Goal: Task Accomplishment & Management: Manage account settings

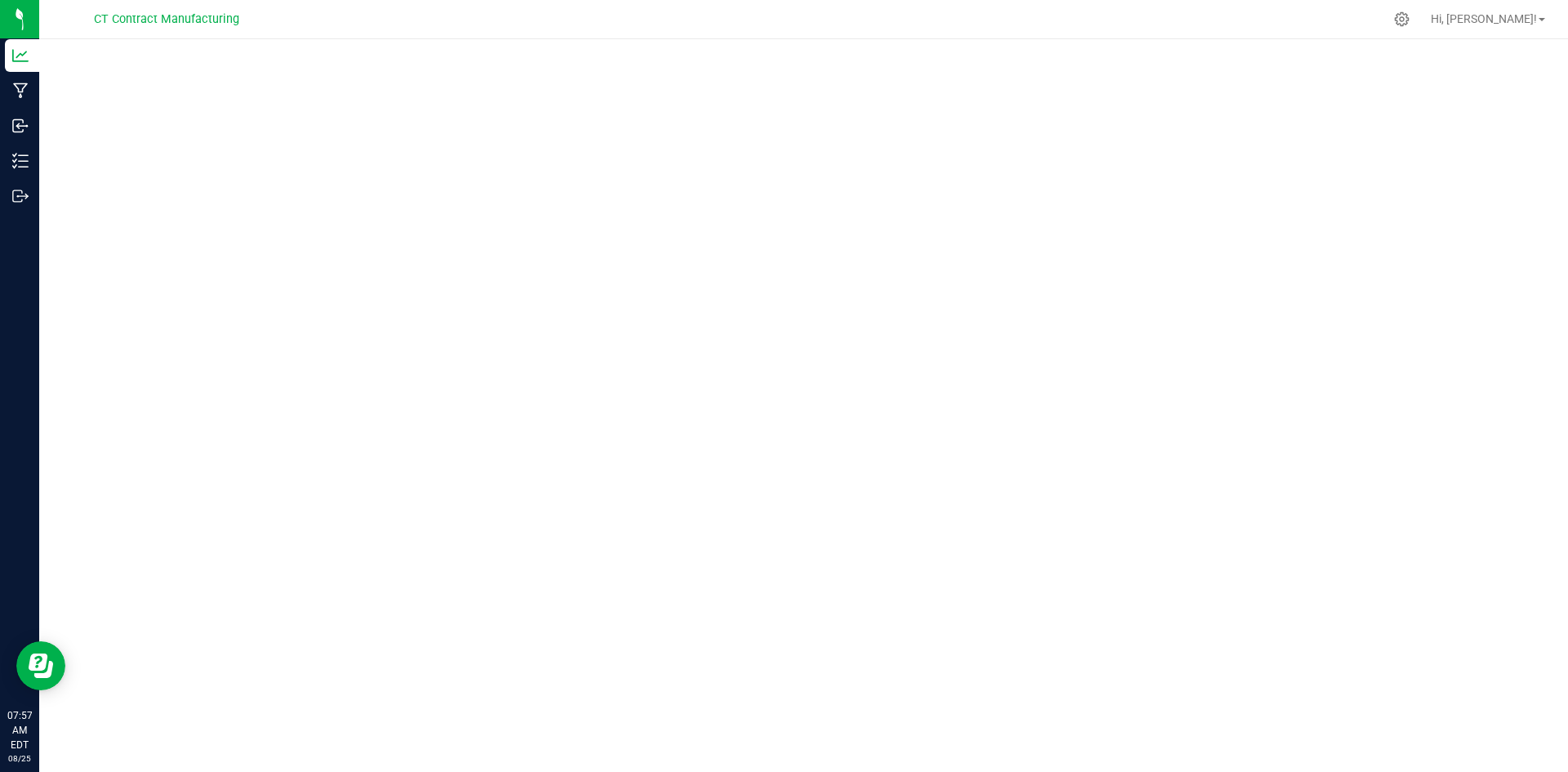
click at [1000, 8] on div at bounding box center [838, 20] width 1091 height 32
click at [1052, 17] on div at bounding box center [838, 20] width 1091 height 32
click at [698, 23] on div at bounding box center [838, 20] width 1091 height 32
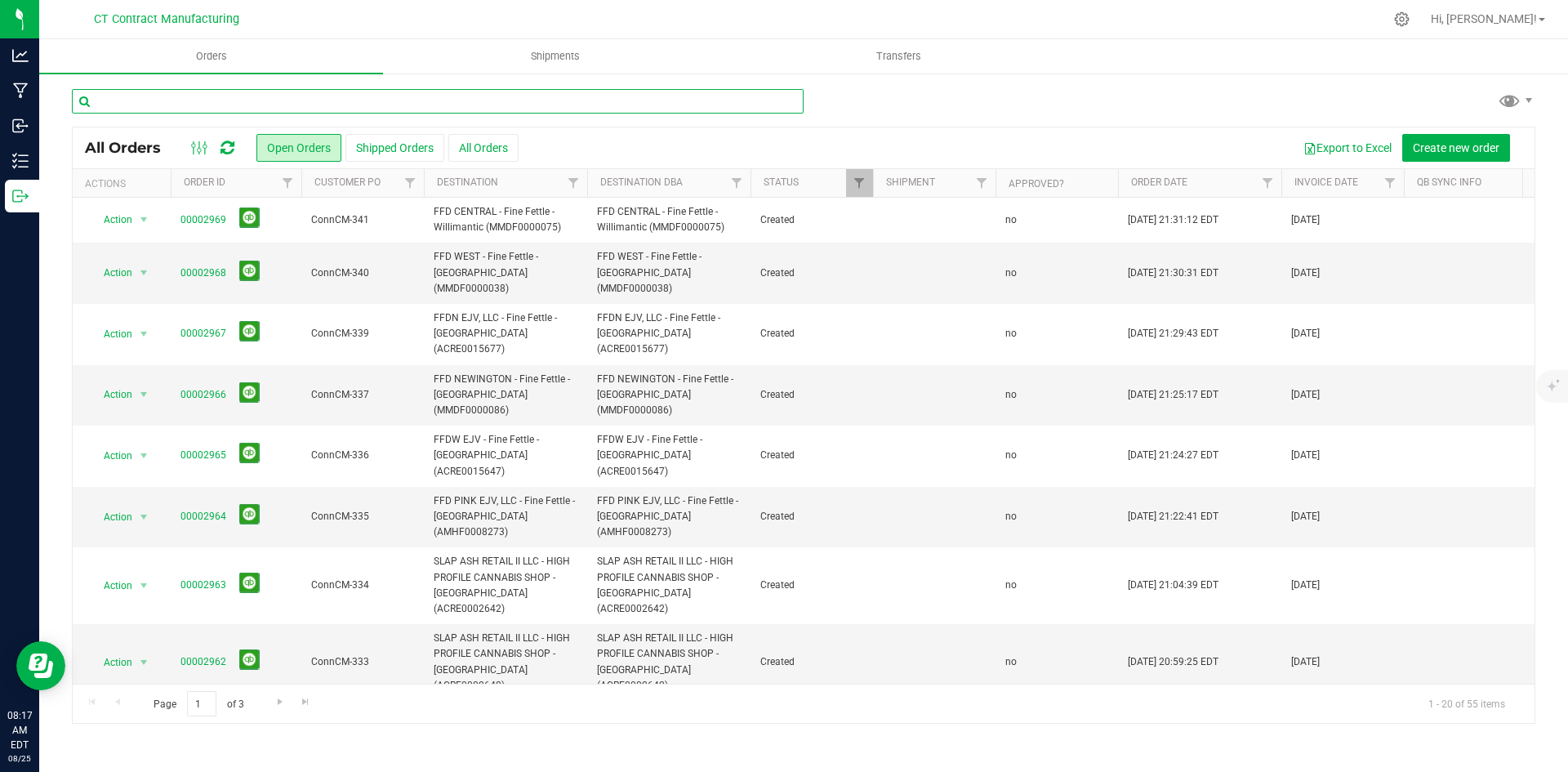
click at [289, 105] on input "text" at bounding box center [438, 101] width 732 height 24
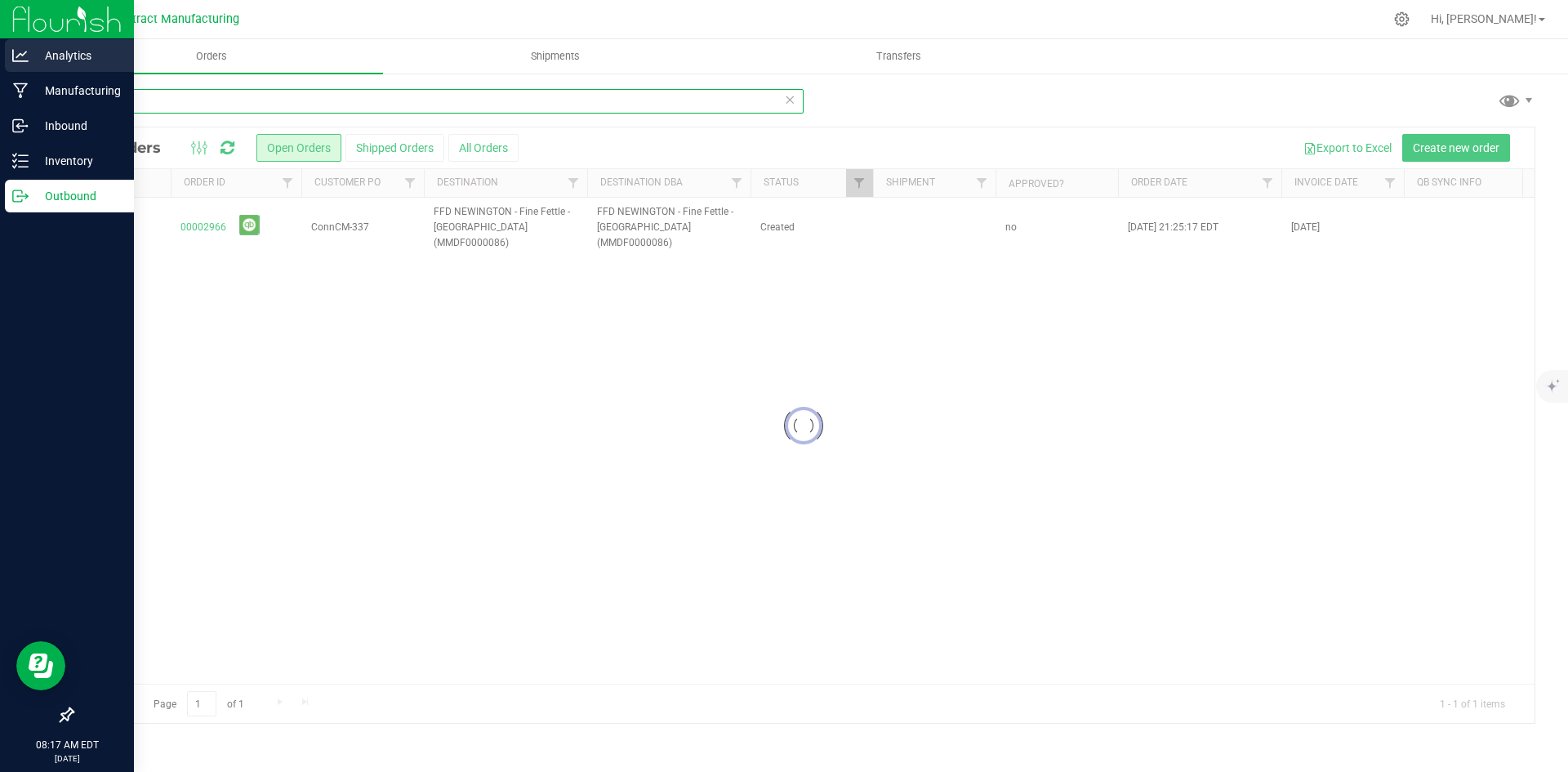
type input "2966"
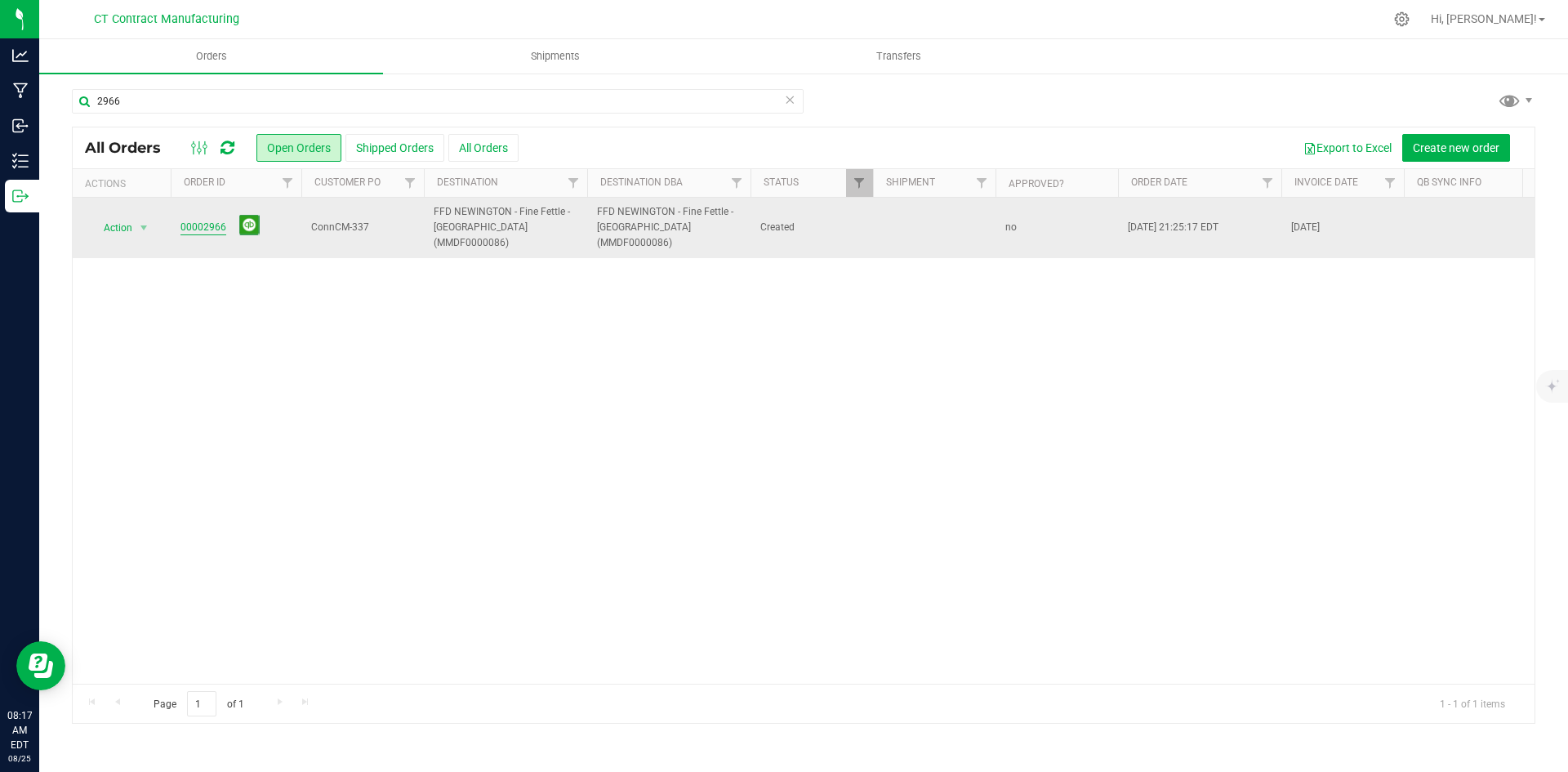
click at [203, 227] on link "00002966" at bounding box center [203, 227] width 46 height 16
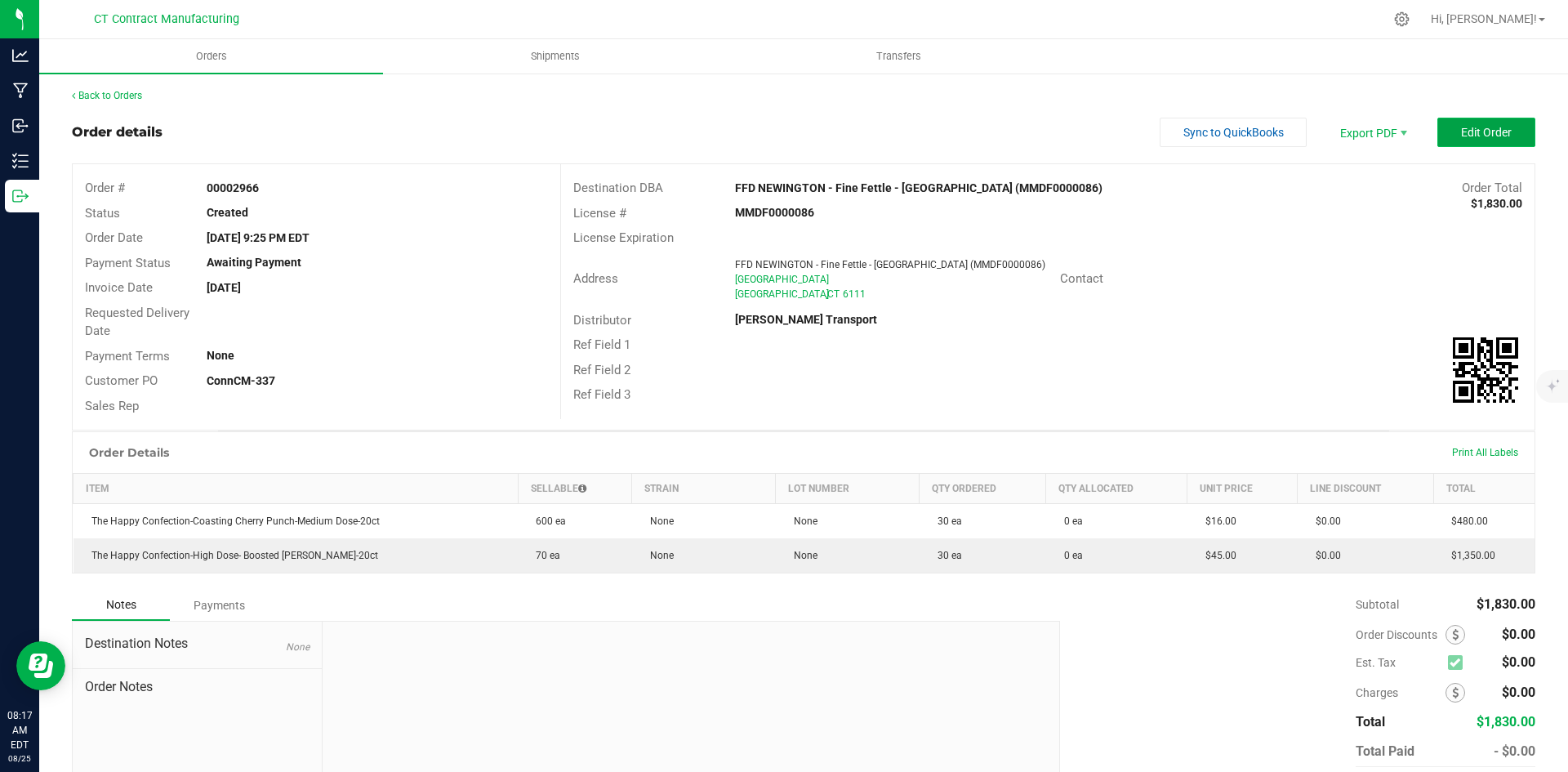
click at [1481, 132] on span "Edit Order" at bounding box center [1485, 132] width 50 height 13
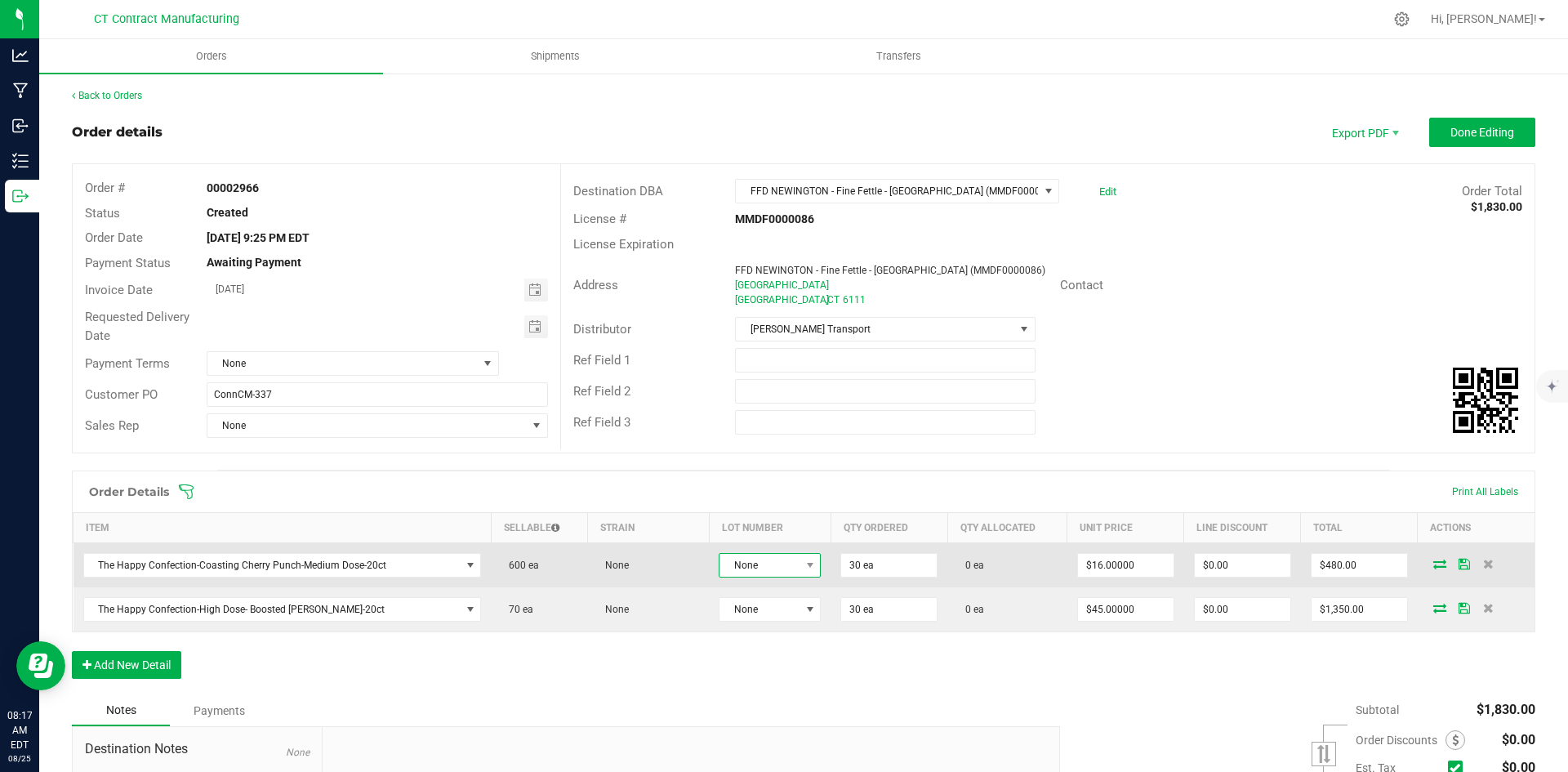
click at [775, 558] on span "None" at bounding box center [759, 565] width 80 height 23
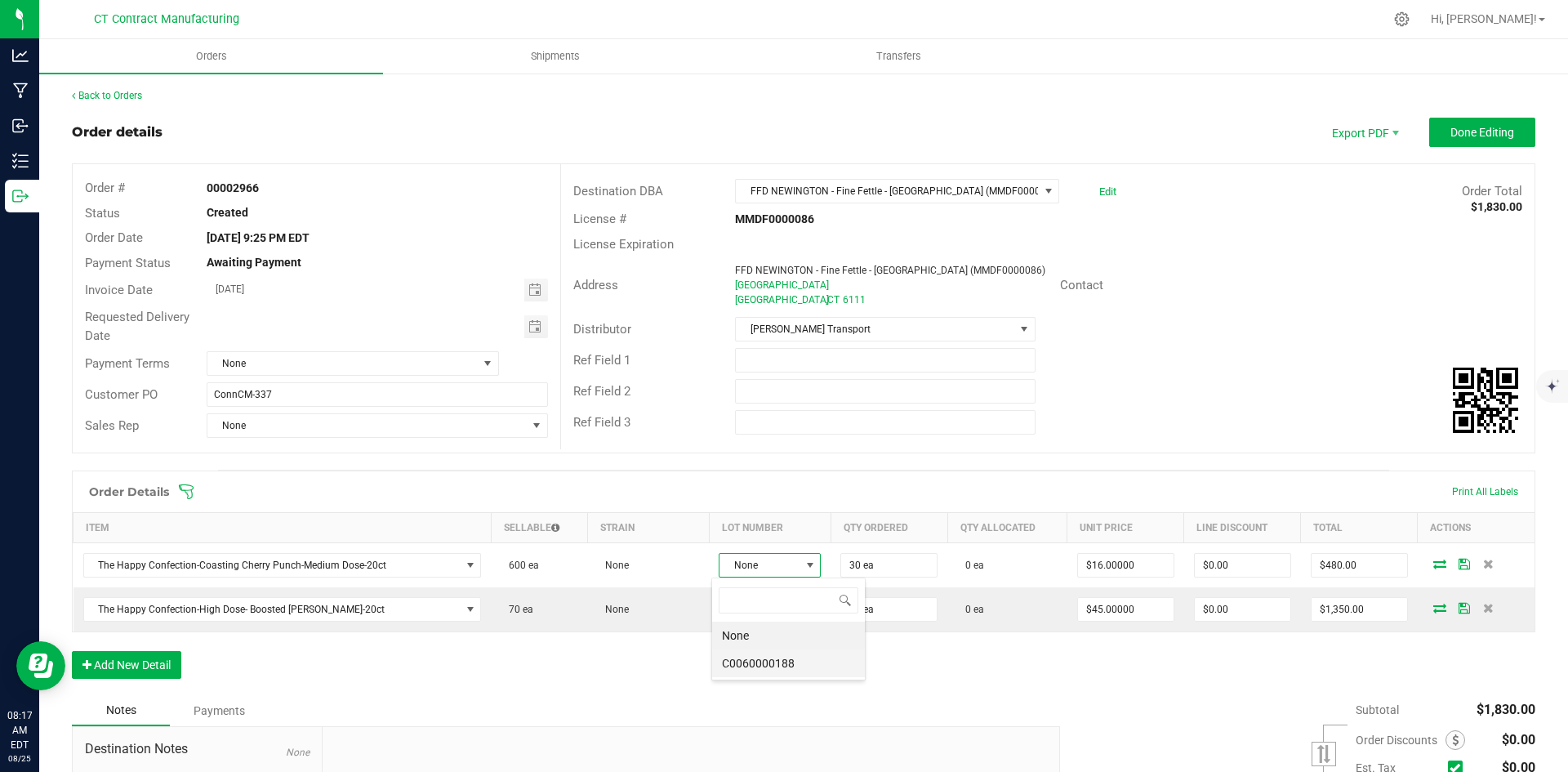
click at [786, 674] on li "C0060000188" at bounding box center [788, 663] width 152 height 28
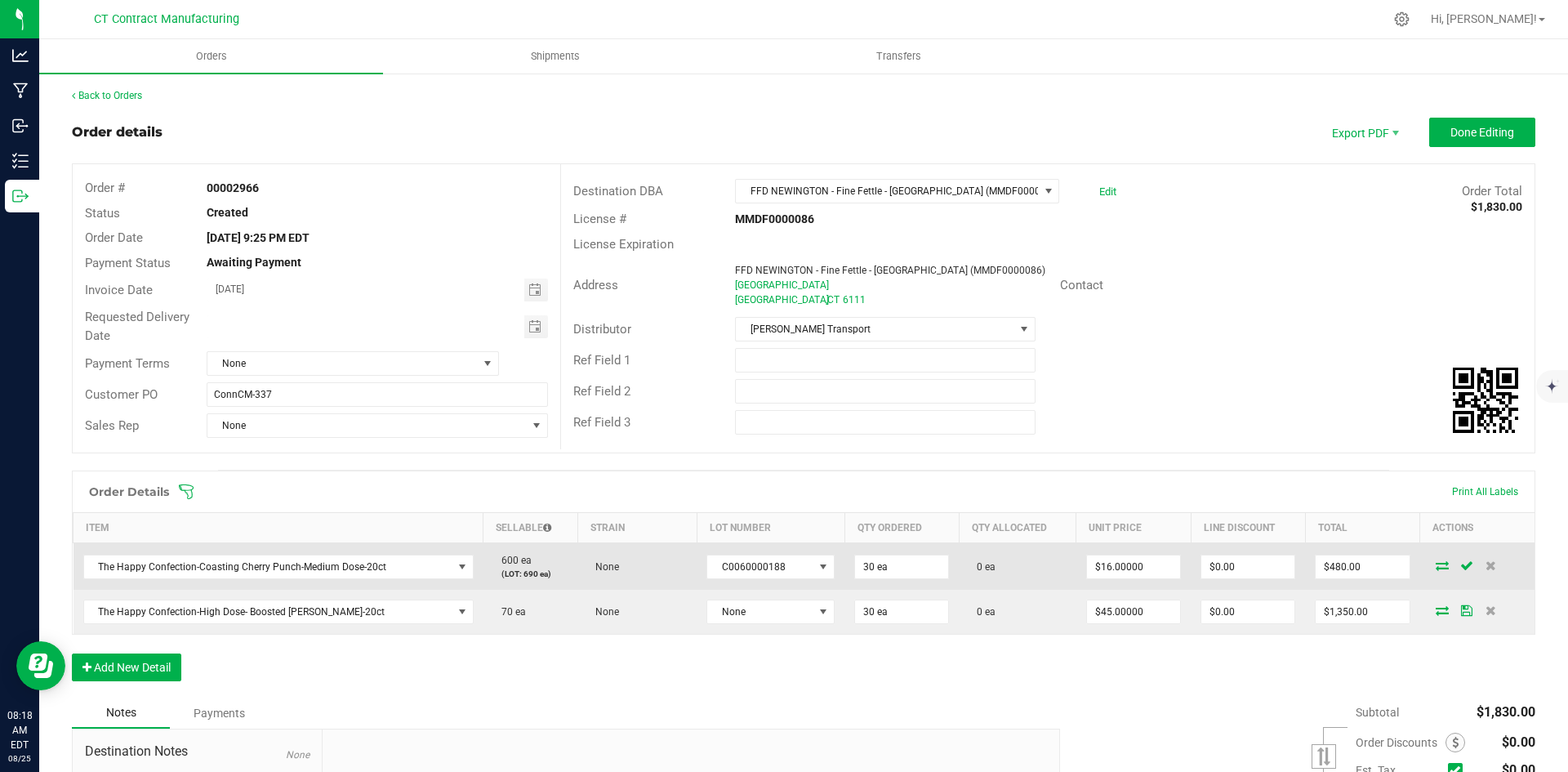
click at [1435, 563] on icon at bounding box center [1442, 565] width 13 height 10
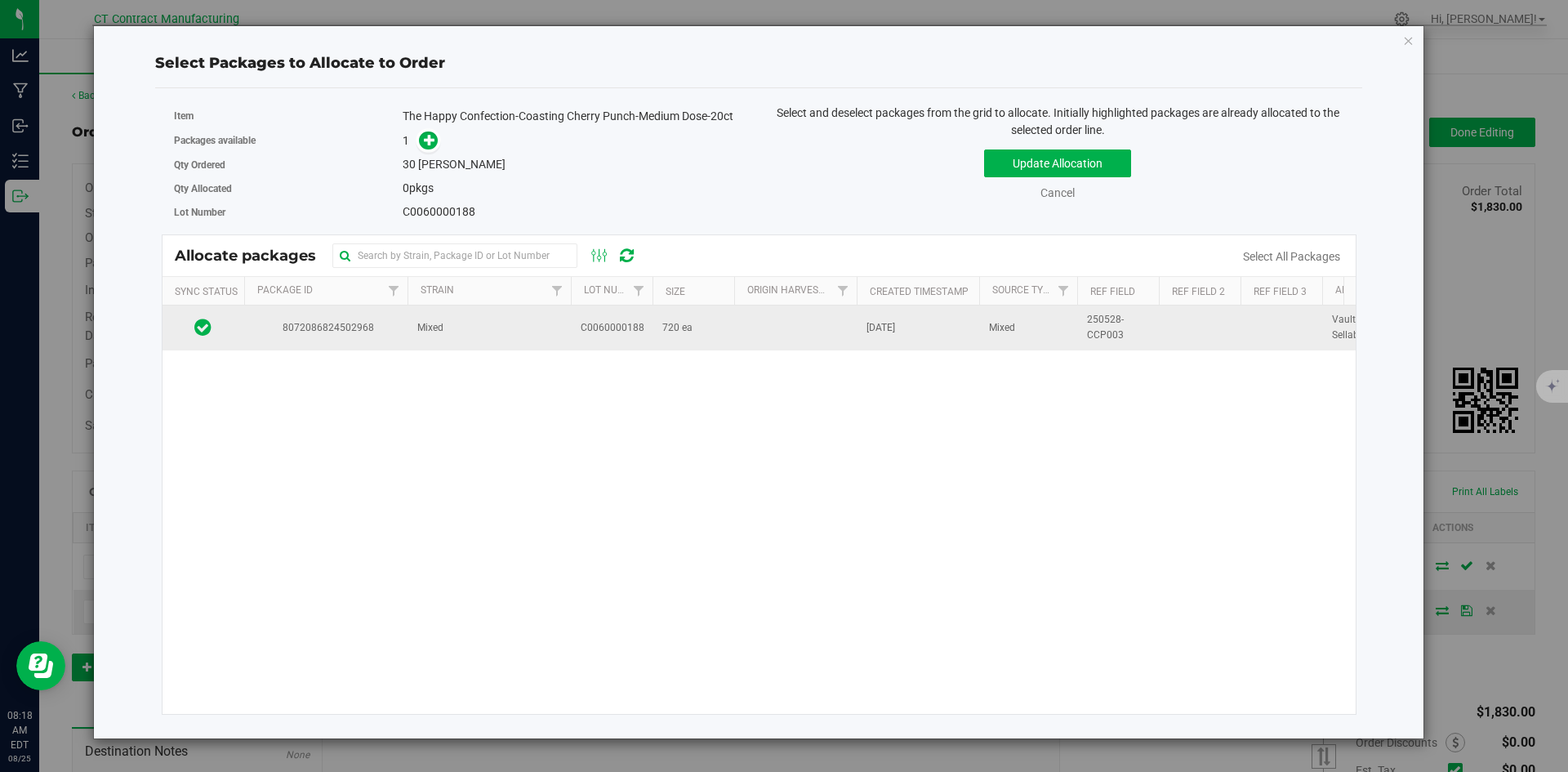
click at [451, 319] on td "Mixed" at bounding box center [490, 327] width 163 height 44
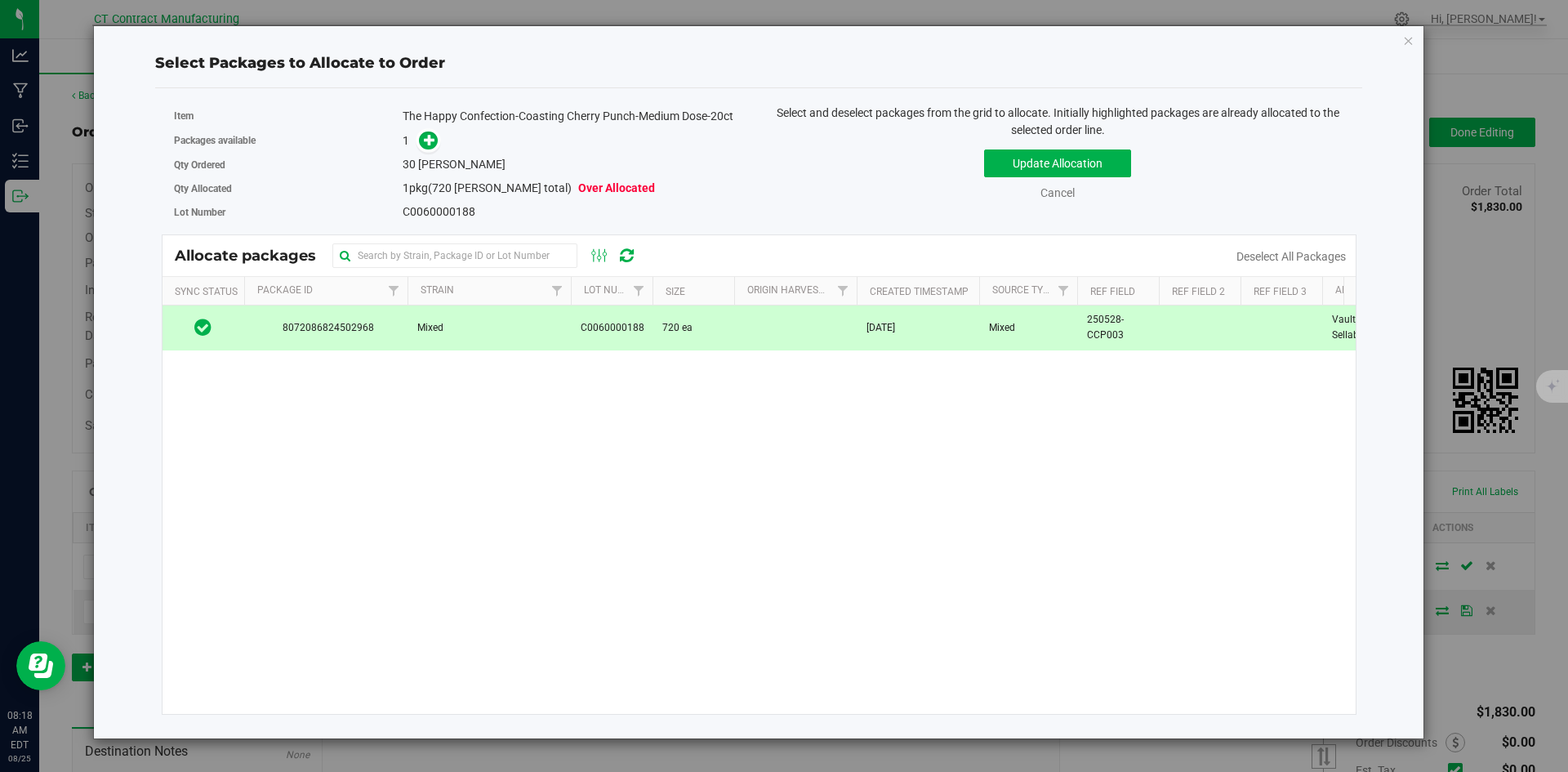
click at [440, 144] on div "1" at bounding box center [574, 141] width 344 height 19
click at [430, 140] on icon at bounding box center [429, 139] width 11 height 11
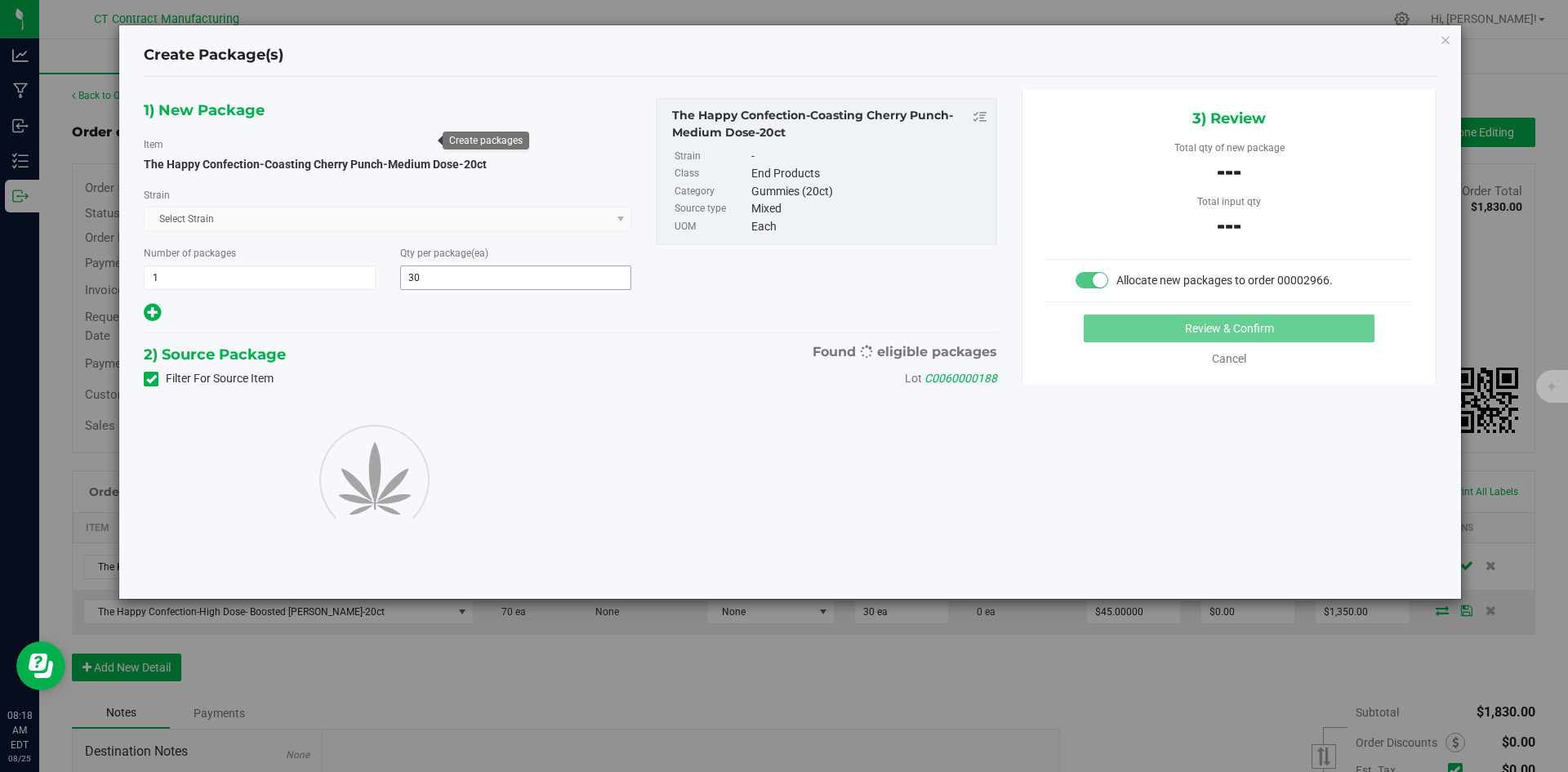
type input "30"
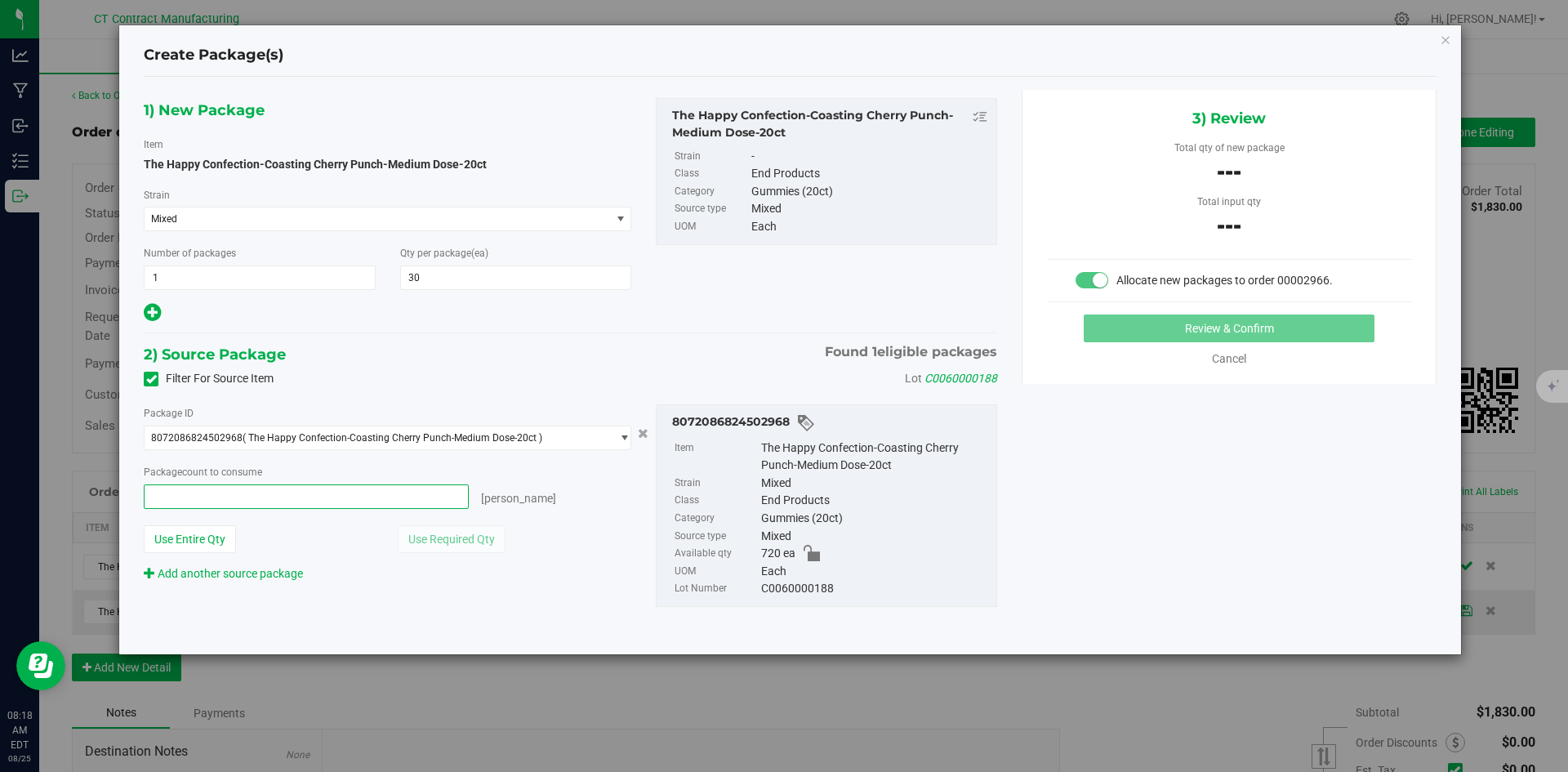
click at [364, 503] on span at bounding box center [307, 496] width 325 height 24
type input "30"
type input "30 ea"
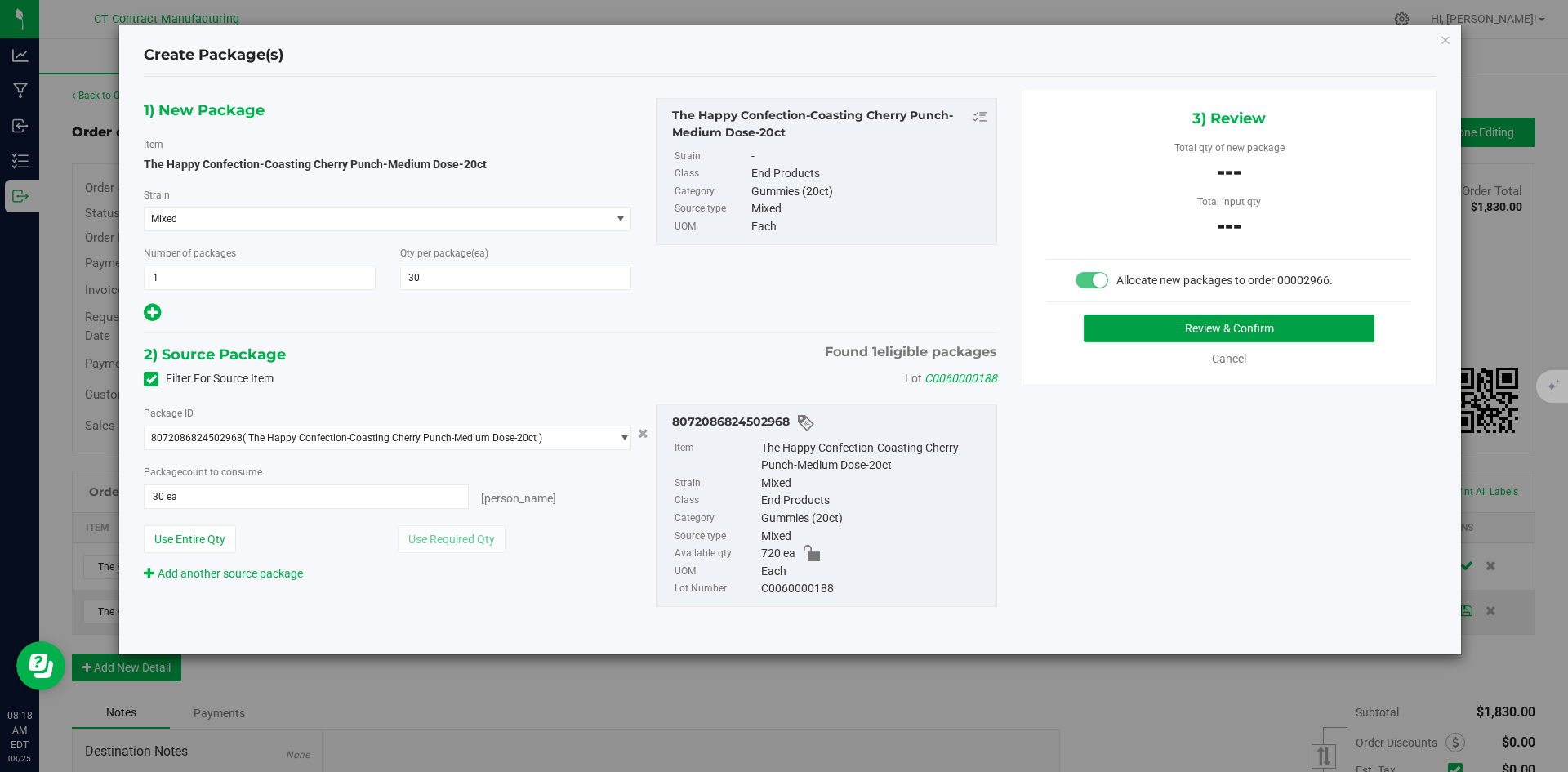
click at [1272, 334] on button "Review & Confirm" at bounding box center [1228, 328] width 291 height 28
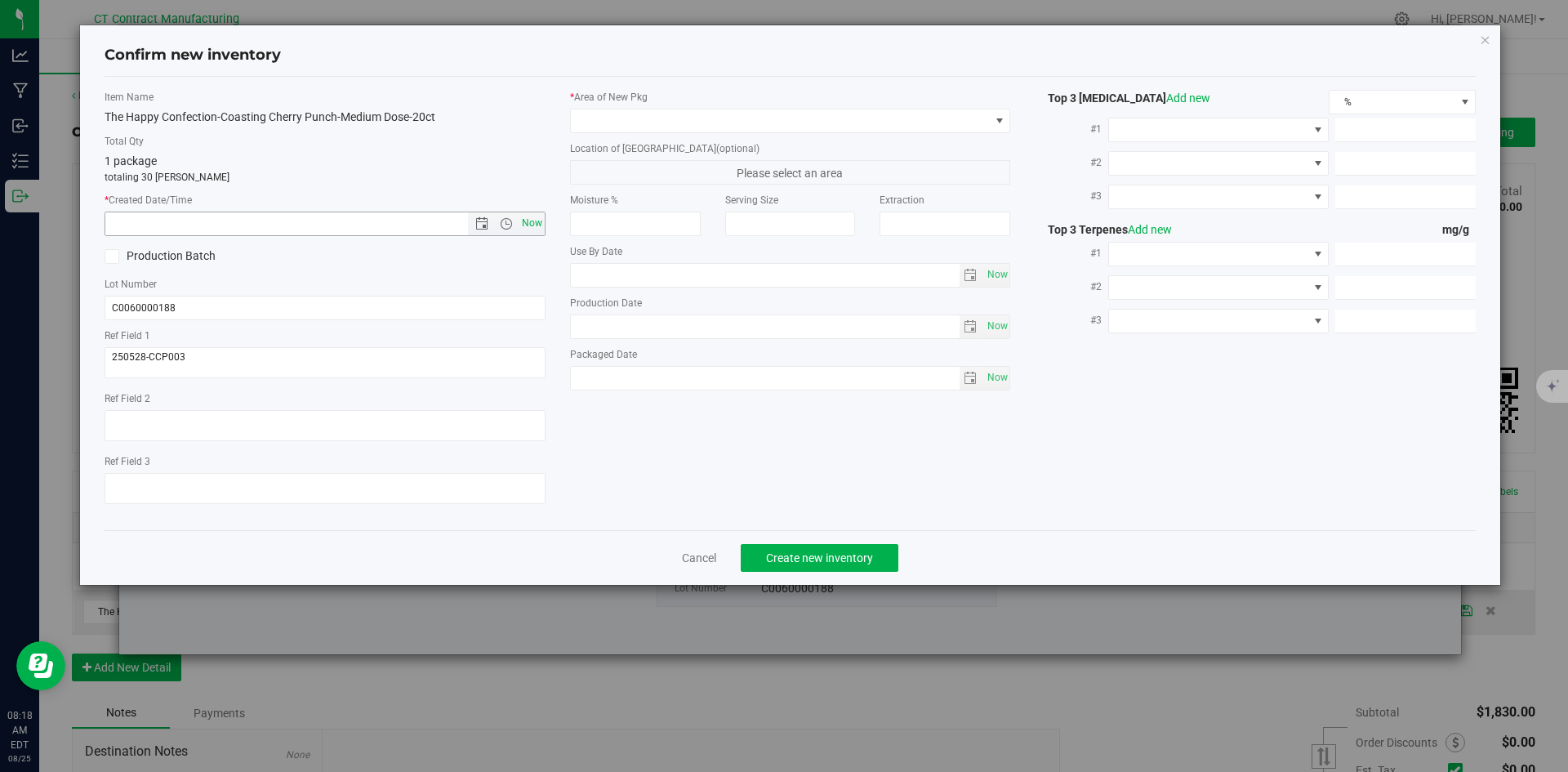
click at [528, 230] on span "Now" at bounding box center [531, 223] width 28 height 23
type input "8/25/2025 8:18 AM"
click at [621, 141] on label "Location of New Pkg (optional)" at bounding box center [791, 149] width 441 height 15
click at [631, 132] on span at bounding box center [779, 121] width 419 height 23
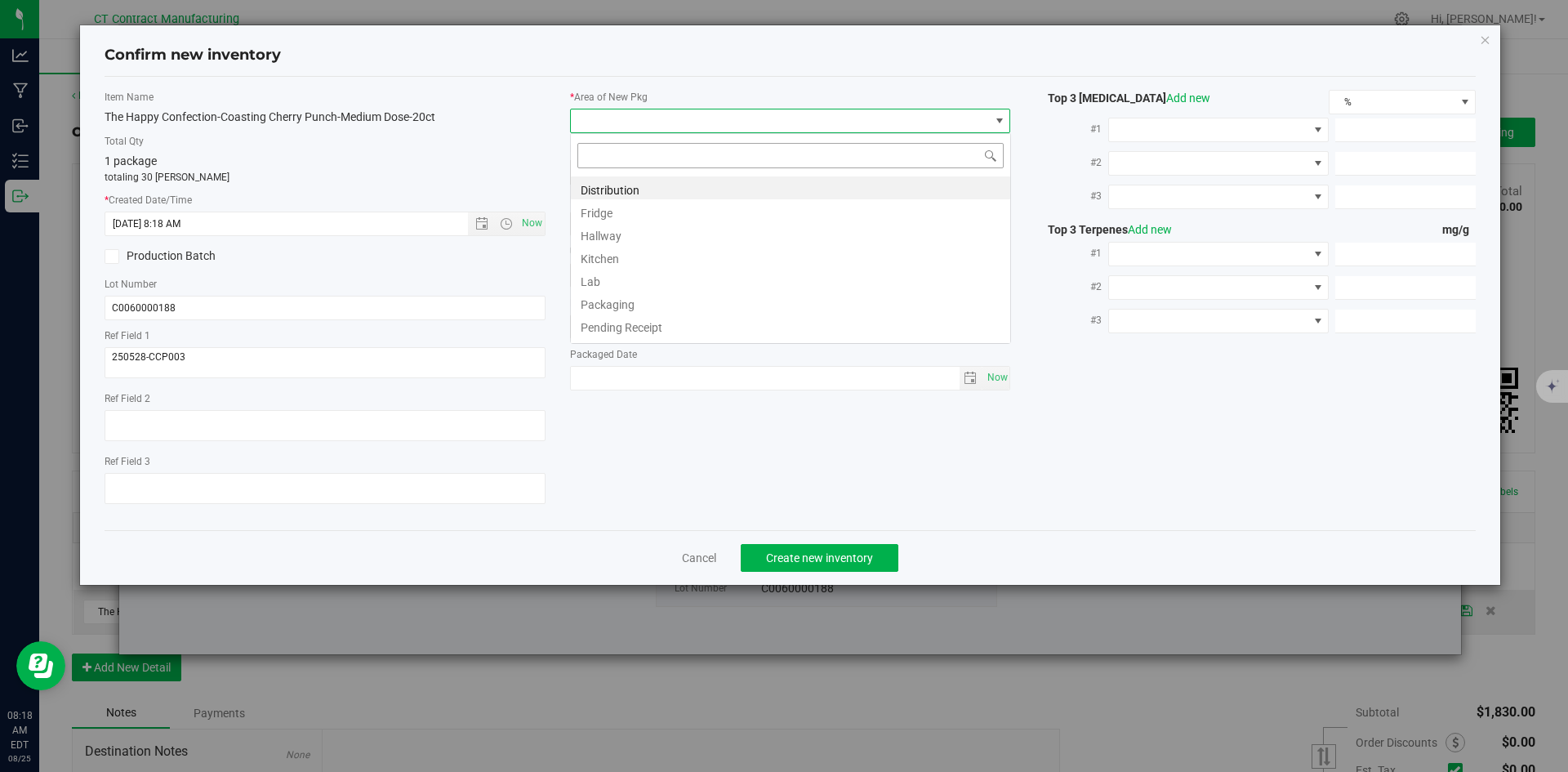
scroll to position [24, 441]
click at [634, 187] on li "Distribution" at bounding box center [790, 188] width 439 height 23
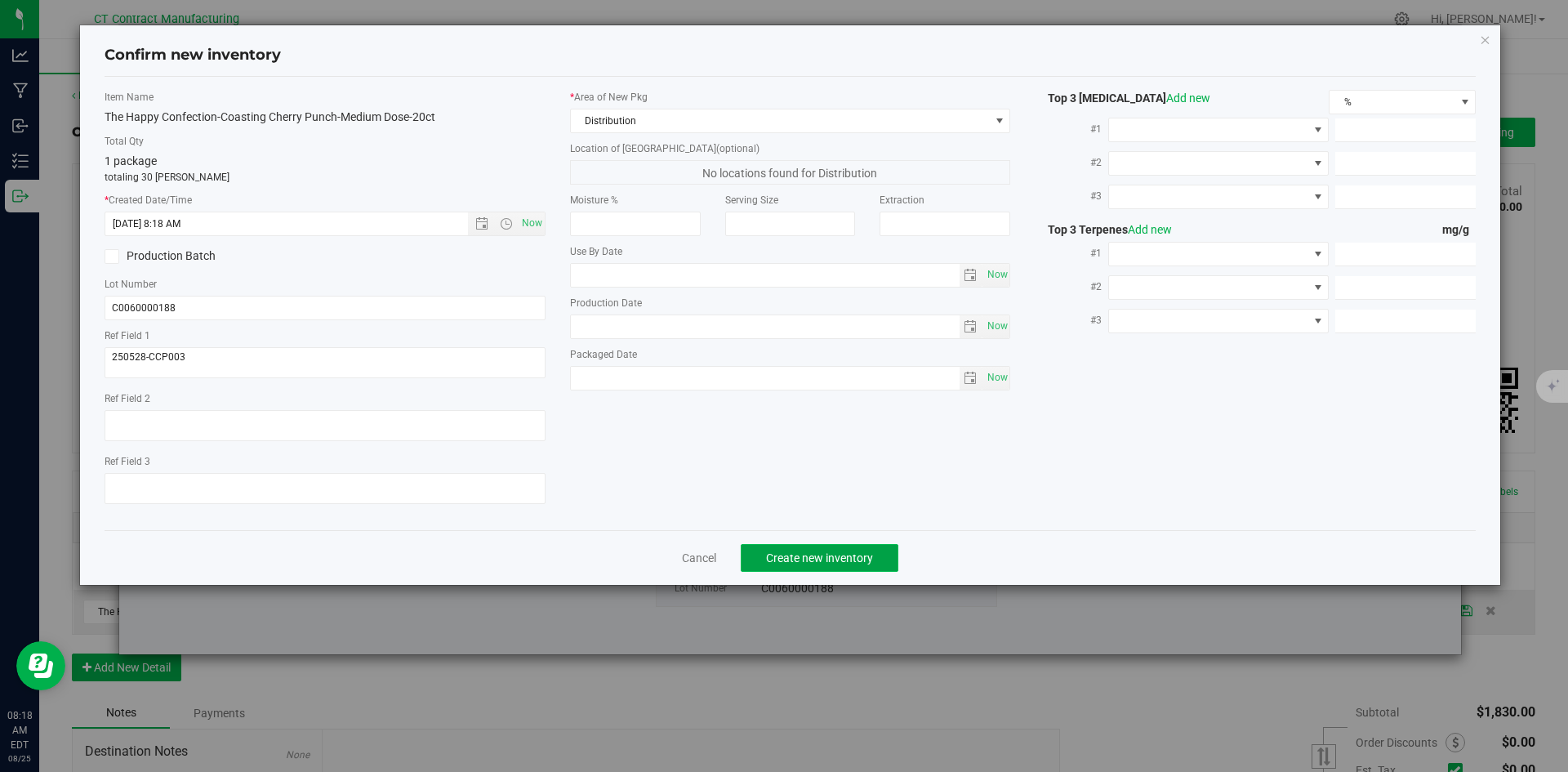
click at [798, 553] on span "Create new inventory" at bounding box center [818, 557] width 107 height 13
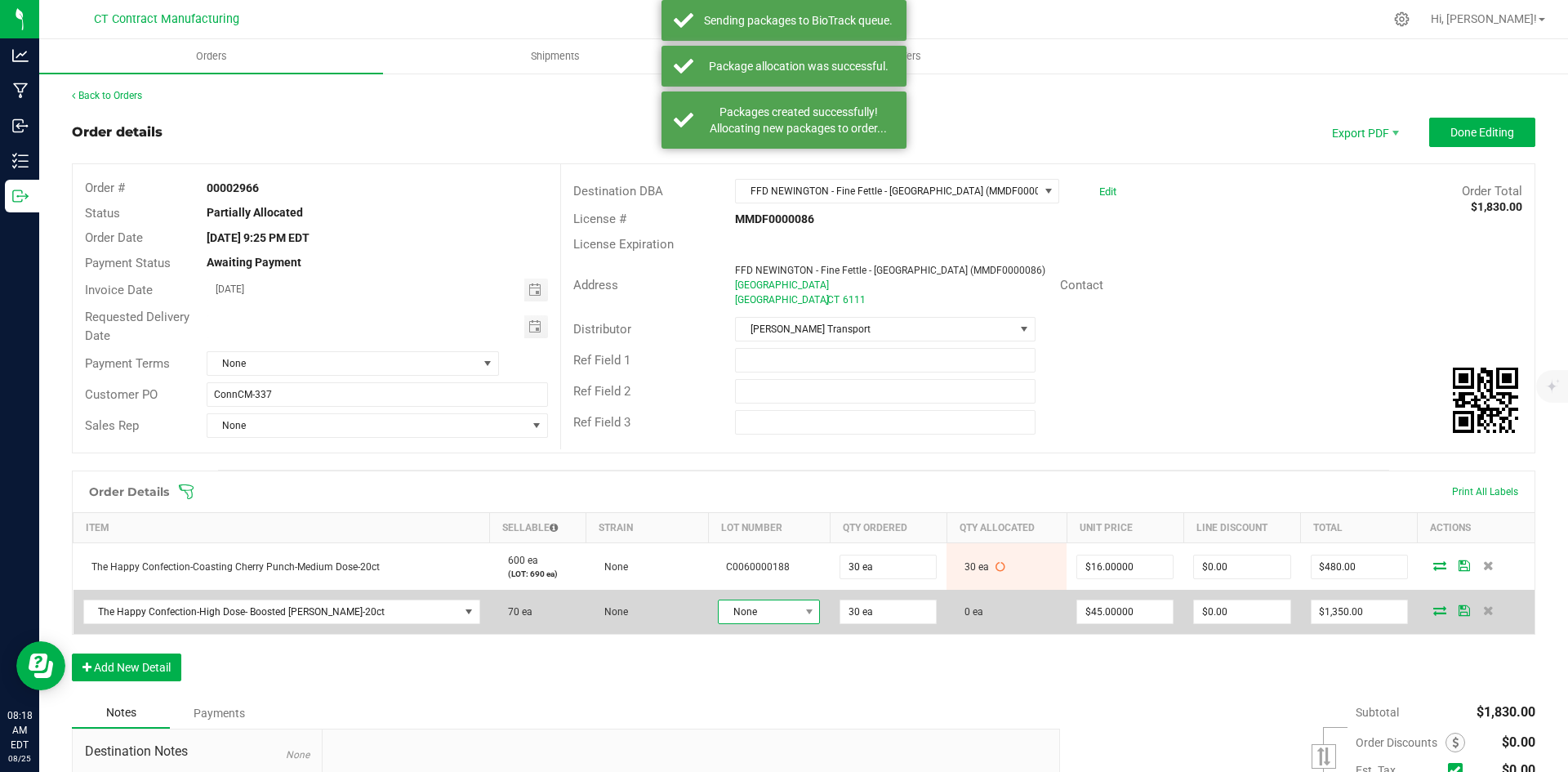
click at [799, 615] on span at bounding box center [809, 611] width 20 height 23
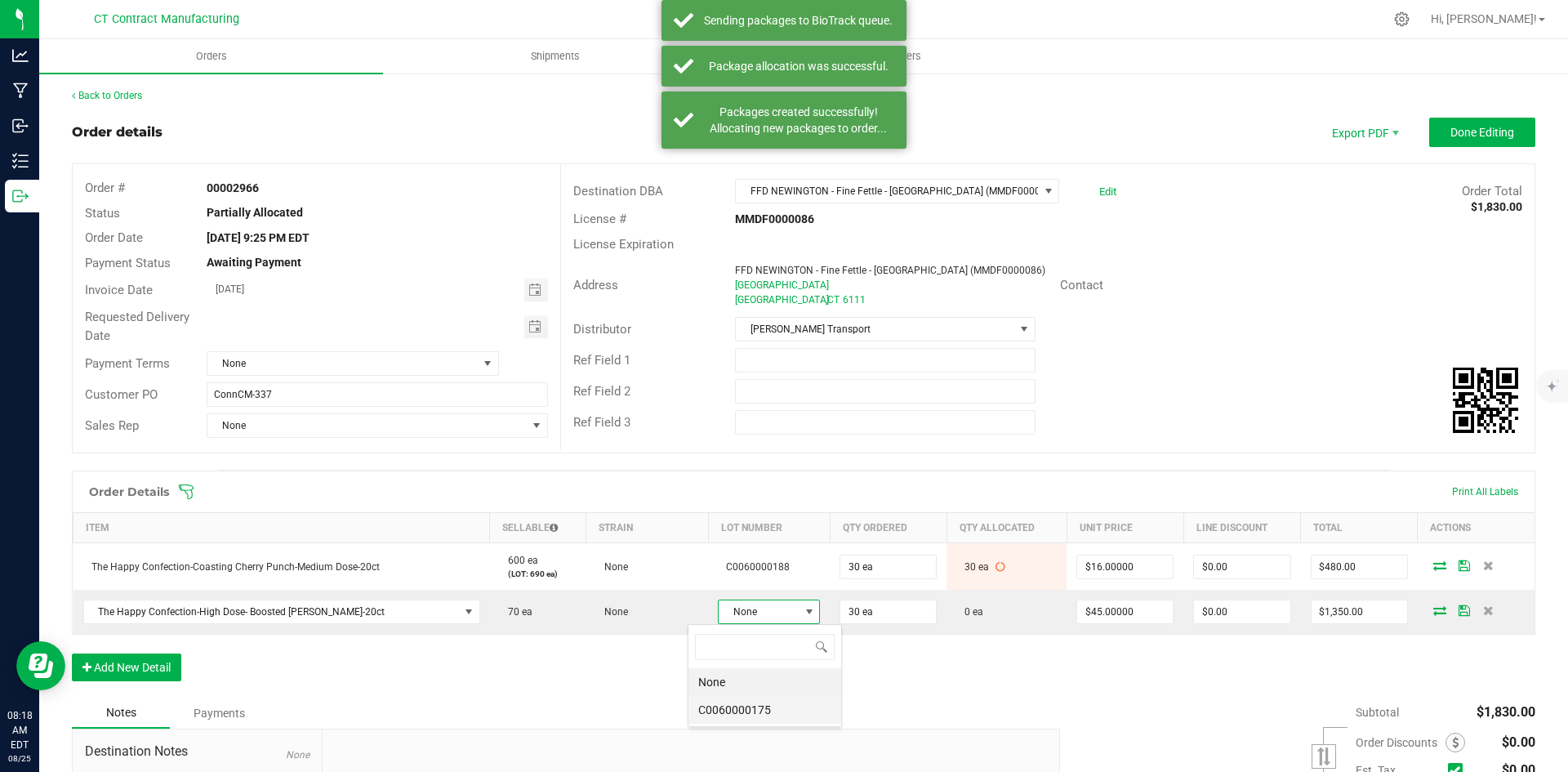
click at [773, 717] on li "C0060000175" at bounding box center [764, 710] width 152 height 28
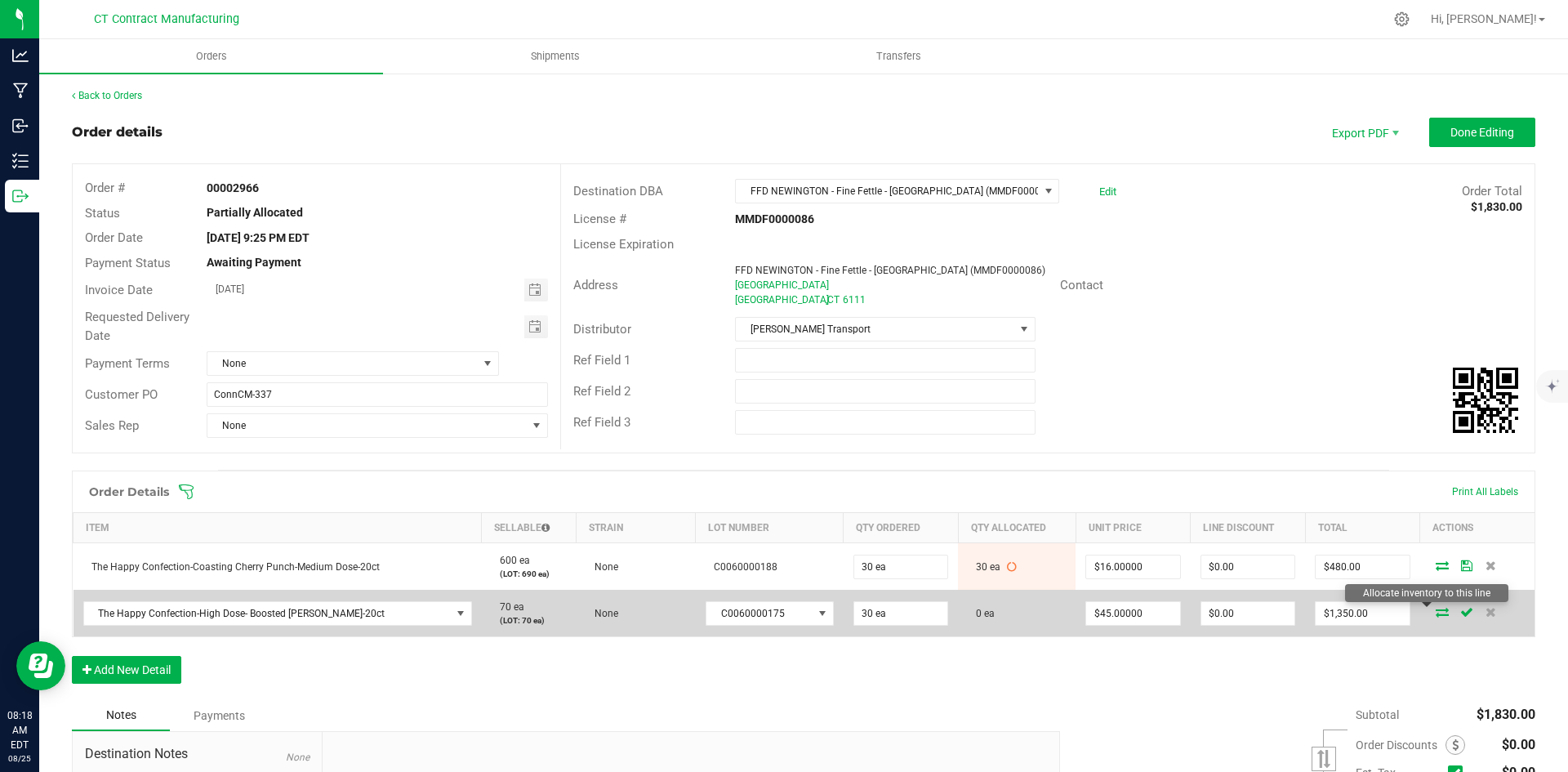
click at [1435, 611] on icon at bounding box center [1442, 611] width 13 height 10
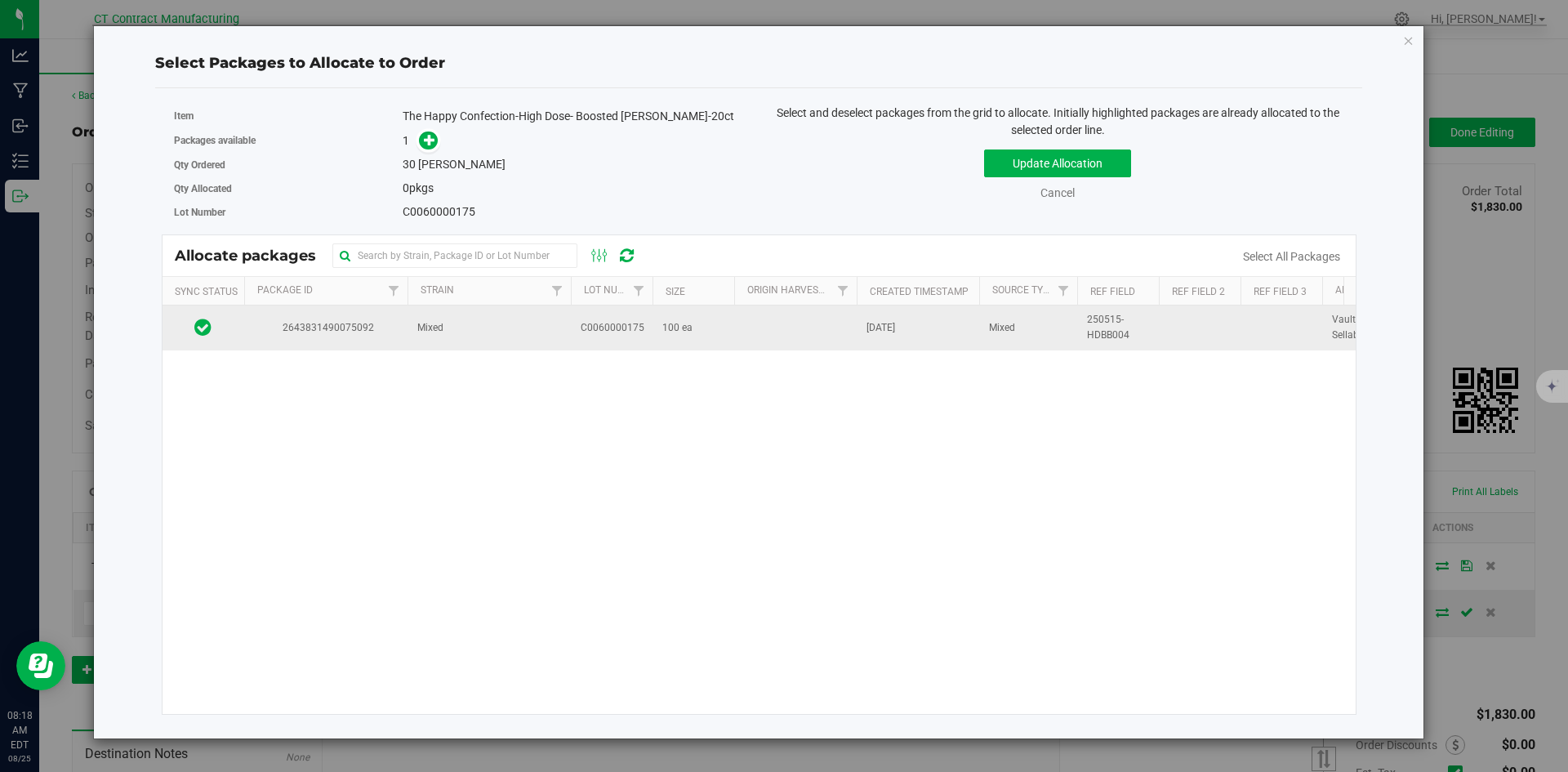
click at [837, 341] on td at bounding box center [795, 327] width 123 height 44
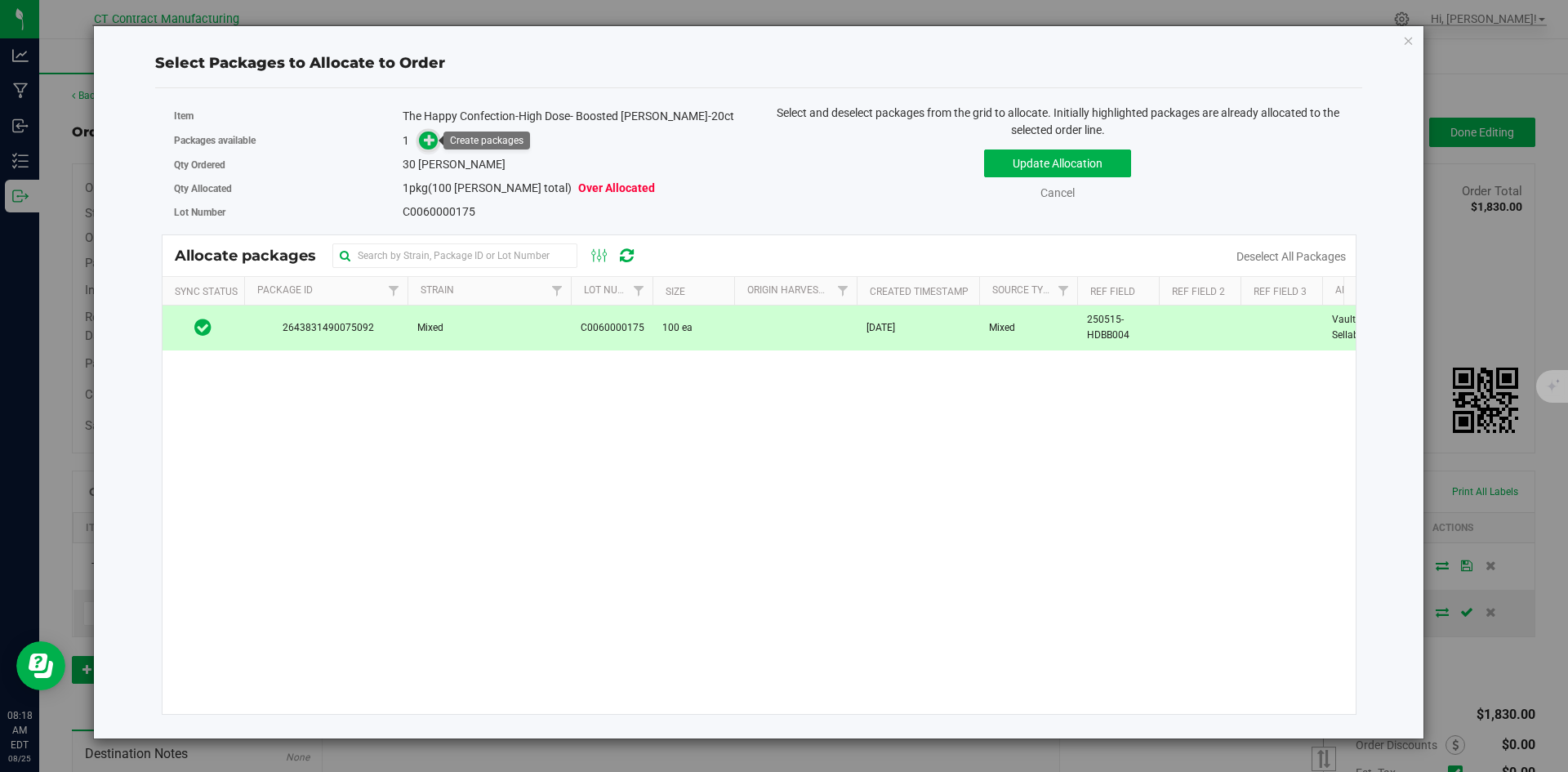
click at [435, 136] on icon at bounding box center [429, 139] width 11 height 11
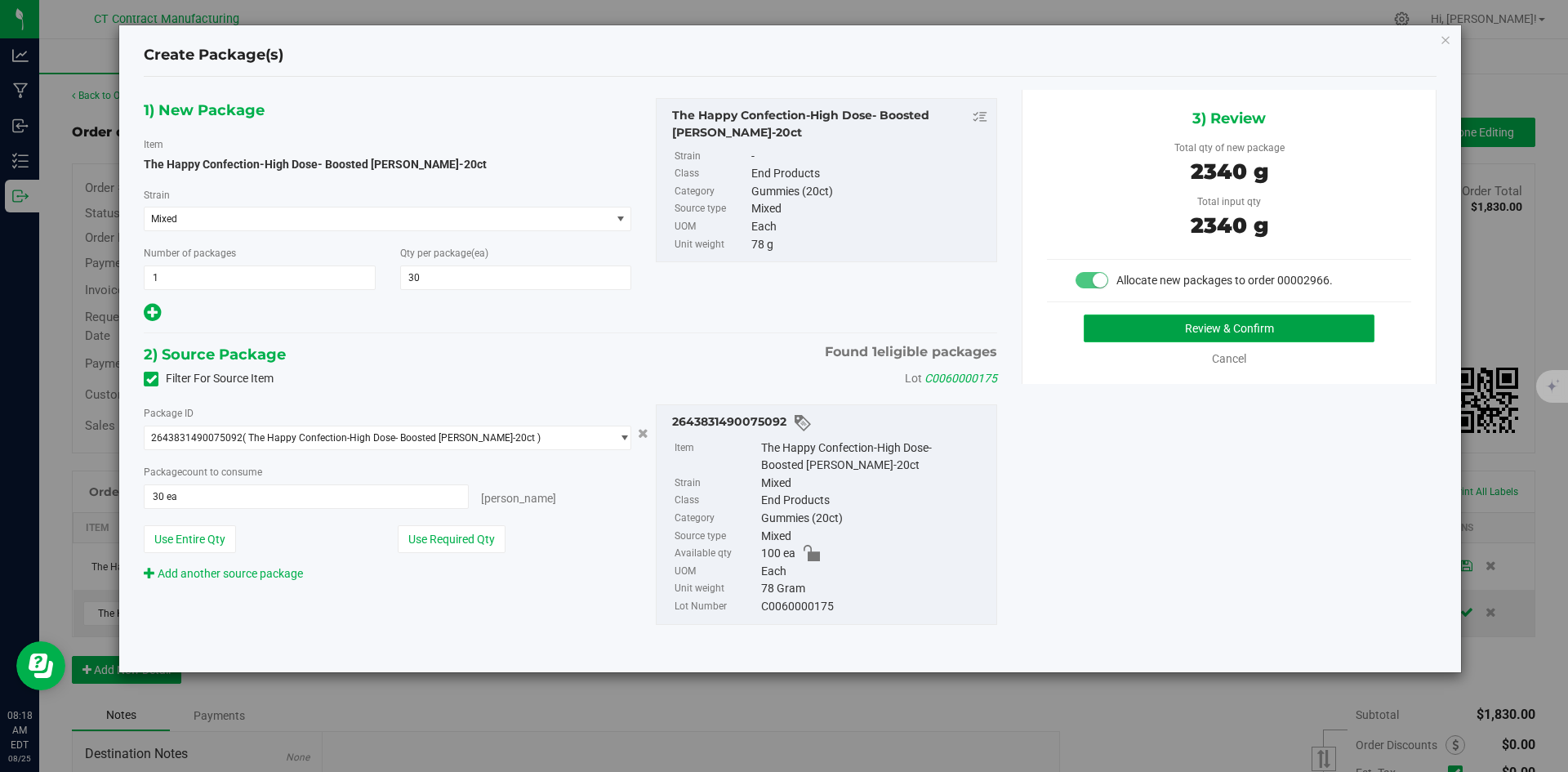
click at [1185, 321] on button "Review & Confirm" at bounding box center [1228, 328] width 291 height 28
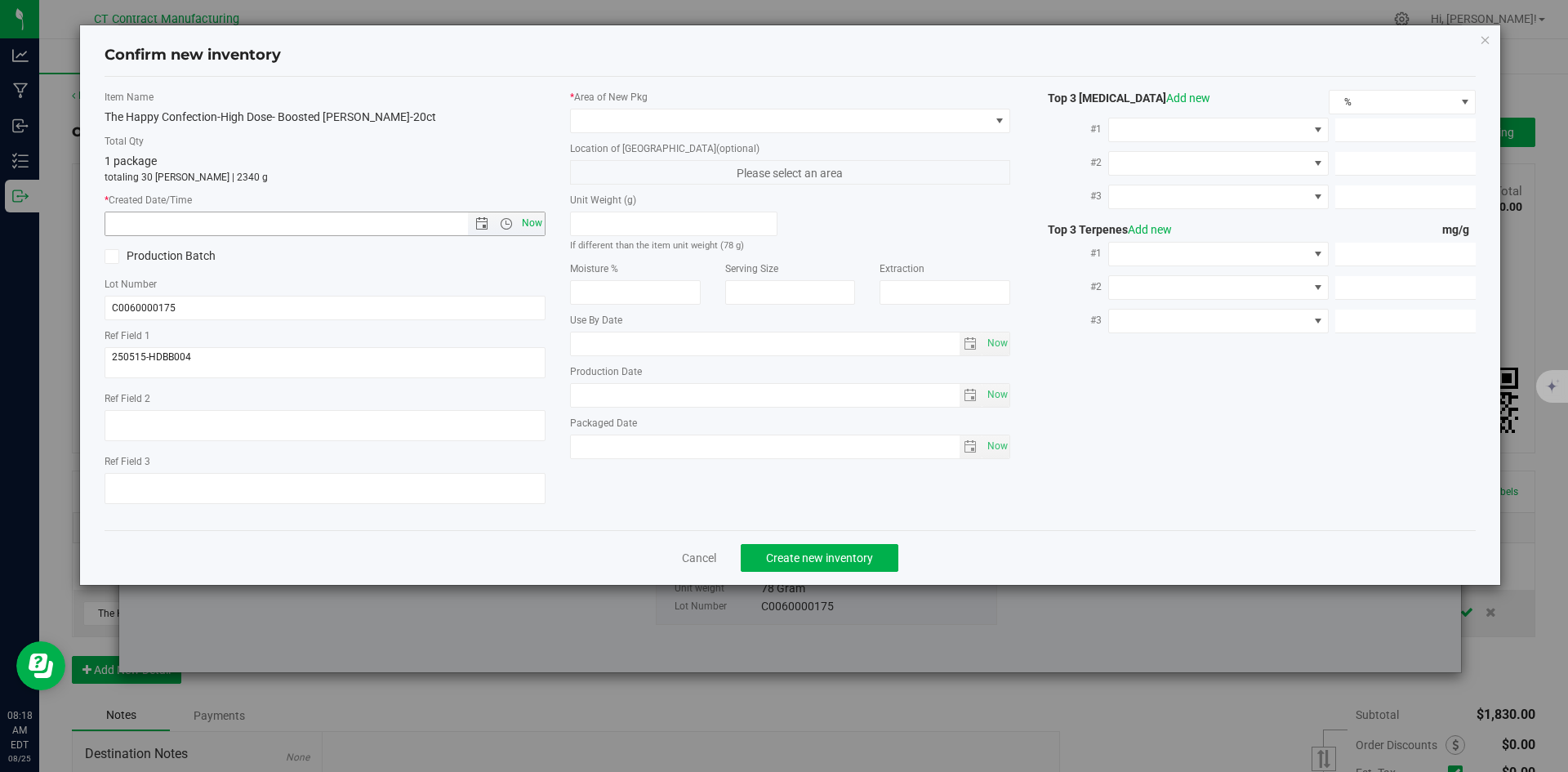
click at [539, 222] on span "Now" at bounding box center [531, 223] width 28 height 23
type input "8/25/2025 8:18 AM"
click at [614, 132] on span at bounding box center [791, 121] width 441 height 24
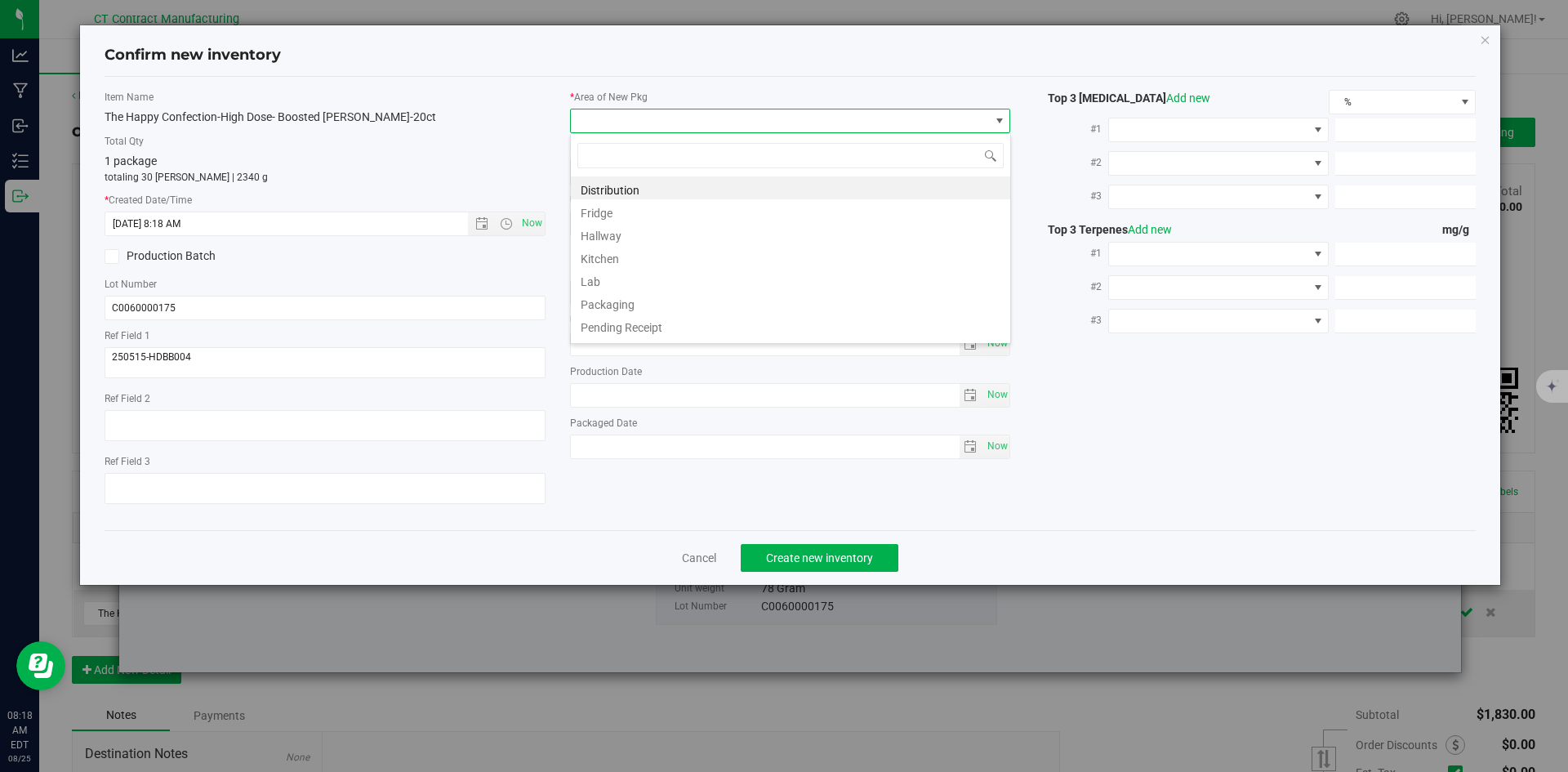
scroll to position [24, 441]
click at [619, 192] on li "Distribution" at bounding box center [790, 188] width 439 height 23
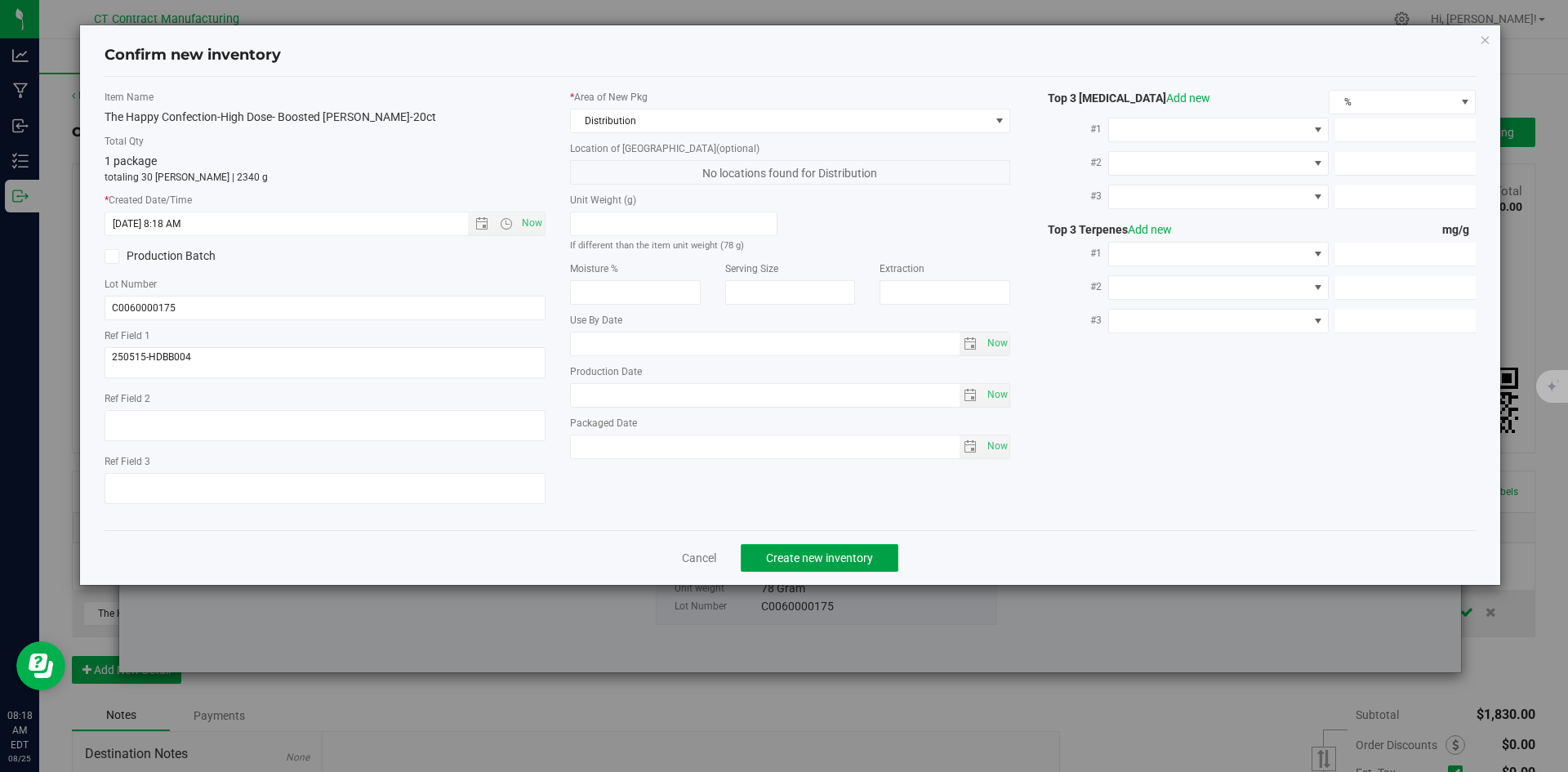
click at [870, 556] on span "Create new inventory" at bounding box center [818, 557] width 107 height 13
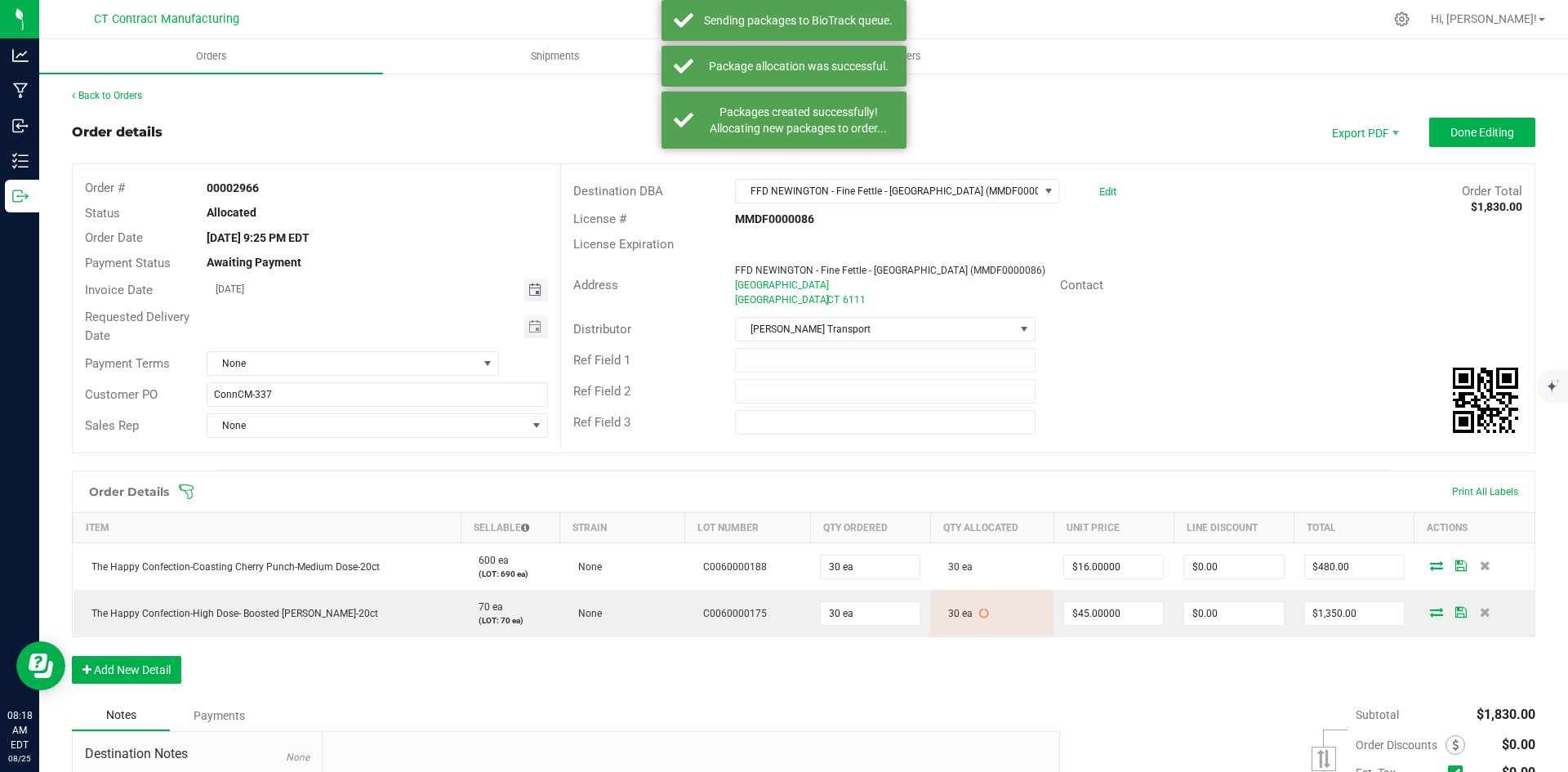
click at [536, 288] on span "Toggle calendar" at bounding box center [535, 290] width 13 height 13
click at [328, 474] on span "26" at bounding box center [327, 476] width 23 height 25
type input "[DATE]"
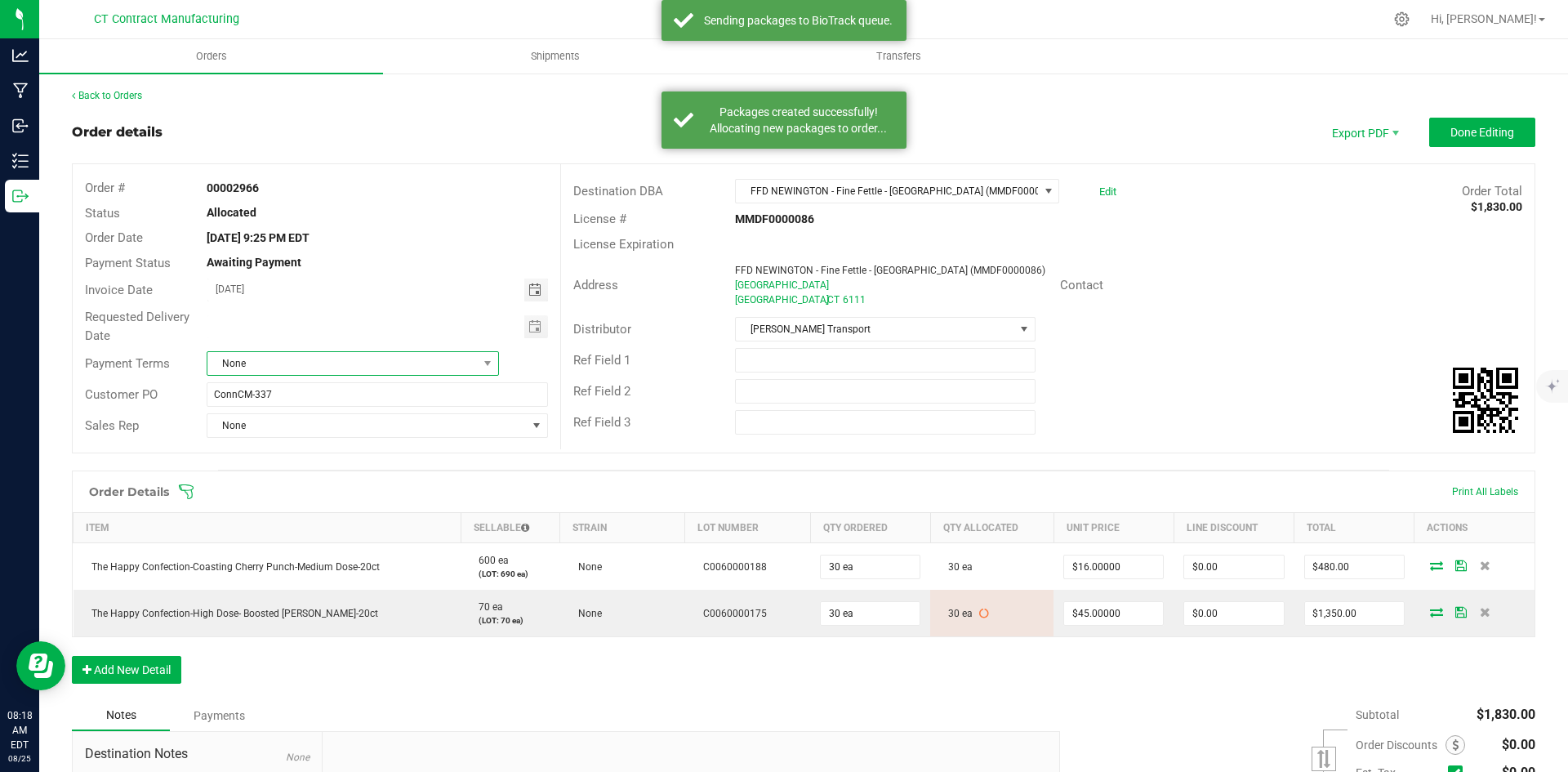
click at [381, 358] on span "None" at bounding box center [342, 363] width 270 height 23
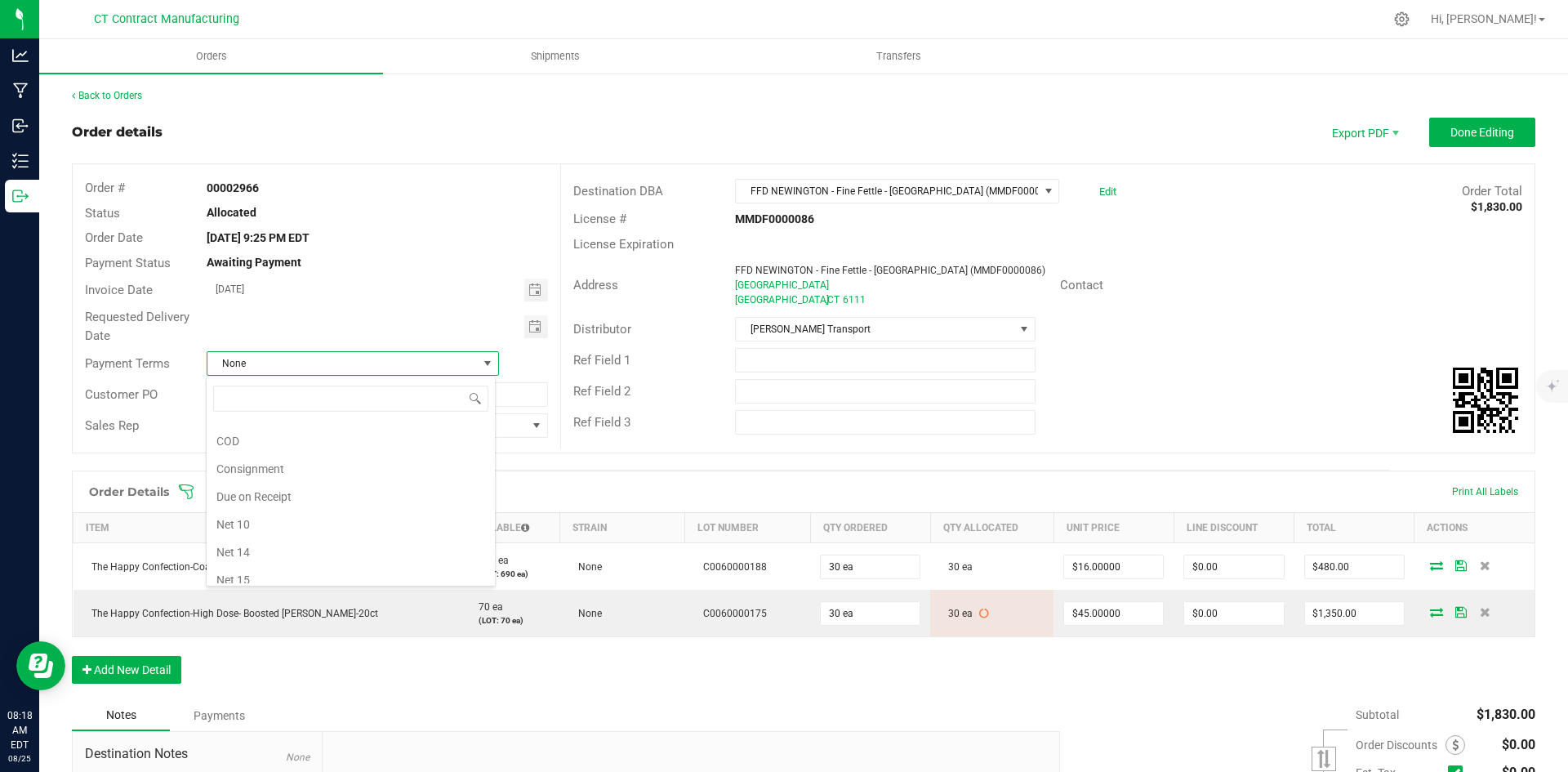
scroll to position [8, 0]
click at [341, 534] on li "Due on Receipt" at bounding box center [350, 537] width 288 height 28
click at [1475, 137] on span "Done Editing" at bounding box center [1482, 132] width 64 height 13
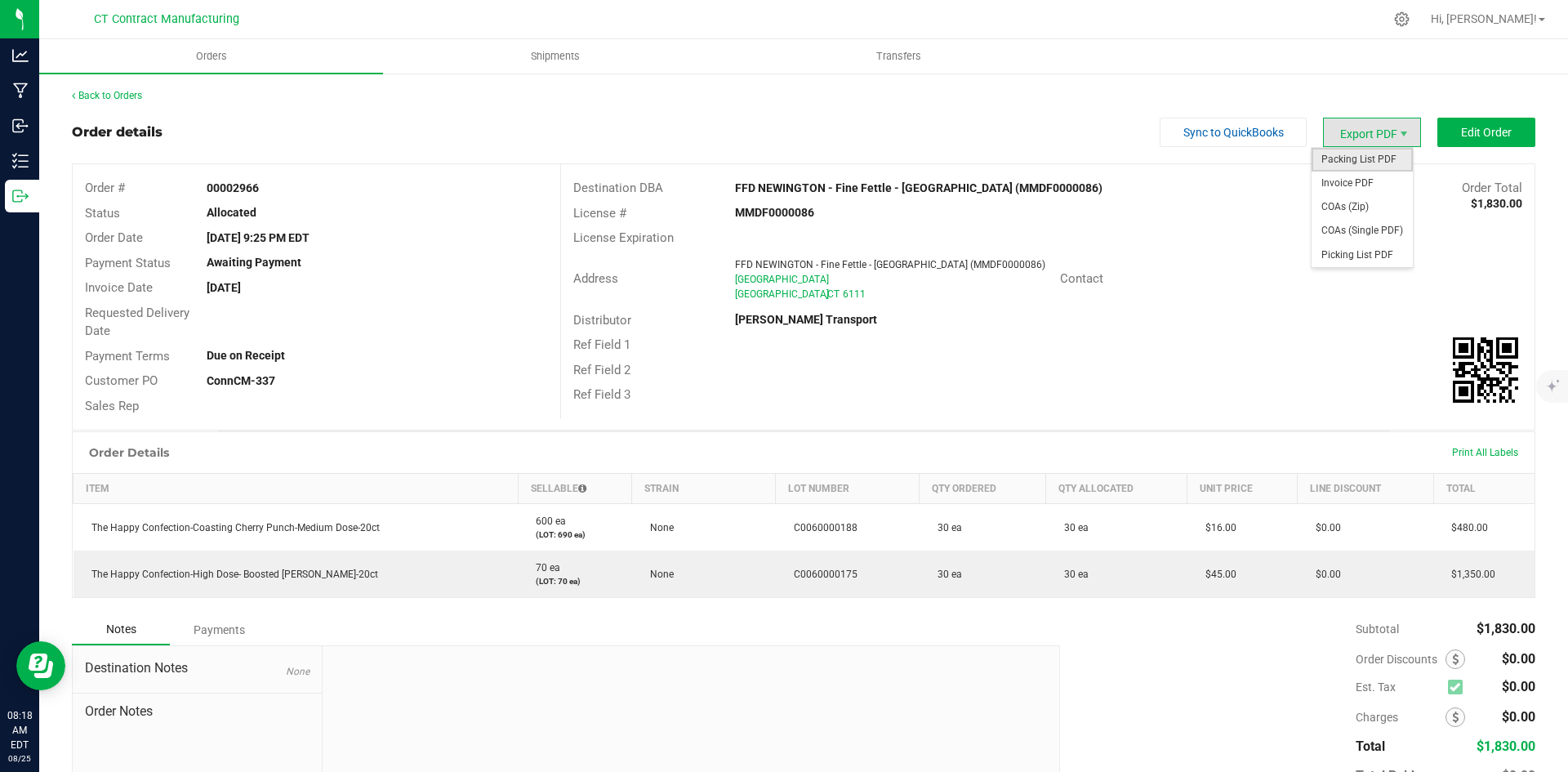
click at [1382, 159] on span "Packing List PDF" at bounding box center [1362, 159] width 101 height 23
click at [1364, 187] on span "Invoice PDF" at bounding box center [1362, 183] width 101 height 23
click at [141, 98] on link "Back to Orders" at bounding box center [107, 96] width 71 height 11
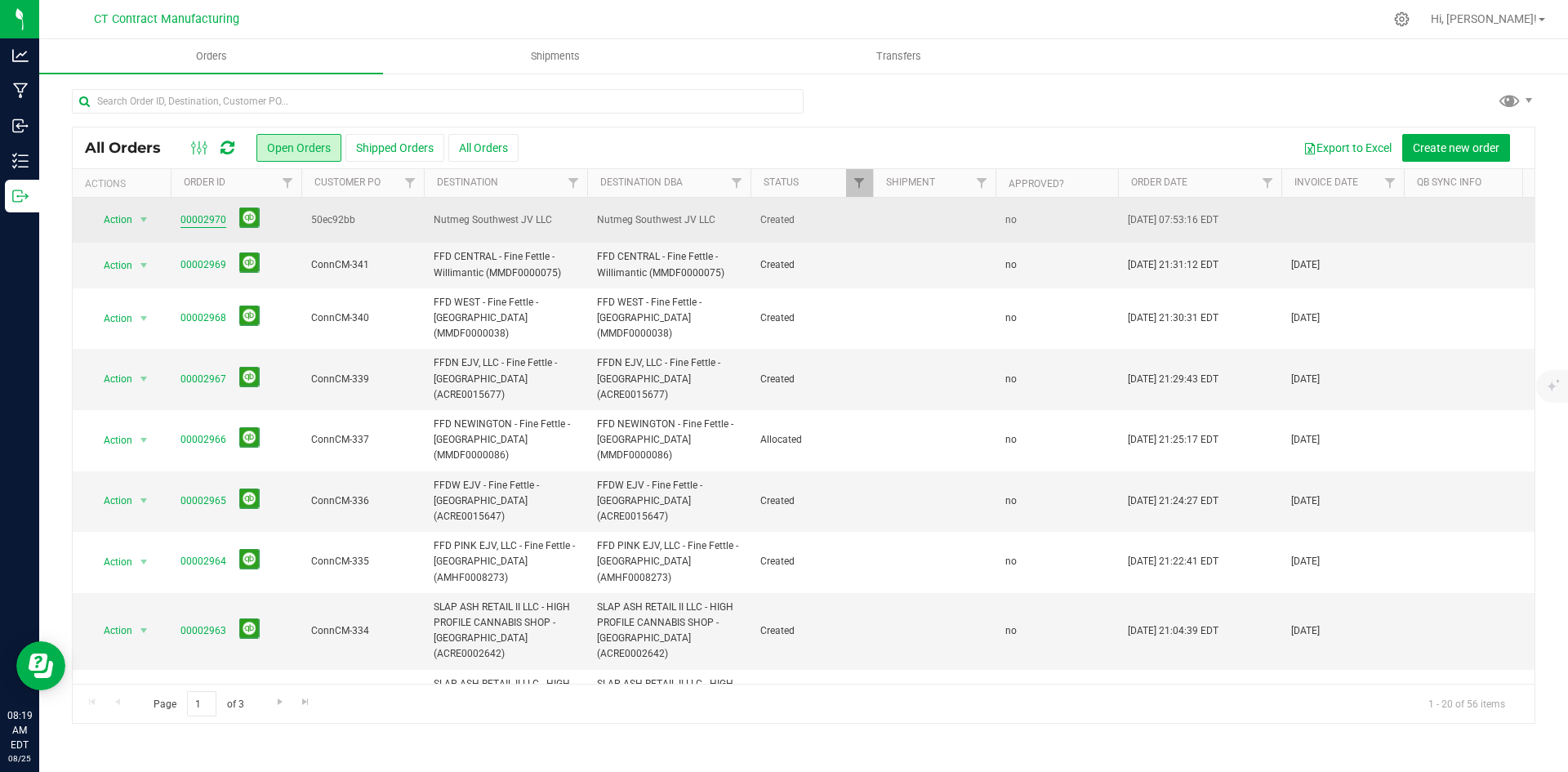
click at [205, 219] on link "00002970" at bounding box center [203, 220] width 46 height 16
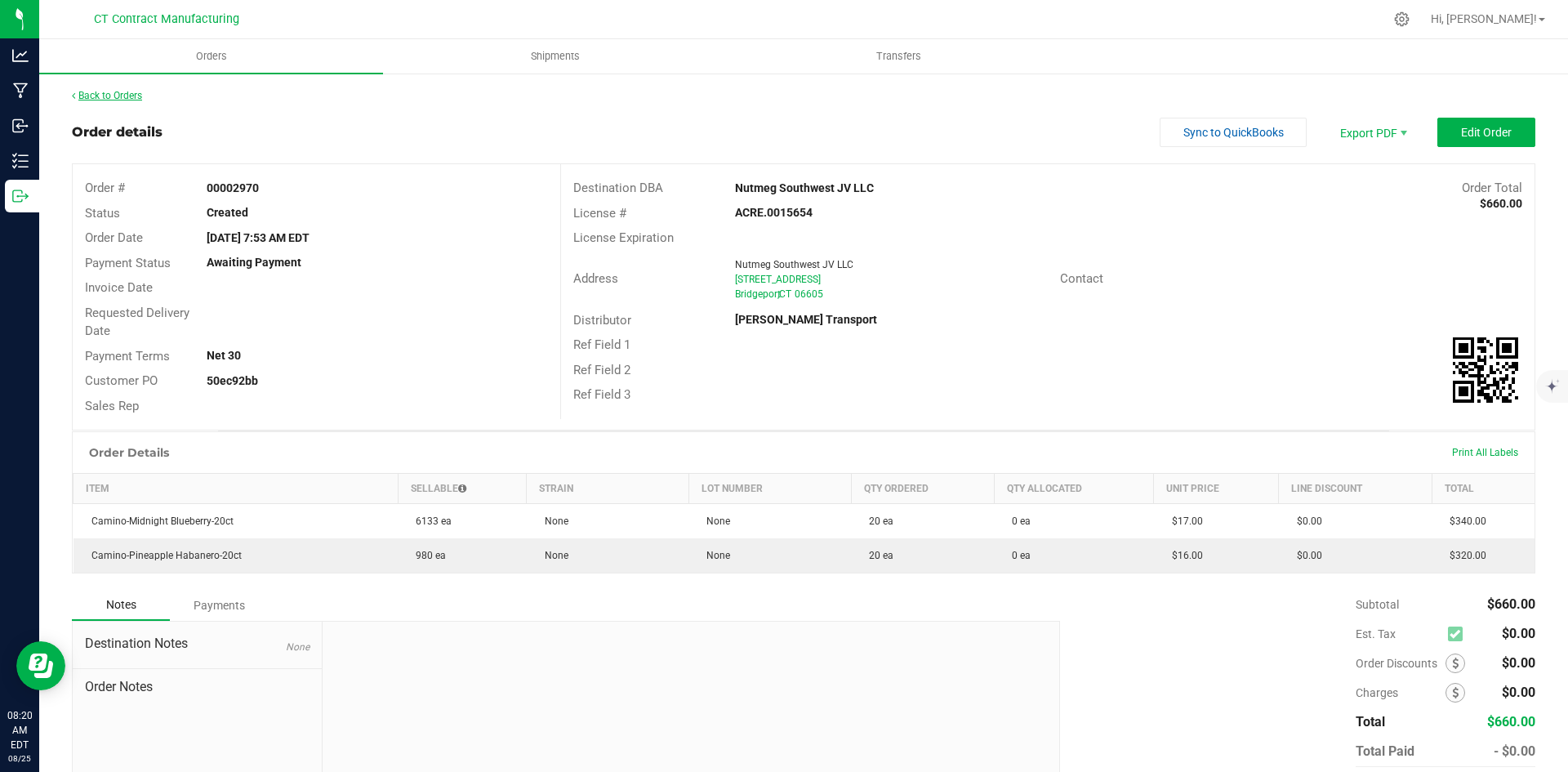
click at [132, 98] on link "Back to Orders" at bounding box center [107, 96] width 71 height 11
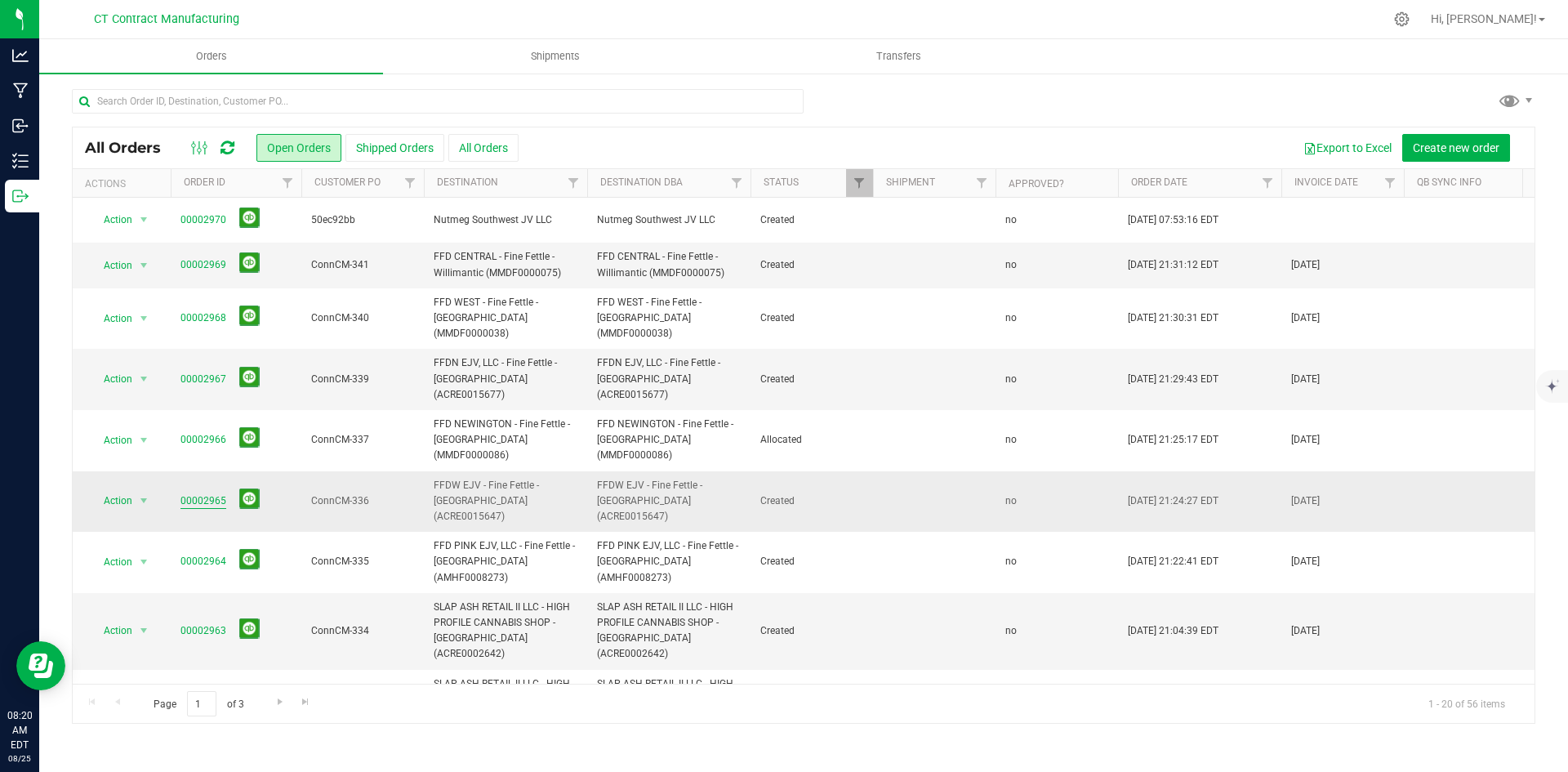
click at [211, 493] on link "00002965" at bounding box center [203, 501] width 46 height 16
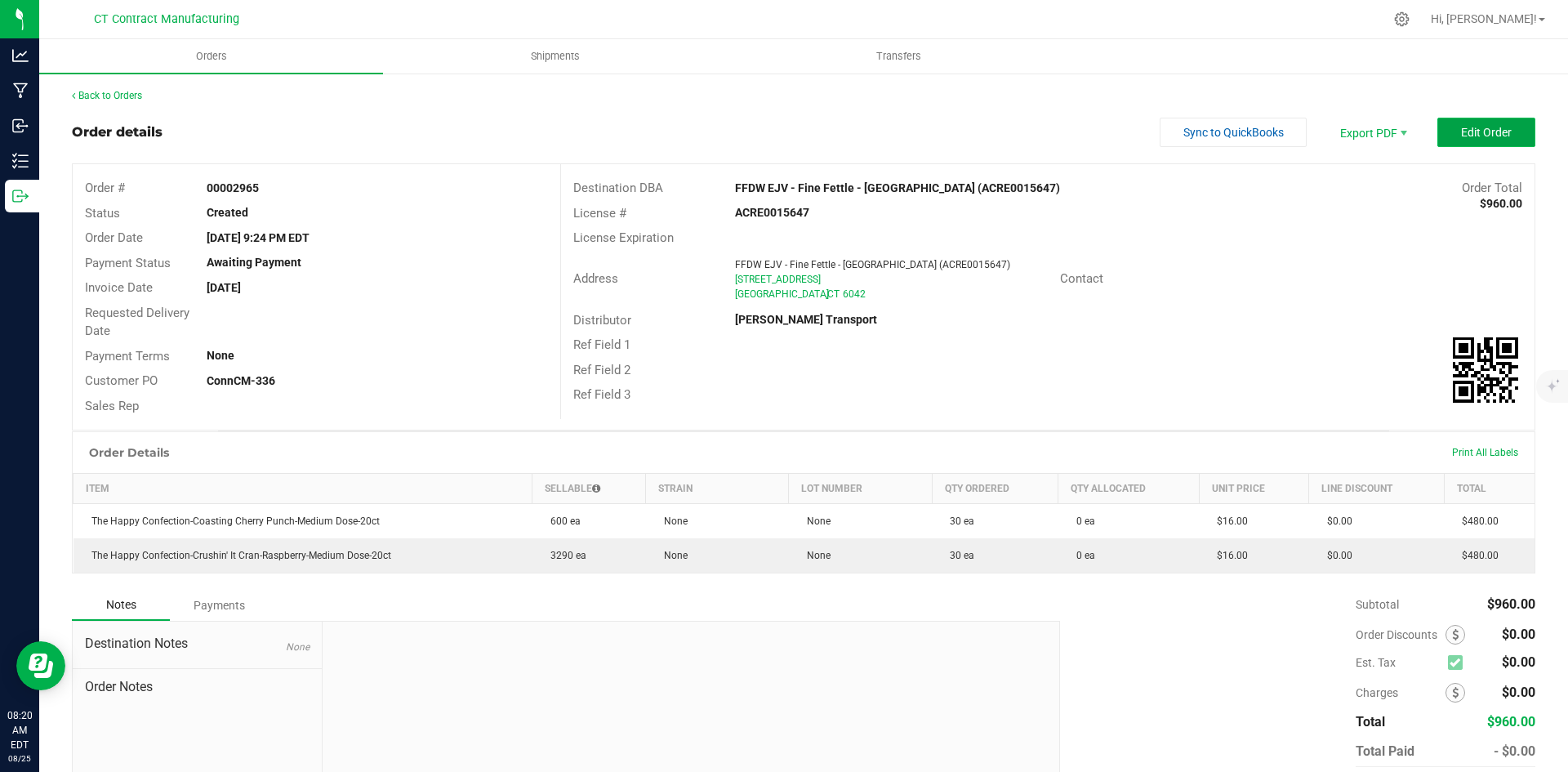
click at [1444, 138] on button "Edit Order" at bounding box center [1485, 133] width 98 height 30
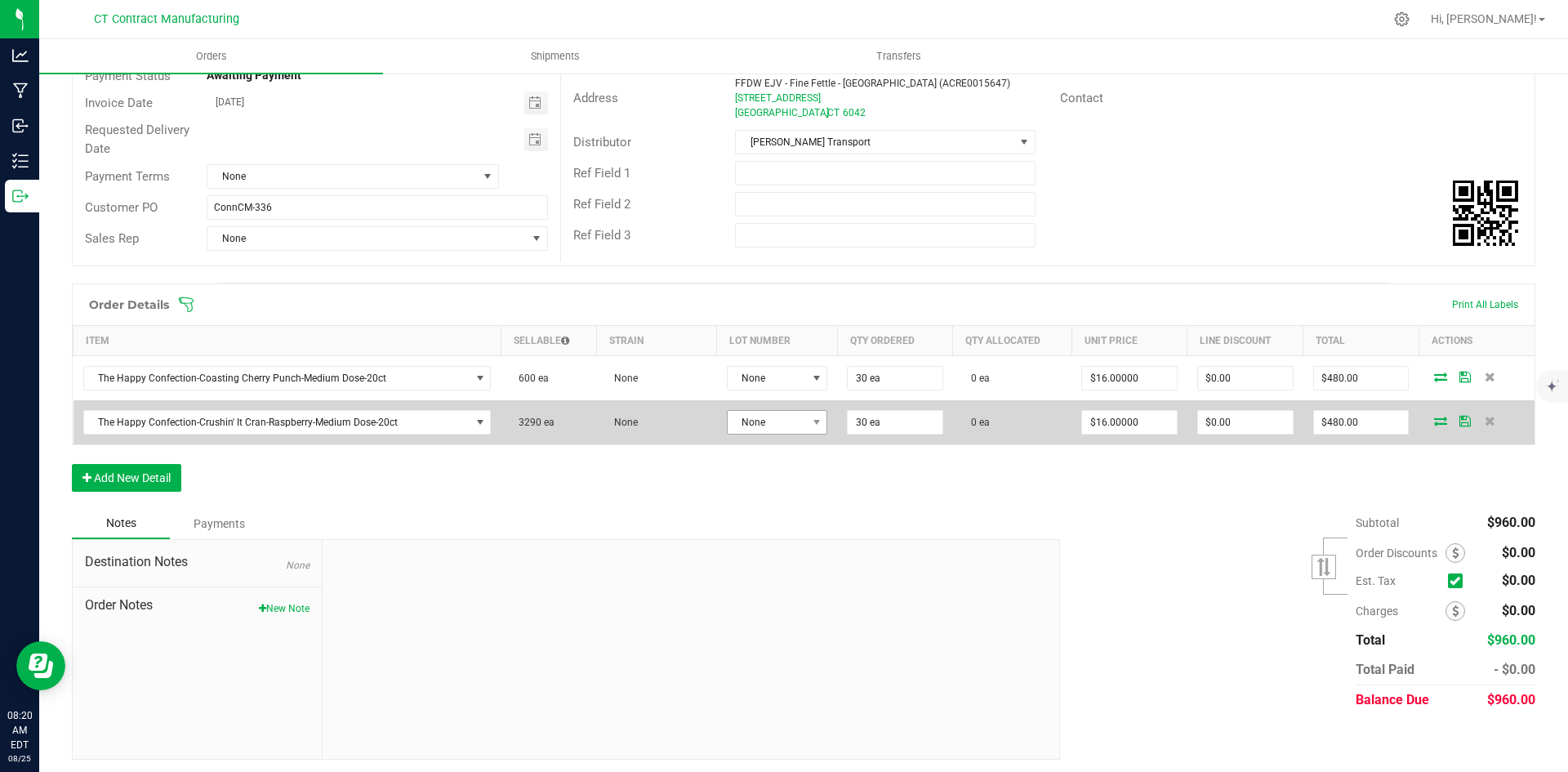
scroll to position [191, 0]
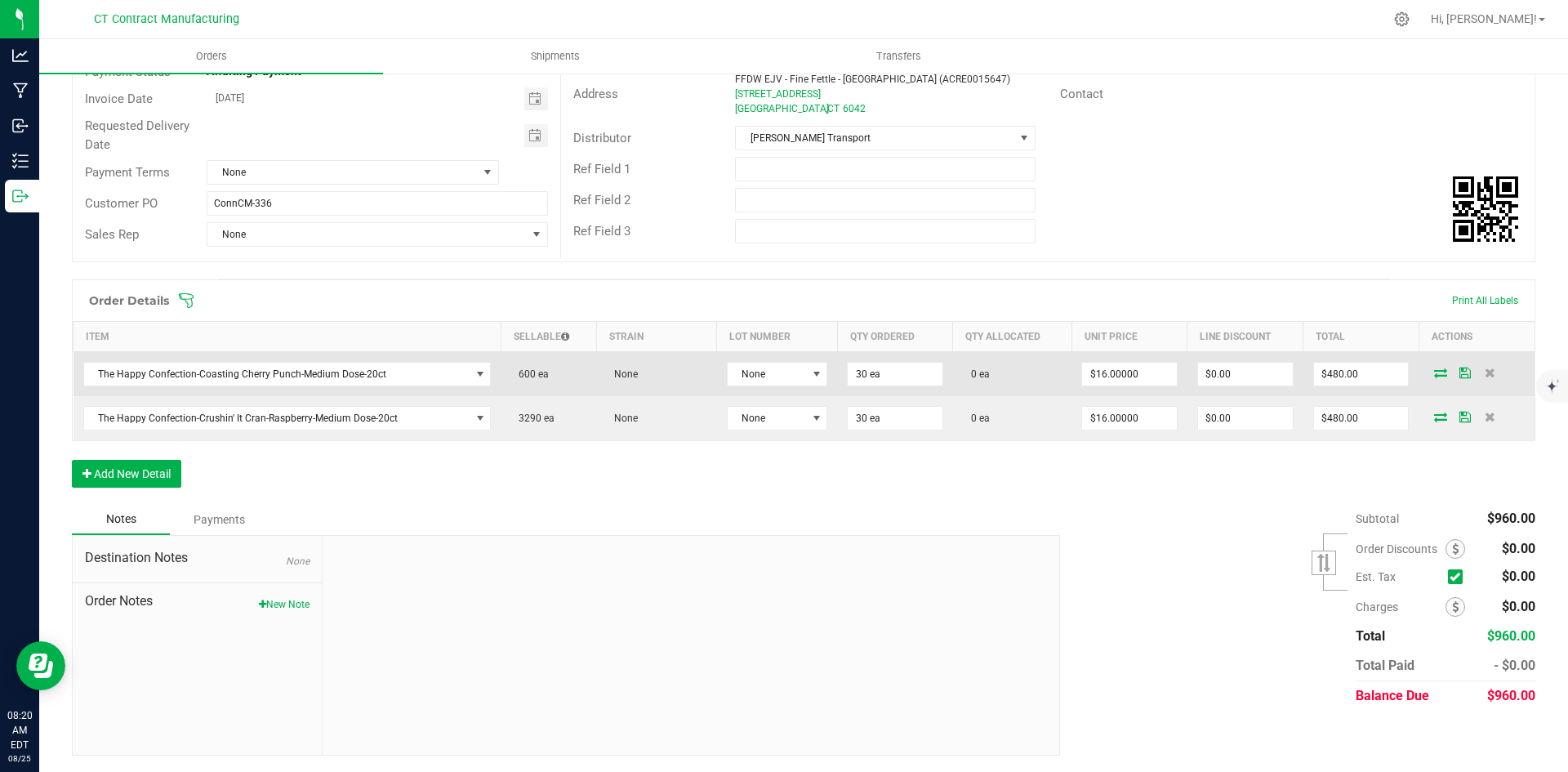
click at [793, 391] on td "None" at bounding box center [777, 374] width 121 height 45
click at [794, 378] on span "None" at bounding box center [766, 373] width 79 height 23
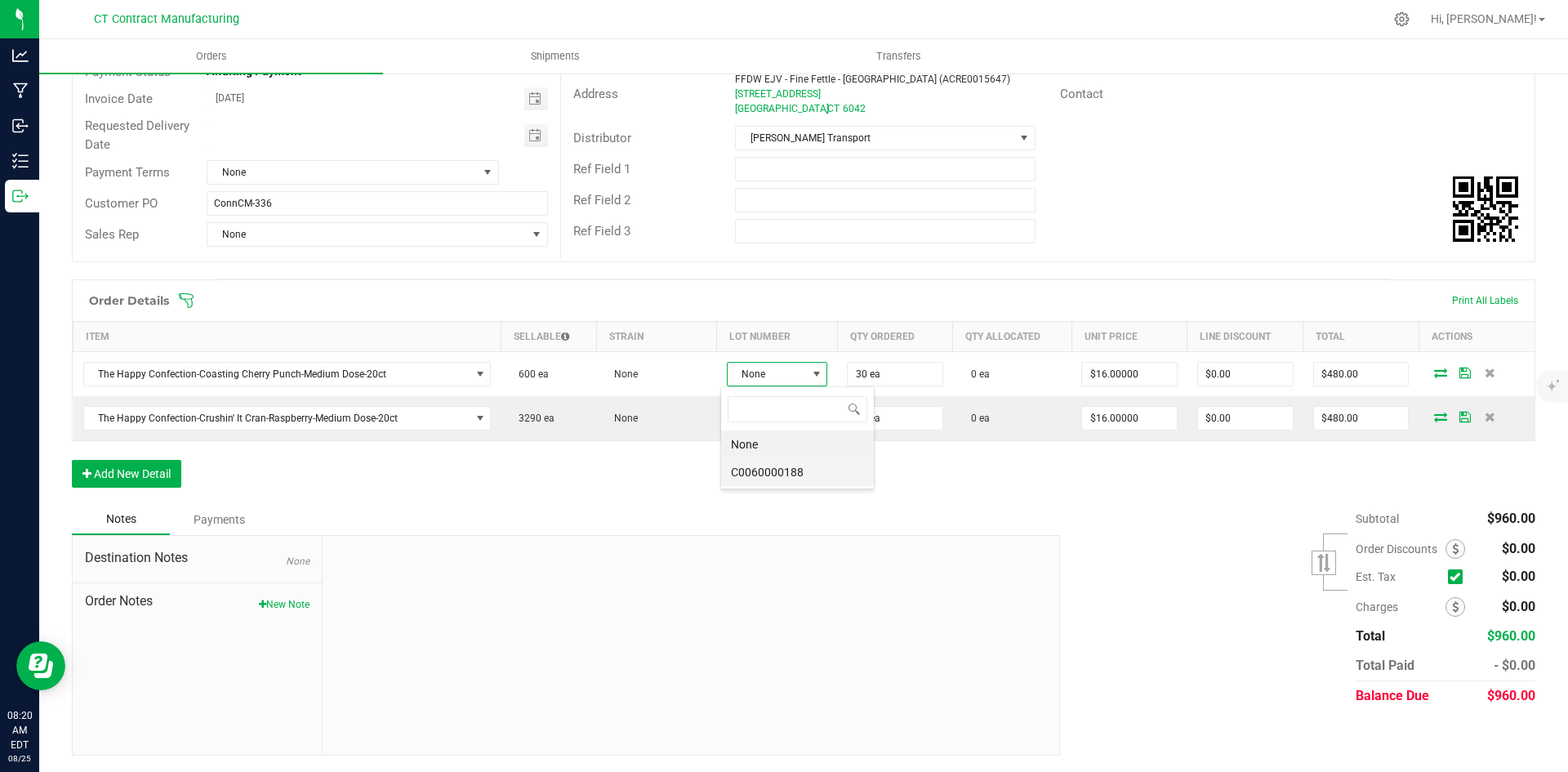
click at [797, 467] on li "C0060000188" at bounding box center [797, 472] width 152 height 28
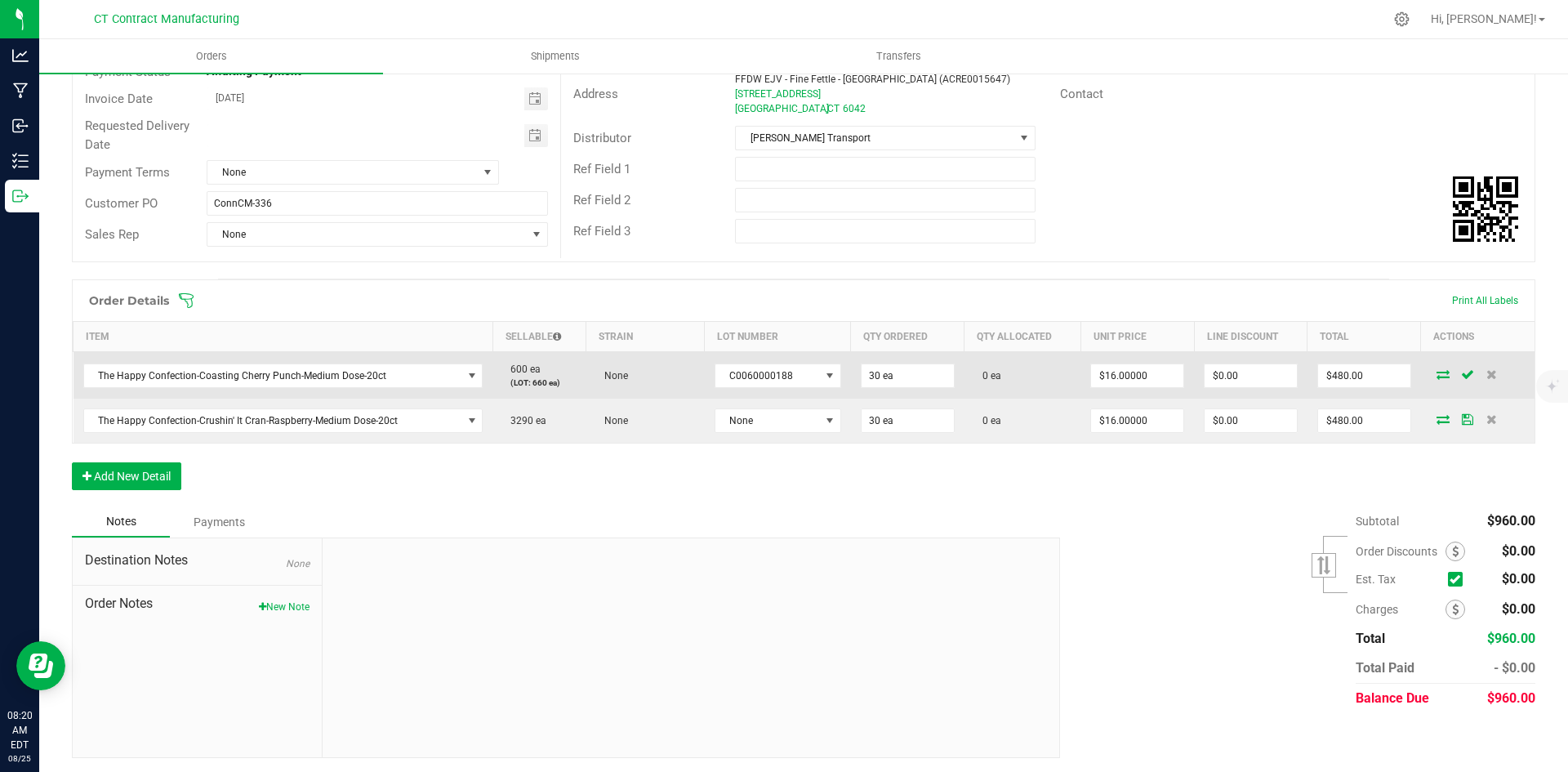
click at [1436, 373] on icon at bounding box center [1443, 373] width 13 height 10
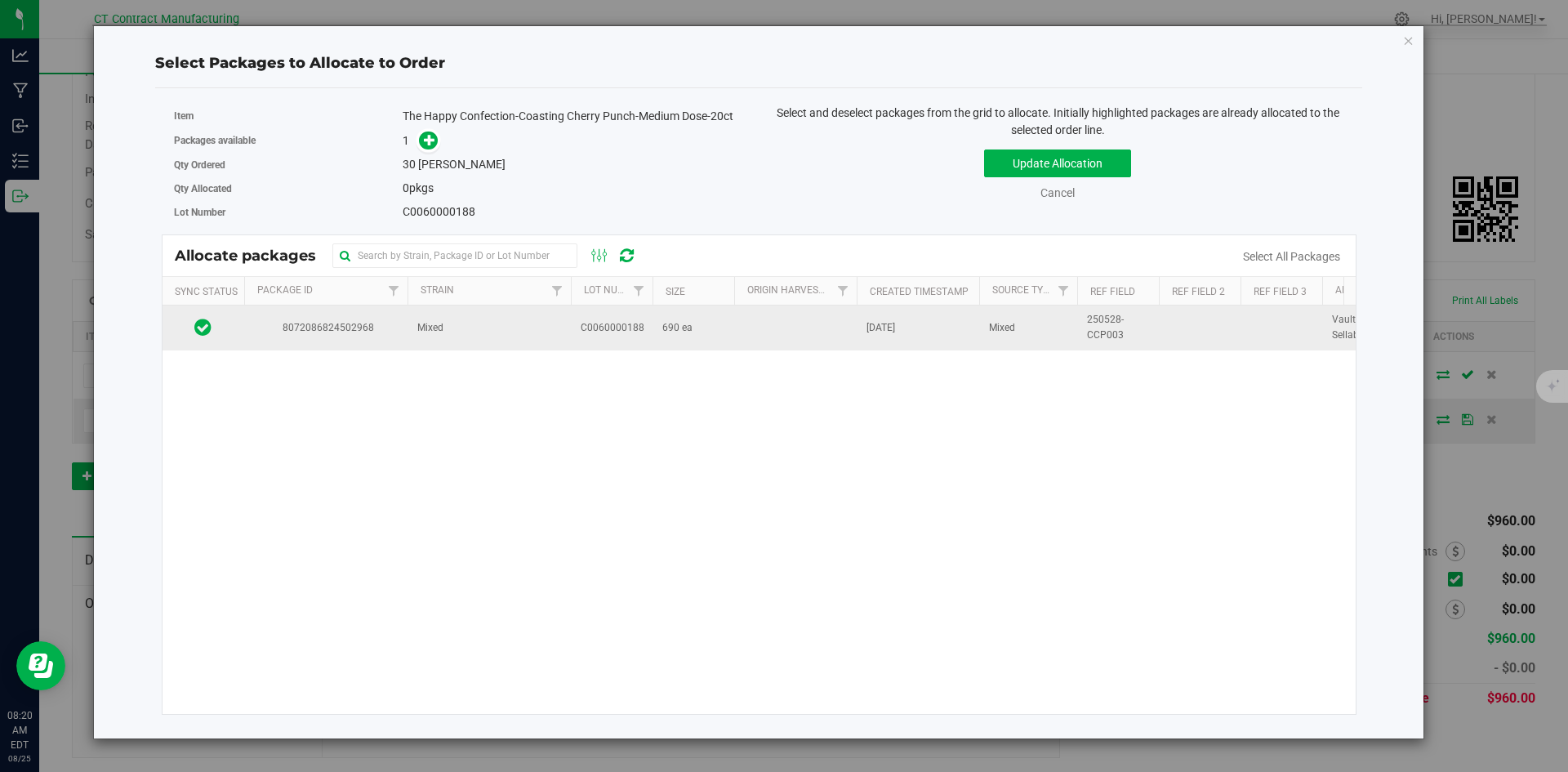
click at [468, 334] on td "Mixed" at bounding box center [490, 327] width 163 height 44
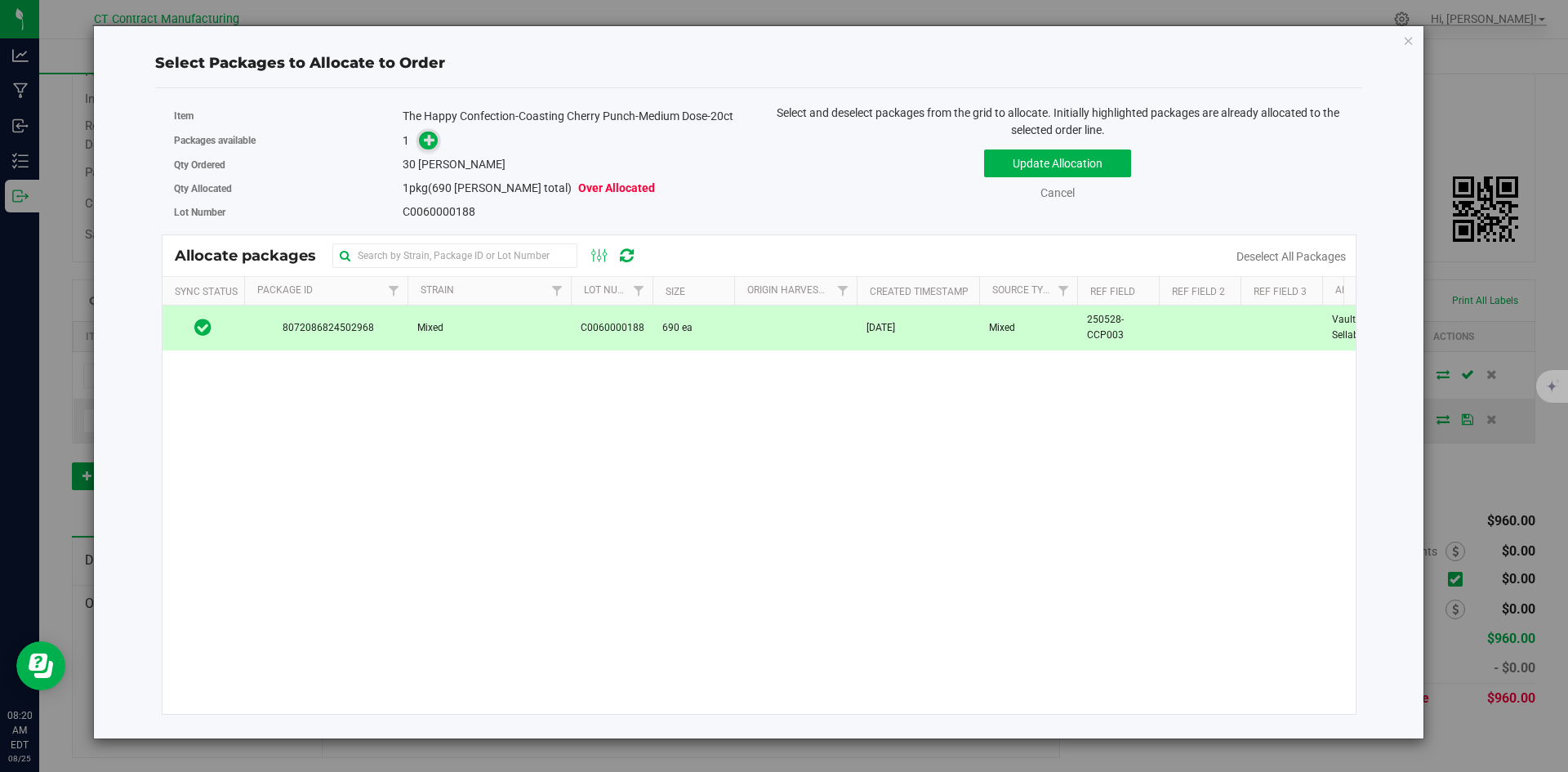
click at [434, 147] on span at bounding box center [428, 141] width 19 height 19
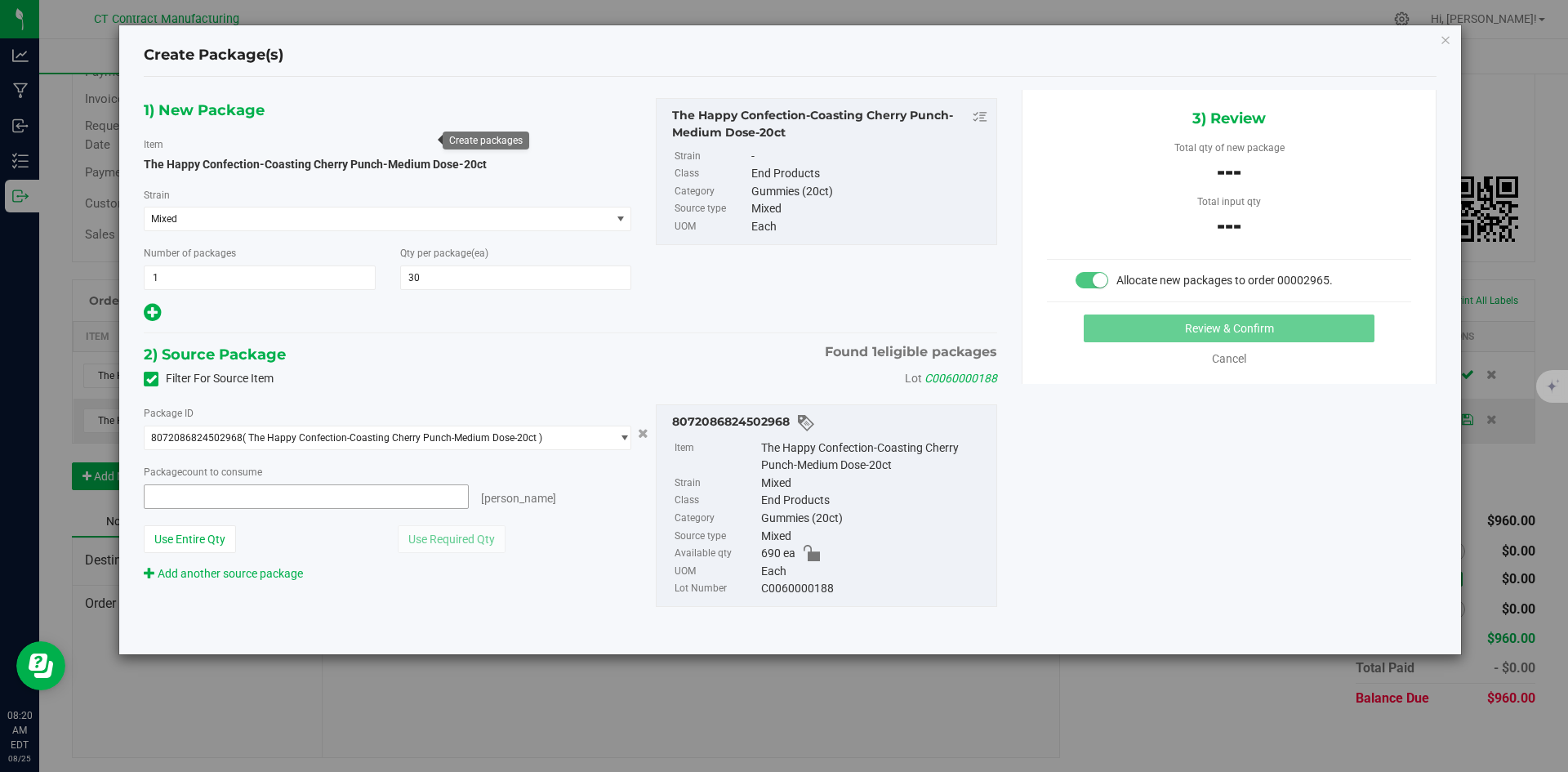
click at [316, 503] on span at bounding box center [307, 496] width 325 height 24
type input "30"
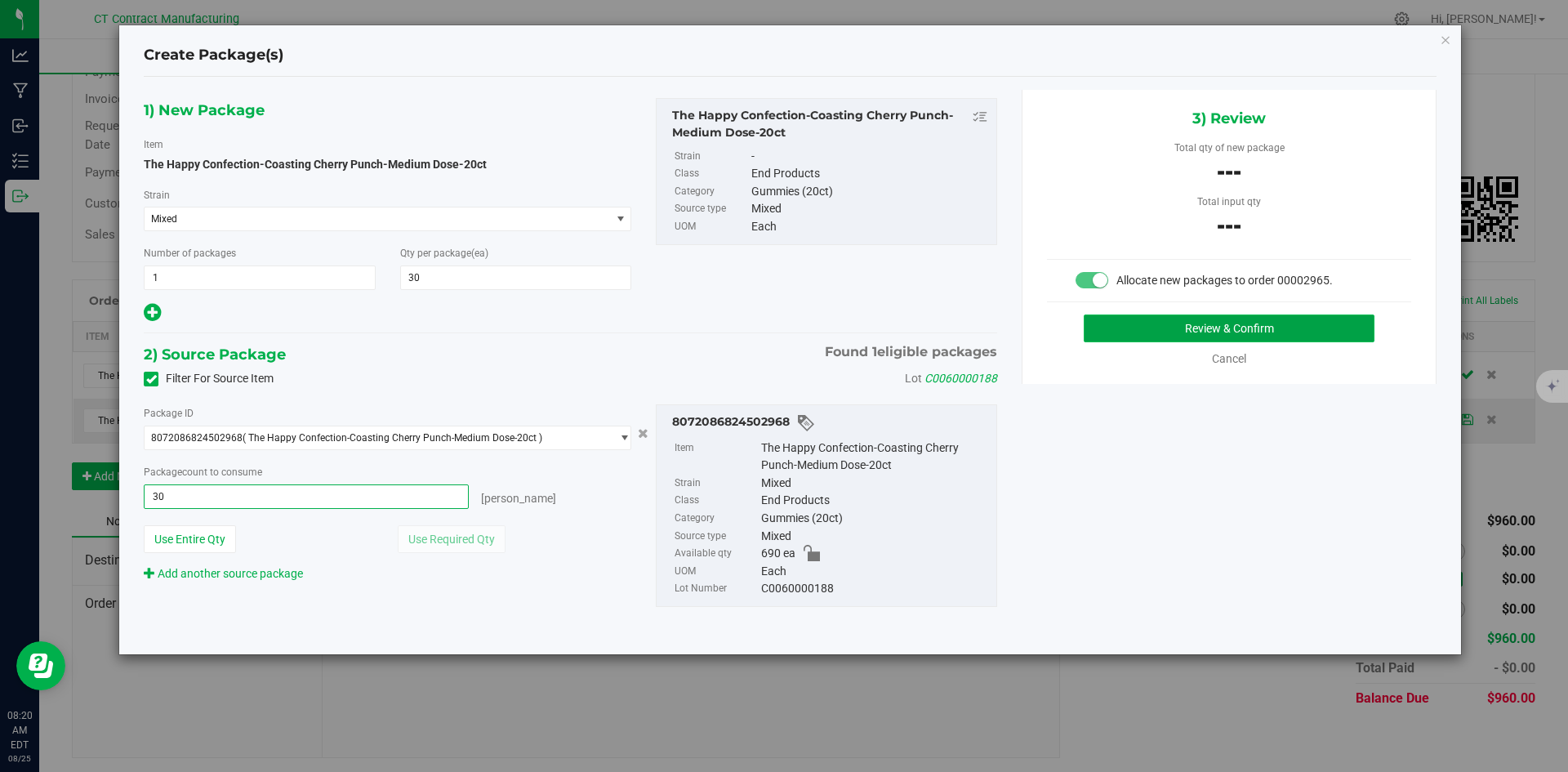
type input "30 ea"
click at [1148, 316] on button "Review & Confirm" at bounding box center [1228, 328] width 291 height 28
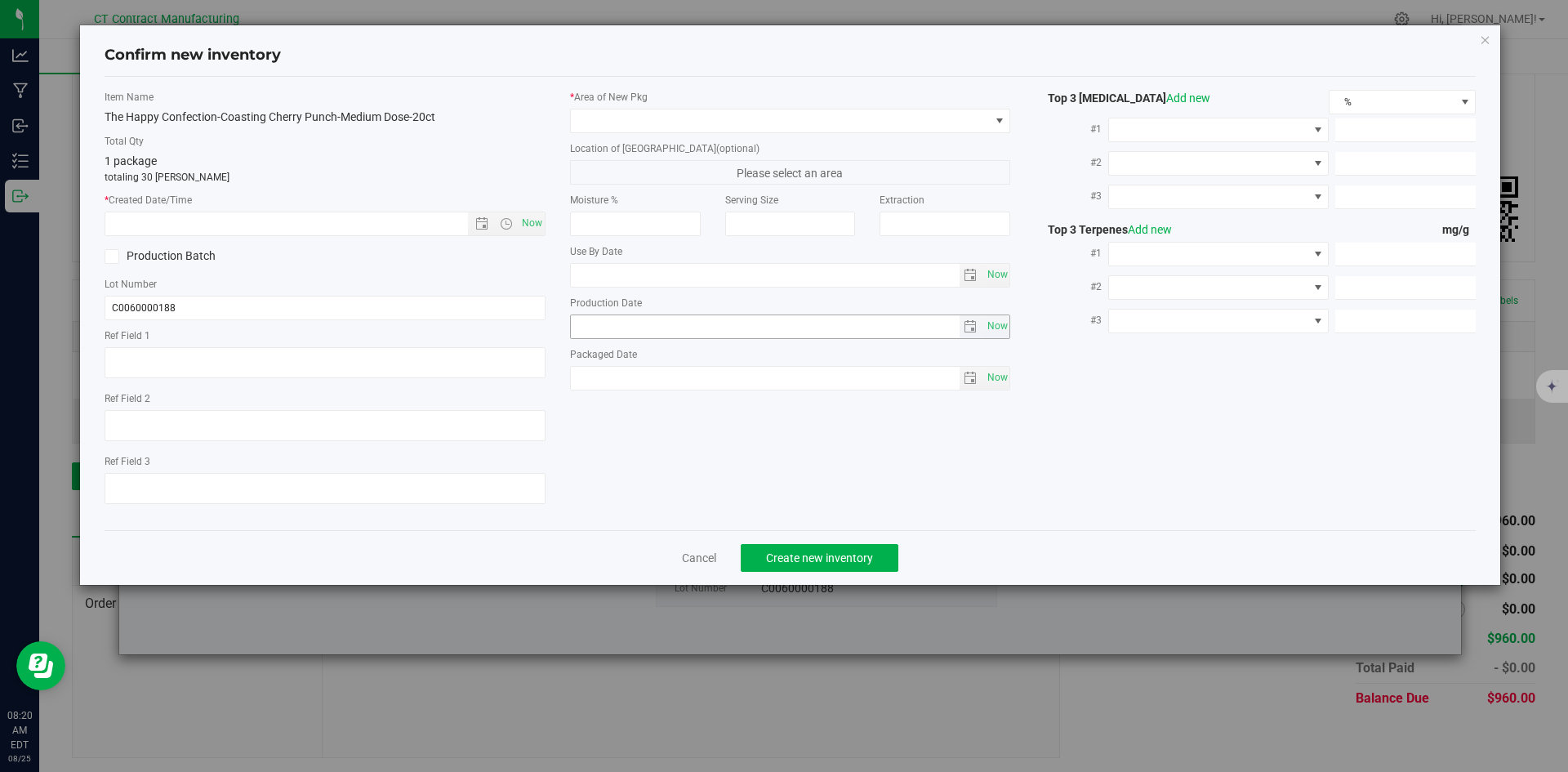
type textarea "250528-CCP003"
click at [533, 220] on span "Now" at bounding box center [531, 223] width 28 height 23
type input "8/25/2025 8:20 AM"
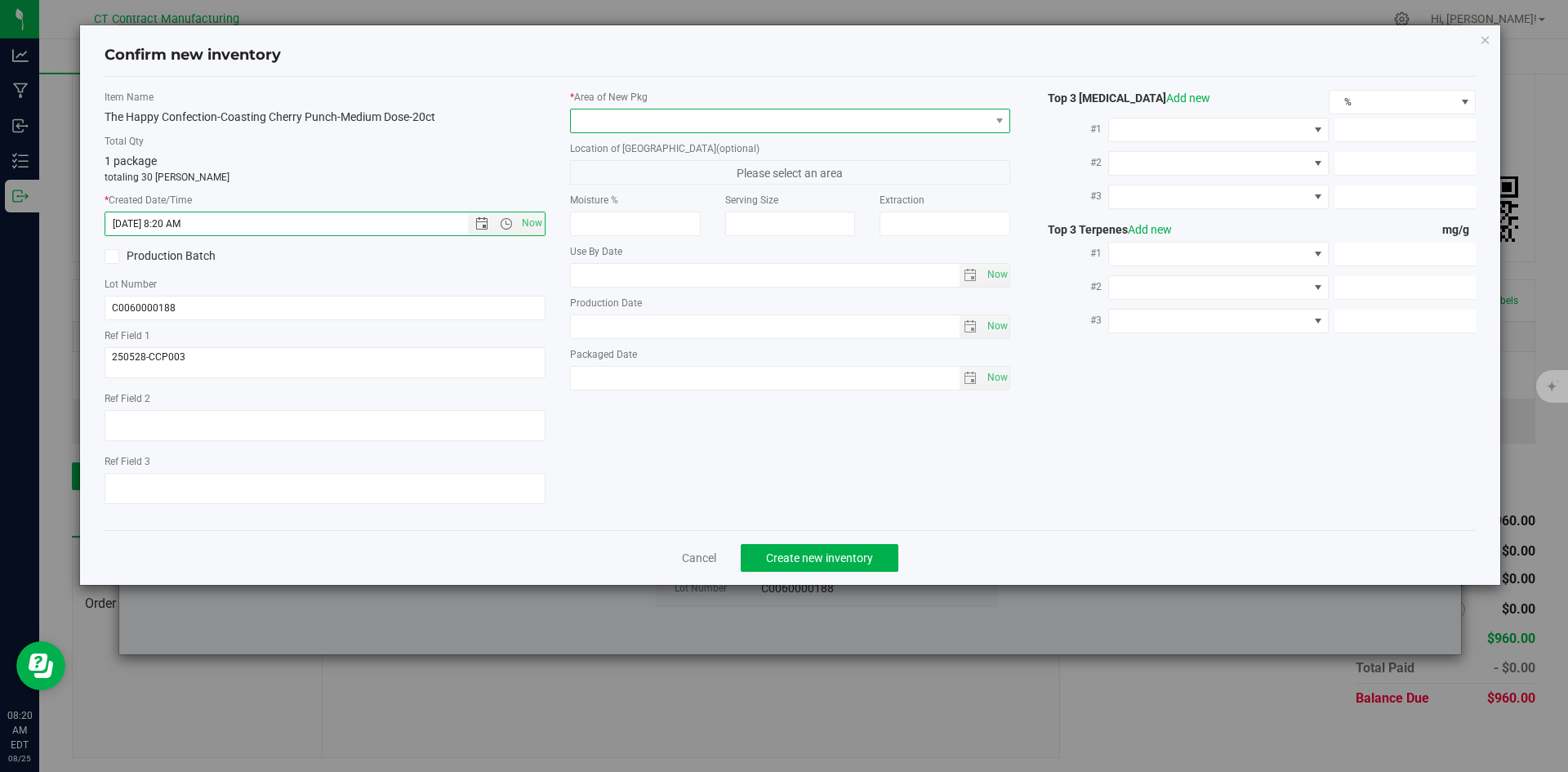
click at [600, 118] on span at bounding box center [779, 121] width 419 height 23
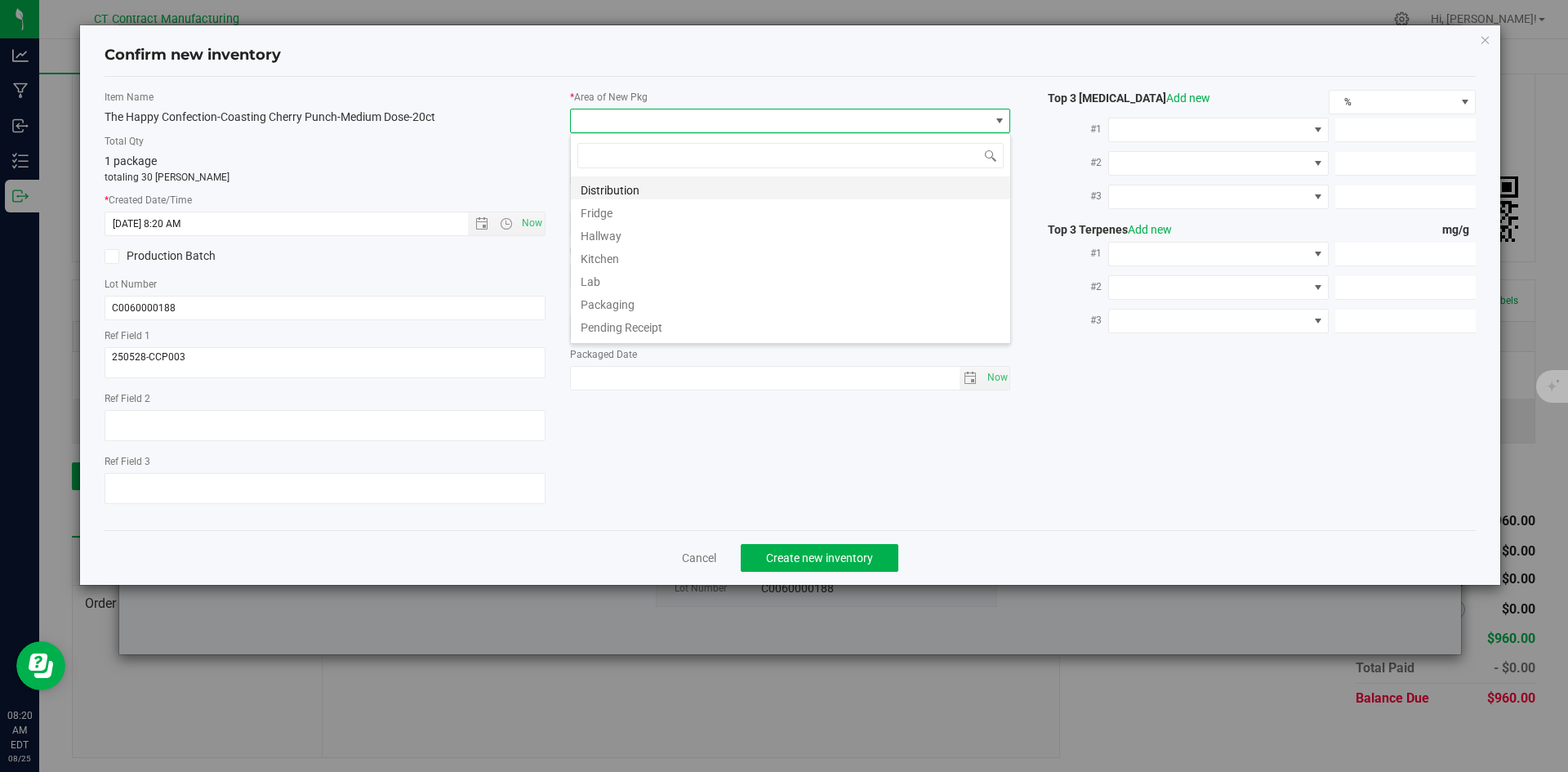
scroll to position [24, 441]
click at [604, 191] on li "Distribution" at bounding box center [790, 188] width 439 height 23
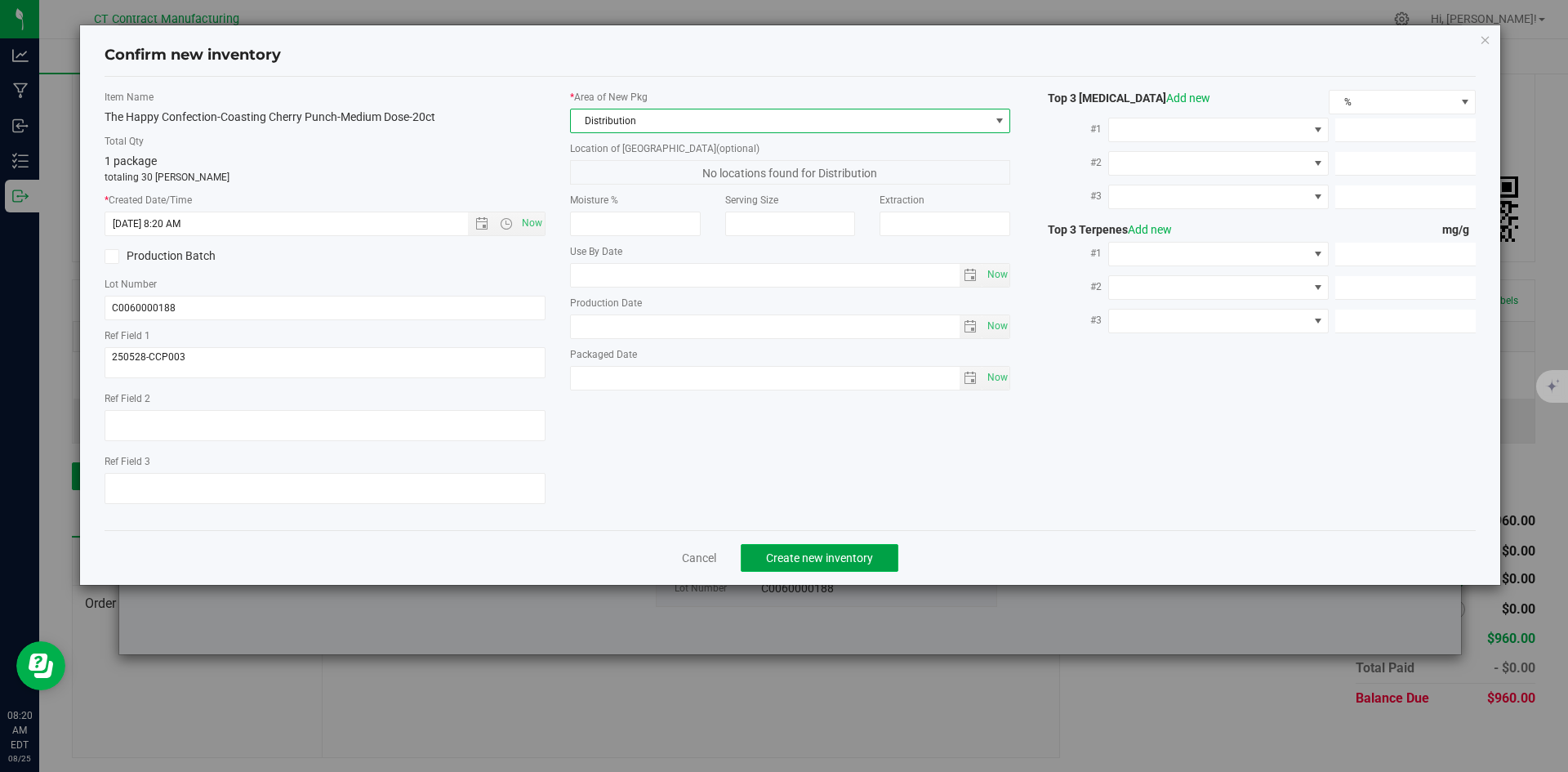
click at [795, 544] on button "Create new inventory" at bounding box center [819, 557] width 158 height 28
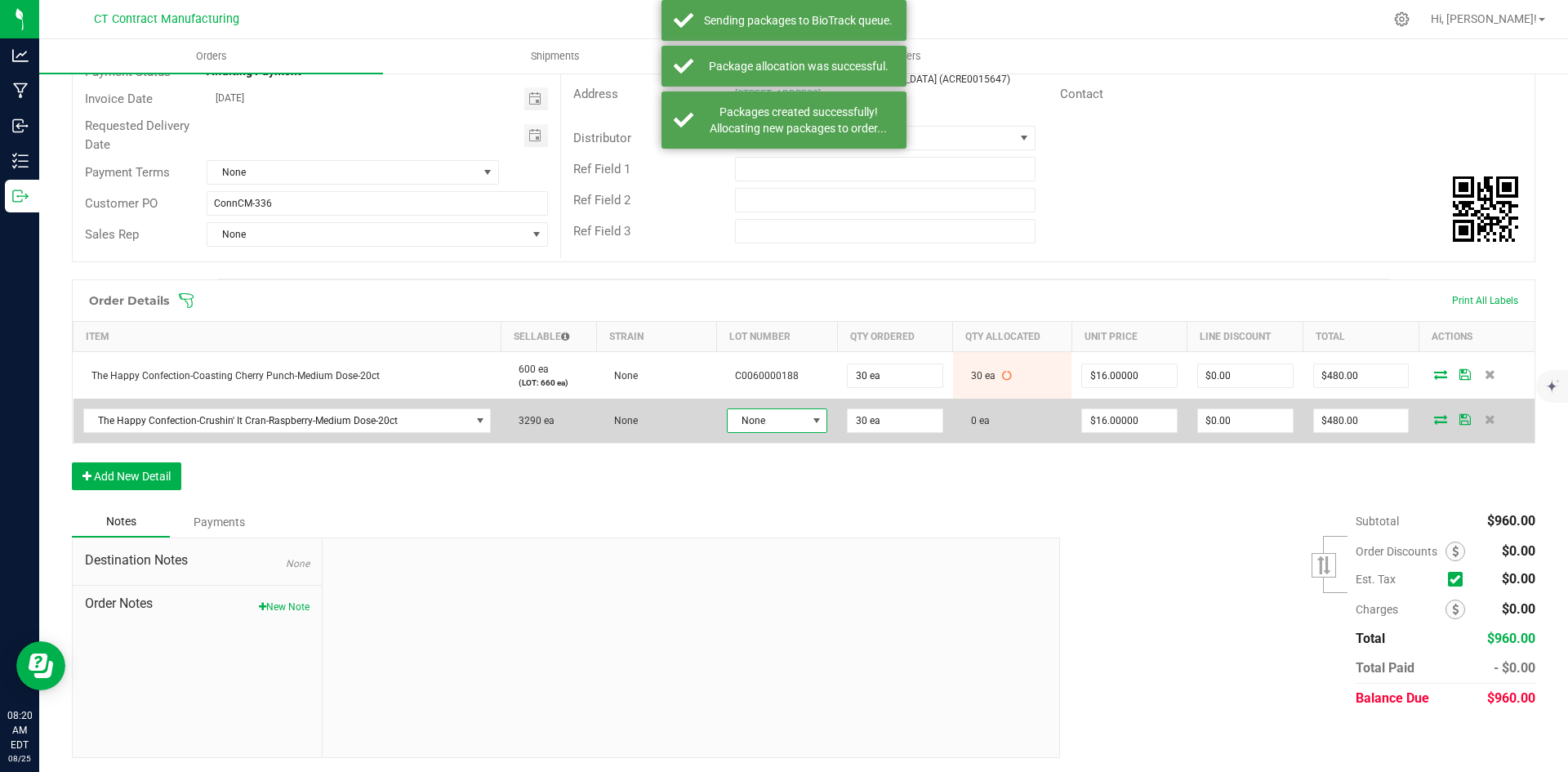
click at [772, 425] on span "None" at bounding box center [766, 420] width 79 height 23
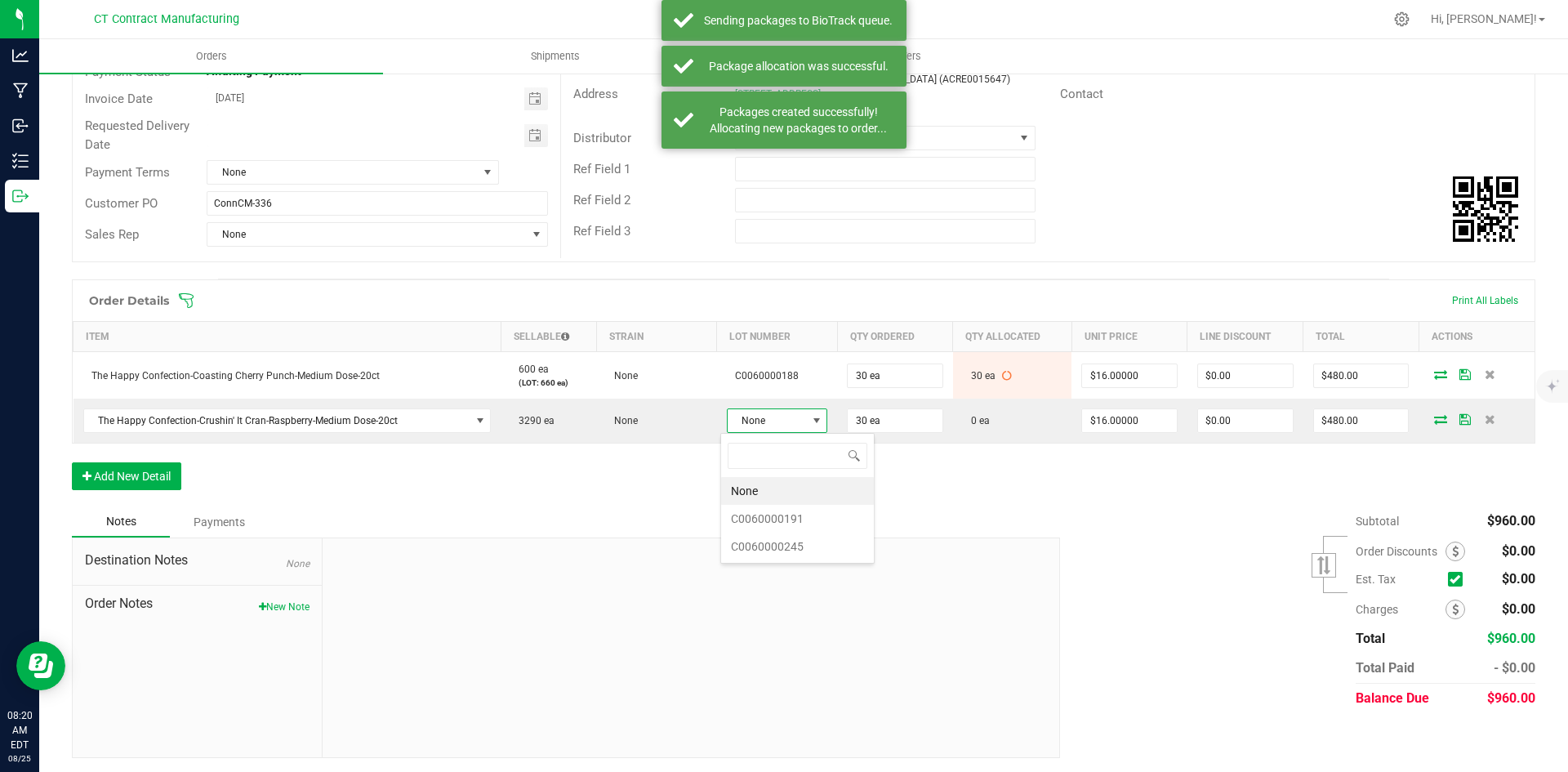
scroll to position [24, 99]
click at [776, 518] on li "C0060000191" at bounding box center [797, 518] width 152 height 28
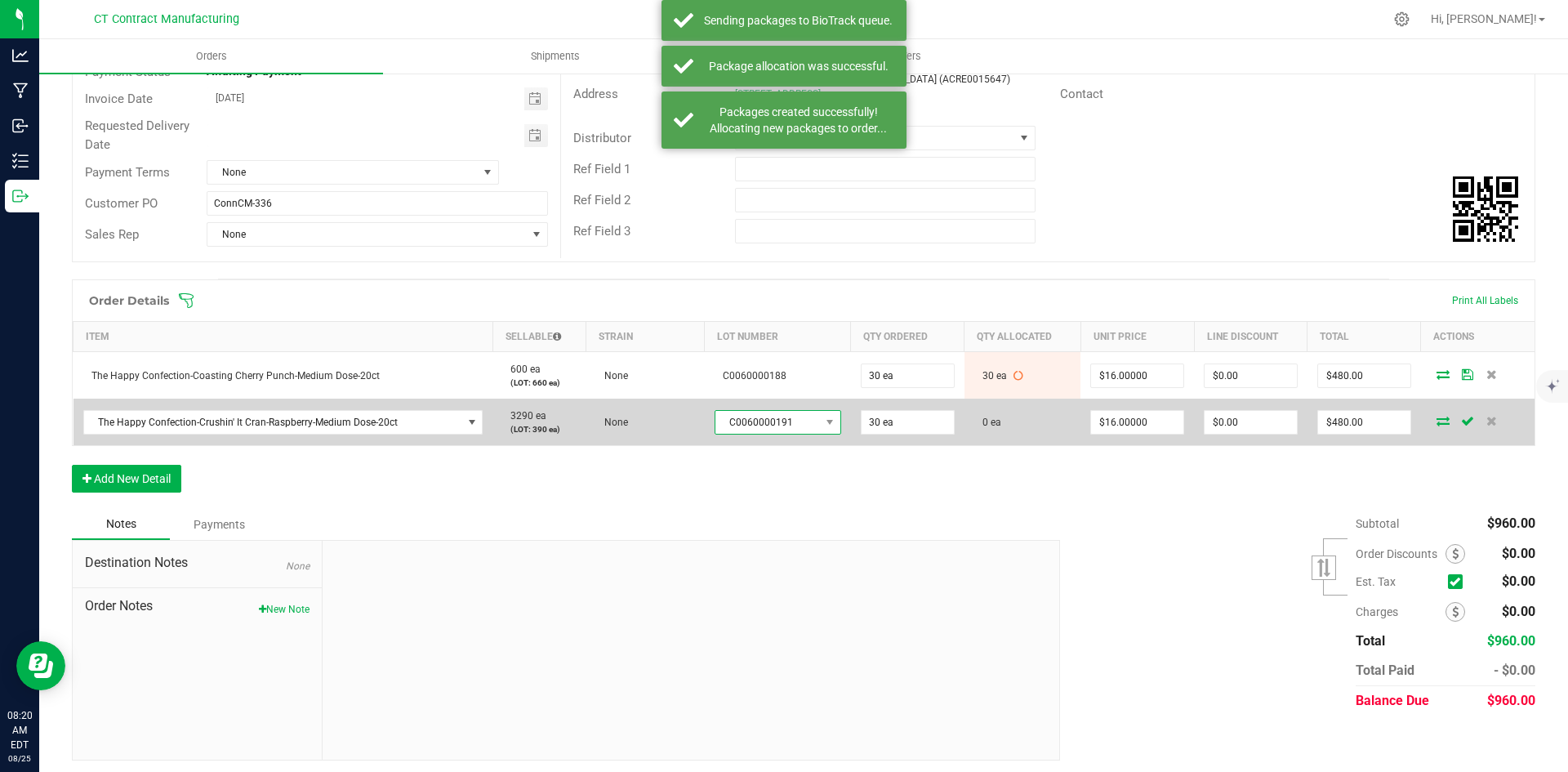
click at [778, 425] on span "C0060000191" at bounding box center [767, 422] width 105 height 23
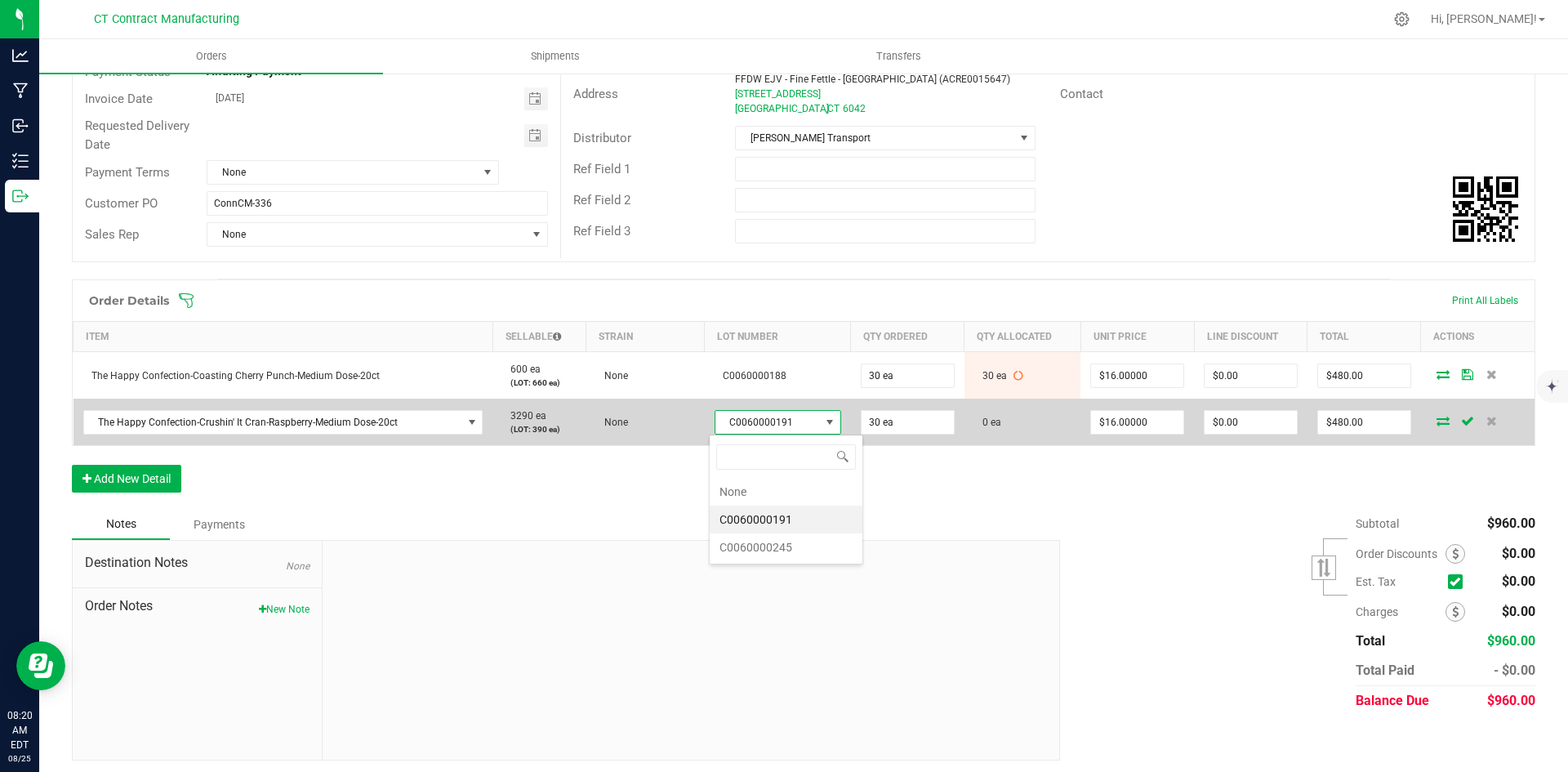
click at [778, 425] on span "C0060000191" at bounding box center [767, 422] width 105 height 23
click at [1436, 425] on icon at bounding box center [1443, 420] width 13 height 10
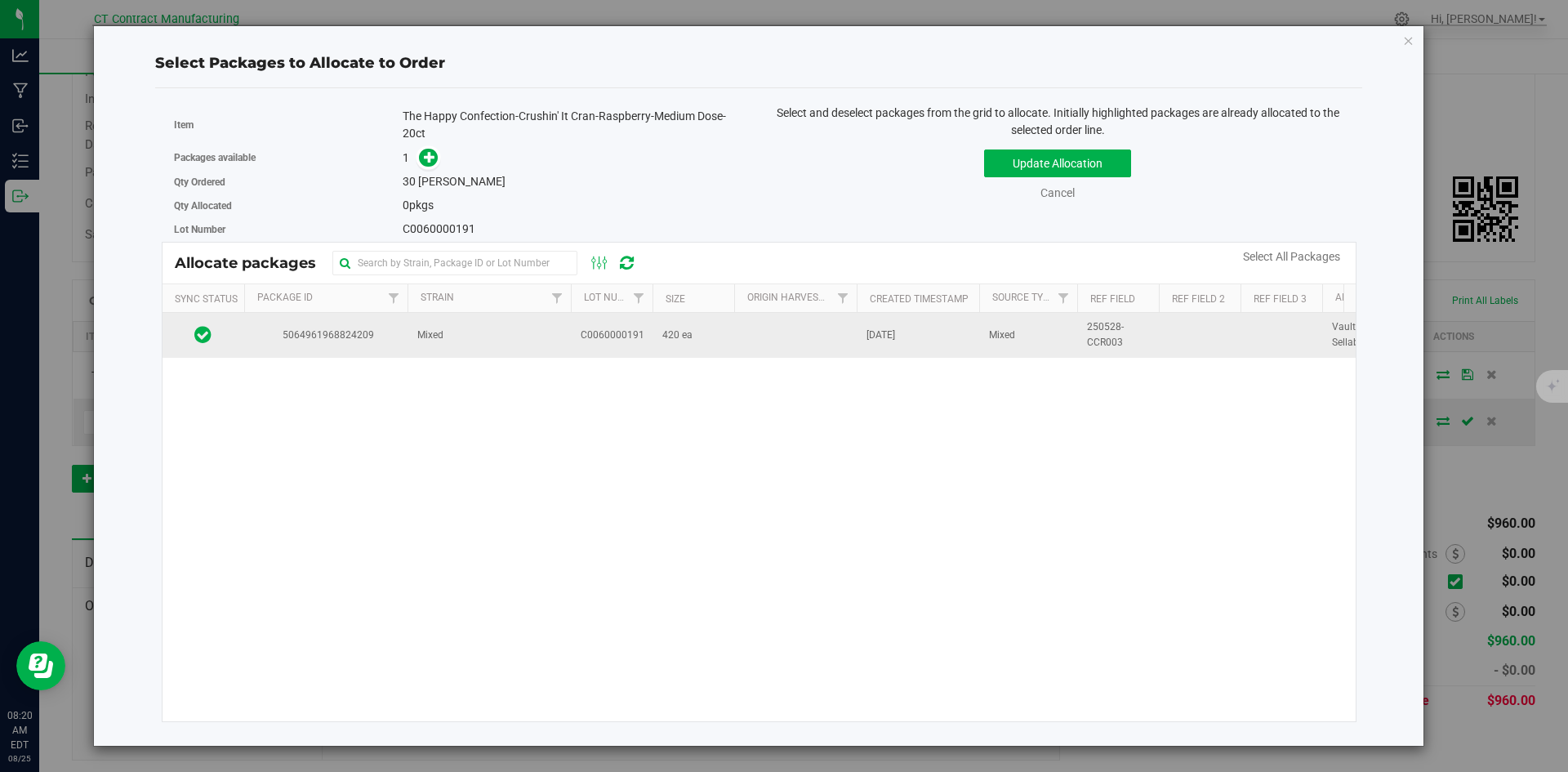
click at [633, 346] on td "C0060000191" at bounding box center [611, 334] width 82 height 44
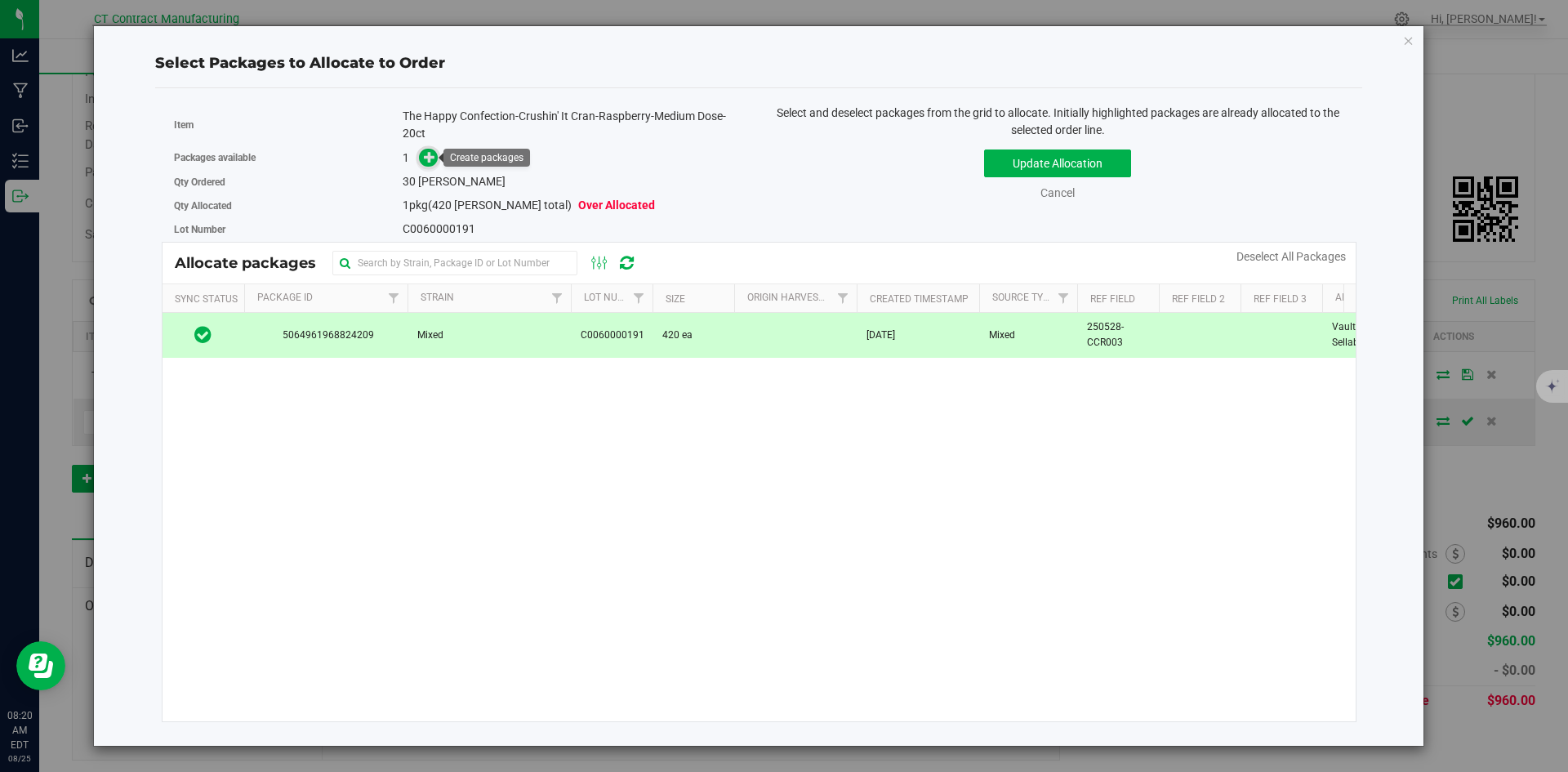
click at [425, 163] on icon at bounding box center [429, 157] width 11 height 11
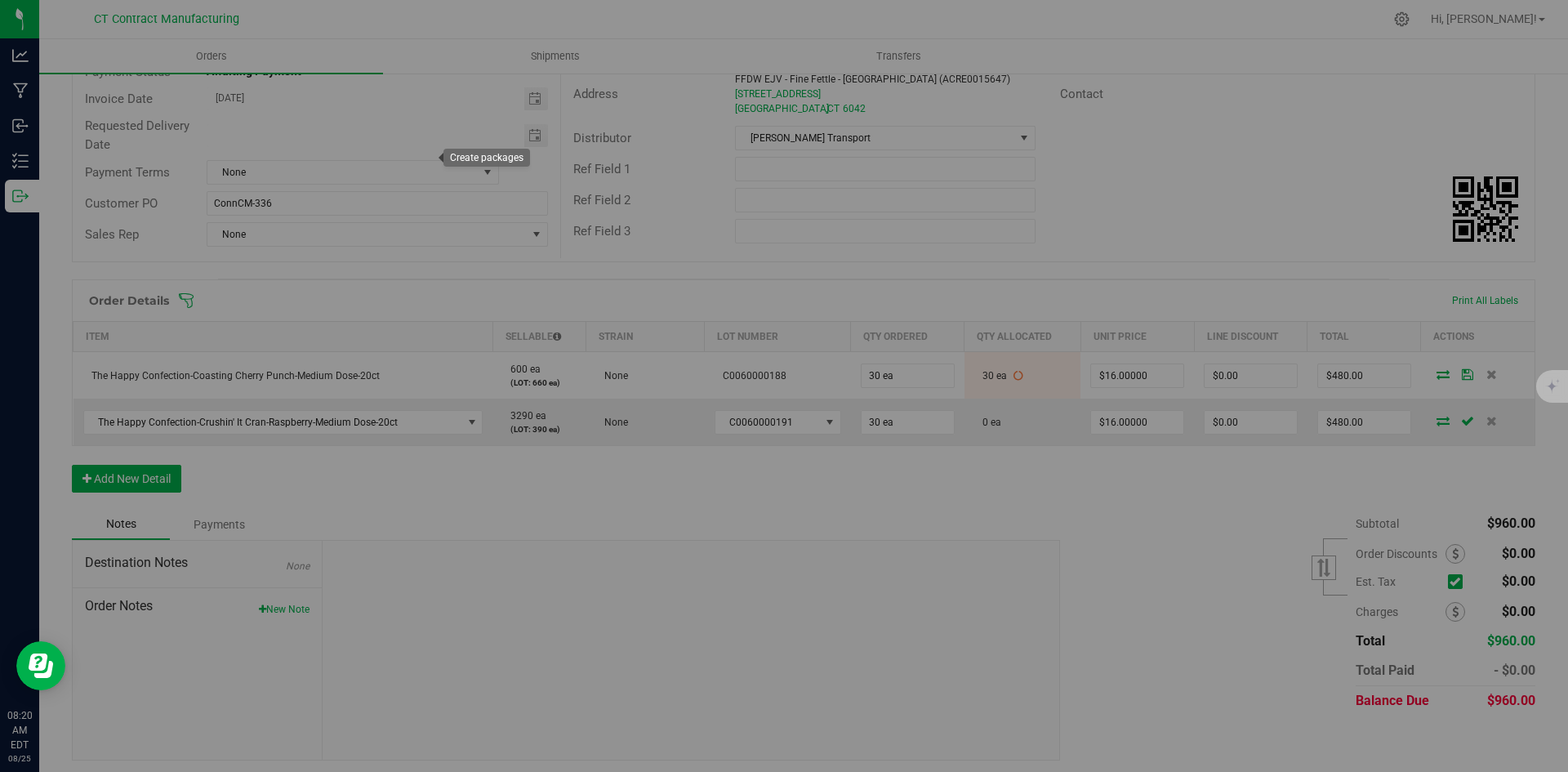
type input "1"
type input "30"
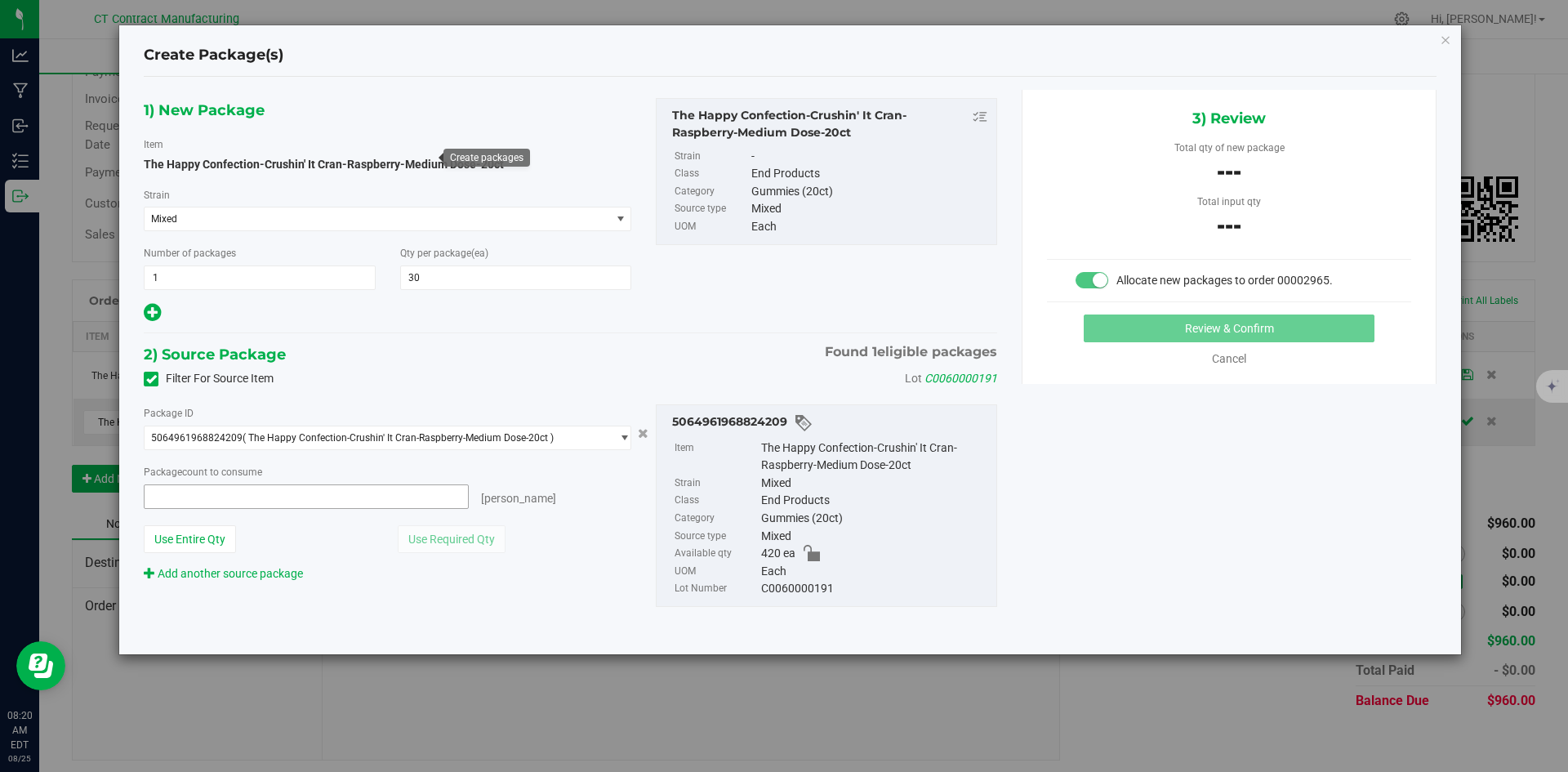
click at [393, 501] on span at bounding box center [307, 496] width 325 height 24
type input "30"
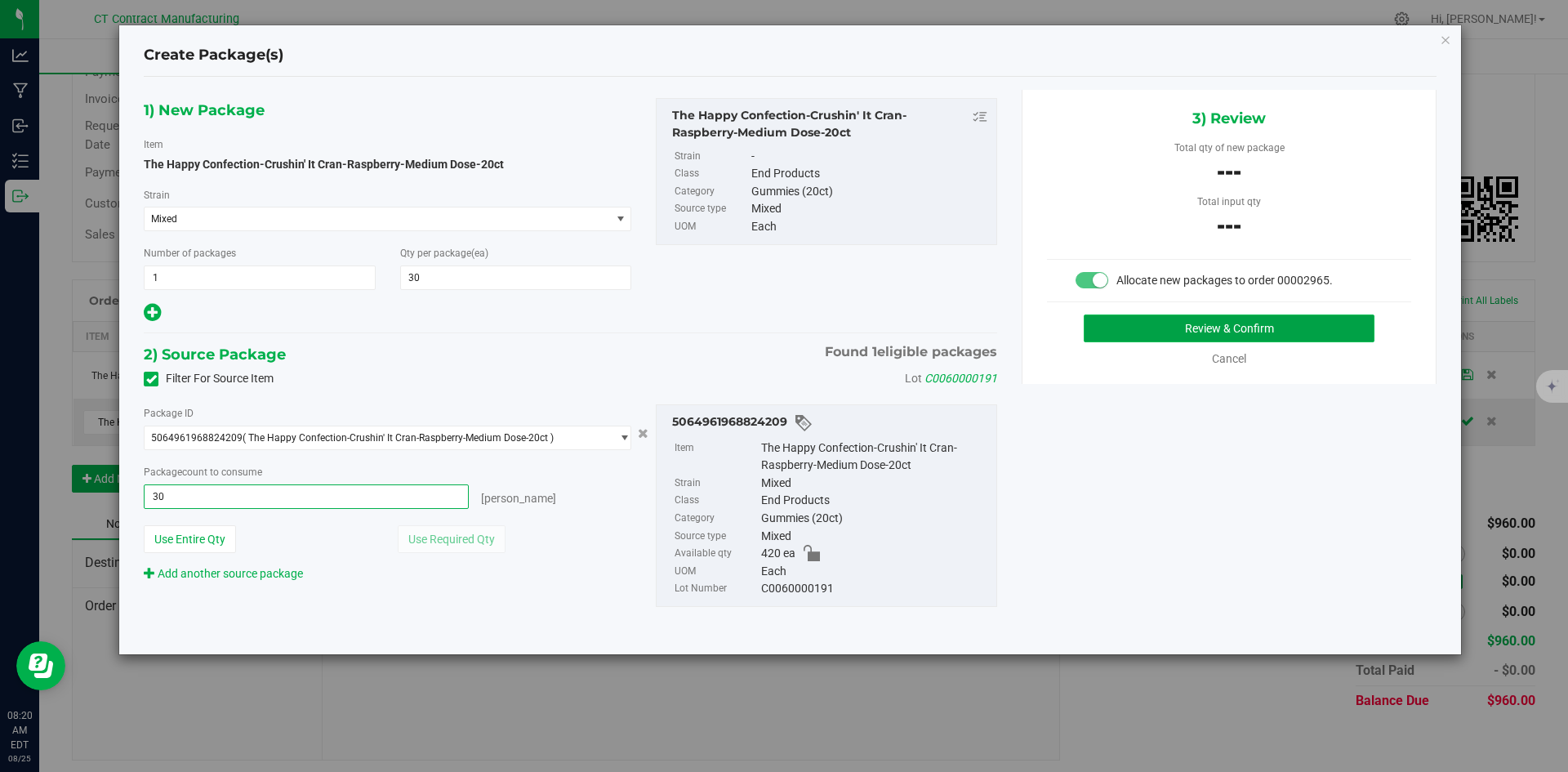
type input "30 ea"
click at [1149, 330] on button "Review & Confirm" at bounding box center [1228, 328] width 291 height 28
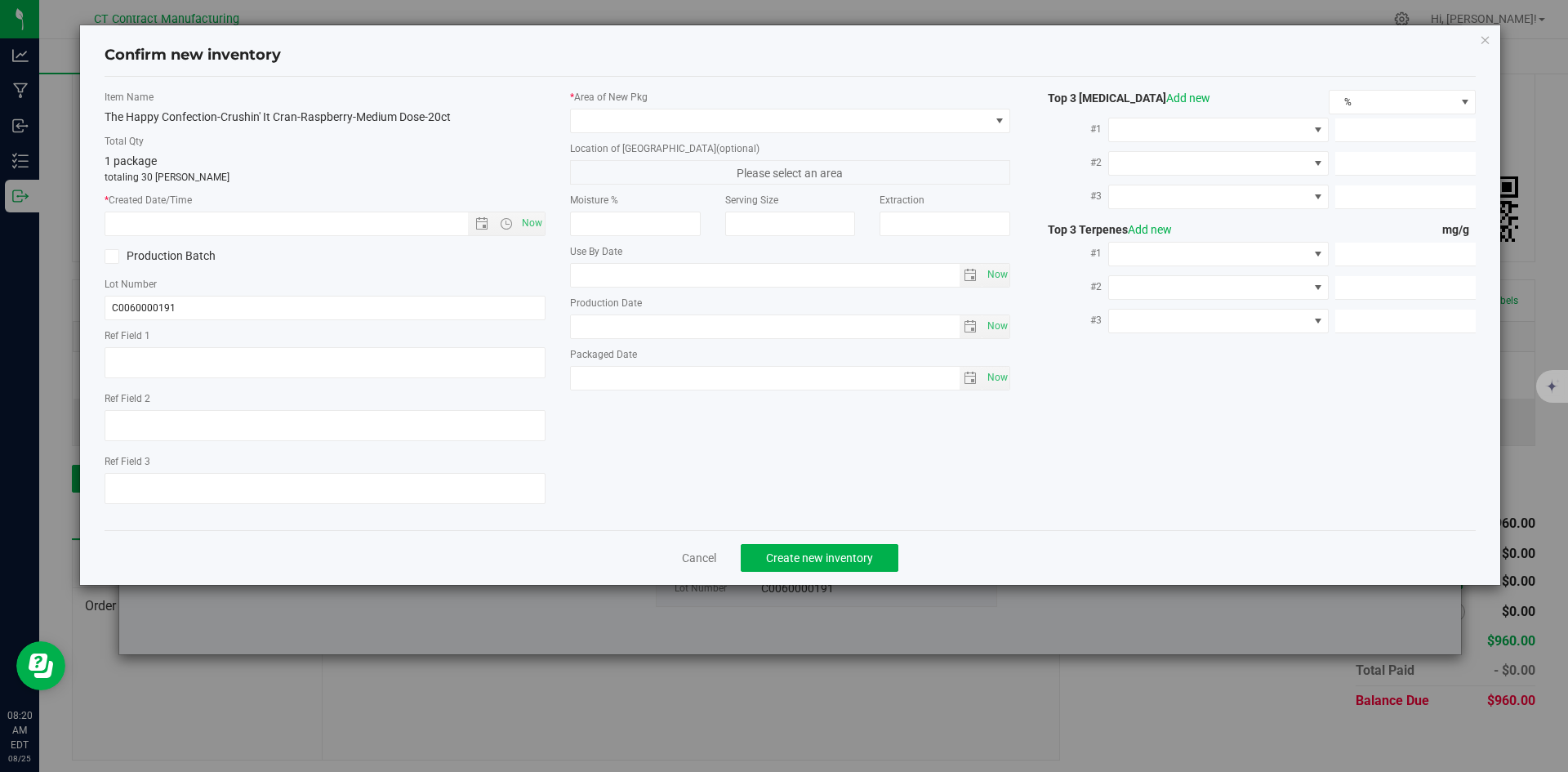
type textarea "250528-CCR003"
click at [536, 223] on span "Now" at bounding box center [531, 223] width 28 height 23
type input "8/25/2025 8:20 AM"
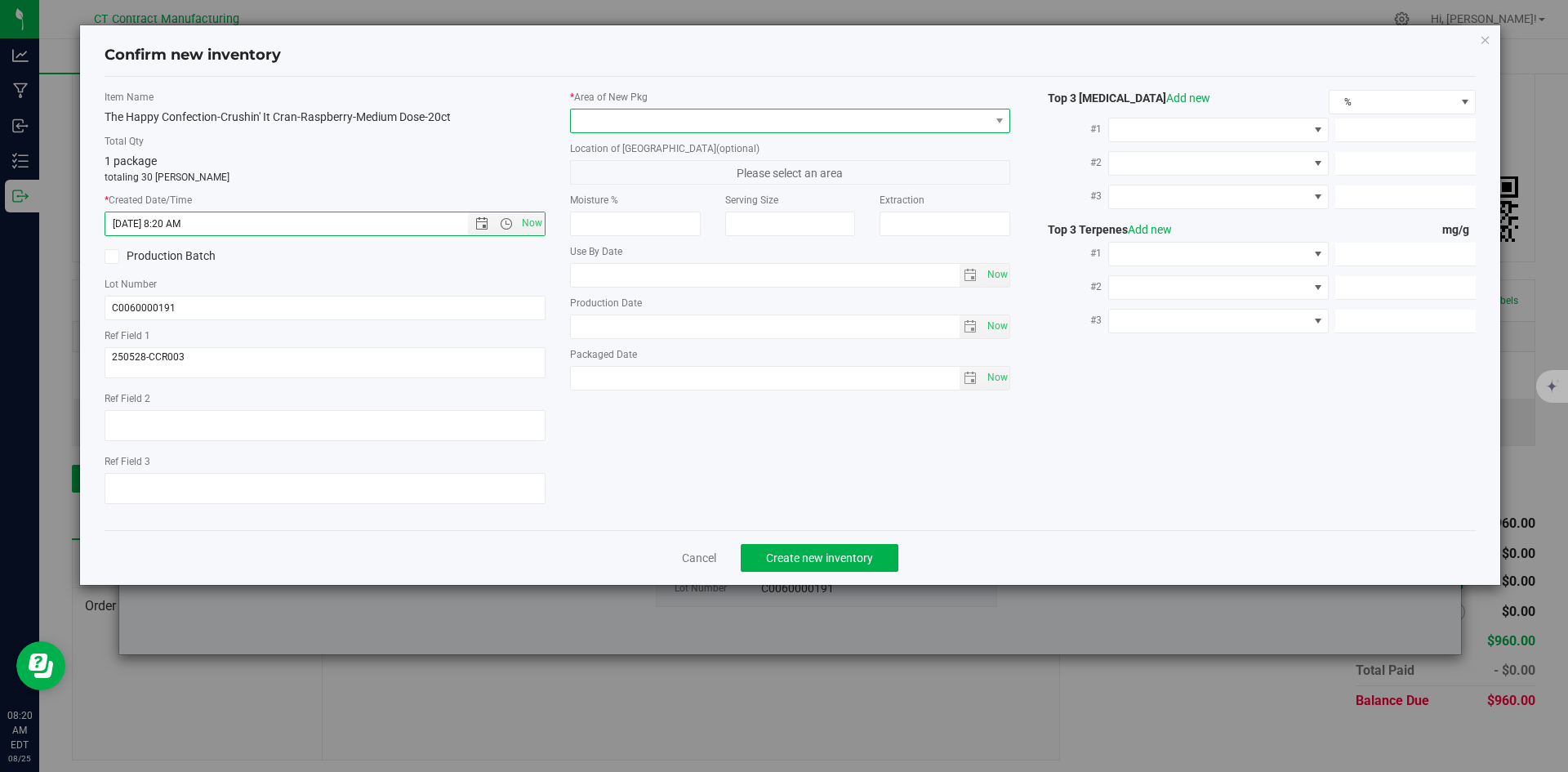
click at [621, 116] on span at bounding box center [779, 121] width 419 height 23
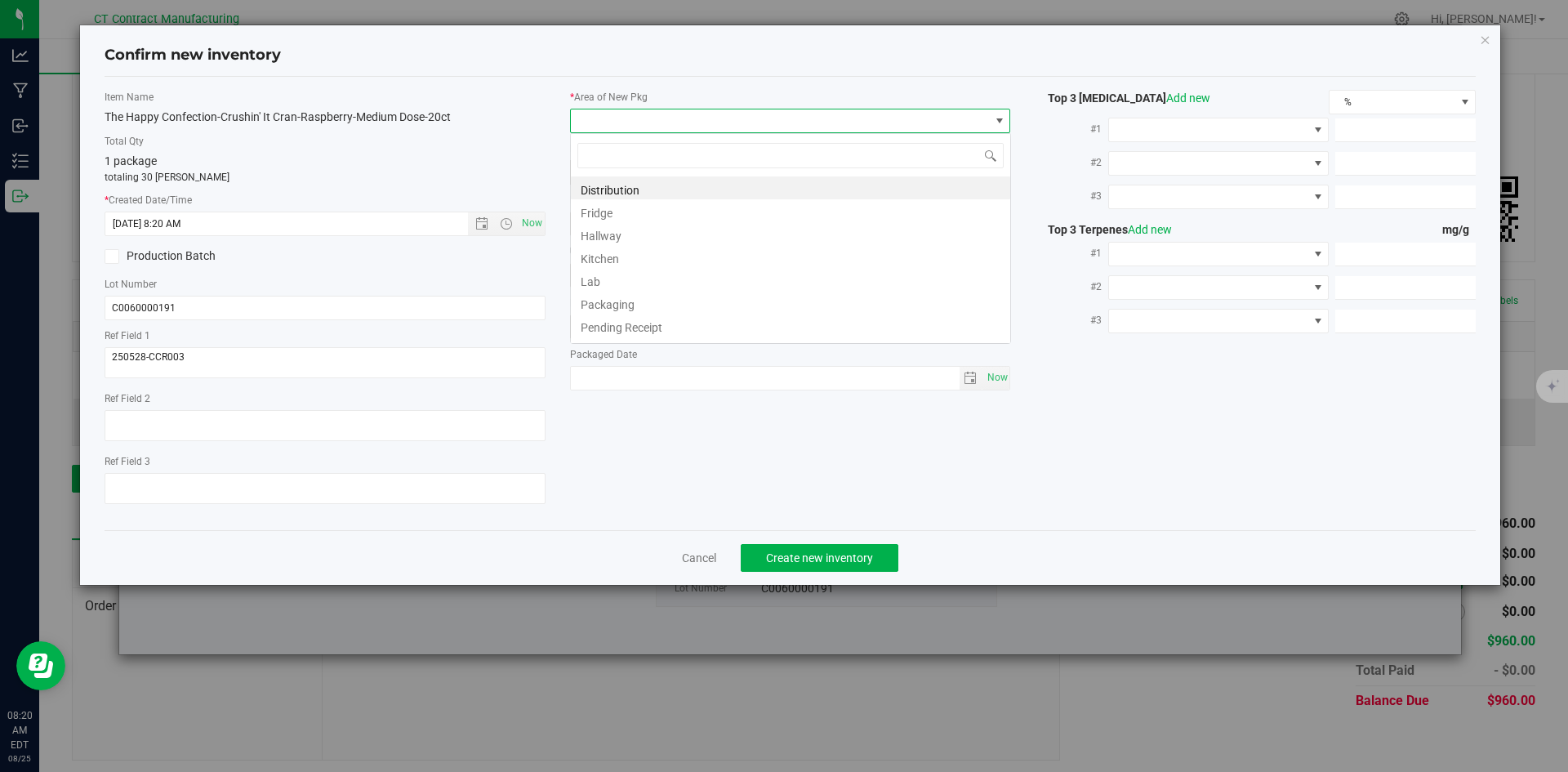
scroll to position [24, 441]
click at [621, 180] on li "Distribution" at bounding box center [790, 188] width 439 height 23
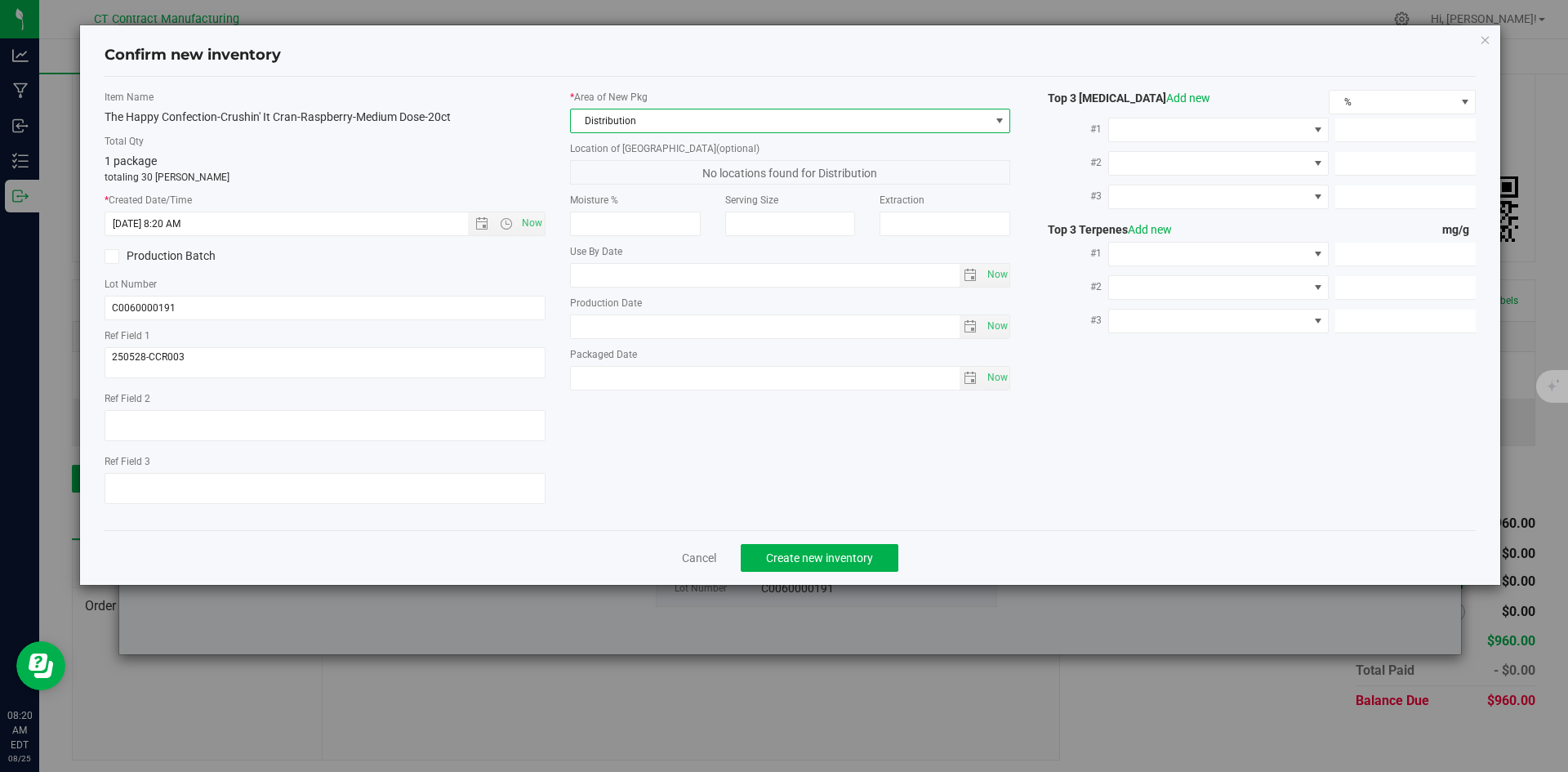
click at [763, 571] on div "Cancel Create new inventory" at bounding box center [791, 556] width 1372 height 55
click at [786, 551] on span "Create new inventory" at bounding box center [818, 557] width 107 height 13
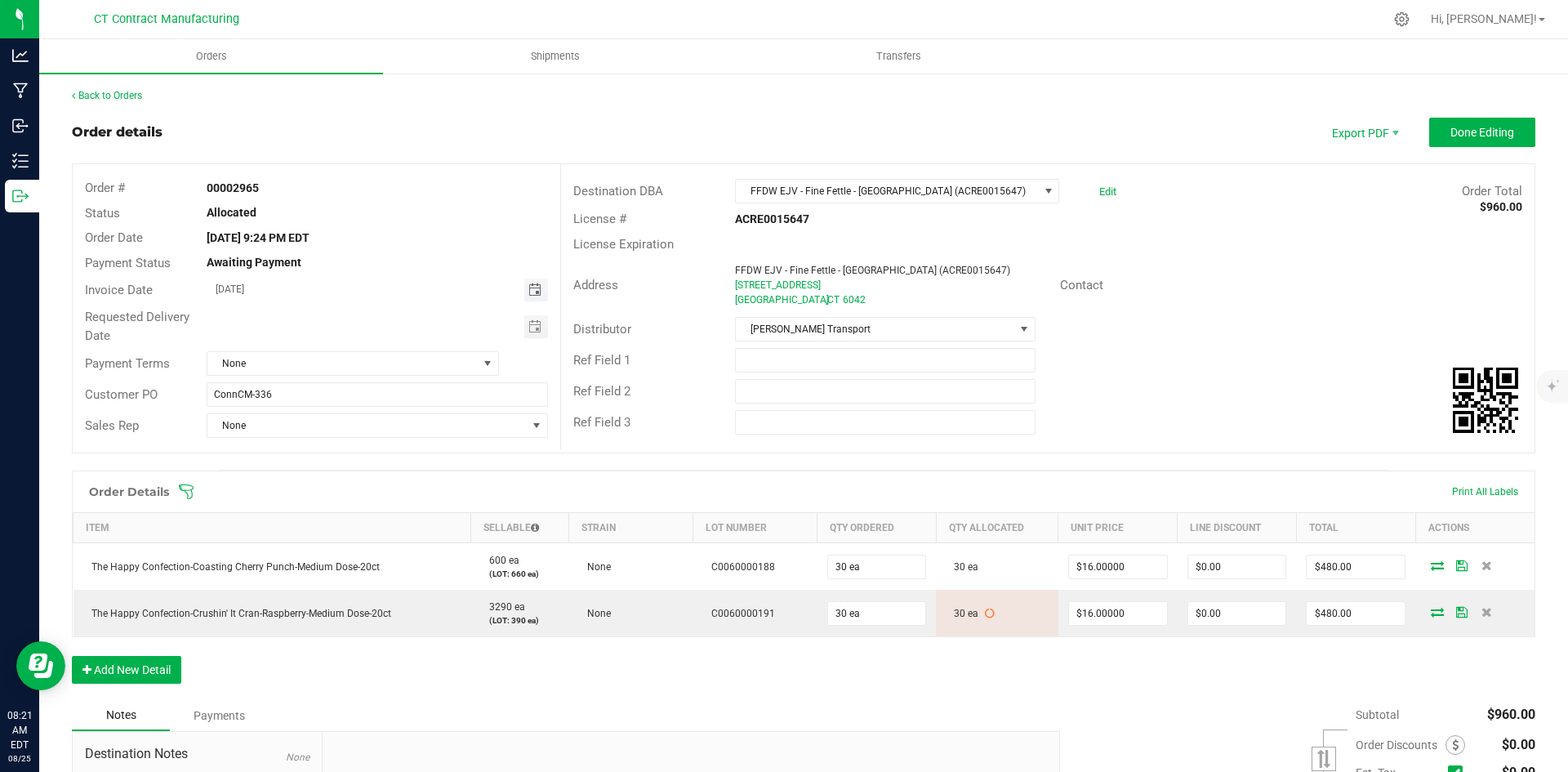
click at [533, 292] on span "Toggle calendar" at bounding box center [535, 290] width 13 height 13
click at [331, 476] on span "26" at bounding box center [327, 476] width 23 height 25
type input "[DATE]"
click at [469, 362] on span "None" at bounding box center [342, 363] width 270 height 23
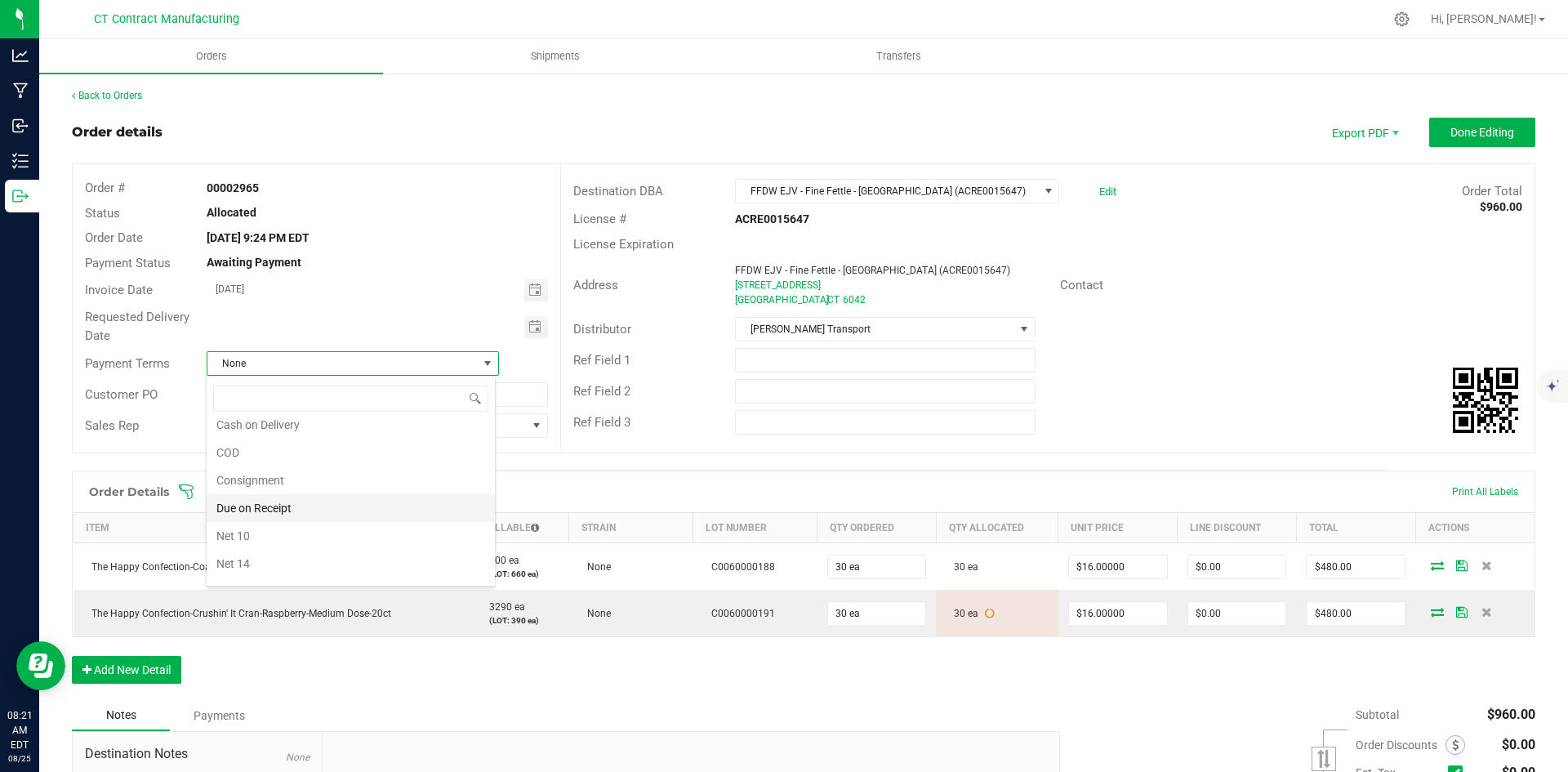
scroll to position [36, 0]
click at [338, 503] on li "Due on Receipt" at bounding box center [350, 509] width 288 height 28
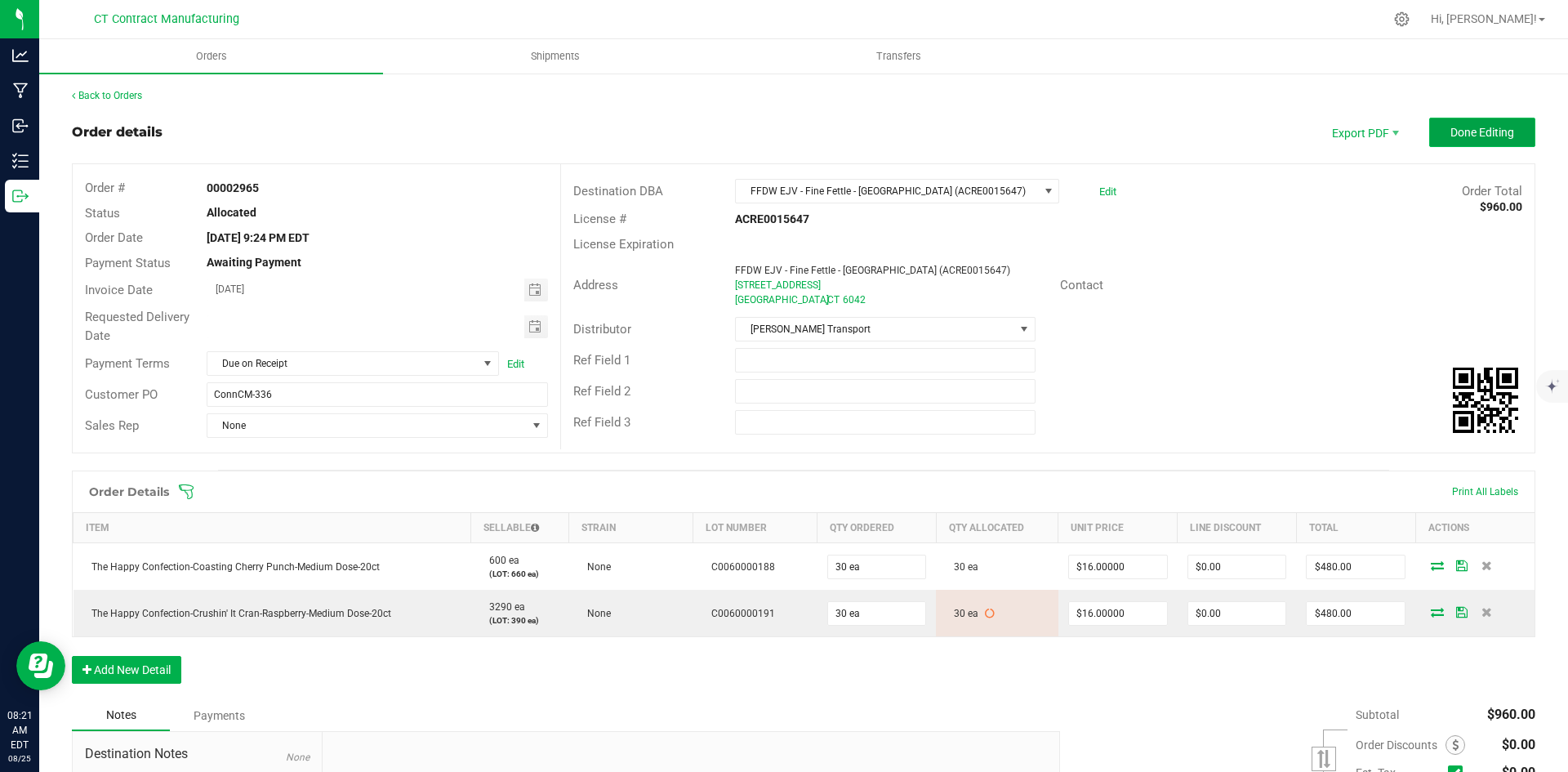
click at [1471, 126] on span "Done Editing" at bounding box center [1482, 132] width 64 height 13
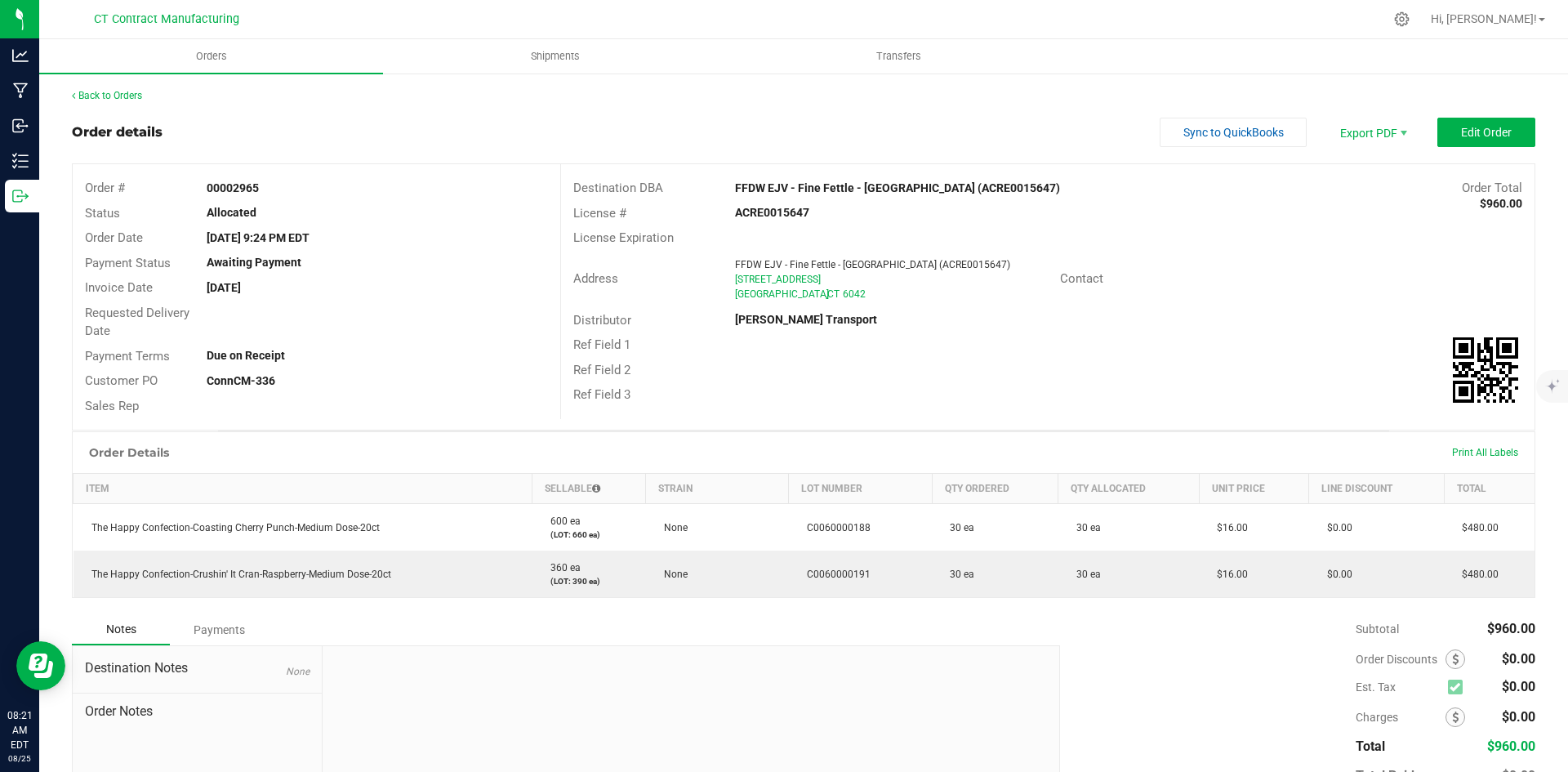
click at [1384, 115] on div "Back to Orders Order details Sync to QuickBooks Export PDF Edit Order Order # 0…" at bounding box center [803, 477] width 1463 height 778
click at [1384, 128] on span "Export PDF" at bounding box center [1371, 133] width 98 height 30
click at [1370, 160] on span "Packing List PDF" at bounding box center [1362, 159] width 101 height 23
click at [1361, 179] on span "Invoice PDF" at bounding box center [1362, 183] width 101 height 23
click at [121, 91] on link "Back to Orders" at bounding box center [107, 96] width 71 height 11
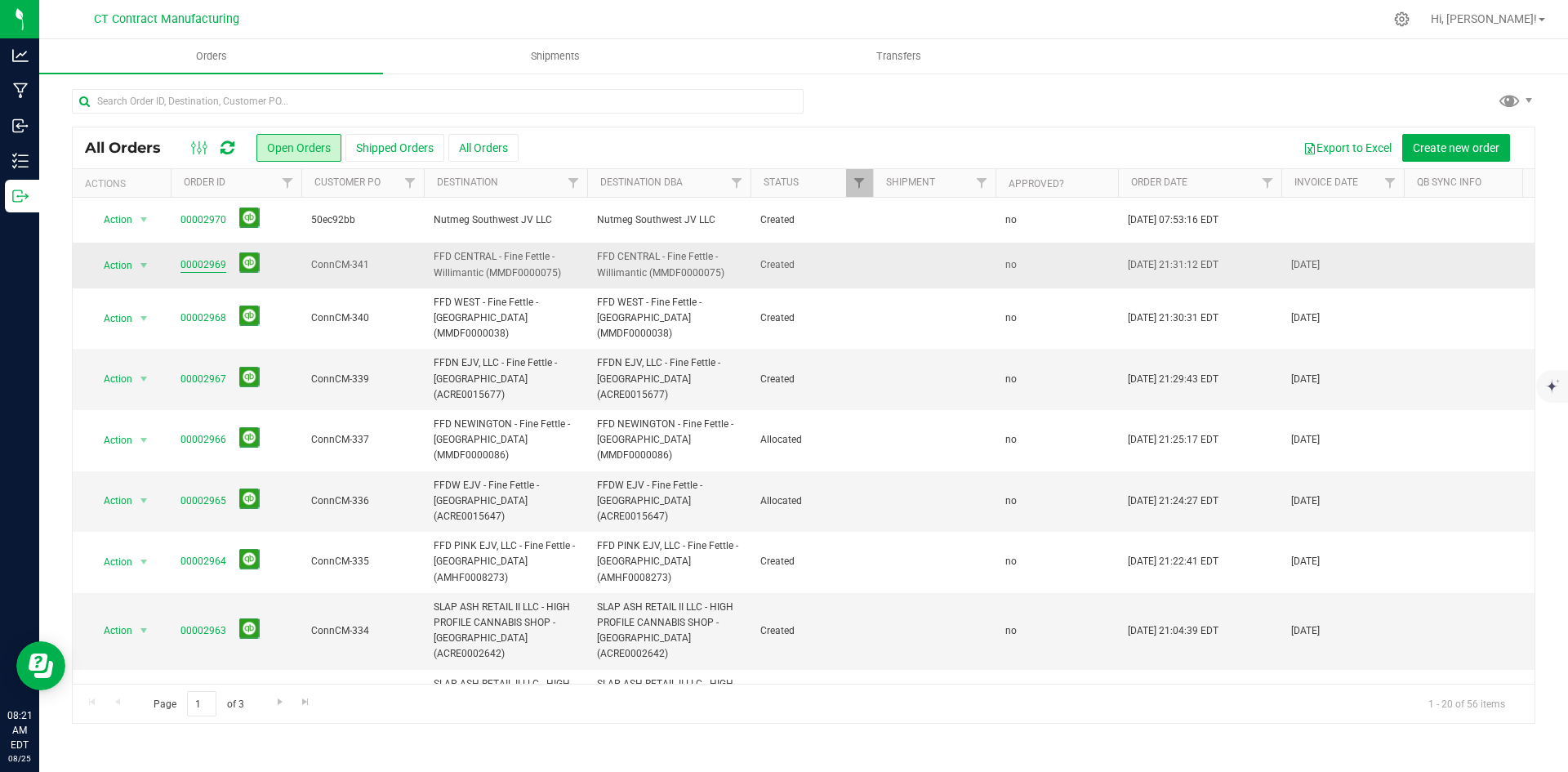
click at [207, 267] on link "00002969" at bounding box center [203, 265] width 46 height 16
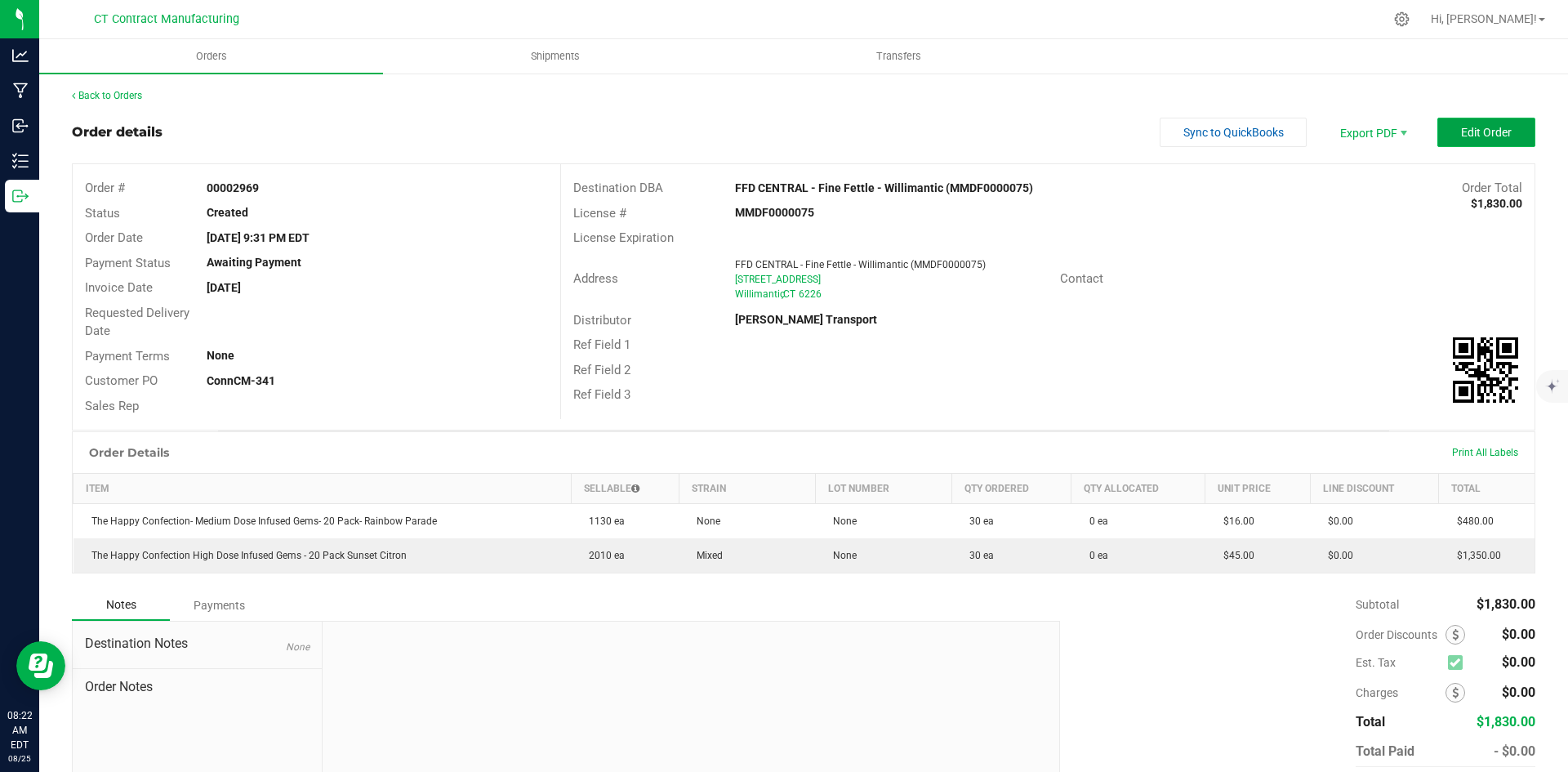
click at [1473, 134] on span "Edit Order" at bounding box center [1485, 132] width 50 height 13
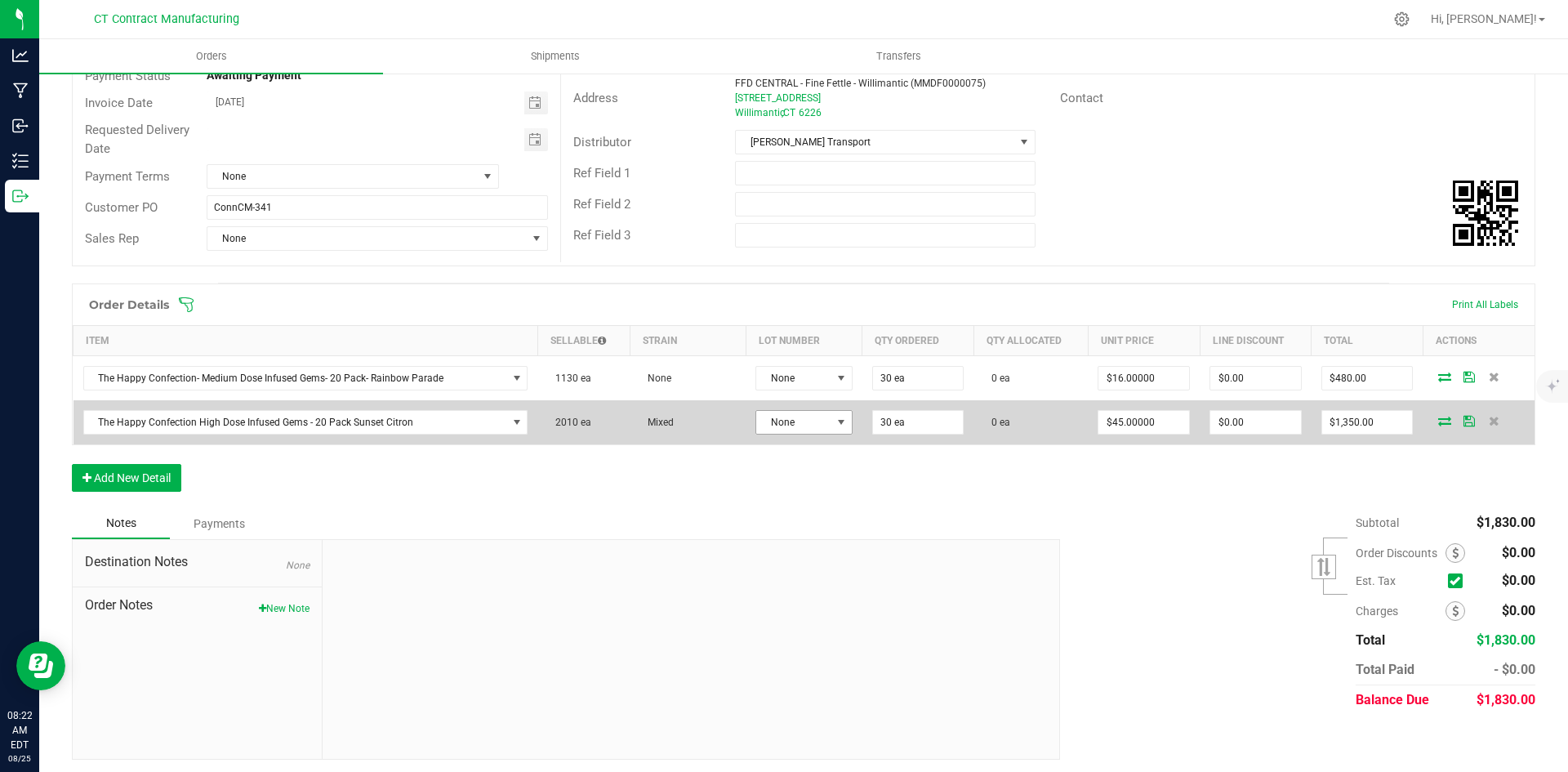
scroll to position [191, 0]
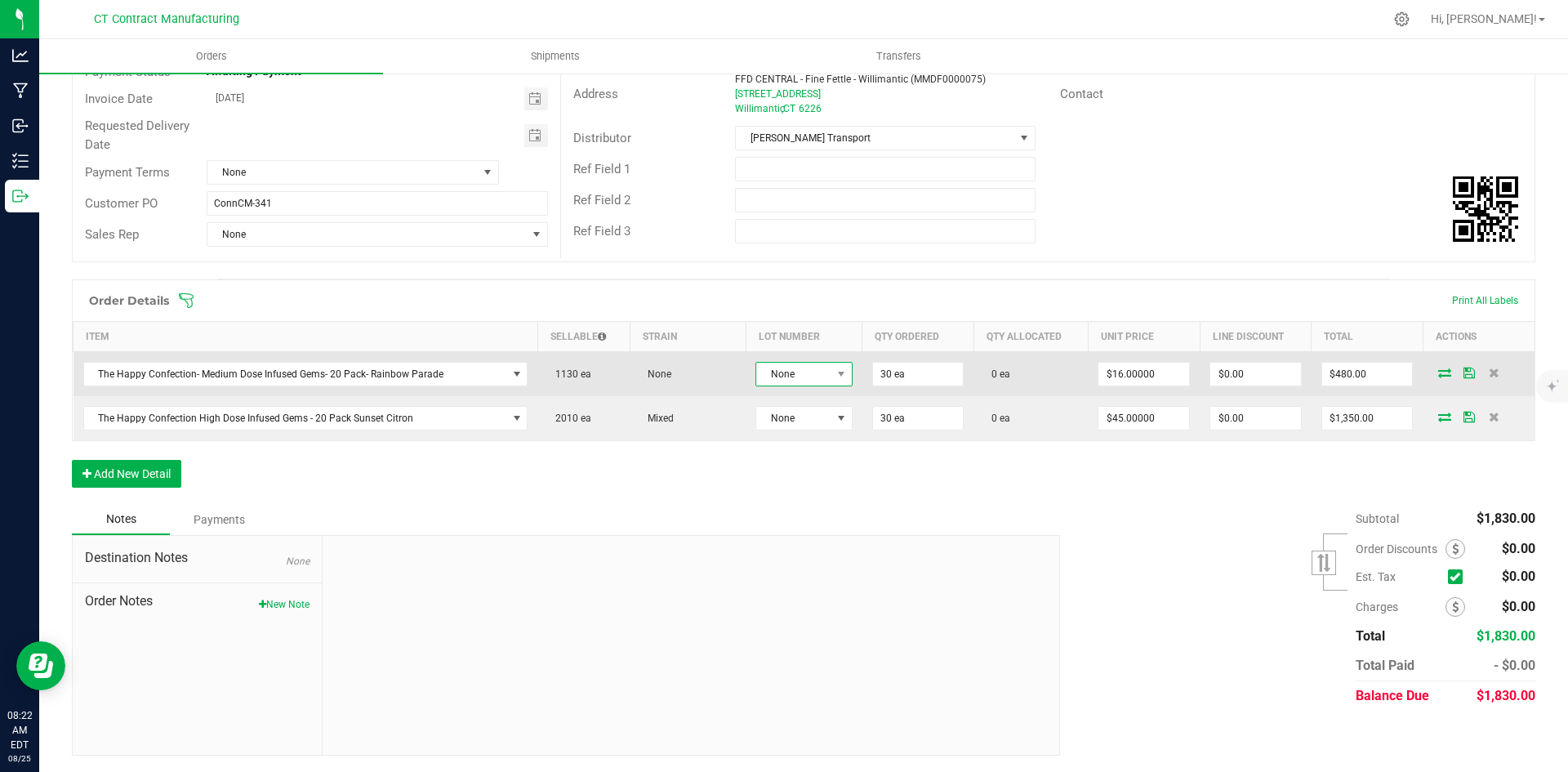
click at [807, 368] on span "None" at bounding box center [793, 373] width 74 height 23
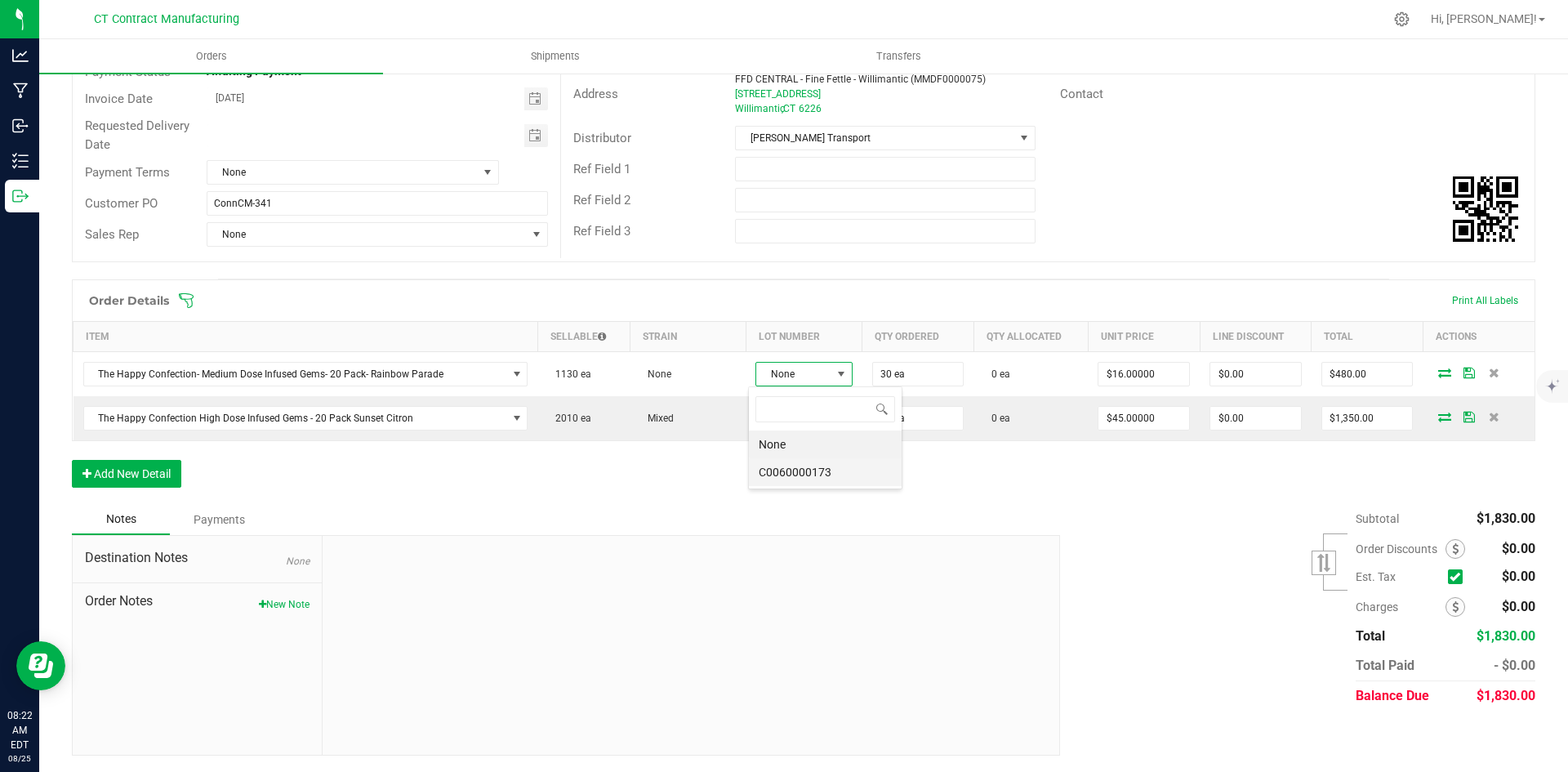
click at [810, 475] on li "C0060000173" at bounding box center [825, 472] width 152 height 28
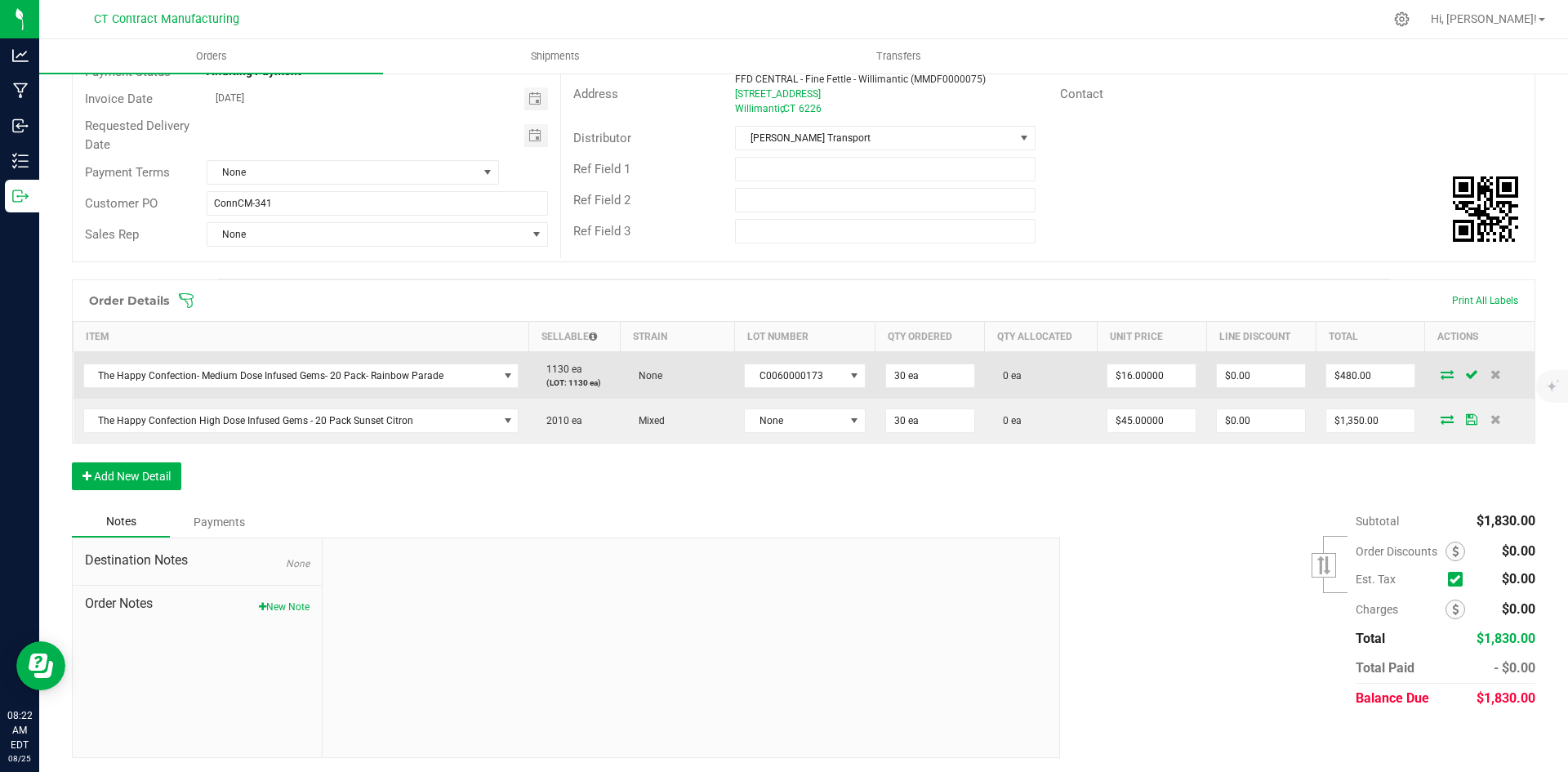
click at [1440, 373] on icon at bounding box center [1446, 373] width 13 height 10
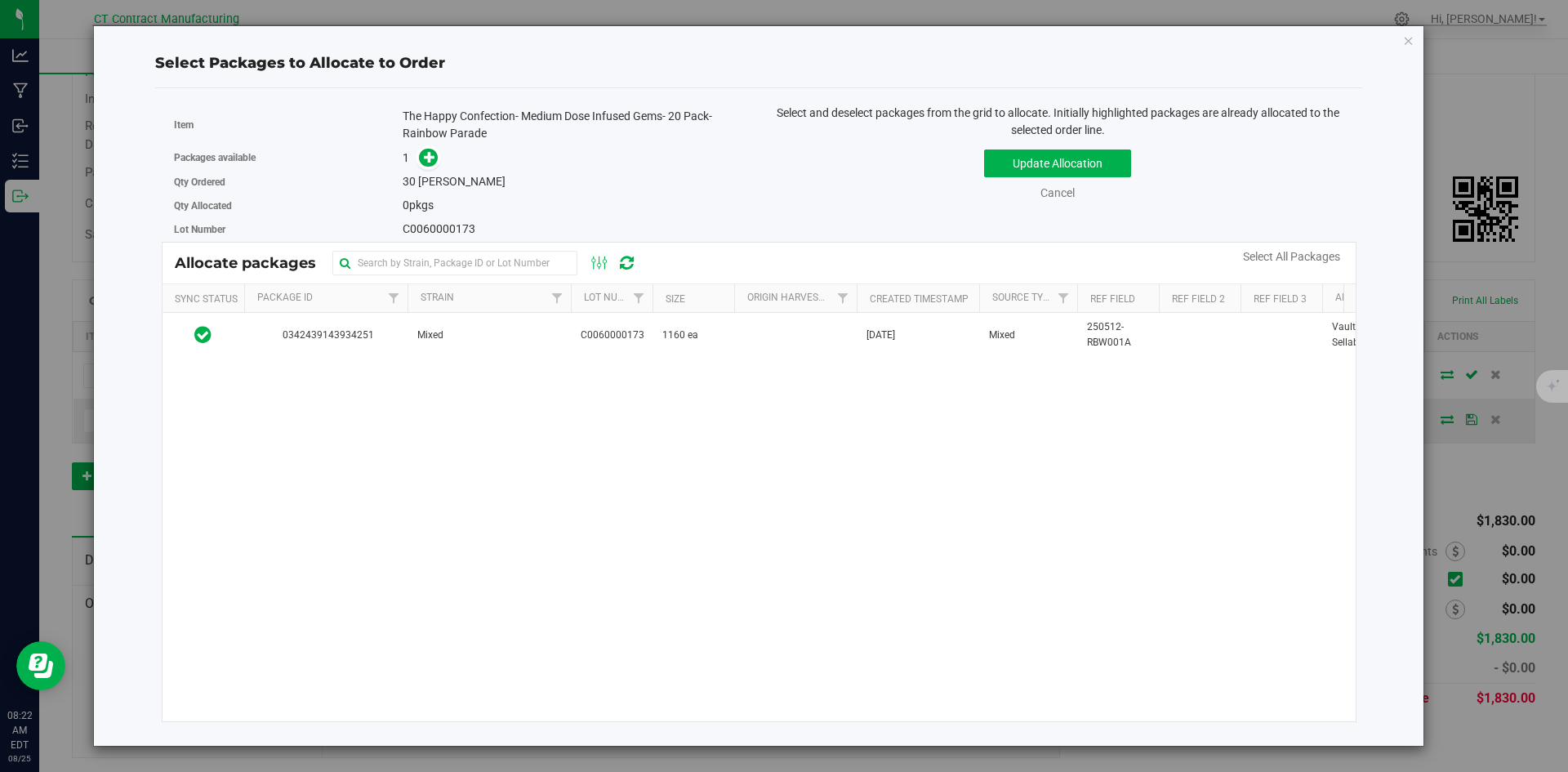
click at [365, 367] on div "0342439143934251 Mixed C0060000173 1160 ea May 16, 2025 Mixed 250512-RBW001A Va…" at bounding box center [759, 517] width 1194 height 408
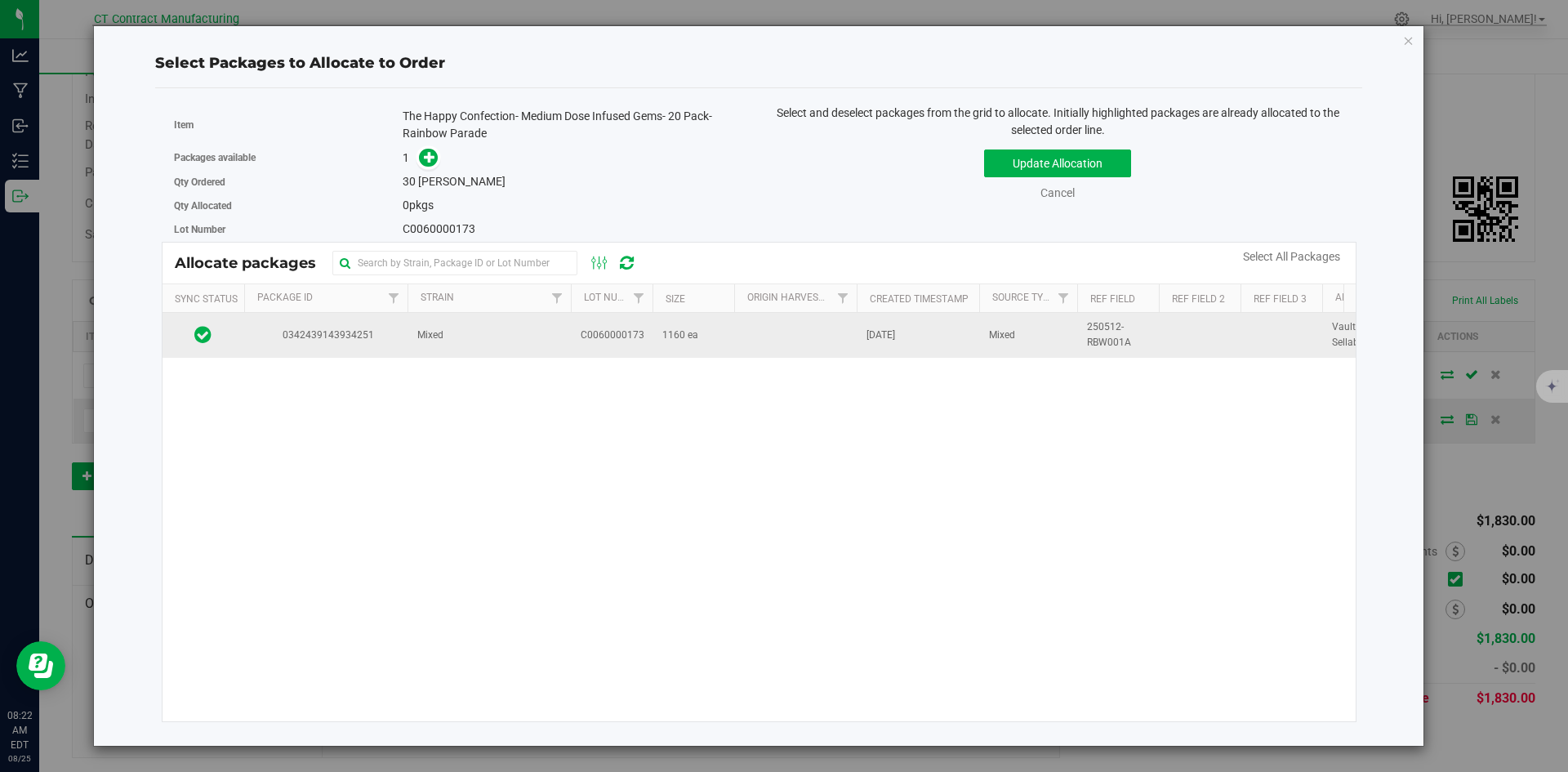
click at [367, 343] on td "0342439143934251" at bounding box center [326, 334] width 163 height 44
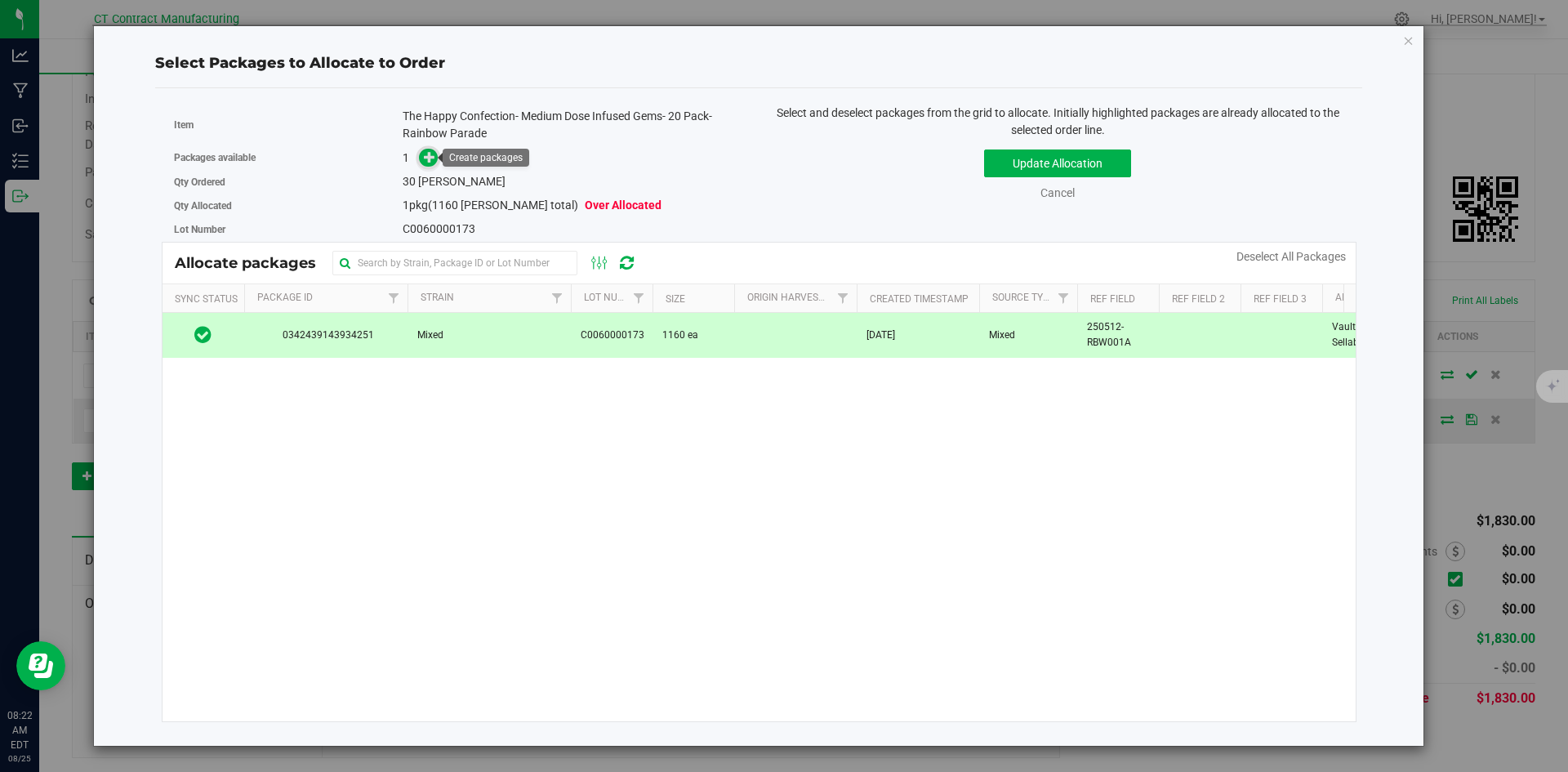
click at [422, 163] on span at bounding box center [428, 158] width 19 height 19
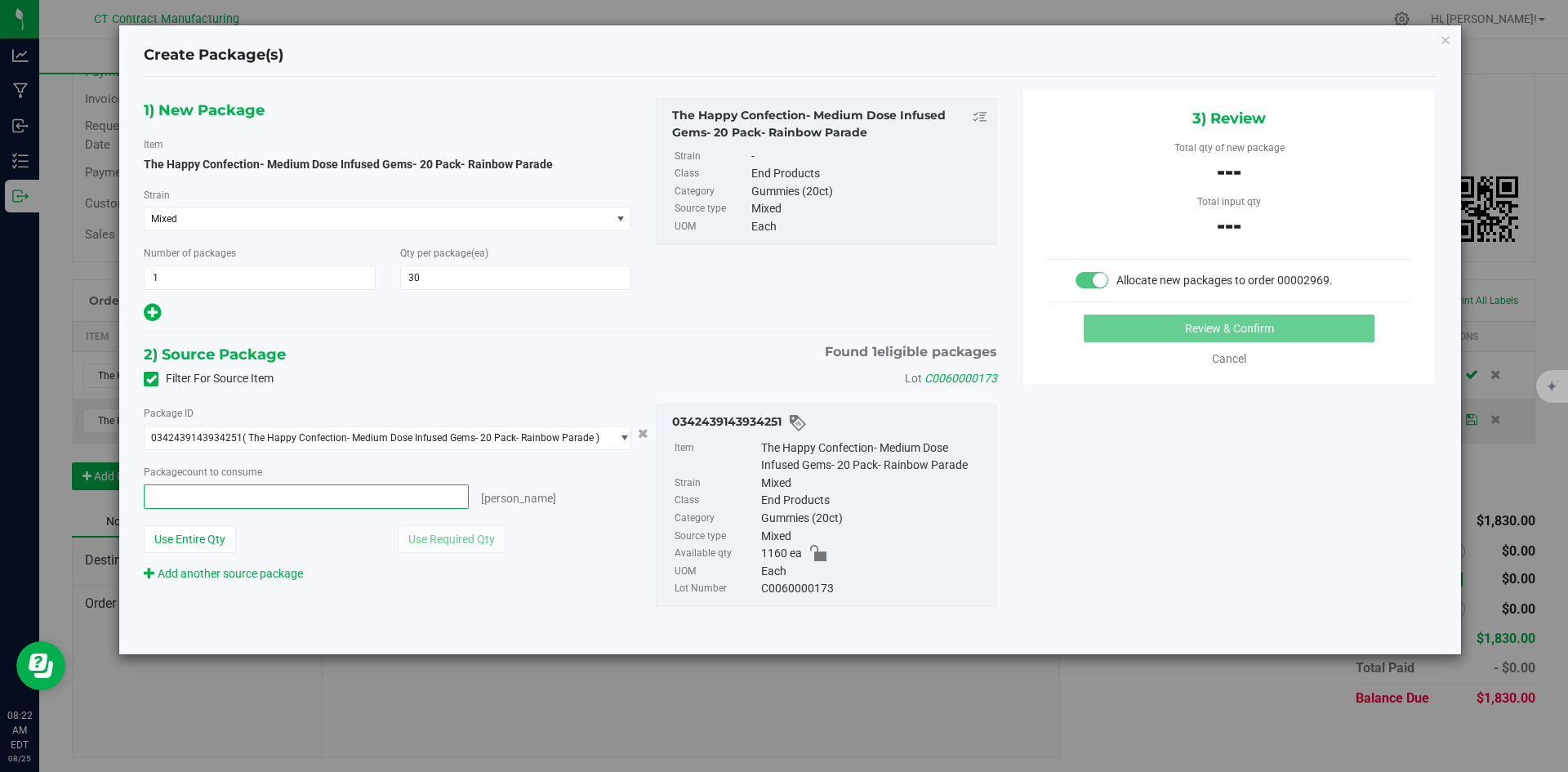
click at [320, 492] on span at bounding box center [307, 496] width 325 height 24
type input "30"
type input "30 ea"
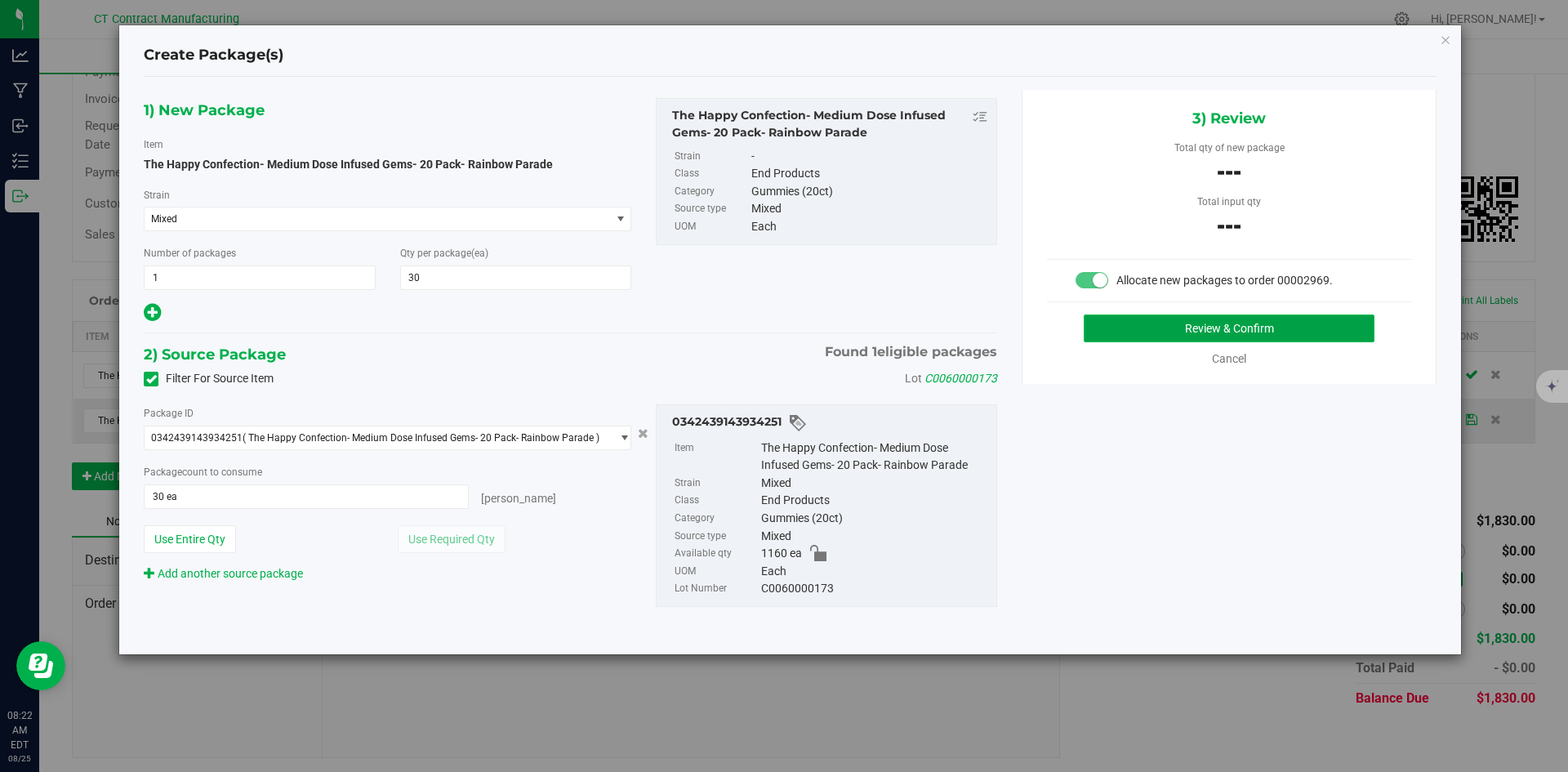
click at [1181, 321] on button "Review & Confirm" at bounding box center [1228, 328] width 291 height 28
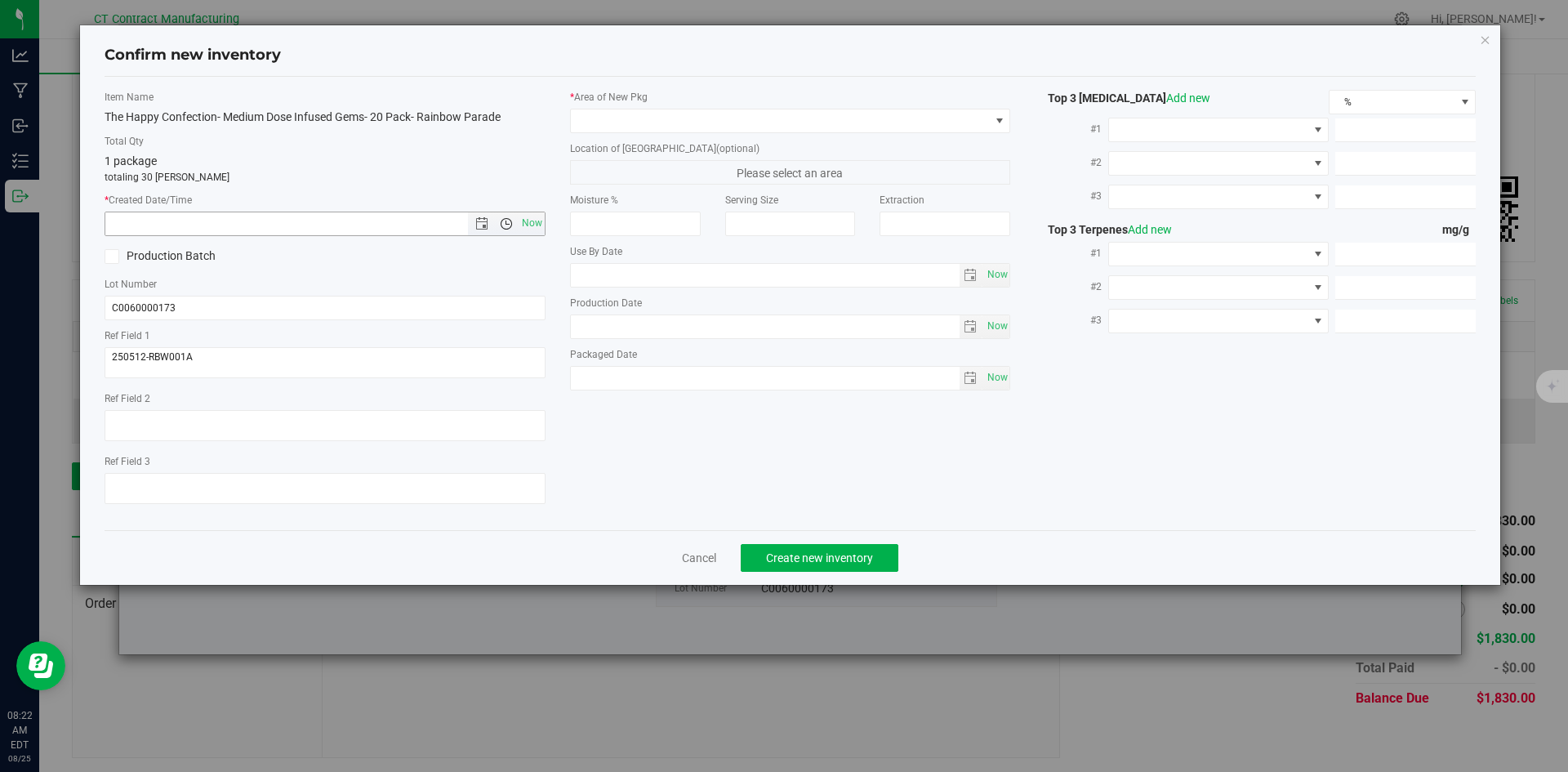
click at [516, 220] on span "Open the time view" at bounding box center [505, 224] width 28 height 13
click at [530, 220] on span "Now" at bounding box center [531, 223] width 28 height 23
type input "8/25/2025 8:22 AM"
click at [617, 124] on span at bounding box center [779, 121] width 419 height 23
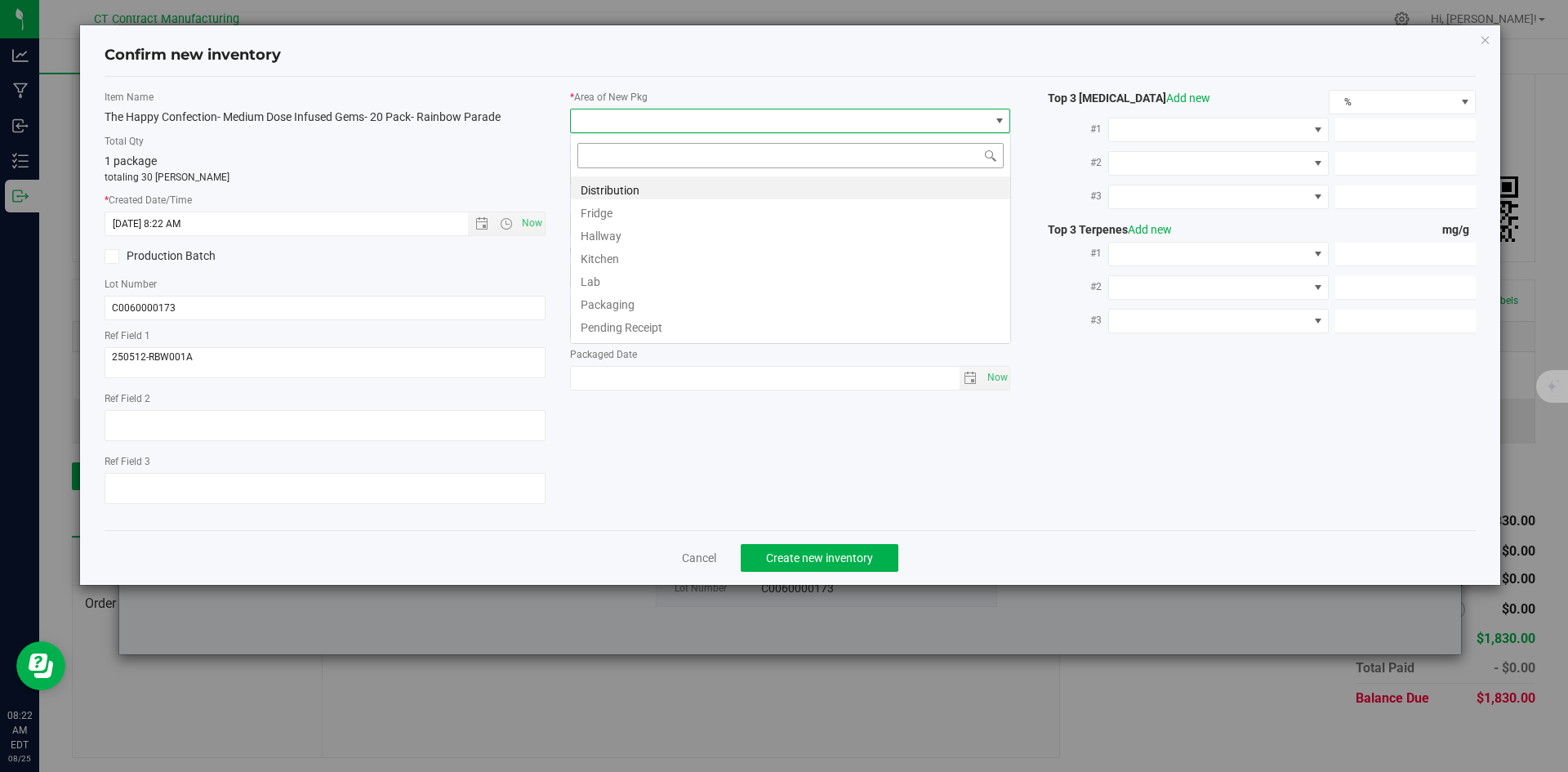
scroll to position [24, 441]
click at [621, 187] on li "Distribution" at bounding box center [790, 188] width 439 height 23
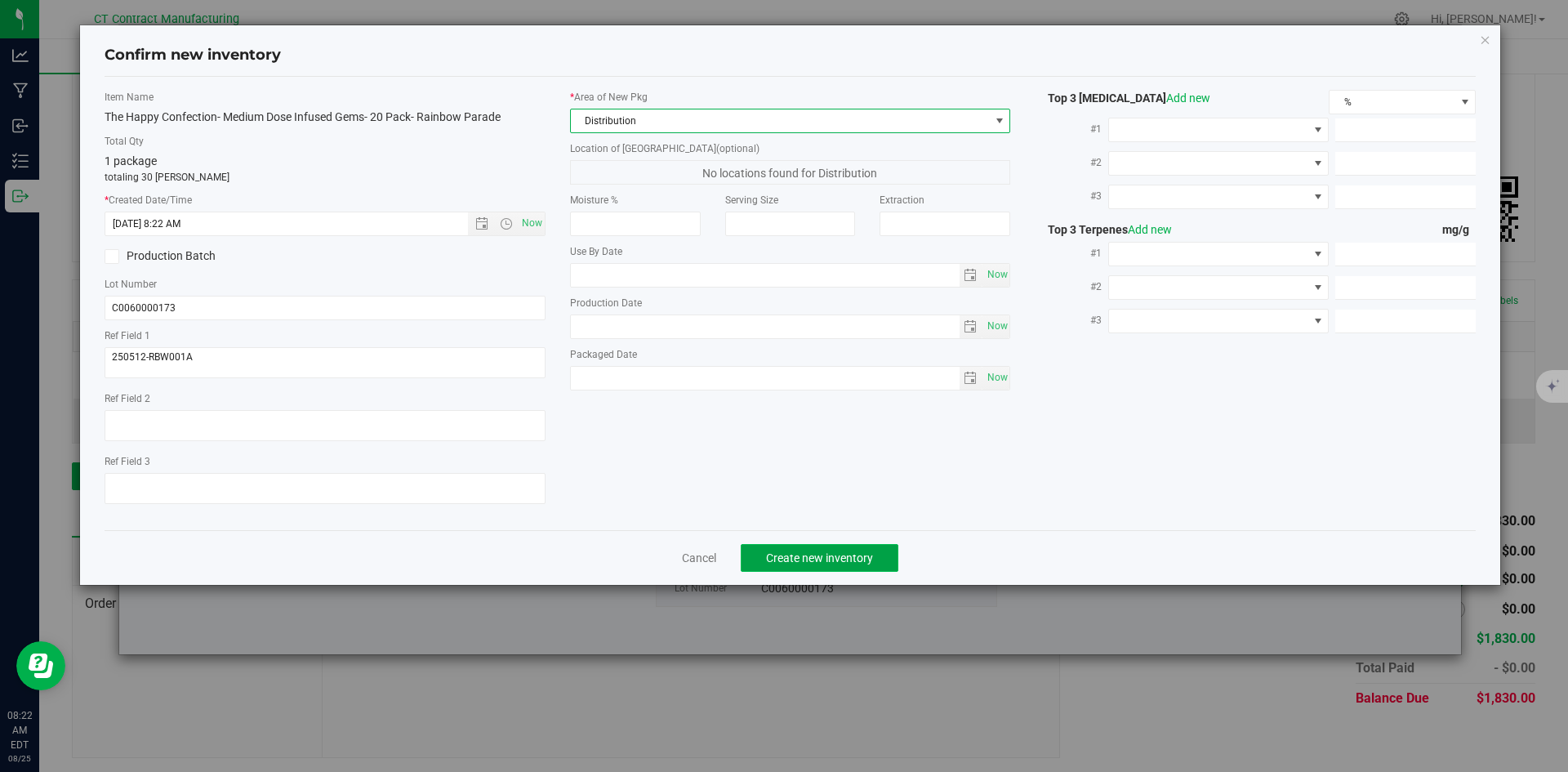
click at [800, 561] on span "Create new inventory" at bounding box center [818, 557] width 107 height 13
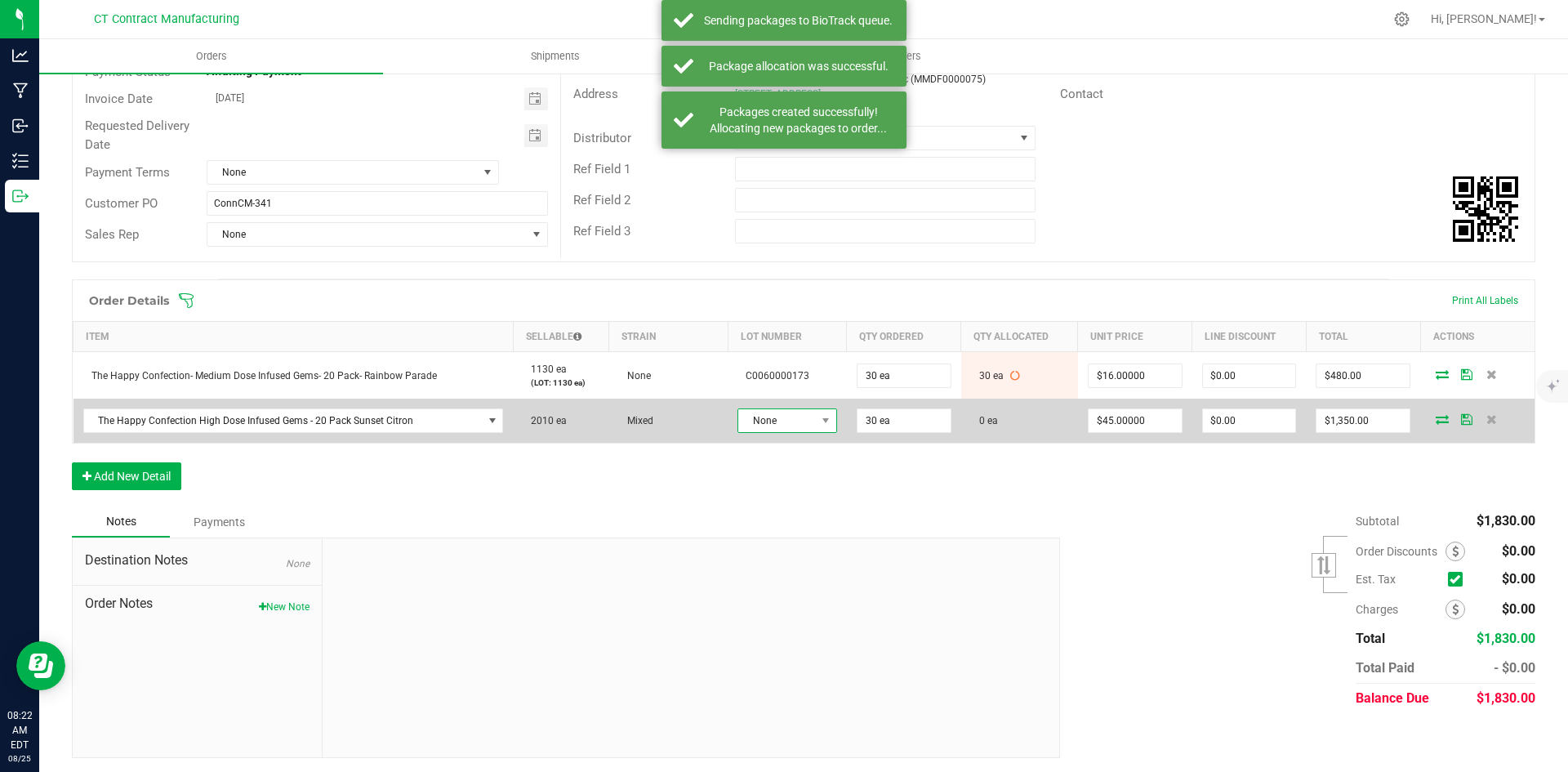
click at [805, 423] on span "None" at bounding box center [777, 420] width 78 height 23
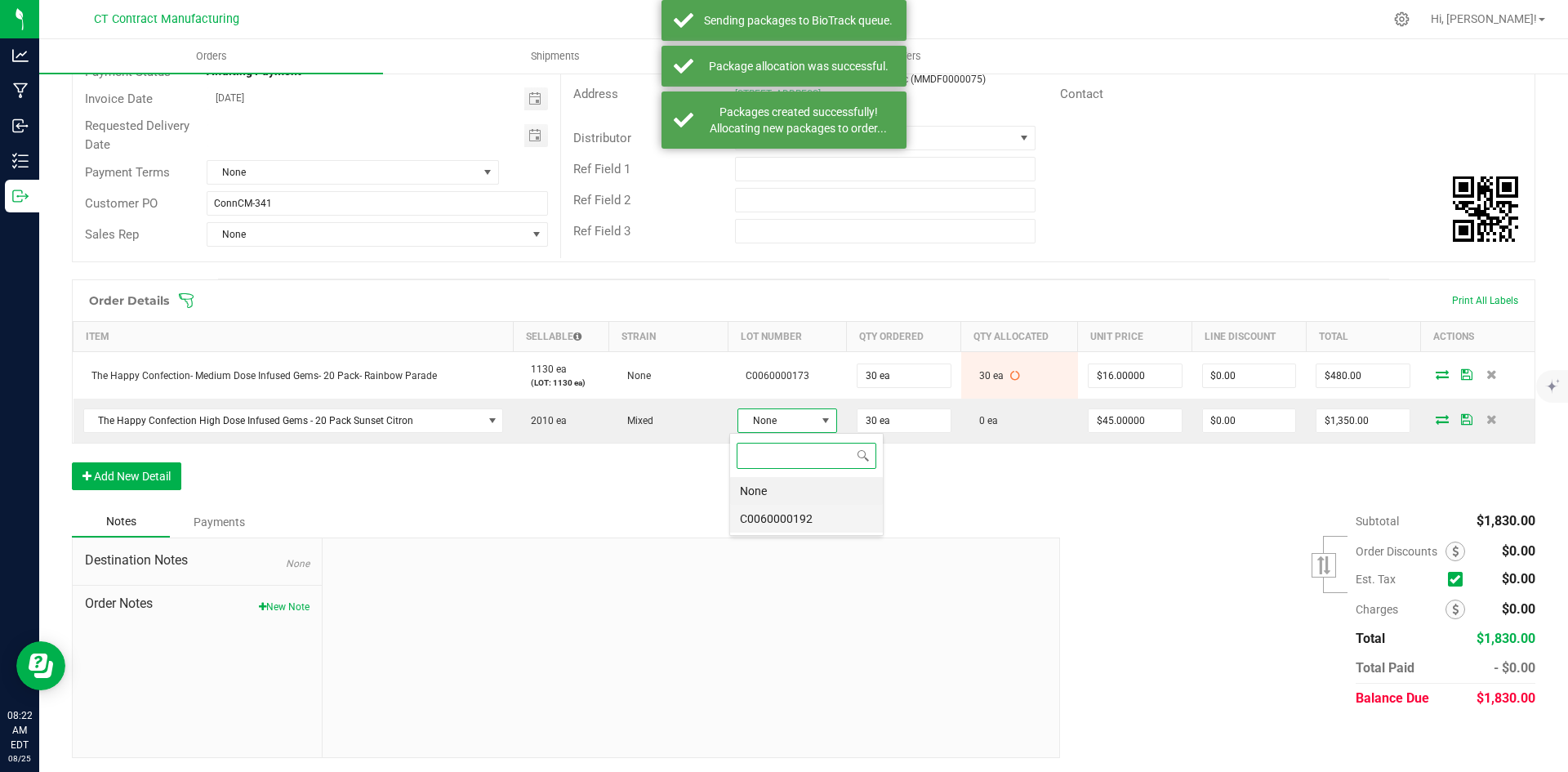
click at [807, 519] on li "C0060000192" at bounding box center [806, 518] width 152 height 28
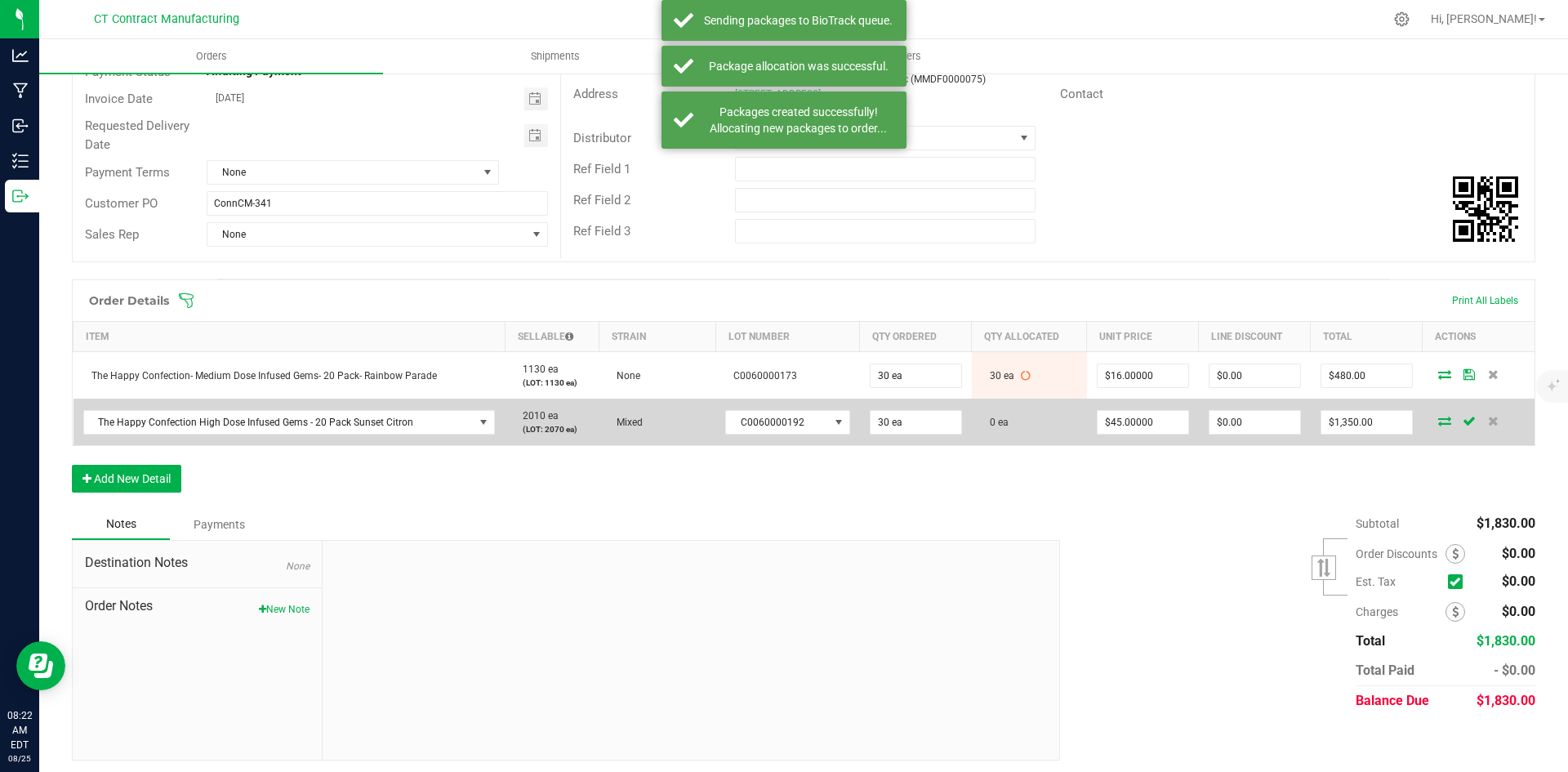
click at [1439, 418] on icon at bounding box center [1444, 420] width 13 height 10
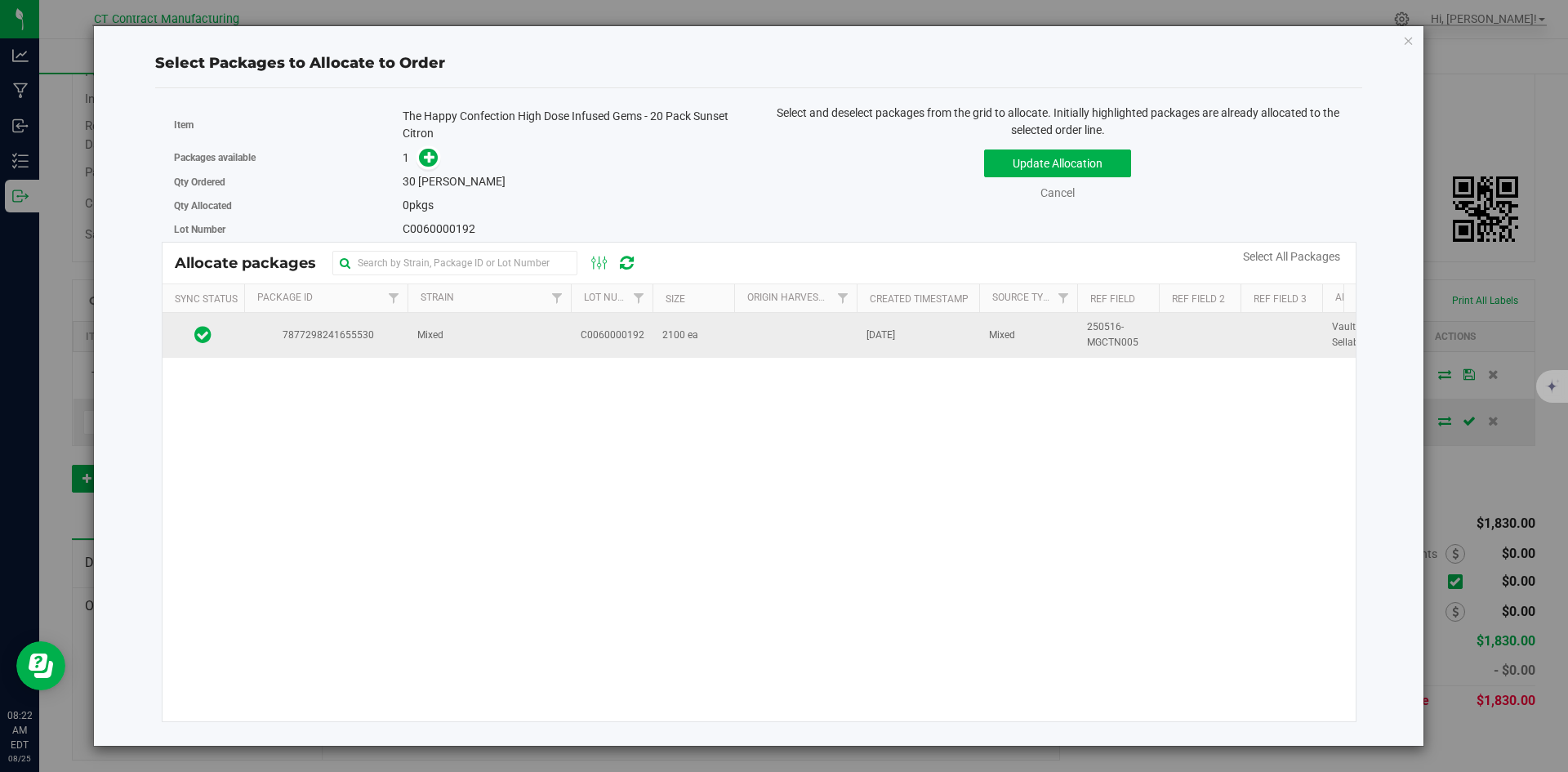
click at [502, 347] on td "Mixed" at bounding box center [490, 334] width 163 height 44
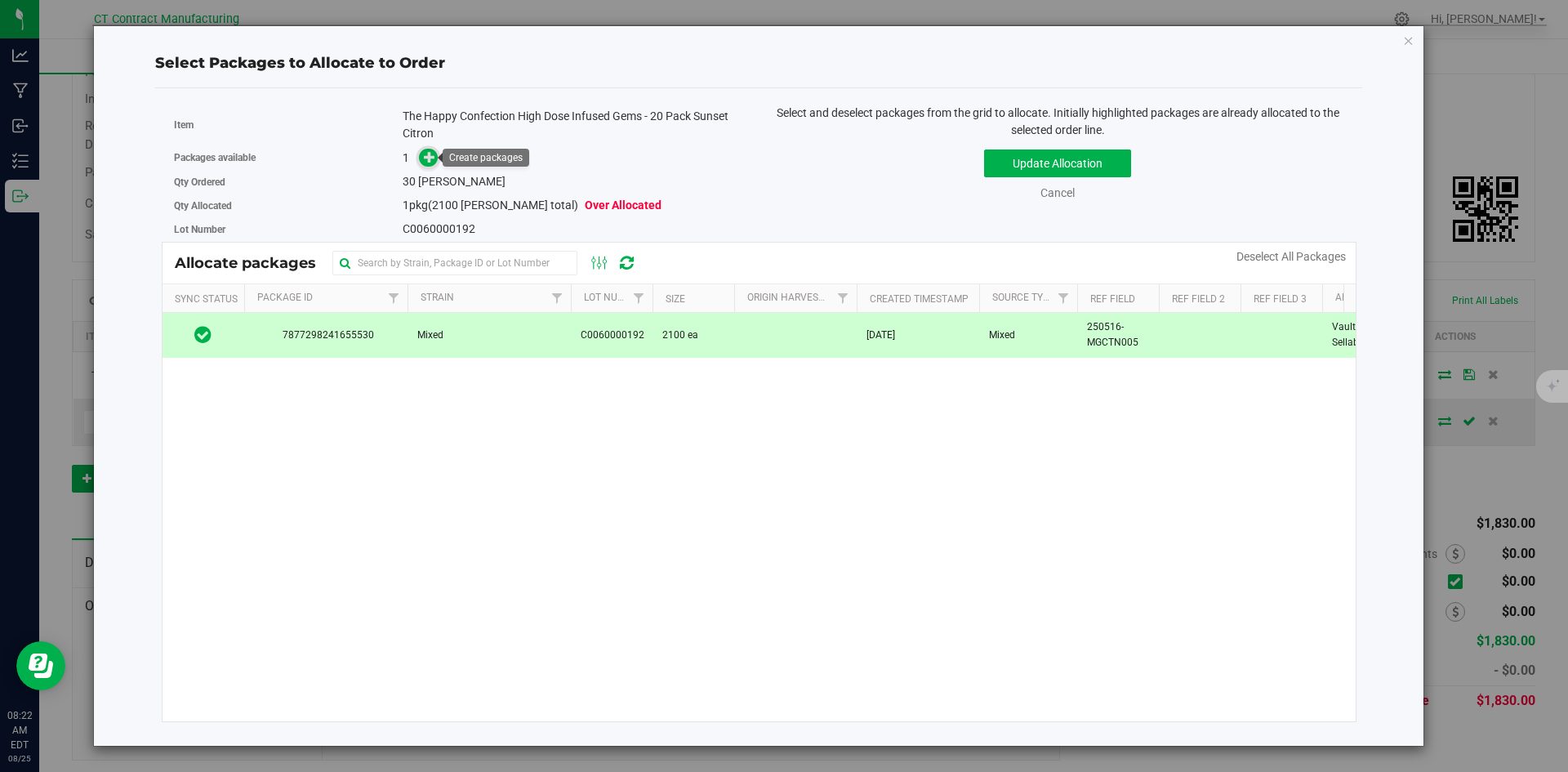
click at [433, 163] on icon at bounding box center [429, 157] width 11 height 11
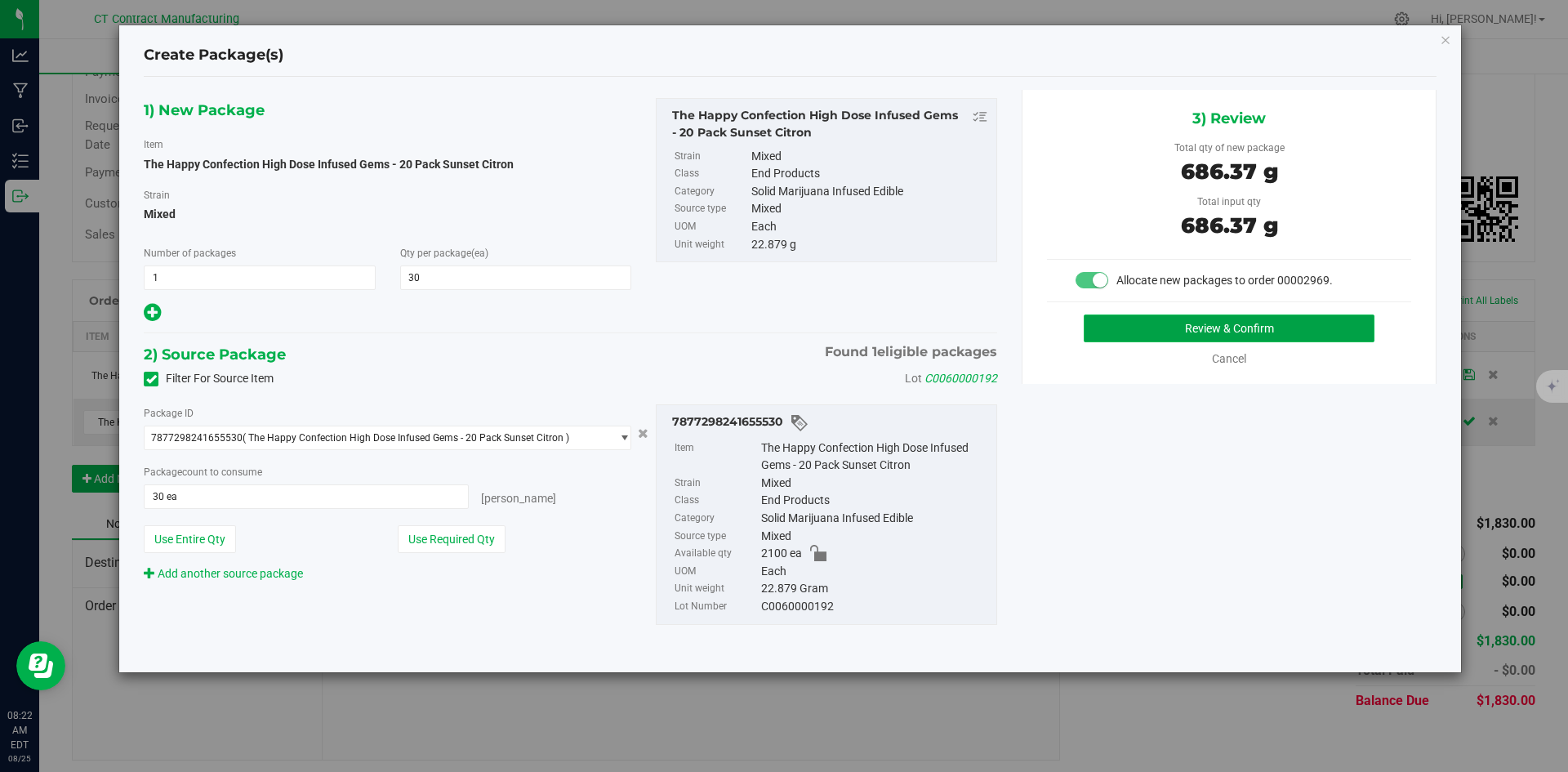
click at [1125, 327] on button "Review & Confirm" at bounding box center [1228, 328] width 291 height 28
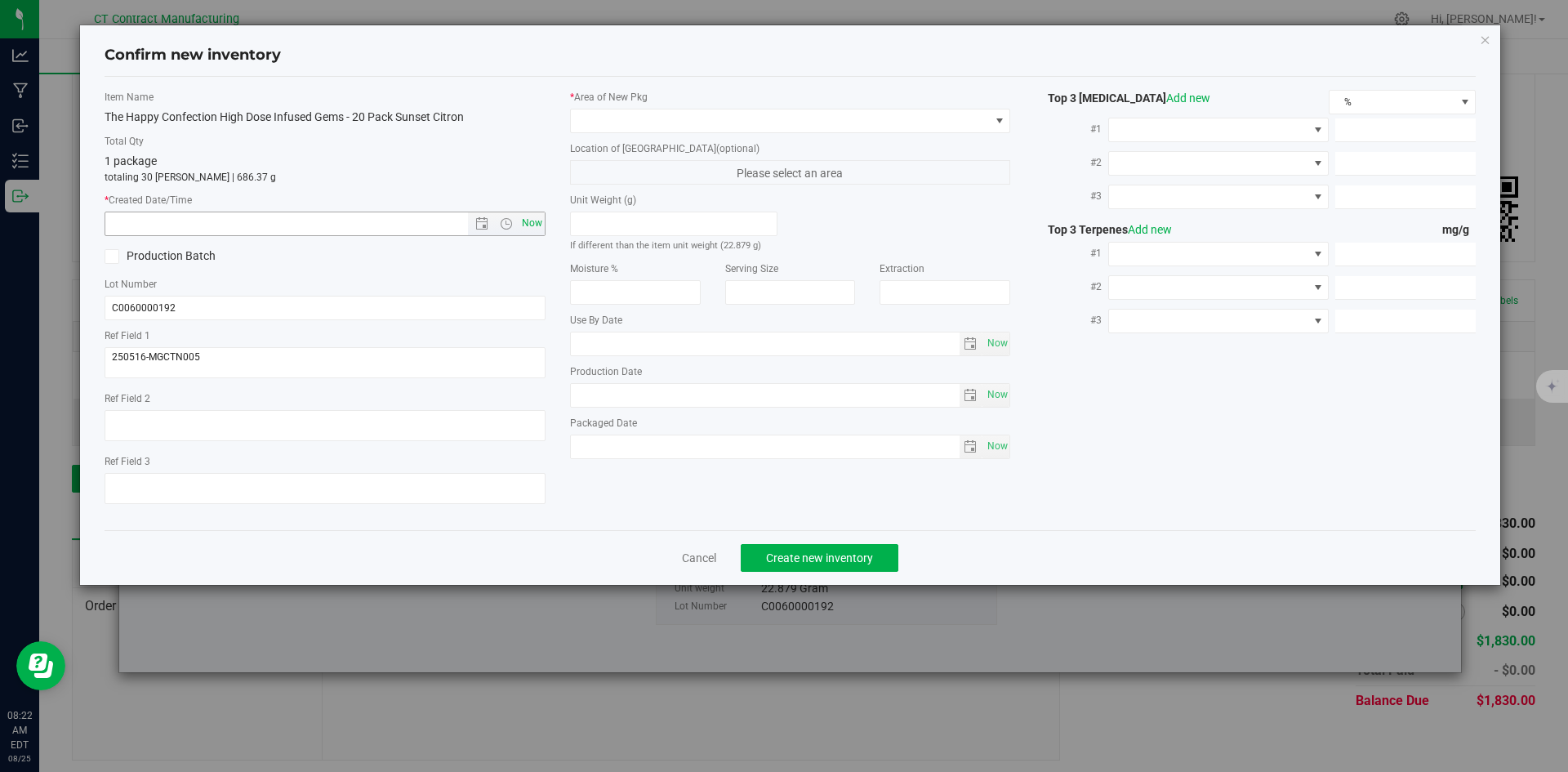
click at [530, 233] on span "Now" at bounding box center [531, 223] width 28 height 23
type input "8/25/2025 8:22 AM"
click at [636, 114] on span at bounding box center [779, 121] width 419 height 23
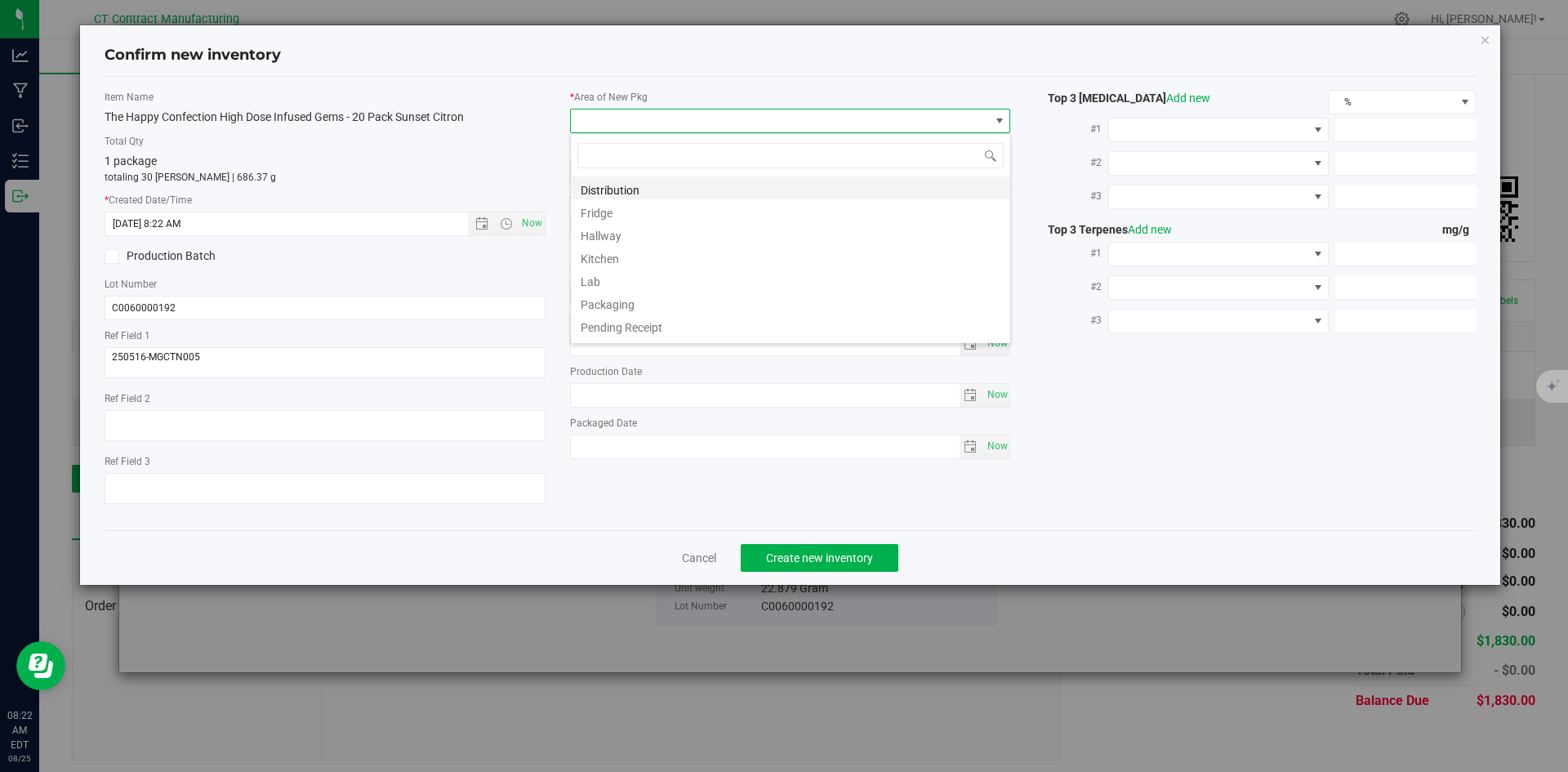
scroll to position [24, 441]
click at [631, 187] on li "Distribution" at bounding box center [790, 188] width 439 height 23
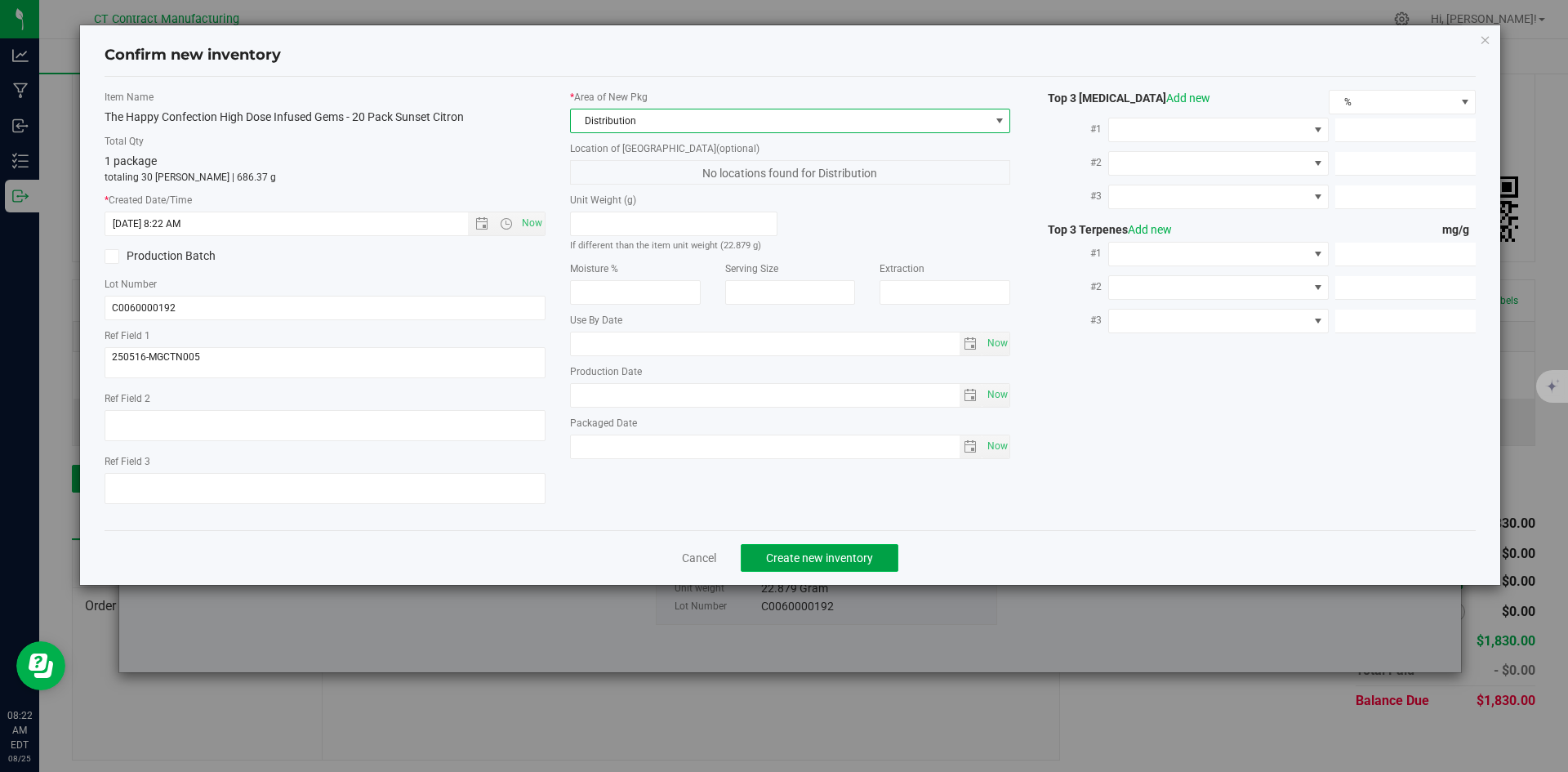
click at [801, 566] on button "Create new inventory" at bounding box center [819, 557] width 158 height 28
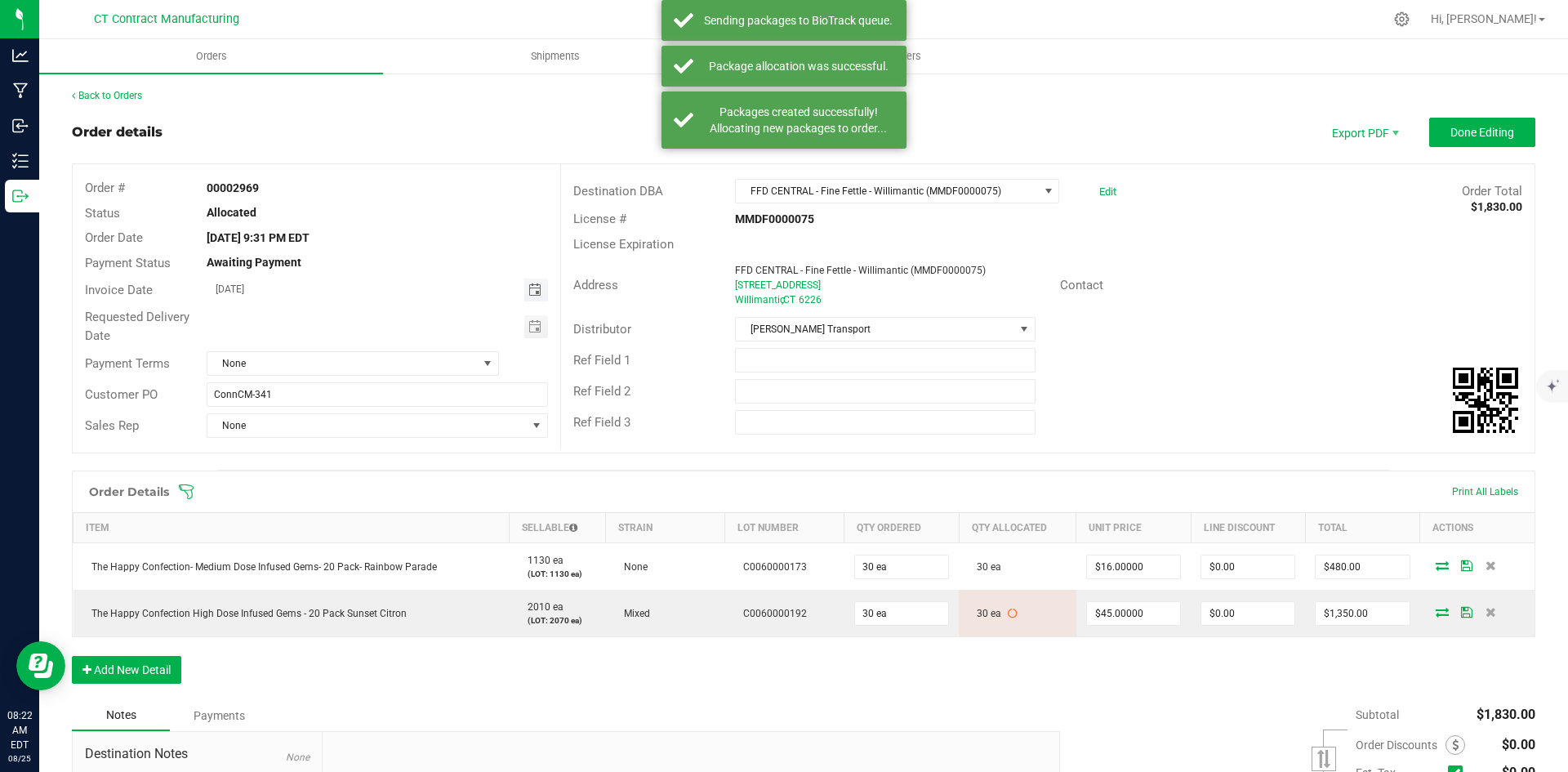
click at [537, 287] on span "Toggle calendar" at bounding box center [535, 290] width 13 height 13
click at [326, 473] on span "26" at bounding box center [327, 476] width 23 height 25
type input "[DATE]"
click at [368, 361] on span "None" at bounding box center [342, 363] width 270 height 23
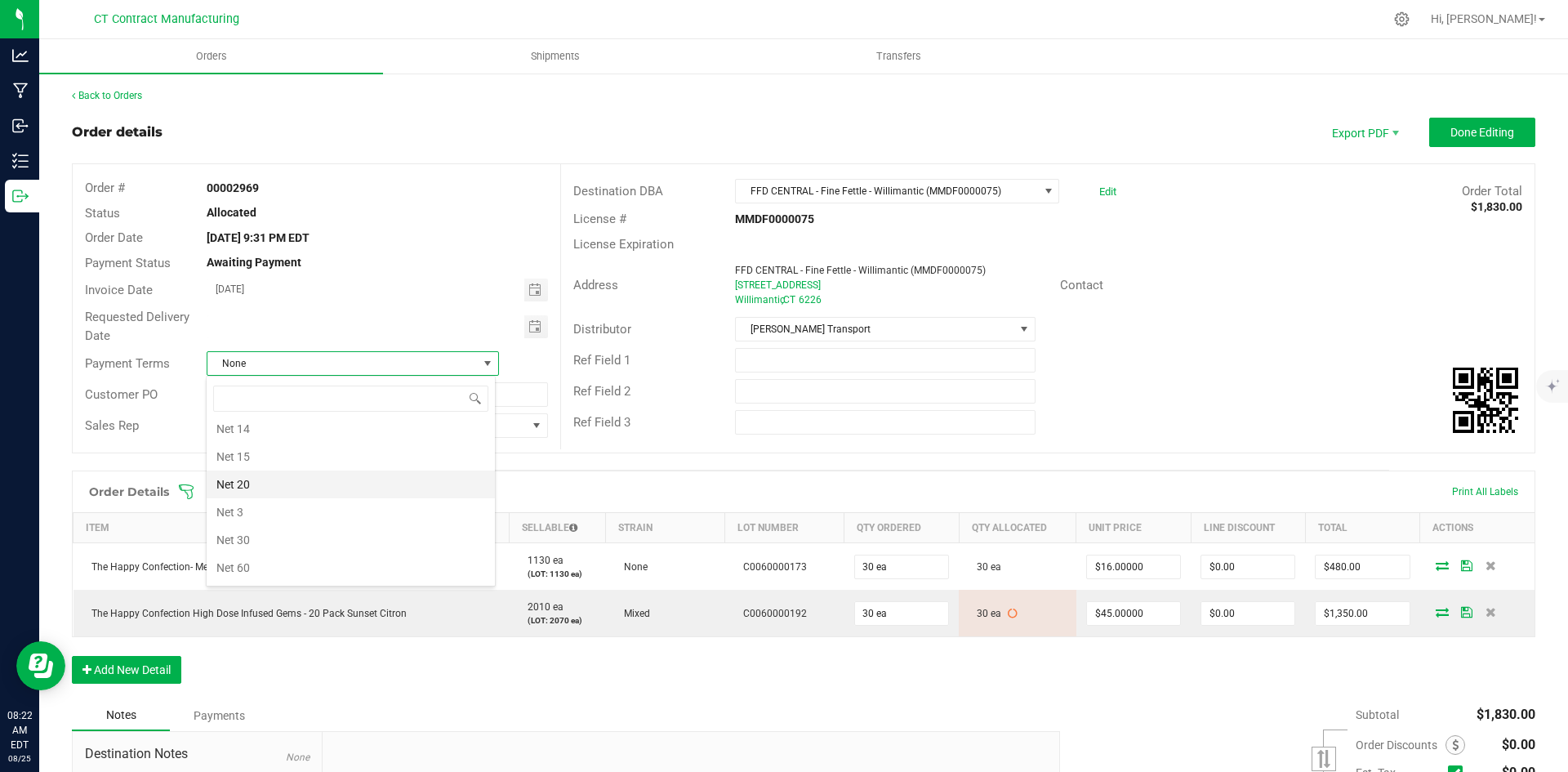
scroll to position [90, 0]
click at [335, 459] on li "Due on Receipt" at bounding box center [350, 455] width 288 height 28
click at [1476, 123] on button "Done Editing" at bounding box center [1482, 133] width 106 height 30
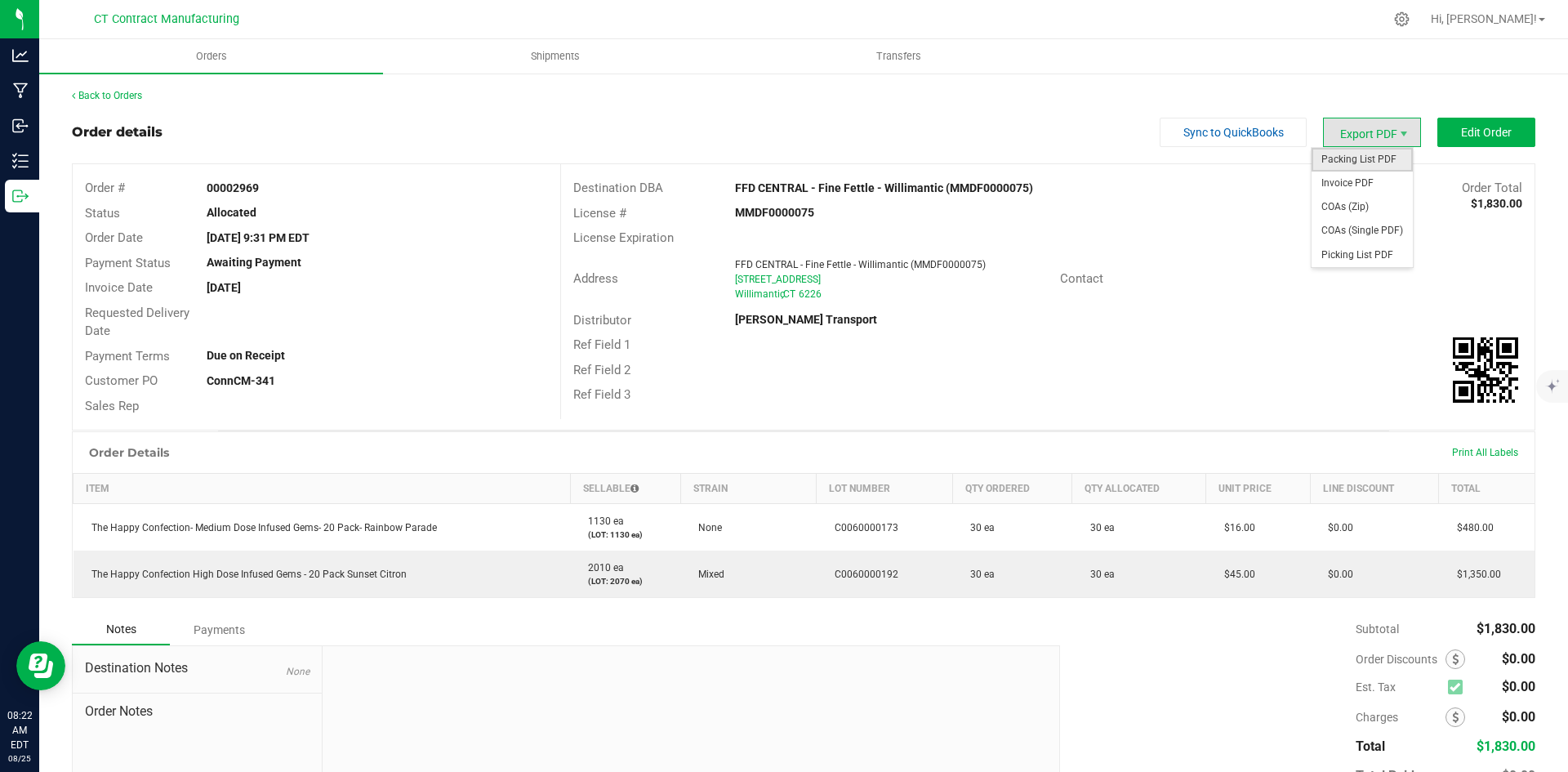
click at [1352, 161] on span "Packing List PDF" at bounding box center [1362, 159] width 101 height 23
click at [1377, 190] on span "Invoice PDF" at bounding box center [1362, 183] width 101 height 23
click at [130, 96] on link "Back to Orders" at bounding box center [107, 96] width 71 height 11
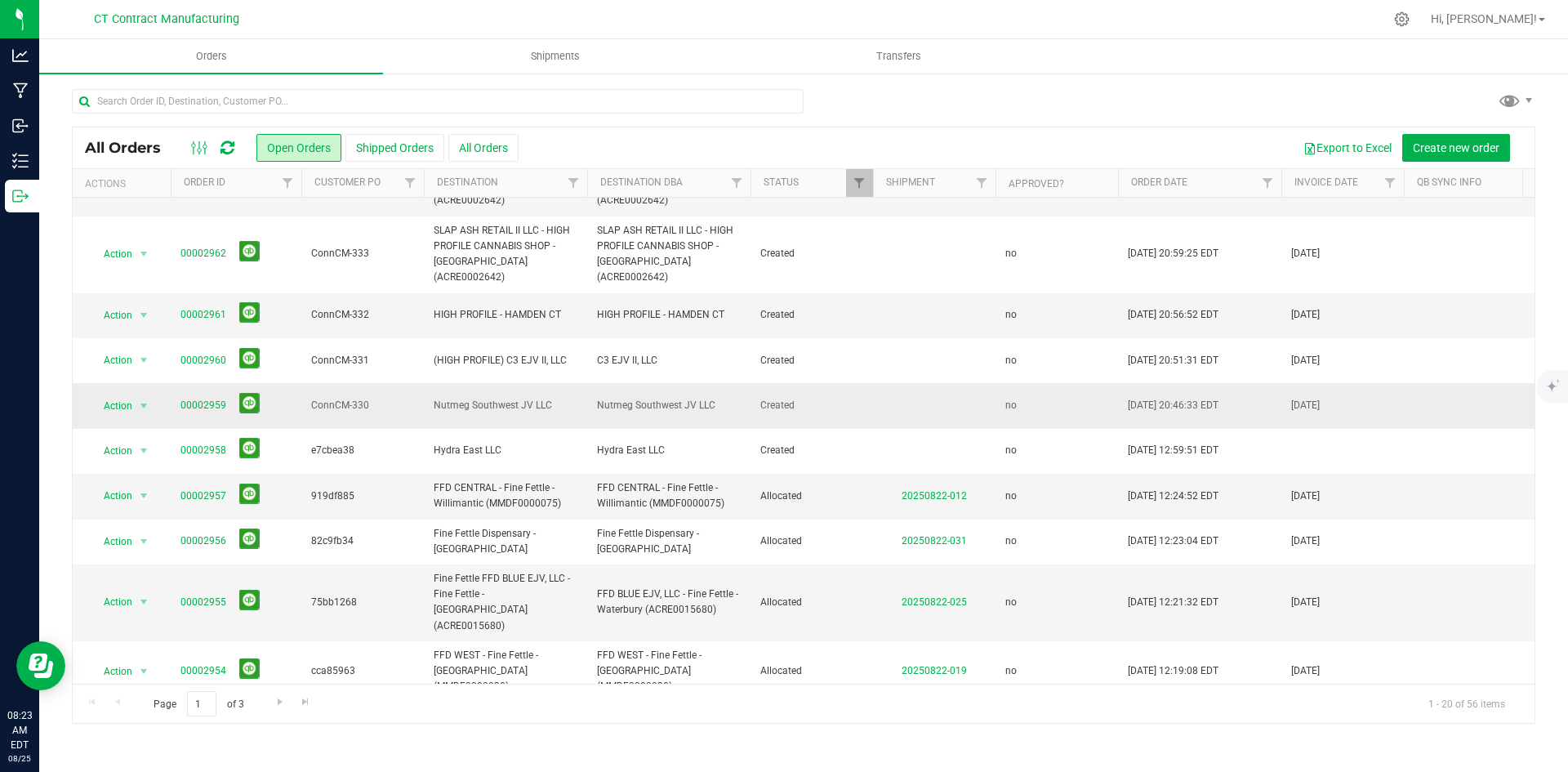
scroll to position [478, 0]
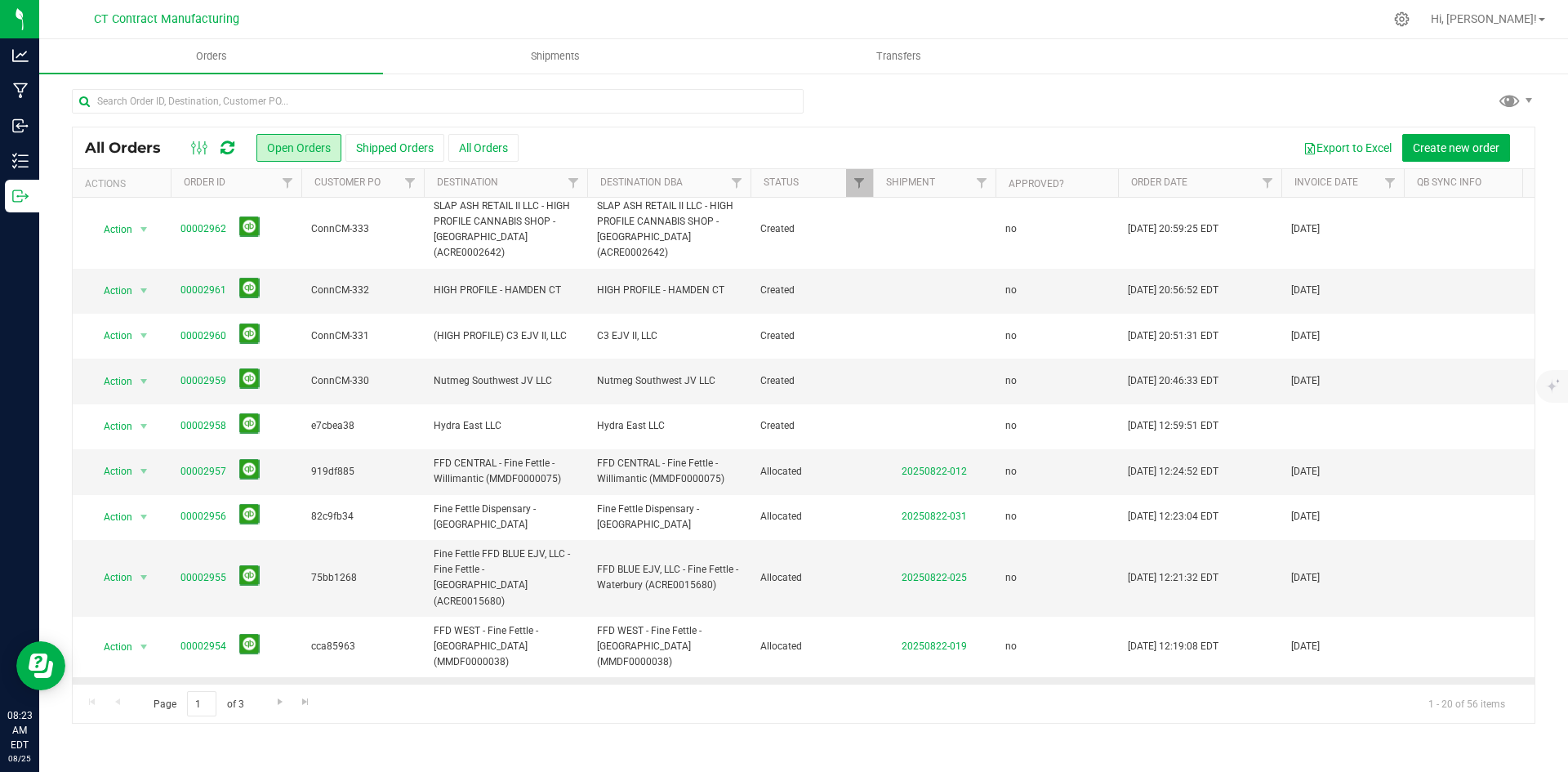
click at [217, 700] on link "00002953" at bounding box center [203, 707] width 46 height 16
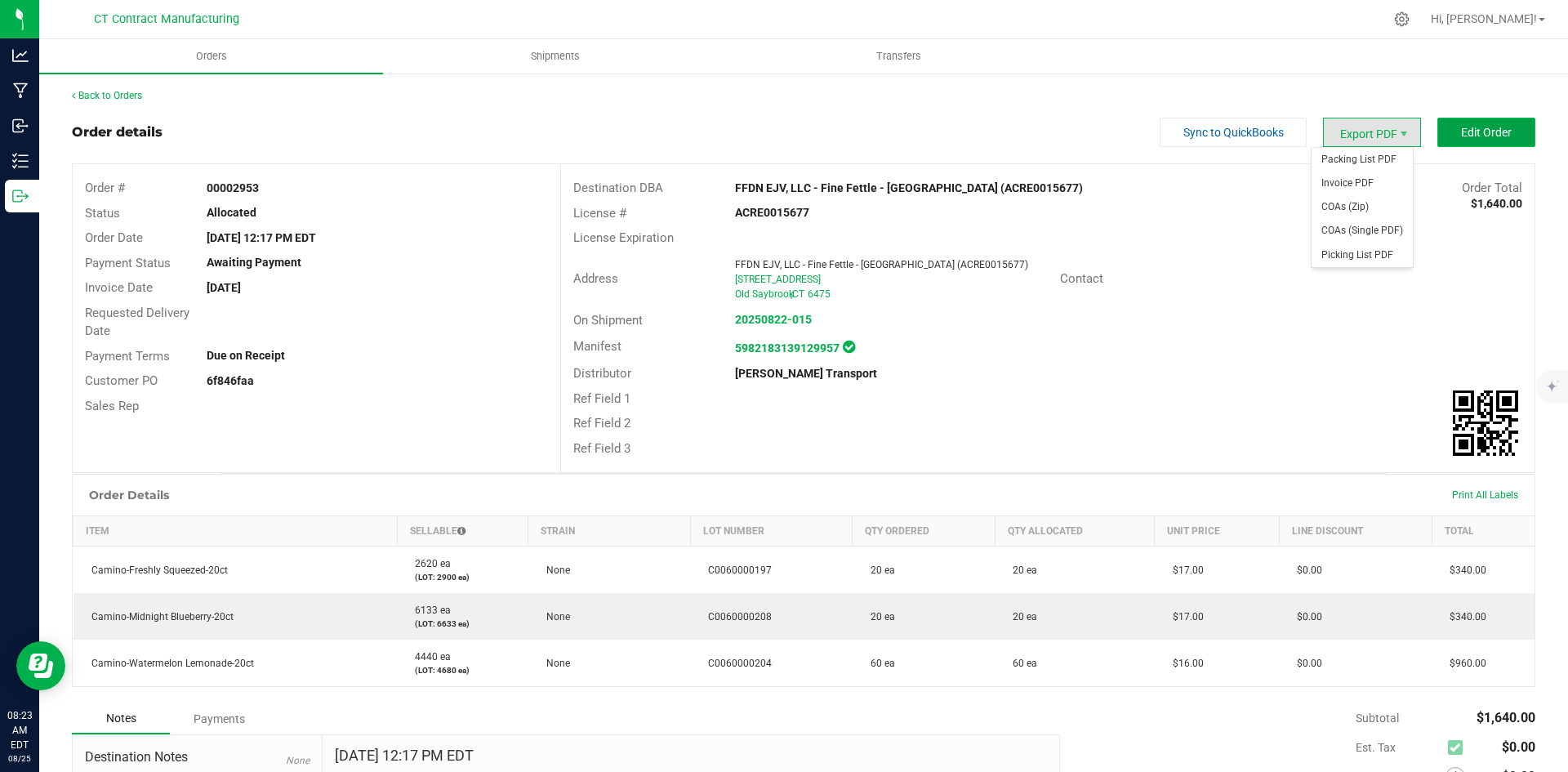
click at [1460, 135] on span "Edit Order" at bounding box center [1485, 132] width 50 height 13
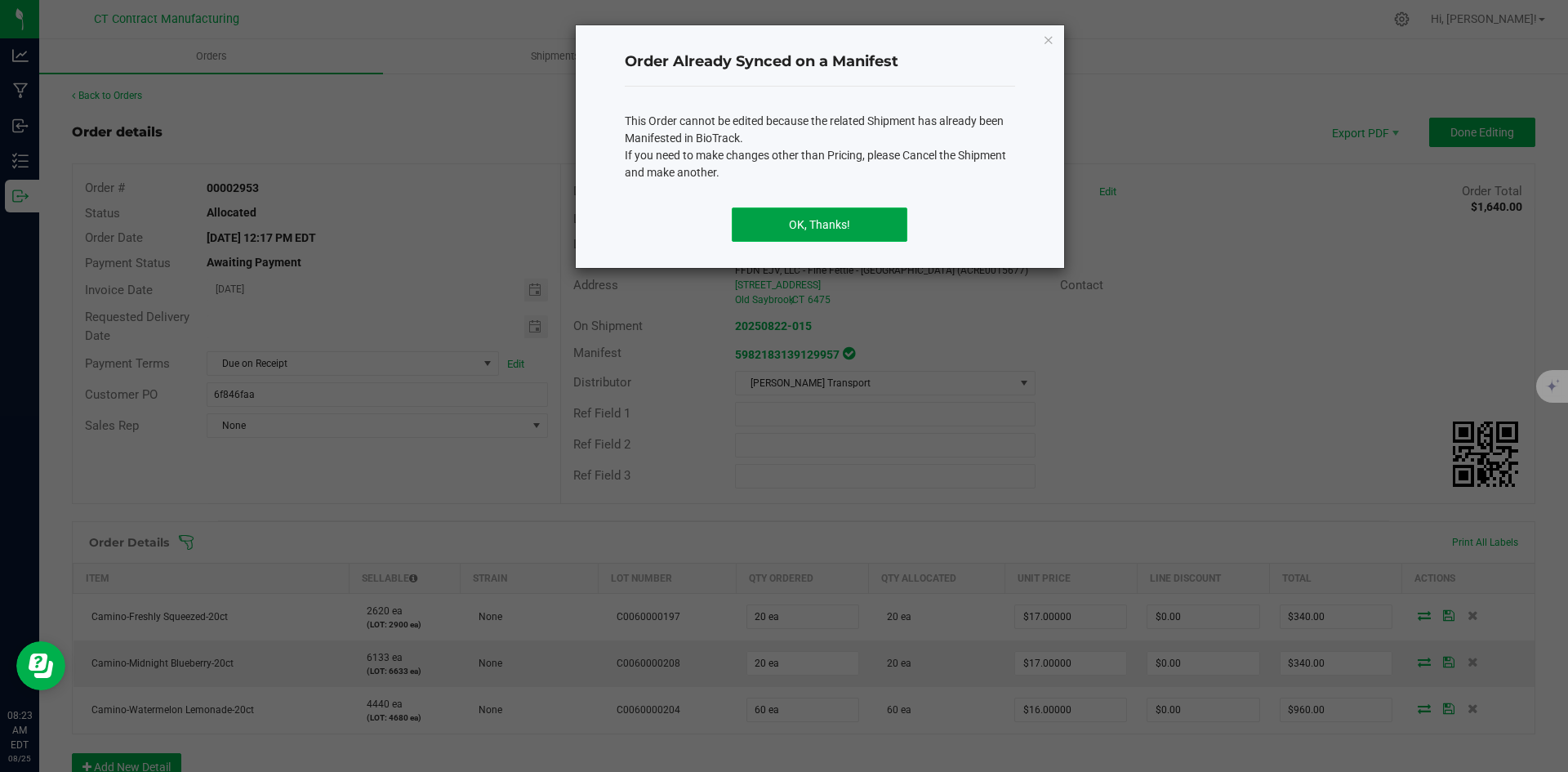
click at [851, 231] on button "OK, Thanks!" at bounding box center [819, 224] width 176 height 34
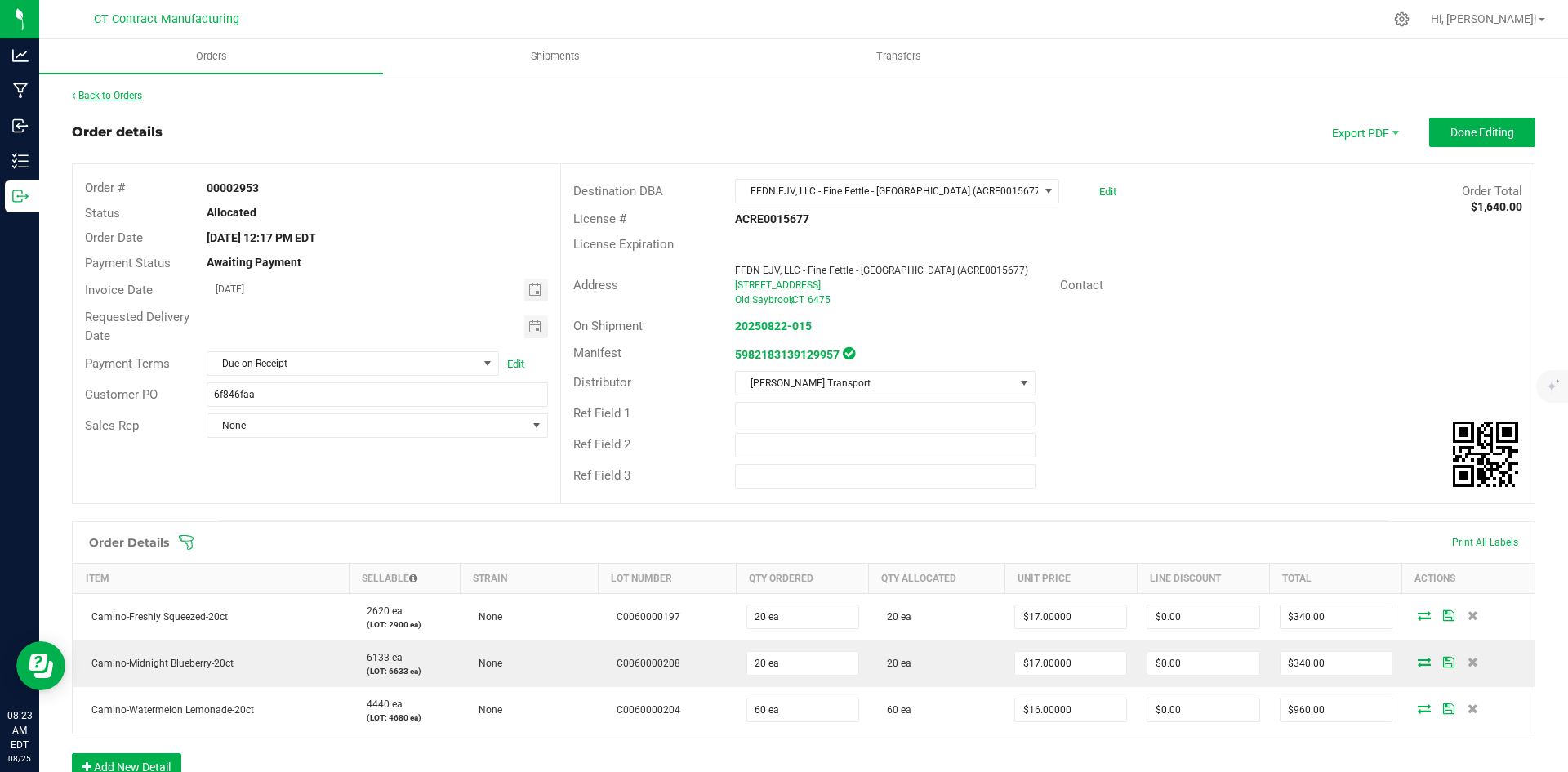
click at [127, 93] on link "Back to Orders" at bounding box center [107, 96] width 71 height 11
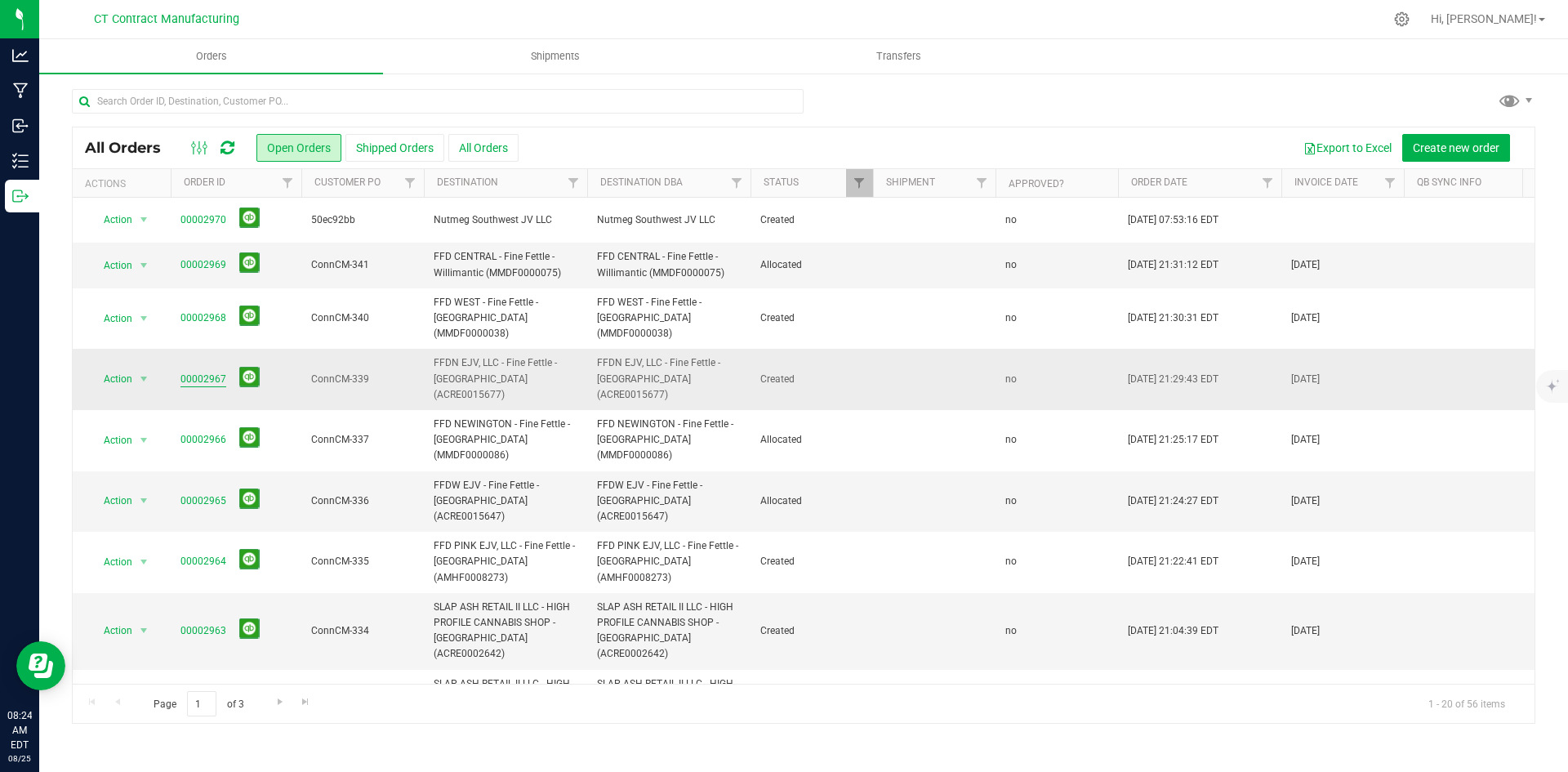
click at [209, 372] on link "00002967" at bounding box center [203, 379] width 46 height 16
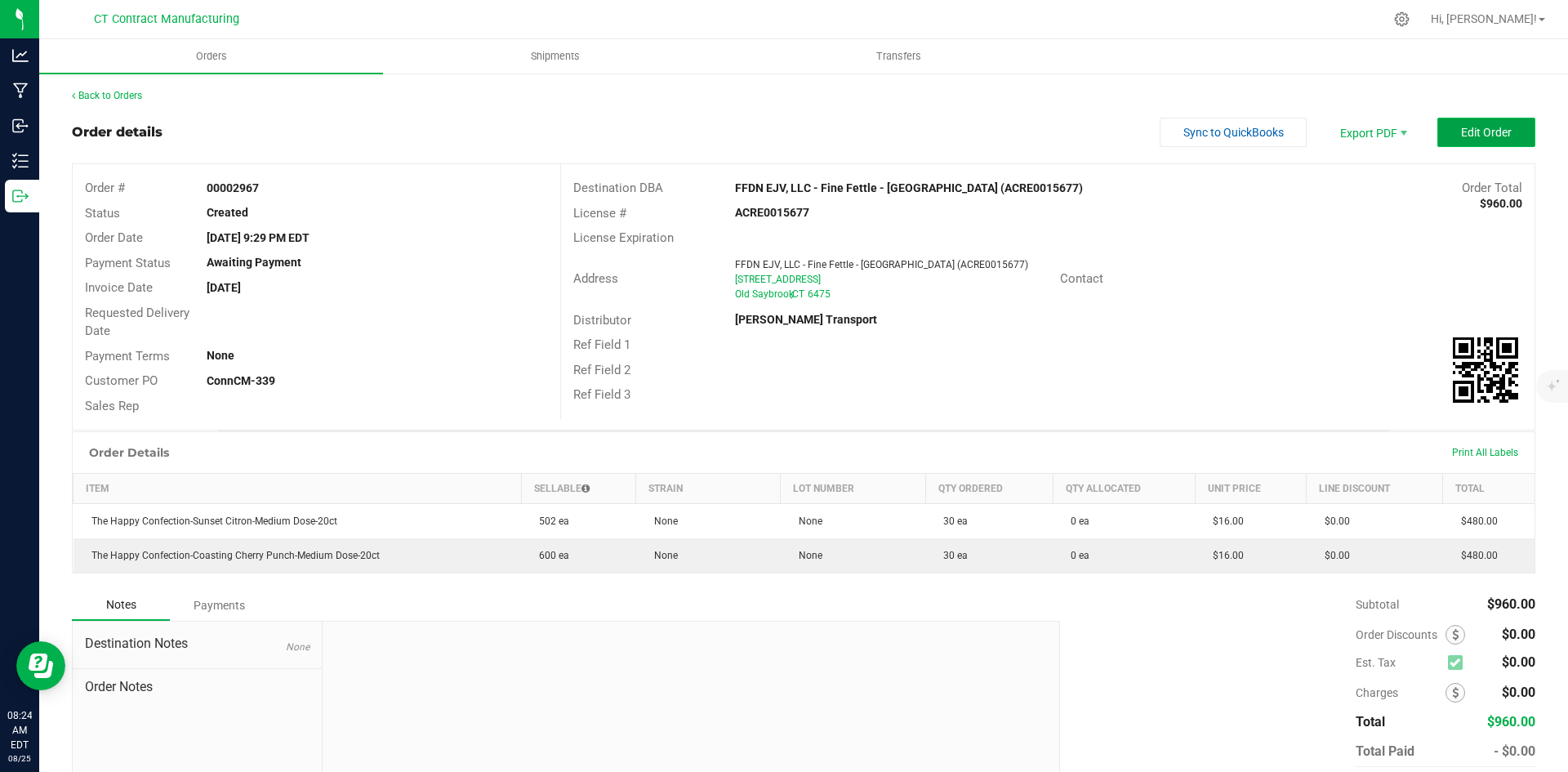
click at [1464, 131] on span "Edit Order" at bounding box center [1485, 132] width 50 height 13
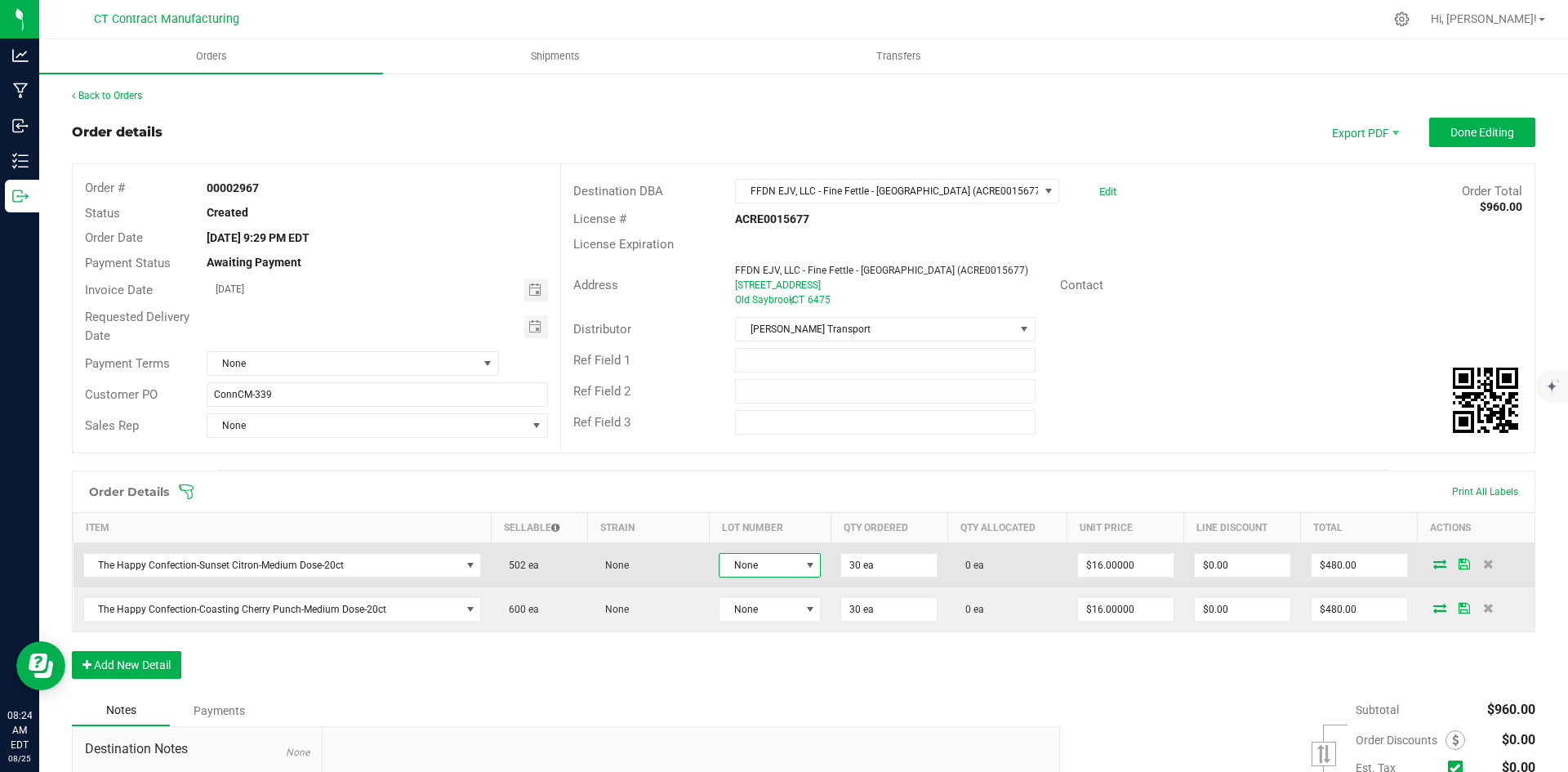
click at [804, 561] on span at bounding box center [810, 565] width 13 height 13
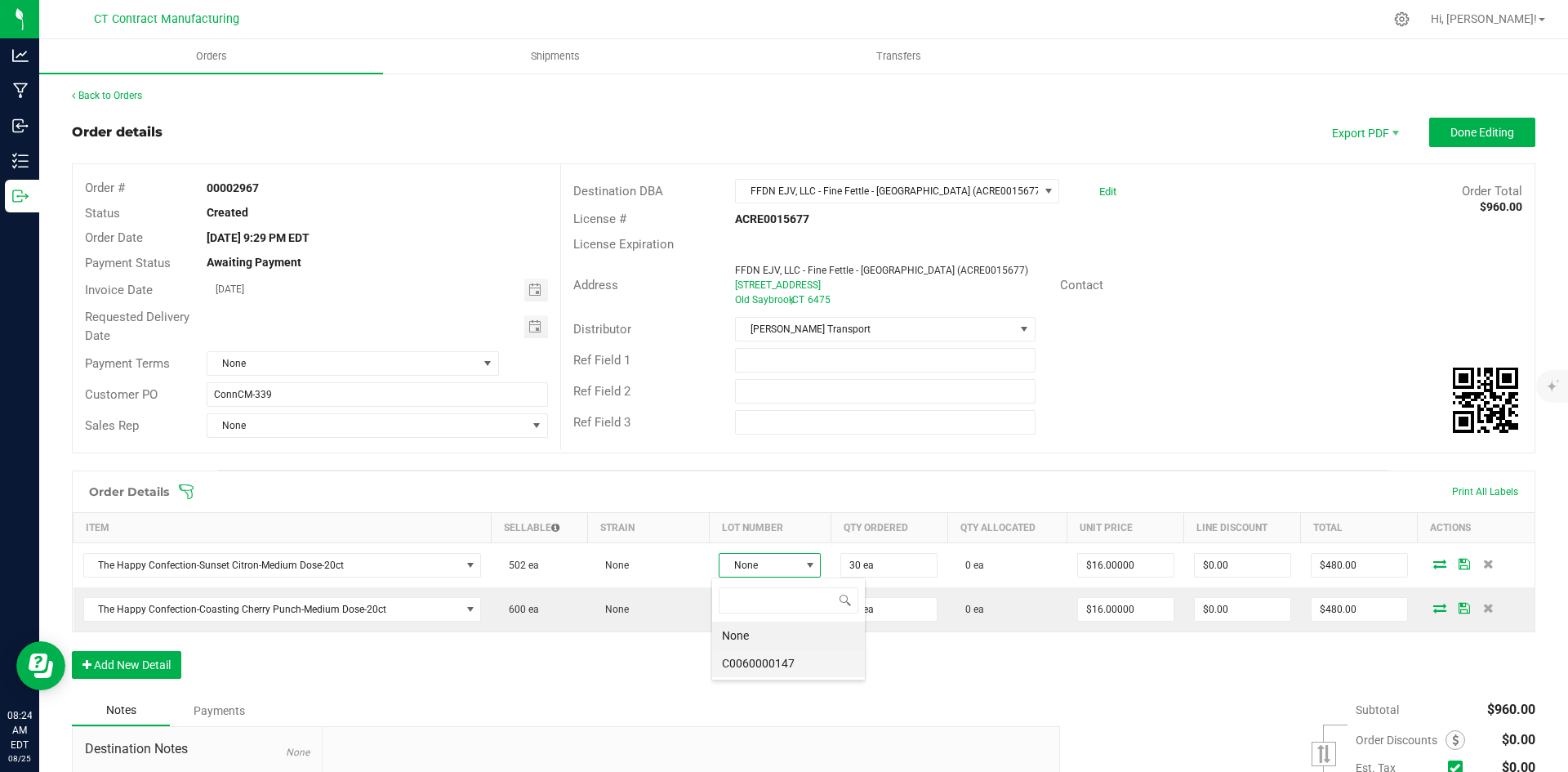
click at [798, 657] on li "C0060000147" at bounding box center [788, 663] width 152 height 28
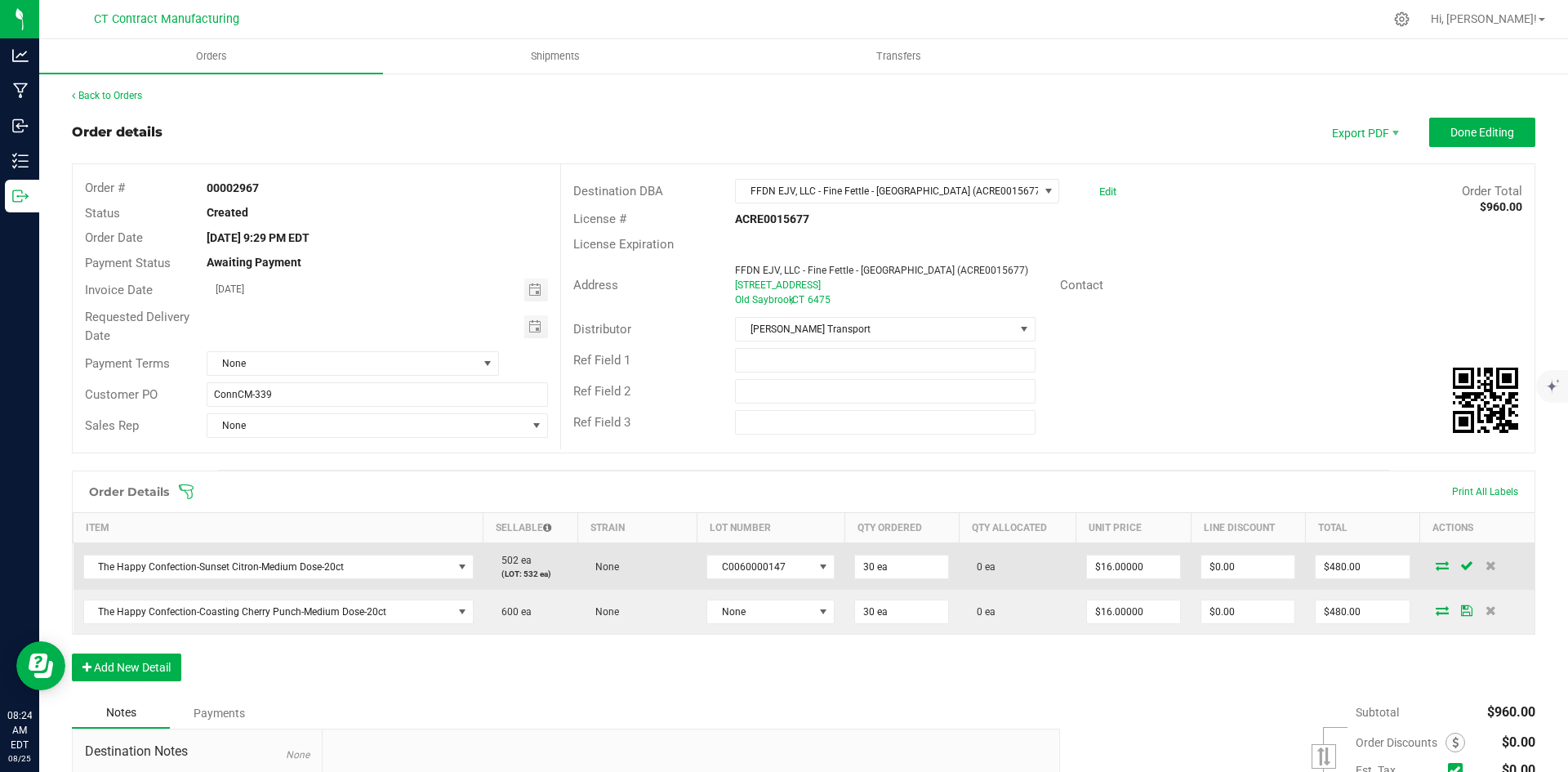
click at [1435, 564] on icon at bounding box center [1442, 565] width 13 height 10
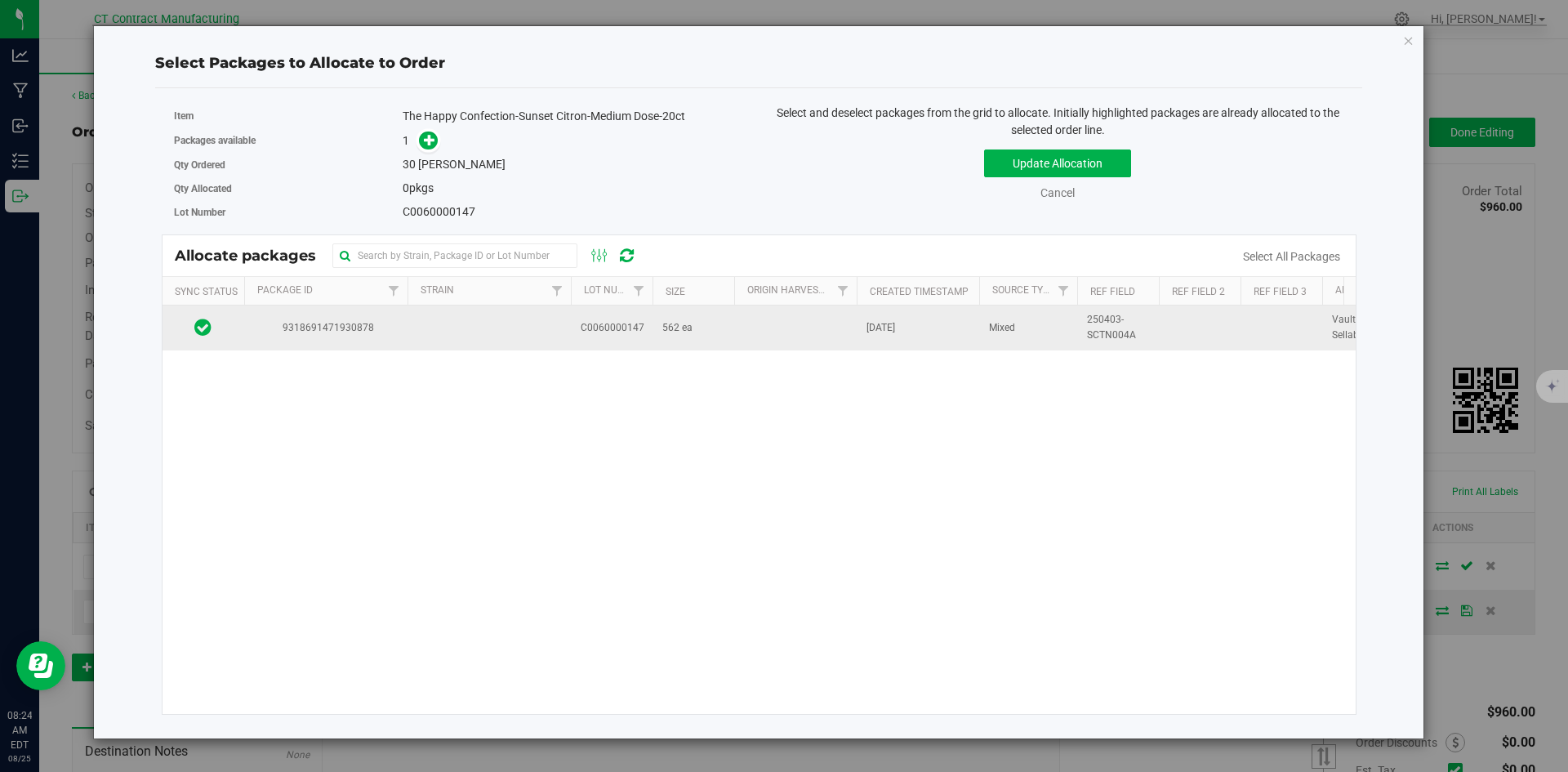
click at [361, 343] on td "9318691471930878" at bounding box center [326, 327] width 163 height 44
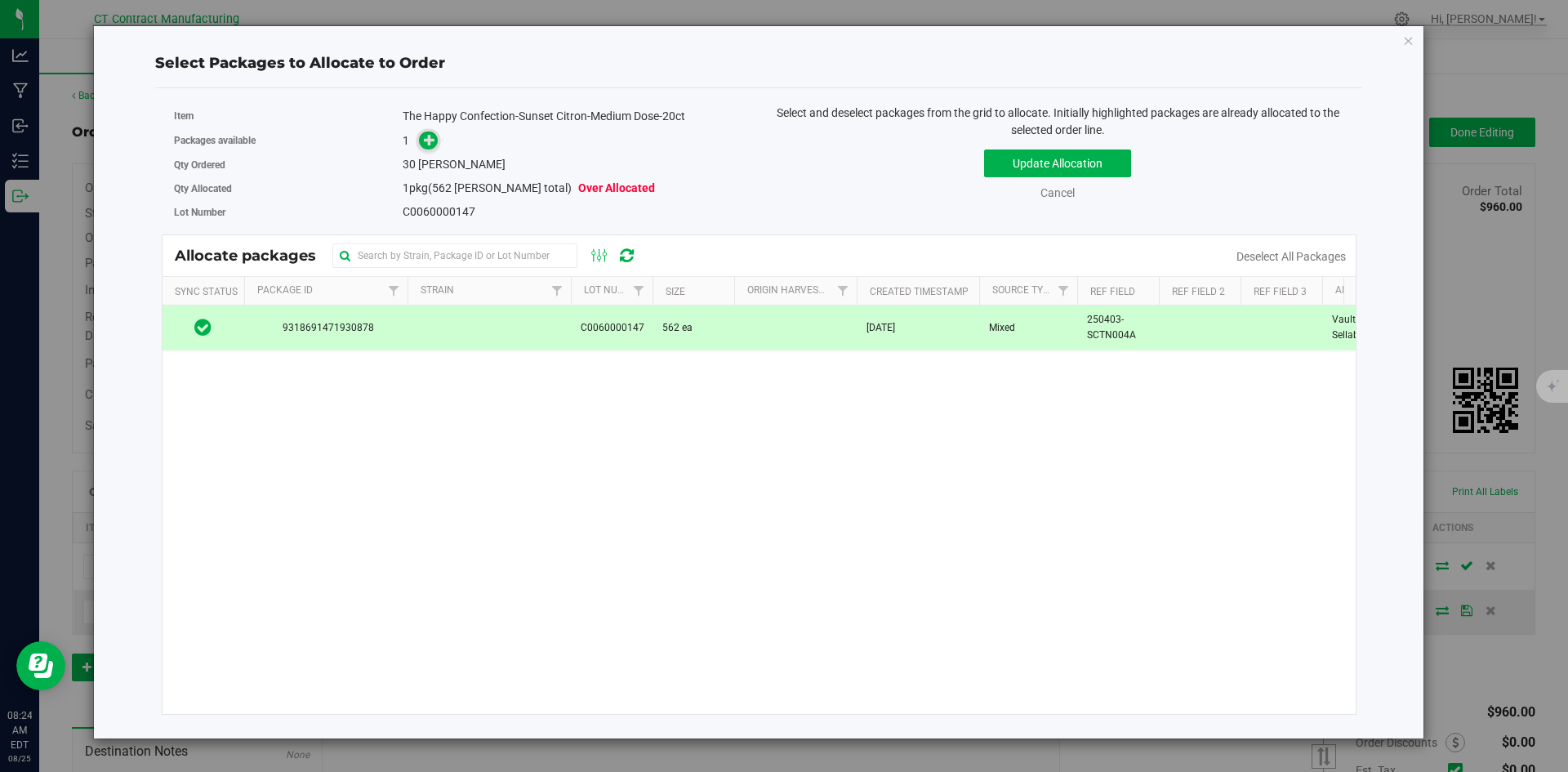
click at [425, 151] on div "Packages available 1" at bounding box center [460, 140] width 573 height 25
click at [428, 145] on icon at bounding box center [429, 139] width 11 height 11
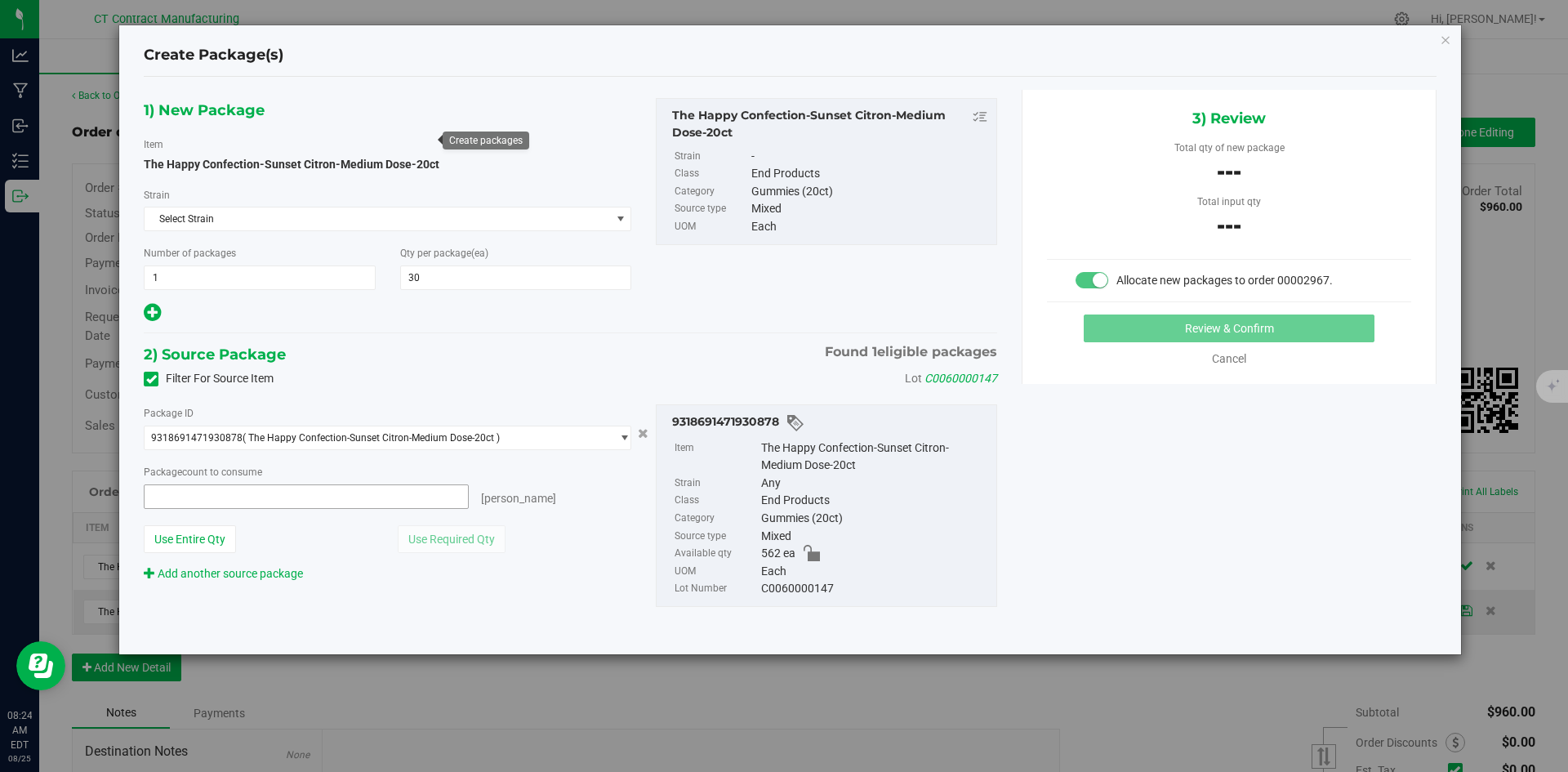
click at [396, 491] on span at bounding box center [307, 496] width 325 height 24
type input "30"
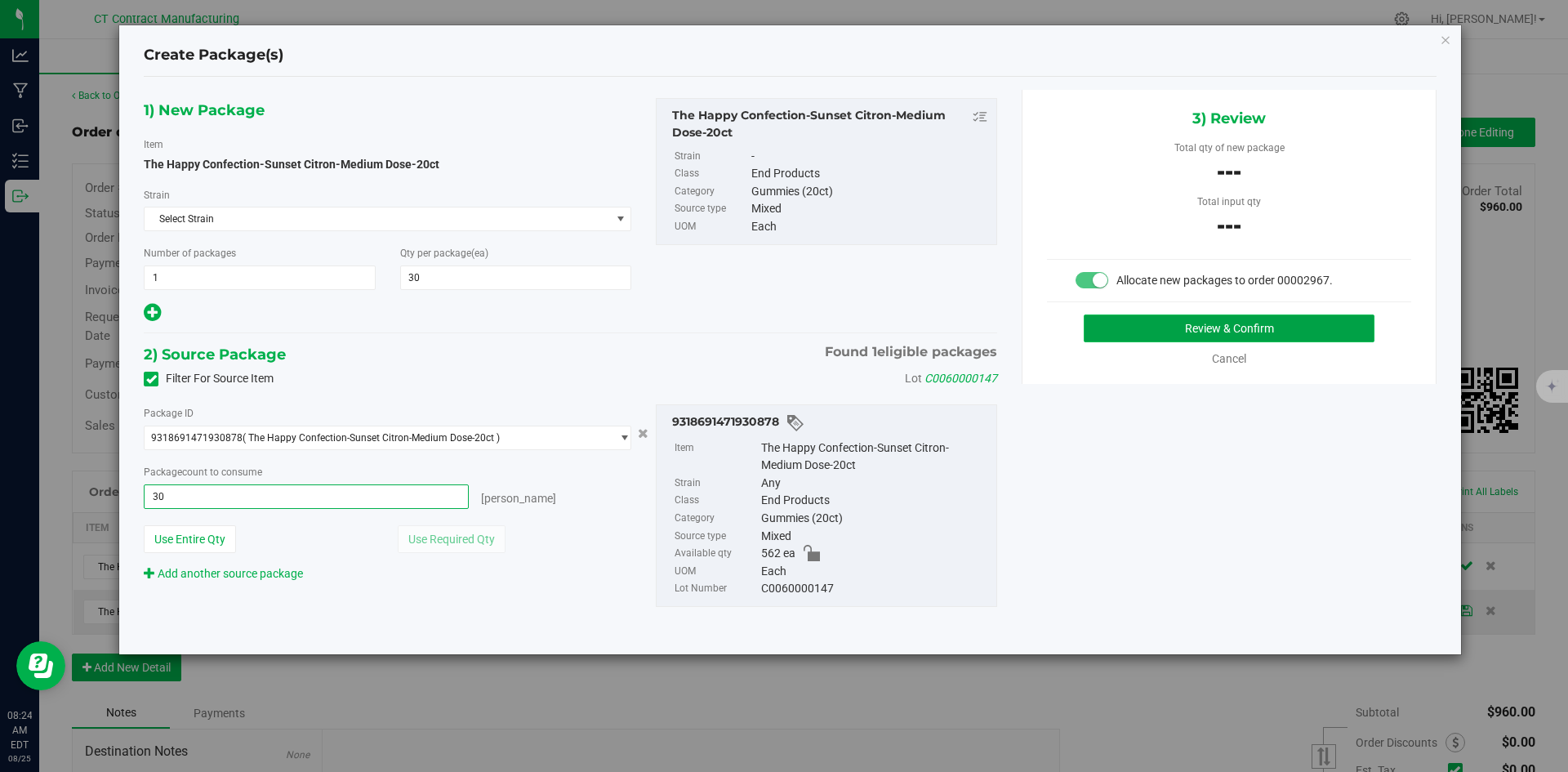
type input "30 ea"
click at [1136, 328] on button "Review & Confirm" at bounding box center [1228, 328] width 291 height 28
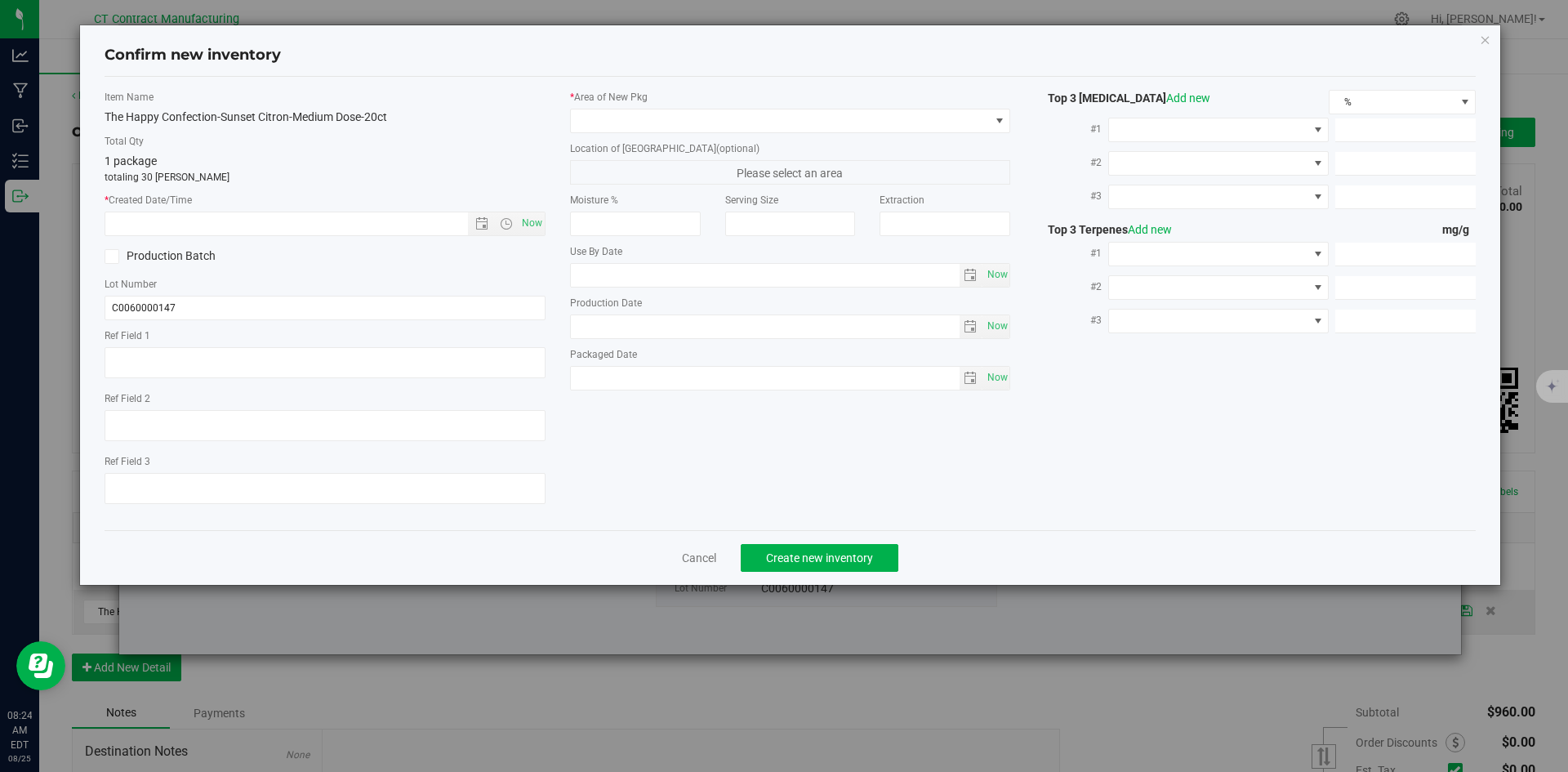
type textarea "250403-SCTN004A"
click at [529, 220] on span "Now" at bounding box center [531, 223] width 28 height 23
type input "8/25/2025 8:24 AM"
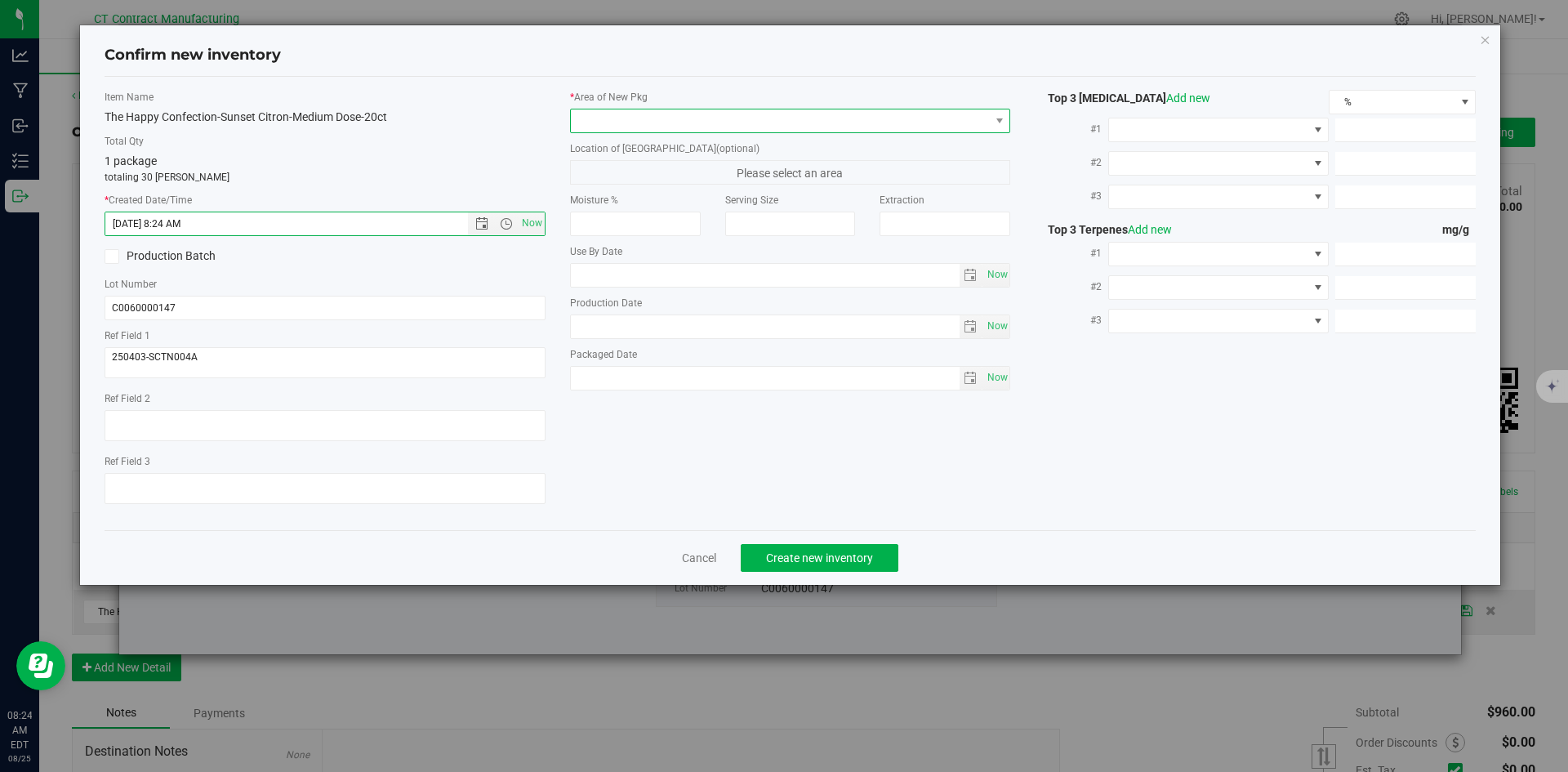
click at [606, 123] on span at bounding box center [779, 121] width 419 height 23
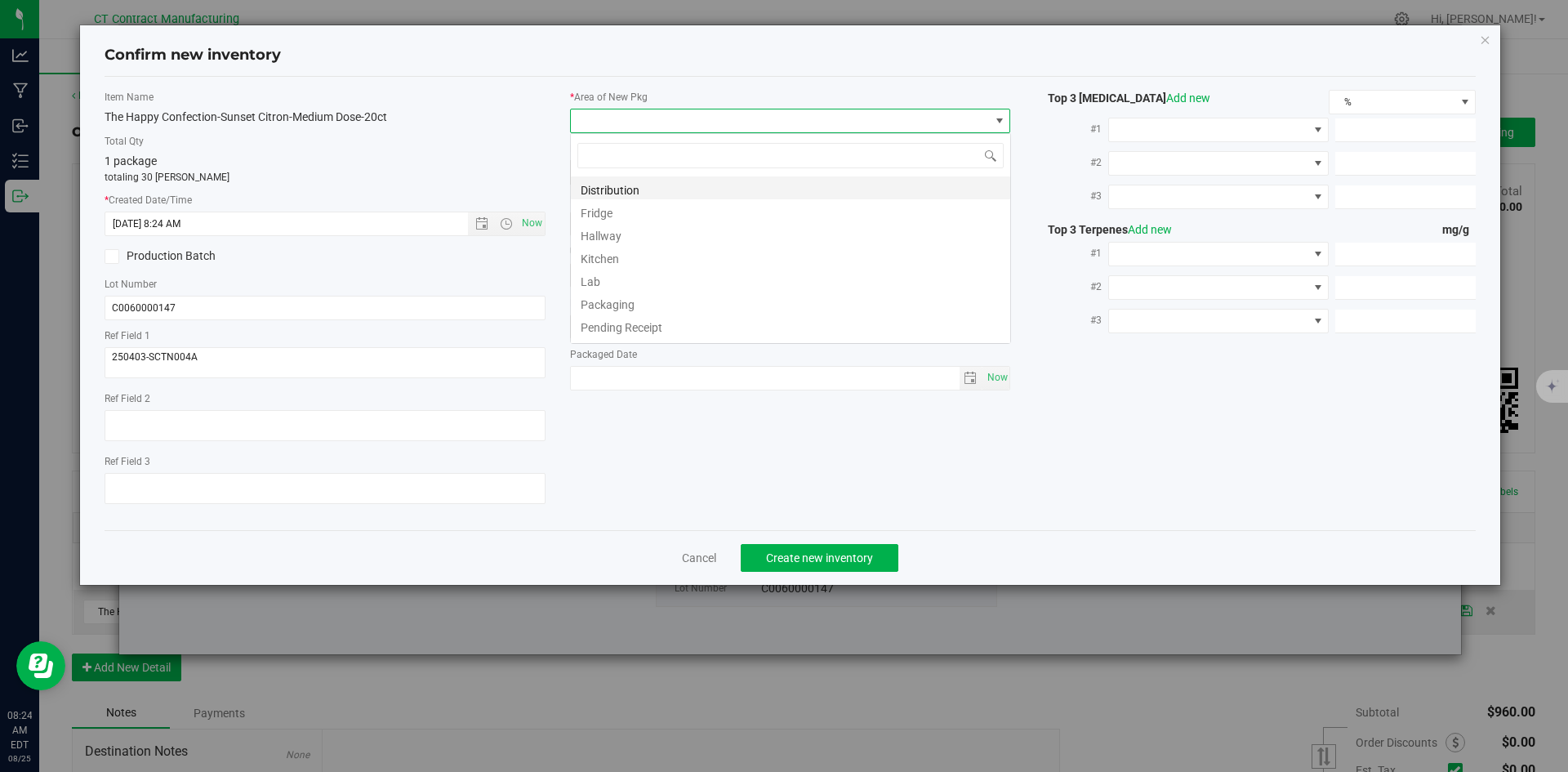
scroll to position [24, 441]
click at [610, 188] on li "Distribution" at bounding box center [790, 188] width 439 height 23
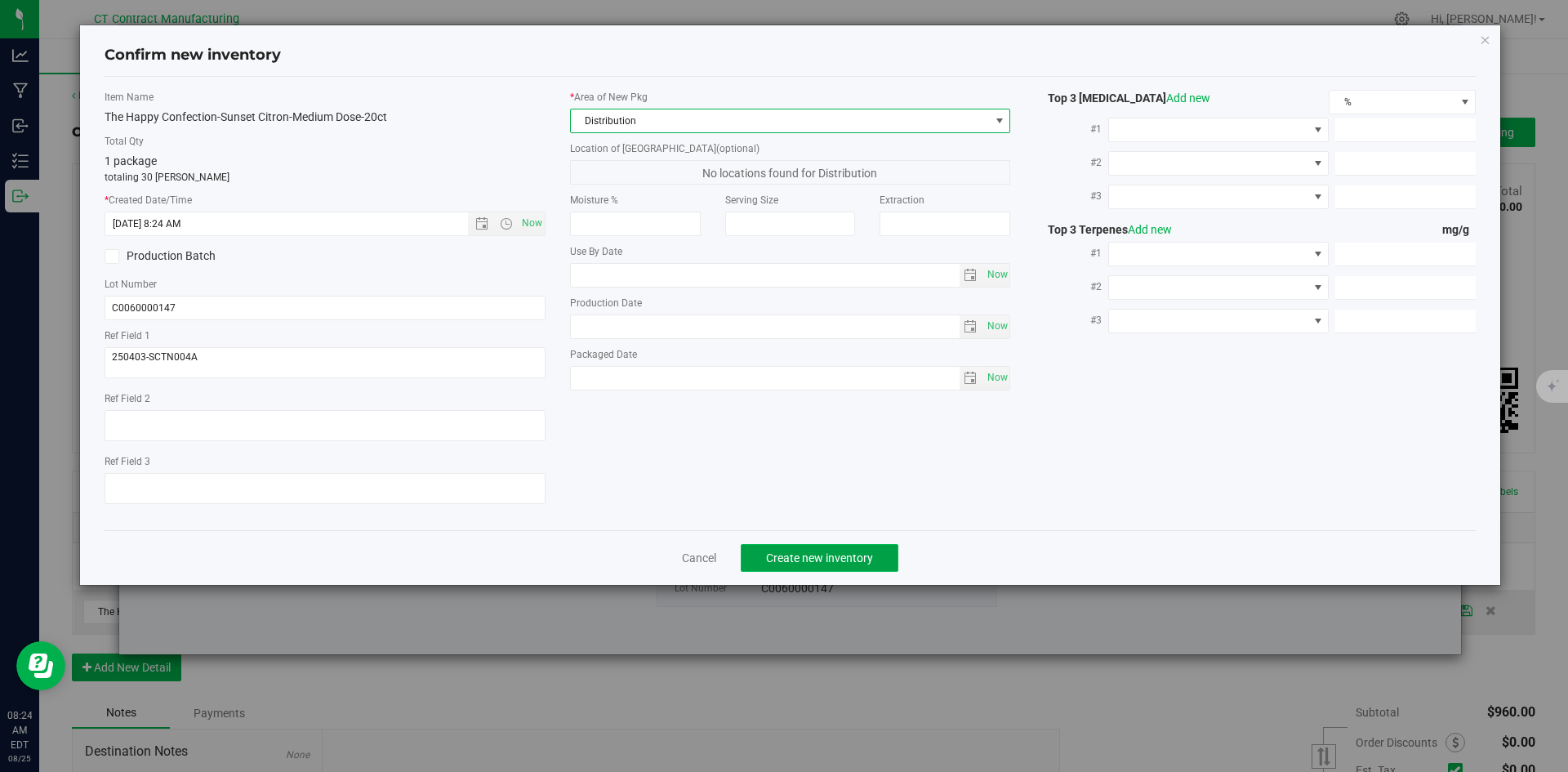
click at [757, 553] on button "Create new inventory" at bounding box center [819, 557] width 158 height 28
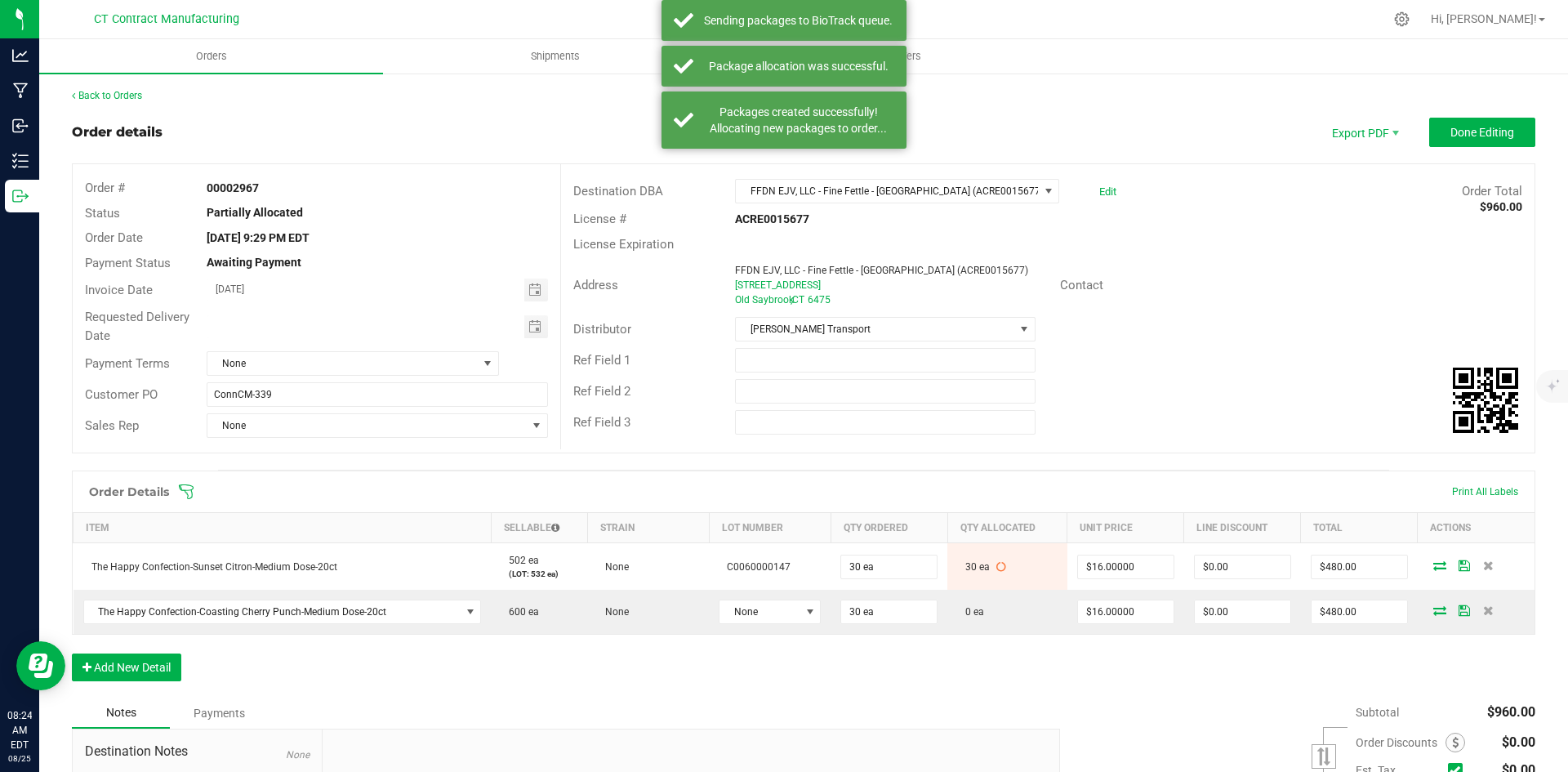
scroll to position [193, 0]
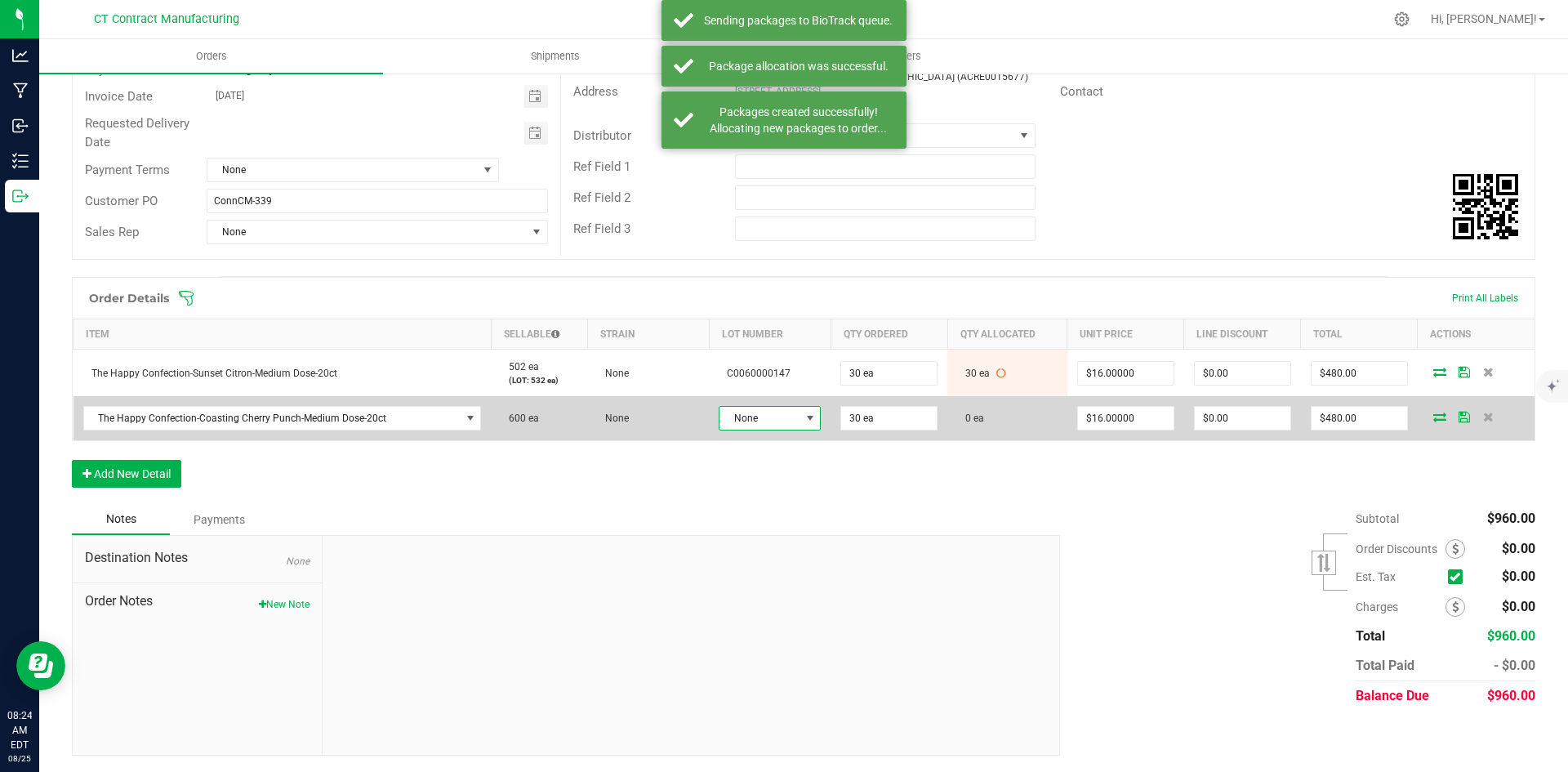
click at [773, 420] on span "None" at bounding box center [759, 418] width 80 height 23
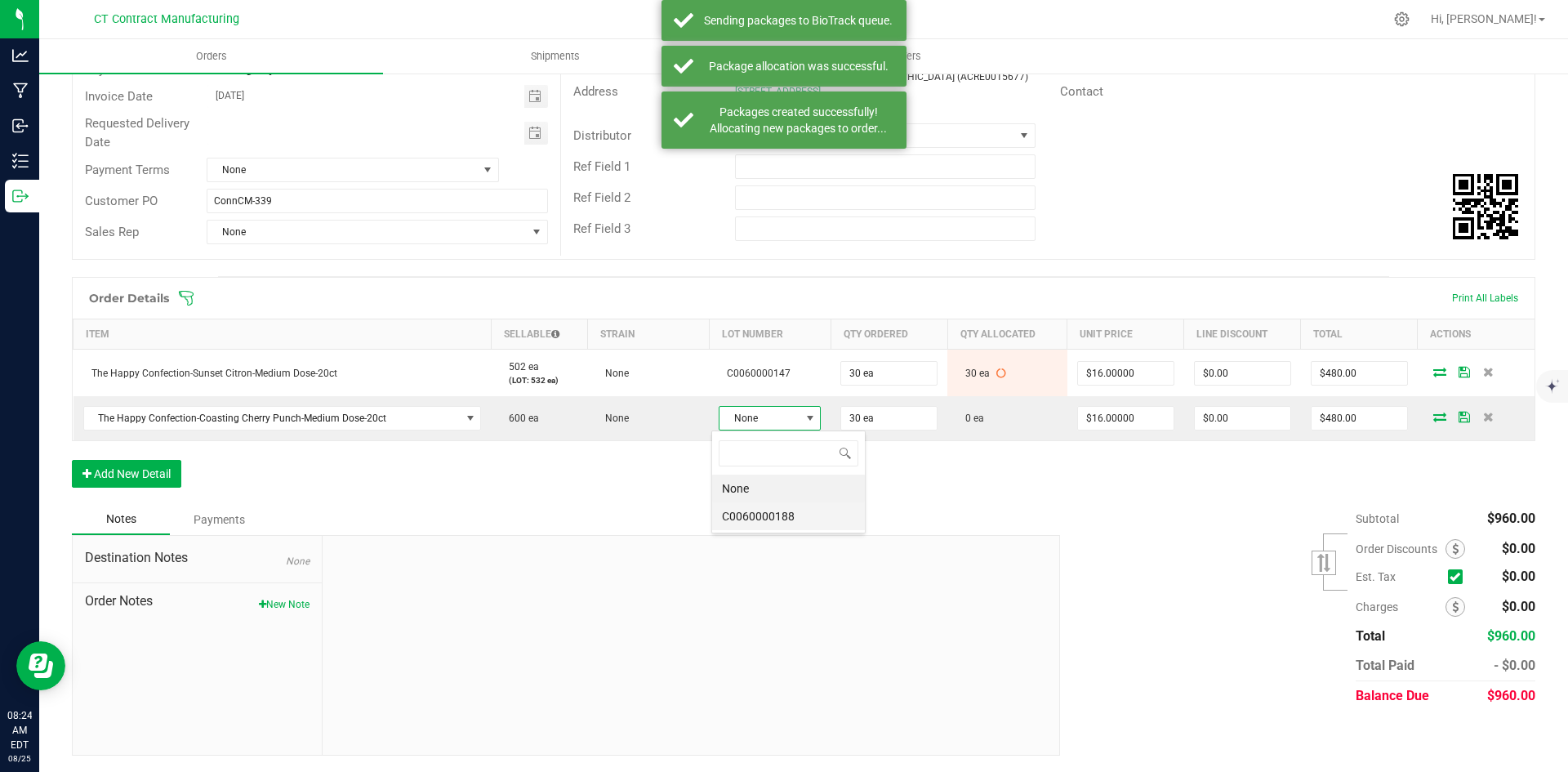
scroll to position [24, 101]
click at [787, 526] on li "C0060000188" at bounding box center [788, 517] width 152 height 28
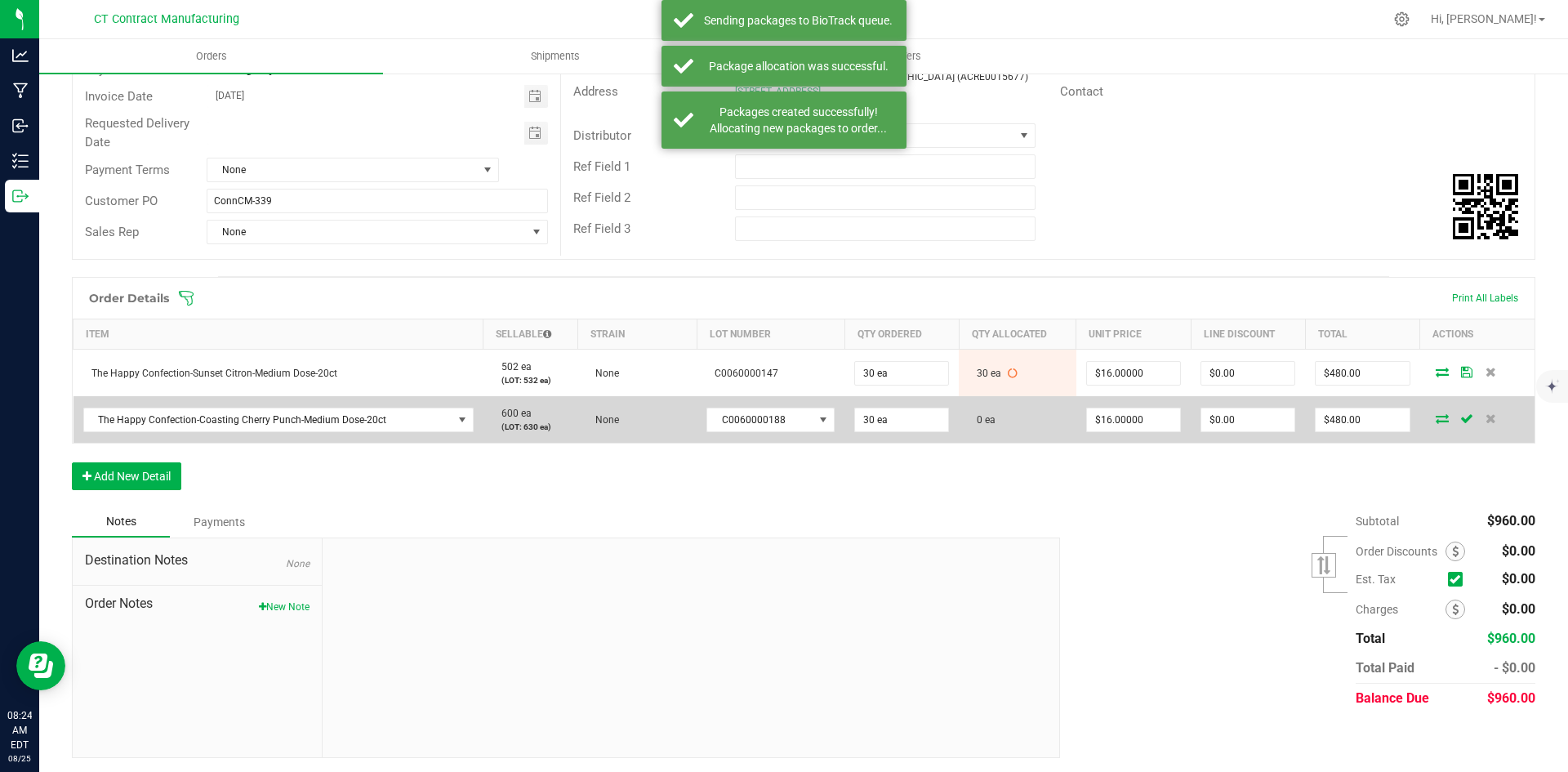
click at [1435, 417] on icon at bounding box center [1442, 418] width 13 height 10
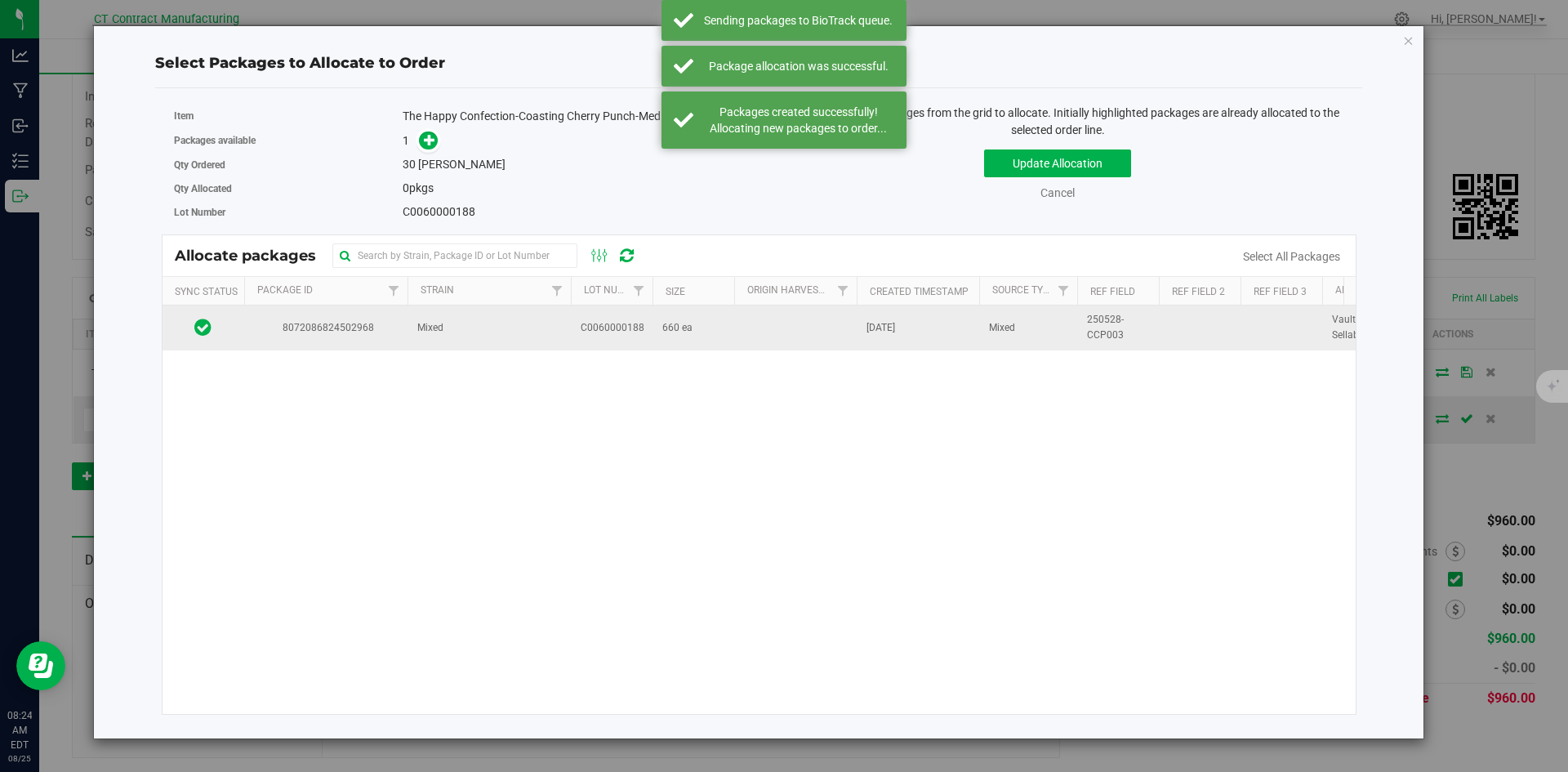
click at [368, 341] on td "8072086824502968" at bounding box center [326, 327] width 163 height 44
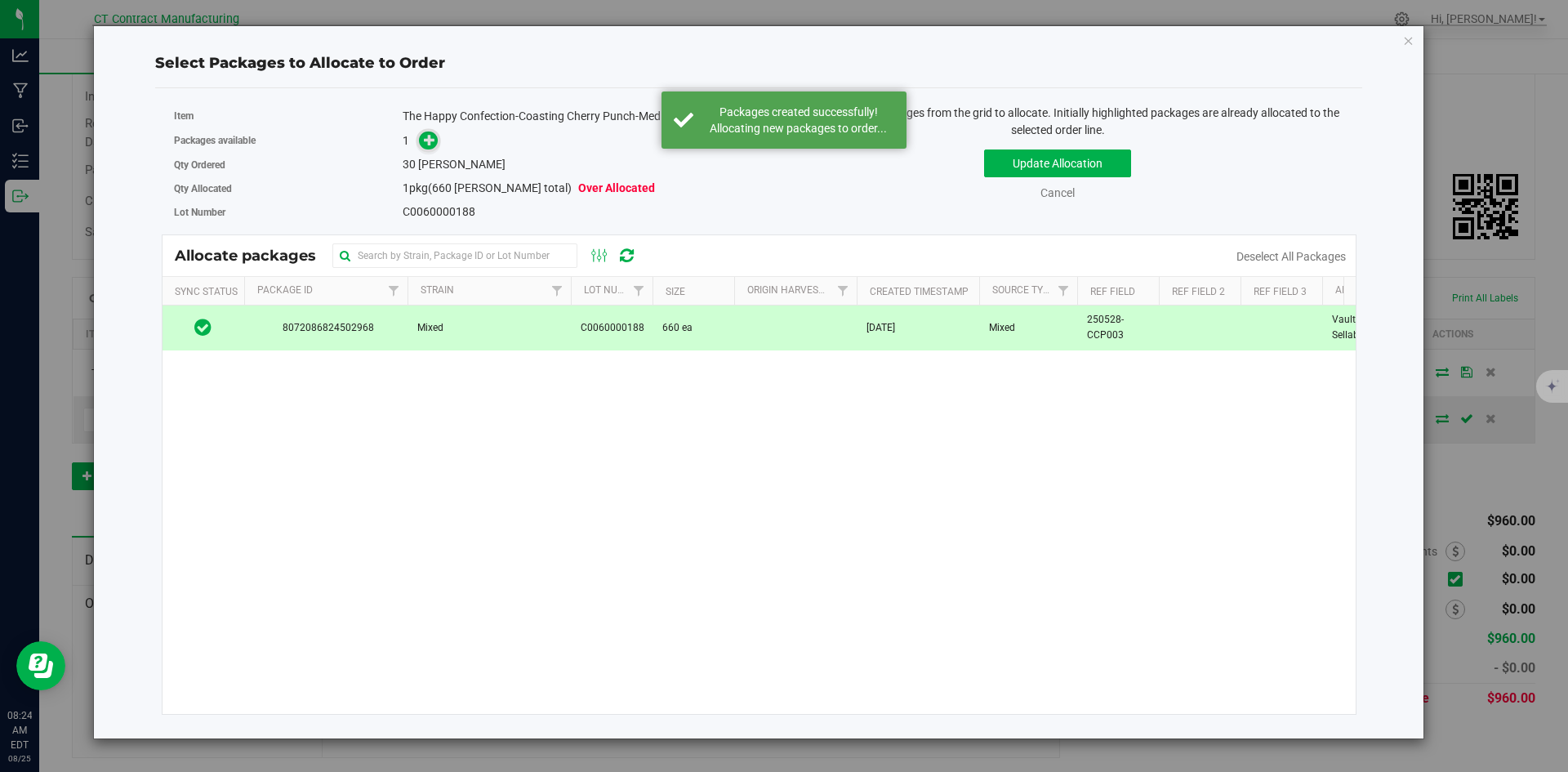
click at [429, 140] on icon at bounding box center [429, 139] width 11 height 11
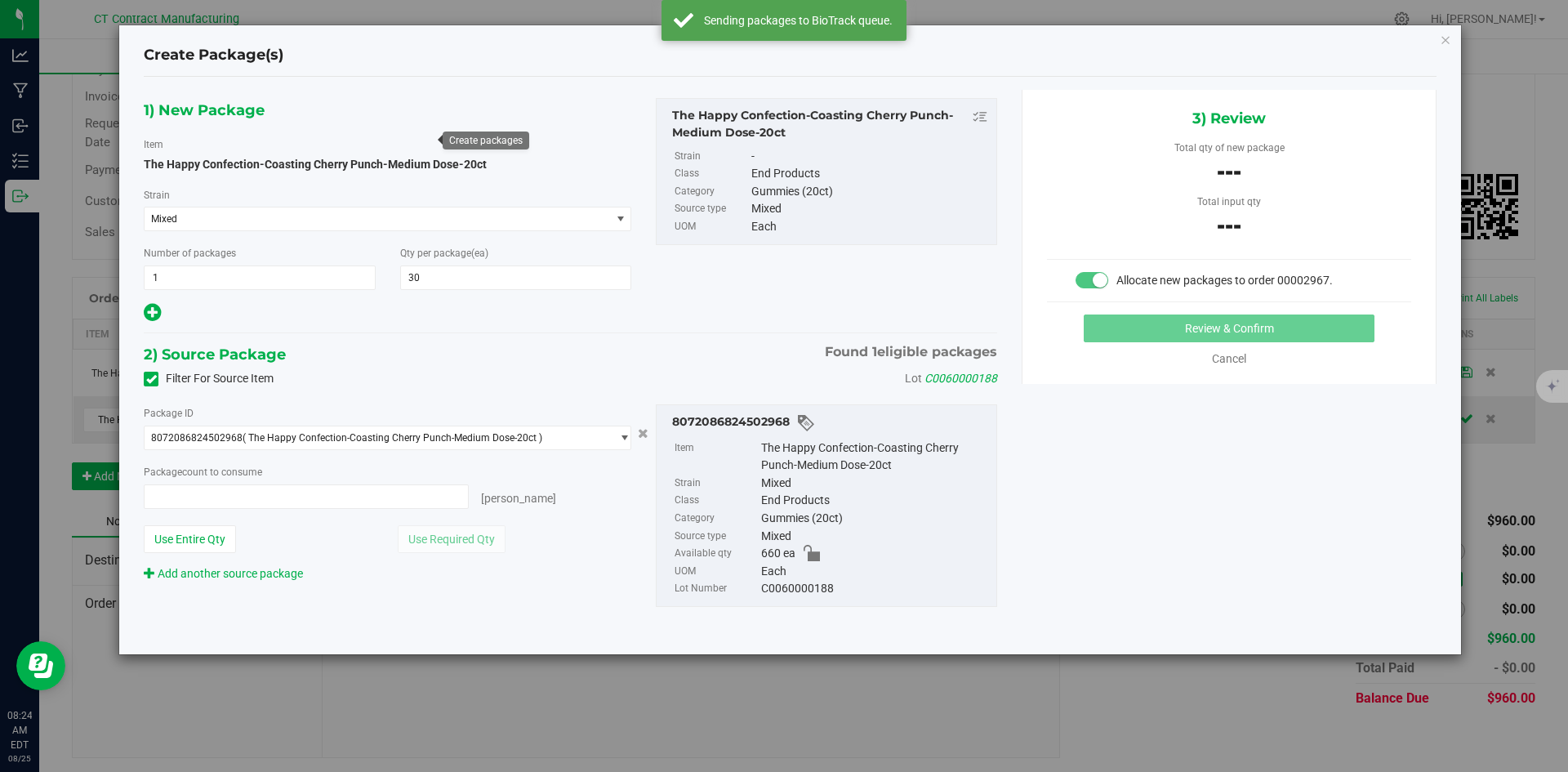
type input "0 ea"
click at [381, 495] on span at bounding box center [307, 496] width 325 height 24
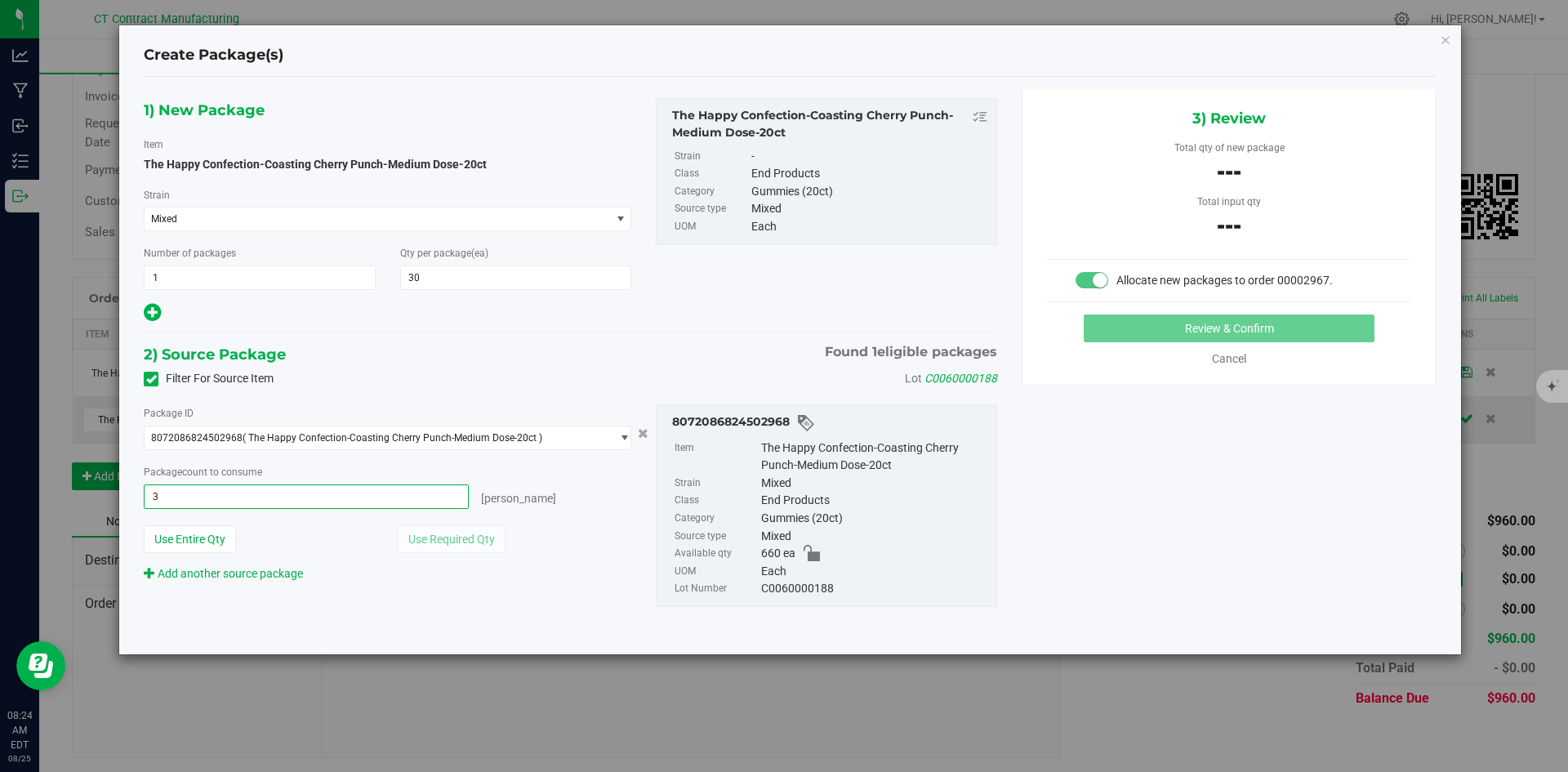
type input "30"
type input "30 ea"
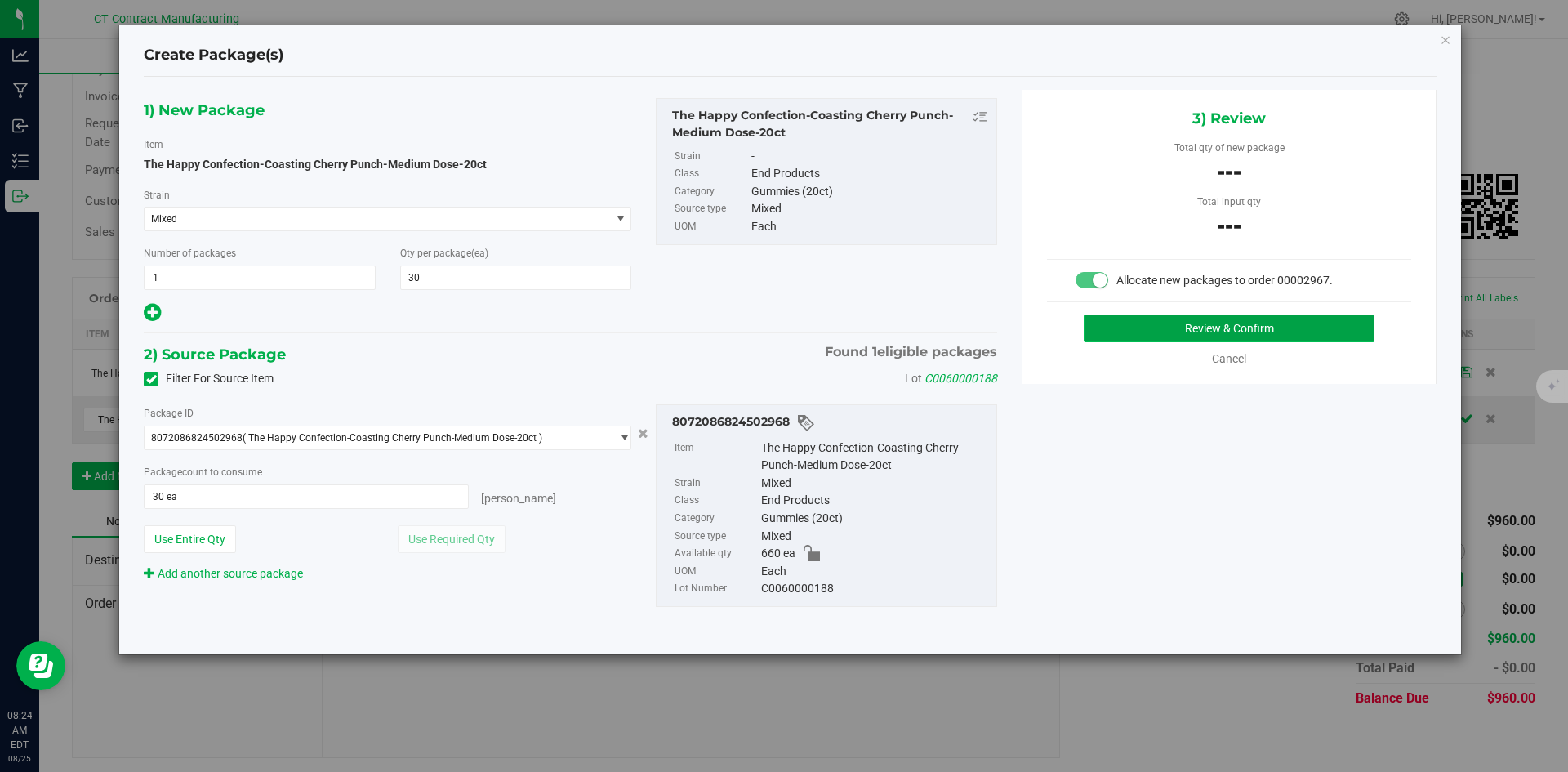
click at [1199, 318] on button "Review & Confirm" at bounding box center [1228, 328] width 291 height 28
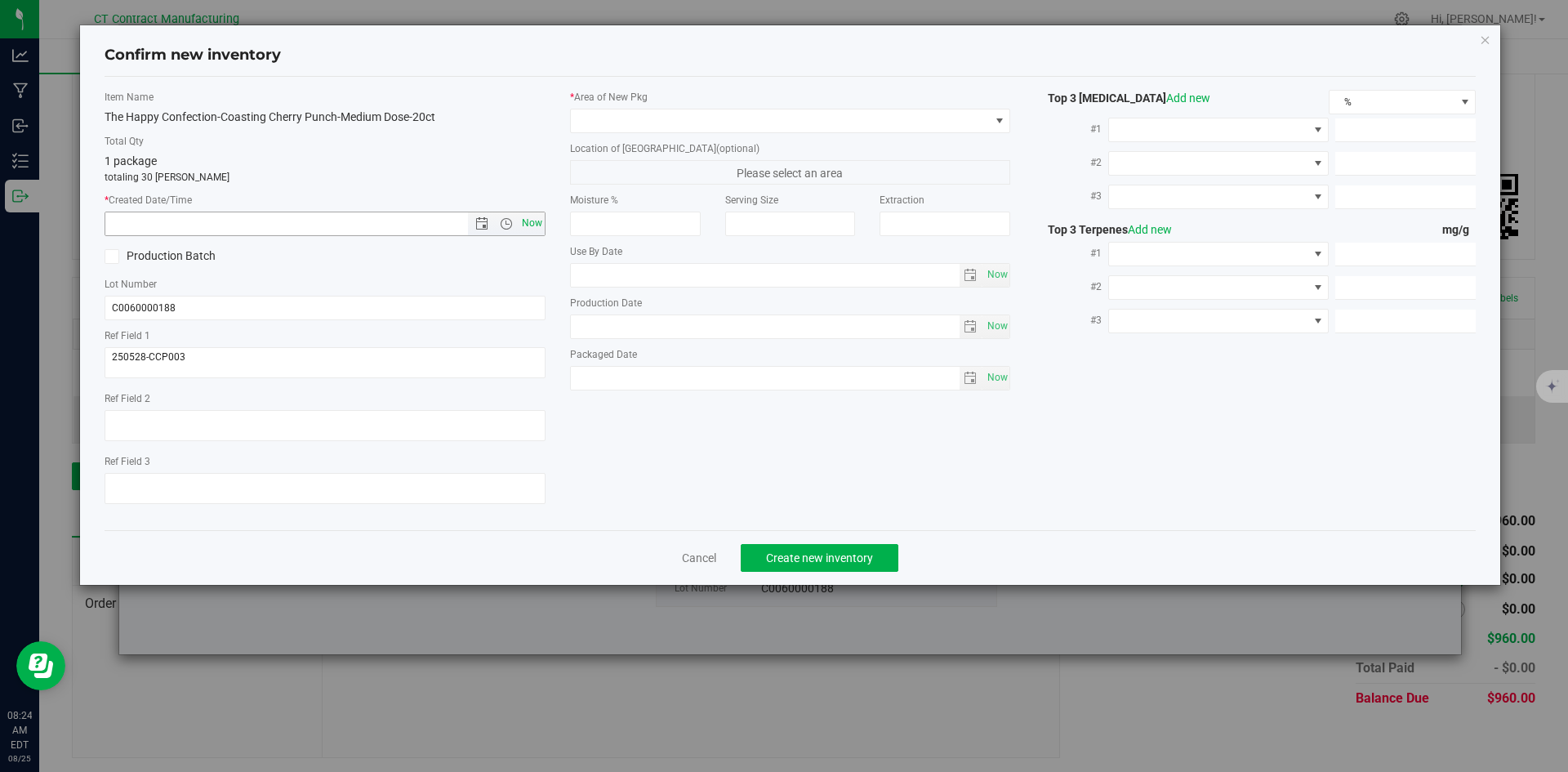
click at [529, 220] on span "Now" at bounding box center [531, 223] width 28 height 23
type input "8/25/2025 8:24 AM"
click at [584, 138] on div "* Area of New Pkg Location of New Pkg (optional) Please select an area Moisture…" at bounding box center [790, 244] width 465 height 308
click at [592, 132] on span at bounding box center [779, 121] width 419 height 23
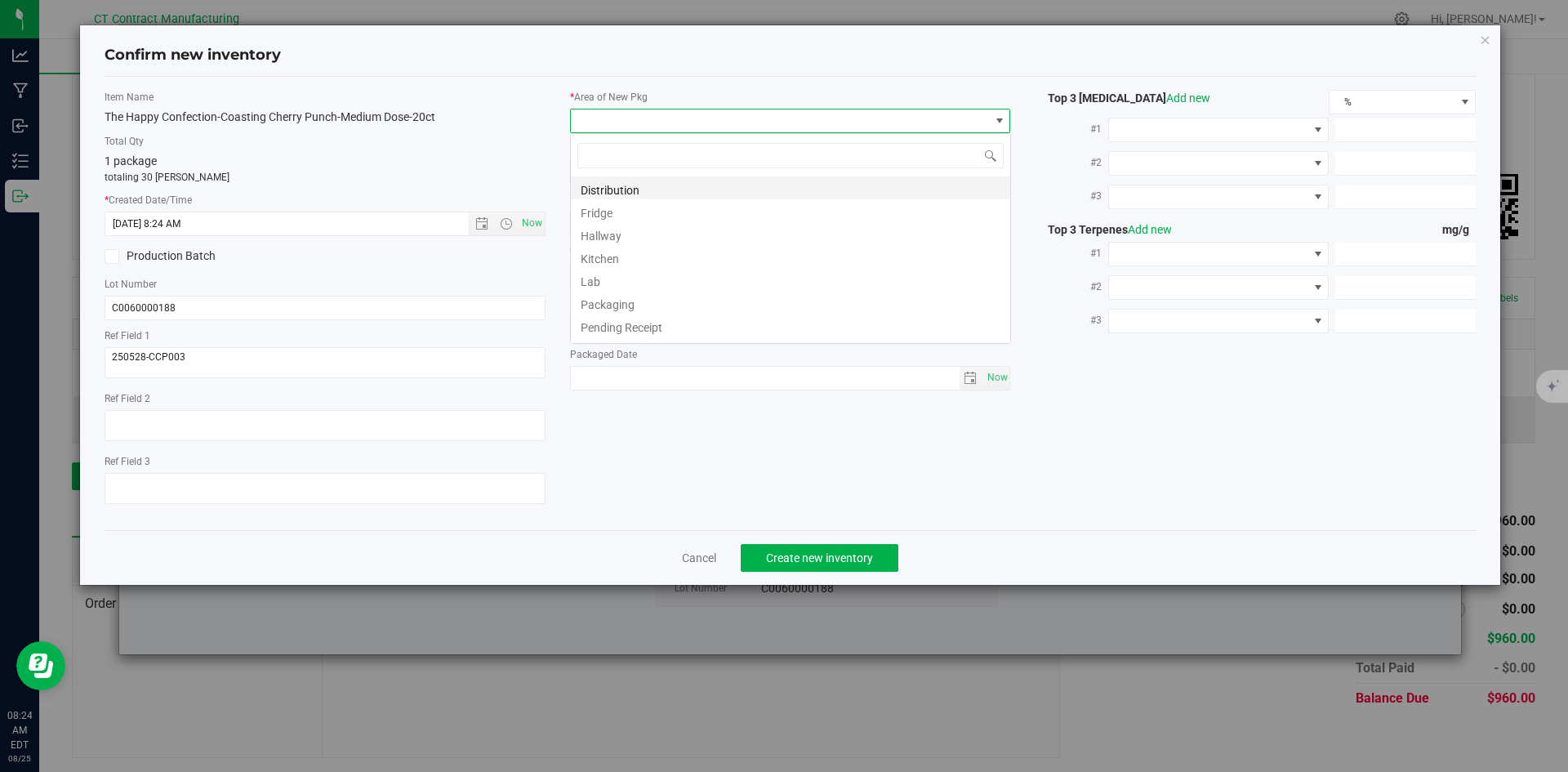
scroll to position [24, 441]
click at [602, 186] on li "Distribution" at bounding box center [790, 188] width 439 height 23
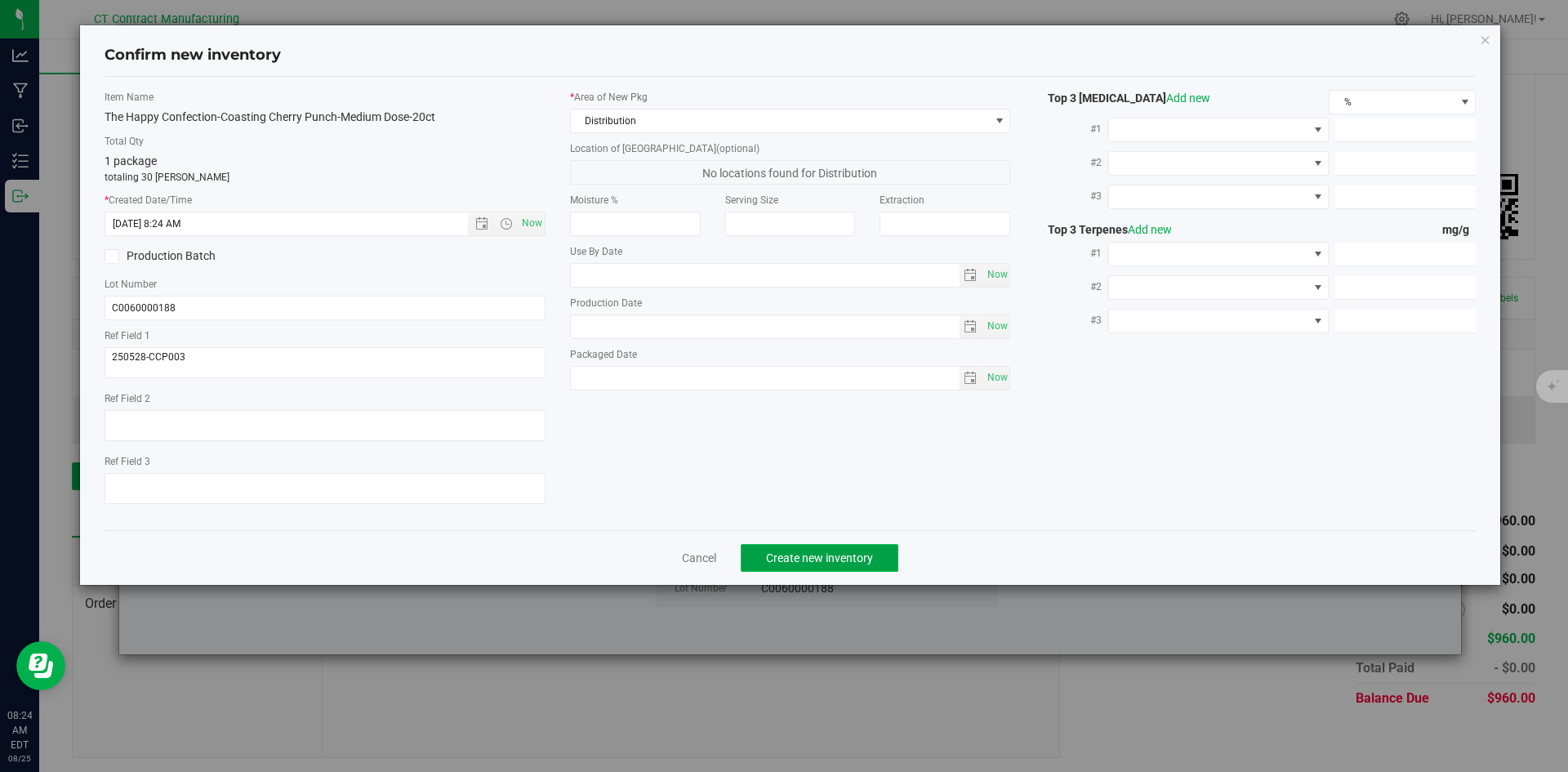
click at [775, 557] on span "Create new inventory" at bounding box center [818, 557] width 107 height 13
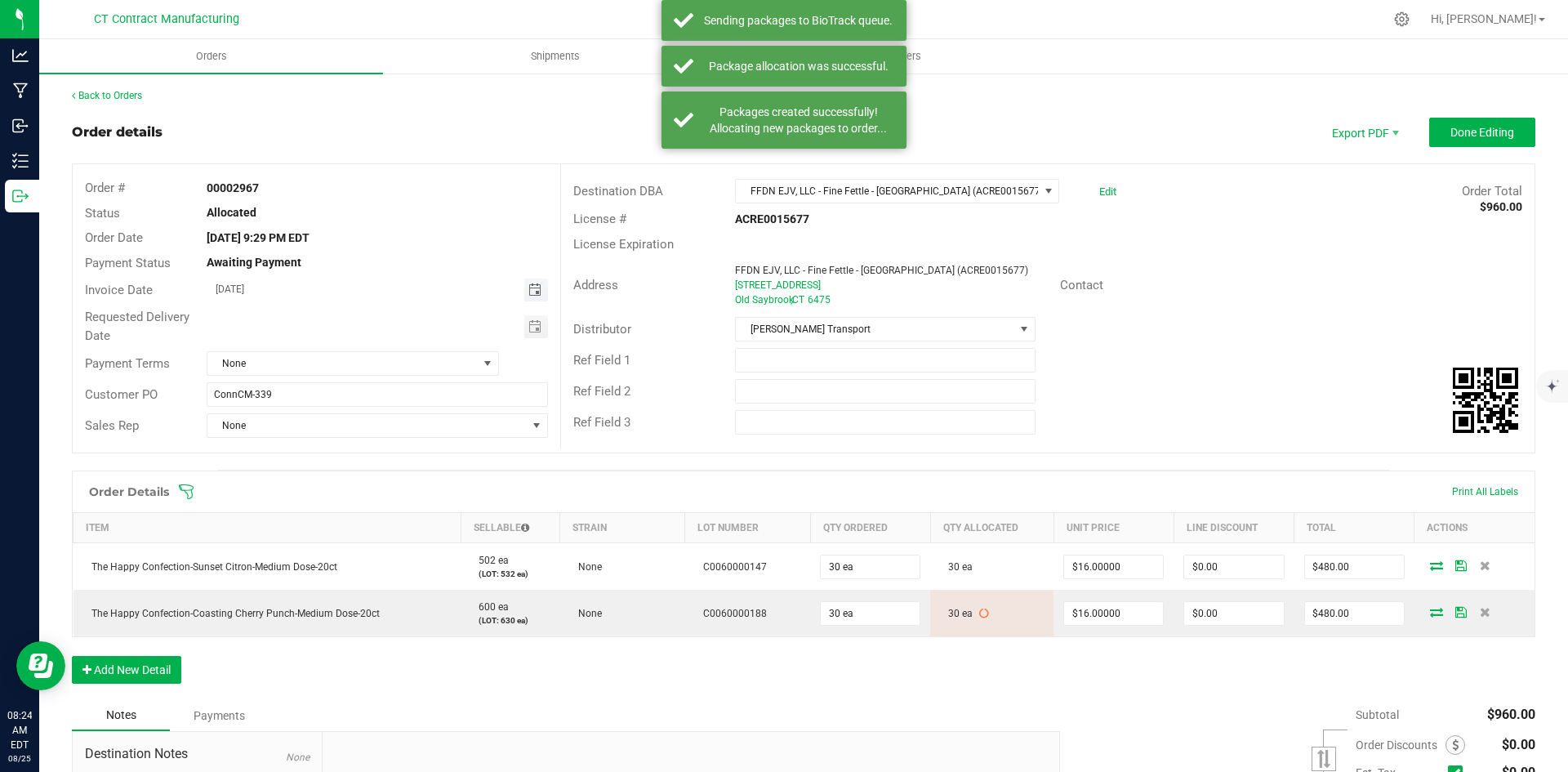
click at [535, 289] on span "Toggle calendar" at bounding box center [535, 290] width 13 height 13
click at [327, 471] on span "26" at bounding box center [327, 476] width 23 height 25
type input "[DATE]"
click at [372, 367] on span "None" at bounding box center [342, 363] width 270 height 23
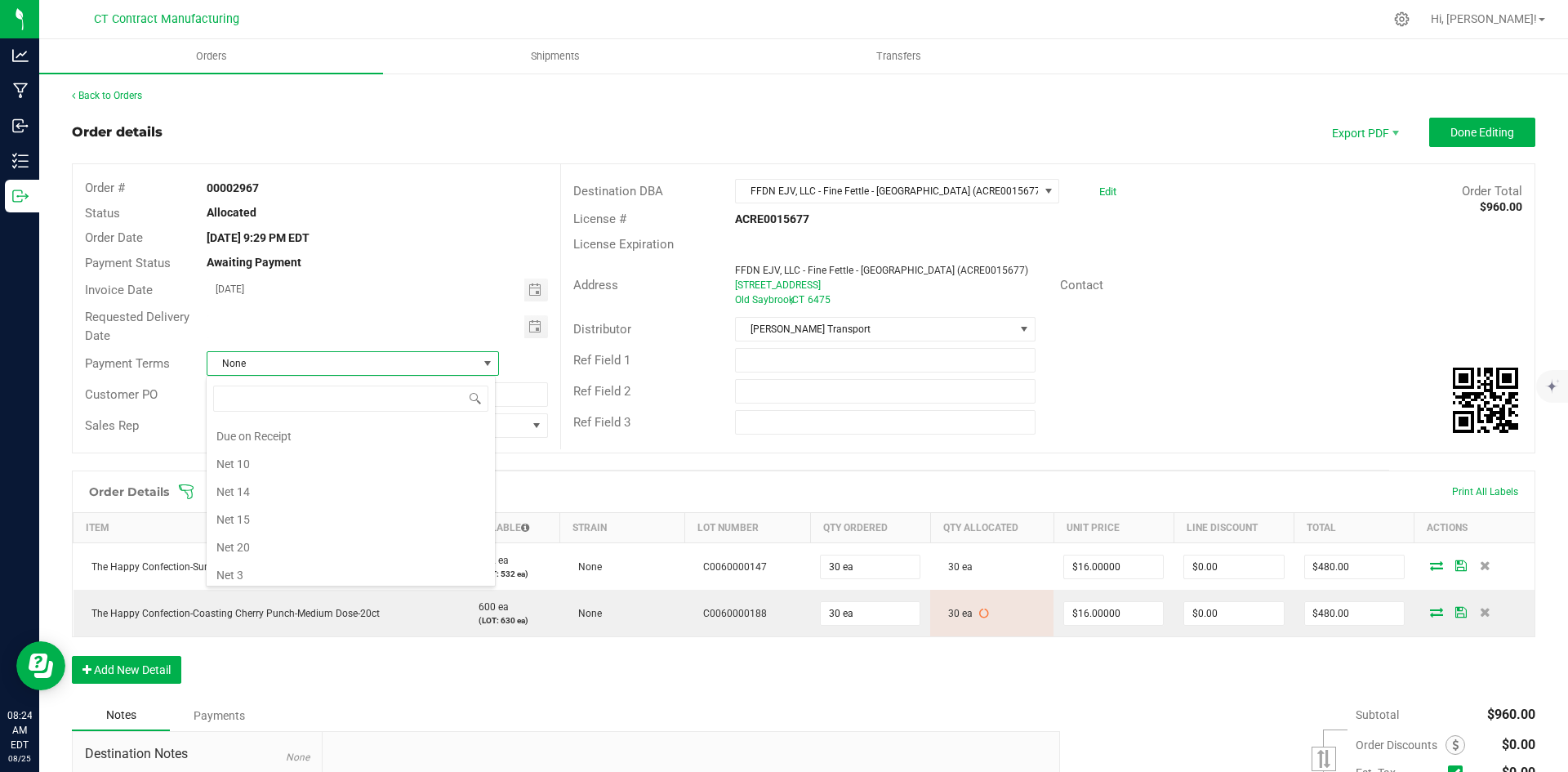
scroll to position [90, 0]
click at [327, 448] on li "Due on Receipt" at bounding box center [350, 455] width 288 height 28
click at [1466, 137] on span "Done Editing" at bounding box center [1482, 132] width 64 height 13
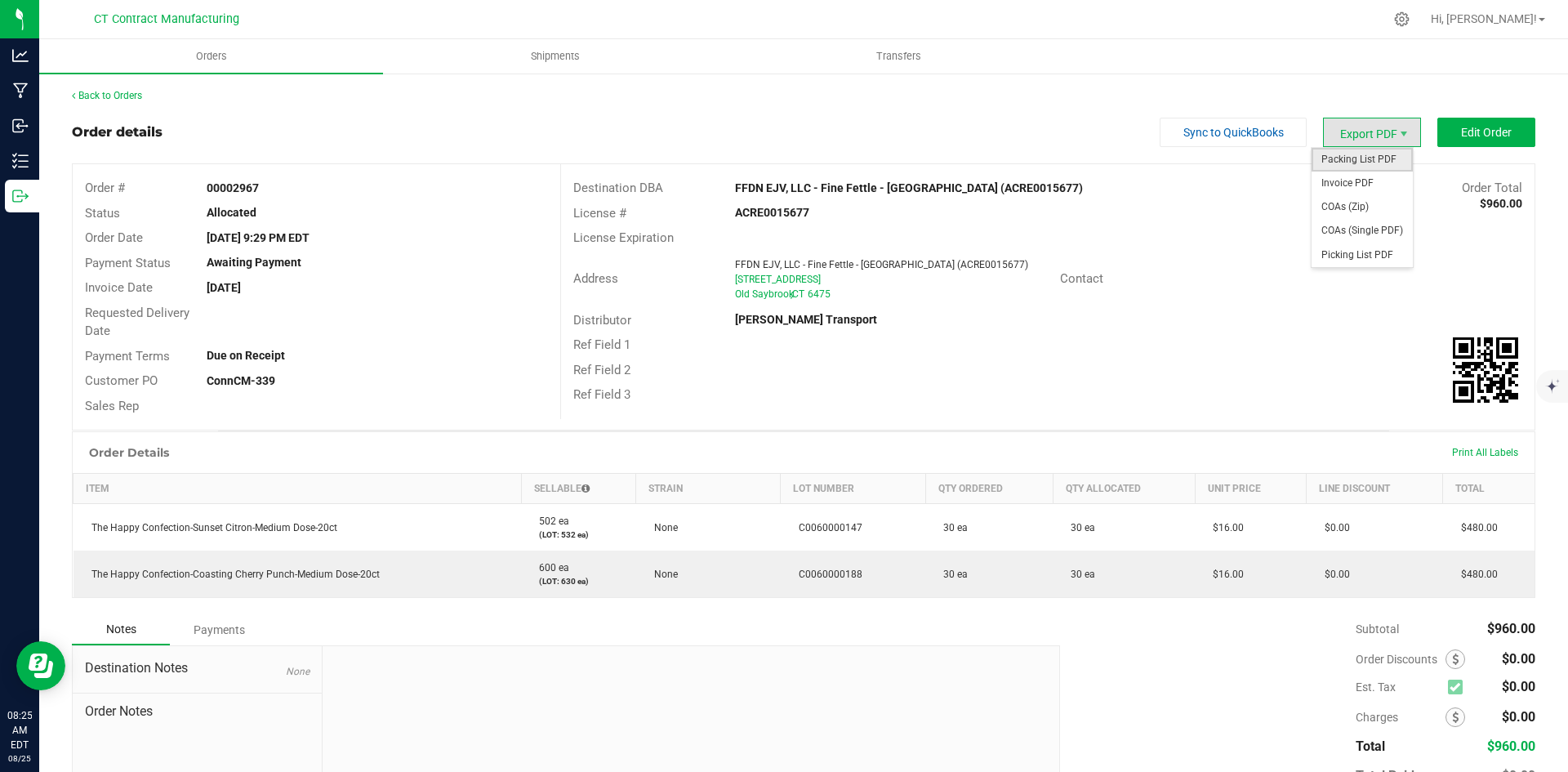
click at [1363, 148] on span "Packing List PDF" at bounding box center [1362, 159] width 101 height 23
click at [1367, 179] on span "Invoice PDF" at bounding box center [1362, 183] width 101 height 23
click at [574, 50] on span "Shipments" at bounding box center [555, 57] width 93 height 15
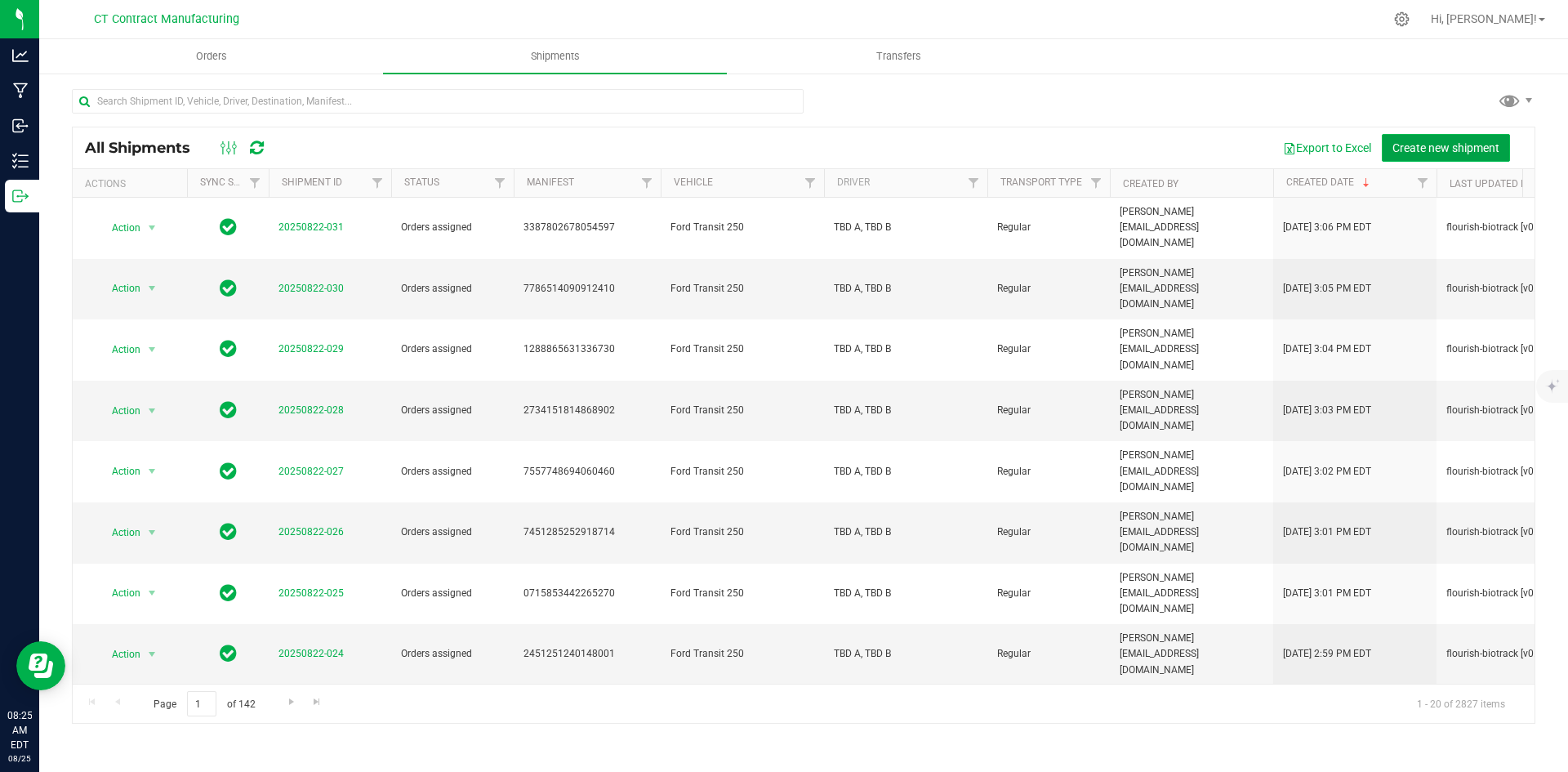
click at [1425, 151] on span "Create new shipment" at bounding box center [1445, 148] width 107 height 13
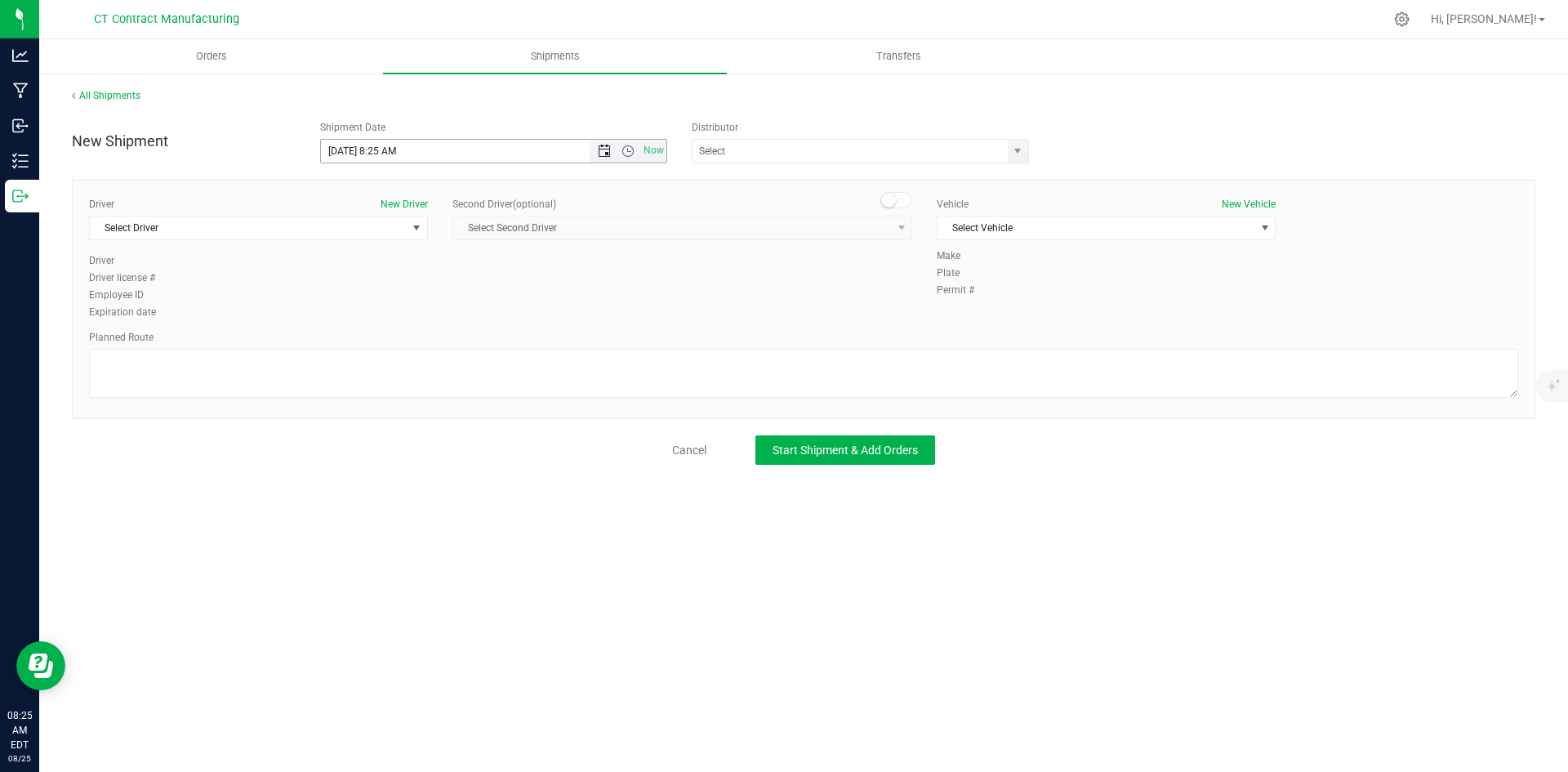
click at [595, 148] on span "Open the date view" at bounding box center [604, 151] width 28 height 13
click at [383, 335] on link "26" at bounding box center [382, 342] width 23 height 25
drag, startPoint x: 629, startPoint y: 151, endPoint x: 636, endPoint y: 177, distance: 26.9
click at [629, 152] on span "Open the time view" at bounding box center [628, 151] width 13 height 13
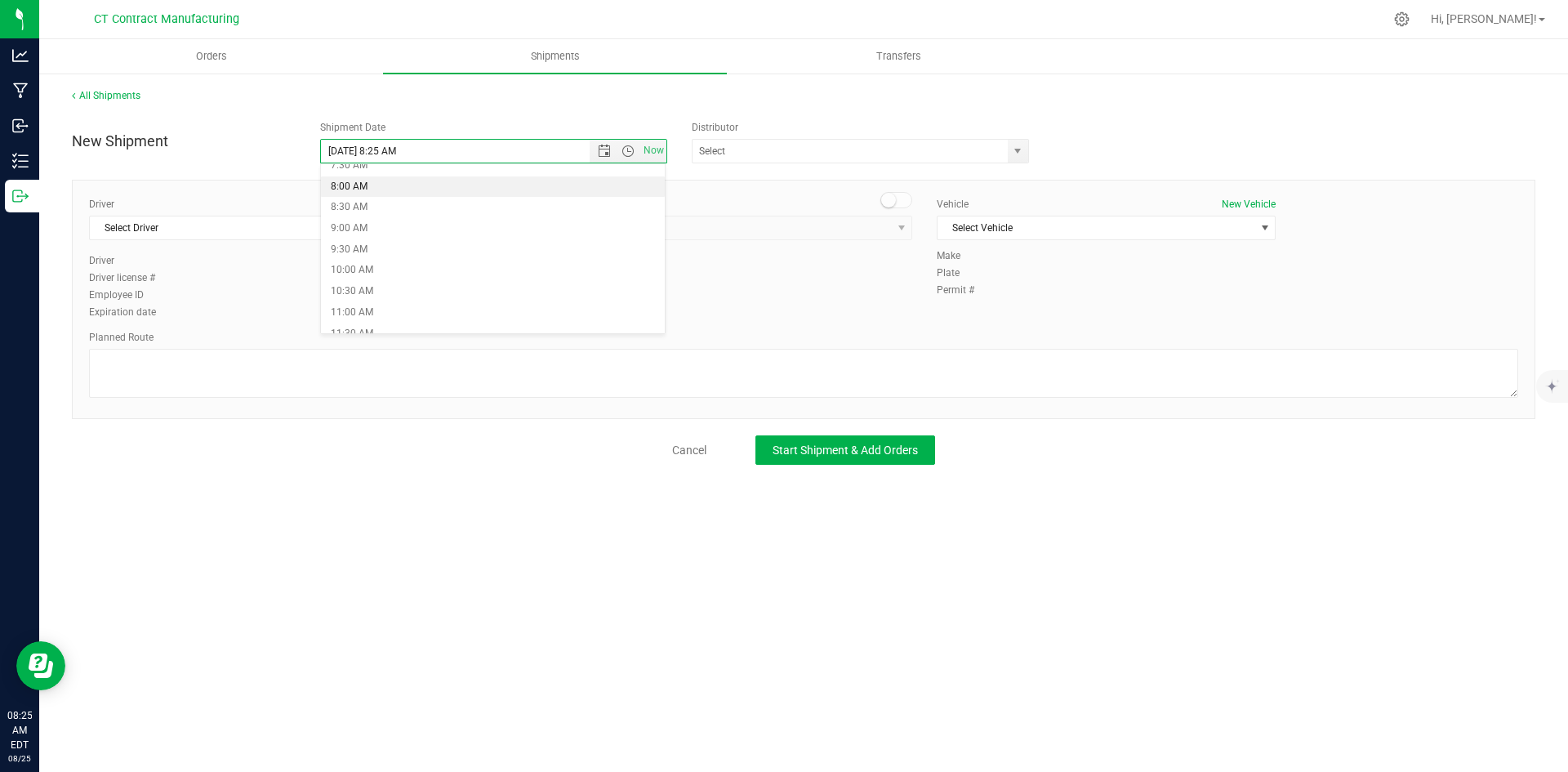
click at [381, 192] on li "8:00 AM" at bounding box center [492, 187] width 345 height 21
type input "[DATE] 8:00 AM"
click at [1011, 156] on span "select" at bounding box center [1017, 151] width 13 height 13
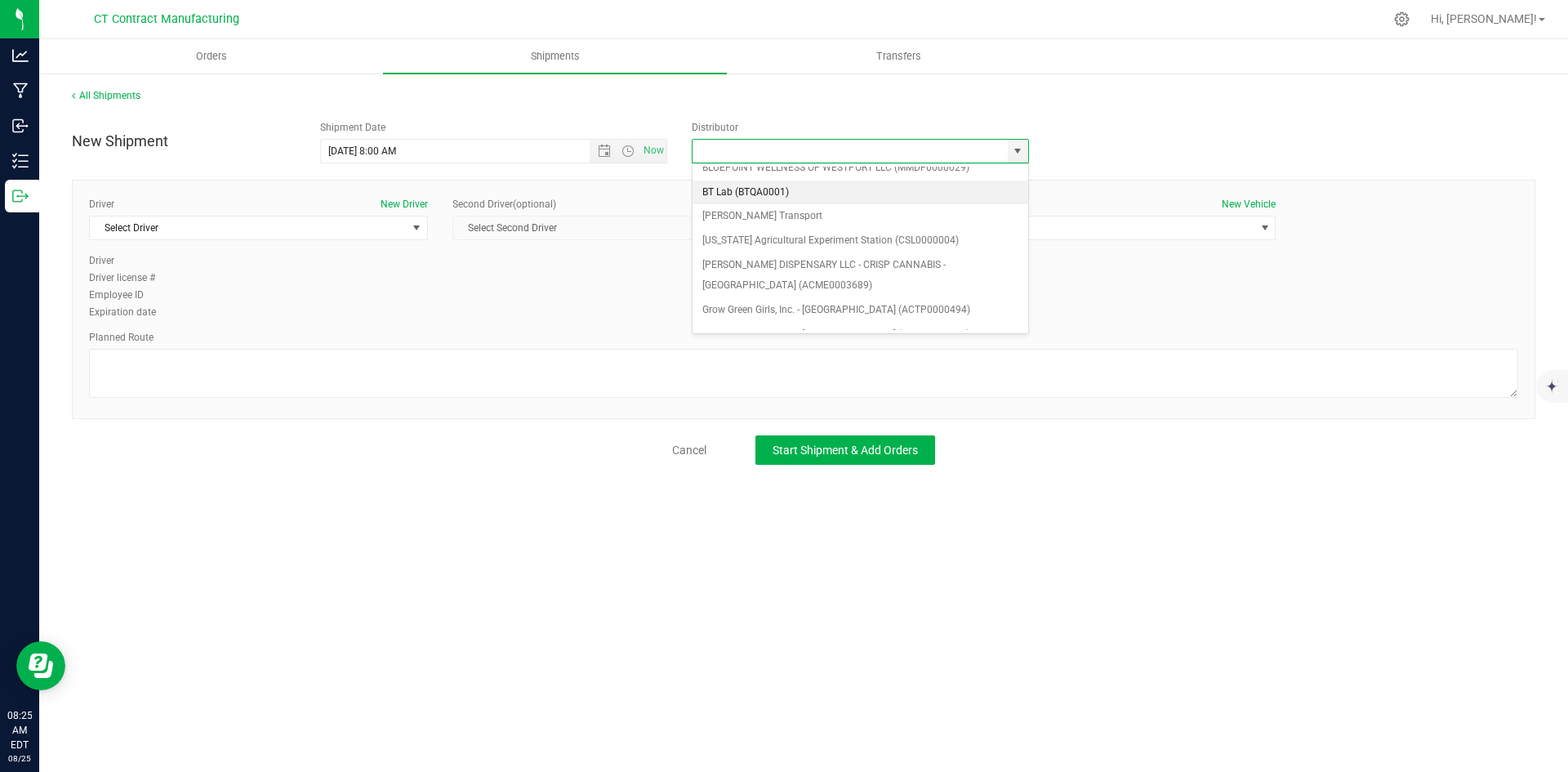
scroll to position [82, 0]
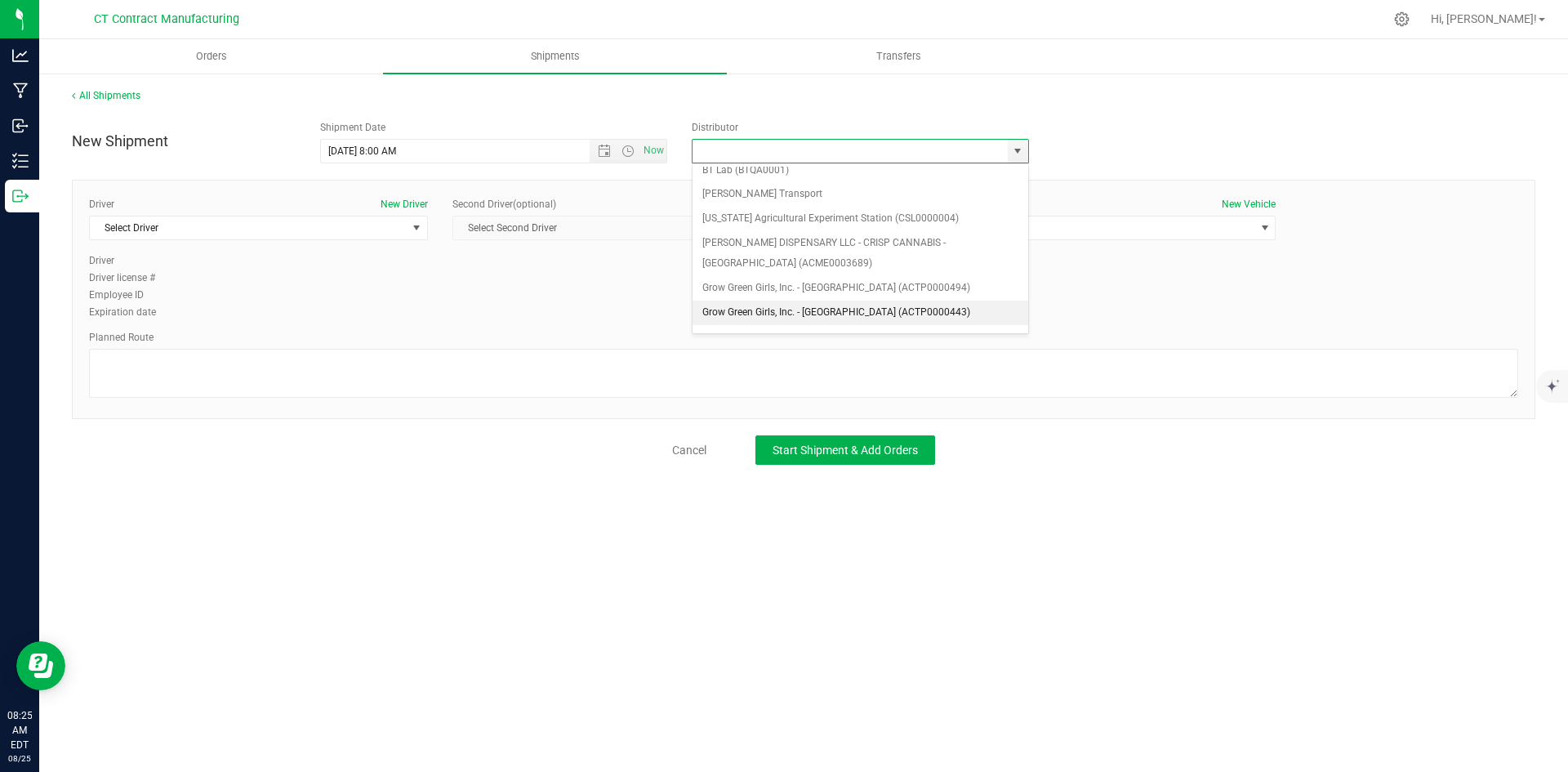
click at [903, 314] on li "Grow Green Girls, Inc. - [GEOGRAPHIC_DATA] (ACTP0000443)" at bounding box center [859, 312] width 335 height 24
type input "Grow Green Girls, Inc. - [GEOGRAPHIC_DATA] (ACTP0000443)"
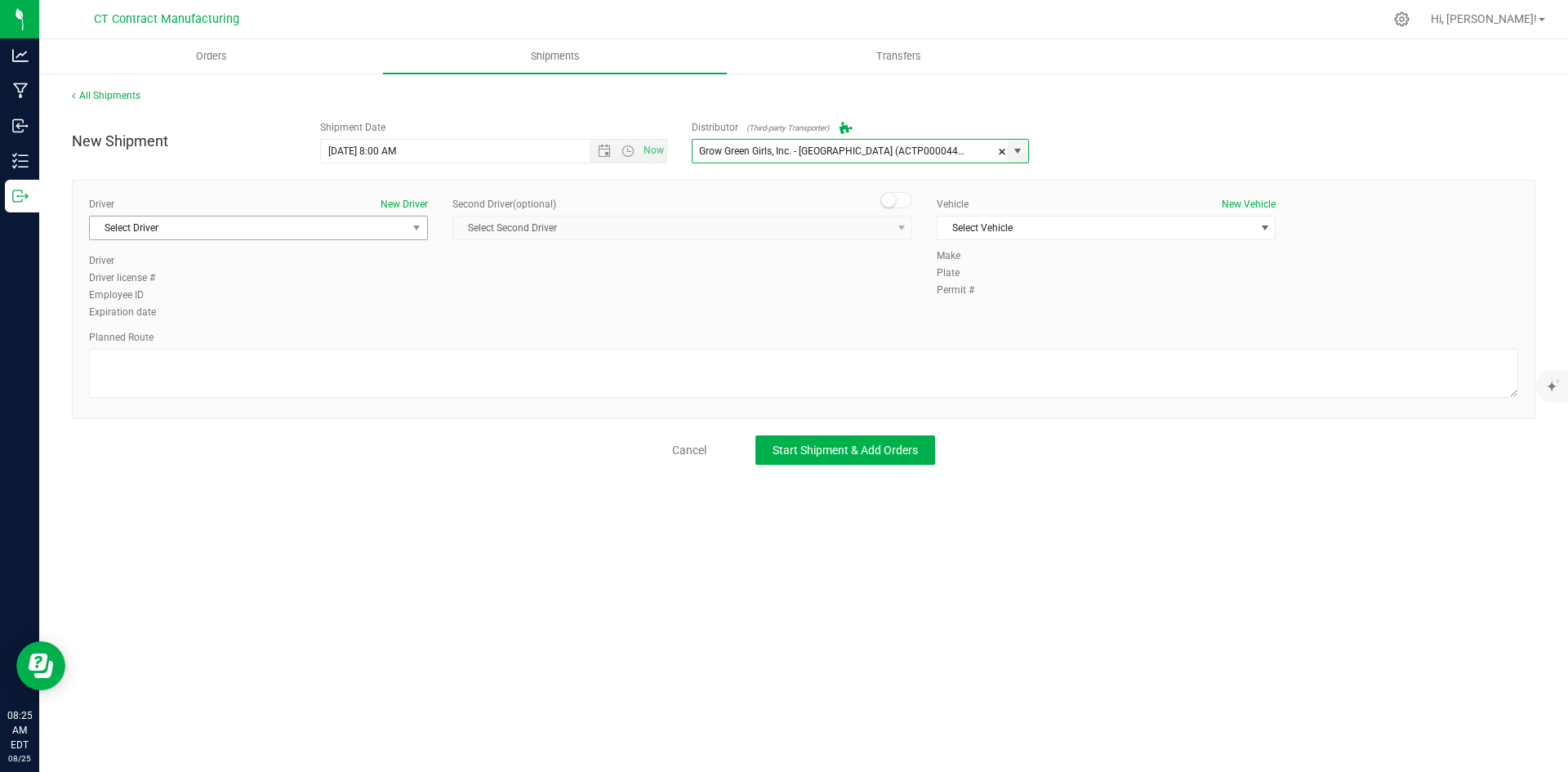
click at [409, 231] on span "select" at bounding box center [417, 228] width 20 height 23
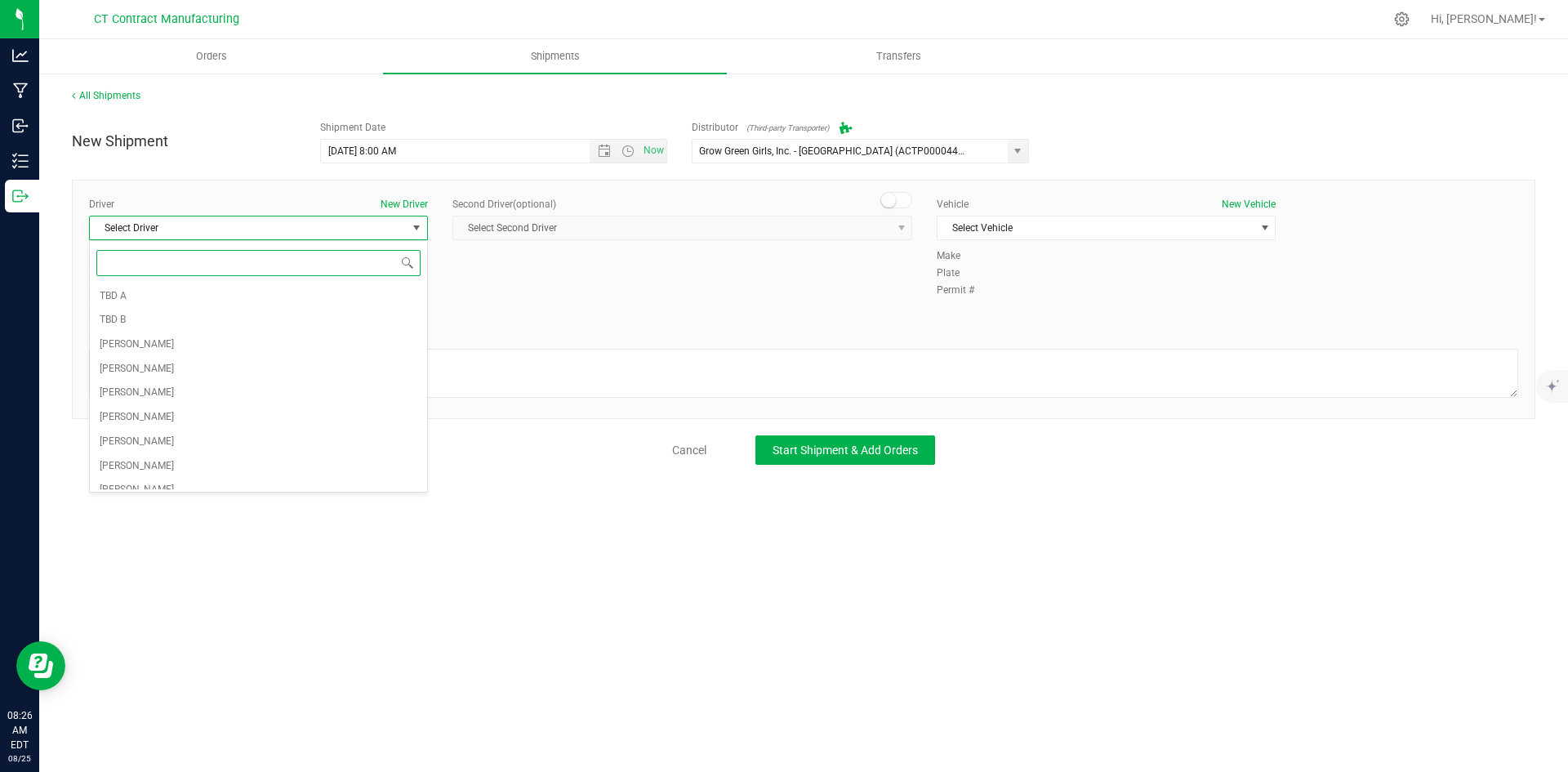
click at [378, 280] on span at bounding box center [258, 262] width 337 height 38
click at [378, 291] on li "TBD A" at bounding box center [258, 296] width 337 height 24
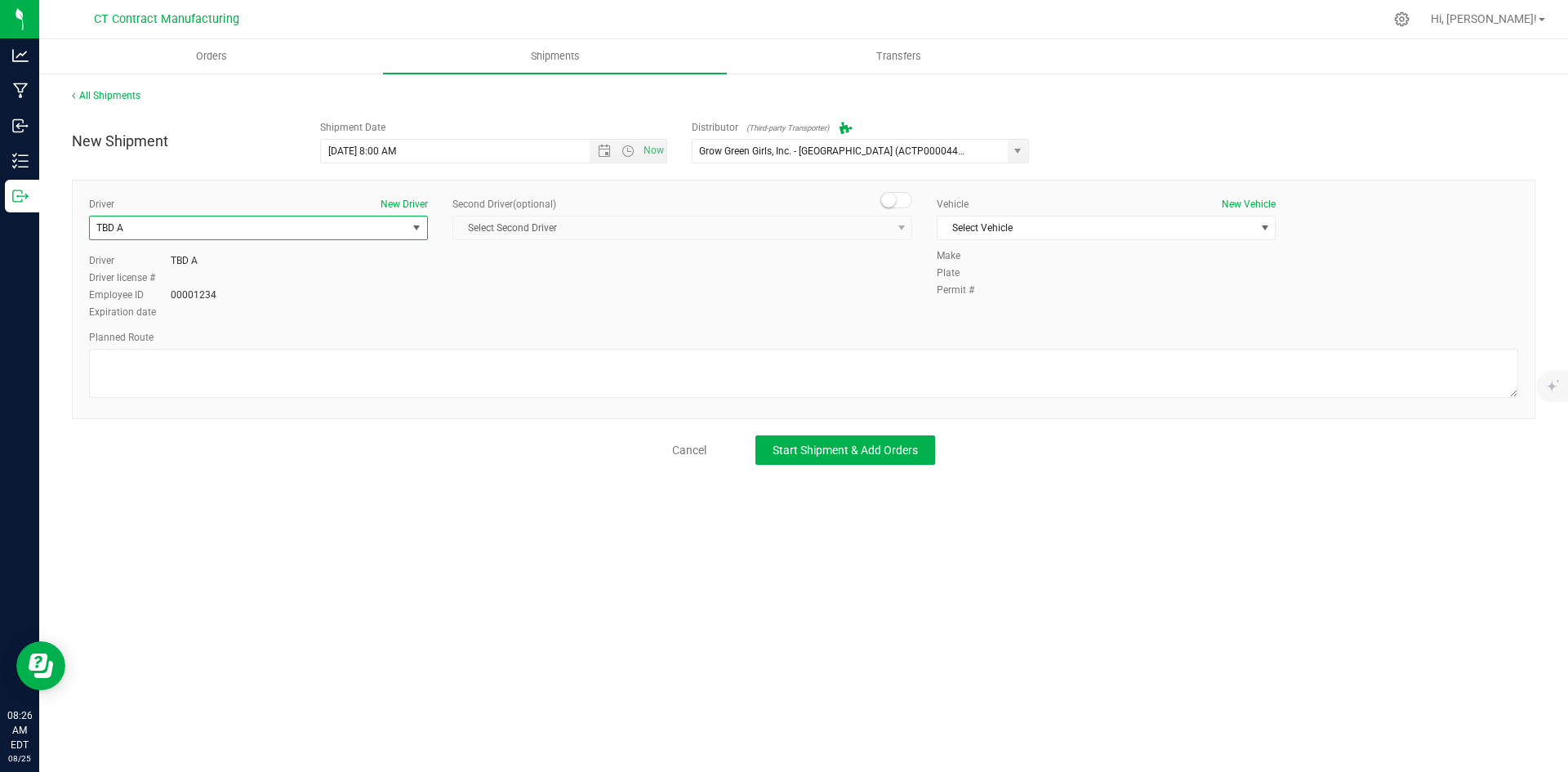
click at [907, 201] on span at bounding box center [896, 201] width 33 height 17
click at [895, 224] on span "select" at bounding box center [901, 228] width 13 height 13
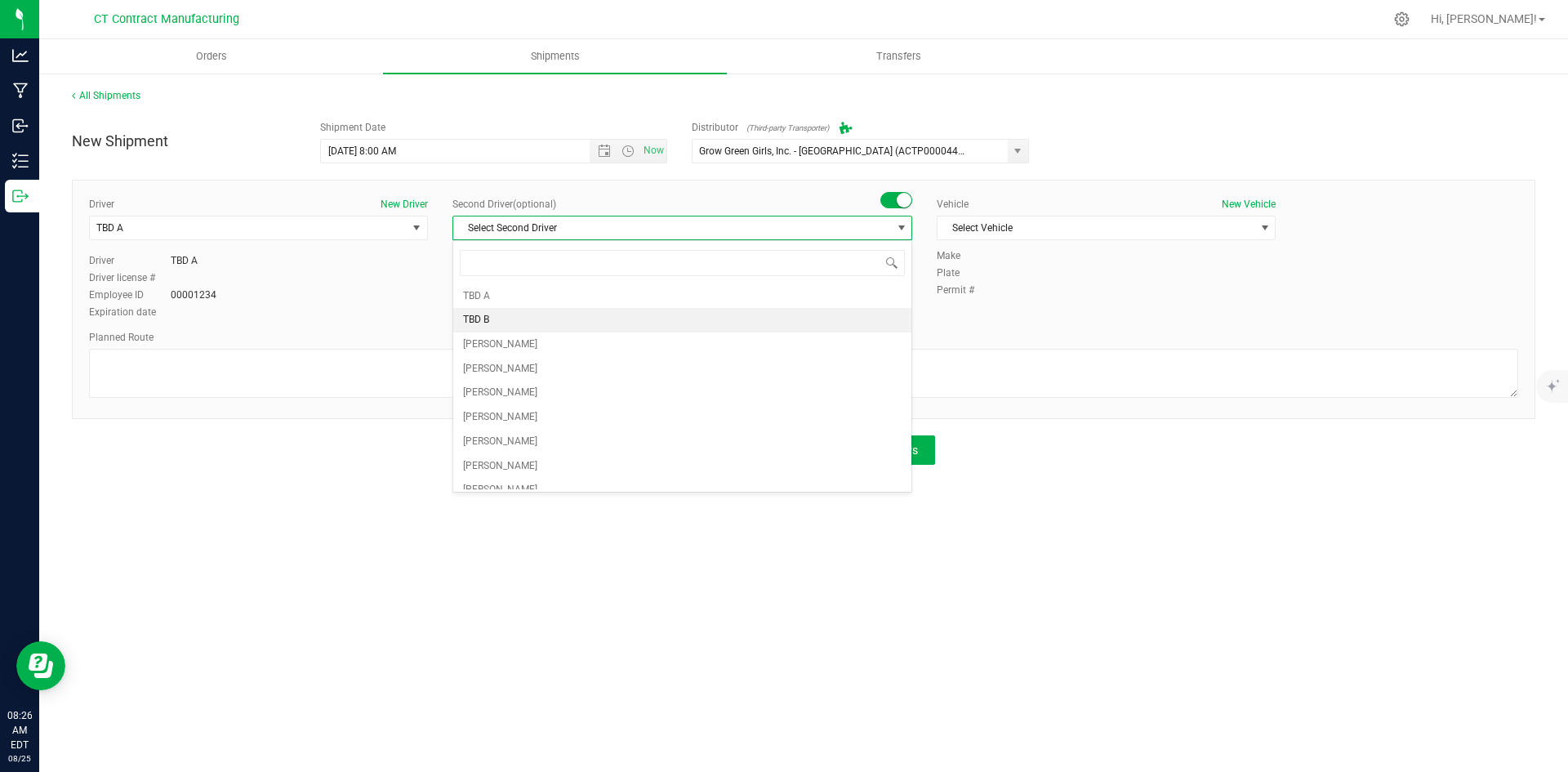
click at [663, 323] on li "TBD B" at bounding box center [682, 320] width 458 height 24
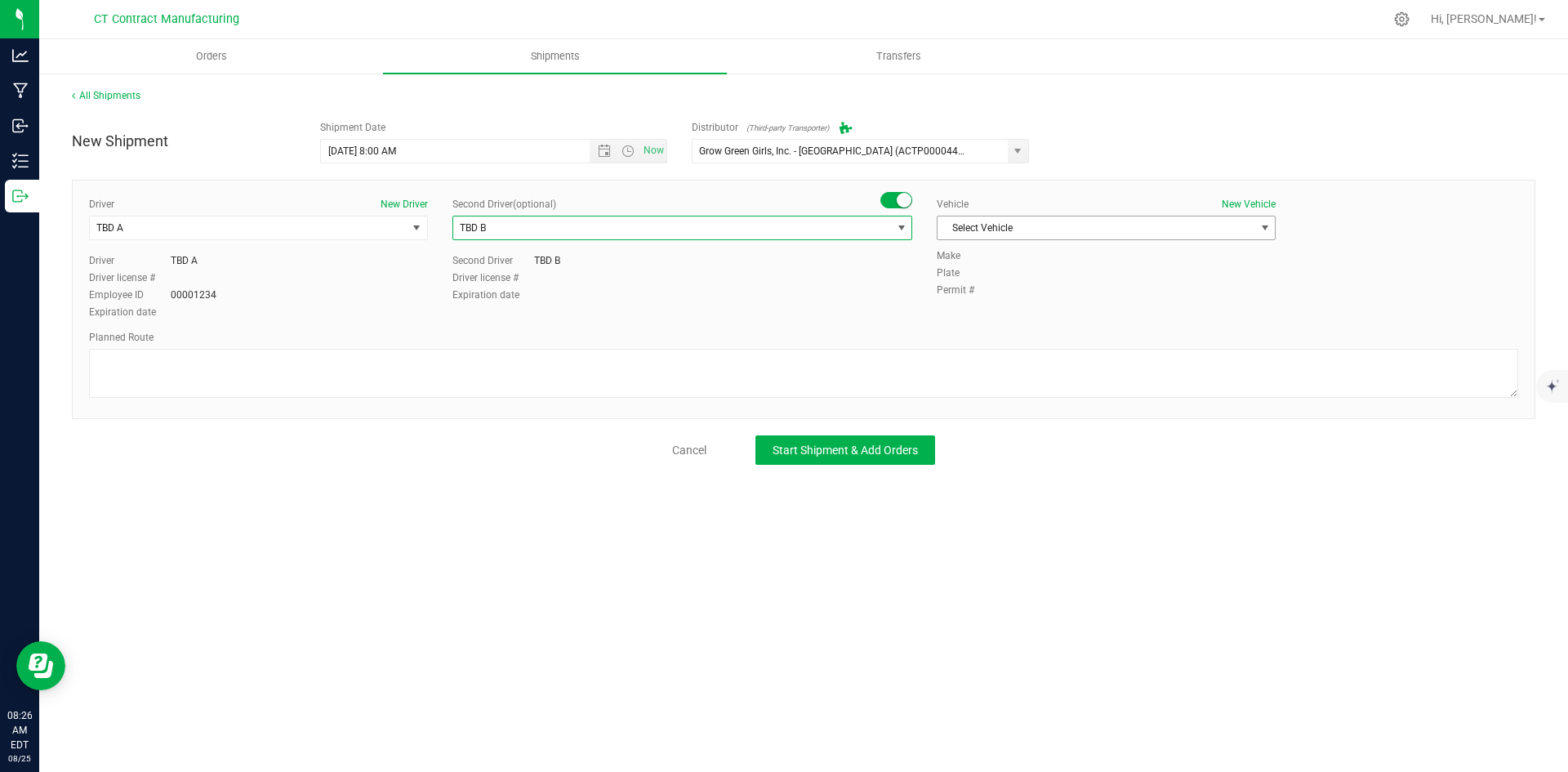
click at [1109, 214] on div "Vehicle New Vehicle Select Vehicle Select Vehicle Analytics Labs Ford Transit 2…" at bounding box center [1105, 222] width 363 height 51
click at [1031, 227] on span "Select Vehicle" at bounding box center [1095, 228] width 317 height 23
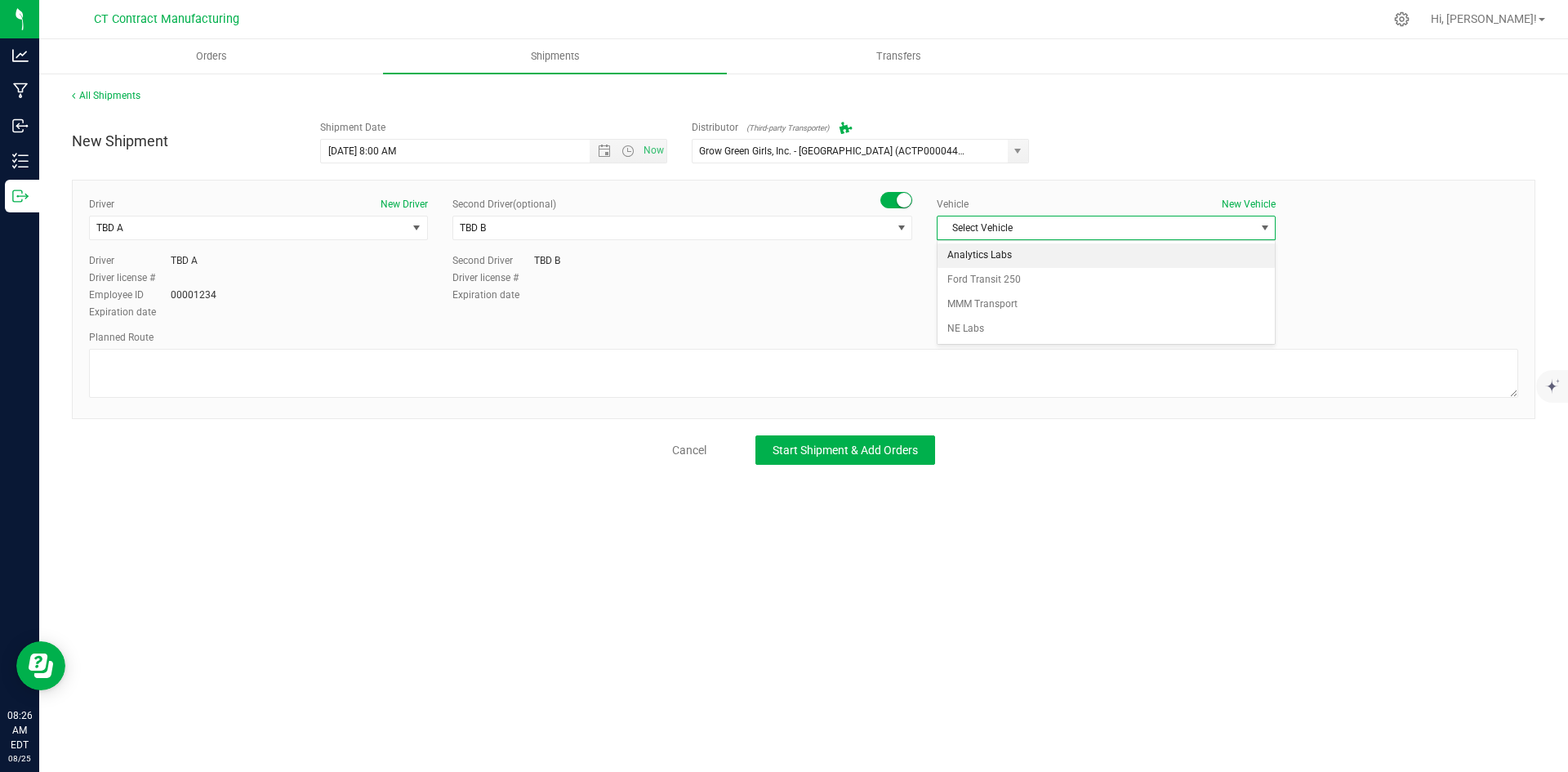
click at [1017, 267] on li "Analytics Labs" at bounding box center [1105, 255] width 337 height 24
click at [1015, 219] on span "Analytics Labs" at bounding box center [1095, 228] width 317 height 23
click at [1009, 273] on li "Ford Transit 250" at bounding box center [1105, 280] width 337 height 24
click at [831, 368] on textarea at bounding box center [804, 373] width 1429 height 49
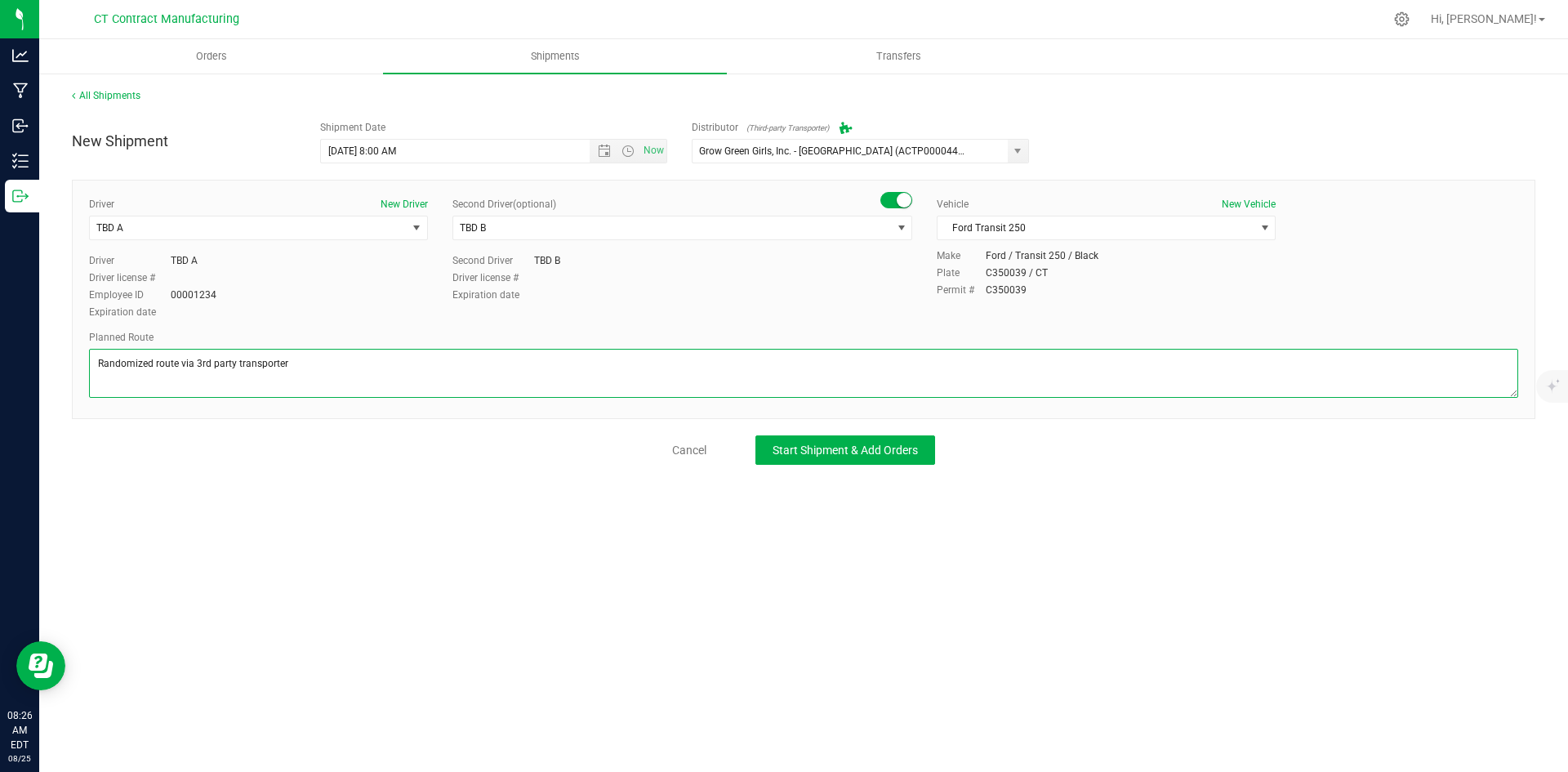
click at [236, 361] on textarea at bounding box center [804, 373] width 1429 height 49
type textarea "Randomized route via 3rd party transporter"
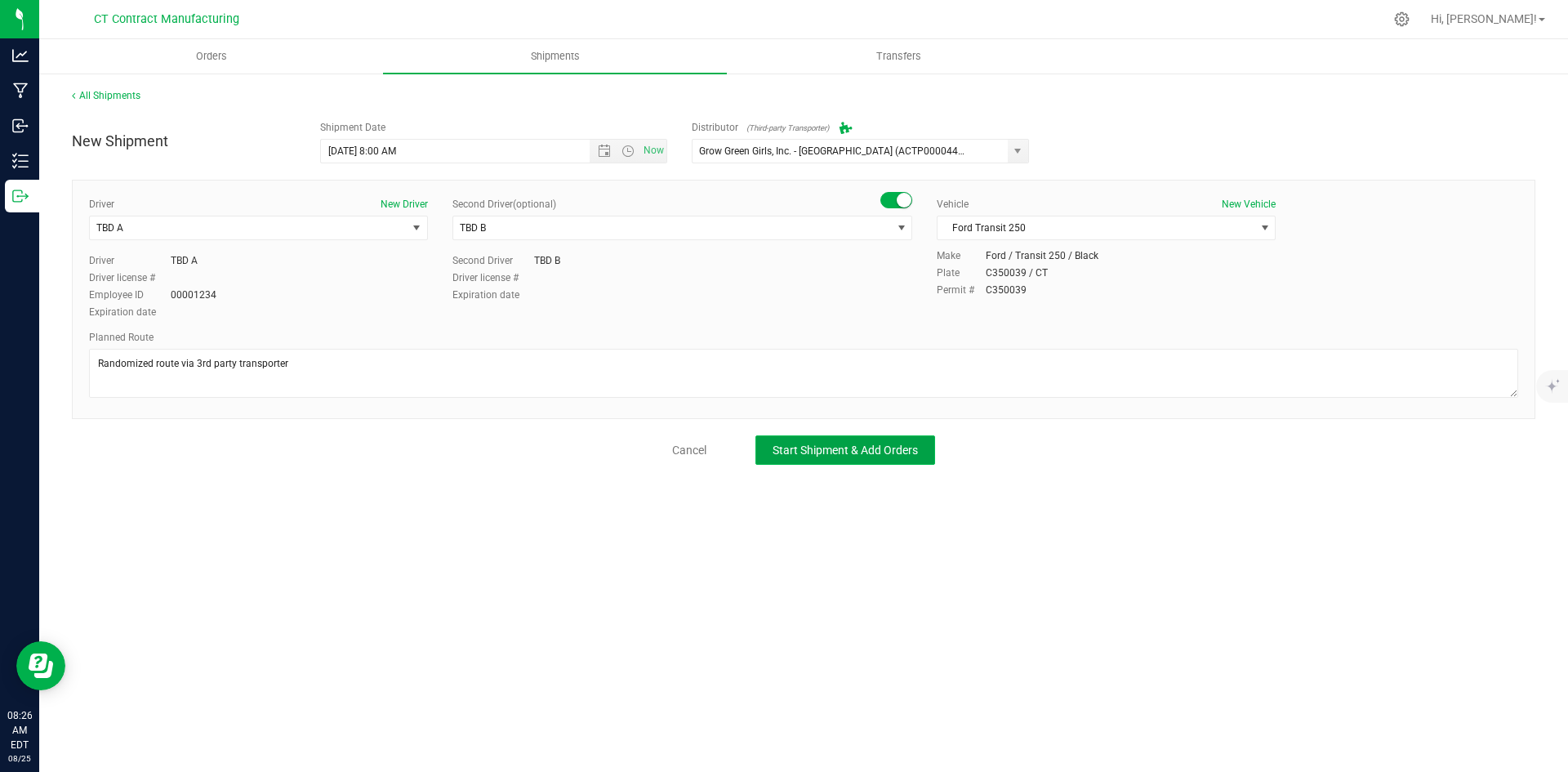
click at [860, 447] on span "Start Shipment & Add Orders" at bounding box center [844, 450] width 145 height 13
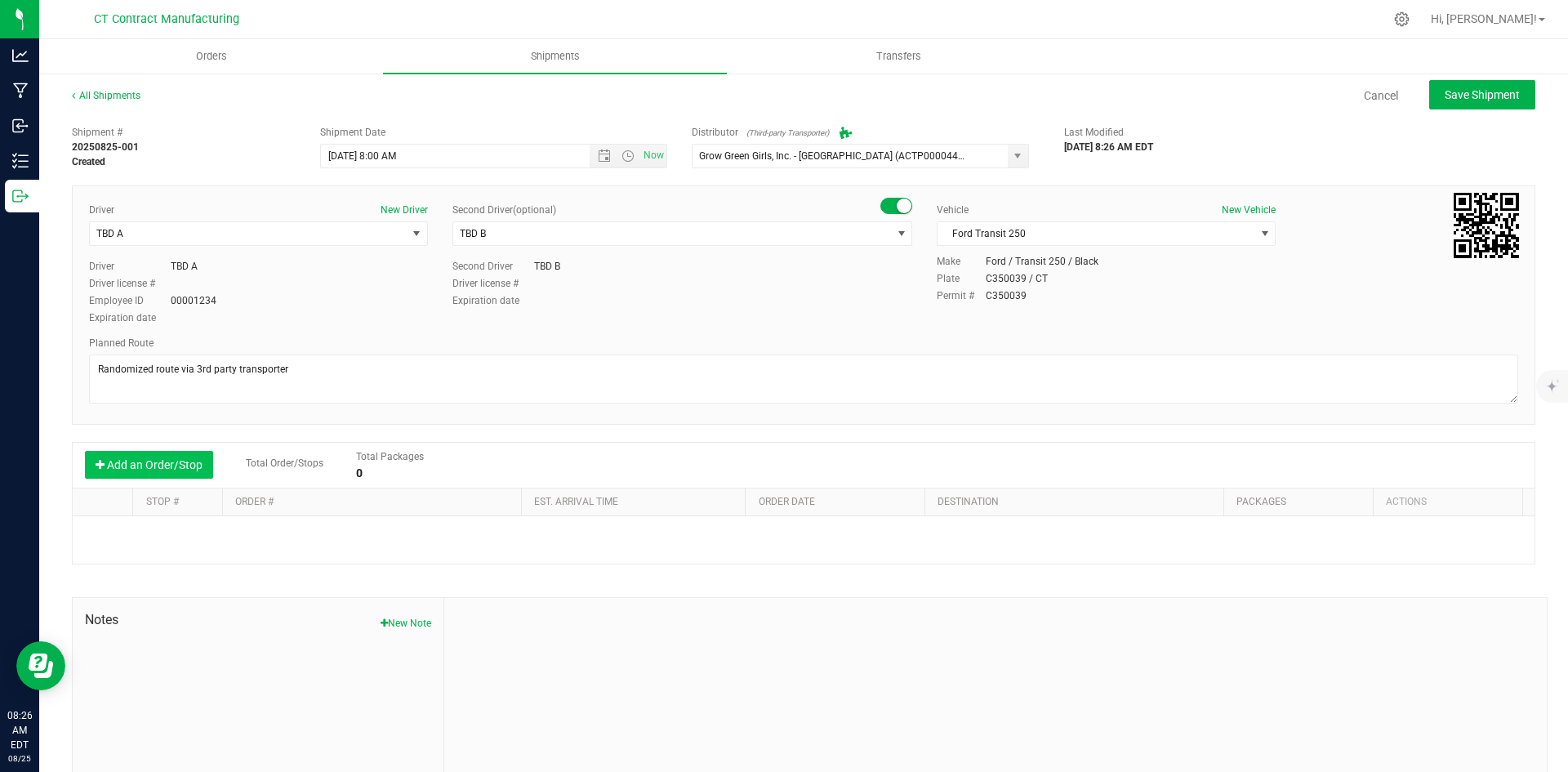
click at [178, 467] on button "Add an Order/Stop" at bounding box center [149, 465] width 128 height 28
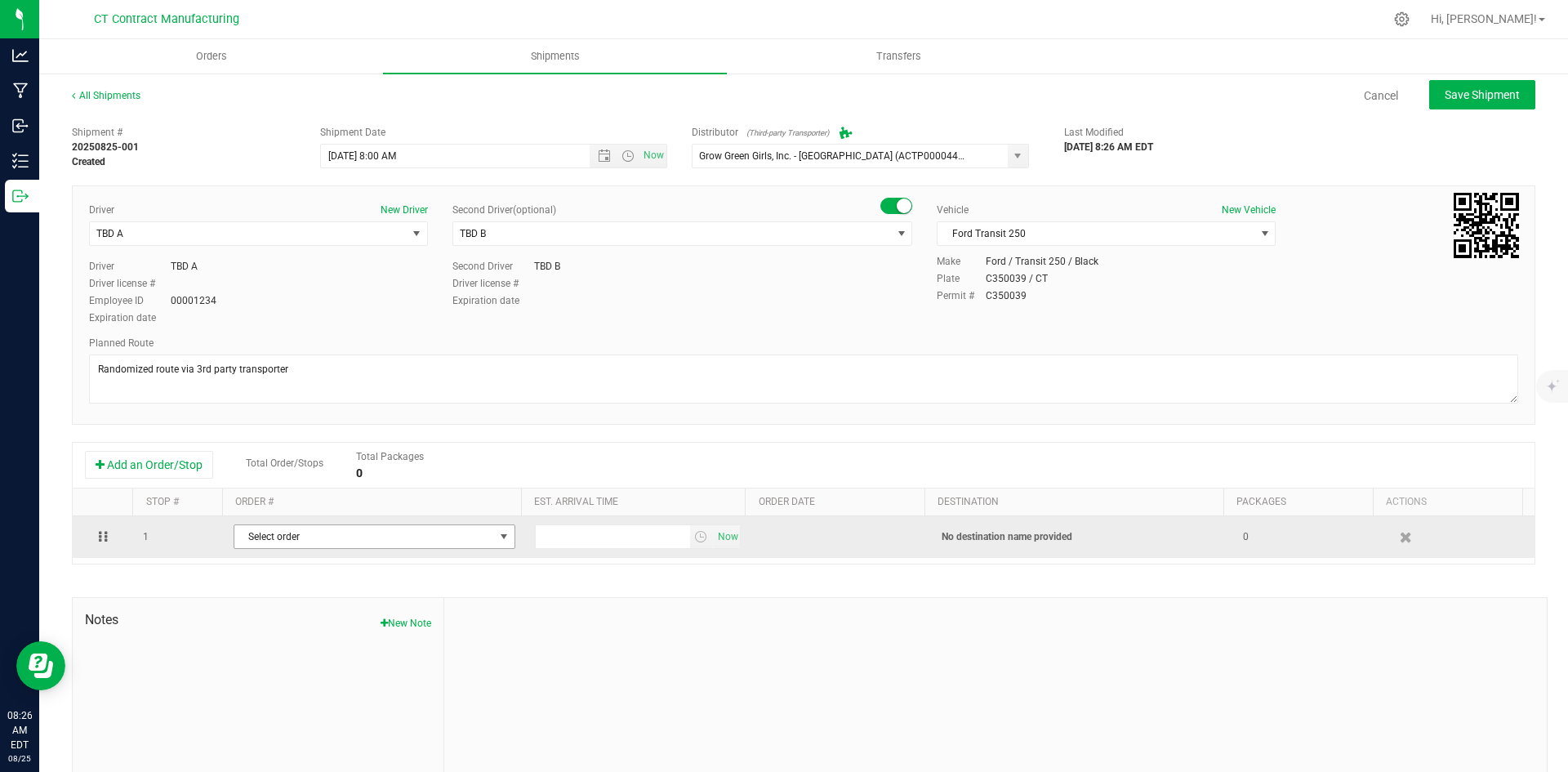
click at [316, 535] on span "Select order" at bounding box center [364, 536] width 260 height 23
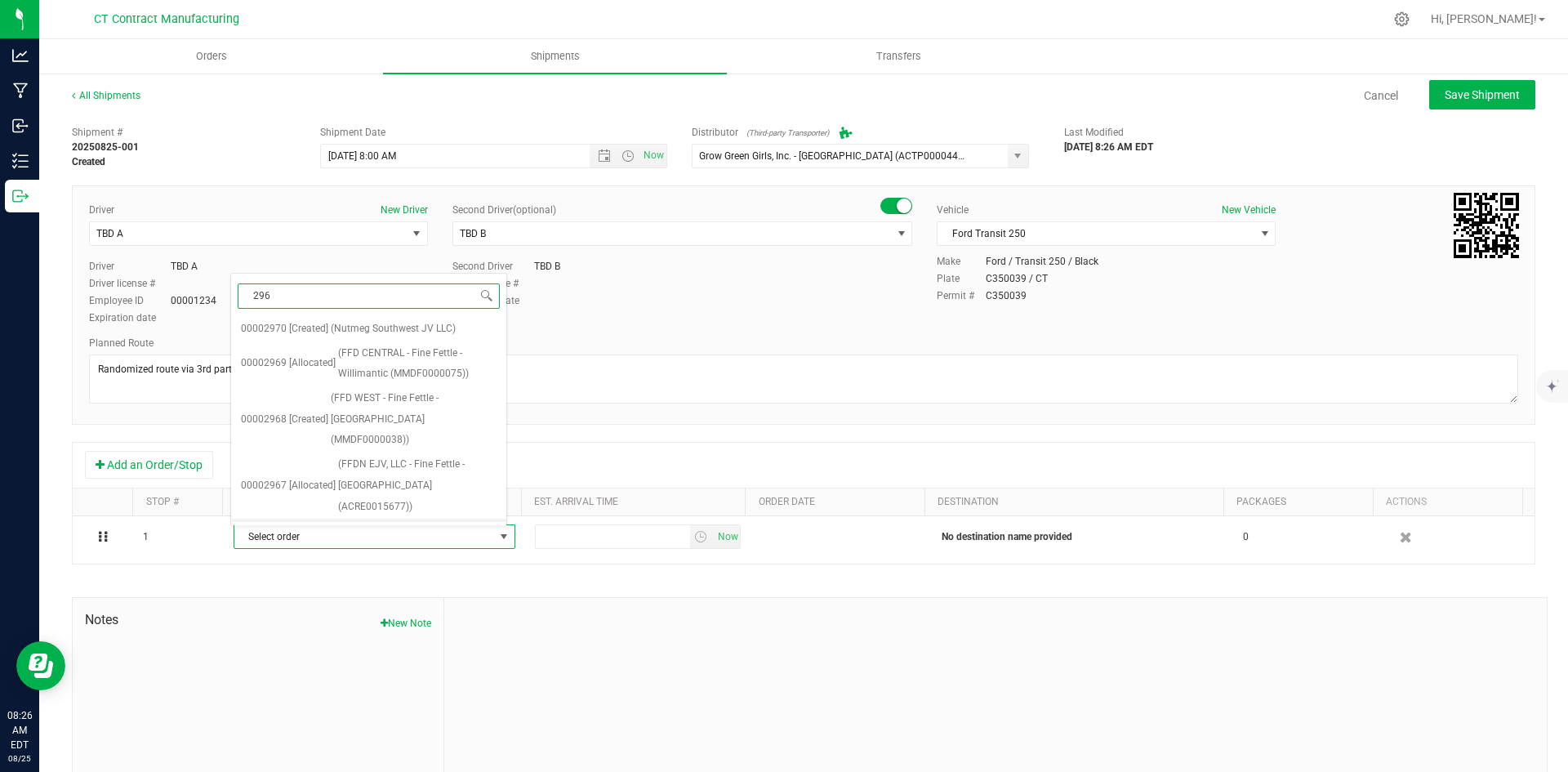
type input "2966"
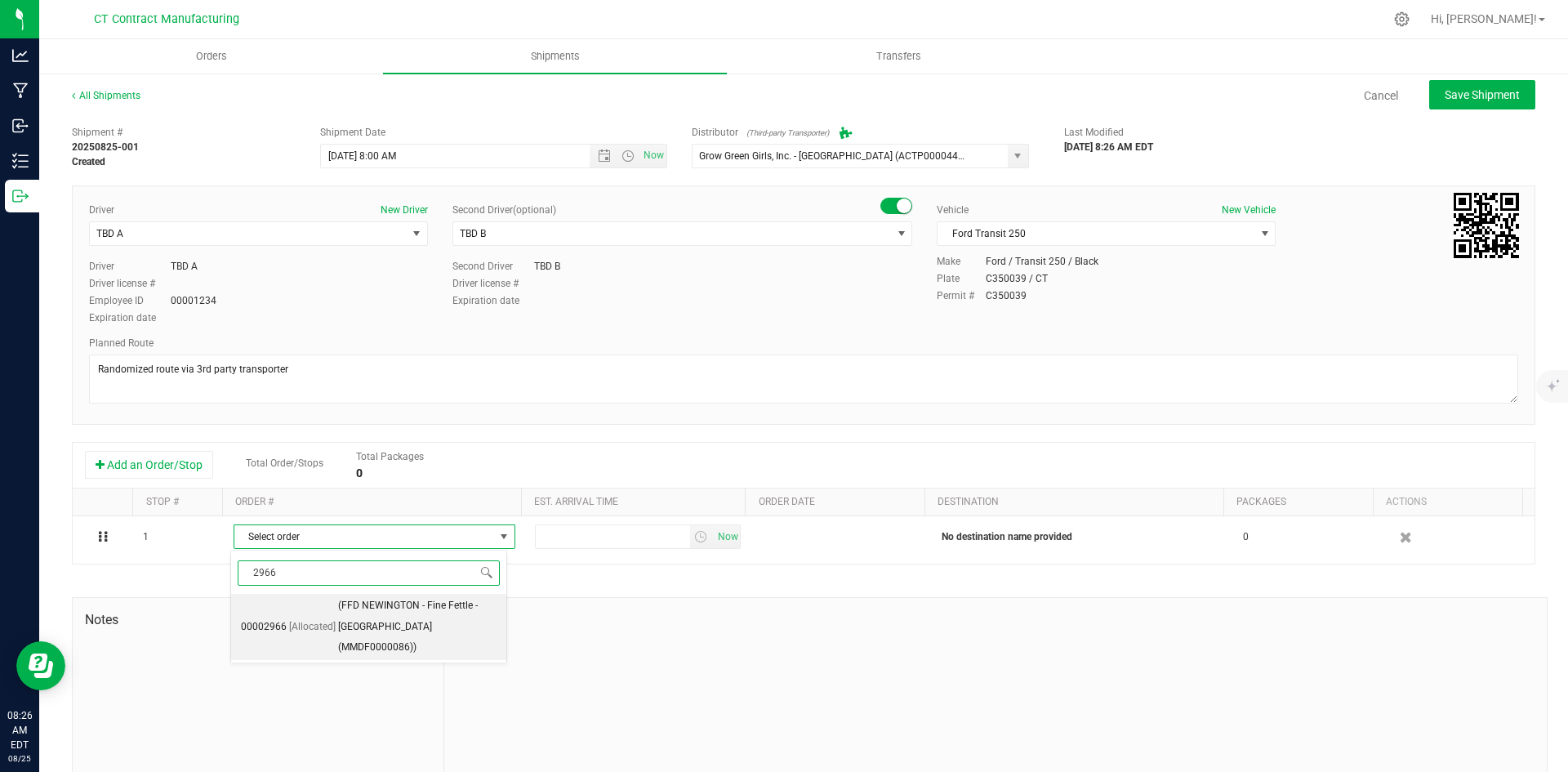
click at [417, 625] on span "(FFD NEWINGTON - Fine Fettle - Newington (MMDF0000086))" at bounding box center [417, 627] width 159 height 63
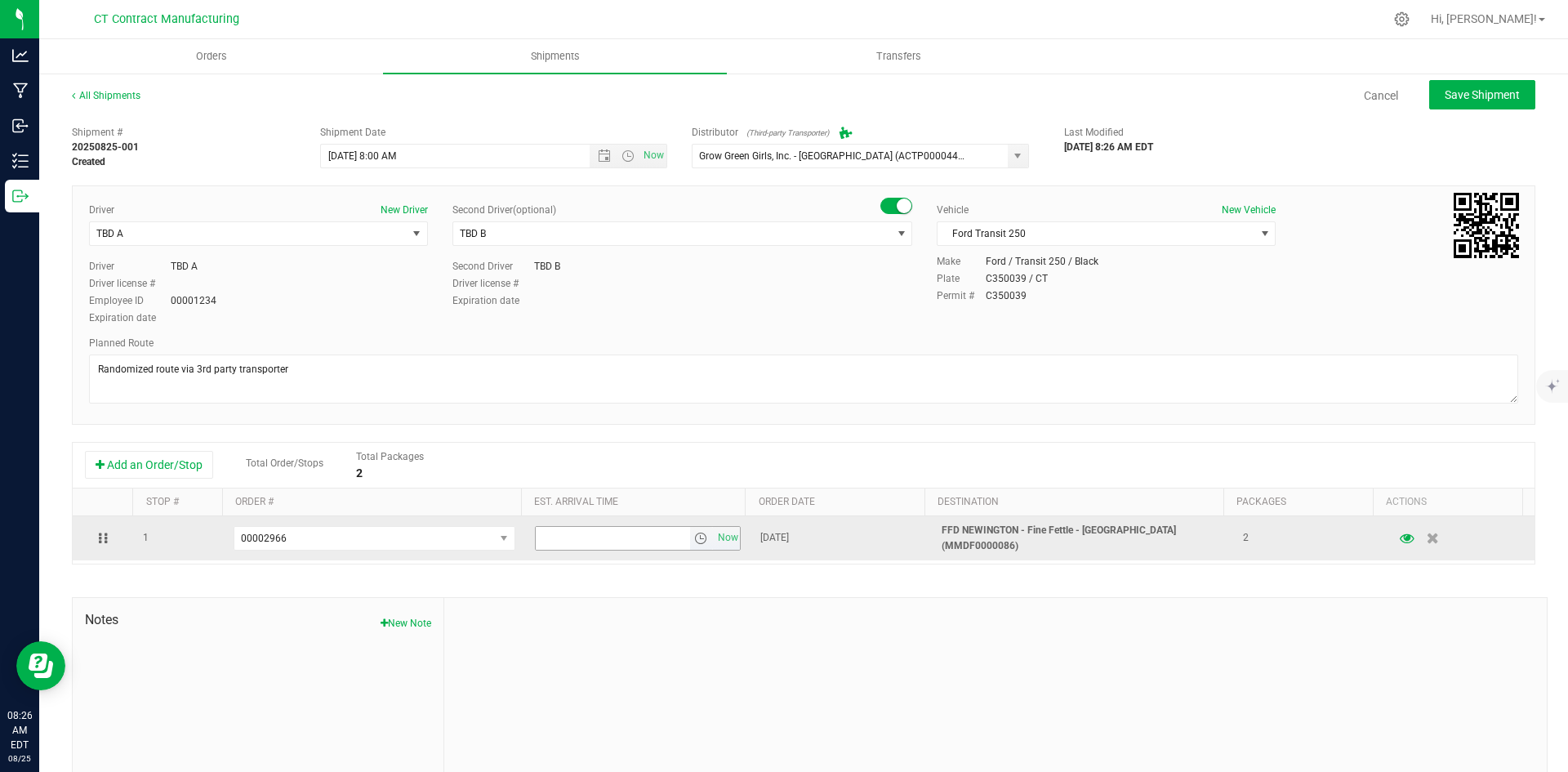
click at [694, 540] on span "select" at bounding box center [700, 538] width 13 height 13
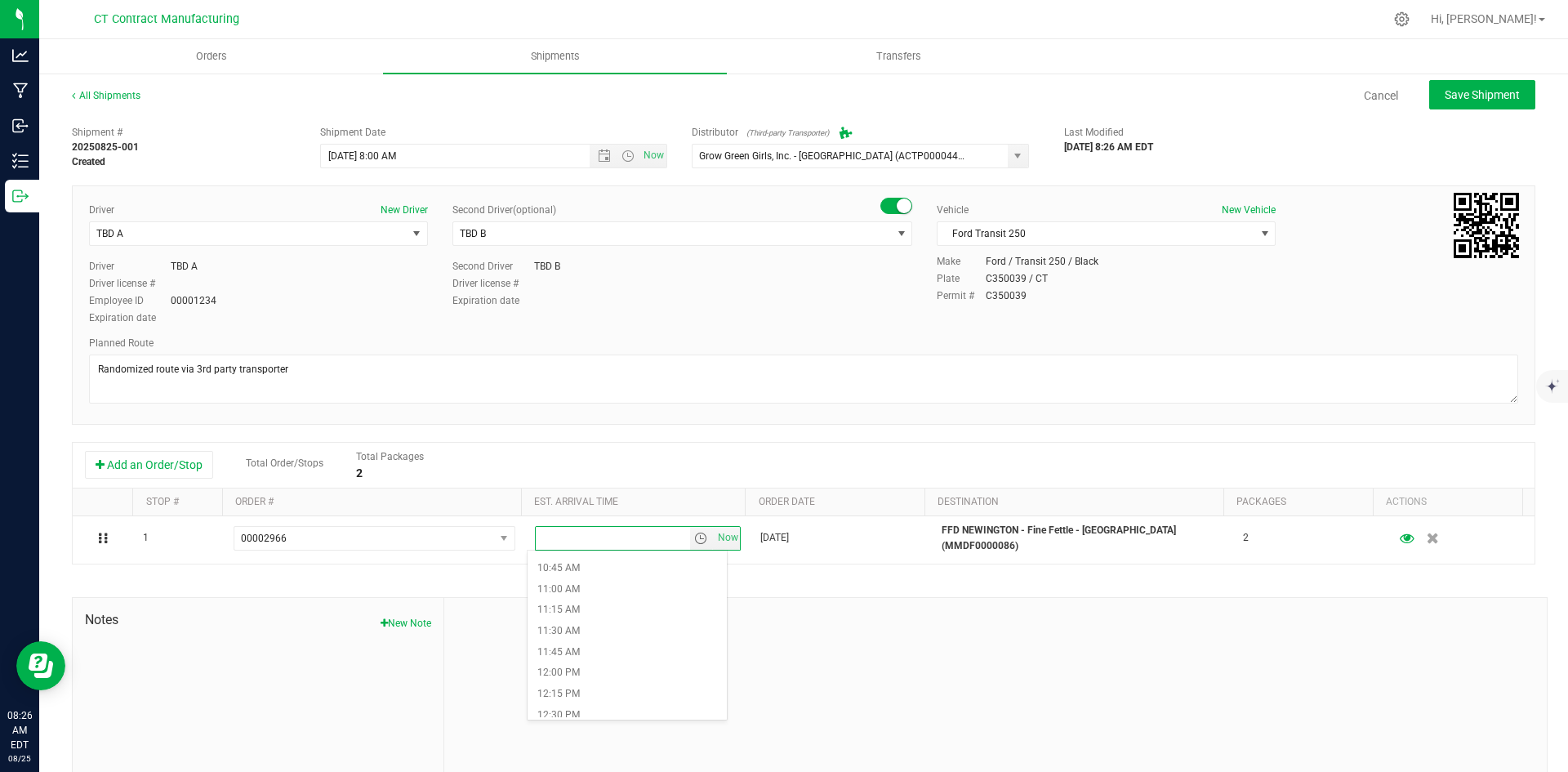
scroll to position [980, 0]
click at [599, 595] on li "12:00 PM" at bounding box center [627, 591] width 199 height 21
click at [1470, 94] on span "Save Shipment" at bounding box center [1482, 95] width 75 height 13
type input "[DATE] 12:00 PM"
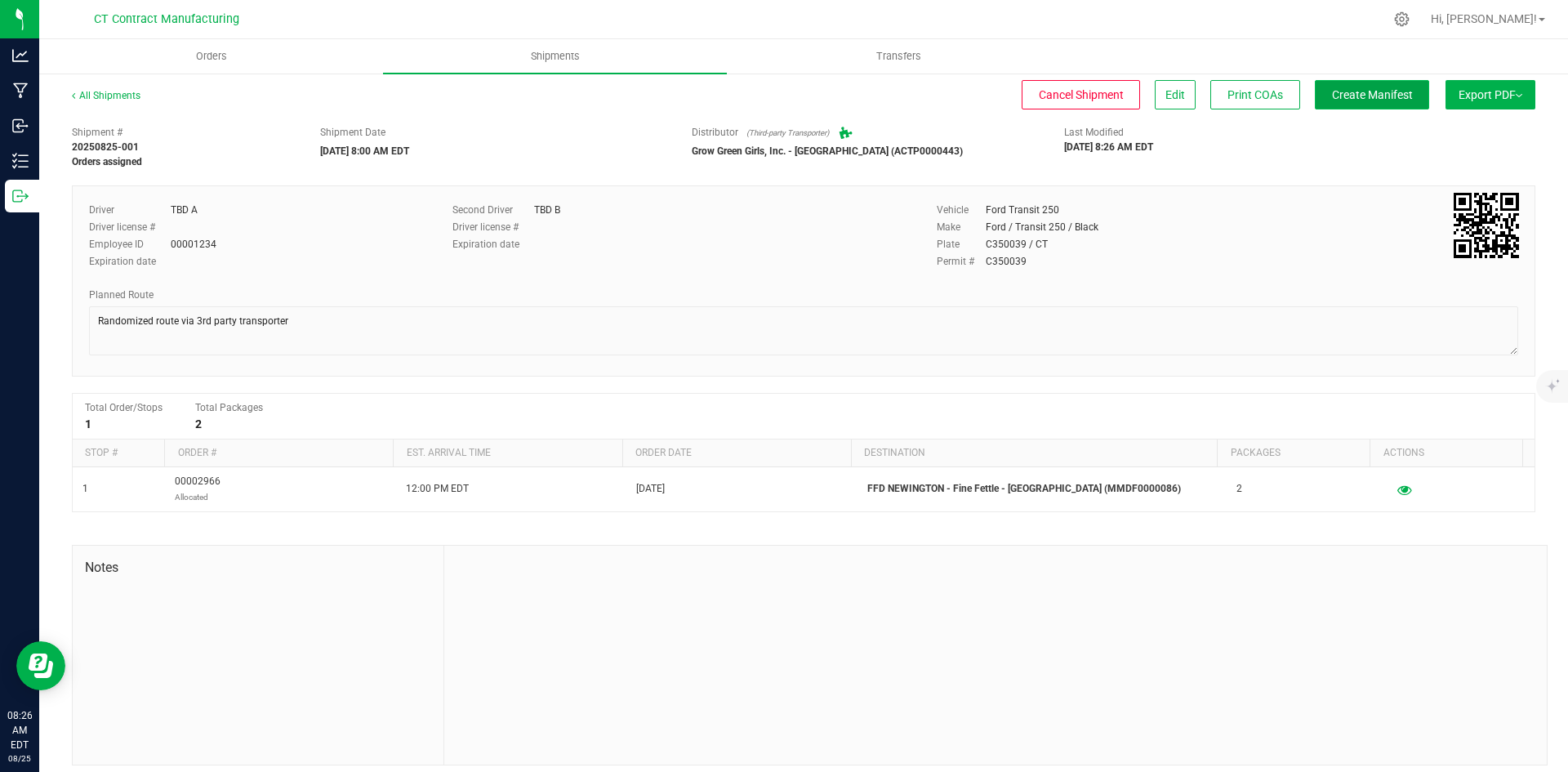
click at [1378, 106] on button "Create Manifest" at bounding box center [1371, 95] width 114 height 30
click at [112, 98] on link "All Shipments" at bounding box center [106, 96] width 69 height 11
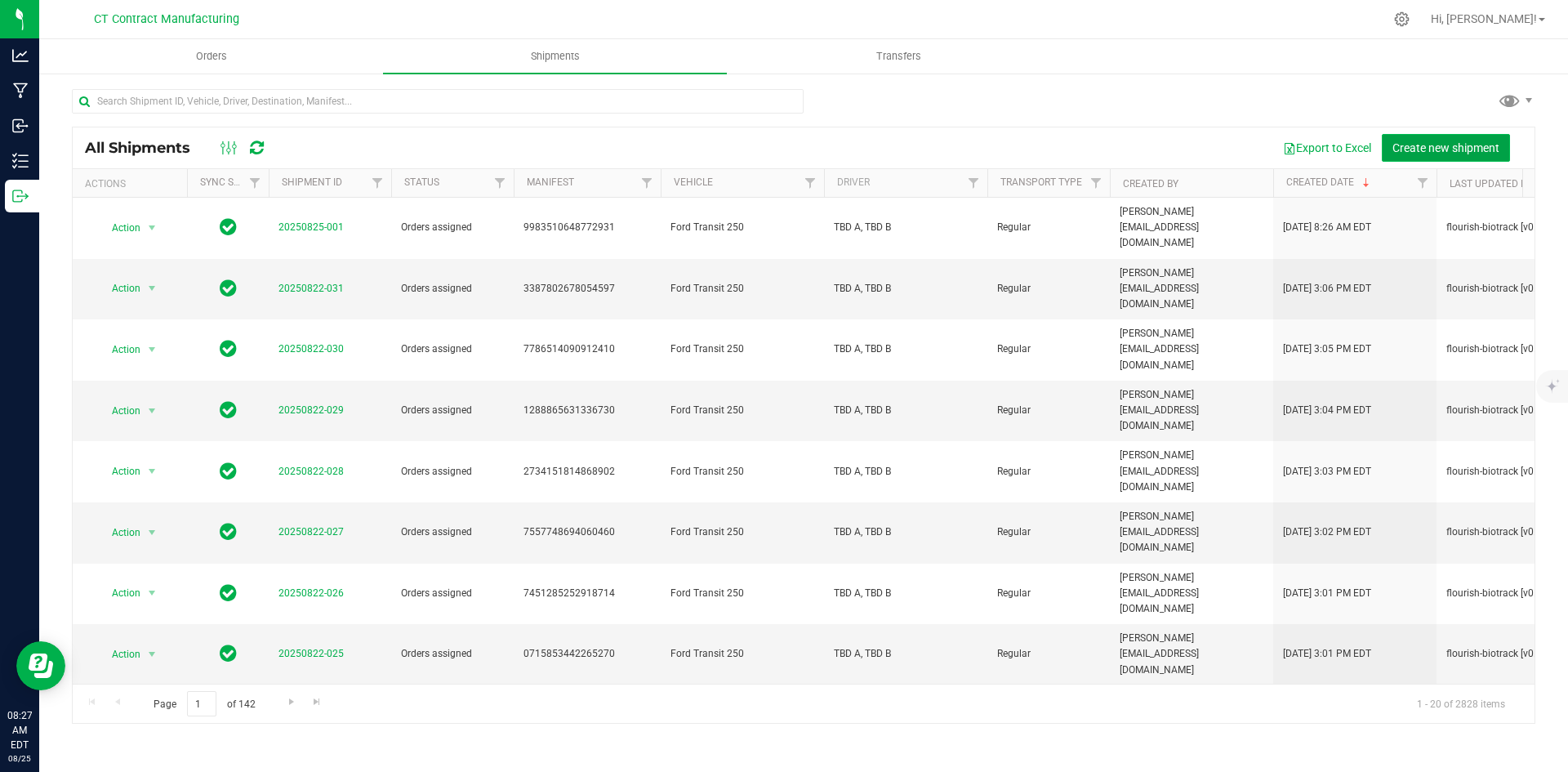
click at [1418, 150] on span "Create new shipment" at bounding box center [1445, 148] width 107 height 13
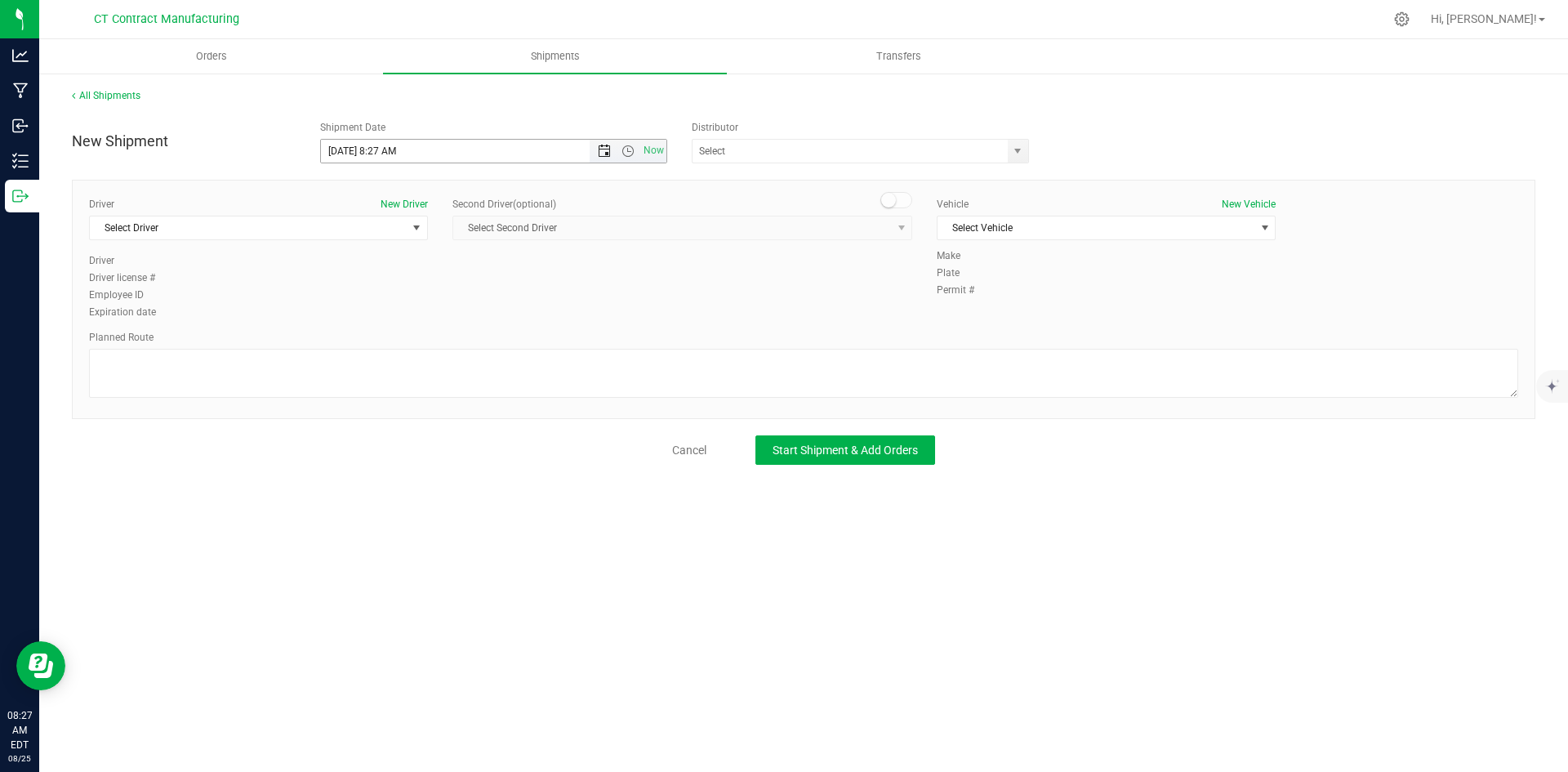
click at [597, 146] on span "Open the date view" at bounding box center [604, 151] width 28 height 13
click at [385, 342] on link "26" at bounding box center [382, 342] width 23 height 25
click at [627, 150] on span "Open the time view" at bounding box center [628, 151] width 13 height 13
click at [364, 264] on li "8:00 AM" at bounding box center [492, 268] width 345 height 21
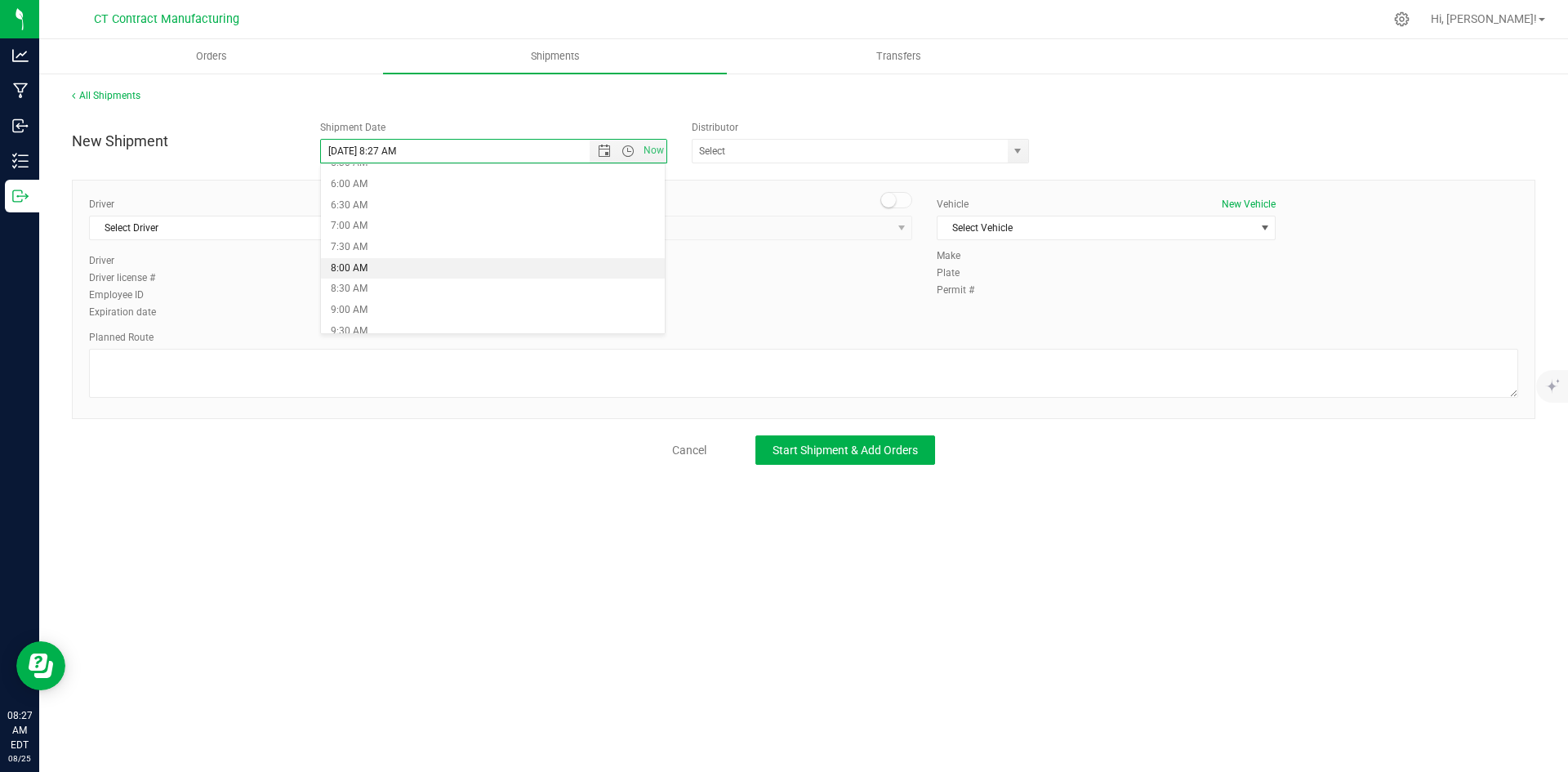
type input "[DATE] 8:00 AM"
click at [1014, 151] on span "select" at bounding box center [1017, 151] width 13 height 13
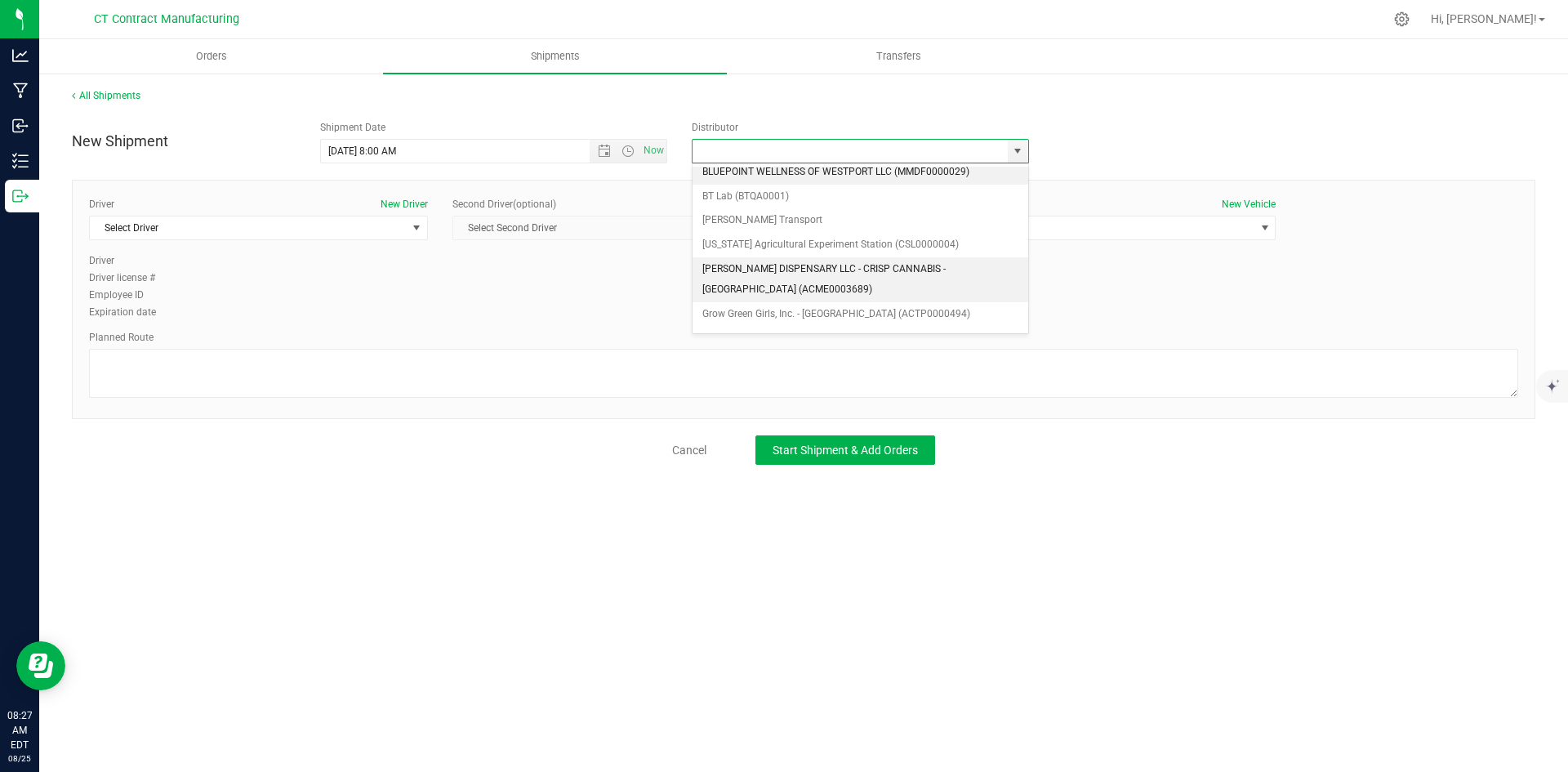
scroll to position [82, 0]
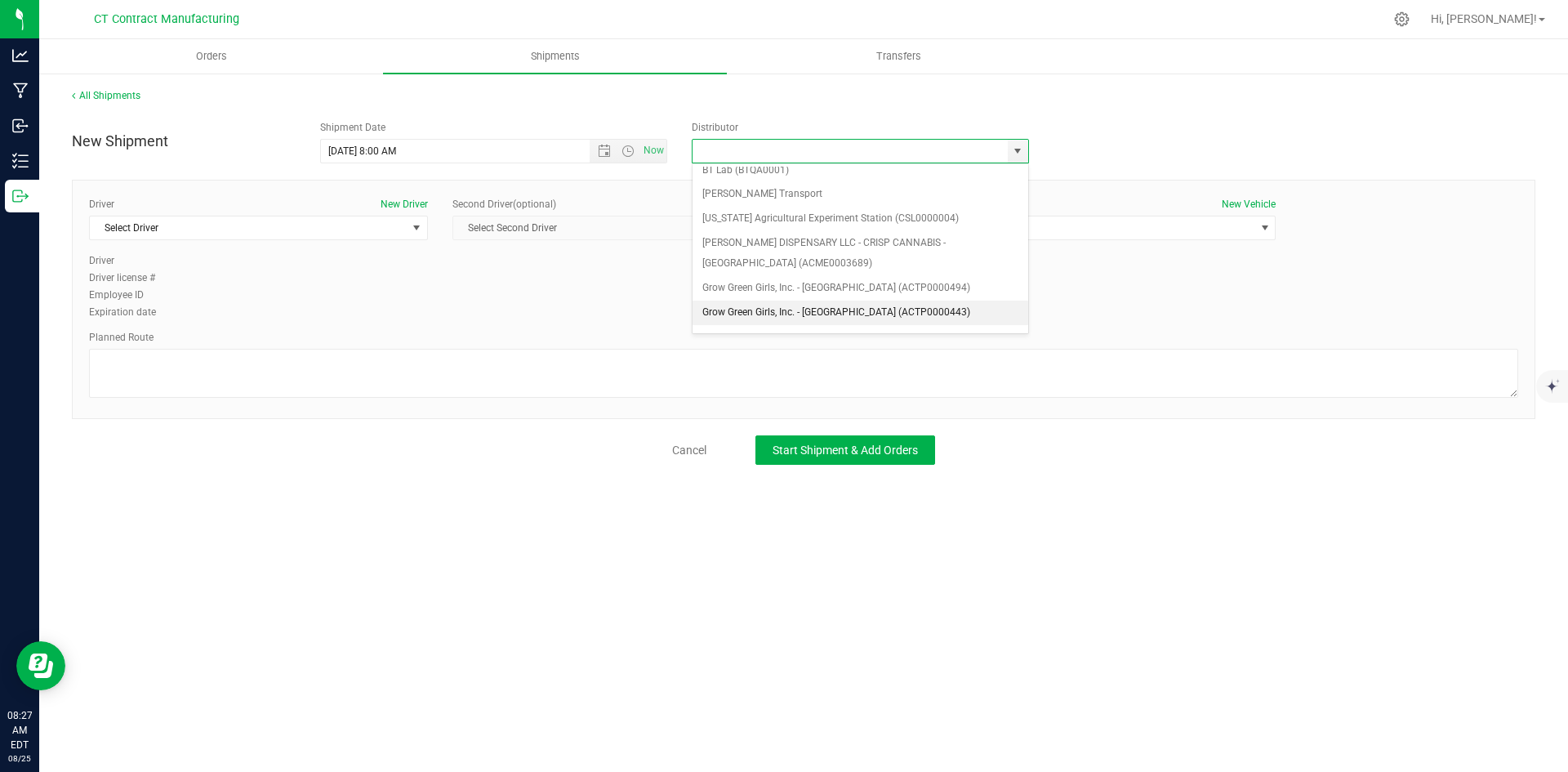
click at [897, 311] on li "Grow Green Girls, Inc. - [GEOGRAPHIC_DATA] (ACTP0000443)" at bounding box center [859, 312] width 335 height 24
type input "Grow Green Girls, Inc. - [GEOGRAPHIC_DATA] (ACTP0000443)"
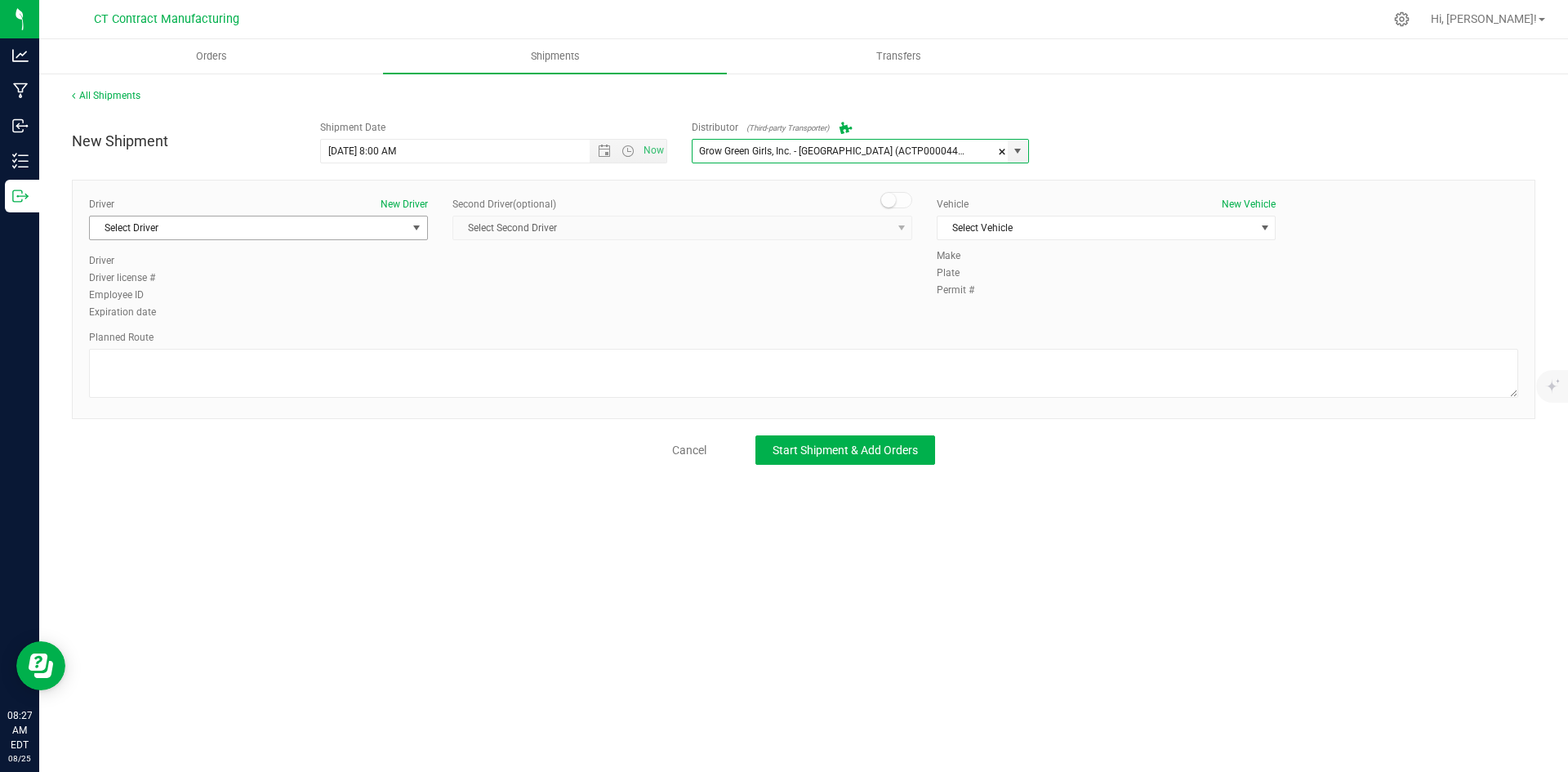
click at [415, 231] on span "select" at bounding box center [416, 228] width 13 height 13
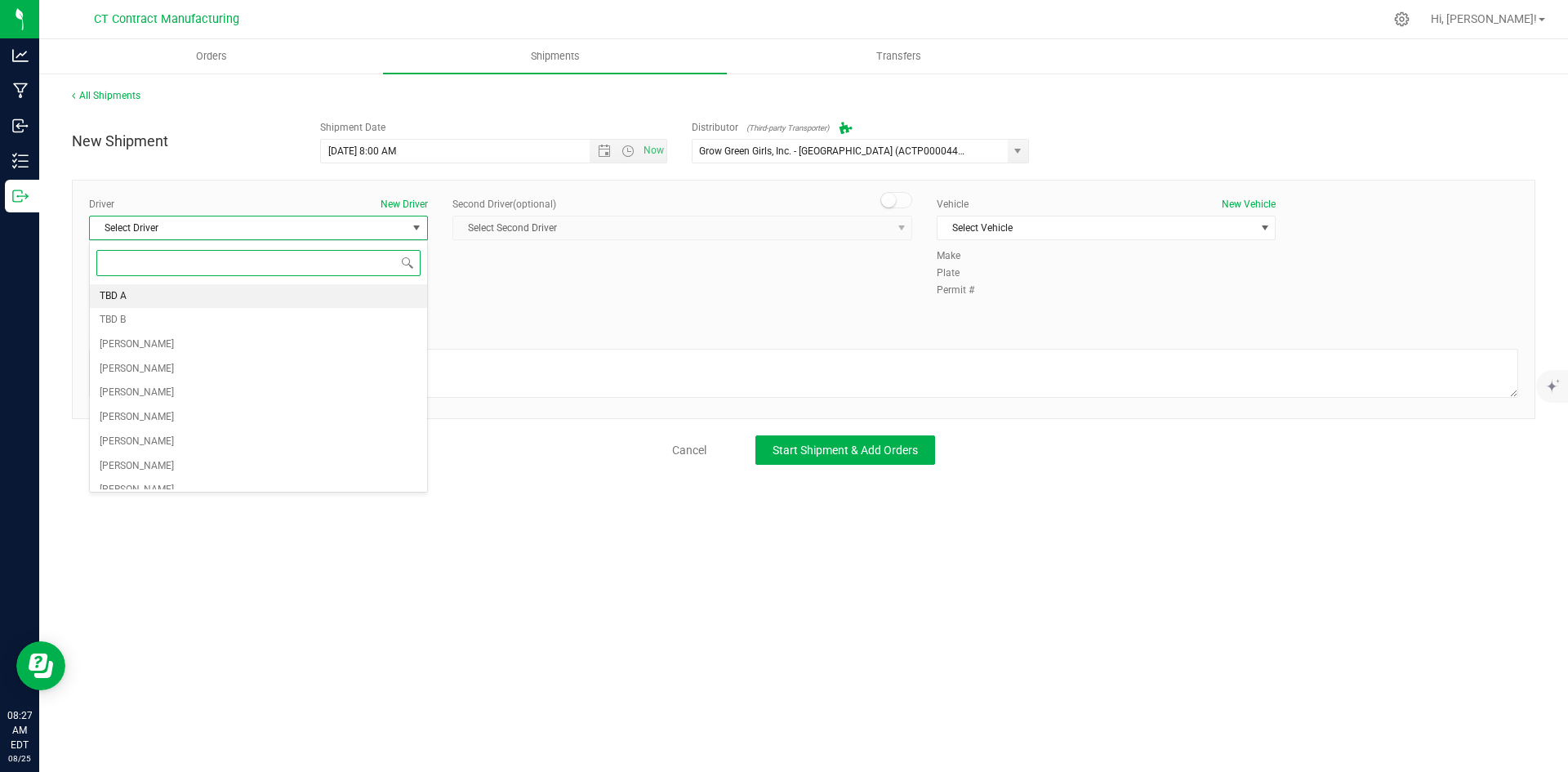
click at [374, 289] on li "TBD A" at bounding box center [258, 296] width 337 height 24
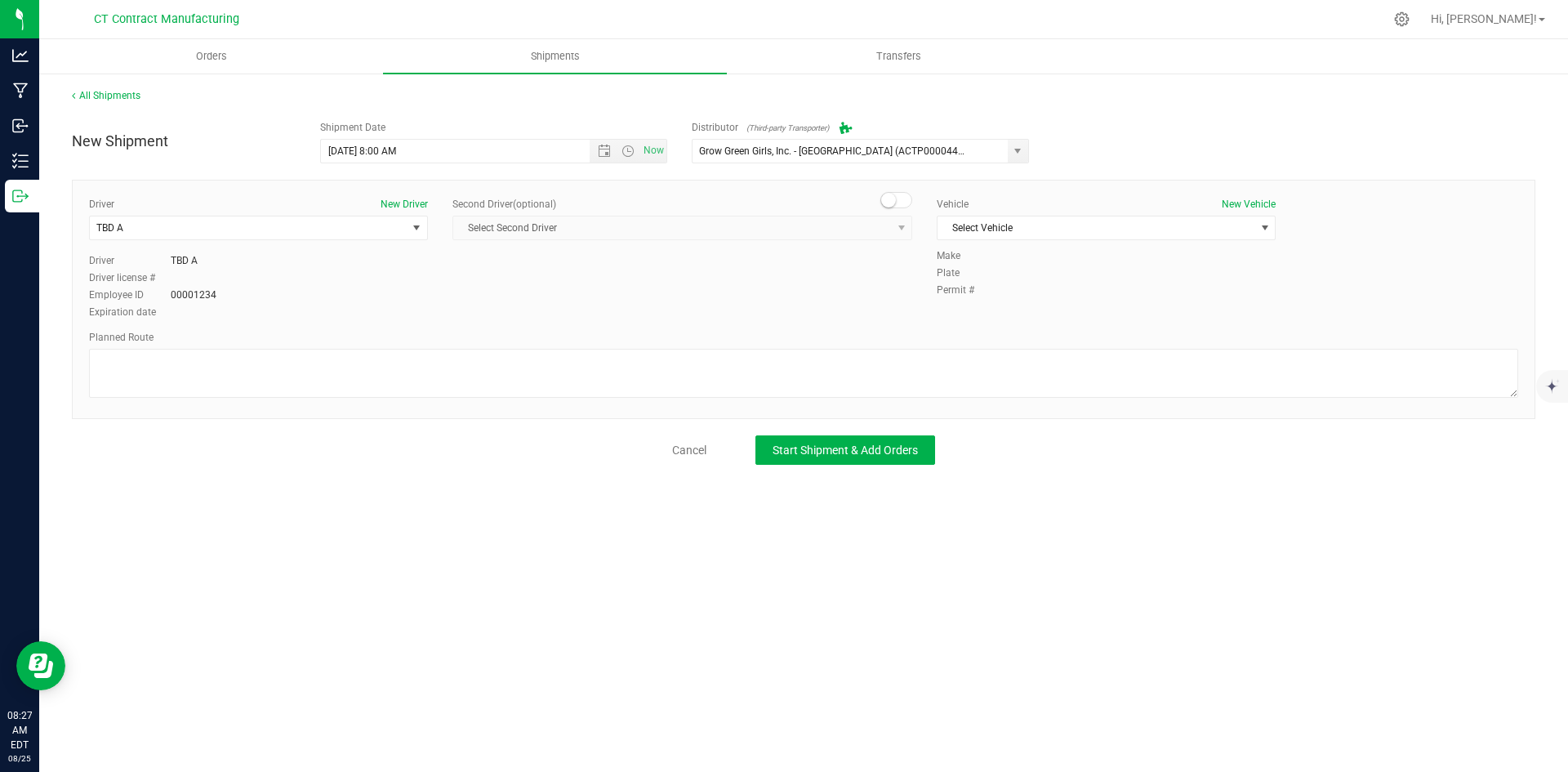
click at [891, 196] on small at bounding box center [888, 200] width 15 height 15
click at [892, 229] on span "select" at bounding box center [901, 228] width 20 height 23
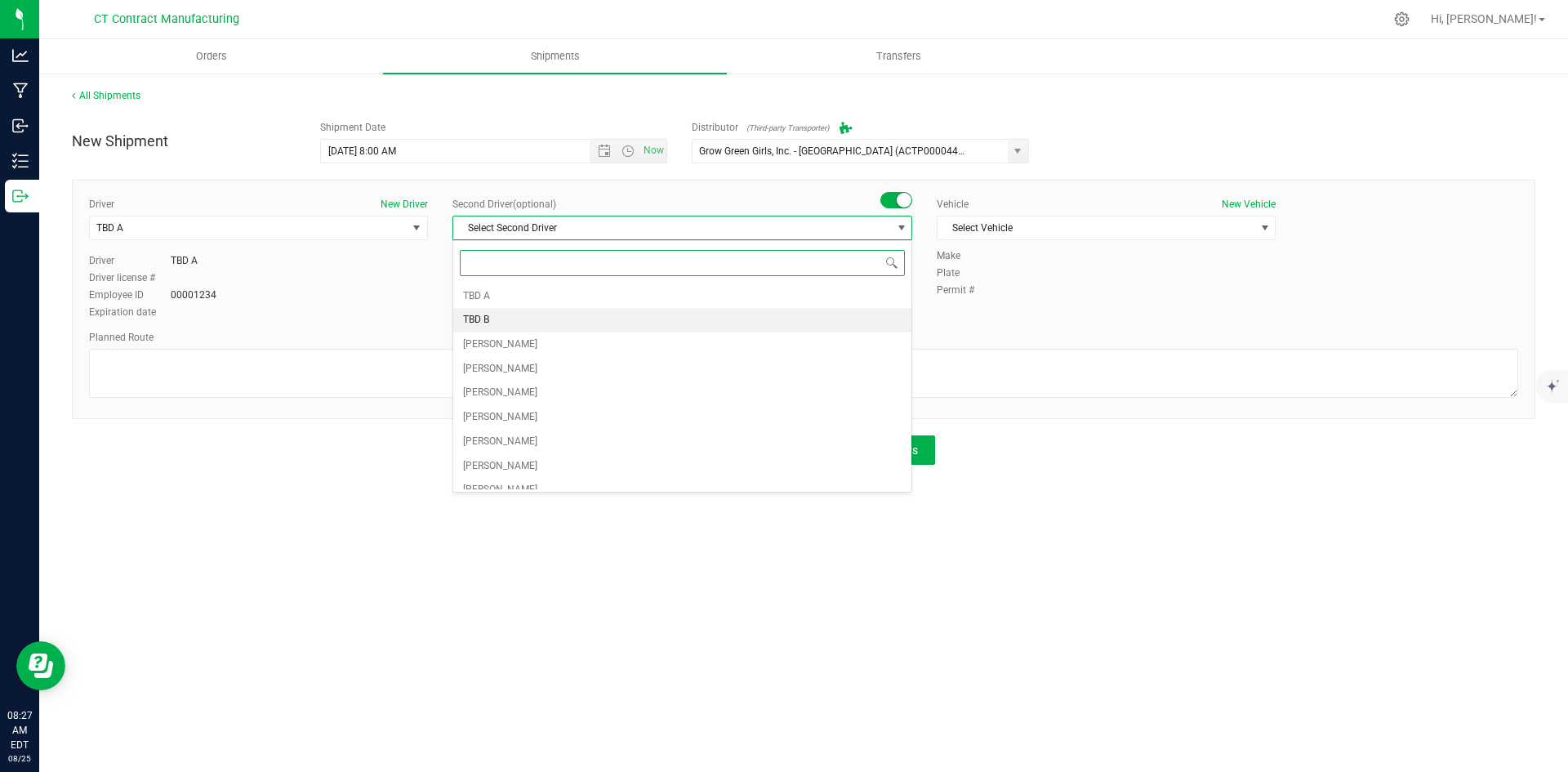
click at [631, 331] on li "TBD B" at bounding box center [682, 320] width 458 height 24
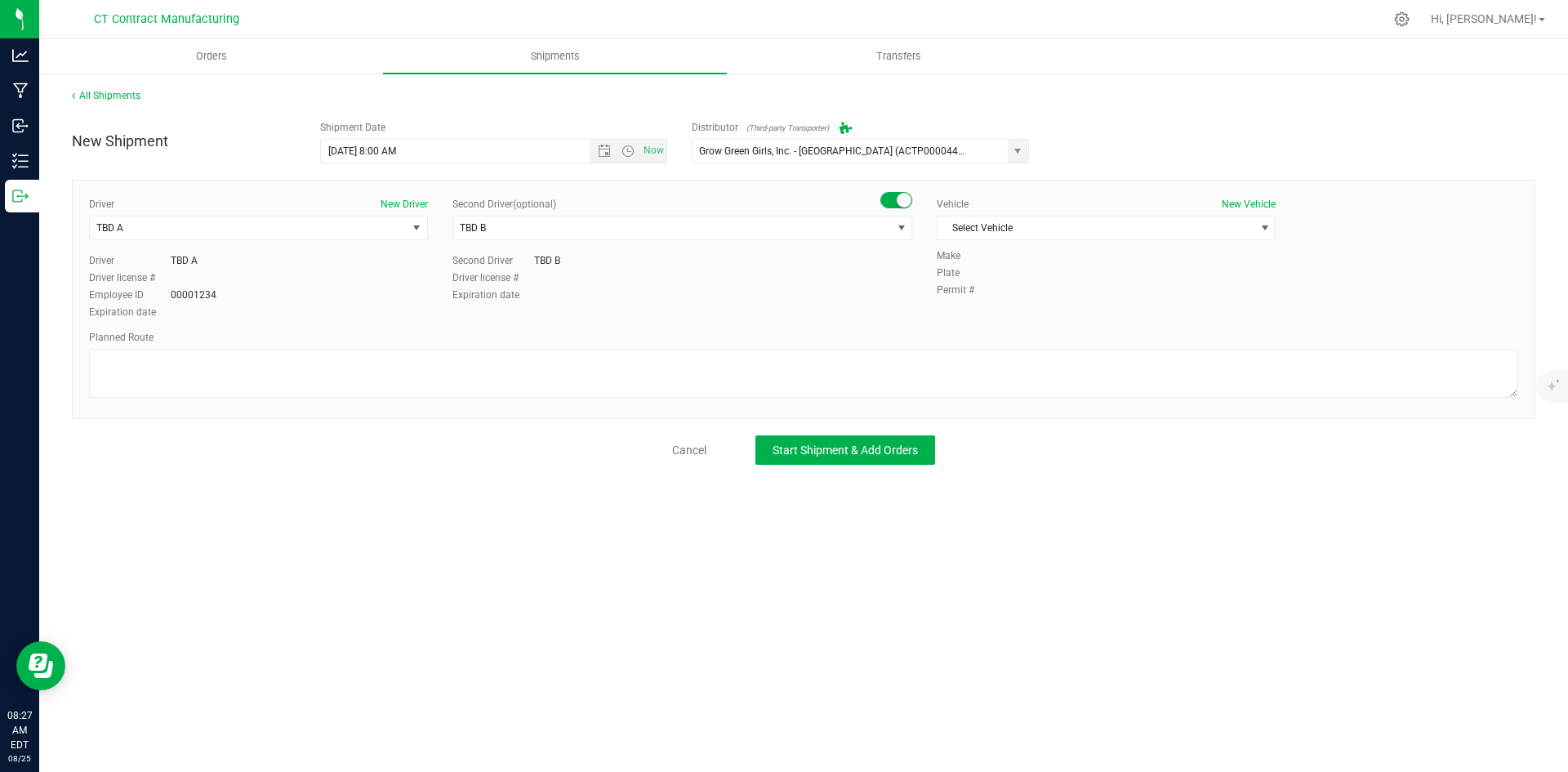
click at [1072, 214] on div "Vehicle New Vehicle Select Vehicle Select Vehicle Analytics Labs Ford Transit 2…" at bounding box center [1105, 222] width 363 height 51
click at [1072, 229] on span "Select Vehicle" at bounding box center [1095, 228] width 317 height 23
click at [1048, 287] on li "Ford Transit 250" at bounding box center [1105, 280] width 337 height 24
click at [985, 370] on textarea at bounding box center [804, 373] width 1429 height 49
paste textarea "Randomized route via 3rd party transporter"
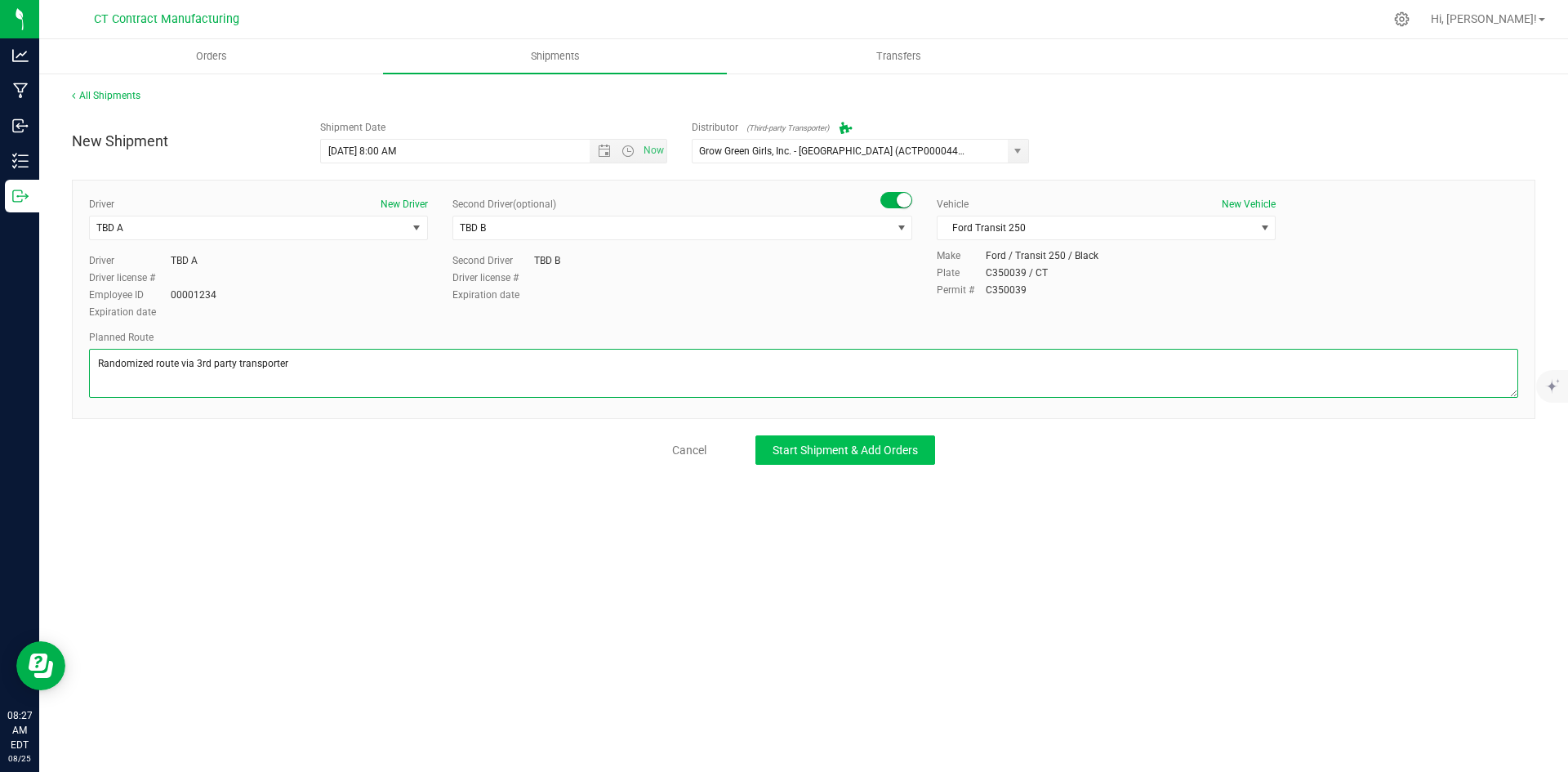
type textarea "Randomized route via 3rd party transporter"
click at [882, 447] on span "Start Shipment & Add Orders" at bounding box center [844, 450] width 145 height 13
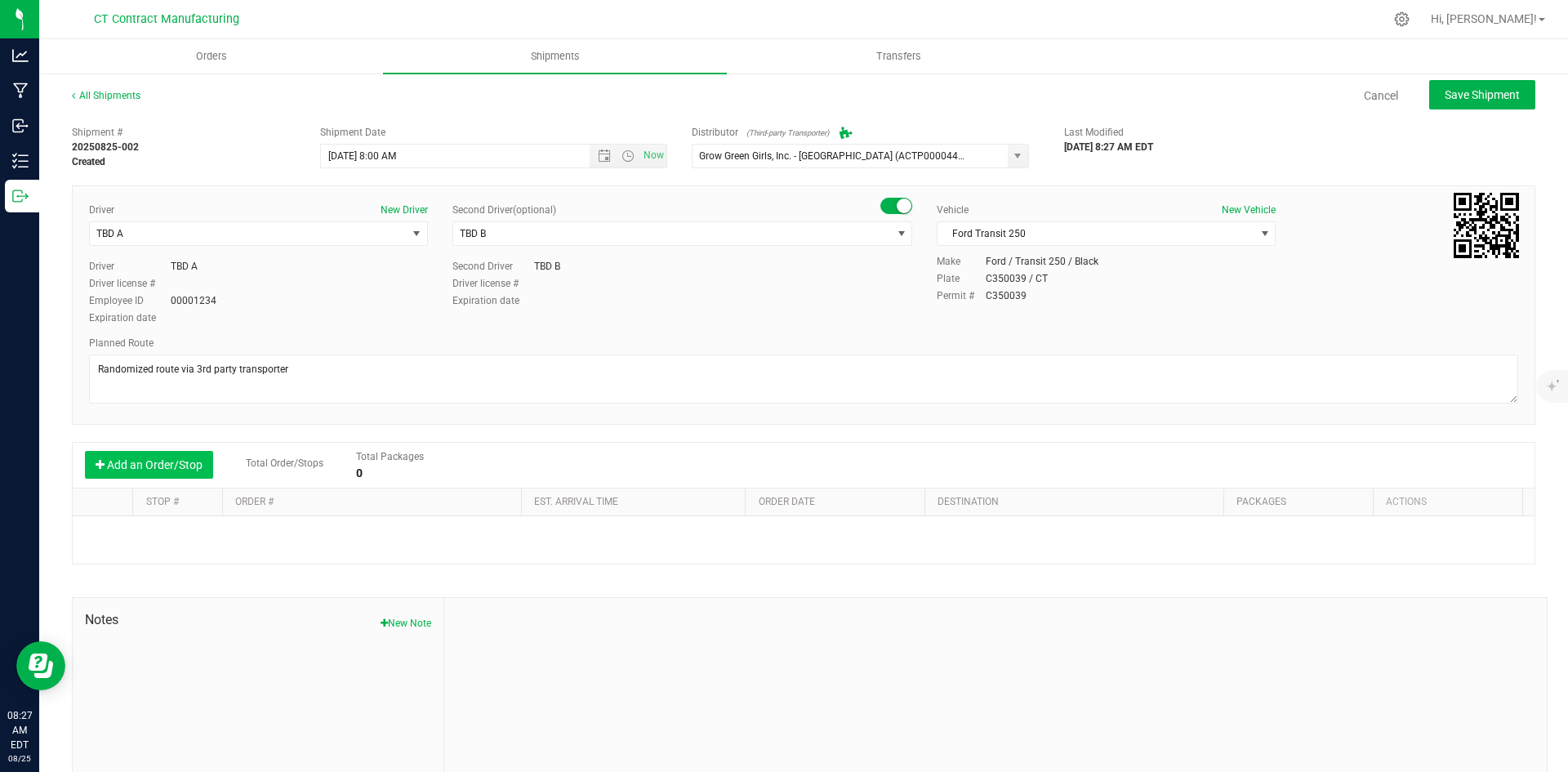
click at [181, 472] on button "Add an Order/Stop" at bounding box center [149, 465] width 128 height 28
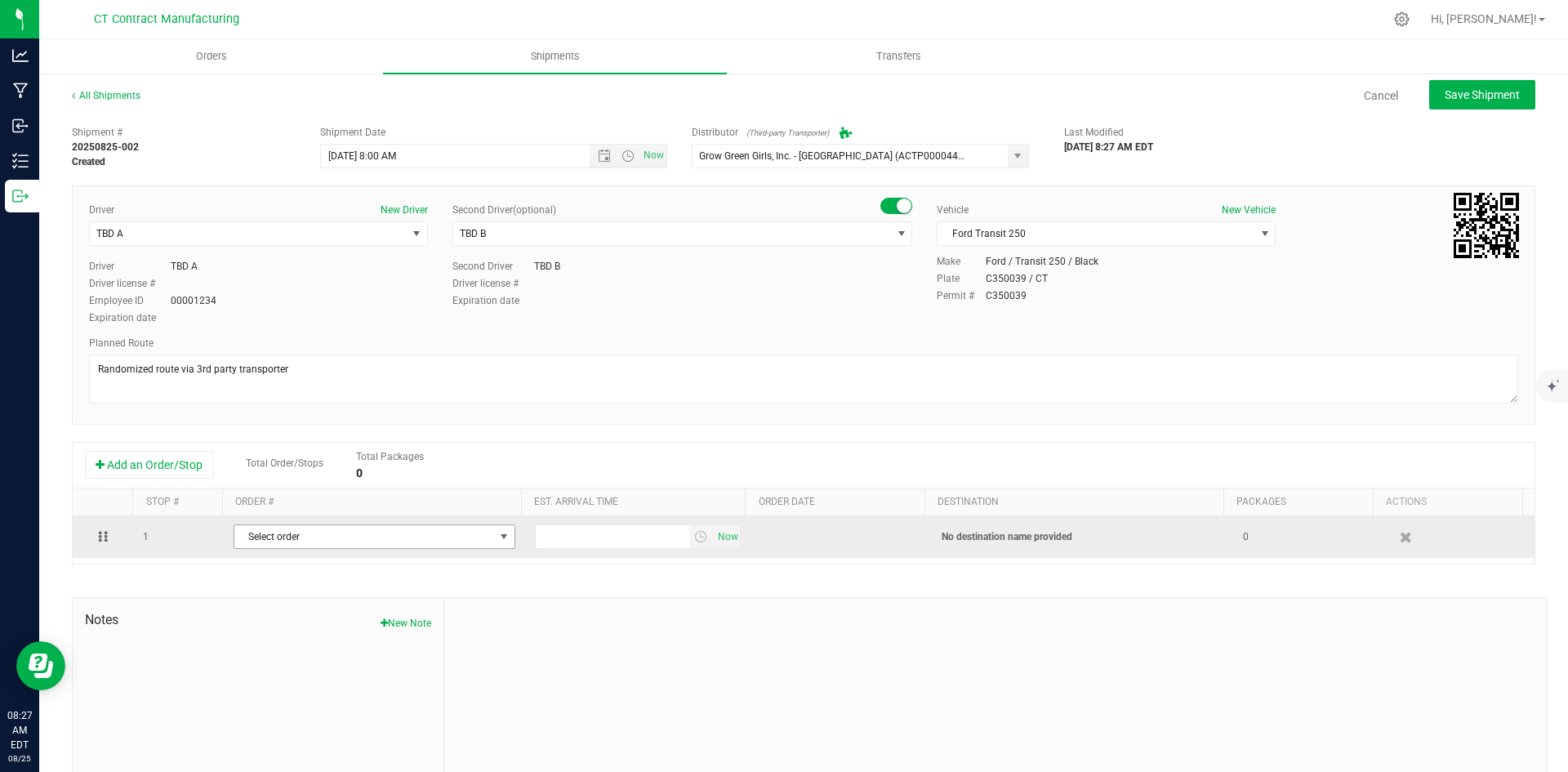
click at [342, 542] on span "Select order" at bounding box center [364, 536] width 260 height 23
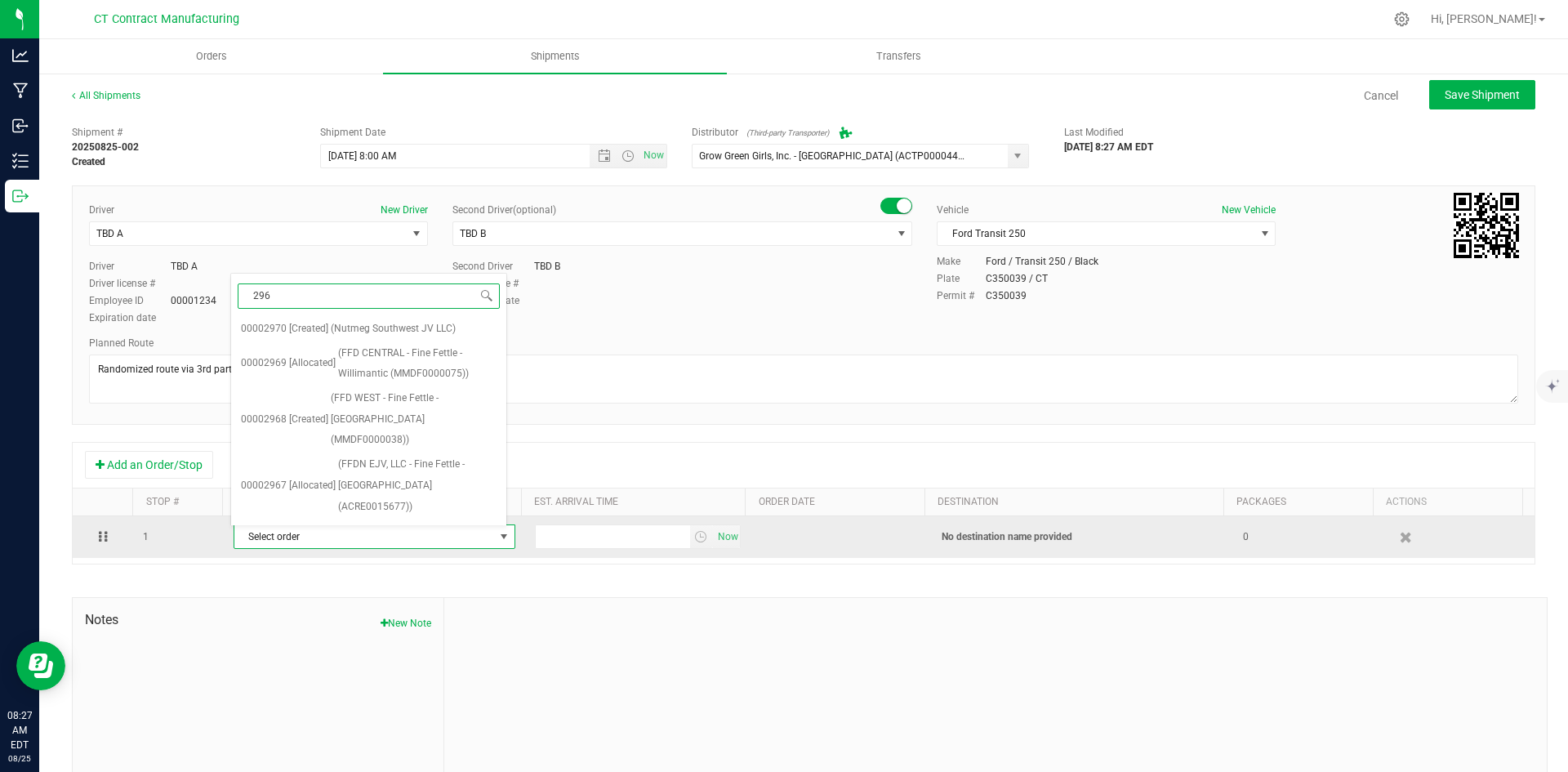
type input "2965"
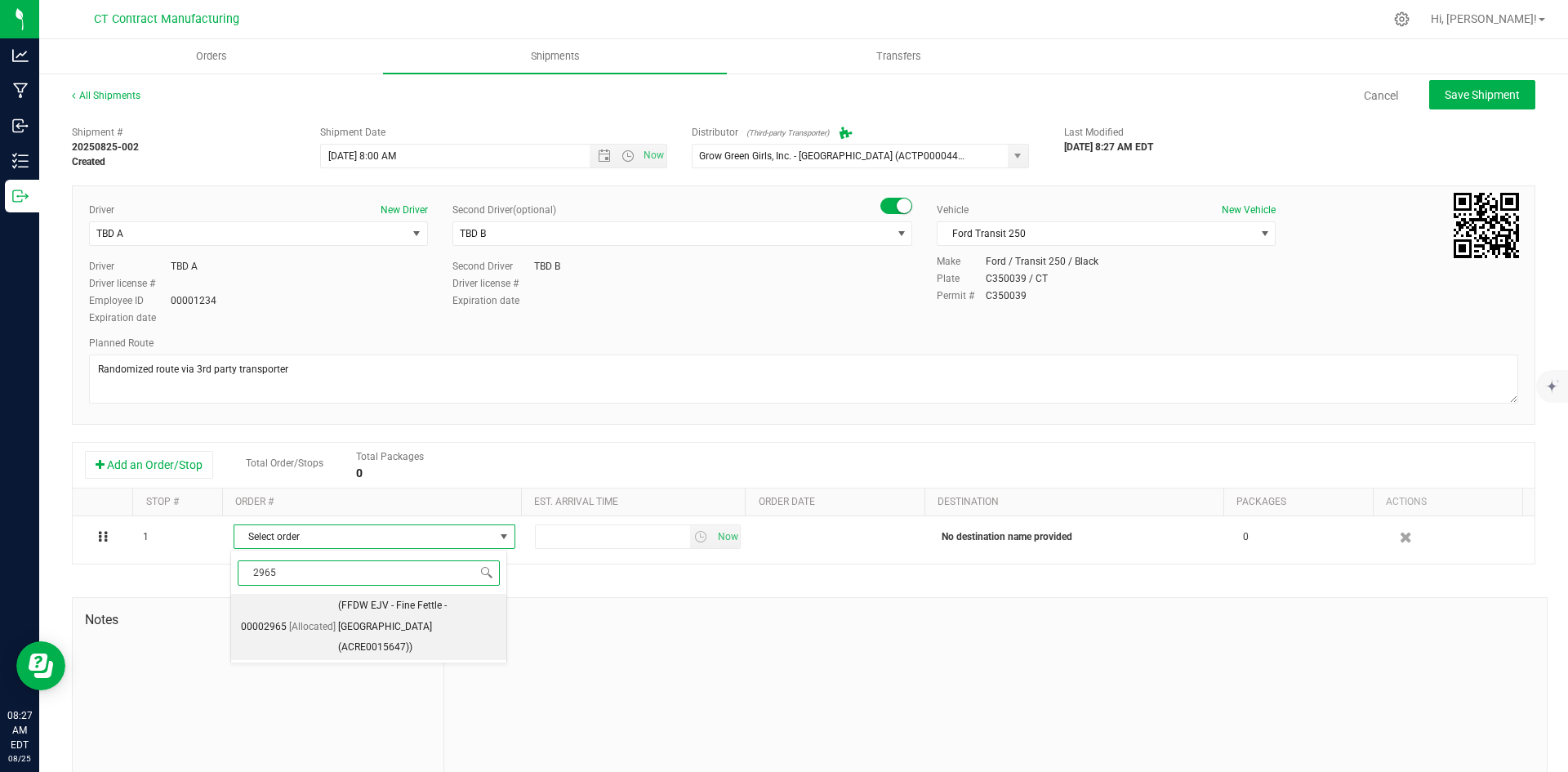
click at [363, 611] on span "(FFDW EJV - Fine Fettle - Manchester (ACRE0015647))" at bounding box center [417, 627] width 159 height 63
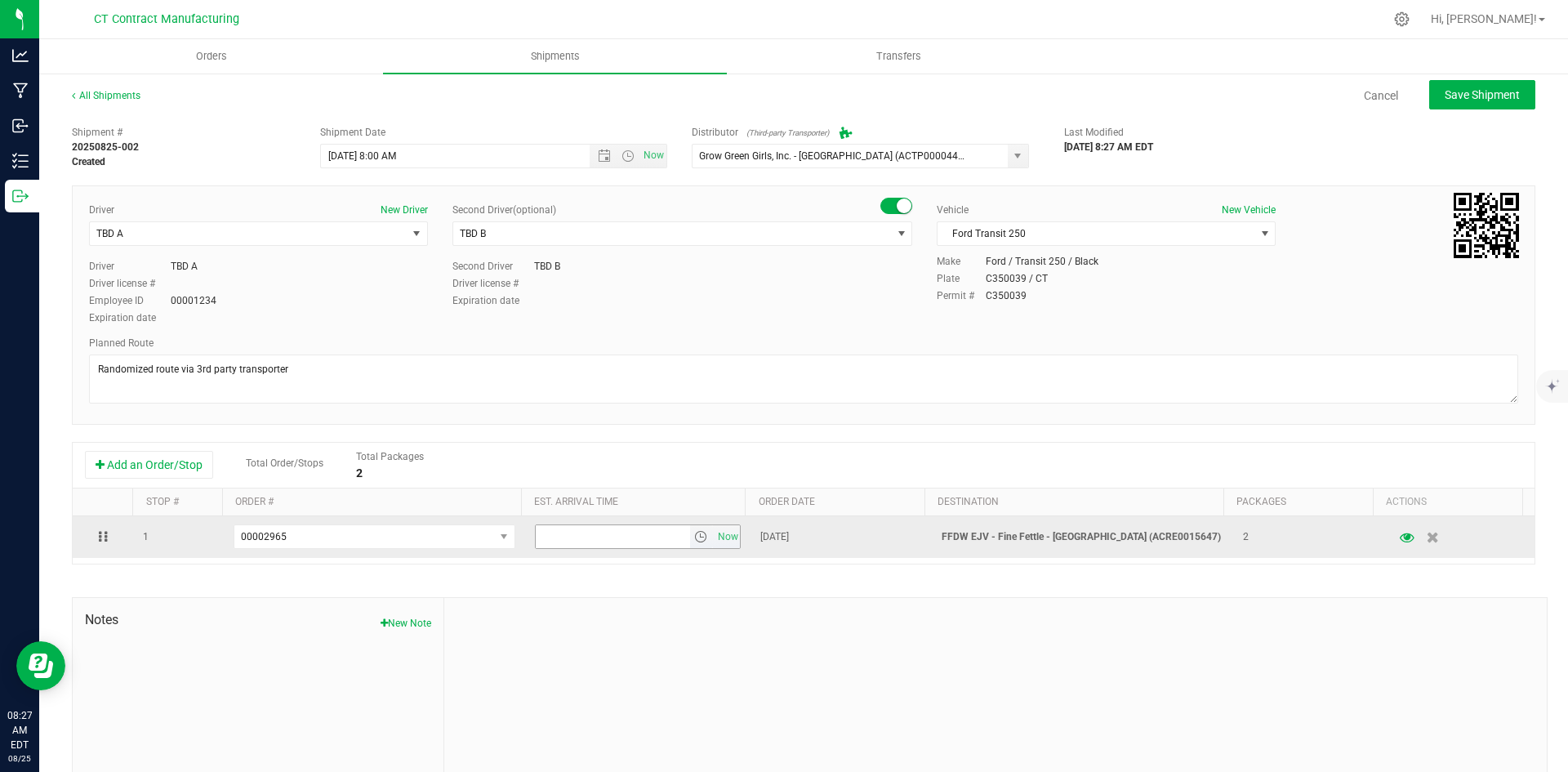
click at [694, 540] on span "select" at bounding box center [700, 536] width 13 height 13
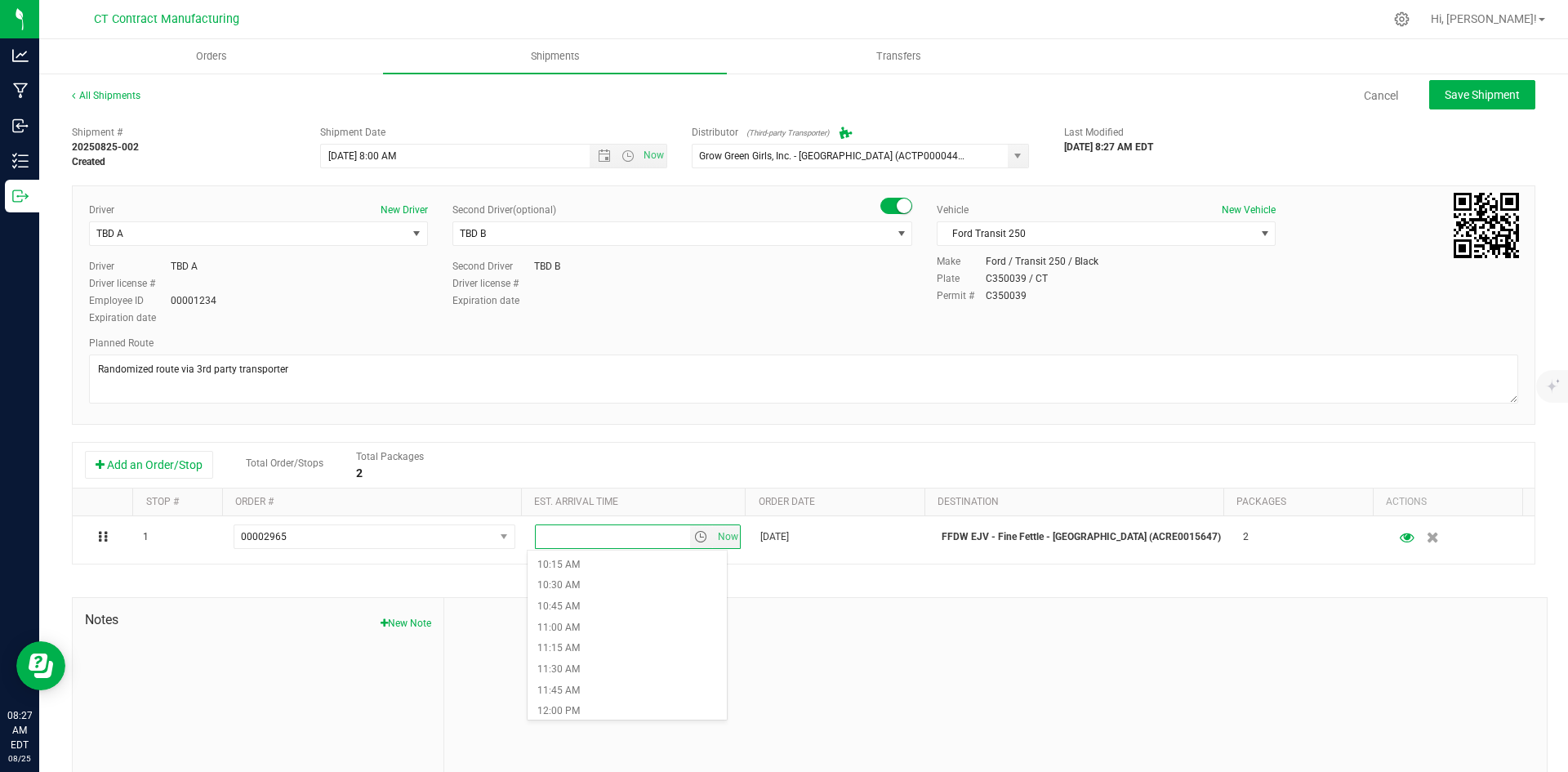
scroll to position [898, 0]
click at [629, 675] on li "12:00 PM" at bounding box center [627, 673] width 199 height 21
click at [1453, 97] on span "Save Shipment" at bounding box center [1482, 95] width 75 height 13
type input "[DATE] 12:00 PM"
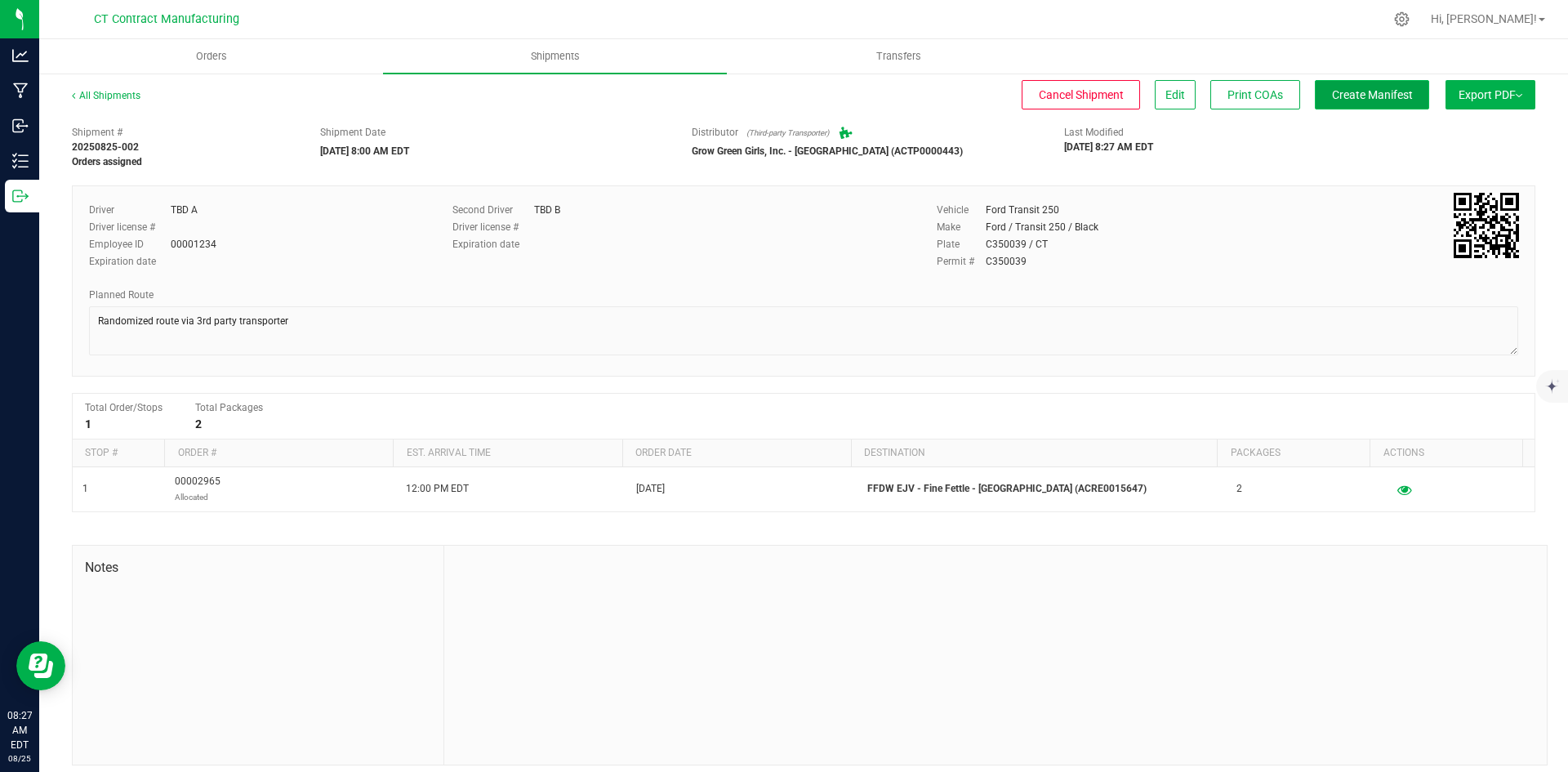
click at [1326, 85] on button "Create Manifest" at bounding box center [1371, 95] width 114 height 30
click at [95, 97] on link "All Shipments" at bounding box center [106, 96] width 69 height 11
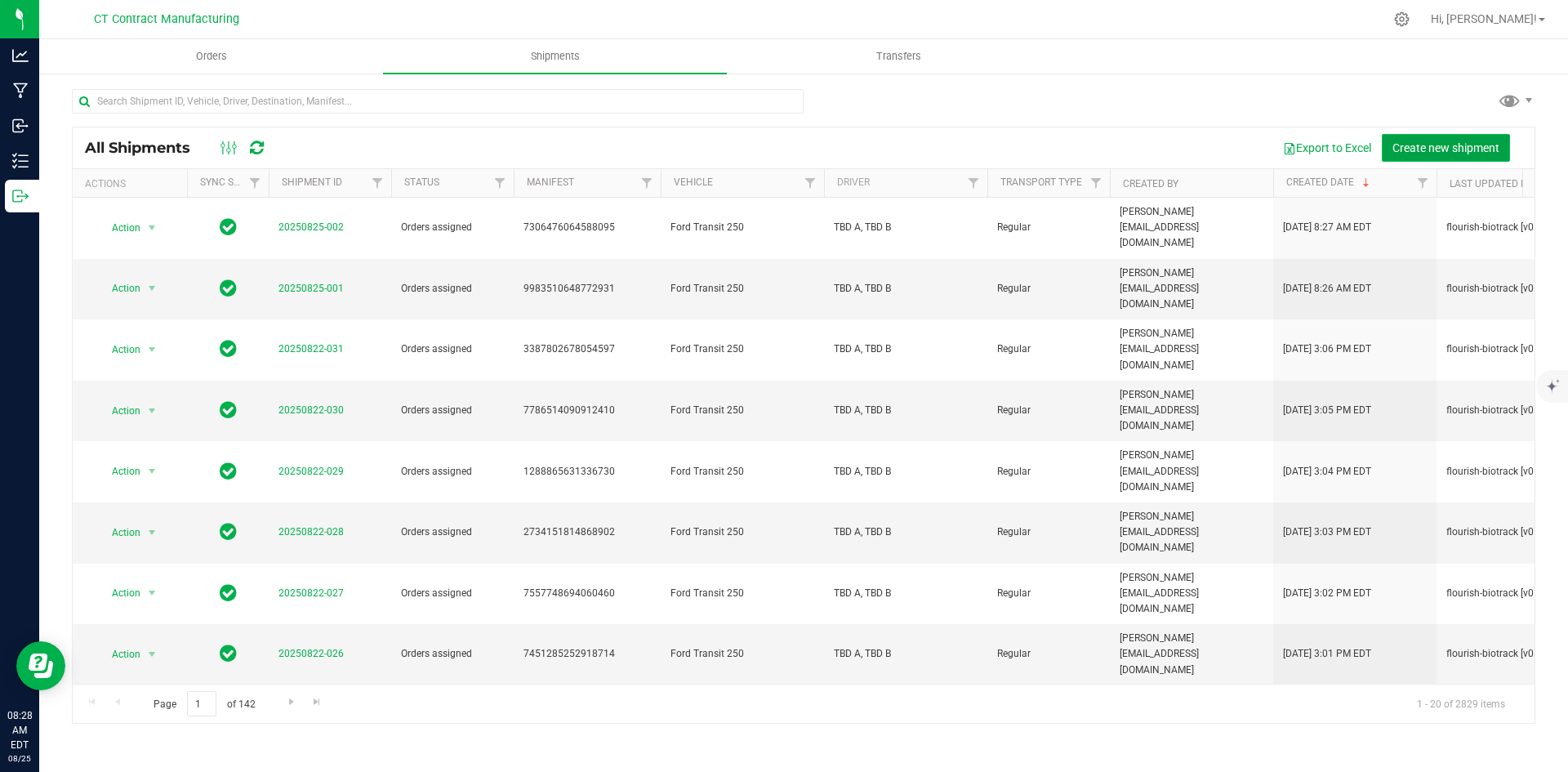
click at [1417, 149] on span "Create new shipment" at bounding box center [1445, 148] width 107 height 13
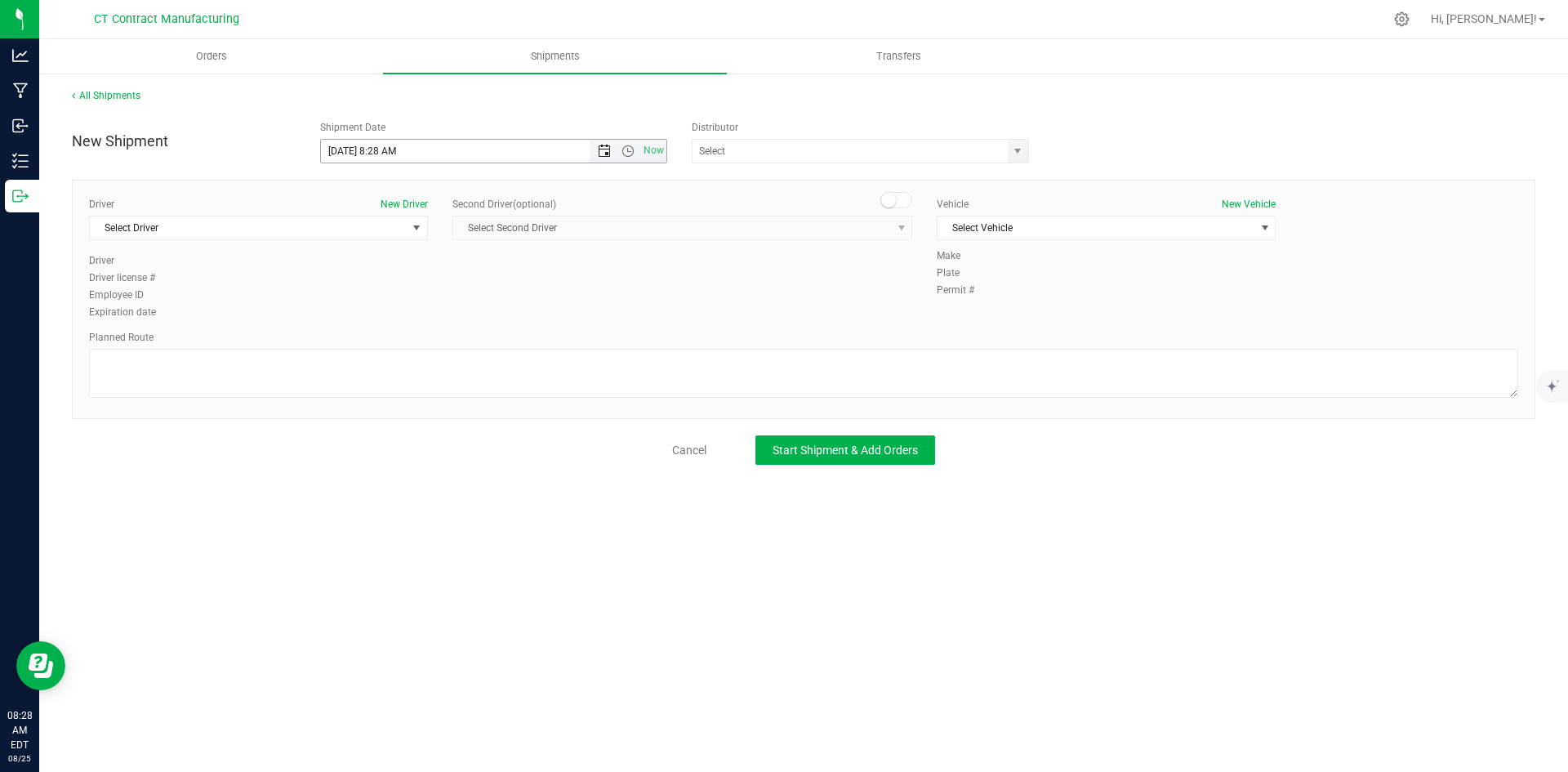
click at [604, 151] on span "Open the date view" at bounding box center [604, 151] width 13 height 13
click at [387, 336] on link "26" at bounding box center [382, 342] width 23 height 25
click at [627, 150] on span "Open the time view" at bounding box center [628, 151] width 13 height 13
click at [365, 186] on li "8:00 AM" at bounding box center [492, 187] width 345 height 21
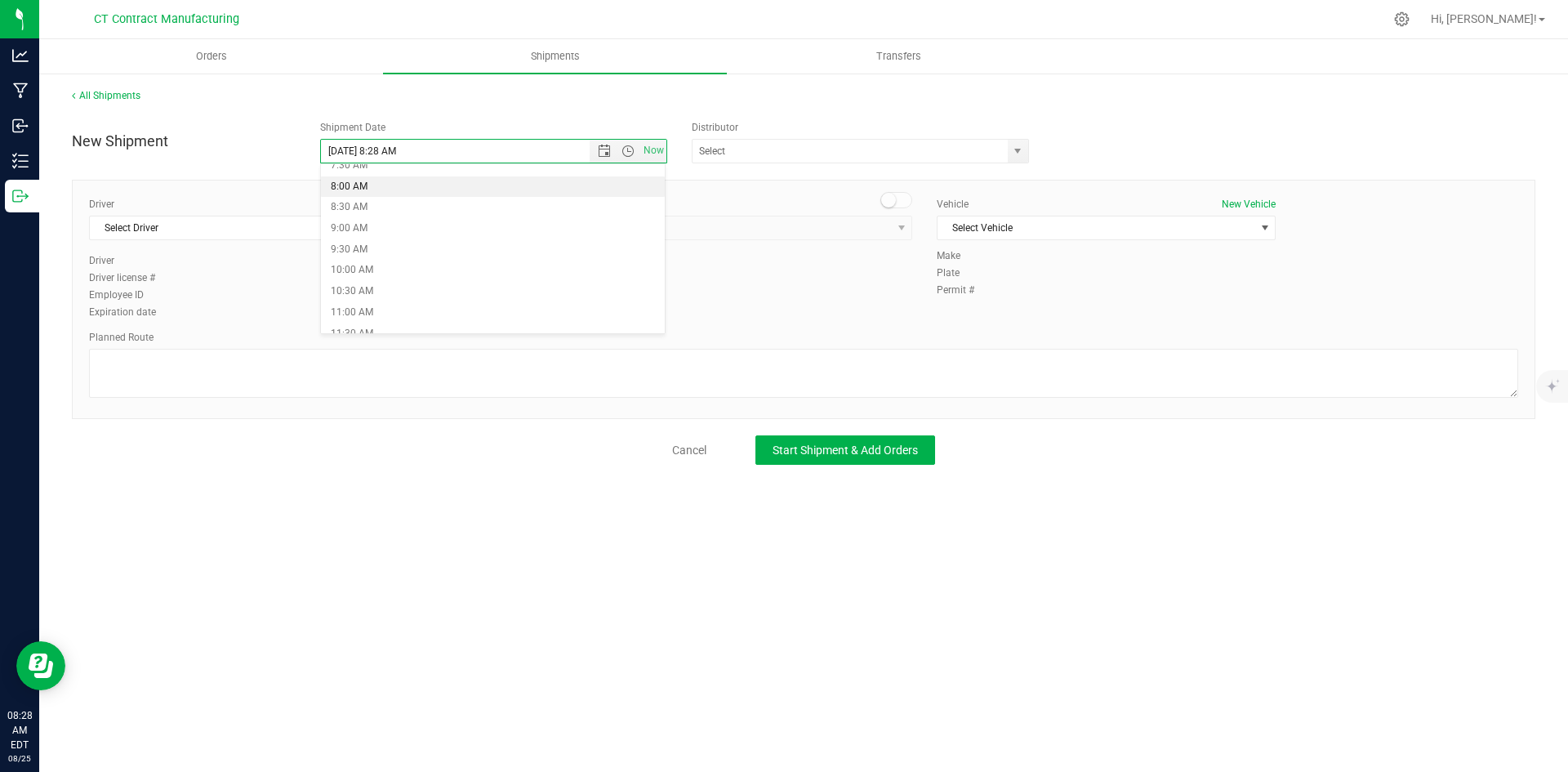
type input "[DATE] 8:00 AM"
click at [1019, 151] on span "select" at bounding box center [1017, 151] width 13 height 13
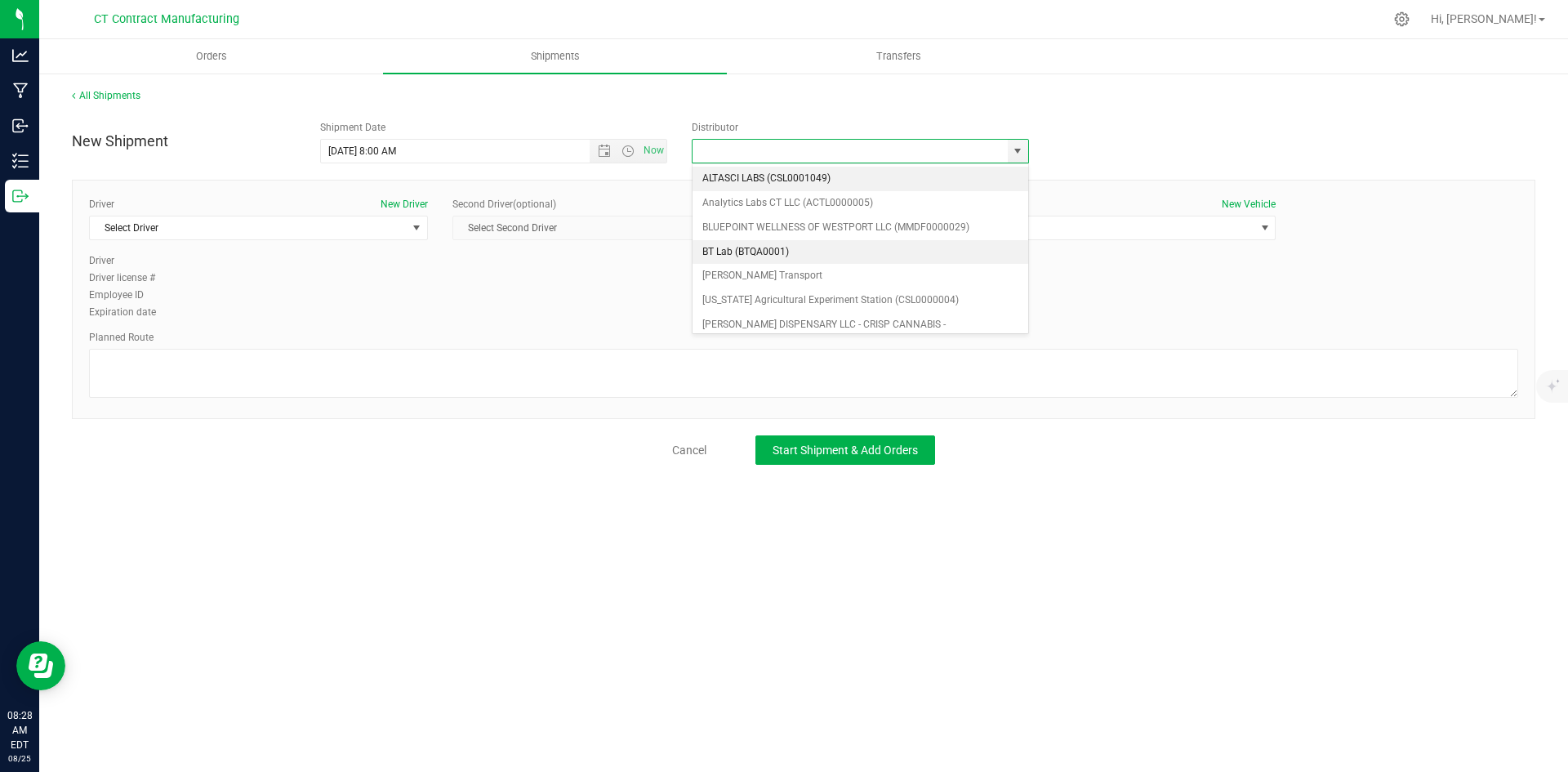
scroll to position [82, 0]
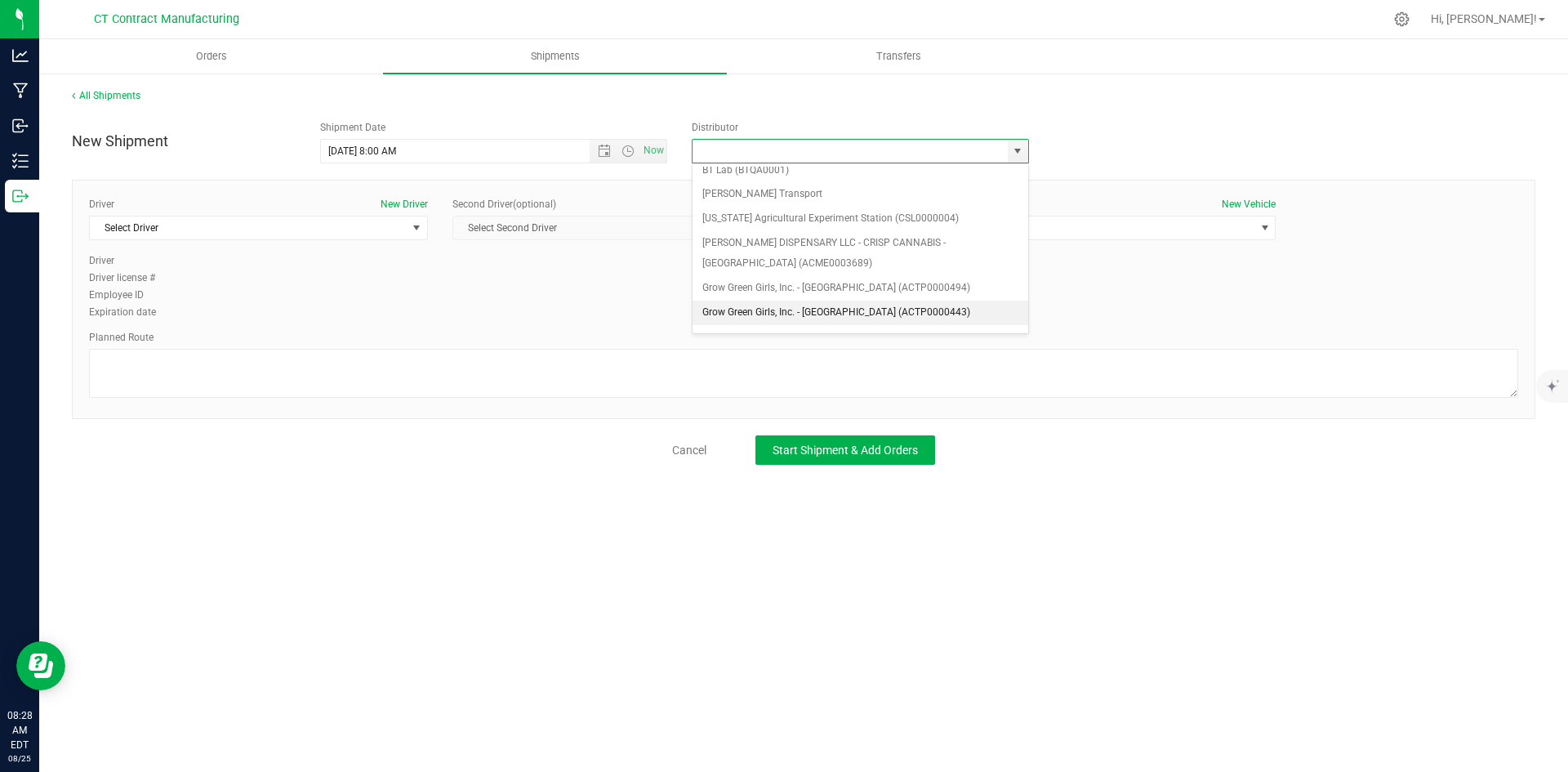
click at [918, 307] on li "Grow Green Girls, Inc. - [GEOGRAPHIC_DATA] (ACTP0000443)" at bounding box center [859, 312] width 335 height 24
type input "Grow Green Girls, Inc. - [GEOGRAPHIC_DATA] (ACTP0000443)"
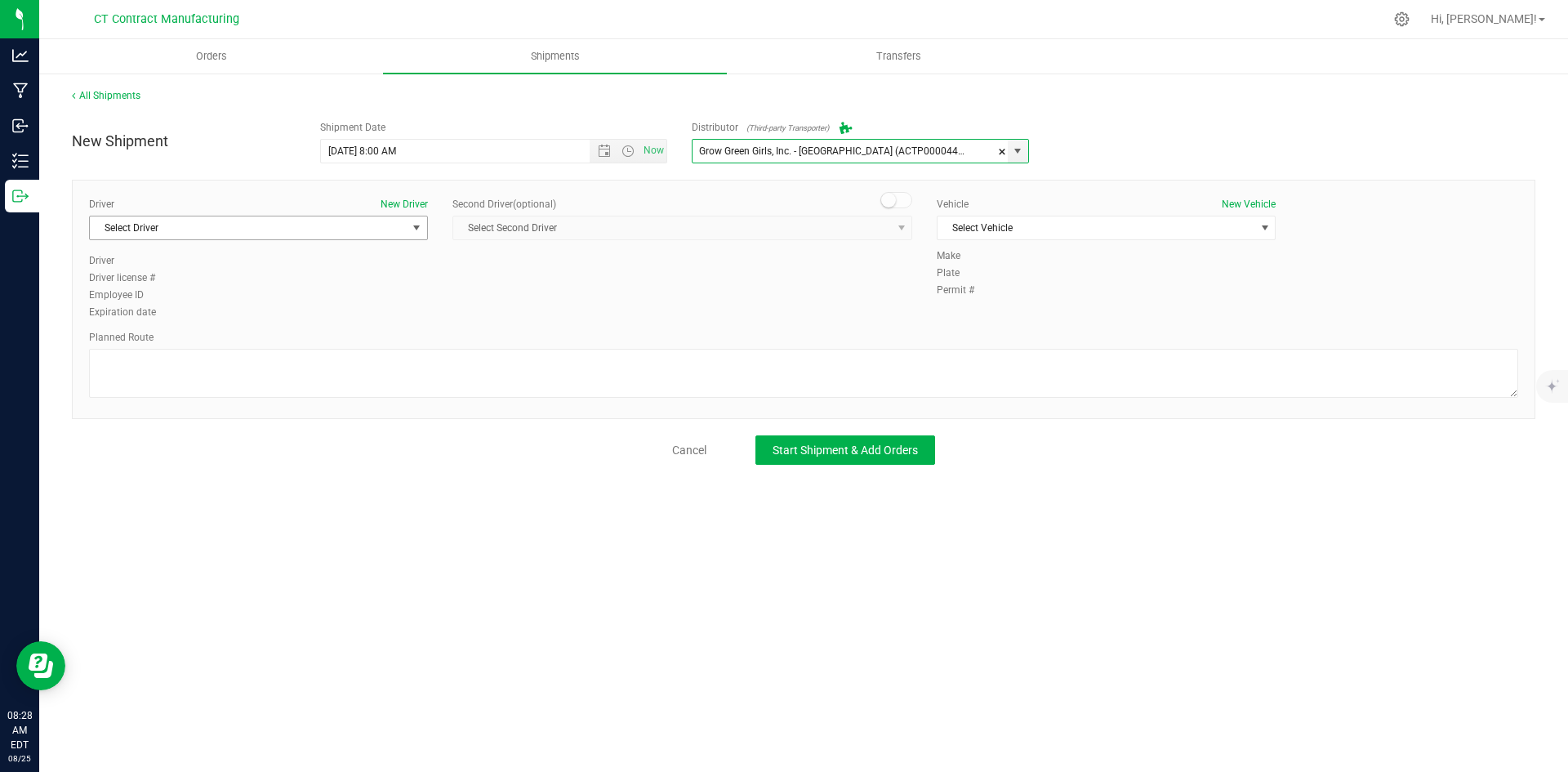
click at [378, 229] on span "Select Driver" at bounding box center [248, 228] width 317 height 23
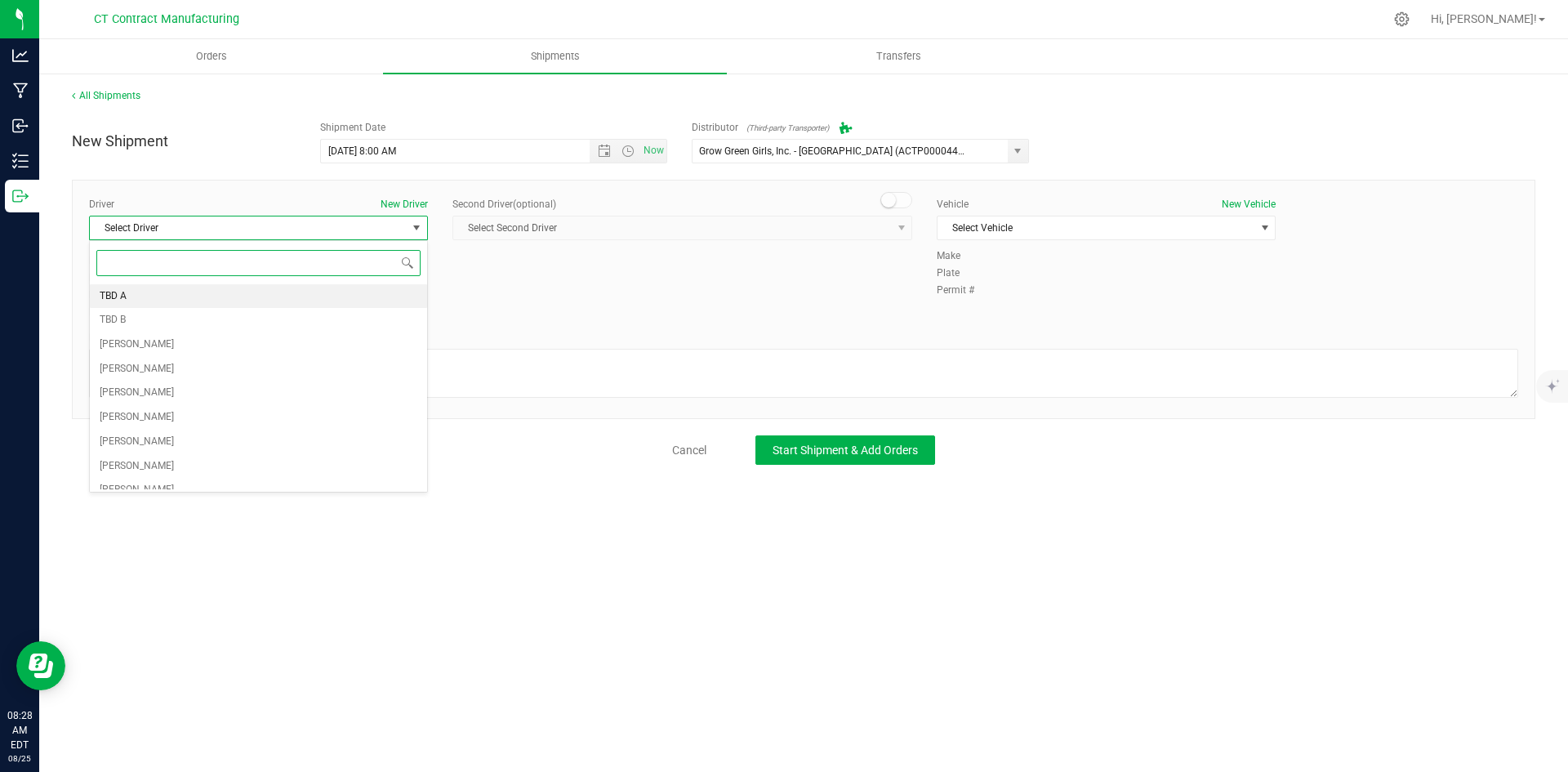
click at [275, 292] on li "TBD A" at bounding box center [258, 296] width 337 height 24
click at [888, 206] on small at bounding box center [888, 200] width 15 height 15
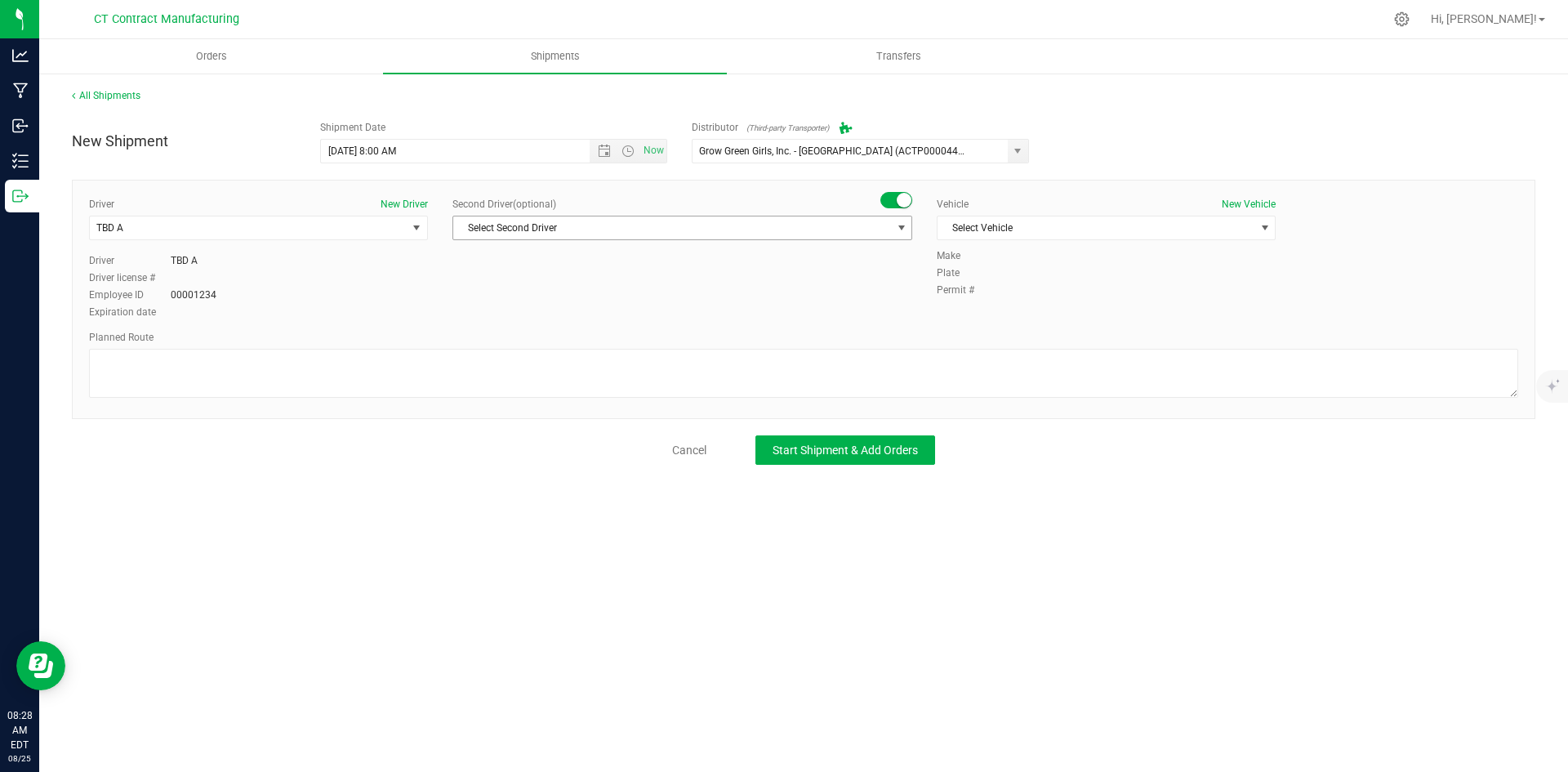
click at [881, 228] on span "Select Second Driver" at bounding box center [672, 228] width 438 height 23
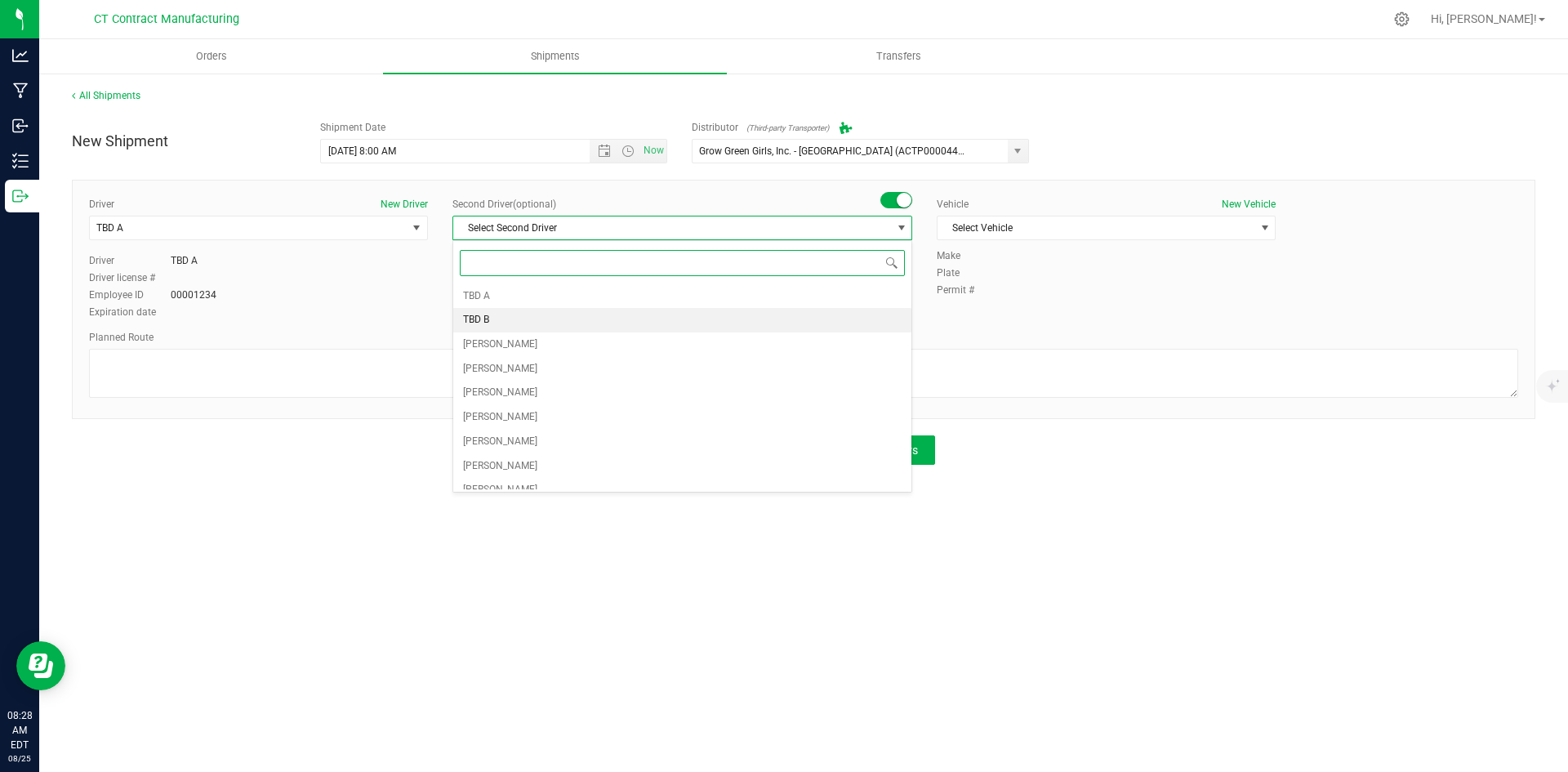
click at [476, 313] on span "TBD B" at bounding box center [476, 320] width 26 height 21
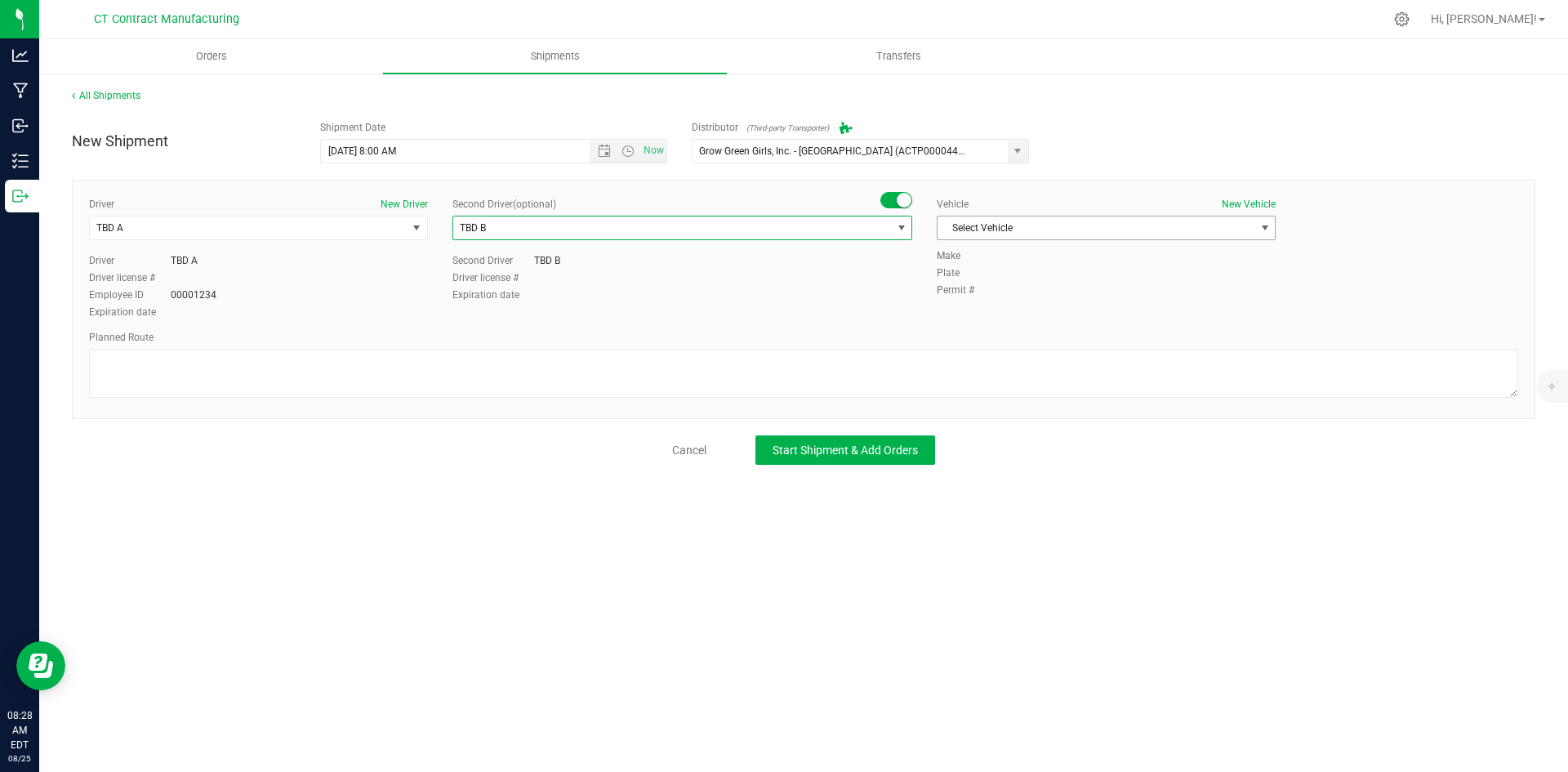
click at [991, 226] on span "Select Vehicle" at bounding box center [1095, 228] width 317 height 23
click at [982, 281] on li "Ford Transit 250" at bounding box center [1105, 280] width 337 height 24
click at [776, 381] on textarea at bounding box center [804, 373] width 1429 height 49
paste textarea "Randomized route via 3rd party transporter"
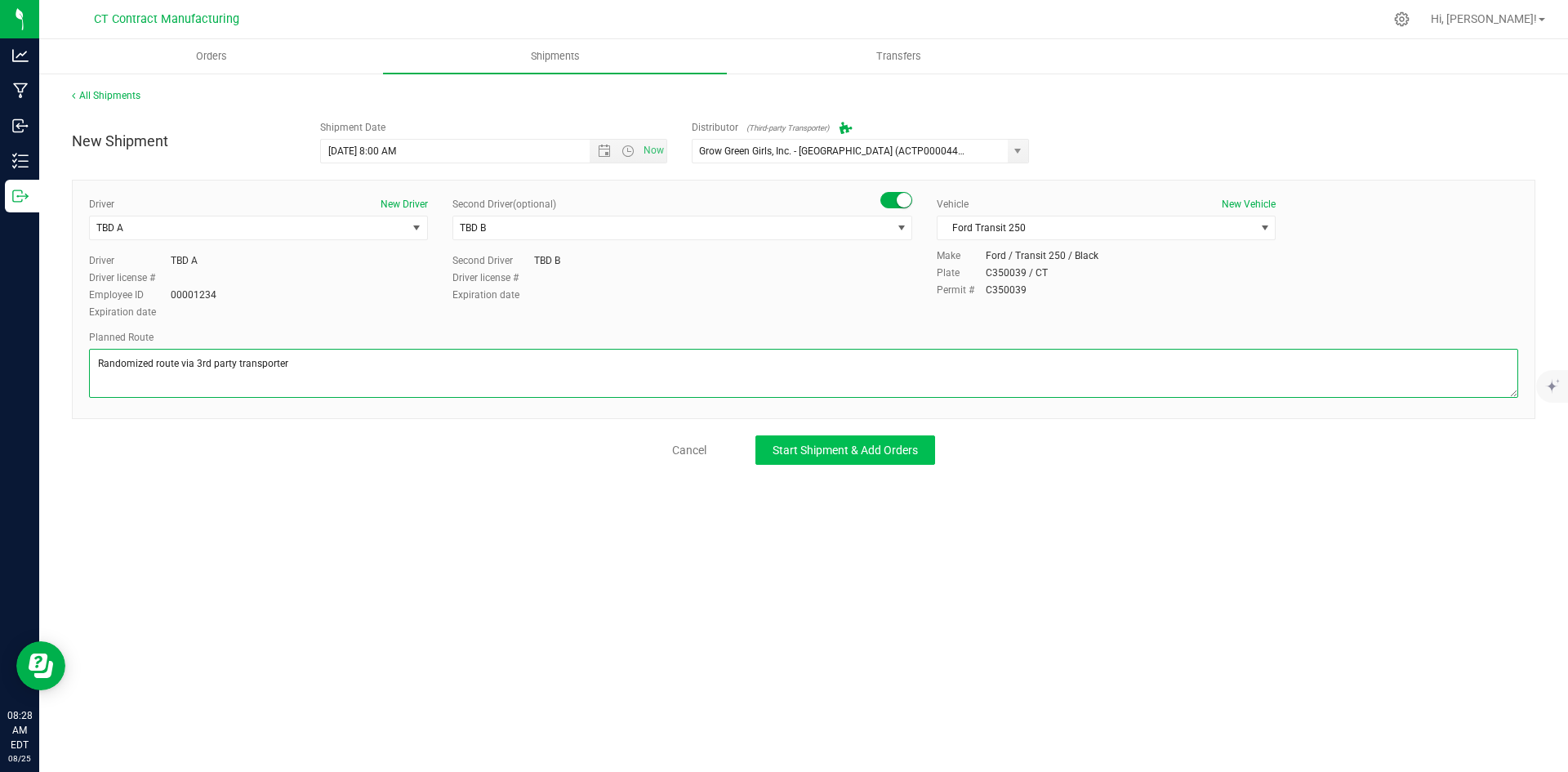
type textarea "Randomized route via 3rd party transporter"
click at [845, 439] on button "Start Shipment & Add Orders" at bounding box center [844, 450] width 179 height 30
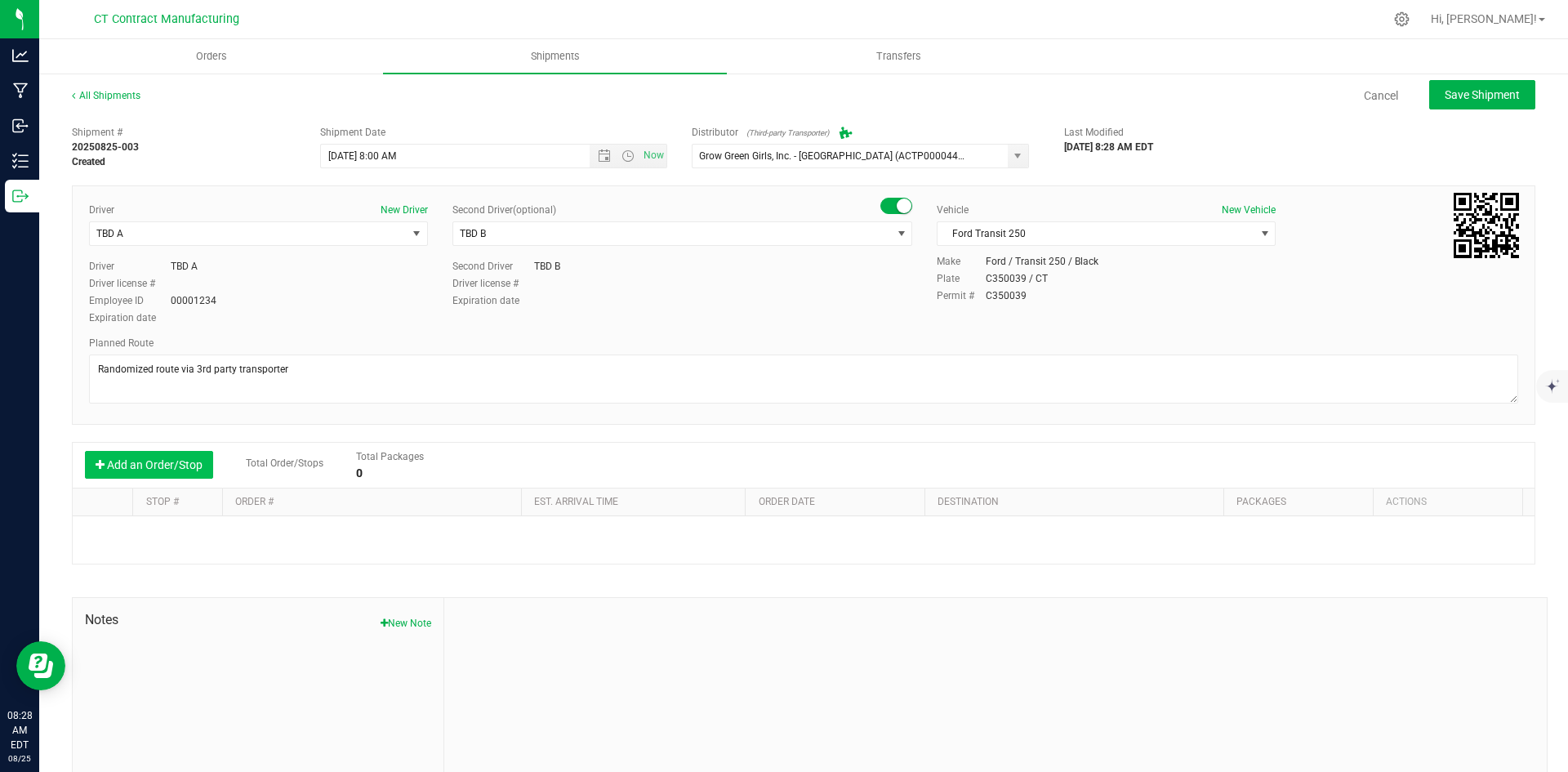
click at [200, 476] on button "Add an Order/Stop" at bounding box center [149, 465] width 128 height 28
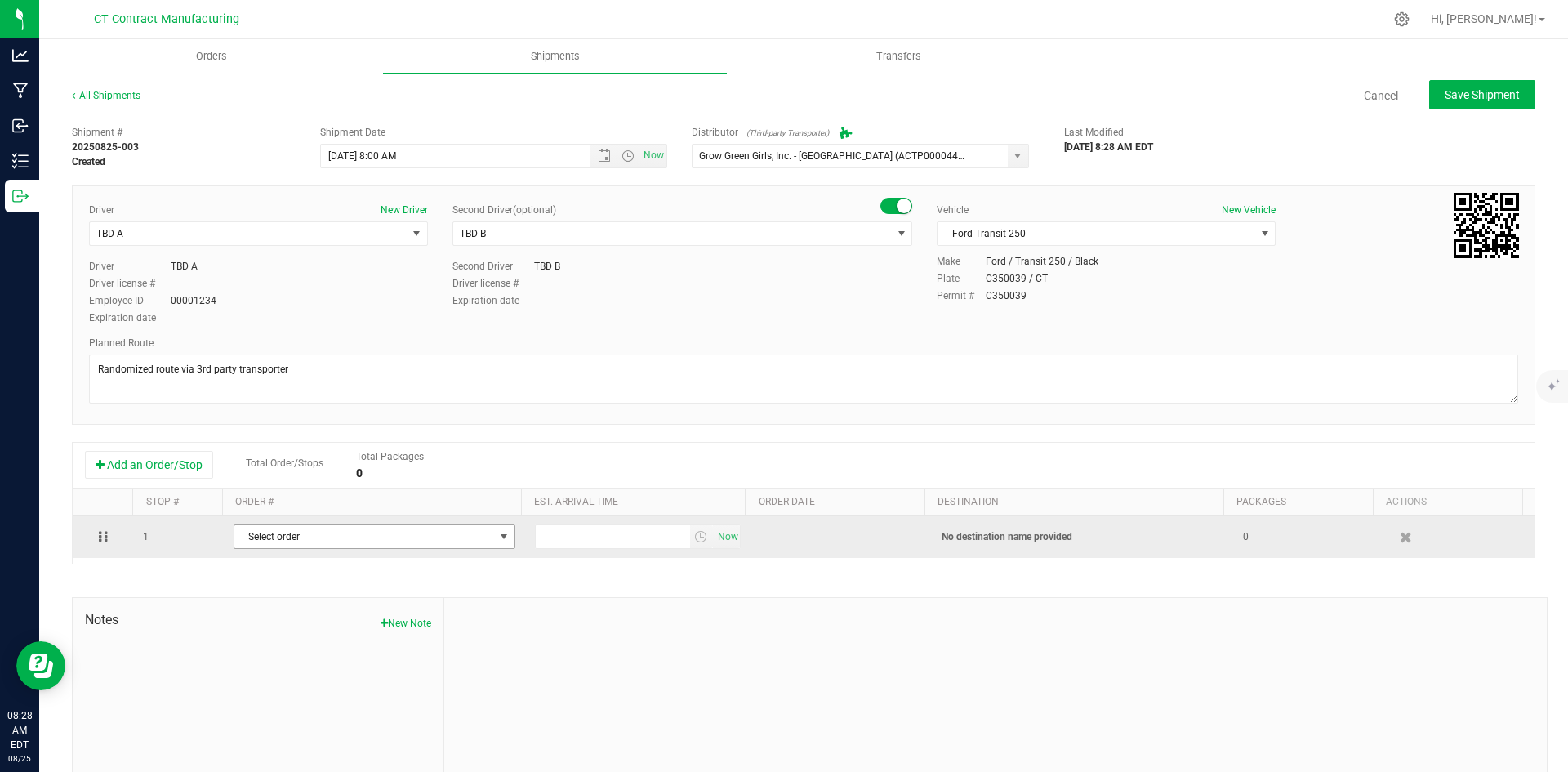
click at [273, 533] on span "Select order" at bounding box center [364, 536] width 260 height 23
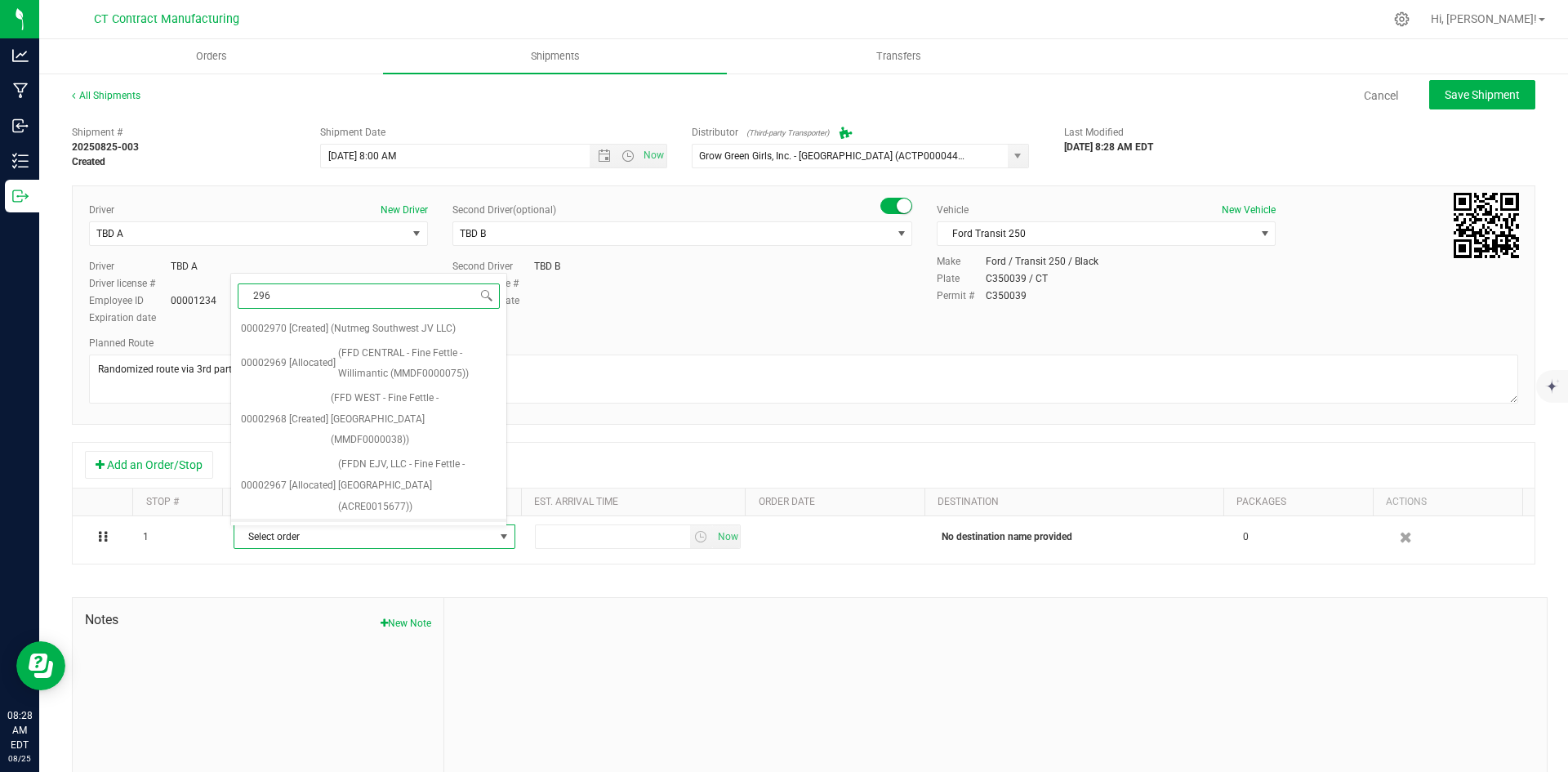
type input "2969"
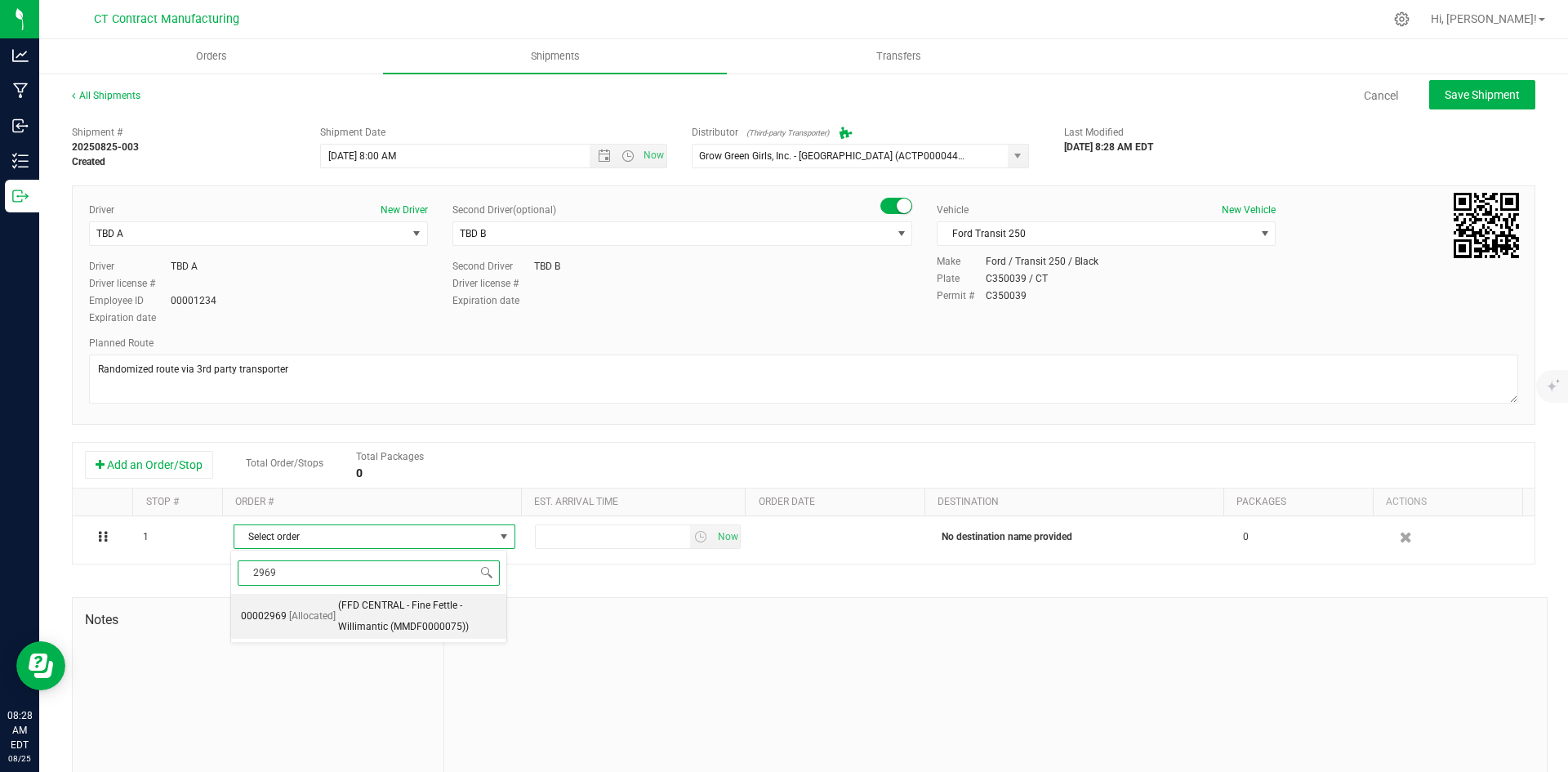
click at [377, 622] on span "(FFD CENTRAL - Fine Fettle - Willimantic (MMDF0000075))" at bounding box center [417, 616] width 159 height 42
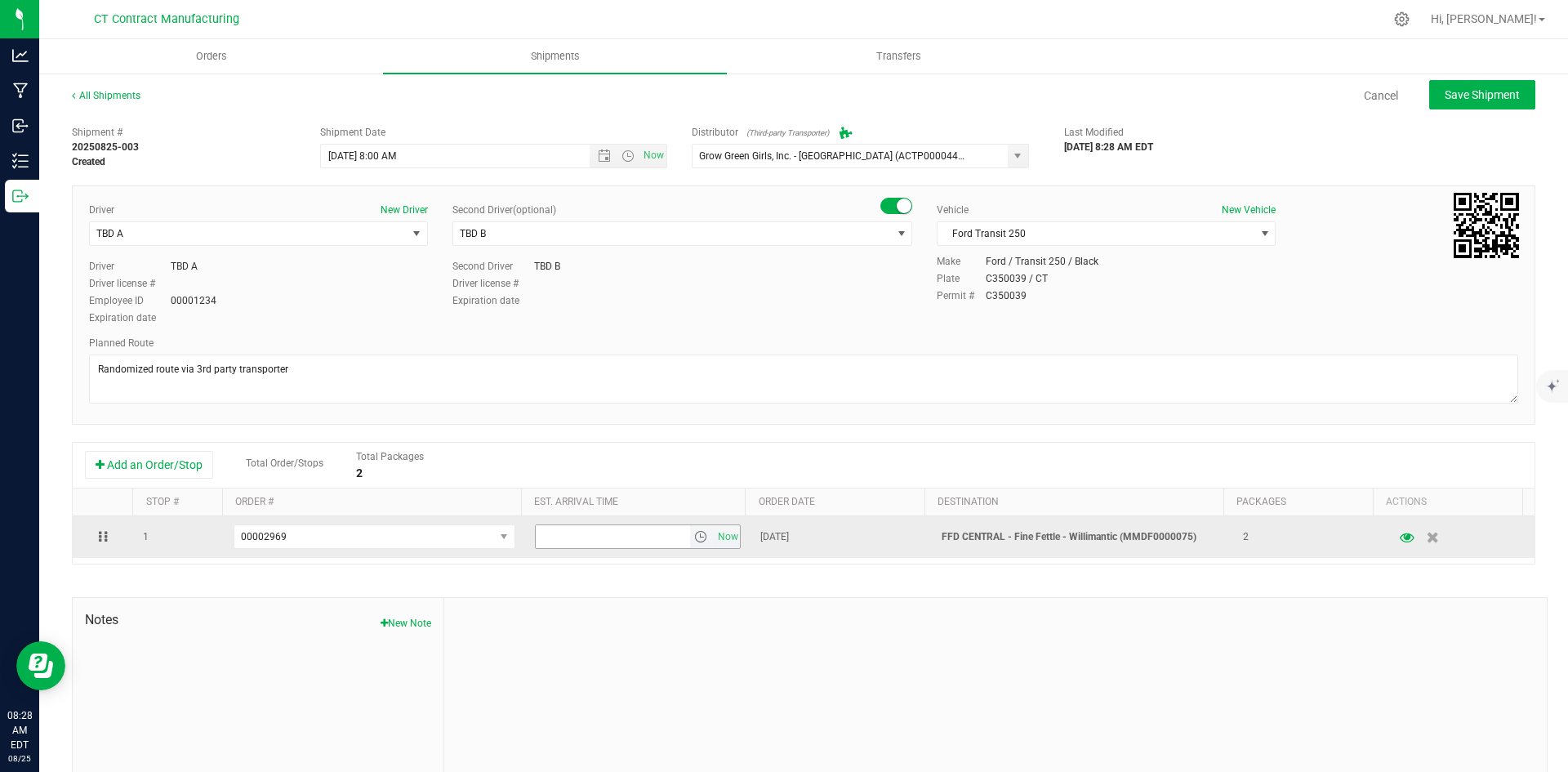
click at [694, 532] on span "select" at bounding box center [700, 536] width 13 height 13
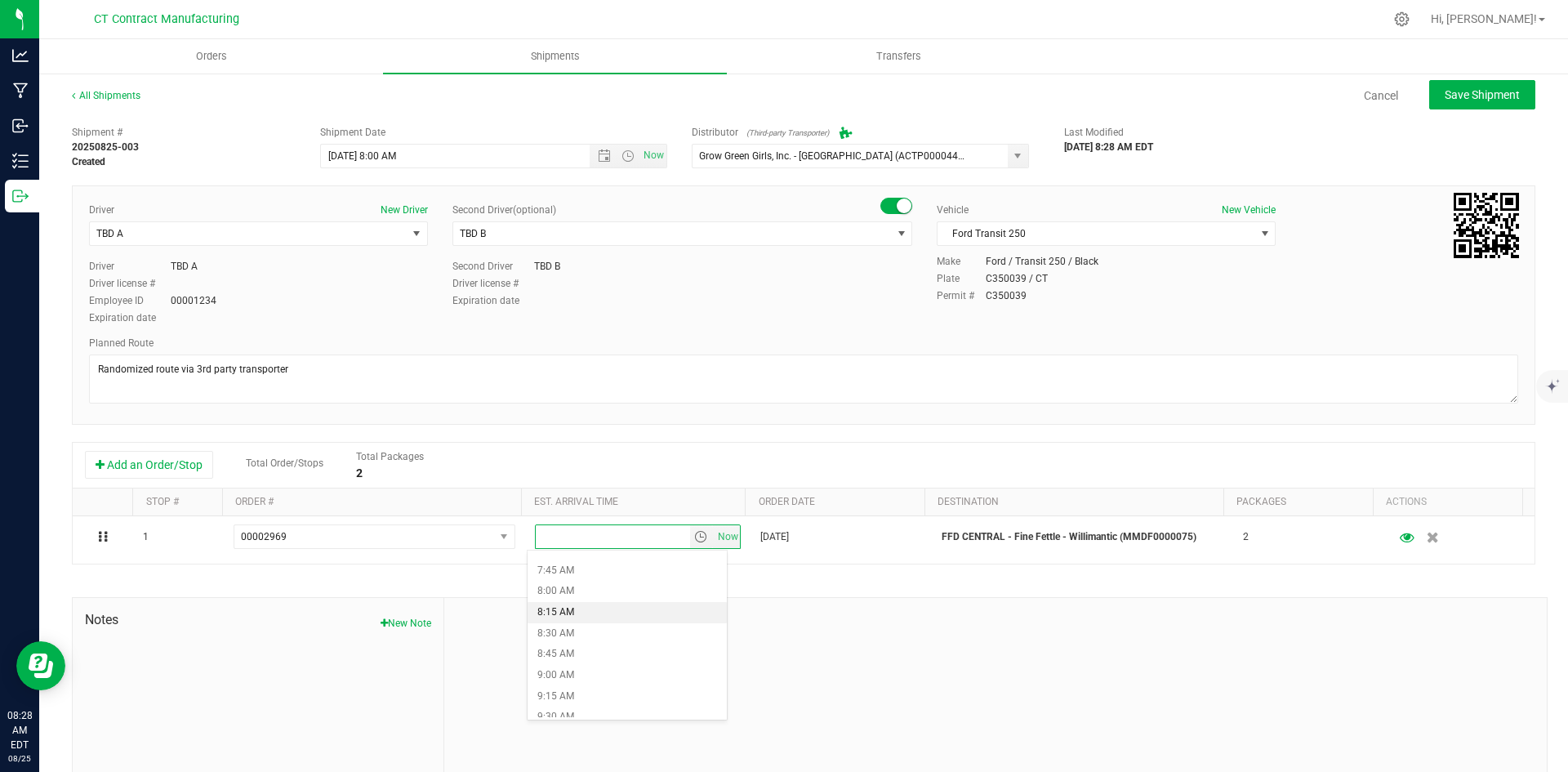
scroll to position [898, 0]
click at [602, 674] on li "12:00 PM" at bounding box center [627, 673] width 199 height 21
click at [1480, 92] on span "Save Shipment" at bounding box center [1482, 95] width 75 height 13
type input "[DATE] 12:00 PM"
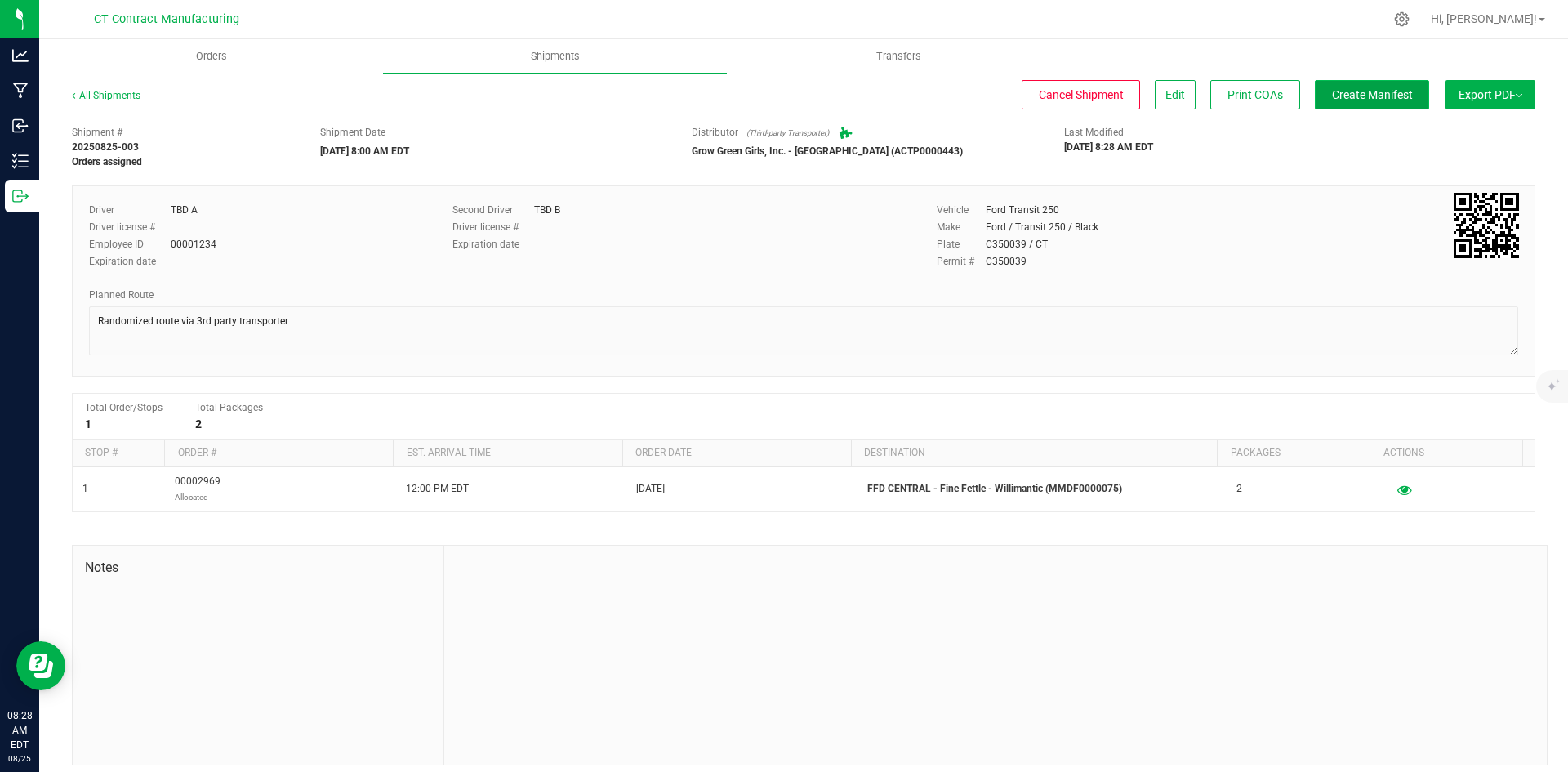
click at [1331, 85] on button "Create Manifest" at bounding box center [1371, 95] width 114 height 30
click at [115, 105] on div "All Shipments" at bounding box center [120, 100] width 98 height 24
click at [115, 102] on div "All Shipments" at bounding box center [120, 100] width 98 height 24
click at [117, 91] on link "All Shipments" at bounding box center [106, 96] width 69 height 11
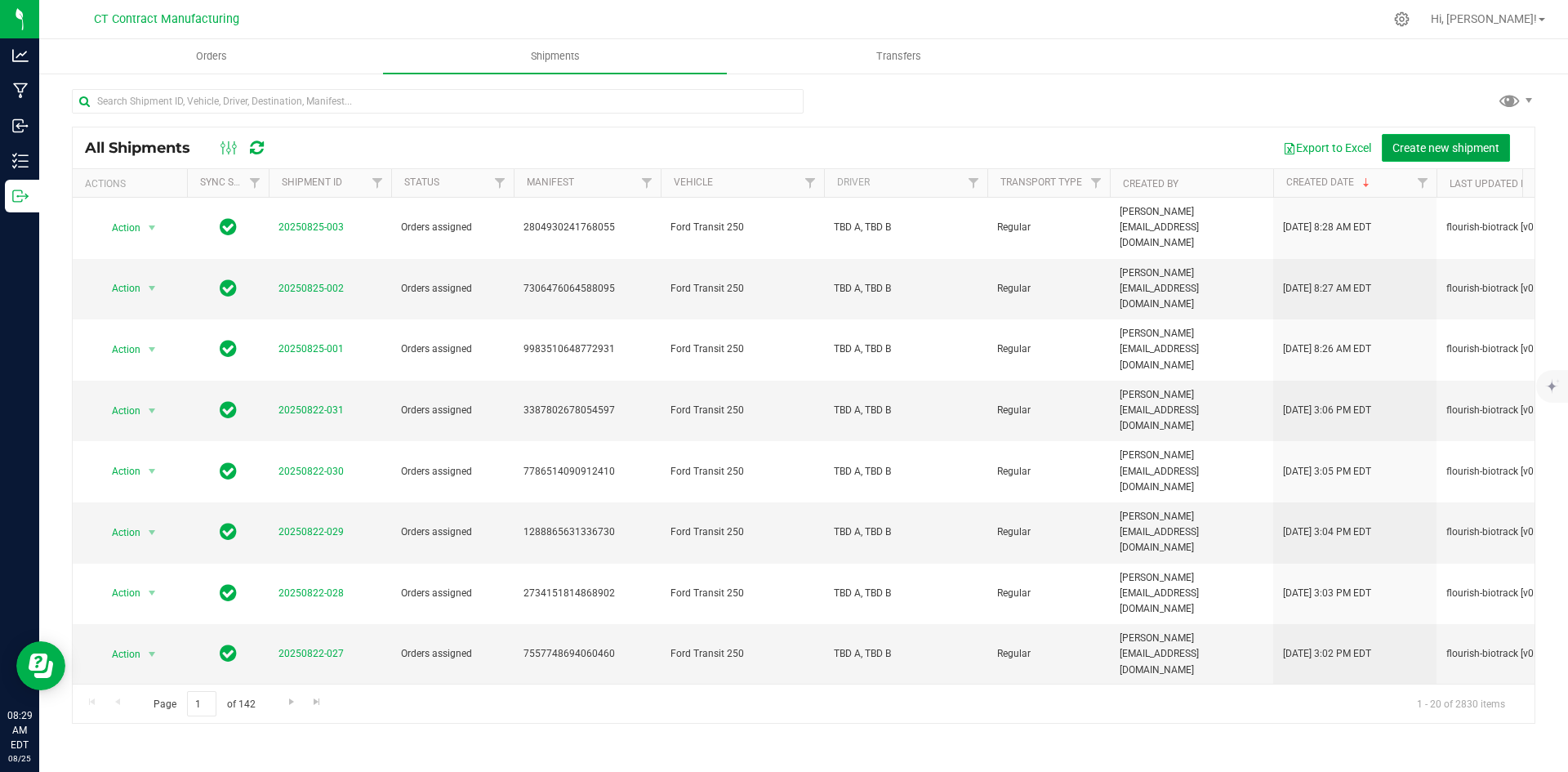
click at [1471, 142] on span "Create new shipment" at bounding box center [1445, 148] width 107 height 13
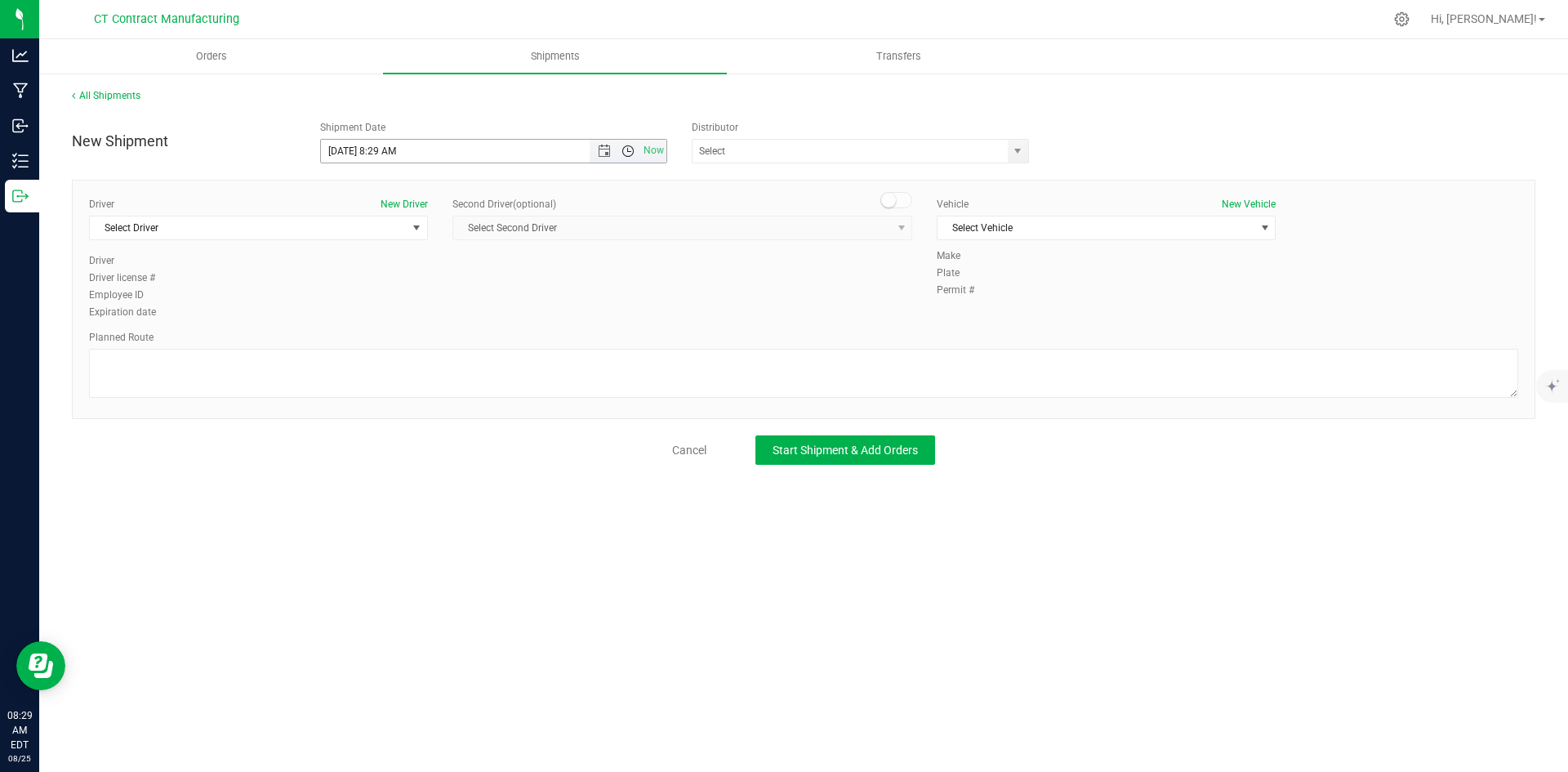
click at [614, 151] on span "Open the time view" at bounding box center [628, 151] width 28 height 13
click at [395, 268] on li "8:00 AM" at bounding box center [492, 268] width 345 height 21
click at [608, 151] on span "Open the date view" at bounding box center [604, 151] width 13 height 13
click at [381, 345] on link "26" at bounding box center [382, 342] width 23 height 25
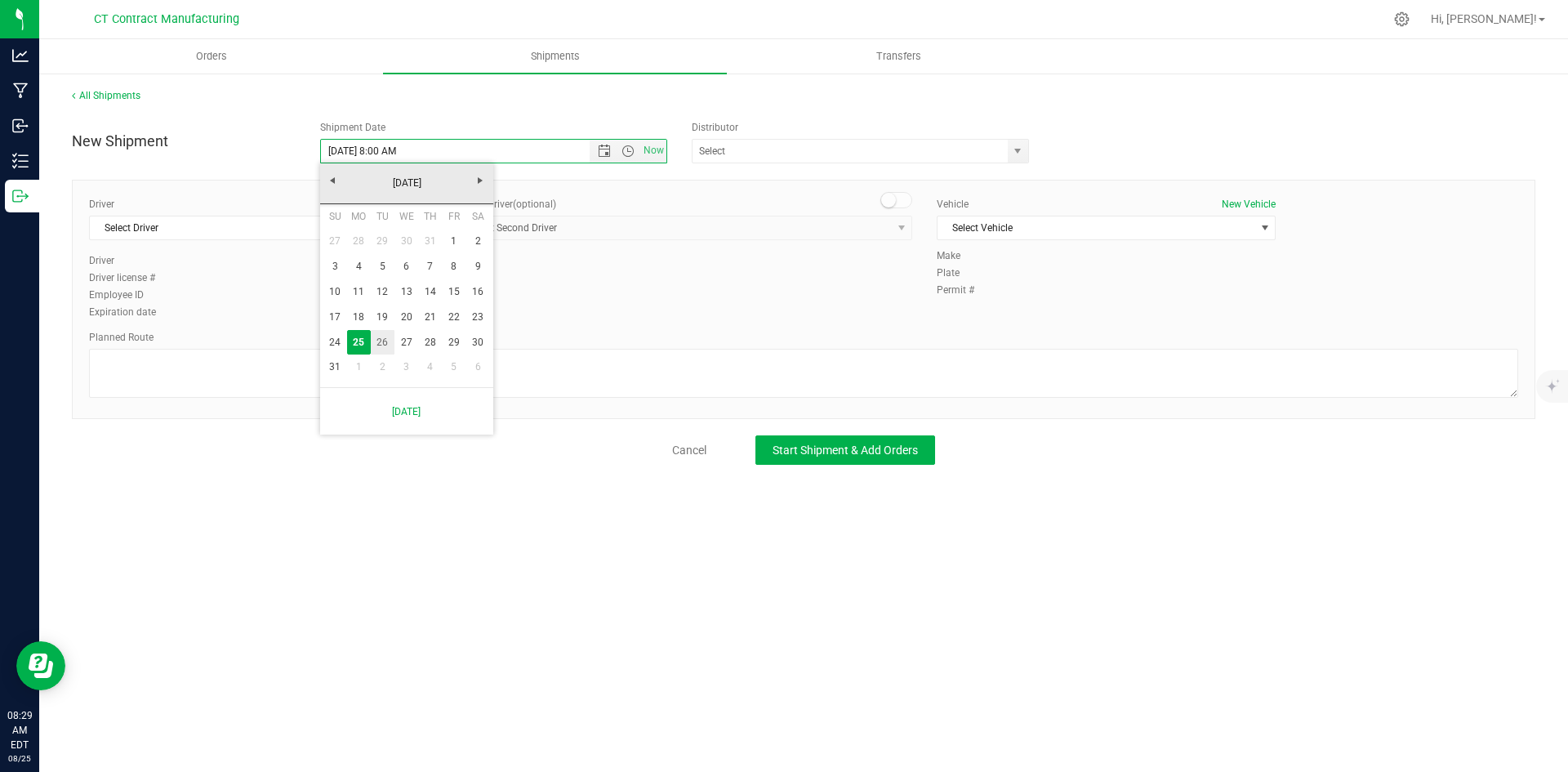
type input "[DATE] 8:00 AM"
click at [1018, 151] on span "select" at bounding box center [1017, 151] width 13 height 13
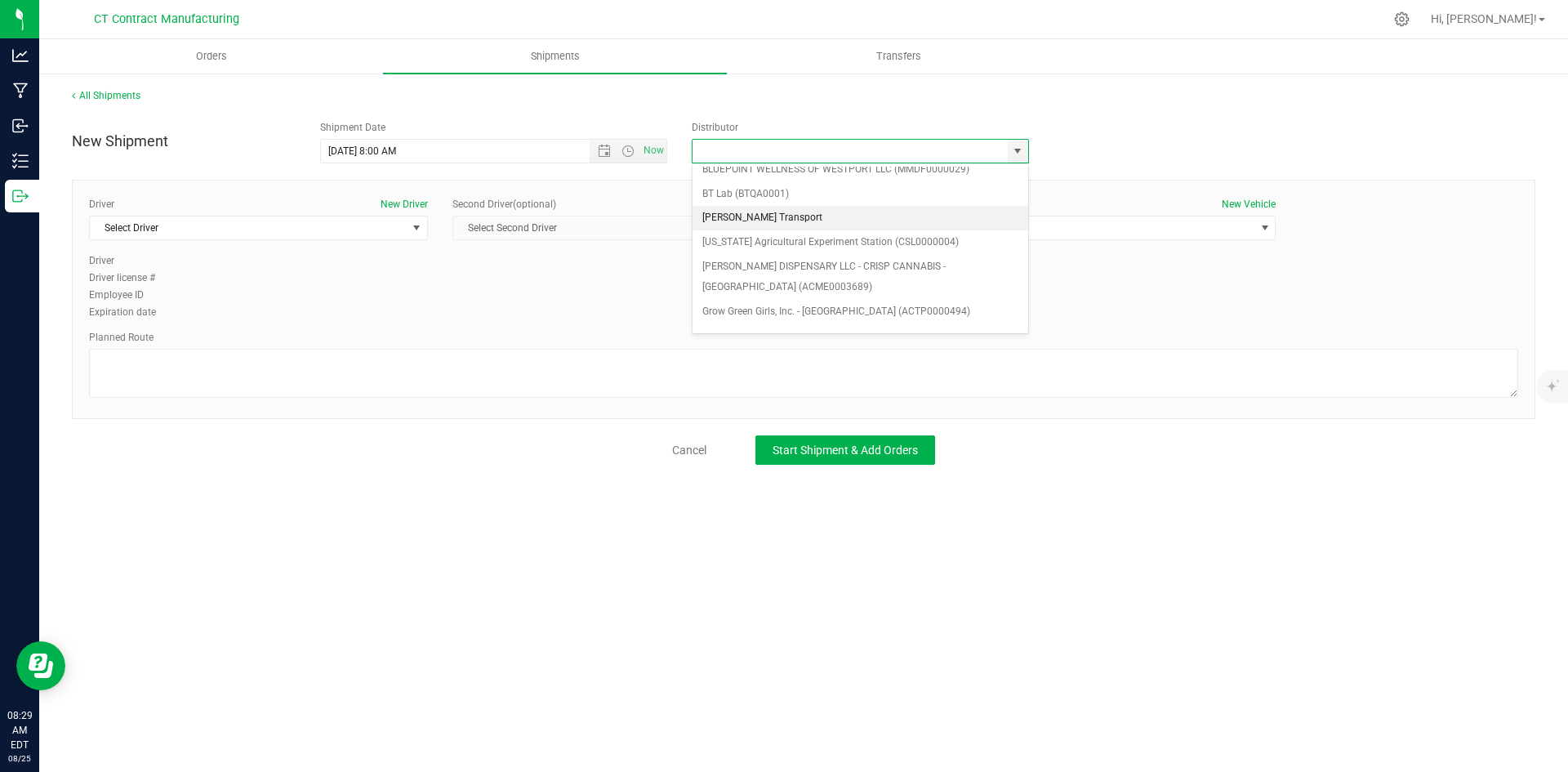
scroll to position [82, 0]
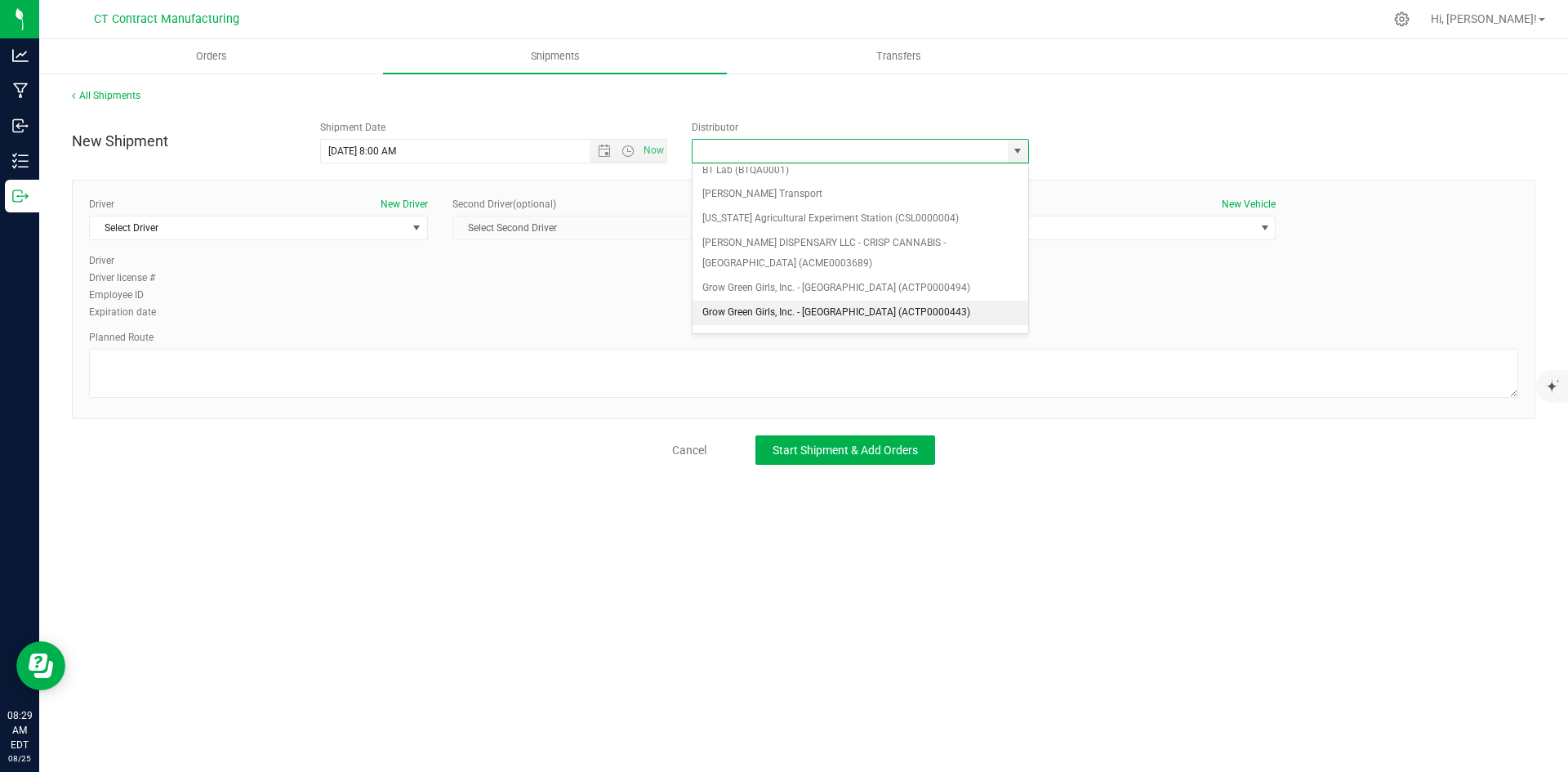
click at [900, 318] on li "Grow Green Girls, Inc. - [GEOGRAPHIC_DATA] (ACTP0000443)" at bounding box center [859, 312] width 335 height 24
type input "Grow Green Girls, Inc. - [GEOGRAPHIC_DATA] (ACTP0000443)"
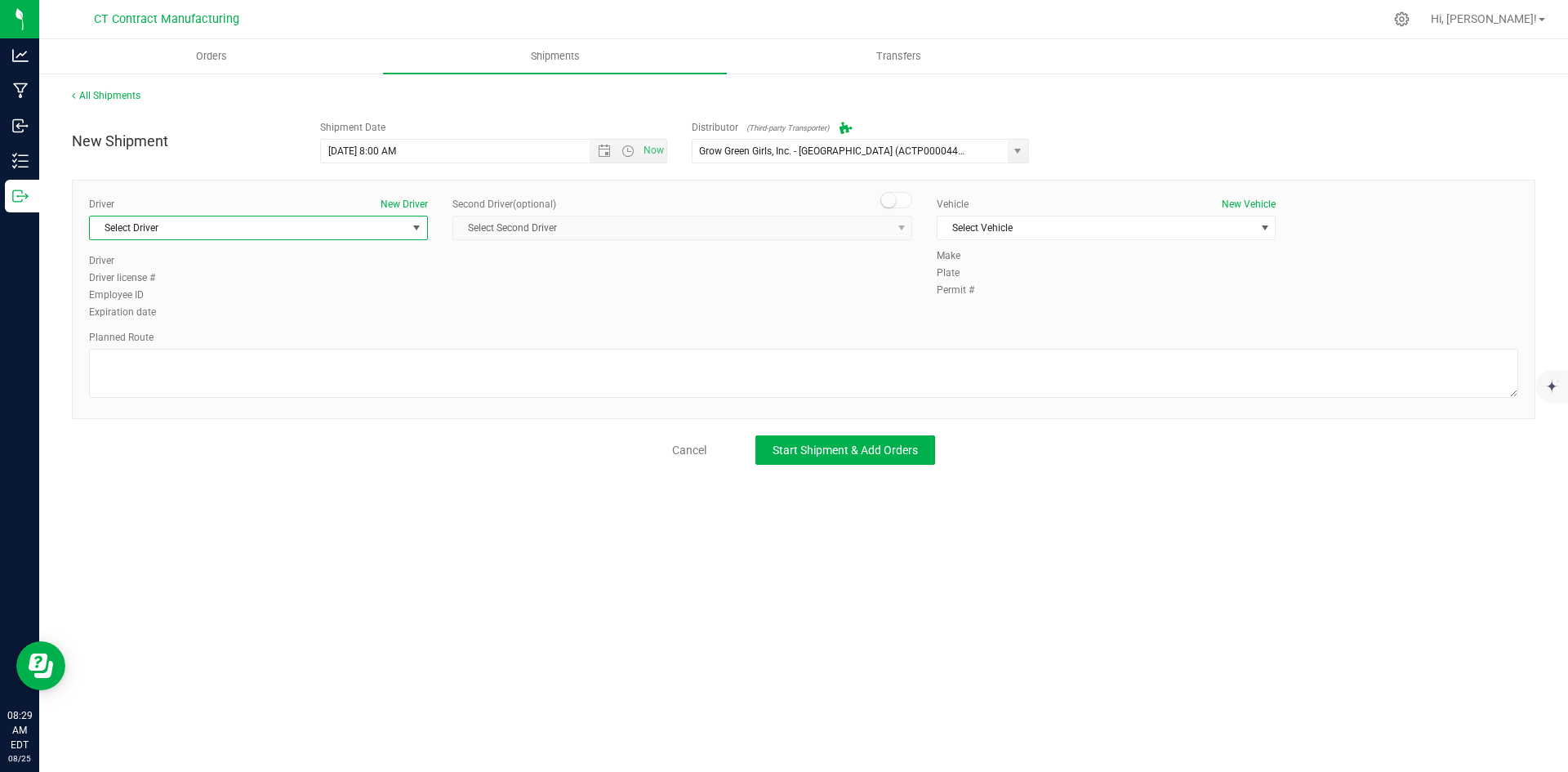
click at [400, 231] on span "Select Driver" at bounding box center [248, 228] width 317 height 23
click at [280, 288] on li "TBD A" at bounding box center [258, 296] width 337 height 24
click at [893, 196] on small at bounding box center [888, 200] width 15 height 15
click at [890, 226] on span "Select Second Driver" at bounding box center [672, 228] width 438 height 23
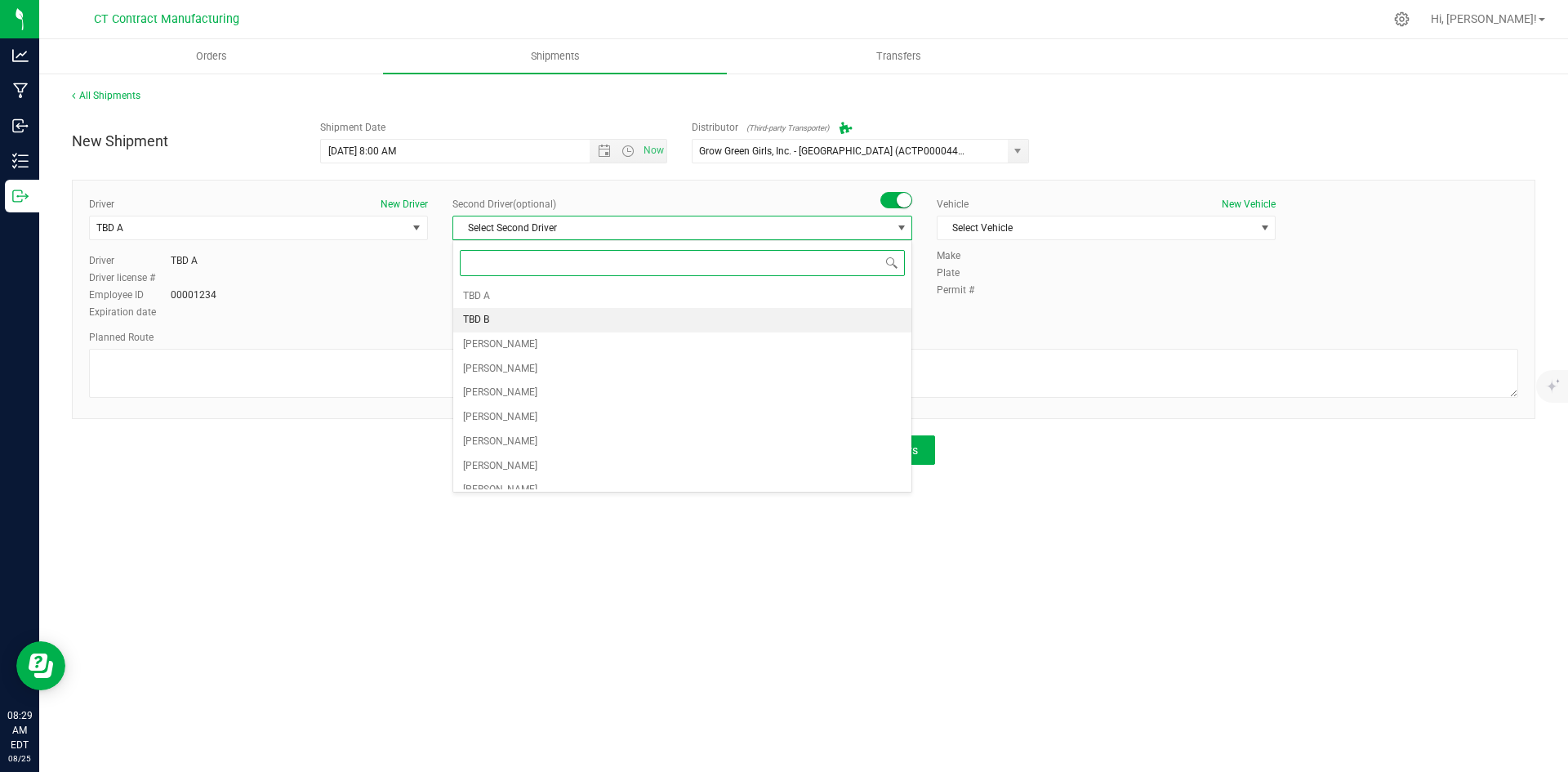
click at [474, 321] on span "TBD B" at bounding box center [476, 320] width 26 height 21
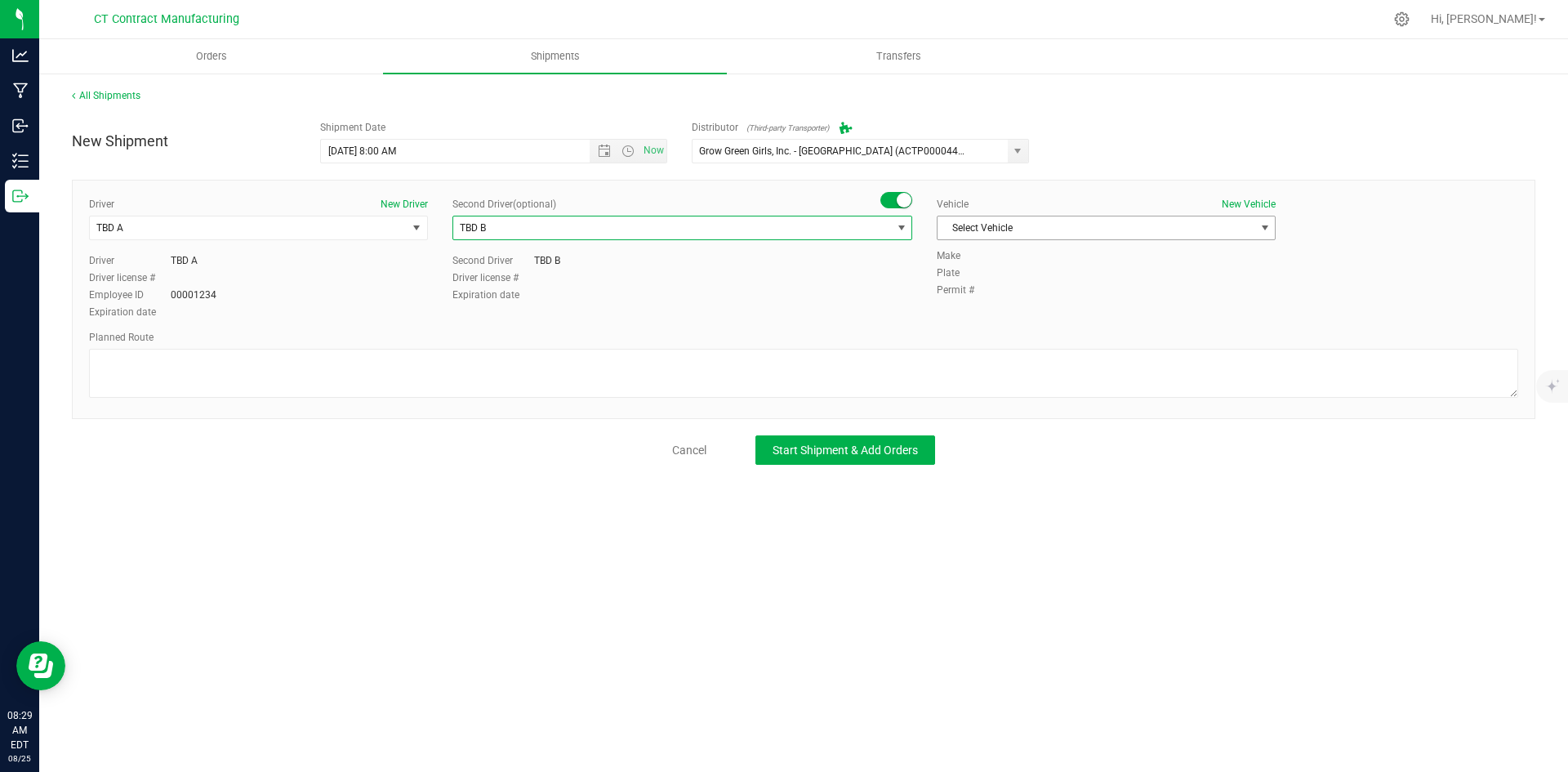
click at [998, 233] on span "Select Vehicle" at bounding box center [1095, 228] width 317 height 23
click at [986, 280] on li "Ford Transit 250" at bounding box center [1105, 280] width 337 height 24
click at [845, 380] on textarea at bounding box center [804, 373] width 1429 height 49
paste textarea "Randomized route via 3rd party transporter"
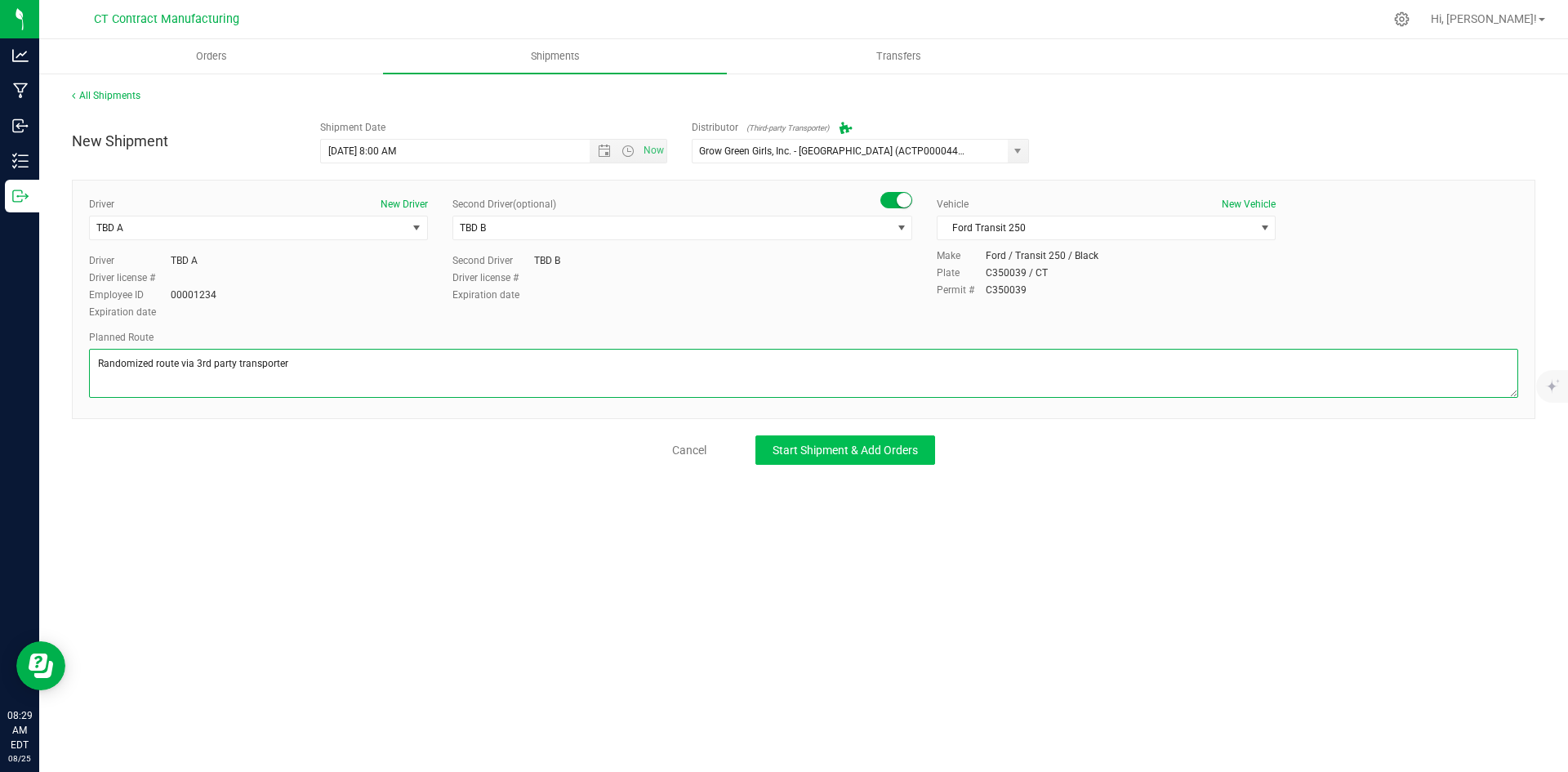
type textarea "Randomized route via 3rd party transporter"
click at [884, 443] on span "Start Shipment & Add Orders" at bounding box center [844, 450] width 145 height 13
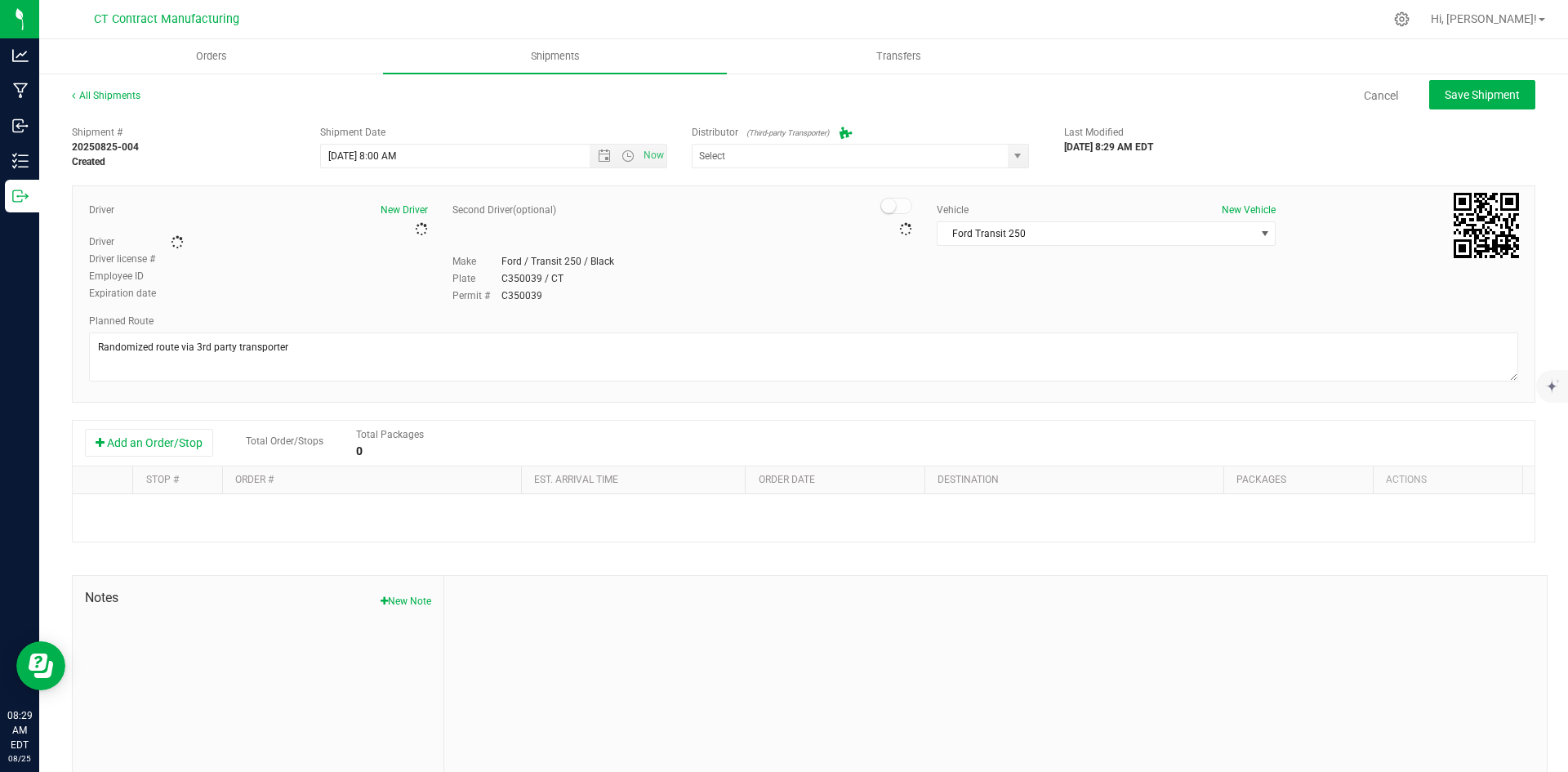
type input "Grow Green Girls, Inc. - [GEOGRAPHIC_DATA] (ACTP0000443)"
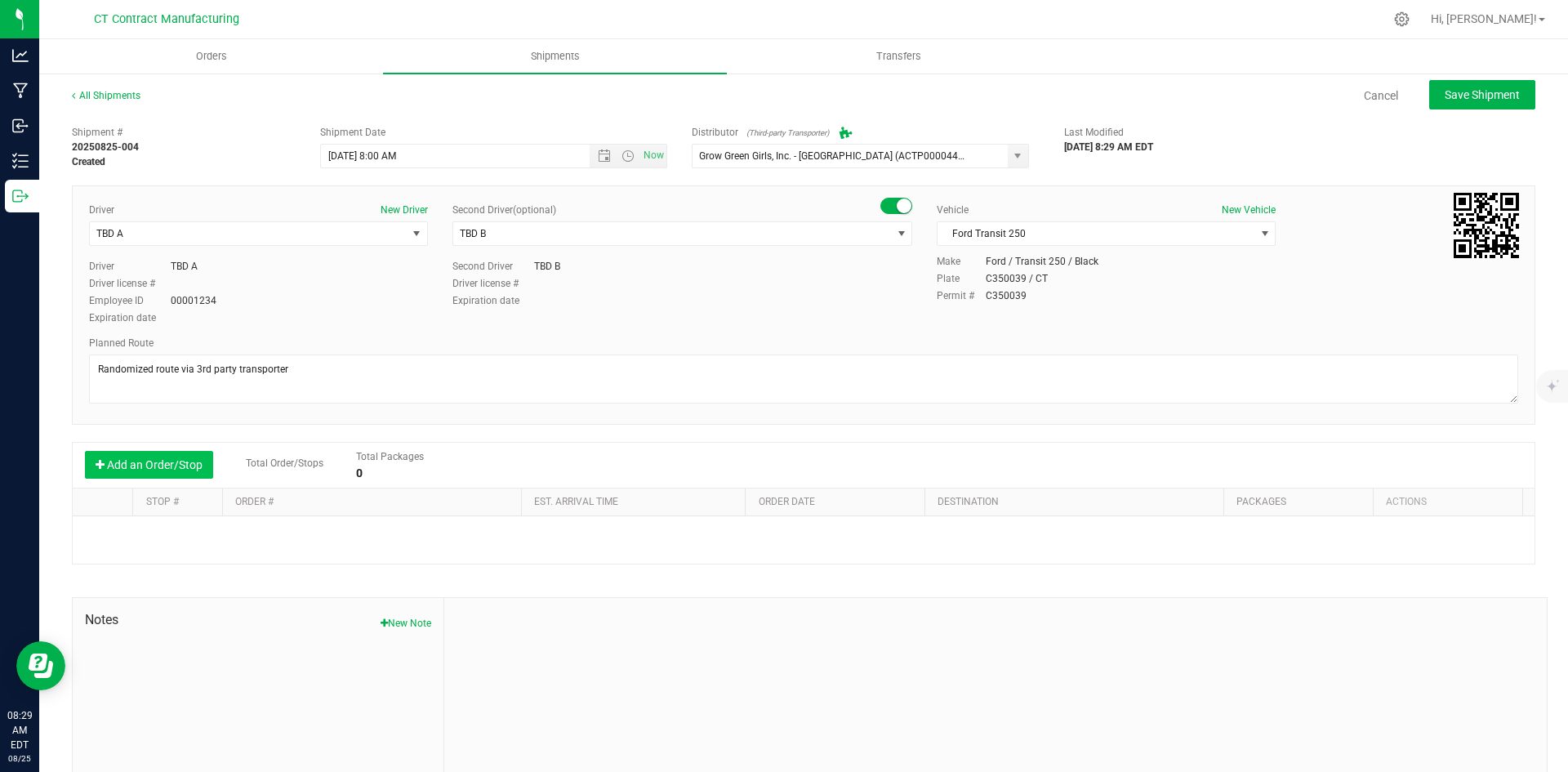
click at [159, 469] on button "Add an Order/Stop" at bounding box center [149, 465] width 128 height 28
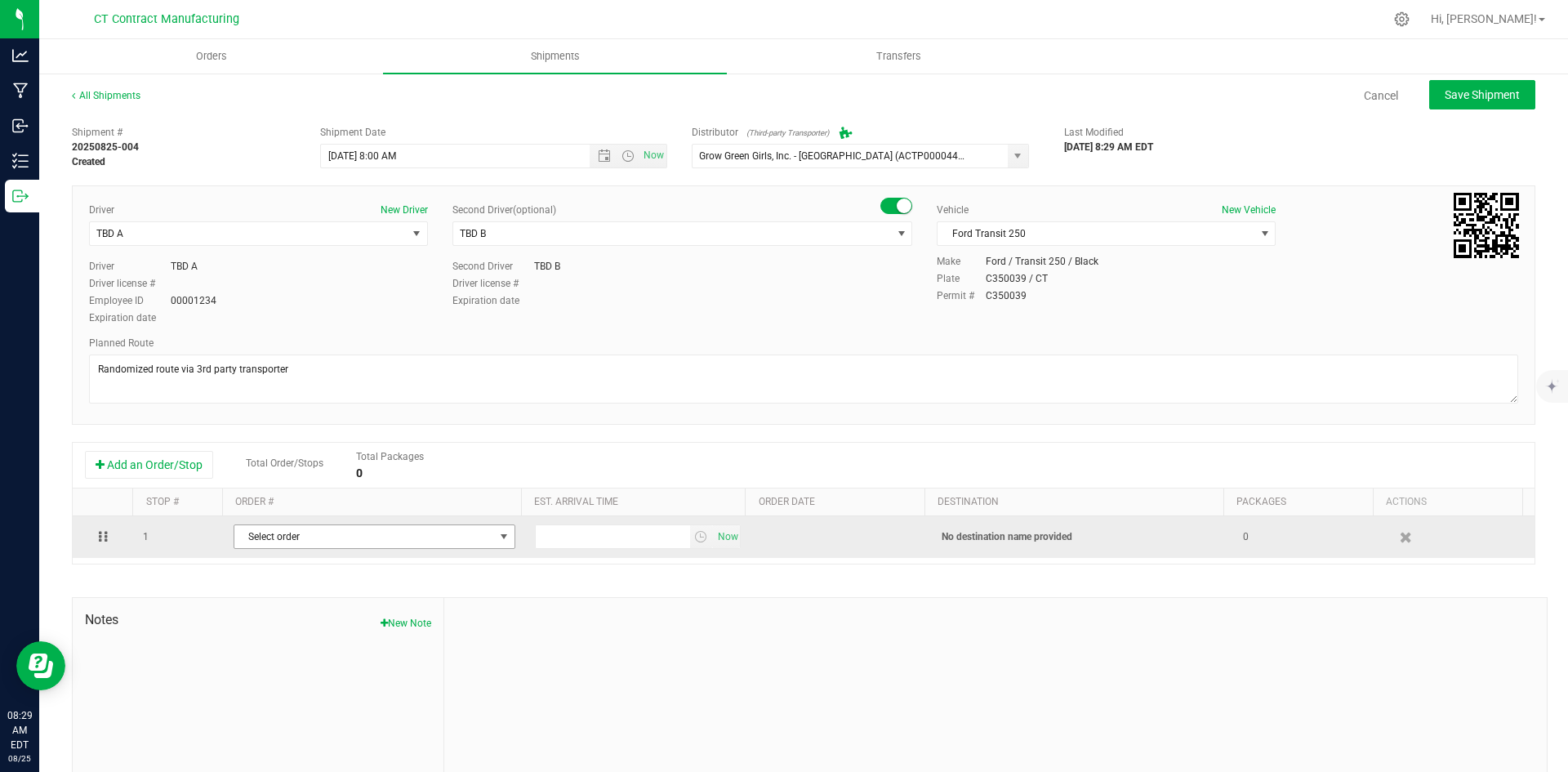
click at [351, 532] on span "Select order" at bounding box center [364, 536] width 260 height 23
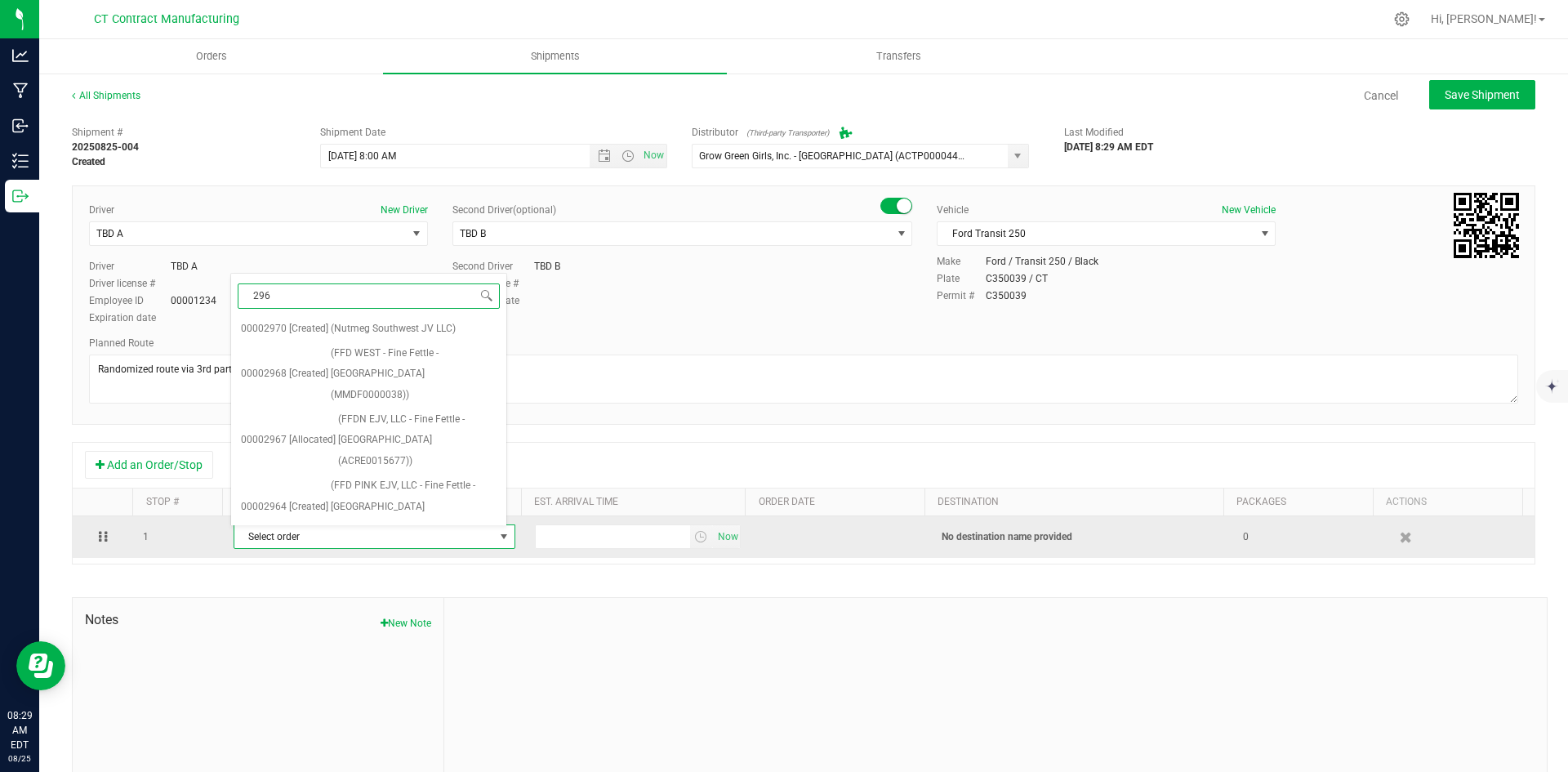
type input "2967"
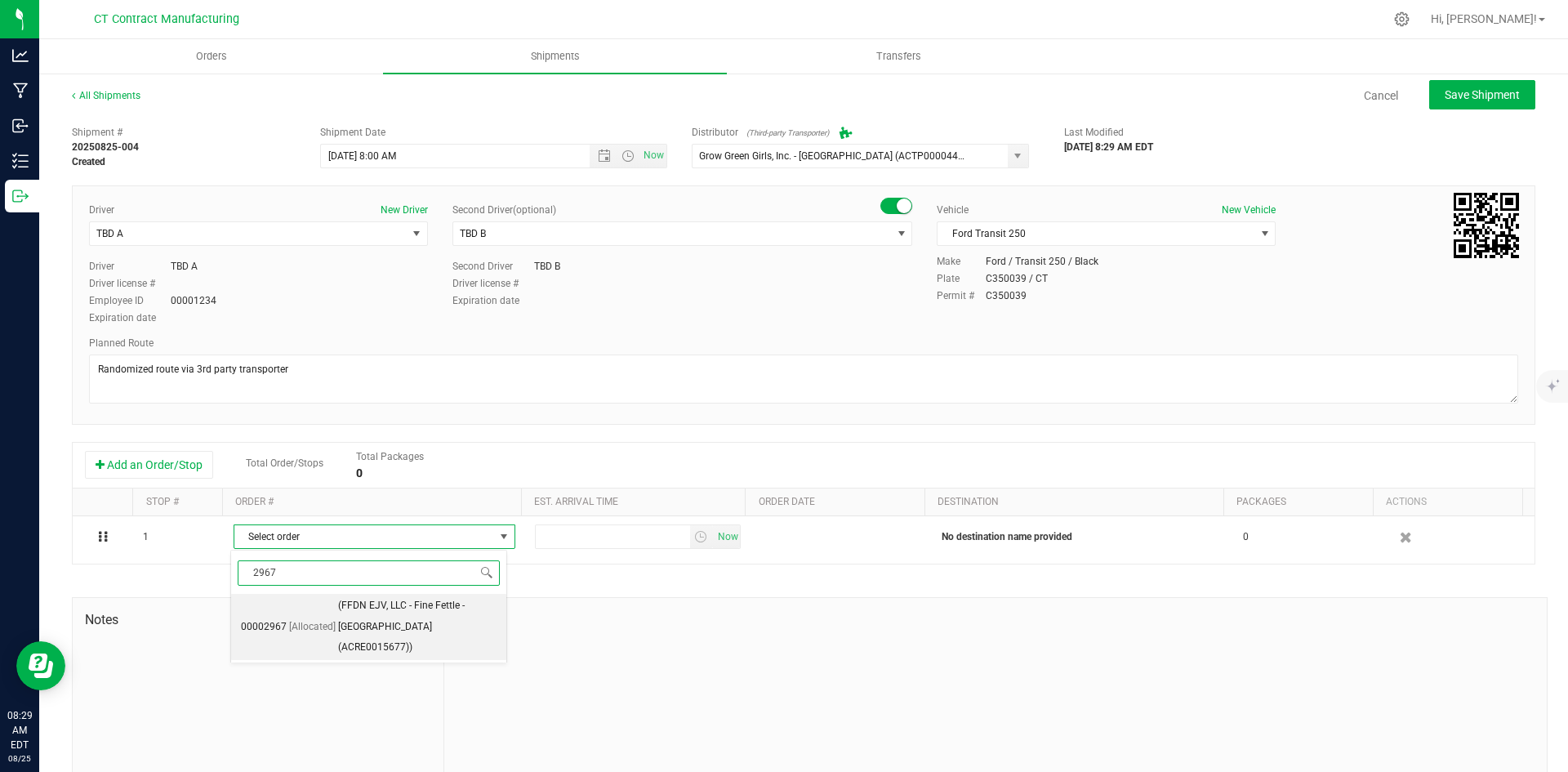
click at [443, 620] on span "(FFDN EJV, LLC - Fine Fettle - Old Saybrook (ACRE0015677))" at bounding box center [417, 627] width 159 height 63
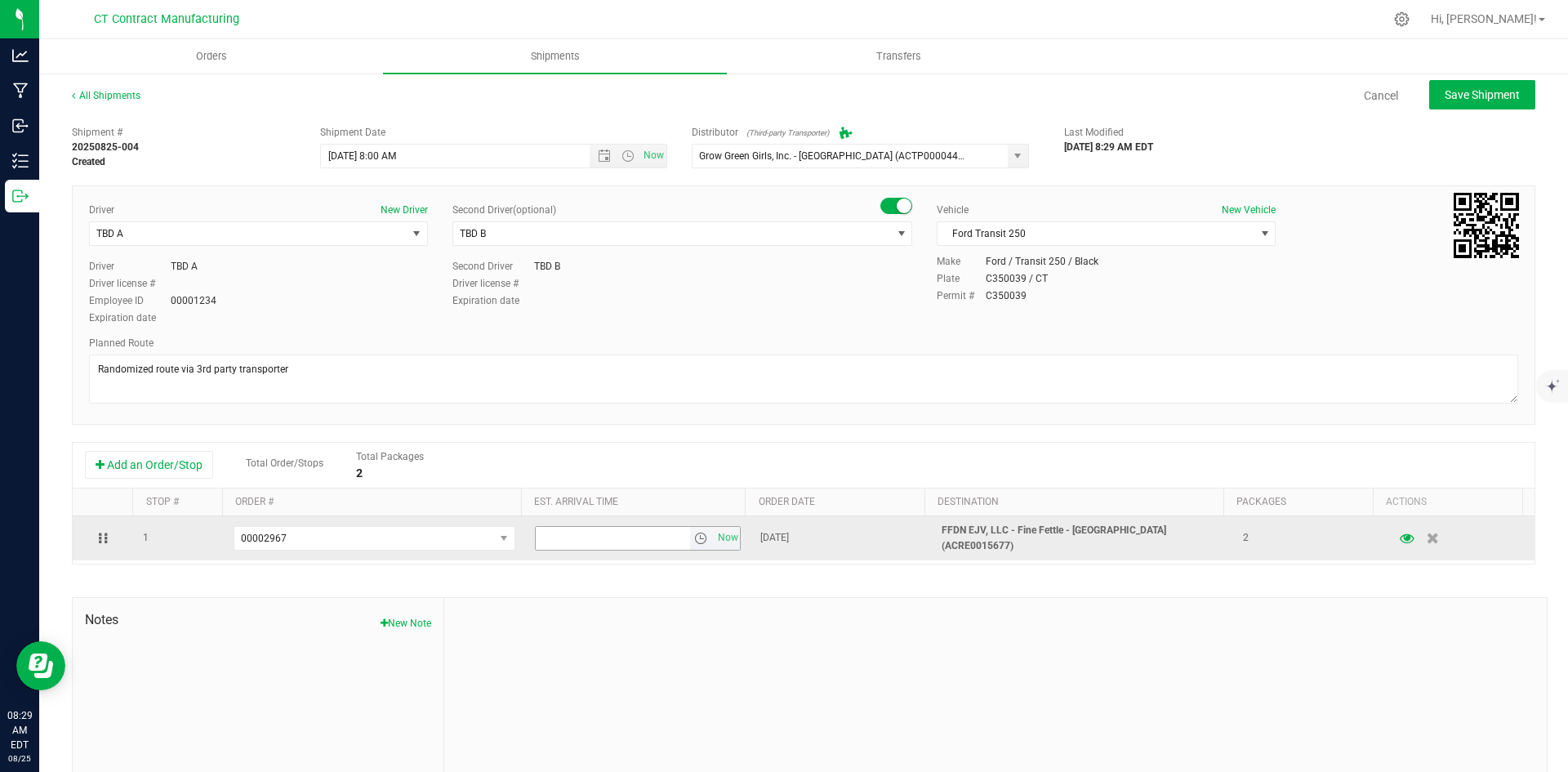
click at [695, 538] on span "select" at bounding box center [700, 538] width 13 height 13
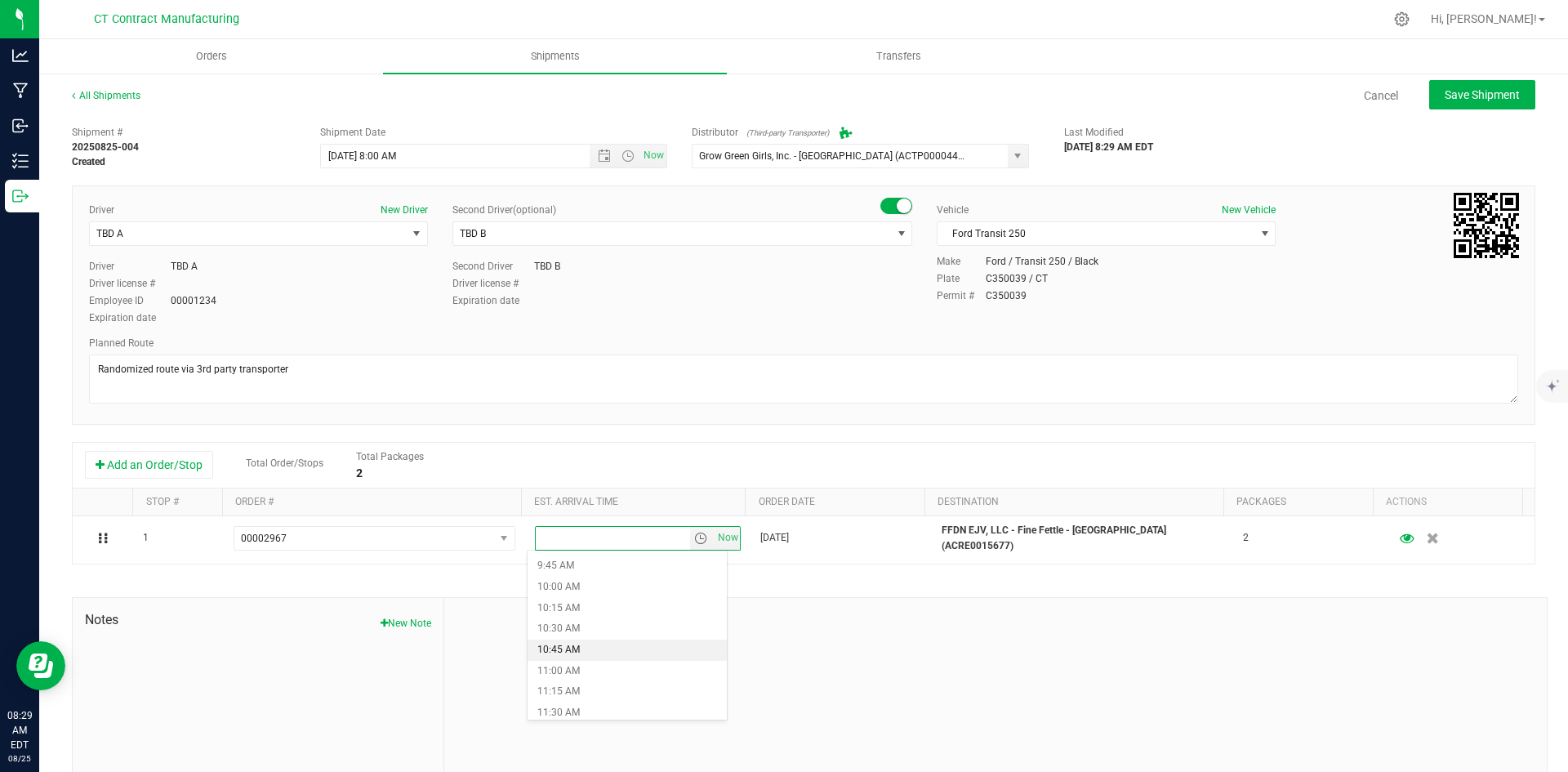
scroll to position [898, 0]
click at [596, 673] on li "12:00 PM" at bounding box center [627, 673] width 199 height 21
click at [1444, 77] on div "All Shipments Cancel Save Shipment Shipment # 20250825-004 Created Shipment Dat…" at bounding box center [803, 452] width 1528 height 762
click at [1444, 94] on span "Save Shipment" at bounding box center [1482, 95] width 75 height 13
type input "[DATE] 12:00 PM"
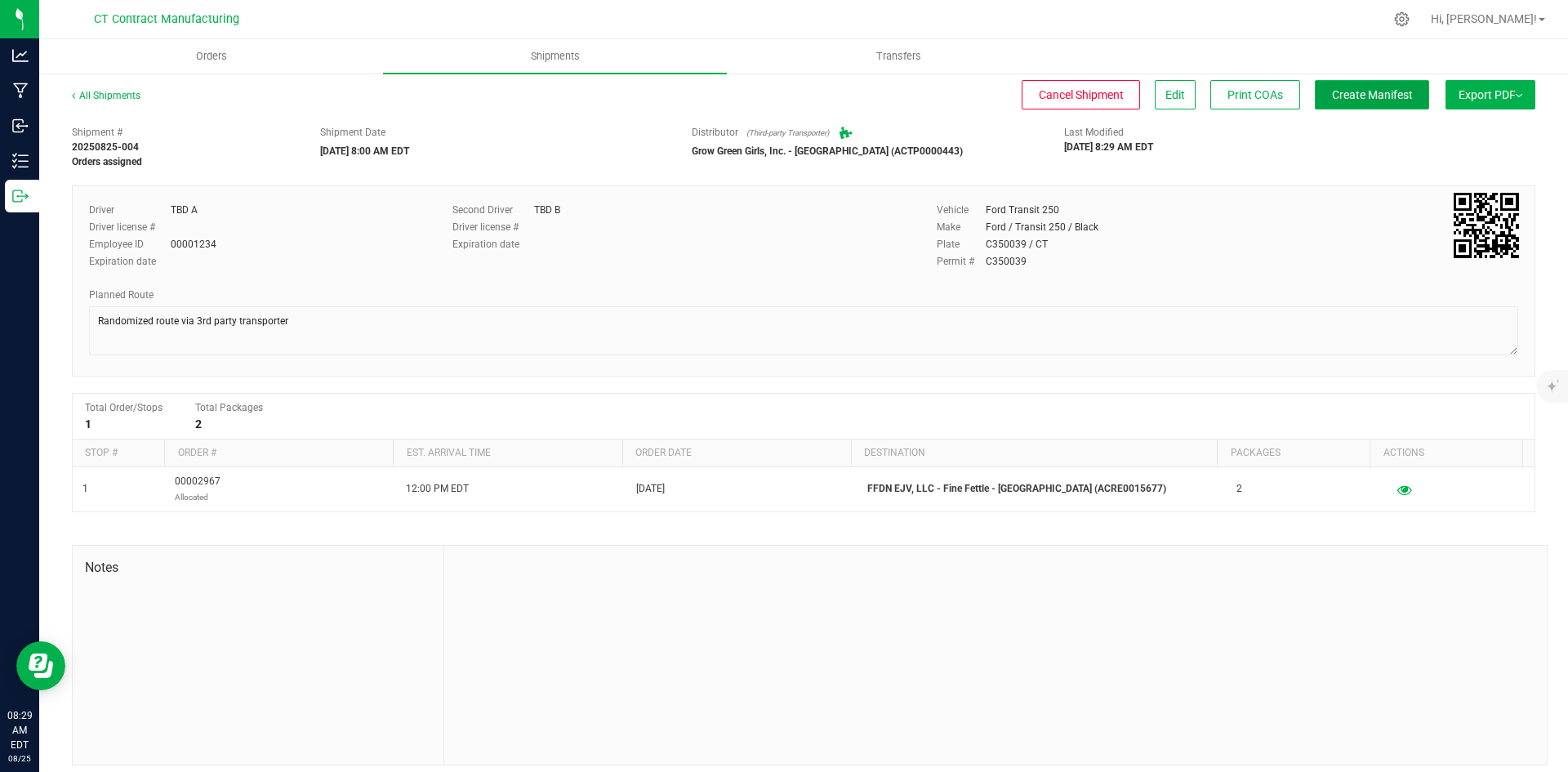
click at [1343, 91] on span "Create Manifest" at bounding box center [1372, 95] width 81 height 13
click at [102, 95] on link "All Shipments" at bounding box center [106, 96] width 69 height 11
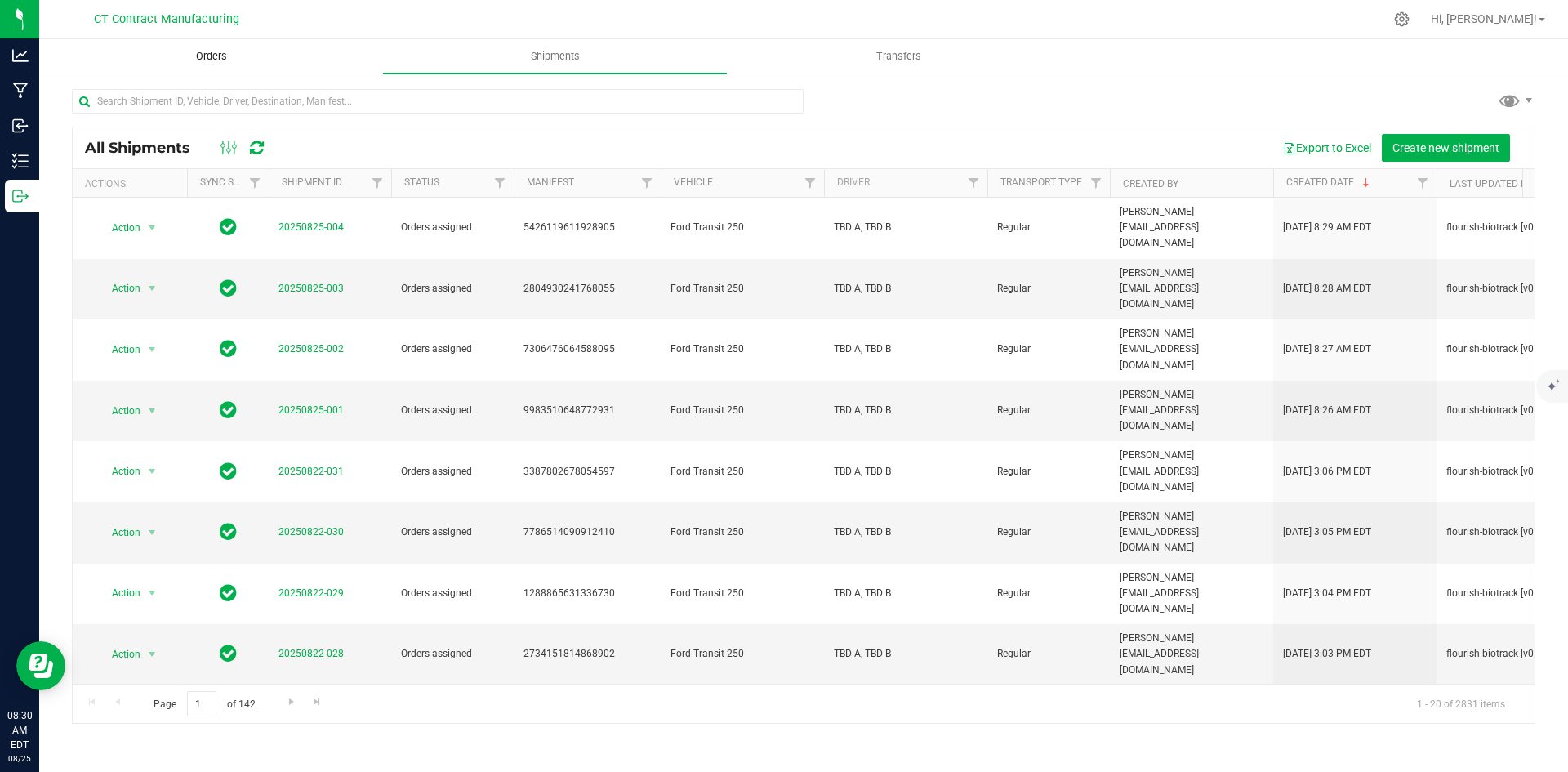
click at [191, 62] on span "Orders" at bounding box center [211, 57] width 75 height 15
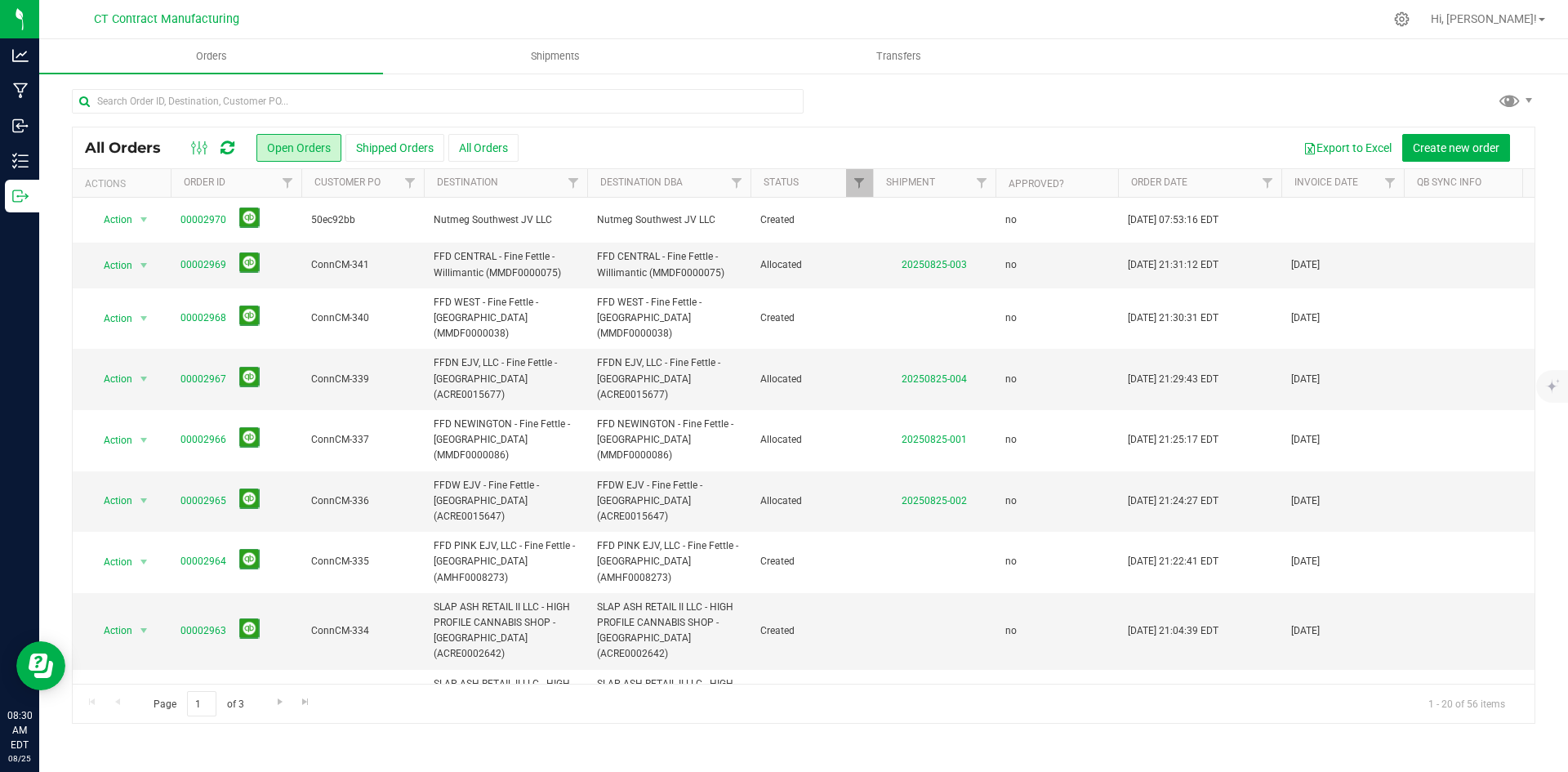
click at [604, 13] on div at bounding box center [838, 20] width 1091 height 32
click at [369, 105] on input "text" at bounding box center [438, 101] width 732 height 24
drag, startPoint x: 369, startPoint y: 105, endPoint x: 271, endPoint y: 106, distance: 98.0
click at [271, 106] on input "text" at bounding box center [438, 101] width 732 height 24
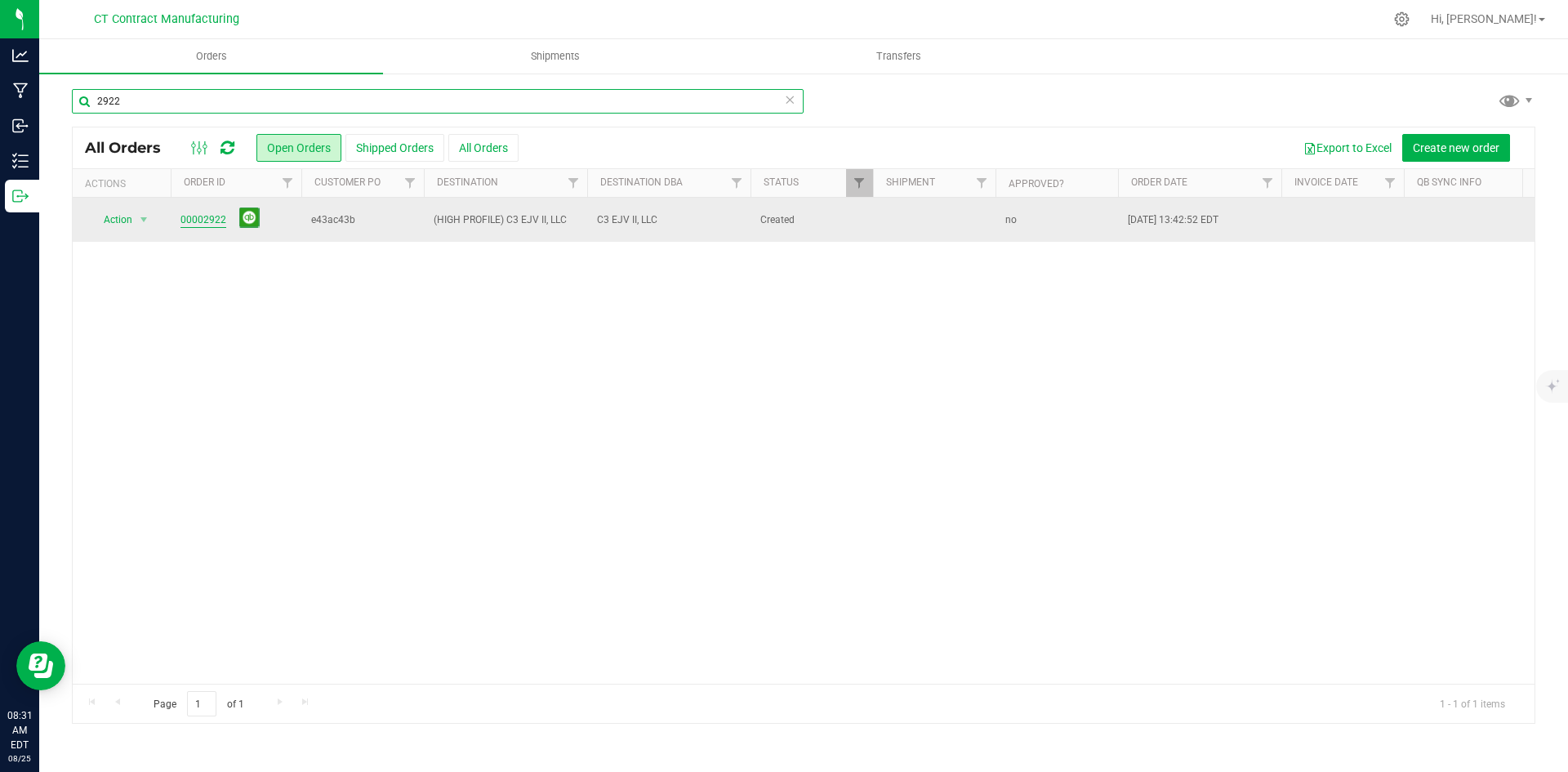
type input "2922"
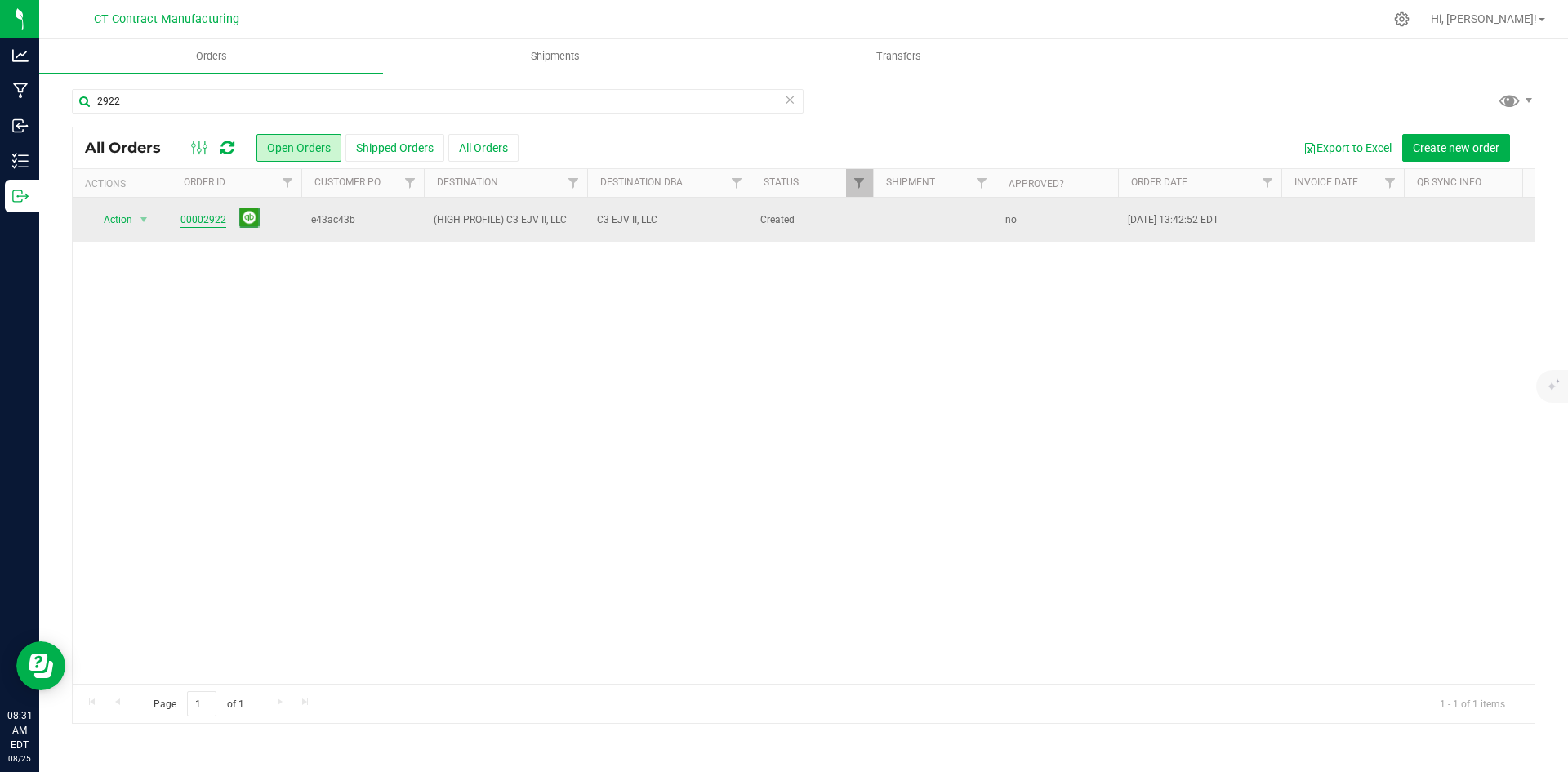
click at [206, 221] on link "00002922" at bounding box center [203, 220] width 46 height 16
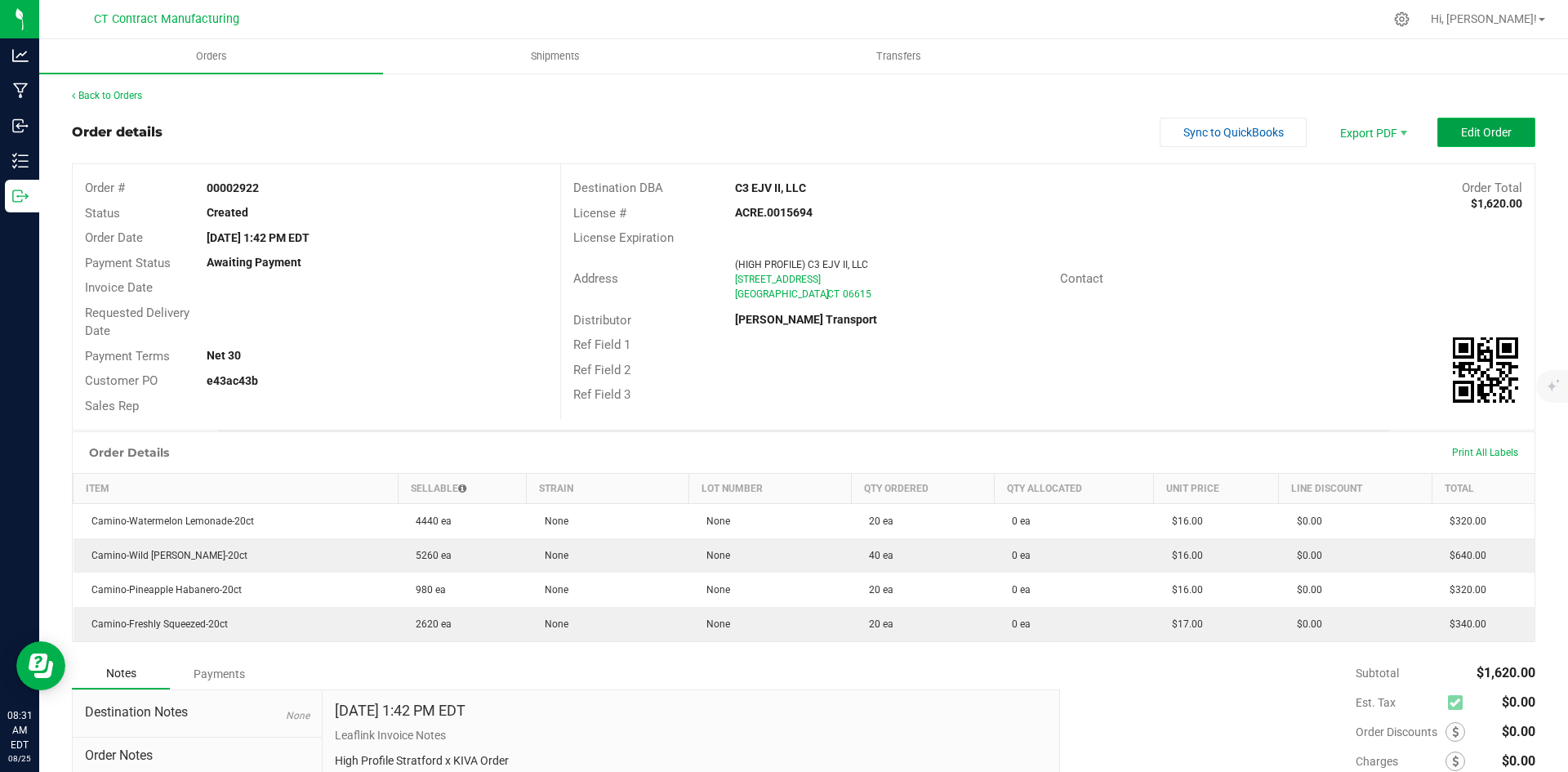
click at [1460, 136] on span "Edit Order" at bounding box center [1485, 132] width 50 height 13
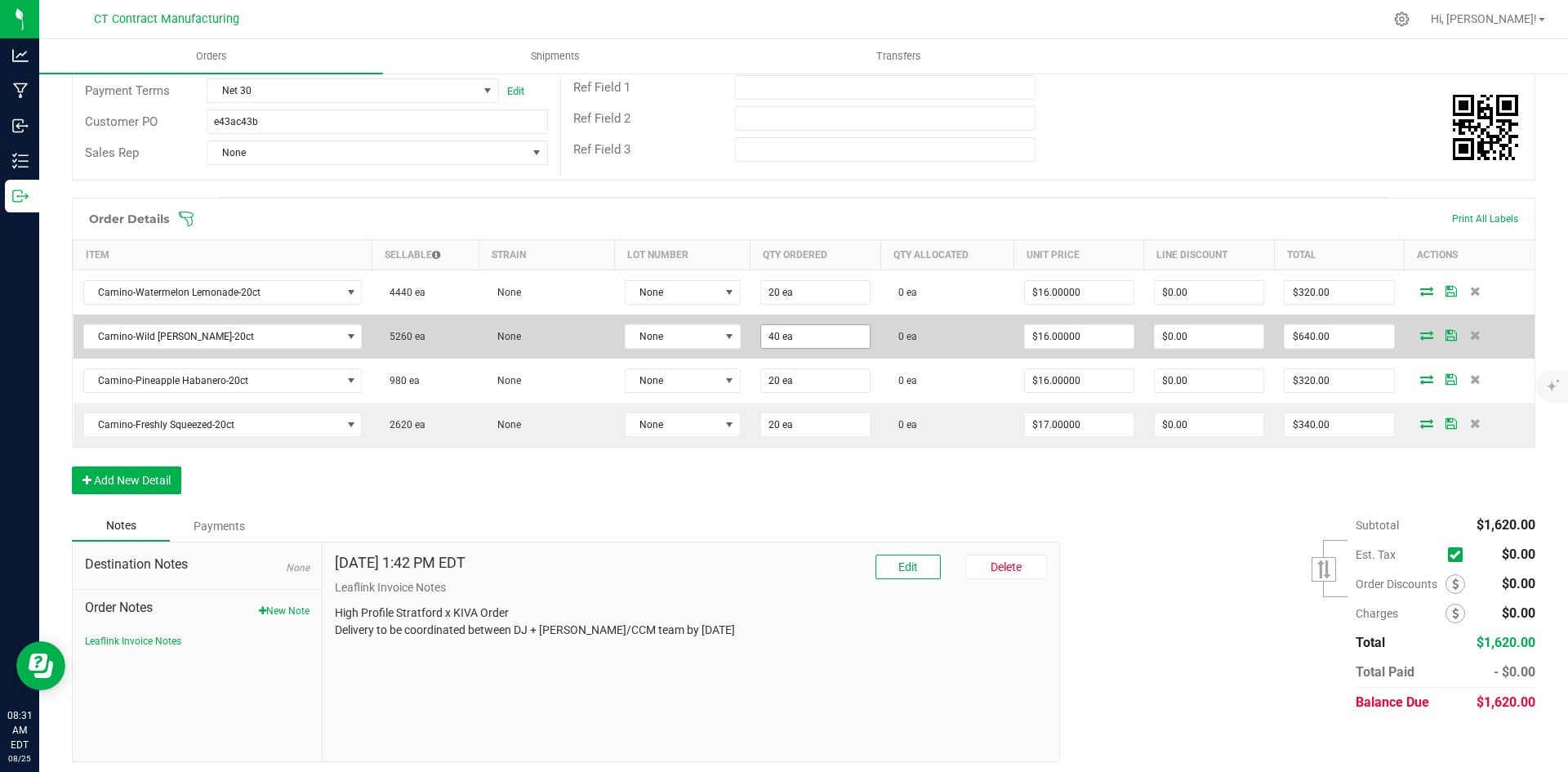
scroll to position [280, 0]
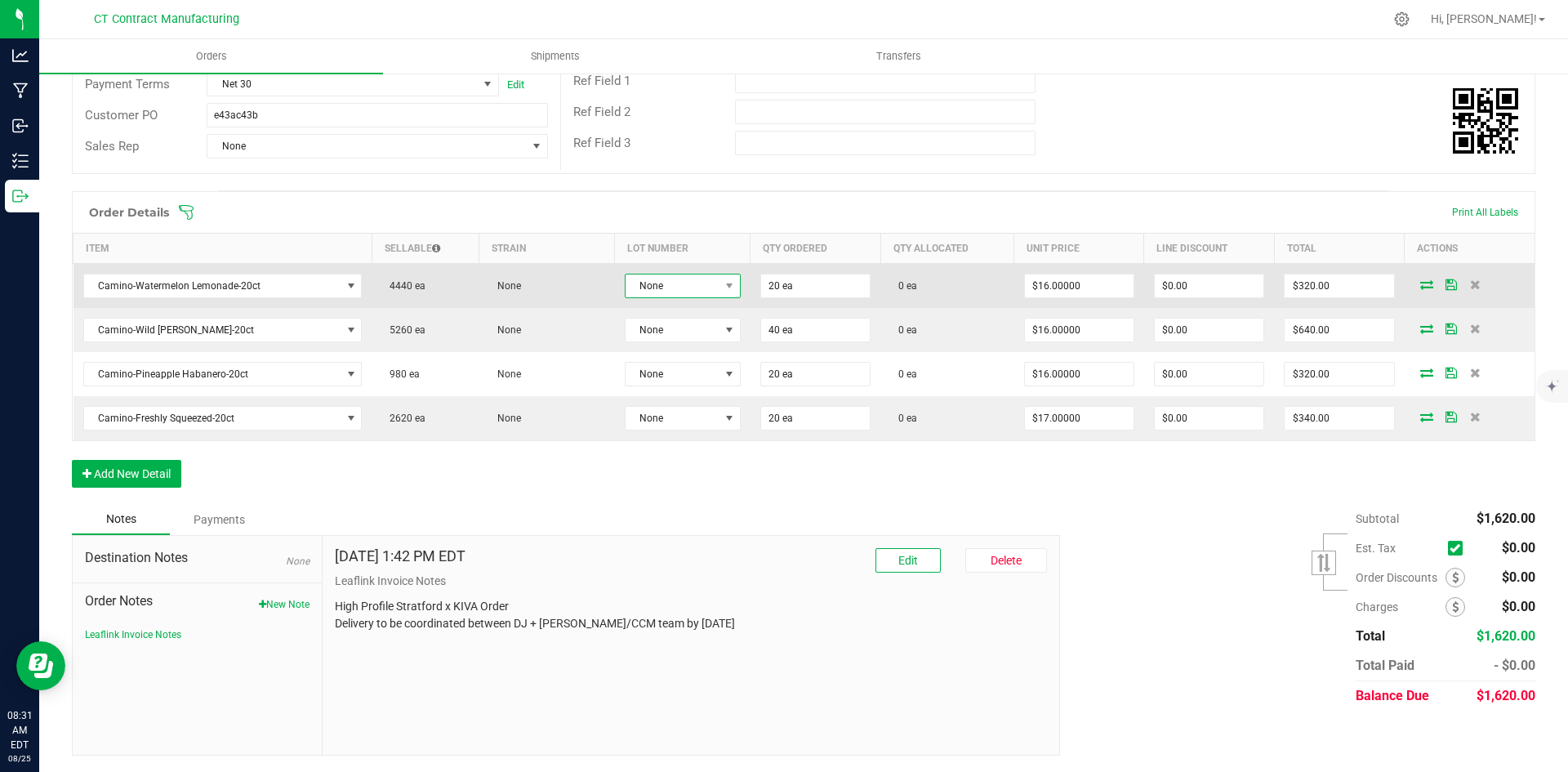
click at [690, 278] on span "None" at bounding box center [672, 285] width 94 height 23
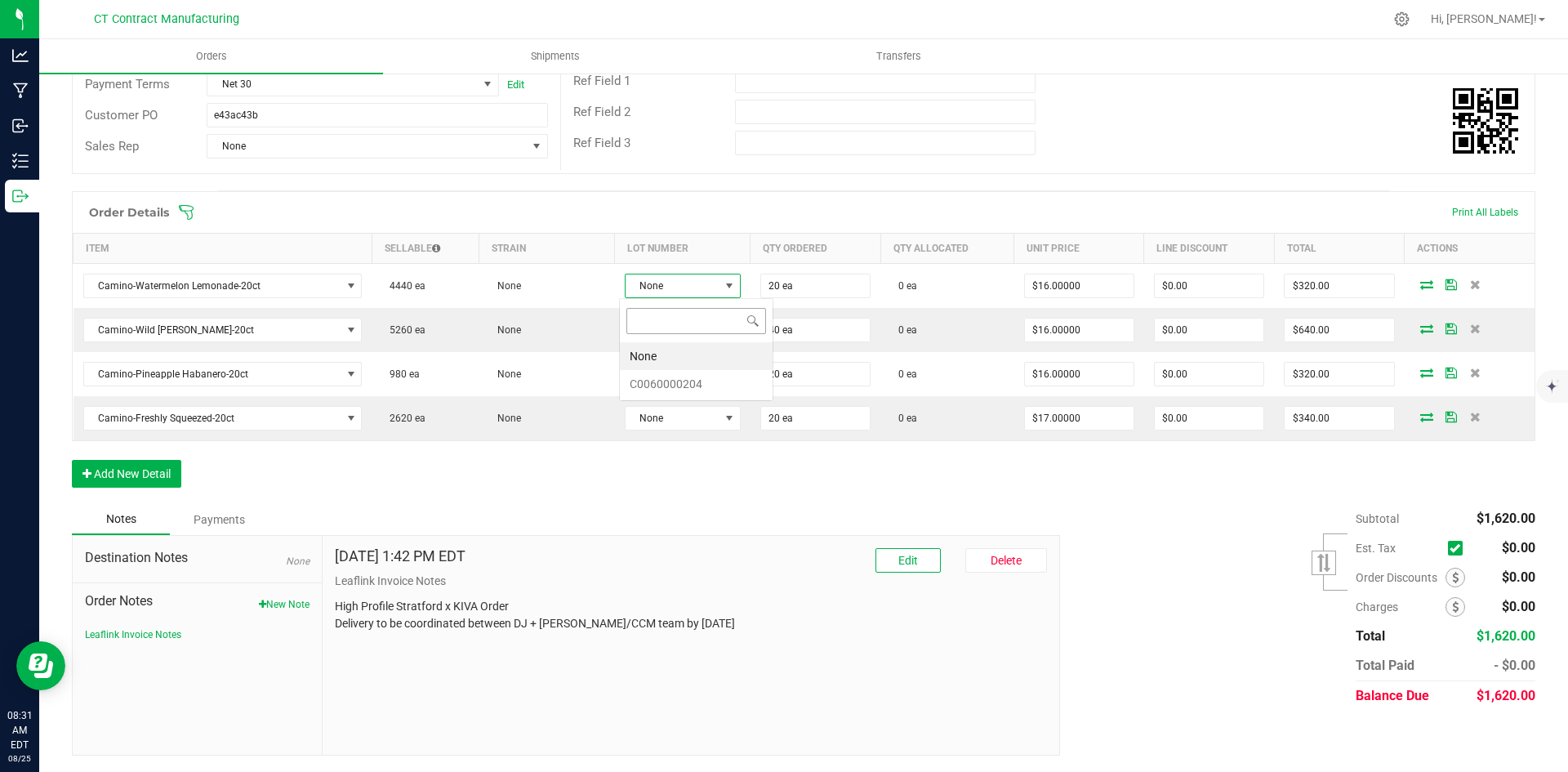
scroll to position [24, 115]
click at [698, 373] on li "C0060000204" at bounding box center [696, 384] width 152 height 28
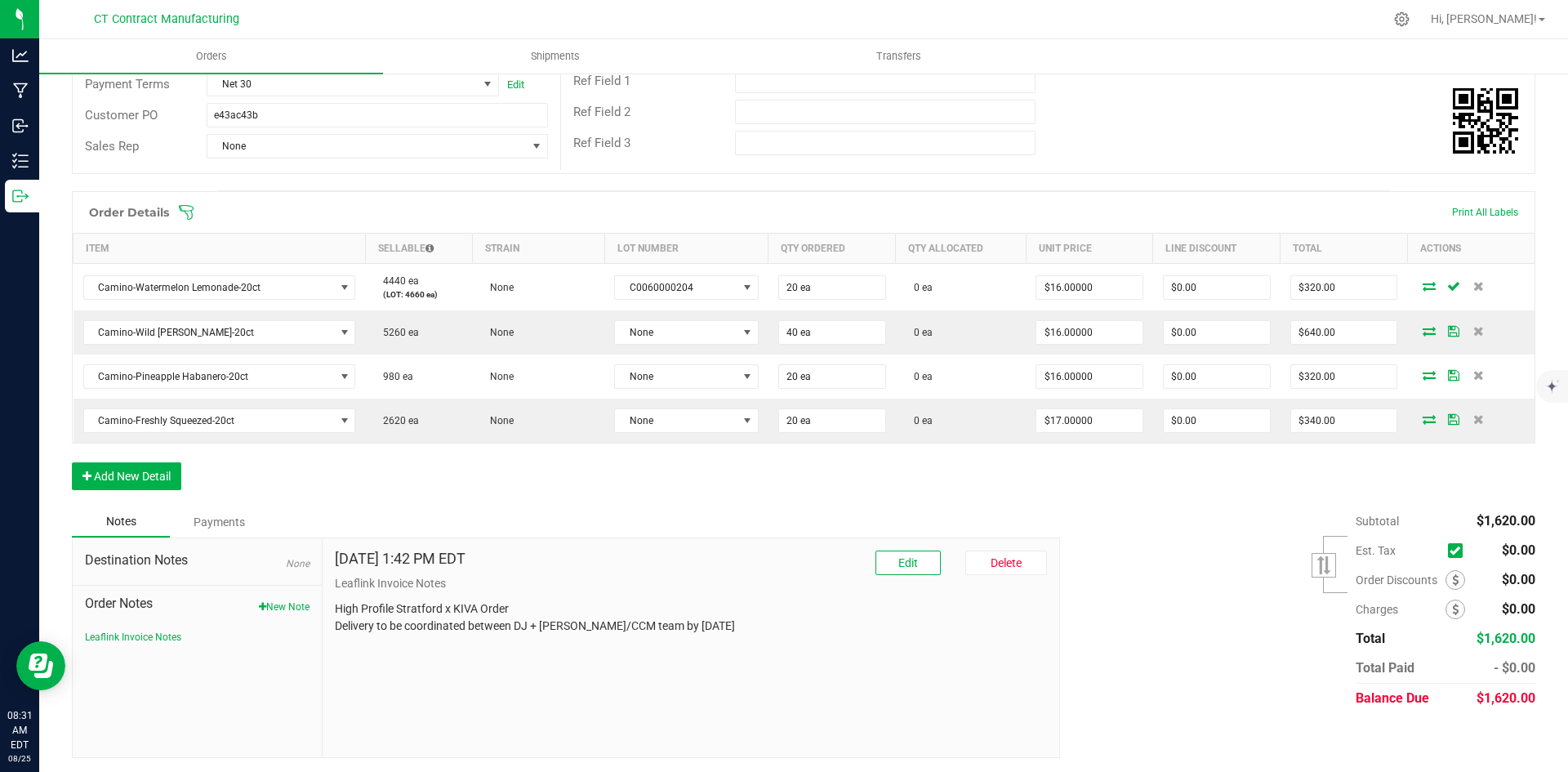
click at [1422, 287] on icon at bounding box center [1429, 285] width 13 height 10
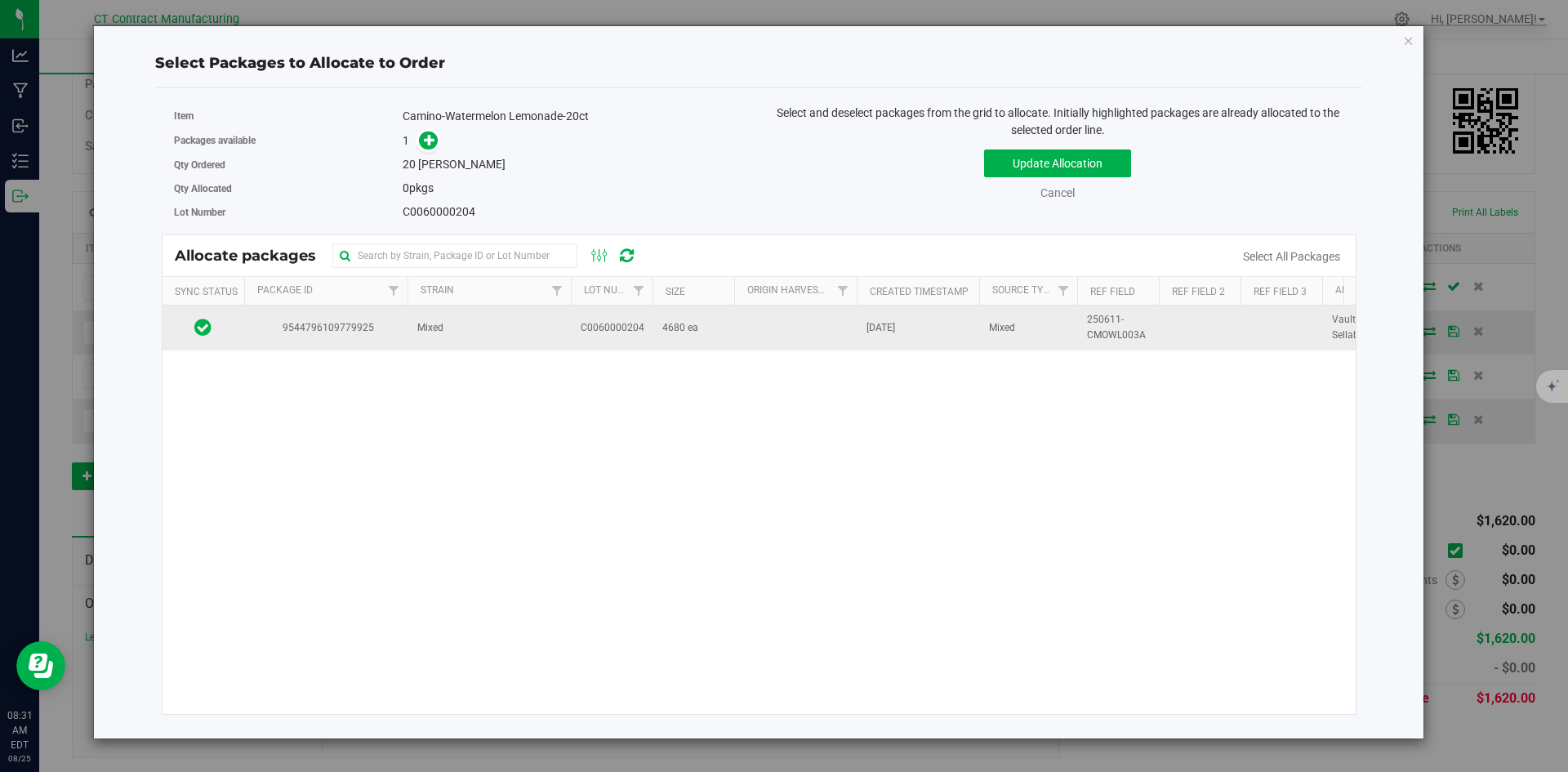
click at [456, 342] on td "Mixed" at bounding box center [490, 327] width 163 height 44
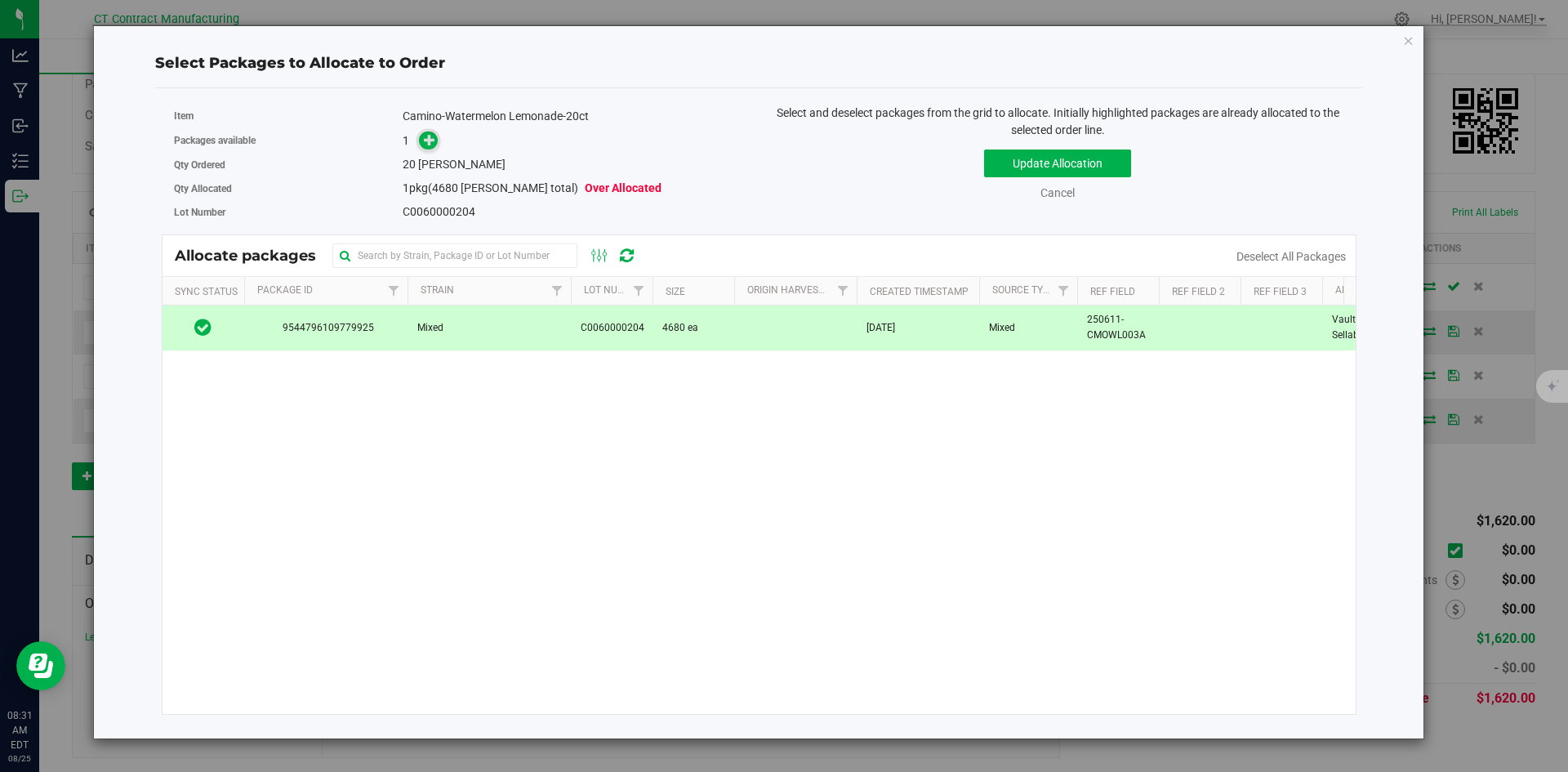
click at [434, 147] on span at bounding box center [428, 141] width 19 height 19
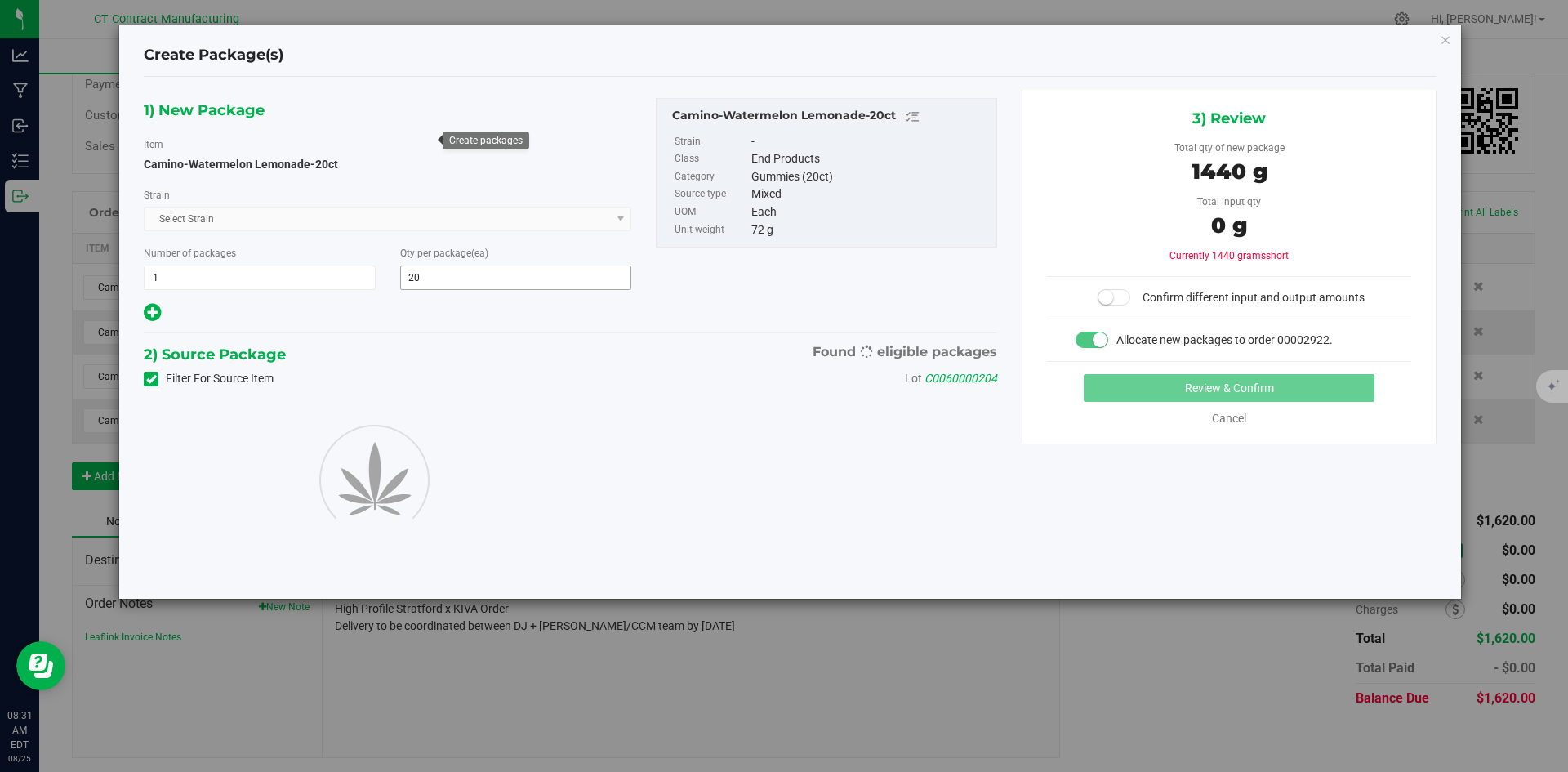
type input "20"
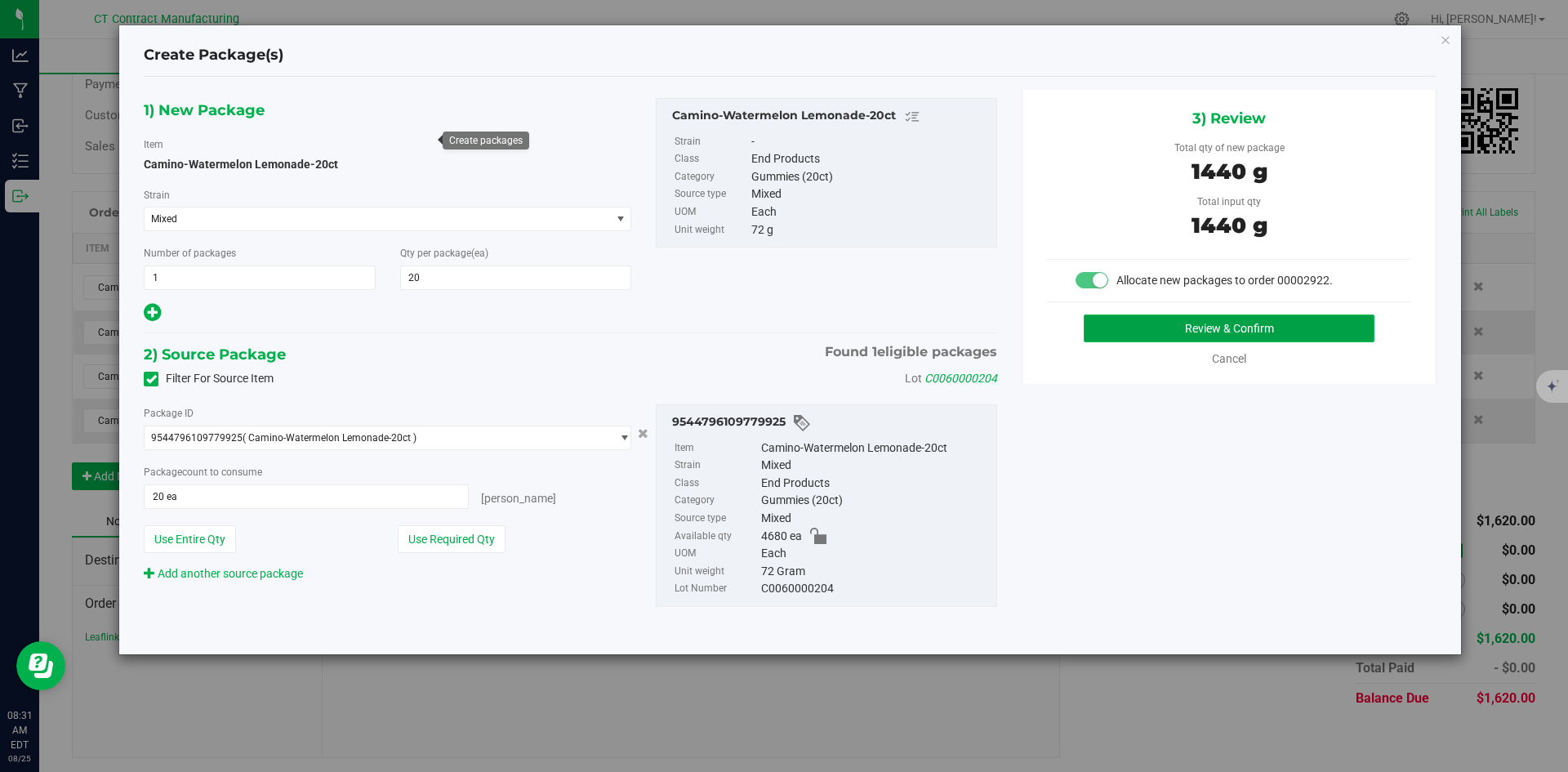
click at [1186, 338] on button "Review & Confirm" at bounding box center [1228, 328] width 291 height 28
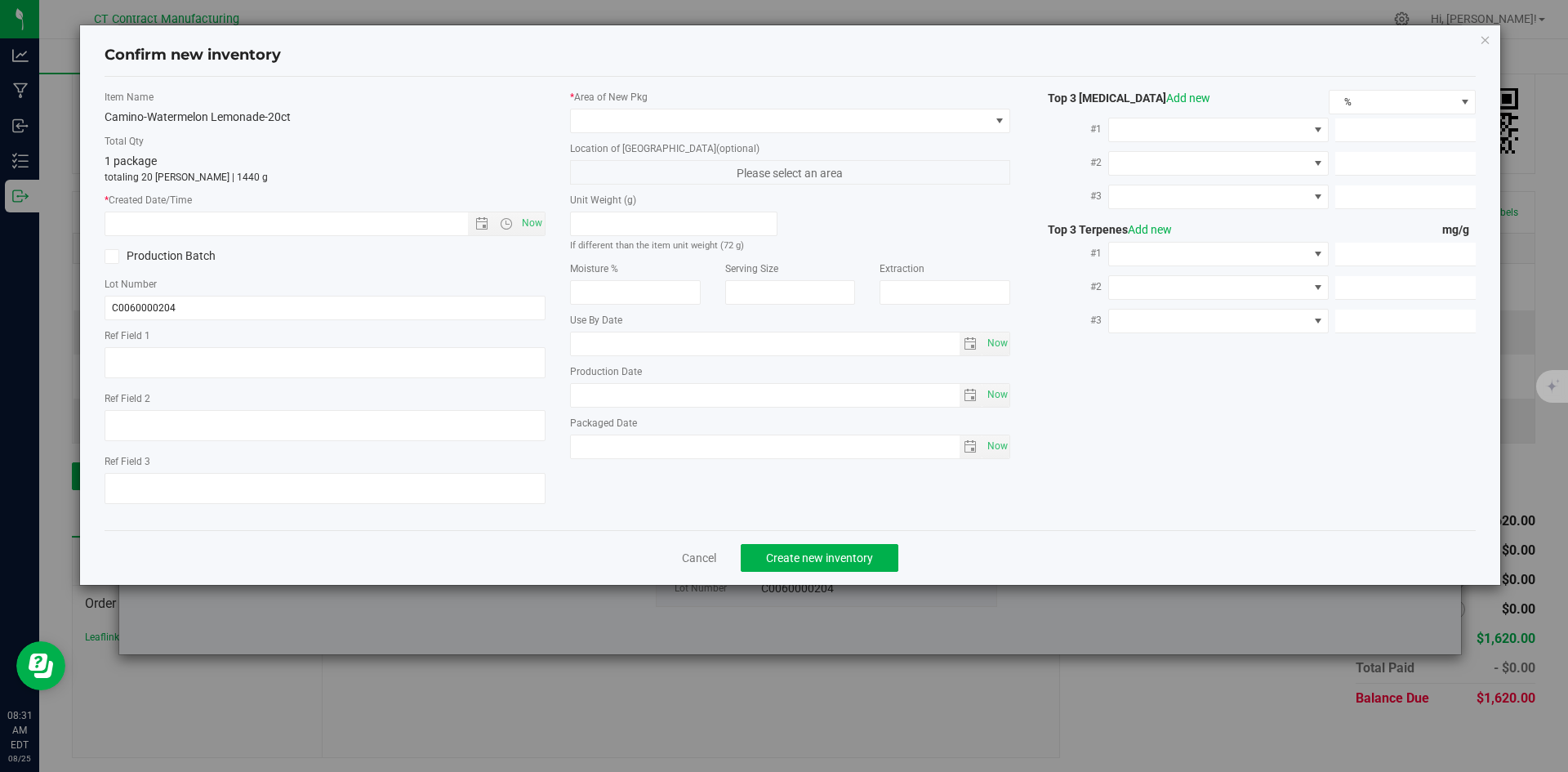
type textarea "250611-CMOWL003A"
click at [539, 224] on span "Now" at bounding box center [531, 223] width 28 height 23
type input "8/25/2025 8:31 AM"
click at [612, 141] on label "Location of New Pkg (optional)" at bounding box center [791, 149] width 441 height 15
click at [620, 127] on span at bounding box center [779, 121] width 419 height 23
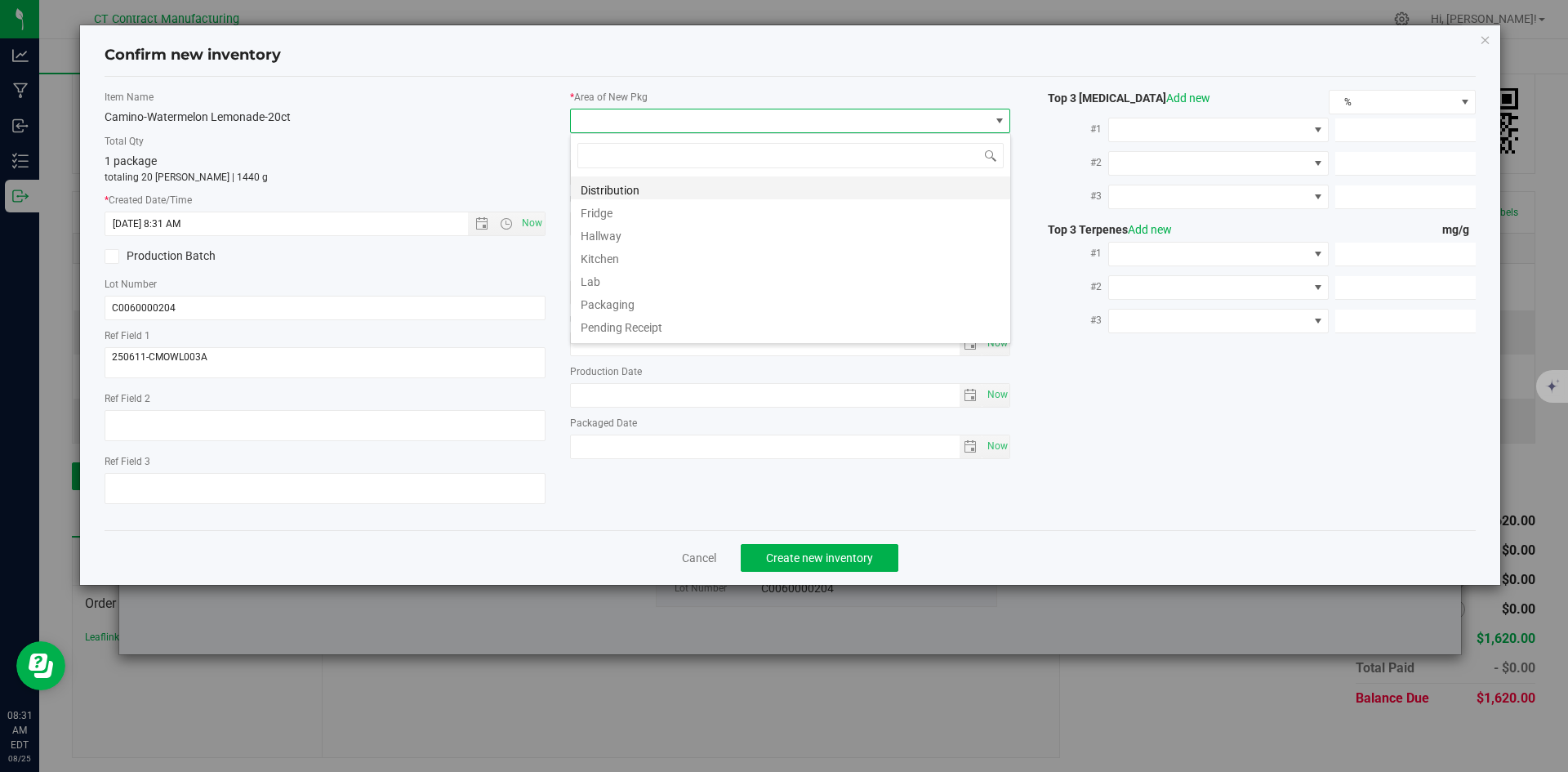
scroll to position [24, 441]
click at [622, 186] on li "Distribution" at bounding box center [790, 188] width 439 height 23
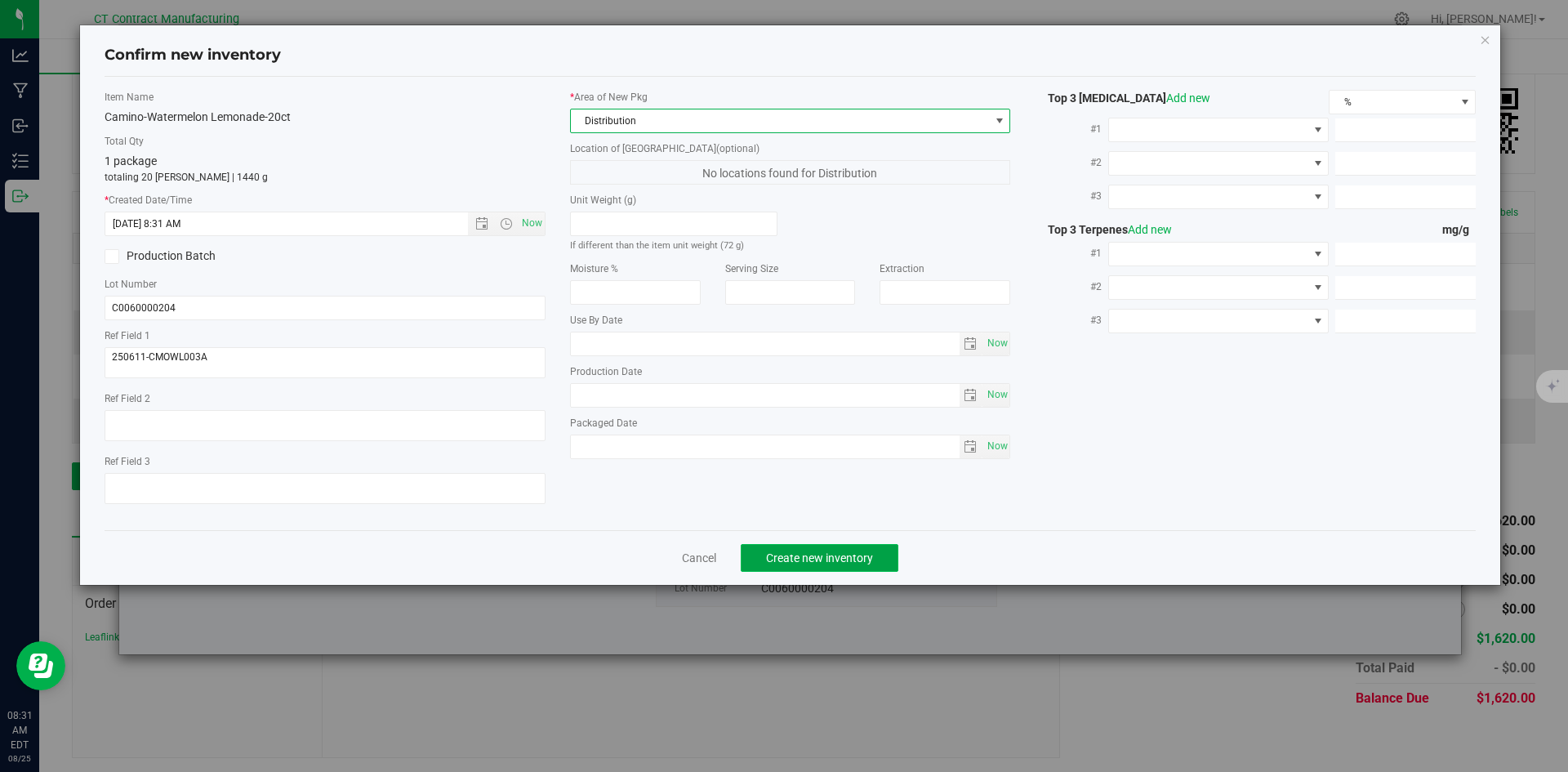
click at [806, 565] on button "Create new inventory" at bounding box center [819, 557] width 158 height 28
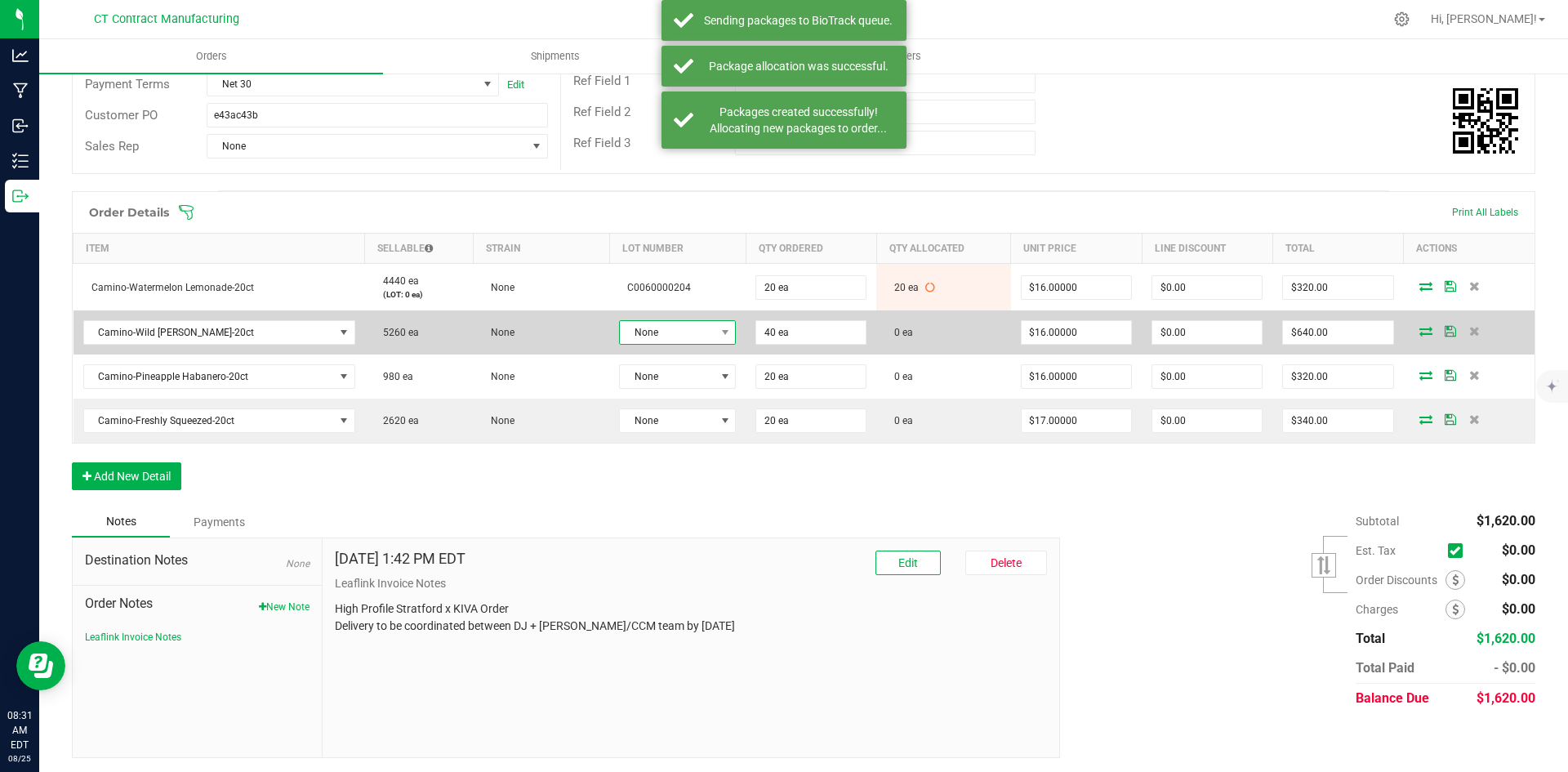
click at [714, 327] on span at bounding box center [725, 332] width 20 height 23
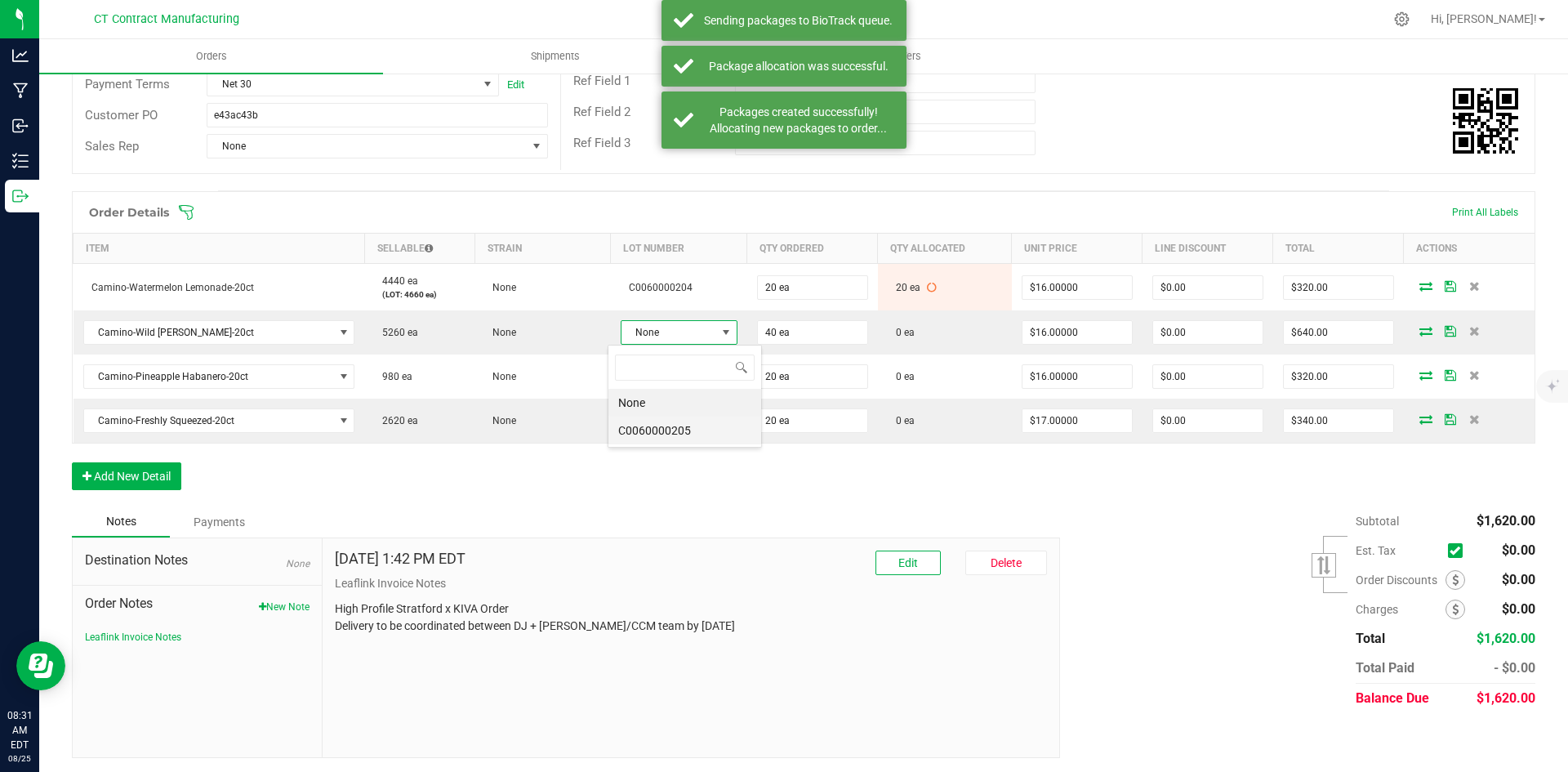
click at [712, 423] on li "C0060000205" at bounding box center [685, 430] width 152 height 28
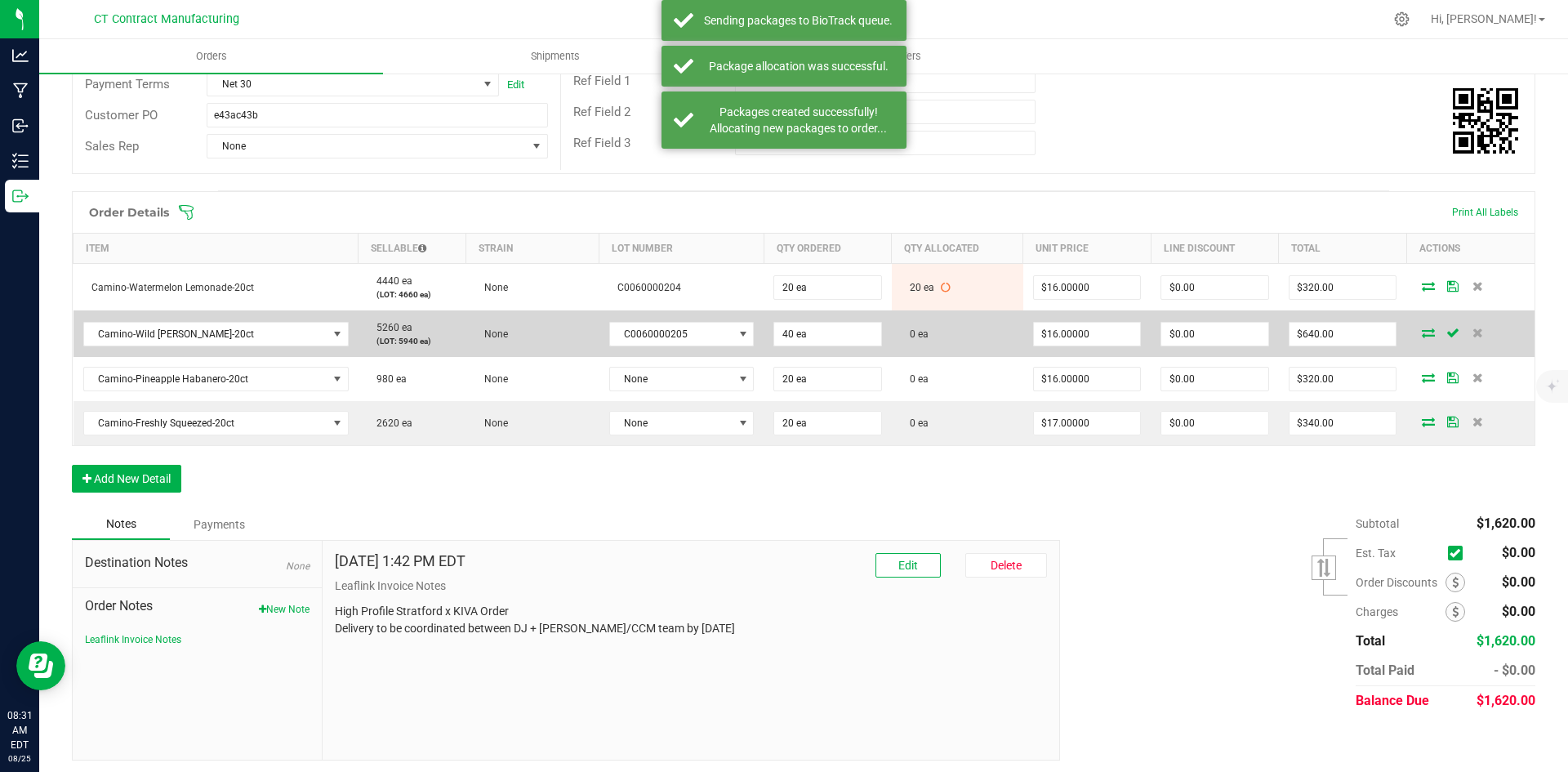
click at [1421, 329] on icon at bounding box center [1428, 332] width 13 height 10
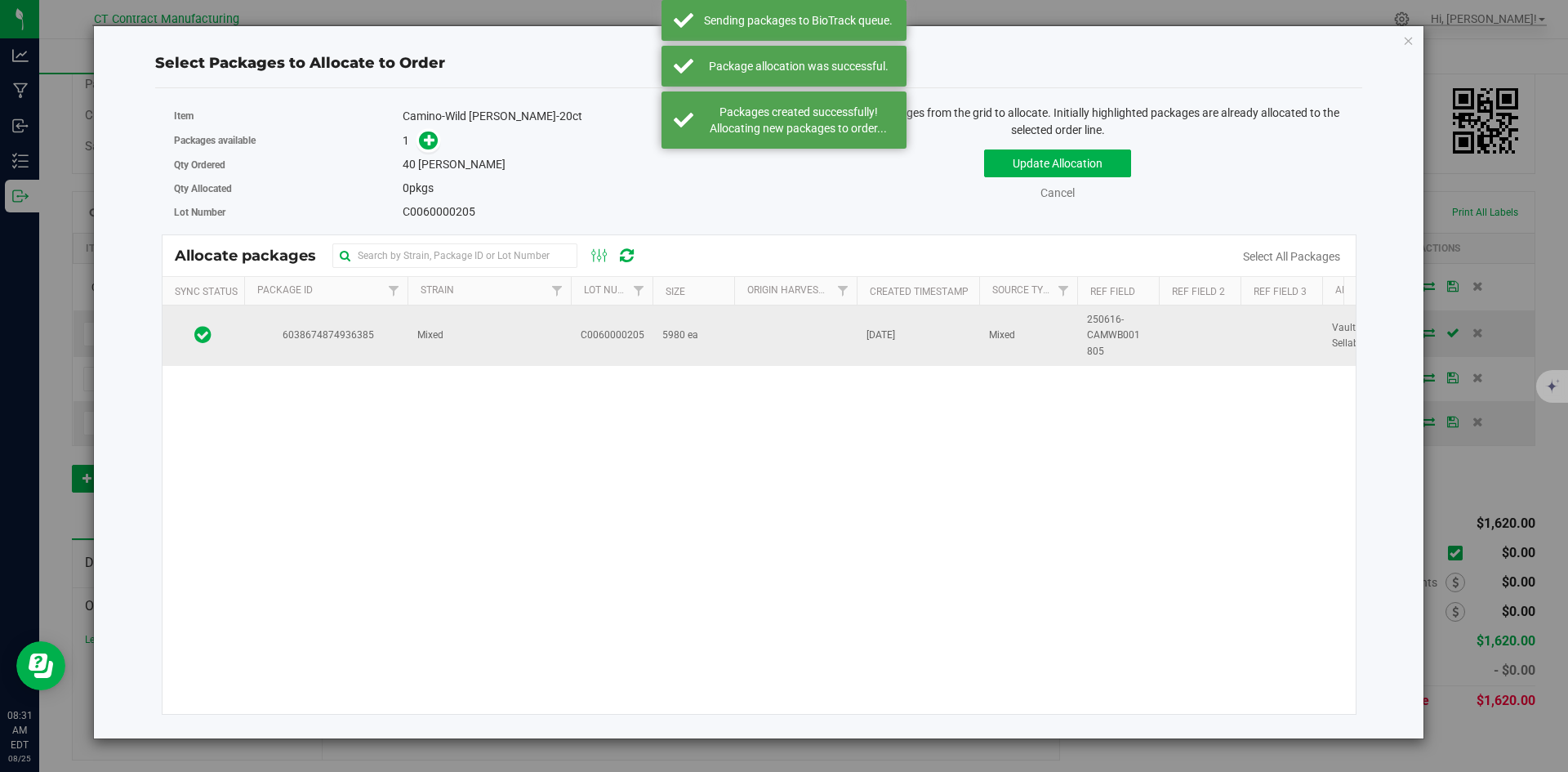
click at [447, 355] on td "Mixed" at bounding box center [490, 335] width 163 height 60
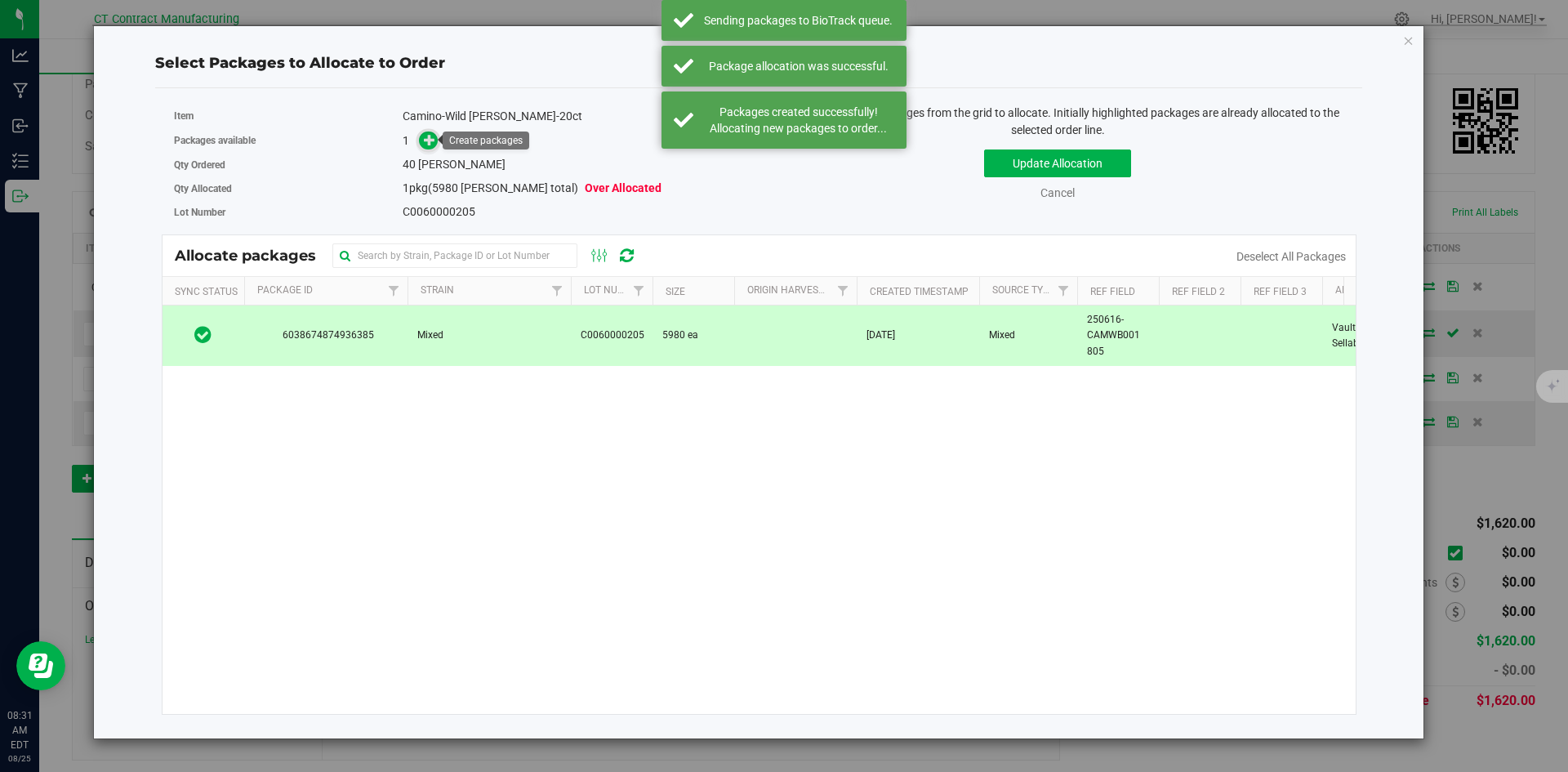
click at [430, 136] on icon at bounding box center [429, 139] width 11 height 11
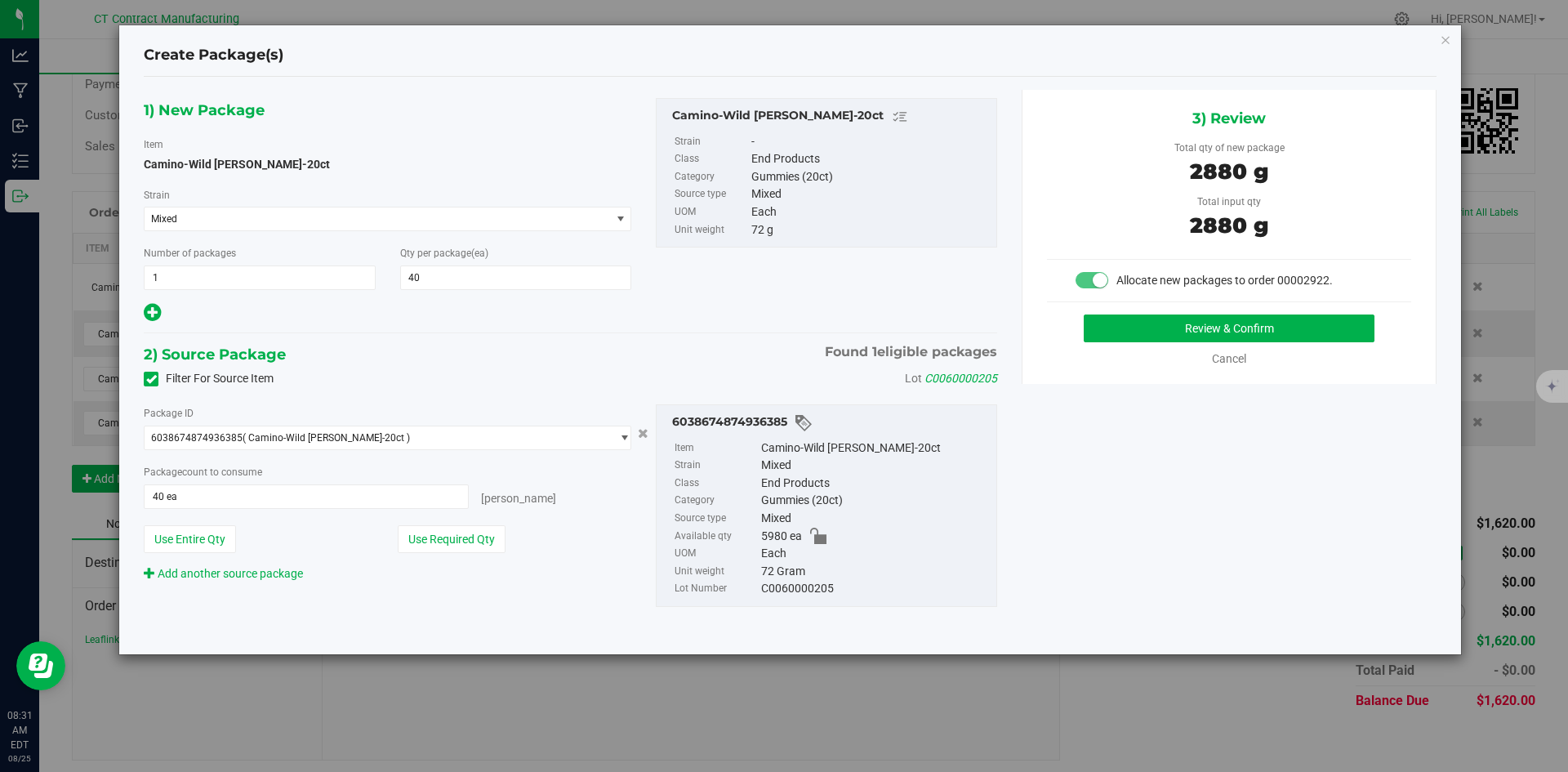
click at [1150, 343] on div "Review & Confirm Cancel" at bounding box center [1229, 340] width 364 height 53
click at [1116, 316] on button "Review & Confirm" at bounding box center [1228, 328] width 291 height 28
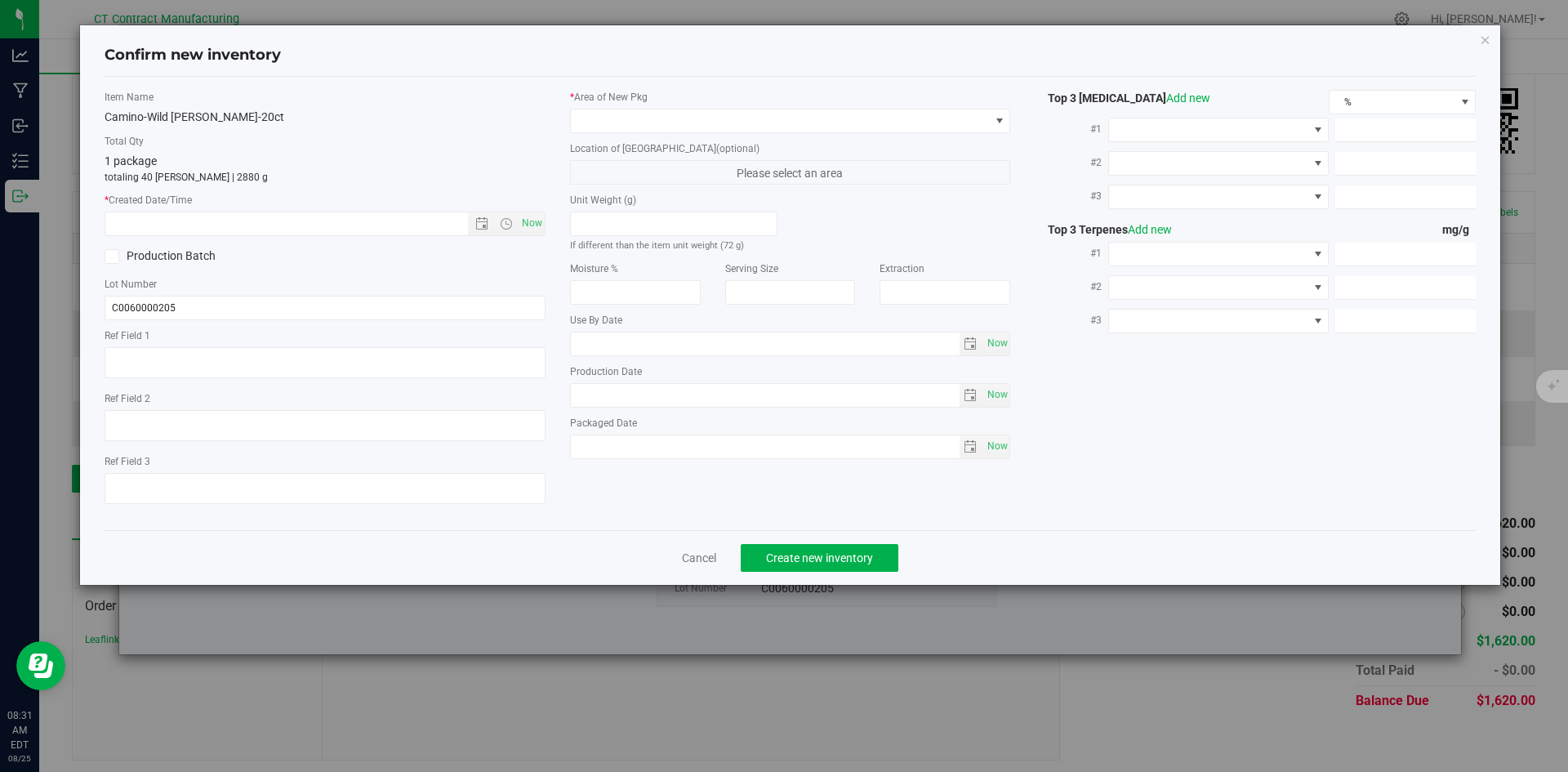
type textarea "250616-CAMWB001 805"
drag, startPoint x: 1116, startPoint y: 316, endPoint x: 519, endPoint y: 219, distance: 604.8
click at [519, 219] on span "Now" at bounding box center [531, 223] width 28 height 23
type input "8/25/2025 8:31 AM"
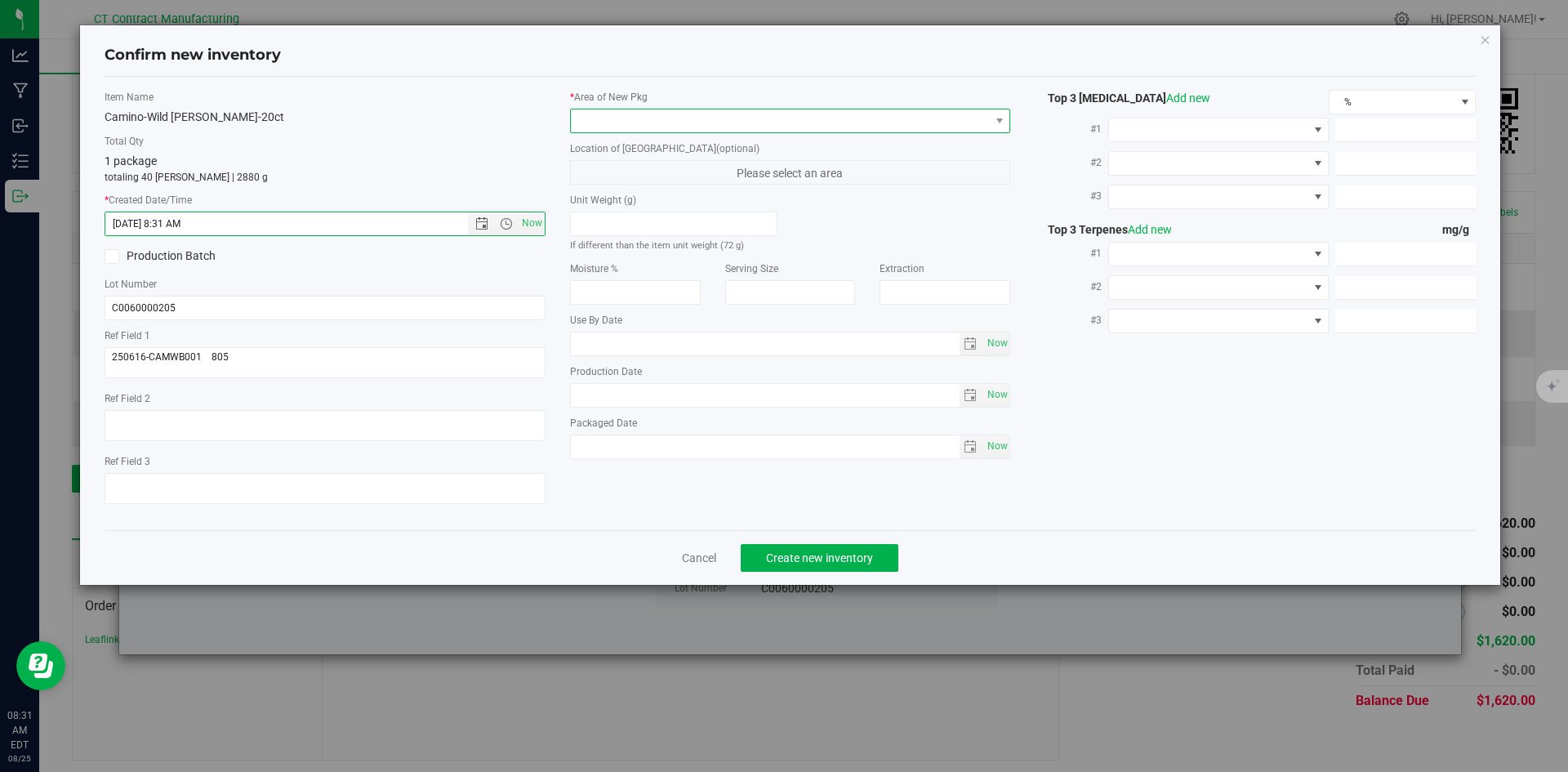
click at [631, 118] on span at bounding box center [779, 121] width 419 height 23
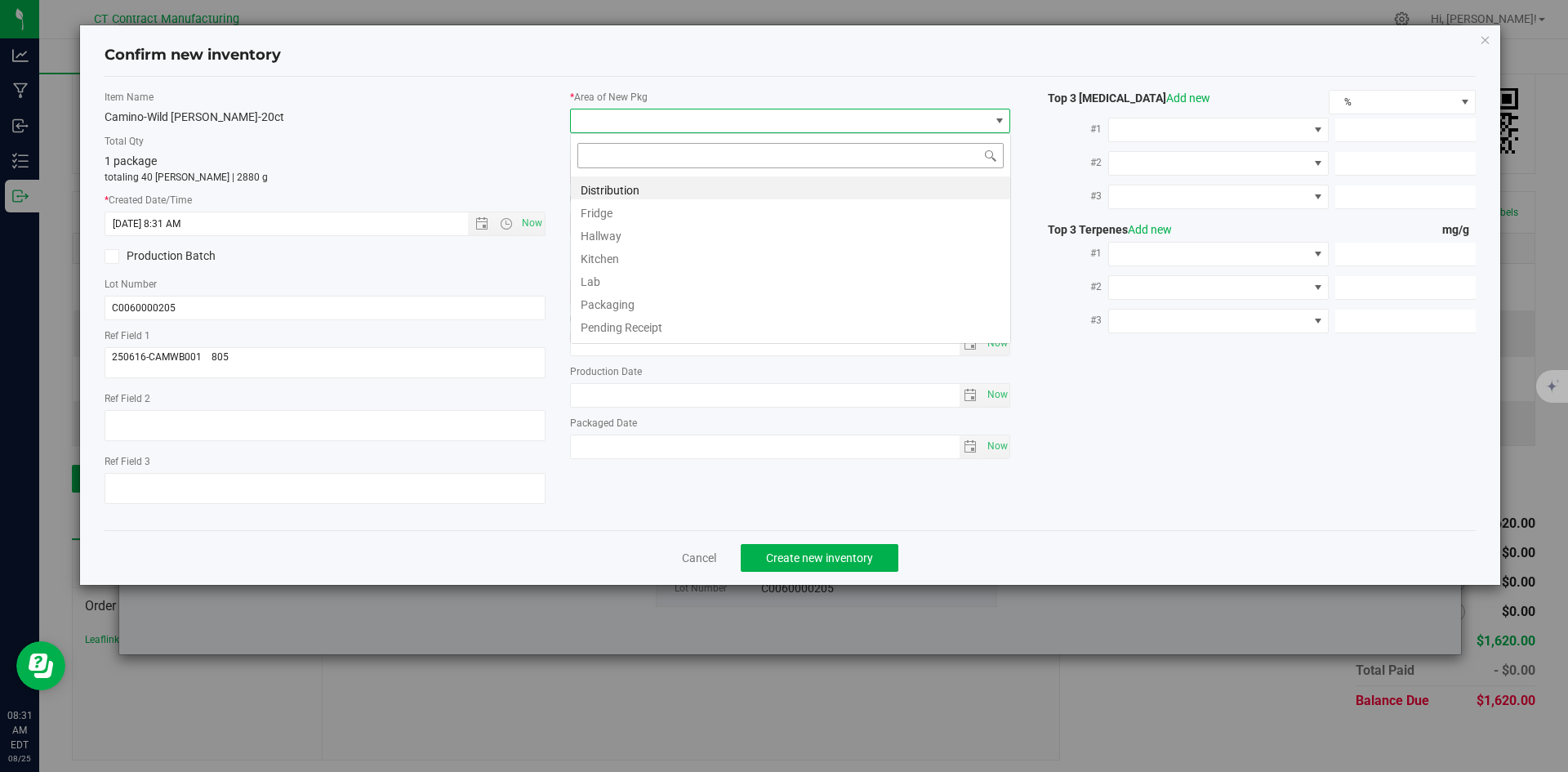
scroll to position [24, 441]
click at [632, 195] on li "Distribution" at bounding box center [790, 188] width 439 height 23
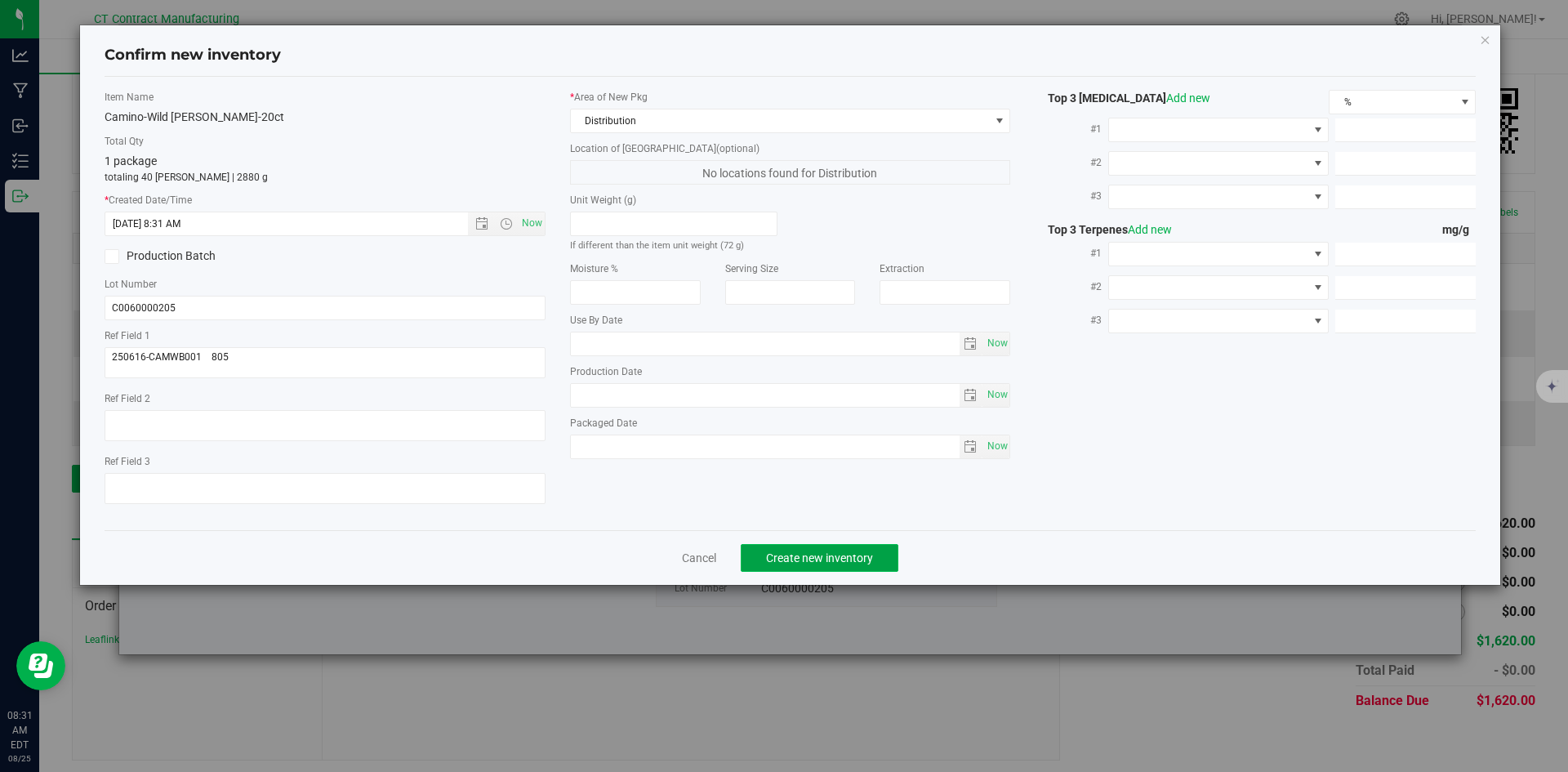
click at [819, 554] on span "Create new inventory" at bounding box center [818, 557] width 107 height 13
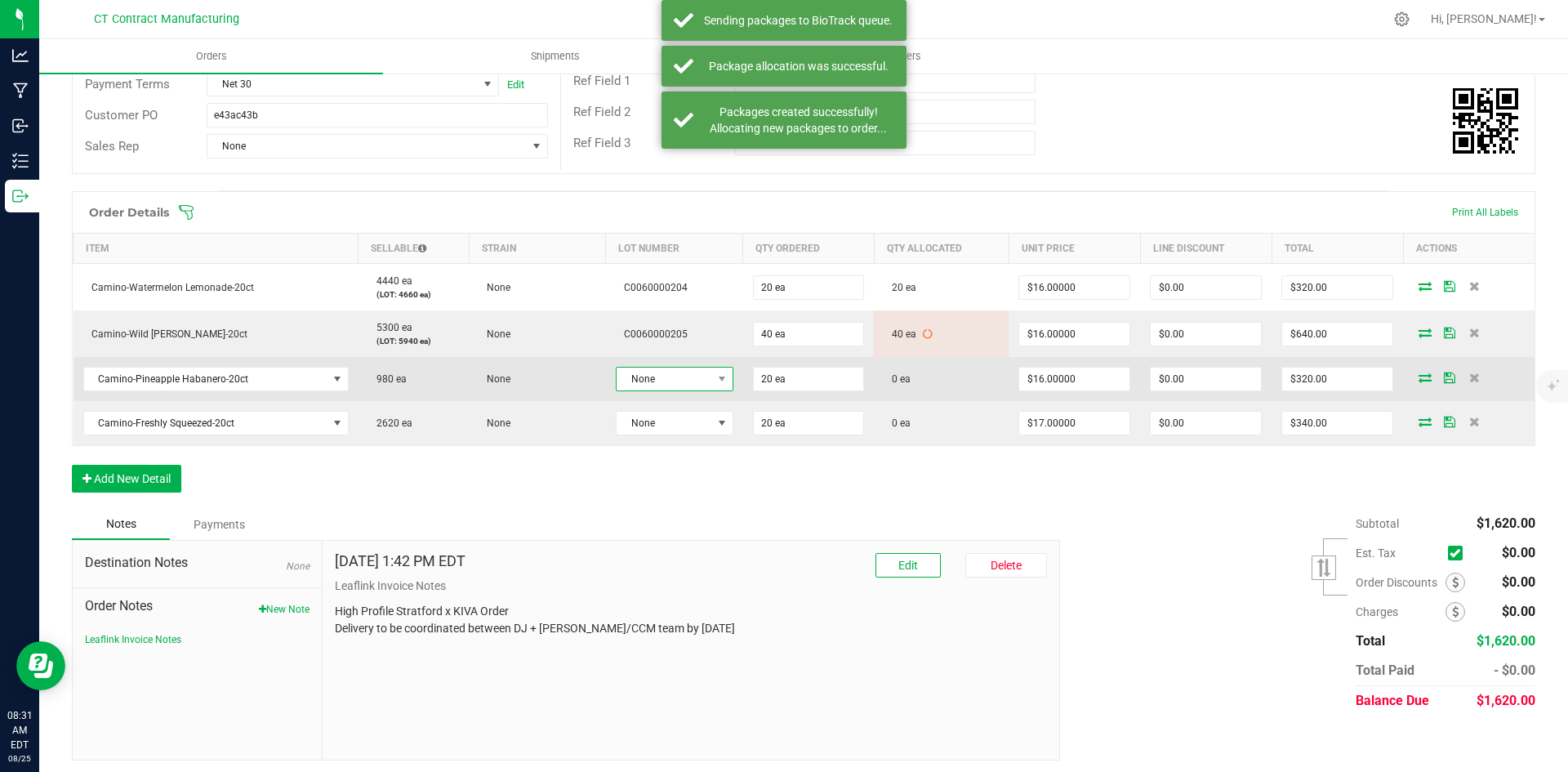
click at [673, 378] on span "None" at bounding box center [664, 379] width 96 height 23
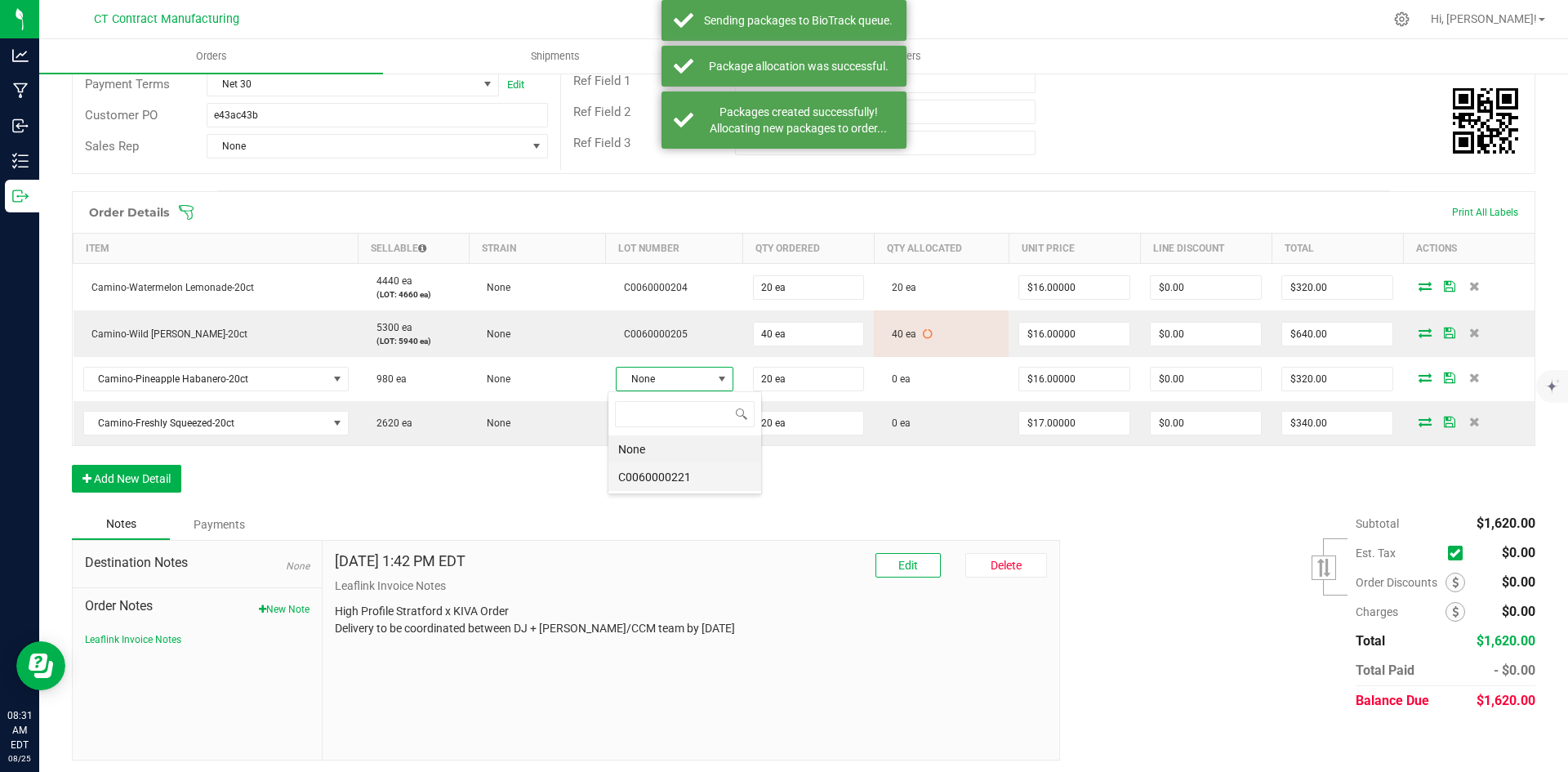
click at [691, 479] on li "C0060000221" at bounding box center [685, 477] width 152 height 28
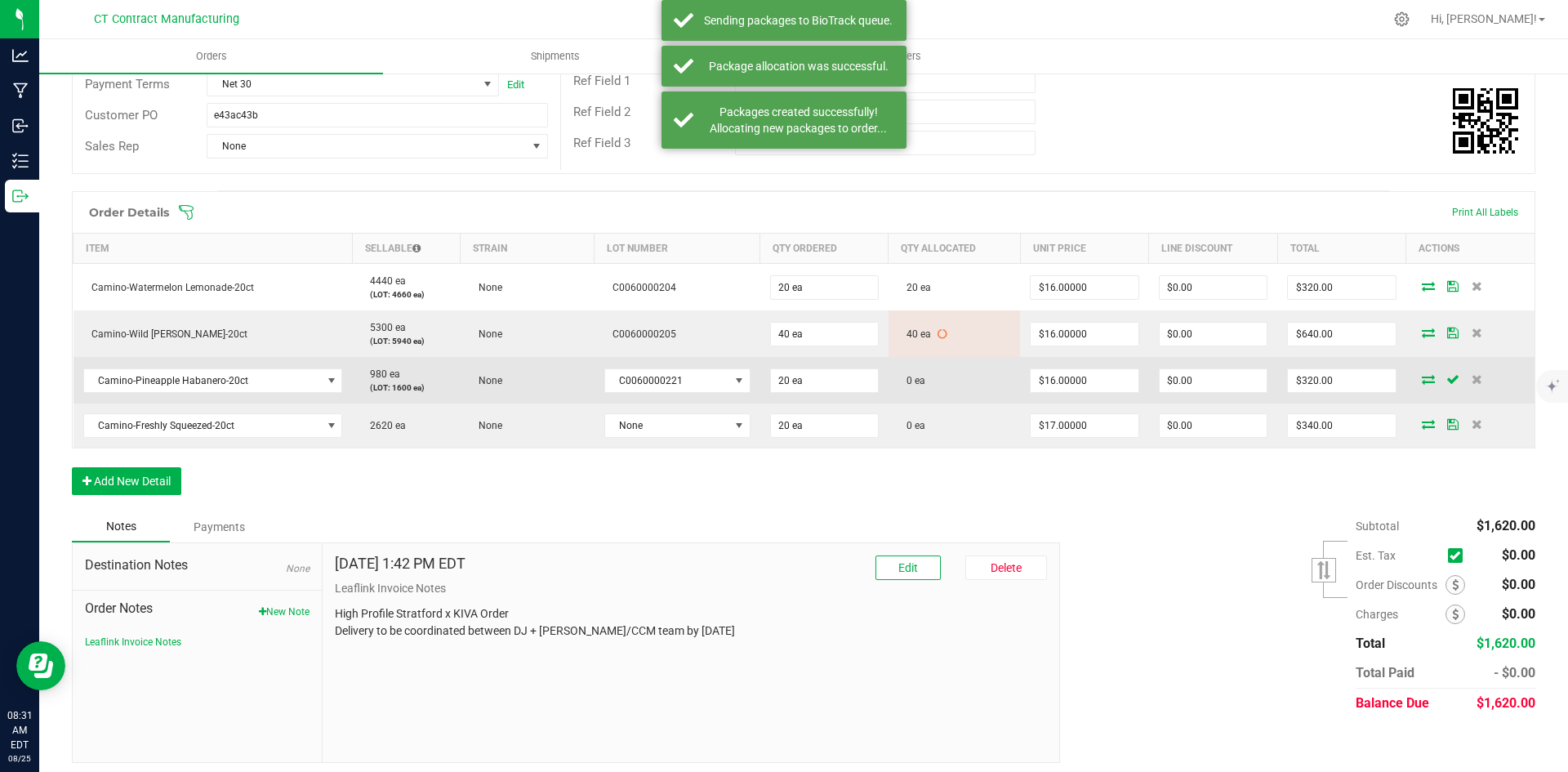
click at [1421, 376] on icon at bounding box center [1428, 379] width 13 height 10
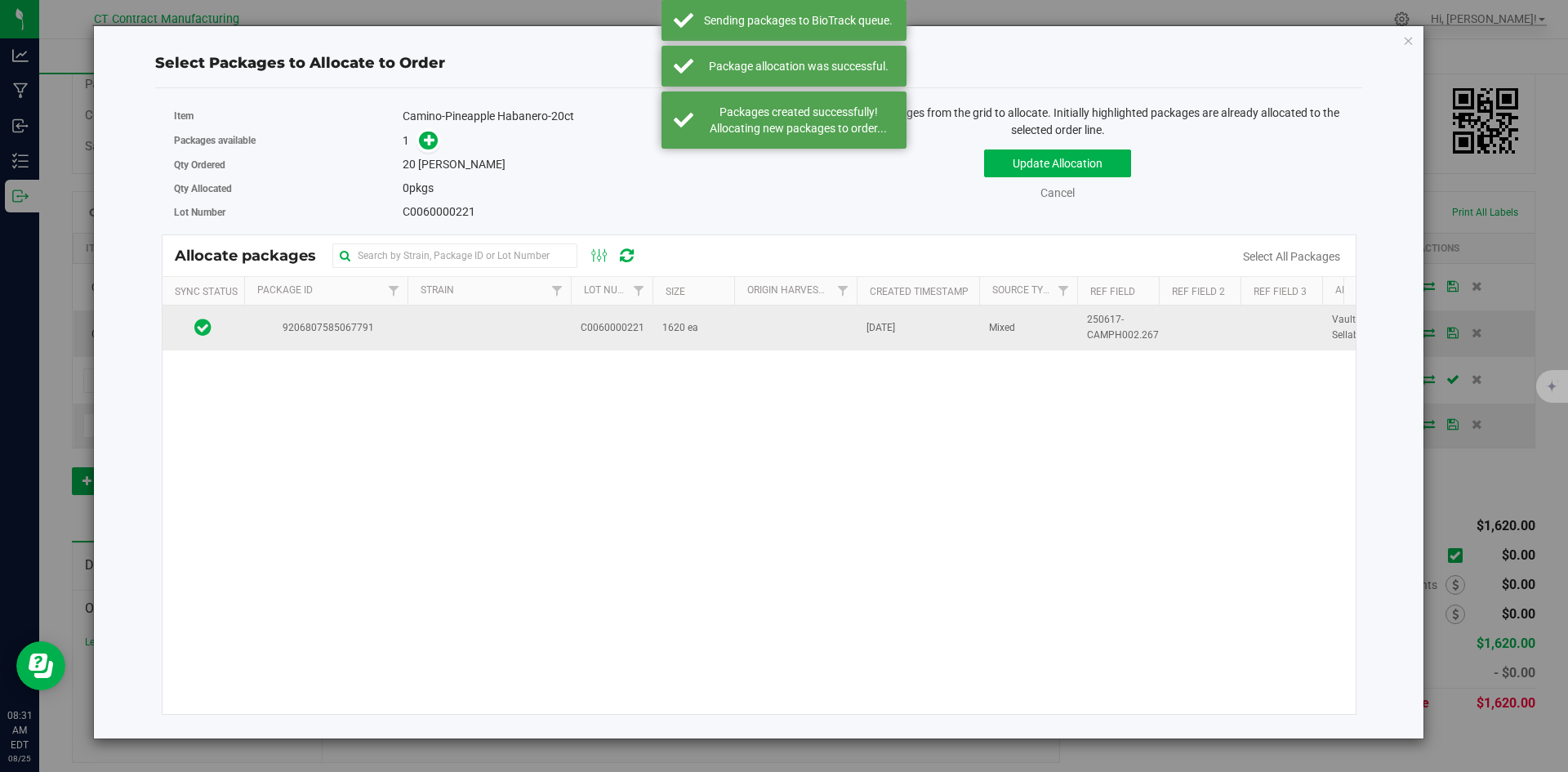
click at [464, 316] on td at bounding box center [490, 327] width 163 height 44
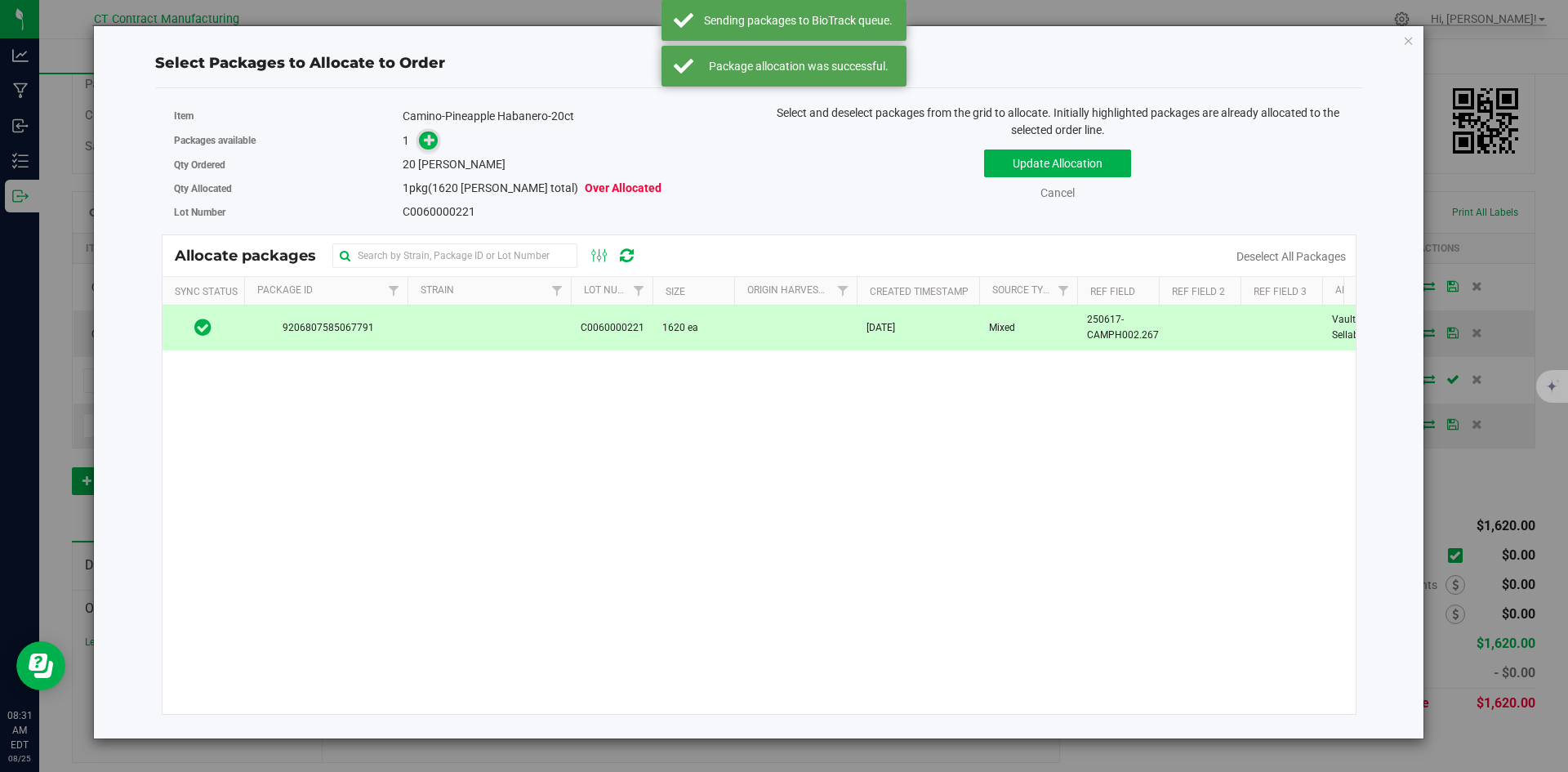
click at [428, 132] on span at bounding box center [428, 141] width 19 height 19
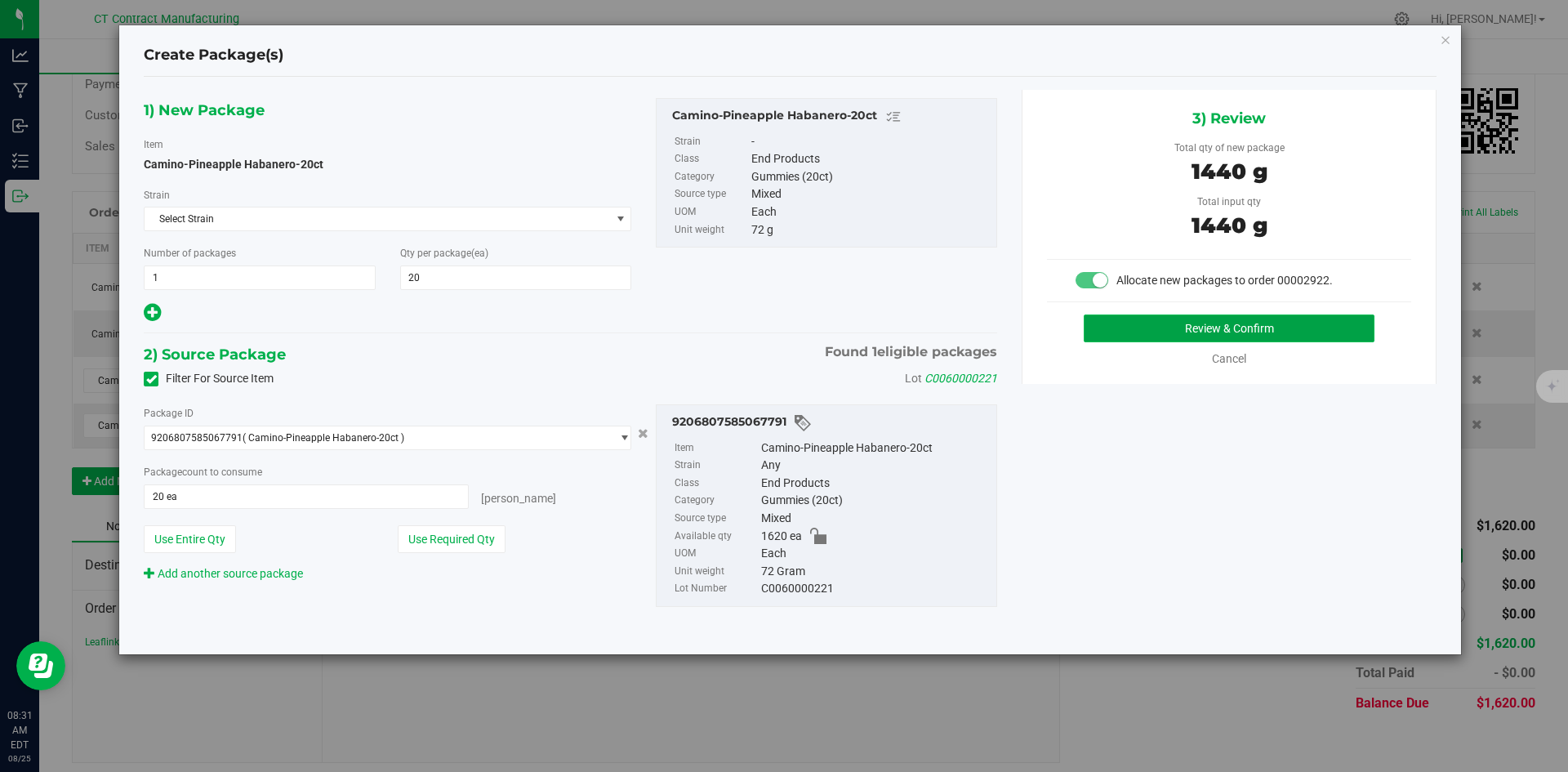
click at [1208, 331] on button "Review & Confirm" at bounding box center [1228, 328] width 291 height 28
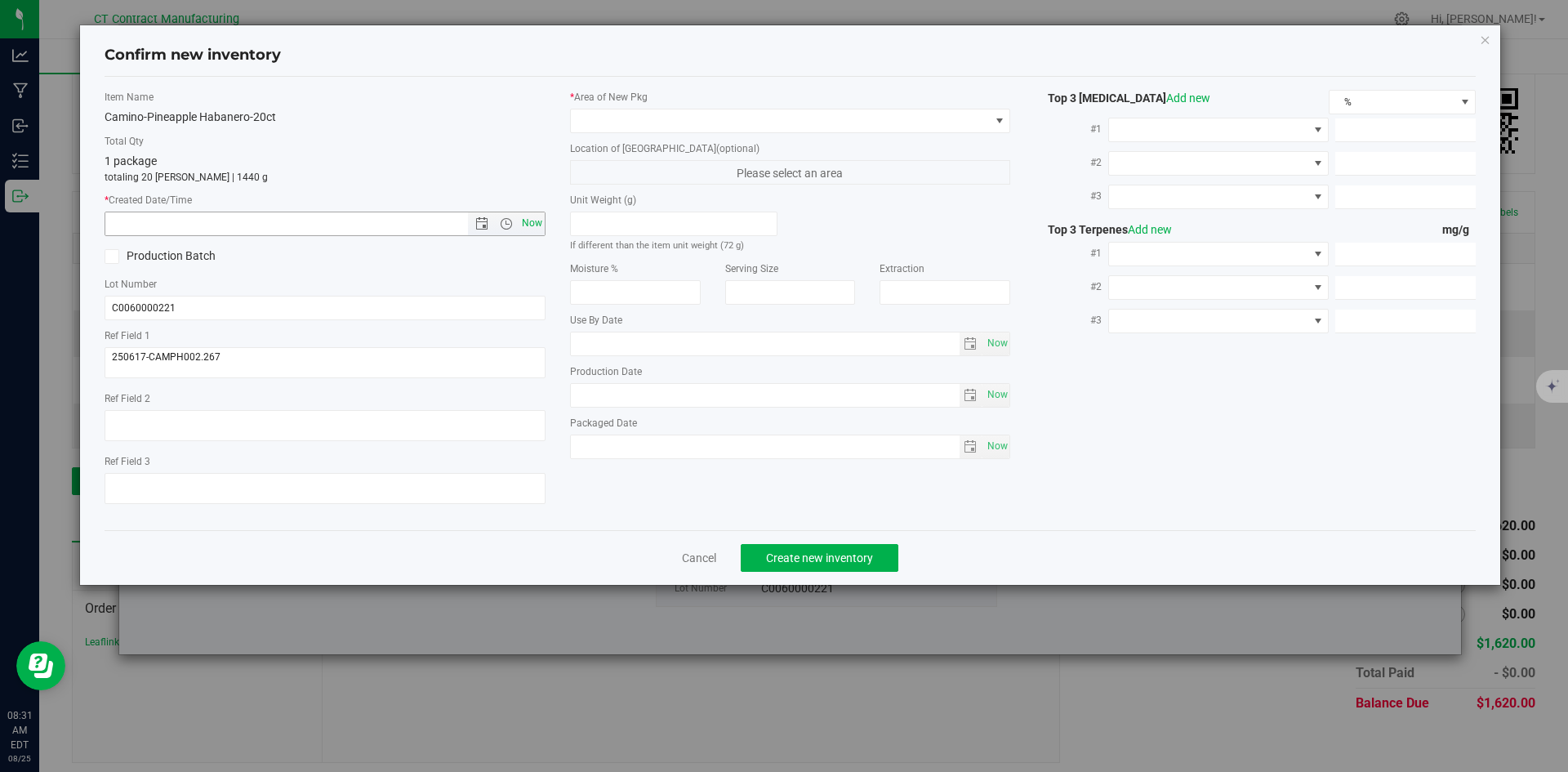
click at [534, 226] on span "Now" at bounding box center [531, 223] width 28 height 23
type input "8/25/2025 8:31 AM"
click at [595, 123] on span at bounding box center [779, 121] width 419 height 23
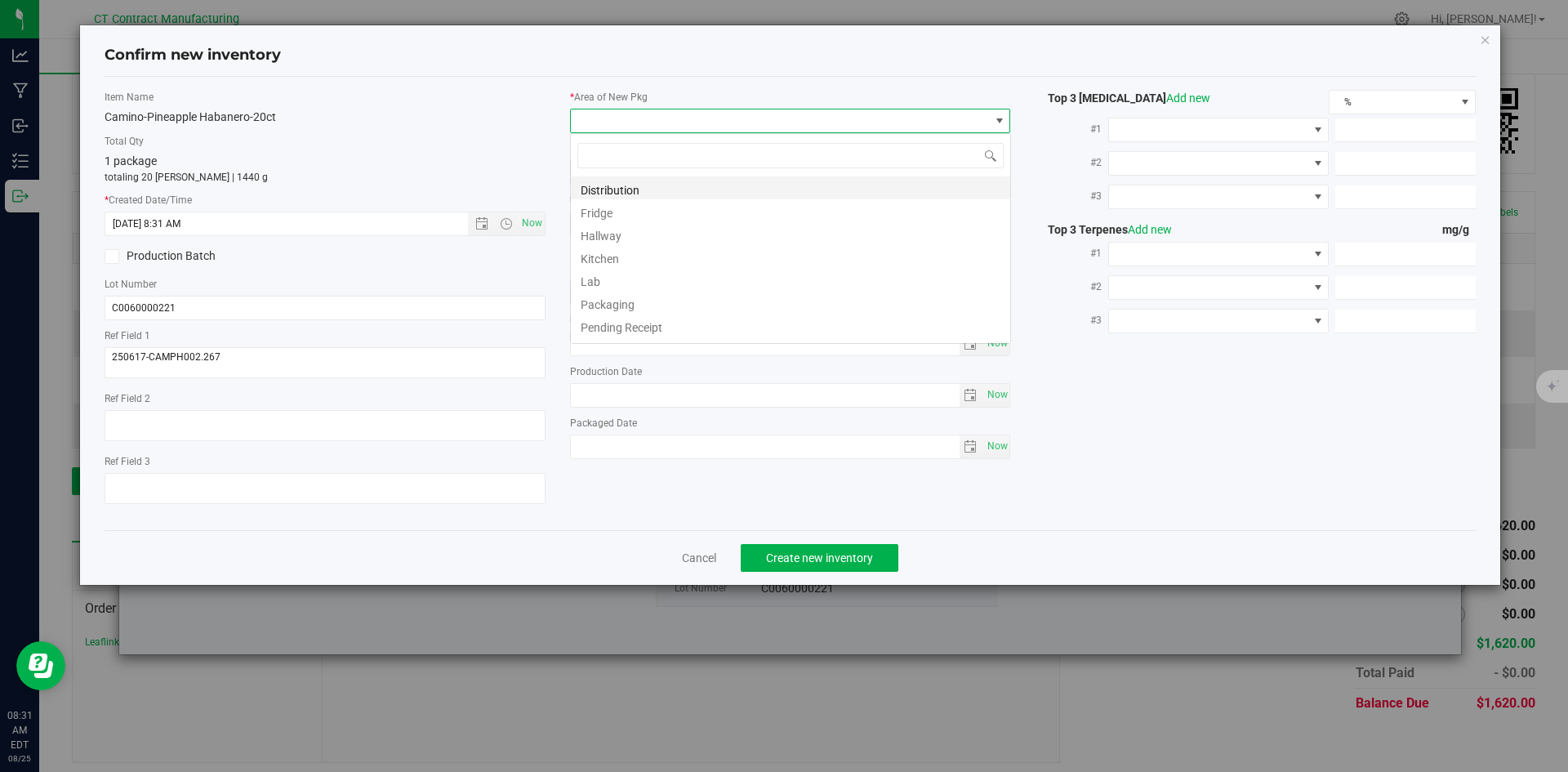
scroll to position [24, 441]
click at [611, 187] on li "Distribution" at bounding box center [790, 188] width 439 height 23
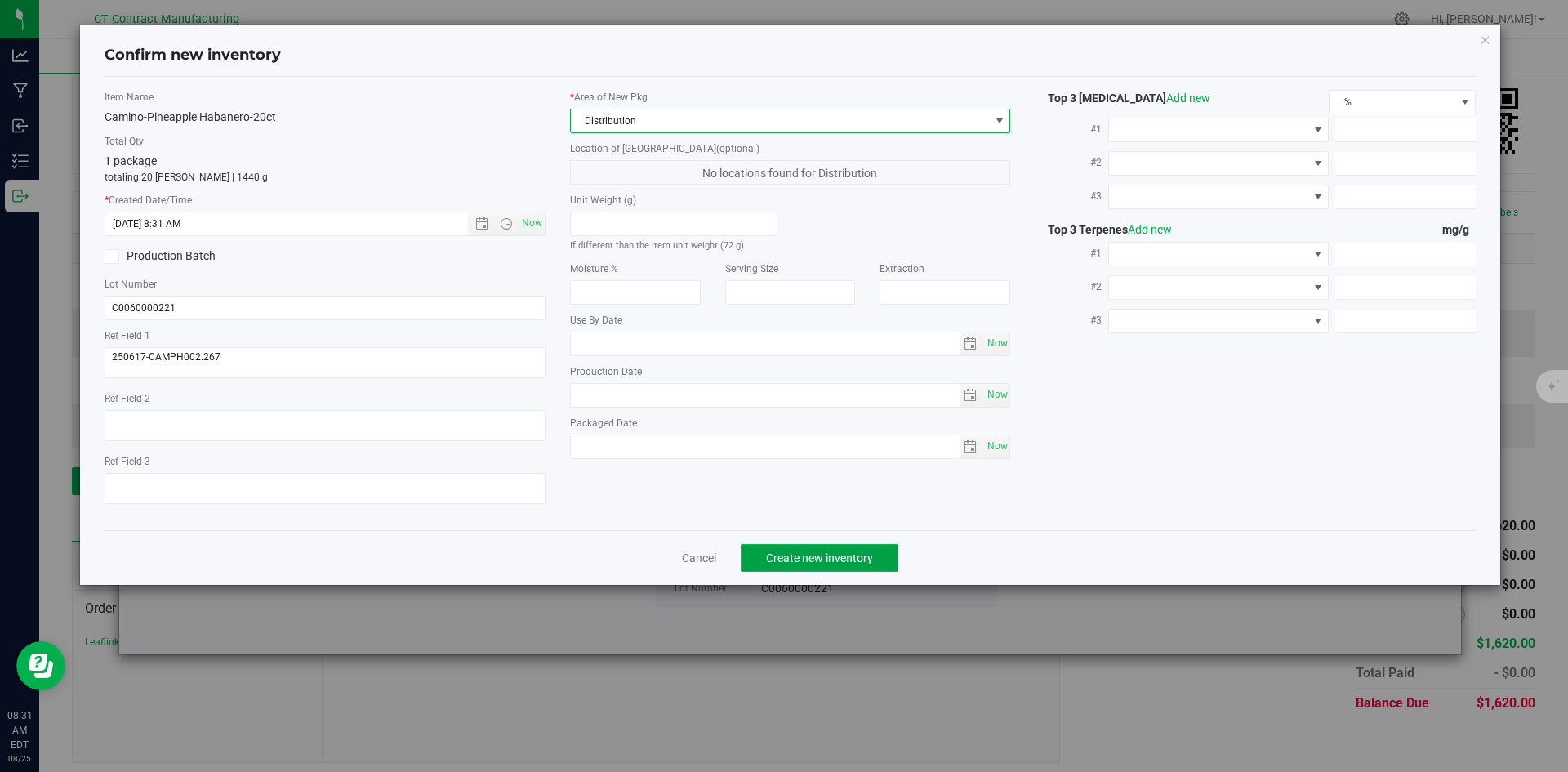
click at [830, 565] on button "Create new inventory" at bounding box center [819, 557] width 158 height 28
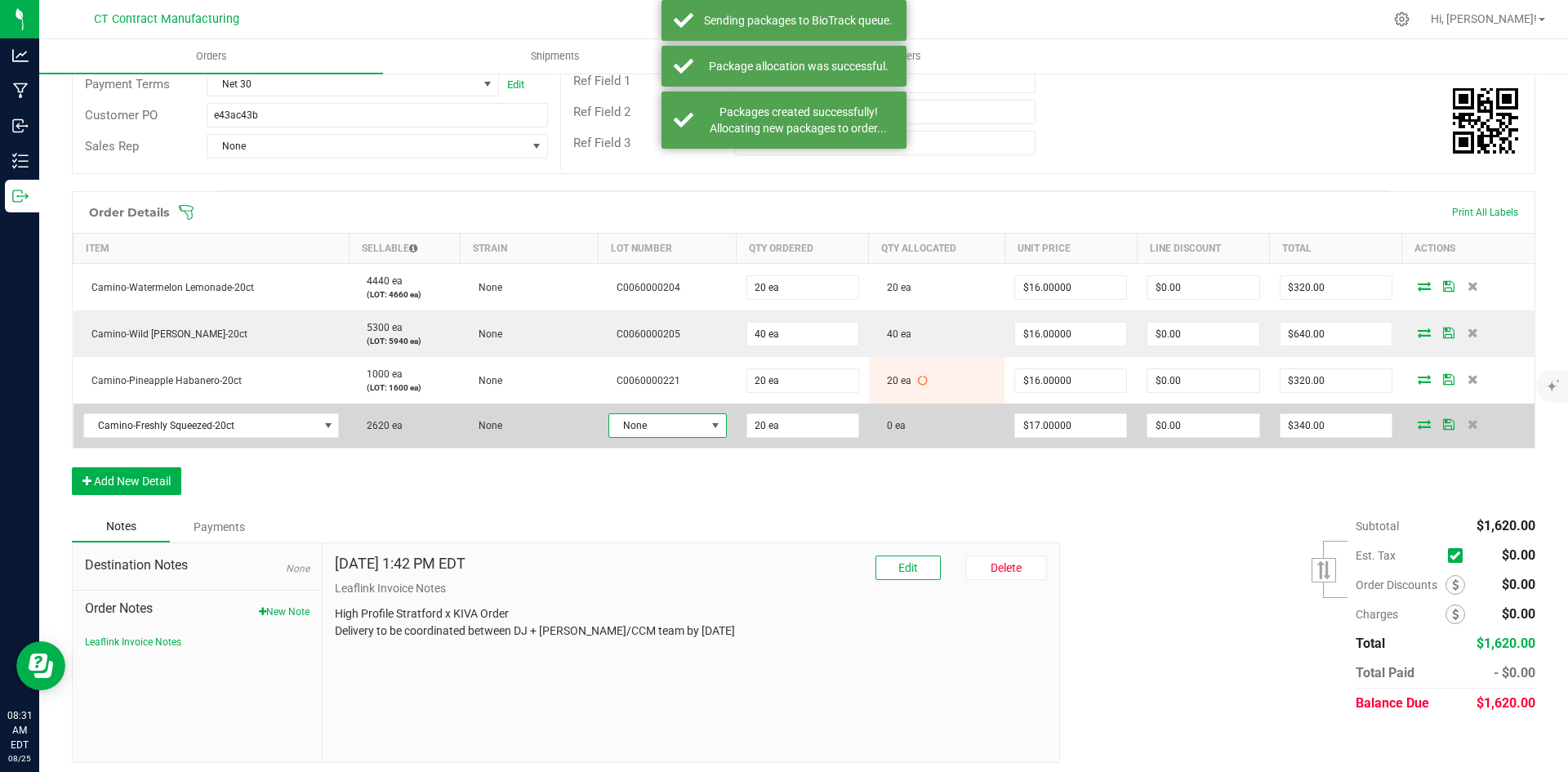
click at [681, 434] on span "None" at bounding box center [658, 425] width 97 height 23
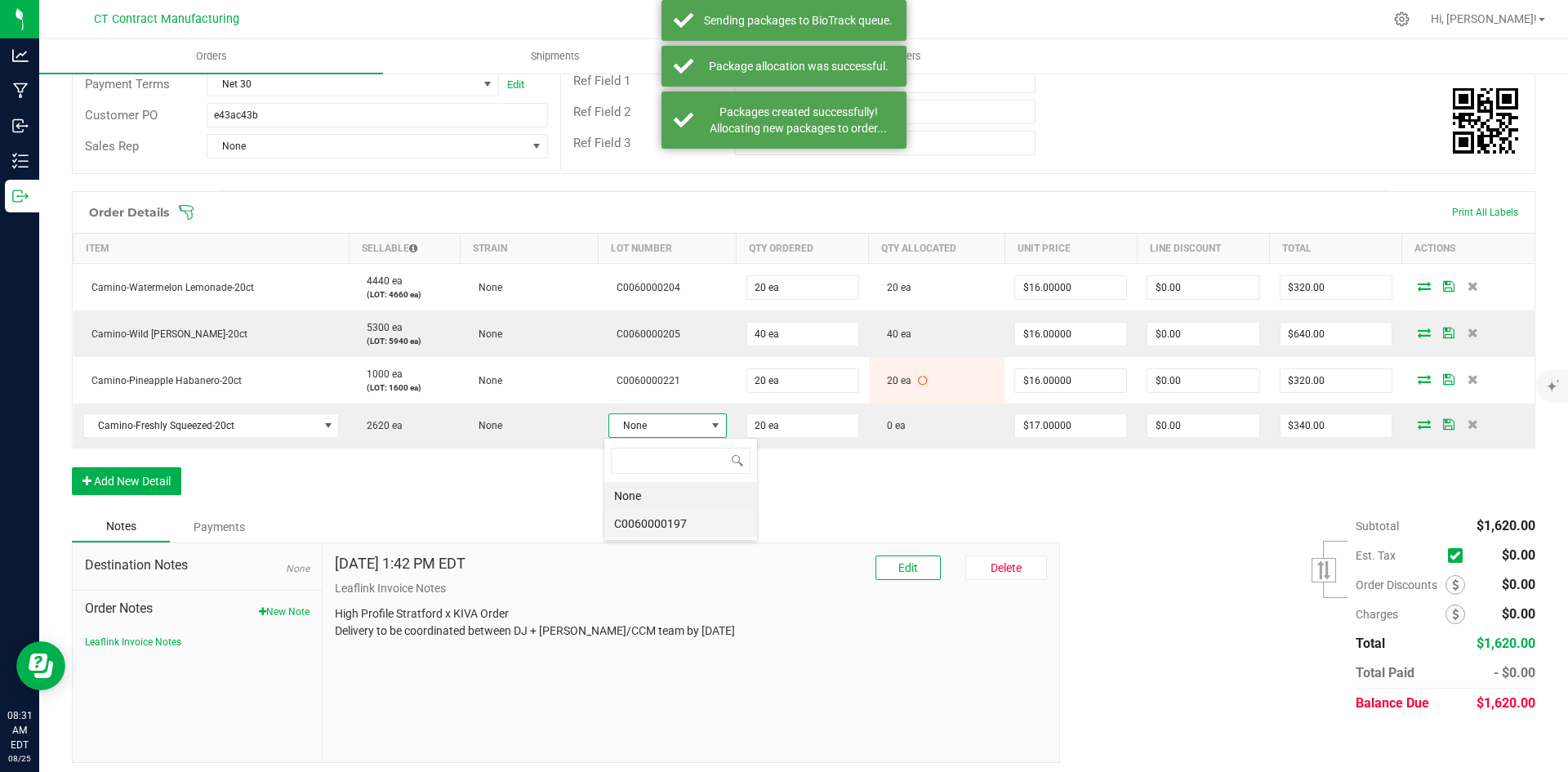
scroll to position [24, 117]
click at [686, 518] on li "C0060000197" at bounding box center [680, 523] width 152 height 28
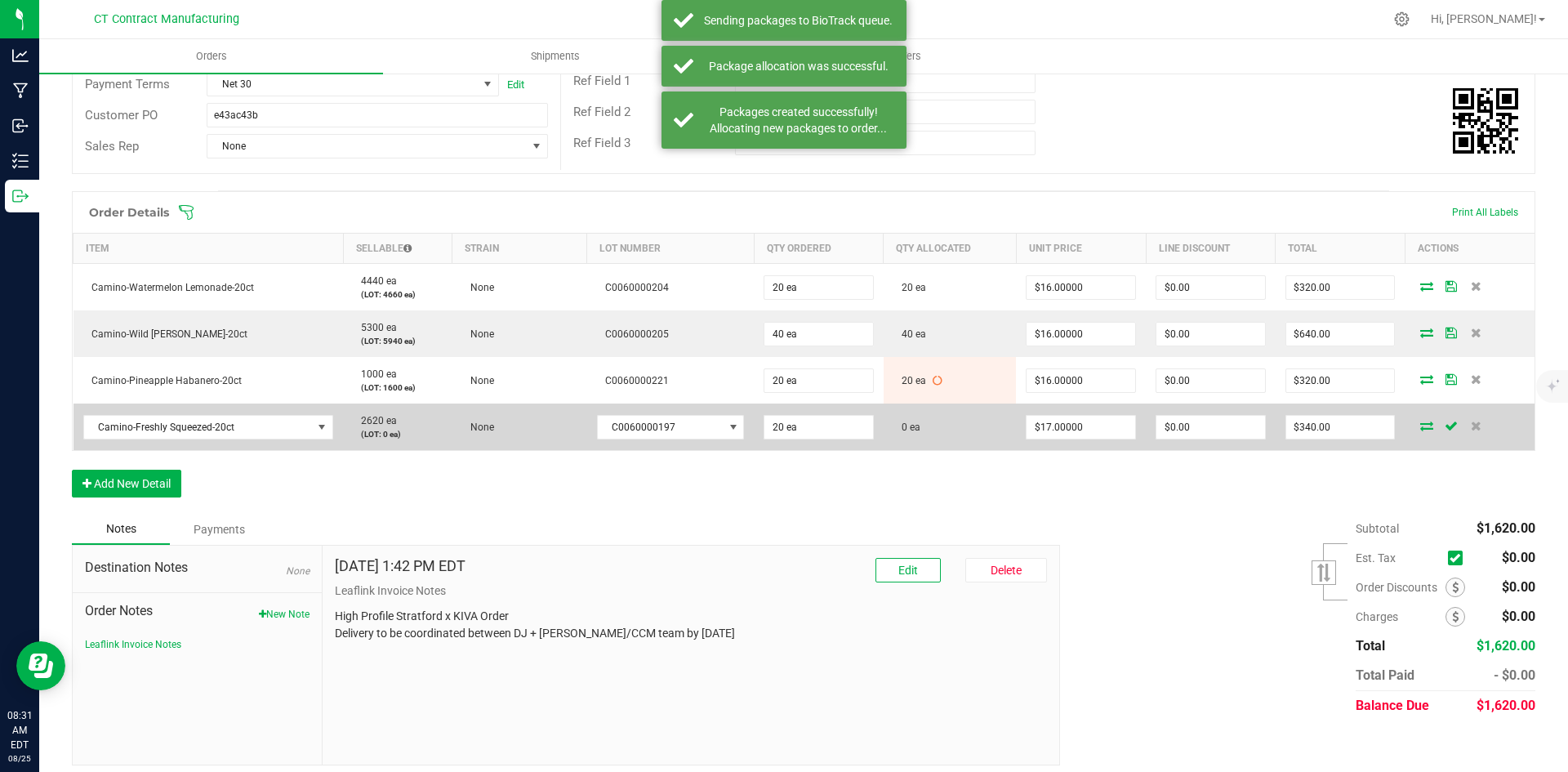
click at [1420, 423] on icon at bounding box center [1427, 425] width 13 height 10
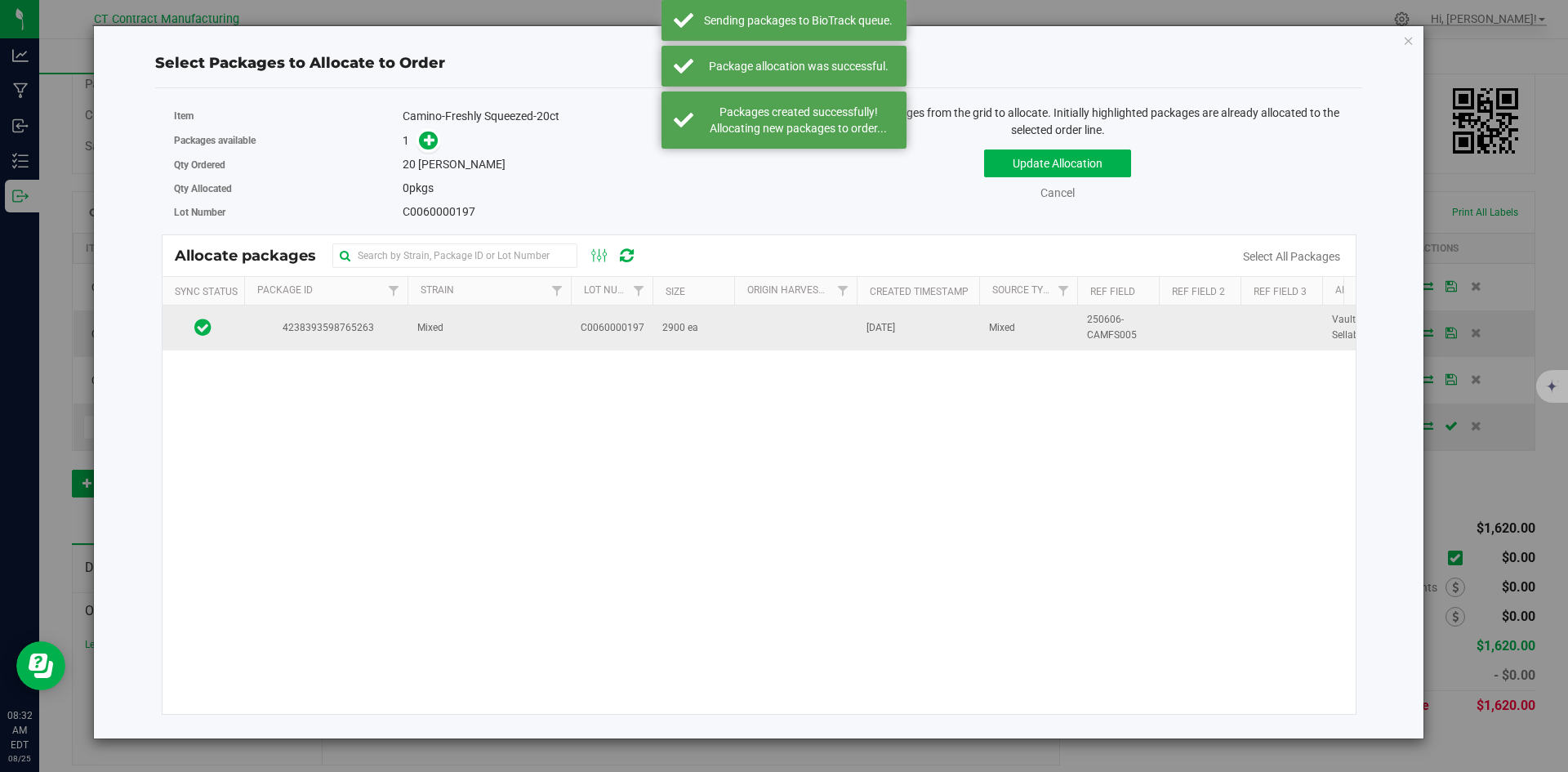
drag, startPoint x: 421, startPoint y: 324, endPoint x: 420, endPoint y: 314, distance: 10.0
click at [421, 324] on span "Mixed" at bounding box center [430, 328] width 26 height 16
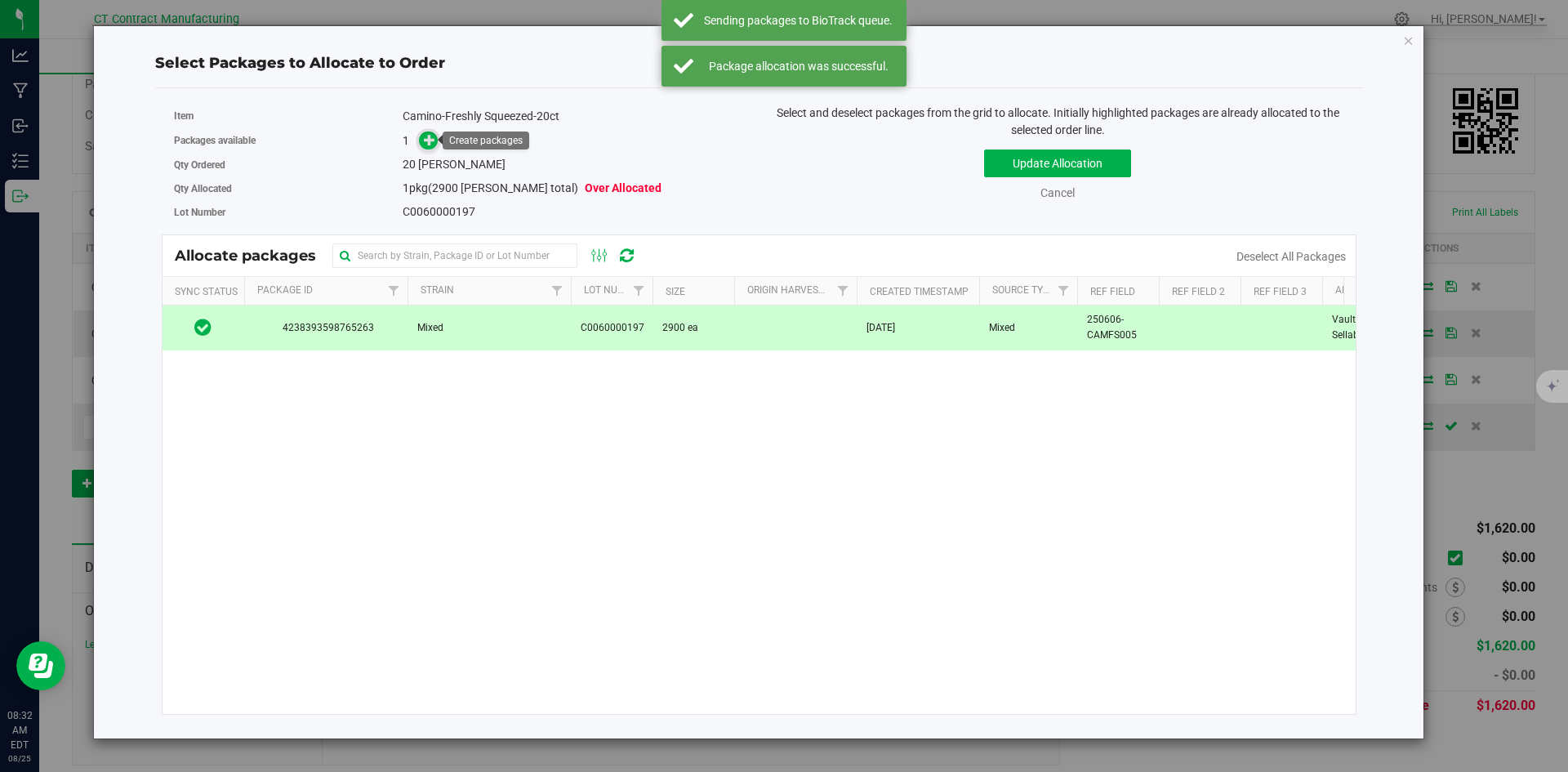
click at [426, 149] on span at bounding box center [428, 141] width 19 height 19
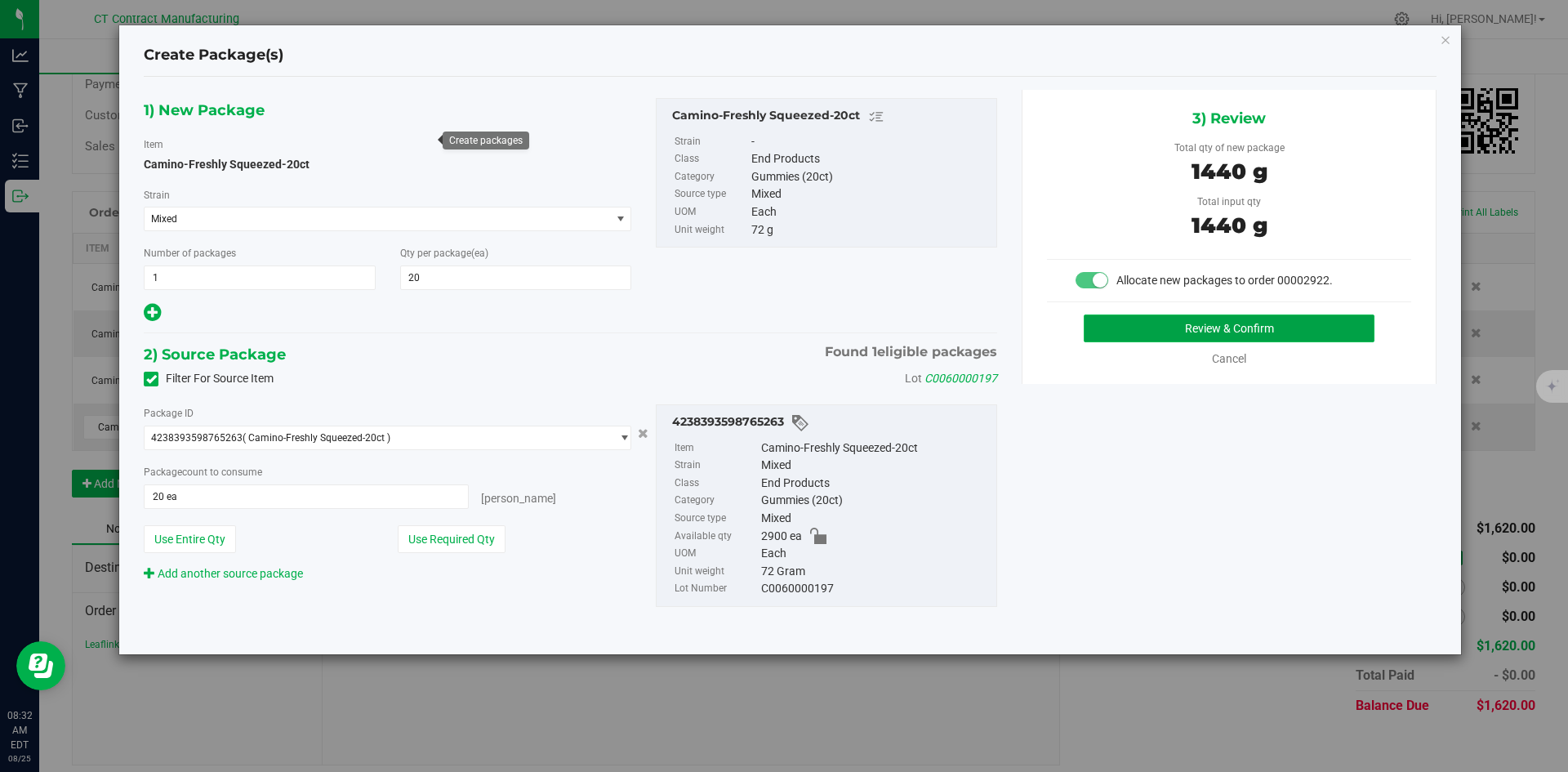
click at [1116, 316] on button "Review & Confirm" at bounding box center [1228, 328] width 291 height 28
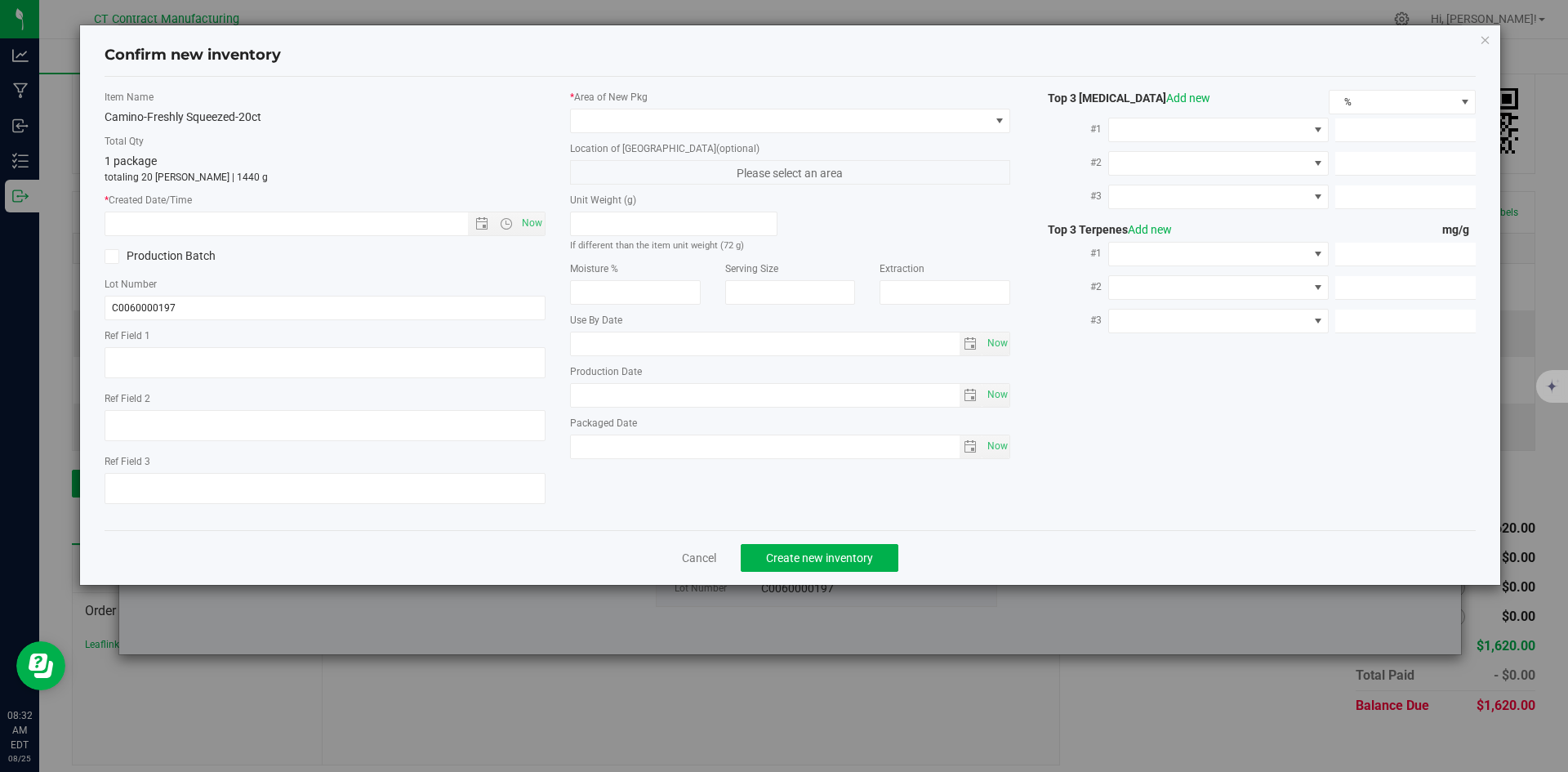
type textarea "250606-CAMFS005"
click at [527, 222] on span "Now" at bounding box center [531, 223] width 28 height 23
type input "8/25/2025 8:32 AM"
click at [623, 115] on span at bounding box center [779, 121] width 419 height 23
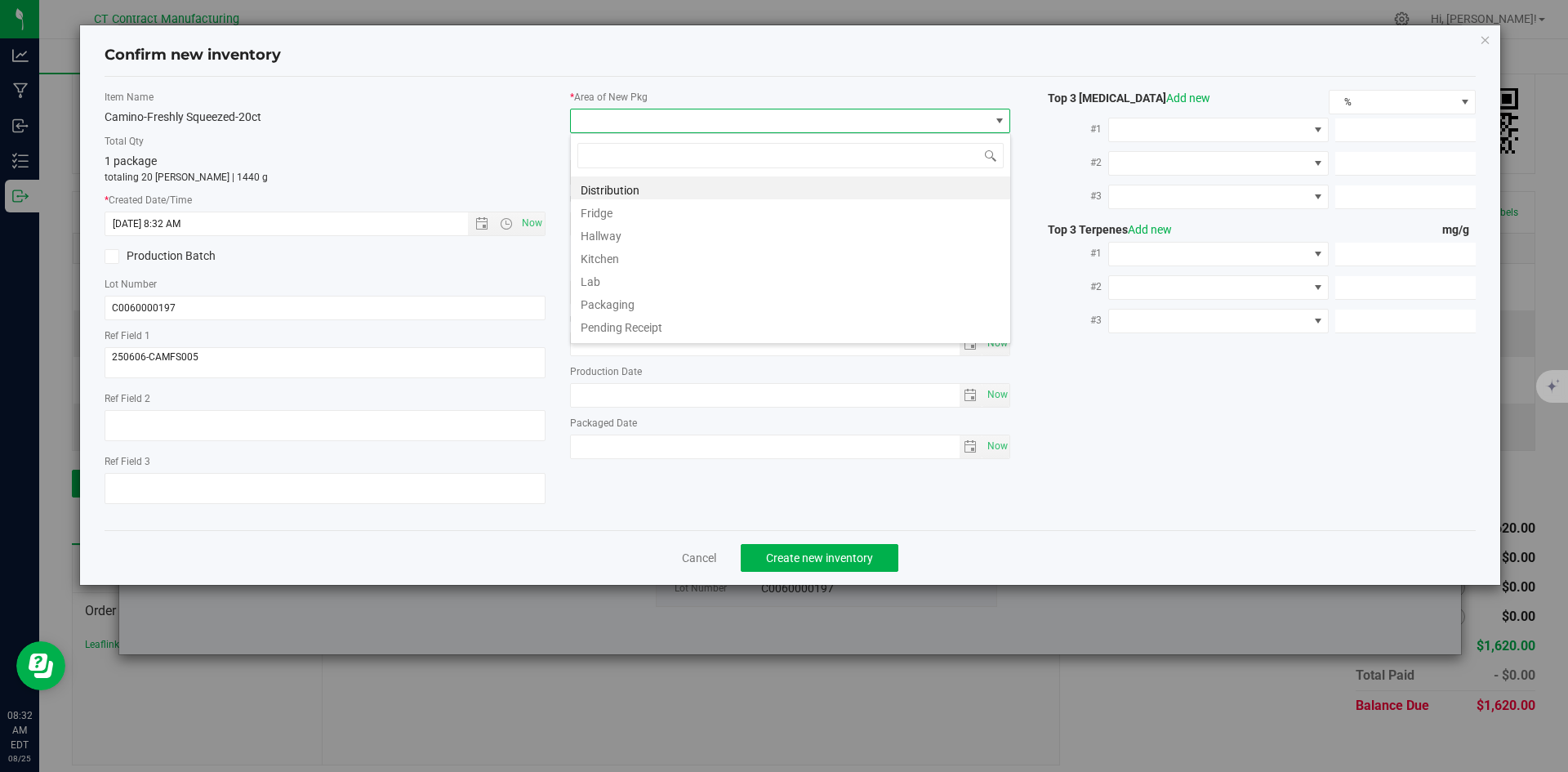
scroll to position [24, 441]
drag, startPoint x: 623, startPoint y: 115, endPoint x: 595, endPoint y: 185, distance: 75.4
click at [595, 185] on li "Distribution" at bounding box center [790, 188] width 439 height 23
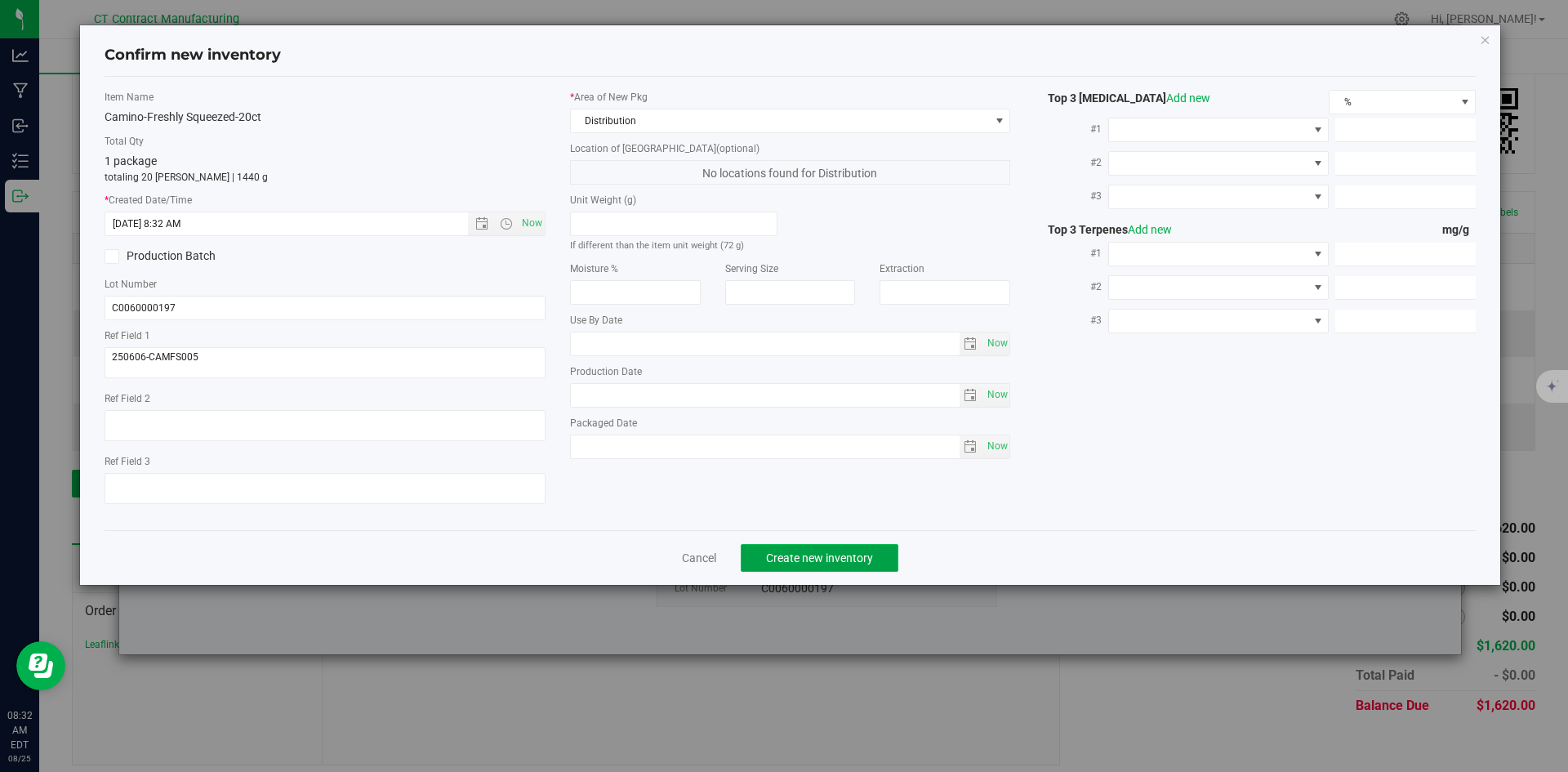
click at [804, 546] on button "Create new inventory" at bounding box center [819, 557] width 158 height 28
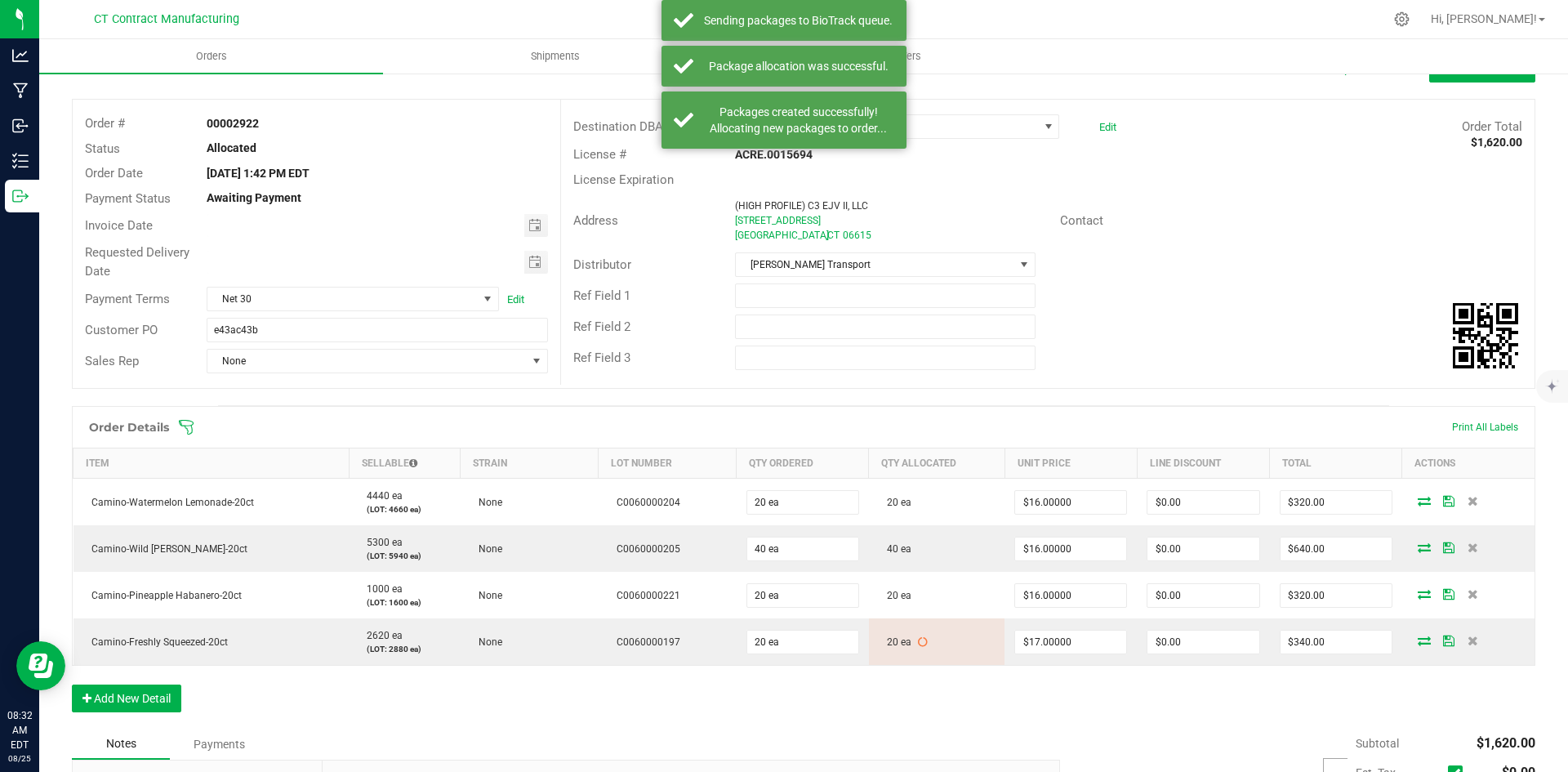
scroll to position [34, 0]
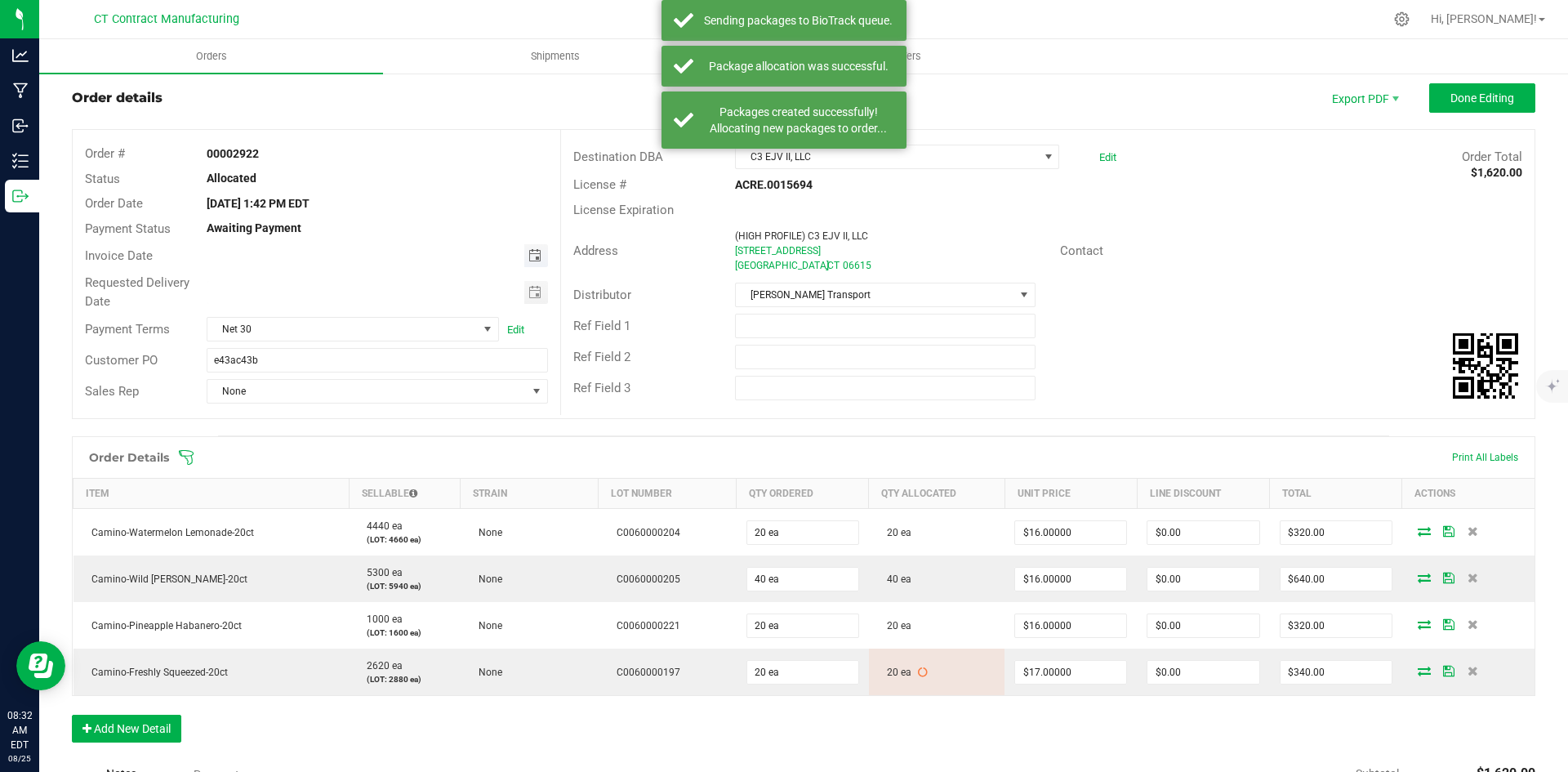
click at [535, 257] on span "Toggle calendar" at bounding box center [535, 255] width 13 height 13
click at [329, 441] on span "26" at bounding box center [327, 441] width 23 height 25
type input "[DATE]"
click at [490, 325] on span at bounding box center [488, 329] width 13 height 13
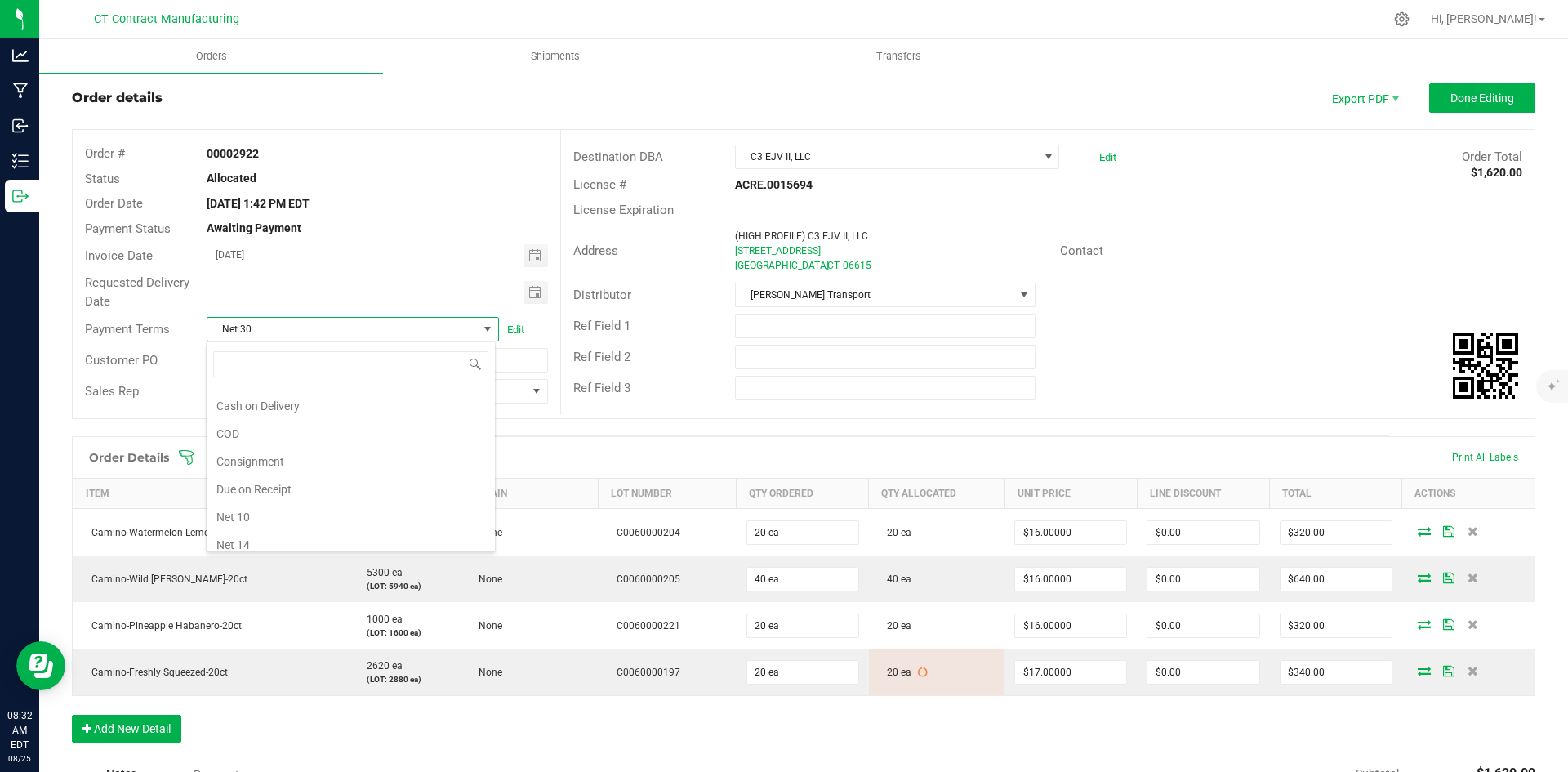
scroll to position [0, 0]
click at [318, 504] on li "Due on Receipt" at bounding box center [350, 510] width 288 height 28
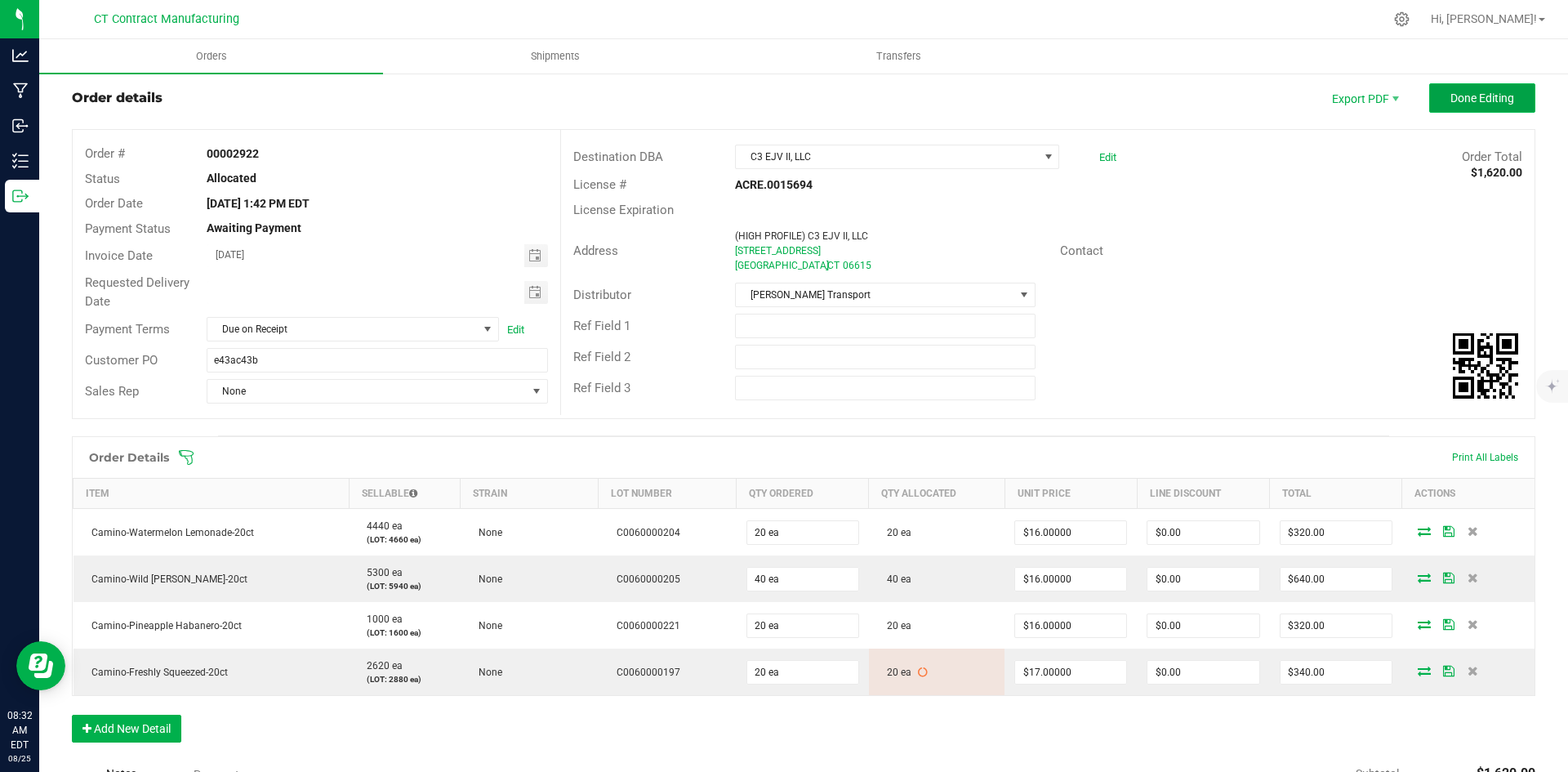
click at [1455, 98] on span "Done Editing" at bounding box center [1482, 98] width 64 height 13
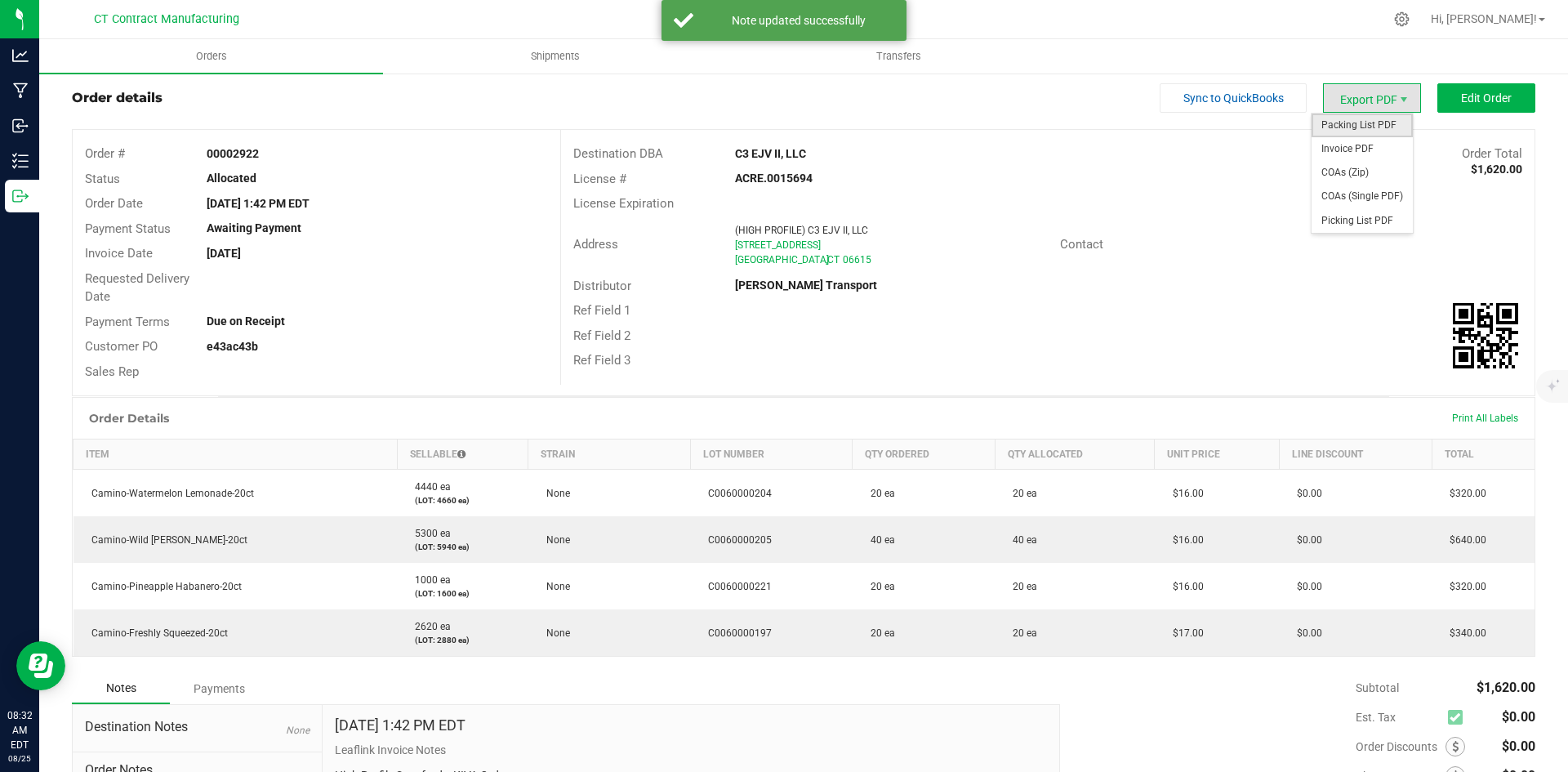
click at [1371, 128] on span "Packing List PDF" at bounding box center [1362, 124] width 101 height 23
click at [1362, 151] on span "Invoice PDF" at bounding box center [1362, 149] width 101 height 23
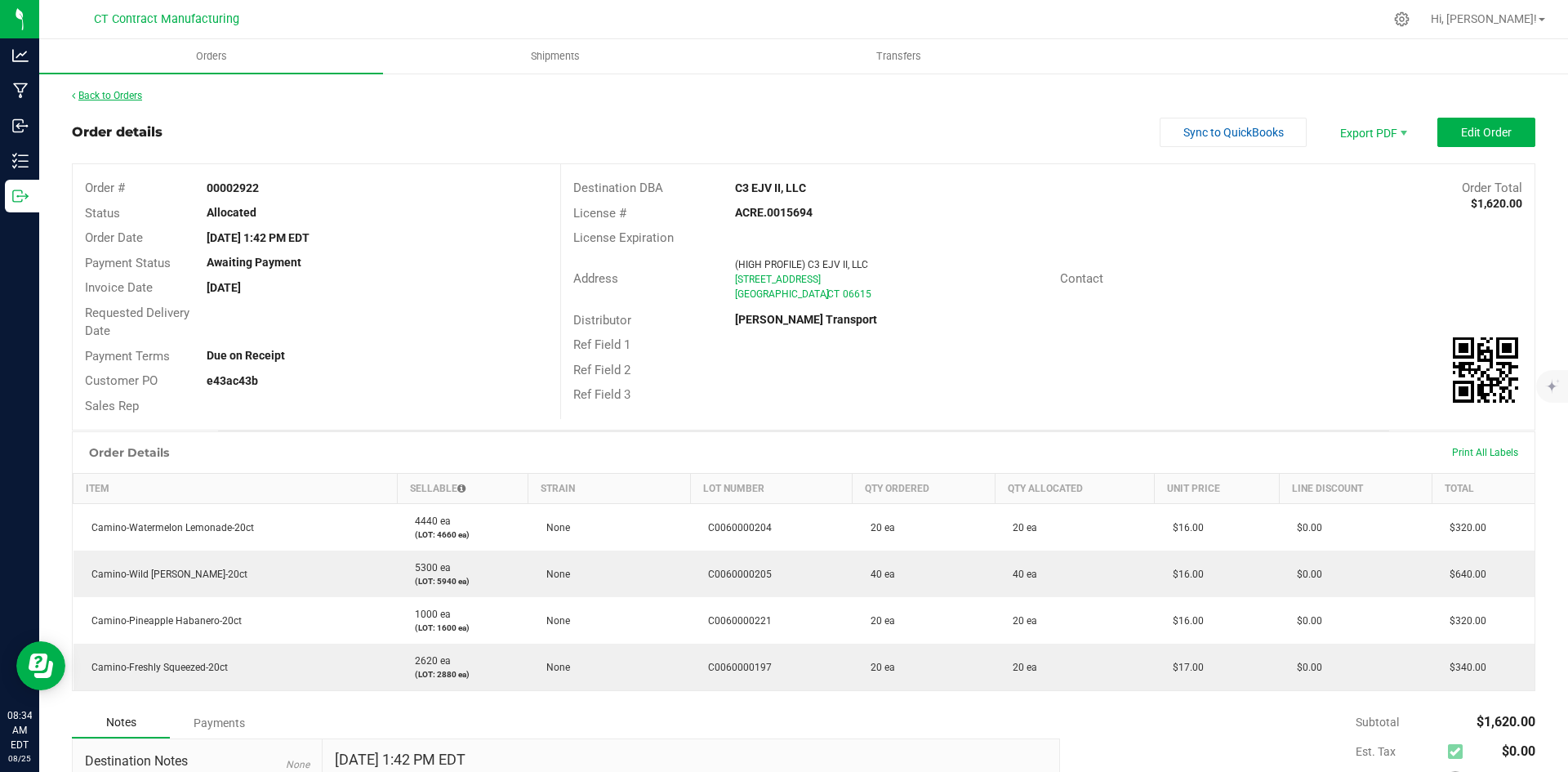
click at [107, 92] on link "Back to Orders" at bounding box center [107, 96] width 71 height 11
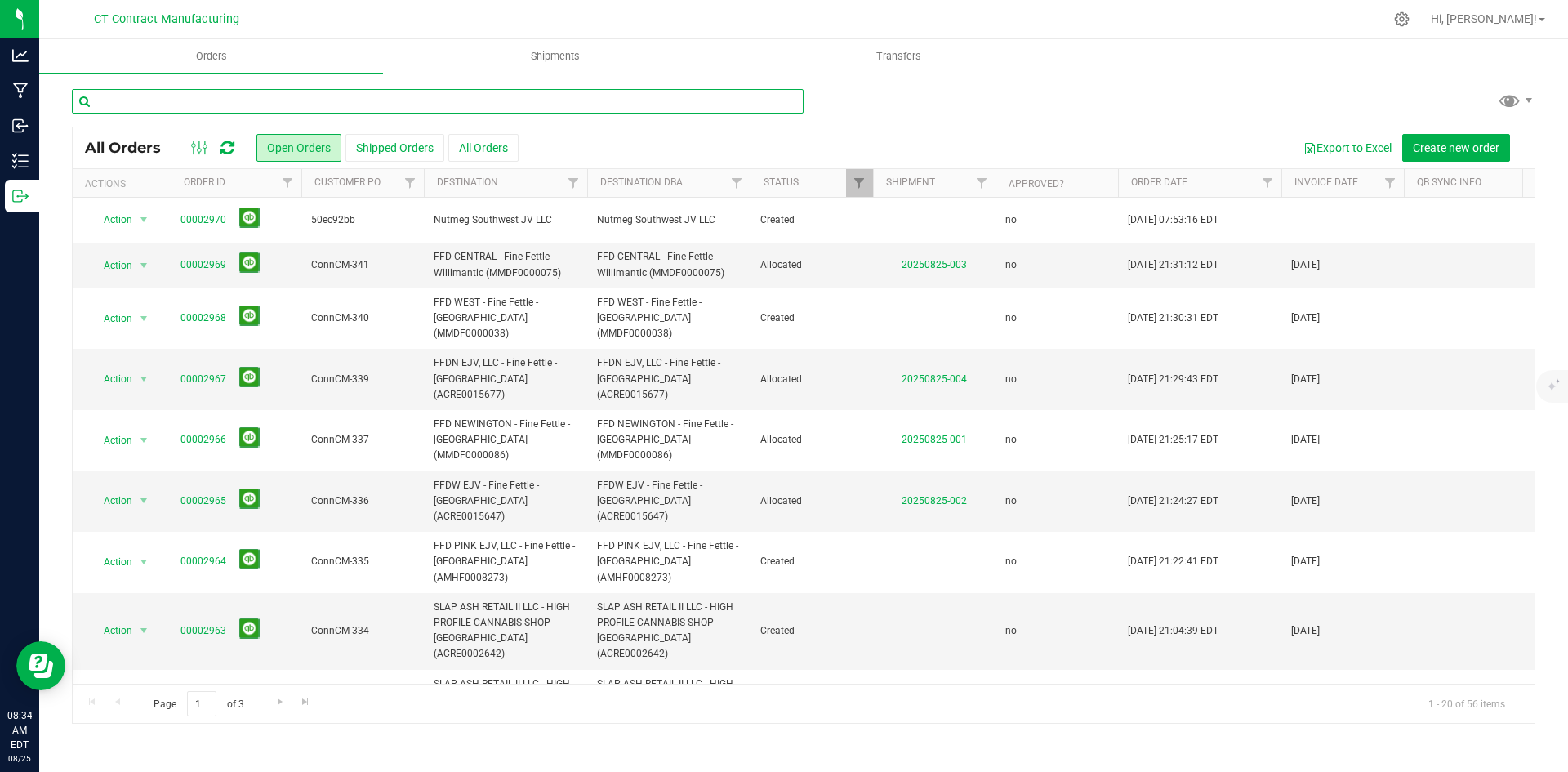
click at [166, 101] on input "text" at bounding box center [438, 101] width 732 height 24
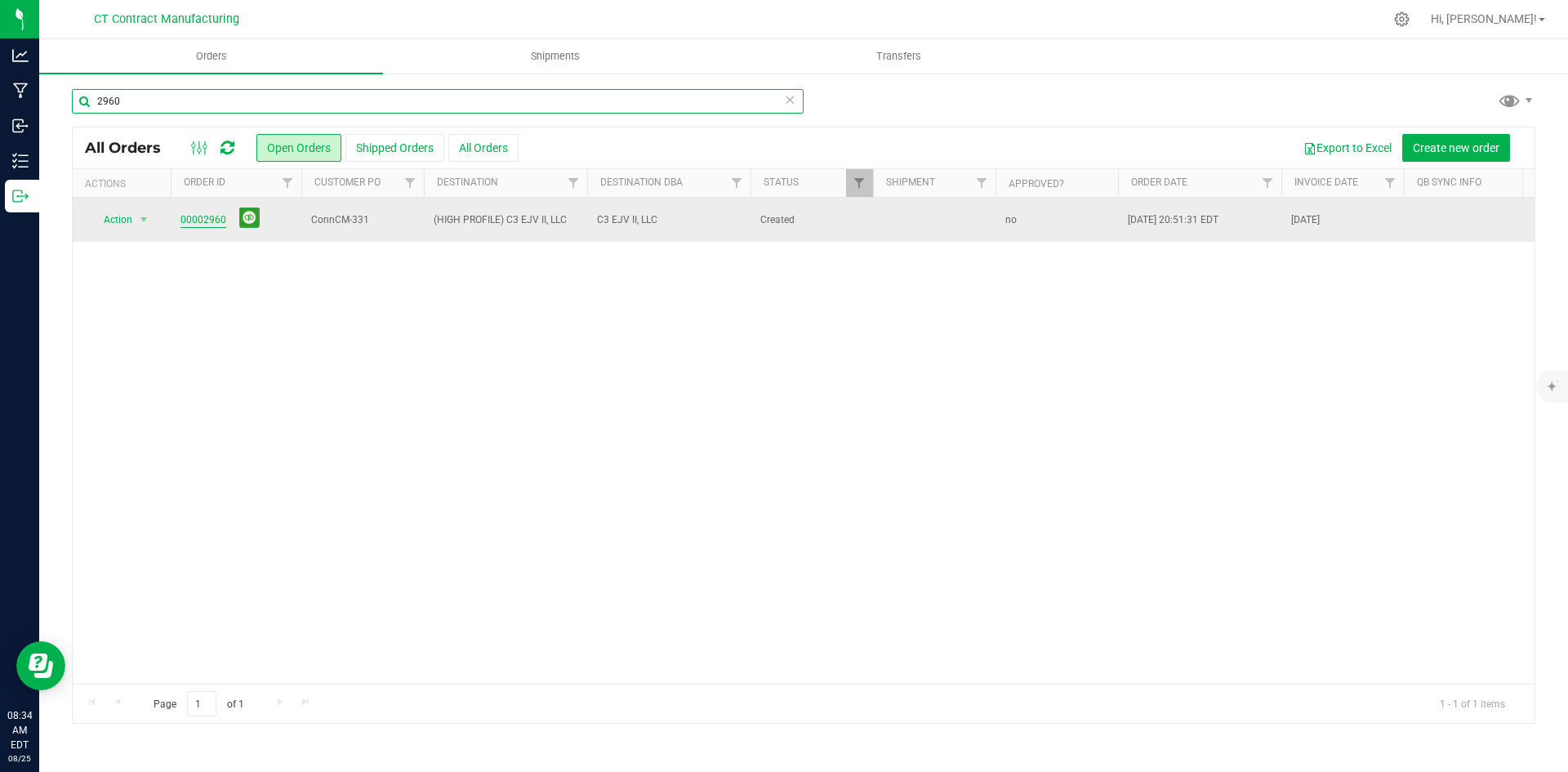
type input "2960"
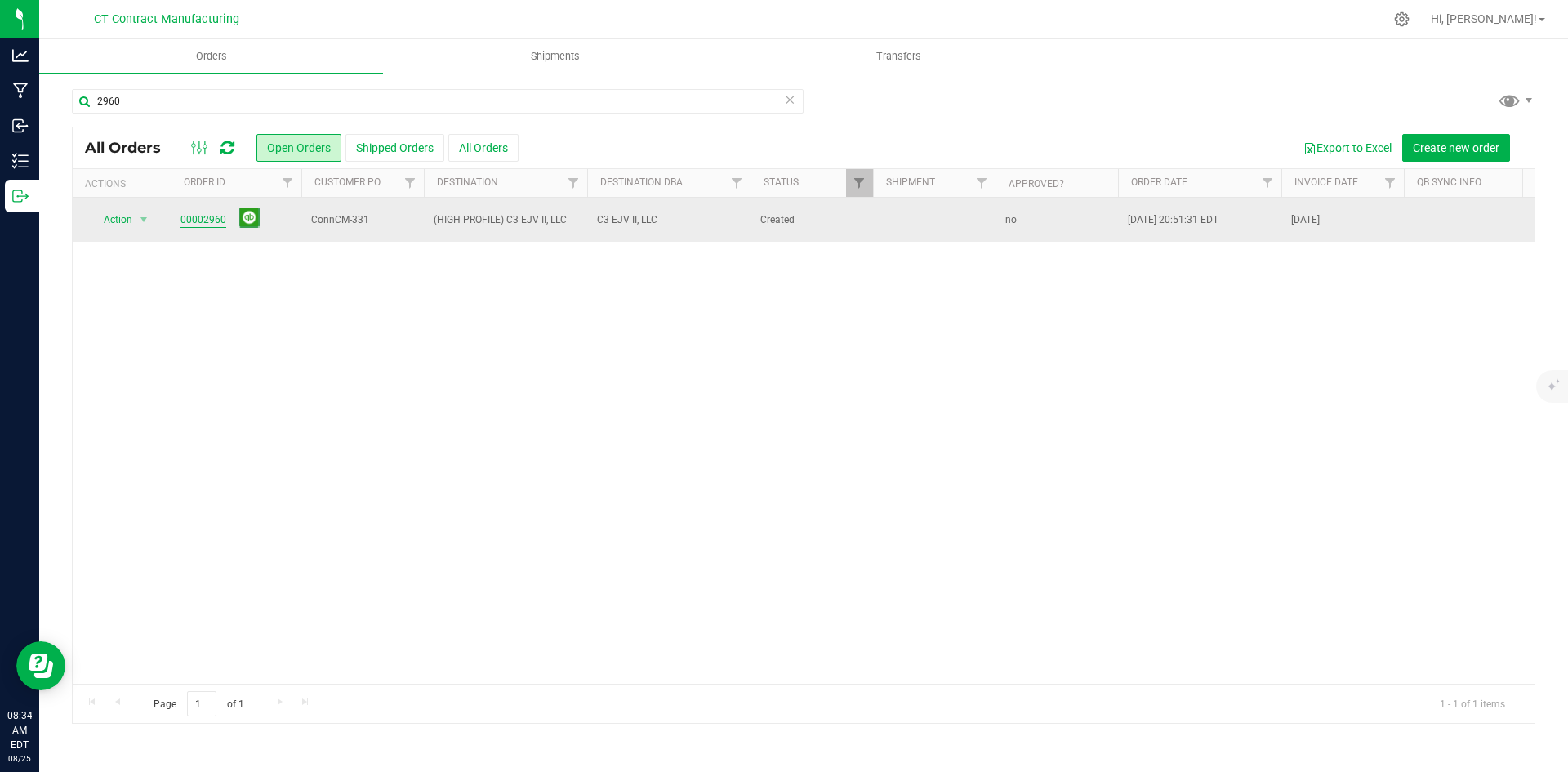
click at [203, 225] on link "00002960" at bounding box center [203, 220] width 46 height 16
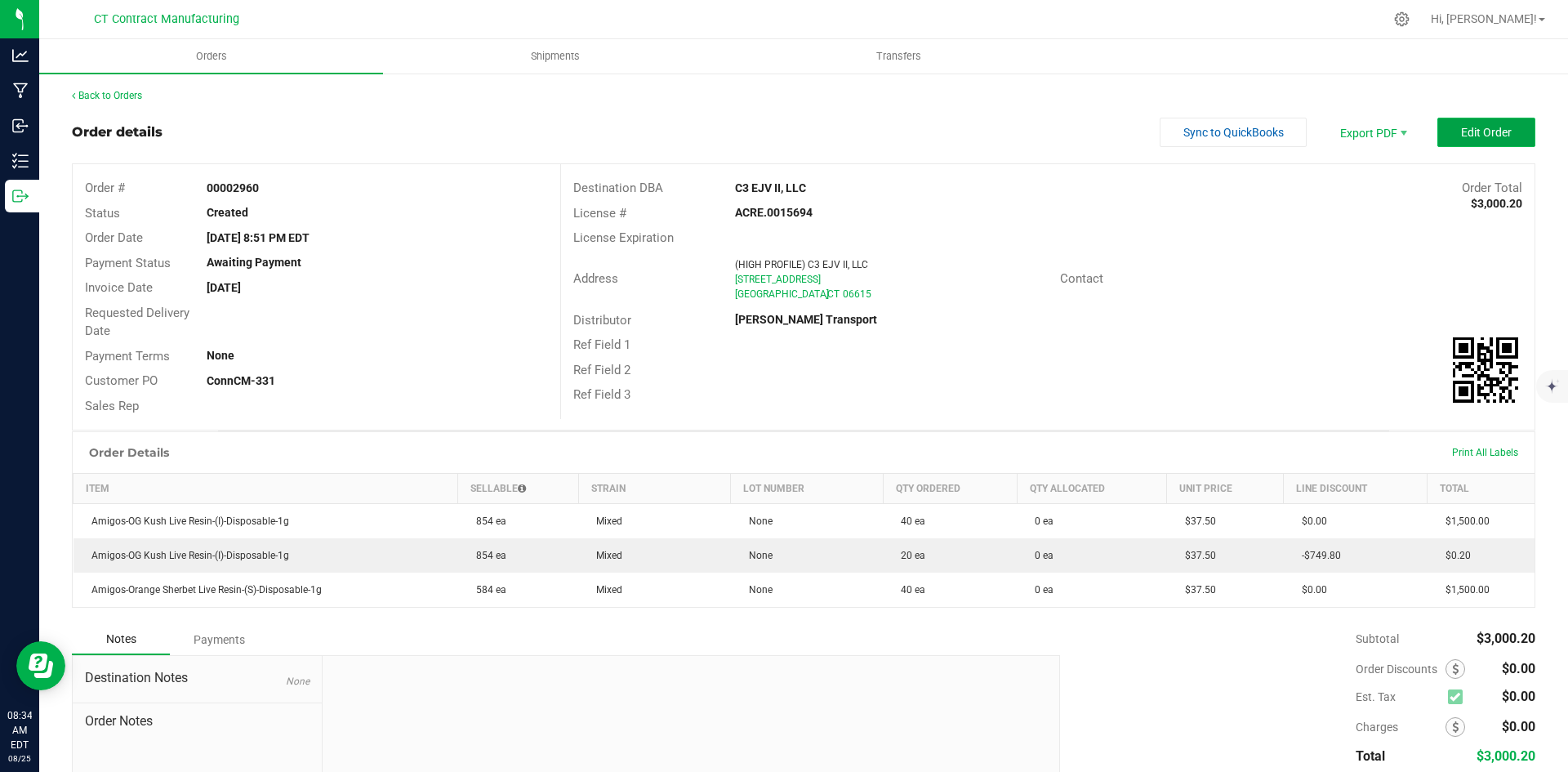
click at [1502, 125] on button "Edit Order" at bounding box center [1485, 133] width 98 height 30
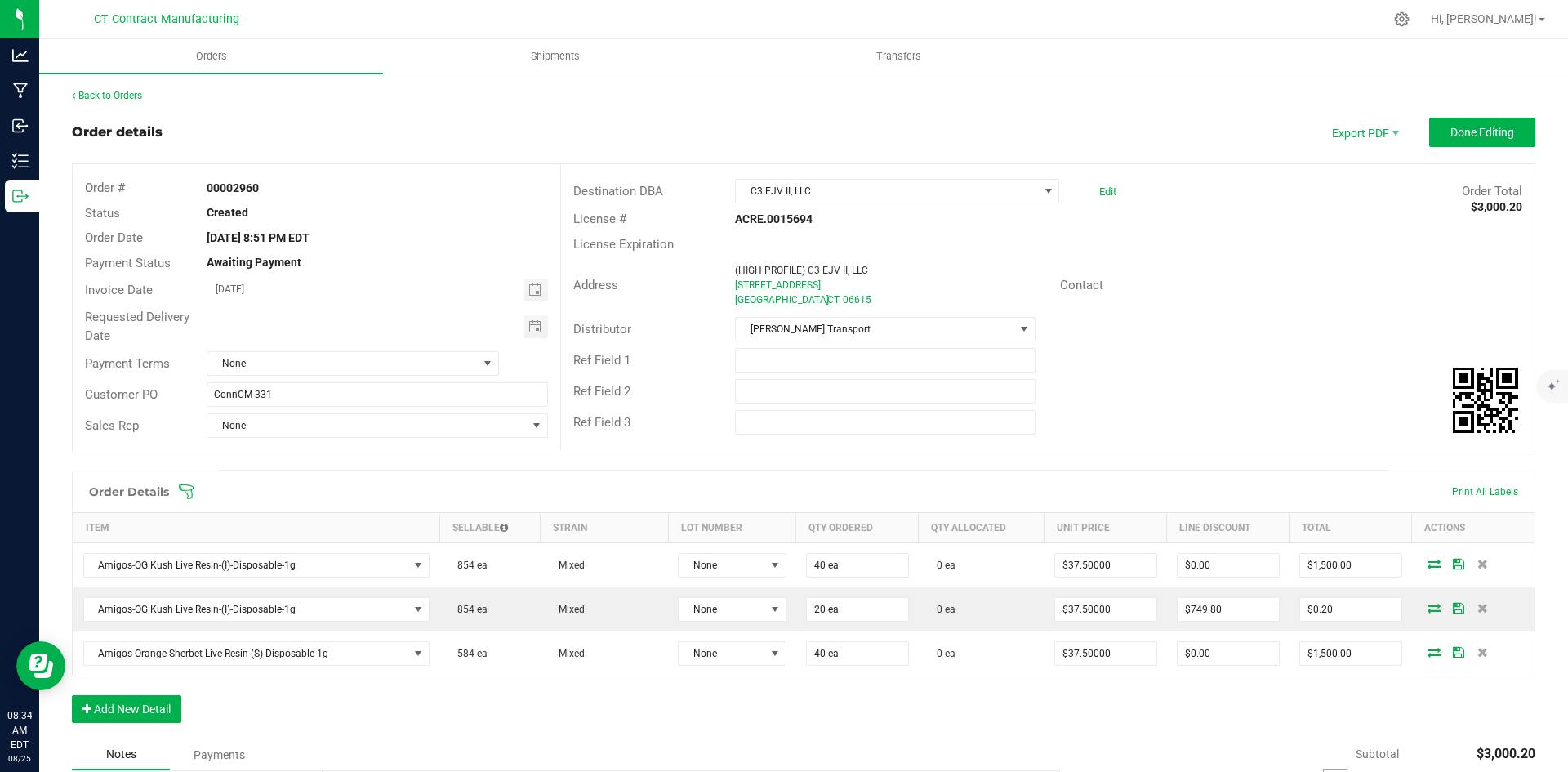
scroll to position [235, 0]
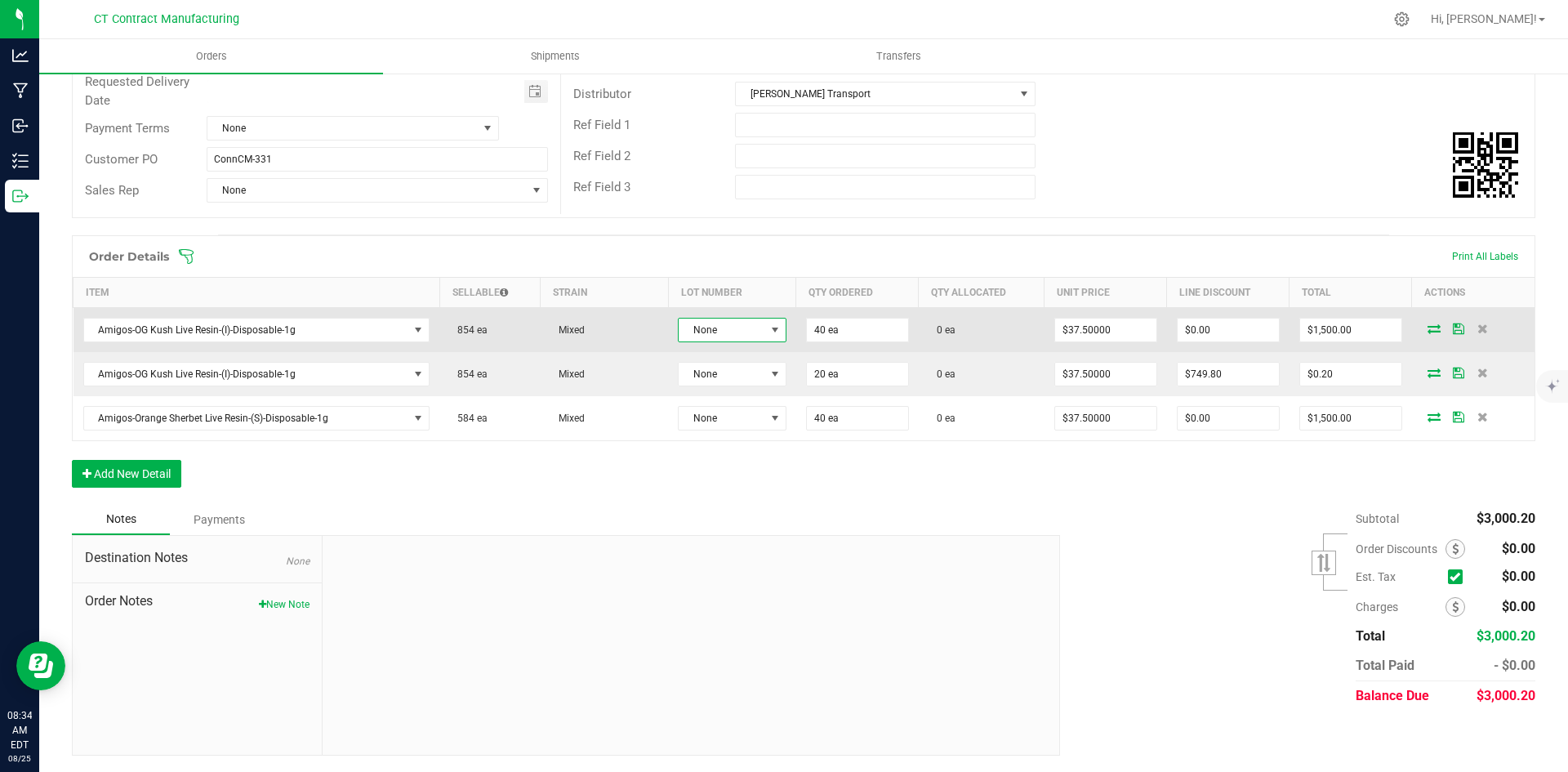
click at [768, 327] on span at bounding box center [775, 330] width 13 height 13
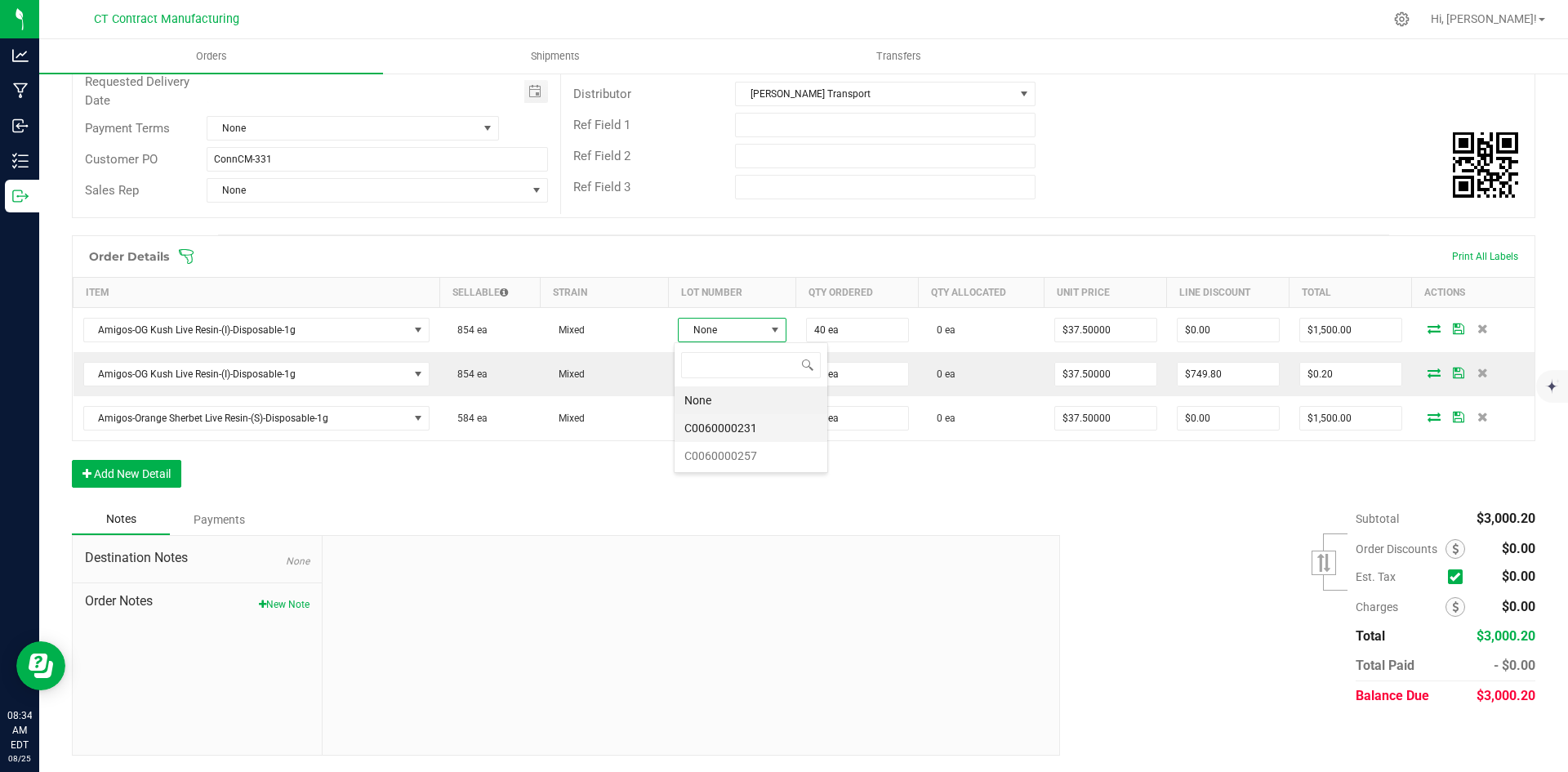
click at [765, 427] on li "C0060000231" at bounding box center [751, 428] width 152 height 28
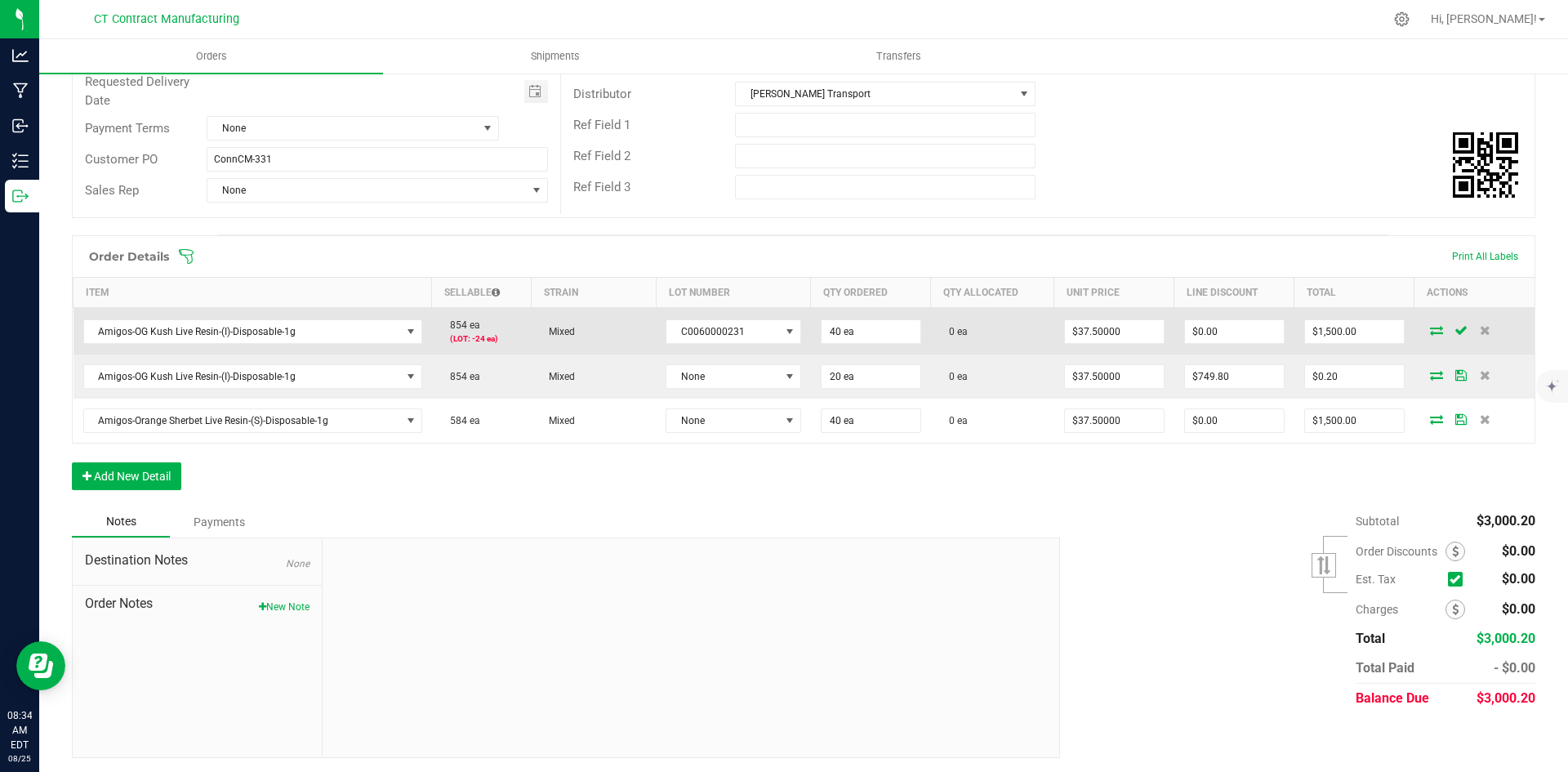
click at [1430, 334] on icon at bounding box center [1436, 330] width 13 height 10
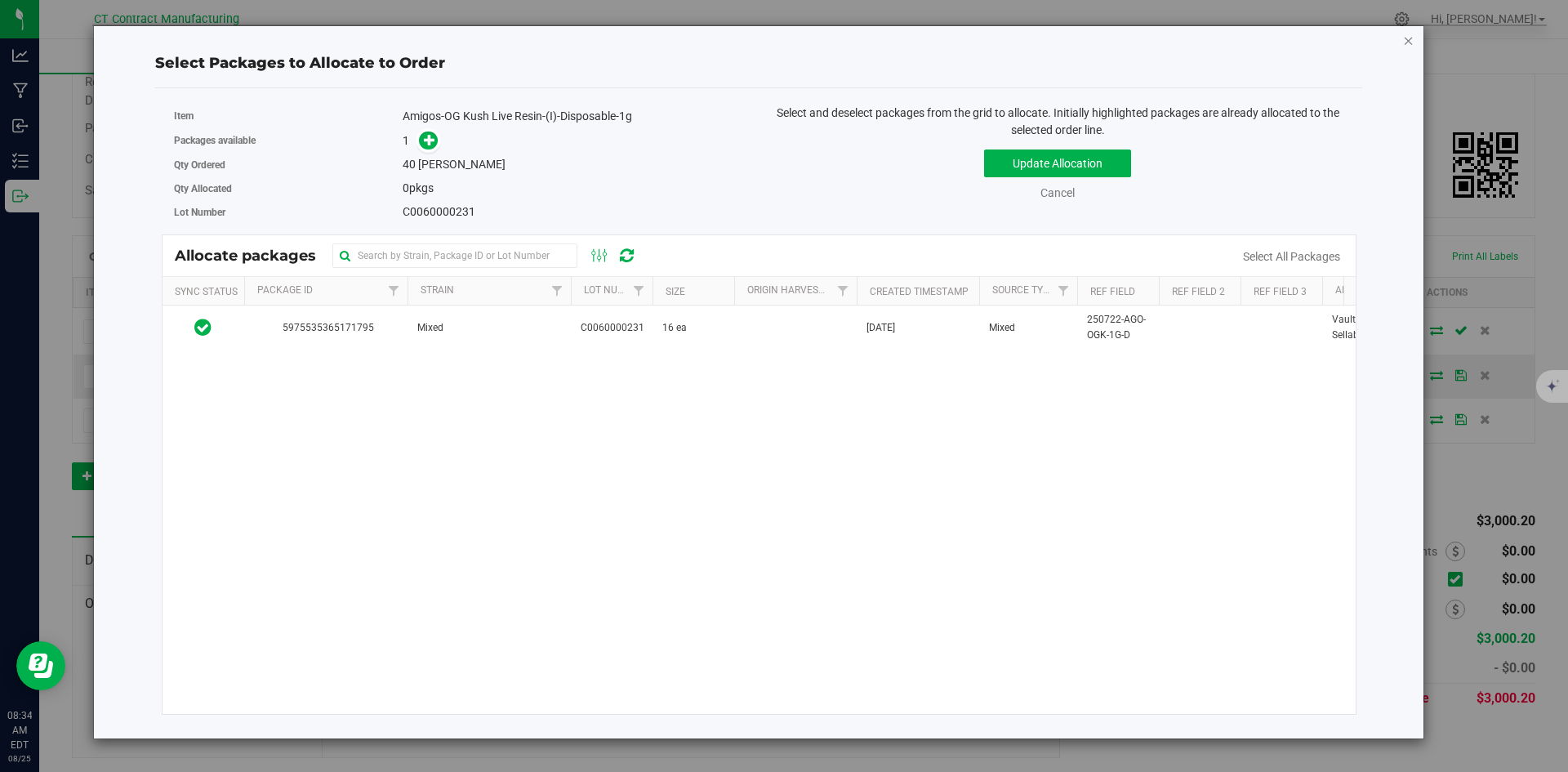
click at [1405, 43] on icon "button" at bounding box center [1408, 40] width 11 height 20
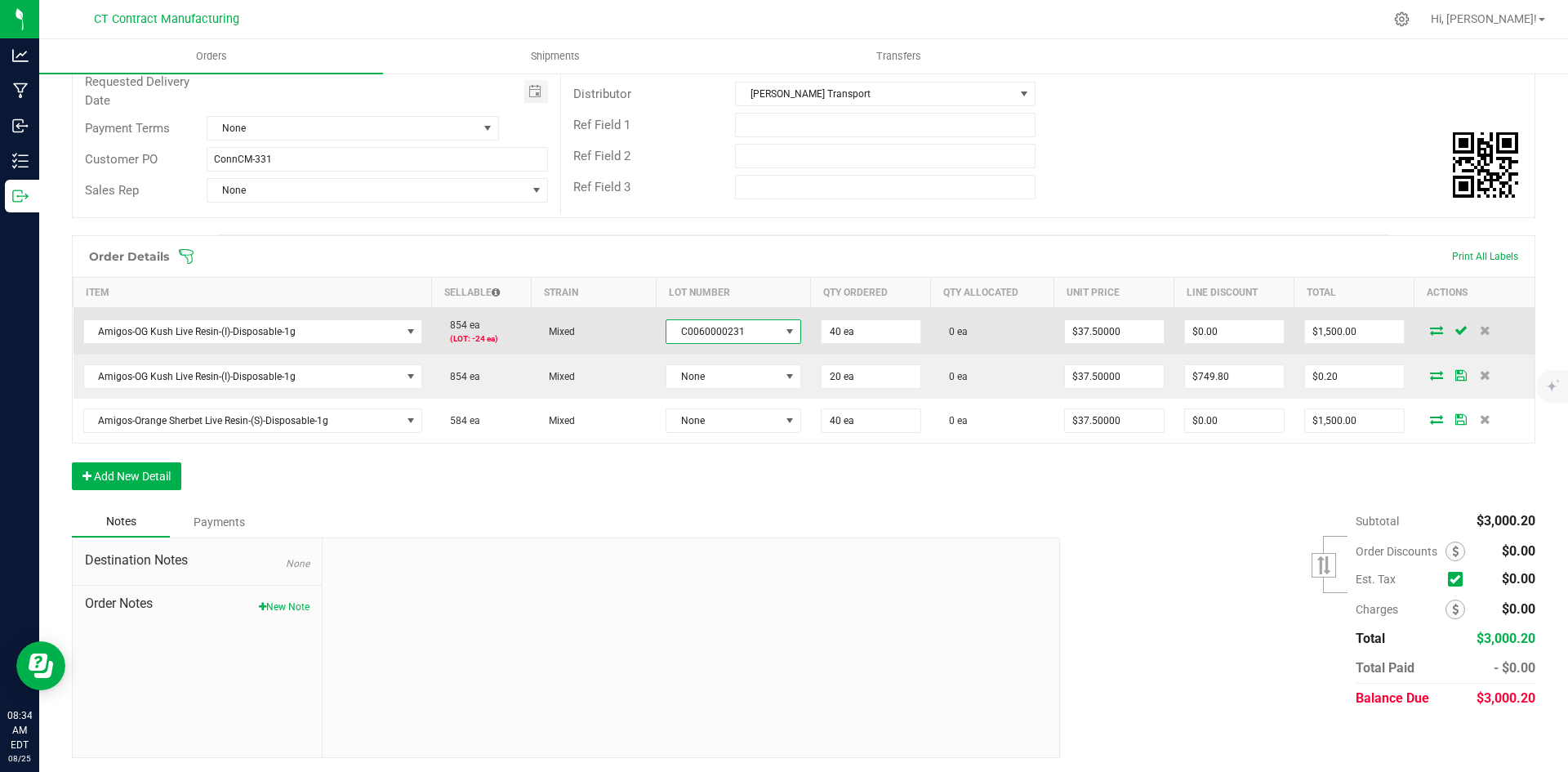
click at [763, 325] on span "C0060000231" at bounding box center [722, 332] width 112 height 23
click at [704, 334] on span "C0060000231" at bounding box center [722, 332] width 112 height 23
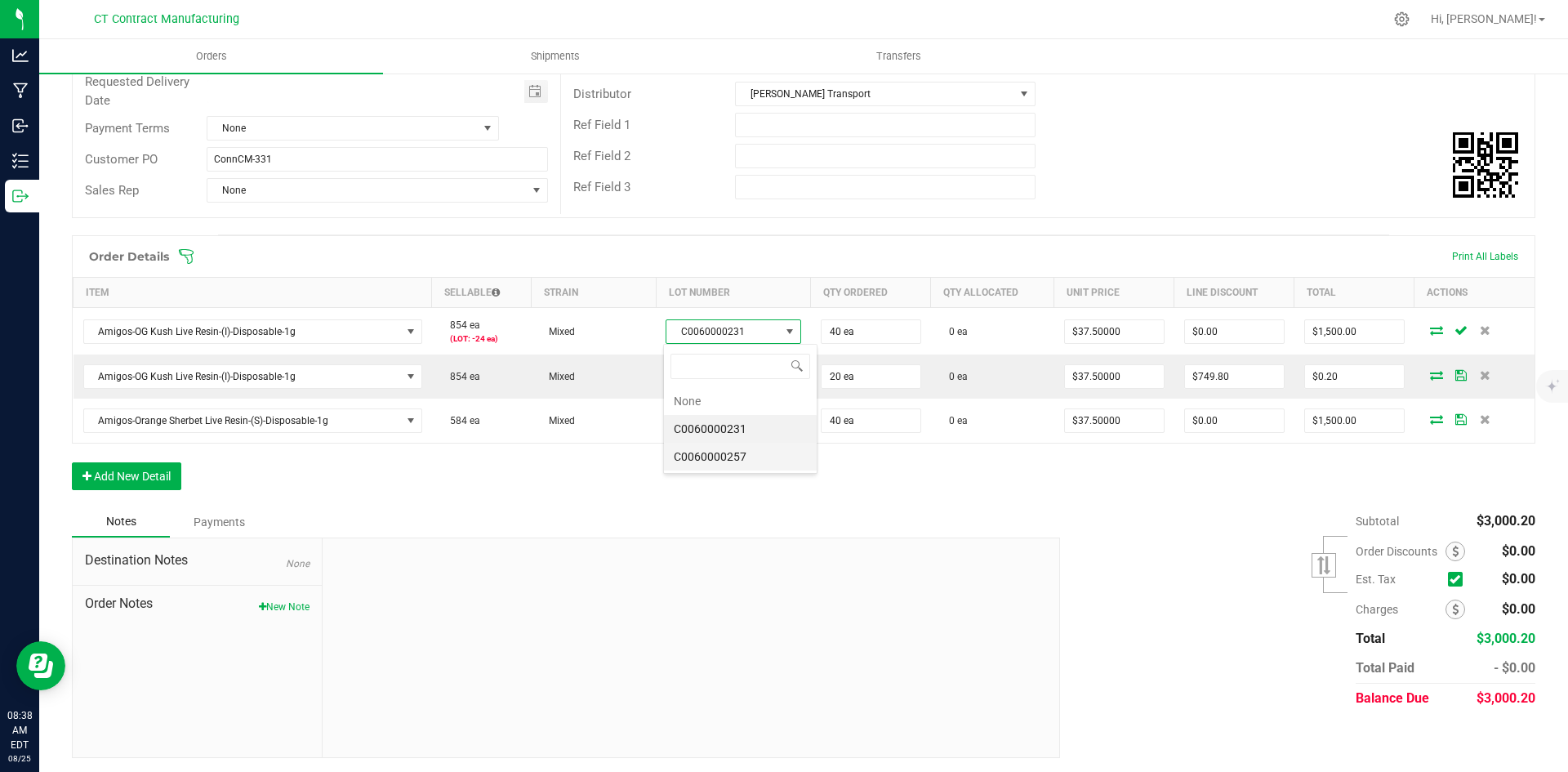
click at [738, 455] on li "C0060000257" at bounding box center [740, 456] width 152 height 28
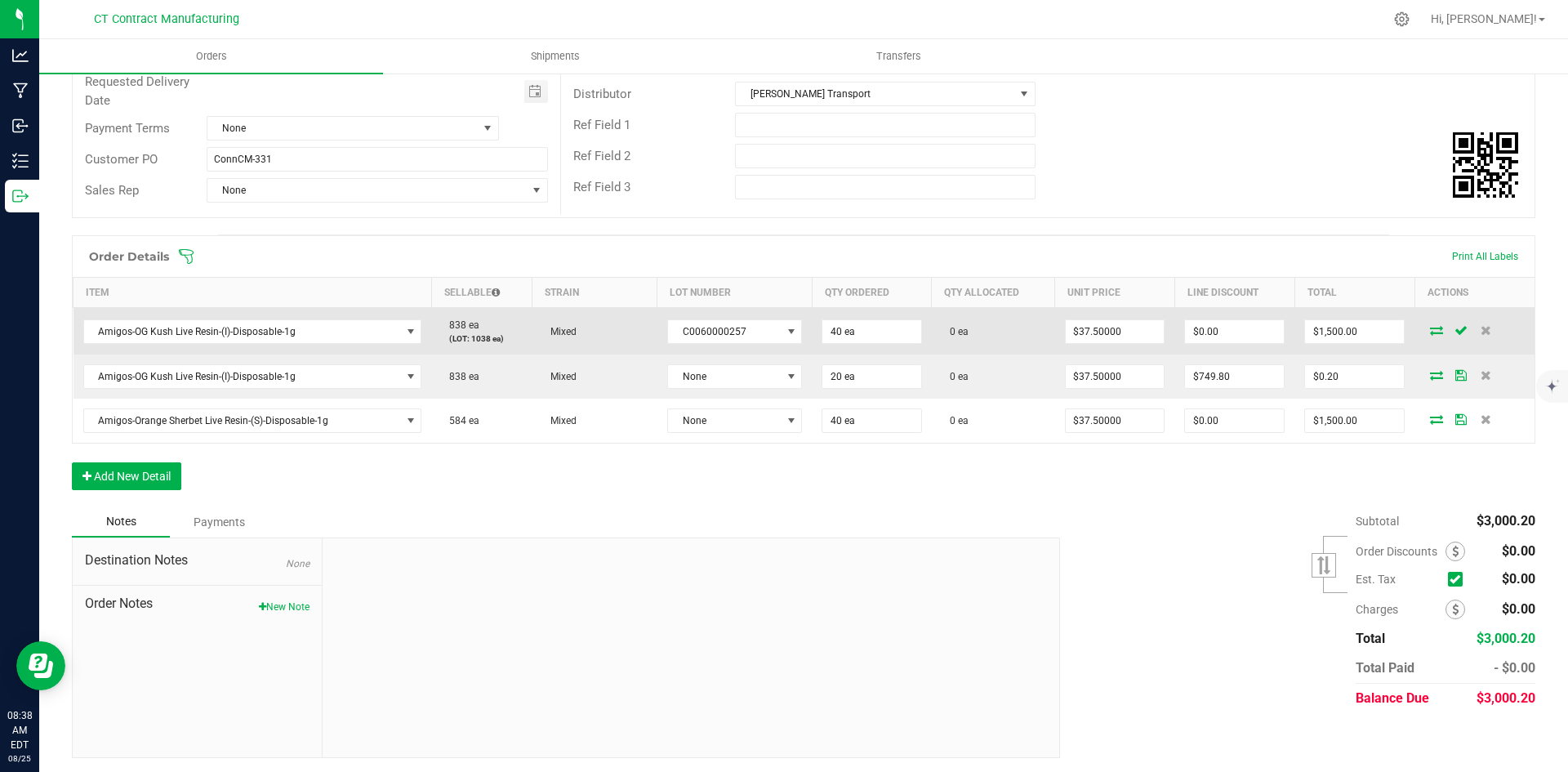
click at [1430, 326] on icon at bounding box center [1436, 330] width 13 height 10
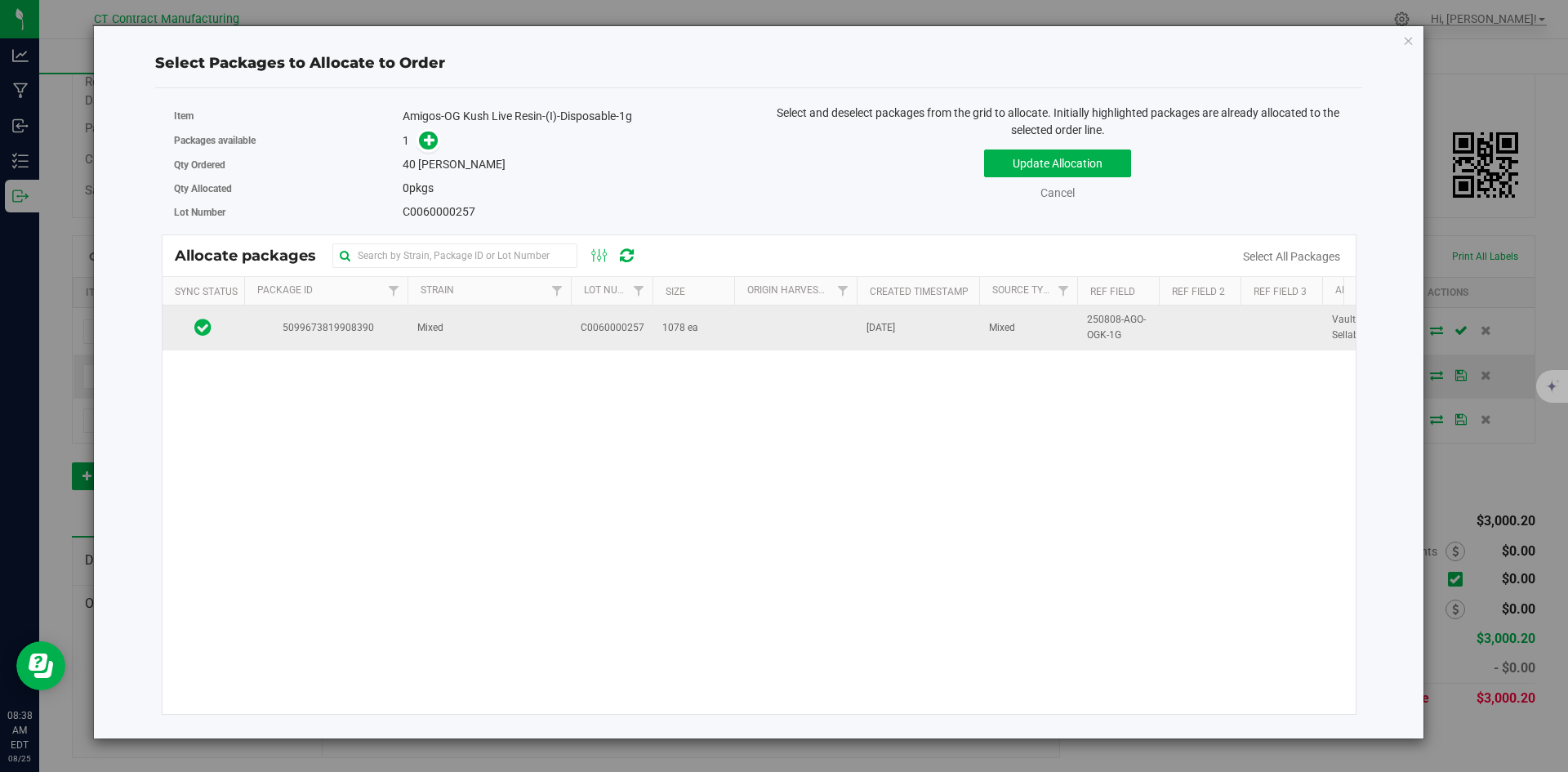
click at [372, 336] on td "5099673819908390" at bounding box center [326, 327] width 163 height 44
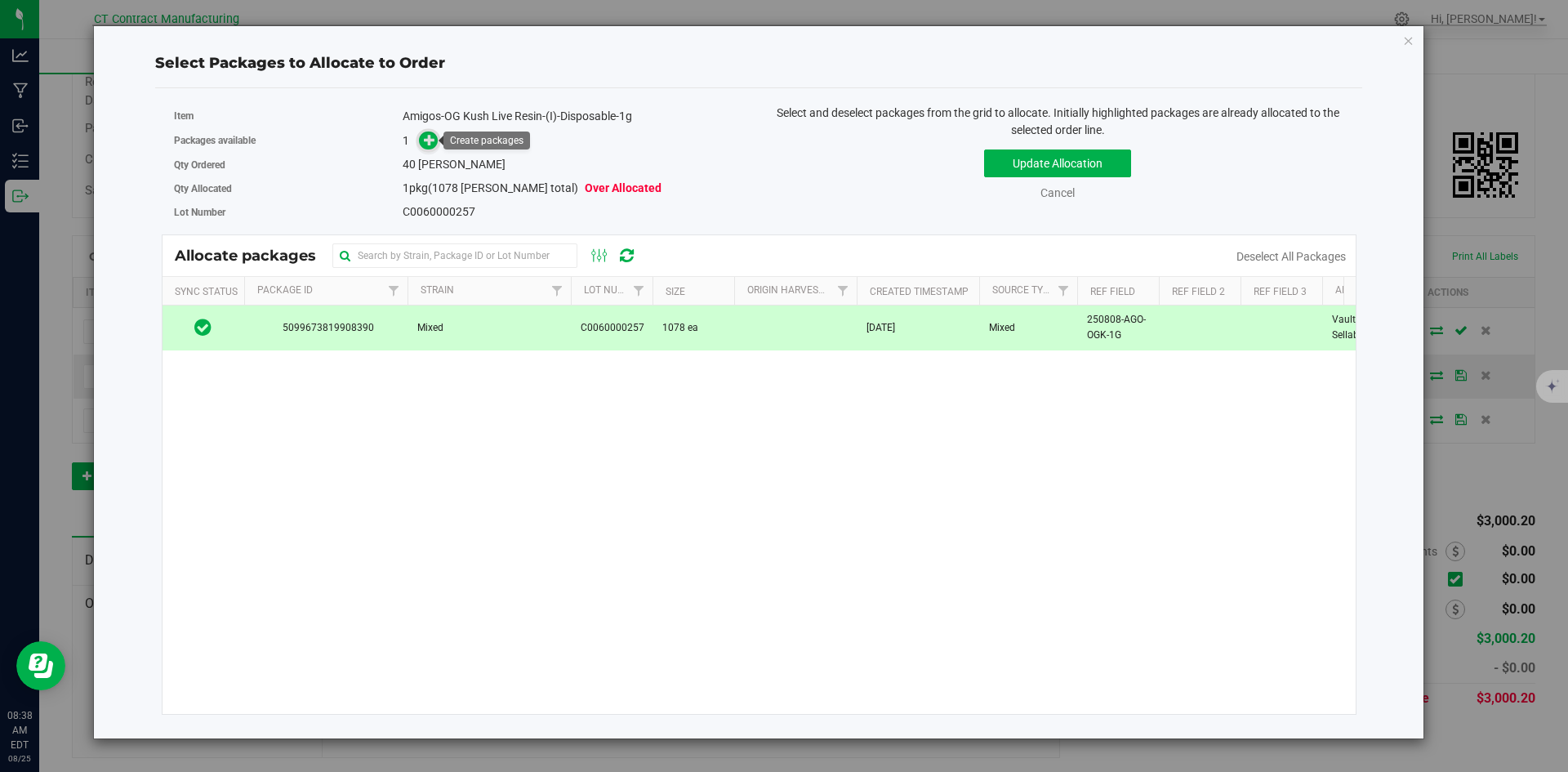
click at [435, 145] on icon at bounding box center [429, 139] width 11 height 11
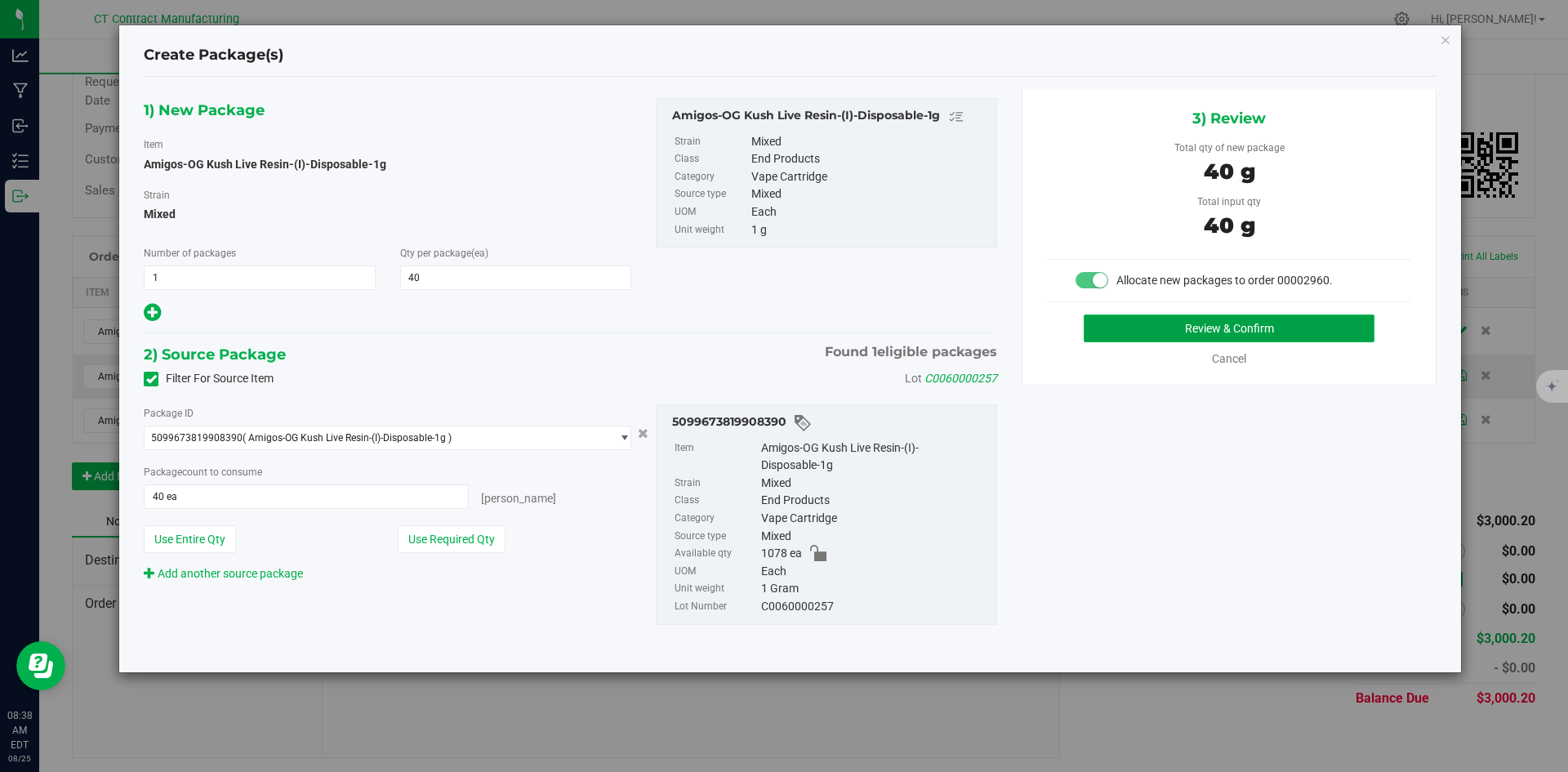
click at [1265, 321] on button "Review & Confirm" at bounding box center [1228, 328] width 291 height 28
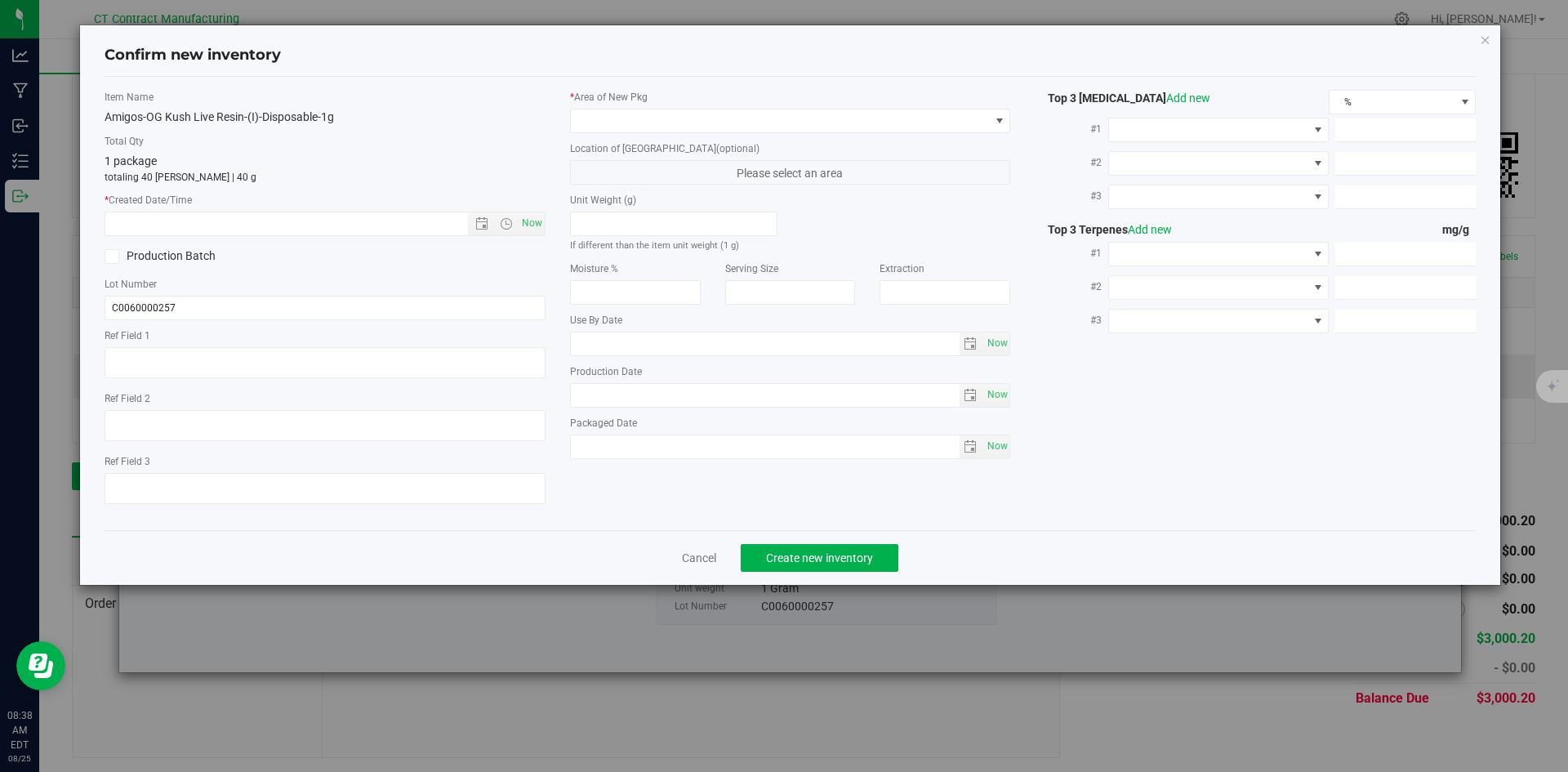
type textarea "250808-AGO-OGK-1G"
click at [540, 230] on span "Now" at bounding box center [531, 223] width 28 height 23
type input "8/25/2025 8:38 AM"
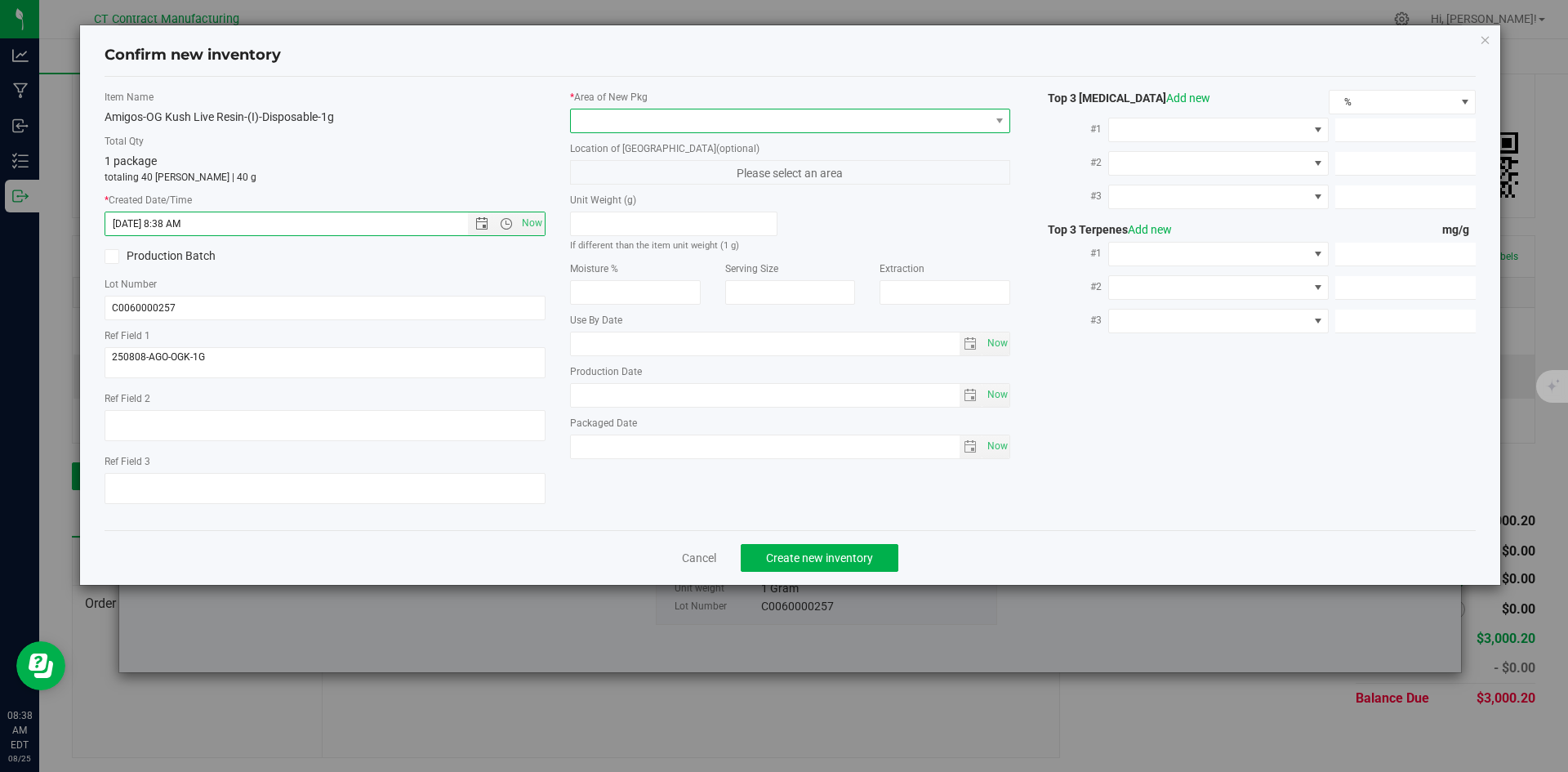
click at [574, 129] on span at bounding box center [779, 121] width 419 height 23
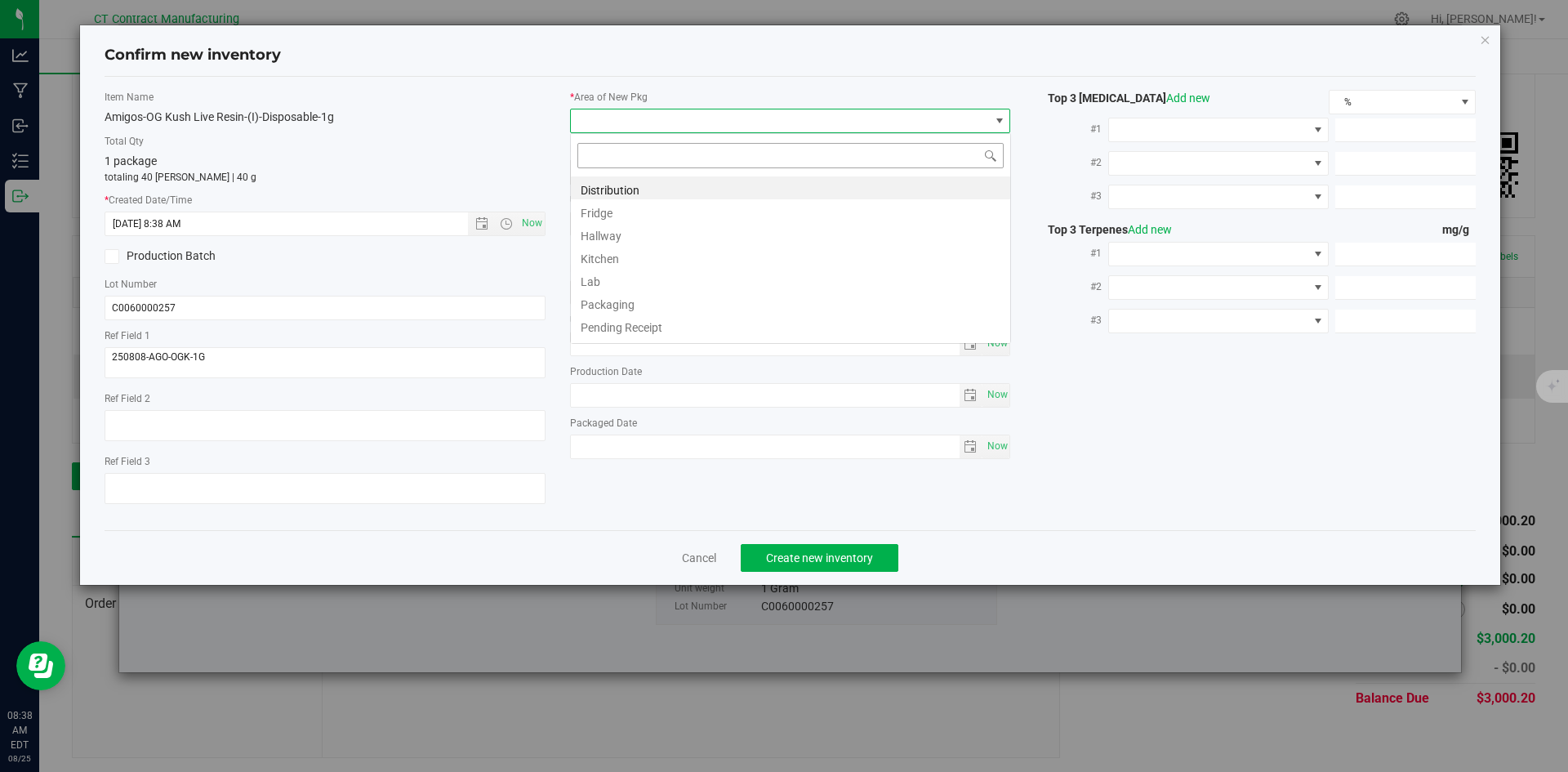
scroll to position [24, 441]
click at [600, 183] on li "Distribution" at bounding box center [790, 188] width 439 height 23
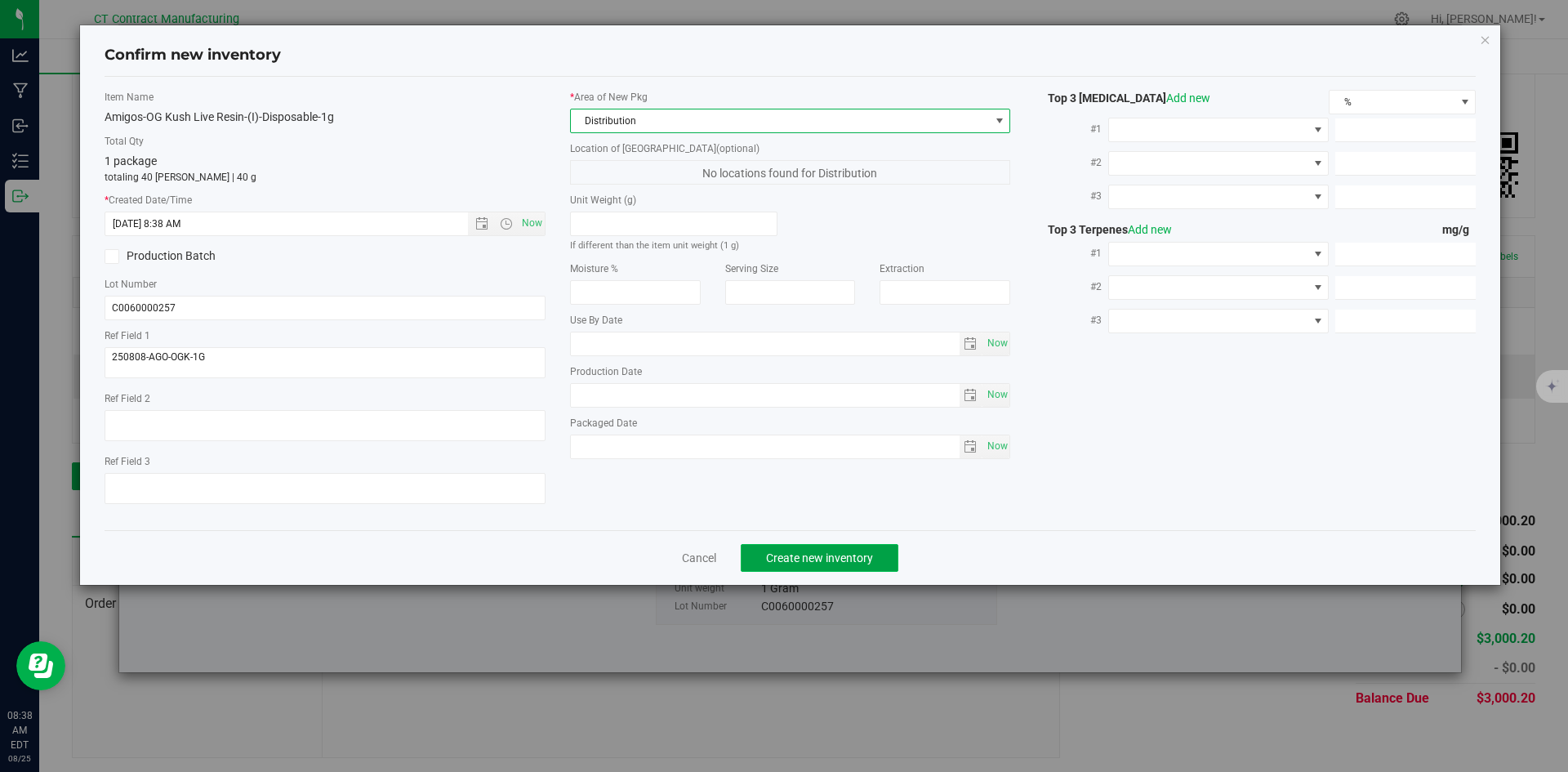
click at [767, 549] on button "Create new inventory" at bounding box center [819, 557] width 158 height 28
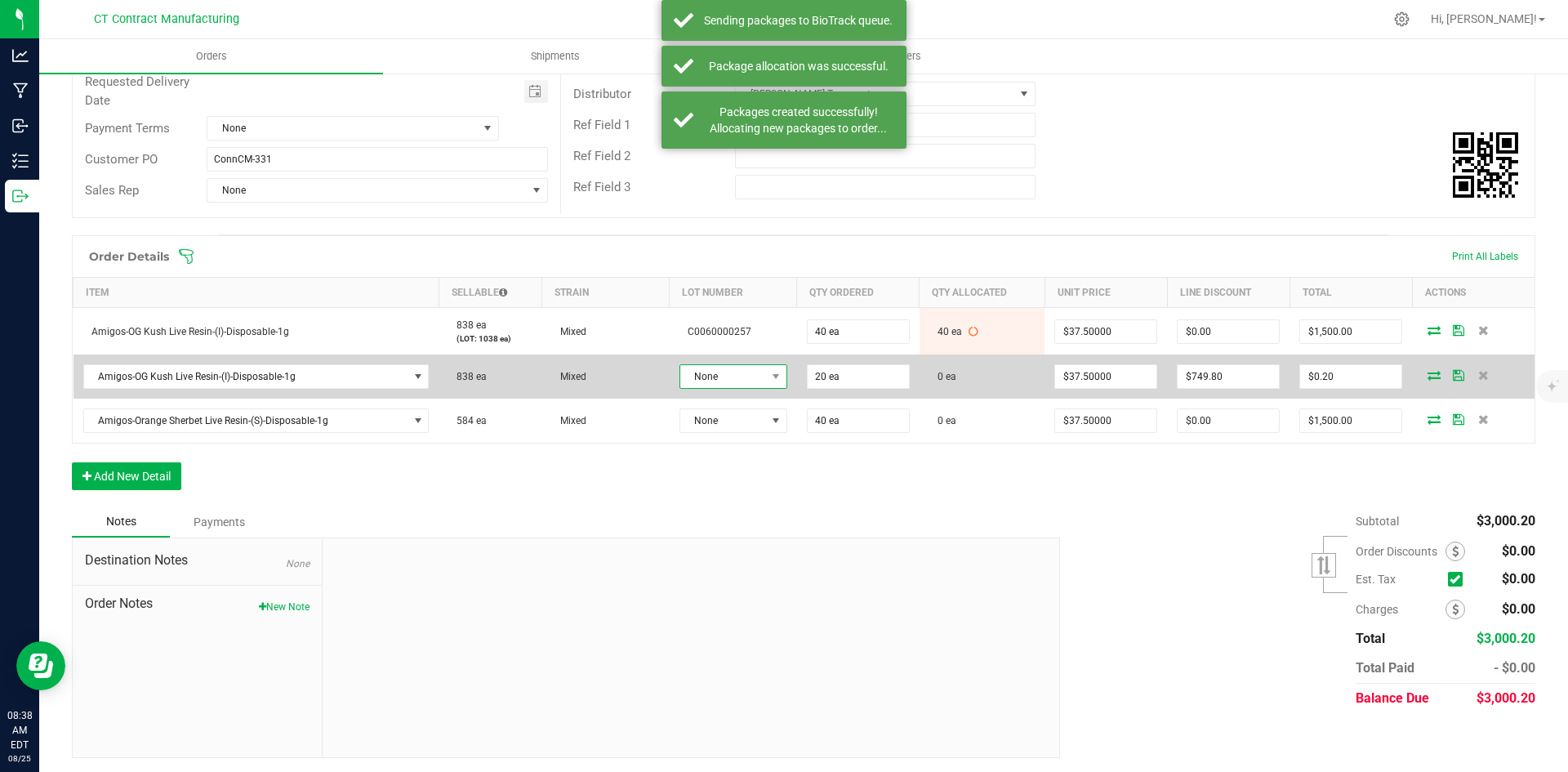
click at [745, 375] on span "None" at bounding box center [723, 376] width 85 height 23
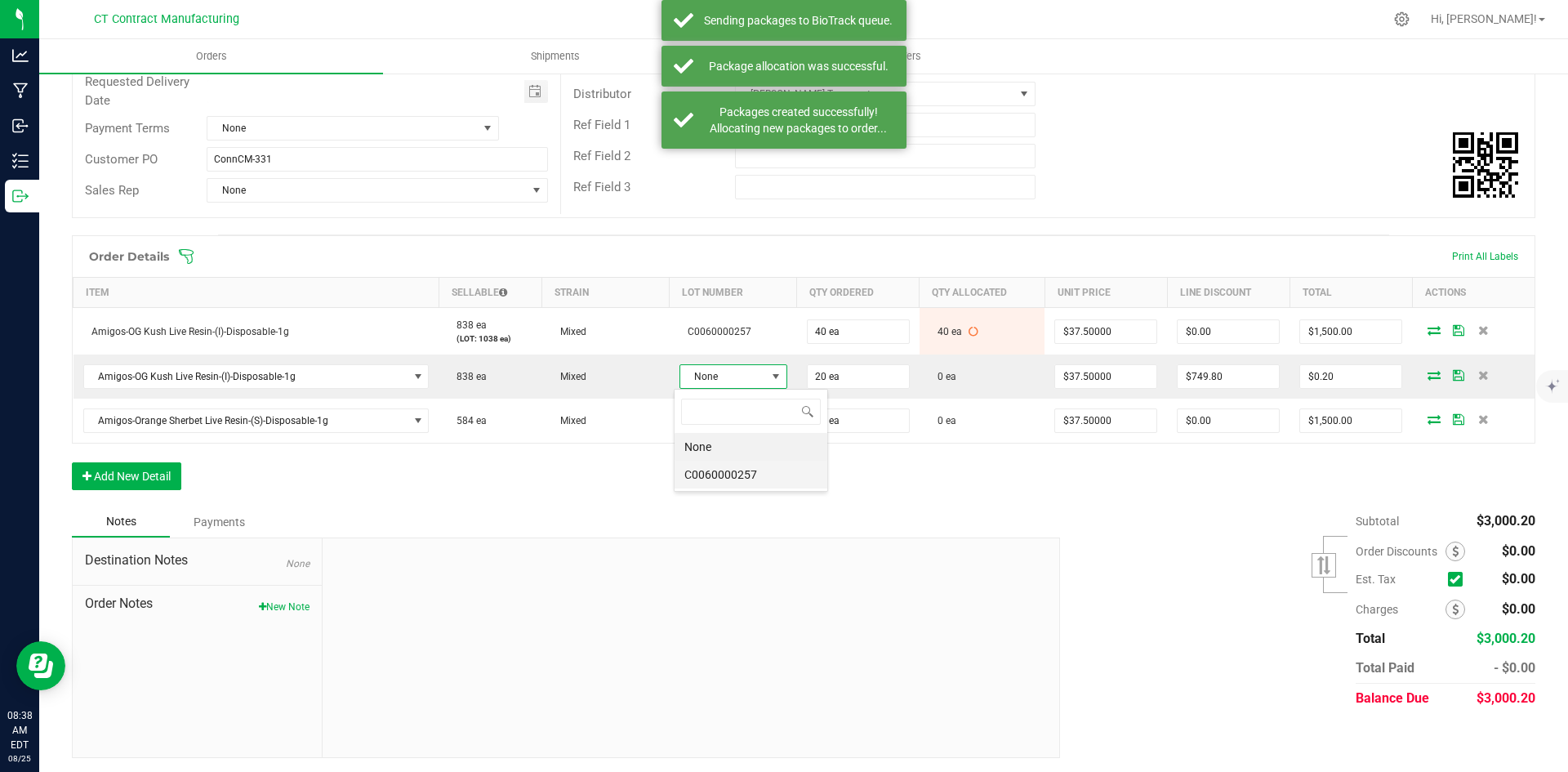
click at [755, 465] on li "C0060000257" at bounding box center [751, 475] width 152 height 28
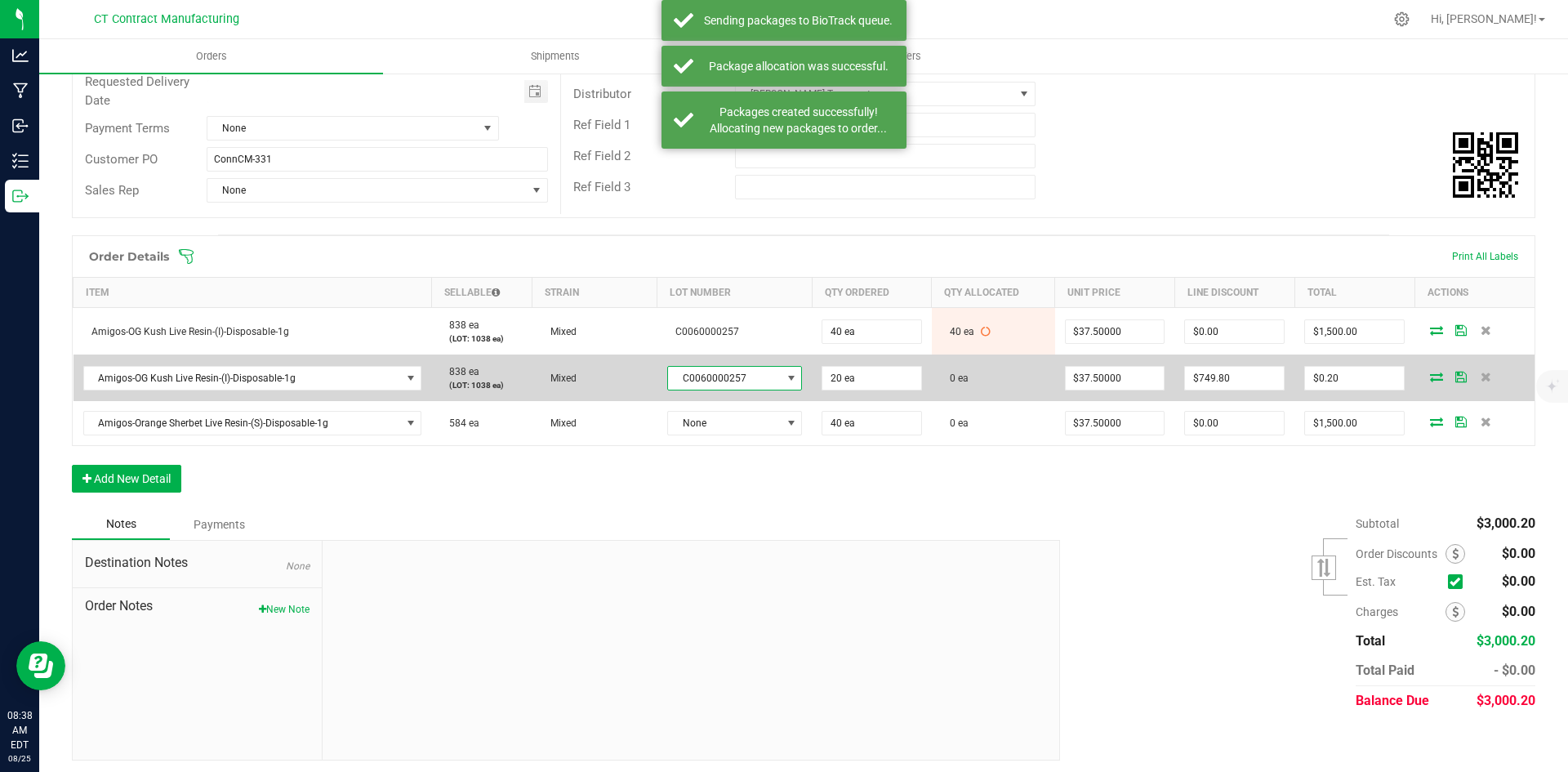
click at [1430, 374] on icon at bounding box center [1436, 376] width 13 height 10
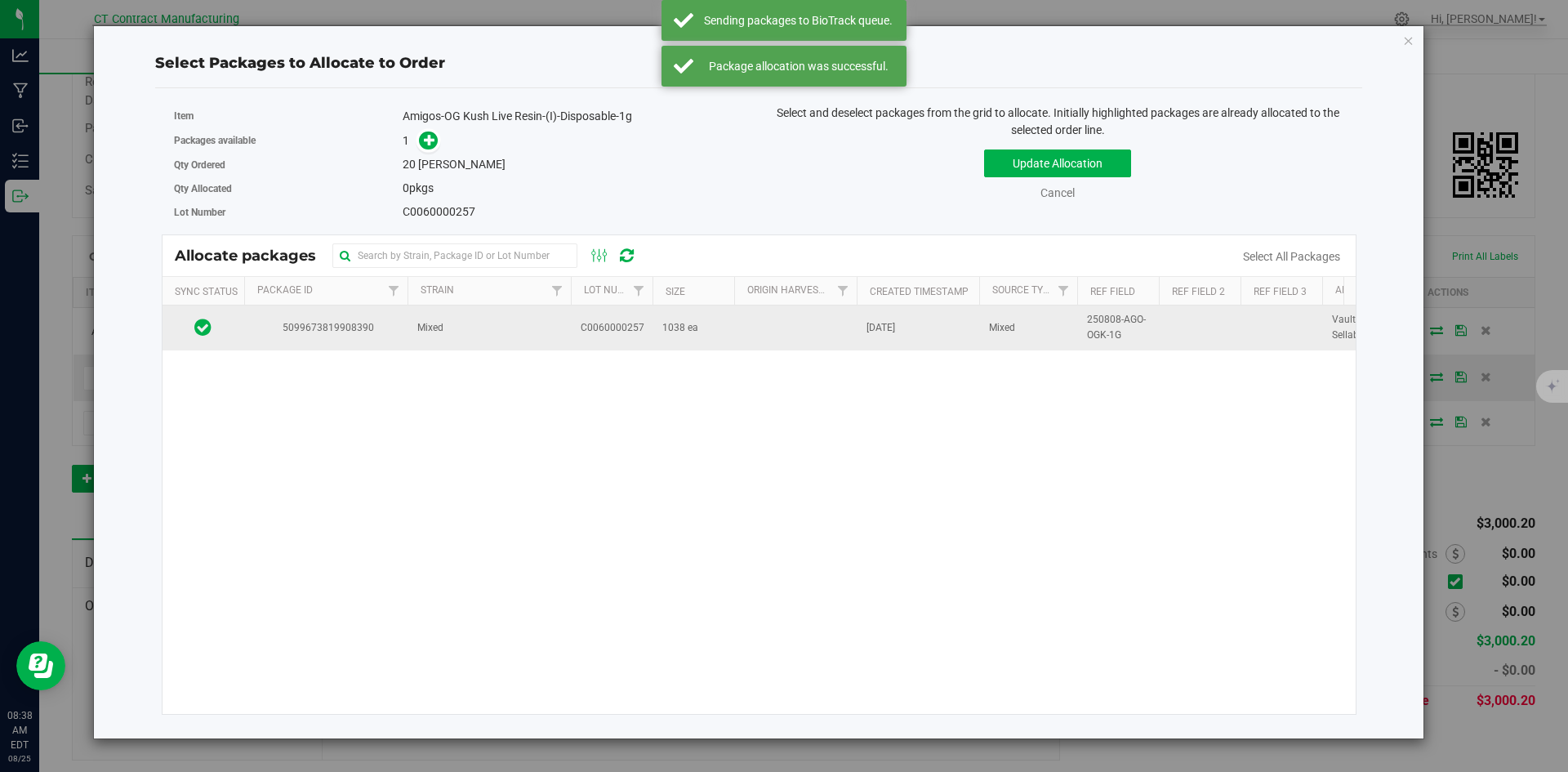
click at [617, 335] on td "C0060000257" at bounding box center [611, 327] width 82 height 44
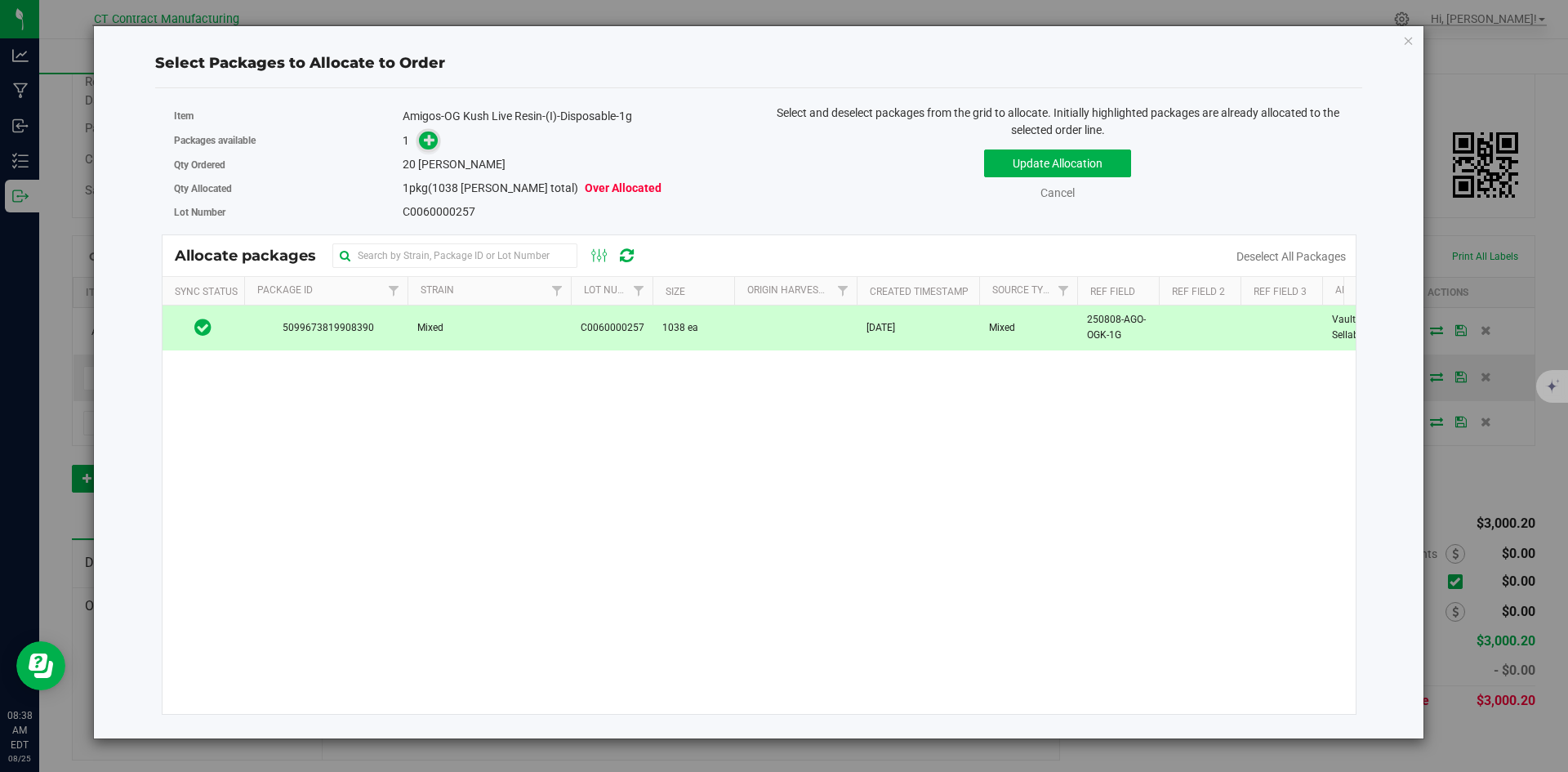
click at [434, 130] on div "Packages available 1" at bounding box center [460, 140] width 573 height 25
click at [431, 137] on icon at bounding box center [429, 139] width 11 height 11
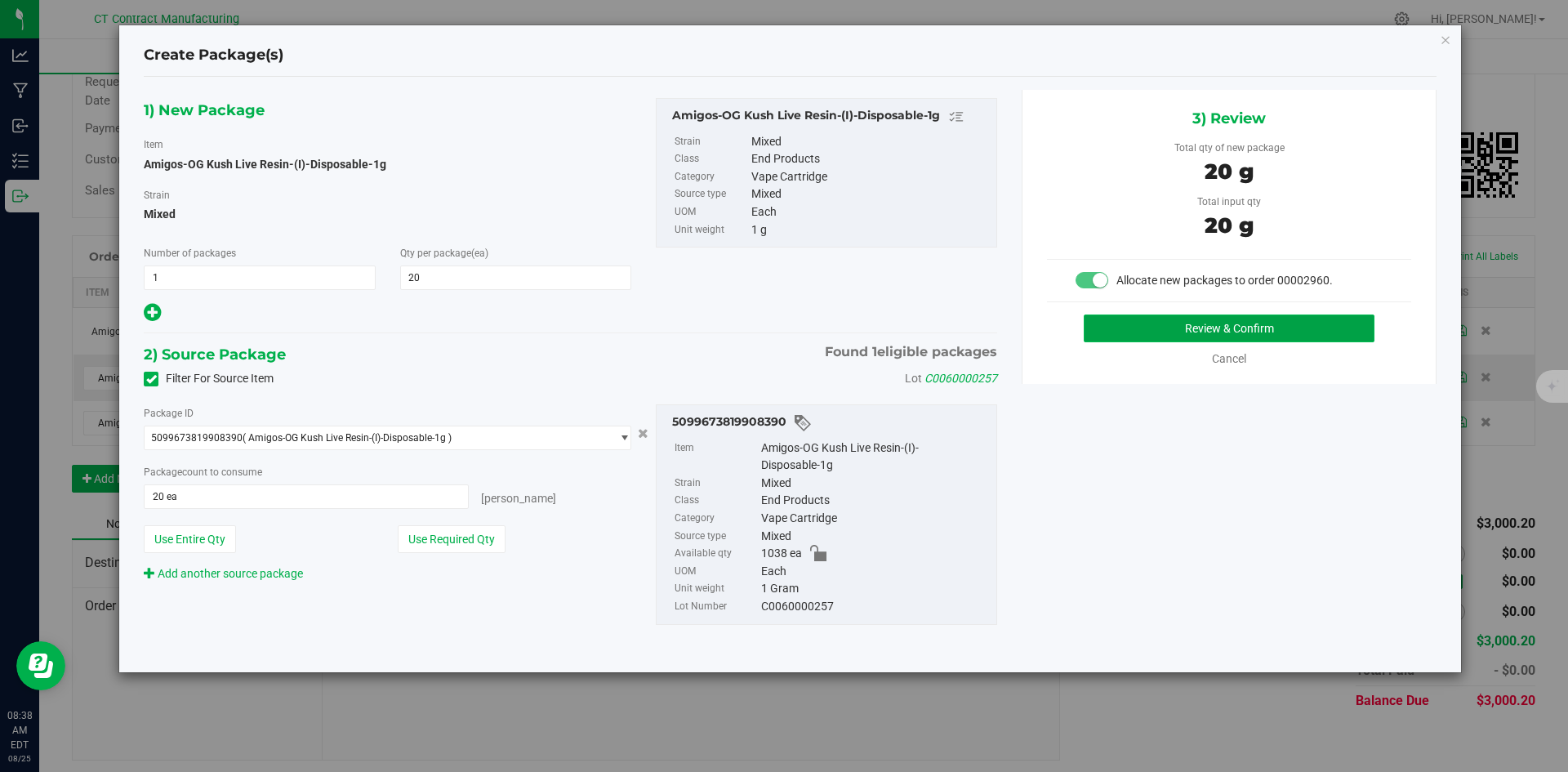
click at [1185, 330] on button "Review & Confirm" at bounding box center [1228, 328] width 291 height 28
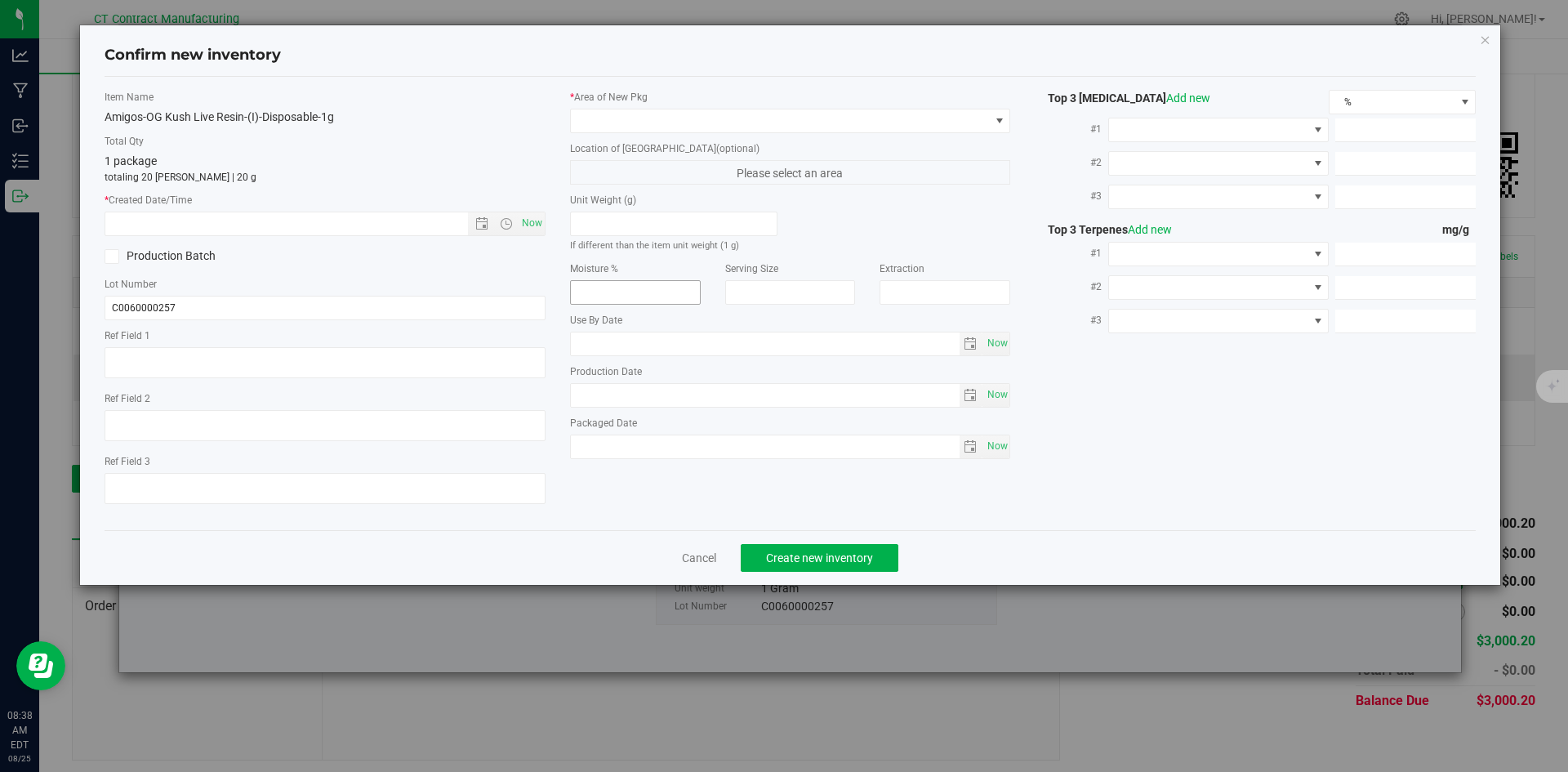
type textarea "250808-AGO-OGK-1G"
click at [542, 233] on span "Now" at bounding box center [531, 223] width 28 height 23
type input "8/25/2025 8:38 AM"
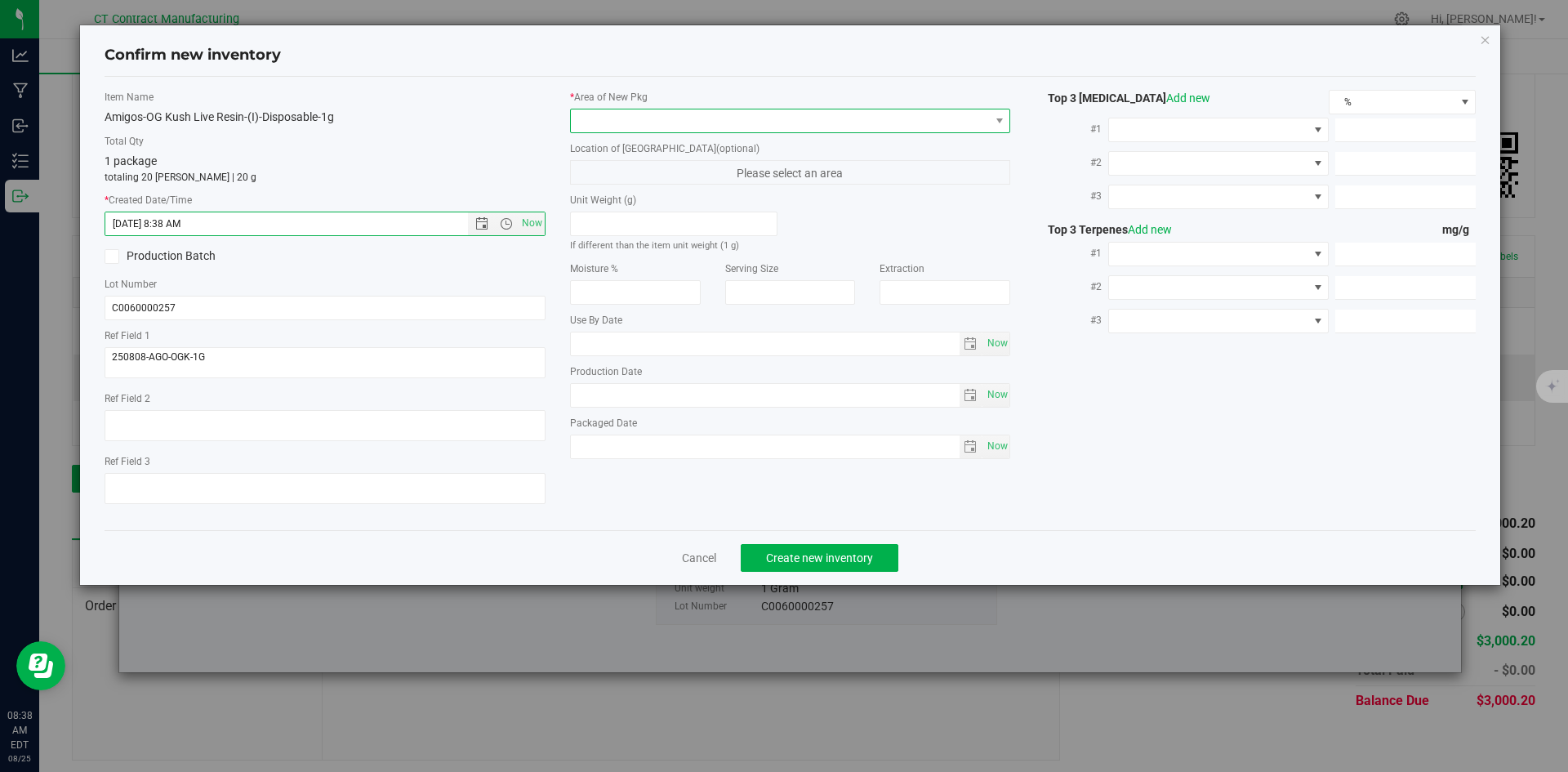
click at [604, 123] on span at bounding box center [779, 121] width 419 height 23
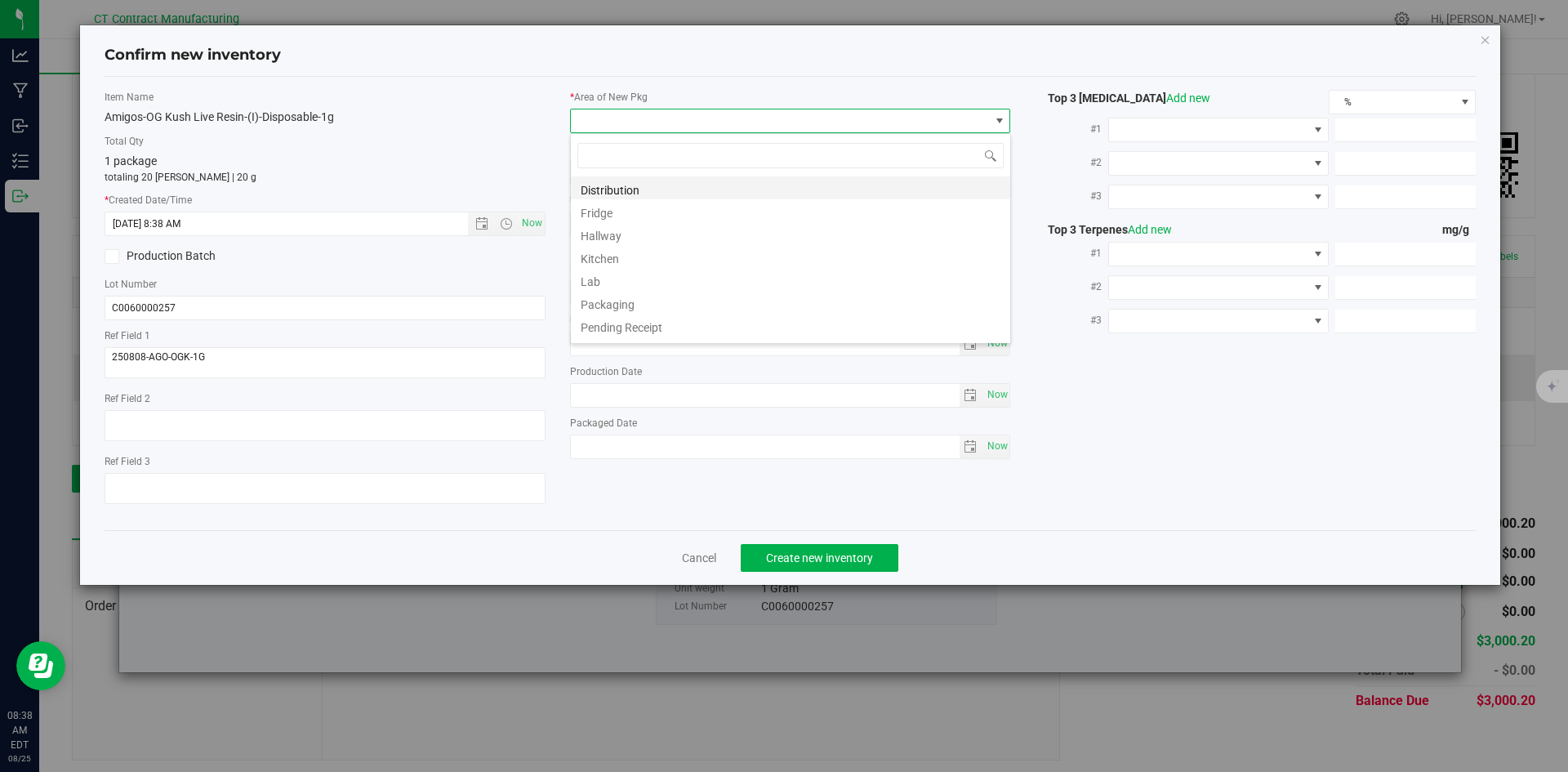
scroll to position [24, 441]
drag, startPoint x: 606, startPoint y: 186, endPoint x: 658, endPoint y: 205, distance: 55.4
click at [606, 187] on li "Distribution" at bounding box center [790, 188] width 439 height 23
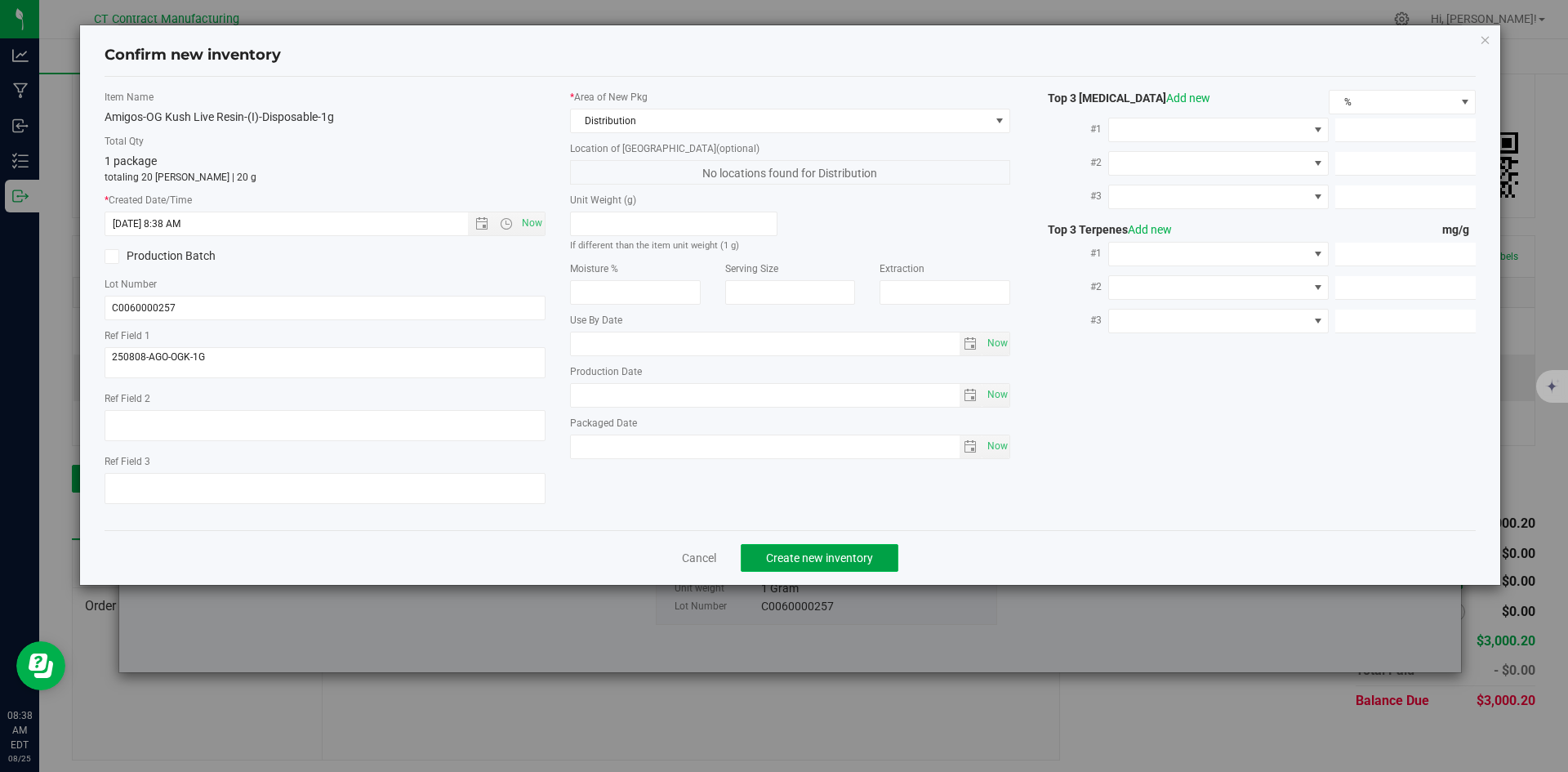
click at [847, 568] on button "Create new inventory" at bounding box center [819, 557] width 158 height 28
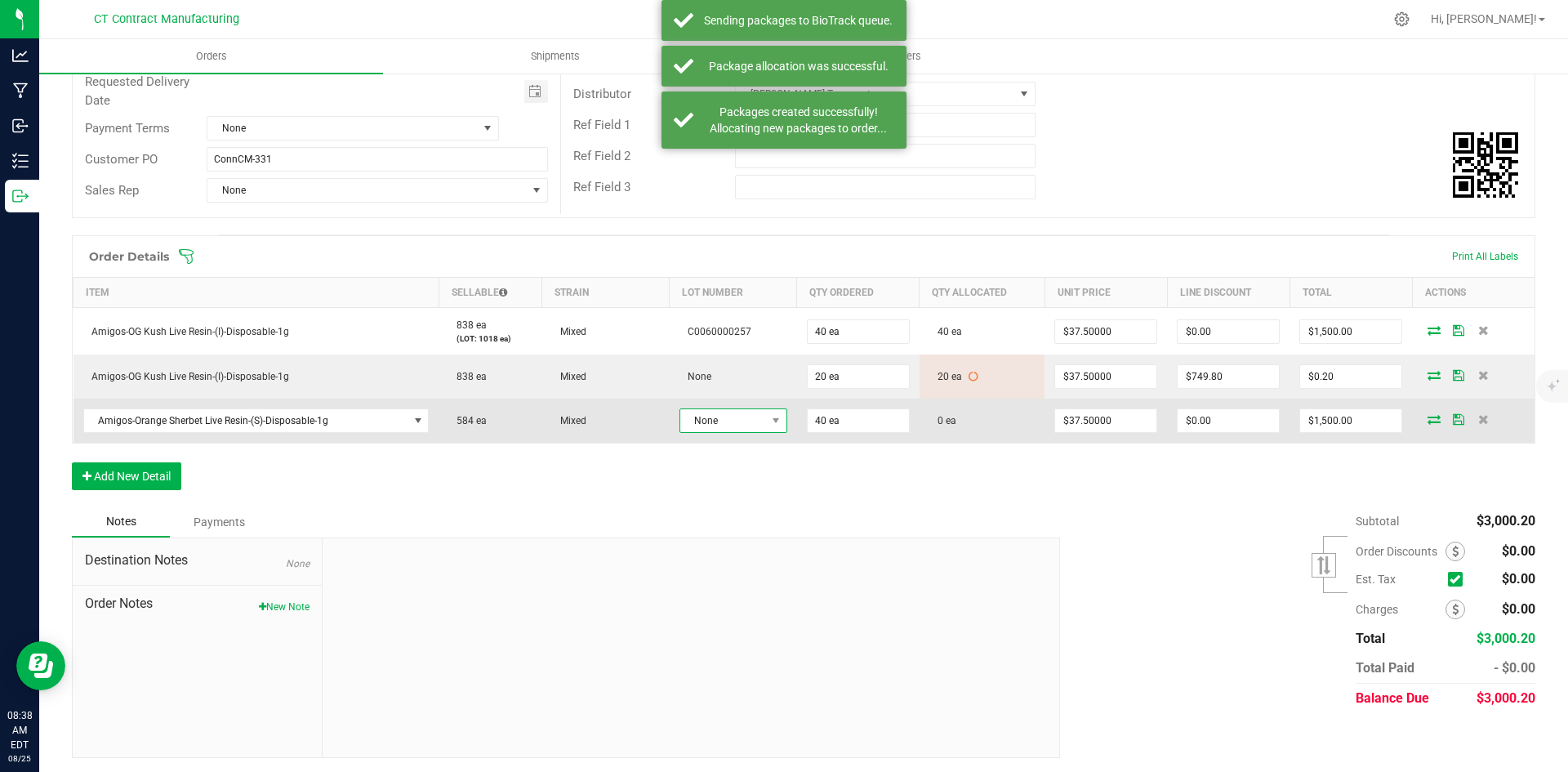
click at [751, 427] on span "None" at bounding box center [723, 420] width 85 height 23
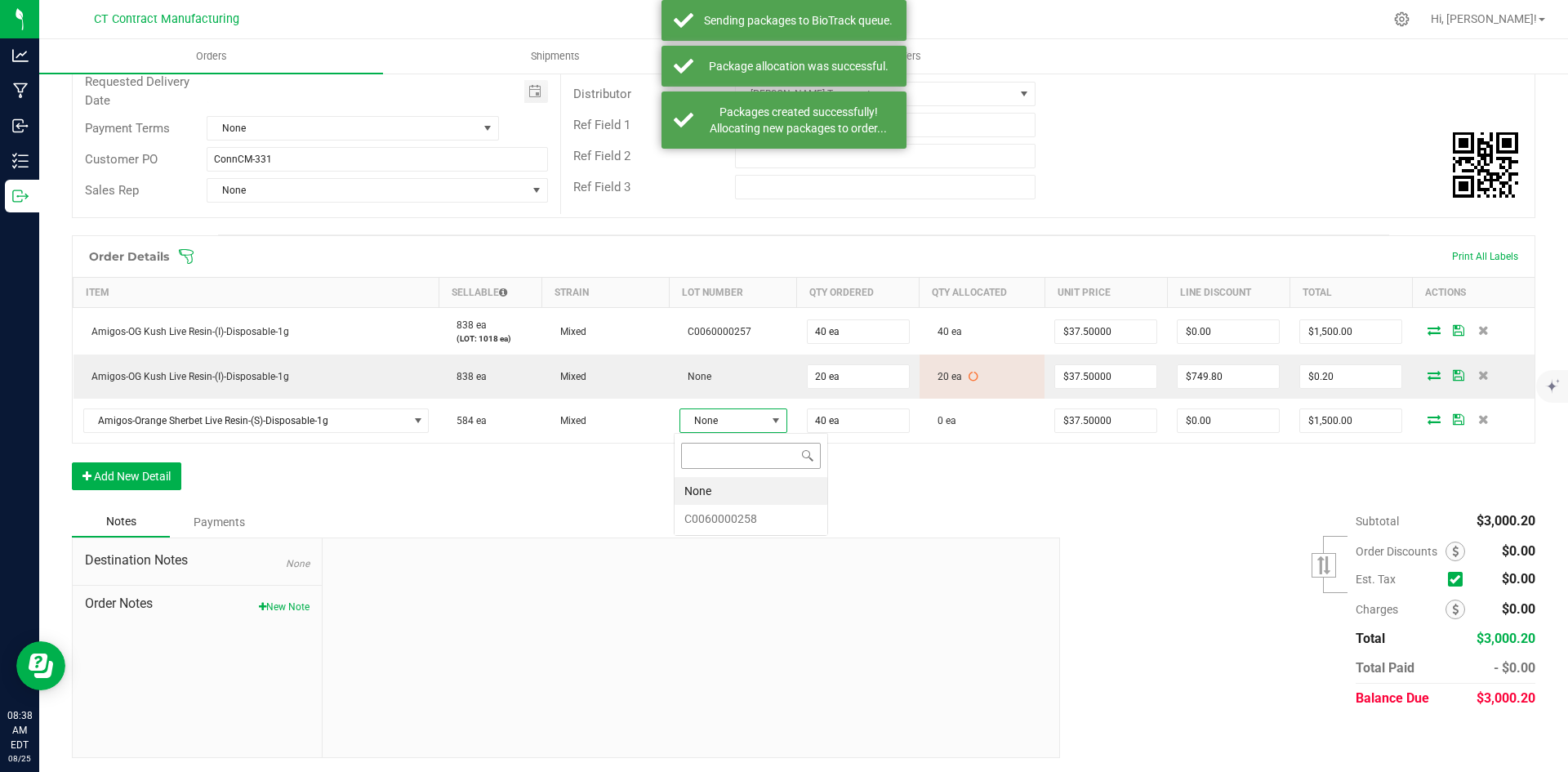
scroll to position [24, 107]
click at [744, 517] on li "C0060000258" at bounding box center [751, 518] width 152 height 28
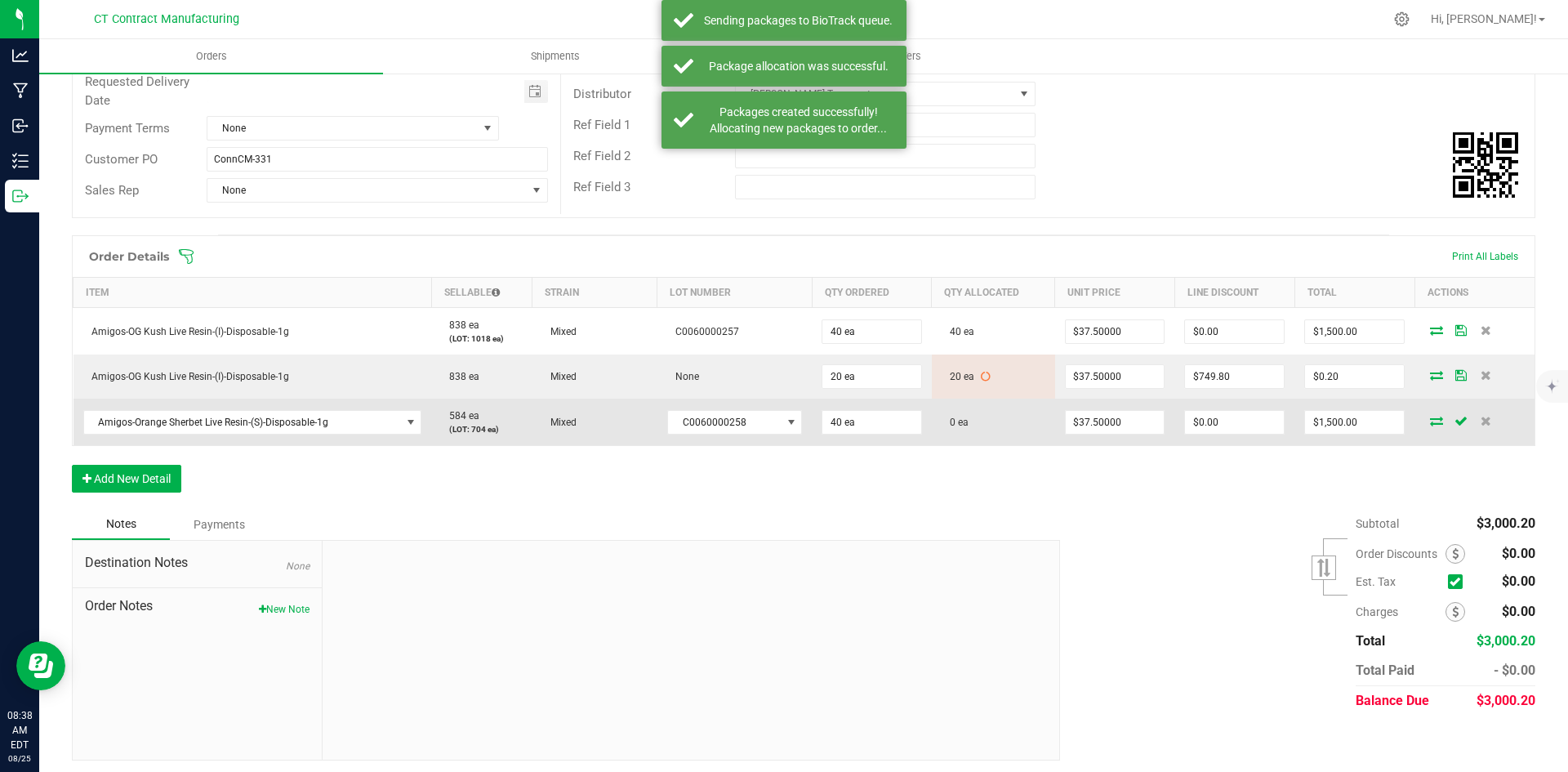
click at [1430, 421] on icon at bounding box center [1436, 420] width 13 height 10
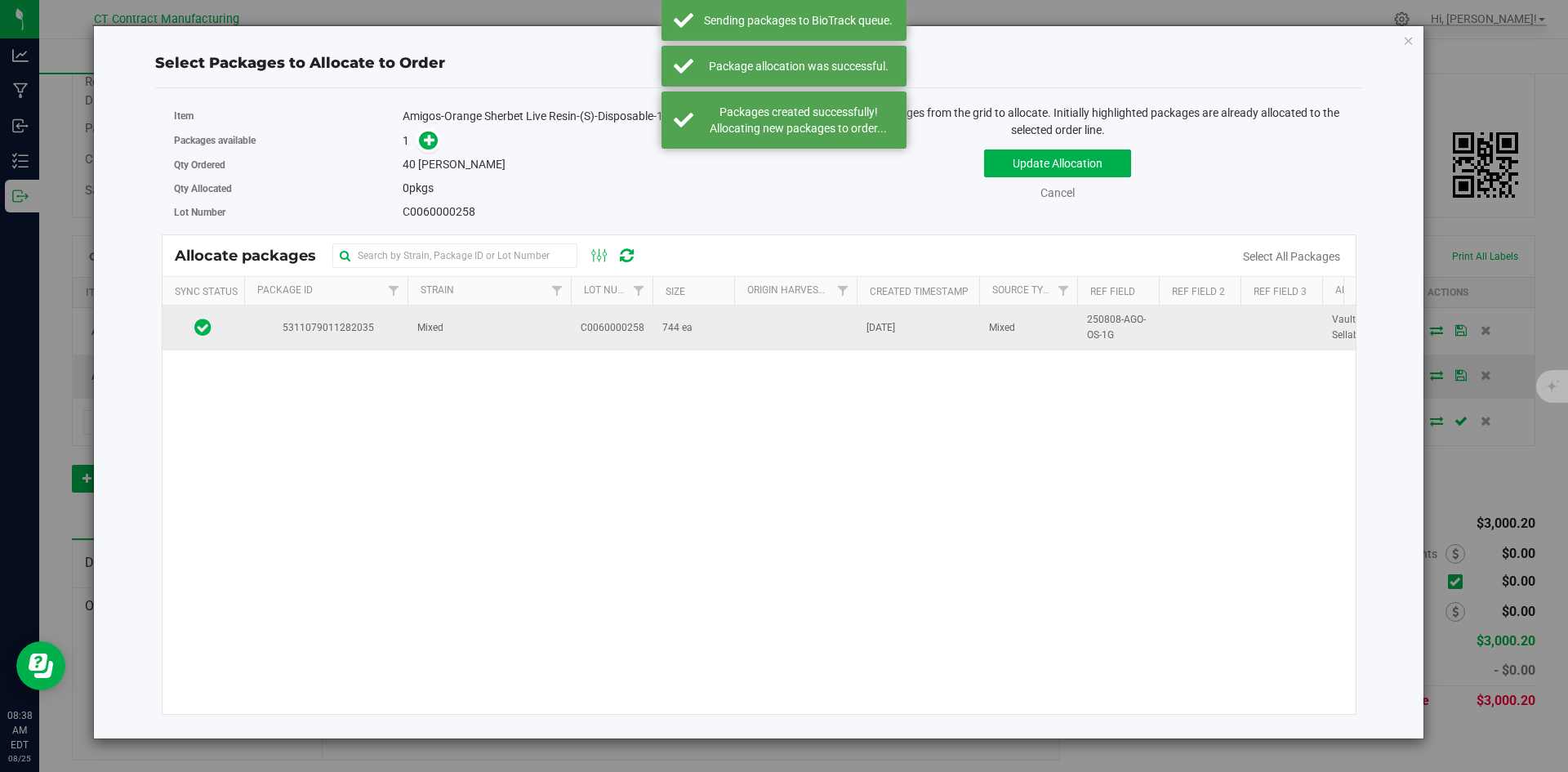
click at [469, 334] on td "Mixed" at bounding box center [490, 327] width 163 height 44
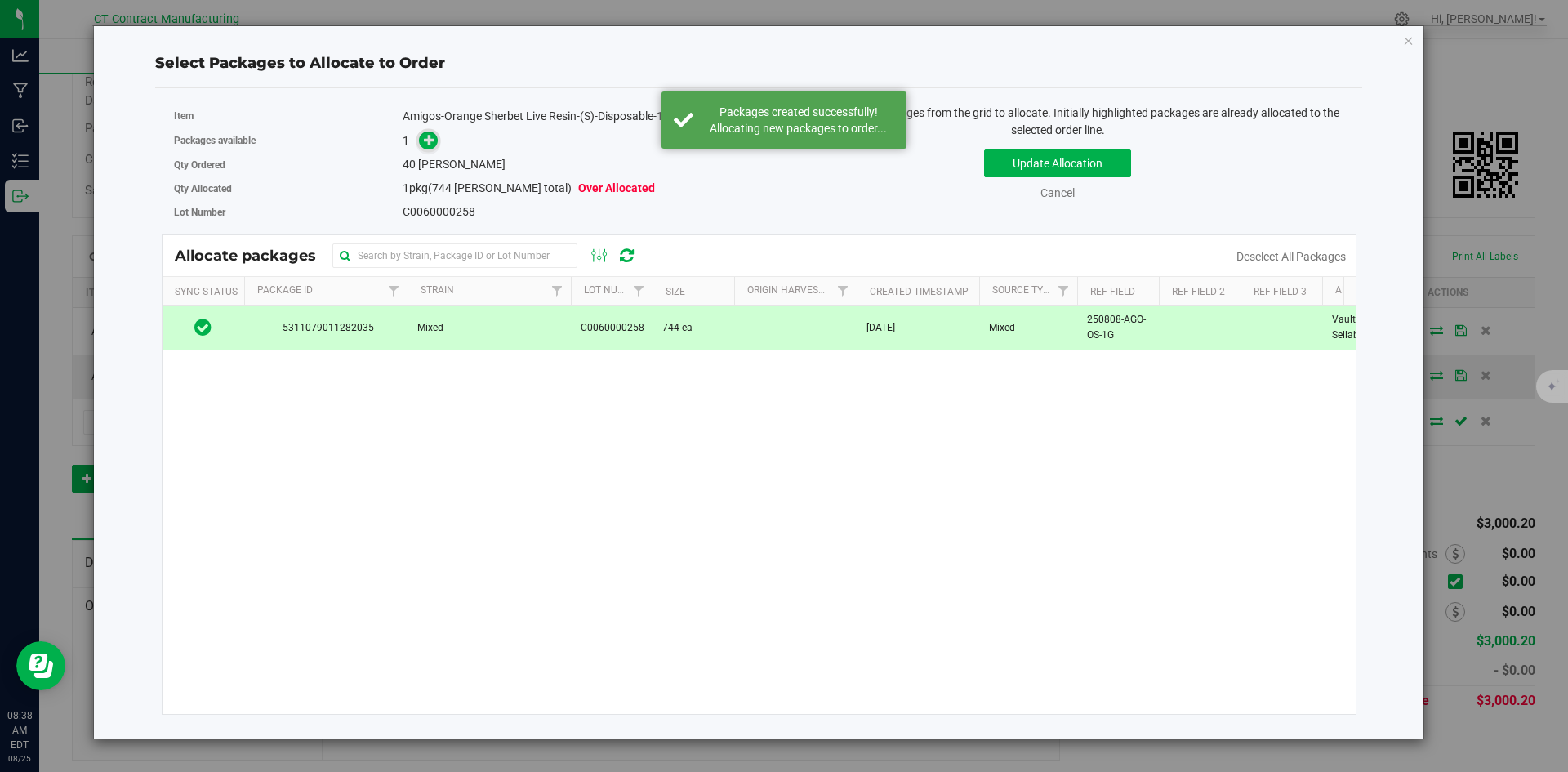
click at [432, 145] on icon at bounding box center [429, 139] width 11 height 11
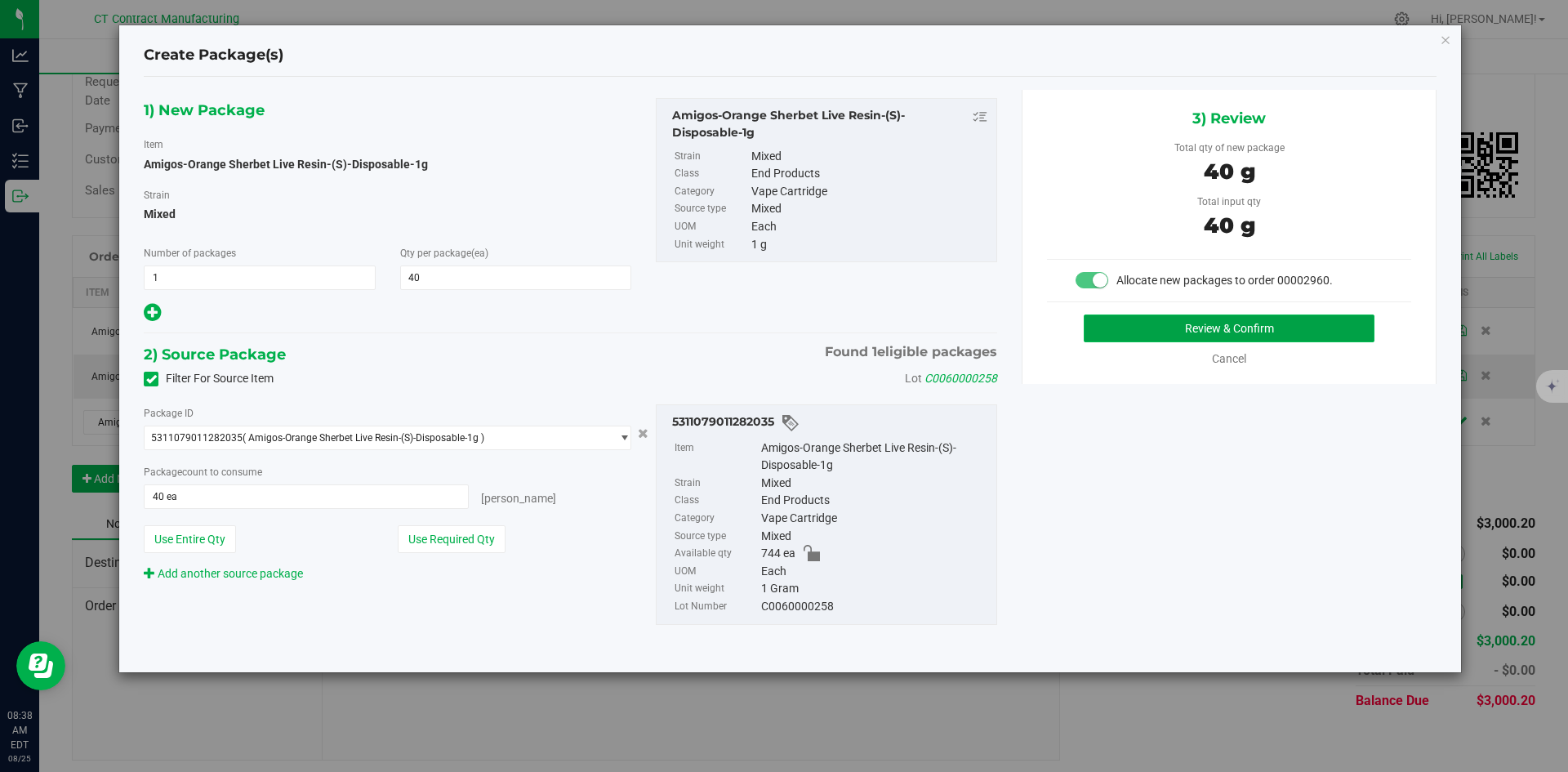
click at [1189, 328] on button "Review & Confirm" at bounding box center [1228, 328] width 291 height 28
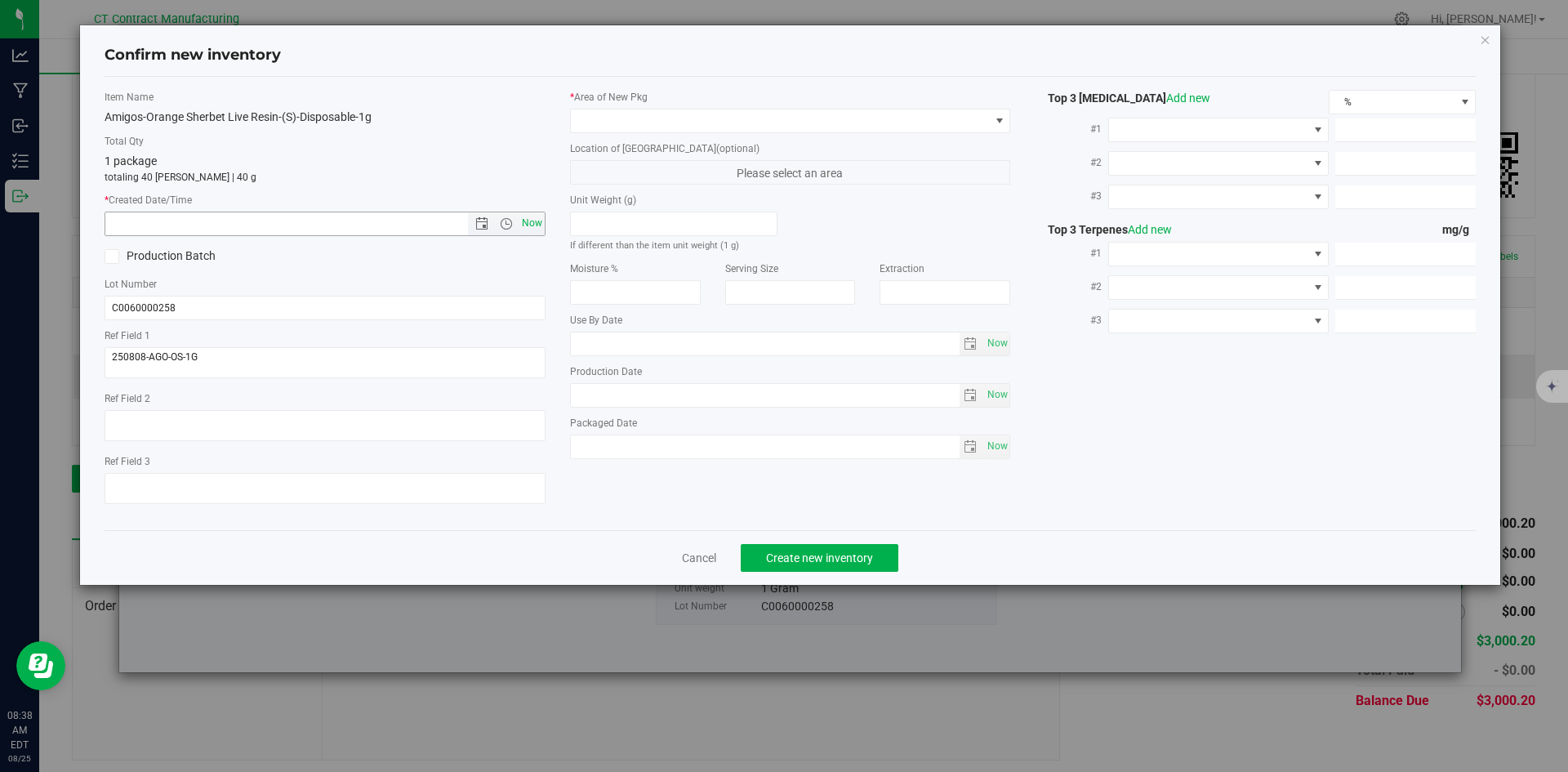
click at [536, 219] on span "Now" at bounding box center [531, 223] width 28 height 23
type input "8/25/2025 8:39 AM"
click at [595, 113] on span at bounding box center [779, 121] width 419 height 23
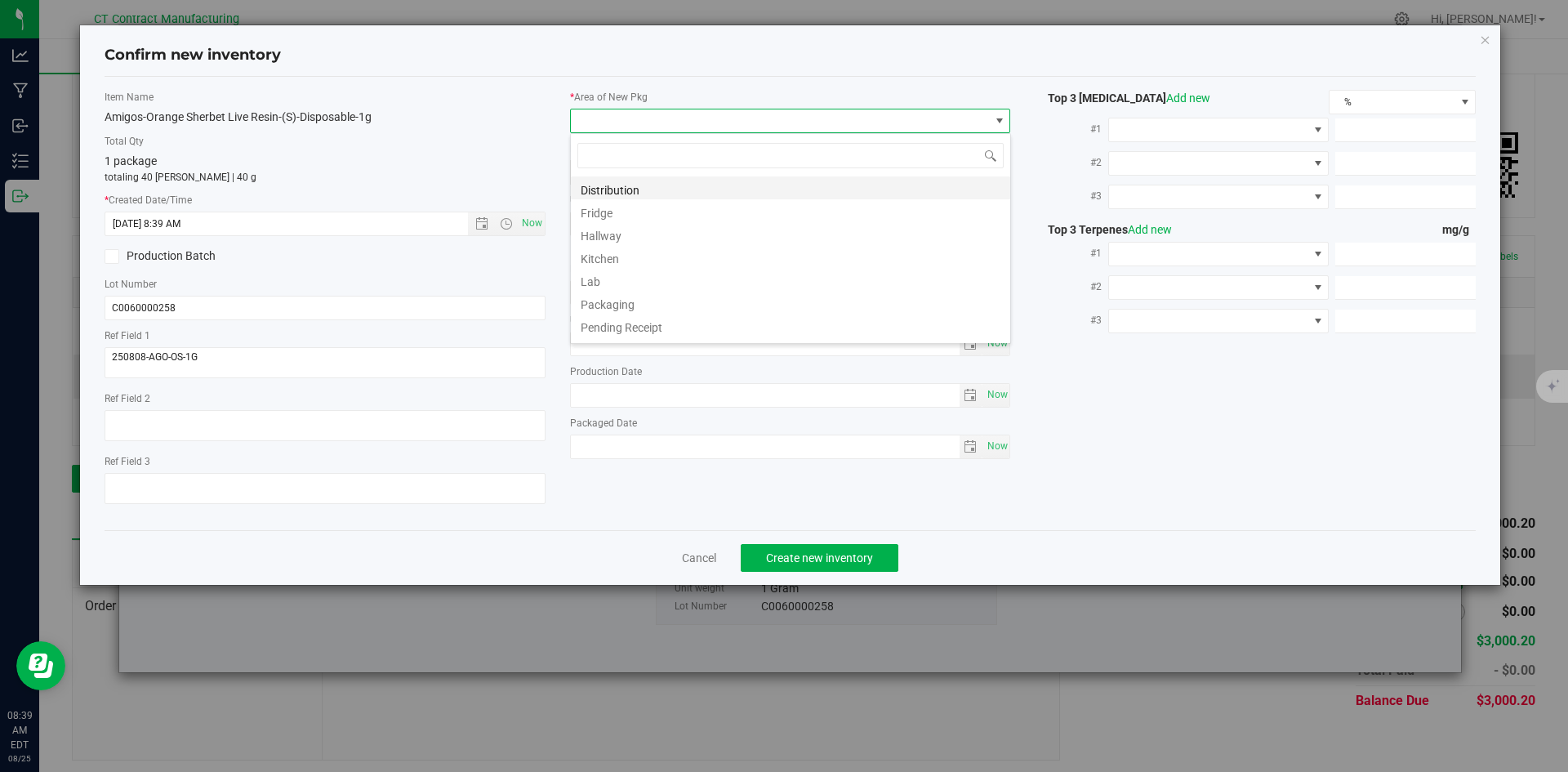
scroll to position [24, 441]
click at [610, 190] on li "Distribution" at bounding box center [790, 188] width 439 height 23
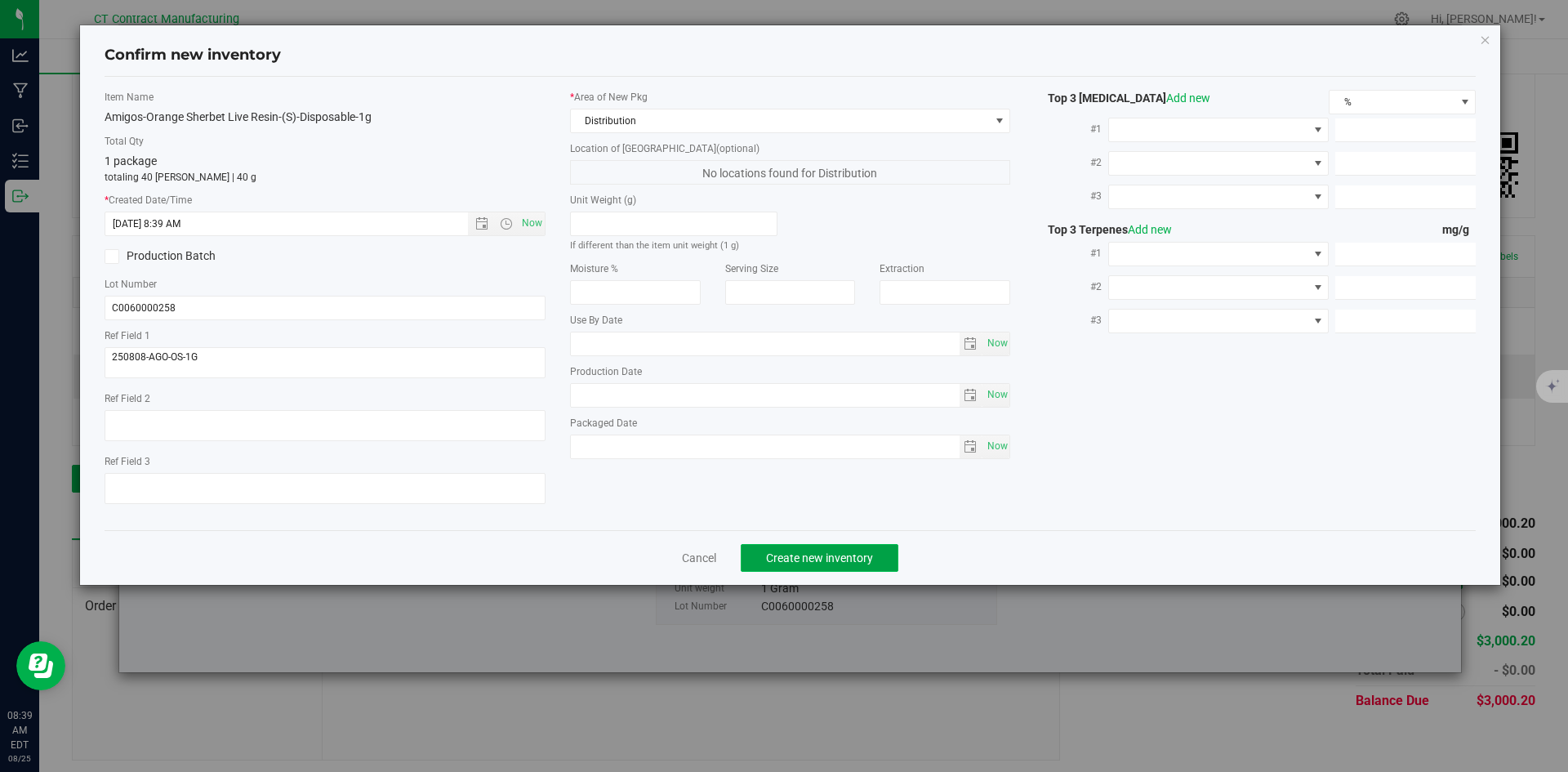
click at [822, 553] on span "Create new inventory" at bounding box center [818, 557] width 107 height 13
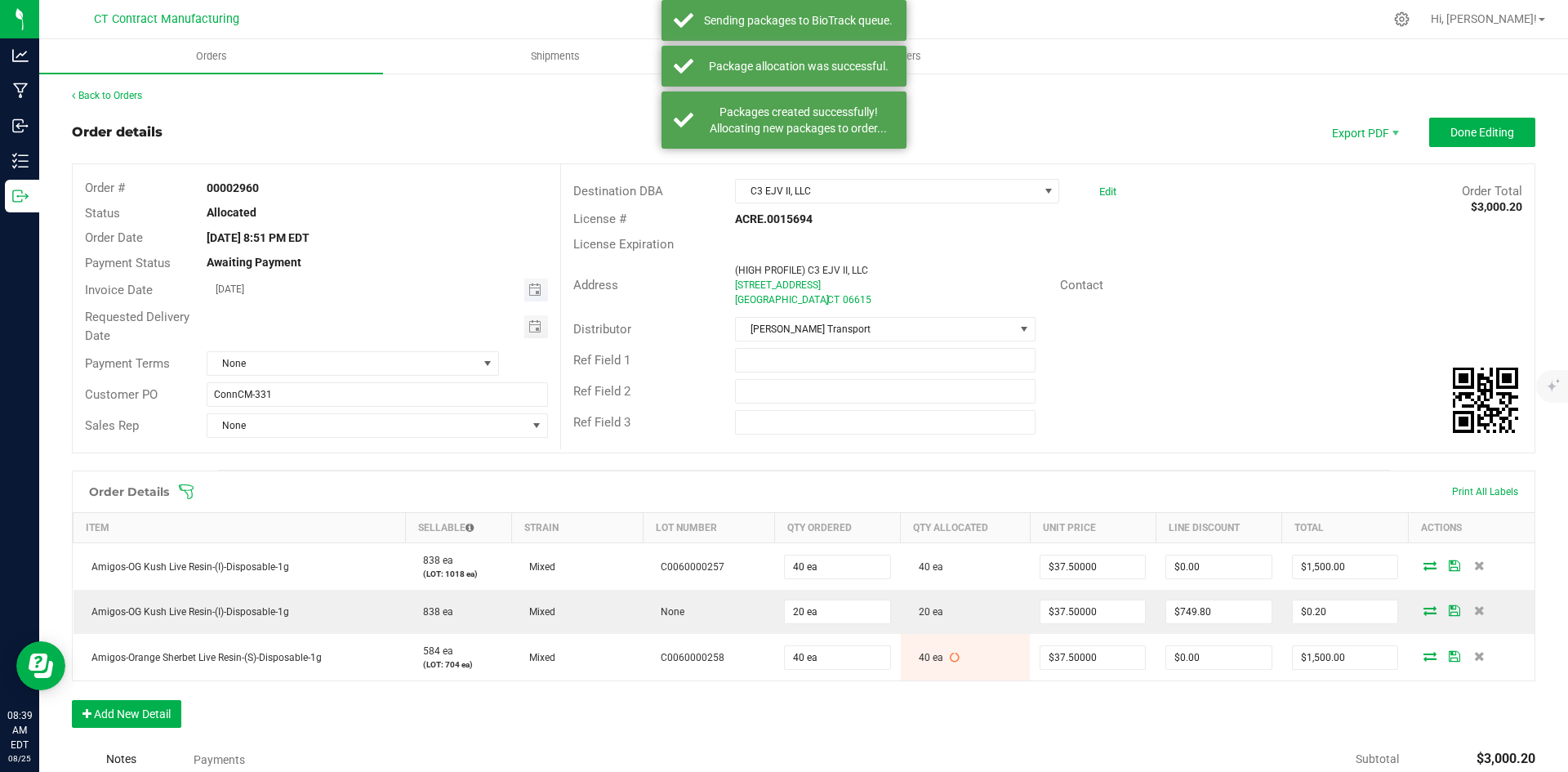
click at [536, 281] on span "Toggle calendar" at bounding box center [535, 290] width 23 height 23
click at [323, 472] on span "26" at bounding box center [327, 476] width 23 height 25
type input "[DATE]"
click at [320, 372] on span "None" at bounding box center [342, 363] width 270 height 23
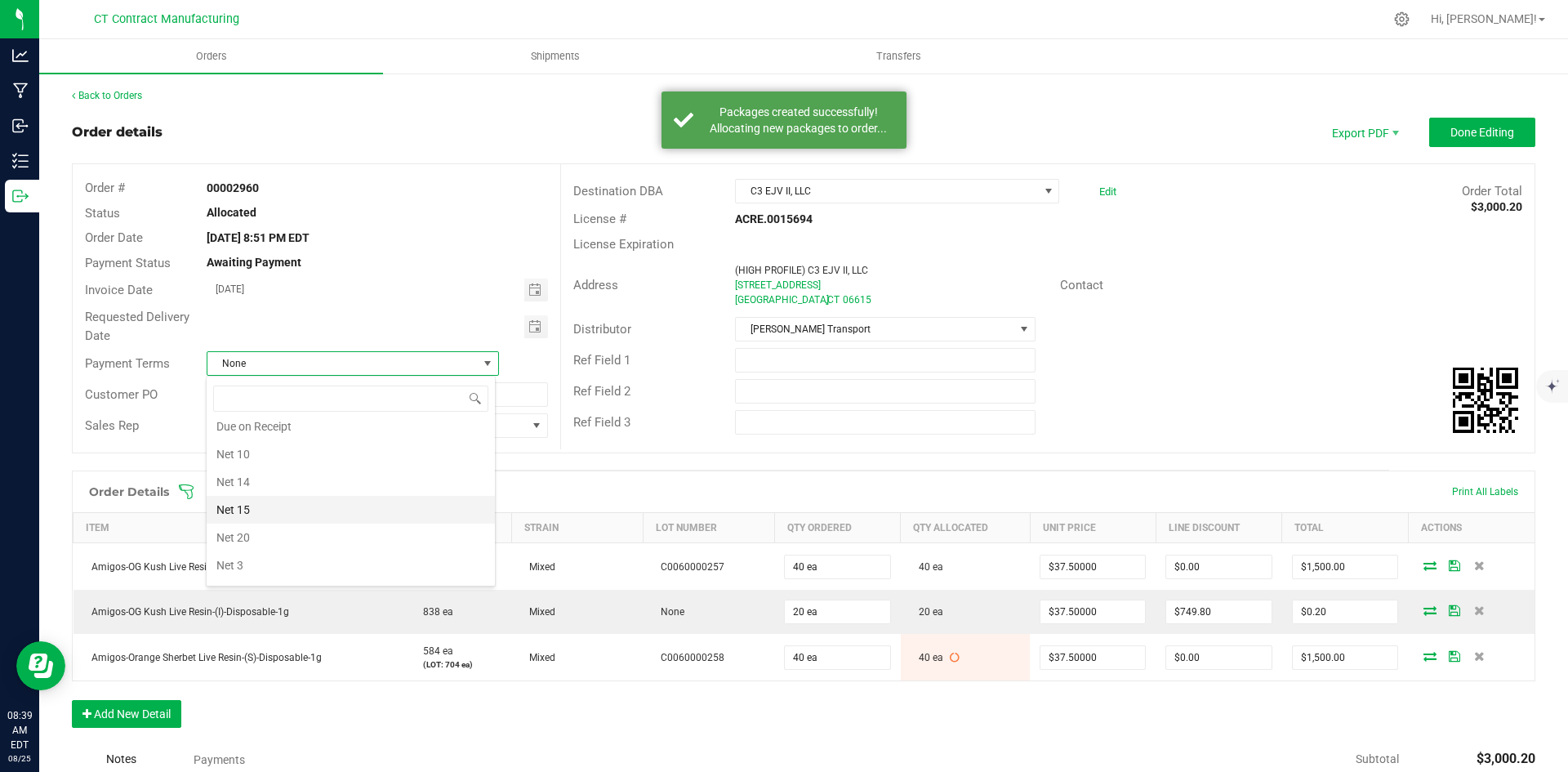
scroll to position [90, 0]
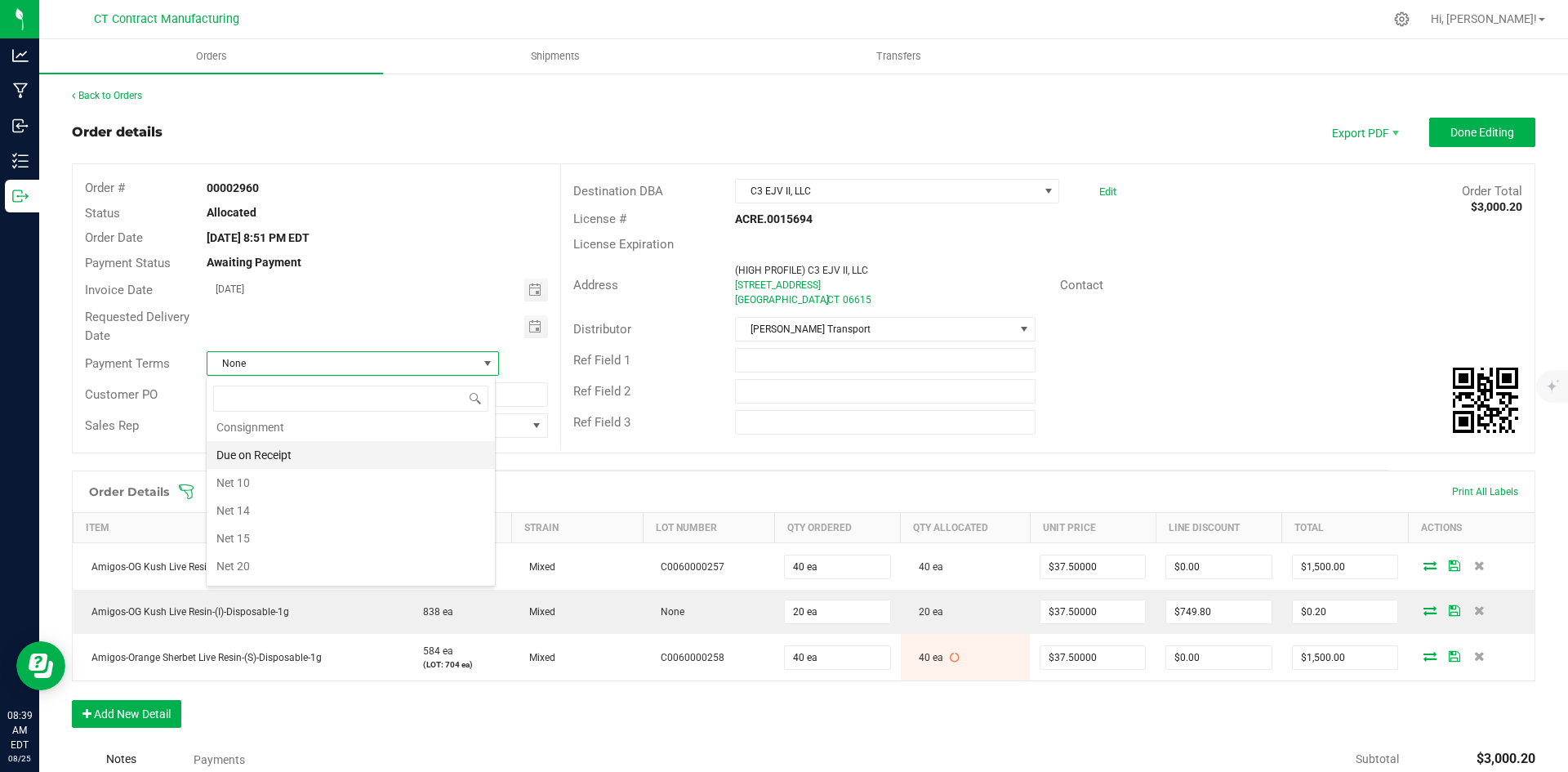
click at [320, 461] on li "Due on Receipt" at bounding box center [350, 455] width 288 height 28
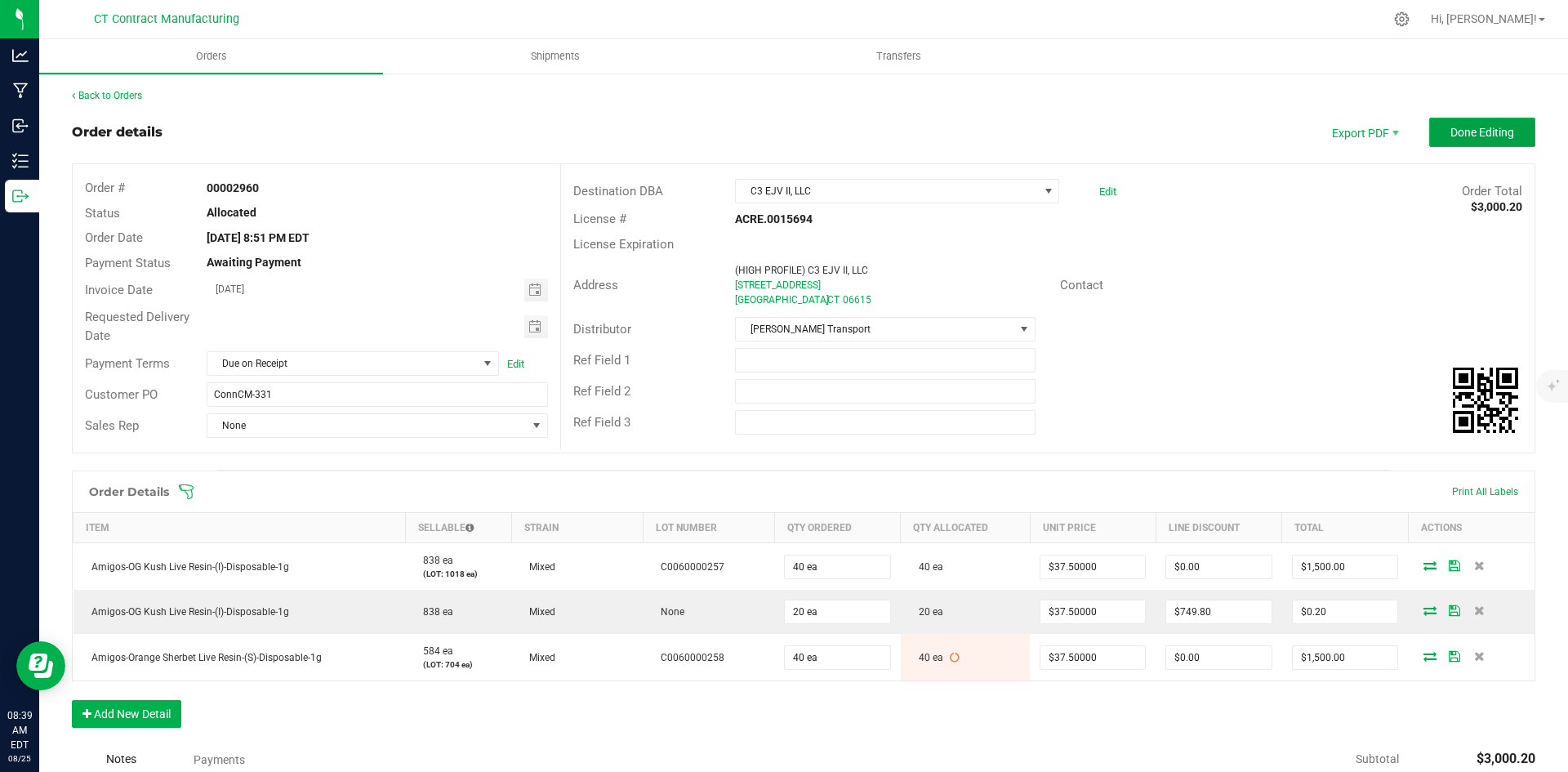
click at [1450, 125] on span "Done Editing" at bounding box center [1482, 132] width 64 height 13
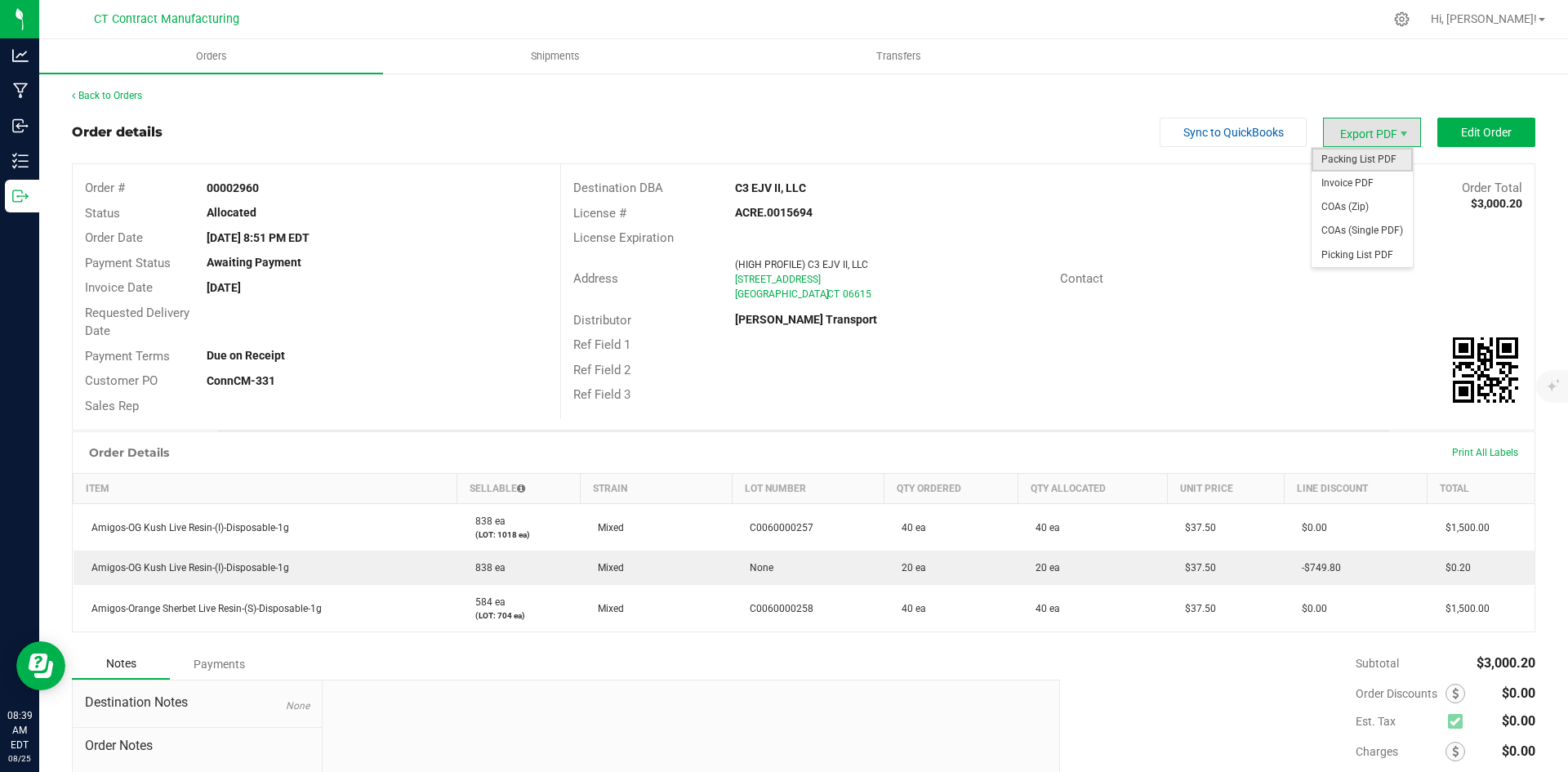
click at [1344, 160] on span "Packing List PDF" at bounding box center [1362, 159] width 101 height 23
click at [1380, 177] on span "Invoice PDF" at bounding box center [1362, 183] width 101 height 23
click at [120, 85] on div "Back to Orders Order details Sync to QuickBooks Export PDF Edit Order Order # 0…" at bounding box center [803, 493] width 1528 height 844
click at [123, 91] on link "Back to Orders" at bounding box center [107, 96] width 71 height 11
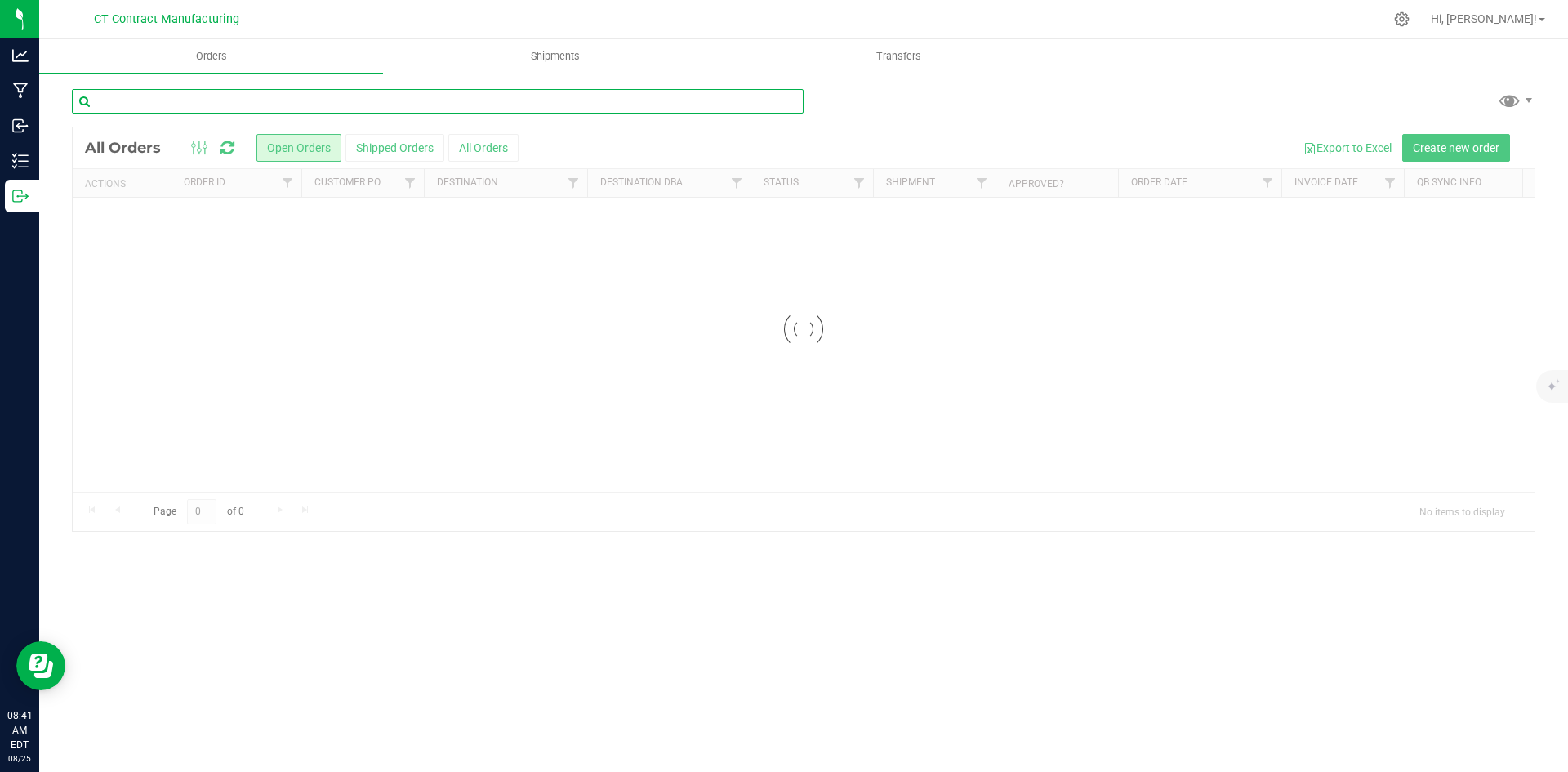
click at [144, 107] on input "text" at bounding box center [438, 101] width 732 height 24
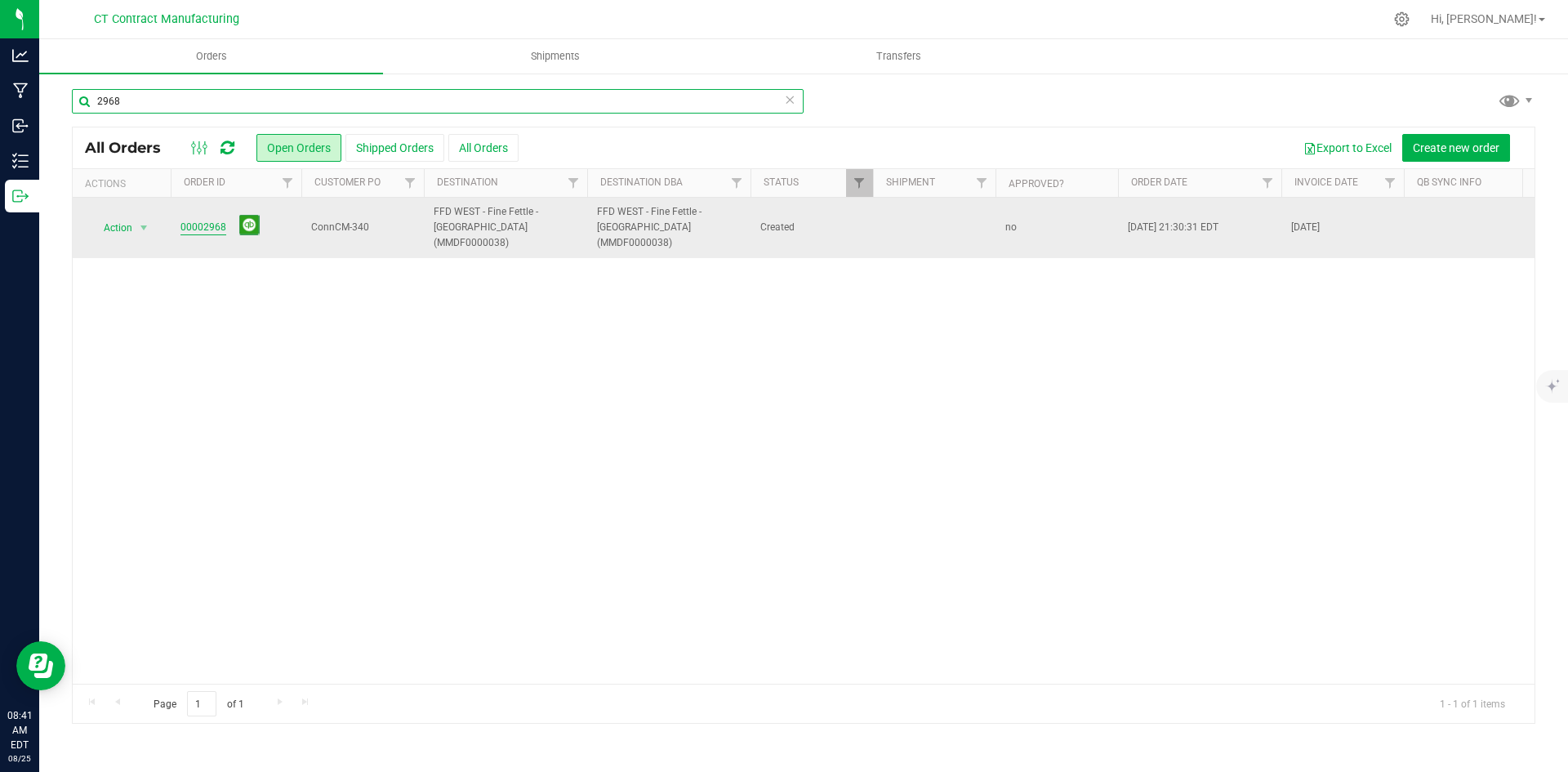
type input "2968"
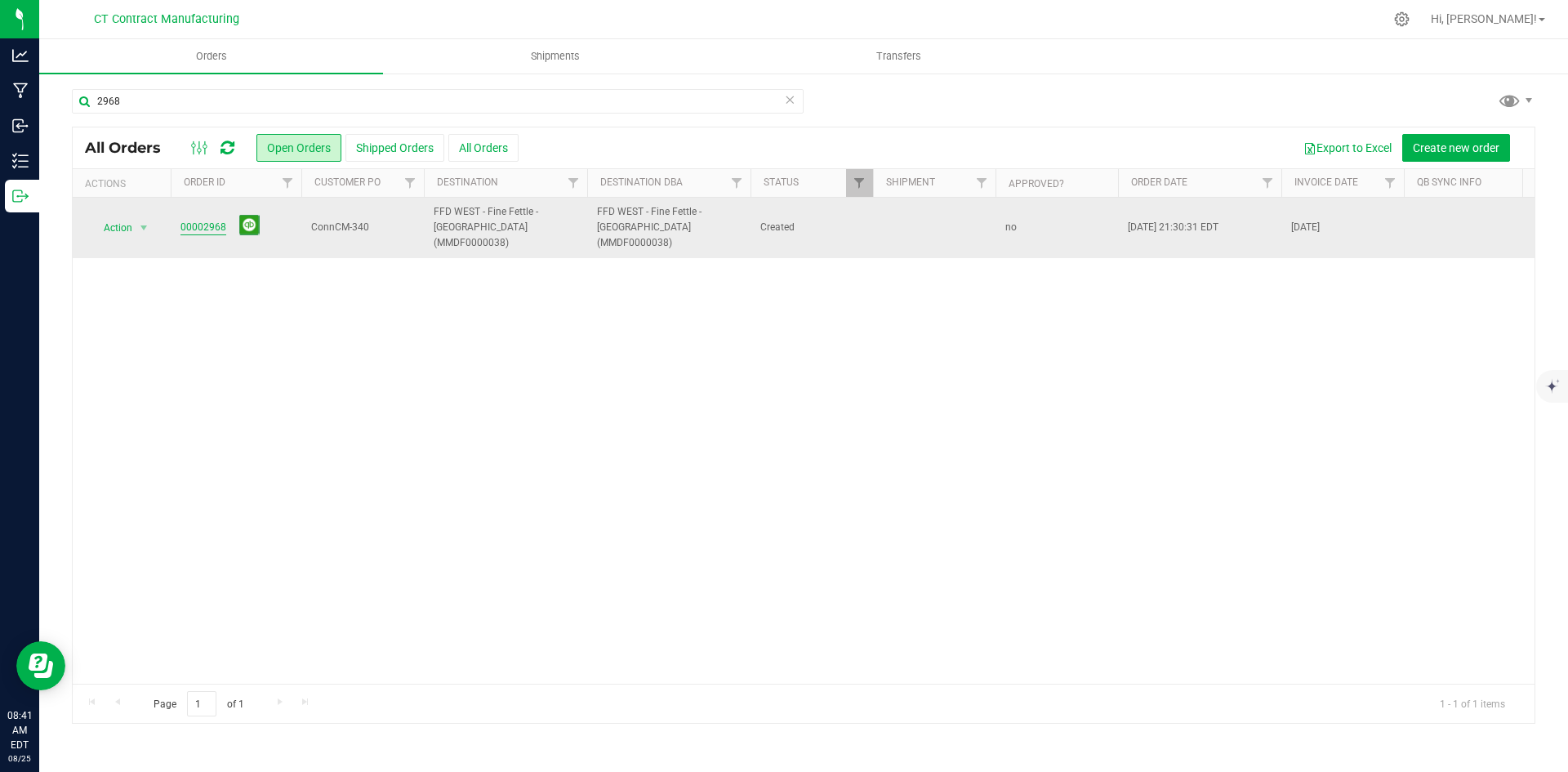
click at [210, 226] on link "00002968" at bounding box center [203, 227] width 46 height 16
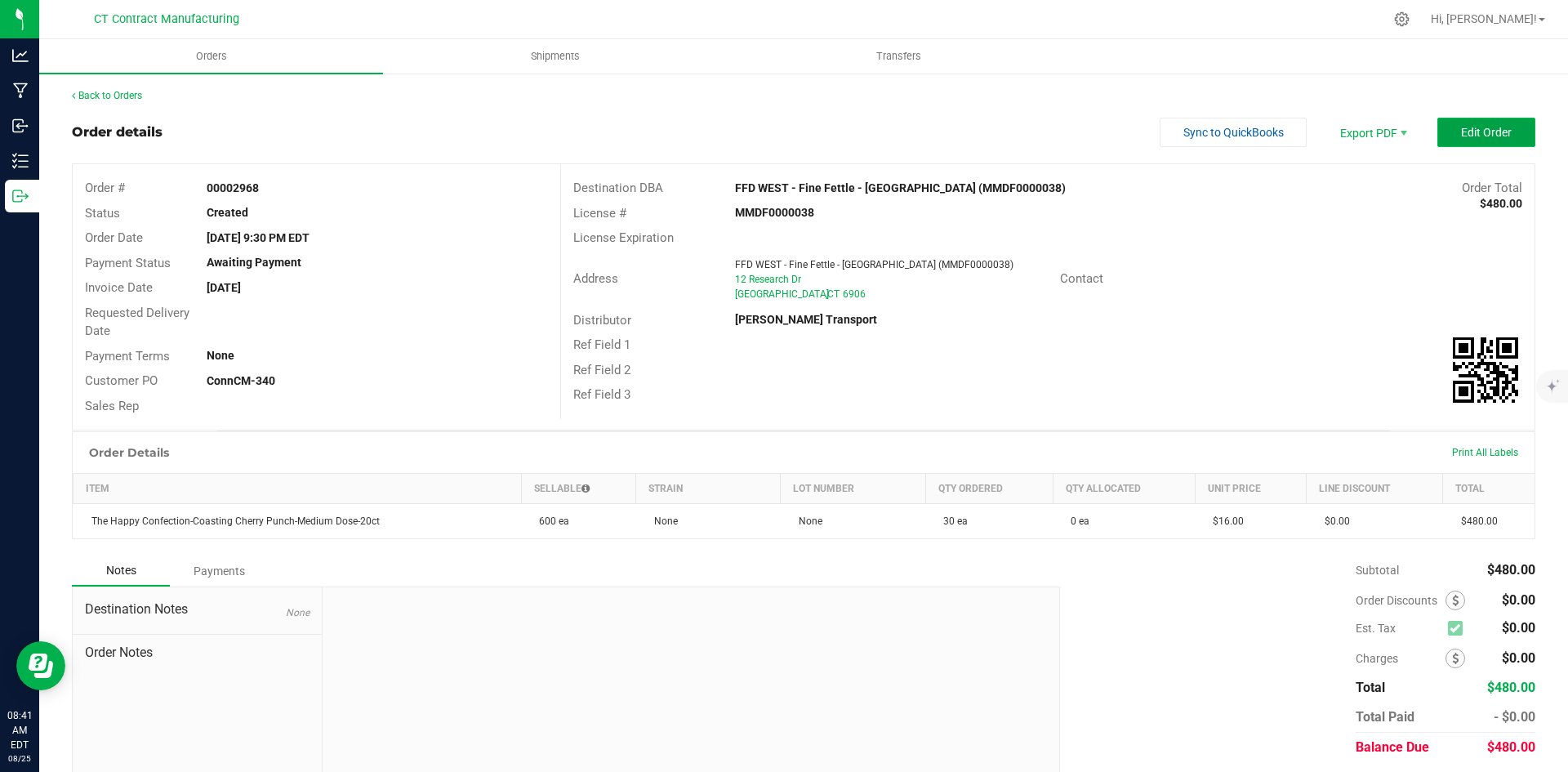
click at [1467, 121] on button "Edit Order" at bounding box center [1485, 133] width 98 height 30
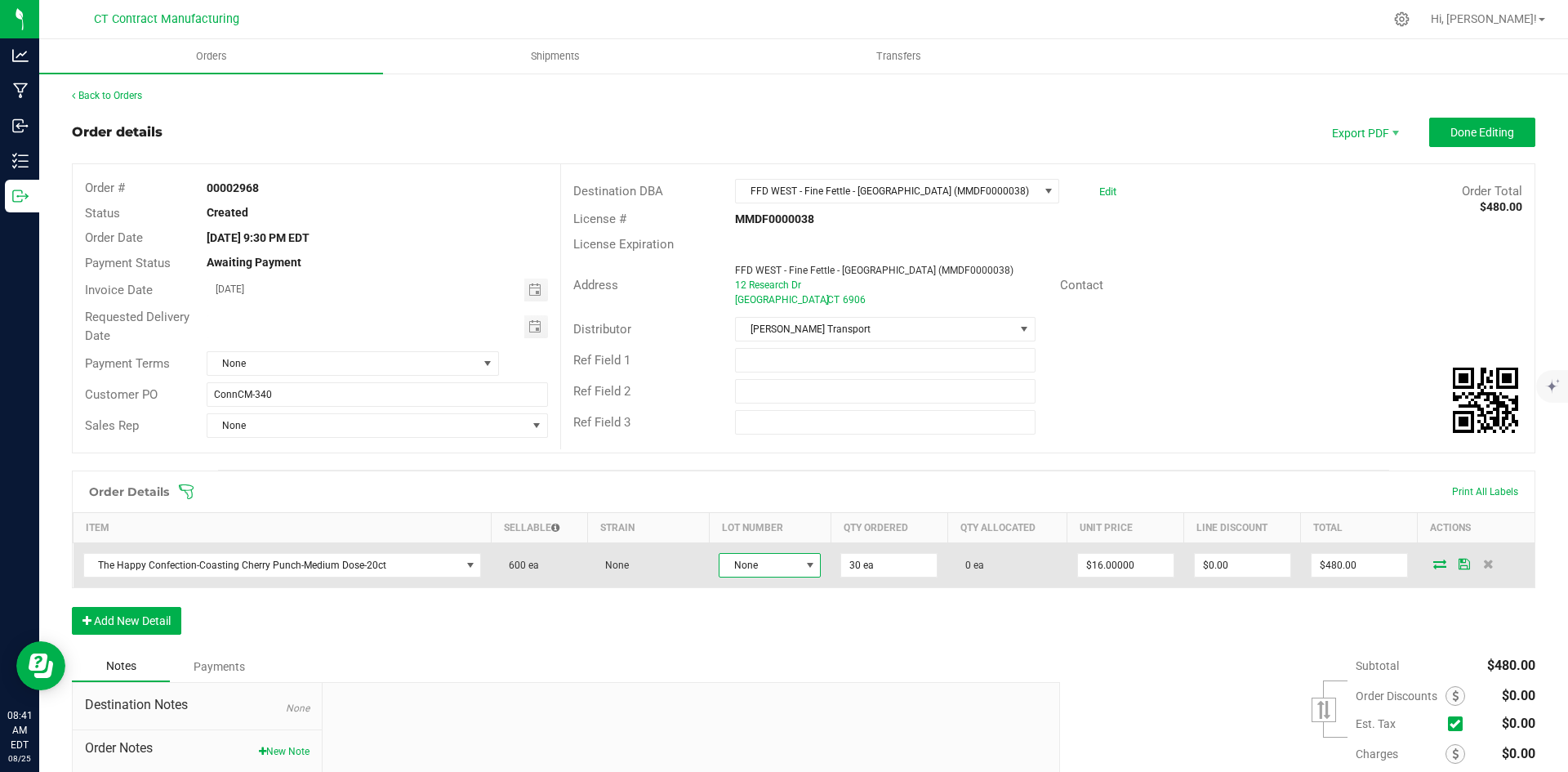
click at [778, 565] on span "None" at bounding box center [759, 565] width 80 height 23
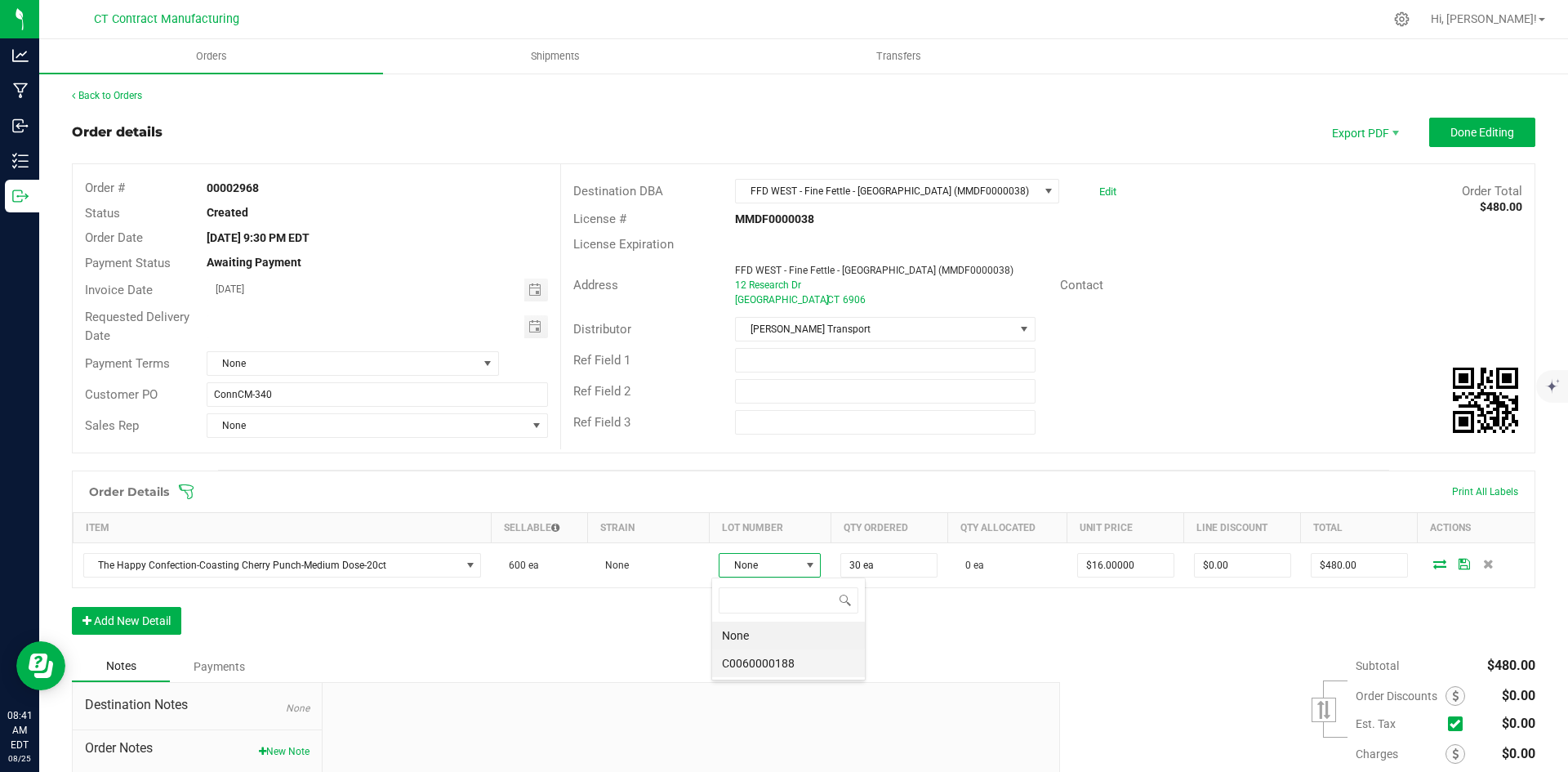
click at [782, 664] on li "C0060000188" at bounding box center [788, 663] width 152 height 28
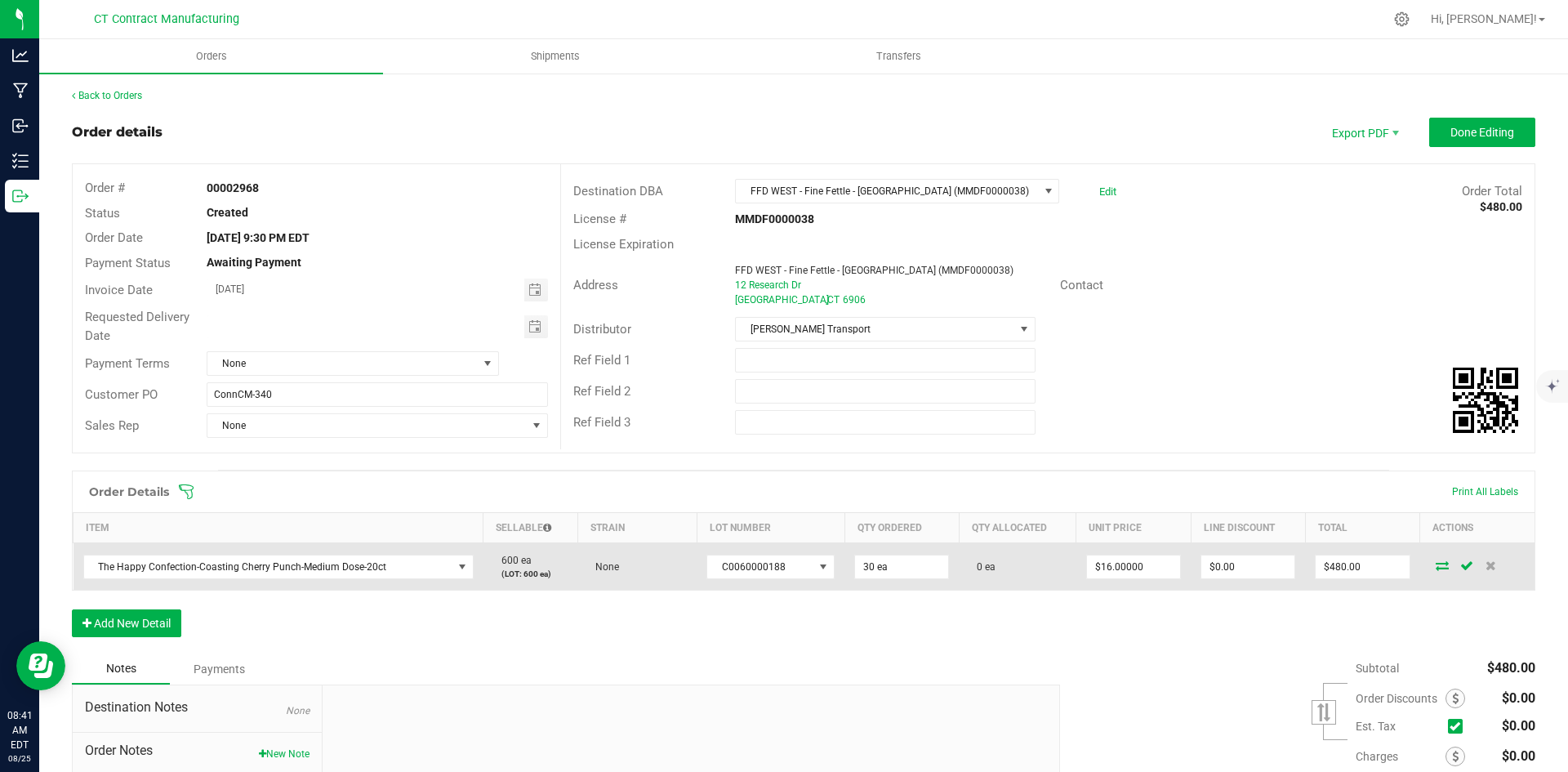
click at [1435, 564] on icon at bounding box center [1442, 565] width 13 height 10
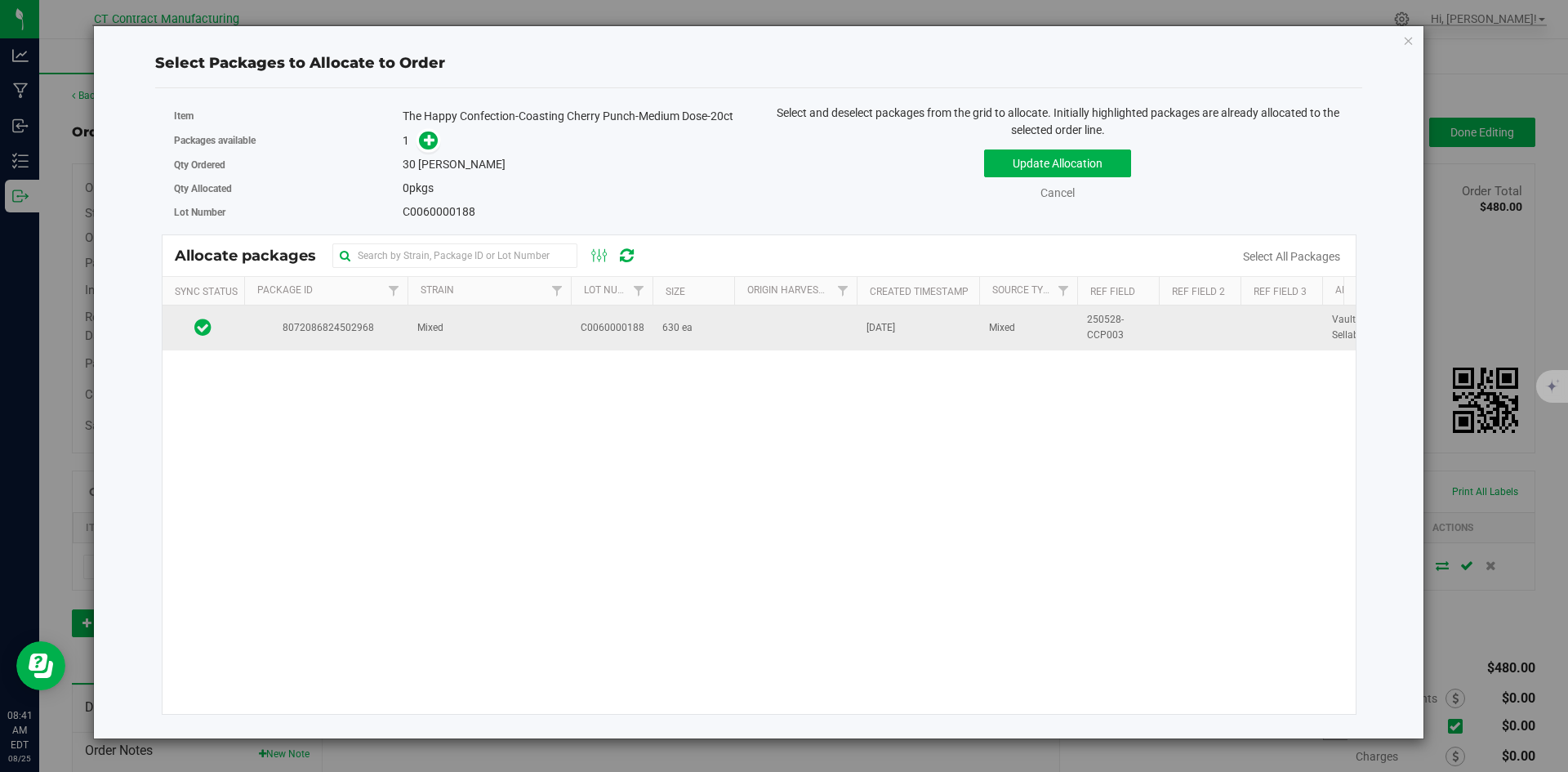
click at [523, 340] on td "Mixed" at bounding box center [490, 327] width 163 height 44
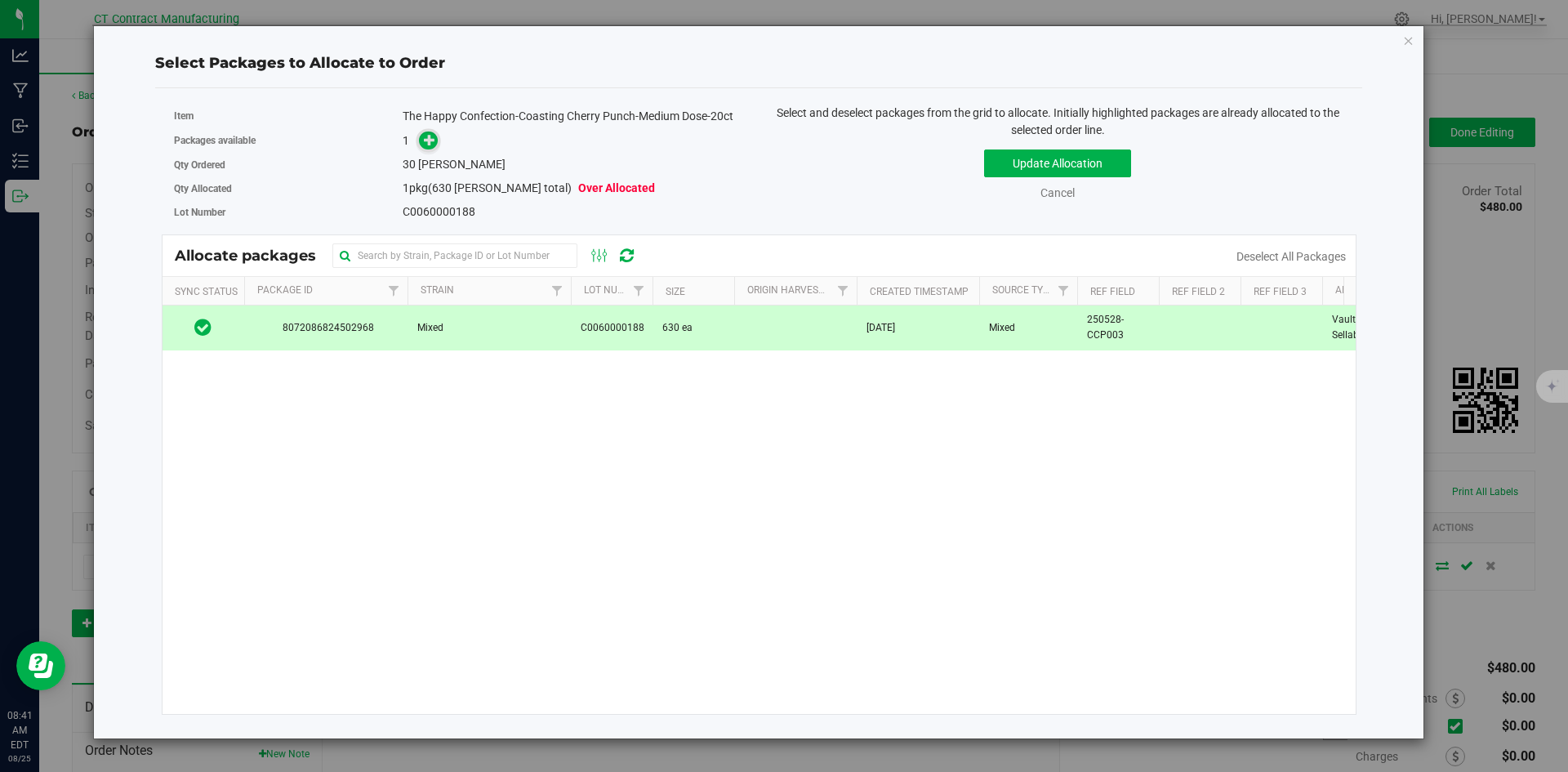
click at [428, 140] on icon at bounding box center [429, 139] width 11 height 11
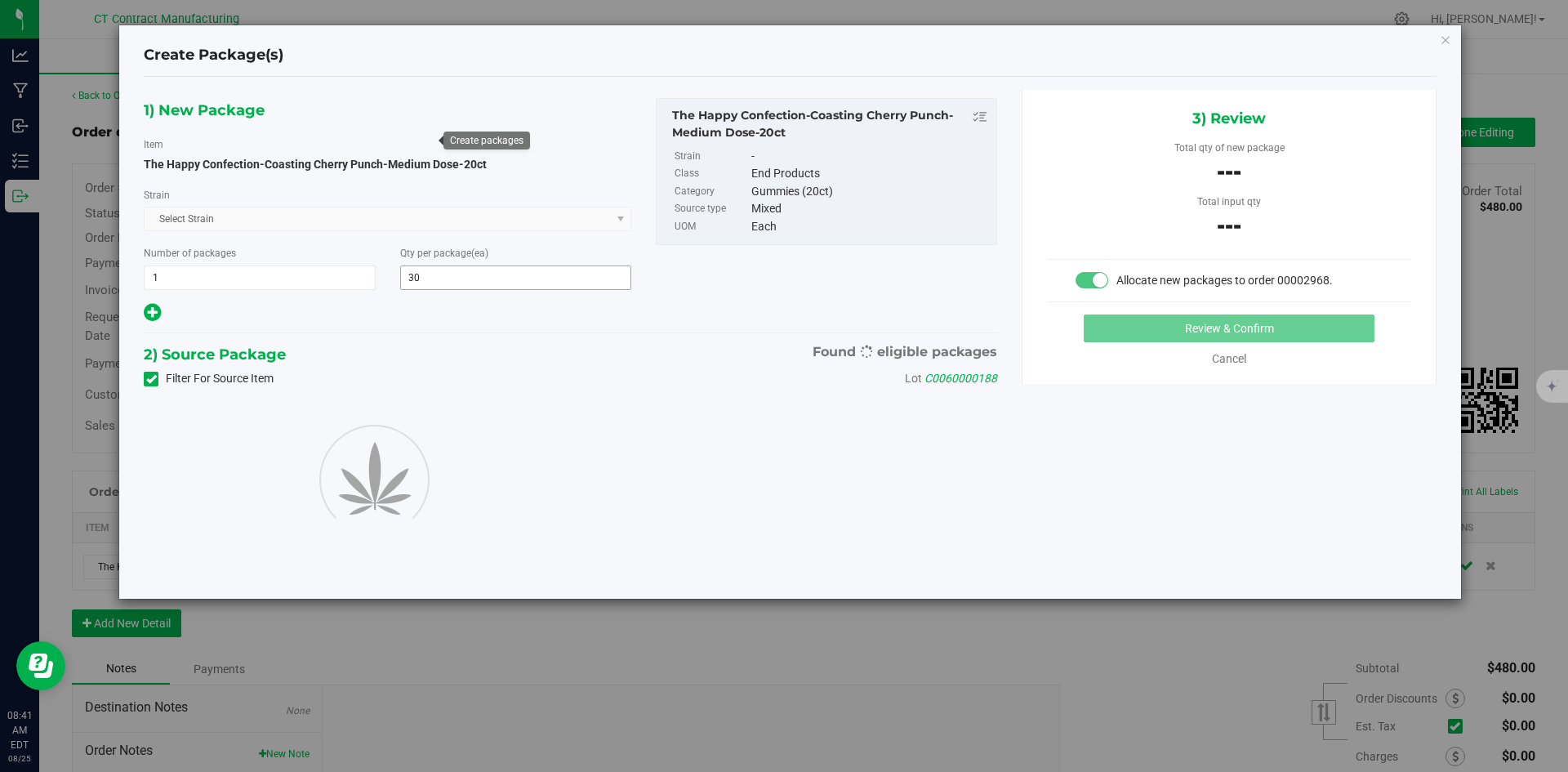
type input "30"
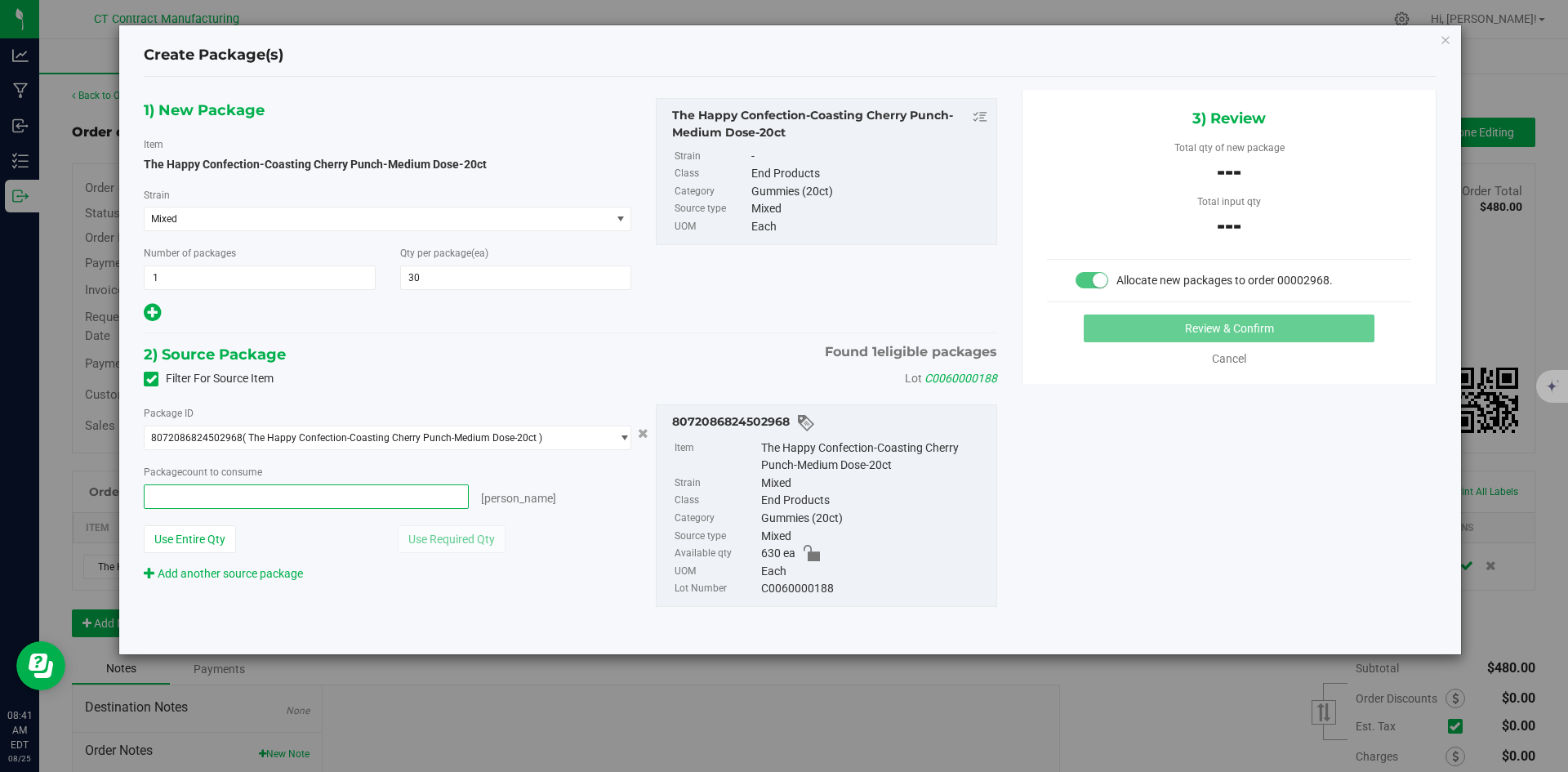
click at [440, 503] on span at bounding box center [307, 496] width 325 height 24
type input "30"
type input "30 ea"
click at [1157, 301] on hr at bounding box center [1229, 301] width 364 height 1
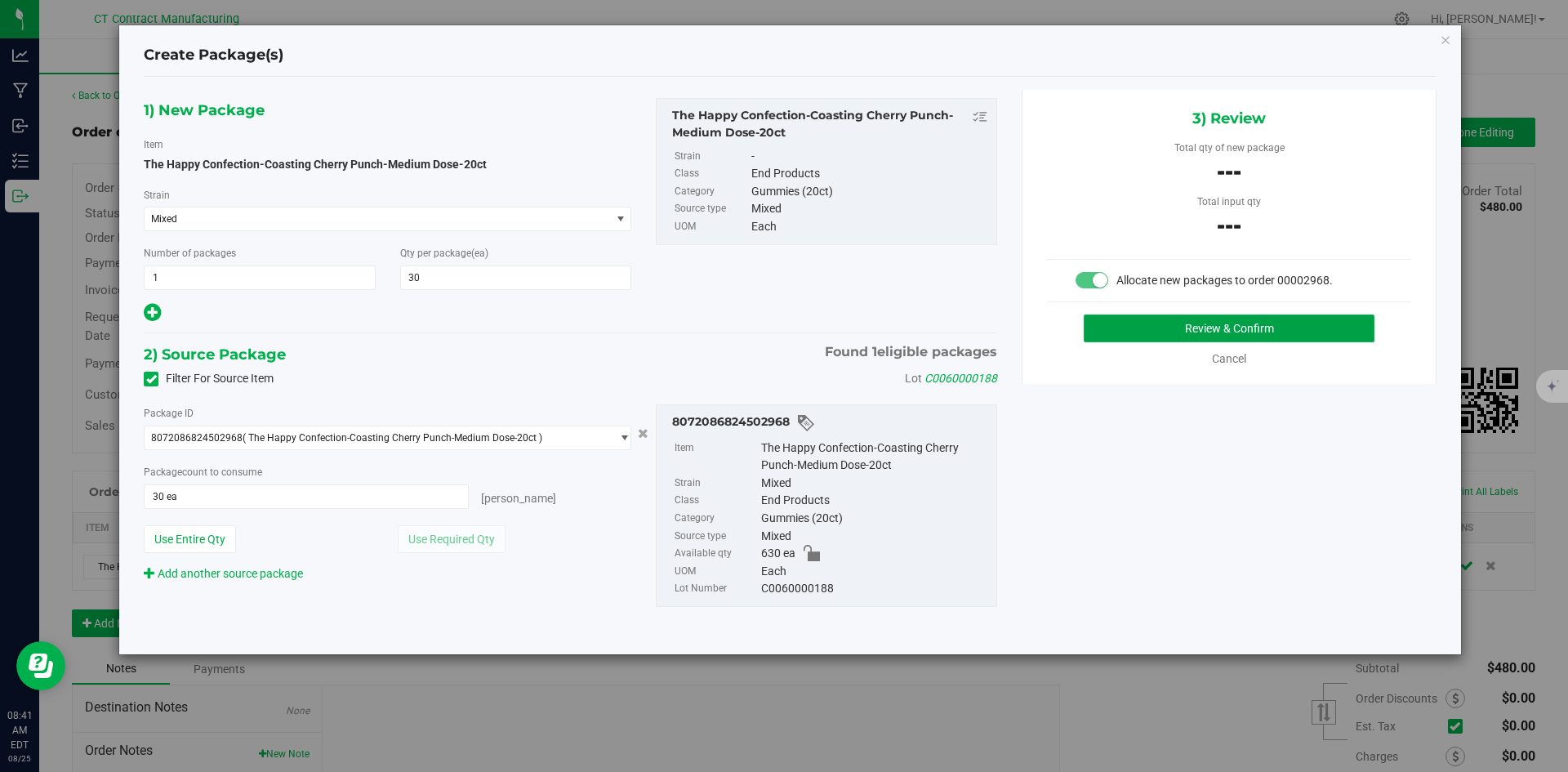
click at [1158, 319] on button "Review & Confirm" at bounding box center [1228, 328] width 291 height 28
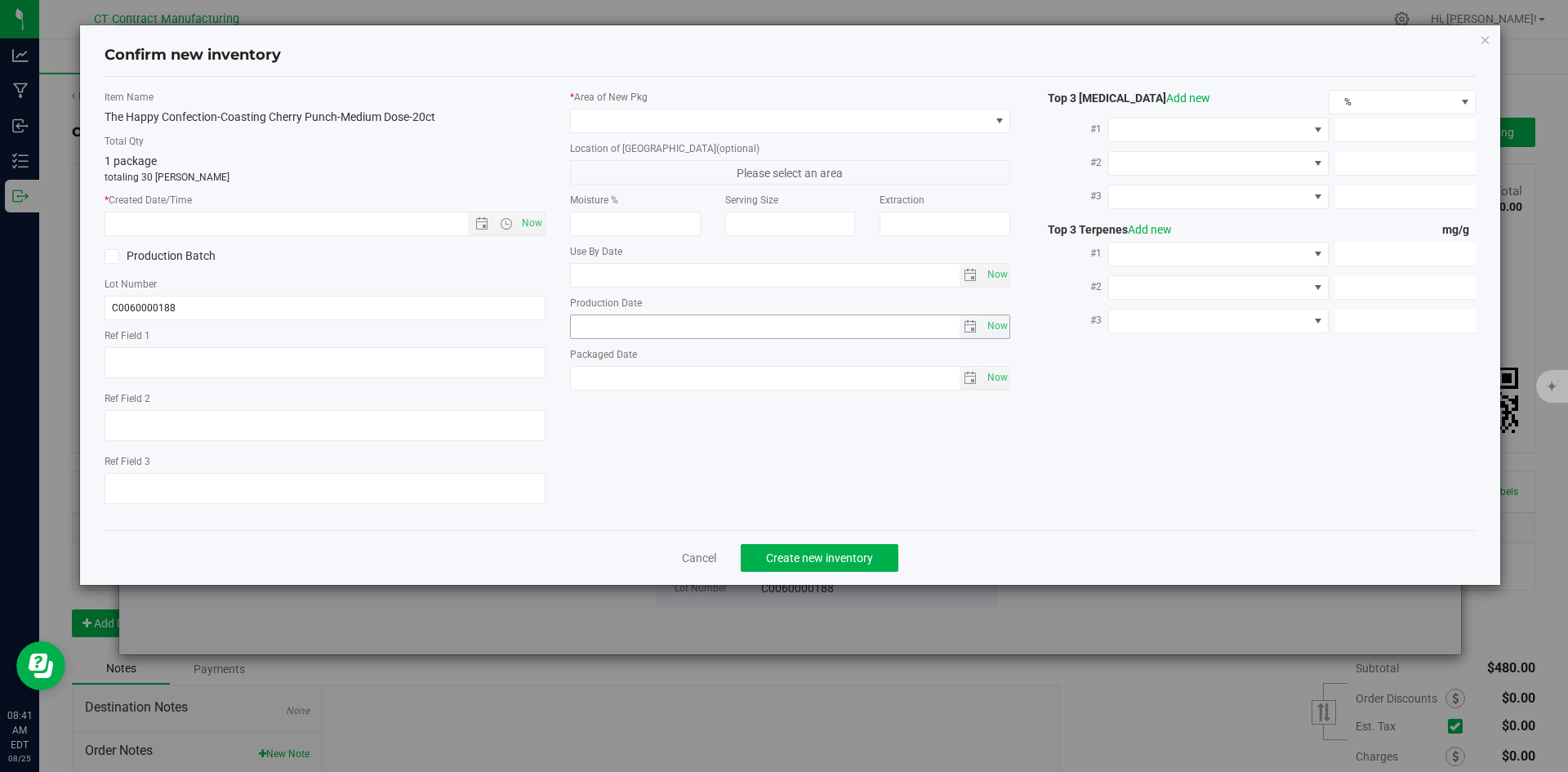
type textarea "250528-CCP003"
click at [531, 220] on span "Now" at bounding box center [531, 223] width 28 height 23
type input "8/25/2025 8:41 AM"
click at [637, 141] on label "Location of New Pkg (optional)" at bounding box center [791, 149] width 441 height 15
click at [645, 124] on span at bounding box center [779, 121] width 419 height 23
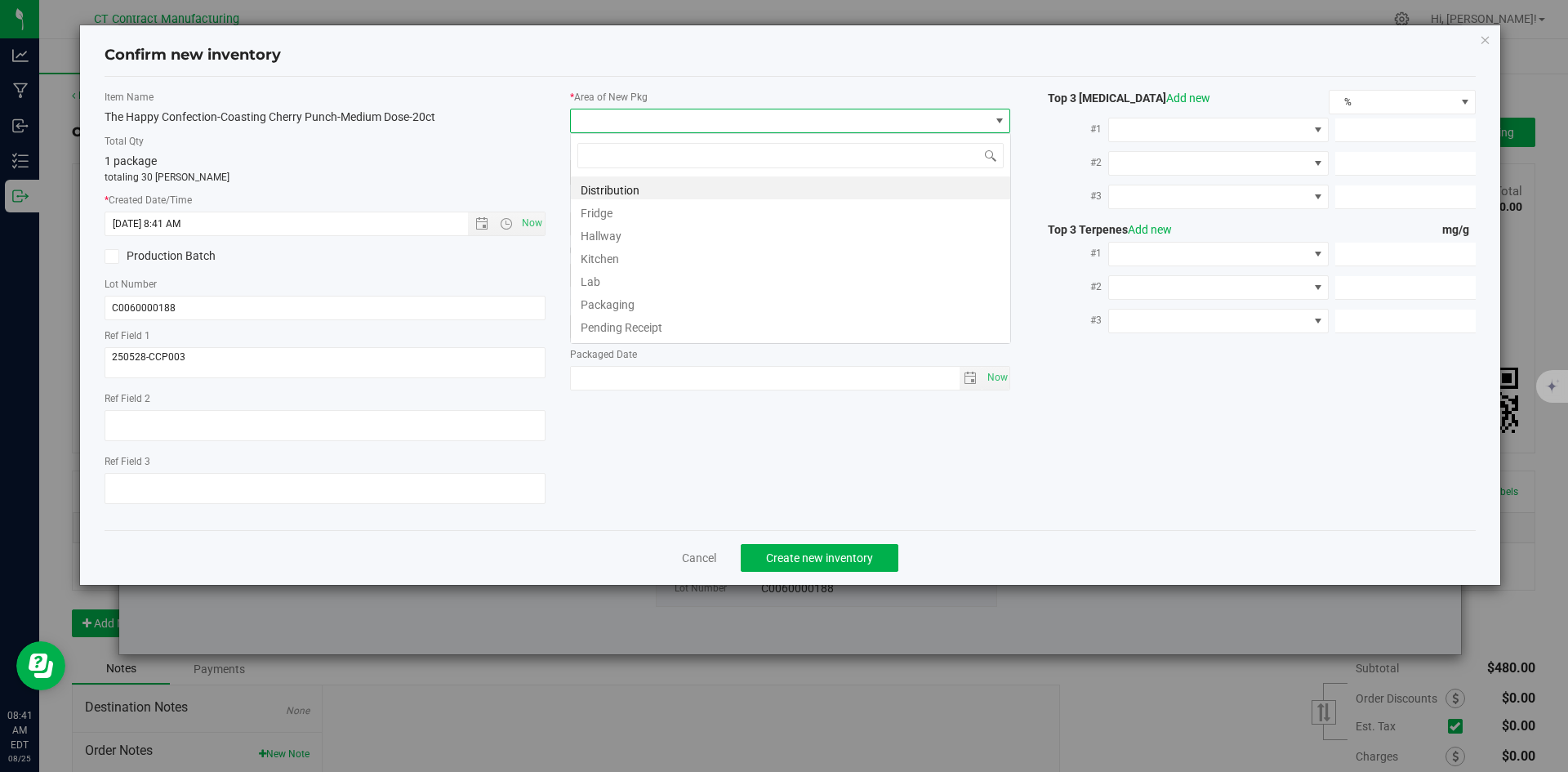
scroll to position [24, 441]
click at [650, 186] on li "Distribution" at bounding box center [790, 188] width 439 height 23
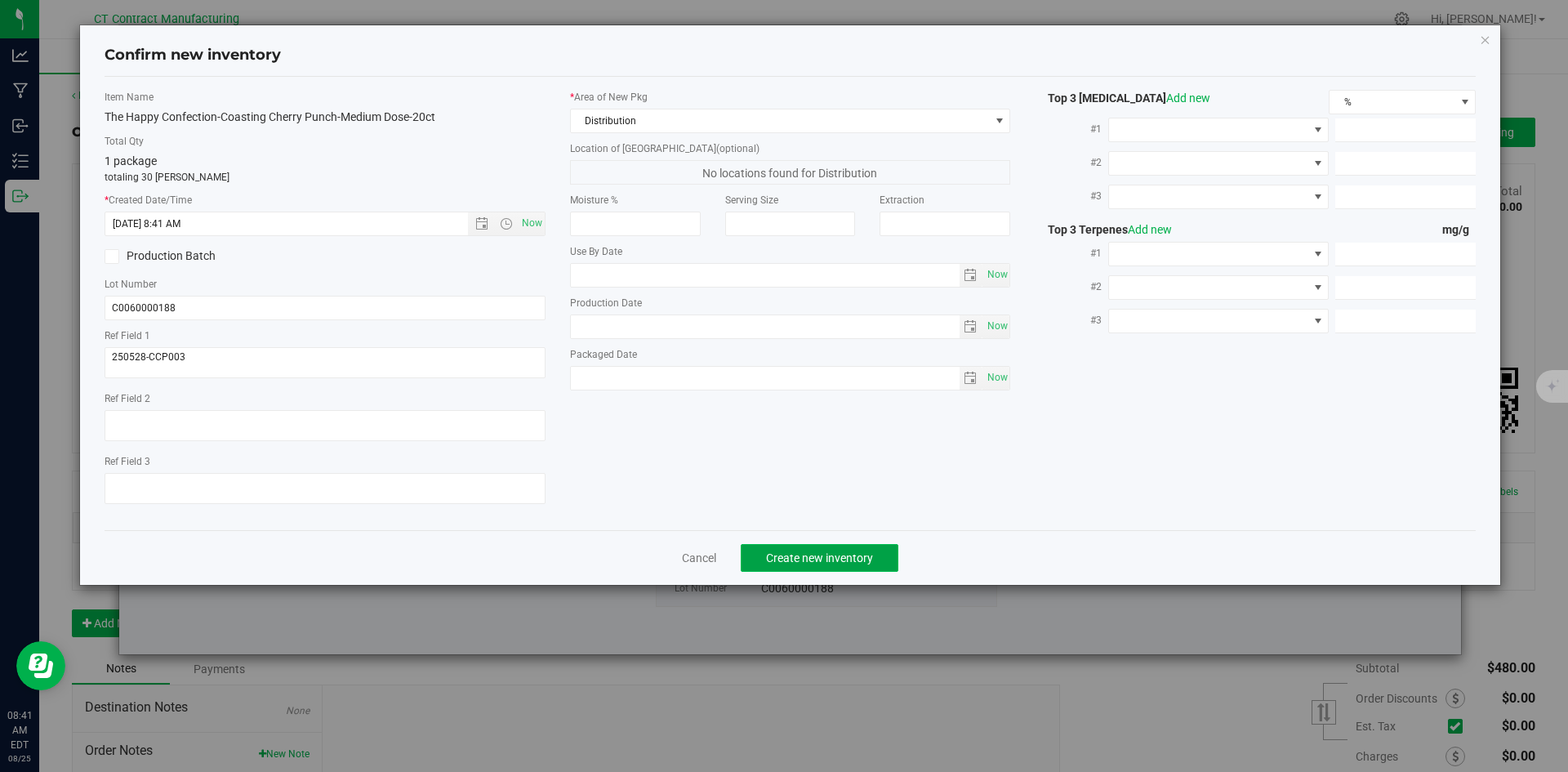
click at [783, 556] on span "Create new inventory" at bounding box center [818, 557] width 107 height 13
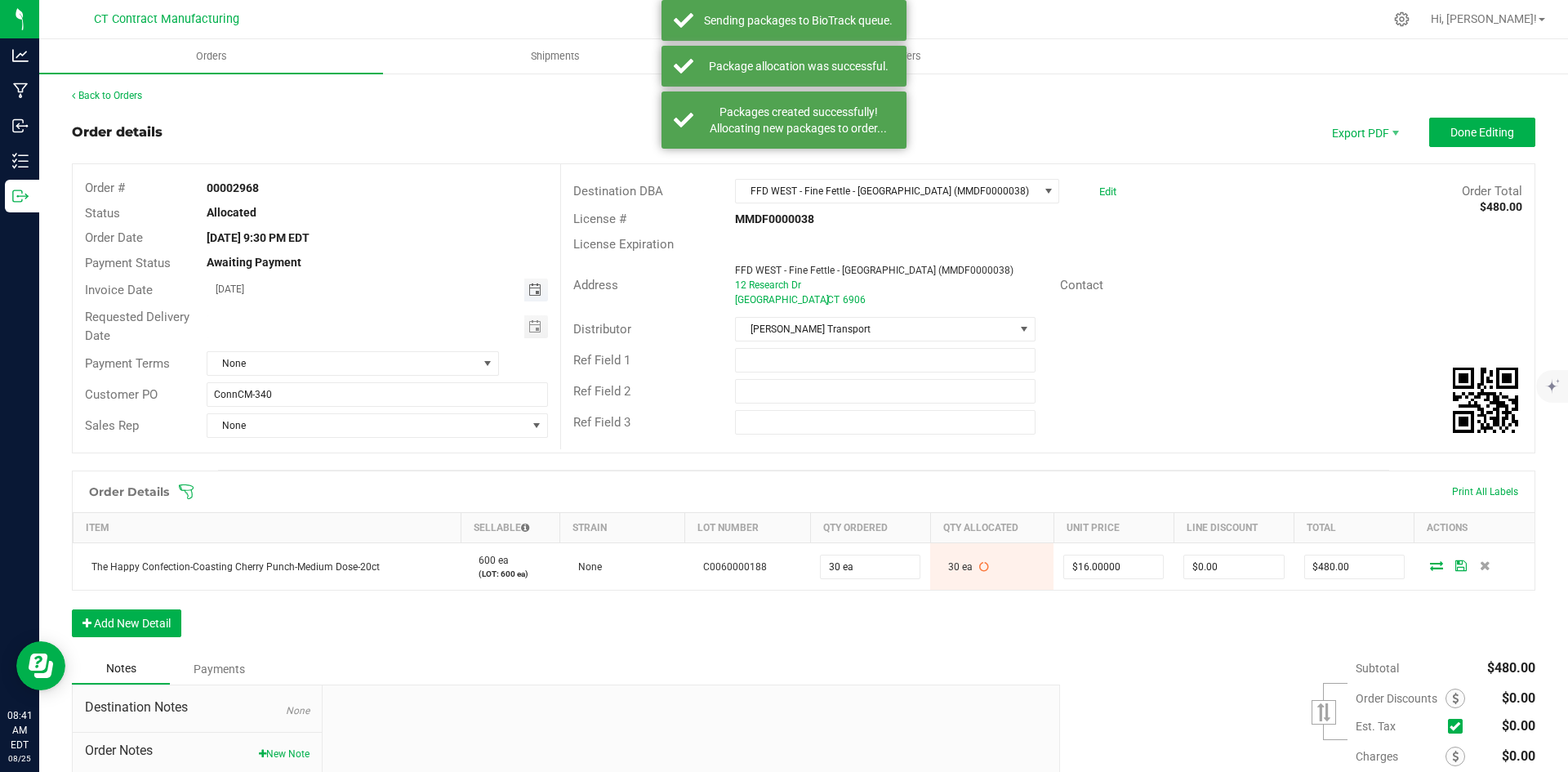
click at [530, 288] on span "Toggle calendar" at bounding box center [535, 290] width 13 height 13
click at [325, 472] on span "26" at bounding box center [327, 476] width 23 height 25
type input "[DATE]"
click at [451, 356] on span "None" at bounding box center [342, 363] width 270 height 23
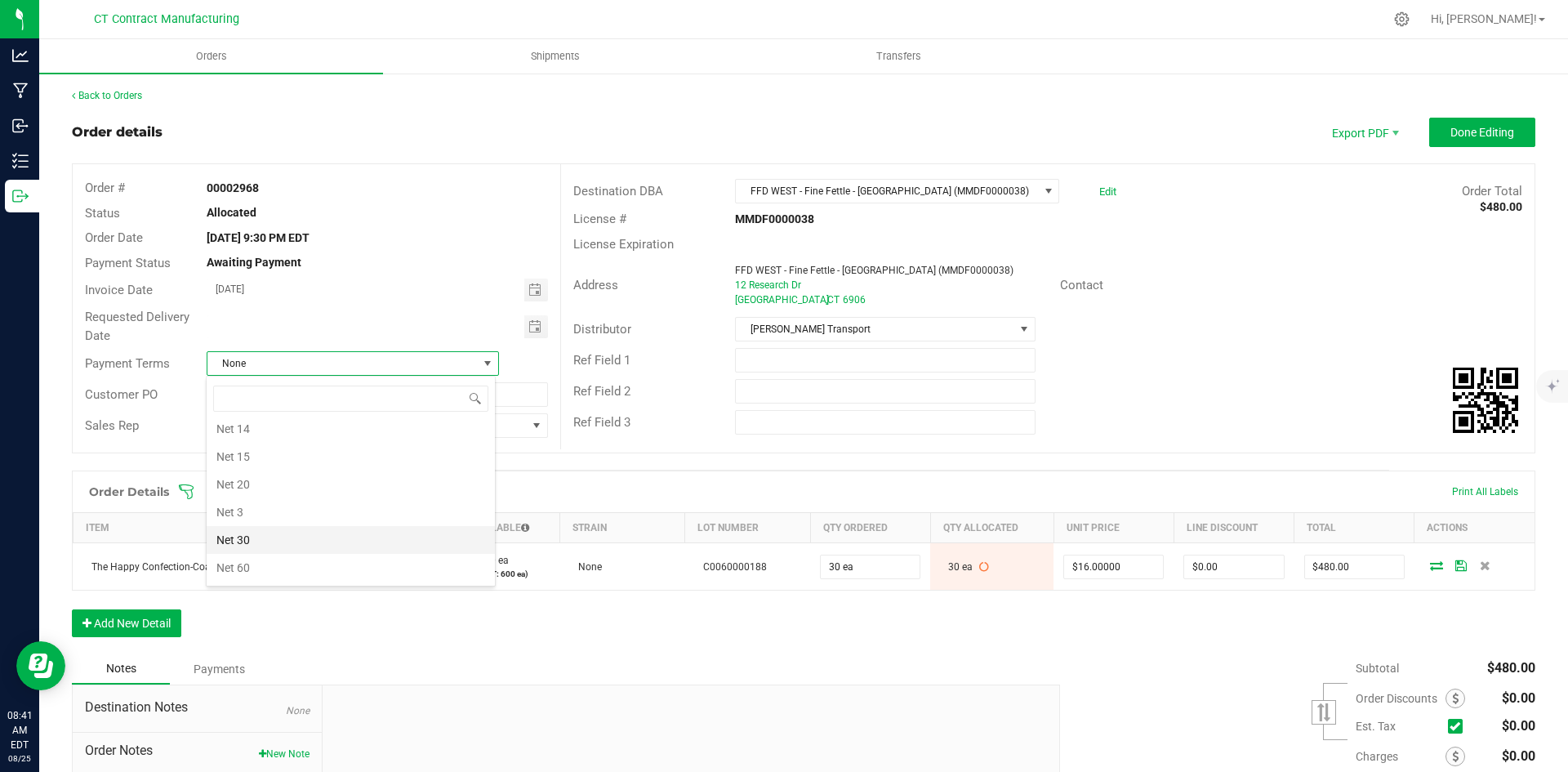
scroll to position [90, 0]
click at [374, 455] on li "Due on Receipt" at bounding box center [350, 455] width 288 height 28
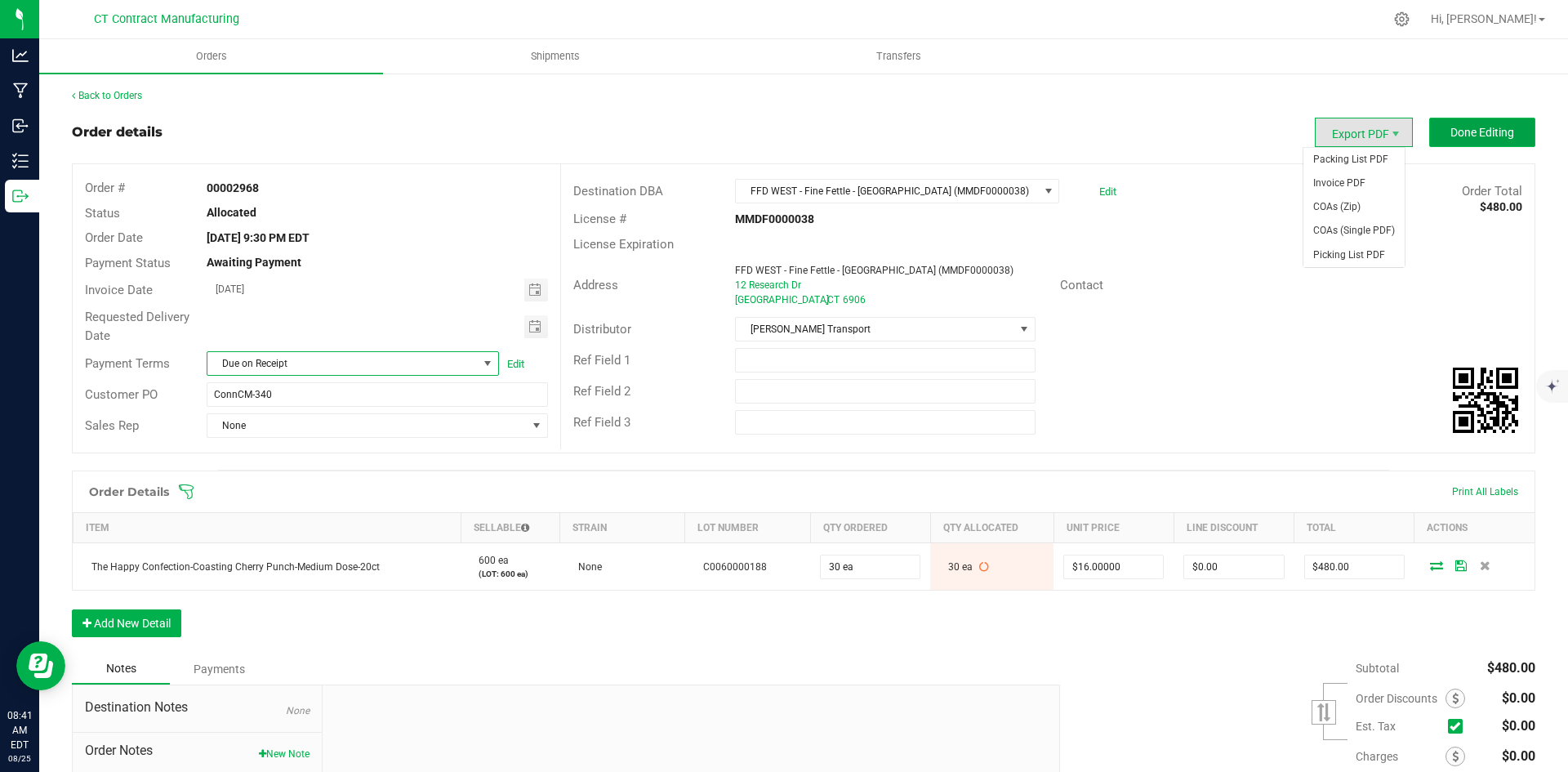
click at [1436, 134] on button "Done Editing" at bounding box center [1482, 133] width 106 height 30
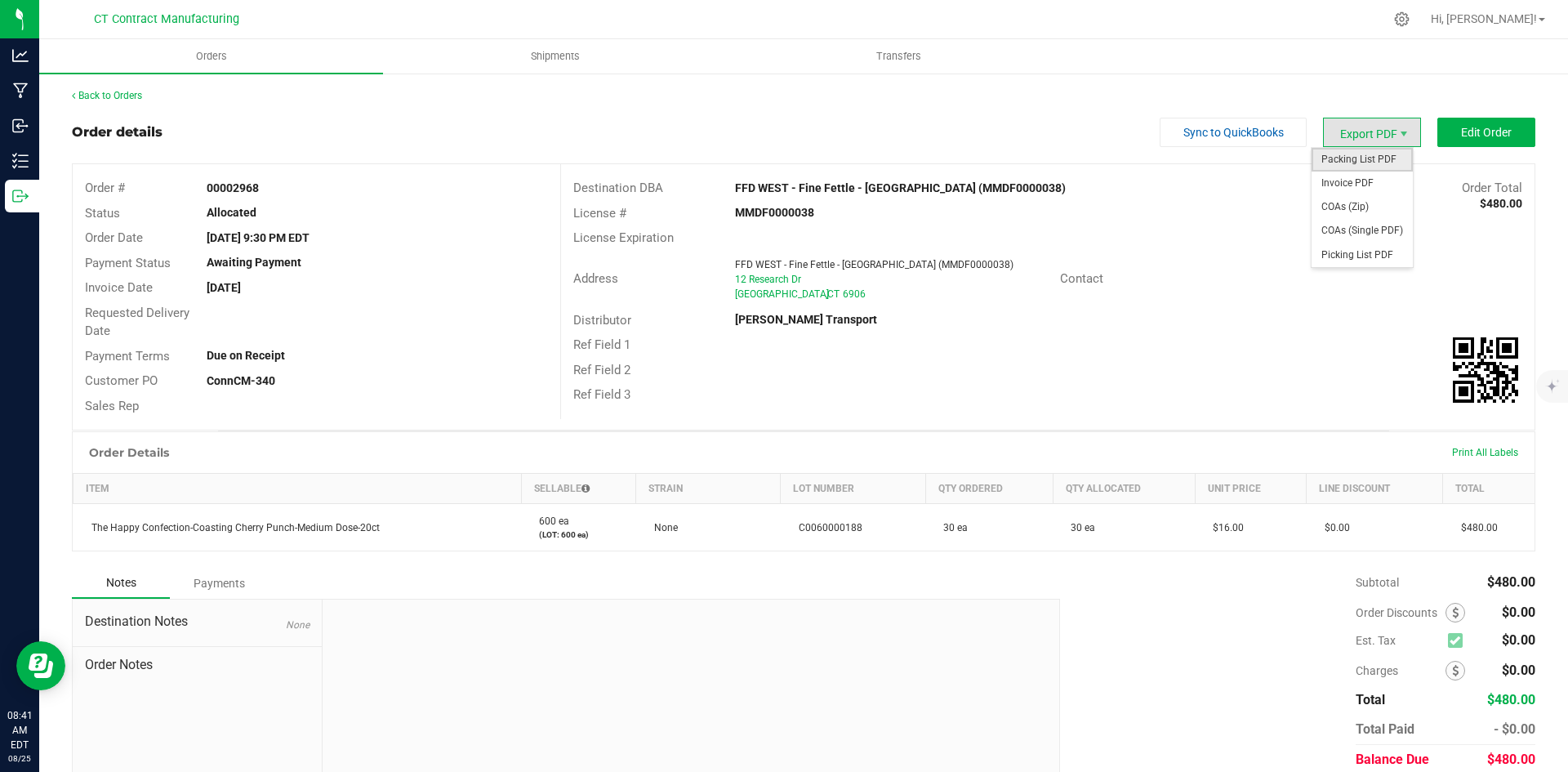
click at [1376, 165] on span "Packing List PDF" at bounding box center [1362, 159] width 101 height 23
click at [1368, 187] on span "Invoice PDF" at bounding box center [1362, 183] width 101 height 23
click at [125, 91] on link "Back to Orders" at bounding box center [107, 96] width 71 height 11
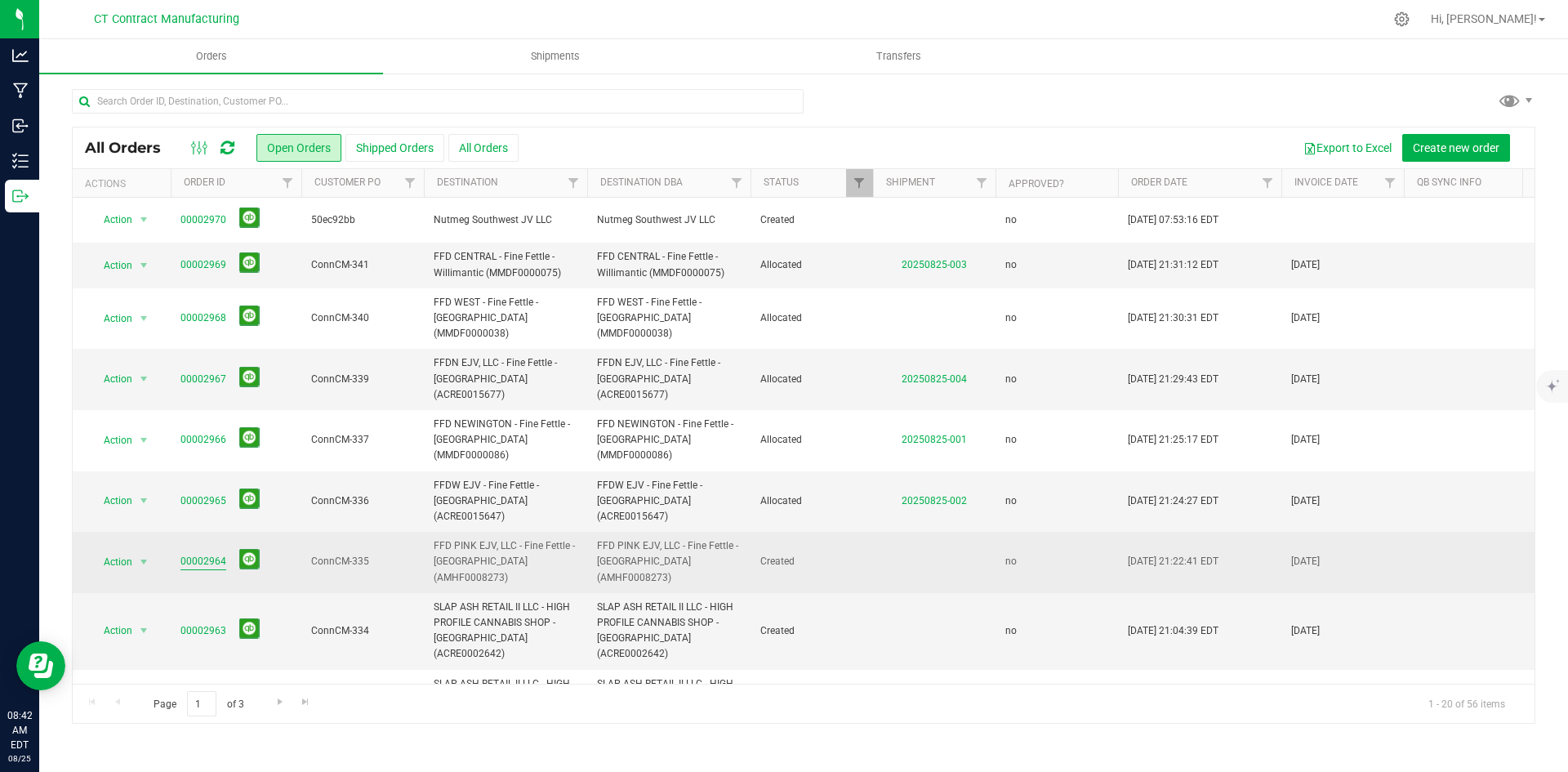
click at [207, 554] on link "00002964" at bounding box center [203, 561] width 46 height 16
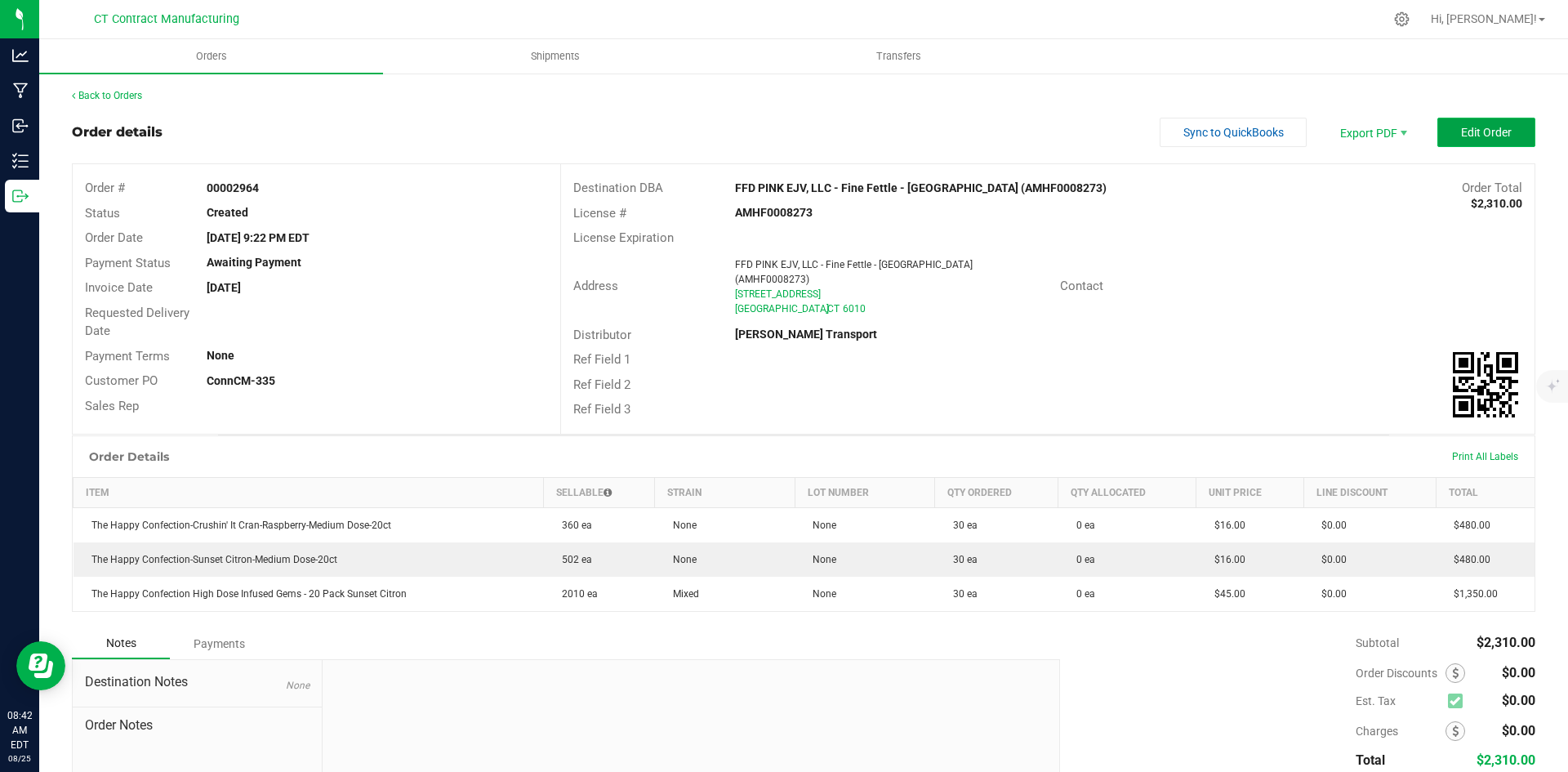
click at [1508, 128] on button "Edit Order" at bounding box center [1485, 133] width 98 height 30
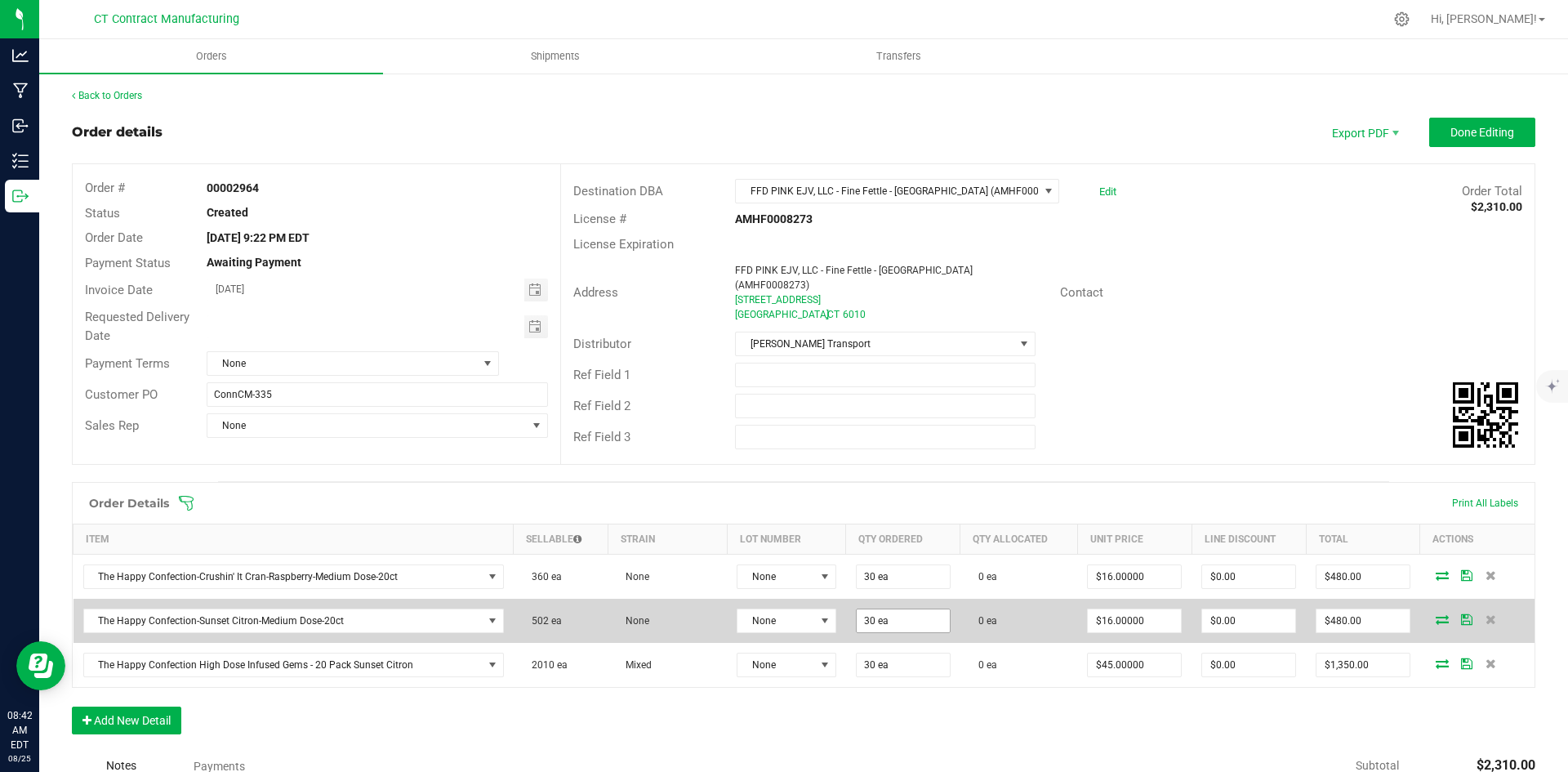
scroll to position [235, 0]
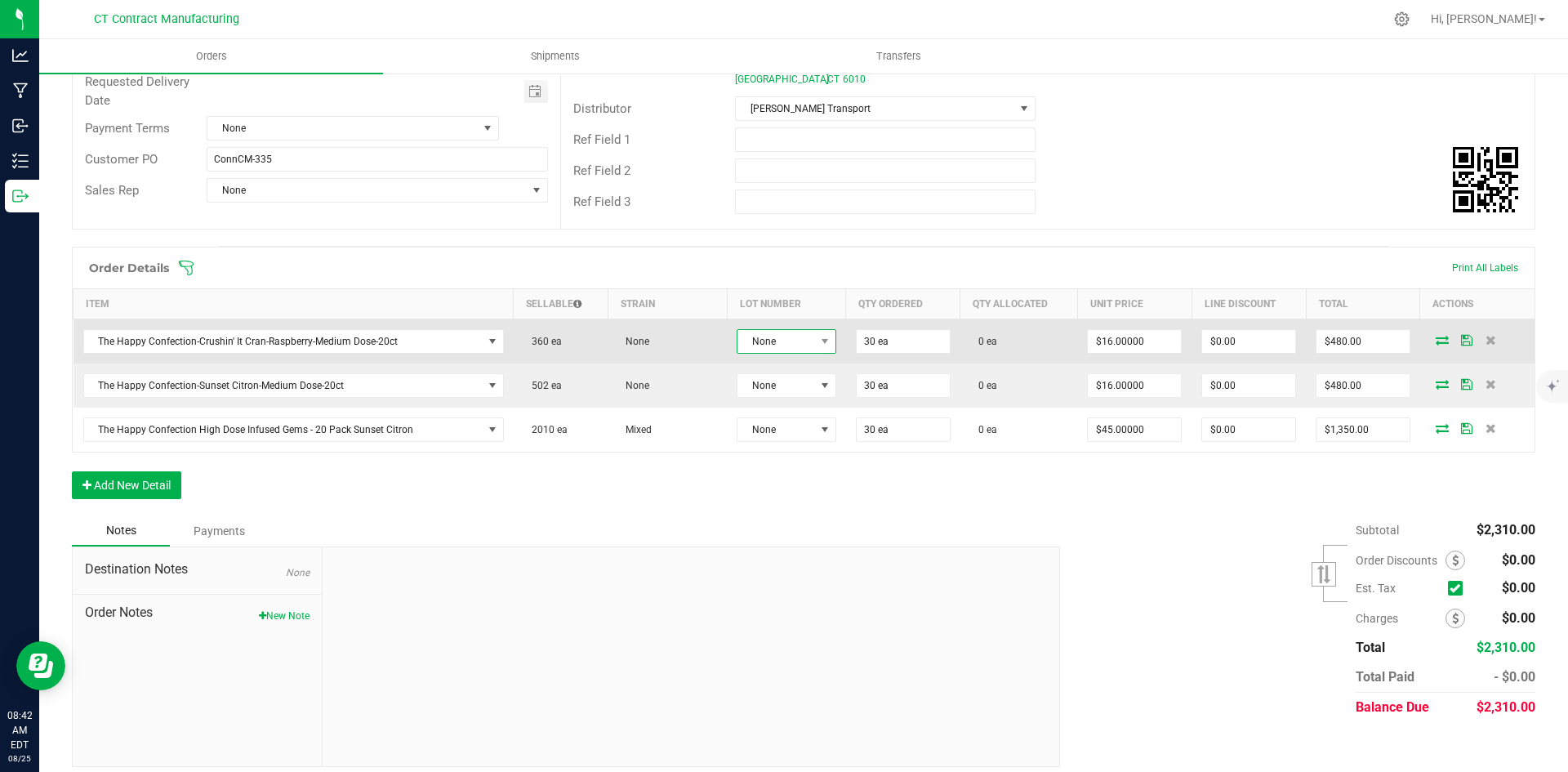
click at [766, 330] on span "None" at bounding box center [777, 341] width 78 height 23
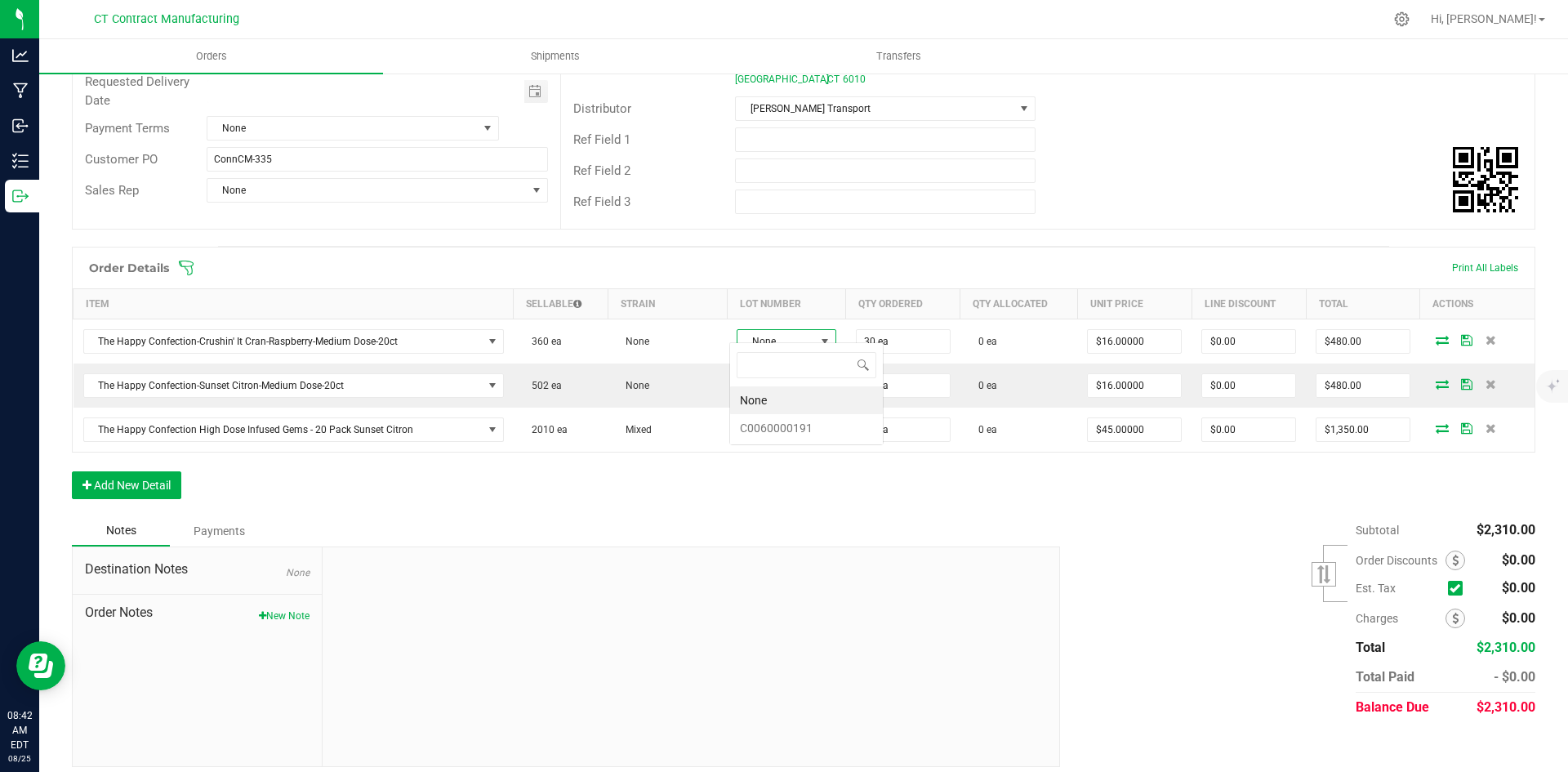
scroll to position [24, 98]
click at [780, 424] on li "C0060000191" at bounding box center [806, 428] width 152 height 28
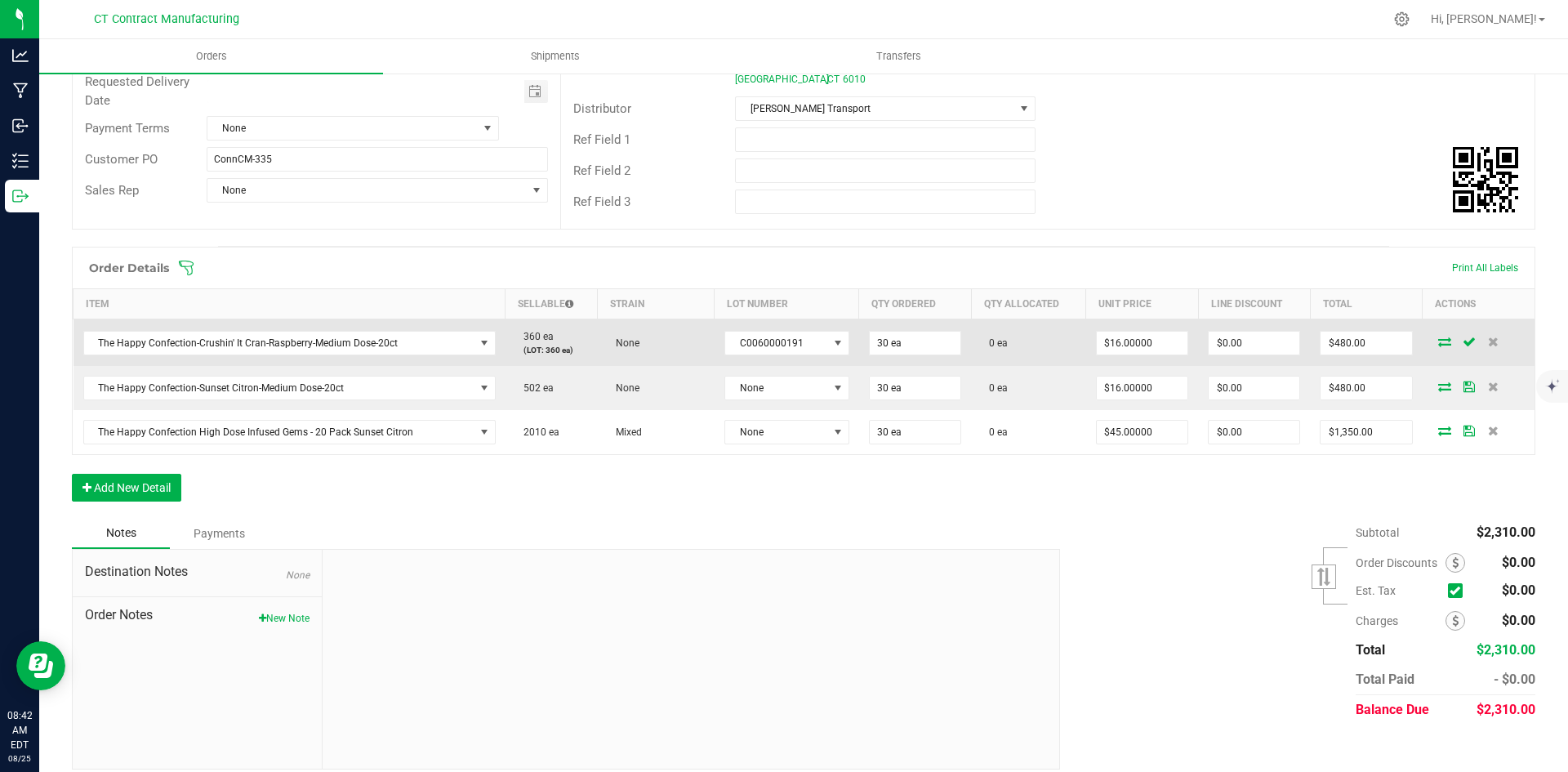
click at [1438, 336] on icon at bounding box center [1444, 341] width 13 height 10
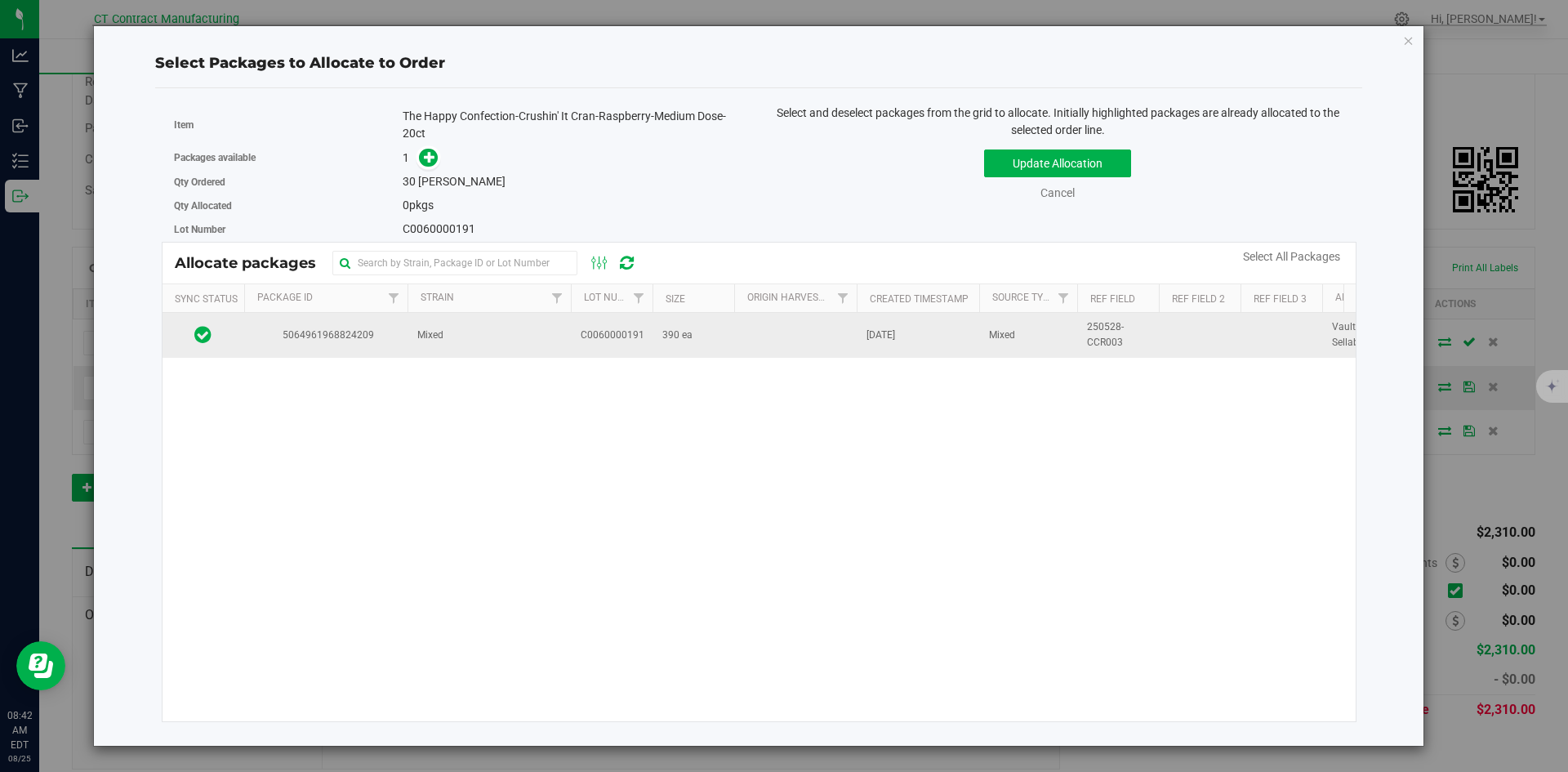
click at [559, 334] on td "Mixed" at bounding box center [490, 334] width 163 height 44
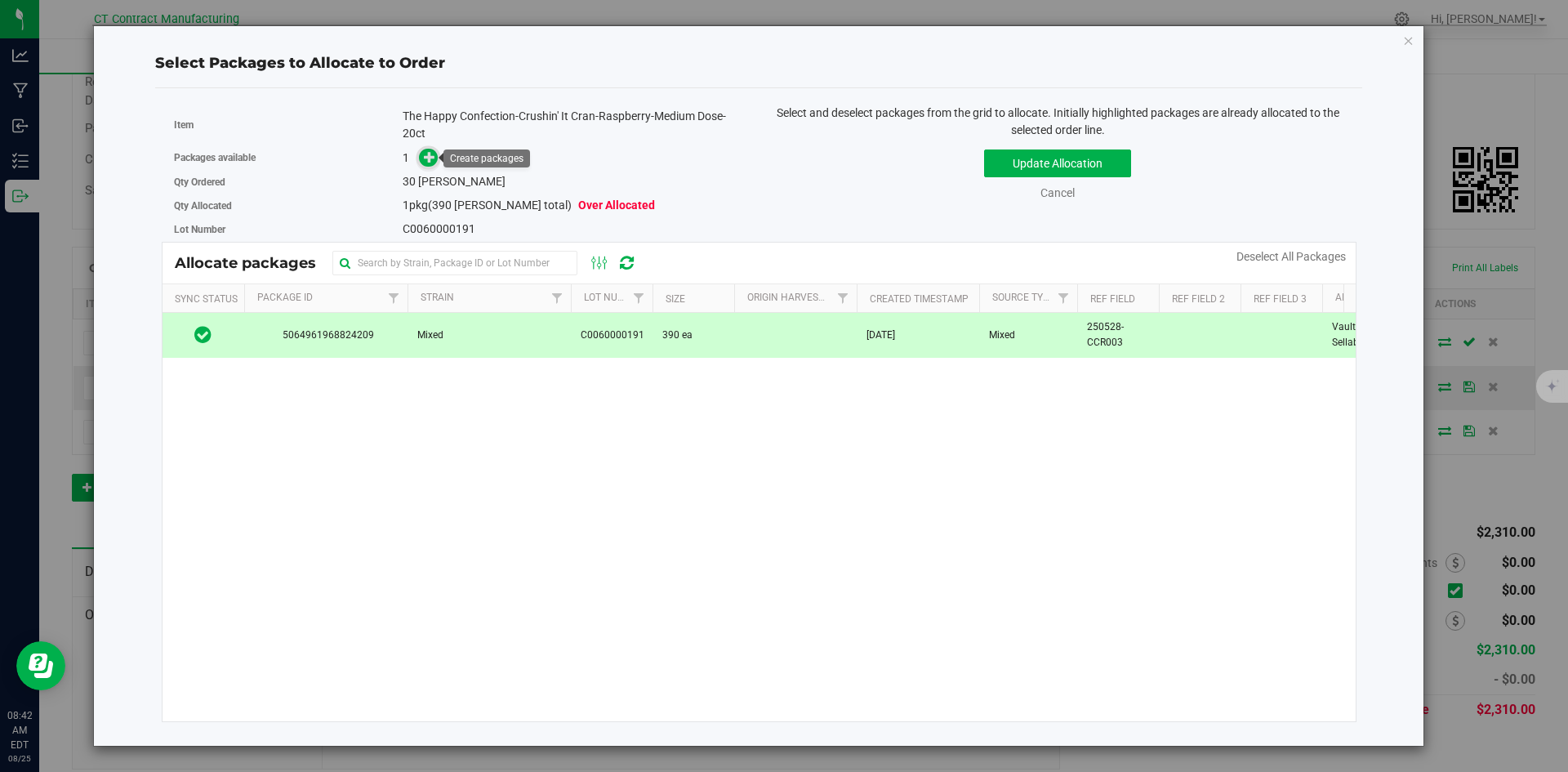
click at [424, 159] on icon at bounding box center [429, 157] width 11 height 11
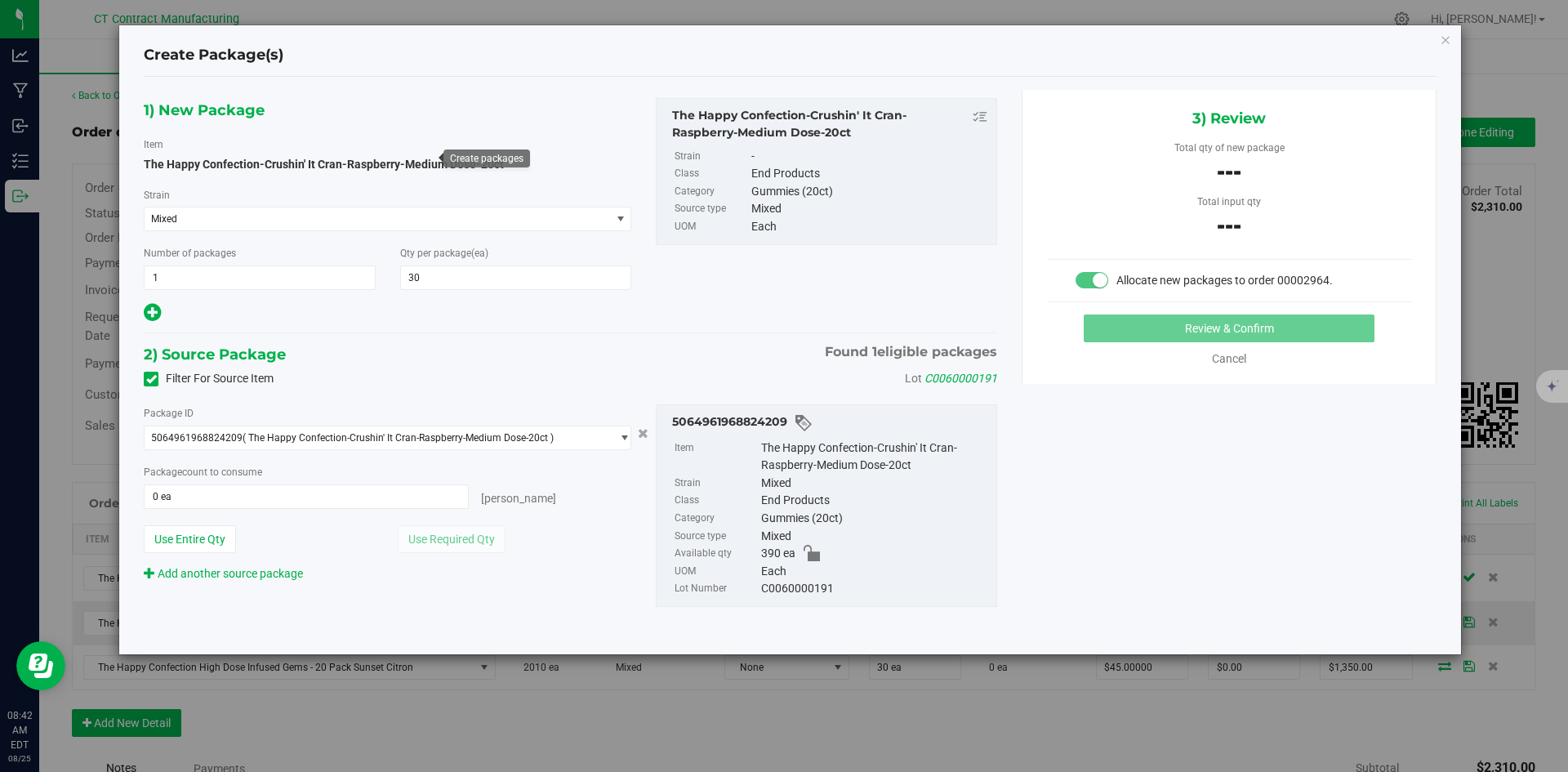
scroll to position [235, 0]
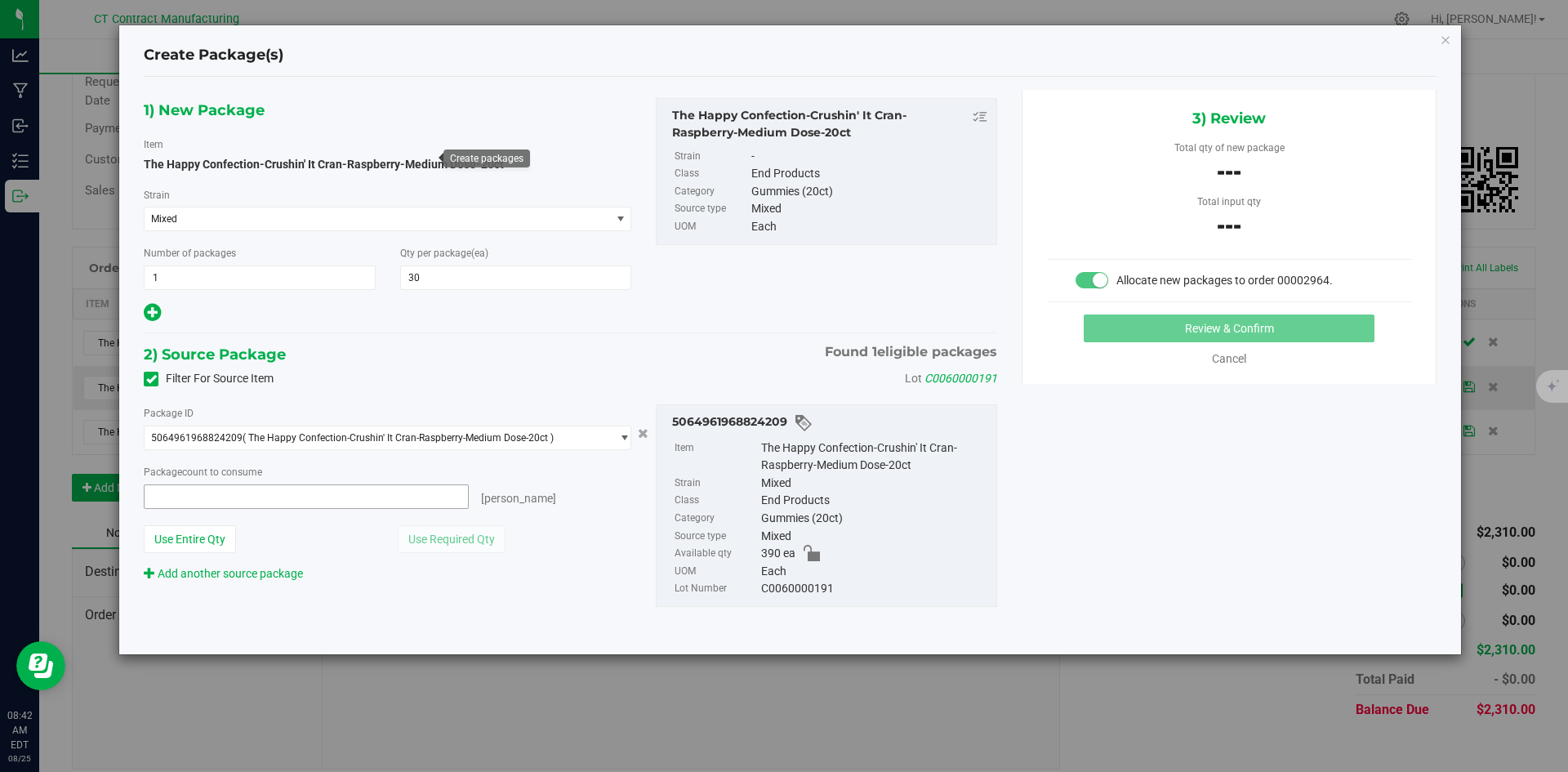
click at [456, 491] on span at bounding box center [307, 496] width 325 height 24
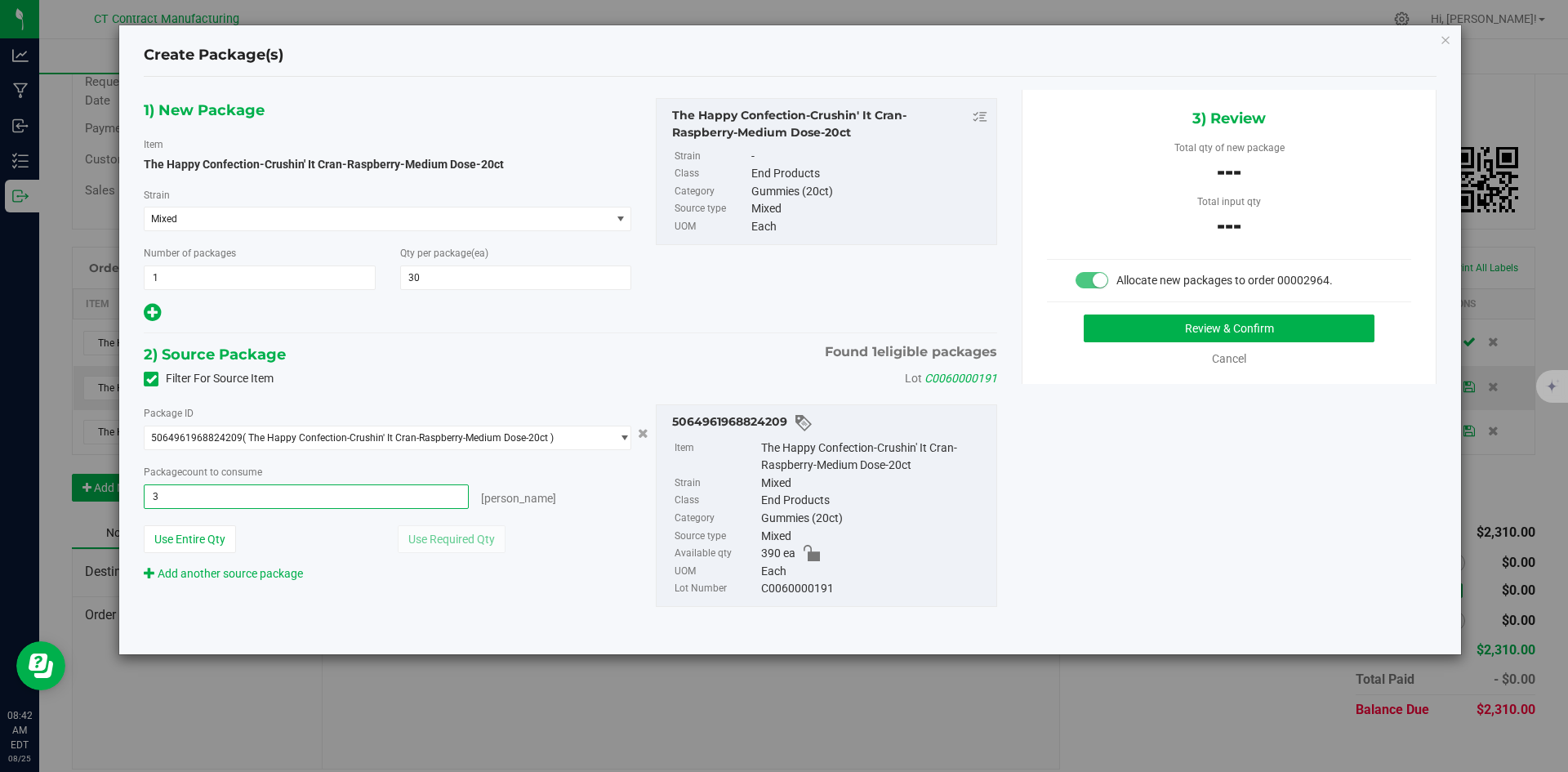
type input "30"
type input "30 ea"
click at [1138, 327] on button "Review & Confirm" at bounding box center [1228, 328] width 291 height 28
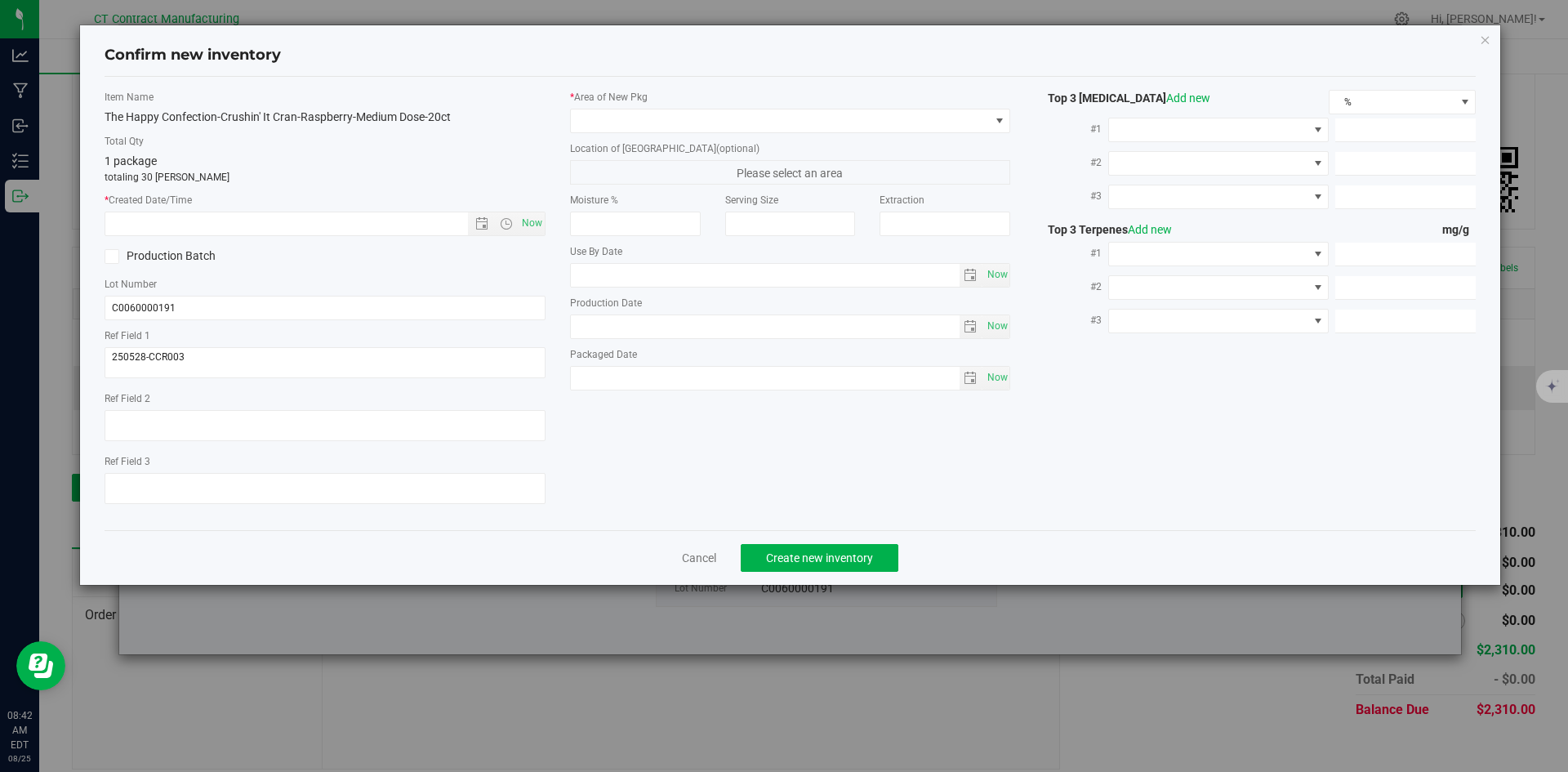
click at [545, 226] on div "Item Name The Happy Confection-Crushin' It Cran-Raspberry-Medium Dose-20ct Tota…" at bounding box center [324, 304] width 465 height 427
click at [542, 226] on span "Now" at bounding box center [531, 223] width 28 height 23
type input "8/25/2025 8:42 AM"
click at [601, 139] on div "* Area of New Pkg Location of New Pkg (optional) Please select an area Moisture…" at bounding box center [790, 244] width 465 height 308
click at [610, 124] on span at bounding box center [779, 121] width 419 height 23
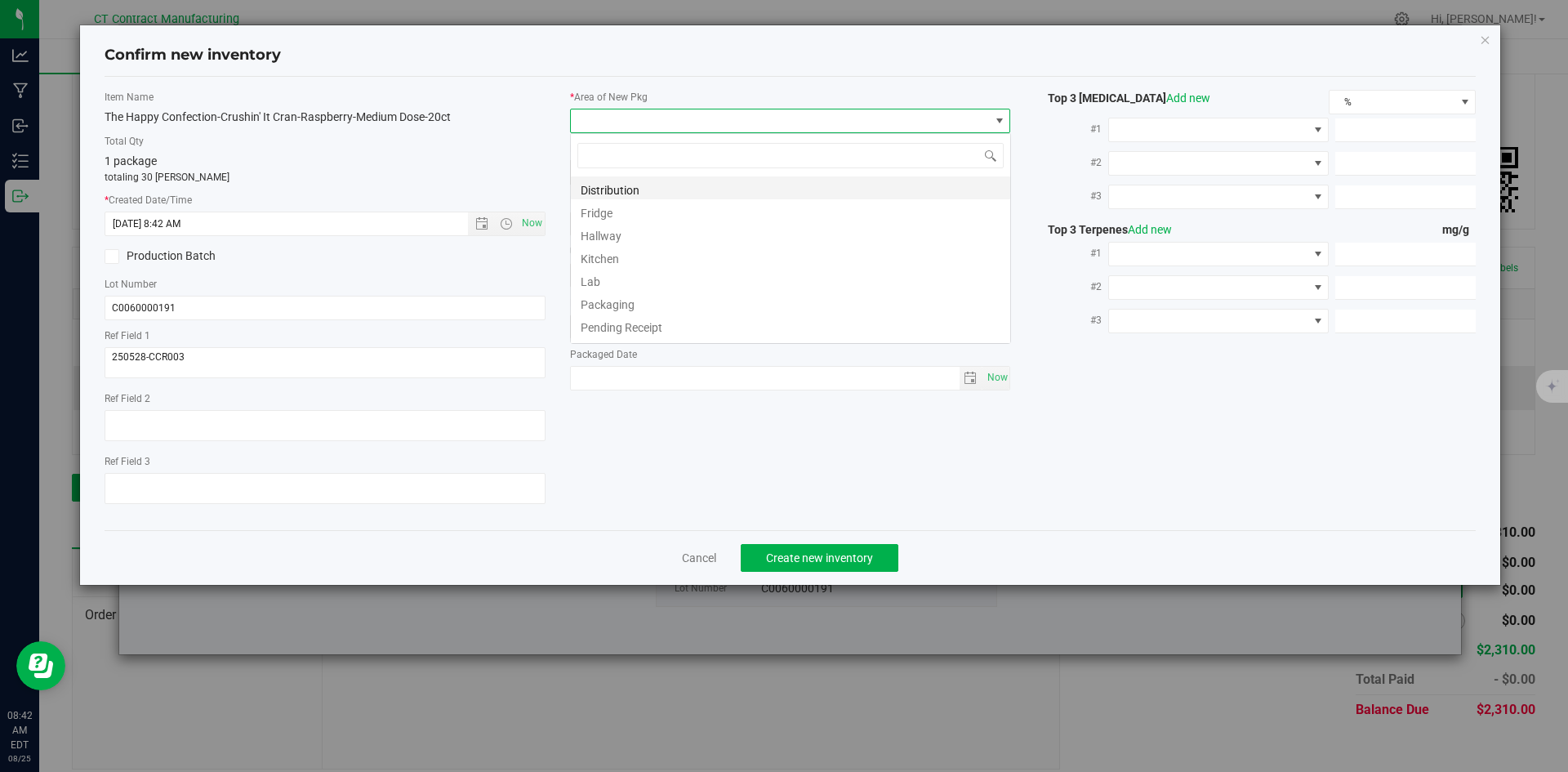
scroll to position [24, 441]
click at [616, 186] on li "Distribution" at bounding box center [790, 188] width 439 height 23
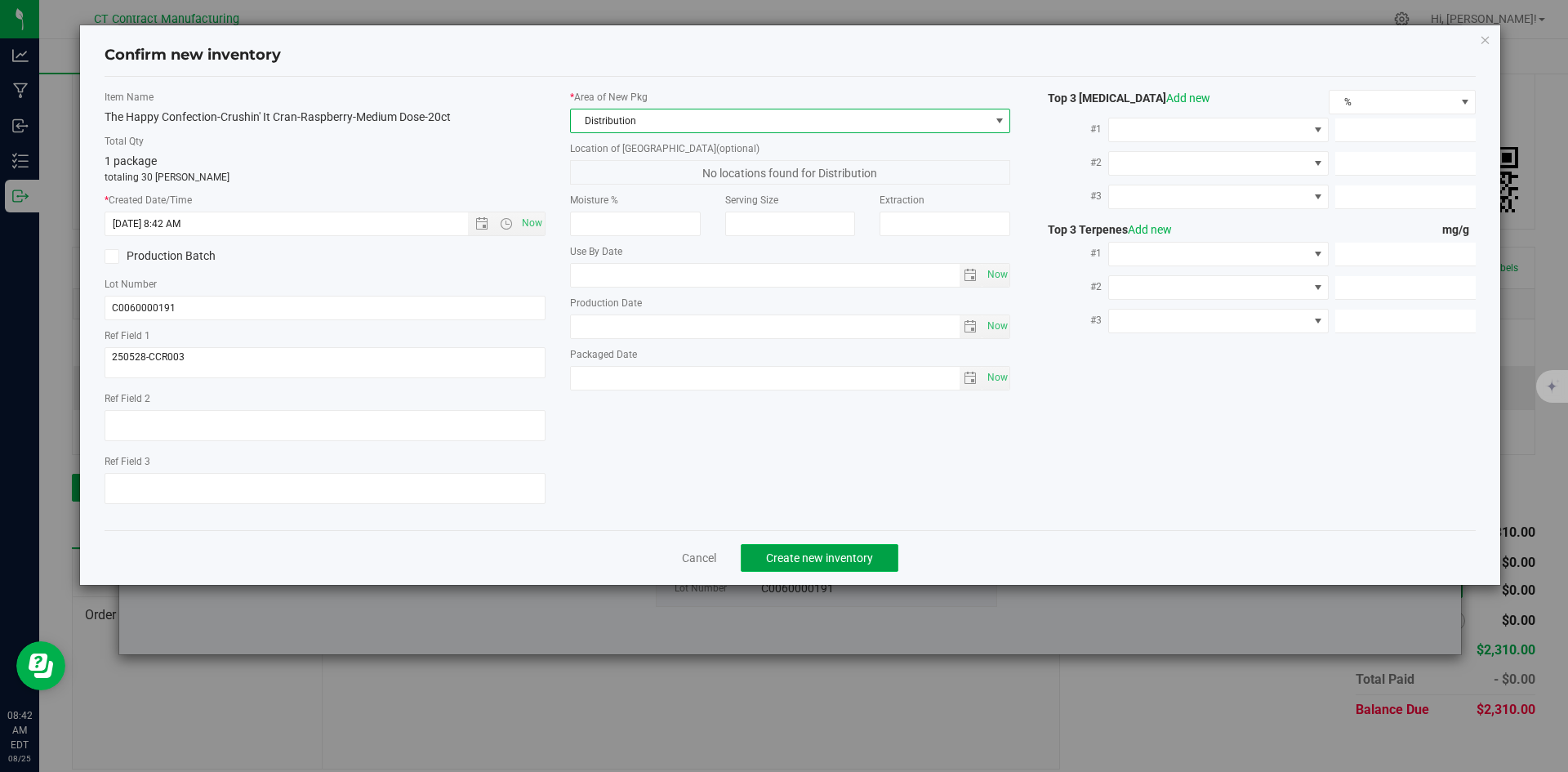
click at [785, 560] on span "Create new inventory" at bounding box center [818, 557] width 107 height 13
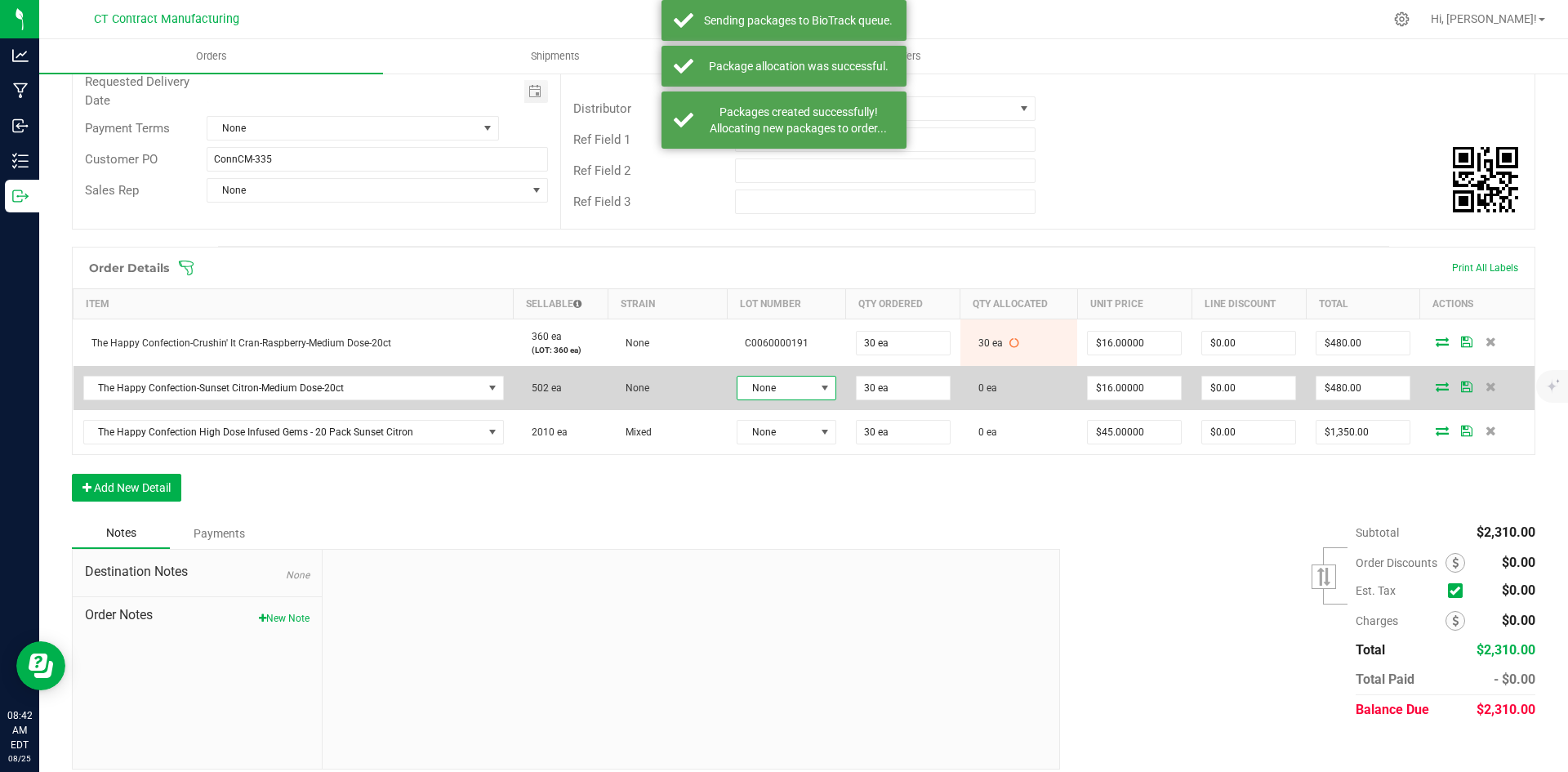
click at [792, 378] on span "None" at bounding box center [777, 387] width 78 height 23
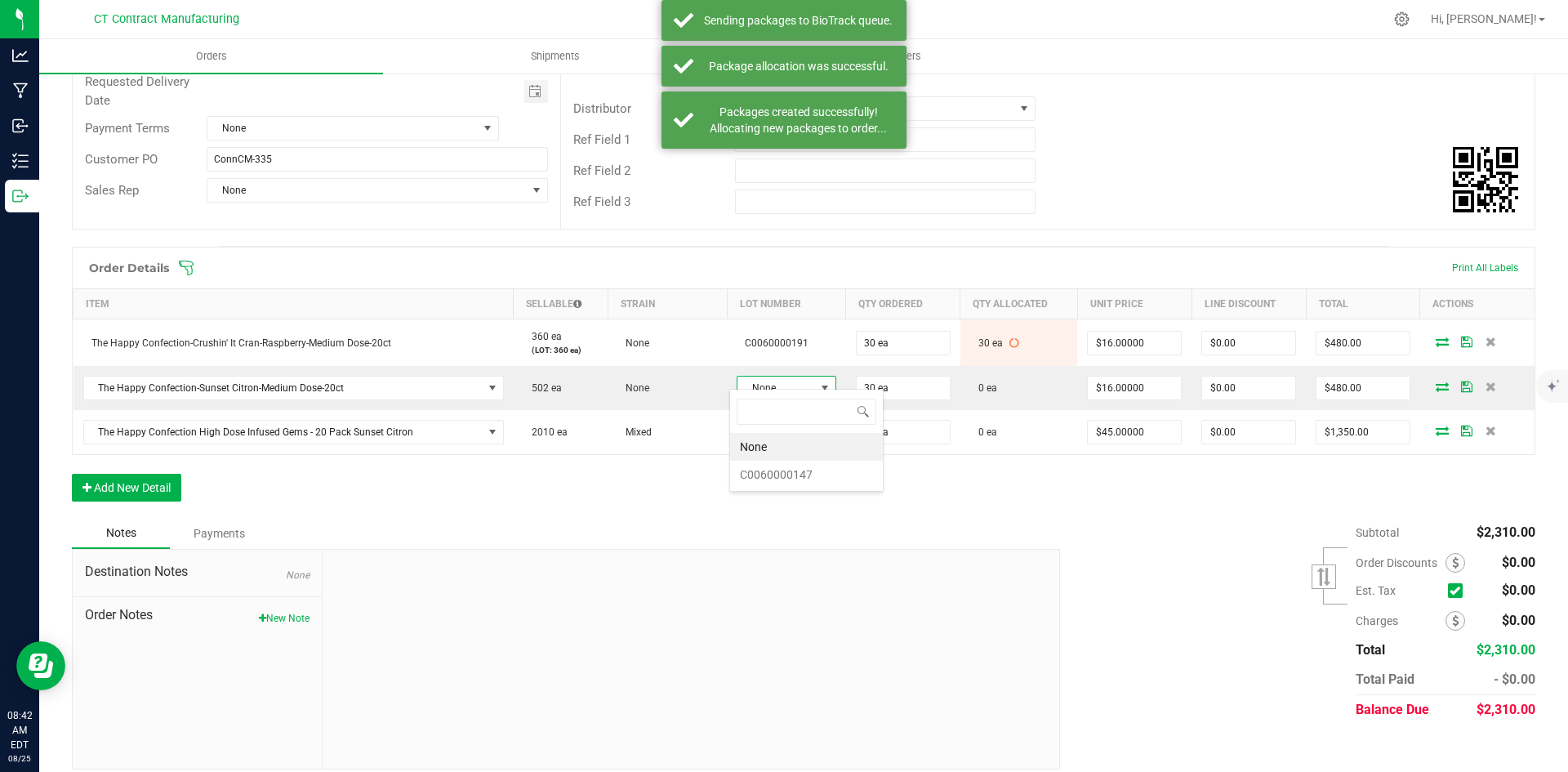
scroll to position [24, 98]
click at [792, 471] on li "C0060000147" at bounding box center [806, 475] width 152 height 28
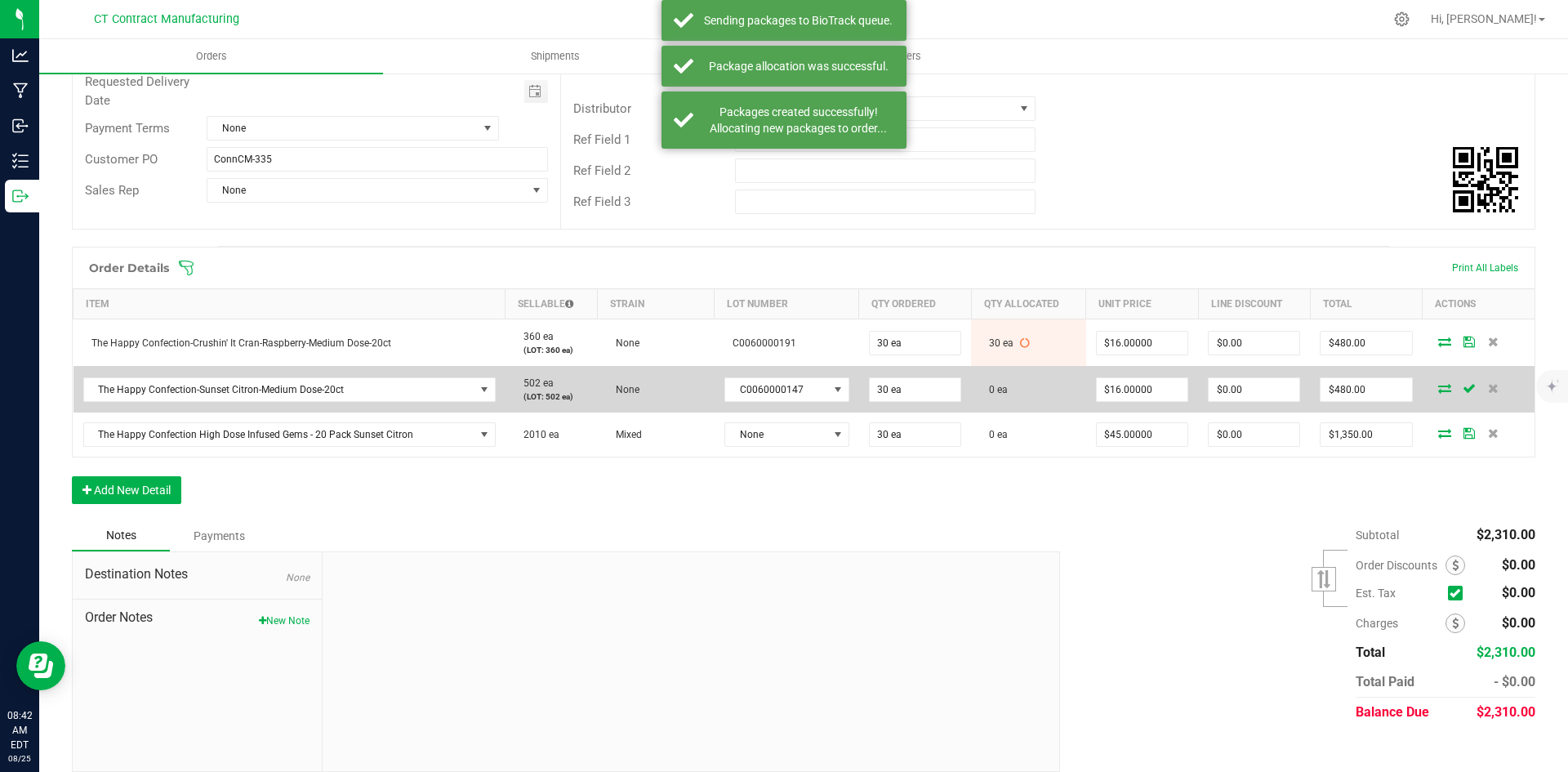
click at [1438, 383] on icon at bounding box center [1444, 387] width 13 height 10
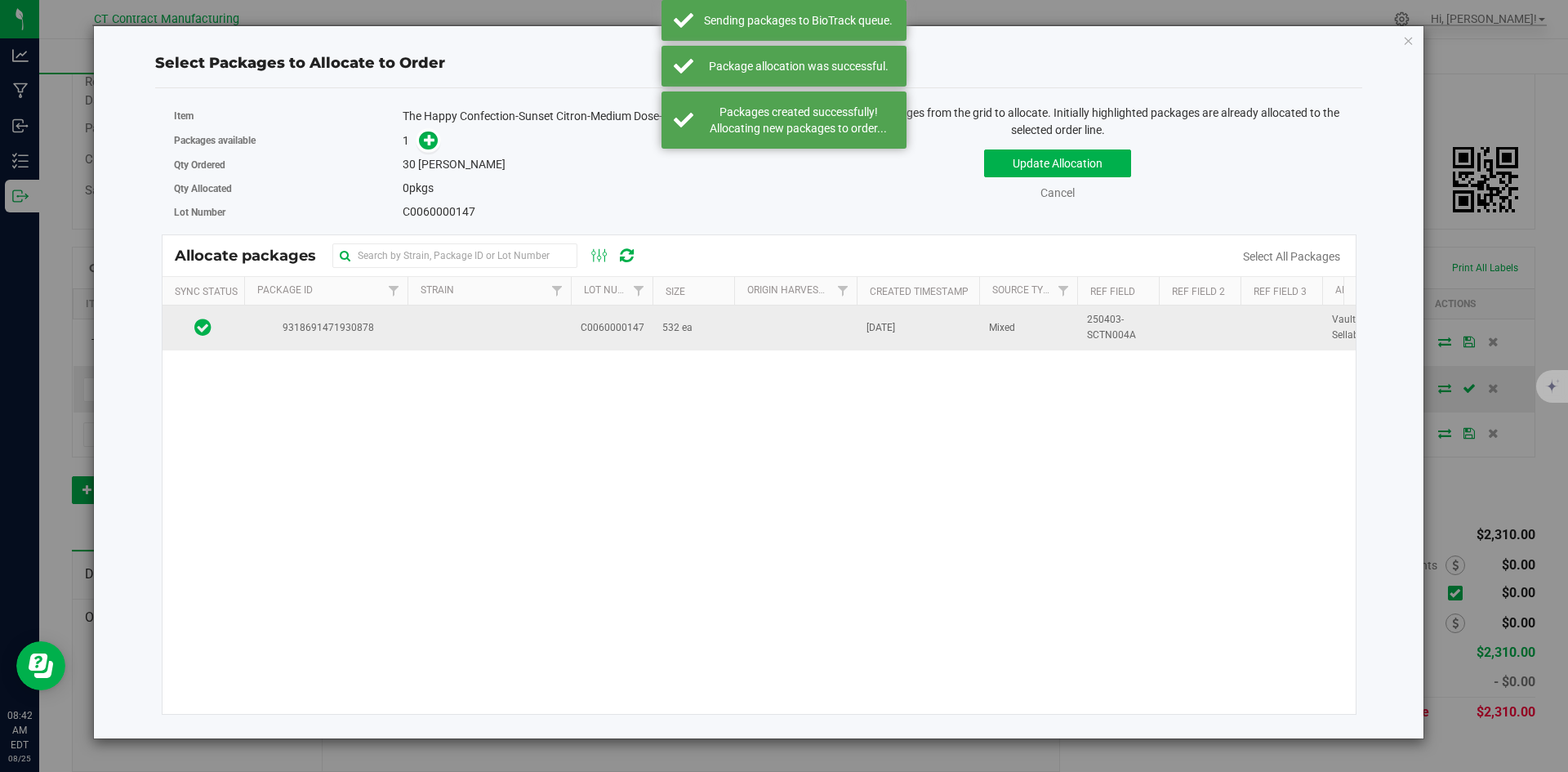
click at [615, 329] on span "C0060000147" at bounding box center [612, 328] width 64 height 16
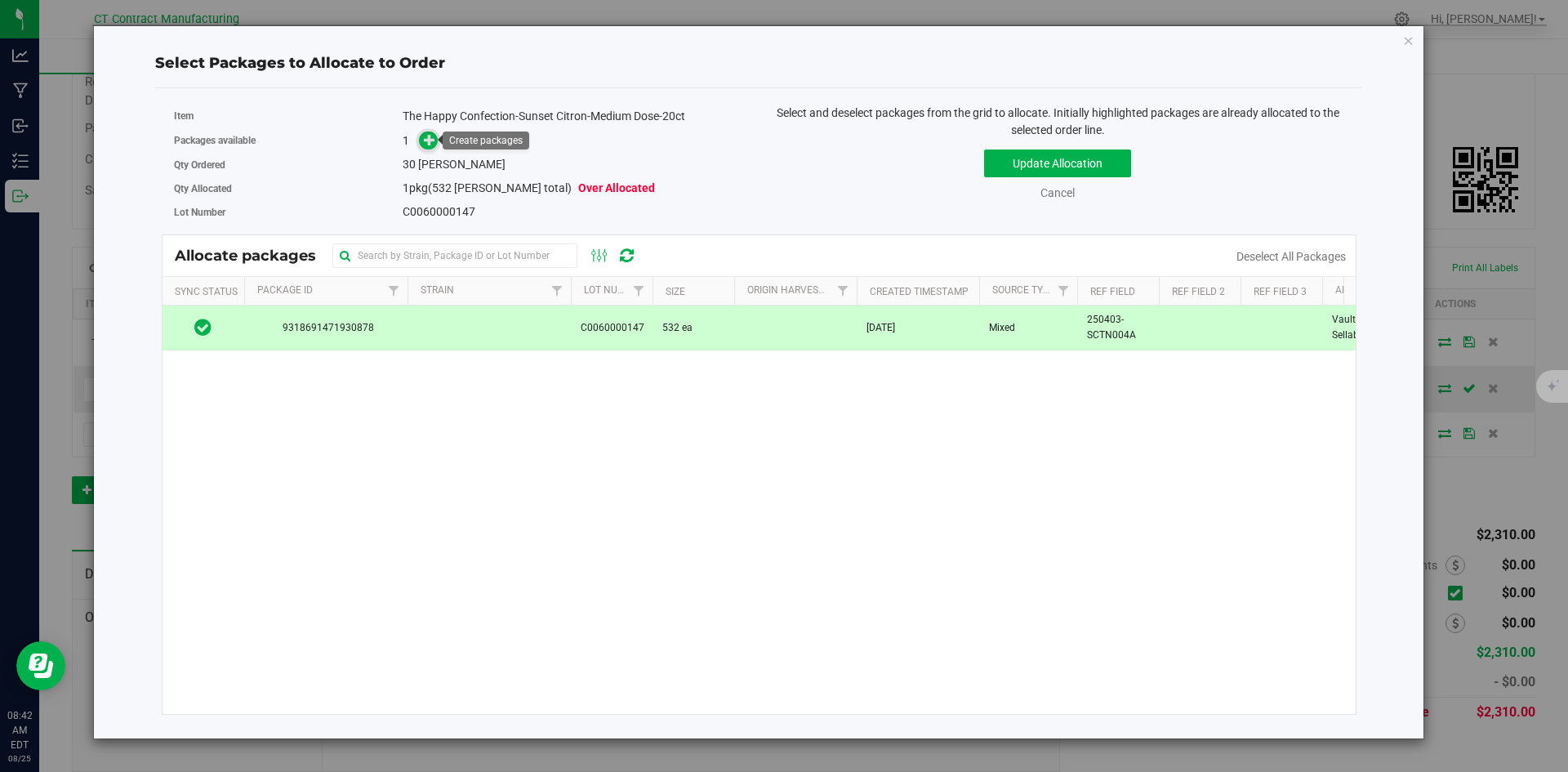
click at [422, 140] on span at bounding box center [428, 141] width 19 height 19
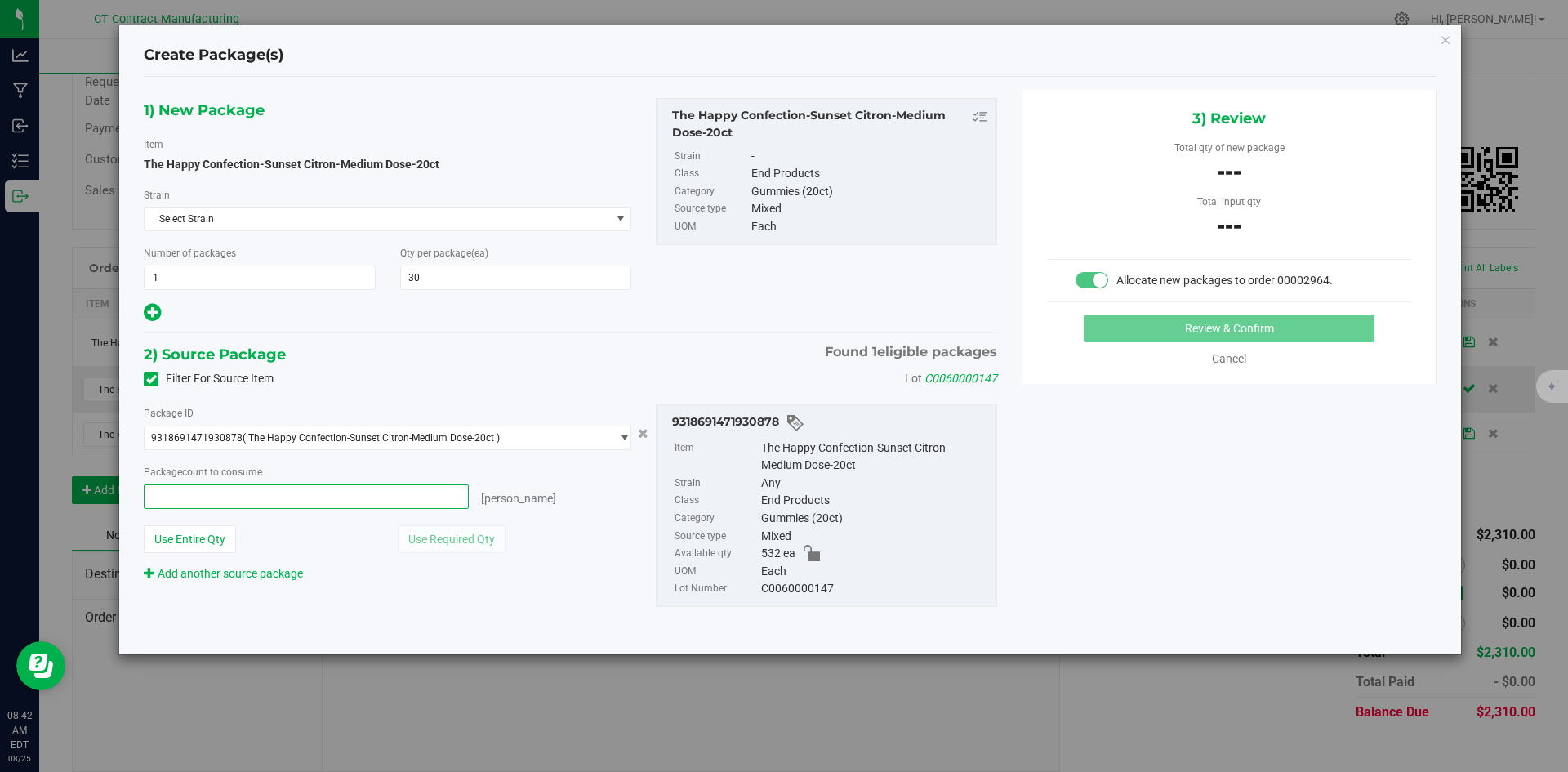
click at [301, 504] on span at bounding box center [307, 496] width 325 height 24
type input "30"
type input "30 ea"
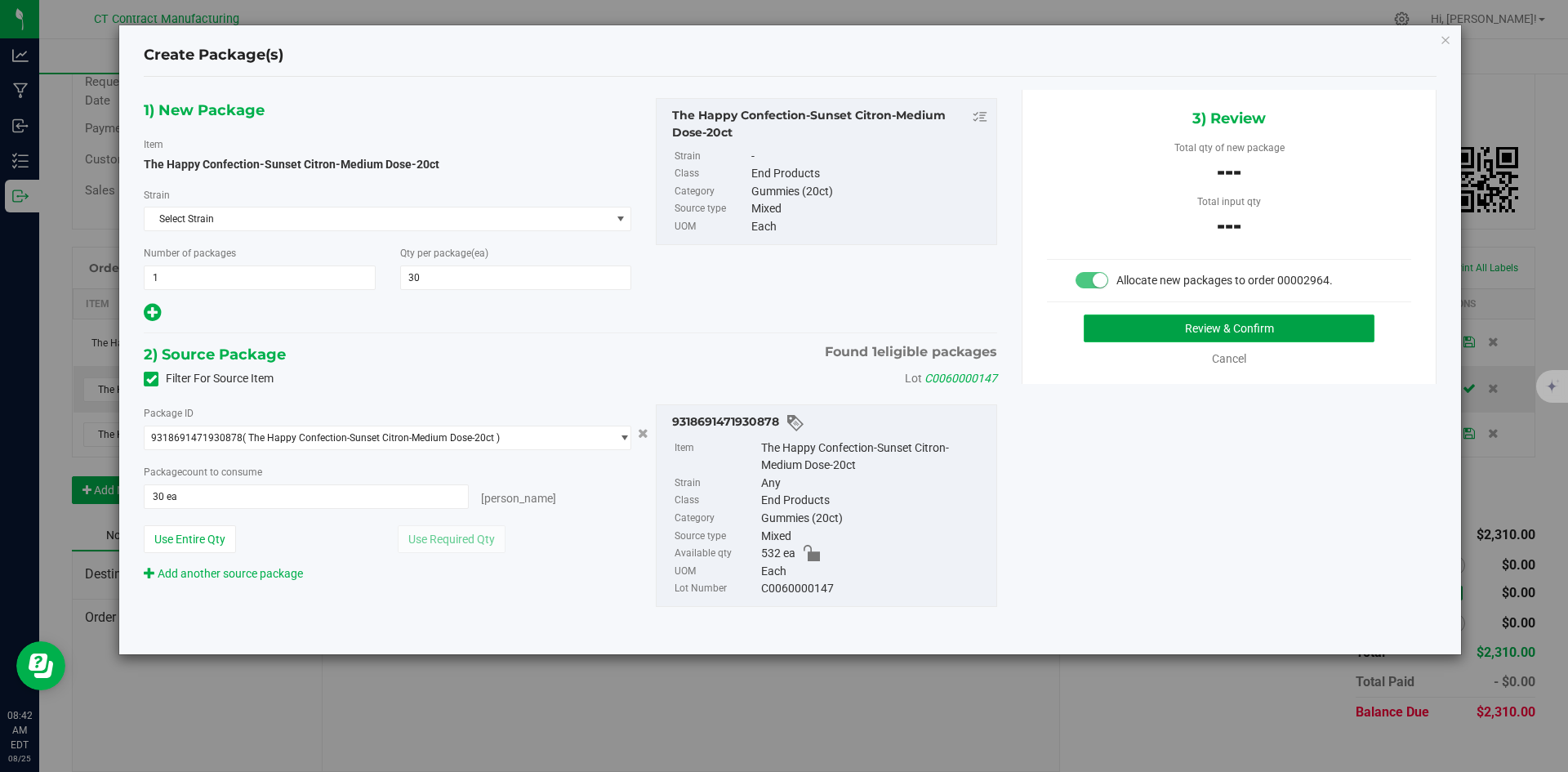
click at [1239, 327] on button "Review & Confirm" at bounding box center [1228, 328] width 291 height 28
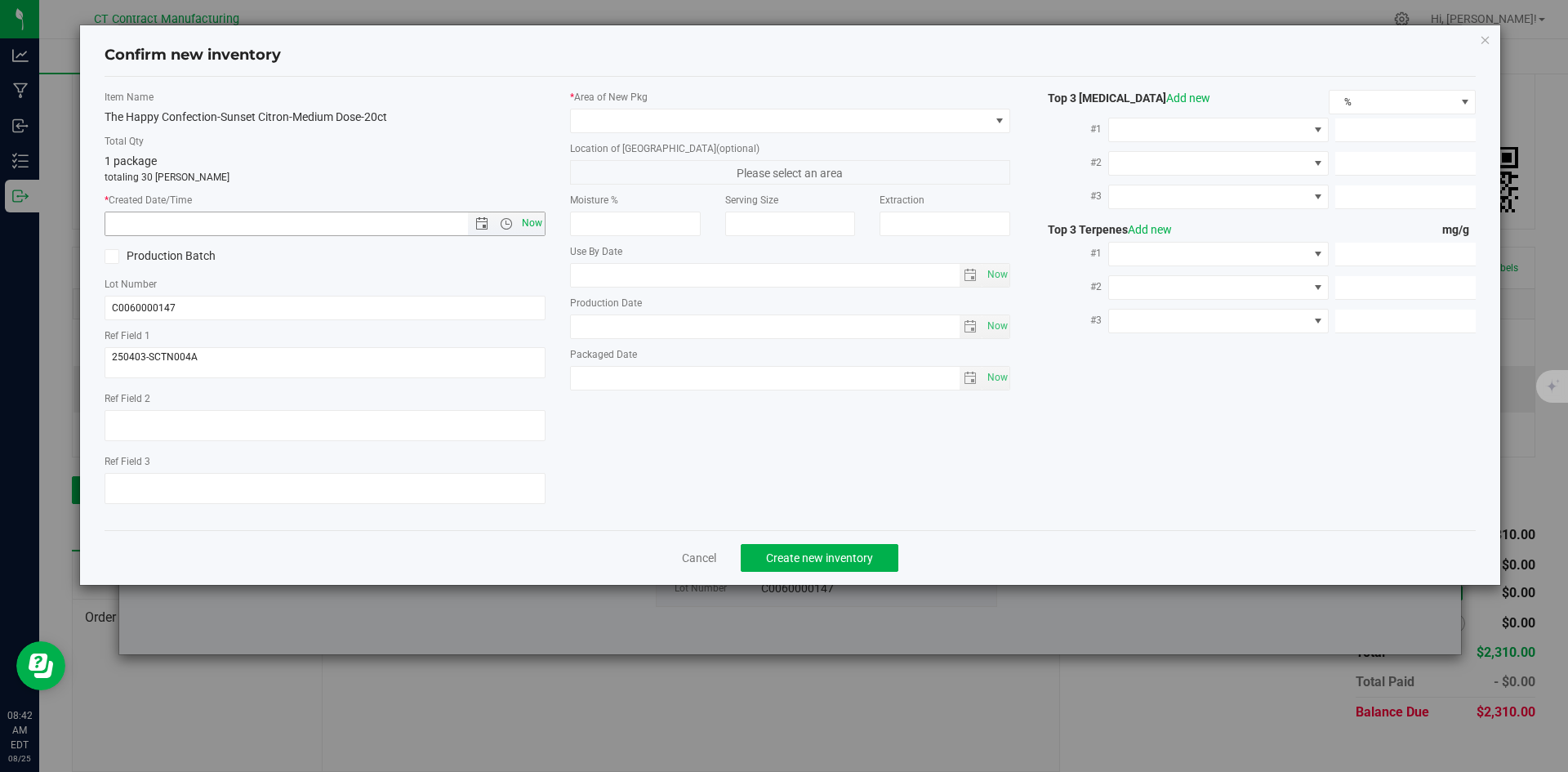
click at [529, 228] on span "Now" at bounding box center [531, 223] width 28 height 23
type input "8/25/2025 8:42 AM"
click at [592, 126] on span at bounding box center [779, 121] width 419 height 23
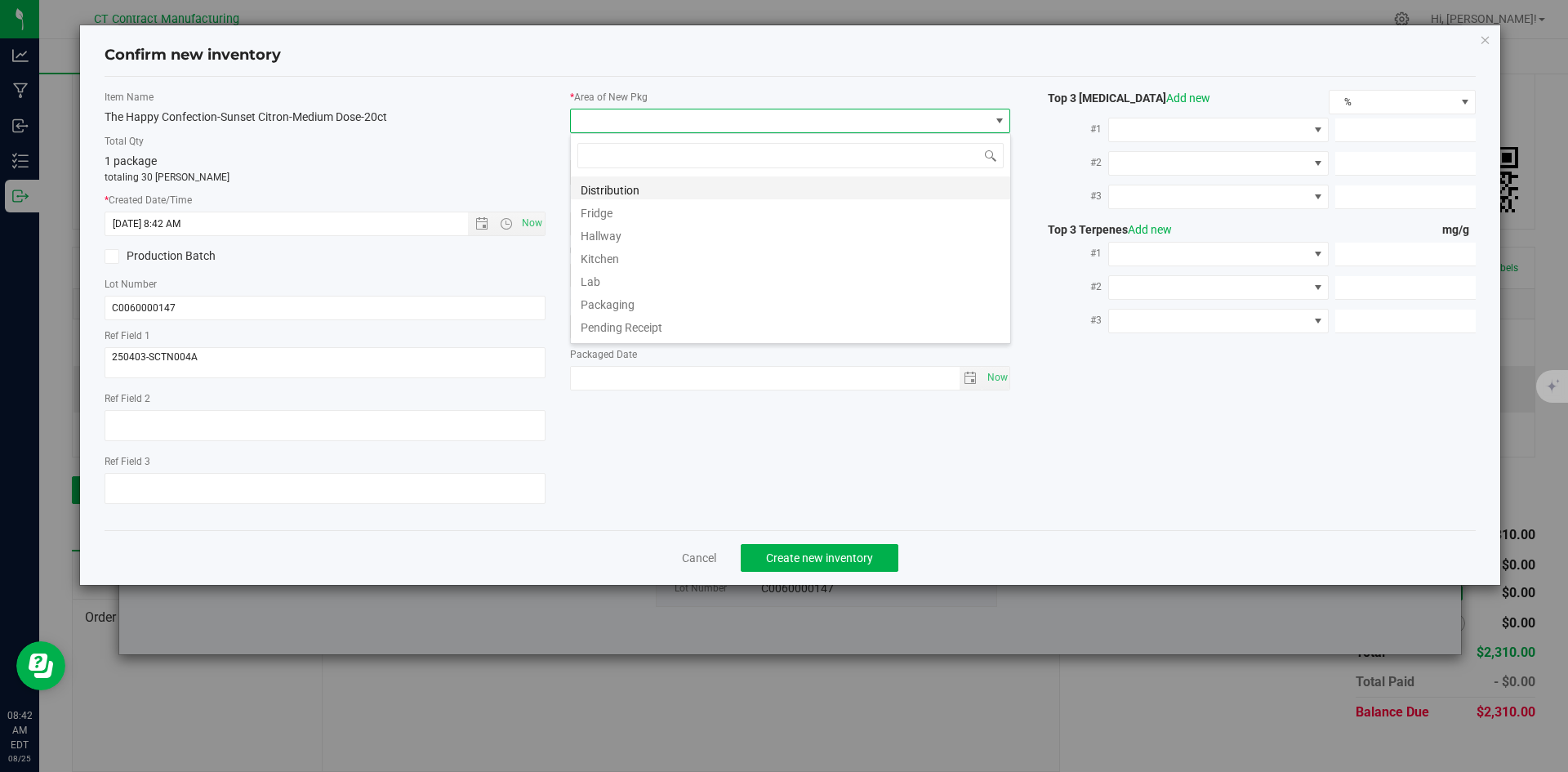
scroll to position [24, 441]
click at [600, 192] on li "Distribution" at bounding box center [790, 188] width 439 height 23
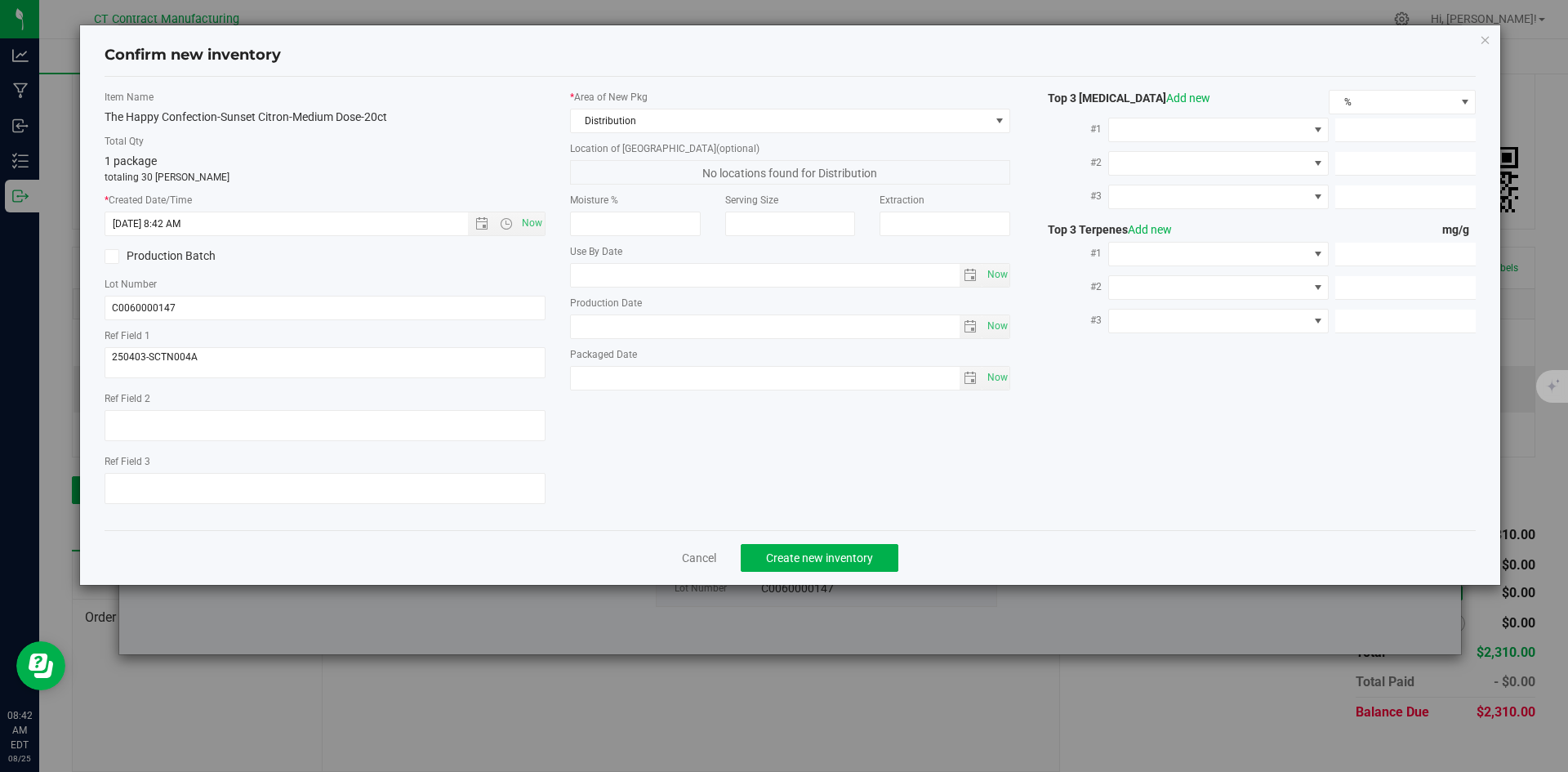
click at [764, 577] on div "Cancel Create new inventory" at bounding box center [791, 556] width 1372 height 55
click at [765, 556] on button "Create new inventory" at bounding box center [819, 557] width 158 height 28
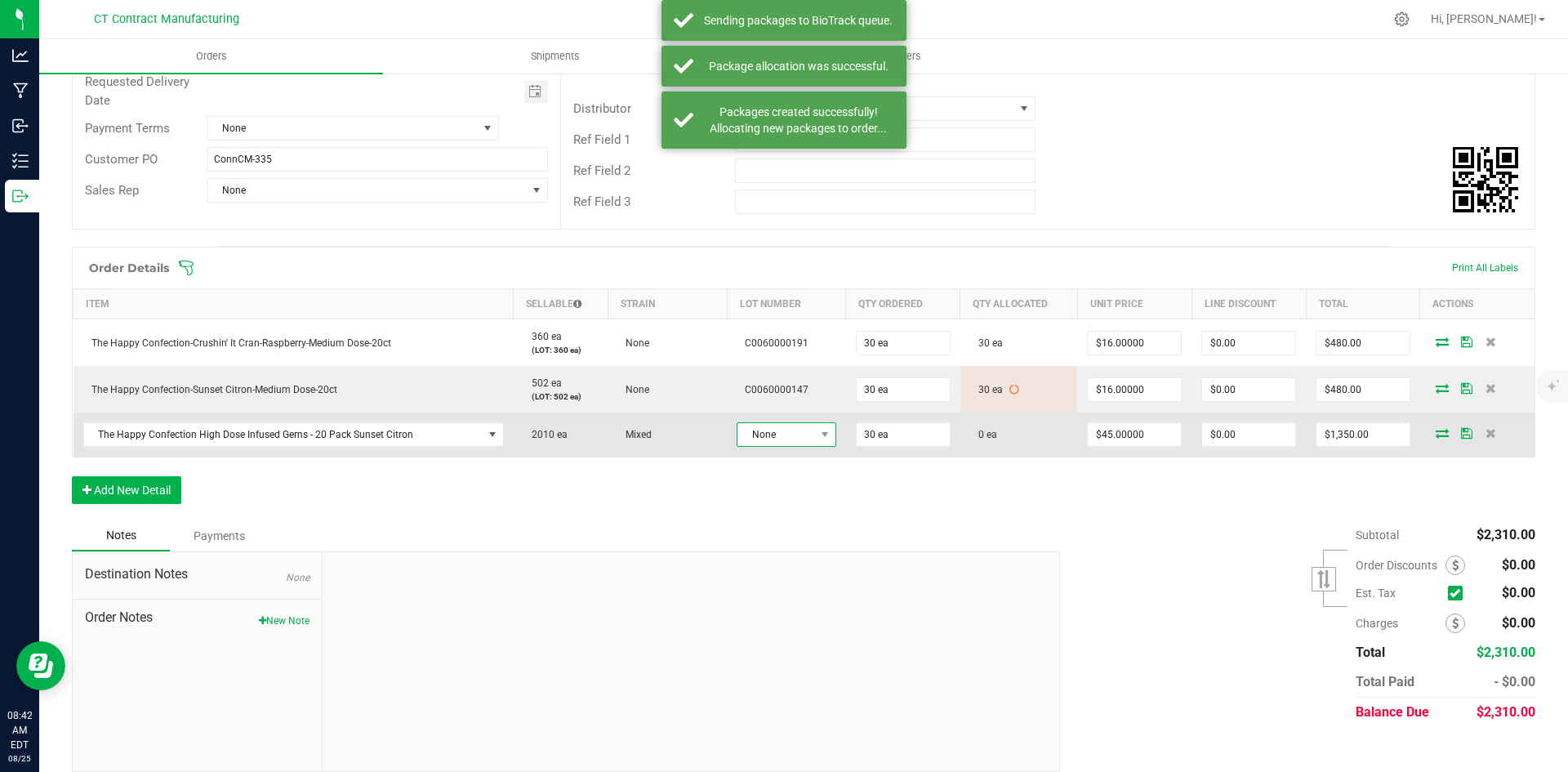
click at [756, 422] on span "None" at bounding box center [786, 434] width 99 height 24
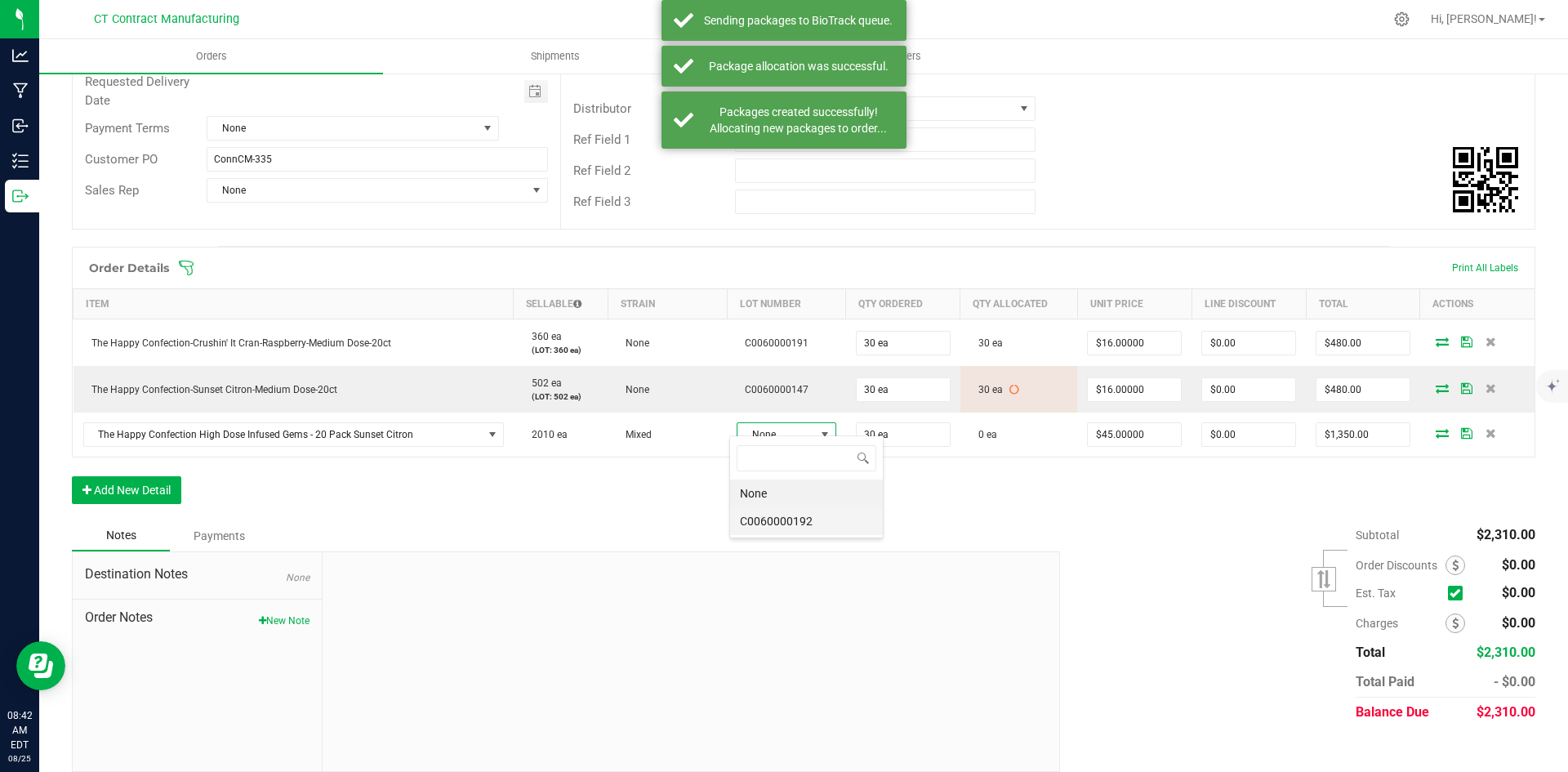
click at [782, 523] on li "C0060000192" at bounding box center [806, 521] width 152 height 28
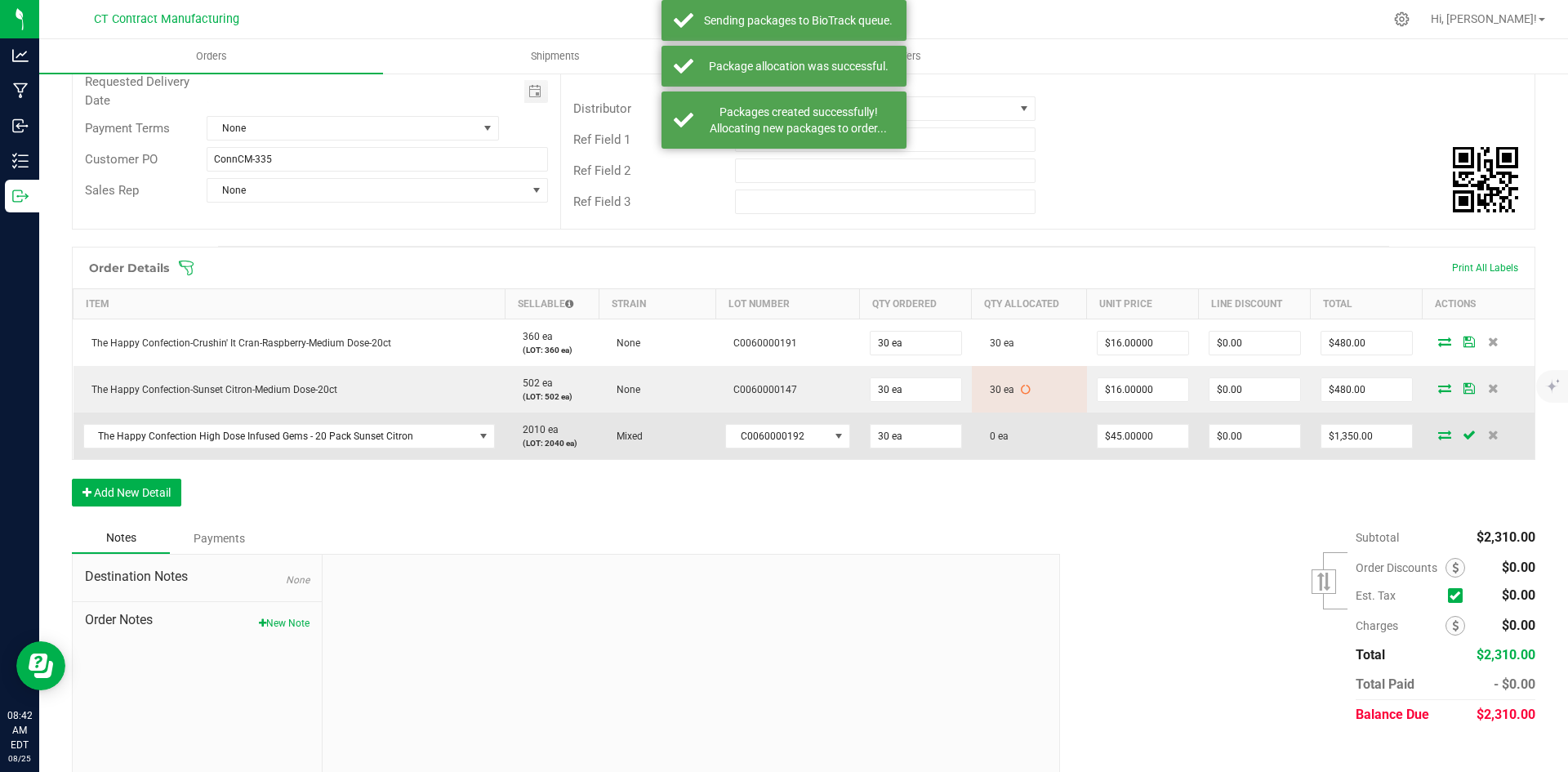
click at [1438, 429] on icon at bounding box center [1444, 434] width 13 height 10
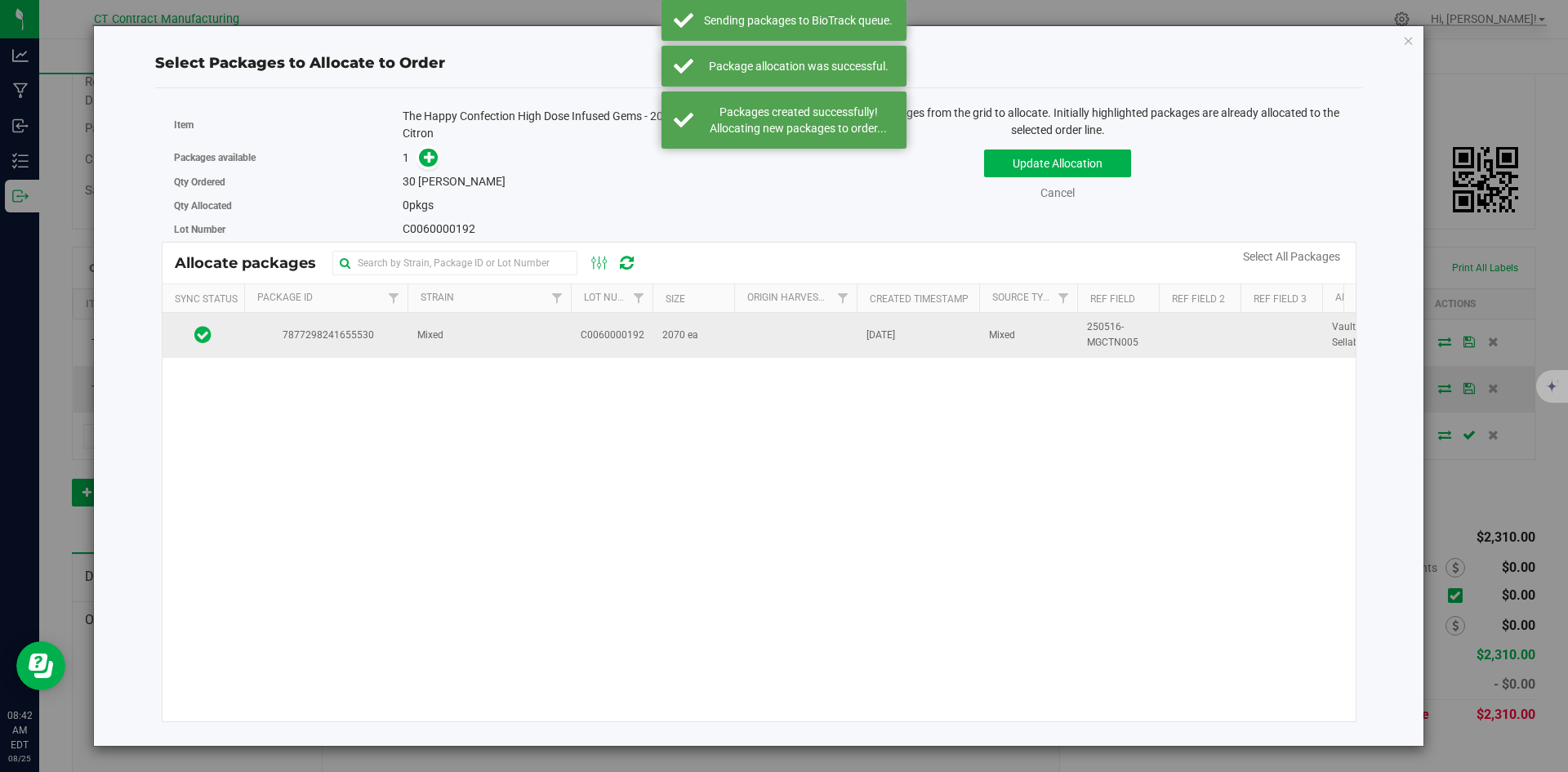
click at [454, 350] on td "Mixed" at bounding box center [490, 334] width 163 height 44
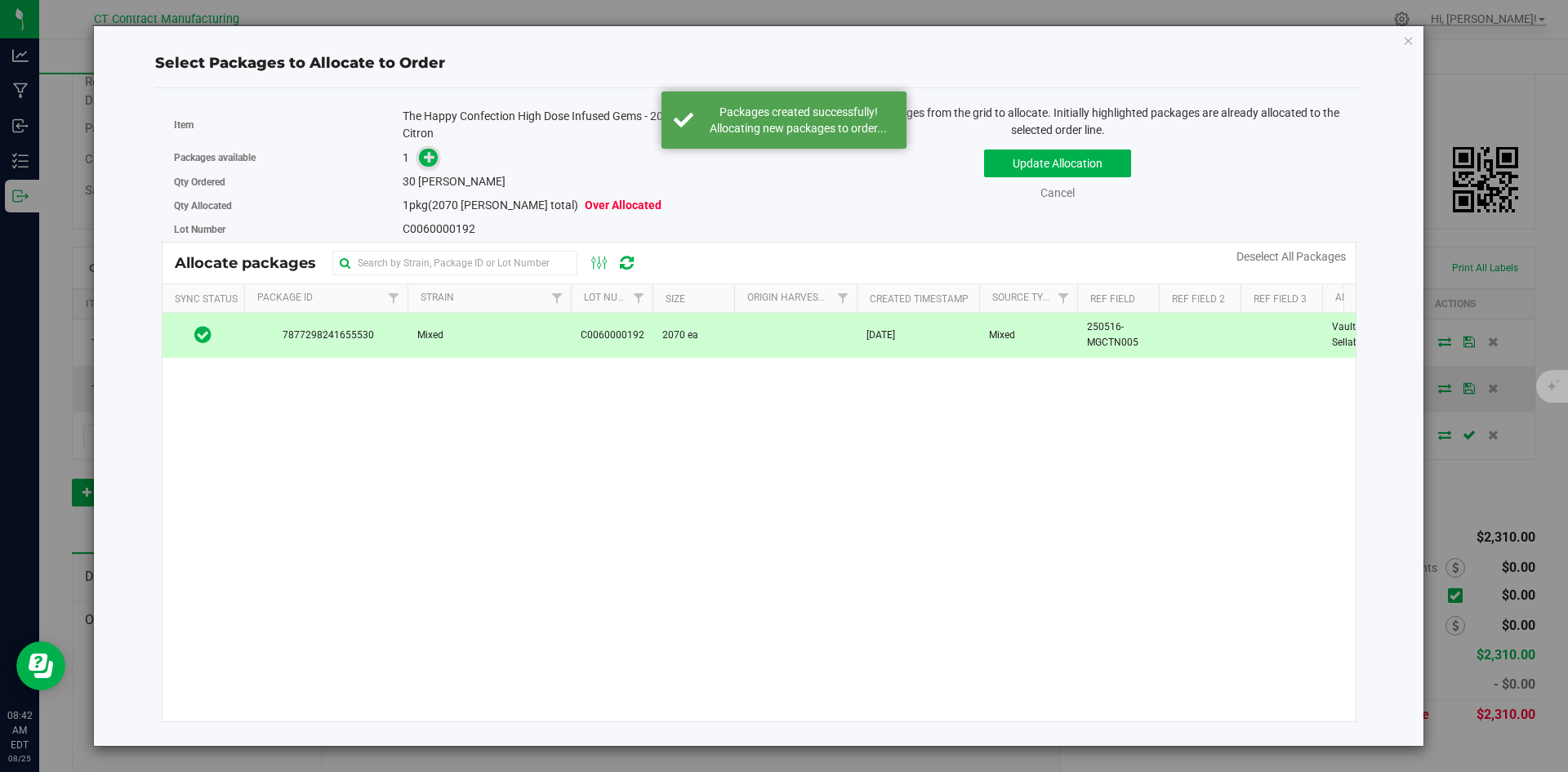
click at [428, 154] on icon at bounding box center [429, 157] width 11 height 11
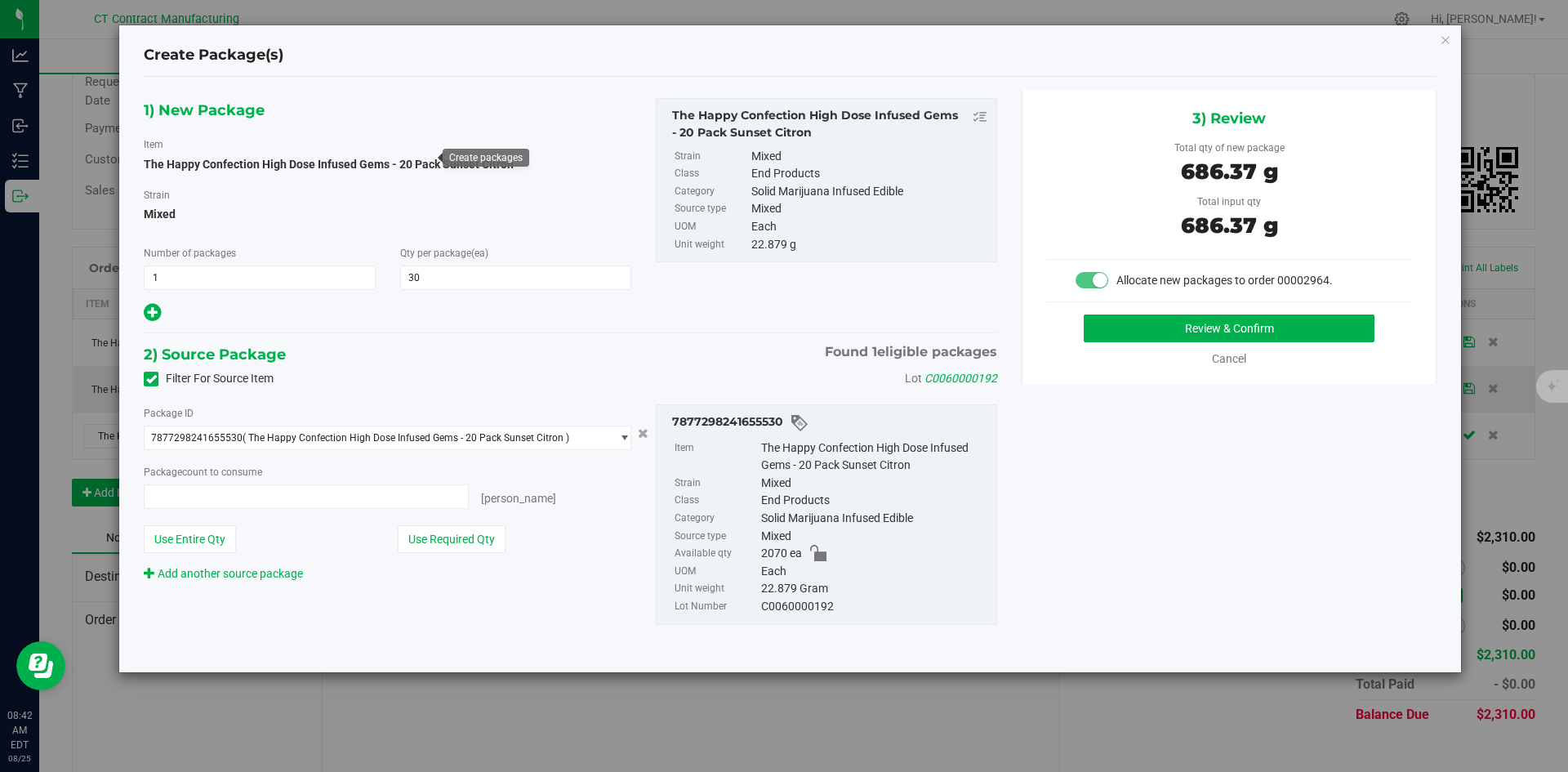
type input "30 ea"
click at [1117, 315] on button "Review & Confirm" at bounding box center [1228, 328] width 291 height 28
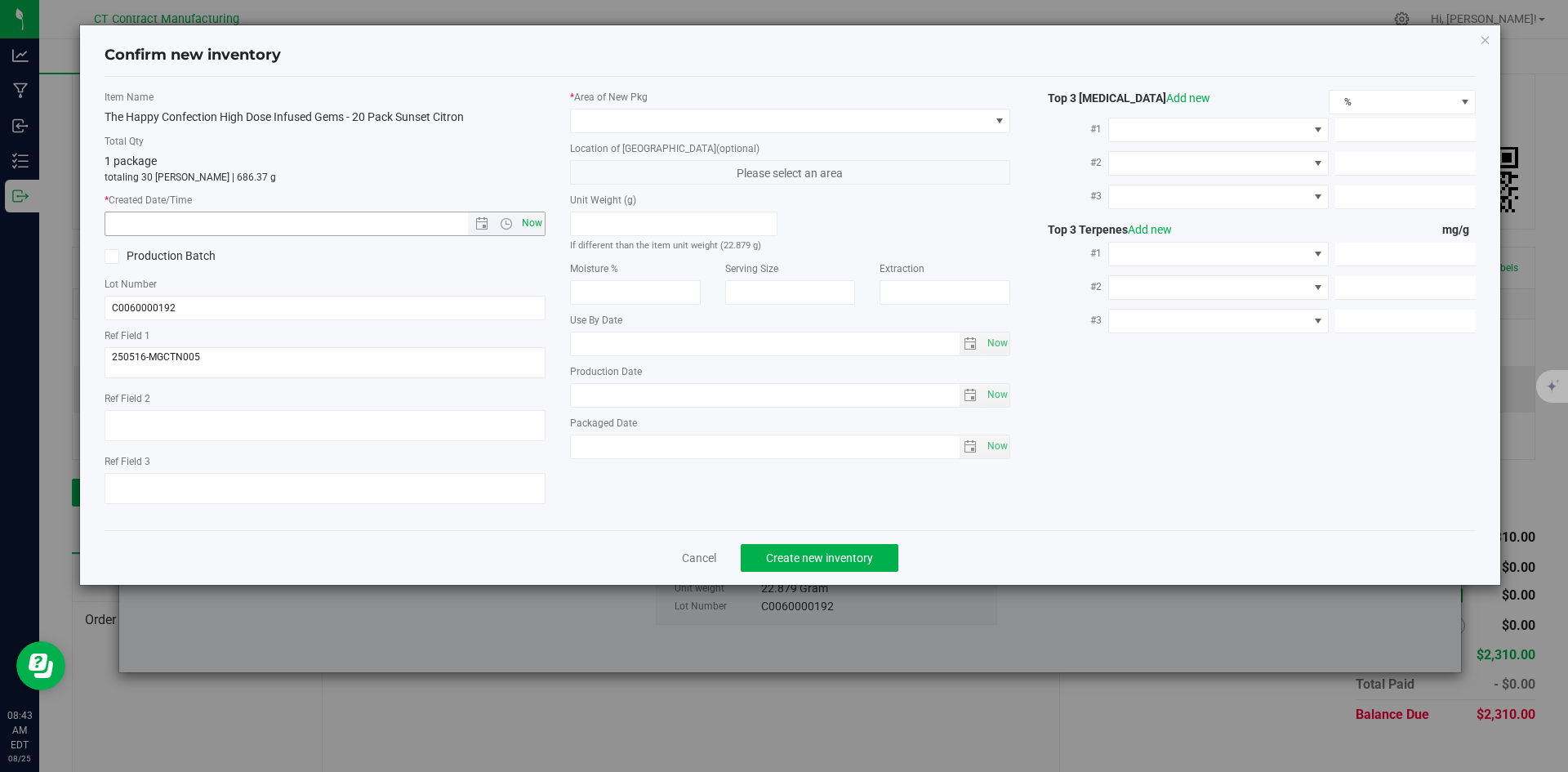
click at [529, 234] on span "Now" at bounding box center [531, 223] width 28 height 23
type input "8/25/2025 8:43 AM"
click at [616, 124] on span at bounding box center [779, 121] width 419 height 23
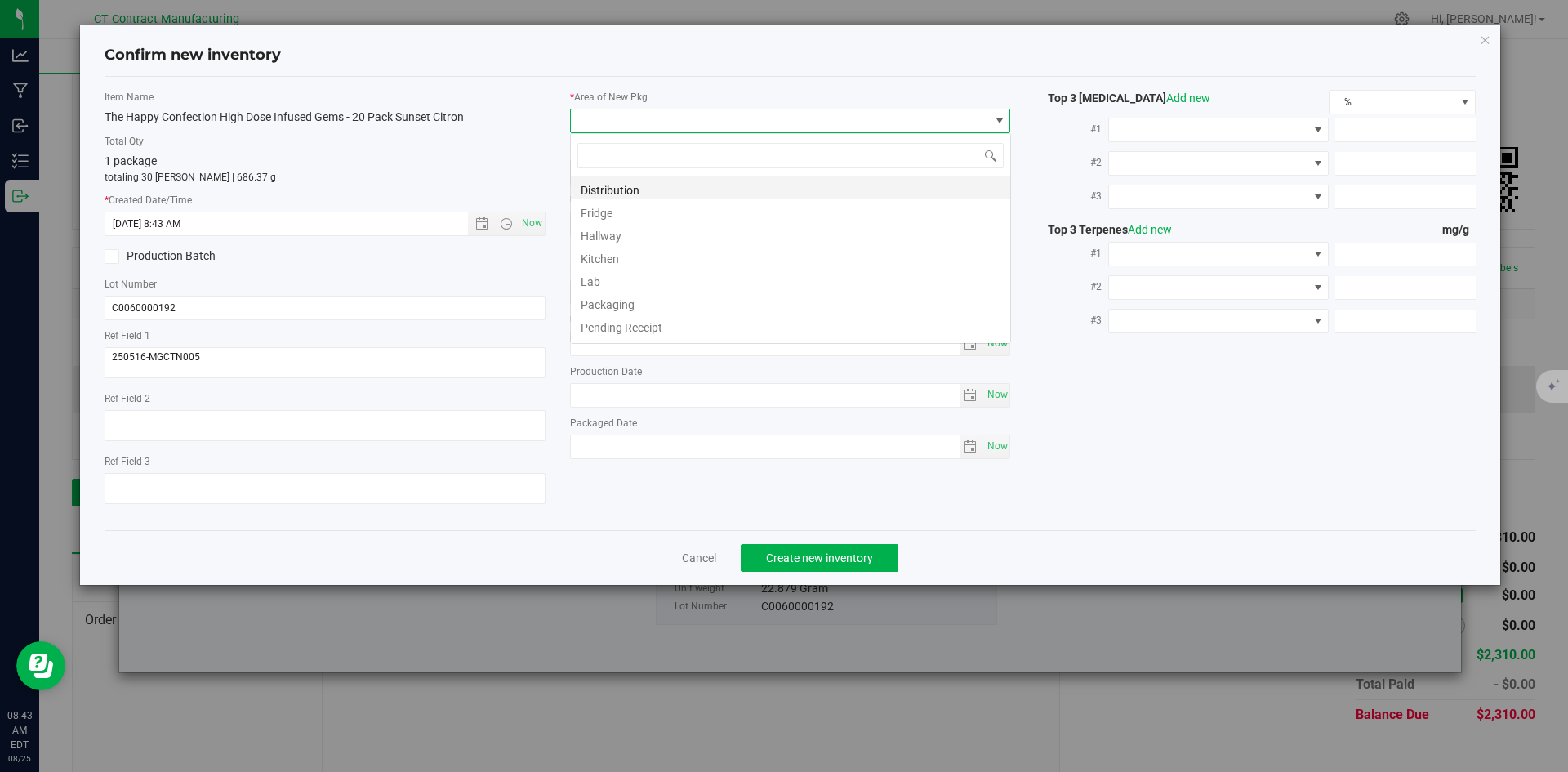
scroll to position [24, 441]
click at [619, 193] on li "Distribution" at bounding box center [790, 188] width 439 height 23
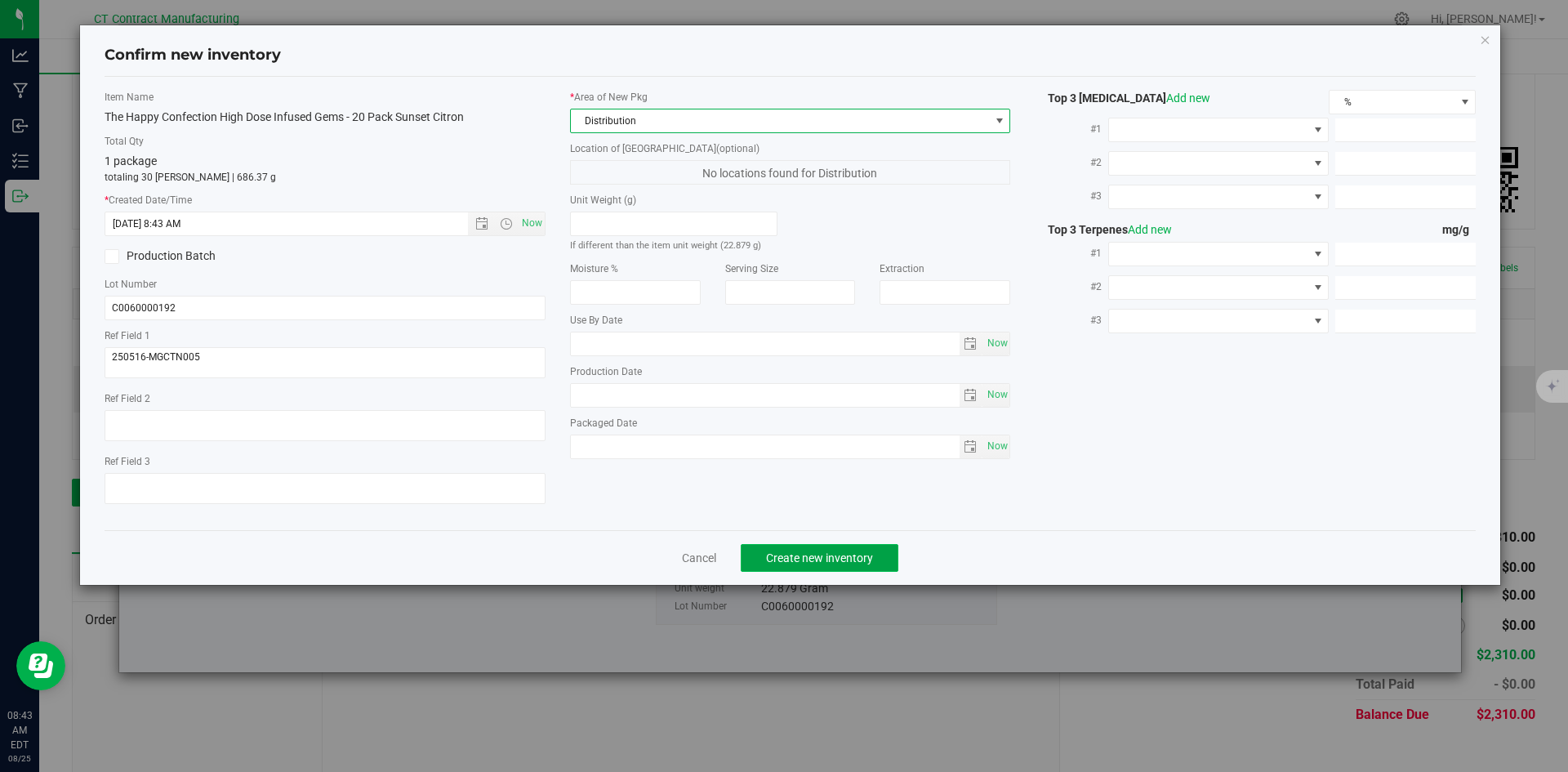
click at [833, 561] on span "Create new inventory" at bounding box center [818, 557] width 107 height 13
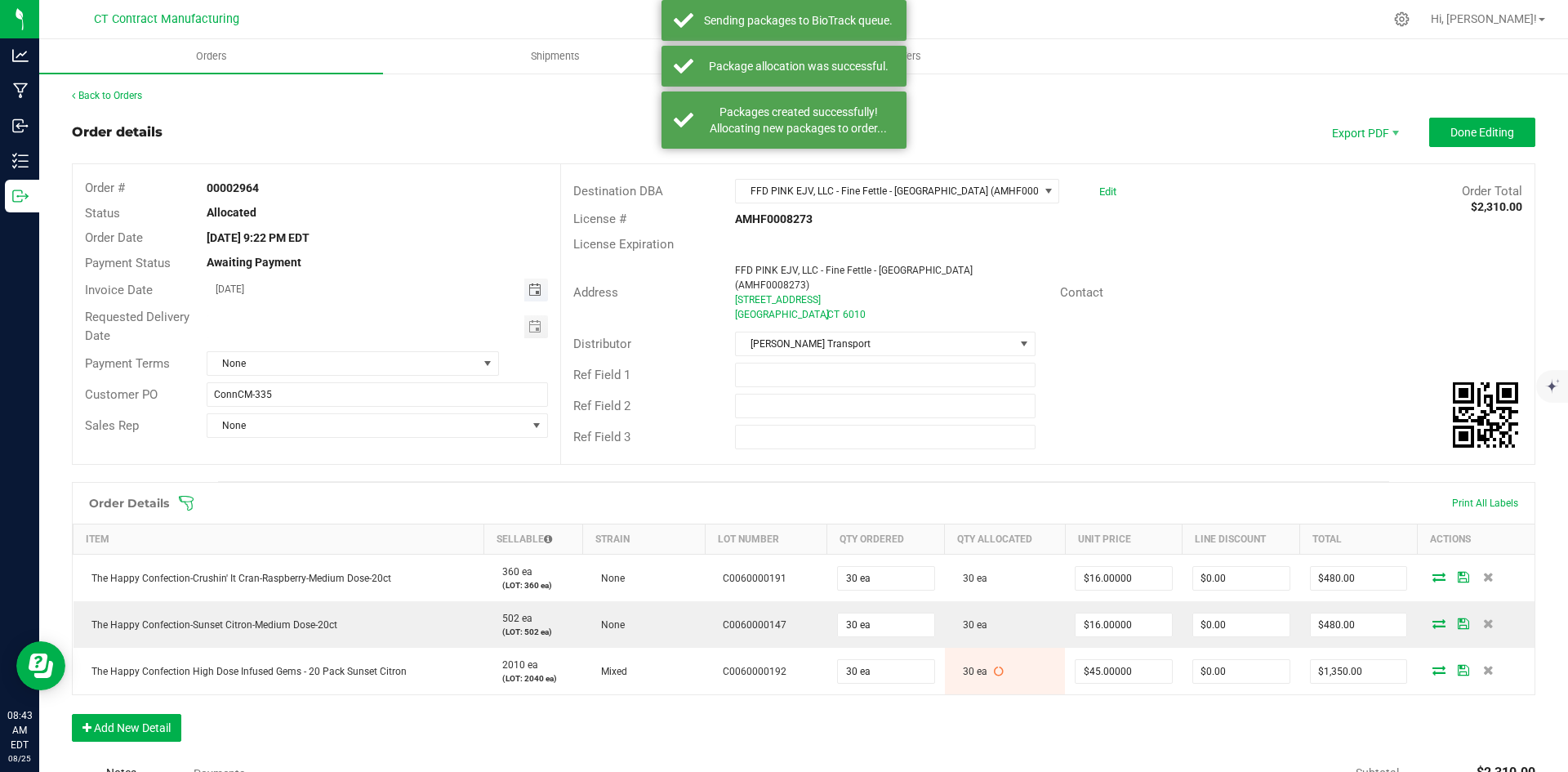
click at [531, 292] on span "Toggle calendar" at bounding box center [535, 290] width 13 height 13
click at [328, 477] on span "26" at bounding box center [327, 476] width 23 height 25
type input "[DATE]"
click at [416, 350] on div "Payment Terms None" at bounding box center [316, 362] width 488 height 31
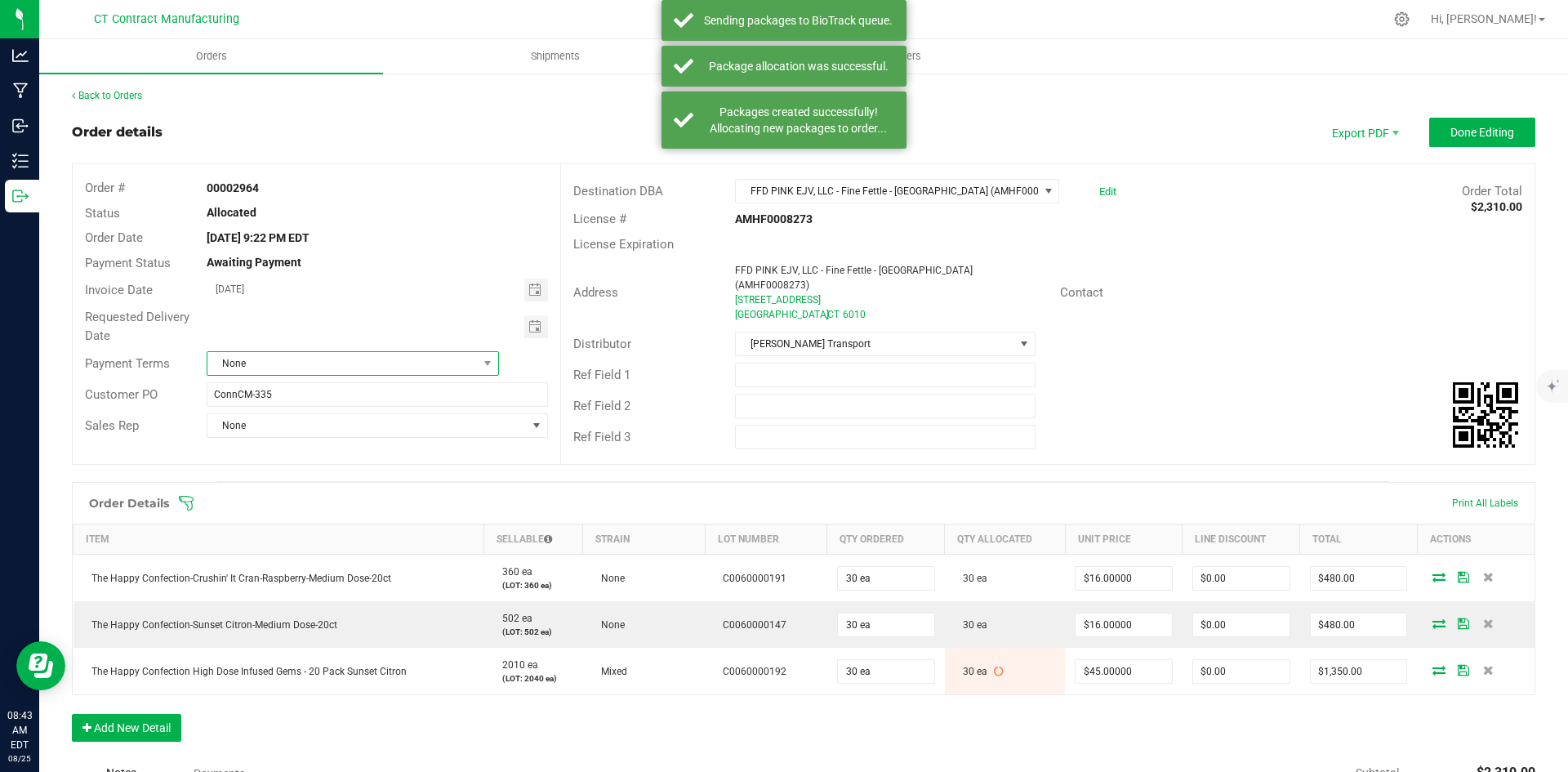
click at [415, 360] on span "None" at bounding box center [342, 363] width 270 height 23
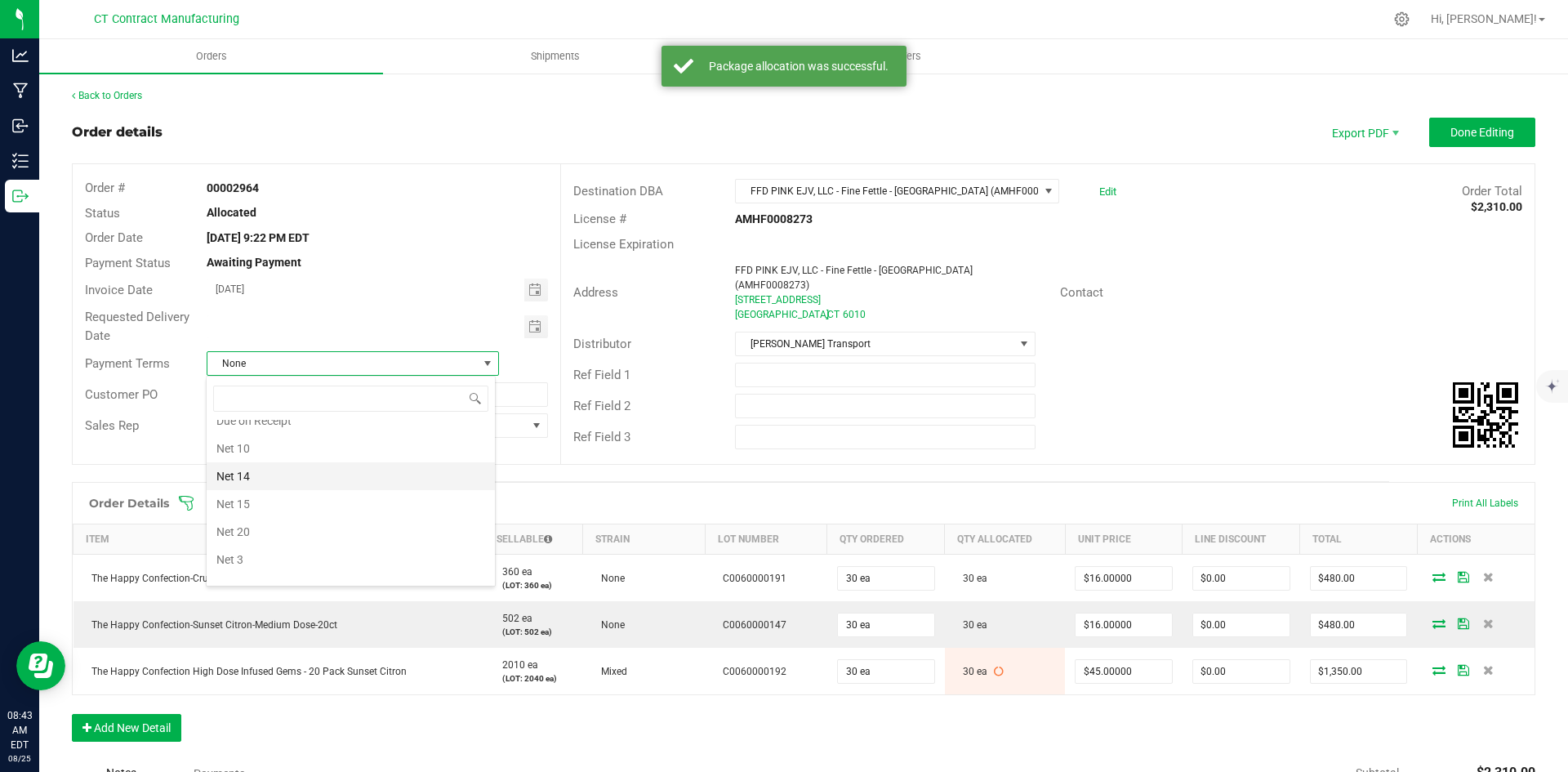
scroll to position [90, 0]
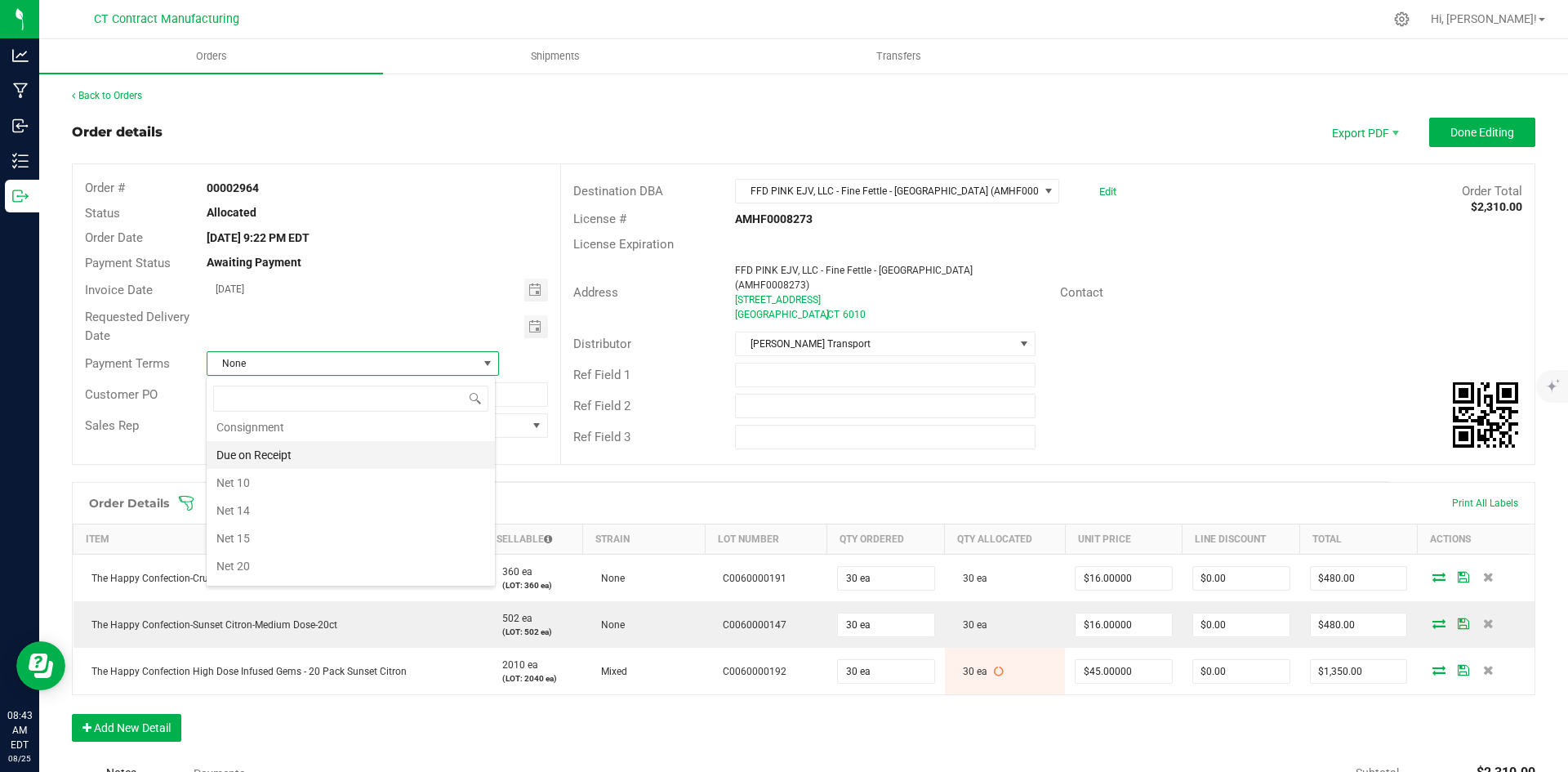
click at [370, 447] on li "Due on Receipt" at bounding box center [350, 455] width 288 height 28
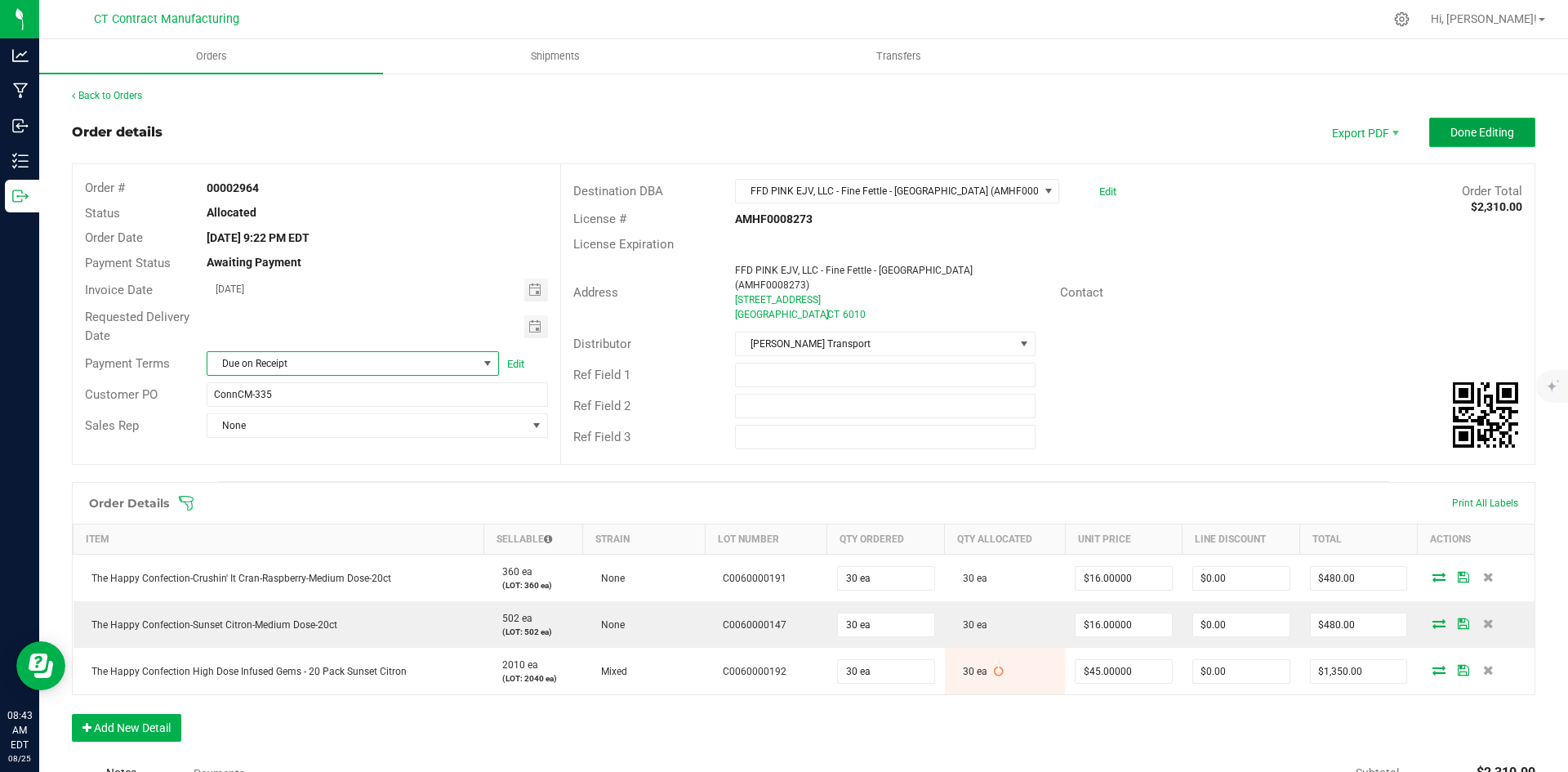
click at [1450, 126] on span "Done Editing" at bounding box center [1482, 132] width 64 height 13
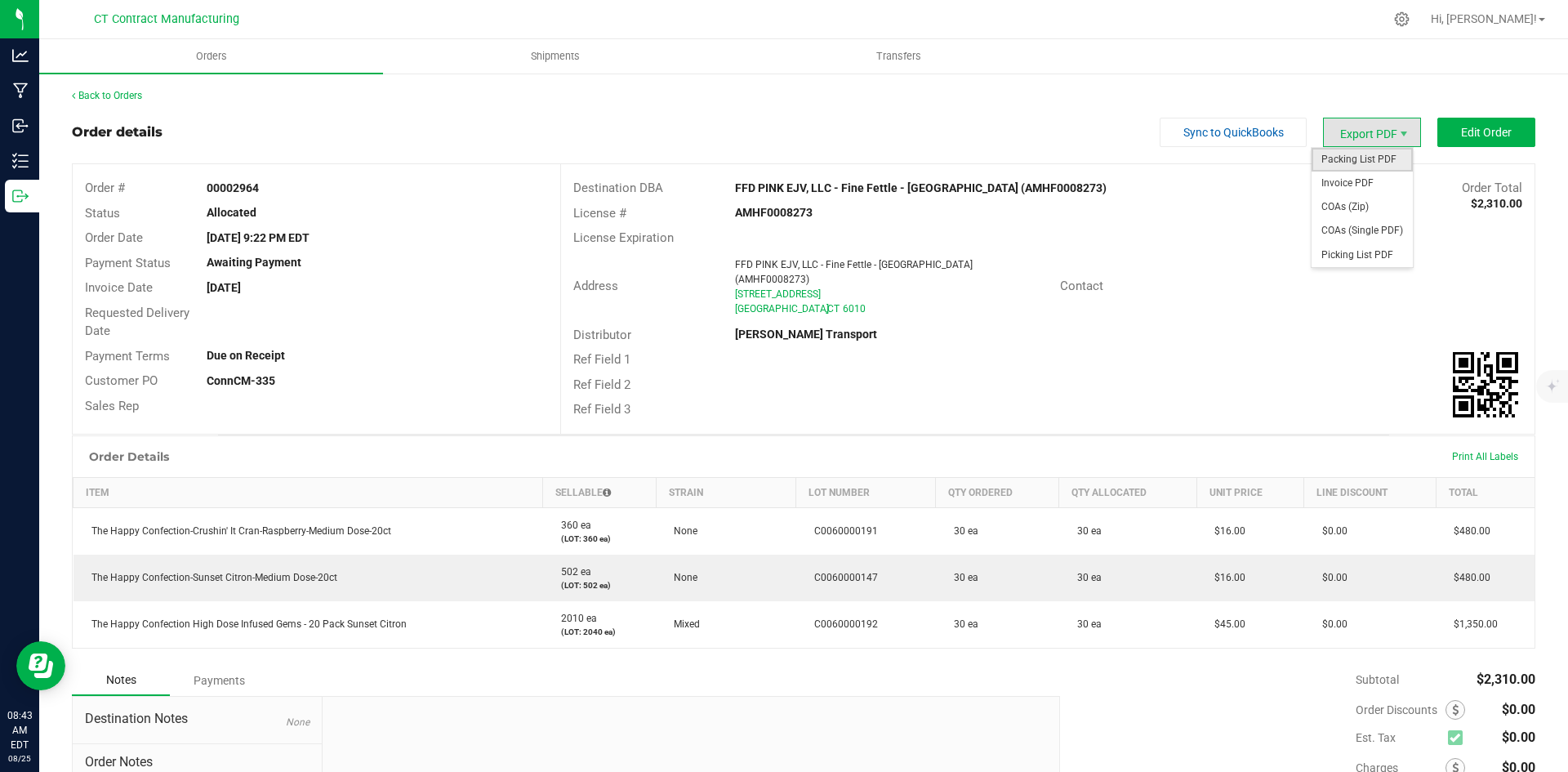
click at [1378, 155] on span "Packing List PDF" at bounding box center [1362, 159] width 101 height 23
click at [1373, 181] on span "Invoice PDF" at bounding box center [1362, 183] width 101 height 23
click at [142, 91] on link "Back to Orders" at bounding box center [107, 96] width 71 height 11
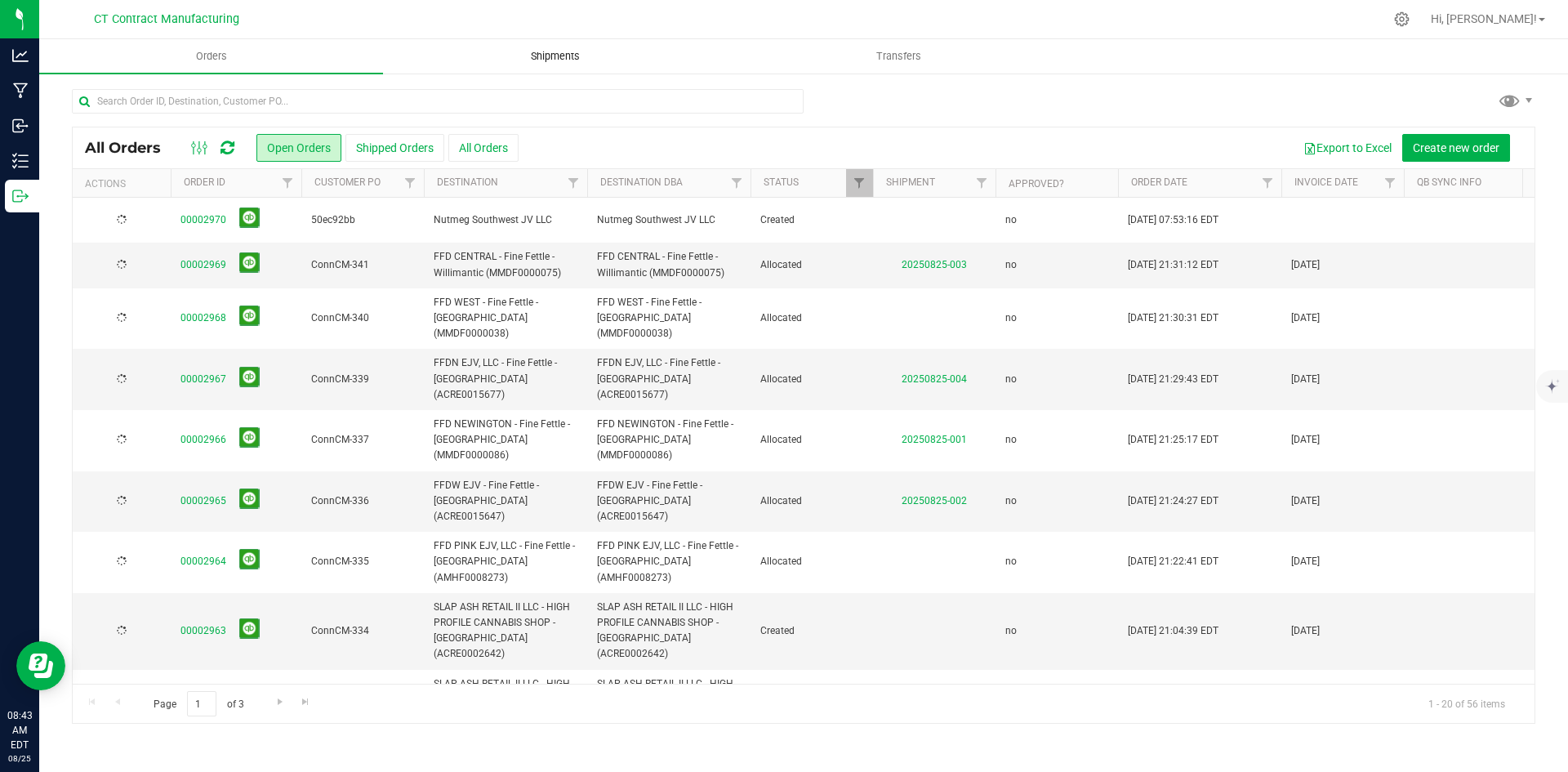
click at [556, 69] on uib-tab-heading "Shipments" at bounding box center [555, 56] width 342 height 33
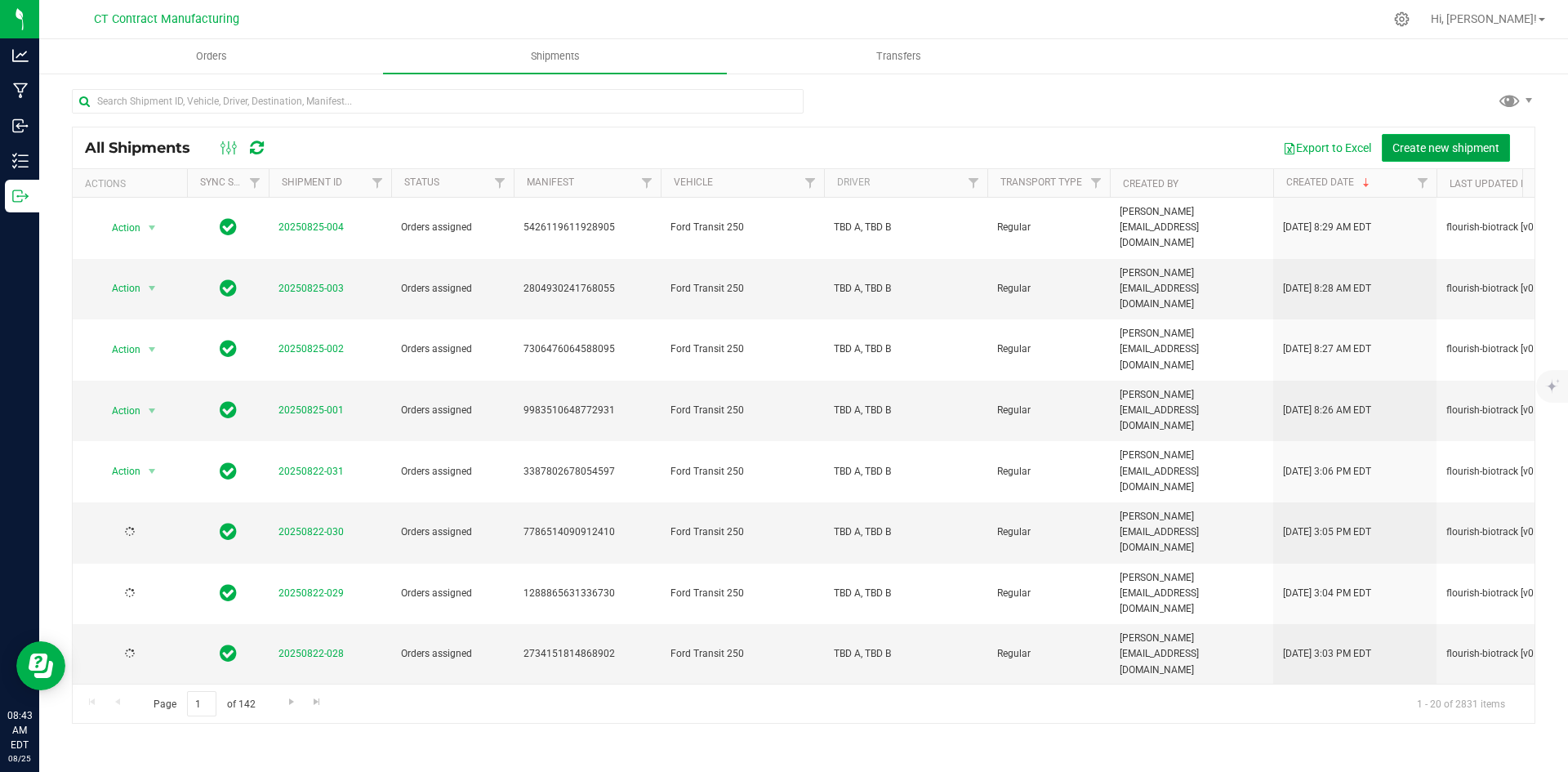
click at [1460, 145] on span "Create new shipment" at bounding box center [1445, 148] width 107 height 13
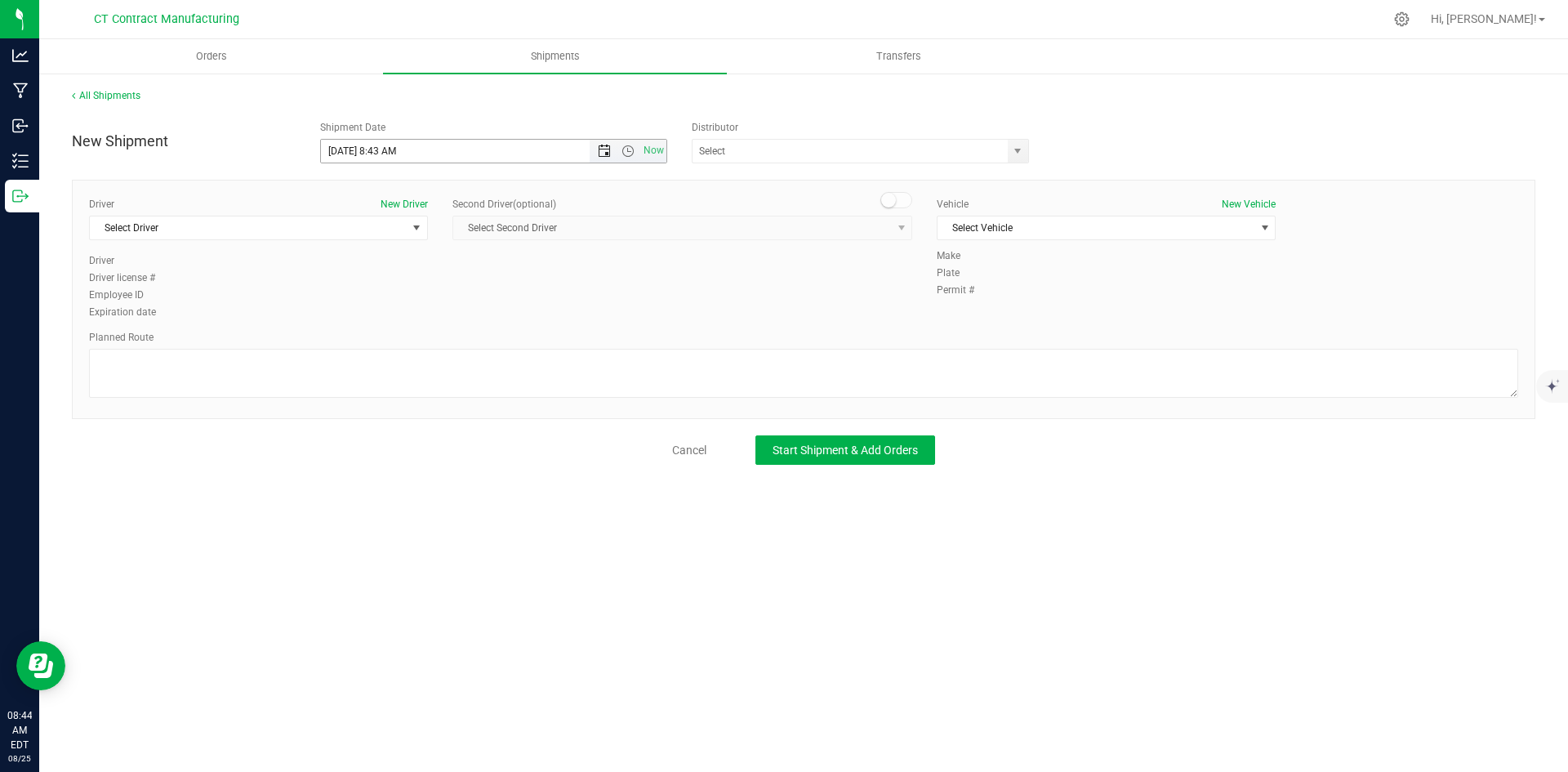
click at [609, 150] on span "Open the date view" at bounding box center [604, 151] width 13 height 13
click at [386, 338] on link "26" at bounding box center [382, 342] width 23 height 25
click at [628, 145] on span "Open the time view" at bounding box center [628, 151] width 13 height 13
click at [365, 276] on li "8:00 AM" at bounding box center [492, 268] width 345 height 21
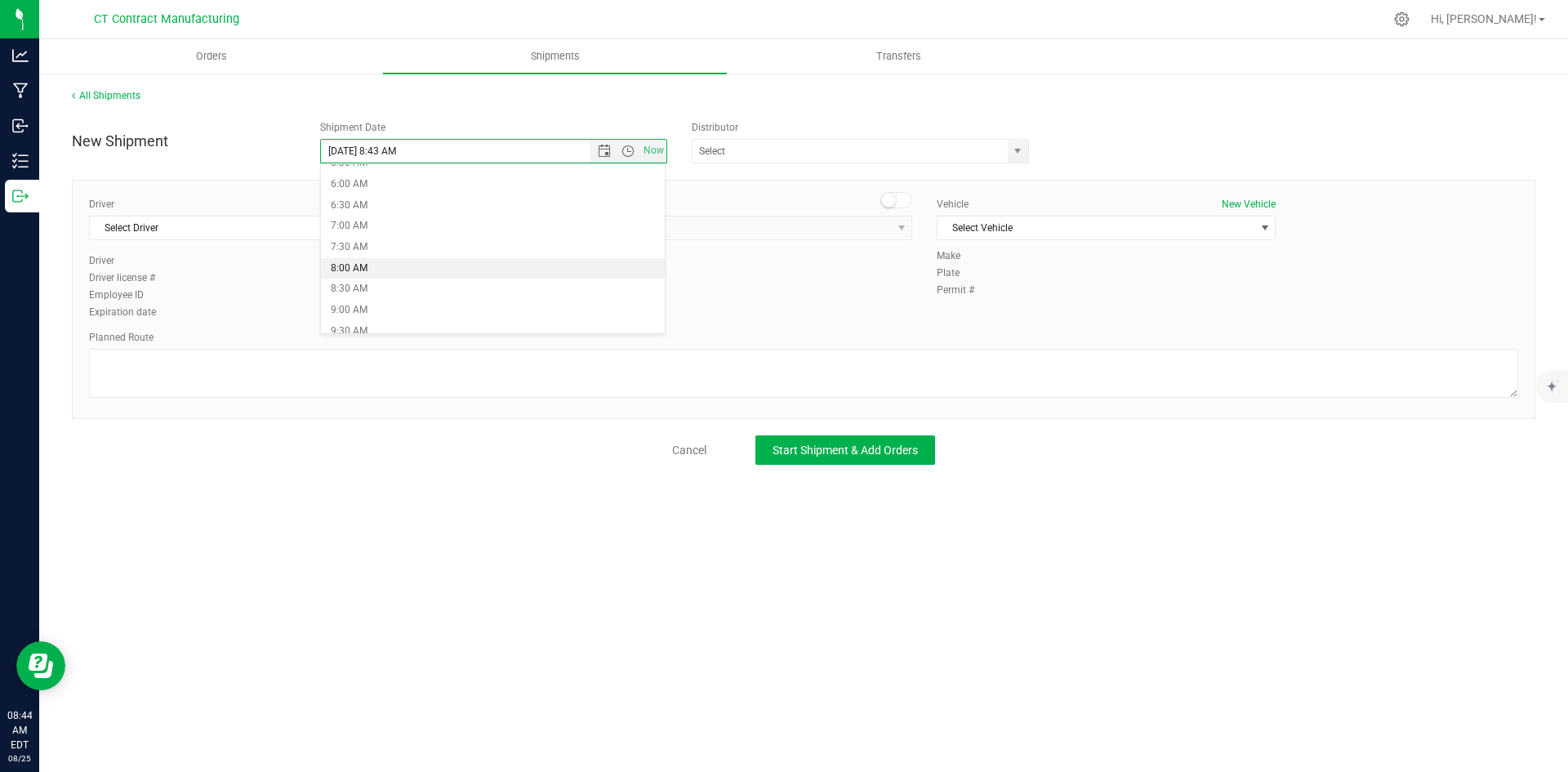
type input "[DATE] 8:00 AM"
click at [1021, 146] on span "select" at bounding box center [1017, 151] width 13 height 13
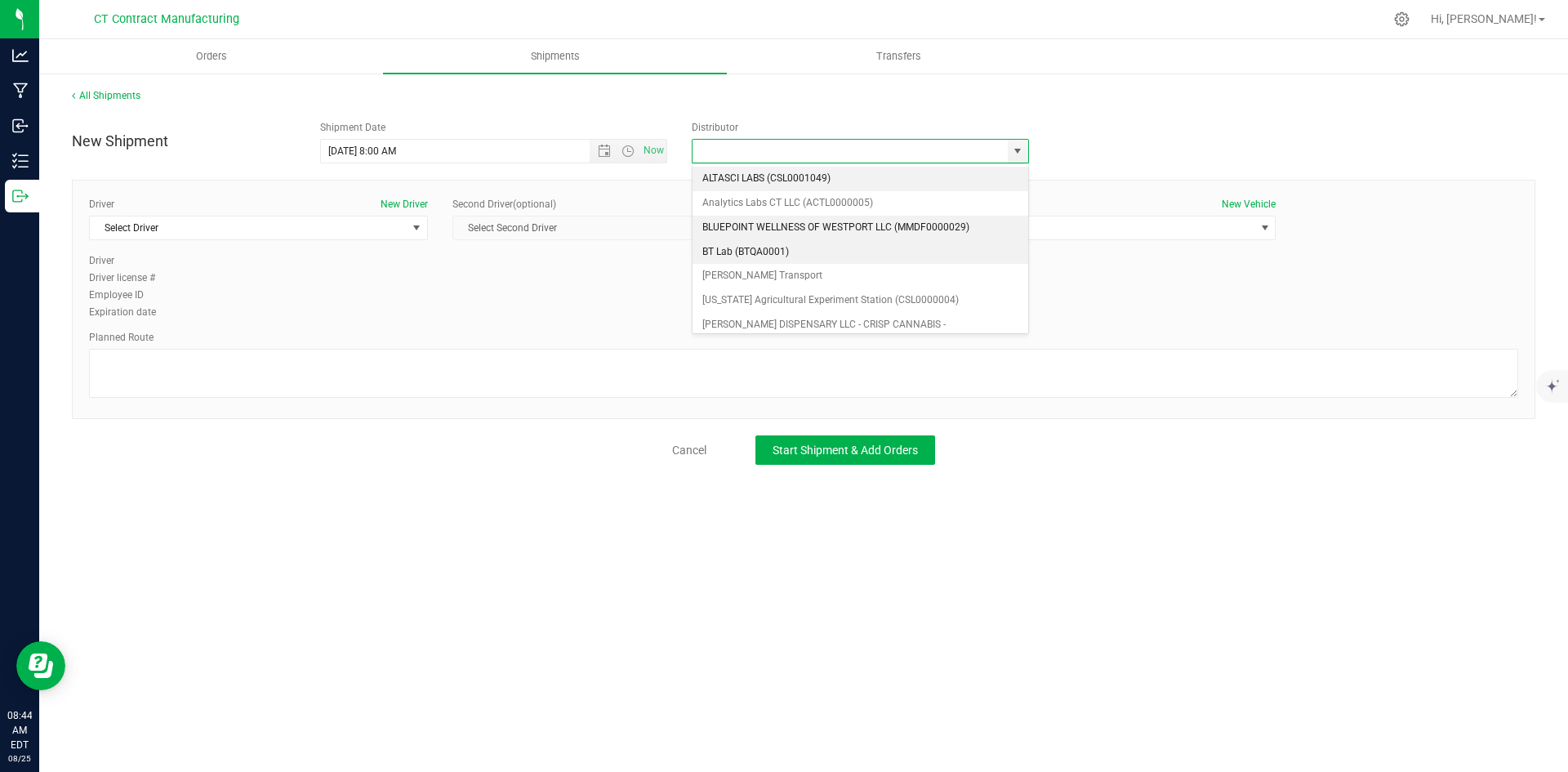
scroll to position [82, 0]
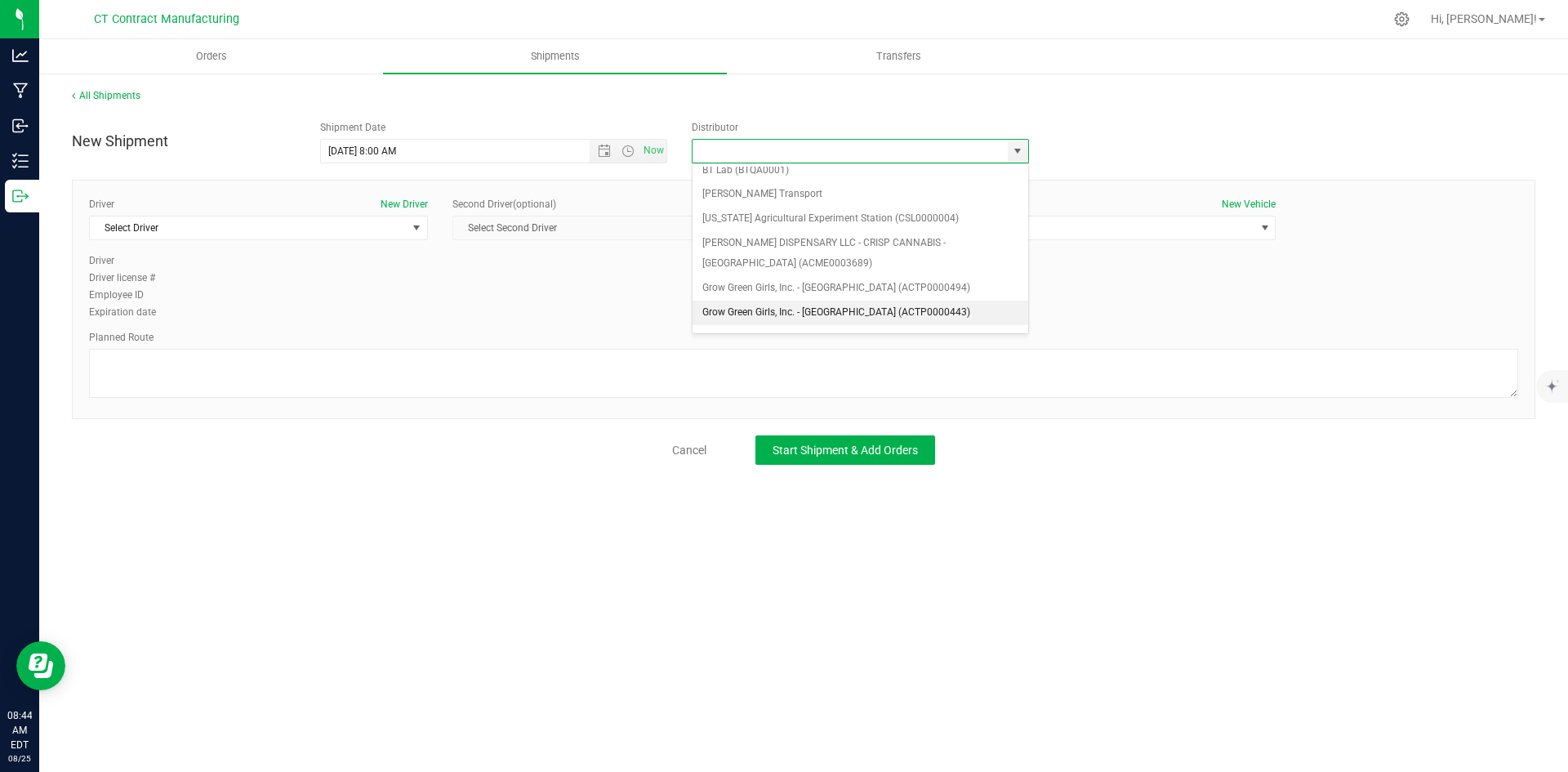
click at [887, 314] on li "Grow Green Girls, Inc. - [GEOGRAPHIC_DATA] (ACTP0000443)" at bounding box center [859, 312] width 335 height 24
type input "Grow Green Girls, Inc. - [GEOGRAPHIC_DATA] (ACTP0000443)"
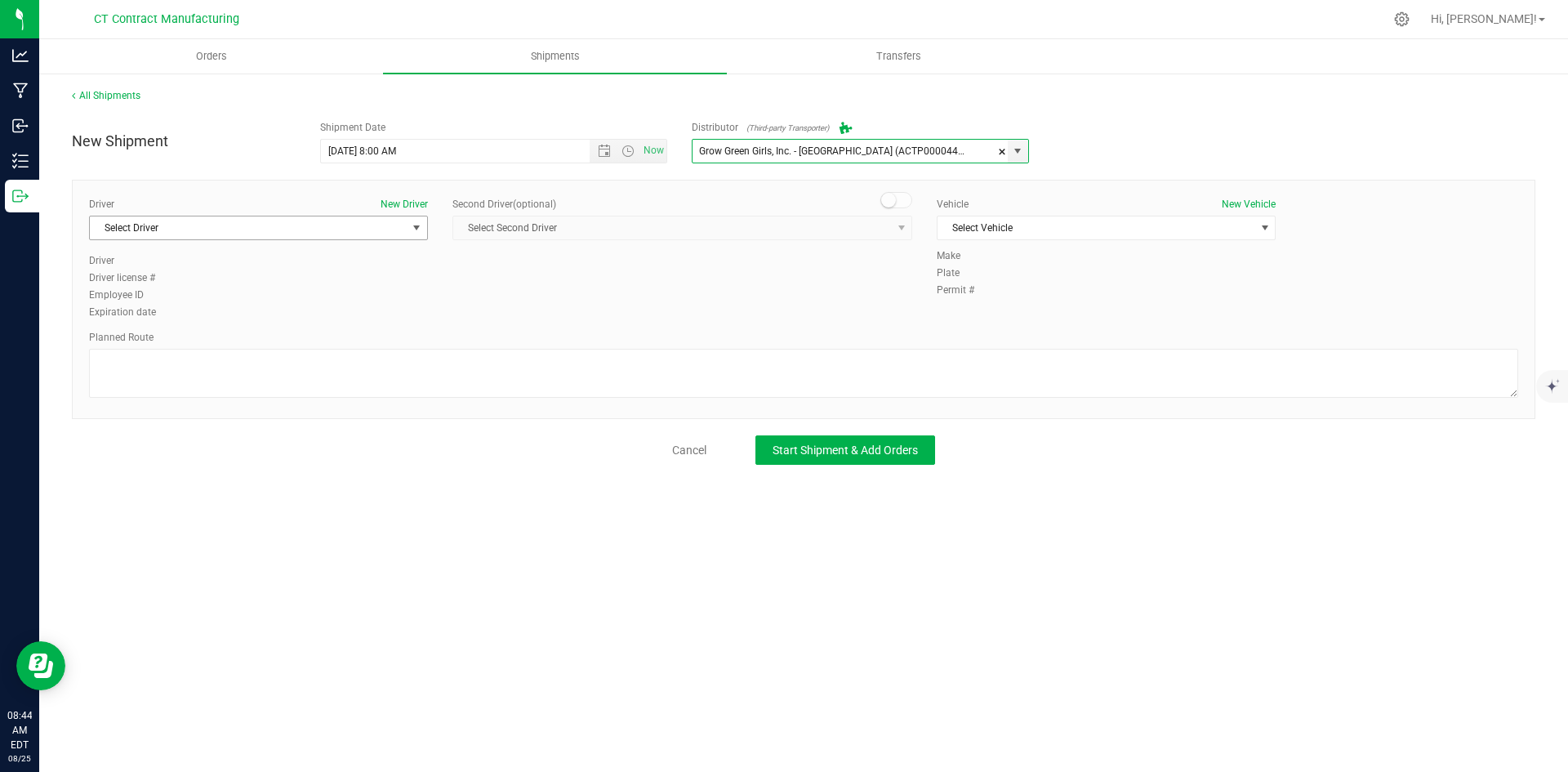
click at [398, 230] on span "Select Driver" at bounding box center [248, 228] width 317 height 23
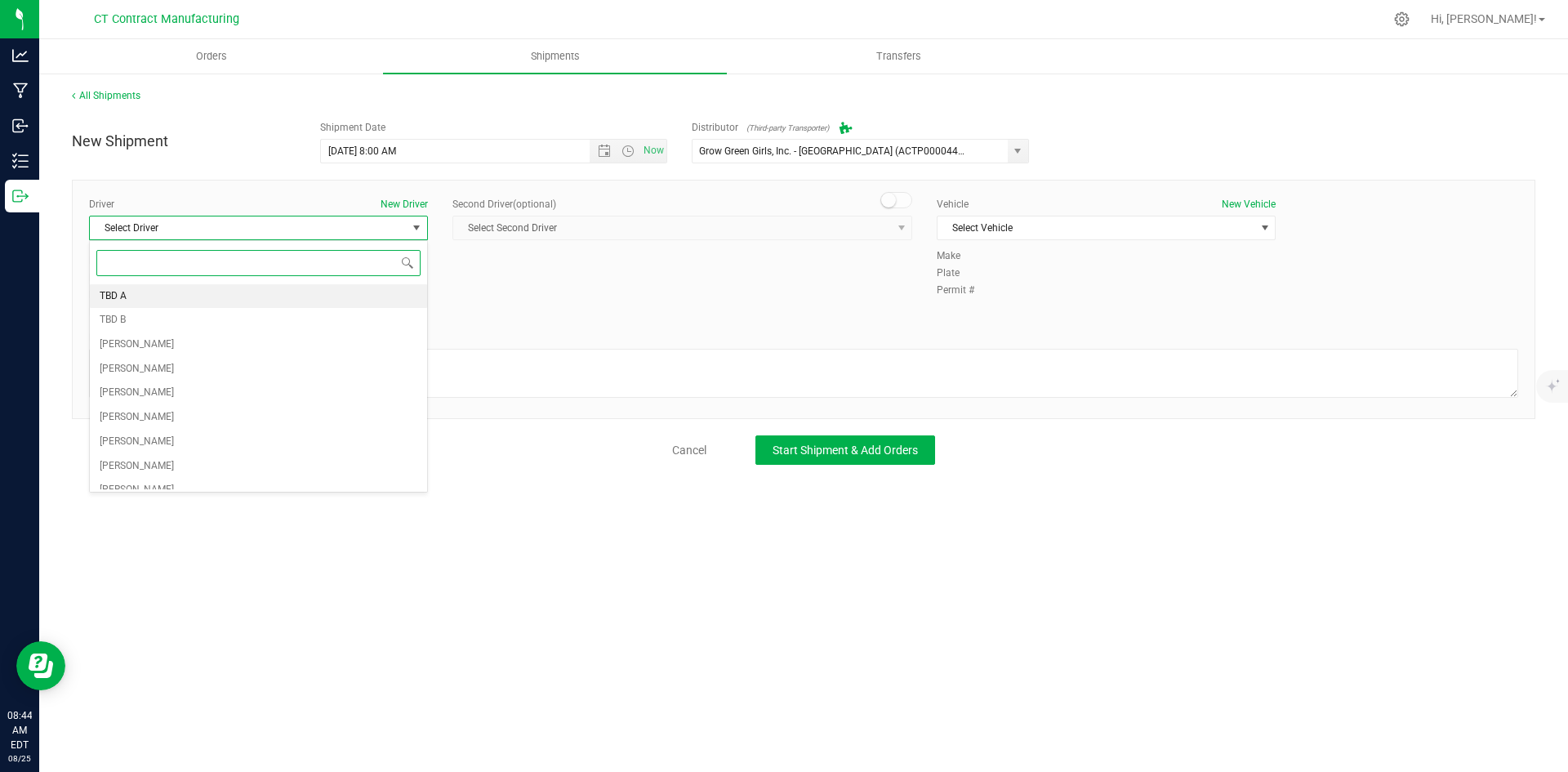
click at [227, 307] on li "TBD A" at bounding box center [258, 296] width 337 height 24
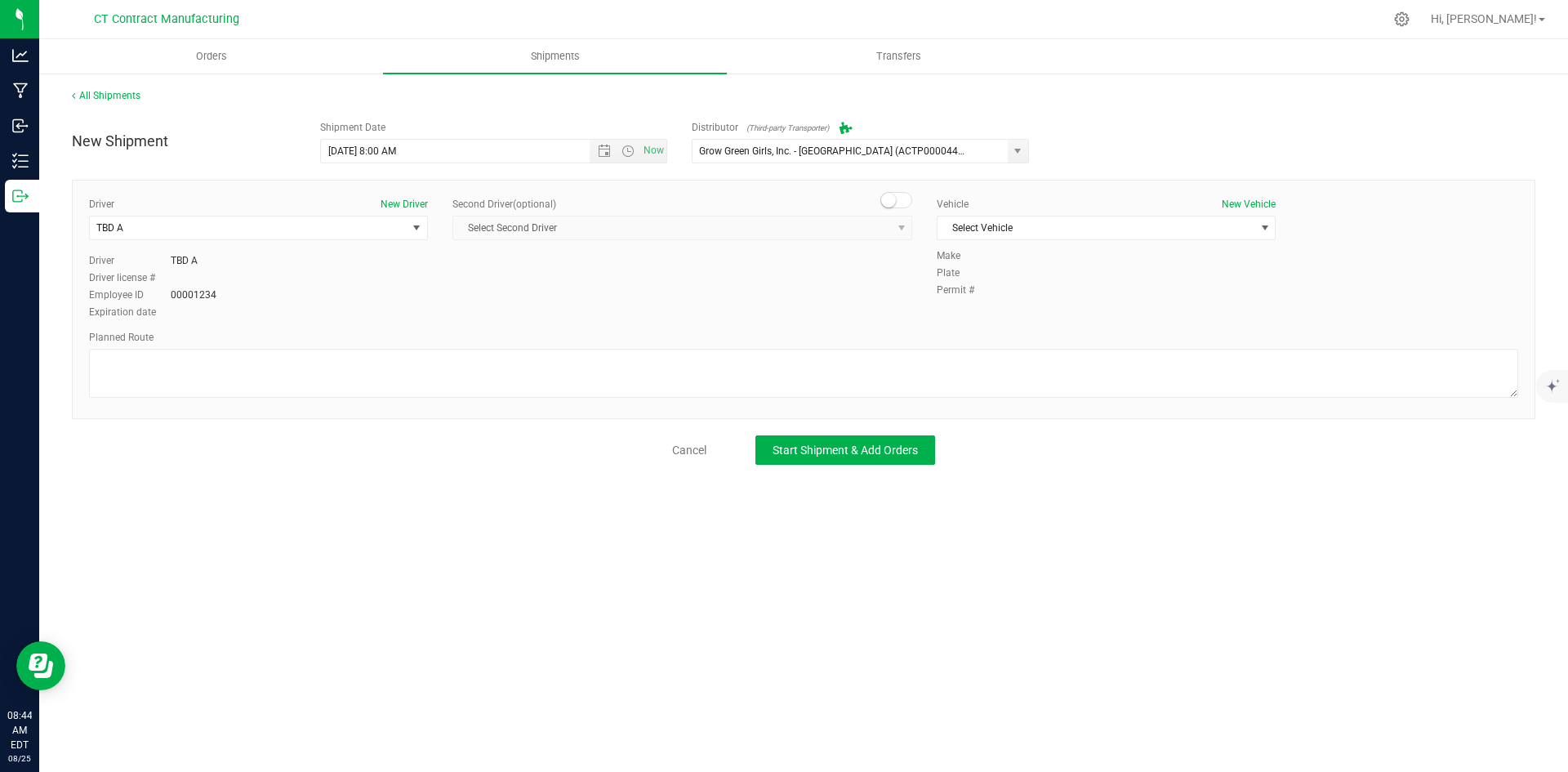
click at [908, 203] on span at bounding box center [896, 201] width 33 height 17
click at [896, 228] on span "select" at bounding box center [901, 228] width 13 height 13
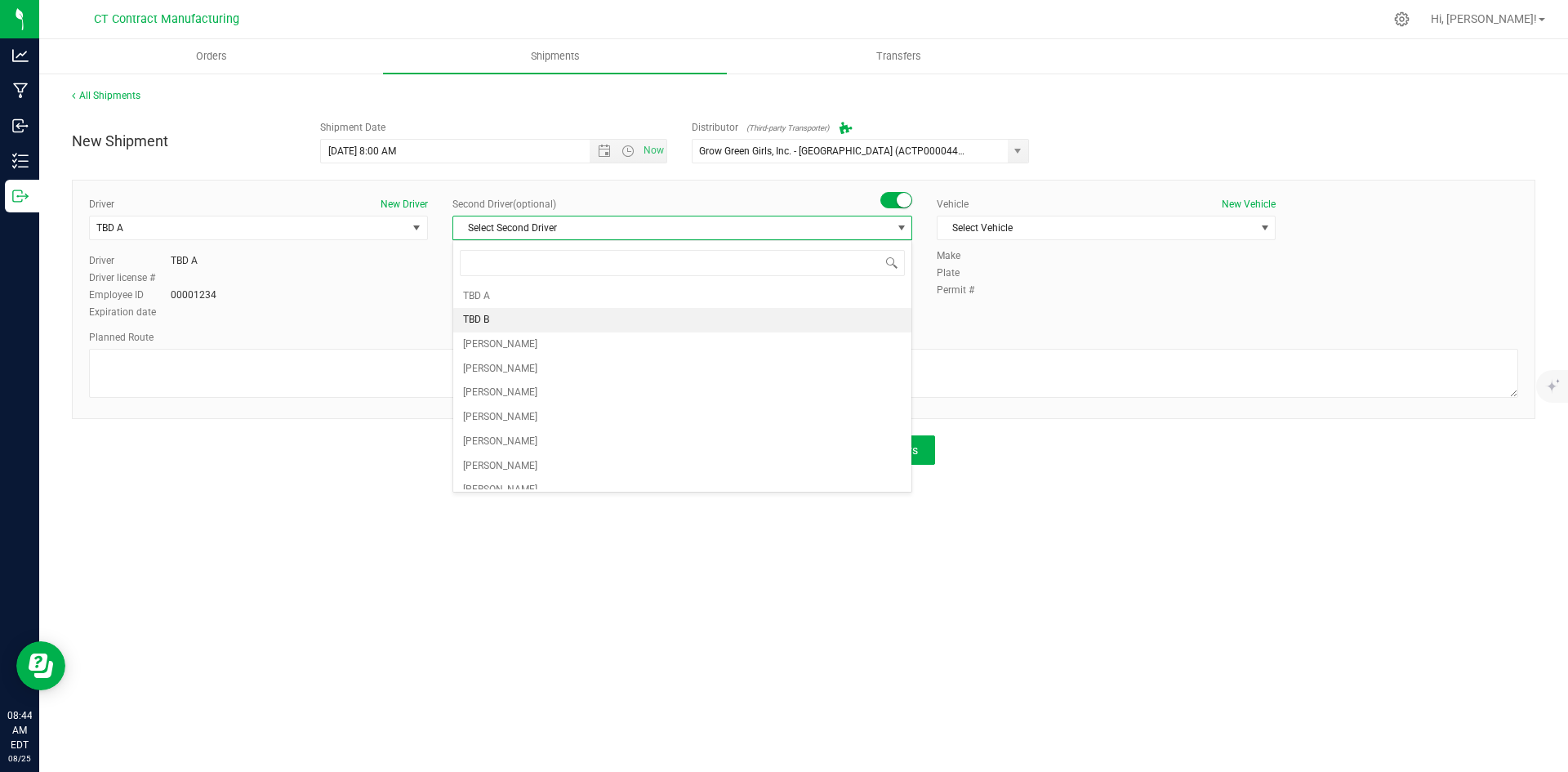
click at [550, 319] on li "TBD B" at bounding box center [682, 320] width 458 height 24
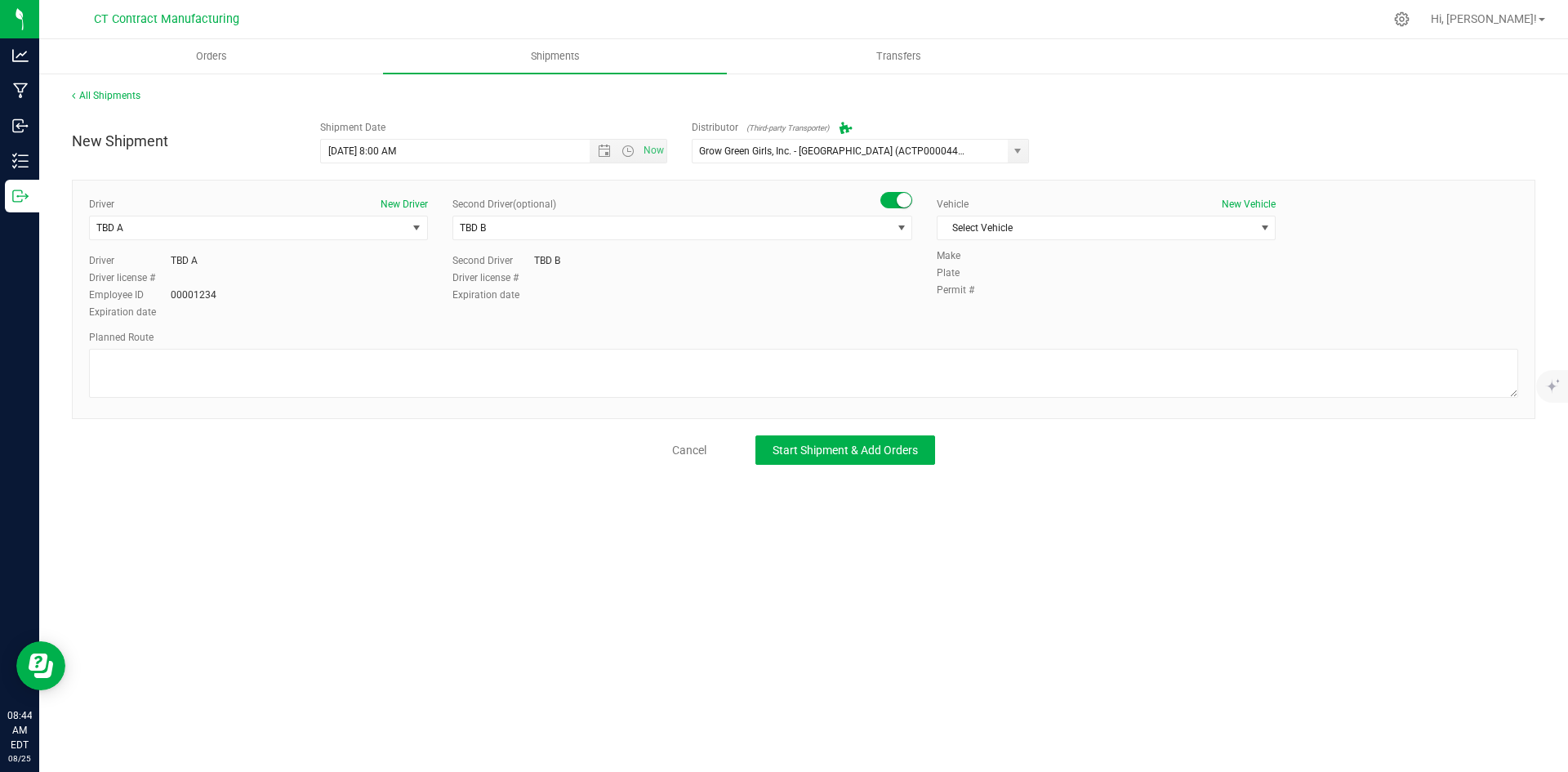
click at [1021, 215] on div "Vehicle New Vehicle Select Vehicle Select Vehicle Analytics Labs Ford Transit 2…" at bounding box center [1105, 222] width 363 height 51
click at [1023, 229] on span "Select Vehicle" at bounding box center [1095, 228] width 317 height 23
drag, startPoint x: 1010, startPoint y: 272, endPoint x: 992, endPoint y: 287, distance: 23.4
click at [1009, 272] on li "Ford Transit 250" at bounding box center [1105, 280] width 337 height 24
click at [846, 380] on textarea at bounding box center [804, 373] width 1429 height 49
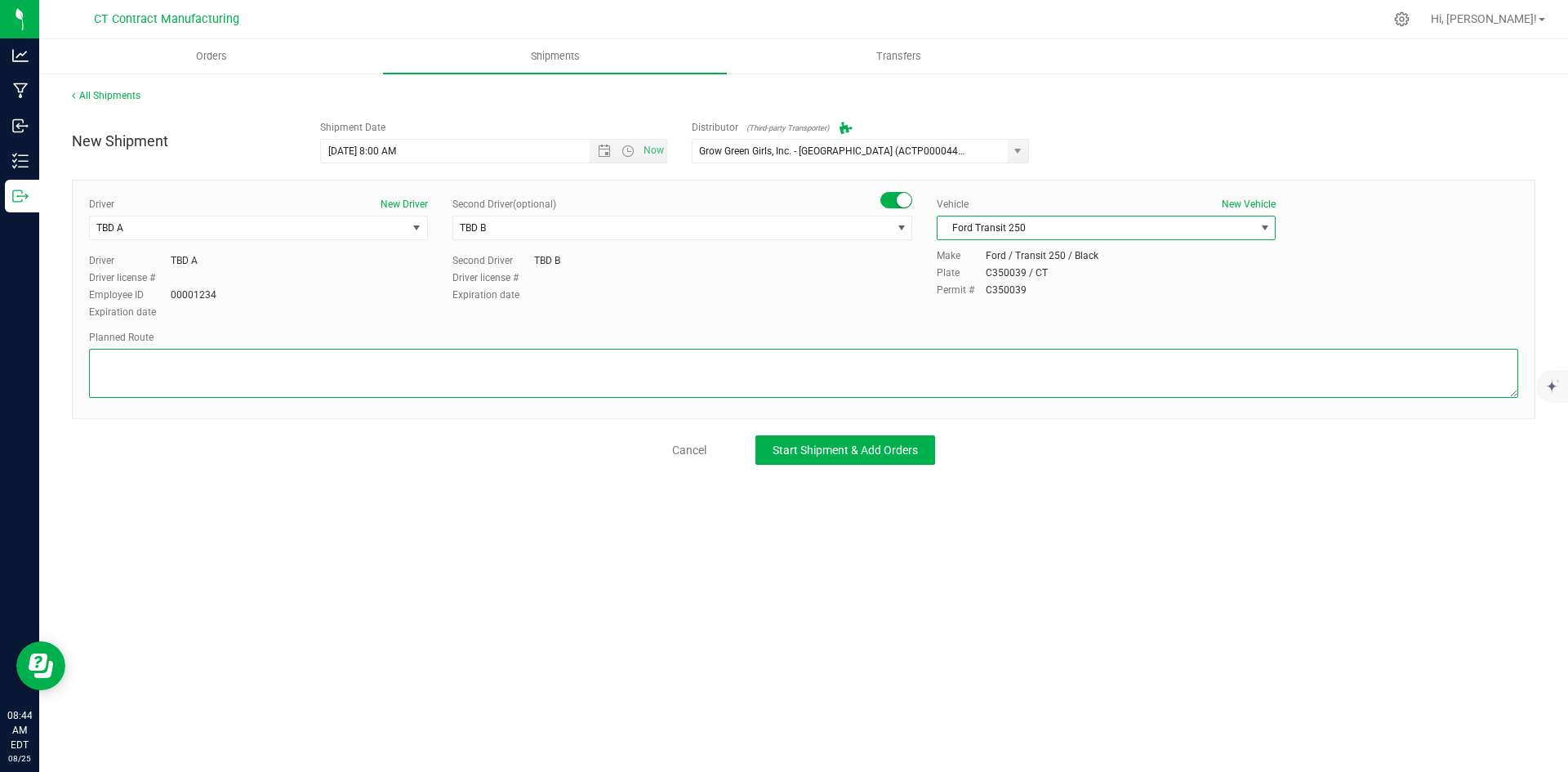
paste textarea "00002964_FF_BRISTOL"
drag, startPoint x: 207, startPoint y: 389, endPoint x: 61, endPoint y: 387, distance: 146.0
click at [62, 387] on div "All Shipments New Shipment Shipment Date 8/26/2025 8:00 AM Now Distributor (Thi…" at bounding box center [803, 276] width 1528 height 409
click at [152, 372] on textarea at bounding box center [804, 373] width 1429 height 49
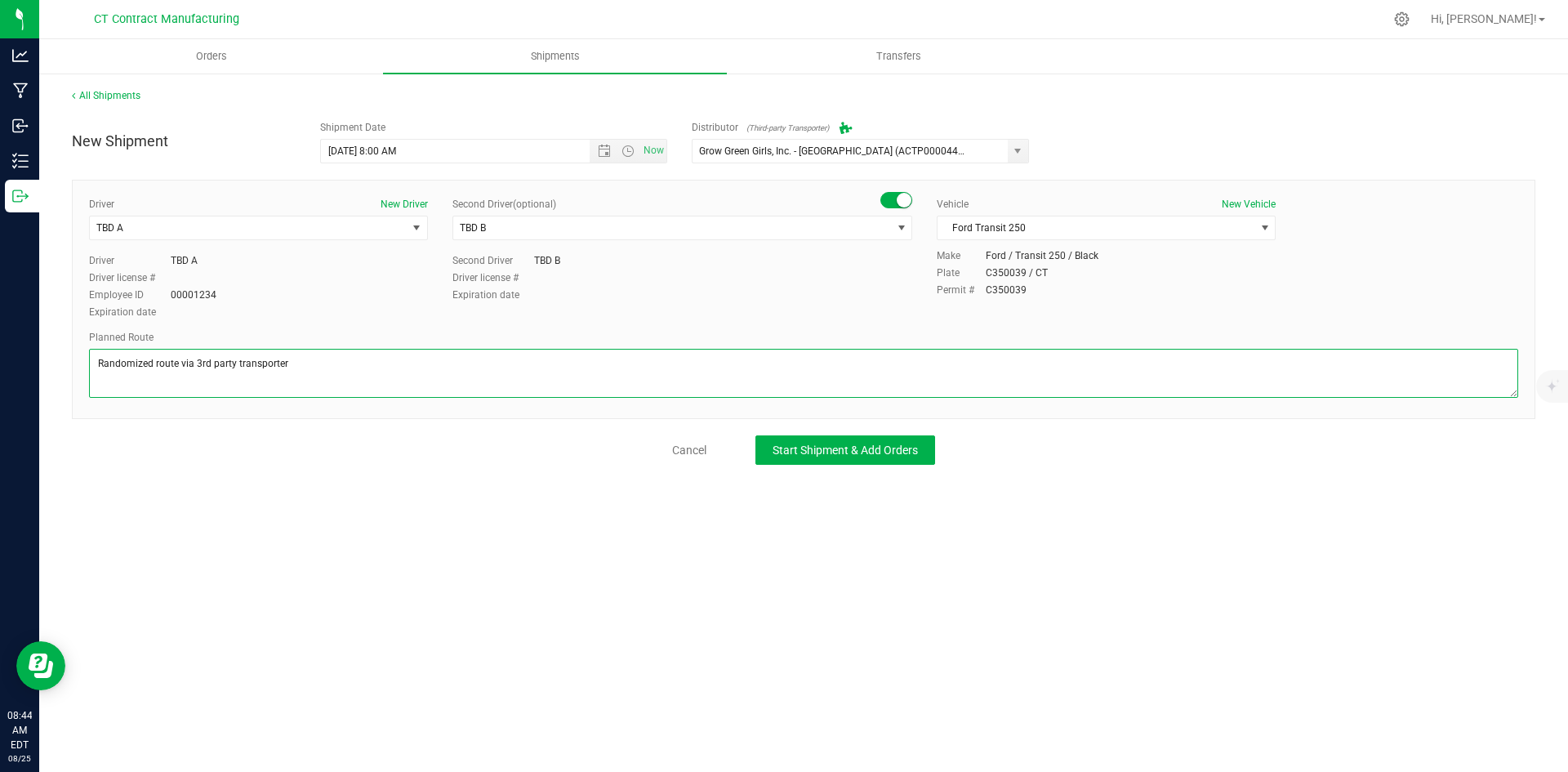
click at [152, 372] on textarea at bounding box center [804, 373] width 1429 height 49
type textarea "Randomized route via 3rd party transporter"
click at [827, 451] on span "Start Shipment & Add Orders" at bounding box center [844, 450] width 145 height 13
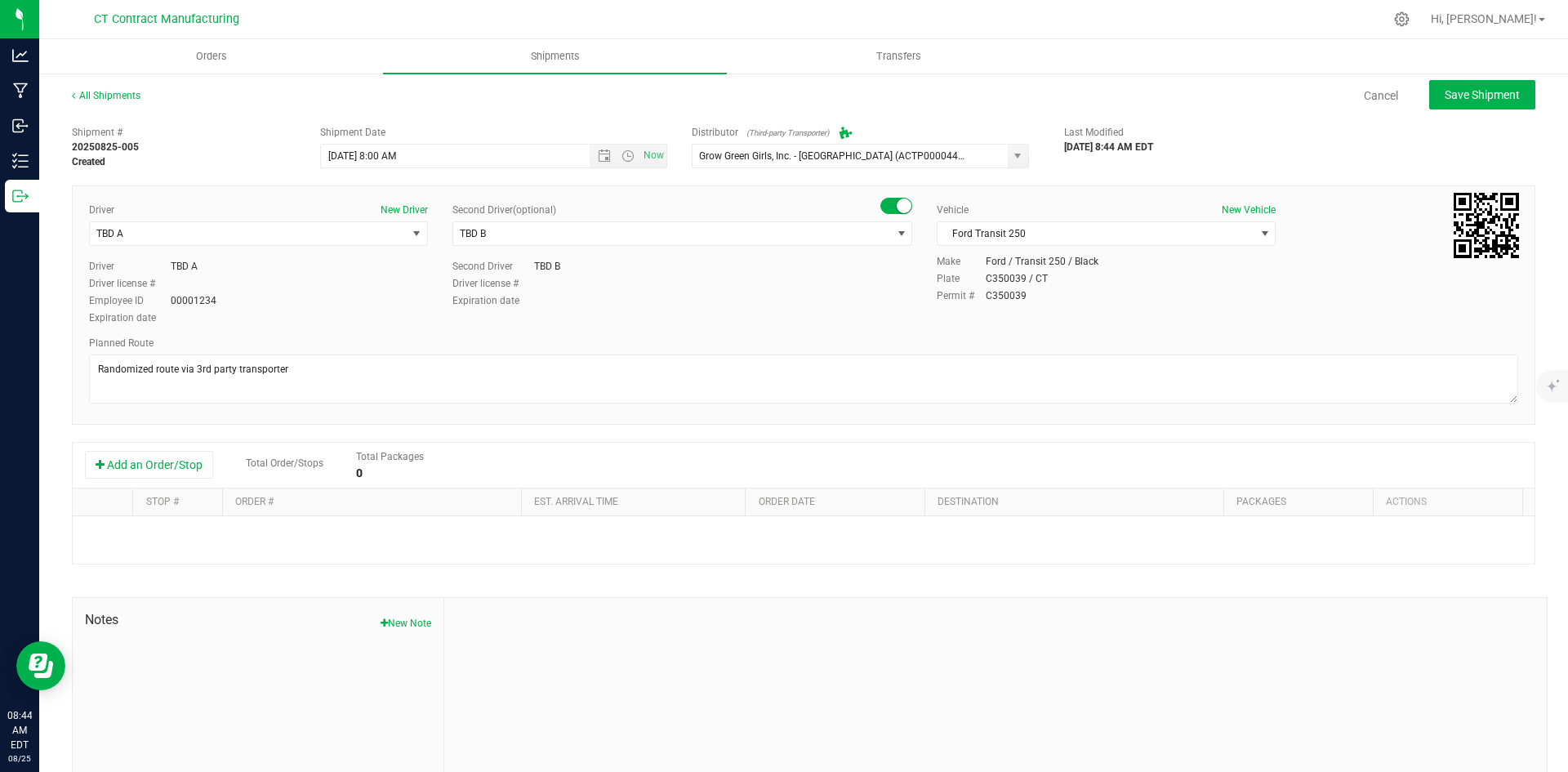
click at [161, 444] on div "Add an Order/Stop Total Order/Stops Total Packages 0" at bounding box center [803, 465] width 1461 height 46
click at [172, 465] on button "Add an Order/Stop" at bounding box center [149, 465] width 128 height 28
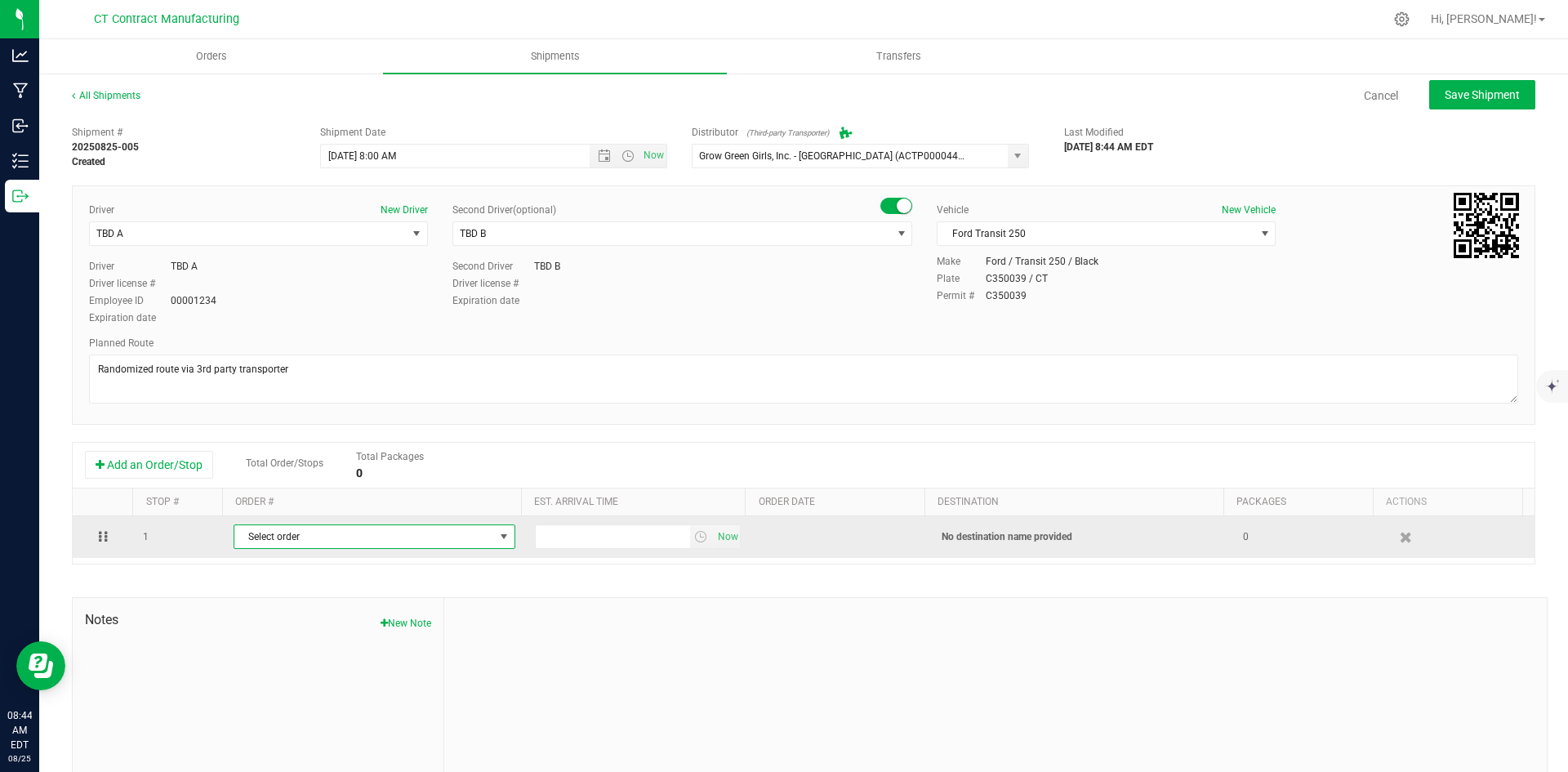
click at [391, 538] on span "Select order" at bounding box center [364, 536] width 260 height 23
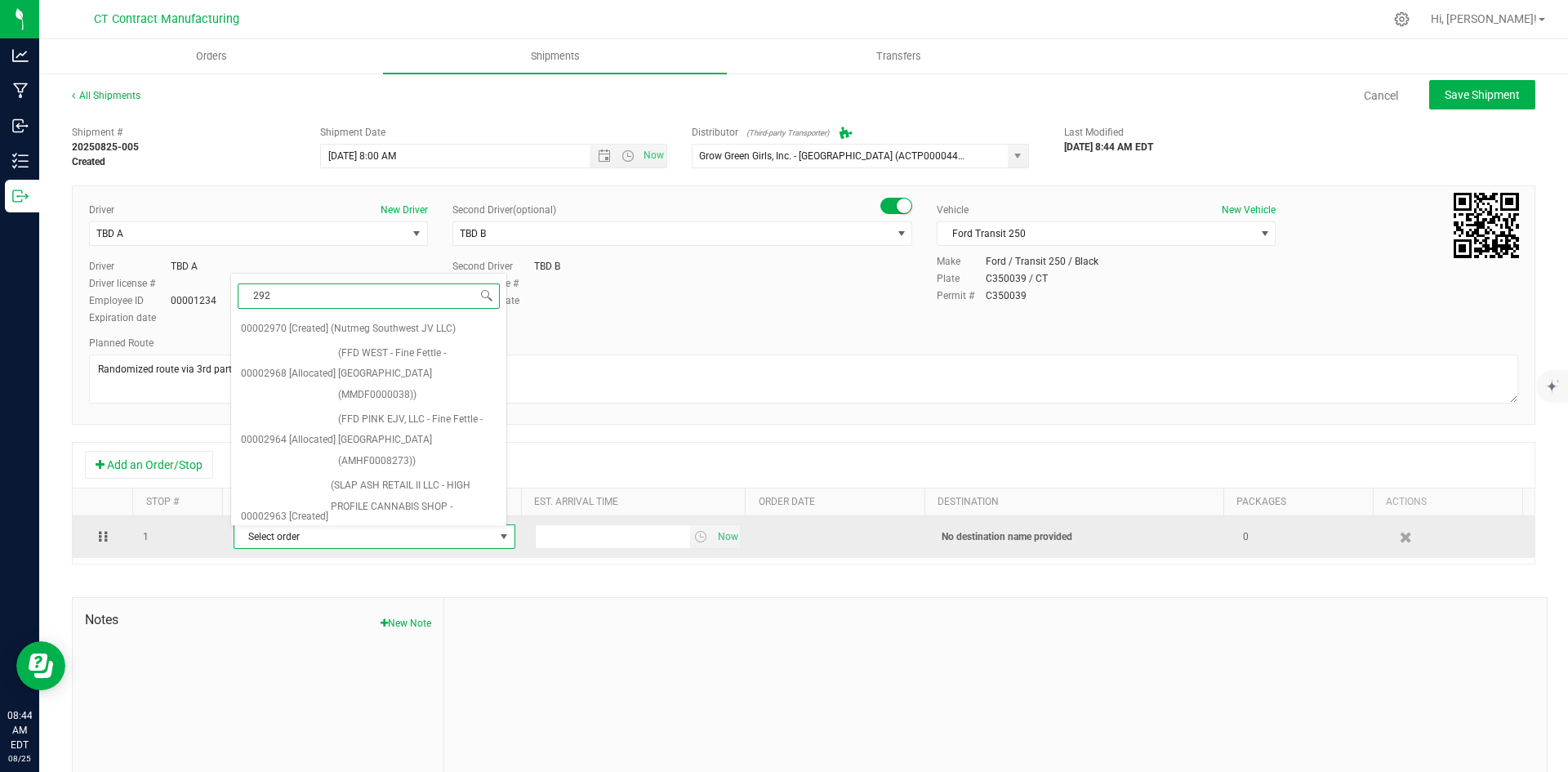
type input "2922"
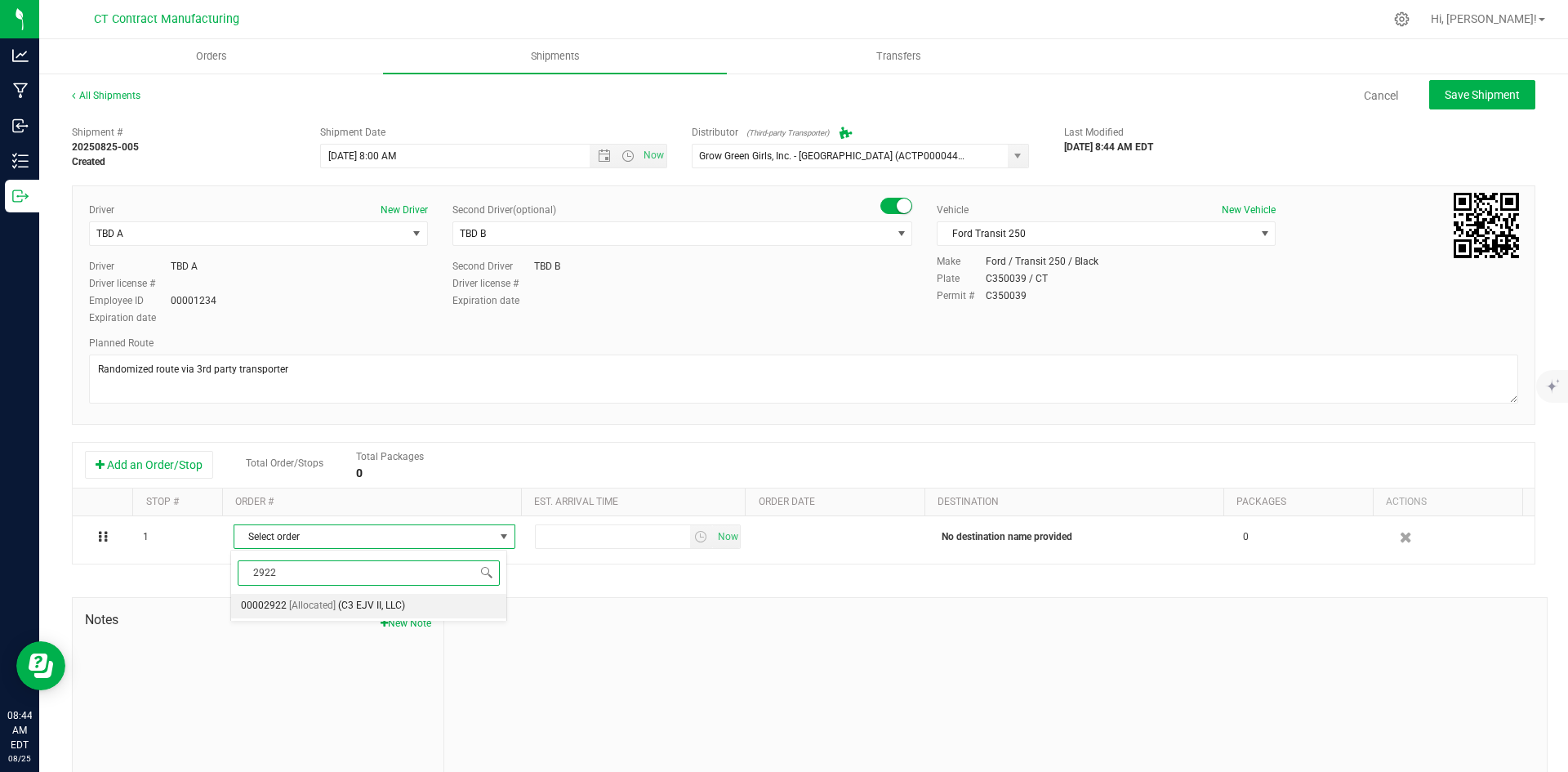
click at [381, 601] on span "(C3 EJV II, LLC)" at bounding box center [372, 606] width 67 height 21
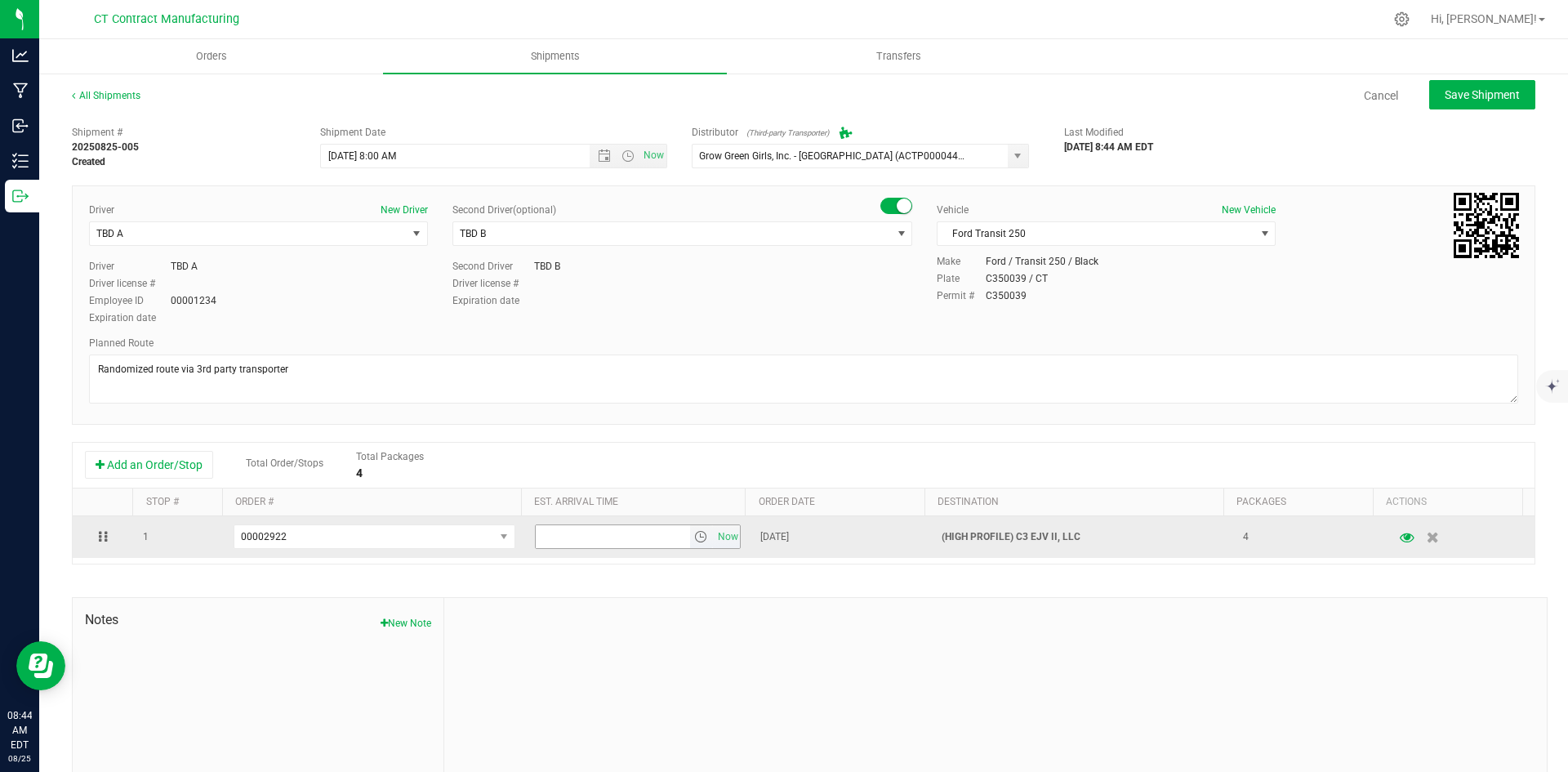
click at [694, 533] on span "select" at bounding box center [700, 536] width 13 height 13
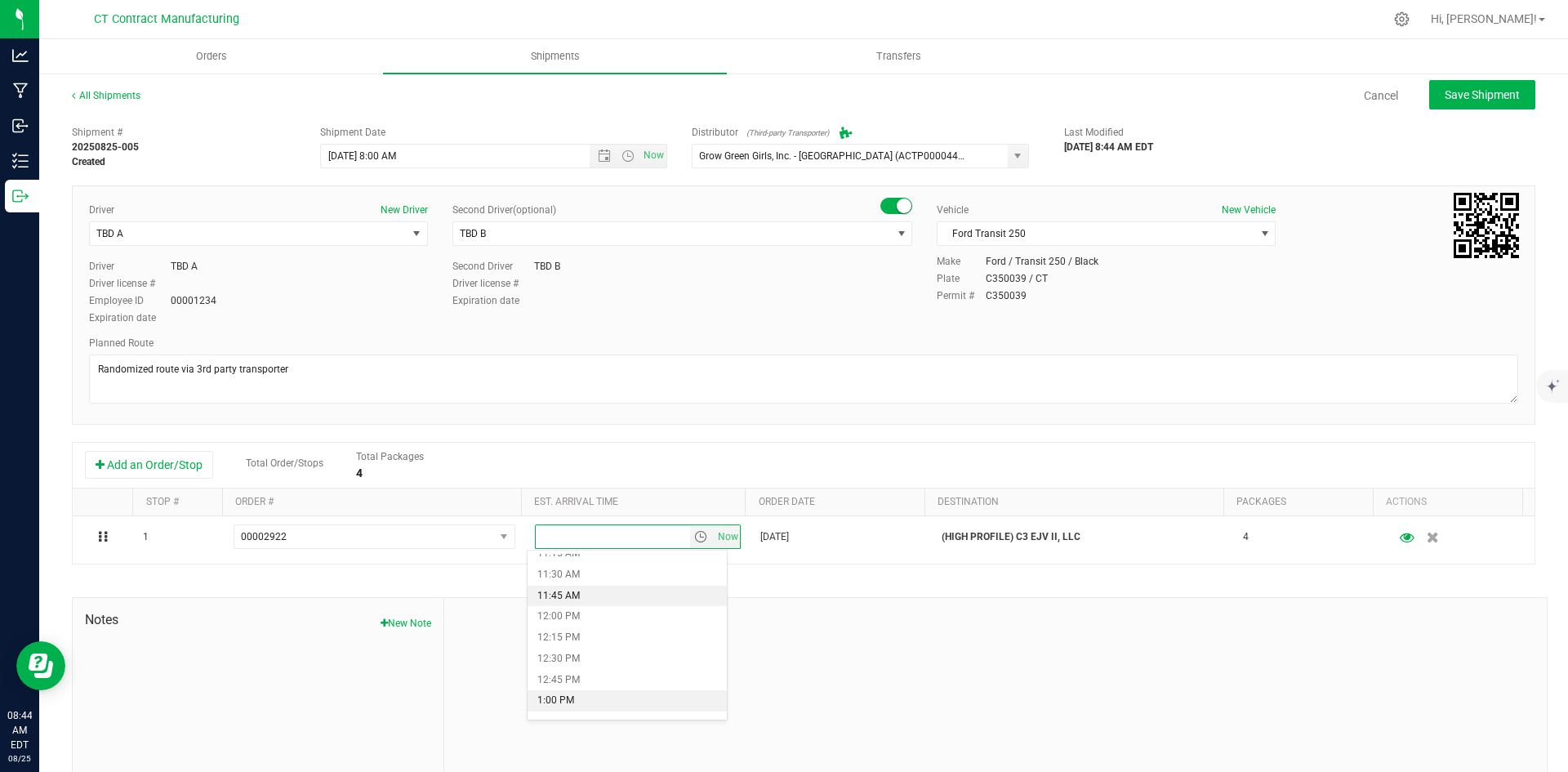
scroll to position [980, 0]
click at [578, 597] on li "12:00 PM" at bounding box center [627, 591] width 199 height 21
click at [1449, 91] on span "Save Shipment" at bounding box center [1482, 95] width 75 height 13
type input "[DATE] 12:00 PM"
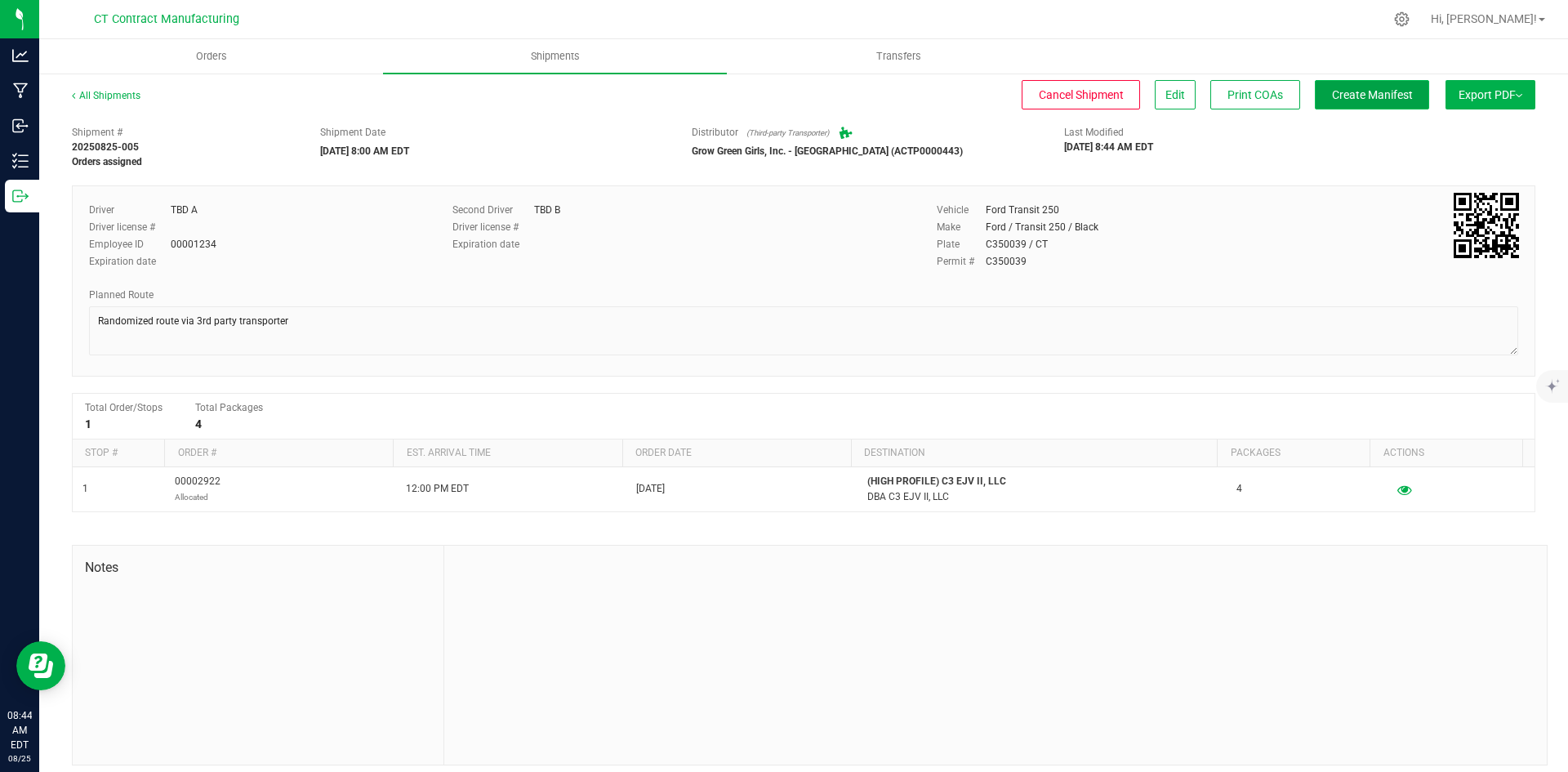
click at [1369, 93] on span "Create Manifest" at bounding box center [1372, 95] width 81 height 13
click at [116, 93] on link "All Shipments" at bounding box center [106, 96] width 69 height 11
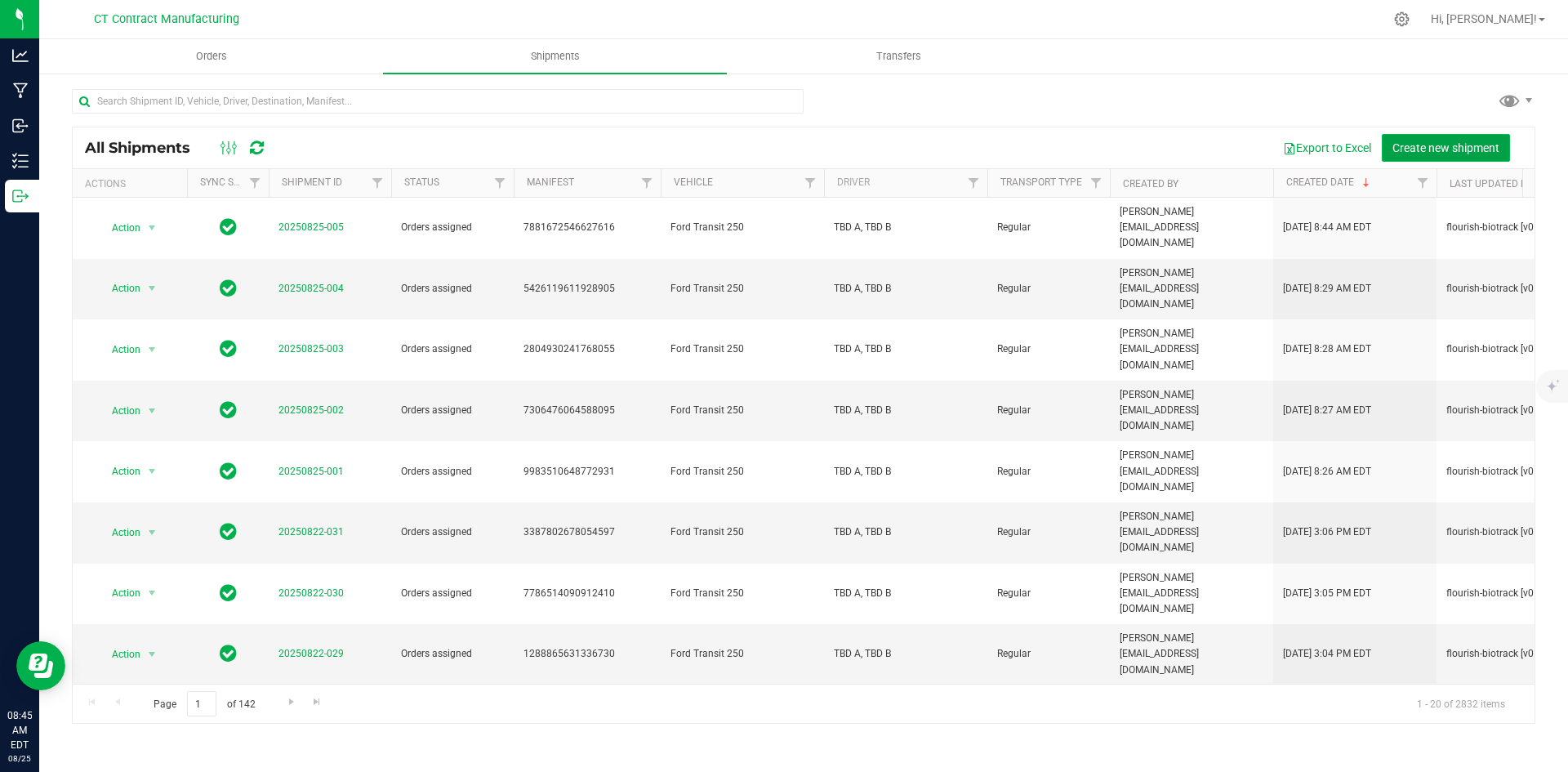
click at [1402, 143] on span "Create new shipment" at bounding box center [1445, 148] width 107 height 13
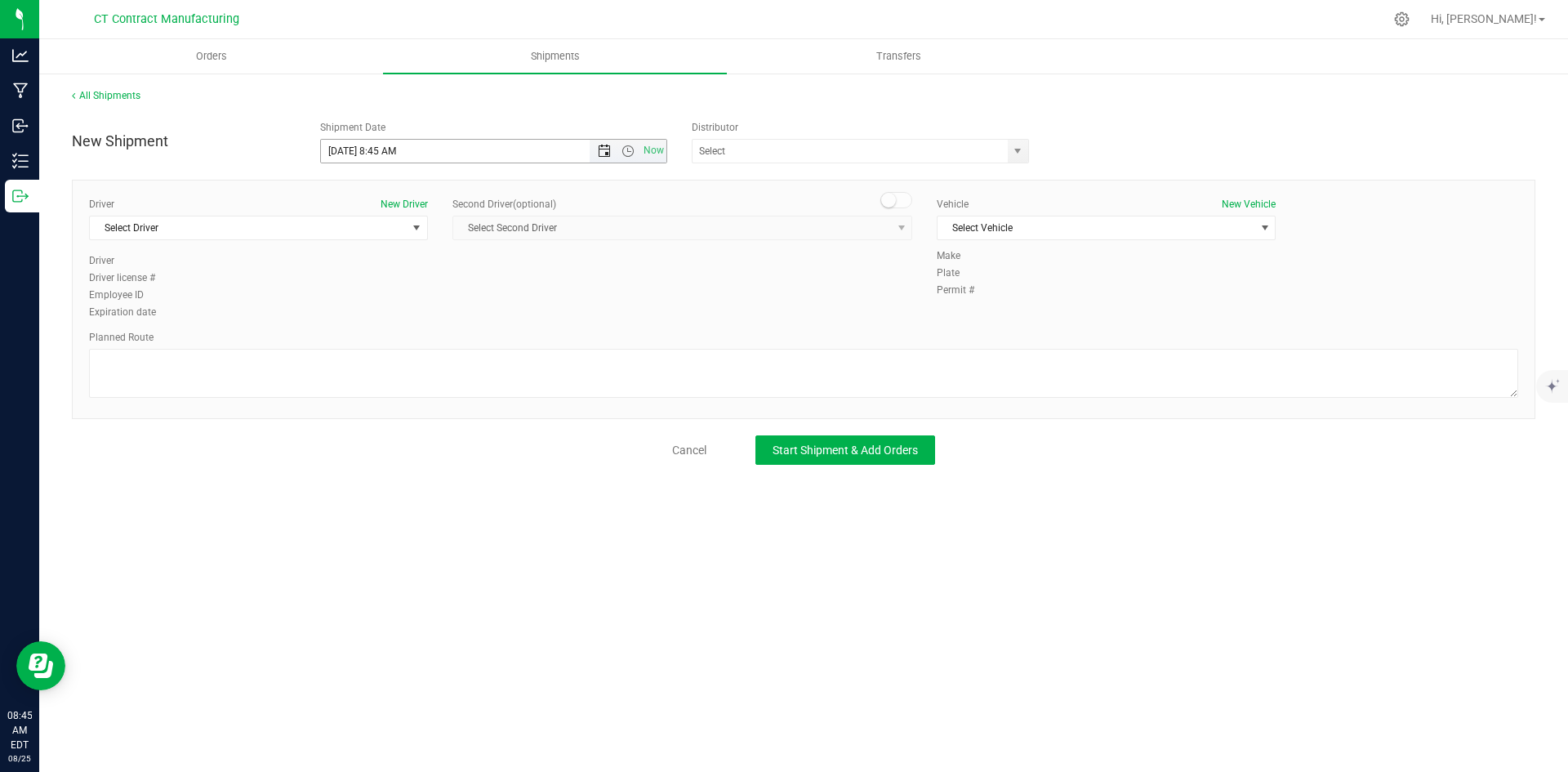
click at [606, 153] on span "Open the date view" at bounding box center [604, 151] width 13 height 13
click at [382, 347] on link "26" at bounding box center [382, 342] width 23 height 25
click at [626, 150] on span "Open the time view" at bounding box center [628, 151] width 13 height 13
click at [449, 276] on li "8:00 AM" at bounding box center [492, 268] width 345 height 21
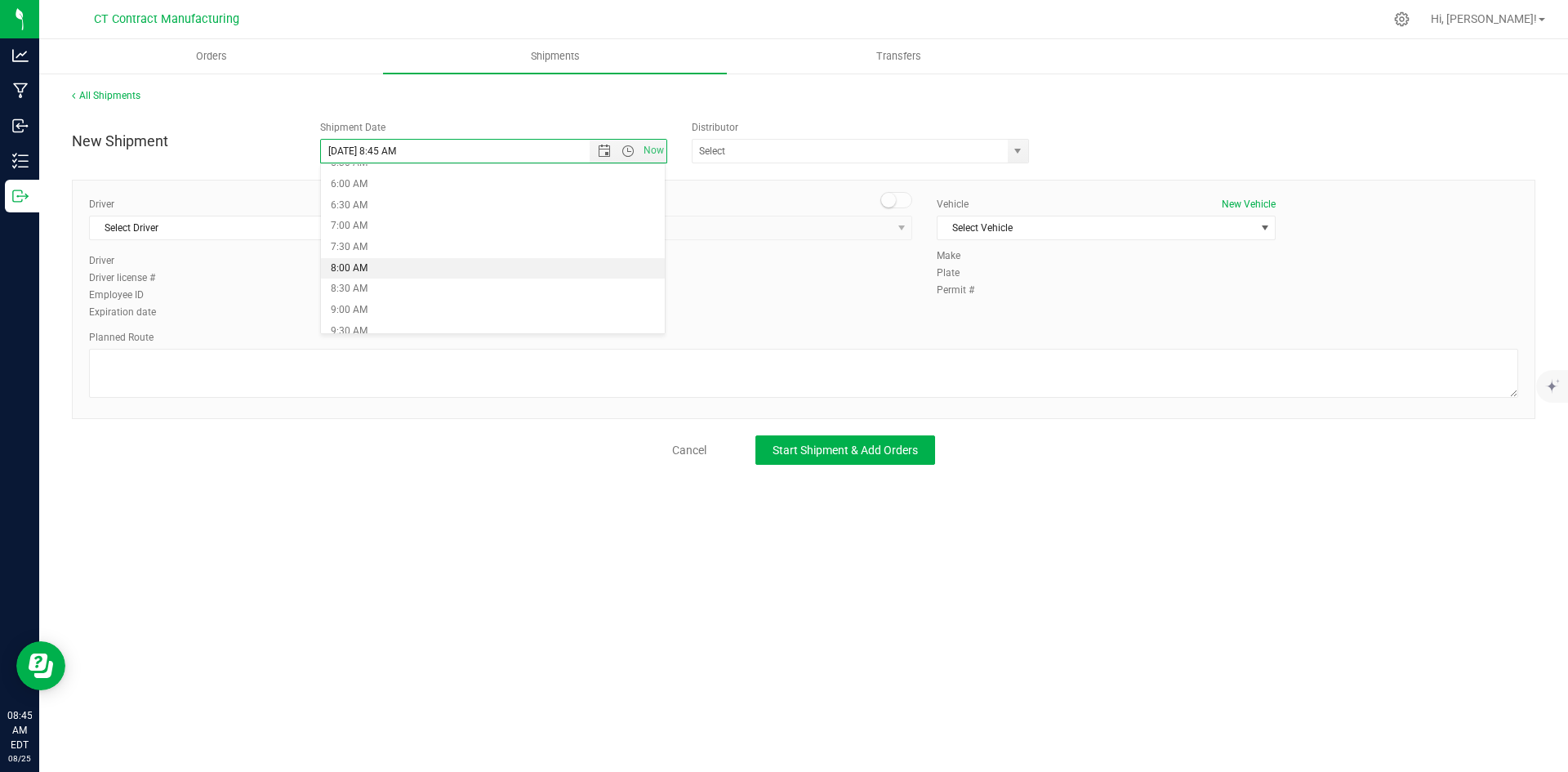
type input "[DATE] 8:00 AM"
click at [1008, 153] on span "select" at bounding box center [1018, 150] width 20 height 23
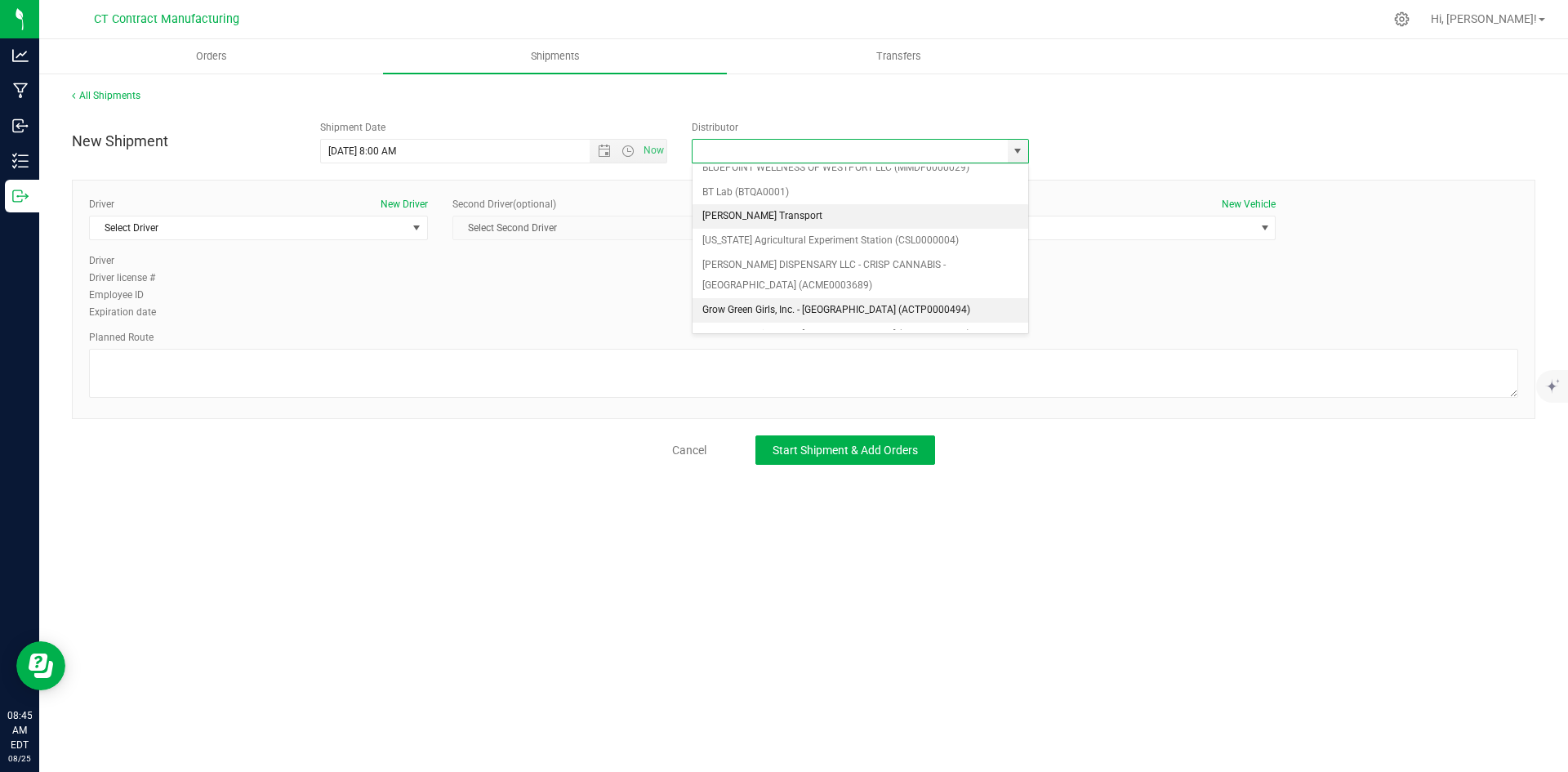
scroll to position [82, 0]
click at [900, 309] on li "Grow Green Girls, Inc. - [GEOGRAPHIC_DATA] (ACTP0000443)" at bounding box center [859, 312] width 335 height 24
type input "Grow Green Girls, Inc. - [GEOGRAPHIC_DATA] (ACTP0000443)"
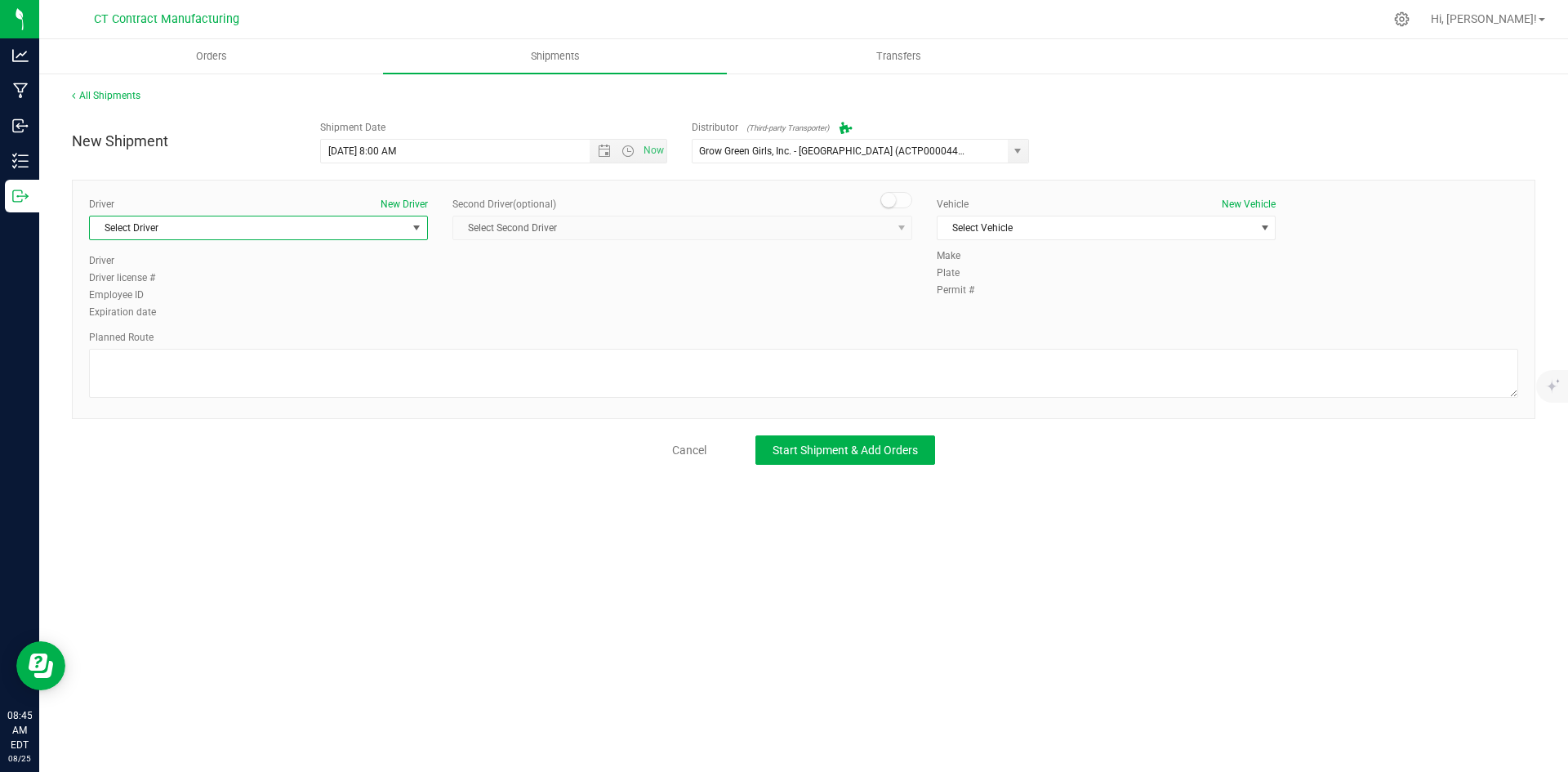
click at [395, 226] on span "Select Driver" at bounding box center [248, 228] width 317 height 23
click at [203, 294] on li "TBD A" at bounding box center [258, 296] width 337 height 24
click at [897, 199] on span at bounding box center [896, 201] width 33 height 17
click at [893, 238] on span "select" at bounding box center [901, 228] width 20 height 23
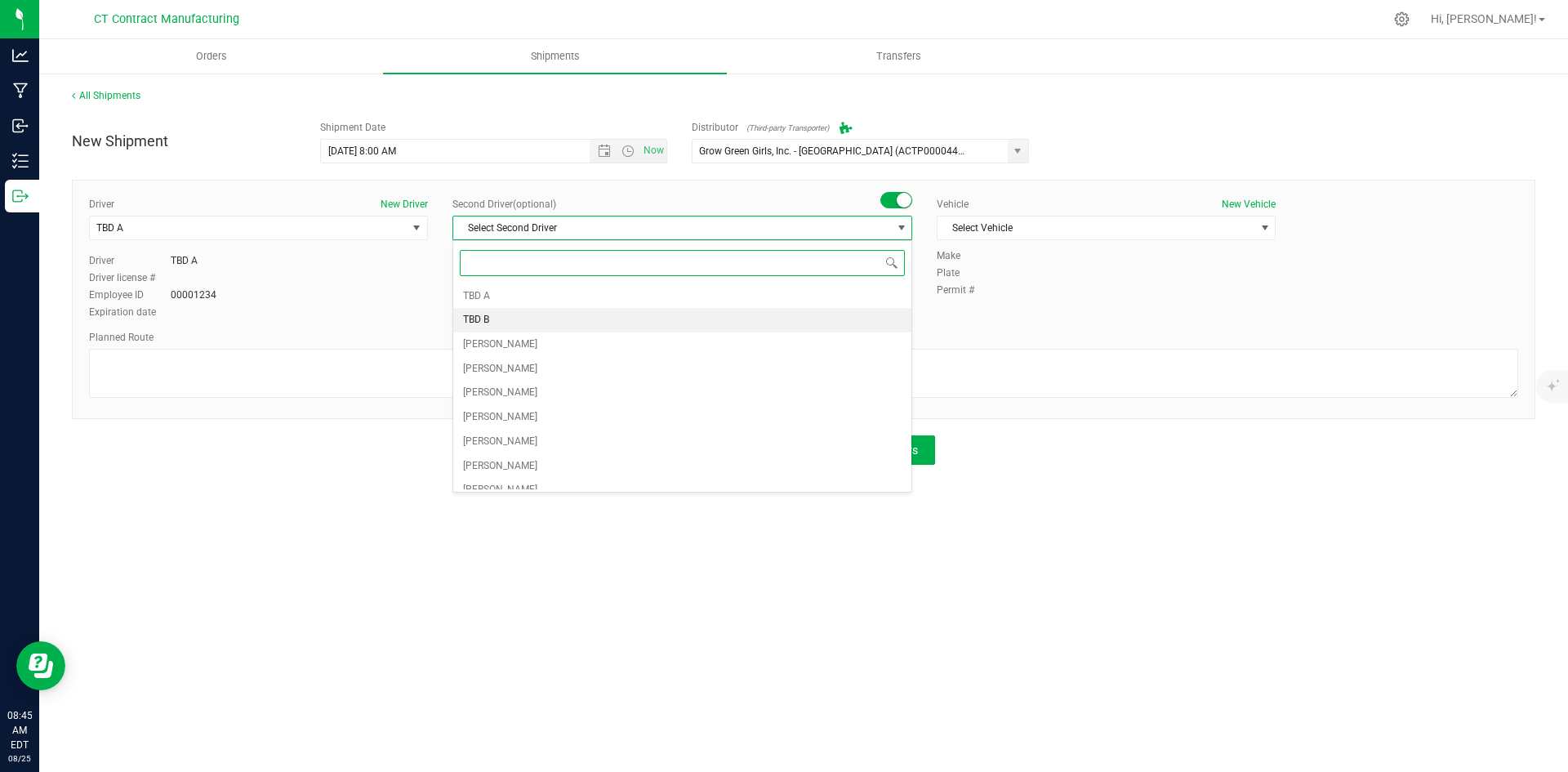
click at [670, 315] on li "TBD B" at bounding box center [682, 320] width 458 height 24
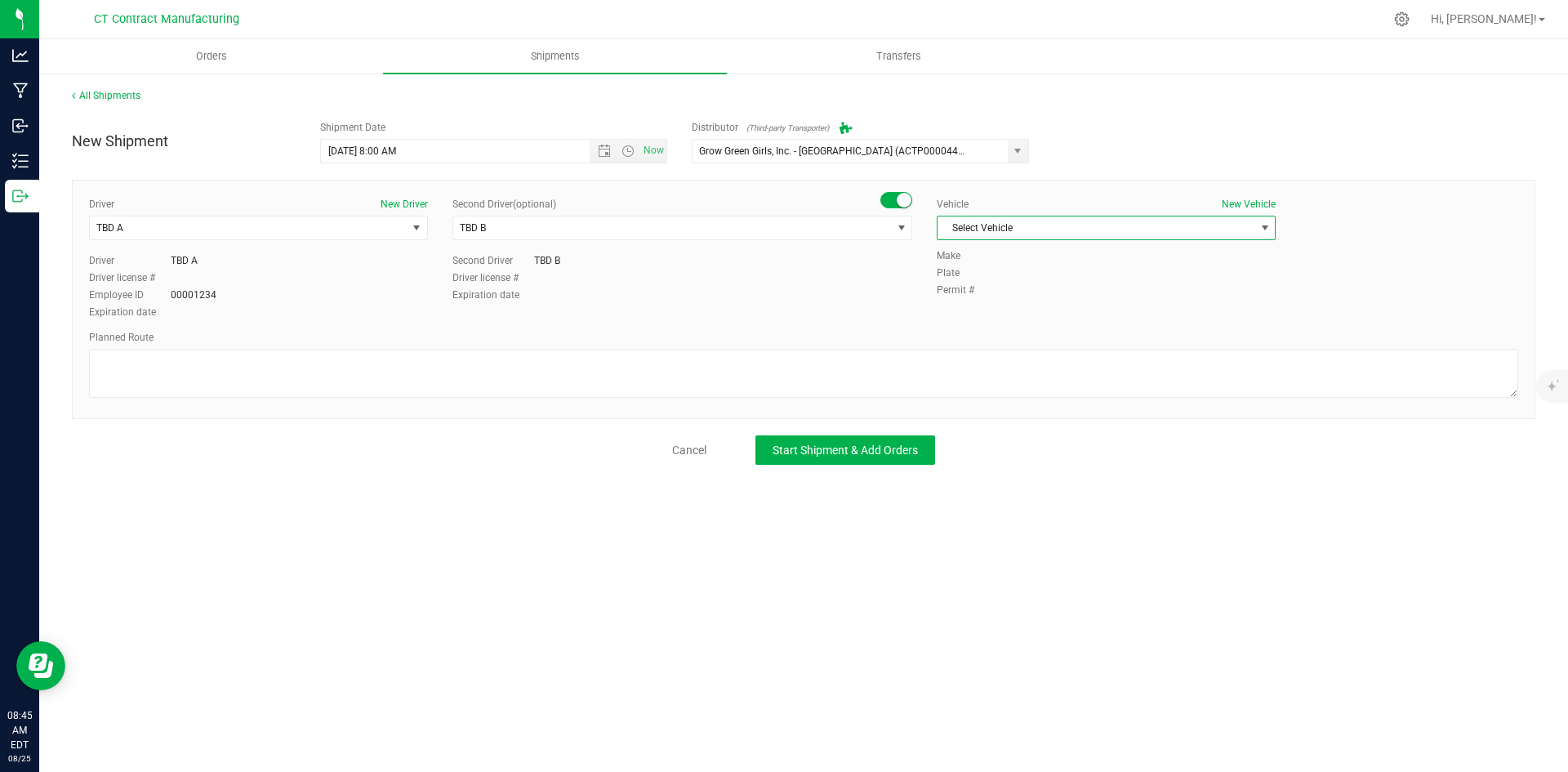
click at [1055, 239] on span "Select Vehicle" at bounding box center [1095, 228] width 317 height 23
click at [1035, 278] on li "Ford Transit 250" at bounding box center [1105, 280] width 337 height 24
click at [1008, 396] on textarea at bounding box center [804, 373] width 1429 height 49
paste textarea "Randomized route via 3rd party transporter"
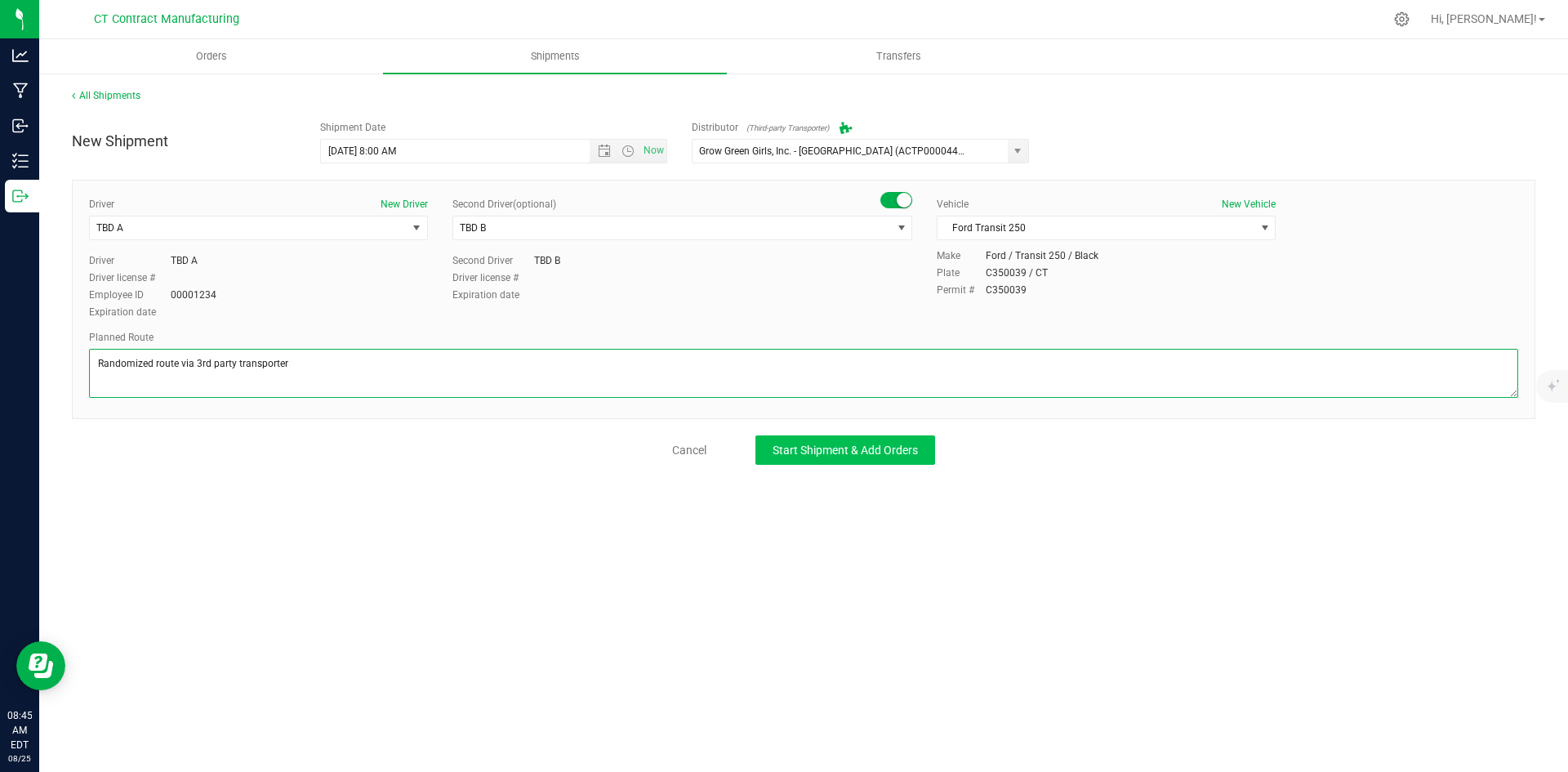
type textarea "Randomized route via 3rd party transporter"
click at [895, 460] on button "Start Shipment & Add Orders" at bounding box center [844, 450] width 179 height 30
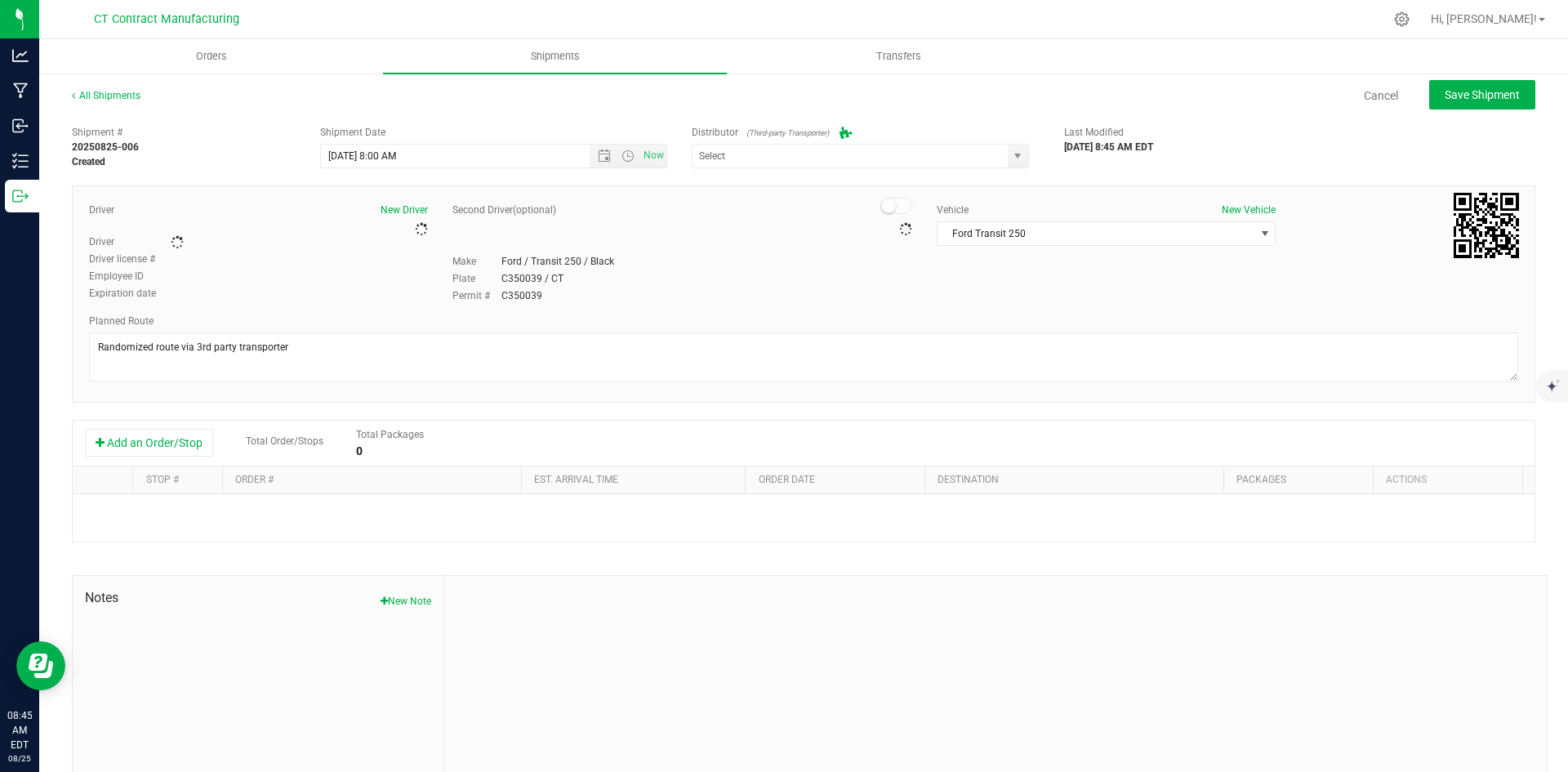
type input "Grow Green Girls, Inc. - [GEOGRAPHIC_DATA] (ACTP0000443)"
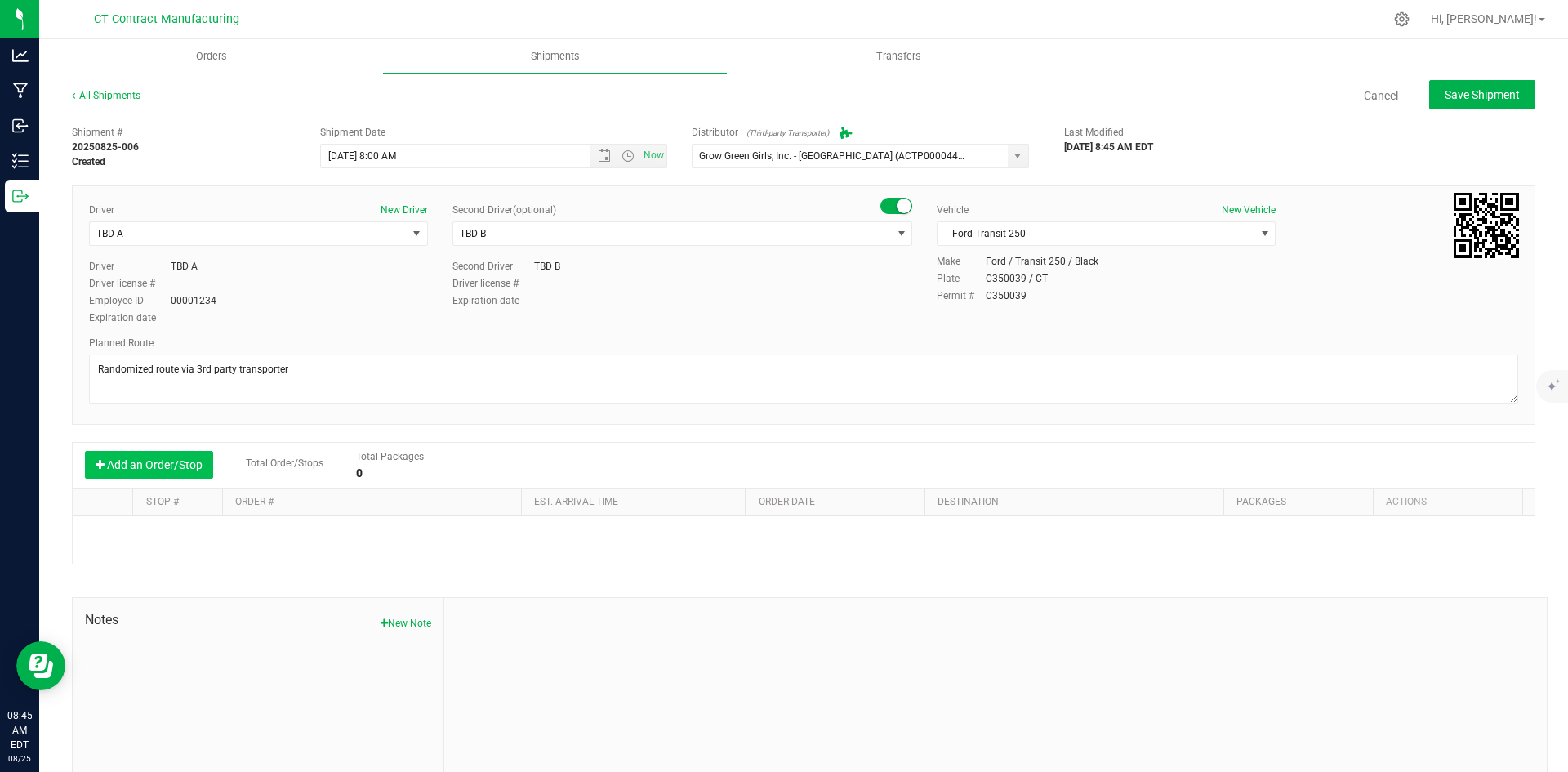
click at [188, 465] on button "Add an Order/Stop" at bounding box center [149, 465] width 128 height 28
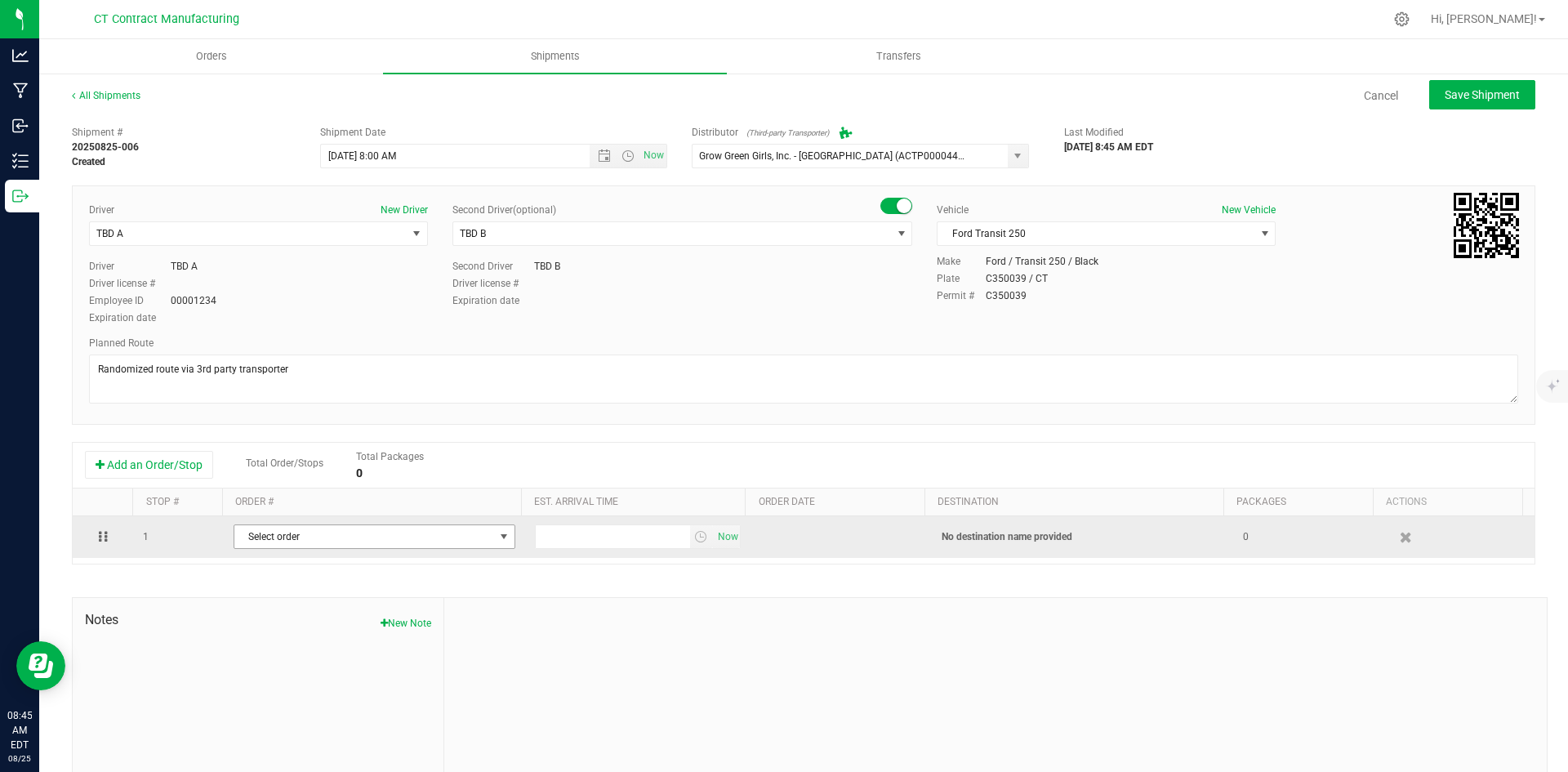
click at [462, 538] on span "Select order" at bounding box center [364, 536] width 260 height 23
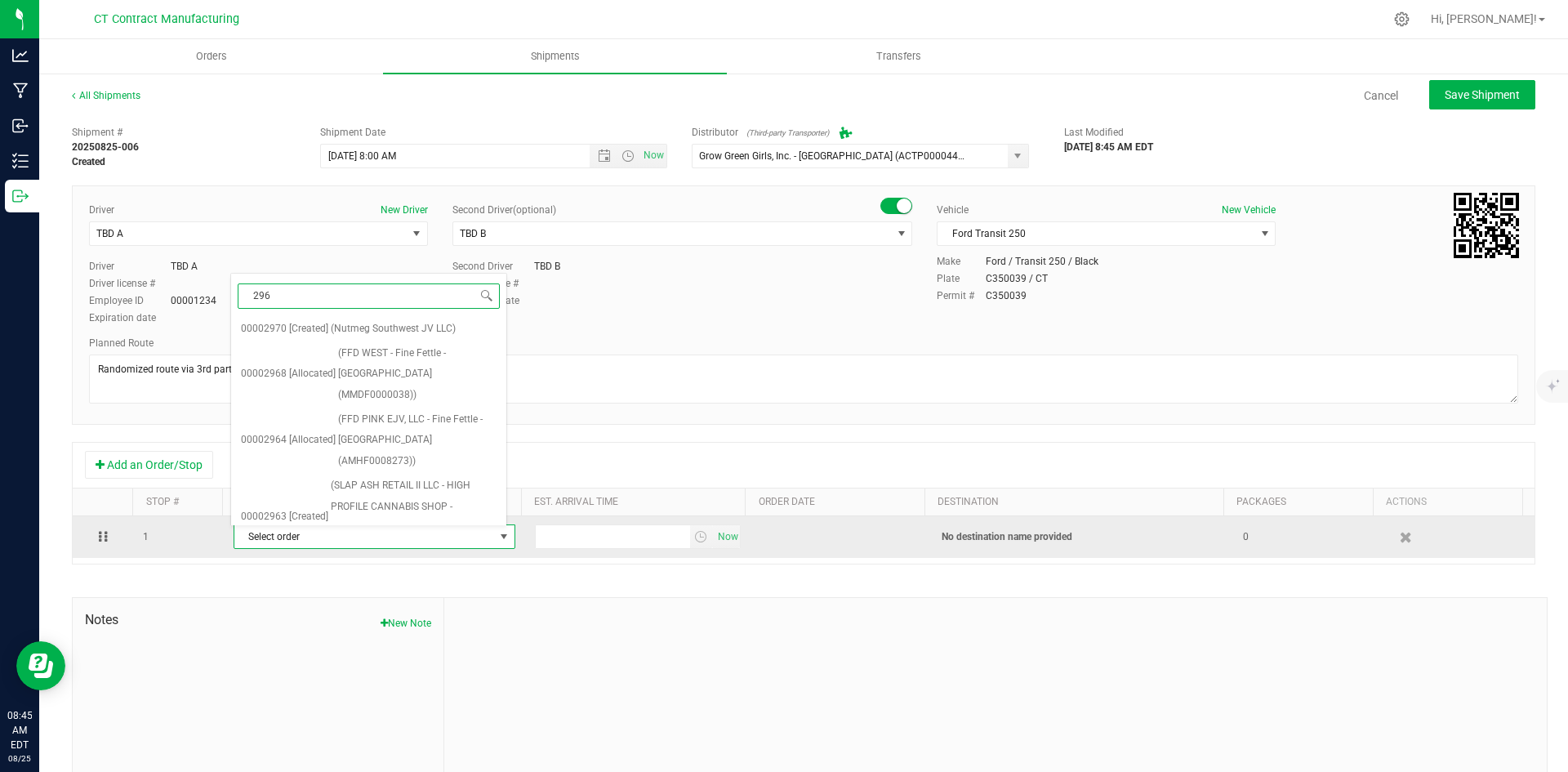
type input "2960"
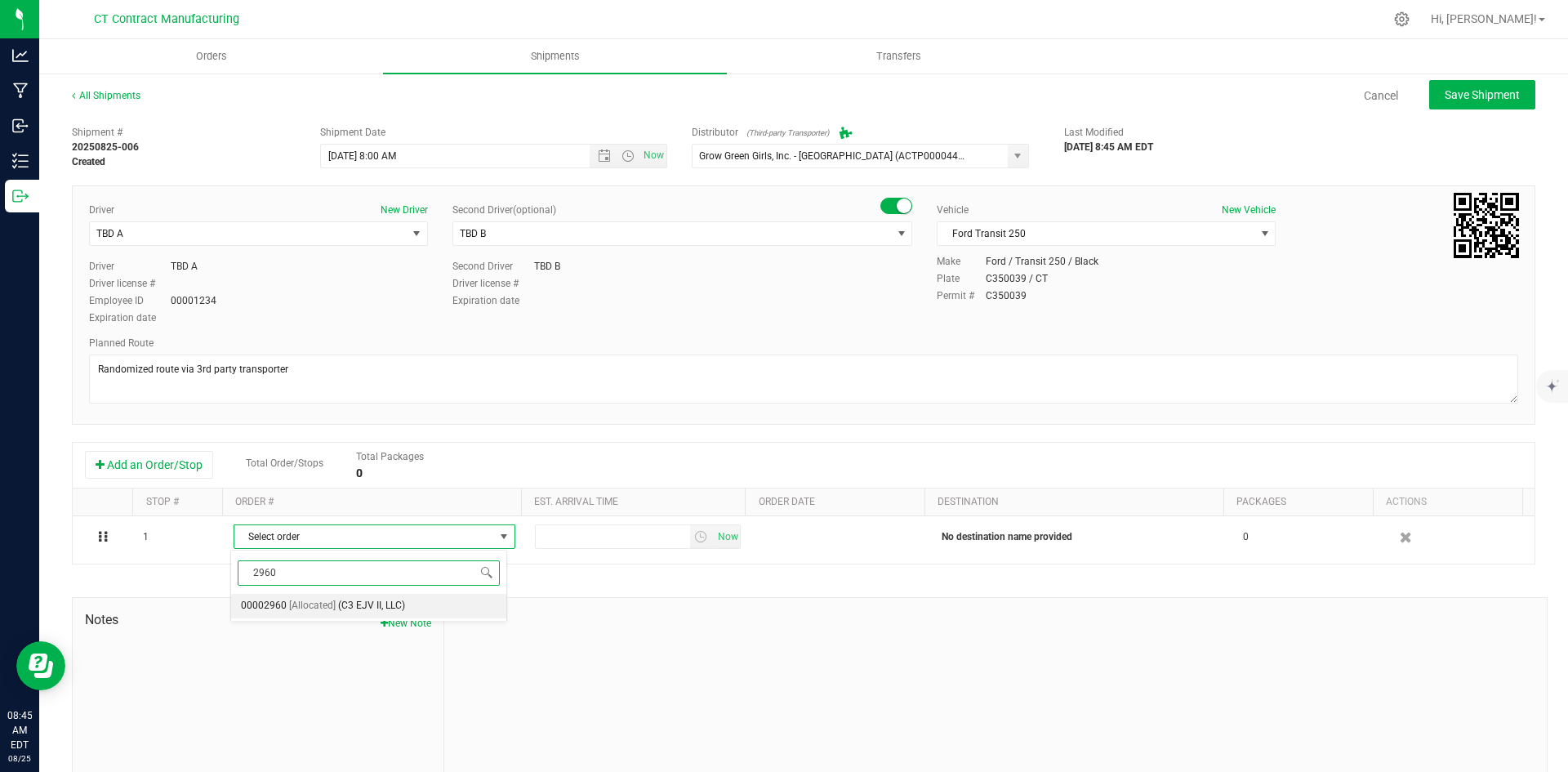
click at [439, 607] on li "00002960 [Allocated] (C3 EJV II, LLC)" at bounding box center [369, 606] width 275 height 24
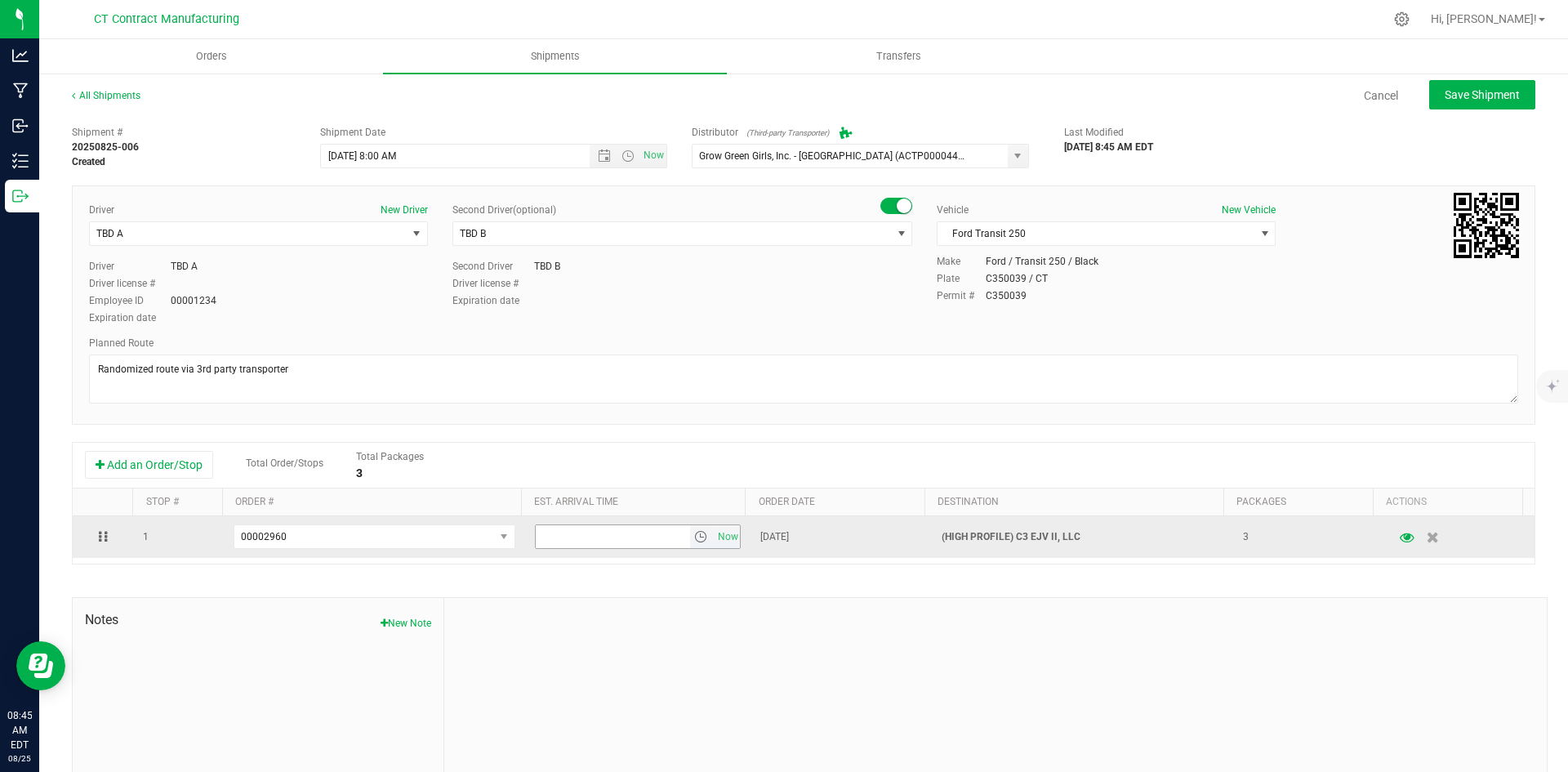
click at [694, 537] on span "select" at bounding box center [700, 536] width 13 height 13
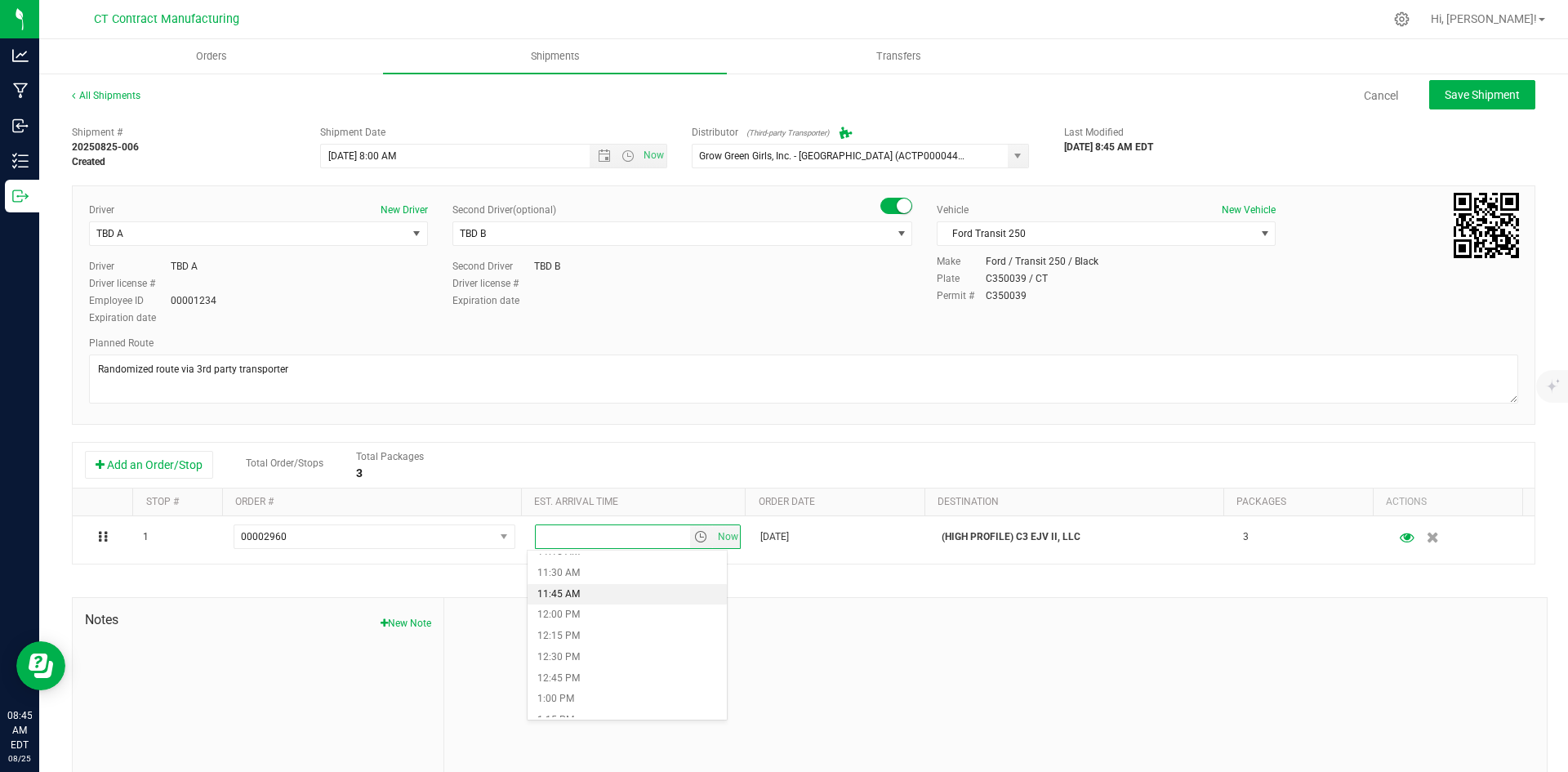
scroll to position [980, 0]
click at [564, 587] on li "12:00 PM" at bounding box center [627, 591] width 199 height 21
drag, startPoint x: 566, startPoint y: 586, endPoint x: 1427, endPoint y: 90, distance: 993.6
click at [1429, 90] on button "Save Shipment" at bounding box center [1482, 95] width 106 height 30
type input "[DATE] 12:00 PM"
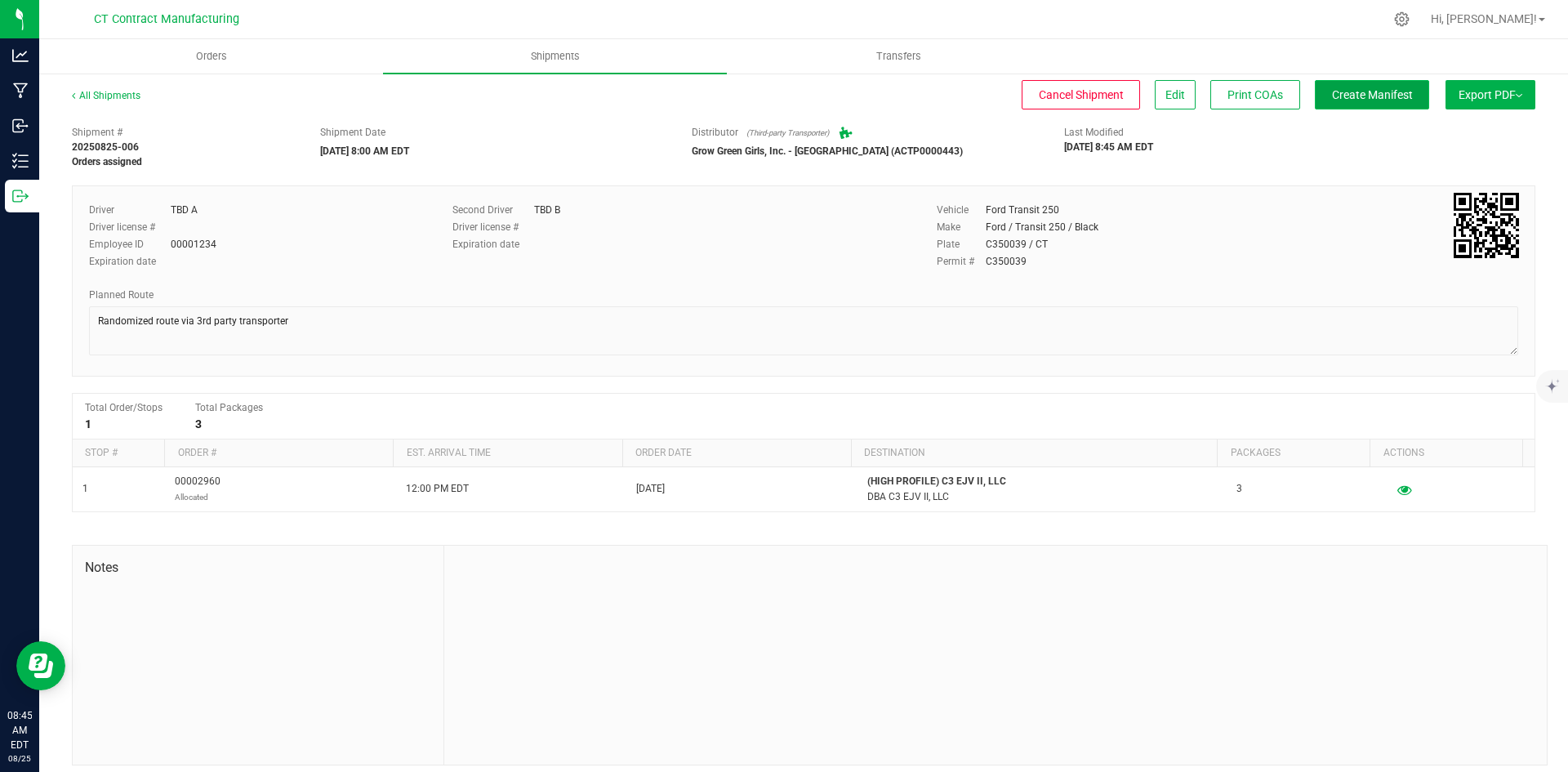
click at [1362, 81] on button "Create Manifest" at bounding box center [1371, 95] width 114 height 30
click at [124, 97] on link "All Shipments" at bounding box center [106, 96] width 69 height 11
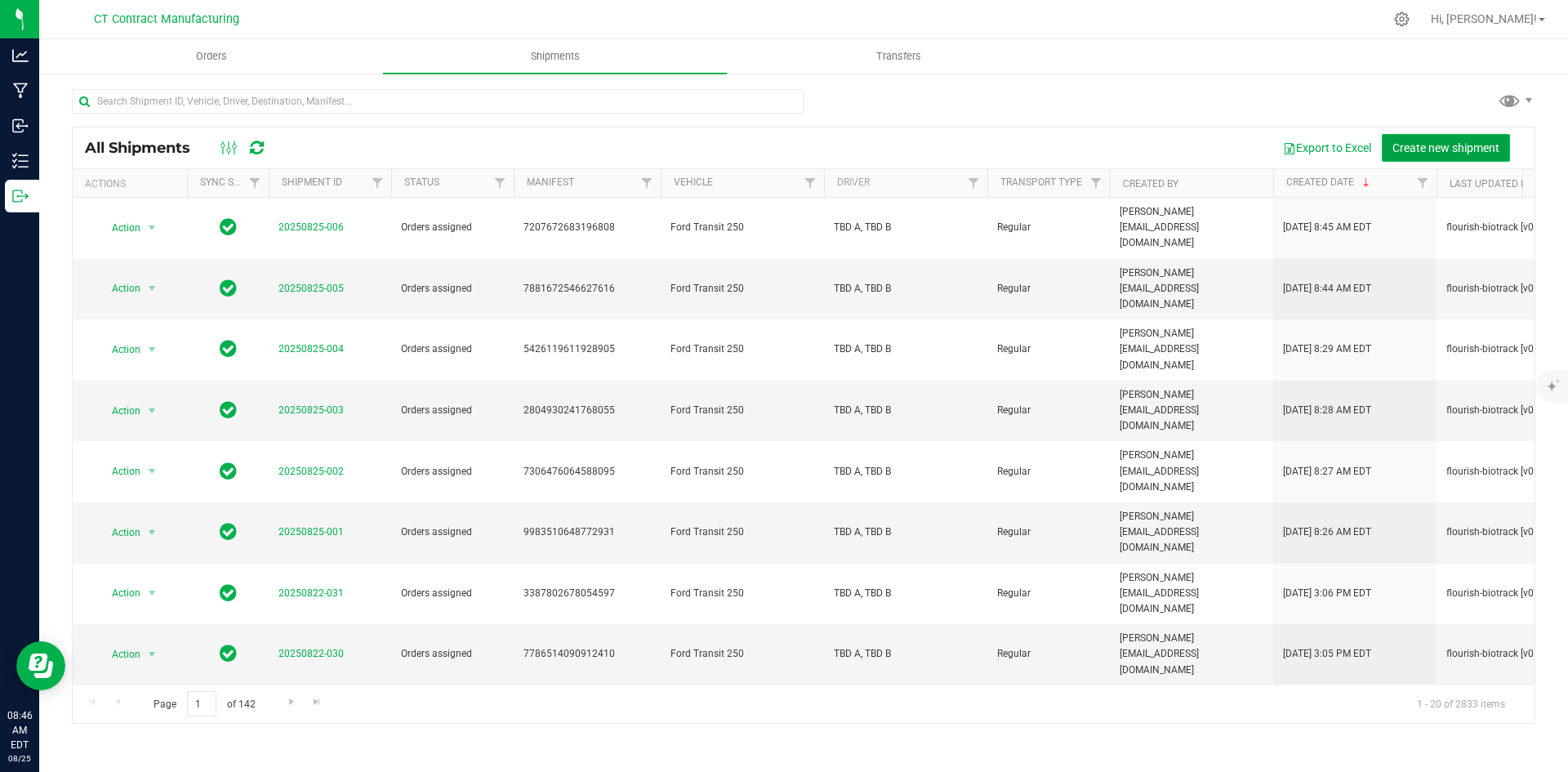
click at [1418, 146] on span "Create new shipment" at bounding box center [1445, 148] width 107 height 13
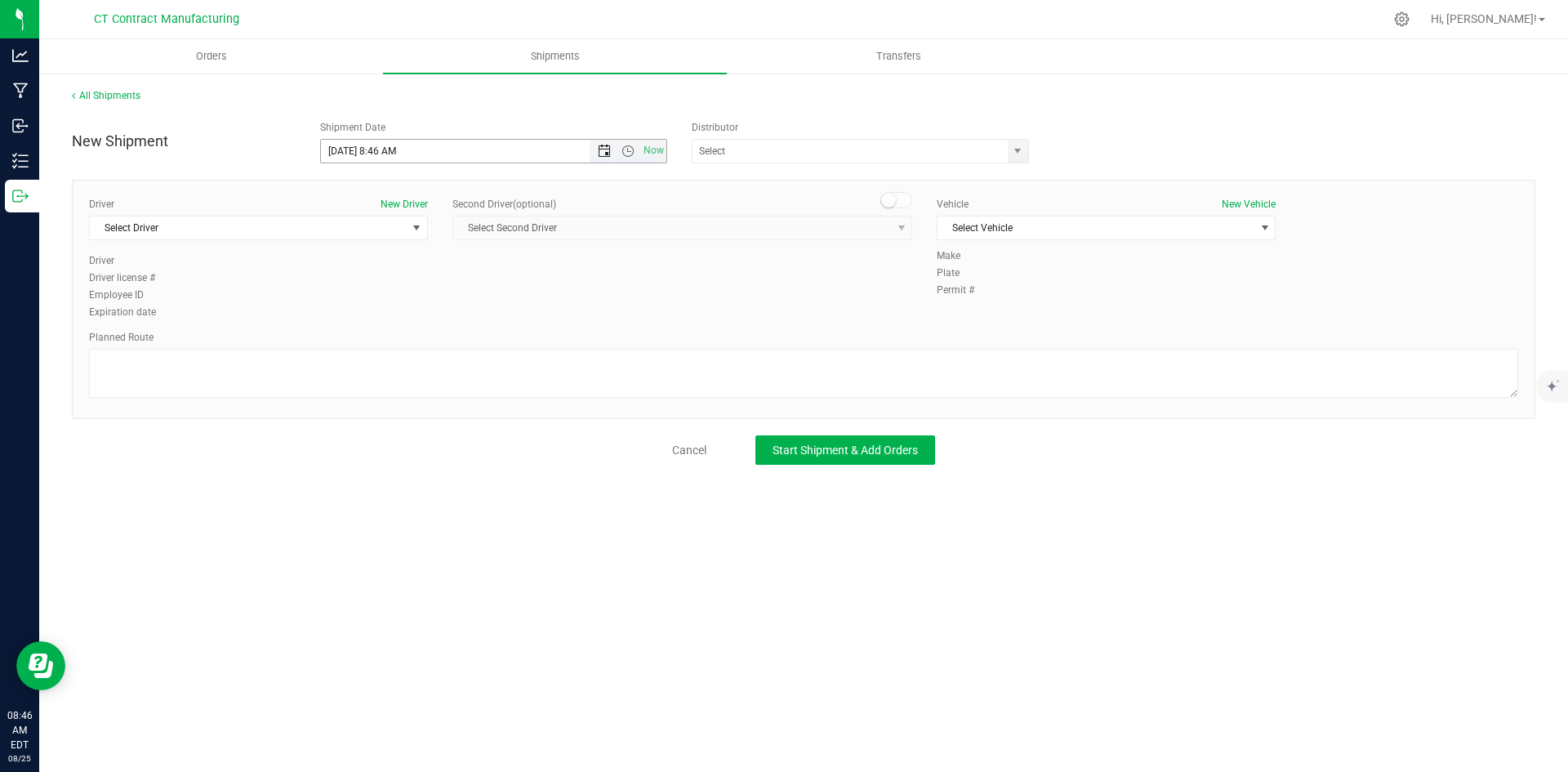
click at [602, 150] on span "Open the date view" at bounding box center [604, 151] width 13 height 13
click at [381, 338] on link "26" at bounding box center [382, 342] width 23 height 25
click at [632, 152] on span "Open the time view" at bounding box center [628, 151] width 13 height 13
click at [368, 269] on li "8:00 AM" at bounding box center [492, 268] width 345 height 21
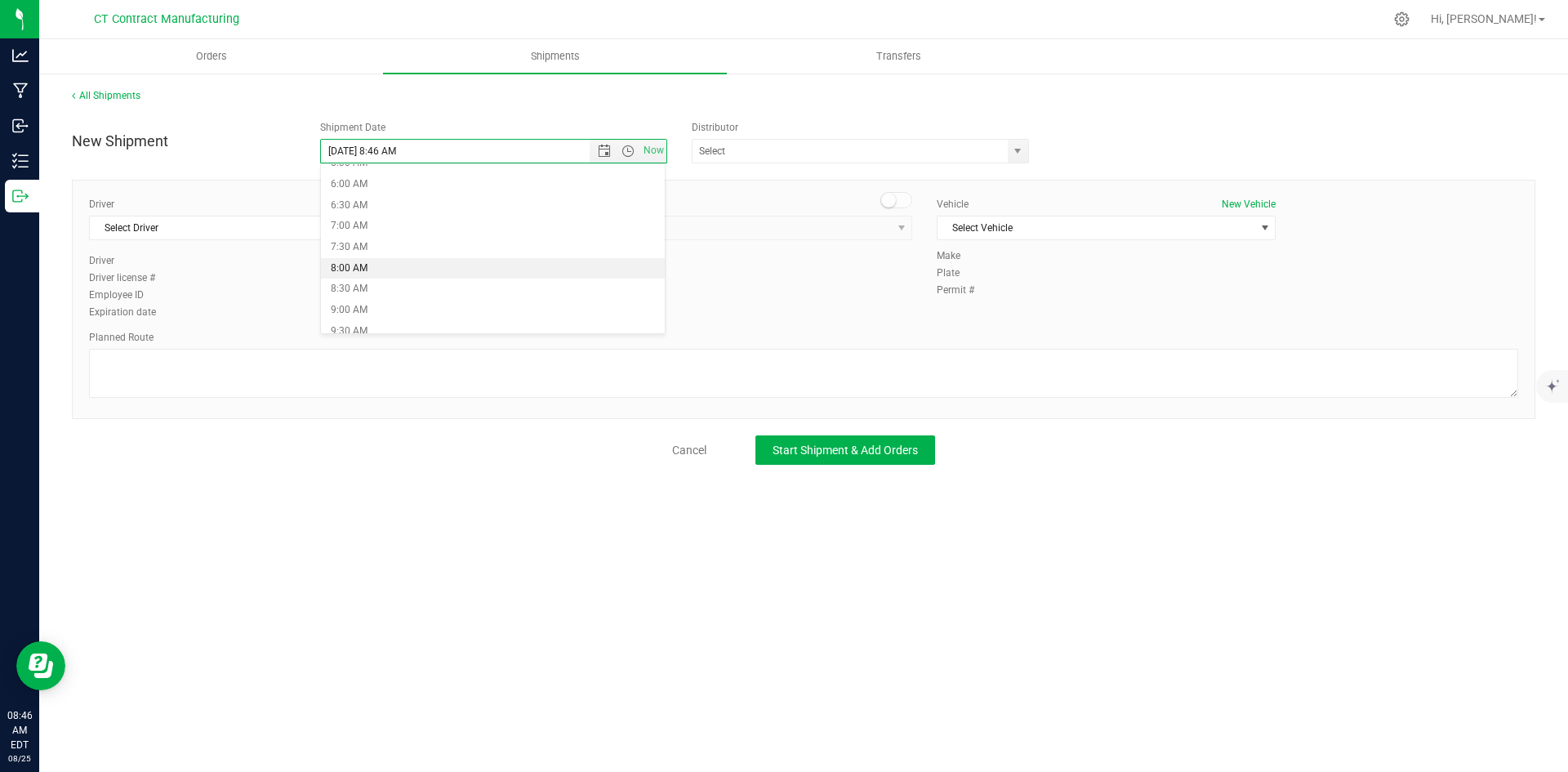
type input "[DATE] 8:00 AM"
click at [1013, 157] on span "select" at bounding box center [1017, 151] width 13 height 13
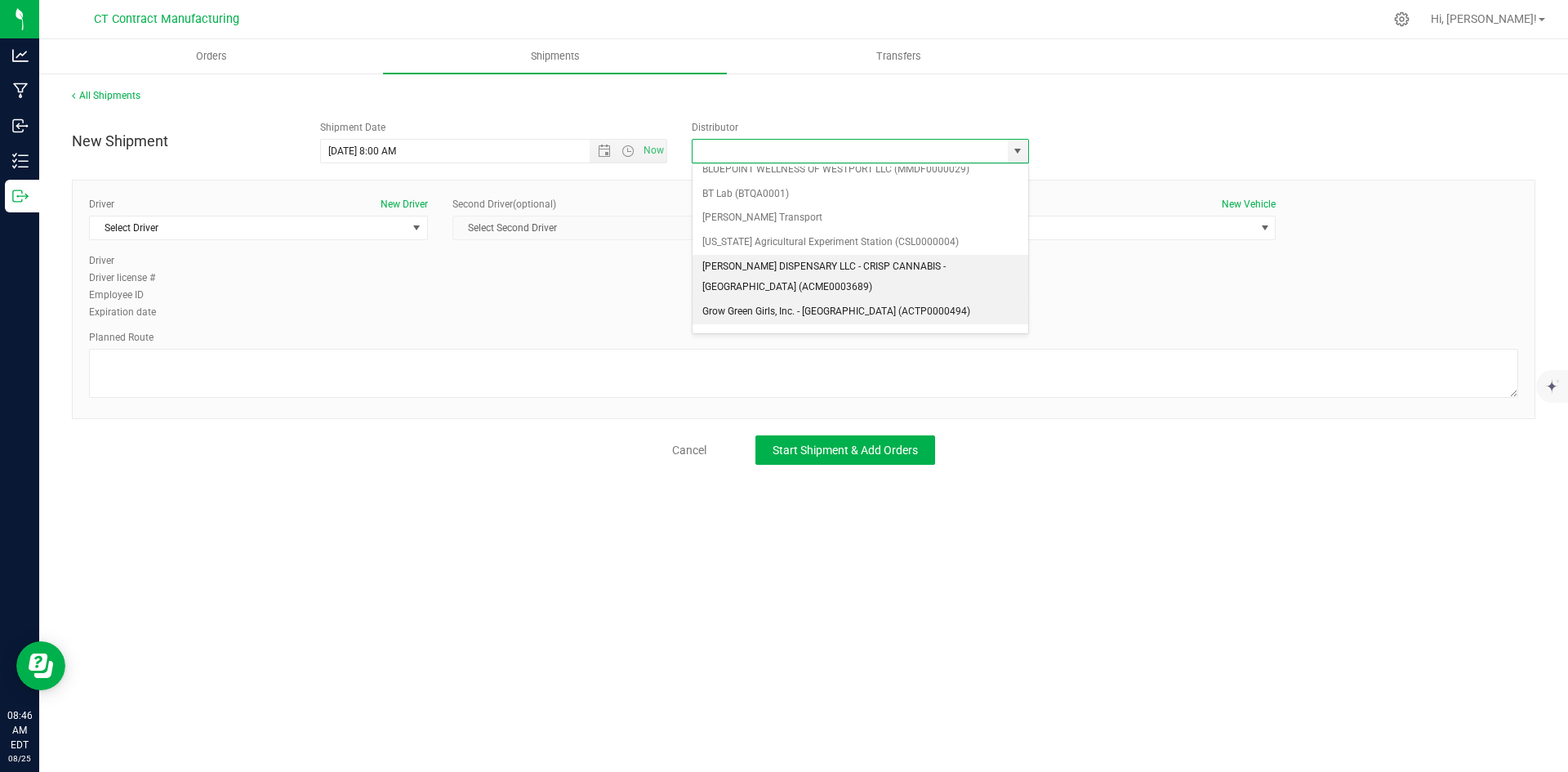
scroll to position [82, 0]
click at [817, 307] on li "Grow Green Girls, Inc. - [GEOGRAPHIC_DATA] (ACTP0000443)" at bounding box center [859, 312] width 335 height 24
type input "Grow Green Girls, Inc. - [GEOGRAPHIC_DATA] (ACTP0000443)"
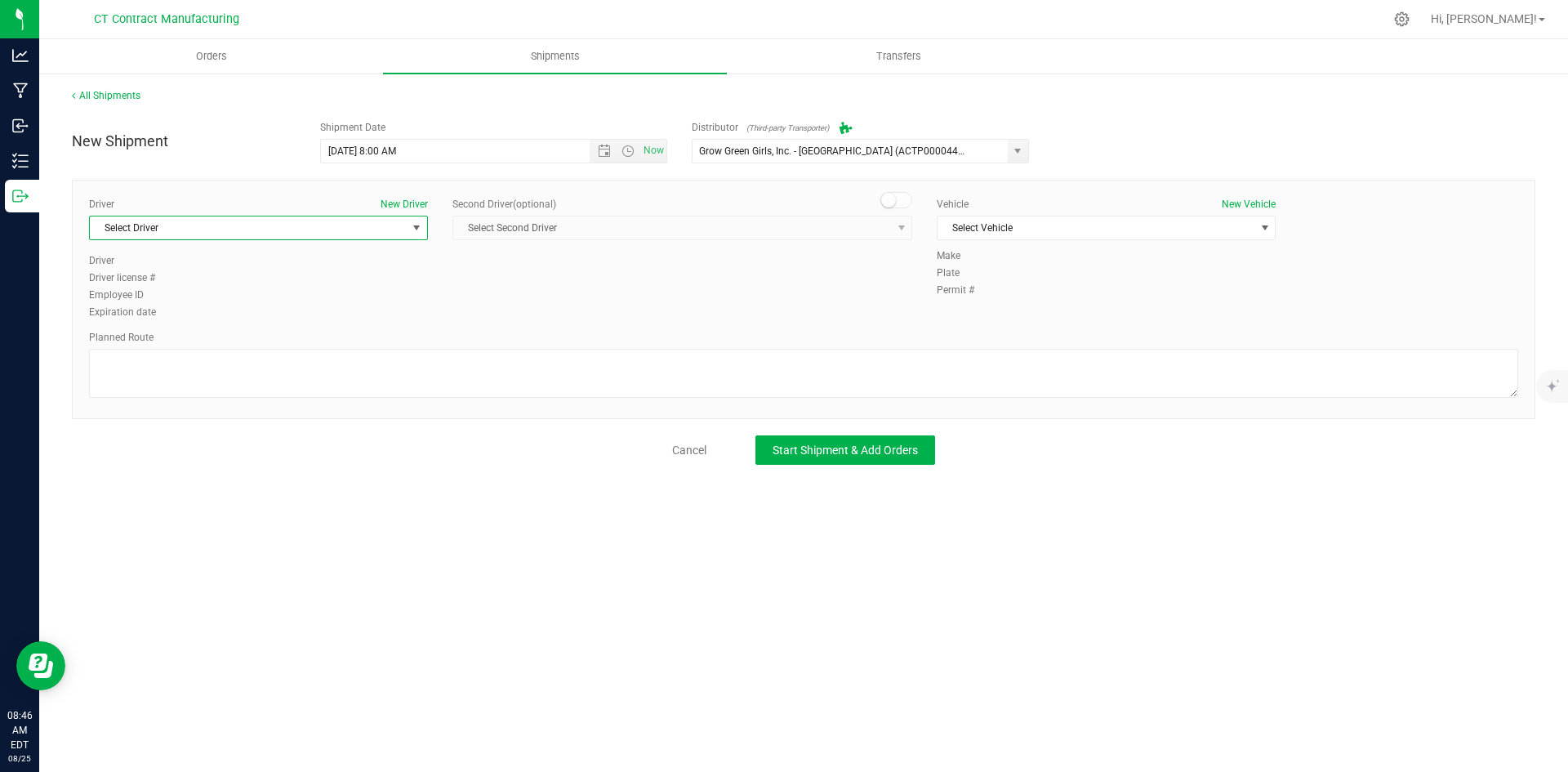
click at [391, 233] on span "Select Driver" at bounding box center [248, 228] width 317 height 23
click at [169, 302] on li "TBD A" at bounding box center [258, 296] width 337 height 24
click at [887, 199] on small at bounding box center [888, 200] width 15 height 15
click at [884, 230] on span "Select Second Driver" at bounding box center [672, 228] width 438 height 23
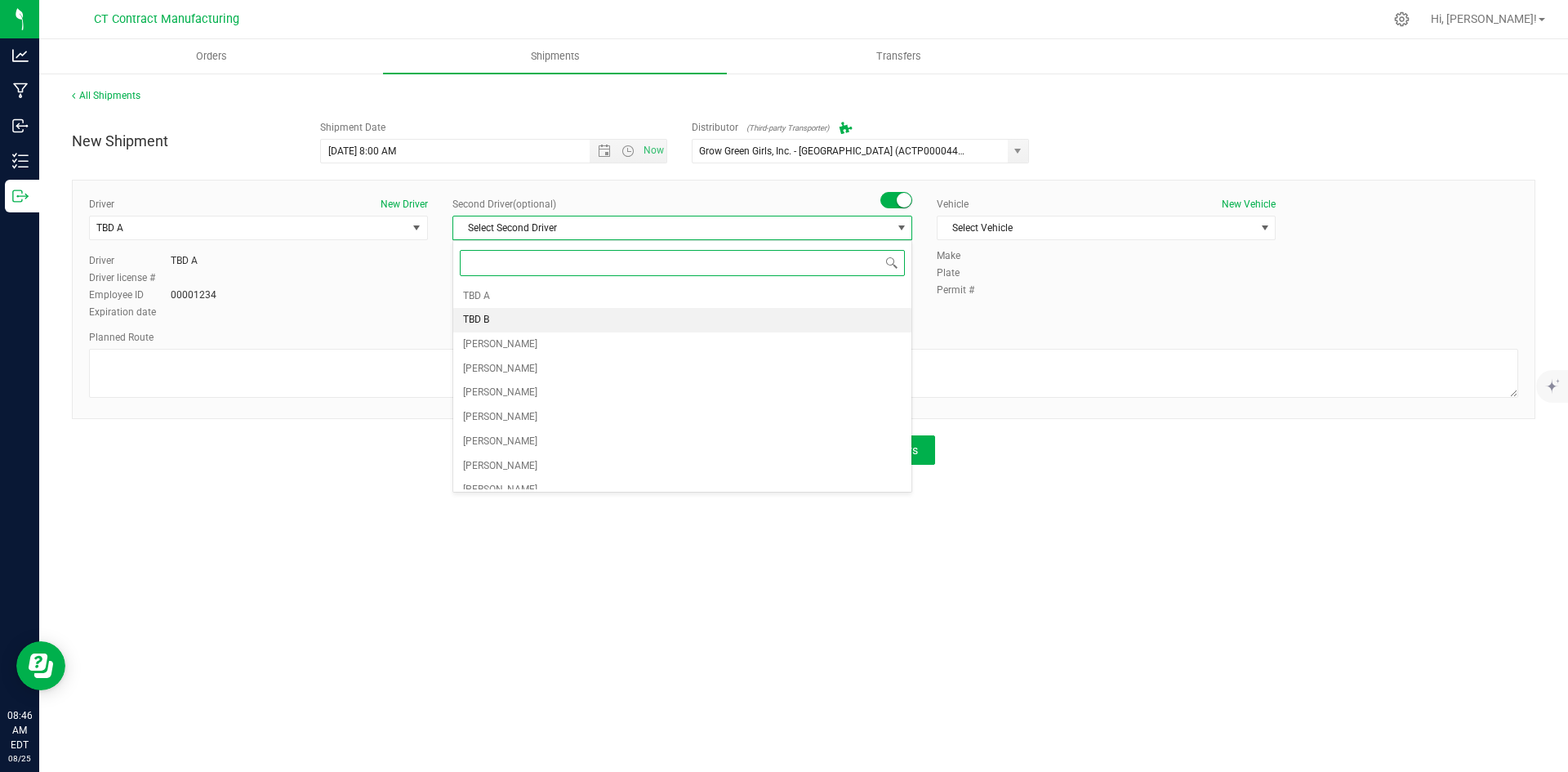
click at [496, 321] on li "TBD B" at bounding box center [682, 320] width 458 height 24
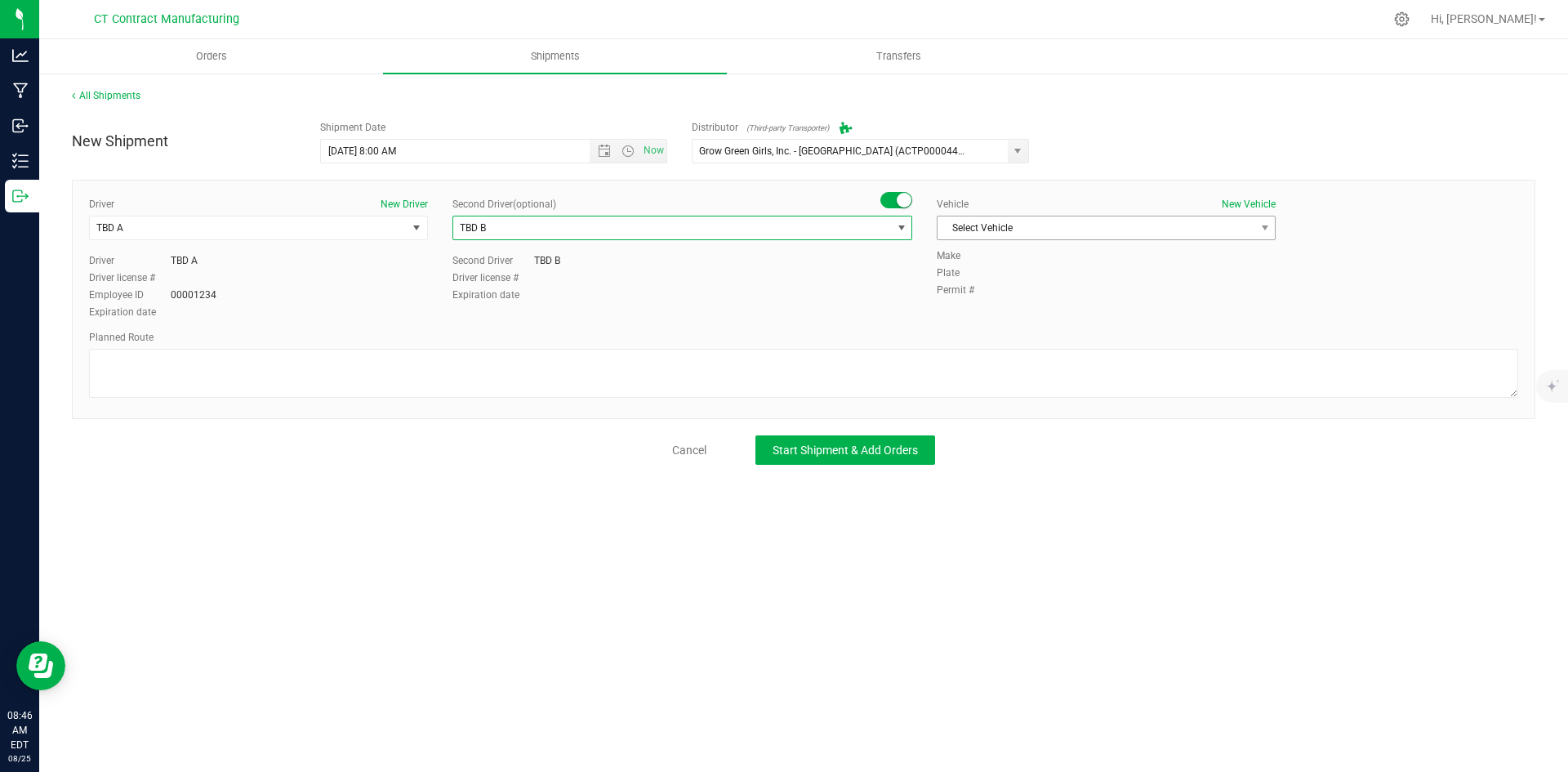
click at [1063, 228] on span "Select Vehicle" at bounding box center [1095, 228] width 317 height 23
click at [1013, 280] on li "Ford Transit 250" at bounding box center [1105, 280] width 337 height 24
click at [975, 361] on textarea at bounding box center [804, 373] width 1429 height 49
paste textarea "Randomized route via 3rd party transporter"
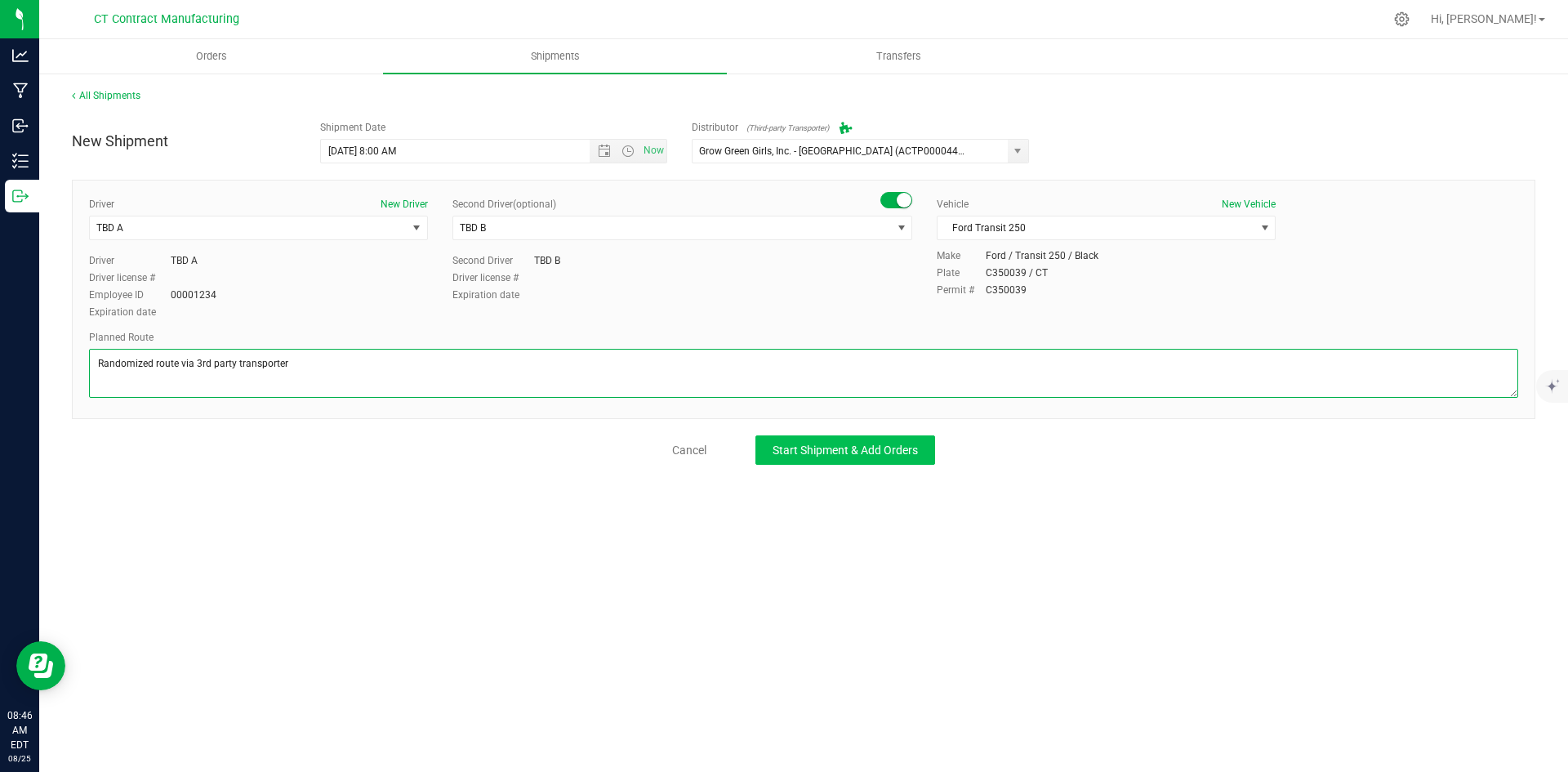
type textarea "Randomized route via 3rd party transporter"
click at [880, 447] on span "Start Shipment & Add Orders" at bounding box center [844, 450] width 145 height 13
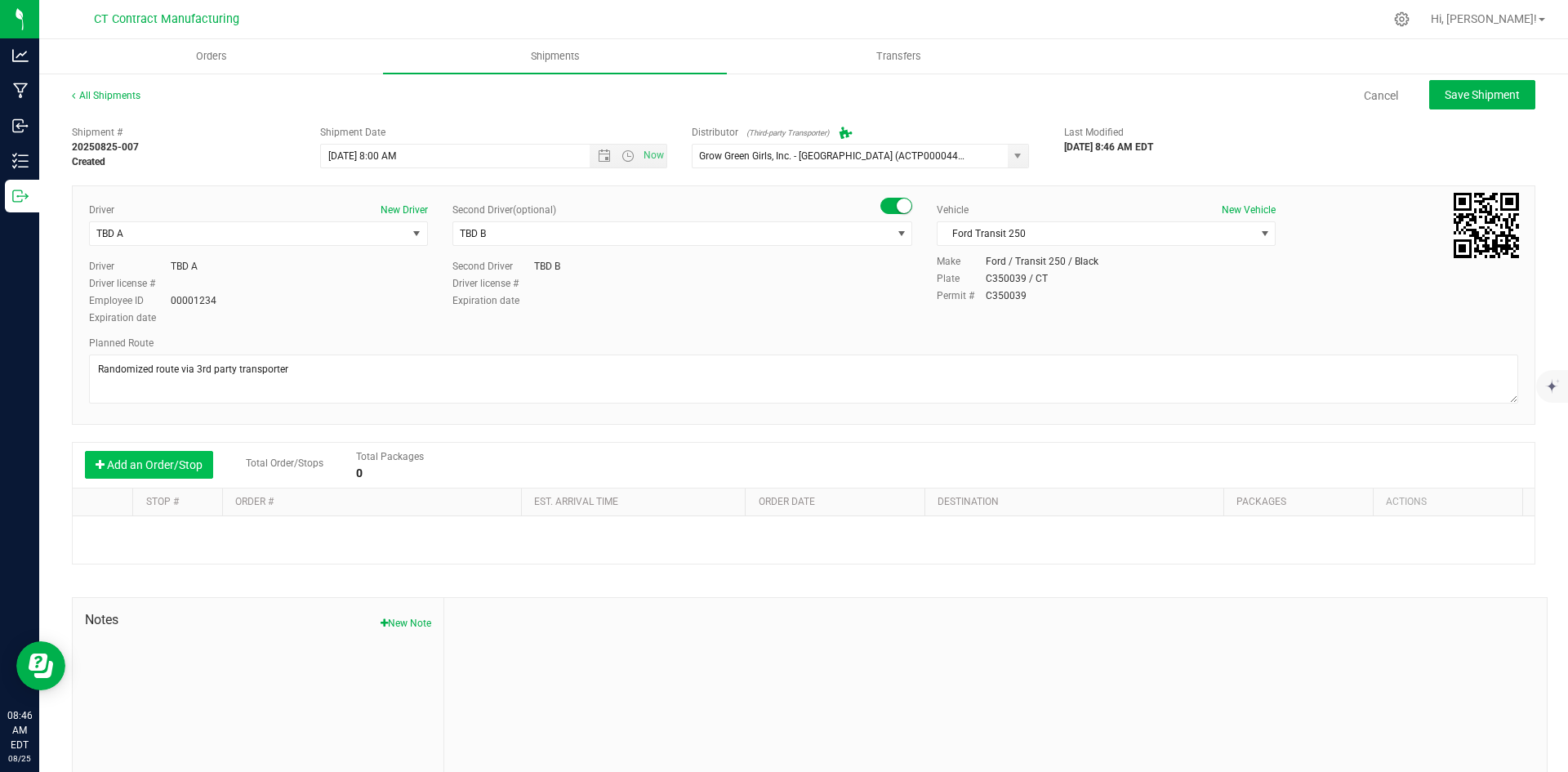
click at [183, 458] on button "Add an Order/Stop" at bounding box center [149, 465] width 128 height 28
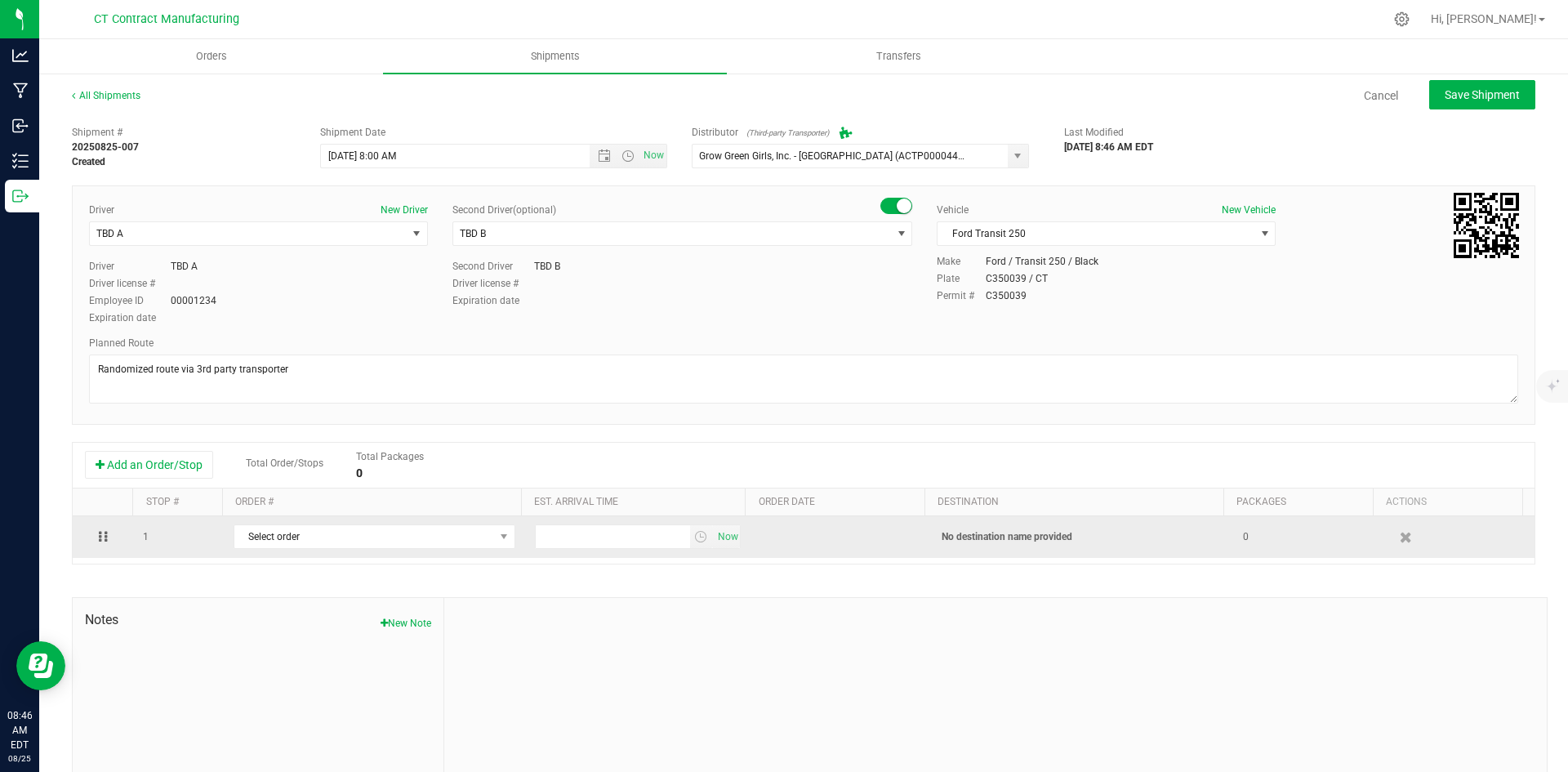
click at [386, 524] on td "Select order 00002970 00002968 00002964 00002963 00002962 00002961 00002959 000…" at bounding box center [374, 537] width 301 height 42
click at [374, 536] on span "Select order" at bounding box center [364, 536] width 260 height 23
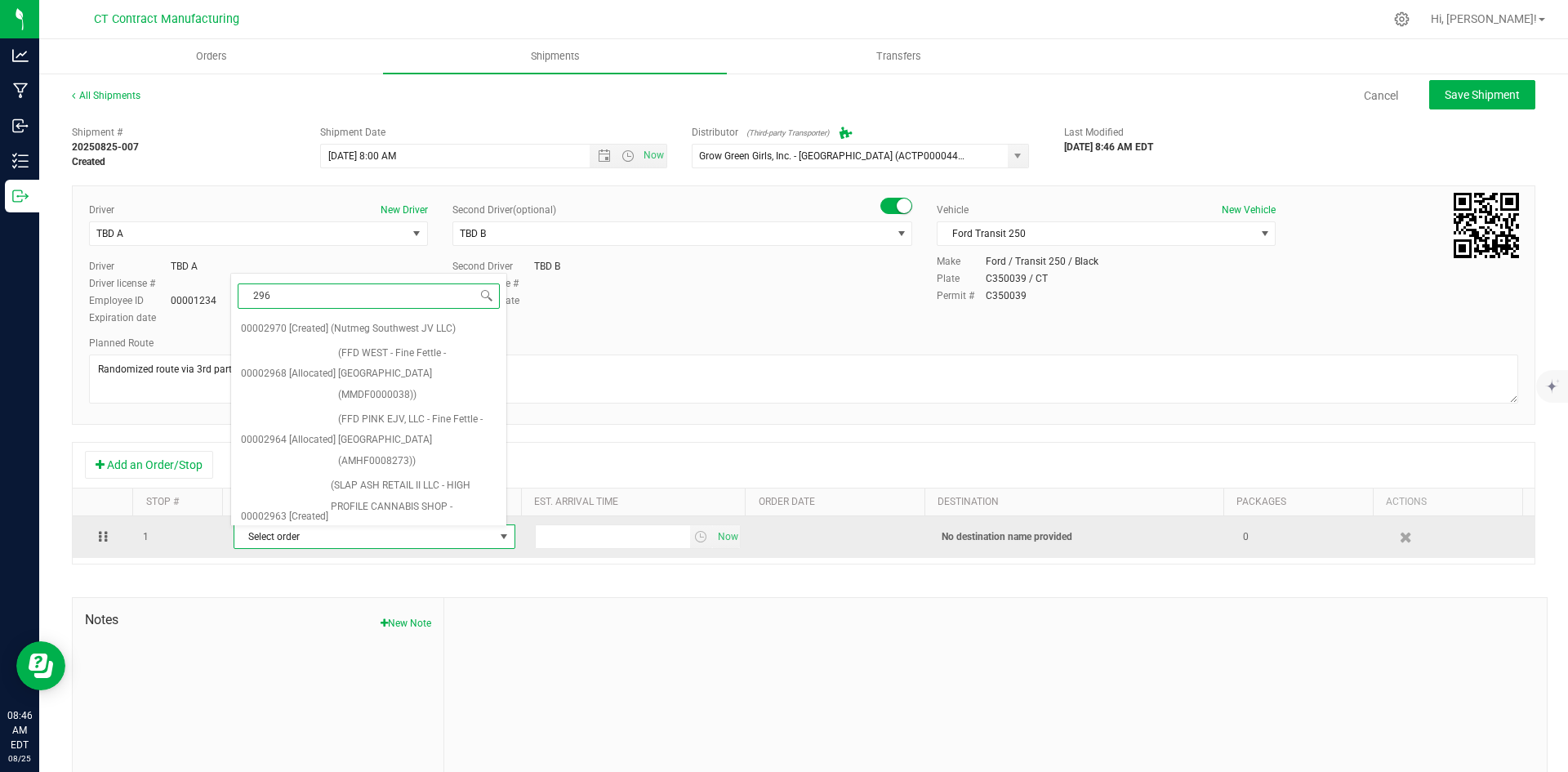
type input "2968"
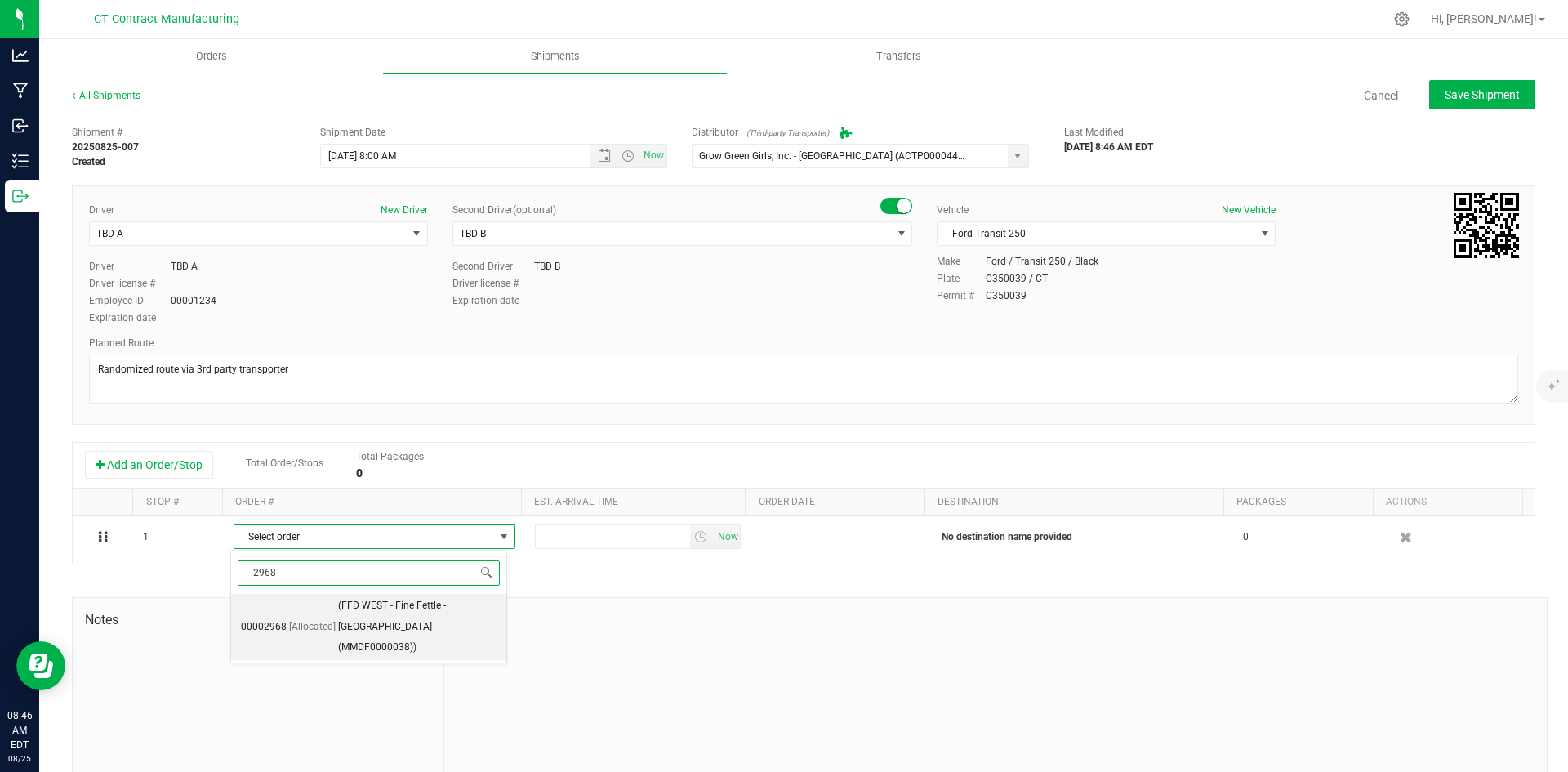
click at [382, 622] on span "(FFD WEST - Fine Fettle - [GEOGRAPHIC_DATA] (MMDF0000038))" at bounding box center [417, 627] width 159 height 63
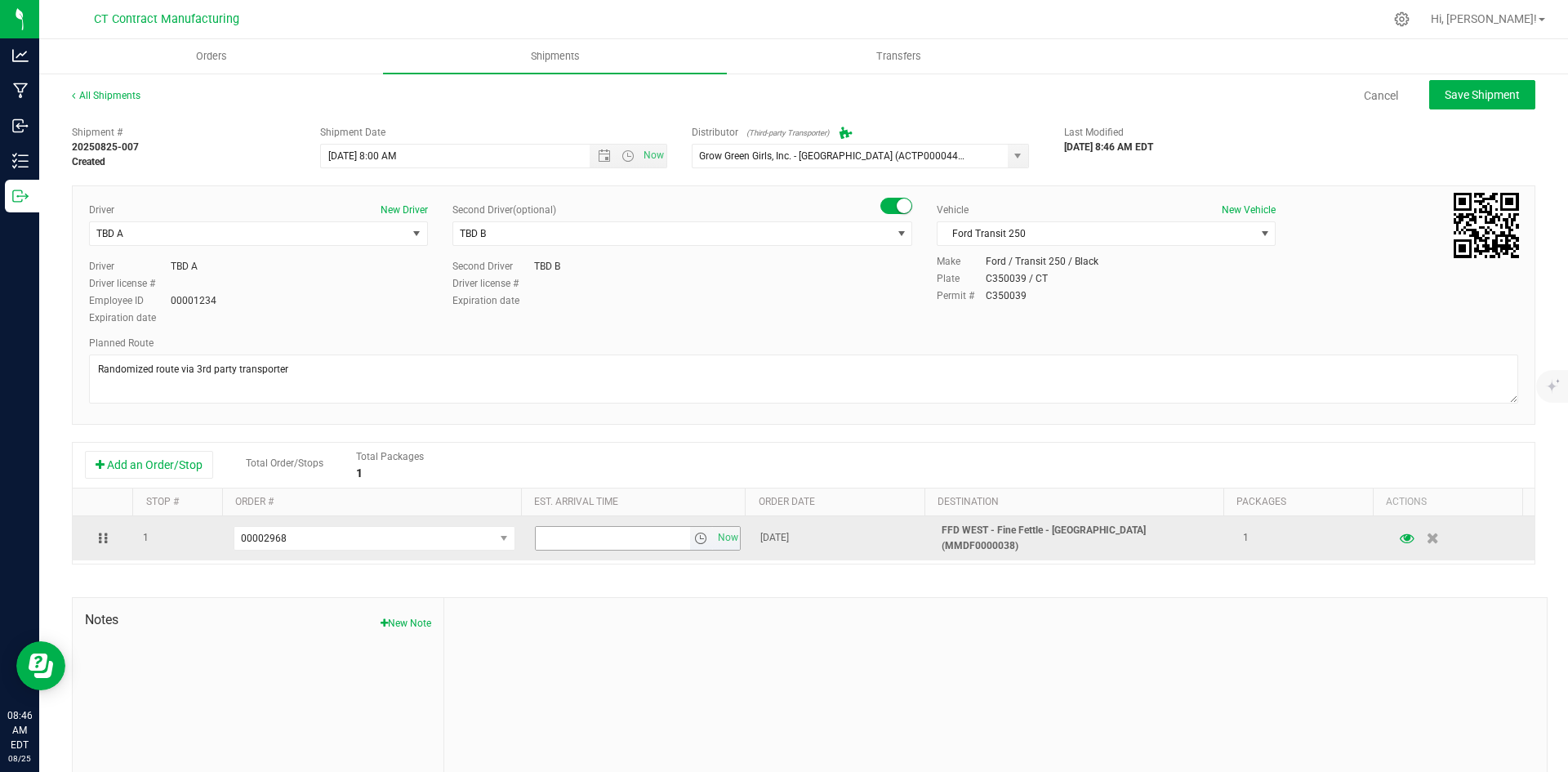
click at [699, 533] on span "select" at bounding box center [701, 538] width 23 height 23
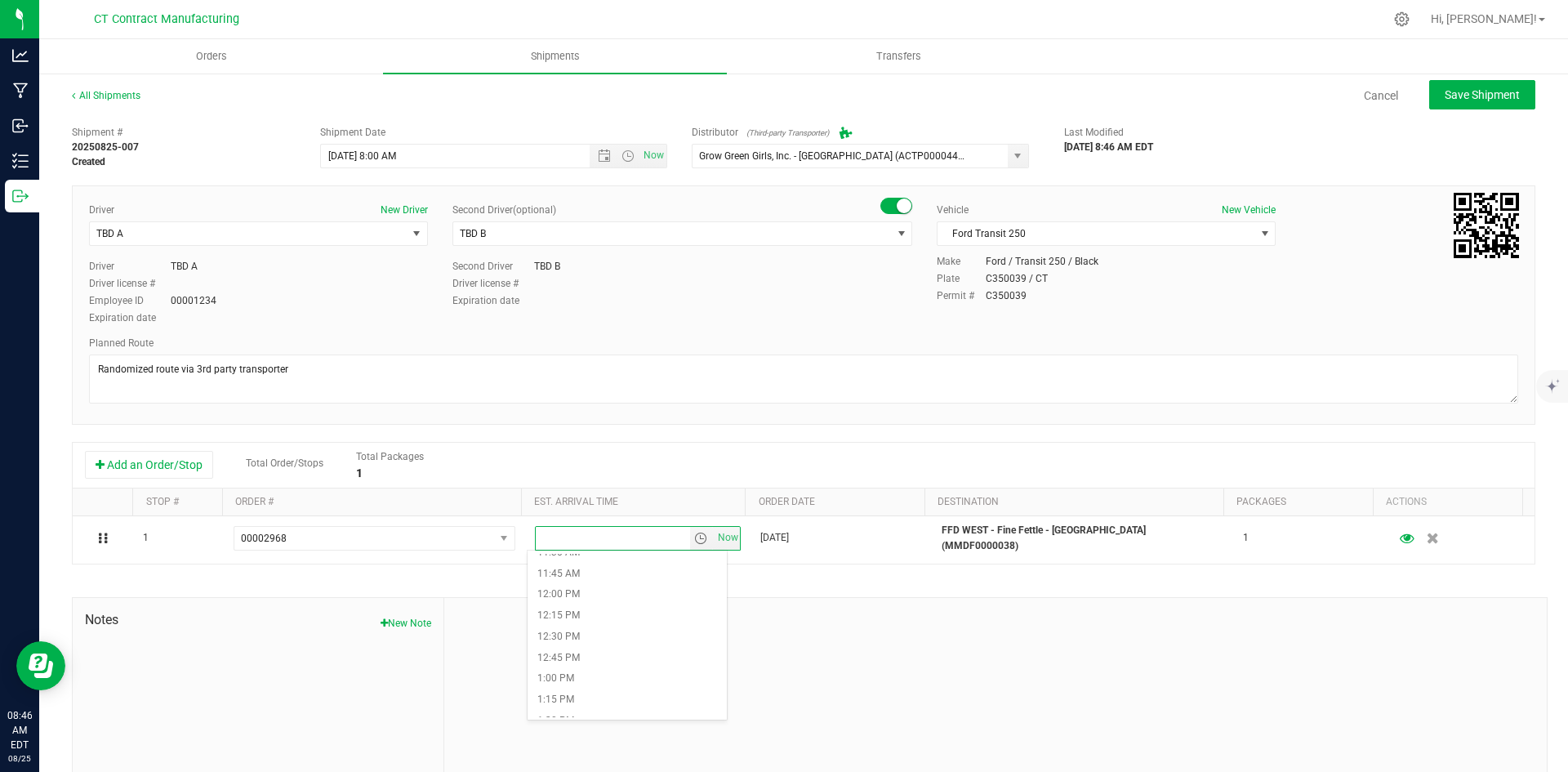
scroll to position [980, 0]
click at [581, 595] on li "12:00 PM" at bounding box center [627, 591] width 199 height 21
click at [1452, 63] on ul "Orders Shipments Transfers" at bounding box center [823, 57] width 1568 height 35
click at [1450, 101] on span "Save Shipment" at bounding box center [1482, 95] width 75 height 13
type input "[DATE] 12:00 PM"
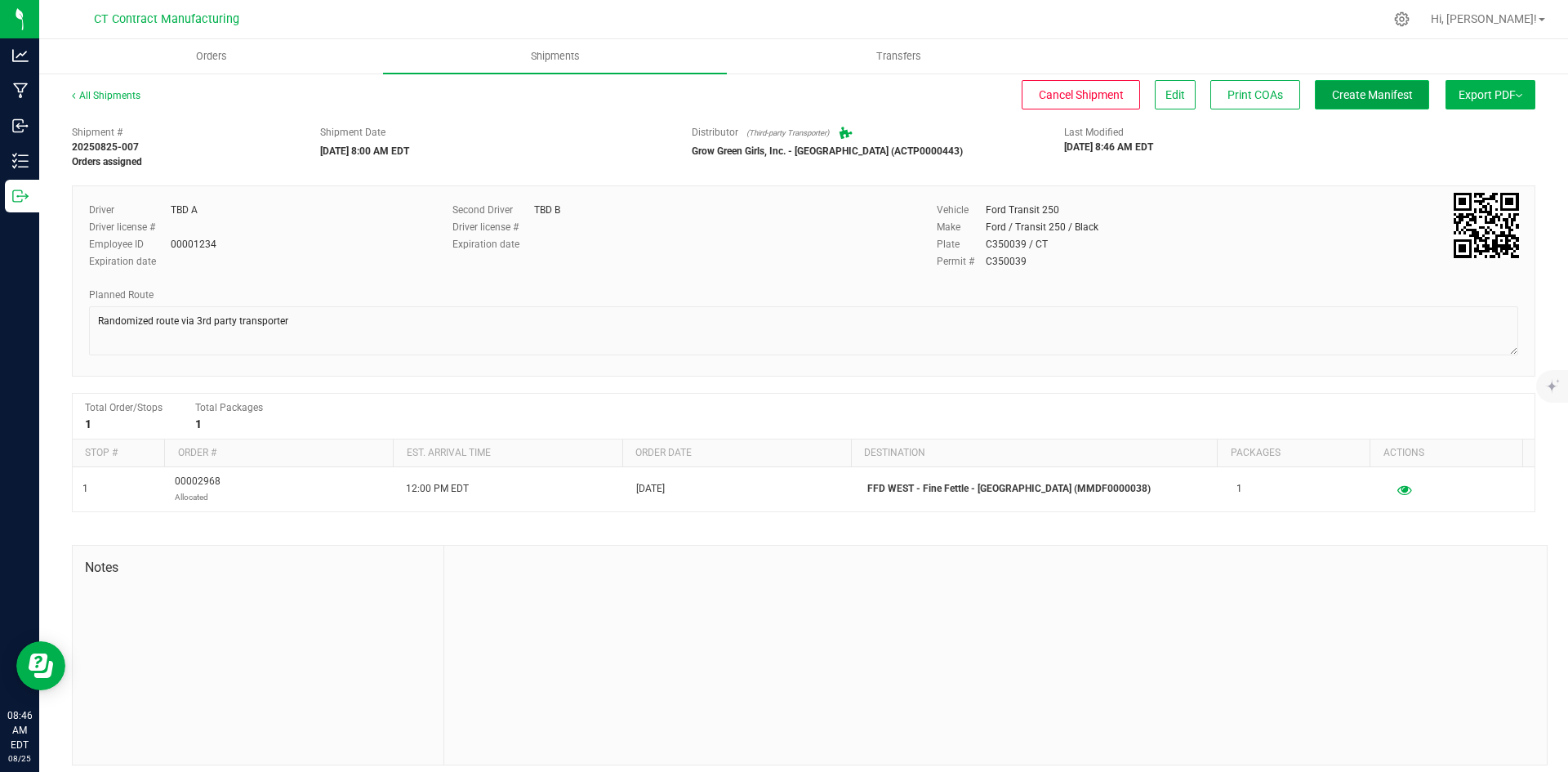
click at [1336, 94] on span "Create Manifest" at bounding box center [1372, 95] width 81 height 13
click at [98, 96] on link "All Shipments" at bounding box center [106, 96] width 69 height 11
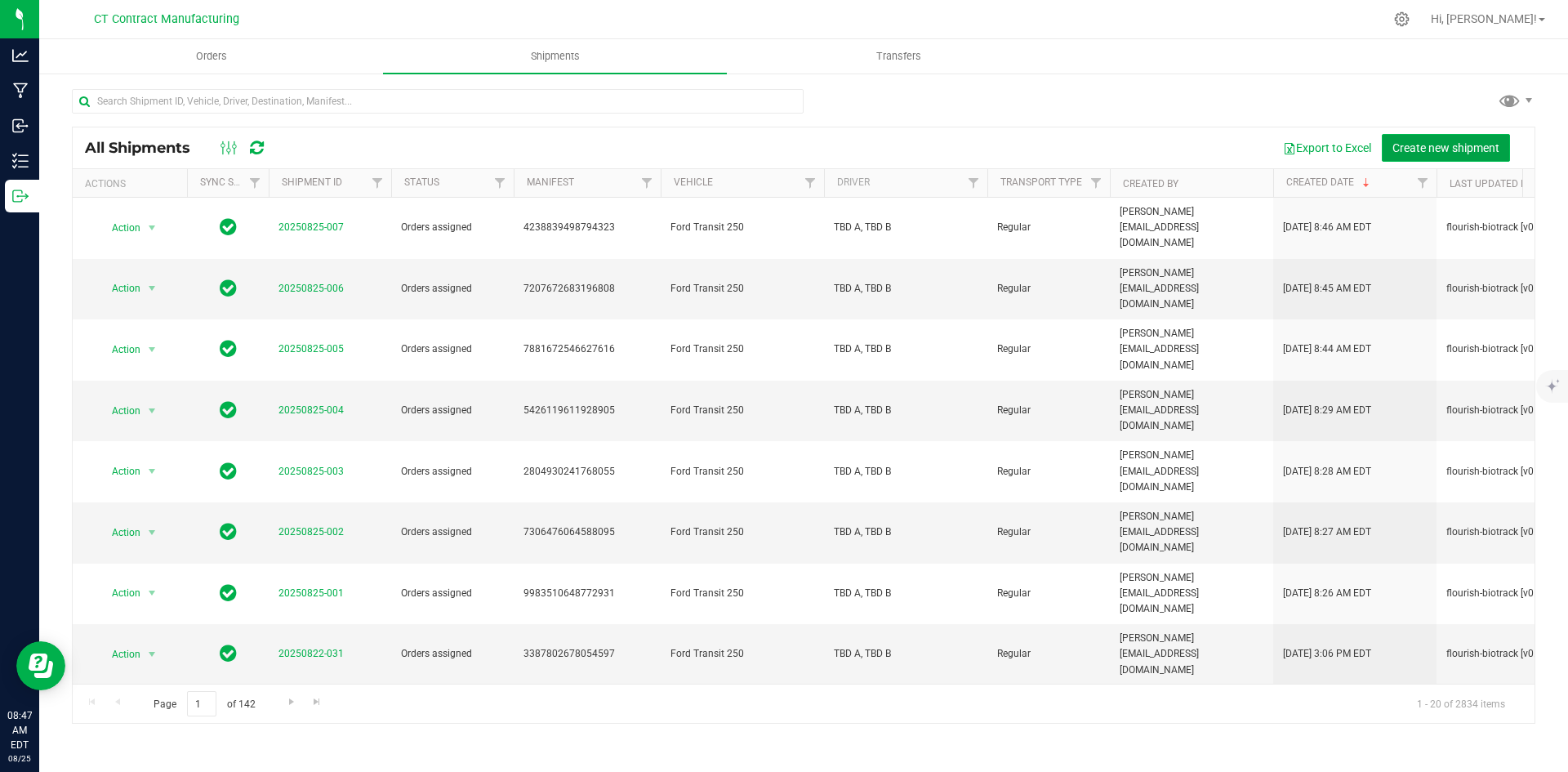
click at [1427, 141] on span "Create new shipment" at bounding box center [1445, 148] width 107 height 13
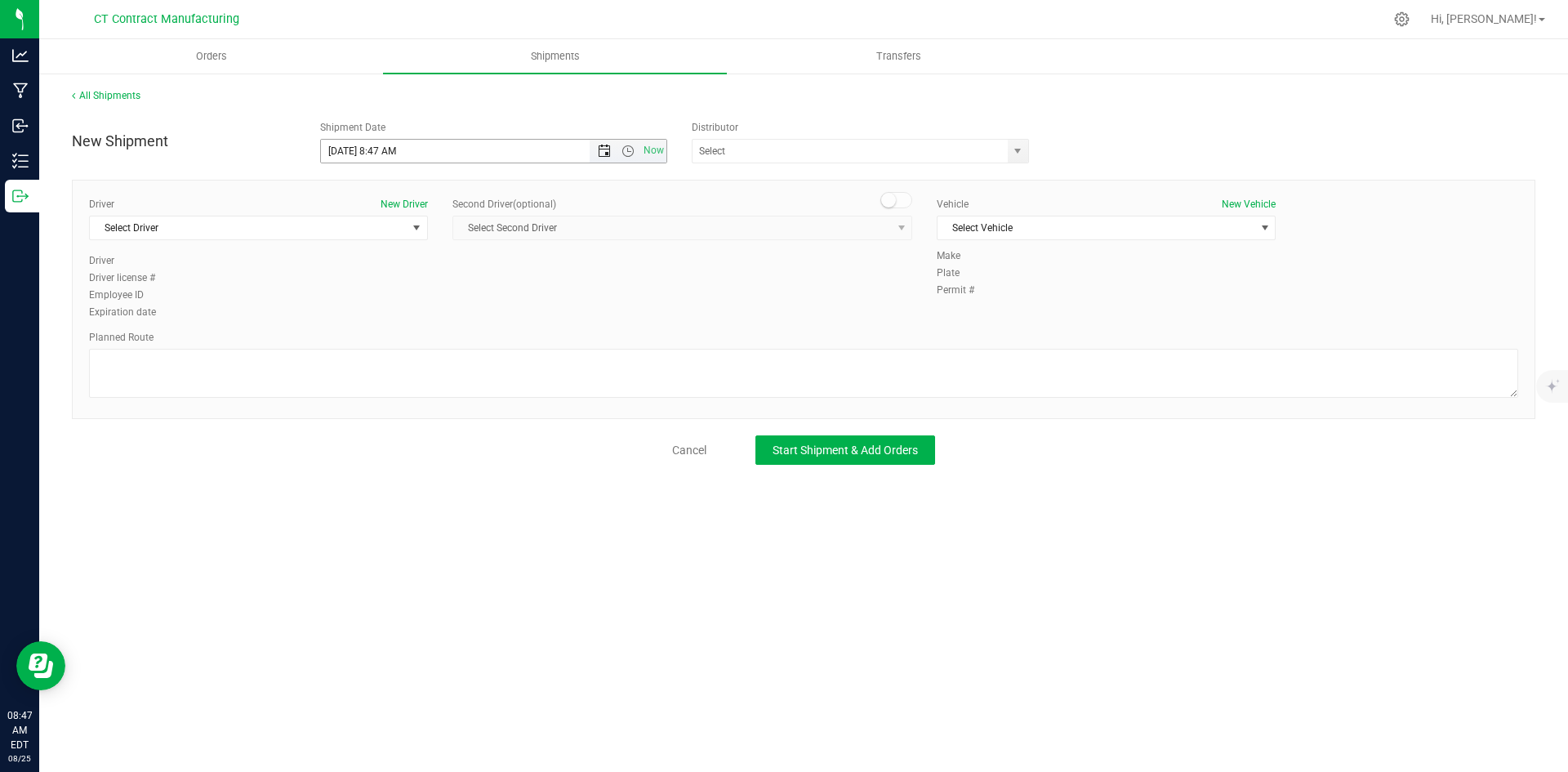
click at [604, 147] on span "Open the date view" at bounding box center [604, 151] width 13 height 13
click at [386, 338] on link "26" at bounding box center [382, 342] width 23 height 25
click at [637, 150] on span "Open the time view" at bounding box center [628, 151] width 28 height 13
click at [366, 271] on li "8:00 AM" at bounding box center [492, 268] width 345 height 21
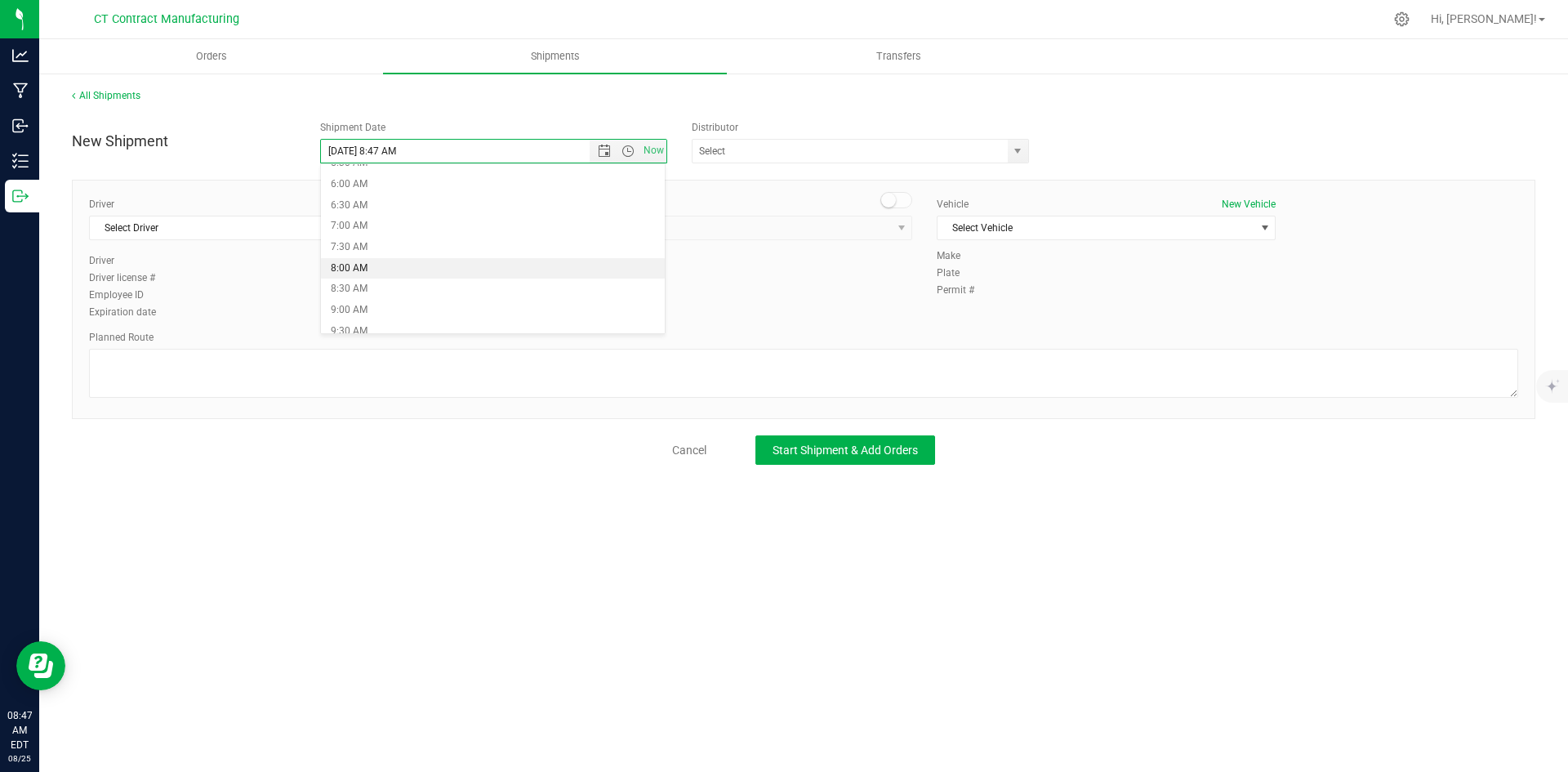
type input "[DATE] 8:00 AM"
click at [1018, 149] on span "select" at bounding box center [1017, 151] width 13 height 13
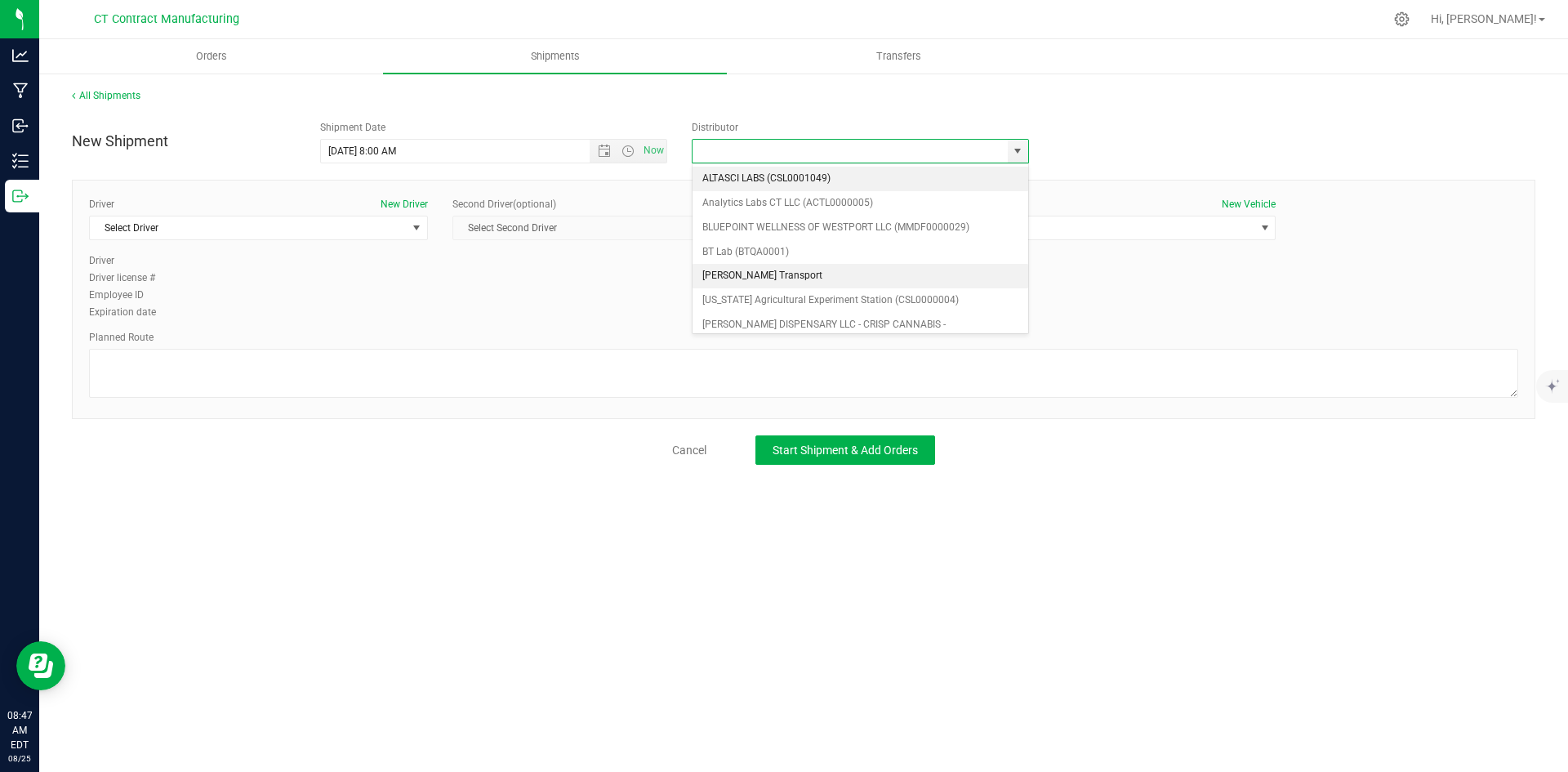
scroll to position [82, 0]
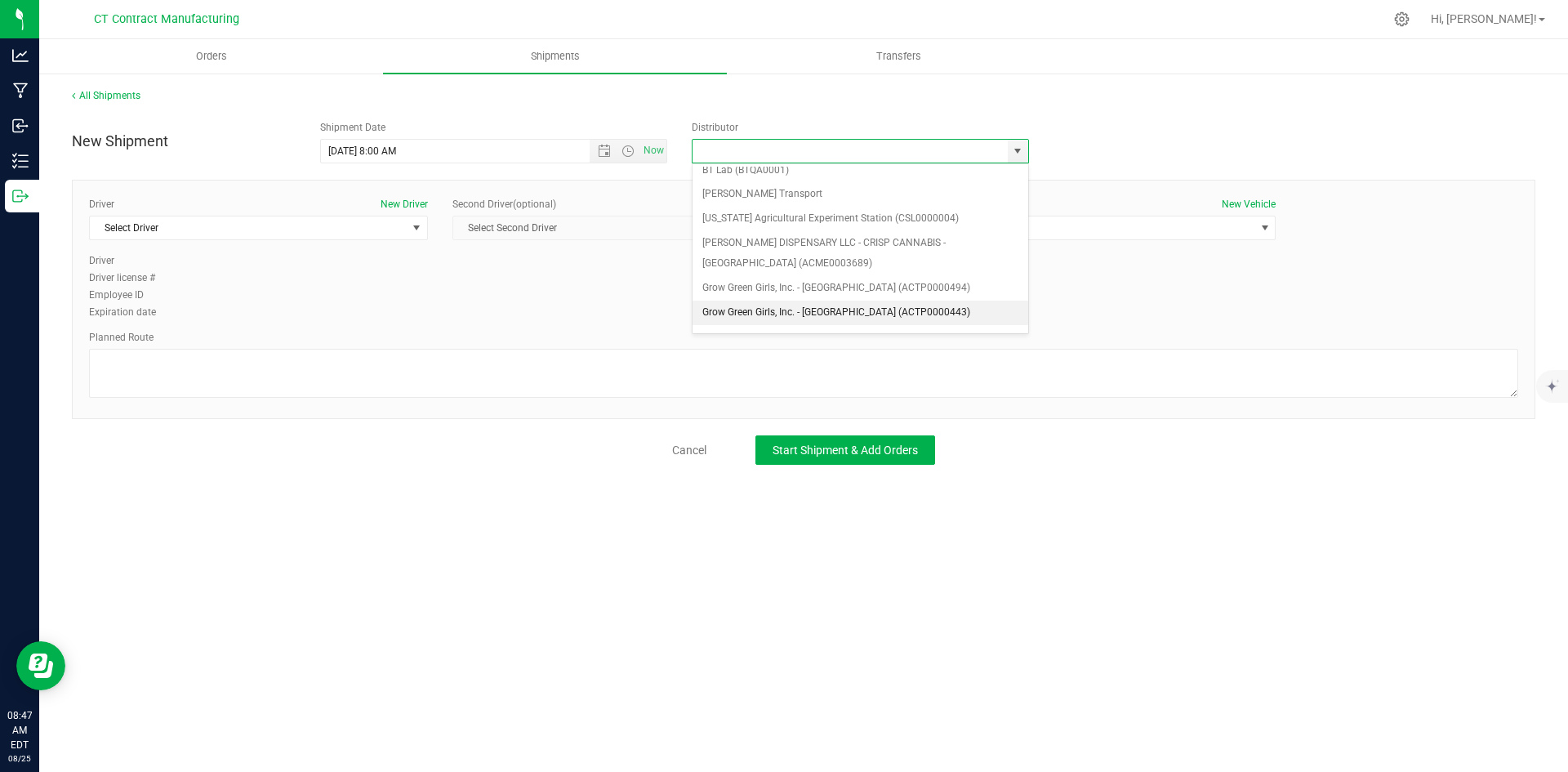
click at [819, 304] on li "Grow Green Girls, Inc. - [GEOGRAPHIC_DATA] (ACTP0000443)" at bounding box center [859, 312] width 335 height 24
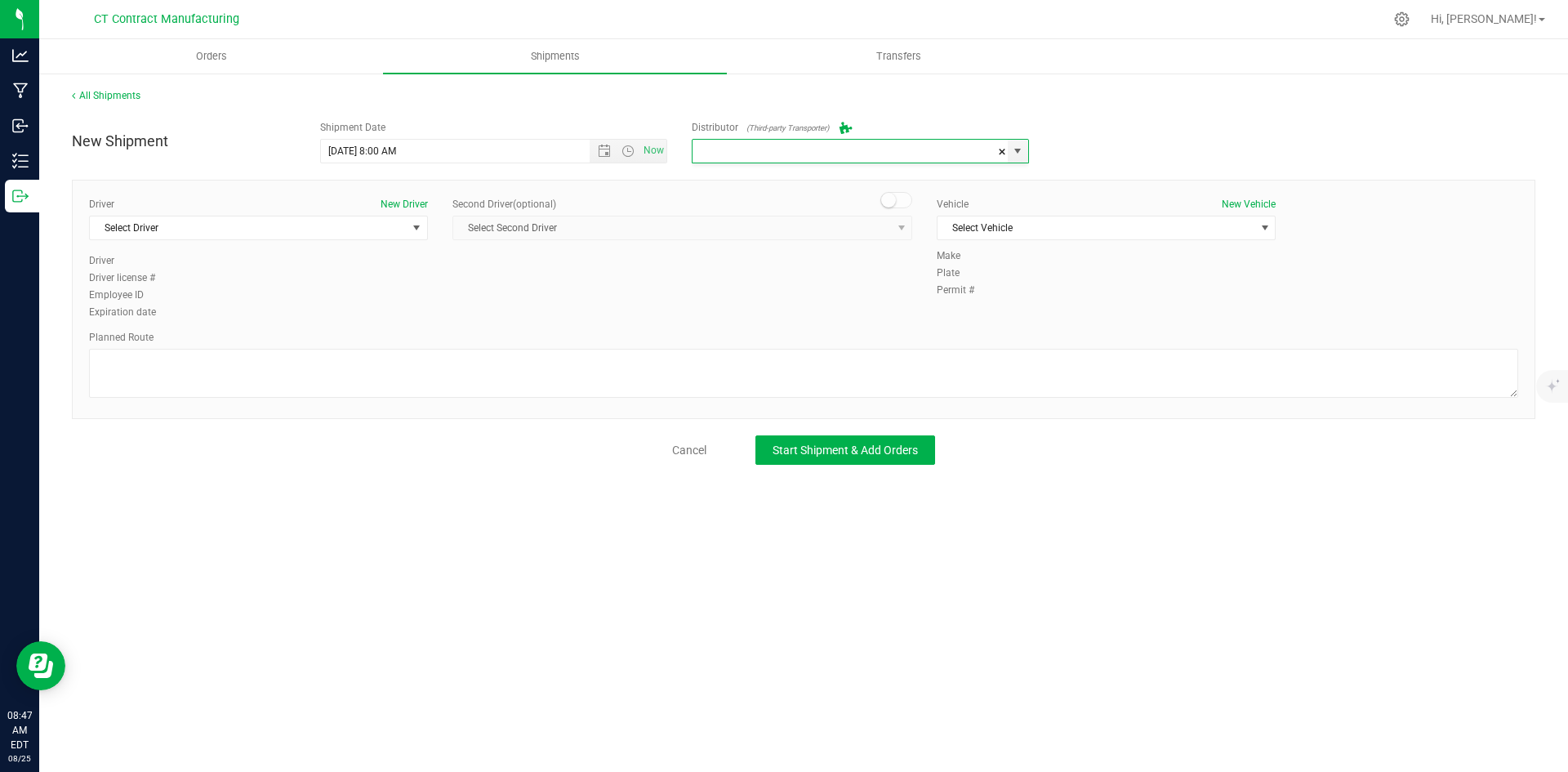
type input "Grow Green Girls, Inc. - [GEOGRAPHIC_DATA] (ACTP0000443)"
click at [407, 233] on span "select" at bounding box center [417, 228] width 20 height 23
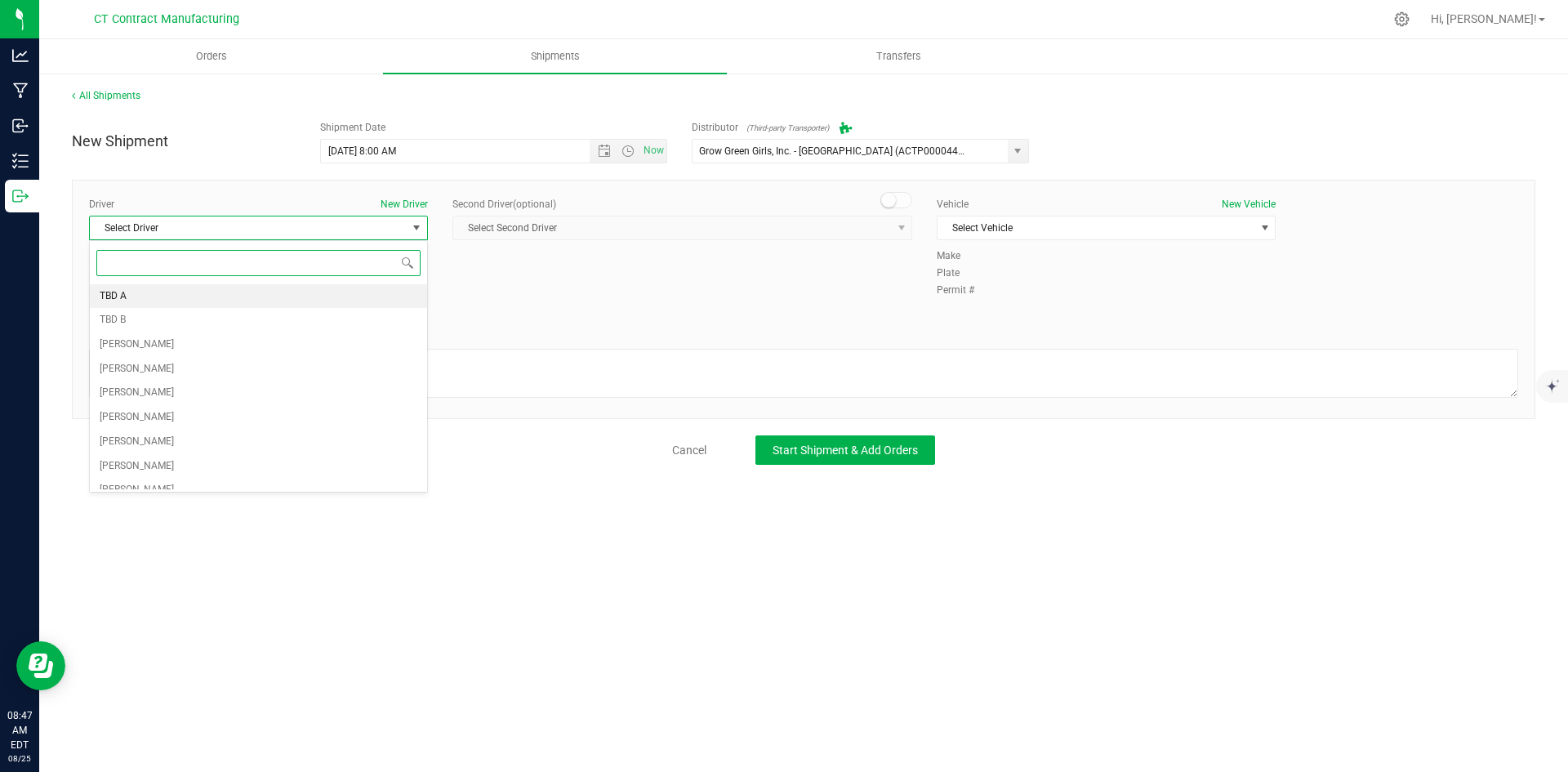
click at [341, 294] on li "TBD A" at bounding box center [258, 296] width 337 height 24
click at [895, 195] on span at bounding box center [896, 201] width 33 height 17
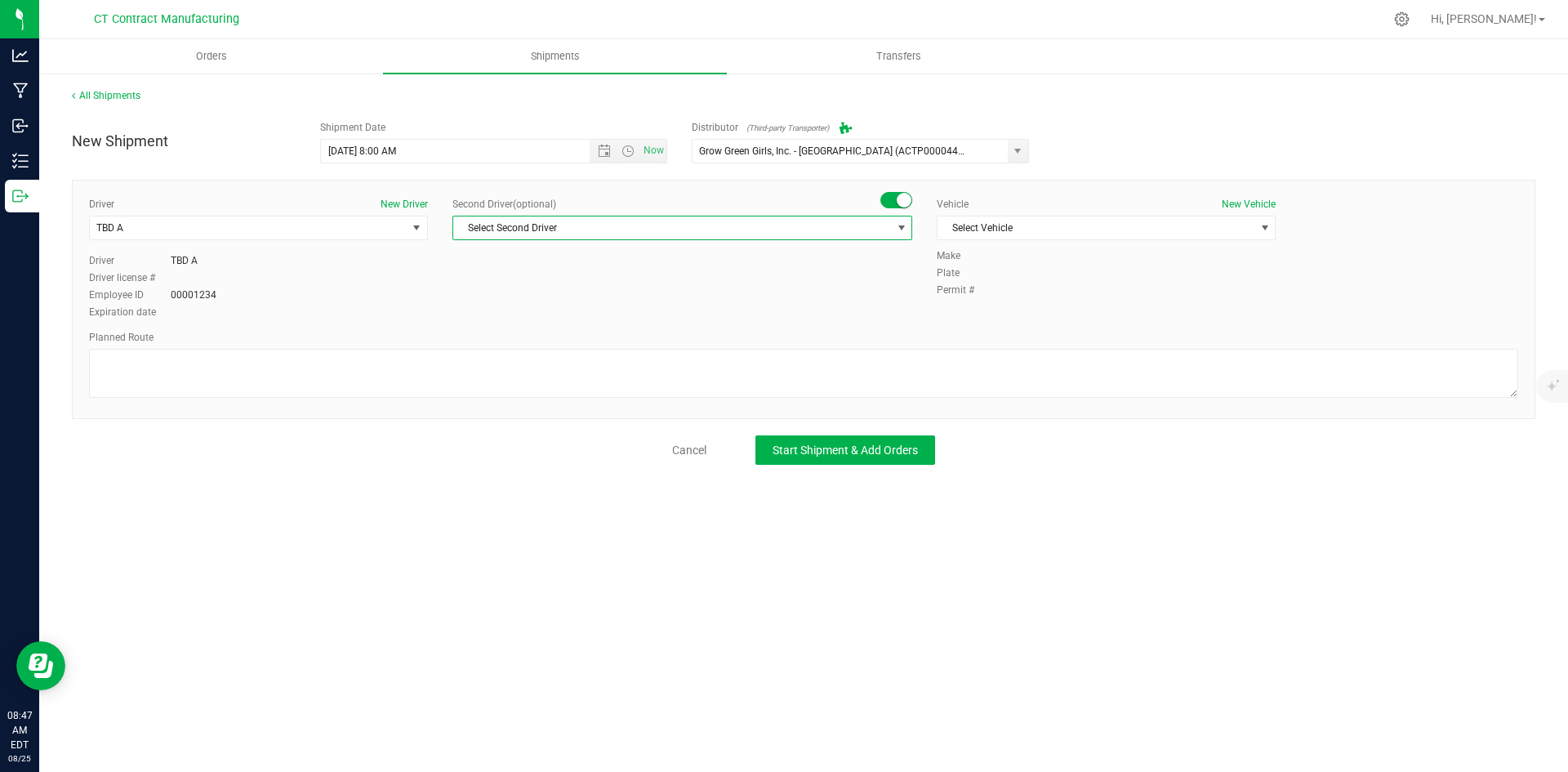
click at [892, 224] on span "select" at bounding box center [901, 228] width 20 height 23
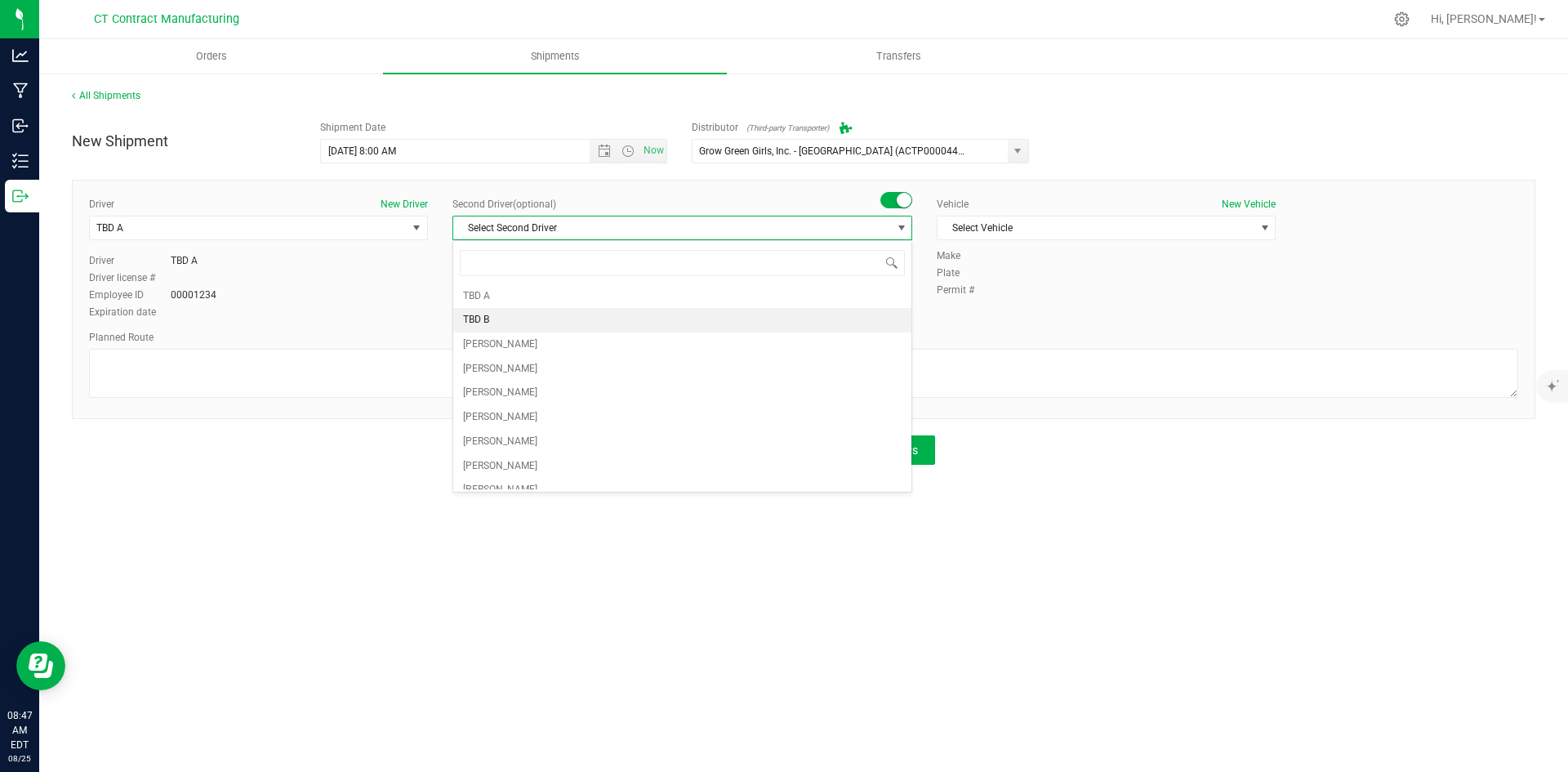
click at [509, 320] on li "TBD B" at bounding box center [682, 320] width 458 height 24
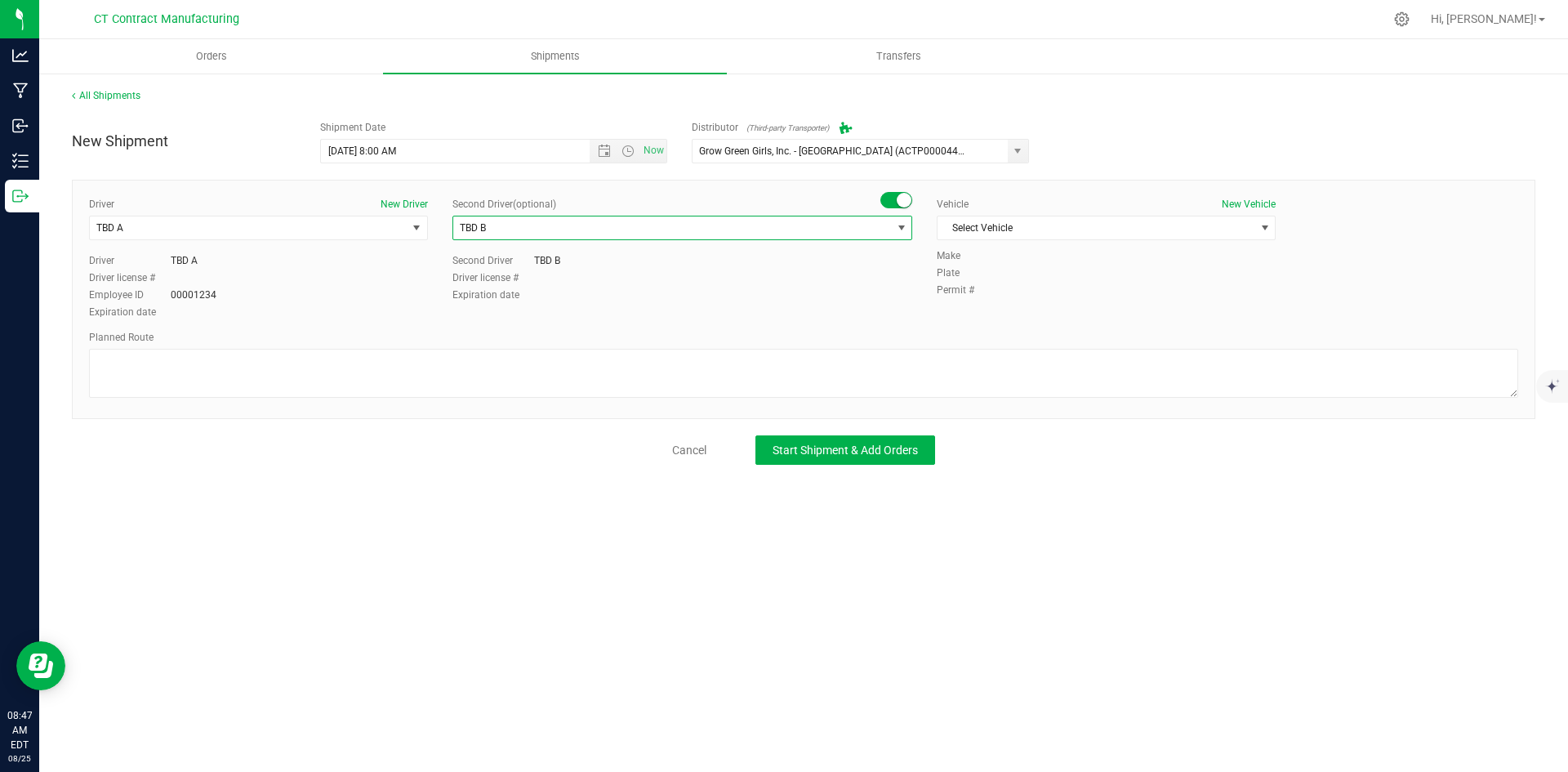
click at [1025, 215] on div "Vehicle New Vehicle Select Vehicle Select Vehicle Analytics Labs Ford Transit 2…" at bounding box center [1105, 222] width 363 height 51
click at [1000, 230] on span "Select Vehicle" at bounding box center [1095, 228] width 317 height 23
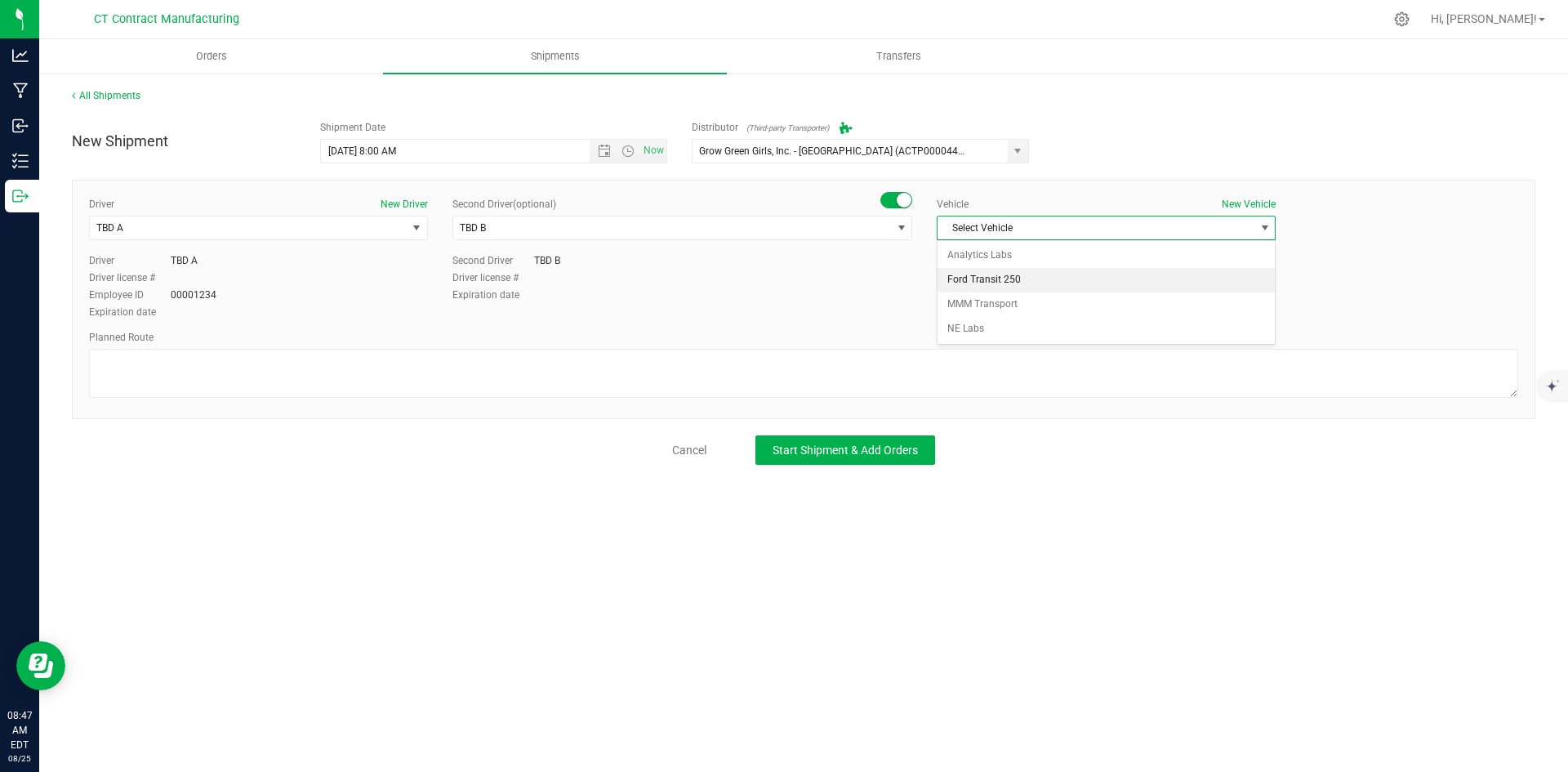
click at [990, 270] on li "Ford Transit 250" at bounding box center [1105, 280] width 337 height 24
click at [716, 373] on textarea at bounding box center [804, 373] width 1429 height 49
paste textarea "Randomized route via 3rd party transporter"
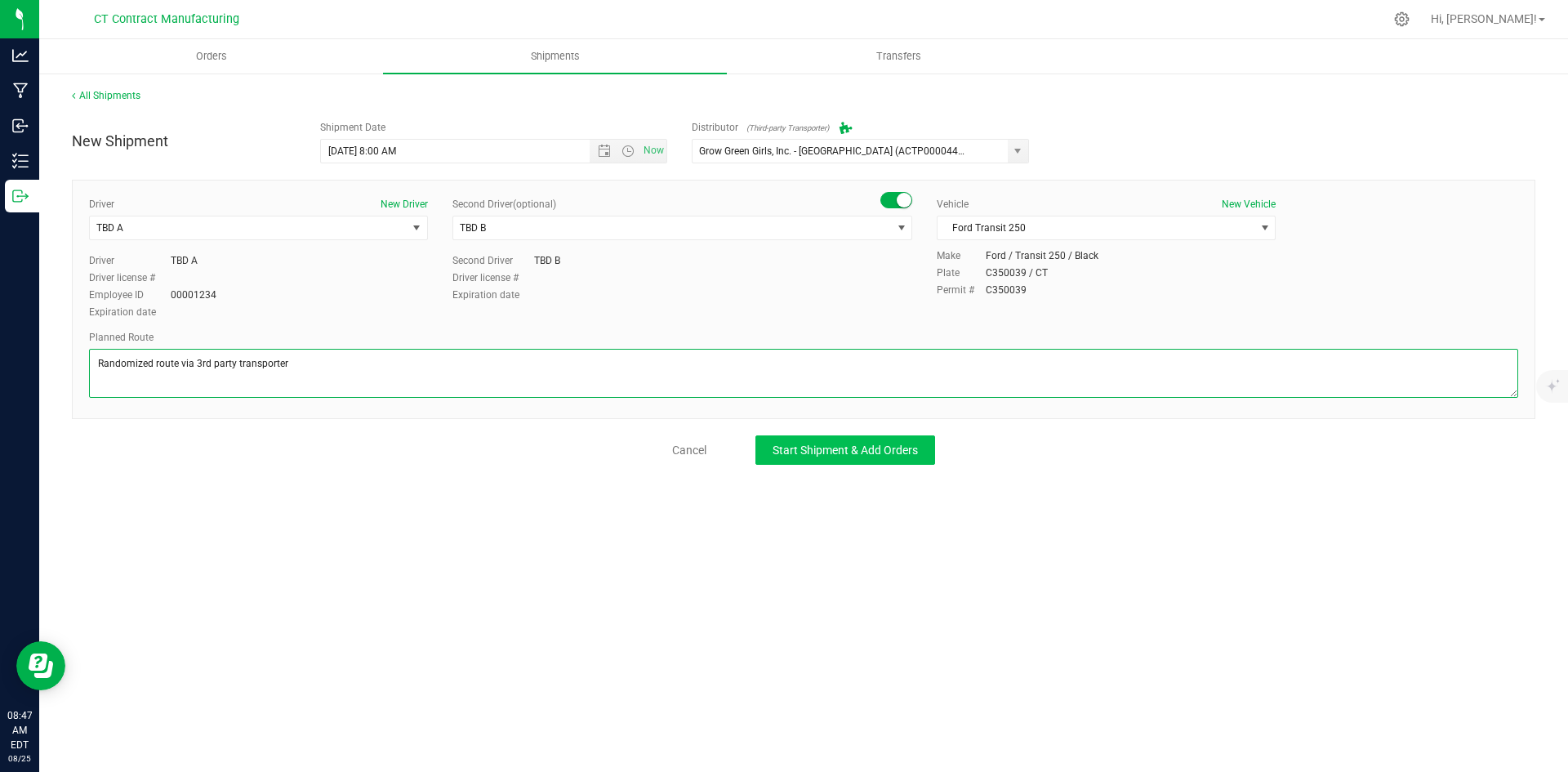
type textarea "Randomized route via 3rd party transporter"
click at [833, 449] on span "Start Shipment & Add Orders" at bounding box center [844, 450] width 145 height 13
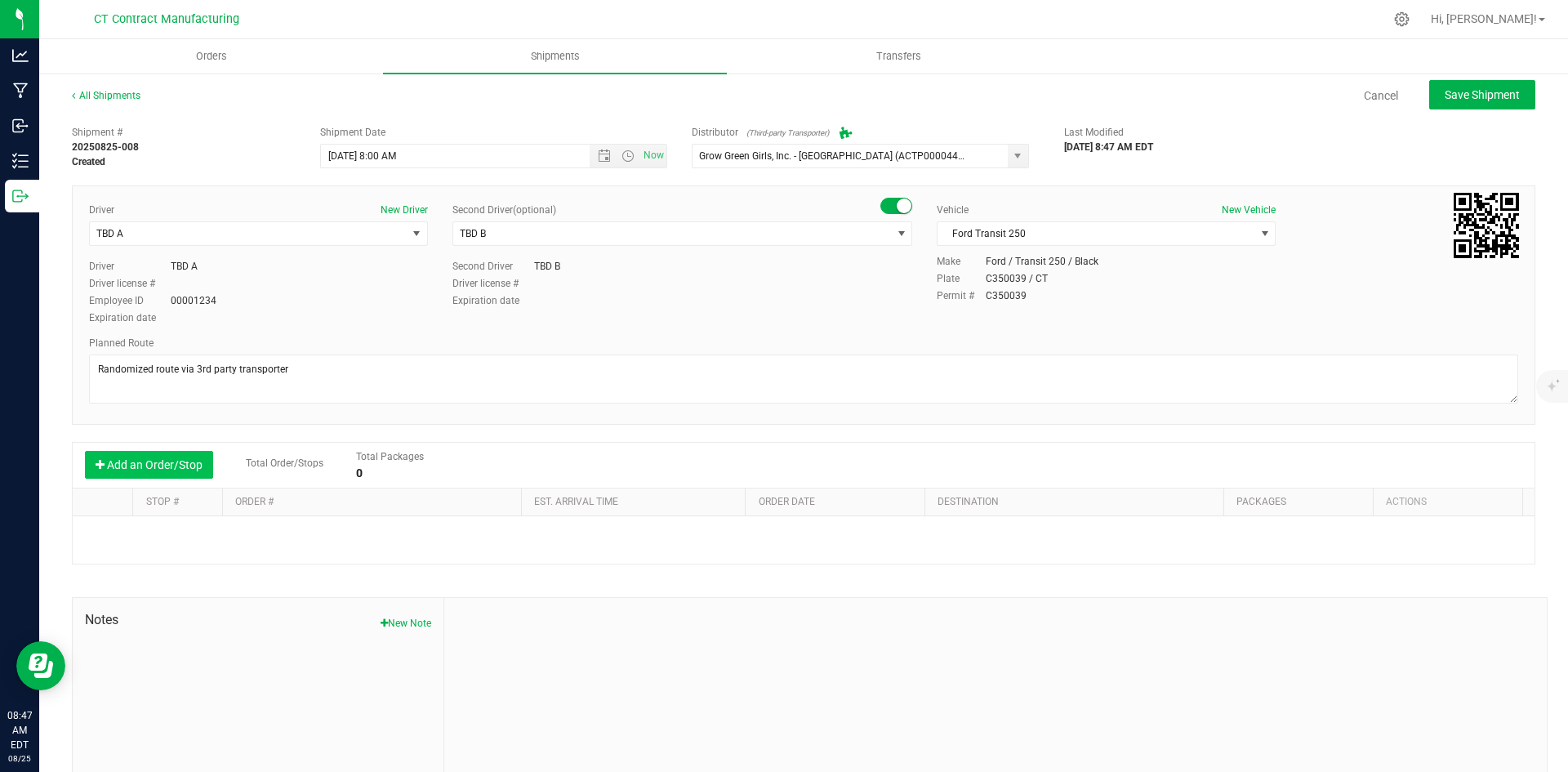
drag, startPoint x: 166, startPoint y: 457, endPoint x: 182, endPoint y: 461, distance: 16.5
click at [166, 457] on button "Add an Order/Stop" at bounding box center [149, 465] width 128 height 28
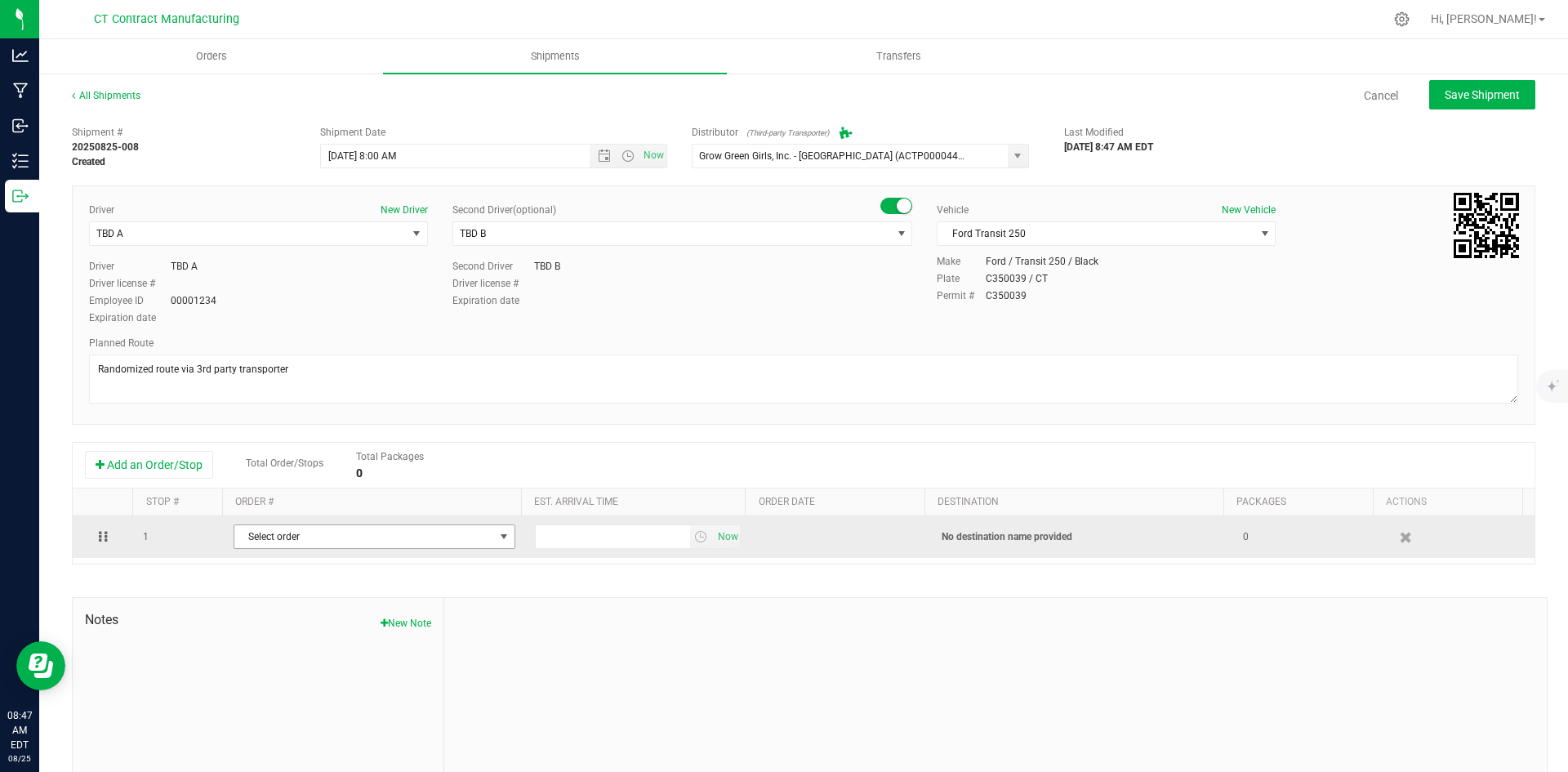
click at [377, 541] on span "Select order" at bounding box center [364, 536] width 260 height 23
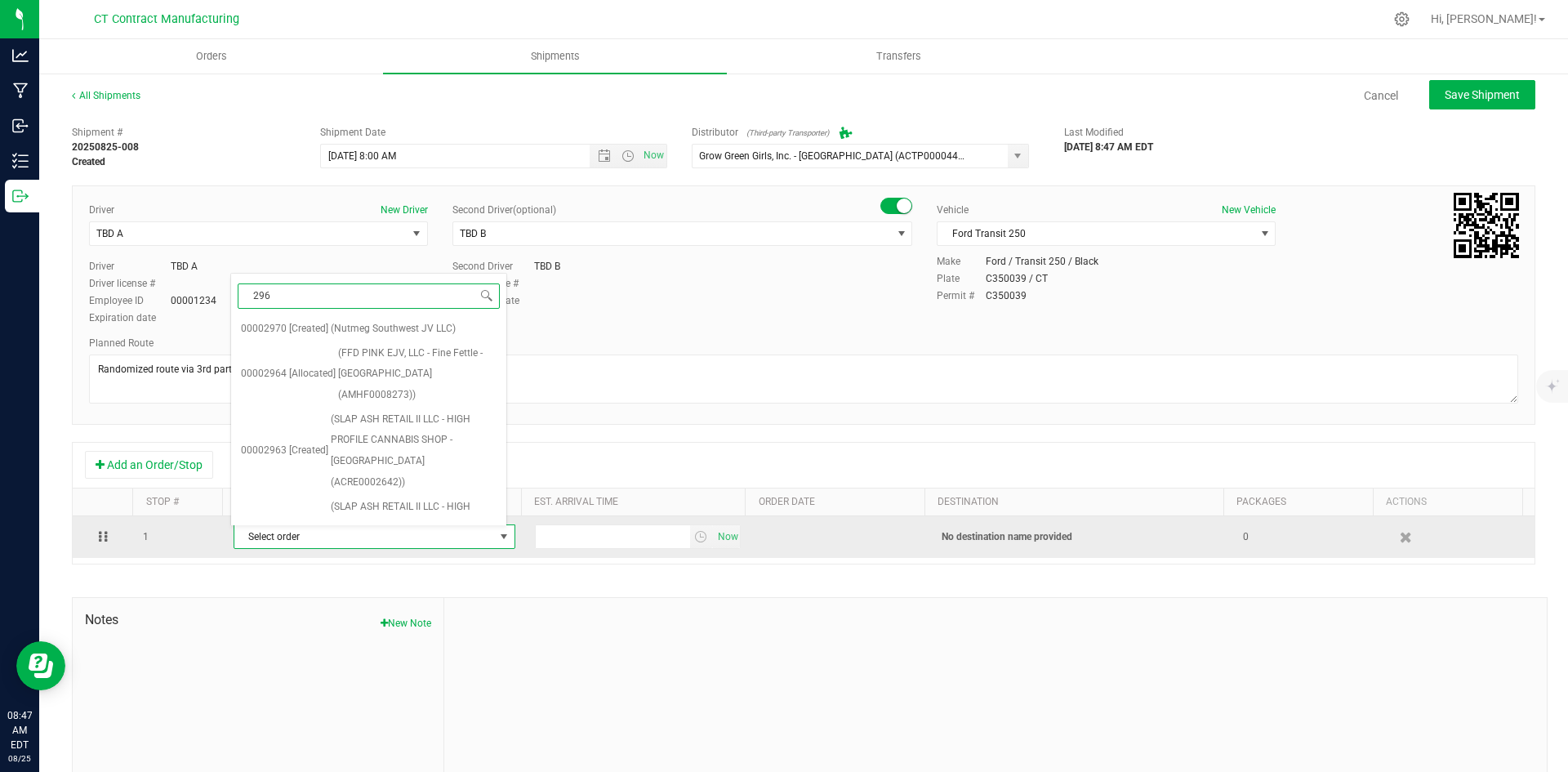
type input "2964"
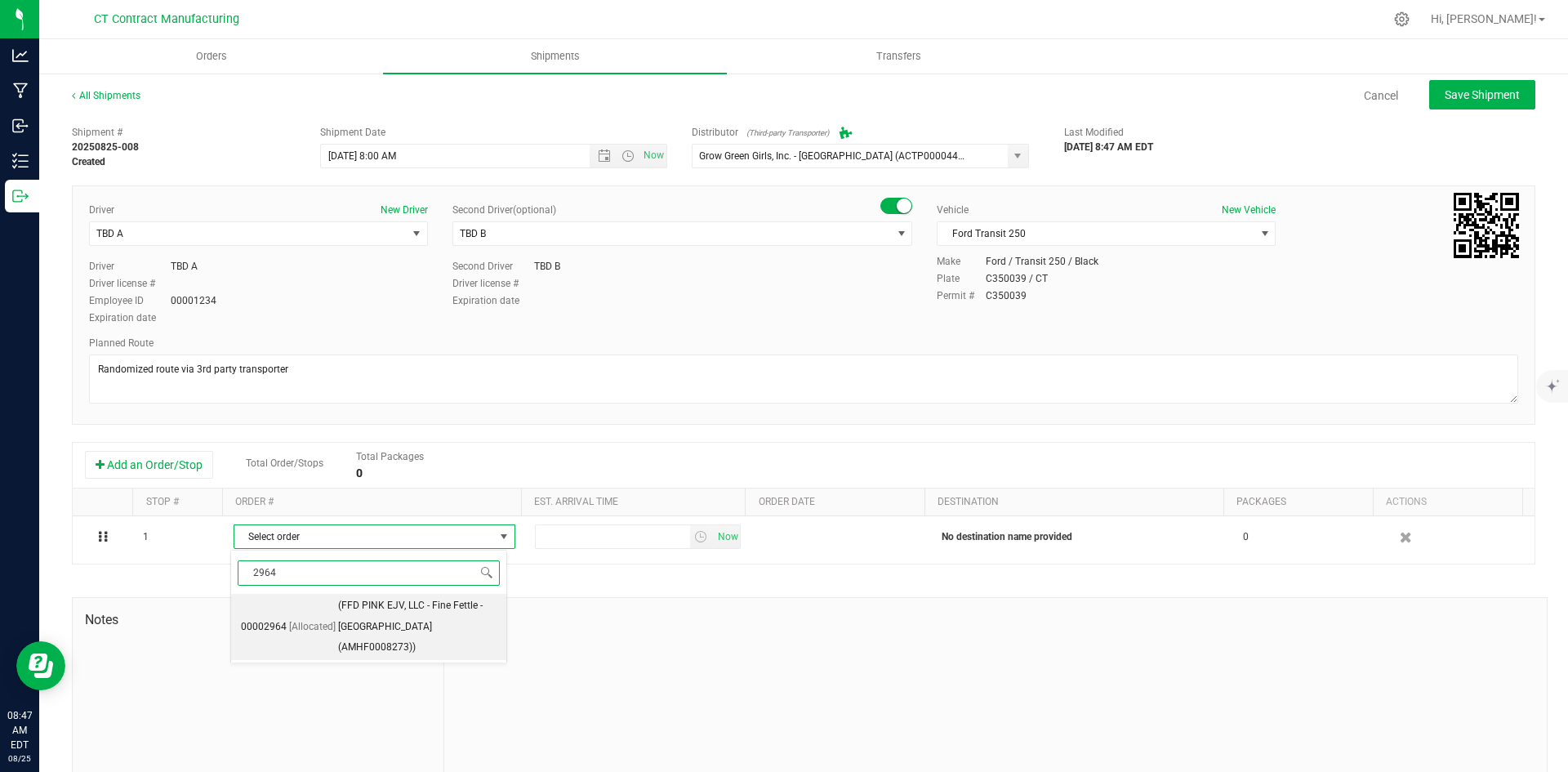
click at [420, 624] on span "(FFD PINK EJV, LLC - Fine Fettle - [GEOGRAPHIC_DATA] (AMHF0008273))" at bounding box center [417, 627] width 159 height 63
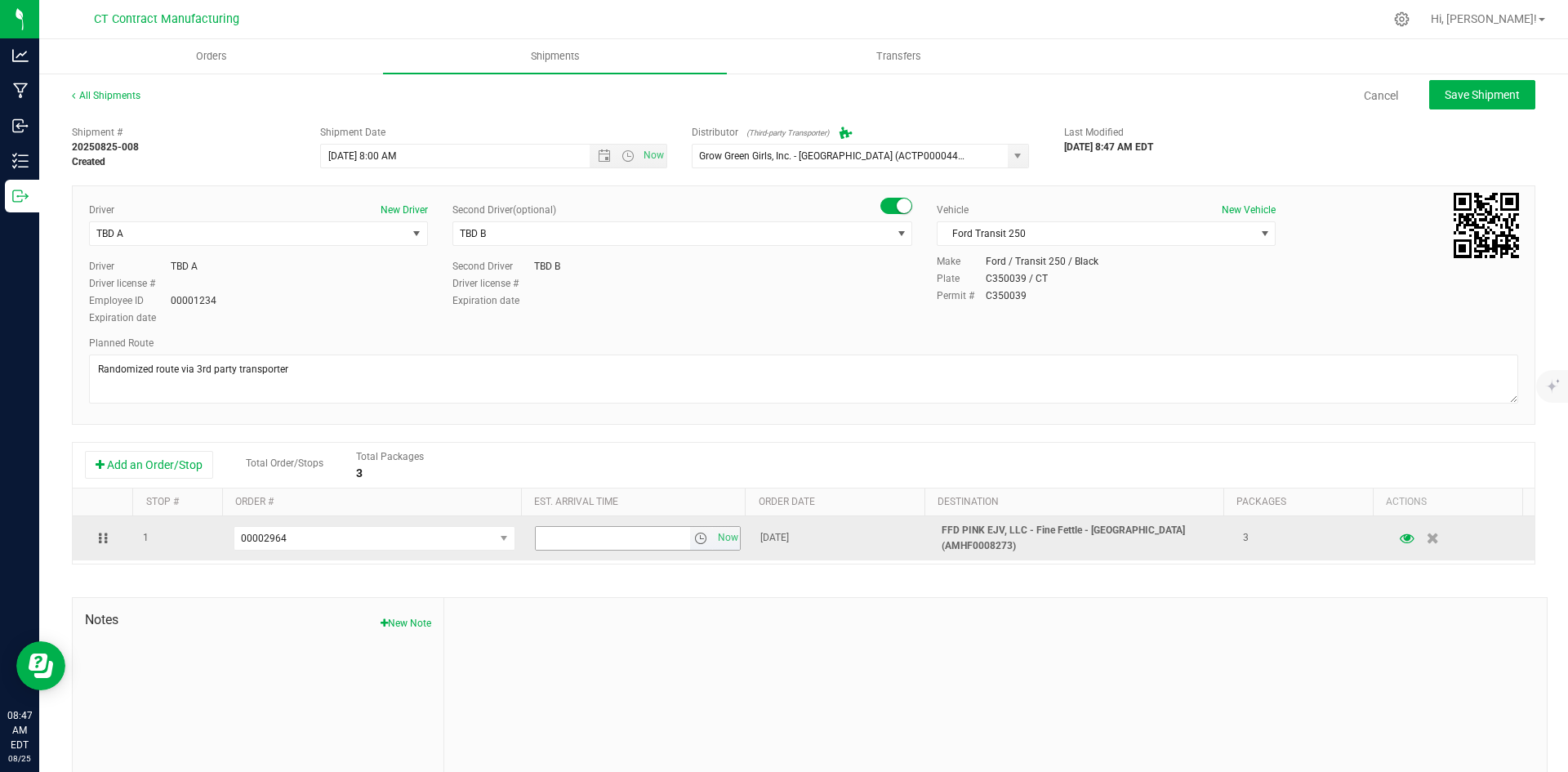
click at [694, 538] on span "select" at bounding box center [700, 538] width 13 height 13
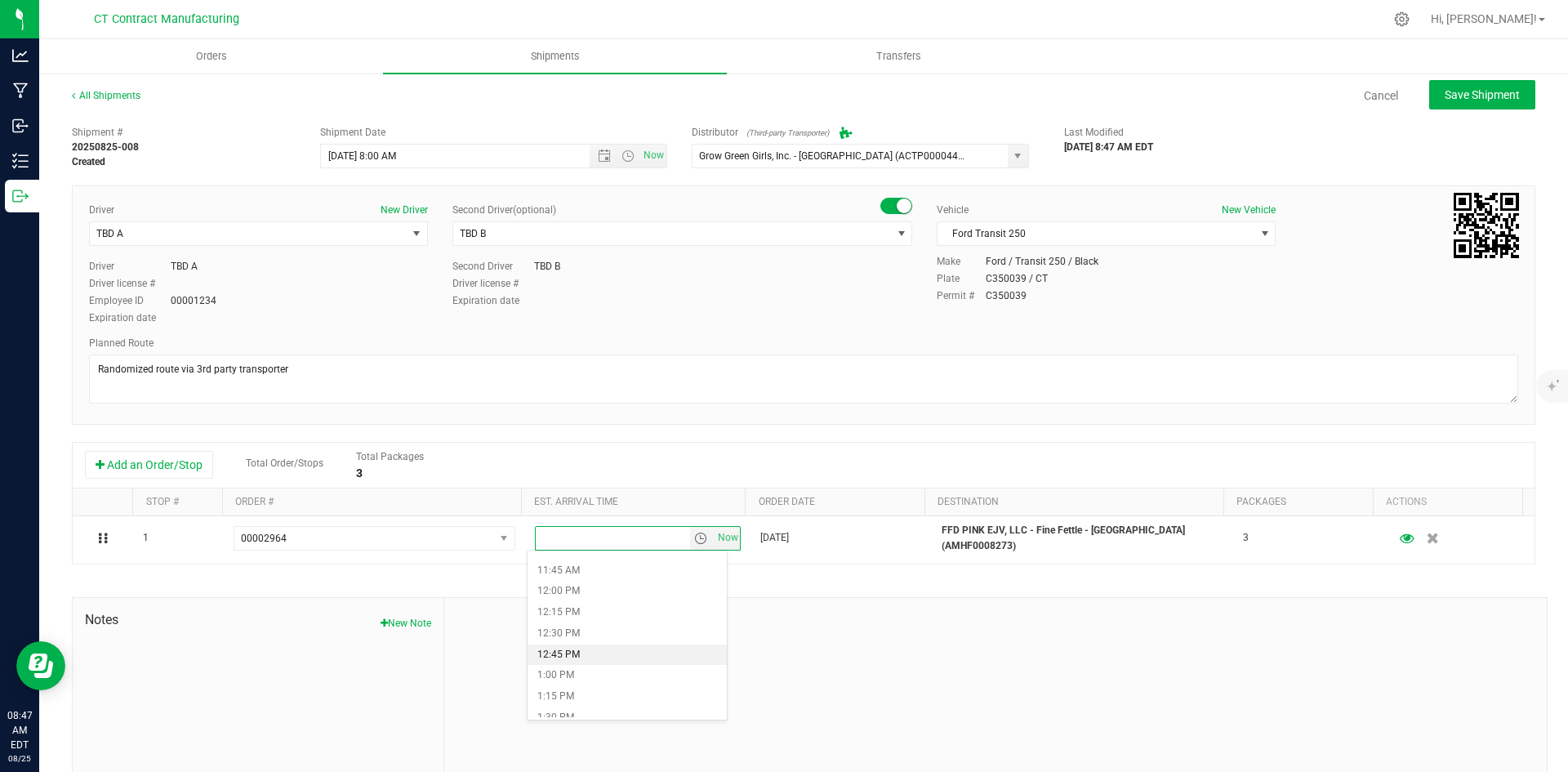
scroll to position [898, 0]
click at [625, 667] on li "12:00 PM" at bounding box center [627, 673] width 199 height 21
click at [1484, 98] on span "Save Shipment" at bounding box center [1482, 95] width 75 height 13
type input "[DATE] 12:00 PM"
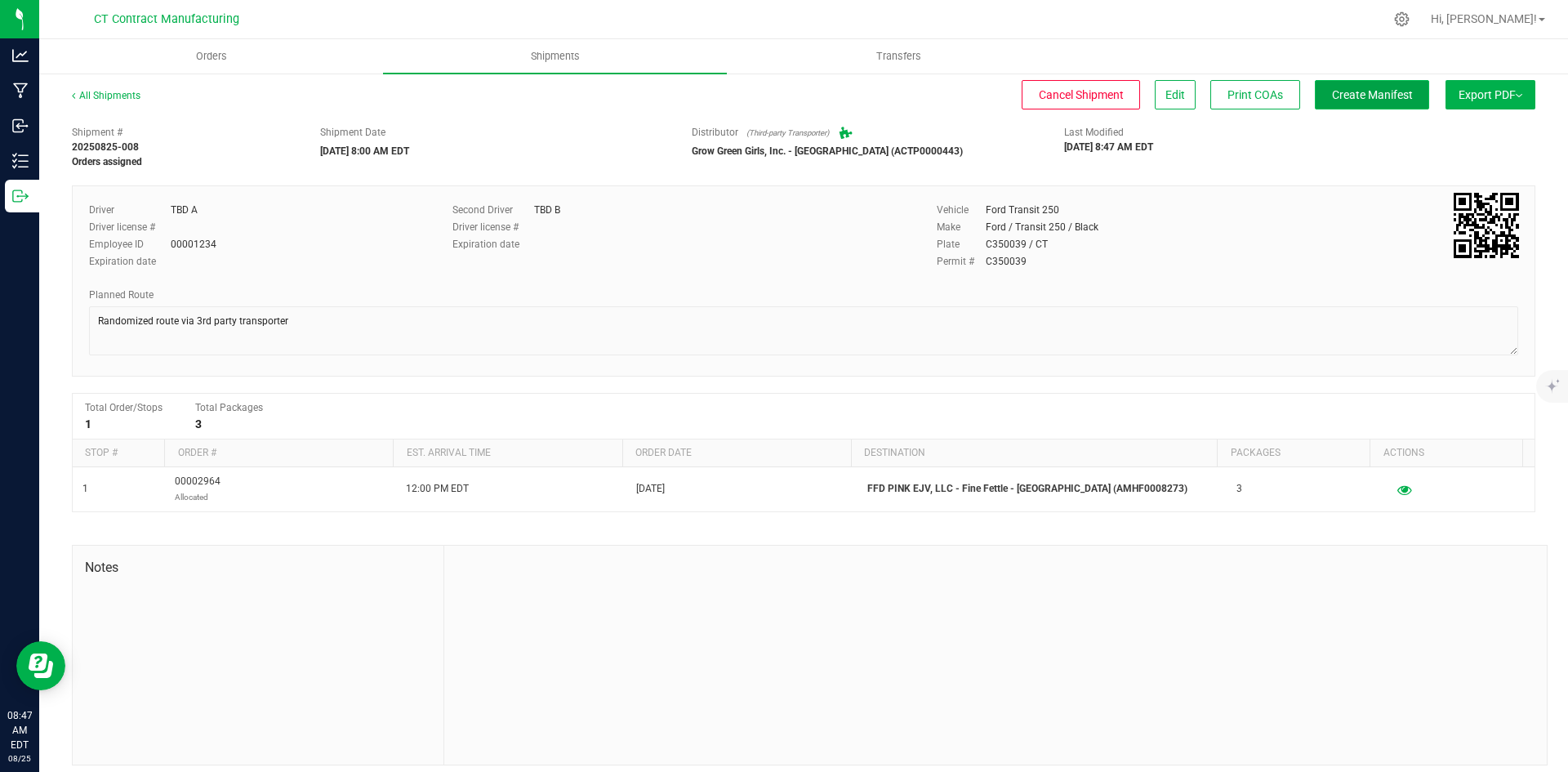
click at [1339, 92] on span "Create Manifest" at bounding box center [1372, 95] width 81 height 13
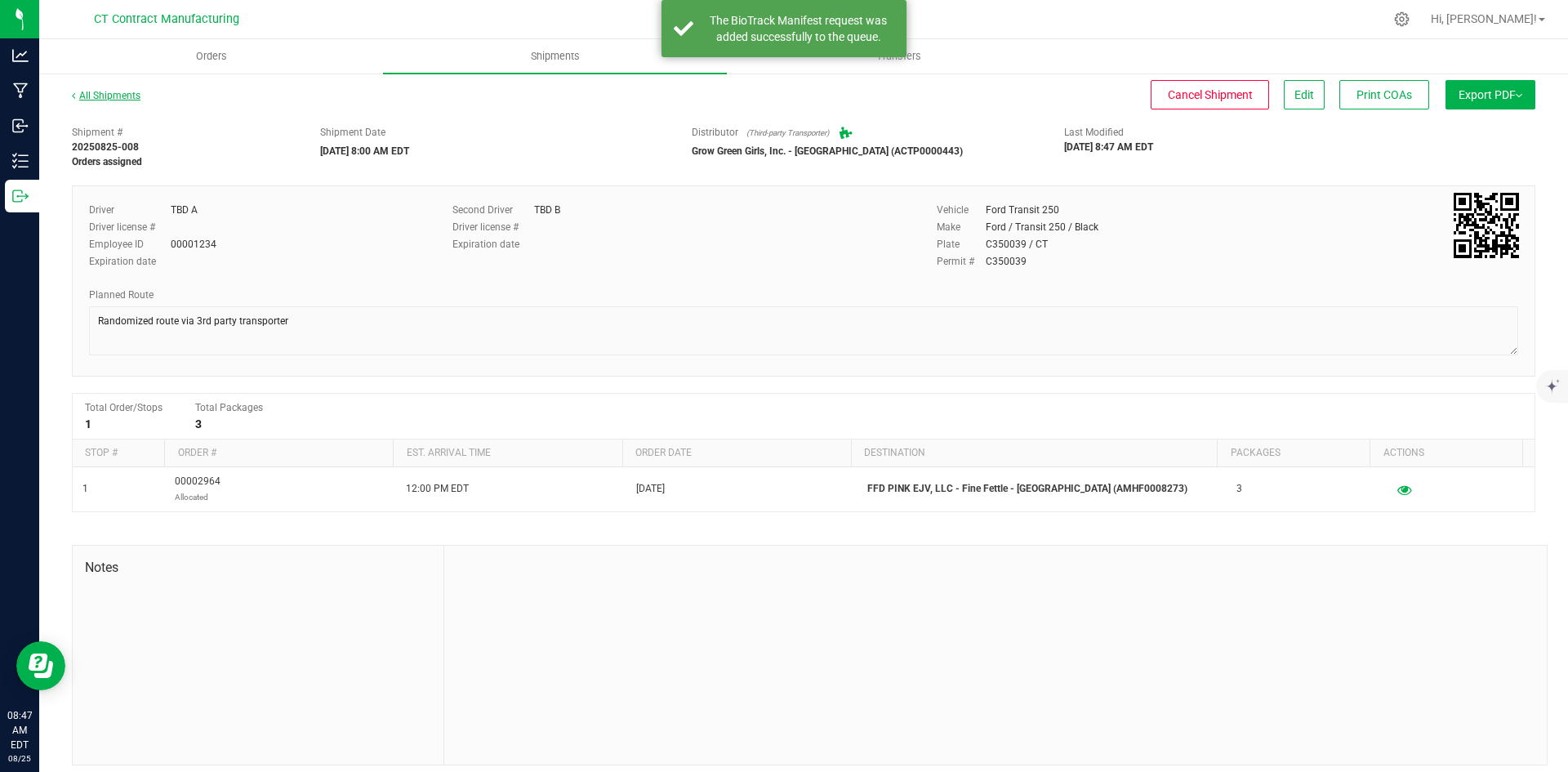
click at [115, 98] on link "All Shipments" at bounding box center [106, 96] width 69 height 11
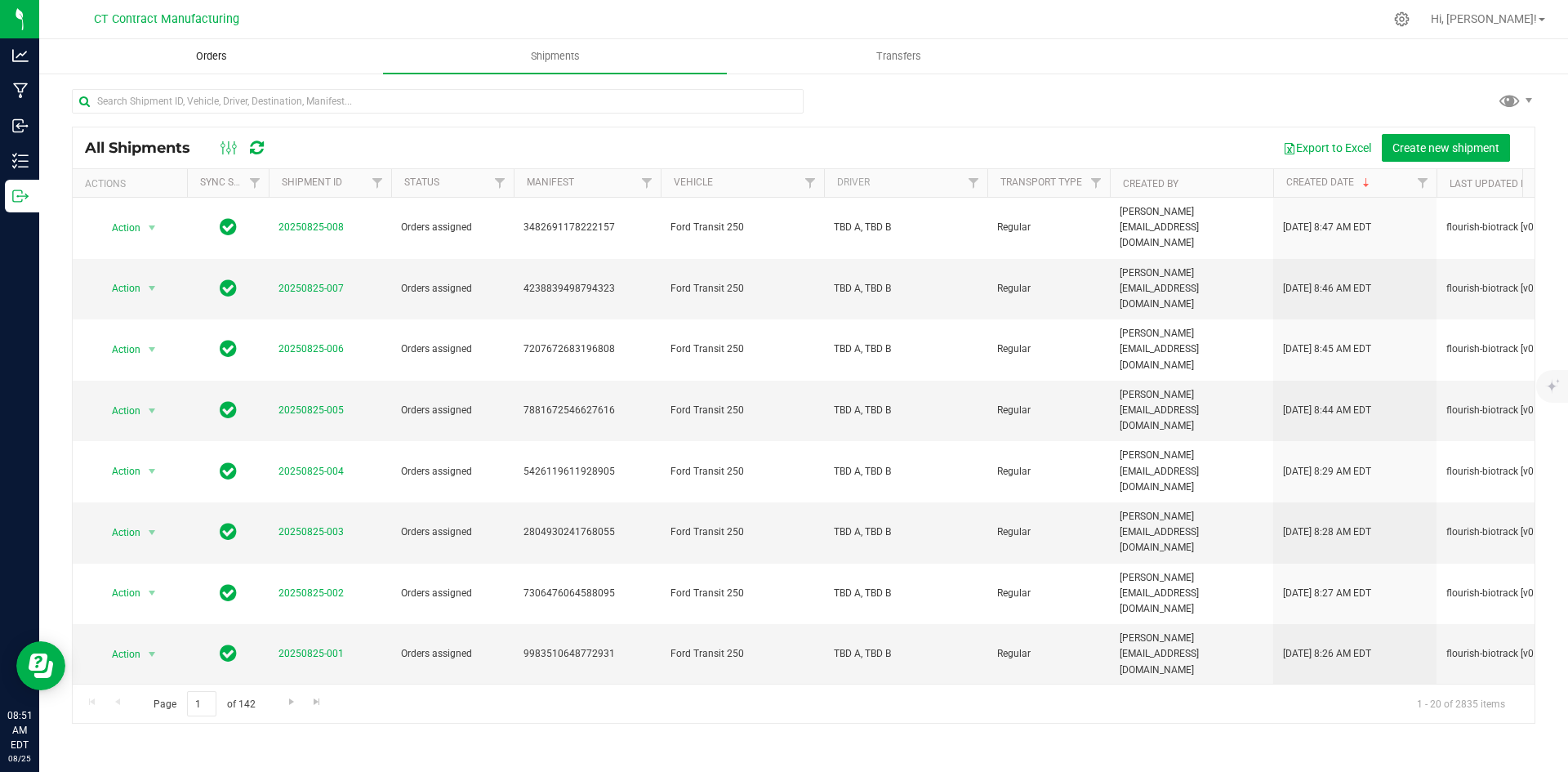
click at [221, 59] on span "Orders" at bounding box center [211, 57] width 75 height 15
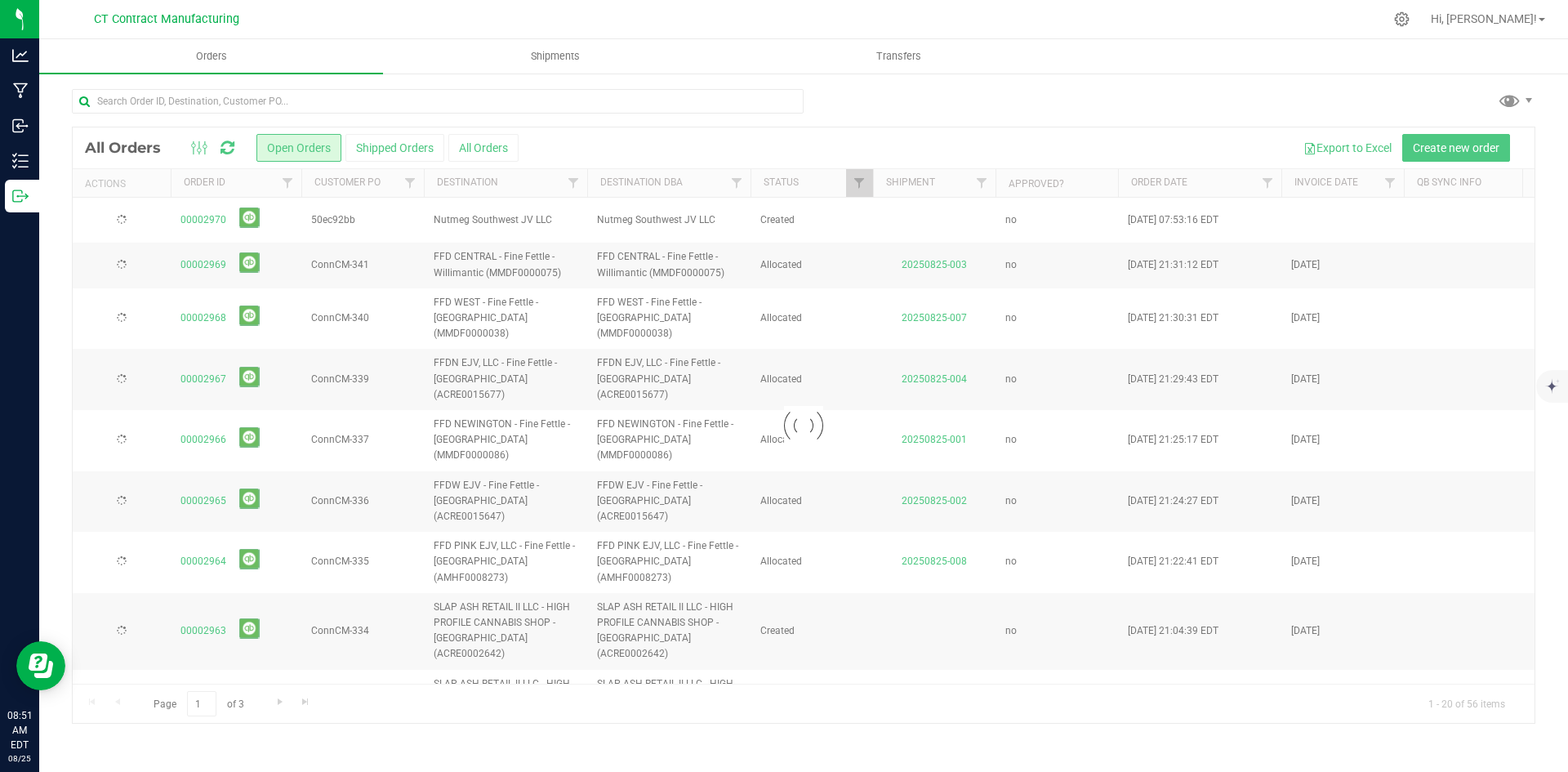
click at [401, 156] on div at bounding box center [803, 425] width 1461 height 595
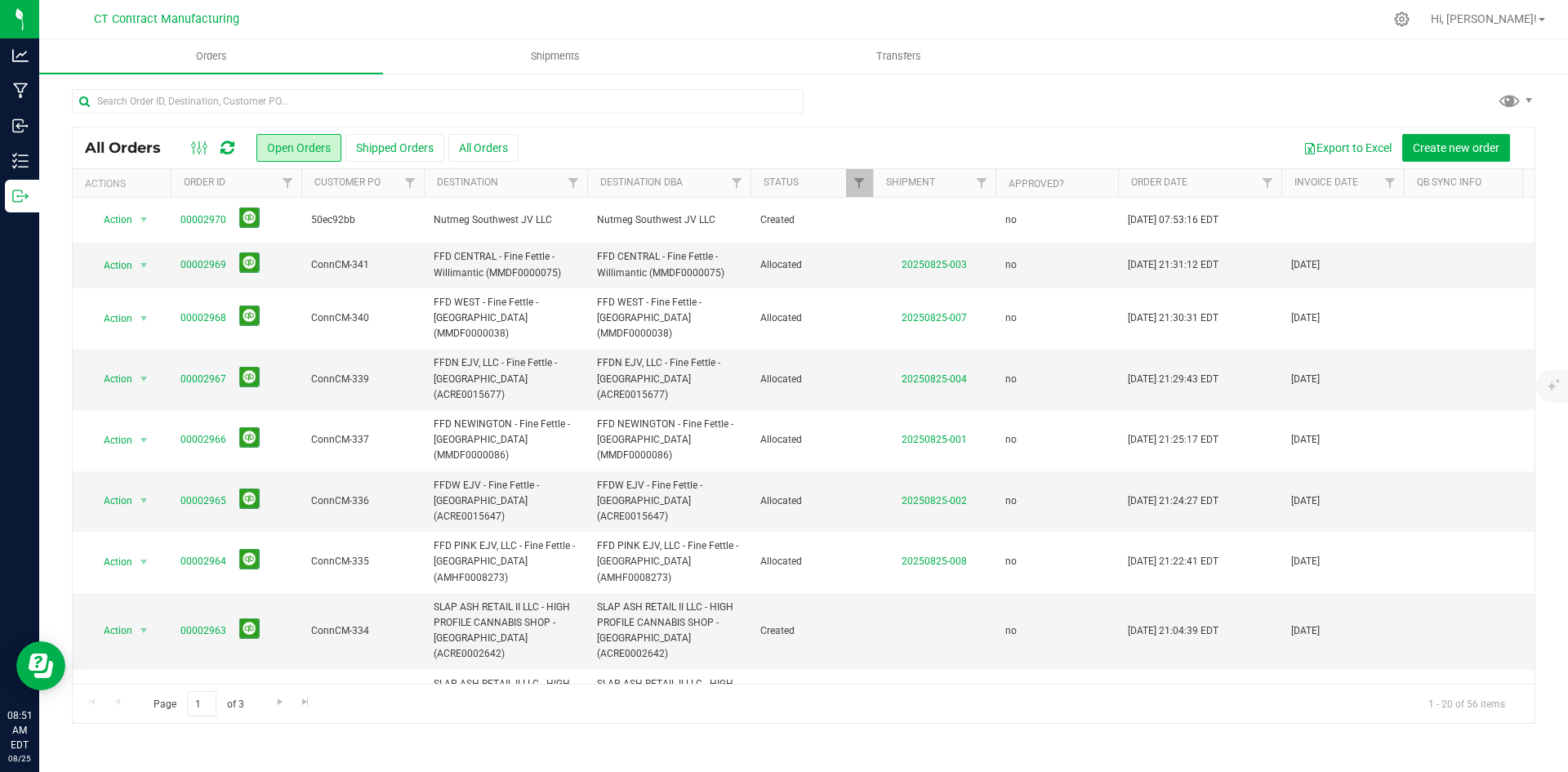
click at [401, 148] on button "Shipped Orders" at bounding box center [395, 148] width 98 height 28
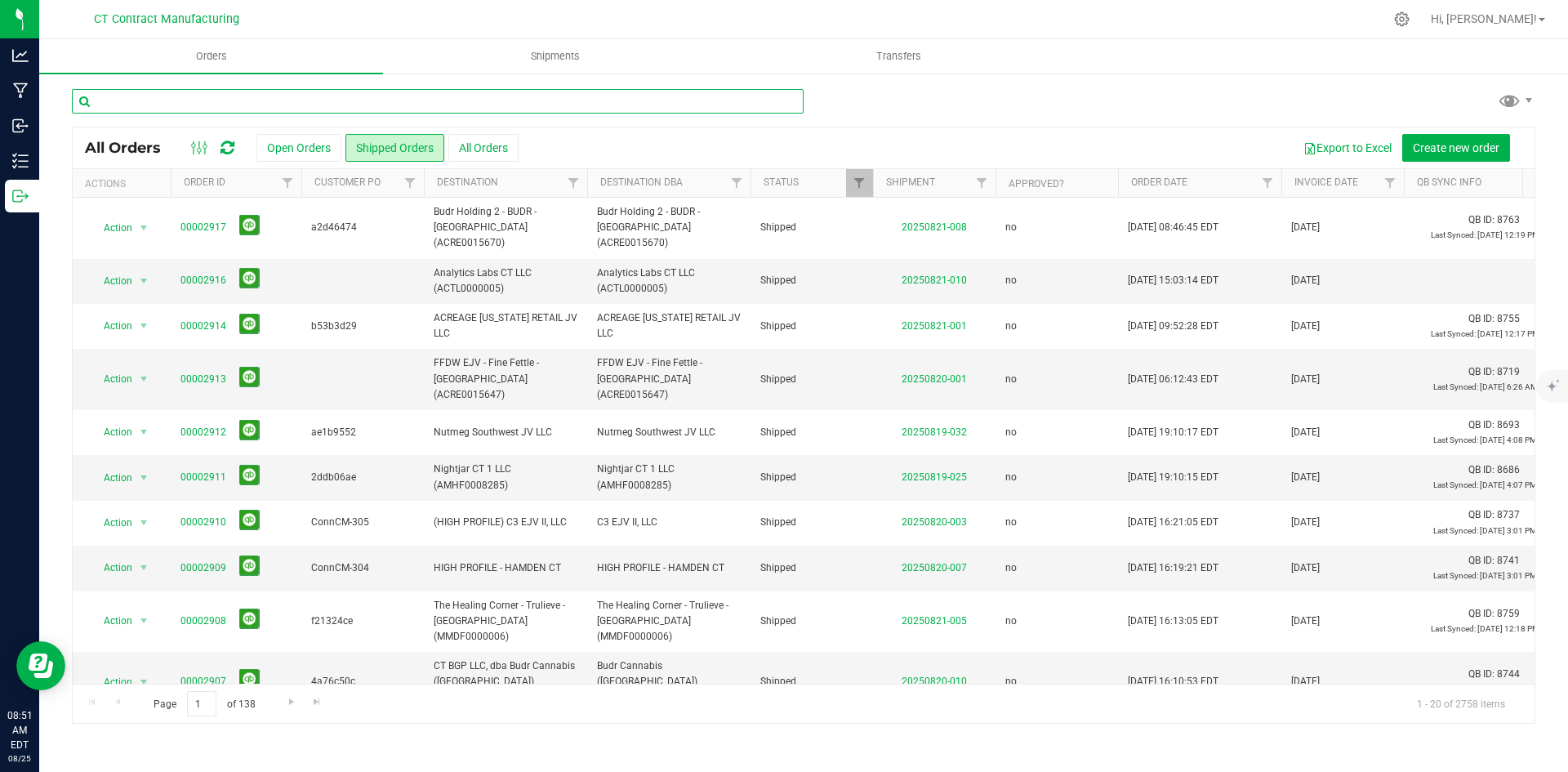
click at [297, 107] on input "text" at bounding box center [438, 101] width 732 height 24
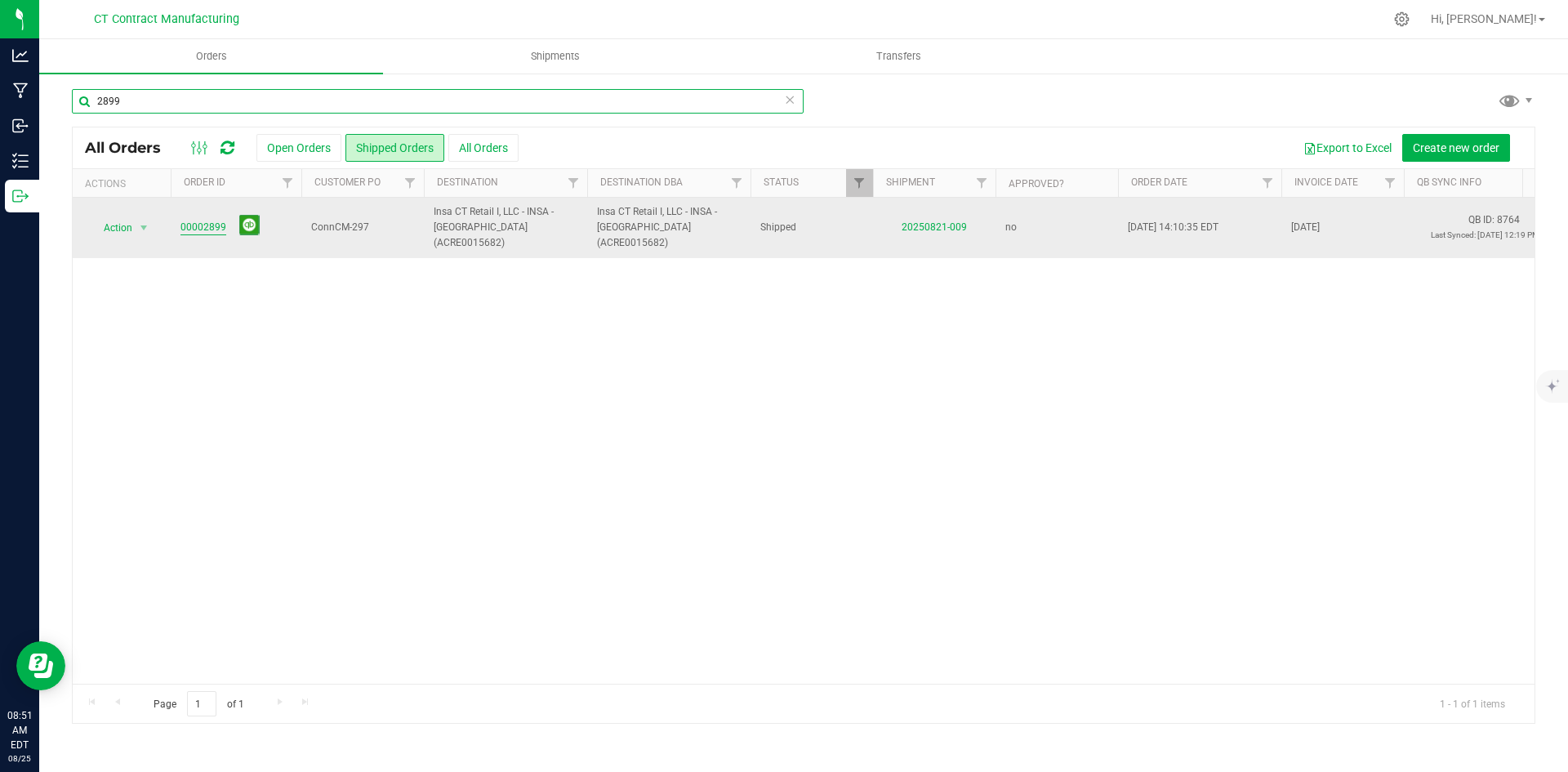
type input "2899"
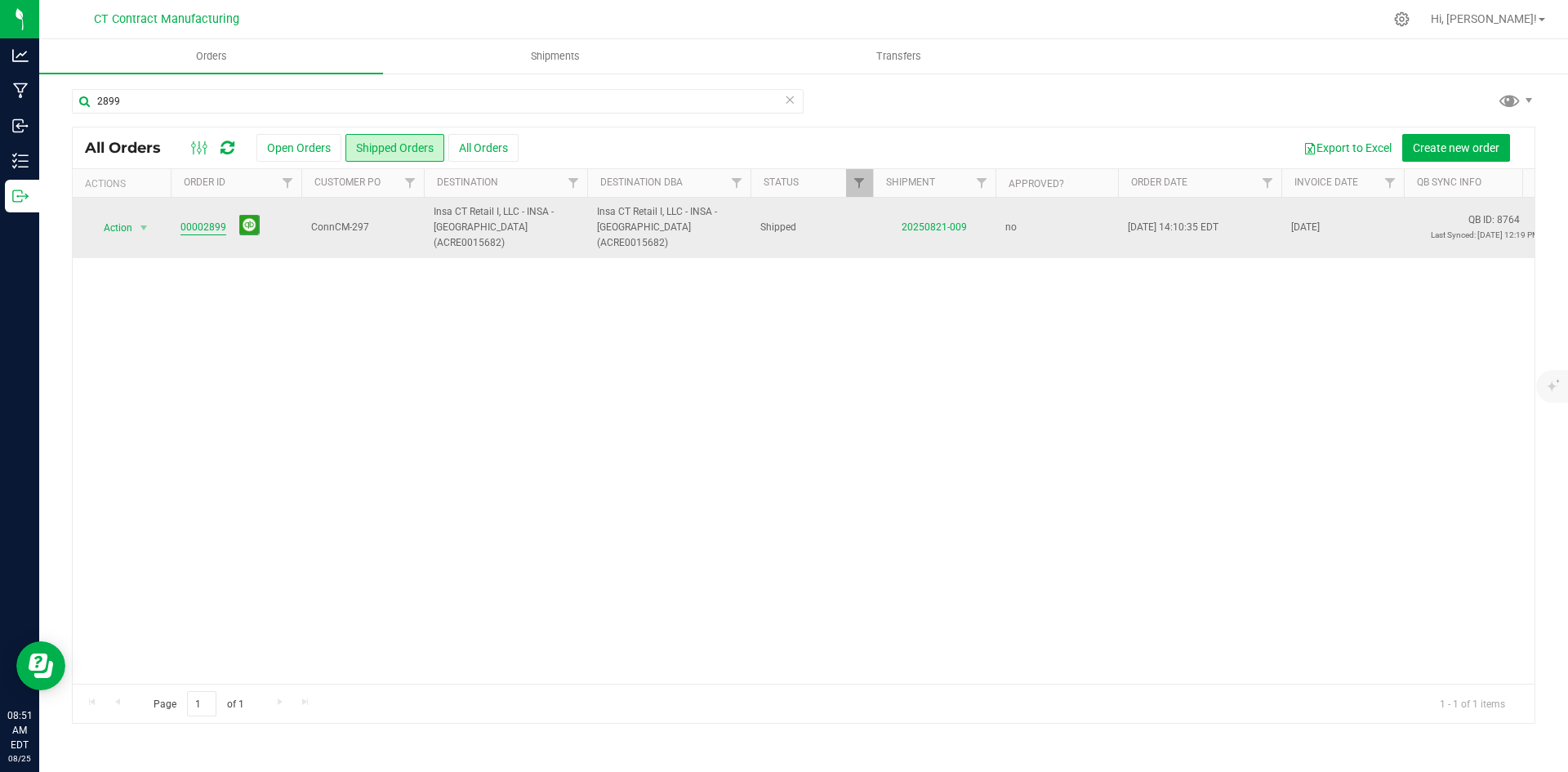
click at [219, 219] on link "00002899" at bounding box center [203, 227] width 46 height 16
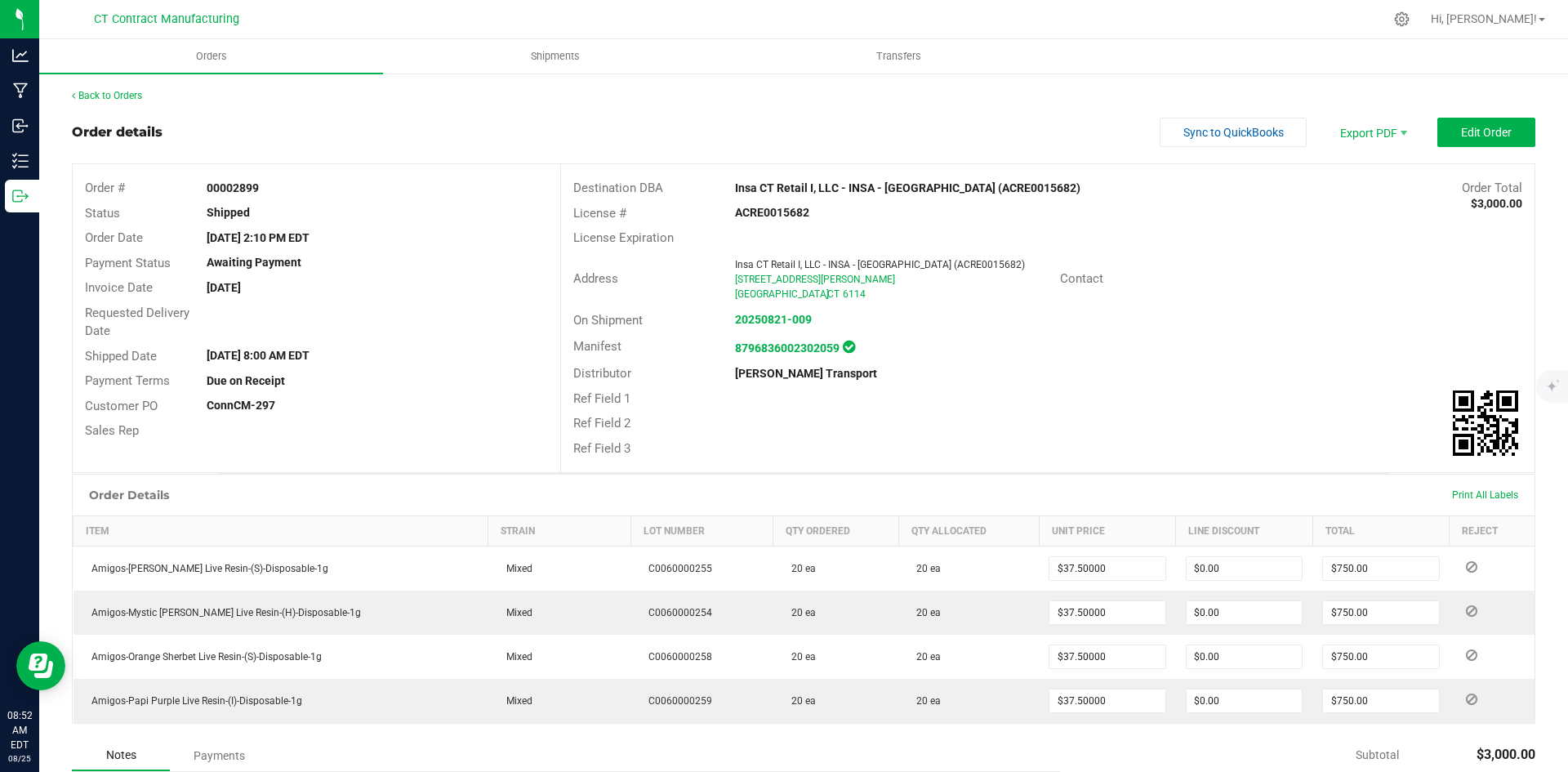
click at [113, 102] on div "Back to Orders" at bounding box center [803, 96] width 1463 height 15
click at [119, 90] on link "Back to Orders" at bounding box center [107, 96] width 71 height 11
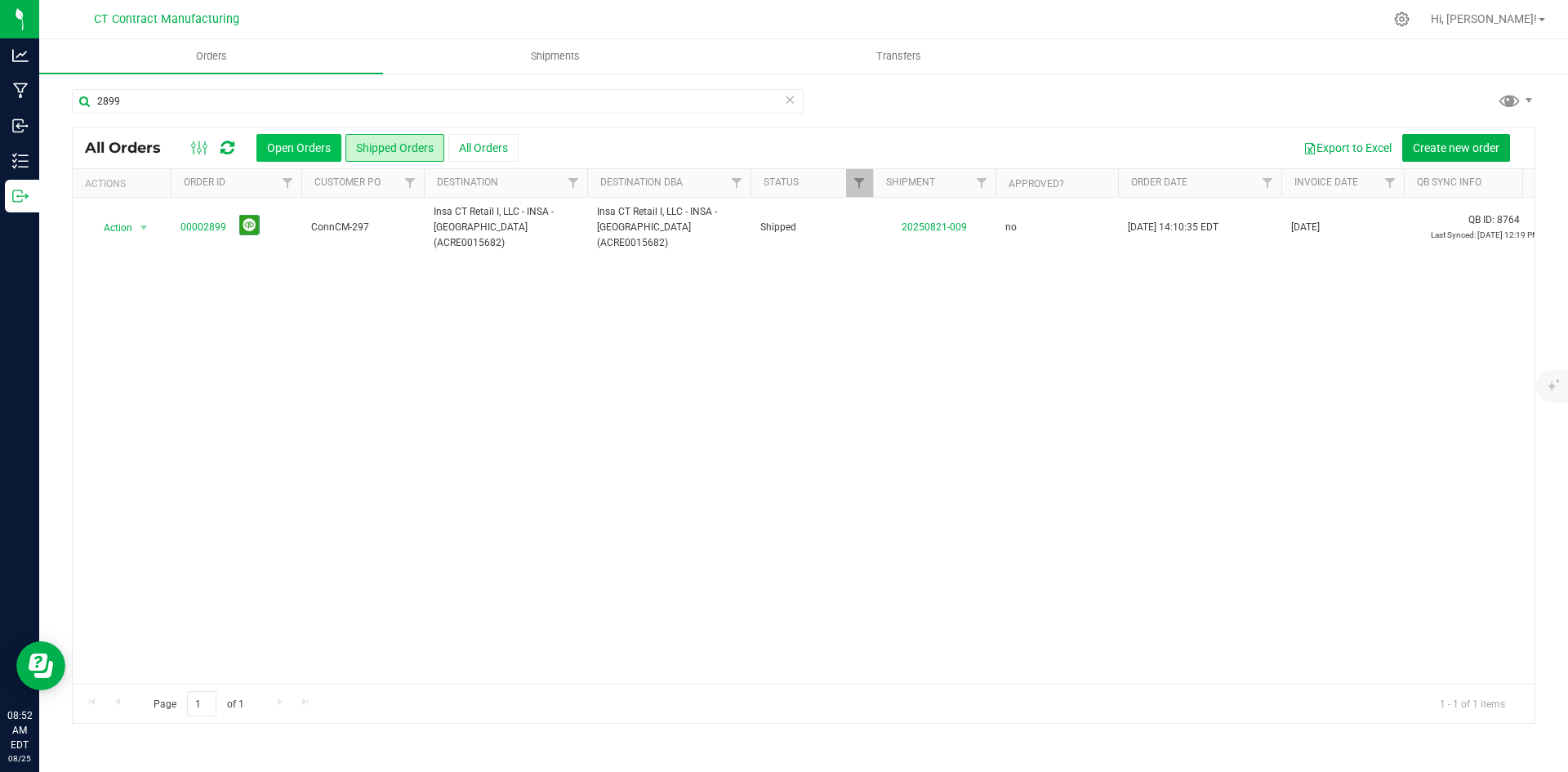
click at [294, 148] on button "Open Orders" at bounding box center [298, 148] width 85 height 28
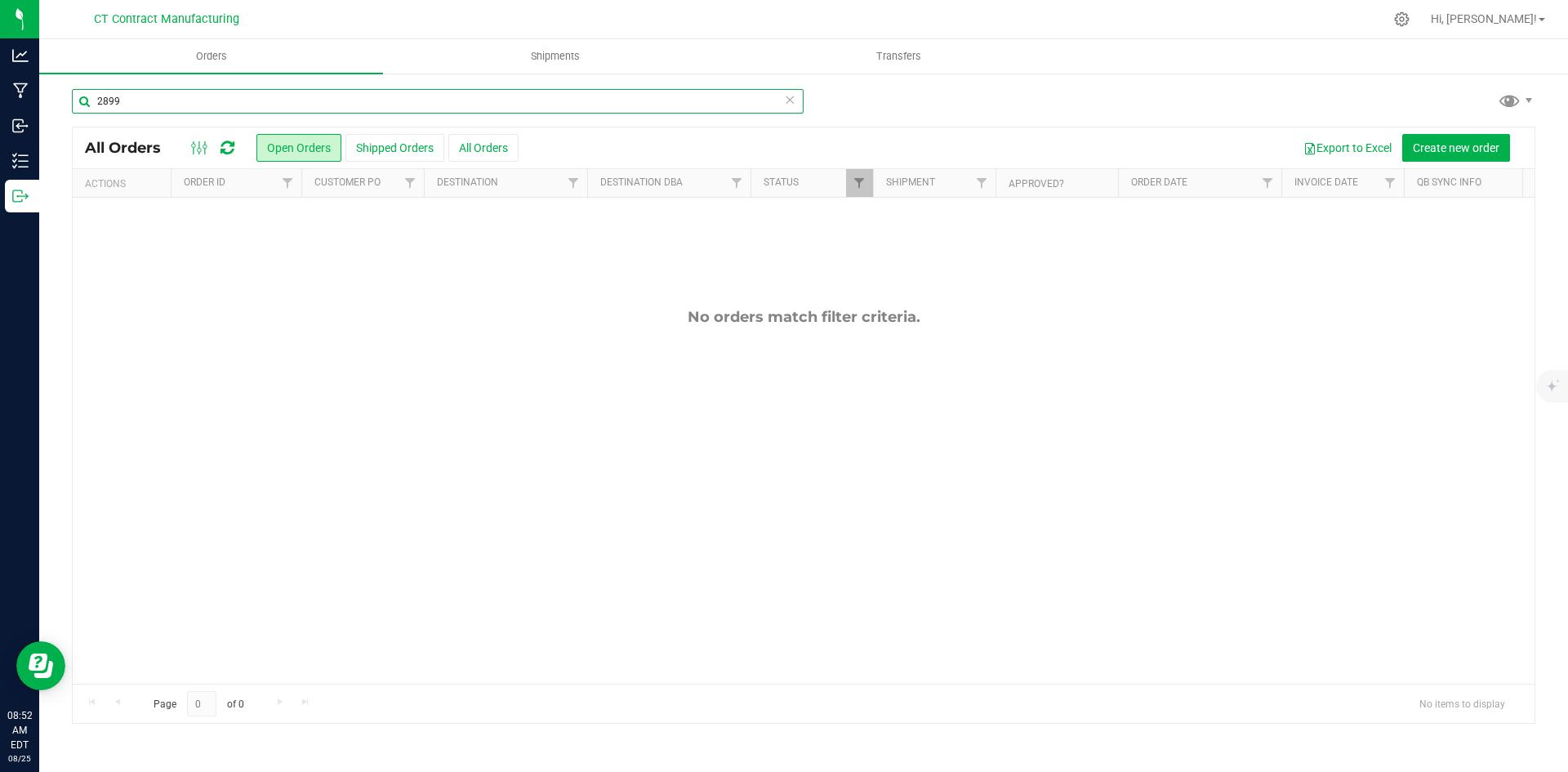
click at [184, 99] on input "2899" at bounding box center [438, 101] width 732 height 24
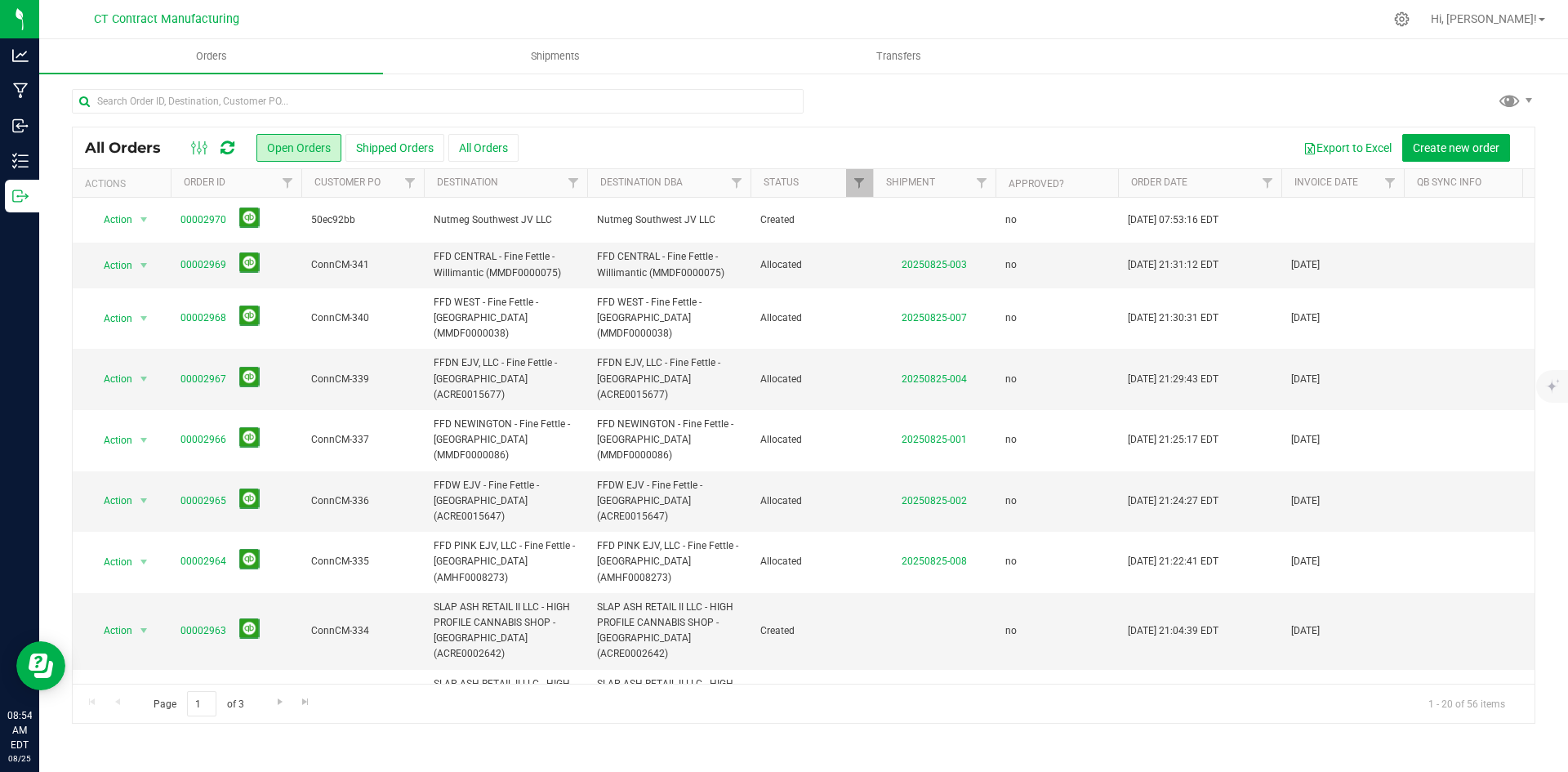
click at [718, 18] on div at bounding box center [838, 20] width 1091 height 32
click at [998, 12] on div at bounding box center [838, 20] width 1091 height 32
click at [230, 145] on icon at bounding box center [227, 148] width 14 height 17
click at [735, 29] on div at bounding box center [838, 20] width 1091 height 32
click at [753, 11] on div at bounding box center [838, 20] width 1091 height 32
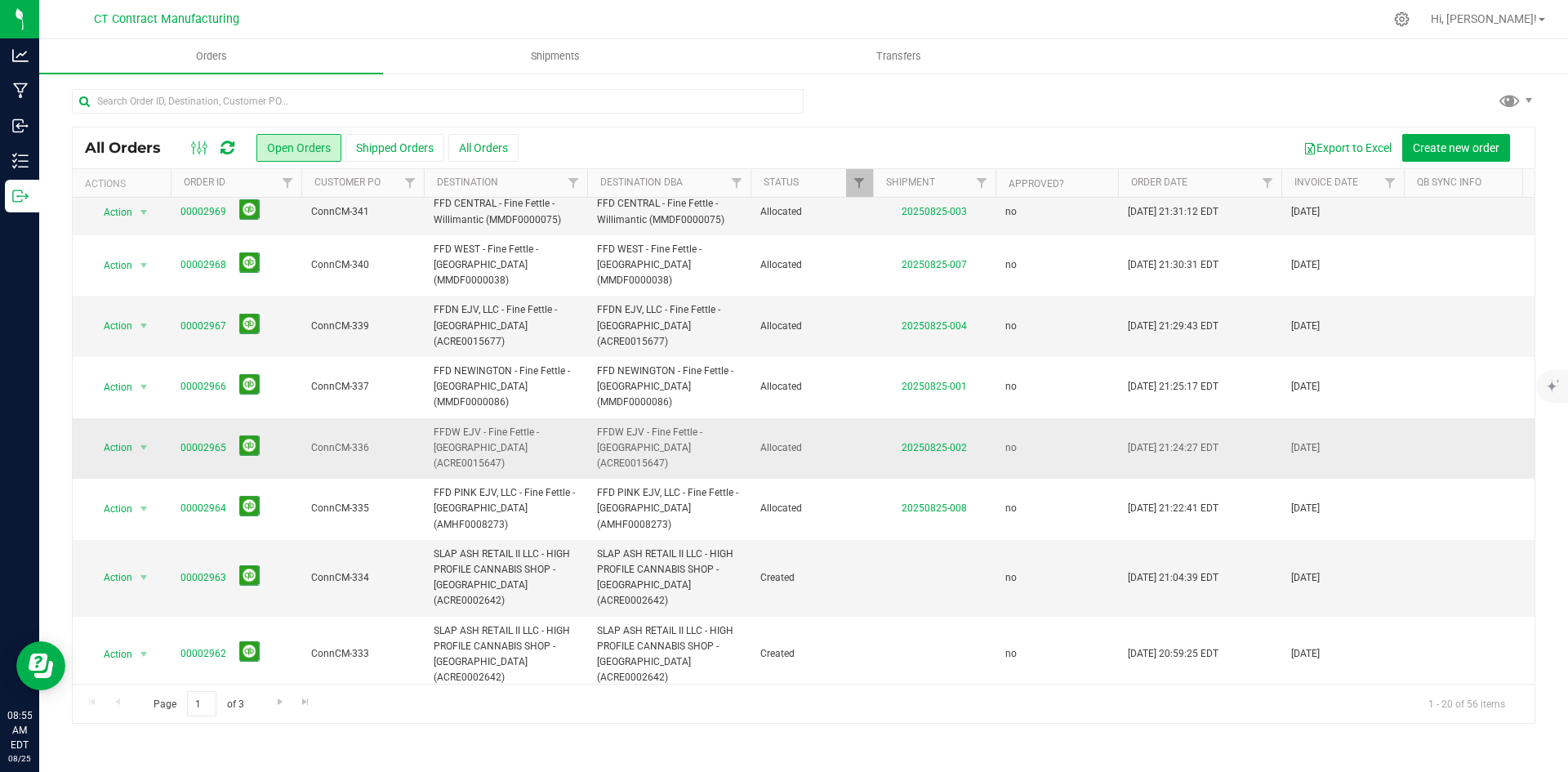
scroll to position [82, 0]
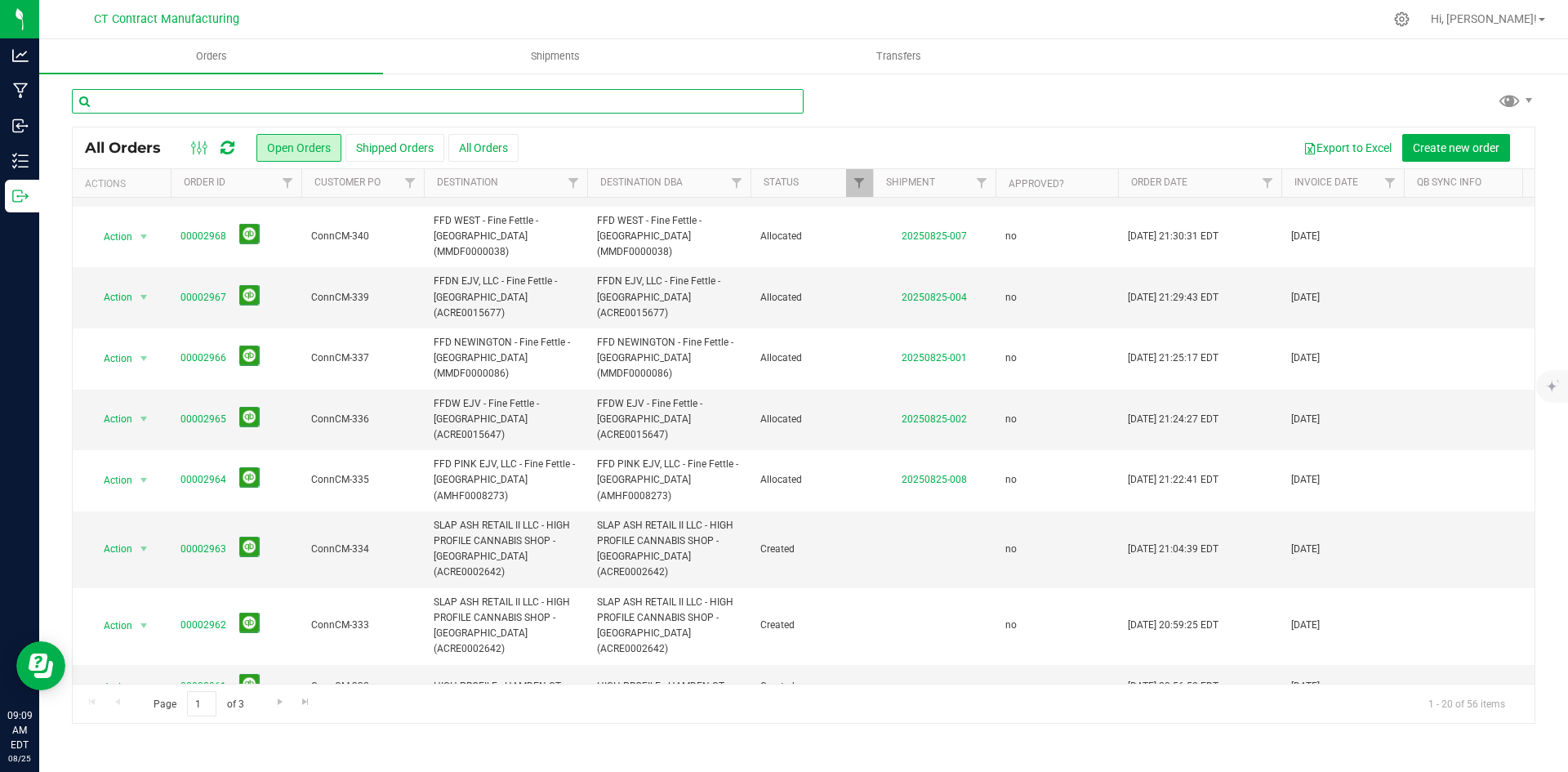
click at [441, 99] on input "text" at bounding box center [438, 101] width 732 height 24
type input "9"
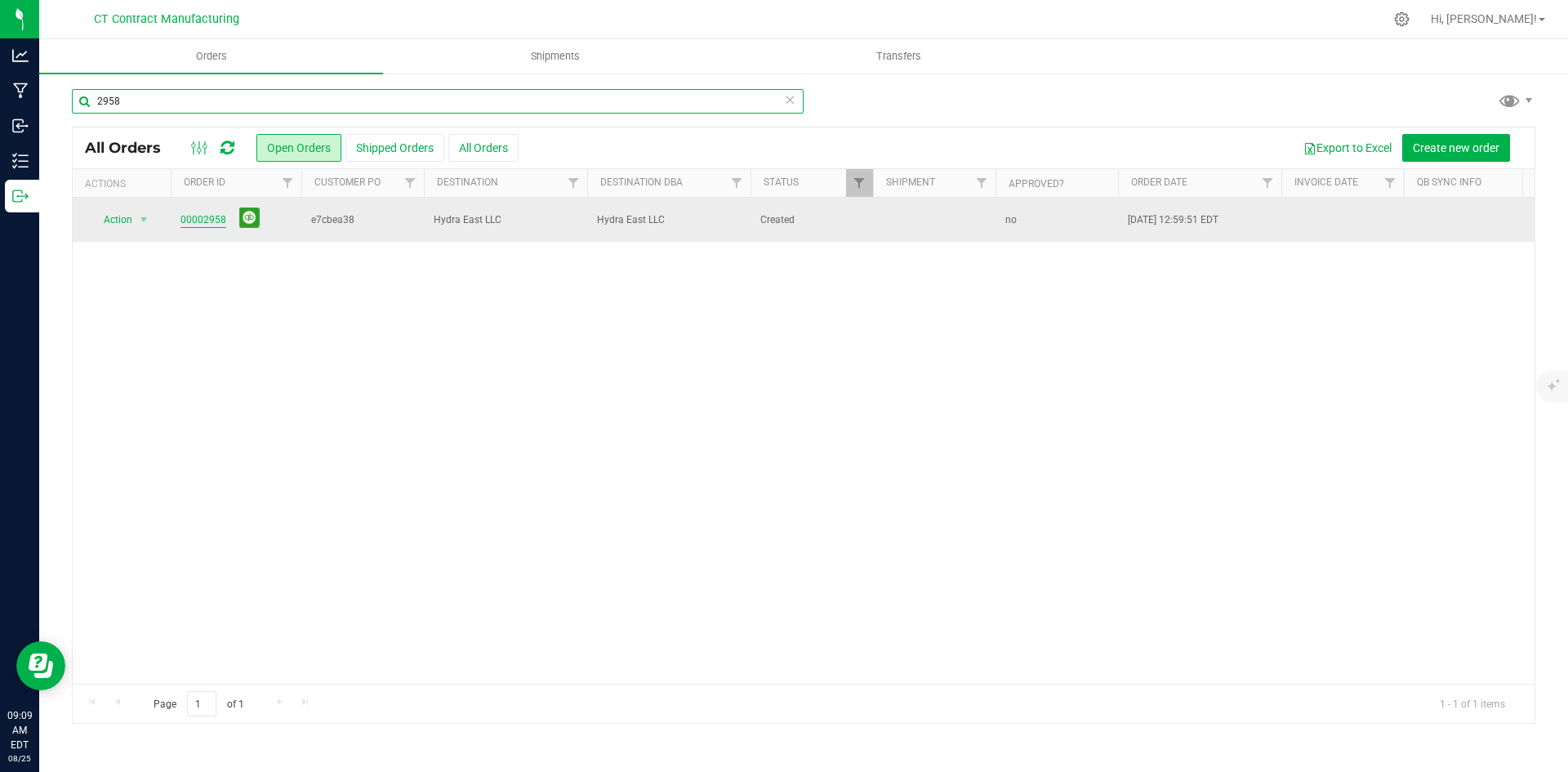
type input "2958"
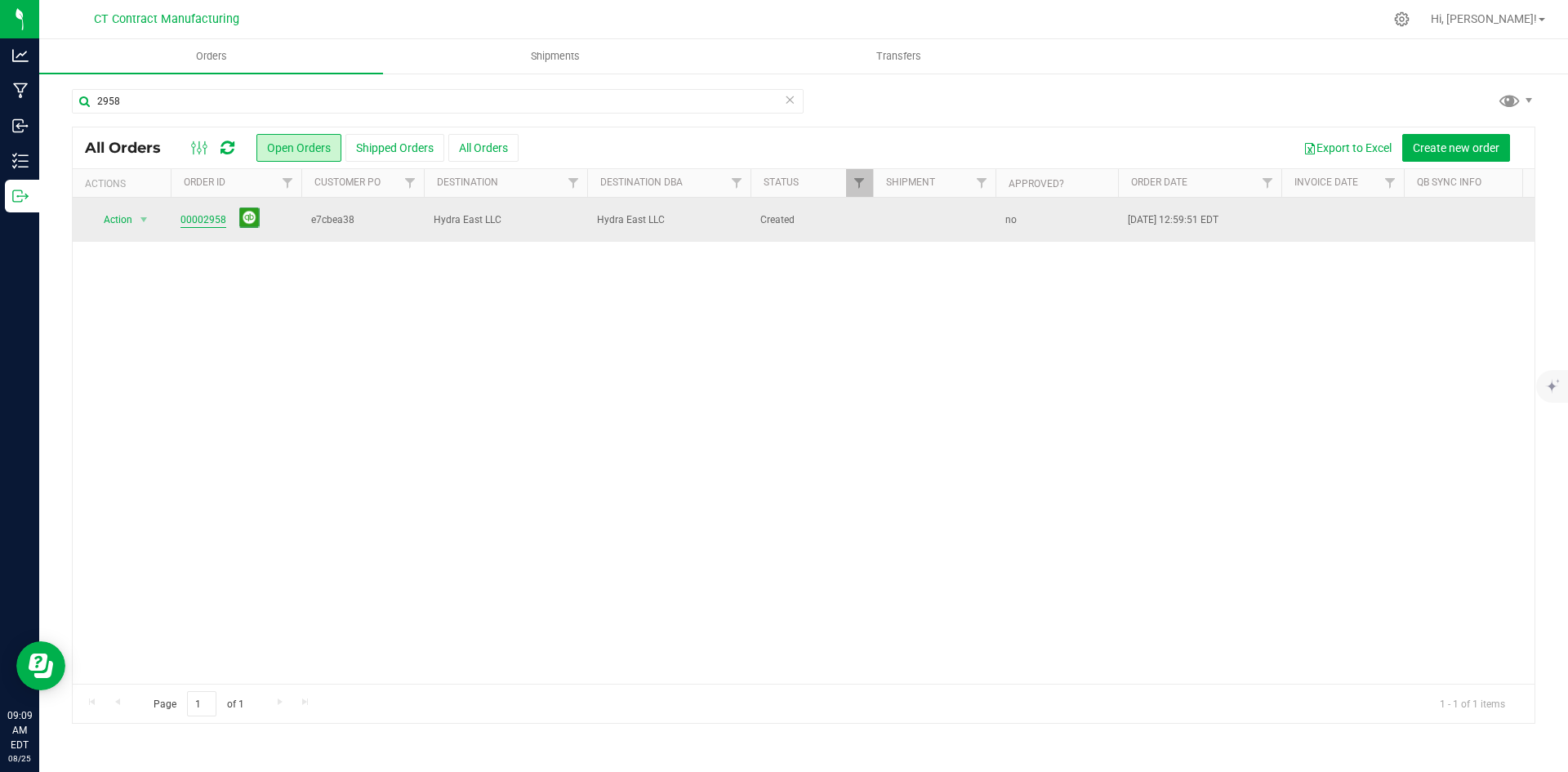
click at [204, 218] on link "00002958" at bounding box center [203, 220] width 46 height 16
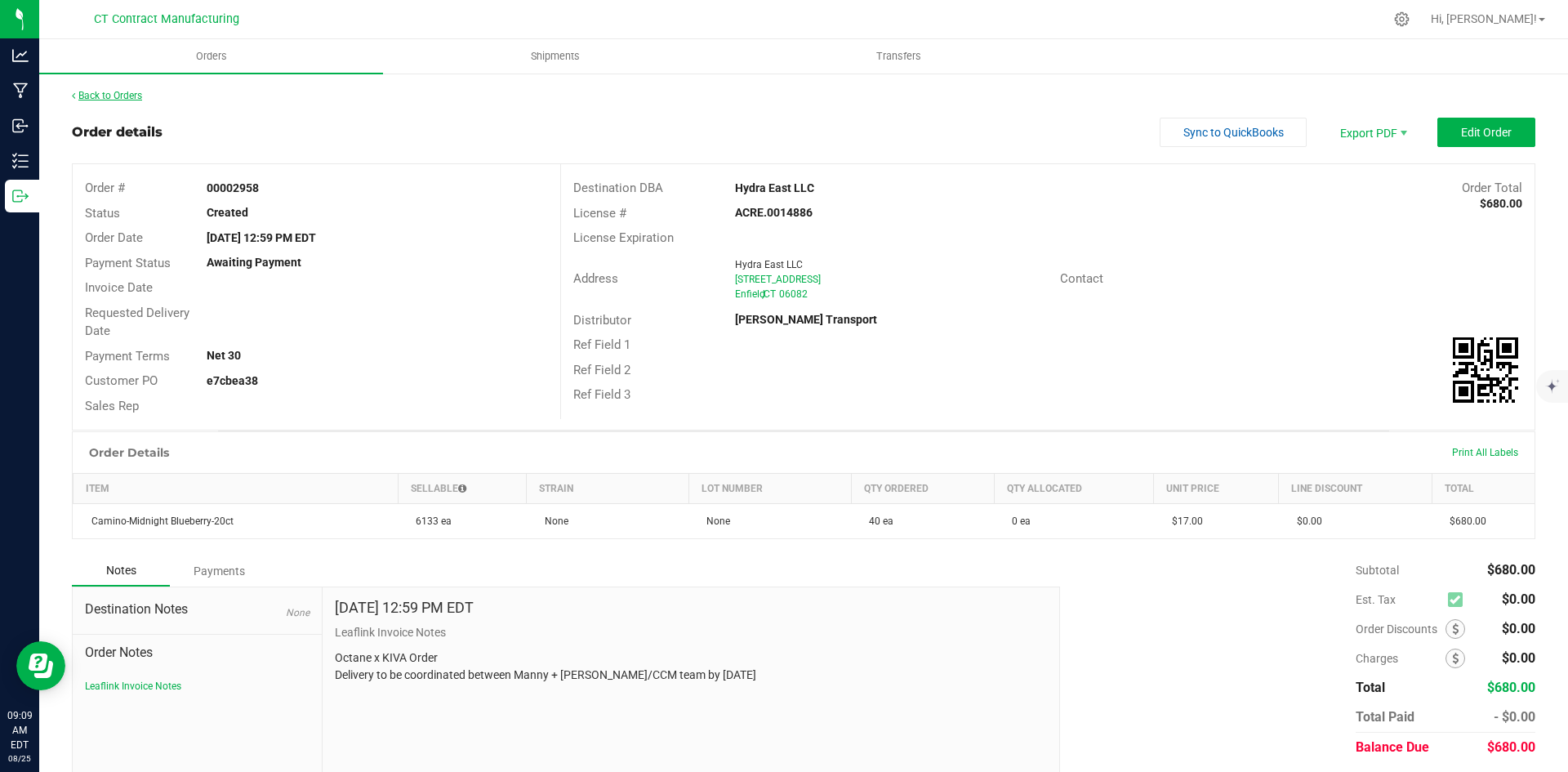
click at [116, 99] on link "Back to Orders" at bounding box center [107, 96] width 71 height 11
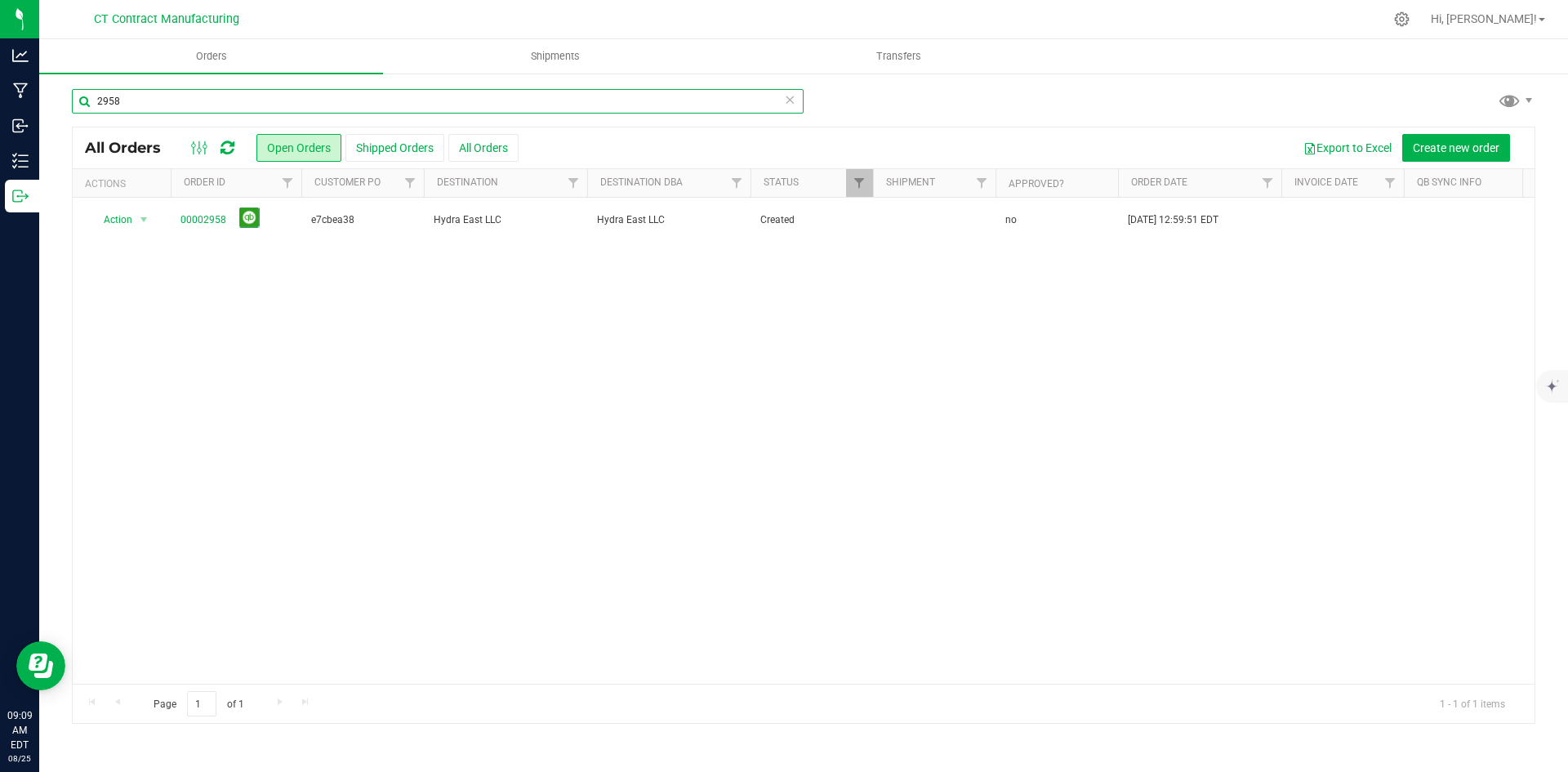
click at [163, 98] on input "2958" at bounding box center [438, 101] width 732 height 24
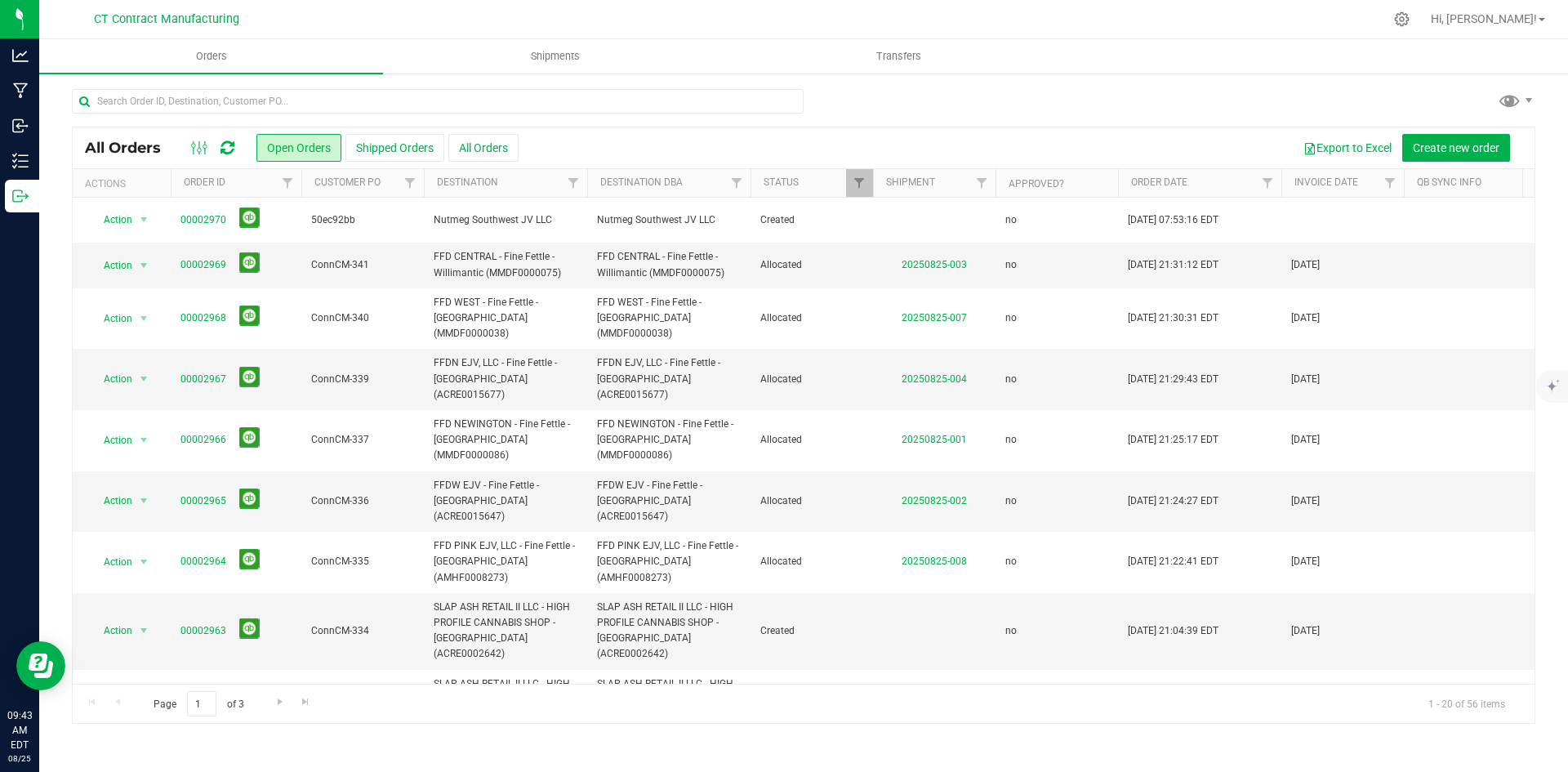
click at [224, 150] on icon at bounding box center [227, 148] width 14 height 17
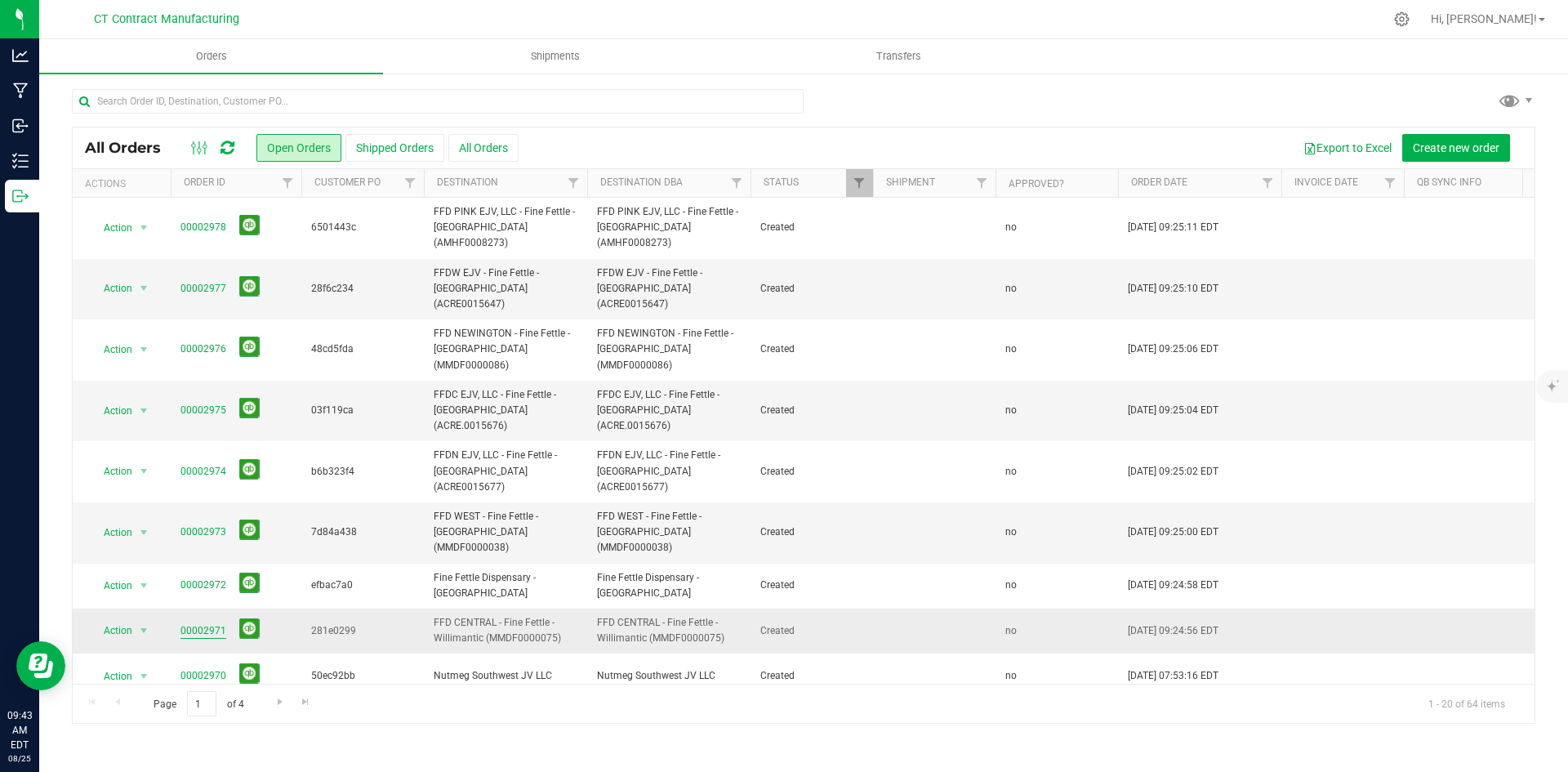
click at [205, 623] on link "00002971" at bounding box center [203, 631] width 46 height 16
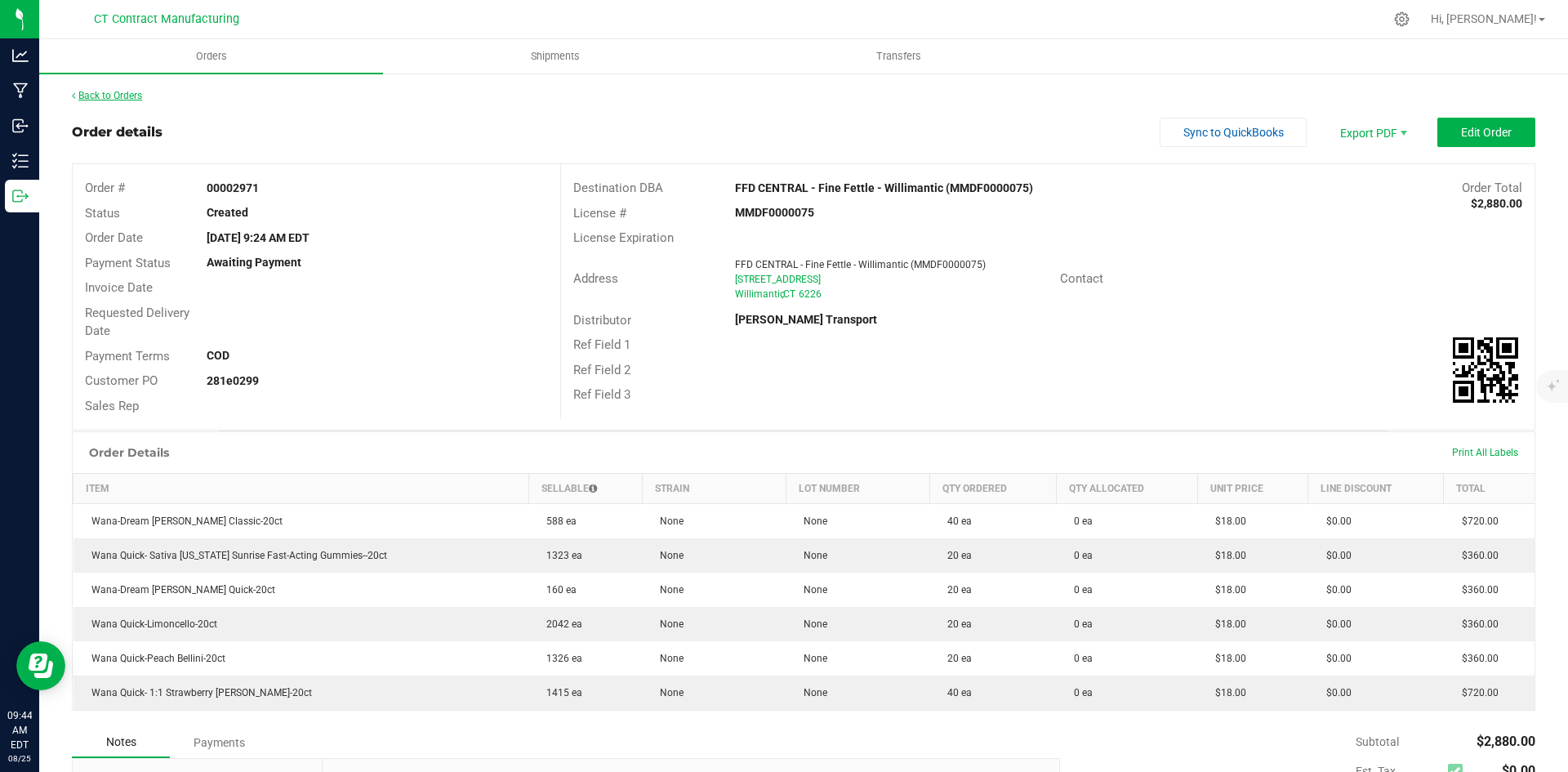
click at [132, 98] on link "Back to Orders" at bounding box center [107, 96] width 71 height 11
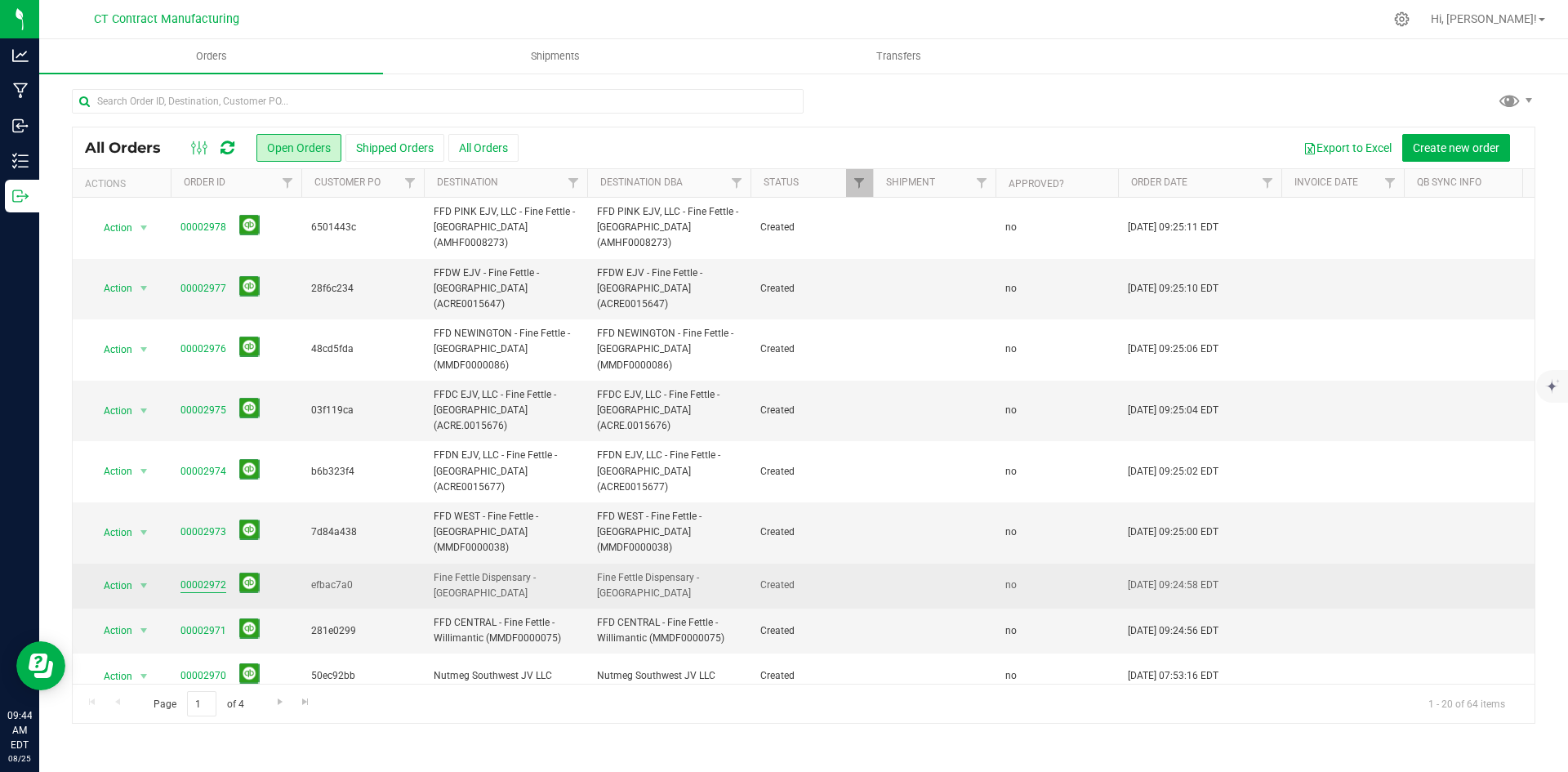
click at [213, 577] on link "00002972" at bounding box center [203, 584] width 46 height 16
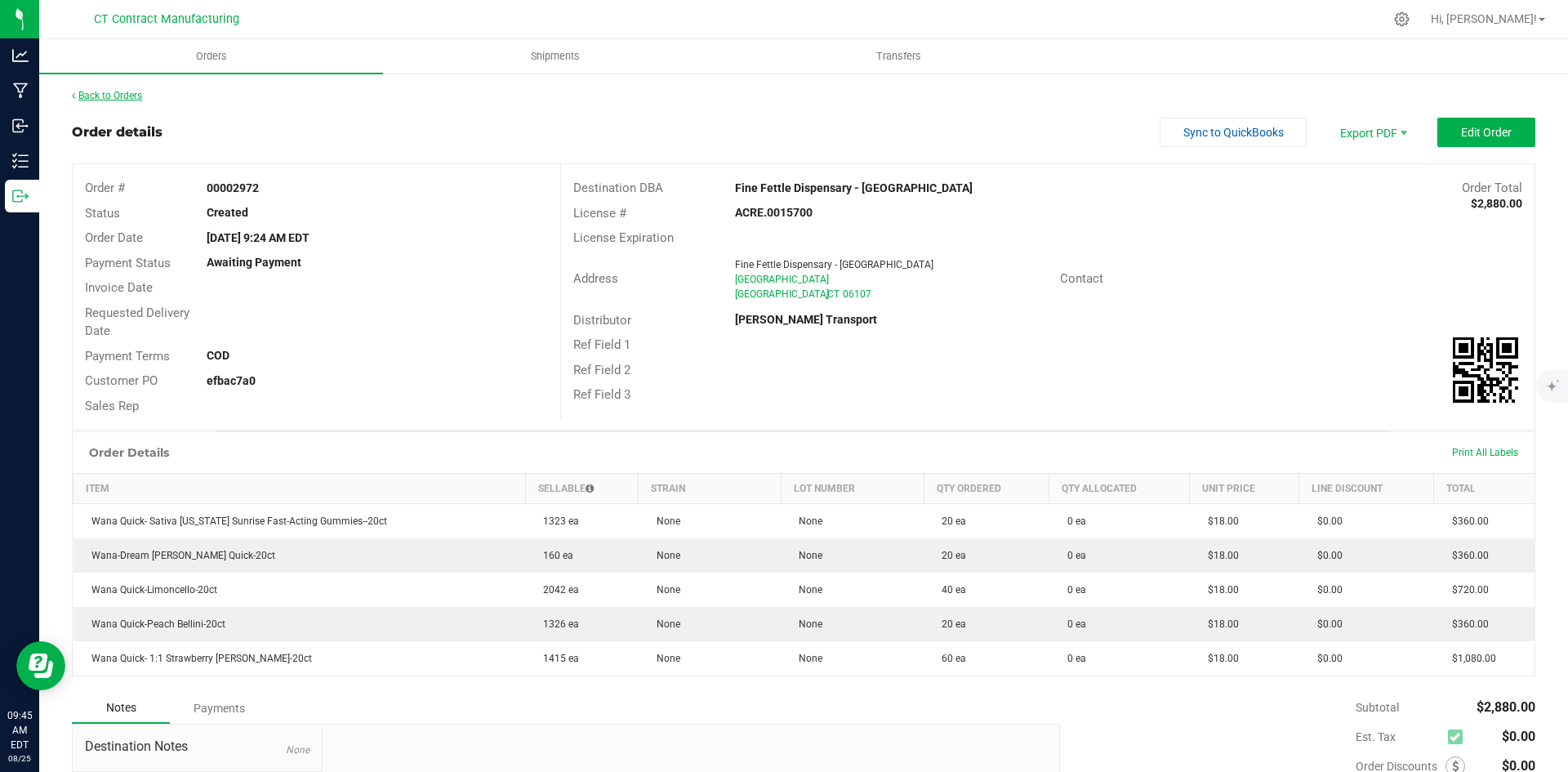
click at [139, 92] on link "Back to Orders" at bounding box center [107, 96] width 71 height 11
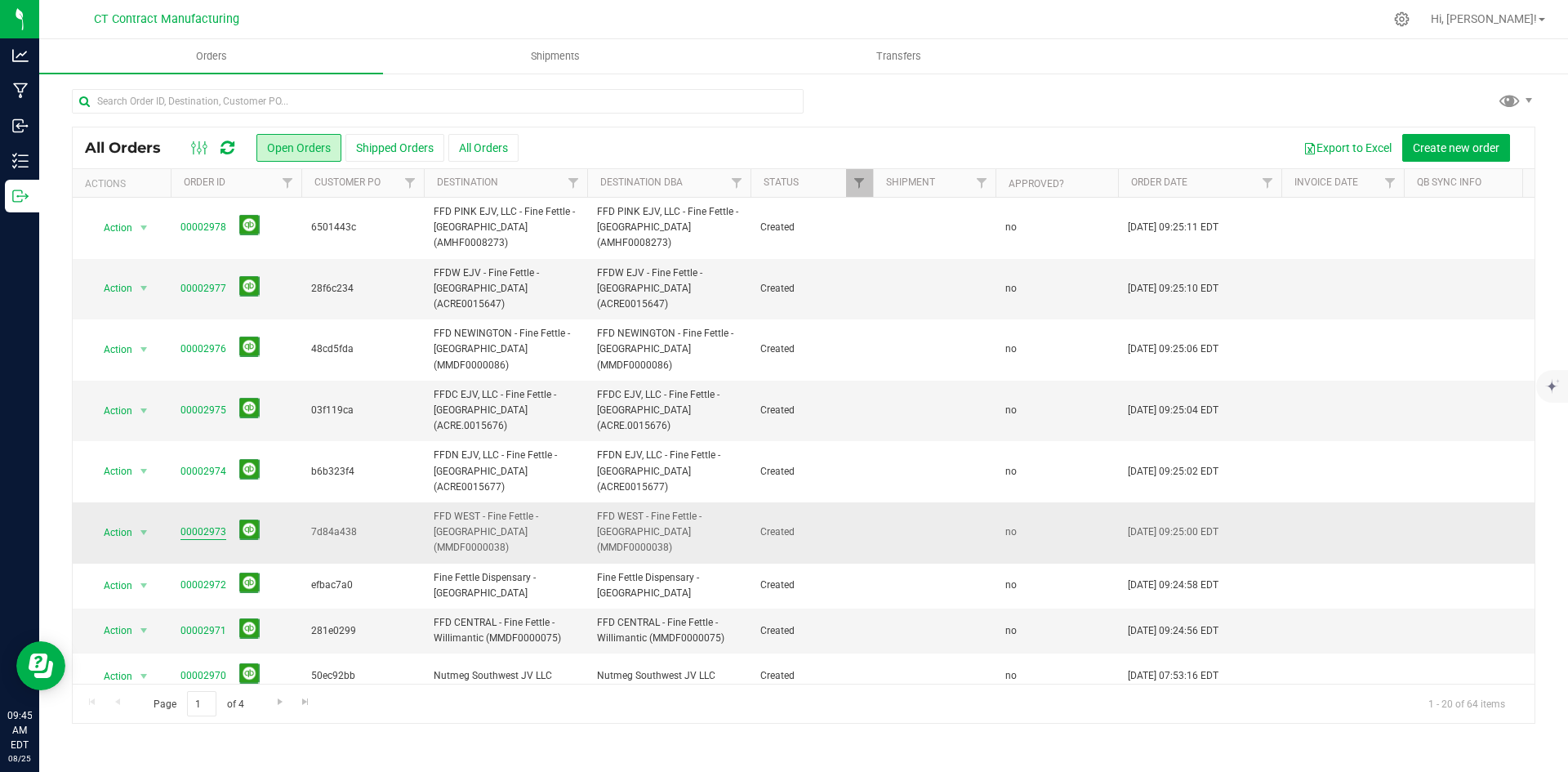
click at [210, 524] on link "00002973" at bounding box center [203, 531] width 46 height 16
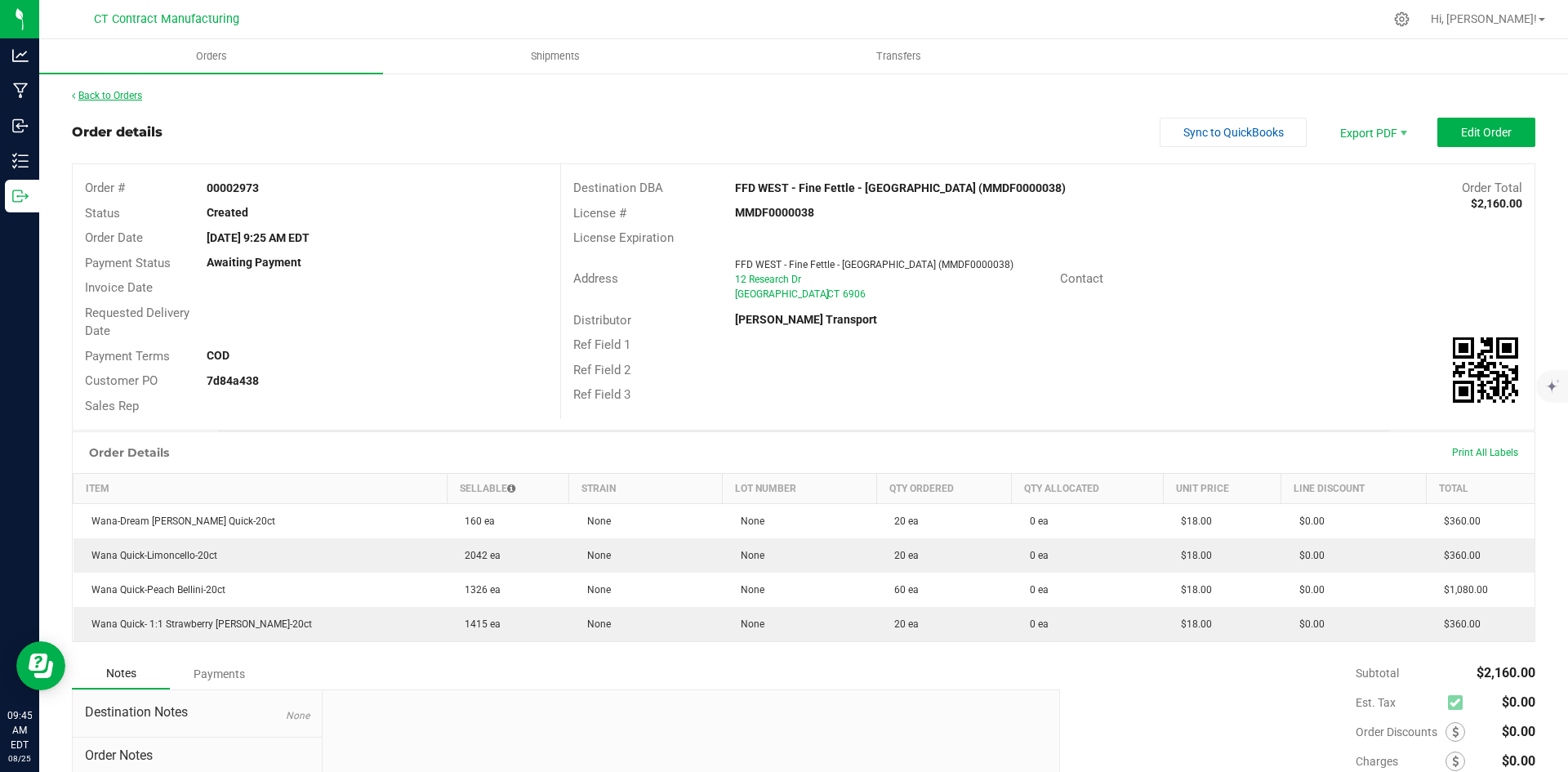
click at [132, 97] on link "Back to Orders" at bounding box center [107, 96] width 71 height 11
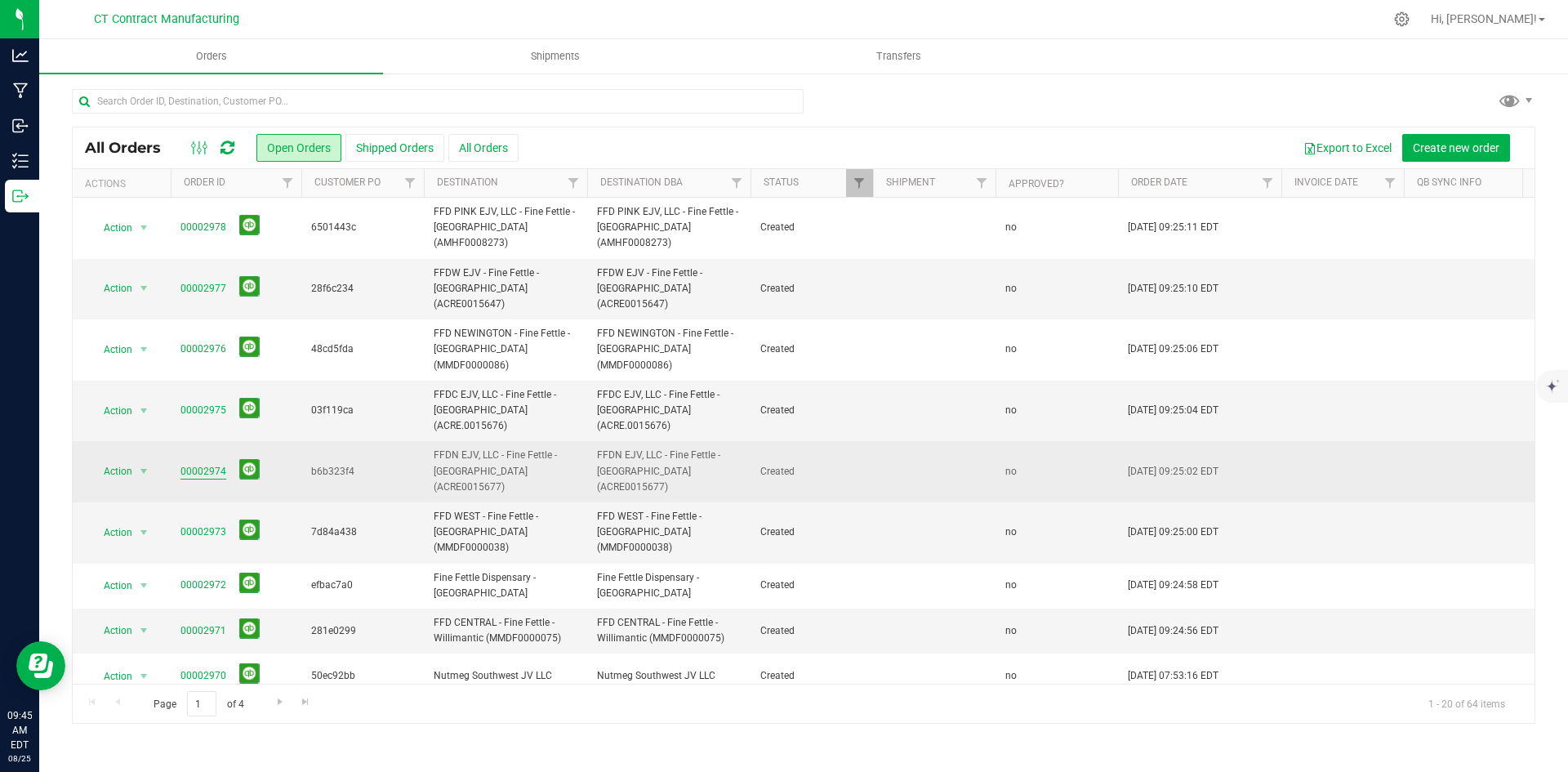
click at [216, 464] on link "00002974" at bounding box center [203, 471] width 46 height 16
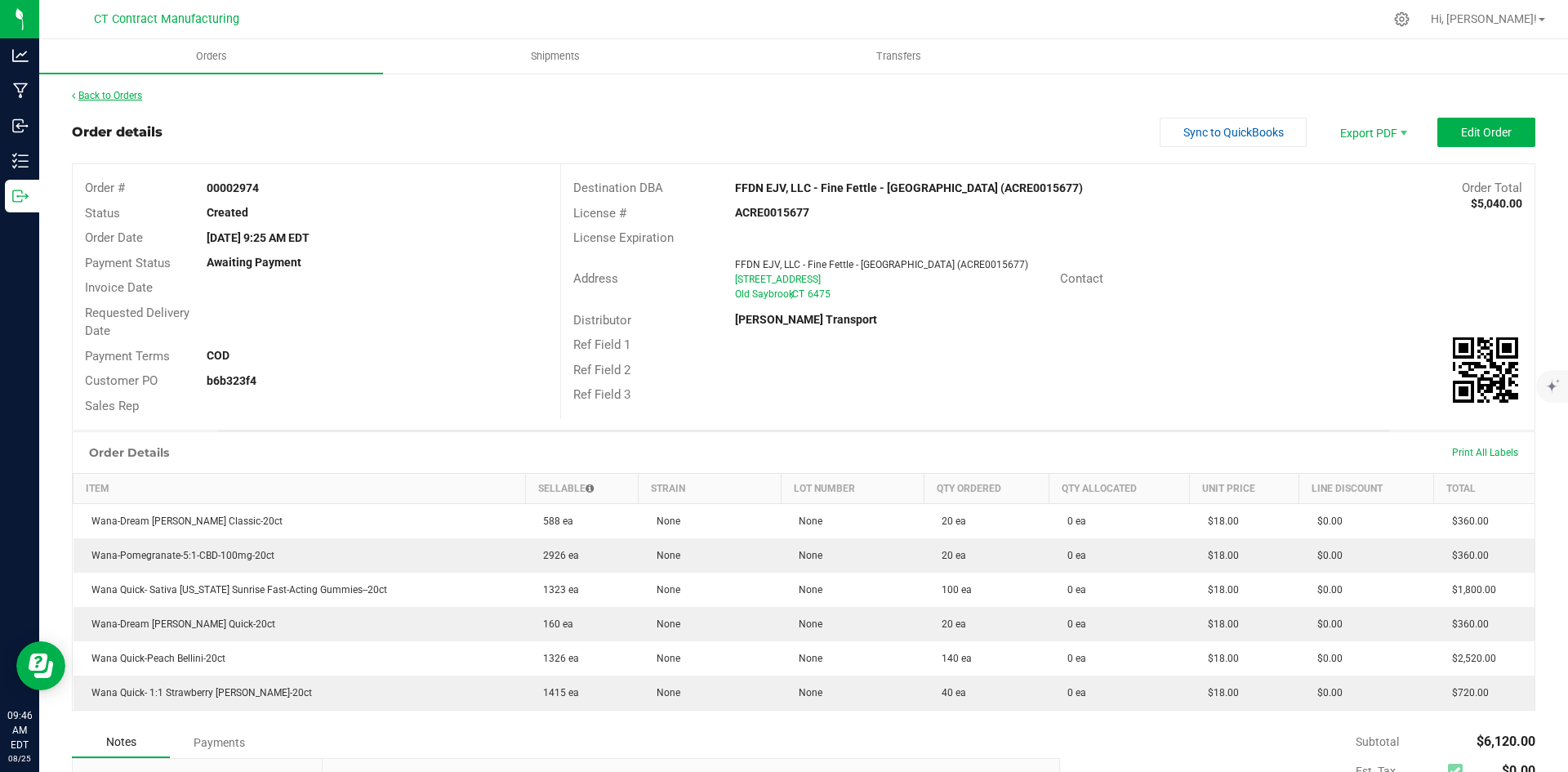
click at [105, 94] on link "Back to Orders" at bounding box center [107, 96] width 71 height 11
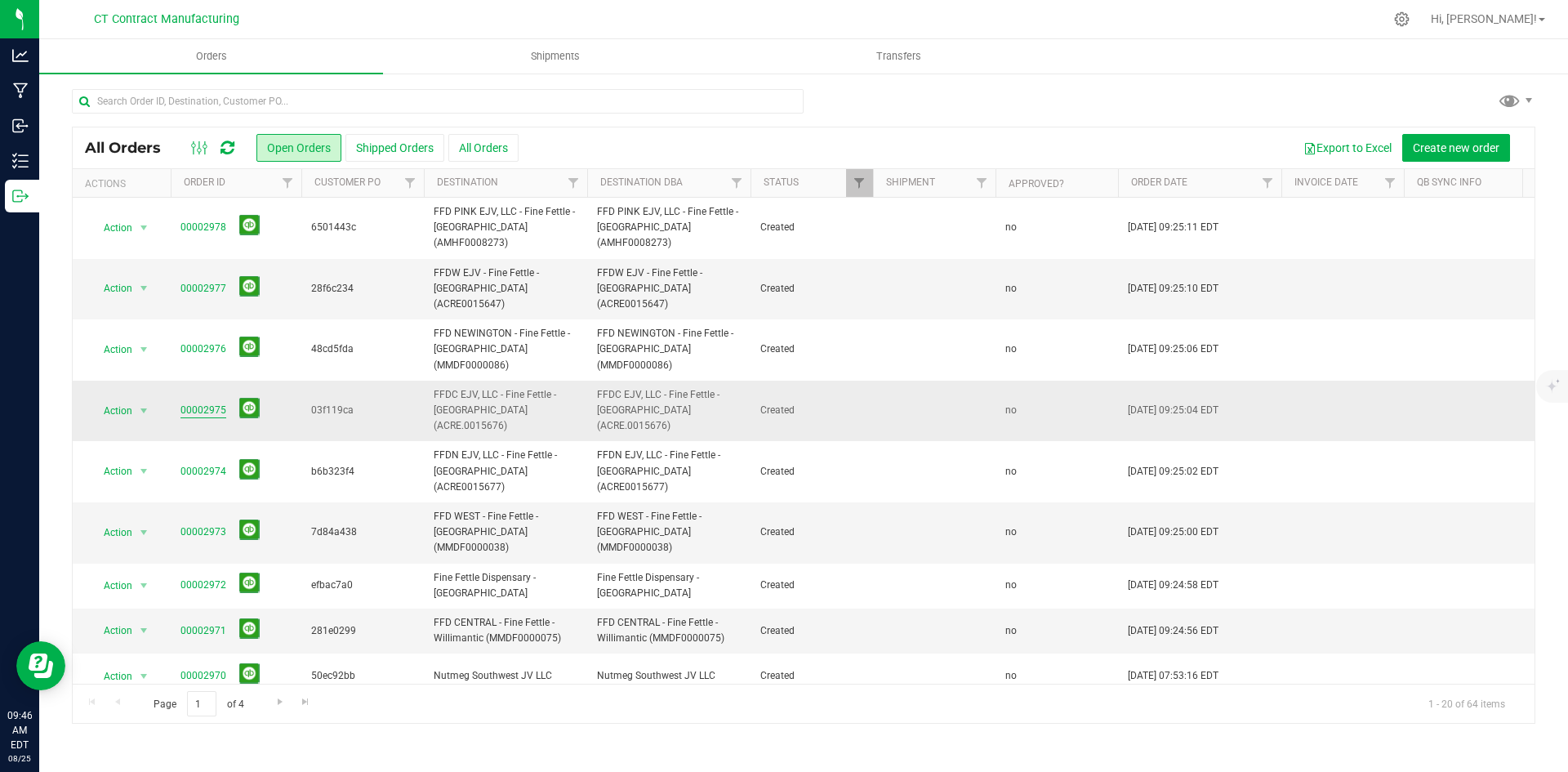
click at [203, 402] on link "00002975" at bounding box center [203, 410] width 46 height 16
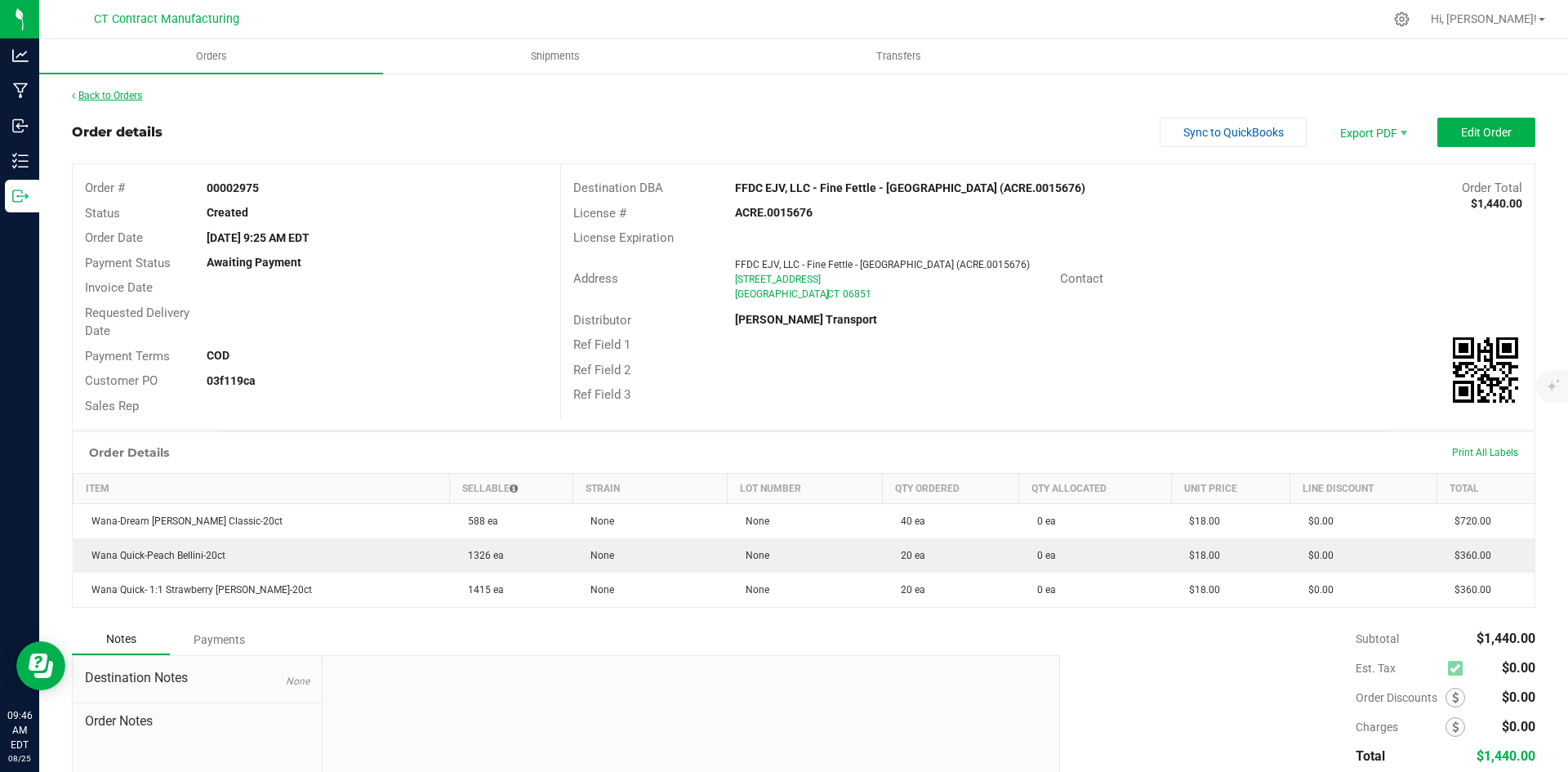
click at [130, 97] on link "Back to Orders" at bounding box center [107, 96] width 71 height 11
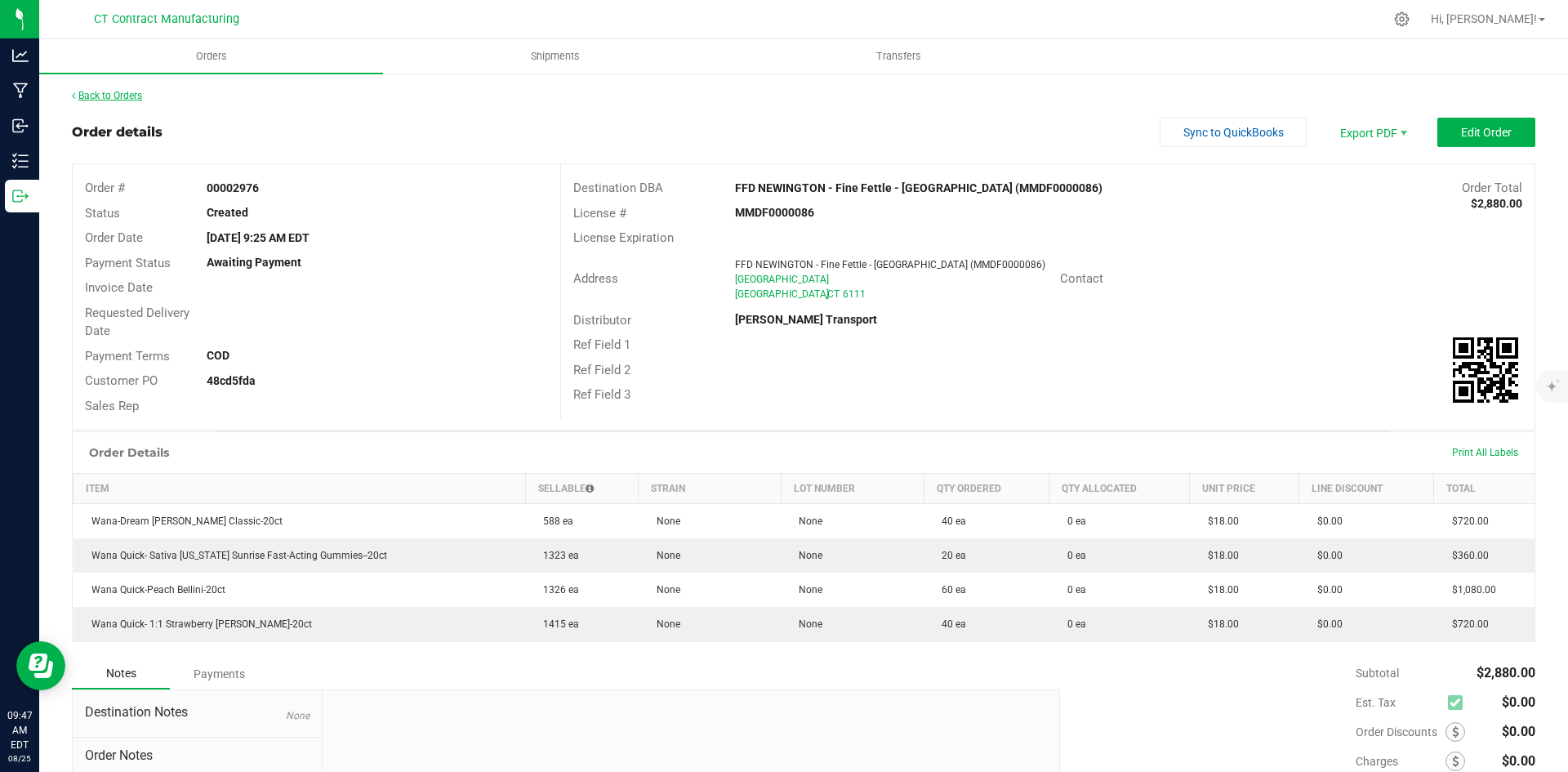
click at [108, 92] on link "Back to Orders" at bounding box center [107, 96] width 71 height 11
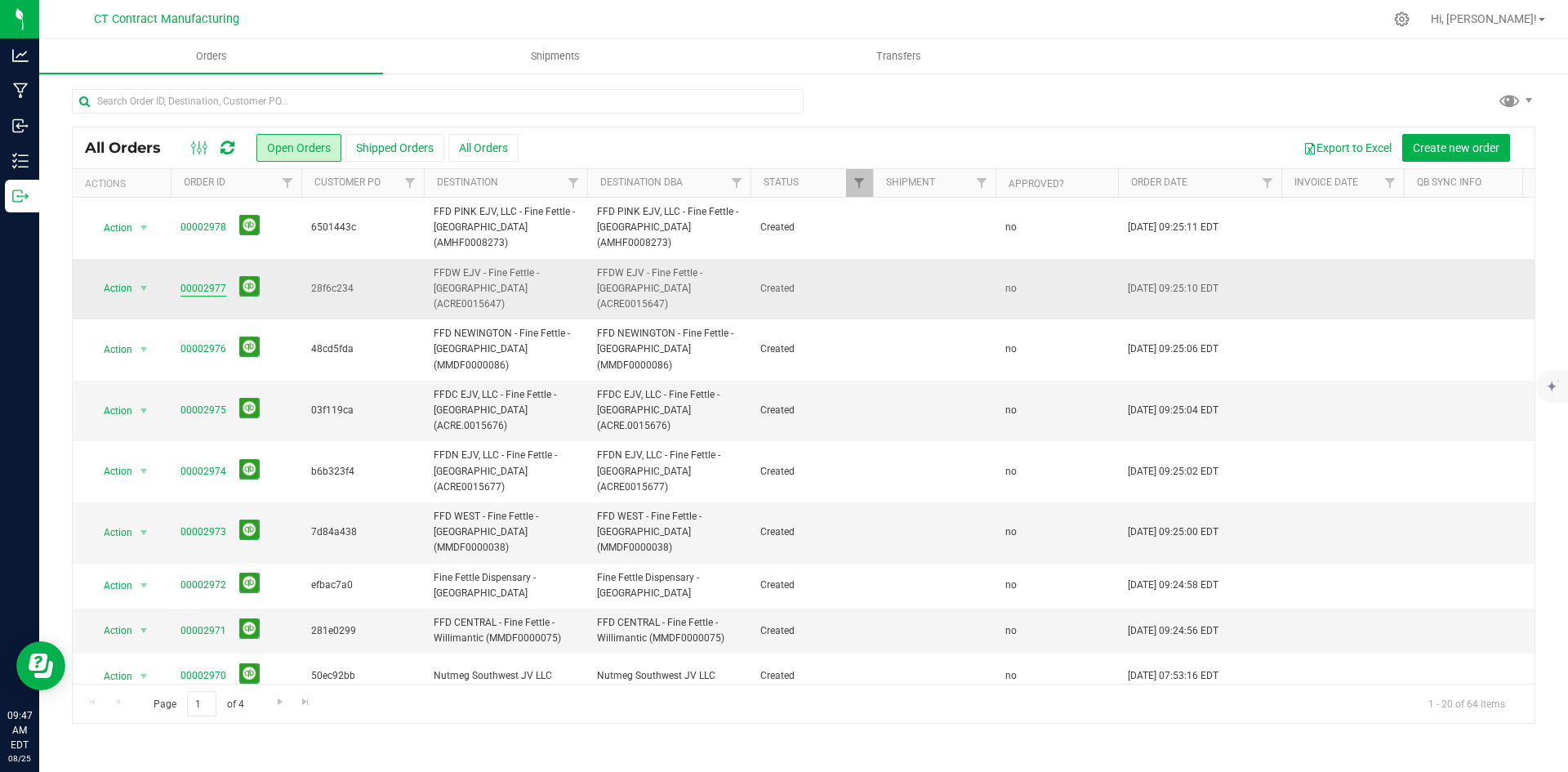
click at [207, 281] on link "00002977" at bounding box center [203, 288] width 46 height 16
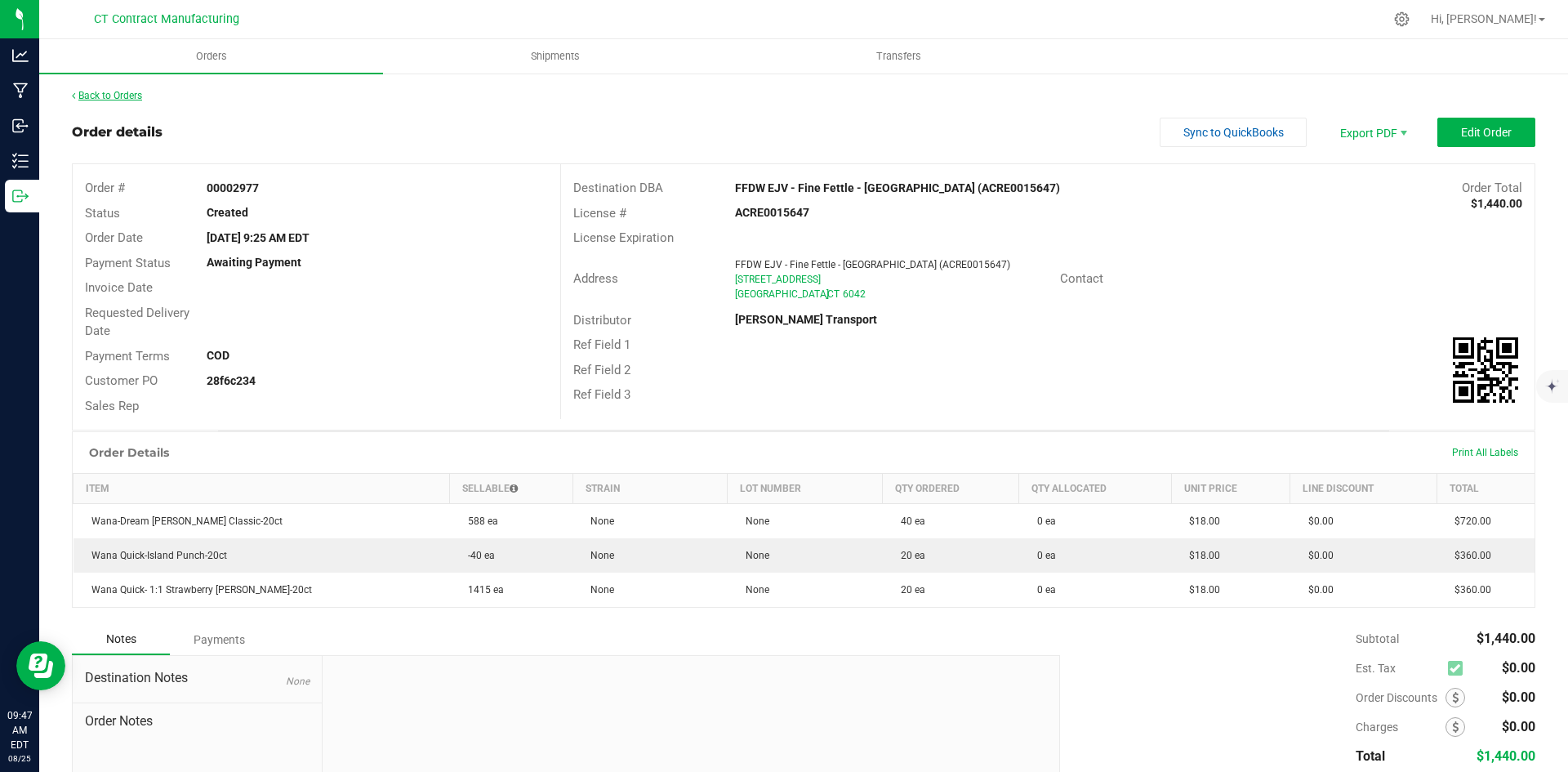
click at [126, 91] on link "Back to Orders" at bounding box center [107, 96] width 71 height 11
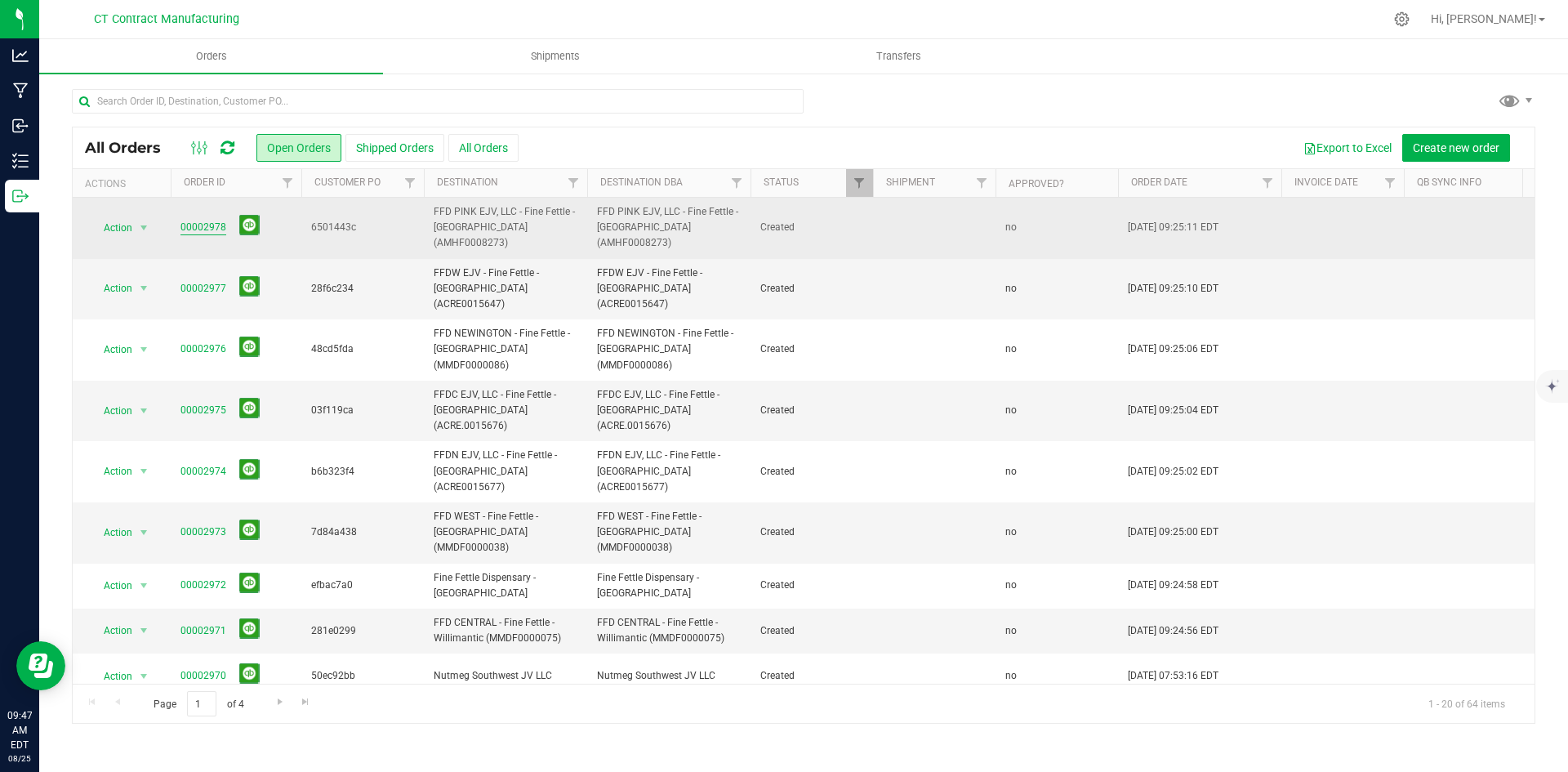
click at [216, 221] on link "00002978" at bounding box center [203, 227] width 46 height 16
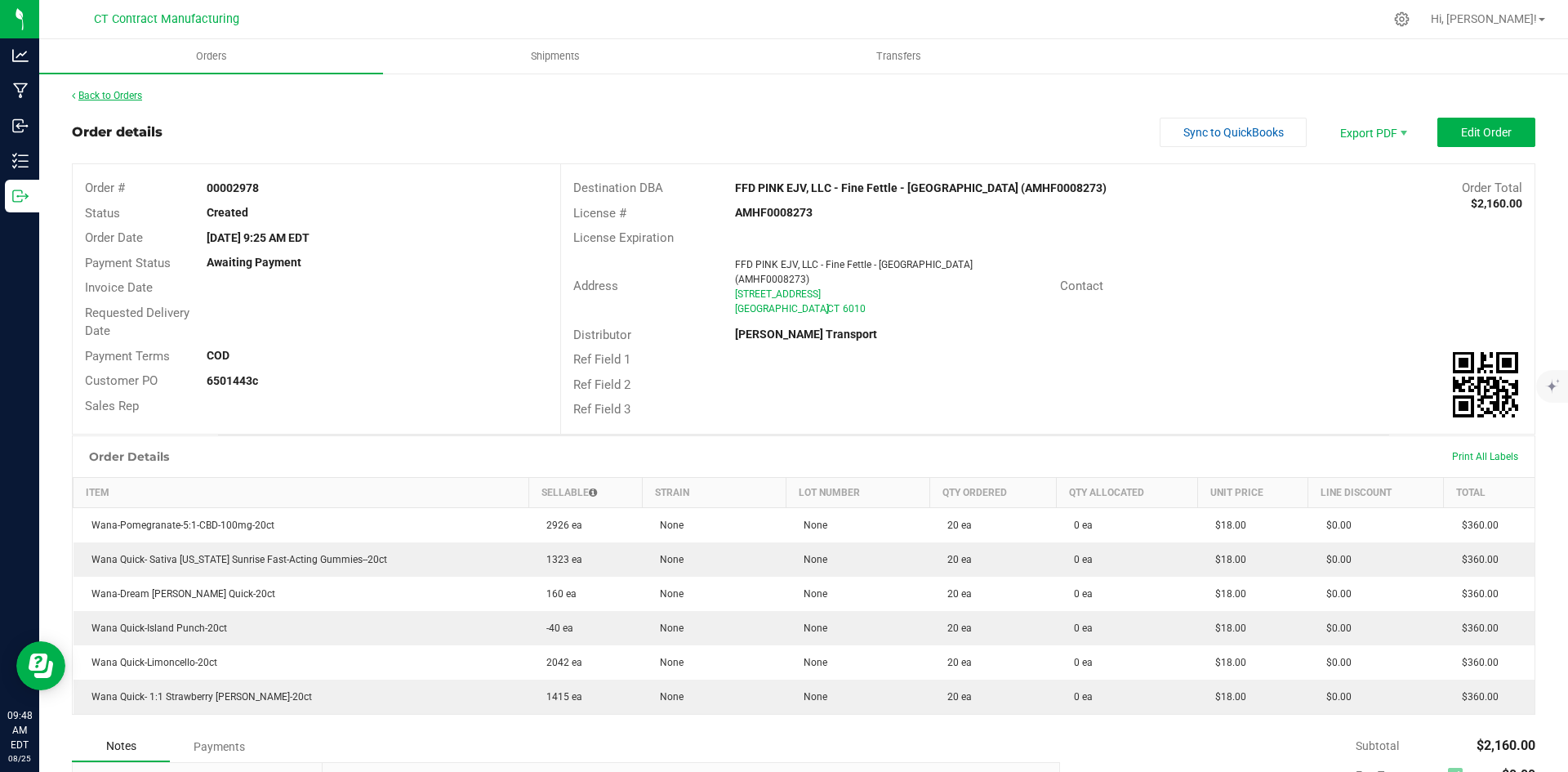
click at [107, 94] on link "Back to Orders" at bounding box center [107, 96] width 71 height 11
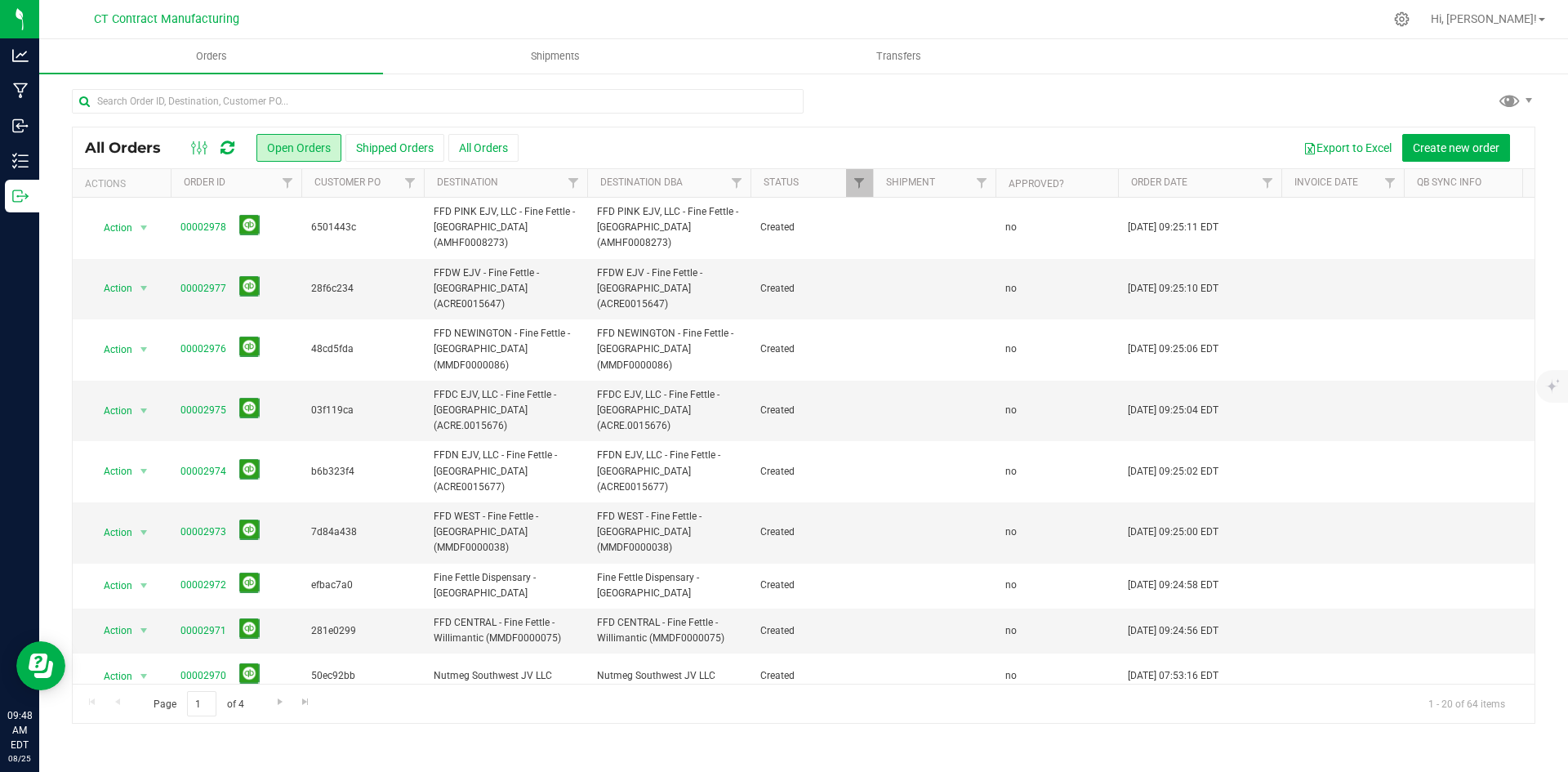
click at [222, 147] on icon at bounding box center [227, 148] width 14 height 17
drag, startPoint x: 558, startPoint y: 17, endPoint x: 566, endPoint y: 12, distance: 9.4
click at [558, 17] on div at bounding box center [838, 20] width 1091 height 32
click at [203, 101] on input "text" at bounding box center [438, 101] width 732 height 24
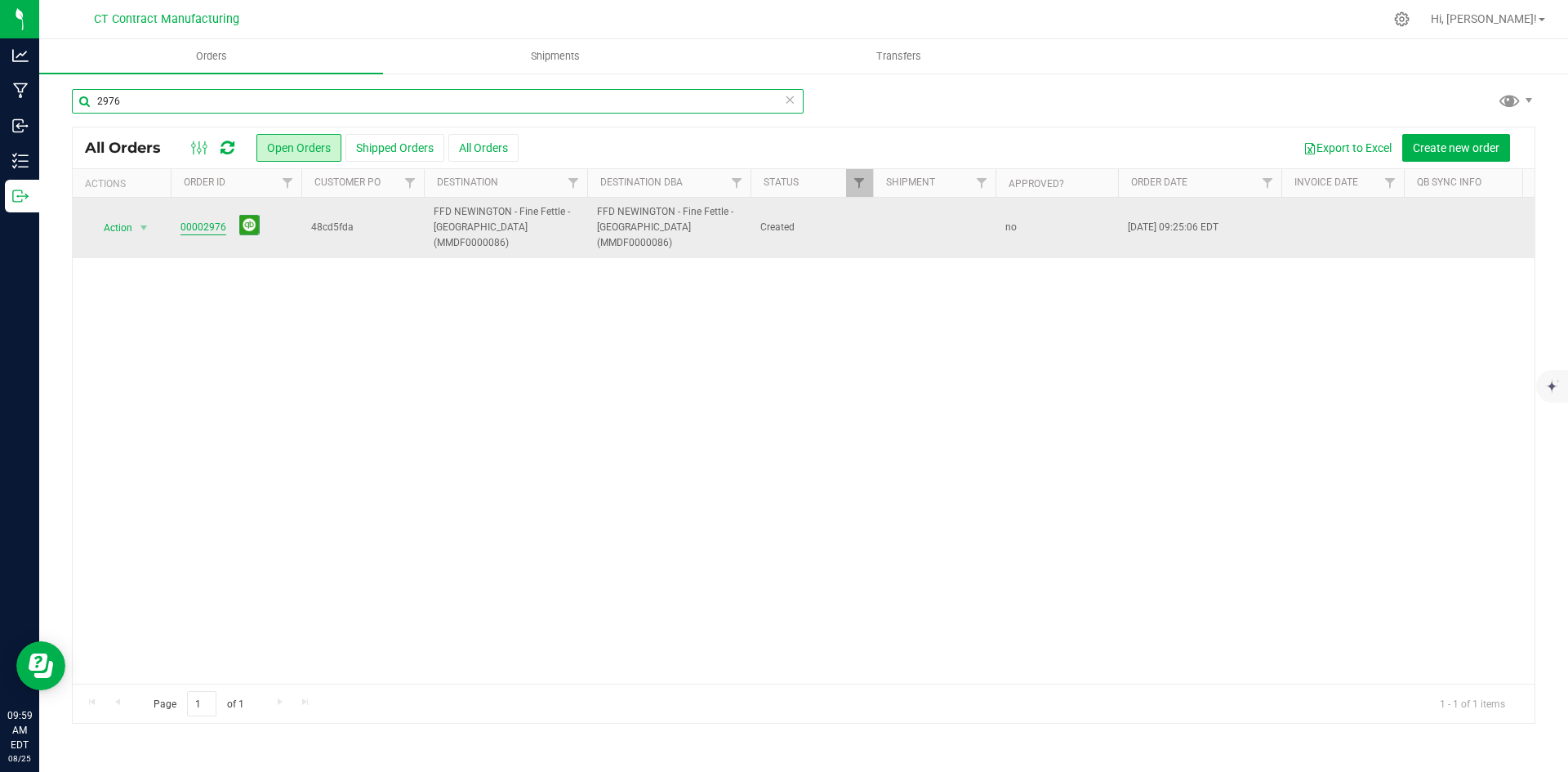
type input "2976"
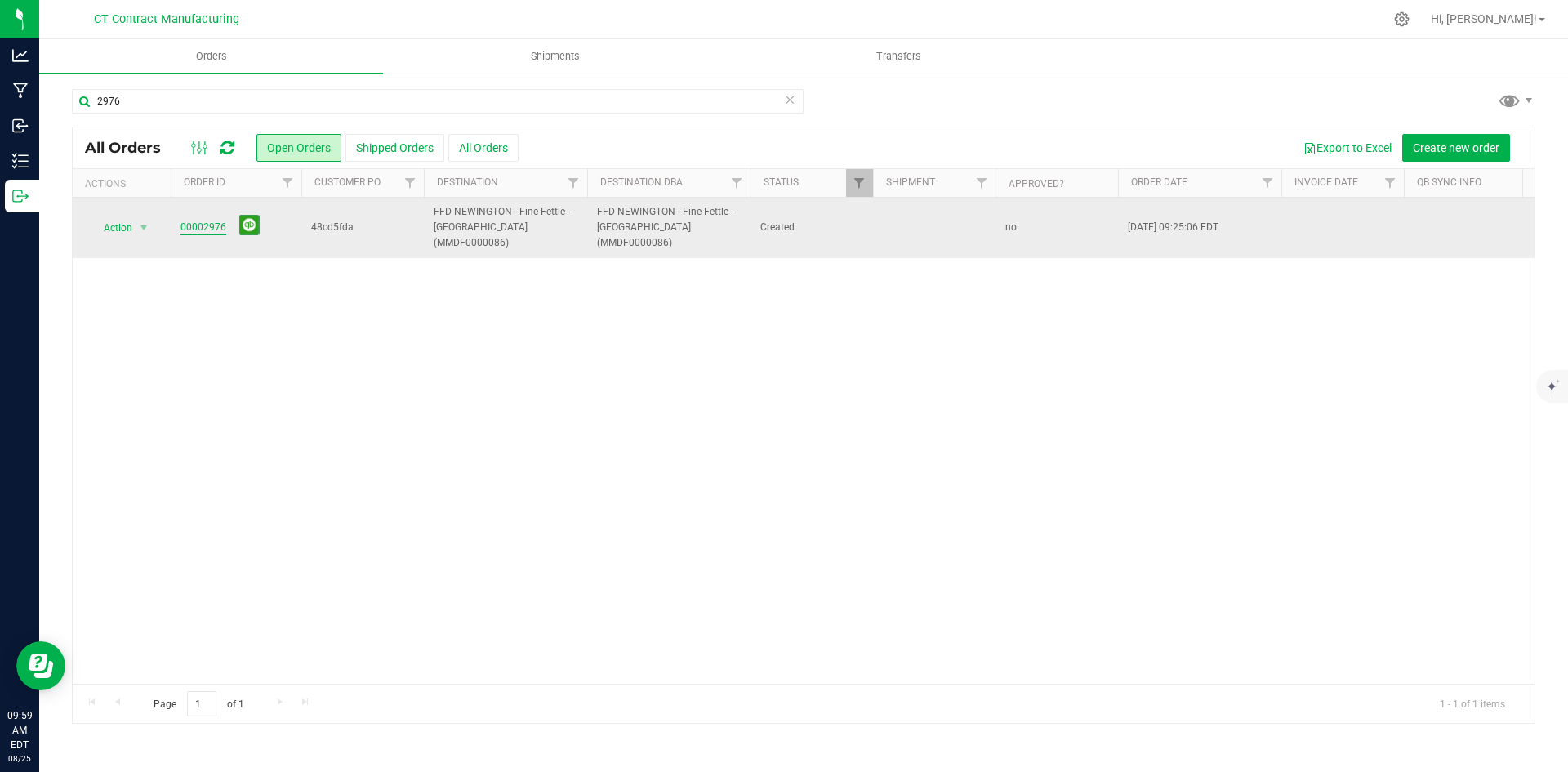
click at [211, 219] on link "00002976" at bounding box center [203, 227] width 46 height 16
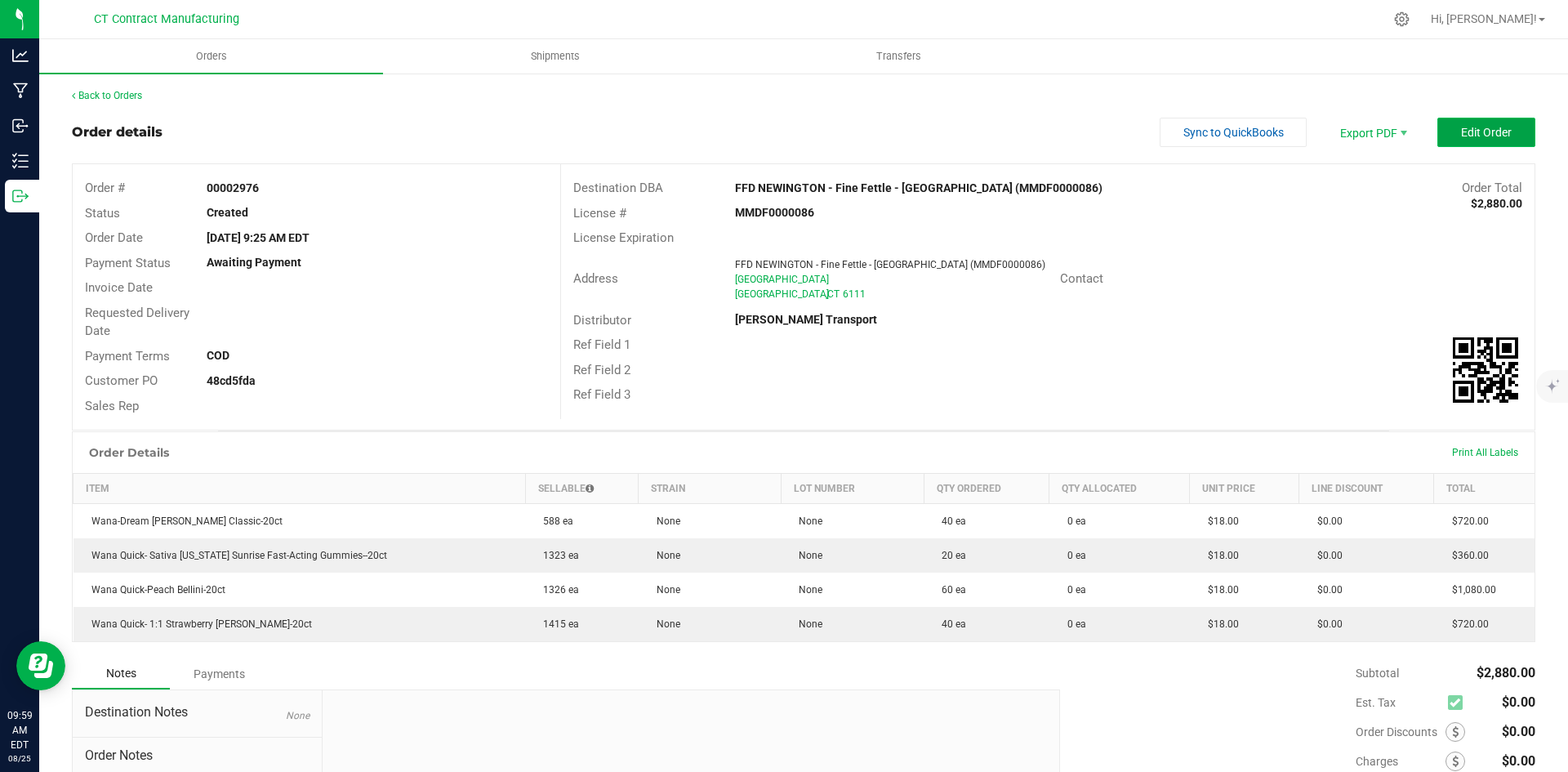
click at [1477, 136] on span "Edit Order" at bounding box center [1485, 132] width 50 height 13
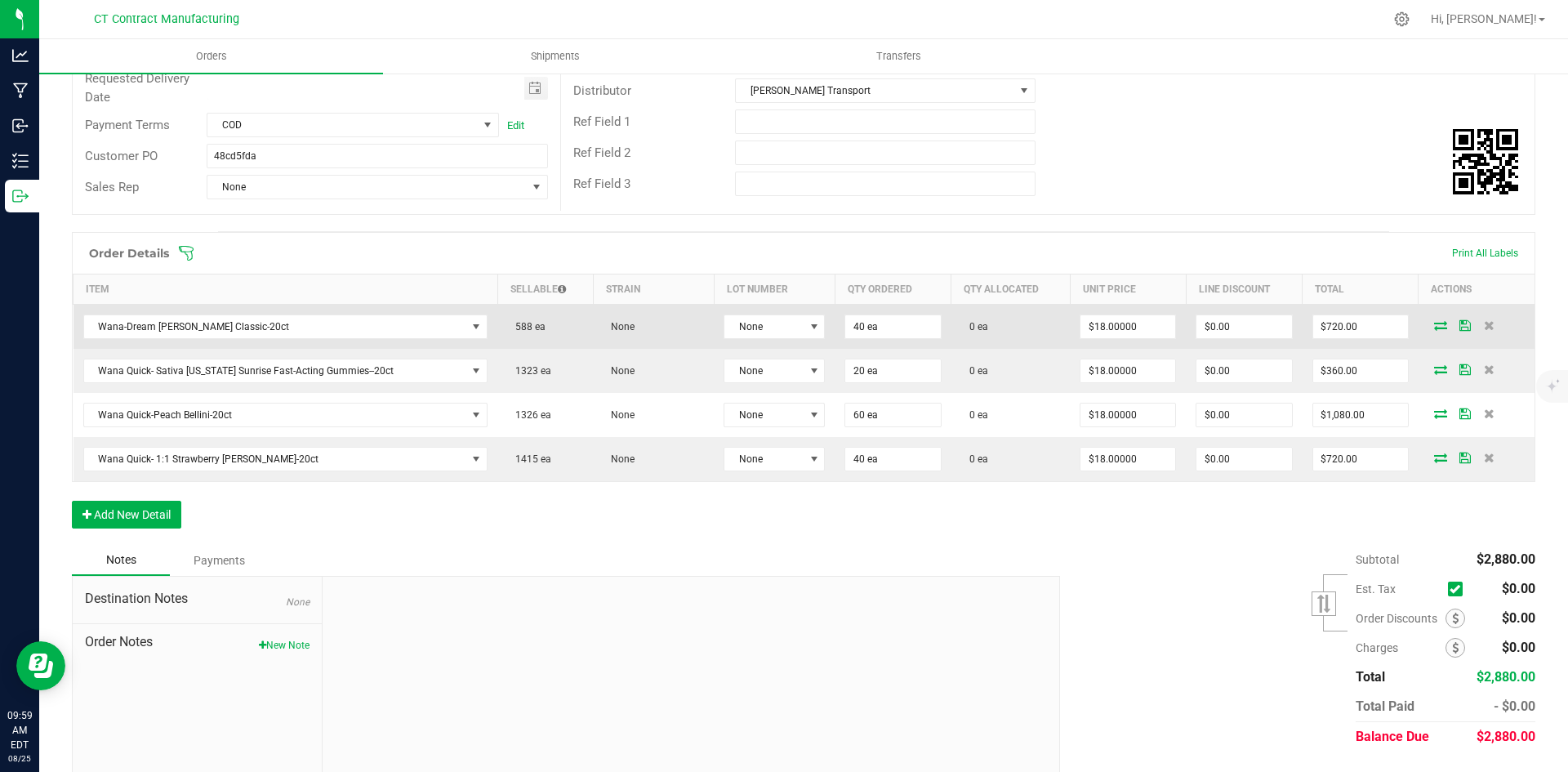
scroll to position [280, 0]
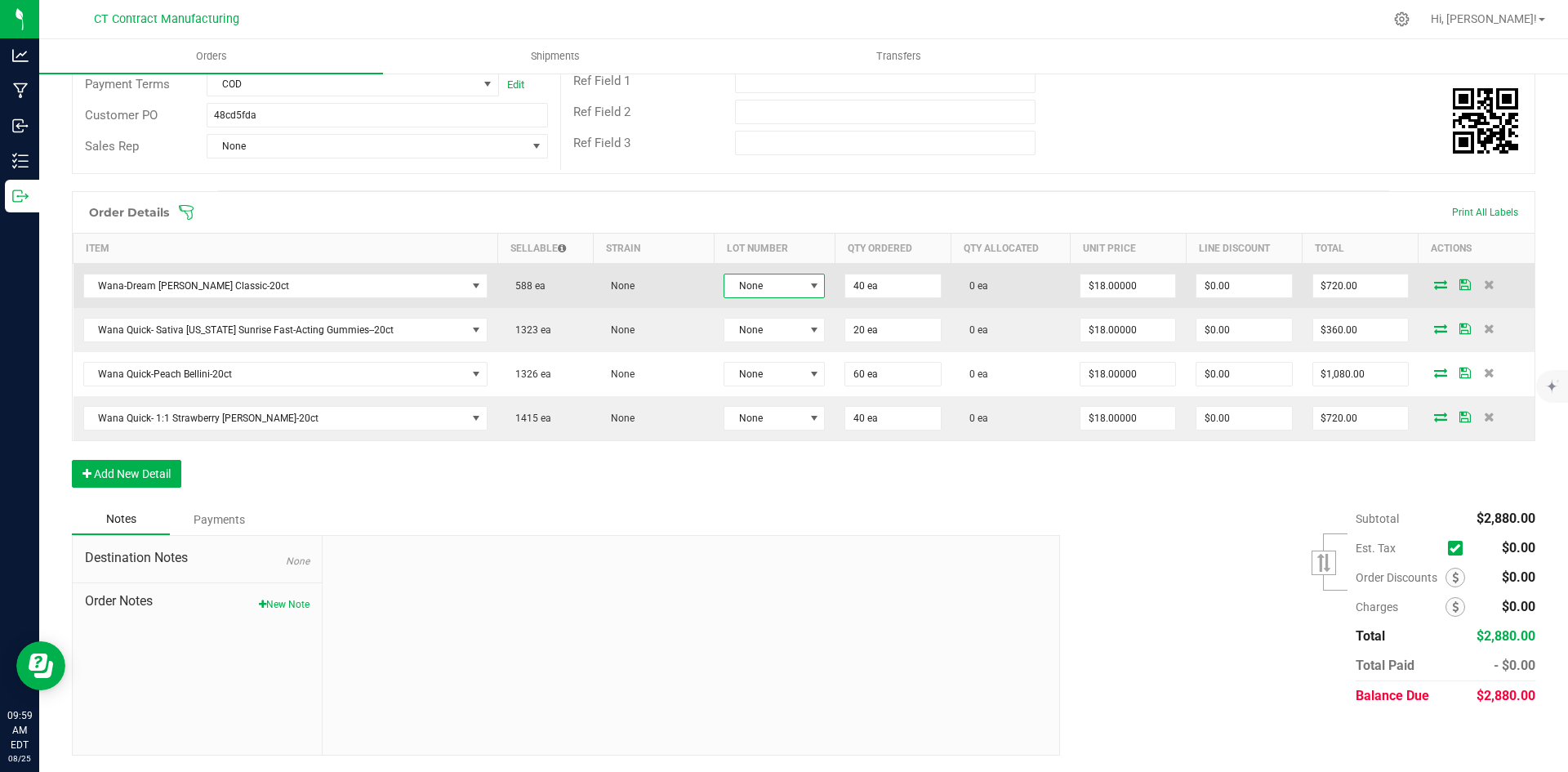
click at [761, 287] on span "None" at bounding box center [764, 285] width 79 height 23
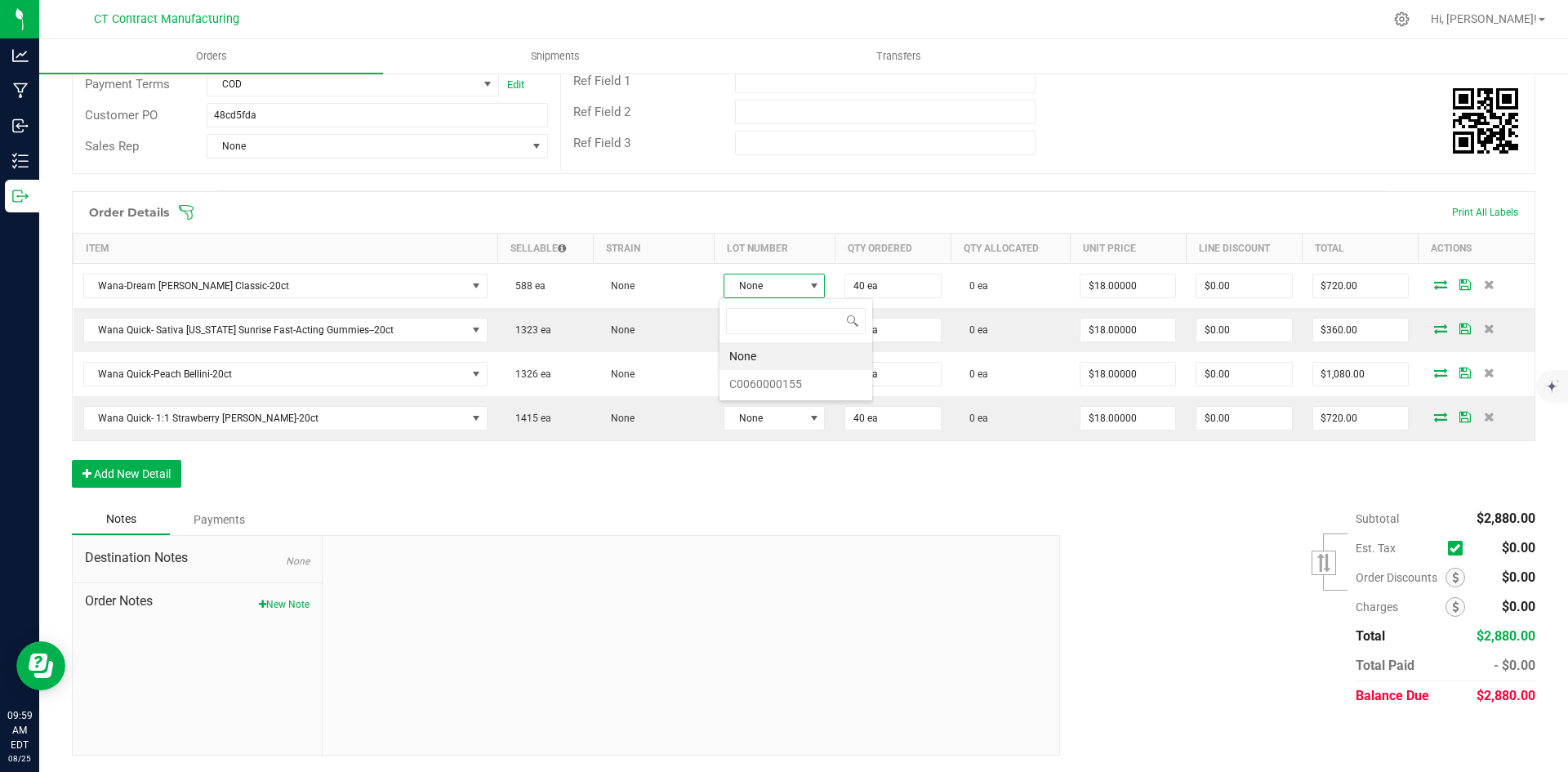
scroll to position [24, 100]
click at [780, 381] on li "C0060000155" at bounding box center [795, 384] width 152 height 28
click at [1436, 284] on icon at bounding box center [1443, 285] width 13 height 10
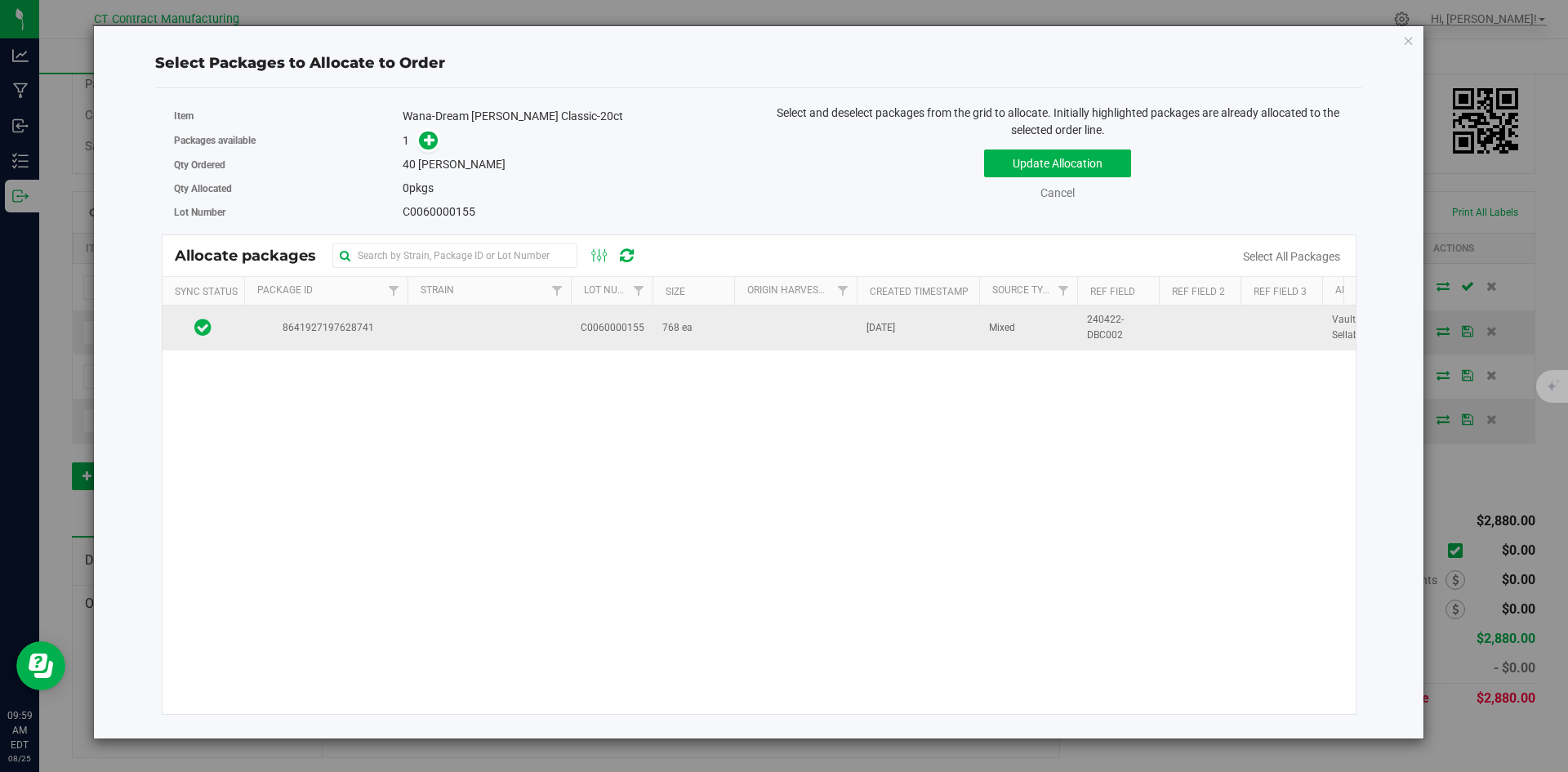
click at [378, 326] on span "8641927197628741" at bounding box center [325, 328] width 144 height 16
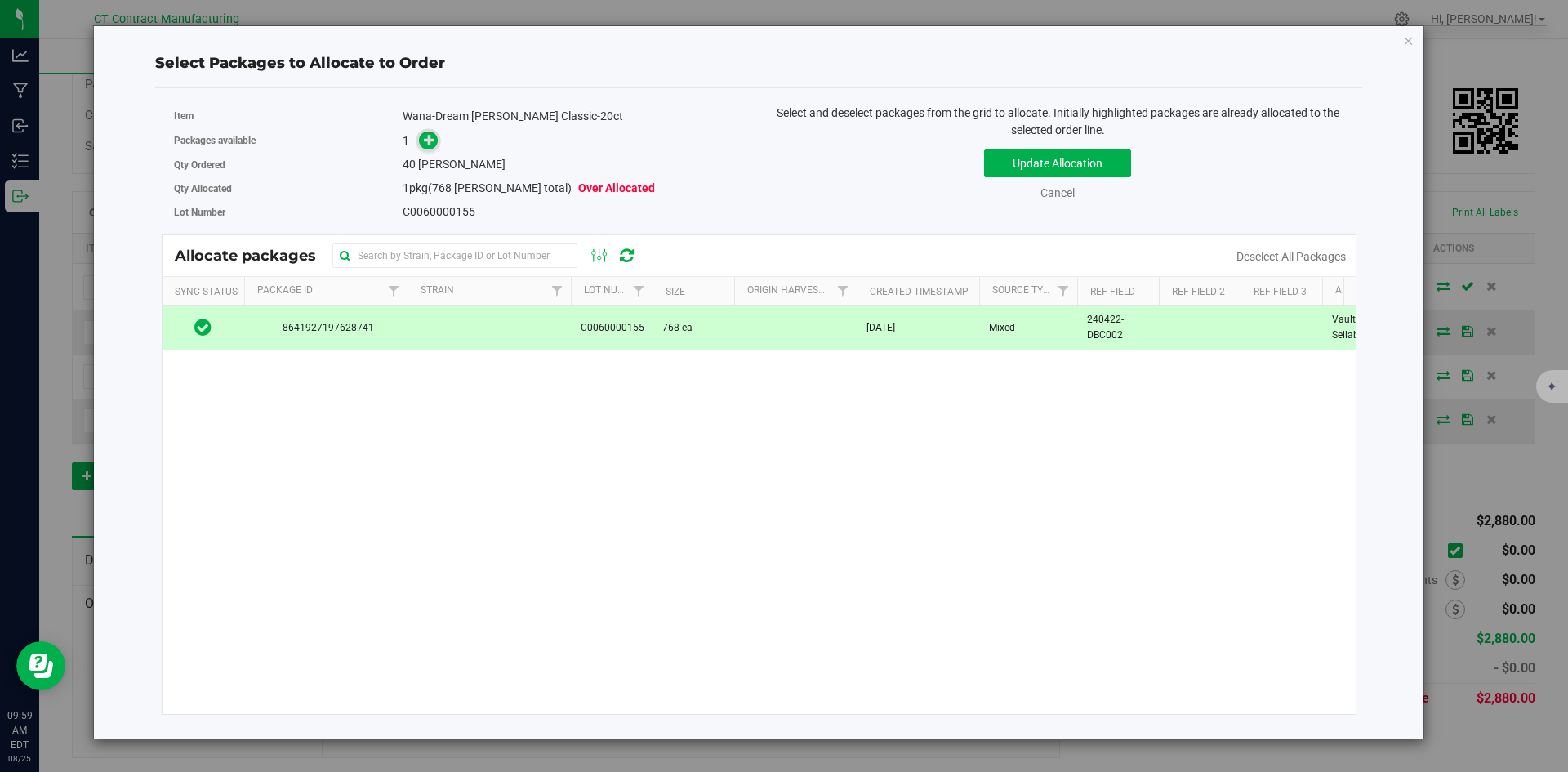
click at [433, 145] on icon at bounding box center [429, 139] width 11 height 11
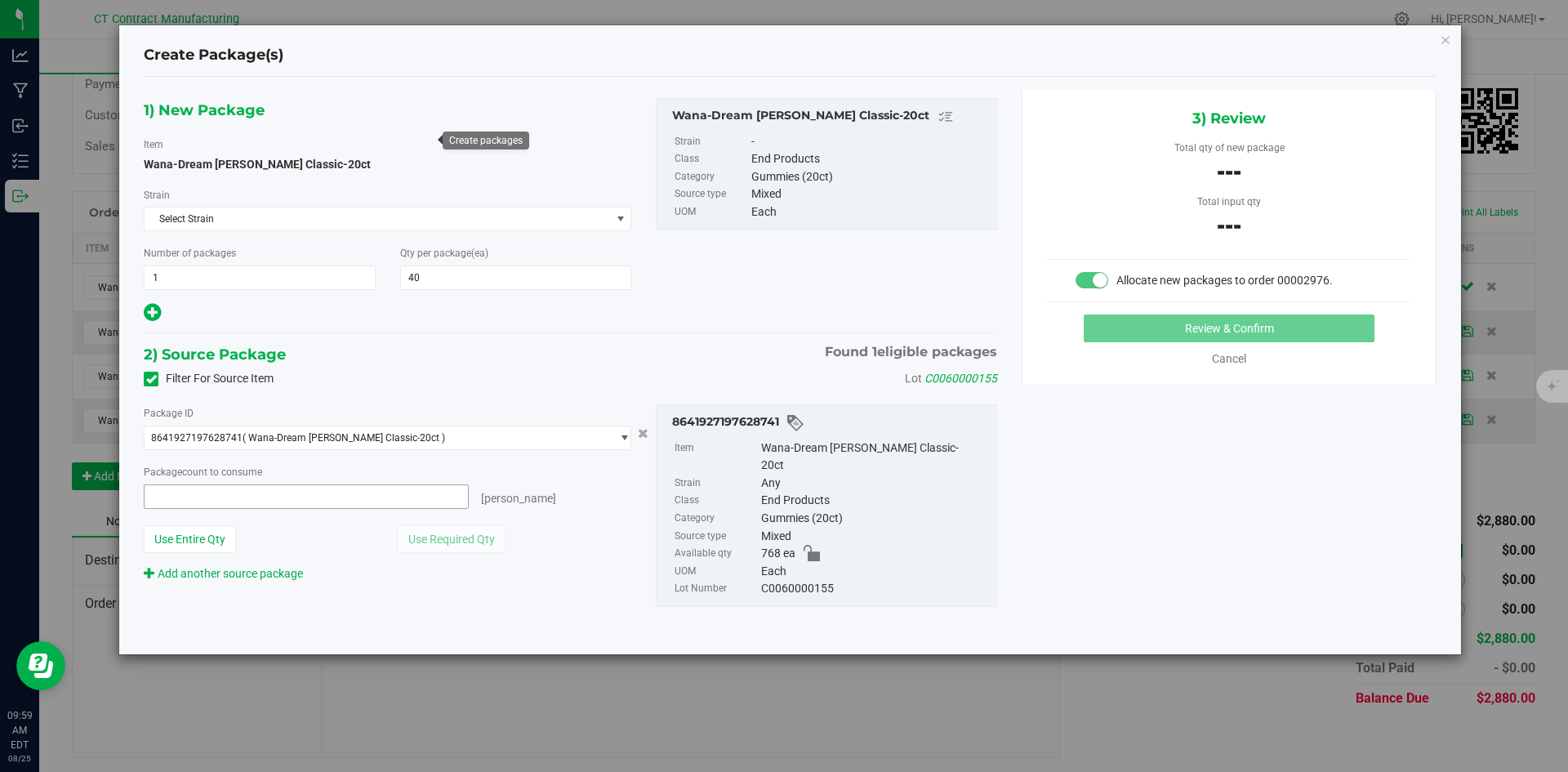
click at [282, 493] on span at bounding box center [307, 496] width 325 height 24
type input "40"
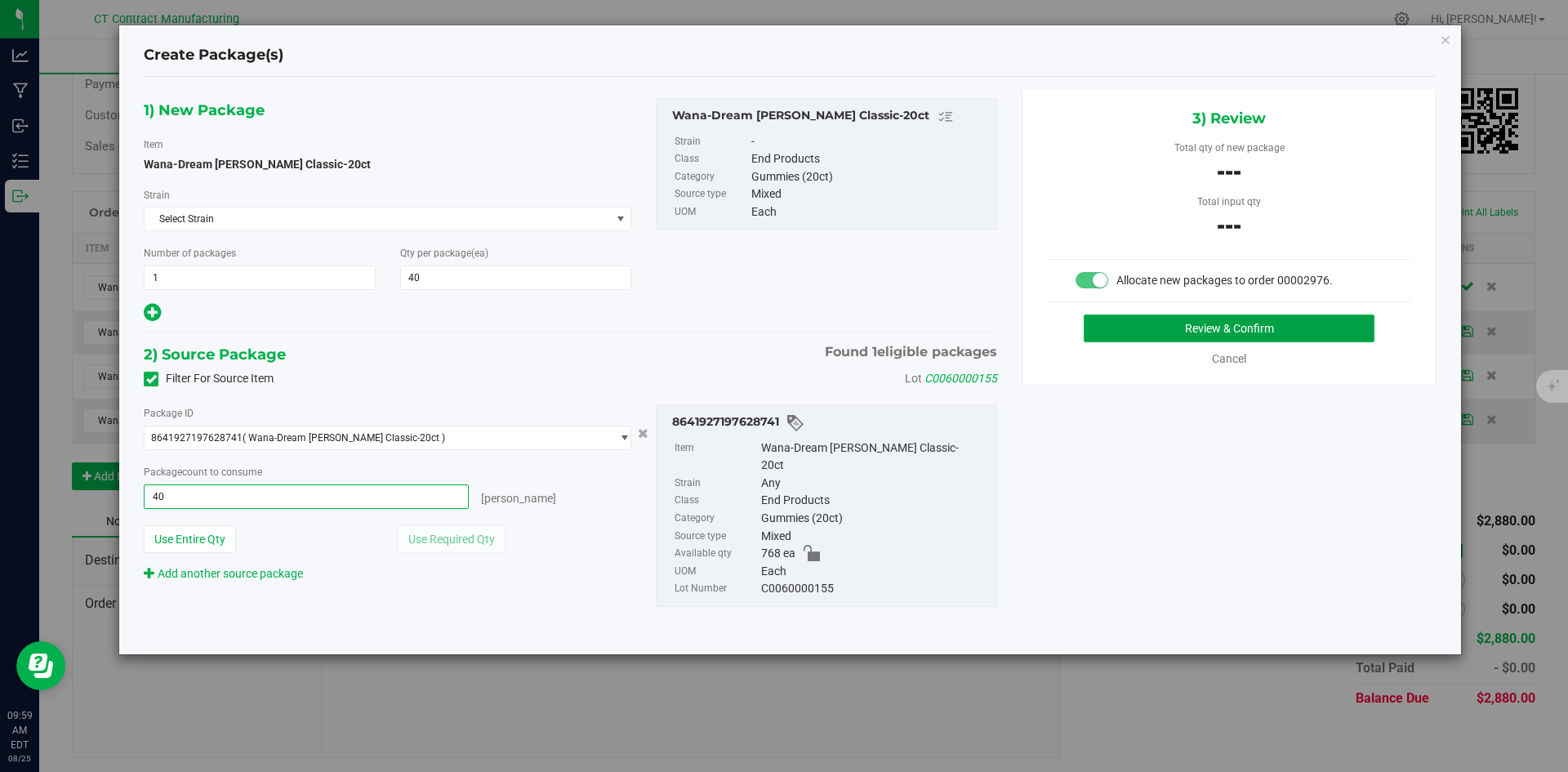
type input "40 ea"
click at [1118, 329] on button "Review & Confirm" at bounding box center [1228, 328] width 291 height 28
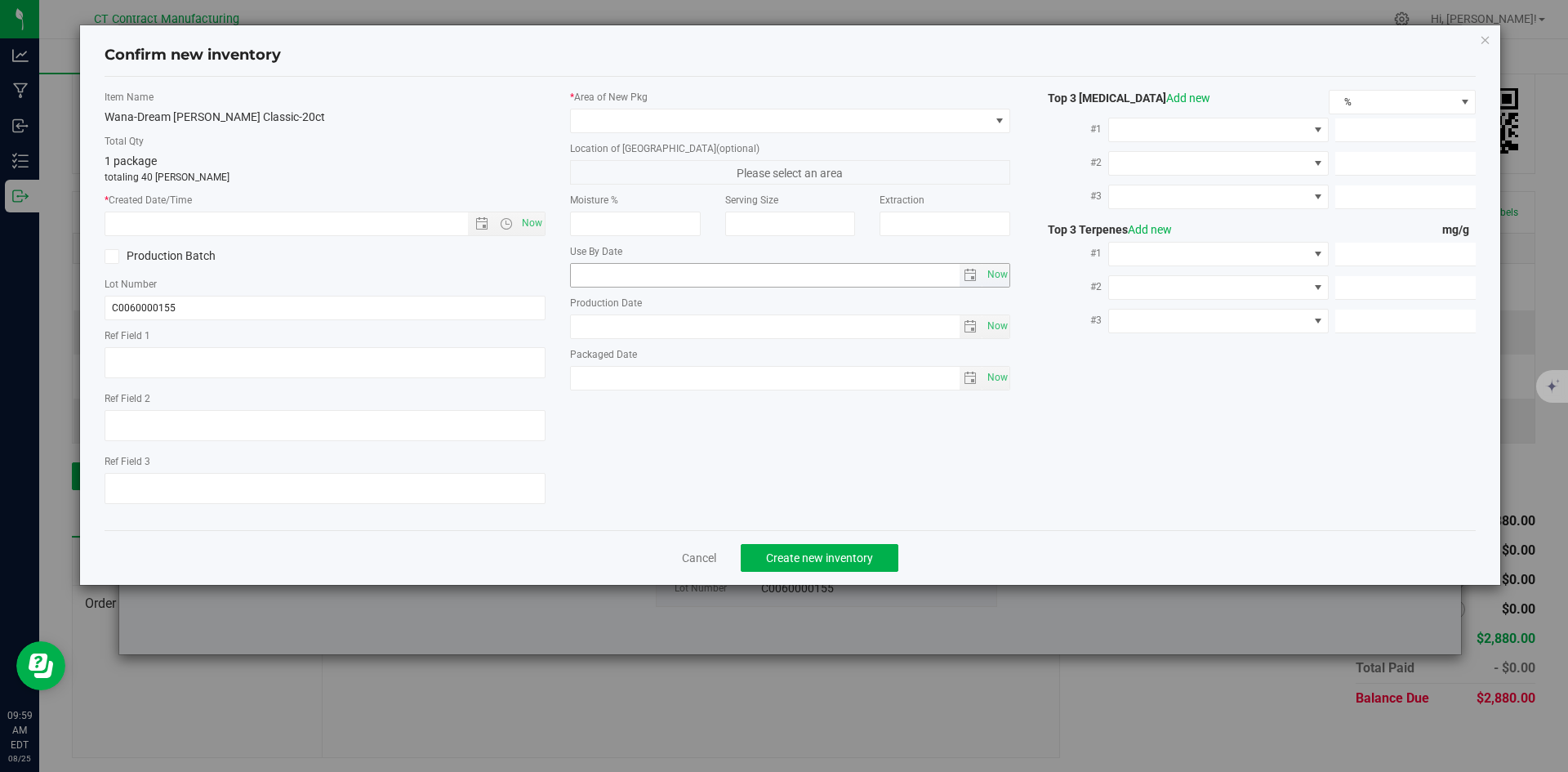
type textarea "240422-DBC002"
click at [531, 218] on span "Now" at bounding box center [531, 223] width 28 height 23
type input "8/25/2025 9:59 AM"
click at [622, 105] on div "* Area of [GEOGRAPHIC_DATA]" at bounding box center [791, 111] width 441 height 44
click at [624, 130] on span at bounding box center [779, 121] width 419 height 23
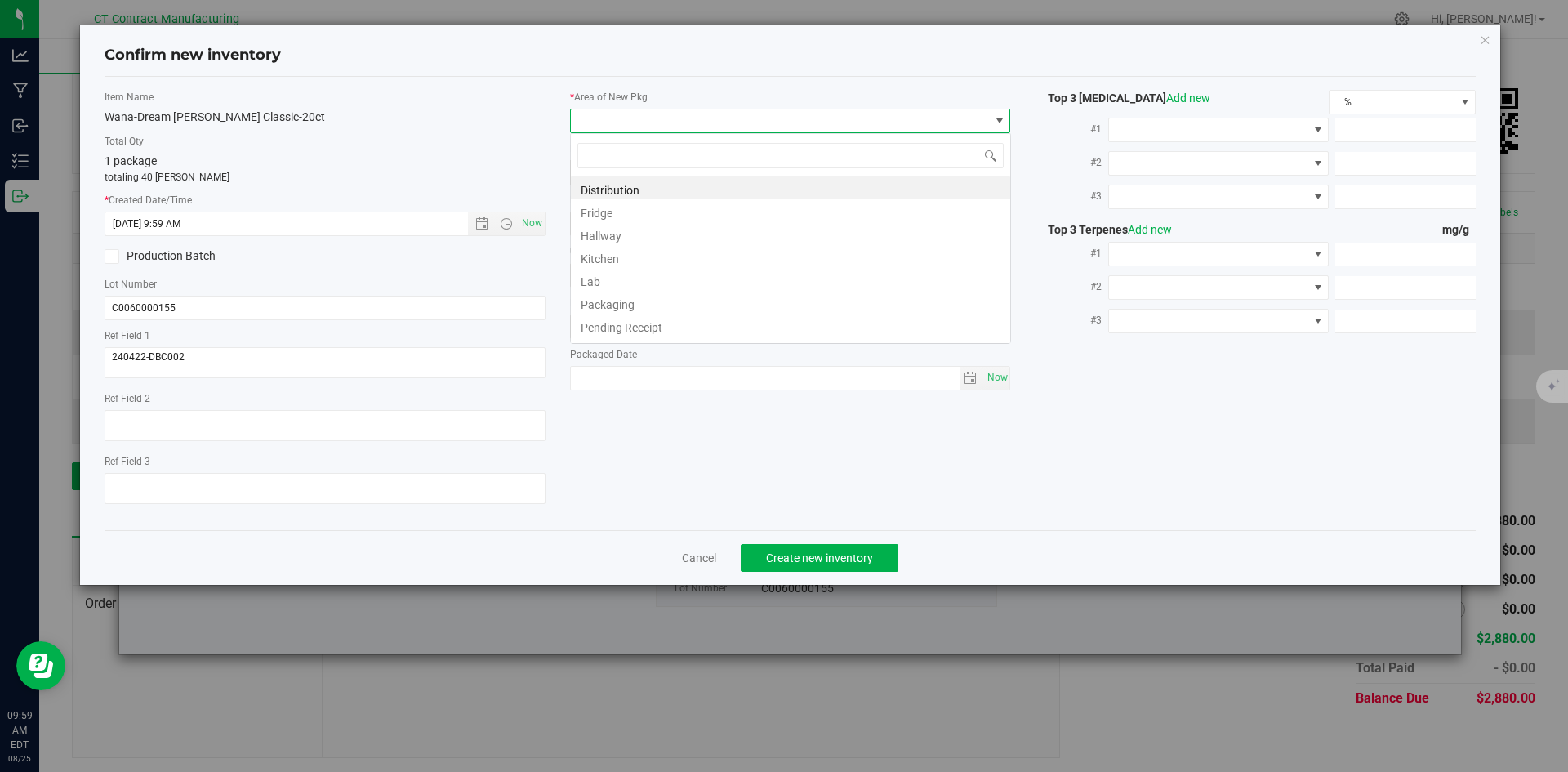
scroll to position [24, 441]
click at [617, 181] on li "Distribution" at bounding box center [790, 188] width 439 height 23
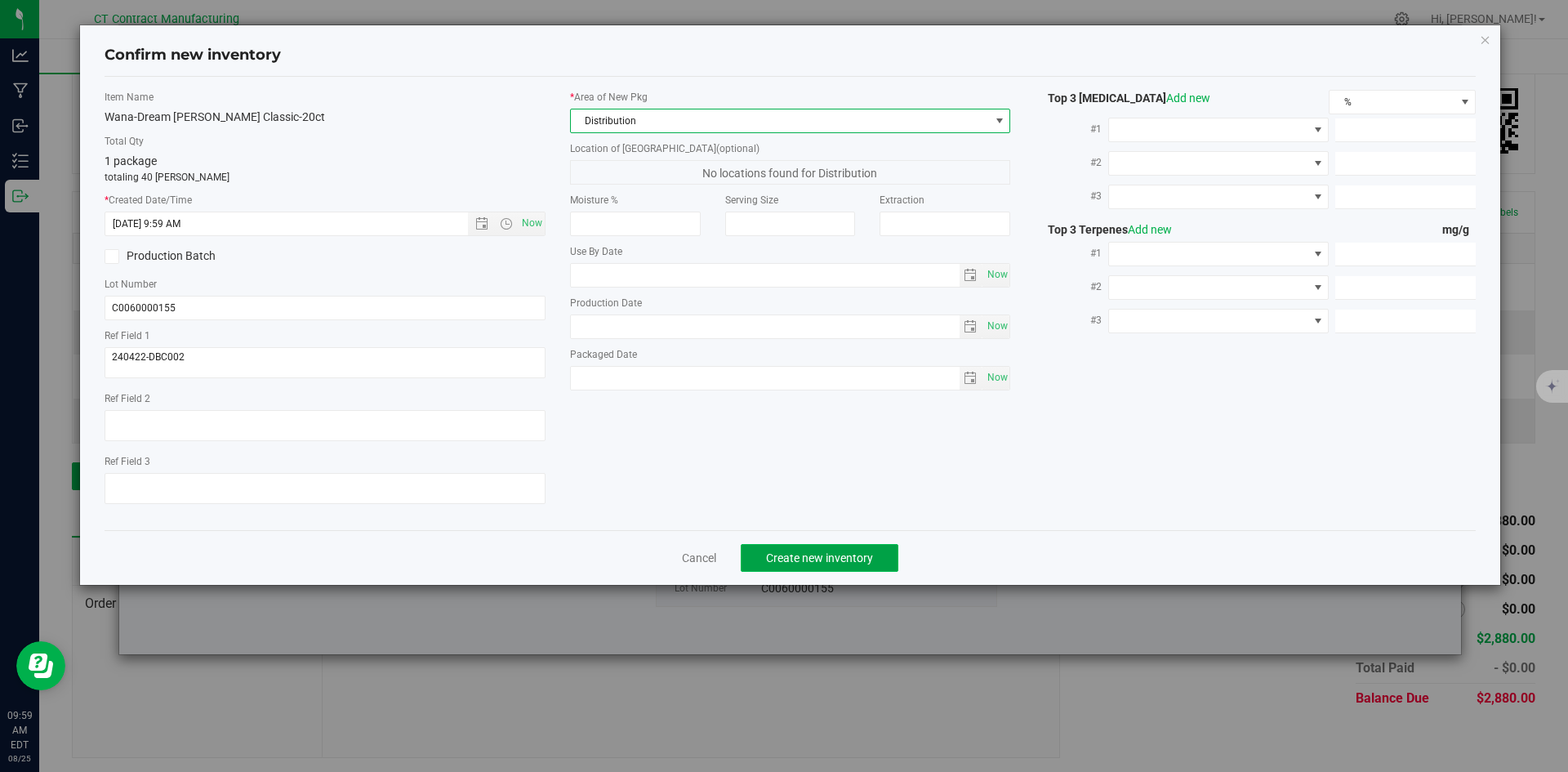
click at [835, 556] on span "Create new inventory" at bounding box center [818, 557] width 107 height 13
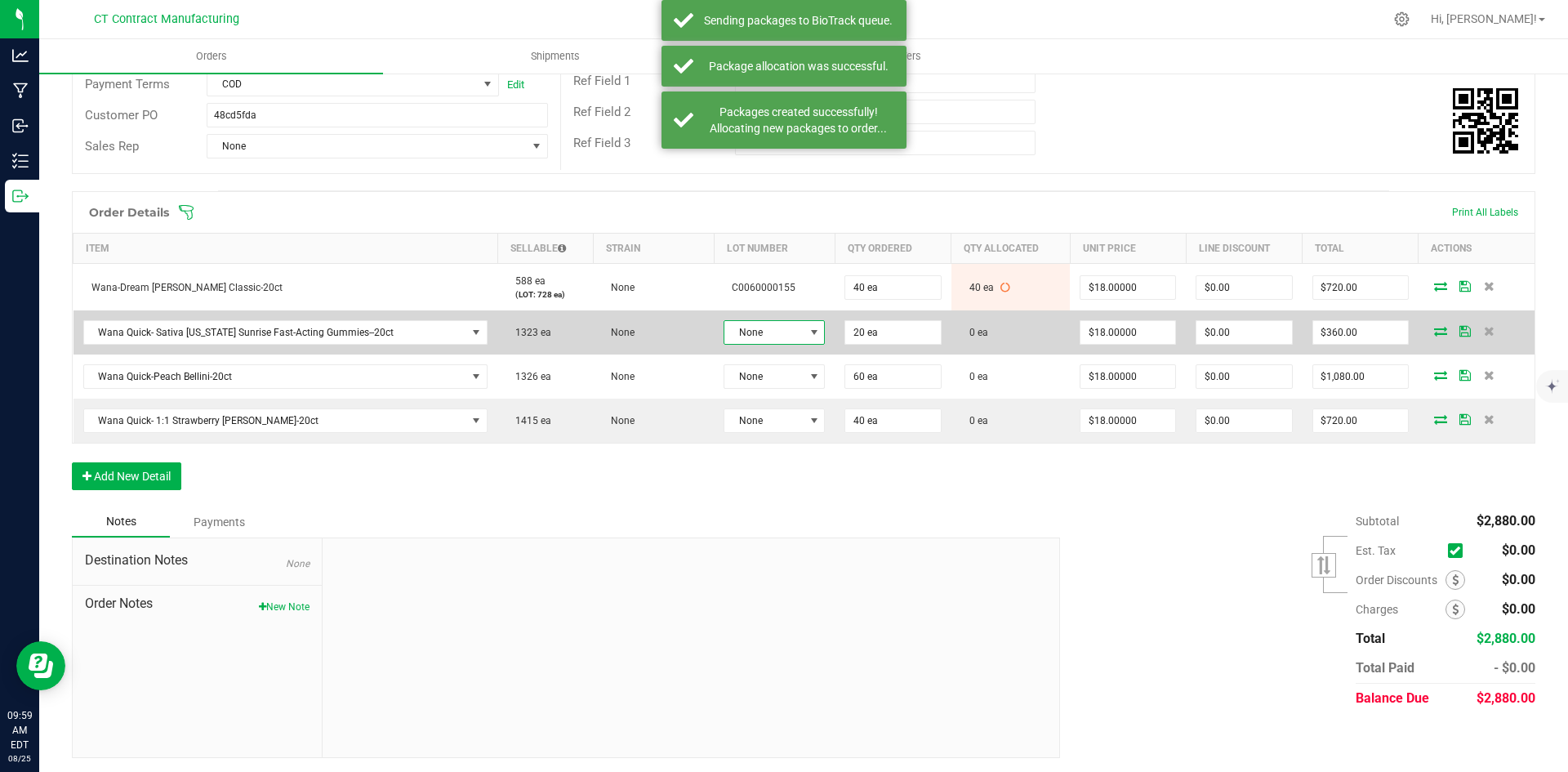
click at [773, 329] on span "None" at bounding box center [764, 332] width 79 height 23
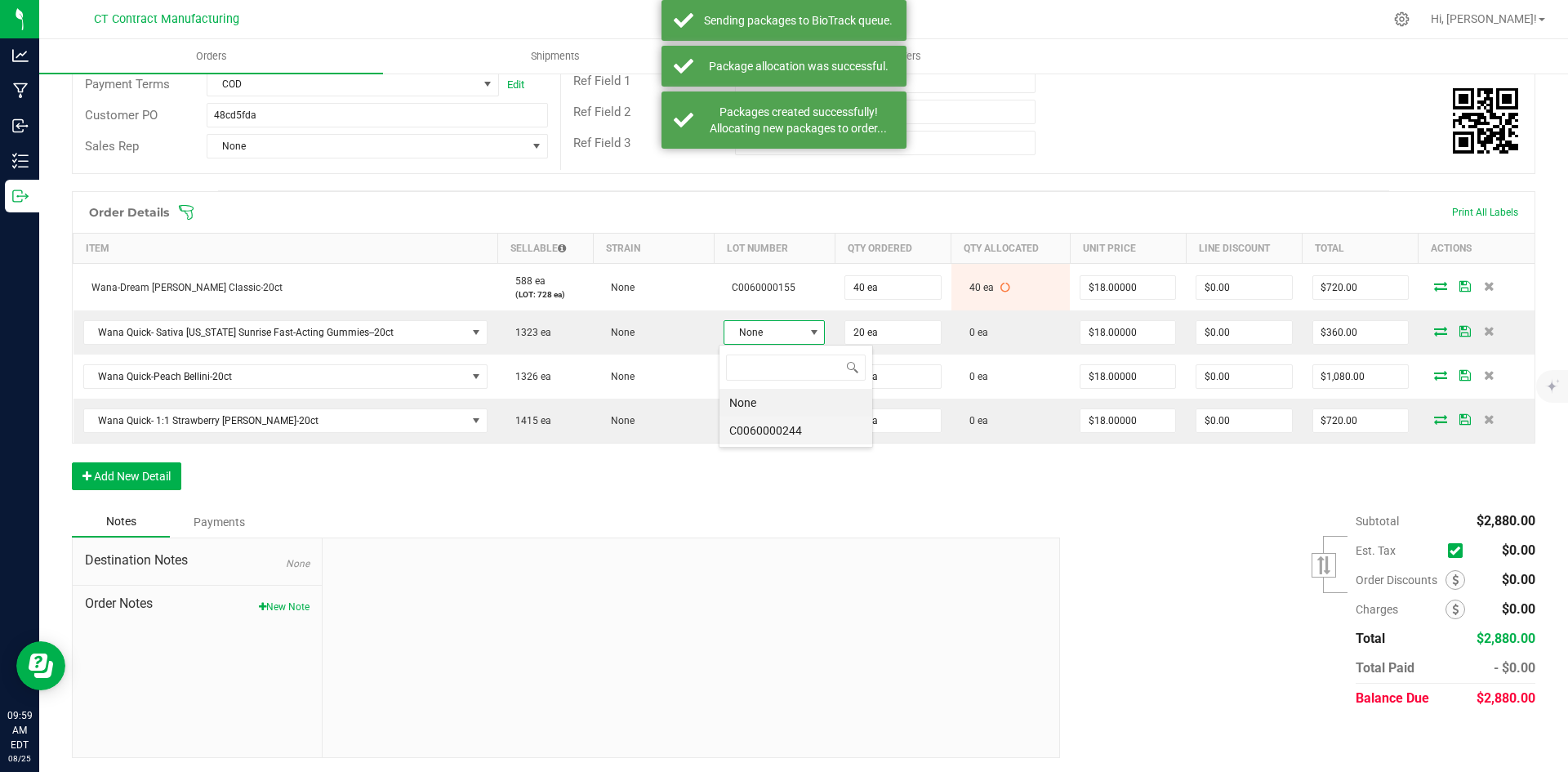
scroll to position [24, 100]
click at [790, 428] on li "C0060000244" at bounding box center [795, 430] width 152 height 28
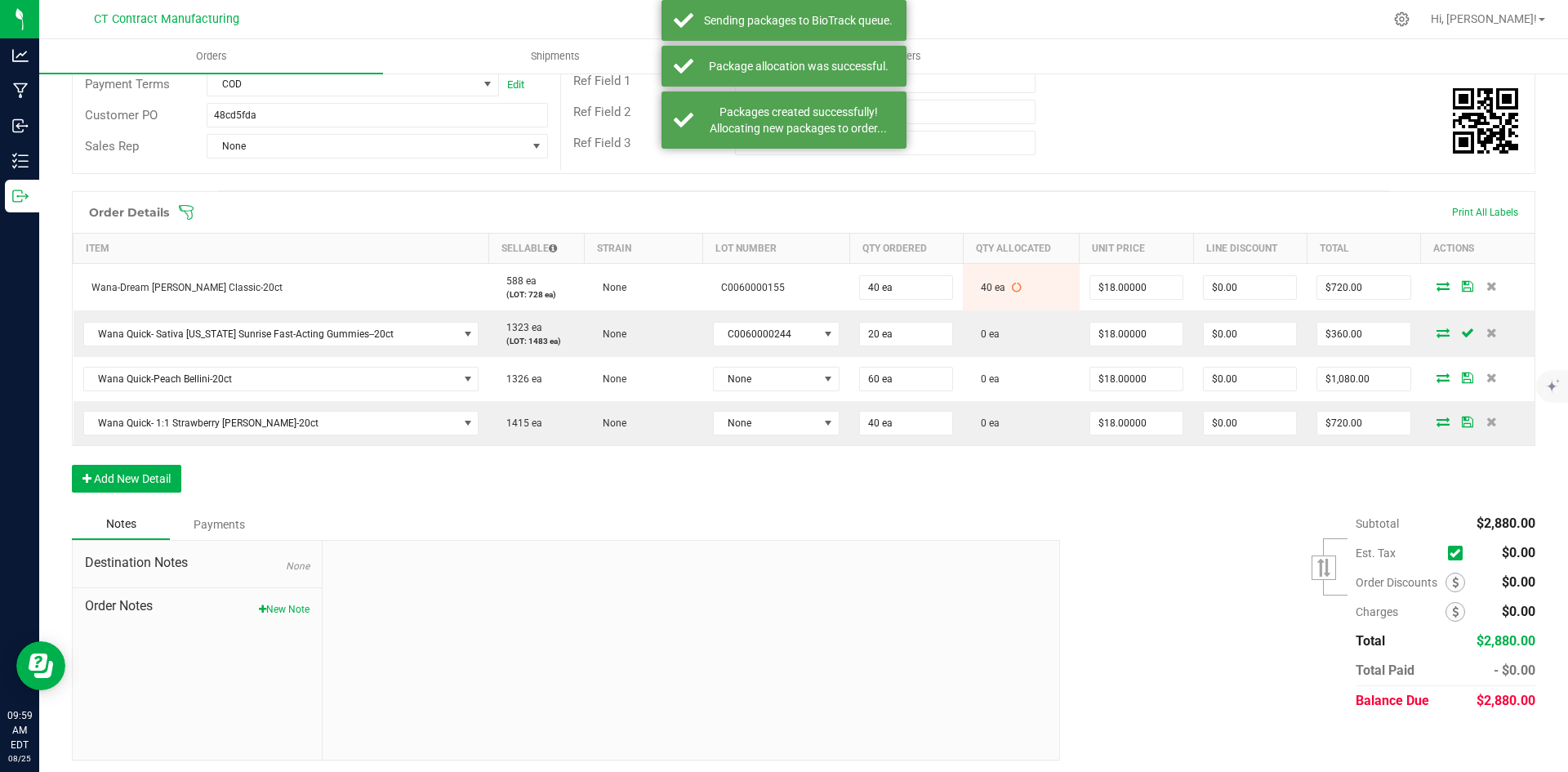
click at [1436, 333] on icon at bounding box center [1443, 332] width 13 height 10
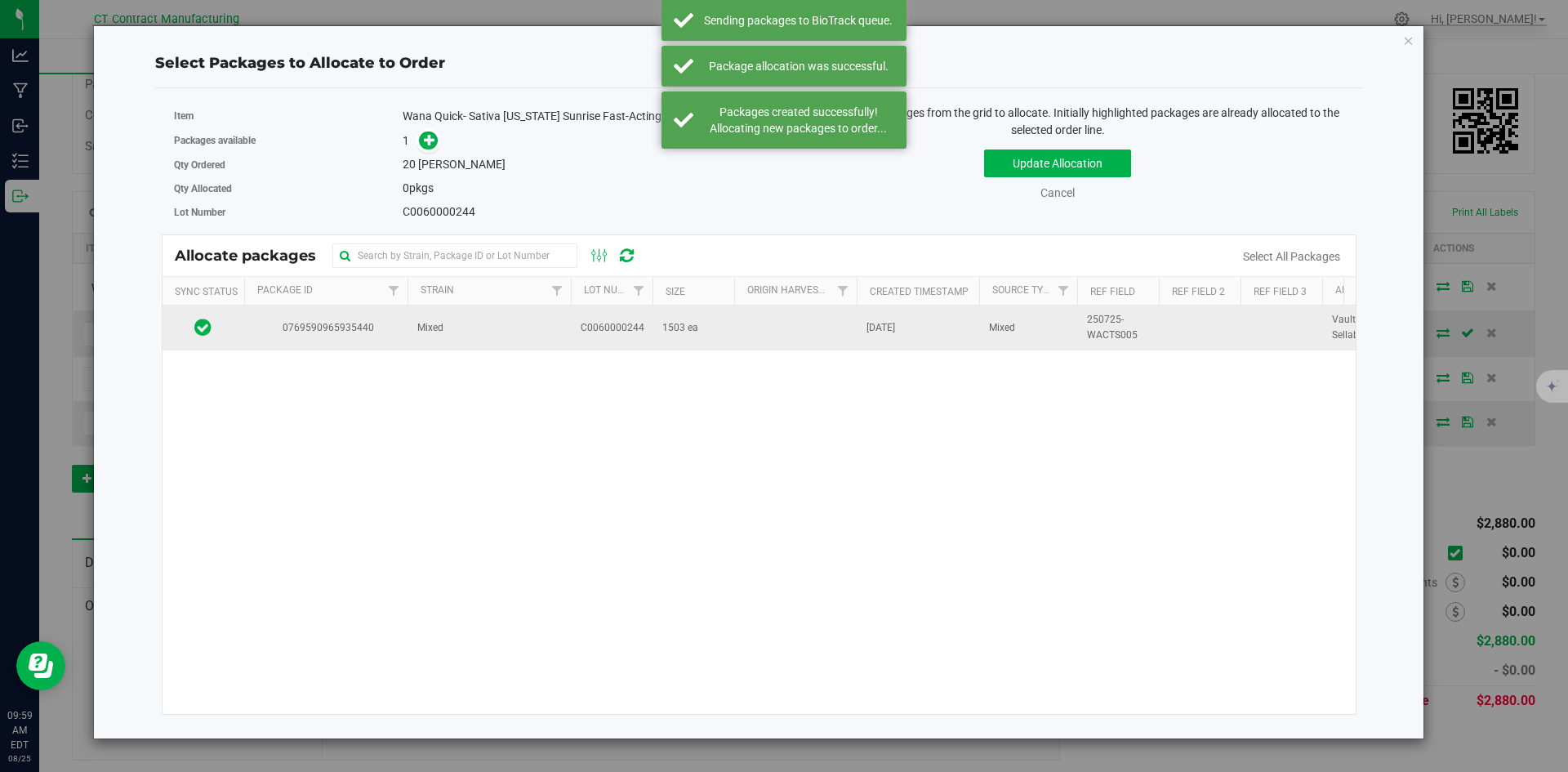
click at [396, 329] on span "0769590965935440" at bounding box center [325, 328] width 144 height 16
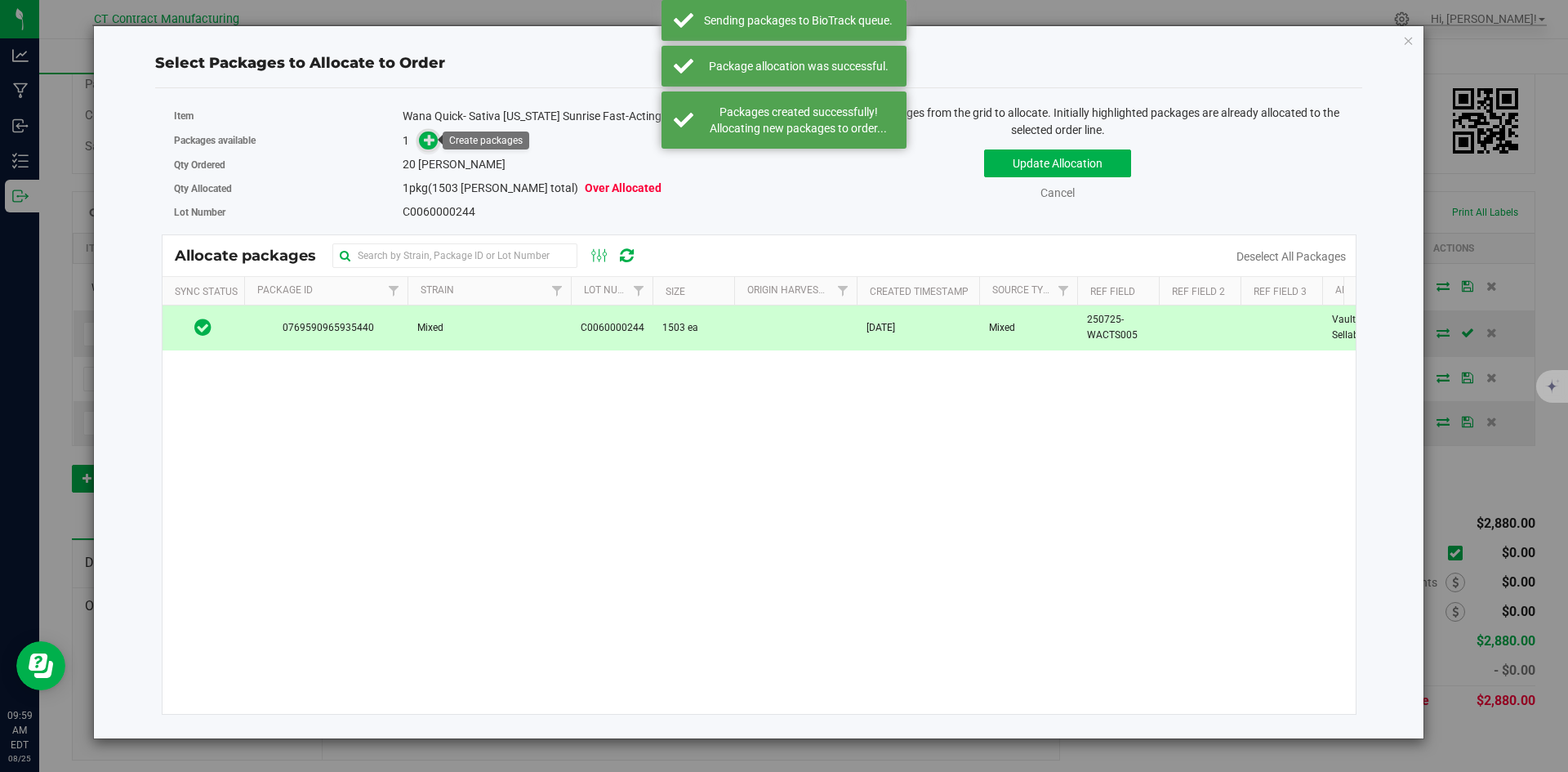
click at [430, 140] on icon at bounding box center [429, 139] width 11 height 11
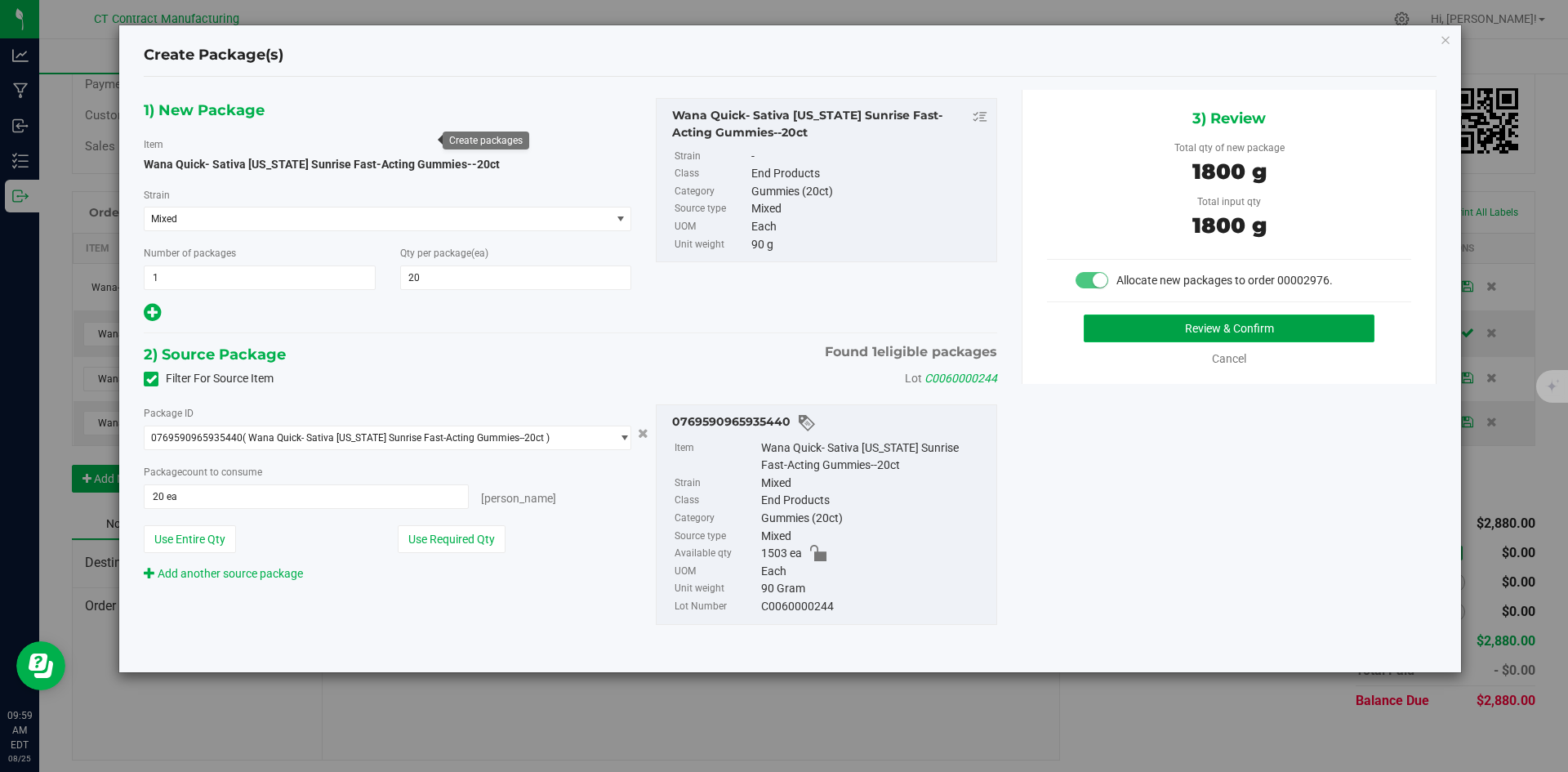
click at [1239, 332] on button "Review & Confirm" at bounding box center [1228, 328] width 291 height 28
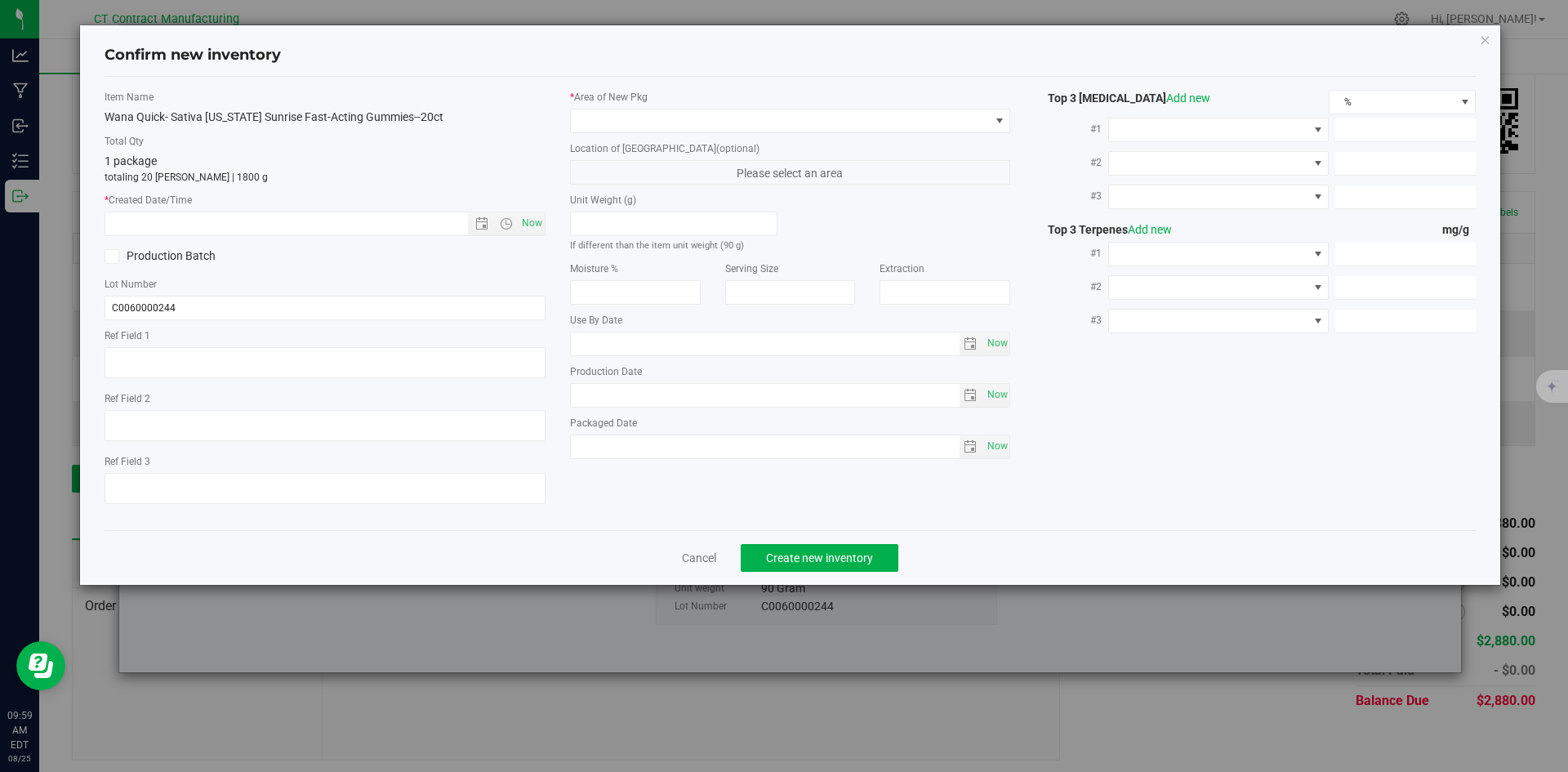
type textarea "250725-WACTS005"
click at [540, 222] on span "Now" at bounding box center [531, 223] width 28 height 23
type input "8/25/2025 9:59 AM"
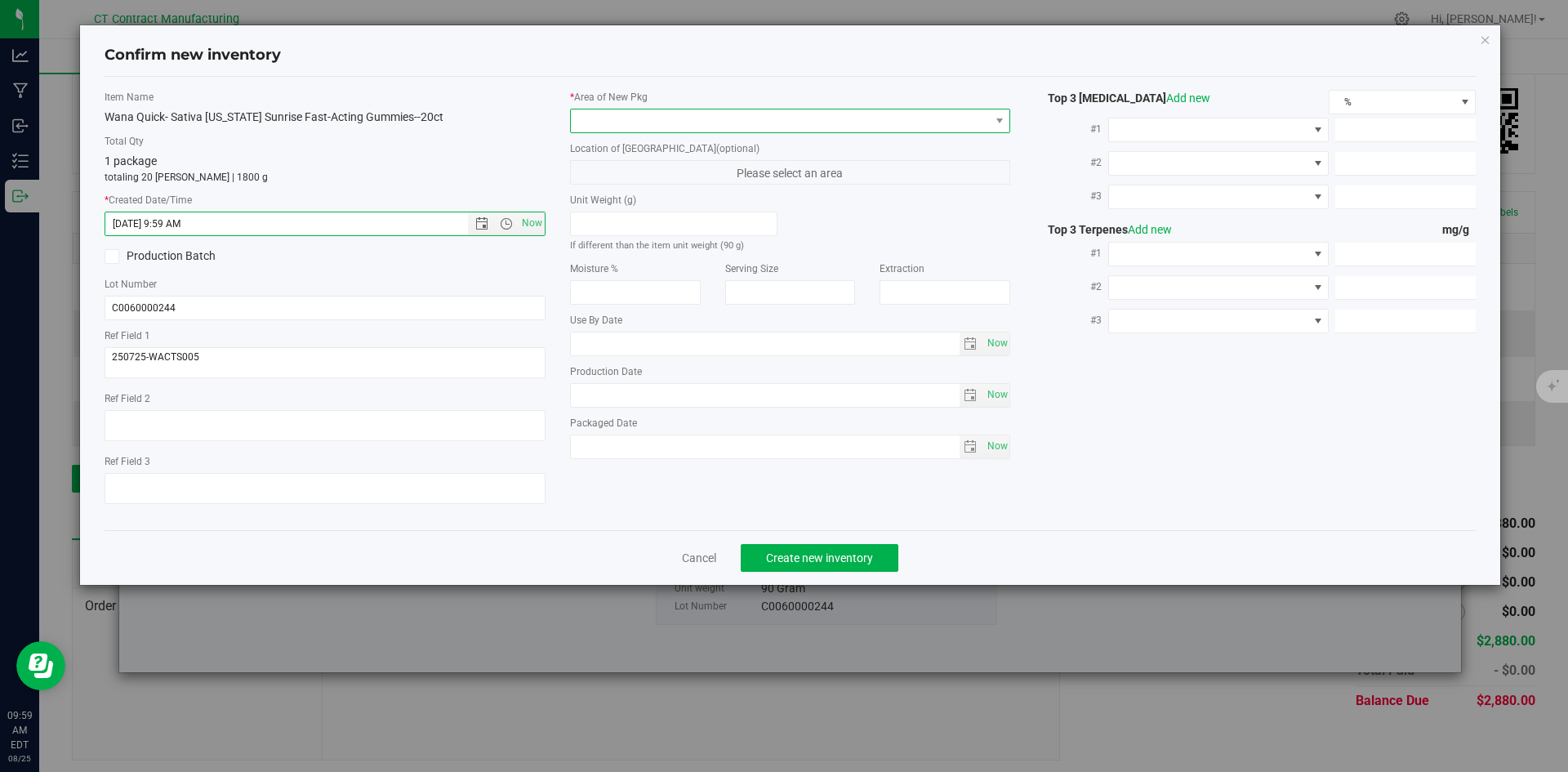
click at [613, 111] on span at bounding box center [779, 121] width 419 height 23
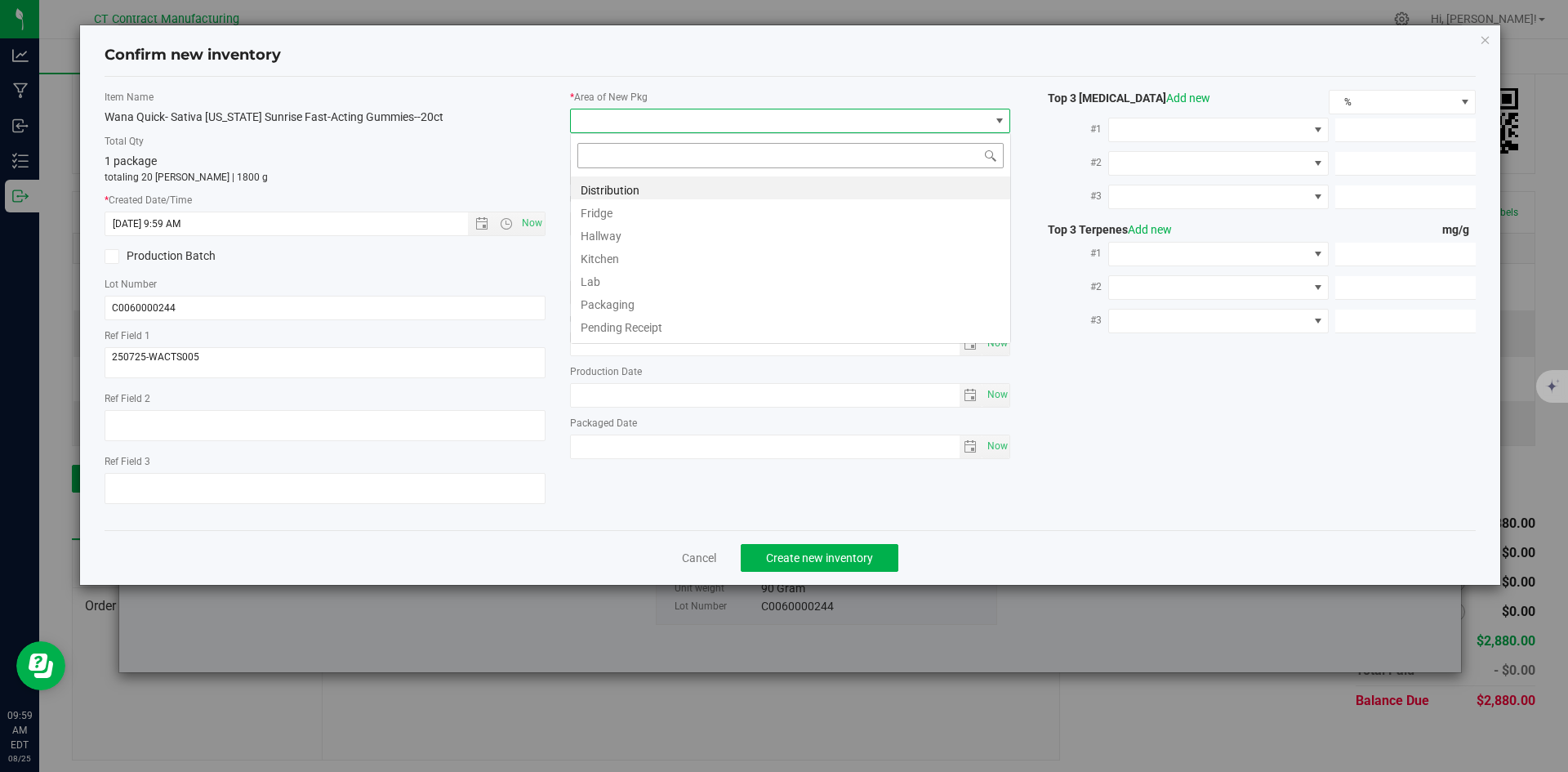
scroll to position [24, 441]
click at [626, 191] on li "Distribution" at bounding box center [790, 188] width 439 height 23
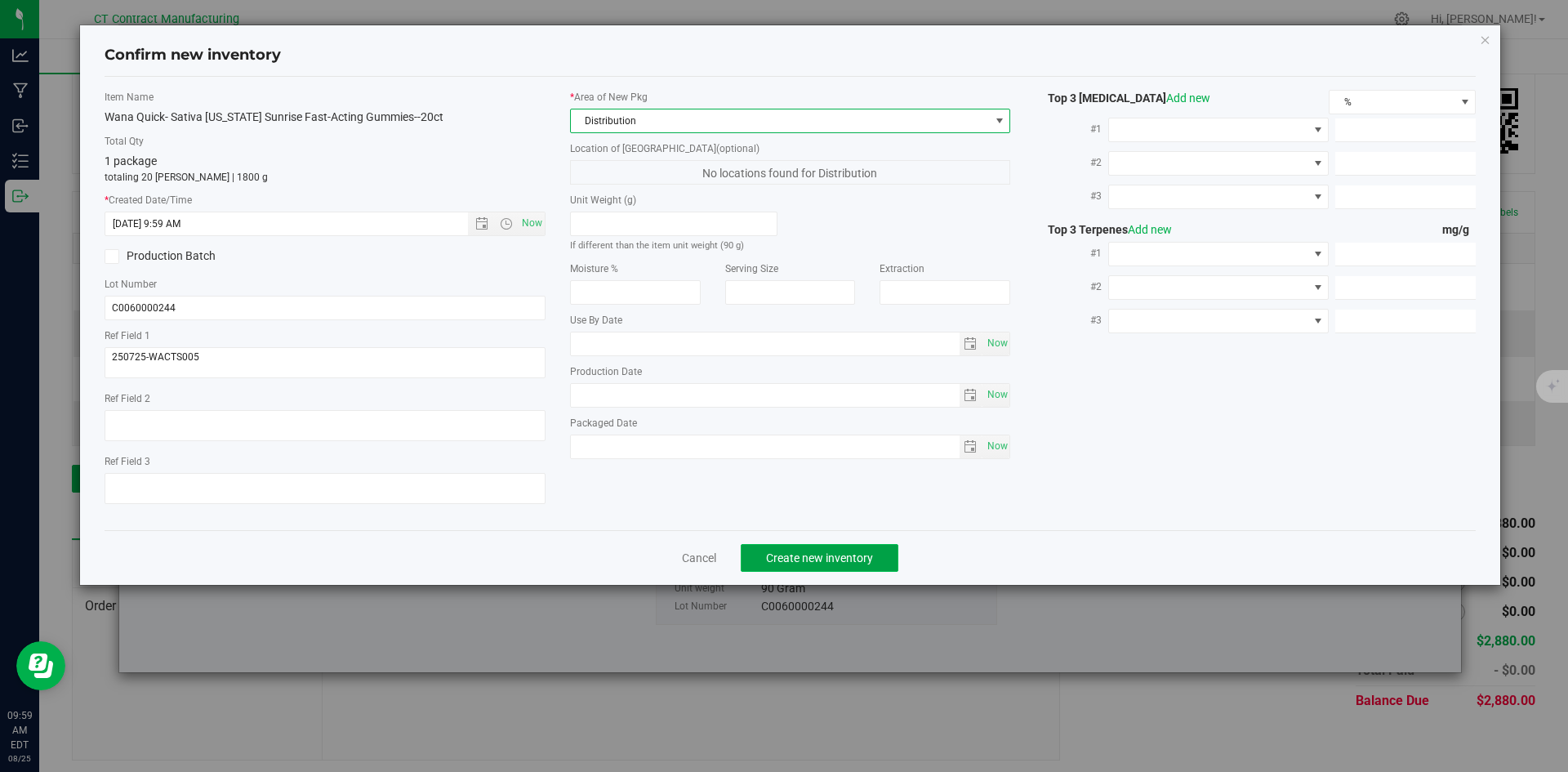
click at [829, 560] on span "Create new inventory" at bounding box center [818, 557] width 107 height 13
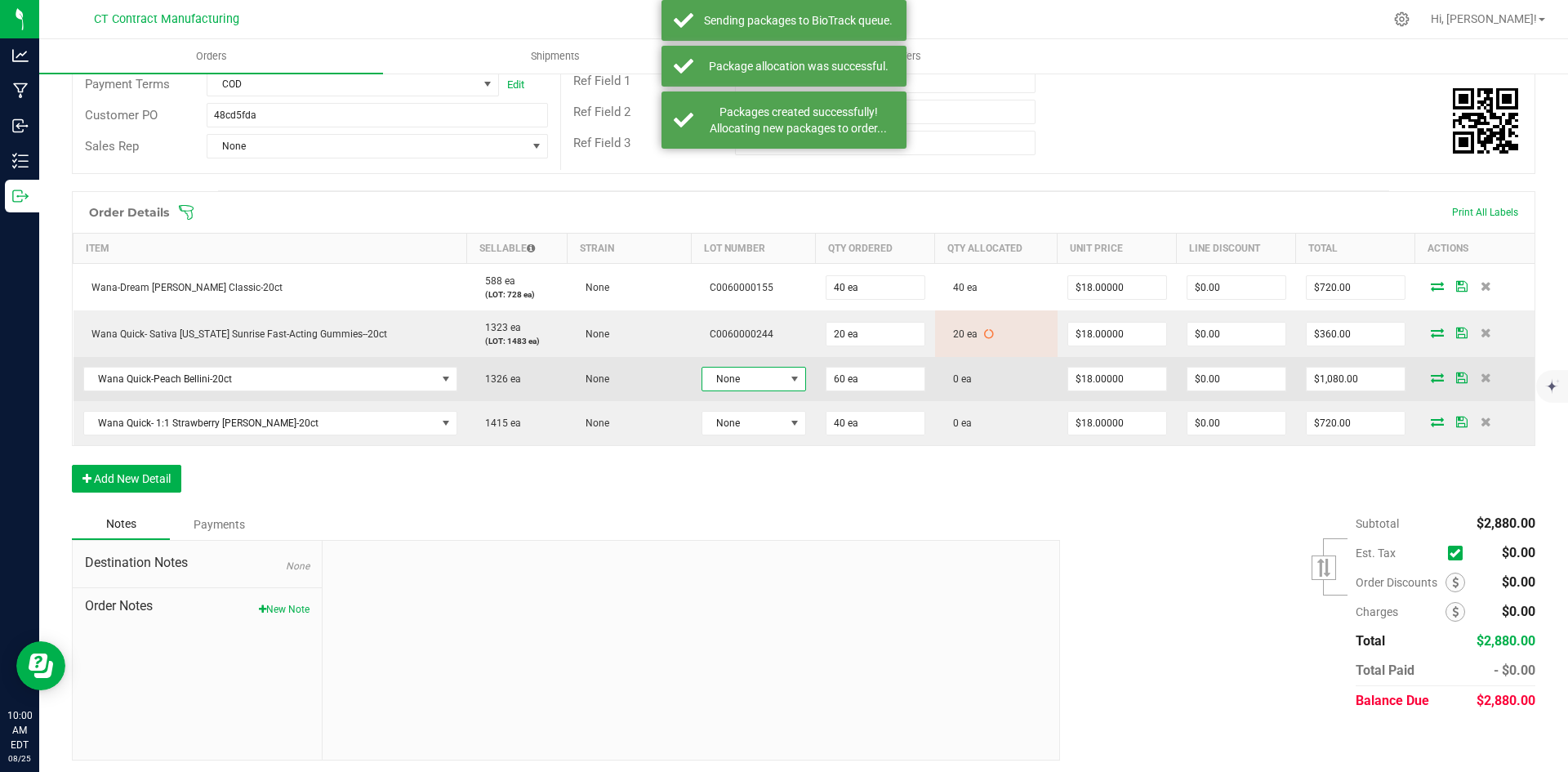
click at [759, 382] on span "None" at bounding box center [743, 379] width 83 height 23
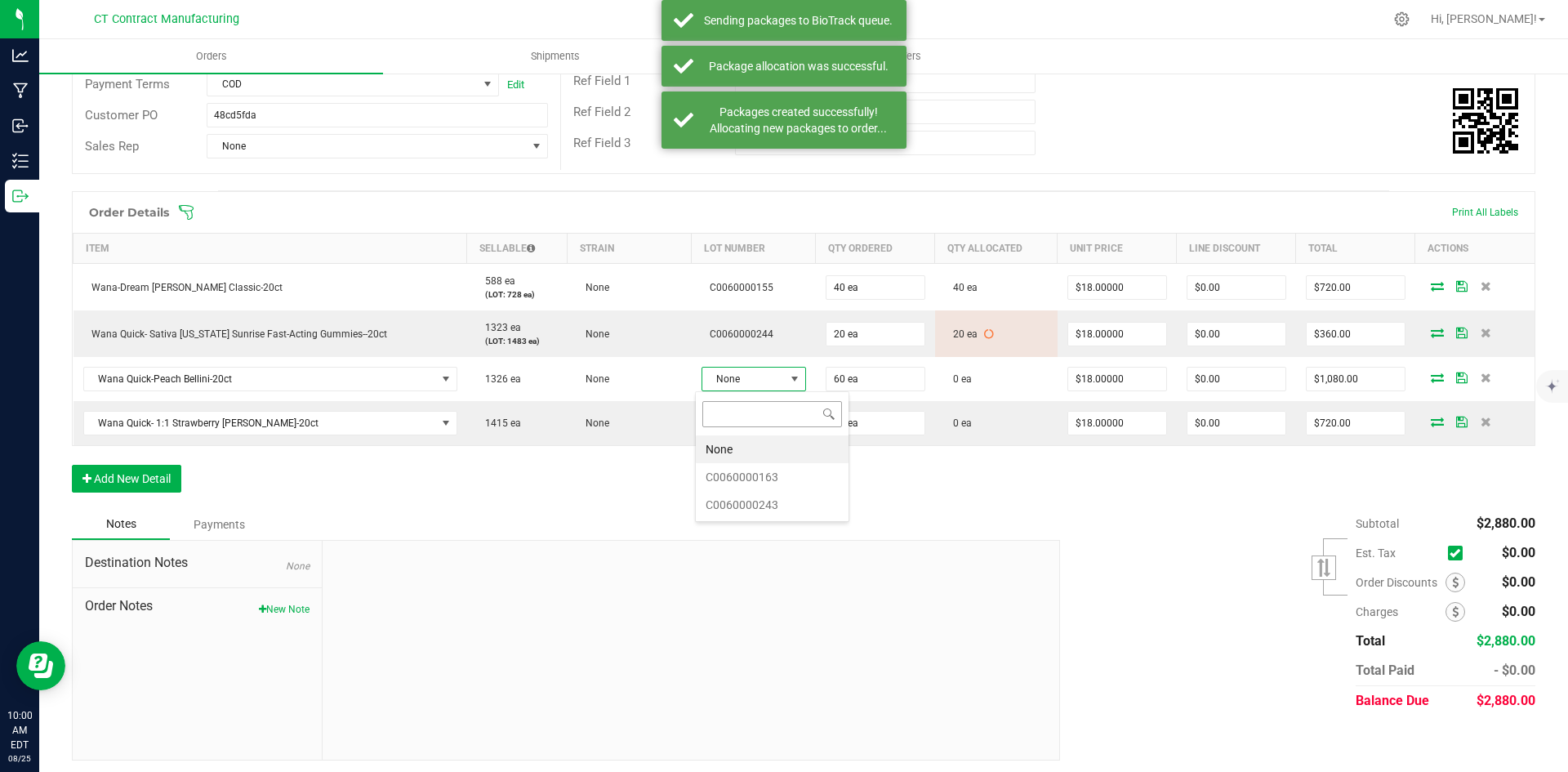
scroll to position [24, 104]
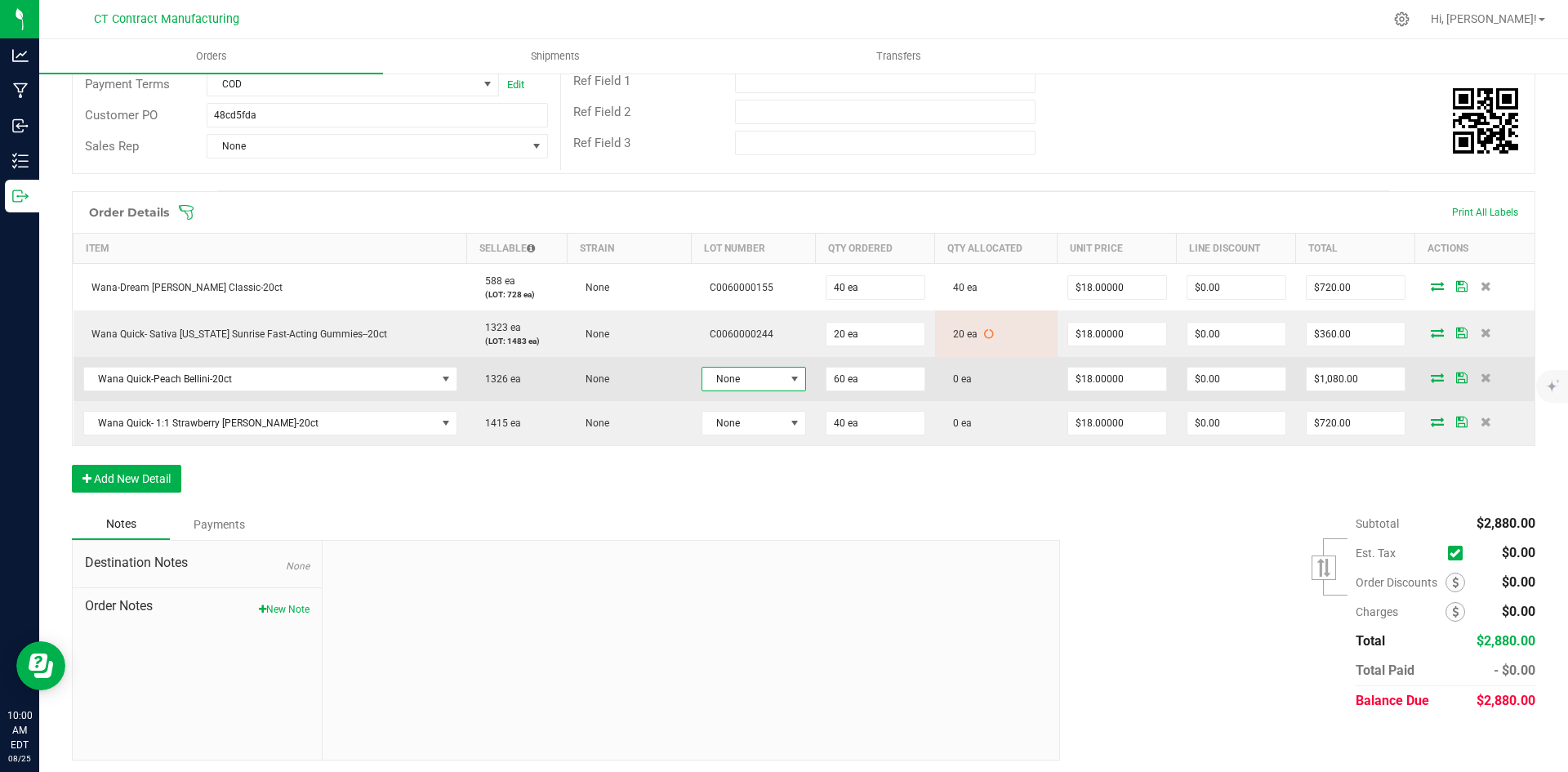
click at [748, 374] on span "None" at bounding box center [743, 379] width 83 height 23
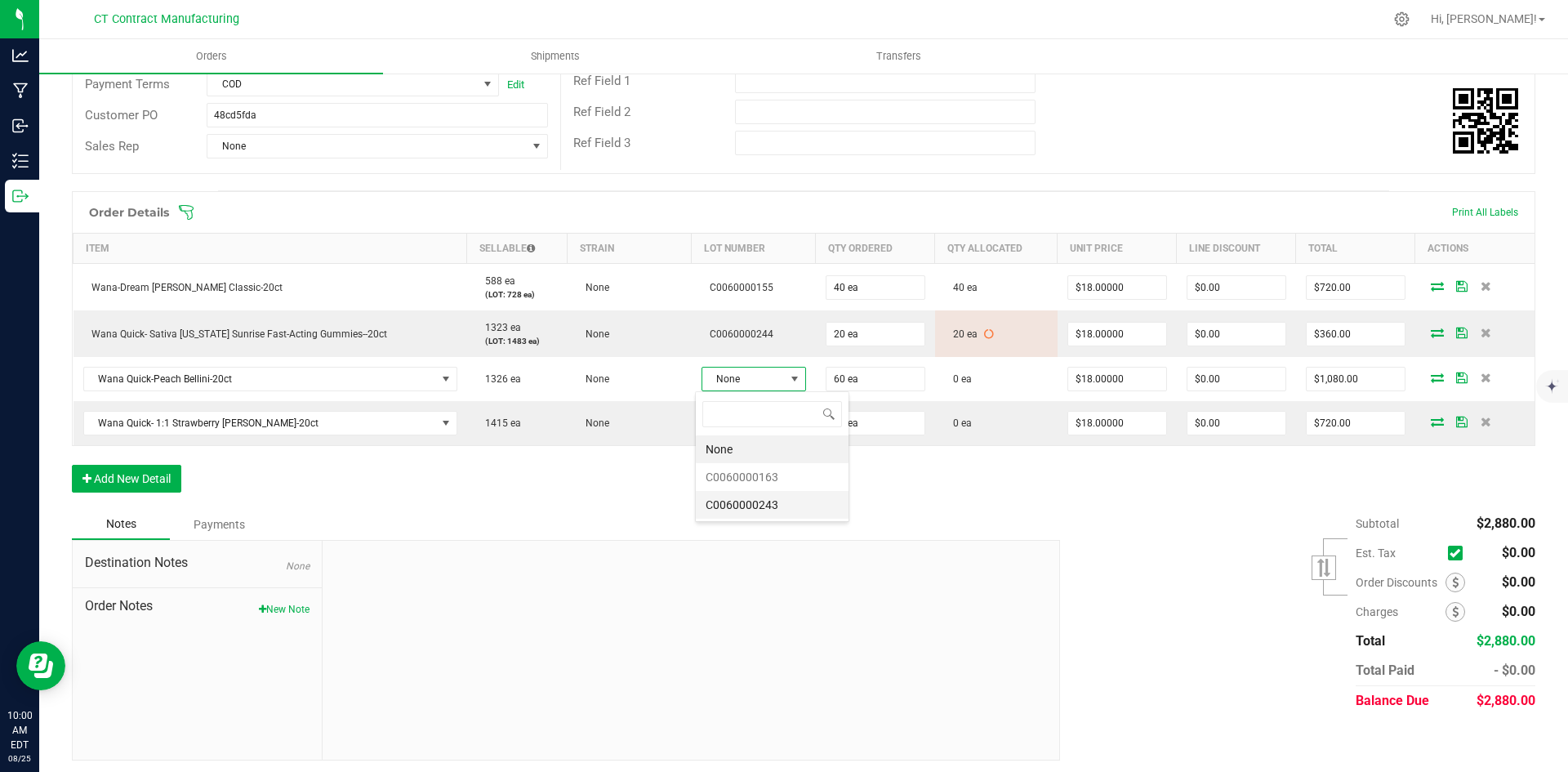
click at [790, 503] on li "C0060000243" at bounding box center [772, 504] width 152 height 28
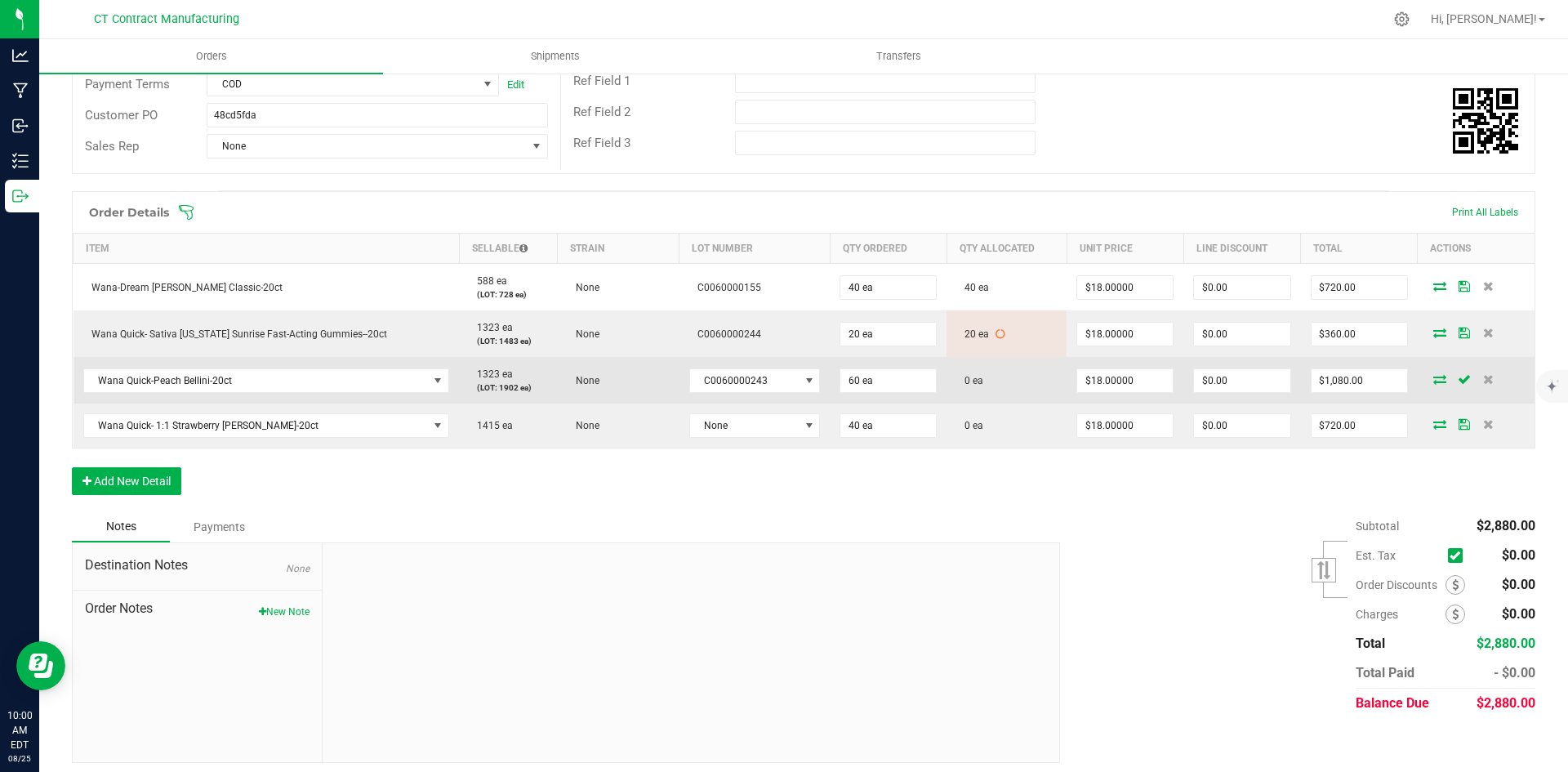
click at [1433, 375] on icon at bounding box center [1440, 379] width 13 height 10
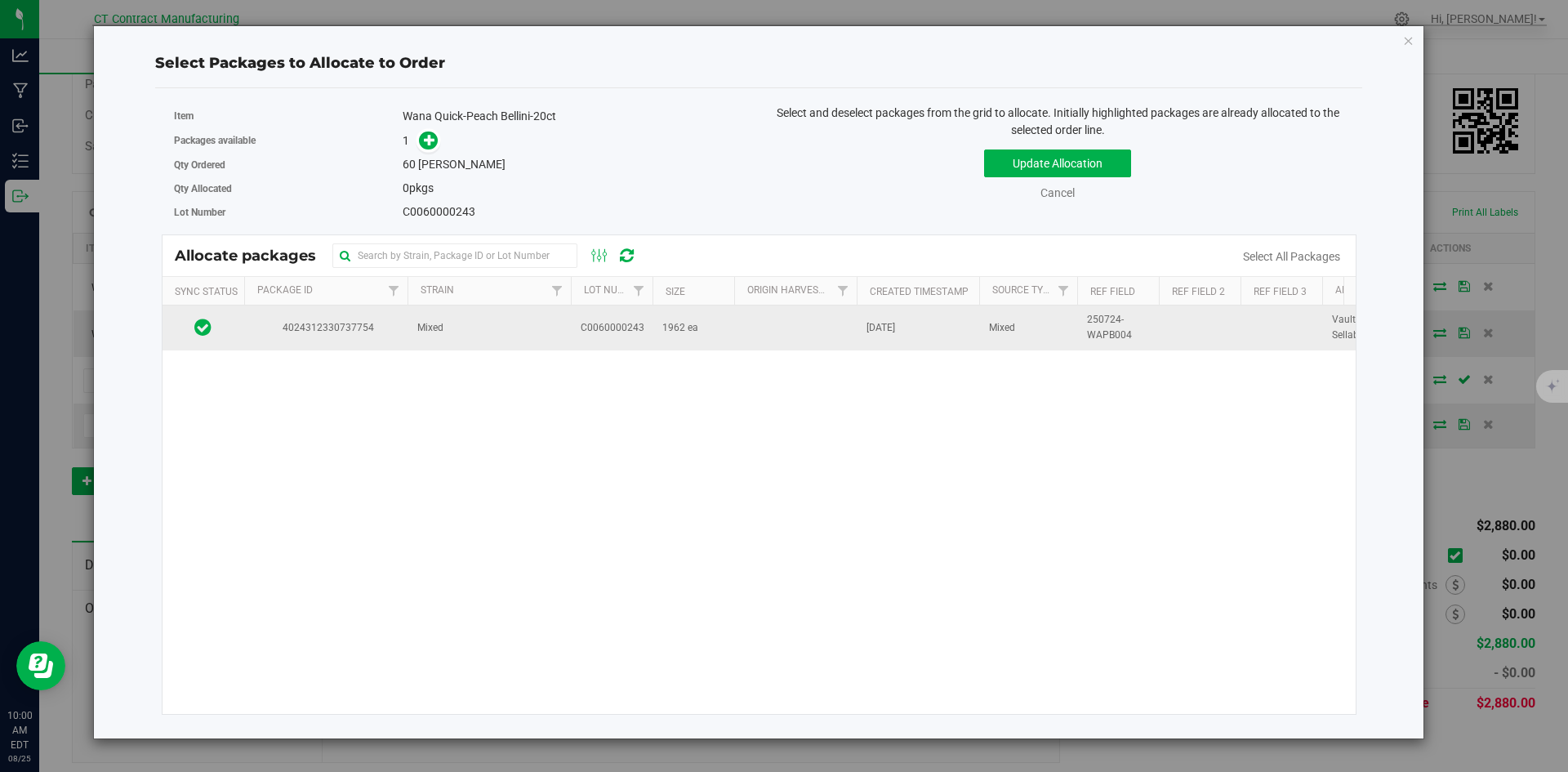
click at [433, 327] on span "Mixed" at bounding box center [430, 328] width 26 height 16
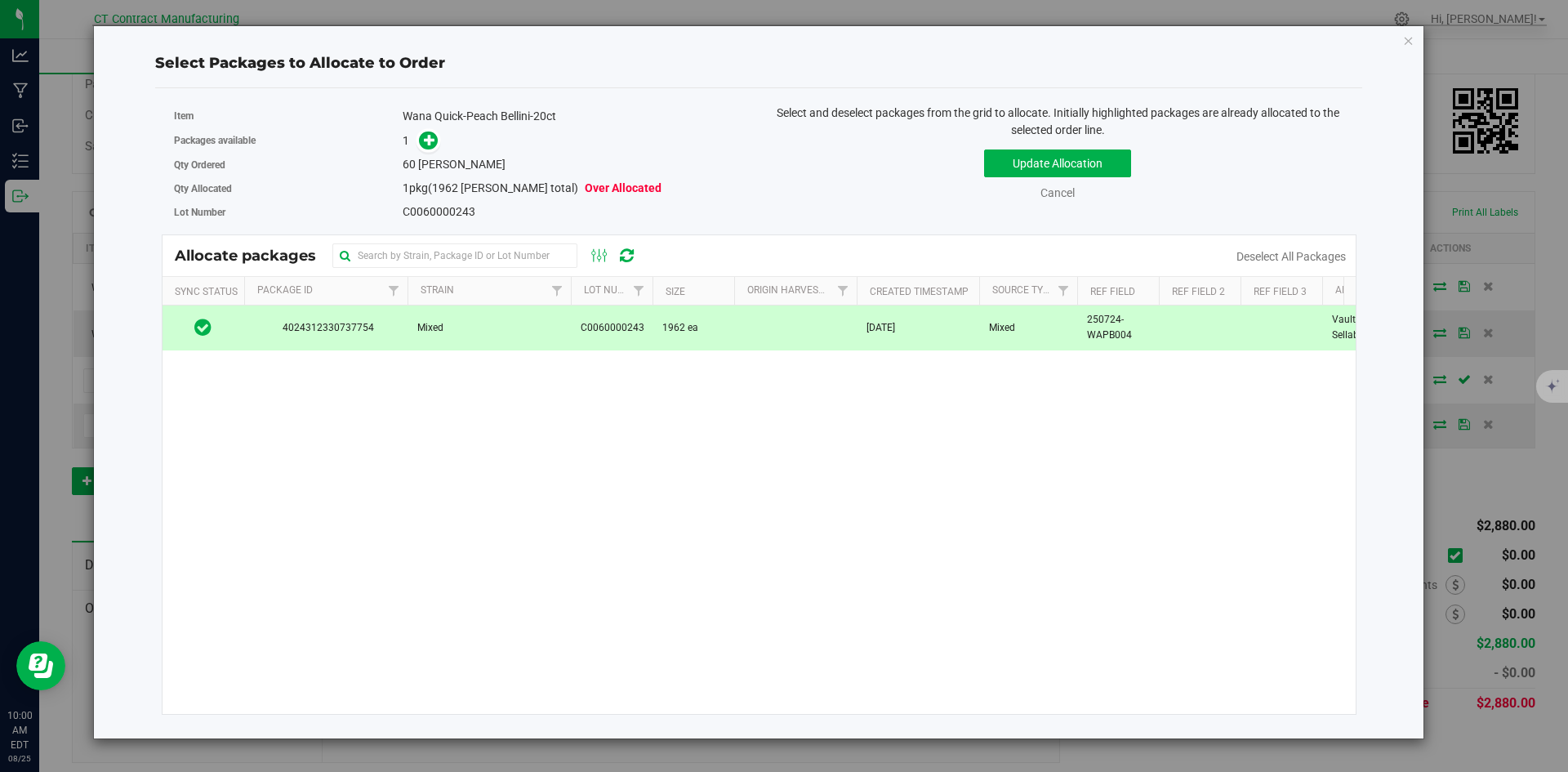
click at [441, 137] on div "1" at bounding box center [574, 141] width 344 height 19
click at [433, 140] on icon at bounding box center [429, 139] width 11 height 11
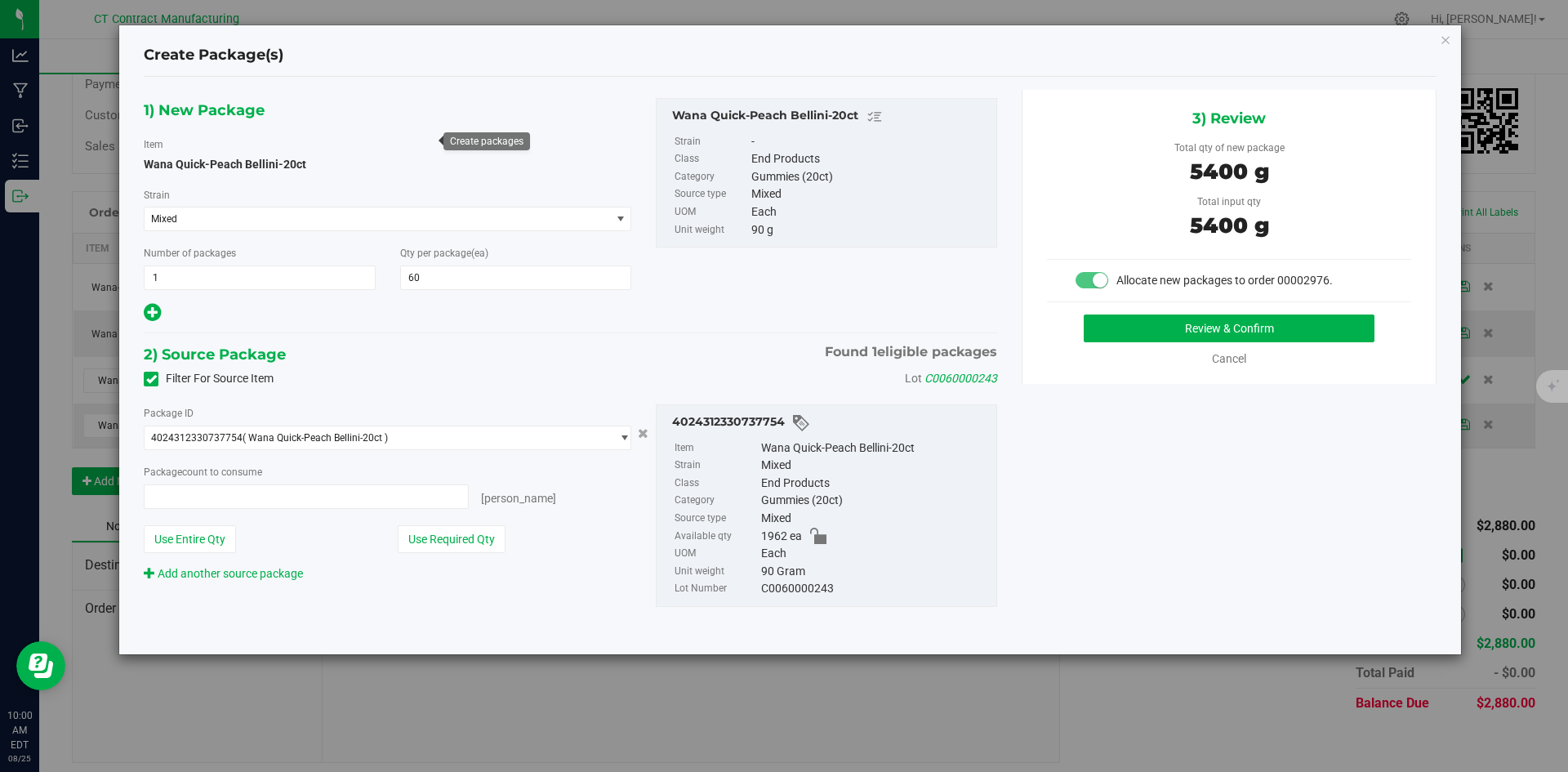
type input "60 ea"
click at [1184, 336] on button "Review & Confirm" at bounding box center [1228, 328] width 291 height 28
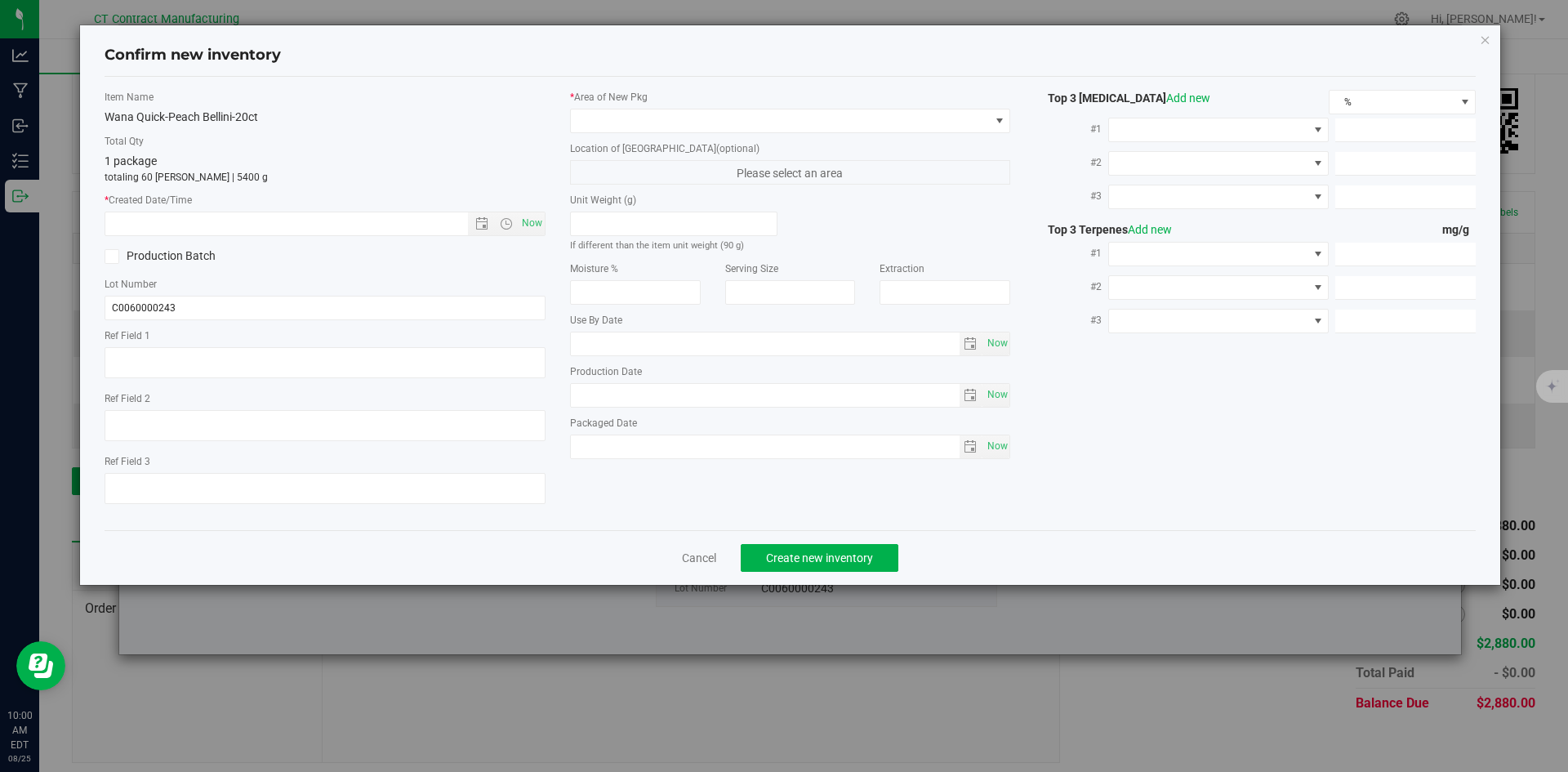
type textarea "250724-WAPB004"
click at [510, 223] on span "Open the time view" at bounding box center [506, 224] width 13 height 13
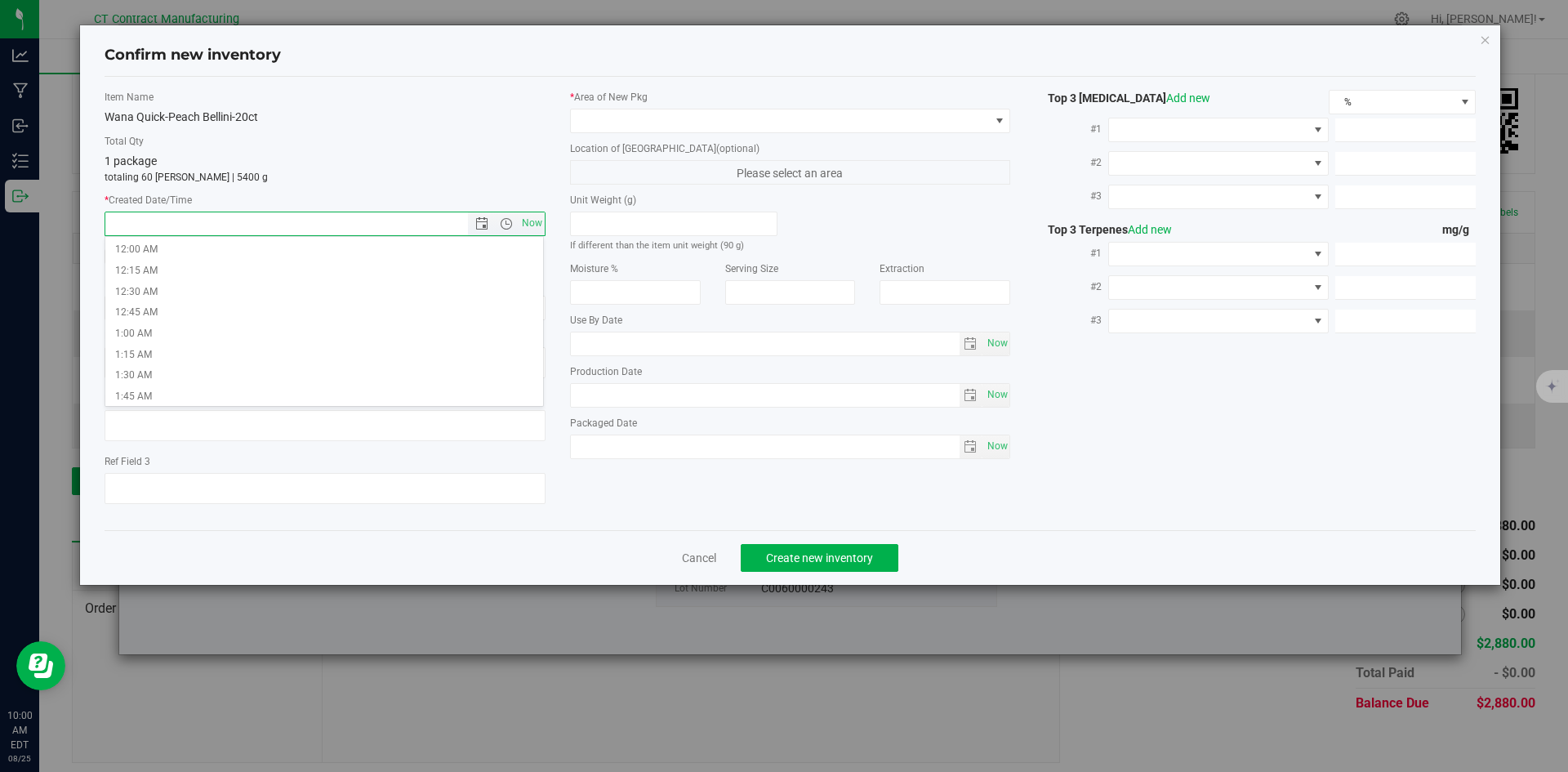
click at [544, 223] on span "Now" at bounding box center [325, 224] width 441 height 24
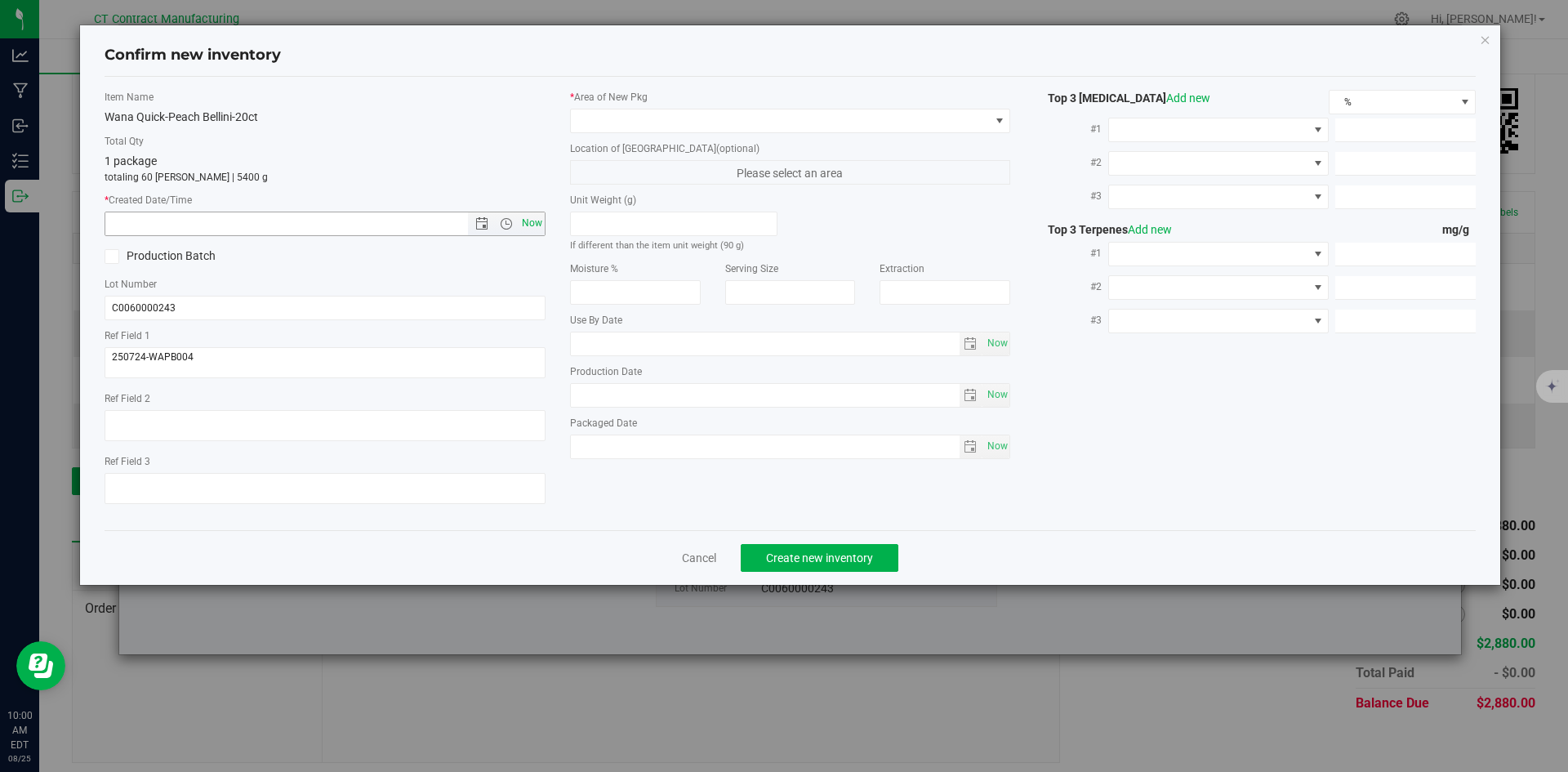
click at [539, 228] on span "Now" at bounding box center [531, 223] width 28 height 23
type input "8/25/2025 10:00 AM"
click at [624, 129] on span at bounding box center [779, 121] width 419 height 23
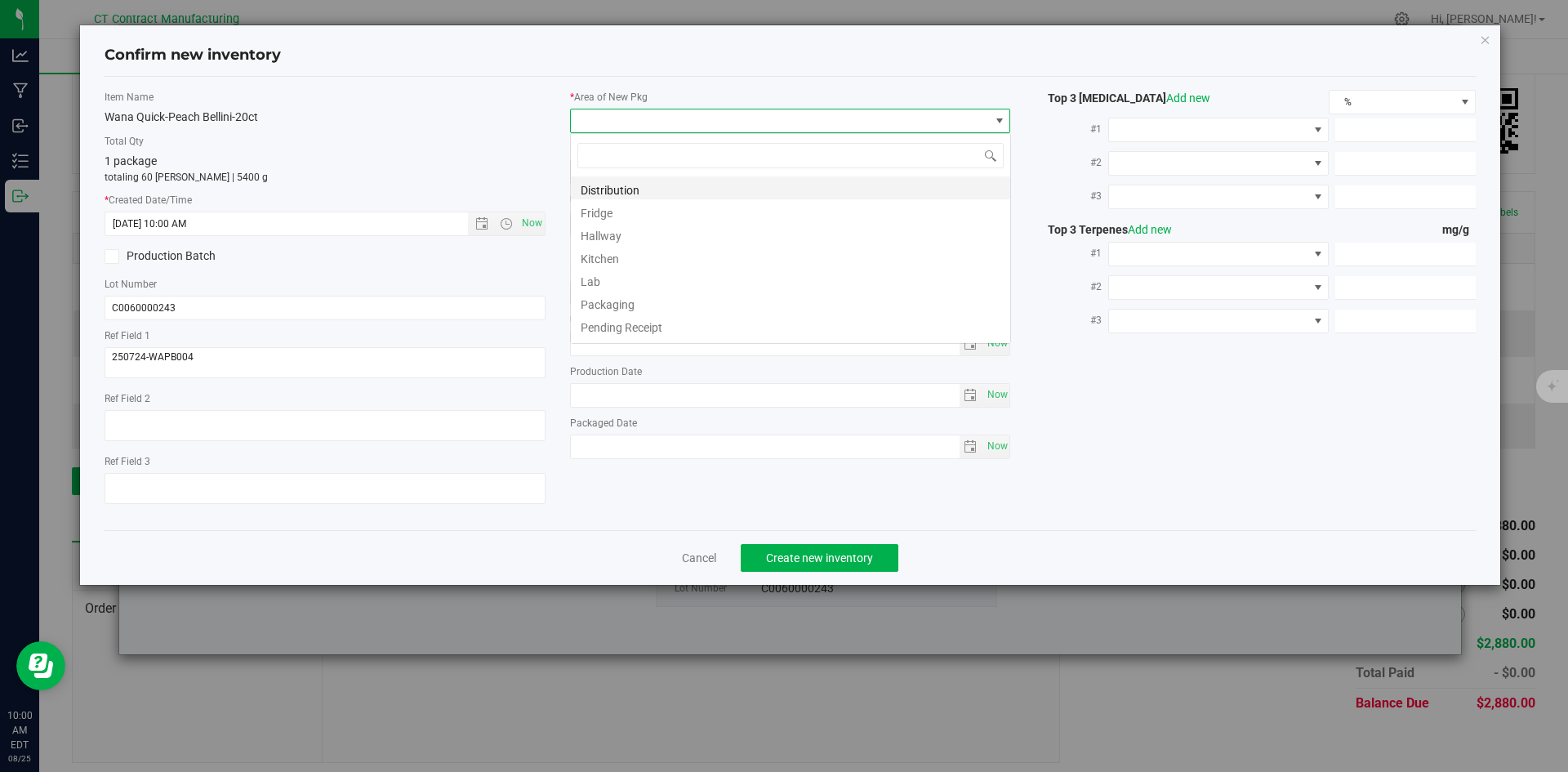
scroll to position [24, 441]
click at [631, 191] on li "Distribution" at bounding box center [790, 188] width 439 height 23
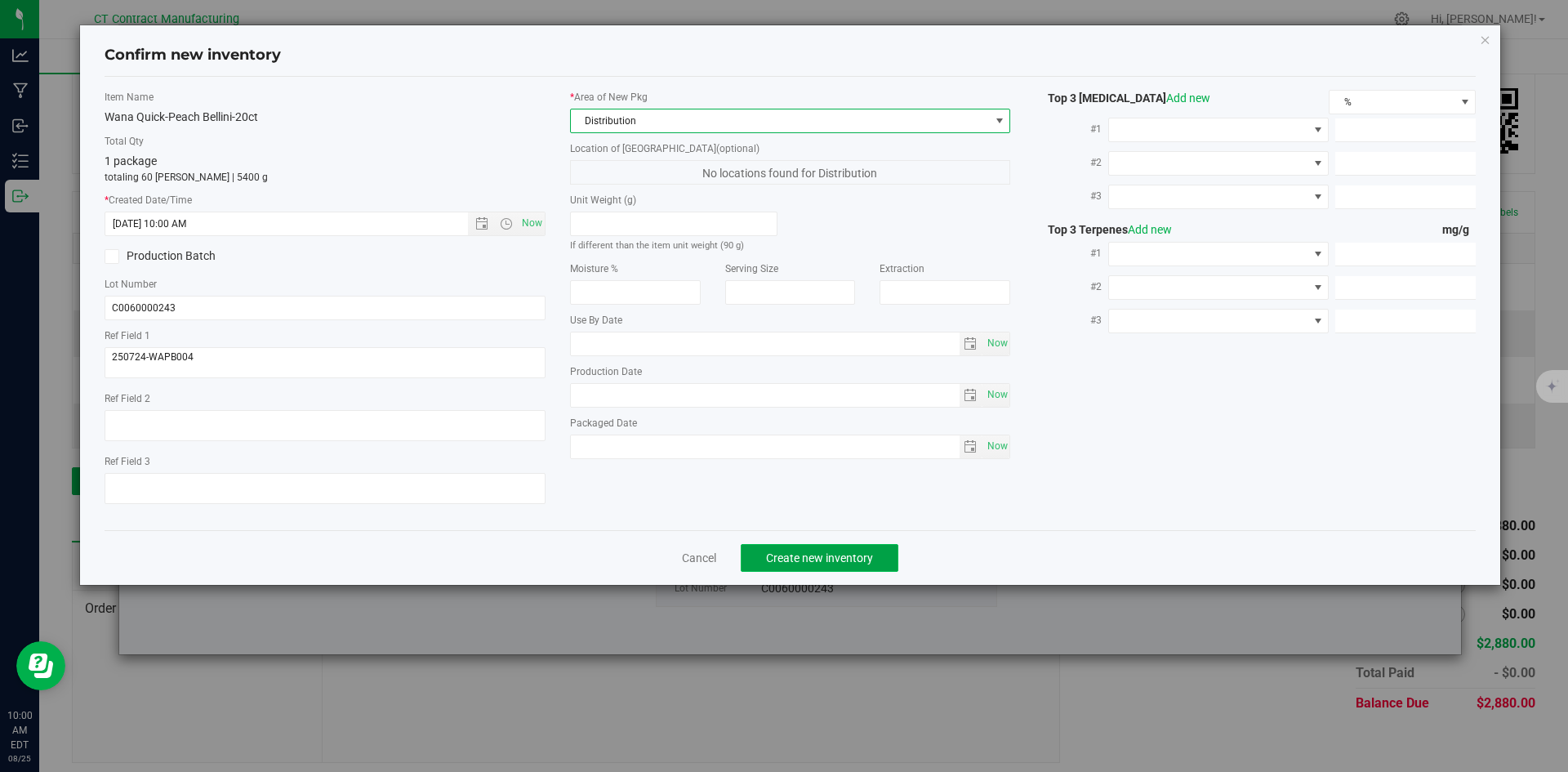
click at [830, 566] on button "Create new inventory" at bounding box center [819, 557] width 158 height 28
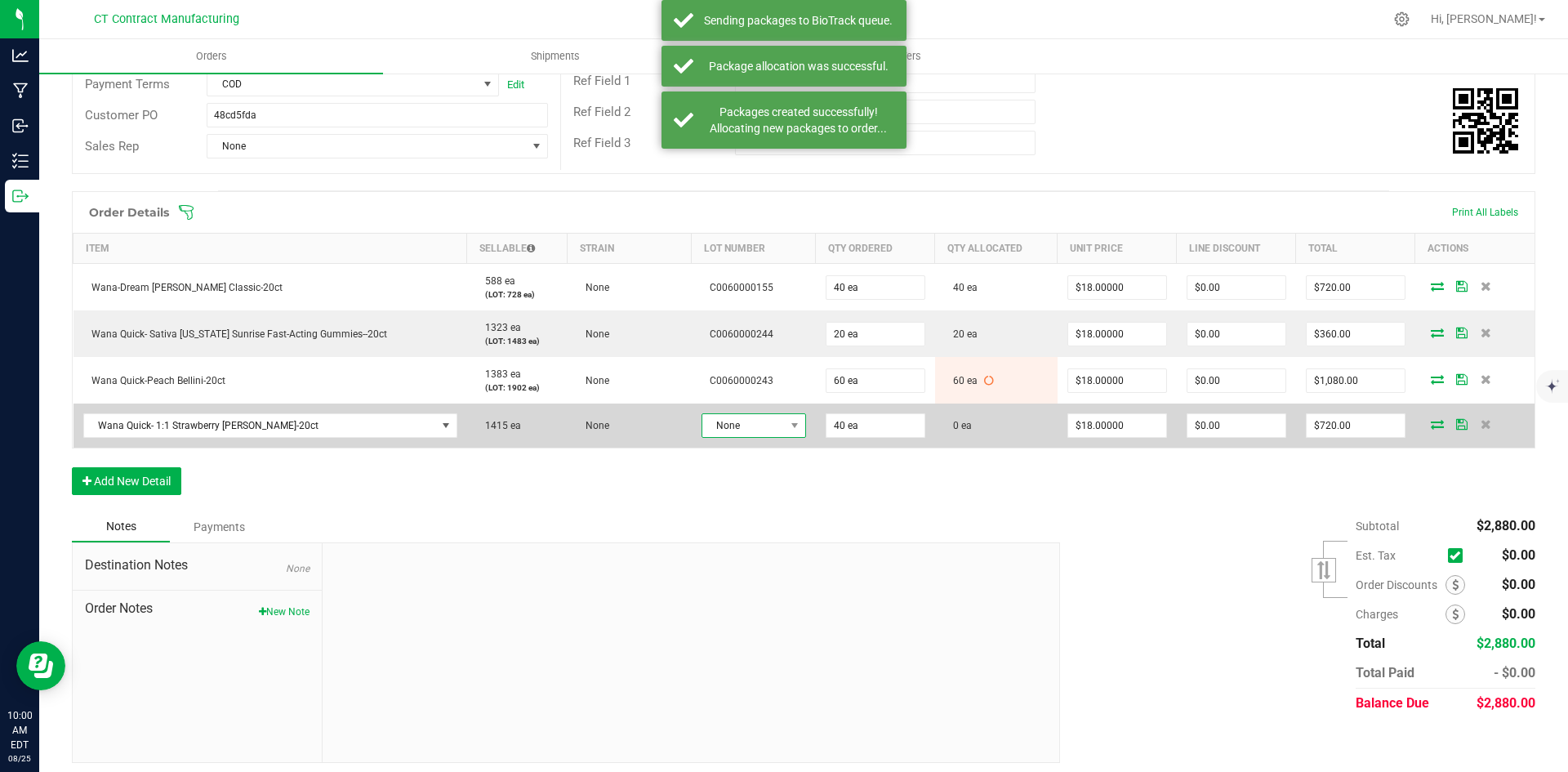
click at [785, 428] on span at bounding box center [795, 425] width 20 height 23
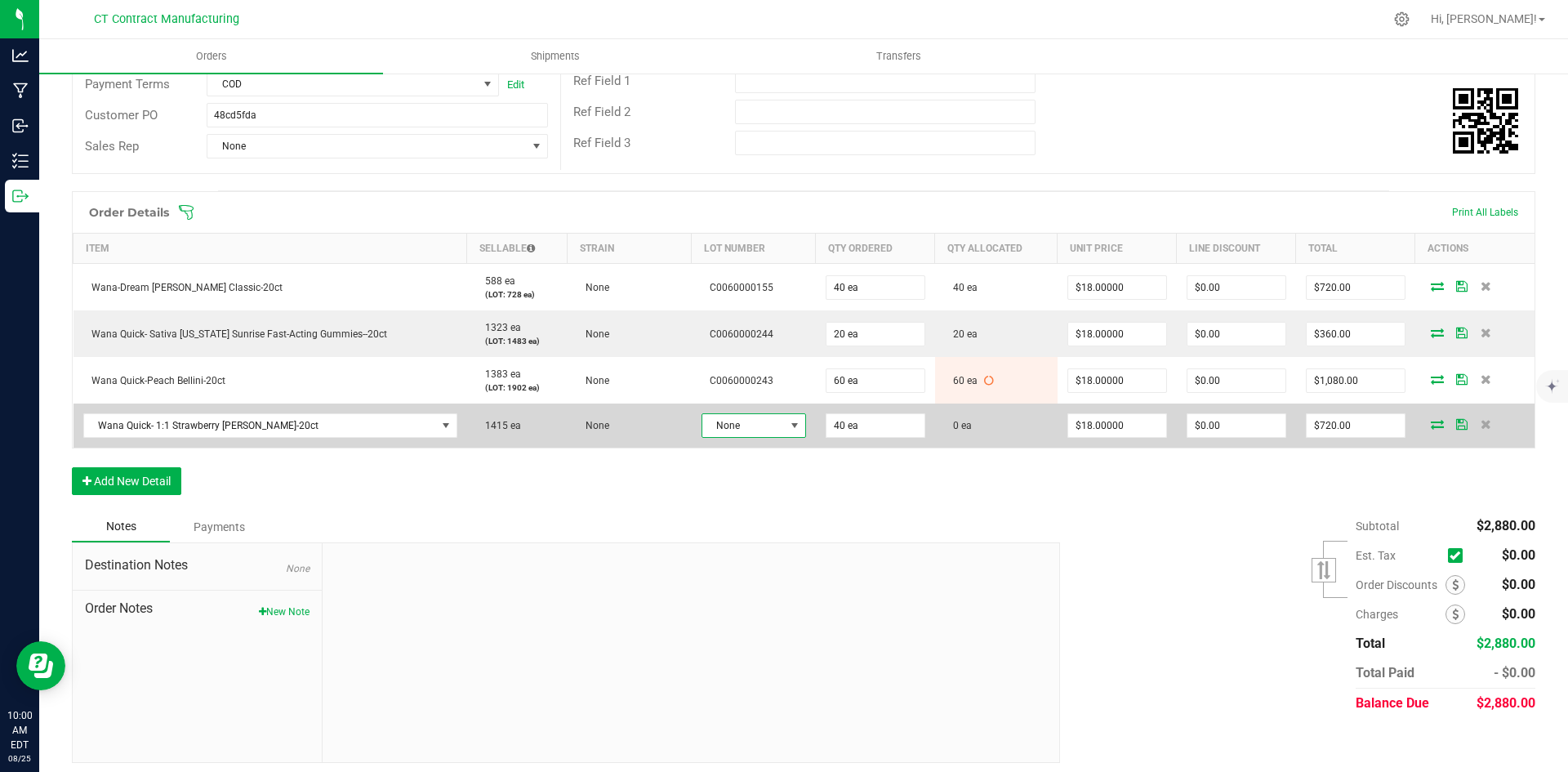
click at [765, 435] on span "None" at bounding box center [743, 425] width 83 height 23
click at [764, 425] on span "None" at bounding box center [743, 425] width 83 height 23
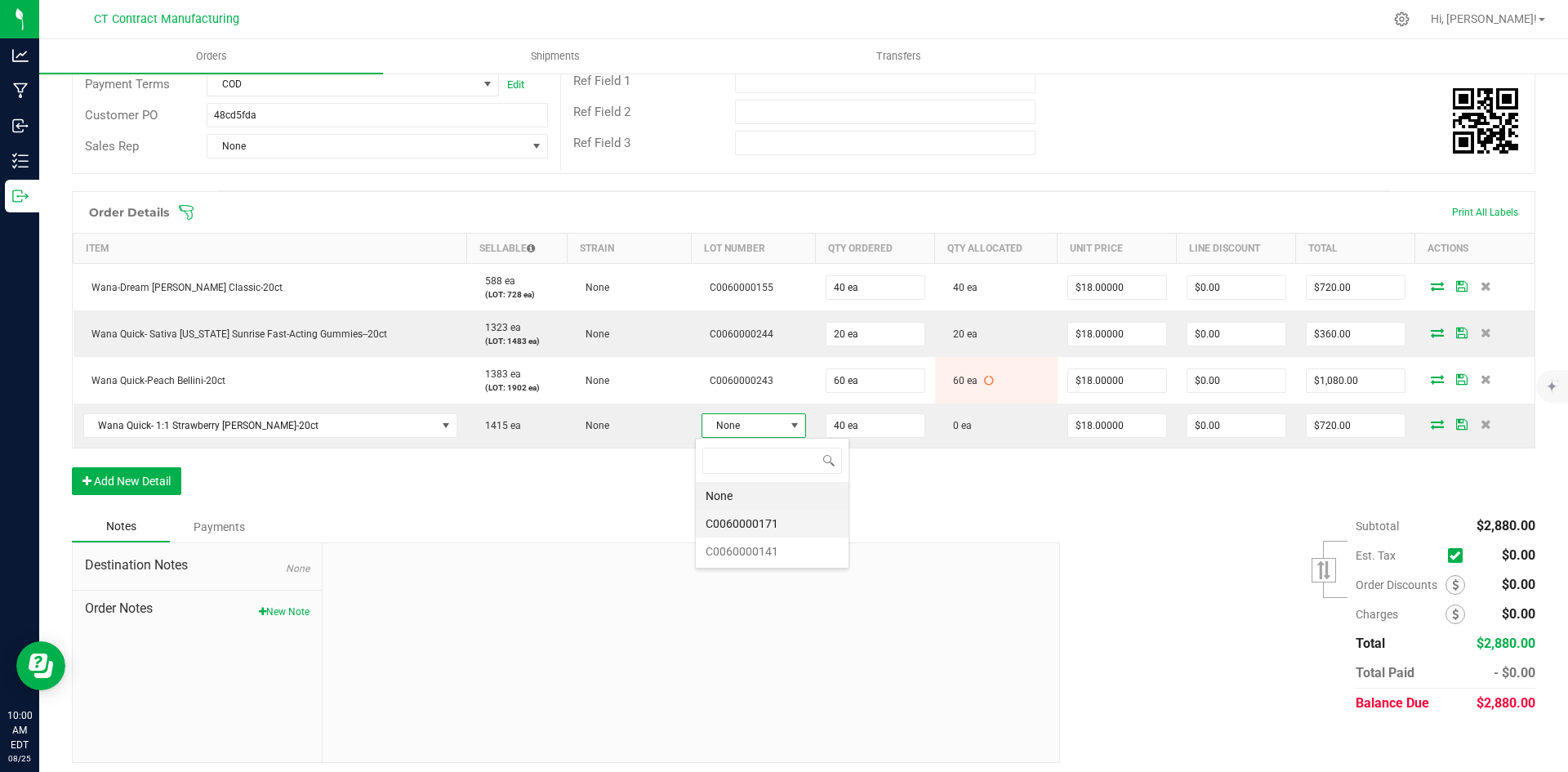
scroll to position [24, 104]
click at [767, 520] on li "C0060000171" at bounding box center [772, 523] width 152 height 28
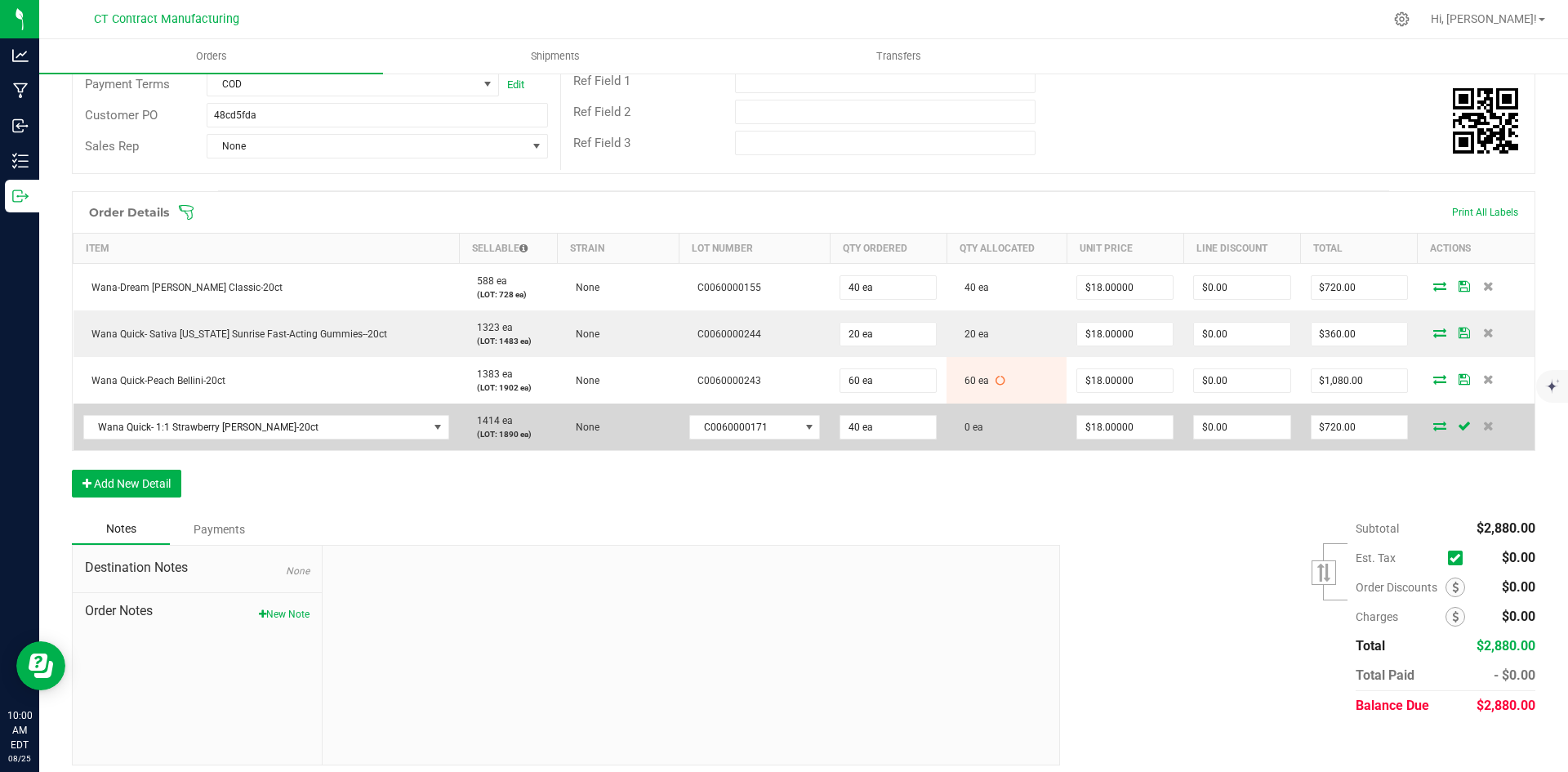
click at [1433, 424] on icon at bounding box center [1440, 425] width 13 height 10
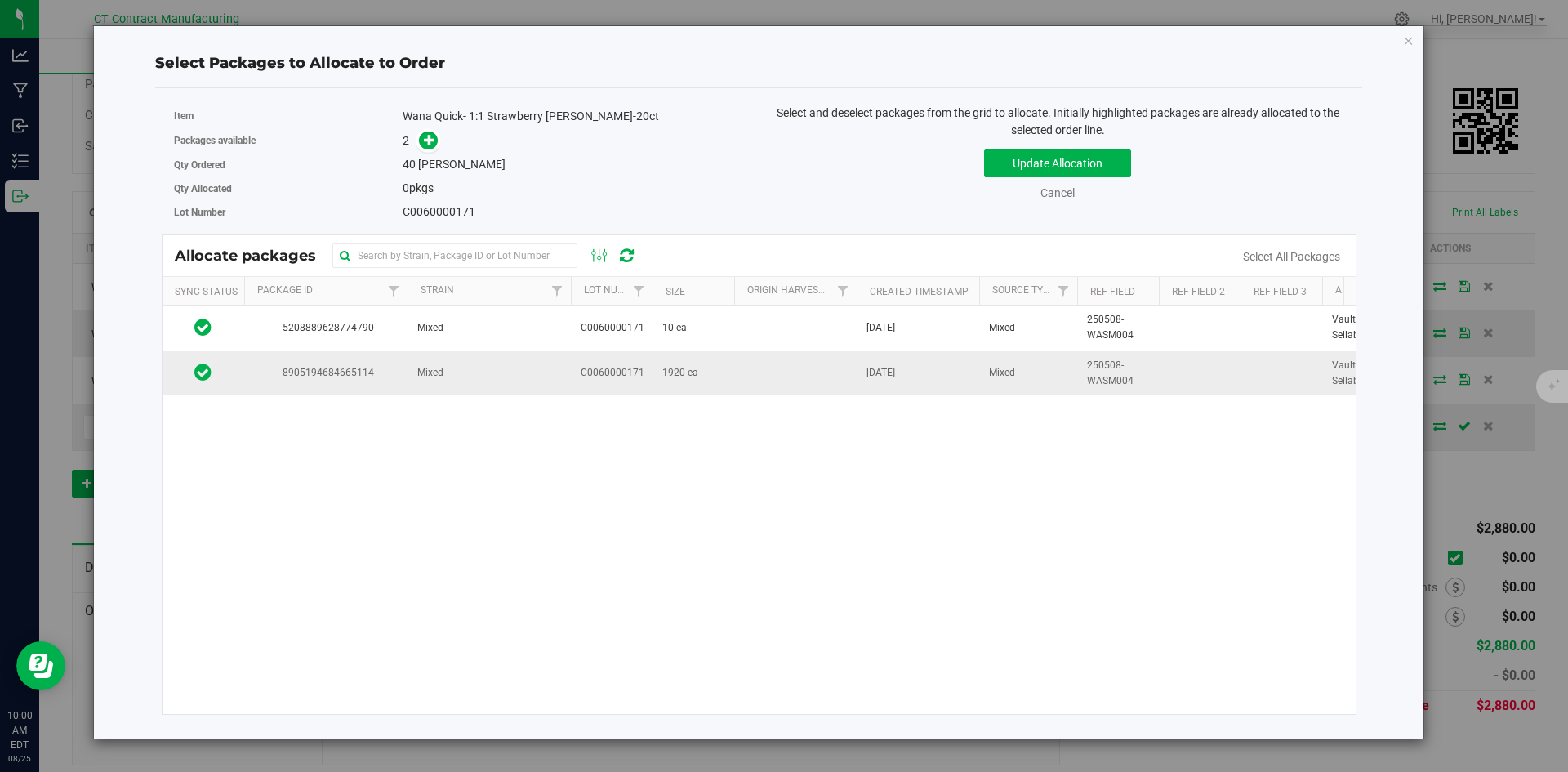
click at [634, 380] on span "C0060000171" at bounding box center [612, 373] width 64 height 16
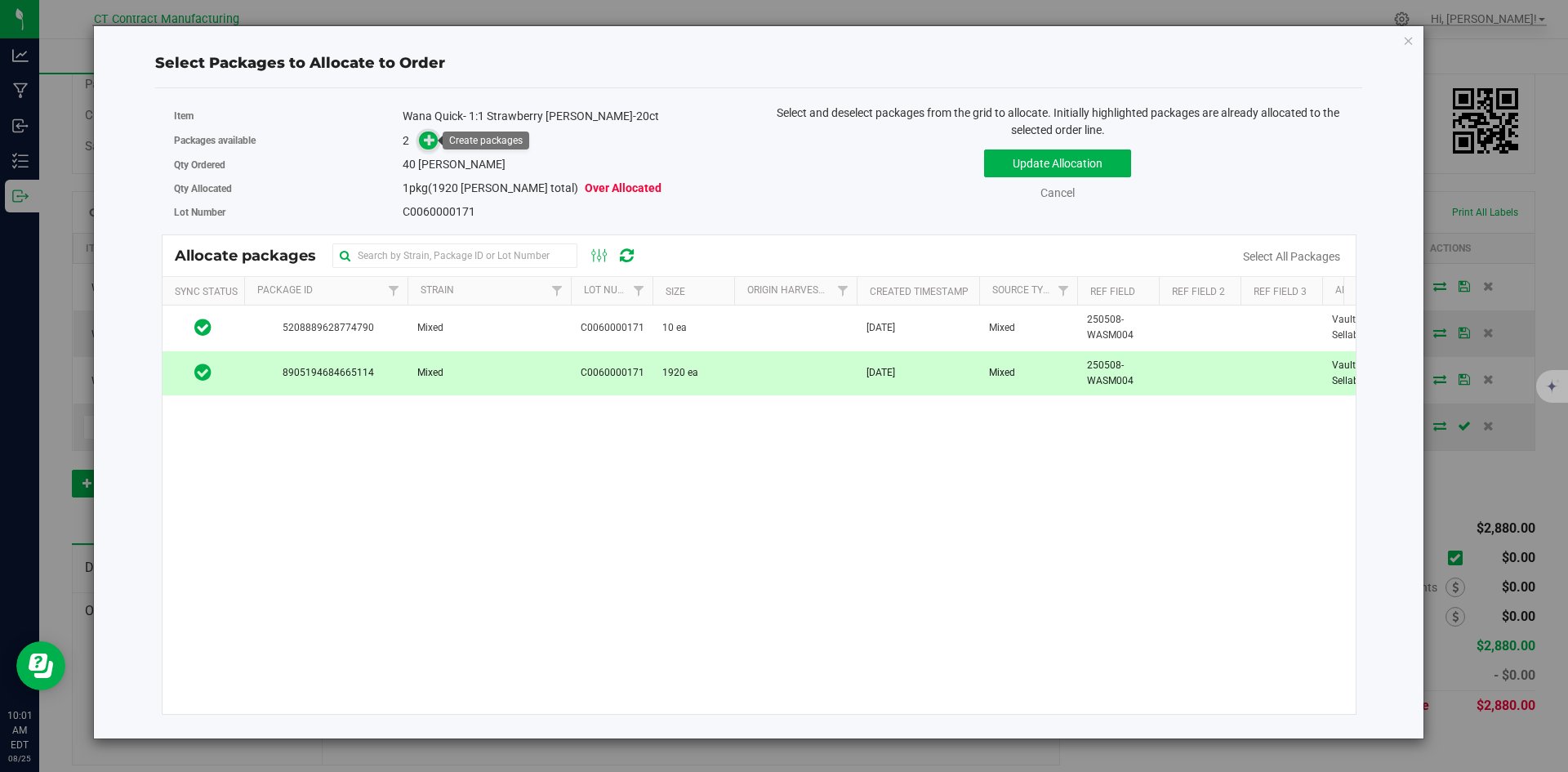
click at [428, 143] on icon at bounding box center [429, 139] width 11 height 11
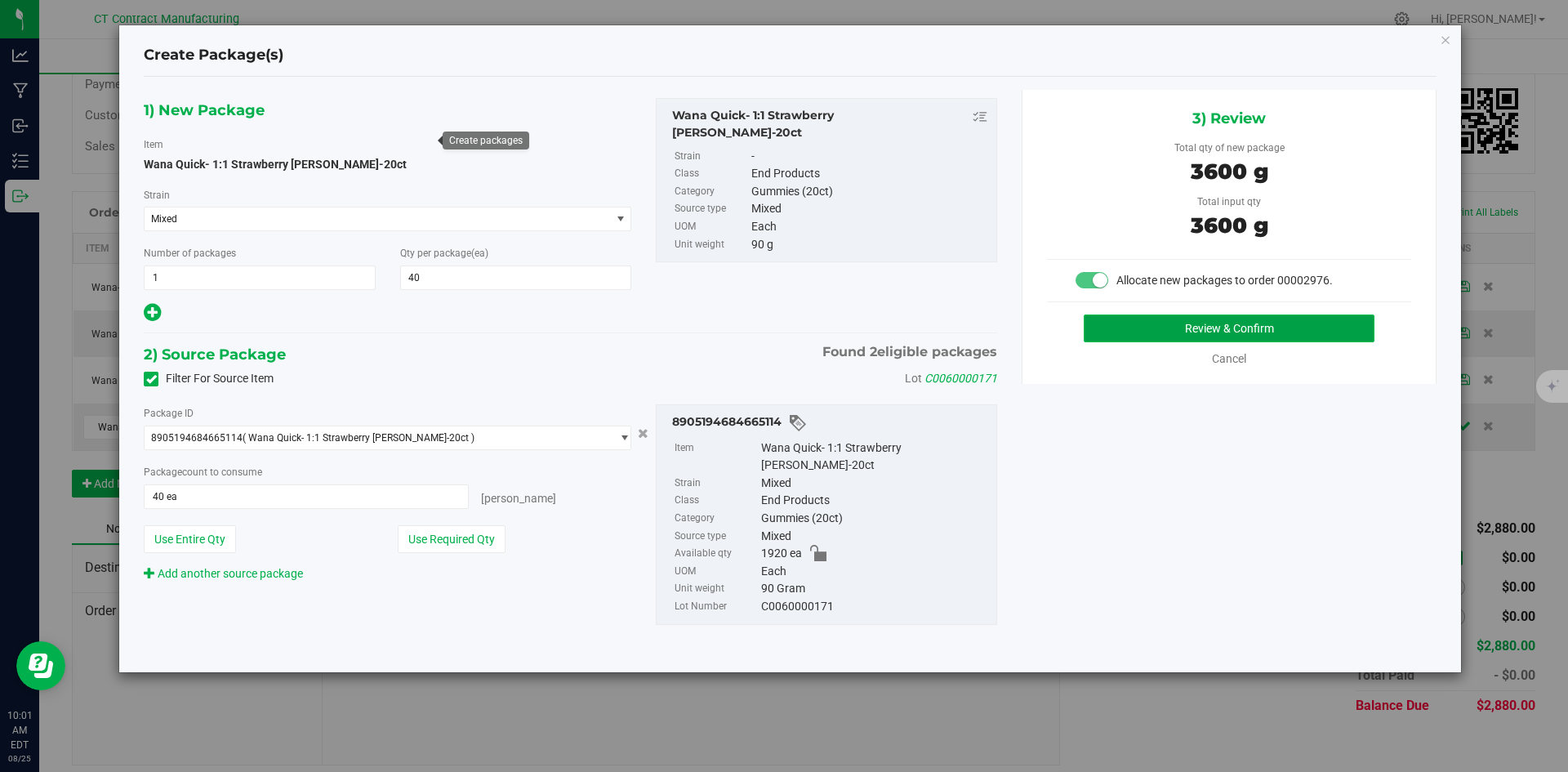
click at [1114, 337] on button "Review & Confirm" at bounding box center [1228, 328] width 291 height 28
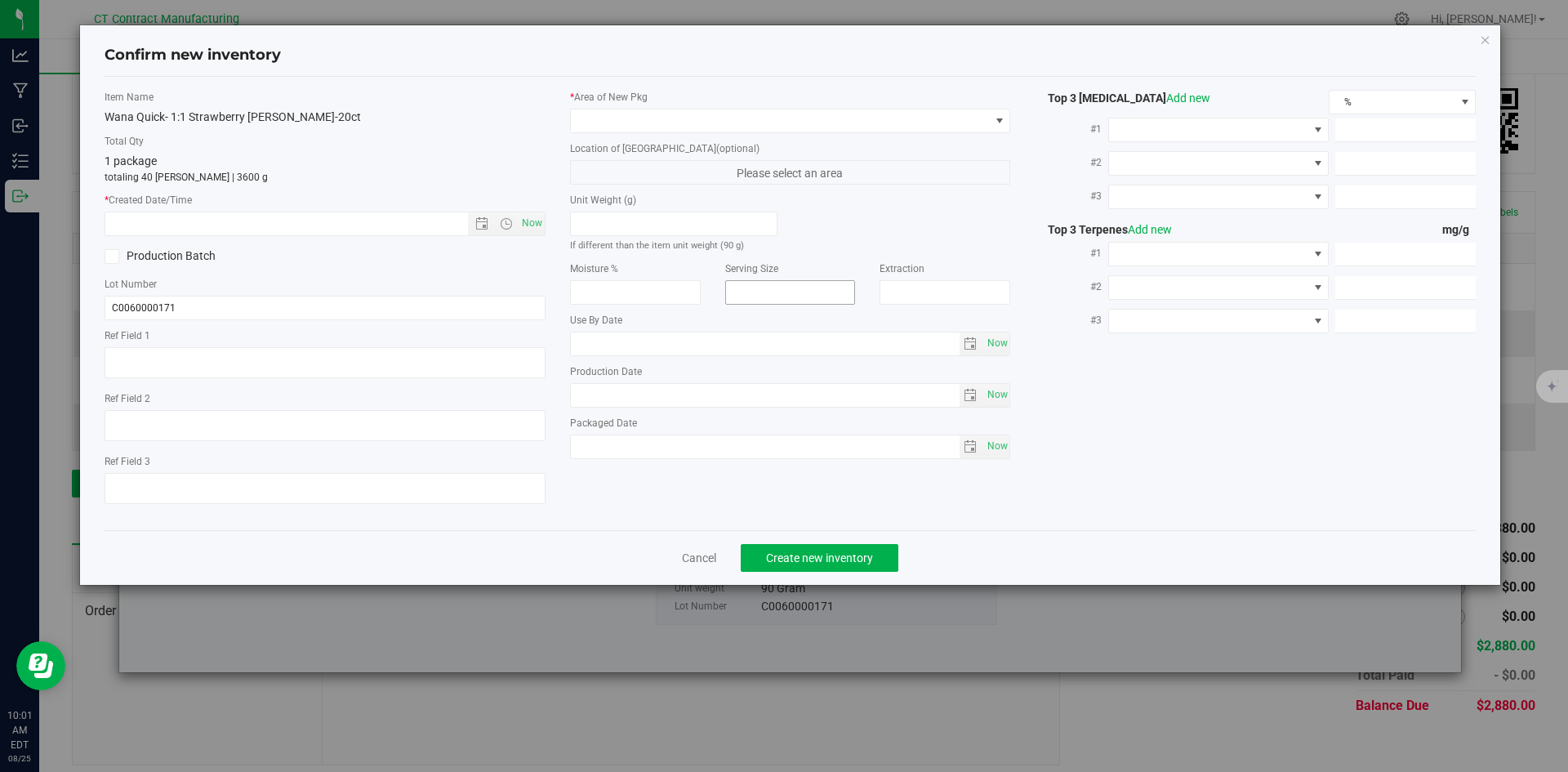
type textarea "250508-WASM004"
click at [533, 233] on span "Now" at bounding box center [531, 223] width 28 height 23
type input "8/25/2025 10:01 AM"
click at [597, 105] on div "* Area of [GEOGRAPHIC_DATA]" at bounding box center [791, 111] width 441 height 44
click at [601, 134] on div "* Area of [GEOGRAPHIC_DATA] Location of [GEOGRAPHIC_DATA] (optional) Please sel…" at bounding box center [790, 279] width 465 height 377
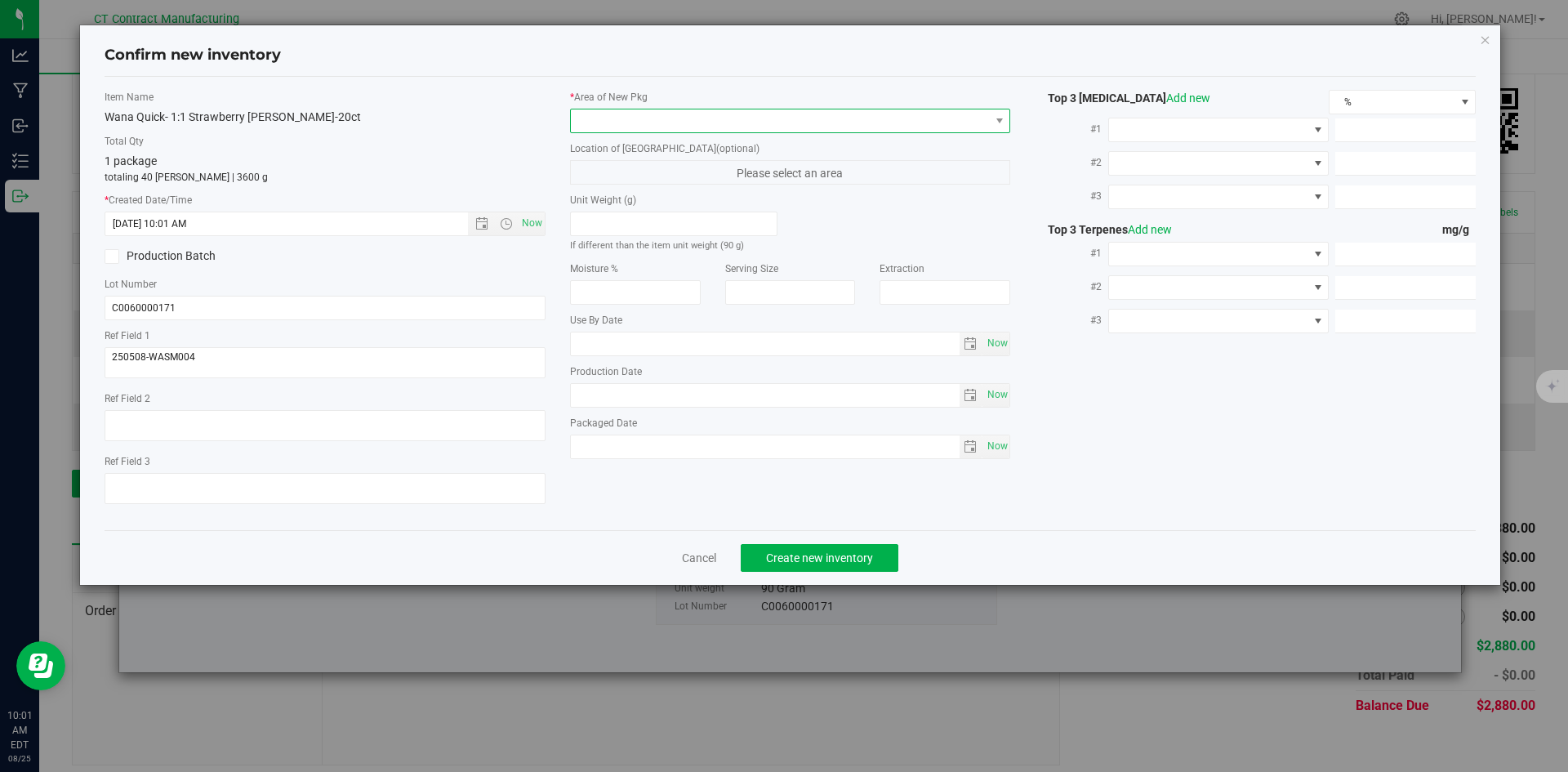
click at [604, 125] on span at bounding box center [779, 121] width 419 height 23
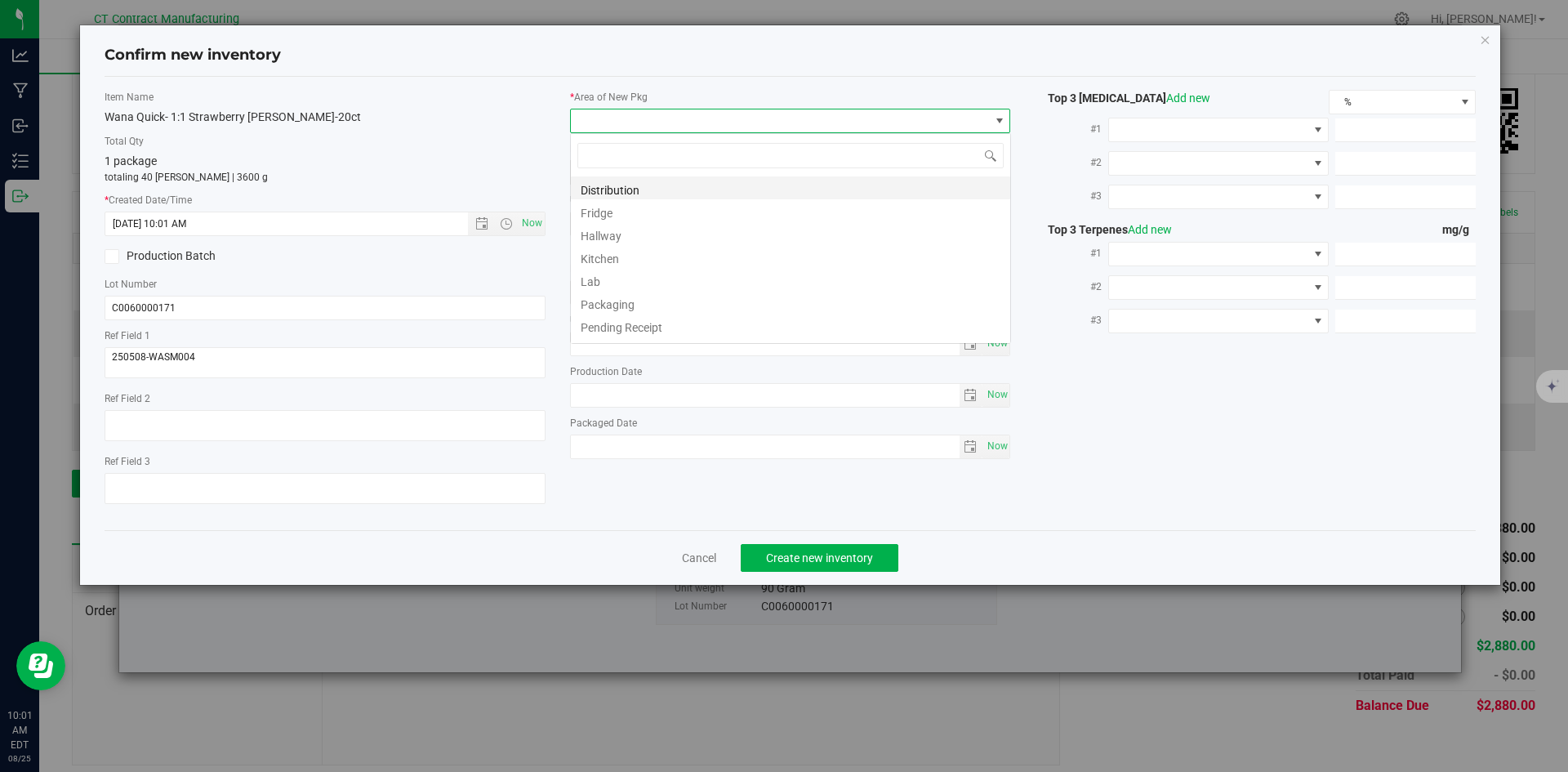
scroll to position [24, 441]
click at [620, 180] on li "Distribution" at bounding box center [790, 188] width 439 height 23
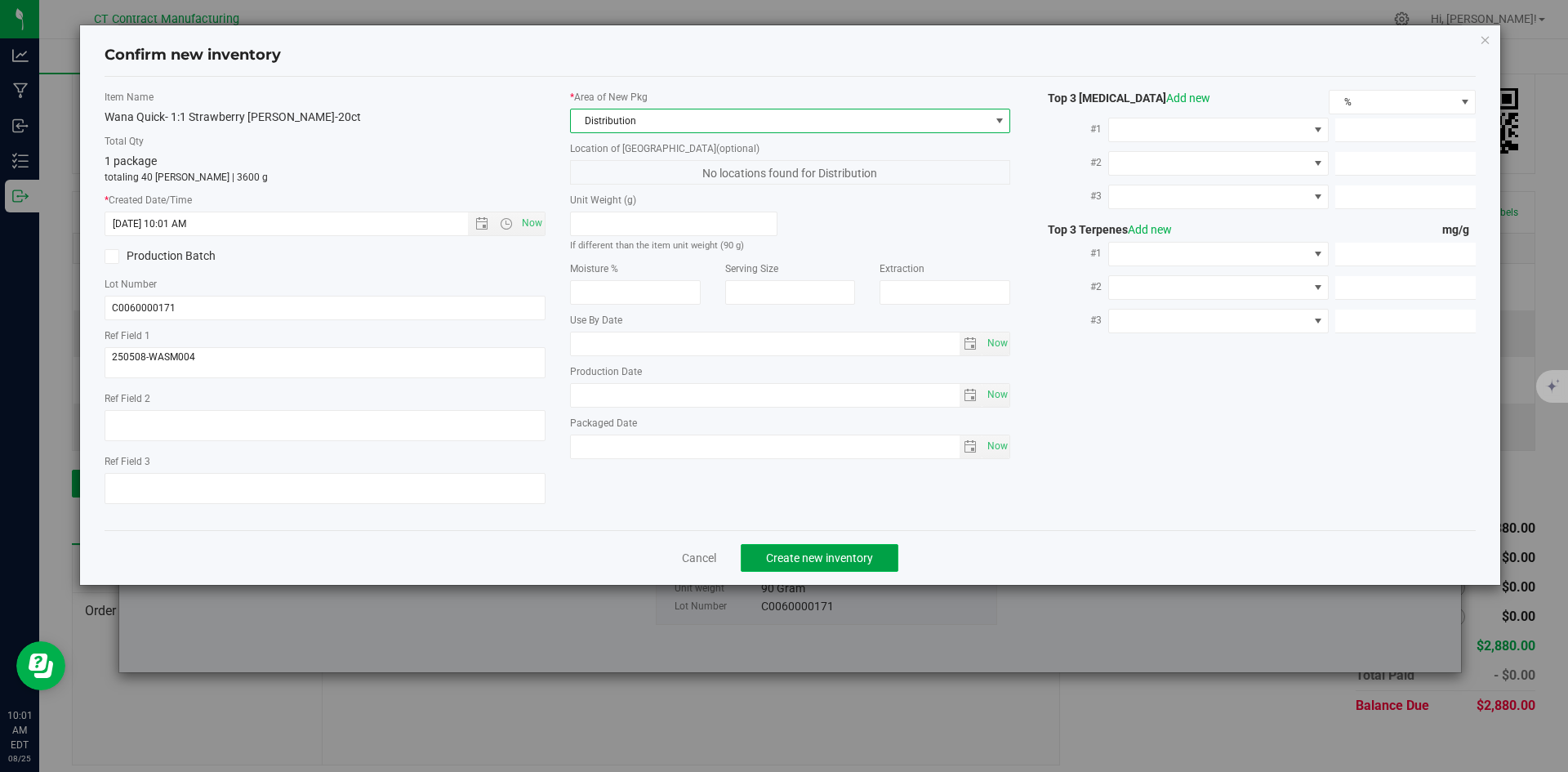
click at [800, 556] on span "Create new inventory" at bounding box center [818, 557] width 107 height 13
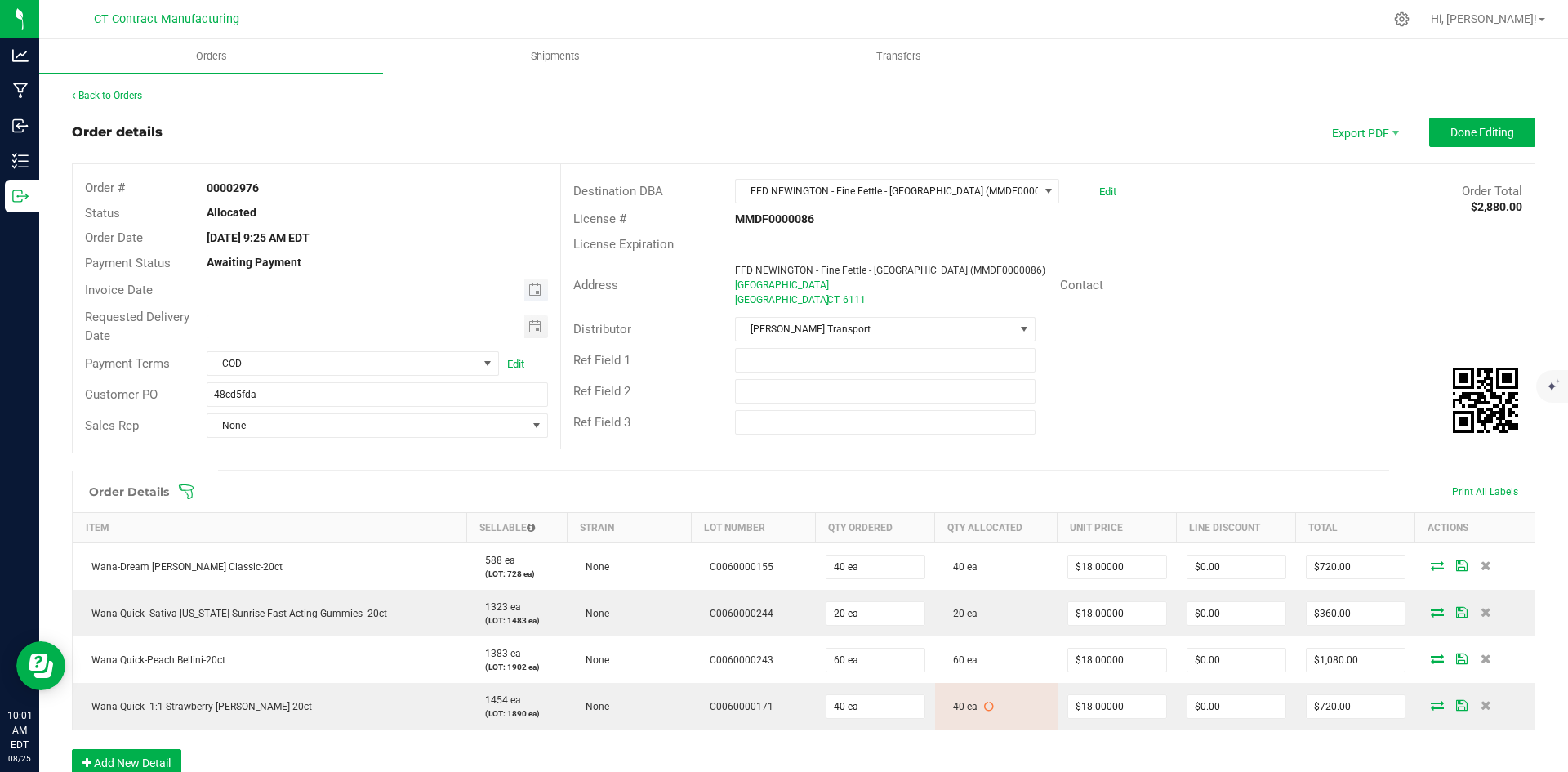
click at [529, 281] on span "Toggle calendar" at bounding box center [535, 290] width 23 height 23
click at [330, 474] on span "26" at bounding box center [327, 476] width 23 height 25
type input "[DATE]"
click at [428, 371] on span "COD" at bounding box center [342, 363] width 270 height 23
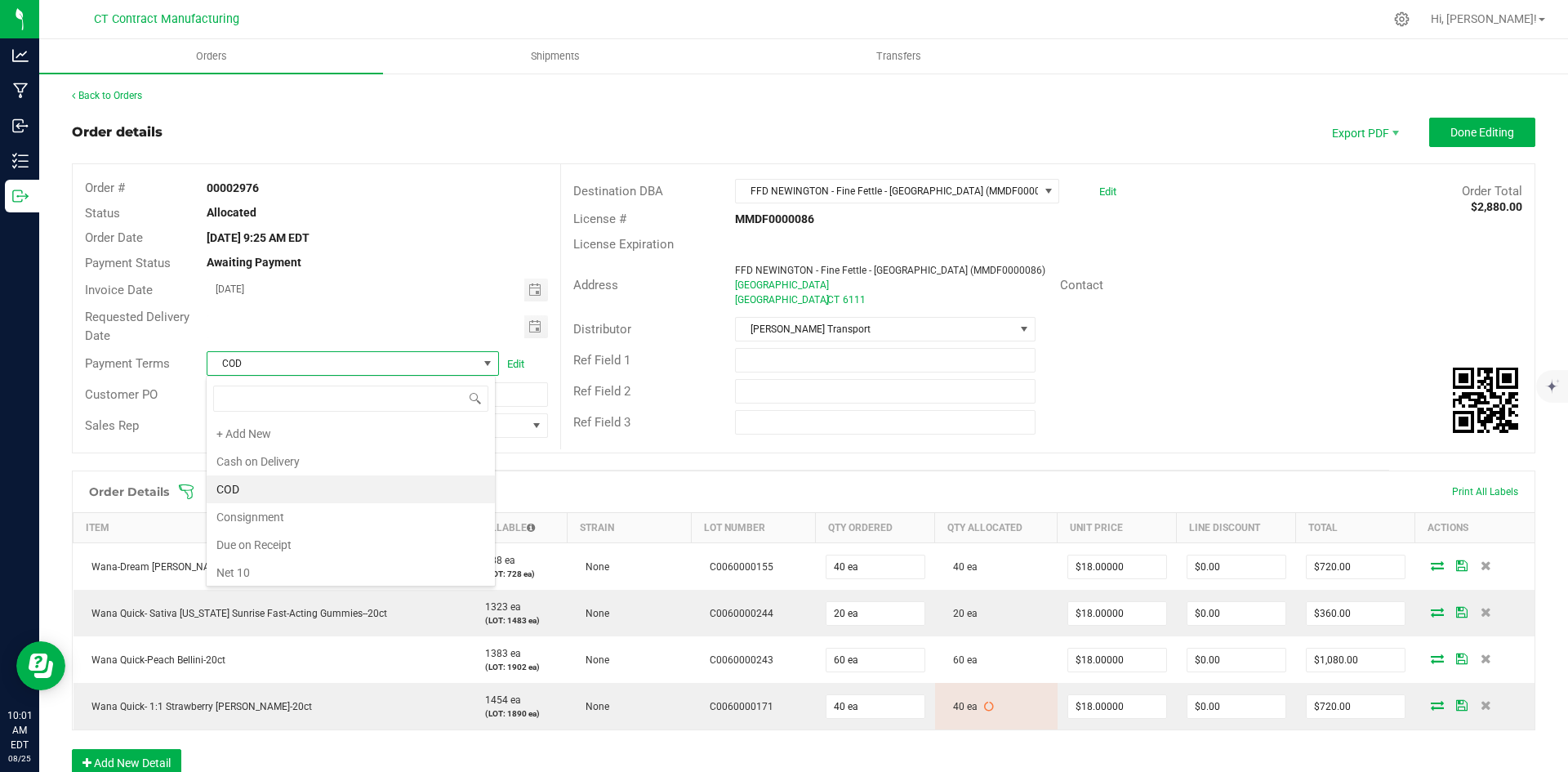
scroll to position [24, 290]
click at [316, 537] on li "Due on Receipt" at bounding box center [350, 544] width 288 height 28
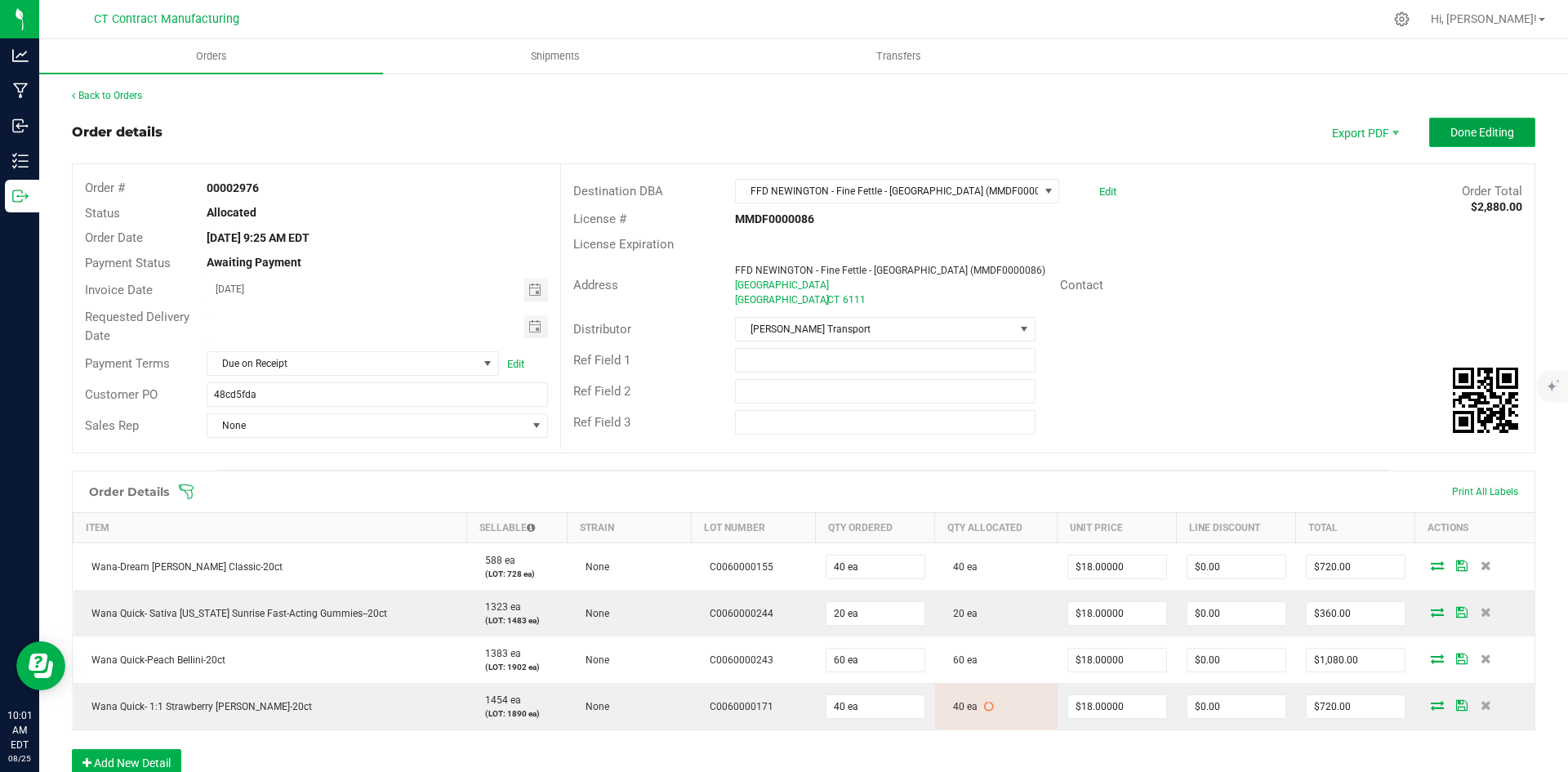
click at [1450, 132] on span "Done Editing" at bounding box center [1482, 132] width 64 height 13
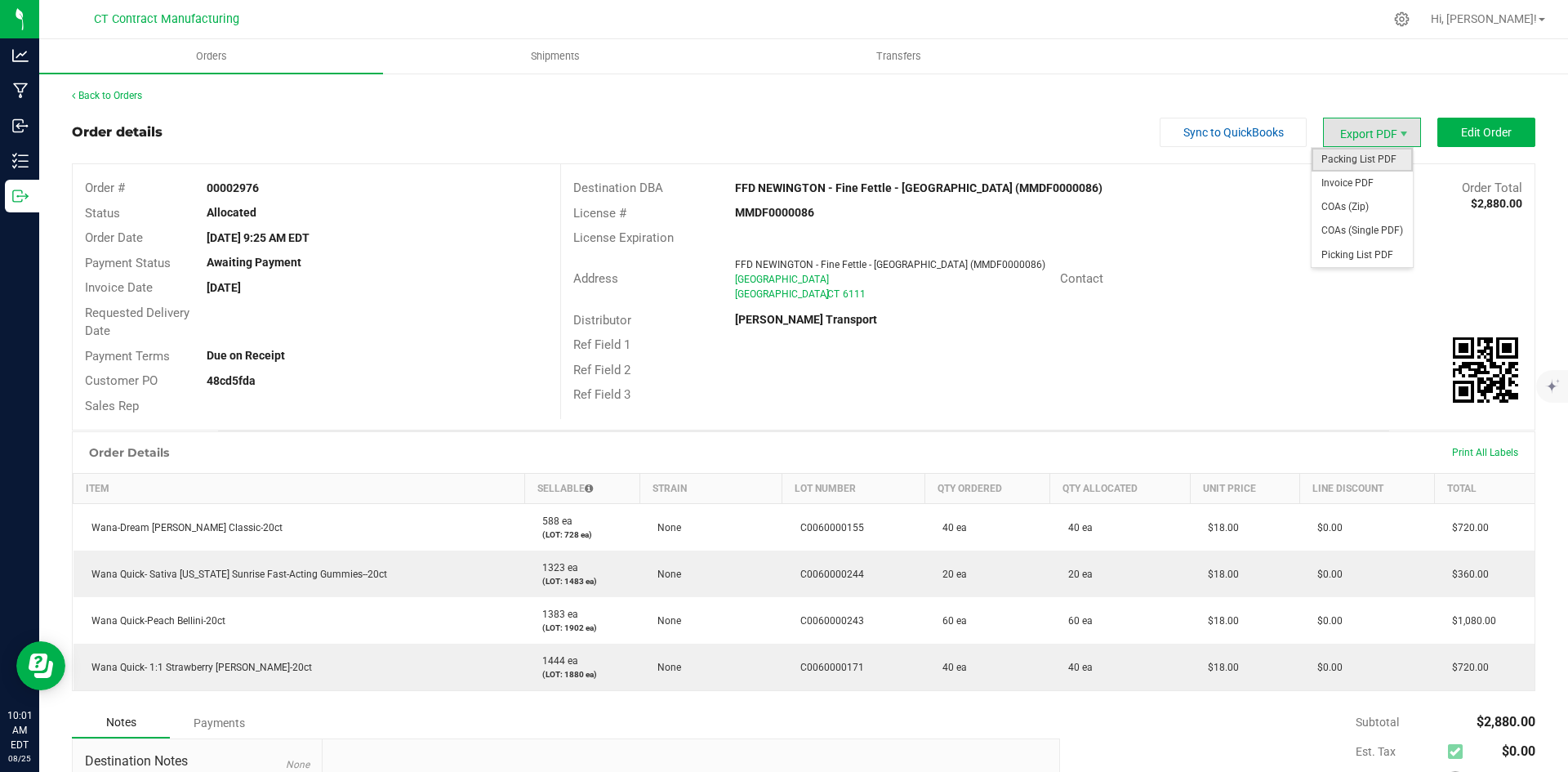
click at [1375, 158] on span "Packing List PDF" at bounding box center [1362, 159] width 101 height 23
click at [1379, 179] on span "Invoice PDF" at bounding box center [1362, 183] width 101 height 23
click at [118, 91] on link "Back to Orders" at bounding box center [107, 96] width 71 height 11
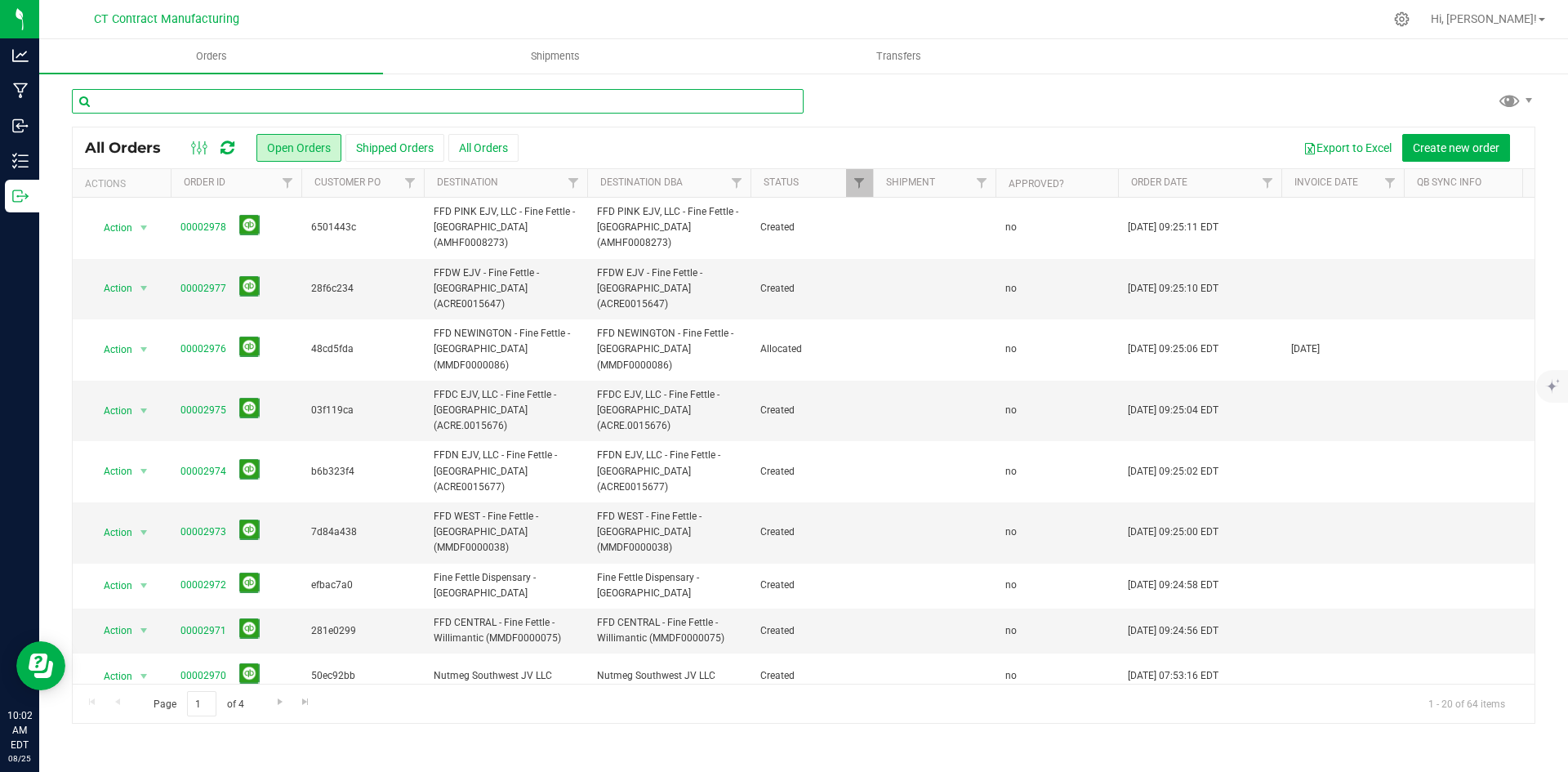
click at [278, 94] on input "text" at bounding box center [438, 101] width 732 height 24
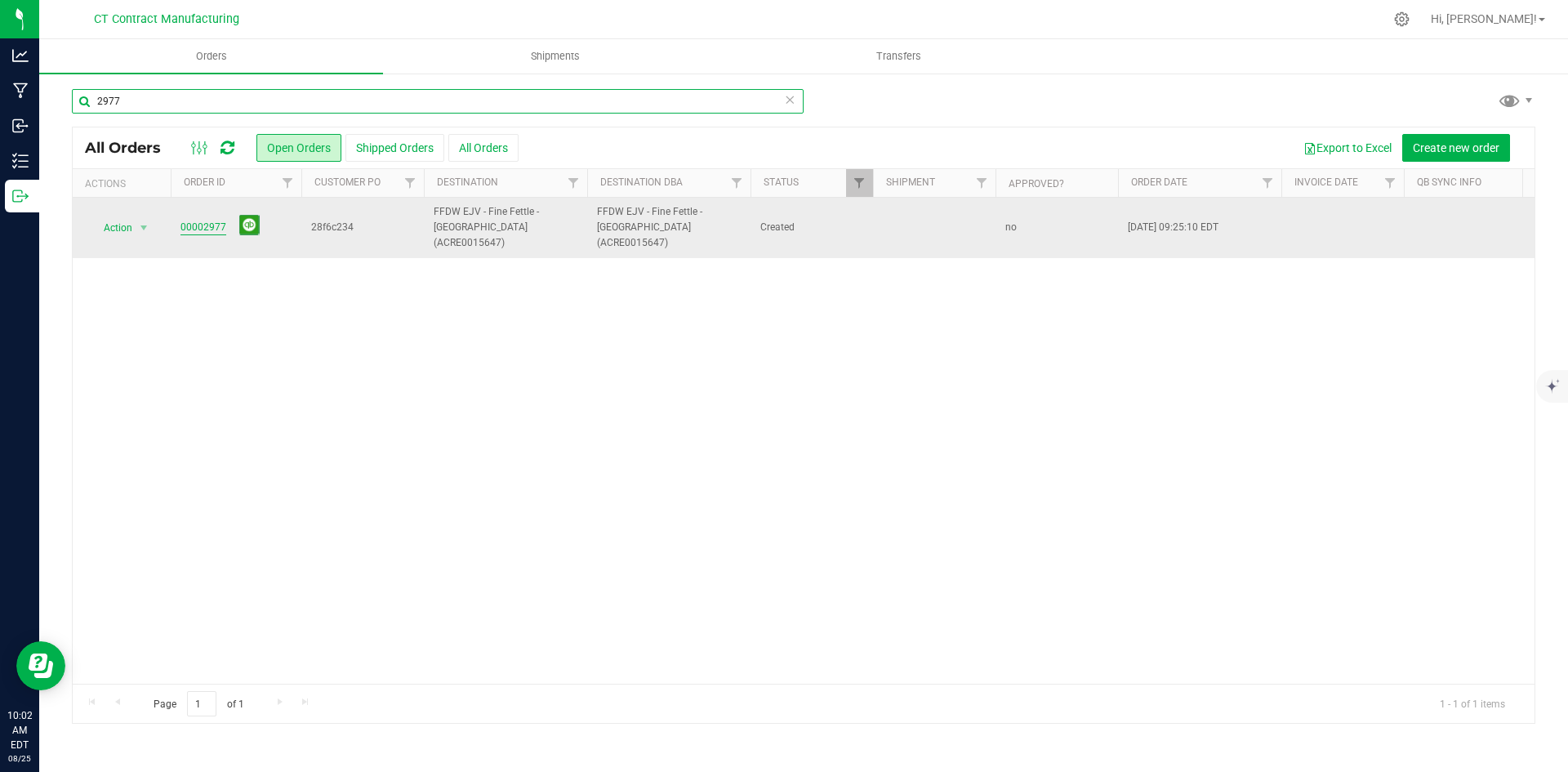
type input "2977"
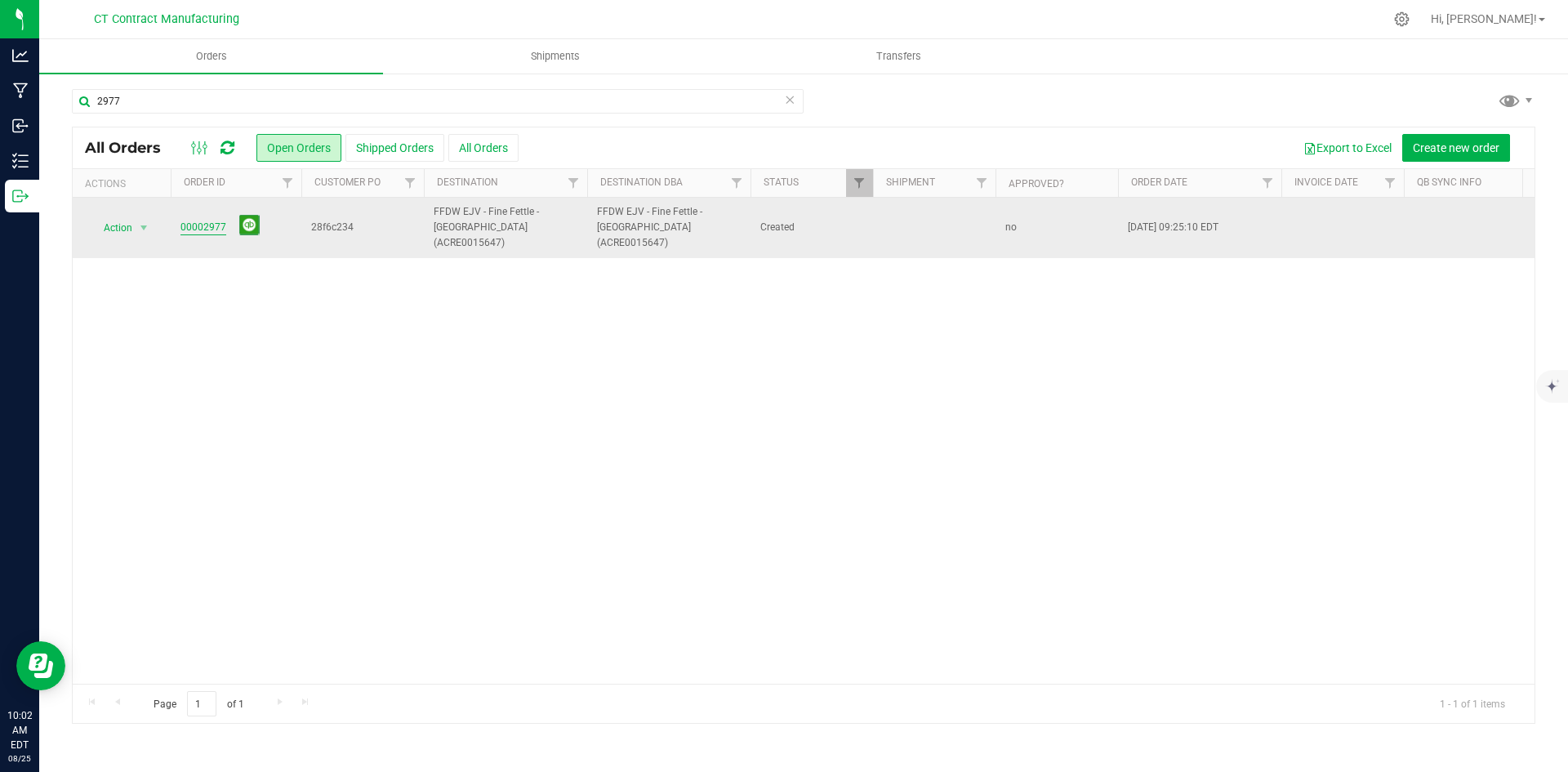
click at [208, 223] on link "00002977" at bounding box center [203, 227] width 46 height 16
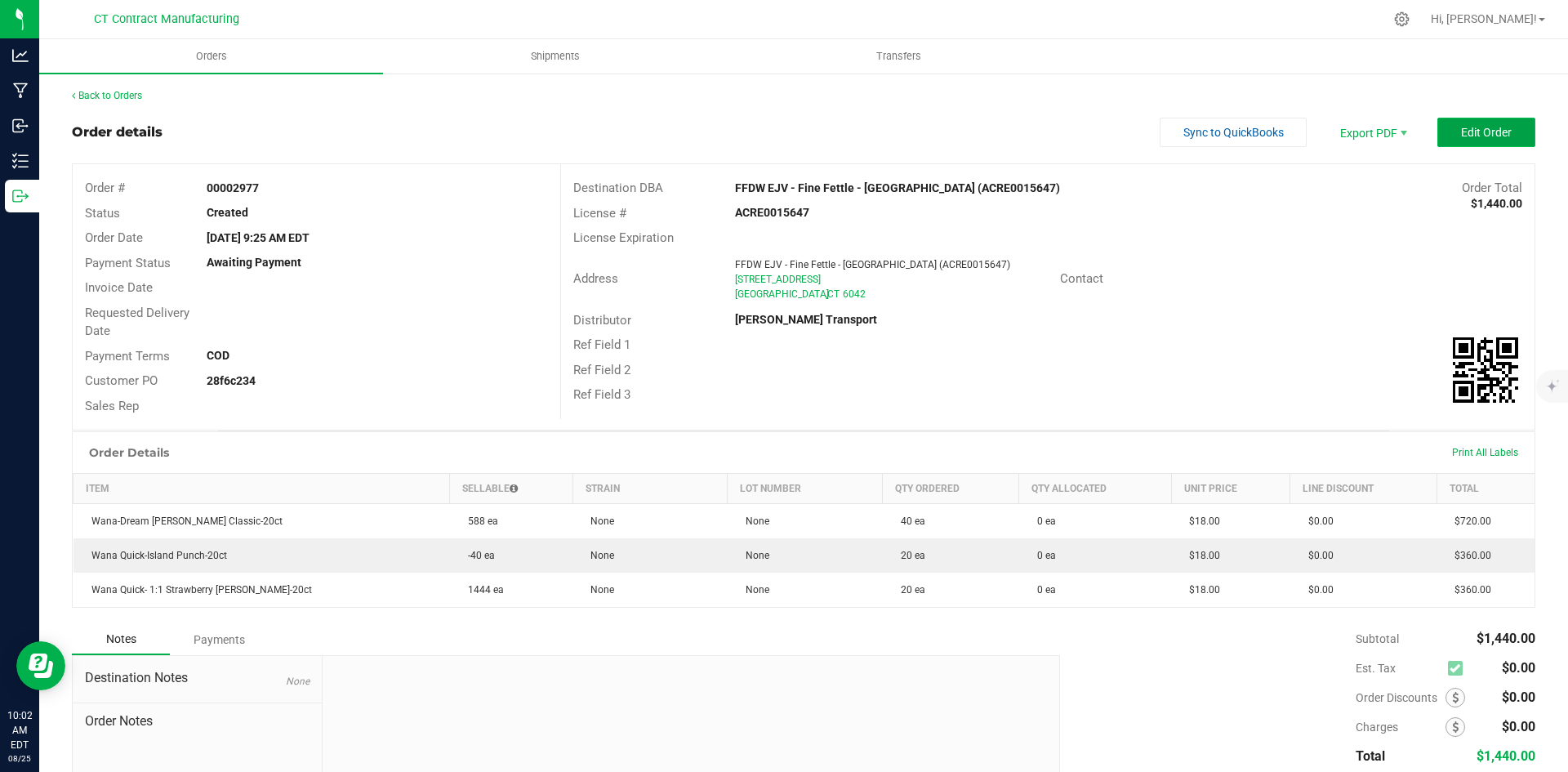
click at [1460, 133] on span "Edit Order" at bounding box center [1485, 132] width 50 height 13
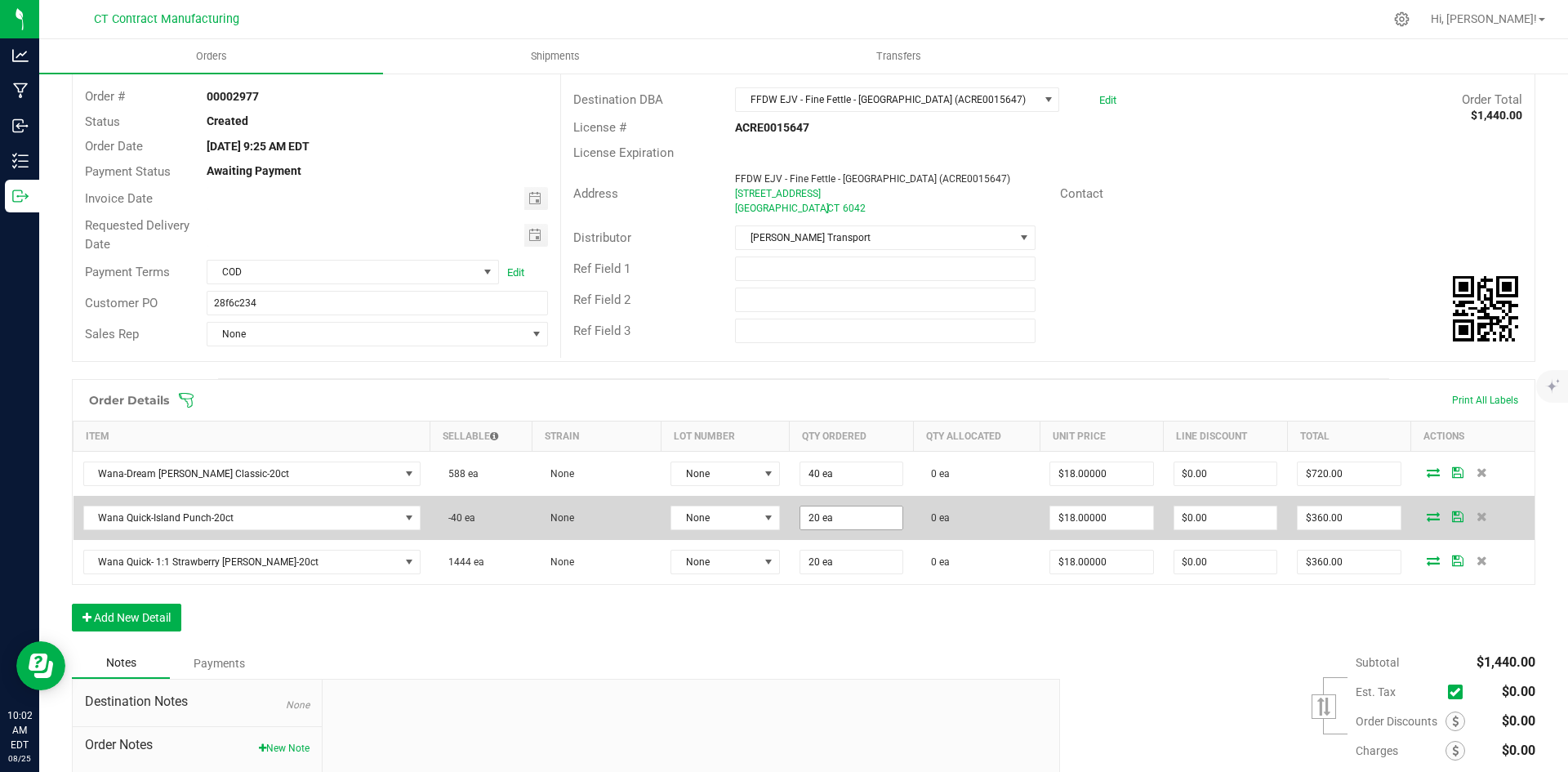
scroll to position [235, 0]
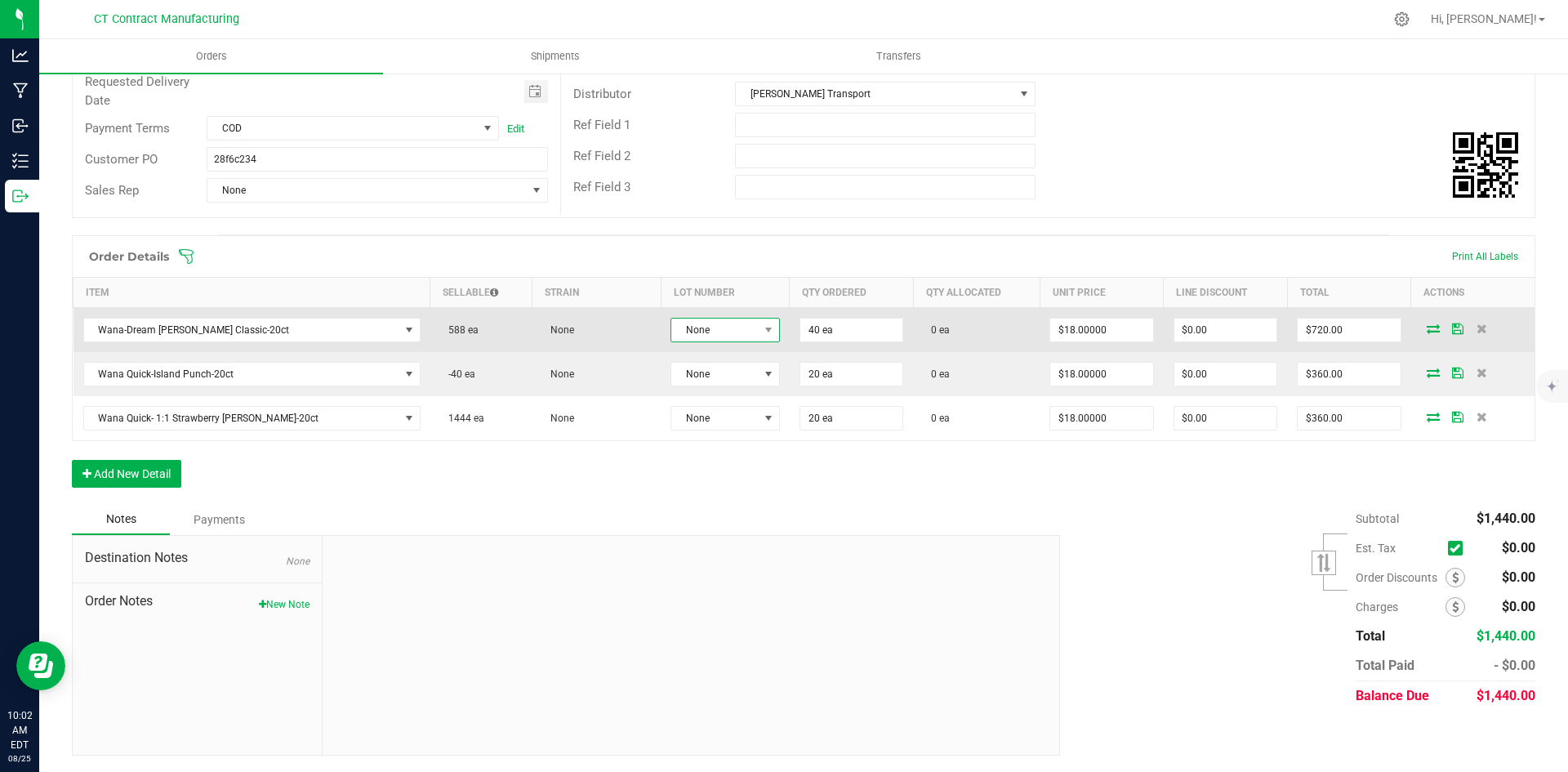
click at [706, 329] on span "None" at bounding box center [715, 330] width 87 height 23
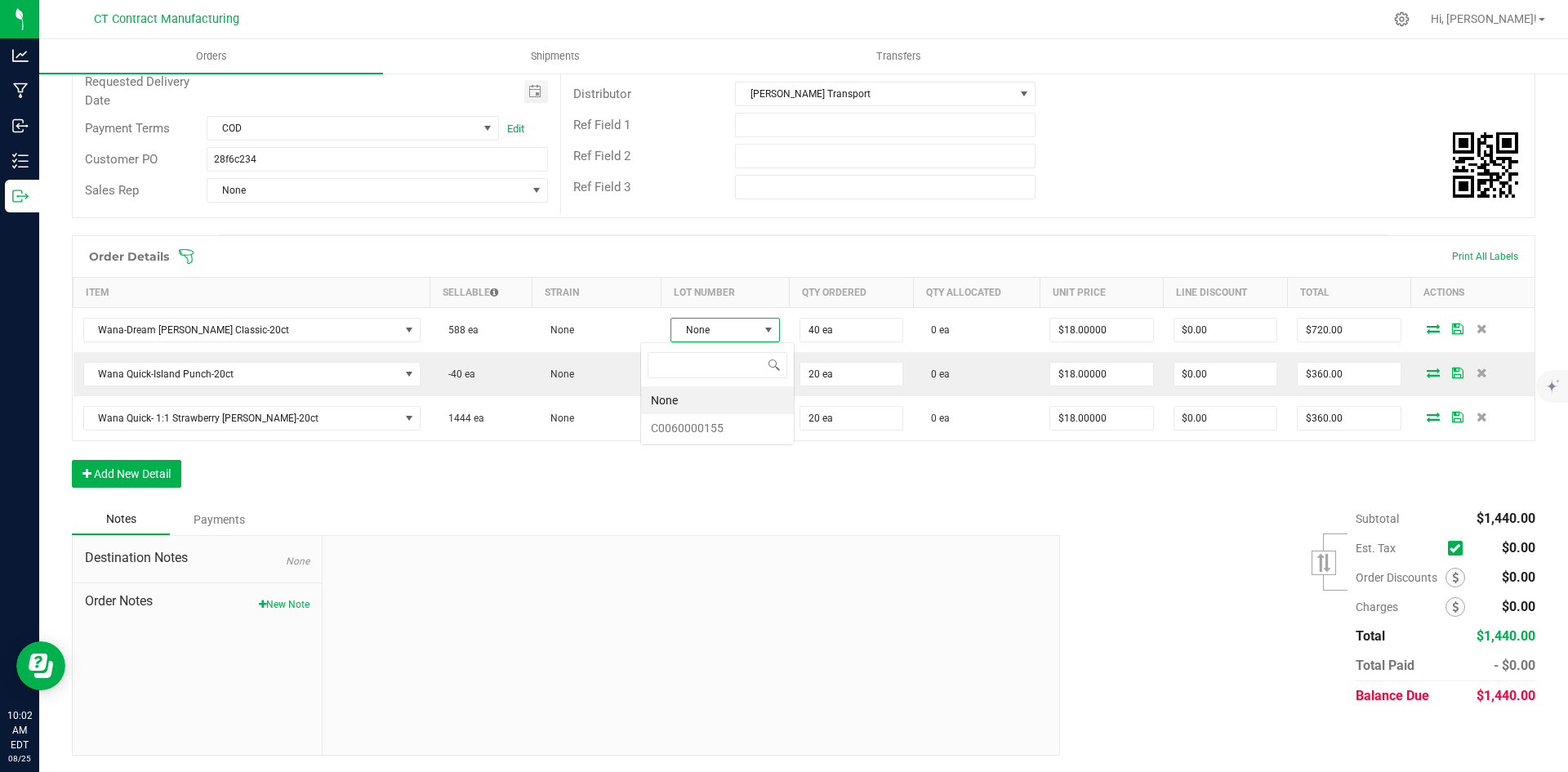
scroll to position [24, 111]
click at [726, 425] on li "C0060000155" at bounding box center [717, 428] width 152 height 28
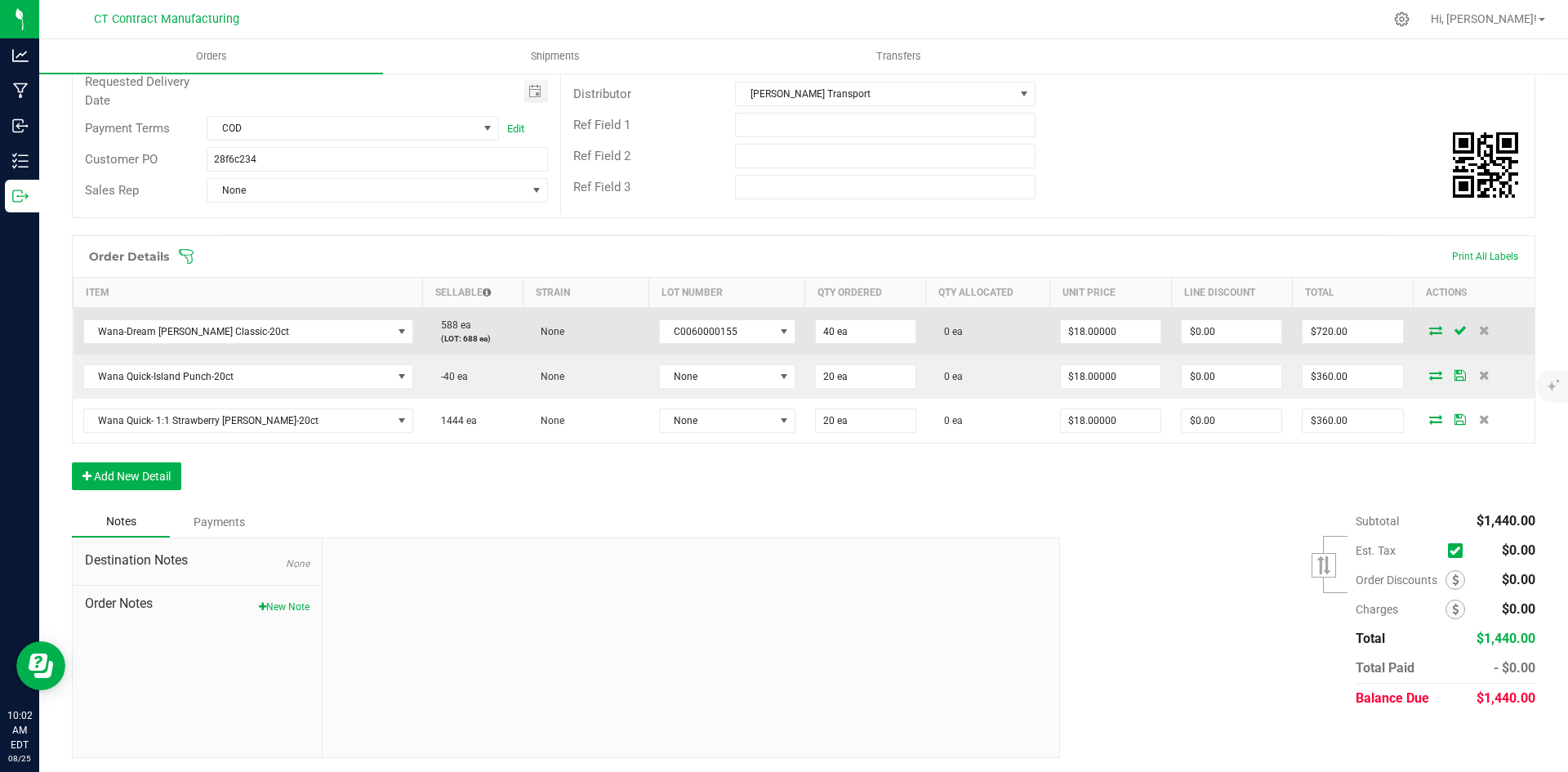
click at [1429, 328] on icon at bounding box center [1435, 330] width 13 height 10
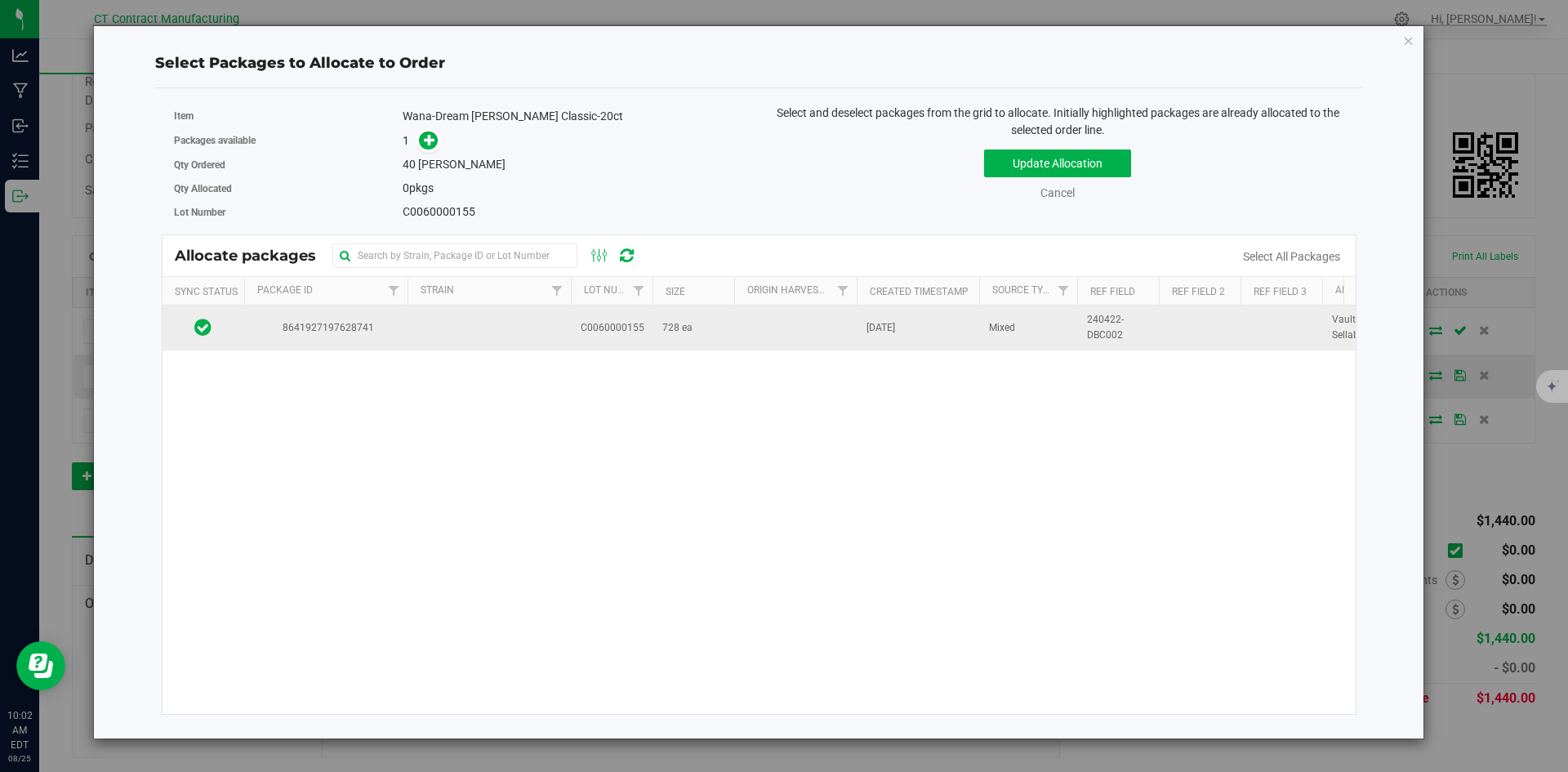
click at [468, 327] on td at bounding box center [490, 327] width 163 height 44
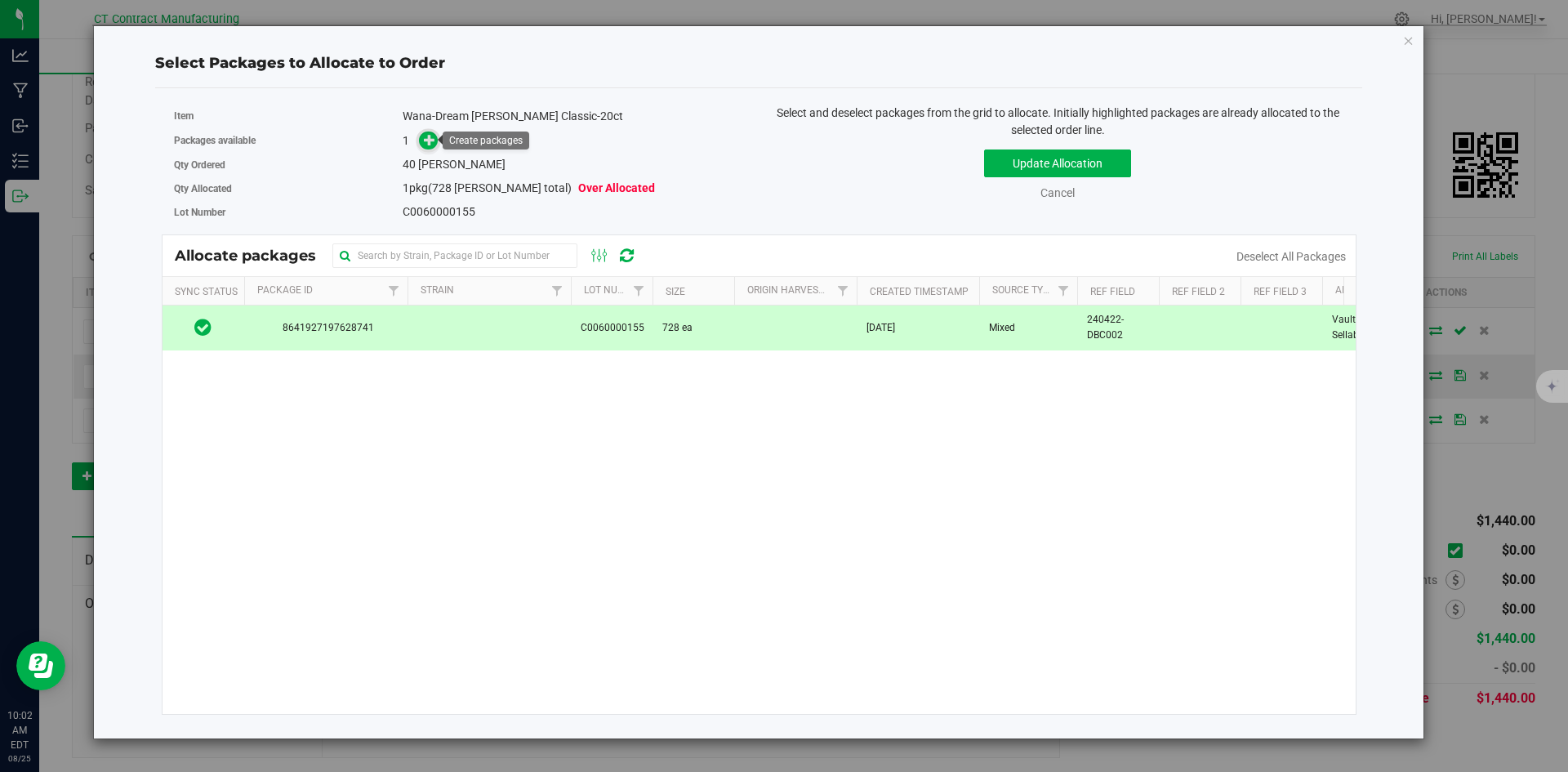
click at [428, 141] on icon at bounding box center [429, 139] width 11 height 11
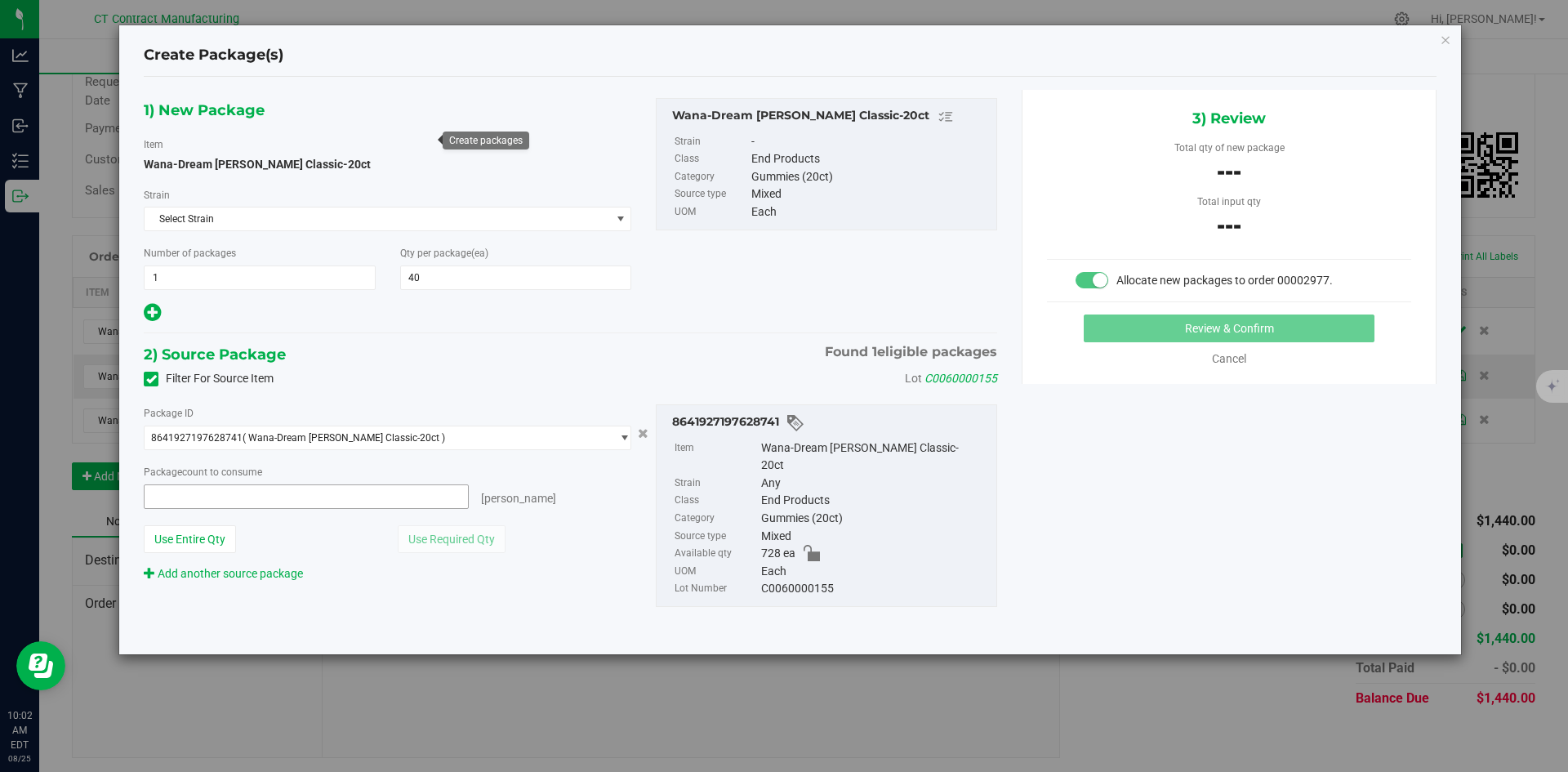
click at [359, 491] on span at bounding box center [307, 496] width 325 height 24
type input "40"
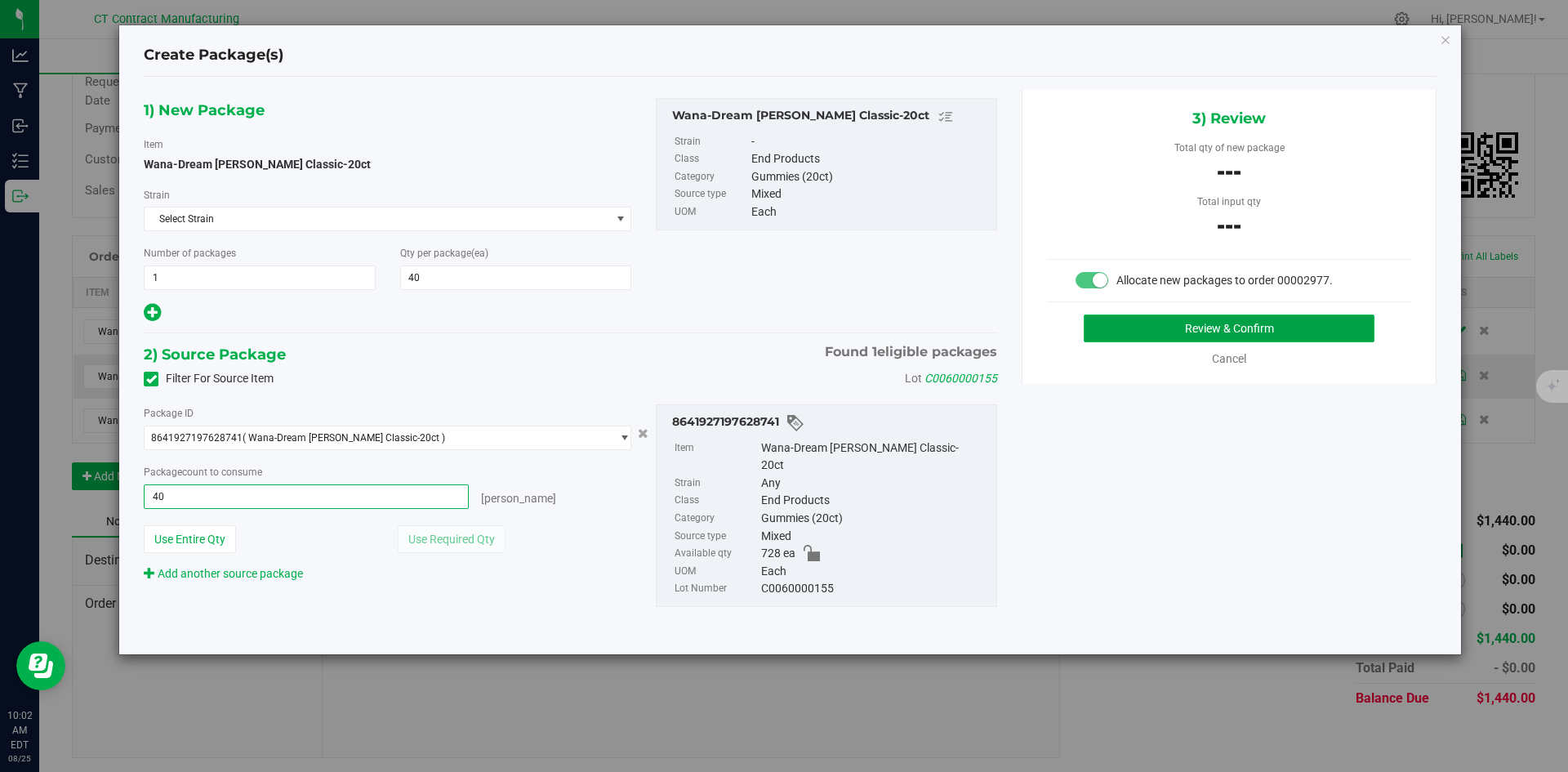
type input "40 ea"
click at [1116, 324] on button "Review & Confirm" at bounding box center [1228, 328] width 291 height 28
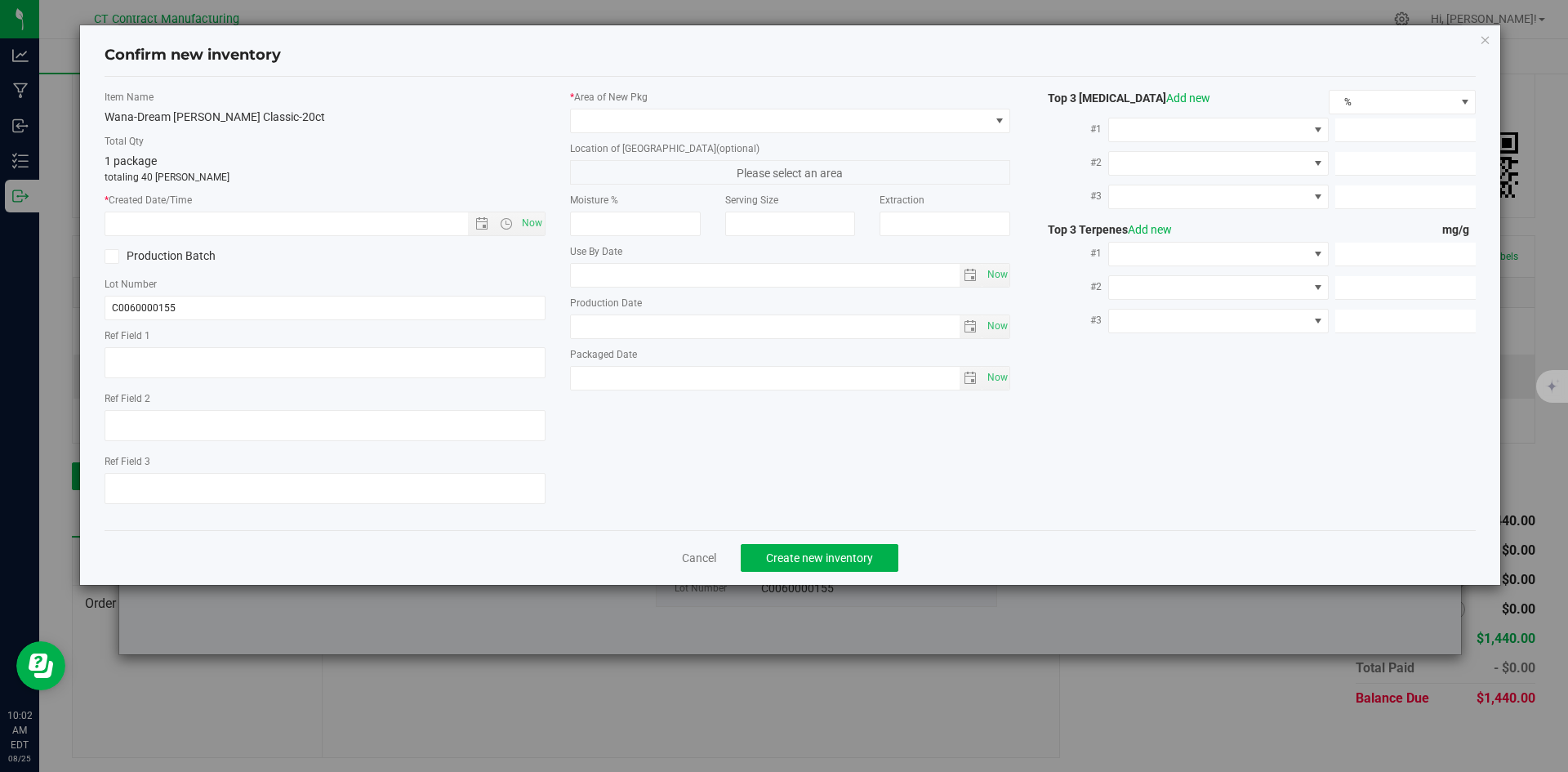
type textarea "240422-DBC002"
click at [525, 224] on span "Now" at bounding box center [531, 223] width 28 height 23
type input "8/25/2025 10:02 AM"
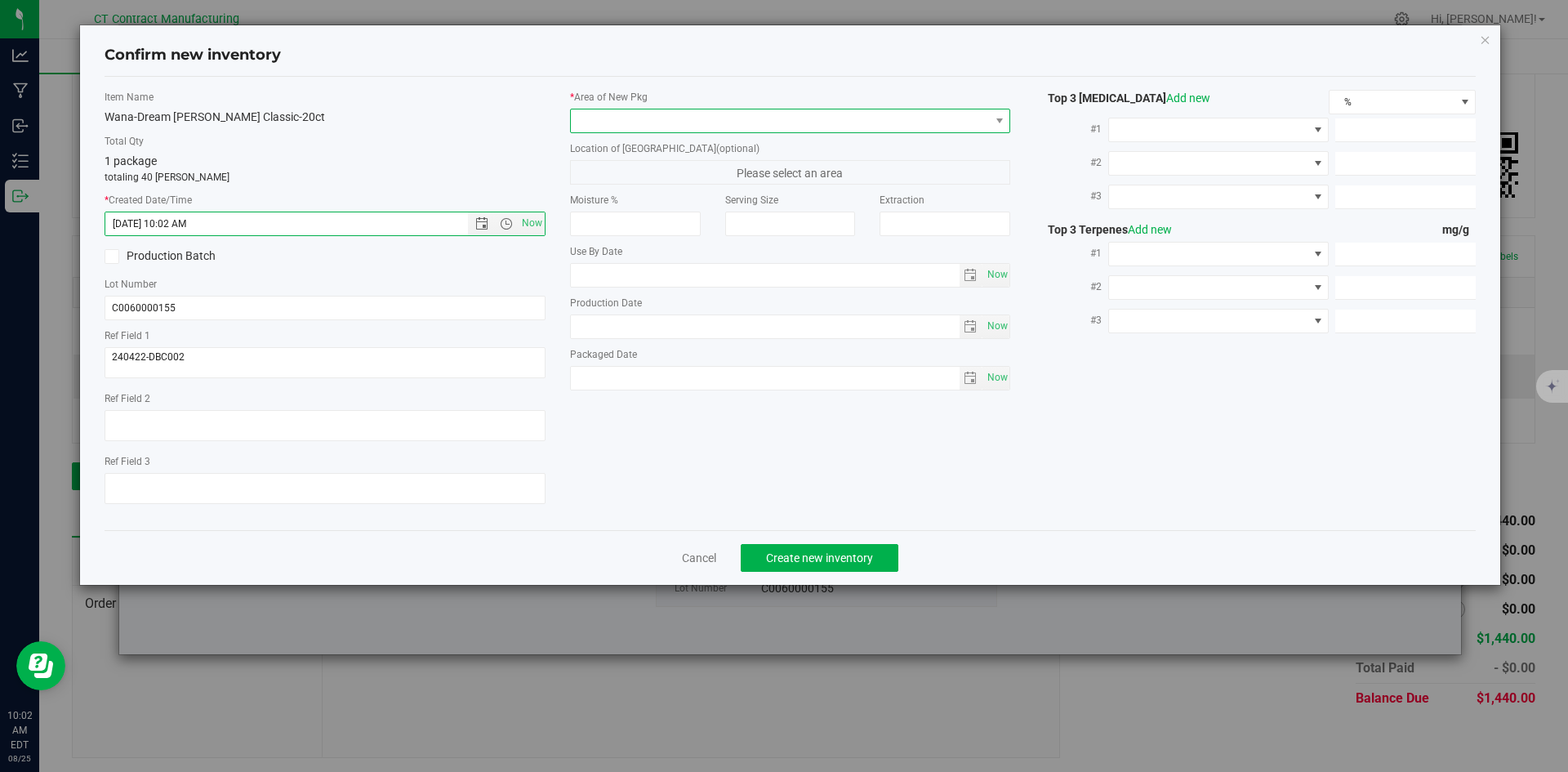
click at [597, 124] on span at bounding box center [779, 121] width 419 height 23
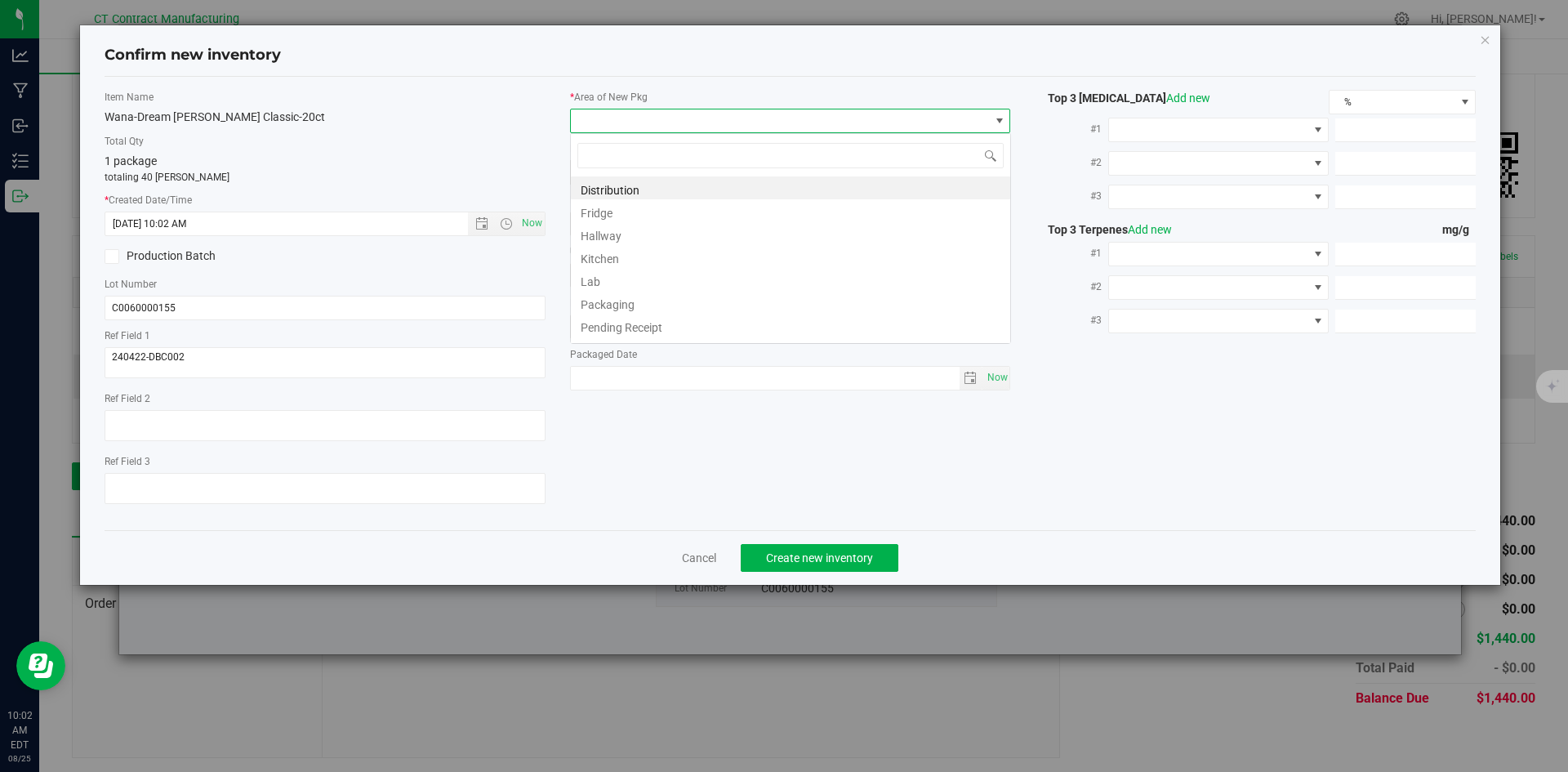
scroll to position [24, 441]
click at [612, 187] on li "Distribution" at bounding box center [790, 188] width 439 height 23
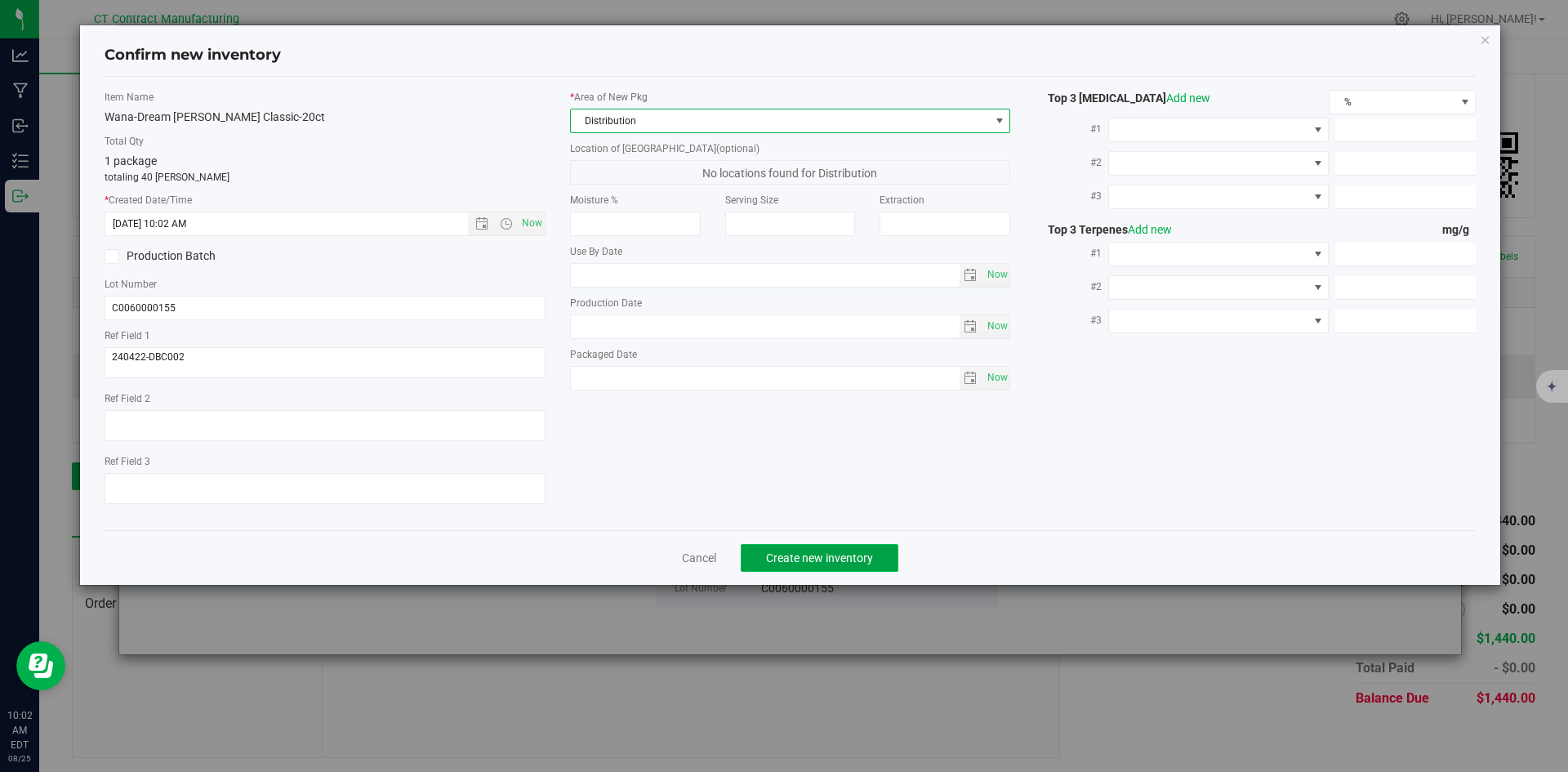
click at [876, 565] on button "Create new inventory" at bounding box center [819, 557] width 158 height 28
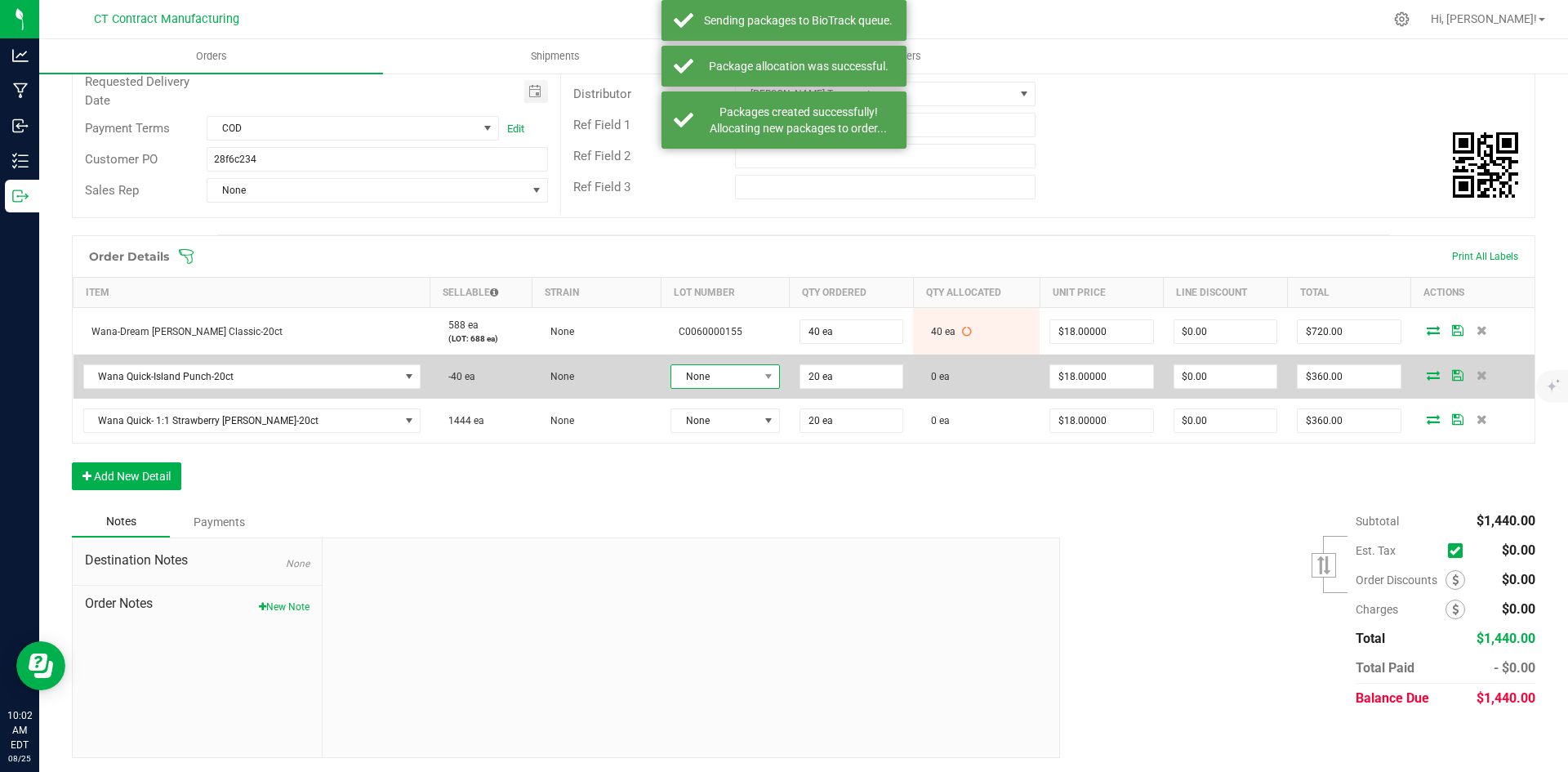
click at [717, 380] on span "None" at bounding box center [715, 376] width 87 height 23
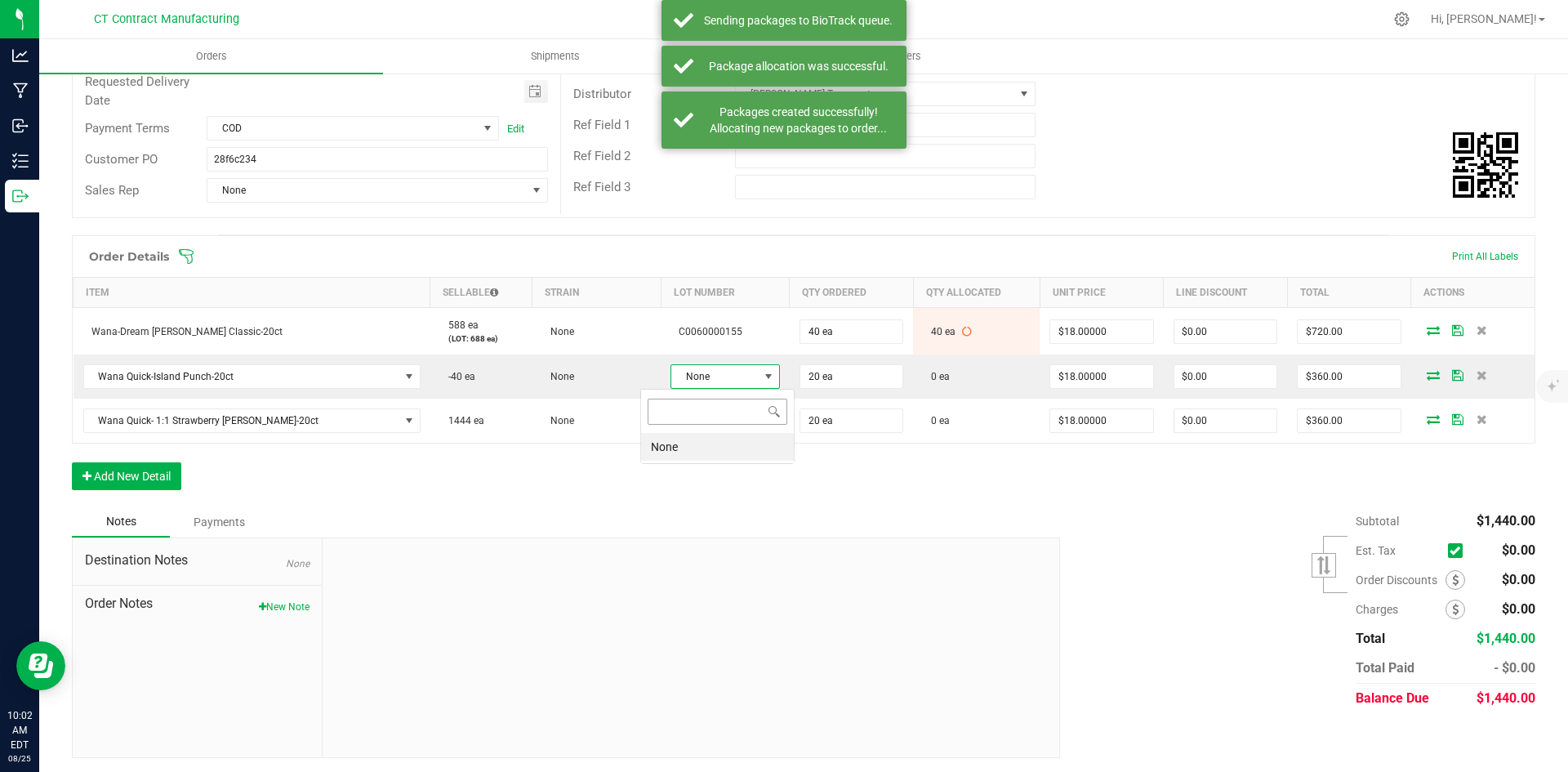
scroll to position [24, 111]
click at [738, 498] on div "Order Details Print All Labels Item Sellable Strain Lot Number Qty Ordered Qty …" at bounding box center [803, 371] width 1463 height 271
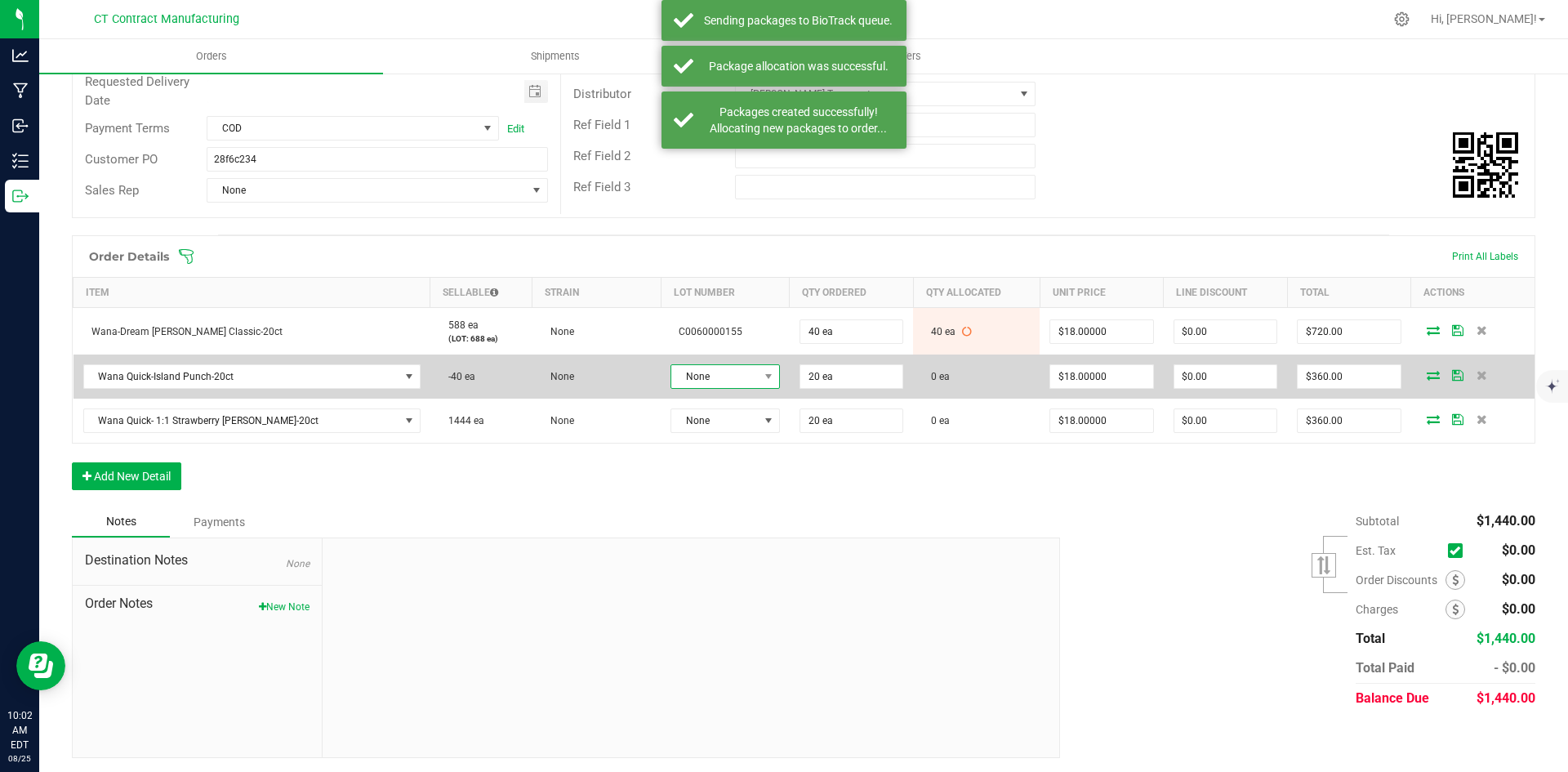
click at [720, 369] on span "None" at bounding box center [715, 376] width 87 height 23
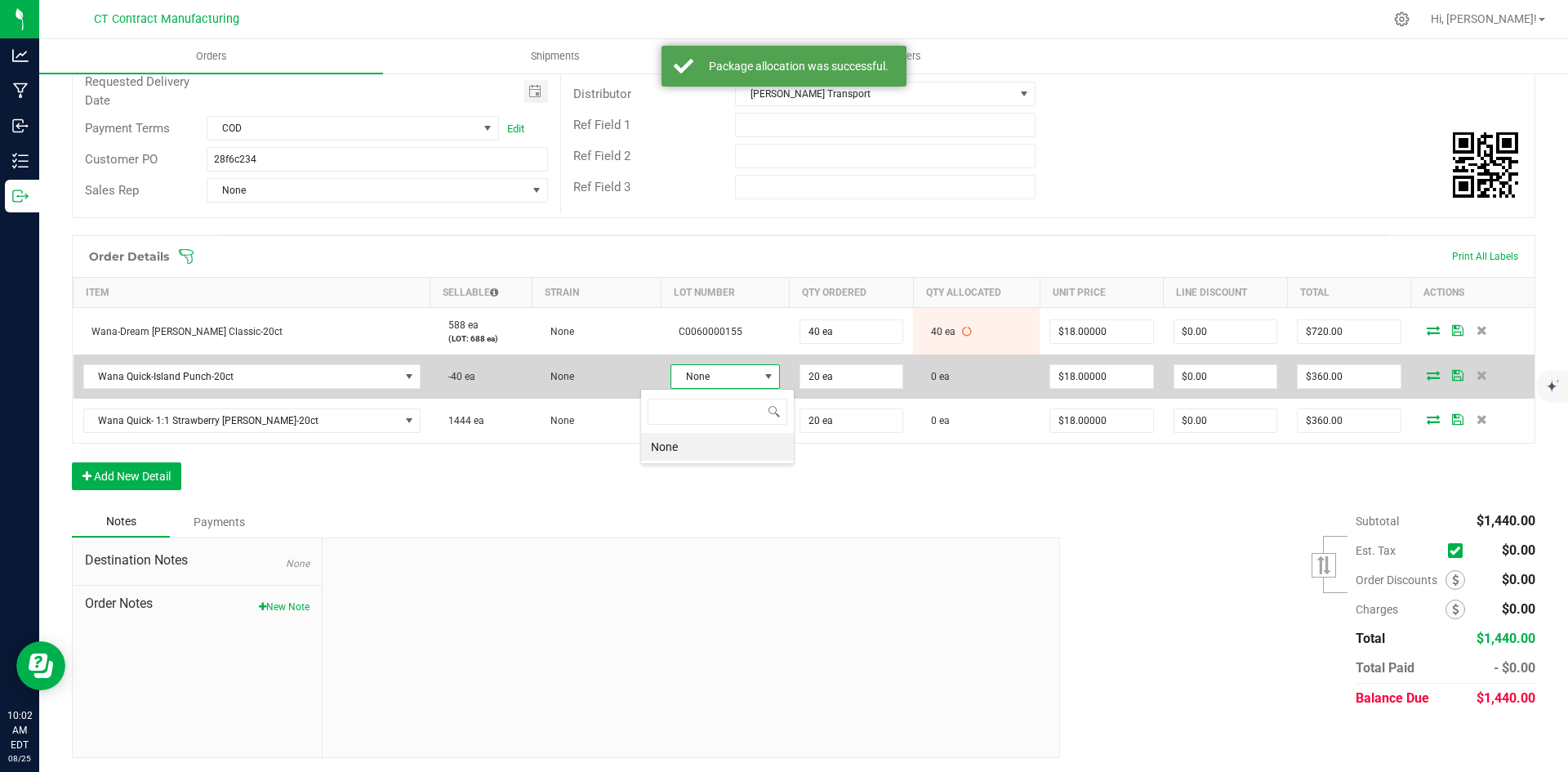
click at [720, 369] on span "None" at bounding box center [715, 376] width 87 height 23
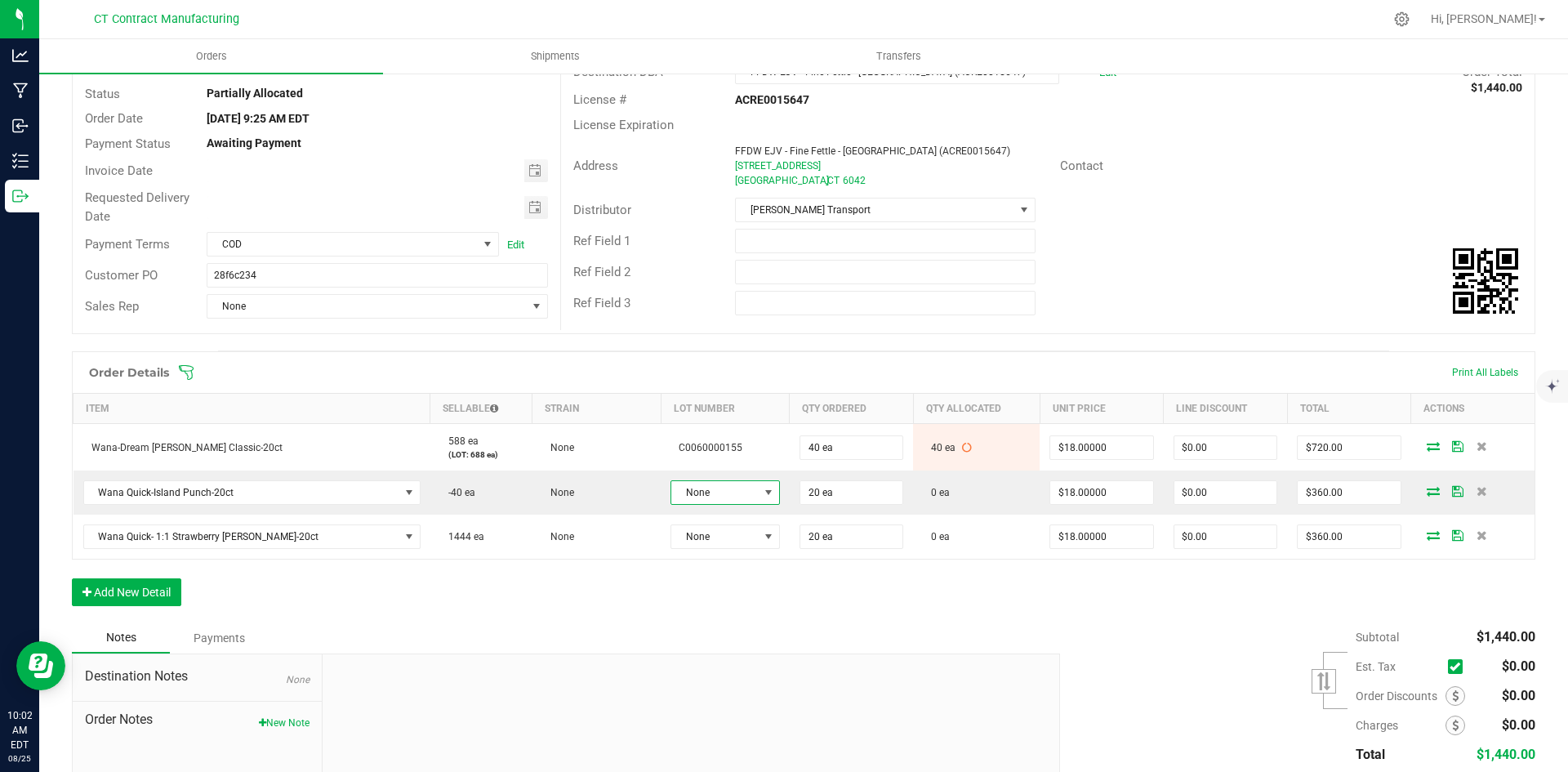
scroll to position [0, 0]
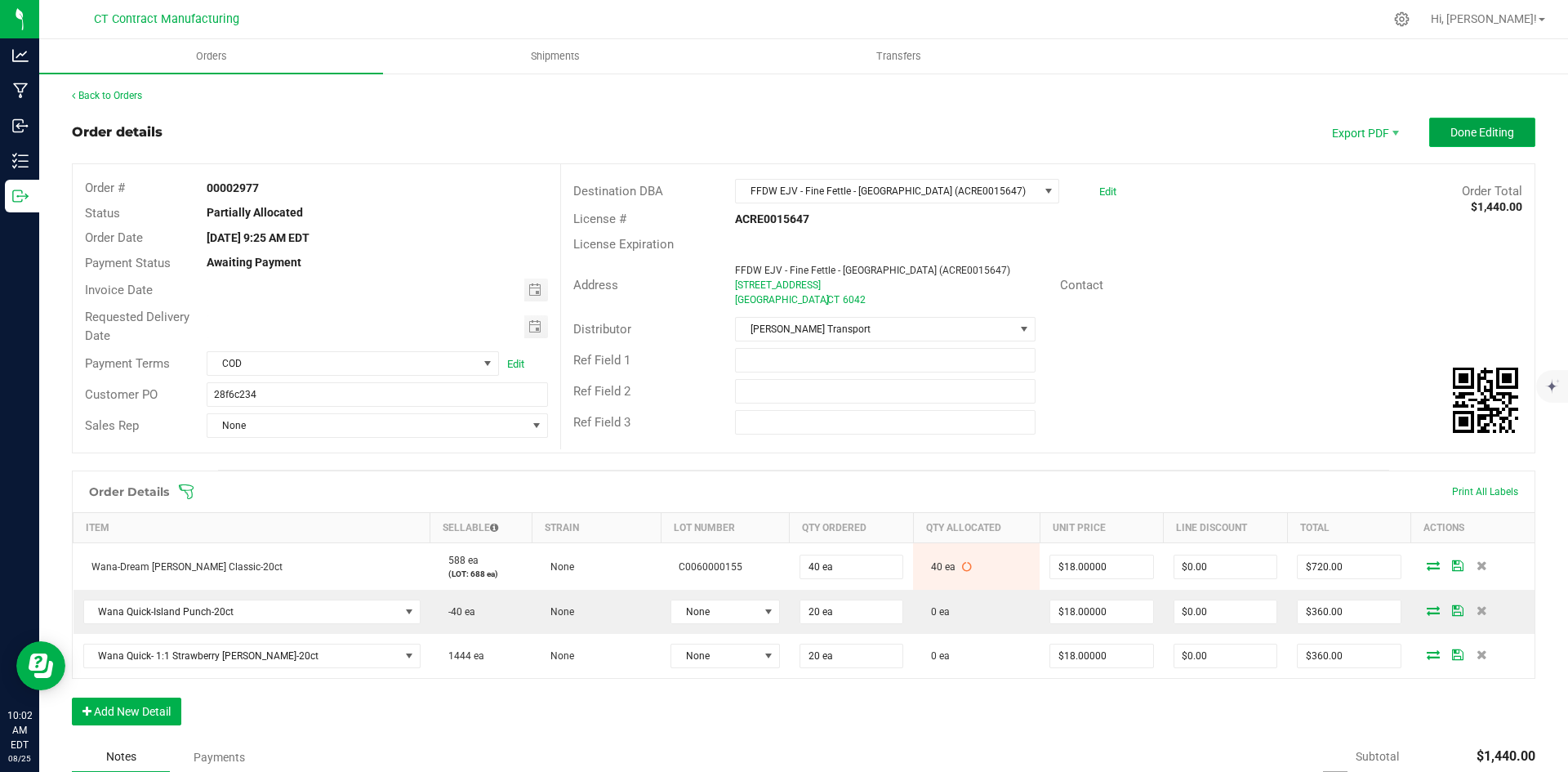
click at [1450, 134] on span "Done Editing" at bounding box center [1482, 132] width 64 height 13
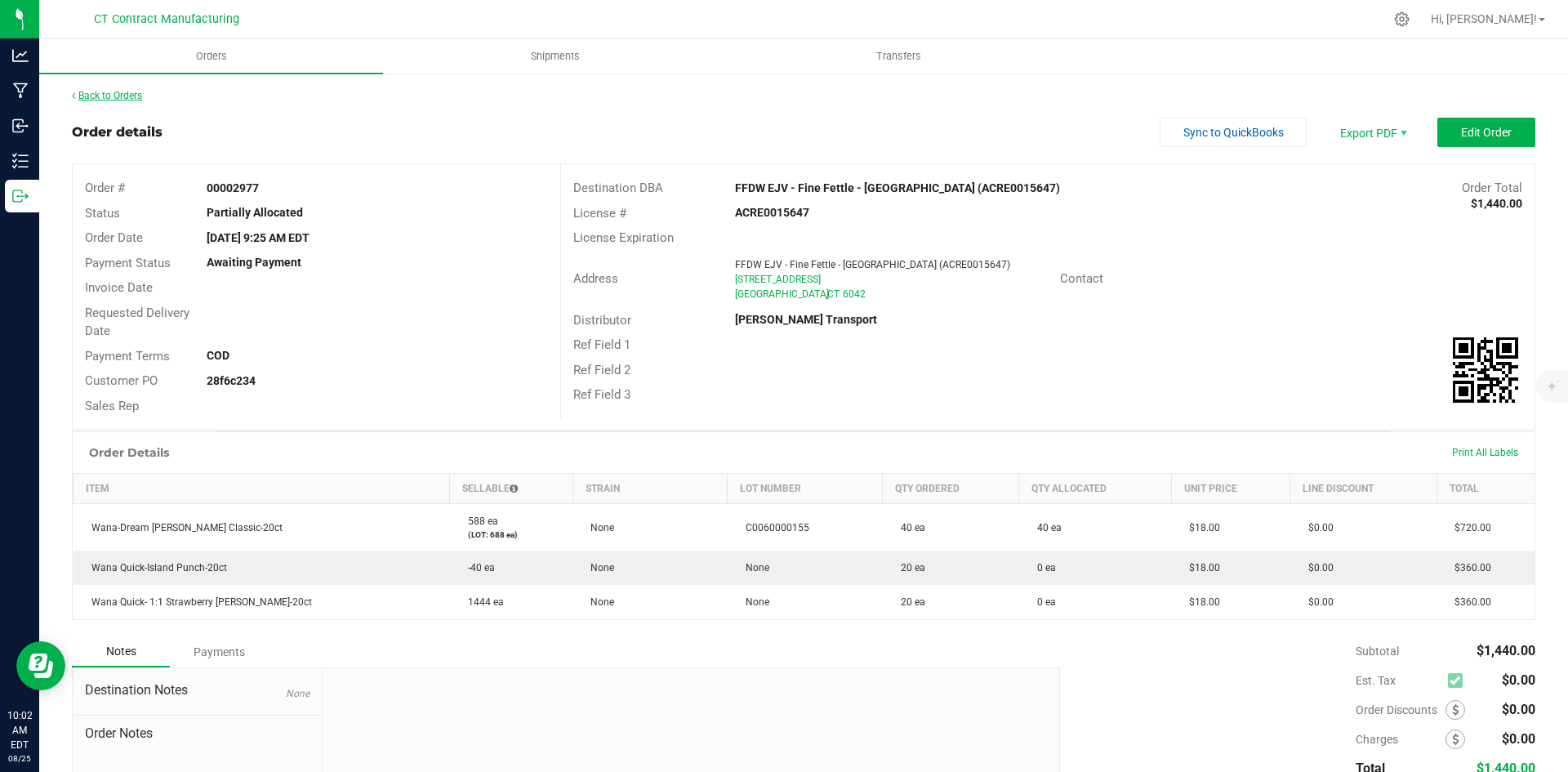
click at [127, 94] on link "Back to Orders" at bounding box center [107, 96] width 71 height 11
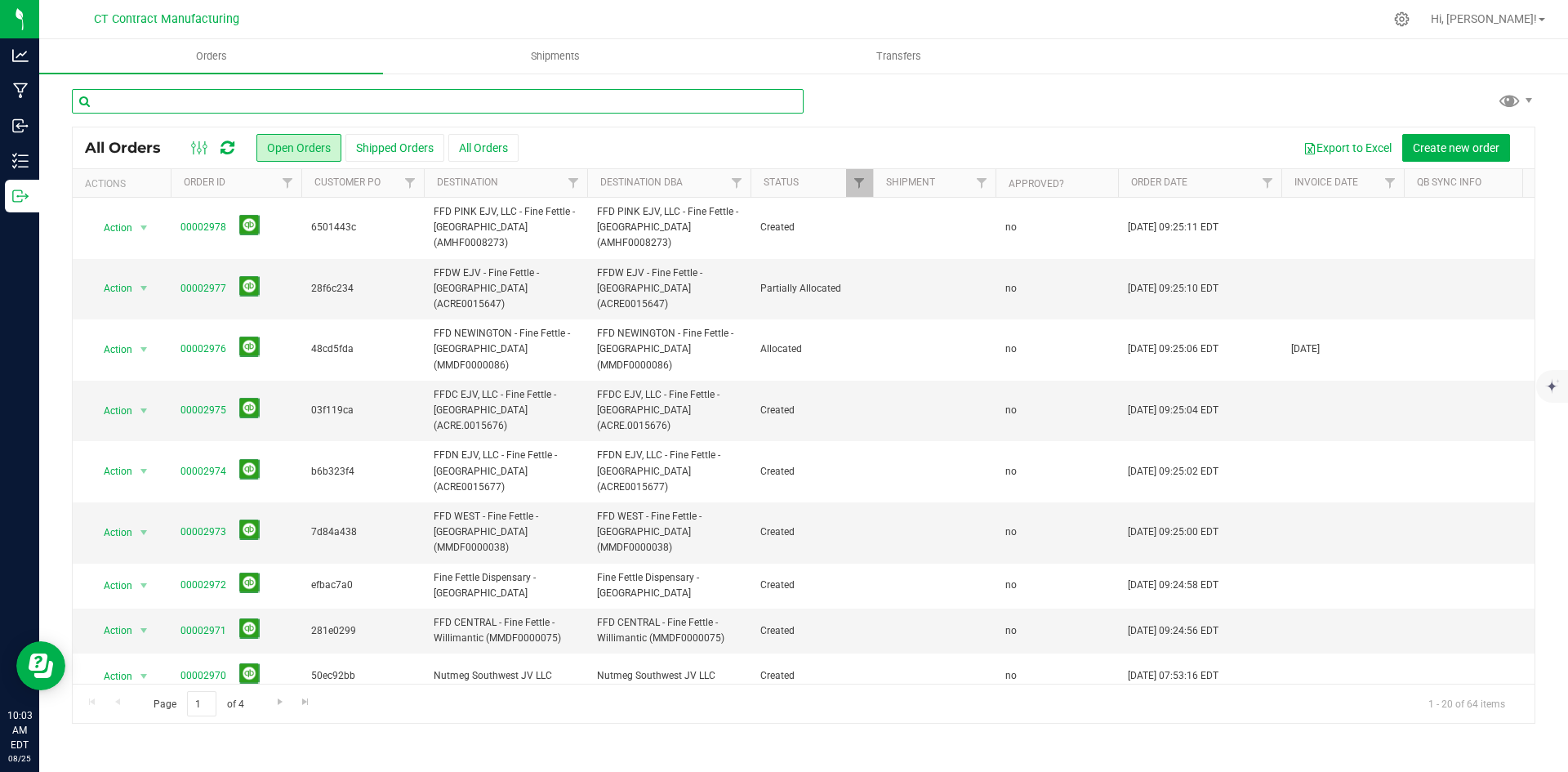
click at [245, 104] on input "text" at bounding box center [438, 101] width 732 height 24
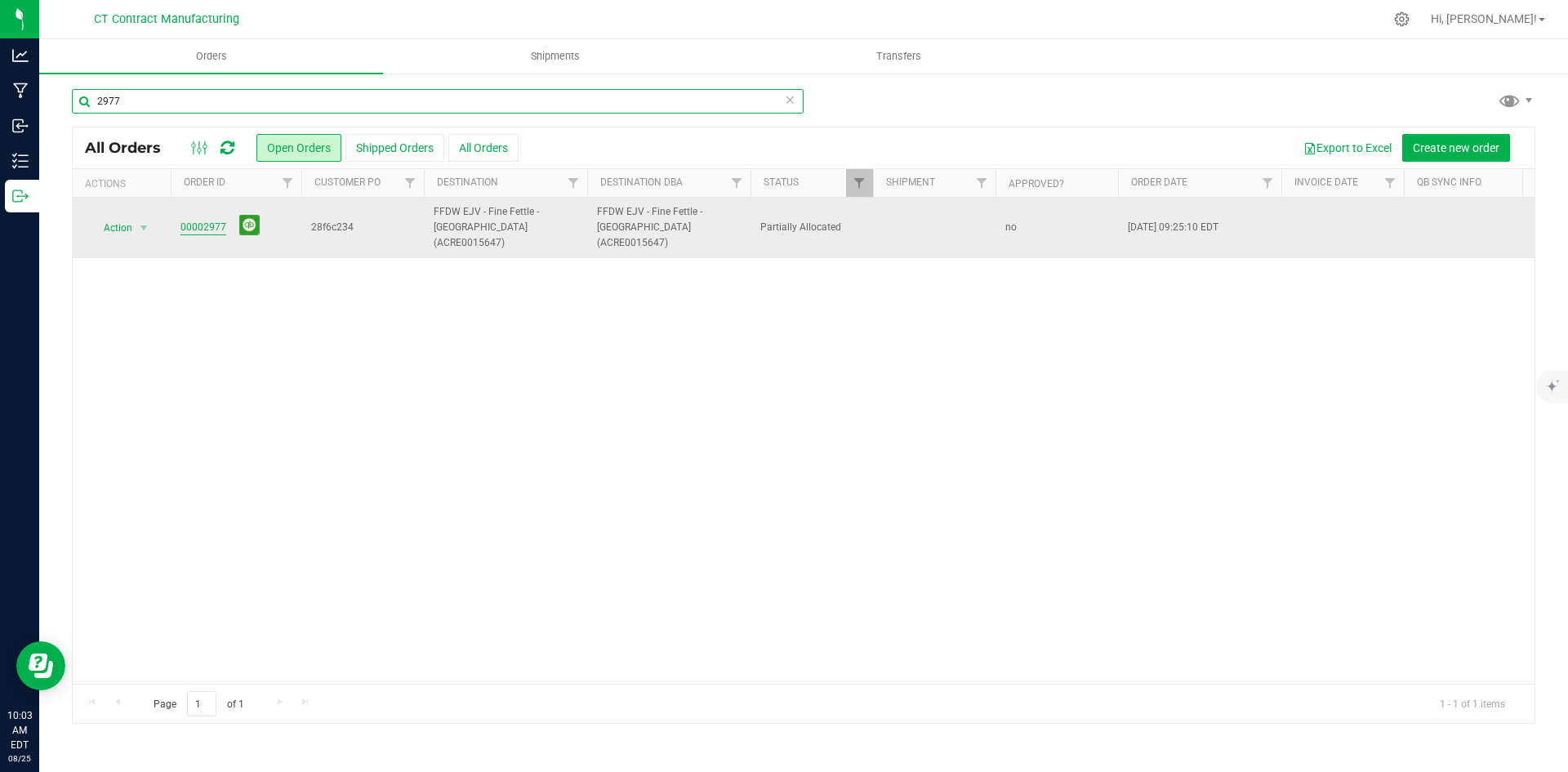
type input "2977"
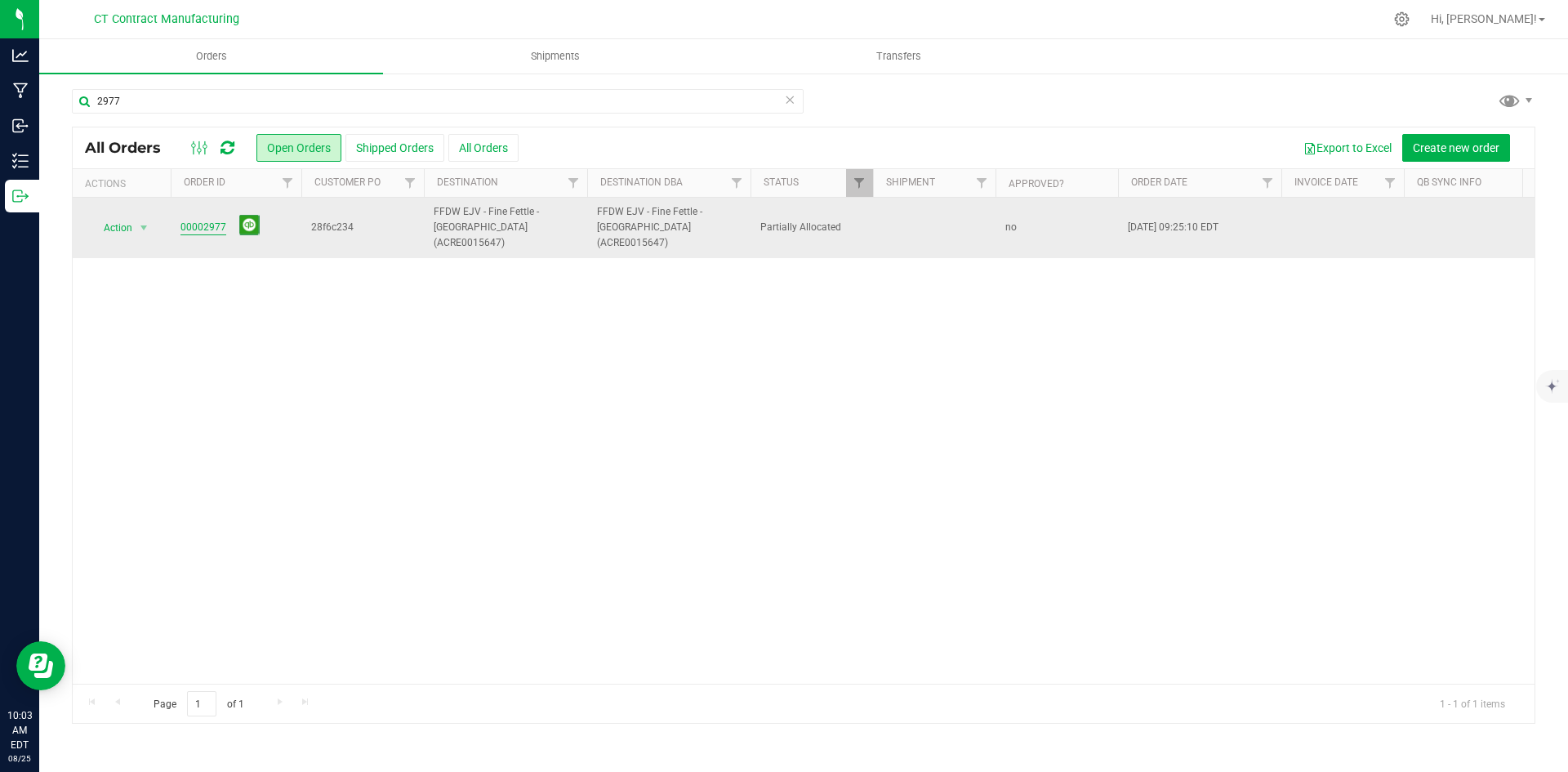
click at [218, 219] on link "00002977" at bounding box center [203, 227] width 46 height 16
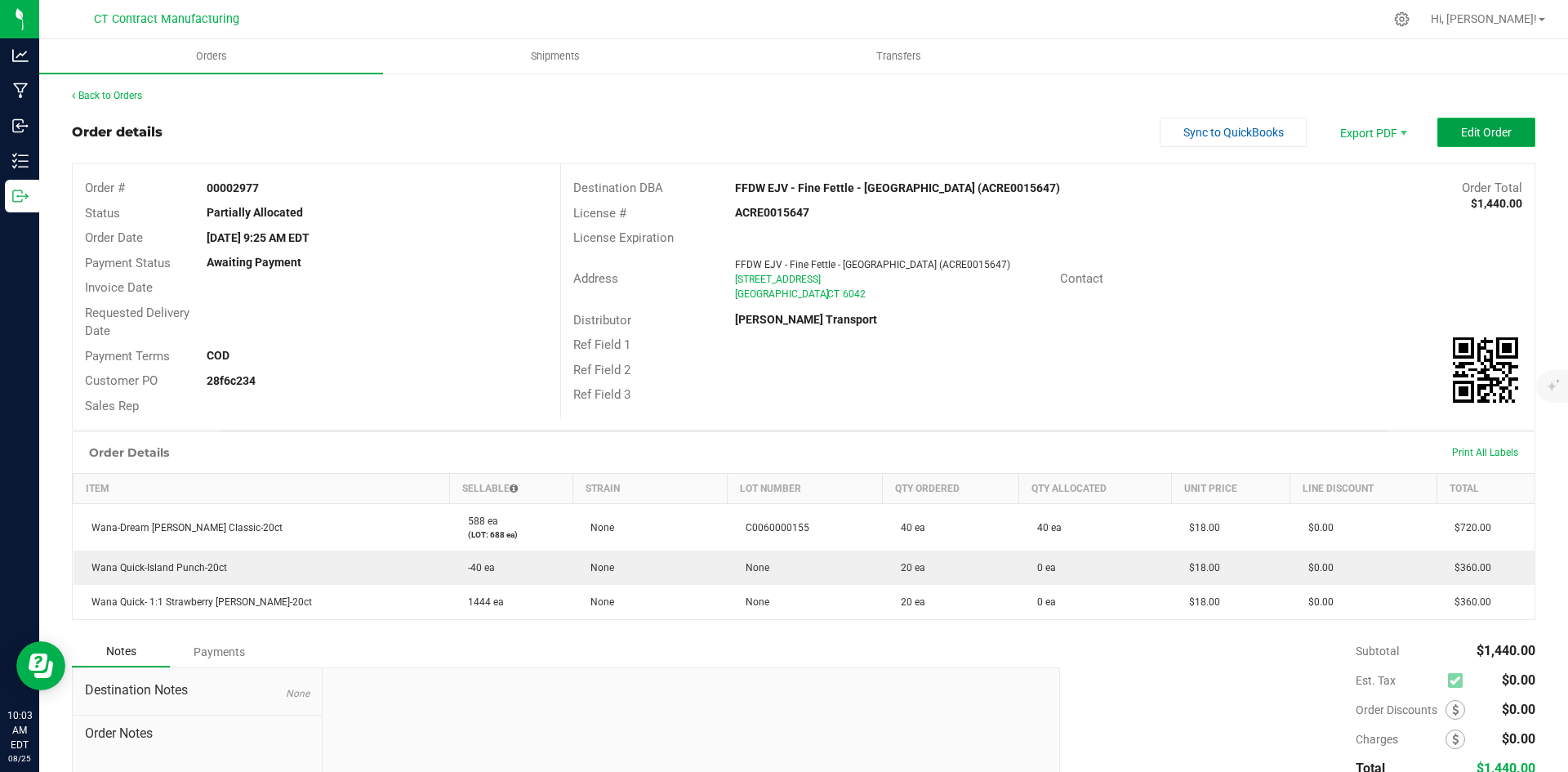
click at [1468, 130] on span "Edit Order" at bounding box center [1485, 132] width 50 height 13
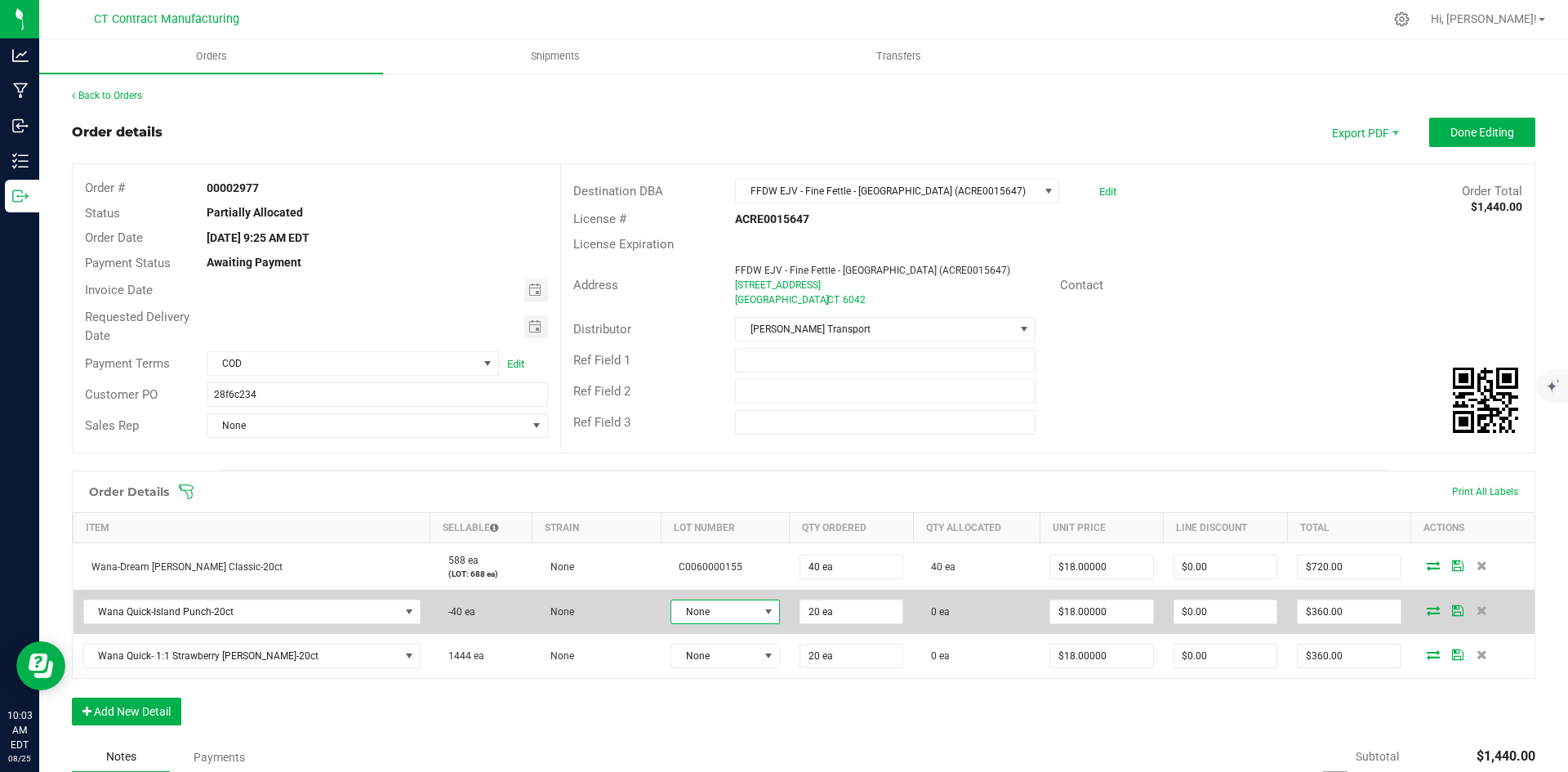
click at [762, 609] on span at bounding box center [768, 611] width 13 height 13
click at [242, 611] on span "Wana Quick-Island Punch-20ct" at bounding box center [242, 611] width 315 height 23
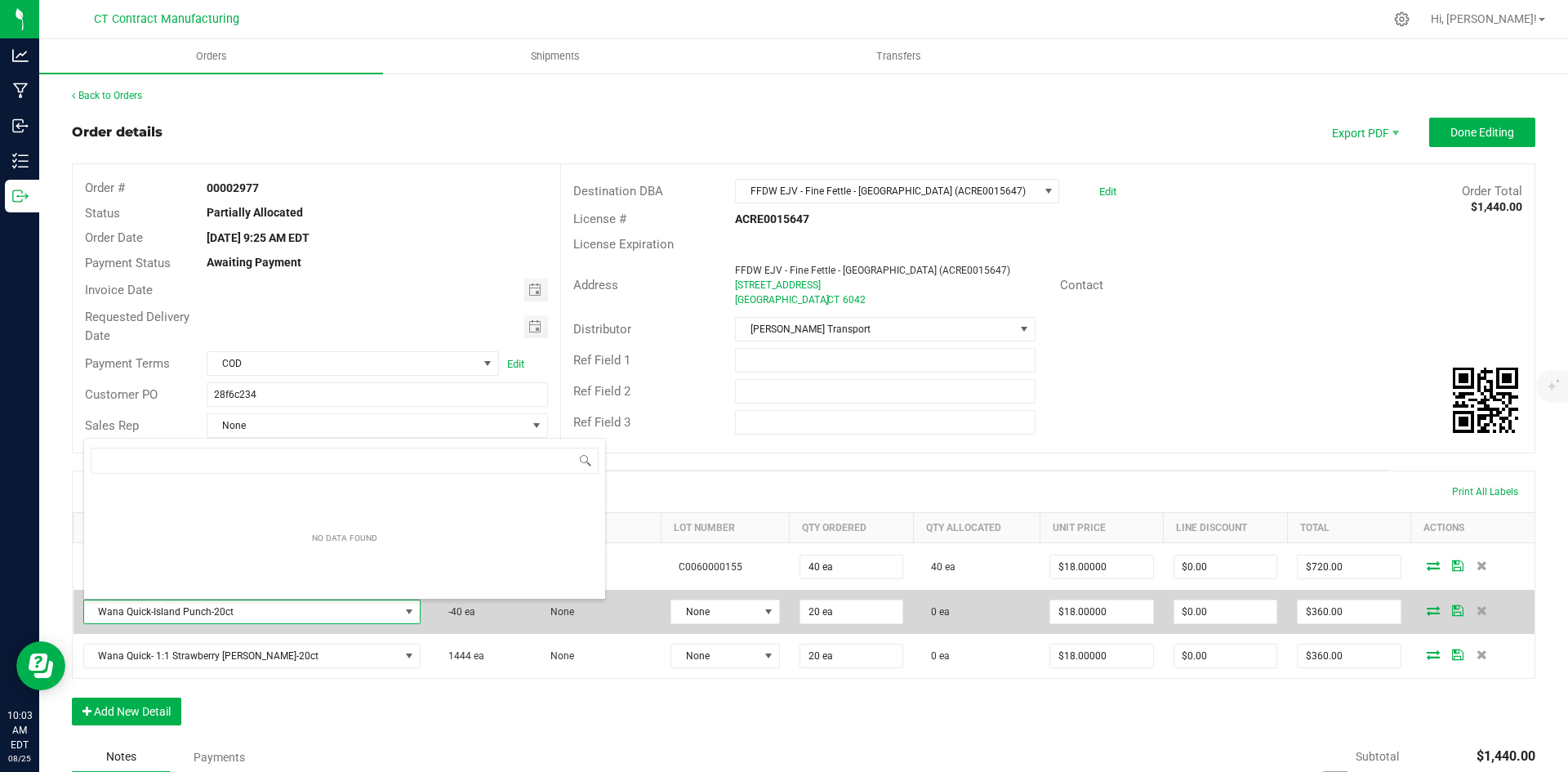
scroll to position [24, 298]
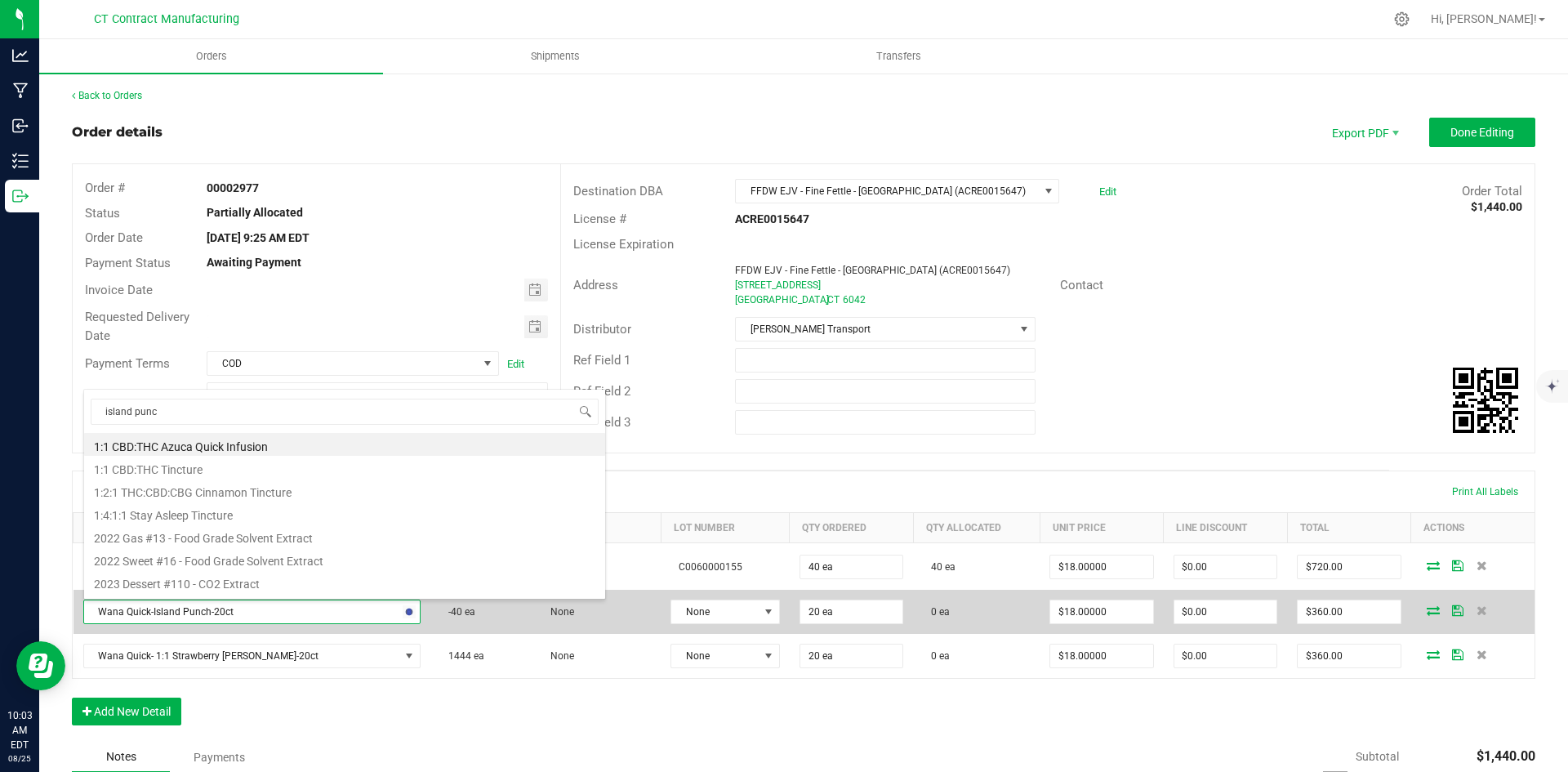
type input "island punch"
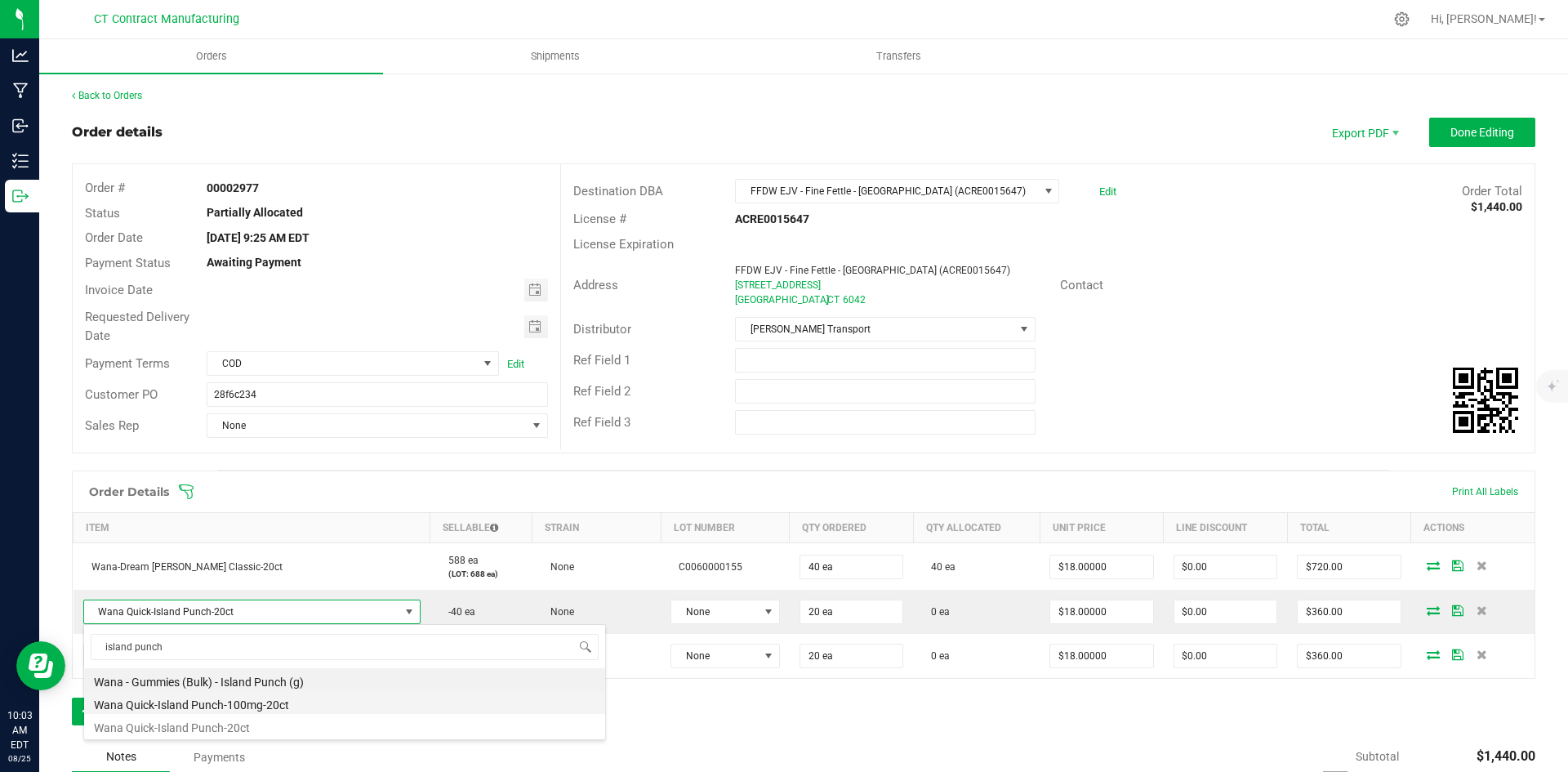
click at [292, 705] on li "Wana Quick-Island Punch-100mg-20ct" at bounding box center [345, 702] width 521 height 23
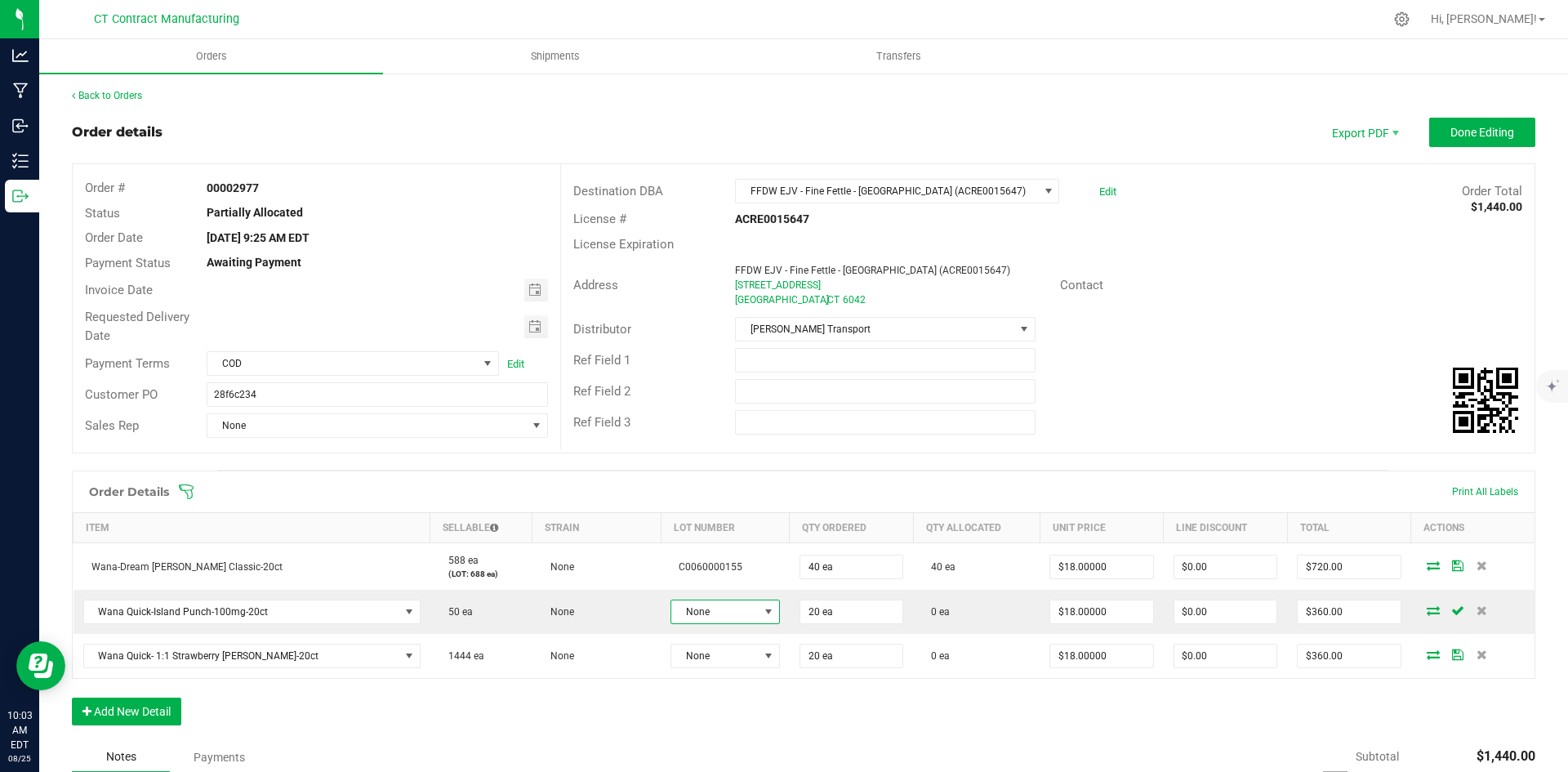
click at [712, 613] on span "None" at bounding box center [715, 611] width 87 height 23
click at [723, 712] on li "C0060000177" at bounding box center [717, 710] width 152 height 28
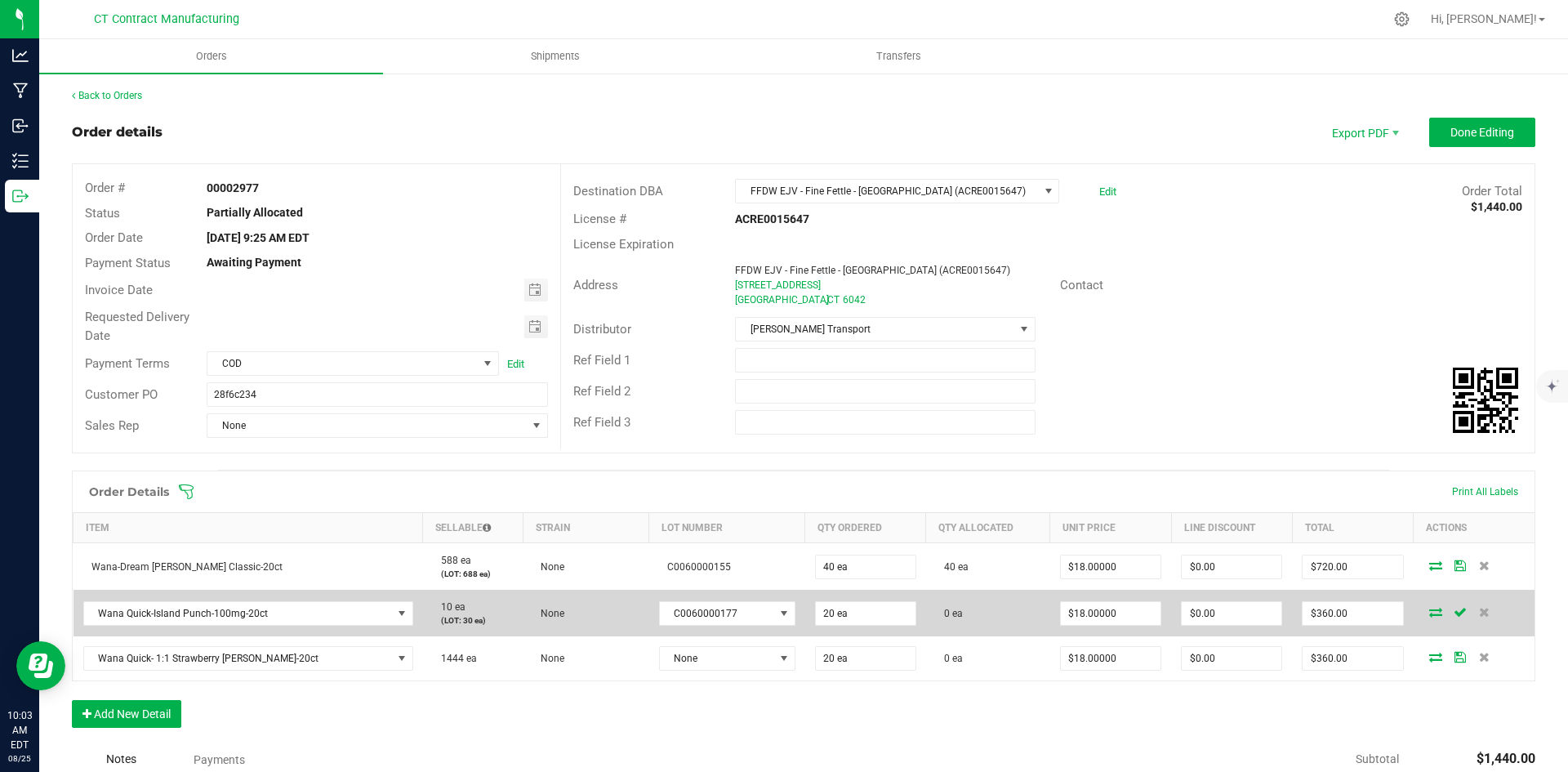
click at [1429, 610] on icon at bounding box center [1435, 611] width 13 height 10
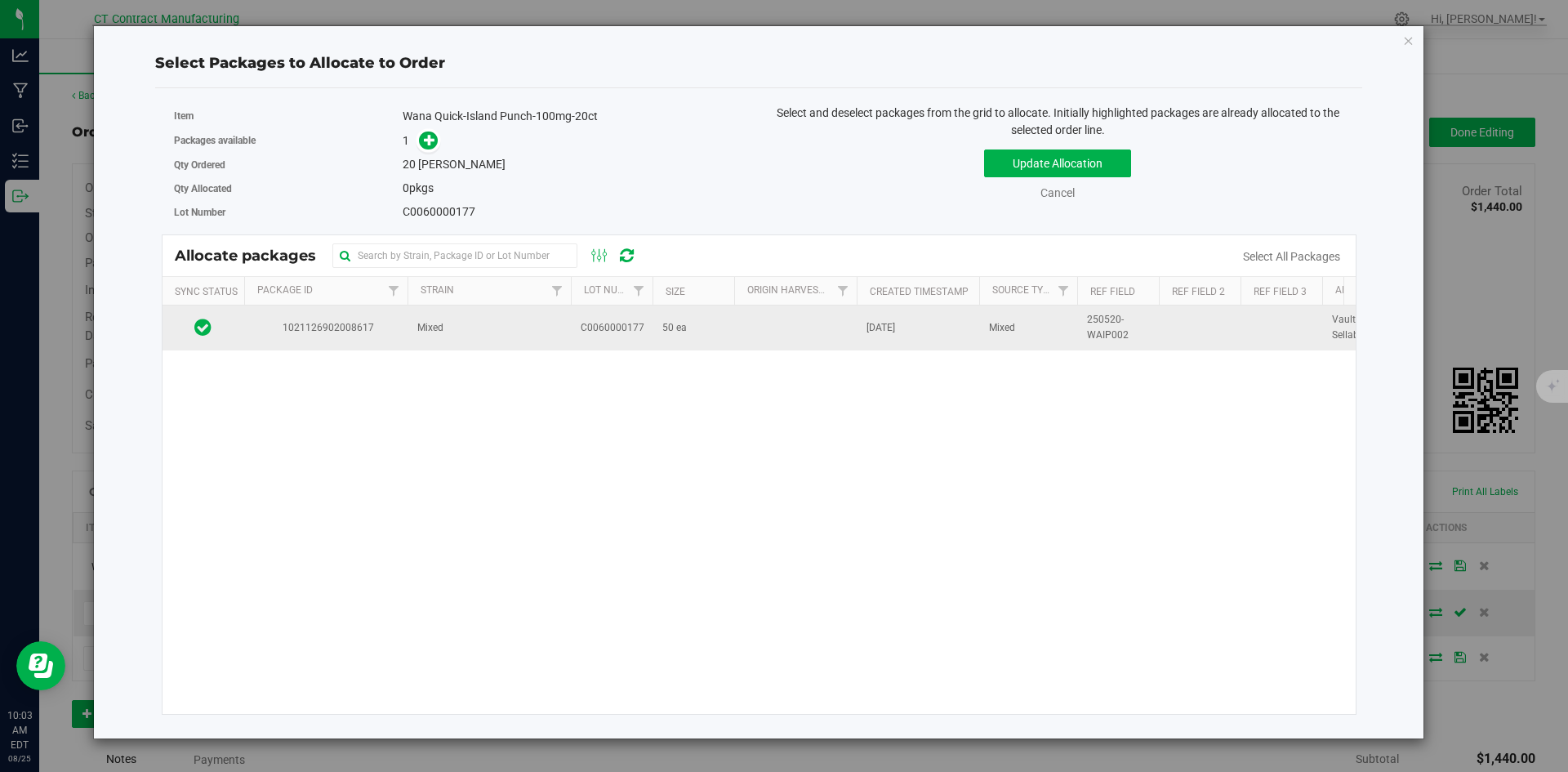
click at [504, 345] on td "Mixed" at bounding box center [490, 327] width 163 height 44
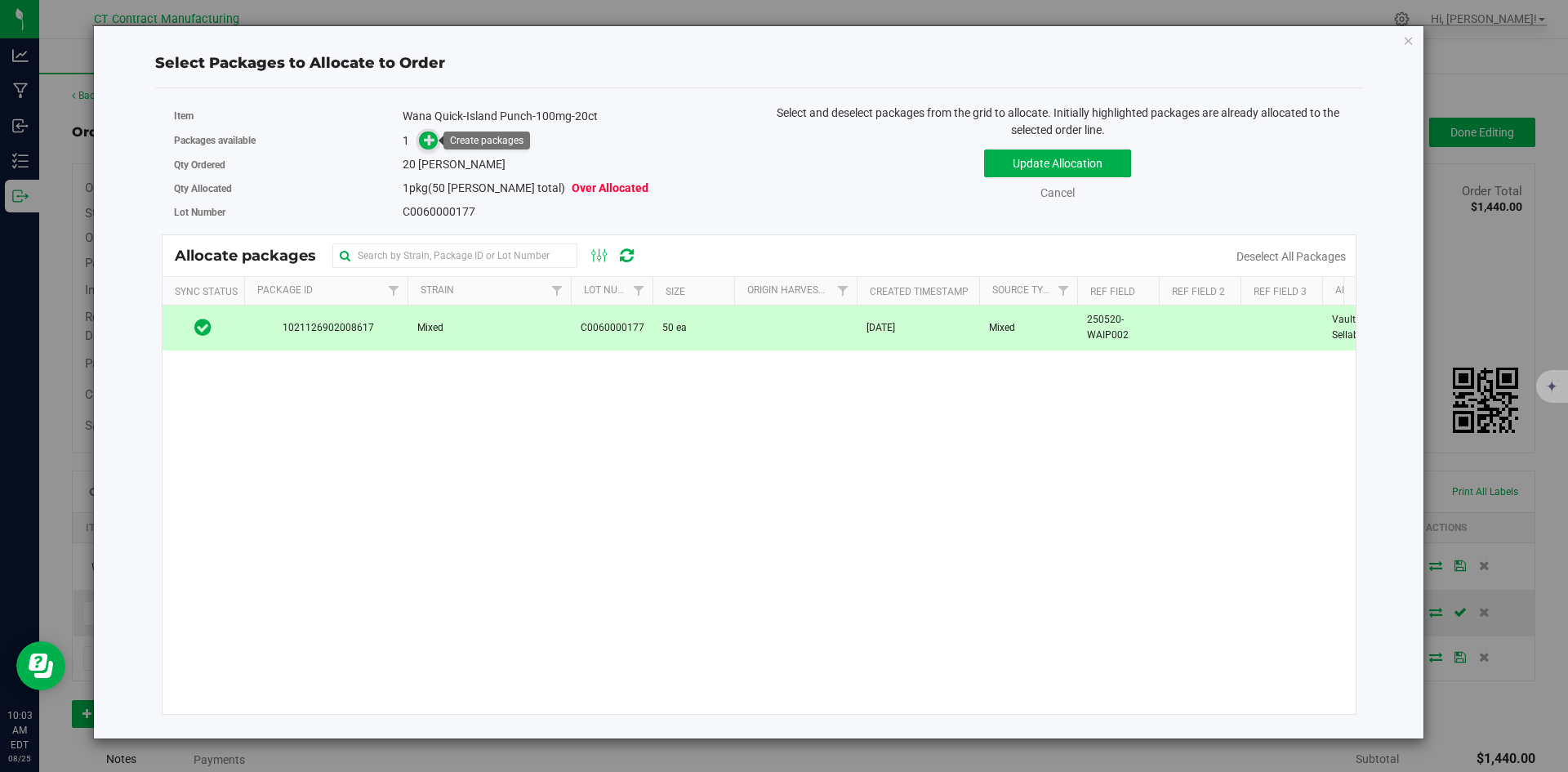
click at [433, 145] on icon at bounding box center [429, 139] width 11 height 11
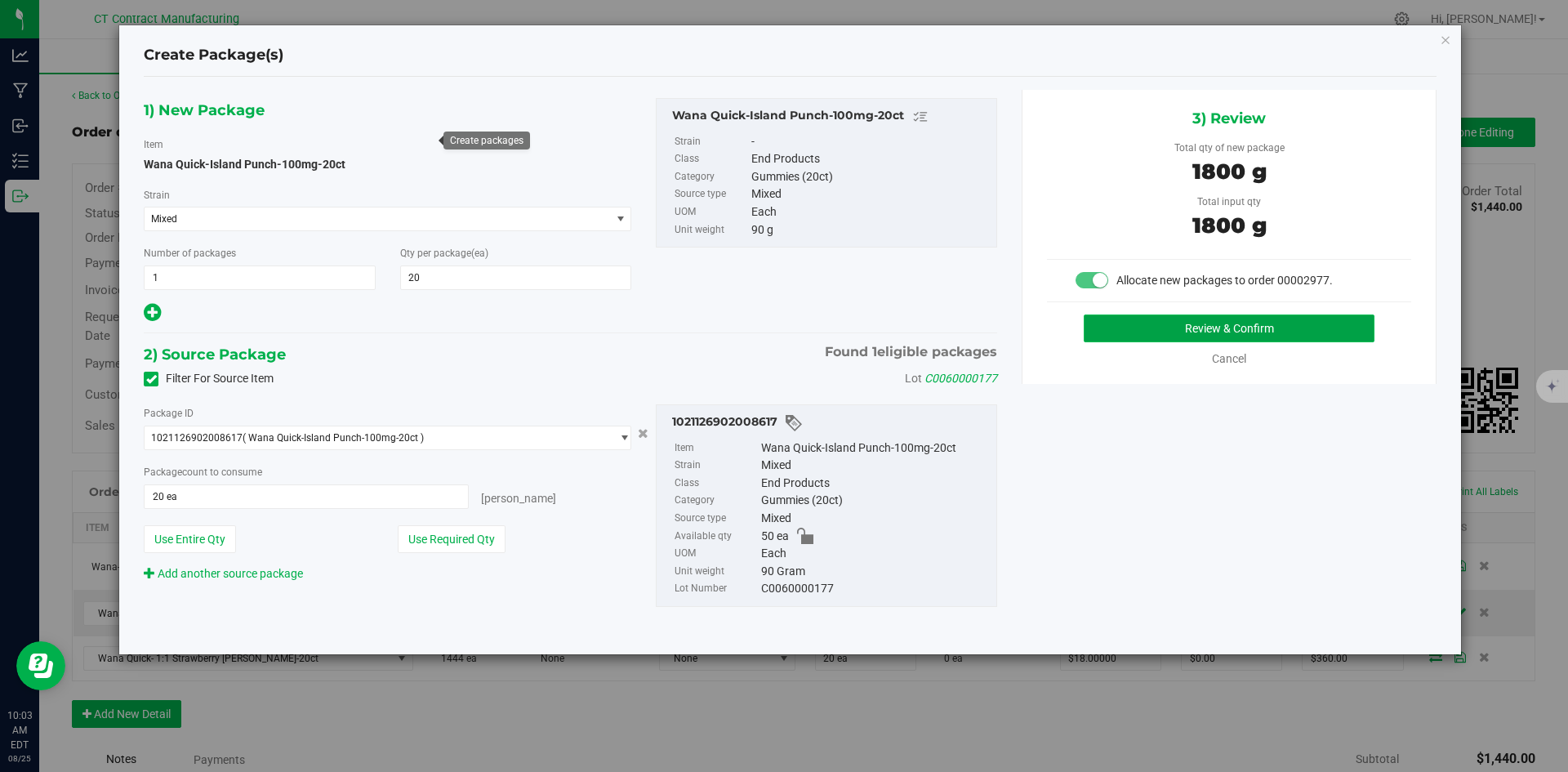
click at [1146, 322] on button "Review & Confirm" at bounding box center [1228, 328] width 291 height 28
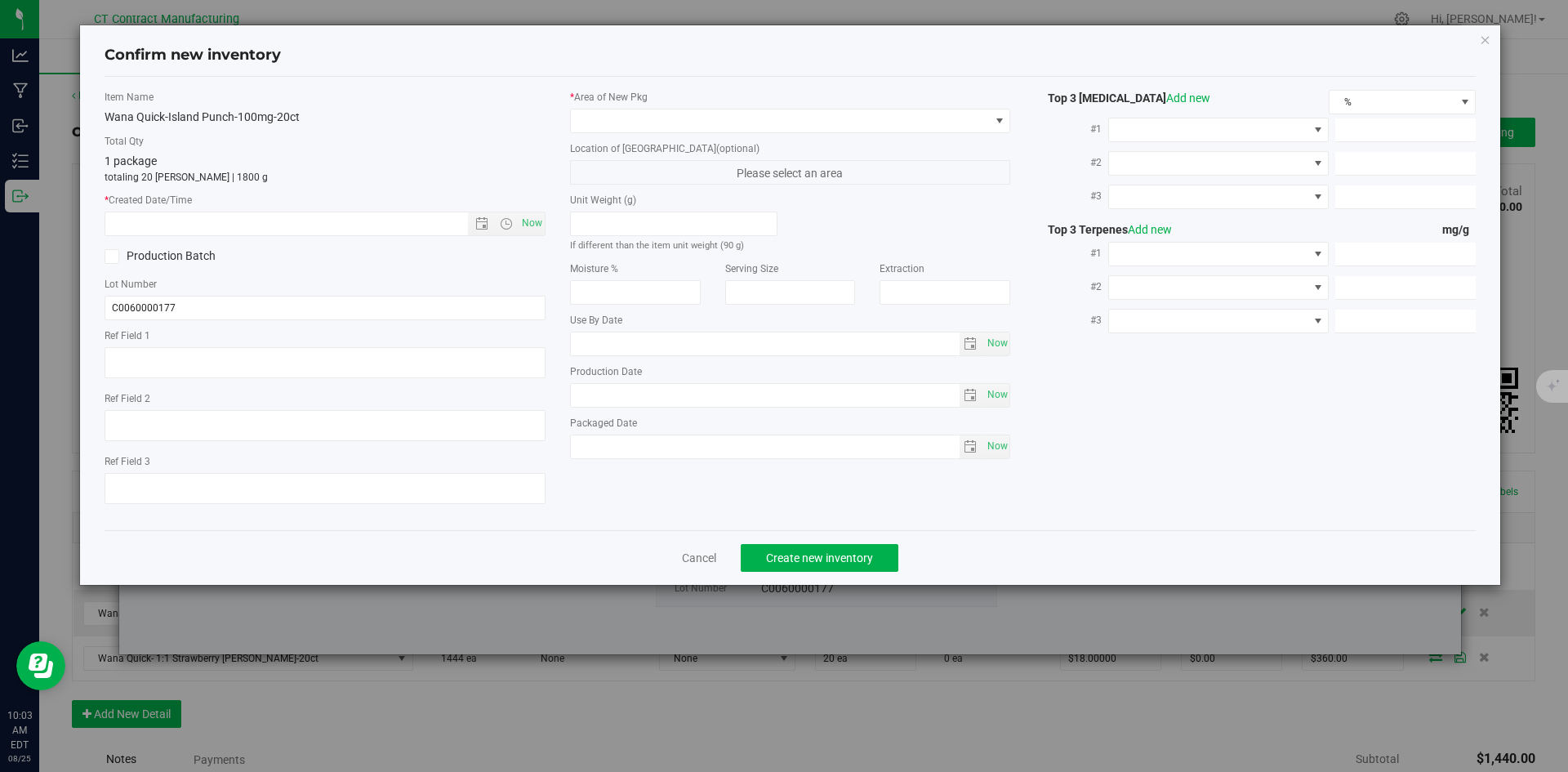
type textarea "250520-WAIP002"
click at [530, 226] on span "Now" at bounding box center [531, 223] width 28 height 23
type input "8/25/2025 10:03 AM"
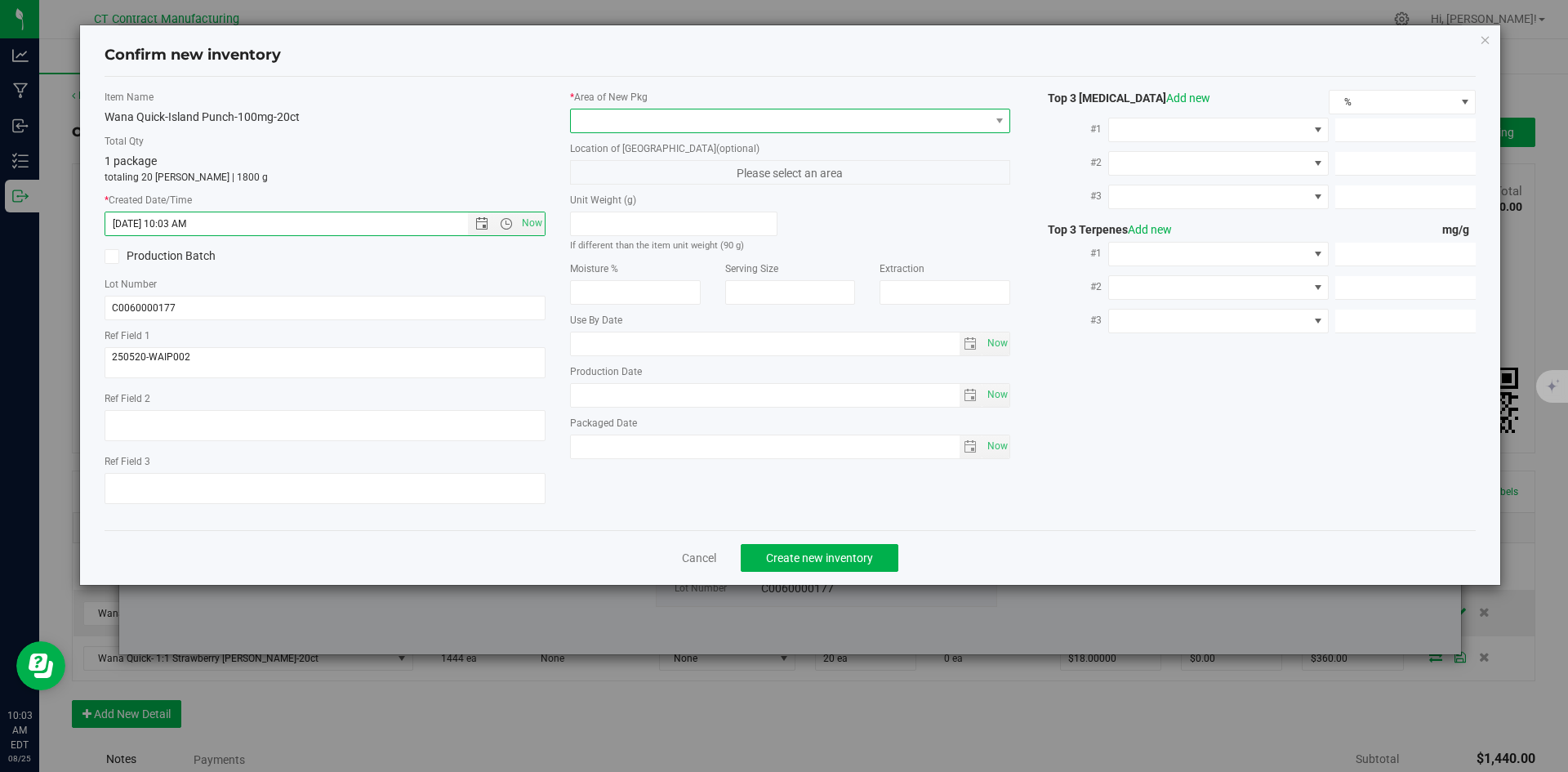
click at [595, 122] on span at bounding box center [779, 121] width 419 height 23
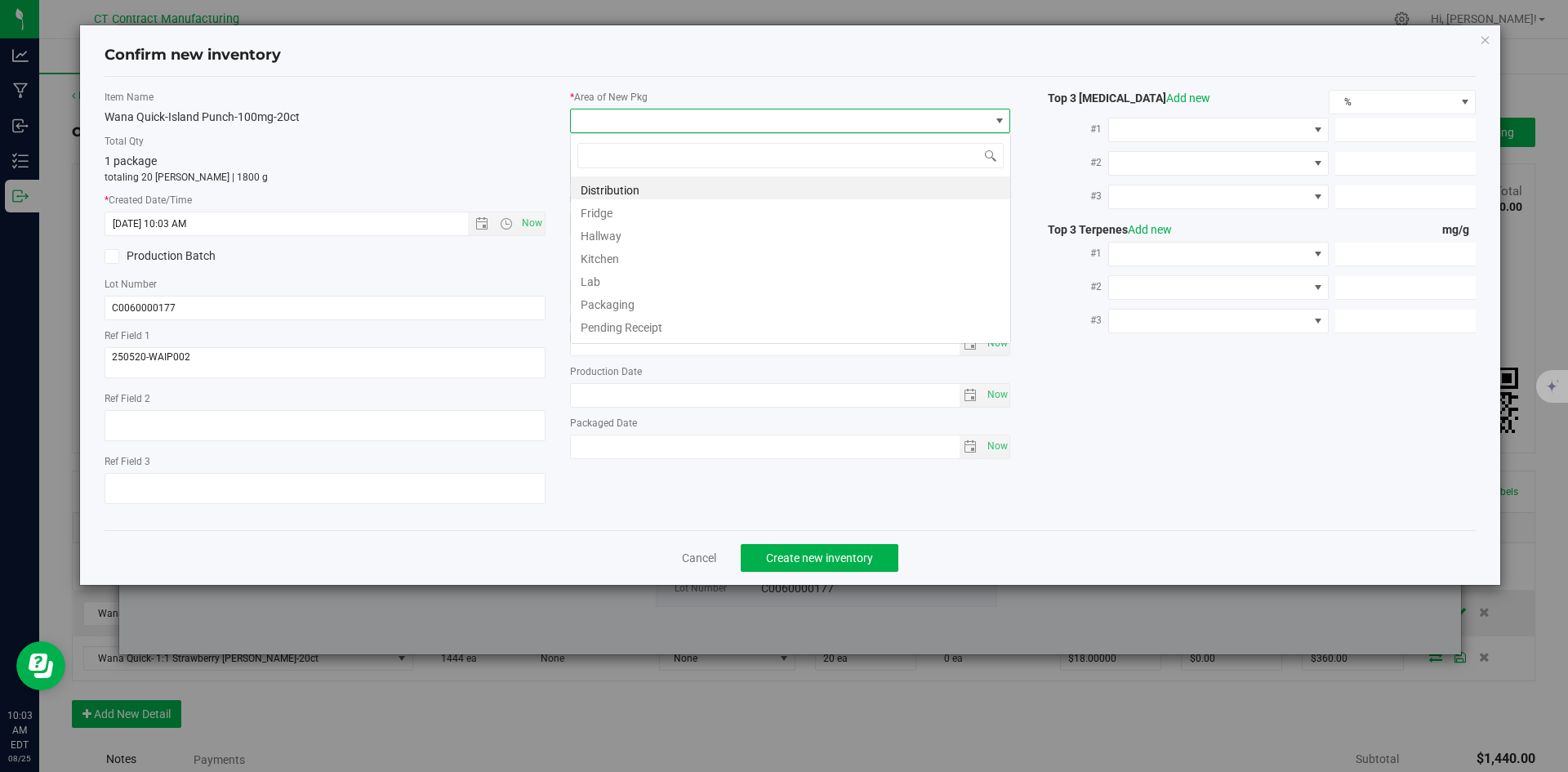
scroll to position [24, 441]
click at [610, 188] on li "Distribution" at bounding box center [790, 188] width 439 height 23
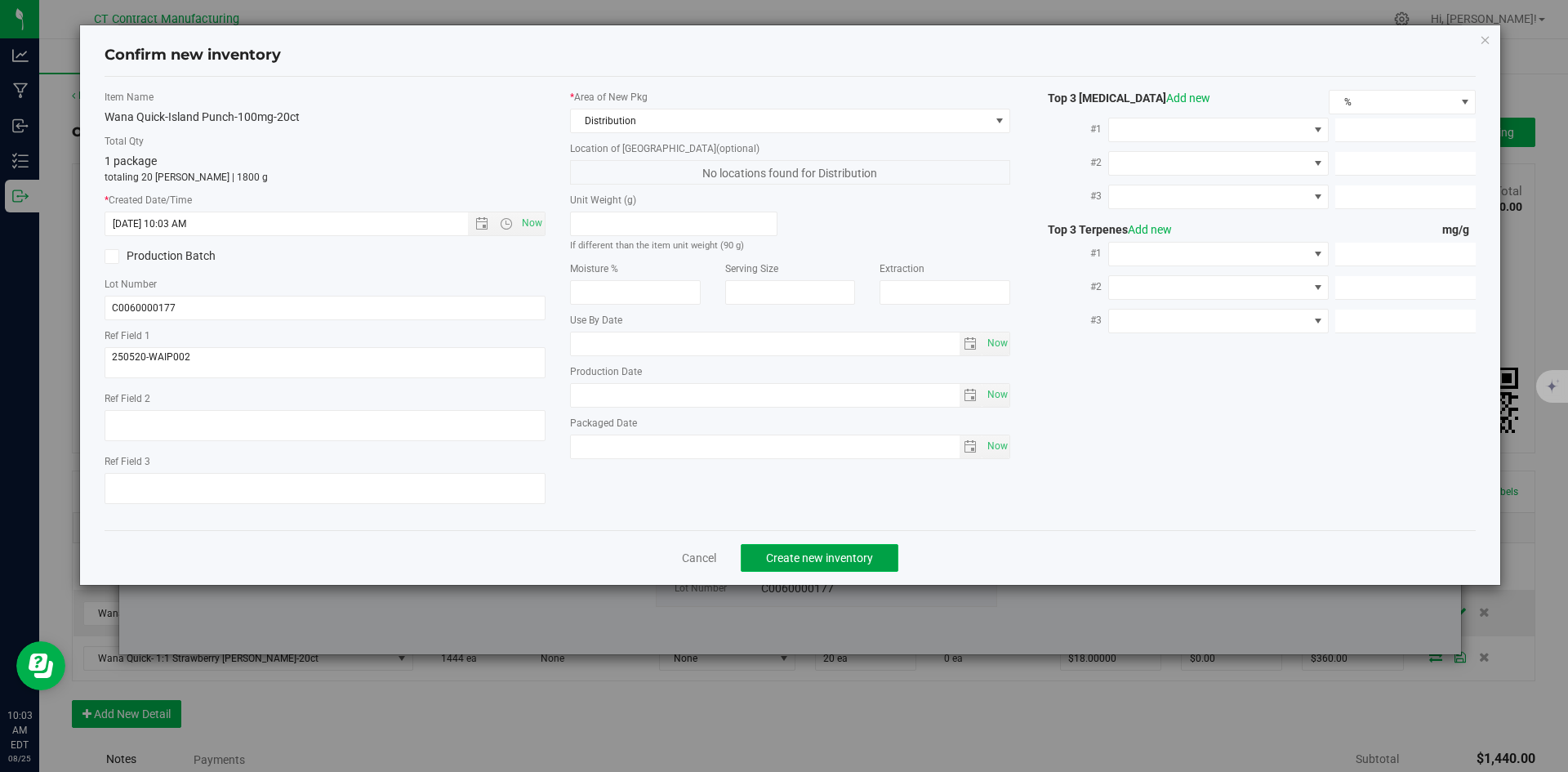
click at [832, 567] on button "Create new inventory" at bounding box center [819, 557] width 158 height 28
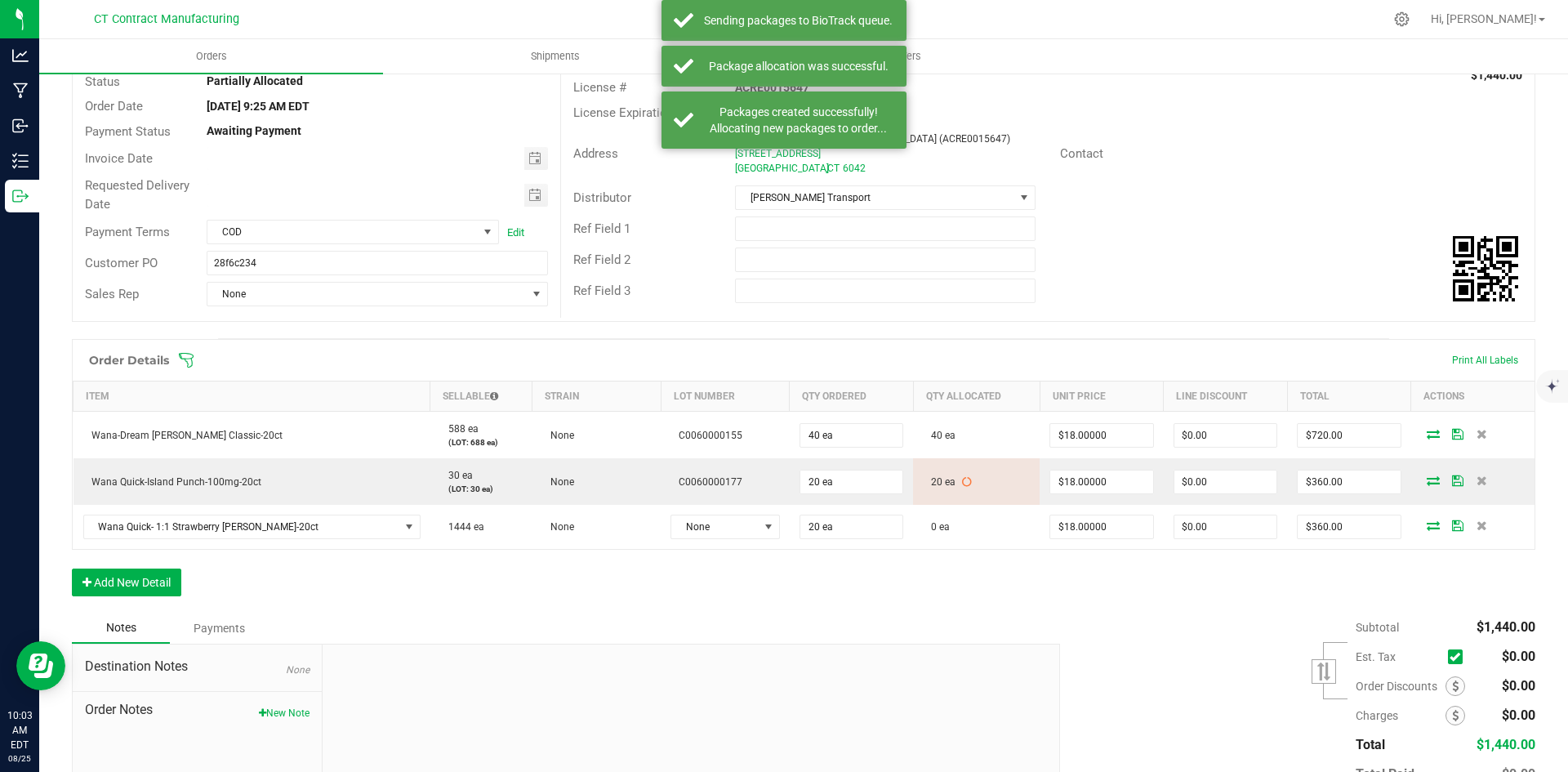
scroll to position [240, 0]
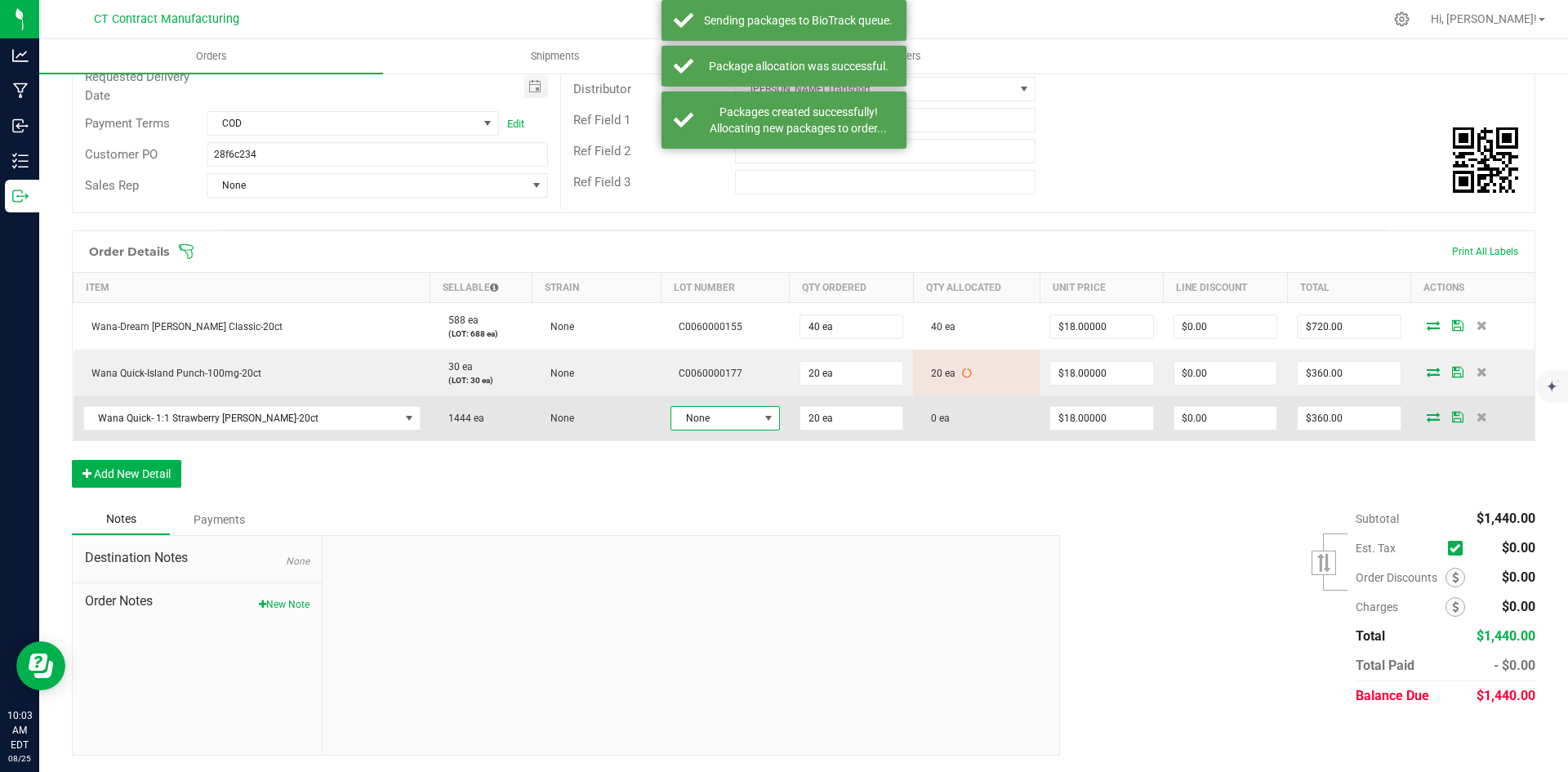
click at [762, 414] on span at bounding box center [768, 418] width 13 height 13
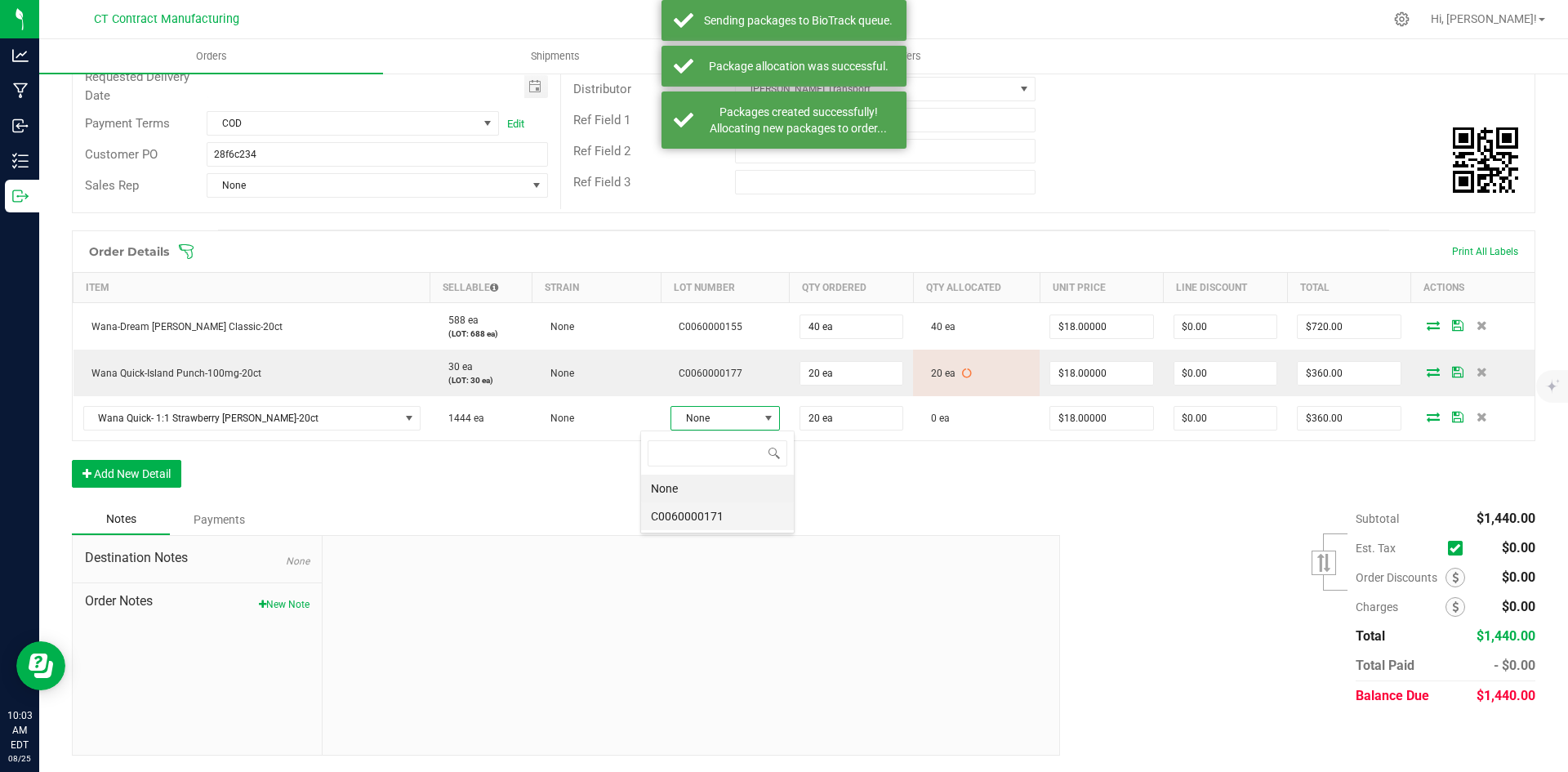
click at [749, 523] on li "C0060000171" at bounding box center [717, 517] width 152 height 28
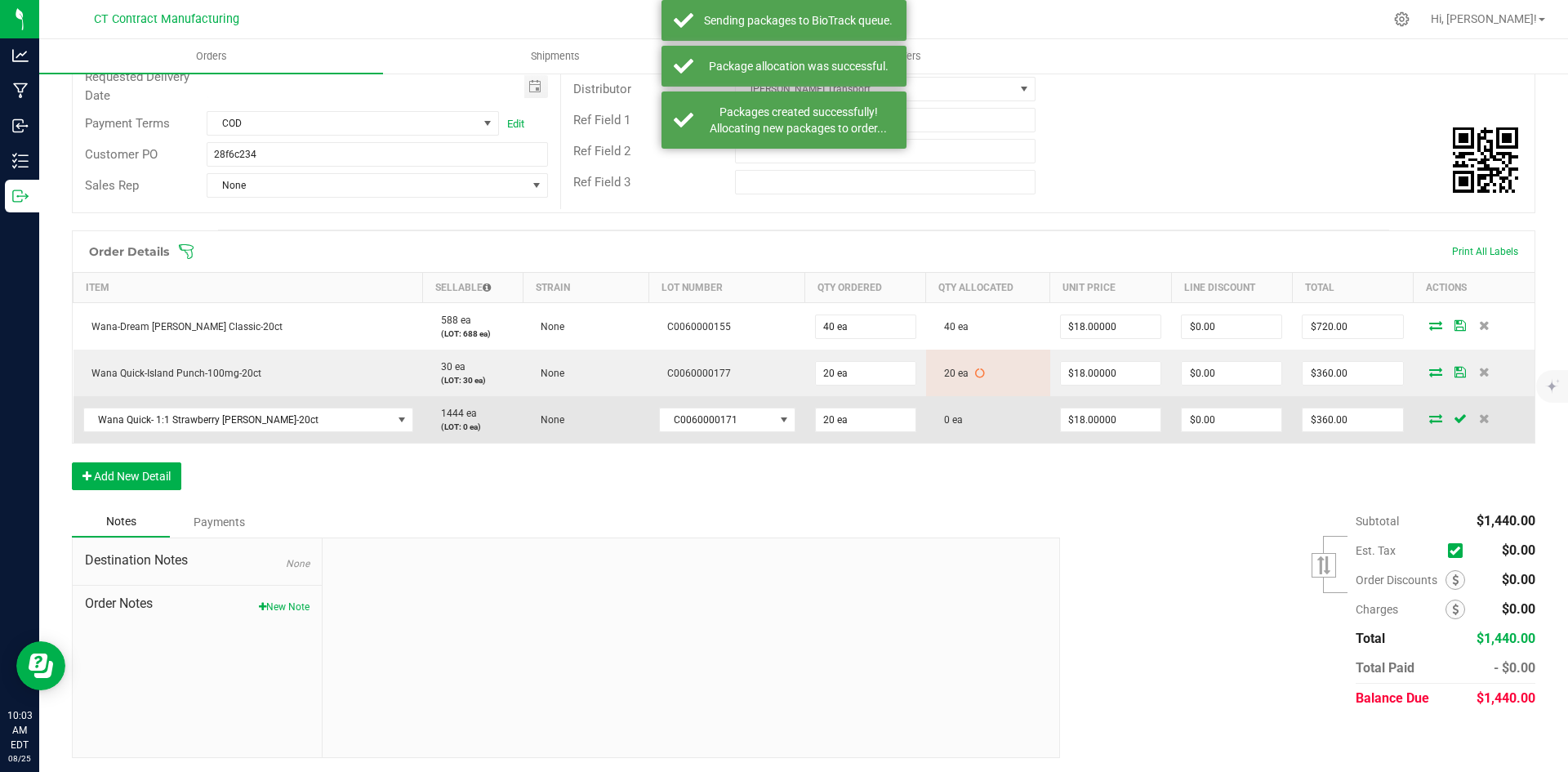
click at [1429, 418] on icon at bounding box center [1435, 418] width 13 height 10
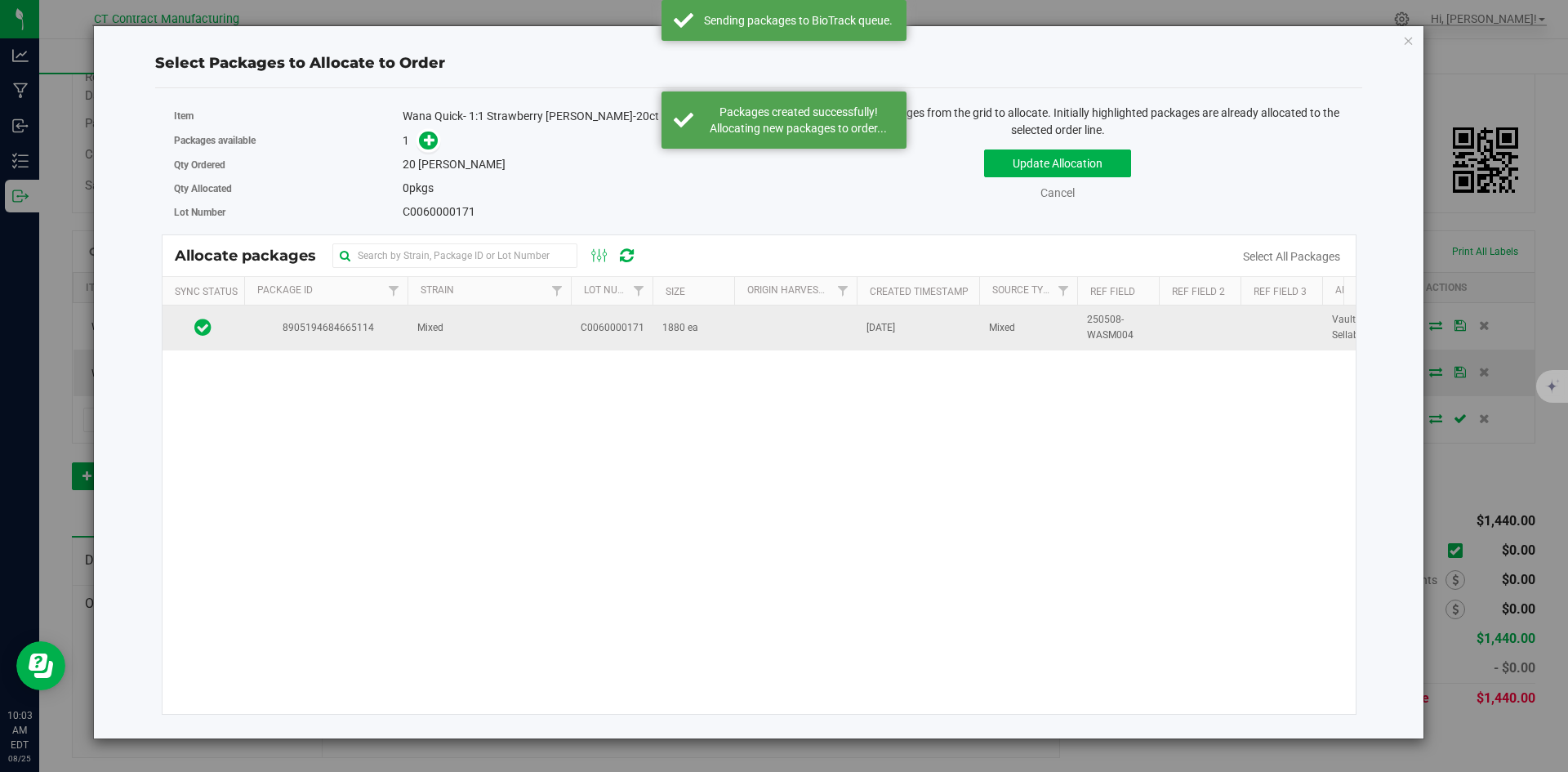
click at [494, 332] on td "Mixed" at bounding box center [490, 327] width 163 height 44
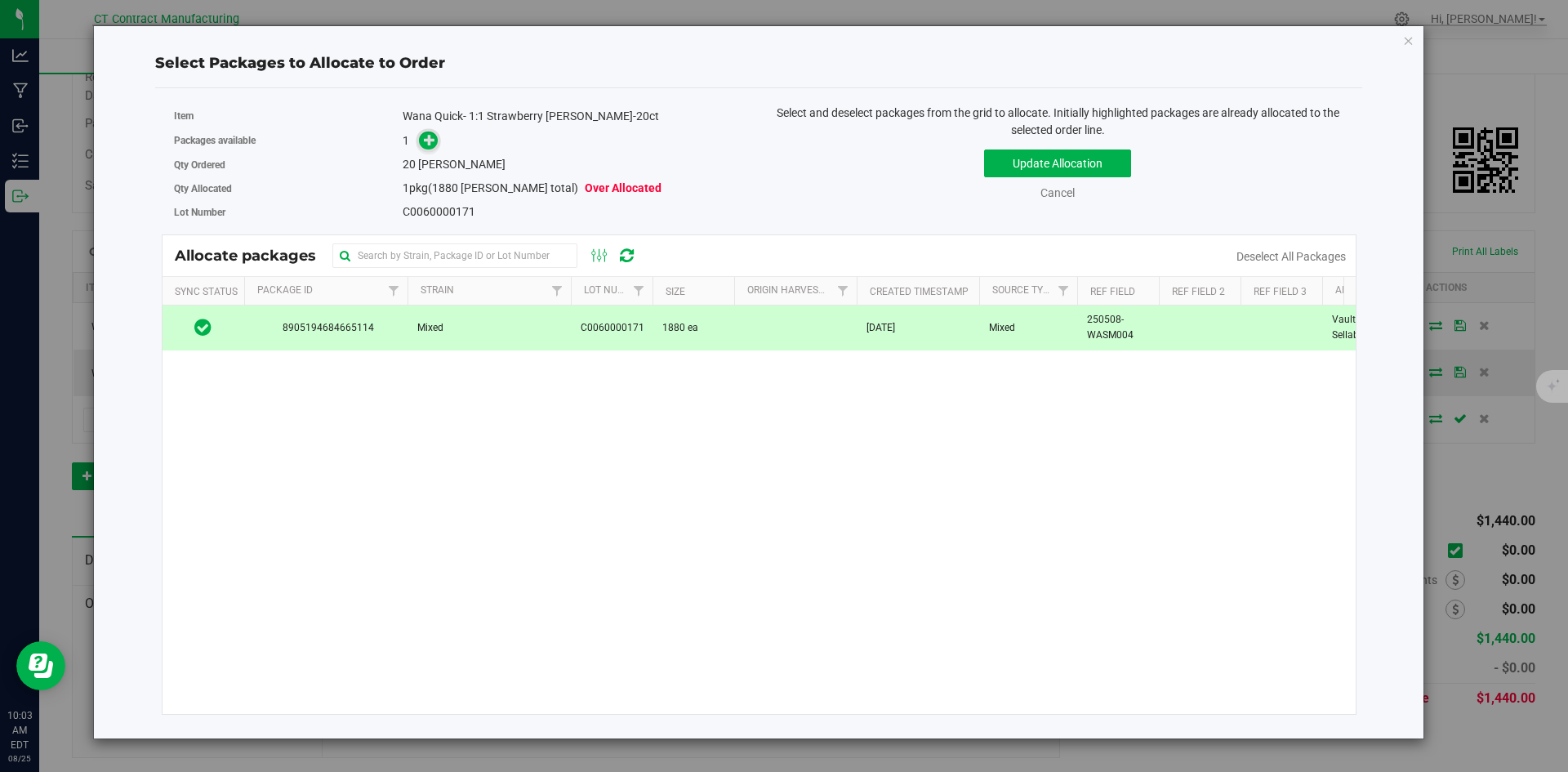
click at [432, 135] on icon at bounding box center [429, 139] width 11 height 11
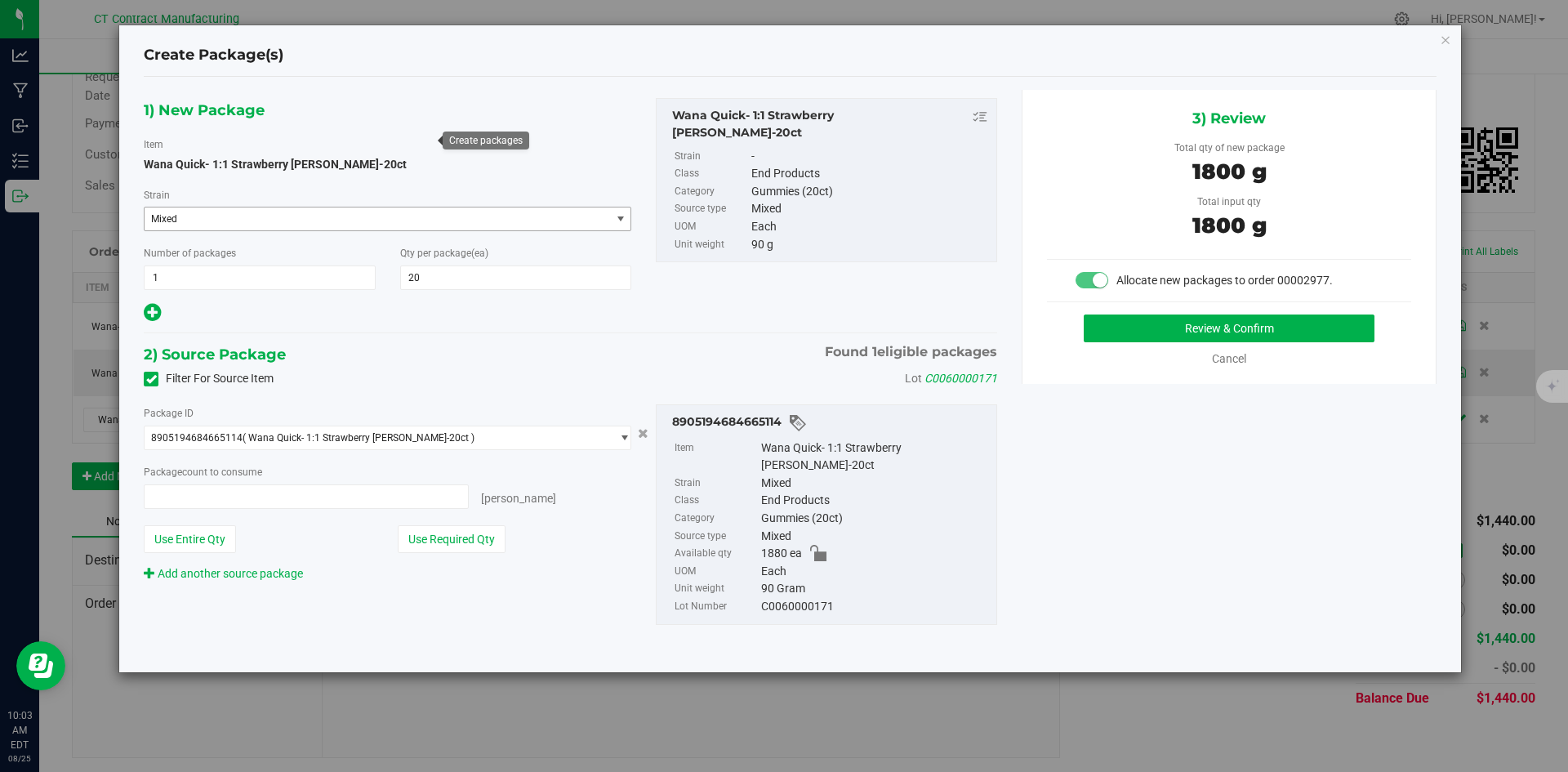
type input "20 ea"
click at [1192, 322] on button "Review & Confirm" at bounding box center [1228, 328] width 291 height 28
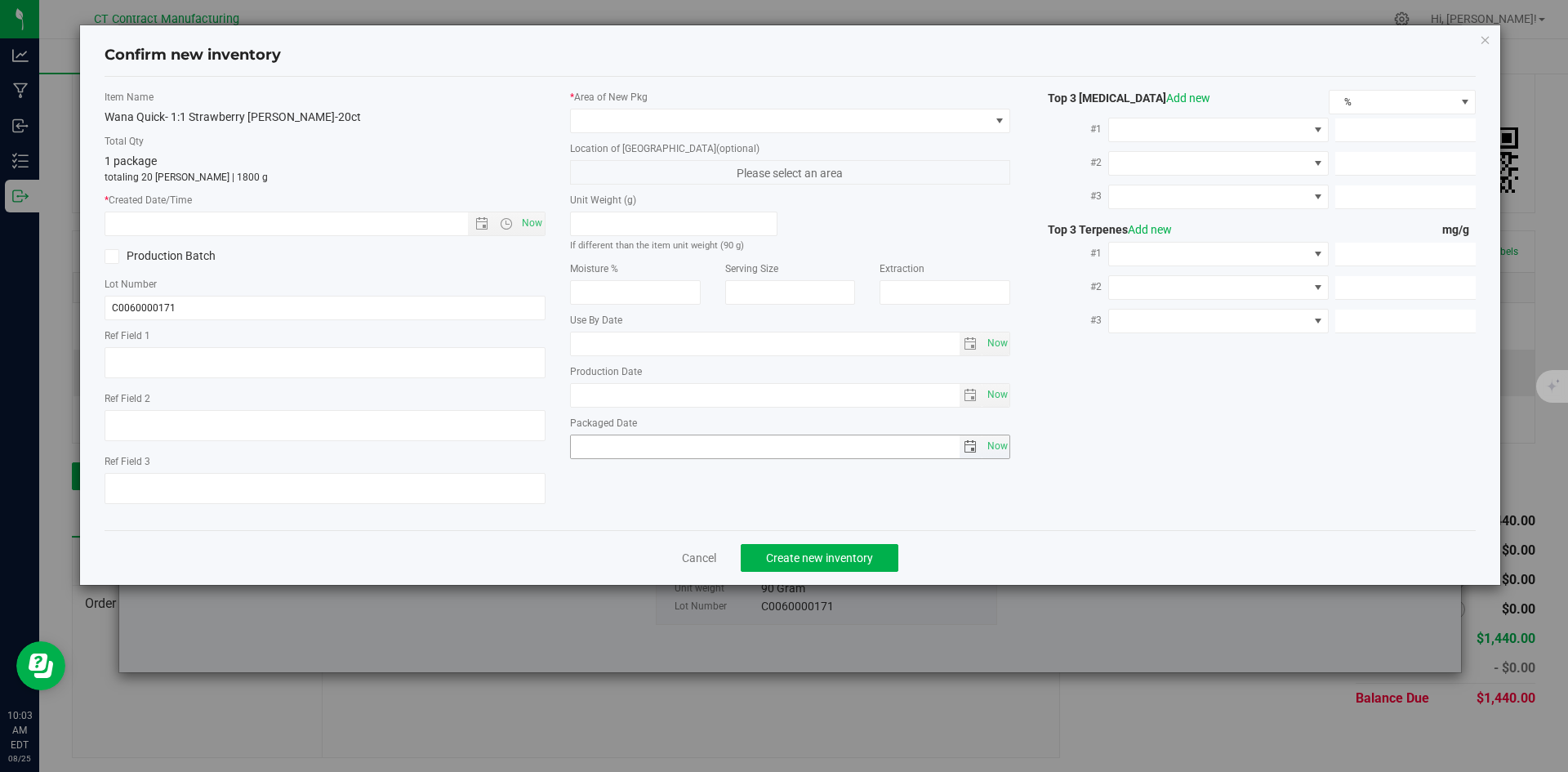
type textarea "250508-WASM004"
click at [530, 225] on span "Now" at bounding box center [531, 223] width 28 height 23
type input "8/25/2025 10:04 AM"
click at [589, 107] on div "* Area of New Pkg" at bounding box center [791, 111] width 441 height 44
click at [606, 116] on span at bounding box center [779, 121] width 419 height 23
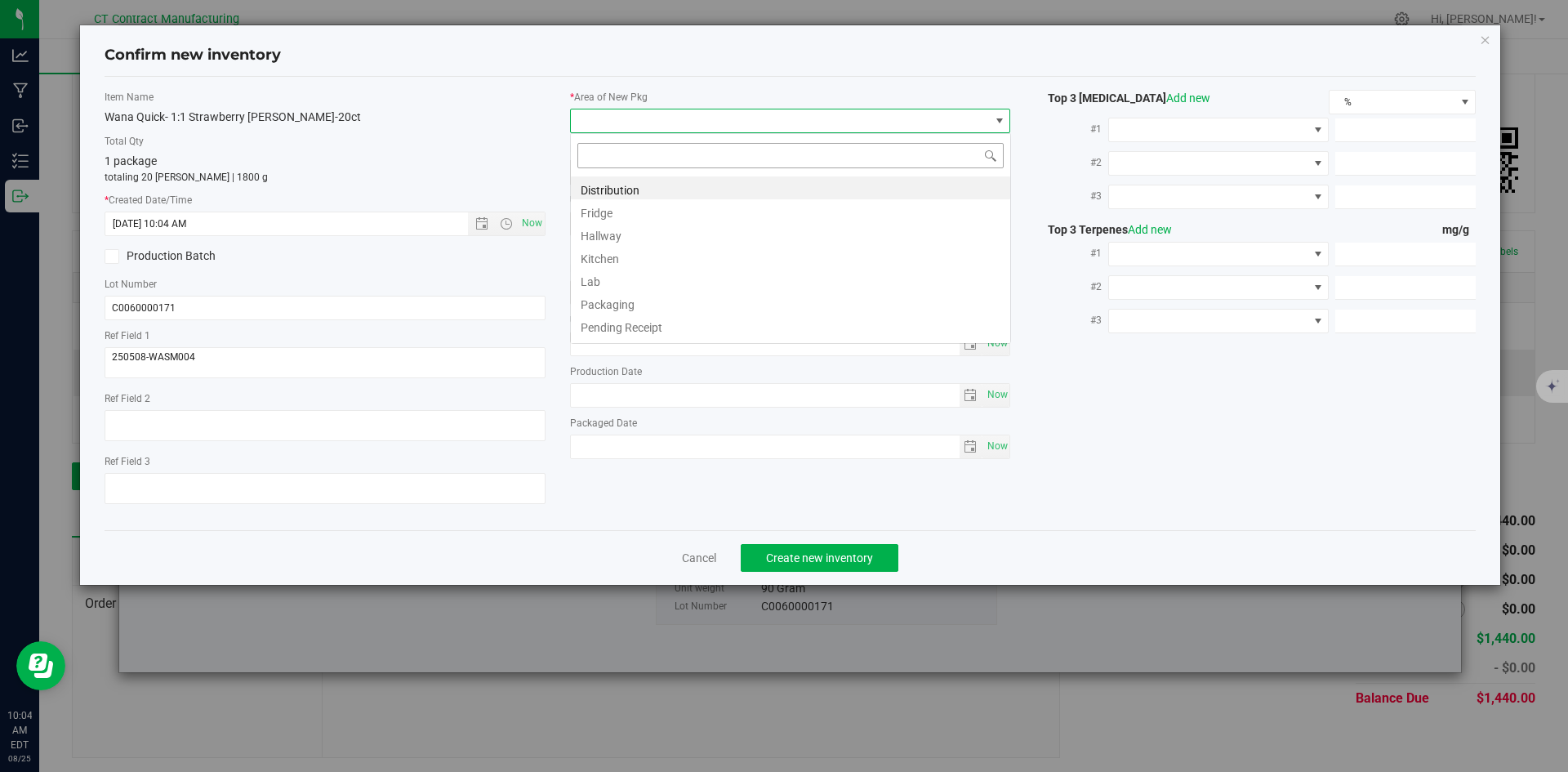
scroll to position [24, 441]
click at [607, 187] on li "Distribution" at bounding box center [790, 188] width 439 height 23
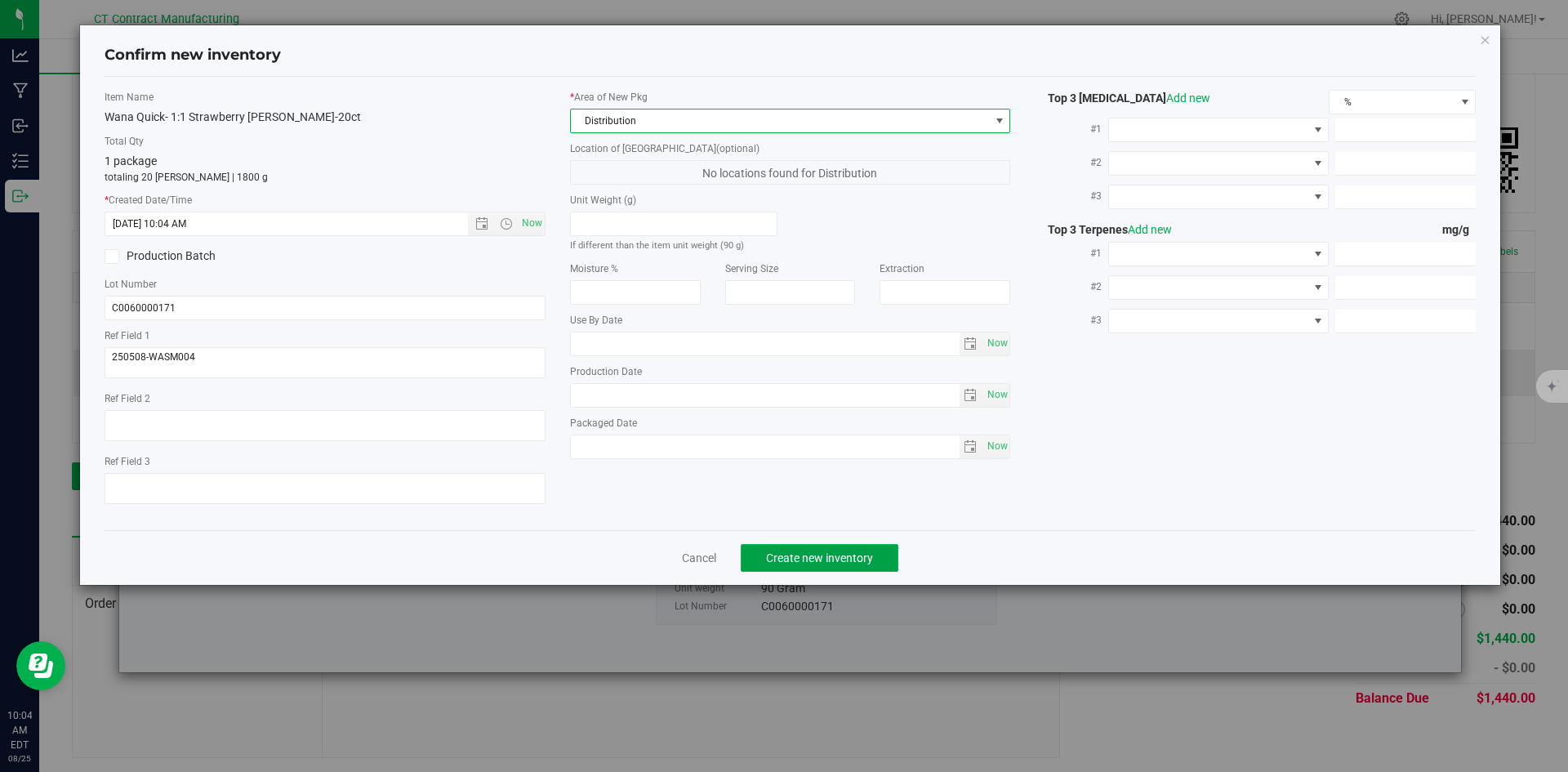
click at [845, 556] on span "Create new inventory" at bounding box center [818, 557] width 107 height 13
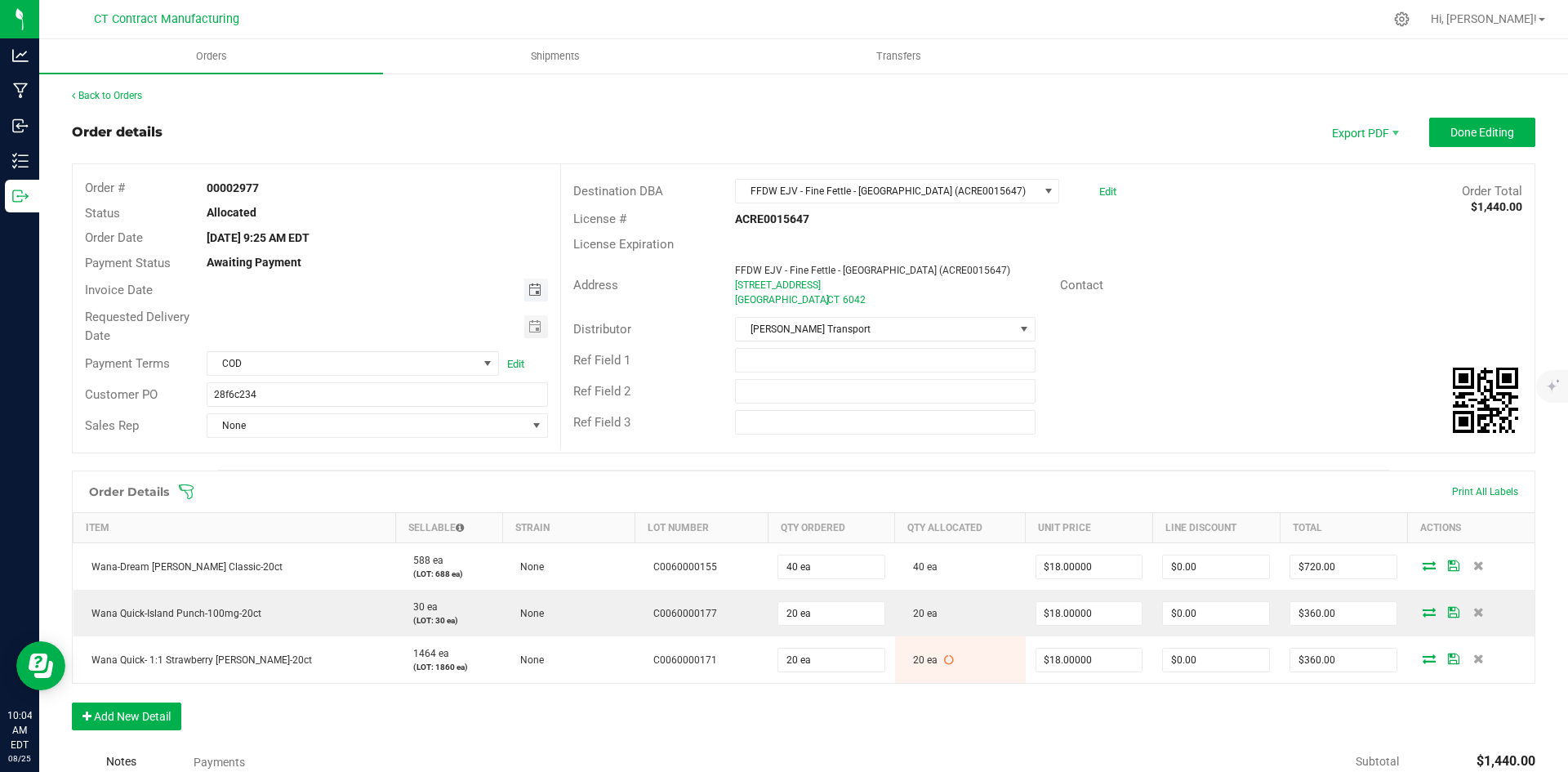
click at [529, 285] on span "Toggle calendar" at bounding box center [535, 290] width 13 height 13
click at [337, 477] on span "26" at bounding box center [327, 476] width 23 height 25
type input "[DATE]"
click at [415, 362] on span "COD" at bounding box center [342, 363] width 270 height 23
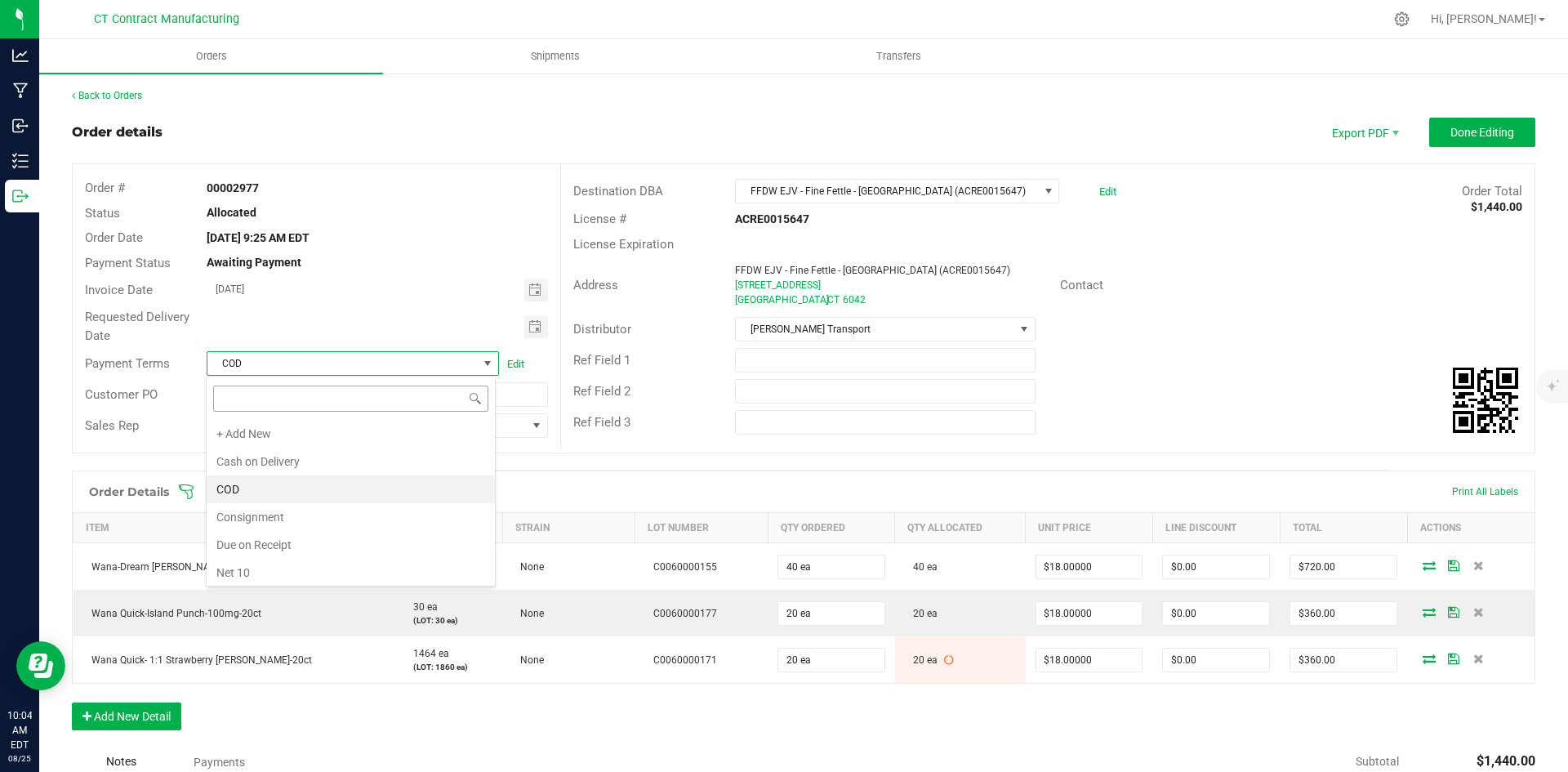
scroll to position [24, 290]
click at [363, 540] on li "Due on Receipt" at bounding box center [350, 544] width 288 height 28
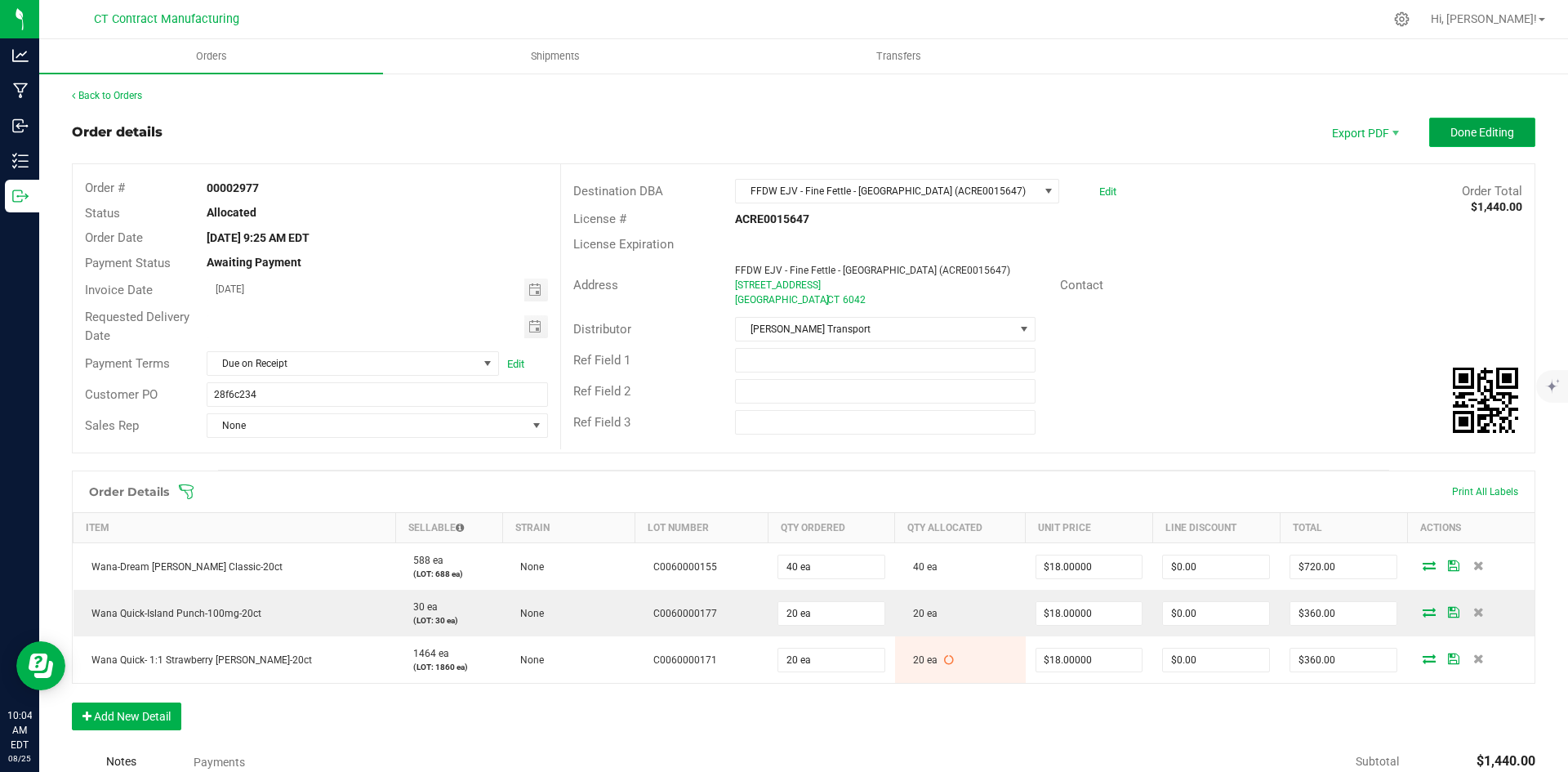
click at [1451, 133] on span "Done Editing" at bounding box center [1482, 132] width 64 height 13
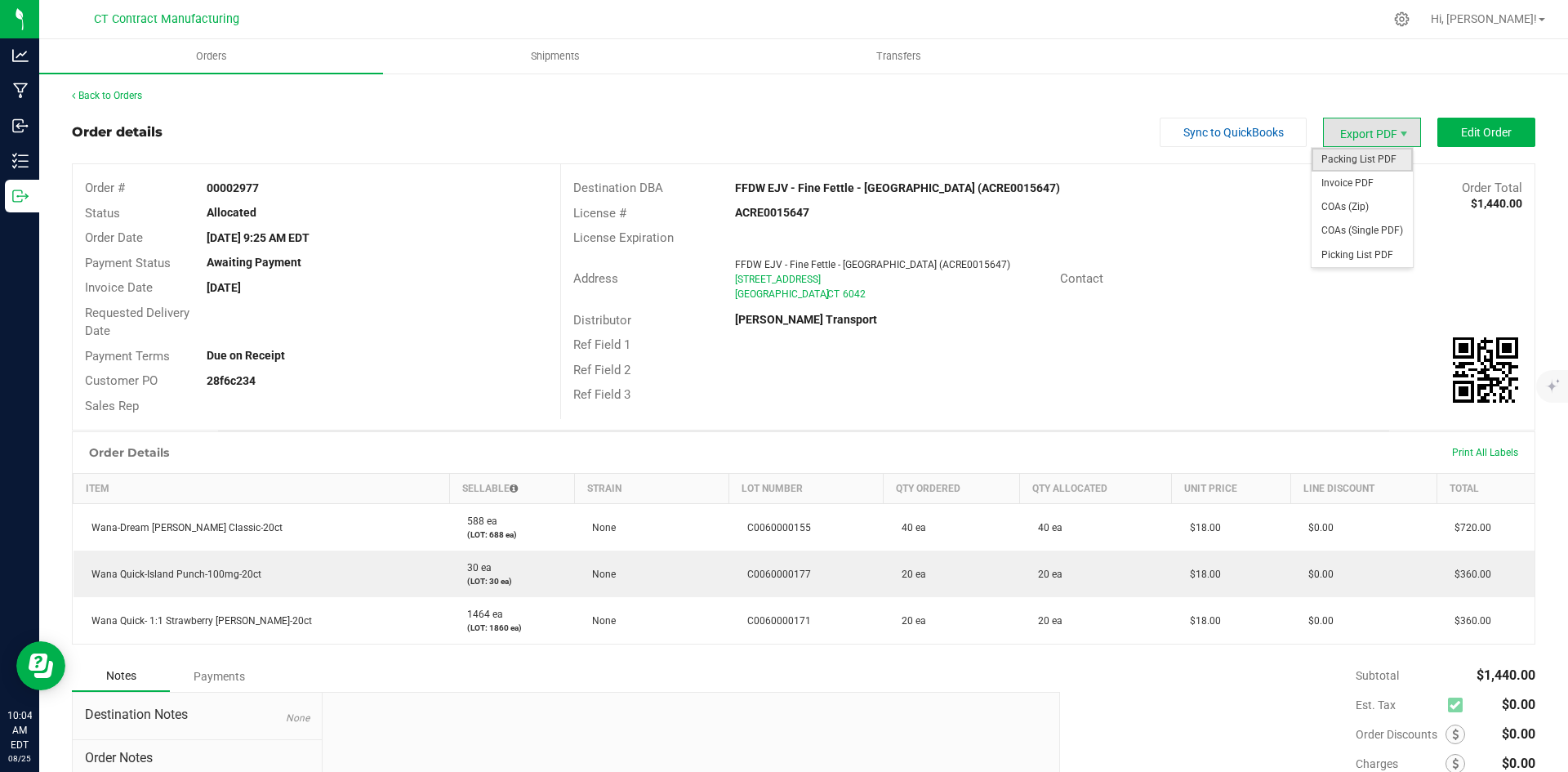
click at [1376, 159] on span "Packing List PDF" at bounding box center [1362, 159] width 101 height 23
click at [1352, 181] on span "Invoice PDF" at bounding box center [1362, 183] width 101 height 23
click at [118, 98] on link "Back to Orders" at bounding box center [107, 96] width 71 height 11
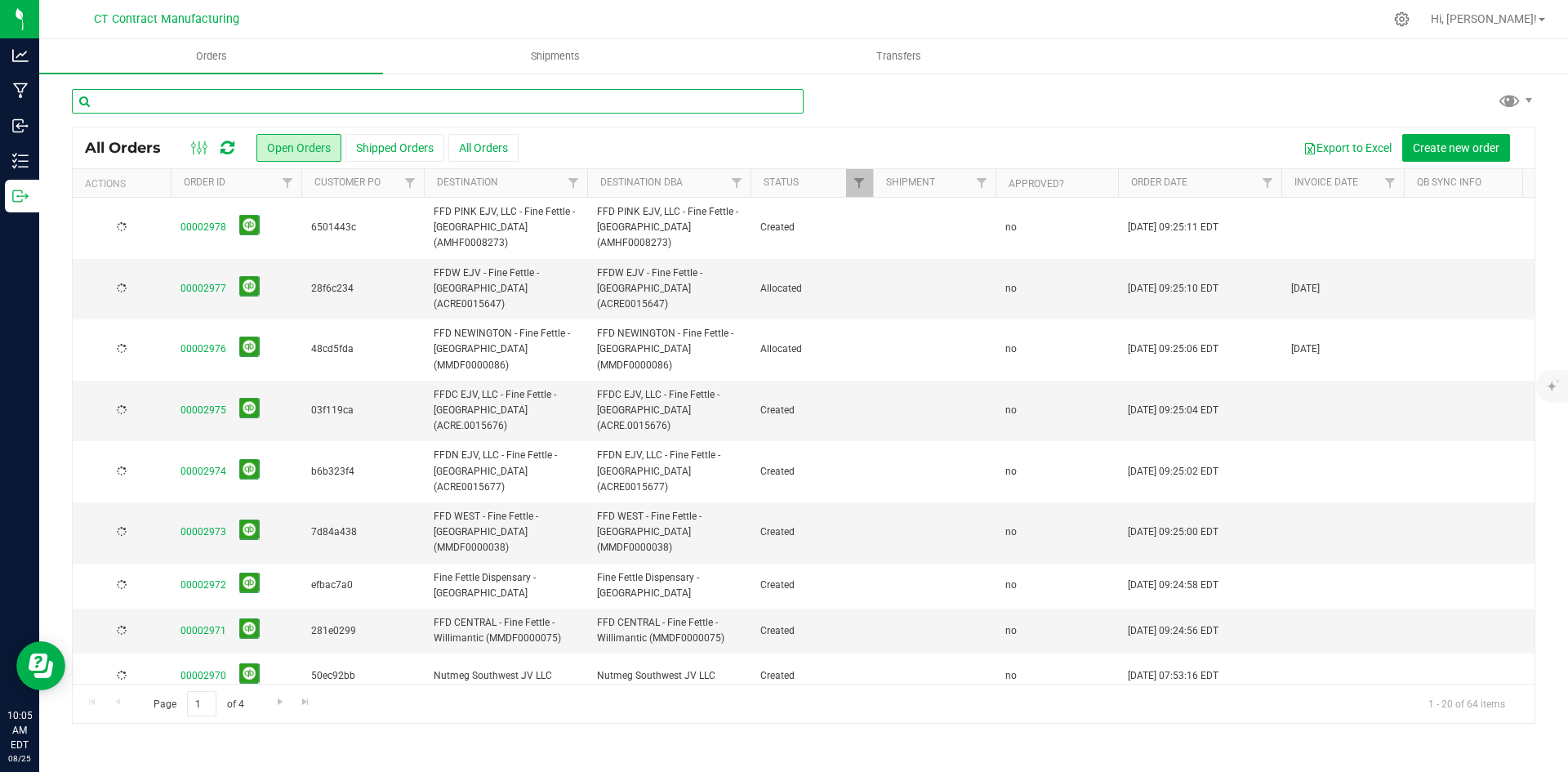
click at [435, 109] on input "text" at bounding box center [438, 101] width 732 height 24
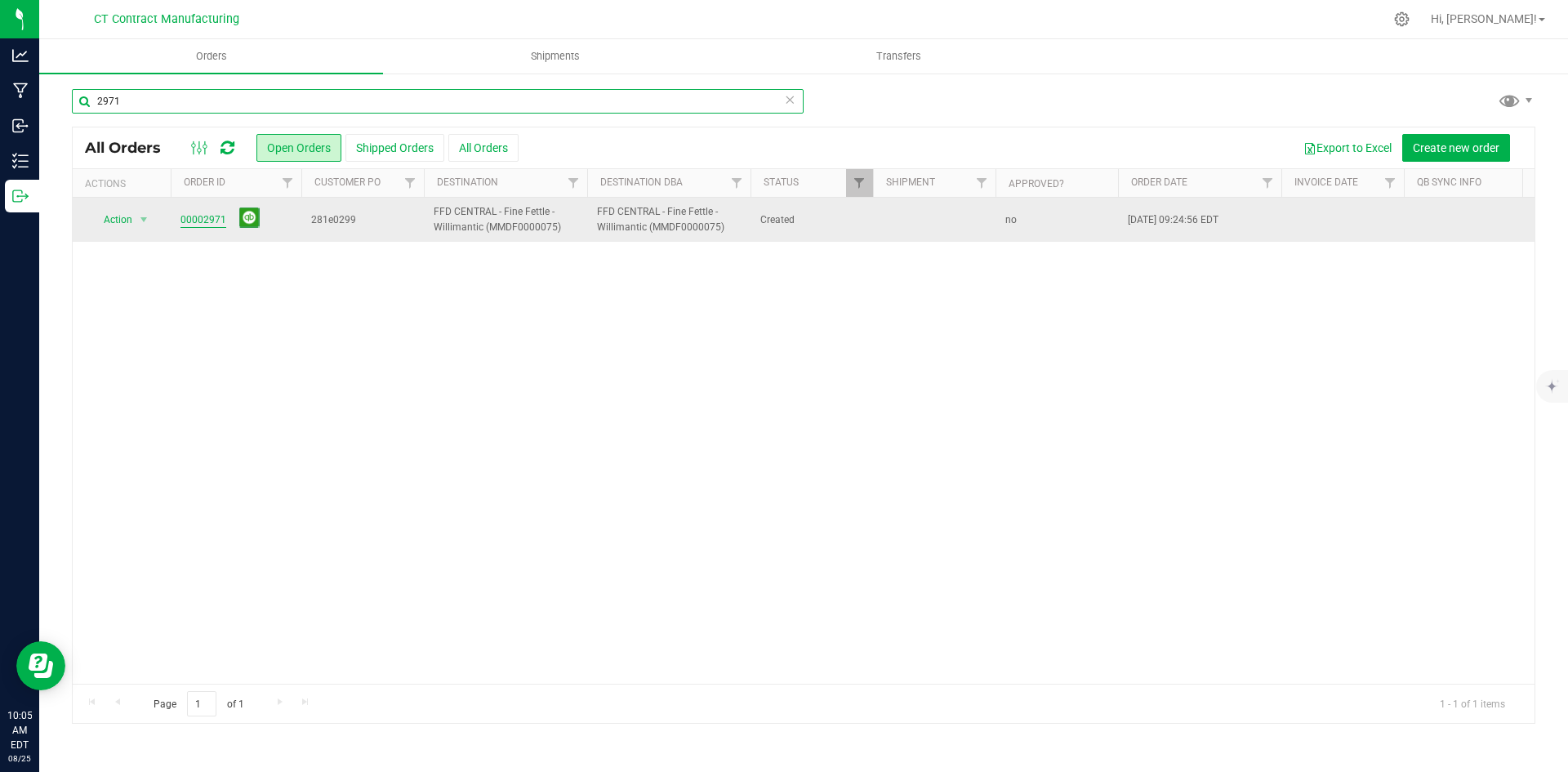
type input "2971"
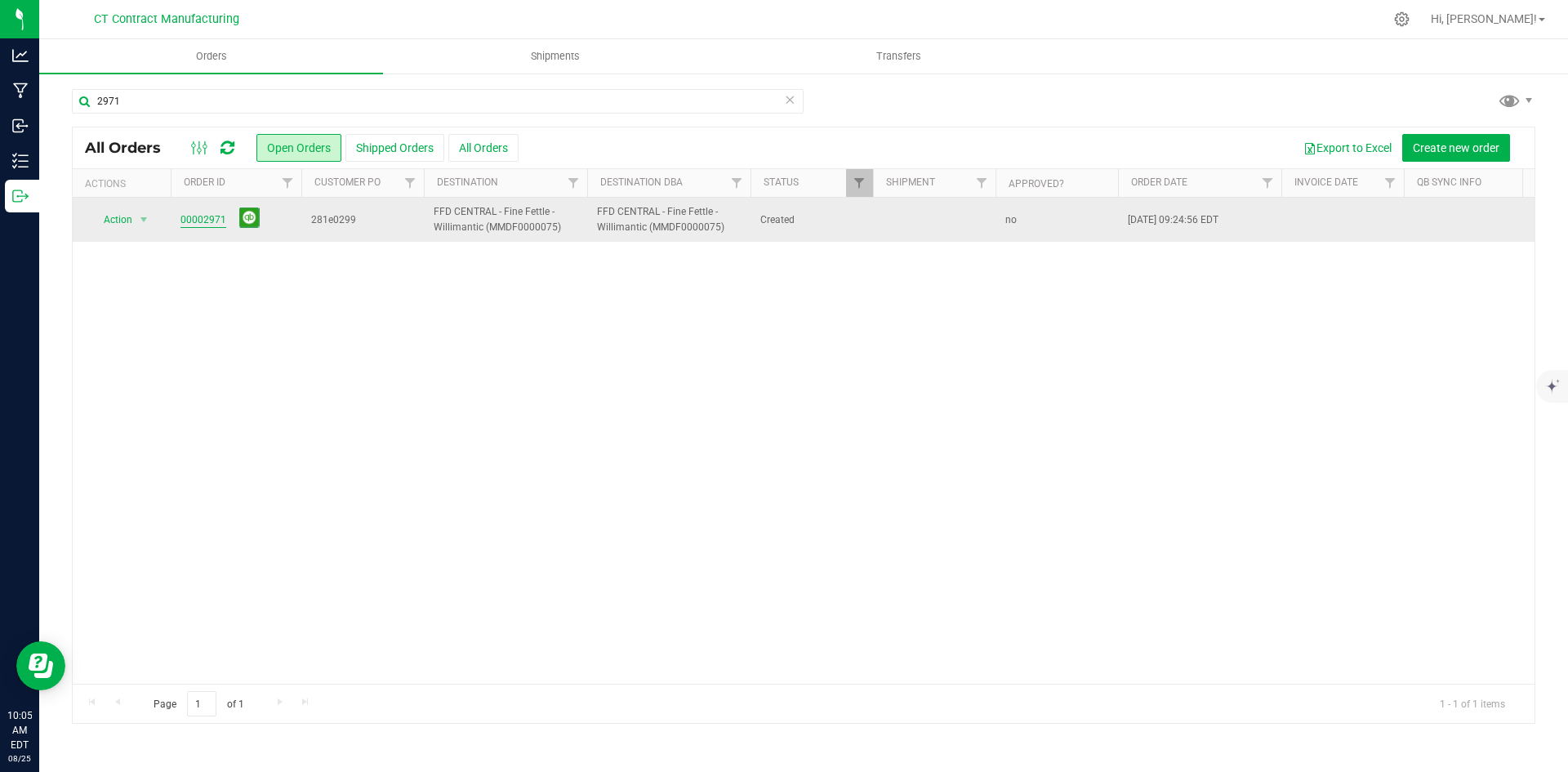
click at [192, 219] on link "00002971" at bounding box center [203, 220] width 46 height 16
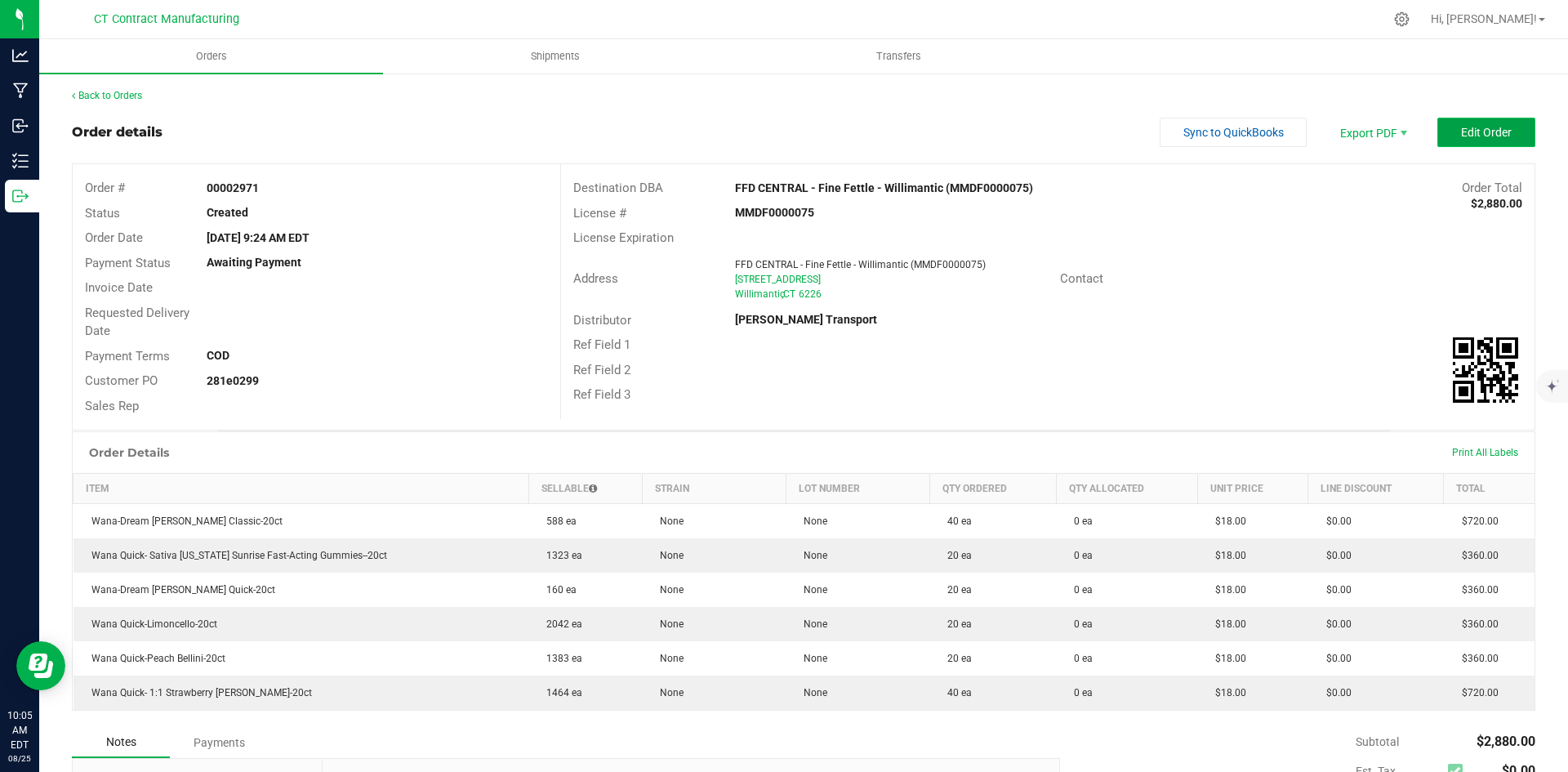
click at [1460, 136] on span "Edit Order" at bounding box center [1485, 132] width 50 height 13
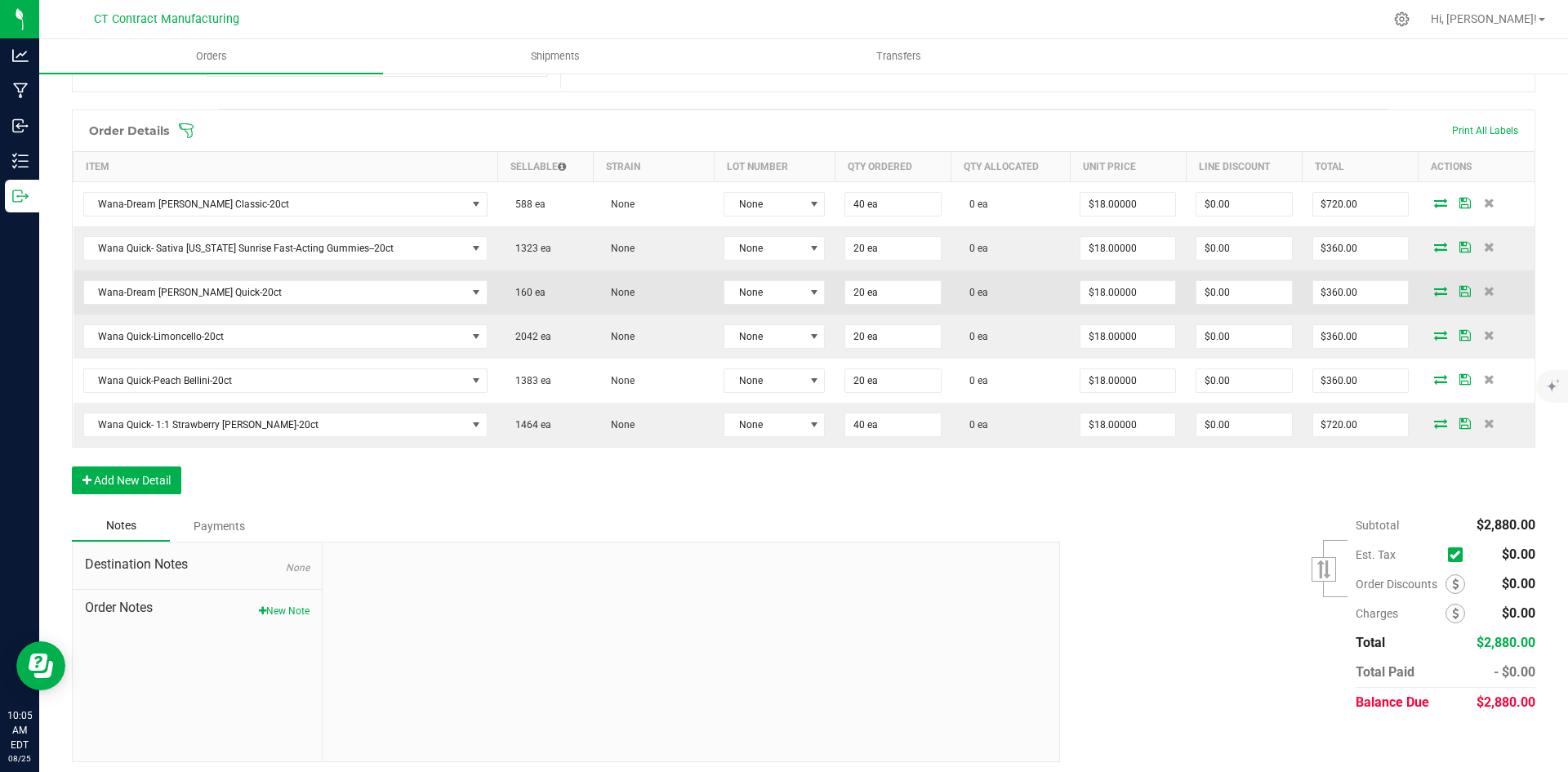
scroll to position [368, 0]
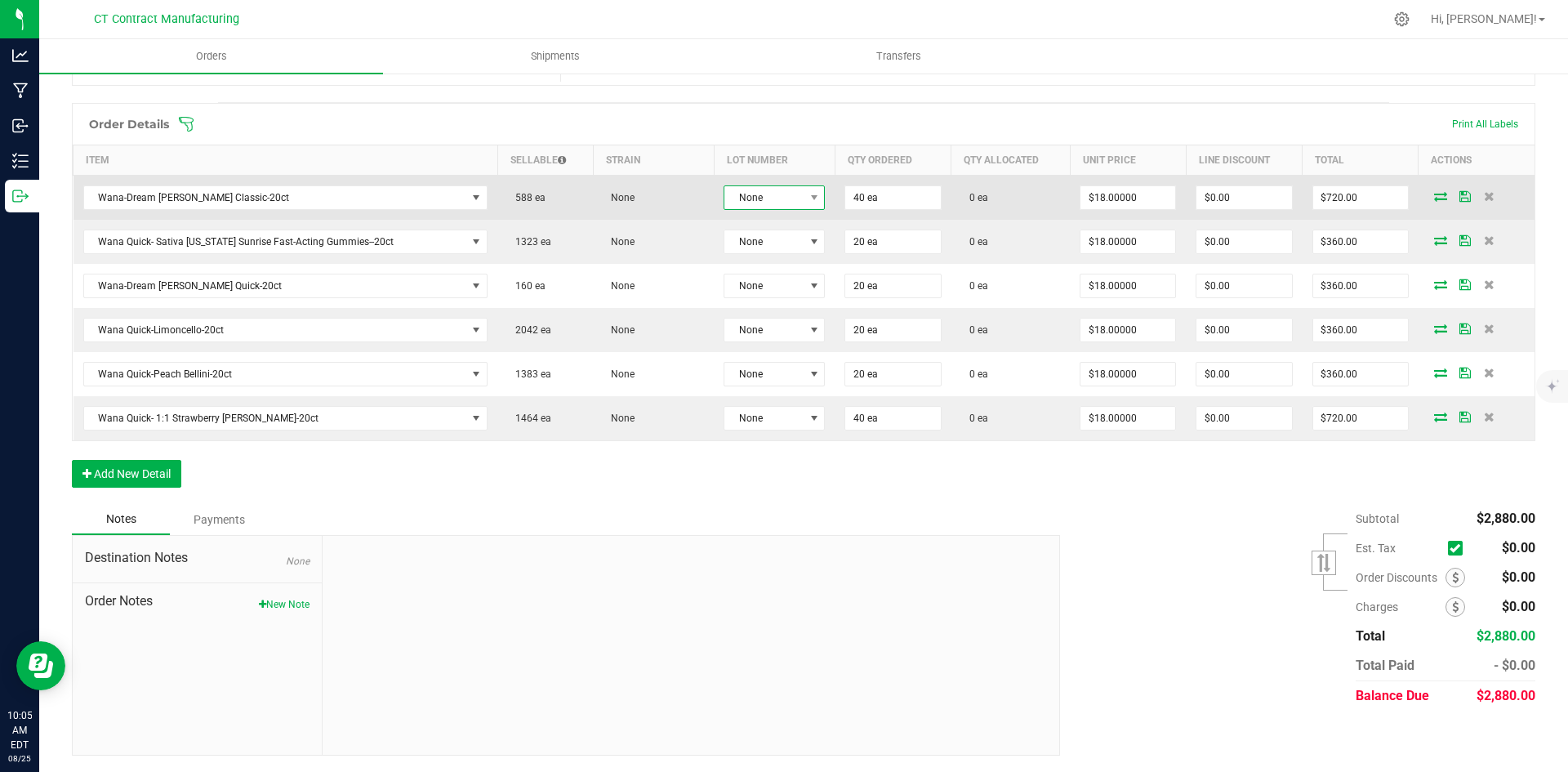
click at [783, 199] on span "None" at bounding box center [764, 197] width 79 height 23
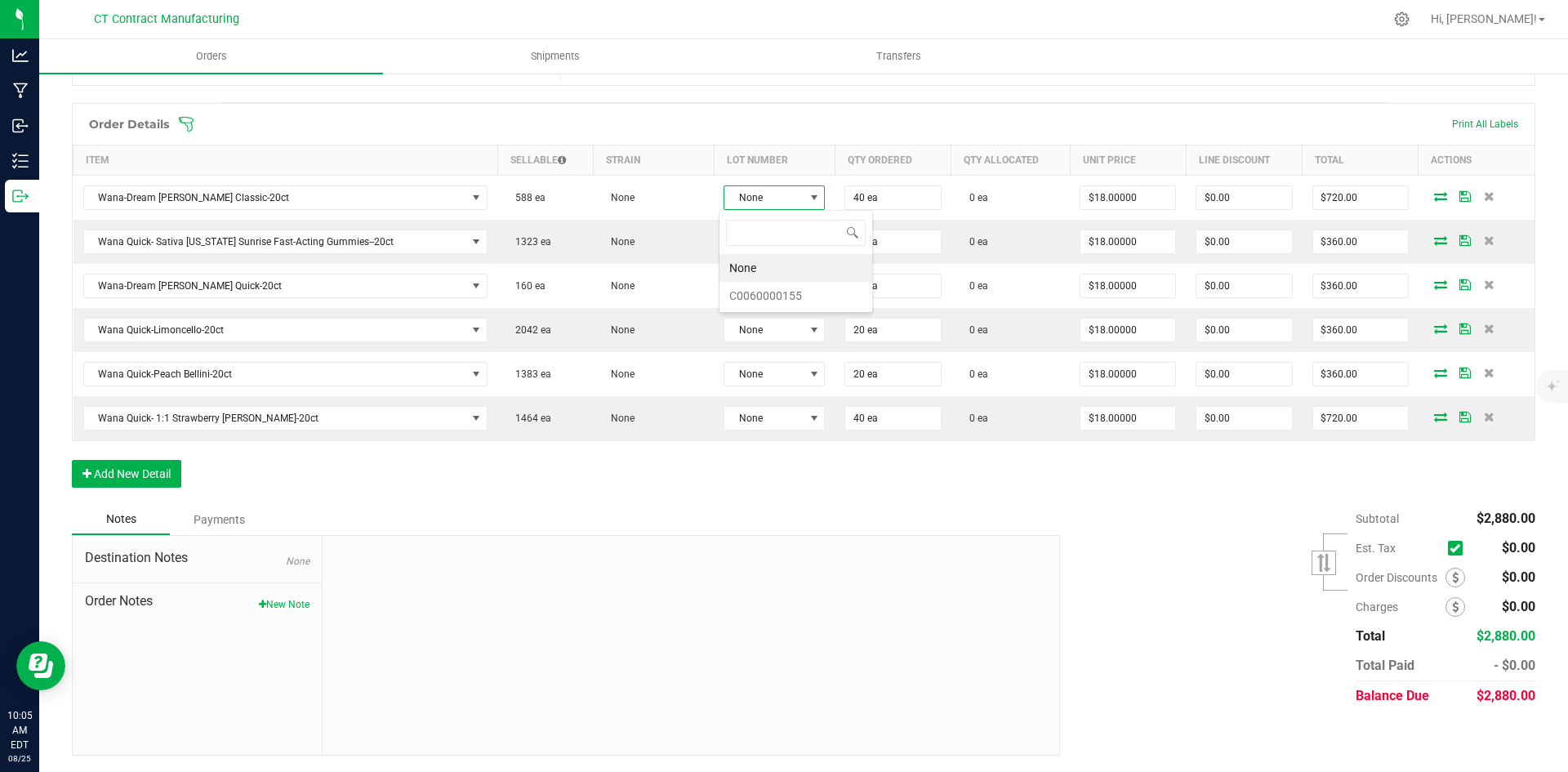
scroll to position [24, 100]
click at [787, 294] on li "C0060000155" at bounding box center [795, 295] width 152 height 28
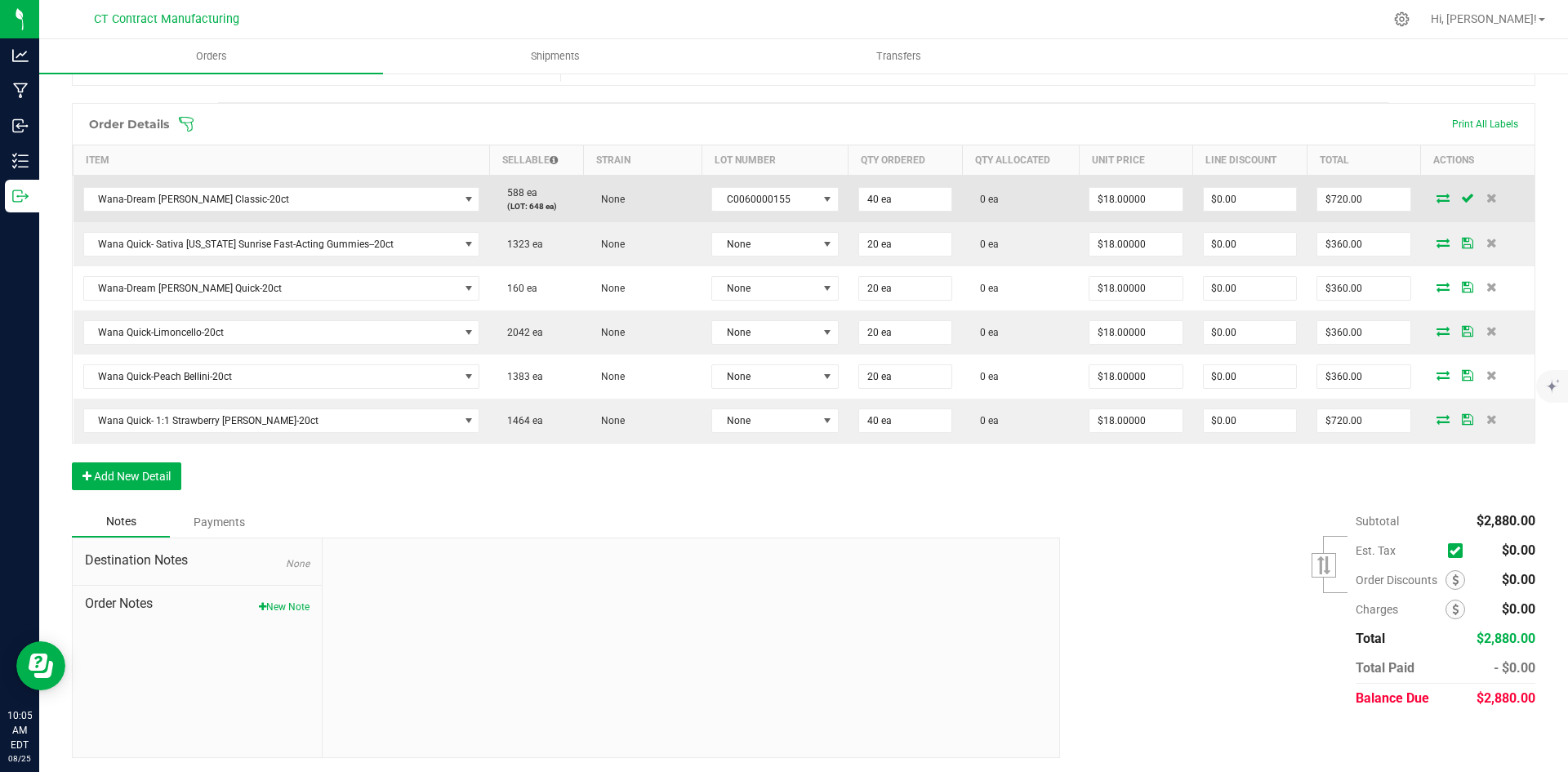
click at [1436, 197] on icon at bounding box center [1443, 197] width 13 height 10
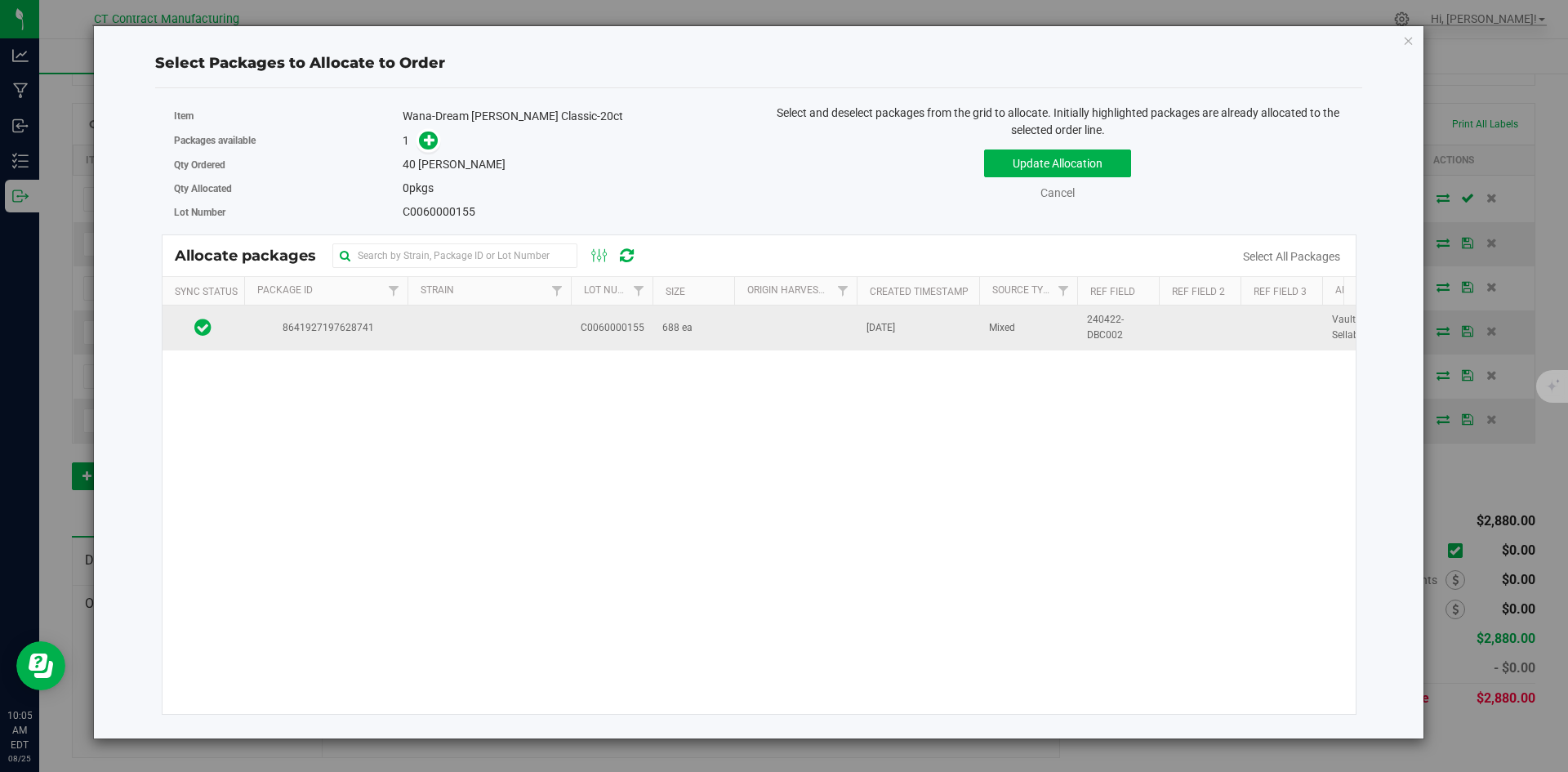
click at [404, 334] on td "8641927197628741" at bounding box center [326, 327] width 163 height 44
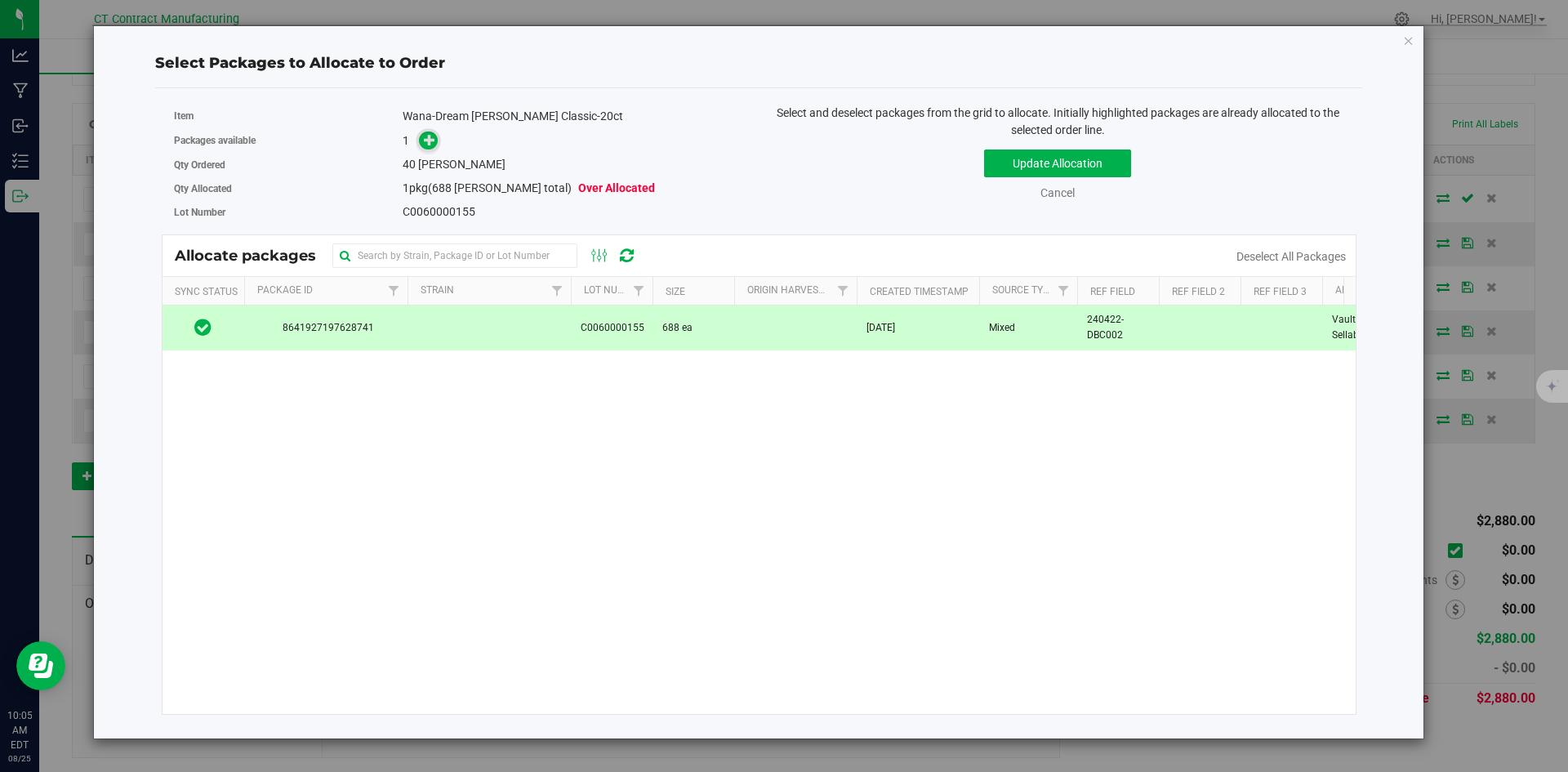
click at [426, 142] on icon at bounding box center [429, 139] width 11 height 11
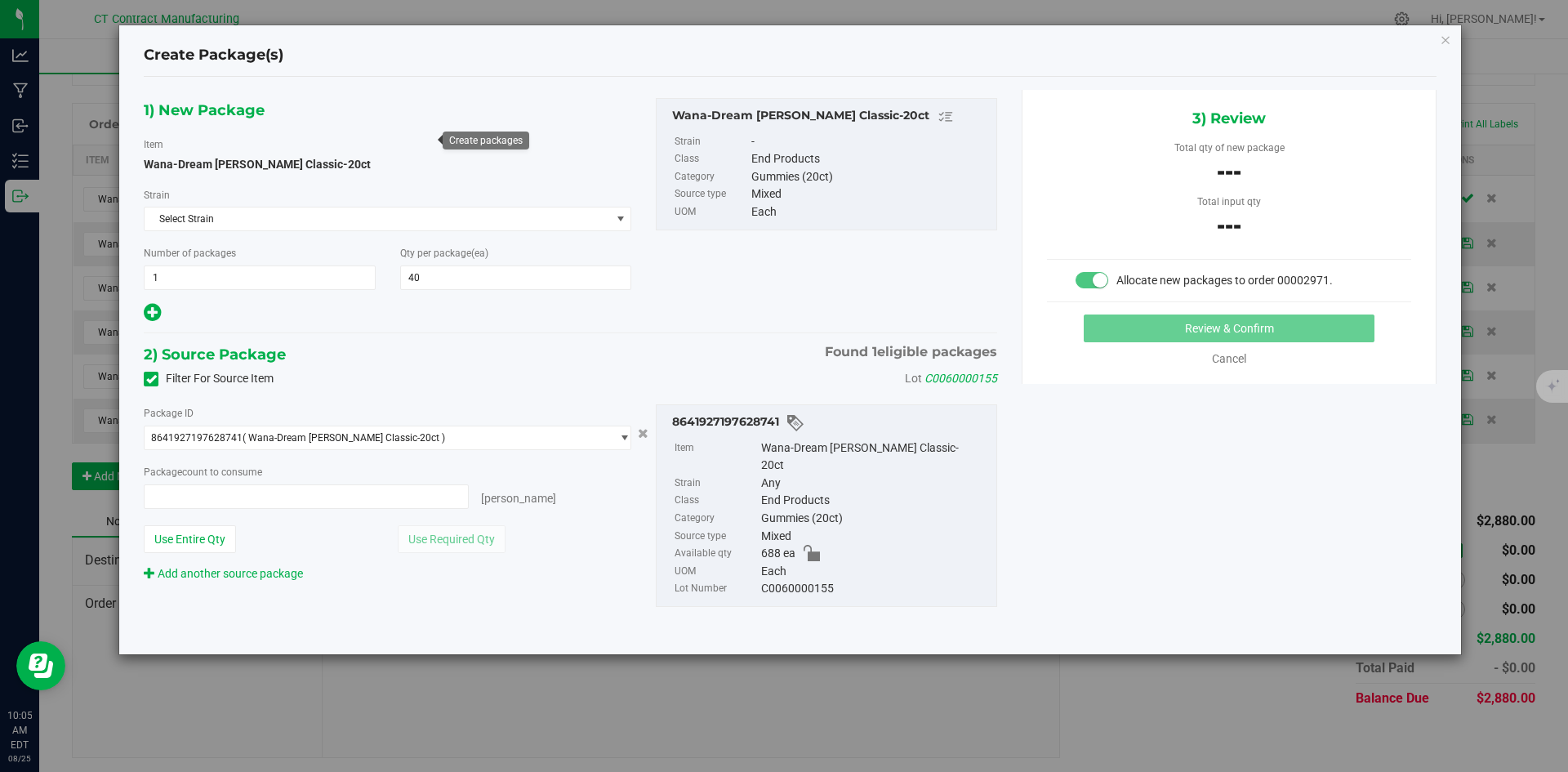
type input "0 ea"
click at [405, 496] on span at bounding box center [307, 496] width 325 height 24
type input "40"
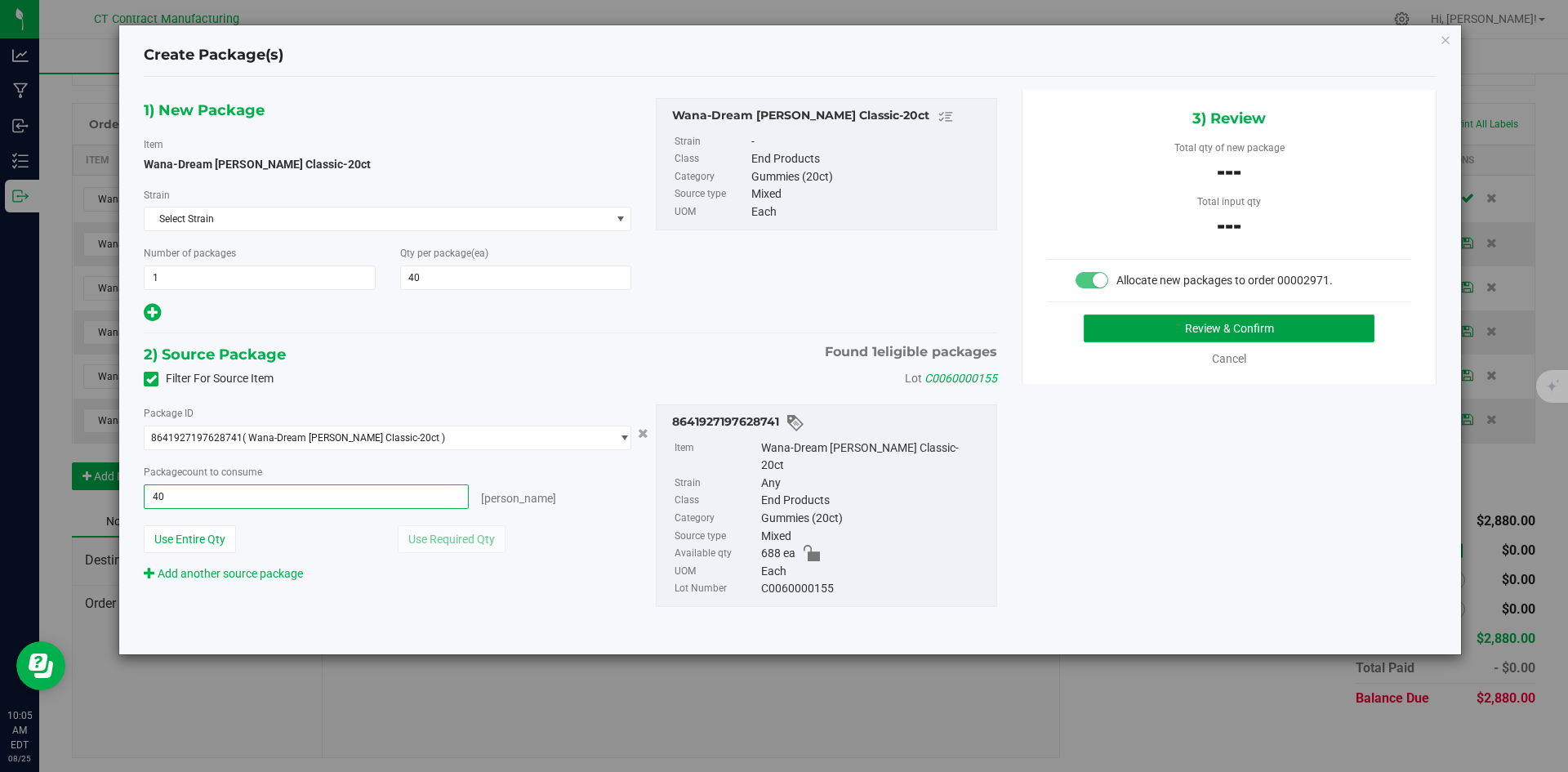
type input "40 ea"
click at [1167, 326] on button "Review & Confirm" at bounding box center [1228, 328] width 291 height 28
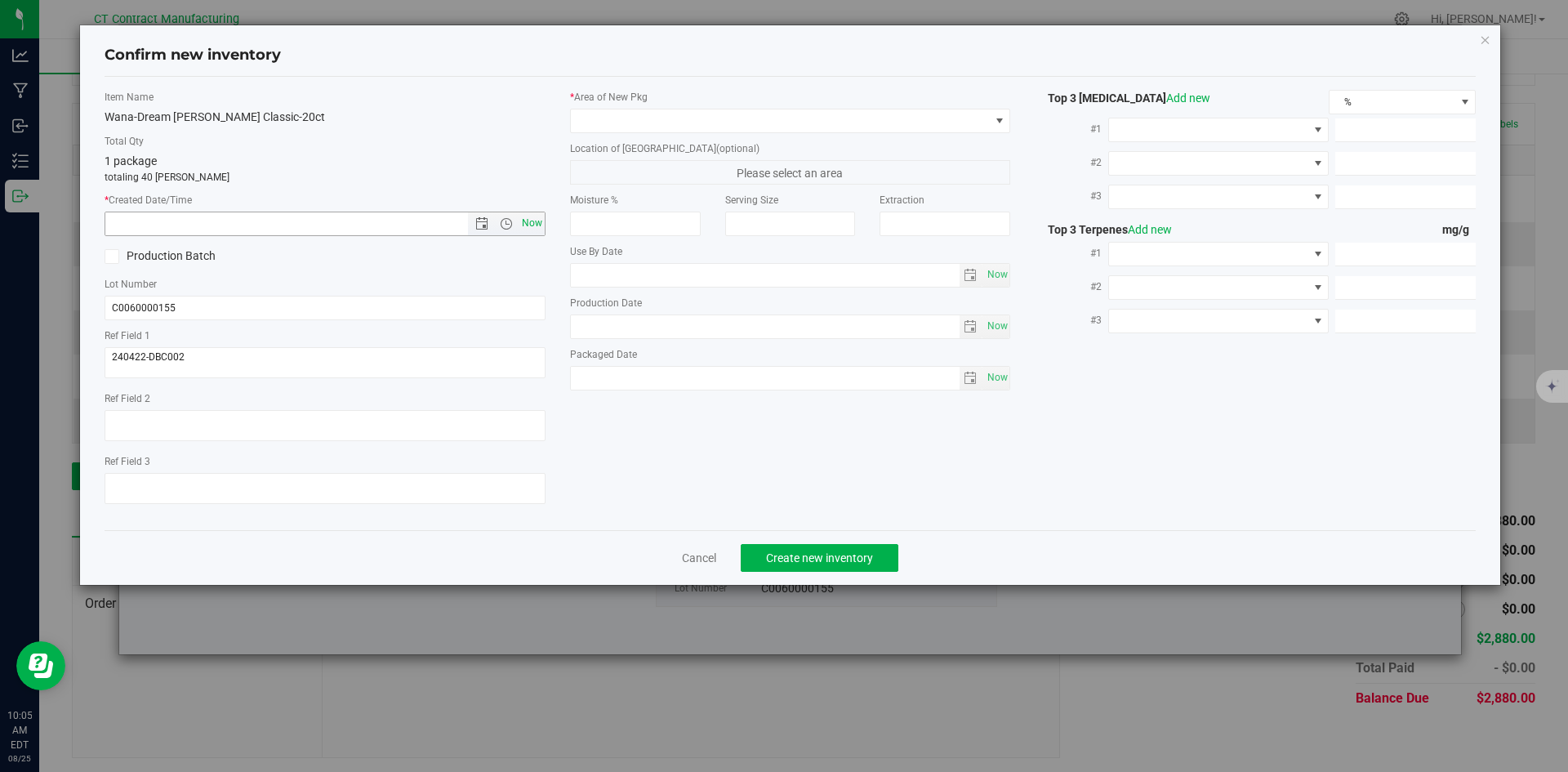
click at [542, 228] on span "Now" at bounding box center [531, 223] width 28 height 23
type input "8/25/2025 10:05 AM"
click at [615, 110] on span at bounding box center [779, 121] width 419 height 23
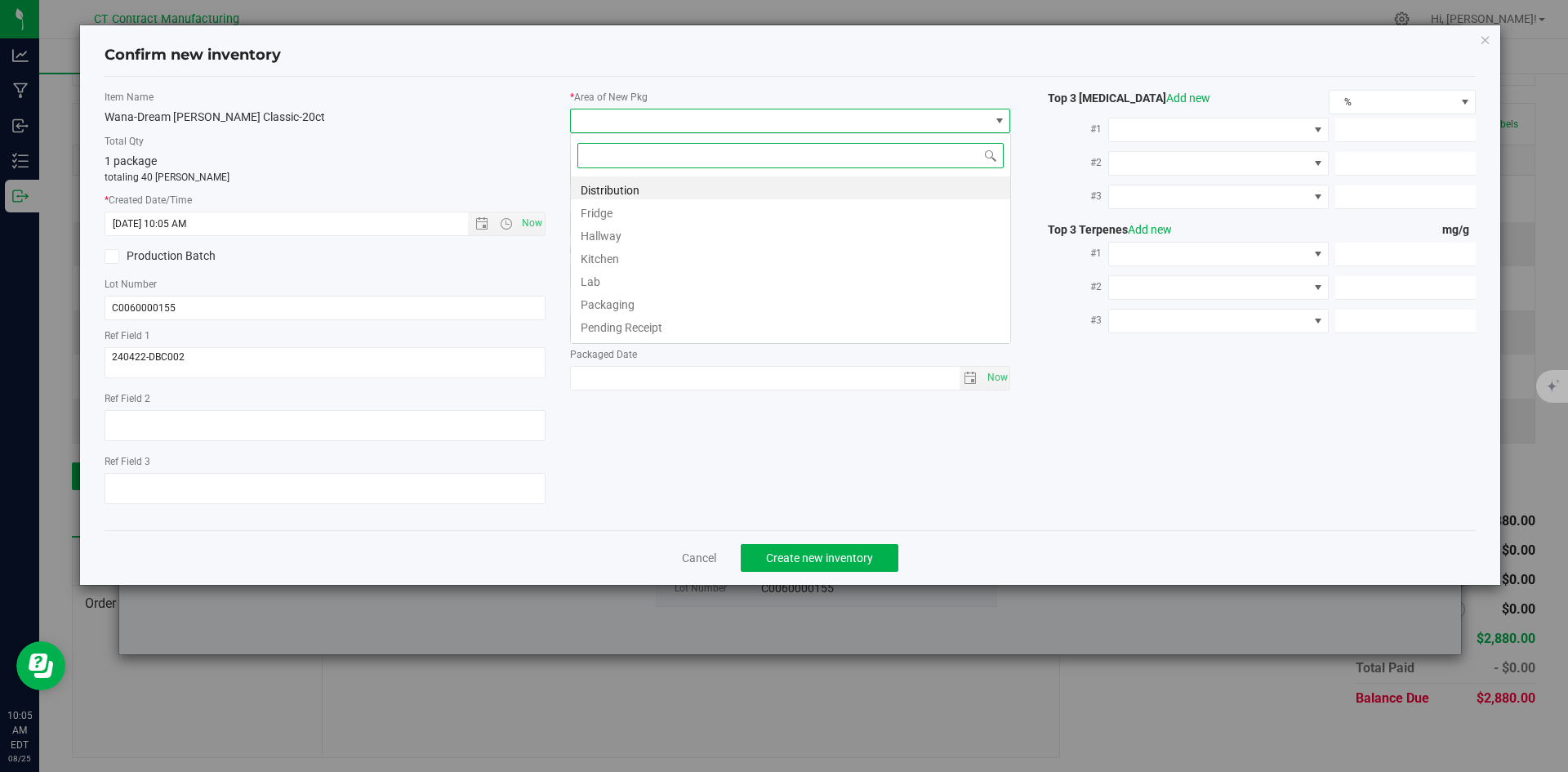
scroll to position [24, 441]
click at [619, 191] on li "Distribution" at bounding box center [790, 188] width 439 height 23
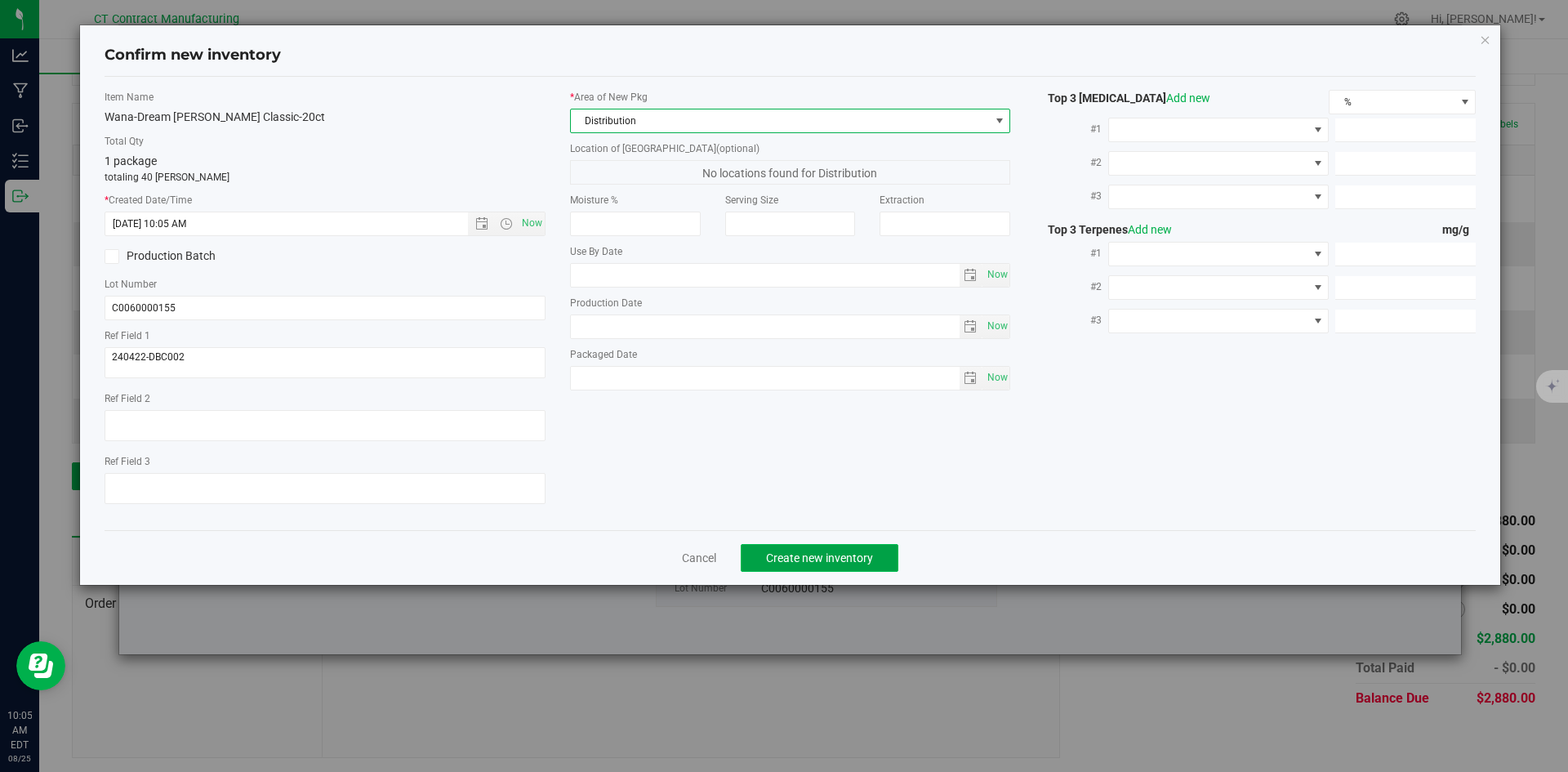
click at [849, 563] on span "Create new inventory" at bounding box center [818, 557] width 107 height 13
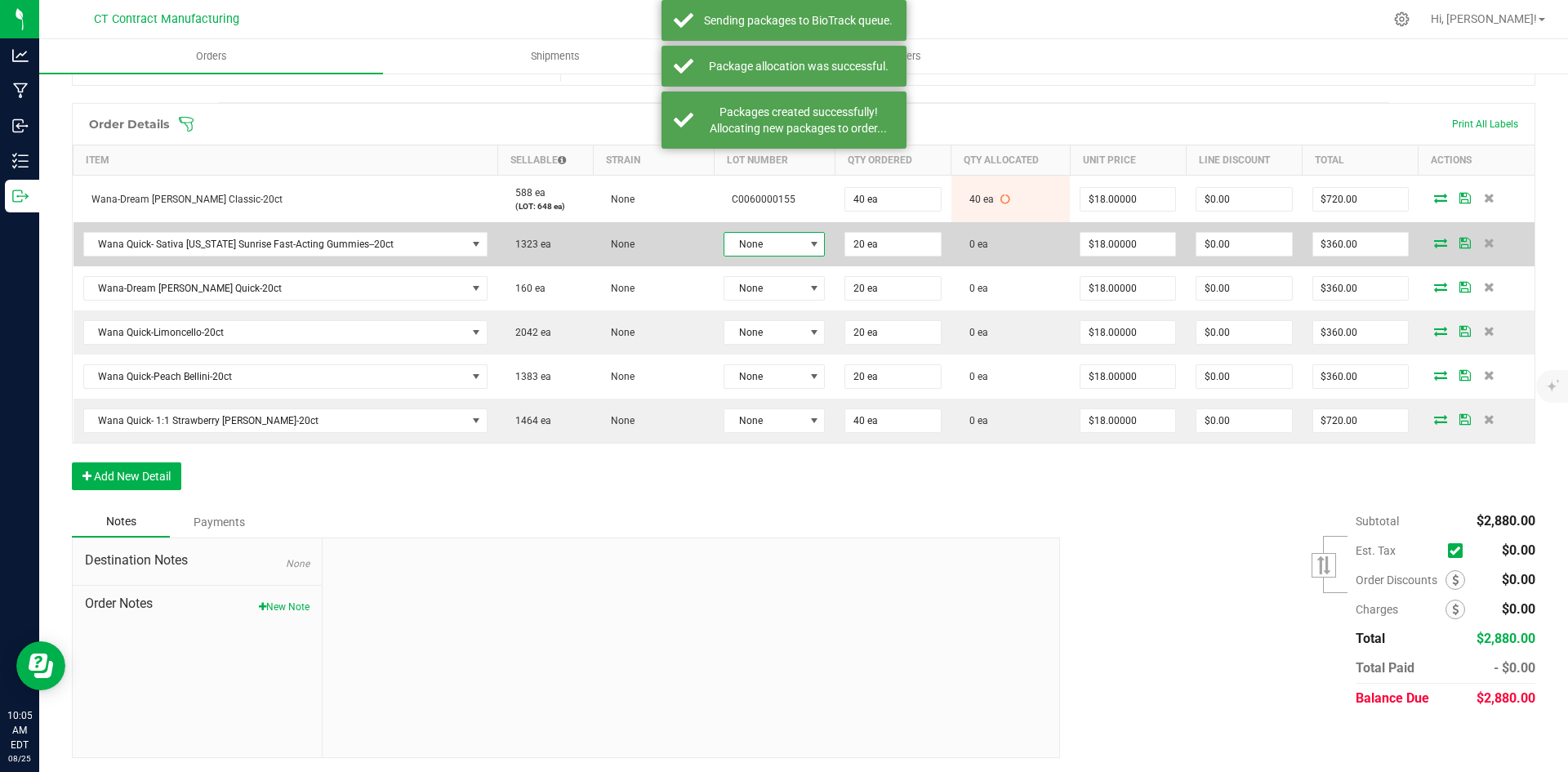
click at [745, 240] on span "None" at bounding box center [764, 244] width 79 height 23
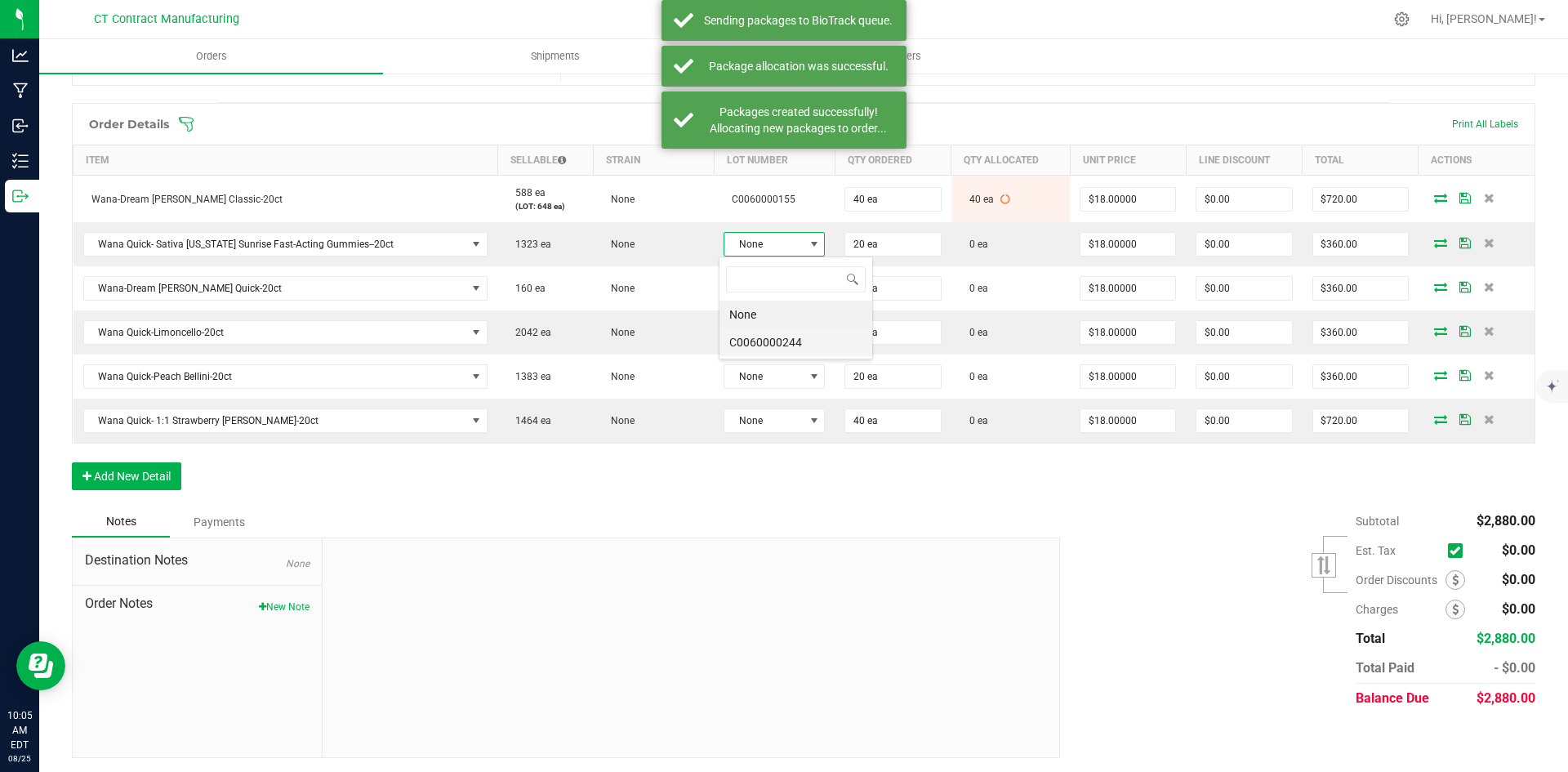
click at [782, 339] on li "C0060000244" at bounding box center [795, 342] width 152 height 28
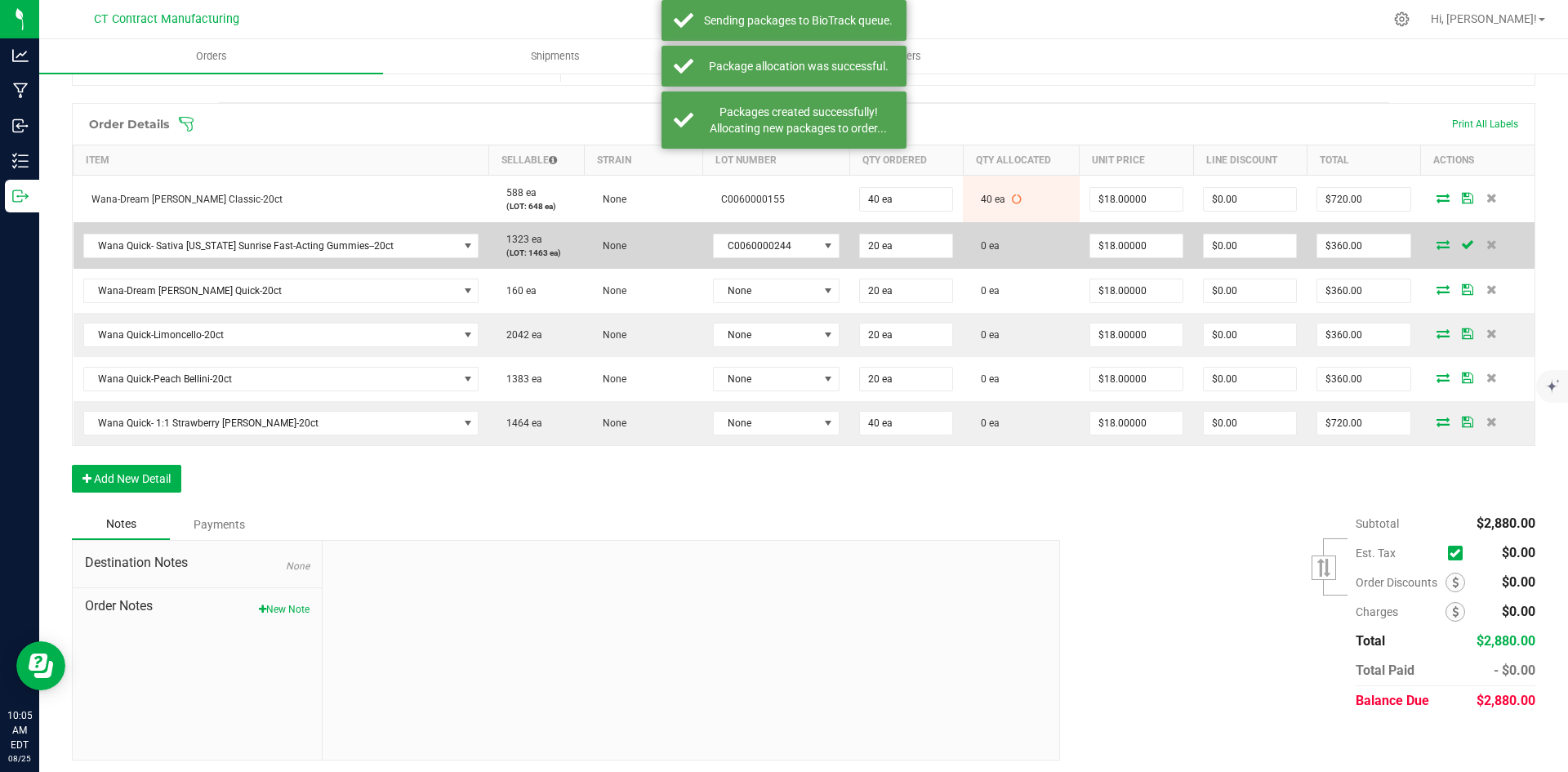
click at [1436, 242] on icon at bounding box center [1443, 244] width 13 height 10
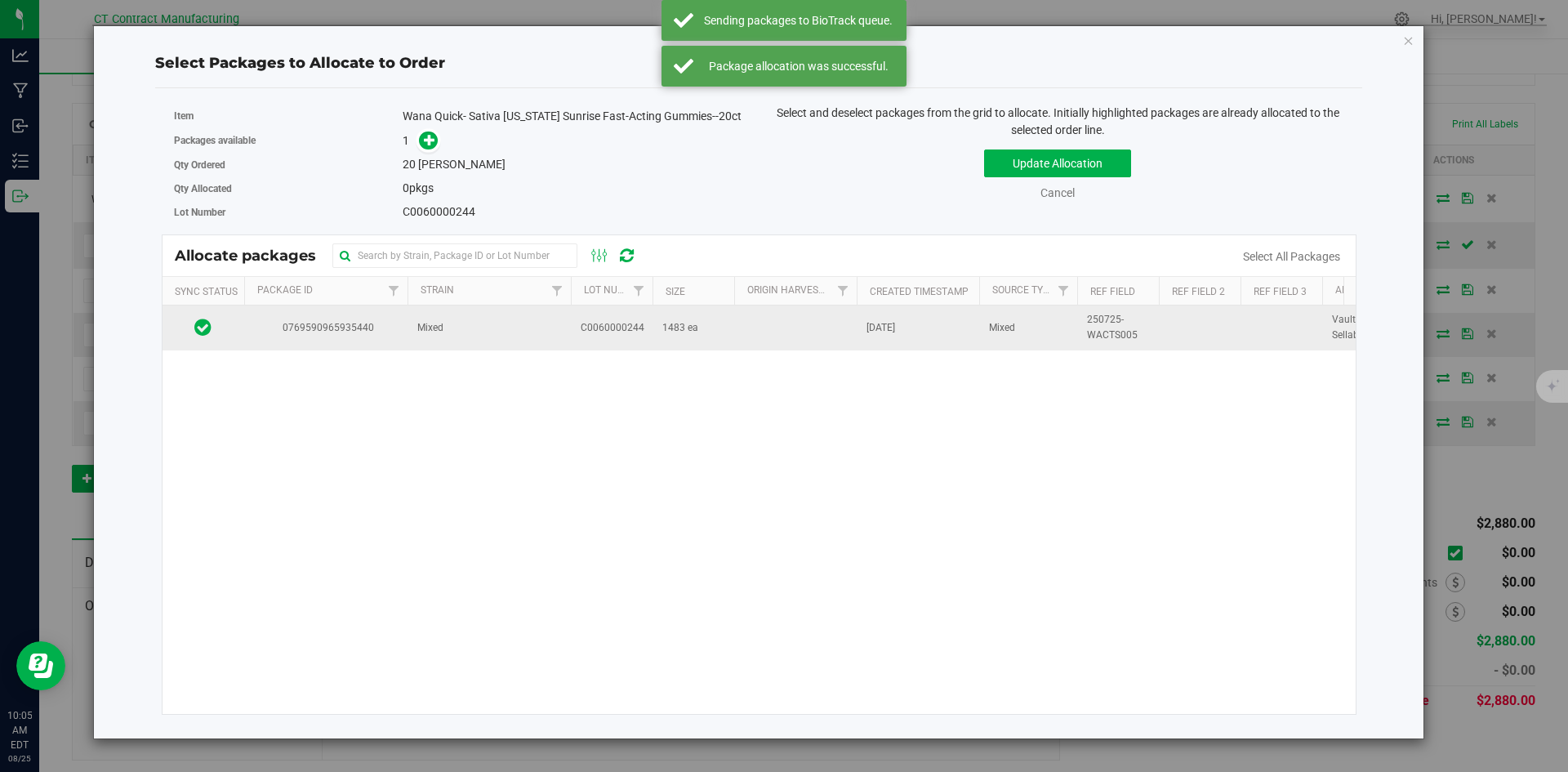
click at [457, 324] on td "Mixed" at bounding box center [490, 327] width 163 height 44
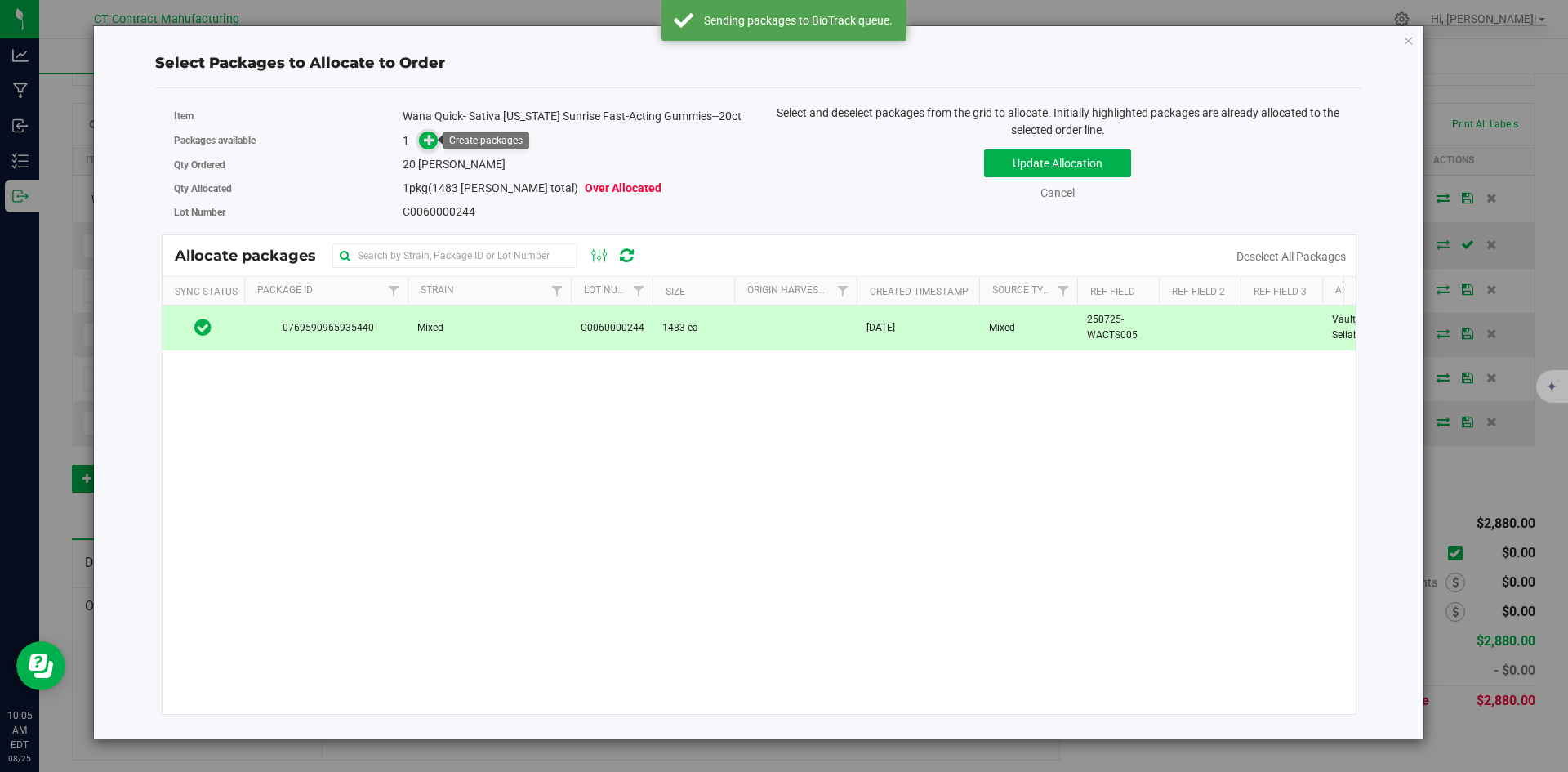
click at [429, 137] on icon at bounding box center [429, 139] width 11 height 11
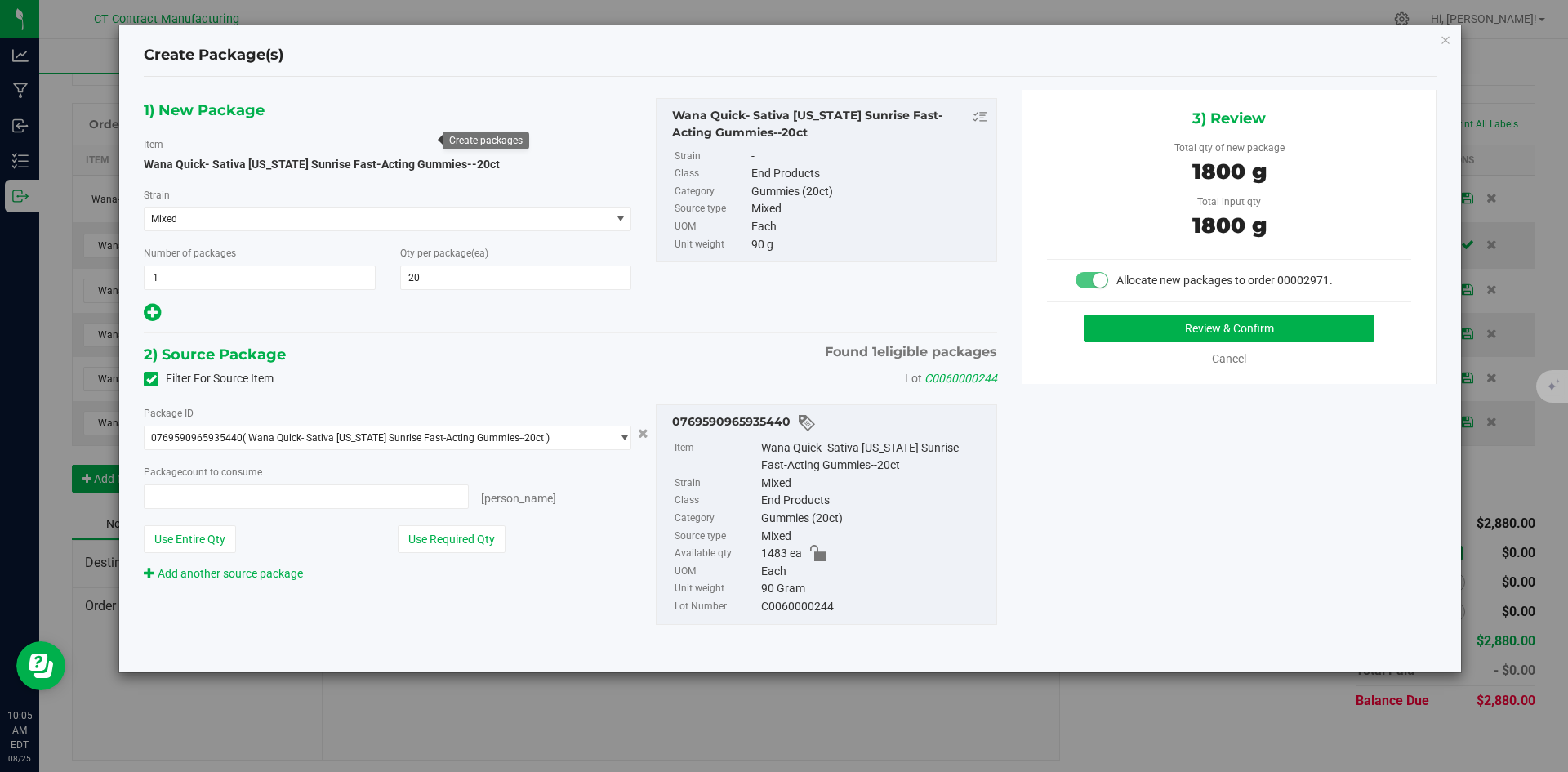
type input "20 ea"
click at [1143, 332] on button "Review & Confirm" at bounding box center [1228, 328] width 291 height 28
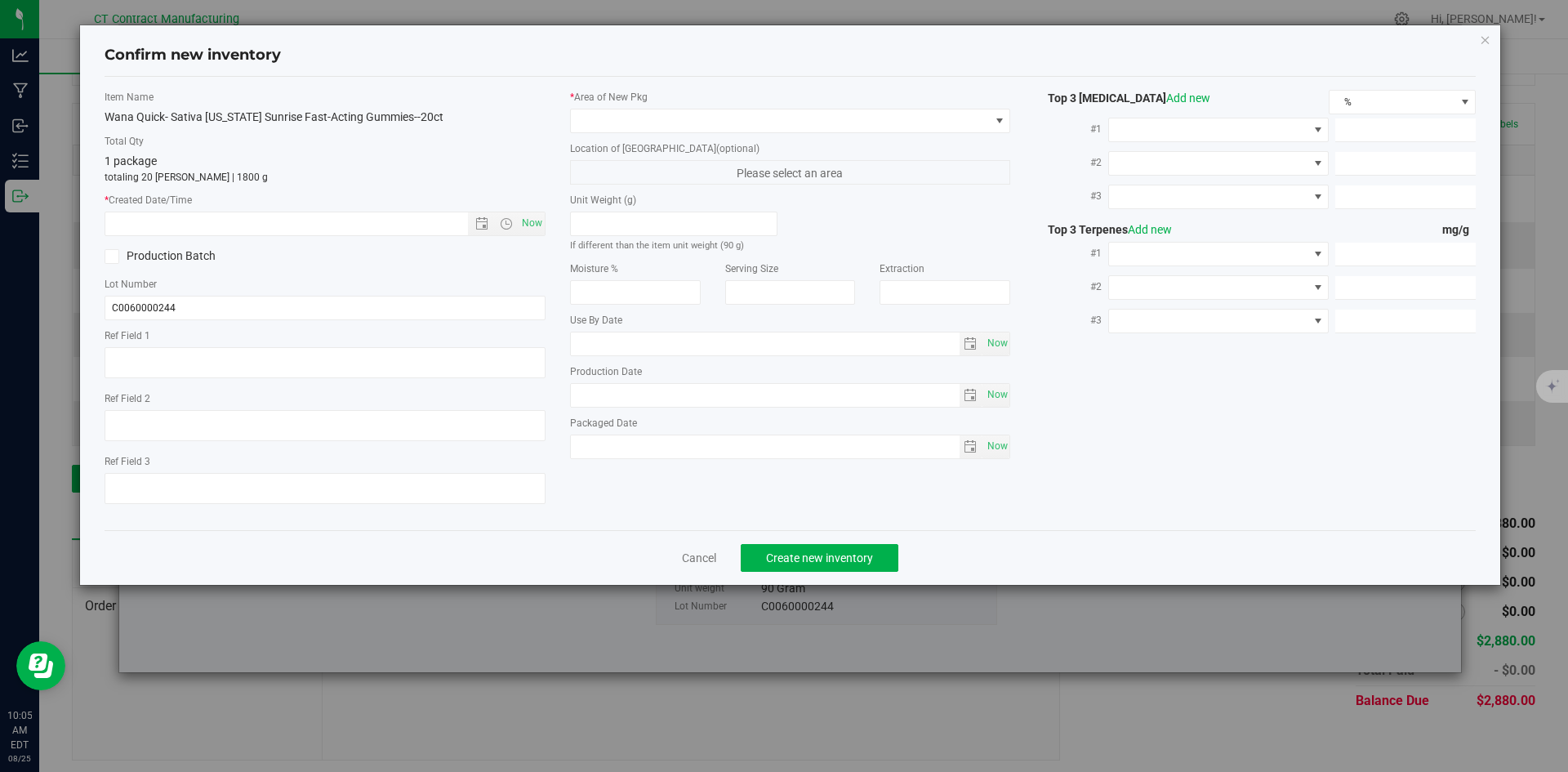
type textarea "250725-WACTS005"
click at [540, 212] on span "Now" at bounding box center [531, 223] width 28 height 23
type input "8/25/2025 10:05 AM"
click at [622, 98] on label "* Area of New Pkg" at bounding box center [791, 98] width 441 height 15
click at [624, 118] on span at bounding box center [779, 121] width 419 height 23
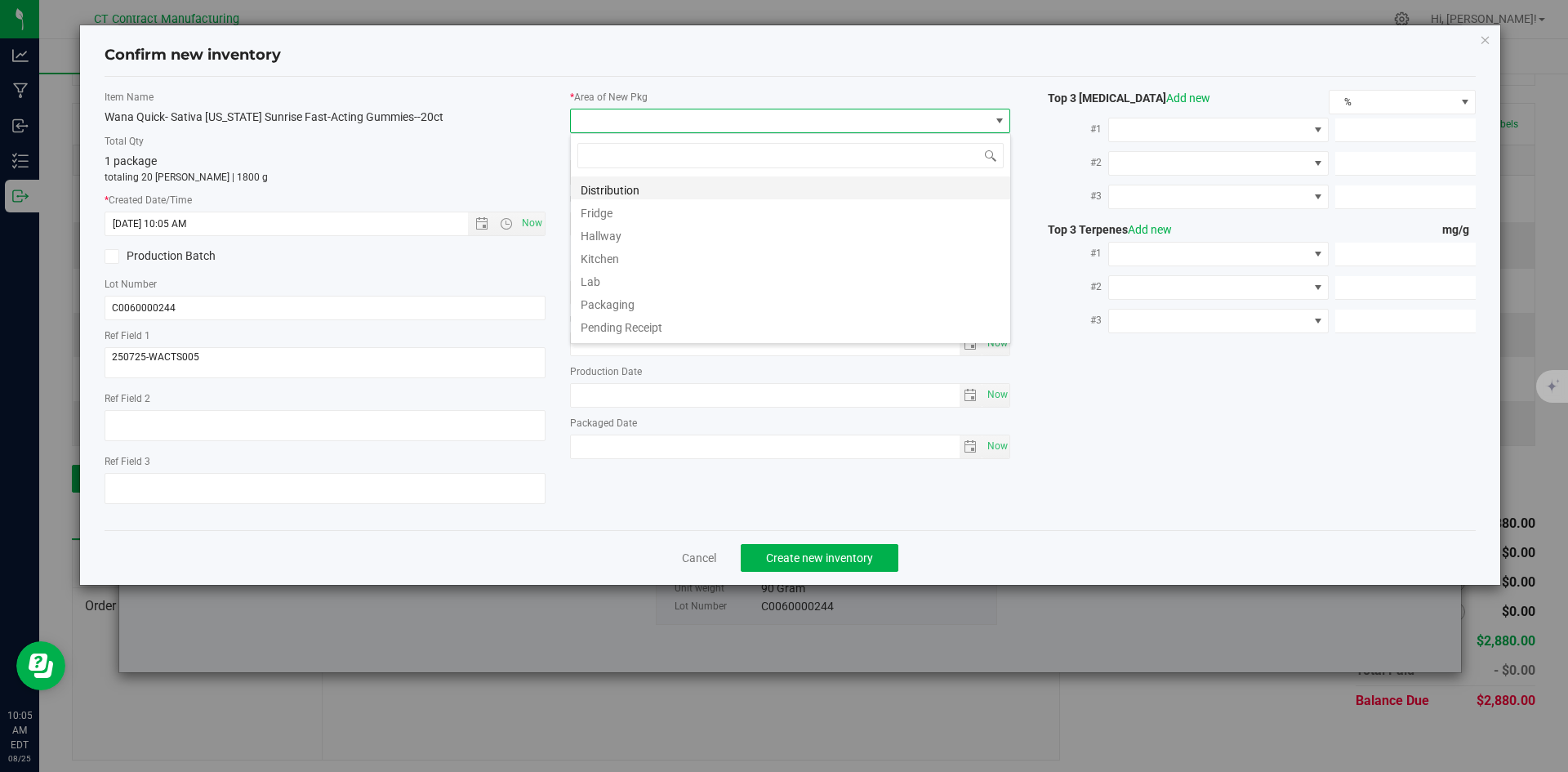
scroll to position [24, 441]
click at [627, 178] on li "Distribution" at bounding box center [790, 188] width 439 height 23
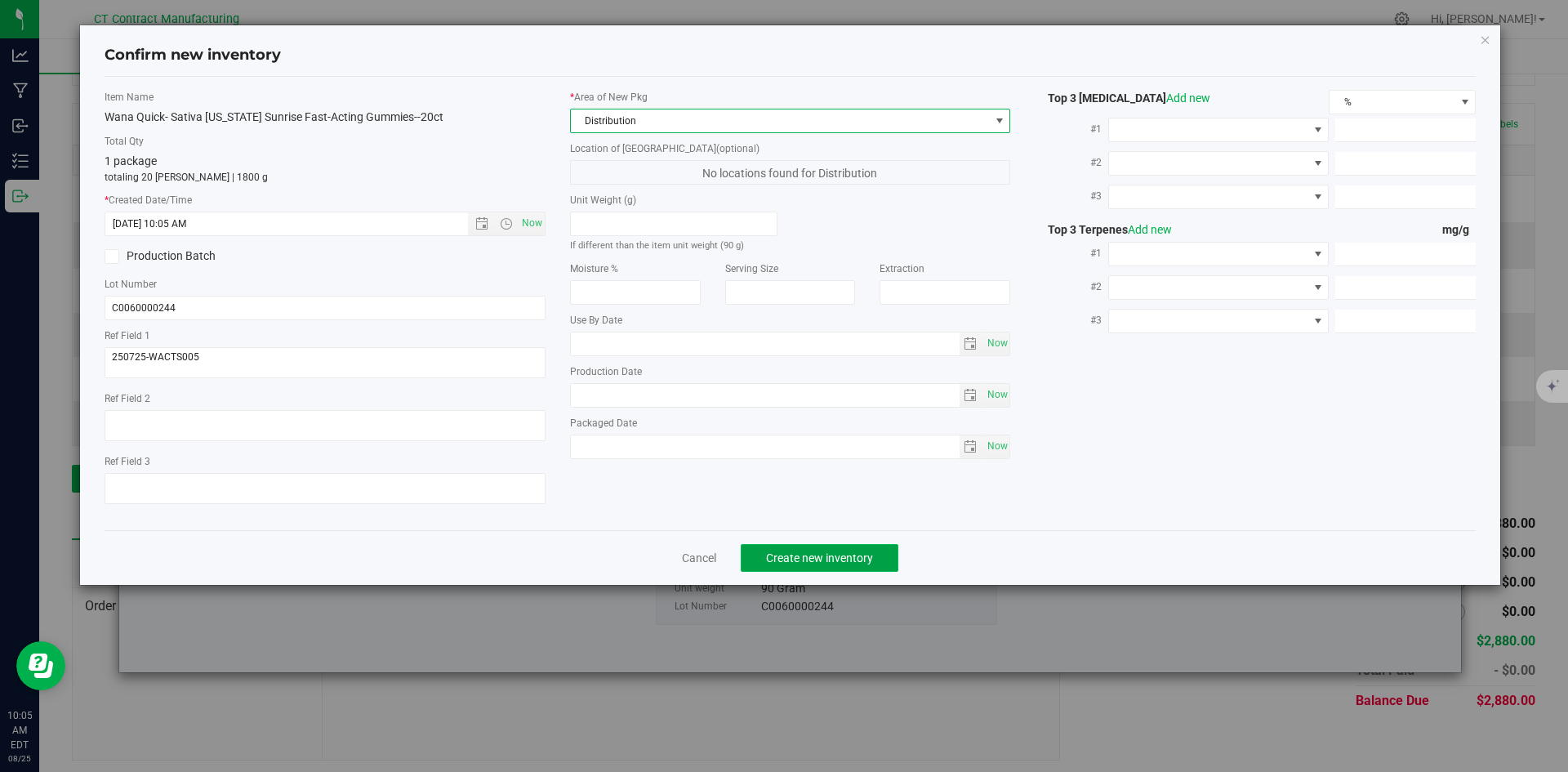
click at [806, 556] on span "Create new inventory" at bounding box center [818, 557] width 107 height 13
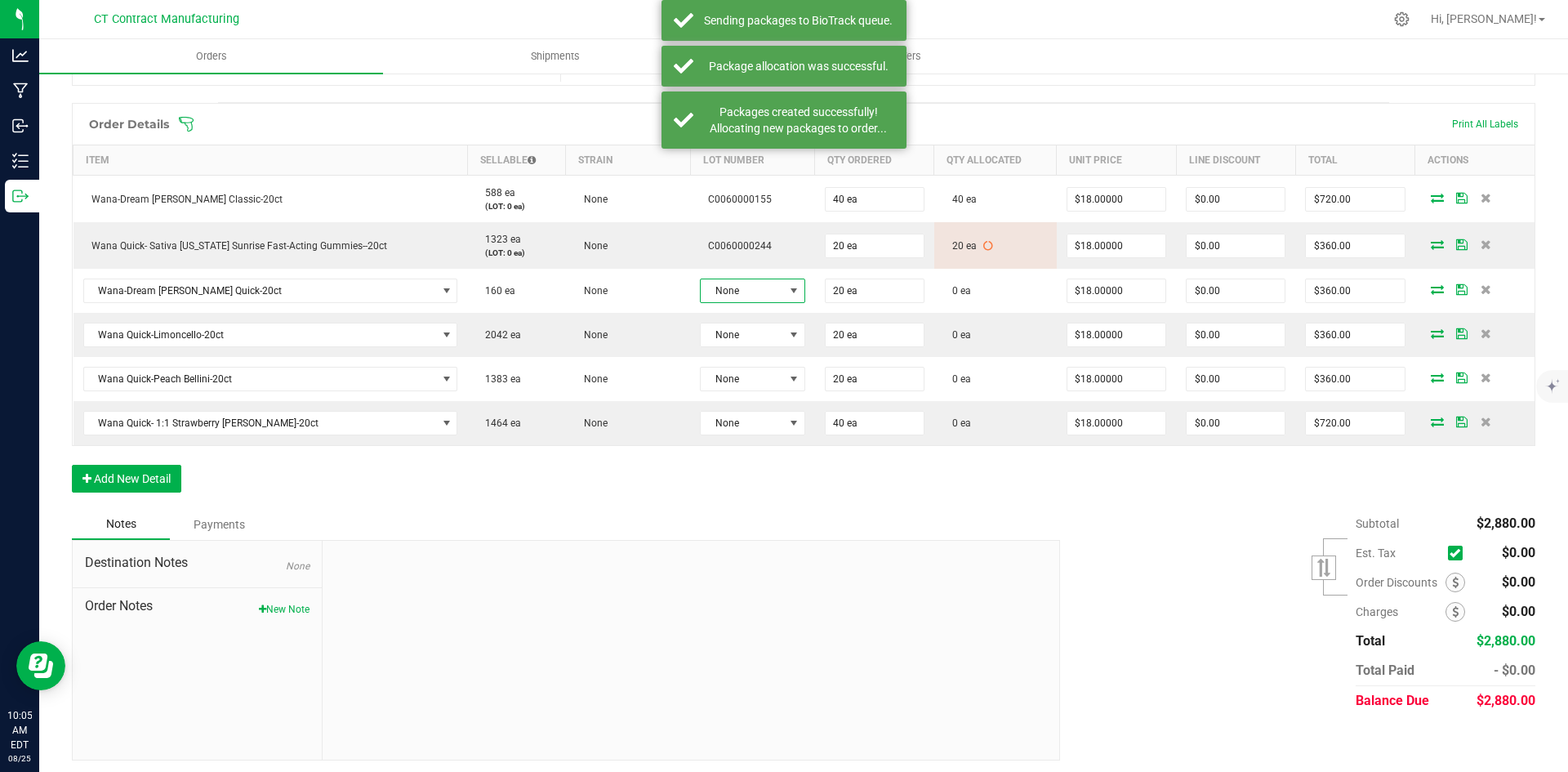
click at [790, 294] on span at bounding box center [793, 291] width 13 height 13
click at [804, 392] on li "C0060000160" at bounding box center [772, 388] width 152 height 28
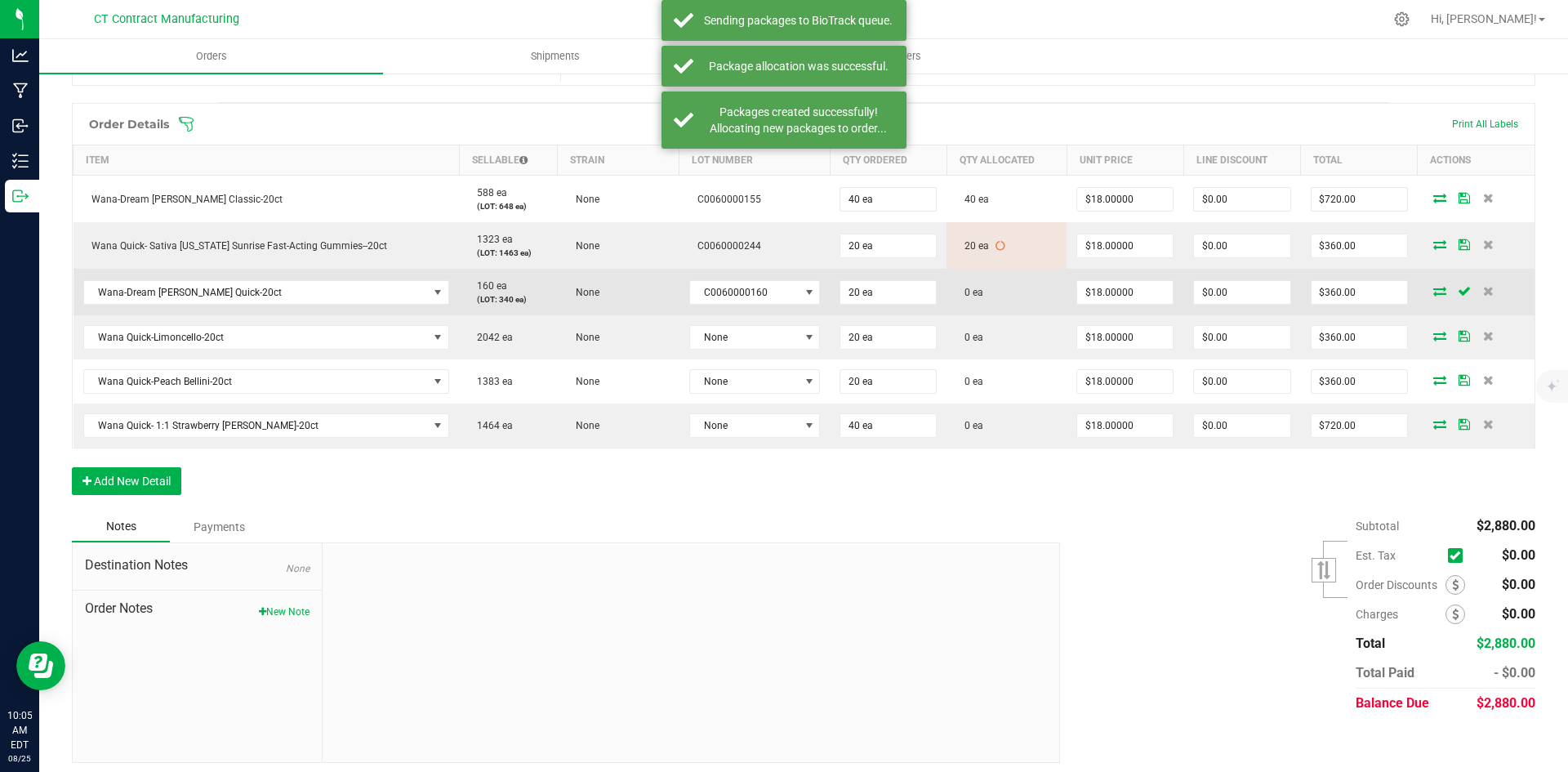
click at [1433, 286] on icon at bounding box center [1440, 291] width 13 height 10
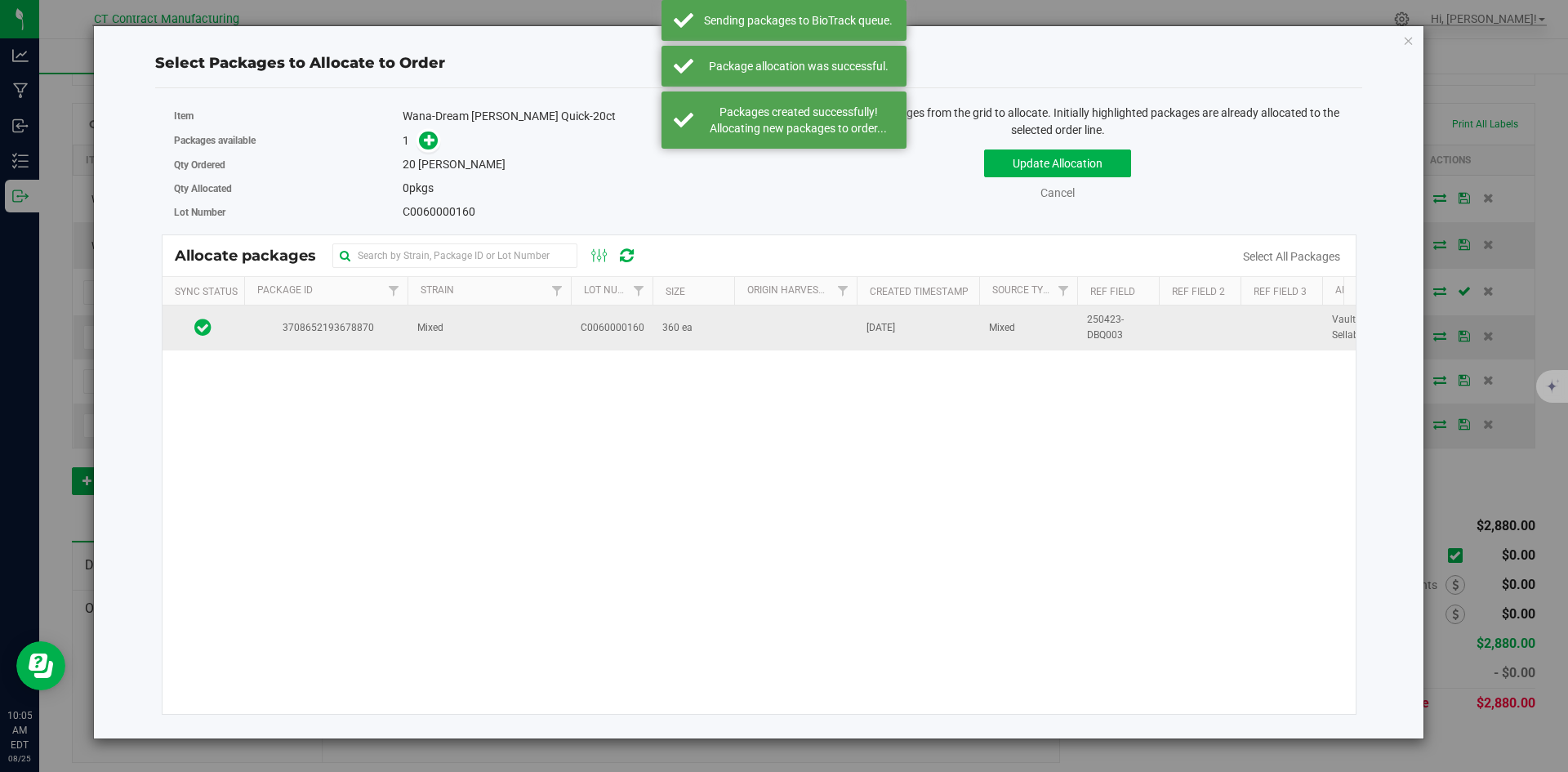
click at [400, 337] on td "3708652193678870" at bounding box center [326, 327] width 163 height 44
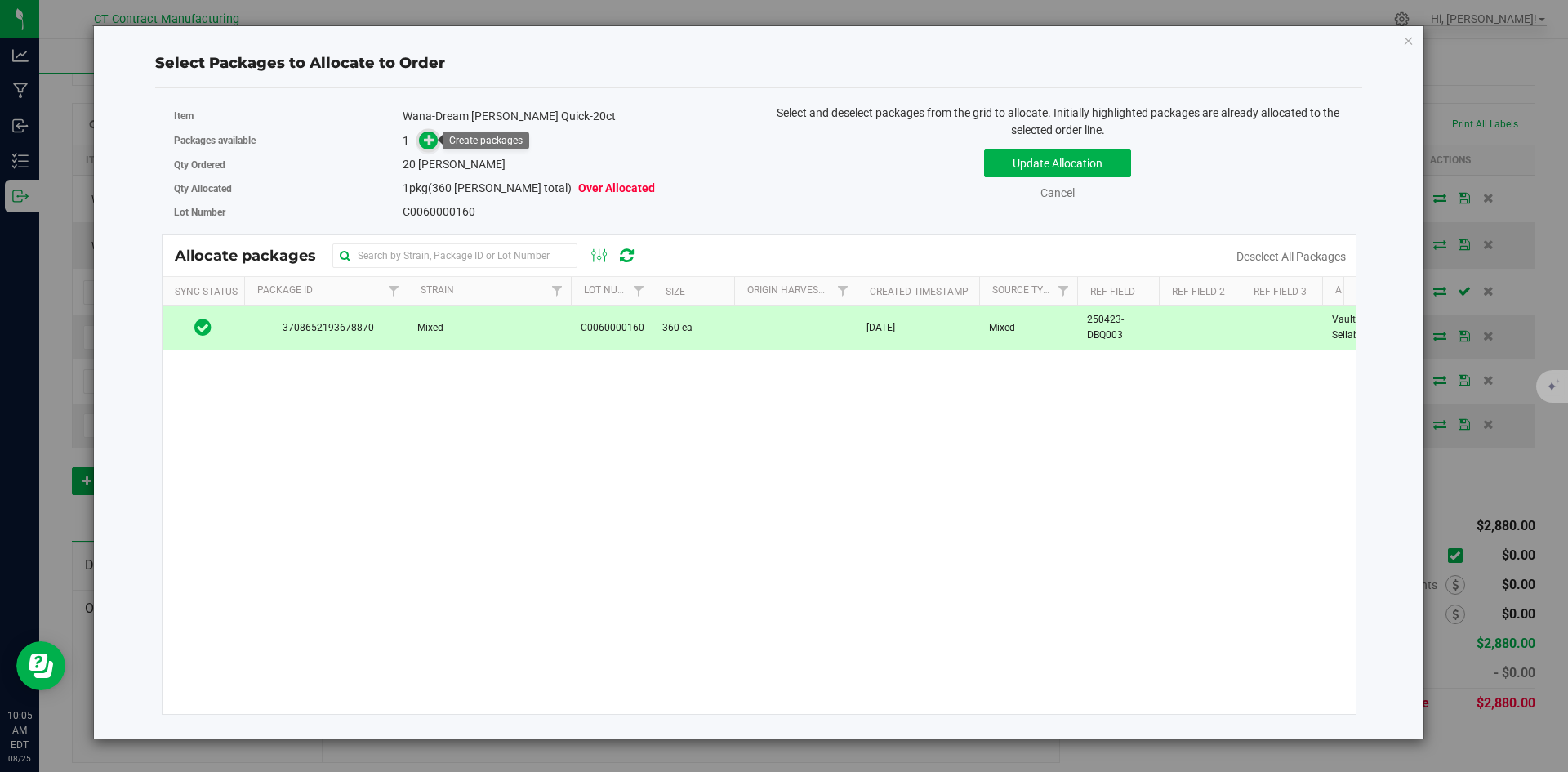
click at [432, 140] on icon at bounding box center [429, 139] width 11 height 11
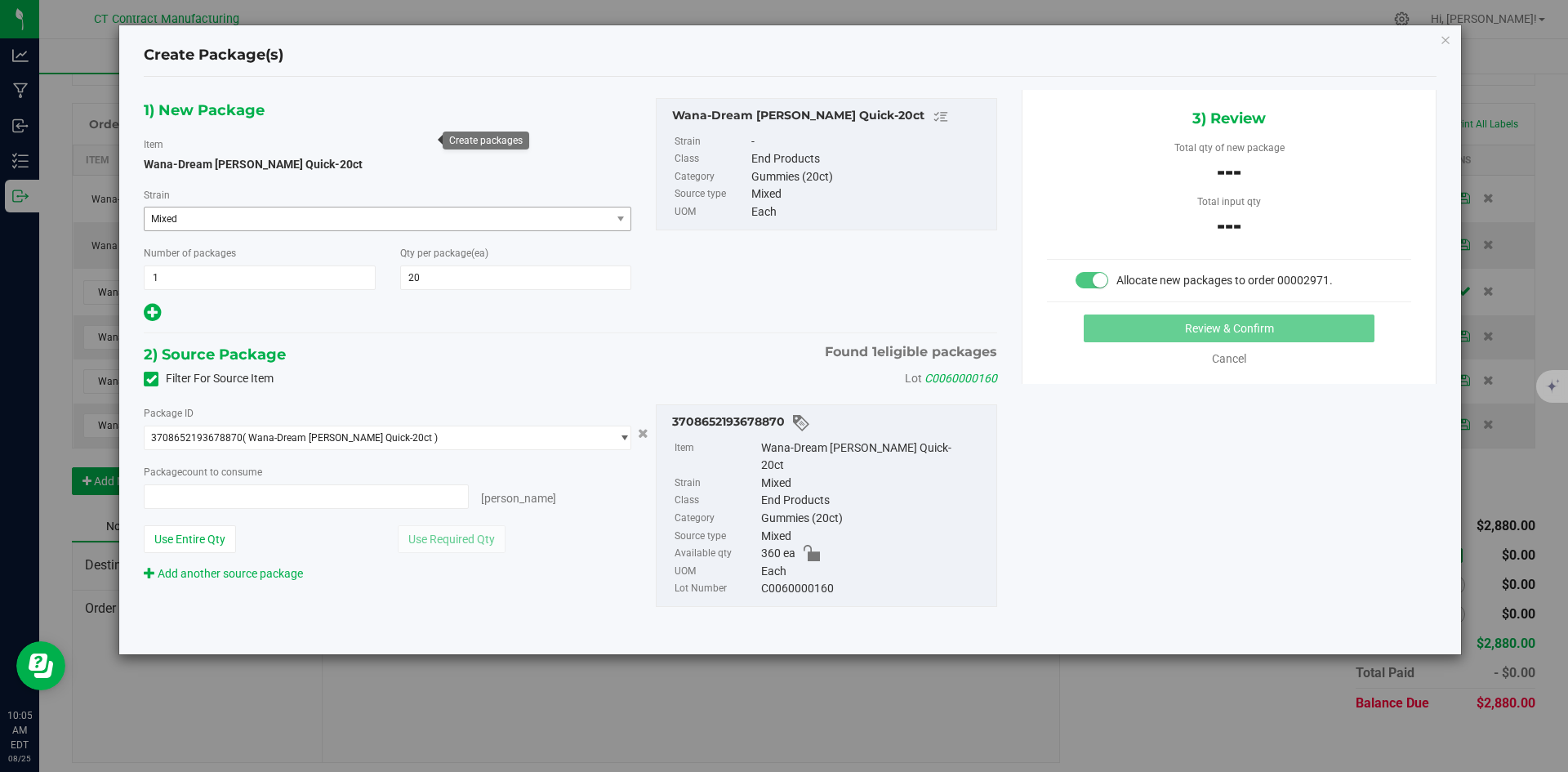
type input "0 ea"
click at [410, 496] on span at bounding box center [307, 496] width 325 height 24
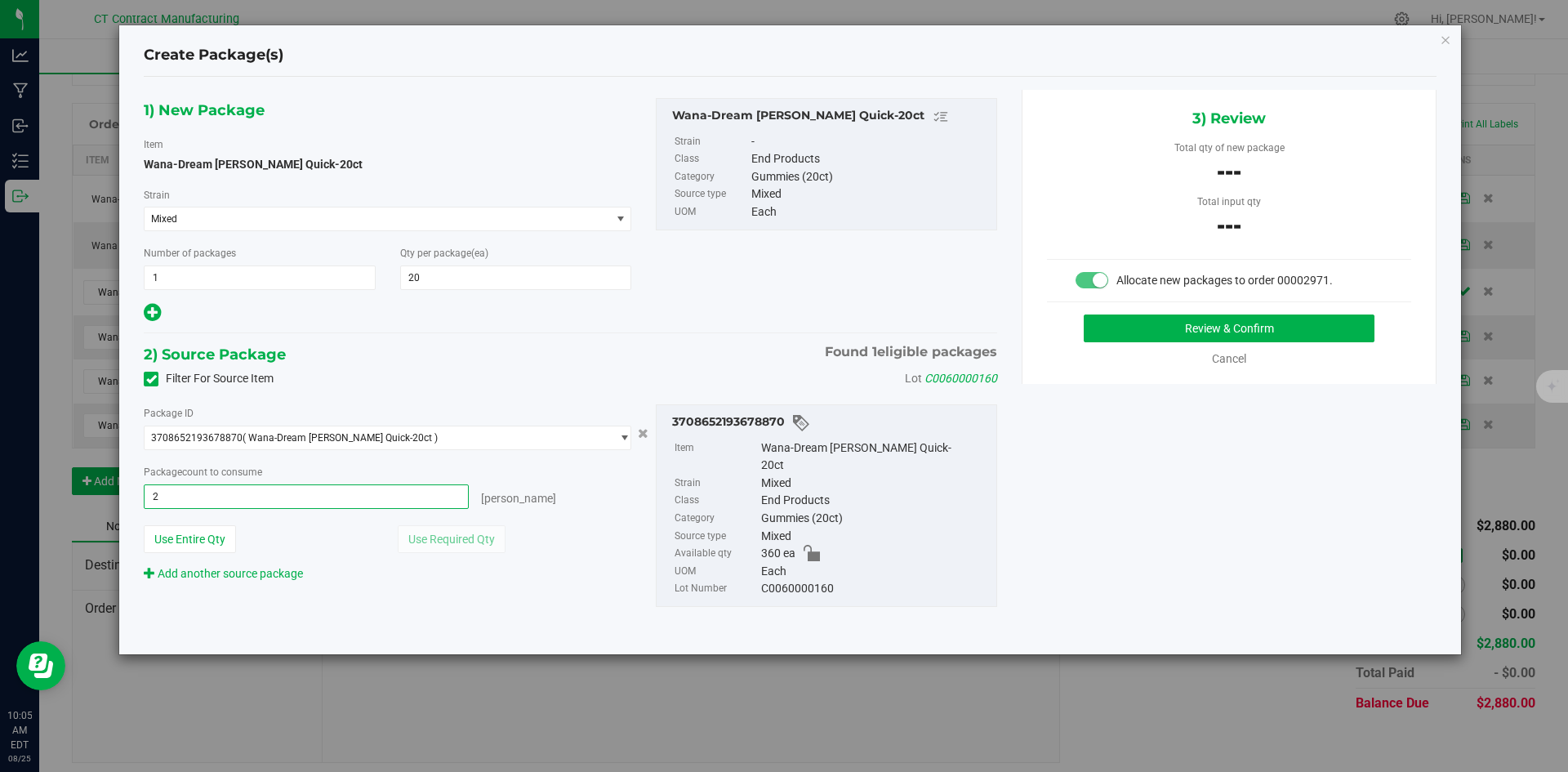
type input "20"
type input "20 ea"
click at [1126, 326] on button "Review & Confirm" at bounding box center [1228, 328] width 291 height 28
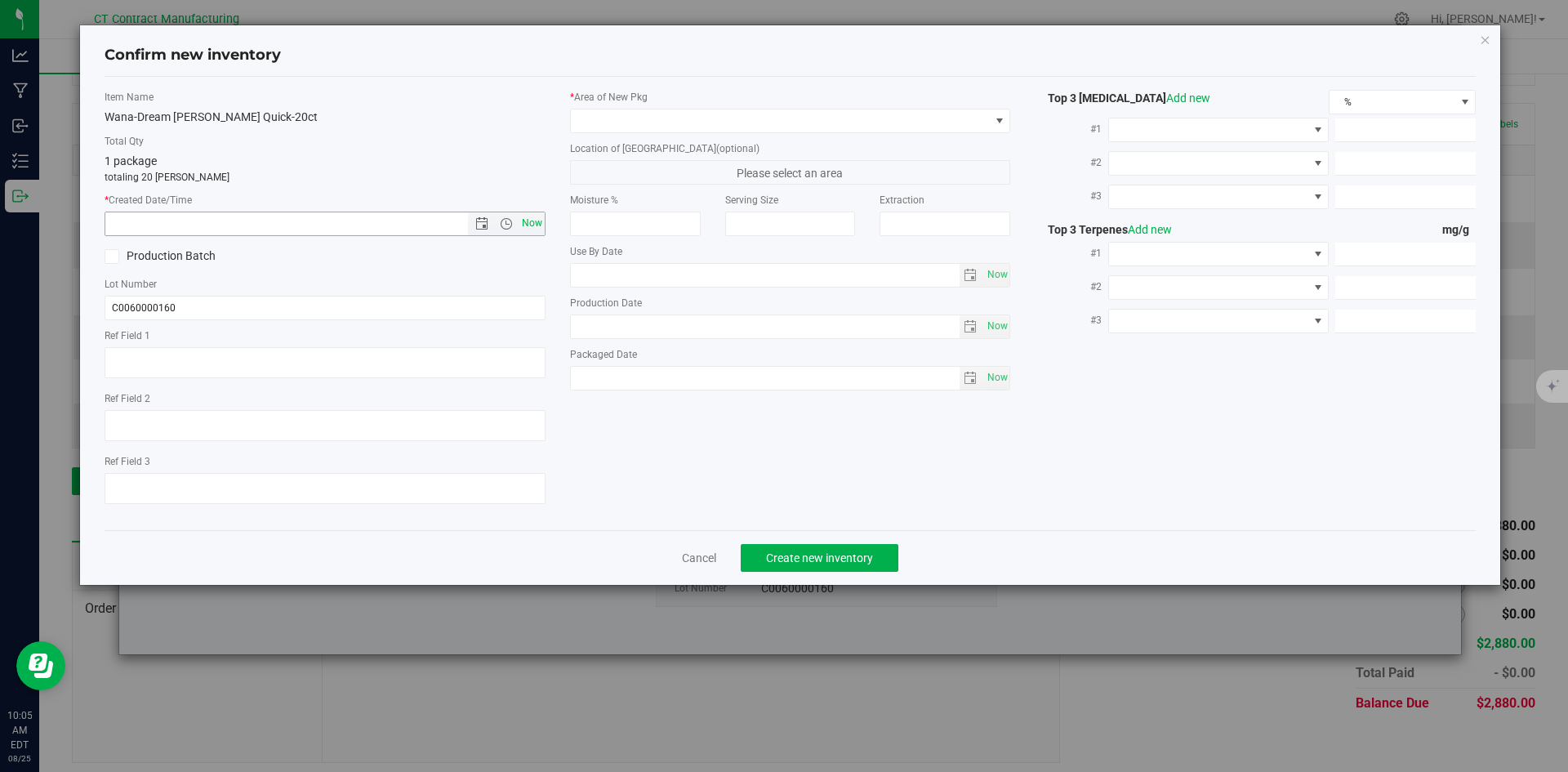
type textarea "250423-DBQ003"
click at [534, 216] on span "Now" at bounding box center [531, 223] width 28 height 23
type input "8/25/2025 10:05 AM"
click at [594, 129] on span at bounding box center [779, 121] width 419 height 23
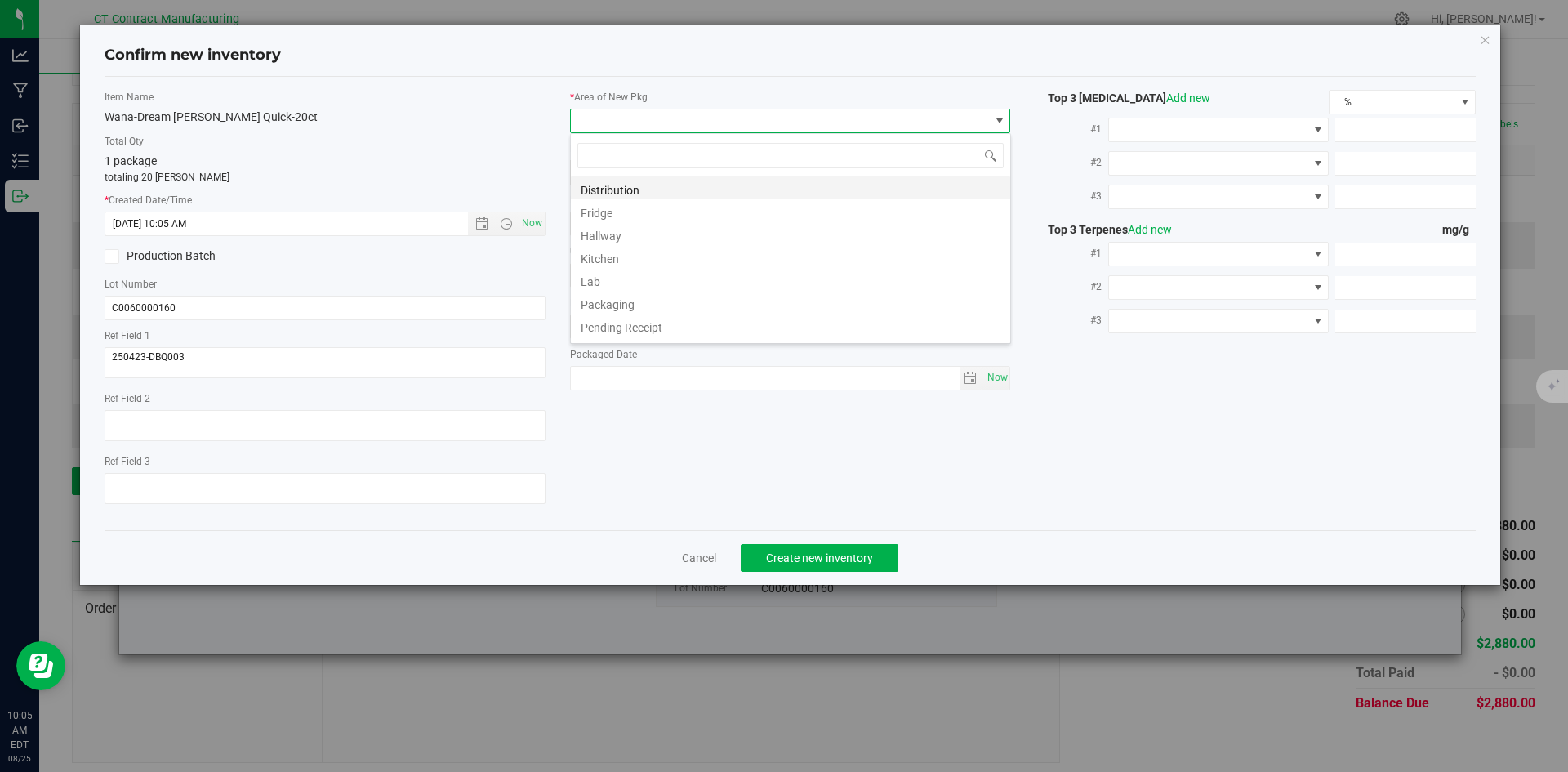
scroll to position [24, 441]
click at [603, 183] on li "Distribution" at bounding box center [790, 188] width 439 height 23
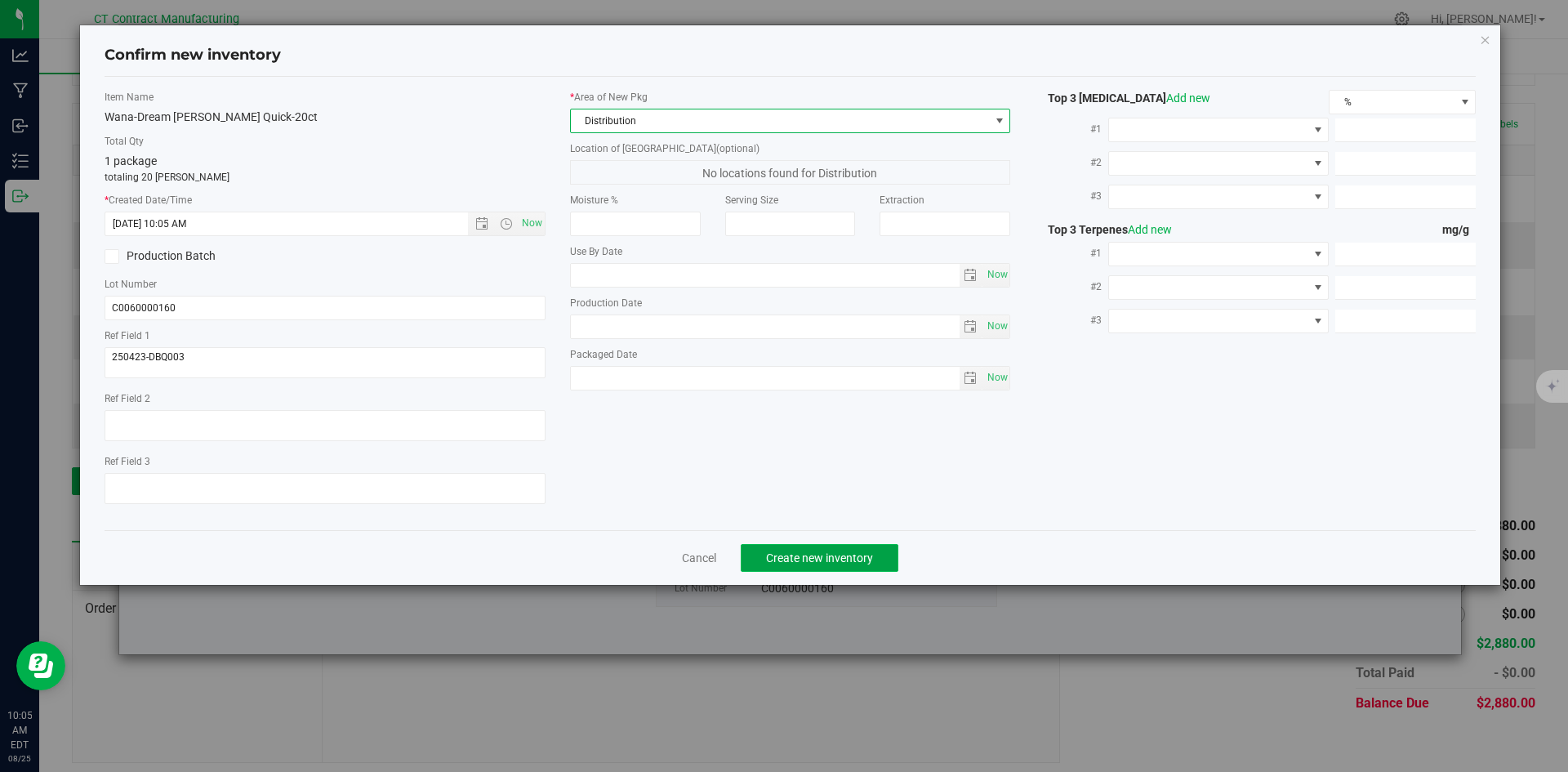
click at [846, 552] on span "Create new inventory" at bounding box center [818, 557] width 107 height 13
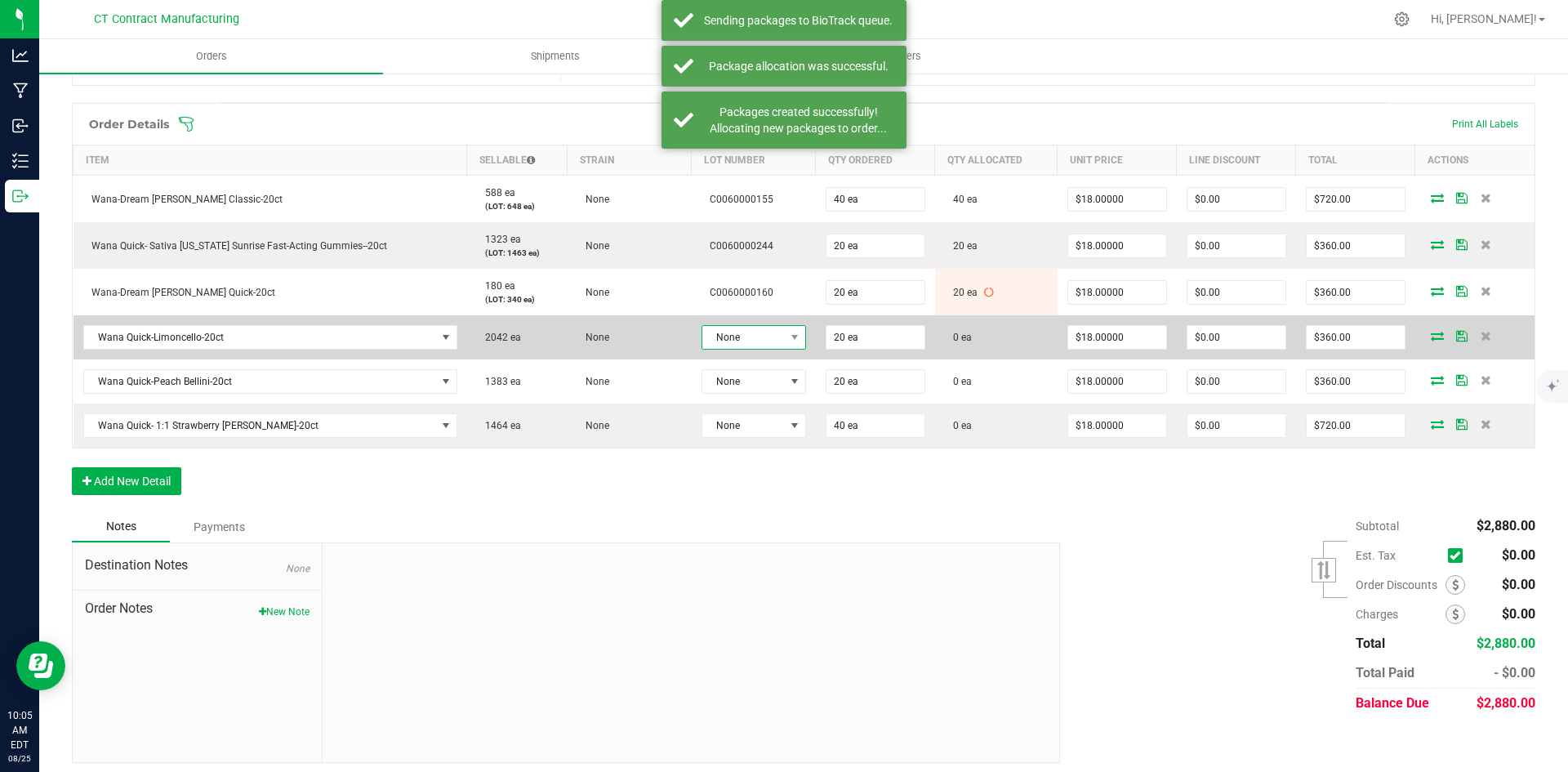
click at [756, 334] on span "None" at bounding box center [743, 337] width 83 height 23
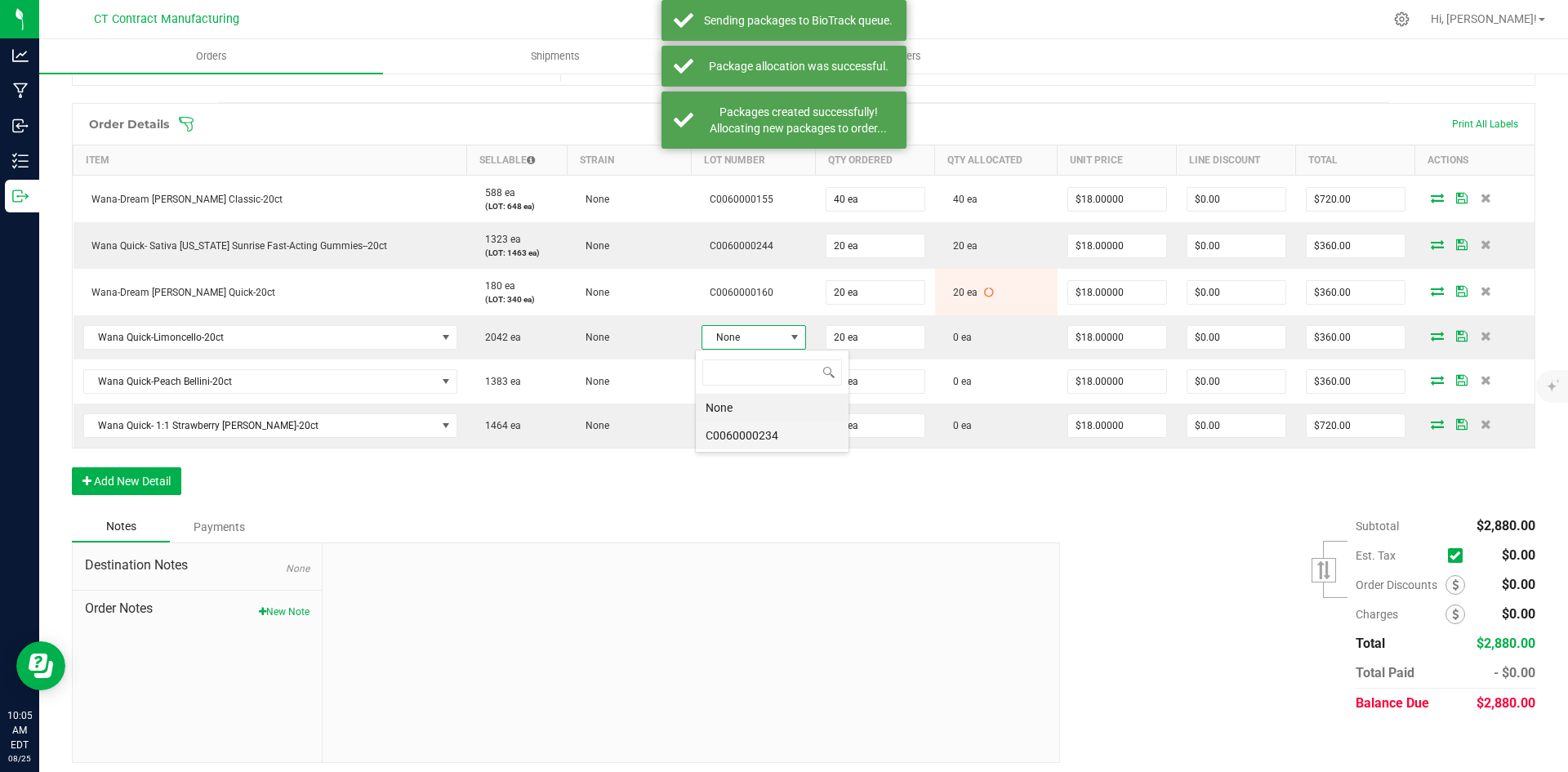
click at [770, 437] on li "C0060000234" at bounding box center [772, 436] width 152 height 28
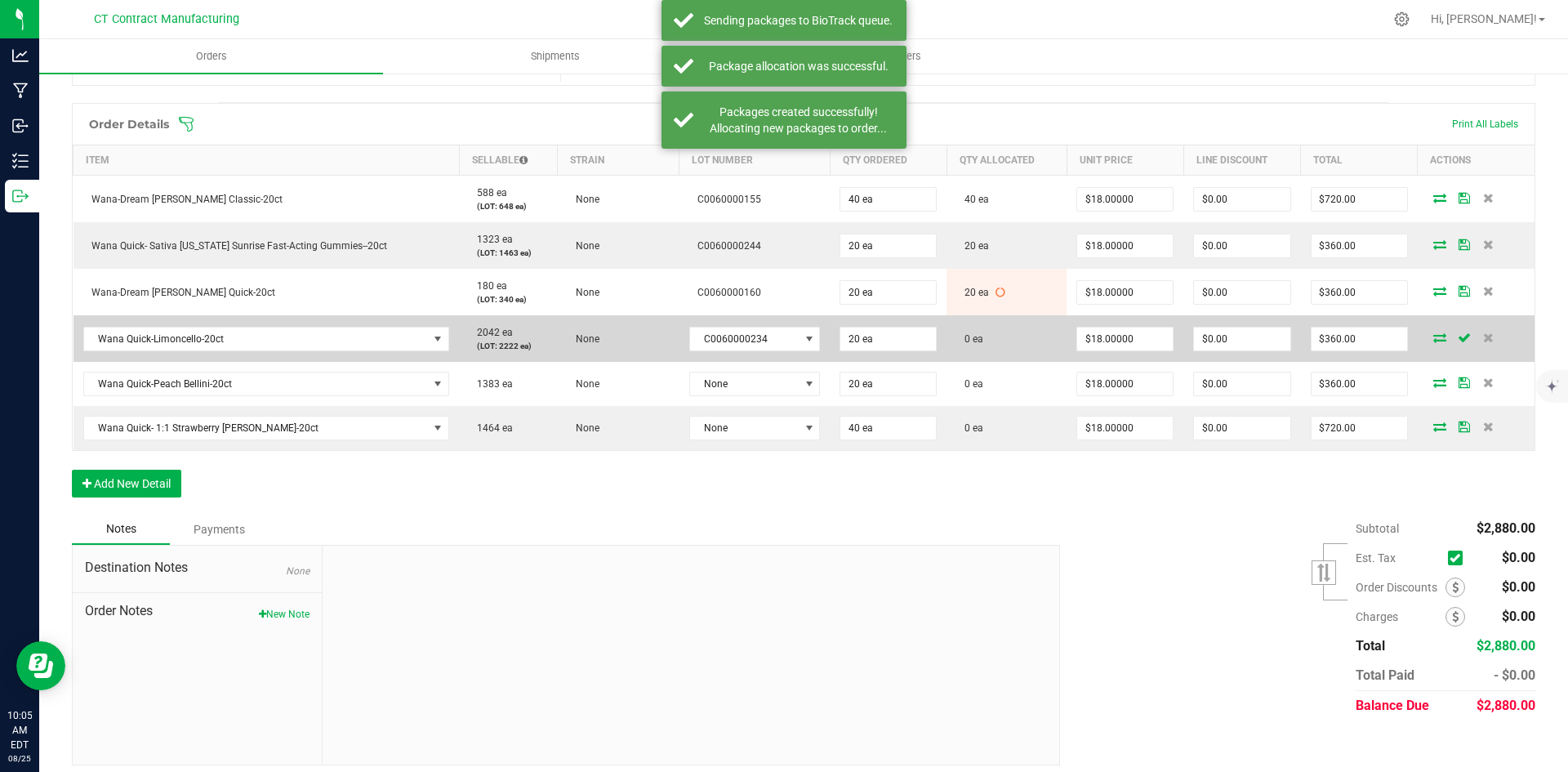
click at [1433, 336] on icon at bounding box center [1440, 337] width 13 height 10
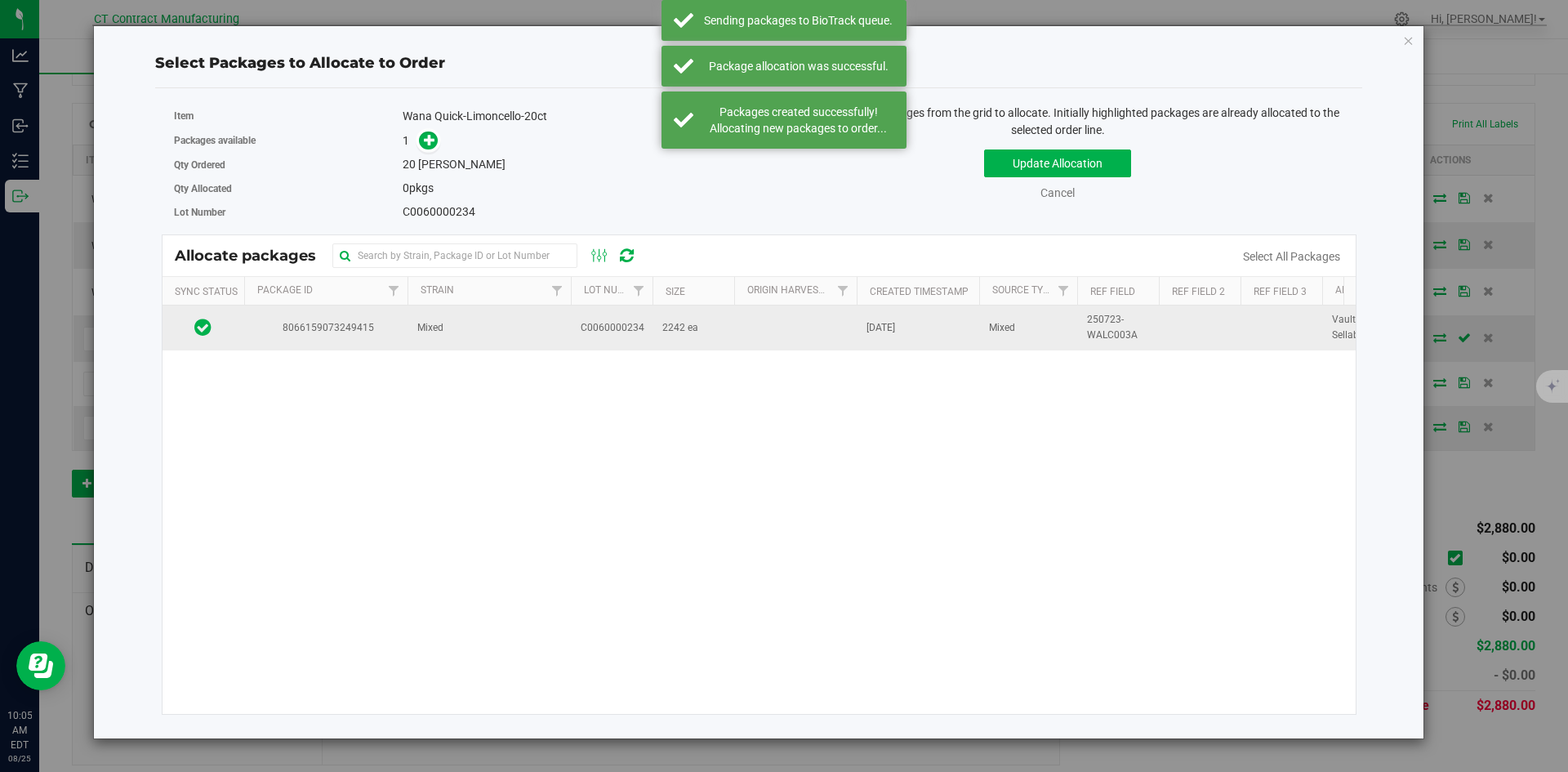
click at [412, 334] on td "Mixed" at bounding box center [490, 327] width 163 height 44
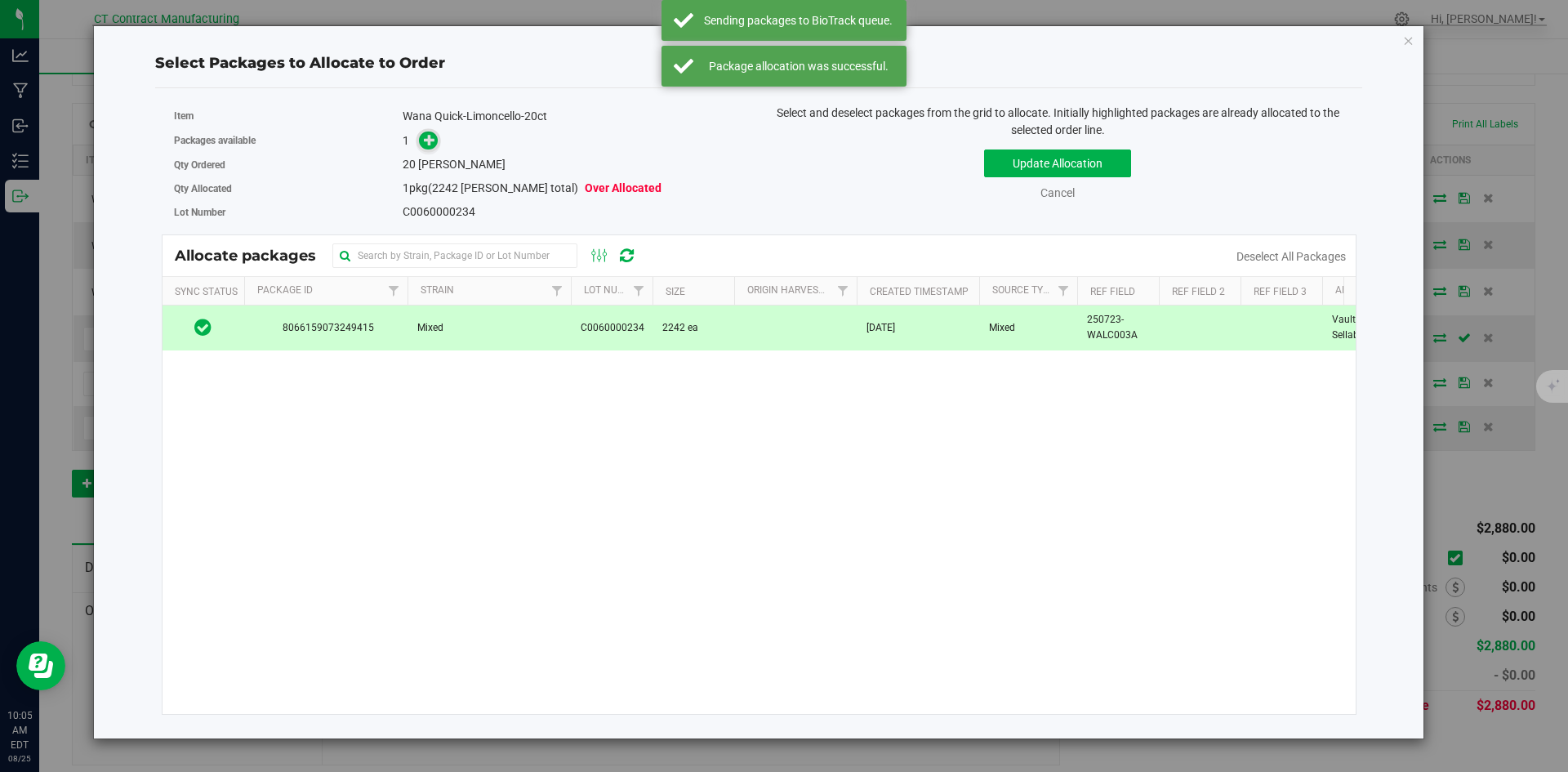
click at [435, 144] on icon at bounding box center [429, 139] width 11 height 11
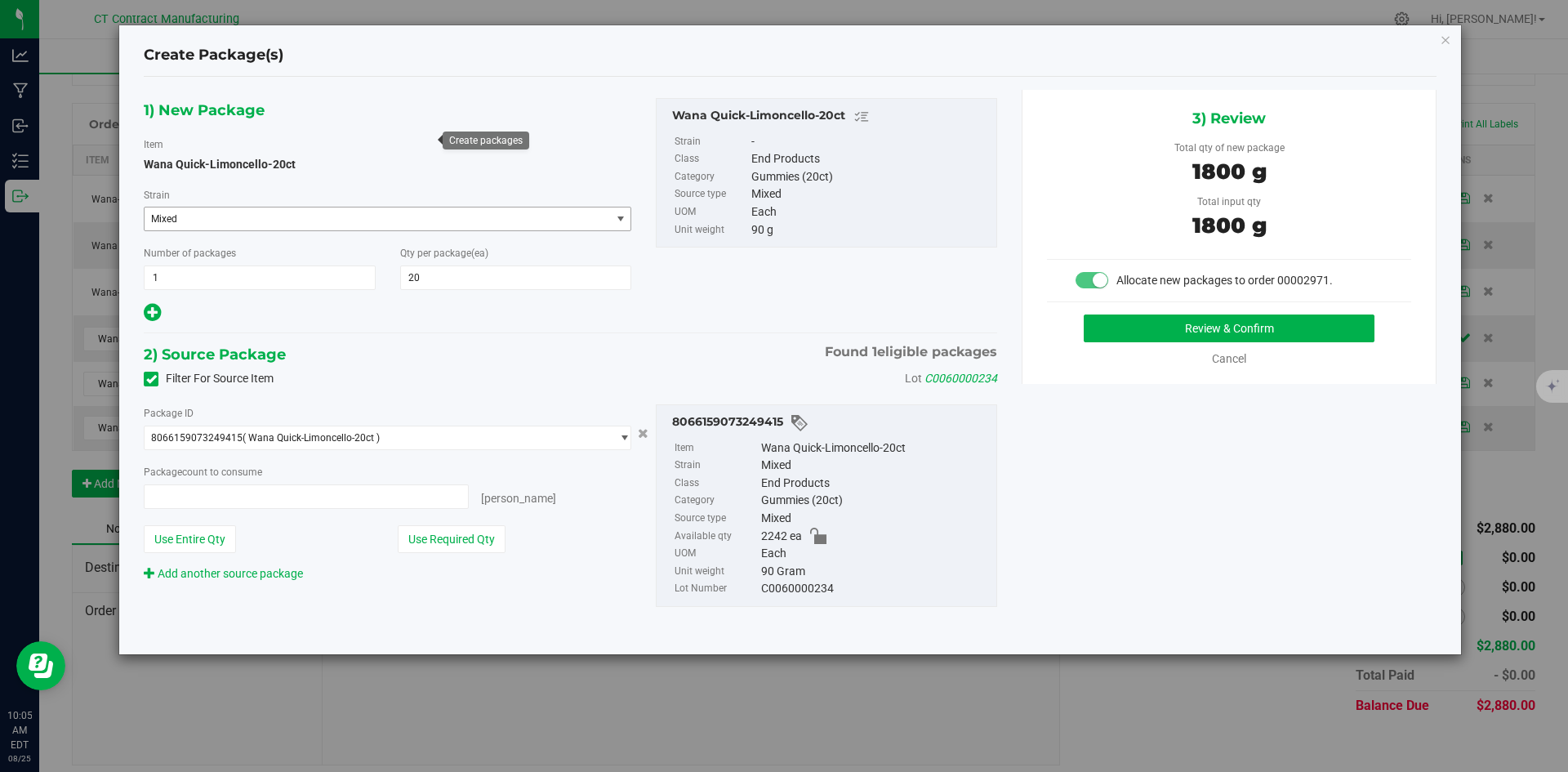
type input "20 ea"
click at [1143, 325] on button "Review & Confirm" at bounding box center [1228, 328] width 291 height 28
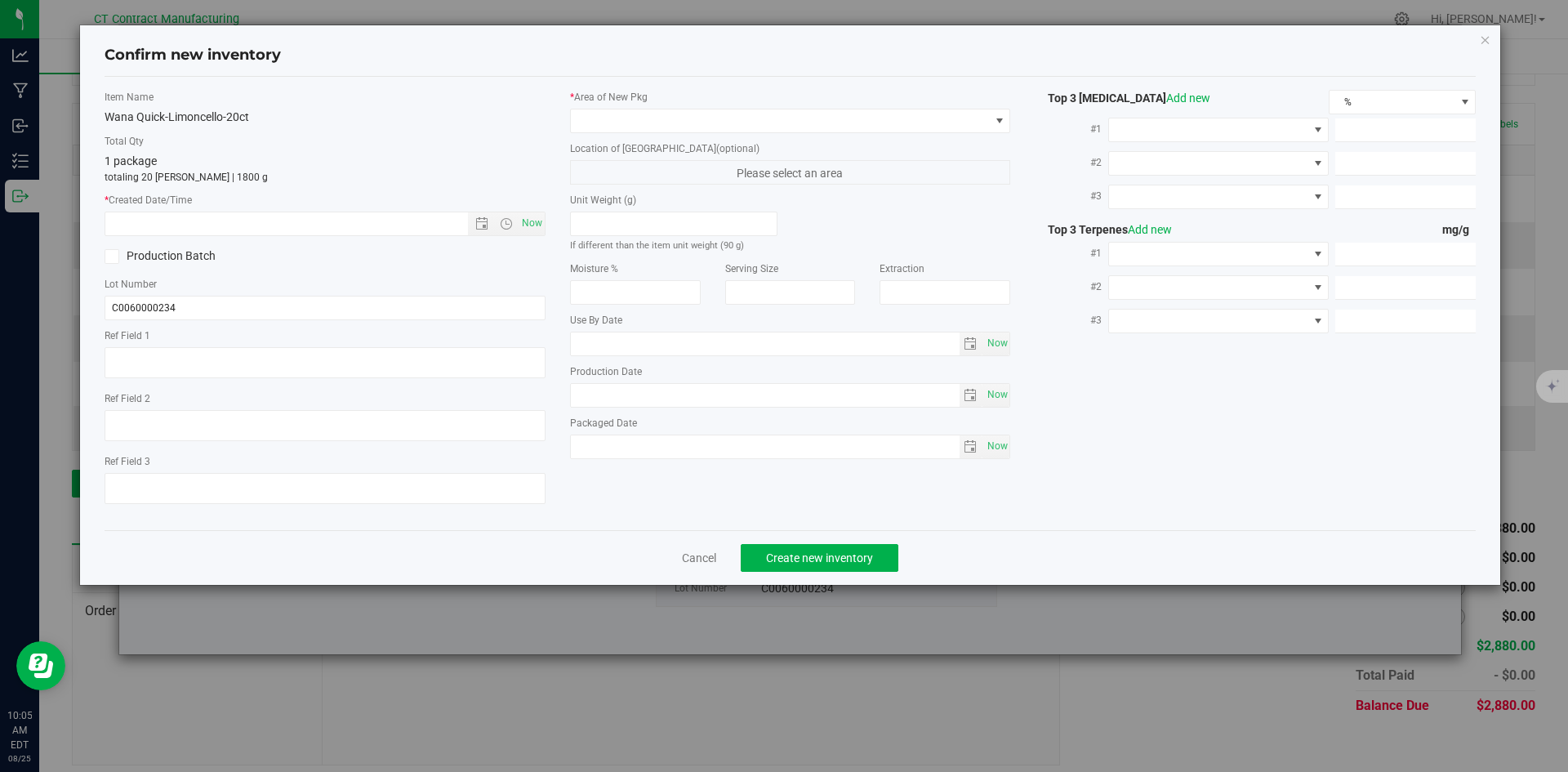
type textarea "250723-WALC003A"
click at [527, 233] on span "Now" at bounding box center [531, 223] width 28 height 23
type input "8/25/2025 10:05 AM"
click at [599, 118] on span at bounding box center [779, 121] width 419 height 23
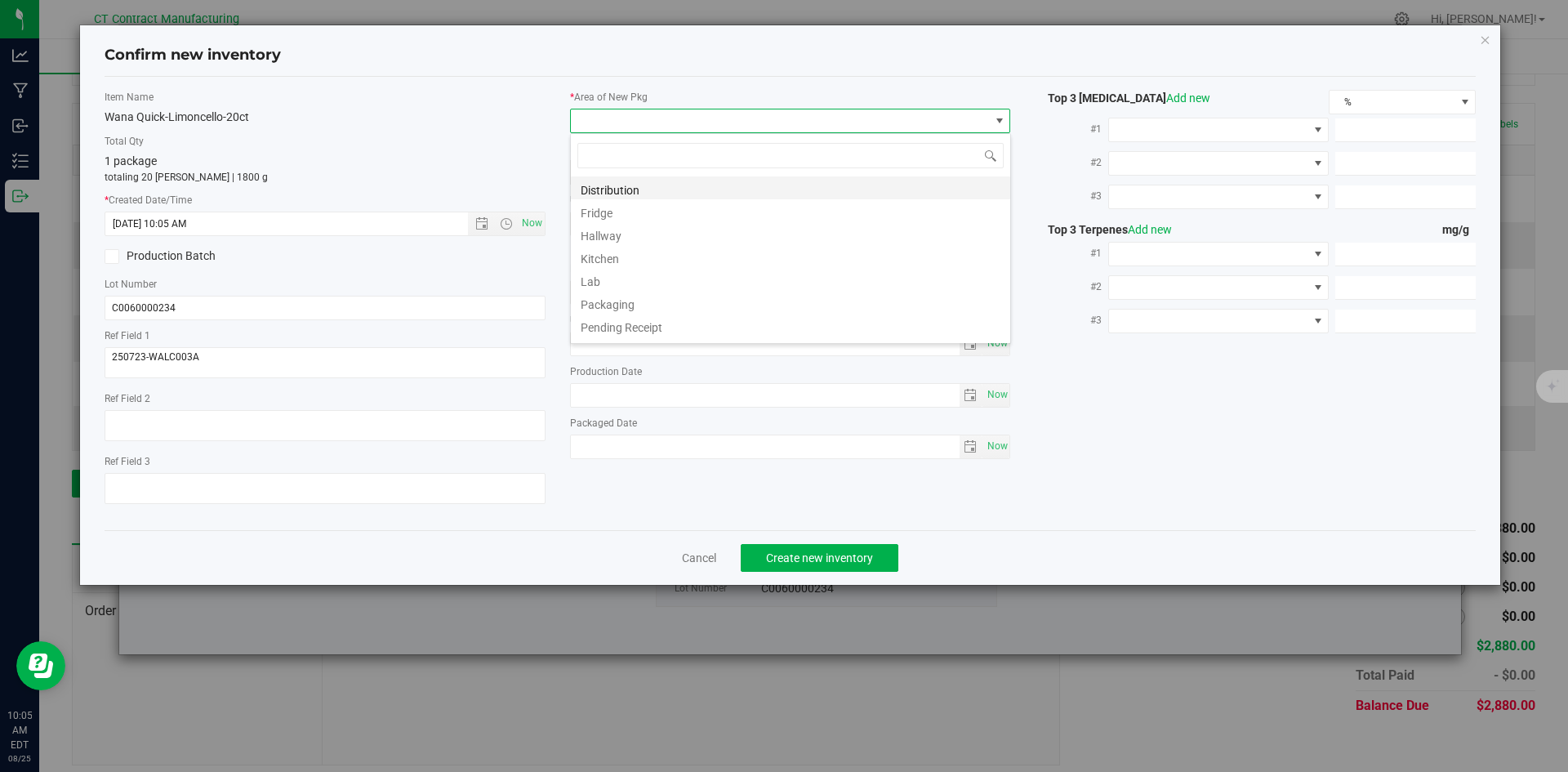
scroll to position [24, 441]
click at [609, 195] on li "Distribution" at bounding box center [790, 188] width 439 height 23
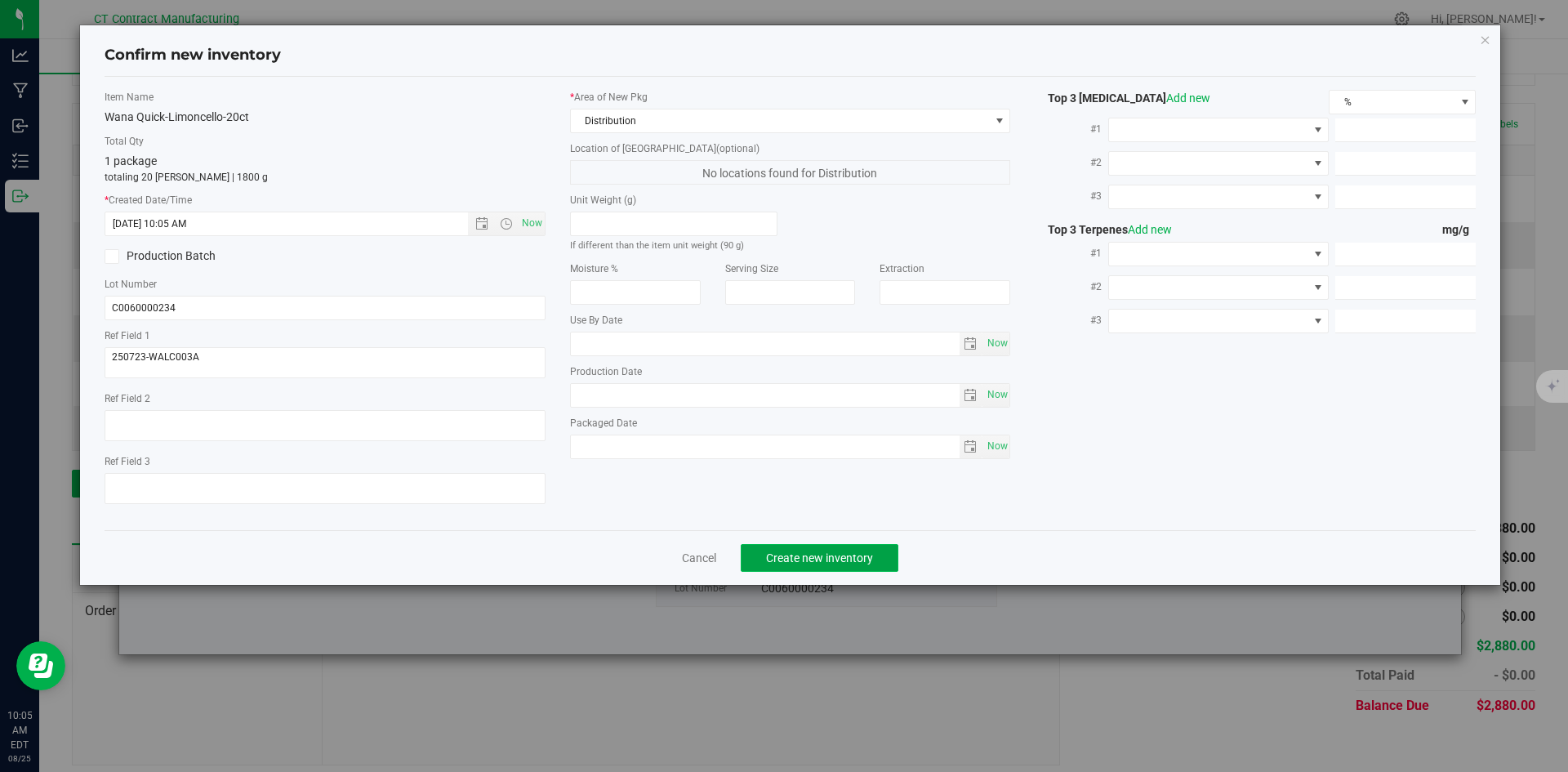
click at [798, 560] on span "Create new inventory" at bounding box center [818, 557] width 107 height 13
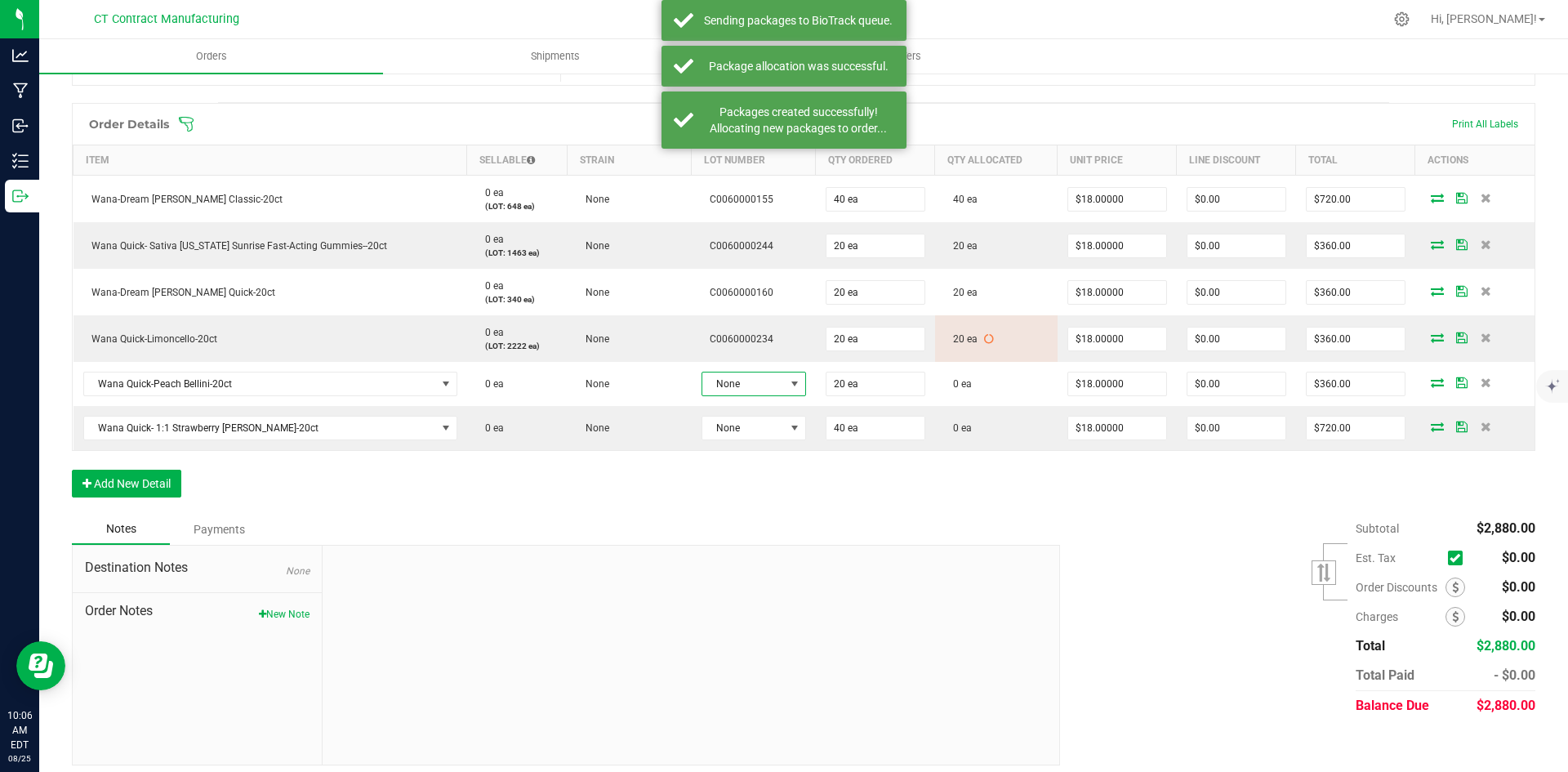
click at [785, 387] on span at bounding box center [795, 384] width 20 height 23
click at [792, 480] on li "C0060000243" at bounding box center [772, 482] width 152 height 28
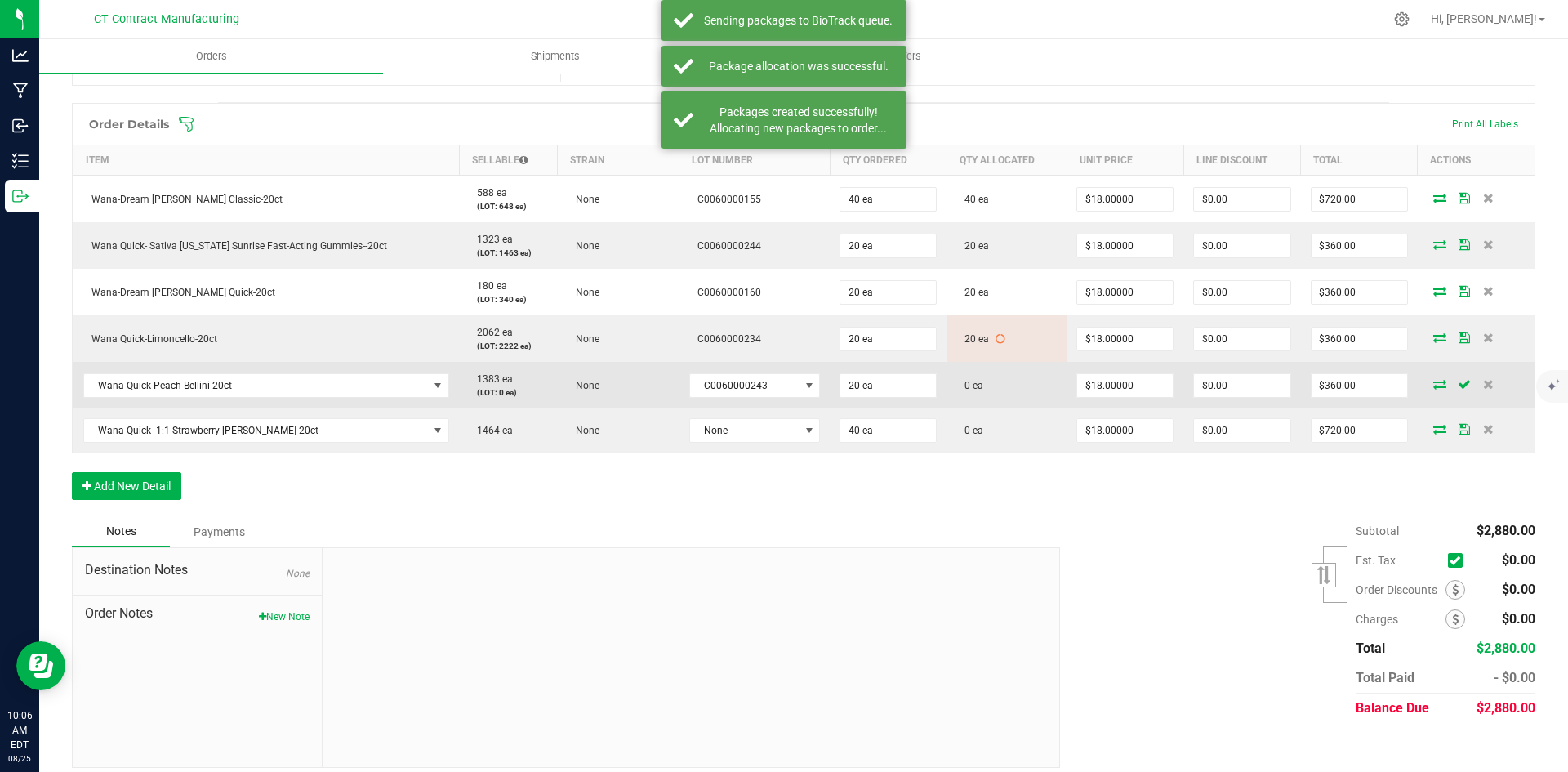
click at [1433, 386] on icon at bounding box center [1440, 384] width 13 height 10
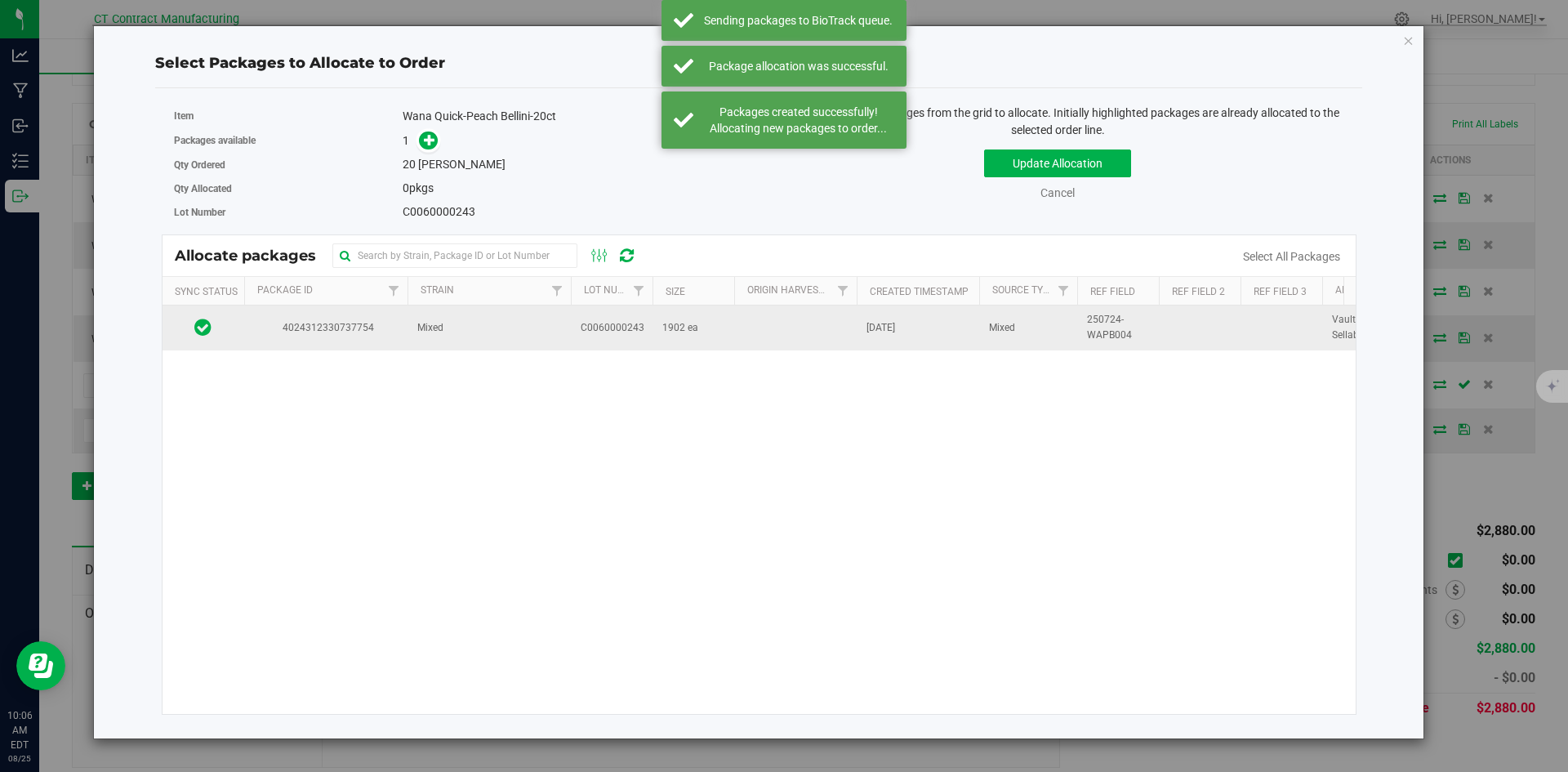
click at [471, 332] on td "Mixed" at bounding box center [490, 327] width 163 height 44
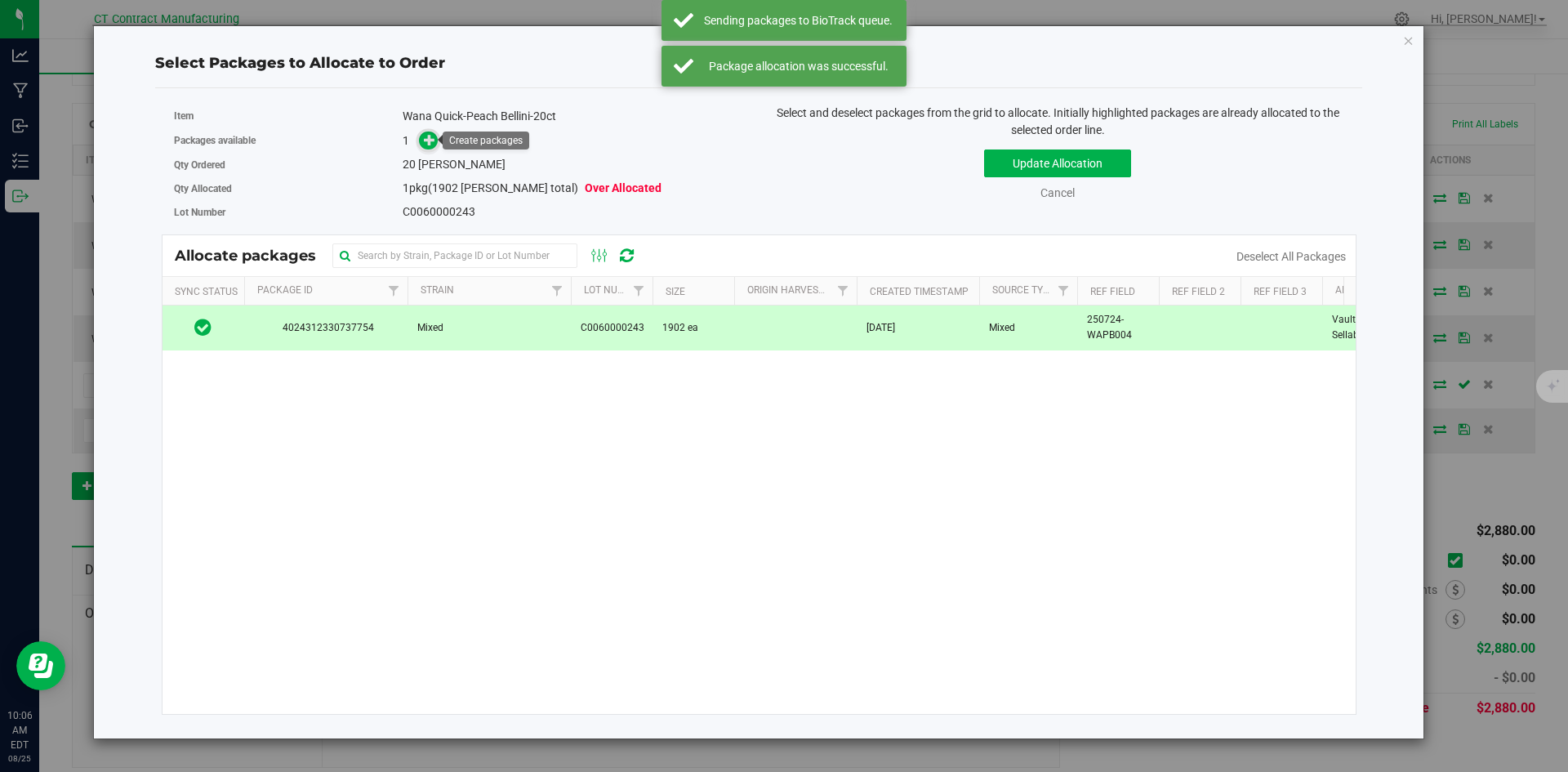
click at [424, 147] on span at bounding box center [428, 141] width 19 height 19
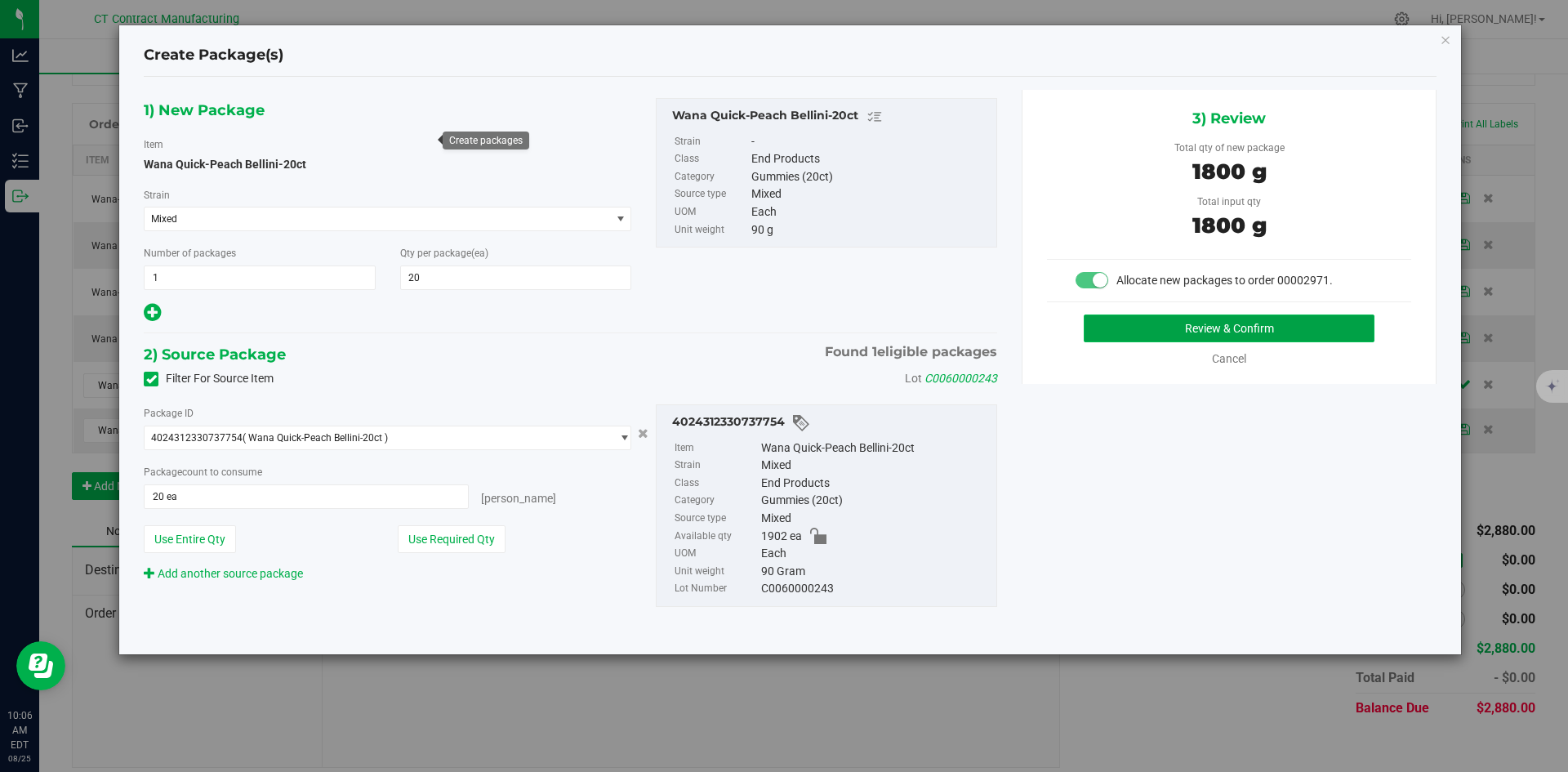
click at [1150, 338] on button "Review & Confirm" at bounding box center [1228, 328] width 291 height 28
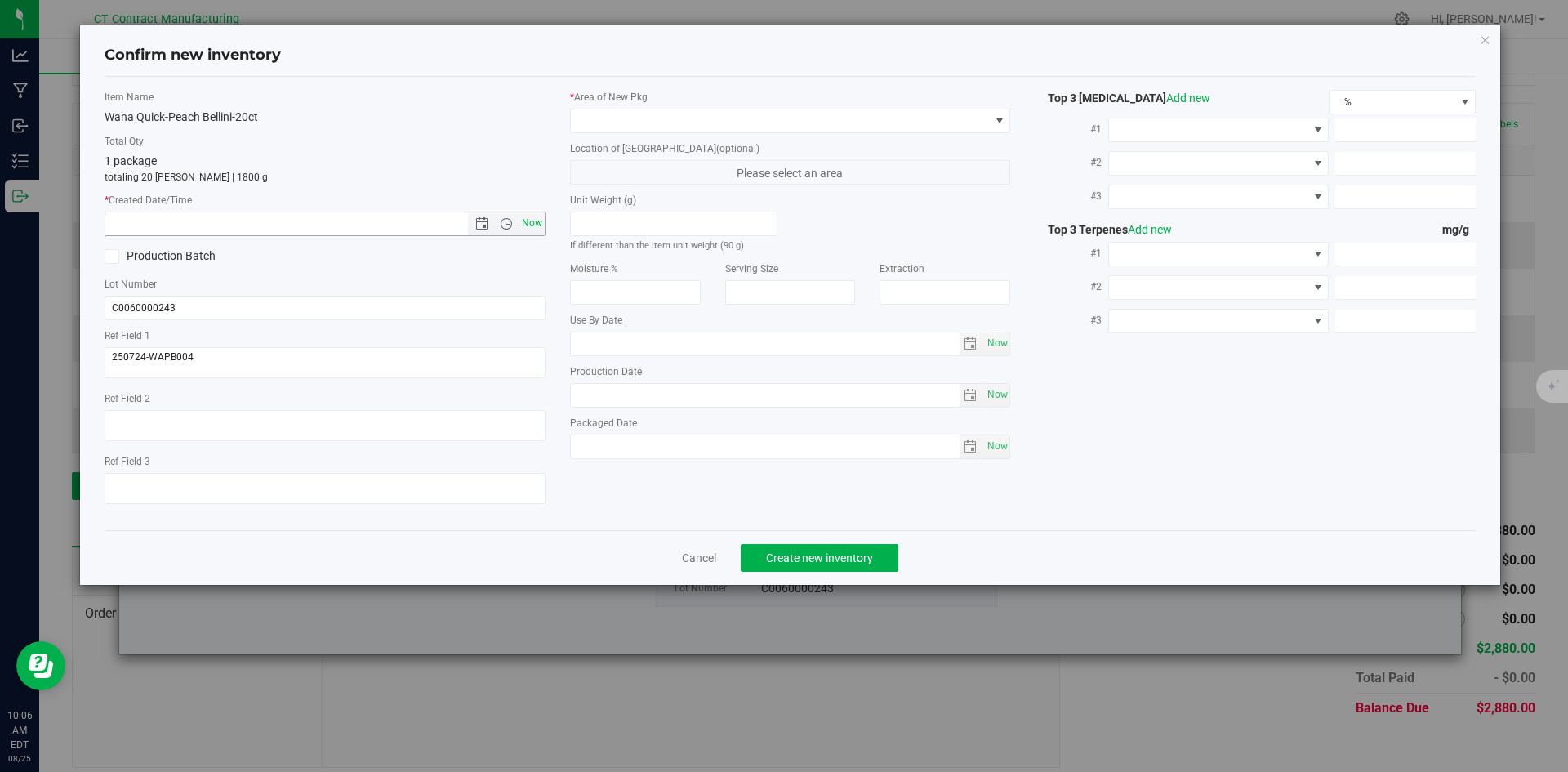
click at [517, 216] on span "Now" at bounding box center [531, 223] width 28 height 23
type input "8/25/2025 10:06 AM"
click at [663, 111] on span at bounding box center [779, 121] width 419 height 23
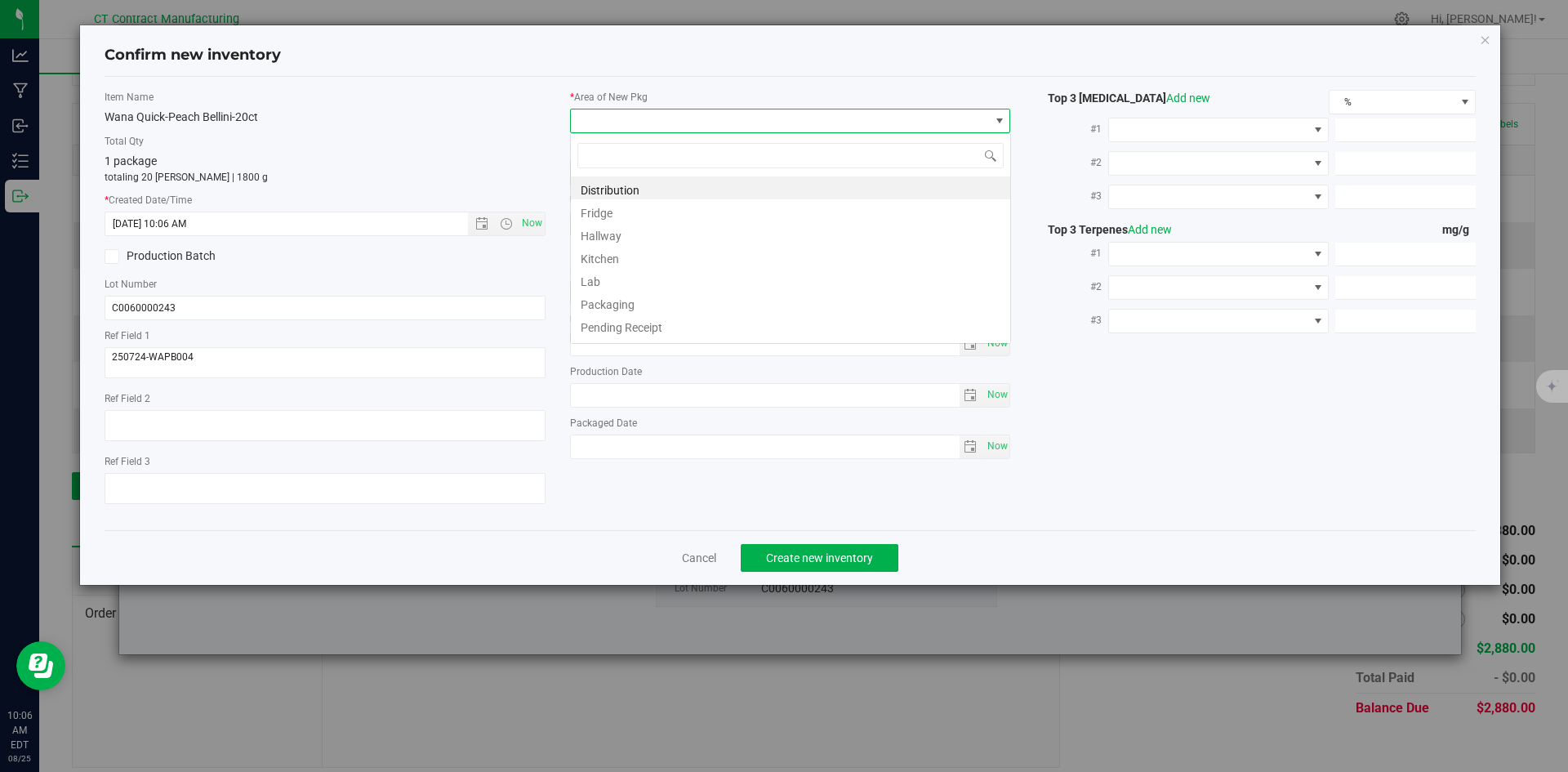
scroll to position [24, 441]
click at [664, 118] on span at bounding box center [779, 121] width 419 height 23
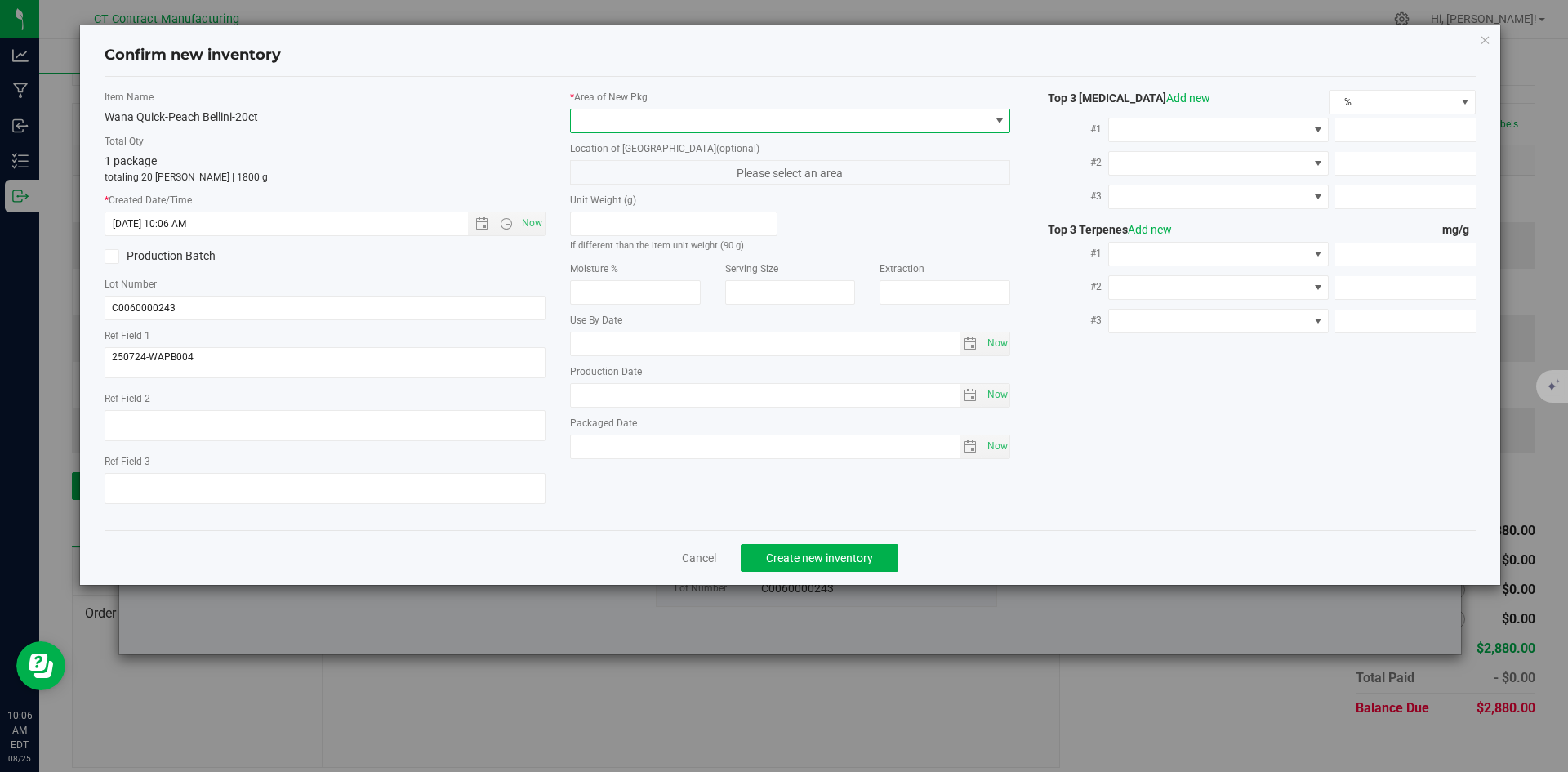
click at [664, 119] on span at bounding box center [779, 121] width 419 height 23
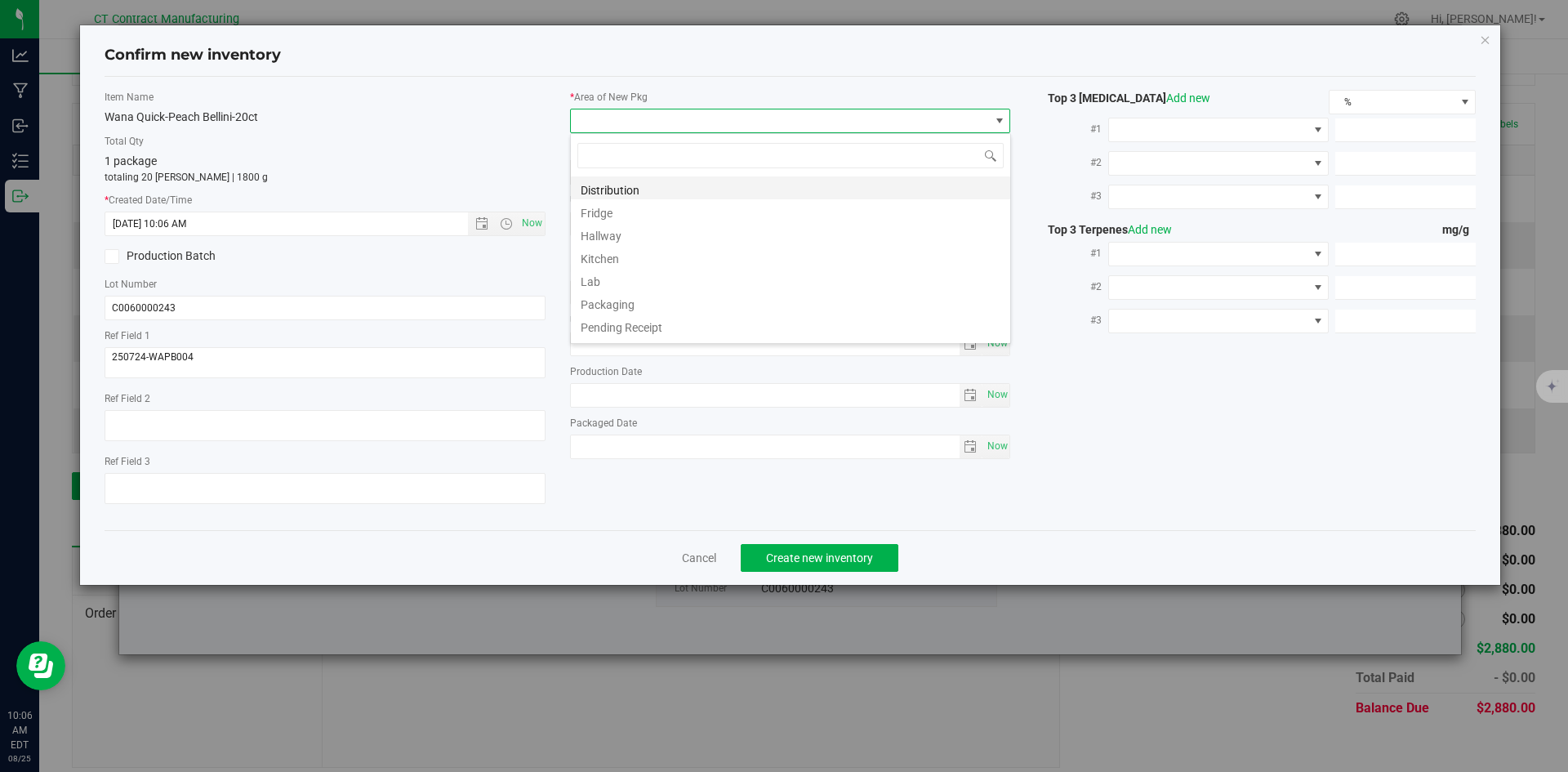
click at [660, 186] on li "Distribution" at bounding box center [790, 188] width 439 height 23
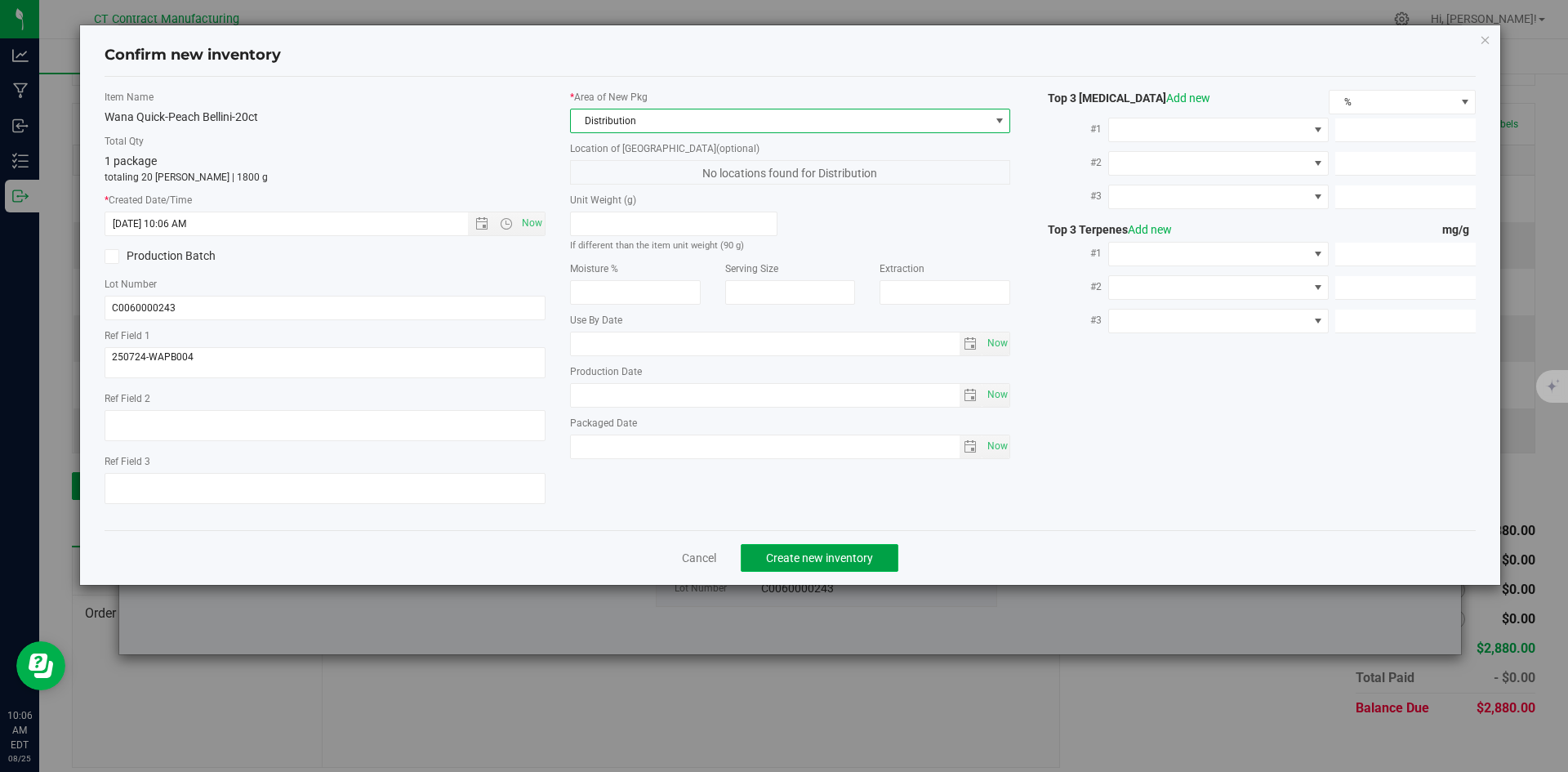
click at [784, 548] on button "Create new inventory" at bounding box center [819, 557] width 158 height 28
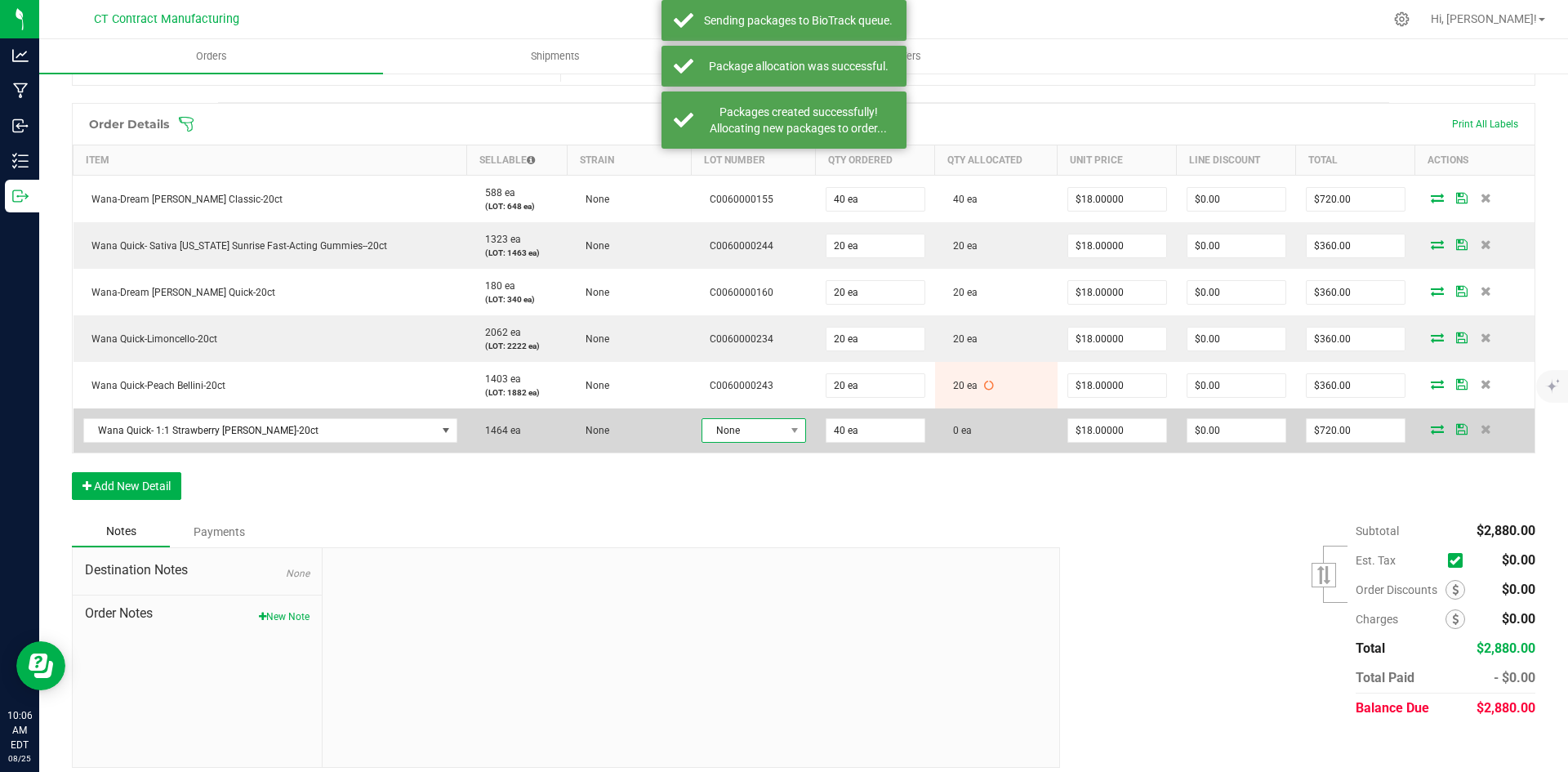
click at [741, 429] on span "None" at bounding box center [743, 430] width 83 height 23
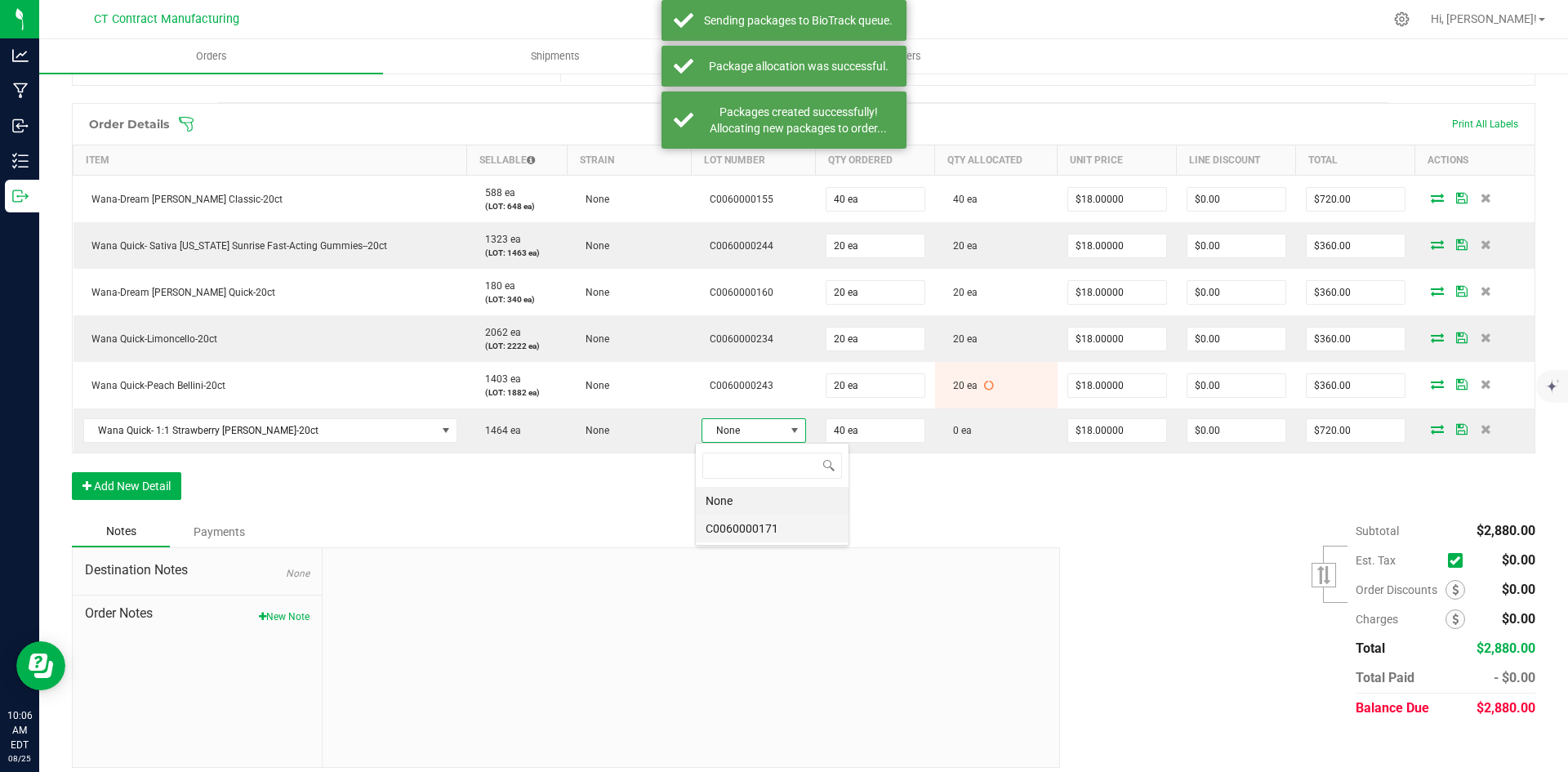
click at [775, 532] on li "C0060000171" at bounding box center [772, 529] width 152 height 28
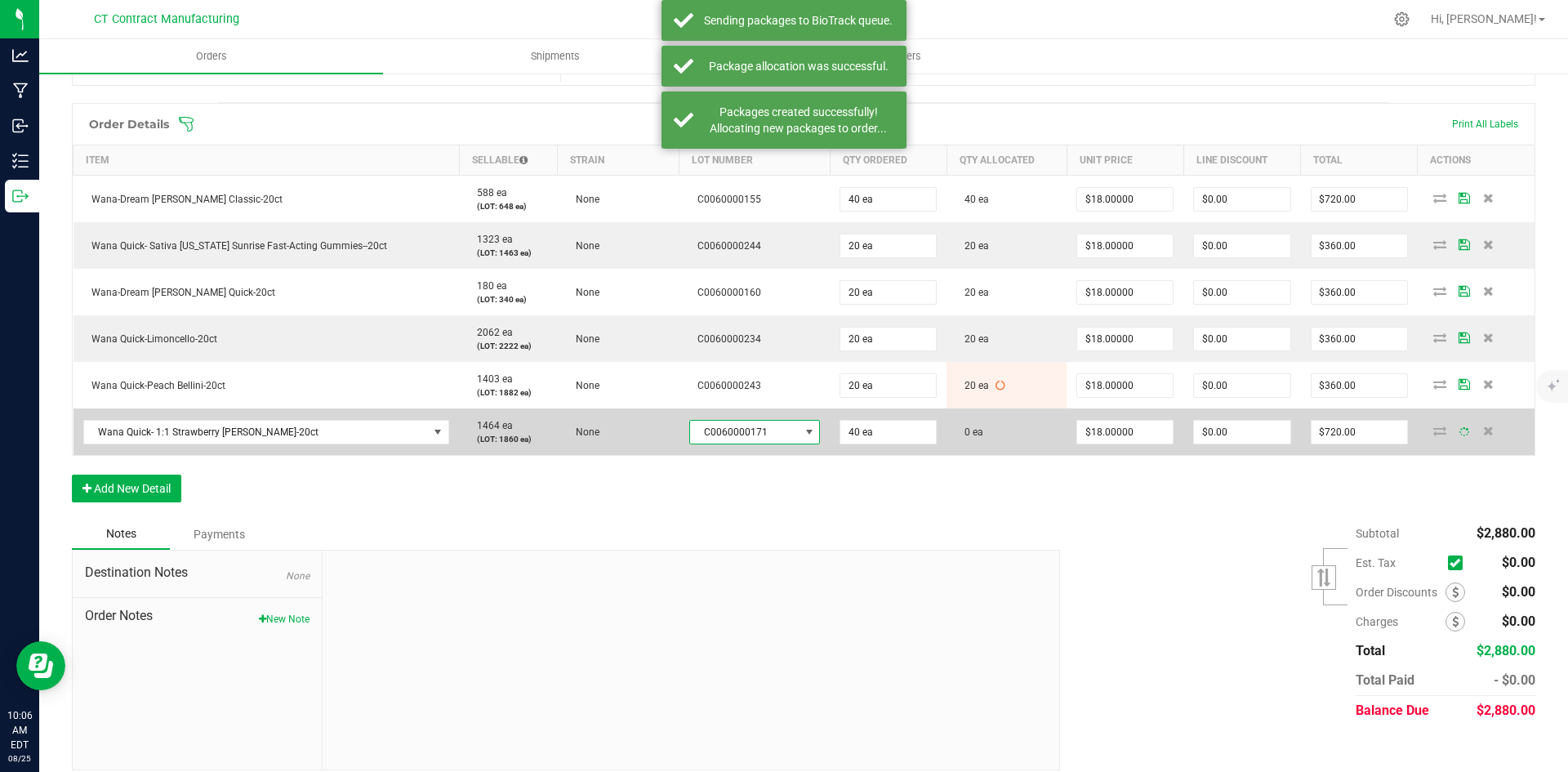
click at [1433, 426] on icon at bounding box center [1440, 430] width 13 height 10
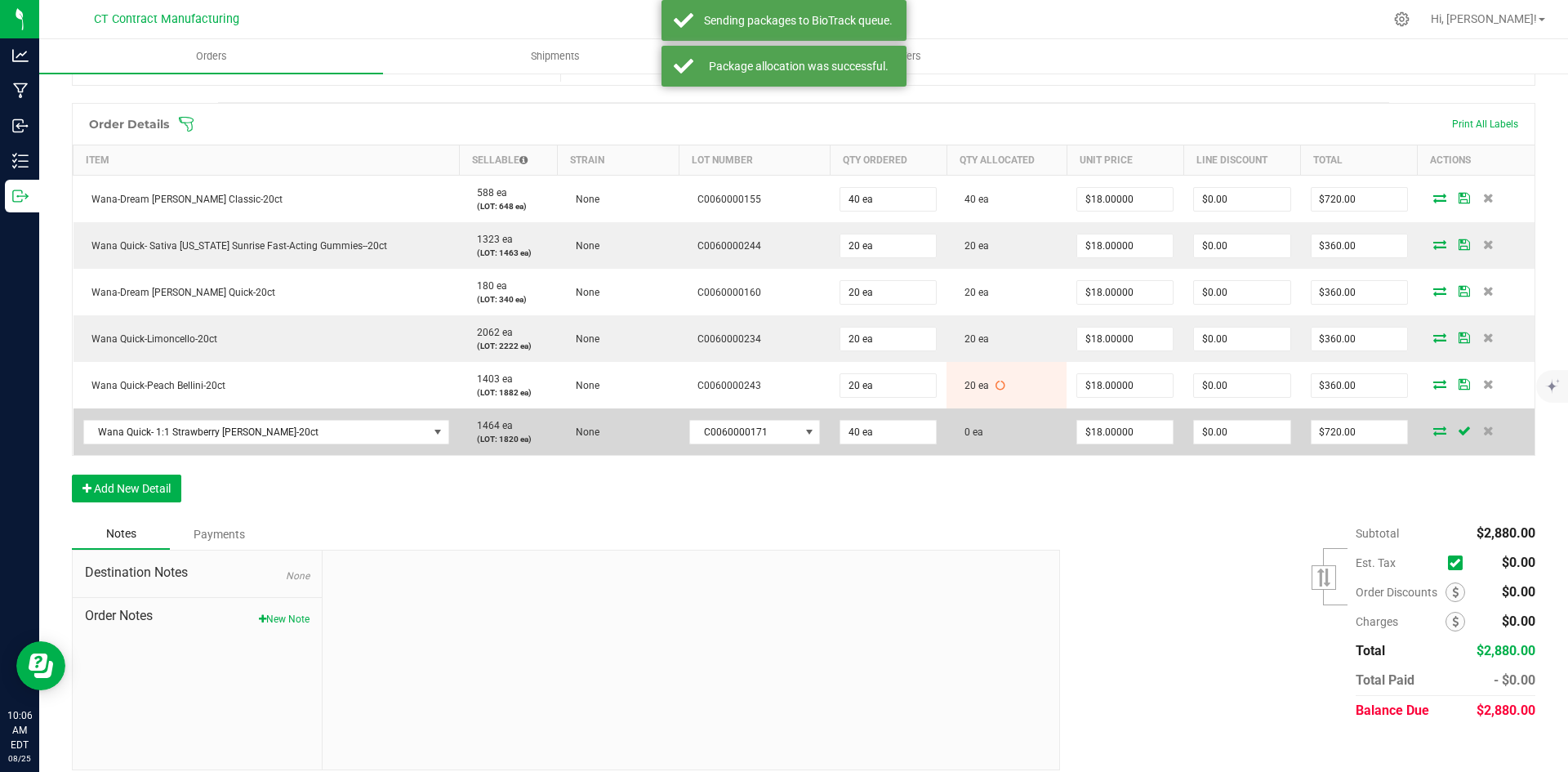
click at [1433, 428] on icon at bounding box center [1440, 430] width 13 height 10
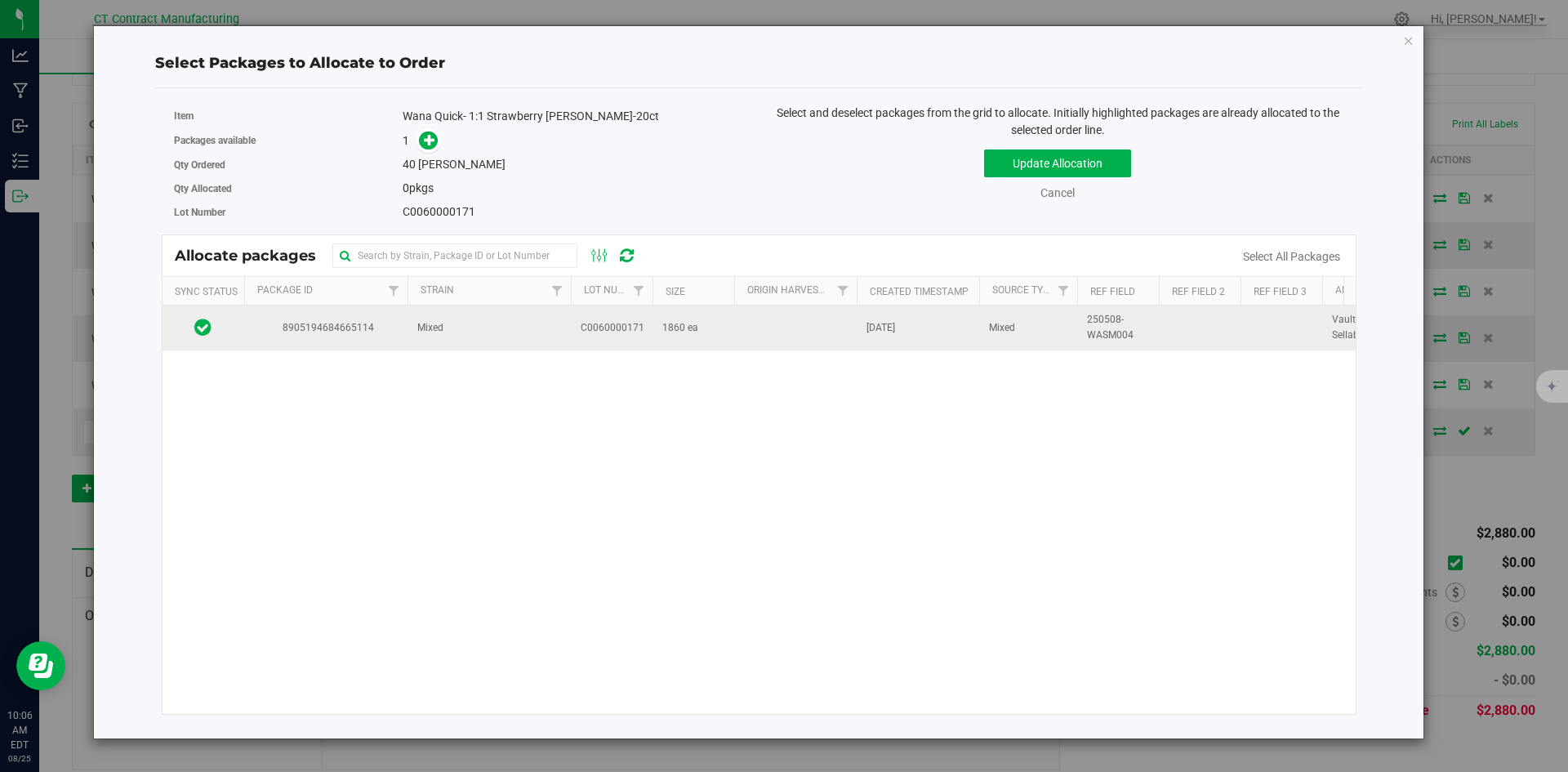
click at [470, 335] on td "Mixed" at bounding box center [490, 327] width 163 height 44
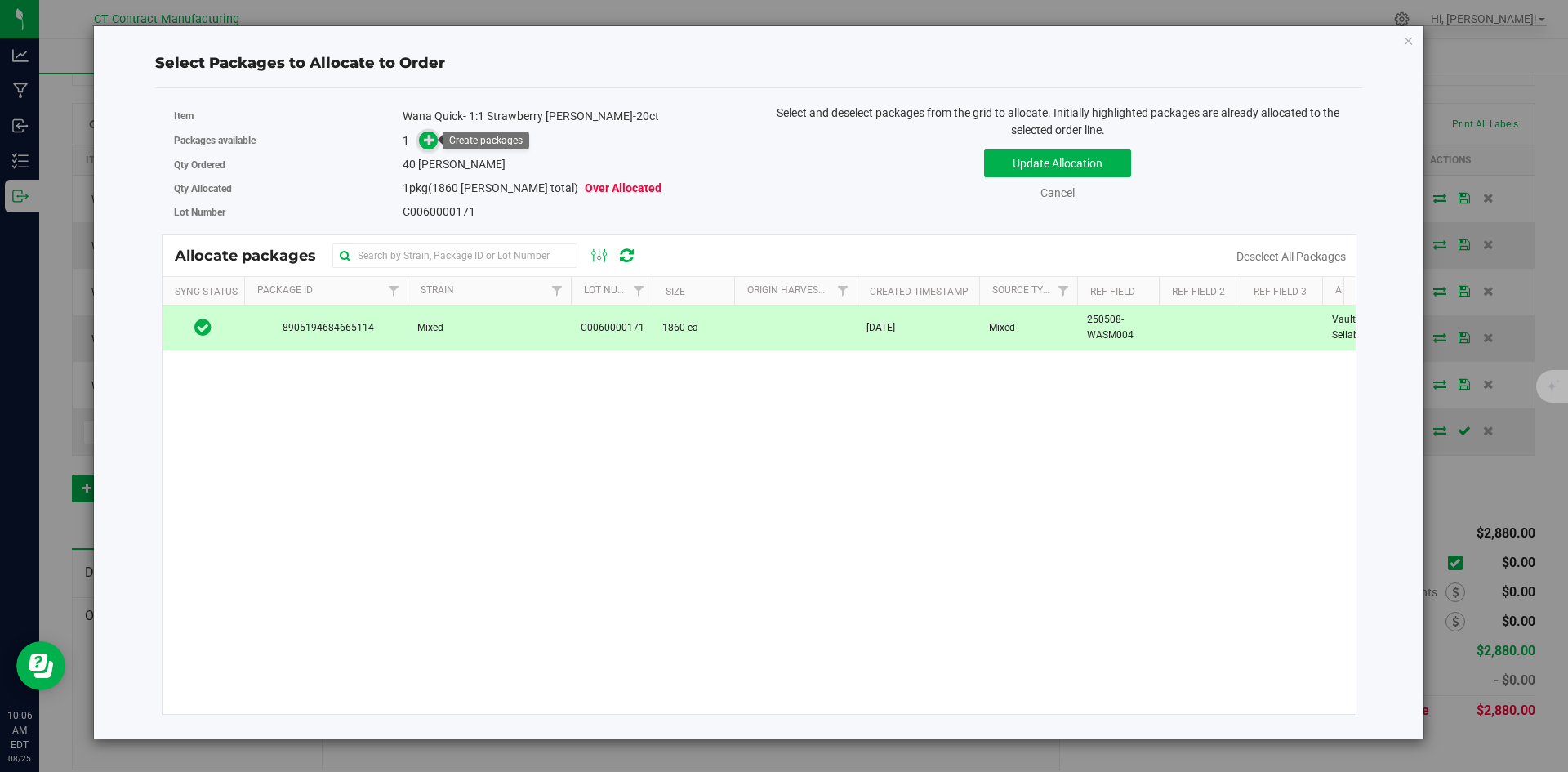
click at [430, 136] on icon at bounding box center [429, 139] width 11 height 11
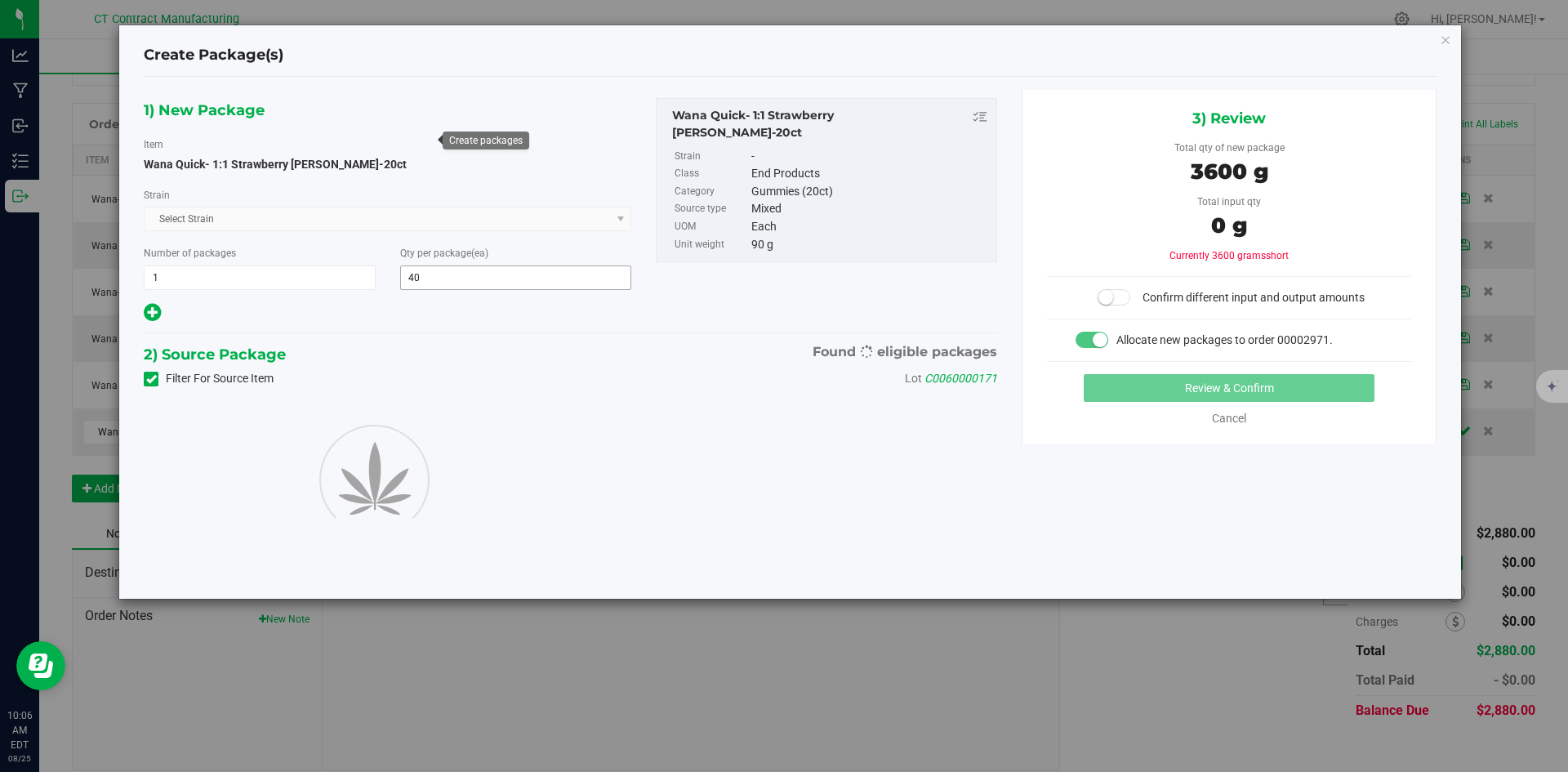
type input "40"
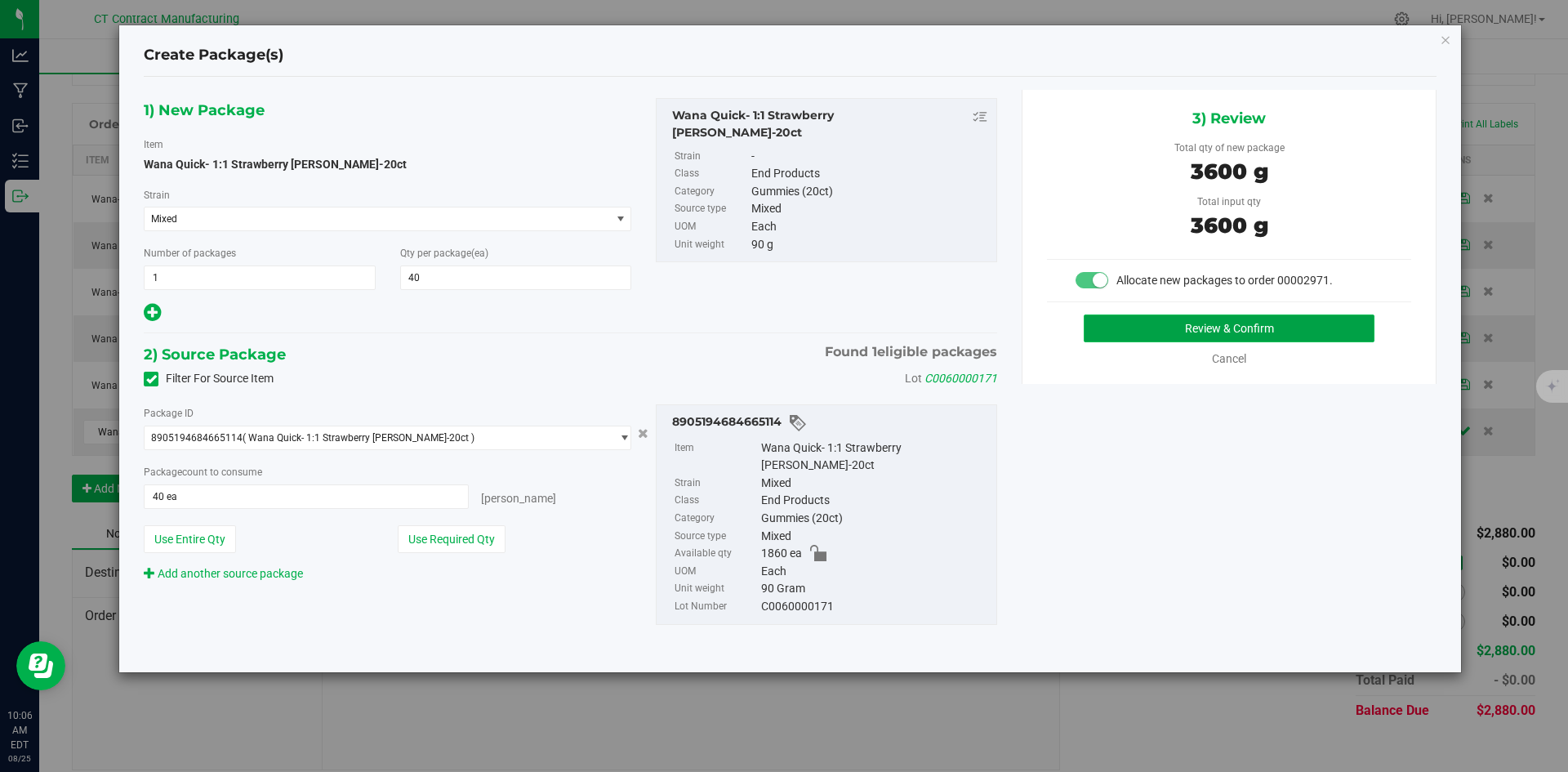
click at [1185, 333] on button "Review & Confirm" at bounding box center [1228, 328] width 291 height 28
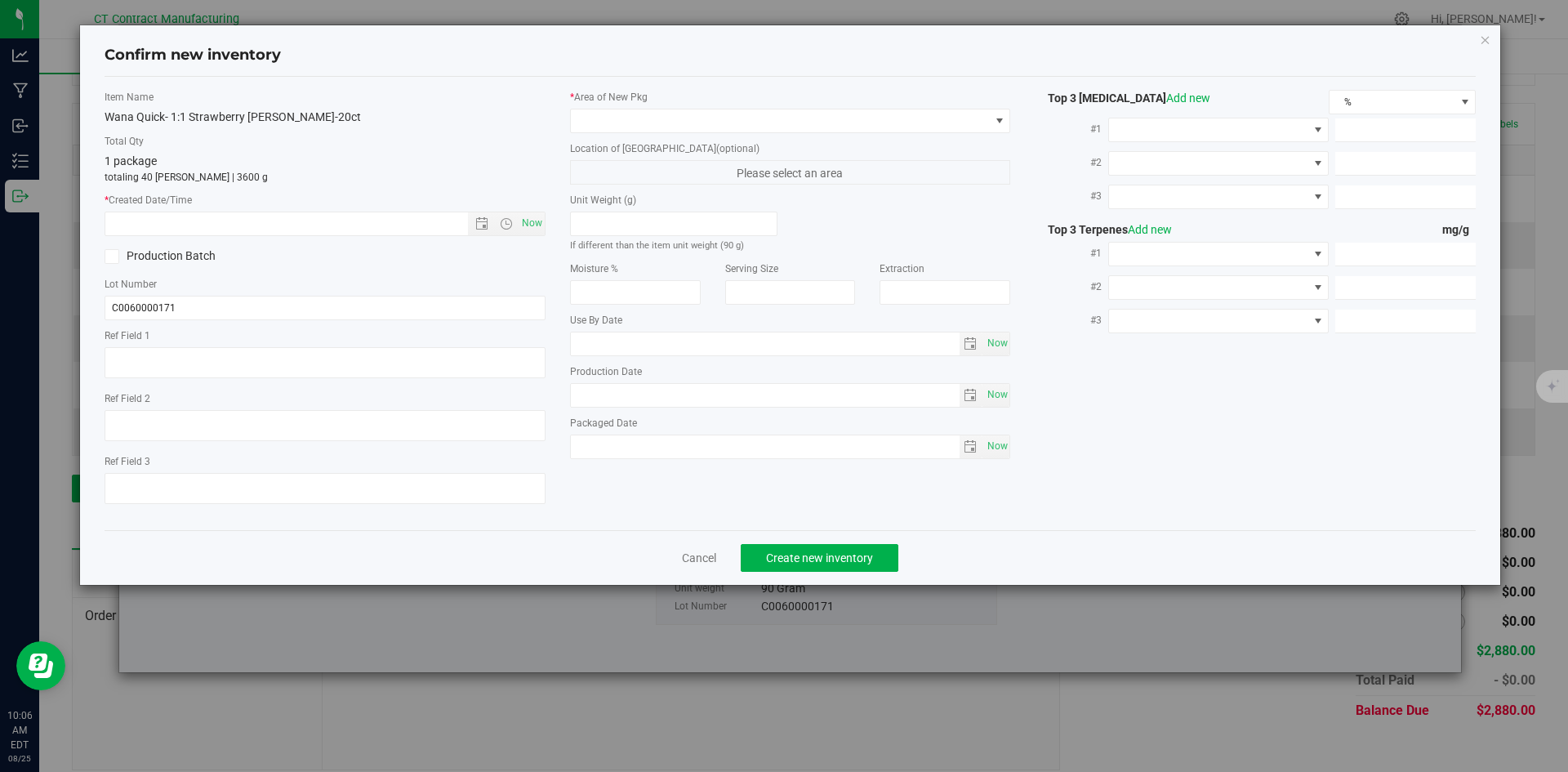
type textarea "250508-WASM004"
click at [533, 219] on span "Now" at bounding box center [531, 223] width 28 height 23
type input "8/25/2025 10:06 AM"
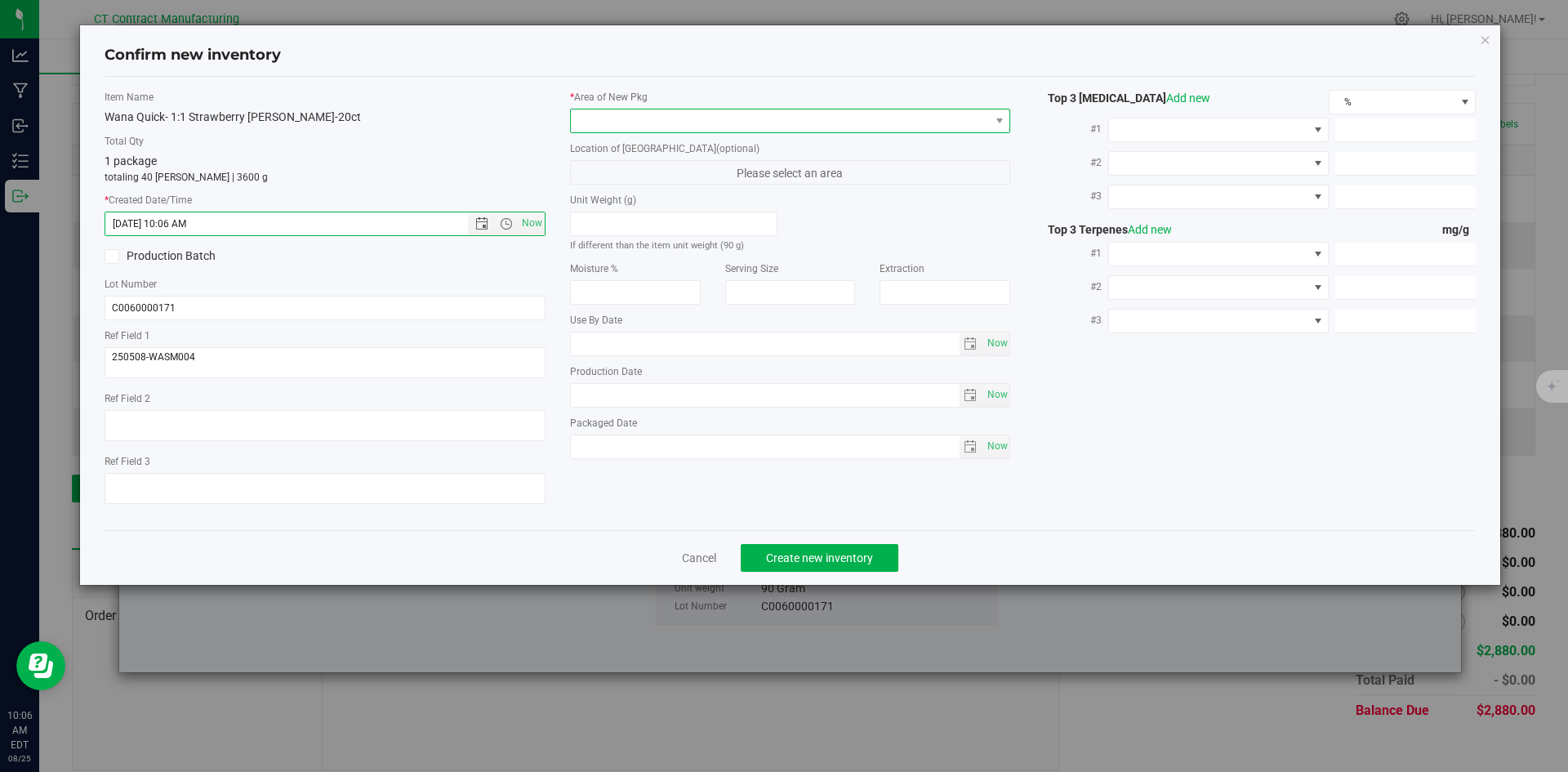
click at [603, 121] on span at bounding box center [779, 121] width 419 height 23
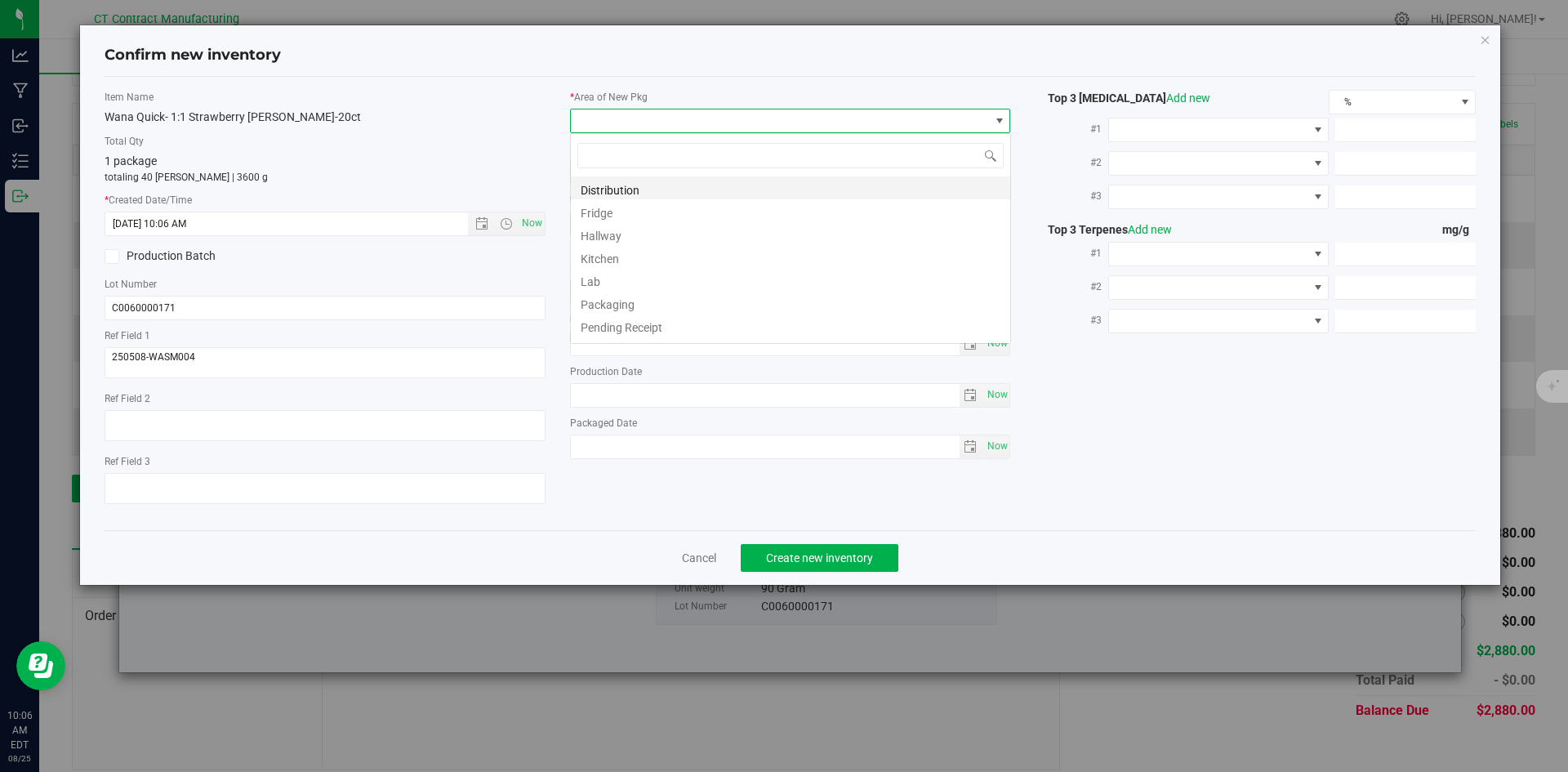
scroll to position [24, 441]
click at [618, 189] on li "Distribution" at bounding box center [790, 188] width 439 height 23
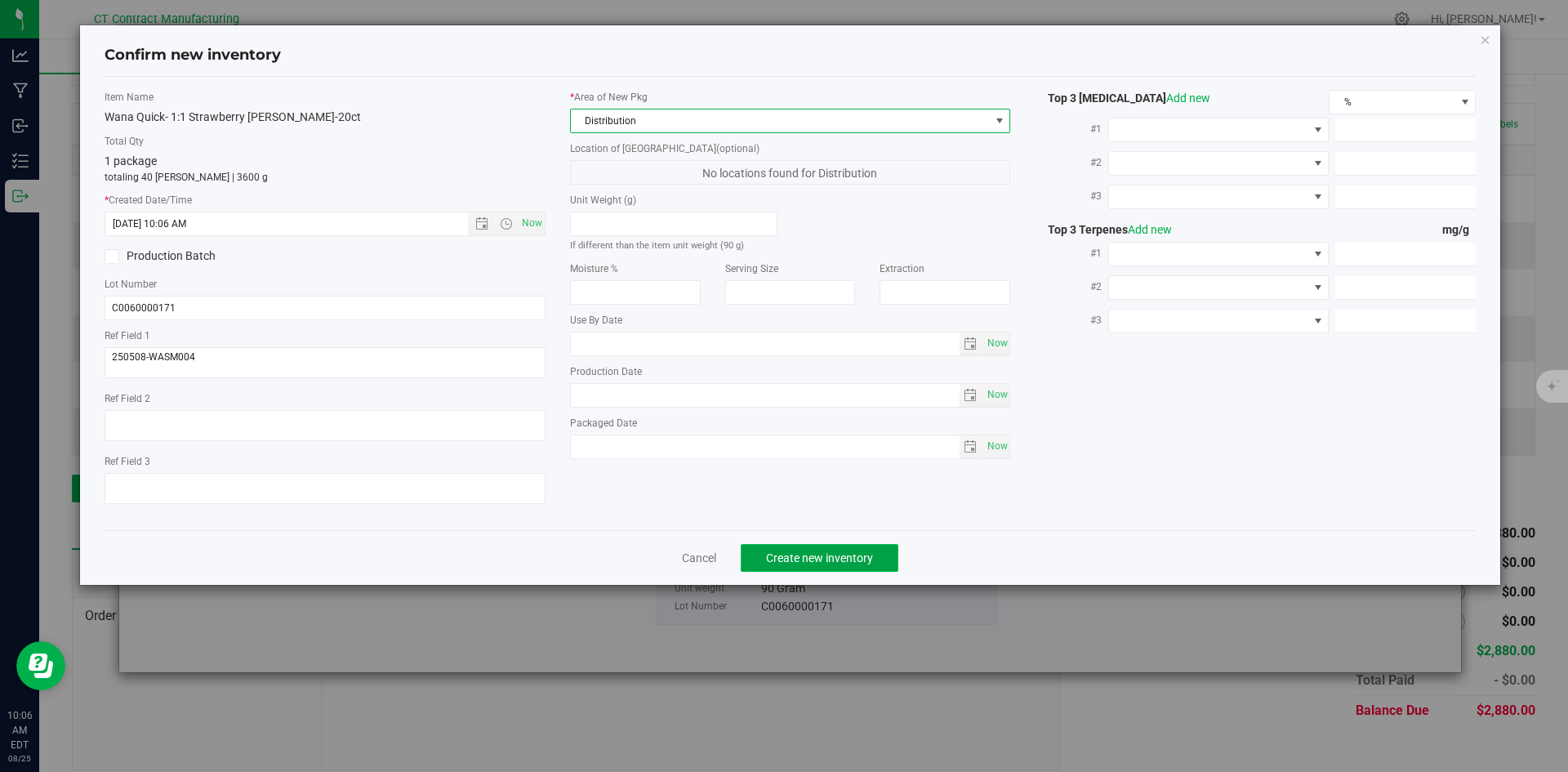
click at [871, 562] on span "Create new inventory" at bounding box center [818, 557] width 107 height 13
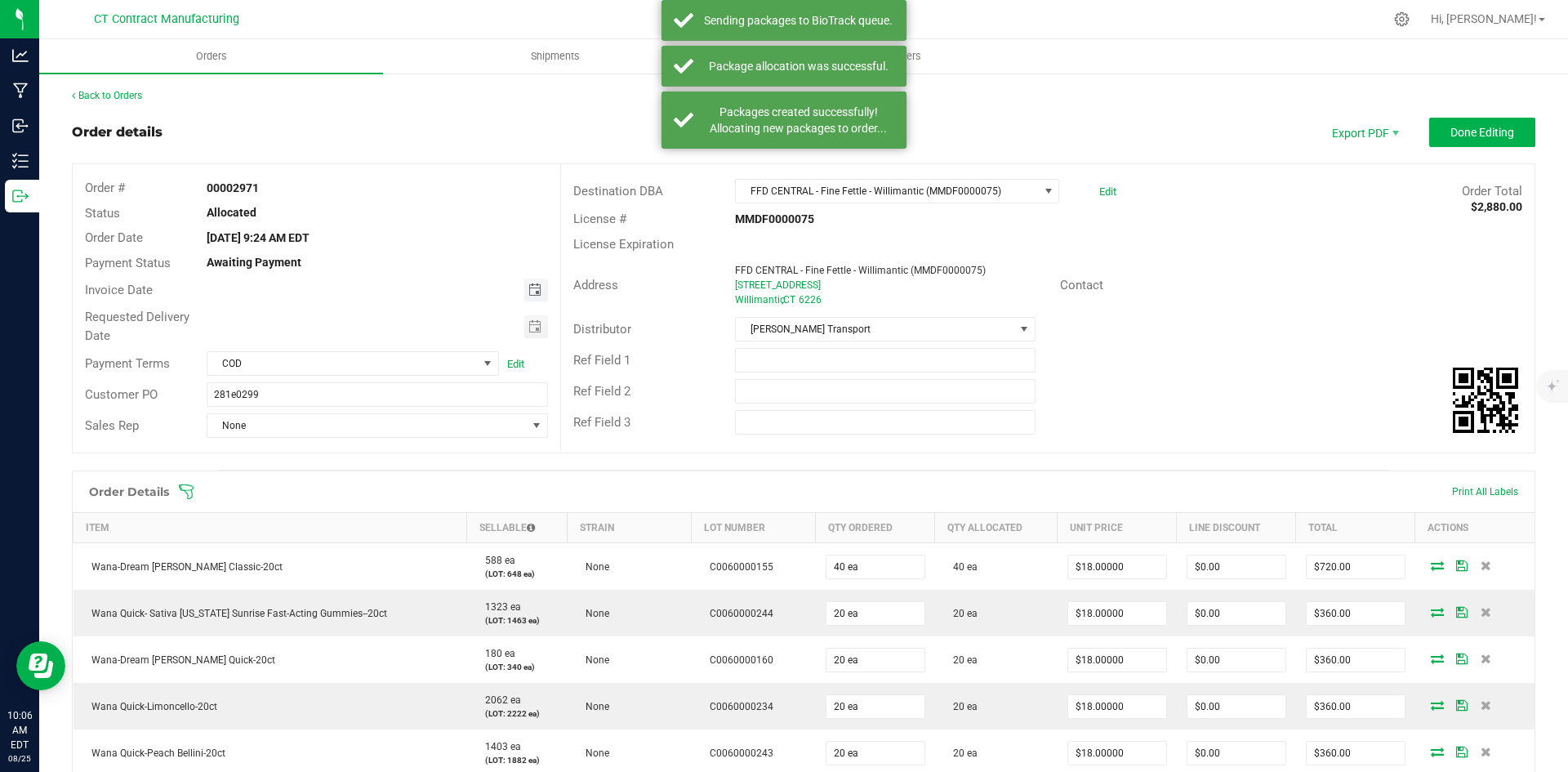
click at [529, 283] on span "Toggle calendar" at bounding box center [535, 290] width 13 height 13
click at [333, 478] on span "26" at bounding box center [327, 476] width 23 height 25
type input "[DATE]"
click at [484, 358] on span at bounding box center [488, 363] width 13 height 13
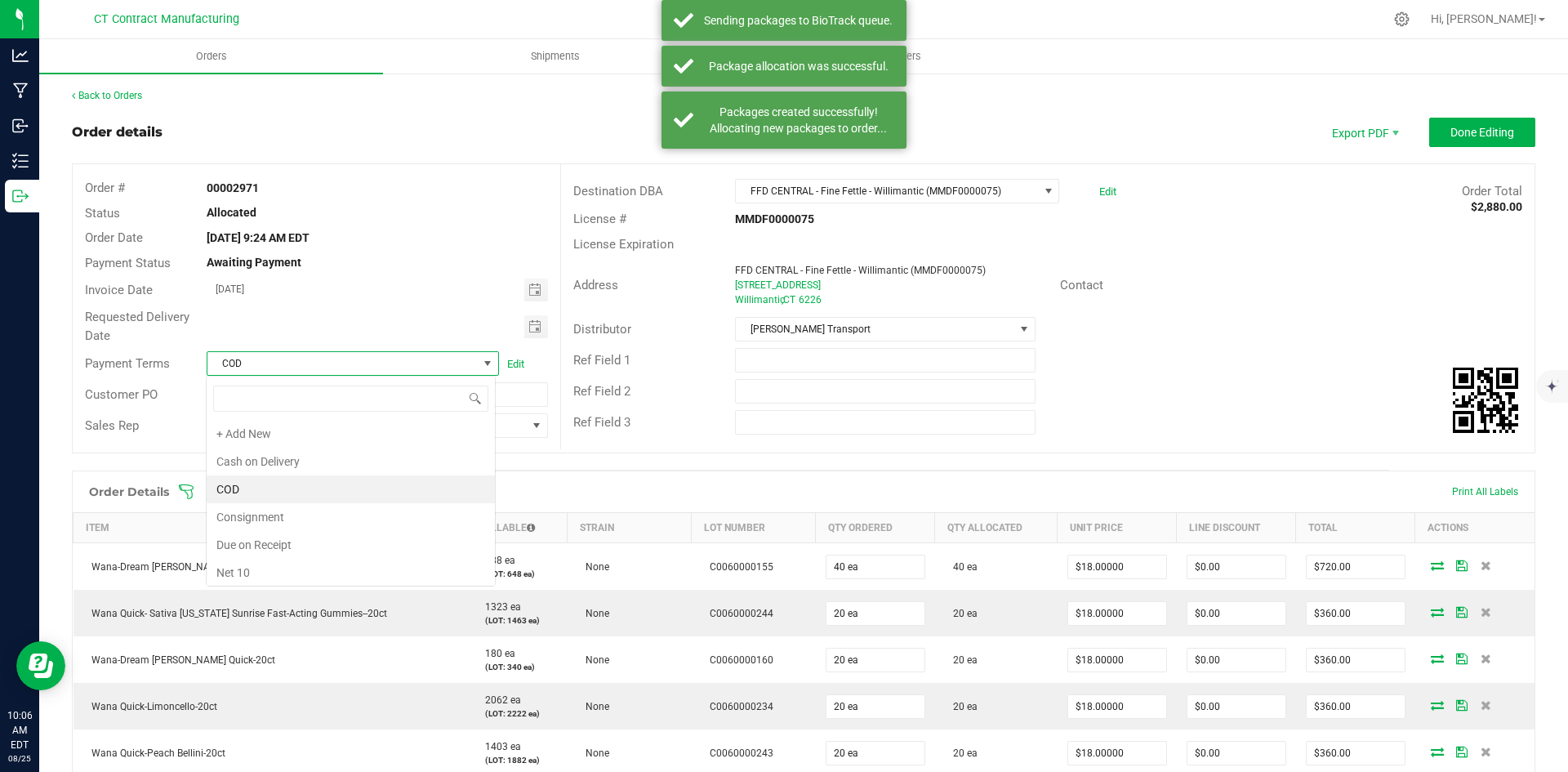
scroll to position [24, 290]
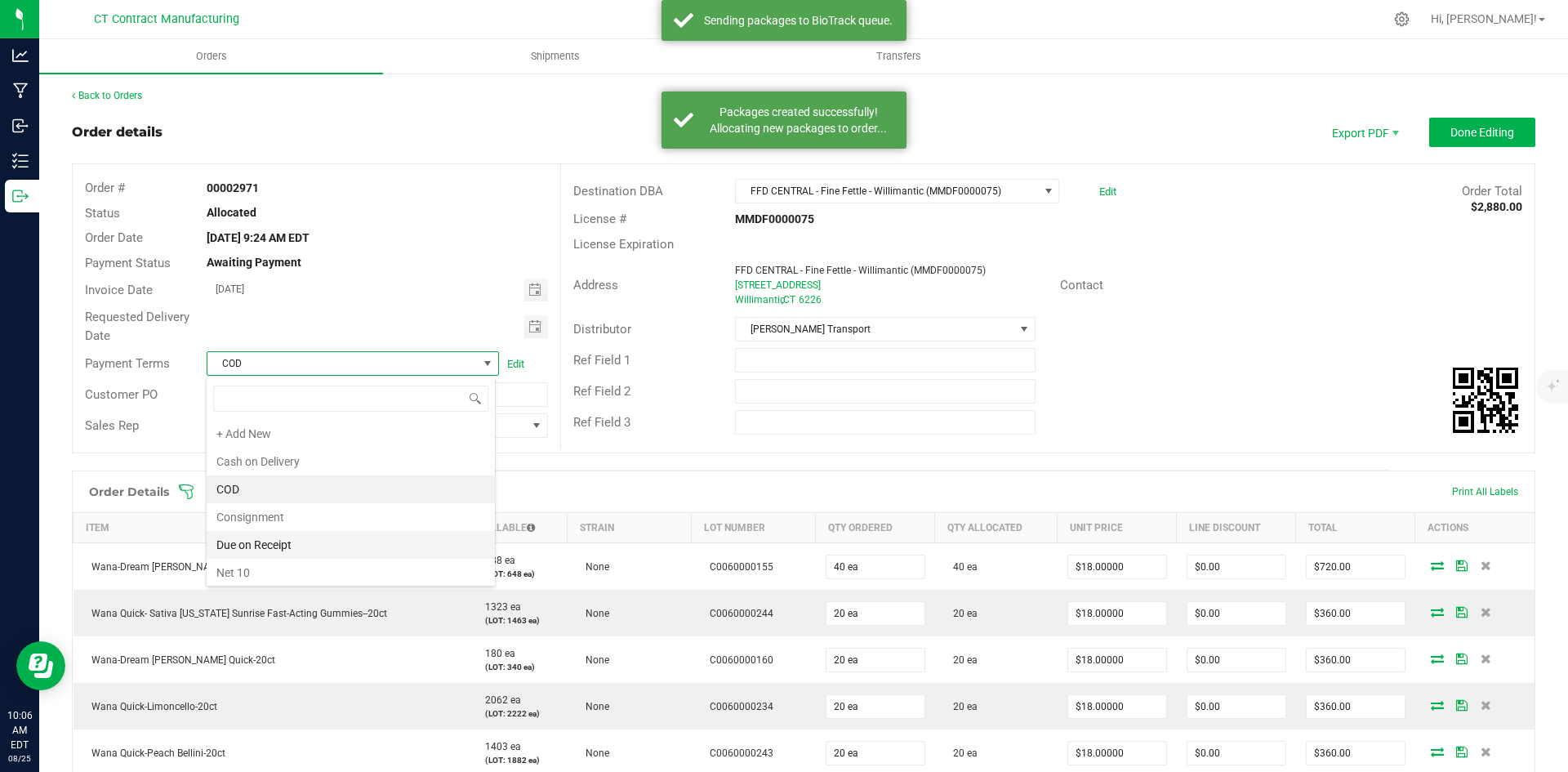
click at [321, 543] on li "Due on Receipt" at bounding box center [350, 544] width 288 height 28
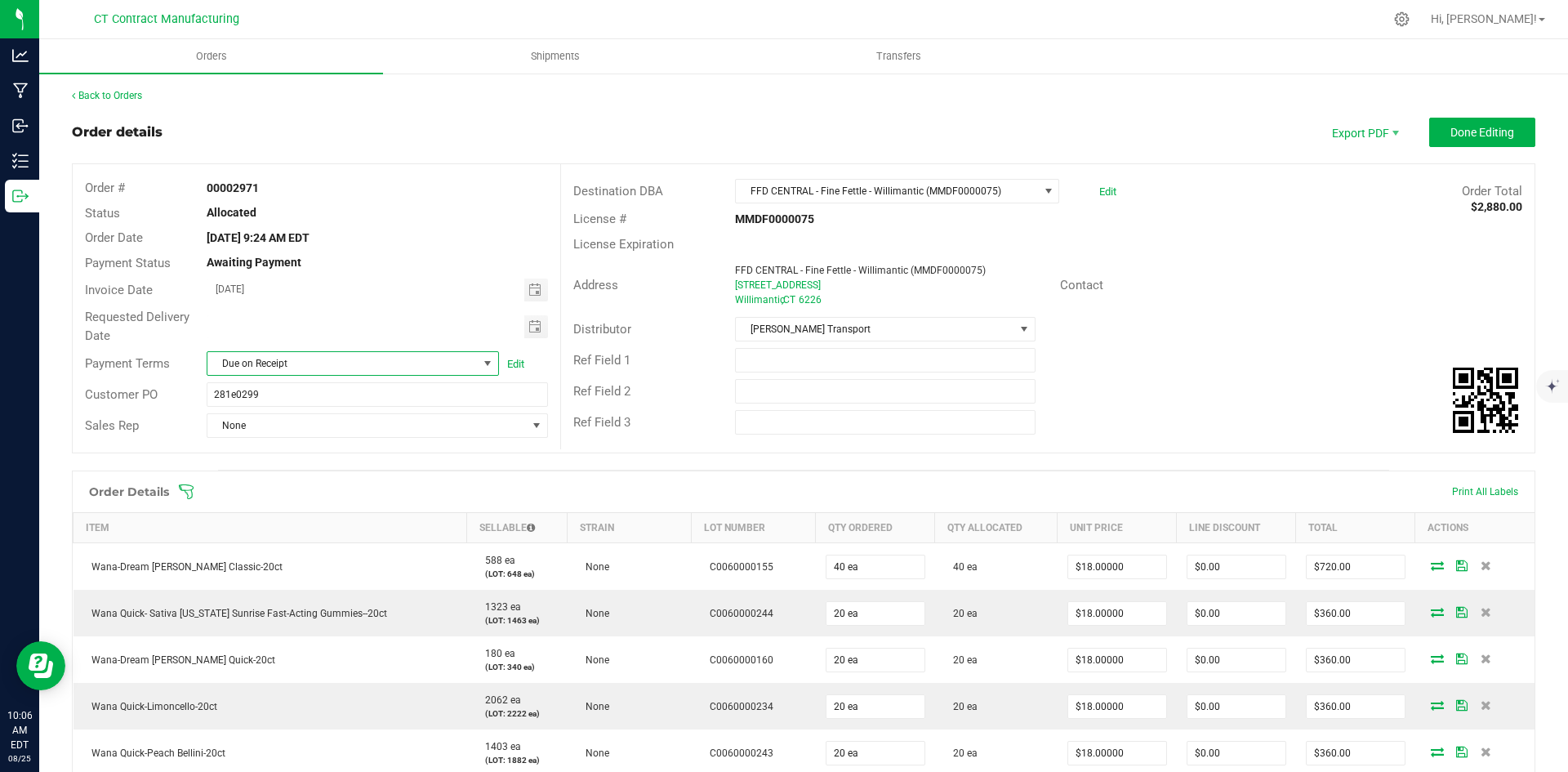
click at [1477, 111] on div "Back to Orders Order details Export PDF Done Editing Order # 00002971 Status Al…" at bounding box center [803, 612] width 1463 height 1049
click at [1479, 129] on span "Done Editing" at bounding box center [1482, 132] width 64 height 13
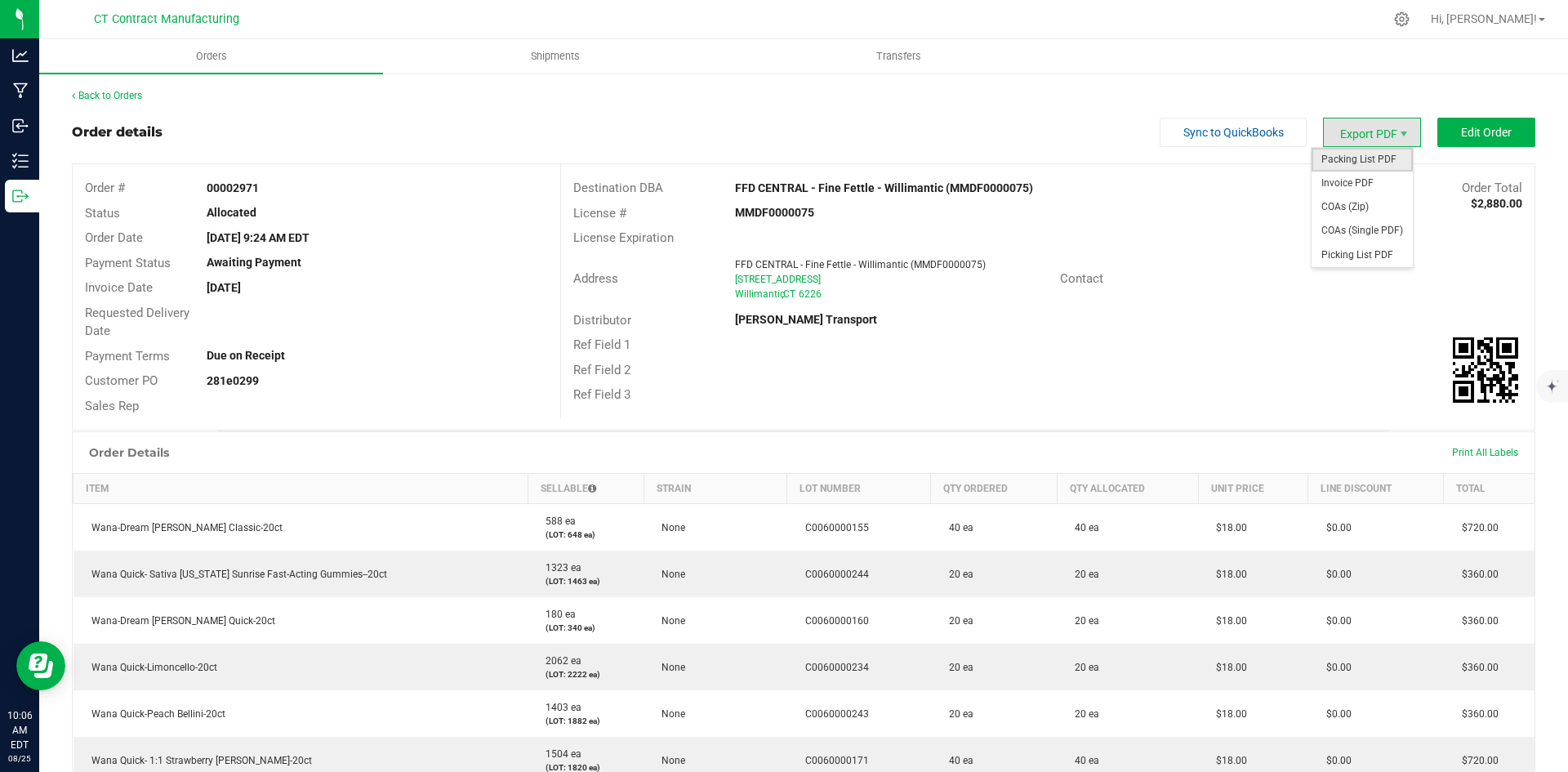
click at [1348, 159] on span "Packing List PDF" at bounding box center [1362, 159] width 101 height 23
click at [1383, 180] on span "Invoice PDF" at bounding box center [1362, 183] width 101 height 23
click at [118, 100] on link "Back to Orders" at bounding box center [107, 96] width 71 height 11
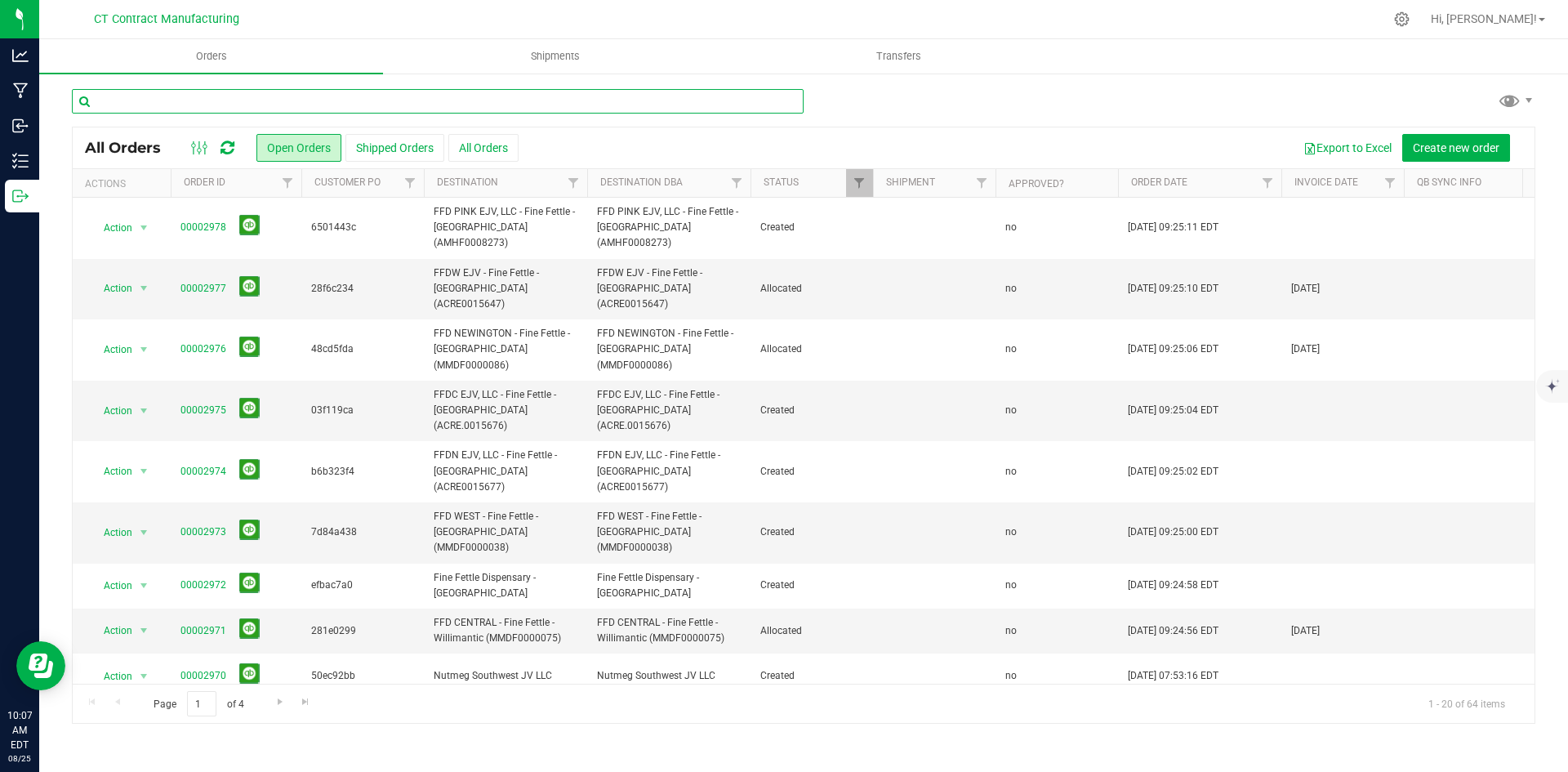
click at [167, 101] on input "text" at bounding box center [438, 101] width 732 height 24
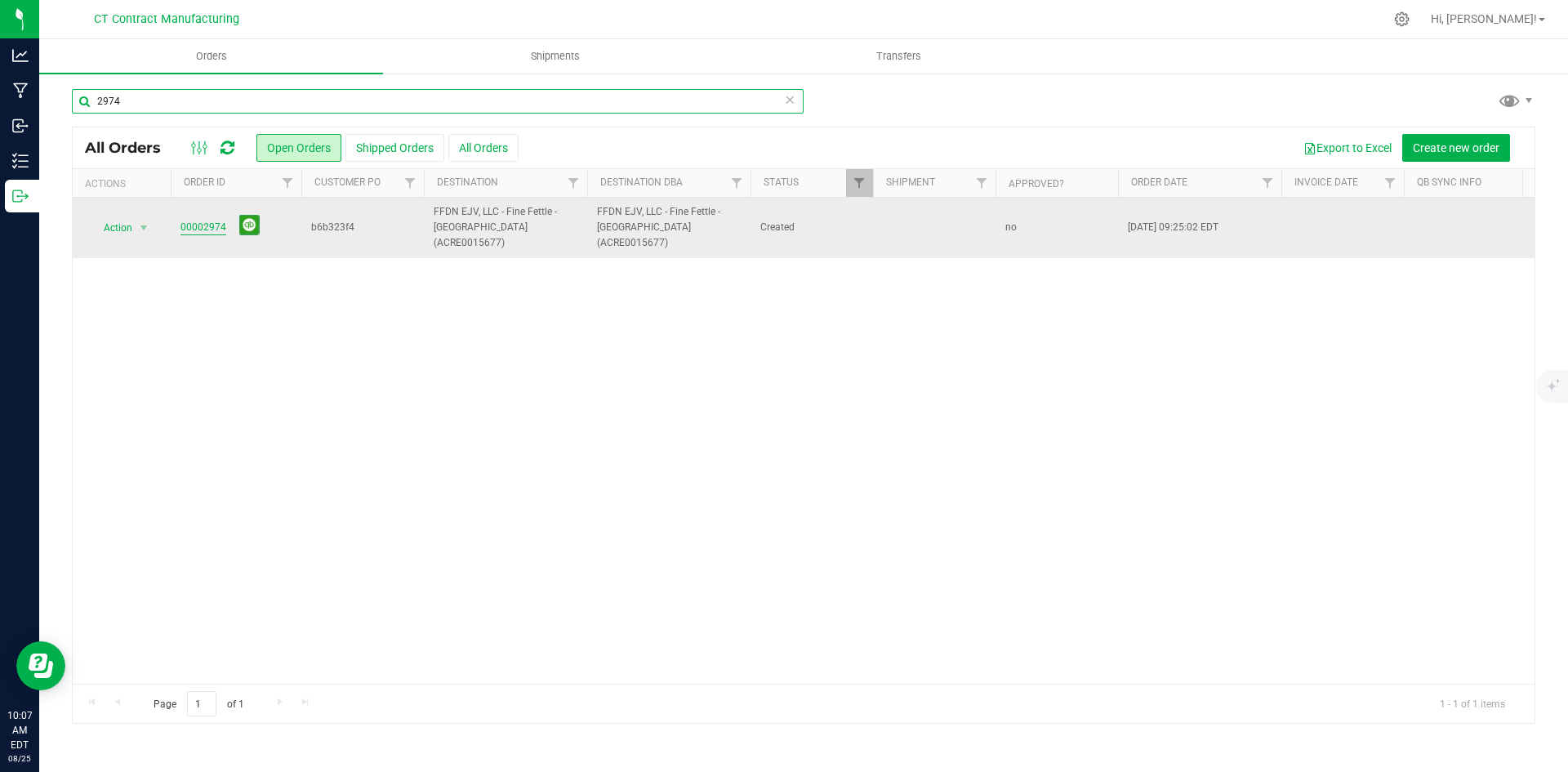
type input "2974"
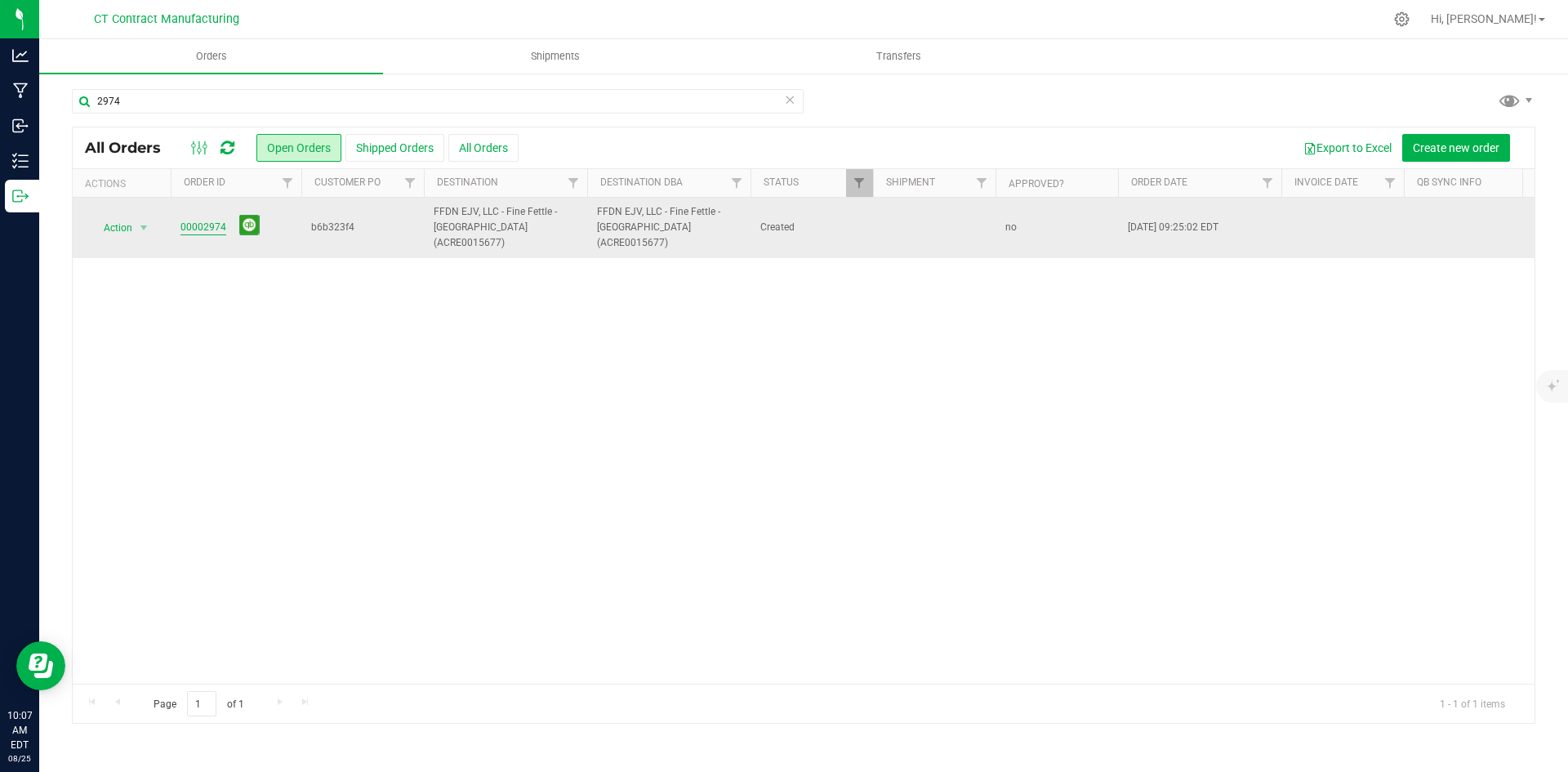
click at [181, 226] on link "00002974" at bounding box center [203, 227] width 46 height 16
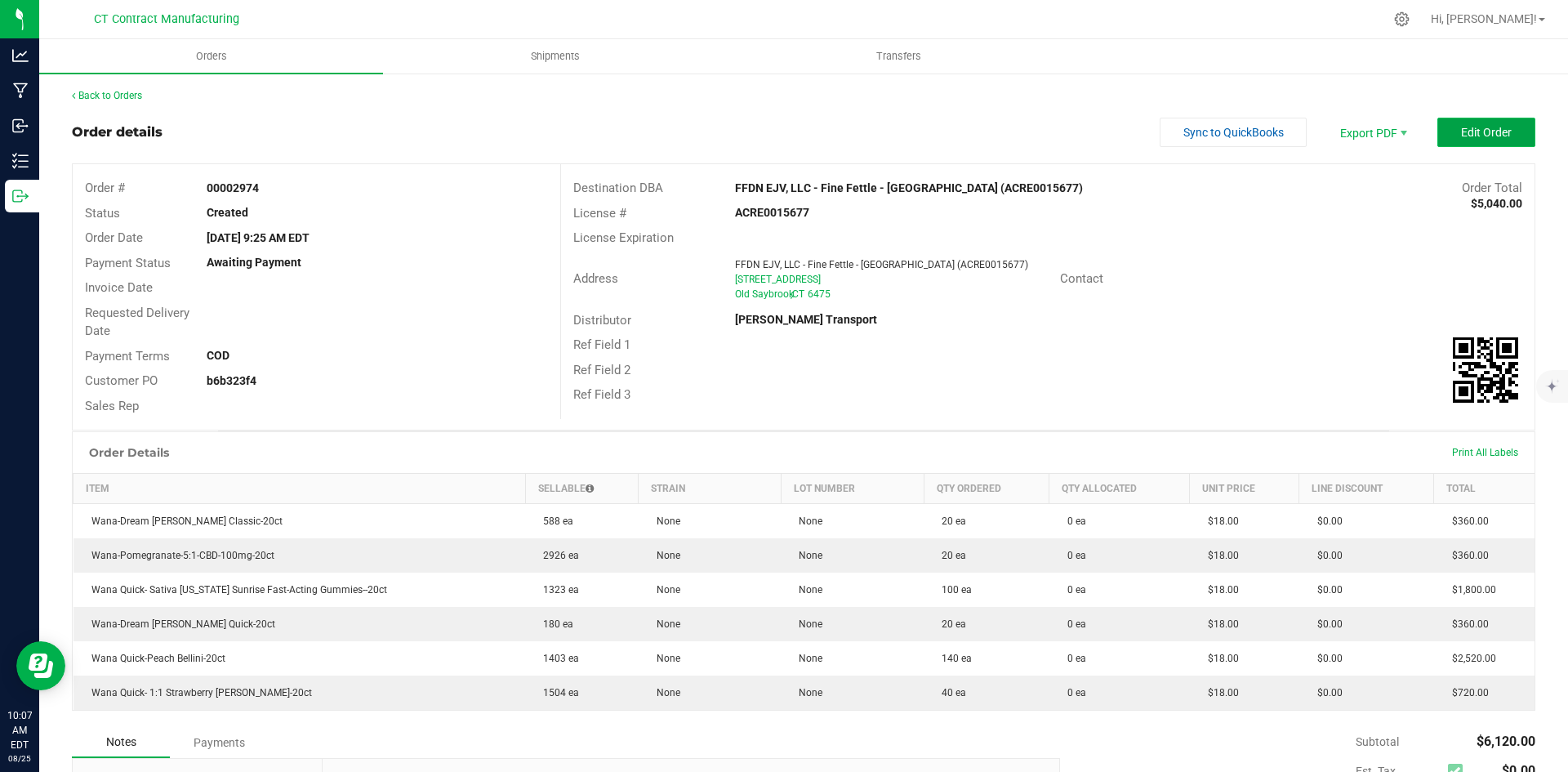
click at [1454, 142] on button "Edit Order" at bounding box center [1485, 133] width 98 height 30
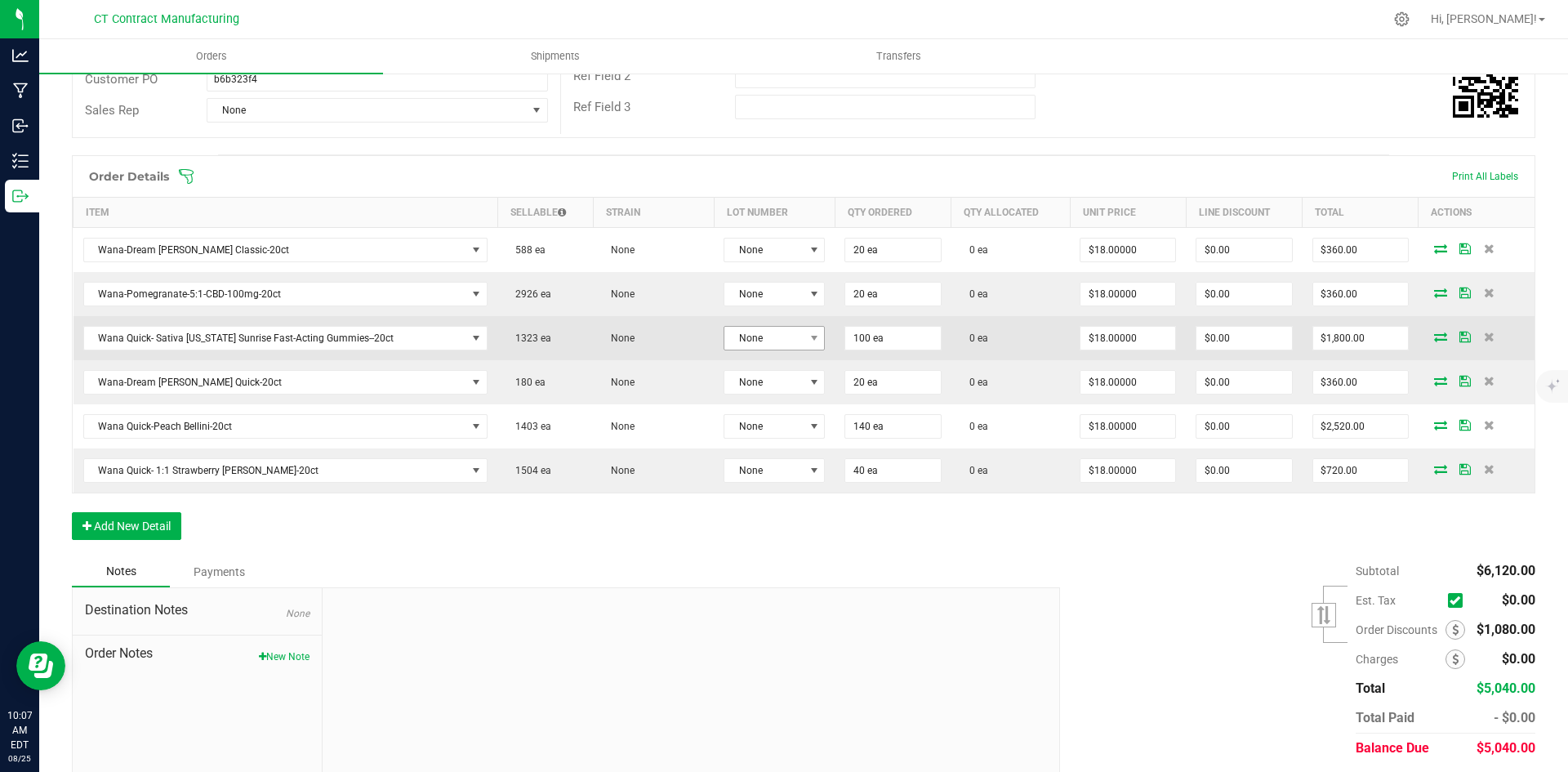
scroll to position [327, 0]
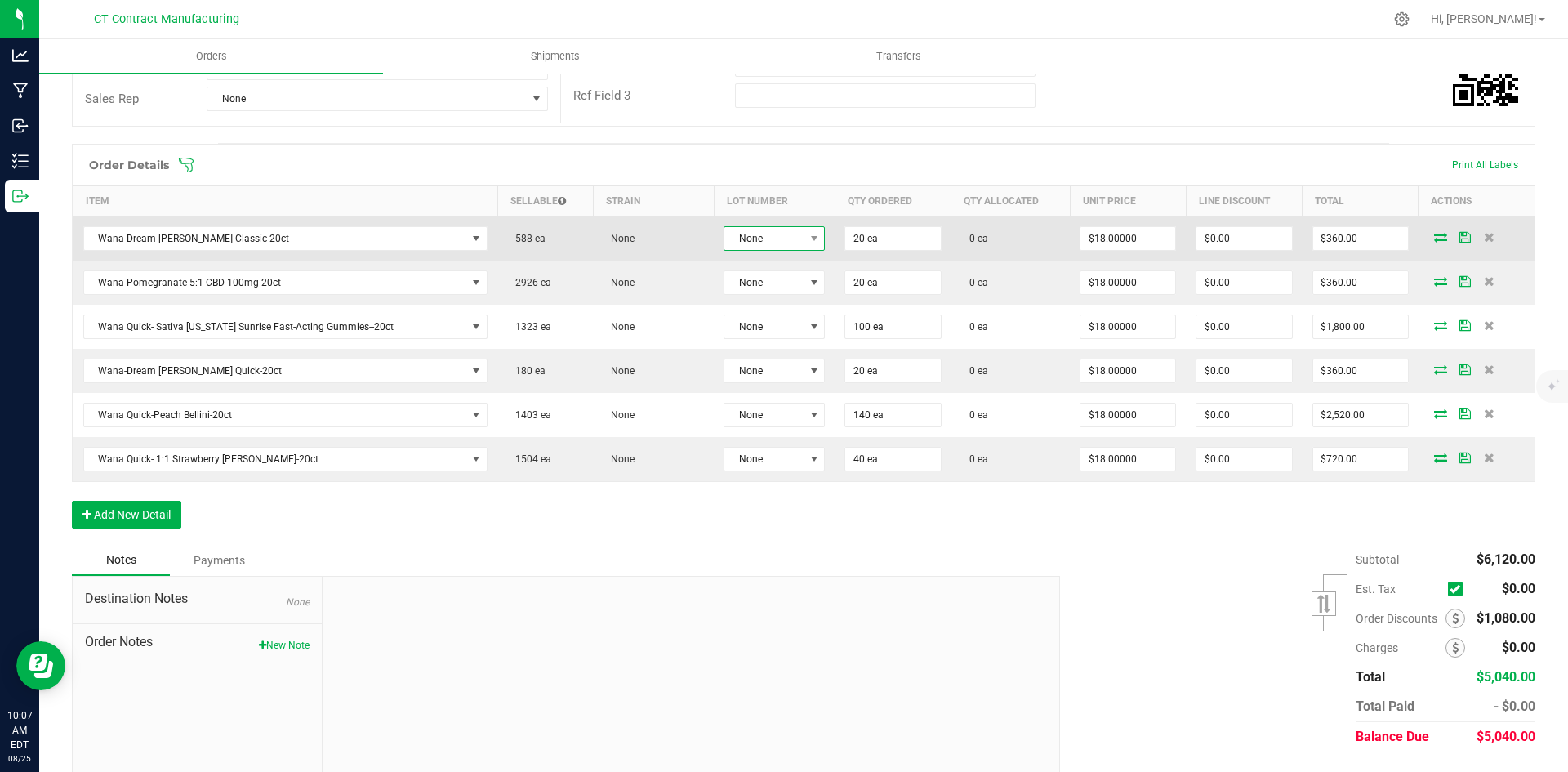
click at [771, 241] on span "None" at bounding box center [764, 238] width 79 height 23
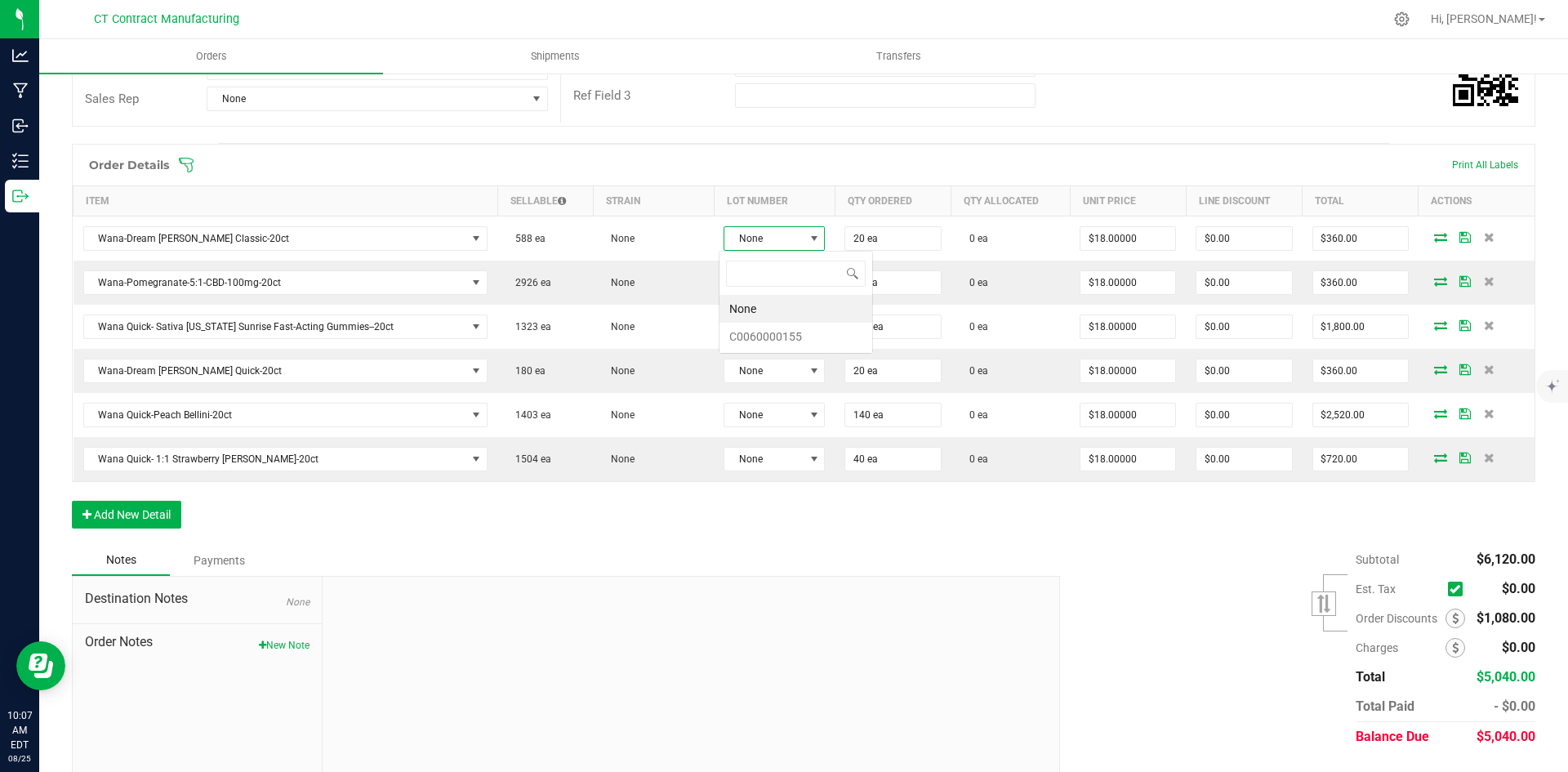
scroll to position [24, 100]
click at [782, 333] on li "C0060000155" at bounding box center [795, 336] width 152 height 28
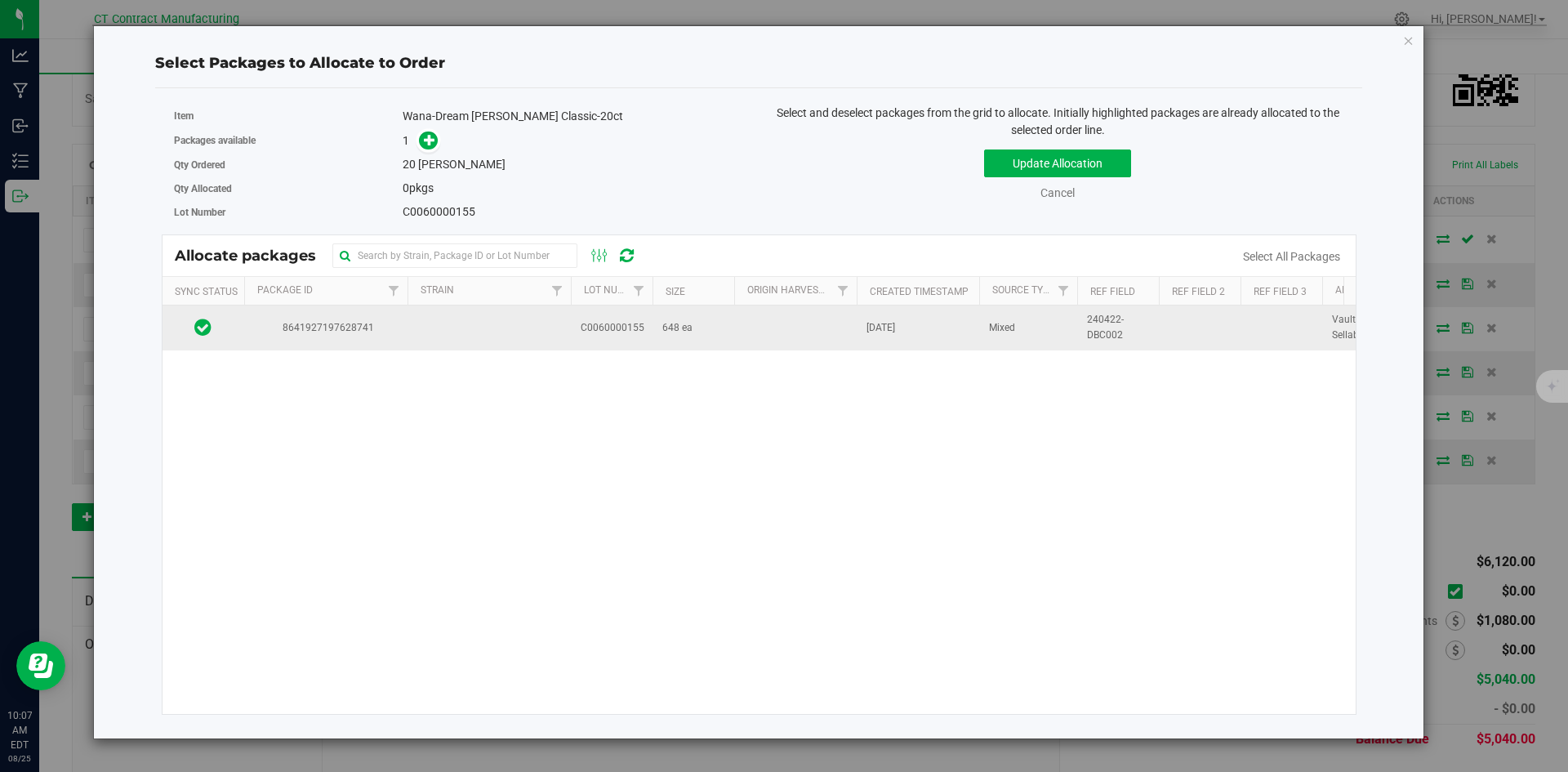
drag, startPoint x: 460, startPoint y: 347, endPoint x: 459, endPoint y: 337, distance: 10.0
click at [459, 347] on td at bounding box center [490, 327] width 163 height 44
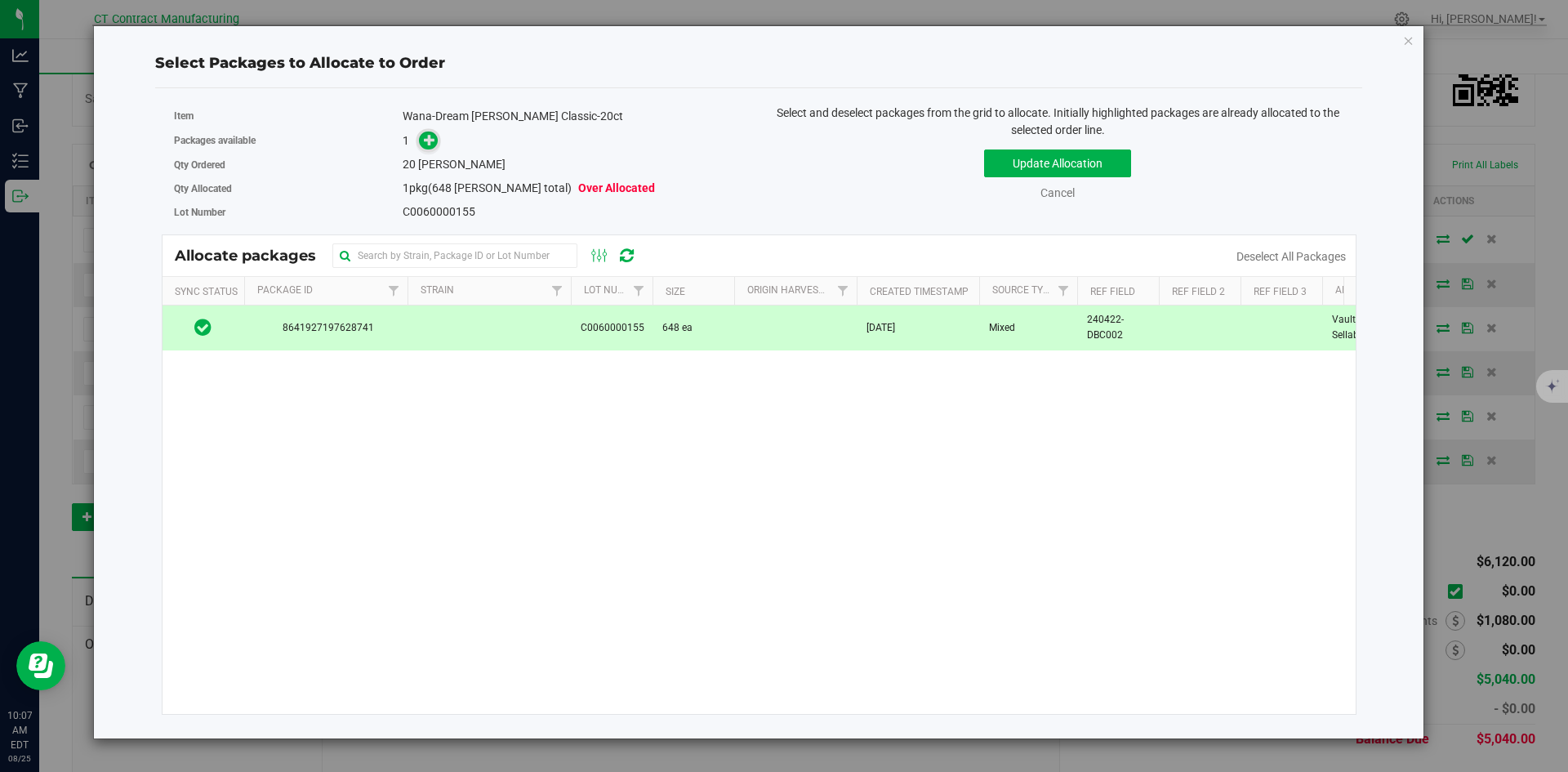
click at [435, 139] on icon at bounding box center [429, 139] width 11 height 11
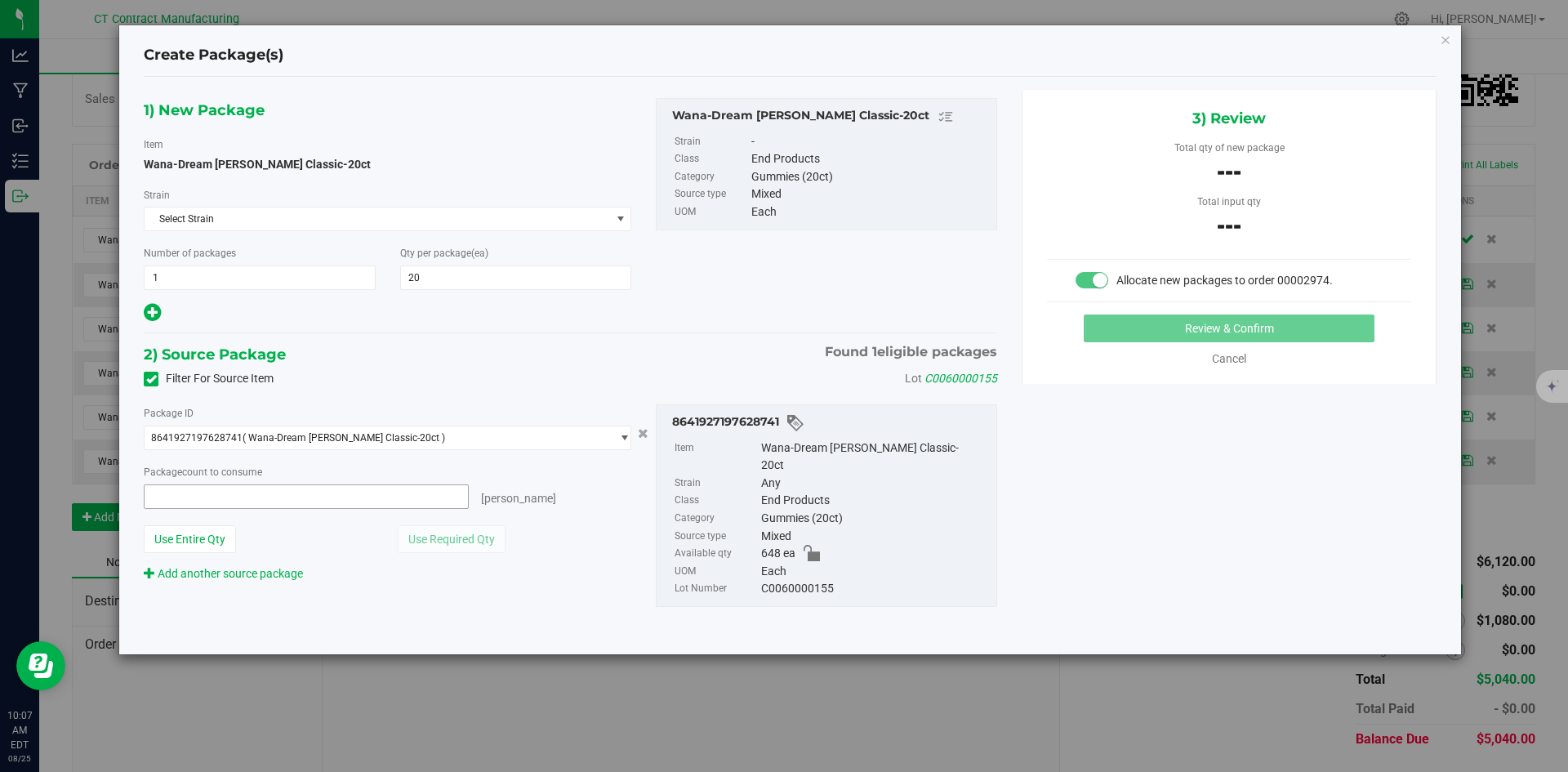
click at [423, 496] on span at bounding box center [307, 496] width 325 height 24
type input "20"
type input "20 ea"
click at [1196, 325] on button "Review & Confirm" at bounding box center [1228, 328] width 291 height 28
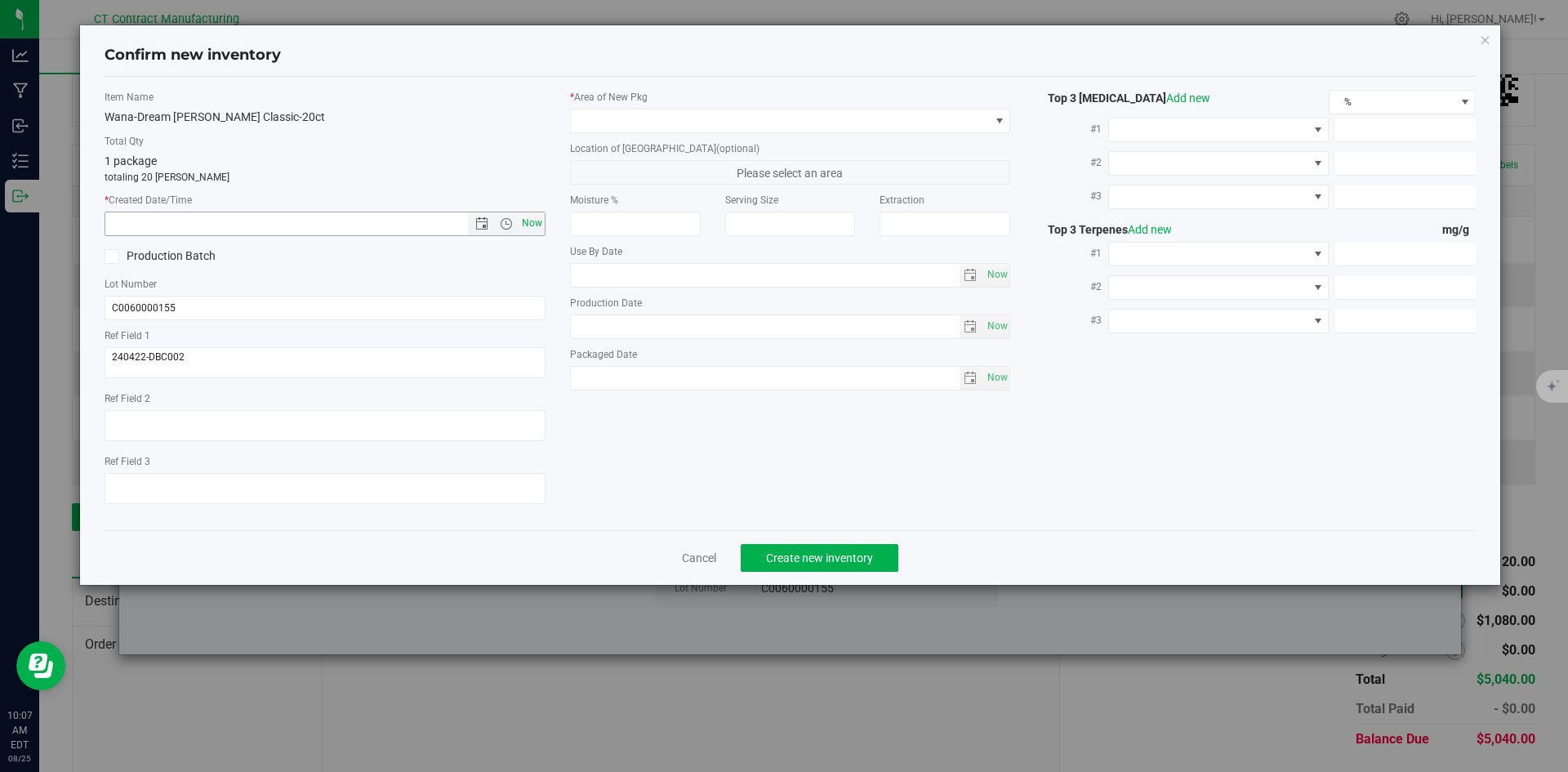
click at [526, 221] on span "Now" at bounding box center [531, 223] width 28 height 23
type input "[DATE] 10:07 AM"
click at [631, 106] on div "* Area of [GEOGRAPHIC_DATA]" at bounding box center [791, 111] width 441 height 44
click at [633, 121] on span at bounding box center [779, 121] width 419 height 23
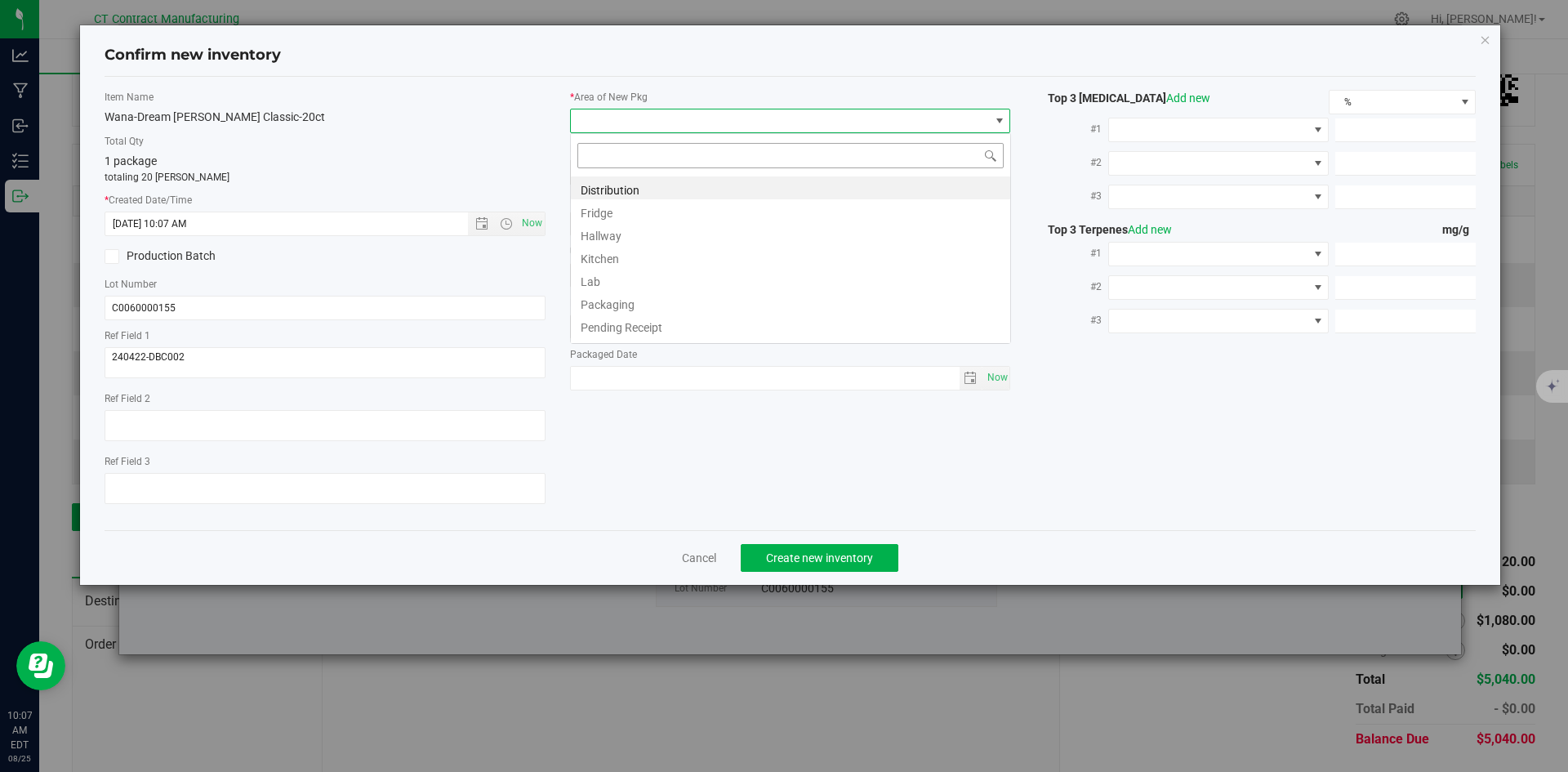
scroll to position [24, 441]
click at [630, 193] on li "Distribution" at bounding box center [790, 188] width 439 height 23
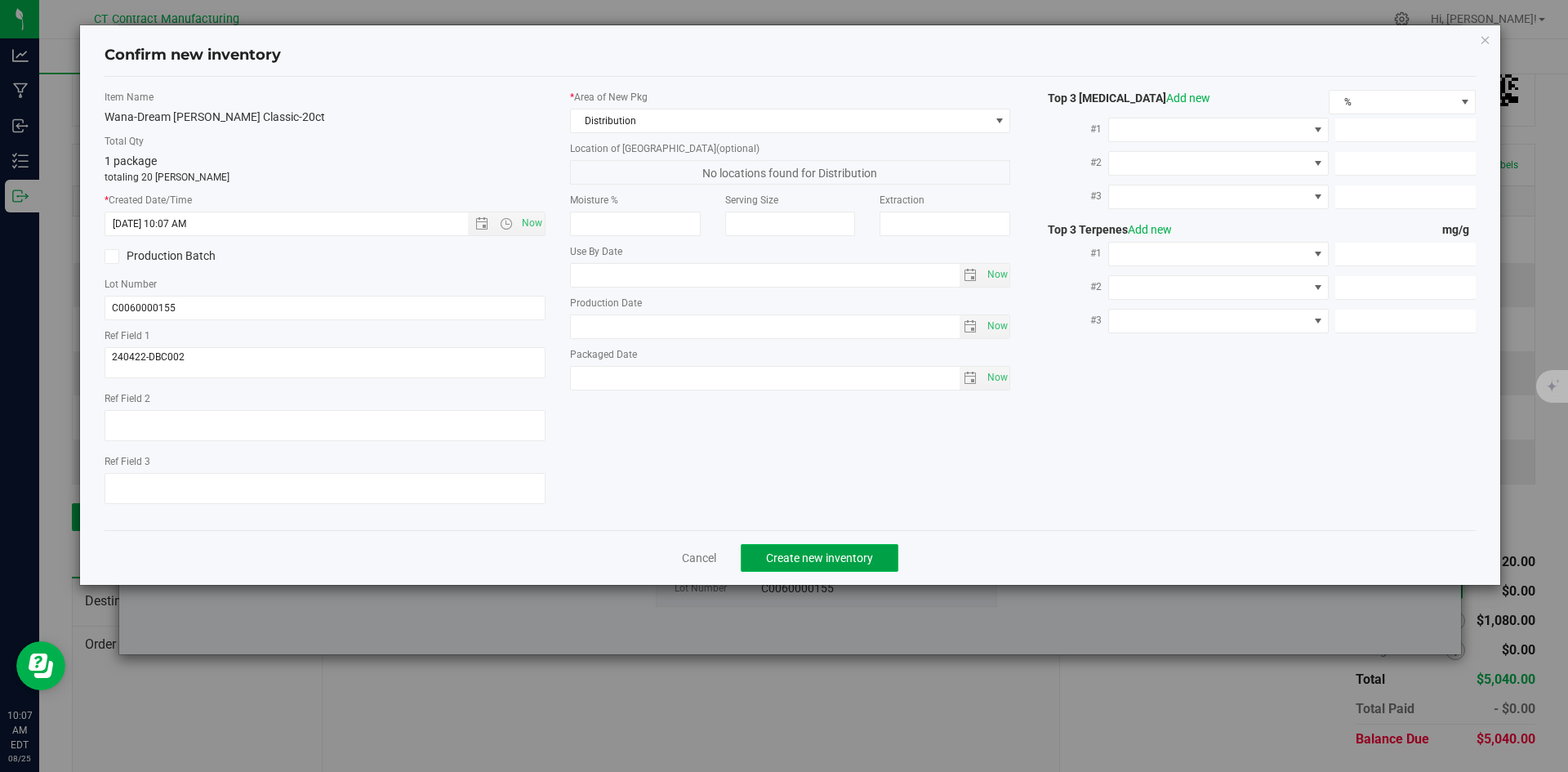
click at [836, 543] on button "Create new inventory" at bounding box center [819, 557] width 158 height 28
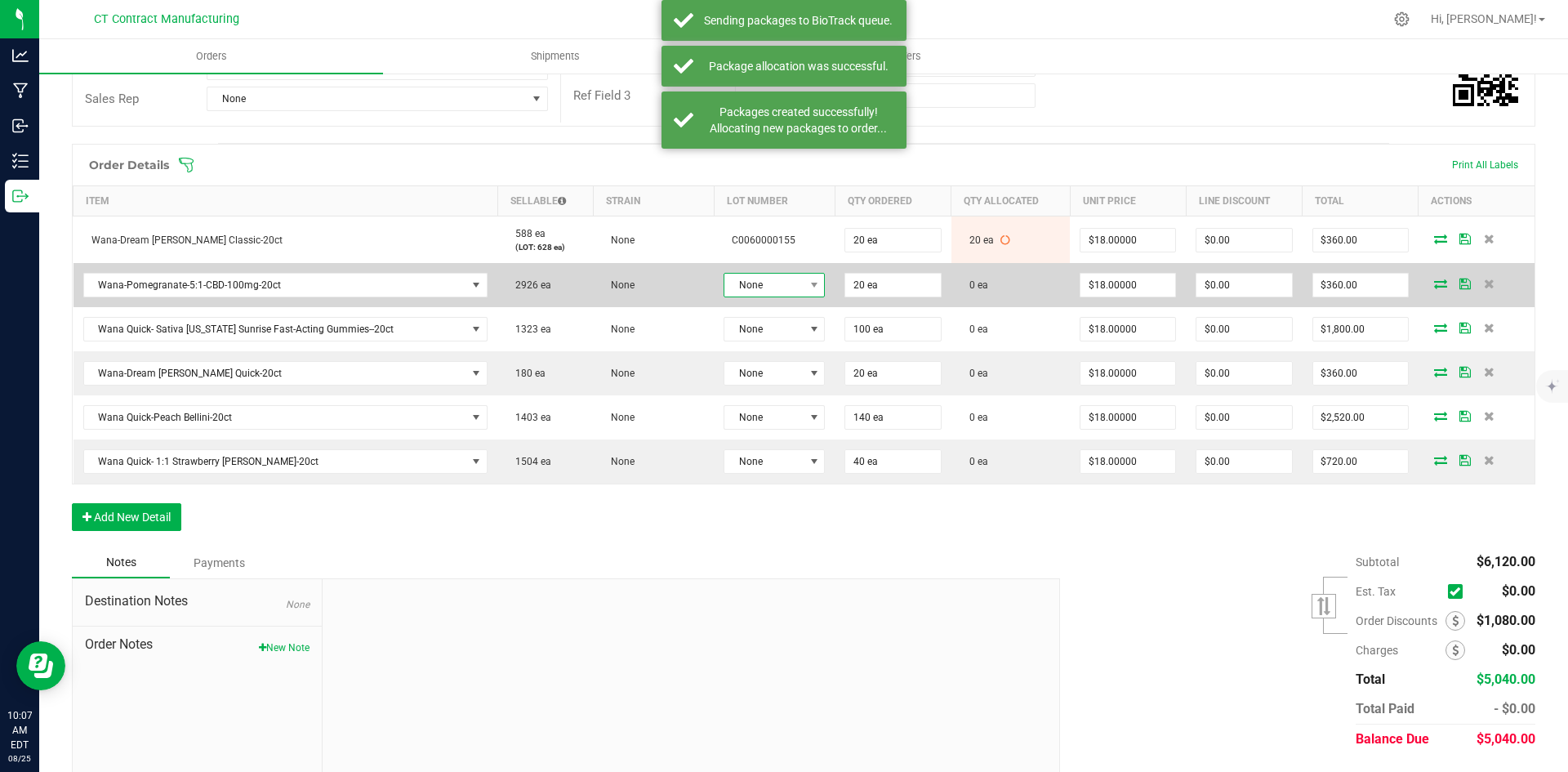
click at [791, 286] on span "None" at bounding box center [764, 284] width 79 height 23
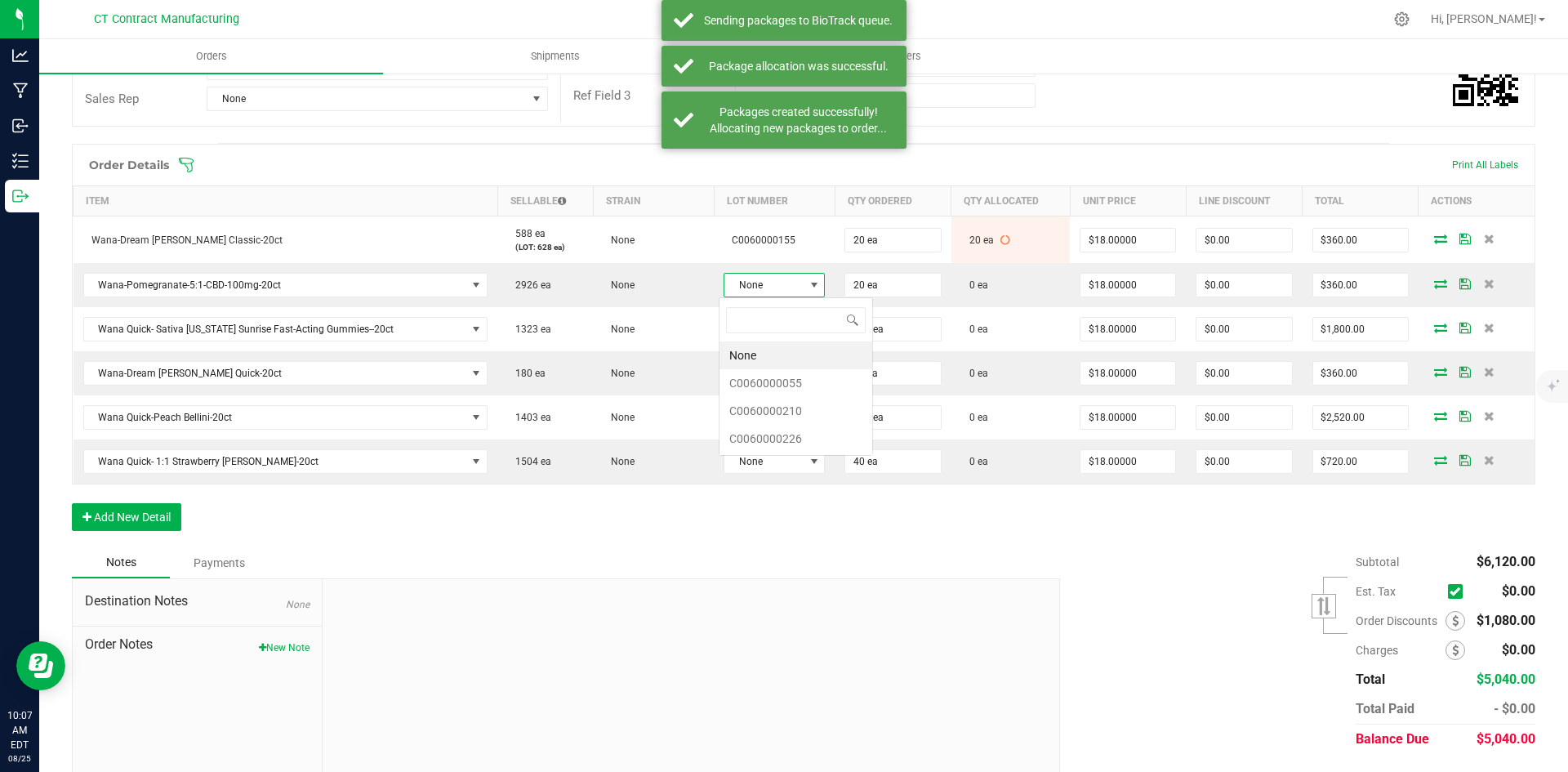
scroll to position [24, 100]
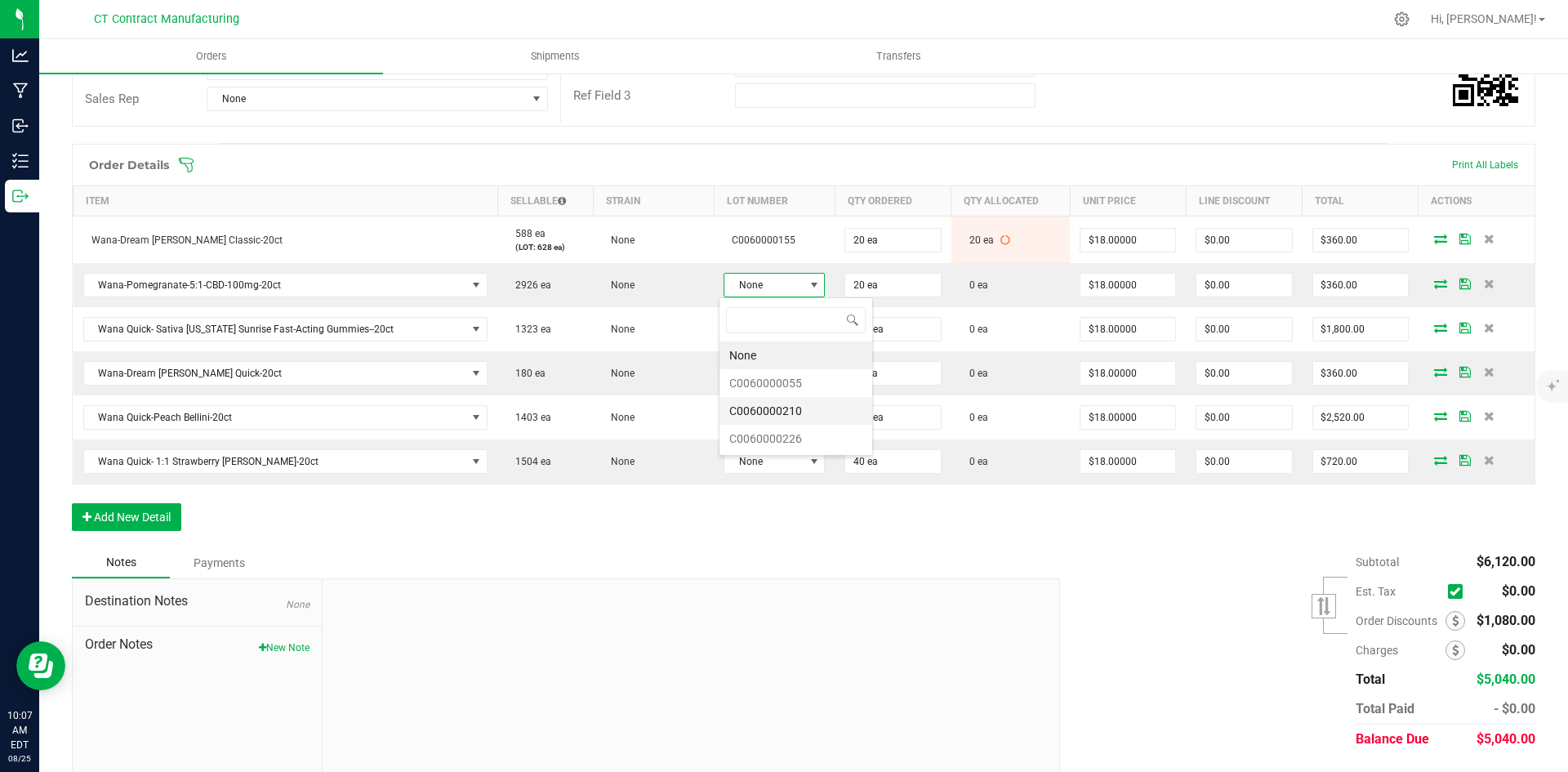
click at [788, 412] on li "C0060000210" at bounding box center [795, 411] width 152 height 28
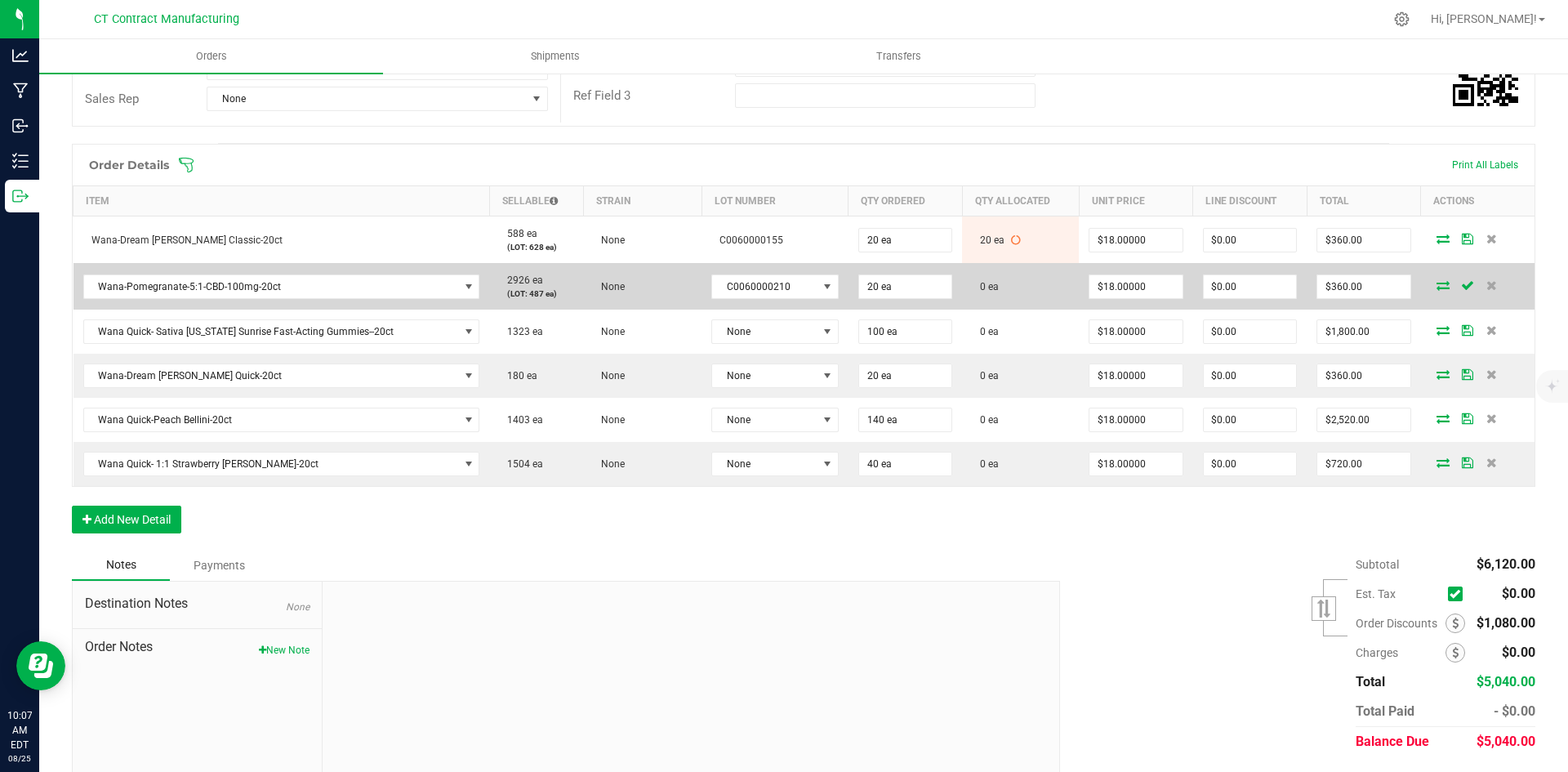
click at [1437, 281] on icon at bounding box center [1443, 284] width 13 height 10
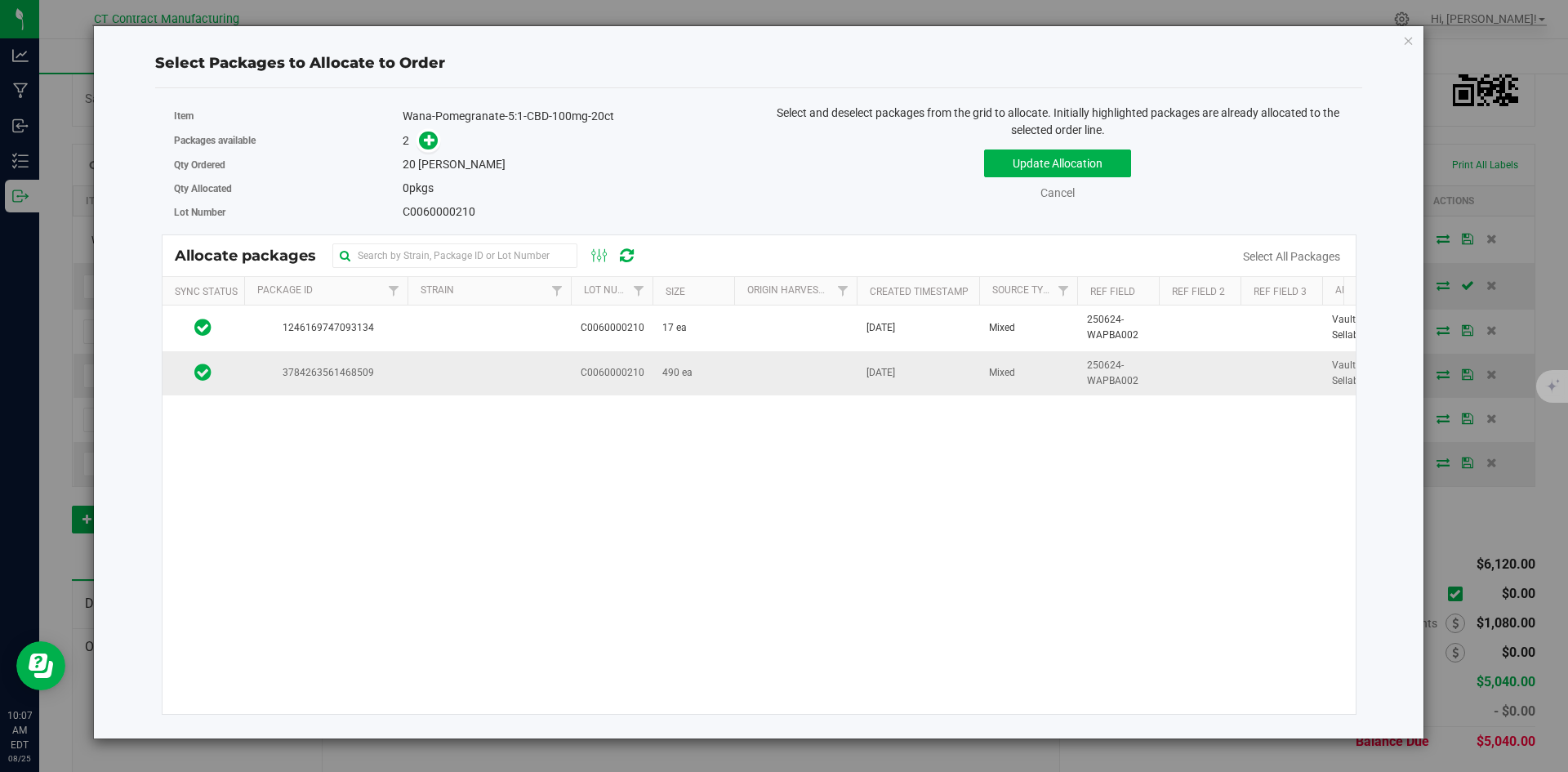
click at [664, 385] on td "490 ea" at bounding box center [693, 373] width 82 height 44
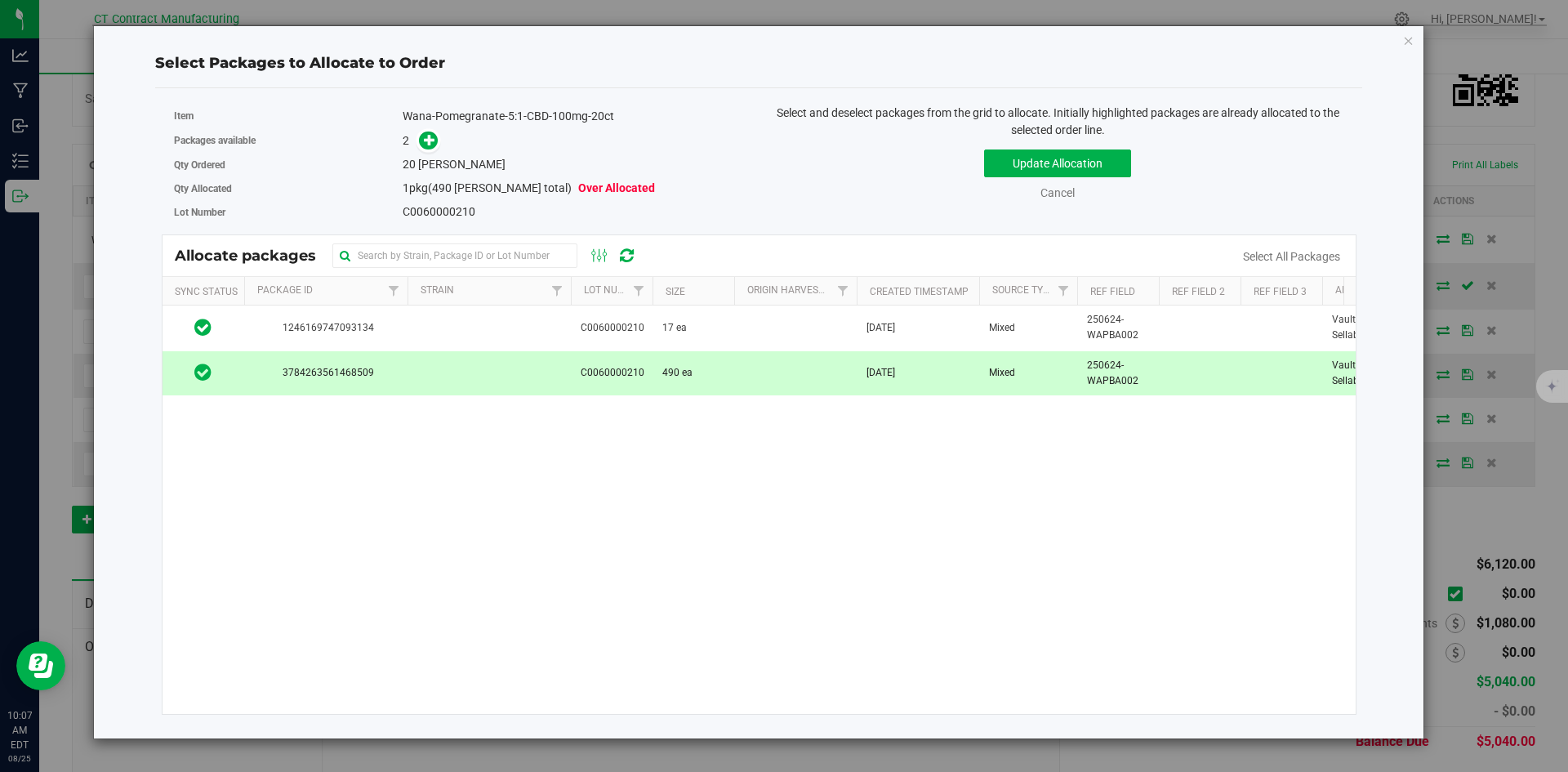
click at [442, 142] on div "2" at bounding box center [574, 141] width 344 height 19
click at [434, 136] on icon at bounding box center [429, 139] width 11 height 11
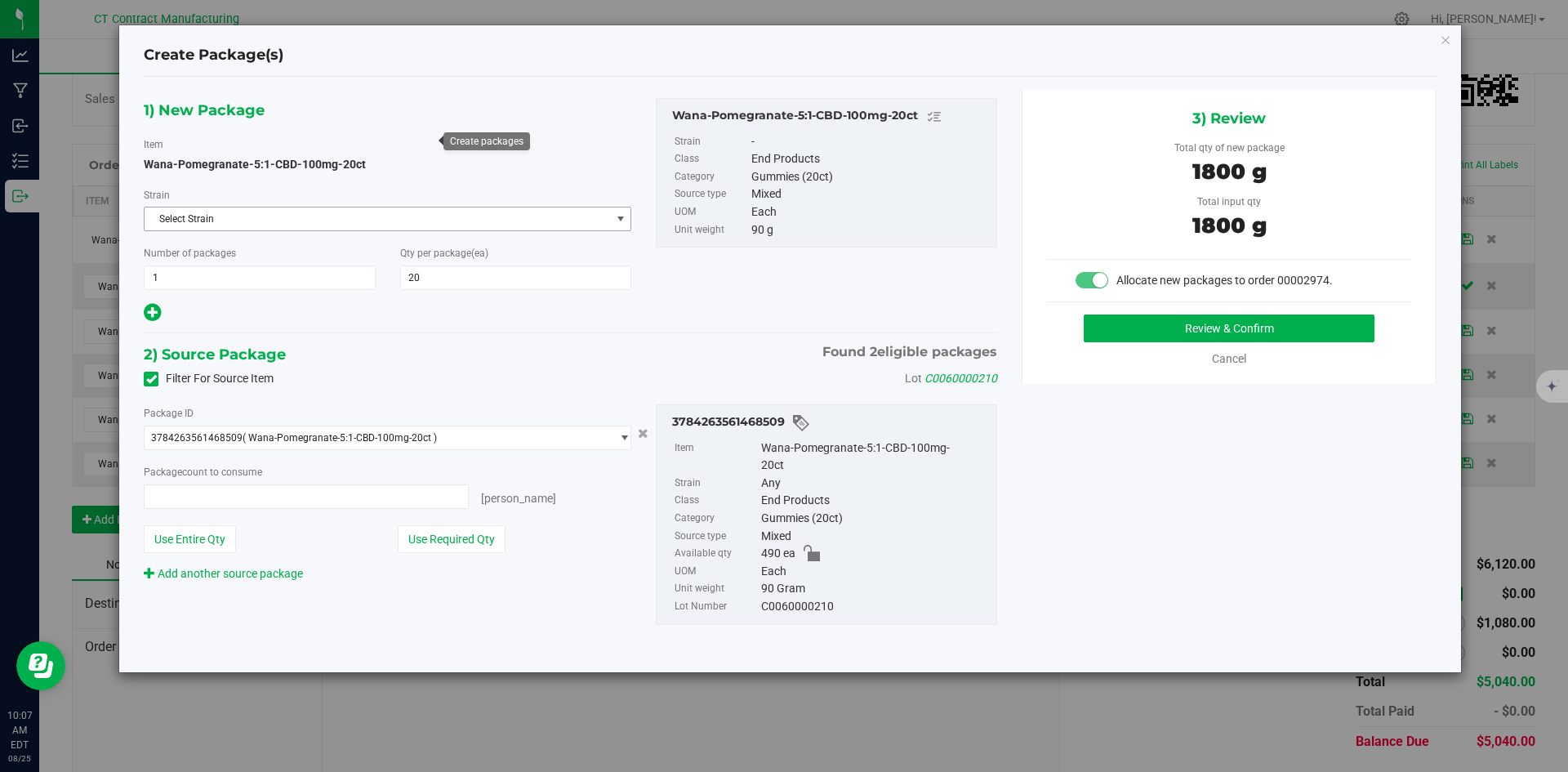
type input "20 ea"
click at [1106, 332] on button "Review & Confirm" at bounding box center [1228, 328] width 291 height 28
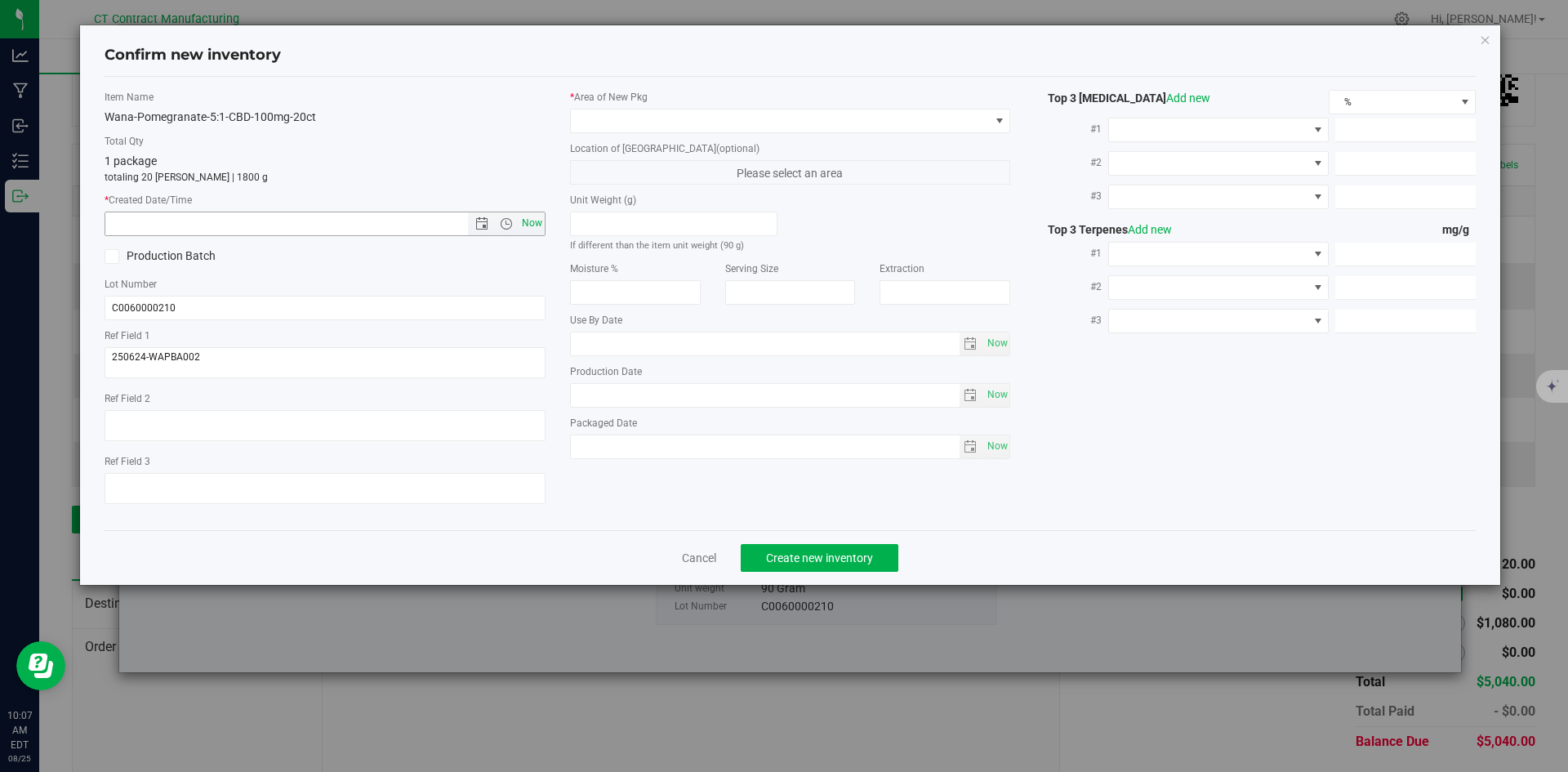
click at [541, 223] on span "Now" at bounding box center [531, 223] width 28 height 23
type input "[DATE] 10:07 AM"
click at [596, 122] on span at bounding box center [779, 121] width 419 height 23
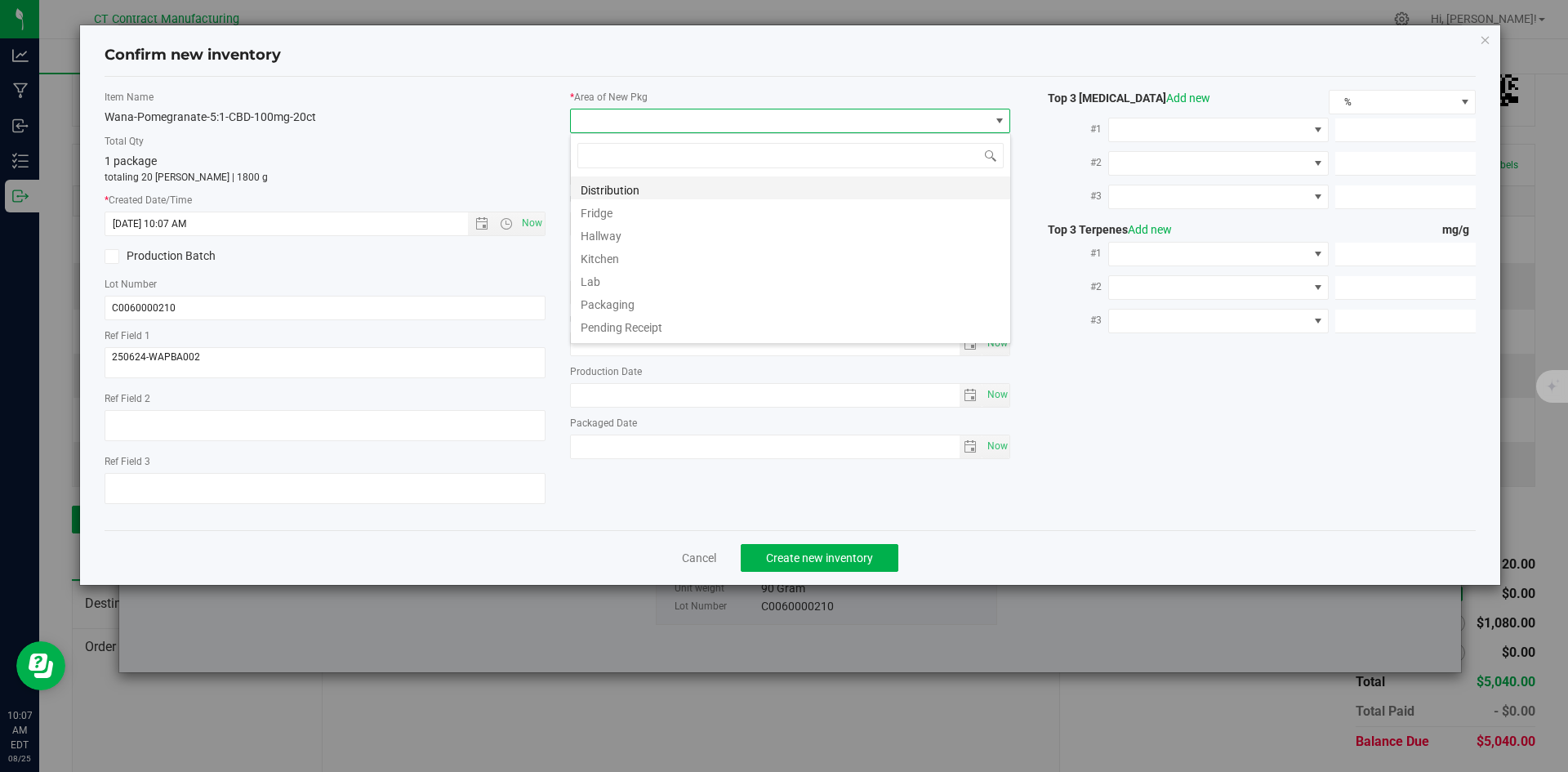
scroll to position [24, 441]
click at [604, 190] on li "Distribution" at bounding box center [790, 188] width 439 height 23
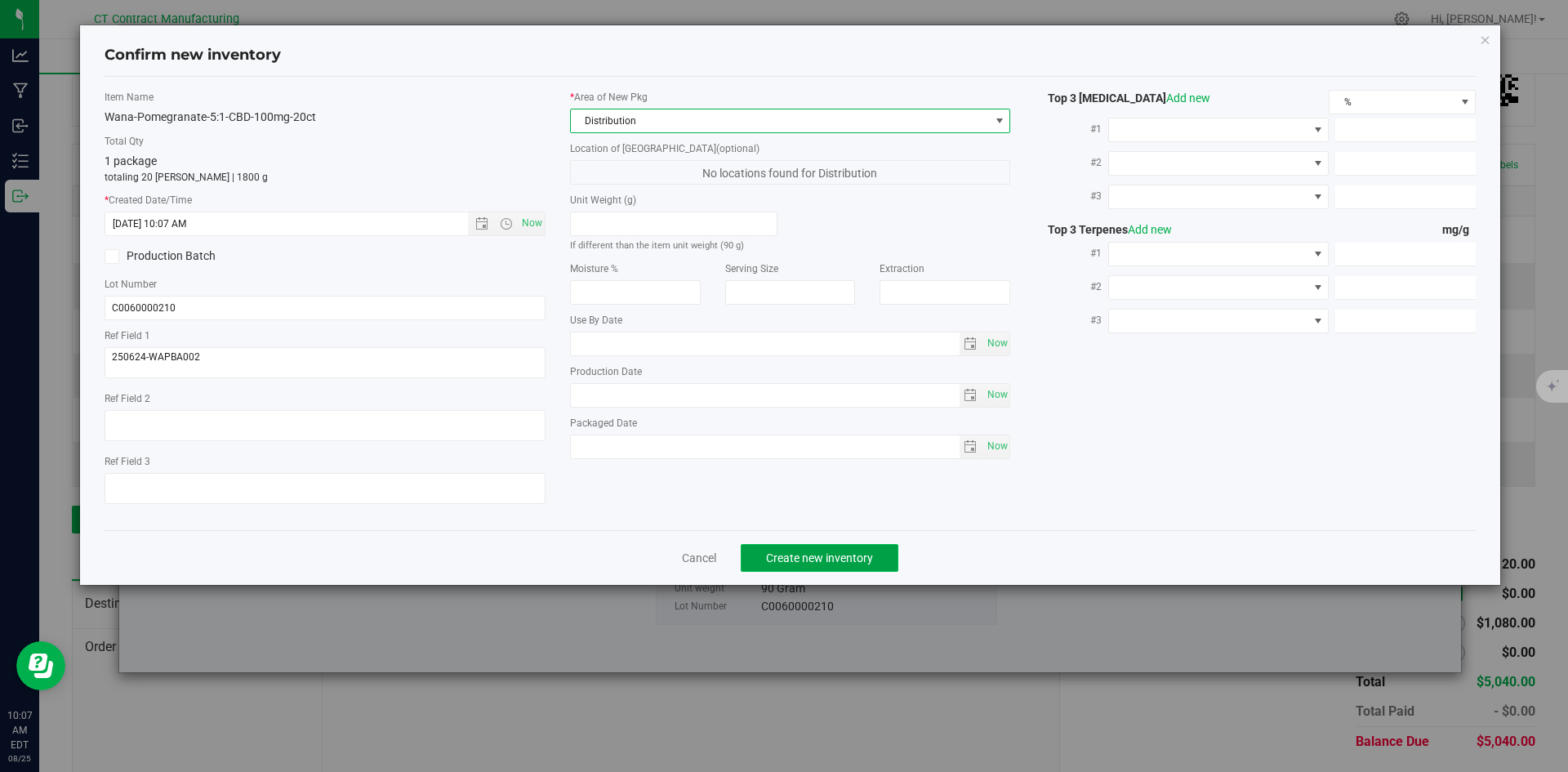
click at [849, 554] on span "Create new inventory" at bounding box center [818, 557] width 107 height 13
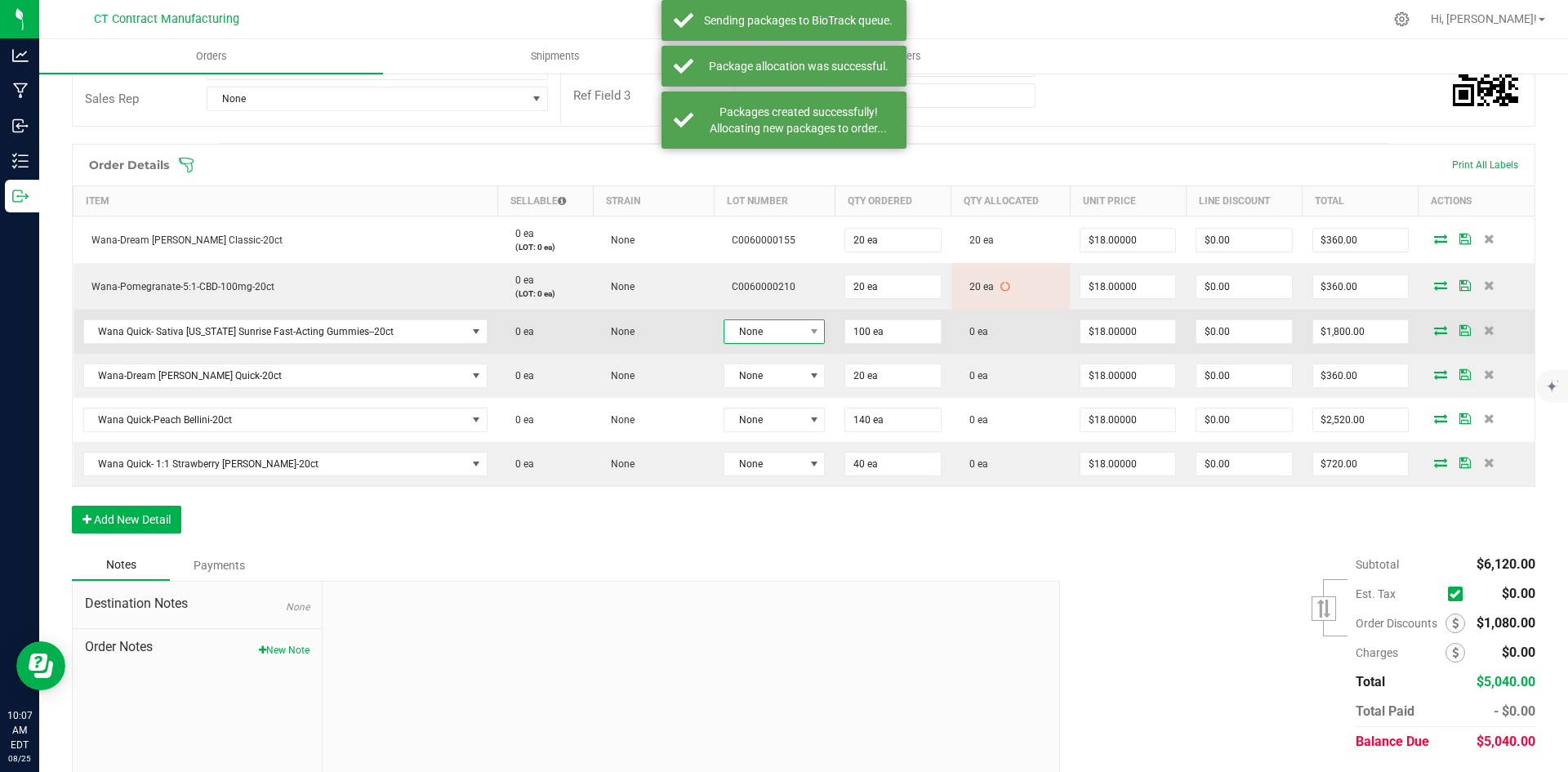
click at [772, 333] on span "None" at bounding box center [764, 332] width 79 height 23
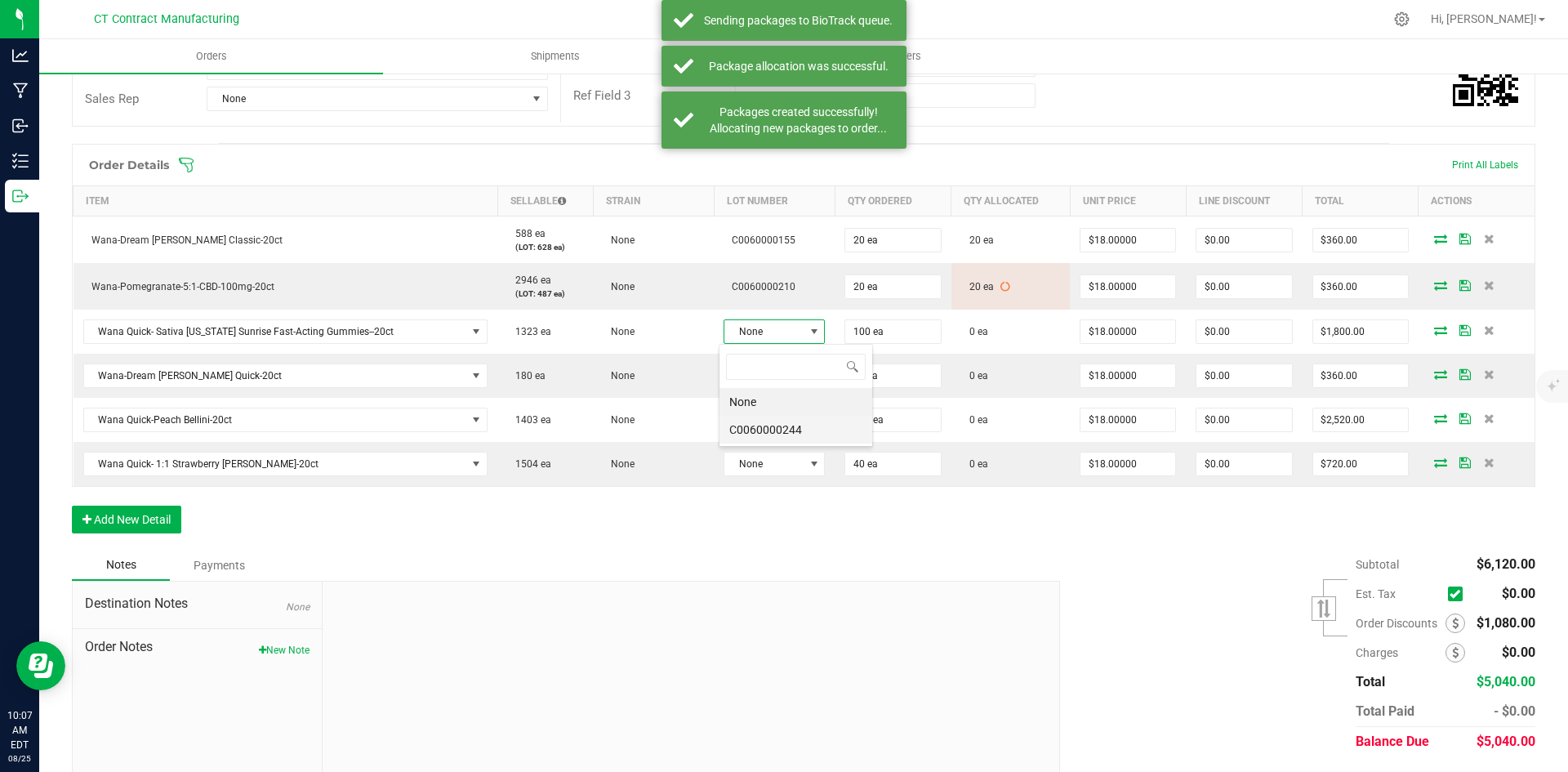
click at [797, 425] on li "C0060000244" at bounding box center [795, 429] width 152 height 28
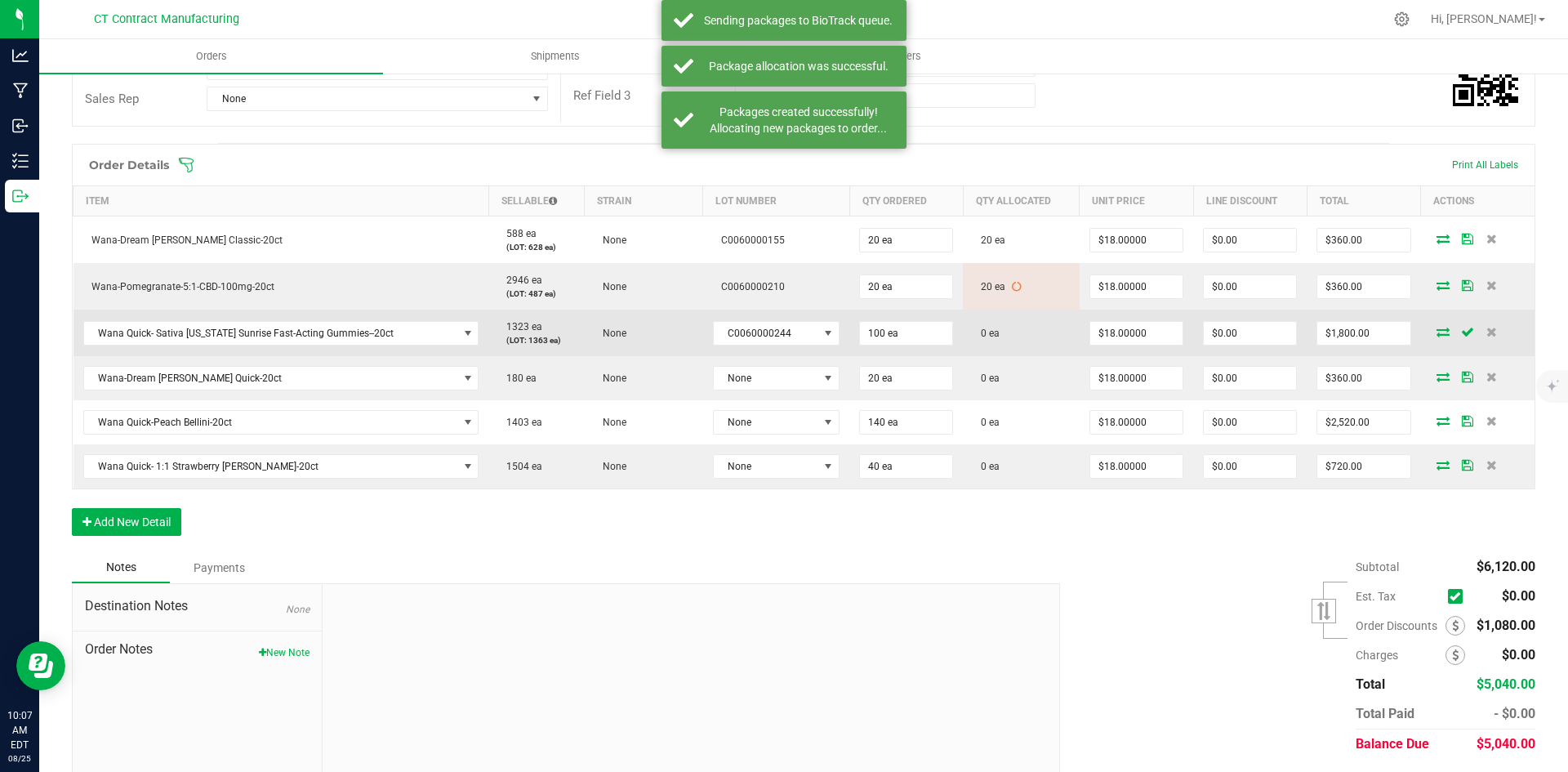
click at [1436, 327] on icon at bounding box center [1443, 332] width 13 height 10
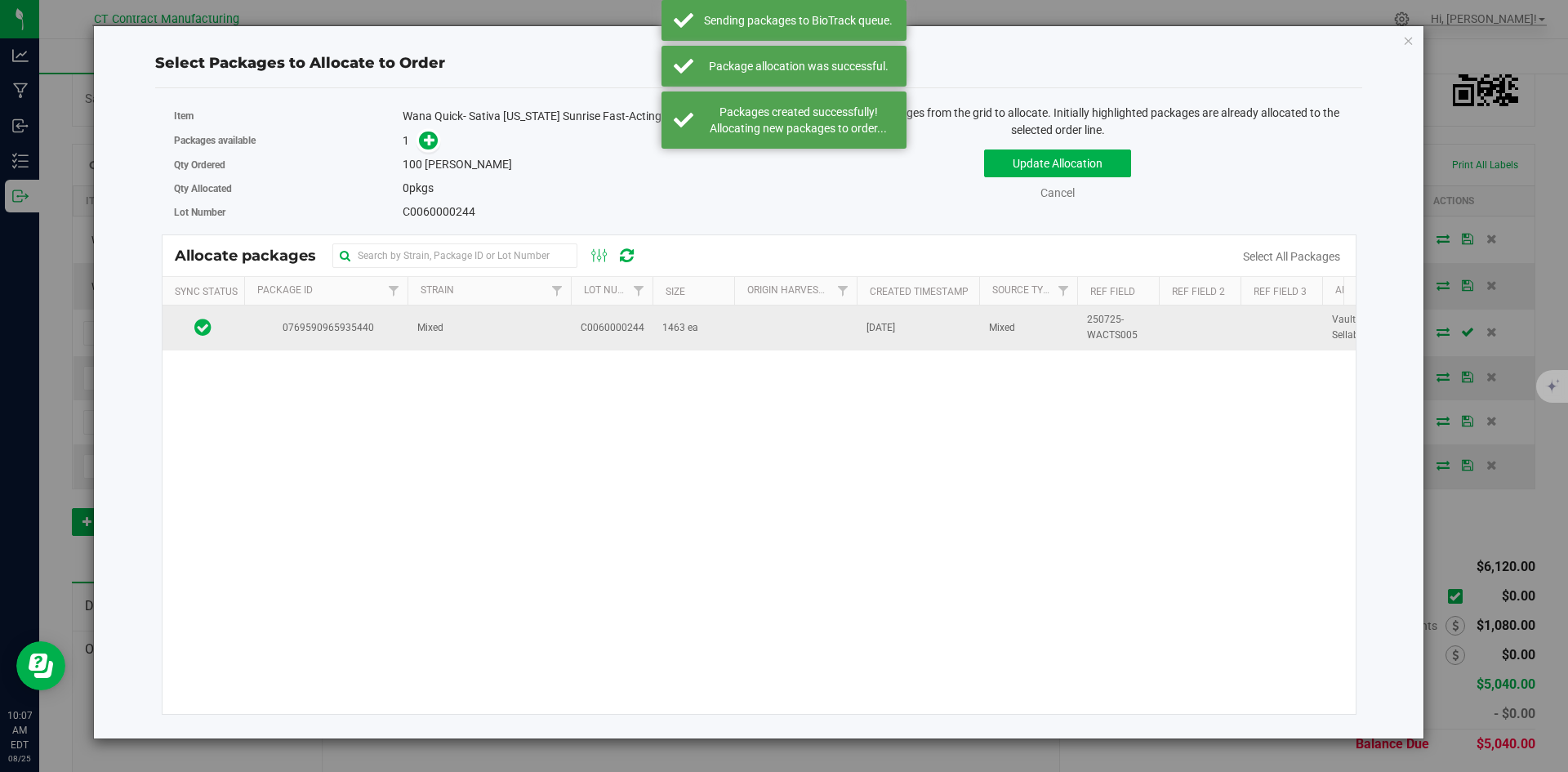
click at [384, 321] on span "0769590965935440" at bounding box center [325, 328] width 144 height 16
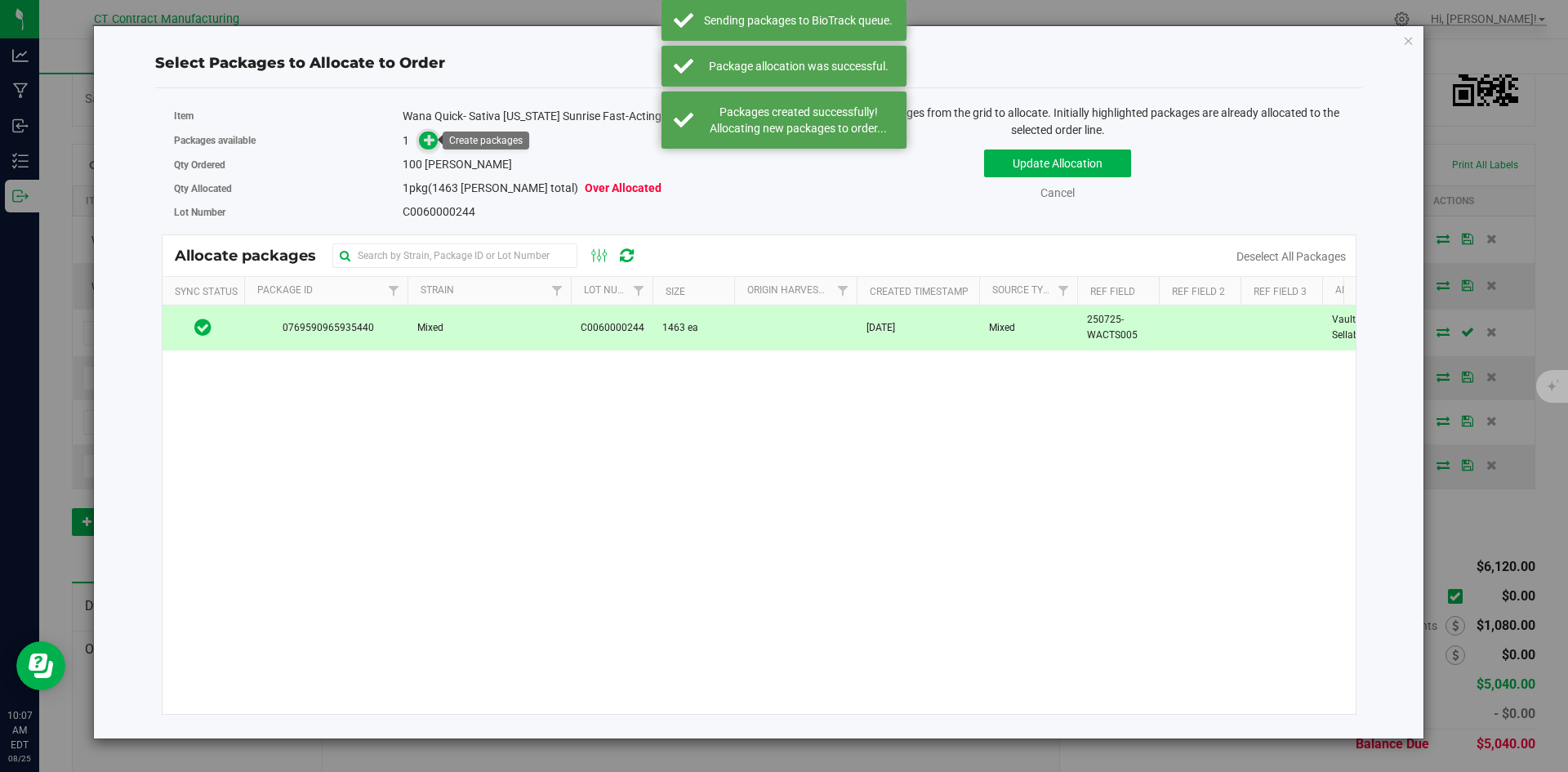
click at [429, 145] on icon at bounding box center [429, 139] width 11 height 11
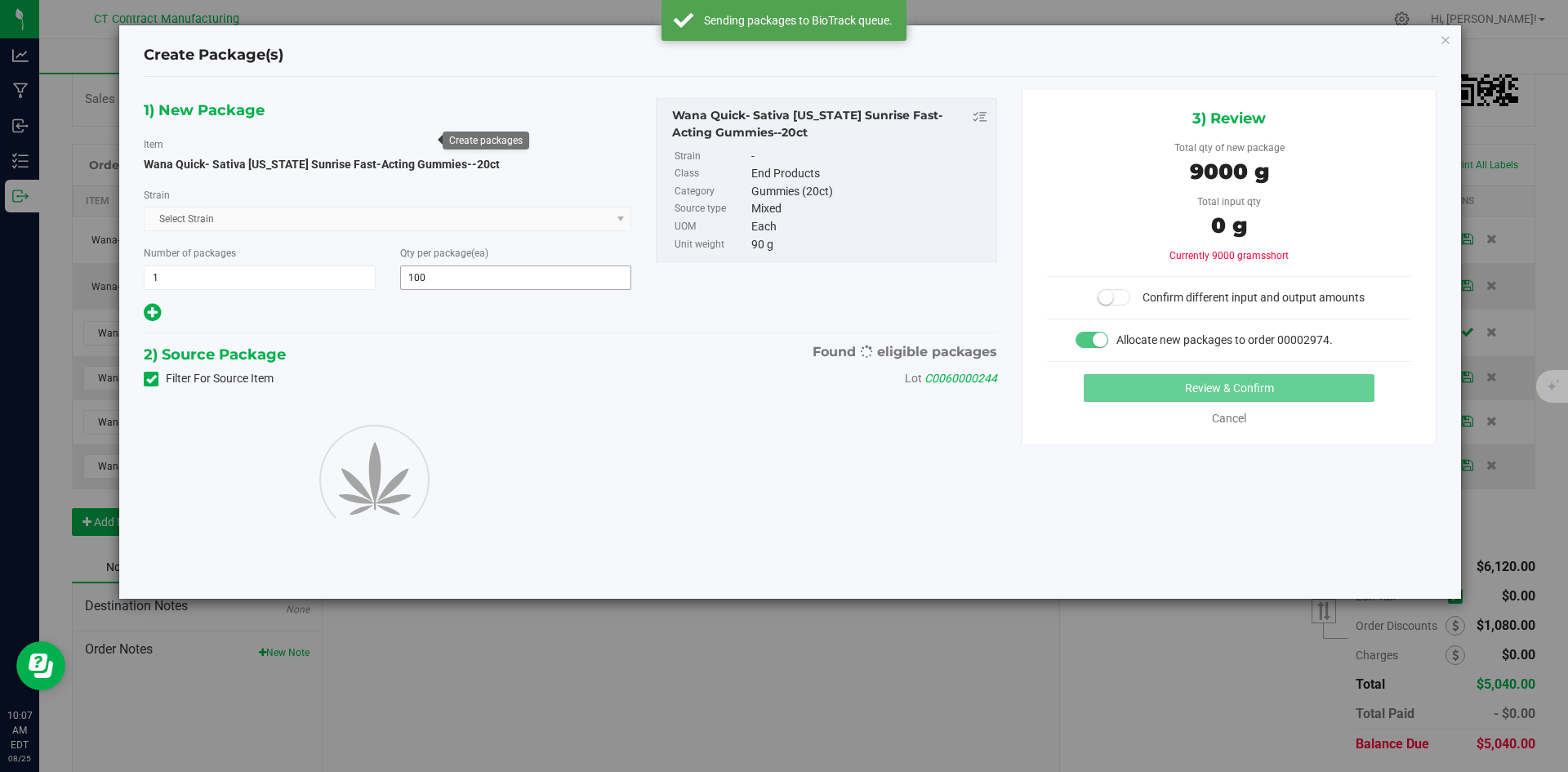
type input "100"
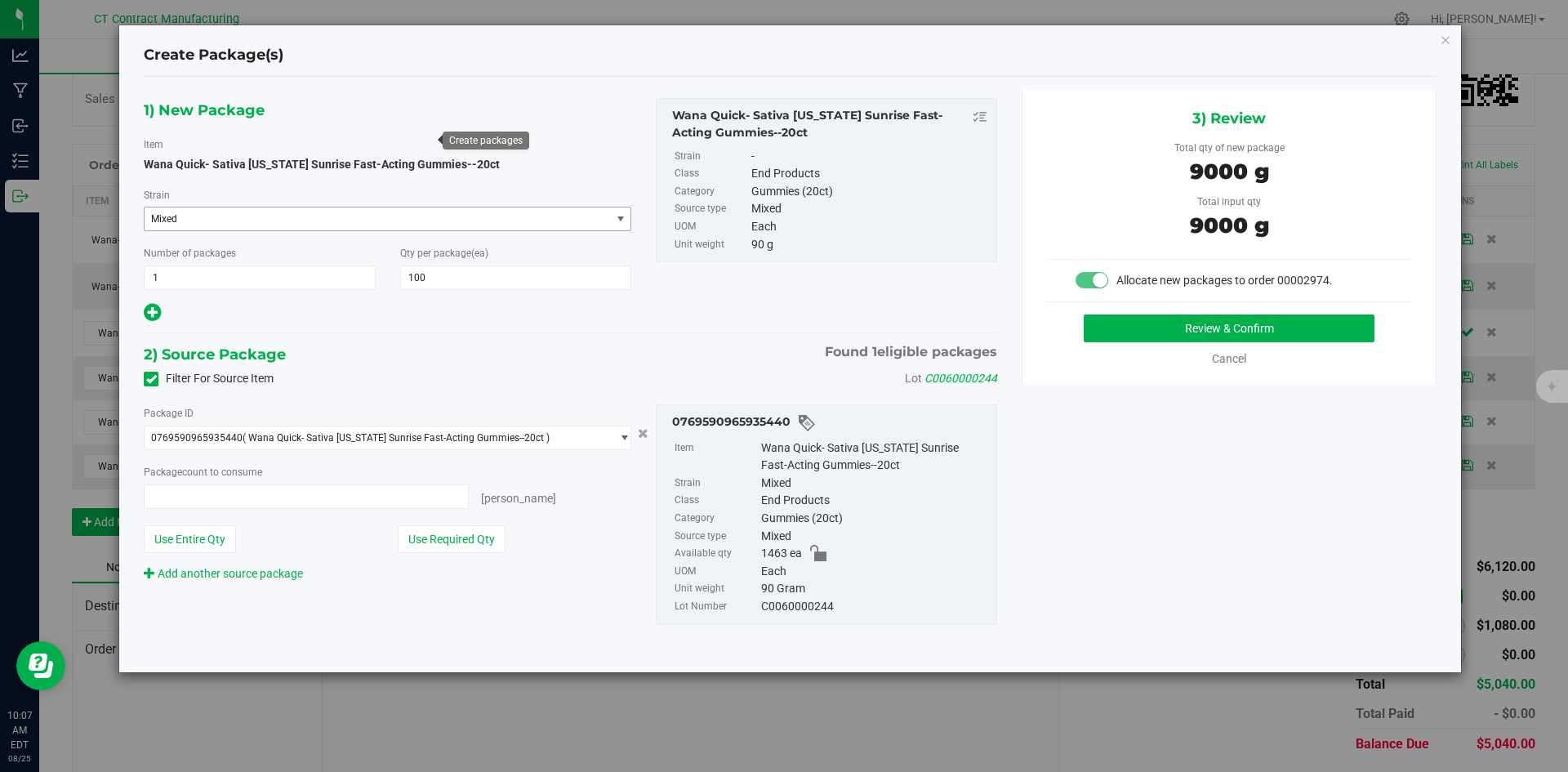
type input "100 ea"
click at [1096, 323] on button "Review & Confirm" at bounding box center [1228, 328] width 291 height 28
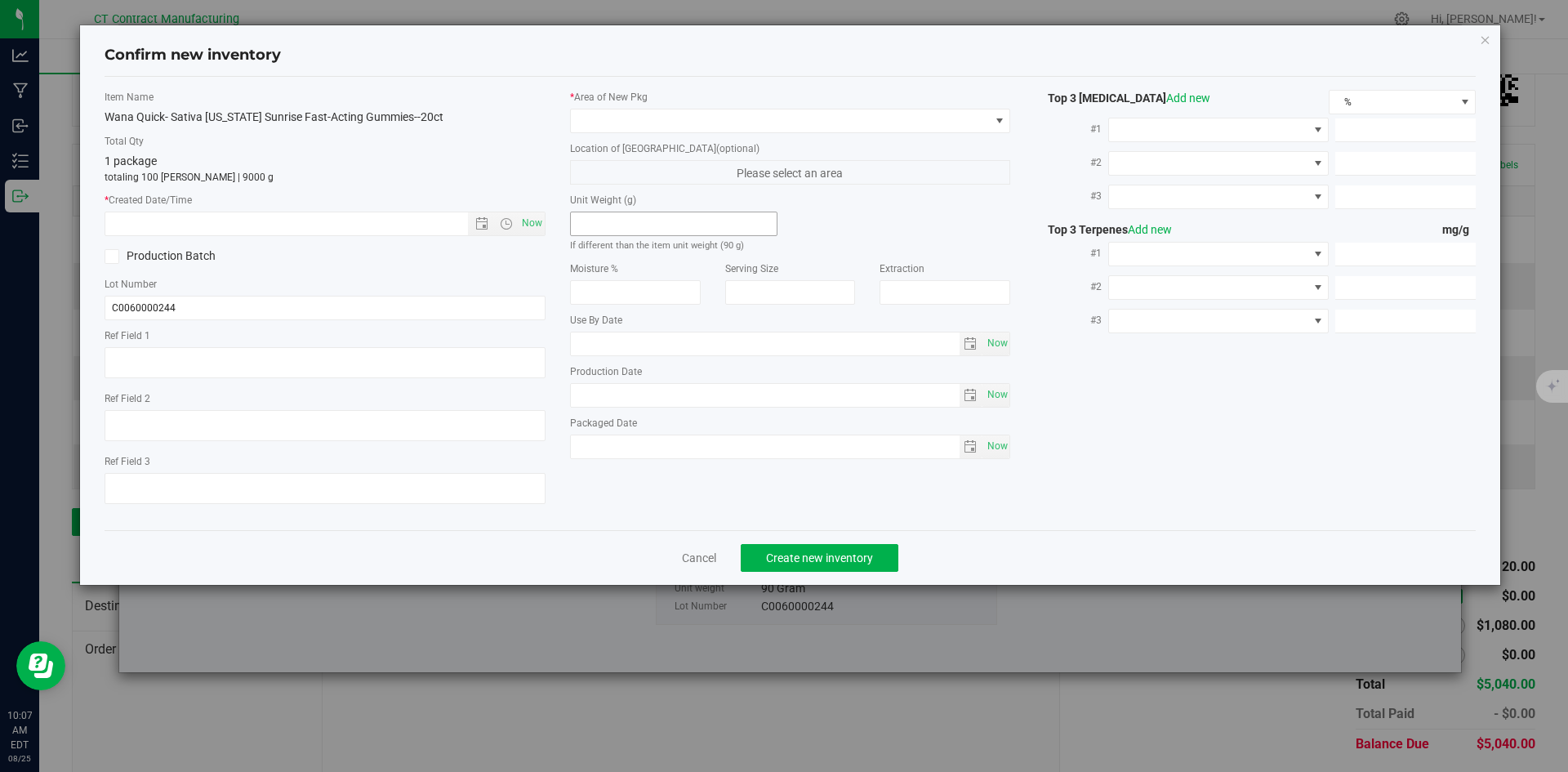
type textarea "250725-WACTS005"
click at [532, 218] on span "Now" at bounding box center [531, 223] width 28 height 23
type input "[DATE] 10:07 AM"
click at [629, 122] on span at bounding box center [779, 121] width 419 height 23
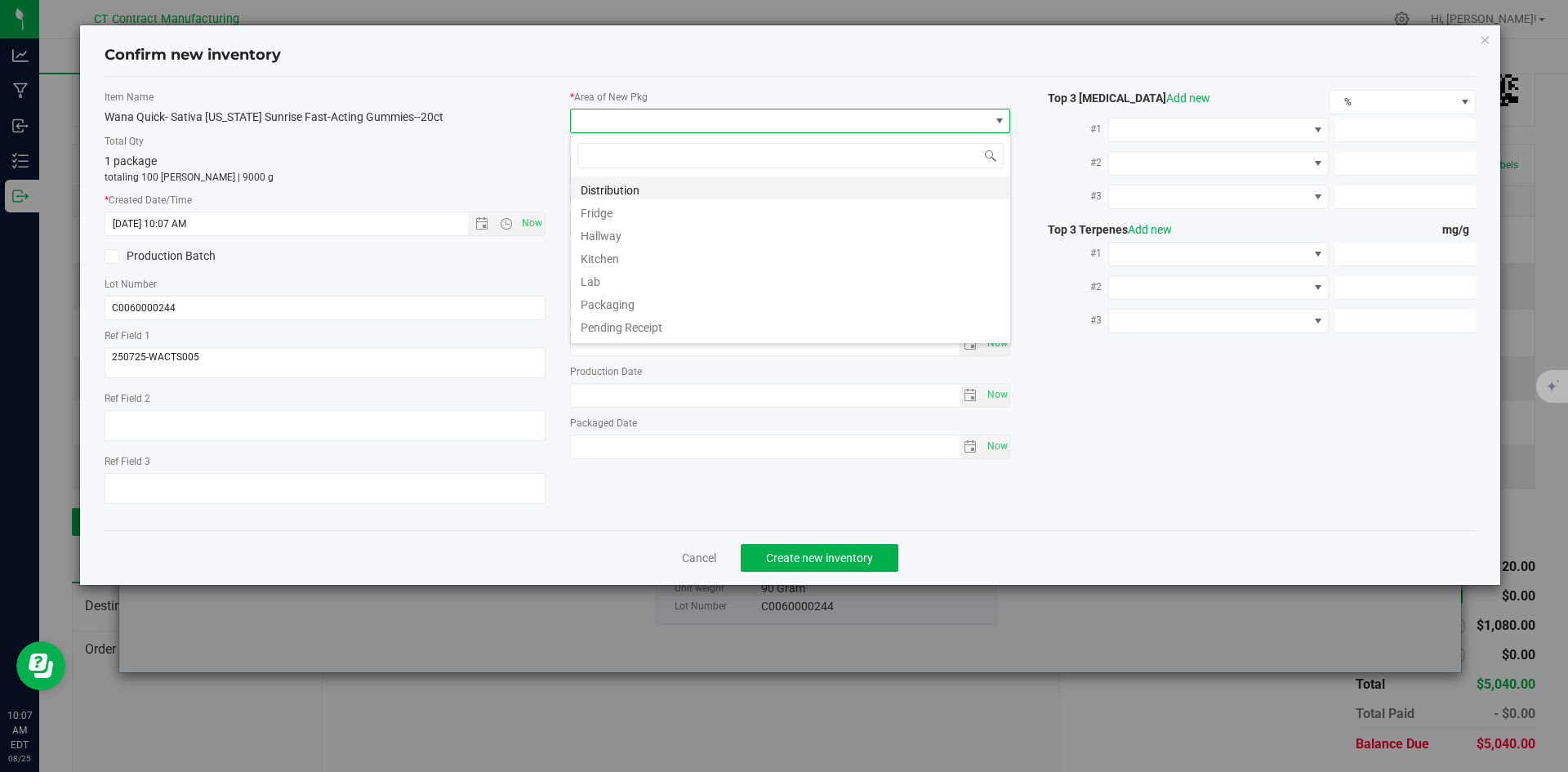
scroll to position [24, 441]
click at [630, 190] on li "Distribution" at bounding box center [790, 188] width 439 height 23
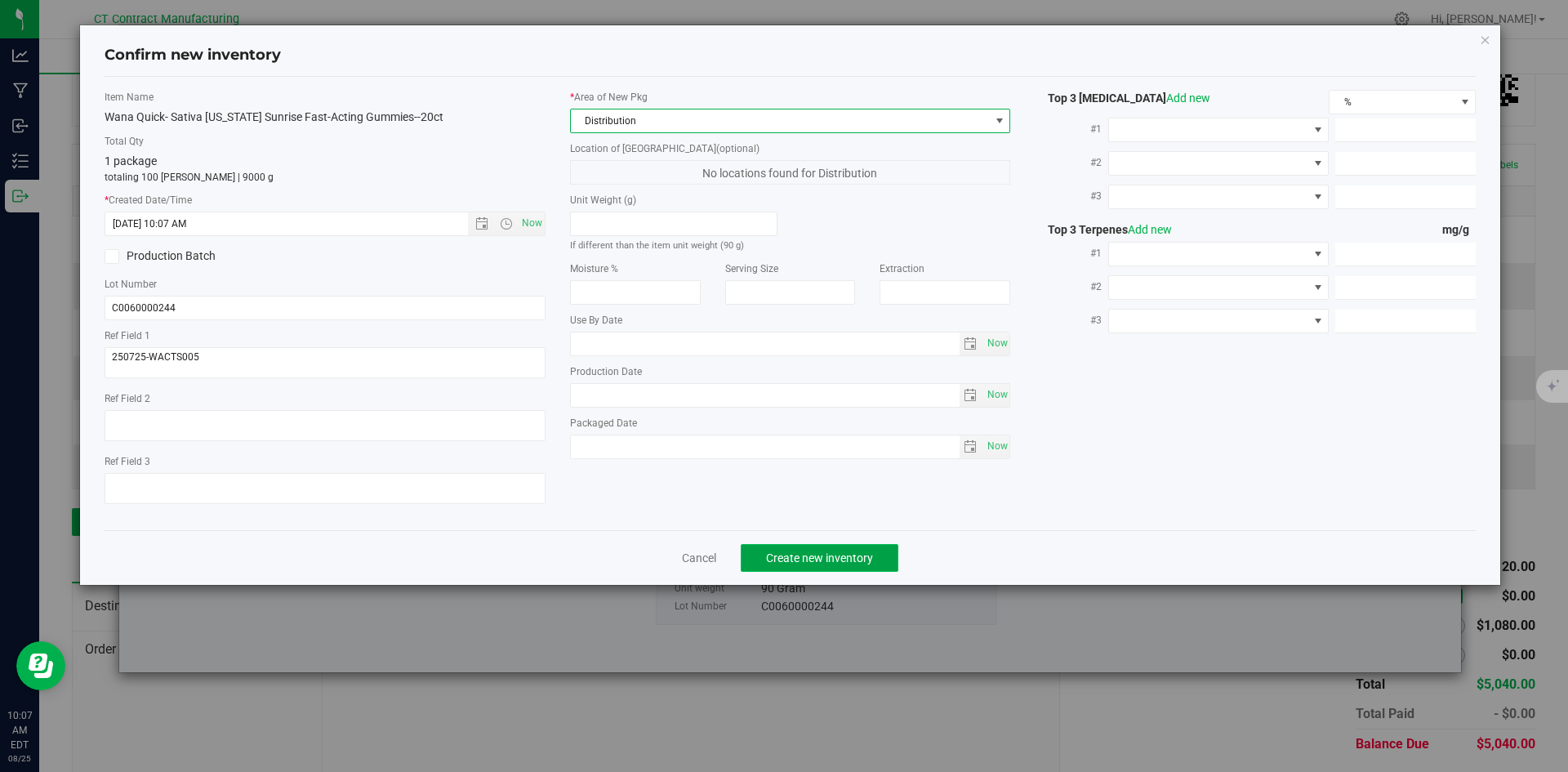
click at [823, 545] on button "Create new inventory" at bounding box center [819, 557] width 158 height 28
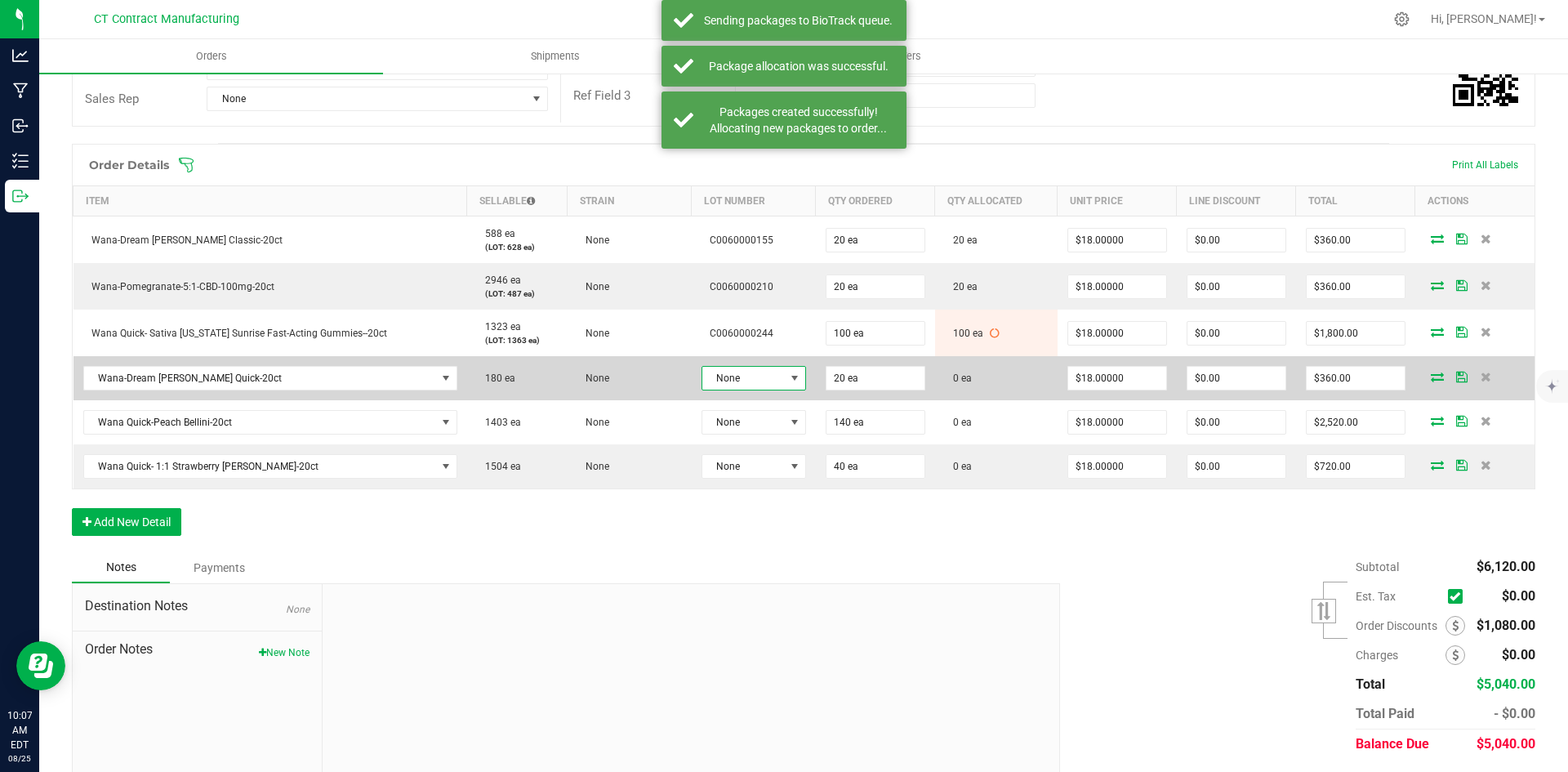
click at [788, 374] on span at bounding box center [794, 378] width 13 height 13
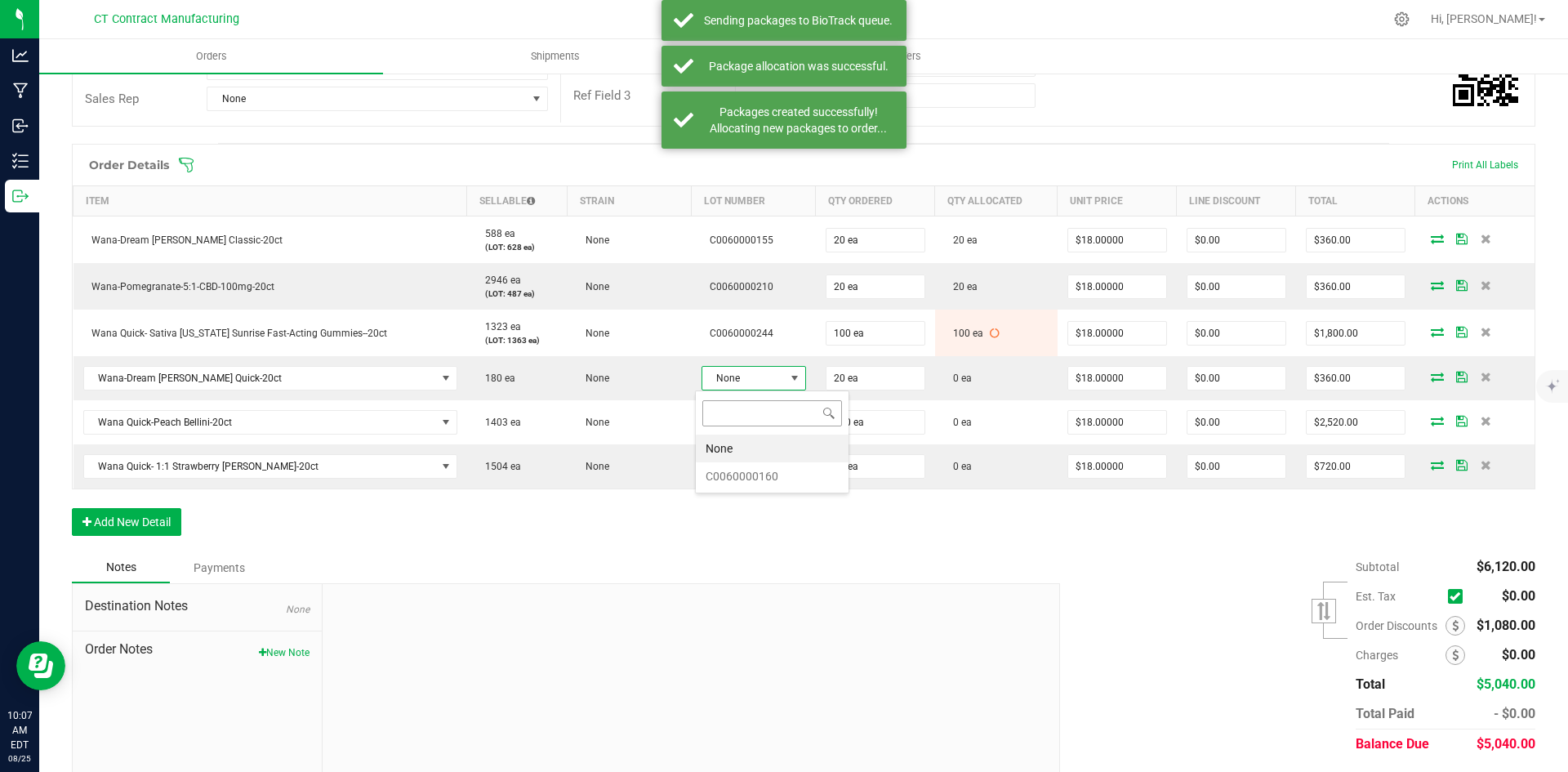
scroll to position [24, 104]
click at [781, 472] on li "C0060000160" at bounding box center [772, 476] width 152 height 28
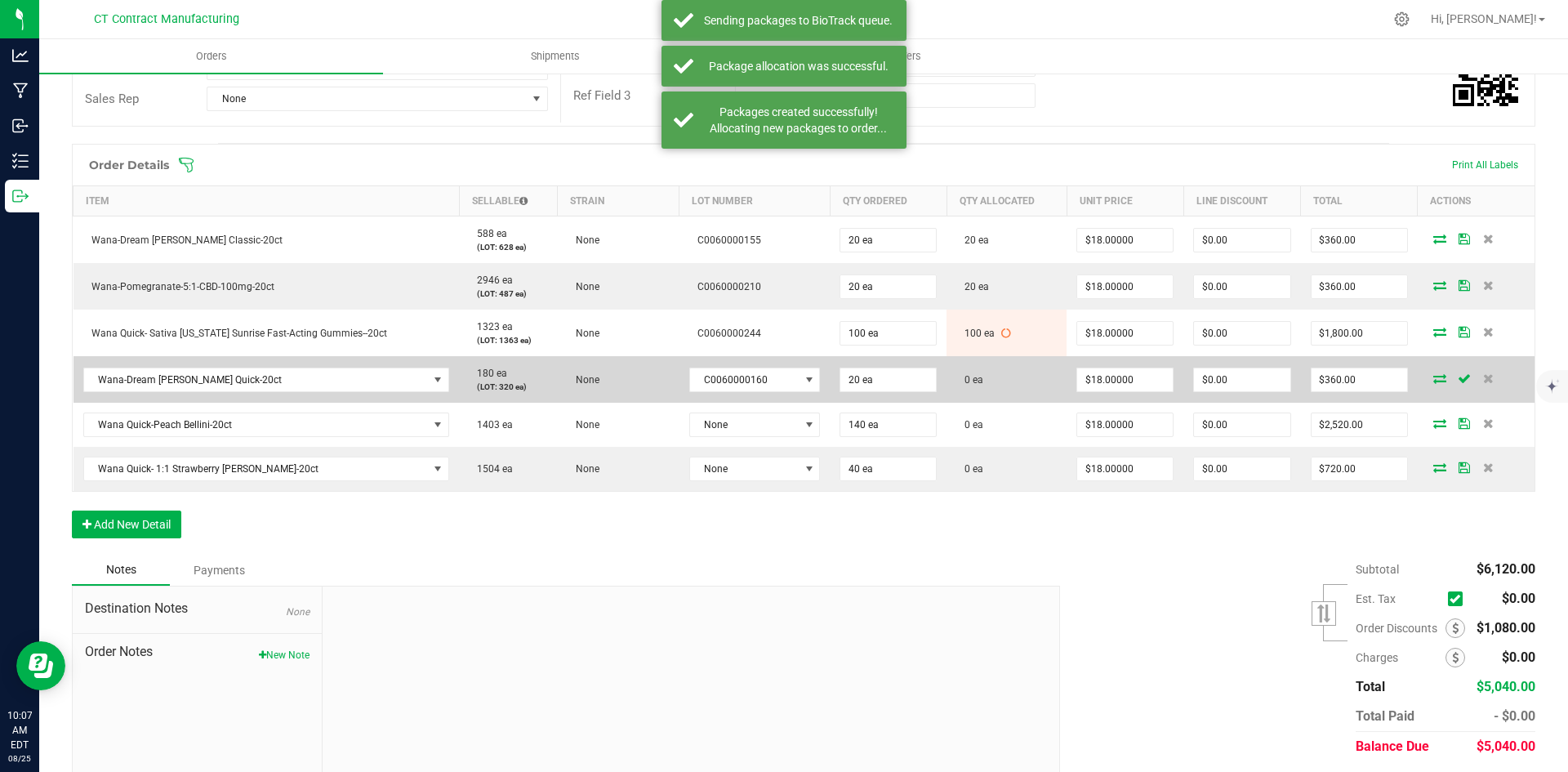
click at [1433, 380] on icon at bounding box center [1440, 378] width 13 height 10
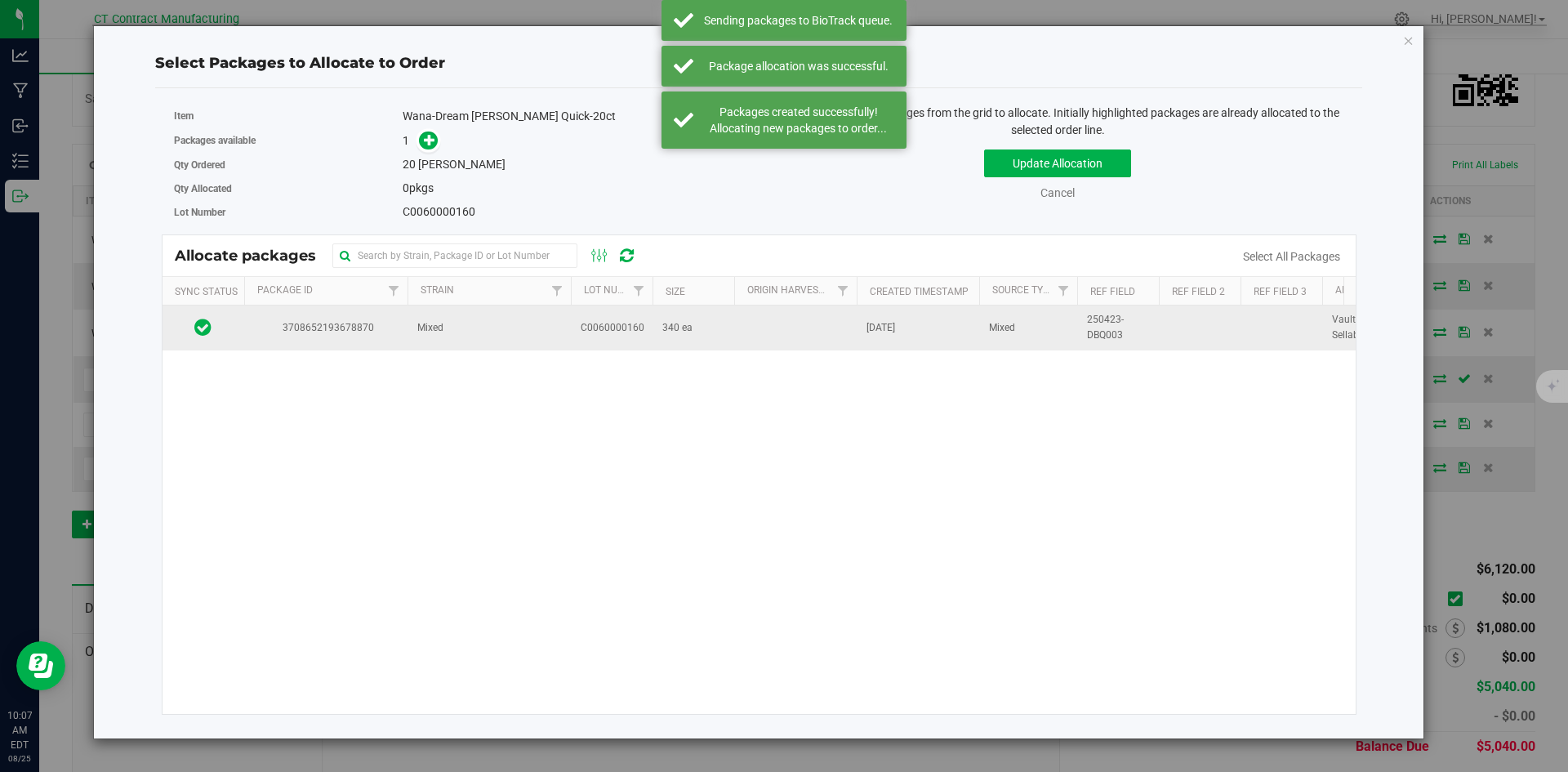
click at [404, 337] on td "3708652193678870" at bounding box center [326, 327] width 163 height 44
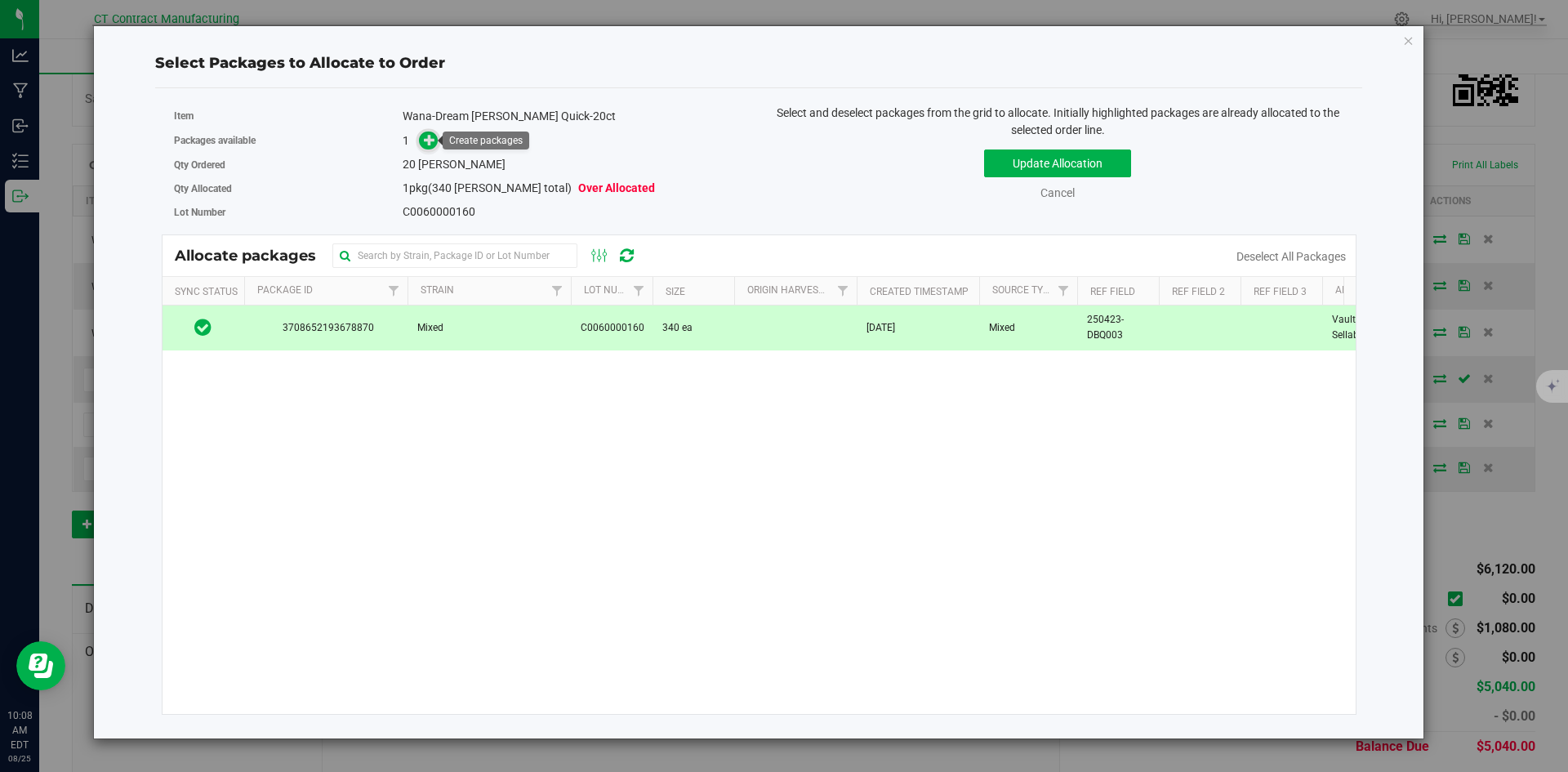
click at [429, 141] on icon at bounding box center [429, 139] width 11 height 11
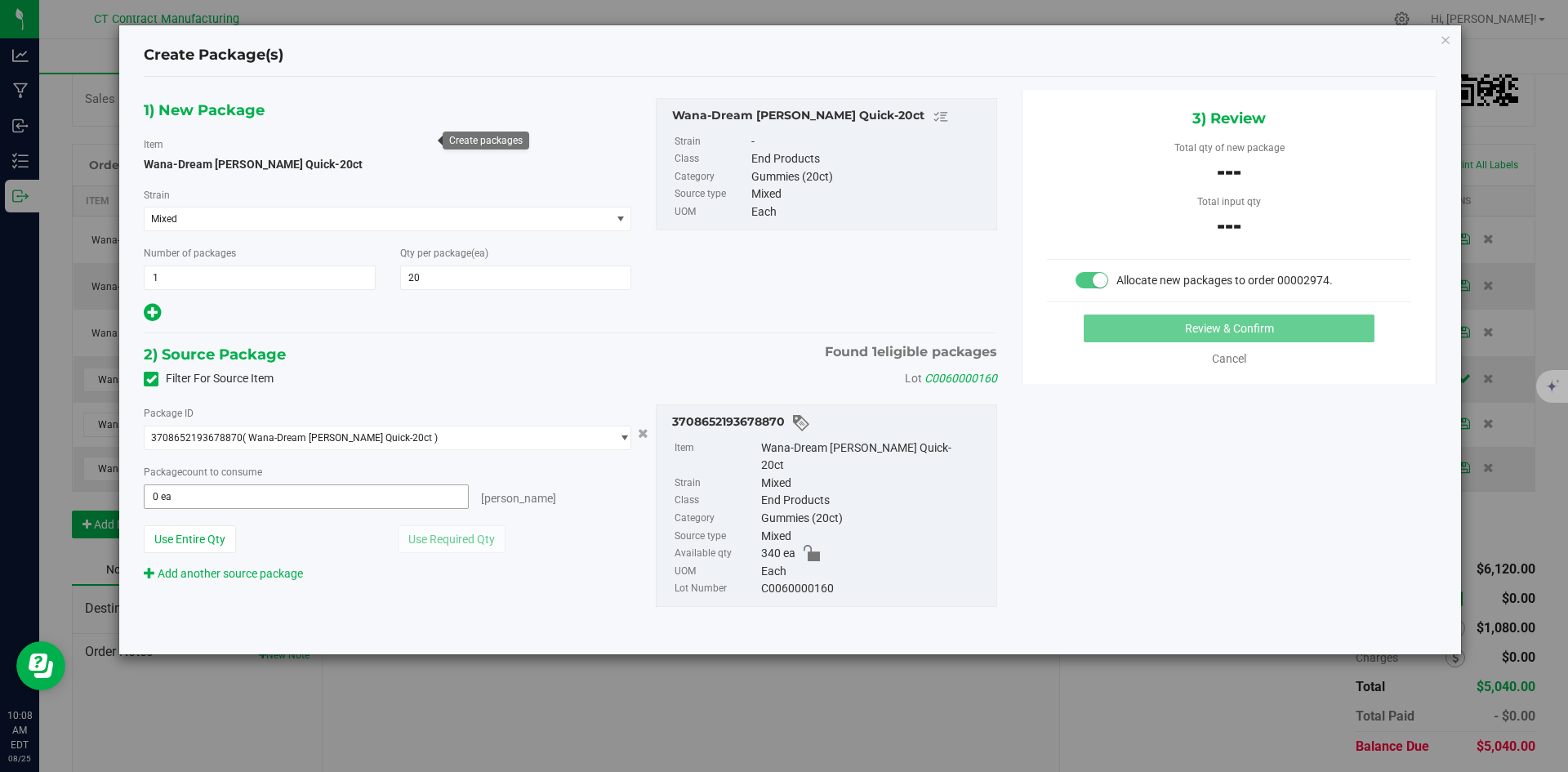
click at [404, 493] on span "0 ea 0" at bounding box center [307, 496] width 325 height 24
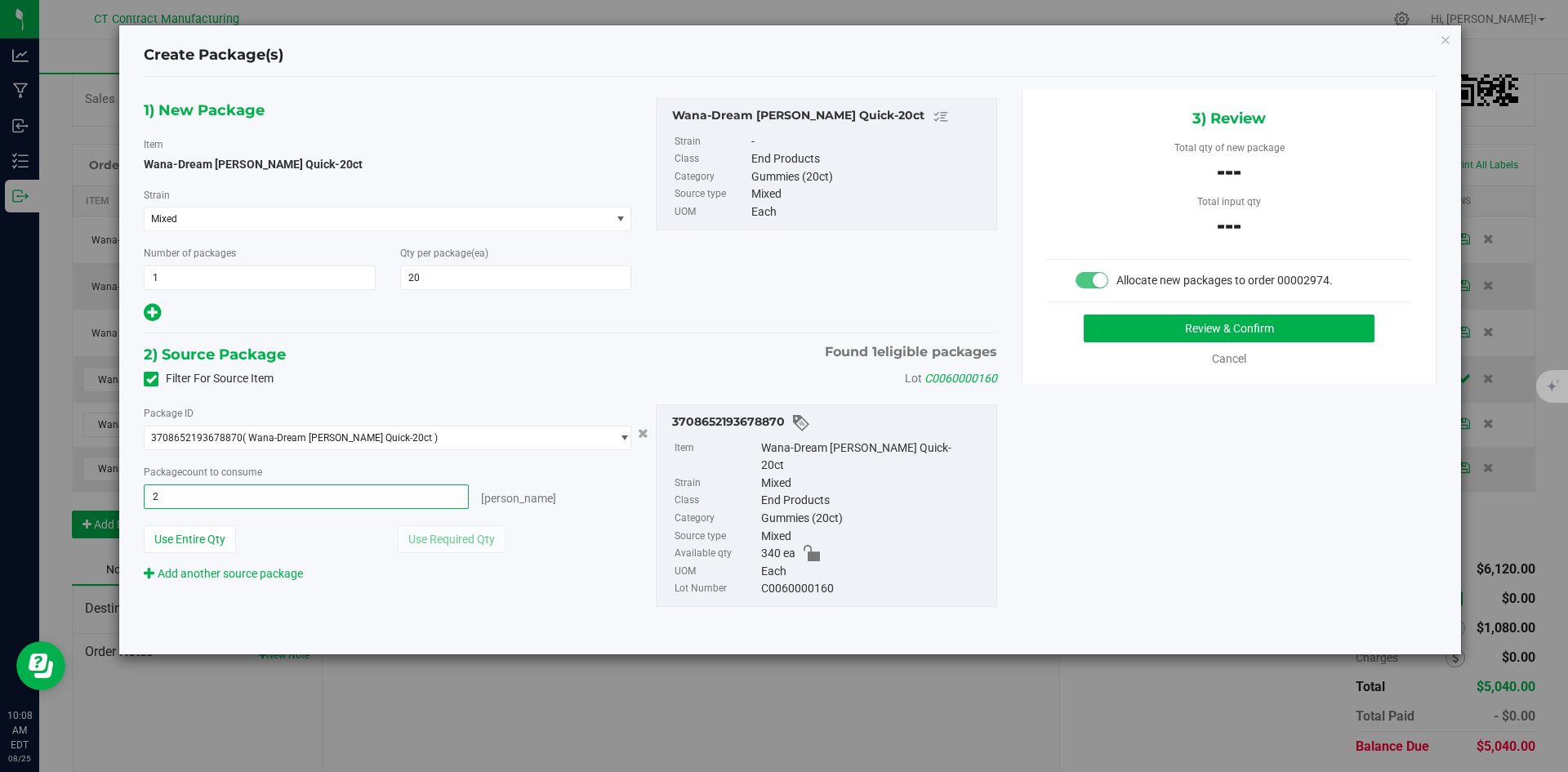
type input "20"
click at [1137, 323] on button "Review & Confirm" at bounding box center [1228, 328] width 291 height 28
type input "20 ea"
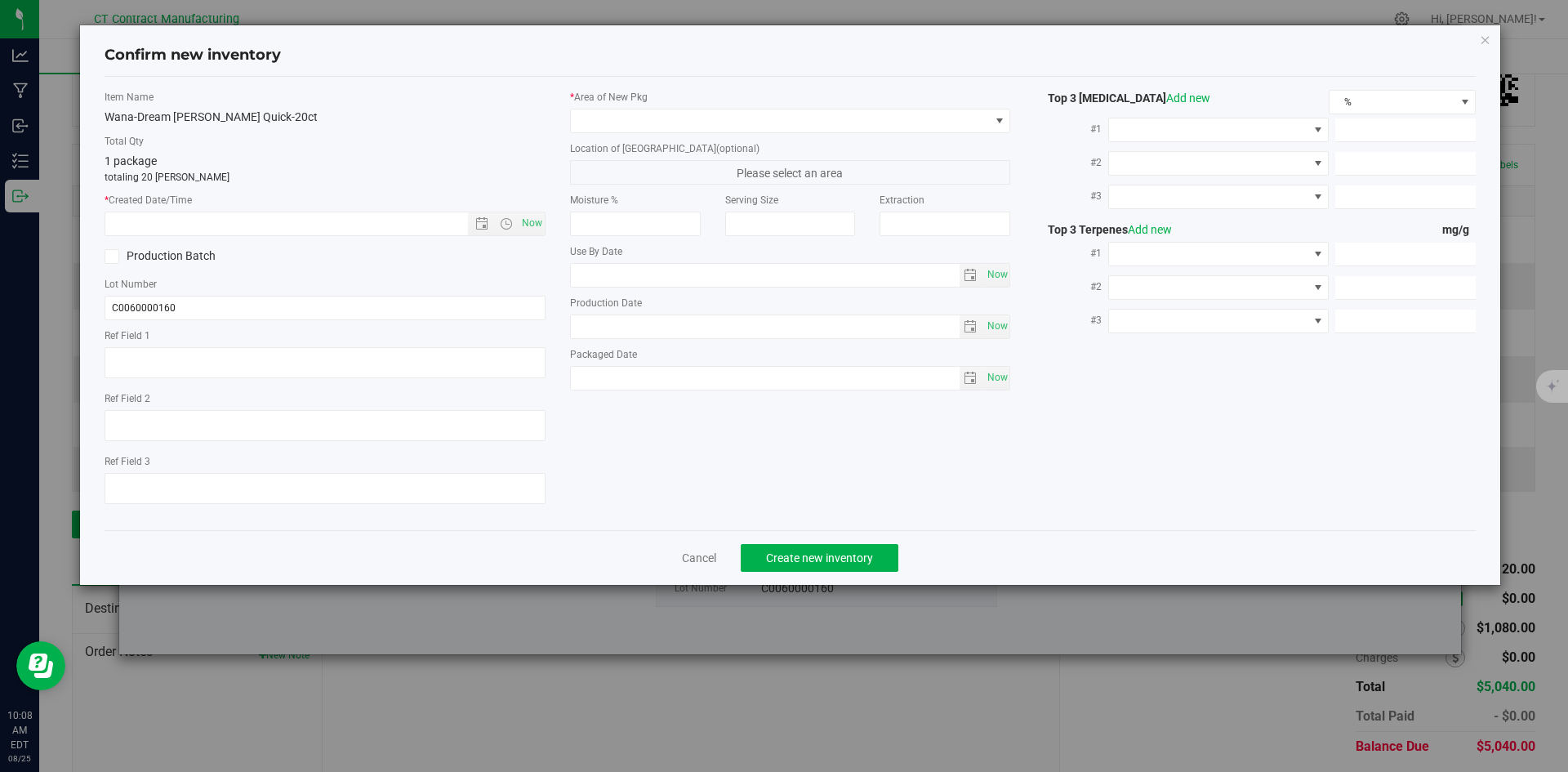
type textarea "250423-DBQ003"
click at [536, 226] on span "Now" at bounding box center [531, 223] width 28 height 23
type input "[DATE] 10:08 AM"
click at [608, 126] on span at bounding box center [779, 121] width 419 height 23
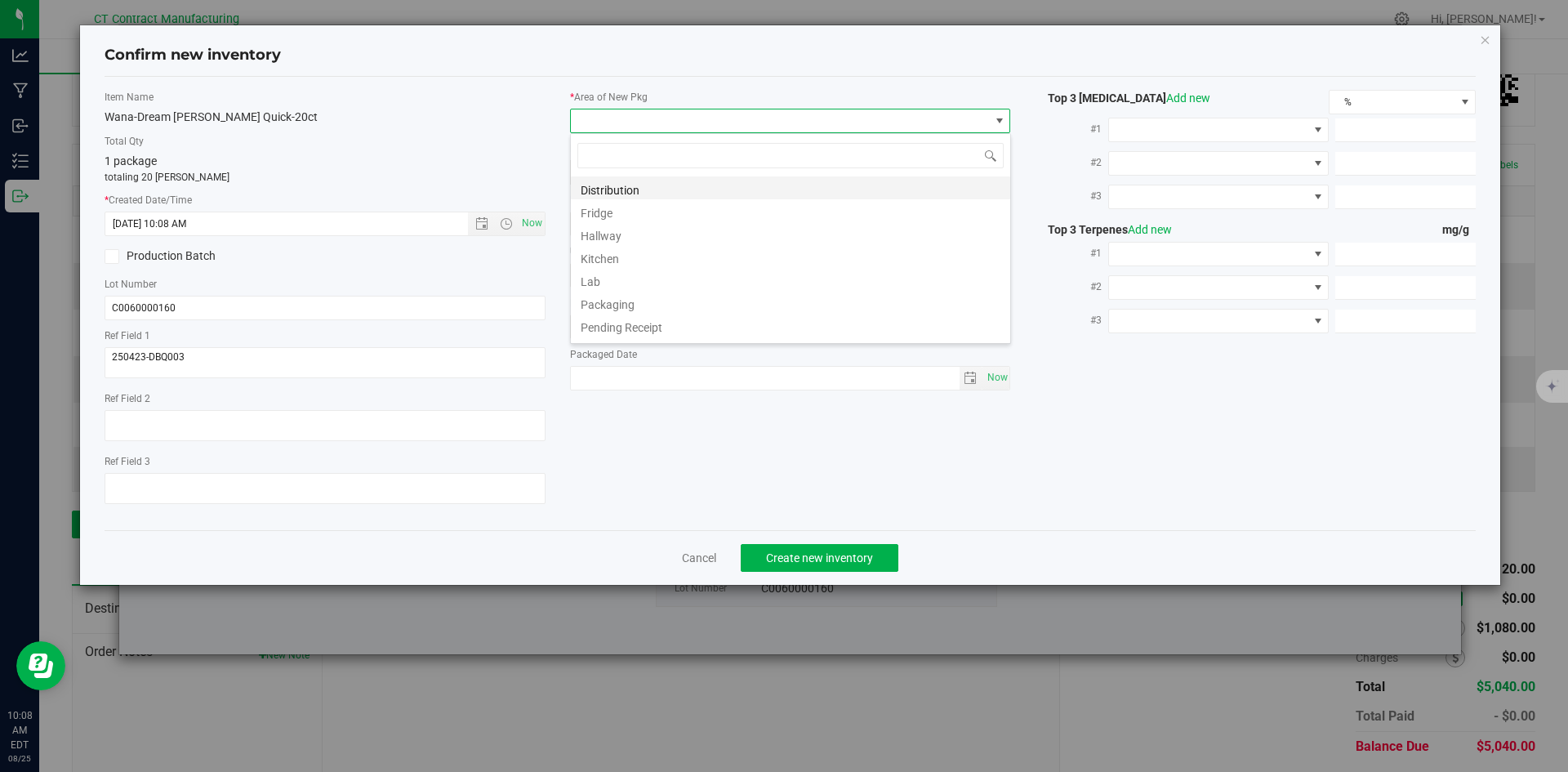
scroll to position [24, 441]
click at [615, 190] on li "Distribution" at bounding box center [790, 188] width 439 height 23
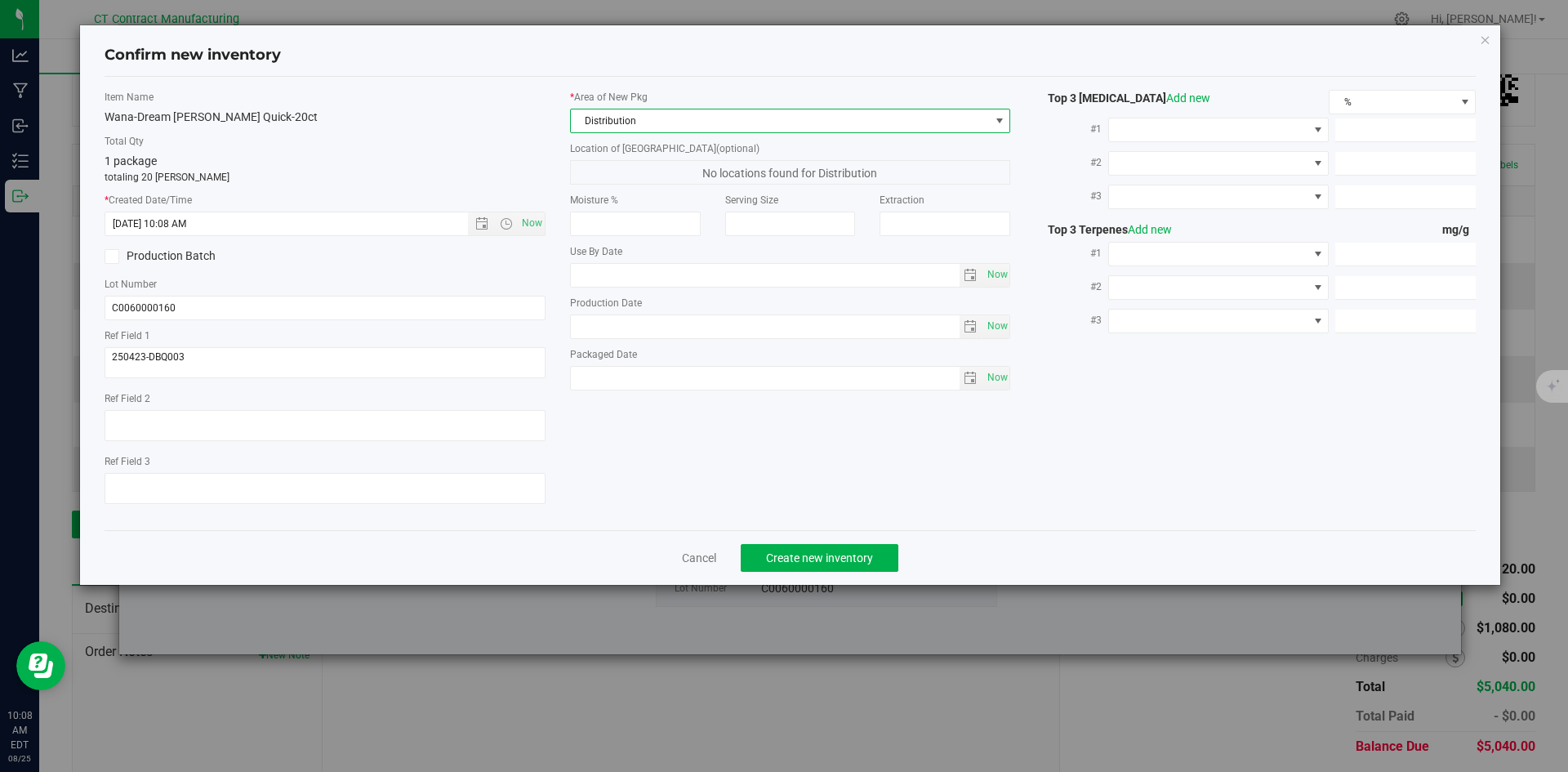
click at [766, 540] on div "Cancel Create new inventory" at bounding box center [791, 556] width 1372 height 55
click at [769, 545] on button "Create new inventory" at bounding box center [819, 557] width 158 height 28
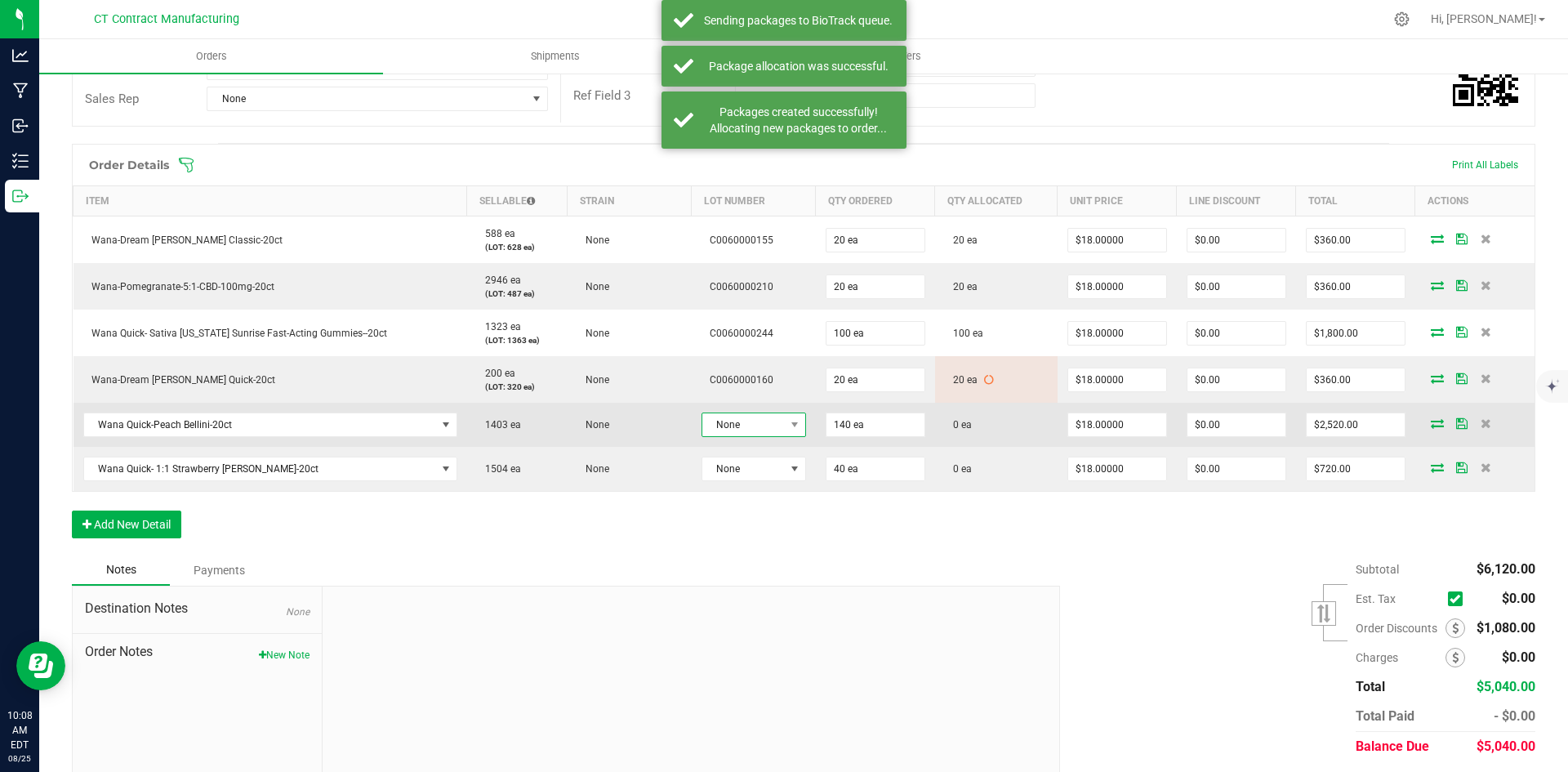
click at [748, 422] on span "None" at bounding box center [743, 425] width 83 height 23
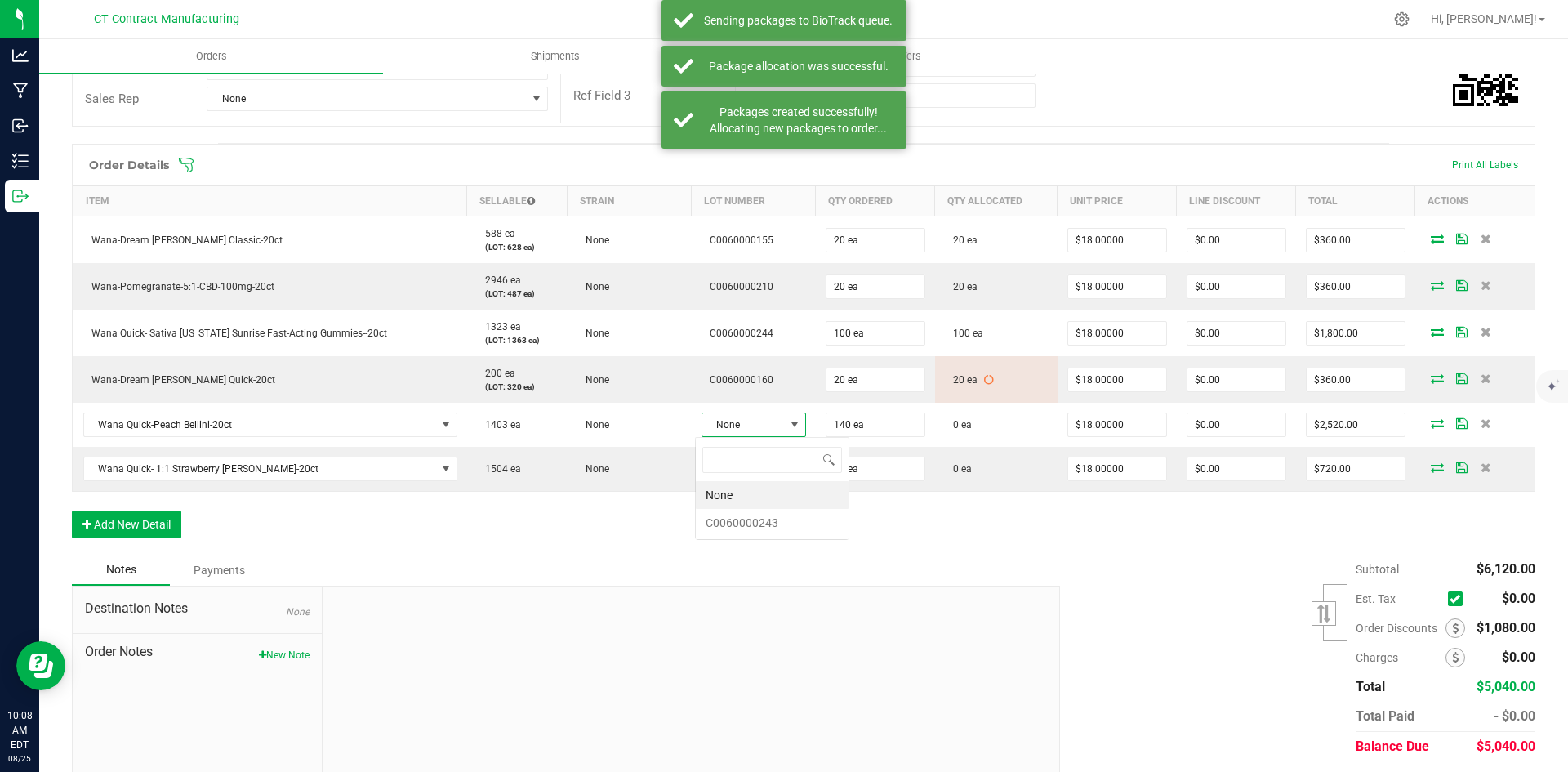
scroll to position [24, 104]
click at [757, 521] on li "C0060000243" at bounding box center [772, 523] width 152 height 28
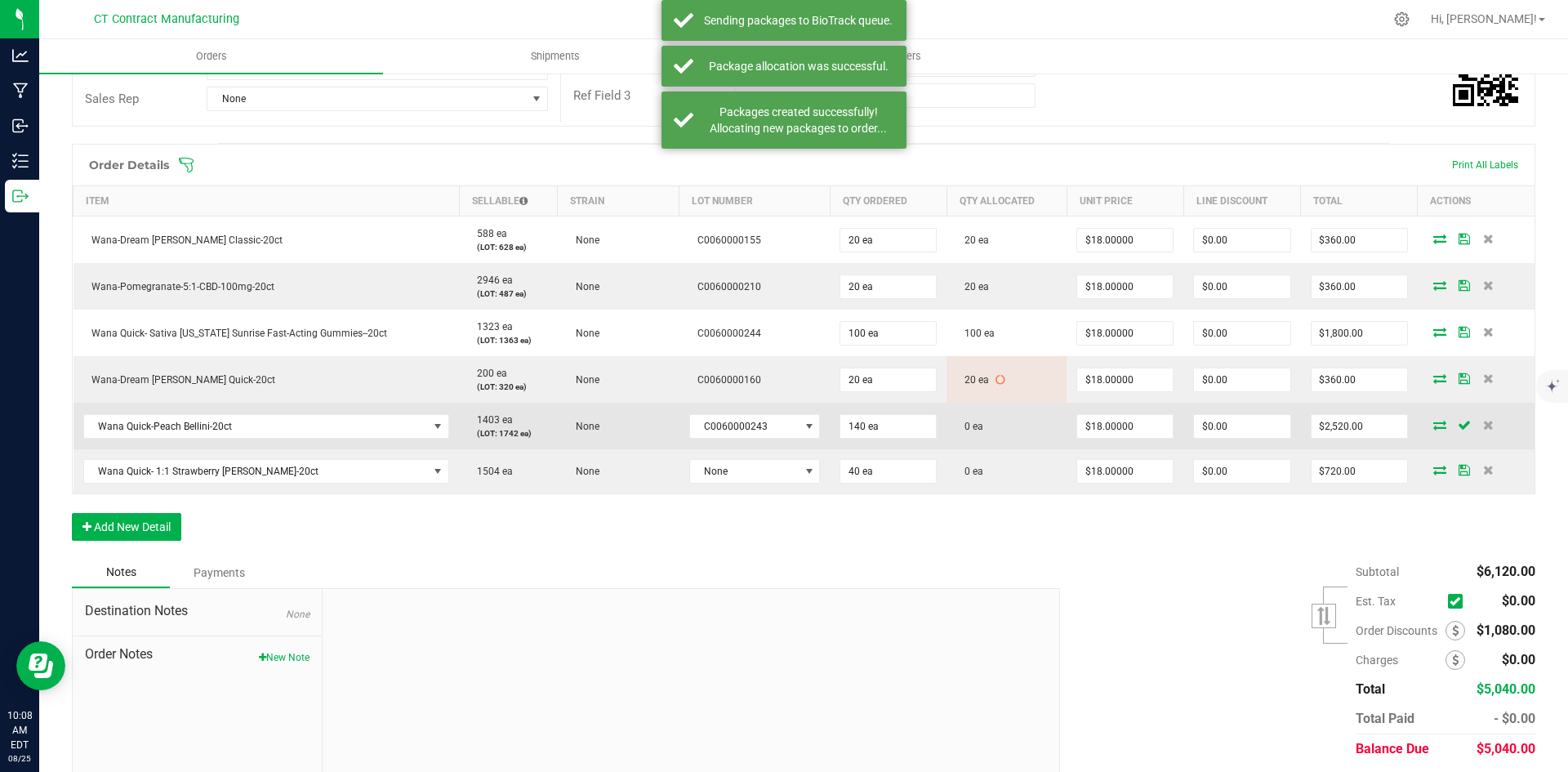
click at [1433, 425] on icon at bounding box center [1440, 425] width 13 height 10
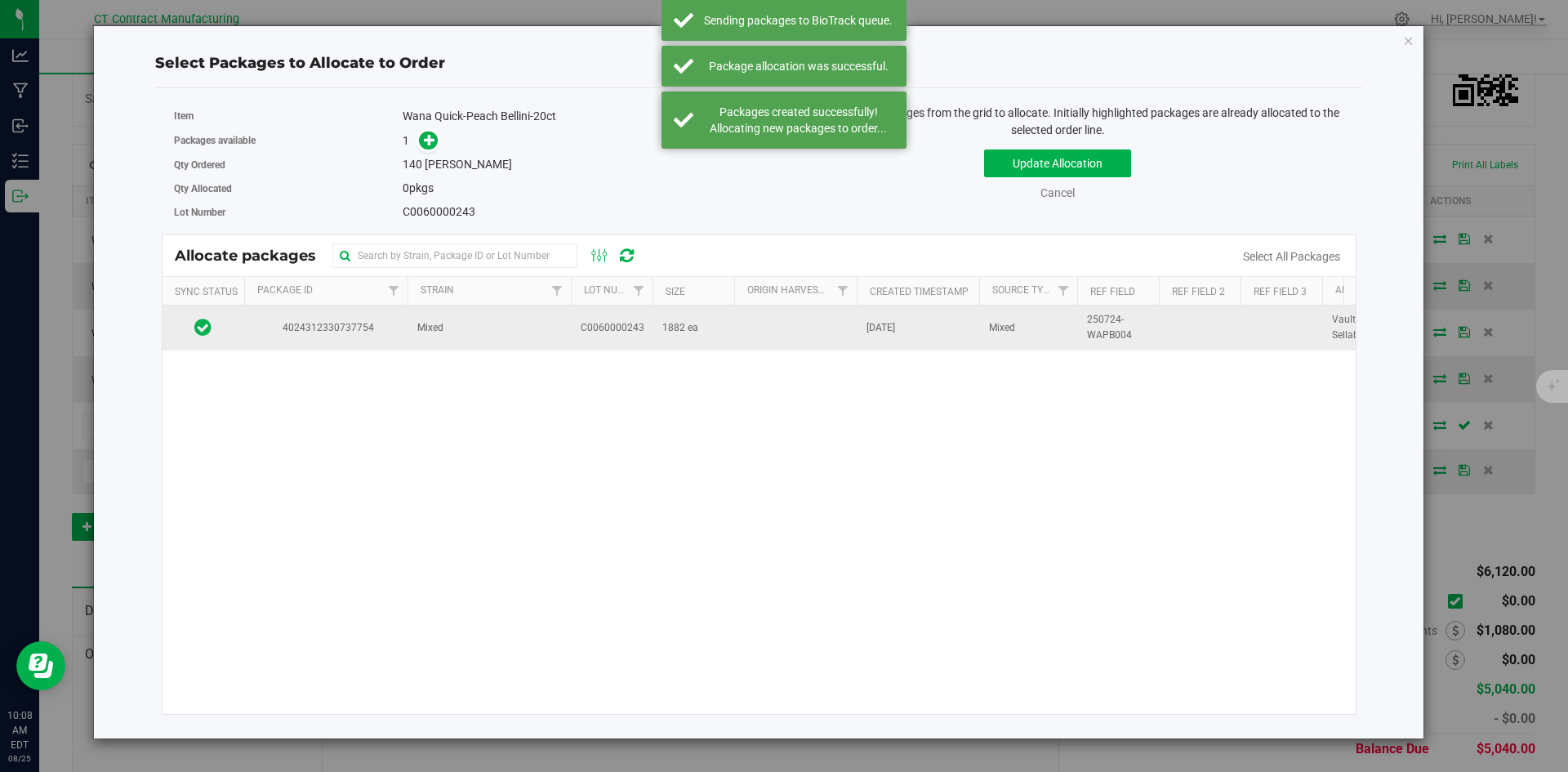
click at [560, 320] on td "Mixed" at bounding box center [490, 327] width 163 height 44
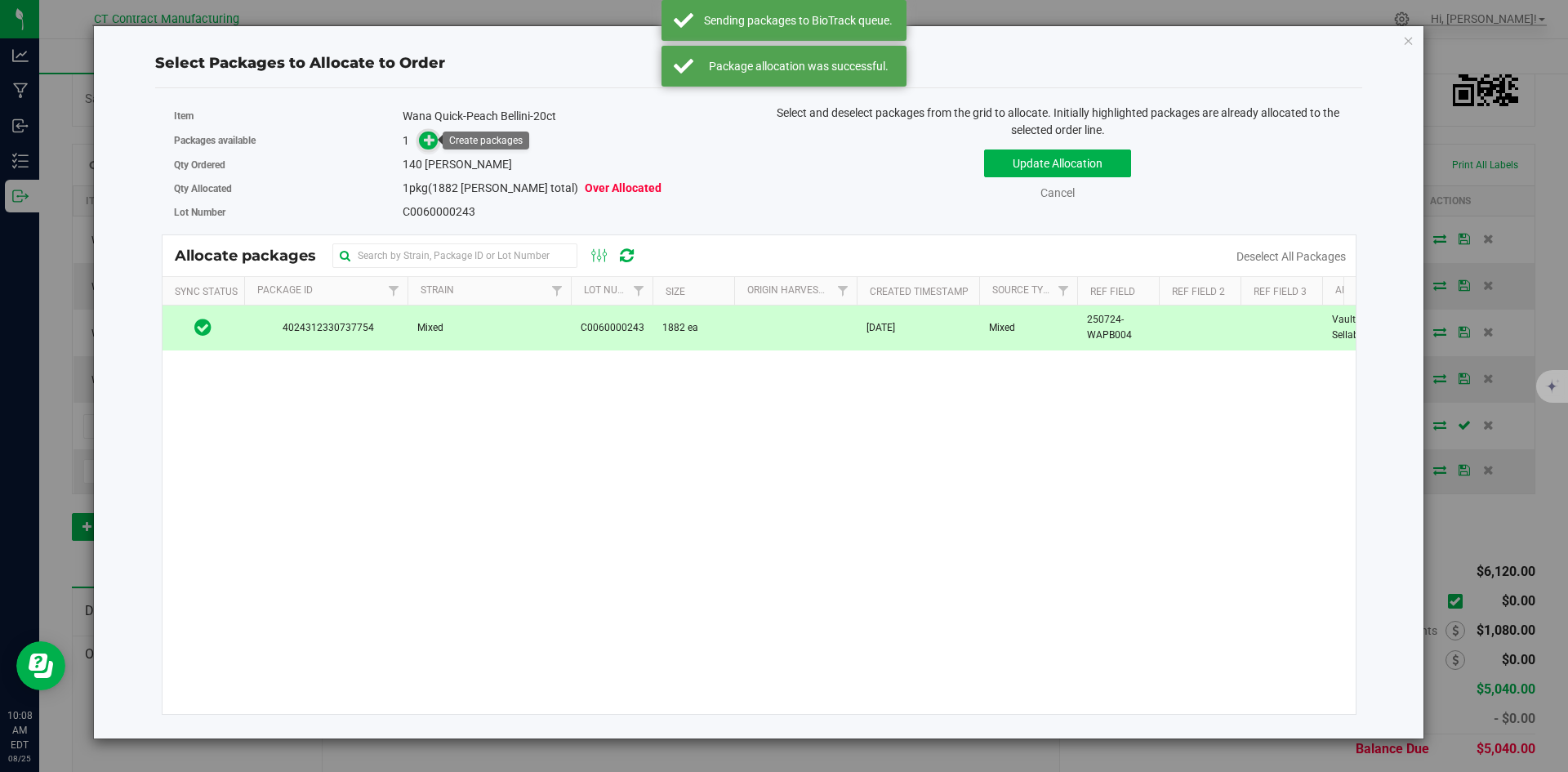
click at [425, 136] on icon at bounding box center [429, 139] width 11 height 11
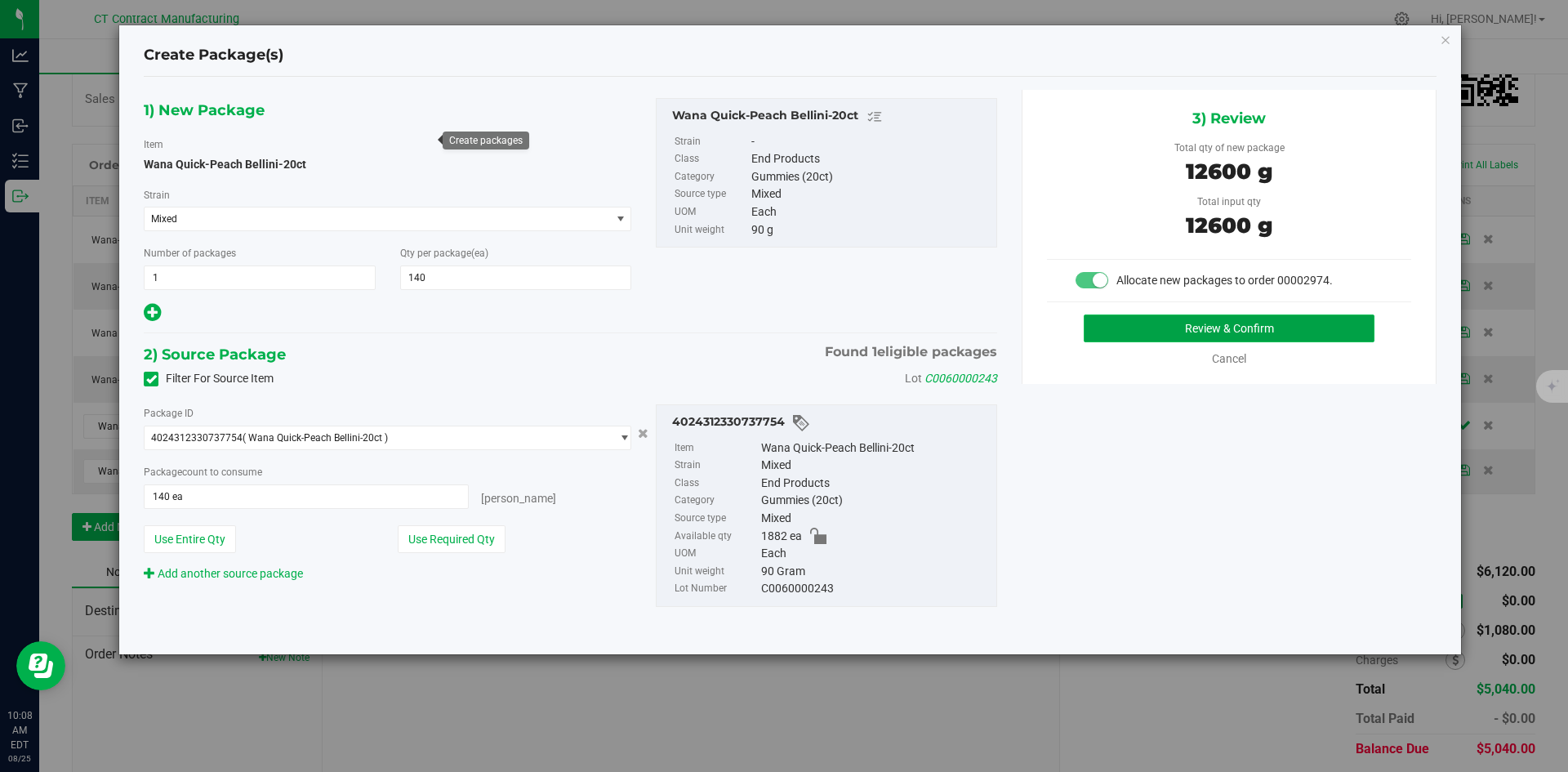
click at [1145, 336] on button "Review & Confirm" at bounding box center [1228, 328] width 291 height 28
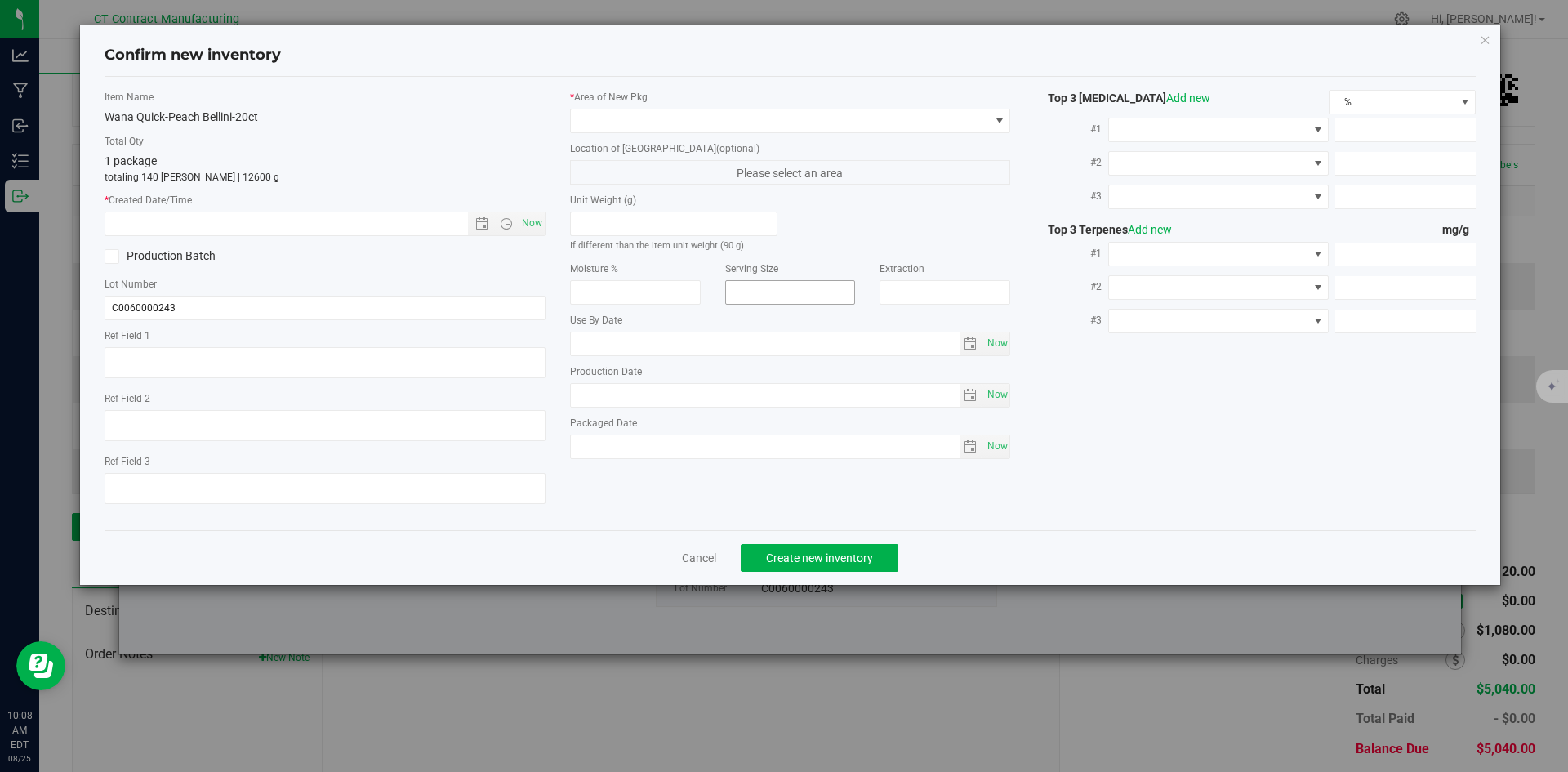
type textarea "250724-WAPB004"
click at [538, 224] on span "Now" at bounding box center [531, 223] width 28 height 23
type input "[DATE] 10:08 AM"
click at [597, 114] on span at bounding box center [779, 121] width 419 height 23
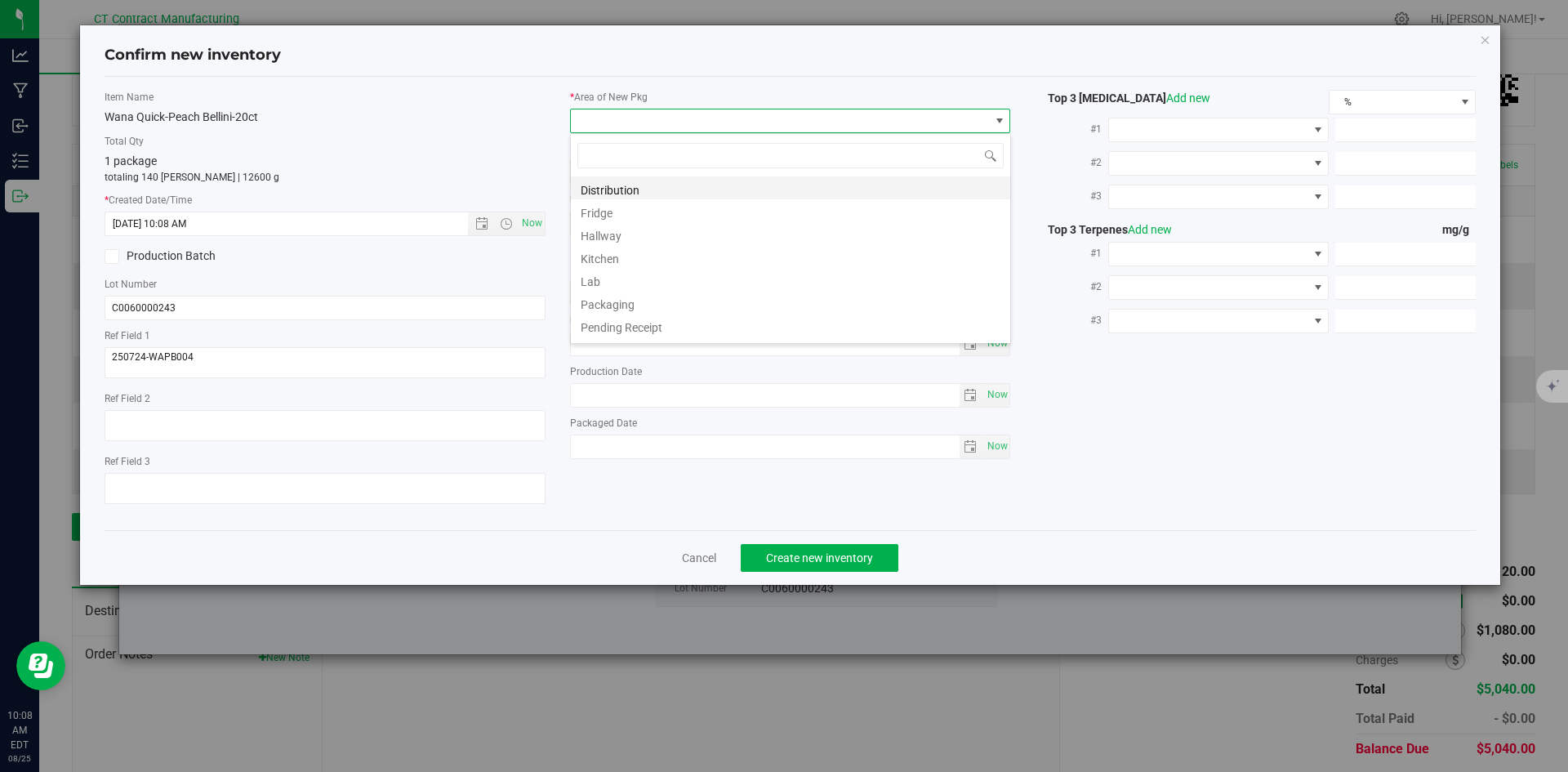
scroll to position [24, 441]
click at [616, 189] on li "Distribution" at bounding box center [790, 188] width 439 height 23
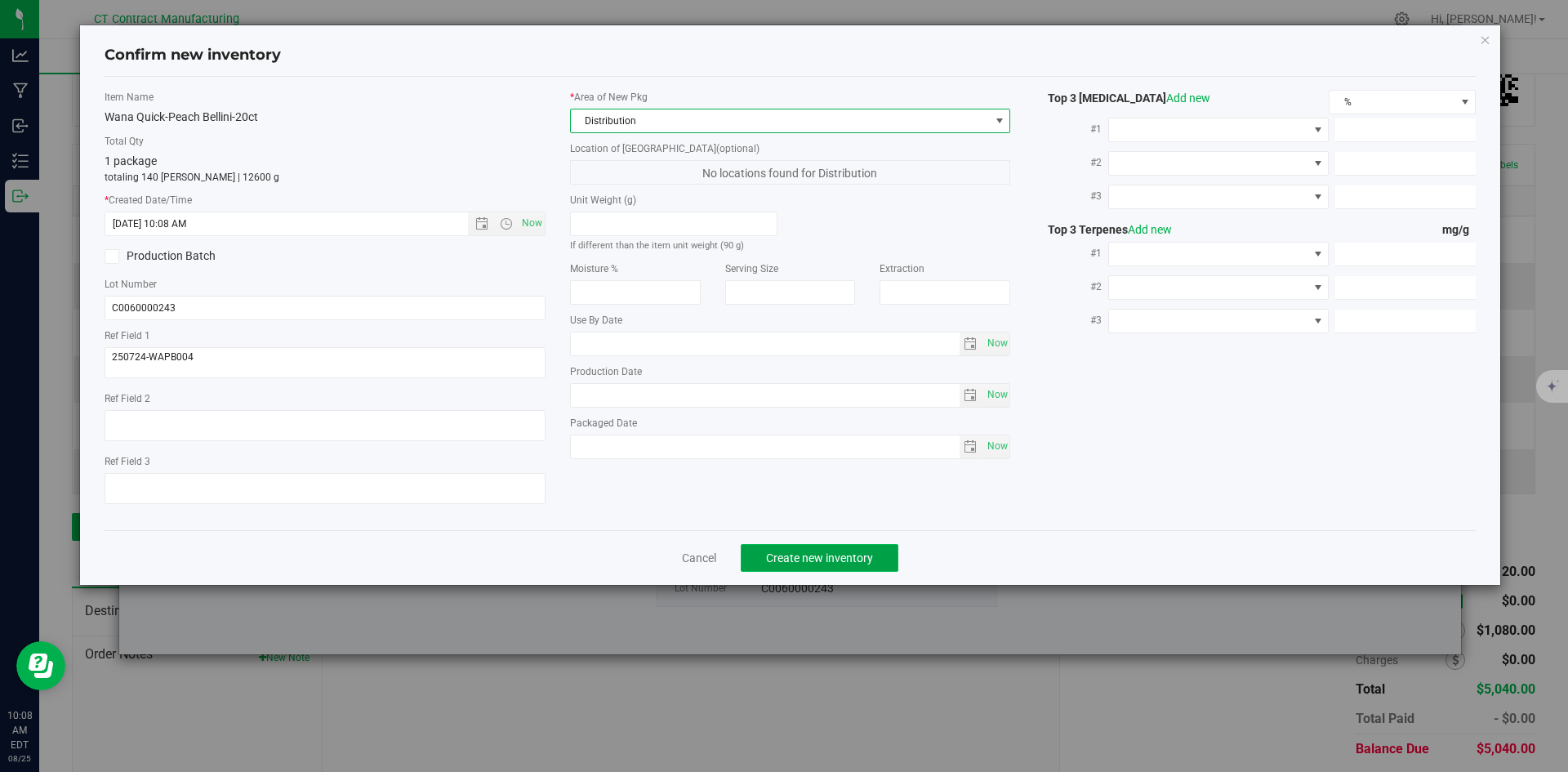
click at [779, 558] on span "Create new inventory" at bounding box center [818, 557] width 107 height 13
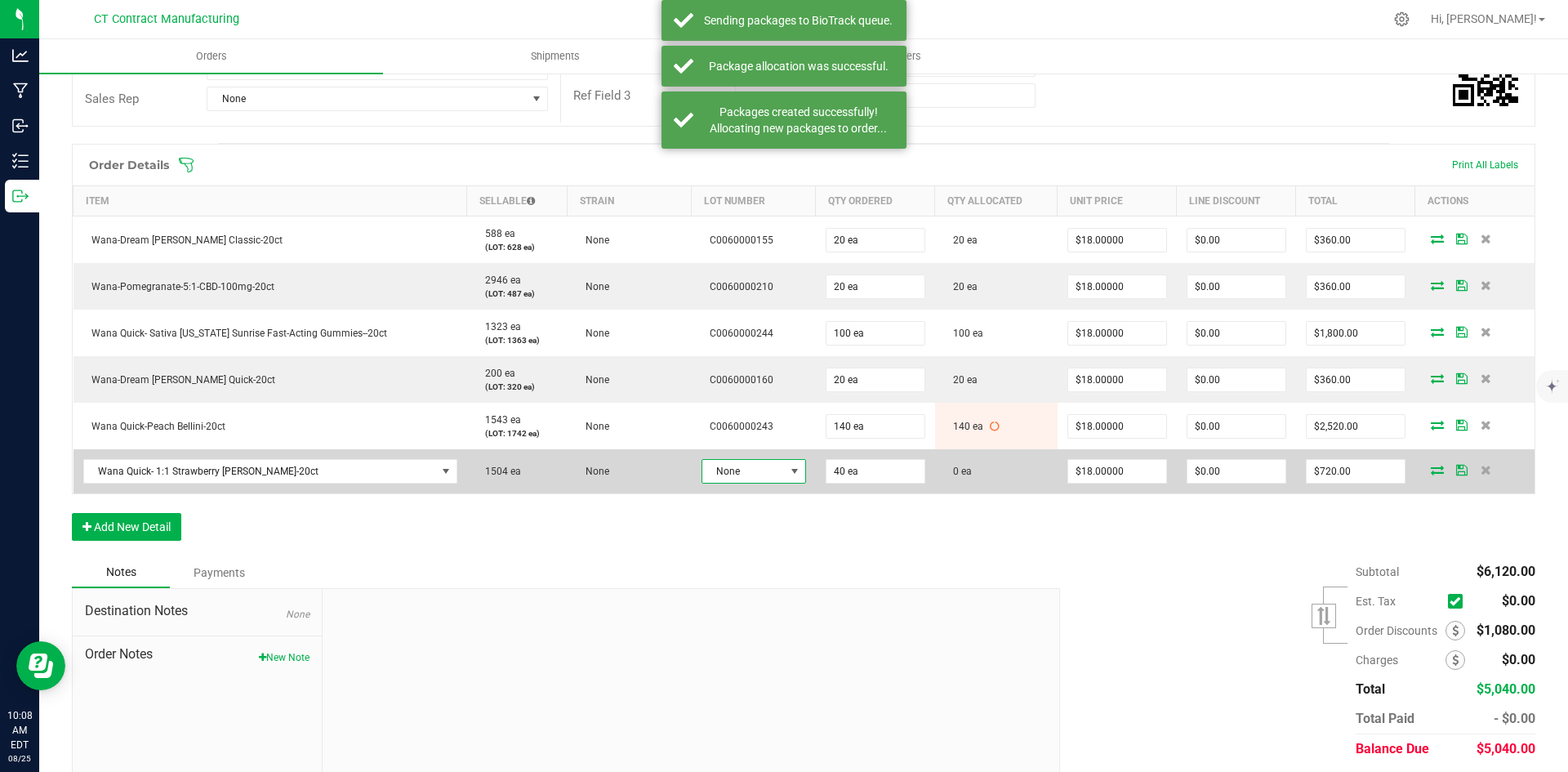
click at [785, 478] on span at bounding box center [795, 471] width 20 height 23
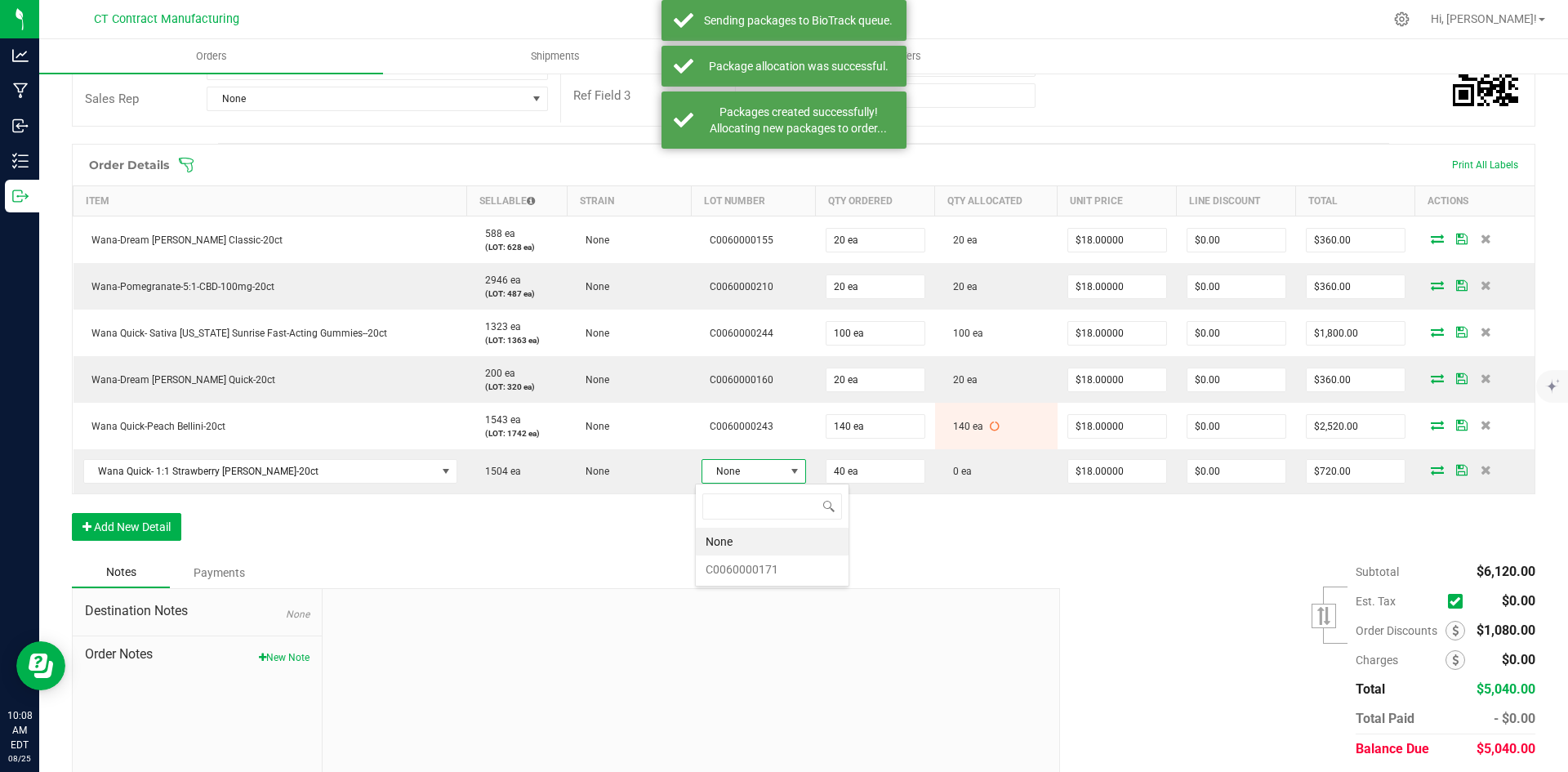
scroll to position [24, 104]
click at [789, 583] on div "None C0060000171" at bounding box center [772, 534] width 154 height 103
click at [793, 577] on li "C0060000171" at bounding box center [772, 569] width 152 height 28
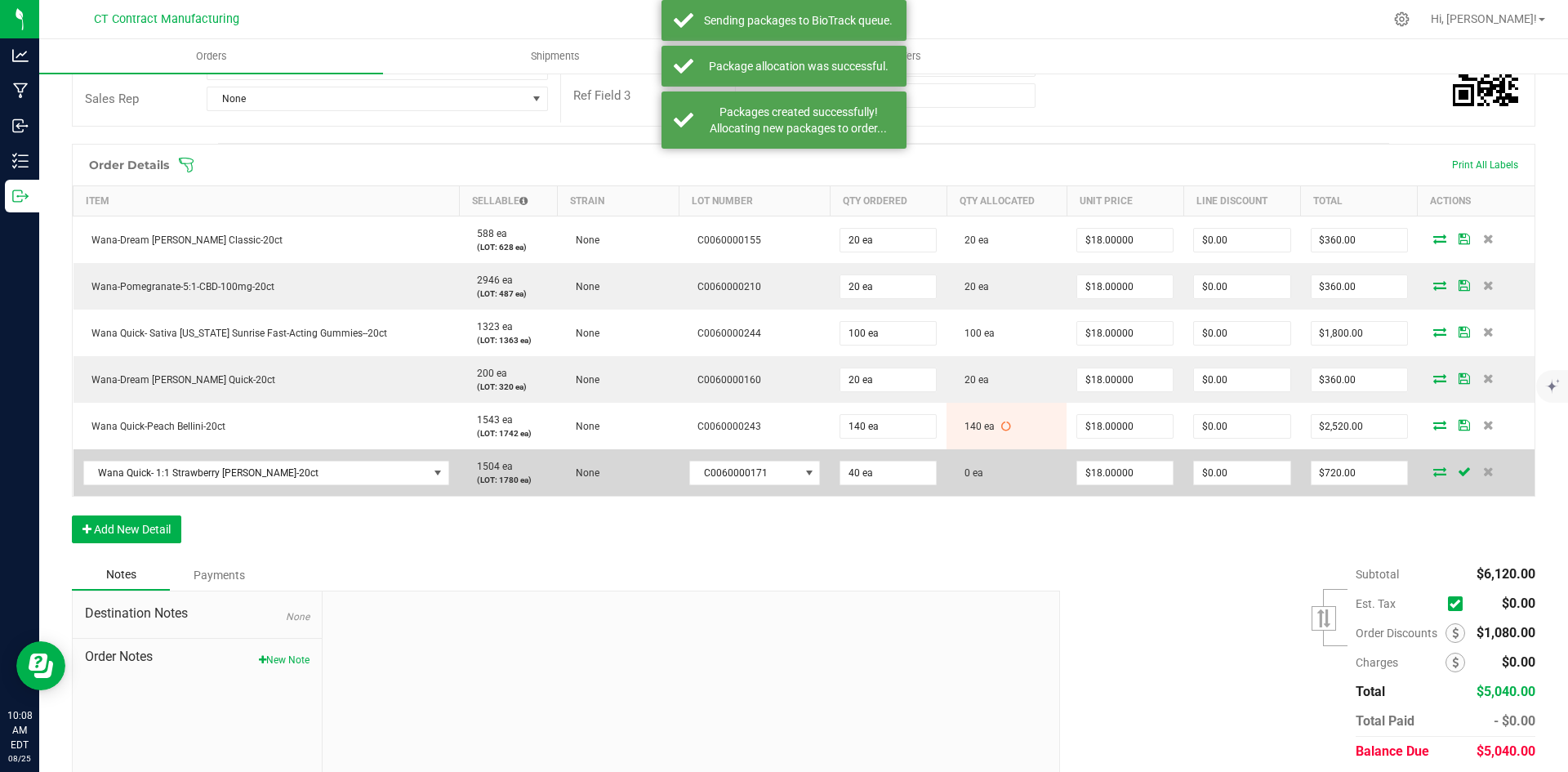
click at [1422, 462] on td at bounding box center [1476, 472] width 117 height 46
click at [1433, 470] on icon at bounding box center [1440, 471] width 13 height 10
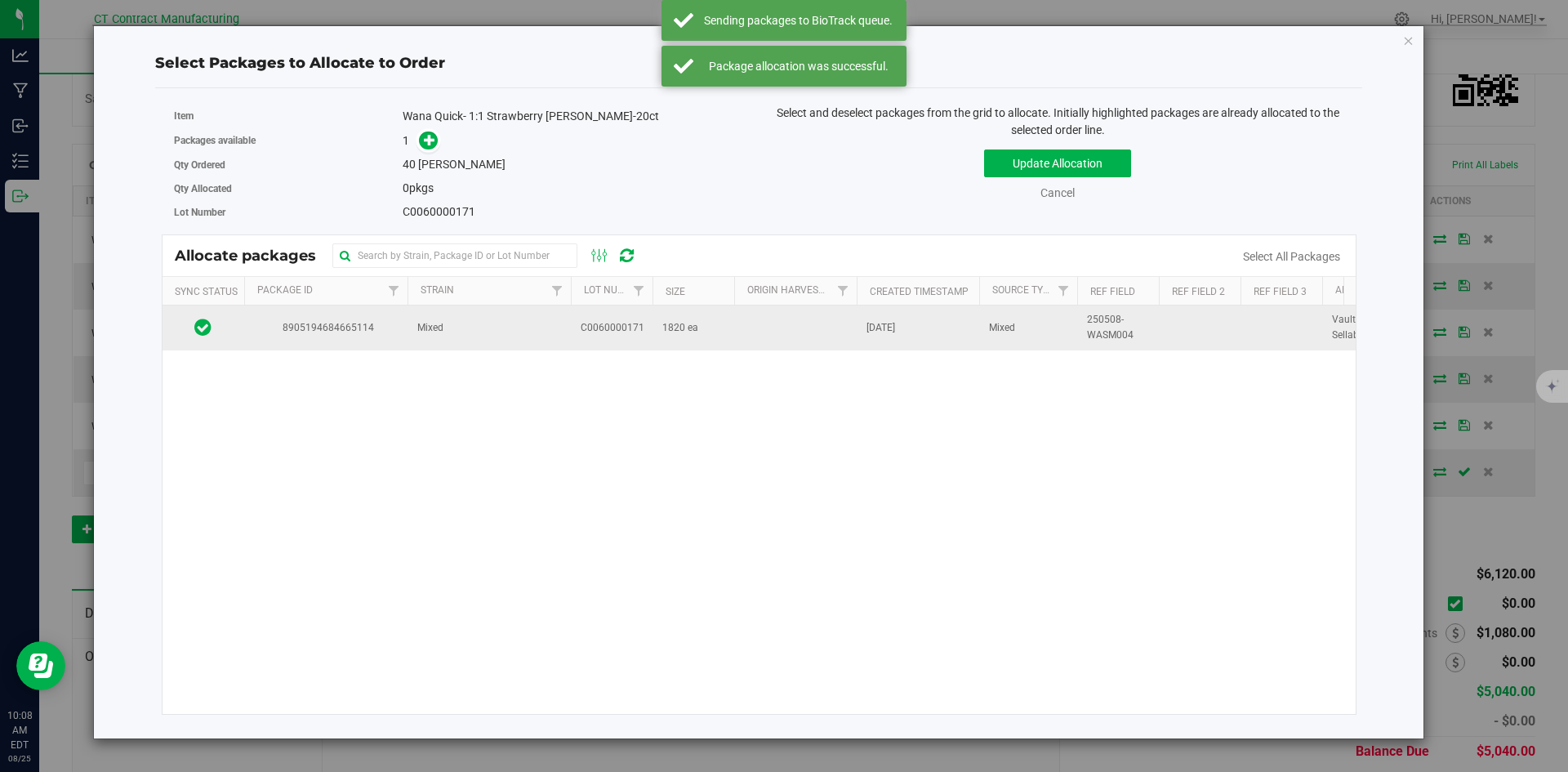
click at [442, 340] on td "Mixed" at bounding box center [490, 327] width 163 height 44
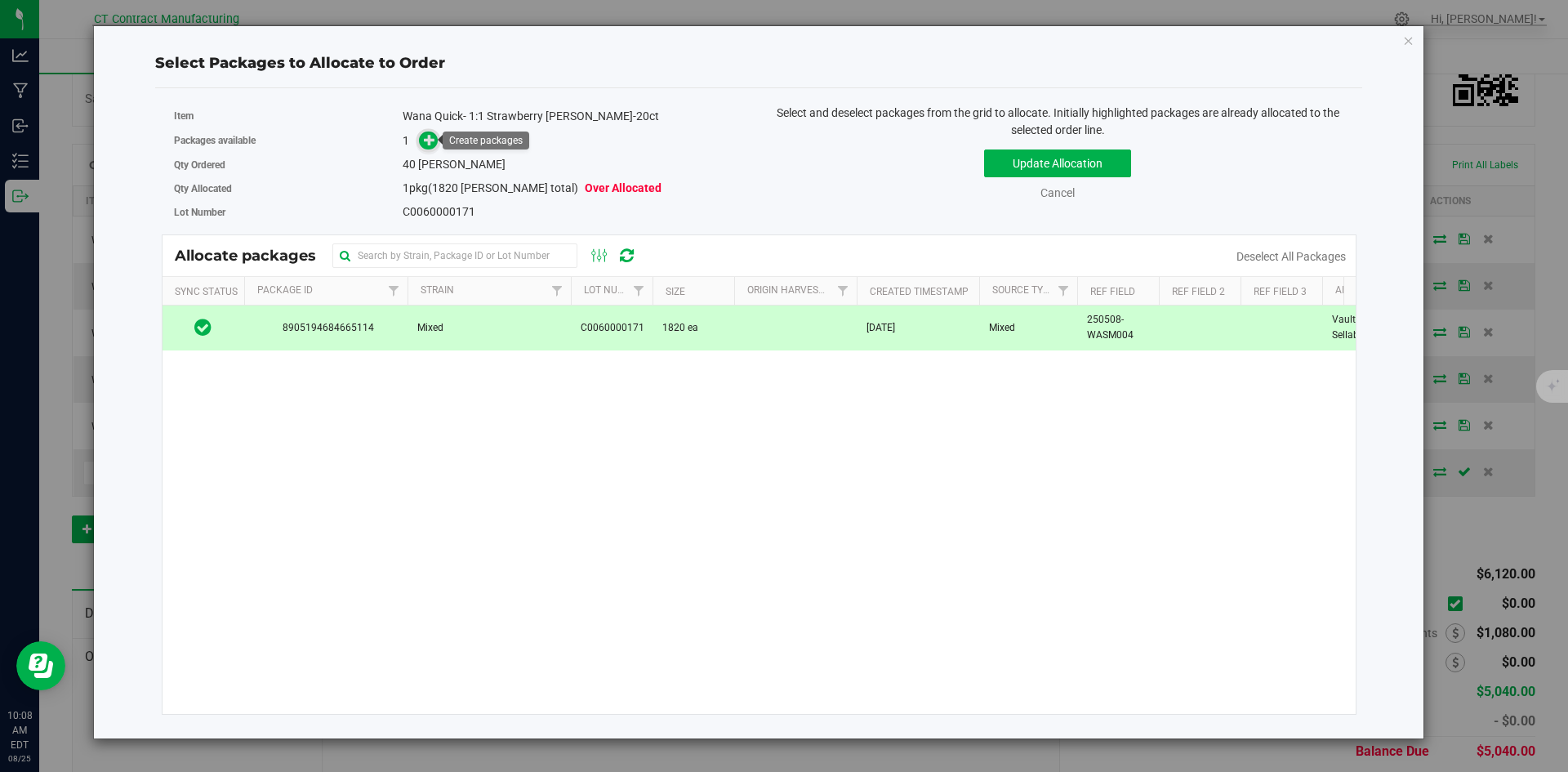
click at [434, 145] on icon at bounding box center [429, 139] width 11 height 11
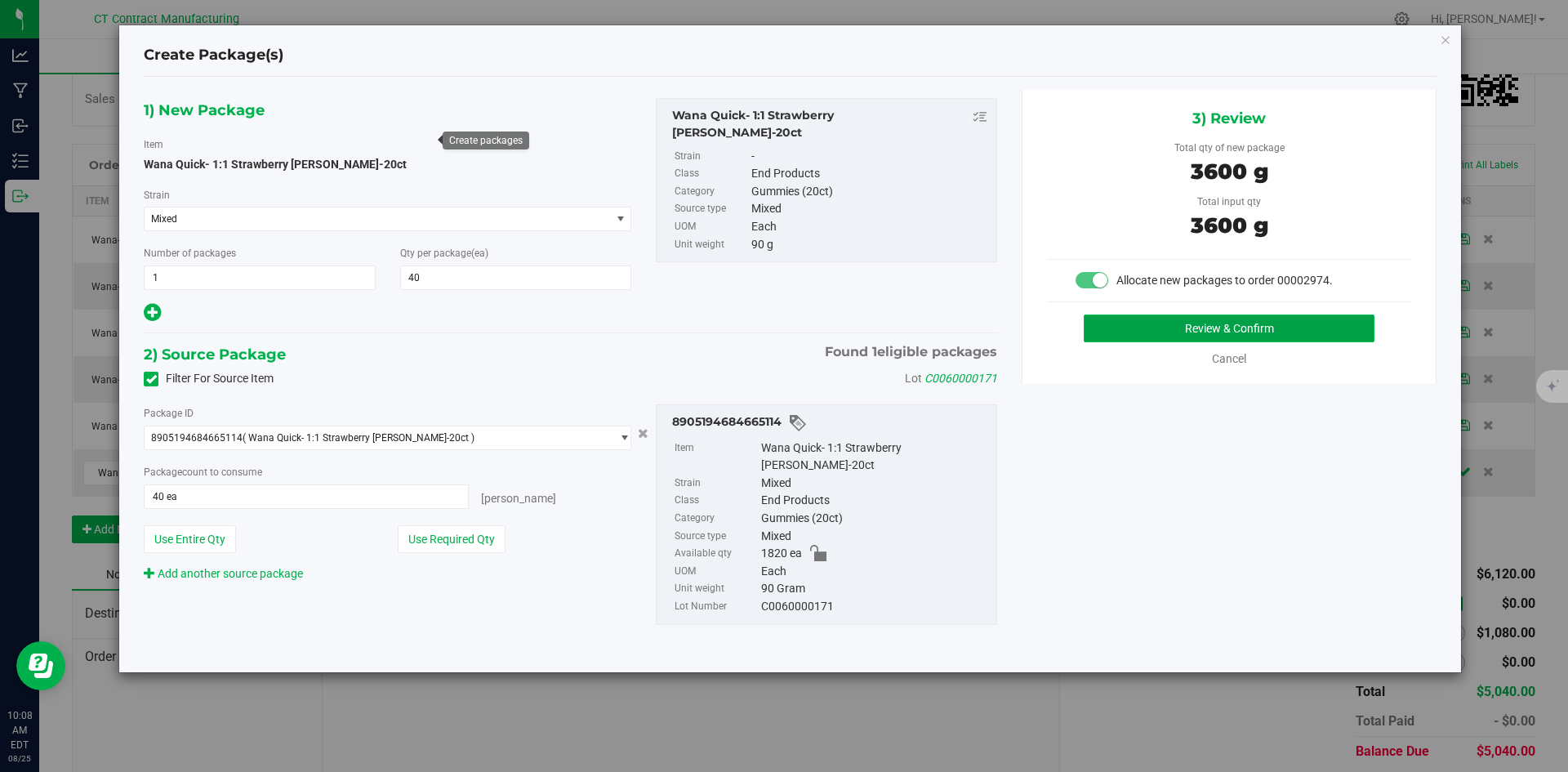
click at [1103, 329] on button "Review & Confirm" at bounding box center [1228, 328] width 291 height 28
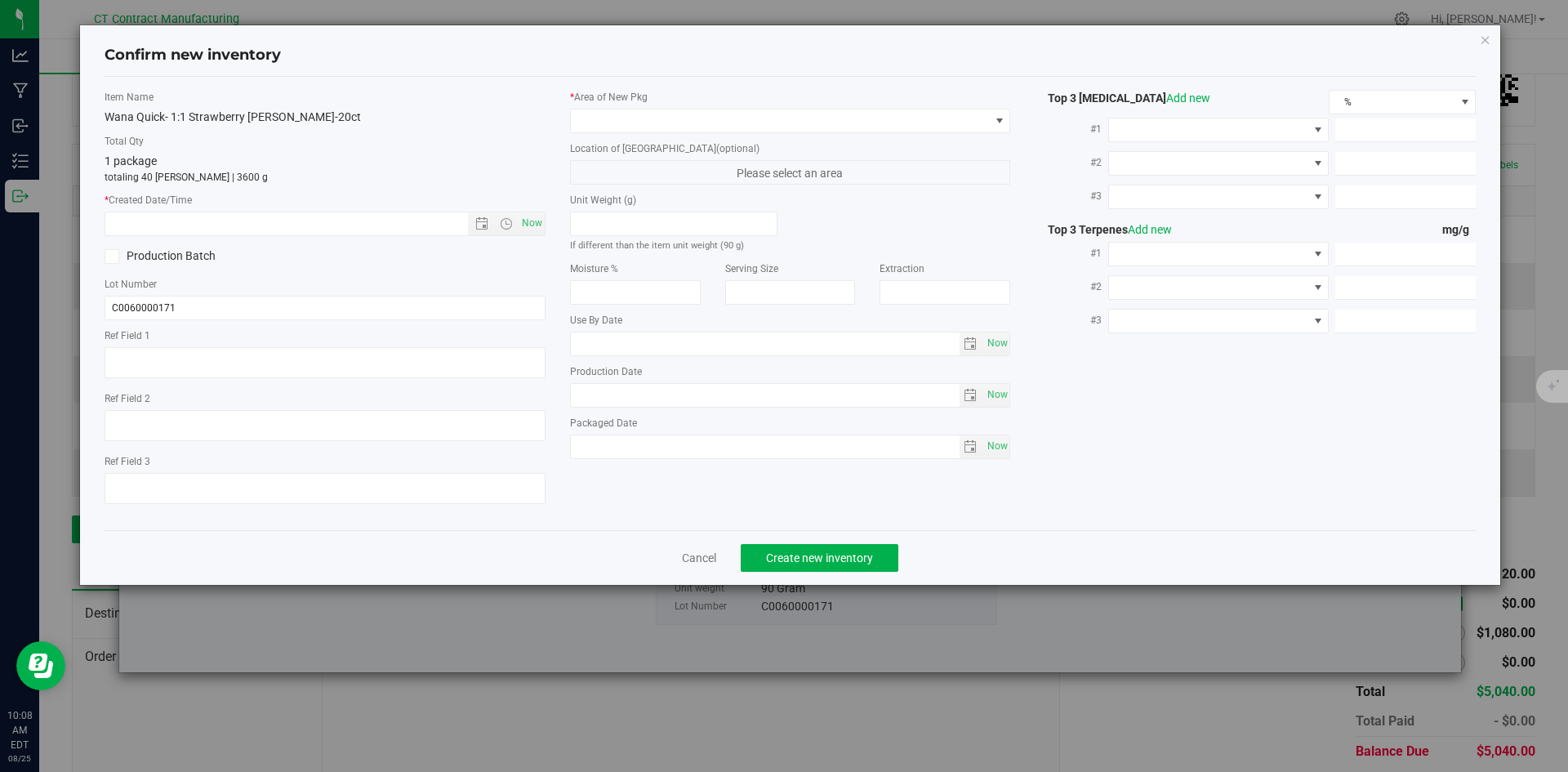
type textarea "250508-WASM004"
click at [535, 226] on span "Now" at bounding box center [531, 223] width 28 height 23
type input "[DATE] 10:08 AM"
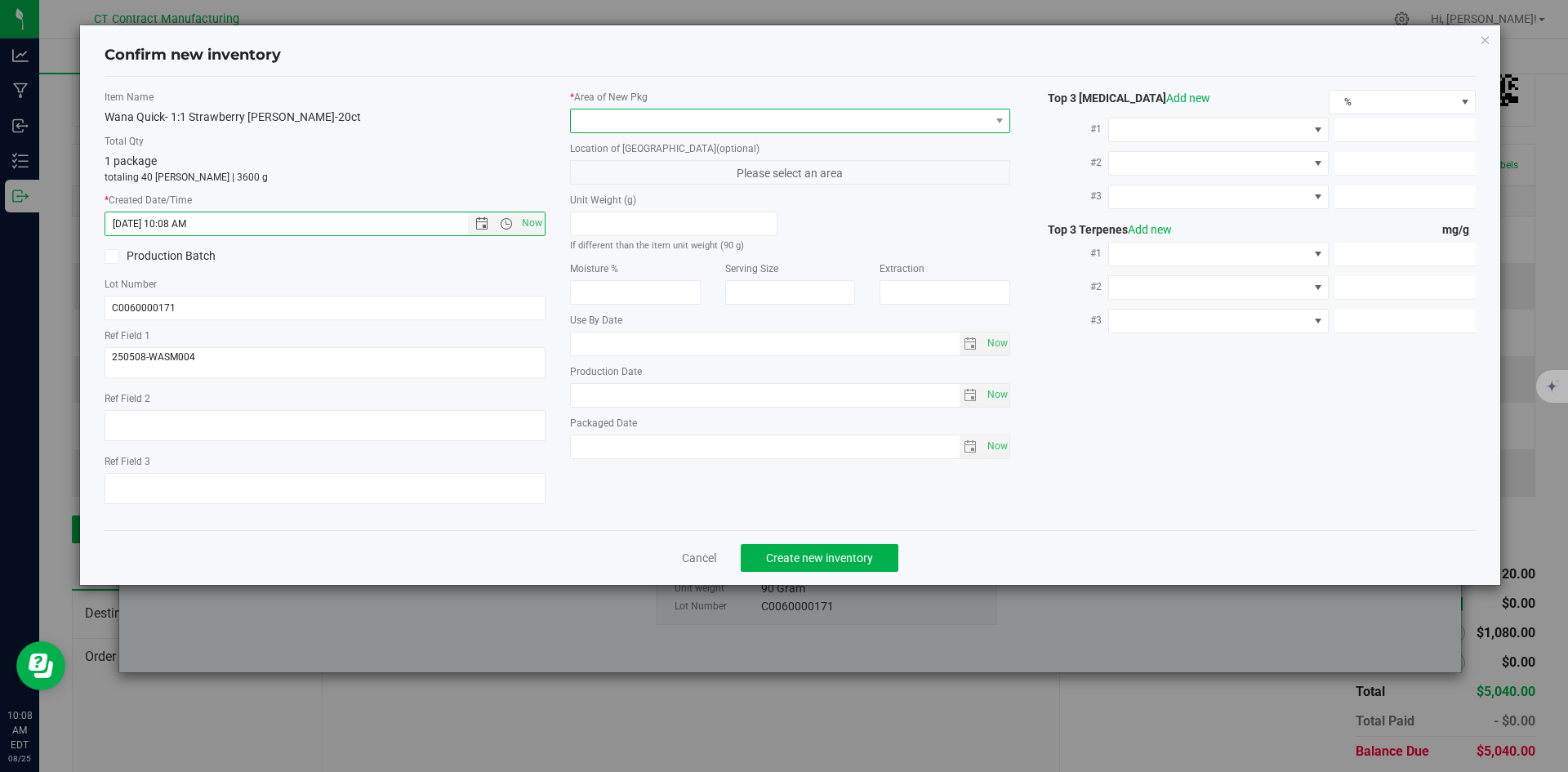
click at [641, 111] on span at bounding box center [779, 121] width 419 height 23
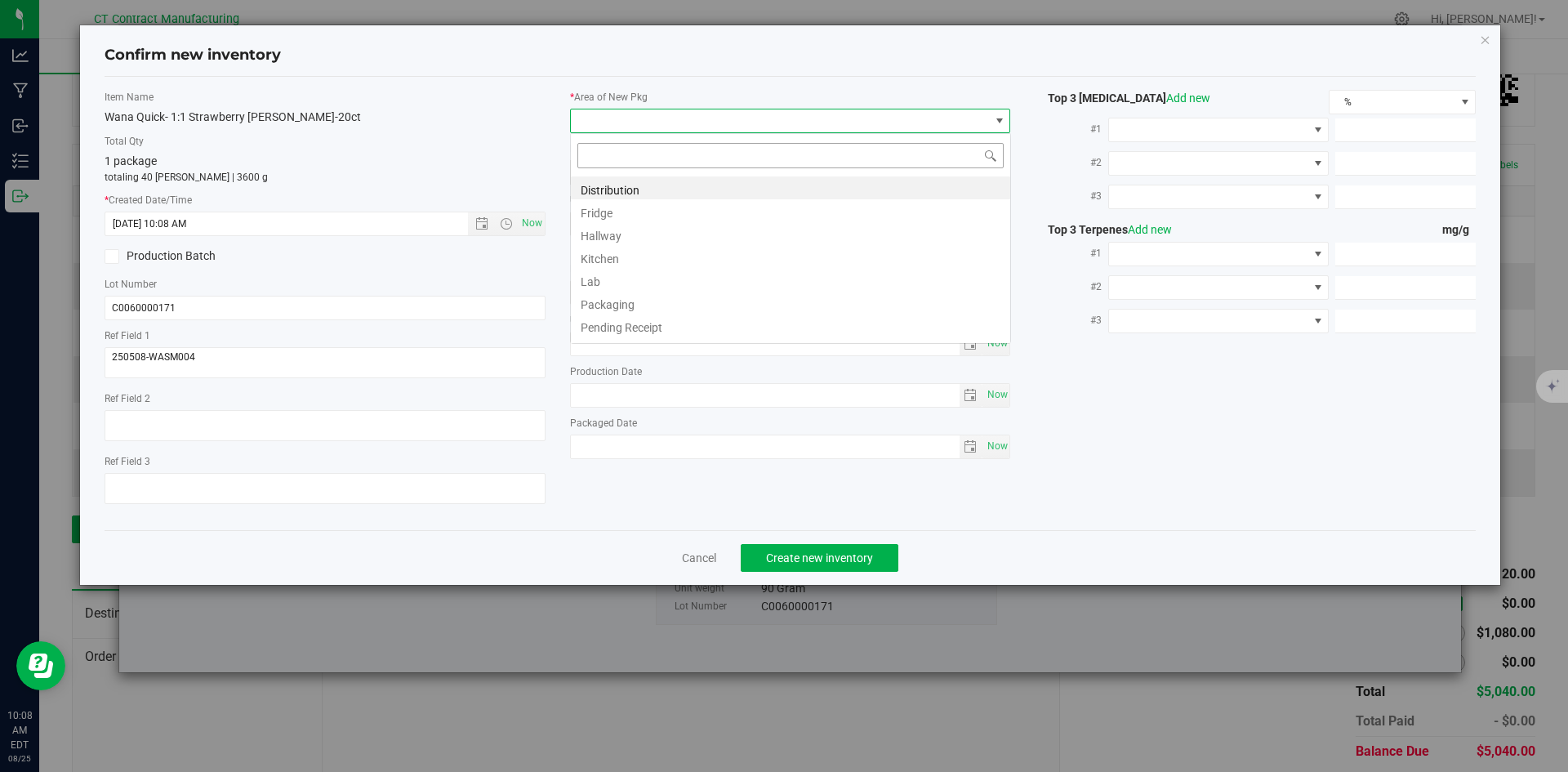
scroll to position [24, 441]
click at [645, 185] on li "Distribution" at bounding box center [790, 188] width 439 height 23
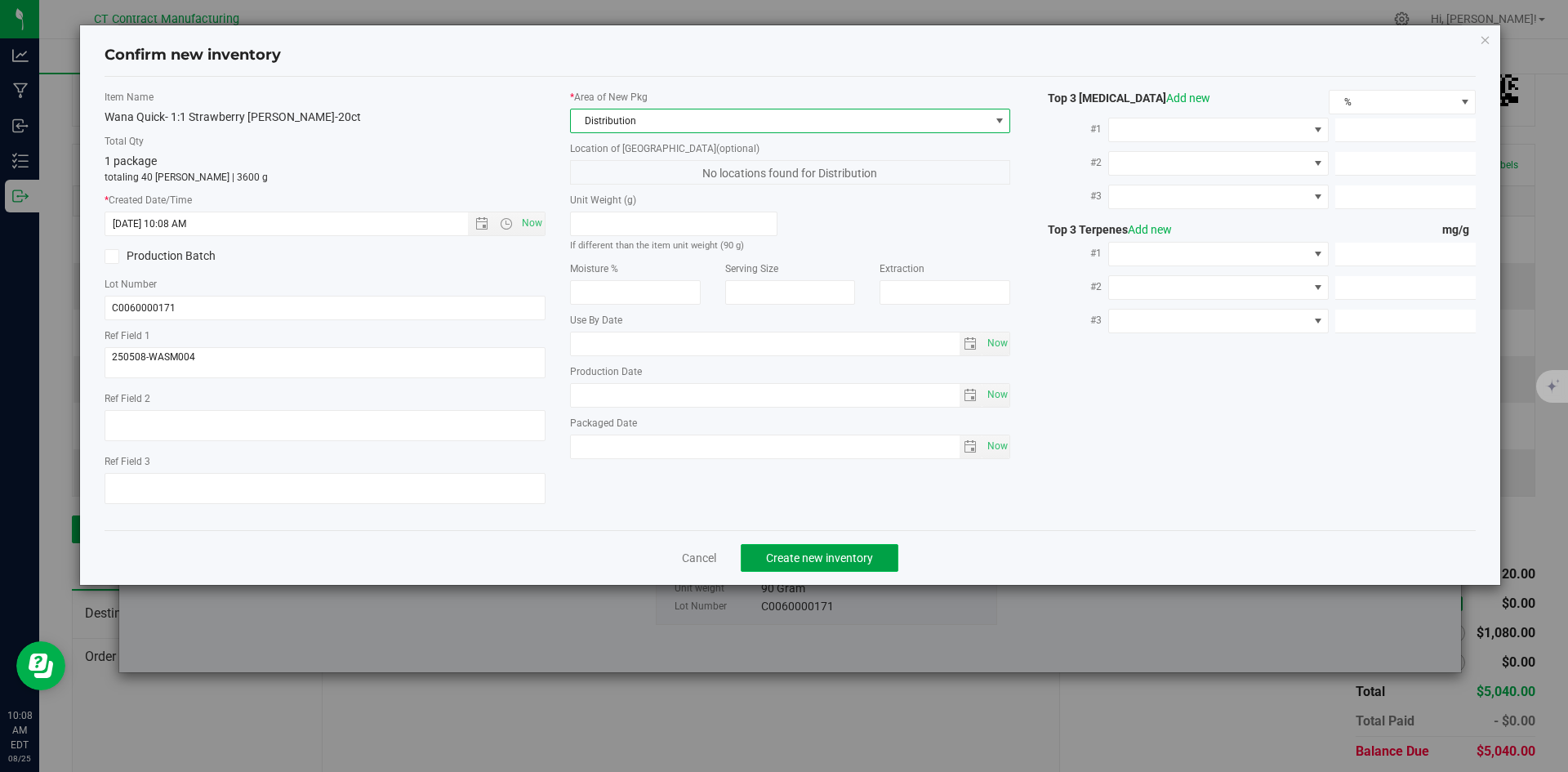
click at [810, 552] on span "Create new inventory" at bounding box center [818, 557] width 107 height 13
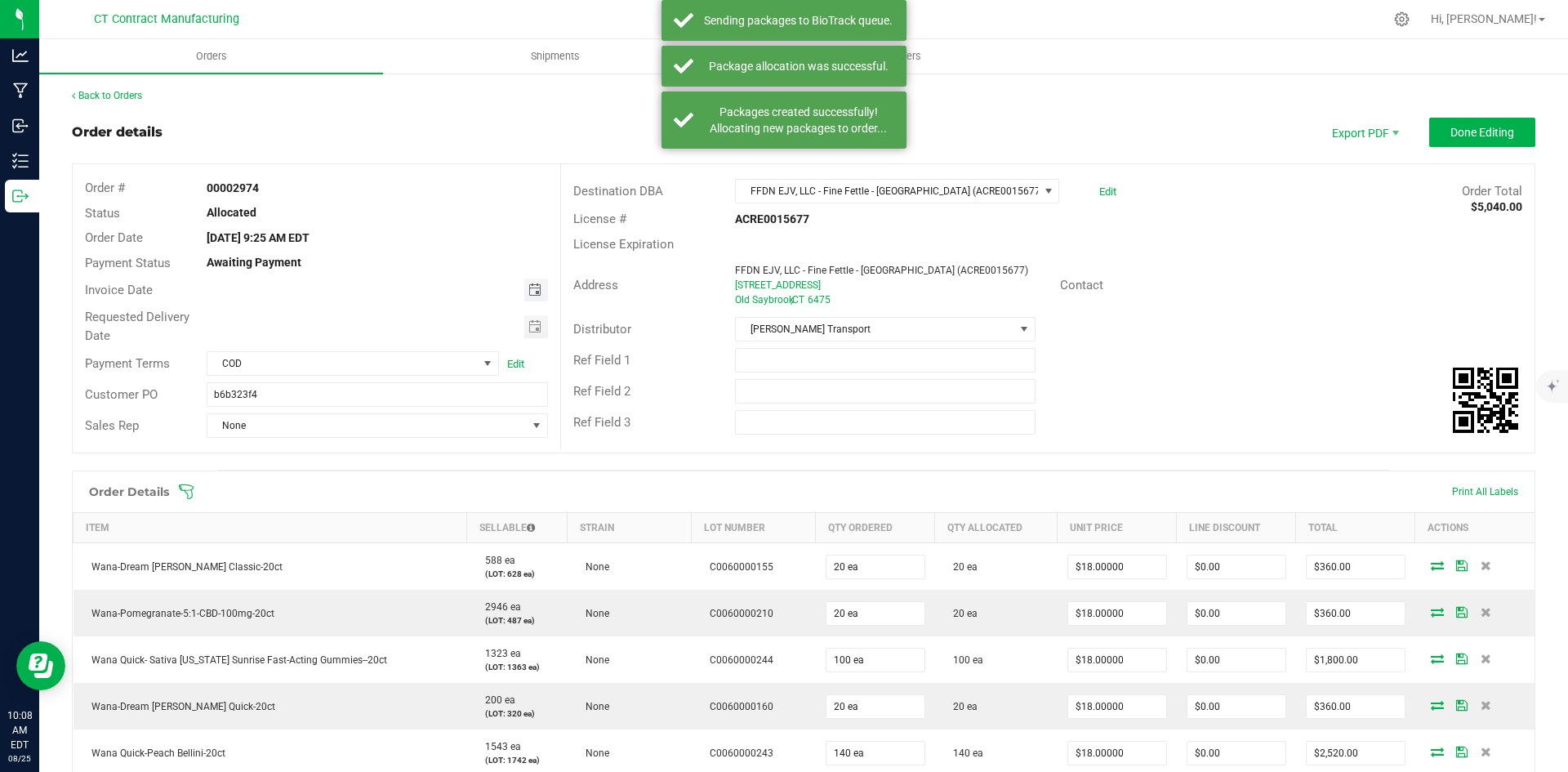
click at [530, 285] on span "Toggle calendar" at bounding box center [535, 290] width 13 height 13
click at [333, 478] on span "26" at bounding box center [327, 476] width 23 height 25
type input "[DATE]"
click at [394, 370] on span "COD" at bounding box center [342, 363] width 270 height 23
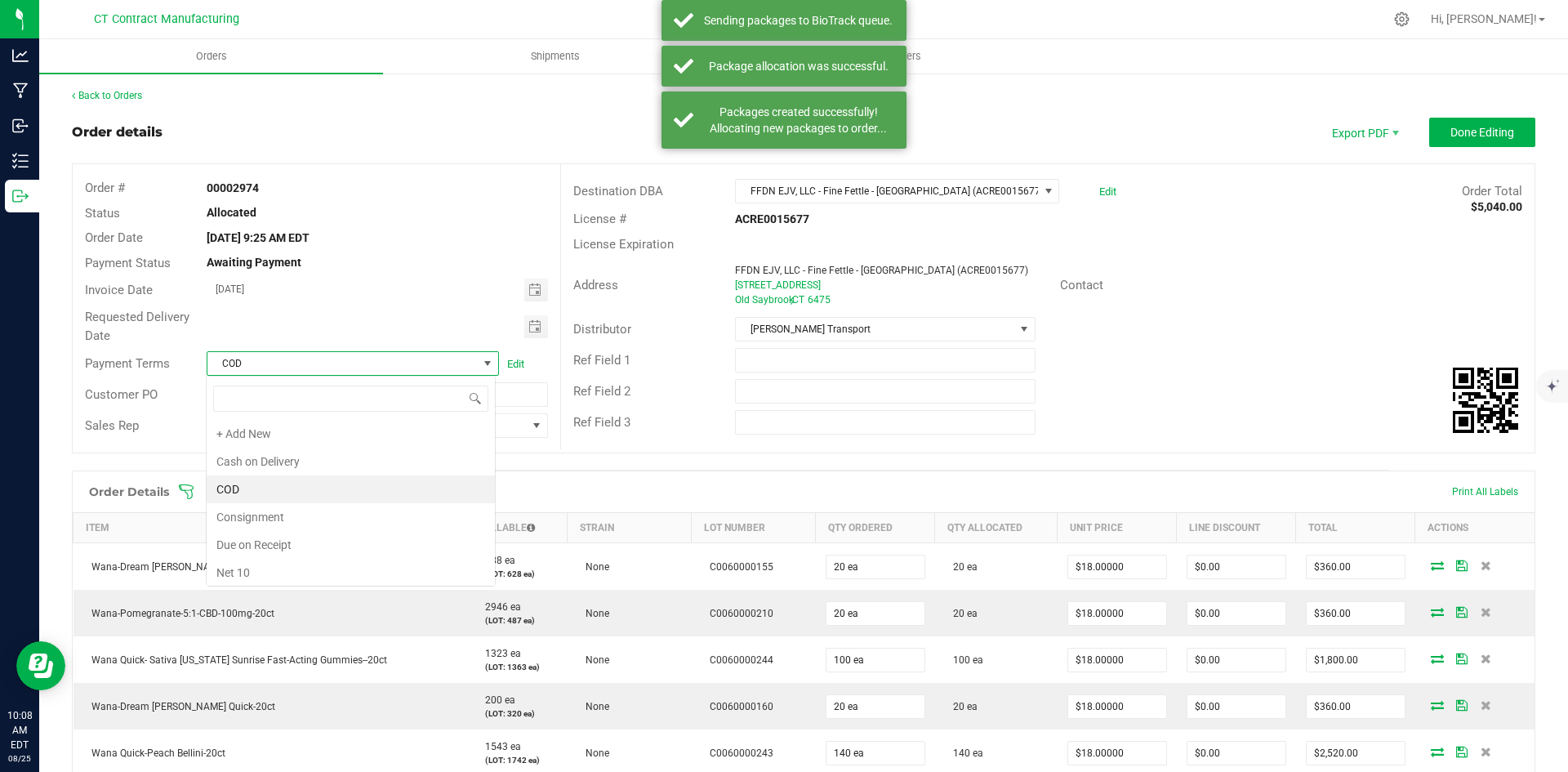
scroll to position [24, 290]
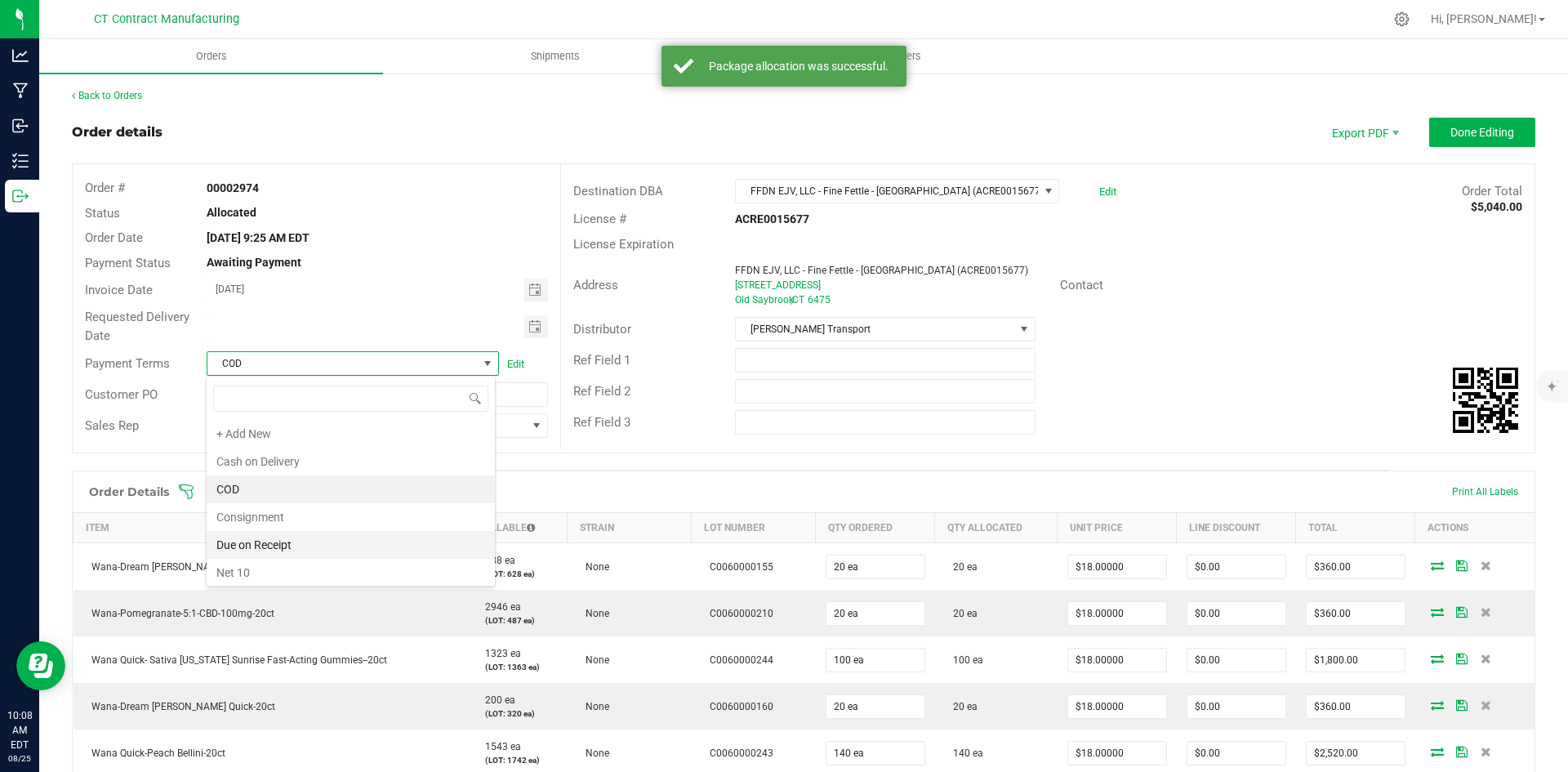
click at [361, 539] on li "Due on Receipt" at bounding box center [350, 544] width 288 height 28
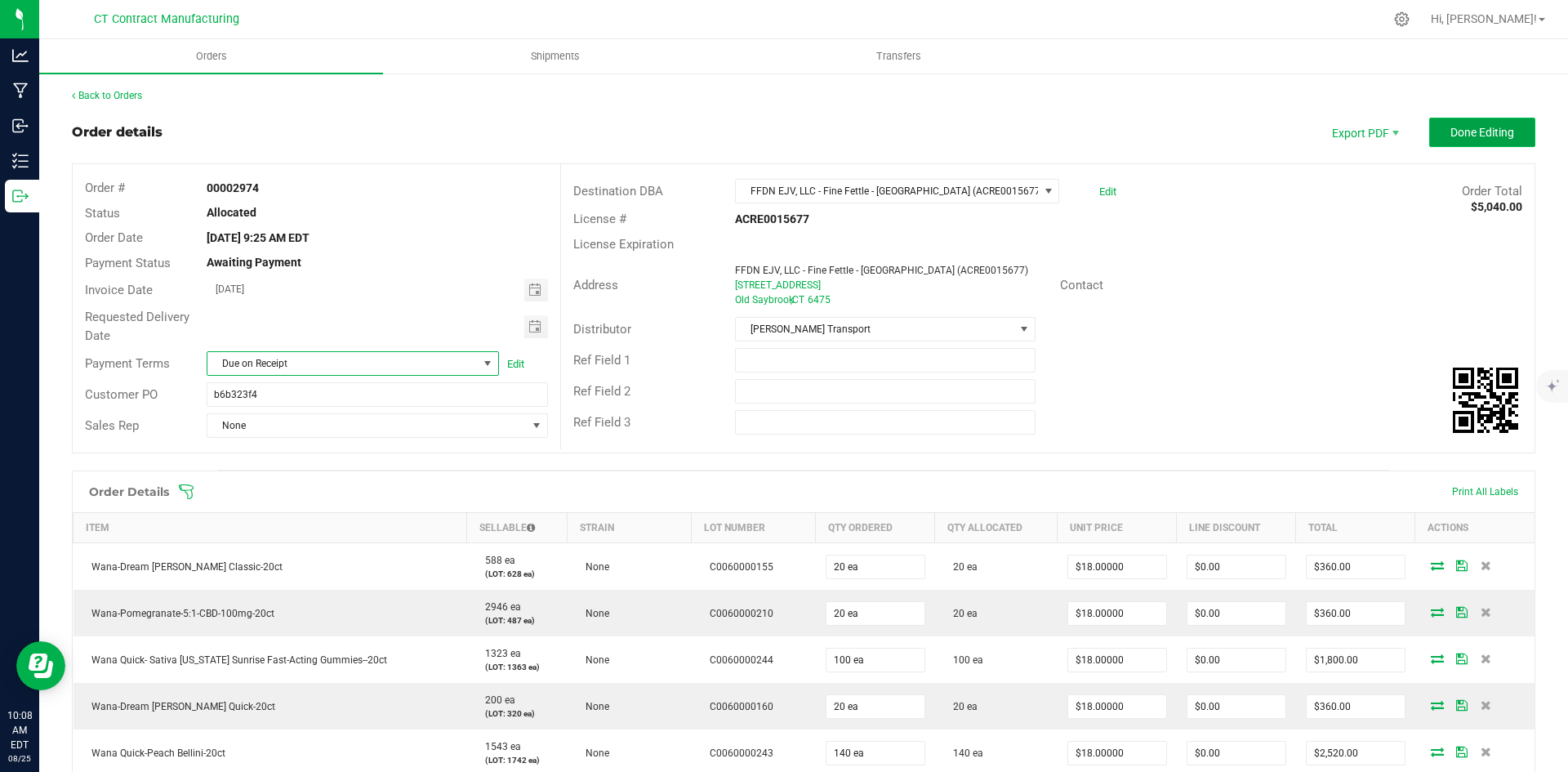
click at [1431, 137] on button "Done Editing" at bounding box center [1482, 133] width 106 height 30
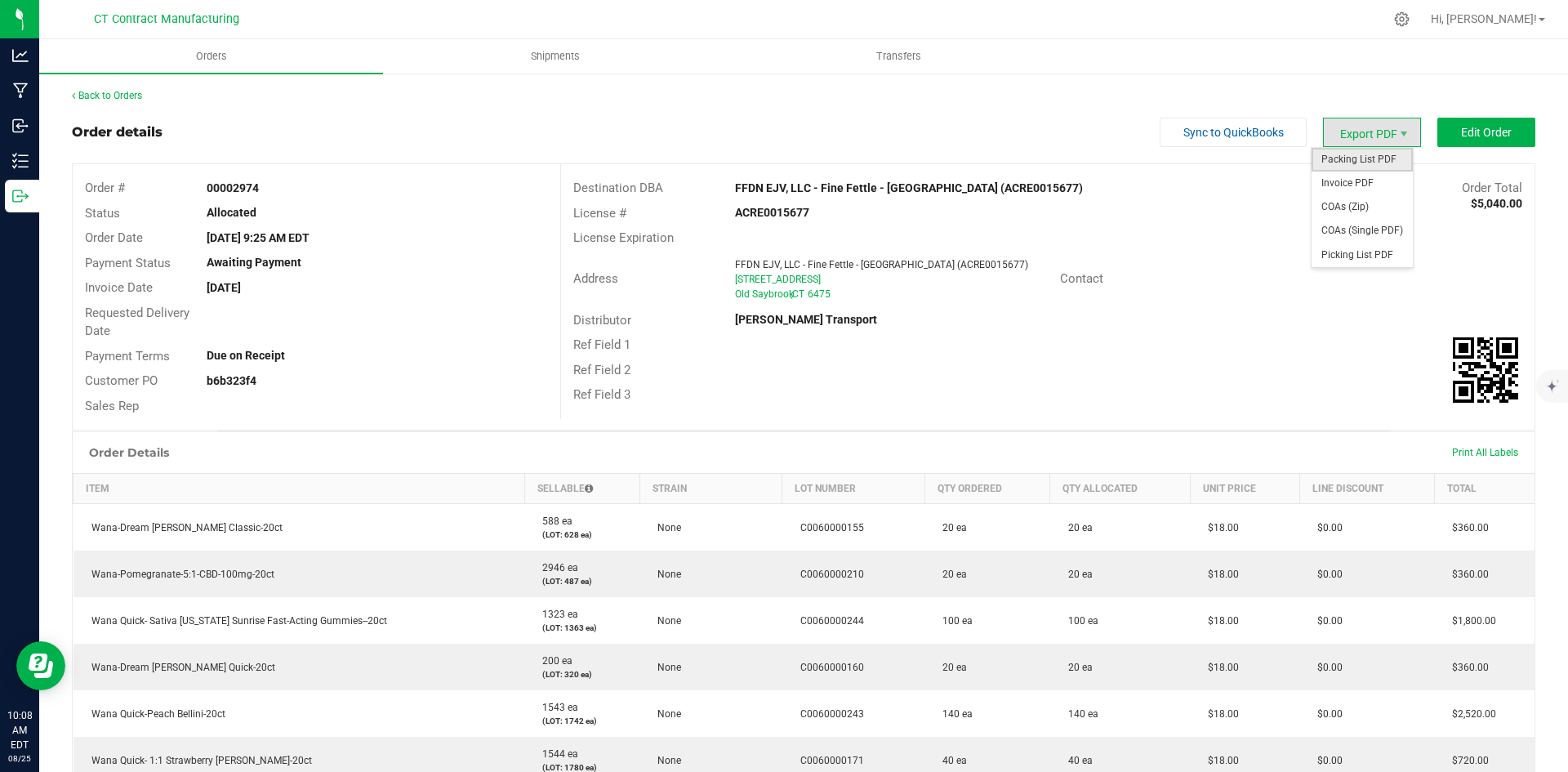
click at [1377, 155] on span "Packing List PDF" at bounding box center [1362, 159] width 101 height 23
click at [1376, 178] on span "Invoice PDF" at bounding box center [1362, 183] width 101 height 23
click at [103, 105] on div "Back to Orders Order details Sync to QuickBooks Export PDF Edit Order Order # 0…" at bounding box center [803, 569] width 1463 height 963
click at [109, 93] on link "Back to Orders" at bounding box center [107, 96] width 71 height 11
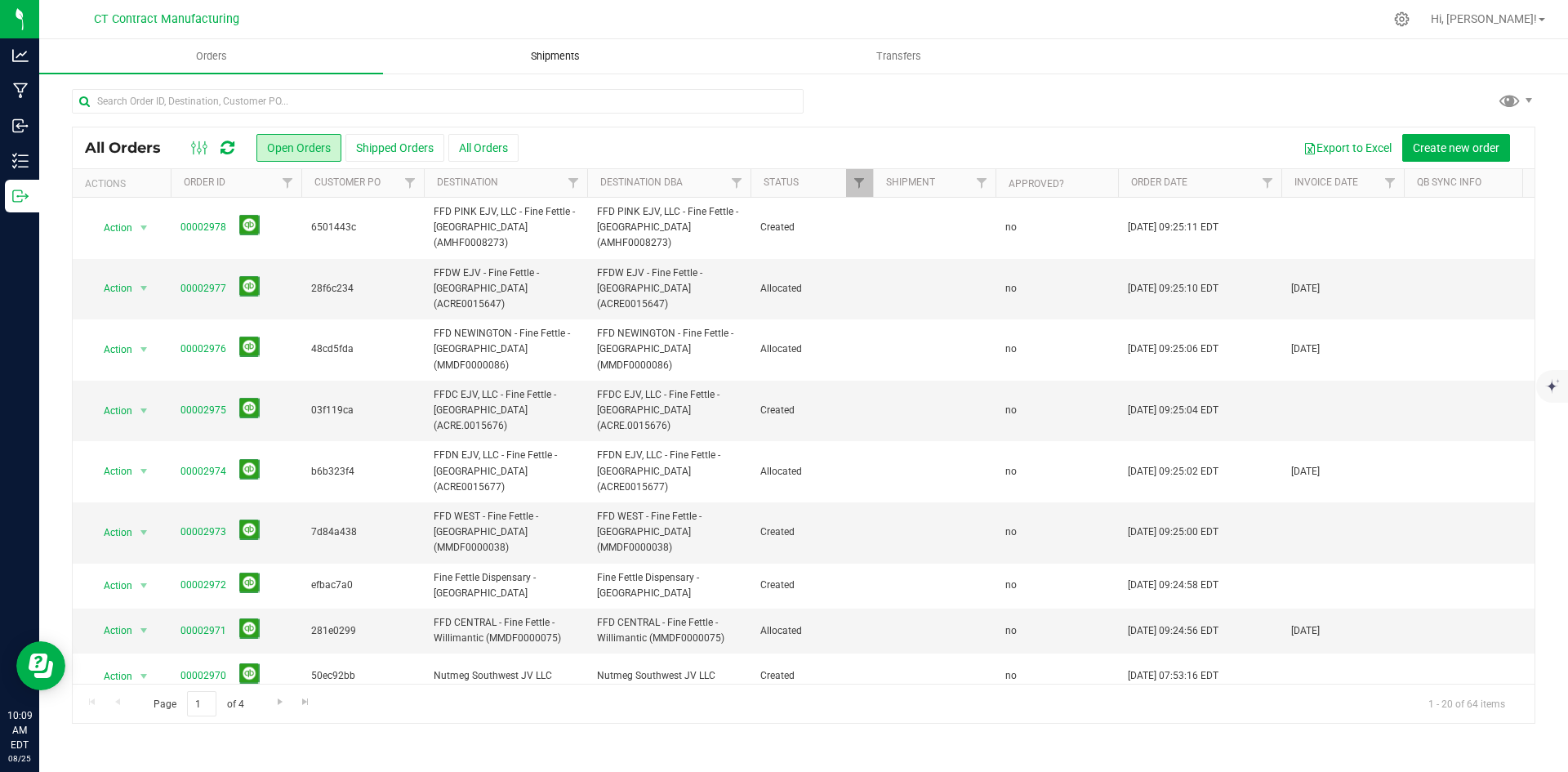
click at [569, 62] on span "Shipments" at bounding box center [555, 57] width 93 height 15
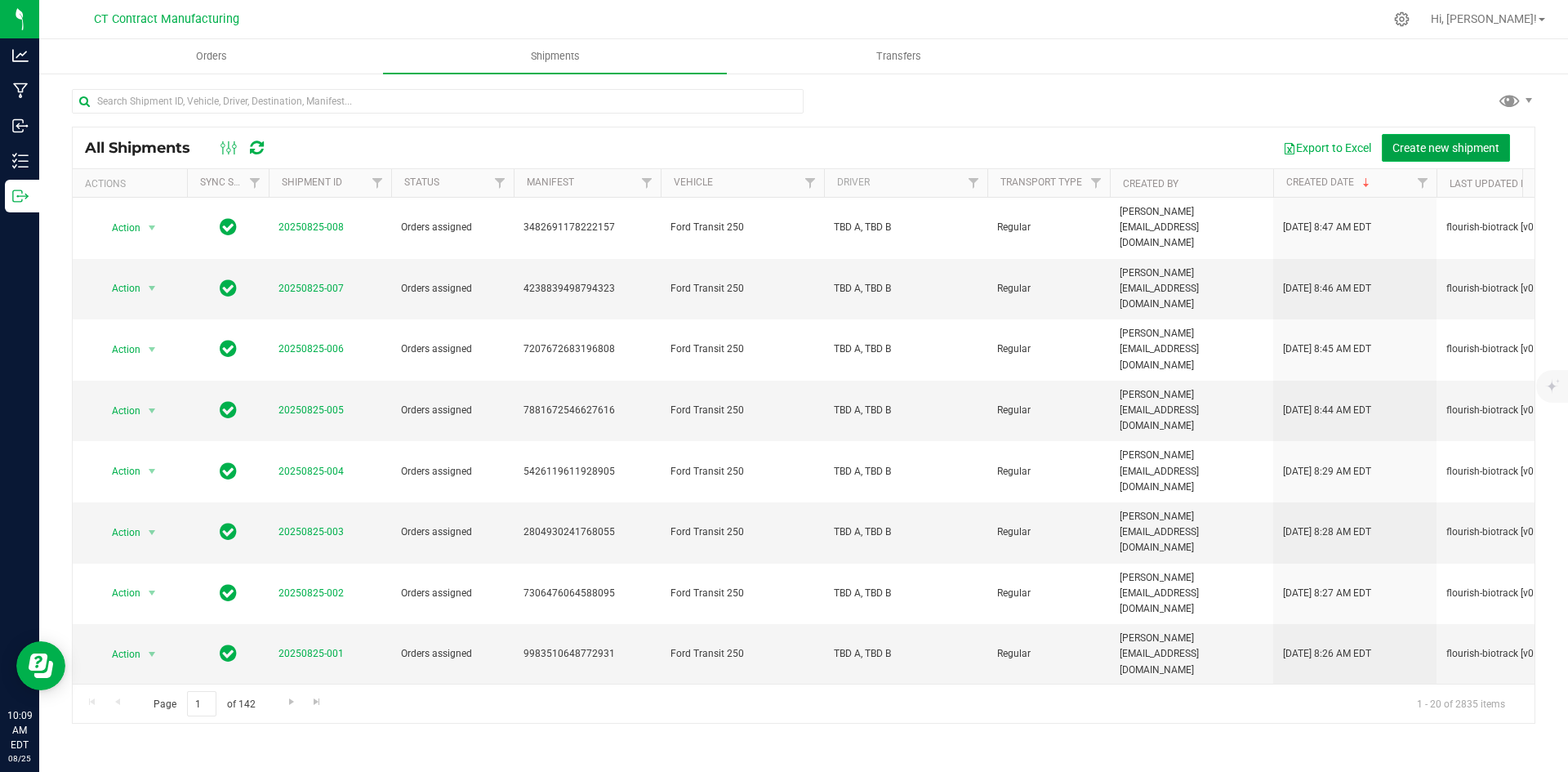
click at [1460, 146] on span "Create new shipment" at bounding box center [1445, 148] width 107 height 13
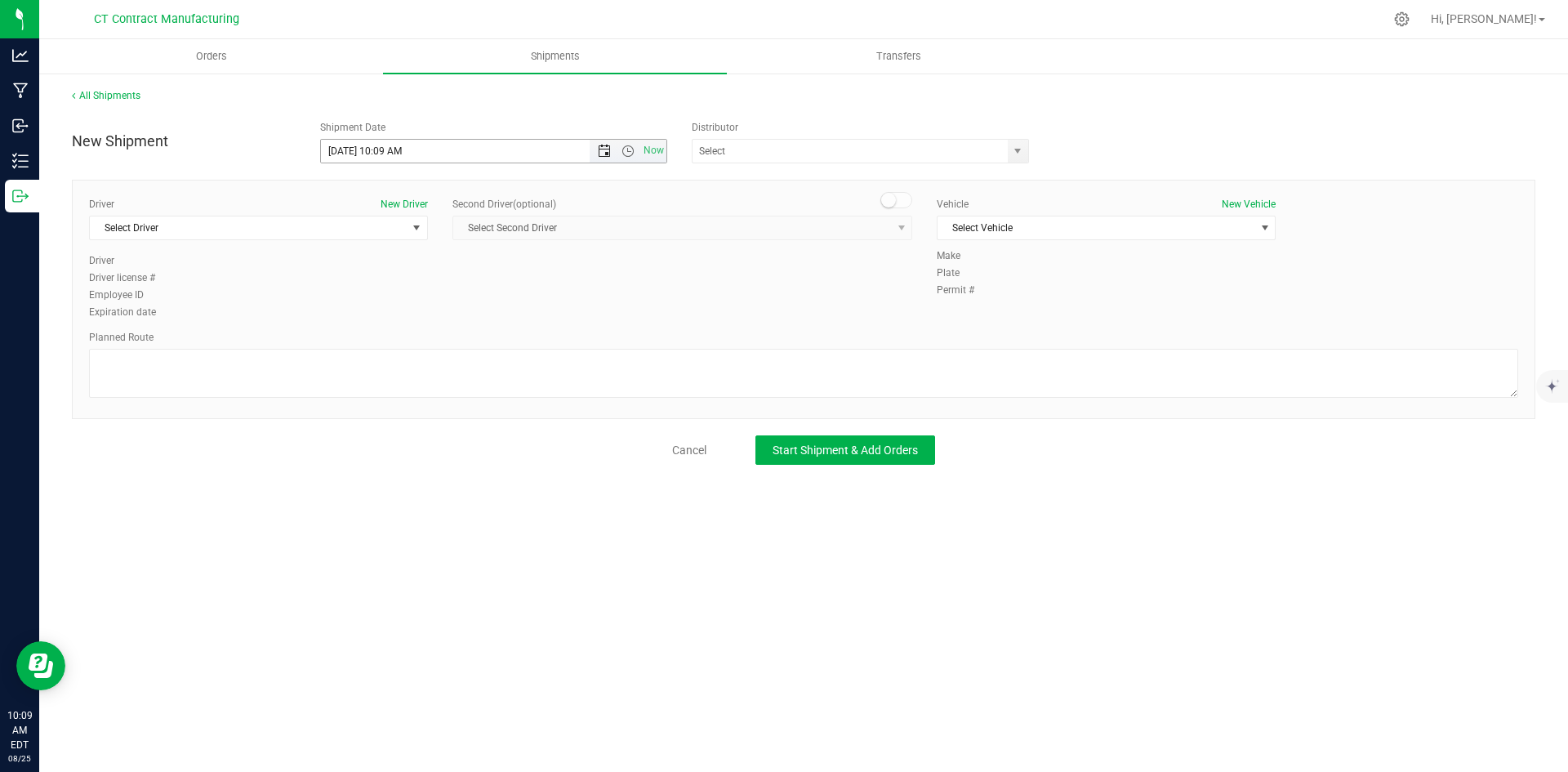
click at [605, 150] on span "Open the date view" at bounding box center [604, 151] width 13 height 13
click at [383, 341] on link "26" at bounding box center [382, 342] width 23 height 25
click at [632, 155] on span "Open the time view" at bounding box center [628, 151] width 13 height 13
click at [385, 187] on li "8:00 AM" at bounding box center [492, 187] width 345 height 21
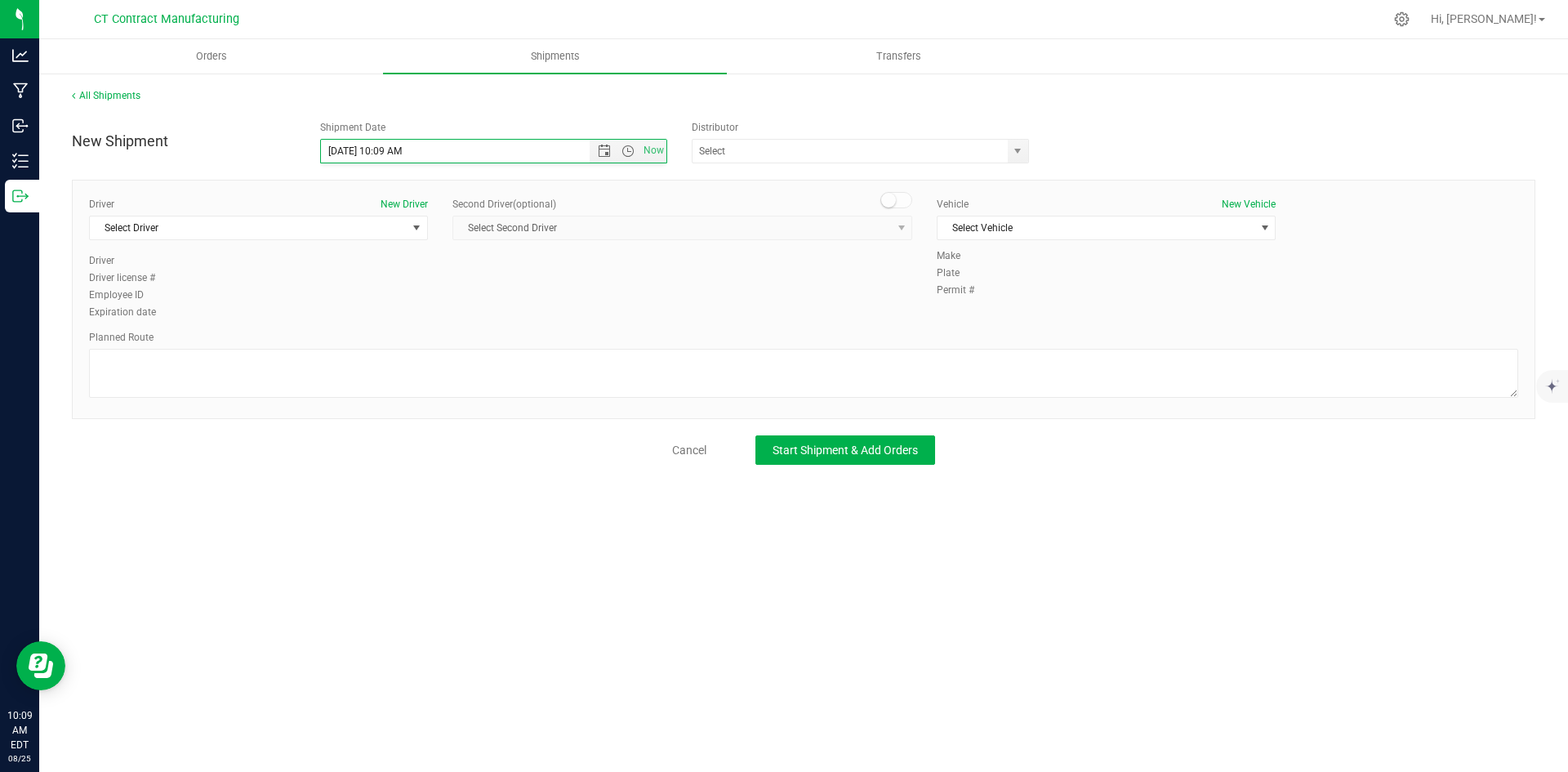
type input "[DATE] 8:00 AM"
click at [1022, 150] on span "select" at bounding box center [1017, 151] width 13 height 13
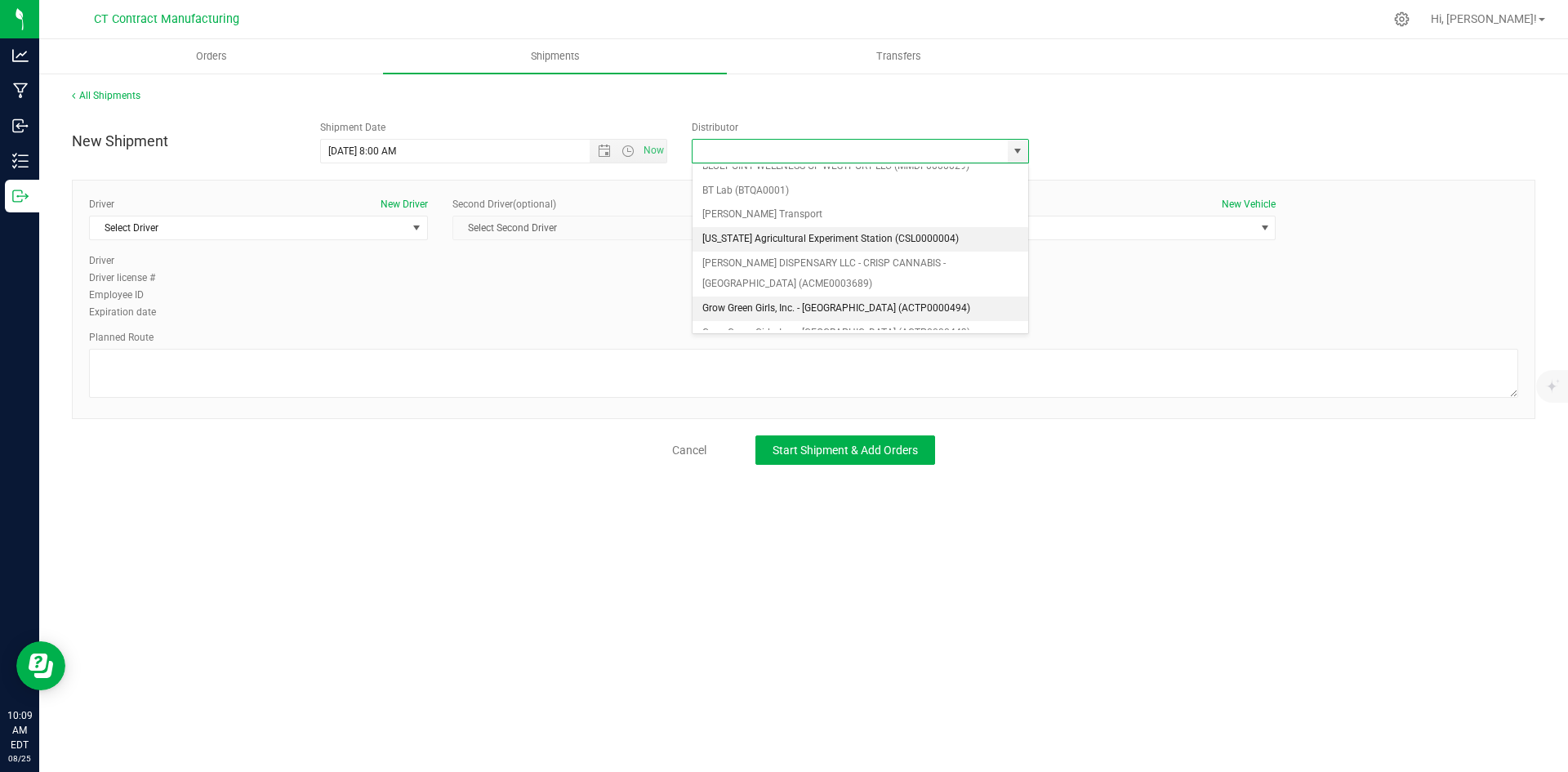
scroll to position [82, 0]
click at [894, 311] on li "Grow Green Girls, Inc. - [GEOGRAPHIC_DATA] (ACTP0000443)" at bounding box center [859, 312] width 335 height 24
type input "Grow Green Girls, Inc. - [GEOGRAPHIC_DATA] (ACTP0000443)"
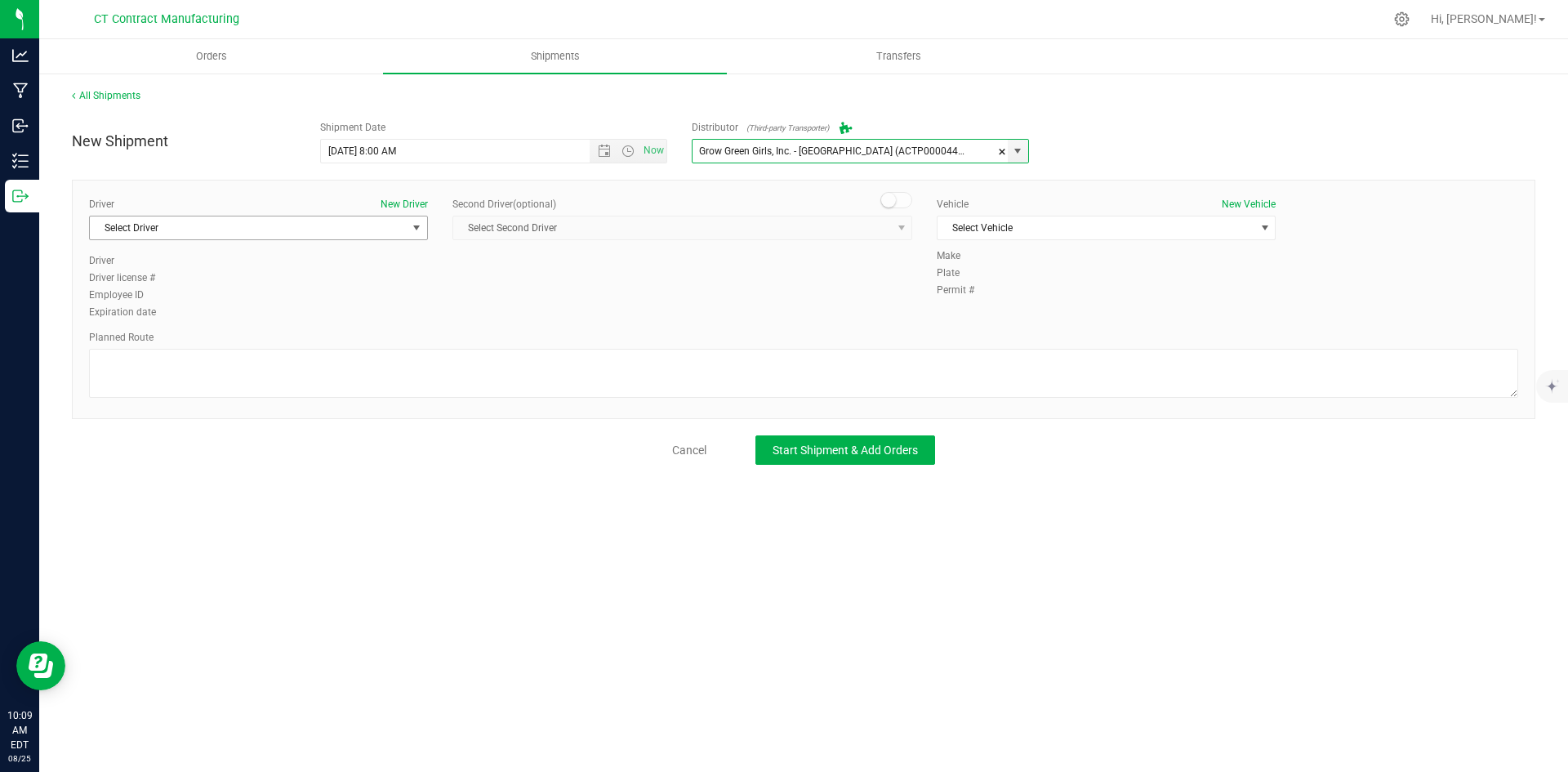
click at [396, 224] on span "Select Driver" at bounding box center [248, 228] width 317 height 23
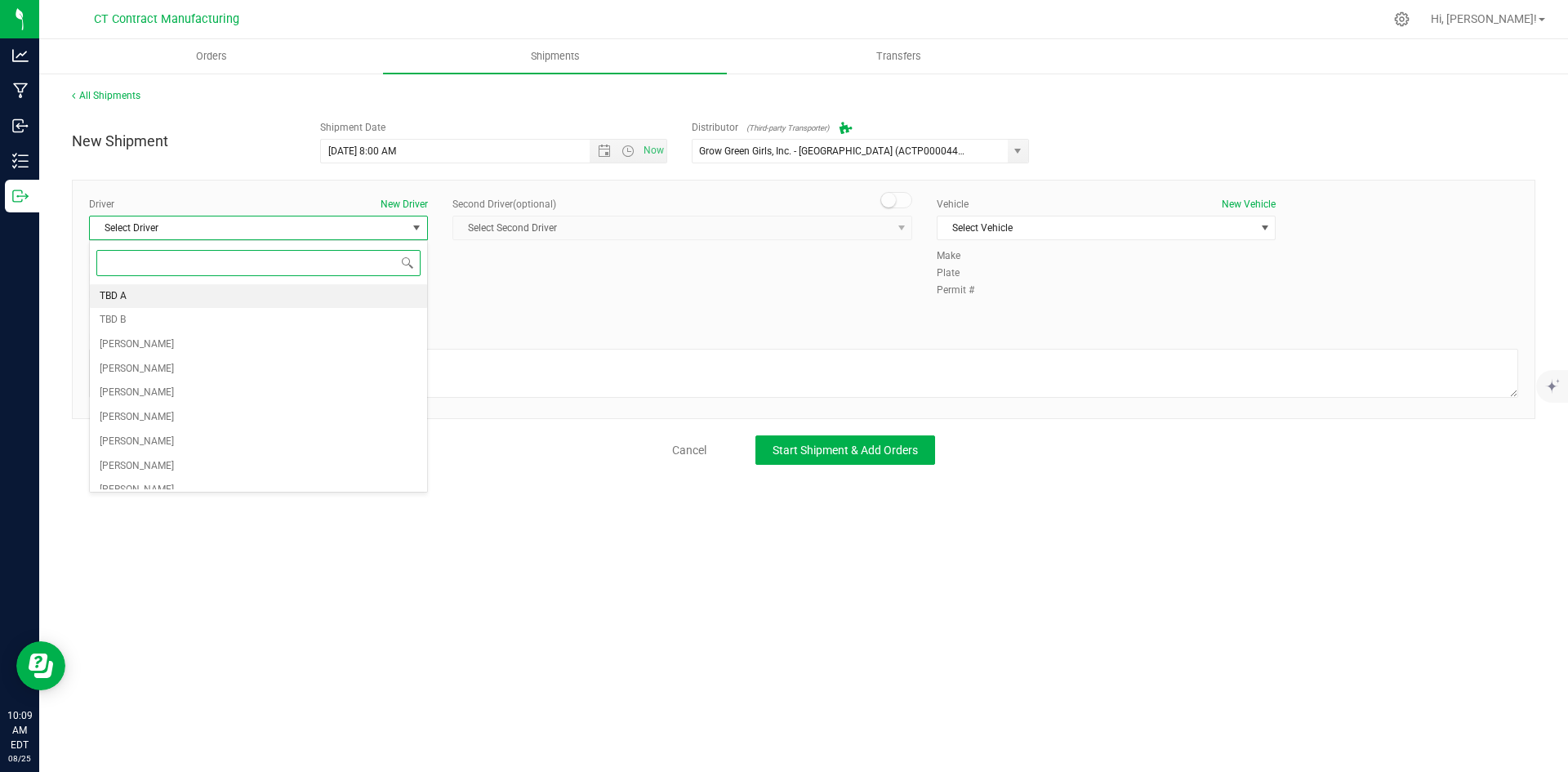
click at [261, 296] on li "TBD A" at bounding box center [258, 296] width 337 height 24
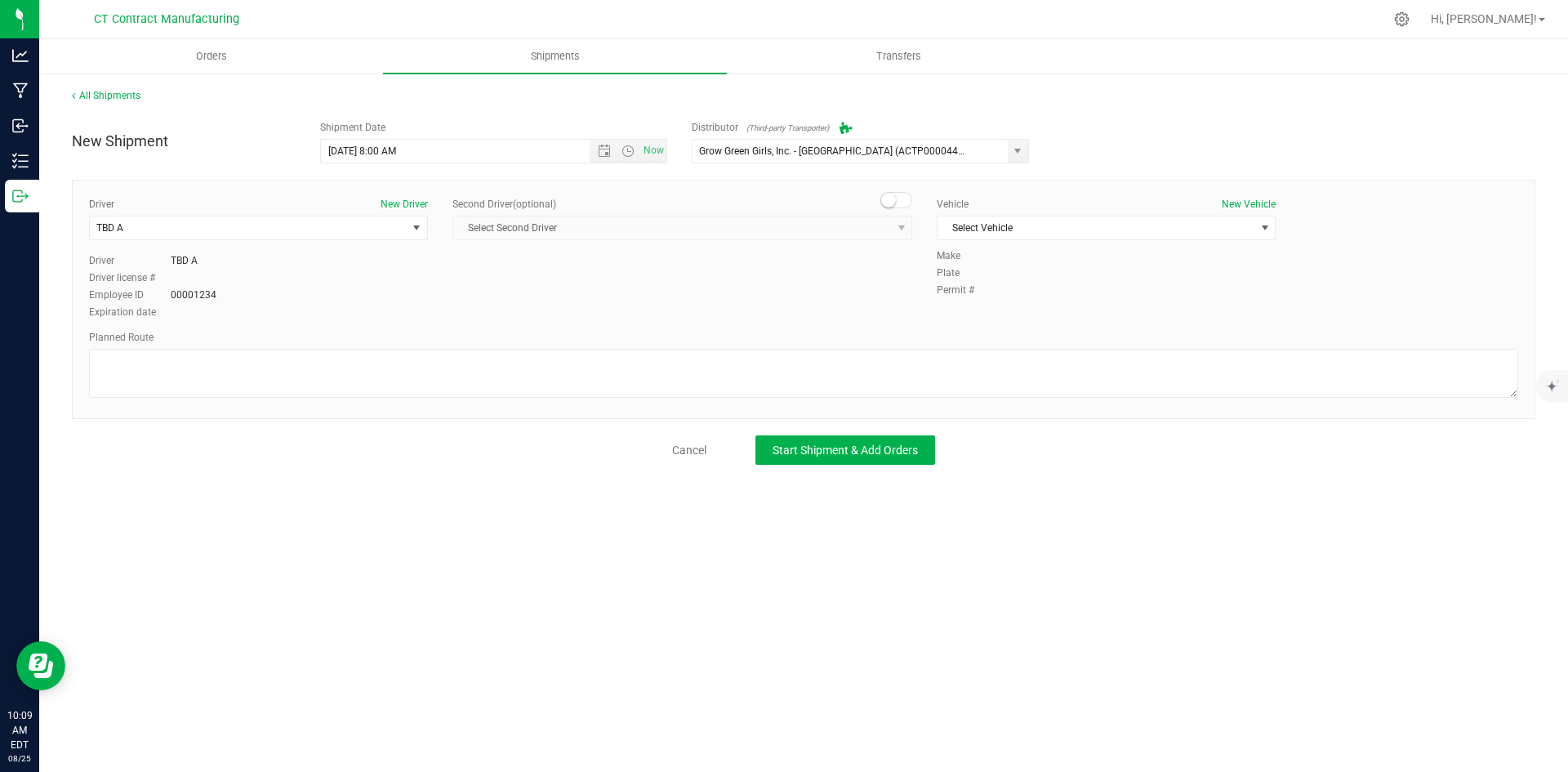
click at [893, 194] on small at bounding box center [888, 200] width 15 height 15
click at [888, 224] on span "Select Second Driver" at bounding box center [672, 228] width 438 height 23
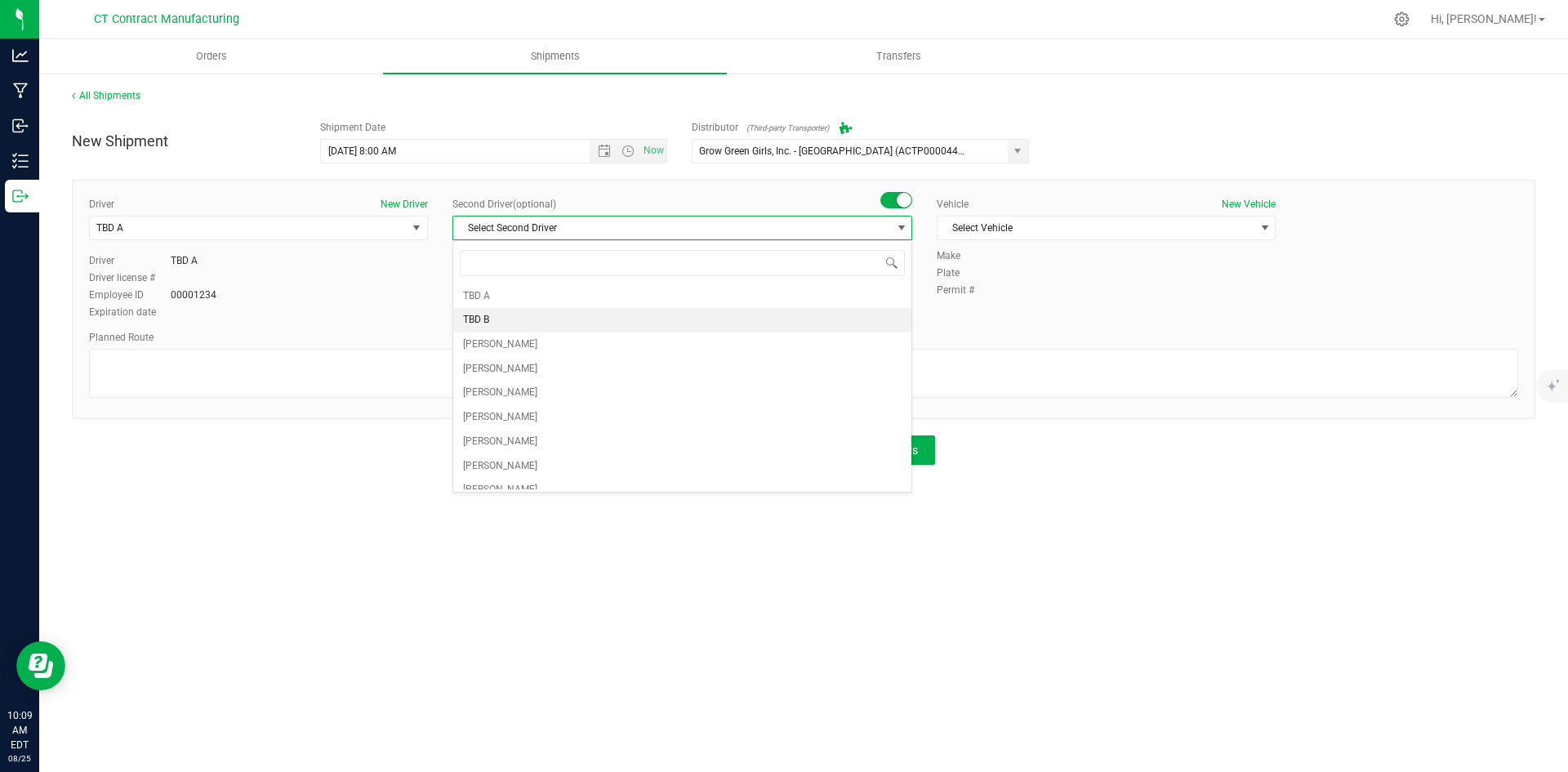
click at [569, 321] on li "TBD B" at bounding box center [682, 320] width 458 height 24
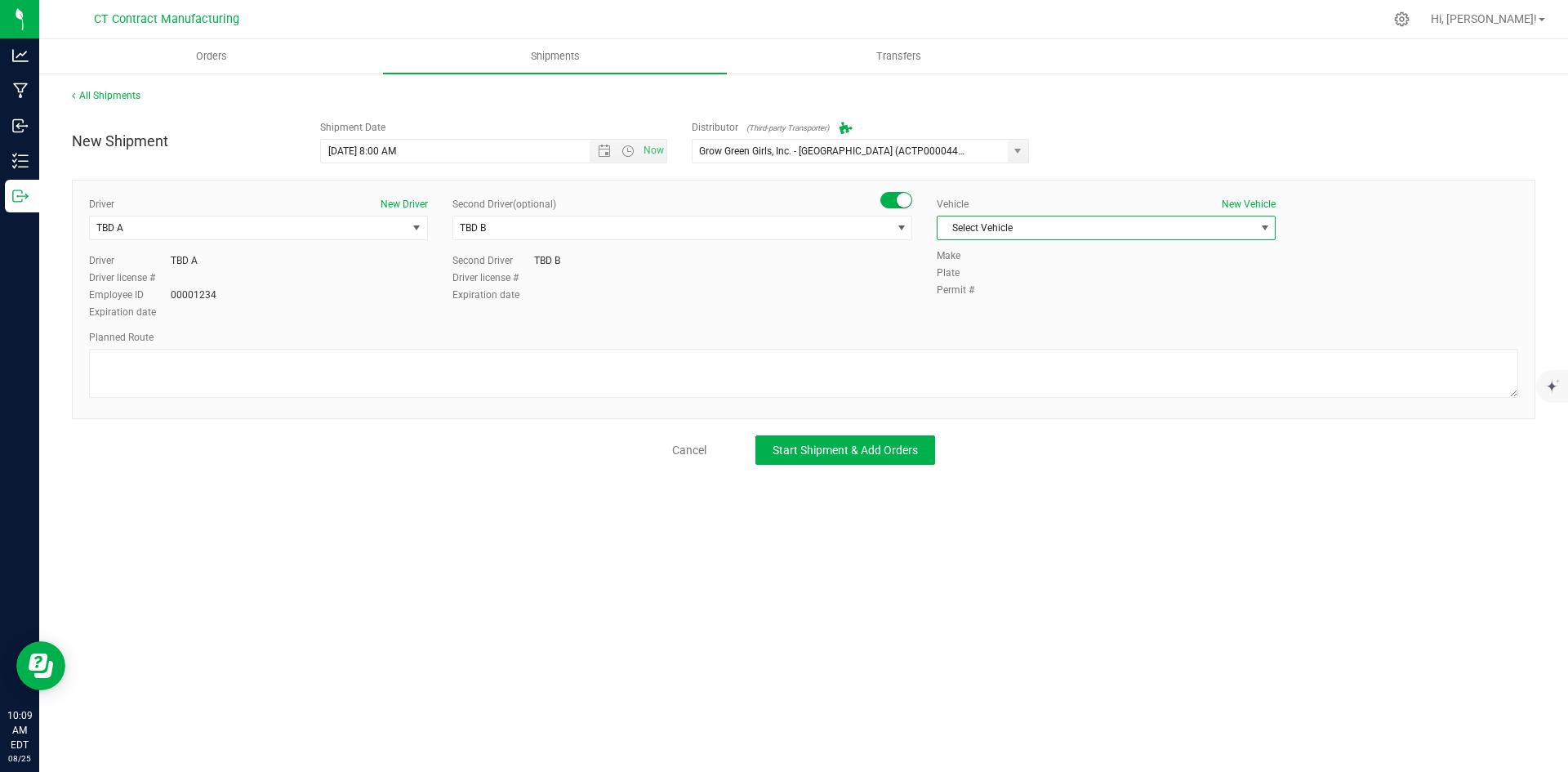
click at [989, 233] on span "Select Vehicle" at bounding box center [1095, 228] width 317 height 23
click at [983, 283] on li "Ford Transit 250" at bounding box center [1105, 280] width 337 height 24
click at [862, 364] on textarea at bounding box center [804, 373] width 1429 height 49
click at [237, 361] on textarea at bounding box center [804, 373] width 1429 height 49
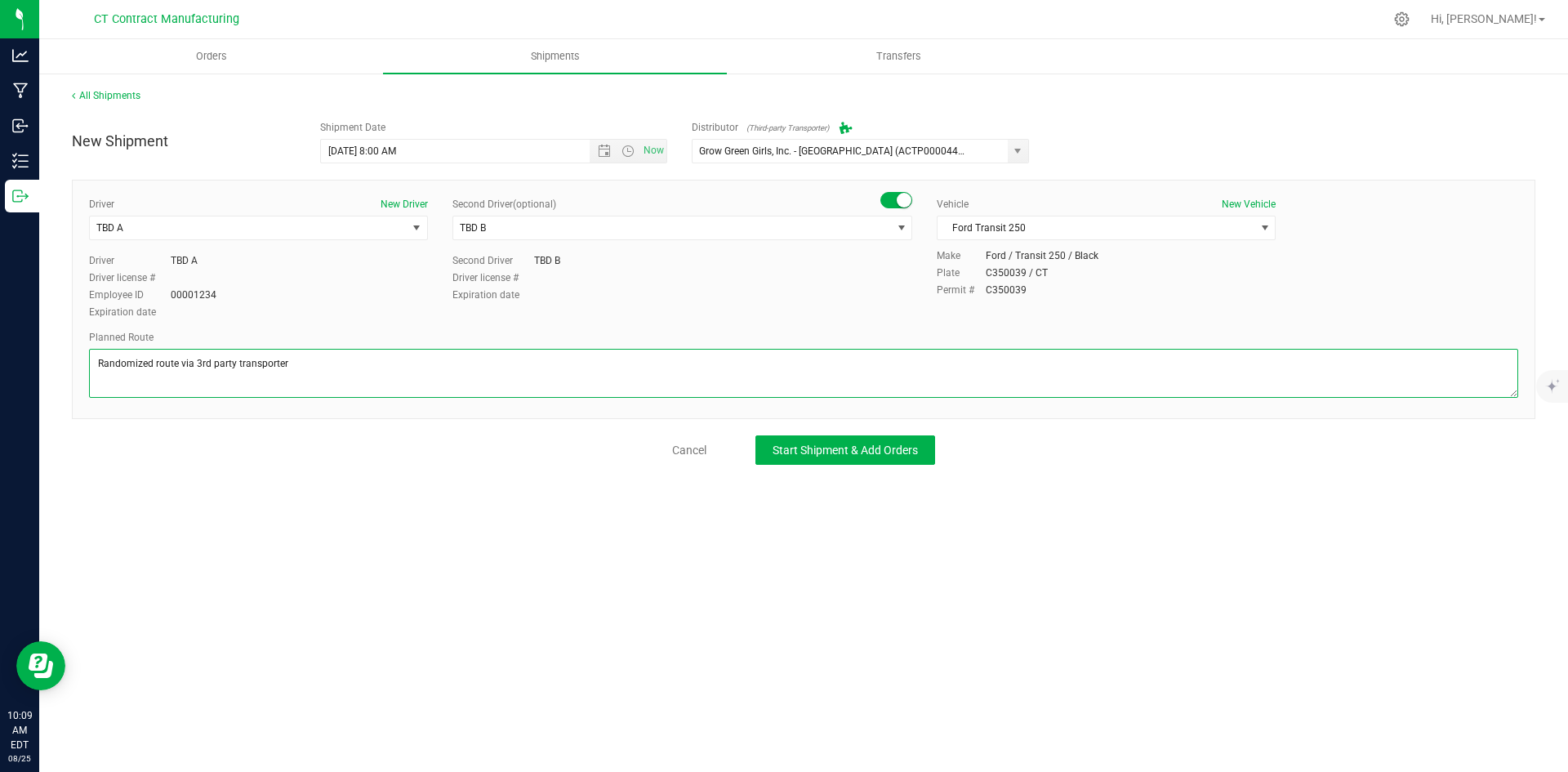
click at [237, 361] on textarea at bounding box center [804, 373] width 1429 height 49
type textarea "Randomized route via 3rd party transporter"
click at [829, 445] on span "Start Shipment & Add Orders" at bounding box center [844, 450] width 145 height 13
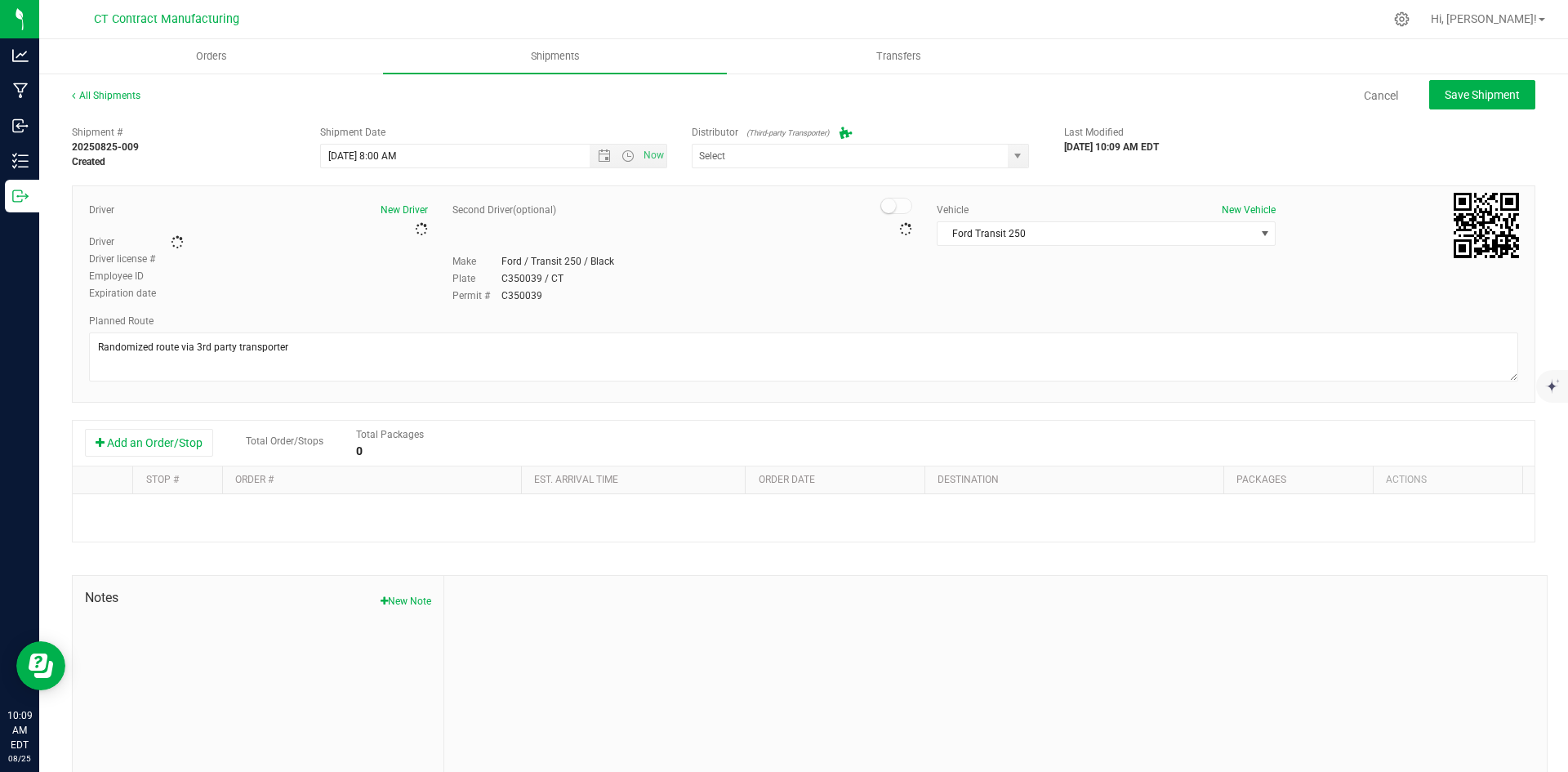
type input "Grow Green Girls, Inc. - [GEOGRAPHIC_DATA] (ACTP0000443)"
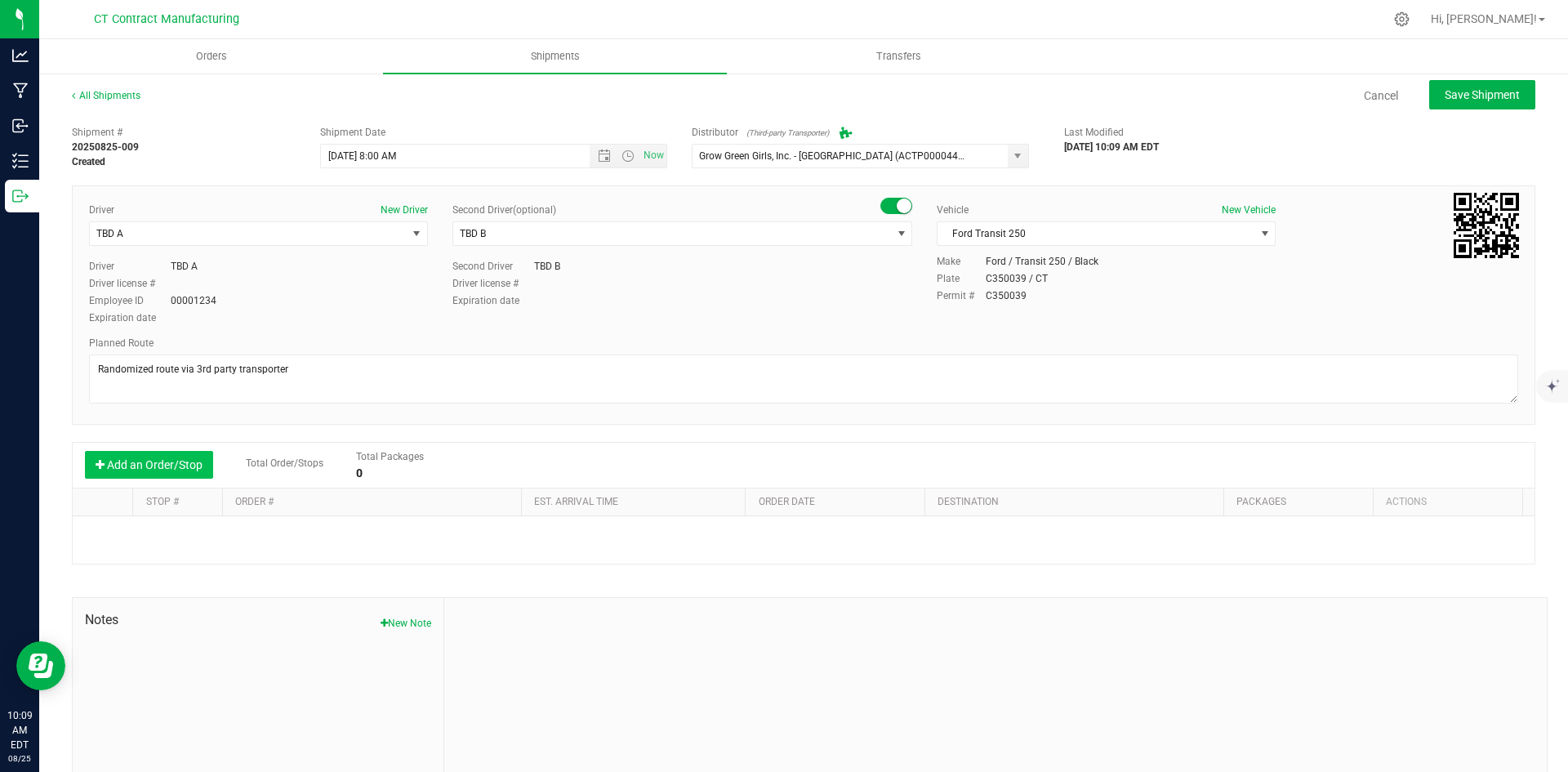
click at [124, 467] on button "Add an Order/Stop" at bounding box center [149, 465] width 128 height 28
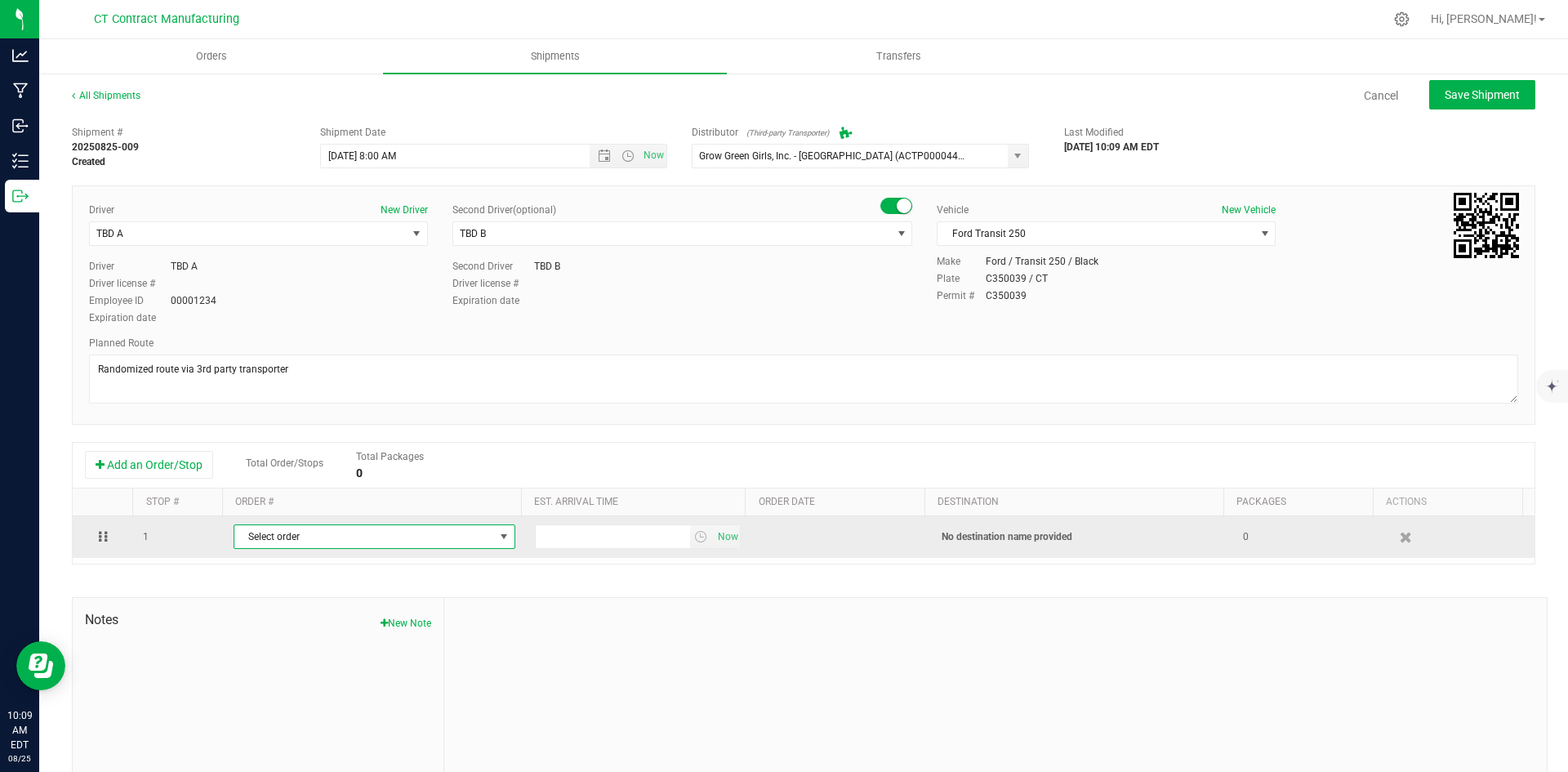
click at [368, 542] on span "Select order" at bounding box center [364, 536] width 260 height 23
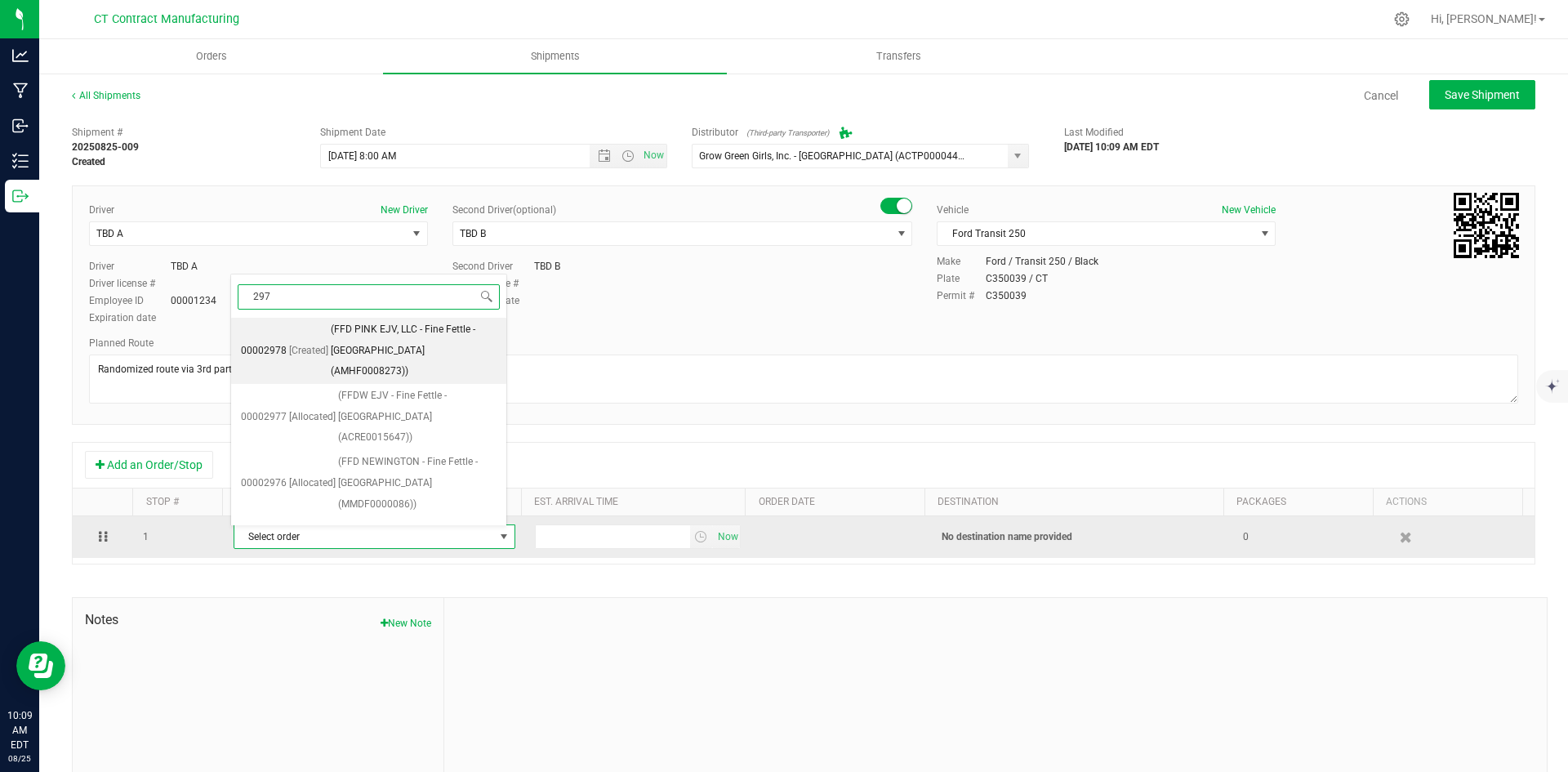
type input "2976"
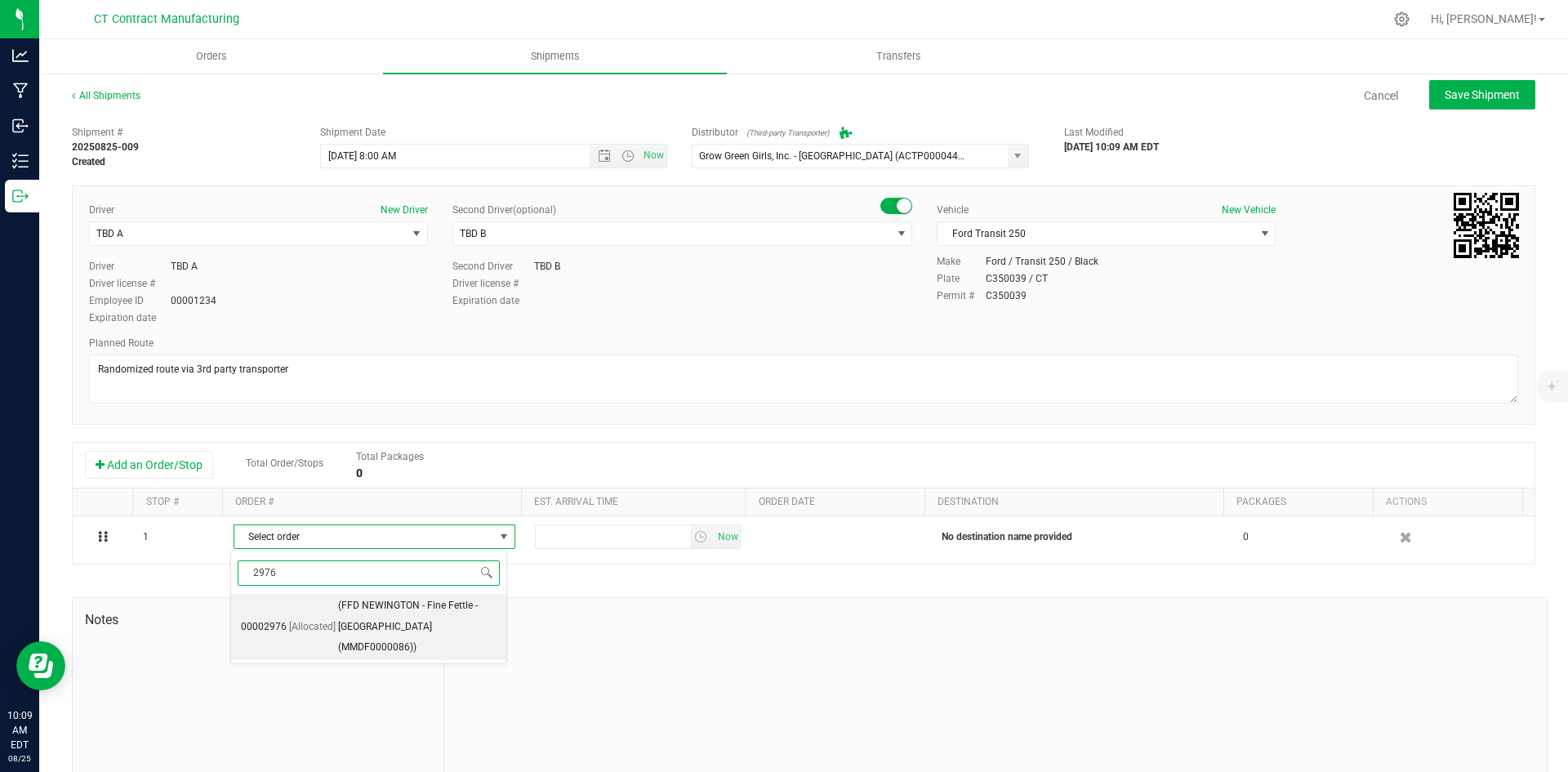
drag, startPoint x: 339, startPoint y: 615, endPoint x: 399, endPoint y: 610, distance: 60.2
click at [339, 615] on span "(FFD NEWINGTON - Fine Fettle - [GEOGRAPHIC_DATA] (MMDF0000086))" at bounding box center [417, 627] width 159 height 63
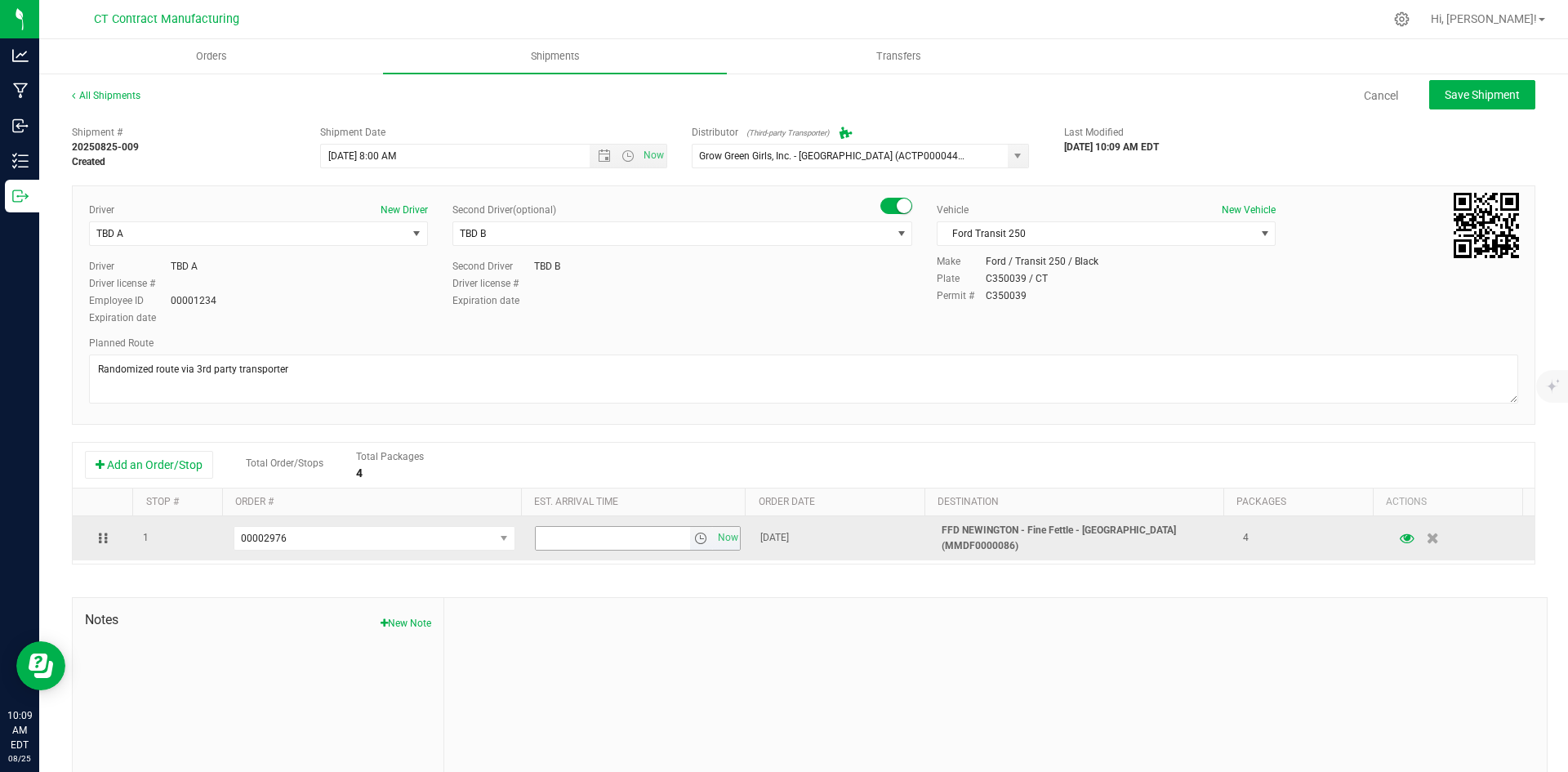
click at [694, 542] on span "select" at bounding box center [700, 538] width 13 height 13
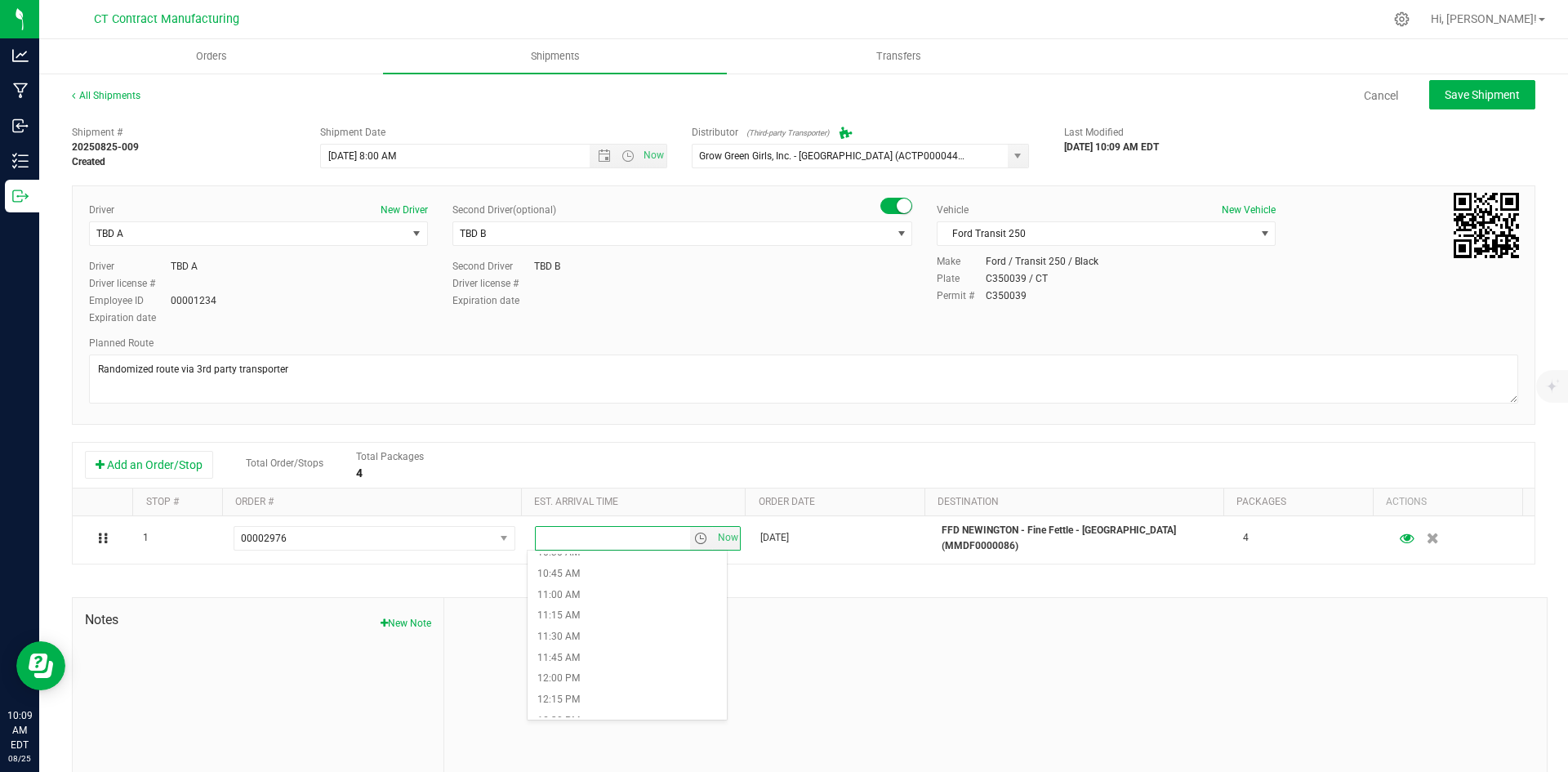
scroll to position [898, 0]
click at [595, 672] on li "12:00 PM" at bounding box center [627, 673] width 199 height 21
click at [1459, 85] on button "Save Shipment" at bounding box center [1482, 95] width 106 height 30
type input "[DATE] 12:00 PM"
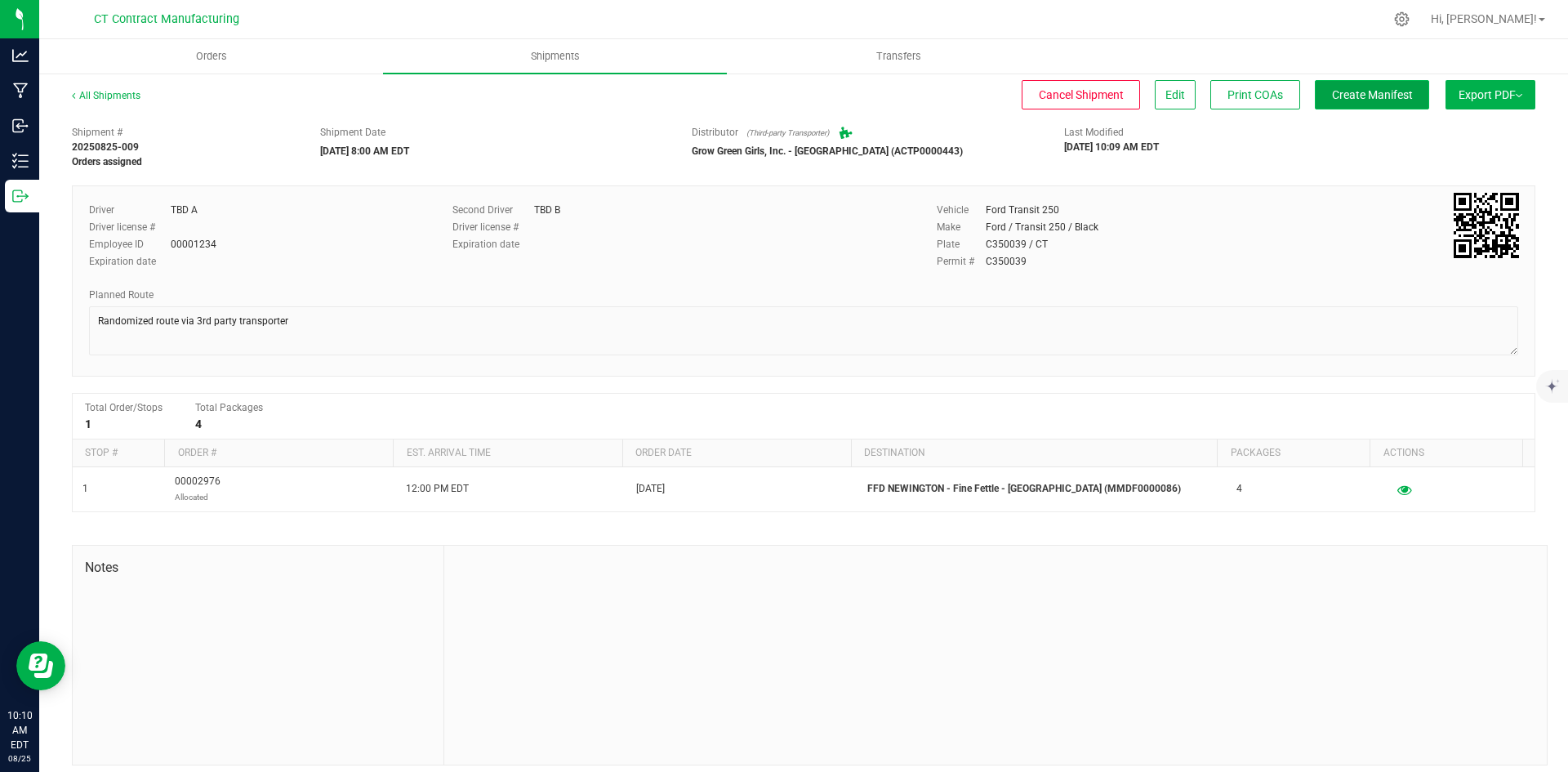
click at [1398, 90] on button "Create Manifest" at bounding box center [1371, 95] width 114 height 30
click at [124, 93] on link "All Shipments" at bounding box center [106, 96] width 69 height 11
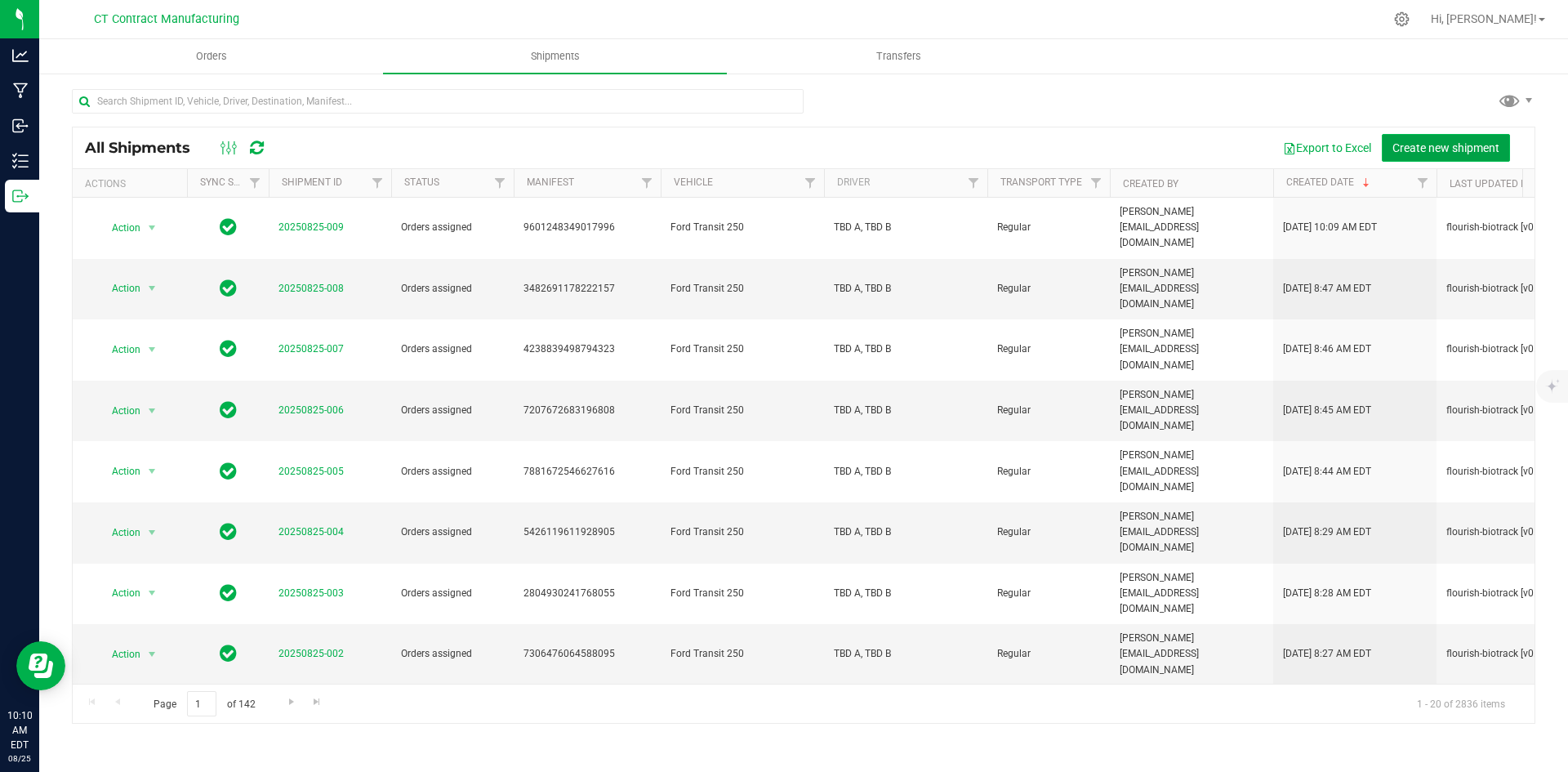
click at [1415, 138] on button "Create new shipment" at bounding box center [1445, 148] width 128 height 28
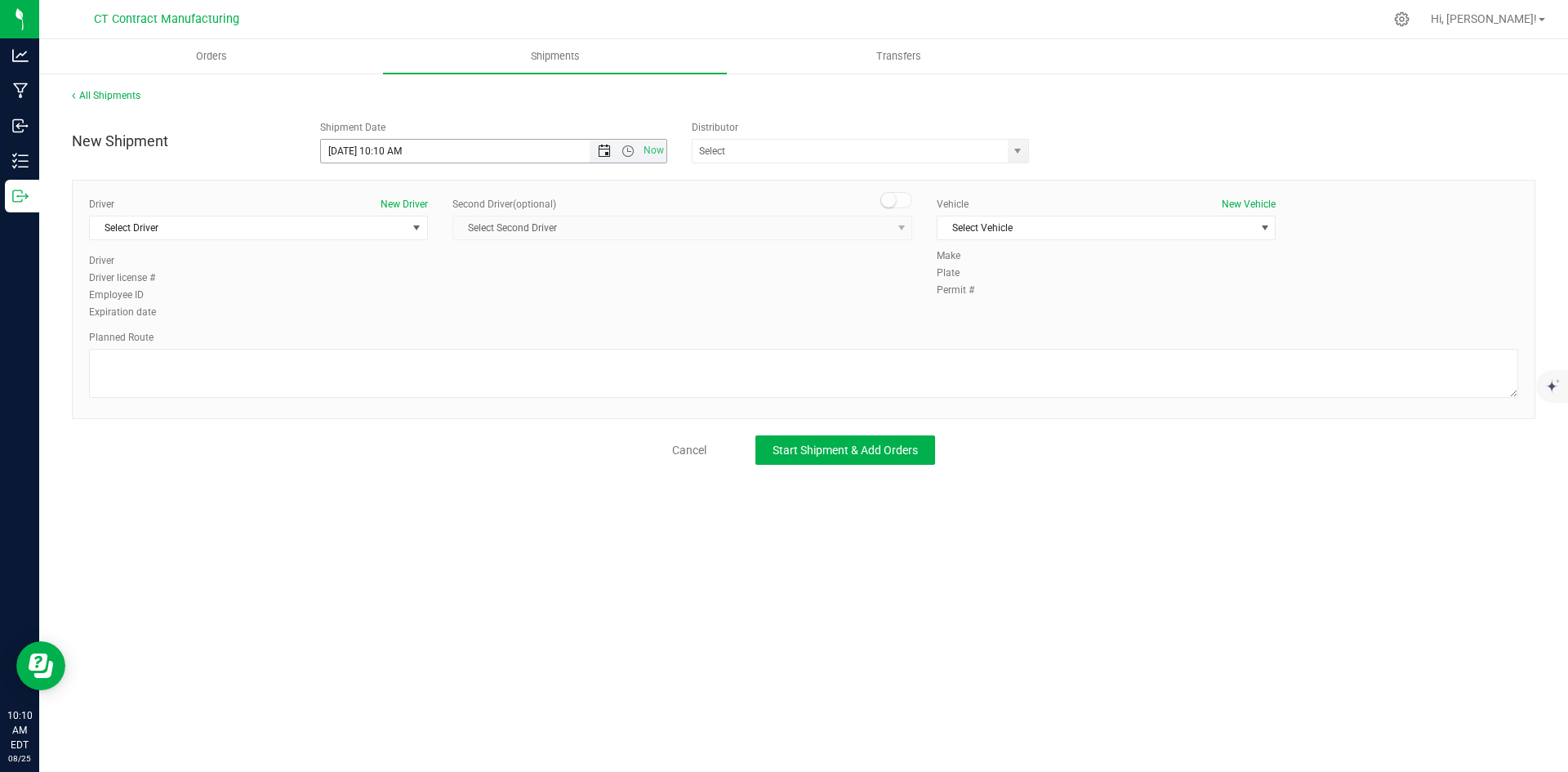
click at [609, 152] on span "Open the date view" at bounding box center [604, 151] width 13 height 13
click at [377, 340] on link "26" at bounding box center [382, 342] width 23 height 25
click at [627, 150] on span "Open the time view" at bounding box center [628, 151] width 13 height 13
click at [375, 273] on li "8:00 AM" at bounding box center [492, 268] width 345 height 21
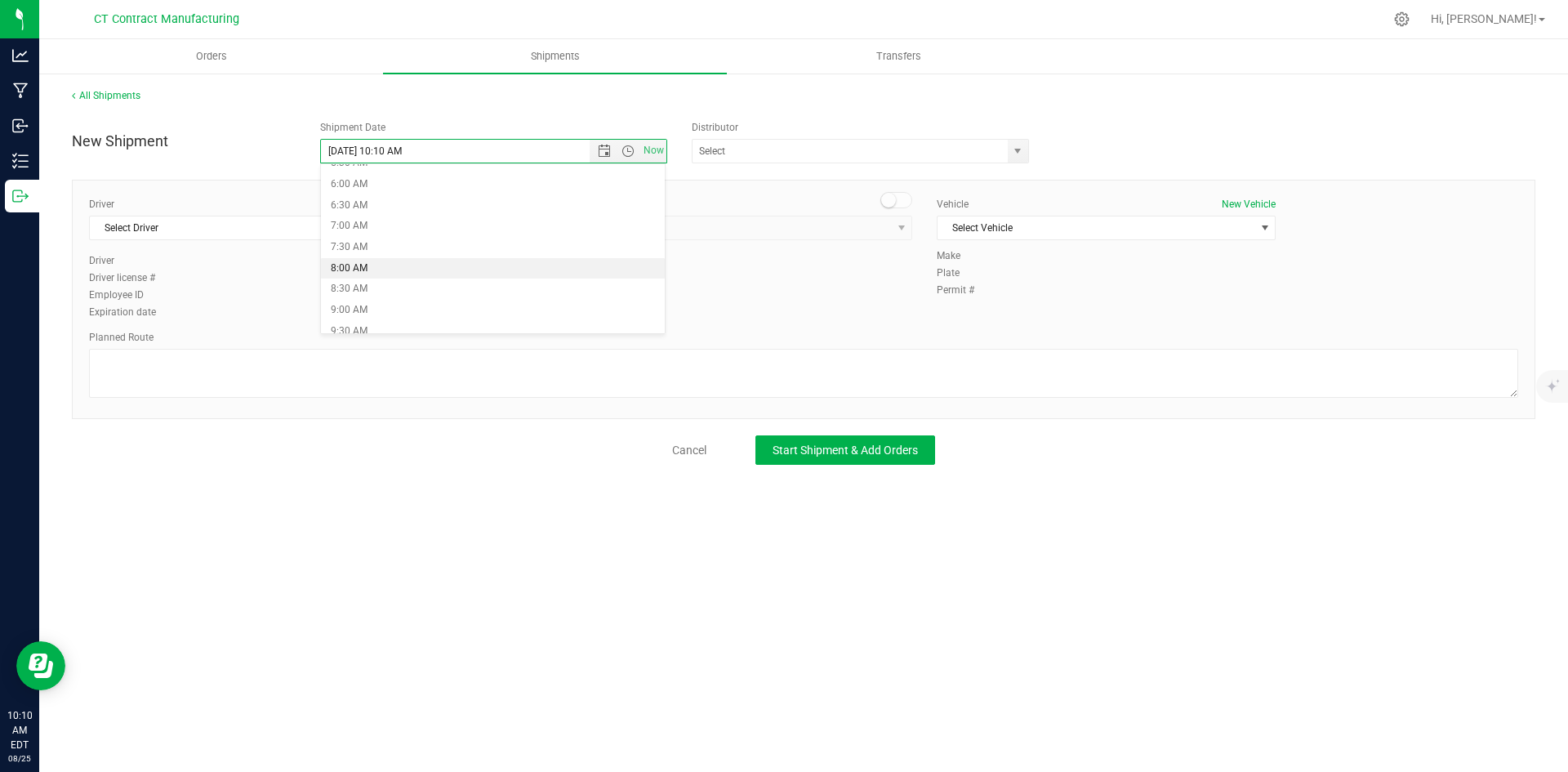
type input "[DATE] 8:00 AM"
click at [1015, 151] on span "select" at bounding box center [1017, 151] width 13 height 13
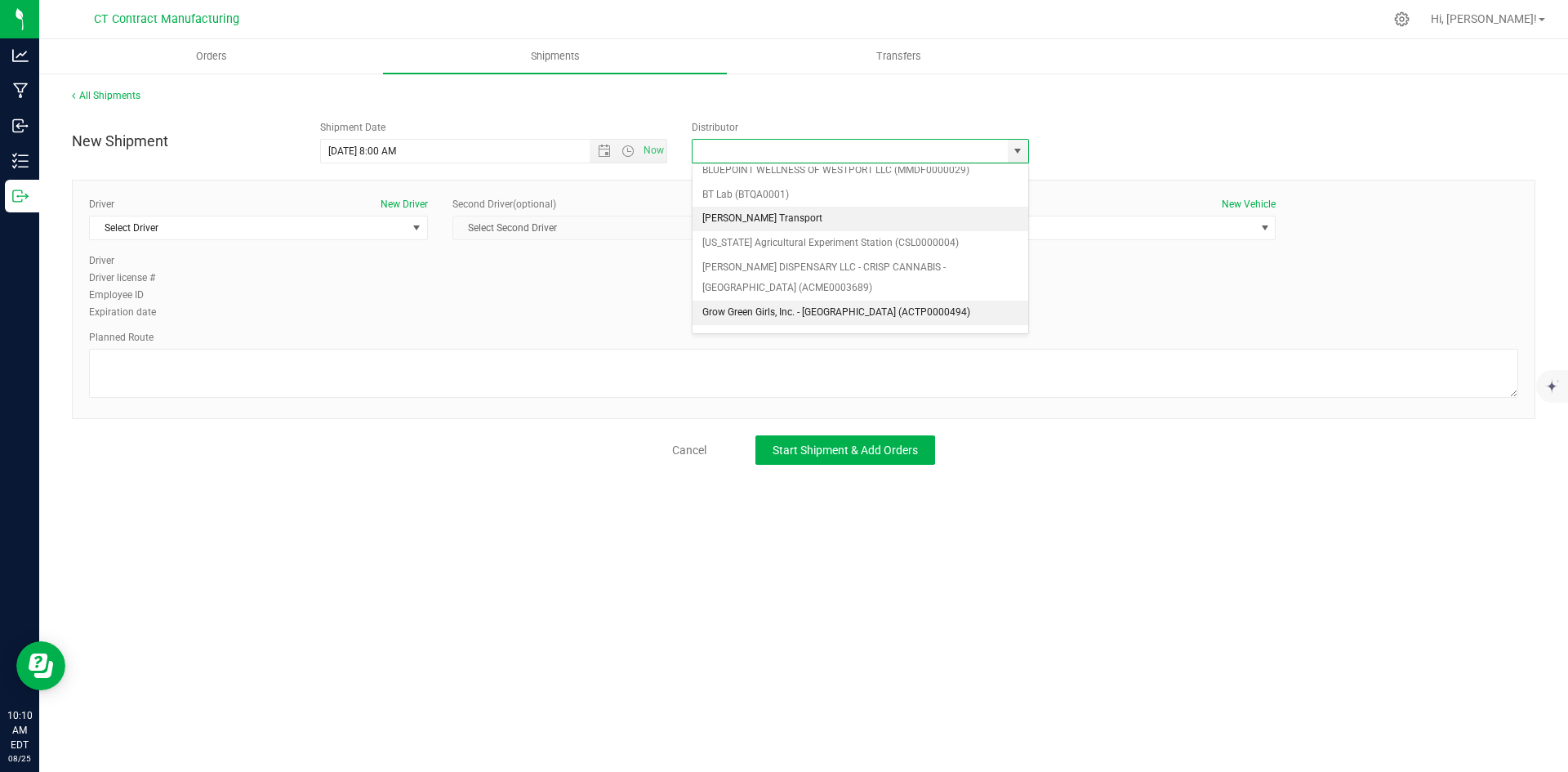
scroll to position [82, 0]
click at [821, 307] on li "Grow Green Girls, Inc. - [GEOGRAPHIC_DATA] (ACTP0000443)" at bounding box center [859, 312] width 335 height 24
type input "Grow Green Girls, Inc. - [GEOGRAPHIC_DATA] (ACTP0000443)"
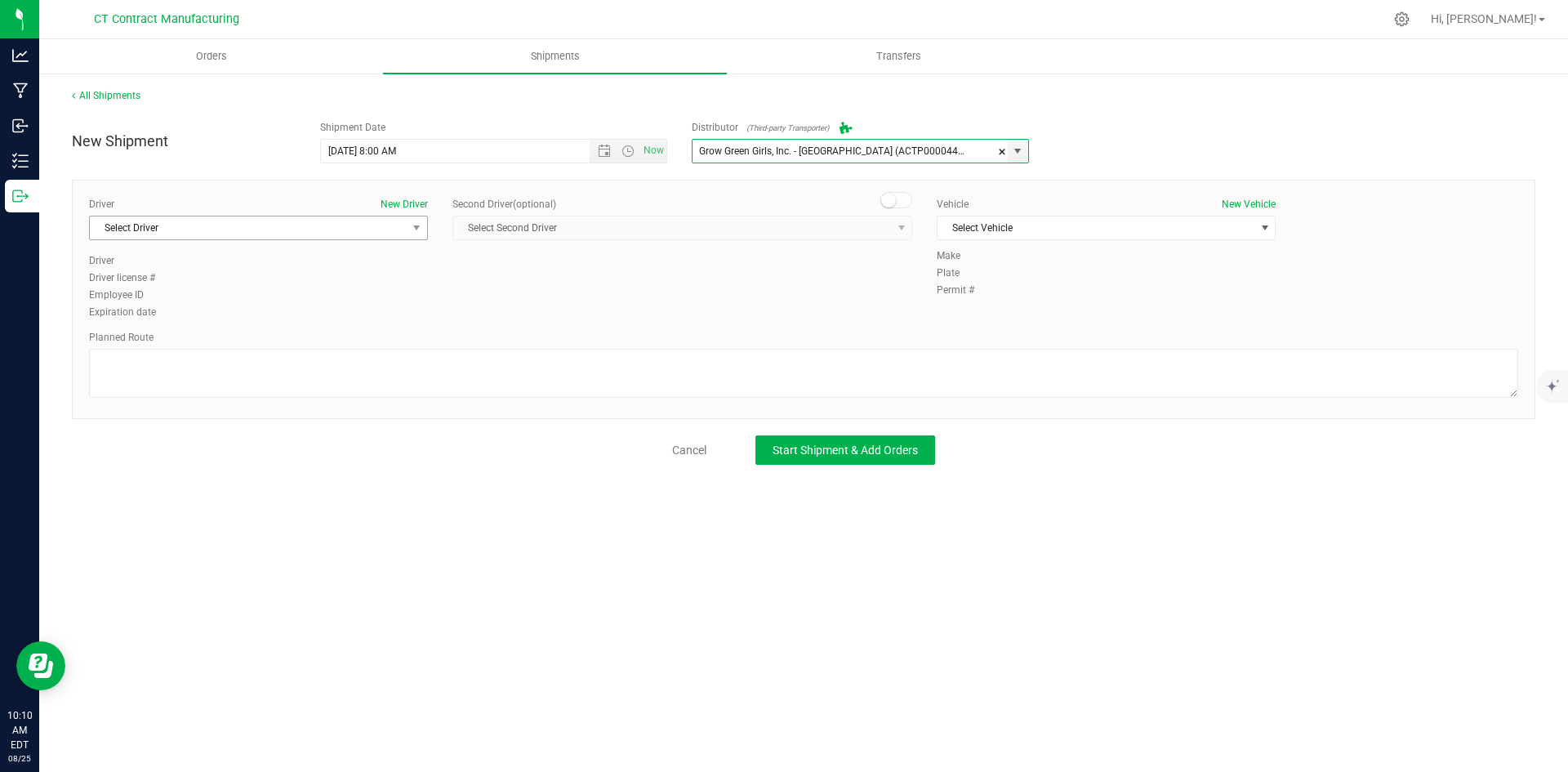
click at [401, 229] on span "Select Driver" at bounding box center [248, 228] width 317 height 23
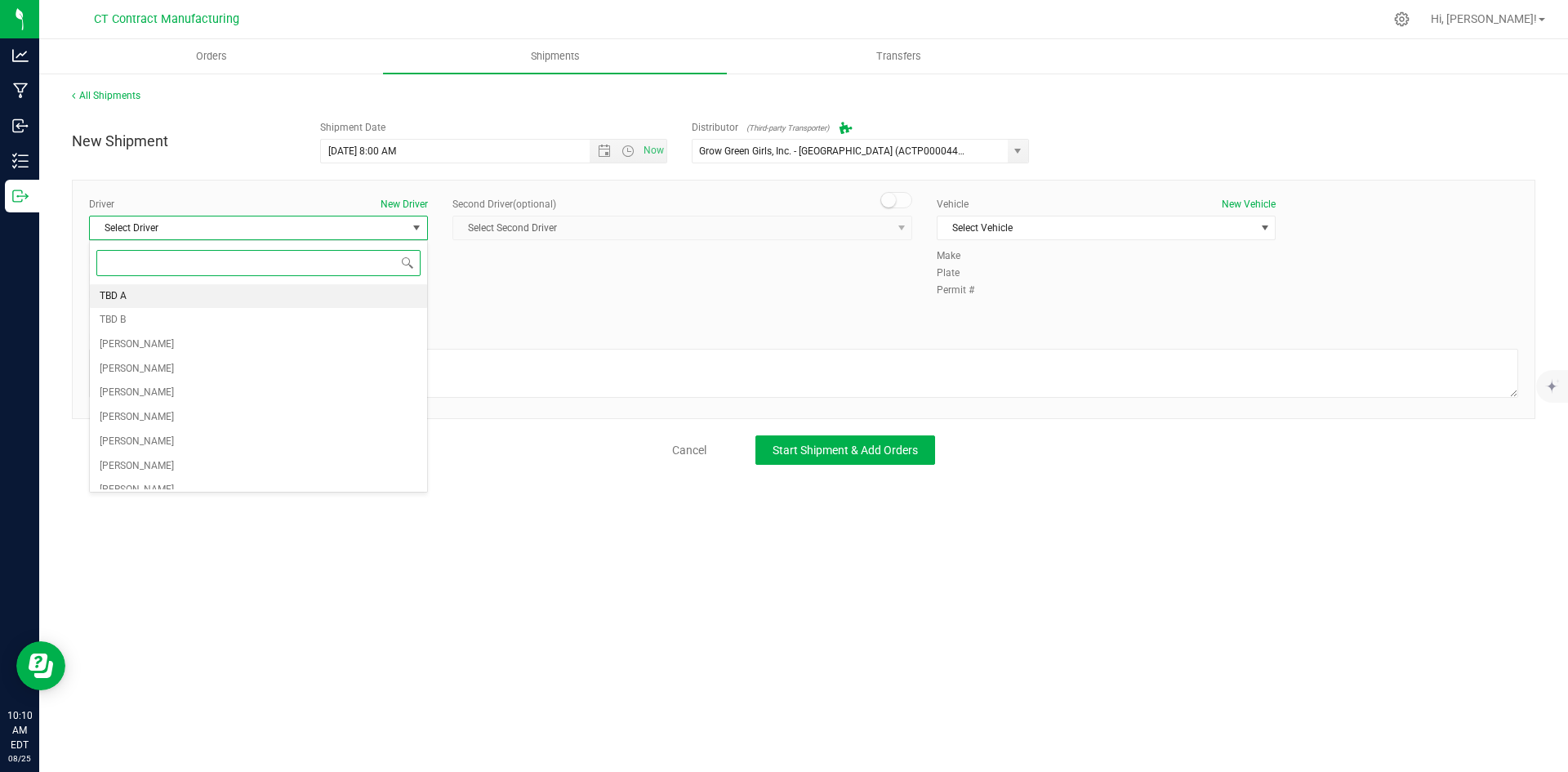
click at [306, 295] on li "TBD A" at bounding box center [258, 296] width 337 height 24
click at [900, 201] on span at bounding box center [896, 201] width 33 height 17
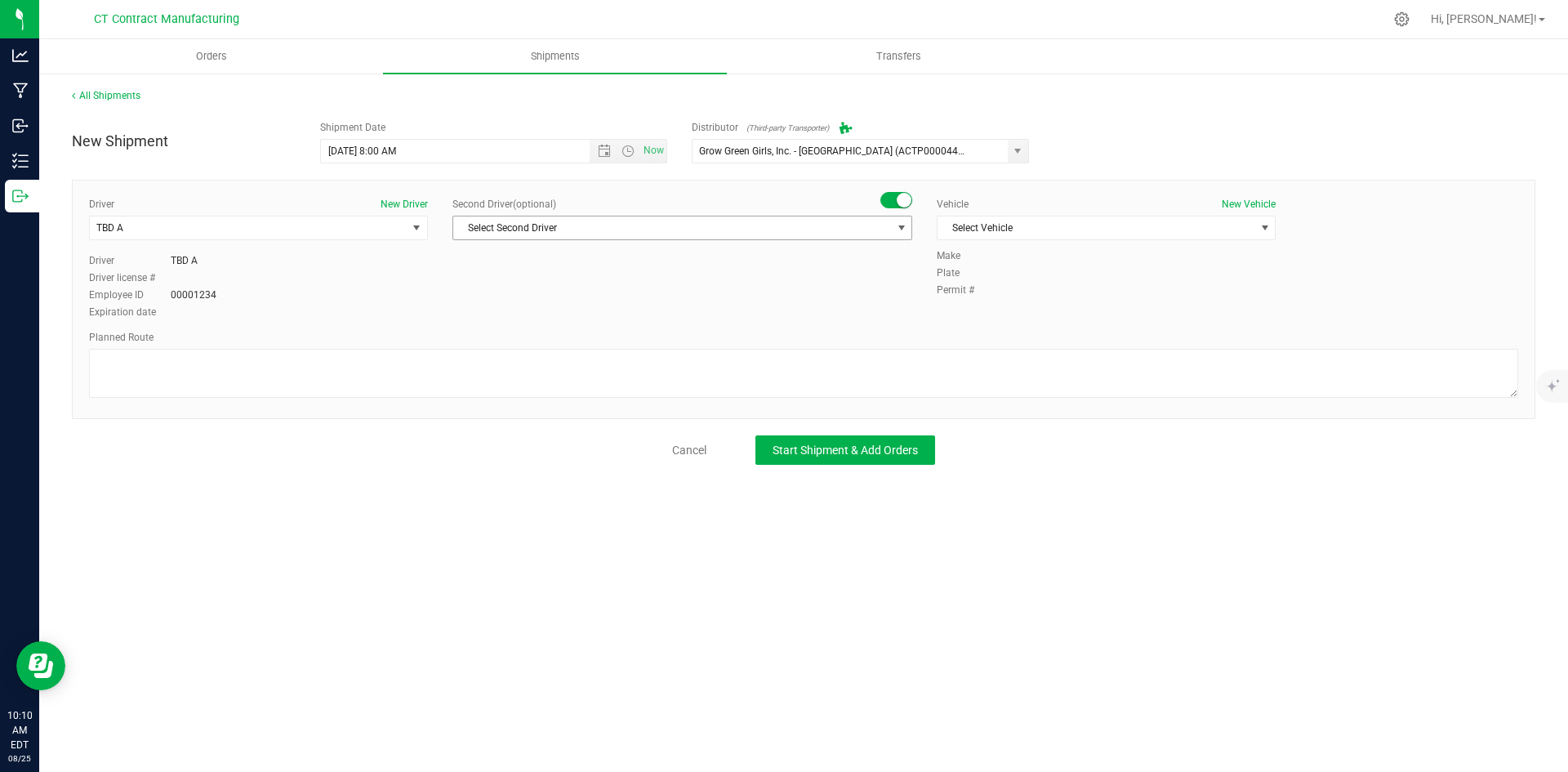
click at [895, 221] on span "select" at bounding box center [901, 228] width 13 height 13
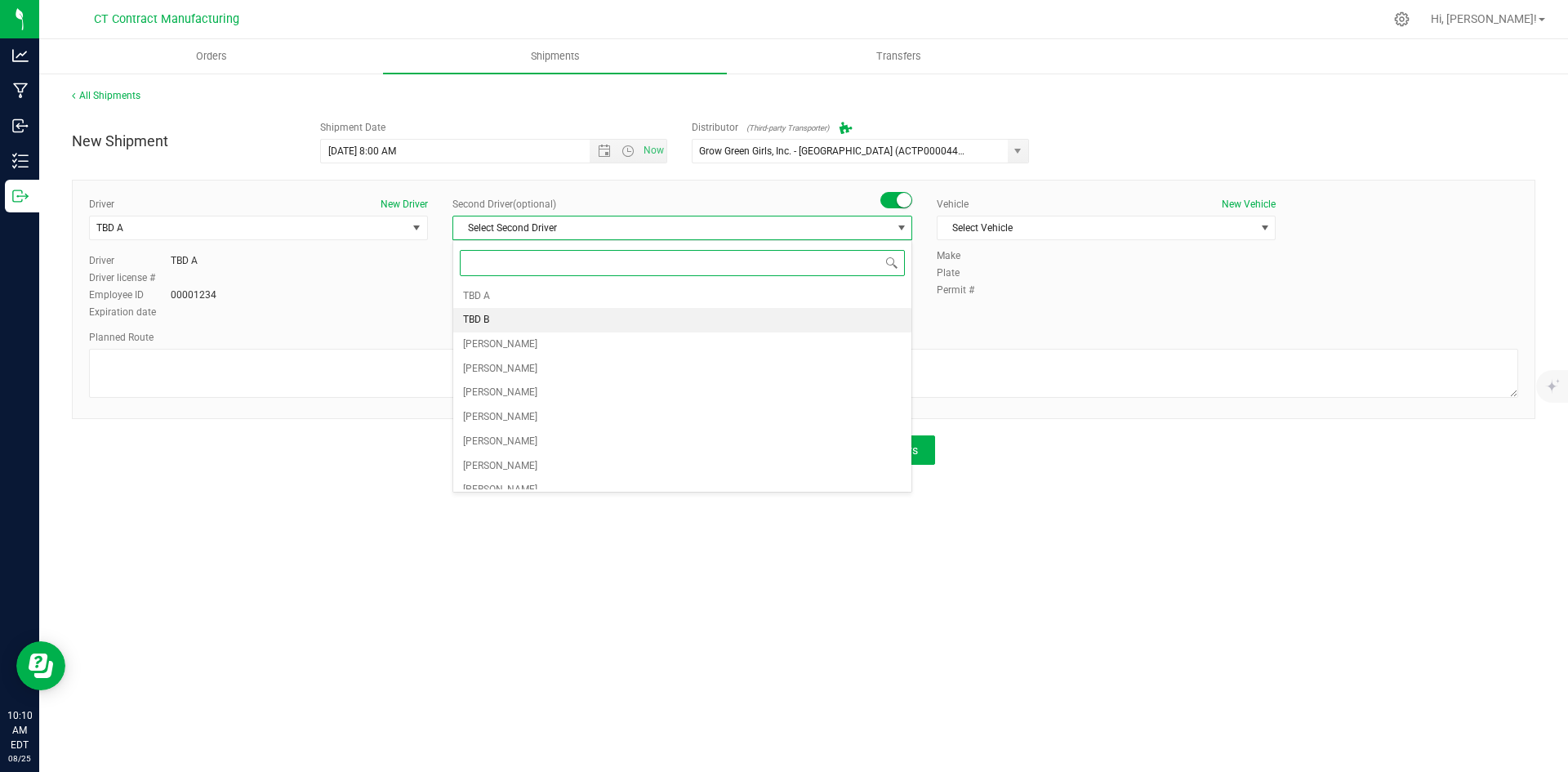
click at [517, 321] on li "TBD B" at bounding box center [682, 320] width 458 height 24
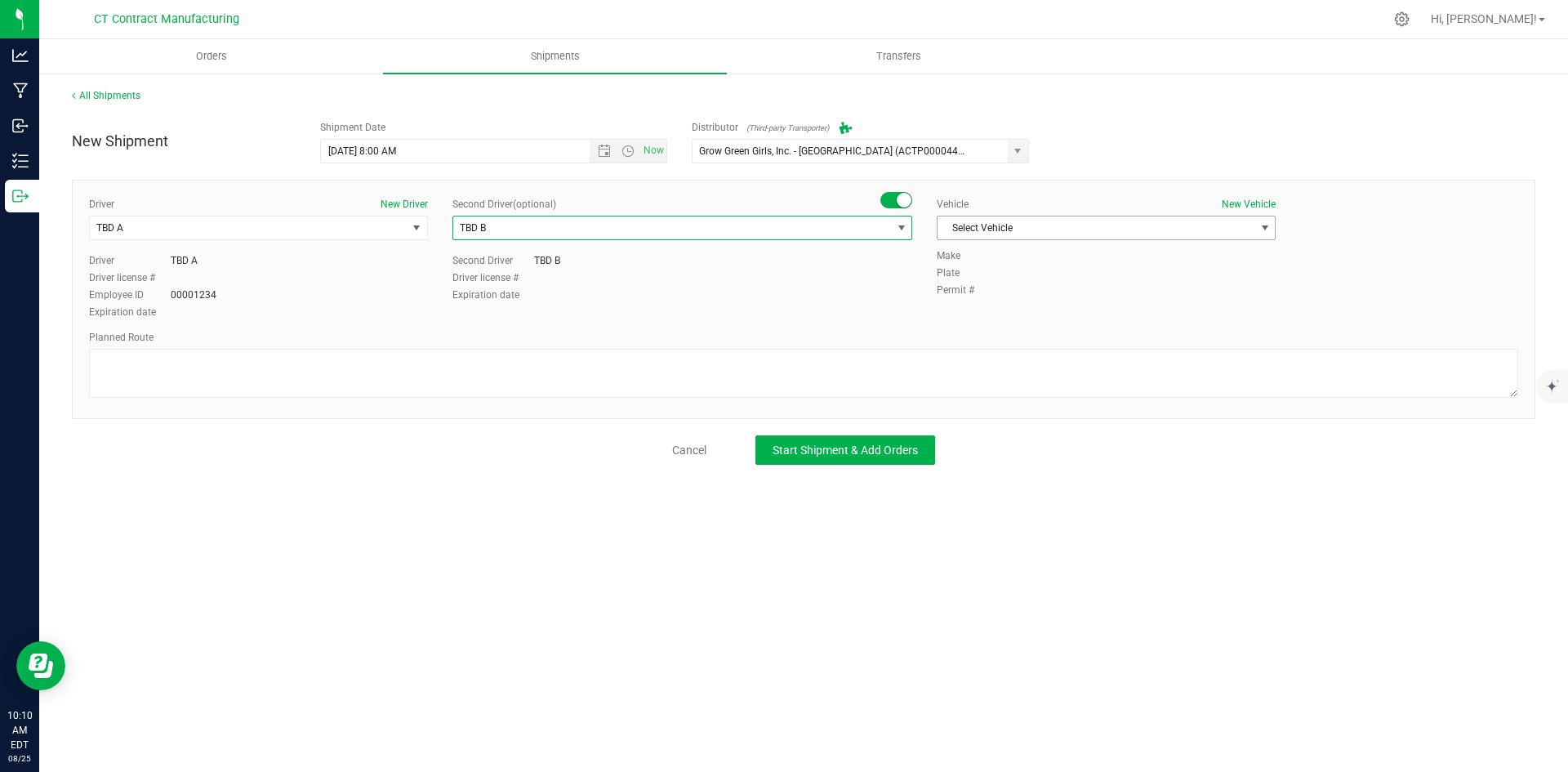
click at [1117, 224] on span "Select Vehicle" at bounding box center [1095, 228] width 317 height 23
click at [1001, 280] on li "Ford Transit 250" at bounding box center [1105, 280] width 337 height 24
click at [939, 374] on textarea at bounding box center [804, 373] width 1429 height 49
paste textarea "Randomized route via 3rd party transporter"
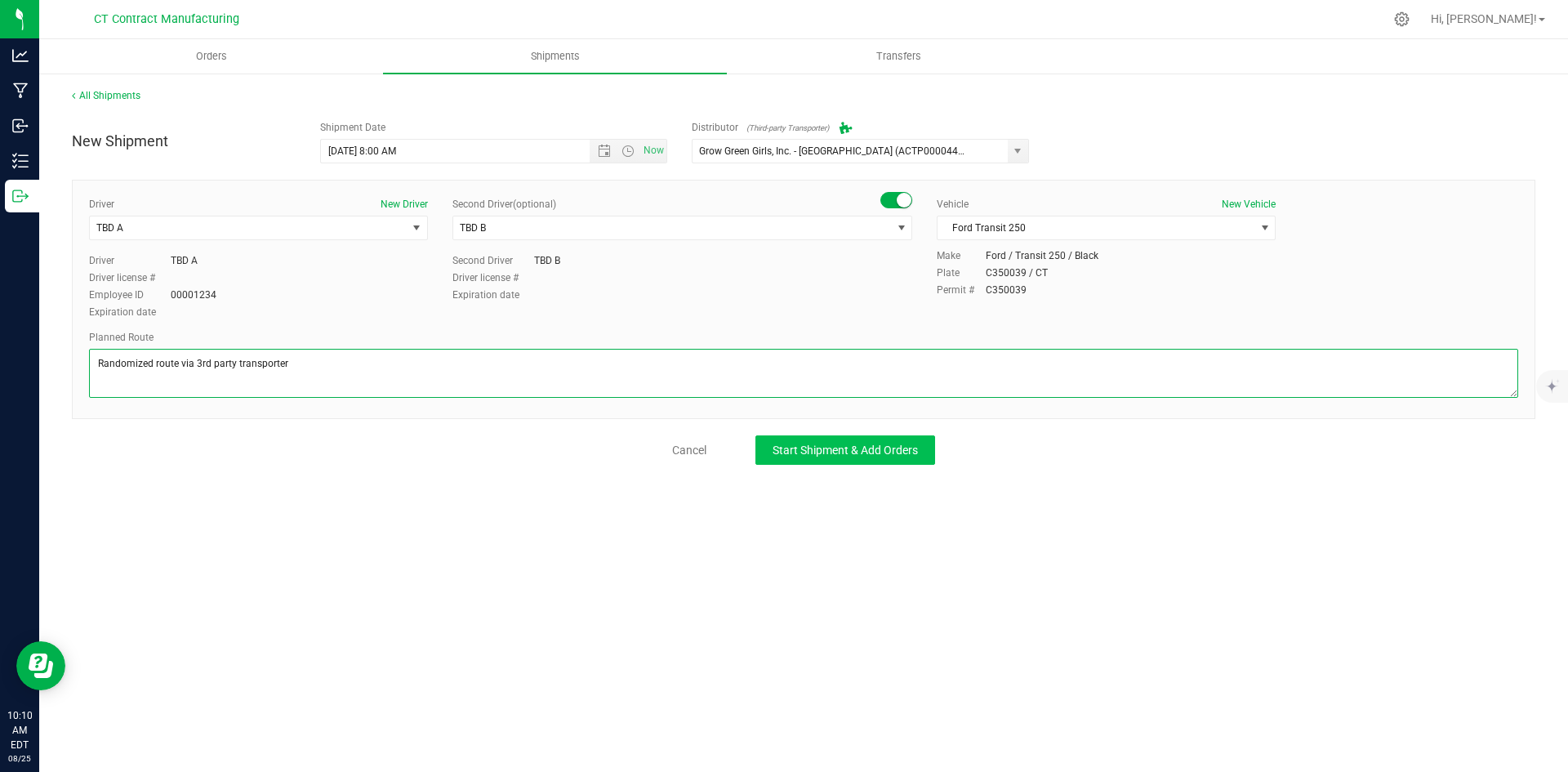
type textarea "Randomized route via 3rd party transporter"
click at [883, 444] on span "Start Shipment & Add Orders" at bounding box center [844, 450] width 145 height 13
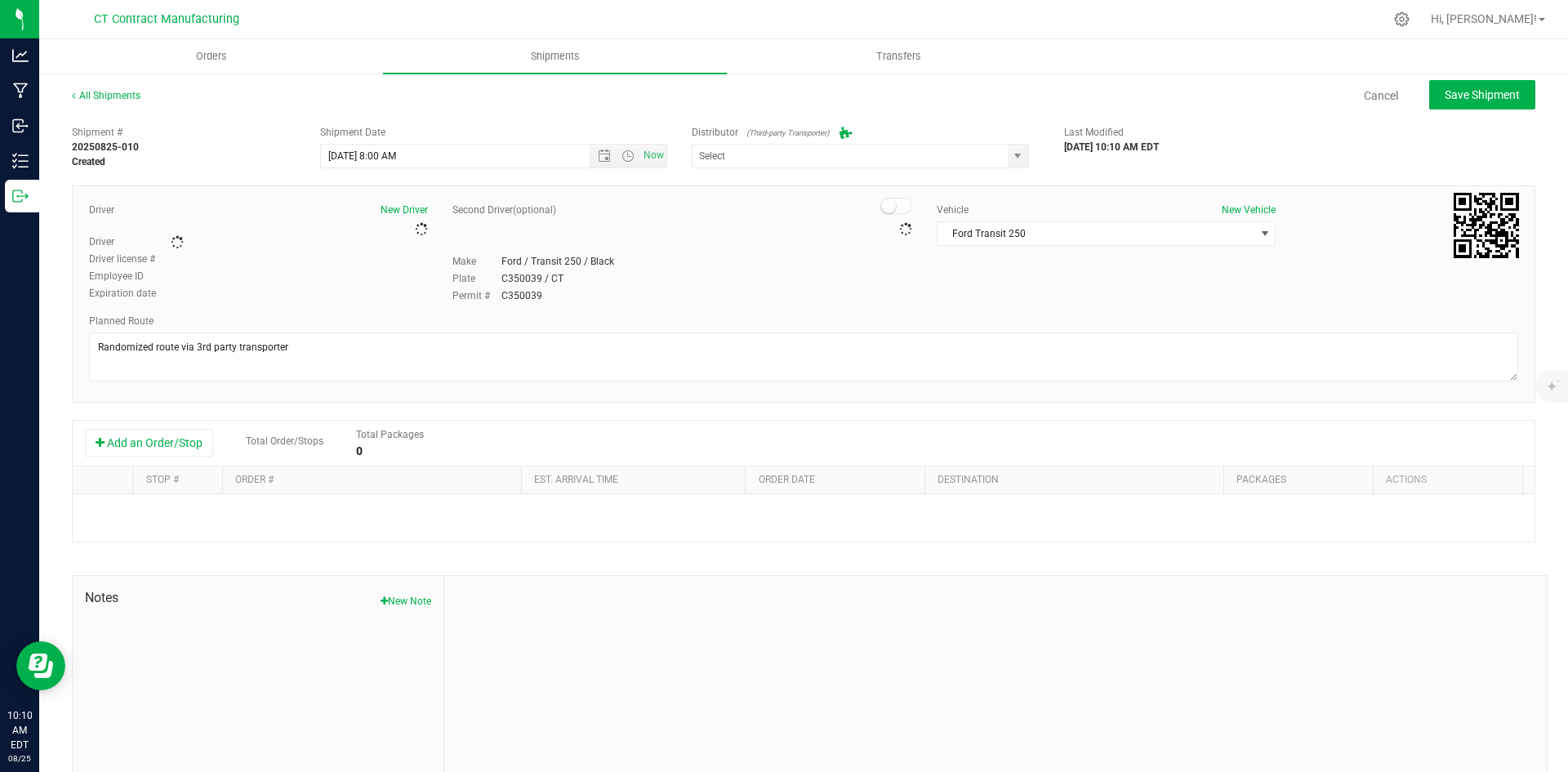
type input "Grow Green Girls, Inc. - [GEOGRAPHIC_DATA] (ACTP0000443)"
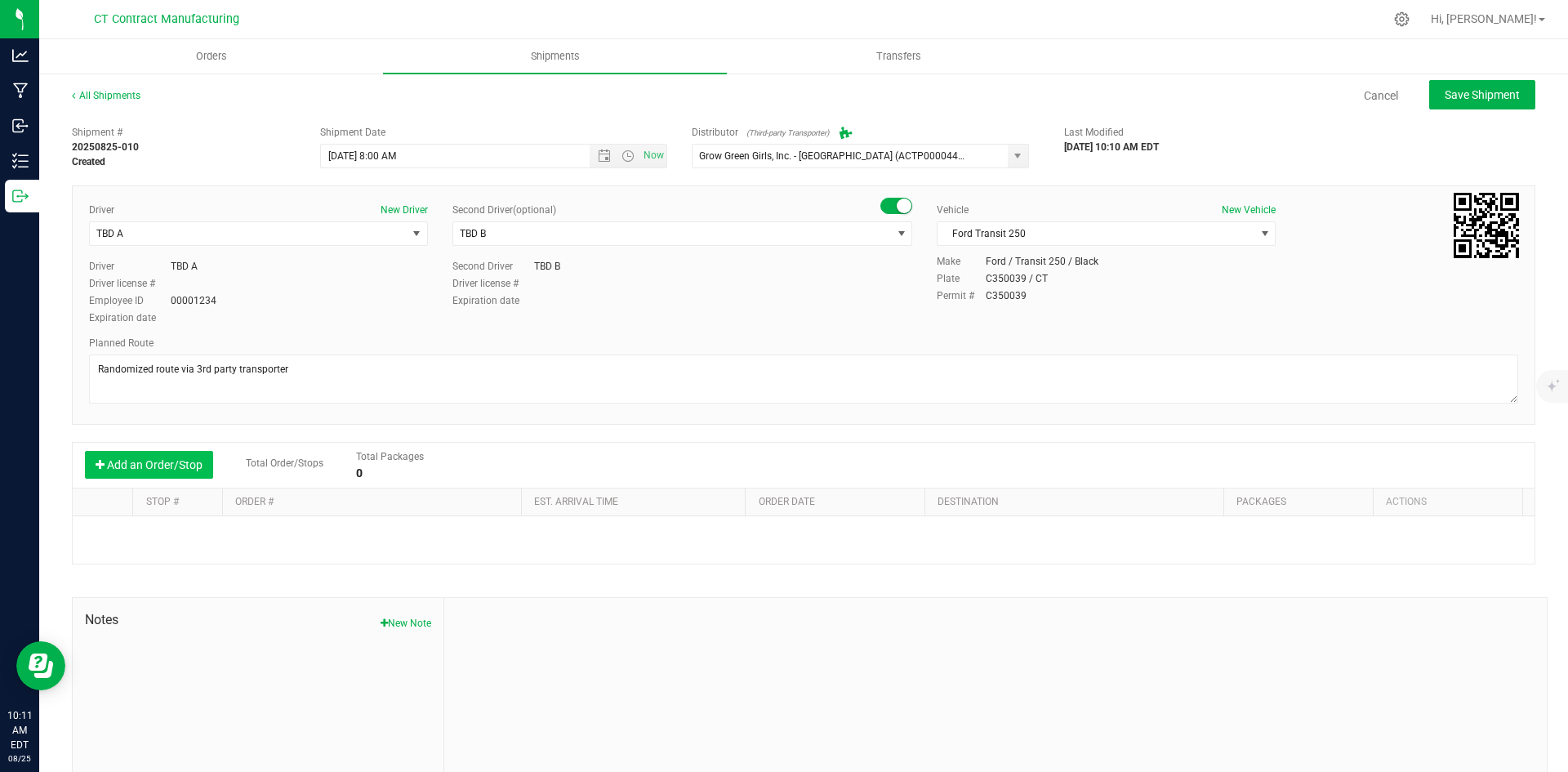
click at [175, 476] on button "Add an Order/Stop" at bounding box center [149, 465] width 128 height 28
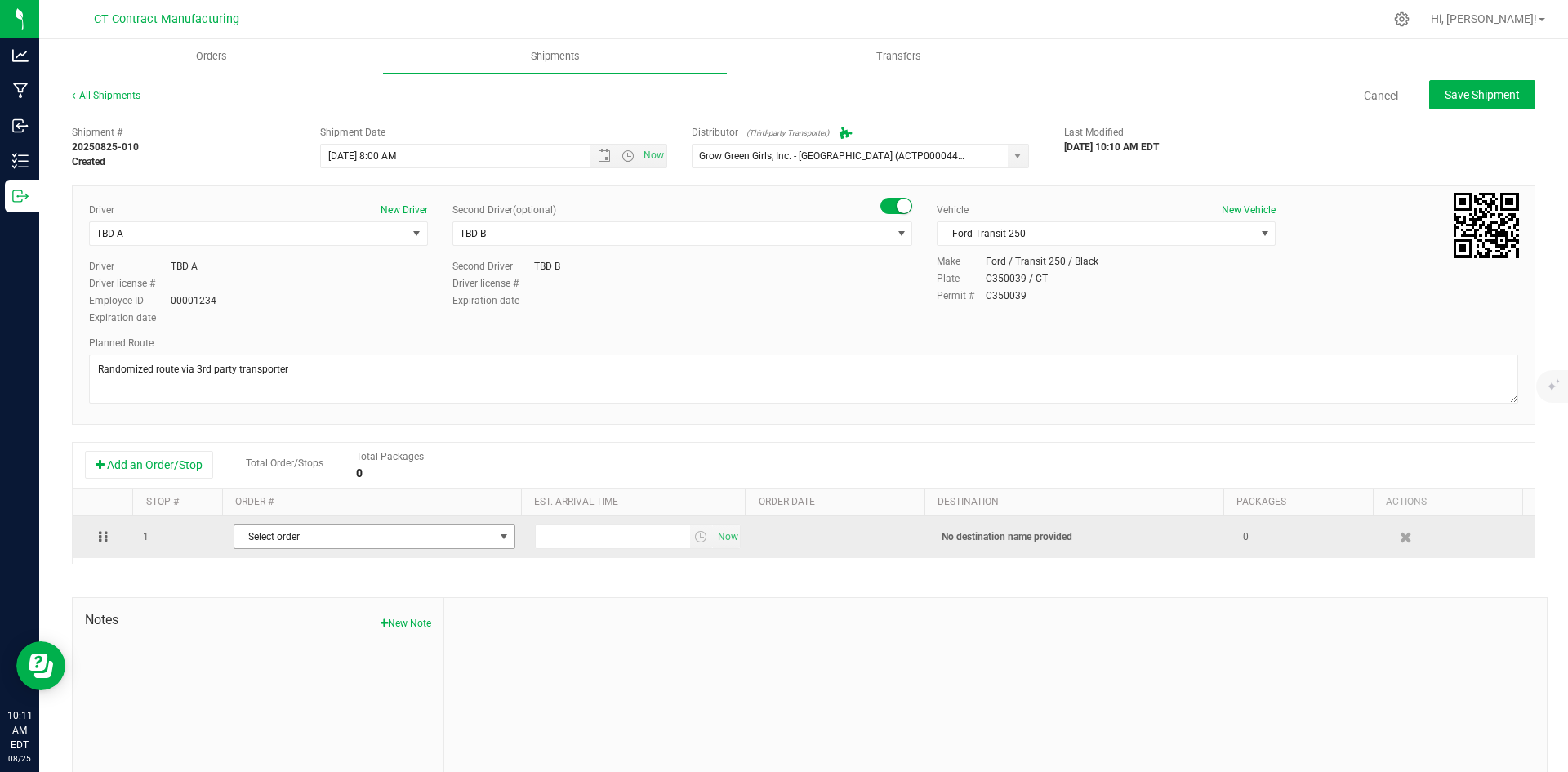
click at [381, 536] on span "Select order" at bounding box center [364, 536] width 260 height 23
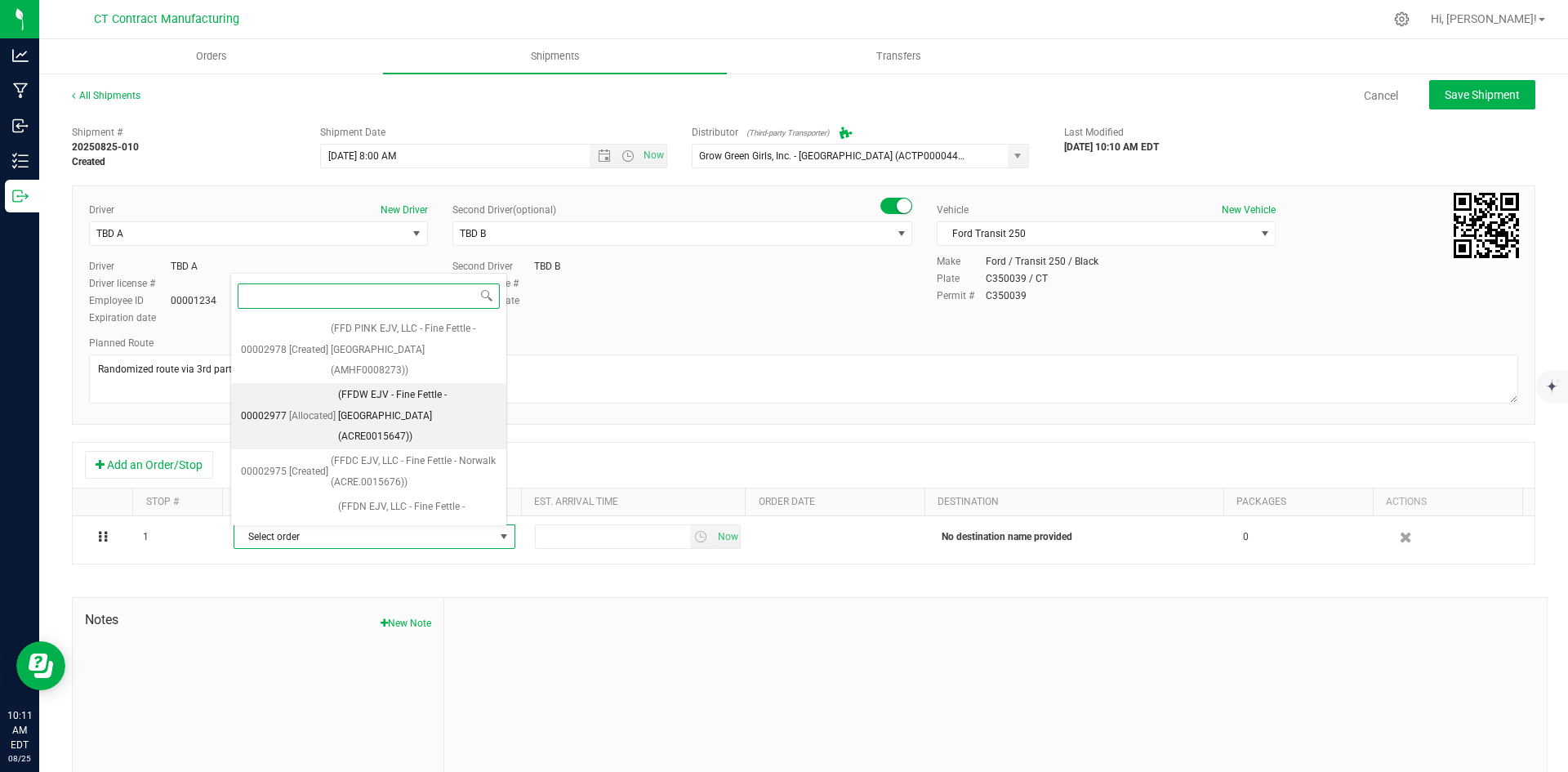
click at [376, 386] on span "(FFDW EJV - Fine Fettle - [GEOGRAPHIC_DATA] (ACRE0015647))" at bounding box center [417, 416] width 159 height 63
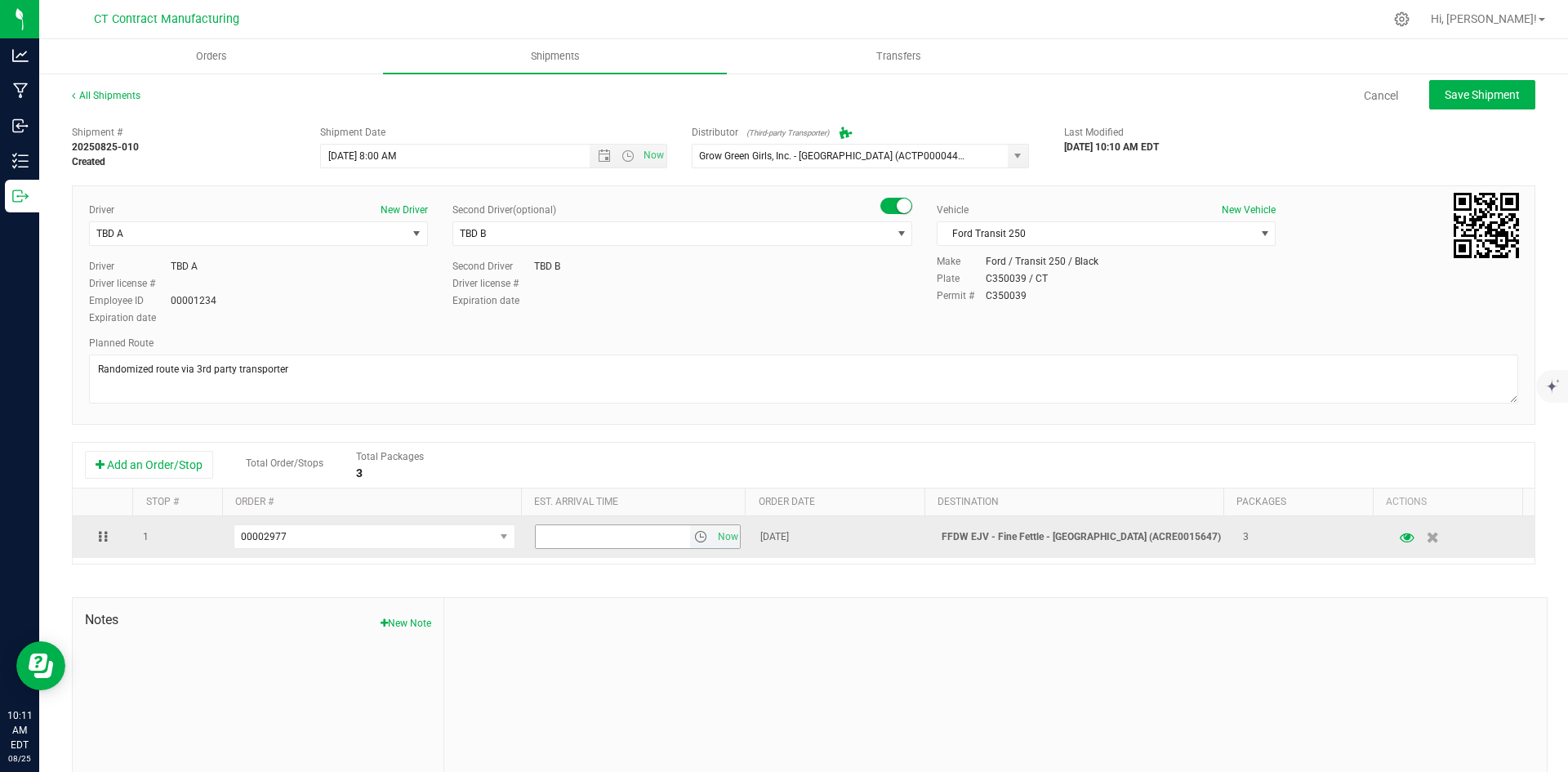
click at [694, 538] on span "select" at bounding box center [700, 536] width 13 height 13
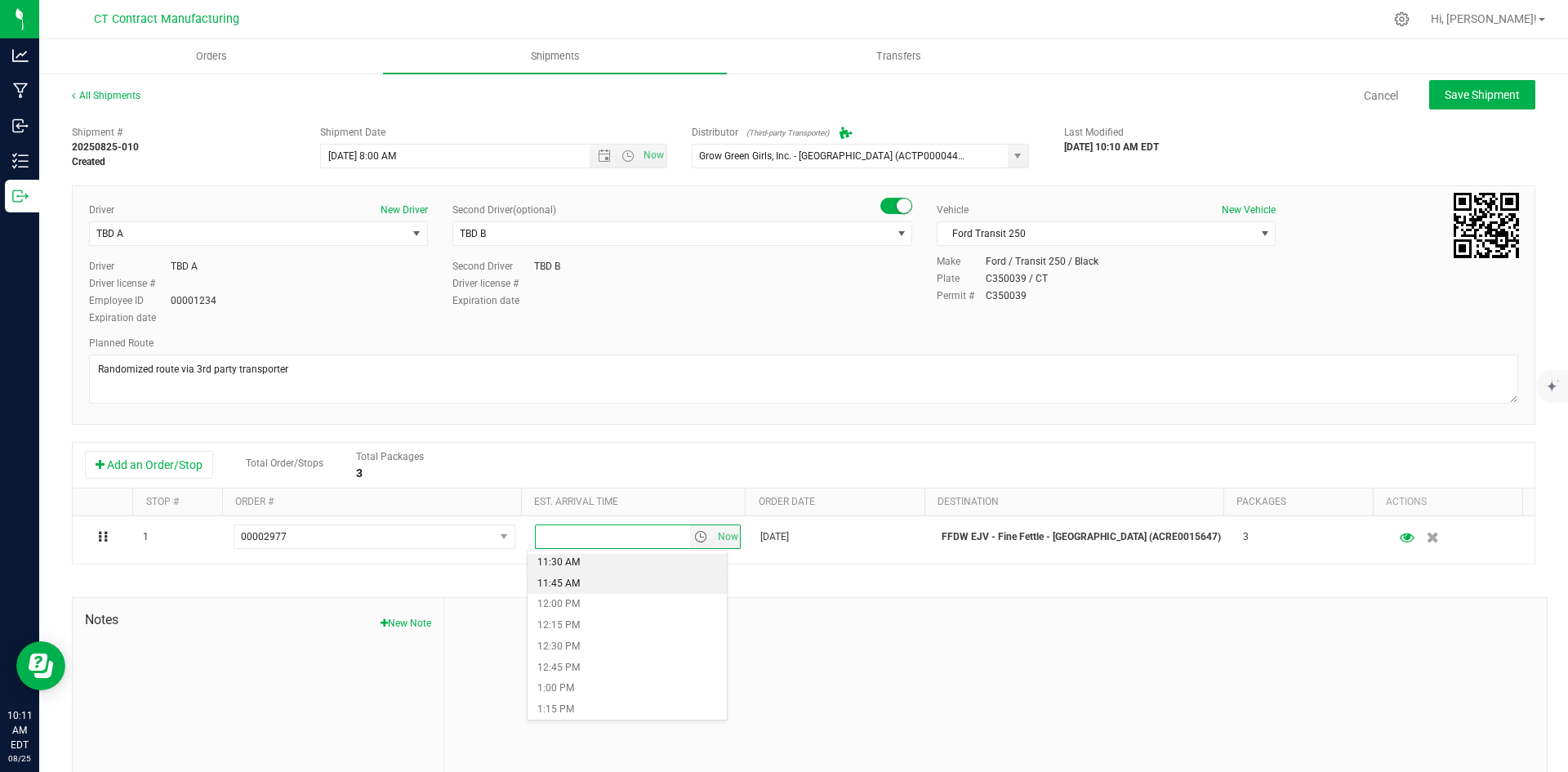
scroll to position [980, 0]
click at [594, 595] on li "12:00 PM" at bounding box center [627, 591] width 199 height 21
click at [1460, 99] on span "Save Shipment" at bounding box center [1482, 95] width 75 height 13
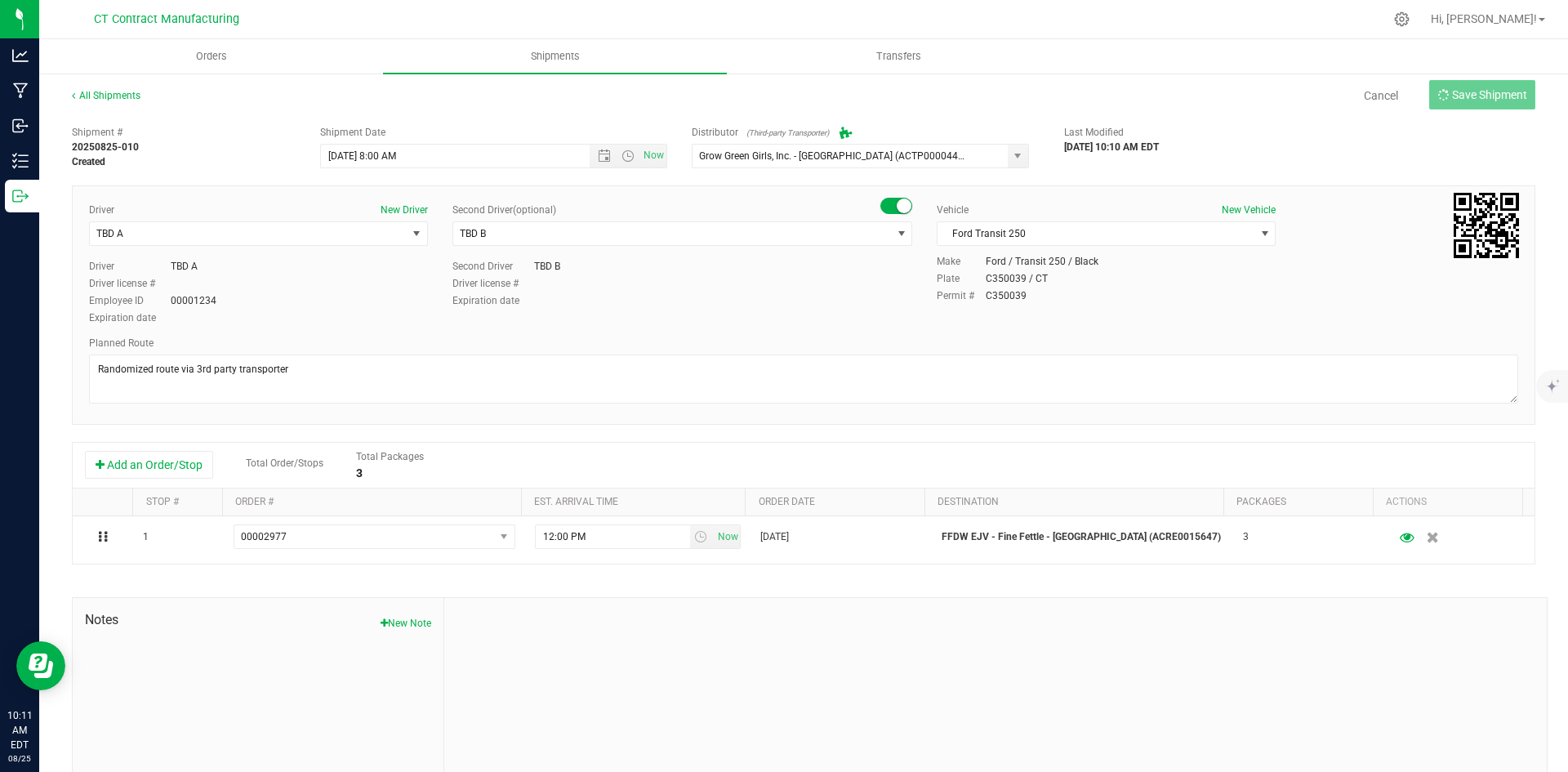
type input "[DATE] 12:00 PM"
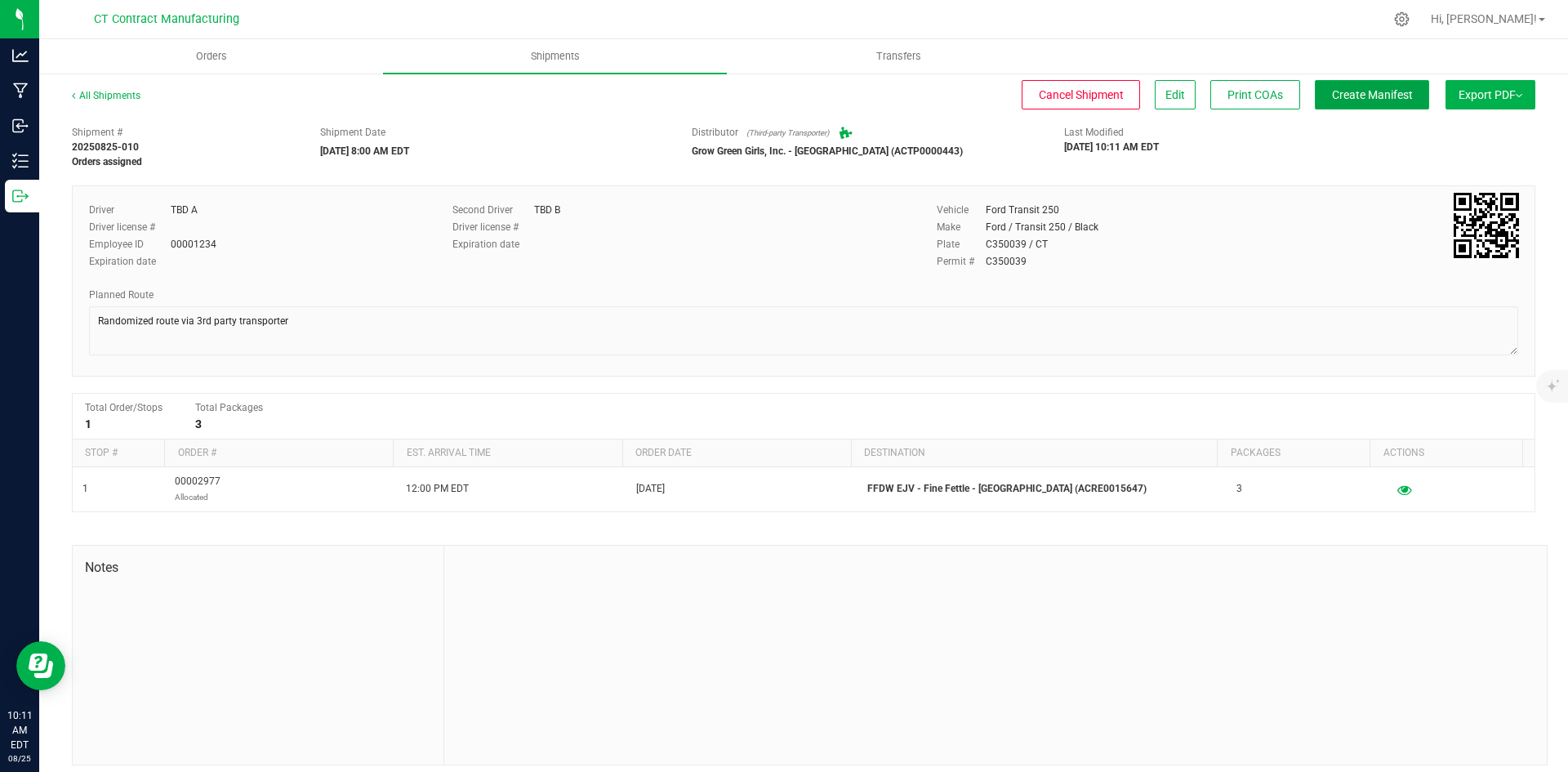
click at [1376, 98] on span "Create Manifest" at bounding box center [1372, 95] width 81 height 13
click at [106, 92] on link "All Shipments" at bounding box center [106, 96] width 69 height 11
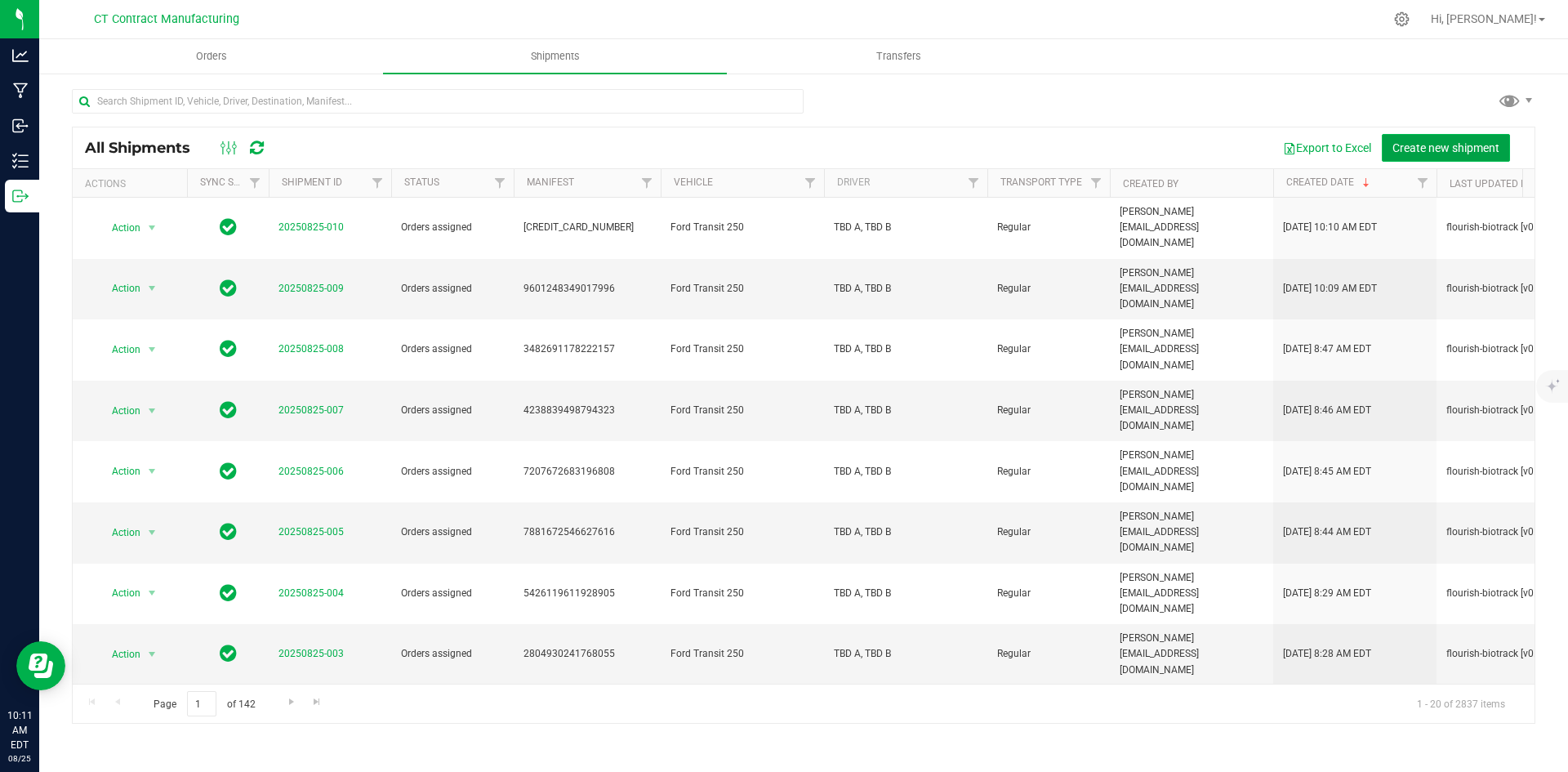
click at [1406, 145] on span "Create new shipment" at bounding box center [1445, 148] width 107 height 13
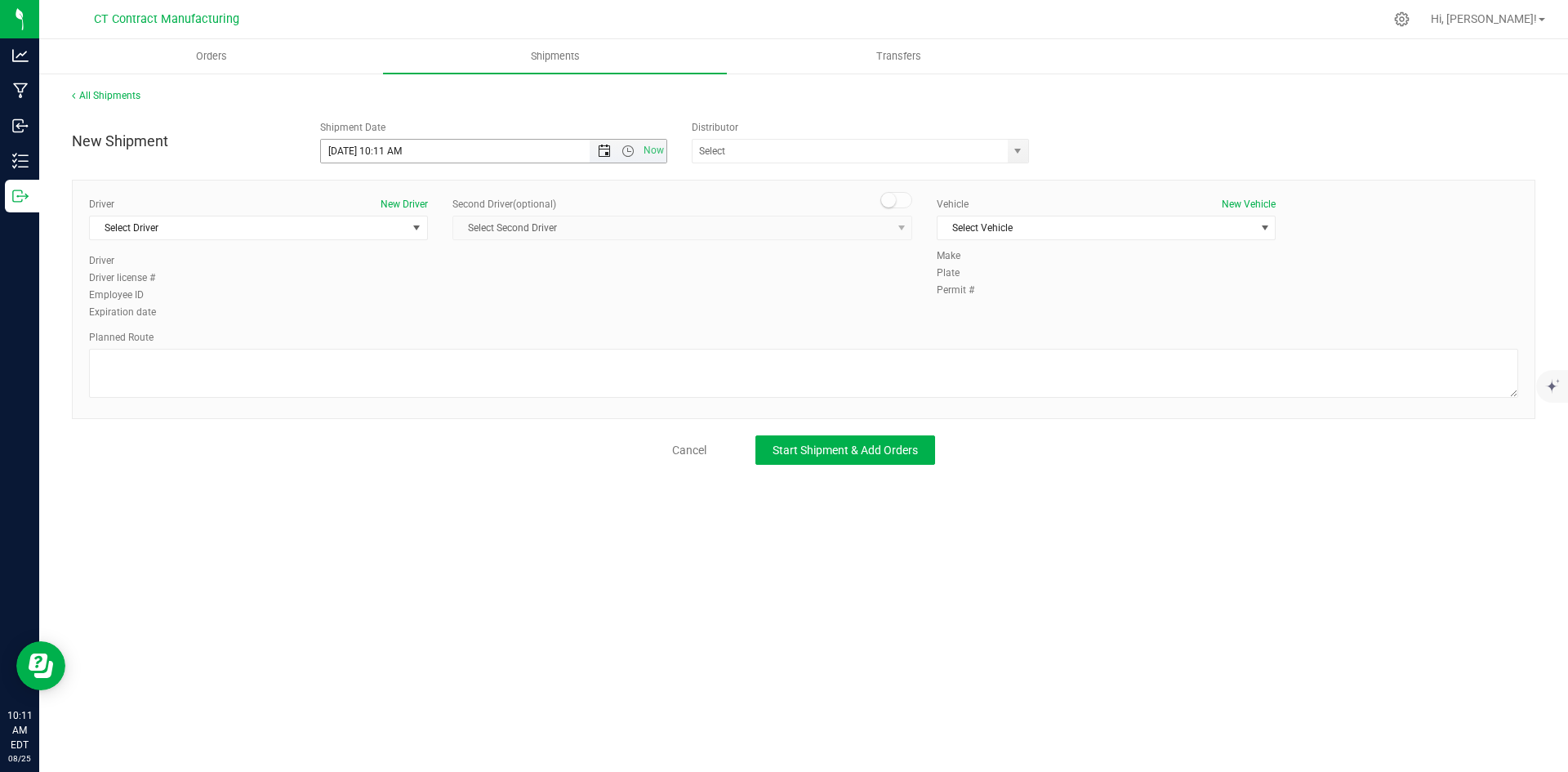
click at [608, 154] on span "Open the date view" at bounding box center [604, 151] width 13 height 13
click at [384, 335] on link "26" at bounding box center [382, 342] width 23 height 25
click at [628, 152] on span "Open the time view" at bounding box center [628, 151] width 13 height 13
click at [378, 268] on li "8:00 AM" at bounding box center [492, 268] width 345 height 21
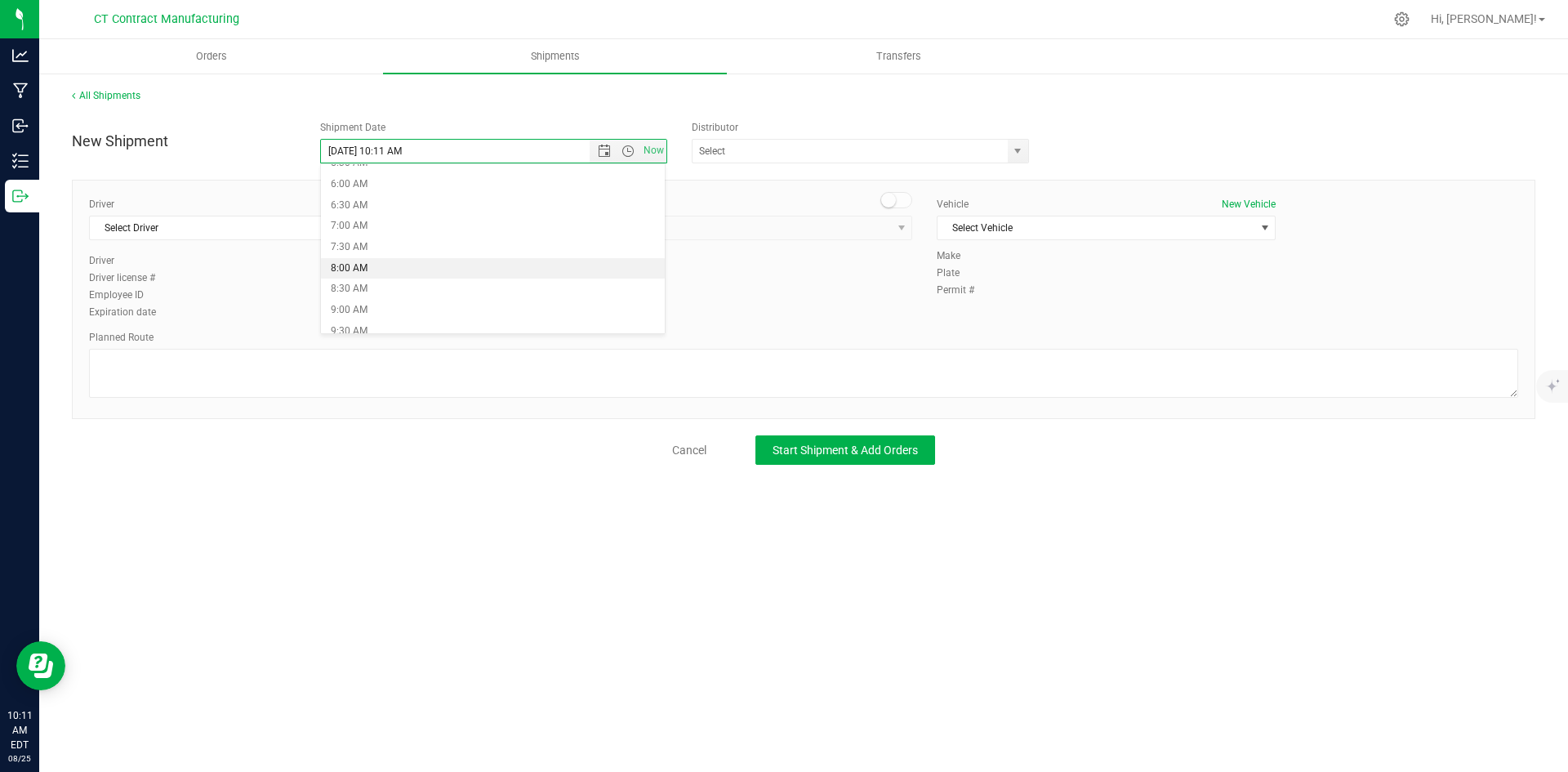
type input "[DATE] 8:00 AM"
click at [1012, 146] on span "select" at bounding box center [1017, 151] width 13 height 13
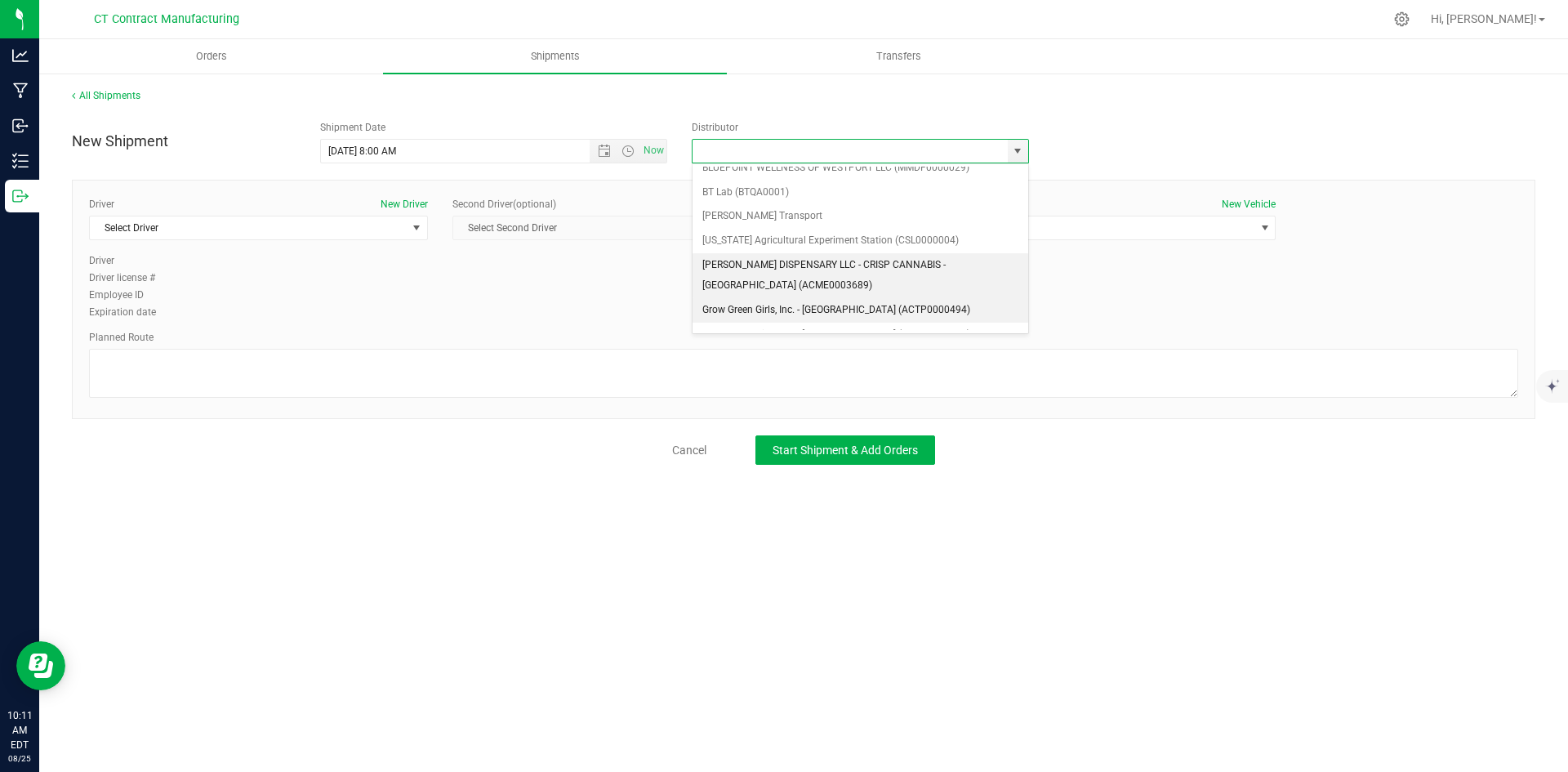
scroll to position [82, 0]
click at [904, 304] on li "Grow Green Girls, Inc. - [GEOGRAPHIC_DATA] (ACTP0000443)" at bounding box center [859, 312] width 335 height 24
type input "Grow Green Girls, Inc. - [GEOGRAPHIC_DATA] (ACTP0000443)"
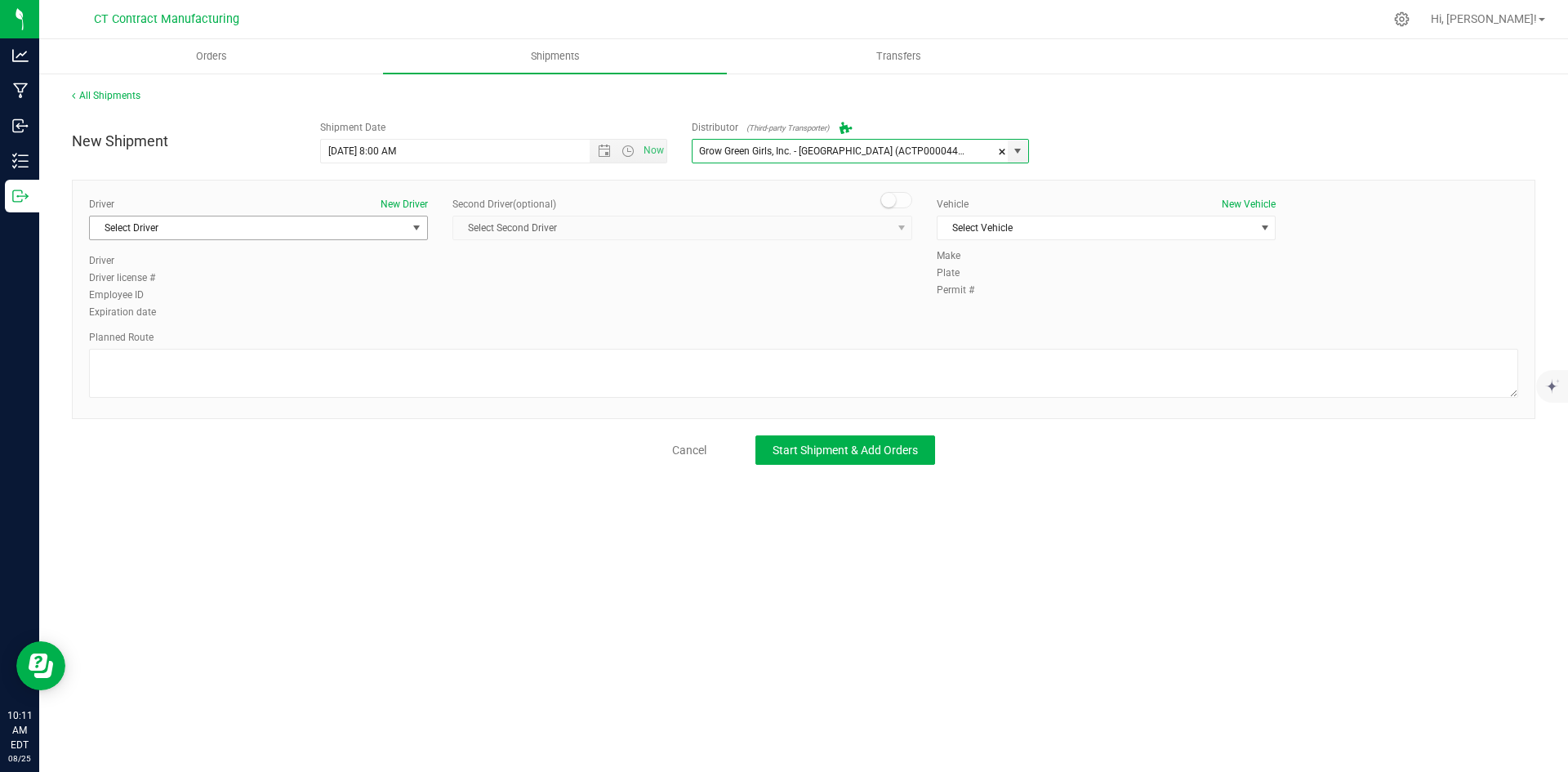
click at [413, 238] on span "select" at bounding box center [417, 228] width 20 height 23
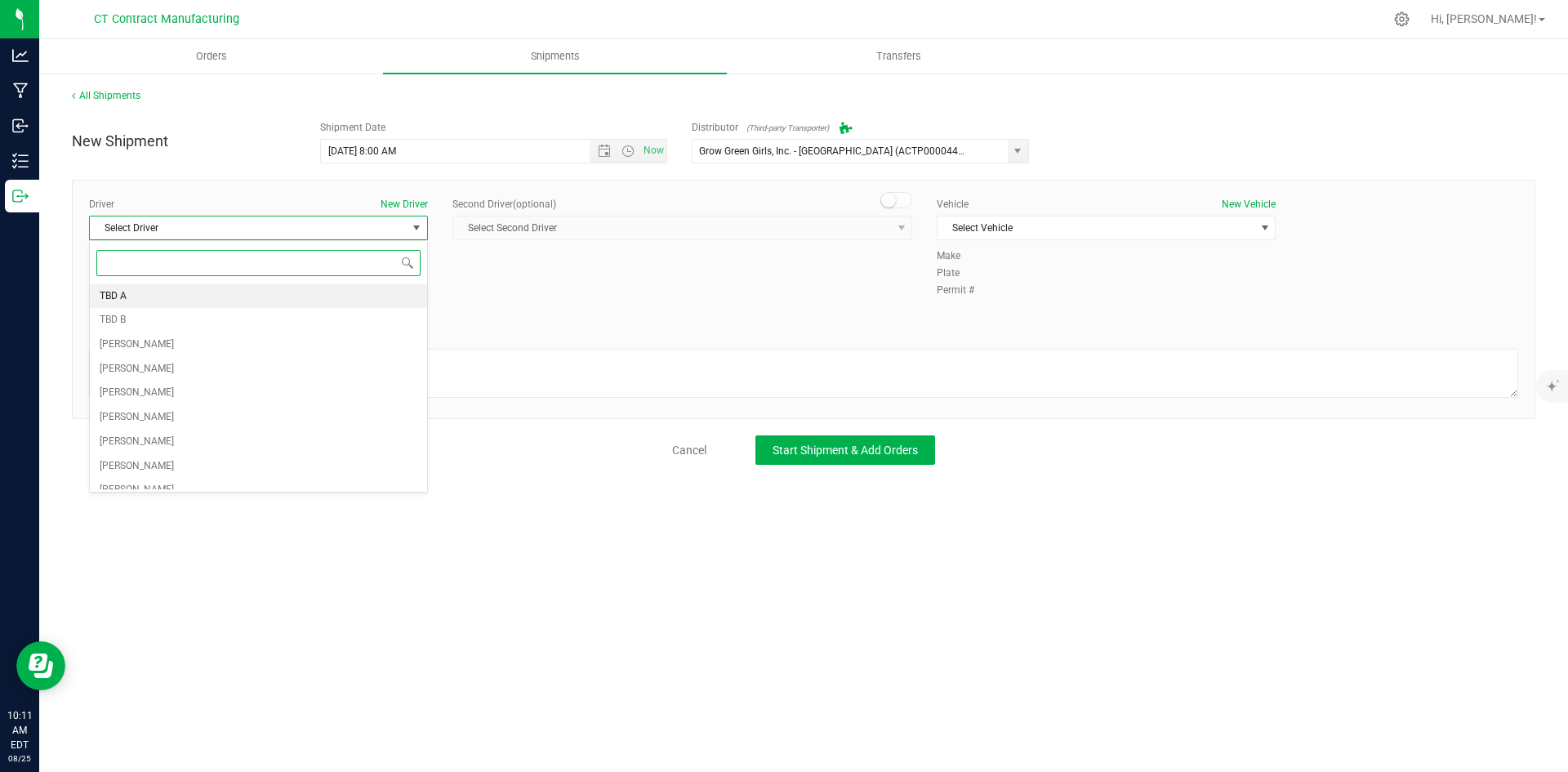
click at [359, 292] on li "TBD A" at bounding box center [258, 296] width 337 height 24
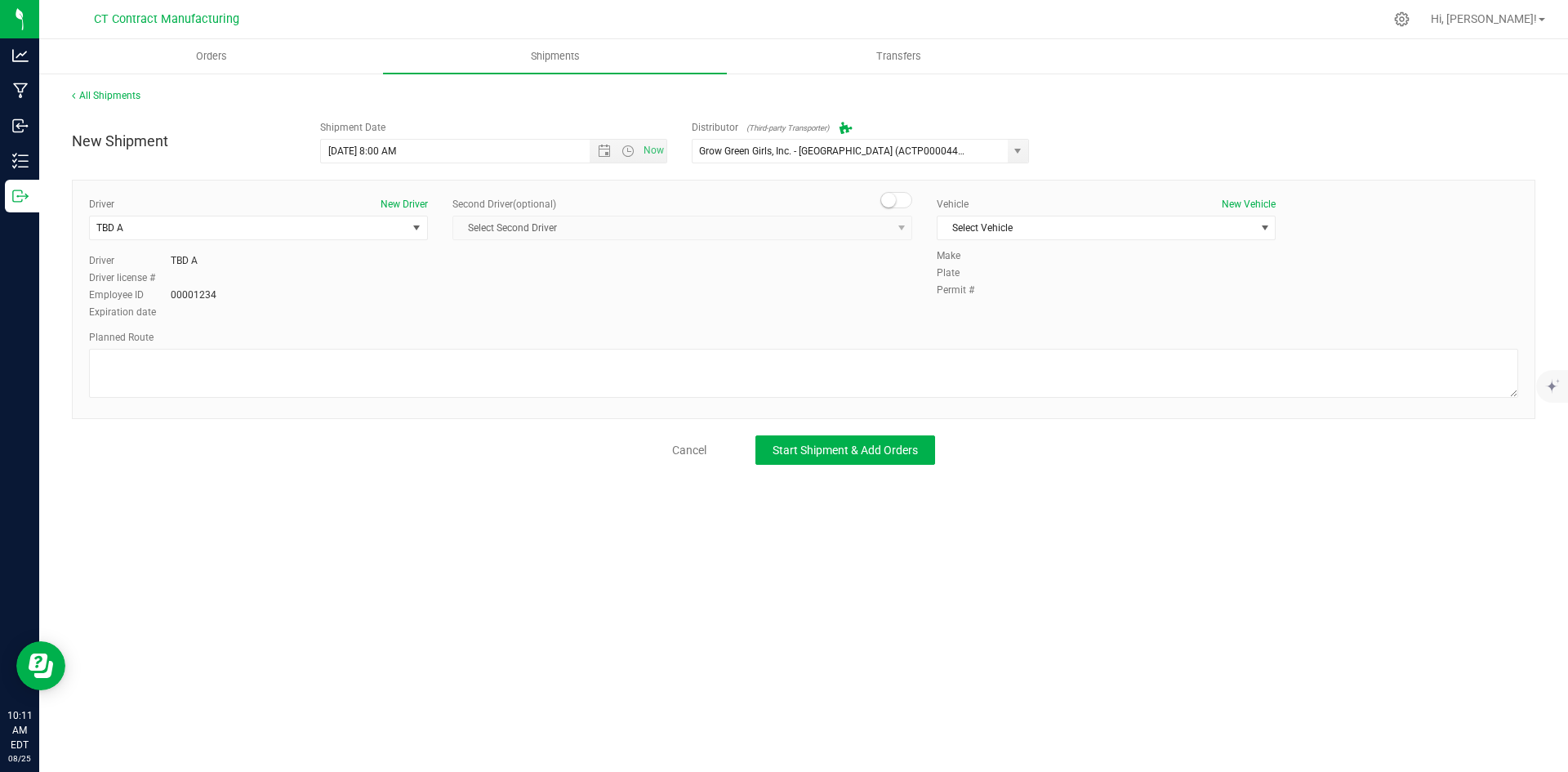
click at [891, 203] on small at bounding box center [888, 200] width 15 height 15
click at [887, 226] on span "Select Second Driver" at bounding box center [672, 228] width 438 height 23
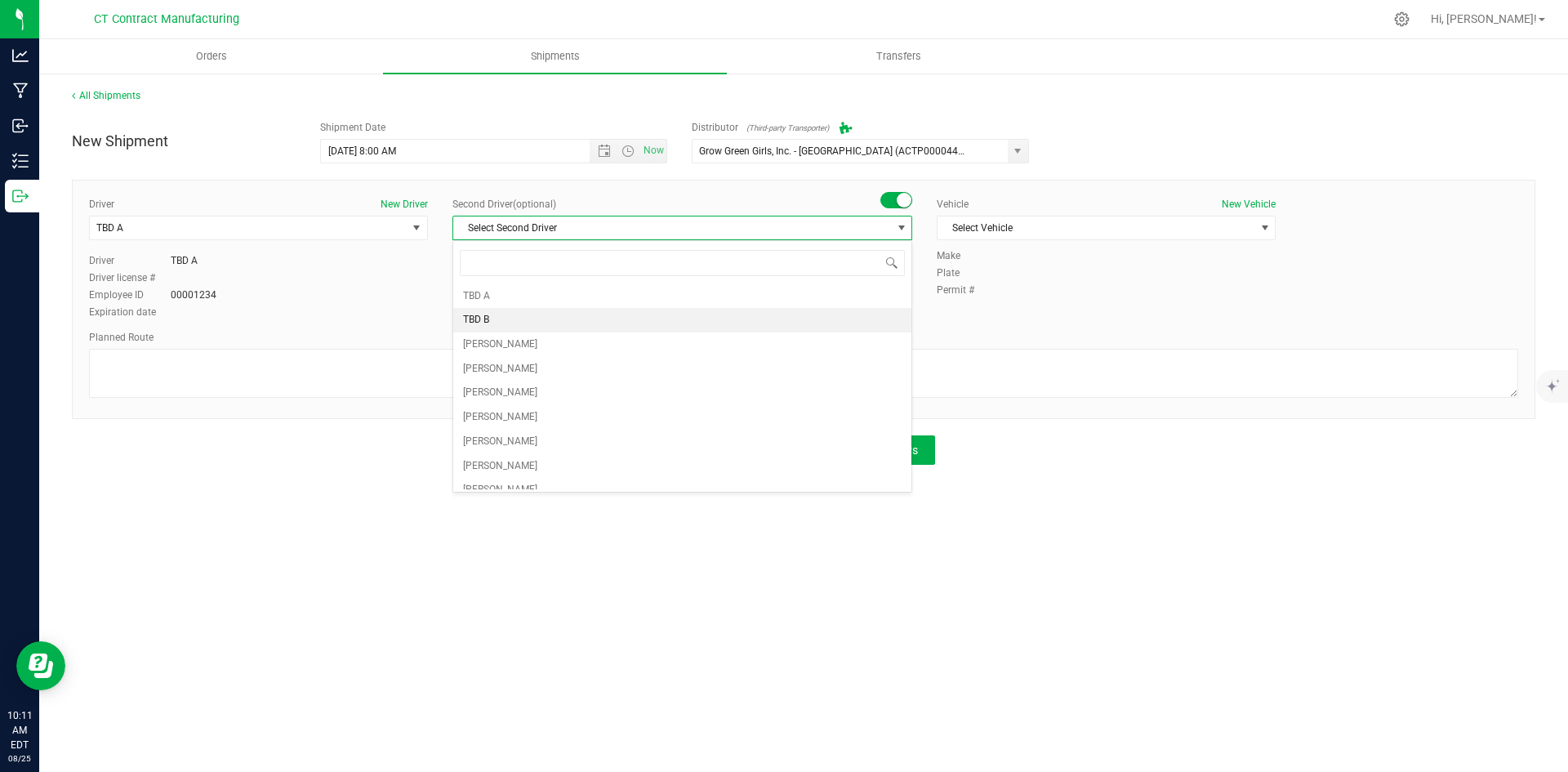
click at [588, 317] on li "TBD B" at bounding box center [682, 320] width 458 height 24
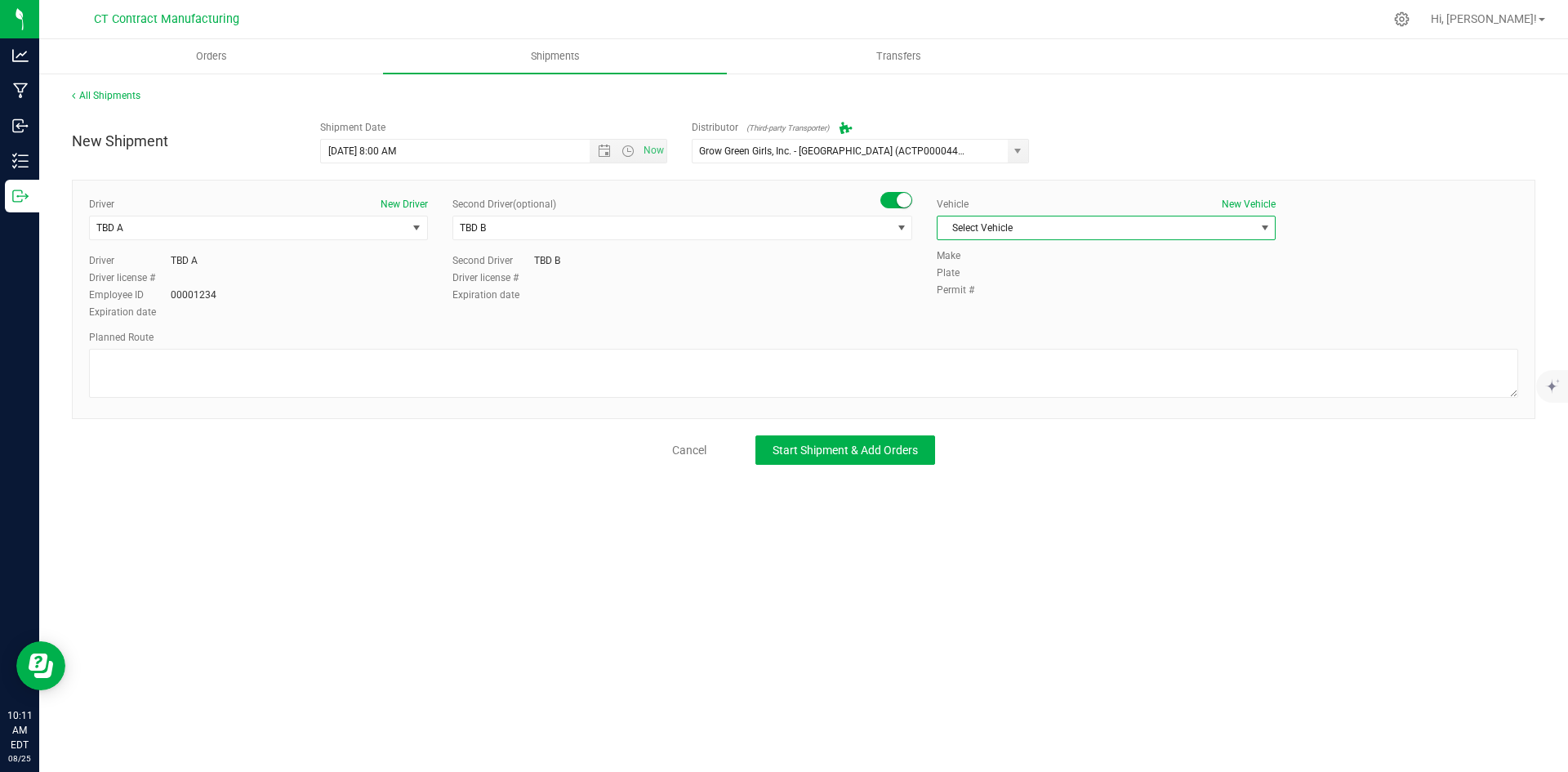
click at [1069, 222] on span "Select Vehicle" at bounding box center [1095, 228] width 317 height 23
click at [1020, 273] on li "Ford Transit 250" at bounding box center [1105, 280] width 337 height 24
click at [968, 353] on div "Planned Route" at bounding box center [804, 365] width 1429 height 72
click at [887, 372] on textarea at bounding box center [804, 373] width 1429 height 49
paste textarea "Randomized route via 3rd party transporter"
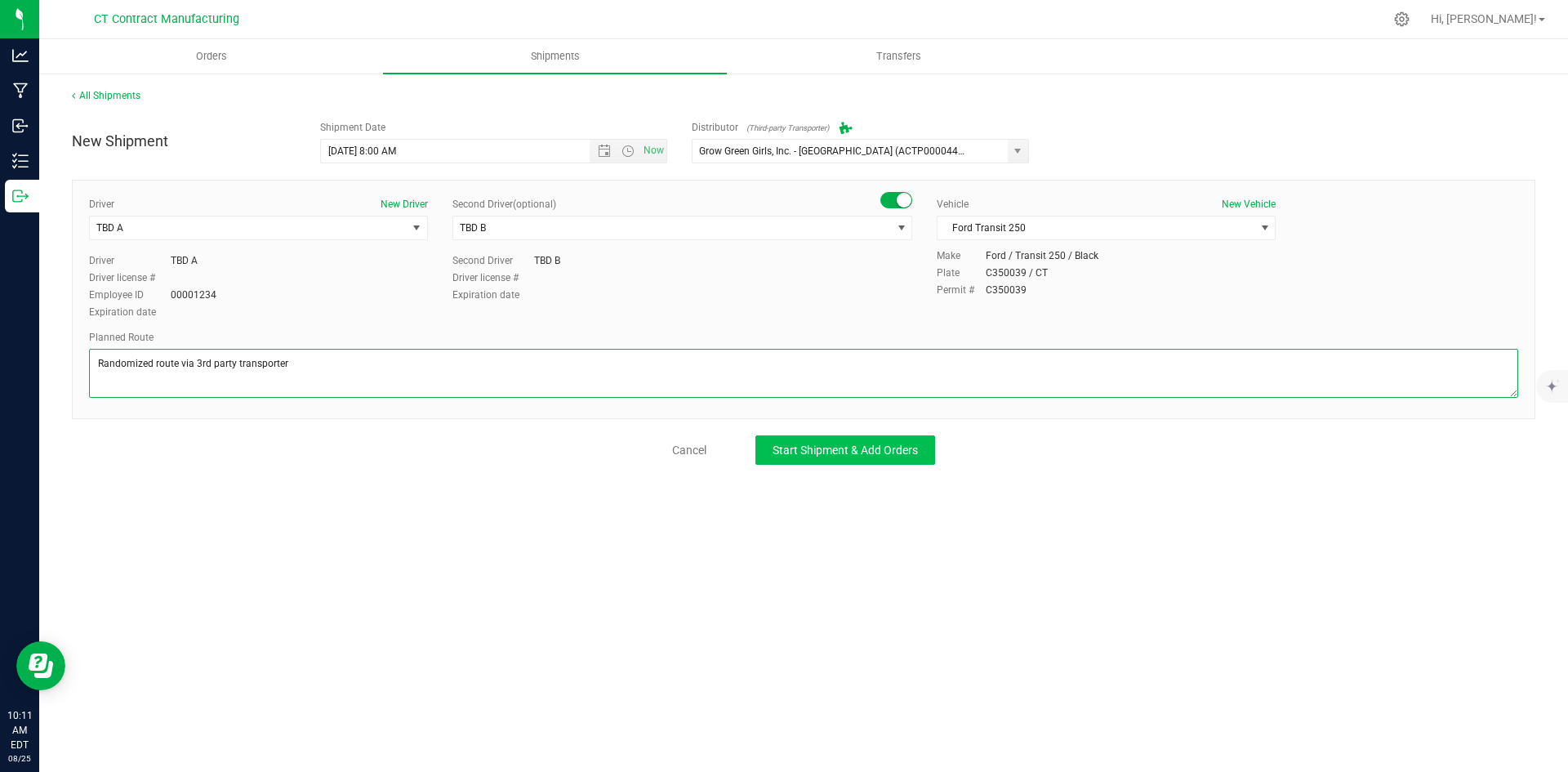
type textarea "Randomized route via 3rd party transporter"
click at [879, 442] on button "Start Shipment & Add Orders" at bounding box center [844, 450] width 179 height 30
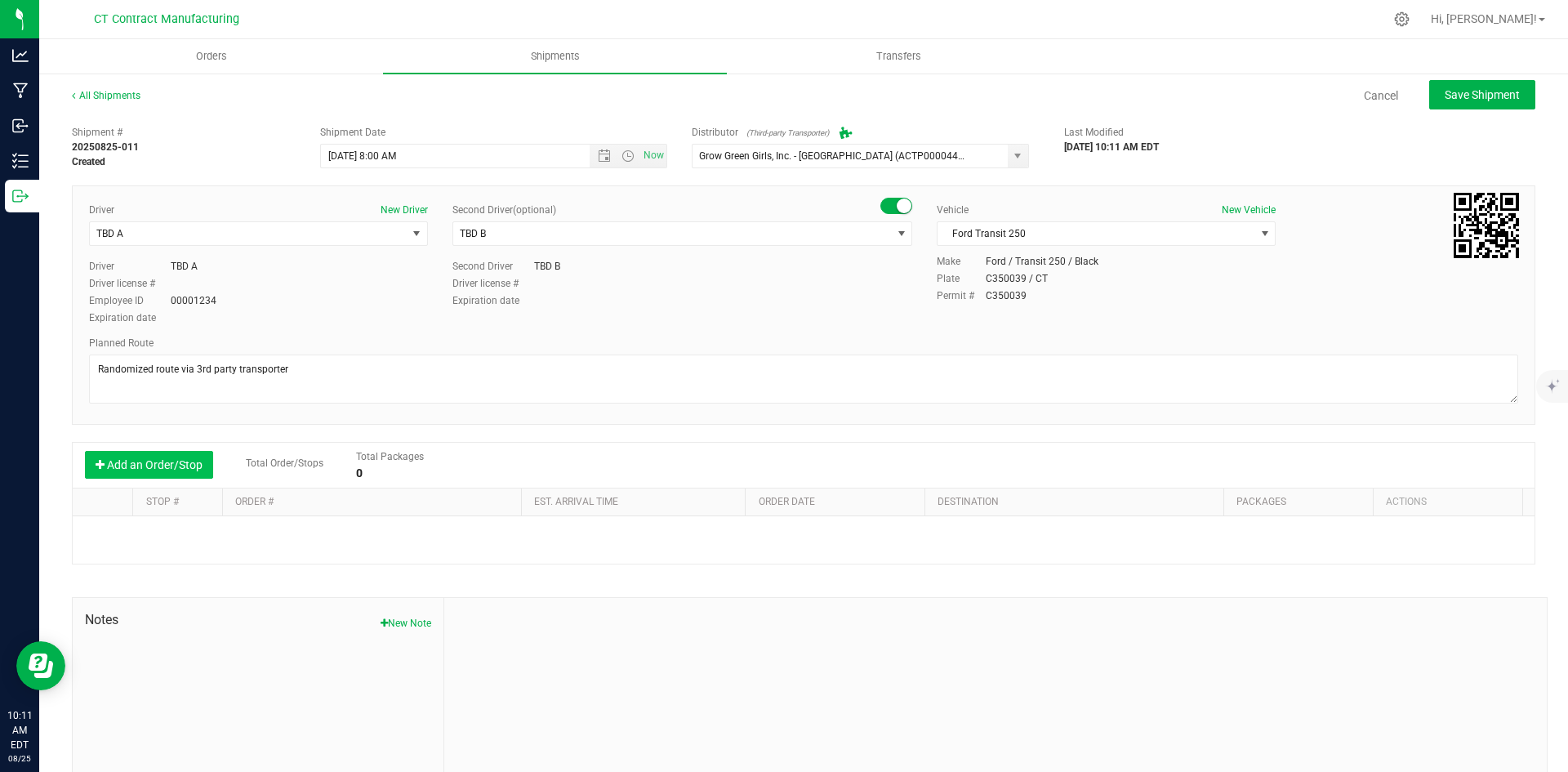
click at [132, 465] on button "Add an Order/Stop" at bounding box center [149, 465] width 128 height 28
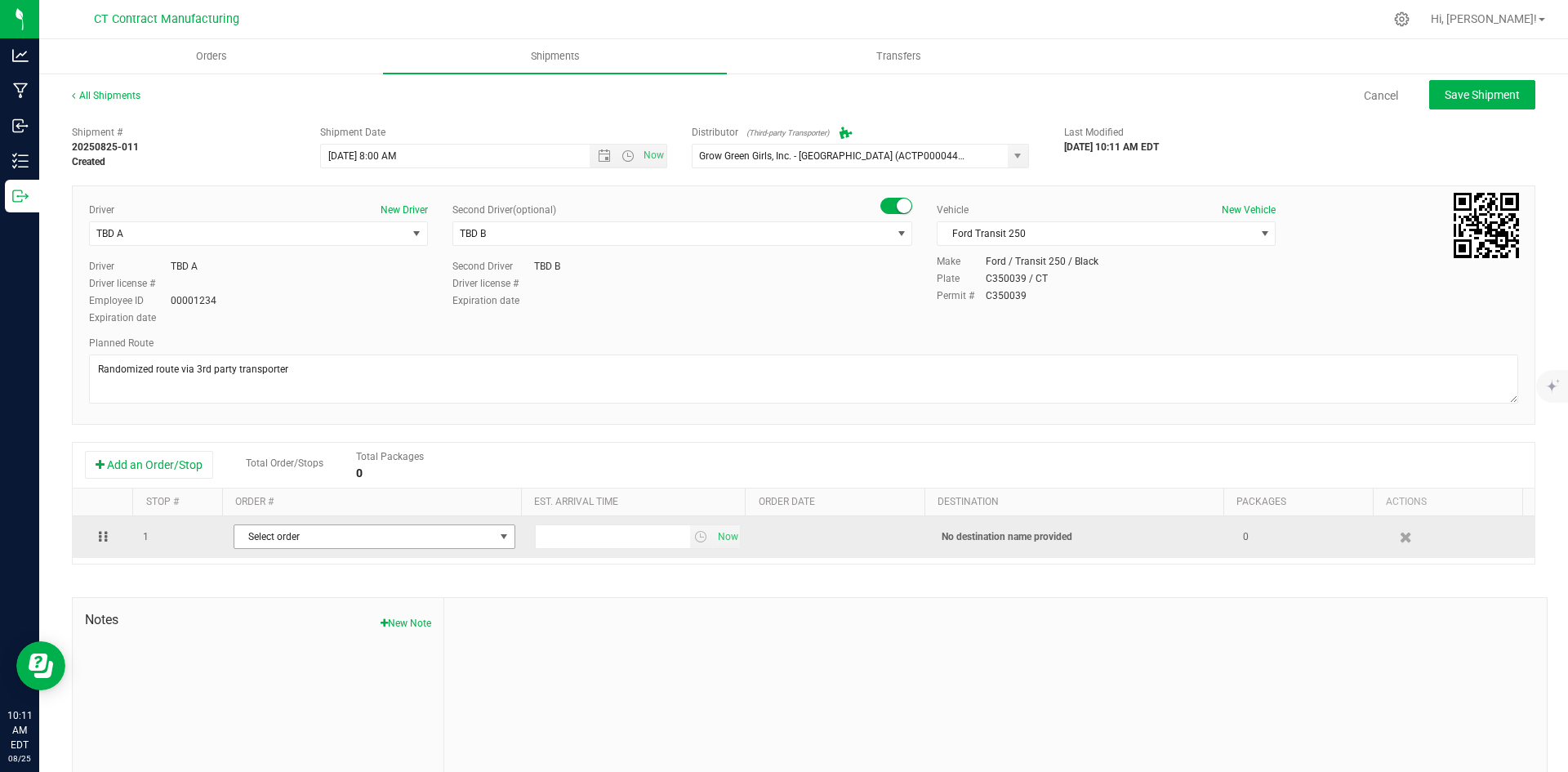
click at [355, 526] on span "Select order" at bounding box center [364, 536] width 260 height 23
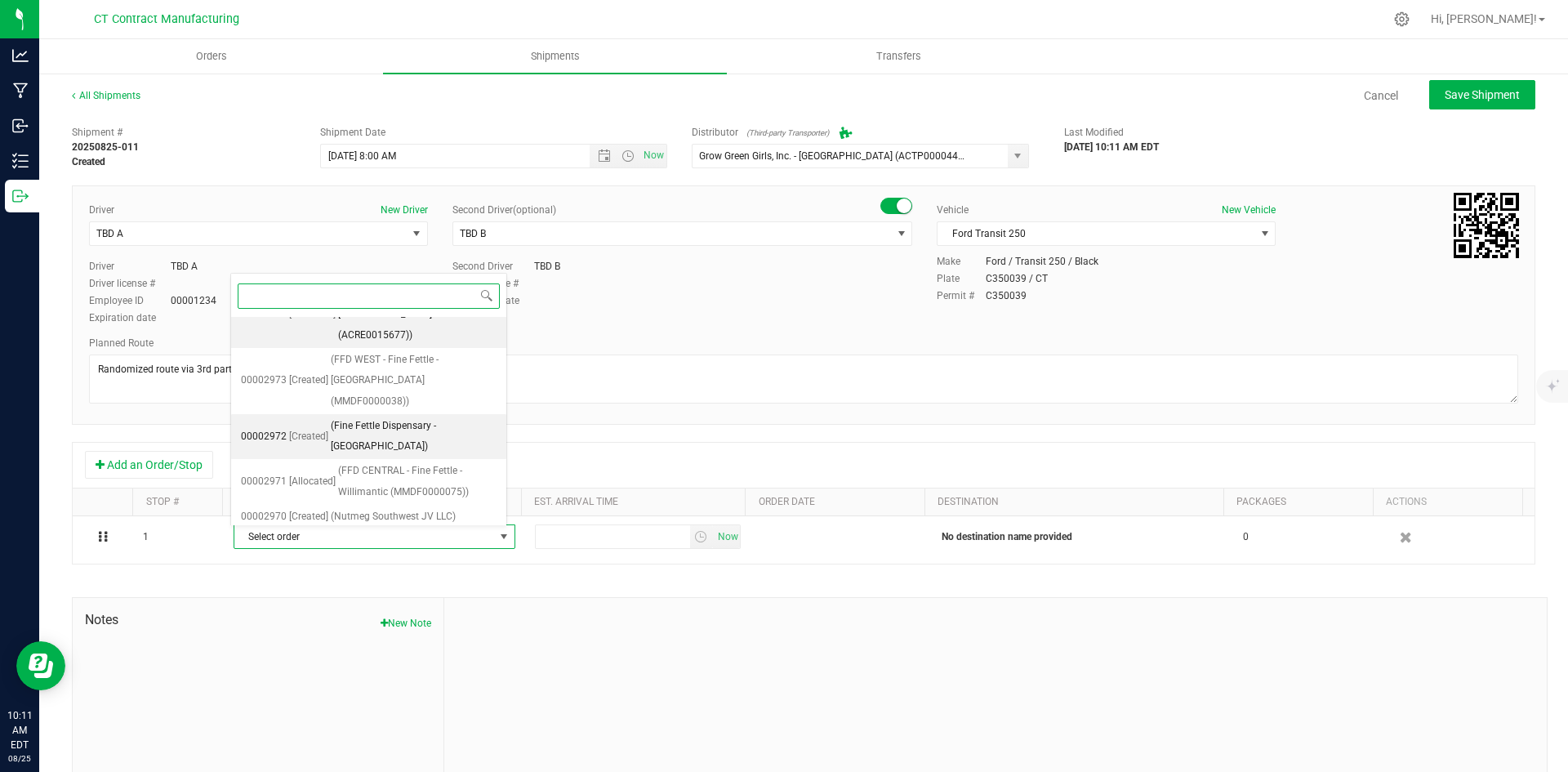
scroll to position [179, 0]
click at [334, 426] on li "00002971 [Allocated] (FFD CENTRAL - Fine Fettle - Willimantic (MMDF0000075))" at bounding box center [369, 449] width 275 height 45
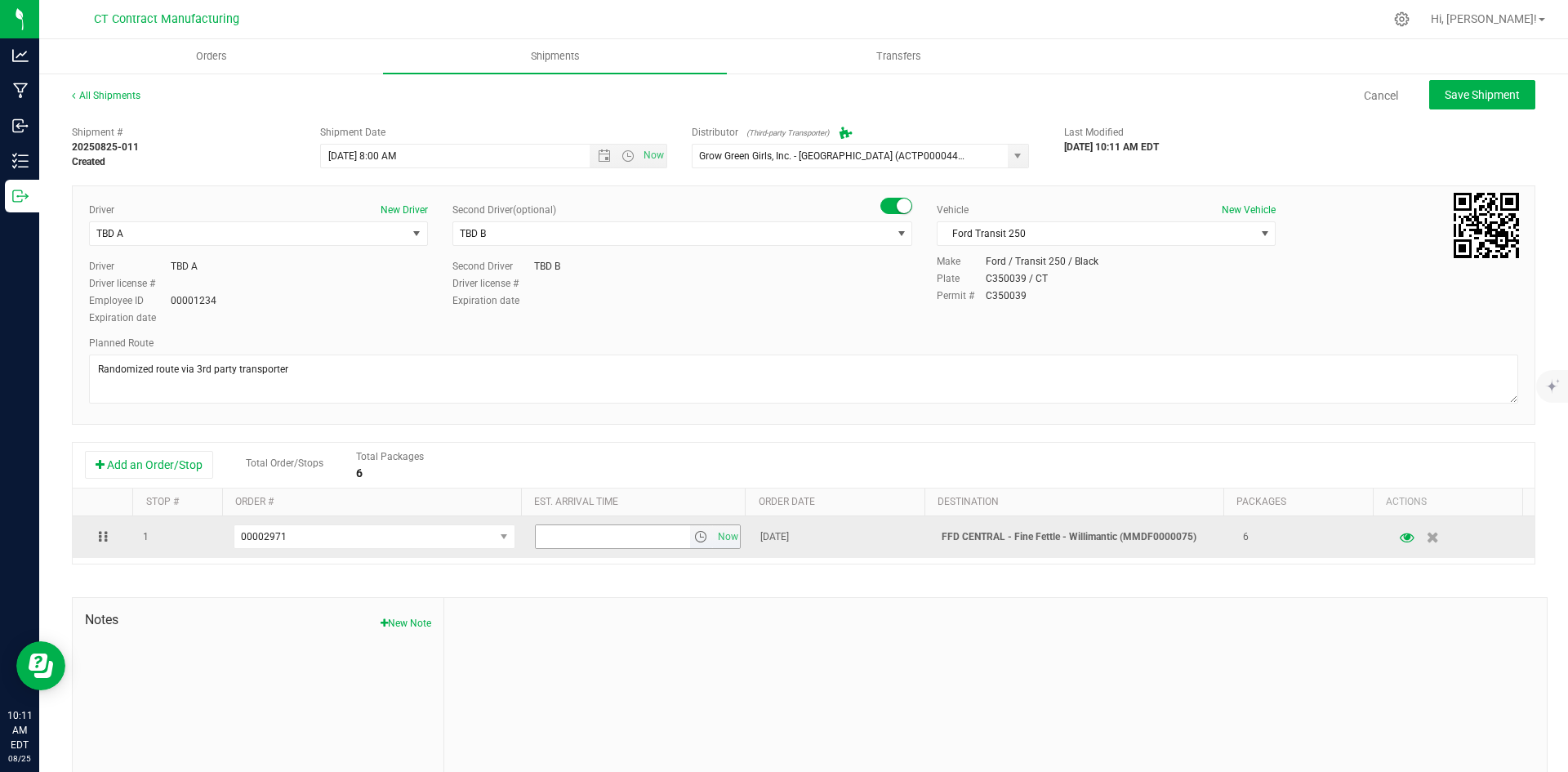
click at [694, 535] on span "select" at bounding box center [700, 536] width 13 height 13
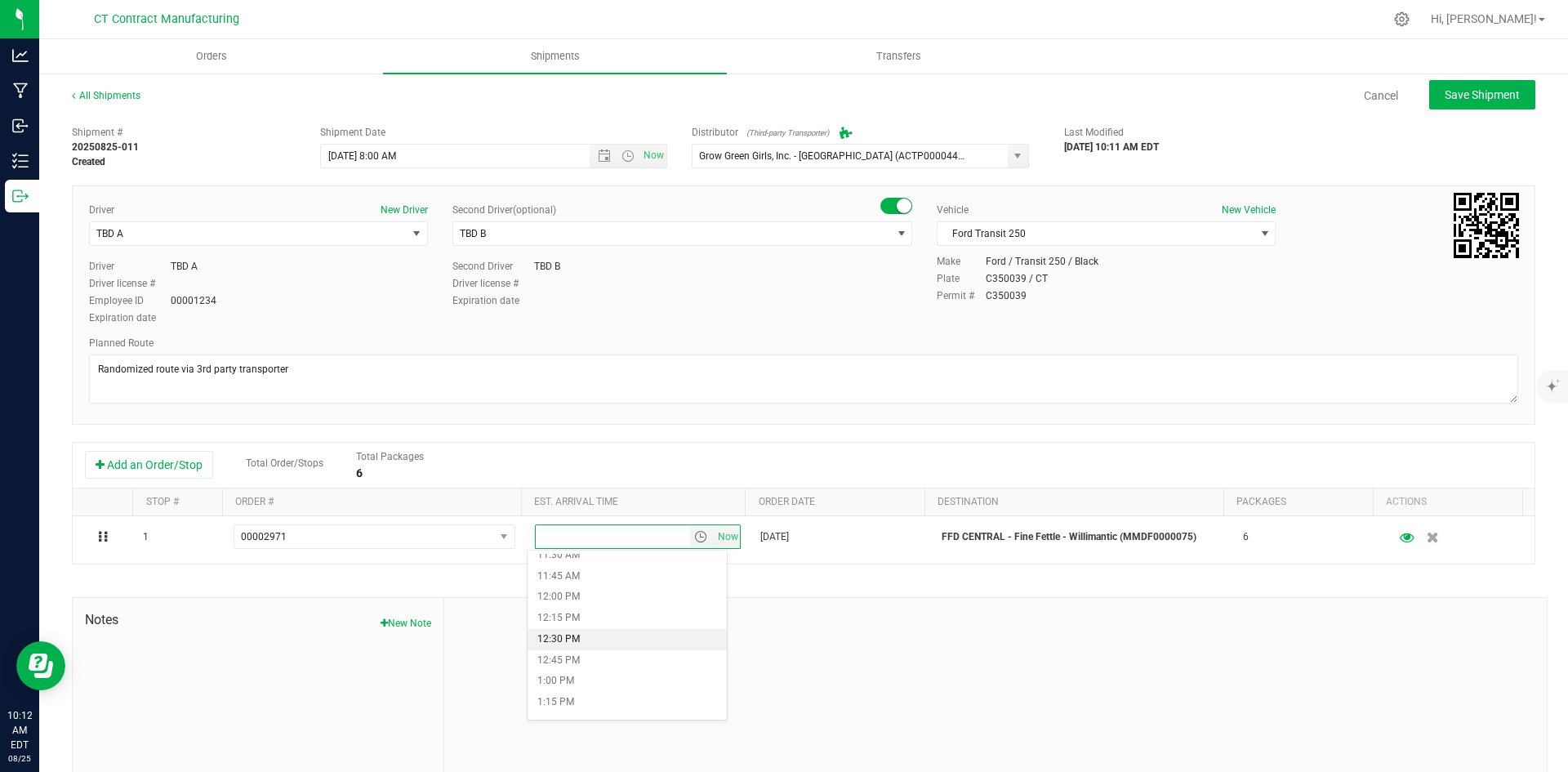
scroll to position [980, 0]
click at [583, 594] on li "12:00 PM" at bounding box center [627, 591] width 199 height 21
click at [1514, 86] on button "Save Shipment" at bounding box center [1482, 95] width 106 height 30
type input "[DATE] 12:00 PM"
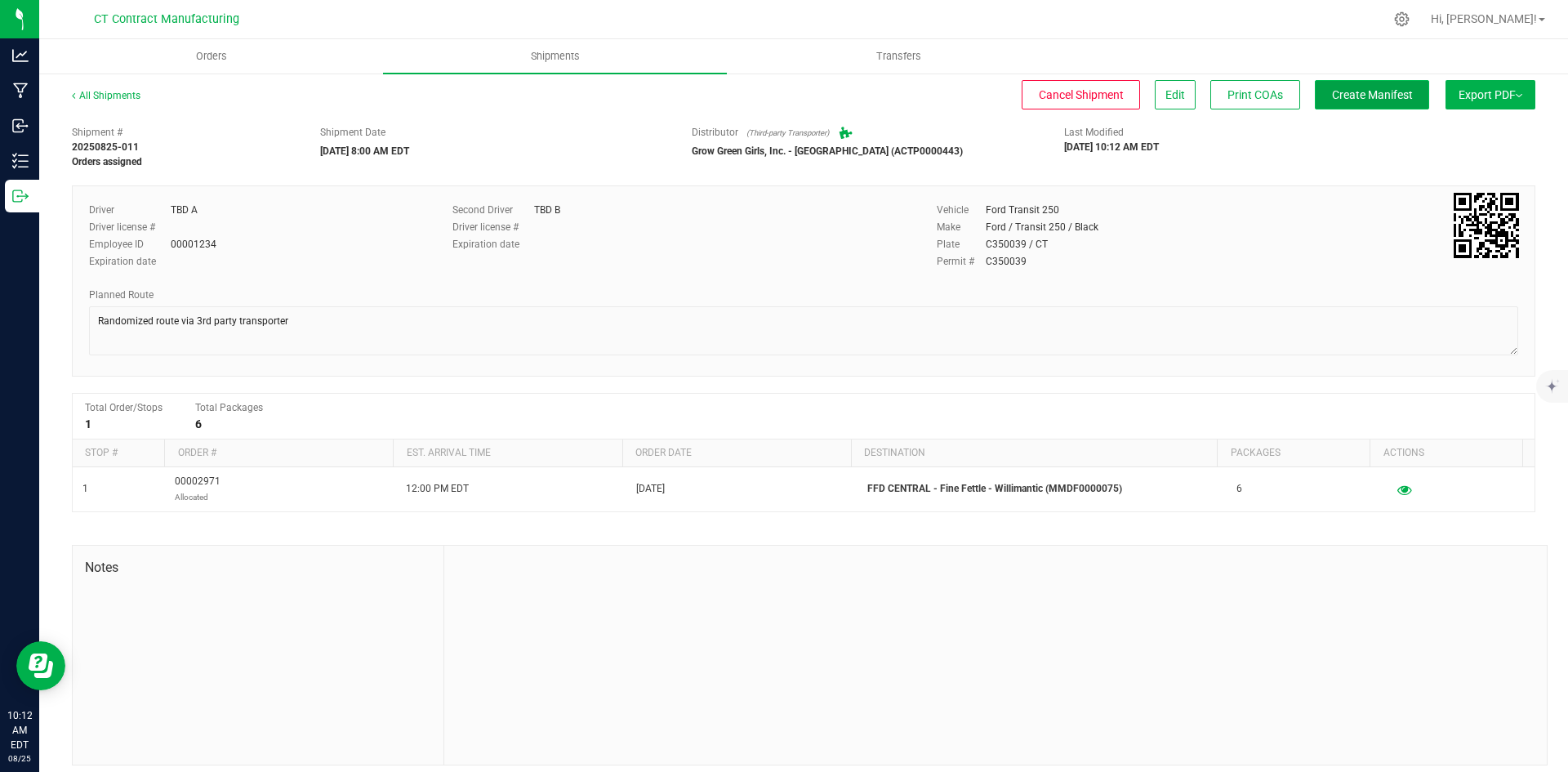
click at [1397, 94] on span "Create Manifest" at bounding box center [1372, 95] width 81 height 13
click at [93, 95] on link "All Shipments" at bounding box center [106, 96] width 69 height 11
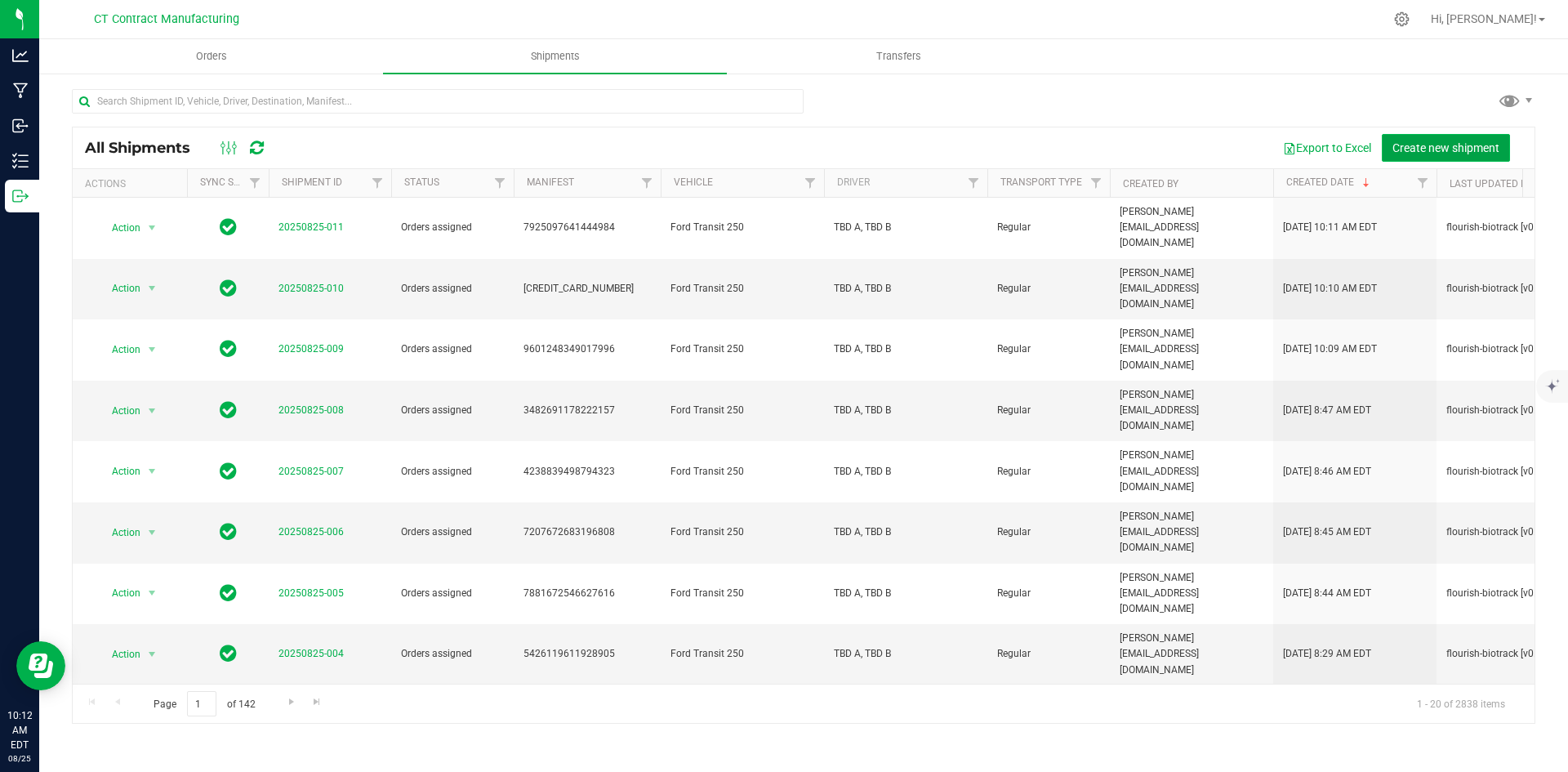
click at [1414, 142] on span "Create new shipment" at bounding box center [1445, 148] width 107 height 13
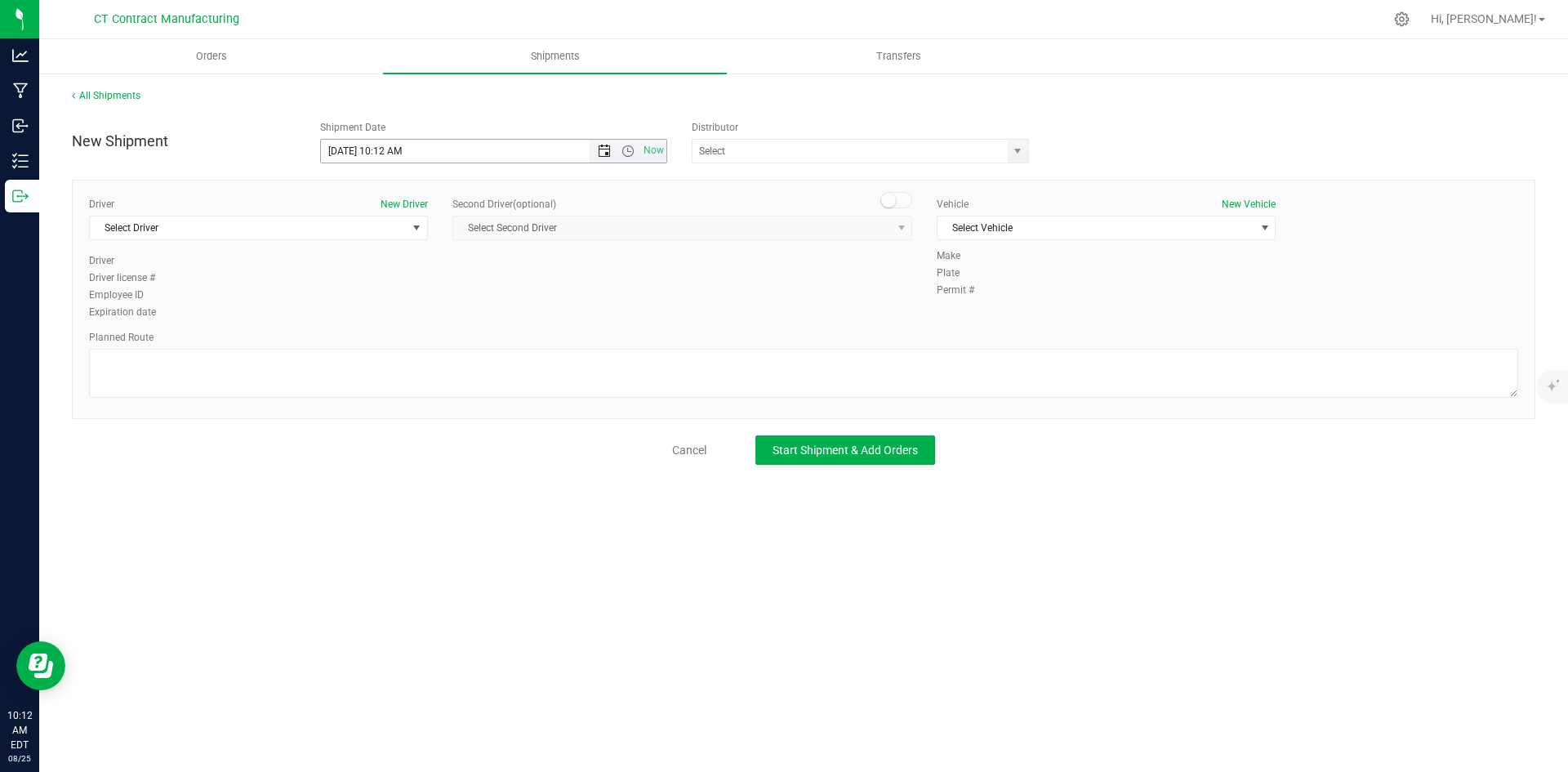
click at [610, 150] on span "Open the date view" at bounding box center [604, 151] width 13 height 13
click at [384, 336] on link "26" at bounding box center [382, 342] width 23 height 25
click at [629, 147] on span "Open the time view" at bounding box center [628, 151] width 13 height 13
click at [369, 269] on li "8:00 AM" at bounding box center [492, 268] width 345 height 21
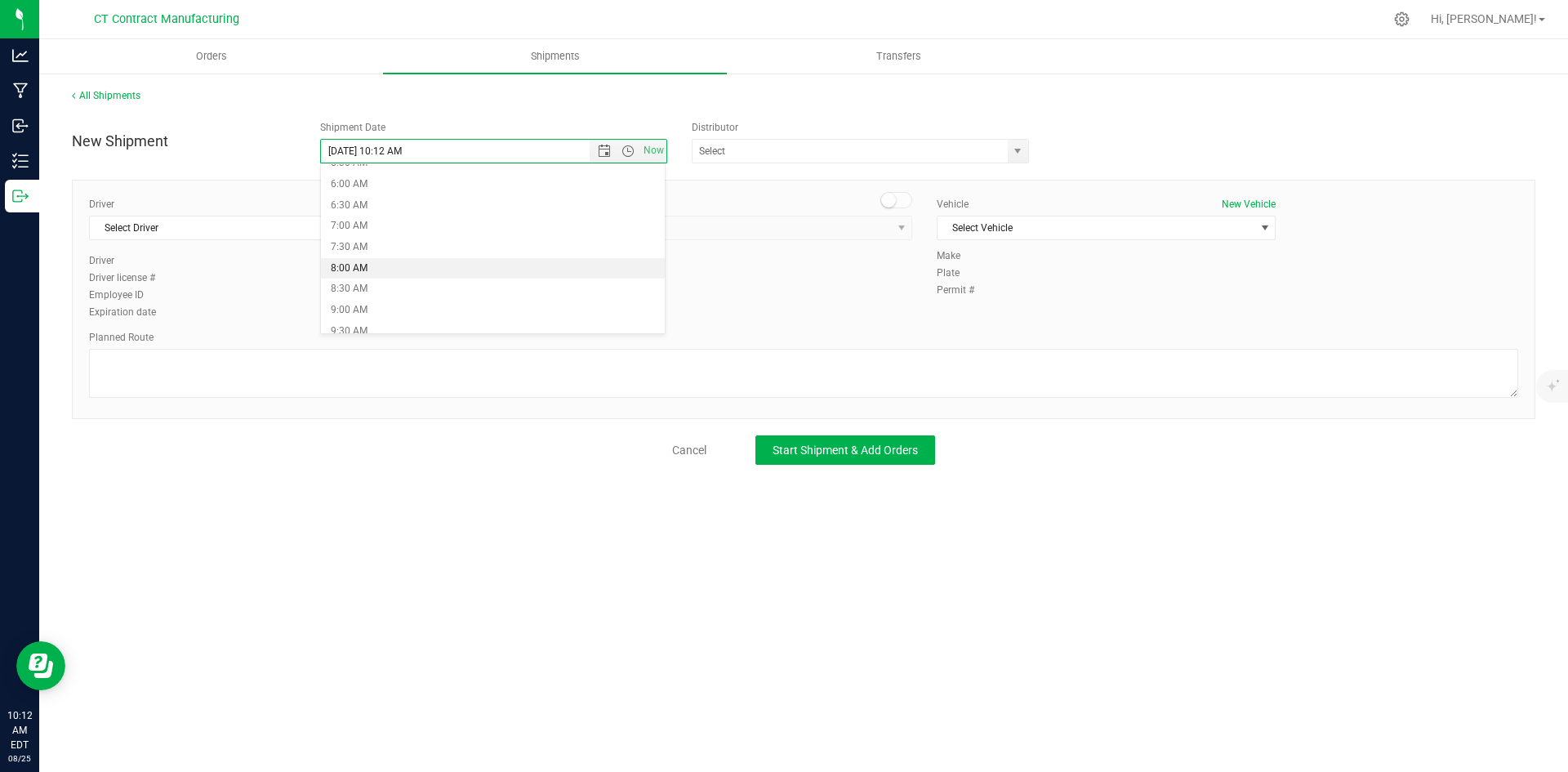
type input "[DATE] 8:00 AM"
click at [1016, 145] on span "select" at bounding box center [1017, 151] width 13 height 13
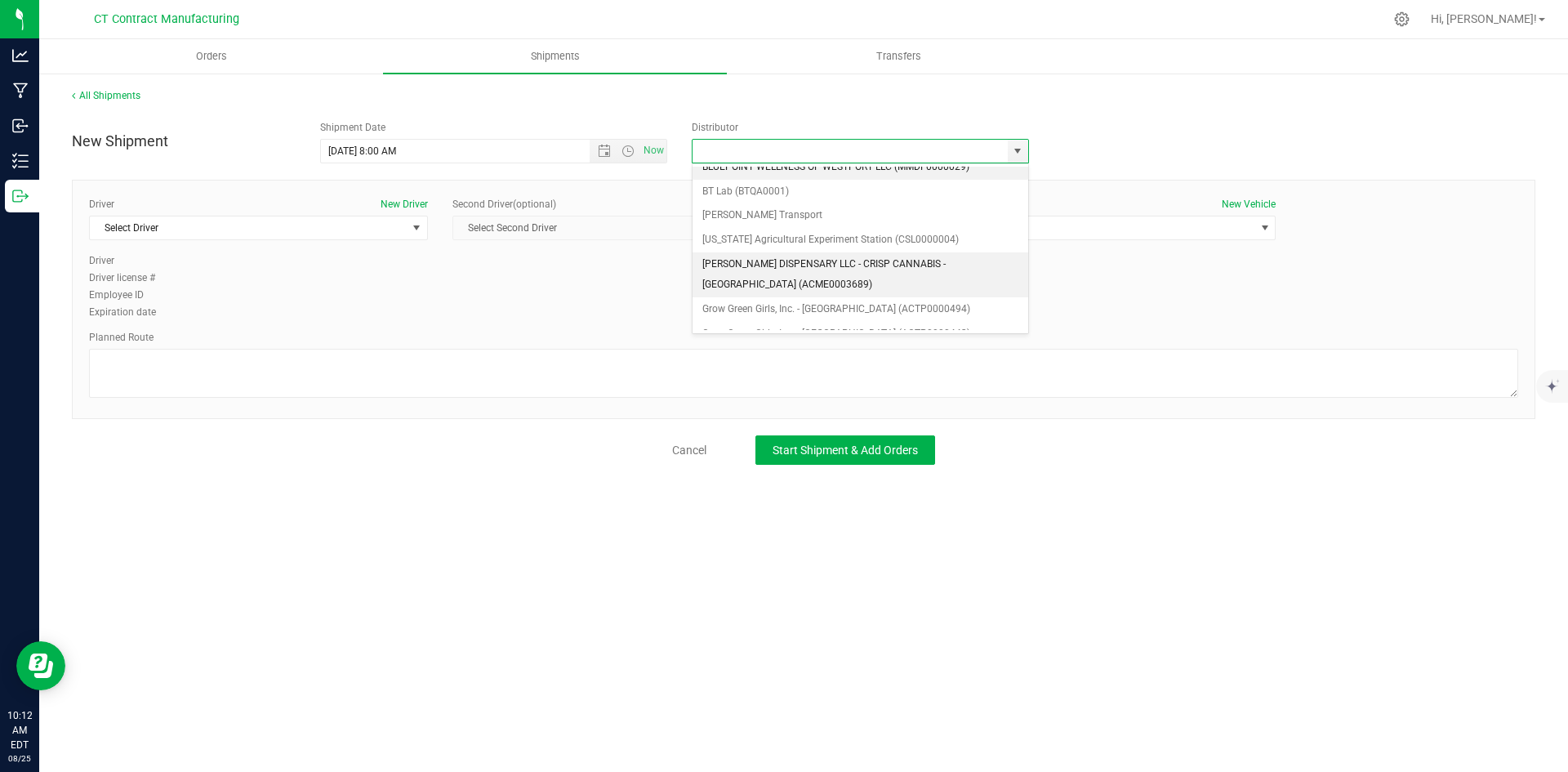
scroll to position [82, 0]
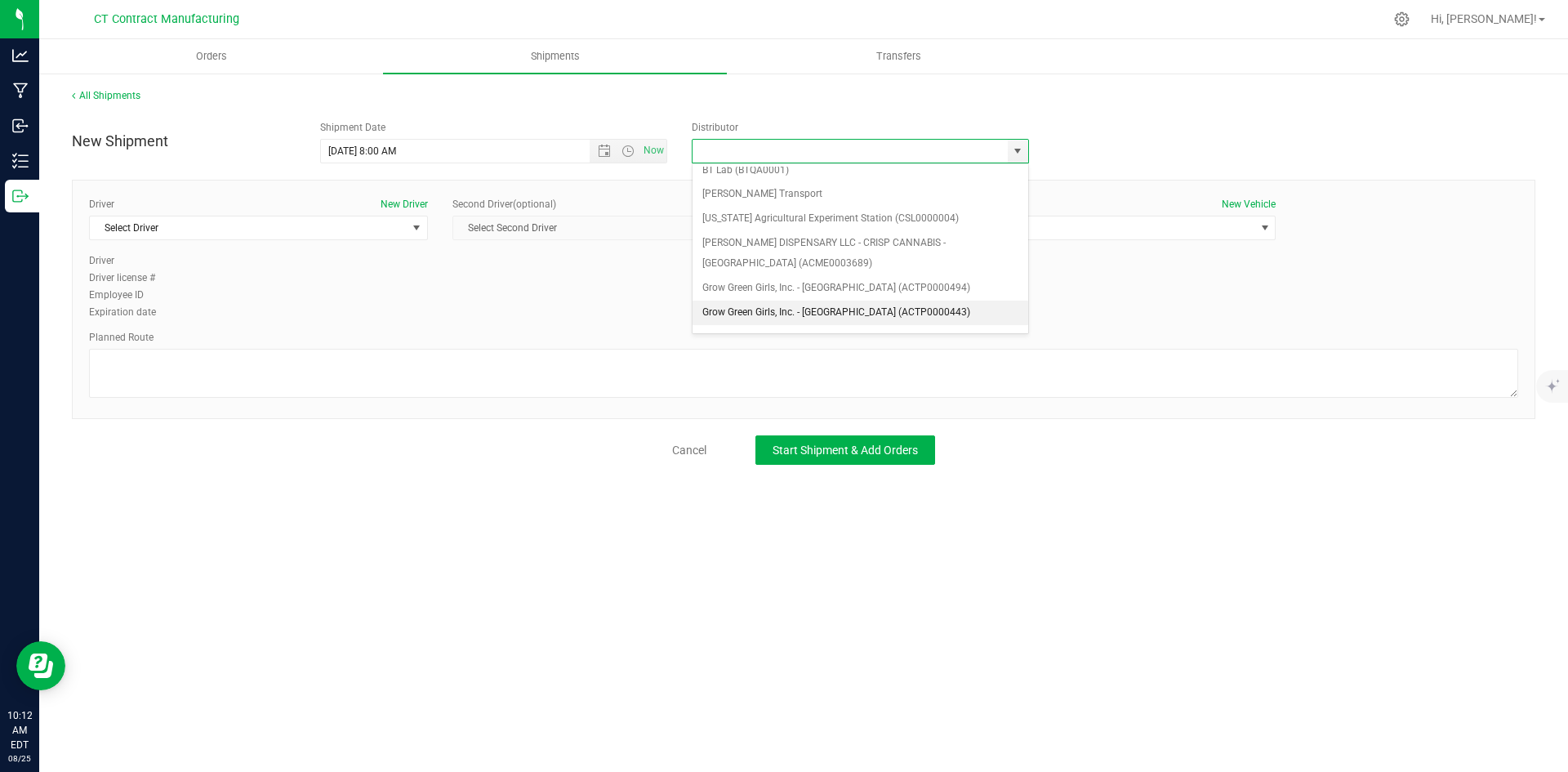
click at [887, 307] on li "Grow Green Girls, Inc. - [GEOGRAPHIC_DATA] (ACTP0000443)" at bounding box center [859, 312] width 335 height 24
type input "Grow Green Girls, Inc. - [GEOGRAPHIC_DATA] (ACTP0000443)"
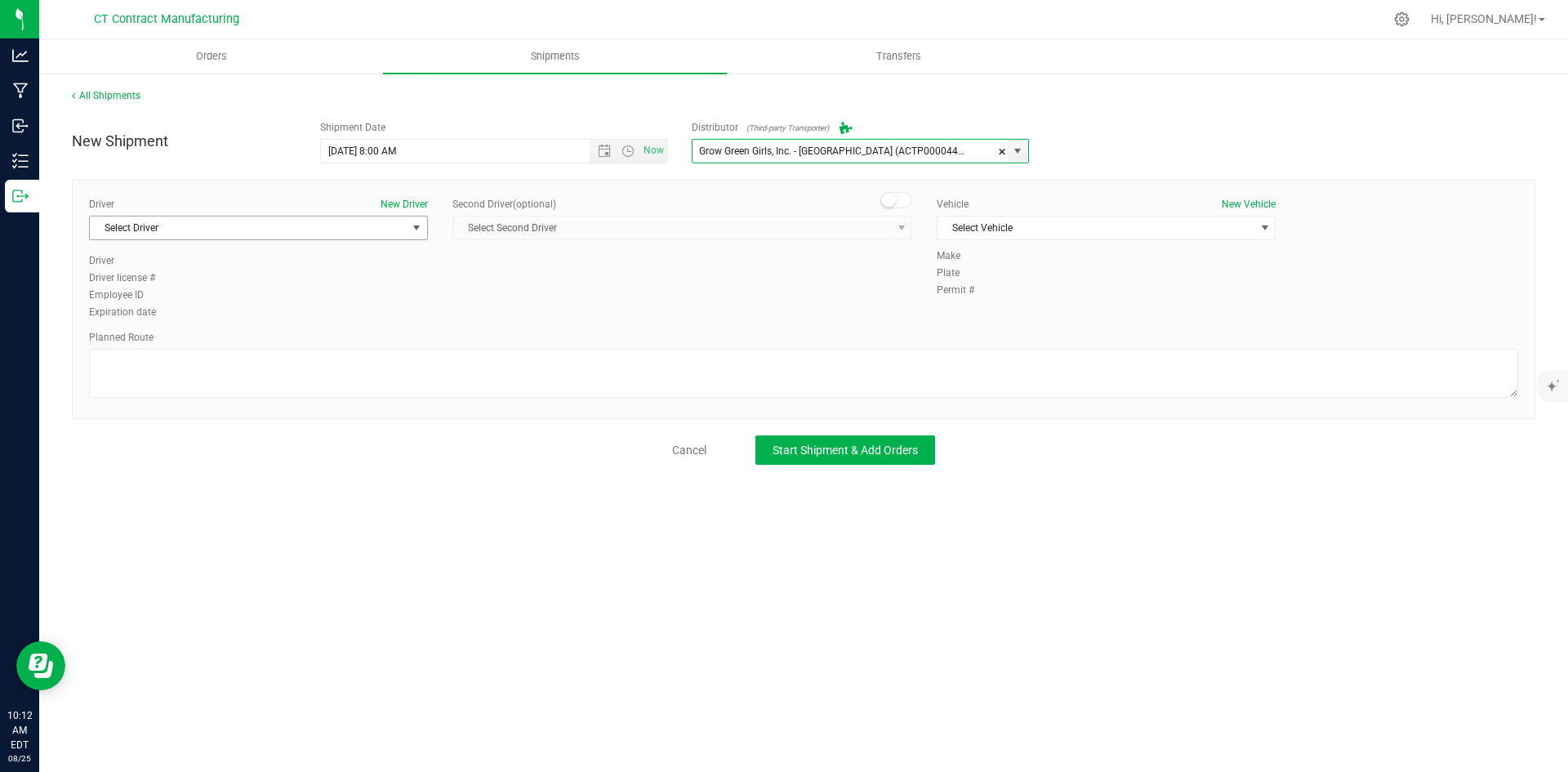
click at [374, 229] on span "Select Driver" at bounding box center [248, 228] width 317 height 23
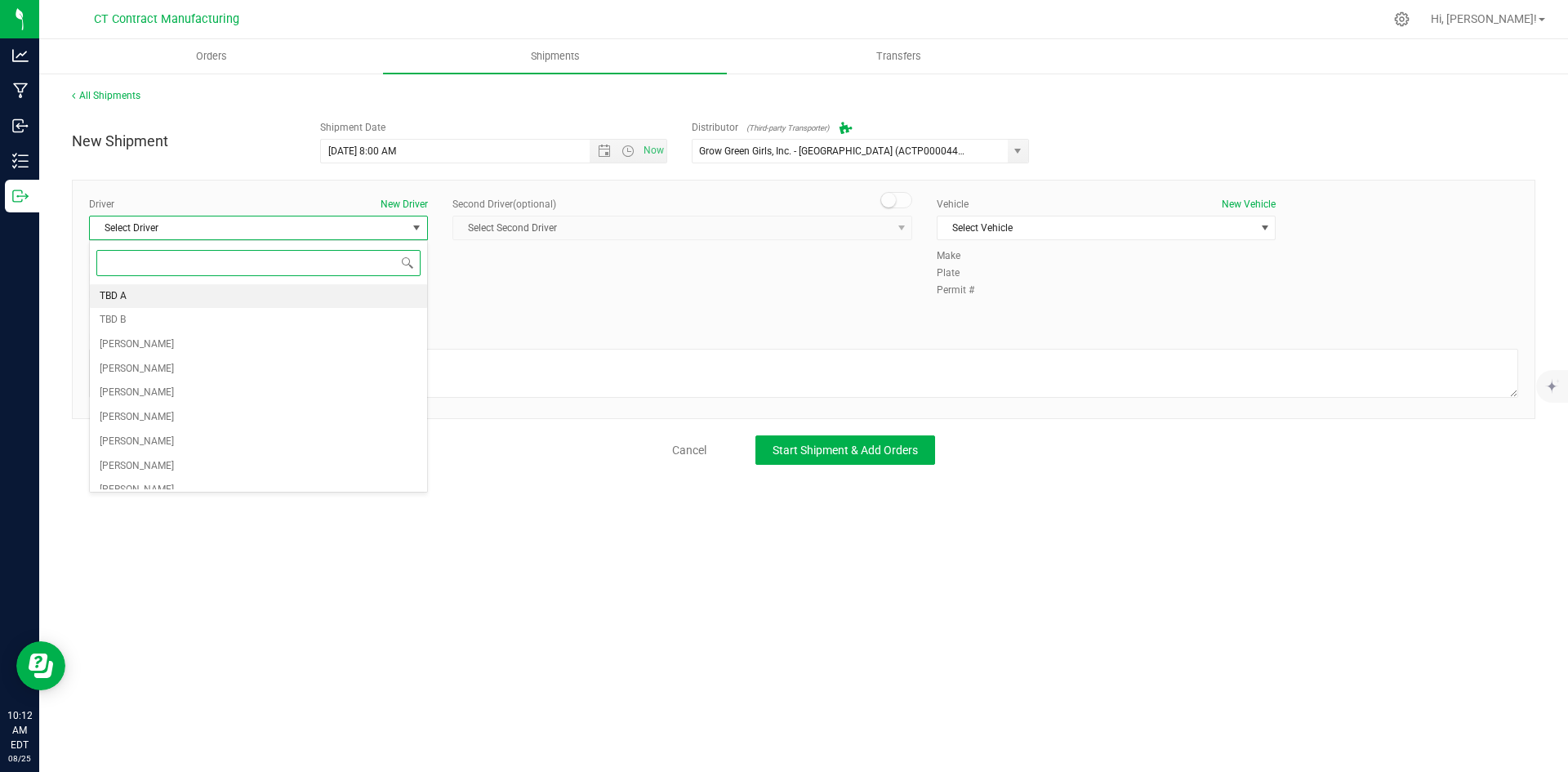
click at [171, 296] on li "TBD A" at bounding box center [258, 296] width 337 height 24
click at [887, 199] on small at bounding box center [888, 200] width 15 height 15
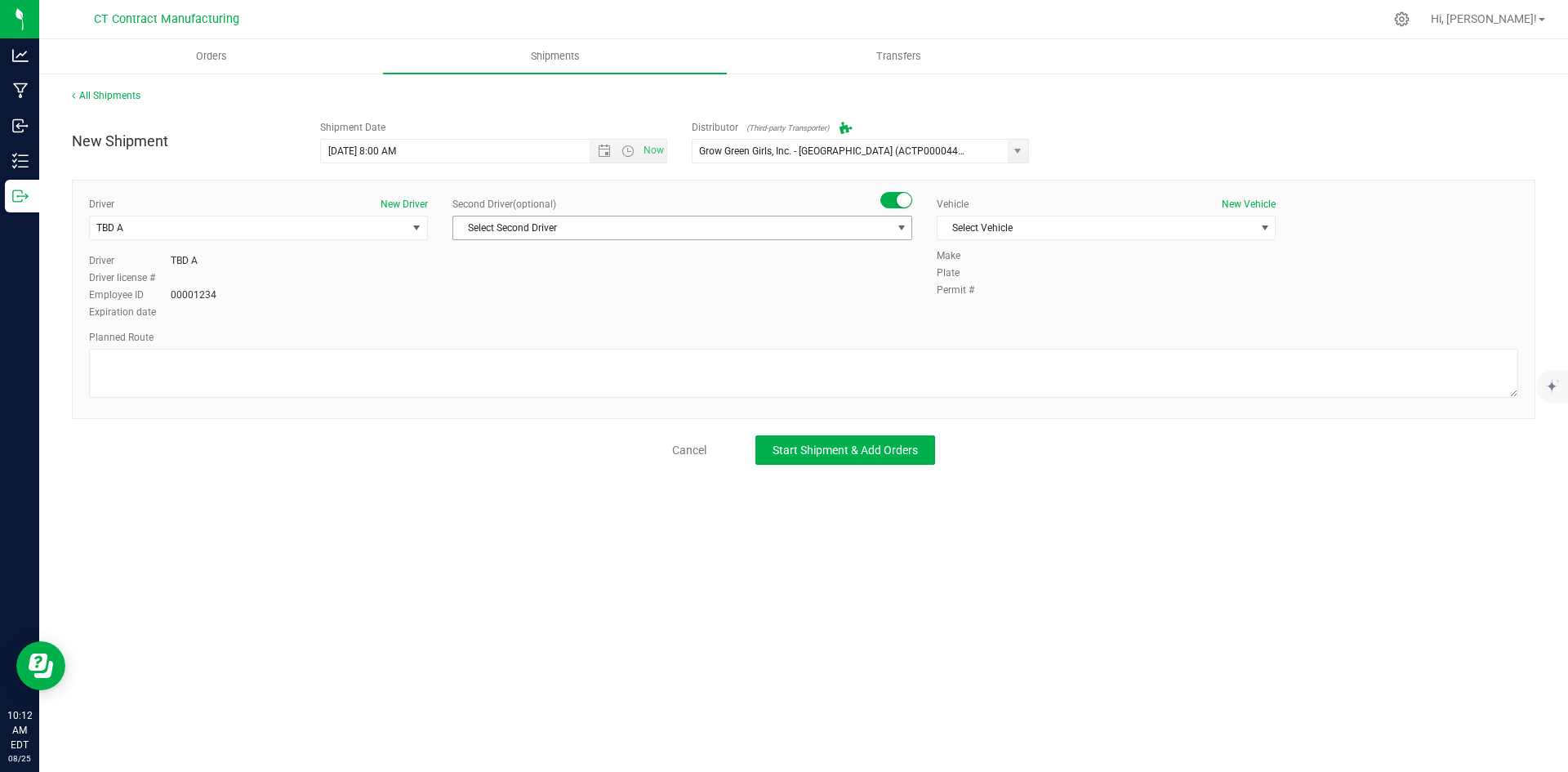
click at [887, 237] on span "Select Second Driver" at bounding box center [672, 228] width 438 height 23
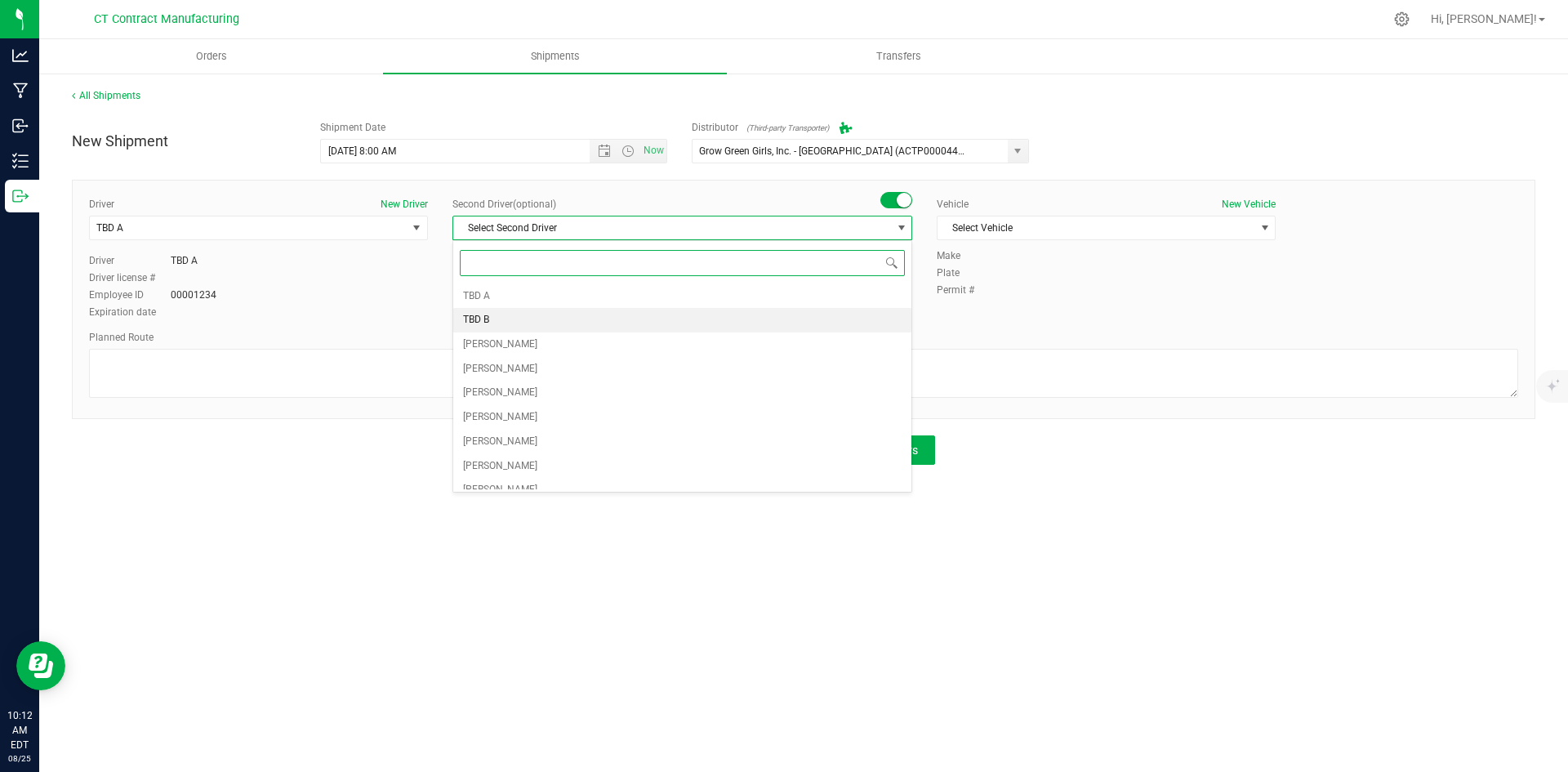
click at [671, 324] on li "TBD B" at bounding box center [682, 320] width 458 height 24
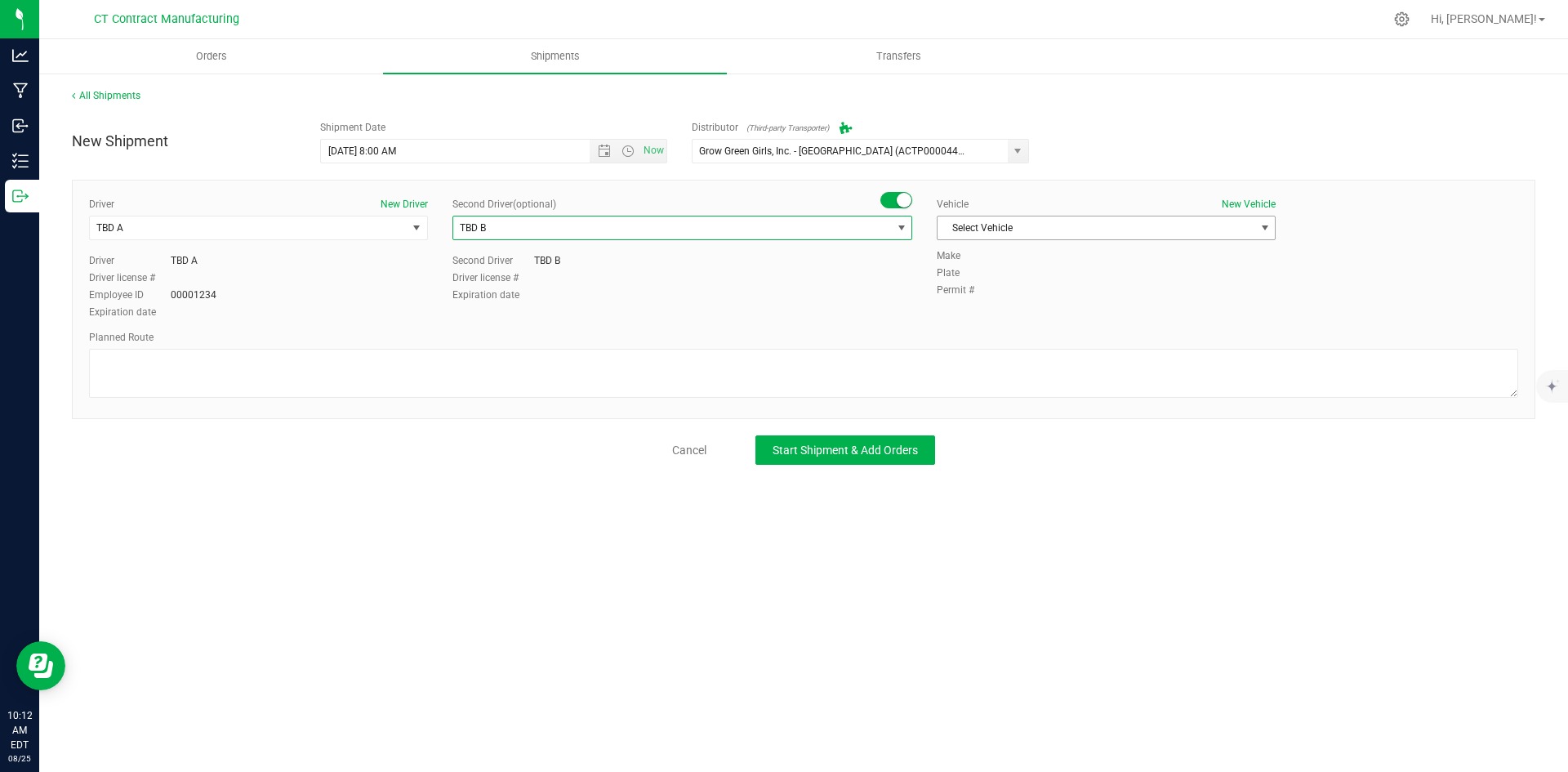
click at [1049, 224] on span "Select Vehicle" at bounding box center [1095, 228] width 317 height 23
click at [1022, 285] on li "Ford Transit 250" at bounding box center [1105, 280] width 337 height 24
click at [908, 378] on textarea at bounding box center [804, 373] width 1429 height 49
paste textarea "Randomized route via 3rd party transporter"
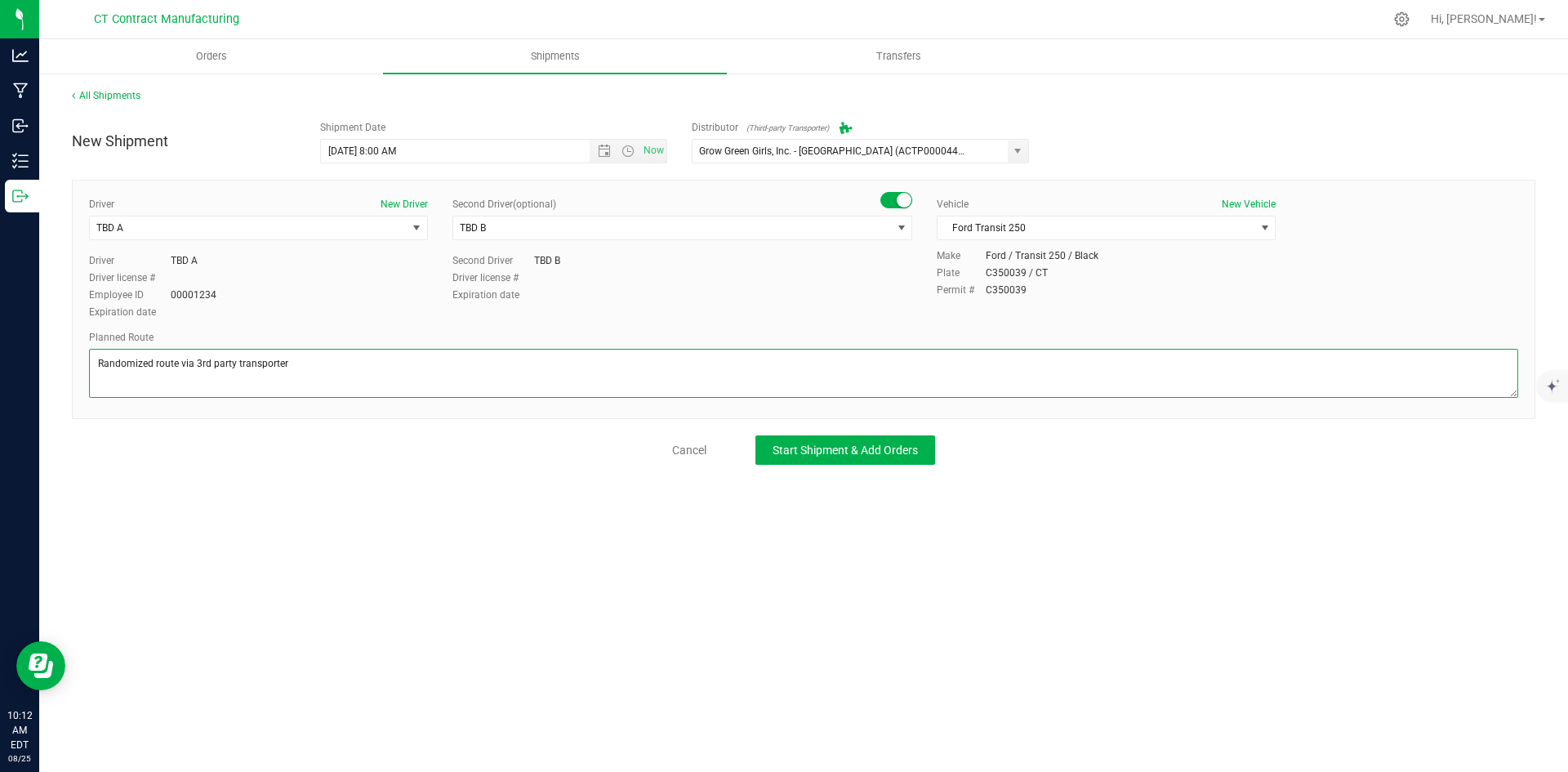
type textarea "Randomized route via 3rd party transporter"
click at [882, 433] on div "New Shipment Shipment Date 8/26/2025 8:00 AM Now Distributor (Third-party Trans…" at bounding box center [803, 288] width 1463 height 352
click at [882, 443] on span "Start Shipment & Add Orders" at bounding box center [844, 450] width 145 height 13
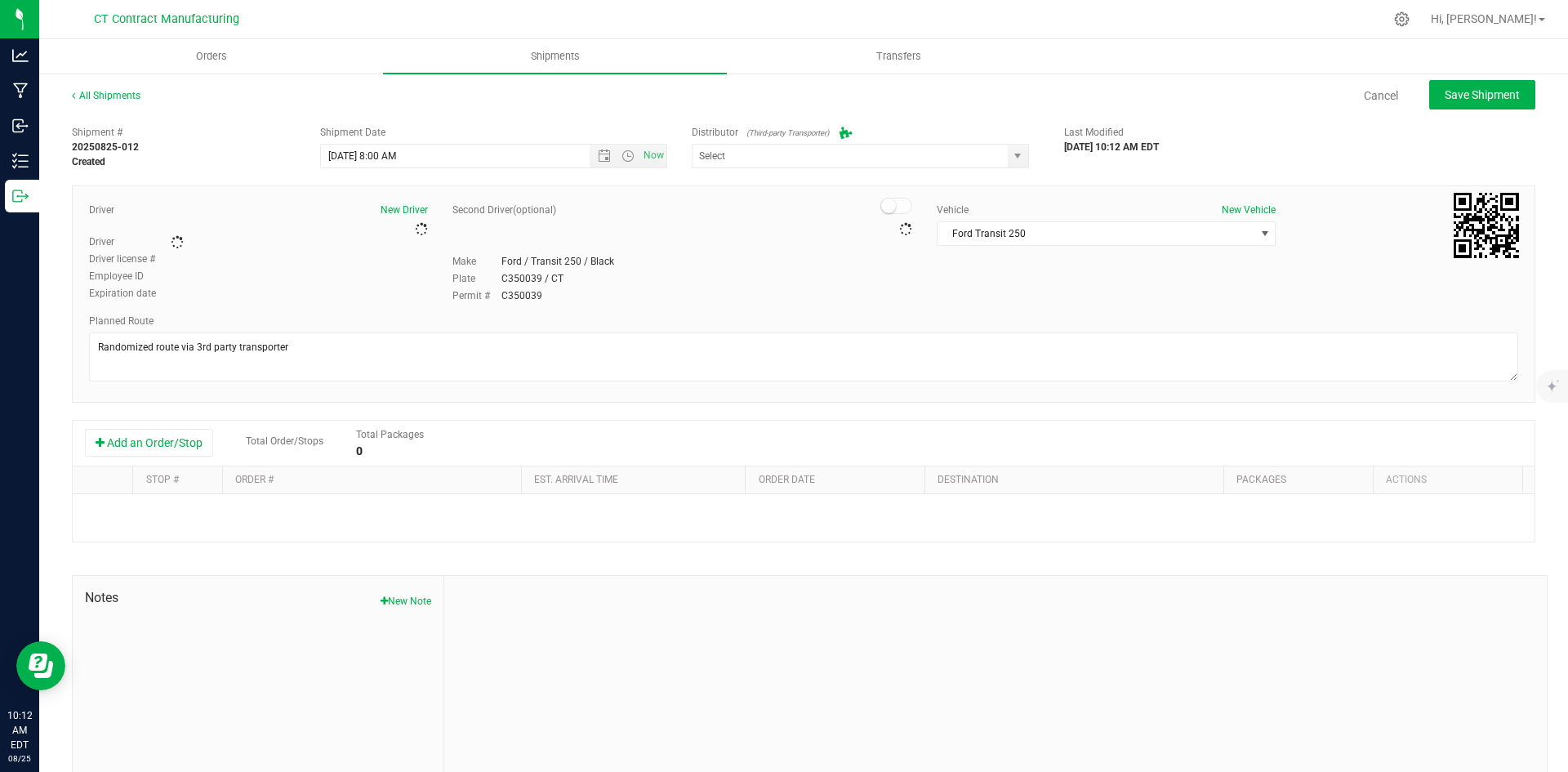
type input "Grow Green Girls, Inc. - [GEOGRAPHIC_DATA] (ACTP0000443)"
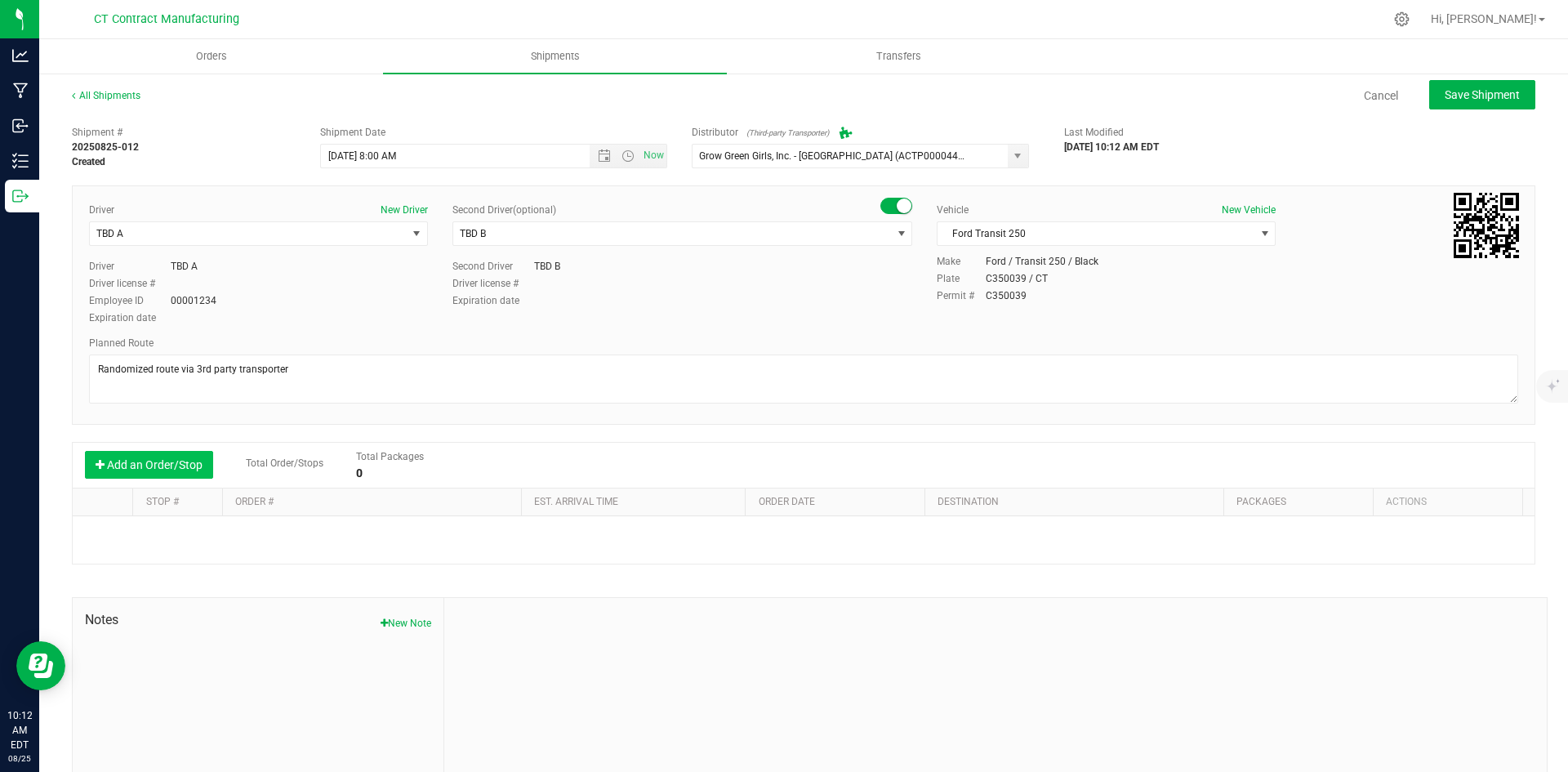
click at [171, 461] on button "Add an Order/Stop" at bounding box center [149, 465] width 128 height 28
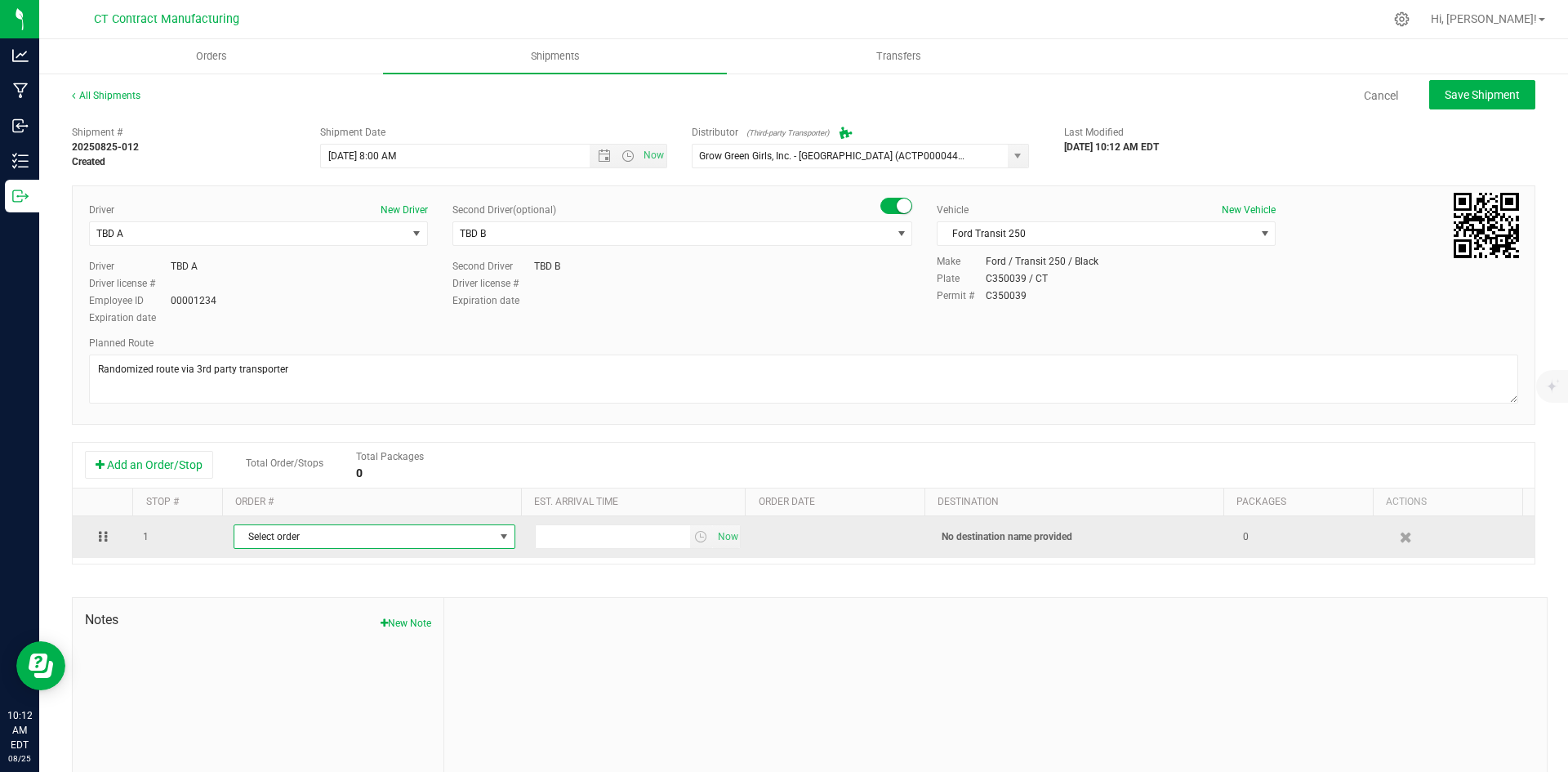
click at [280, 539] on span "Select order" at bounding box center [364, 536] width 260 height 23
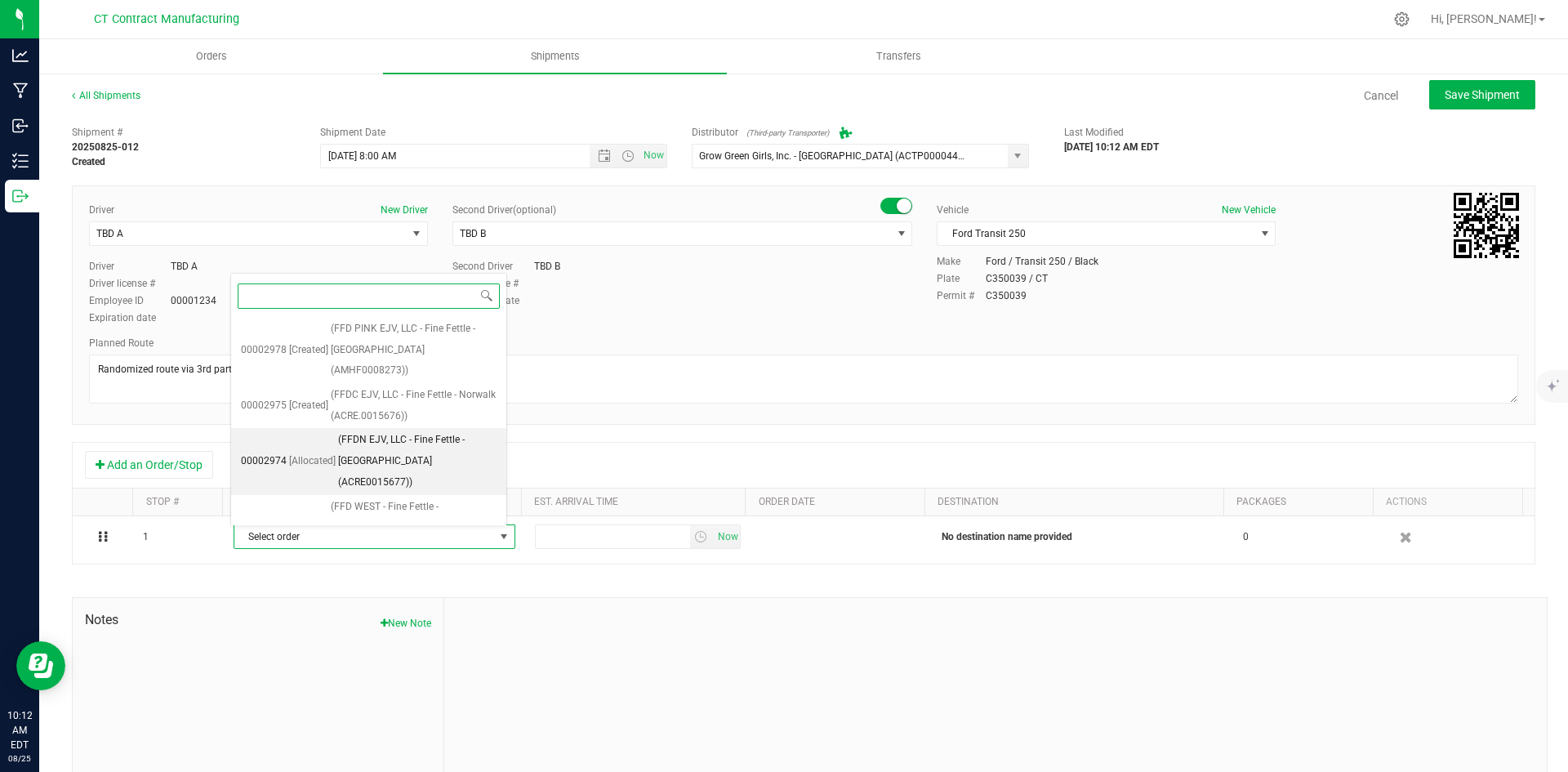
click at [417, 433] on span "(FFDN EJV, LLC - Fine Fettle - Old Saybrook (ACRE0015677))" at bounding box center [417, 461] width 159 height 63
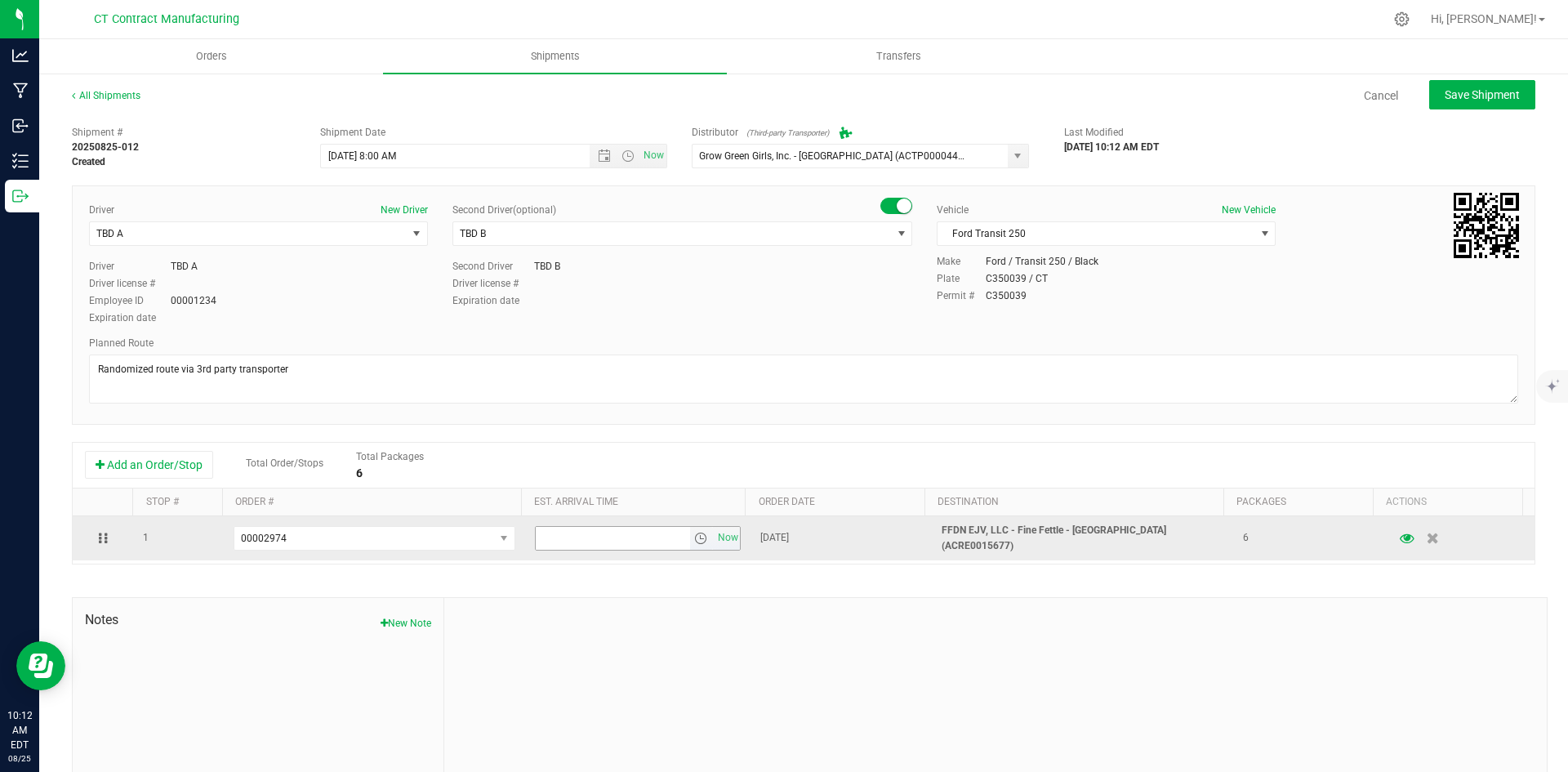
click at [690, 532] on span "select" at bounding box center [701, 538] width 23 height 23
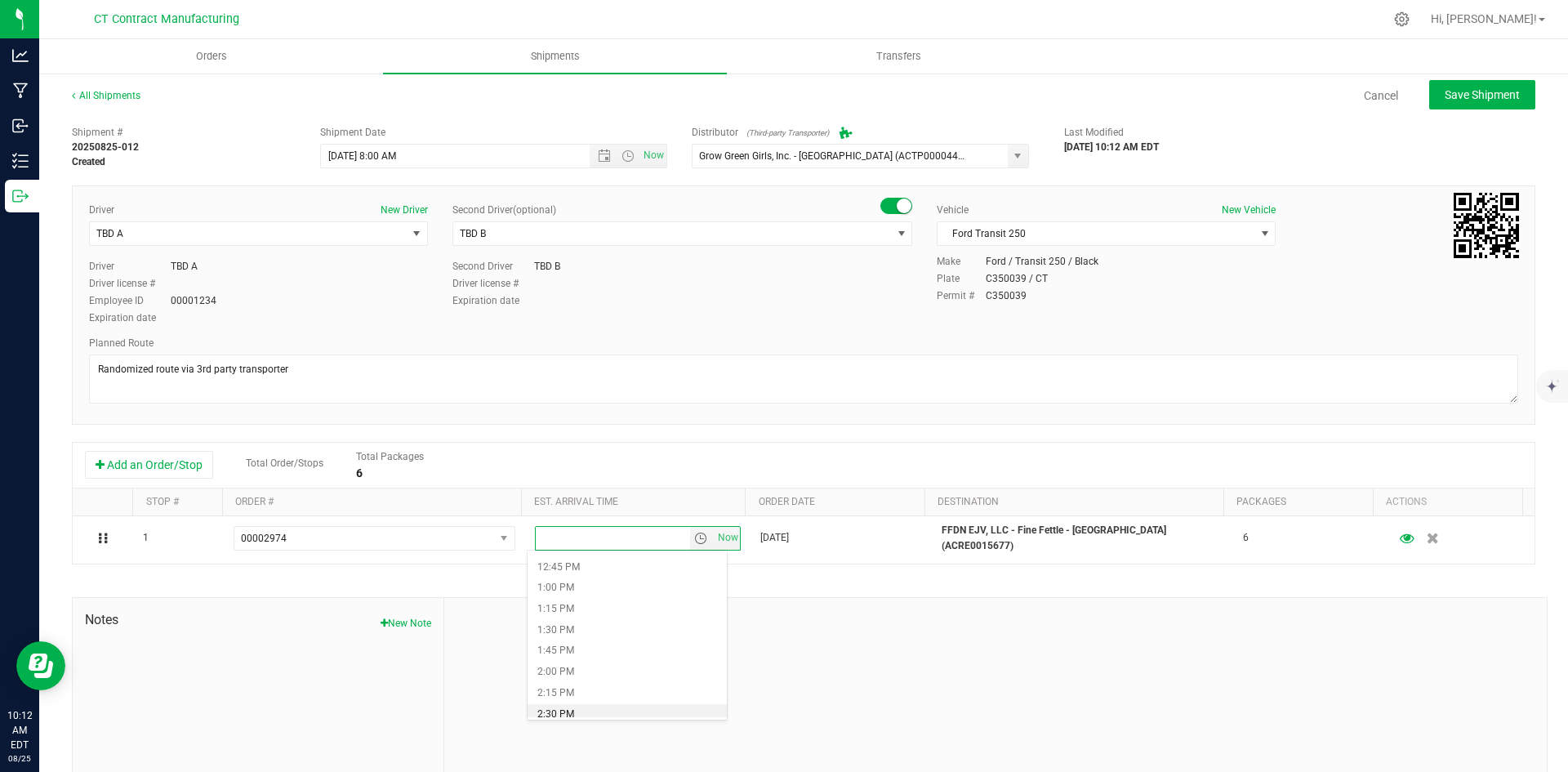
scroll to position [980, 0]
click at [562, 590] on li "12:00 PM" at bounding box center [627, 591] width 199 height 21
click at [1444, 91] on span "Save Shipment" at bounding box center [1482, 95] width 75 height 13
type input "[DATE] 12:00 PM"
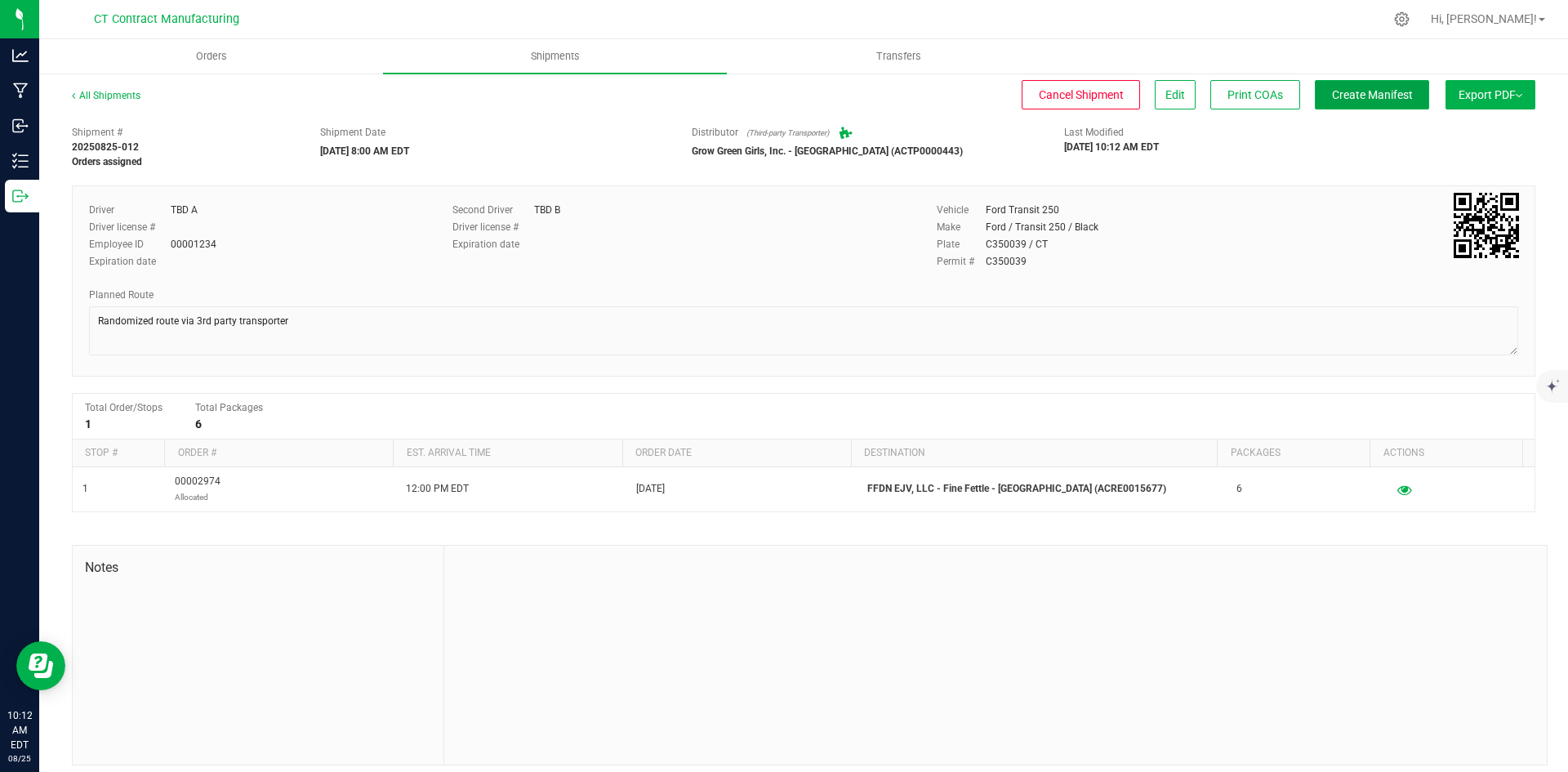
click at [1400, 86] on button "Create Manifest" at bounding box center [1371, 95] width 114 height 30
click at [111, 93] on link "All Shipments" at bounding box center [106, 96] width 69 height 11
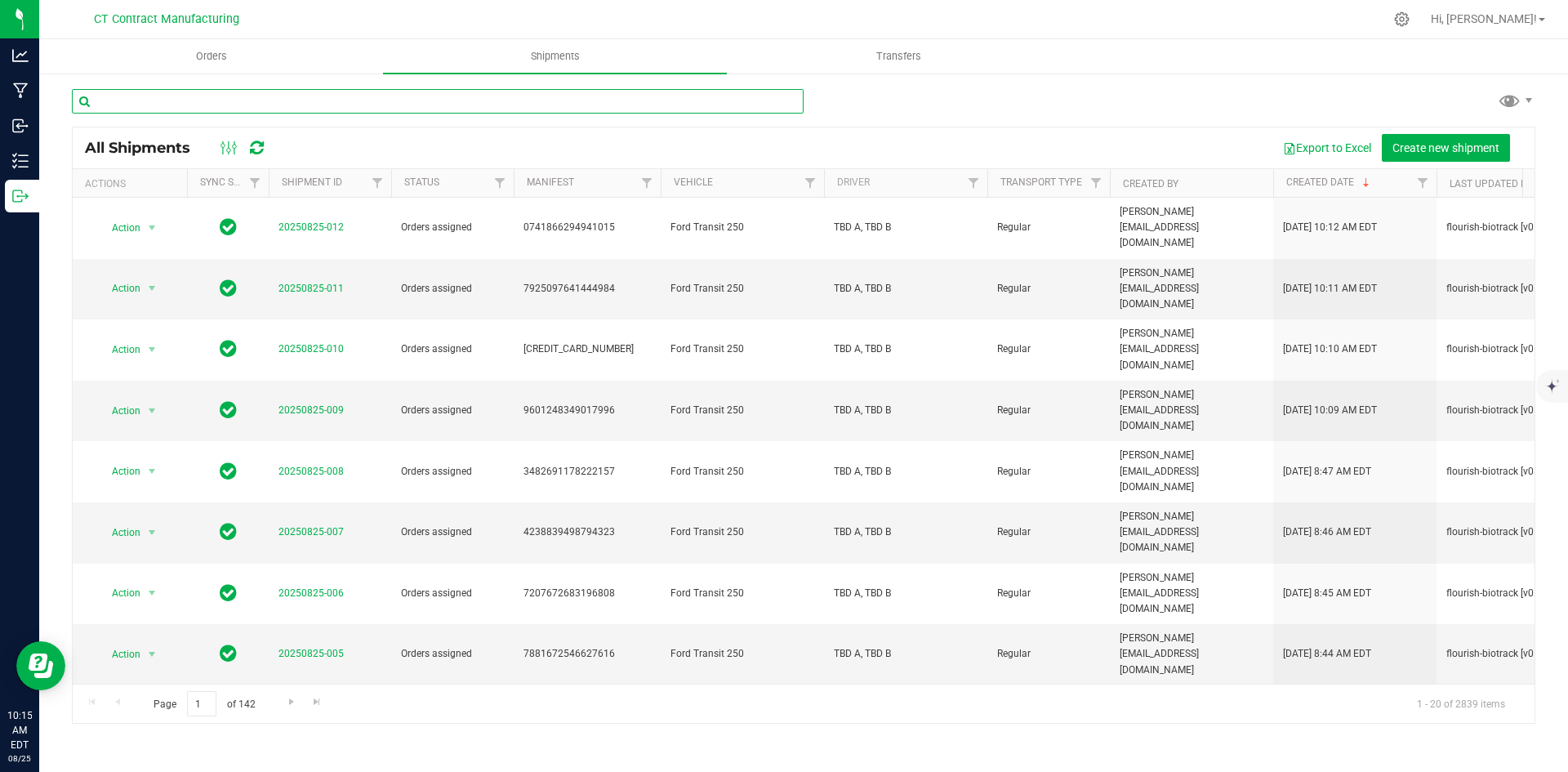
click at [298, 103] on input "text" at bounding box center [438, 101] width 732 height 24
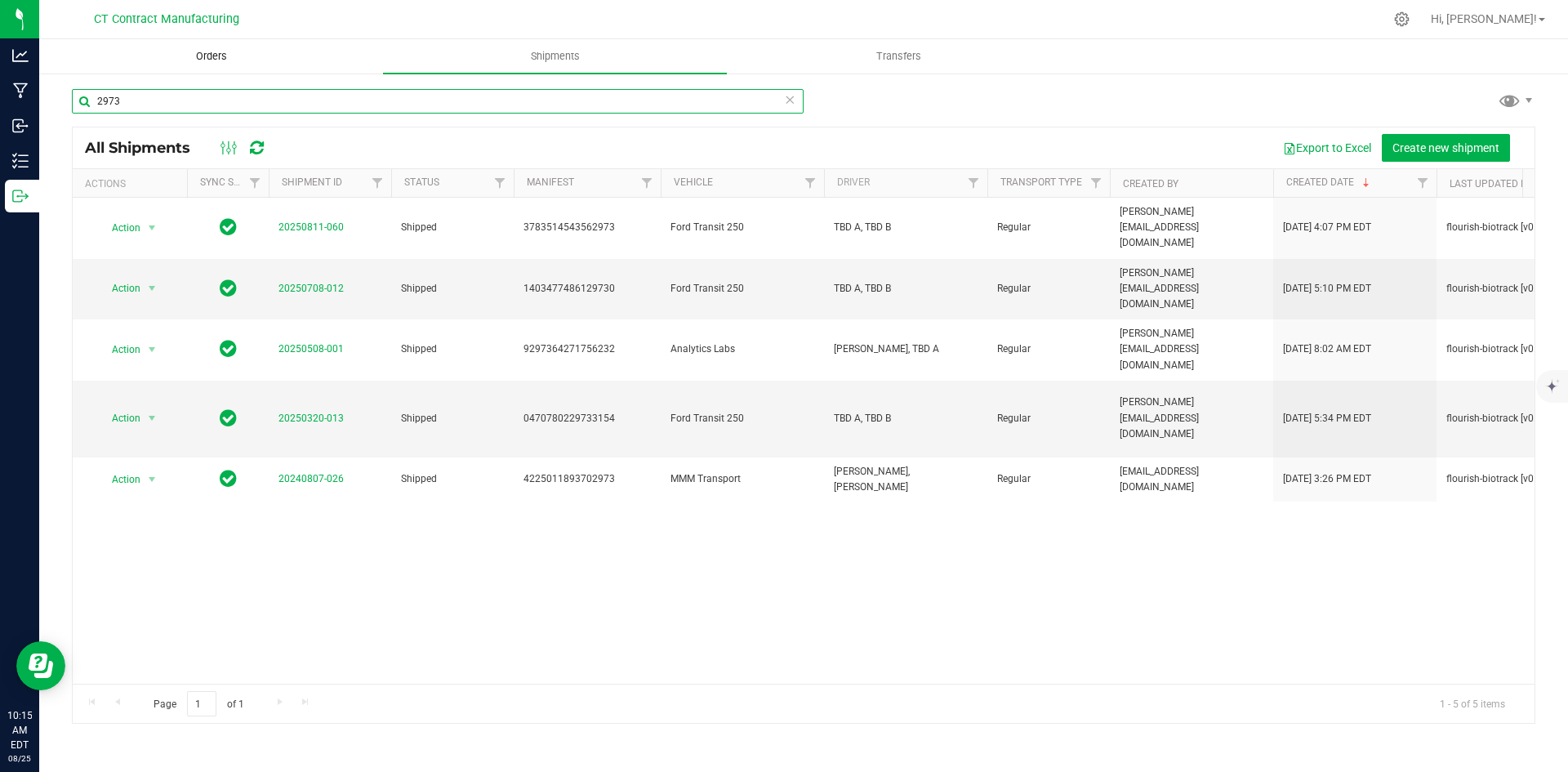
type input "2973"
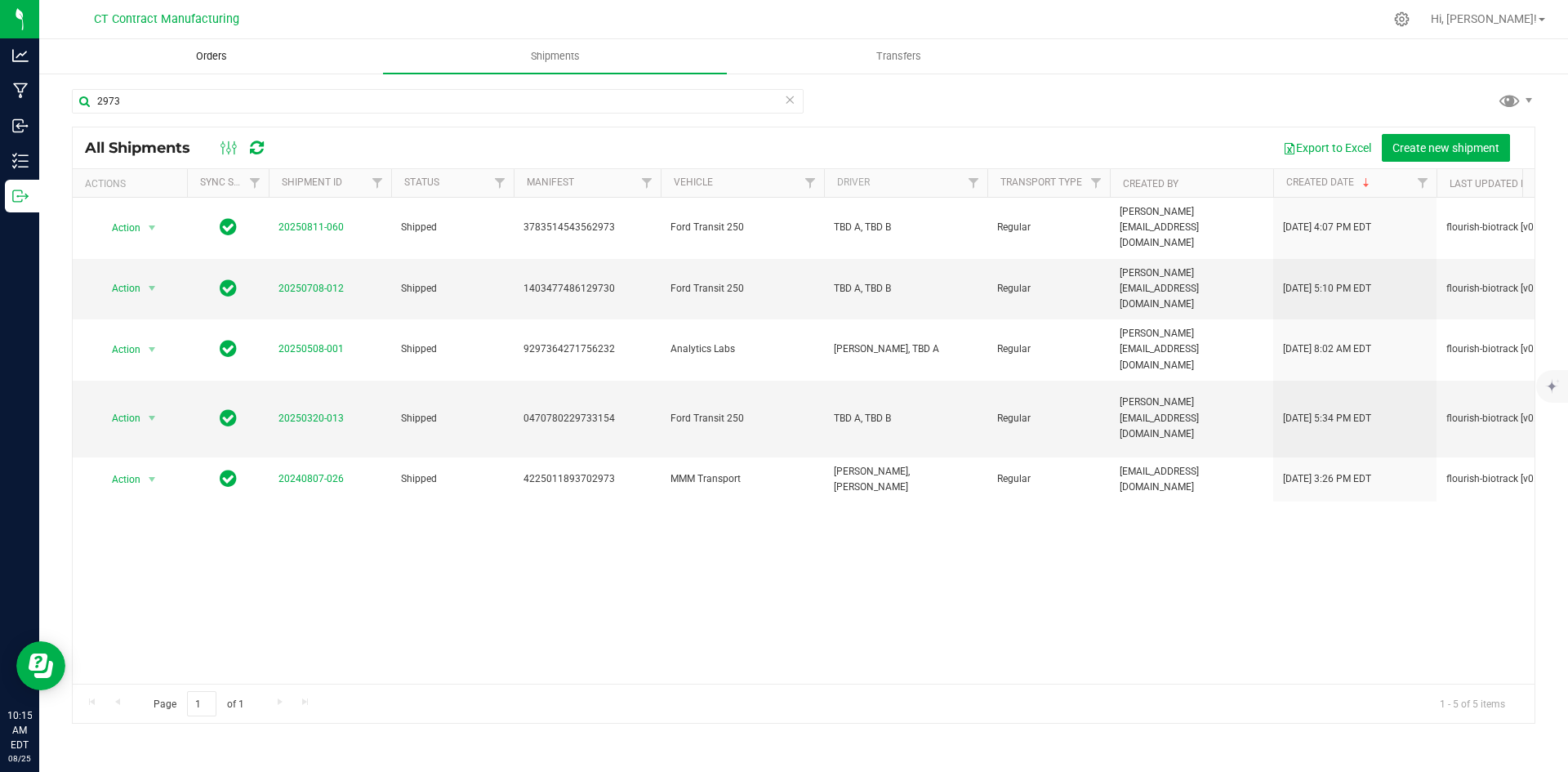
click at [226, 60] on span "Orders" at bounding box center [211, 57] width 75 height 15
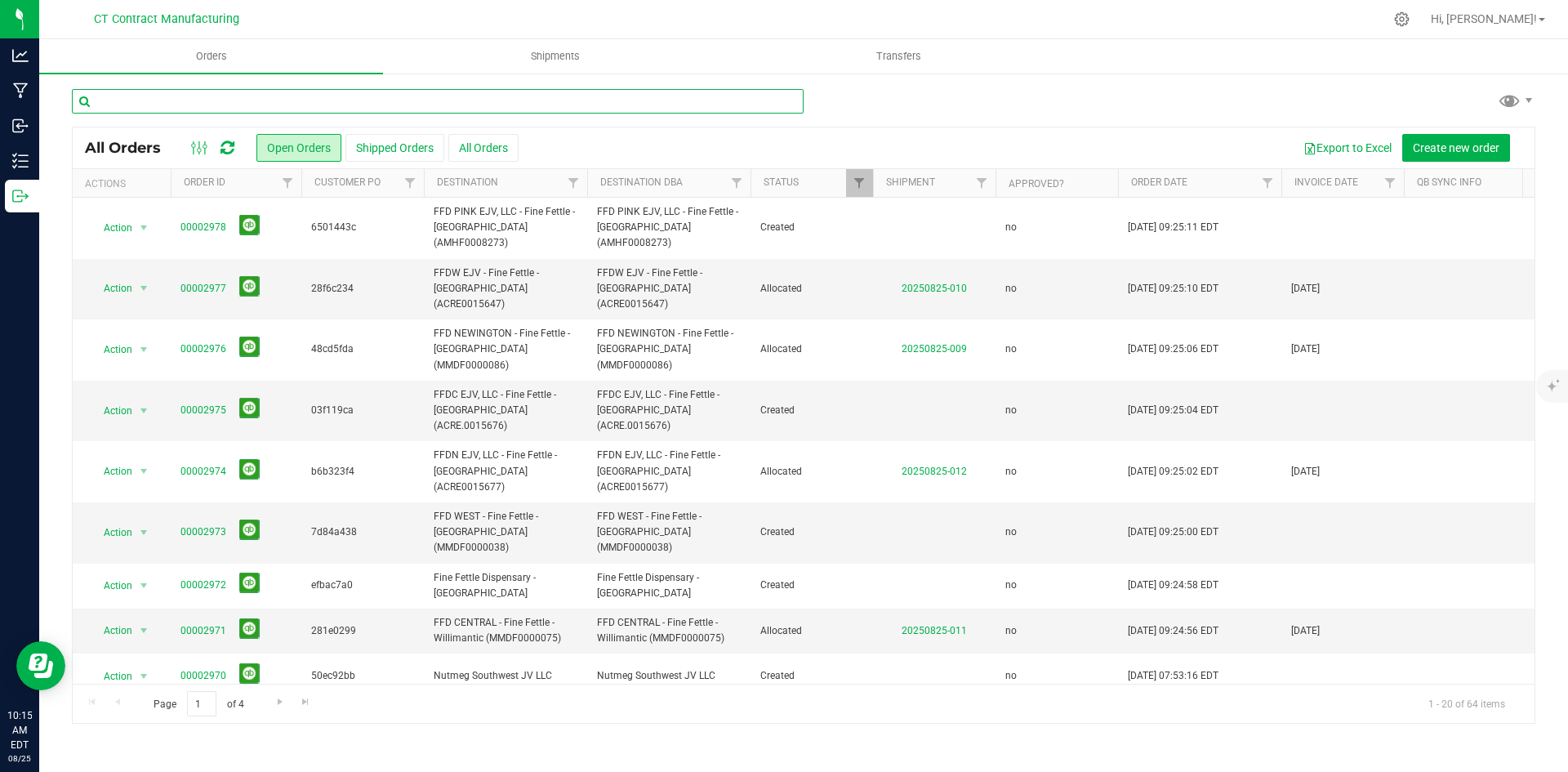
click at [124, 100] on input "text" at bounding box center [438, 101] width 732 height 24
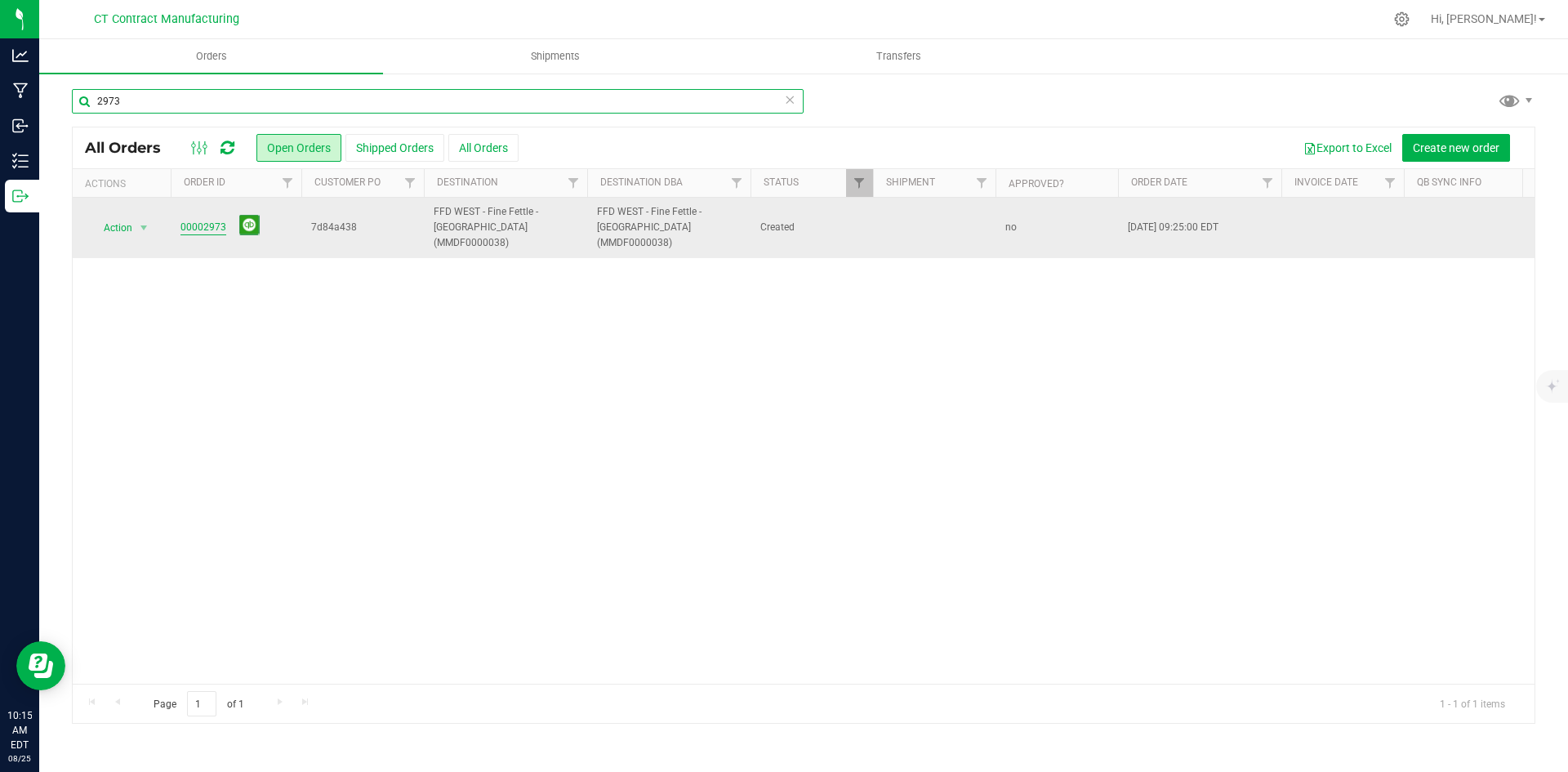
type input "2973"
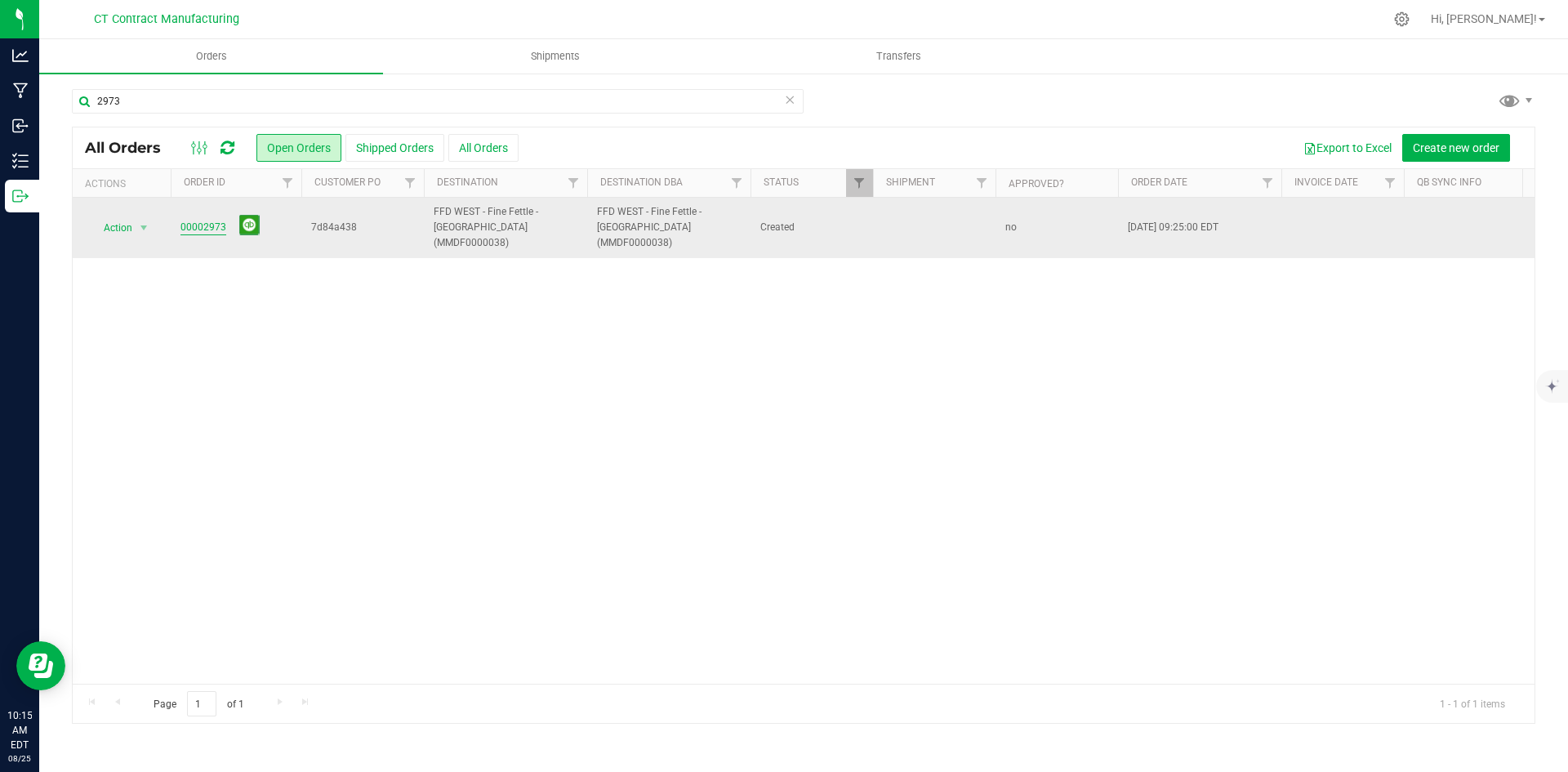
click at [219, 221] on link "00002973" at bounding box center [203, 227] width 46 height 16
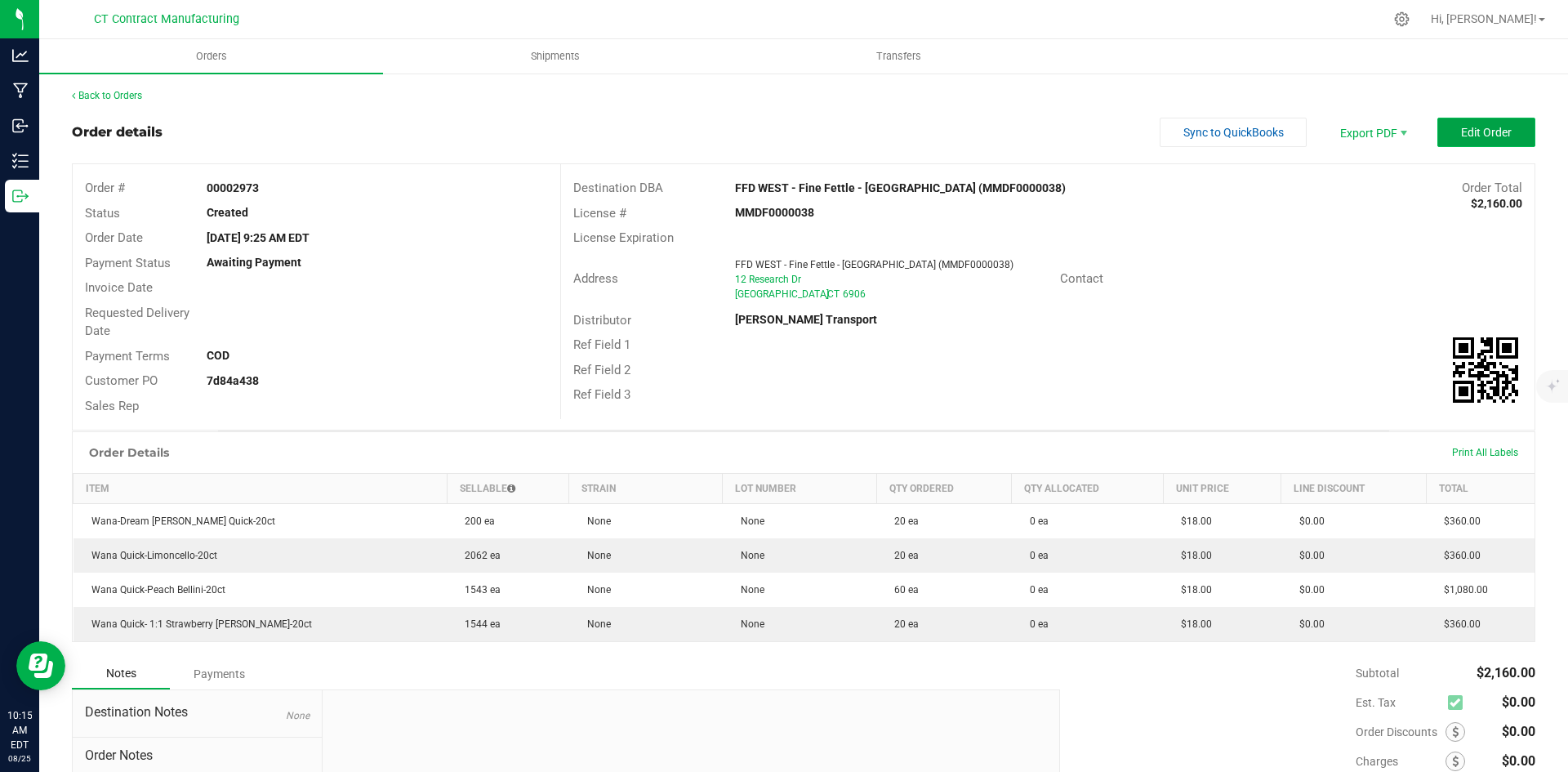
click at [1474, 146] on button "Edit Order" at bounding box center [1485, 133] width 98 height 30
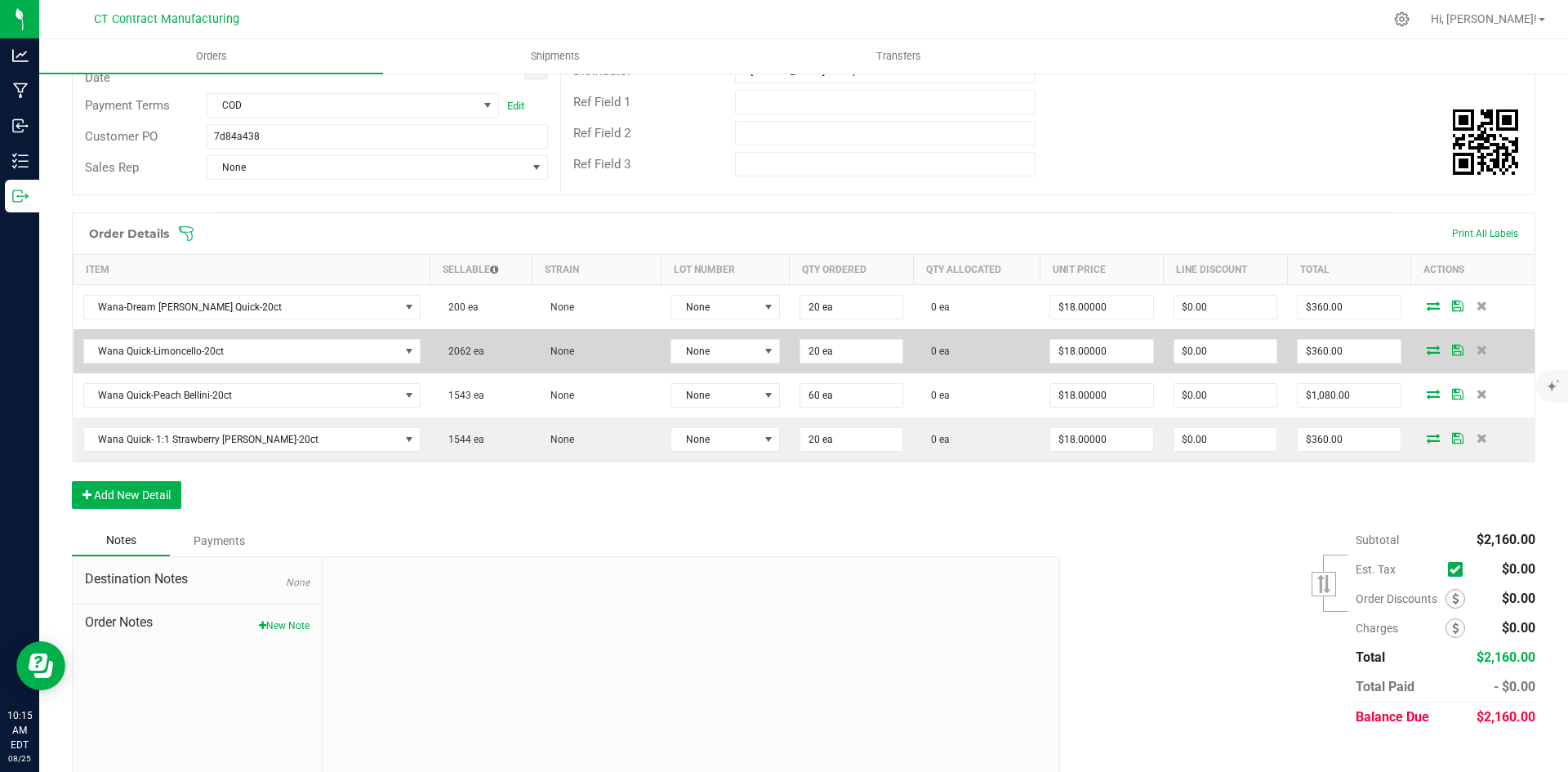
scroll to position [280, 0]
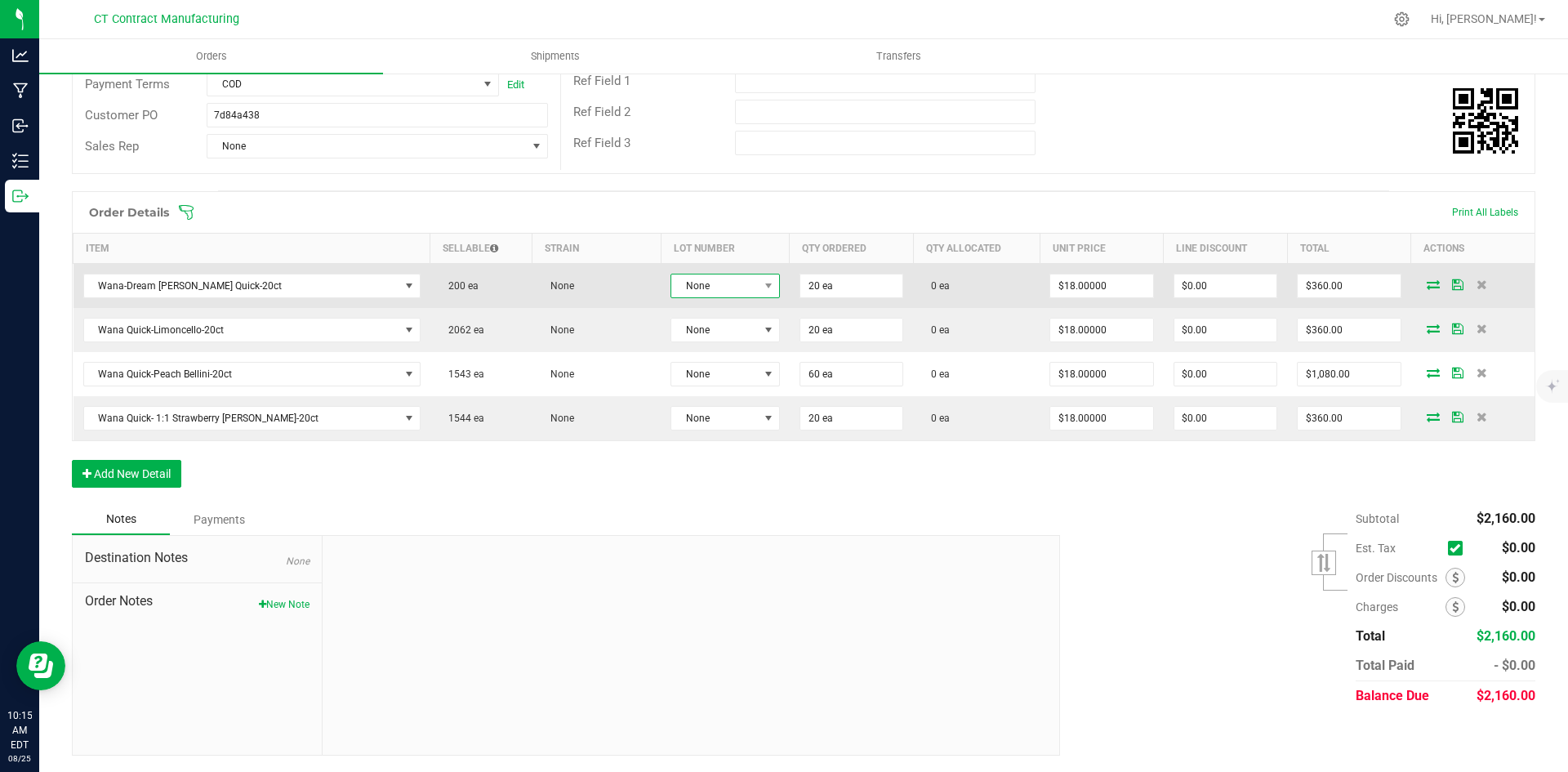
click at [720, 288] on span "None" at bounding box center [715, 285] width 87 height 23
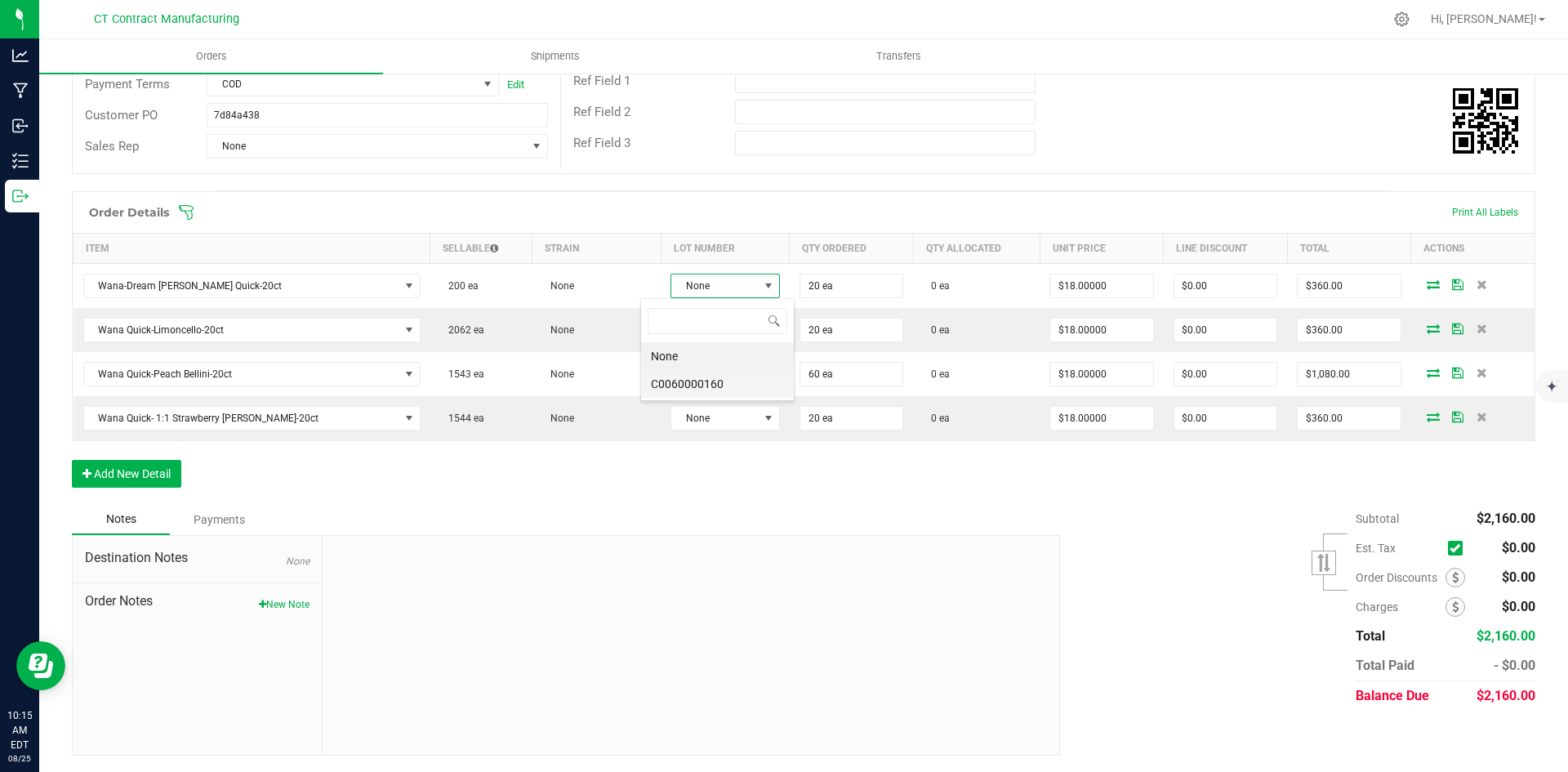
scroll to position [24, 111]
click at [721, 388] on li "C0060000160" at bounding box center [717, 384] width 152 height 28
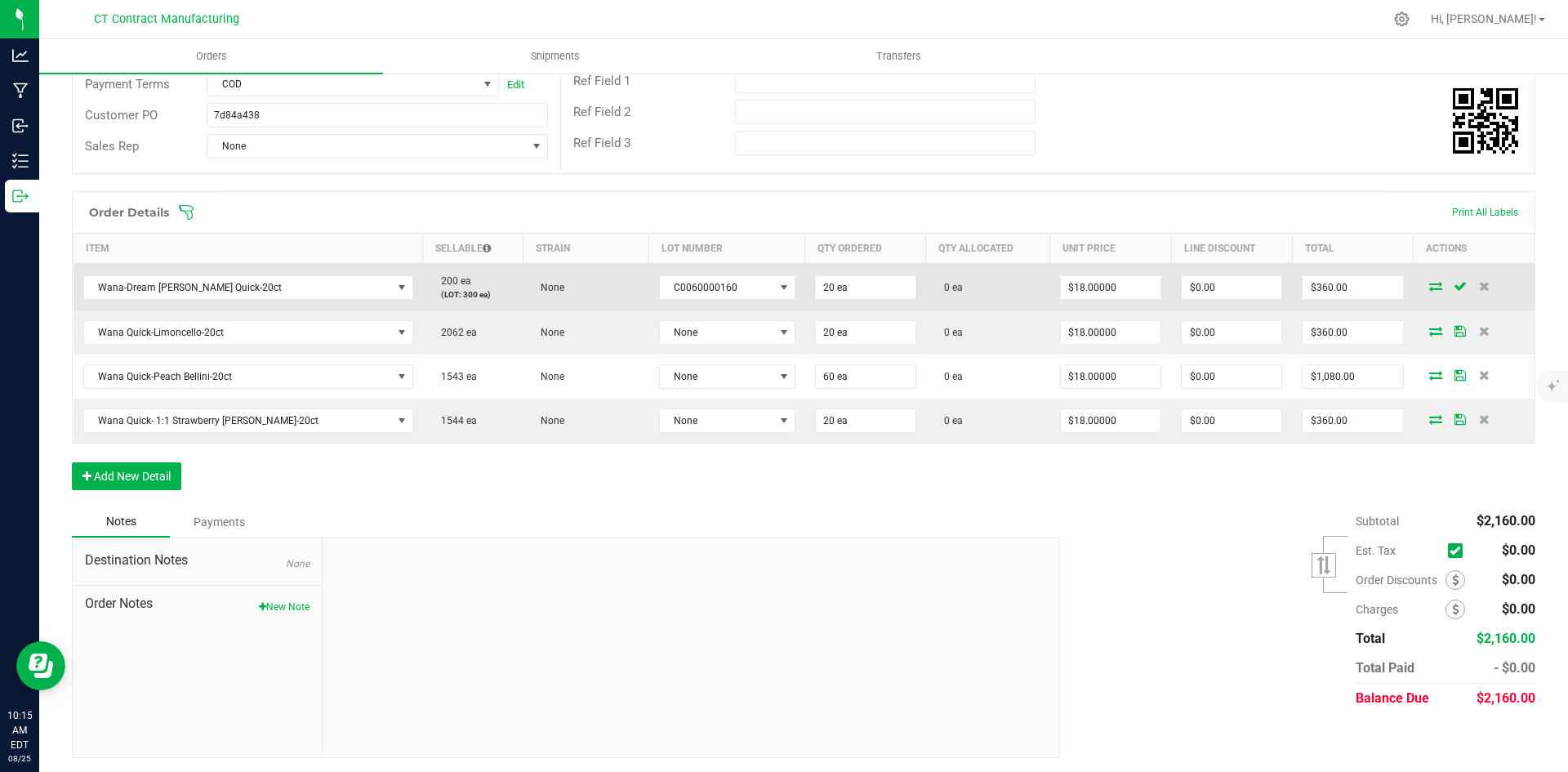
click at [1429, 283] on icon at bounding box center [1435, 285] width 13 height 10
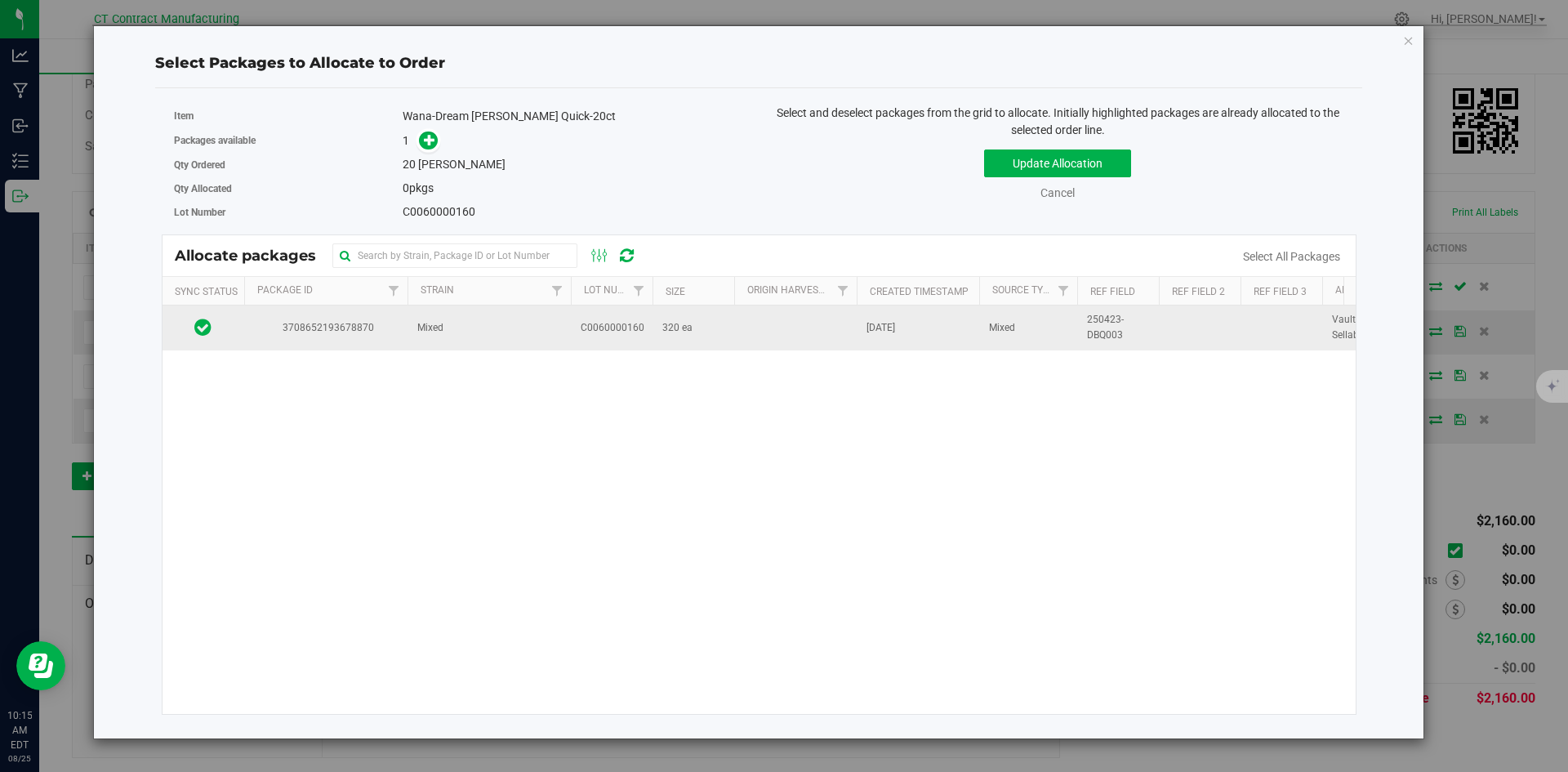
click at [618, 339] on td "C0060000160" at bounding box center [611, 327] width 82 height 44
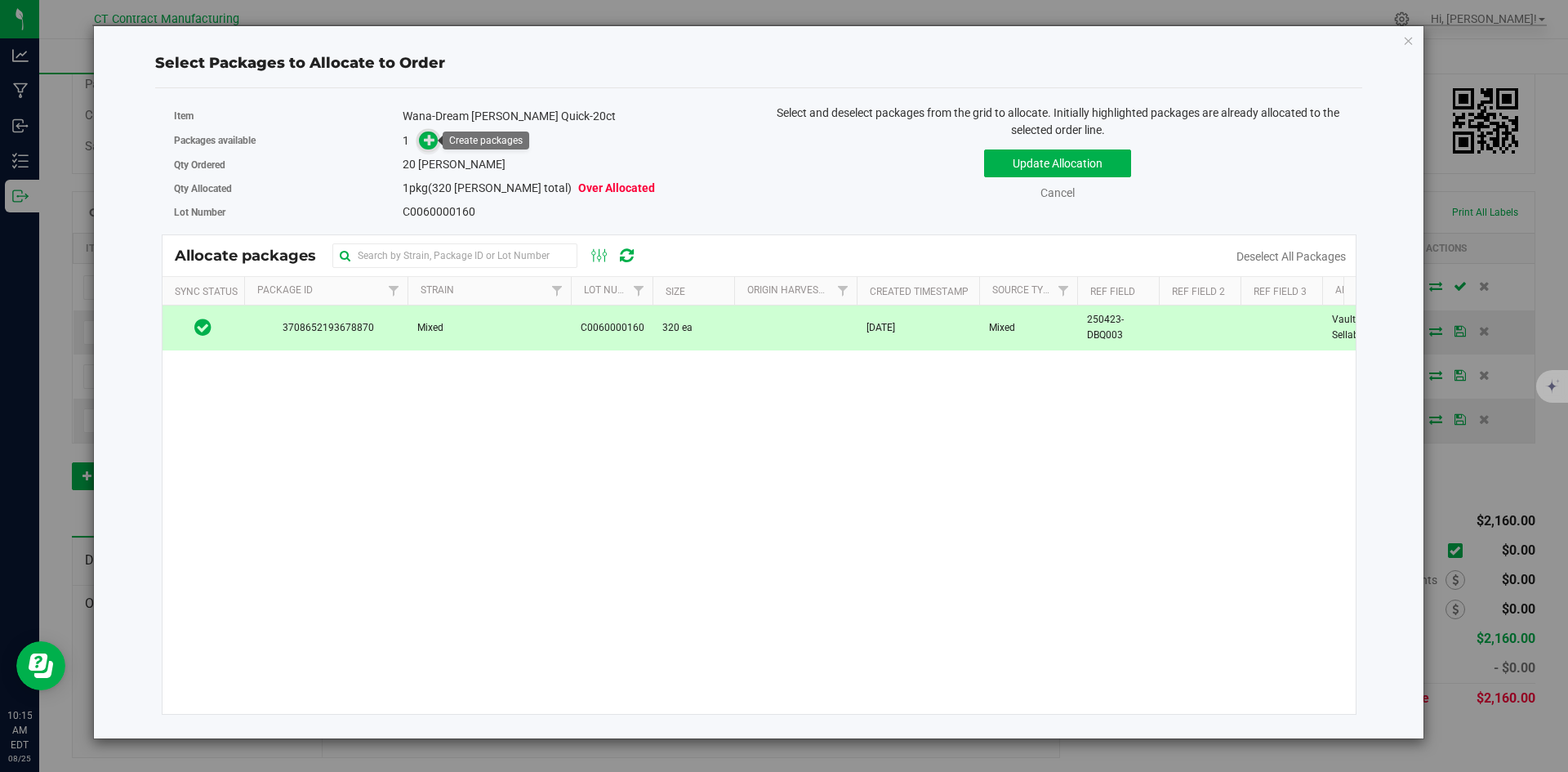
click at [432, 148] on span at bounding box center [428, 141] width 19 height 19
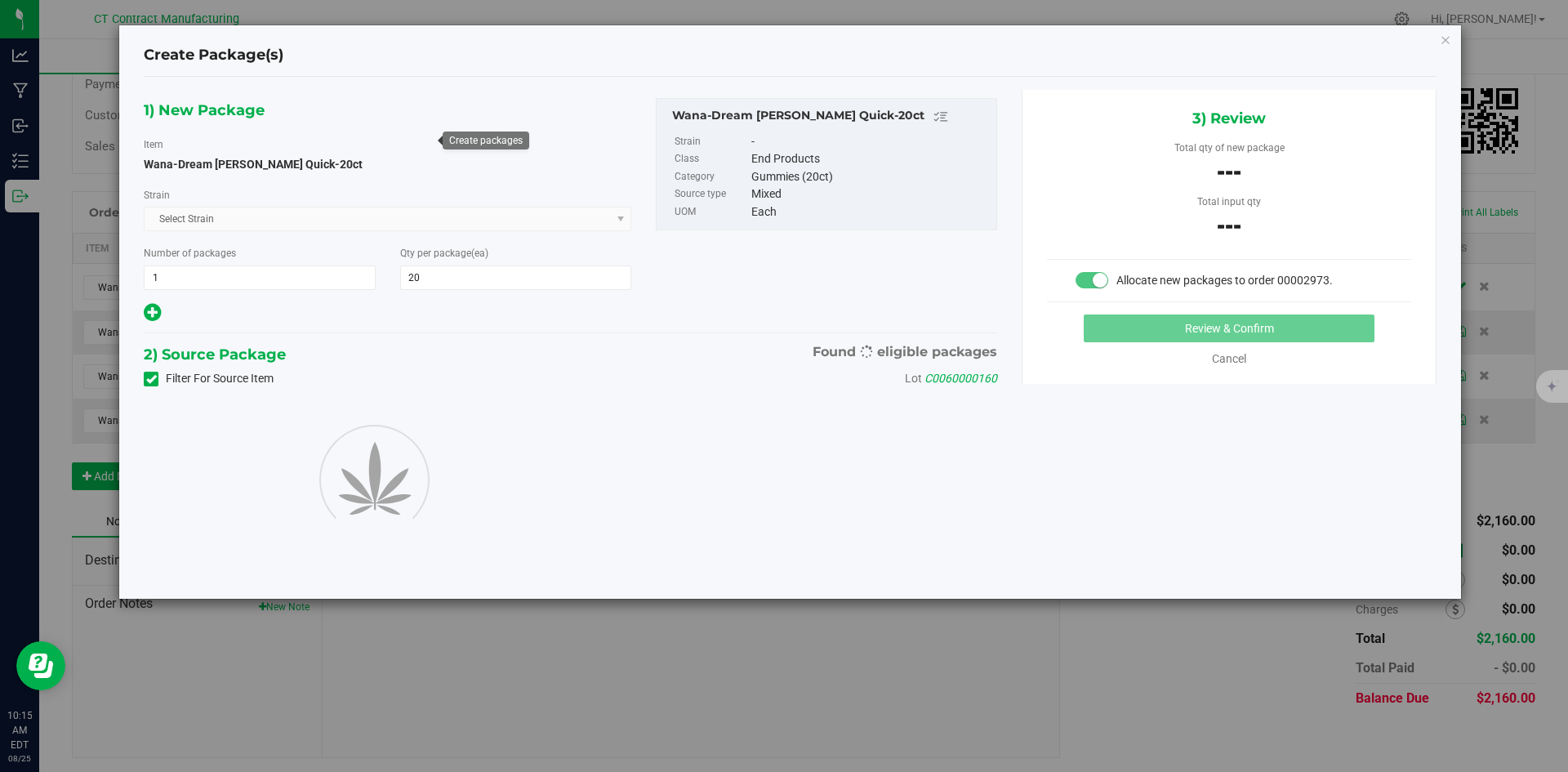
type input "20"
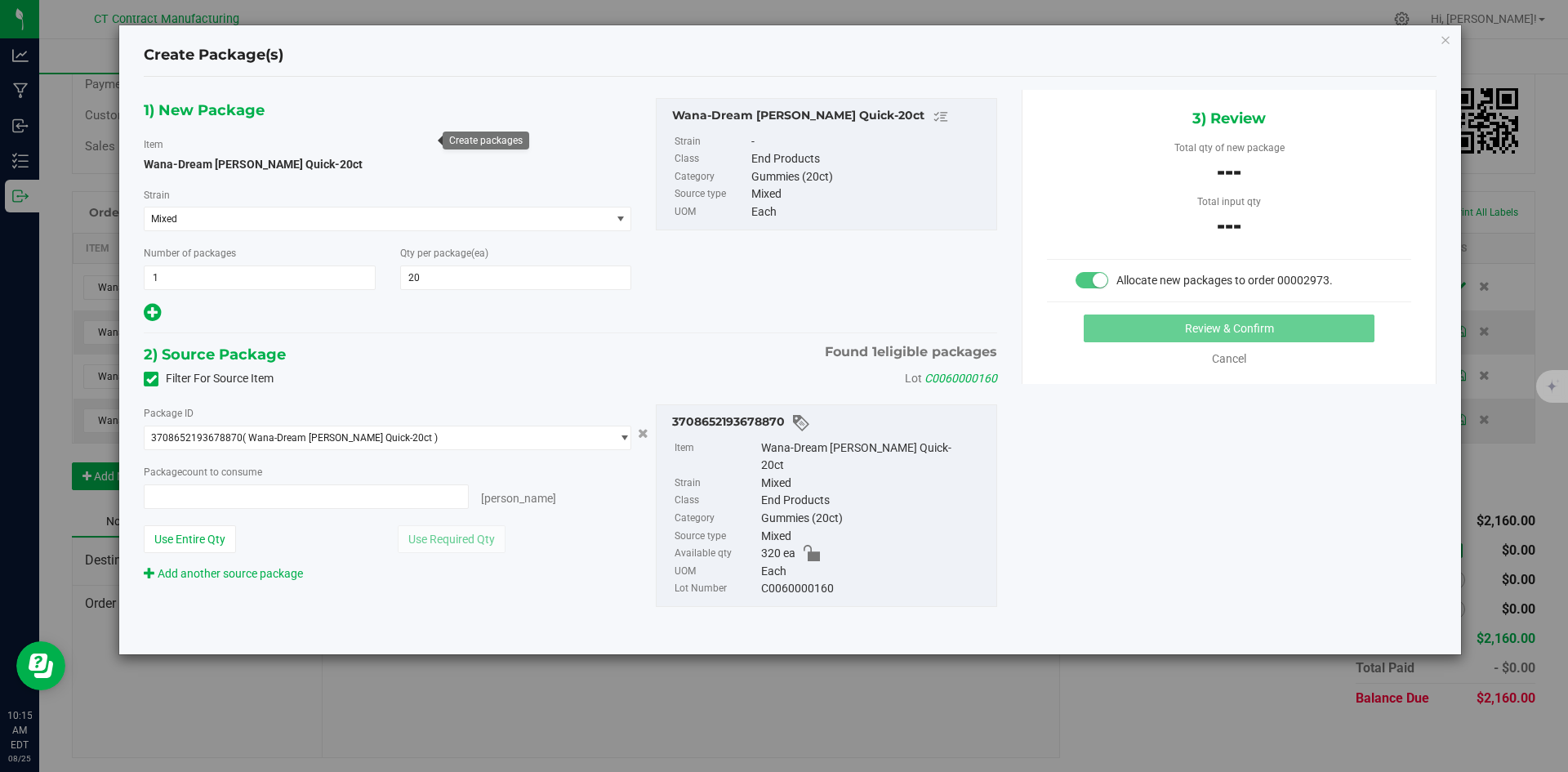
type input "0 ea"
click at [386, 505] on span at bounding box center [307, 496] width 325 height 24
type input "20"
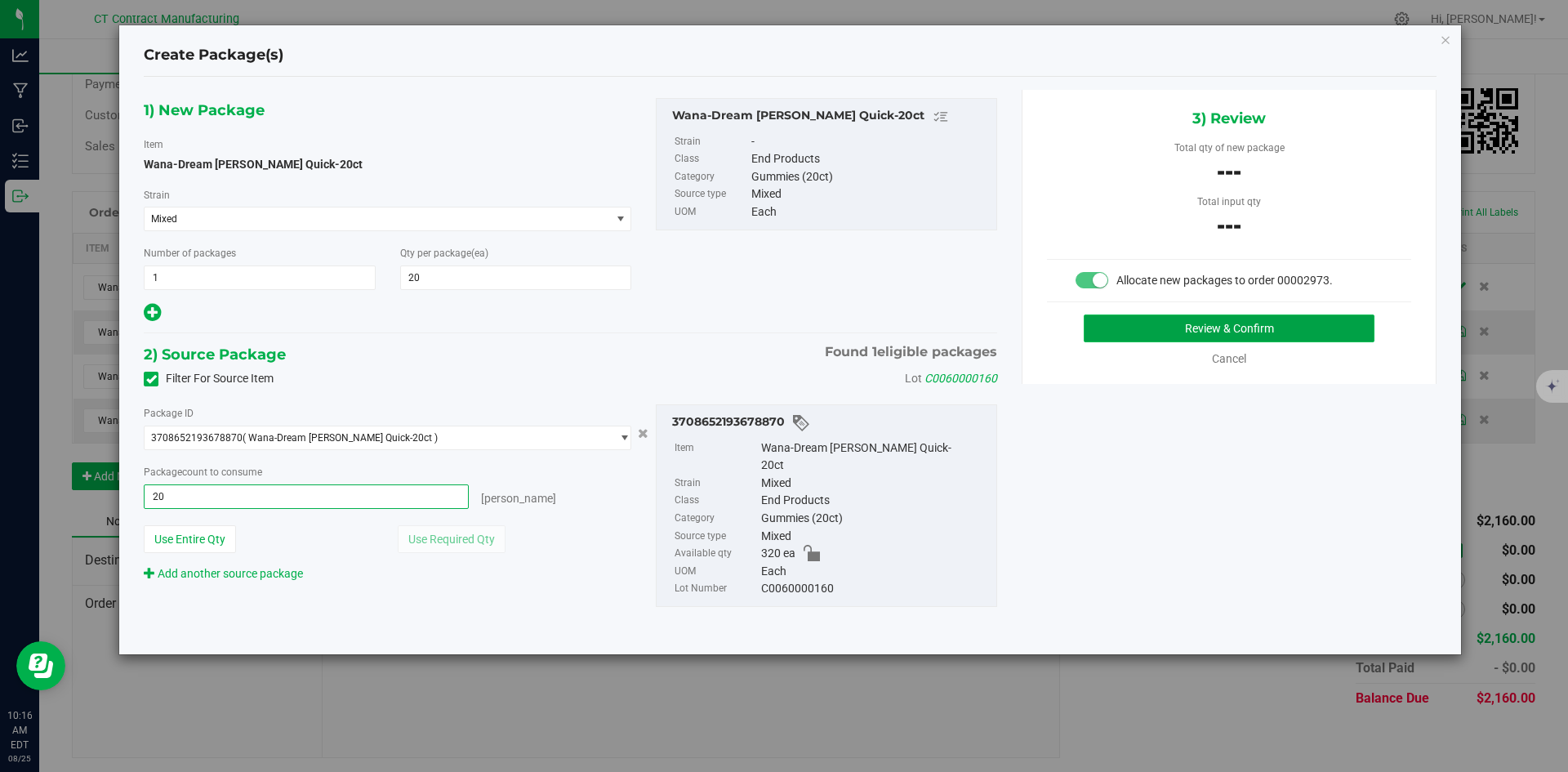
type input "20 ea"
click at [1153, 318] on button "Review & Confirm" at bounding box center [1228, 328] width 291 height 28
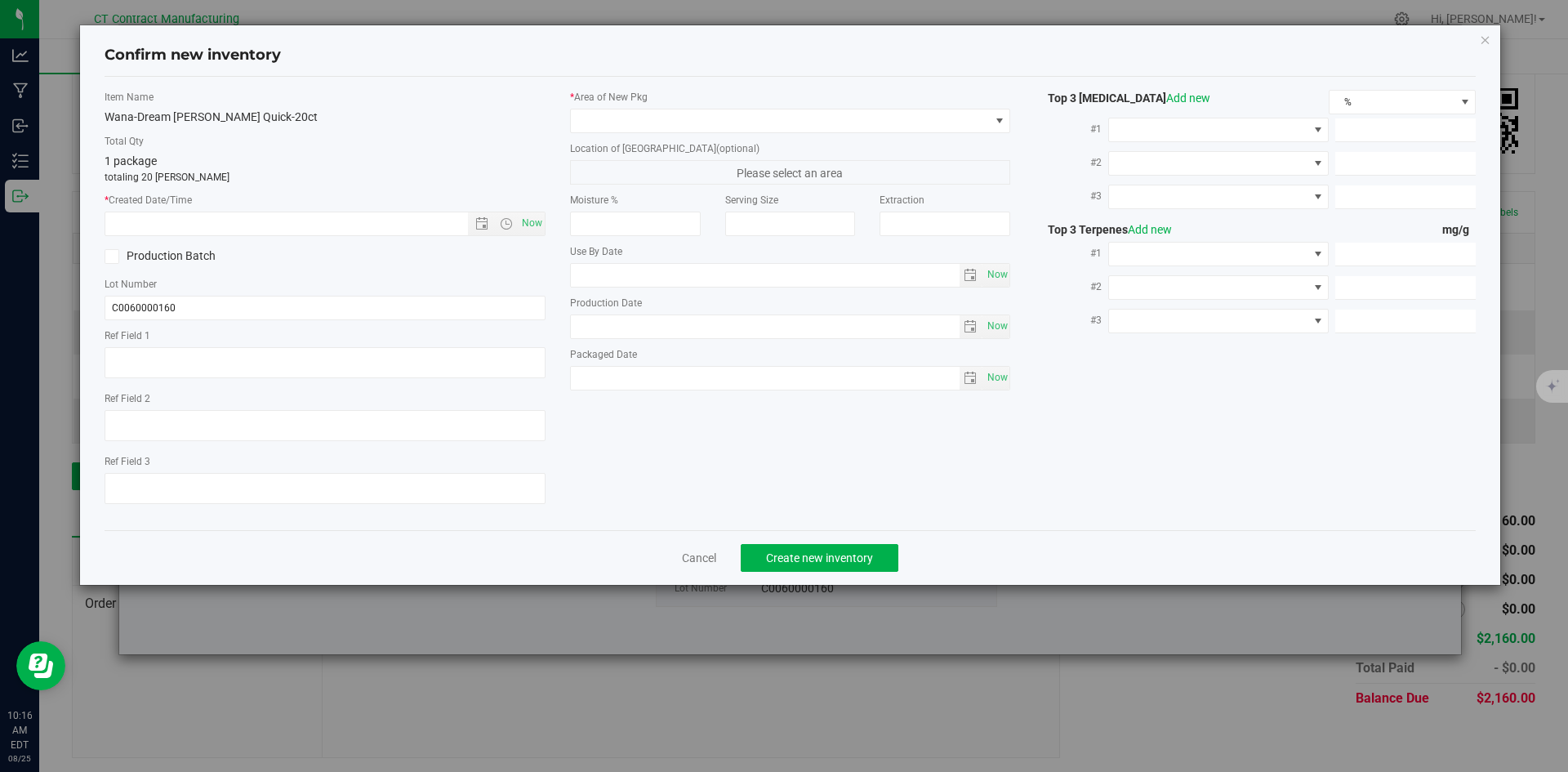
type textarea "250423-DBQ003"
click at [532, 223] on span "Now" at bounding box center [531, 223] width 28 height 23
type input "8/25/2025 10:16 AM"
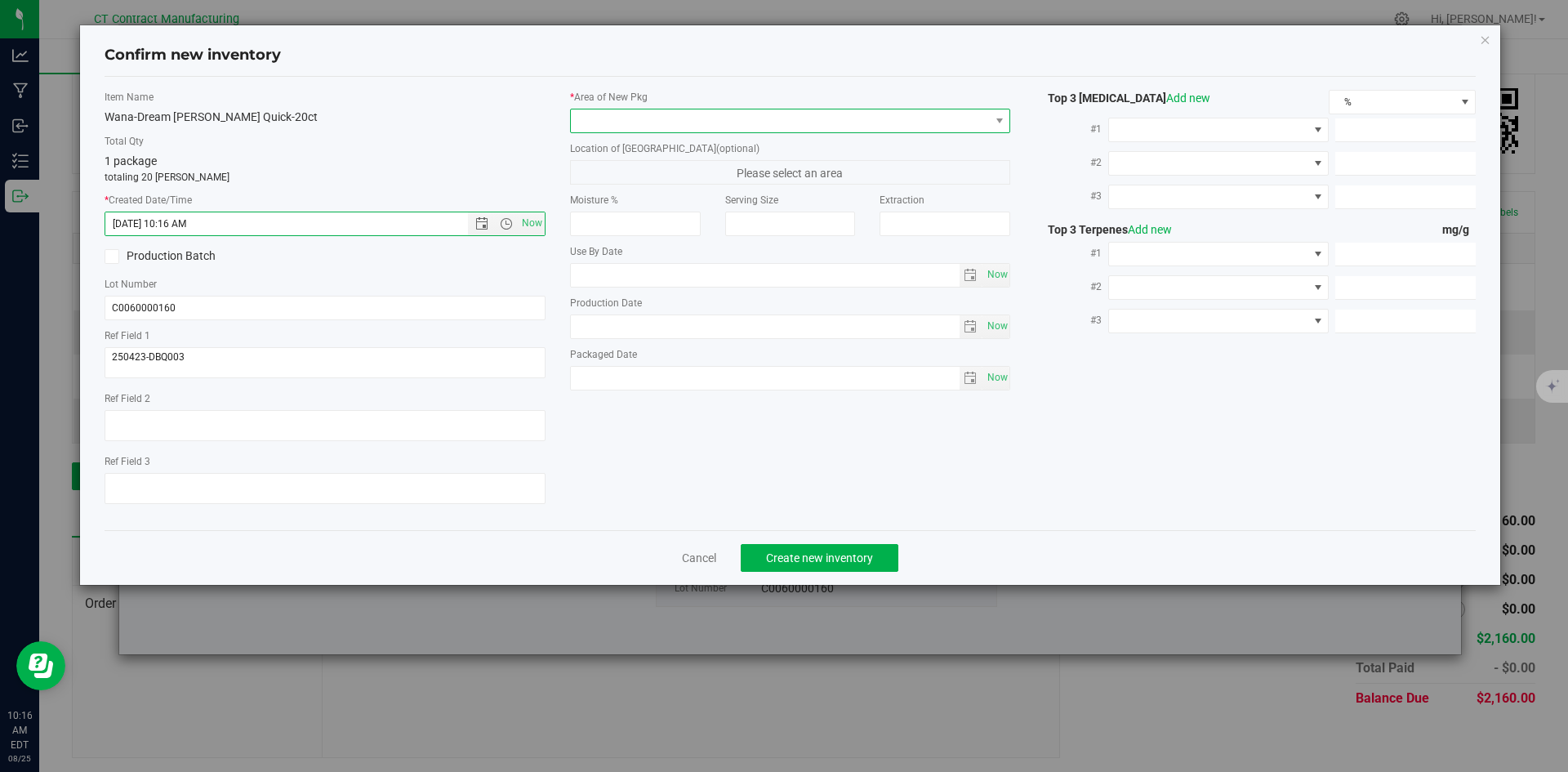
click at [601, 115] on span at bounding box center [779, 121] width 419 height 23
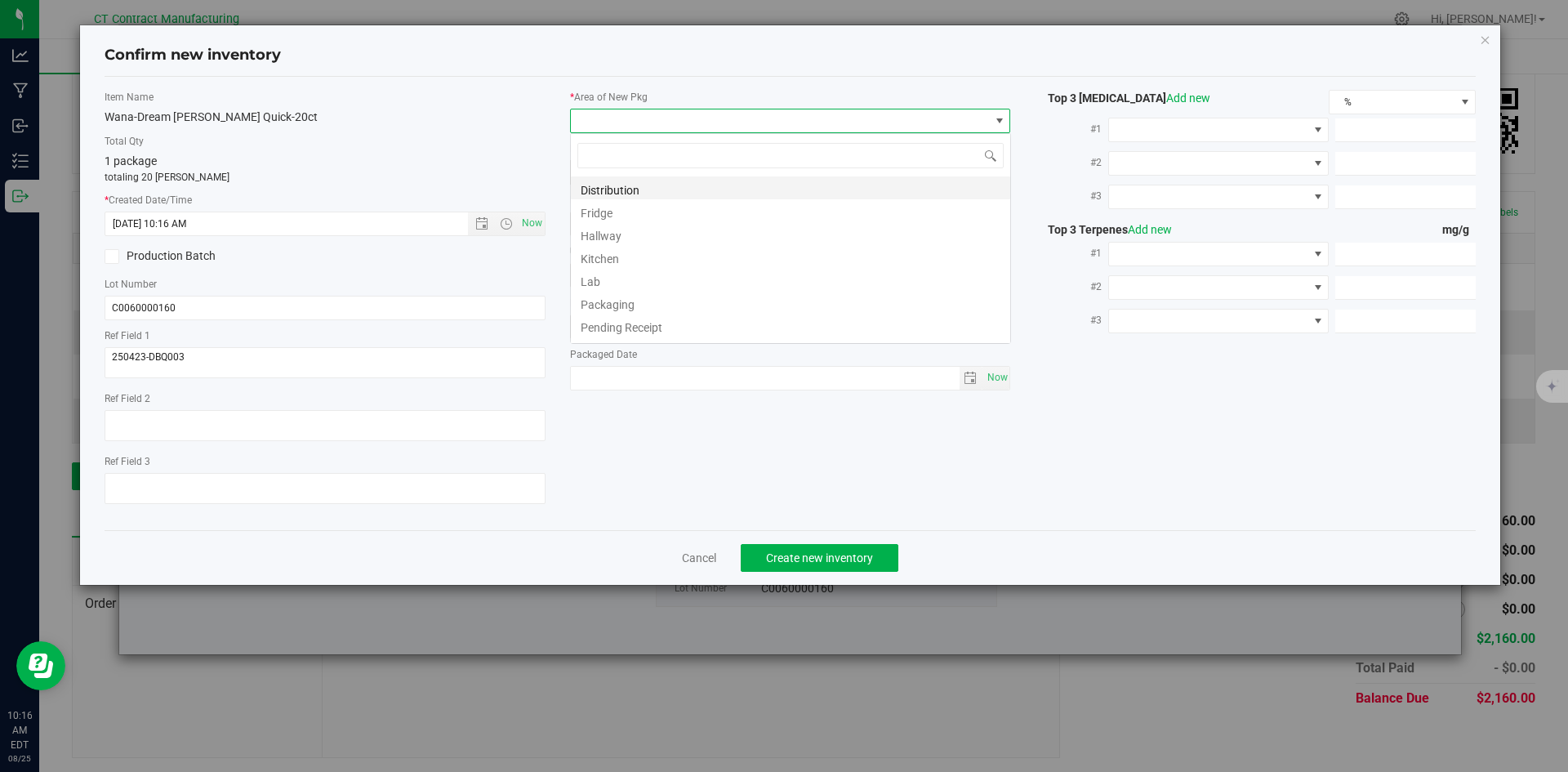
scroll to position [24, 441]
click at [604, 198] on li "Distribution" at bounding box center [790, 188] width 439 height 23
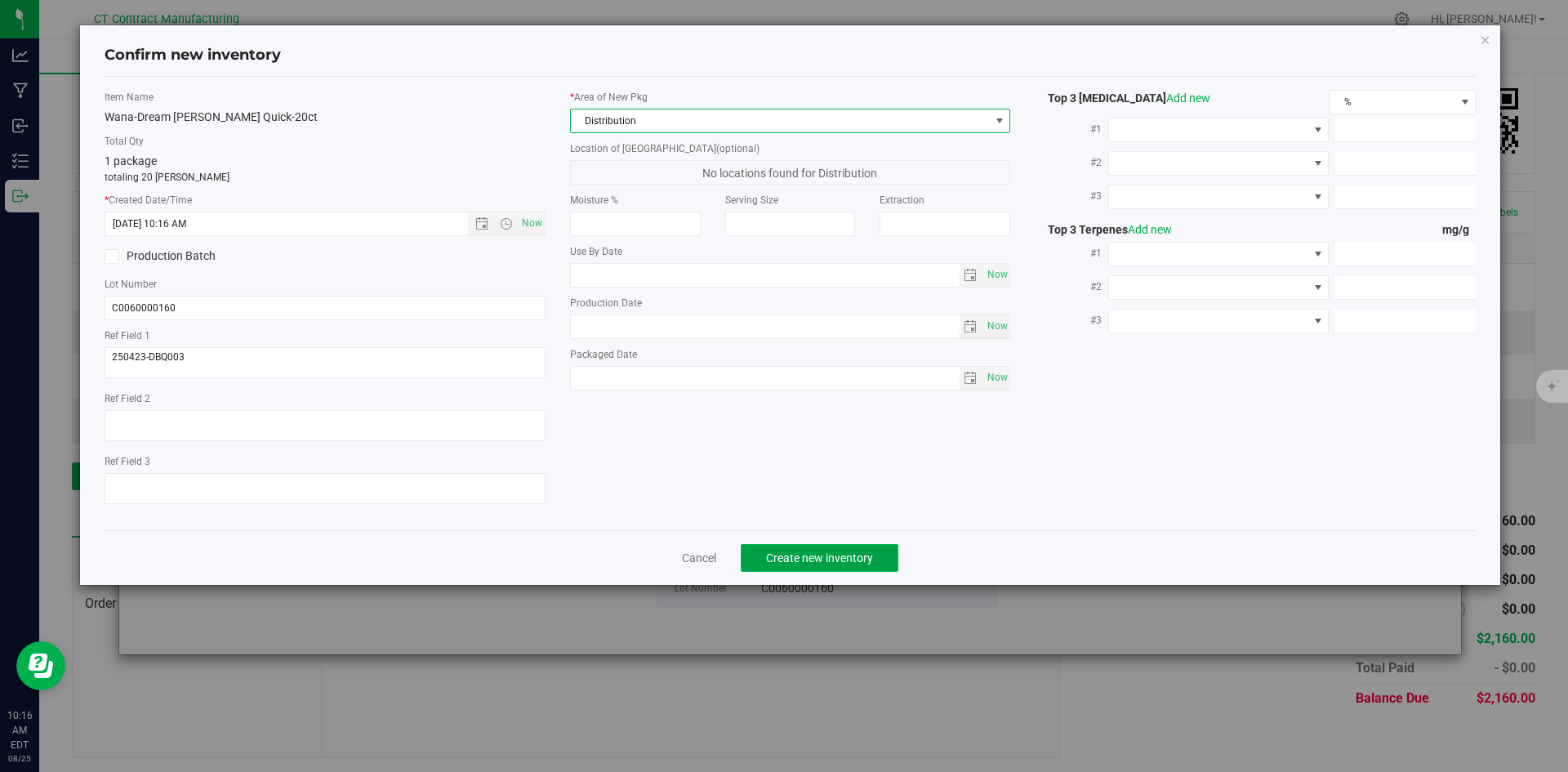
click at [798, 551] on span "Create new inventory" at bounding box center [818, 557] width 107 height 13
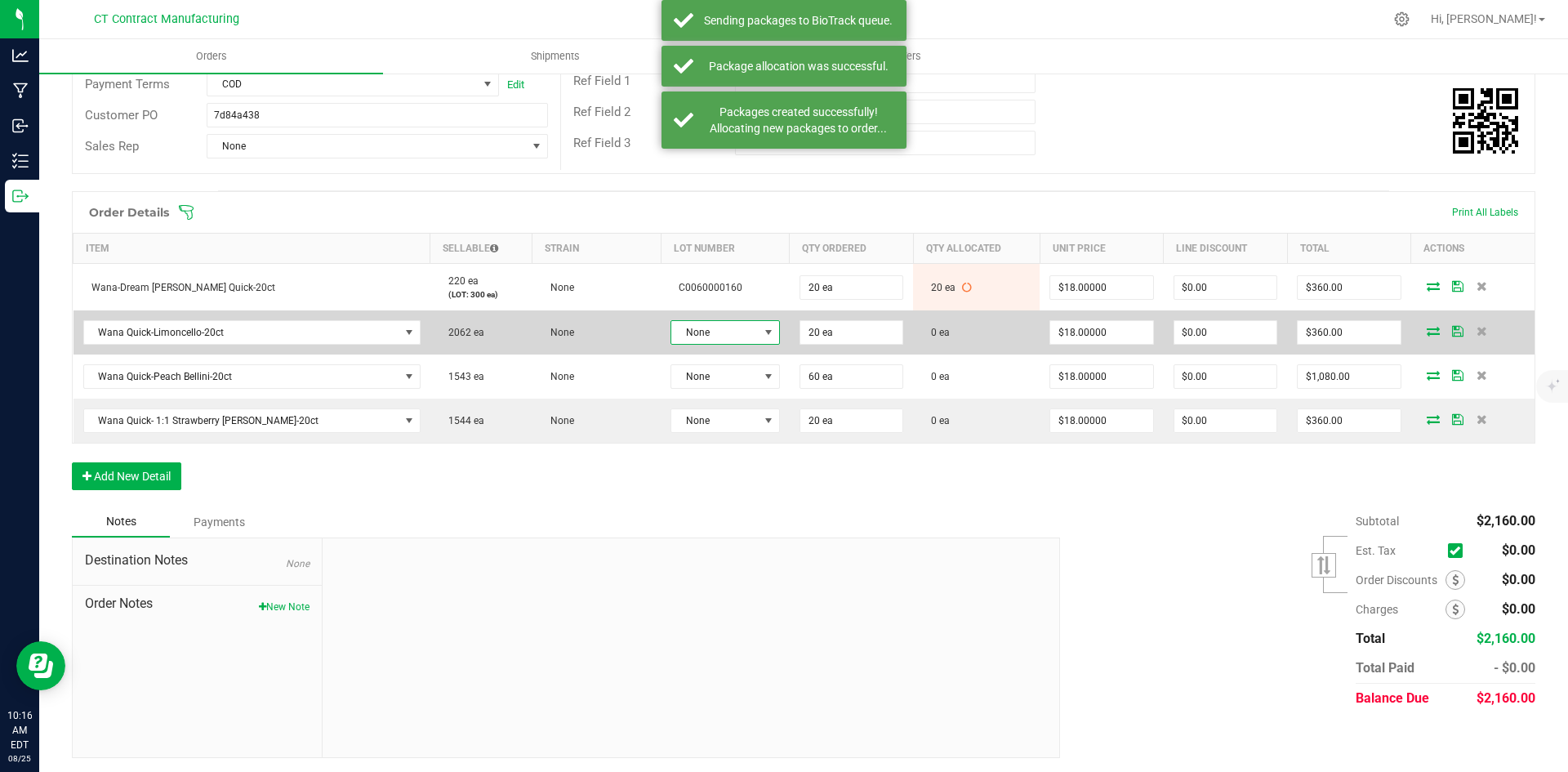
click at [762, 326] on span at bounding box center [768, 333] width 13 height 13
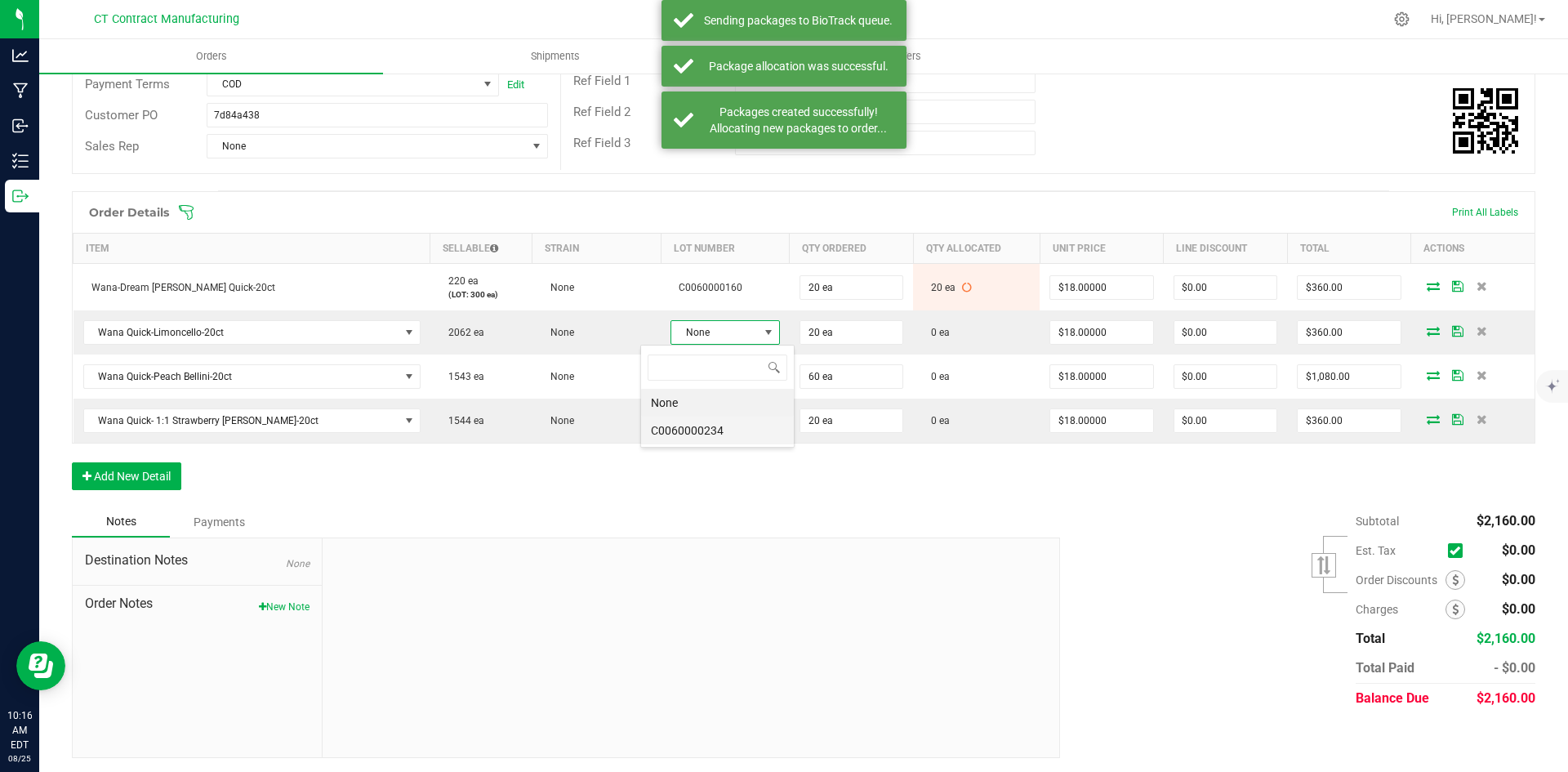
click at [723, 426] on li "C0060000234" at bounding box center [717, 430] width 152 height 28
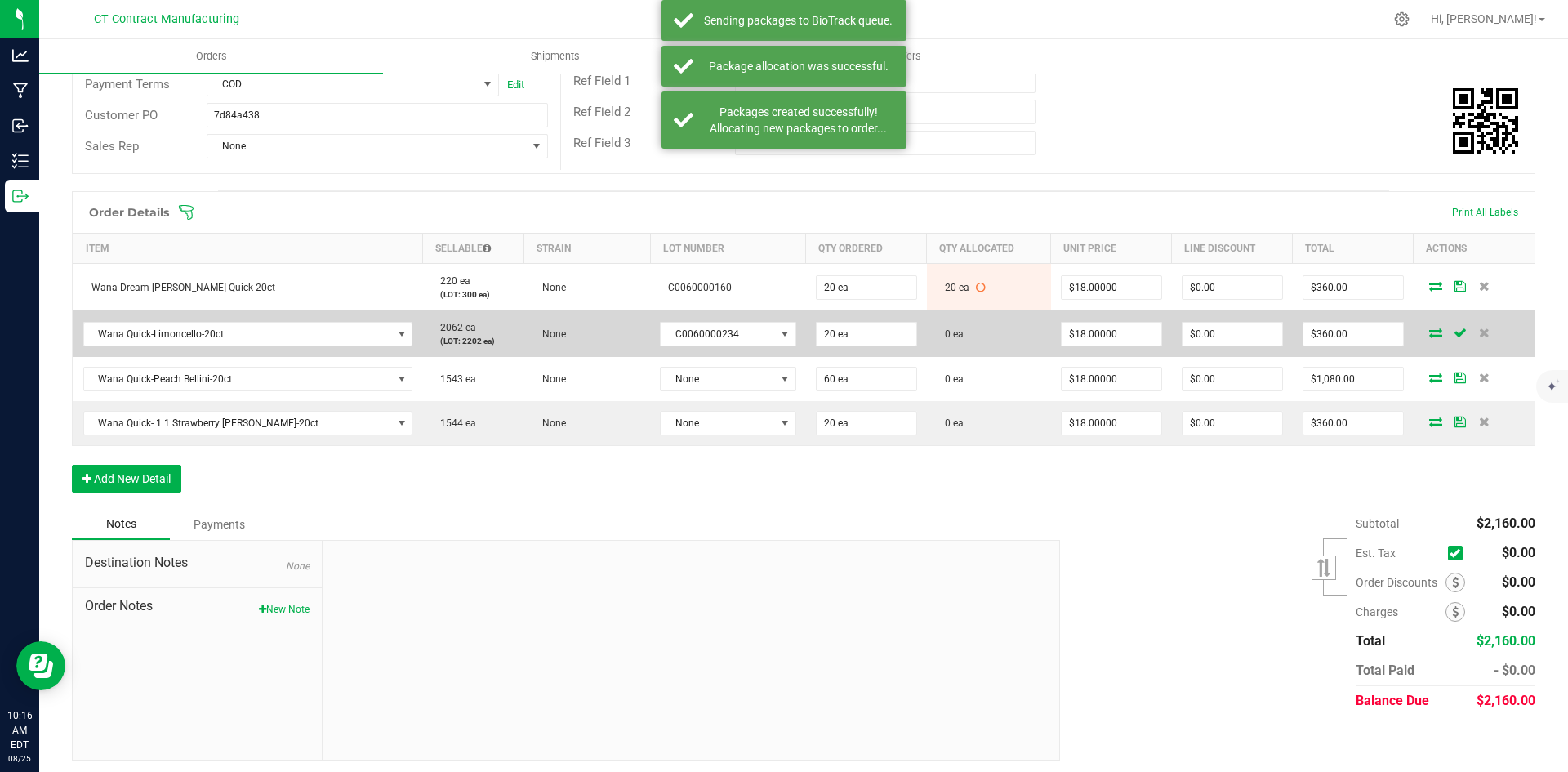
click at [1429, 330] on icon at bounding box center [1435, 332] width 13 height 10
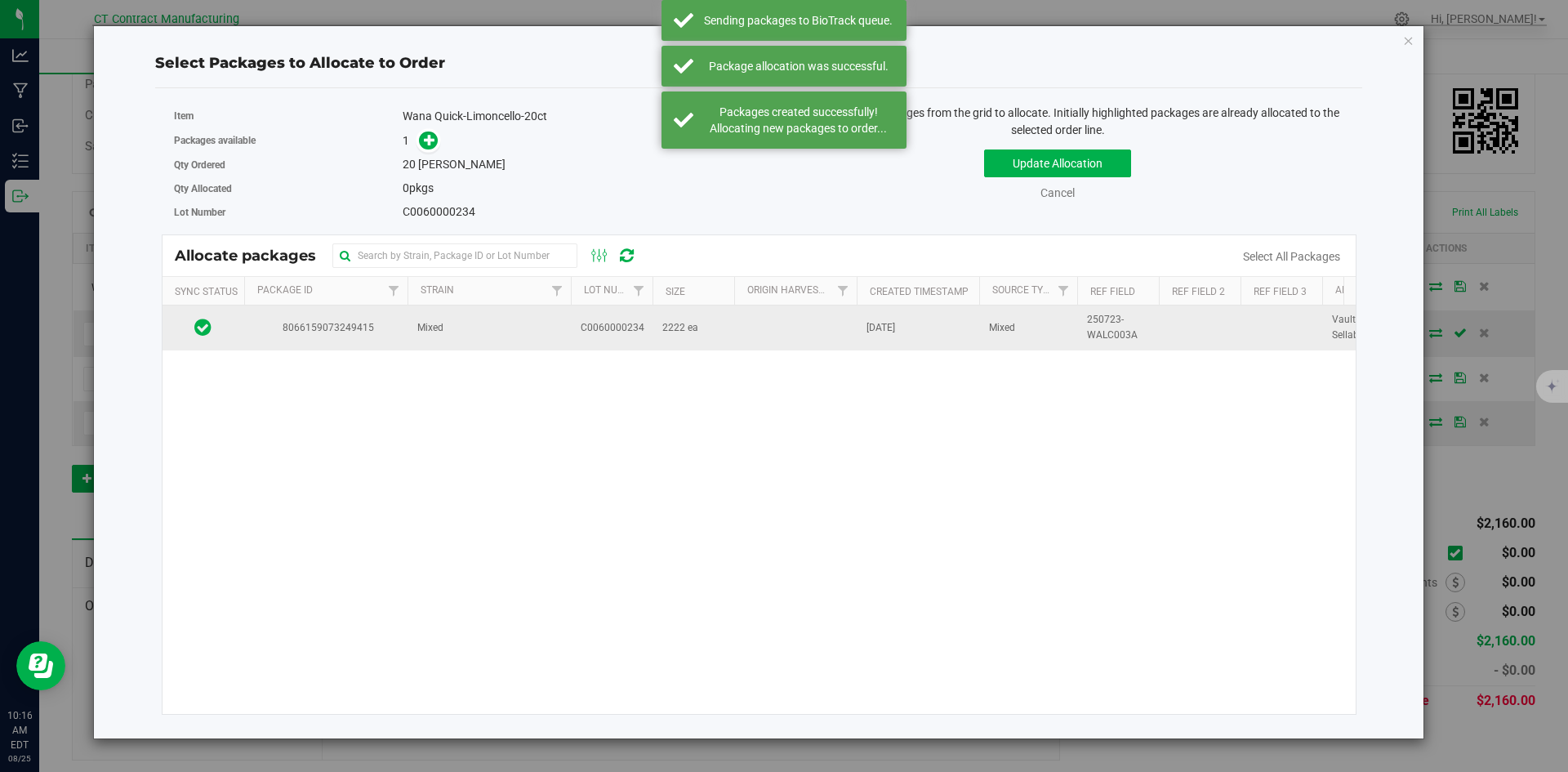
click at [428, 331] on span "Mixed" at bounding box center [430, 328] width 26 height 16
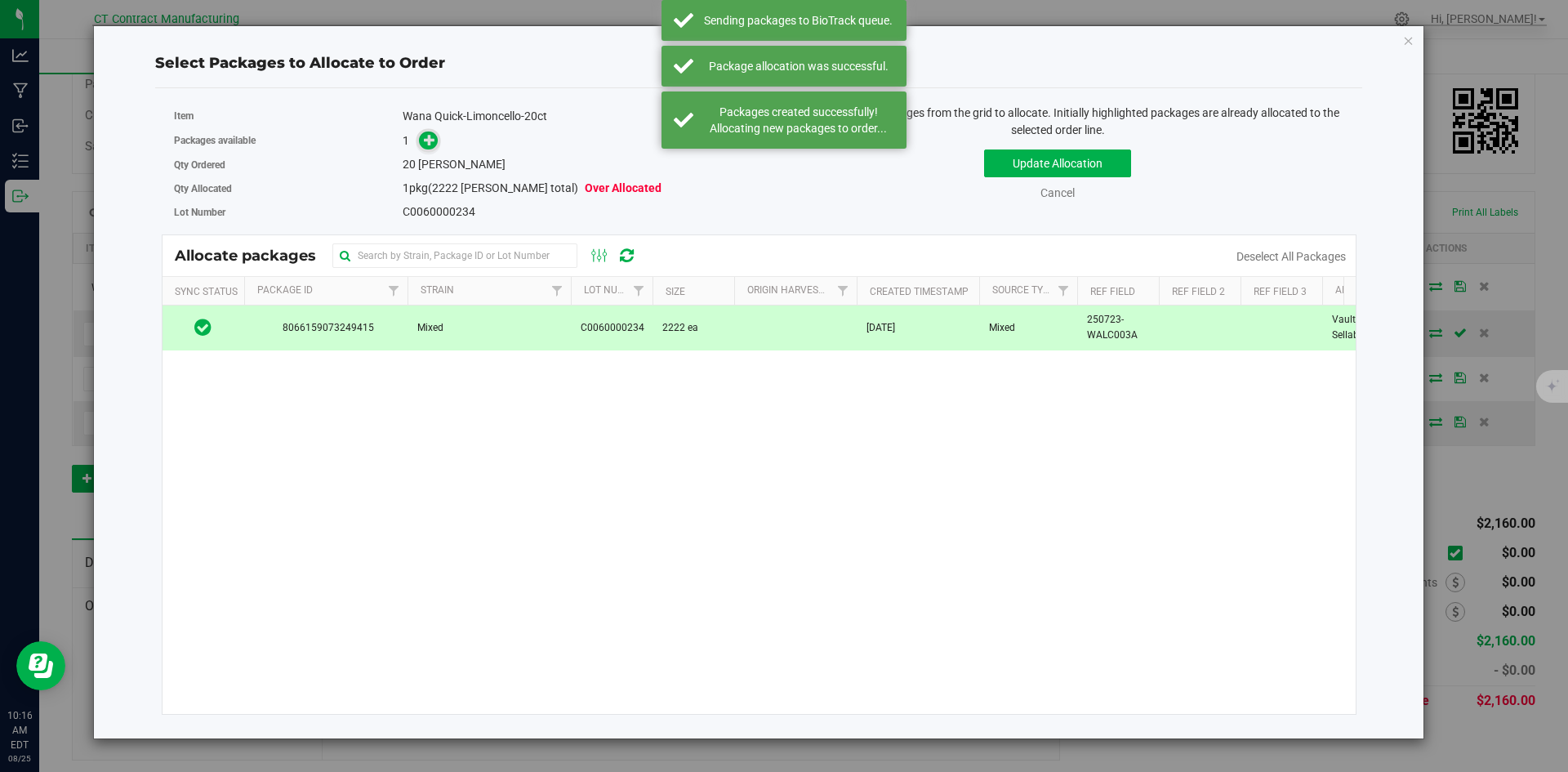
click at [424, 140] on icon at bounding box center [429, 139] width 11 height 11
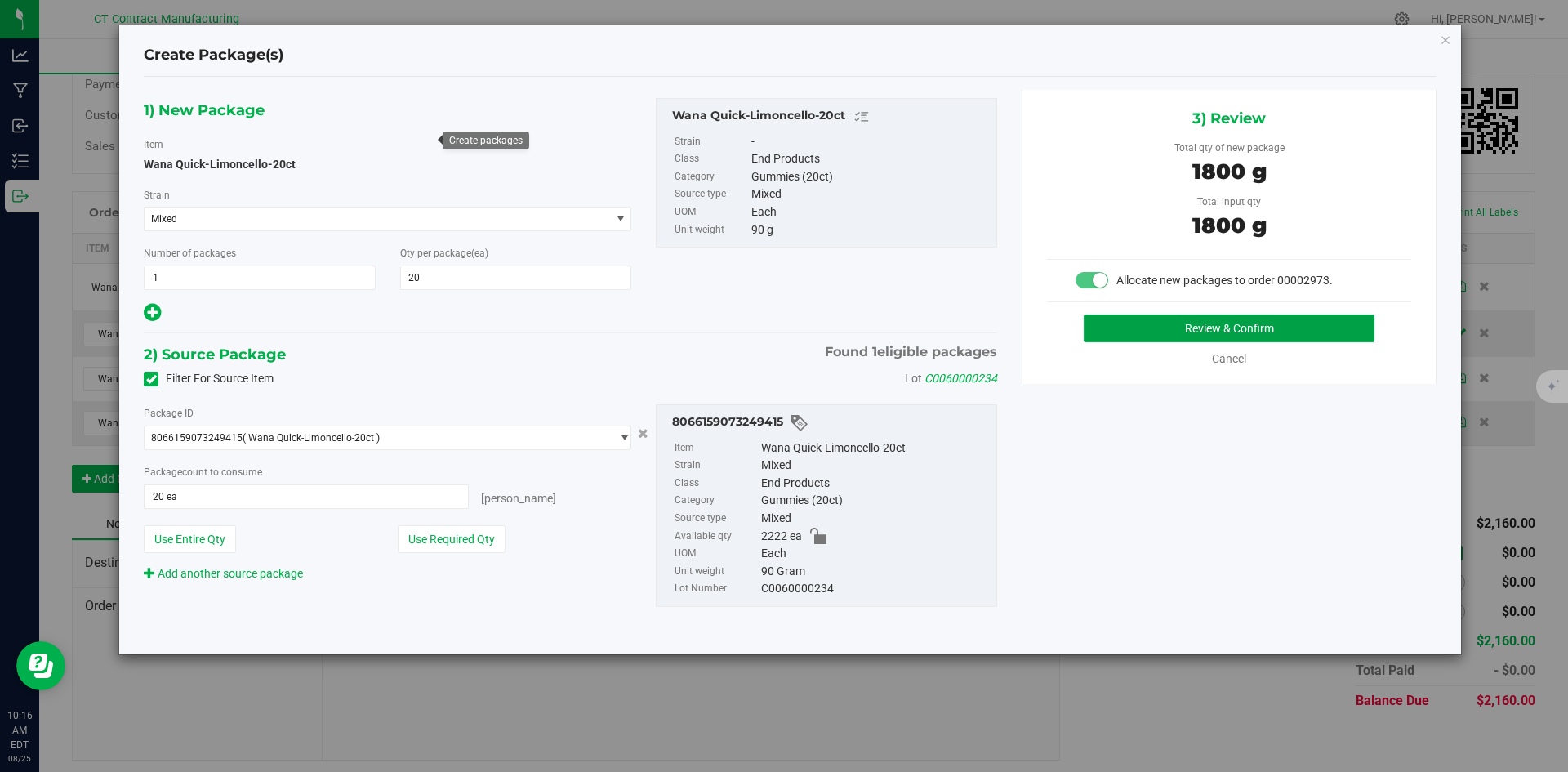
click at [1132, 328] on button "Review & Confirm" at bounding box center [1228, 328] width 291 height 28
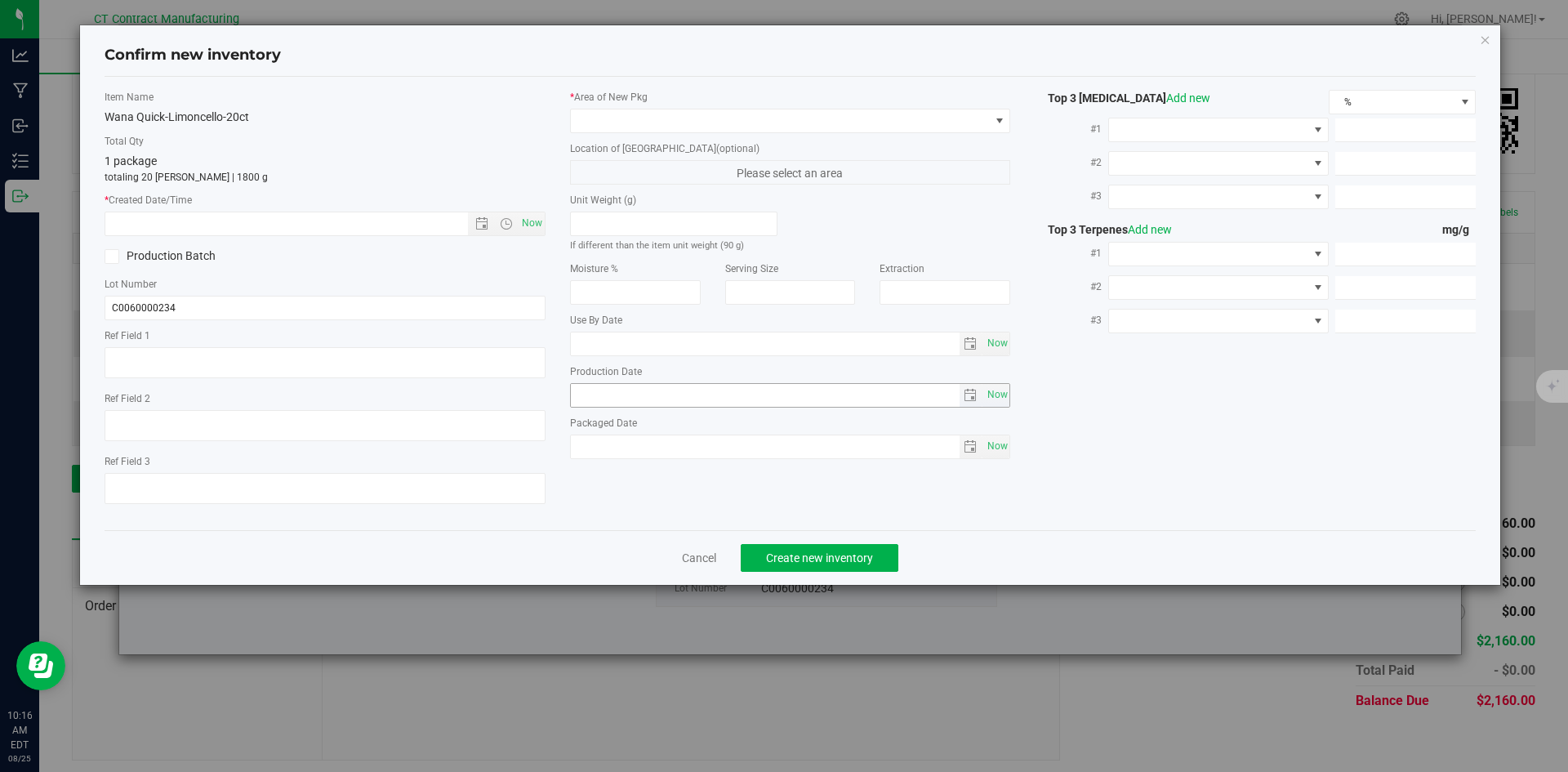
type textarea "250723-WALC003A"
click at [532, 226] on span "Now" at bounding box center [531, 223] width 28 height 23
type input "8/25/2025 10:16 AM"
click at [613, 134] on div "* Area of [GEOGRAPHIC_DATA] Location of [GEOGRAPHIC_DATA] (optional) Please sel…" at bounding box center [790, 279] width 465 height 377
click at [614, 132] on span at bounding box center [791, 121] width 441 height 24
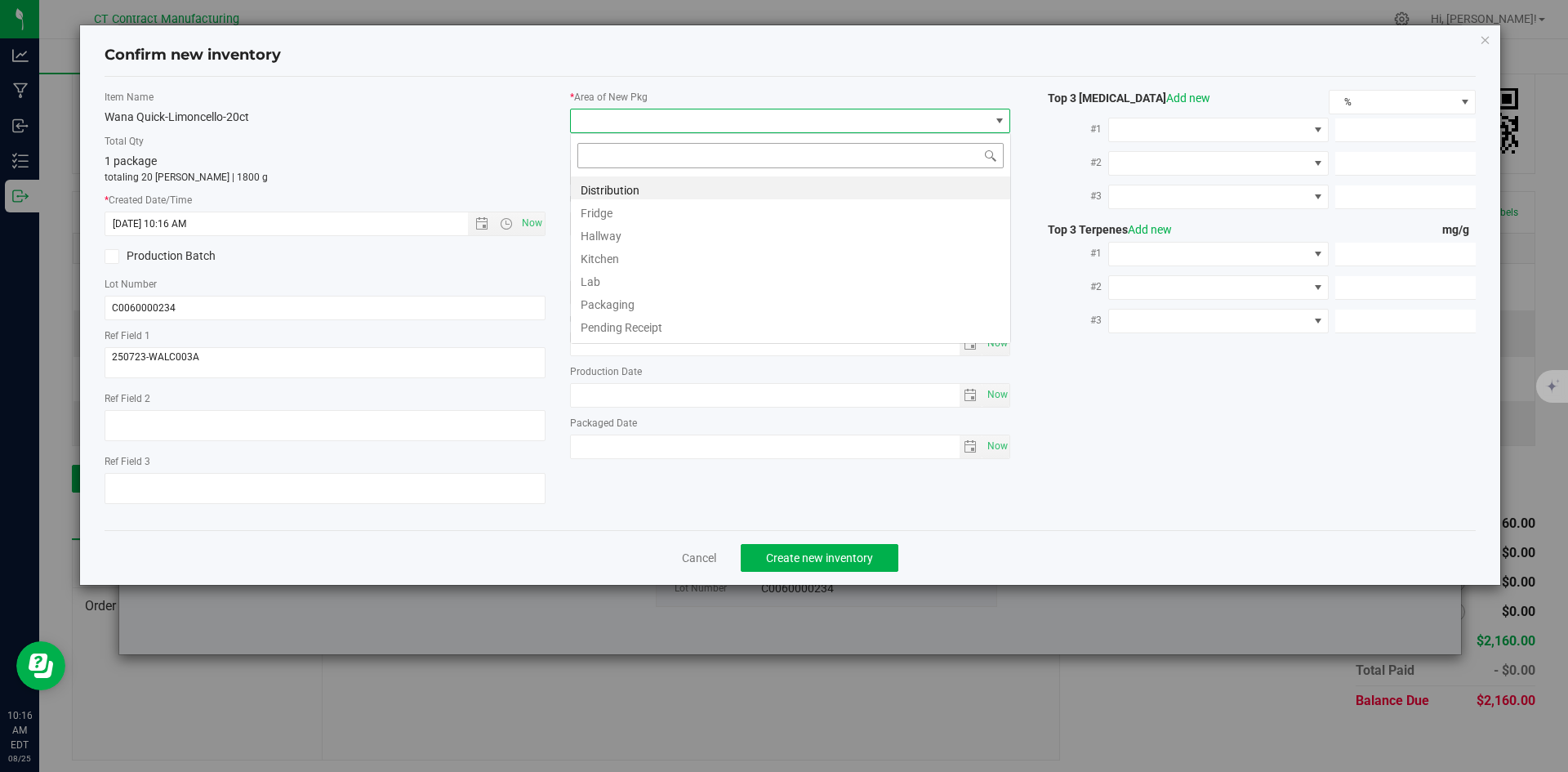
scroll to position [24, 441]
click at [618, 187] on li "Distribution" at bounding box center [790, 188] width 439 height 23
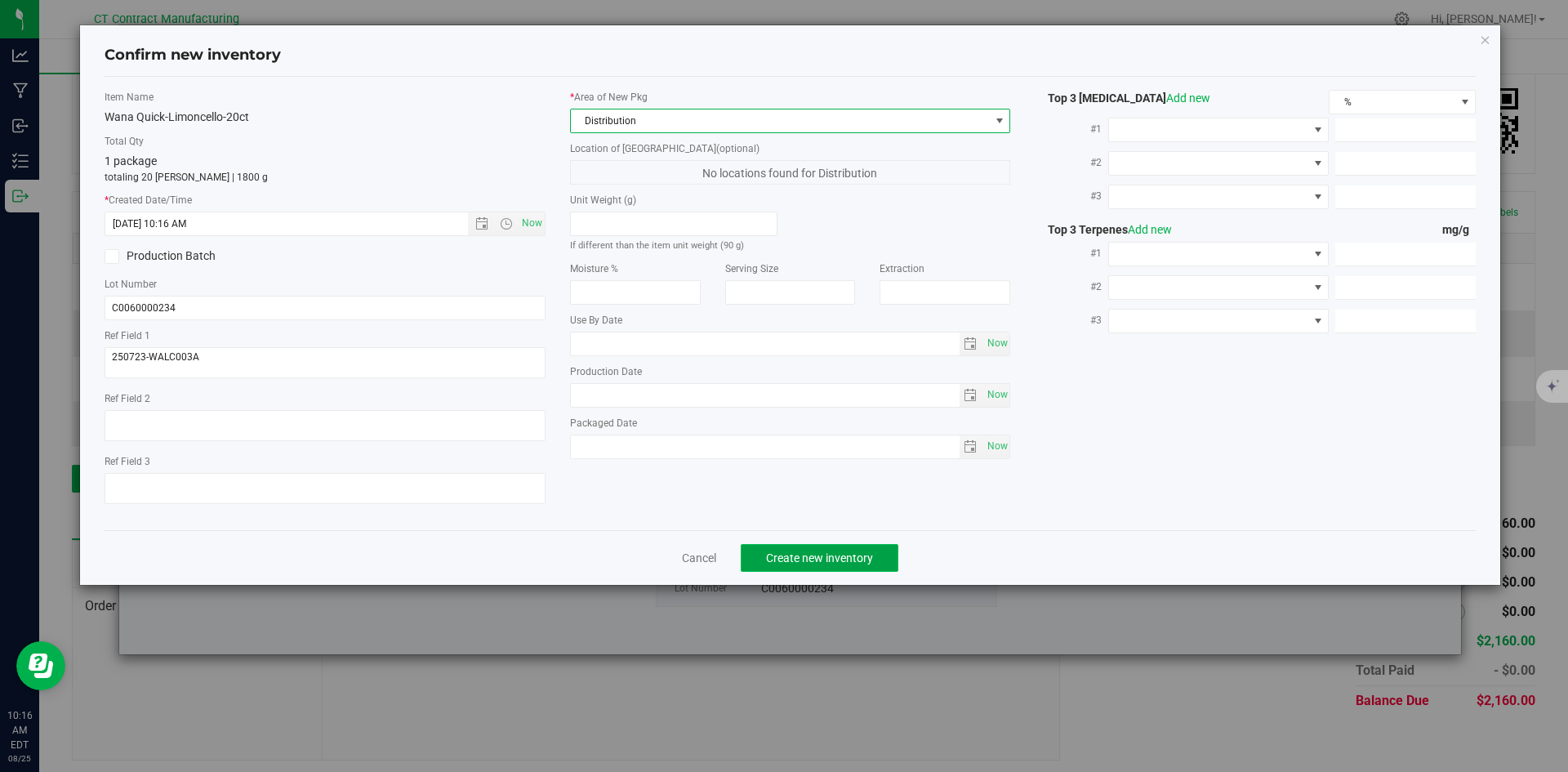
click at [786, 548] on button "Create new inventory" at bounding box center [819, 557] width 158 height 28
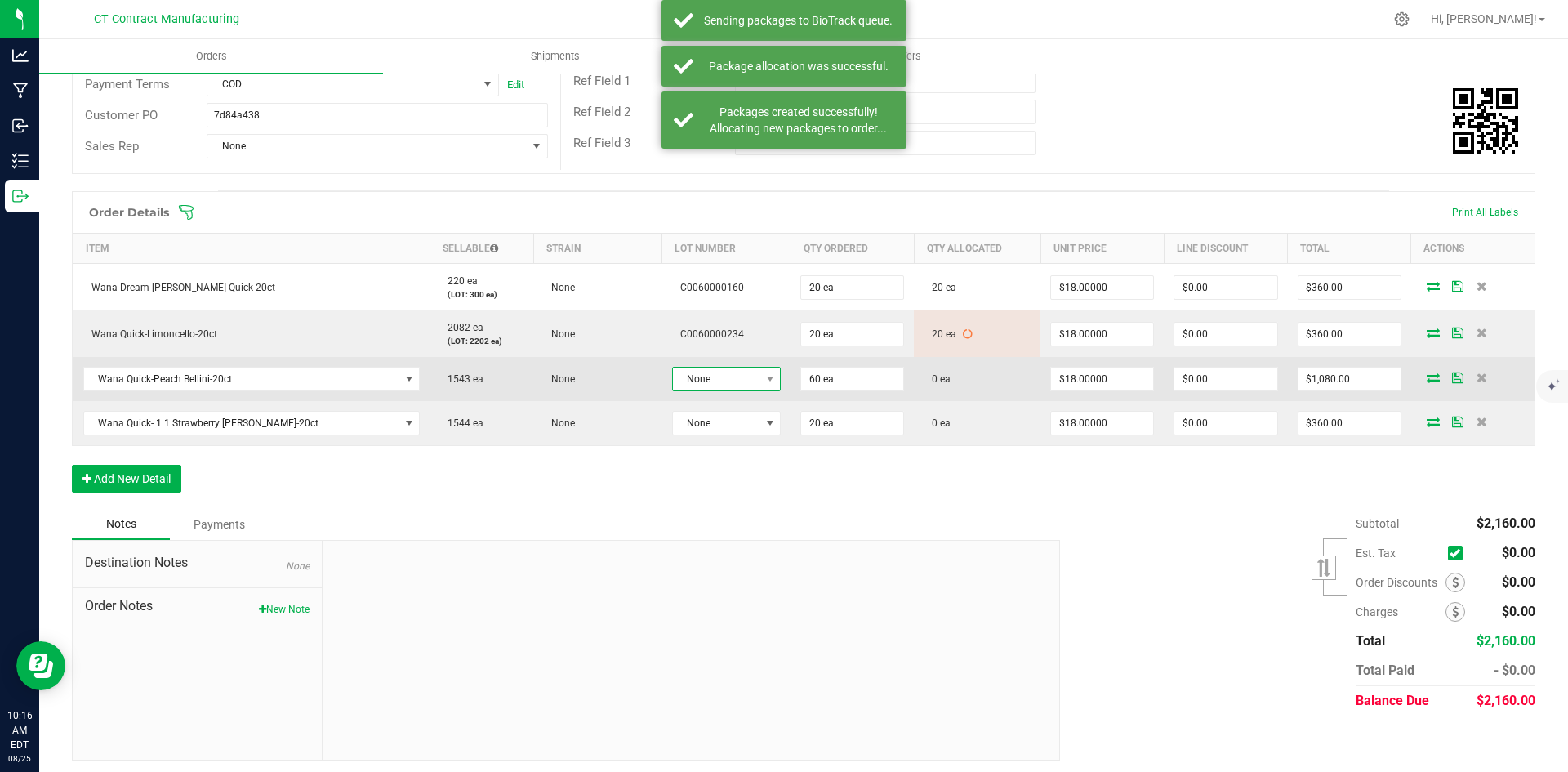
click at [725, 374] on span "None" at bounding box center [715, 379] width 86 height 23
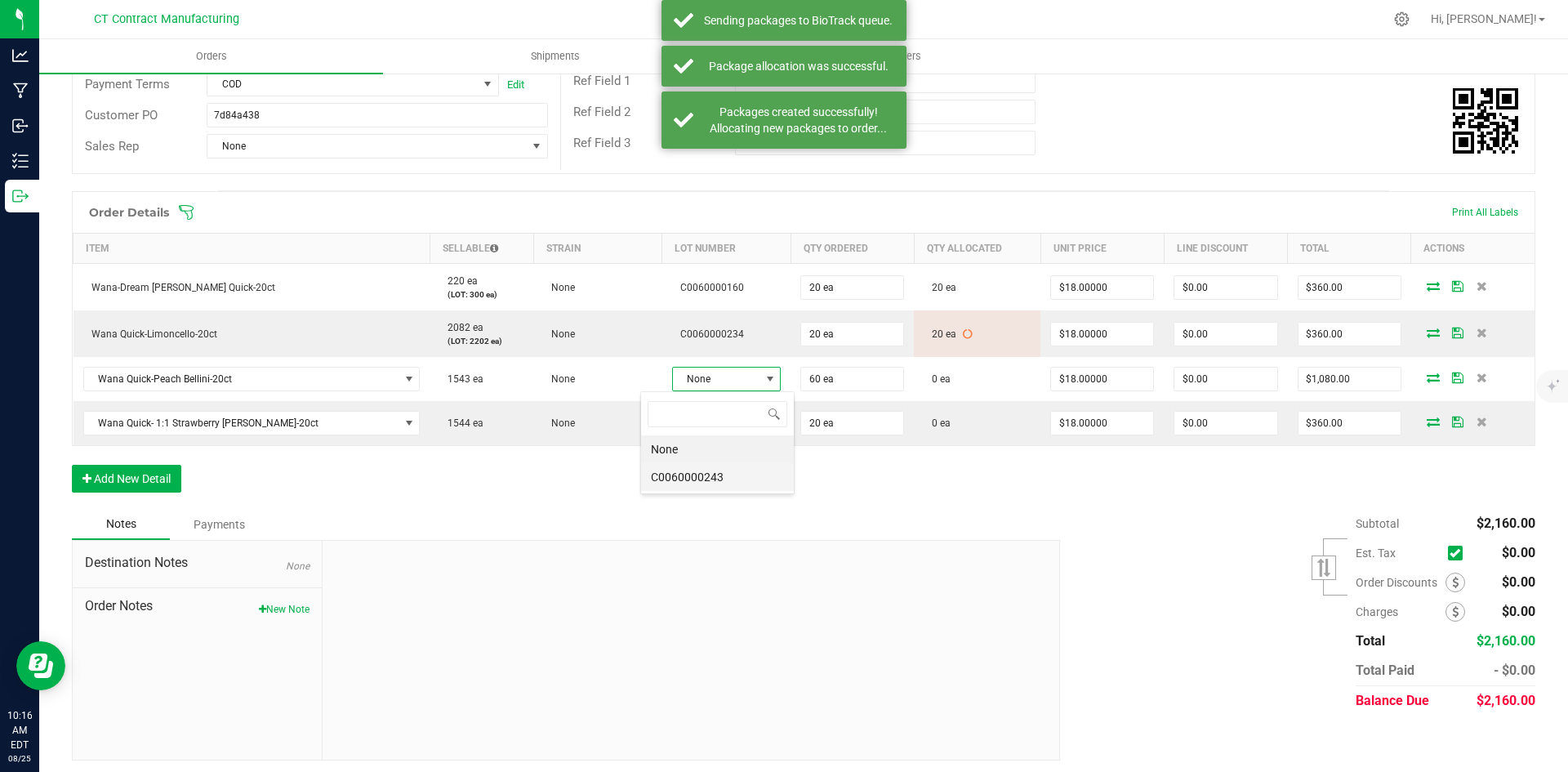
click at [725, 478] on li "C0060000243" at bounding box center [717, 477] width 152 height 28
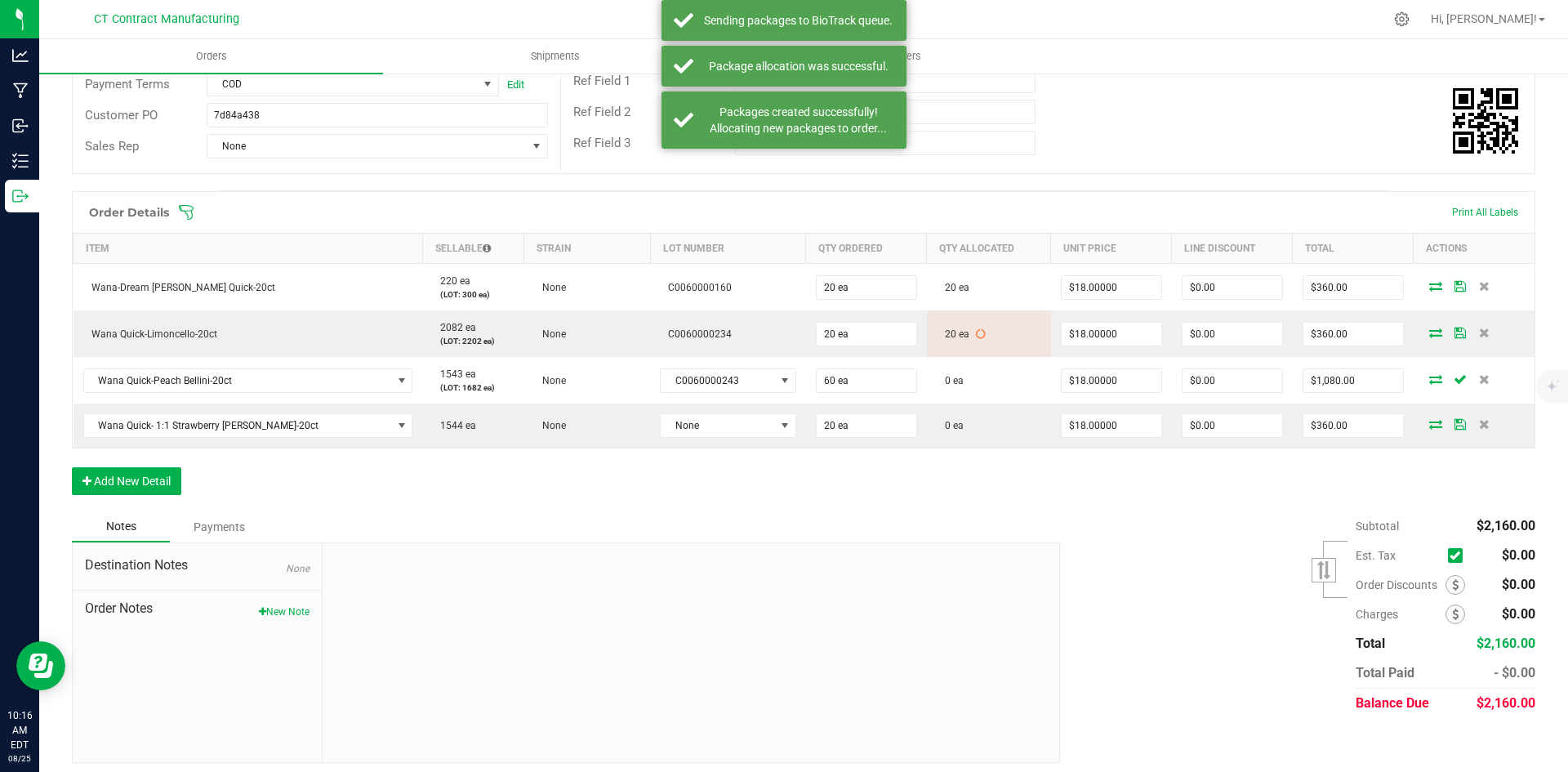
click at [1429, 380] on icon at bounding box center [1435, 379] width 13 height 10
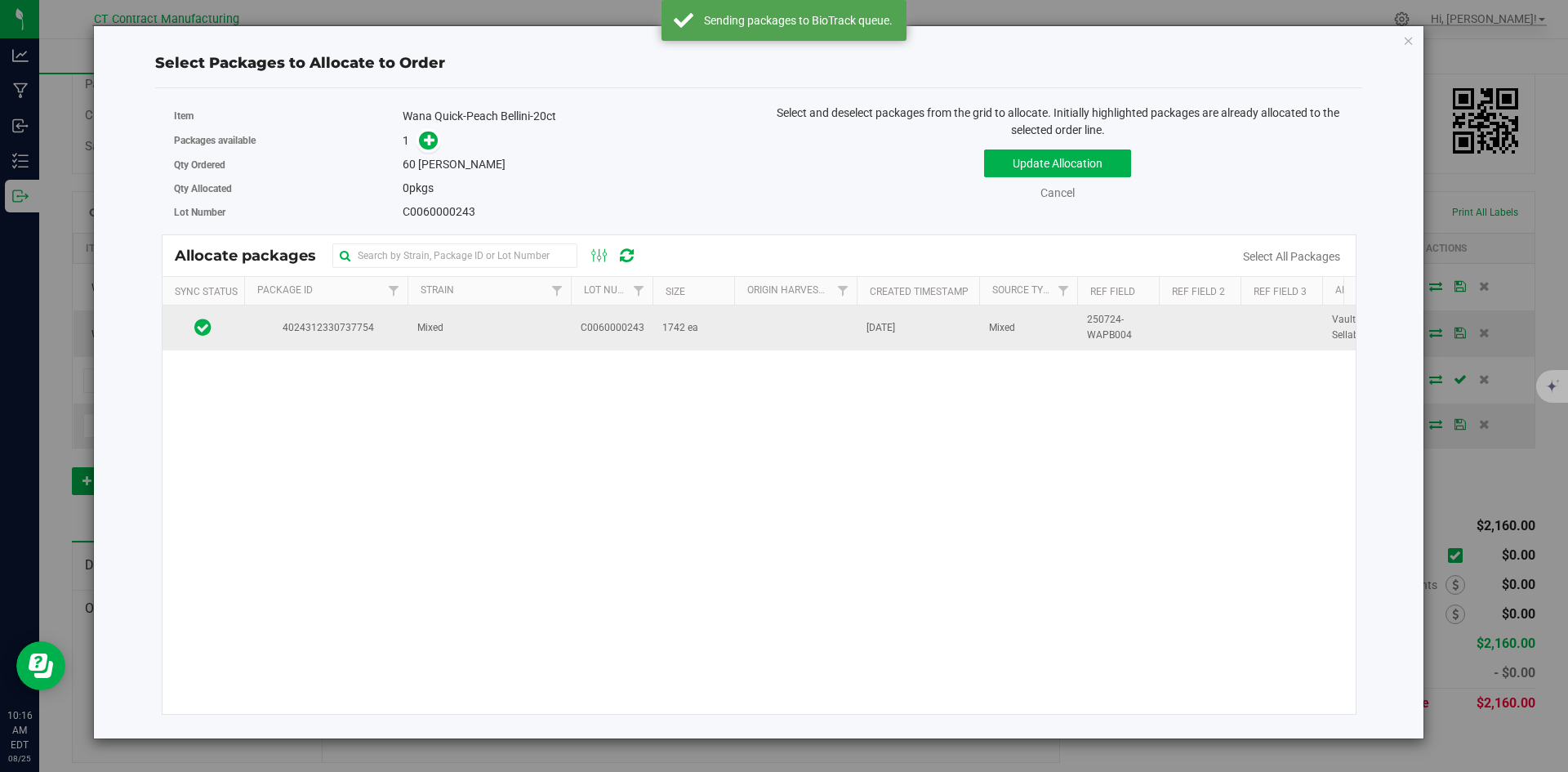
click at [354, 341] on td "4024312330737754" at bounding box center [326, 327] width 163 height 44
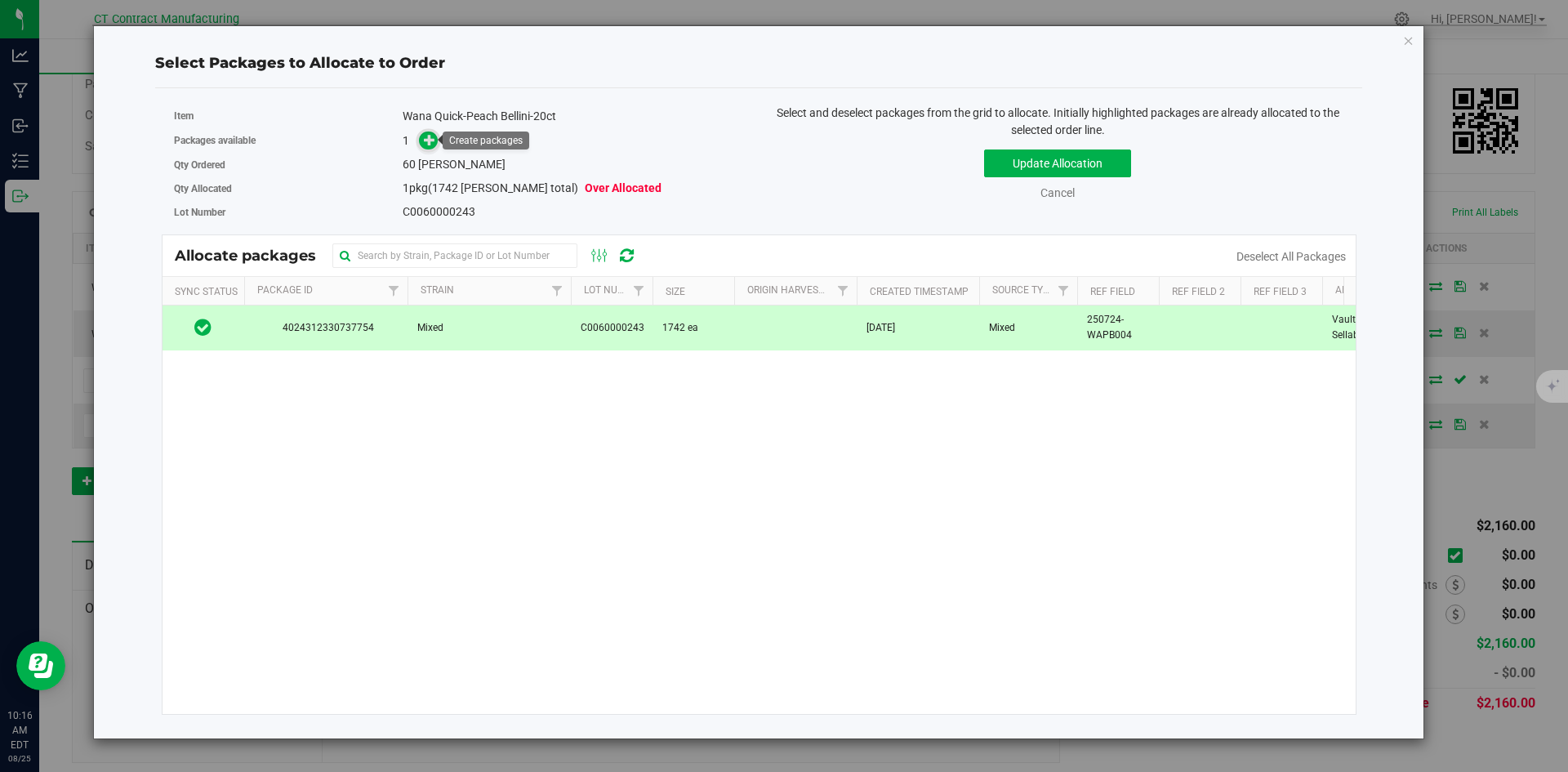
click at [434, 139] on icon at bounding box center [429, 139] width 11 height 11
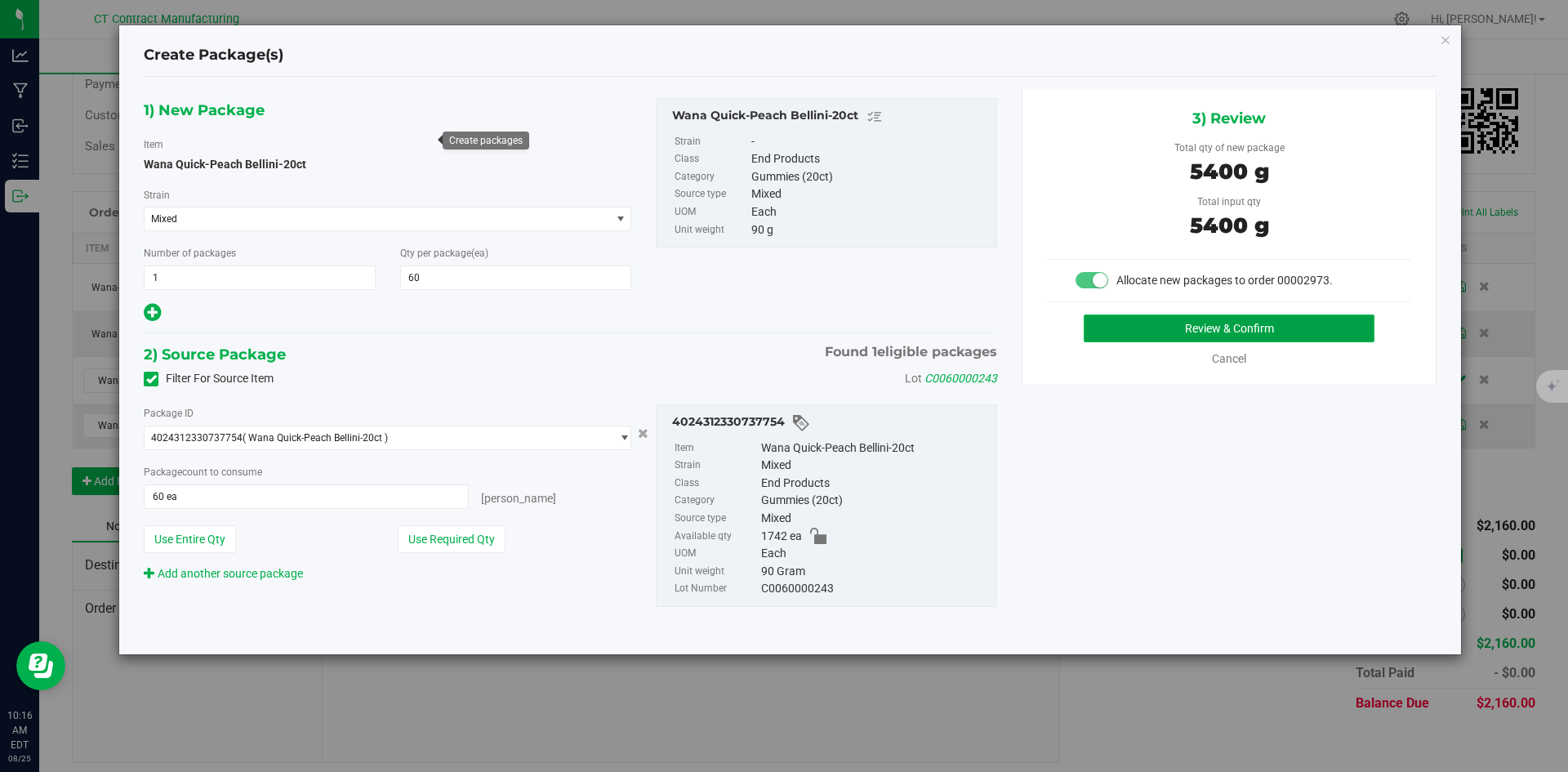
click at [1136, 327] on button "Review & Confirm" at bounding box center [1228, 328] width 291 height 28
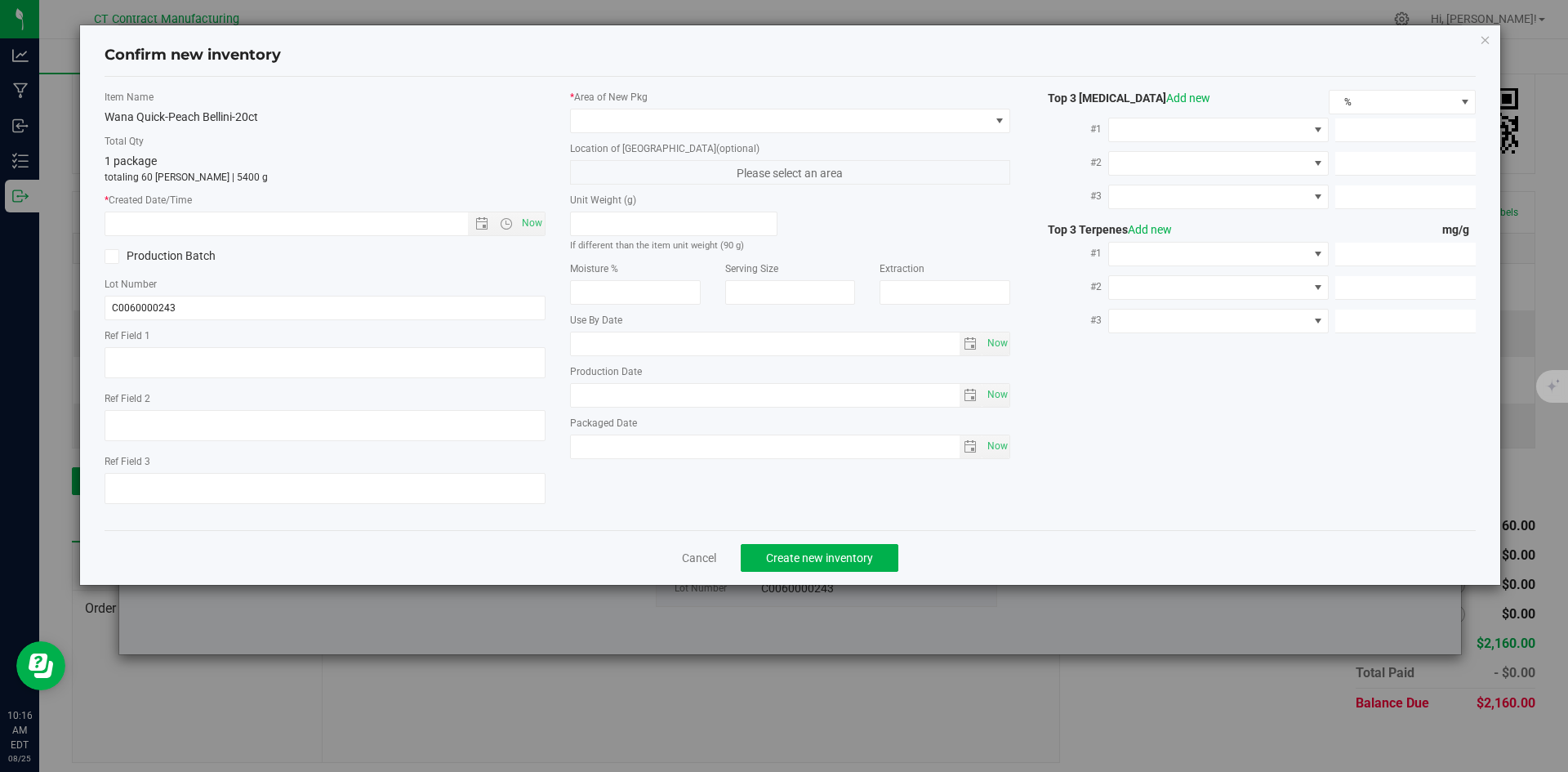
type textarea "250724-WAPB004"
drag, startPoint x: 536, startPoint y: 221, endPoint x: 550, endPoint y: 183, distance: 40.5
click at [536, 222] on span "Now" at bounding box center [531, 223] width 28 height 23
type input "8/25/2025 10:16 AM"
click at [606, 126] on span at bounding box center [779, 121] width 419 height 23
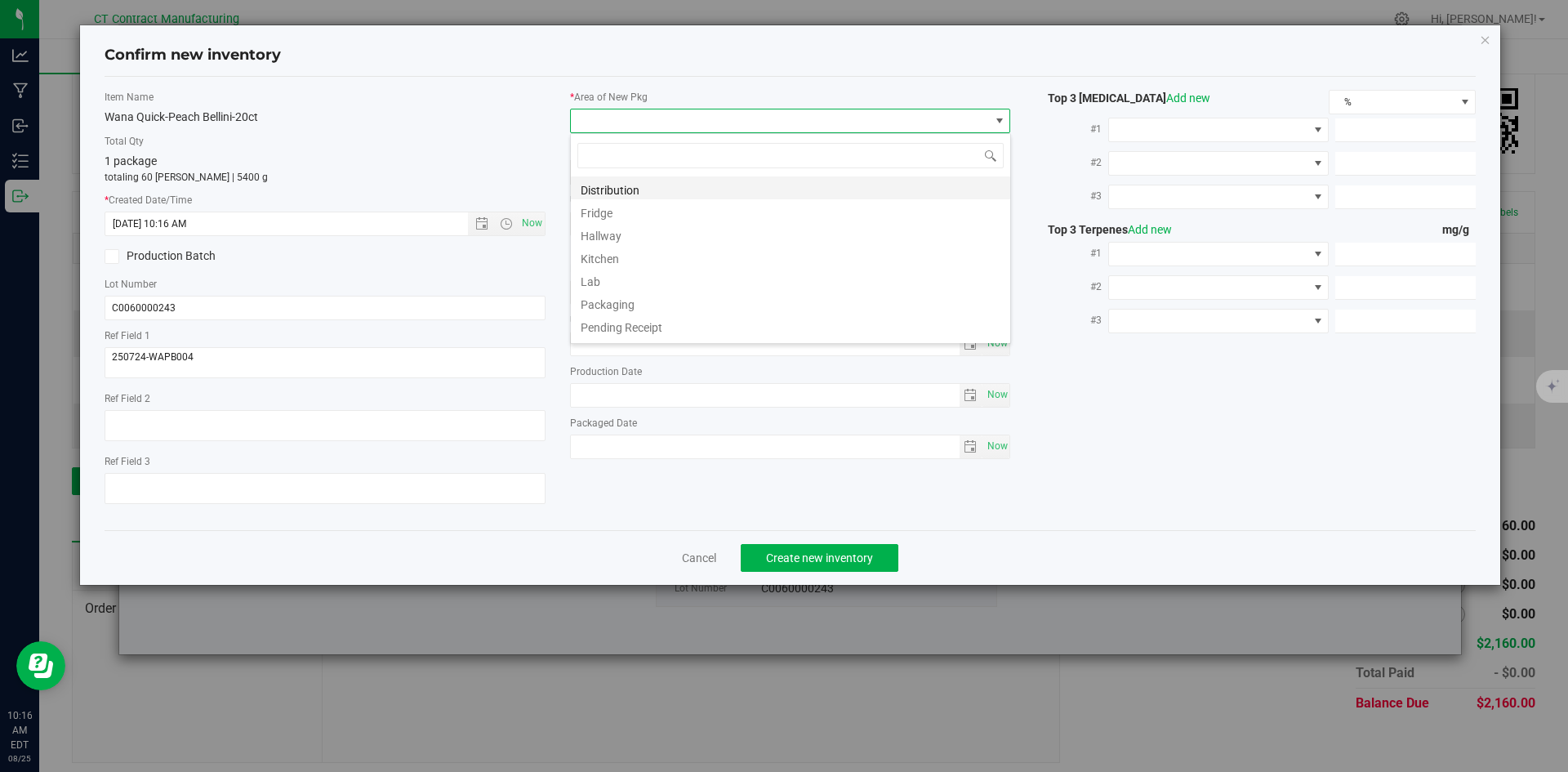
scroll to position [24, 441]
click at [608, 192] on li "Distribution" at bounding box center [790, 188] width 439 height 23
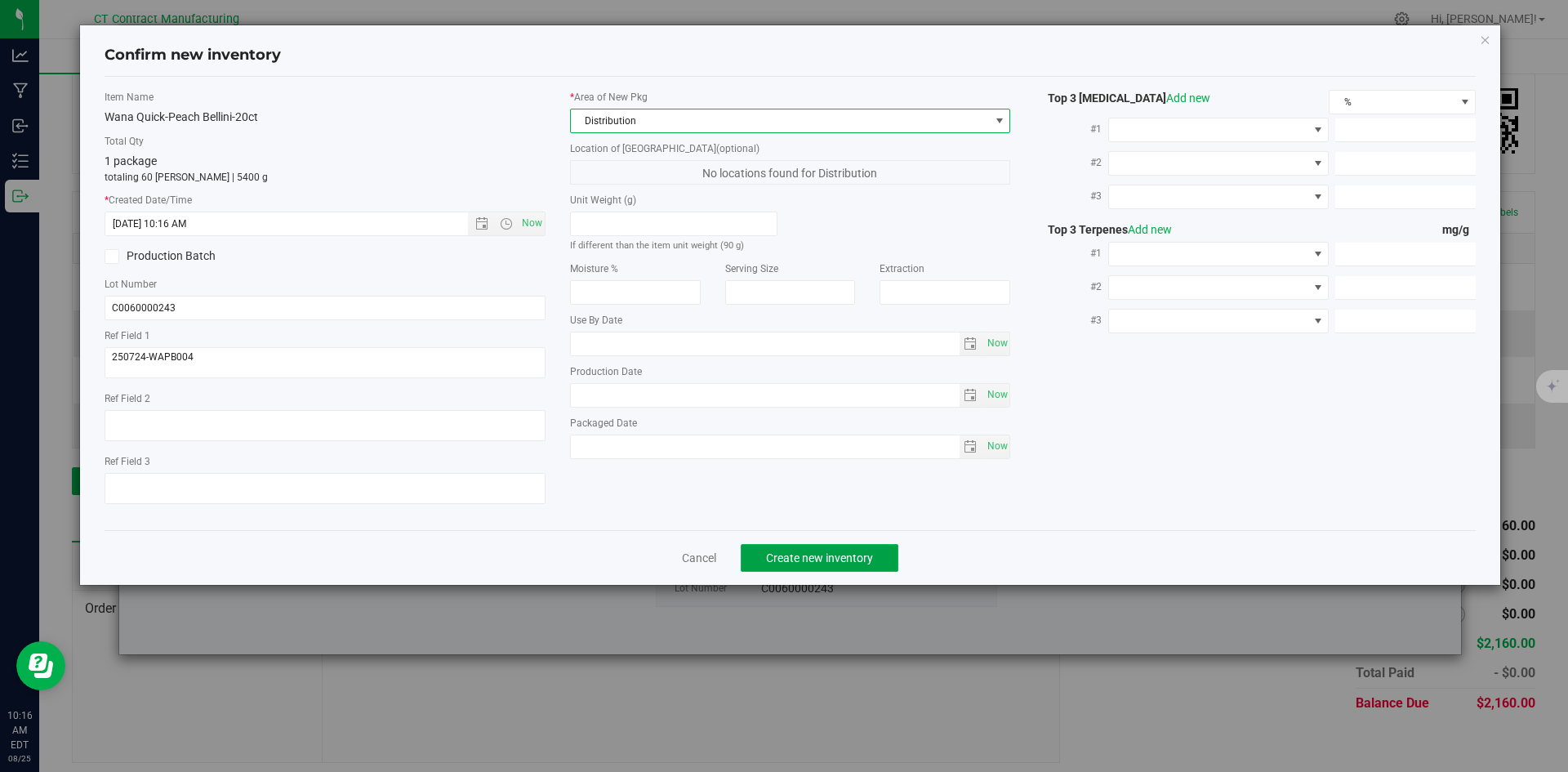
click at [781, 552] on span "Create new inventory" at bounding box center [818, 557] width 107 height 13
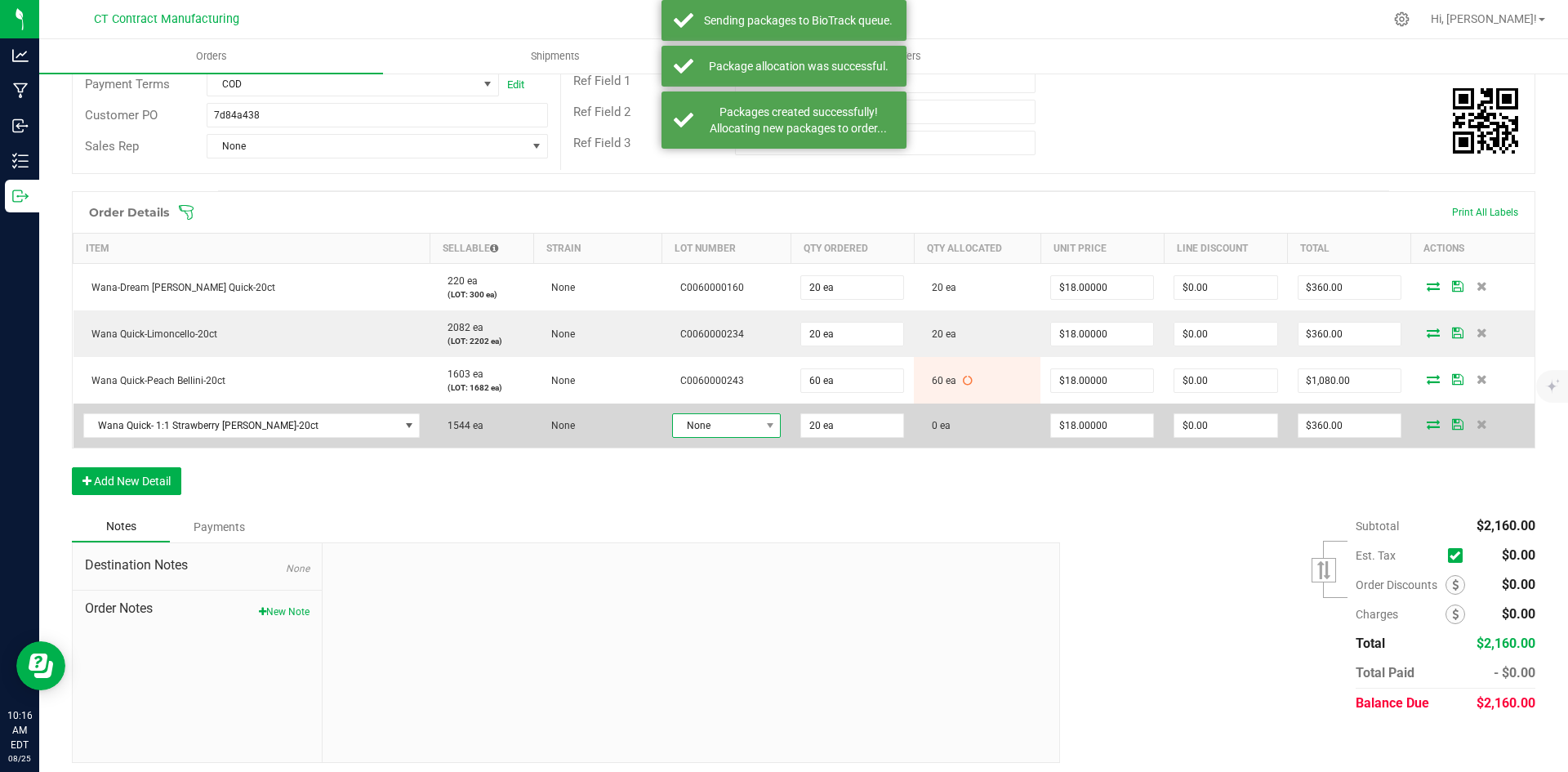
click at [710, 422] on span "None" at bounding box center [715, 425] width 86 height 23
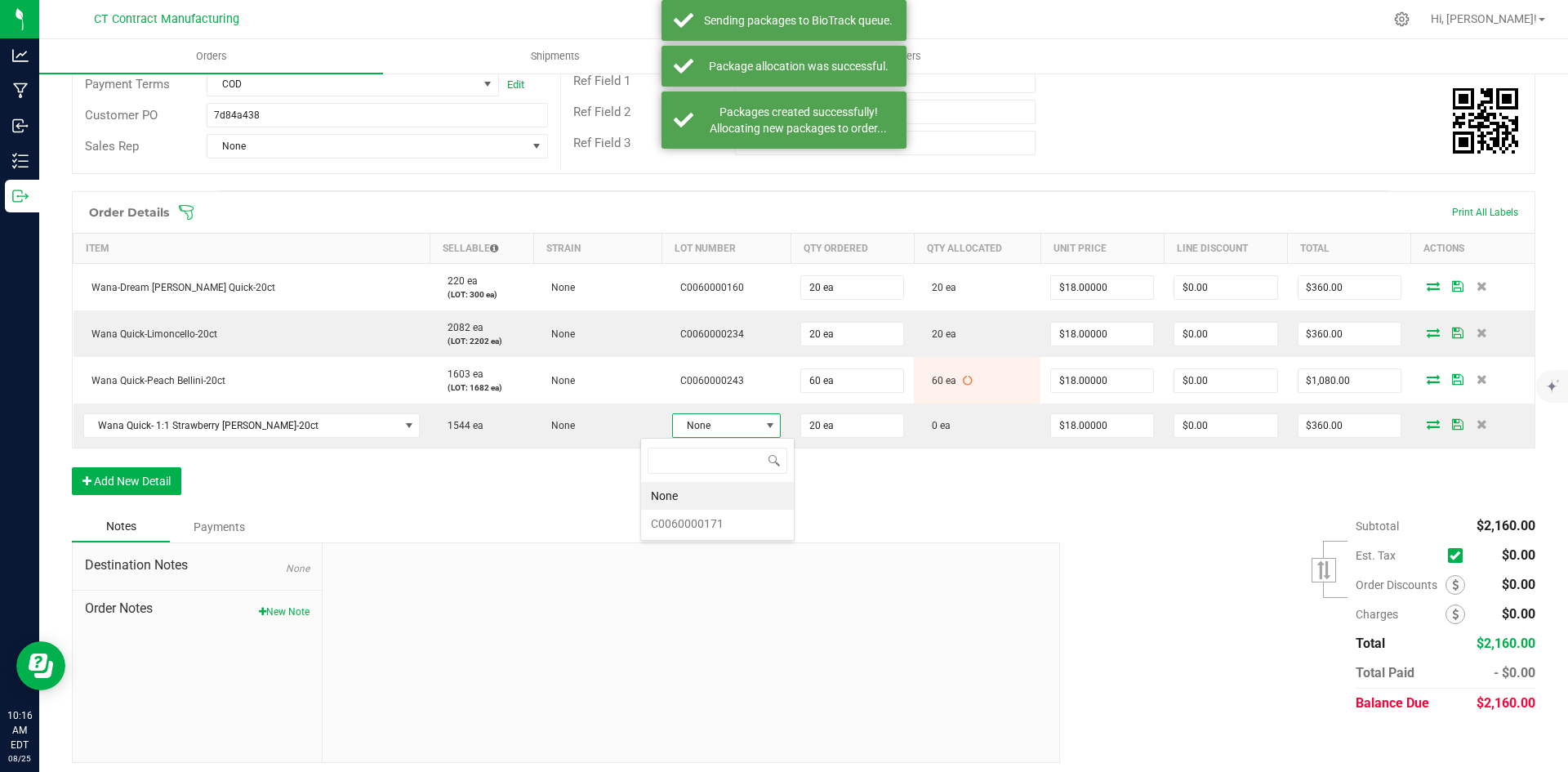
click at [712, 529] on li "C0060000171" at bounding box center [717, 523] width 152 height 28
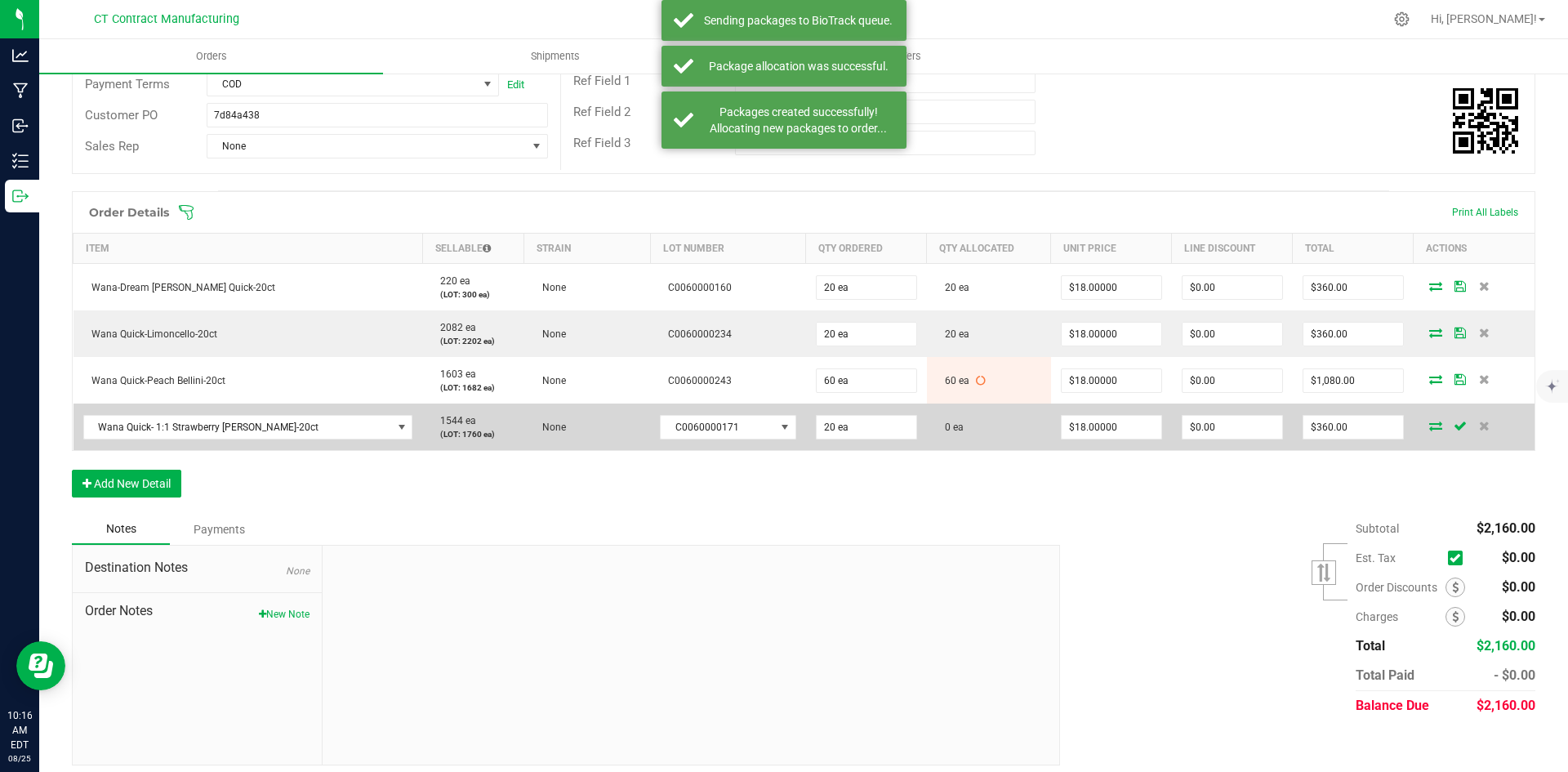
click at [1429, 428] on icon at bounding box center [1435, 425] width 13 height 10
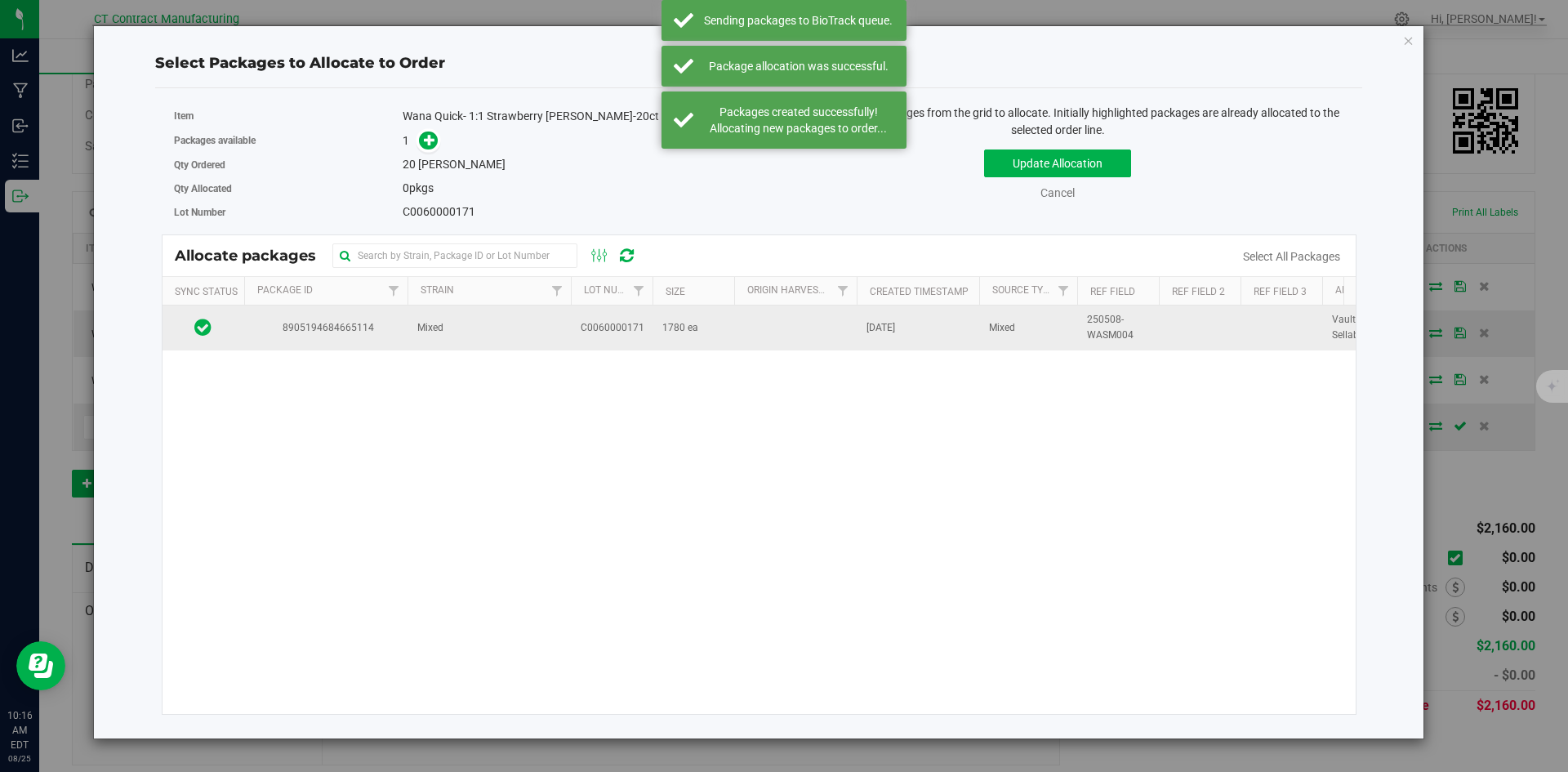
click at [408, 331] on td "Mixed" at bounding box center [490, 327] width 163 height 44
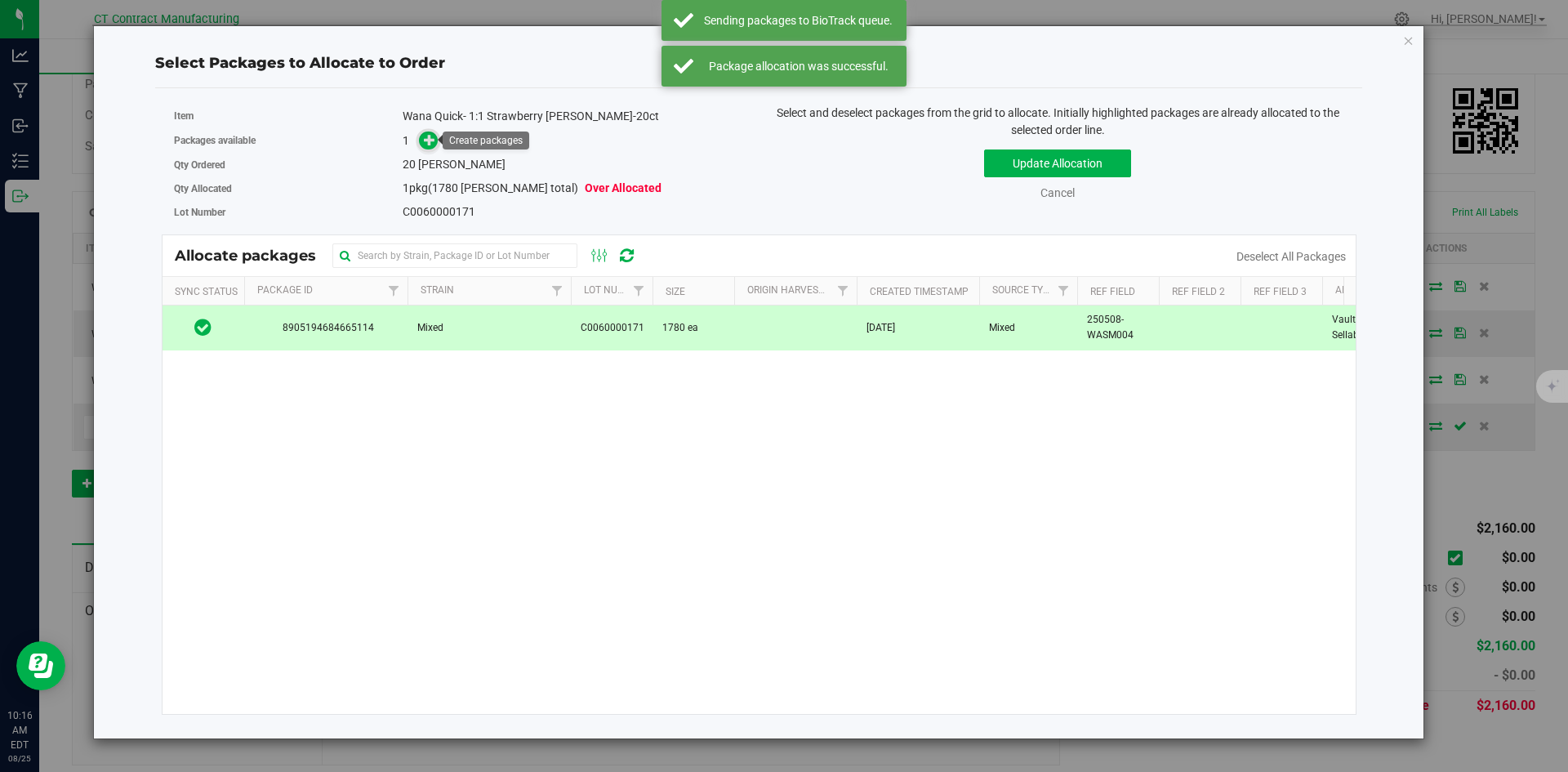
click at [437, 137] on span at bounding box center [428, 141] width 19 height 19
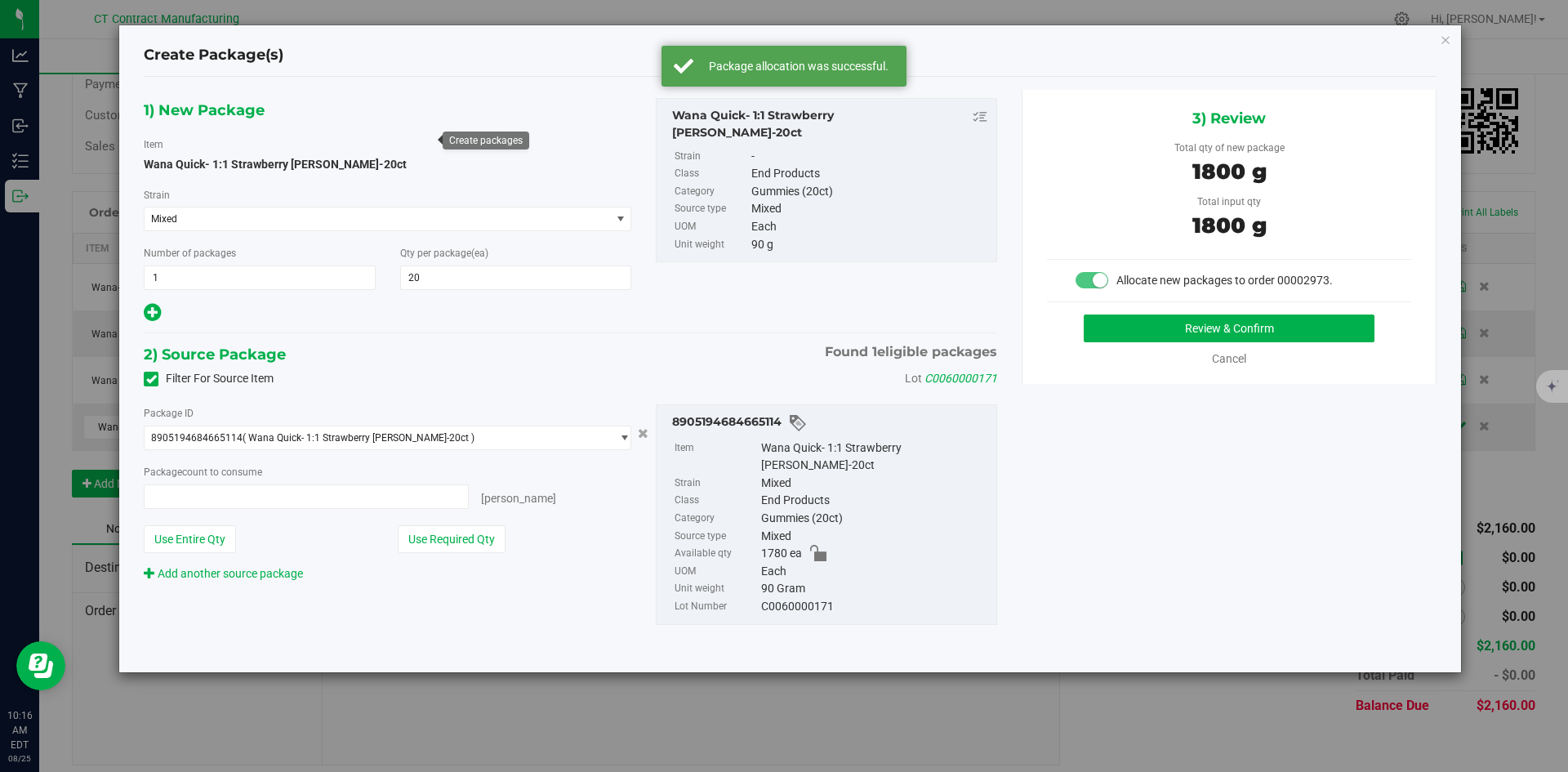
type input "20 ea"
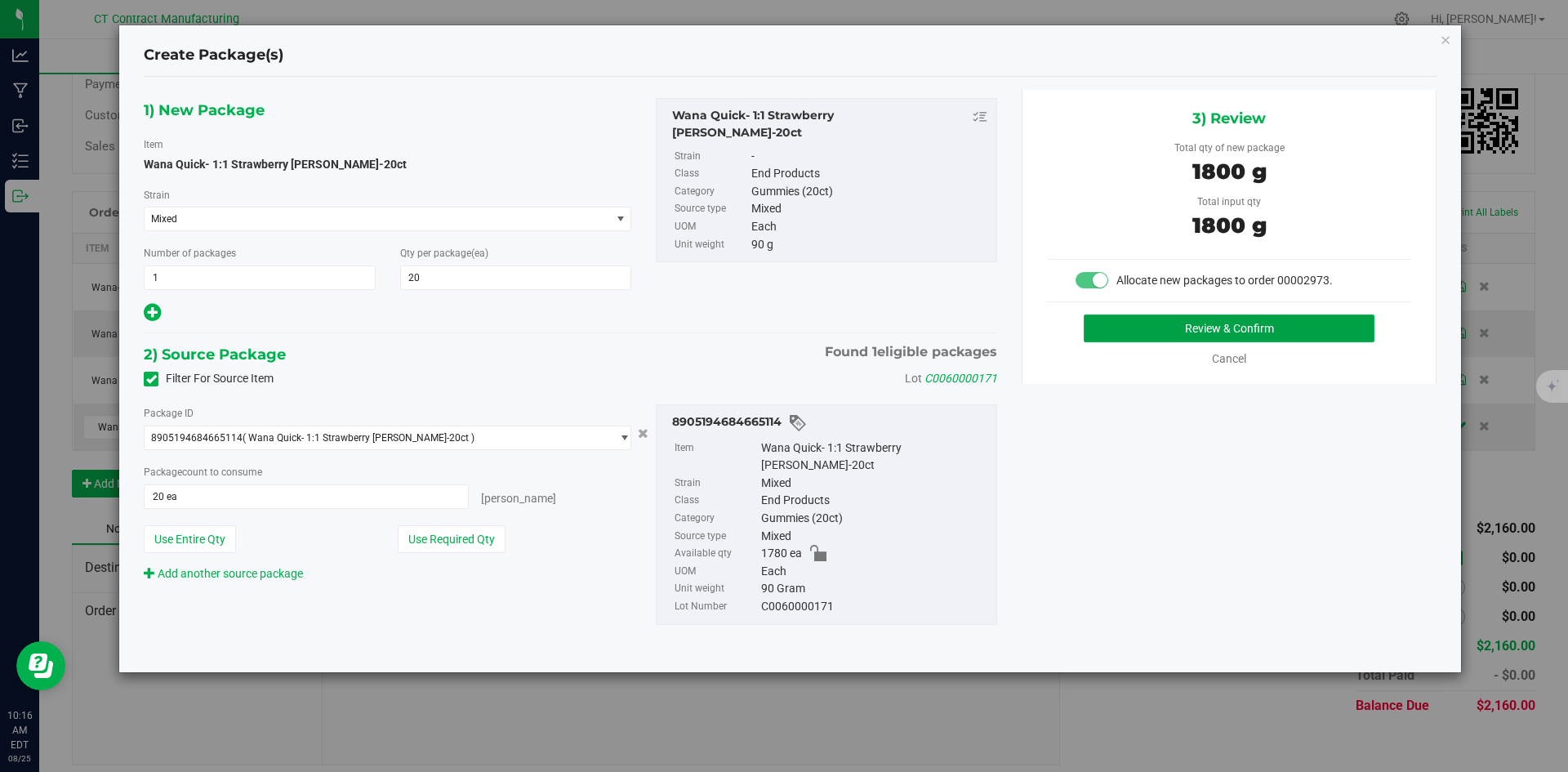
click at [1110, 319] on button "Review & Confirm" at bounding box center [1228, 328] width 291 height 28
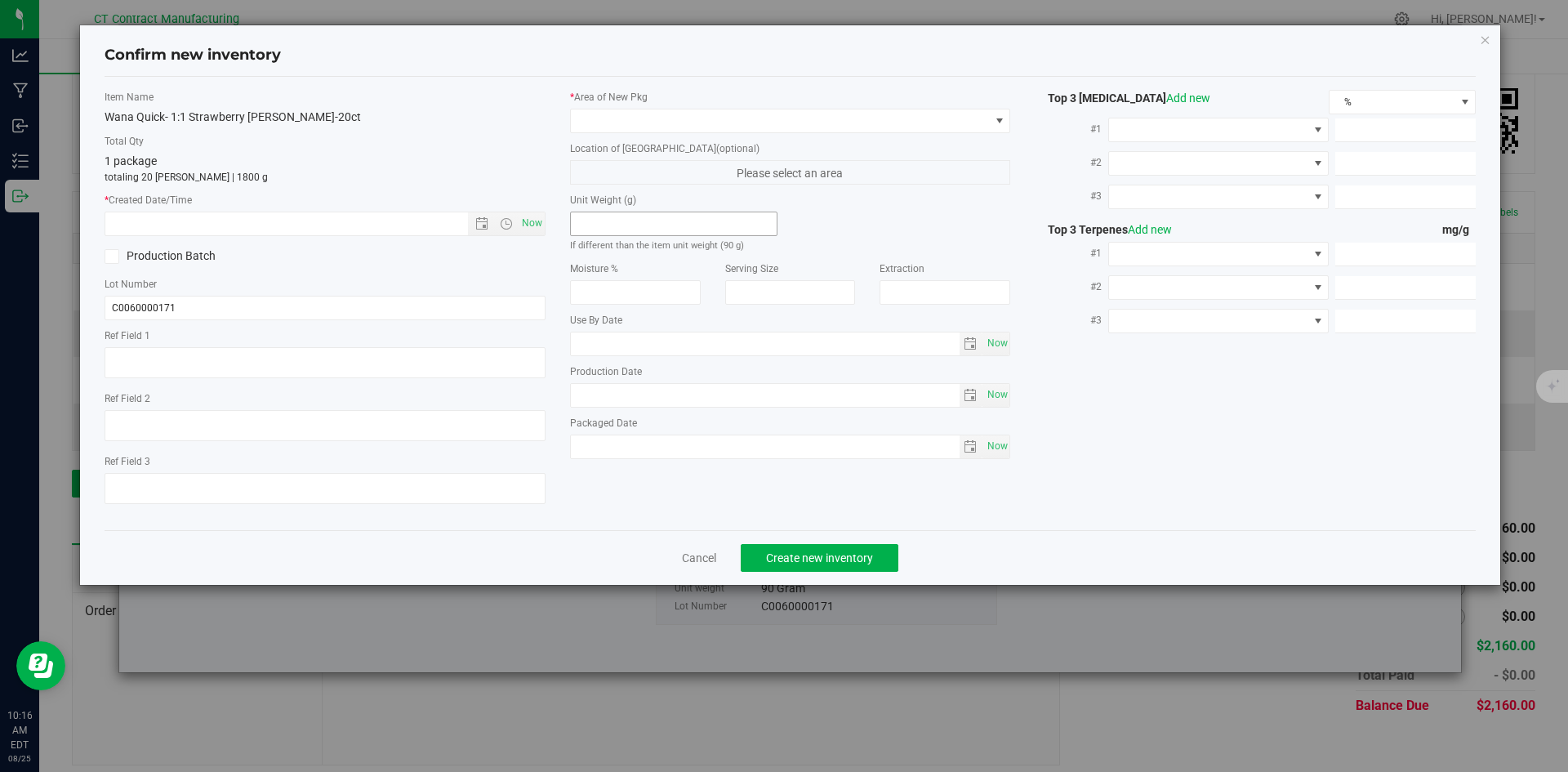
type textarea "250508-WASM004"
click at [540, 219] on span "Now" at bounding box center [531, 223] width 28 height 23
type input "8/25/2025 10:16 AM"
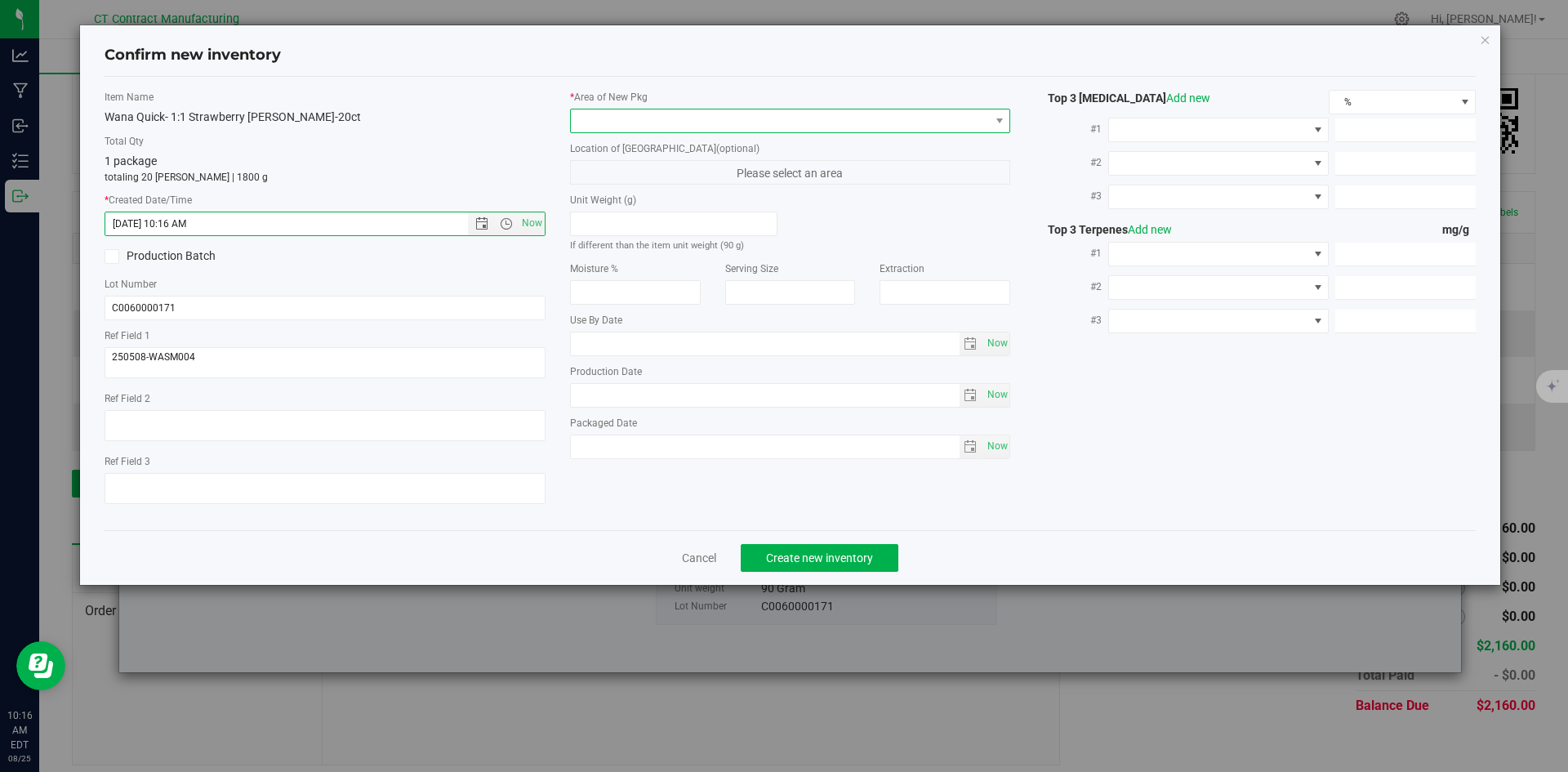
click at [581, 123] on span at bounding box center [779, 121] width 419 height 23
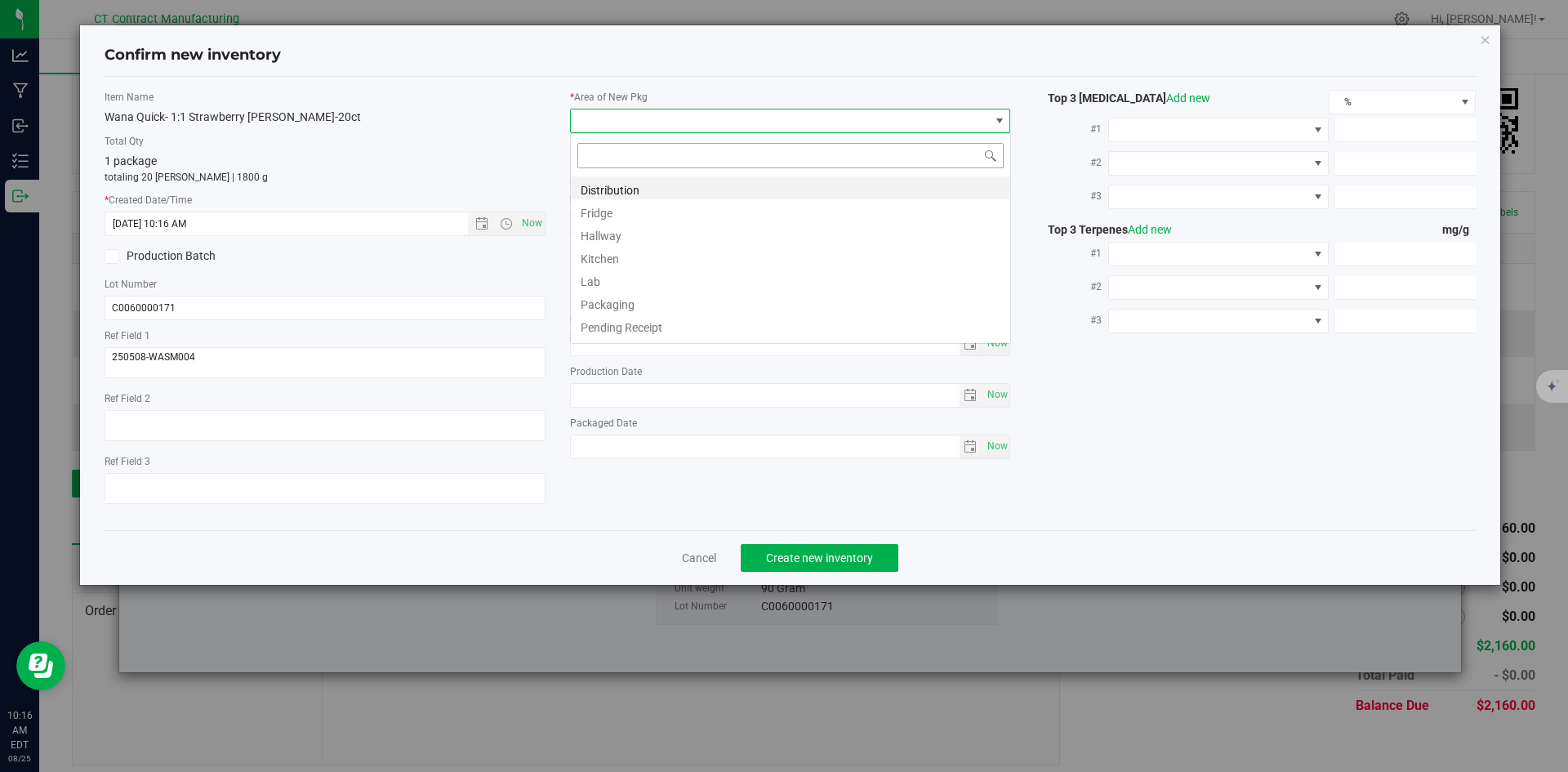
scroll to position [24, 441]
click at [595, 180] on li "Distribution" at bounding box center [790, 188] width 439 height 23
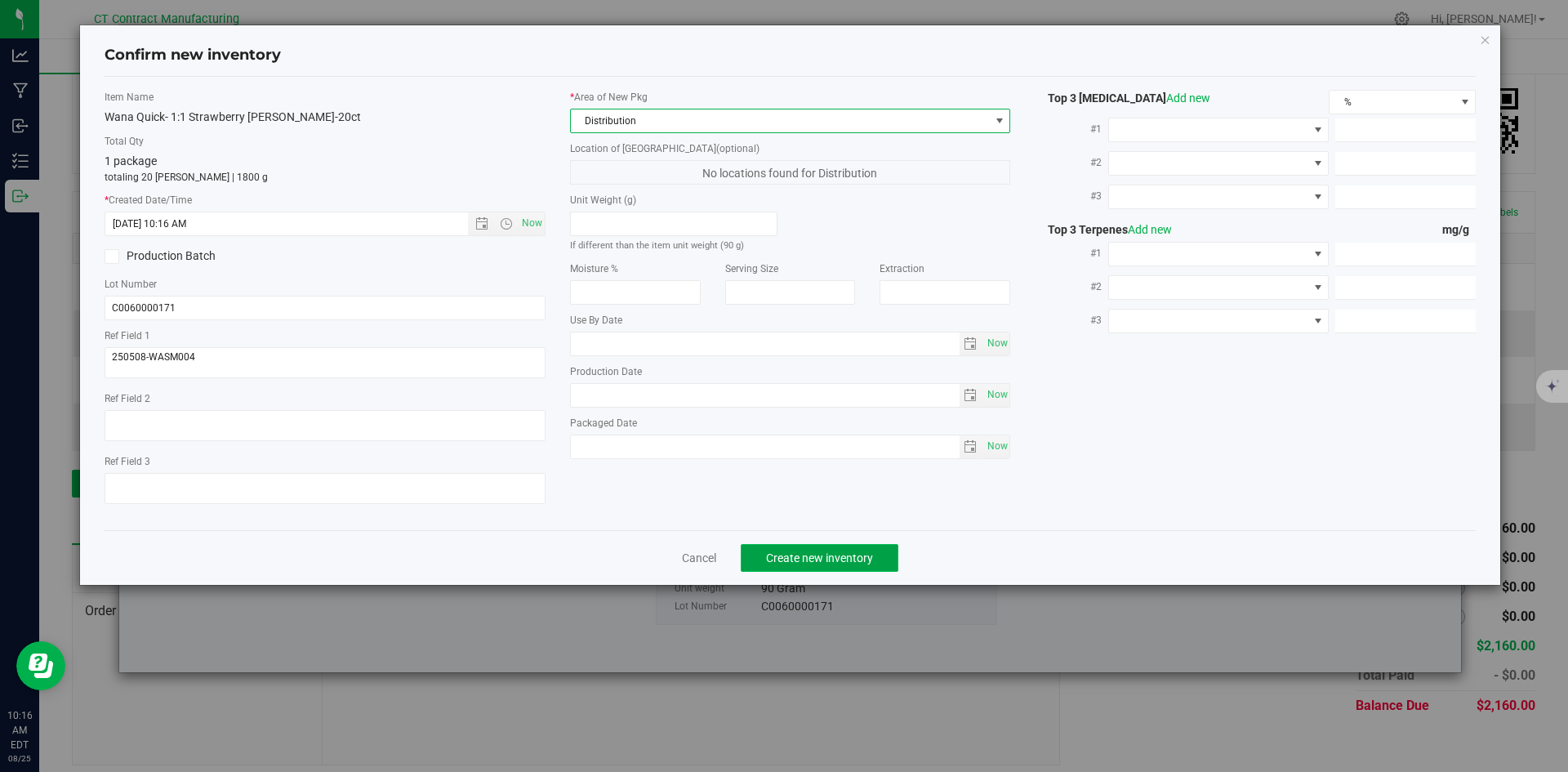
click at [753, 546] on button "Create new inventory" at bounding box center [819, 557] width 158 height 28
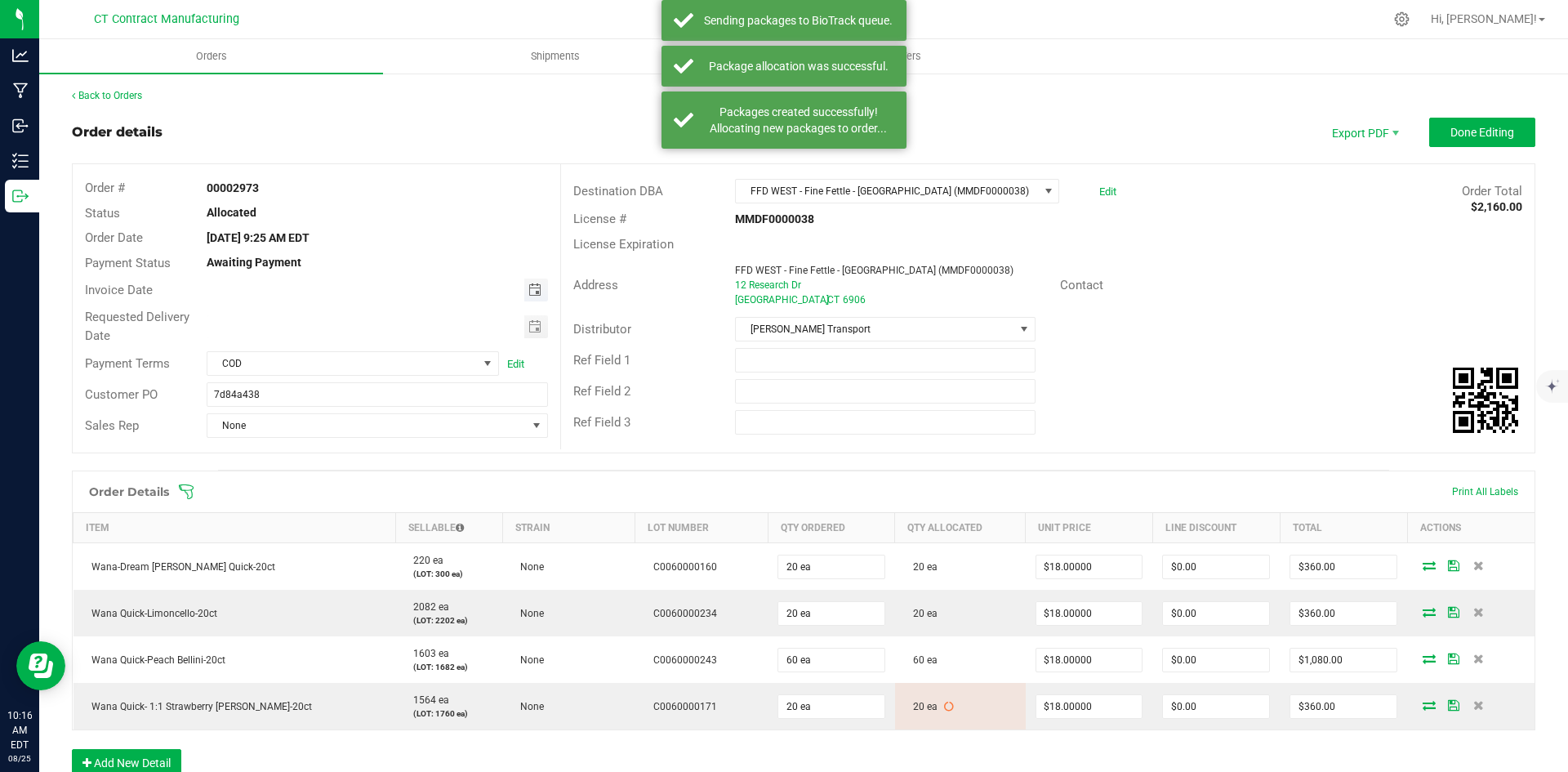
click at [529, 288] on span "Toggle calendar" at bounding box center [535, 290] width 13 height 13
click at [321, 473] on span "26" at bounding box center [327, 476] width 23 height 25
type input "[DATE]"
click at [397, 368] on span "COD" at bounding box center [342, 363] width 270 height 23
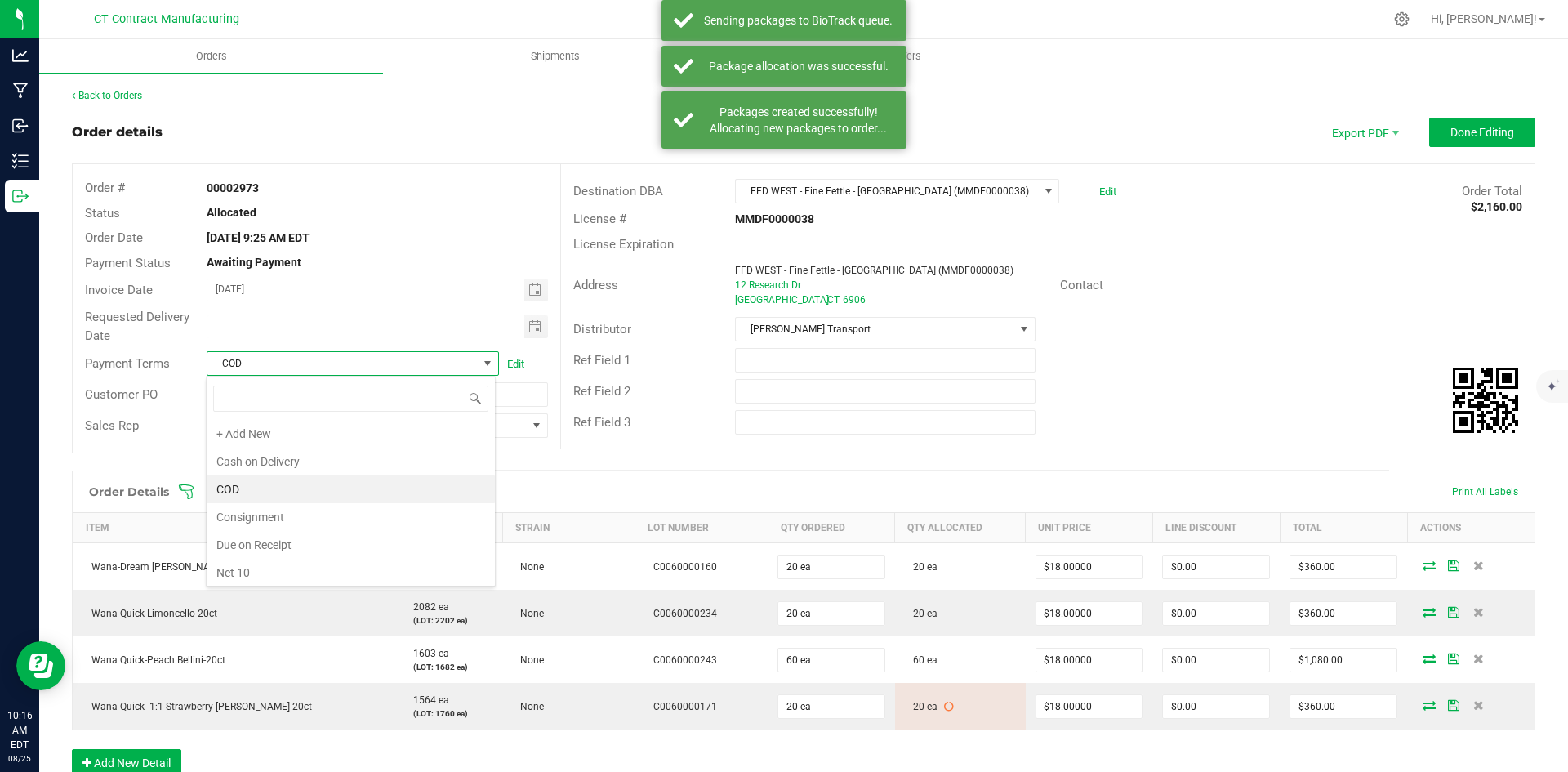
scroll to position [24, 290]
click at [333, 542] on li "Due on Receipt" at bounding box center [350, 544] width 288 height 28
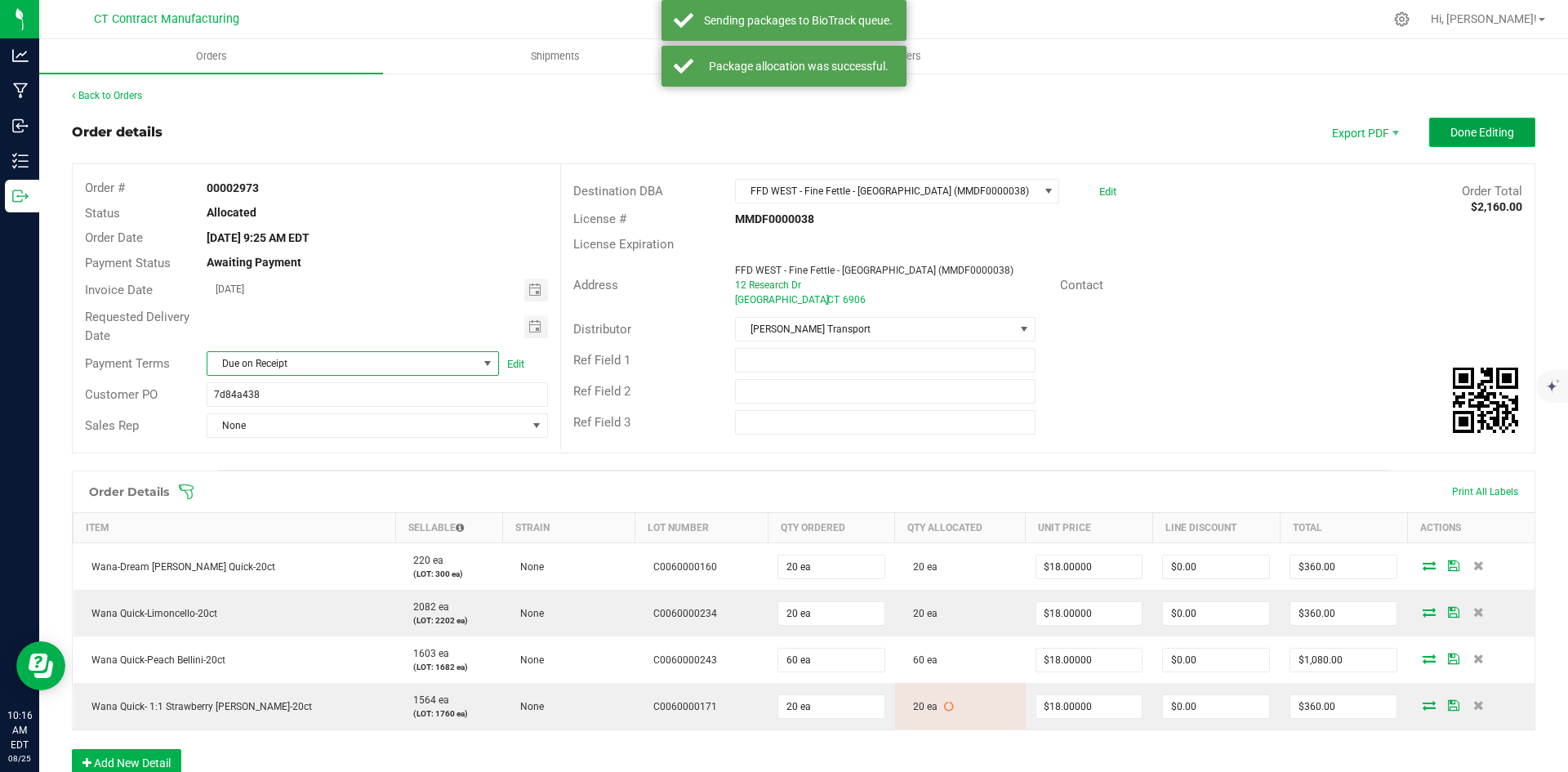
click at [1453, 139] on button "Done Editing" at bounding box center [1482, 133] width 106 height 30
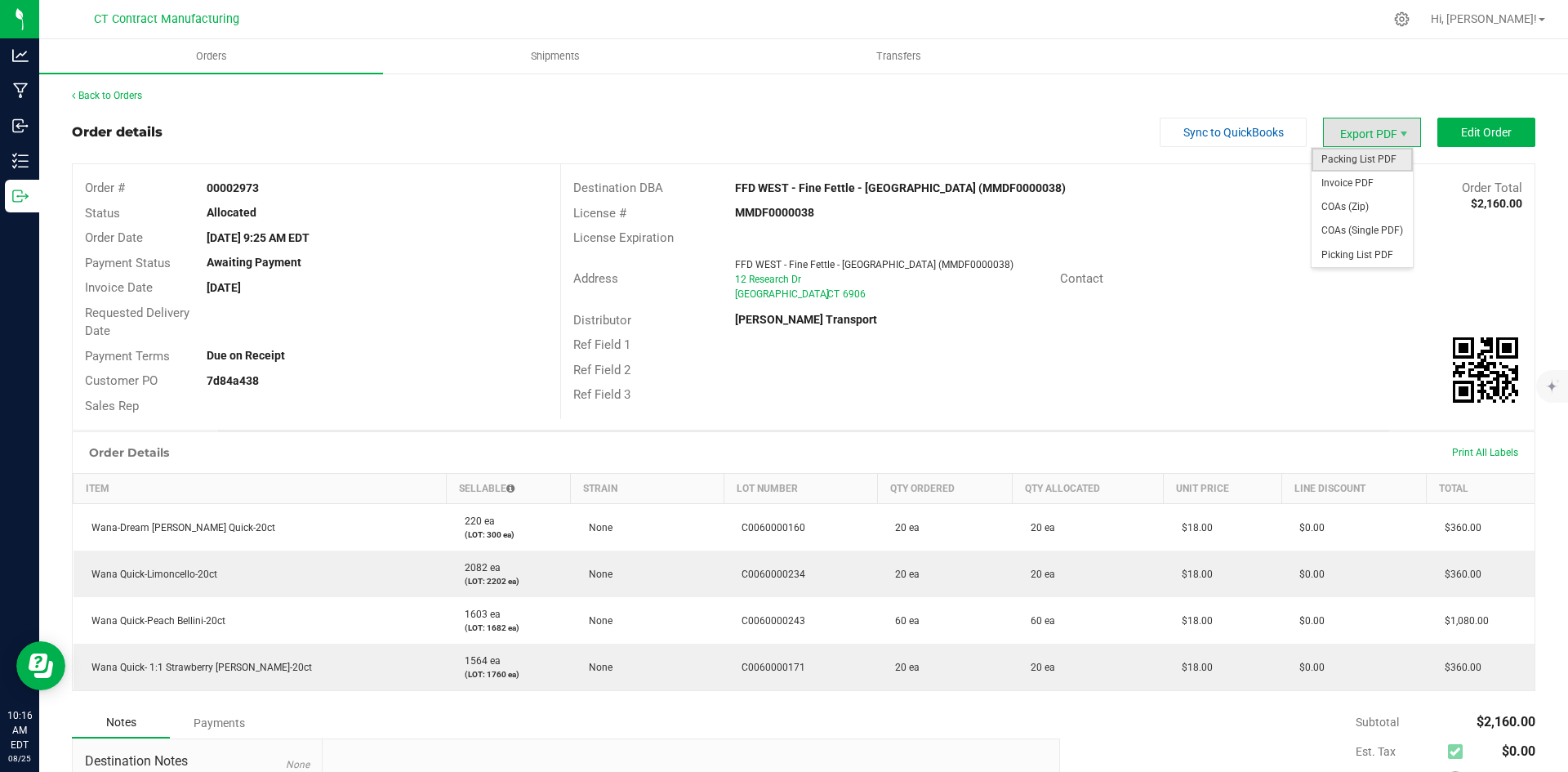
click at [1367, 159] on span "Packing List PDF" at bounding box center [1362, 159] width 101 height 23
click at [1379, 186] on span "Invoice PDF" at bounding box center [1362, 183] width 101 height 23
click at [97, 86] on div "Back to Orders Order details Sync to QuickBooks Export PDF Edit Order Order # 0…" at bounding box center [803, 523] width 1528 height 903
click at [97, 94] on link "Back to Orders" at bounding box center [107, 96] width 71 height 11
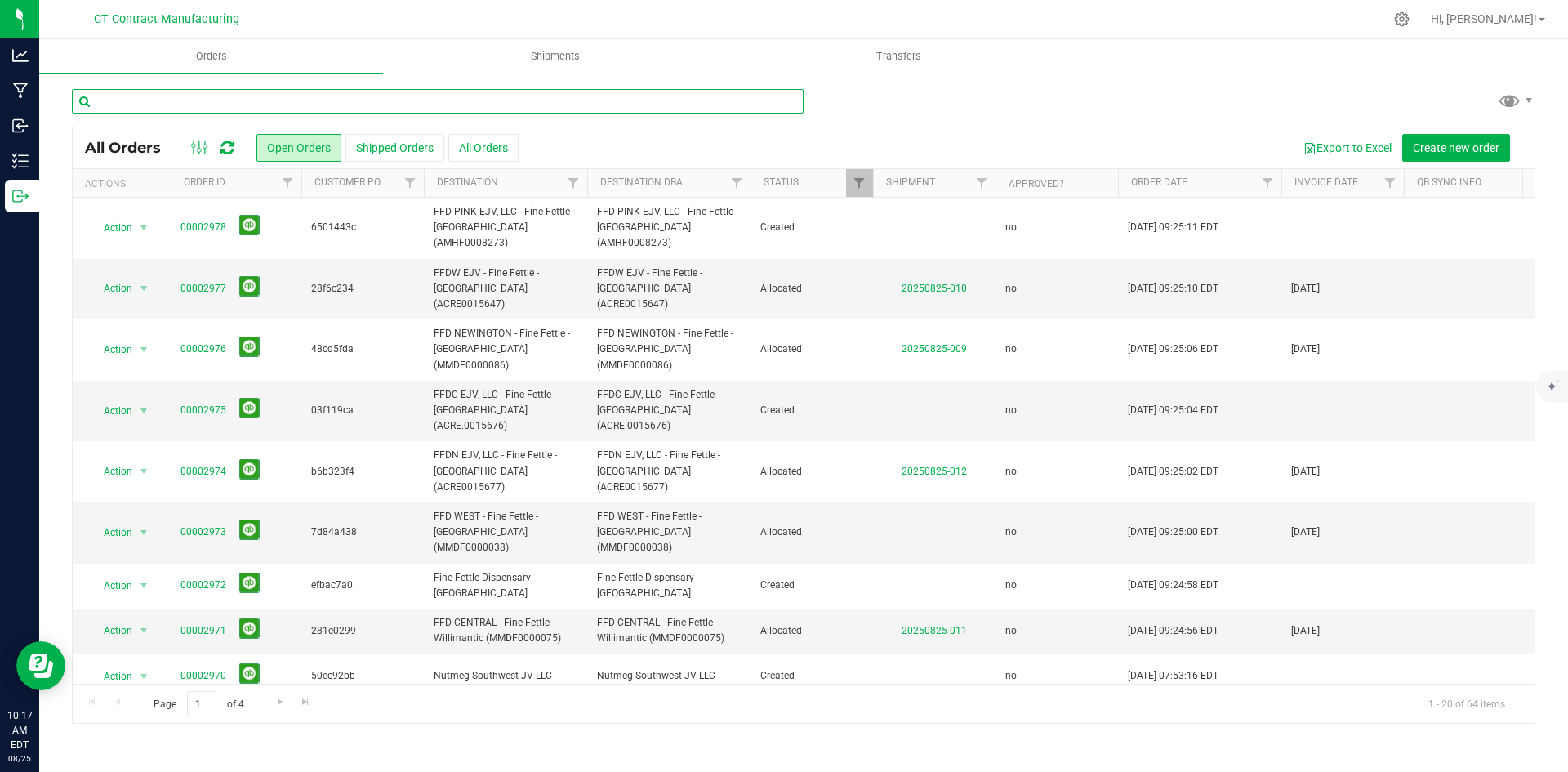
click at [333, 95] on input "text" at bounding box center [438, 101] width 732 height 24
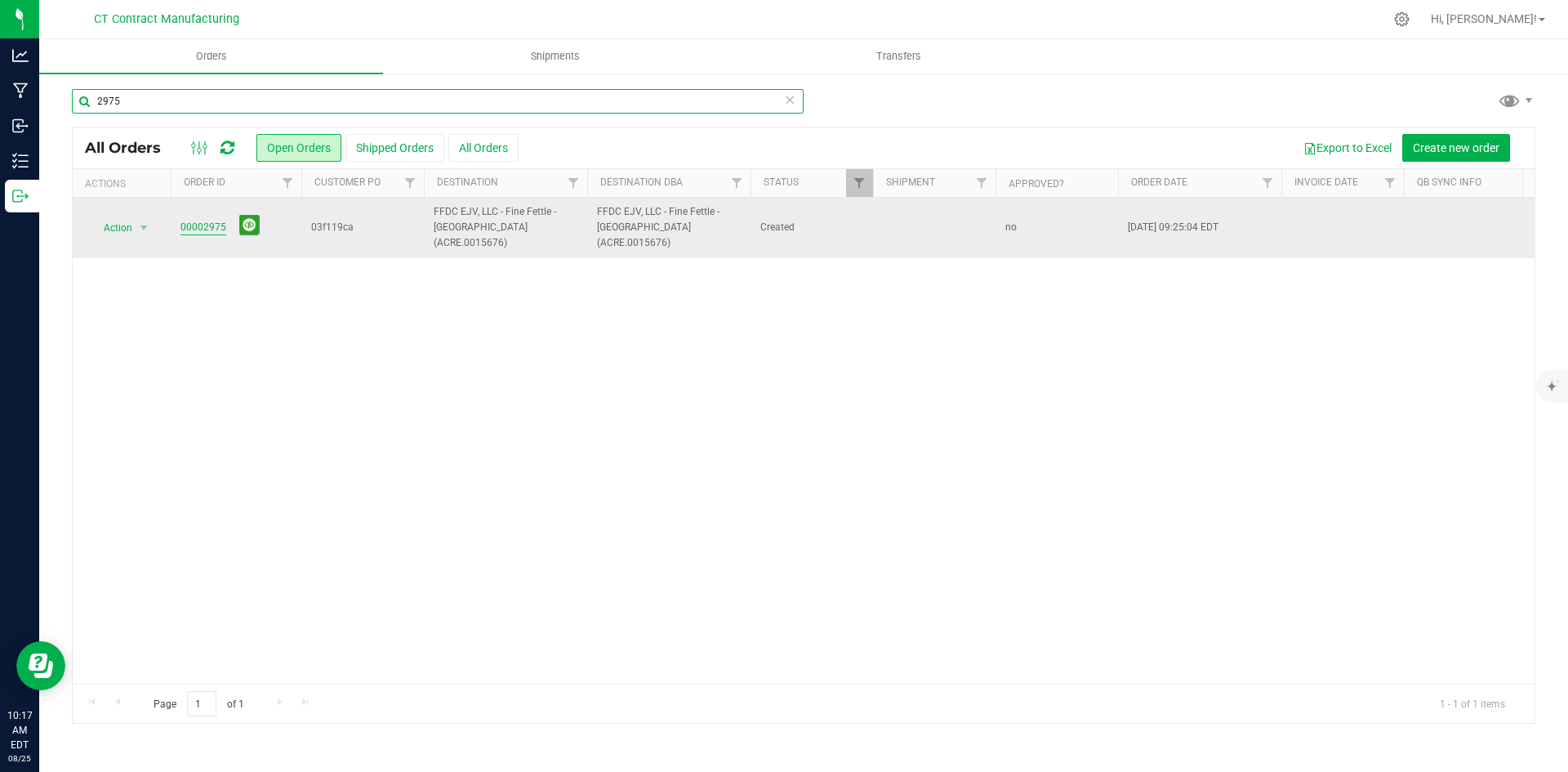
type input "2975"
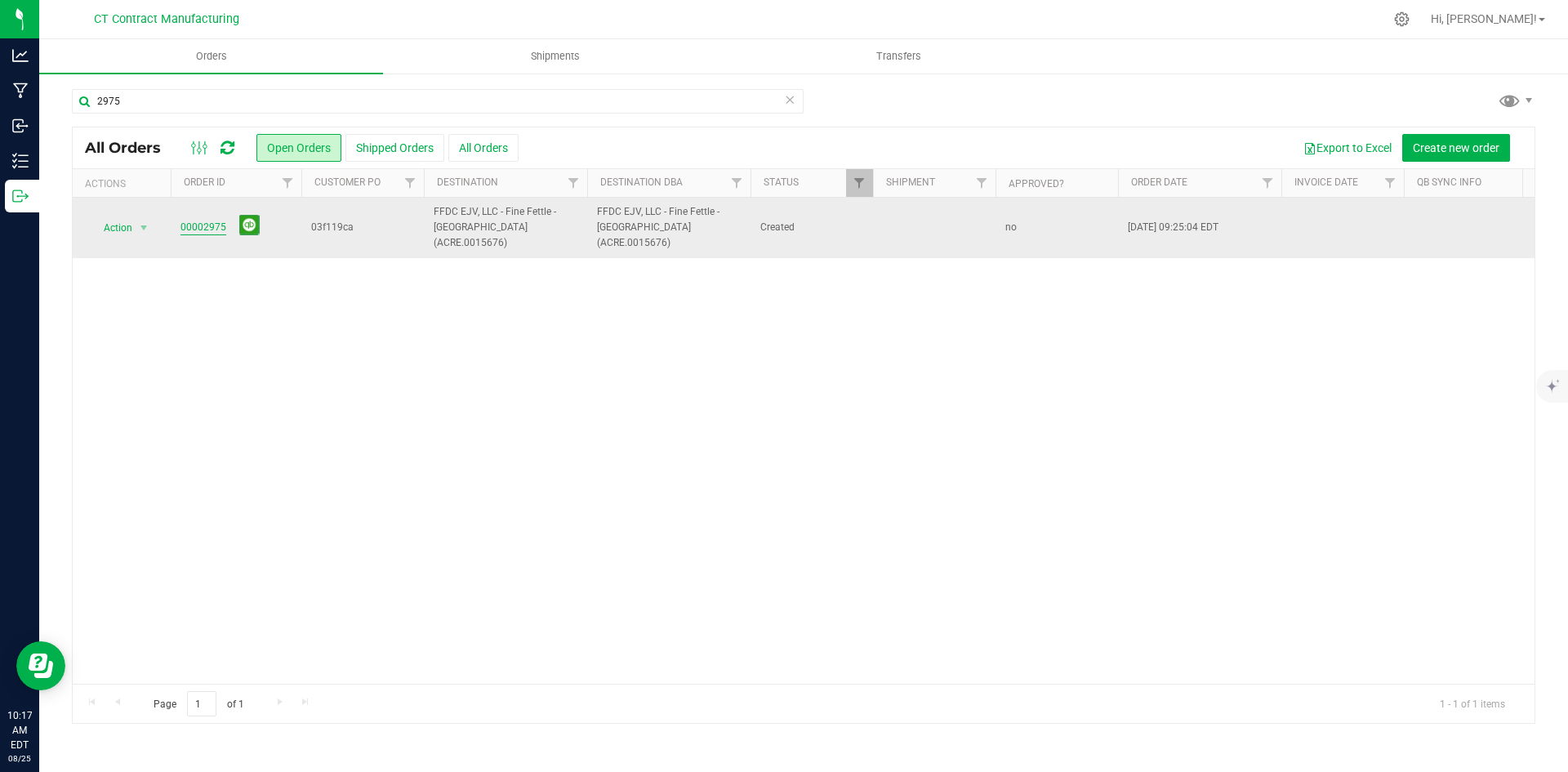
click at [191, 219] on link "00002975" at bounding box center [203, 227] width 46 height 16
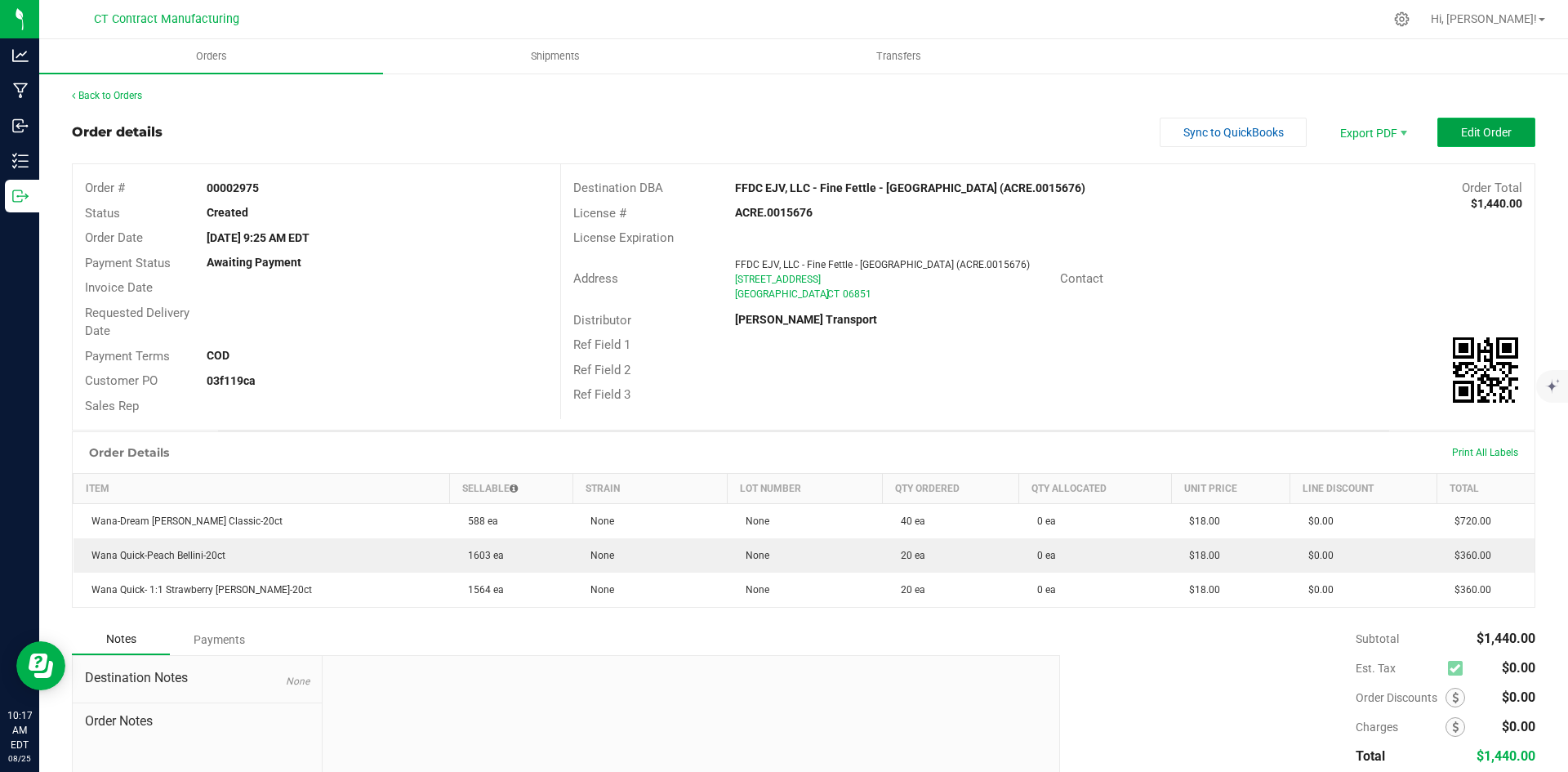
click at [1466, 137] on span "Edit Order" at bounding box center [1485, 132] width 50 height 13
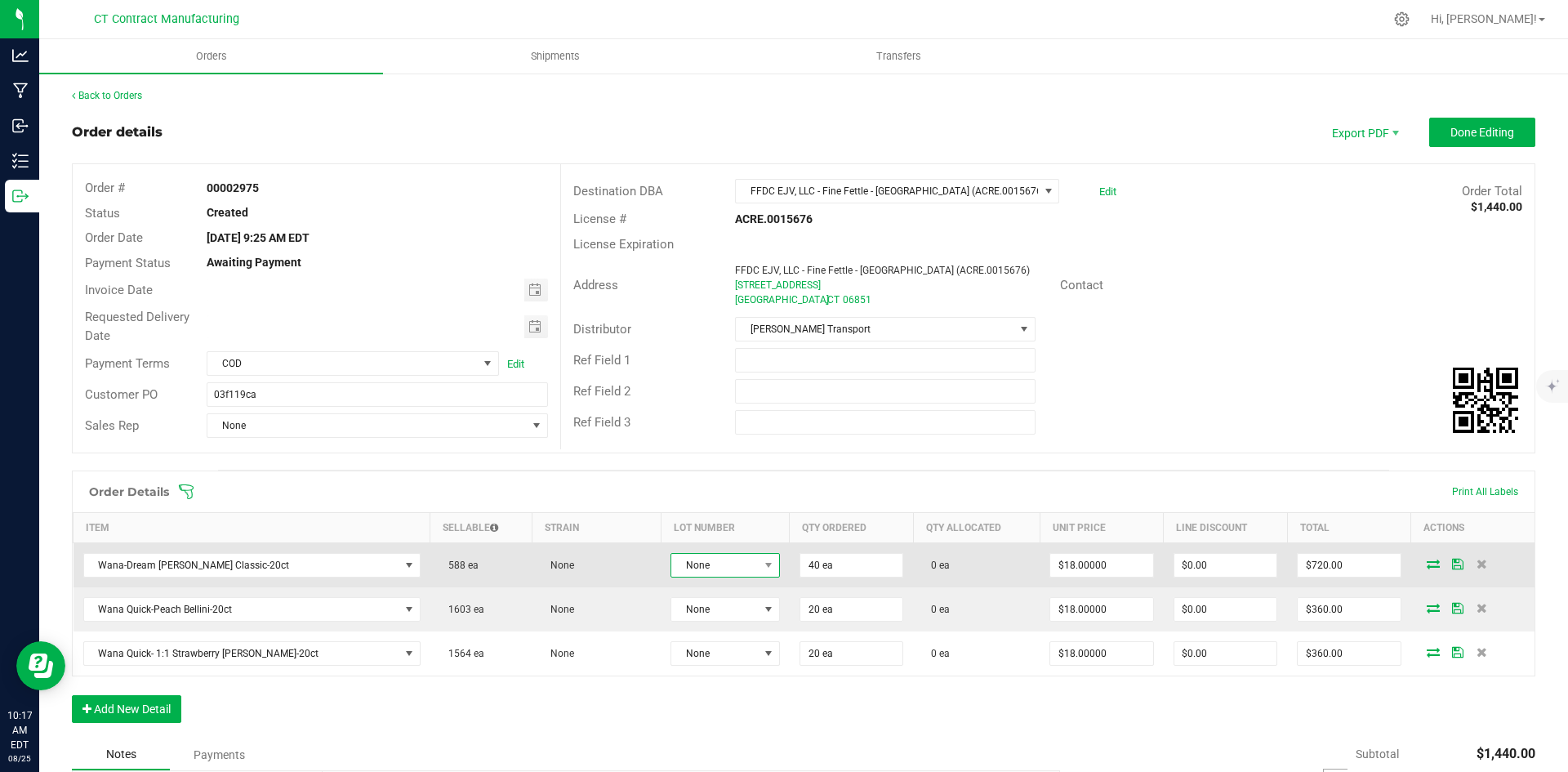
click at [697, 562] on span "None" at bounding box center [715, 565] width 87 height 23
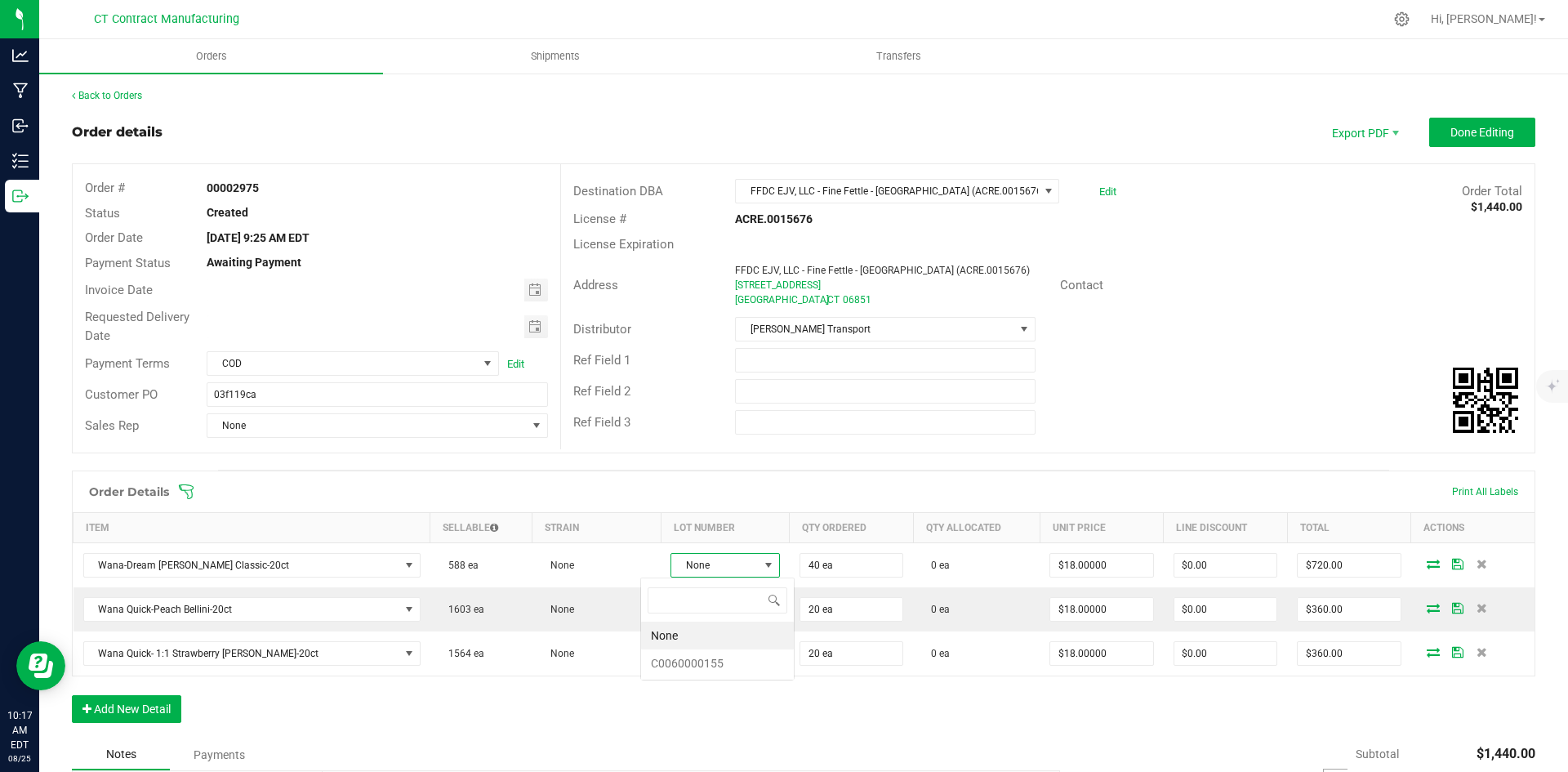
scroll to position [24, 111]
click at [710, 658] on li "C0060000155" at bounding box center [717, 663] width 152 height 28
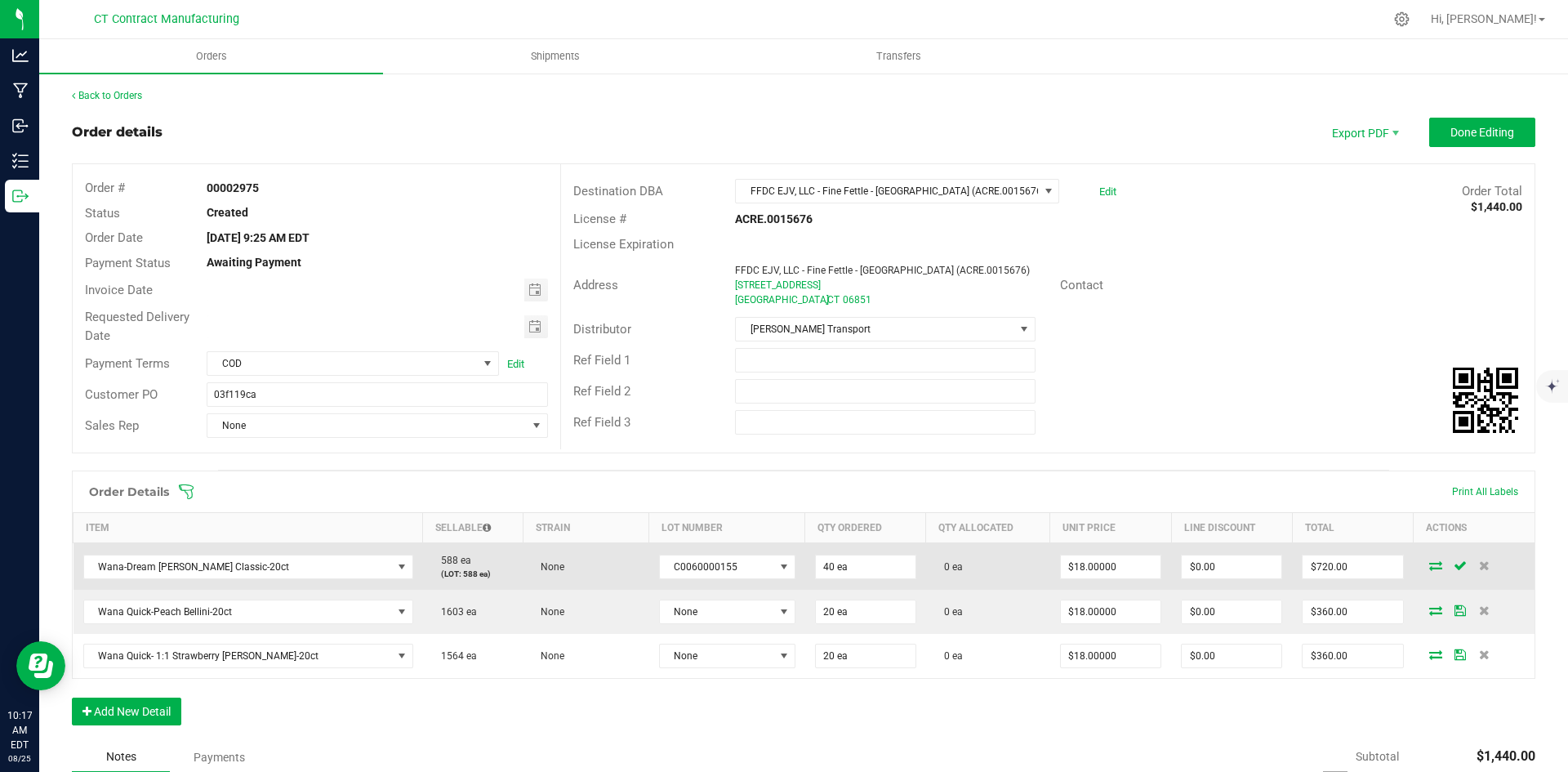
click at [1429, 563] on icon at bounding box center [1435, 565] width 13 height 10
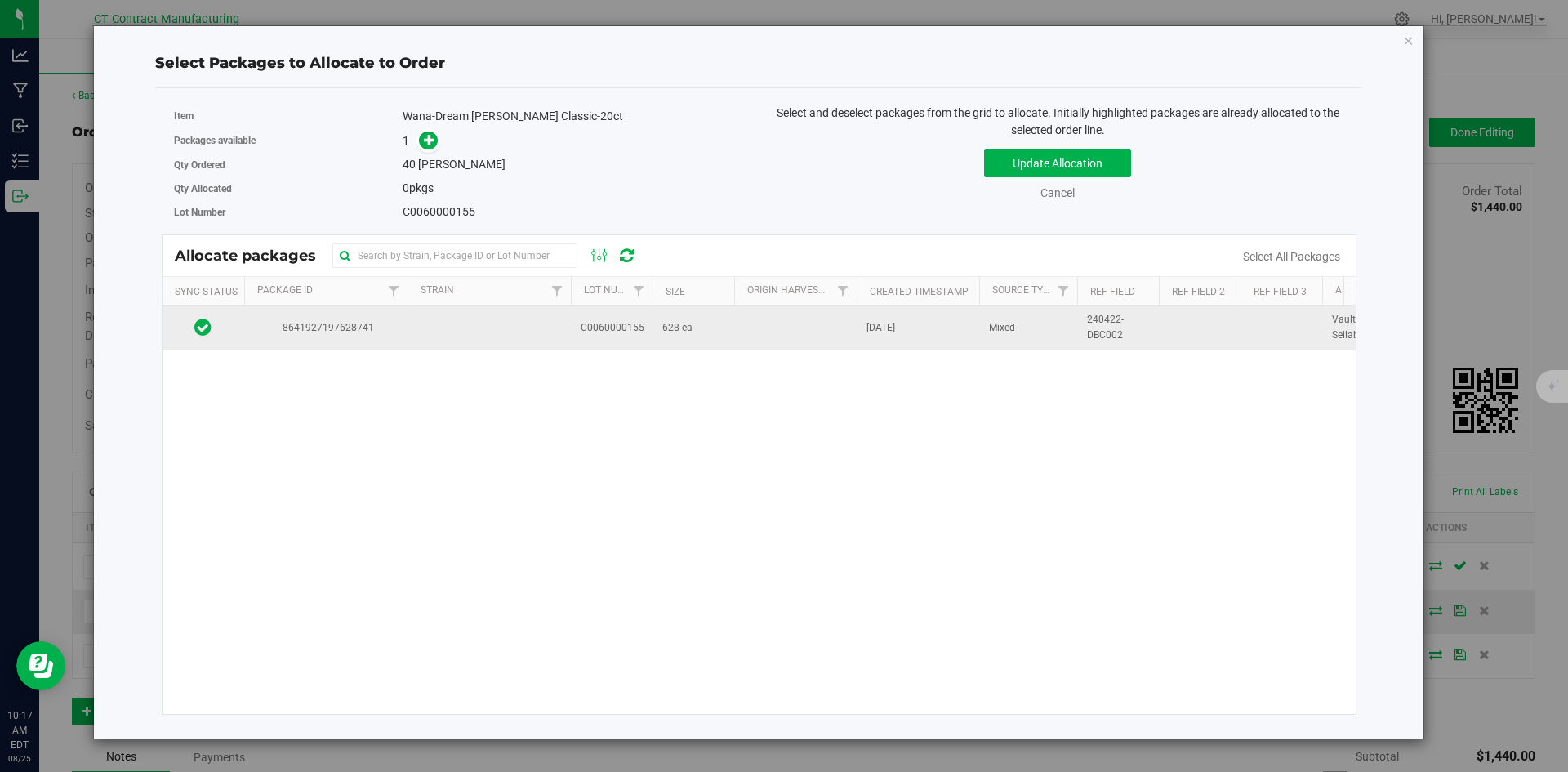
click at [486, 314] on td at bounding box center [490, 327] width 163 height 44
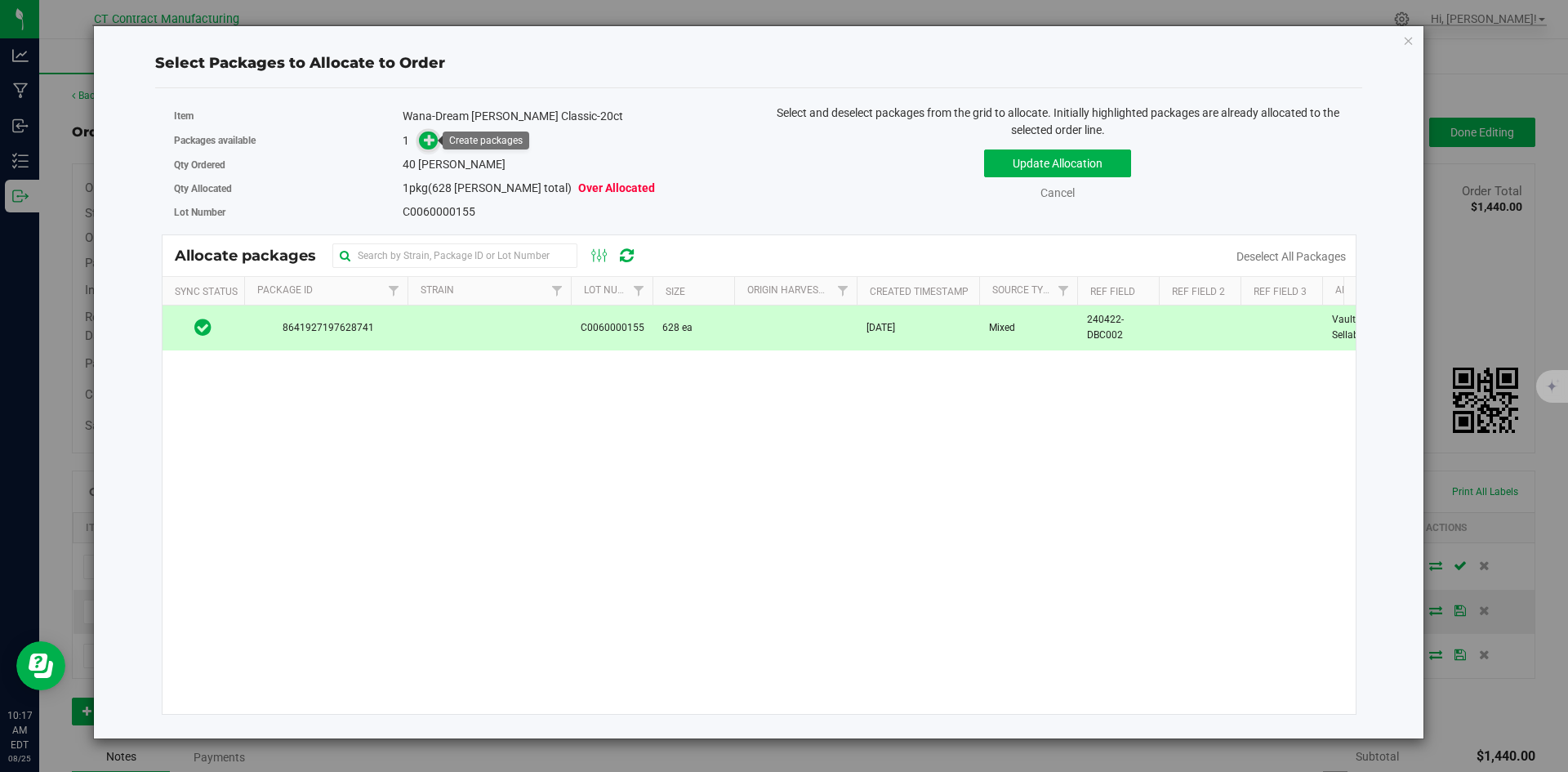
click at [430, 136] on icon at bounding box center [429, 139] width 11 height 11
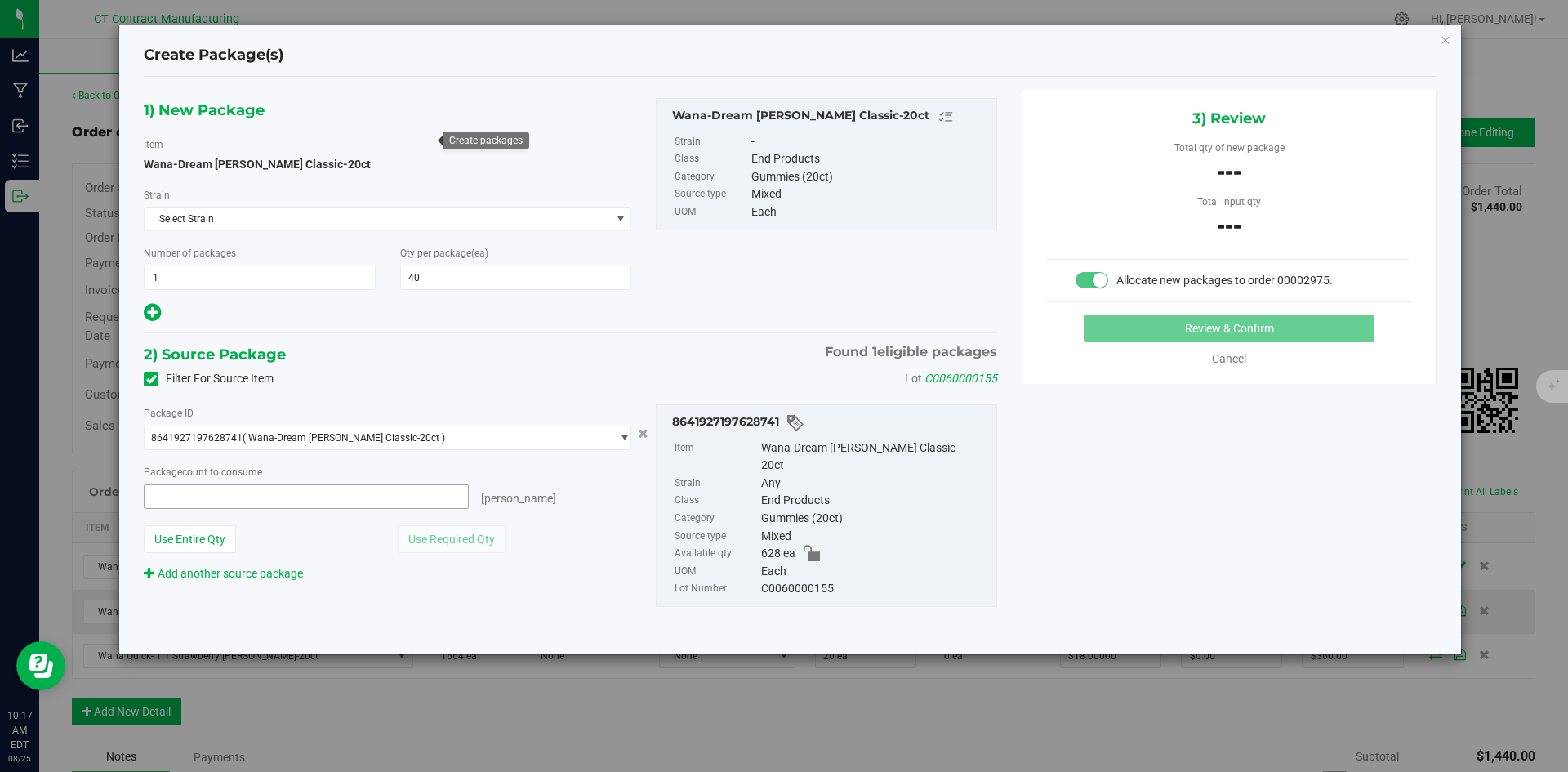
click at [358, 494] on span at bounding box center [307, 496] width 325 height 24
type input "40"
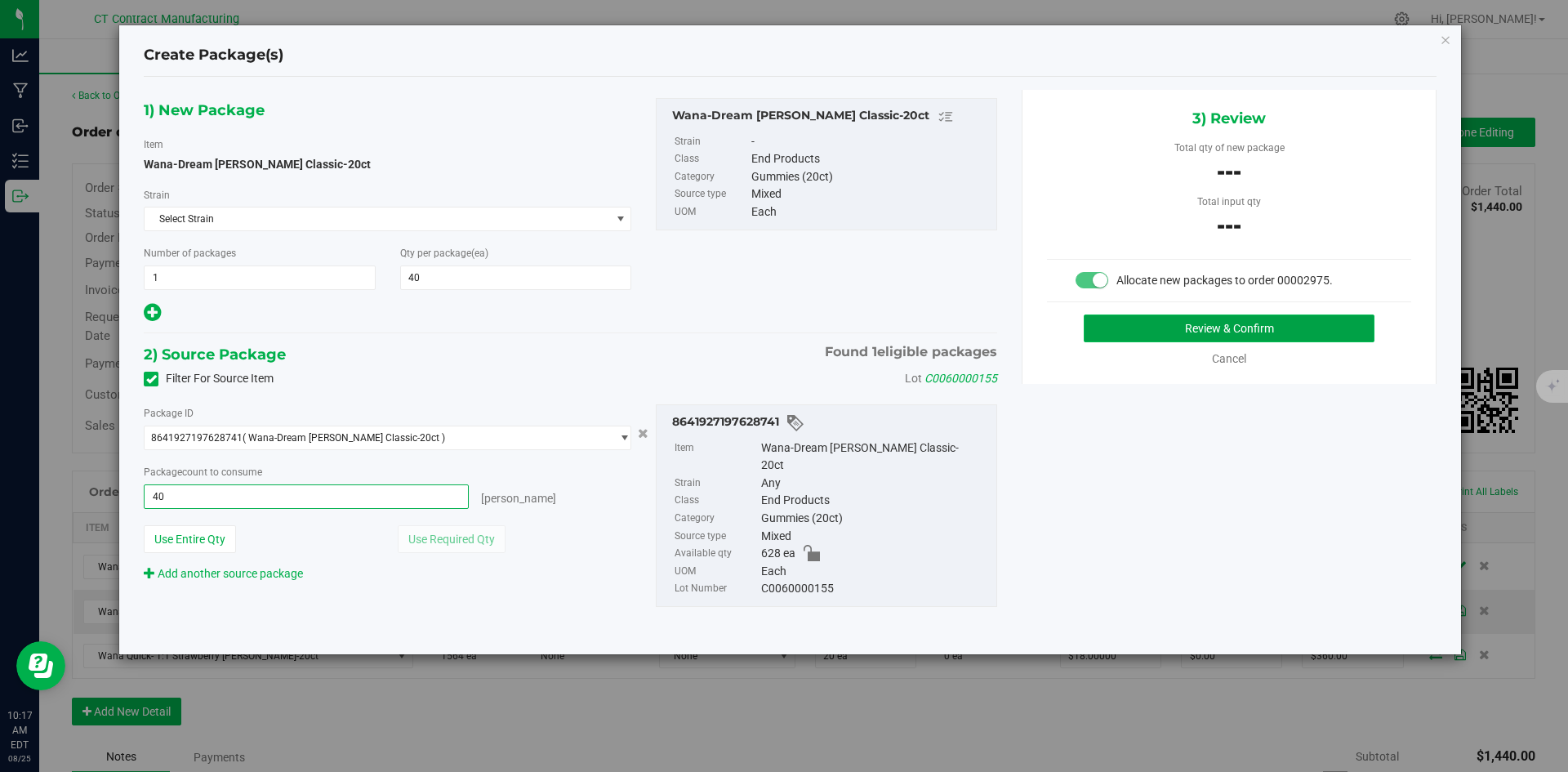
click at [1119, 330] on button "Review & Confirm" at bounding box center [1228, 328] width 291 height 28
type input "40 ea"
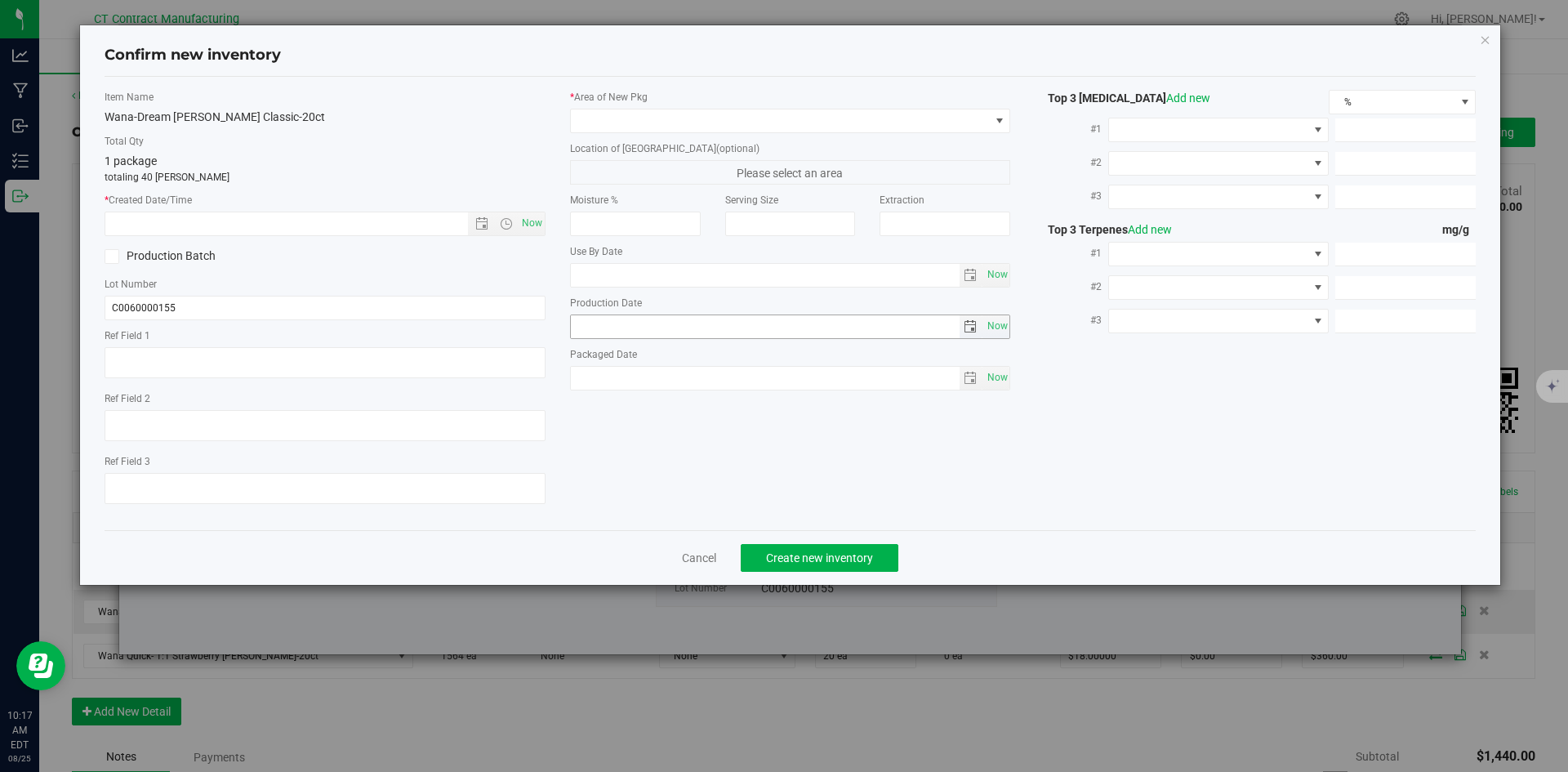
type textarea "240422-DBC002"
click at [539, 213] on span "Now" at bounding box center [531, 223] width 28 height 23
type input "8/25/2025 10:17 AM"
click at [624, 128] on span at bounding box center [779, 121] width 419 height 23
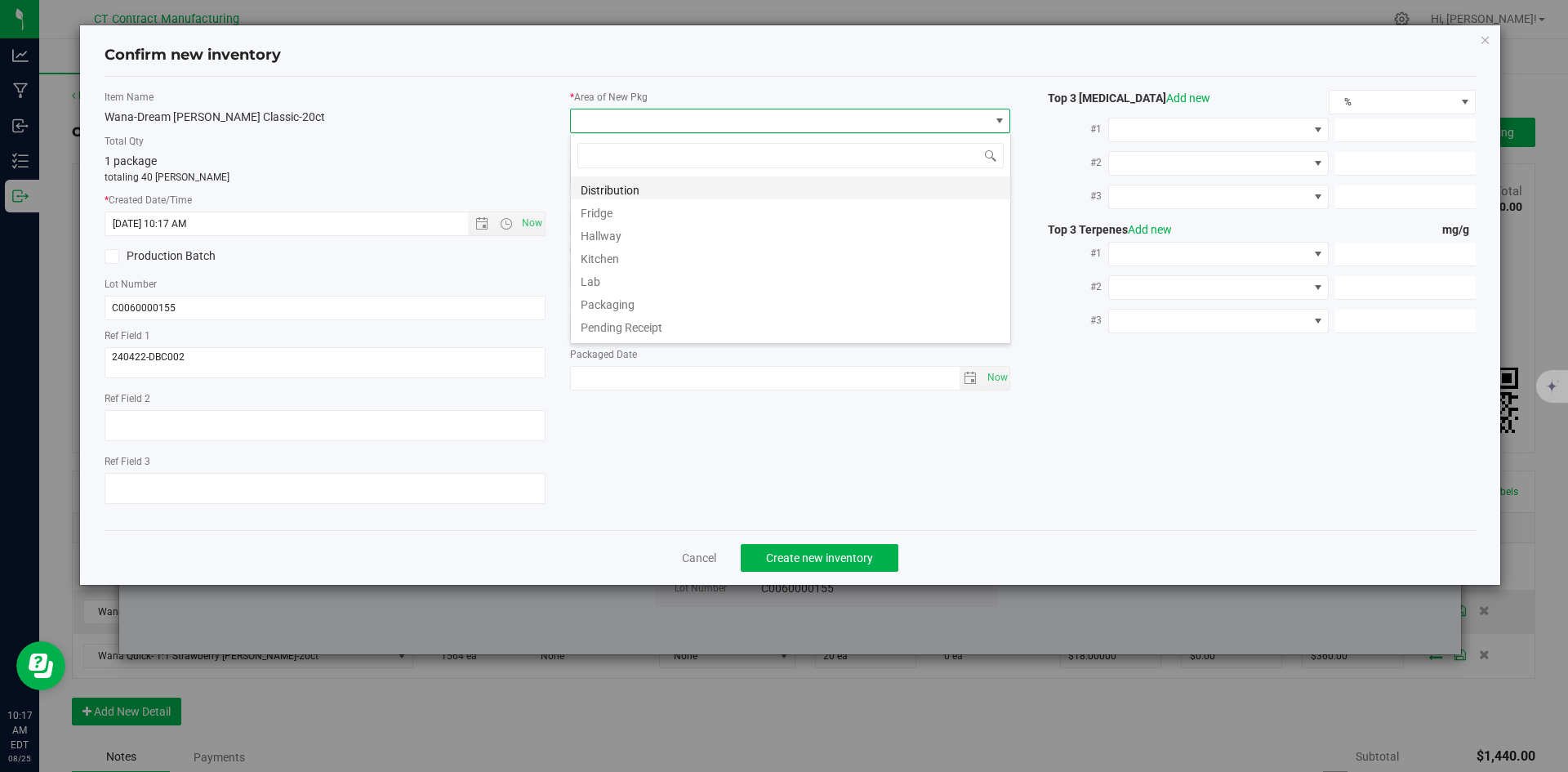
scroll to position [24, 441]
click at [645, 178] on li "Distribution" at bounding box center [790, 188] width 439 height 23
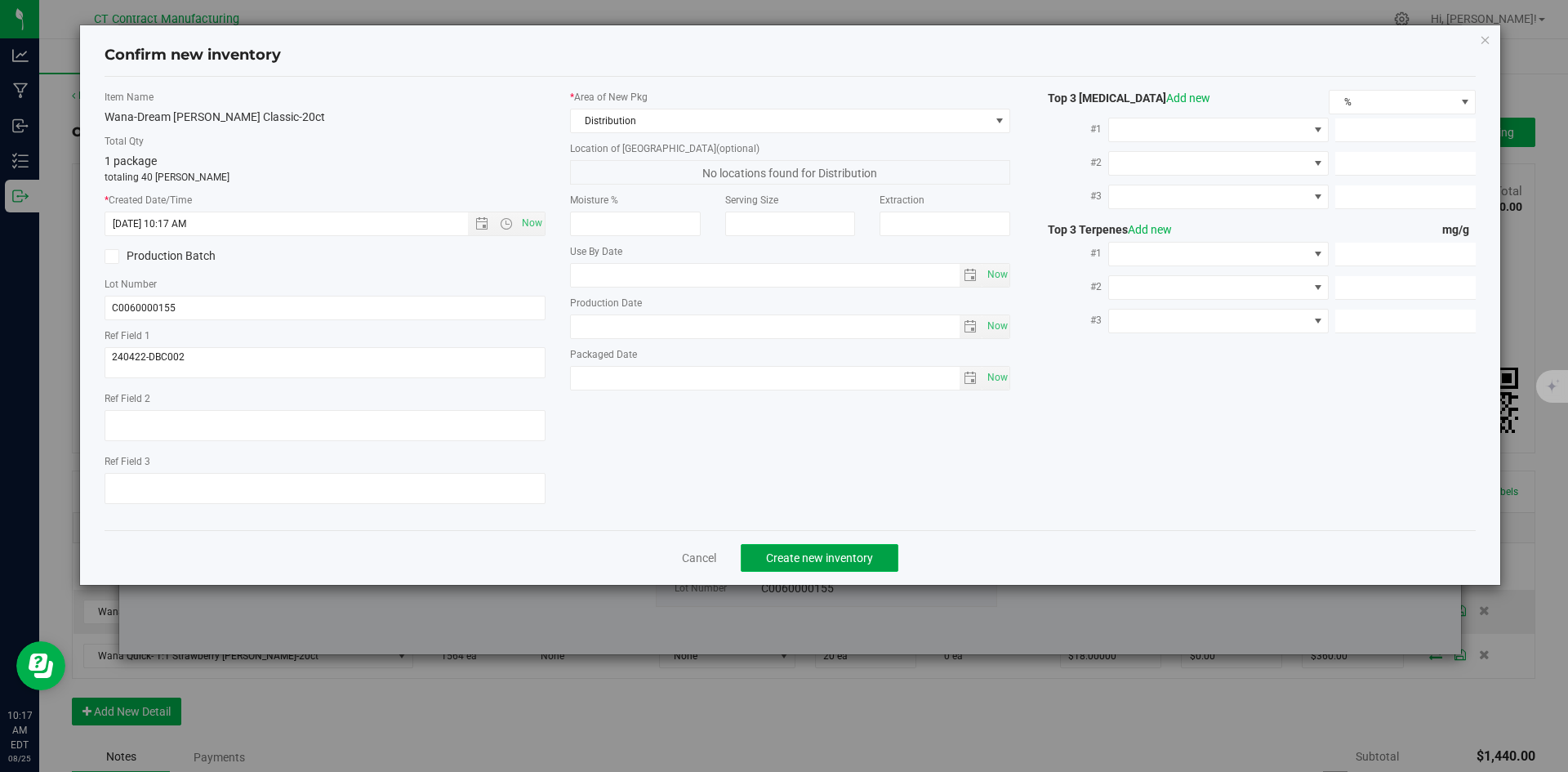
click at [793, 551] on span "Create new inventory" at bounding box center [818, 557] width 107 height 13
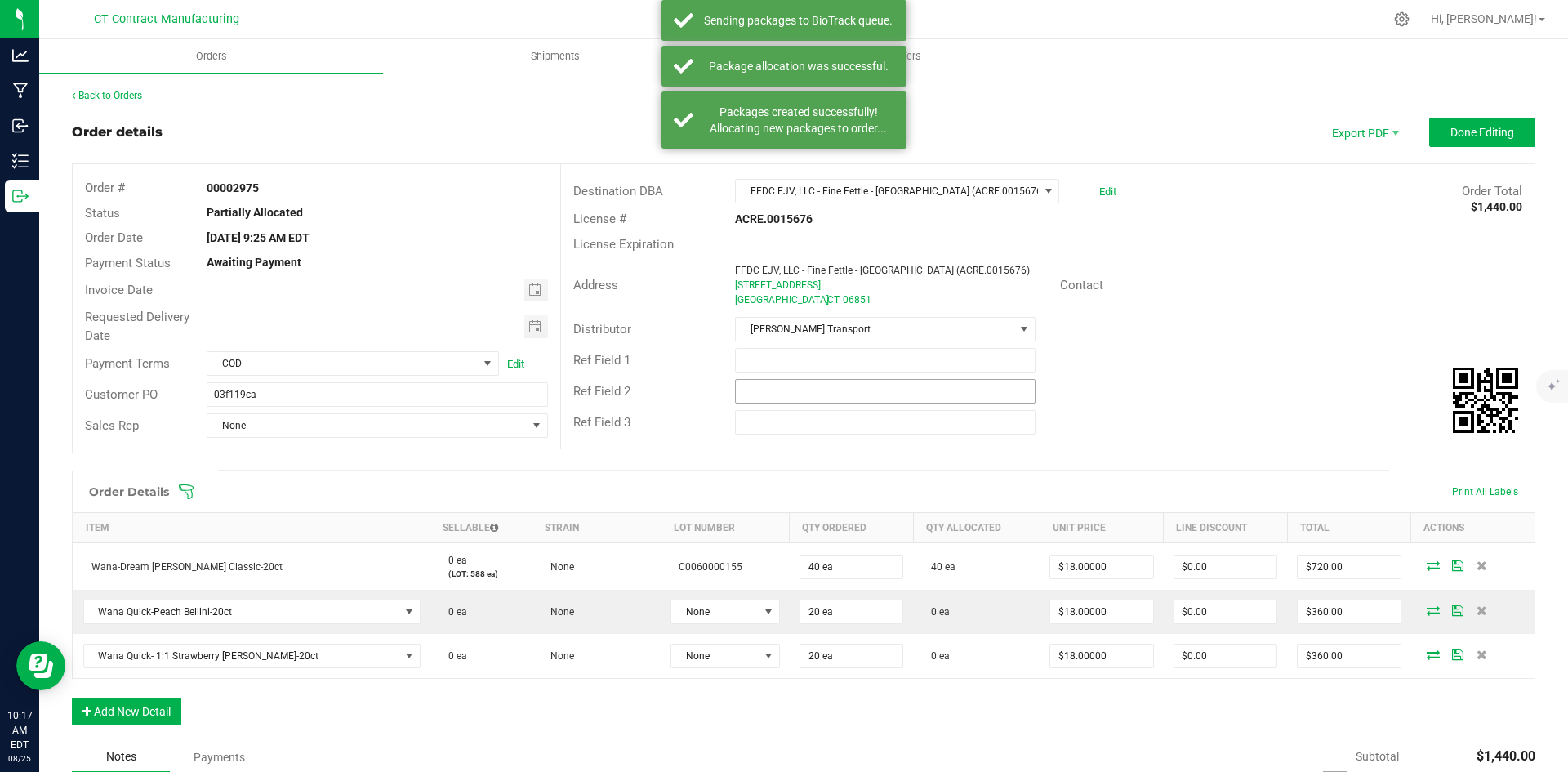
scroll to position [238, 0]
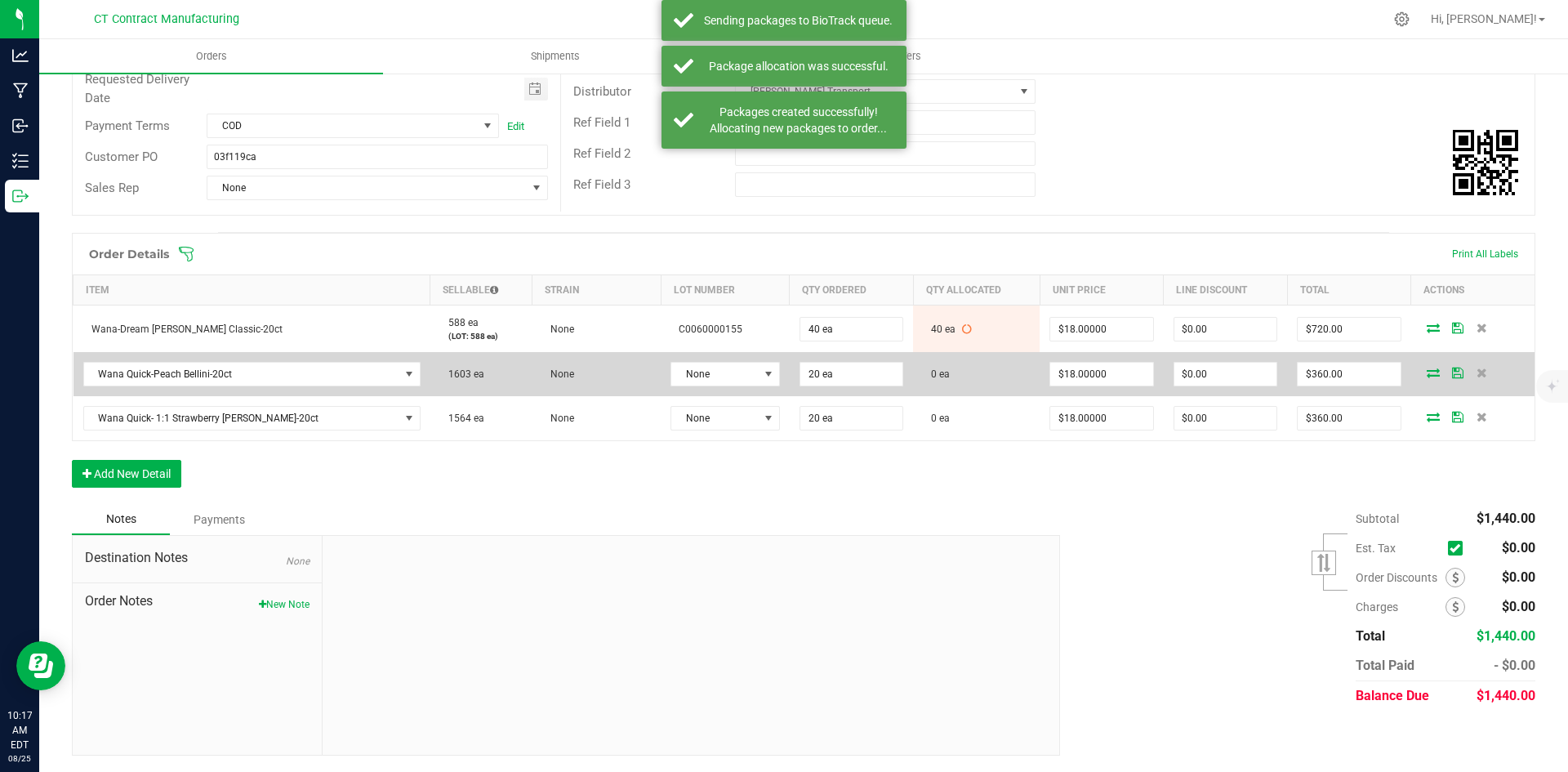
click at [738, 359] on td "None" at bounding box center [725, 373] width 129 height 44
click at [762, 371] on span at bounding box center [768, 374] width 13 height 13
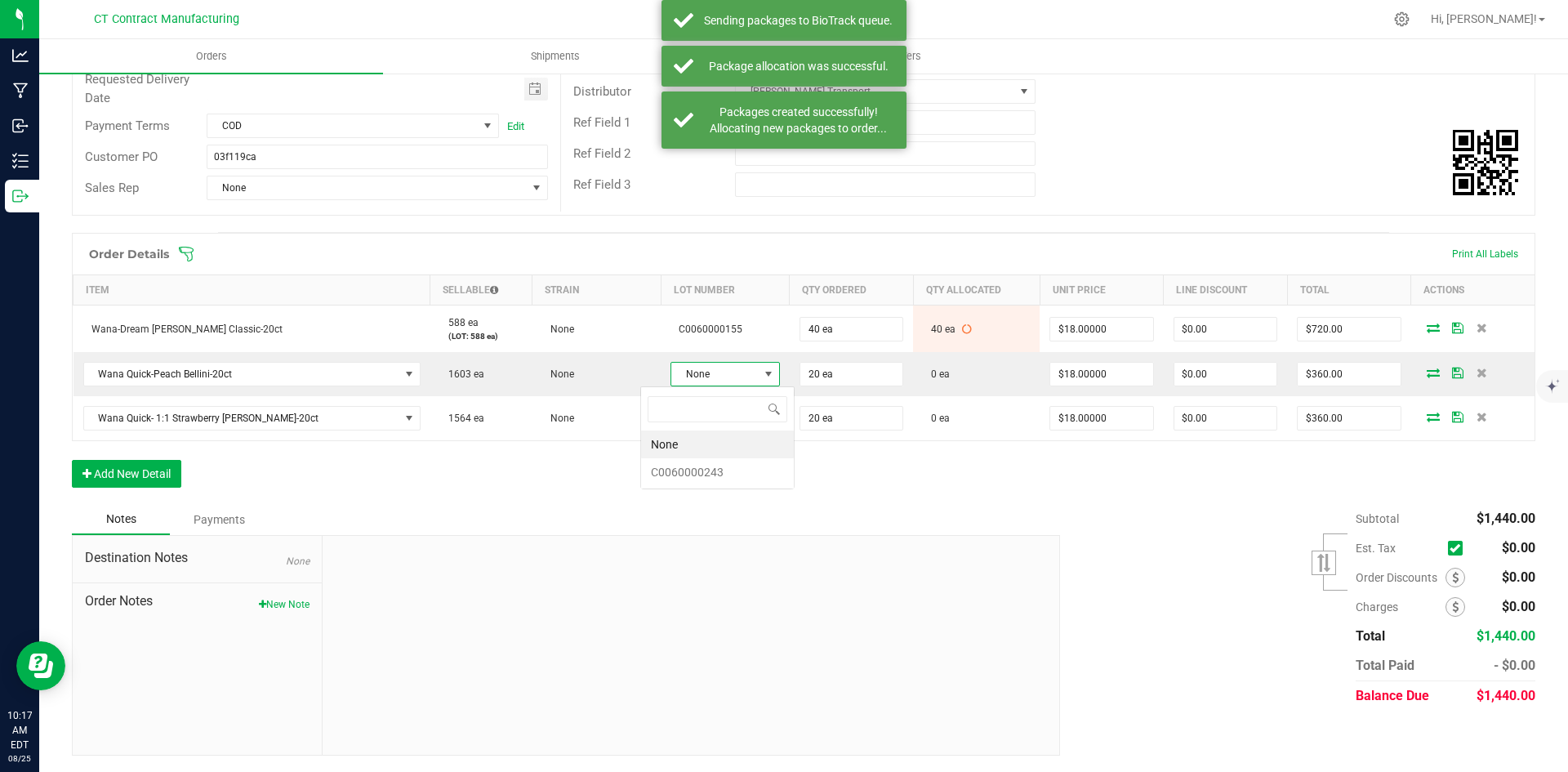
scroll to position [24, 111]
click at [738, 478] on li "C0060000243" at bounding box center [717, 472] width 152 height 28
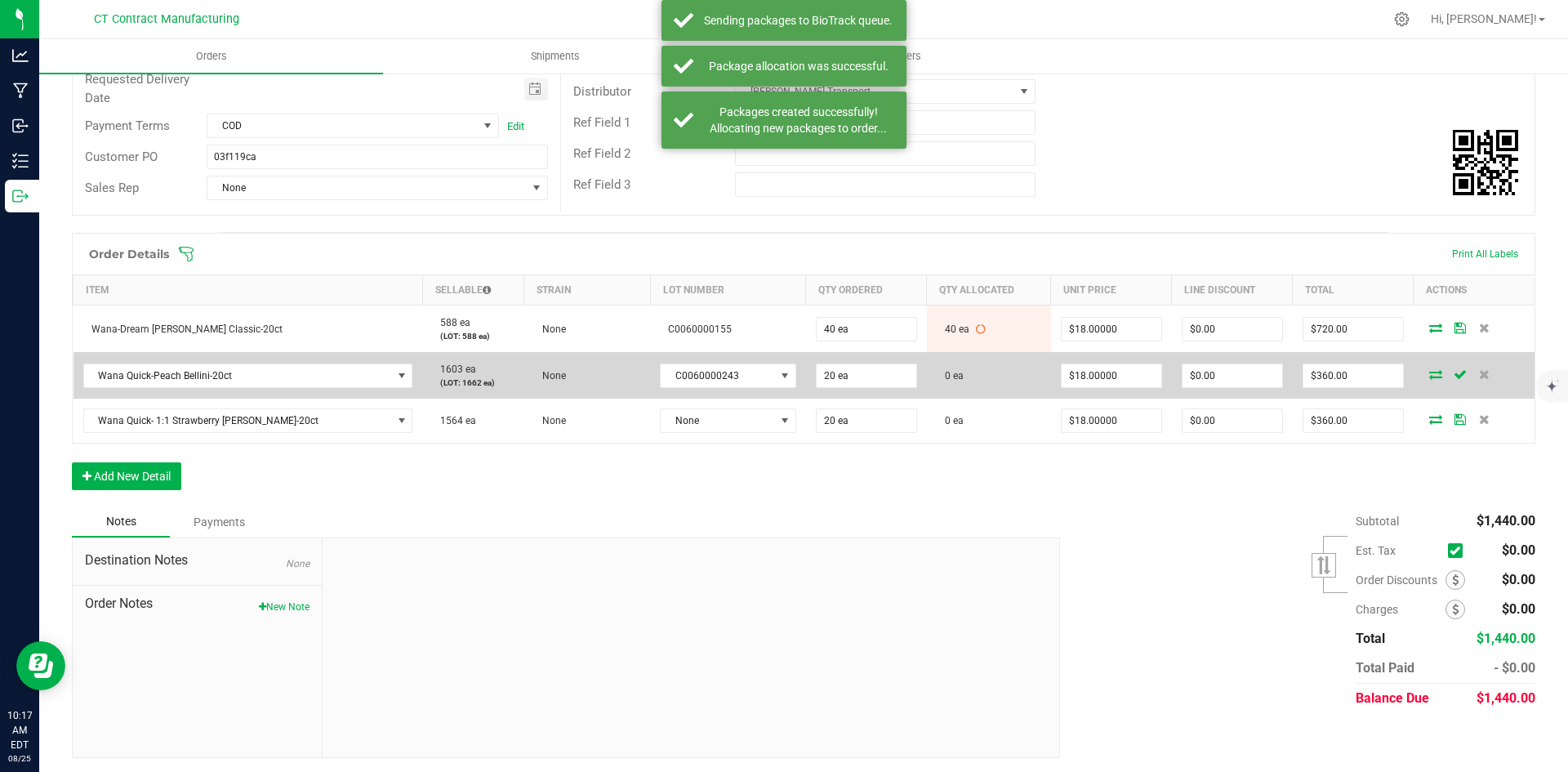
click at [1429, 378] on icon at bounding box center [1435, 373] width 13 height 10
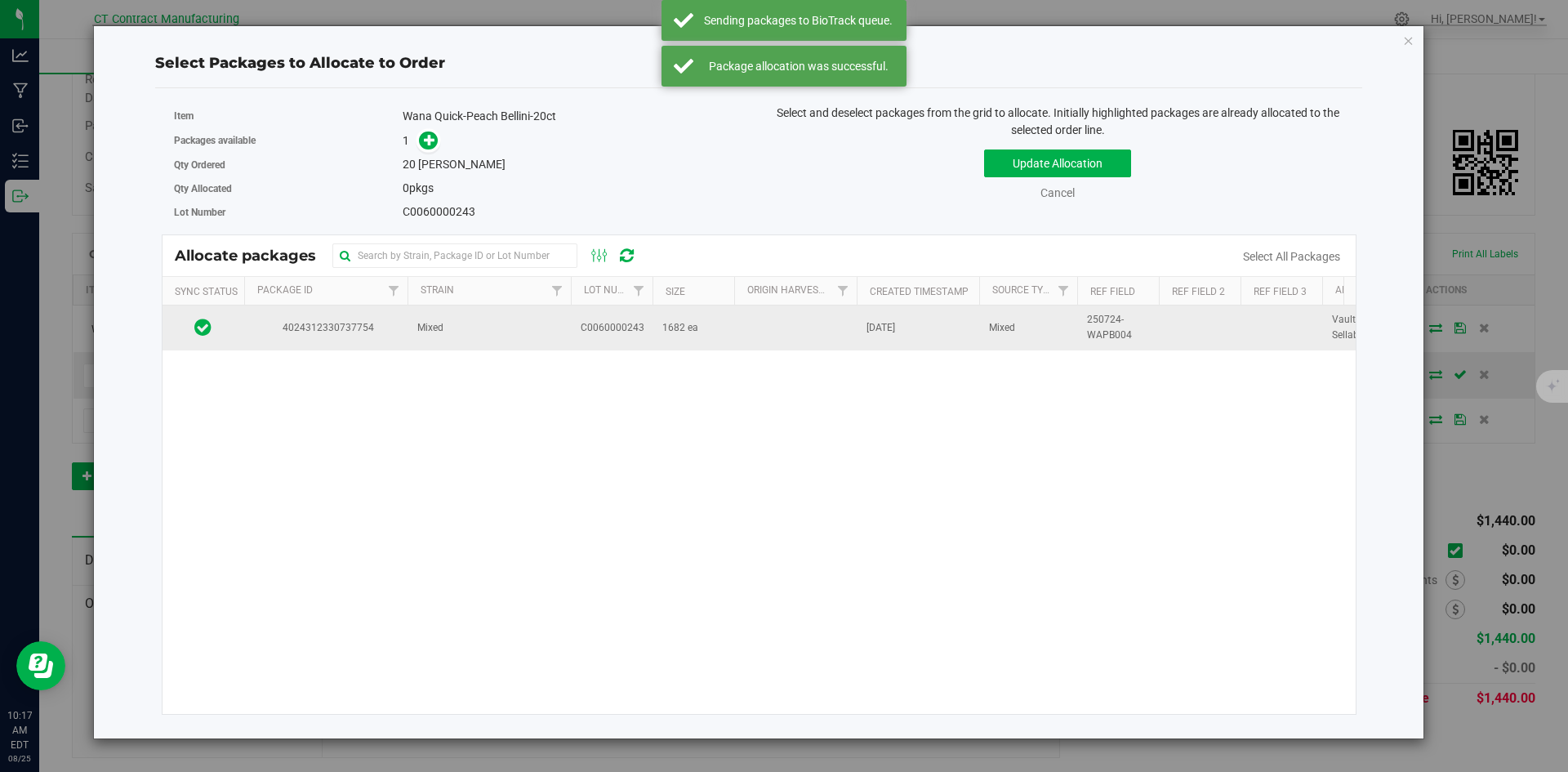
click at [284, 337] on td "4024312330737754" at bounding box center [326, 327] width 163 height 44
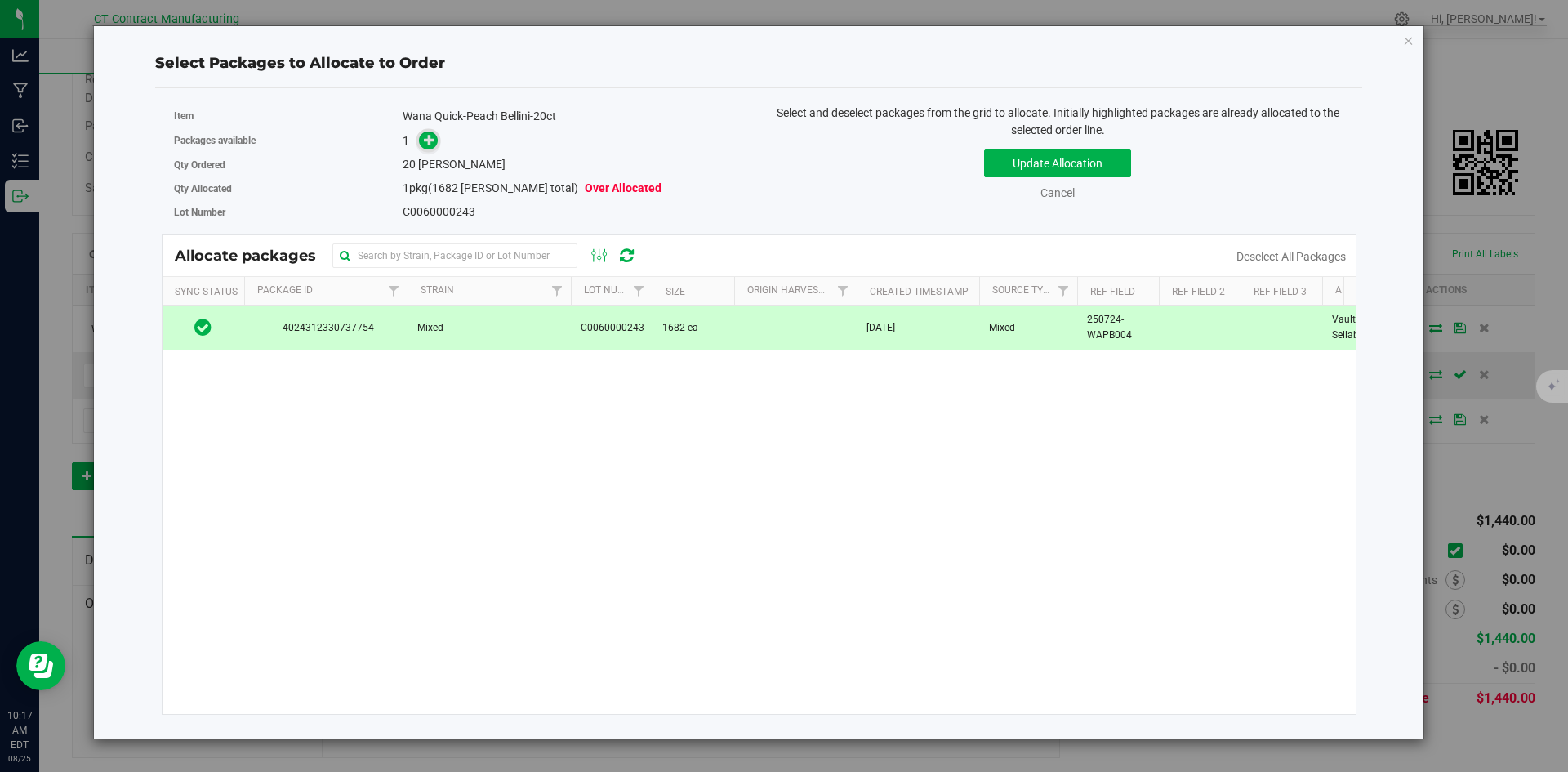
click at [432, 139] on icon at bounding box center [429, 139] width 11 height 11
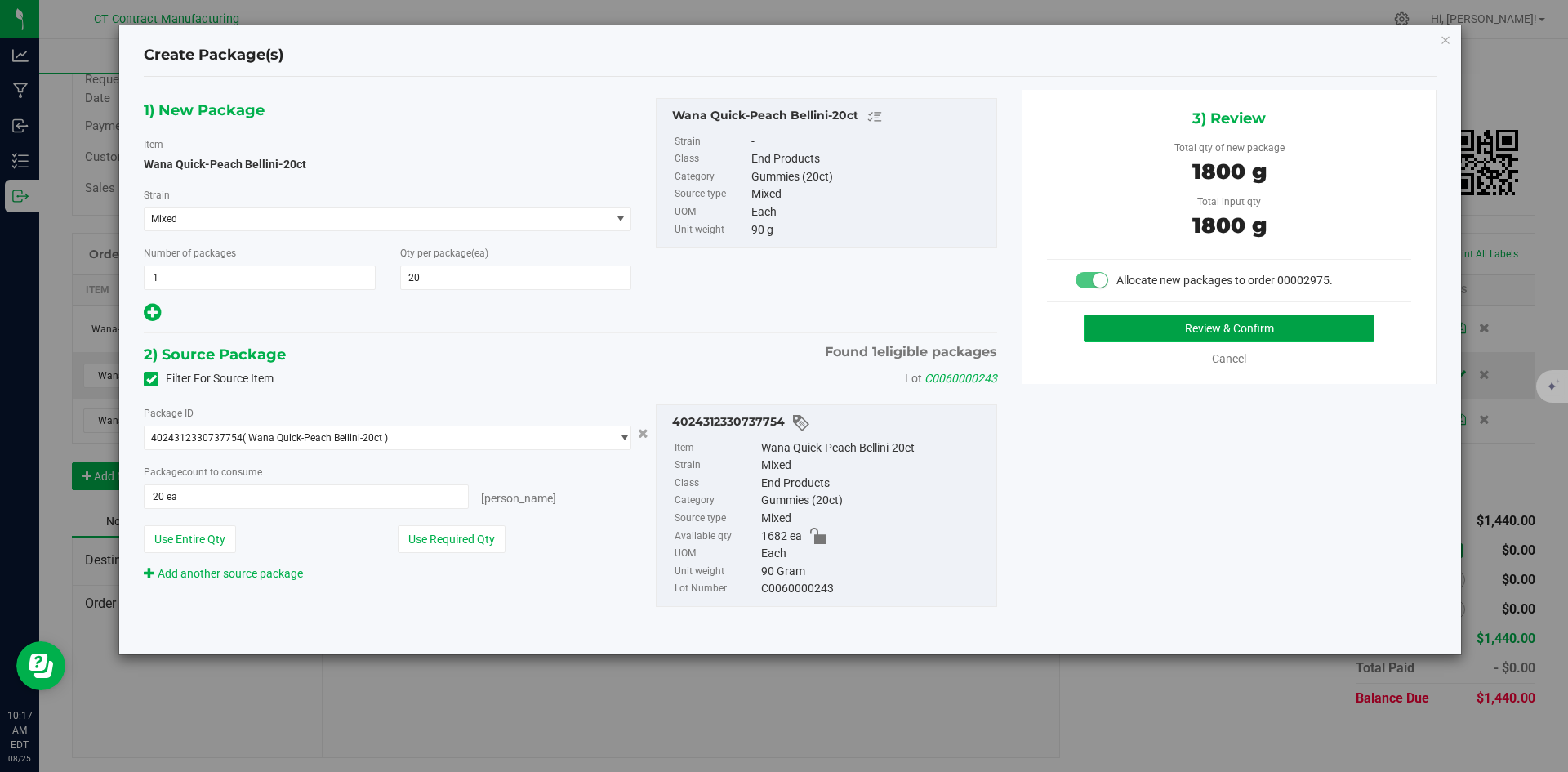
click at [1125, 327] on button "Review & Confirm" at bounding box center [1228, 328] width 291 height 28
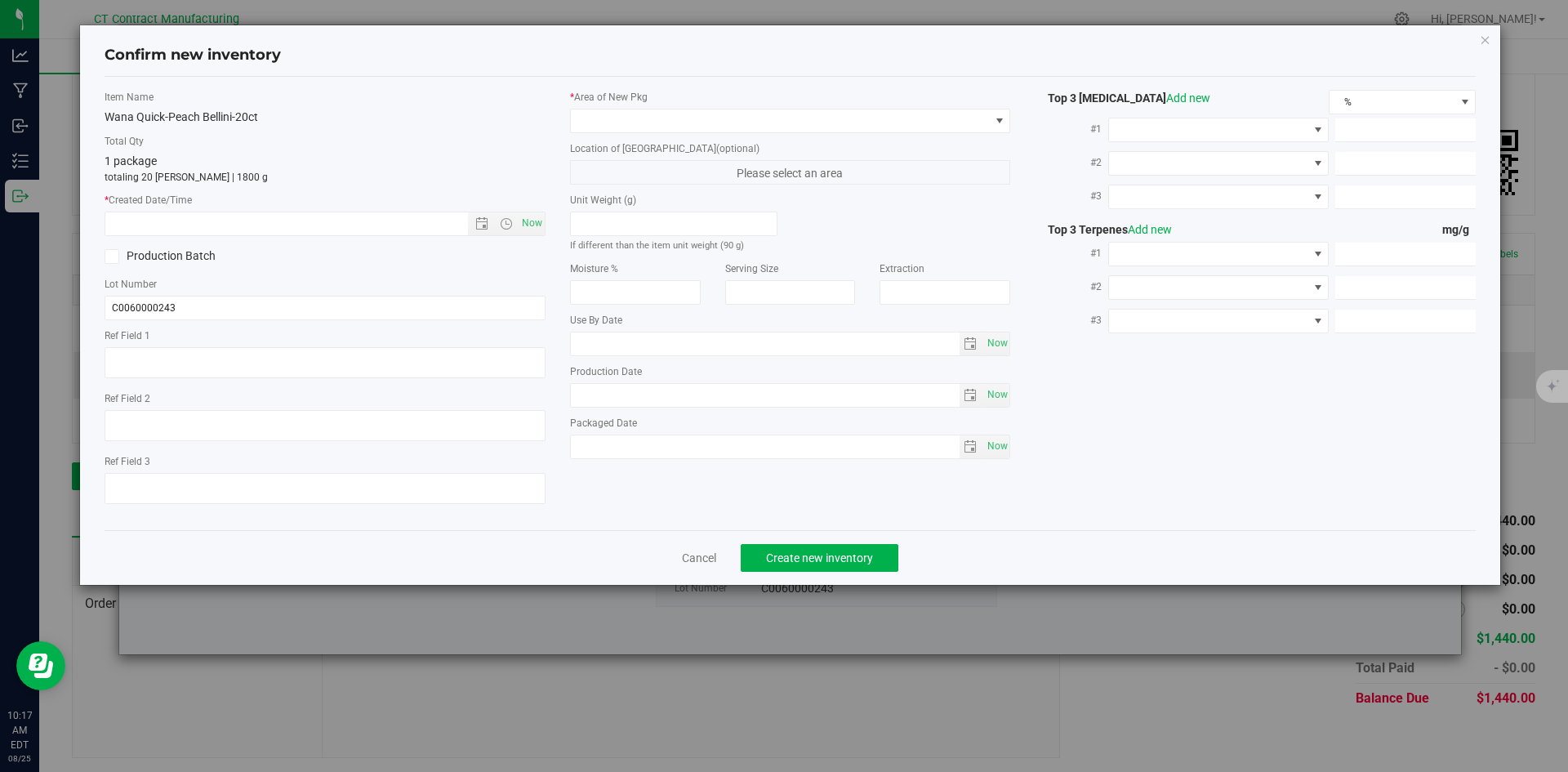
type textarea "250724-WAPB004"
click at [533, 229] on span "Now" at bounding box center [531, 223] width 28 height 23
type input "8/25/2025 10:17 AM"
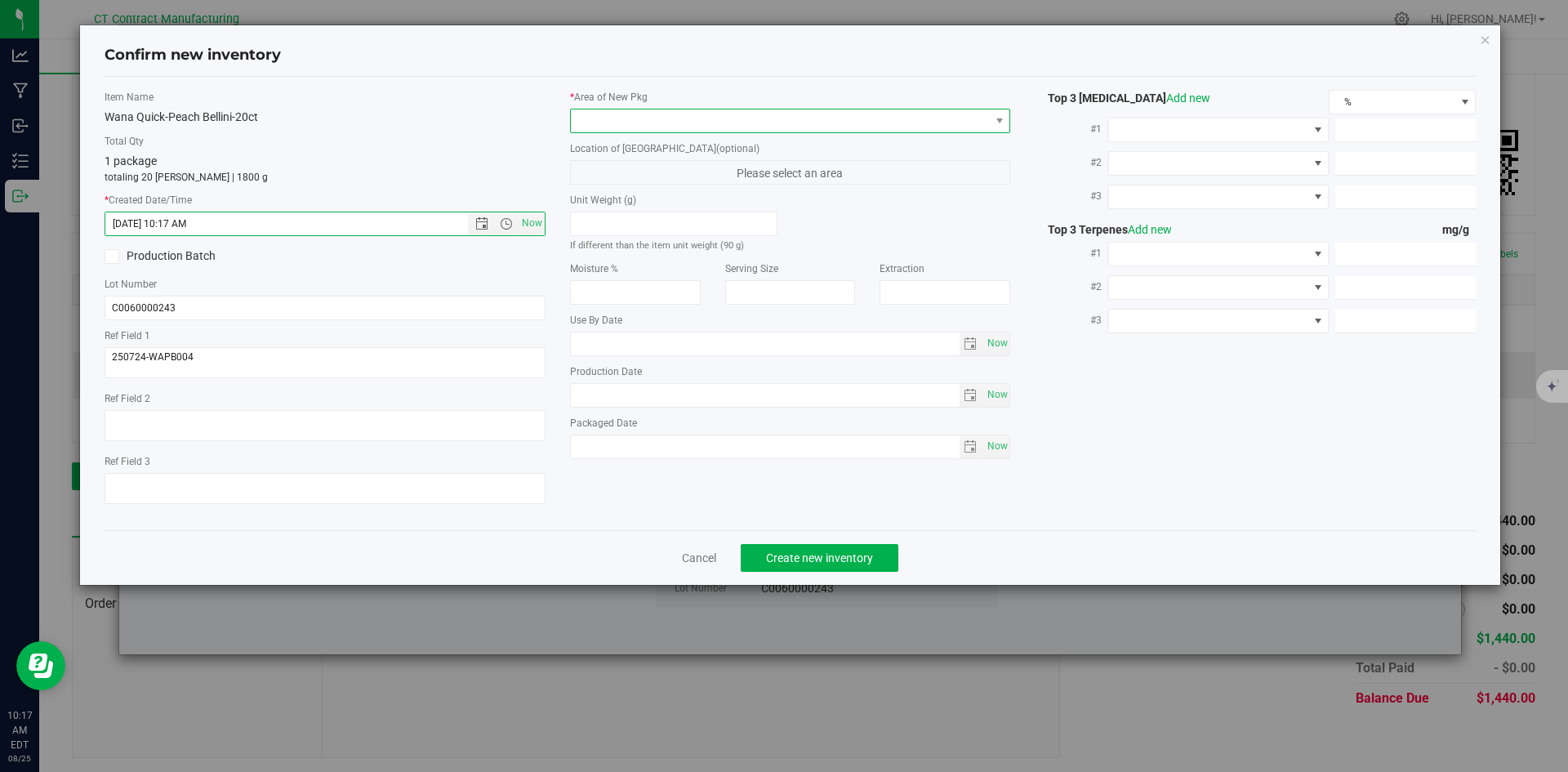
click at [608, 127] on span at bounding box center [779, 121] width 419 height 23
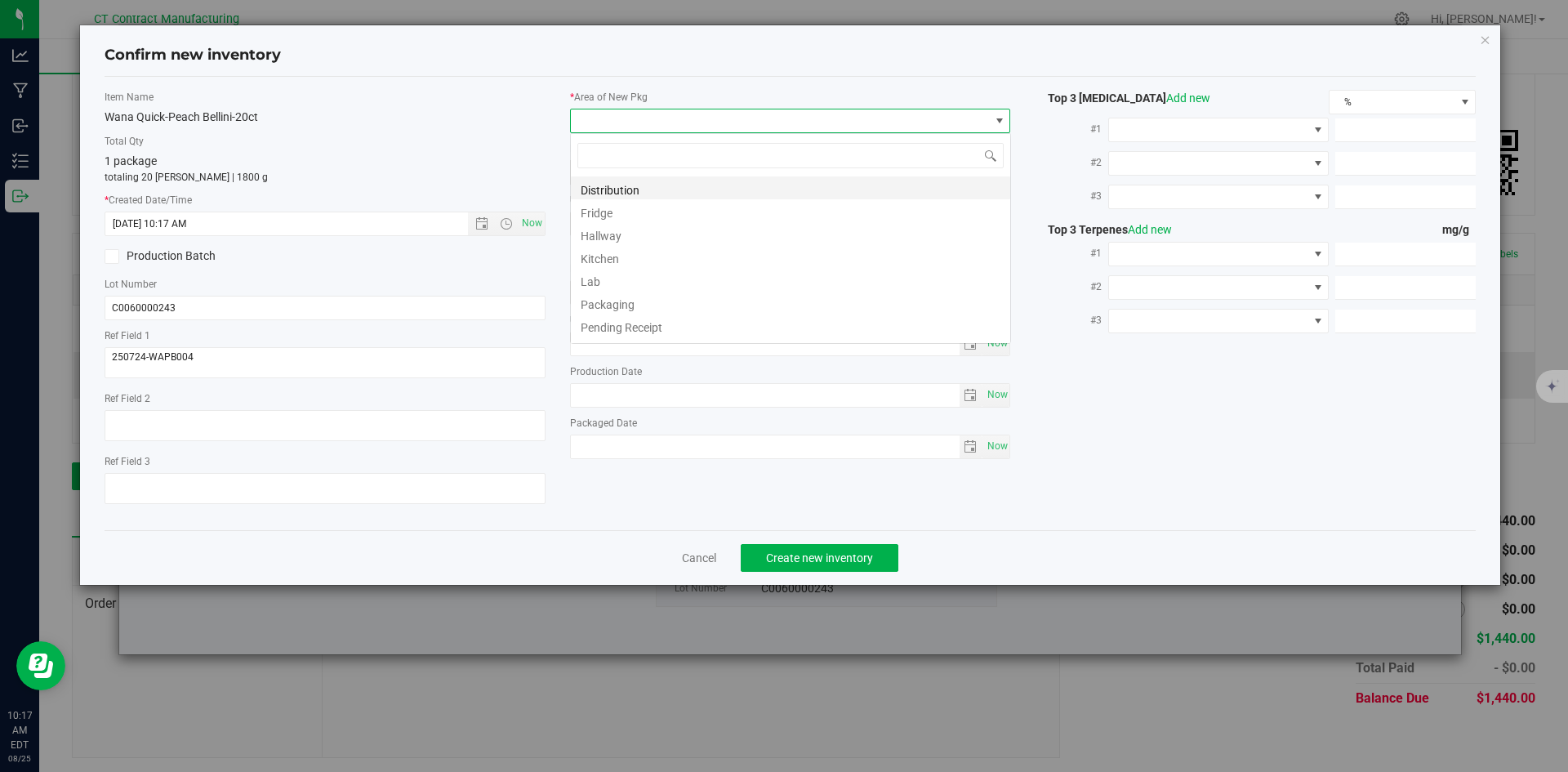
scroll to position [24, 441]
click at [615, 189] on li "Distribution" at bounding box center [790, 188] width 439 height 23
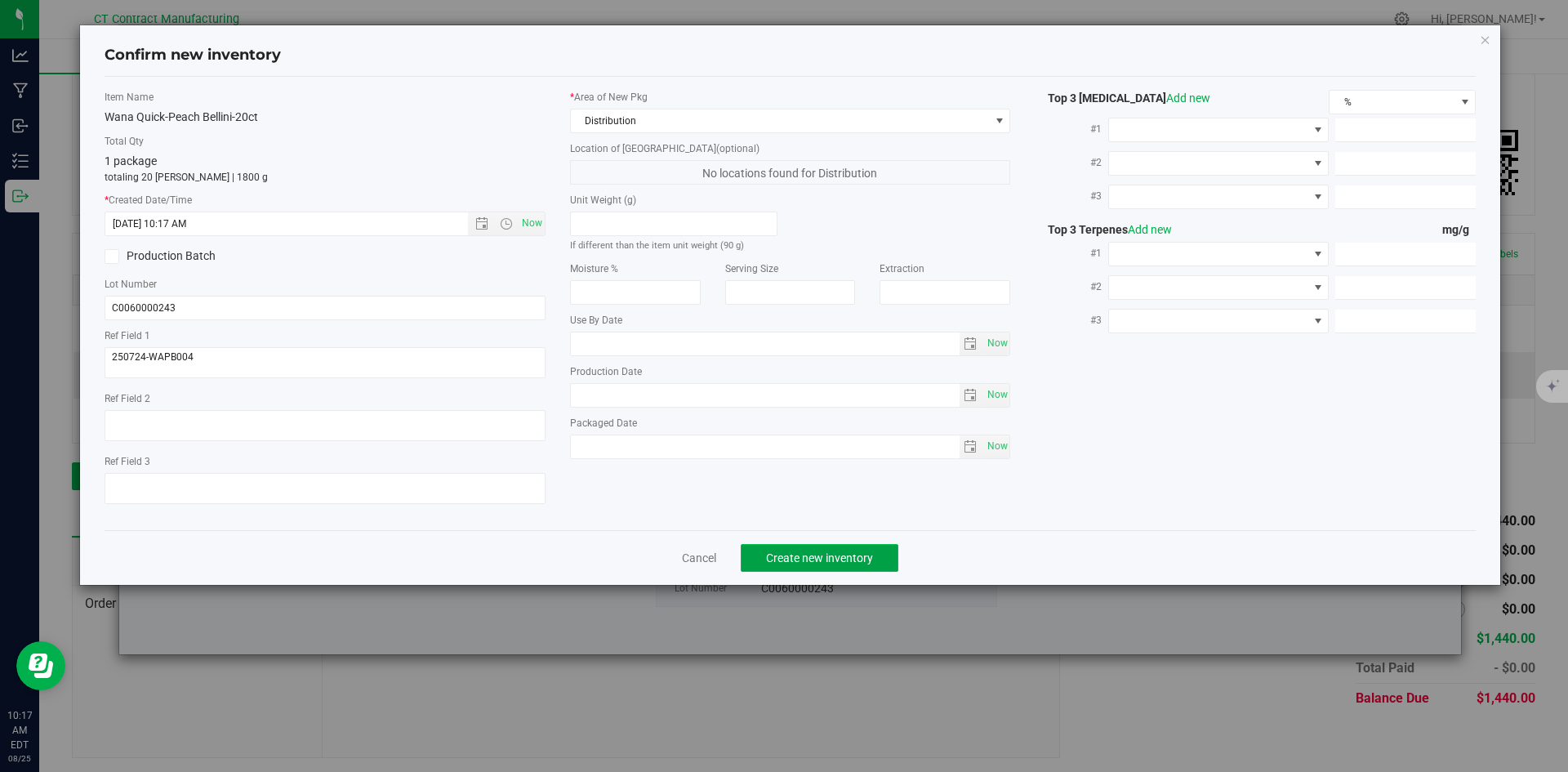
click at [839, 556] on span "Create new inventory" at bounding box center [818, 557] width 107 height 13
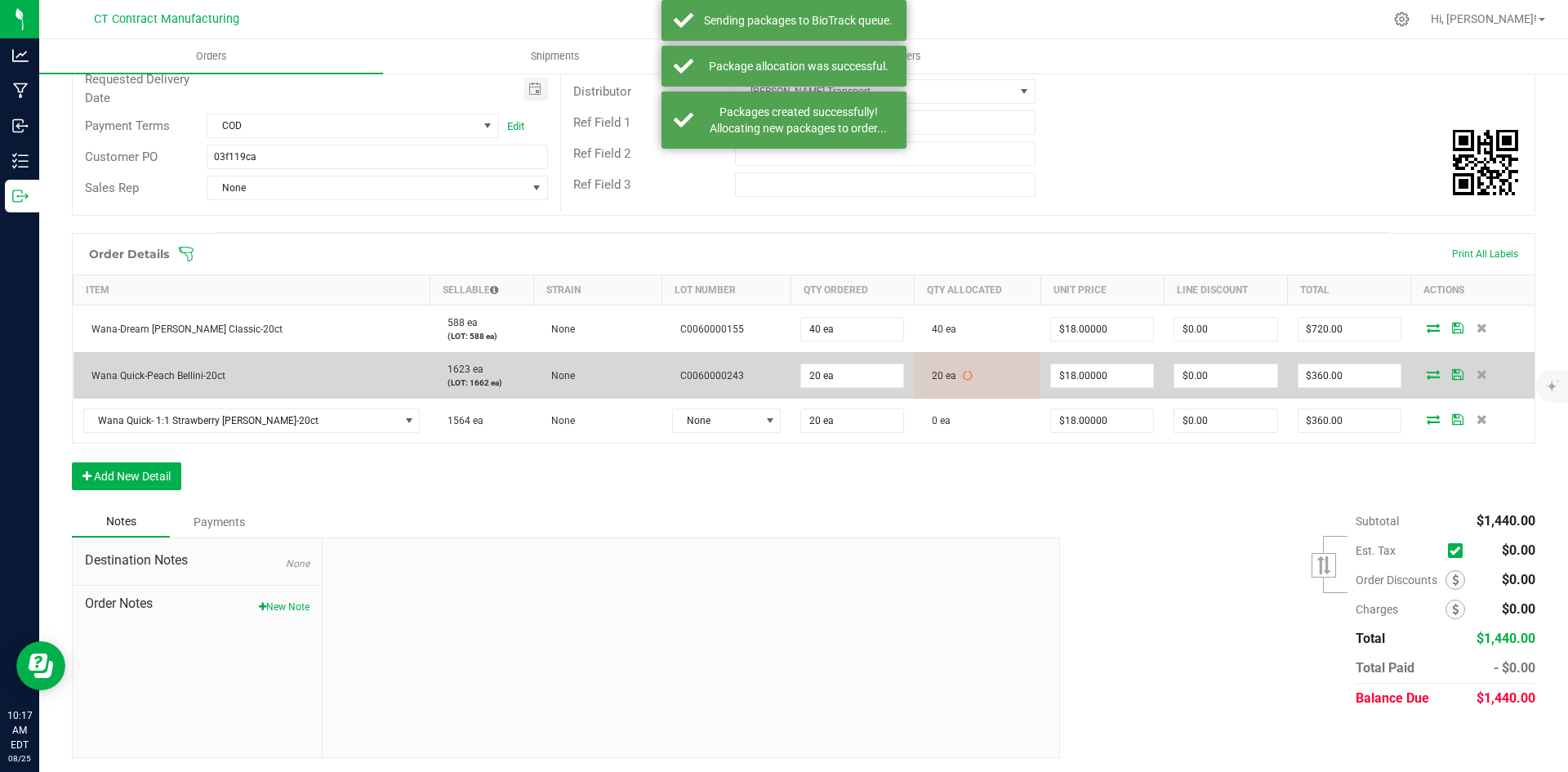
scroll to position [240, 0]
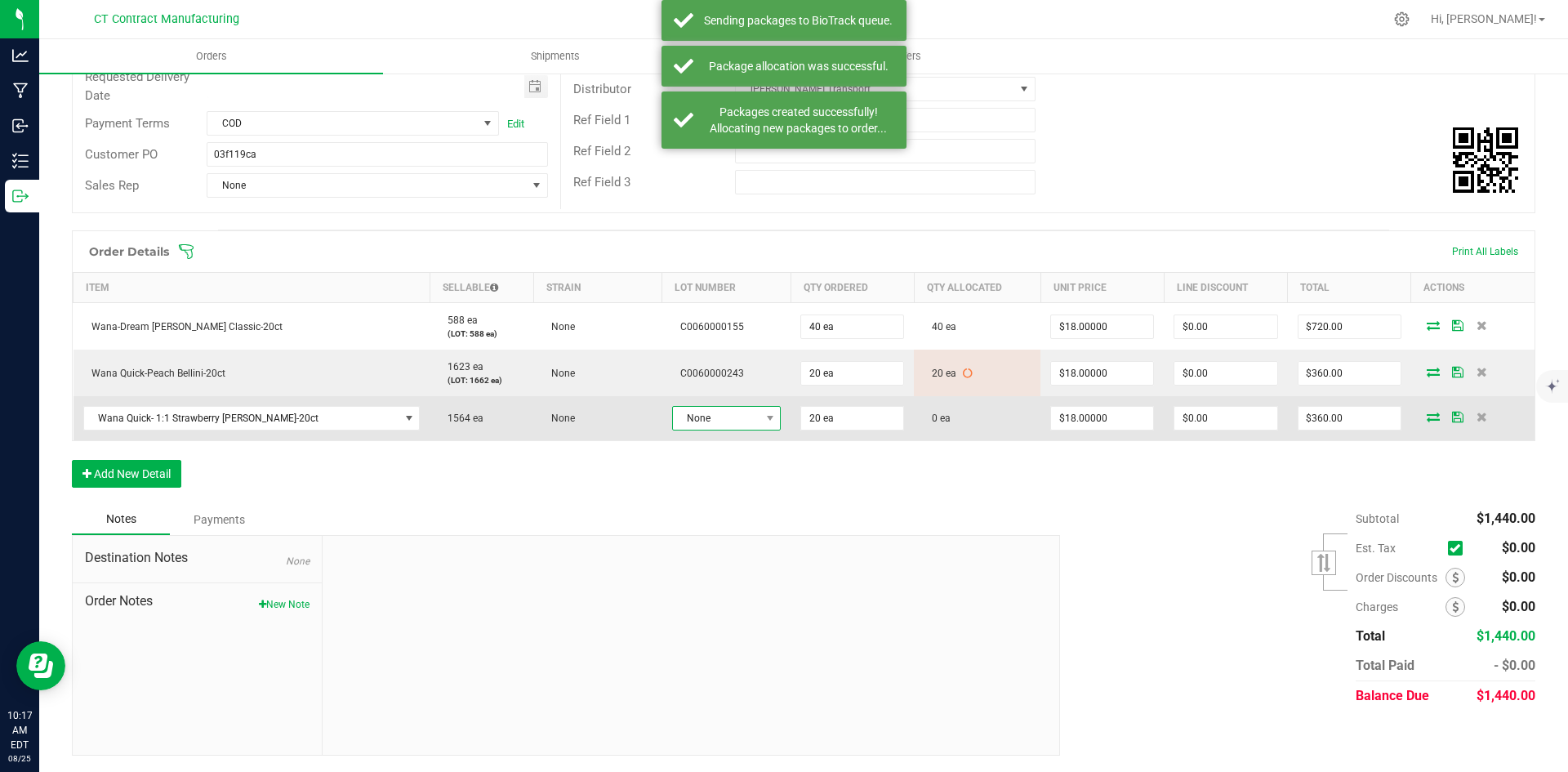
click at [722, 415] on span "None" at bounding box center [715, 418] width 86 height 23
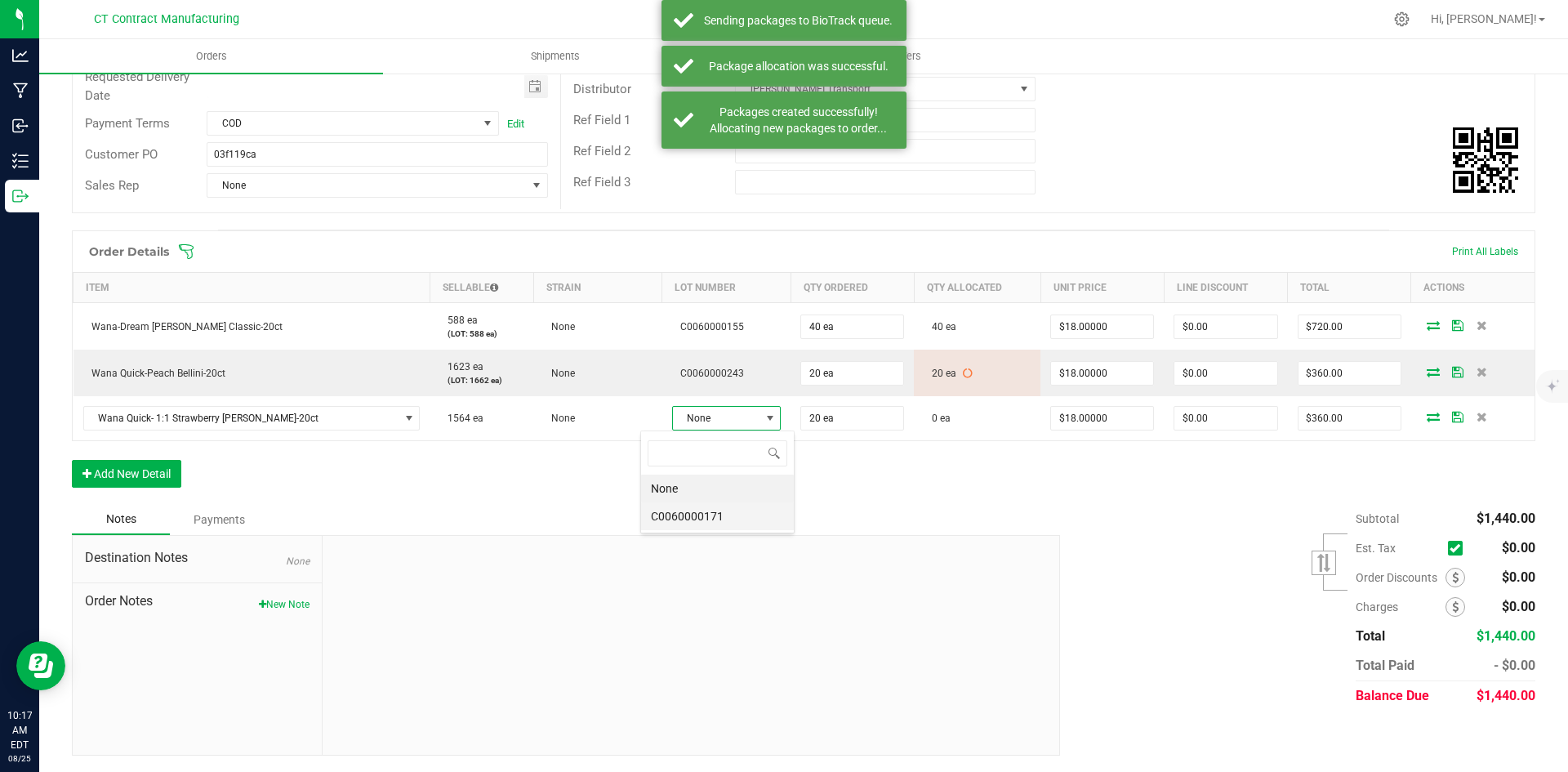
click at [723, 507] on li "C0060000171" at bounding box center [717, 517] width 152 height 28
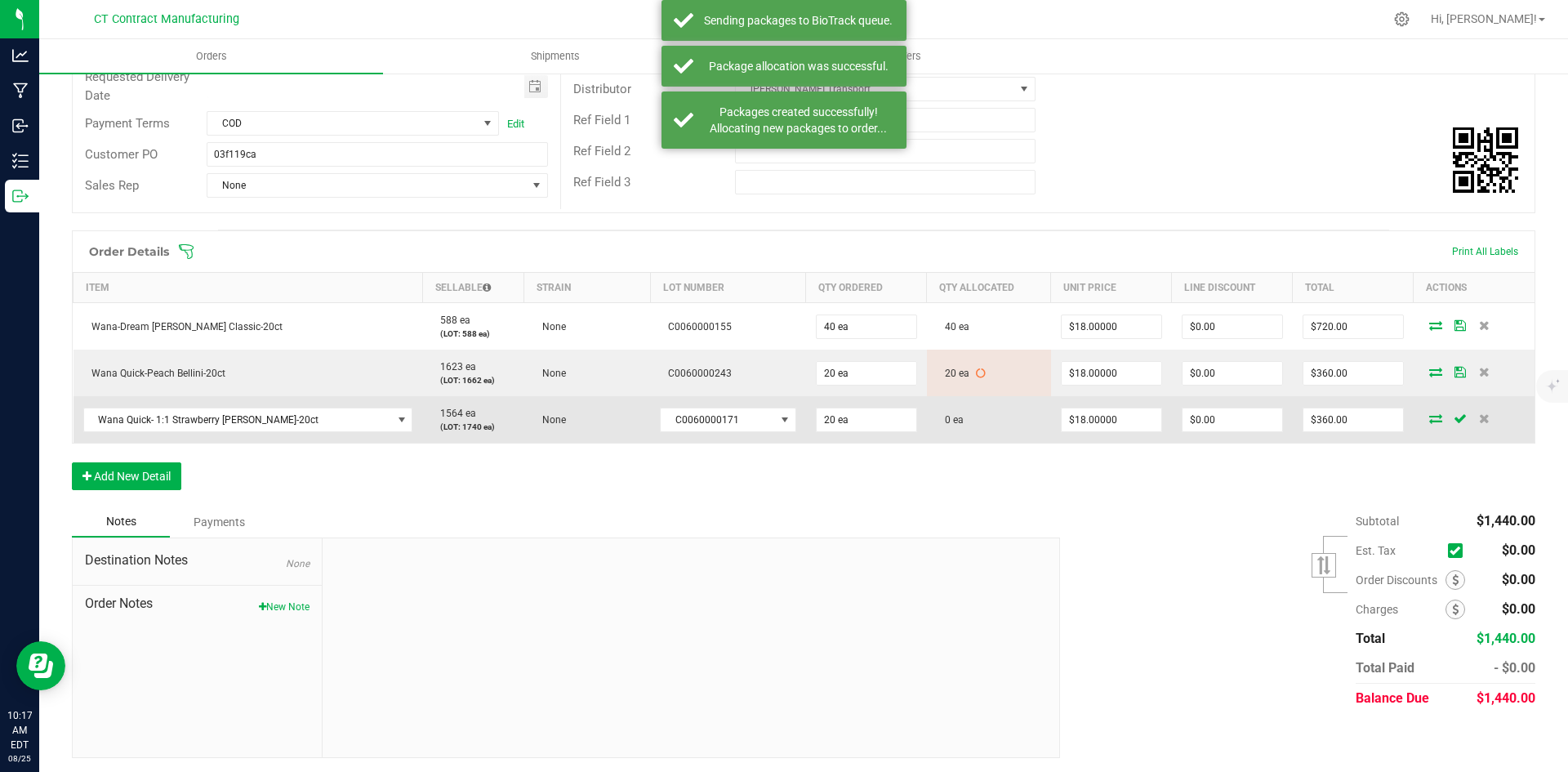
click at [1429, 418] on icon at bounding box center [1435, 418] width 13 height 10
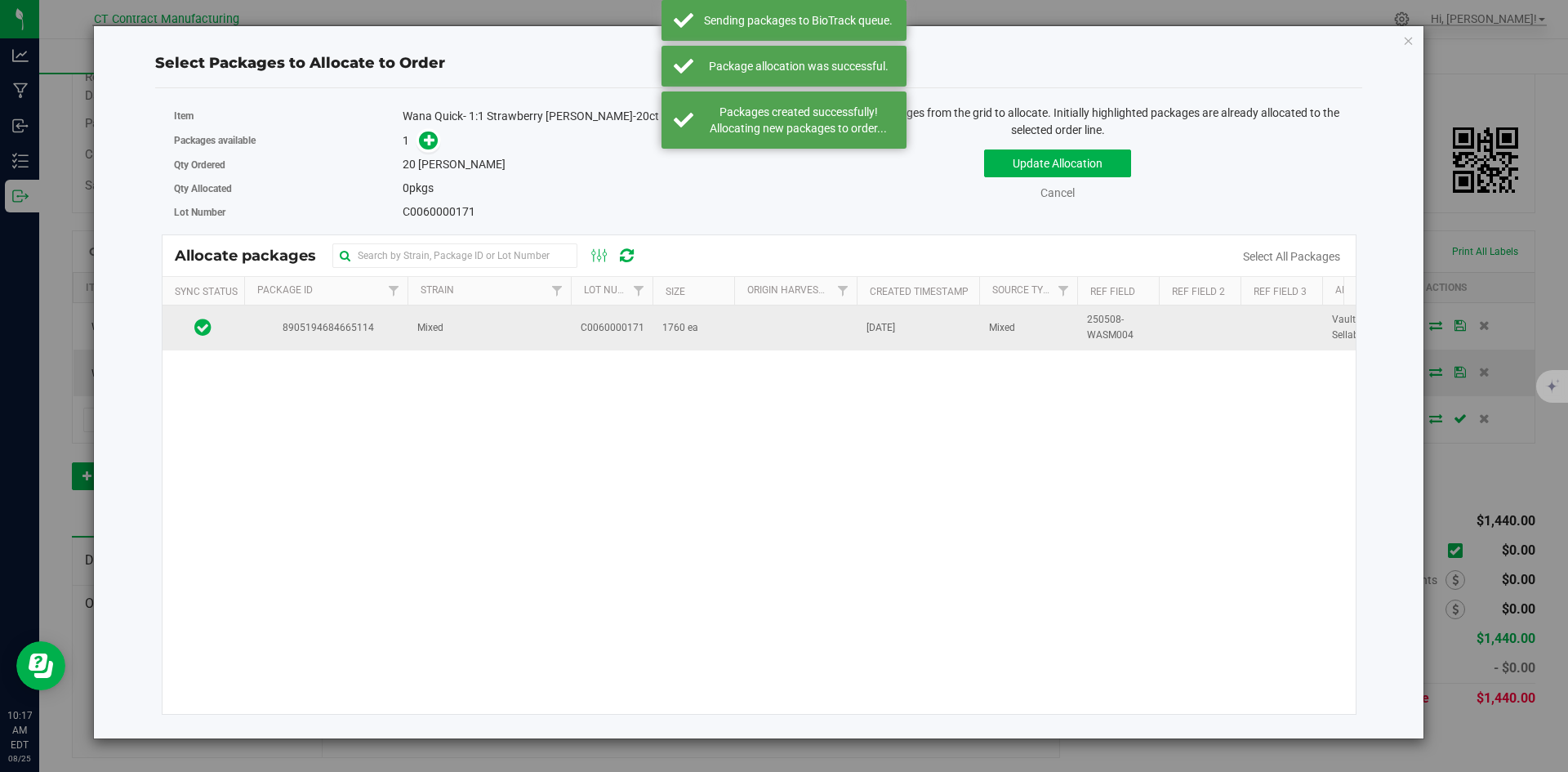
click at [357, 327] on span "8905194684665114" at bounding box center [325, 328] width 144 height 16
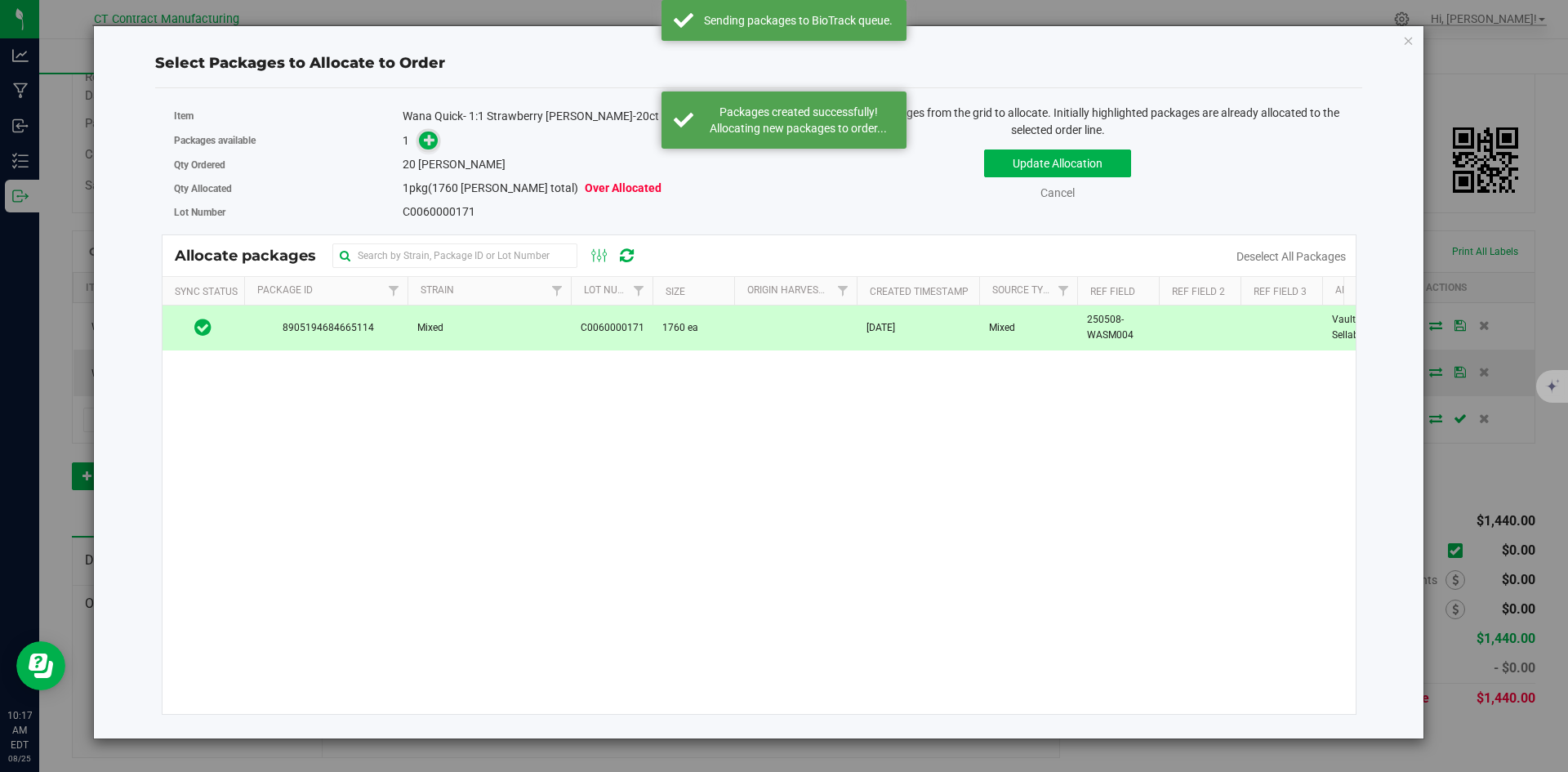
click at [430, 144] on icon at bounding box center [429, 139] width 11 height 11
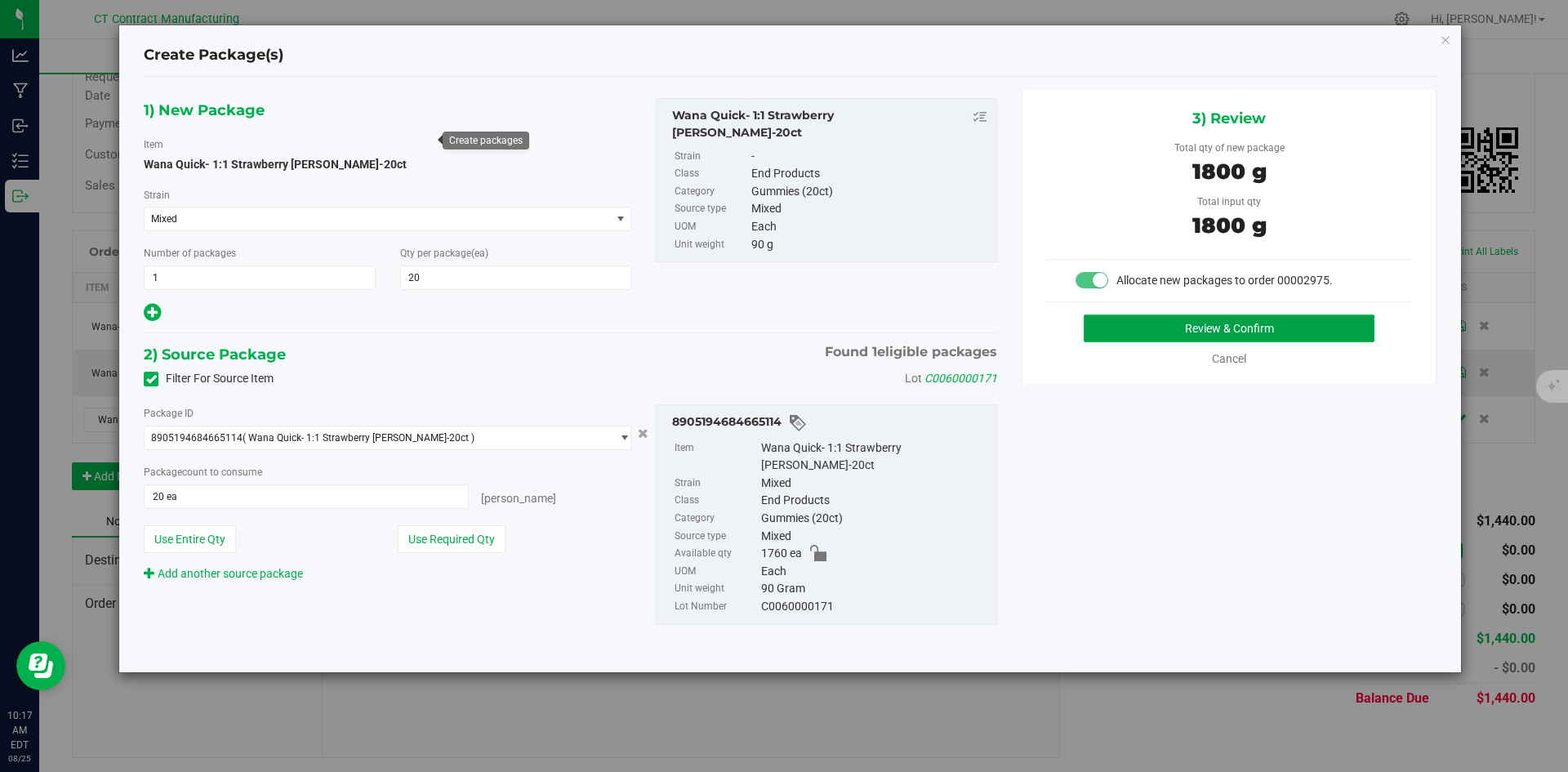
click at [1153, 319] on button "Review & Confirm" at bounding box center [1228, 328] width 291 height 28
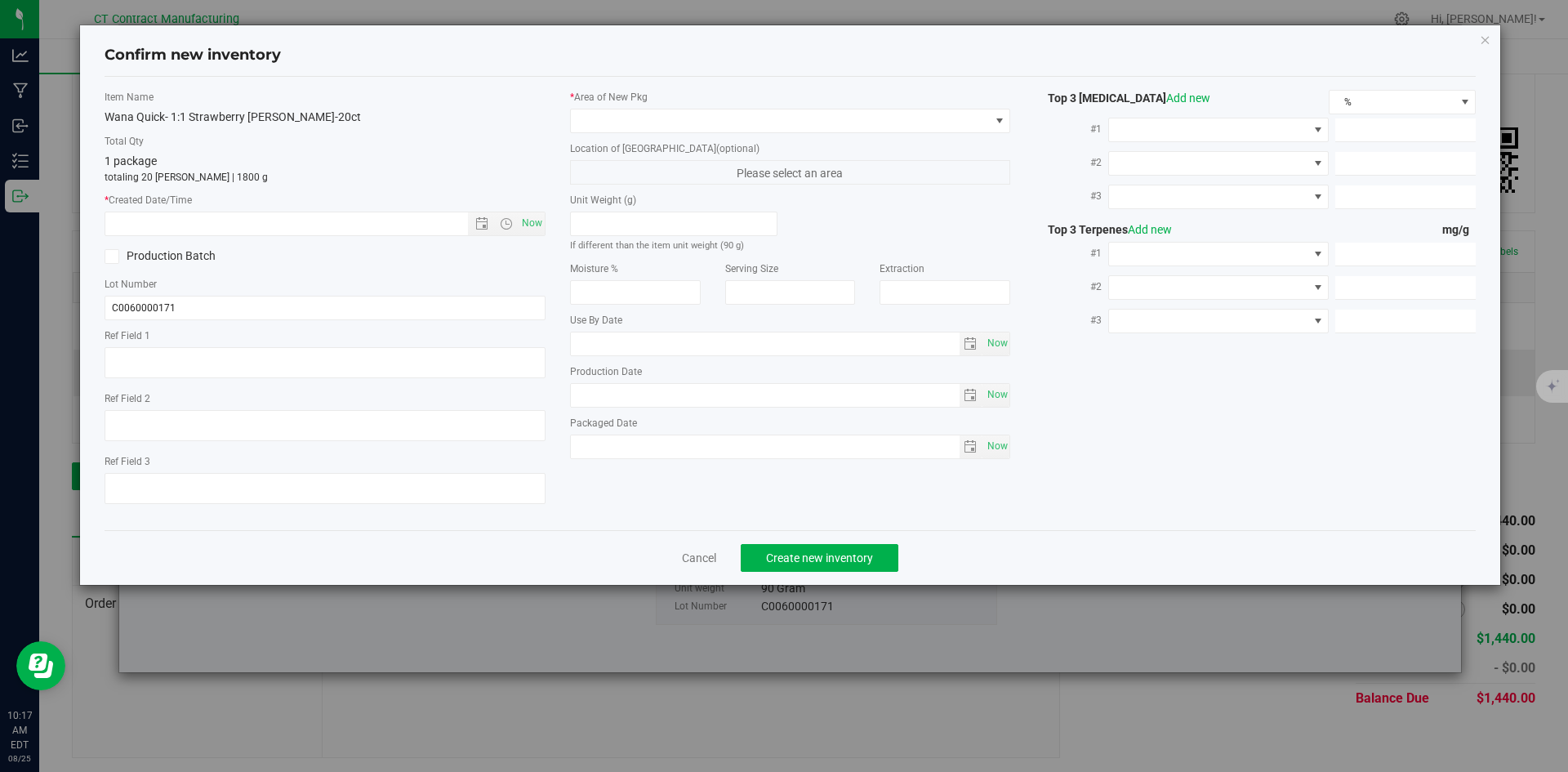
type textarea "250508-WASM004"
click at [529, 220] on span "Now" at bounding box center [531, 223] width 28 height 23
type input "8/25/2025 10:18 AM"
click at [596, 138] on div "* Area of [GEOGRAPHIC_DATA] Location of [GEOGRAPHIC_DATA] (optional) Please sel…" at bounding box center [790, 279] width 465 height 377
click at [604, 124] on span at bounding box center [779, 121] width 419 height 23
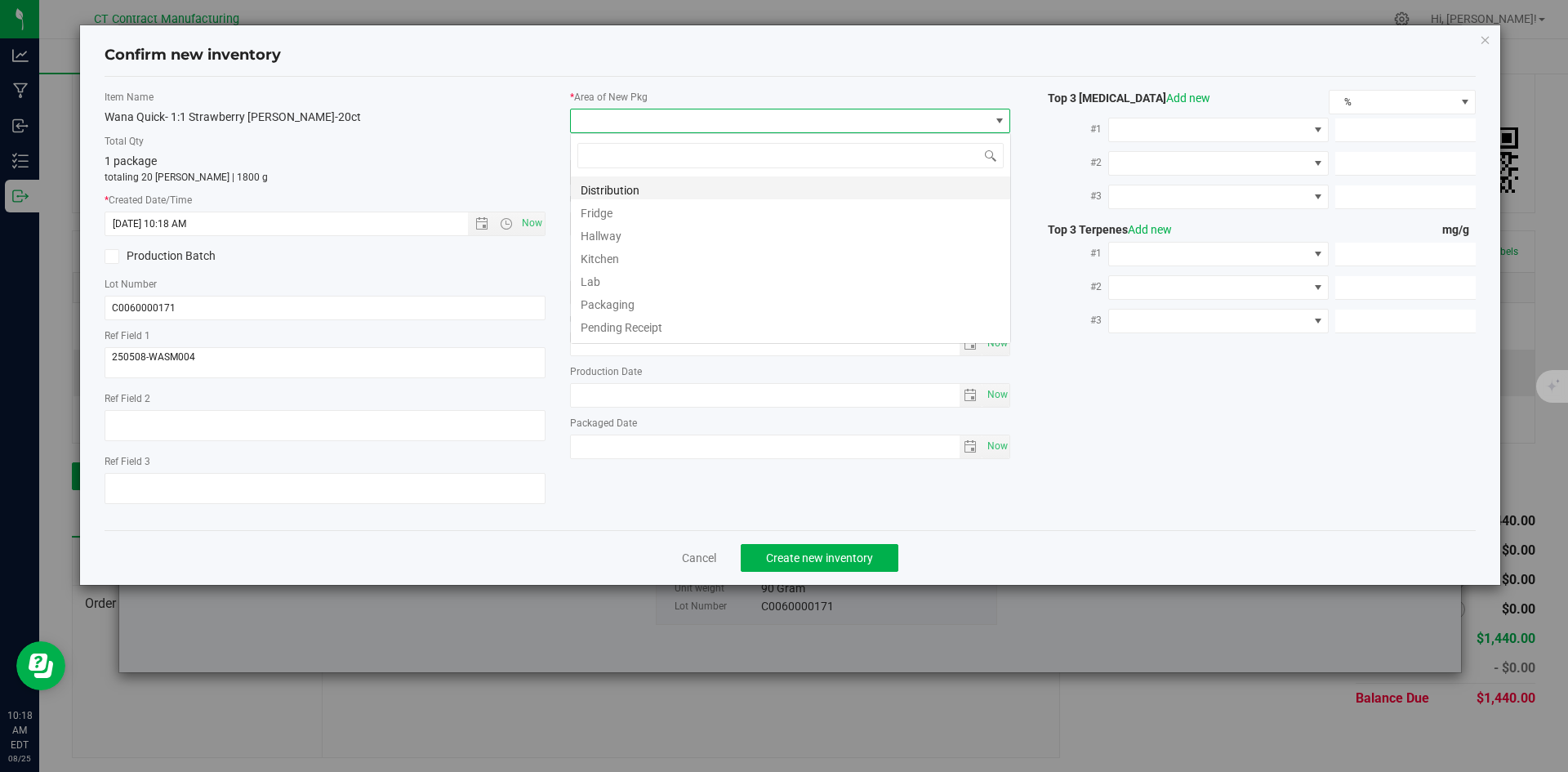
scroll to position [24, 441]
click at [612, 179] on li "Distribution" at bounding box center [790, 188] width 439 height 23
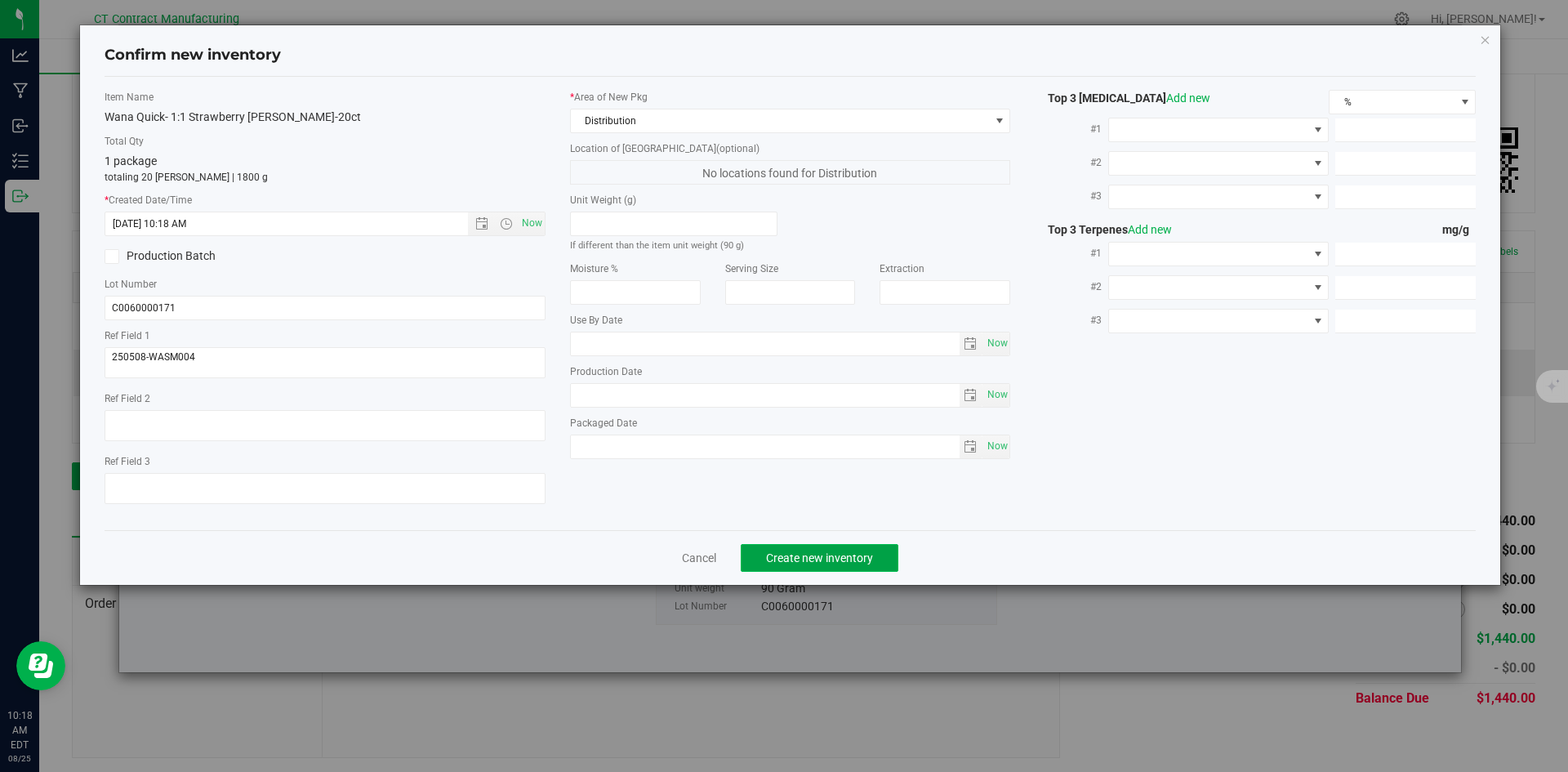
click at [861, 544] on button "Create new inventory" at bounding box center [819, 557] width 158 height 28
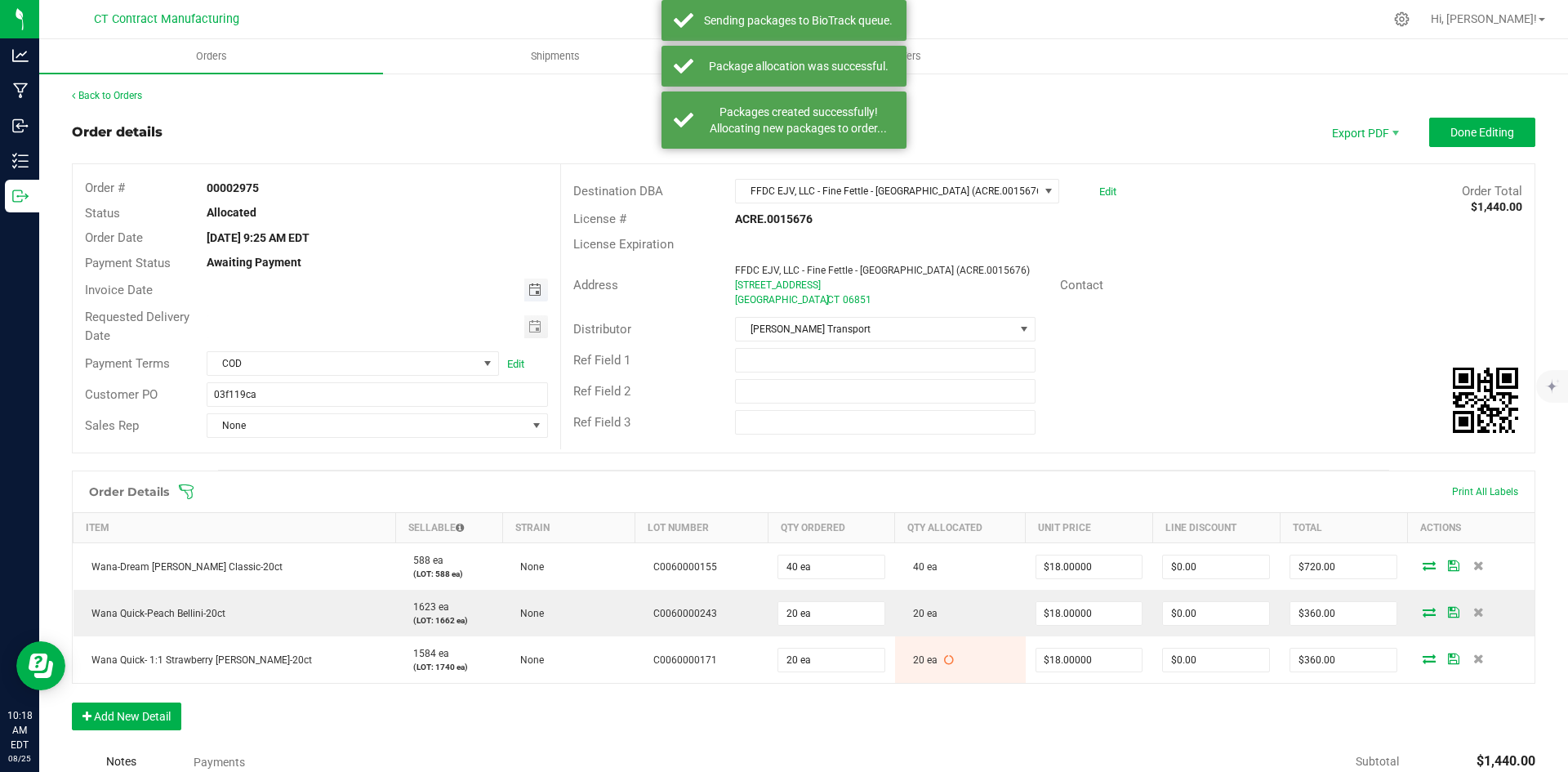
click at [529, 294] on span "Toggle calendar" at bounding box center [535, 290] width 13 height 13
drag, startPoint x: 309, startPoint y: 476, endPoint x: 332, endPoint y: 478, distance: 23.1
click at [332, 478] on tr "24 25 26 27 28 29 30" at bounding box center [351, 476] width 166 height 25
click at [332, 478] on span "26" at bounding box center [327, 476] width 23 height 25
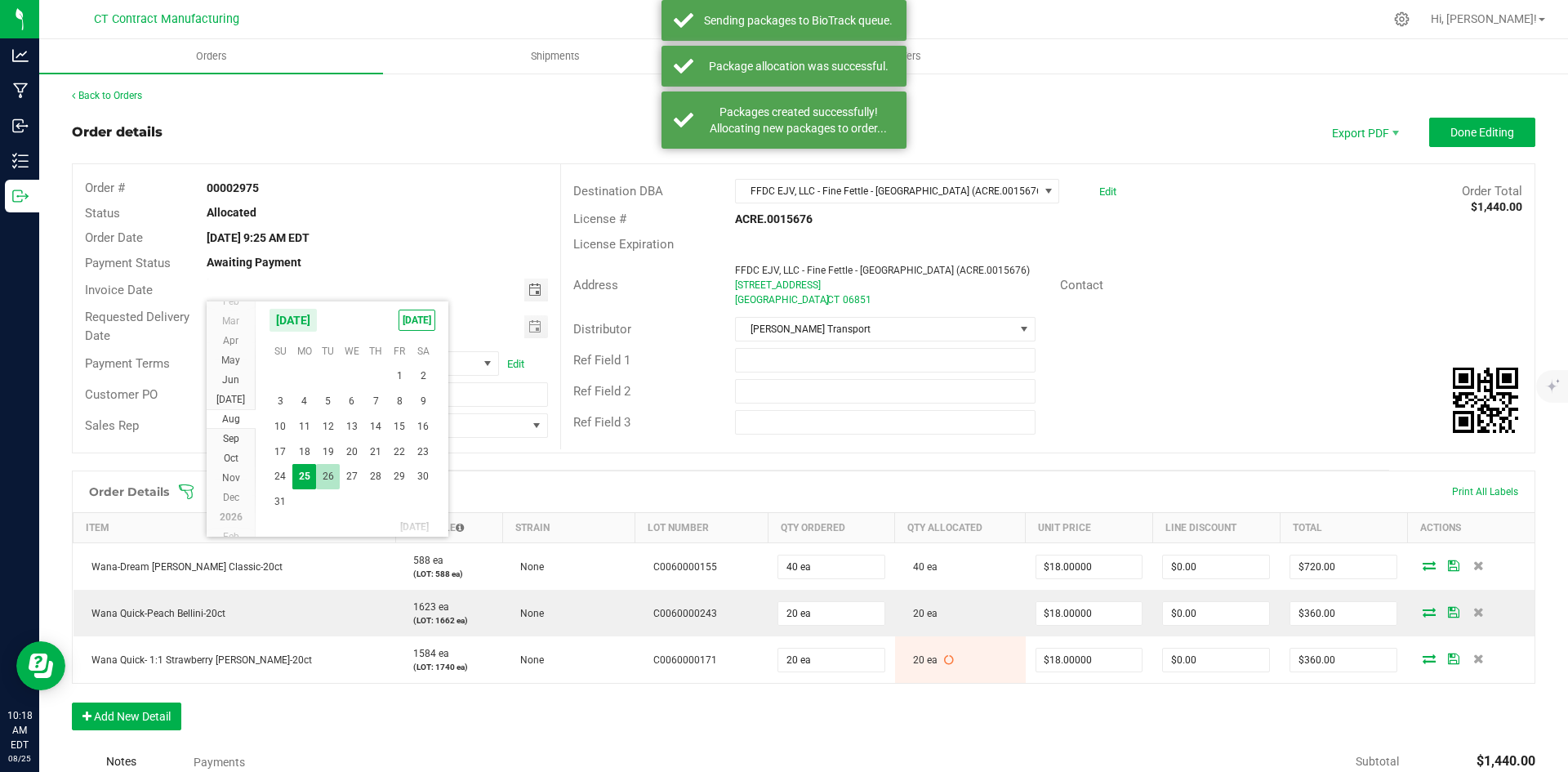
type input "[DATE]"
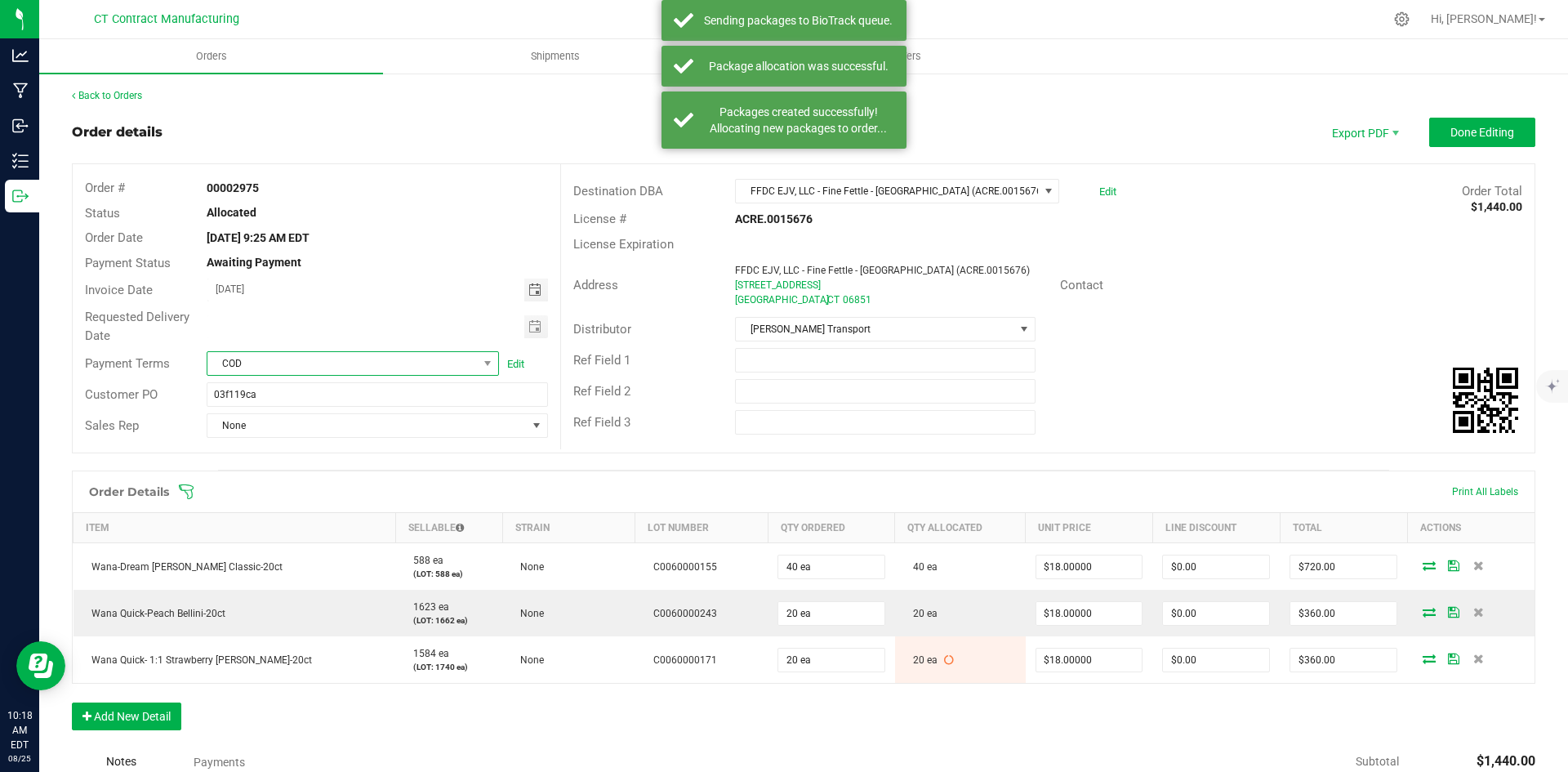
click at [425, 357] on span "COD" at bounding box center [342, 363] width 270 height 23
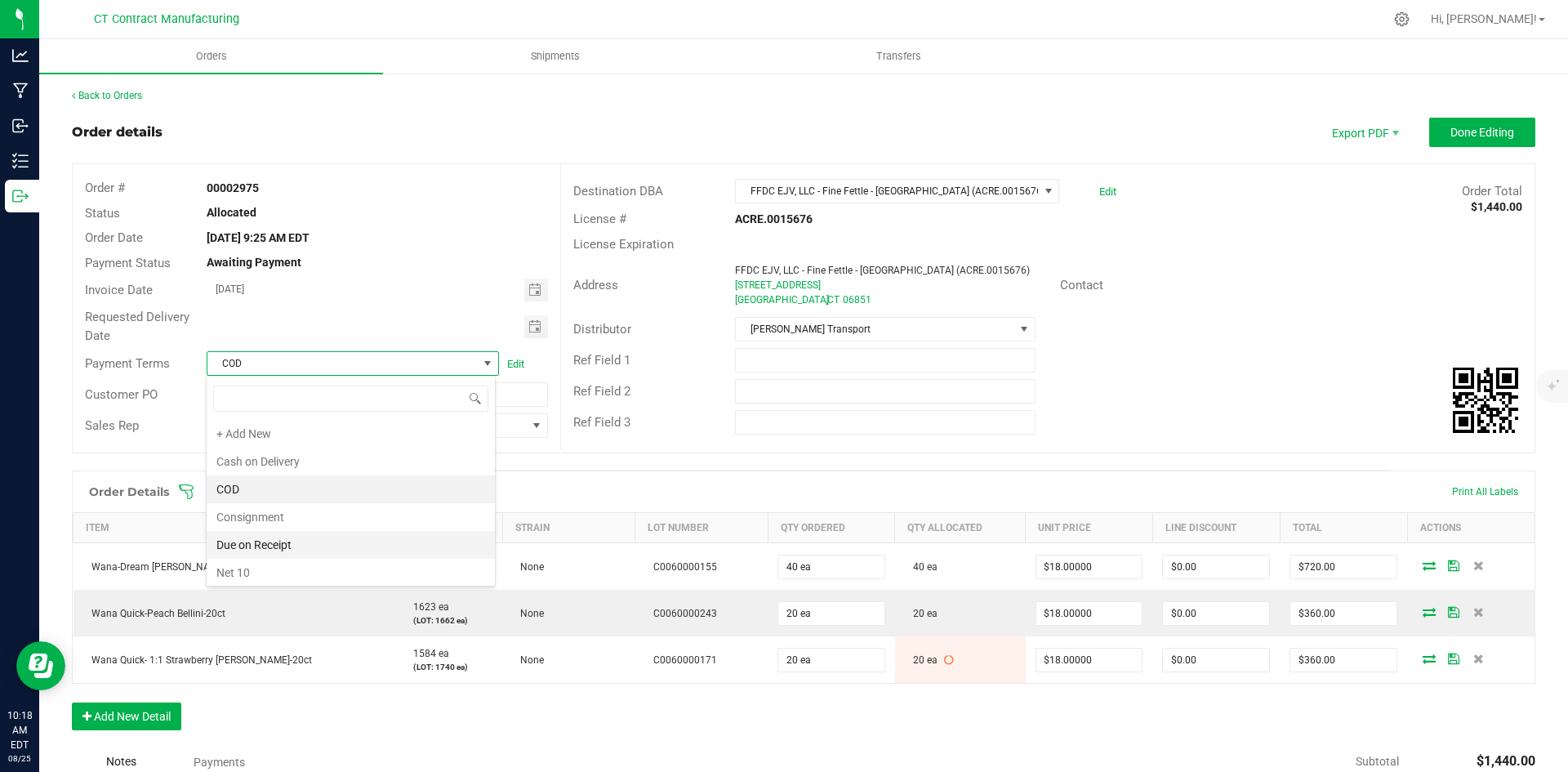
click at [291, 542] on li "Due on Receipt" at bounding box center [350, 544] width 288 height 28
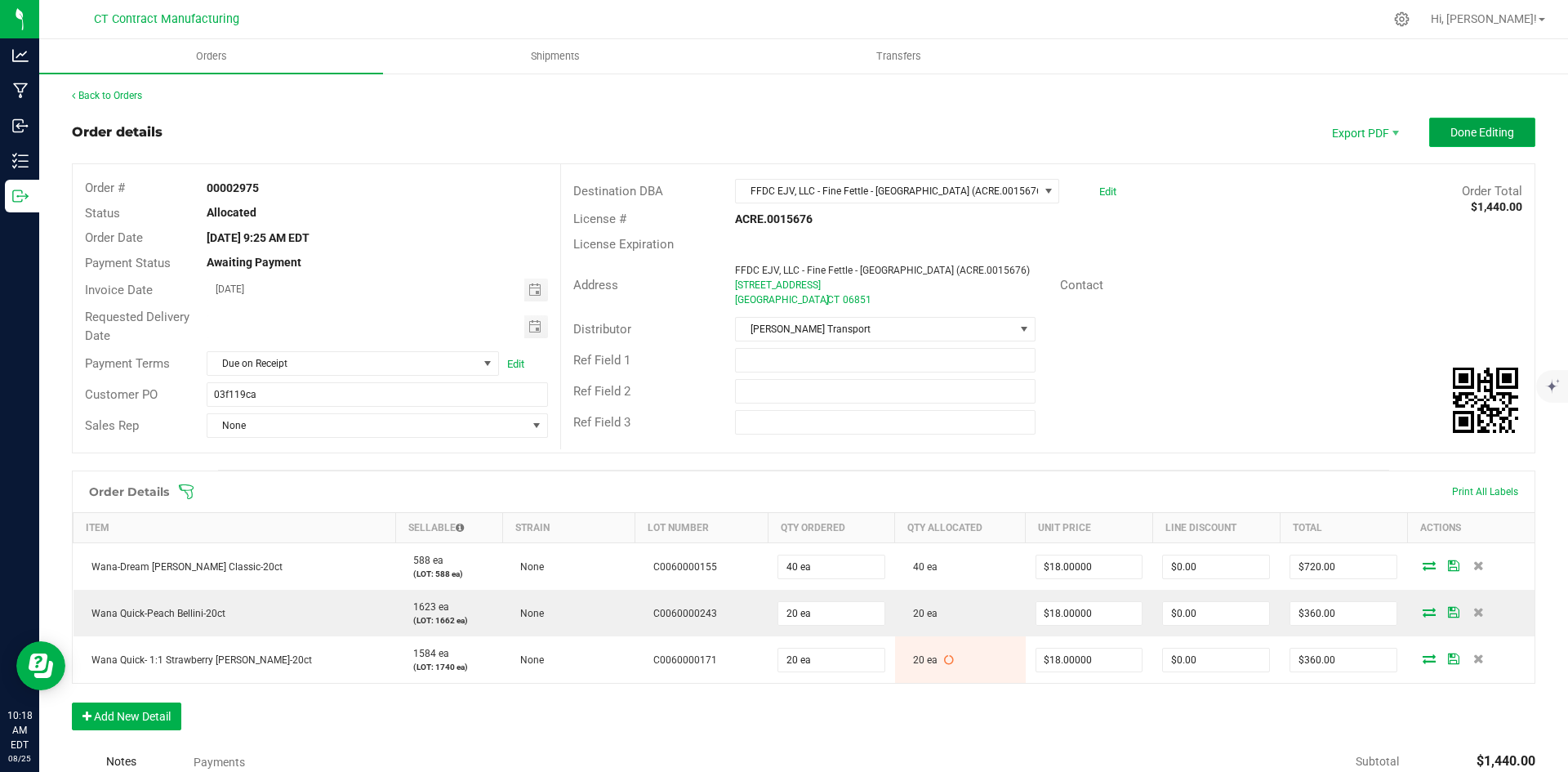
click at [1484, 134] on span "Done Editing" at bounding box center [1482, 132] width 64 height 13
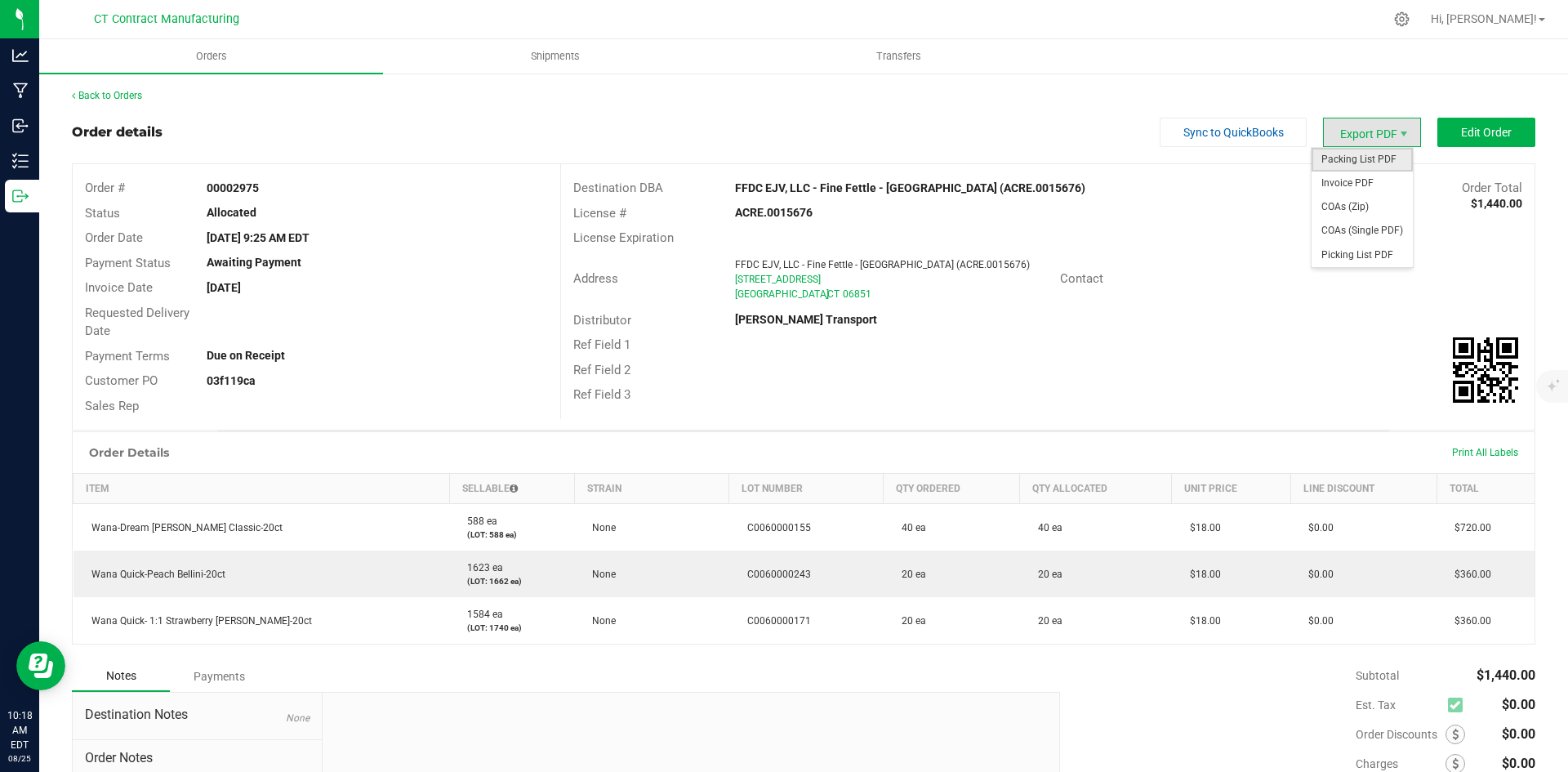
click at [1371, 151] on span "Packing List PDF" at bounding box center [1362, 159] width 101 height 23
click at [1385, 177] on span "Invoice PDF" at bounding box center [1362, 183] width 101 height 23
click at [134, 98] on link "Back to Orders" at bounding box center [107, 96] width 71 height 11
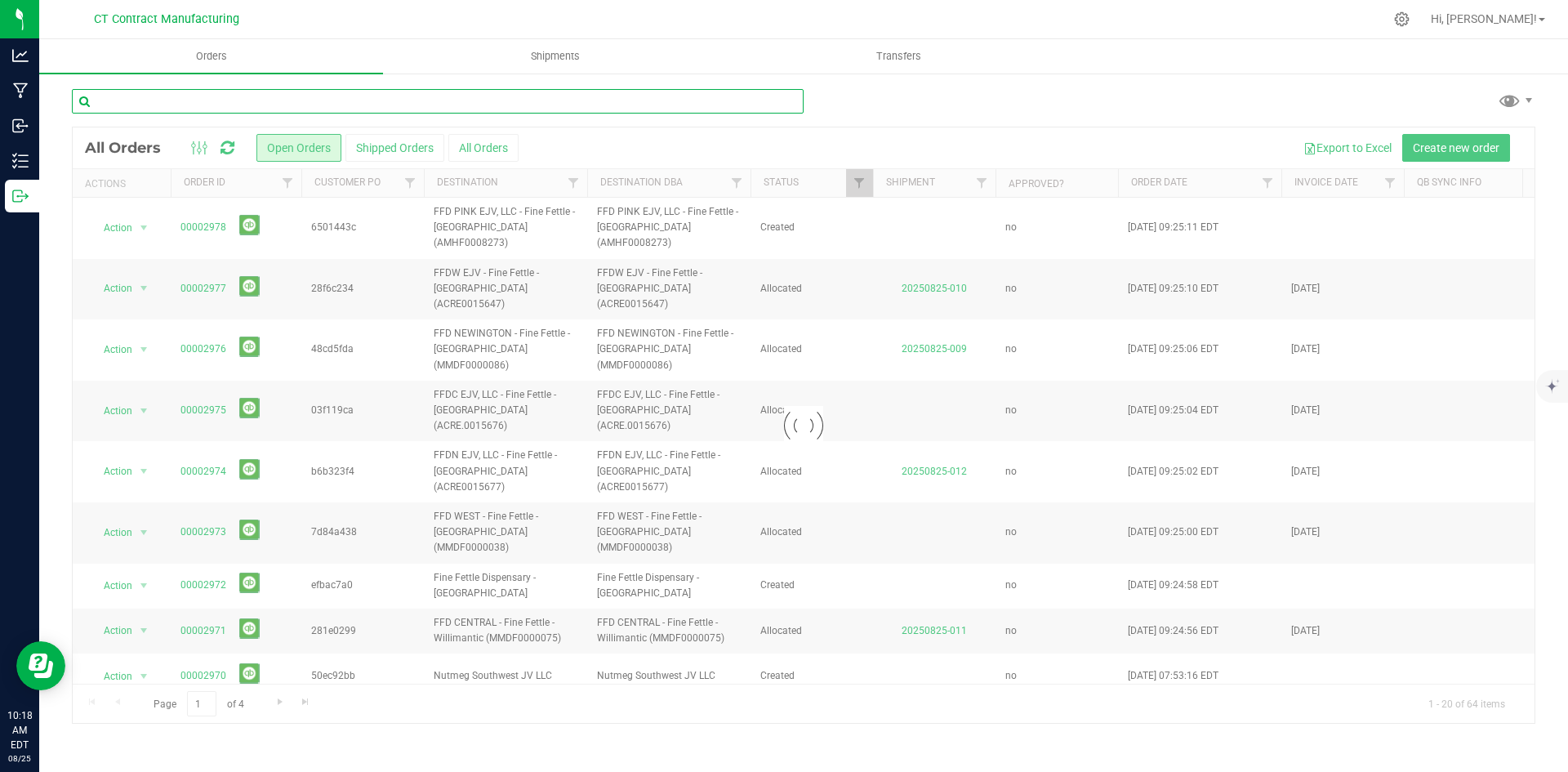
click at [156, 99] on input "text" at bounding box center [438, 101] width 732 height 24
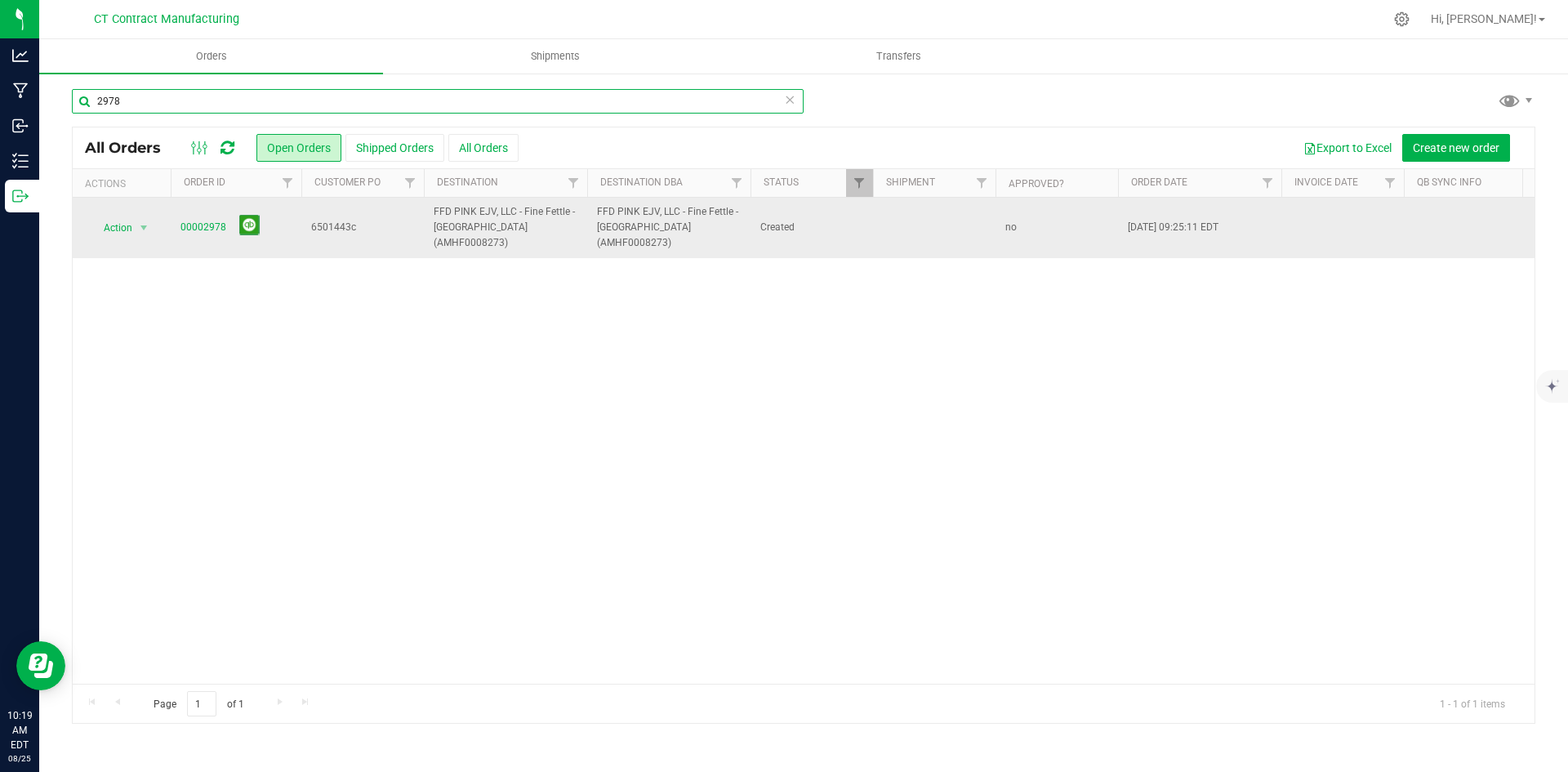
type input "2978"
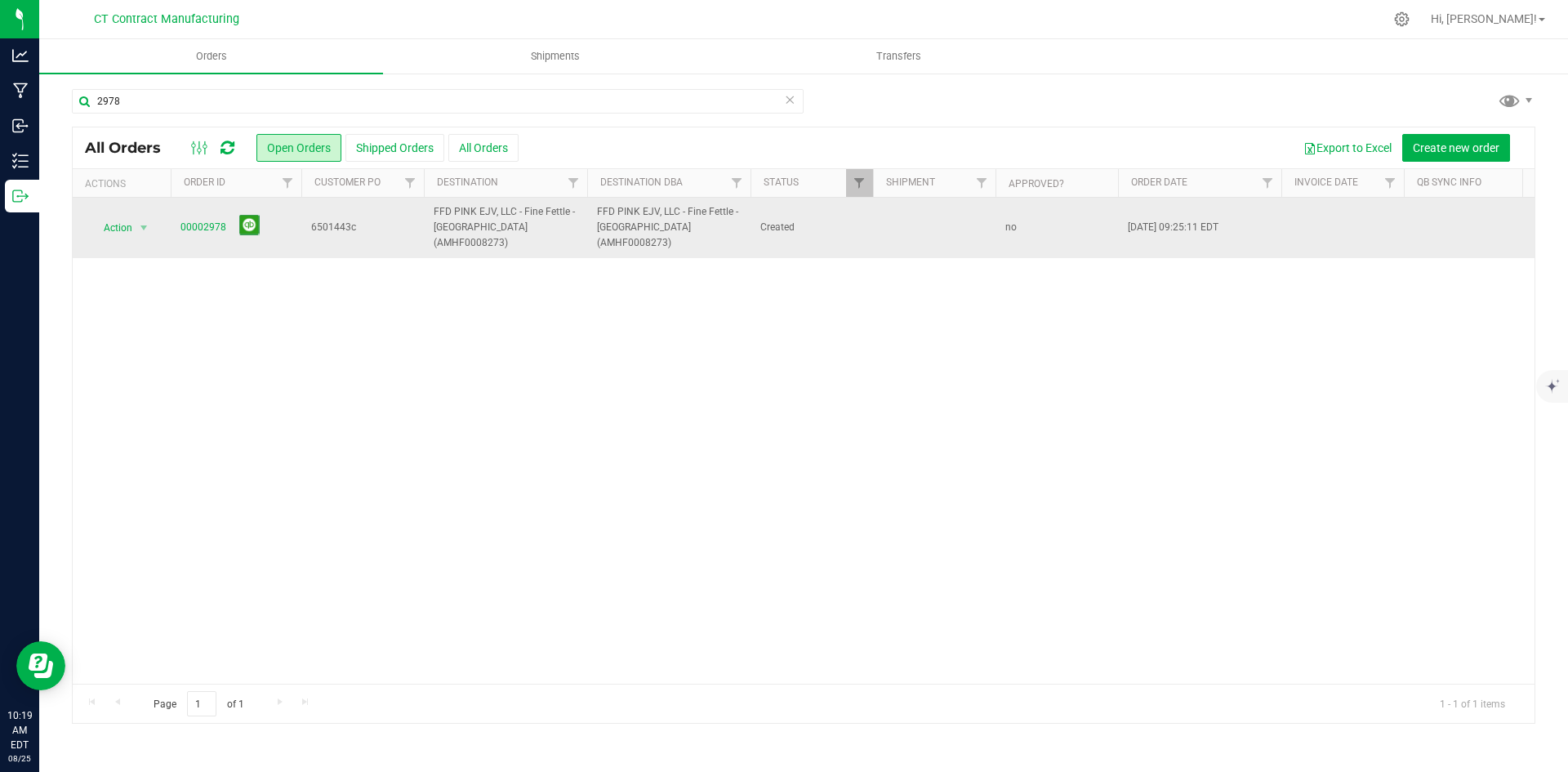
click at [166, 216] on td "Action Action Cancel order Change facility Clone order Edit order Mark as fully…" at bounding box center [121, 228] width 98 height 60
click at [218, 219] on link "00002978" at bounding box center [203, 227] width 46 height 16
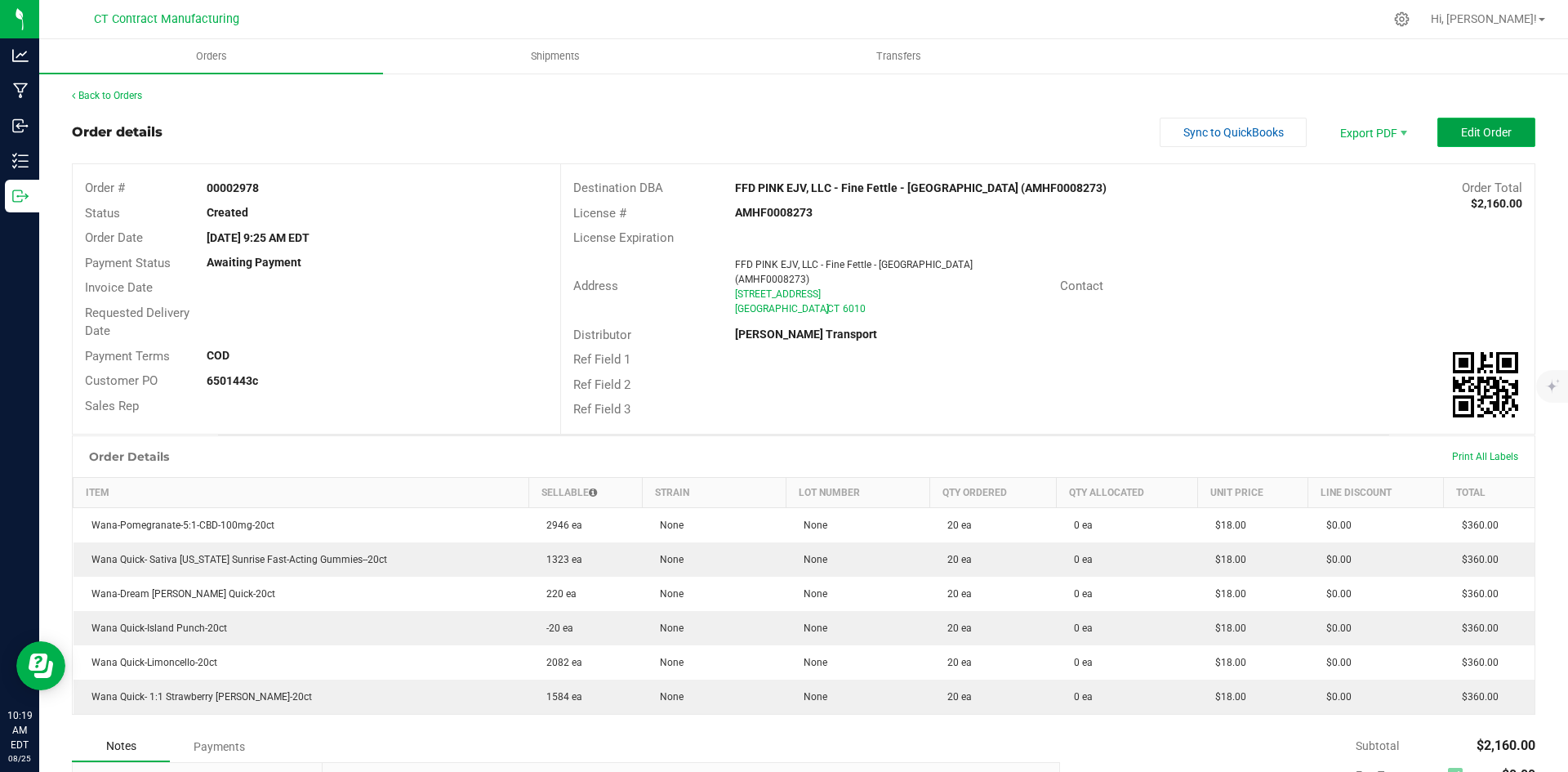
click at [1473, 124] on button "Edit Order" at bounding box center [1485, 133] width 98 height 30
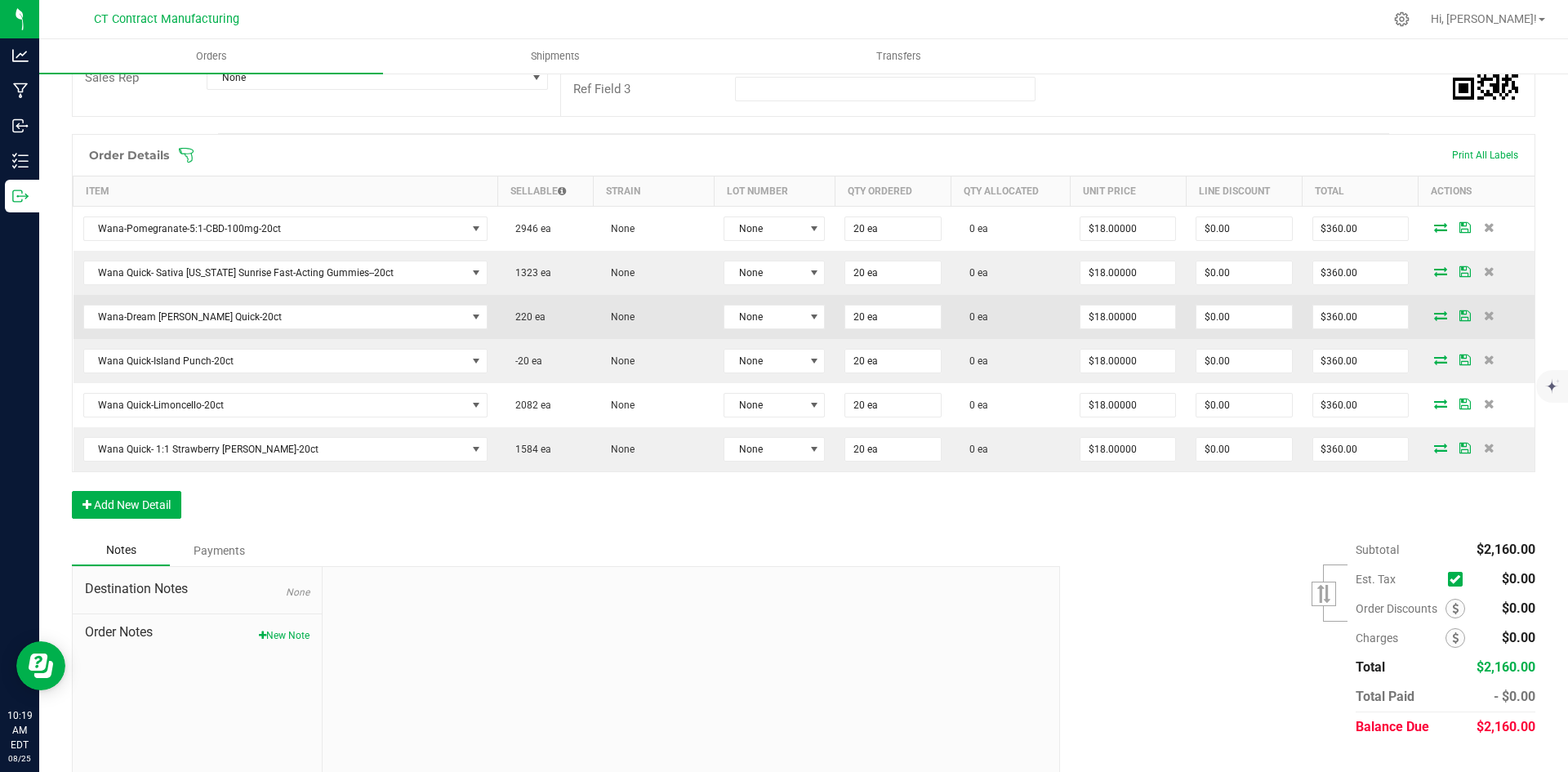
scroll to position [368, 0]
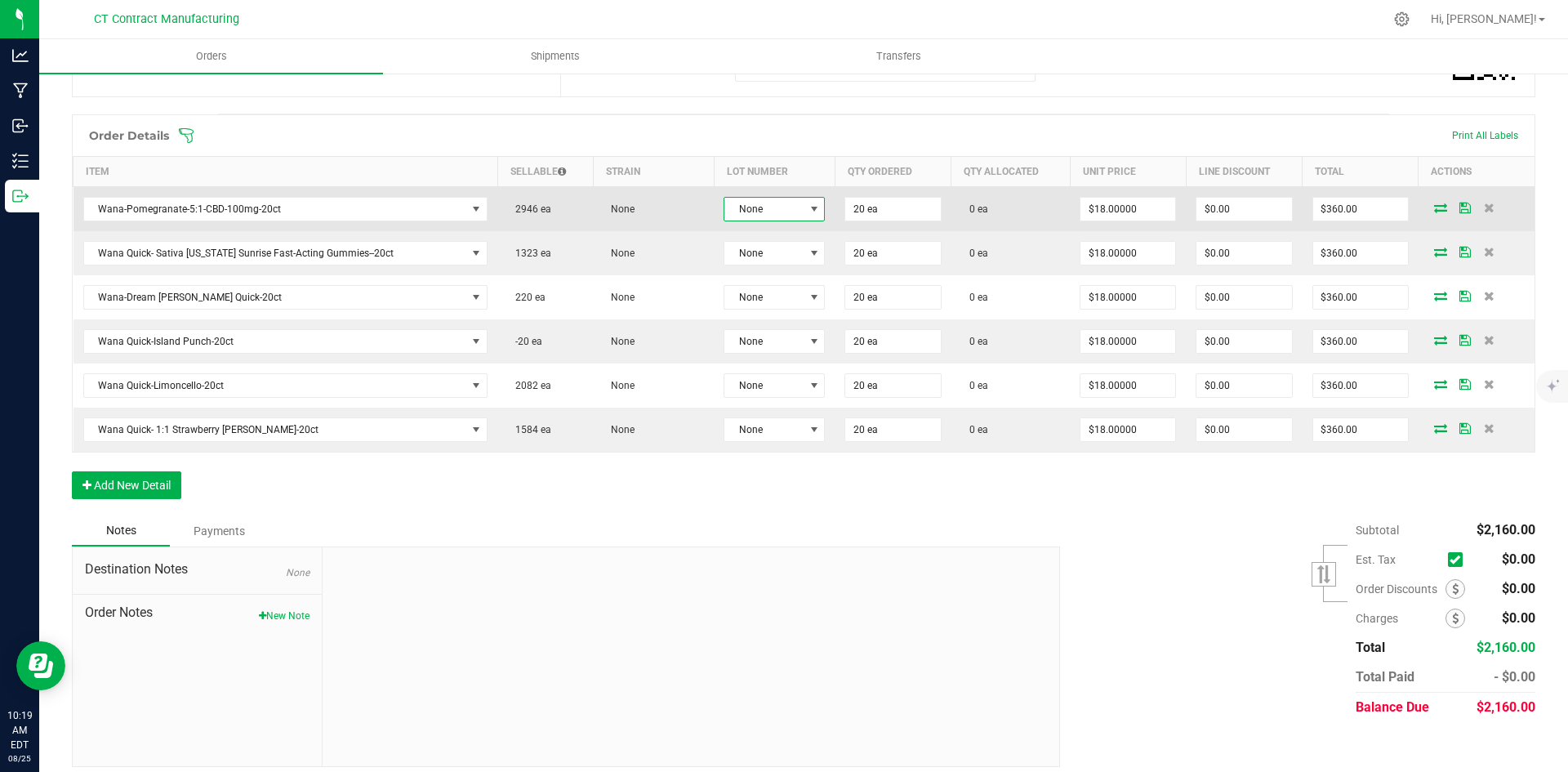
click at [807, 203] on span at bounding box center [814, 209] width 13 height 13
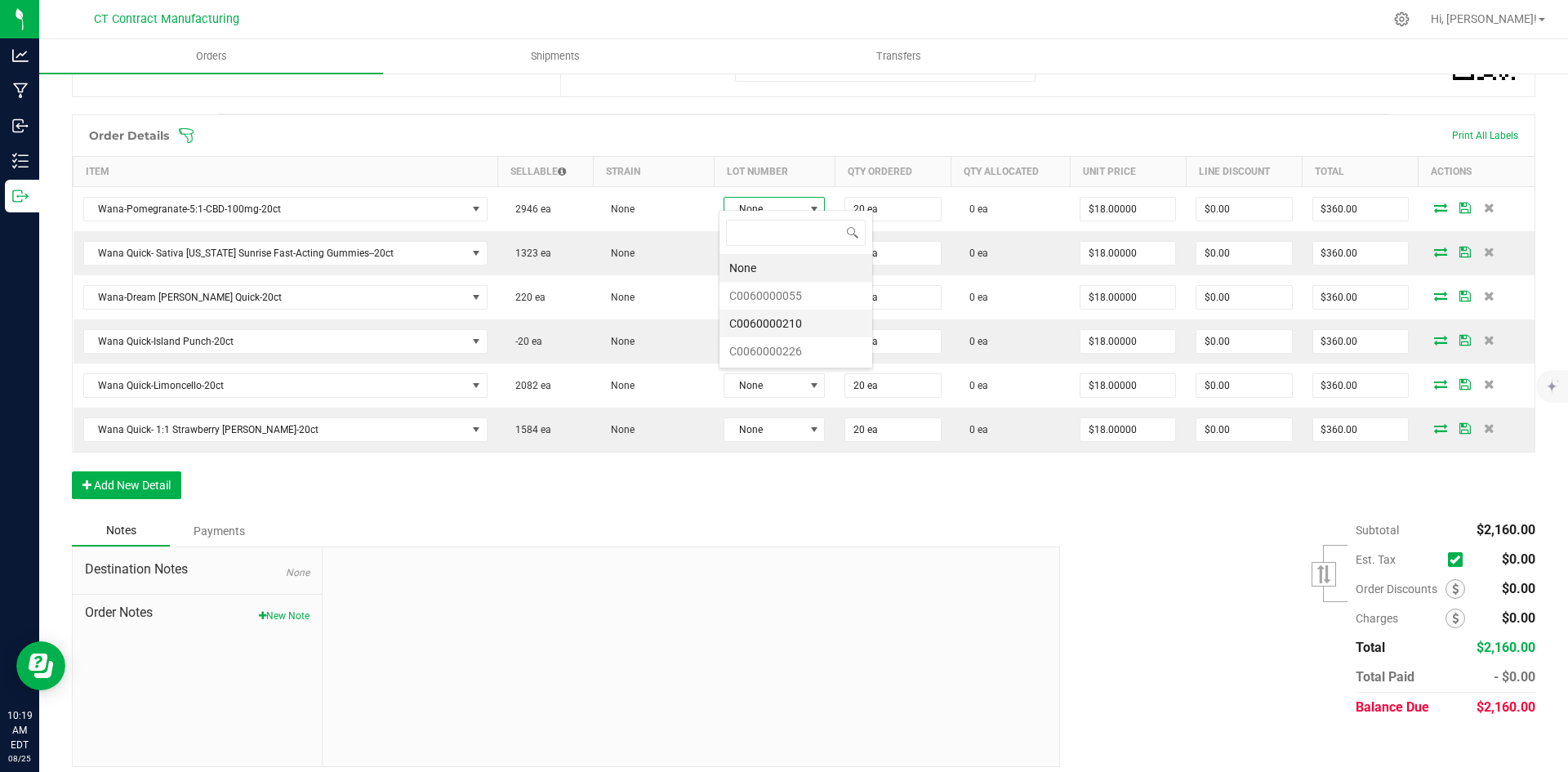
click at [813, 326] on li "C0060000210" at bounding box center [795, 323] width 152 height 28
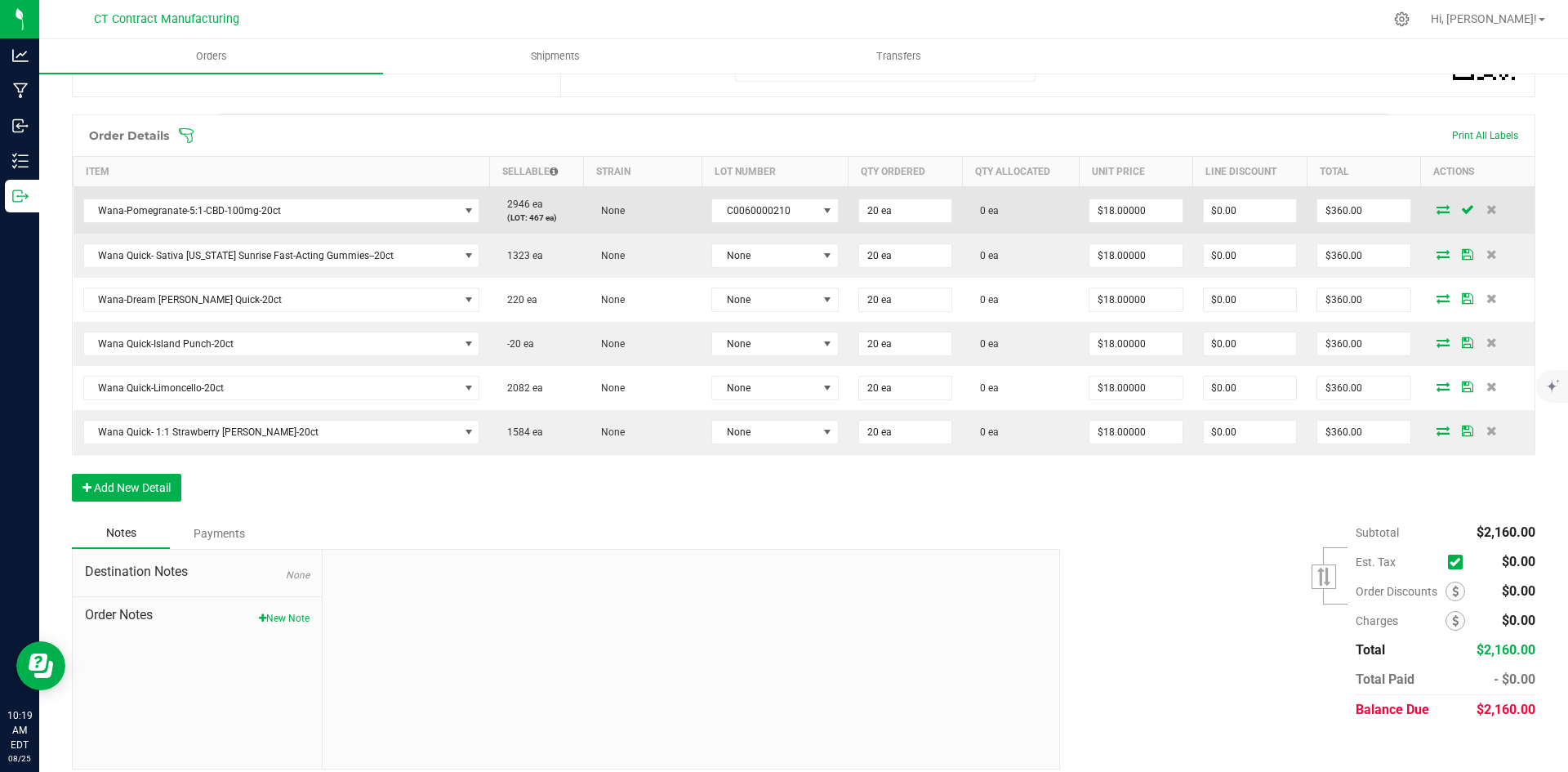
click at [1436, 204] on icon at bounding box center [1443, 209] width 13 height 10
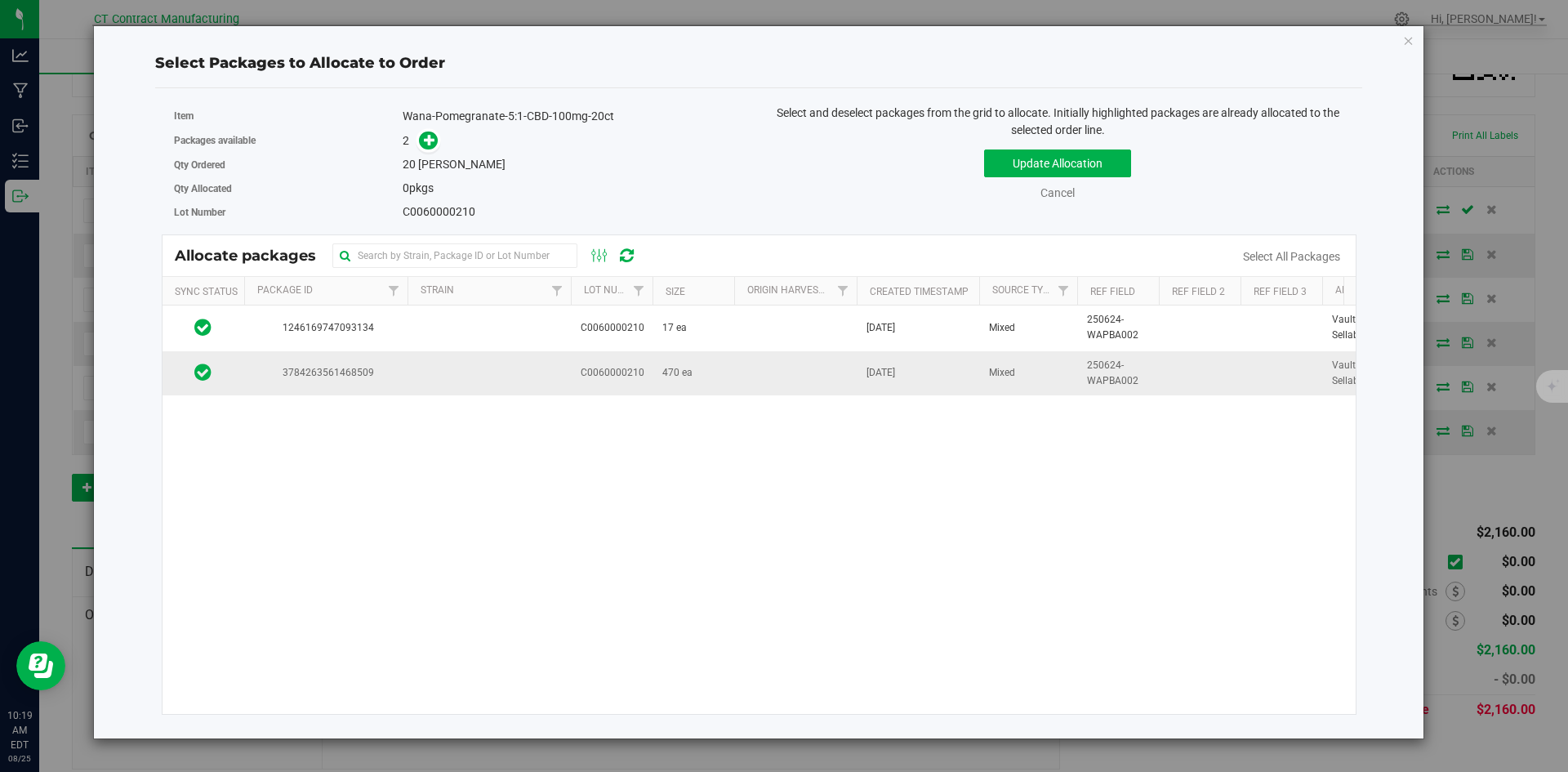
click at [519, 368] on td at bounding box center [490, 373] width 163 height 44
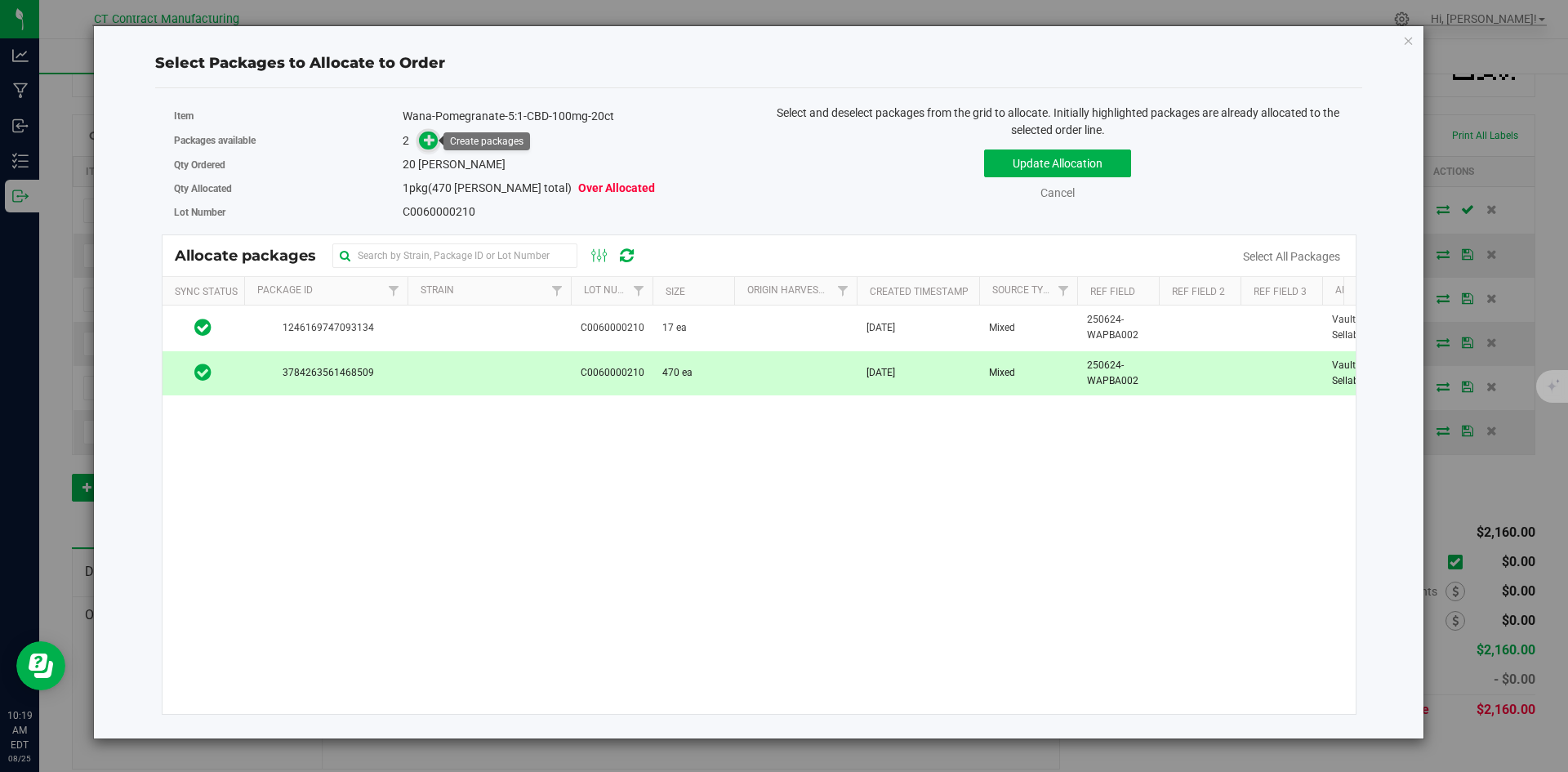
click at [433, 142] on icon at bounding box center [429, 139] width 11 height 11
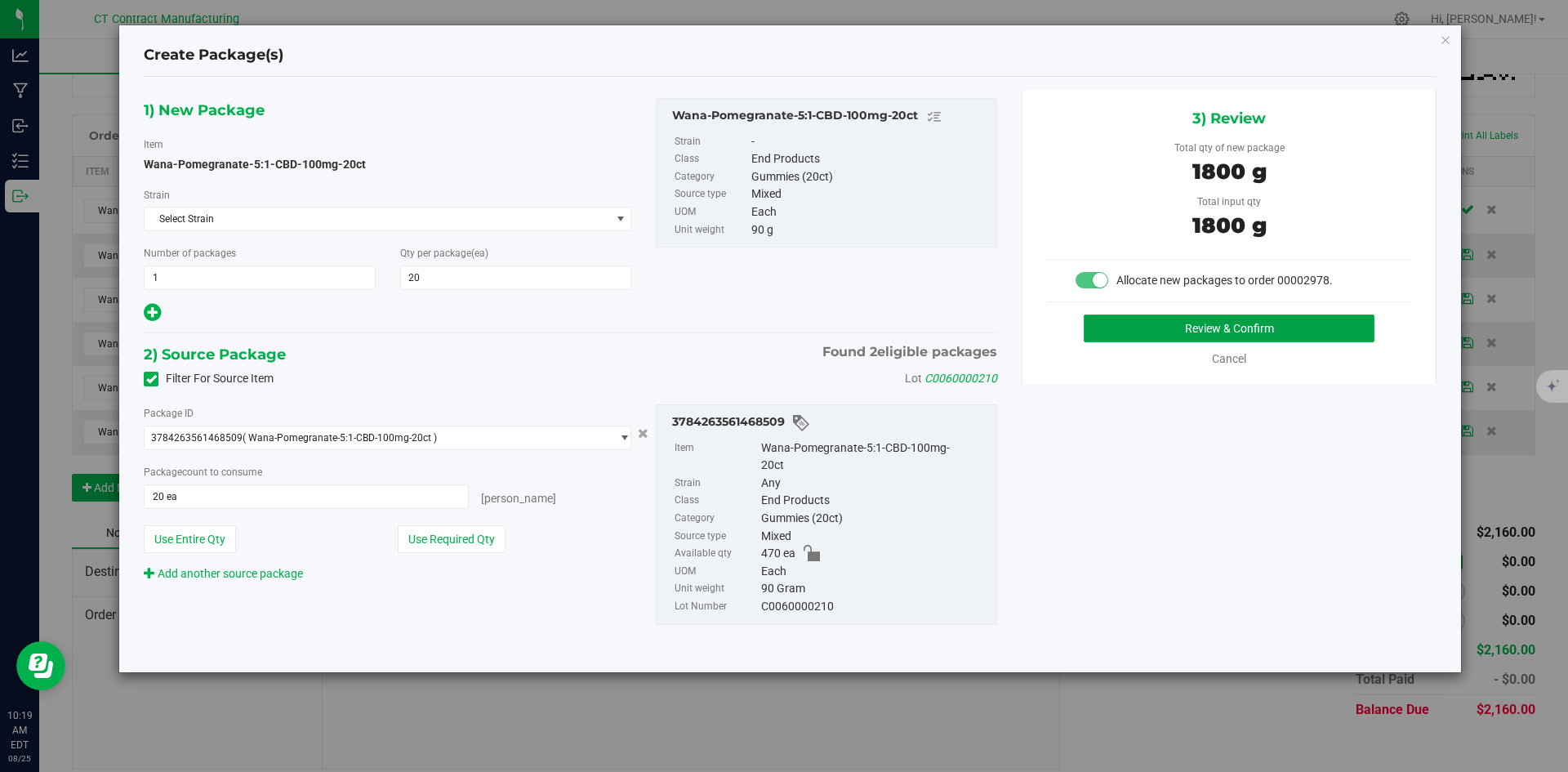
click at [1123, 320] on button "Review & Confirm" at bounding box center [1228, 328] width 291 height 28
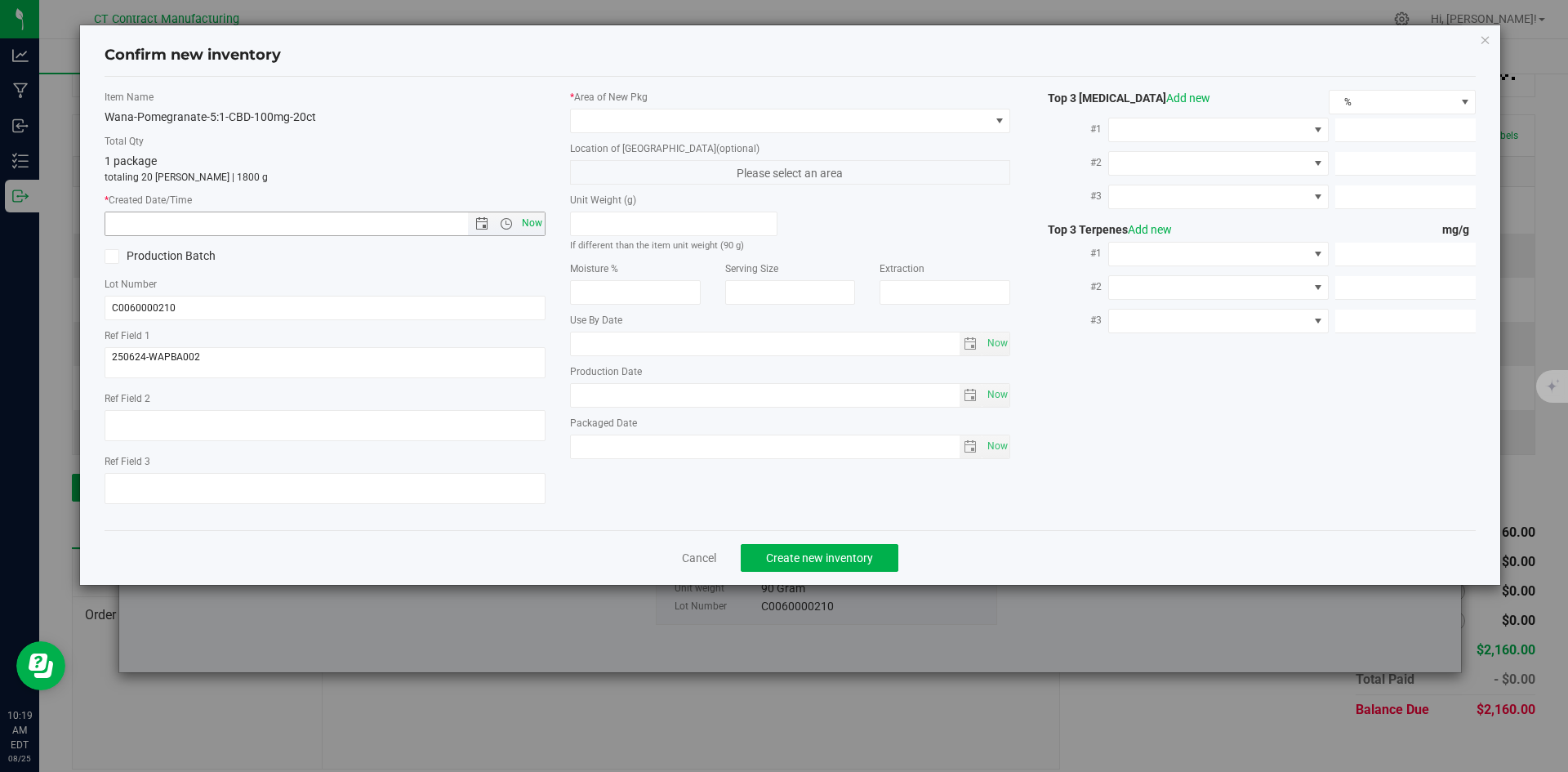
click at [540, 226] on span "Now" at bounding box center [531, 223] width 28 height 23
type input "[DATE] 10:19 AM"
click at [597, 135] on div "* Area of [GEOGRAPHIC_DATA] Location of [GEOGRAPHIC_DATA] (optional) Please sel…" at bounding box center [790, 279] width 465 height 377
click at [604, 128] on span at bounding box center [779, 121] width 419 height 23
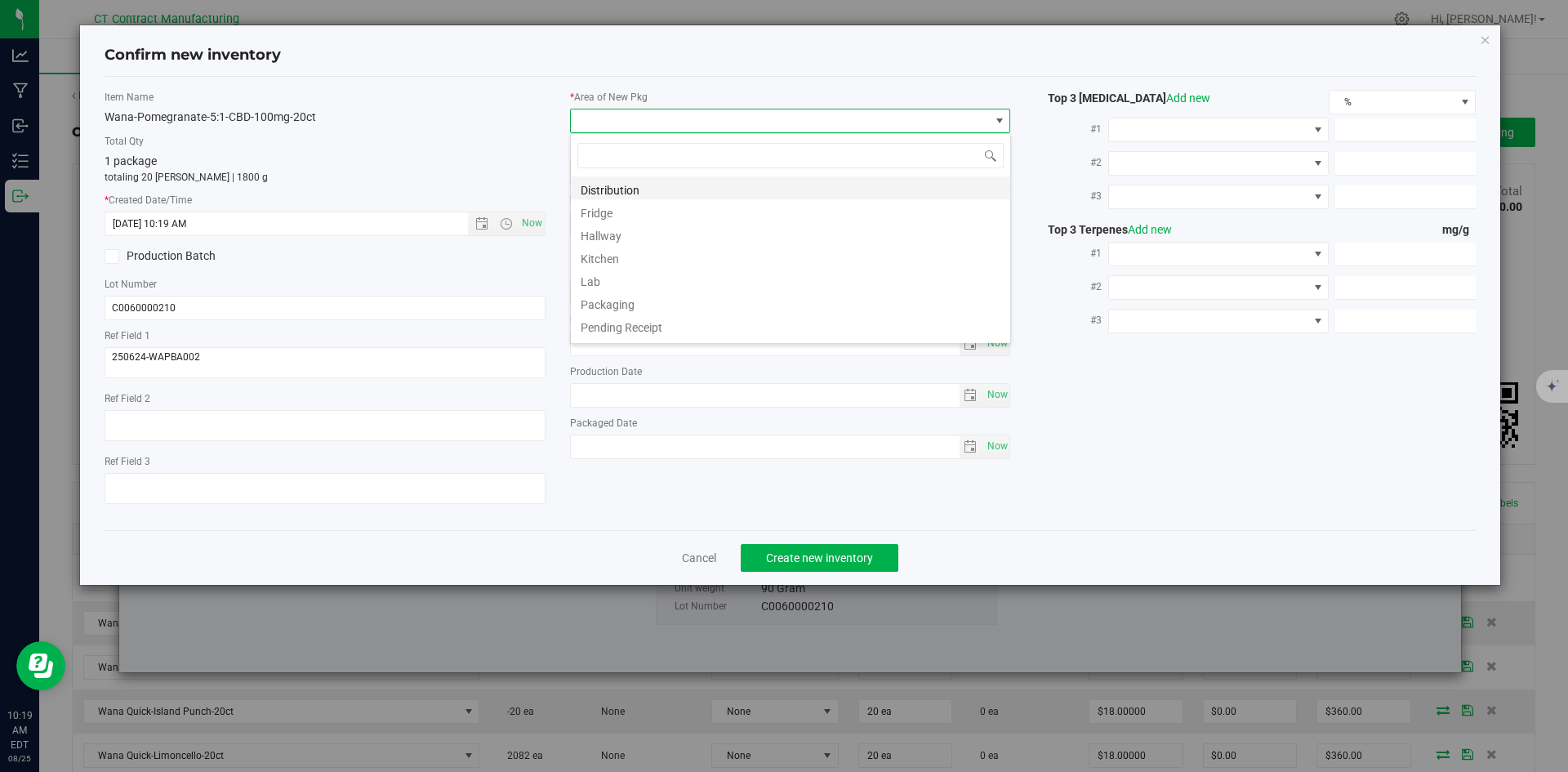
scroll to position [368, 0]
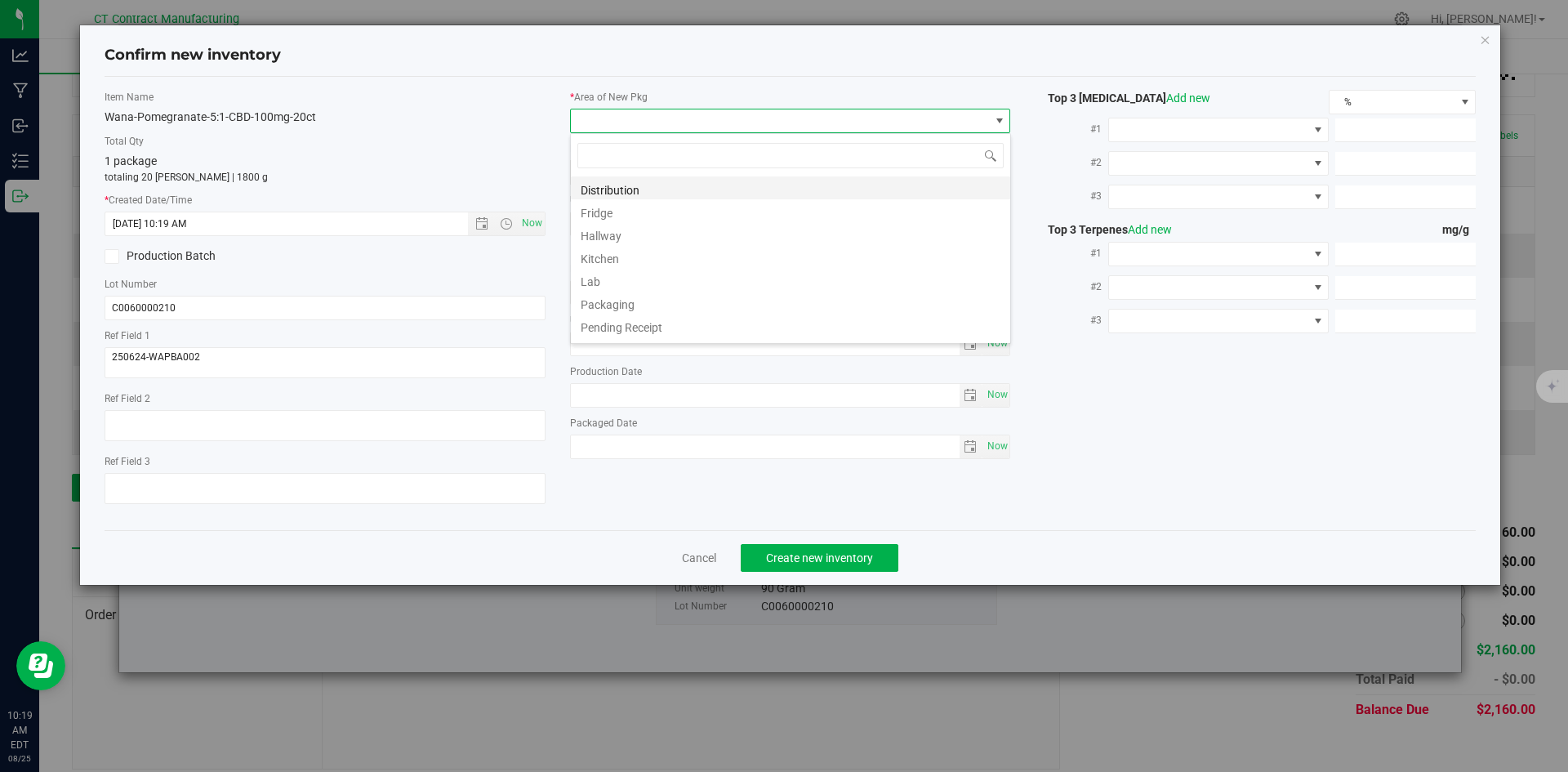
click at [610, 181] on li "Distribution" at bounding box center [790, 188] width 439 height 23
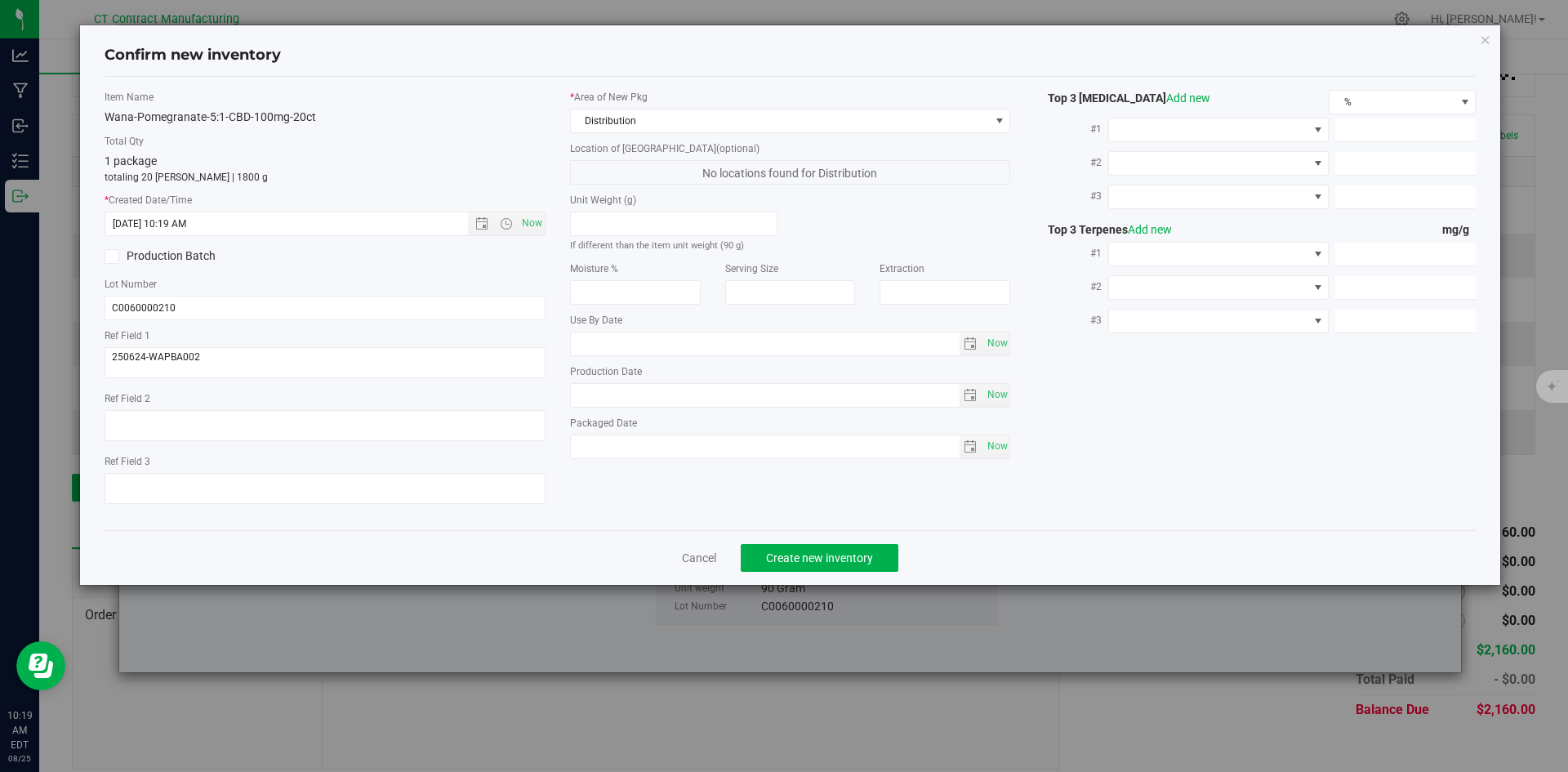
click at [782, 542] on div "Cancel Create new inventory" at bounding box center [791, 556] width 1372 height 55
click at [784, 557] on span "Create new inventory" at bounding box center [818, 557] width 107 height 13
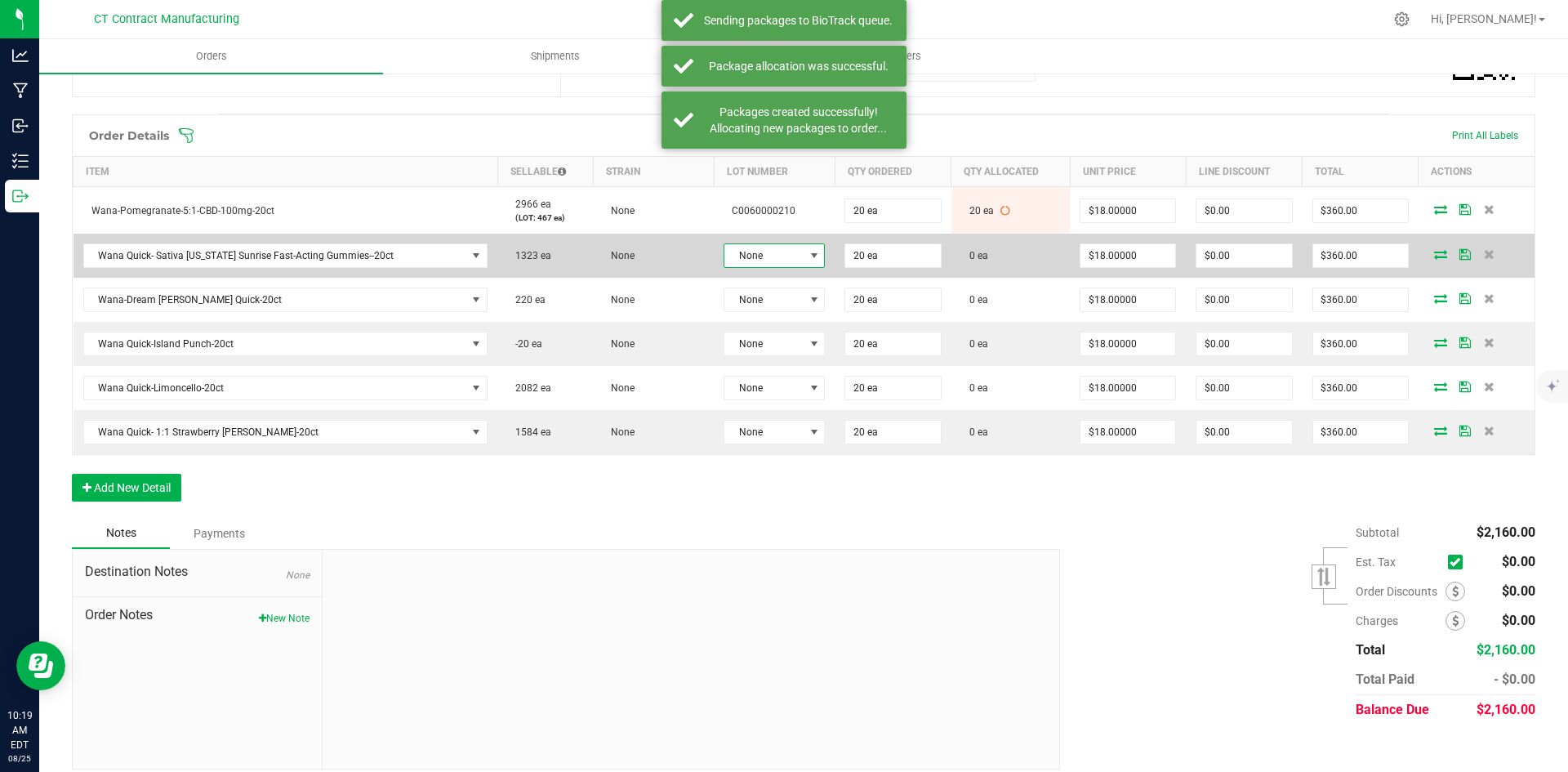
click at [743, 246] on span "None" at bounding box center [764, 255] width 79 height 23
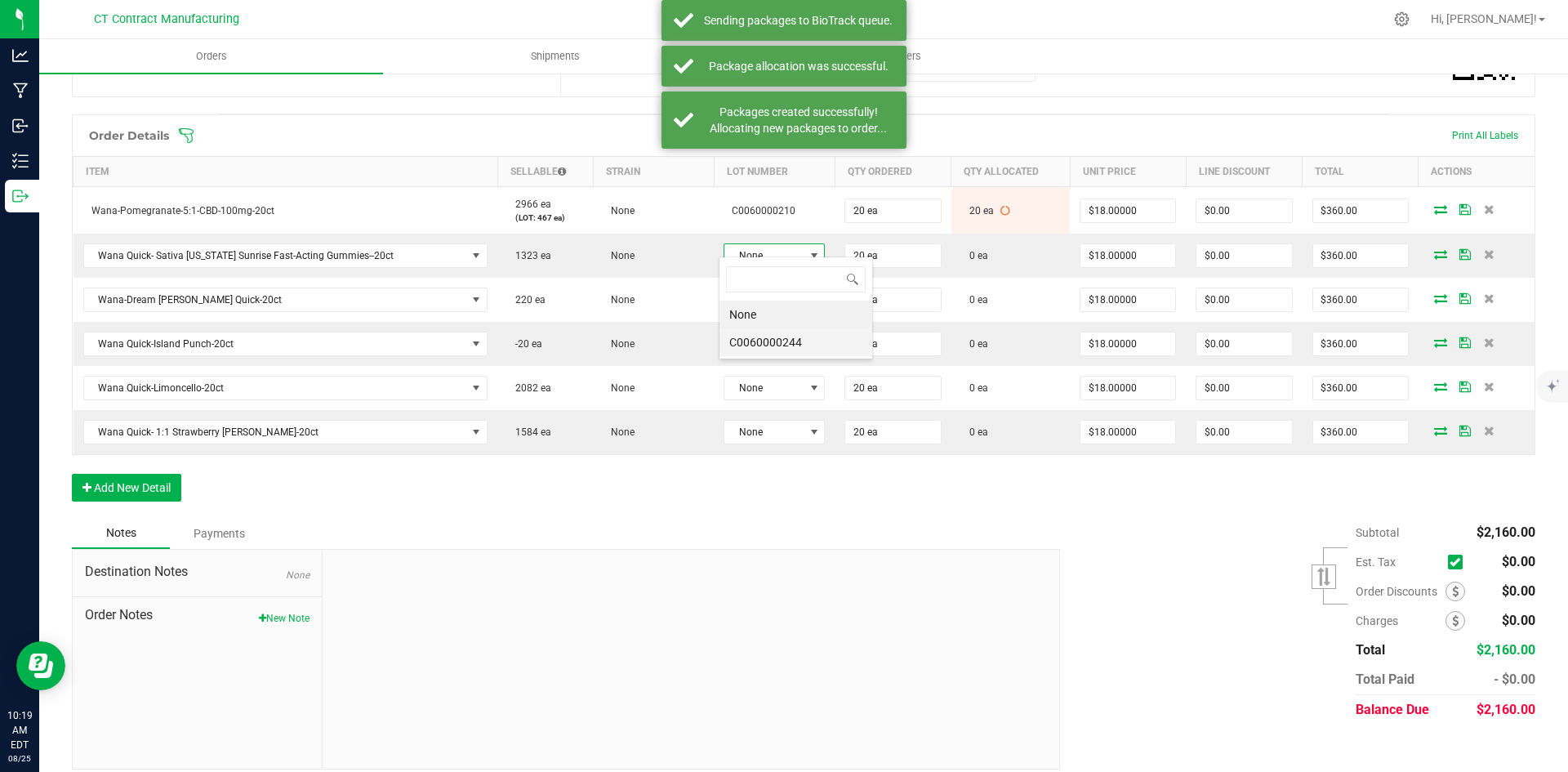
scroll to position [24, 100]
click at [770, 343] on li "C0060000244" at bounding box center [795, 342] width 152 height 28
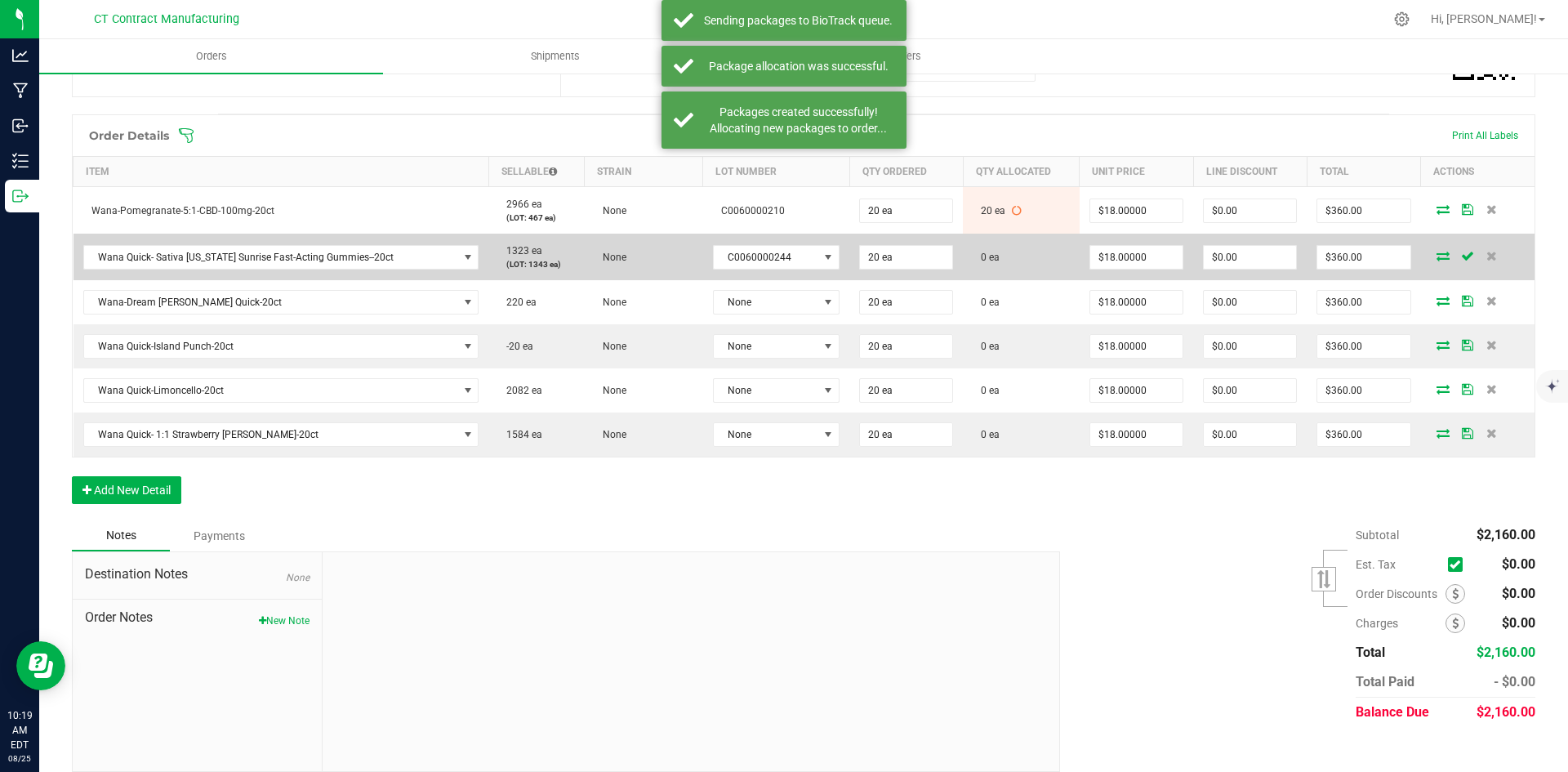
click at [1436, 251] on icon at bounding box center [1443, 255] width 13 height 10
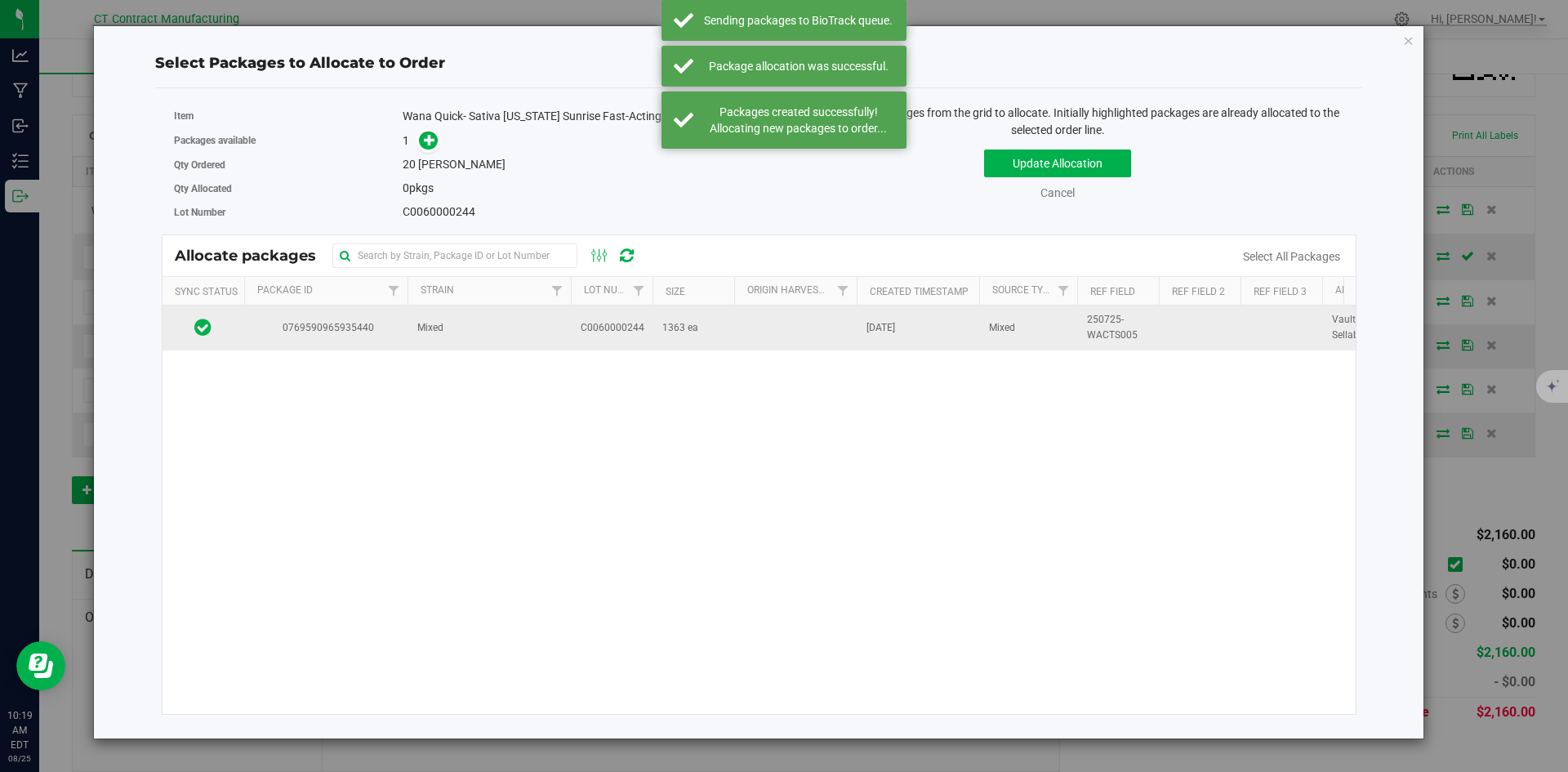
click at [419, 328] on span "Mixed" at bounding box center [430, 328] width 26 height 16
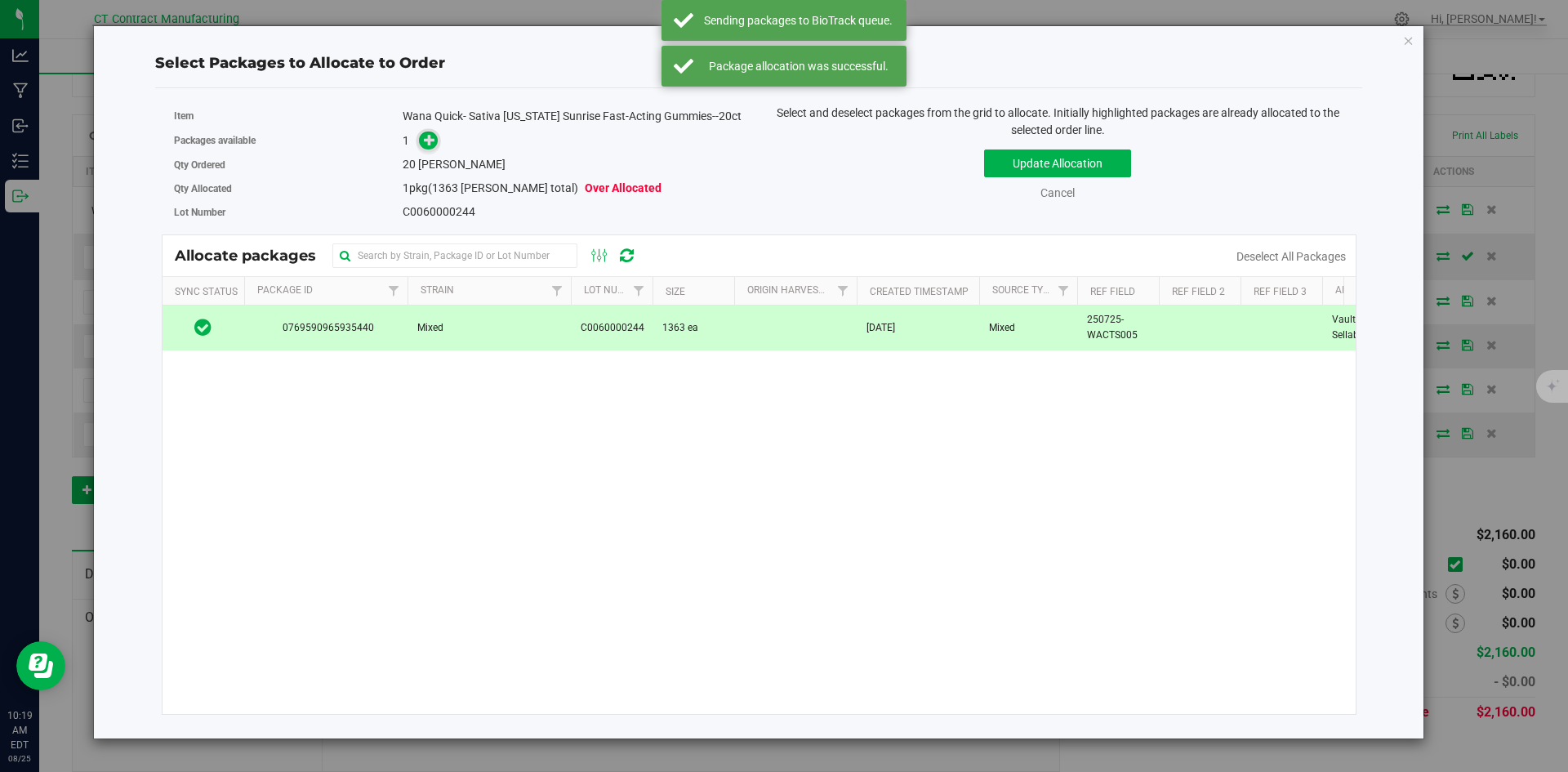
click at [431, 147] on span at bounding box center [428, 141] width 19 height 19
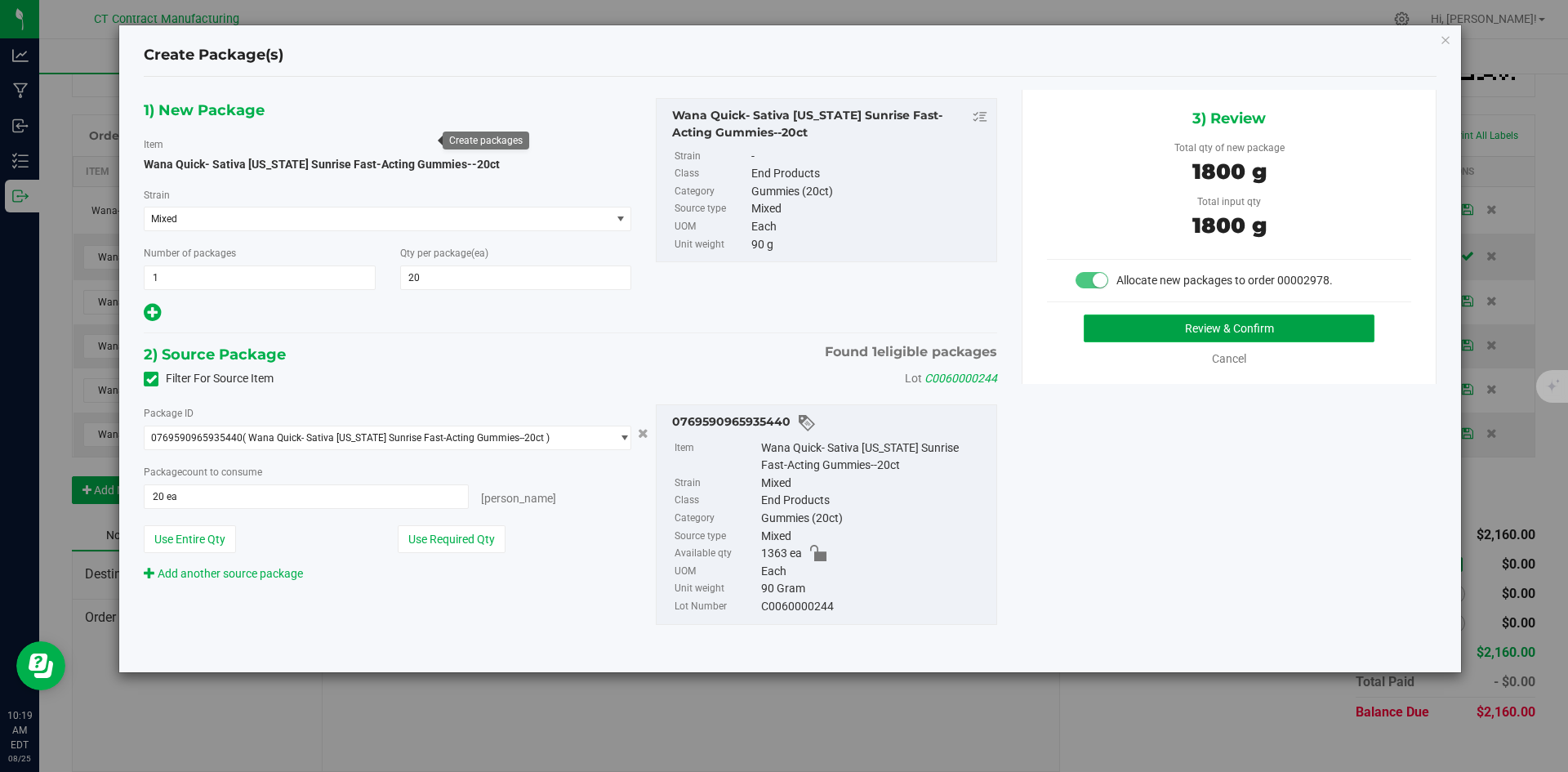
click at [1117, 317] on button "Review & Confirm" at bounding box center [1228, 328] width 291 height 28
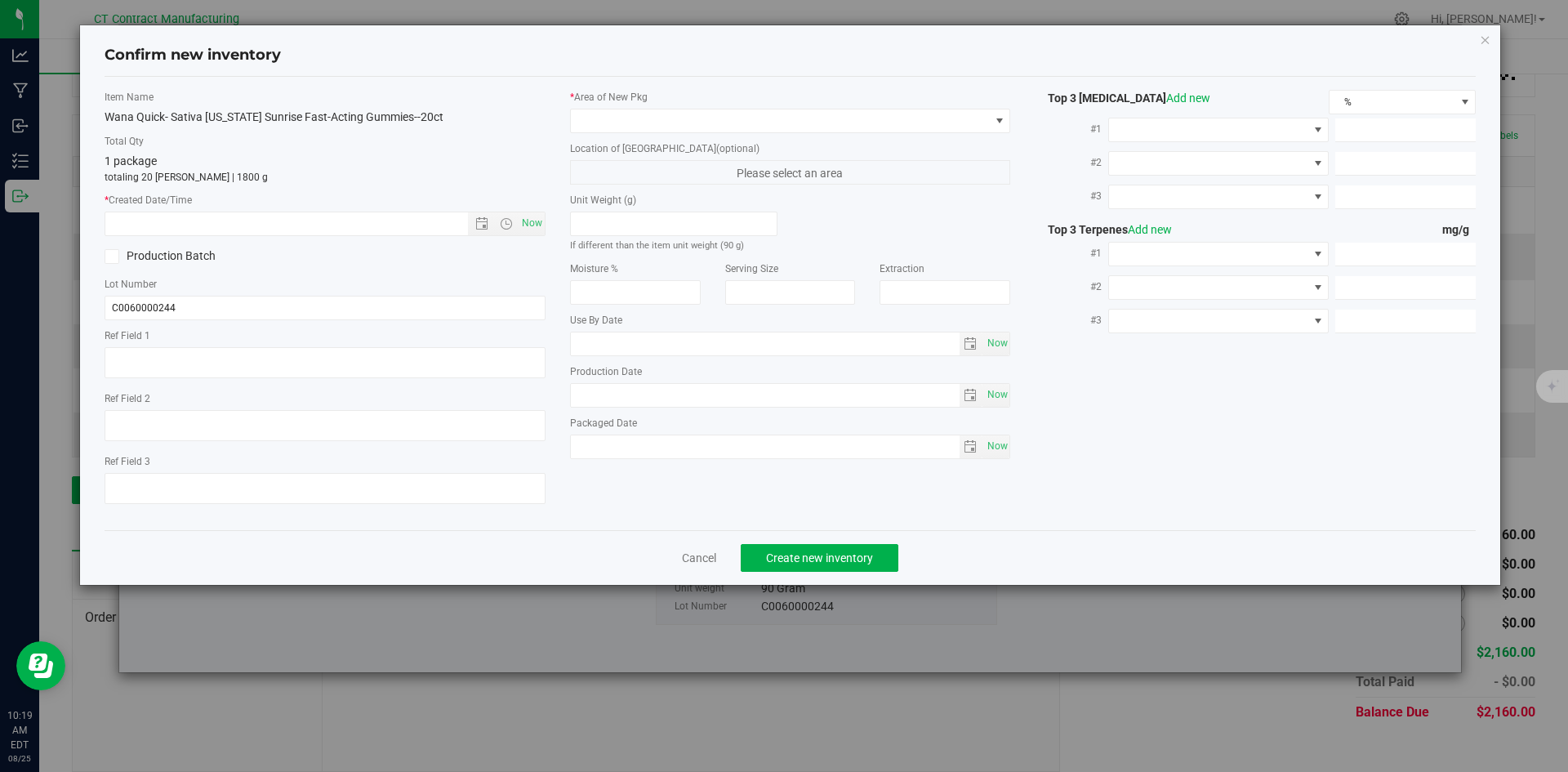
type textarea "250725-WACTS005"
click at [529, 228] on span "Now" at bounding box center [531, 223] width 28 height 23
type input "[DATE] 10:19 AM"
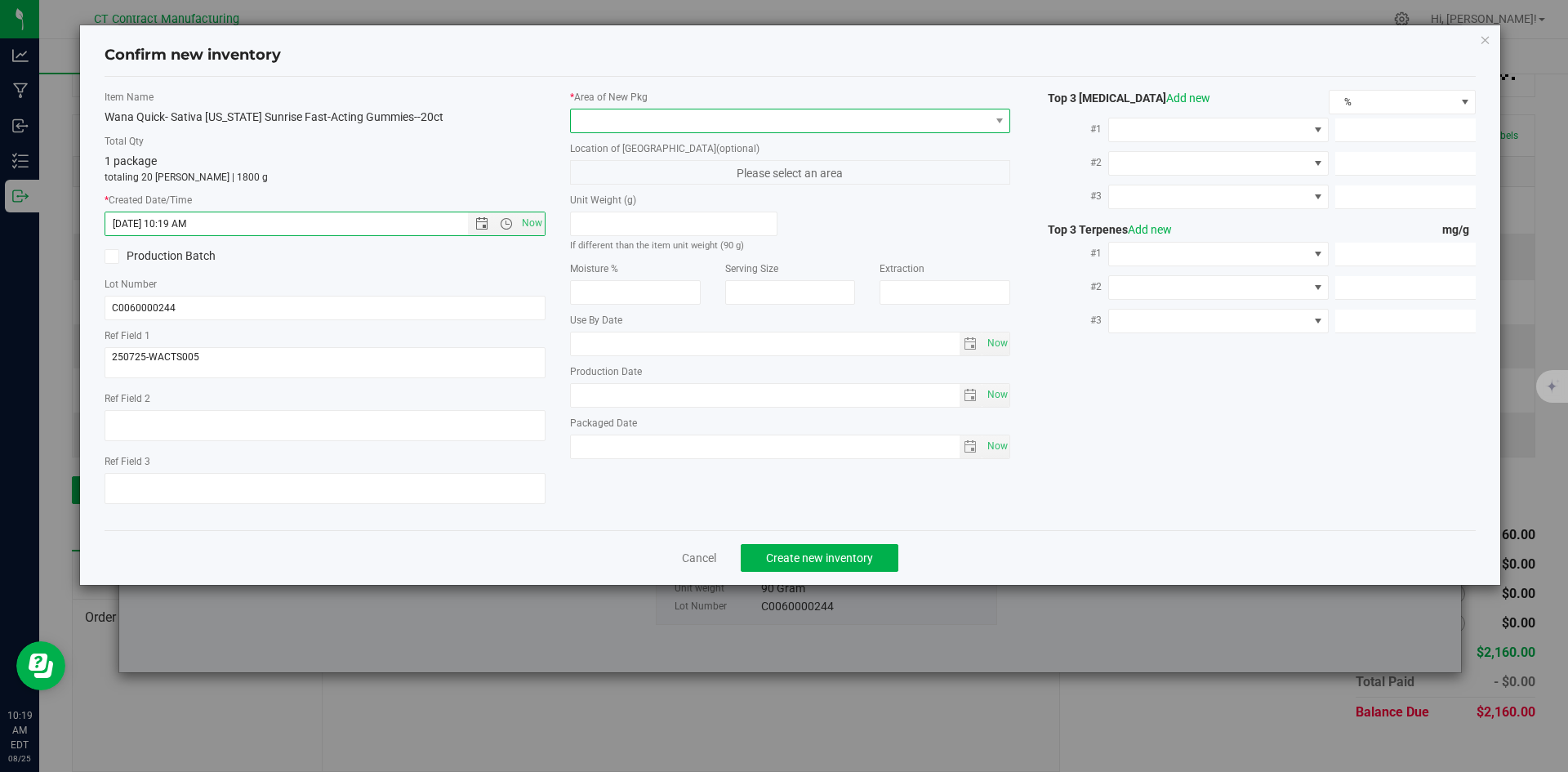
click at [617, 113] on span at bounding box center [779, 121] width 419 height 23
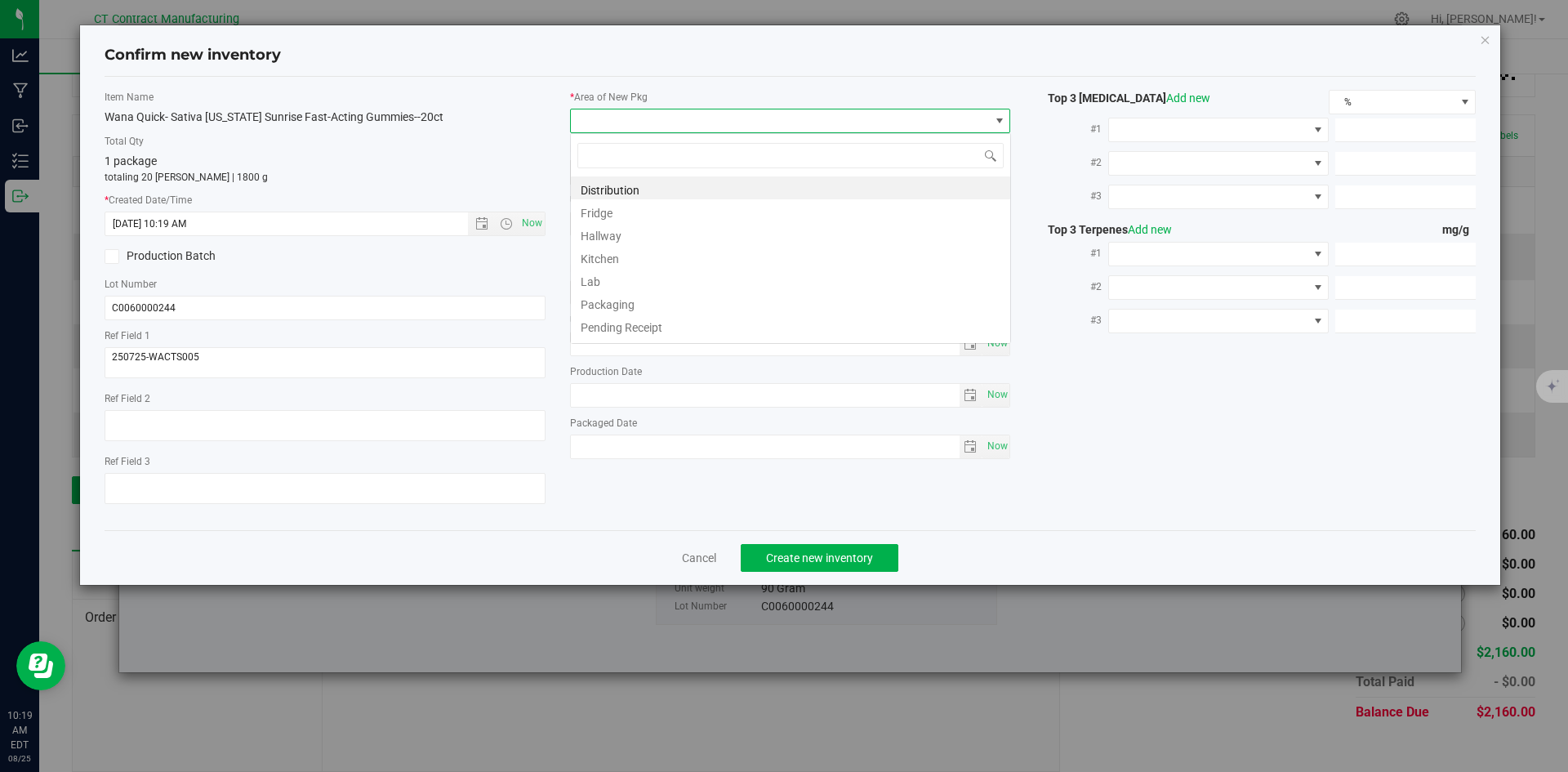
scroll to position [24, 441]
drag, startPoint x: 621, startPoint y: 190, endPoint x: 686, endPoint y: 205, distance: 66.7
click at [621, 191] on li "Distribution" at bounding box center [790, 188] width 439 height 23
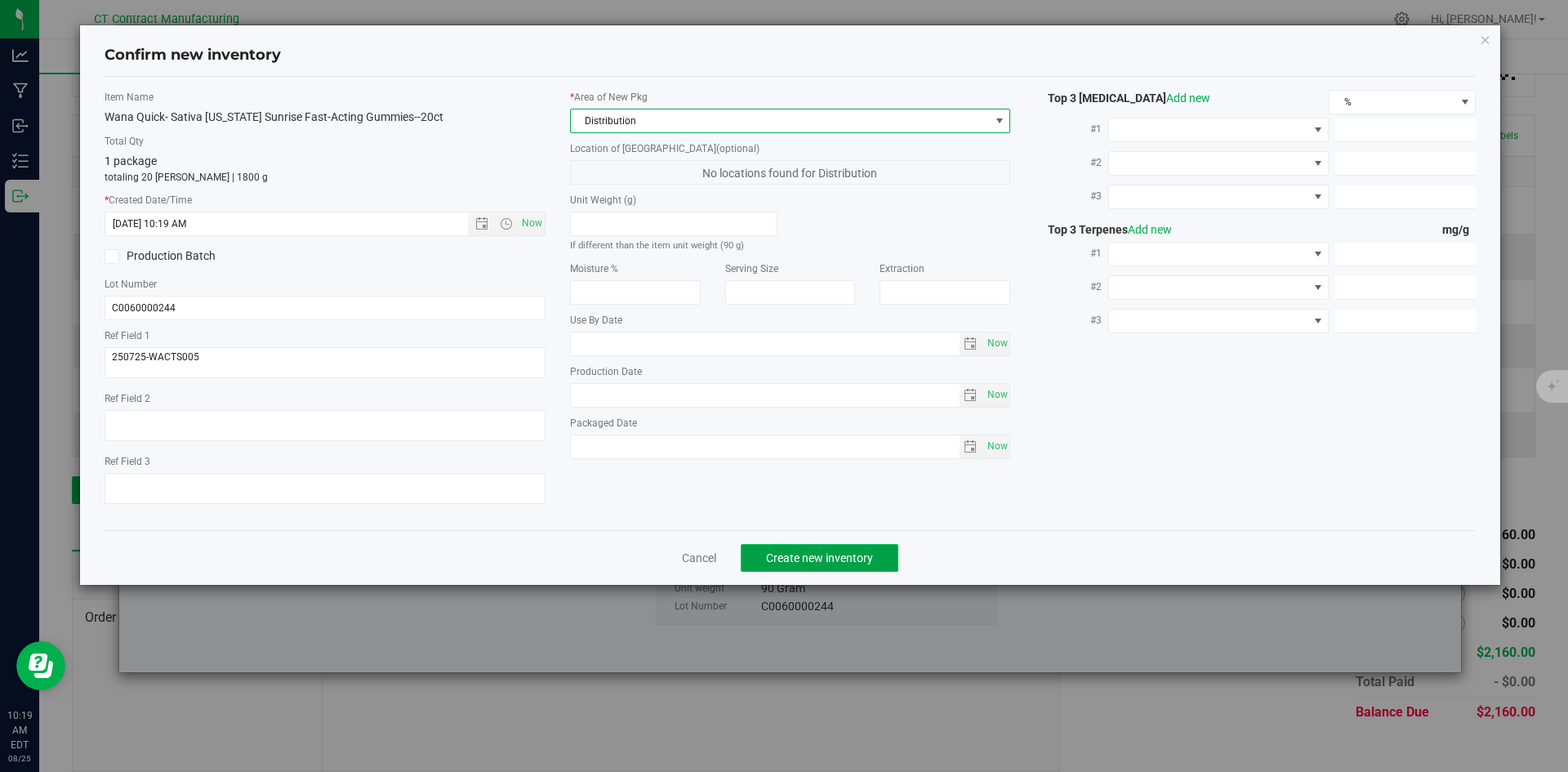
click at [804, 553] on span "Create new inventory" at bounding box center [818, 557] width 107 height 13
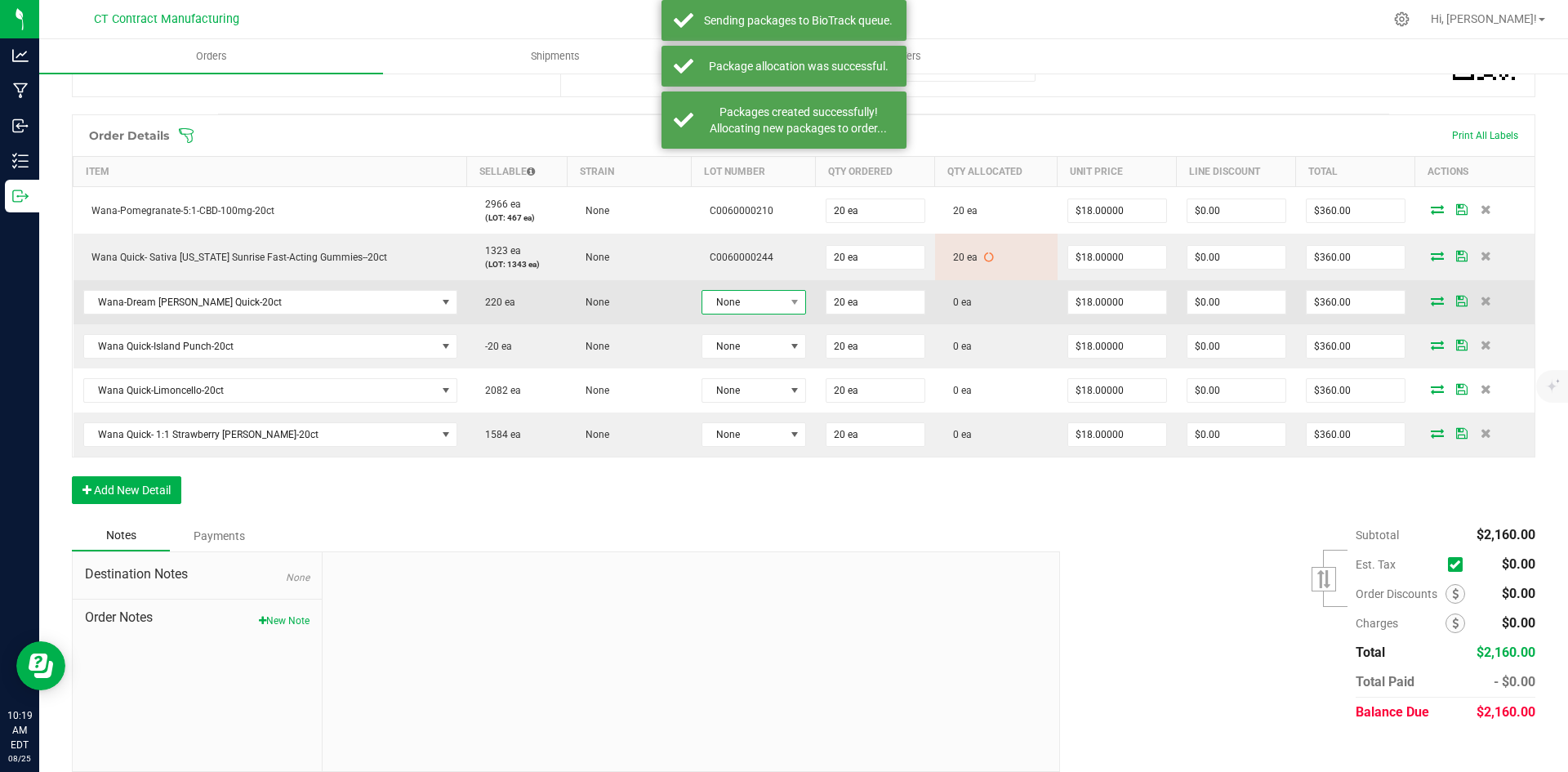
click at [762, 291] on span "None" at bounding box center [743, 302] width 83 height 23
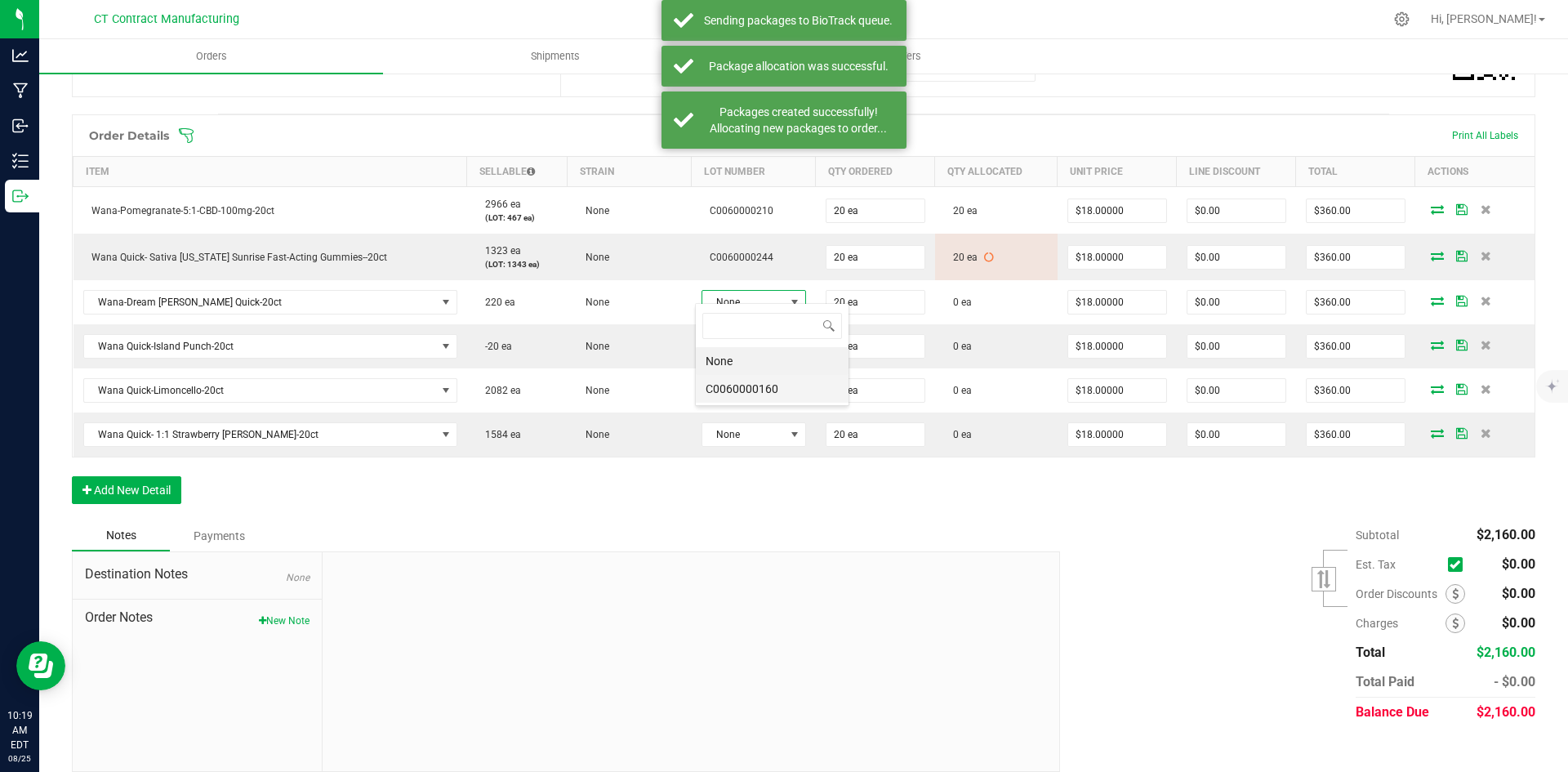
click at [773, 390] on li "C0060000160" at bounding box center [772, 388] width 152 height 28
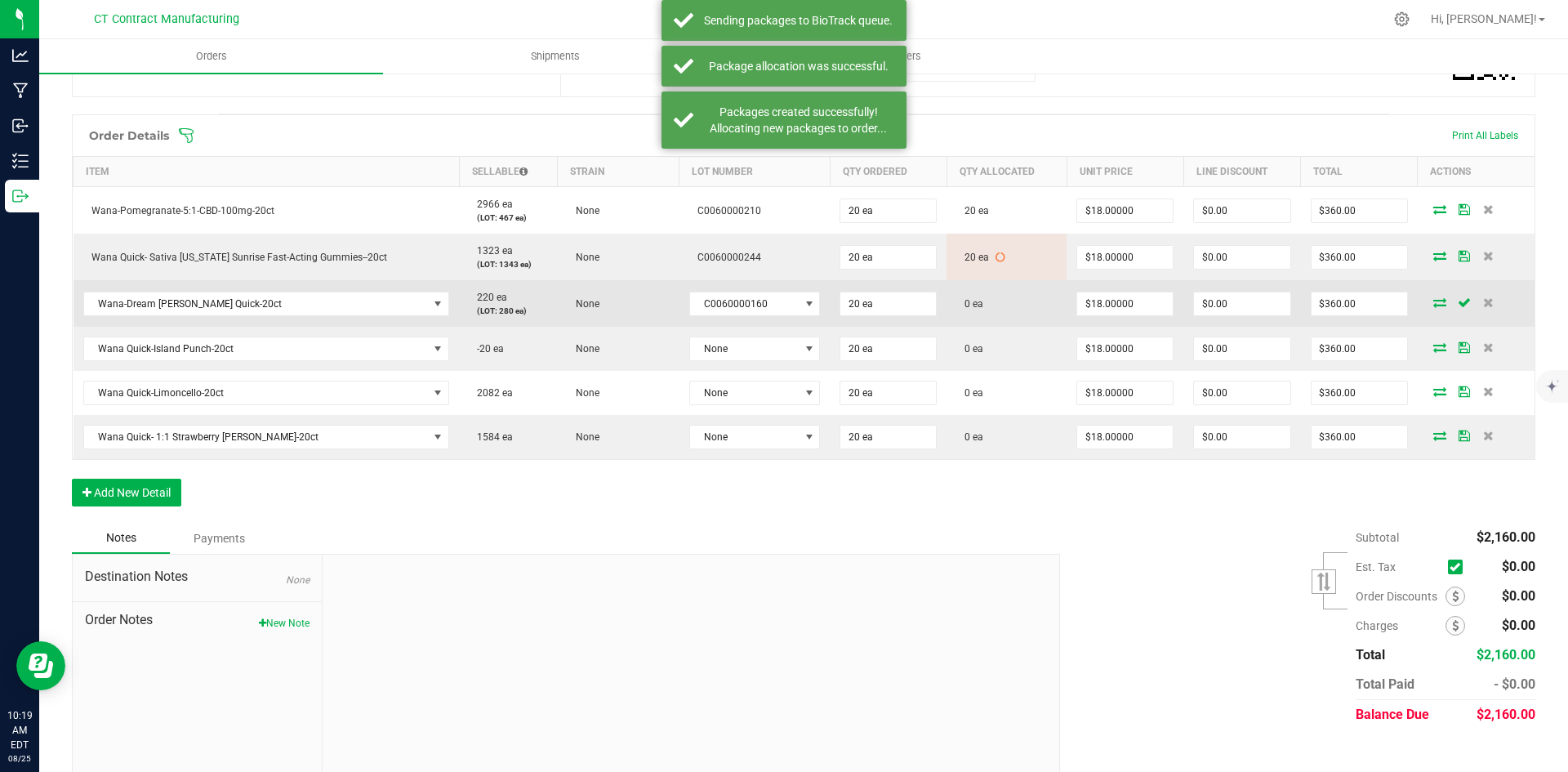
click at [1433, 297] on icon at bounding box center [1440, 302] width 13 height 10
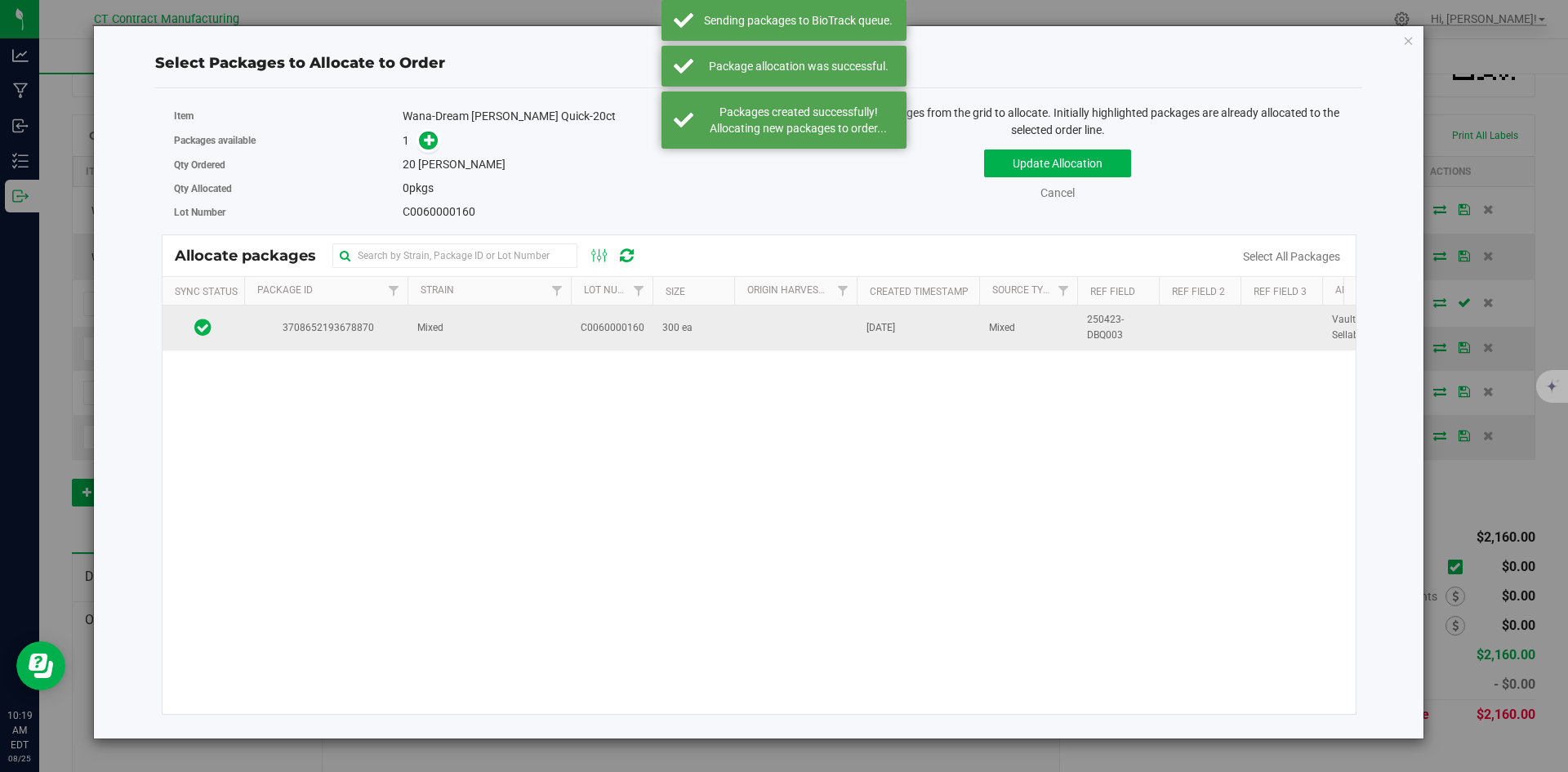
click at [806, 334] on td at bounding box center [795, 327] width 123 height 44
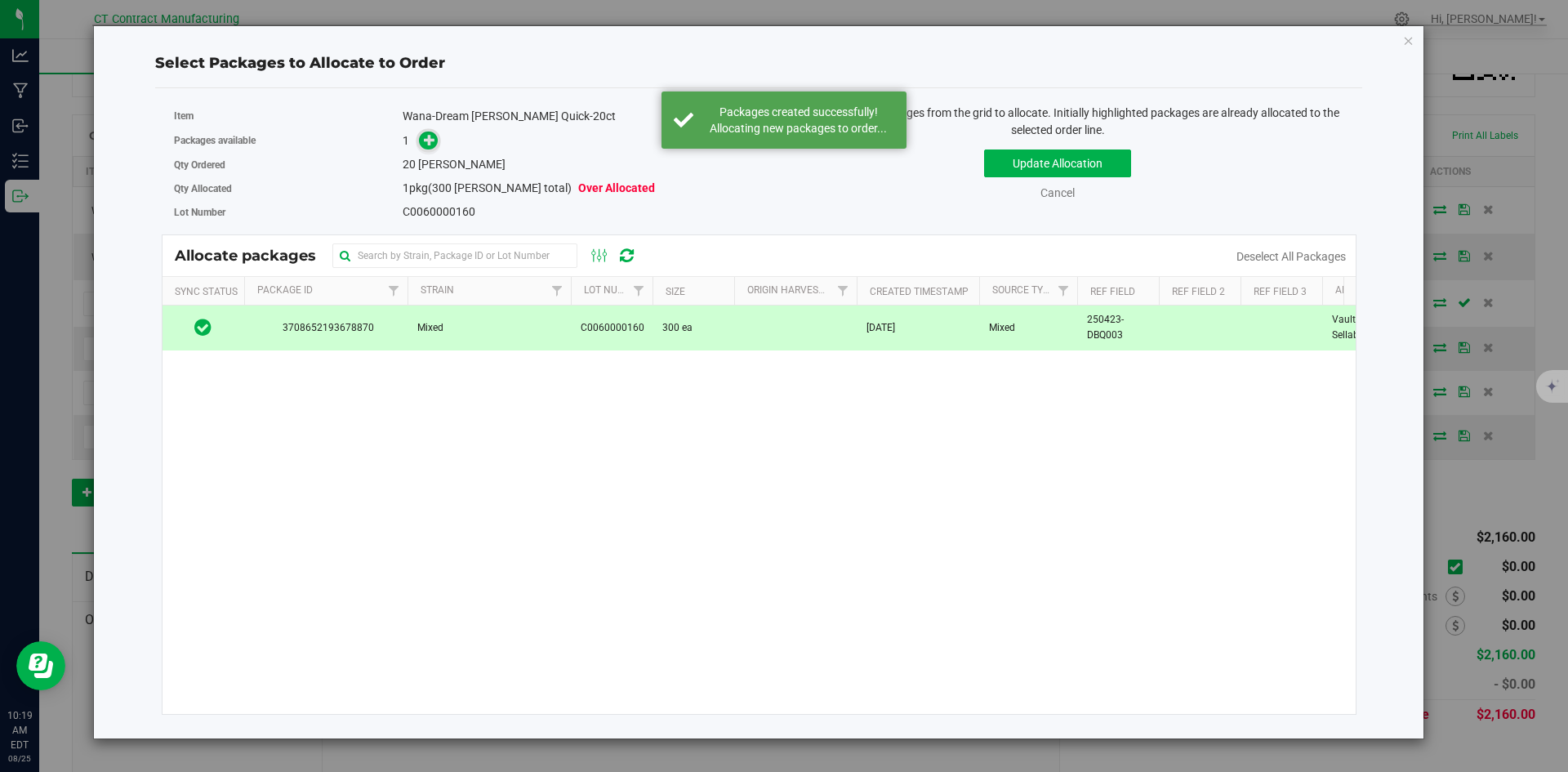
click at [437, 145] on span at bounding box center [428, 141] width 19 height 19
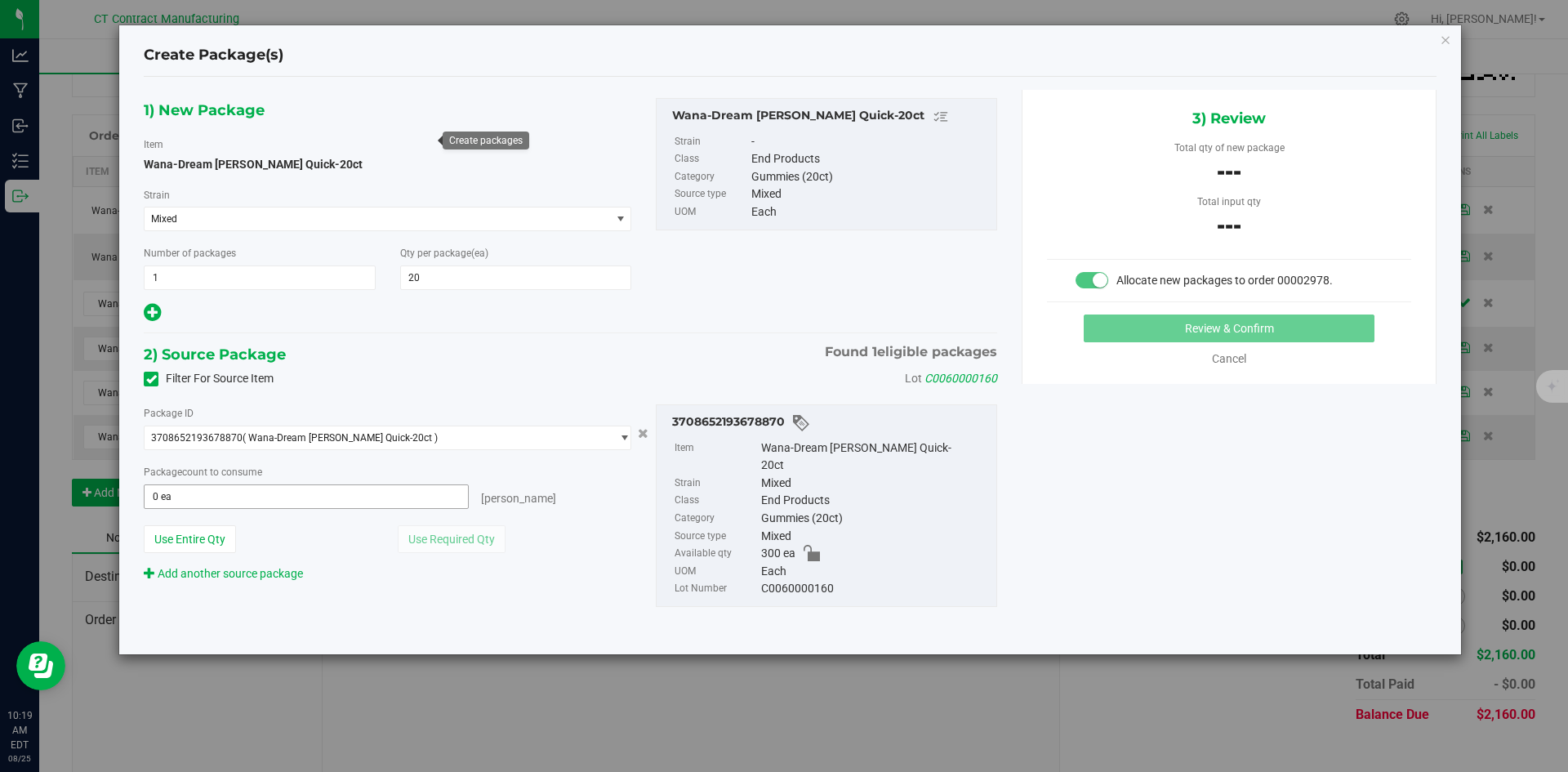
click at [447, 504] on span "0 ea 0" at bounding box center [307, 496] width 325 height 24
type input "20"
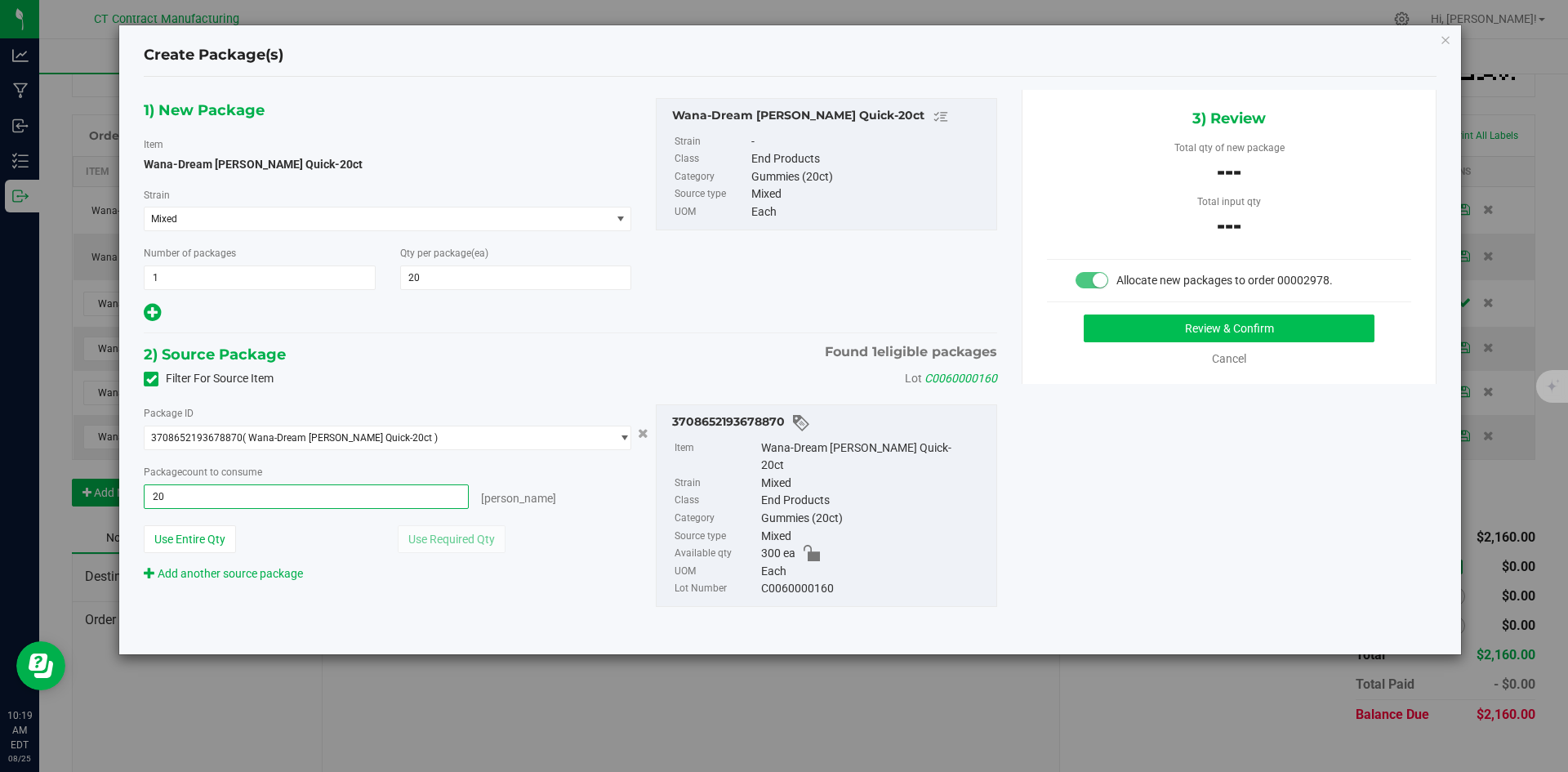
type input "20 ea"
click at [1110, 342] on div "Review & Confirm Cancel" at bounding box center [1229, 340] width 364 height 53
click at [1110, 336] on button "Review & Confirm" at bounding box center [1228, 328] width 291 height 28
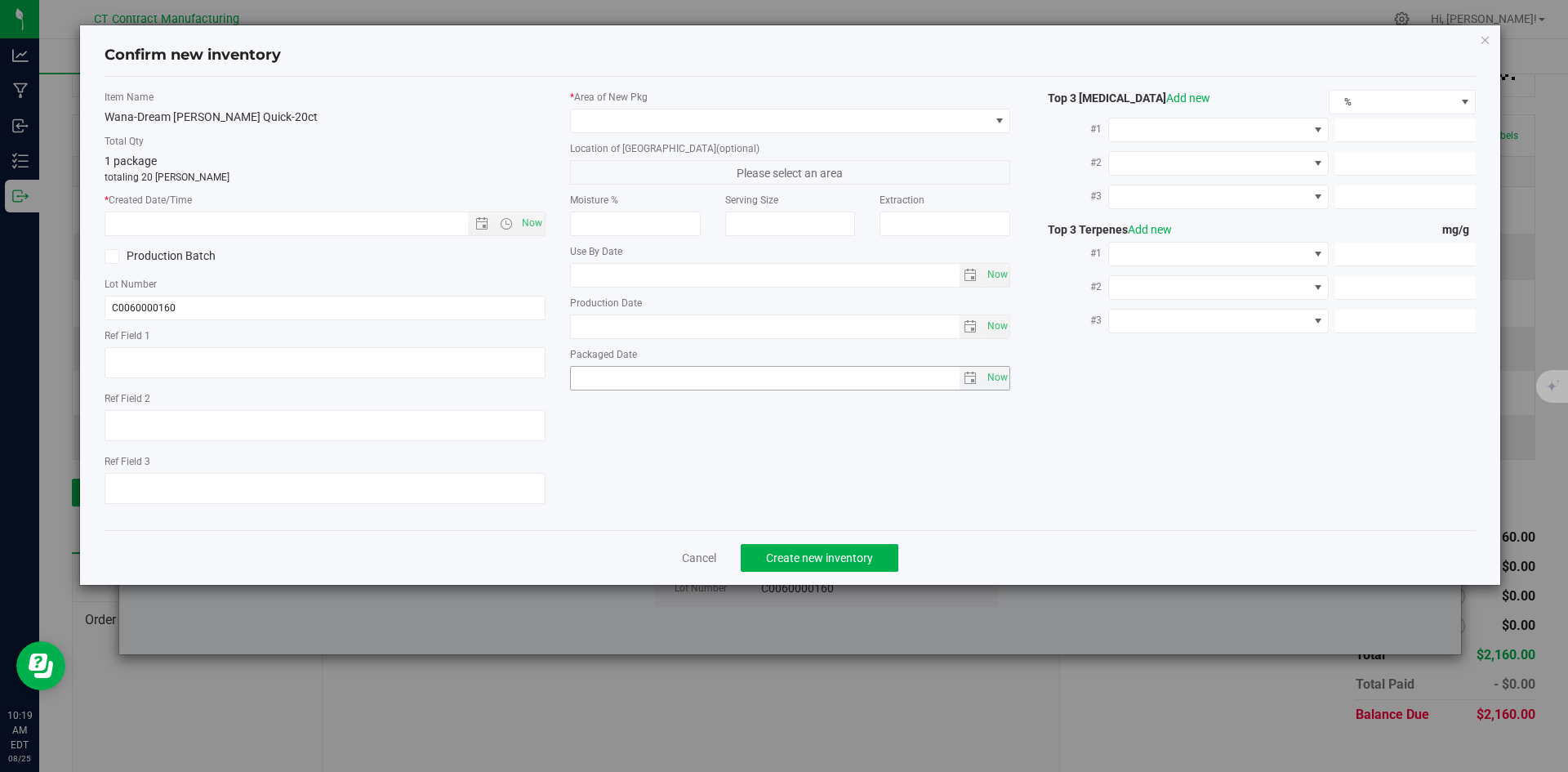
type textarea "250423-DBQ003"
click at [532, 221] on span "Now" at bounding box center [531, 223] width 28 height 23
type input "[DATE] 10:19 AM"
click at [577, 125] on span at bounding box center [779, 121] width 419 height 23
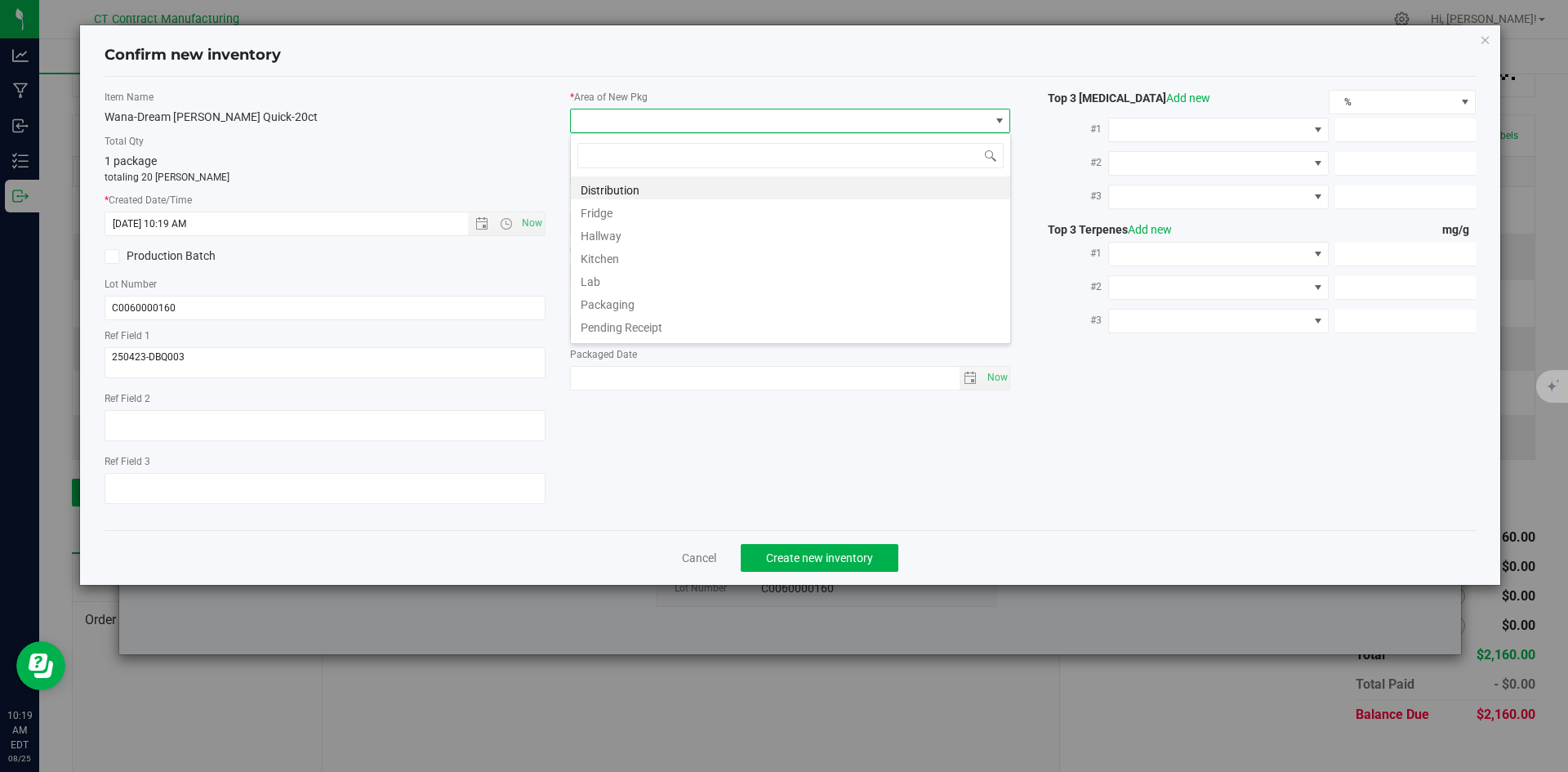
scroll to position [24, 441]
click at [613, 188] on li "Distribution" at bounding box center [790, 188] width 439 height 23
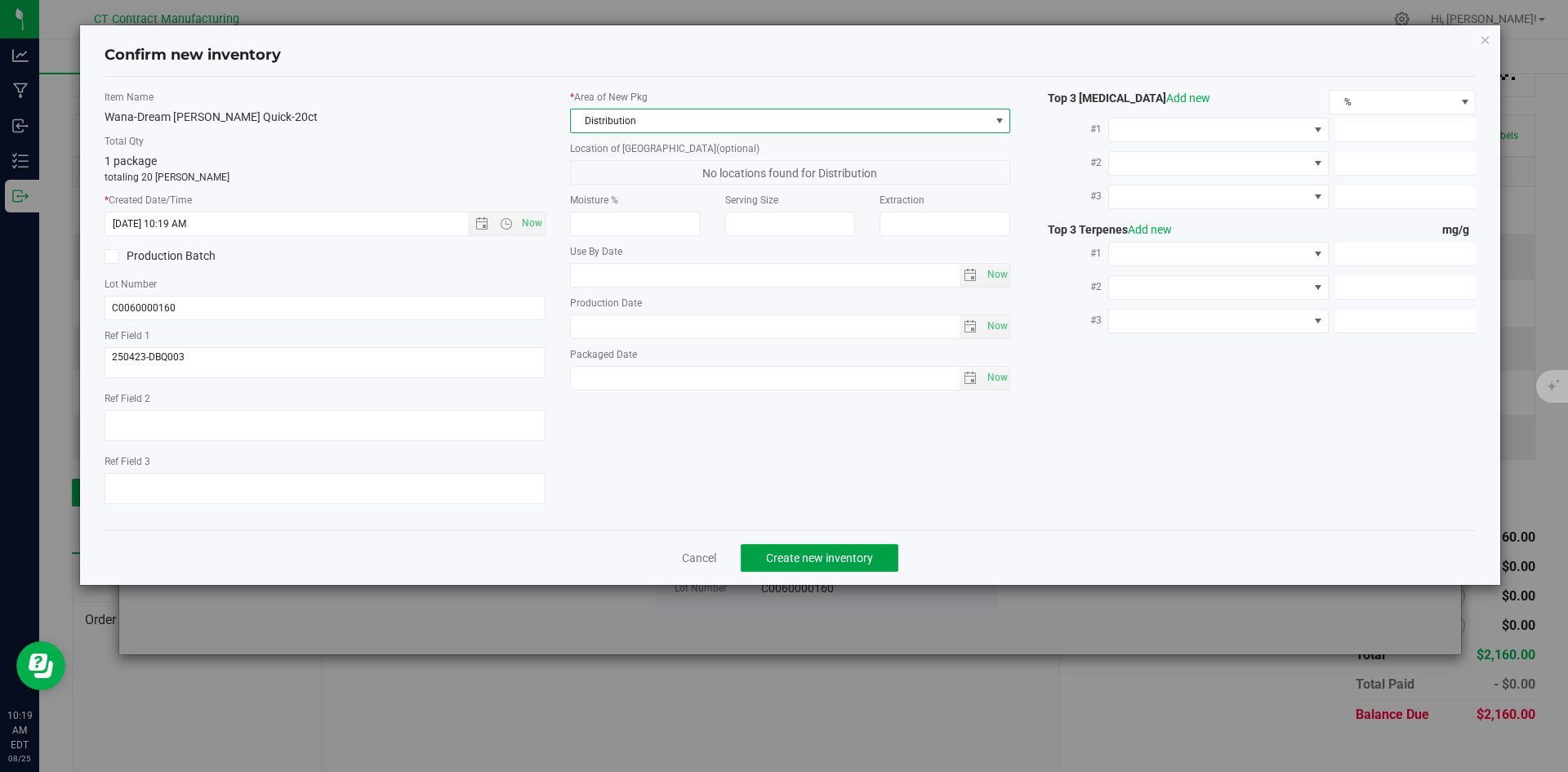
click at [802, 562] on span "Create new inventory" at bounding box center [818, 557] width 107 height 13
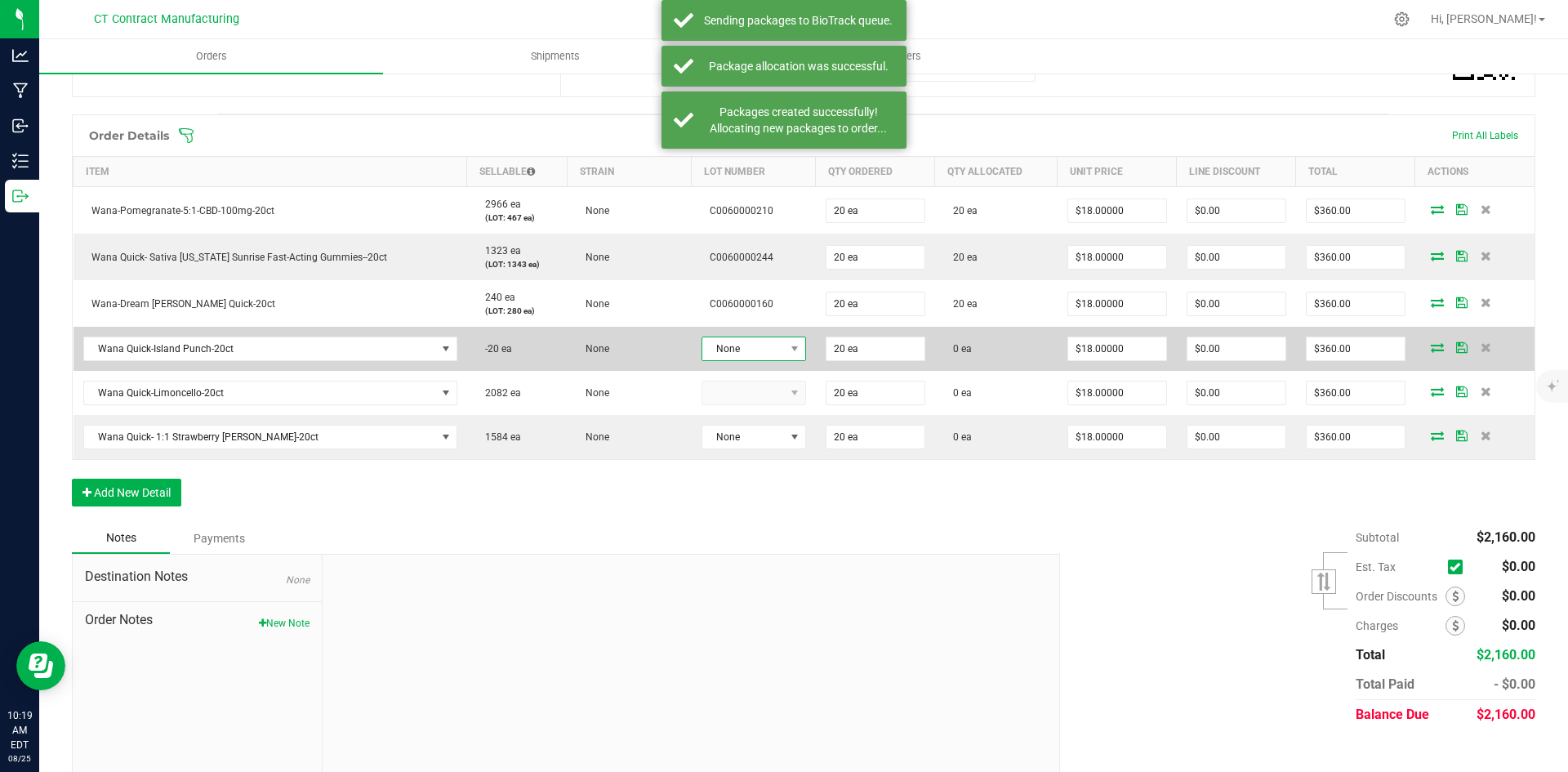
click at [769, 337] on span "None" at bounding box center [743, 348] width 83 height 23
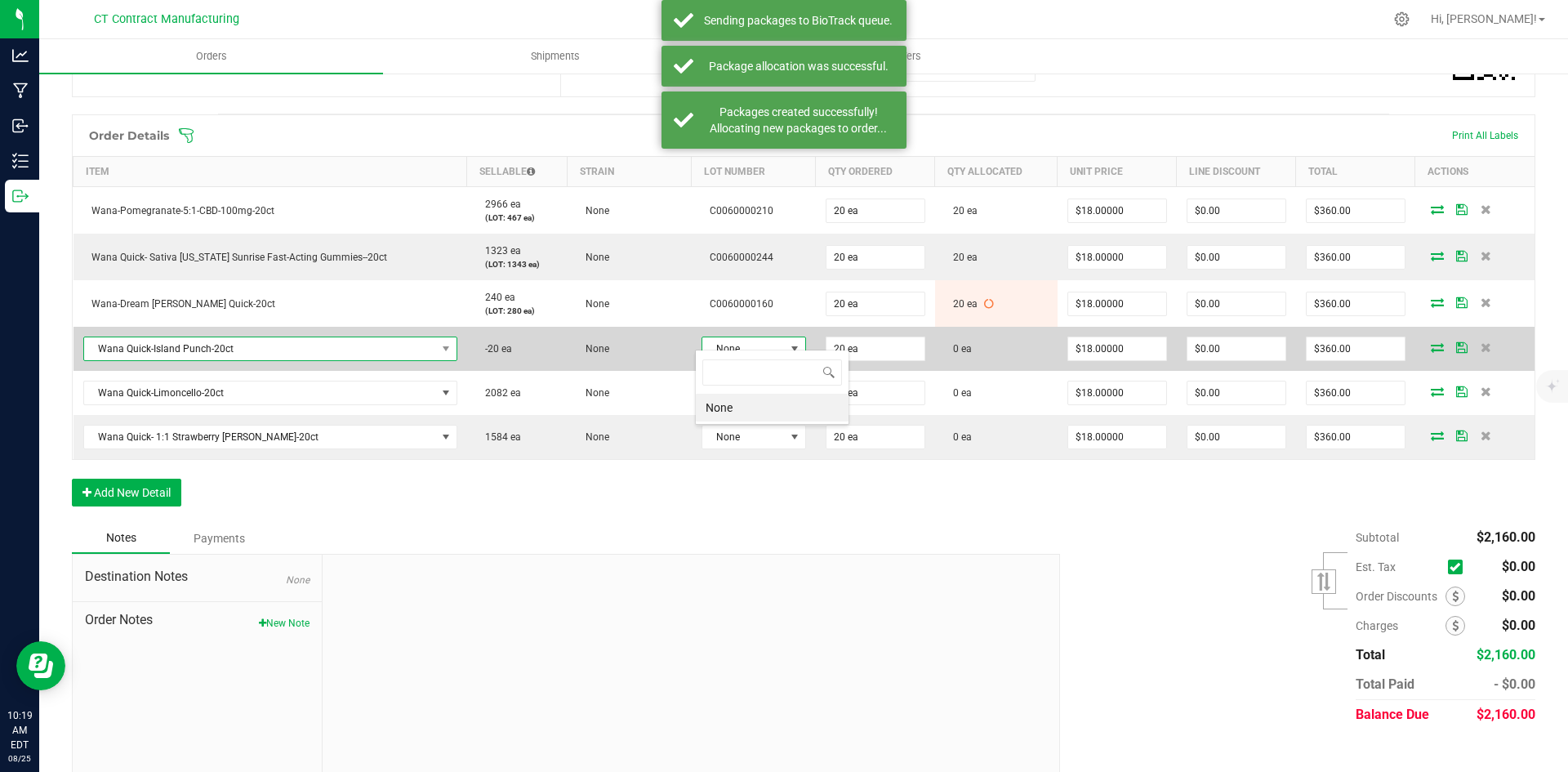
click at [399, 337] on span "Wana Quick-Island Punch-20ct" at bounding box center [260, 348] width 352 height 23
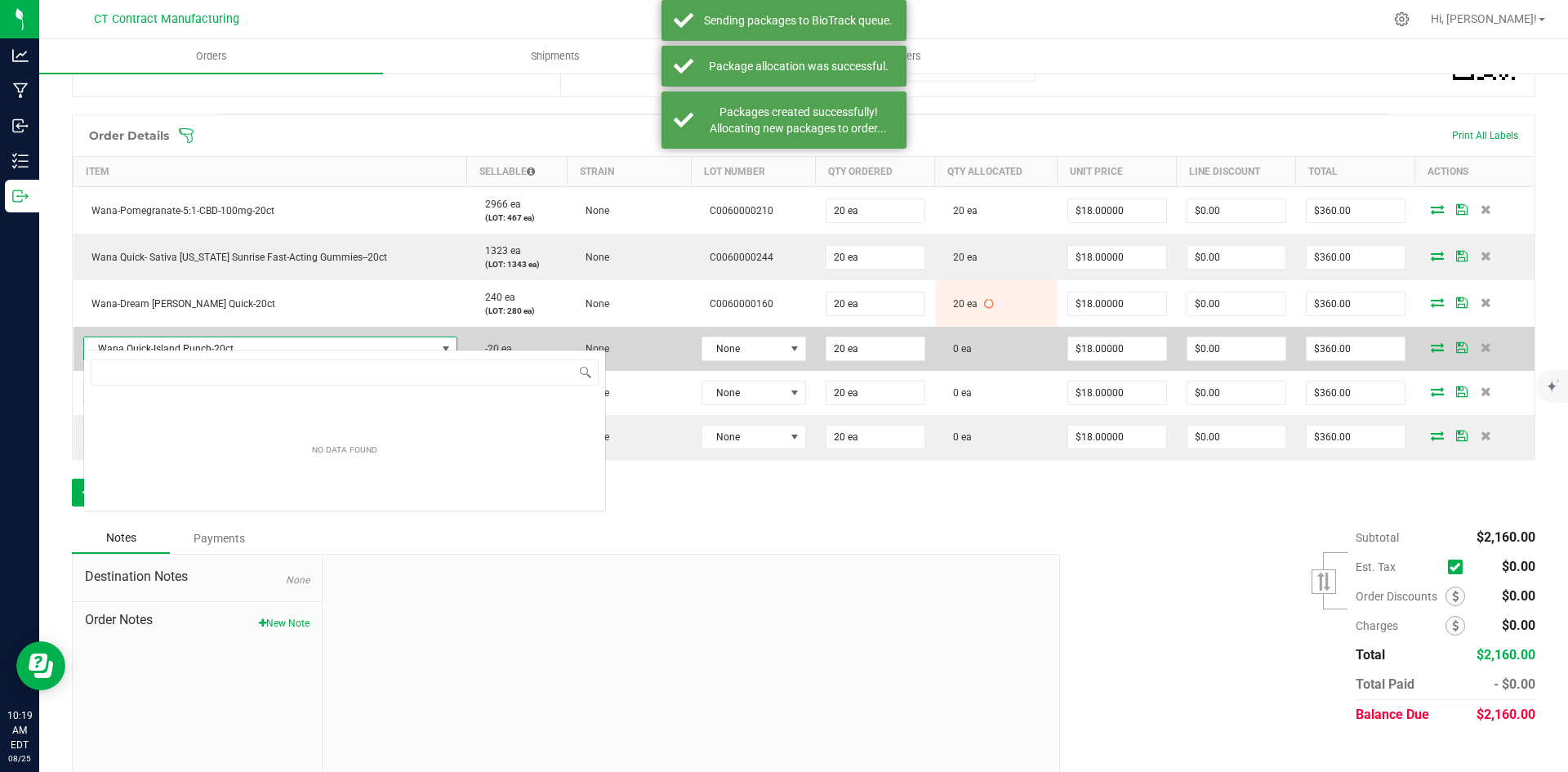
scroll to position [24, 370]
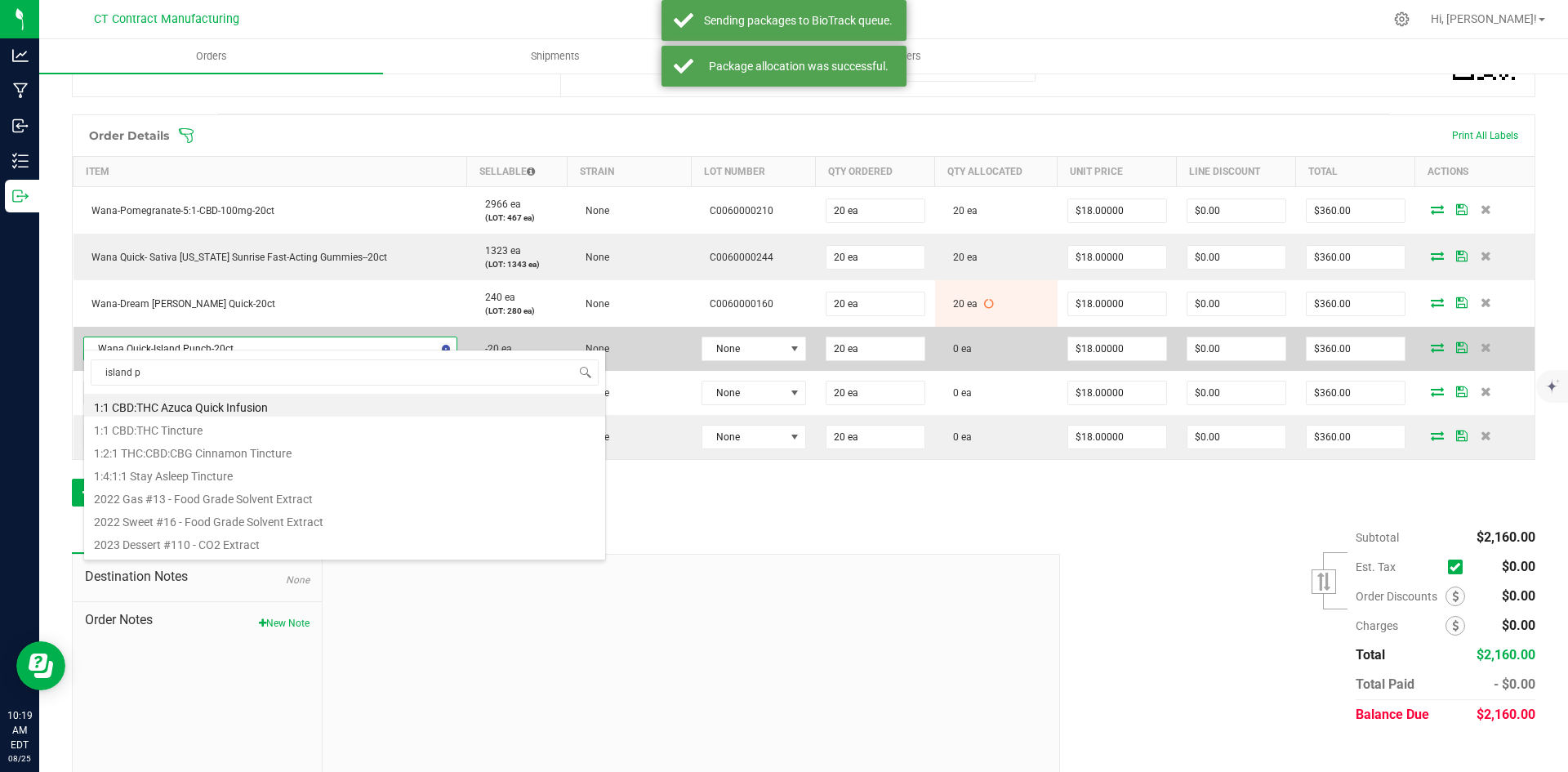
type input "island pu"
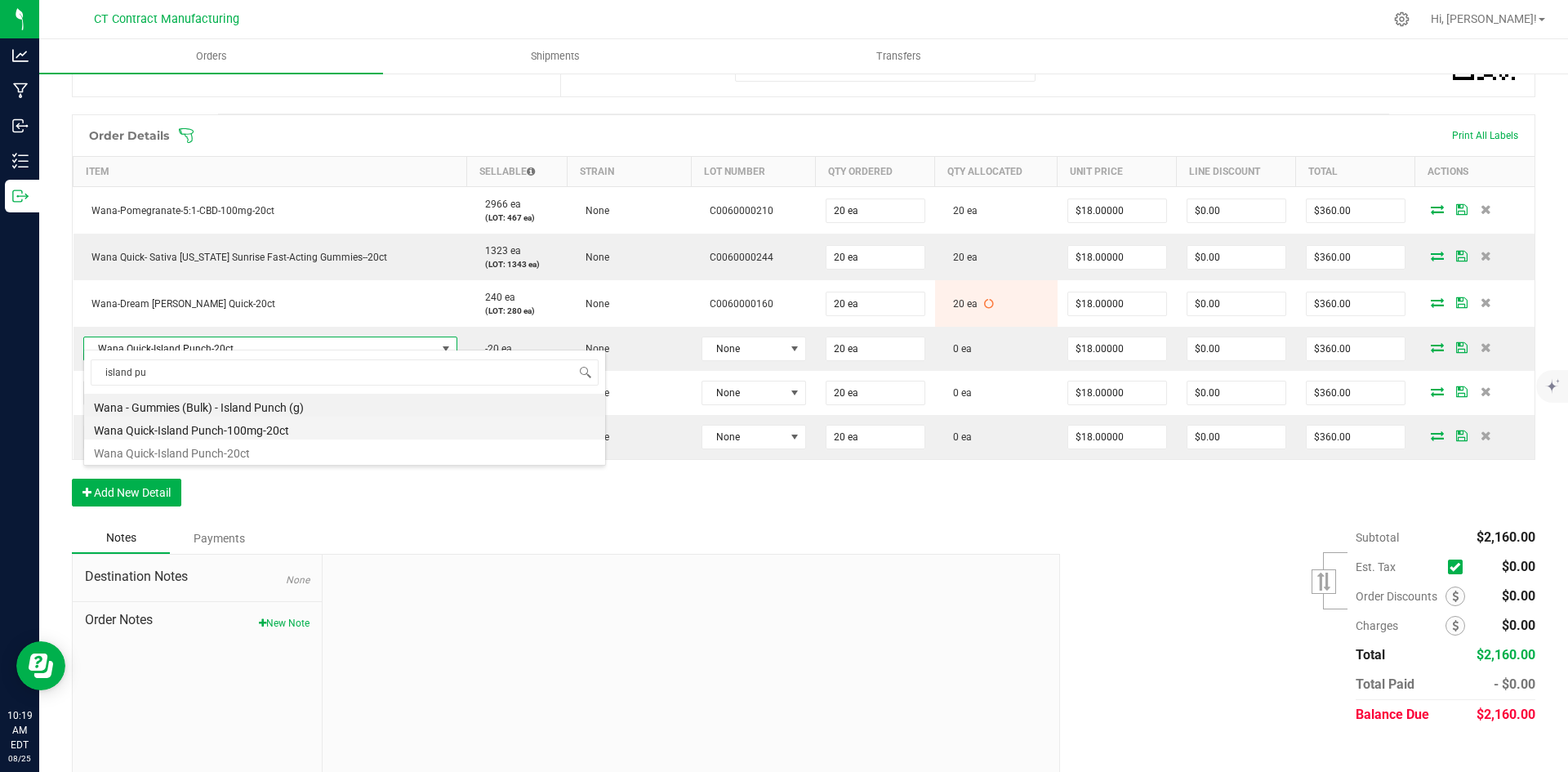
click at [338, 423] on li "Wana Quick-Island Punch-100mg-20ct" at bounding box center [345, 427] width 521 height 23
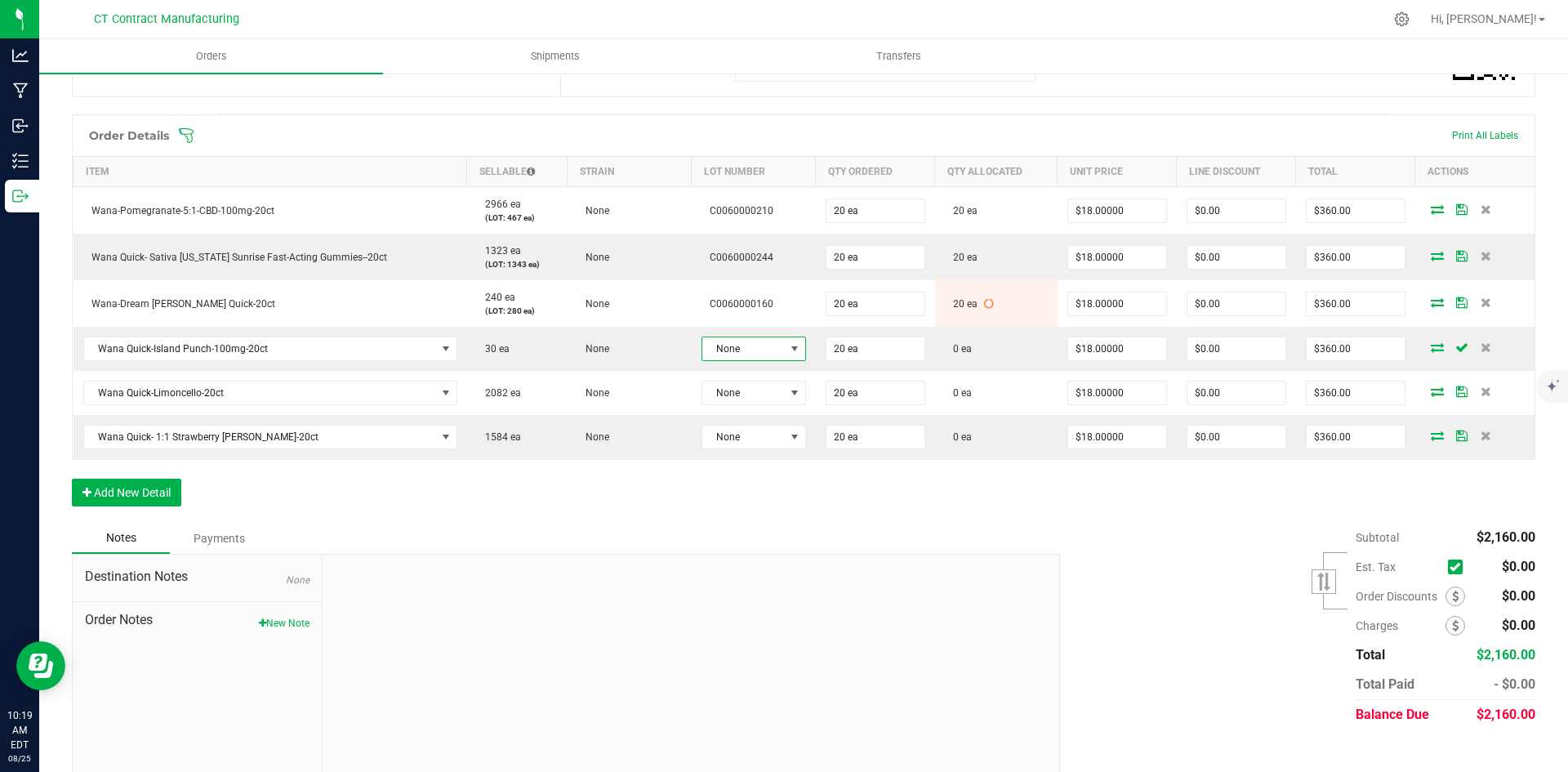
click at [772, 337] on span "None" at bounding box center [743, 348] width 83 height 23
click at [776, 438] on li "C0060000177" at bounding box center [772, 436] width 152 height 28
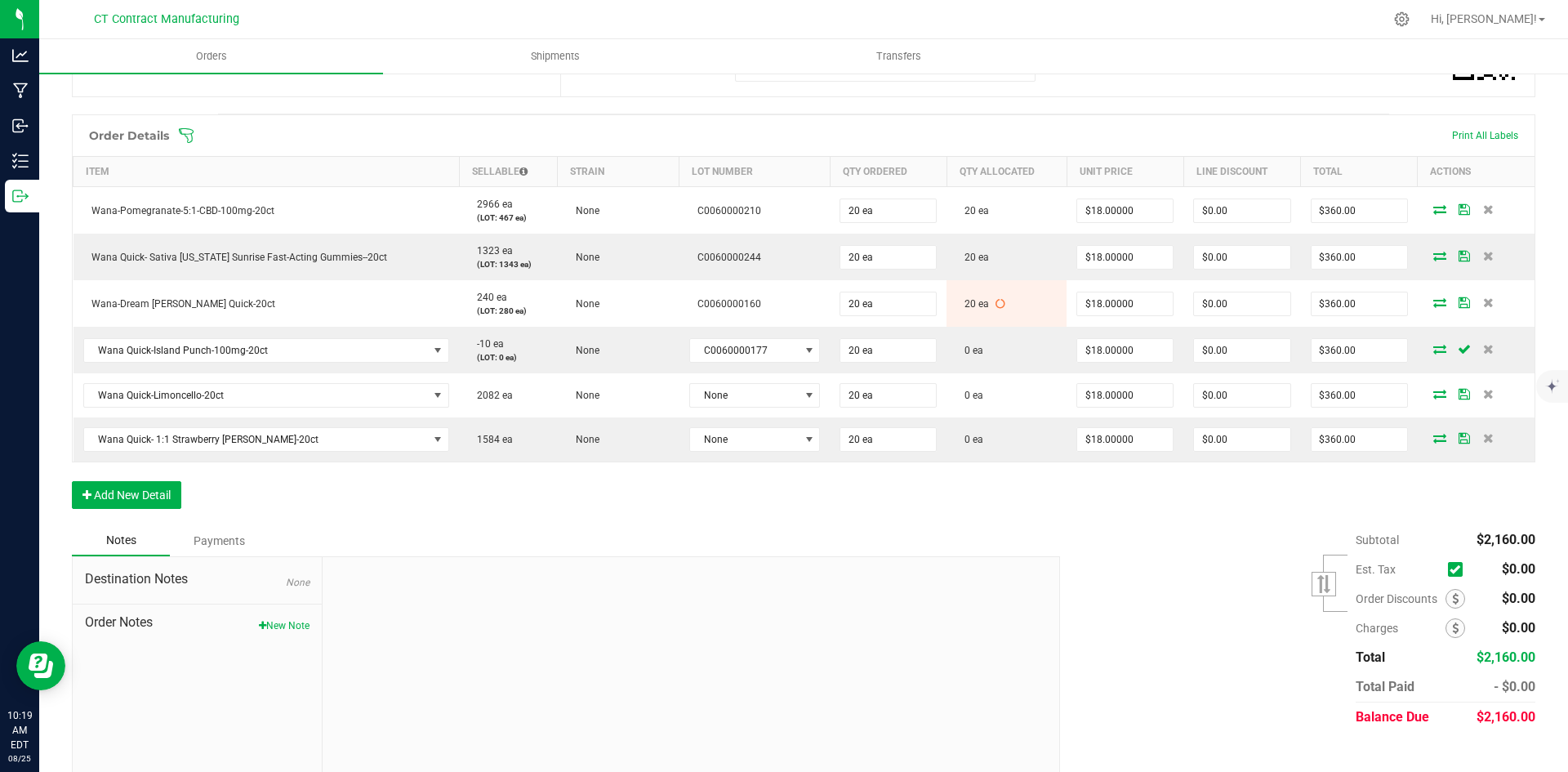
click at [894, 503] on div "Order Details Print All Labels Item Sellable Strain Lot Number Qty Ordered Qty …" at bounding box center [803, 320] width 1463 height 411
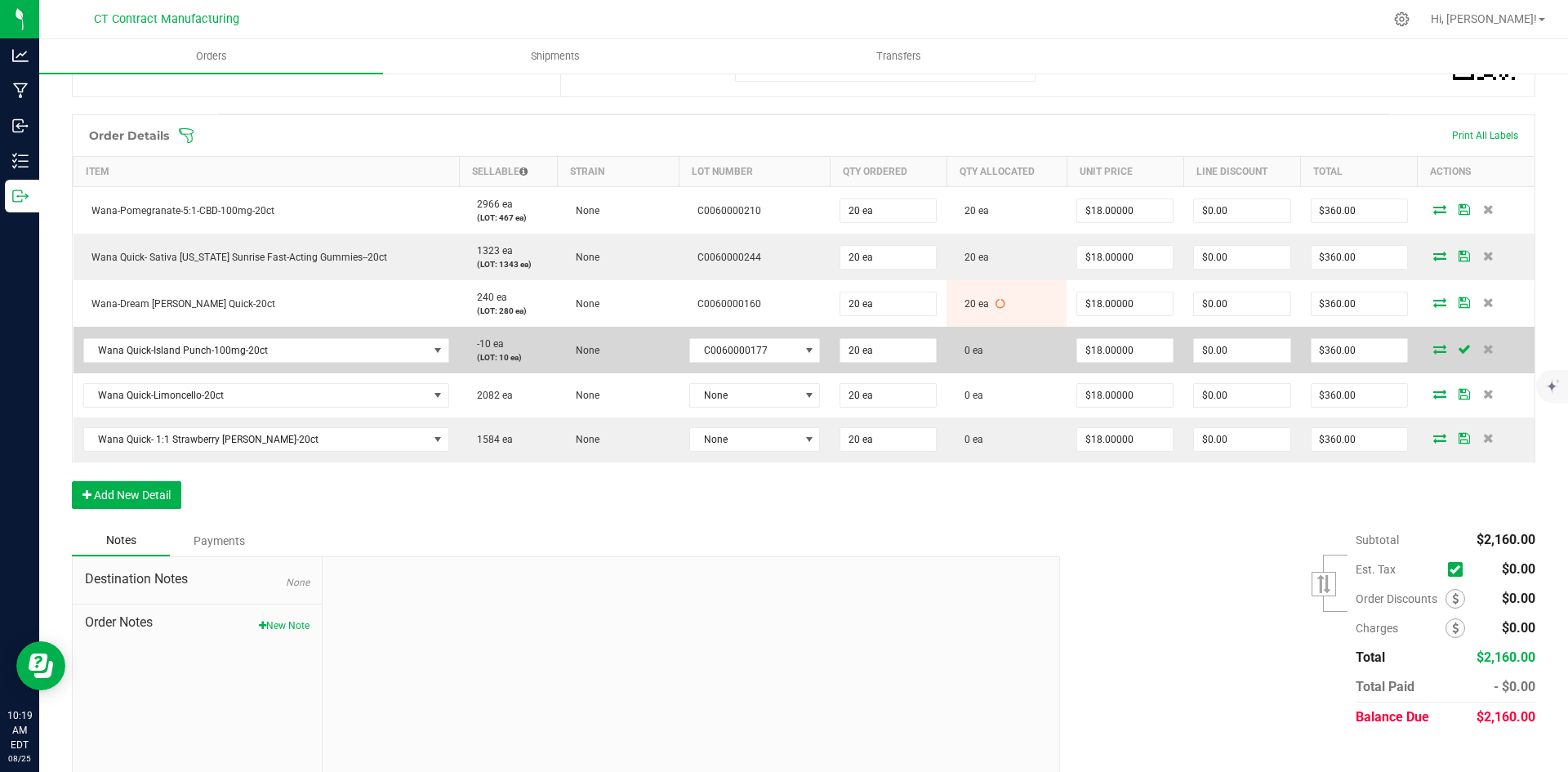
click at [1433, 344] on icon at bounding box center [1440, 348] width 13 height 10
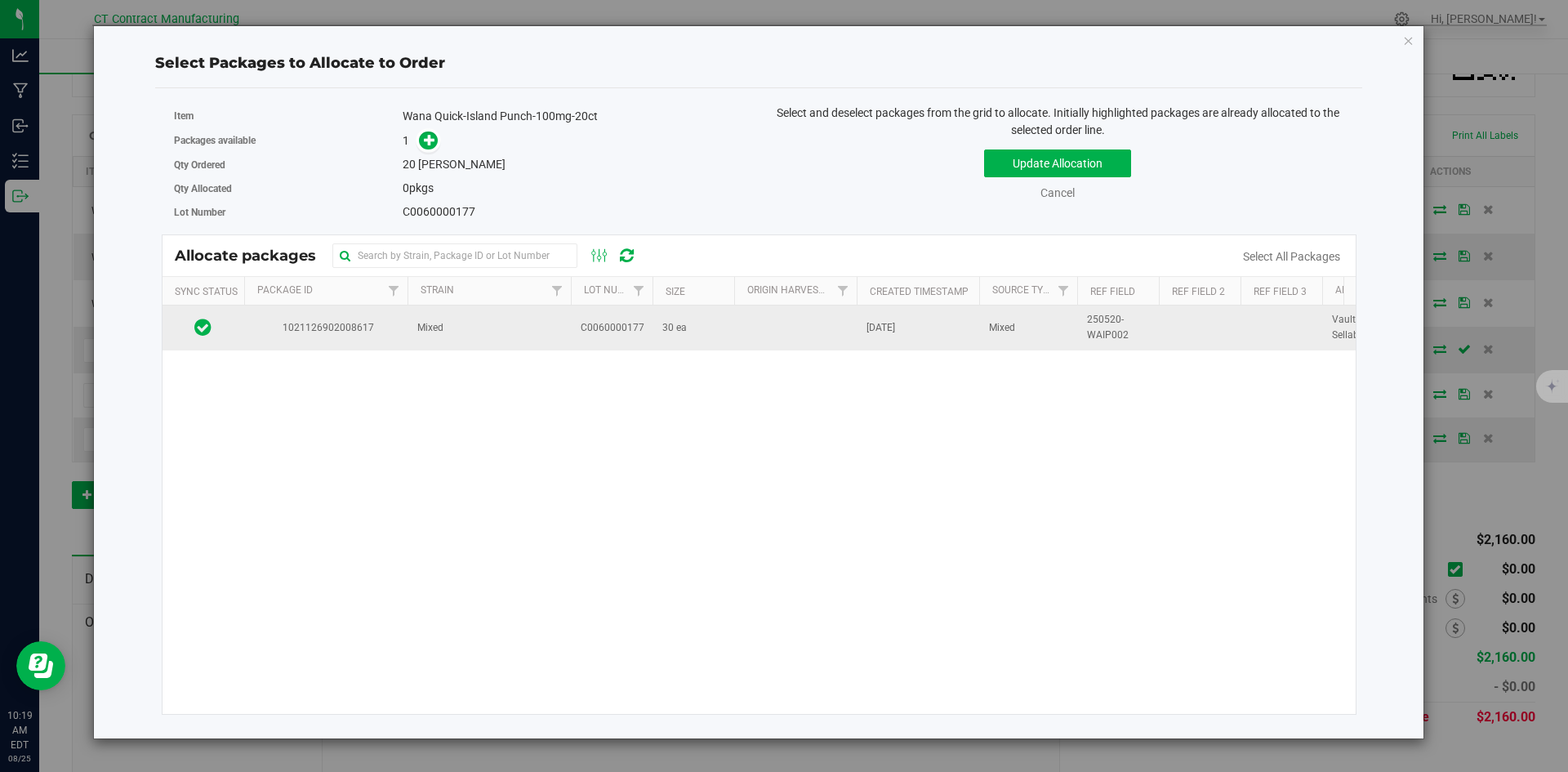
click at [645, 335] on td "C0060000177" at bounding box center [611, 327] width 82 height 44
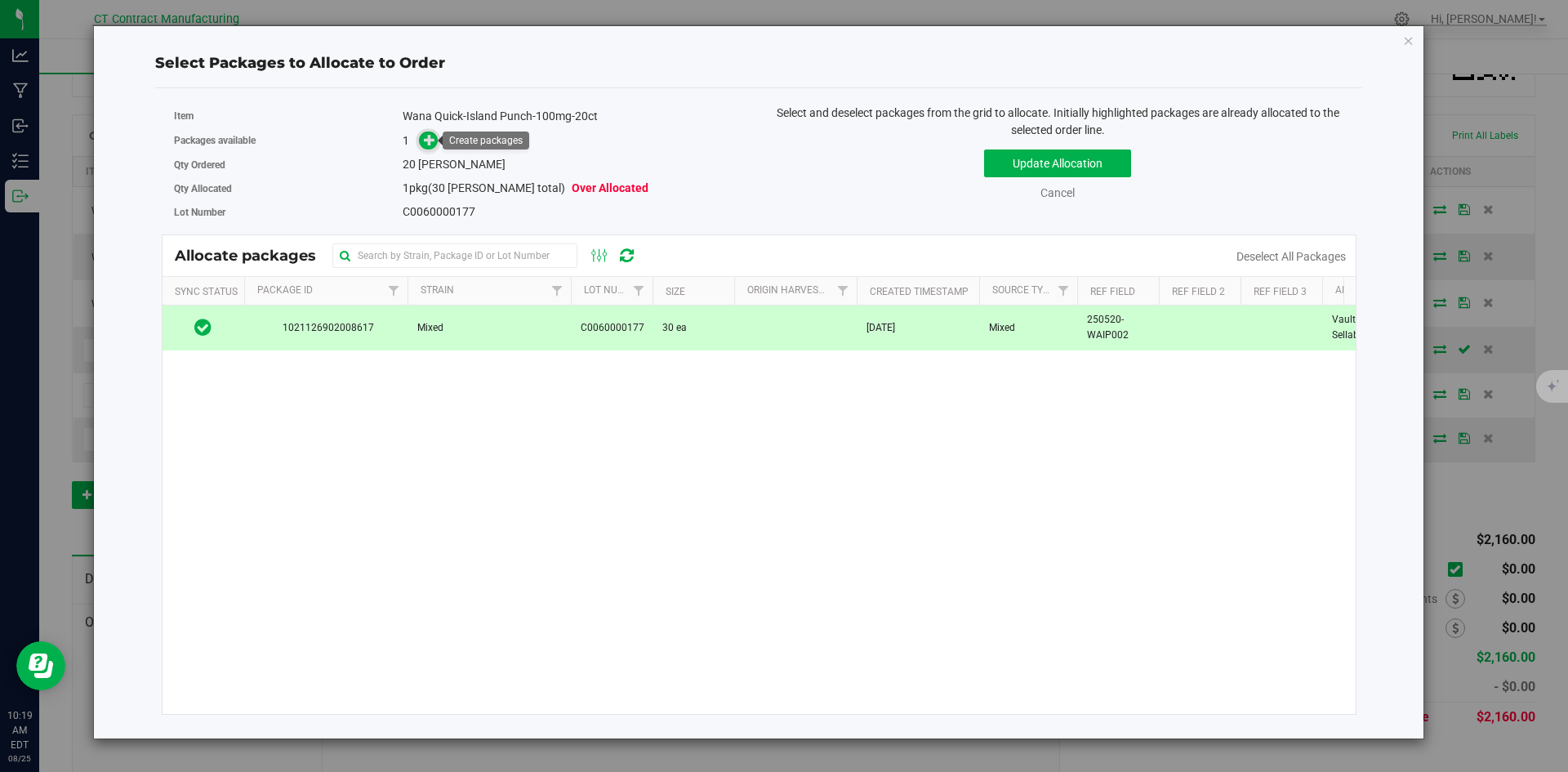
click at [428, 142] on icon at bounding box center [429, 139] width 11 height 11
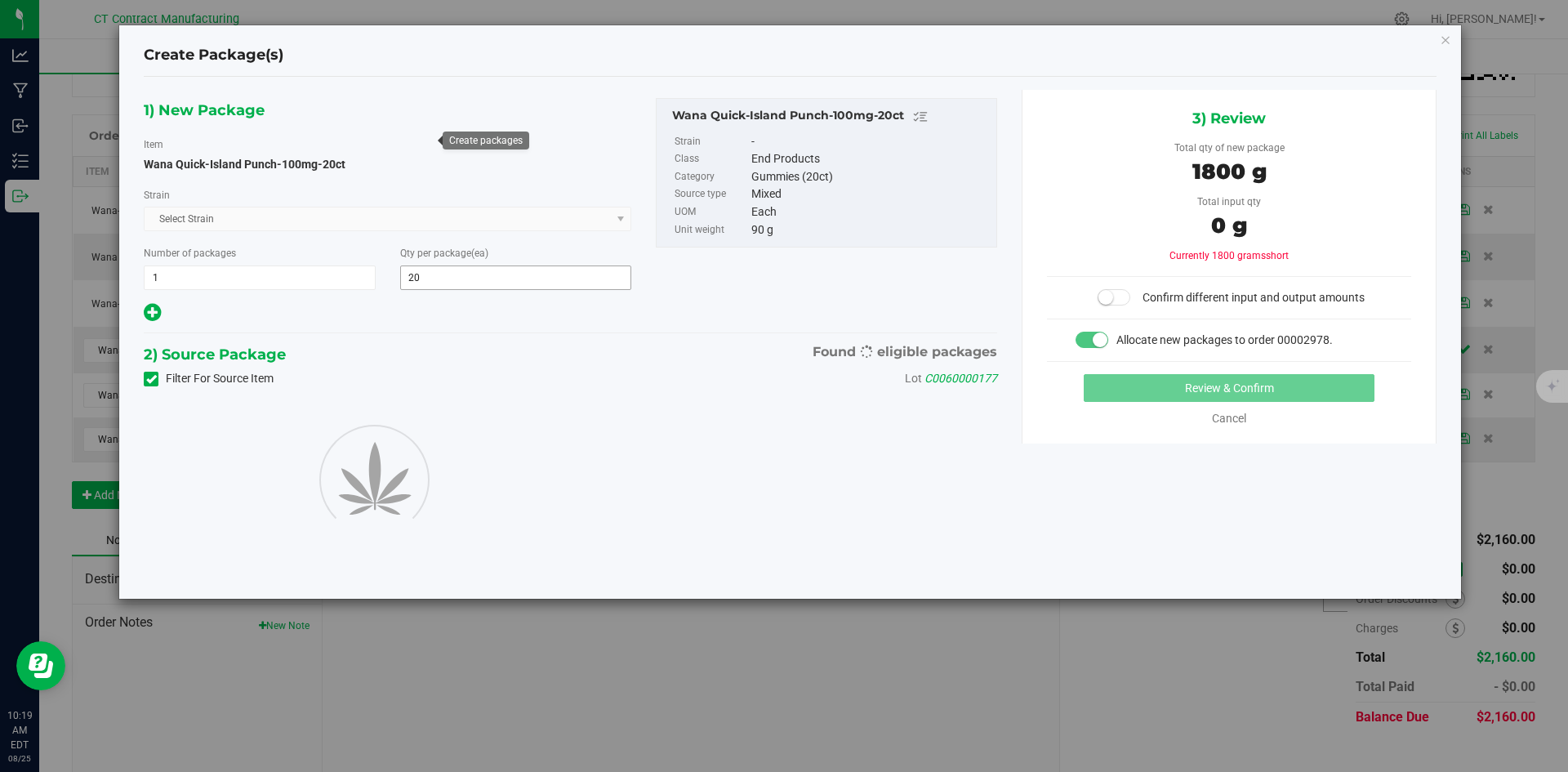
type input "20"
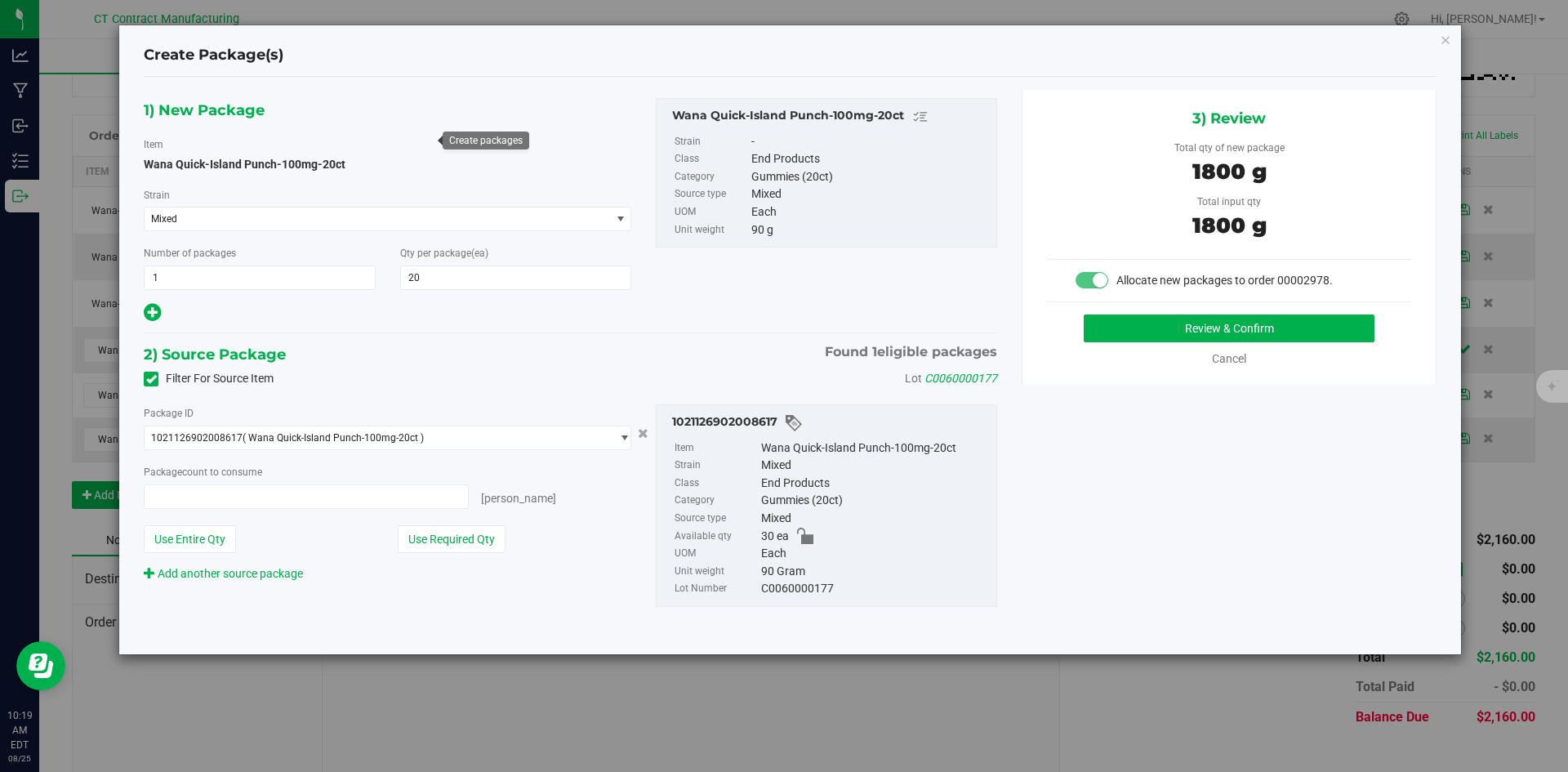
type input "20 ea"
click at [1158, 329] on button "Review & Confirm" at bounding box center [1228, 328] width 291 height 28
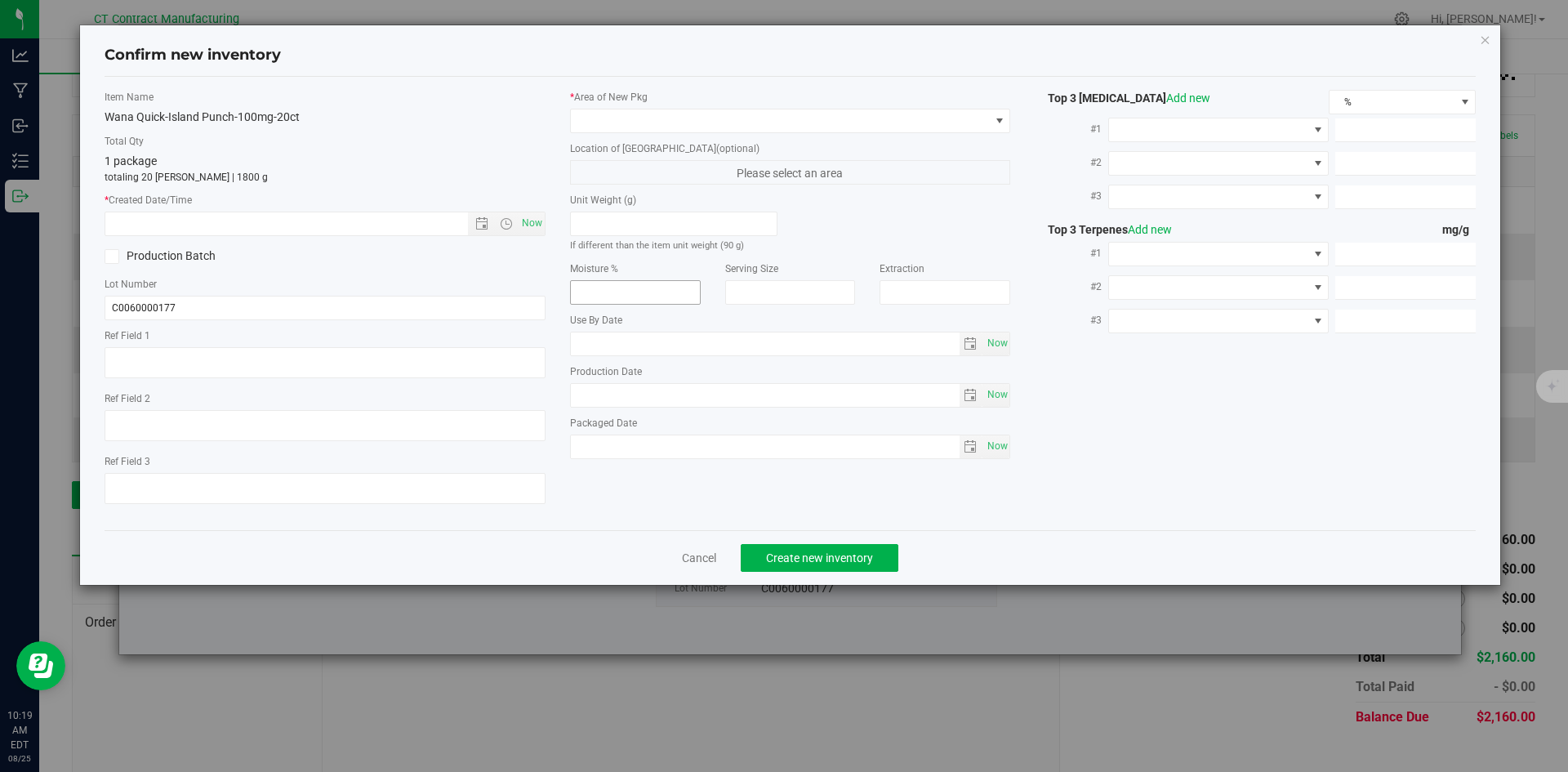
type textarea "250520-WAIP002"
click at [534, 225] on span "Now" at bounding box center [531, 223] width 28 height 23
type input "[DATE] 10:19 AM"
click at [583, 134] on div "* Area of [GEOGRAPHIC_DATA] Location of [GEOGRAPHIC_DATA] (optional) Please sel…" at bounding box center [790, 279] width 465 height 377
click at [586, 131] on span at bounding box center [779, 121] width 419 height 23
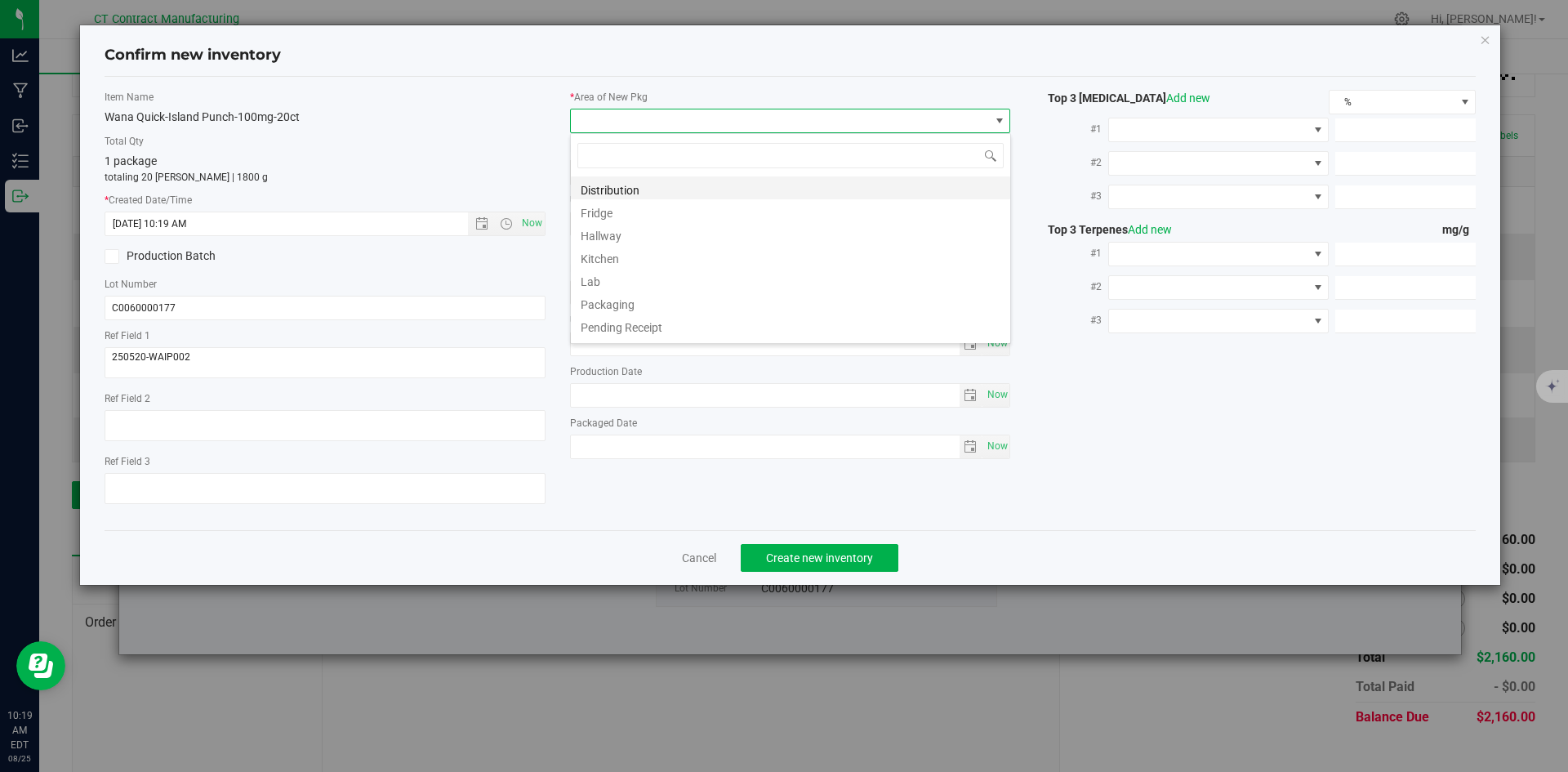
scroll to position [24, 441]
click at [596, 189] on li "Distribution" at bounding box center [790, 188] width 439 height 23
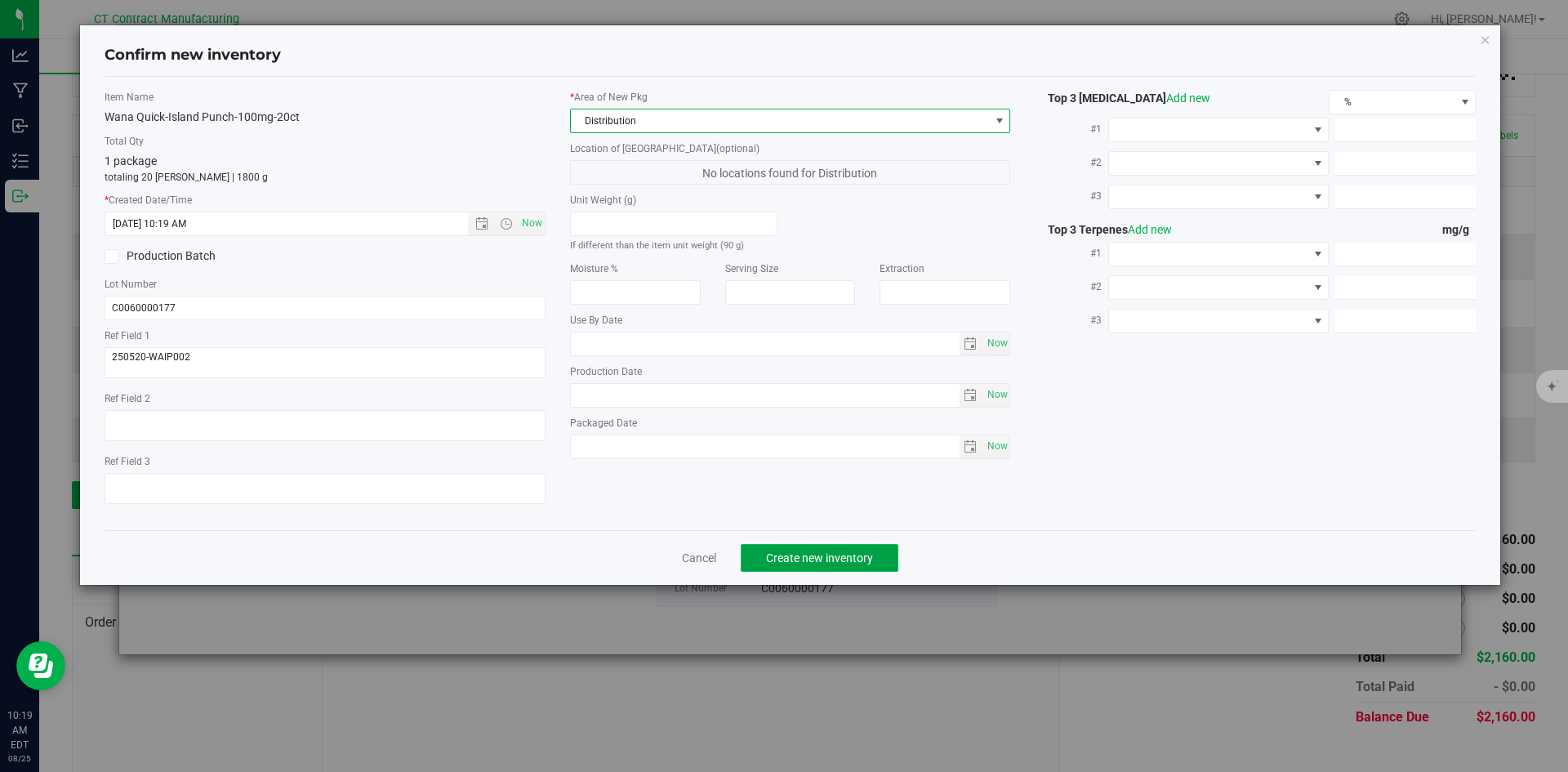
click at [805, 569] on button "Create new inventory" at bounding box center [819, 557] width 158 height 28
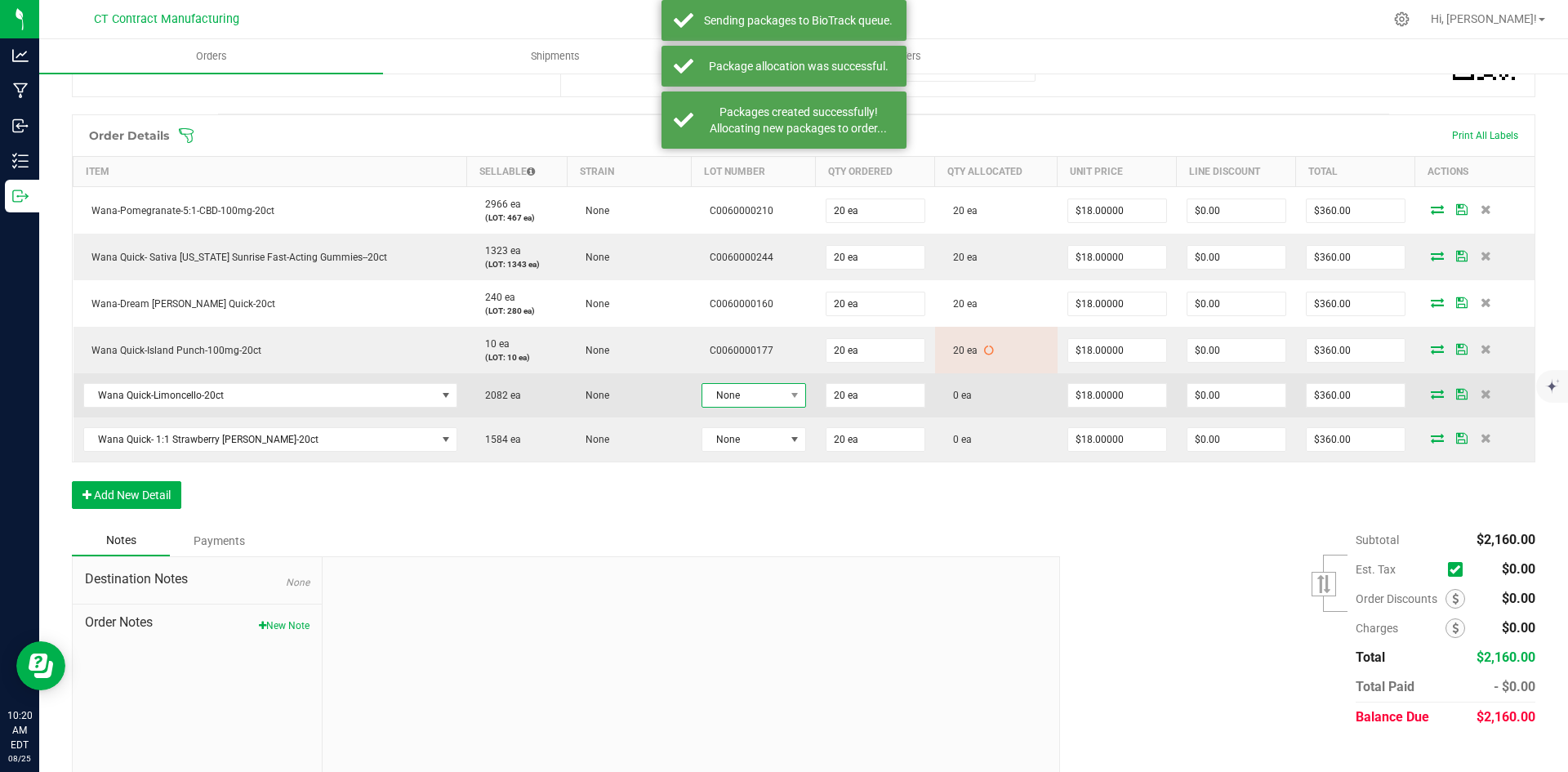
click at [771, 384] on span "None" at bounding box center [743, 395] width 83 height 23
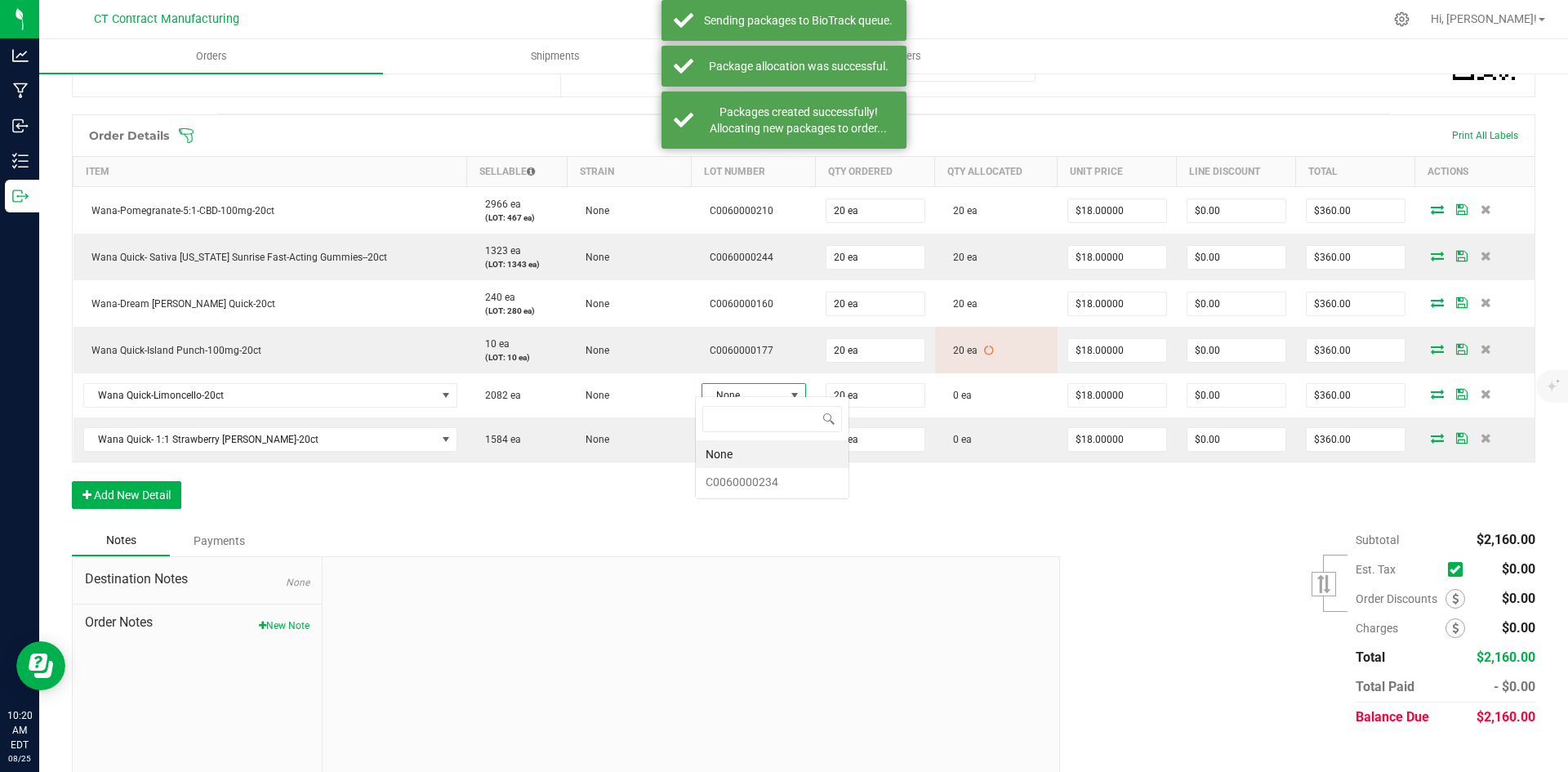
scroll to position [24, 104]
click at [792, 481] on li "C0060000234" at bounding box center [772, 482] width 152 height 28
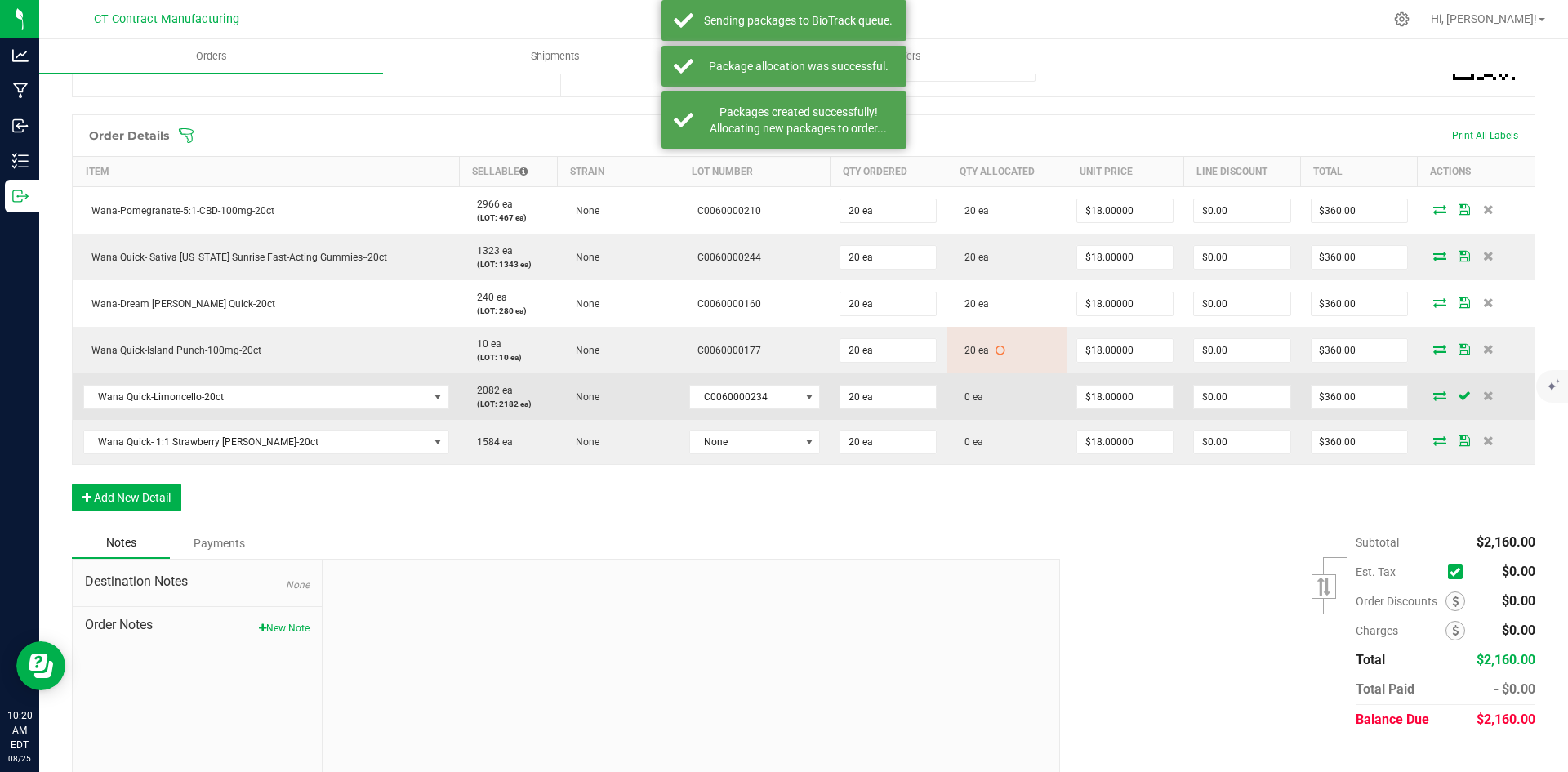
click at [1433, 390] on icon at bounding box center [1440, 395] width 13 height 10
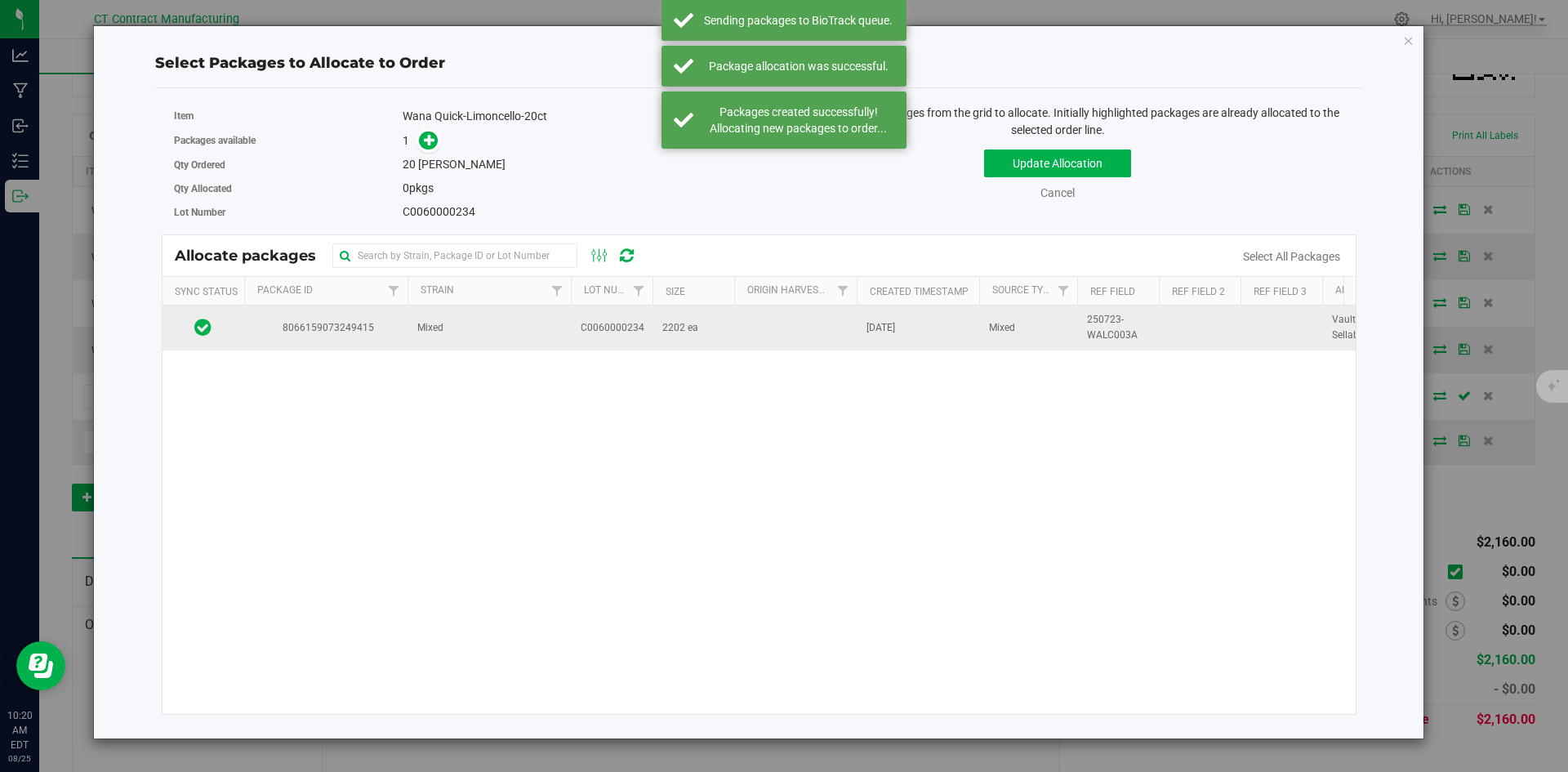
click at [412, 325] on td "Mixed" at bounding box center [490, 327] width 163 height 44
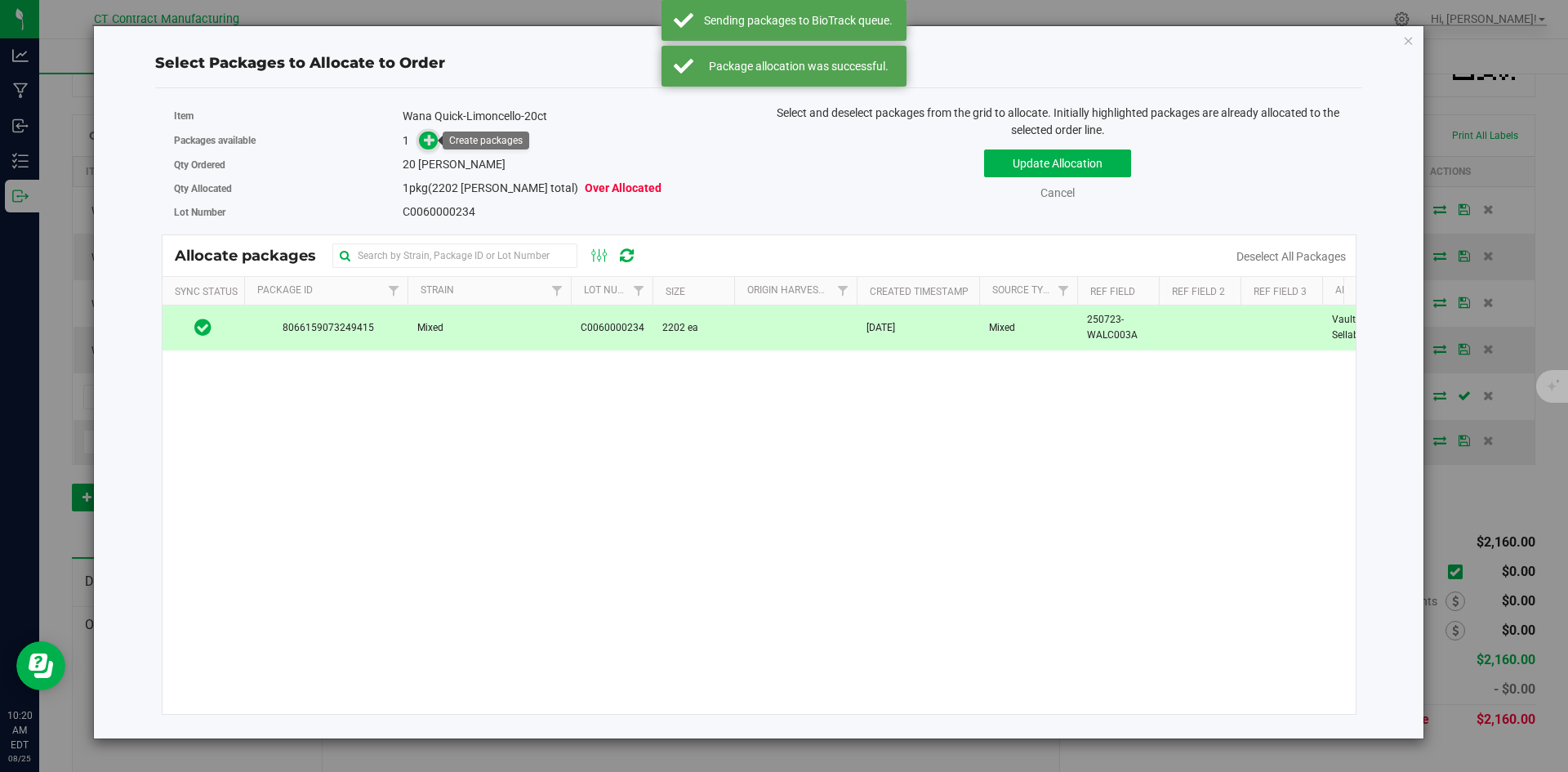
click at [427, 141] on icon at bounding box center [429, 139] width 11 height 11
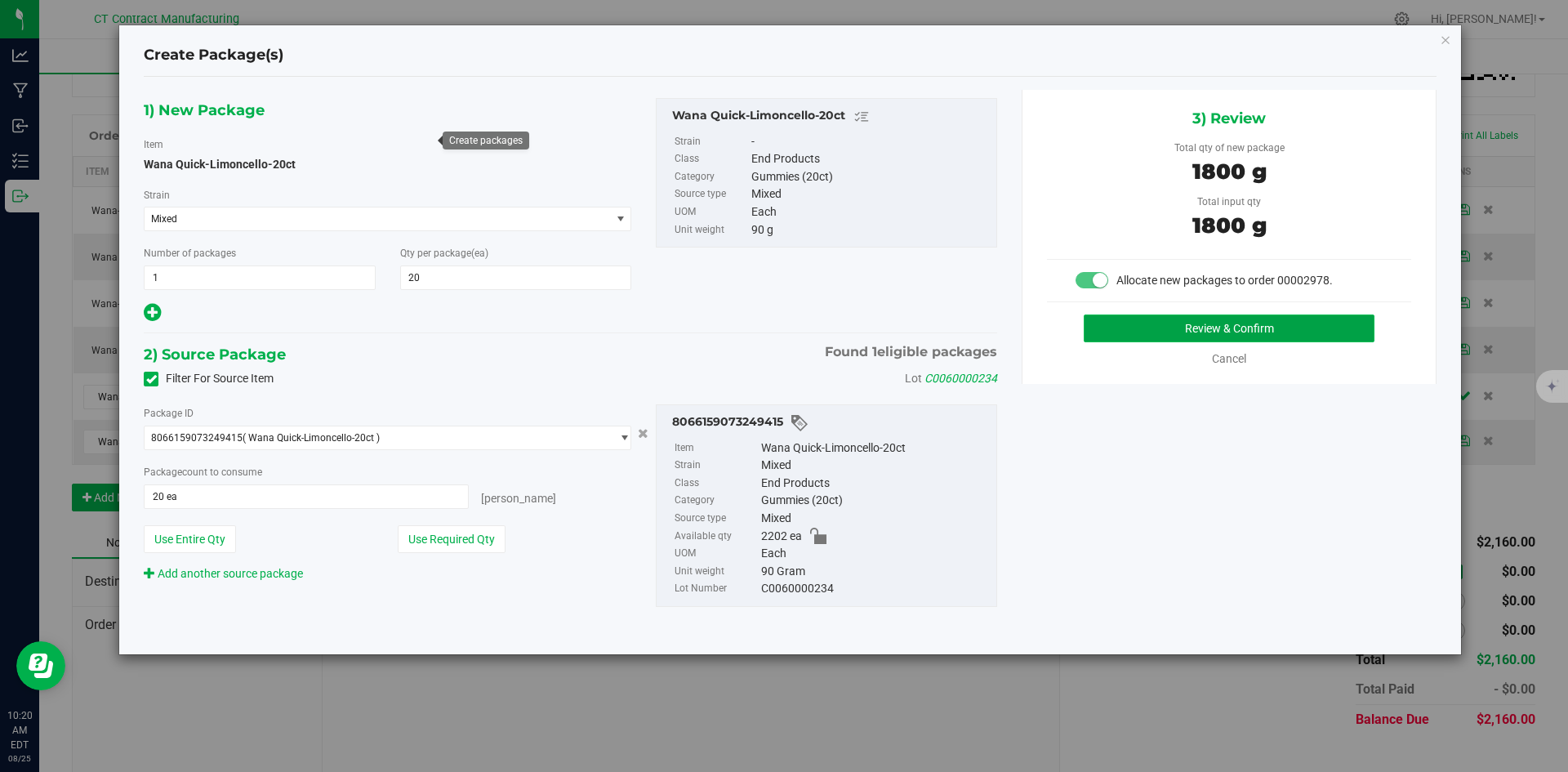
click at [1126, 318] on button "Review & Confirm" at bounding box center [1228, 328] width 291 height 28
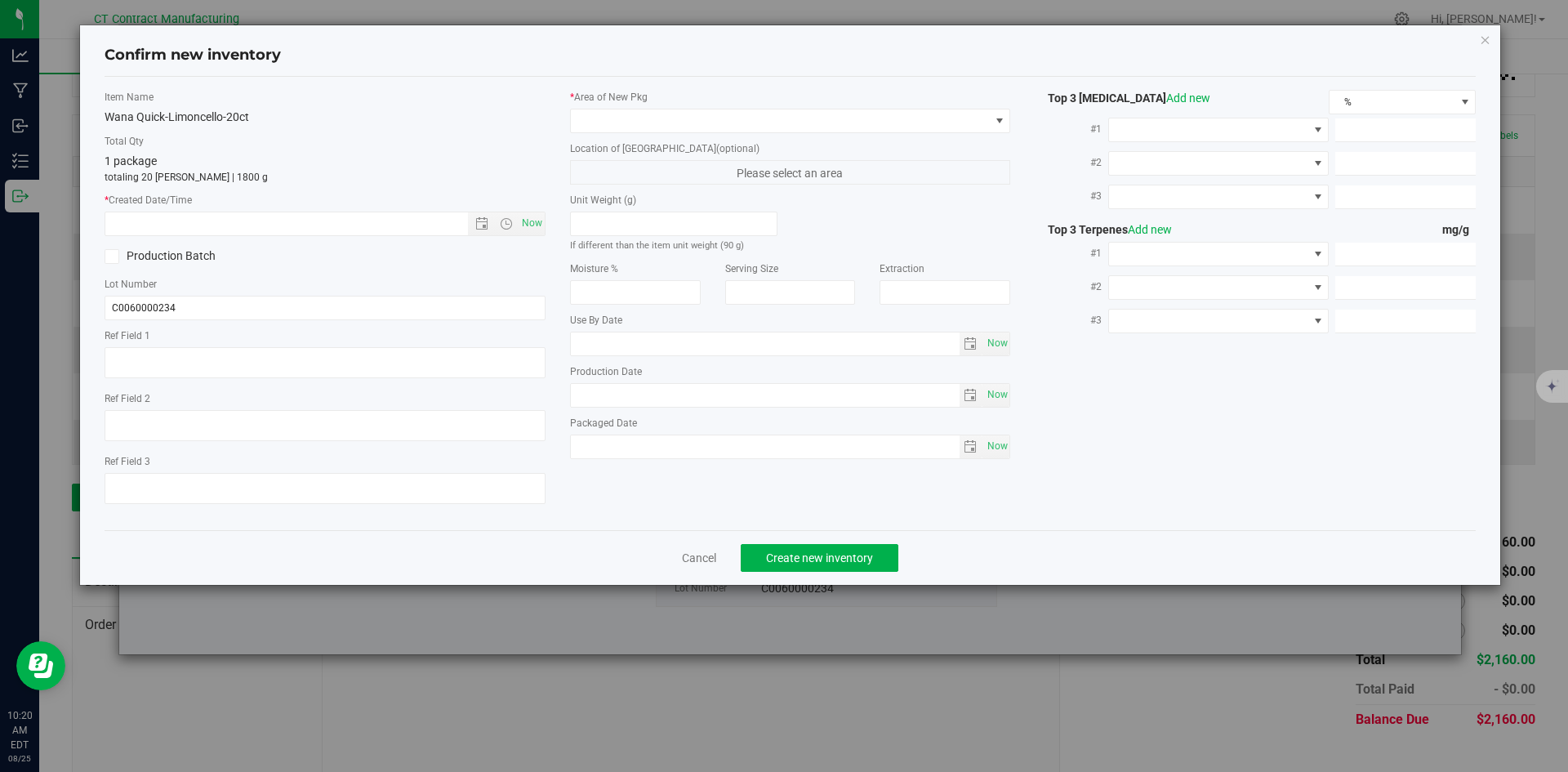
type textarea "250723-WALC003A"
click at [543, 228] on span "Now" at bounding box center [531, 223] width 28 height 23
type input "[DATE] 10:20 AM"
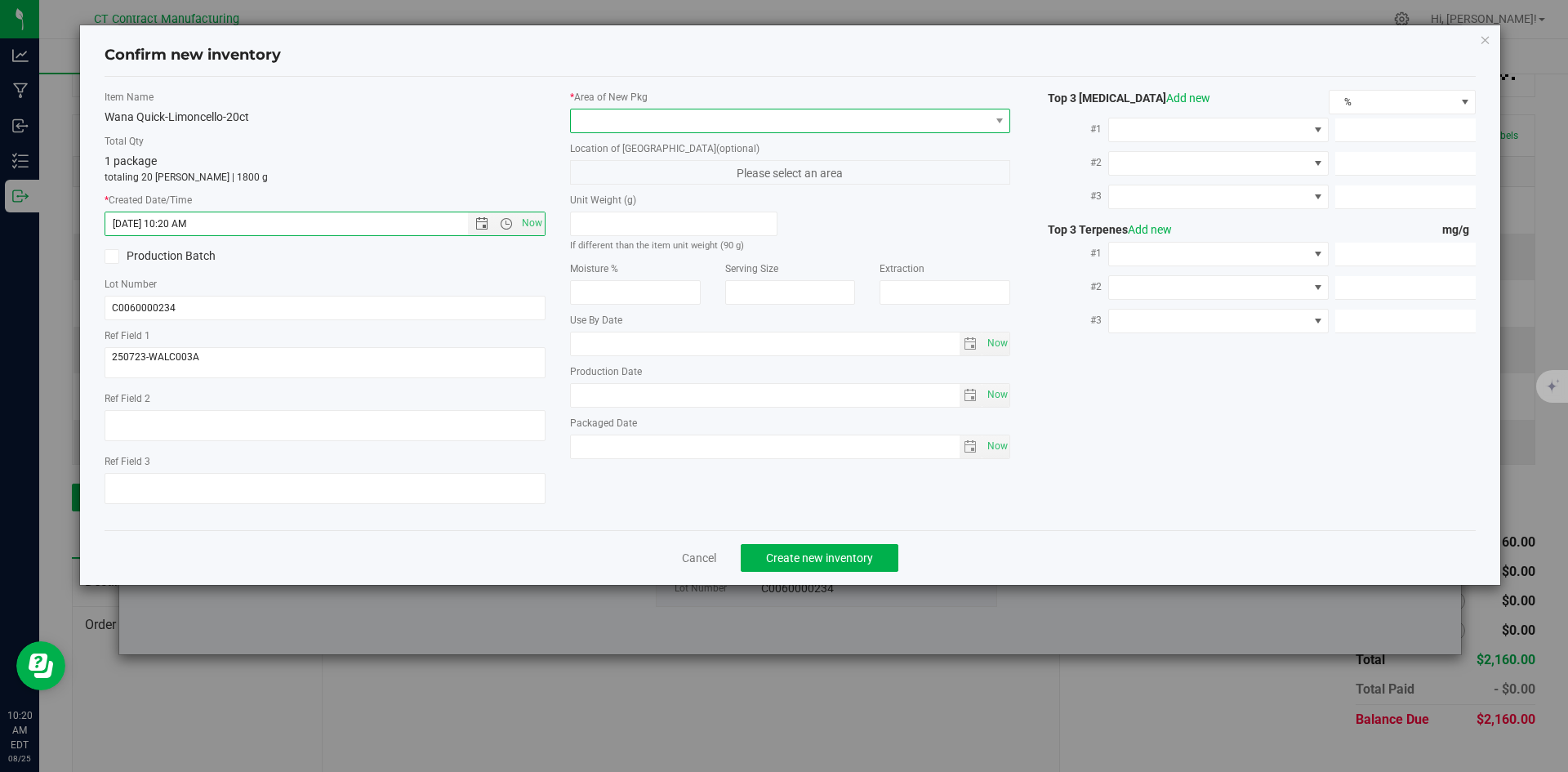
click at [594, 123] on span at bounding box center [779, 121] width 419 height 23
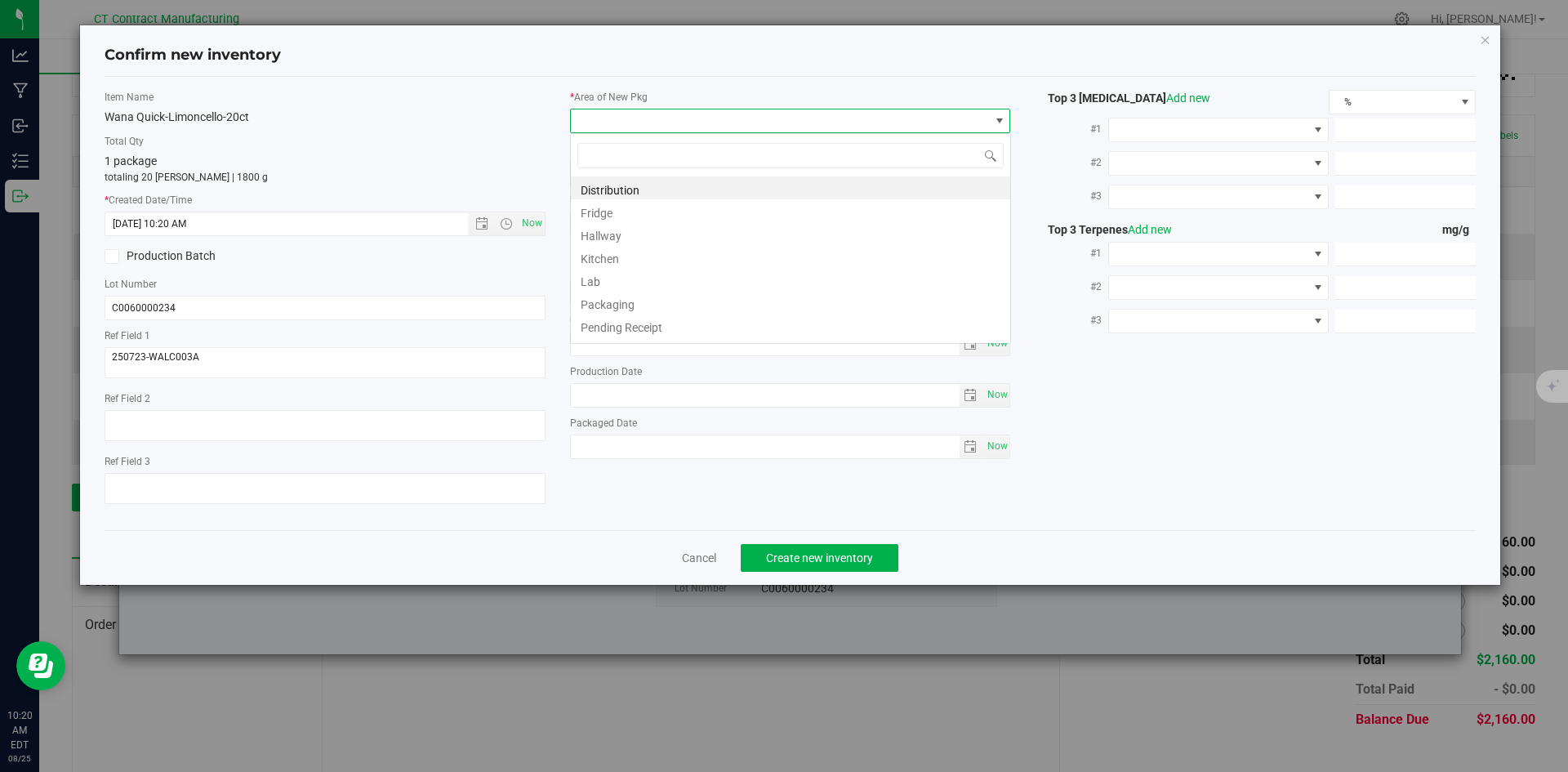
scroll to position [24, 441]
click at [600, 188] on li "Distribution" at bounding box center [790, 188] width 439 height 23
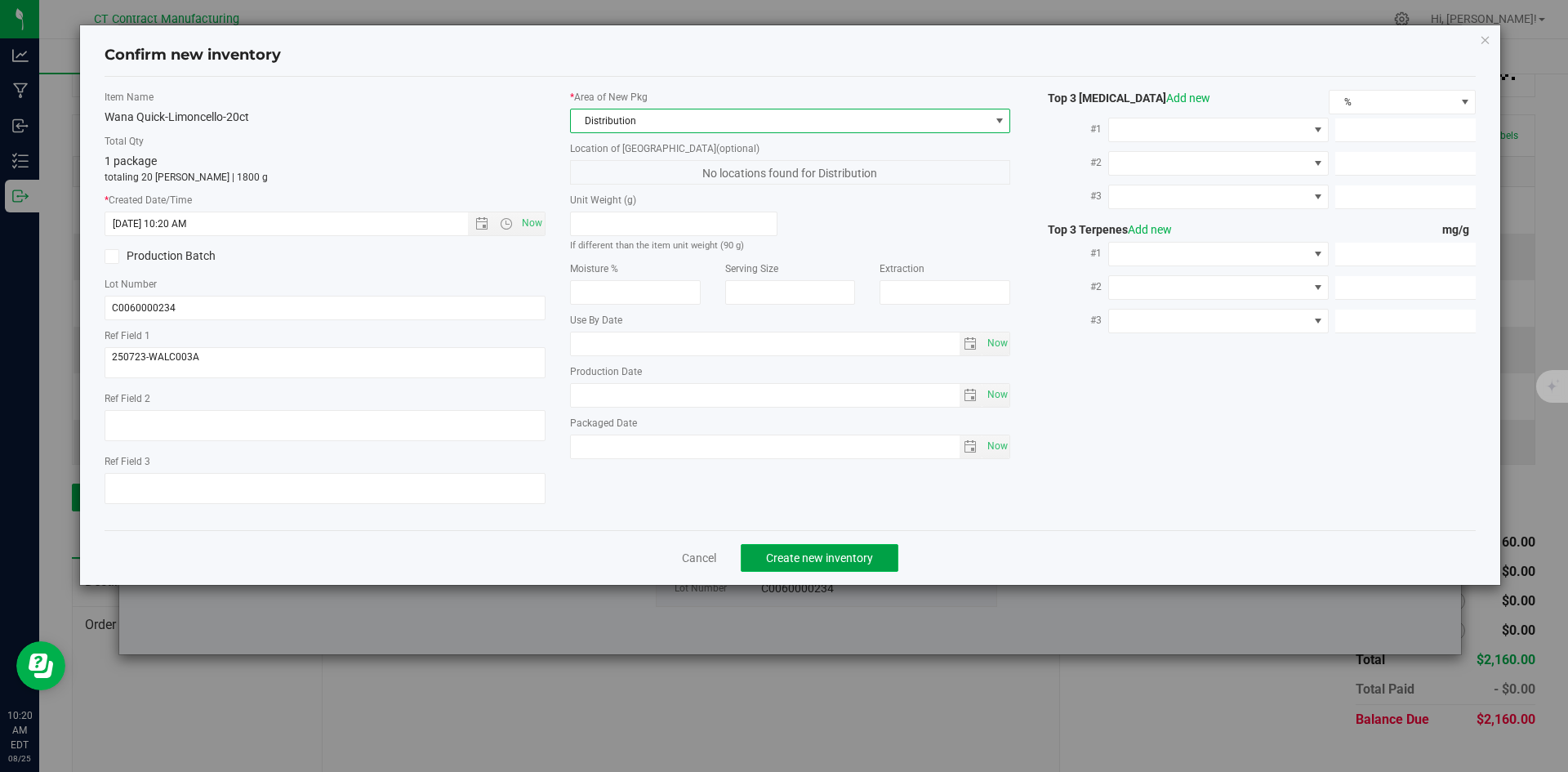
click at [791, 561] on span "Create new inventory" at bounding box center [818, 557] width 107 height 13
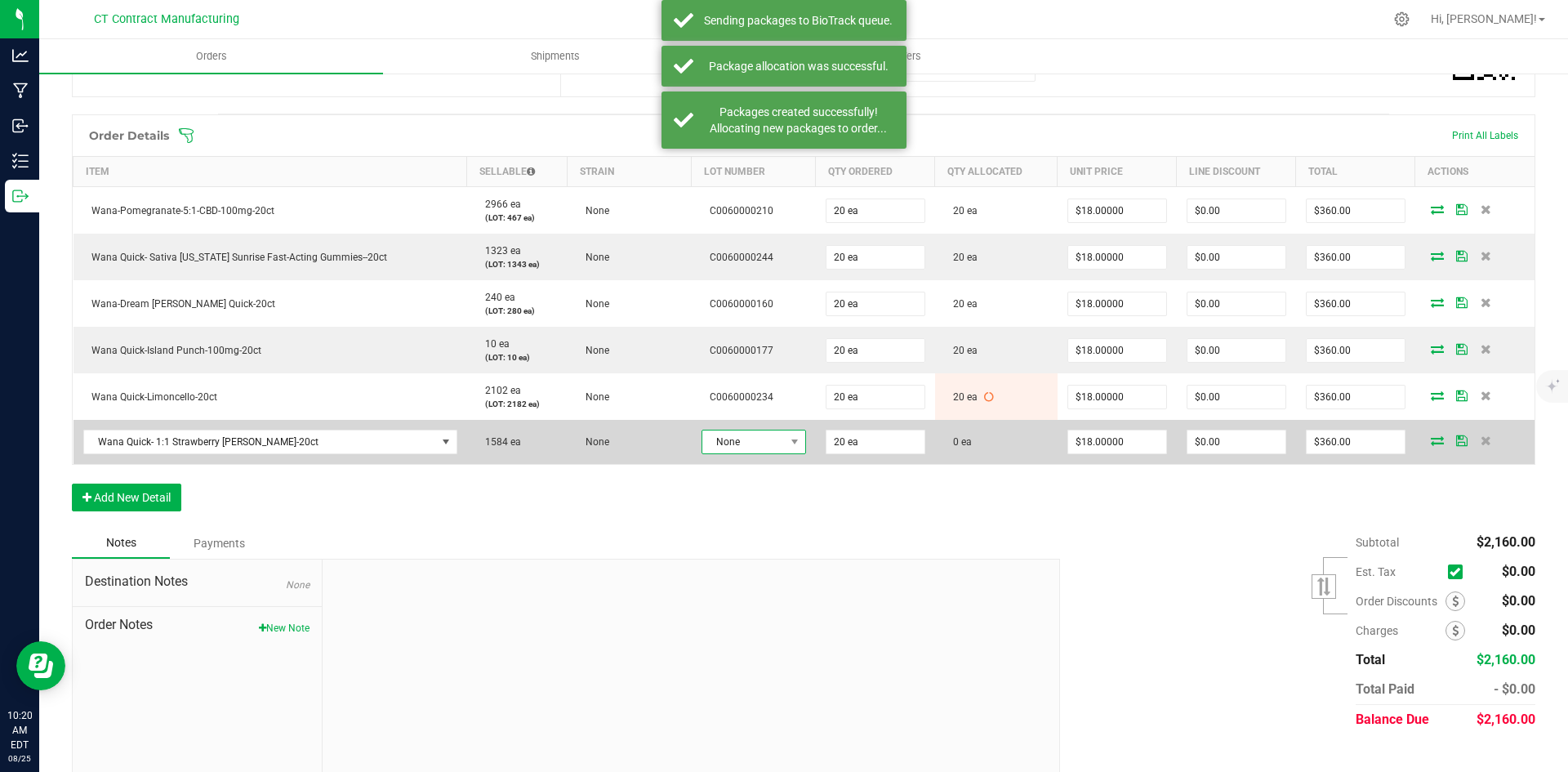
click at [729, 433] on span "None" at bounding box center [743, 441] width 83 height 23
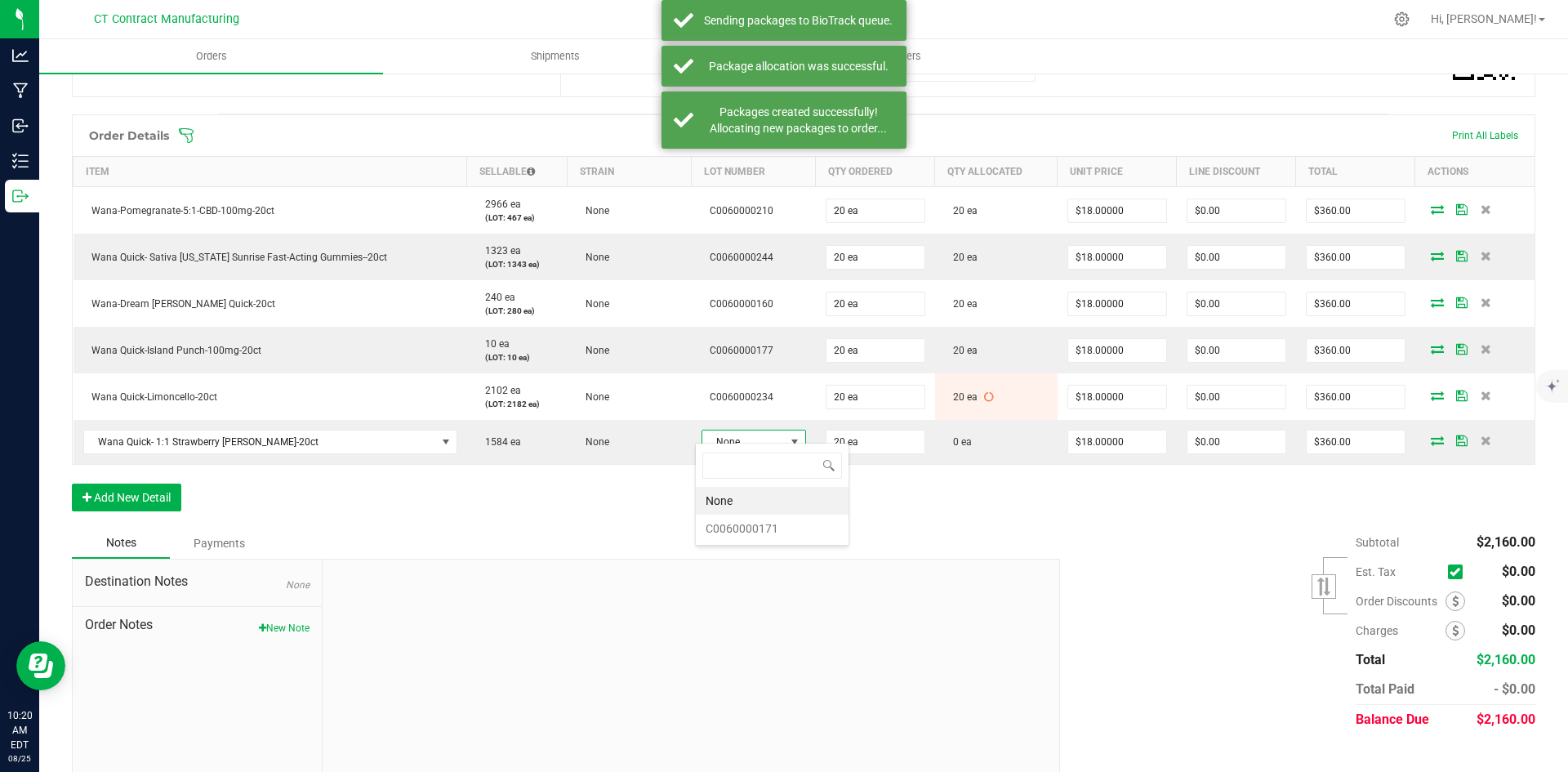
scroll to position [24, 104]
click at [743, 530] on li "C0060000171" at bounding box center [772, 529] width 152 height 28
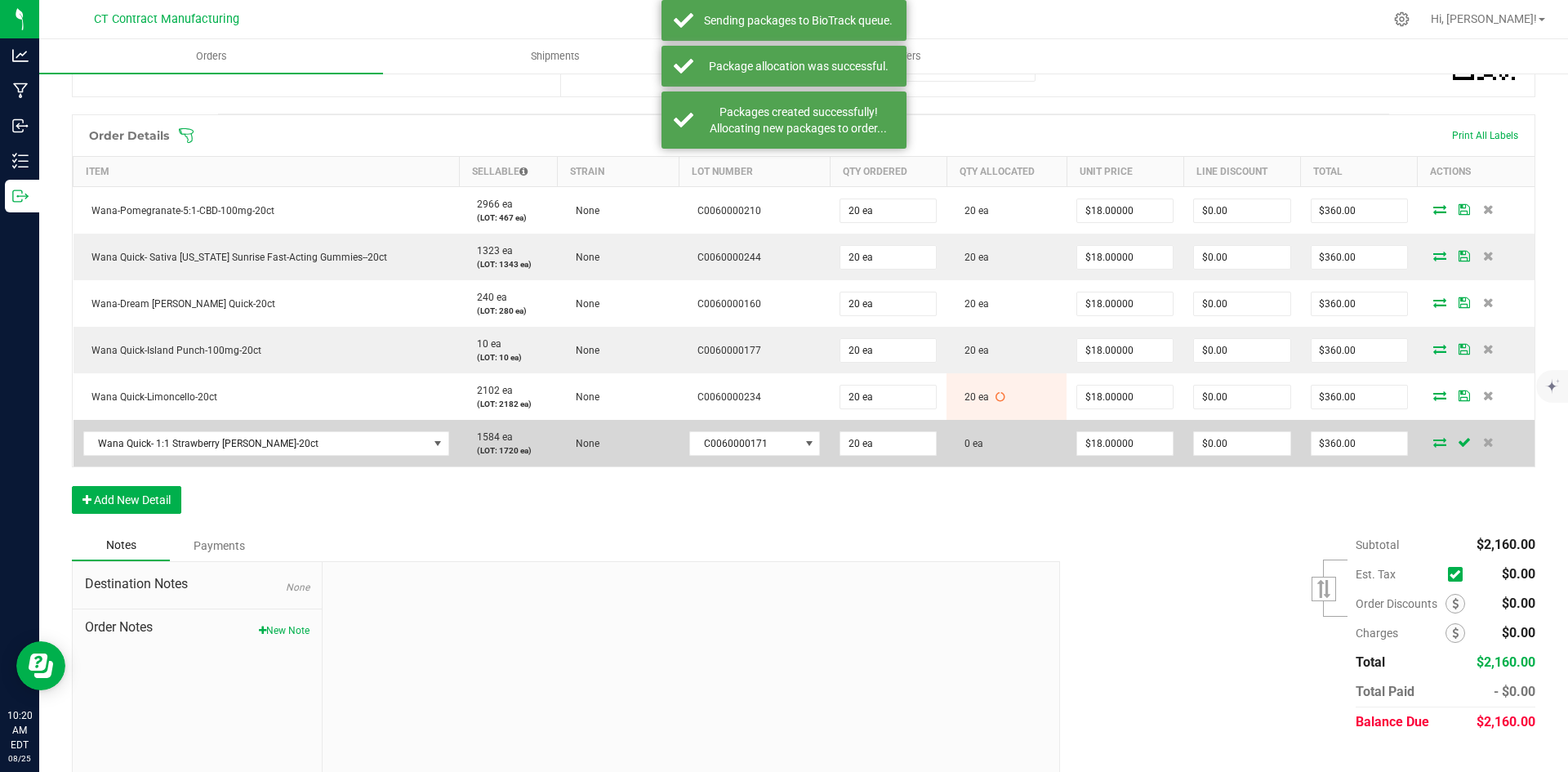
click at [1433, 437] on icon at bounding box center [1440, 441] width 13 height 10
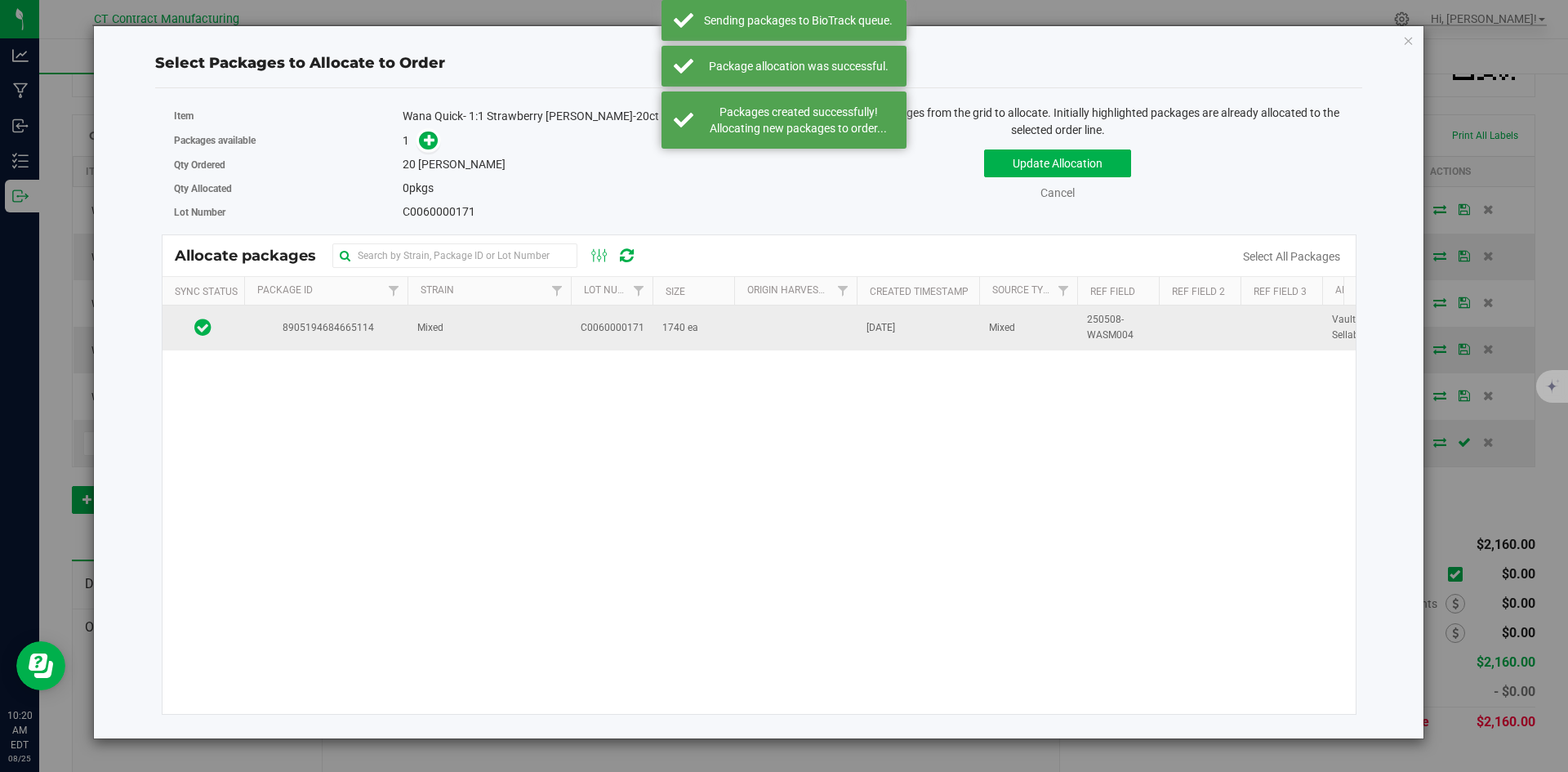
click at [466, 319] on td "Mixed" at bounding box center [490, 327] width 163 height 44
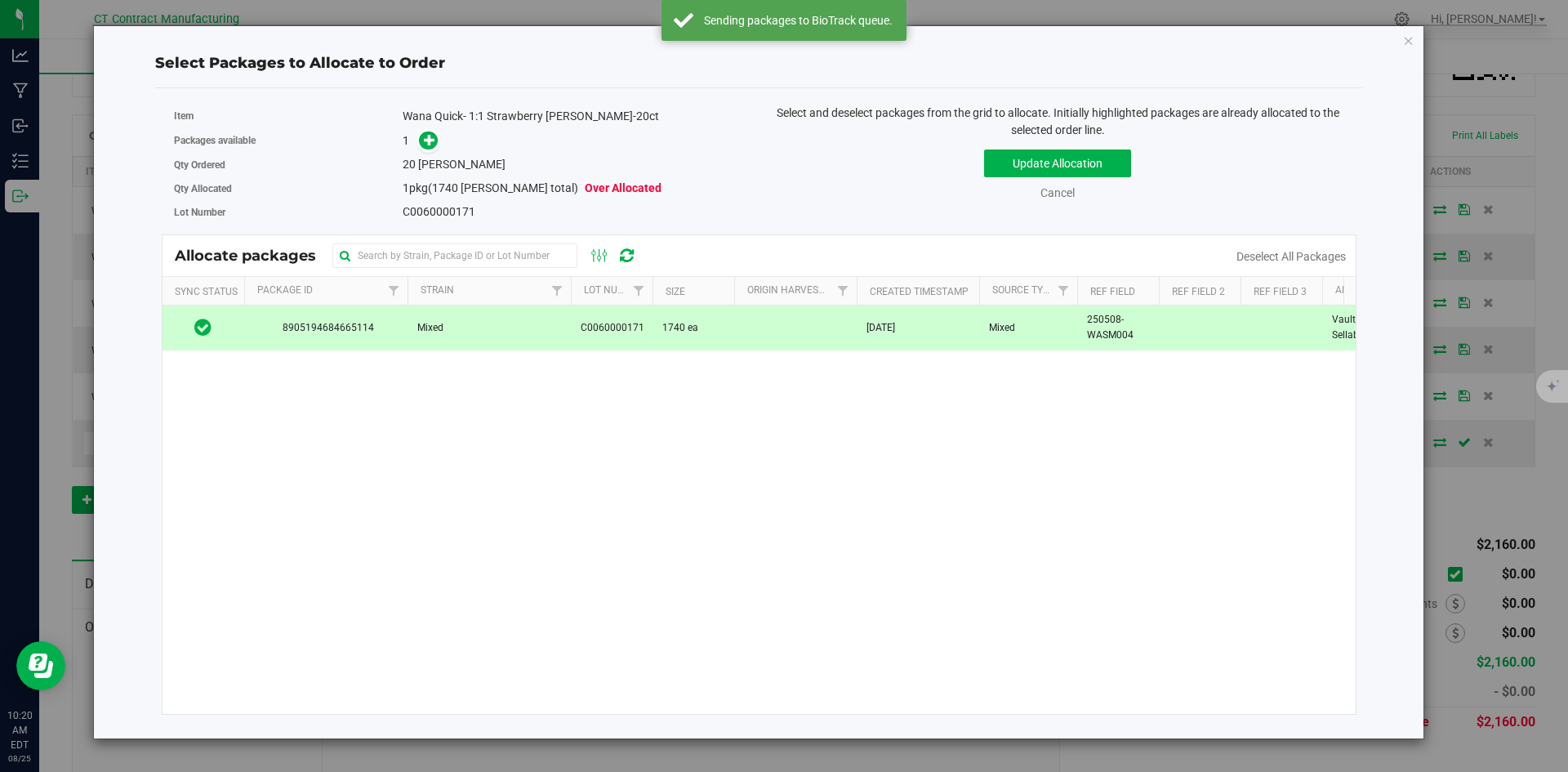
click at [440, 136] on div "1" at bounding box center [574, 141] width 344 height 19
click at [435, 138] on icon at bounding box center [429, 139] width 11 height 11
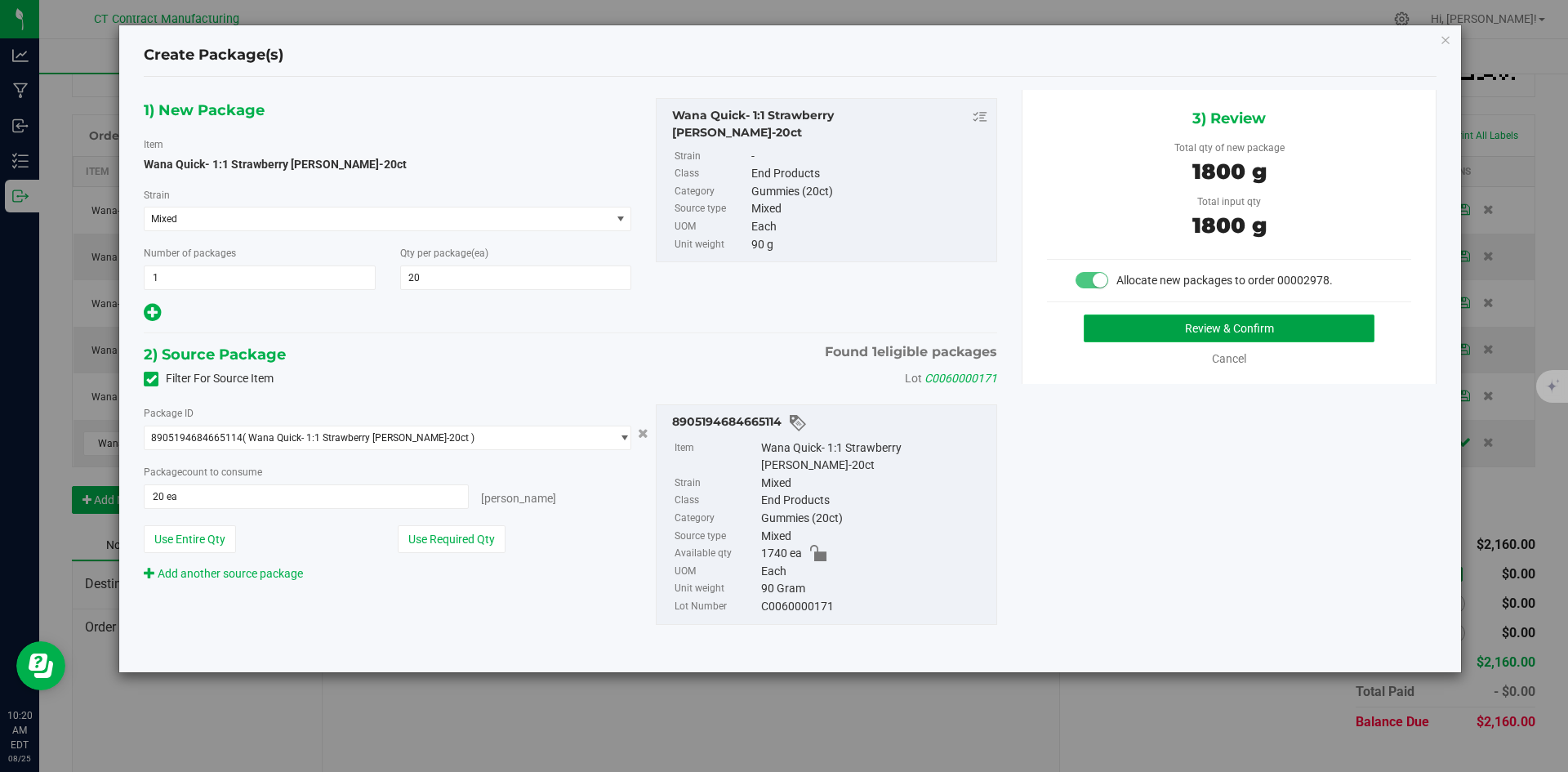
click at [1240, 321] on button "Review & Confirm" at bounding box center [1228, 328] width 291 height 28
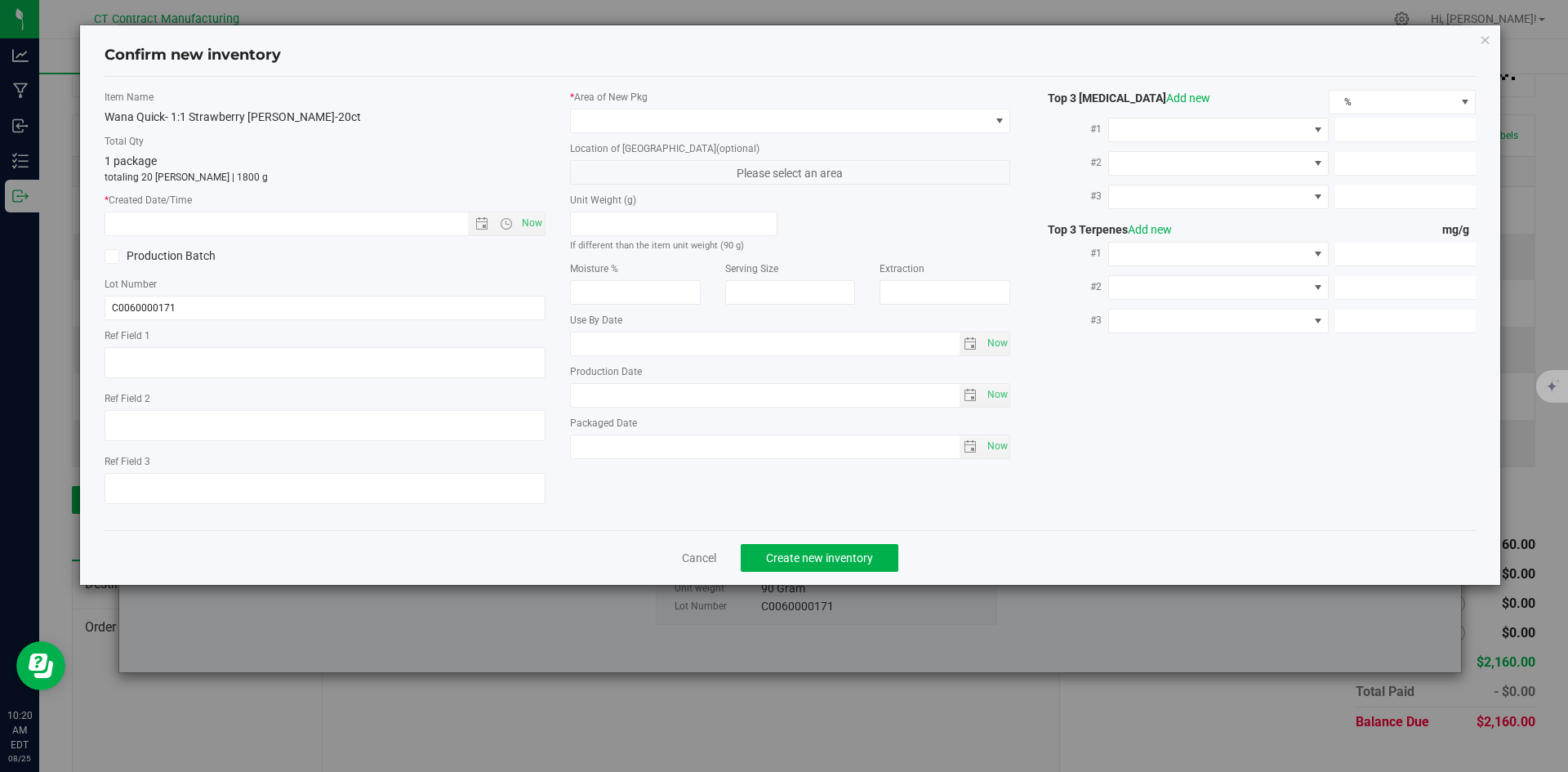
type textarea "250508-WASM004"
click at [535, 226] on span "Now" at bounding box center [531, 223] width 28 height 23
type input "[DATE] 10:20 AM"
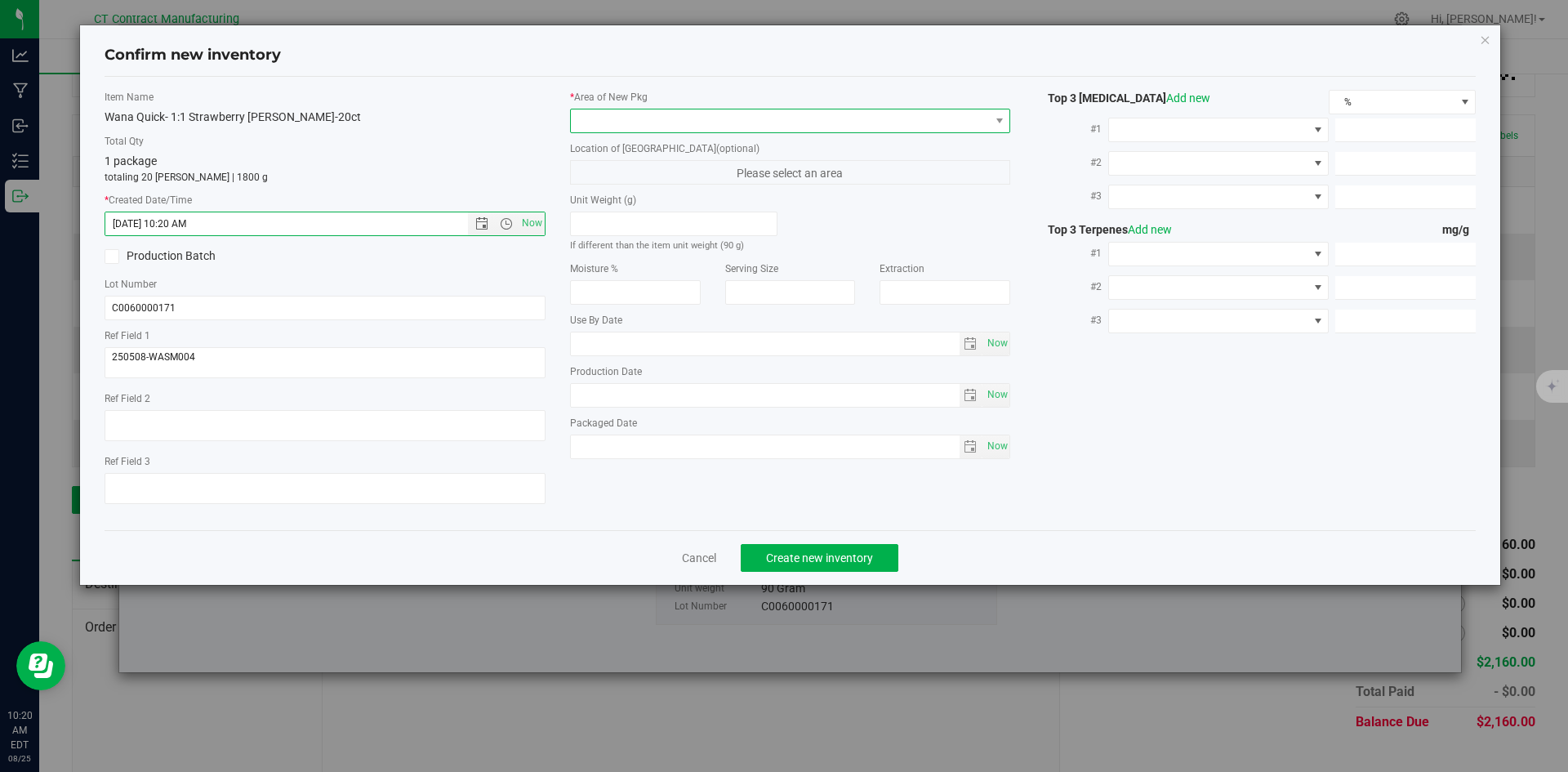
click at [610, 125] on span at bounding box center [779, 121] width 419 height 23
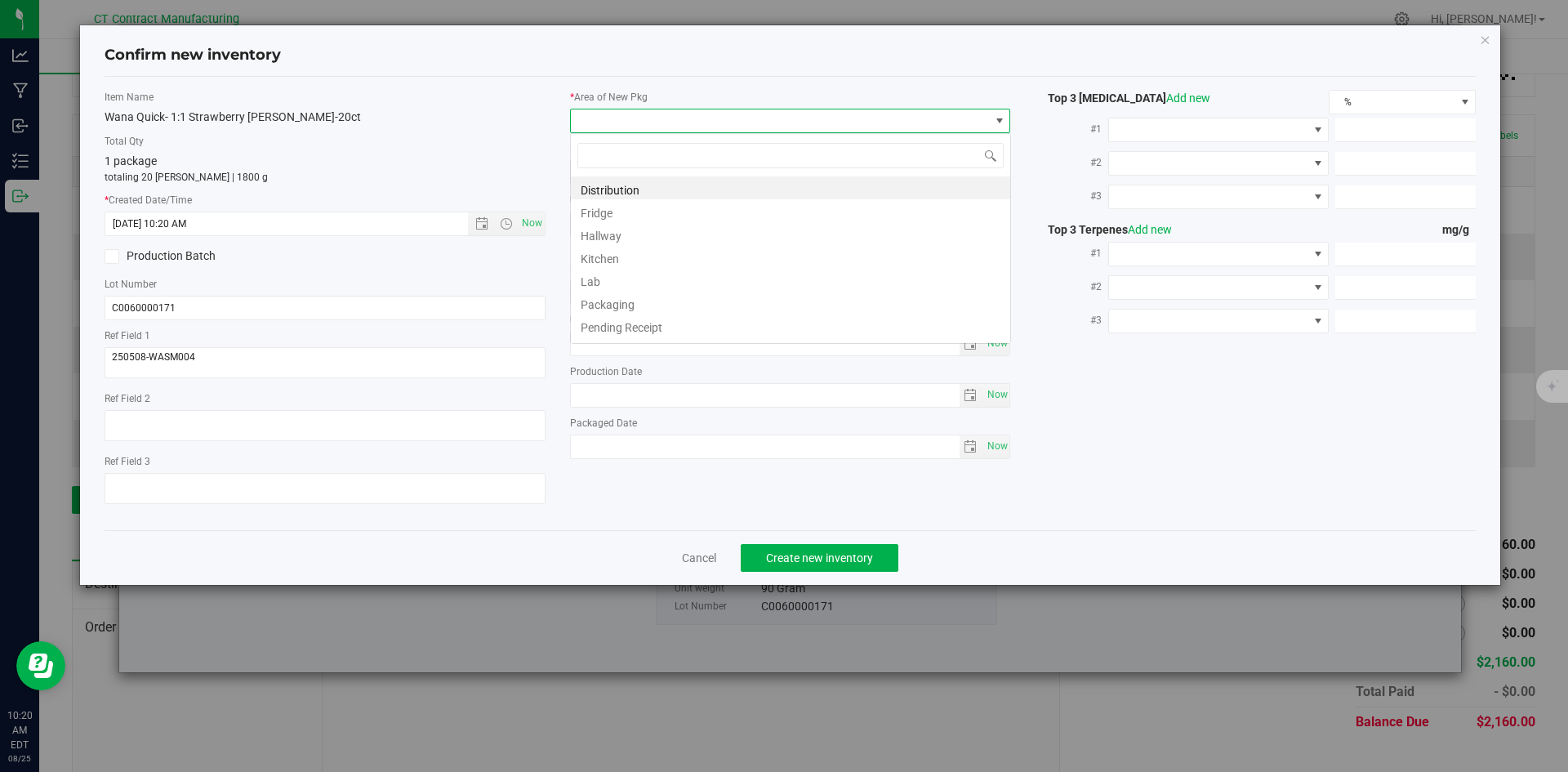
scroll to position [24, 441]
click at [624, 183] on li "Distribution" at bounding box center [790, 188] width 439 height 23
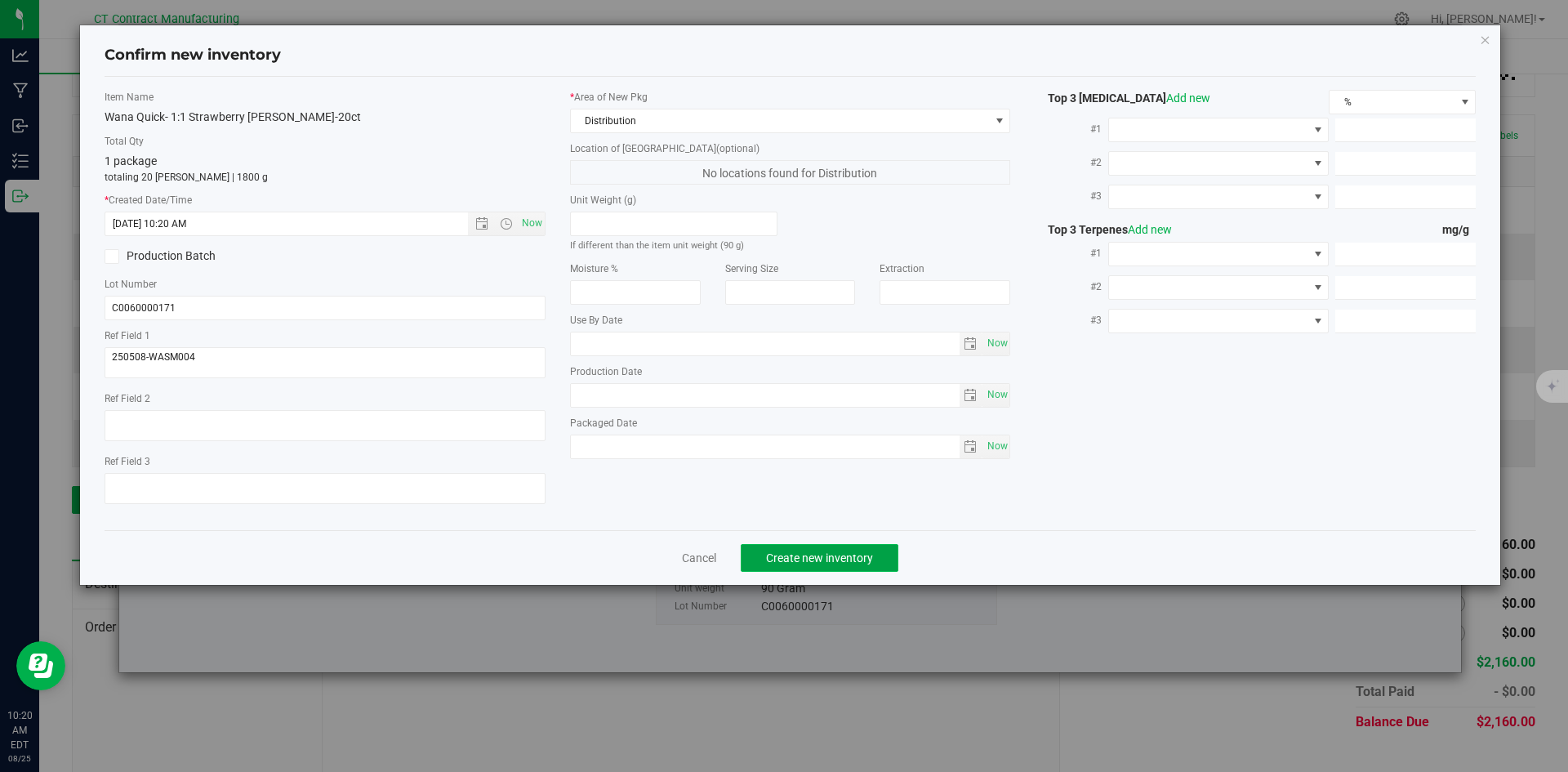
click at [817, 565] on button "Create new inventory" at bounding box center [819, 557] width 158 height 28
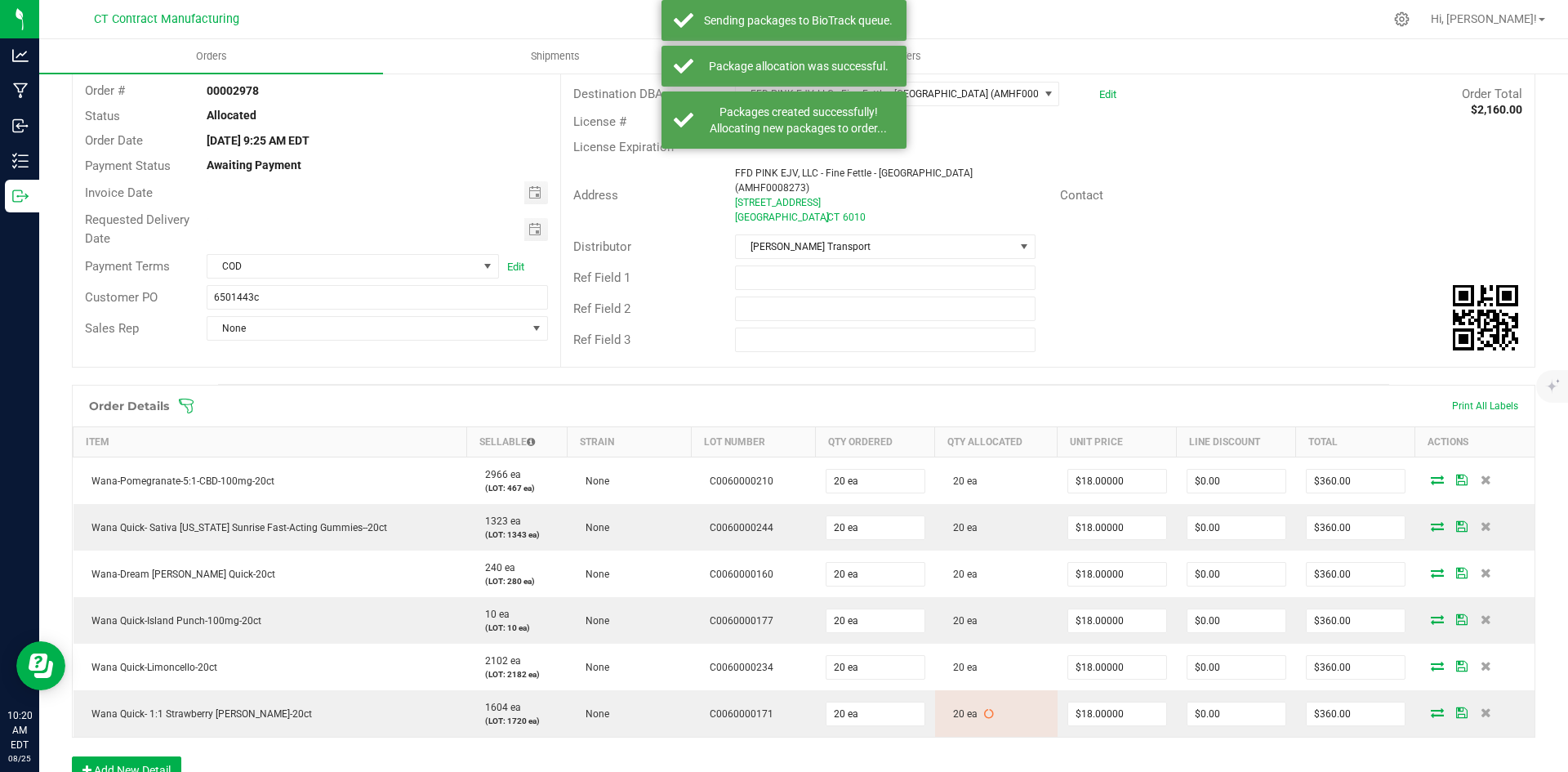
scroll to position [41, 0]
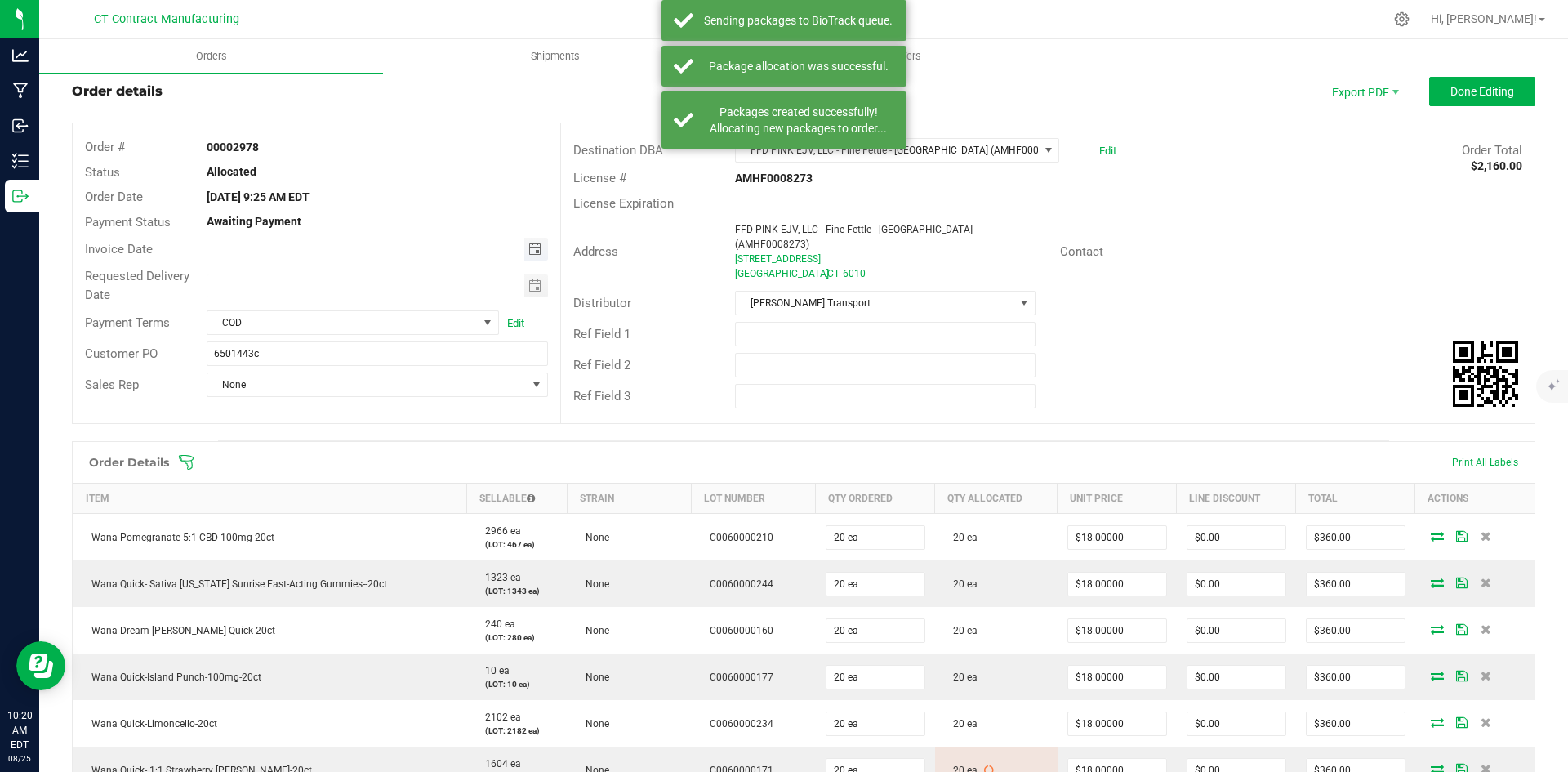
click at [530, 246] on span "Toggle calendar" at bounding box center [535, 249] width 13 height 13
click at [333, 428] on span "26" at bounding box center [327, 435] width 23 height 25
type input "[DATE]"
click at [371, 323] on span "COD" at bounding box center [342, 322] width 270 height 23
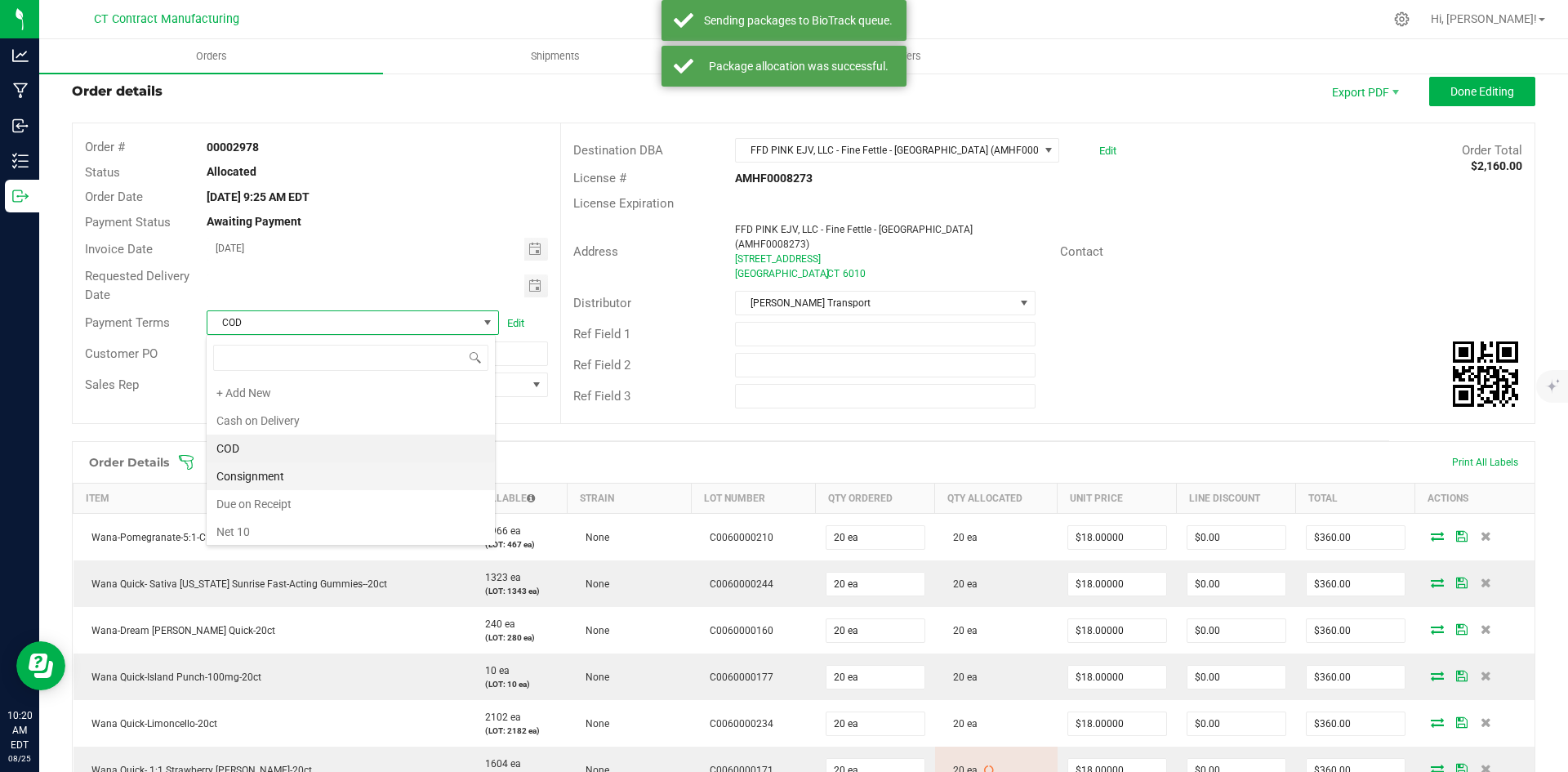
scroll to position [24, 290]
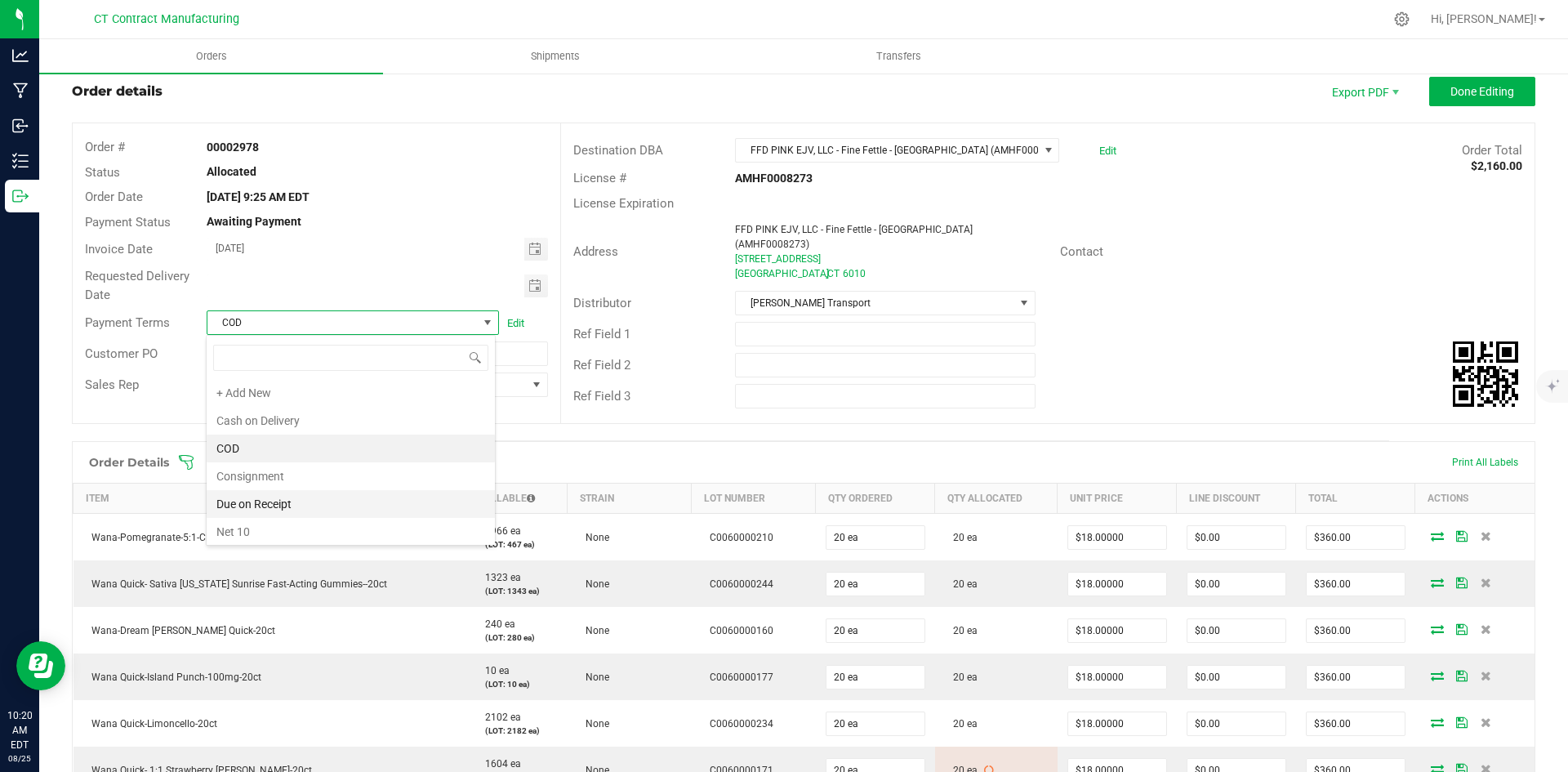
click at [313, 504] on li "Due on Receipt" at bounding box center [350, 504] width 288 height 28
click at [1460, 100] on button "Done Editing" at bounding box center [1482, 92] width 106 height 30
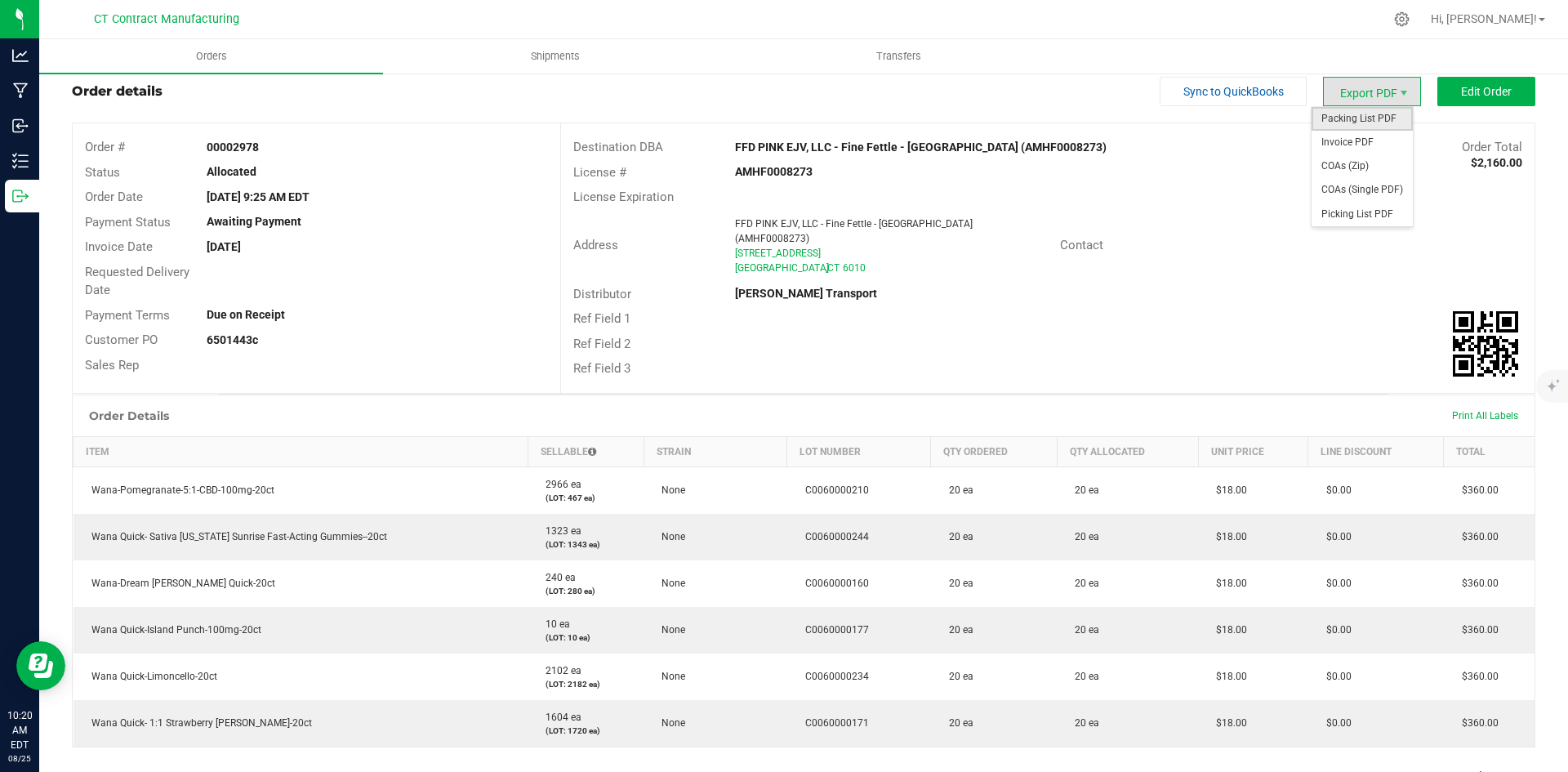
click at [1352, 122] on span "Packing List PDF" at bounding box center [1362, 118] width 101 height 23
click at [1357, 142] on span "Invoice PDF" at bounding box center [1362, 142] width 101 height 23
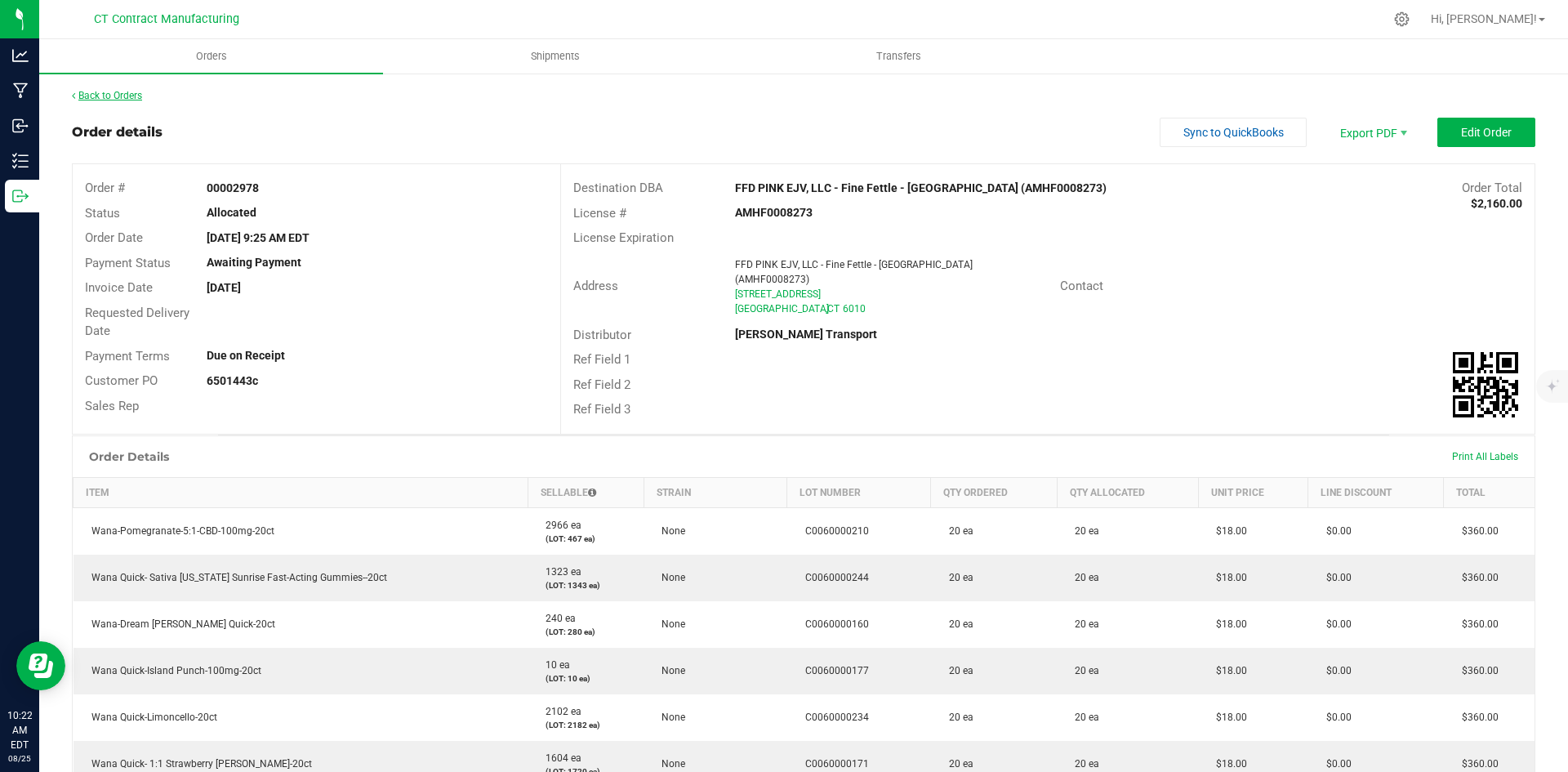
click at [132, 93] on link "Back to Orders" at bounding box center [107, 96] width 71 height 11
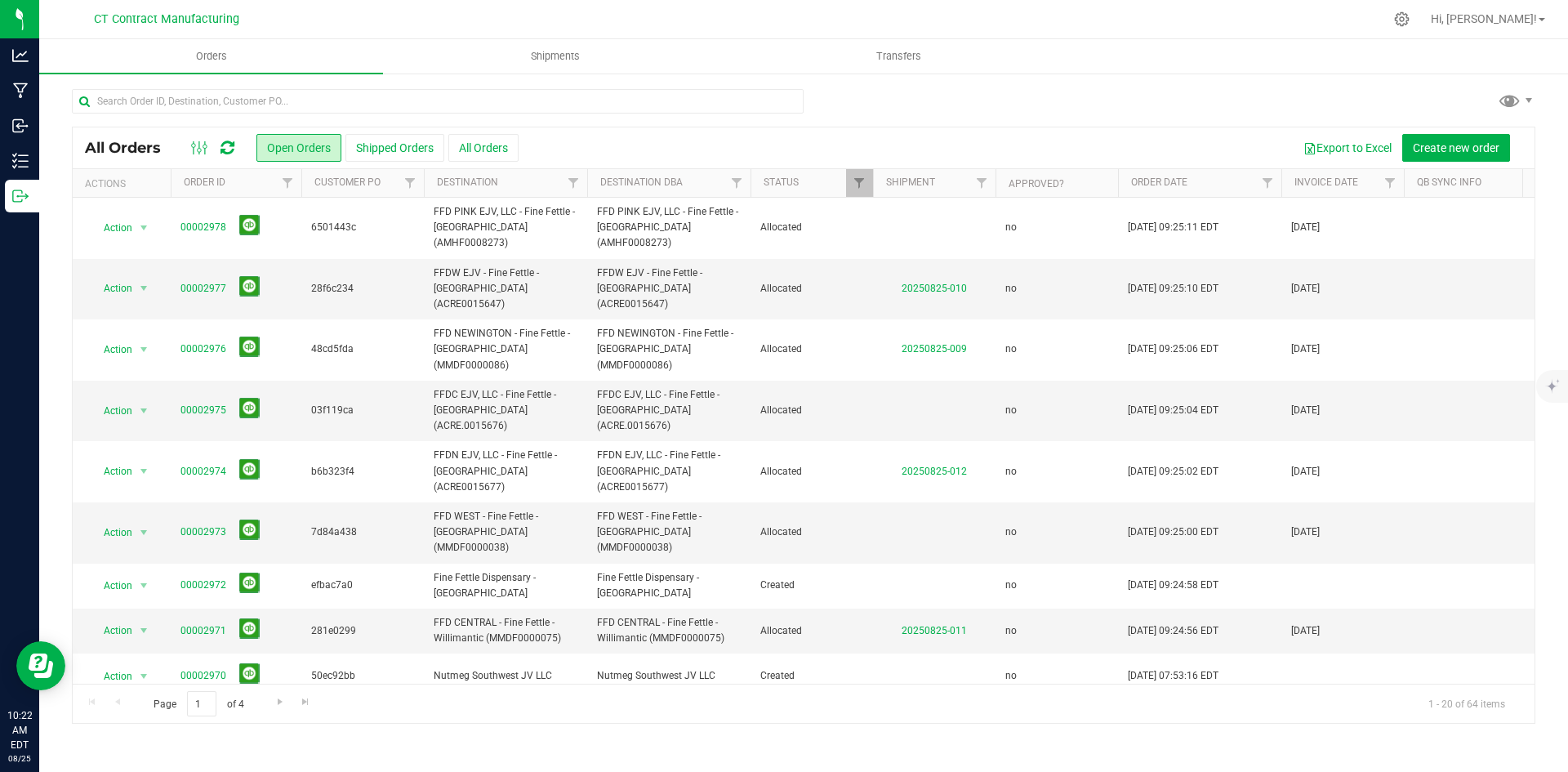
click at [929, 19] on div at bounding box center [838, 20] width 1091 height 32
click at [240, 99] on input "text" at bounding box center [438, 101] width 732 height 24
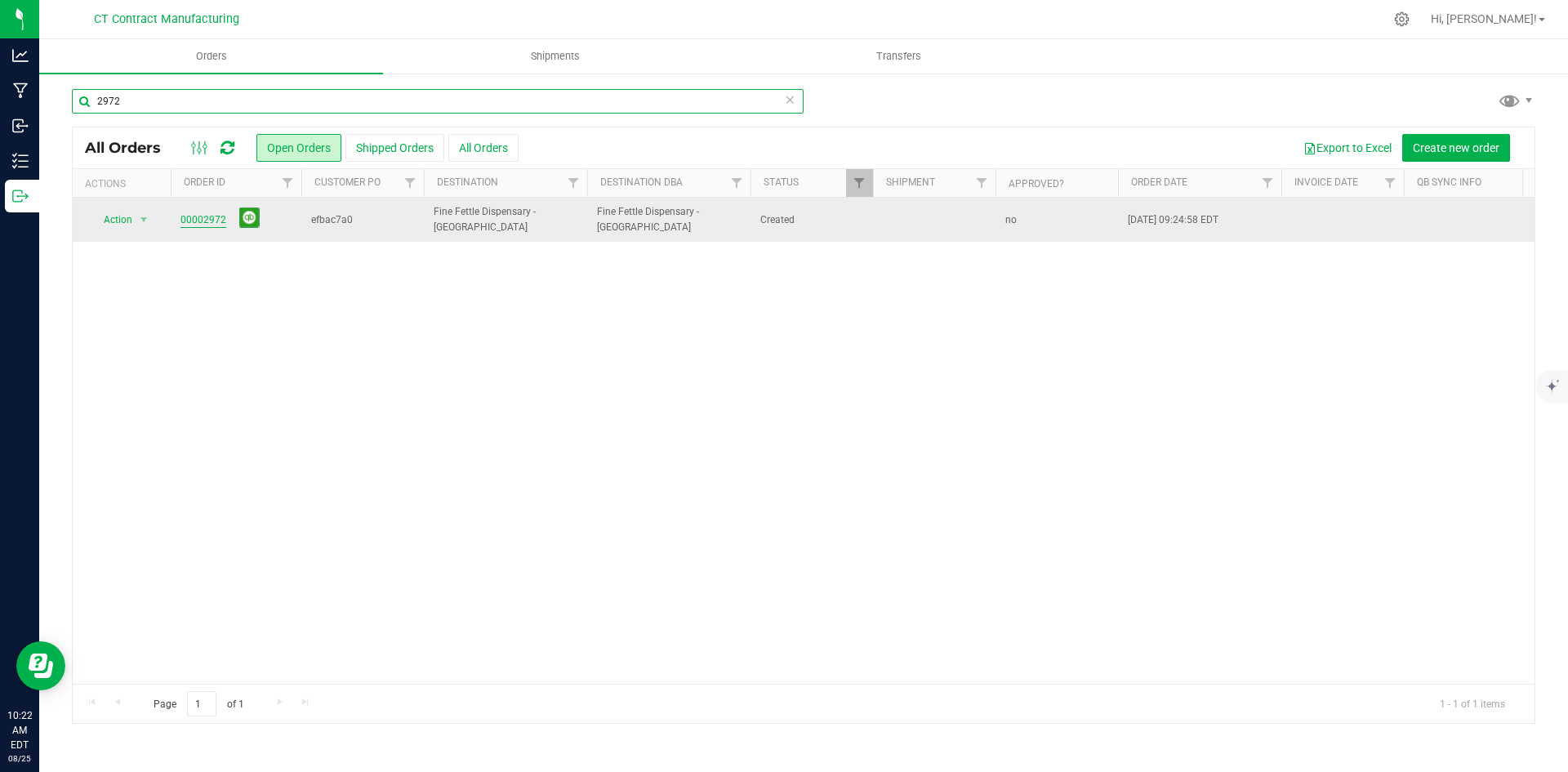
type input "2972"
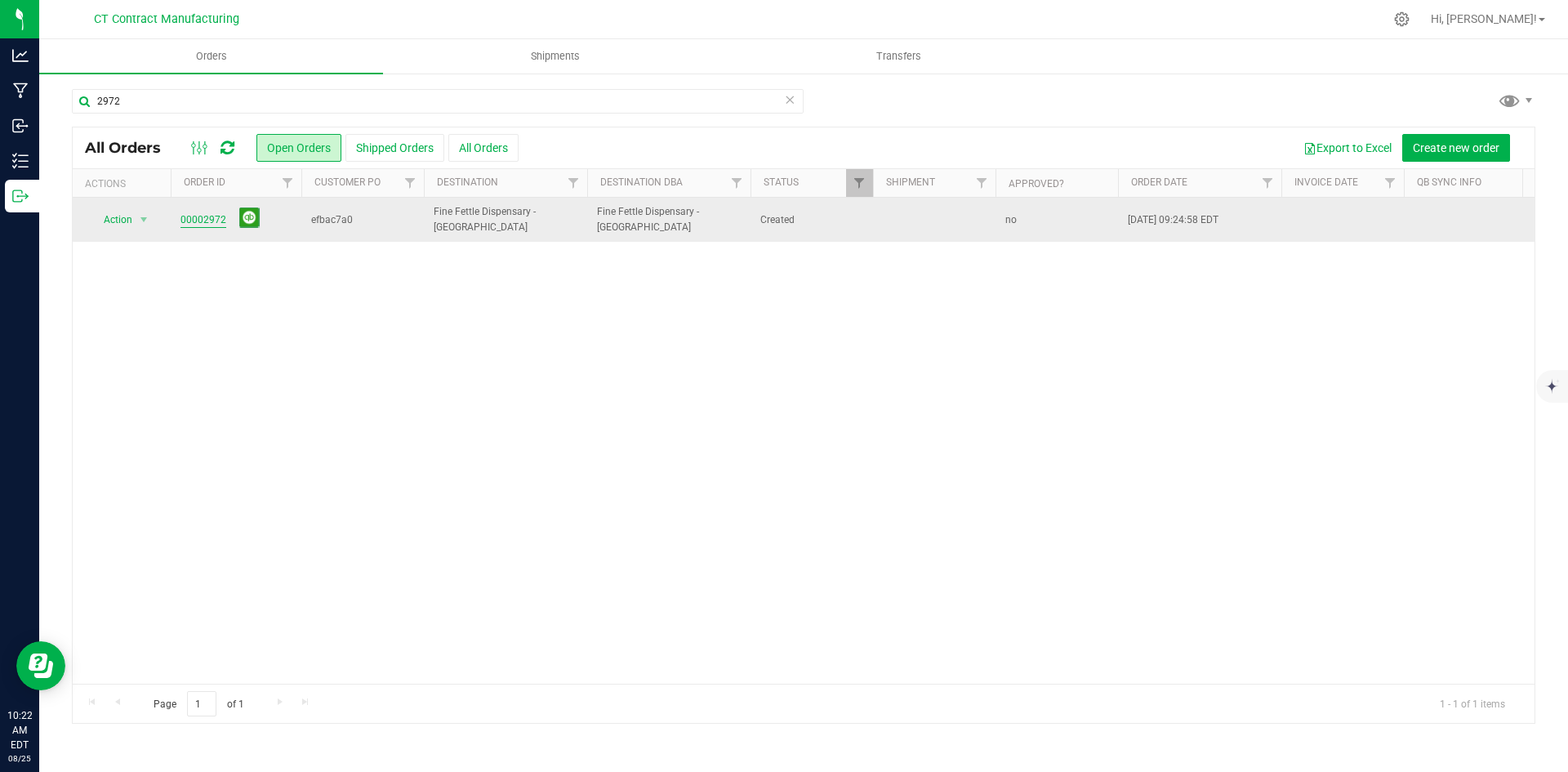
click at [203, 216] on link "00002972" at bounding box center [203, 220] width 46 height 16
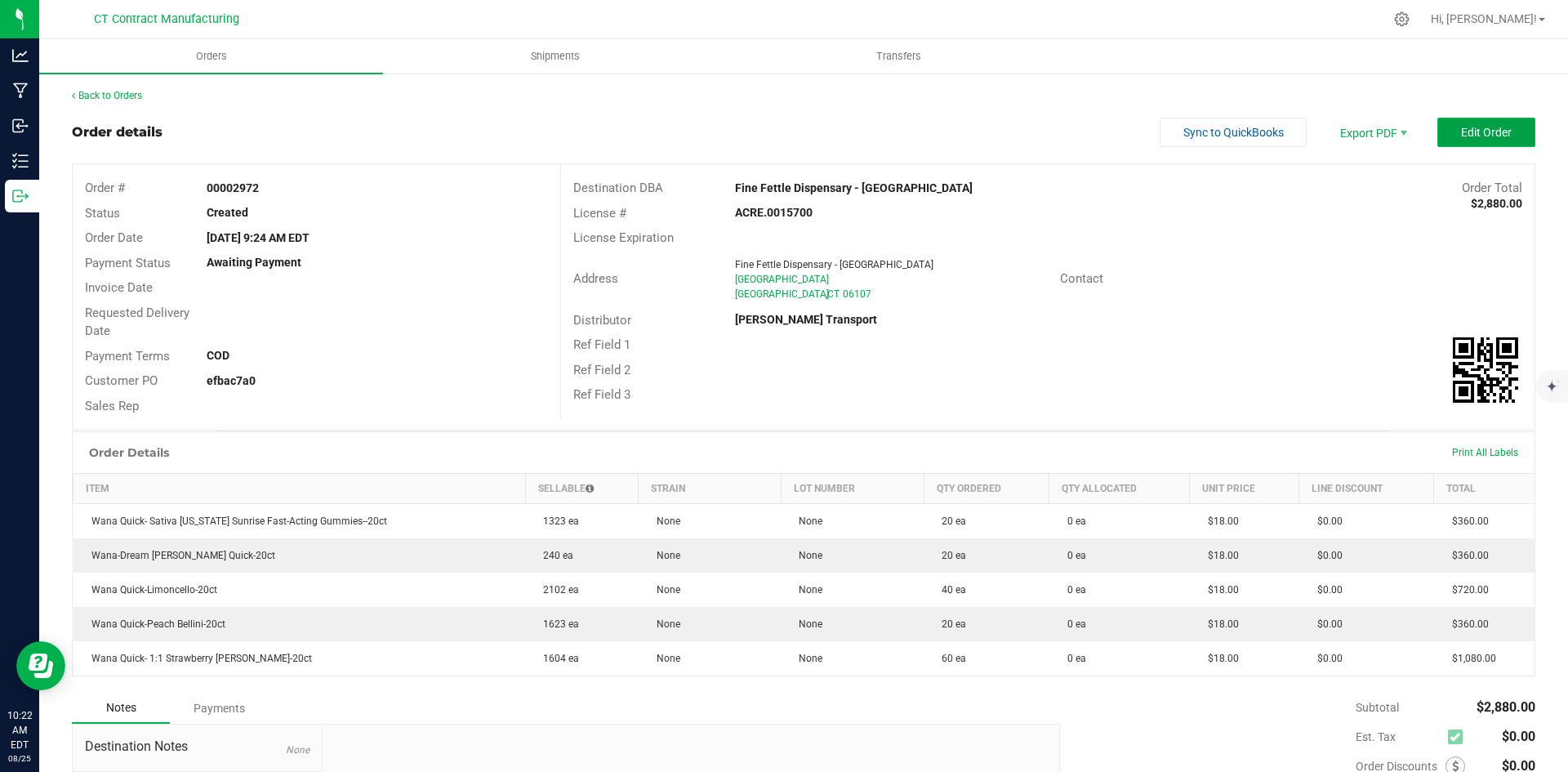
click at [1445, 130] on button "Edit Order" at bounding box center [1485, 133] width 98 height 30
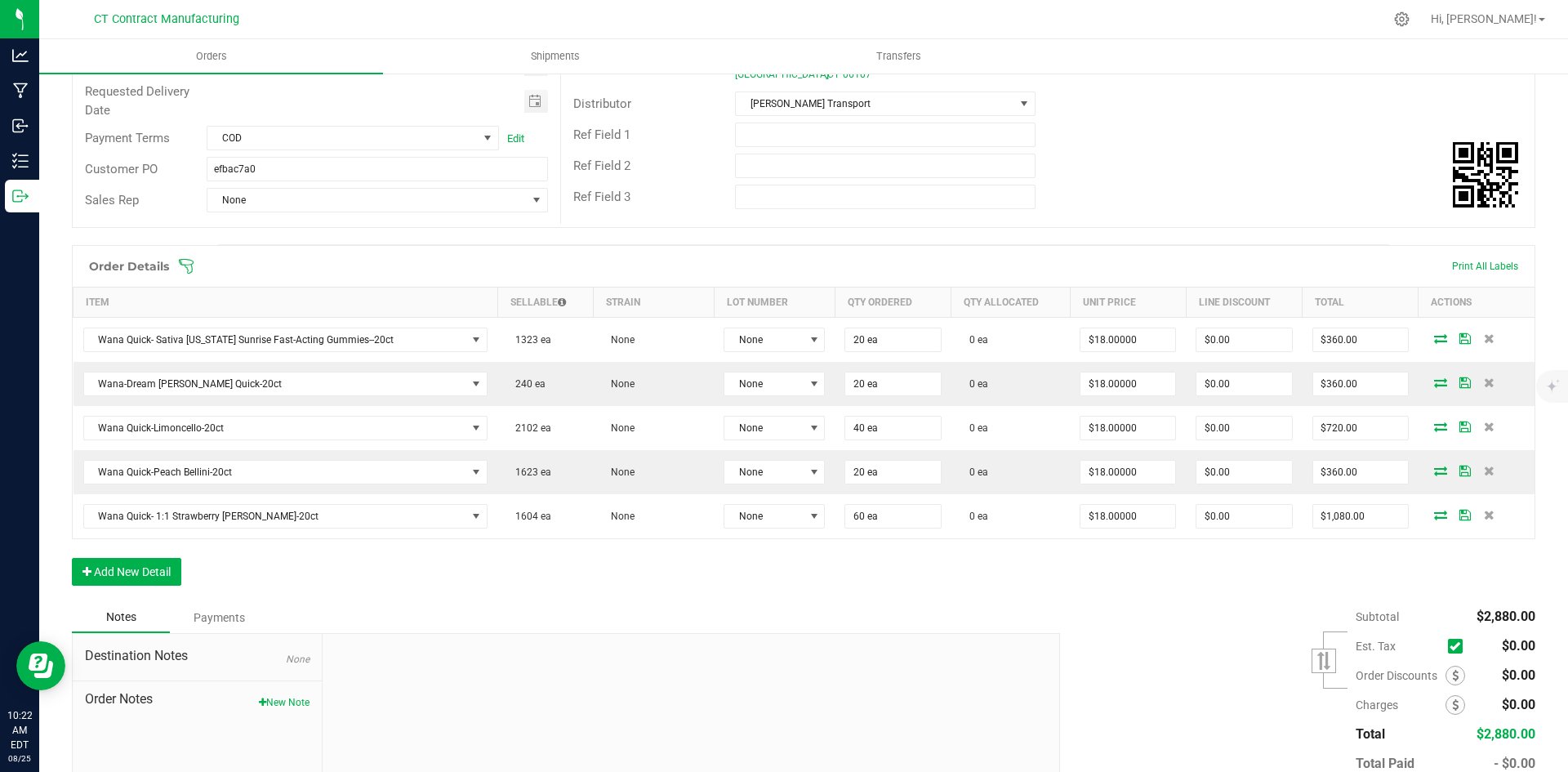
scroll to position [323, 0]
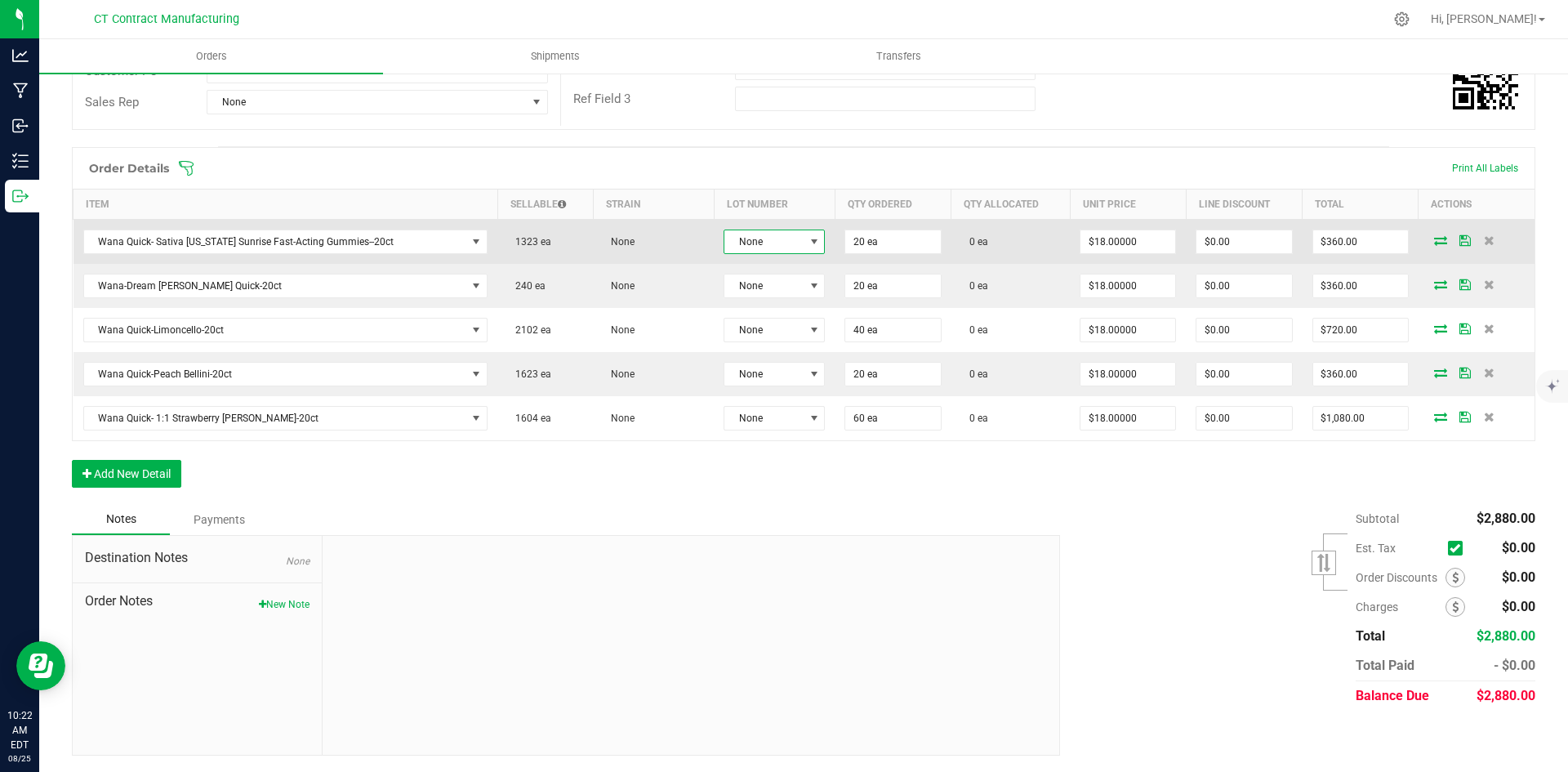
click at [783, 232] on span "None" at bounding box center [764, 242] width 79 height 23
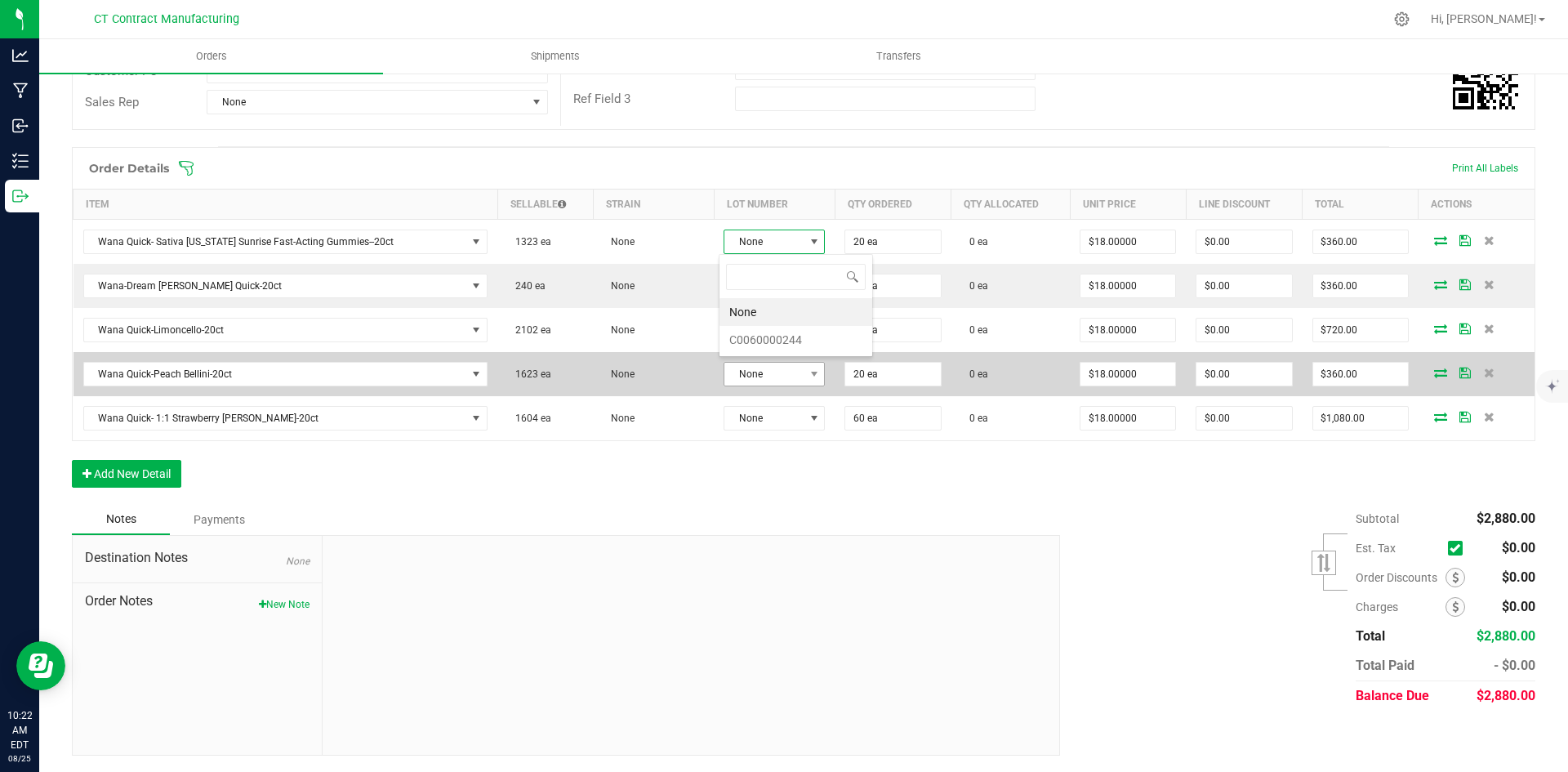
scroll to position [24, 100]
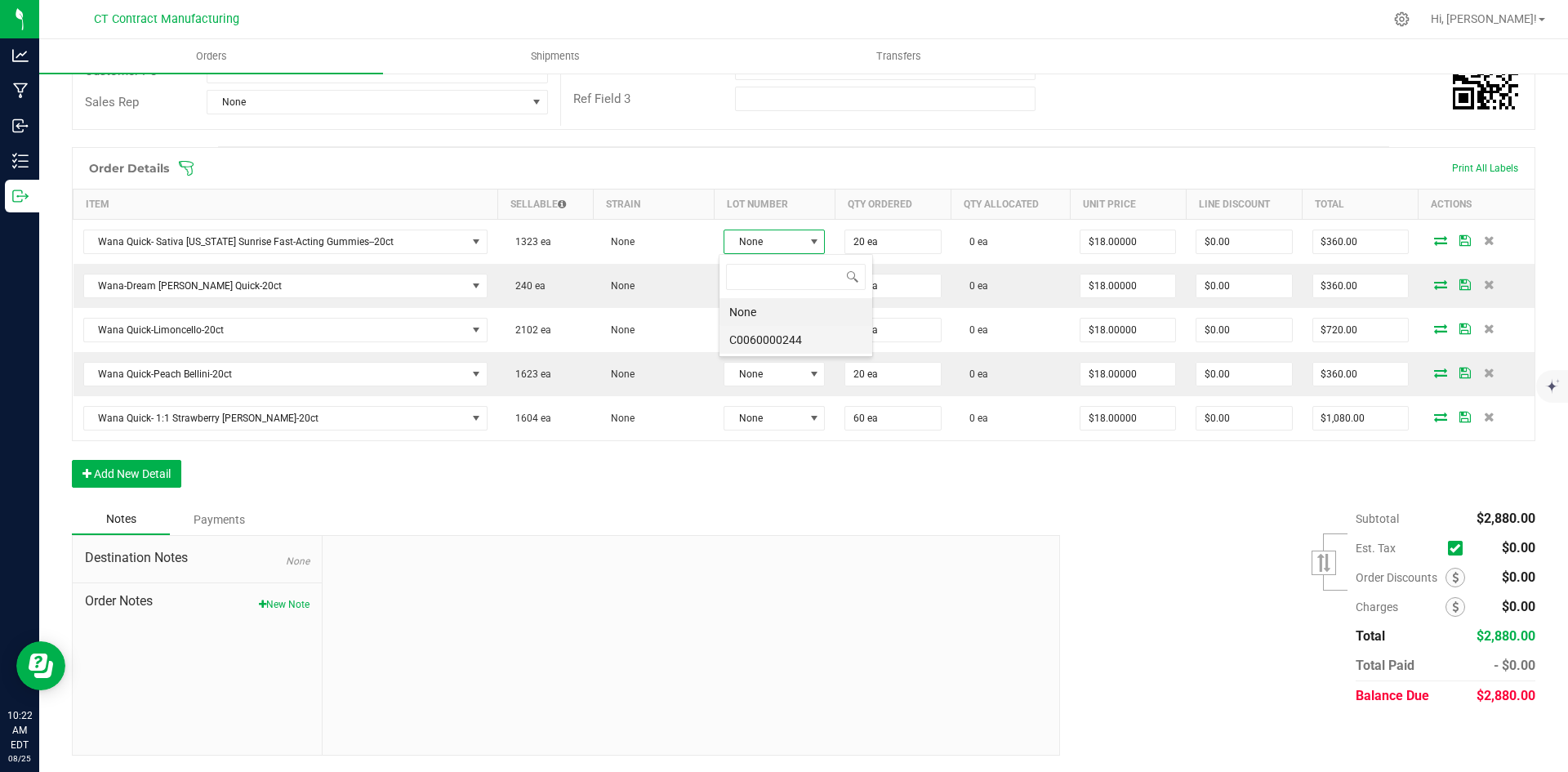
click at [791, 343] on li "C0060000244" at bounding box center [795, 340] width 152 height 28
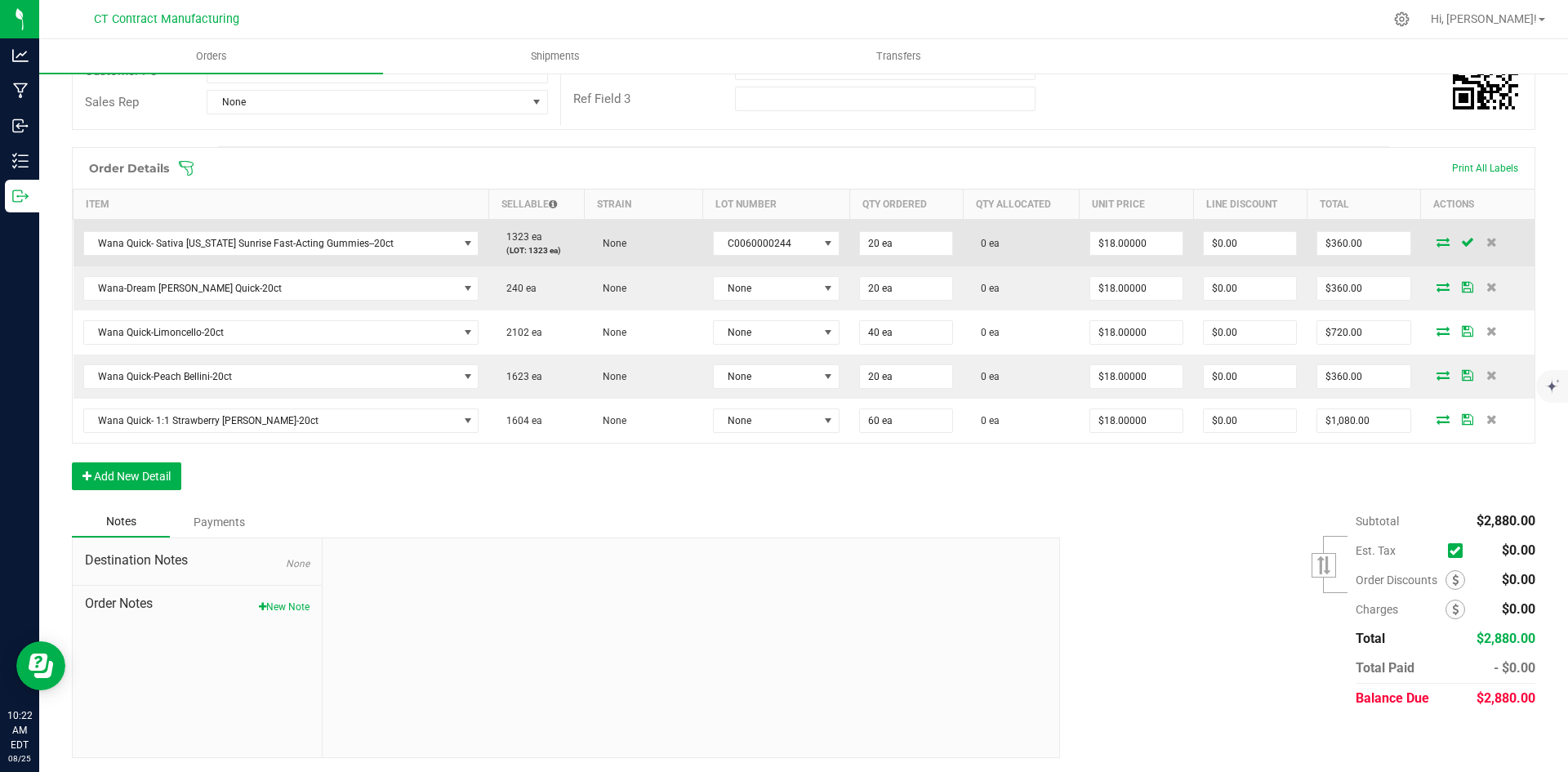
click at [1436, 240] on icon at bounding box center [1443, 242] width 13 height 10
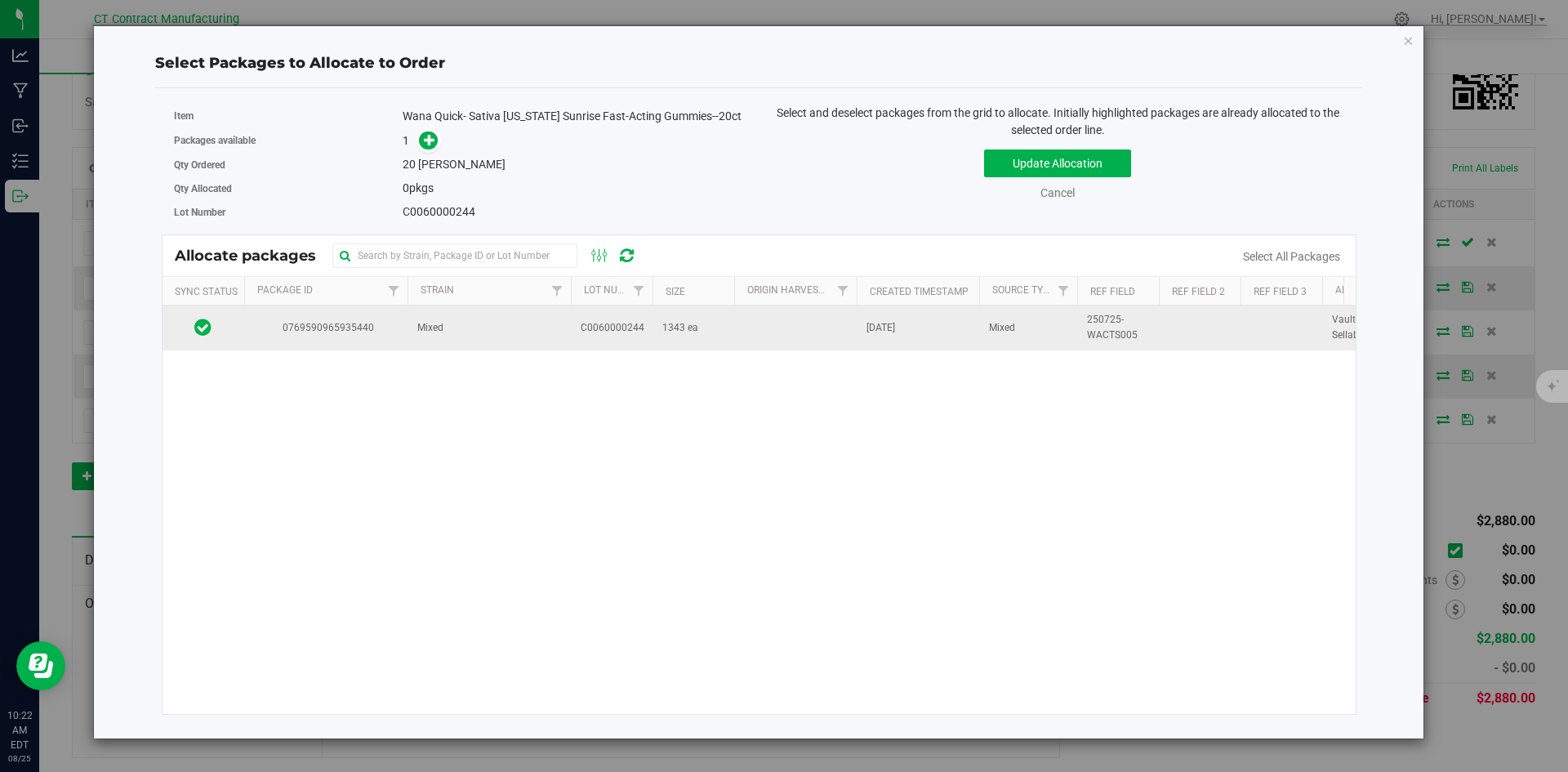
click at [398, 322] on td "0769590965935440" at bounding box center [326, 327] width 163 height 44
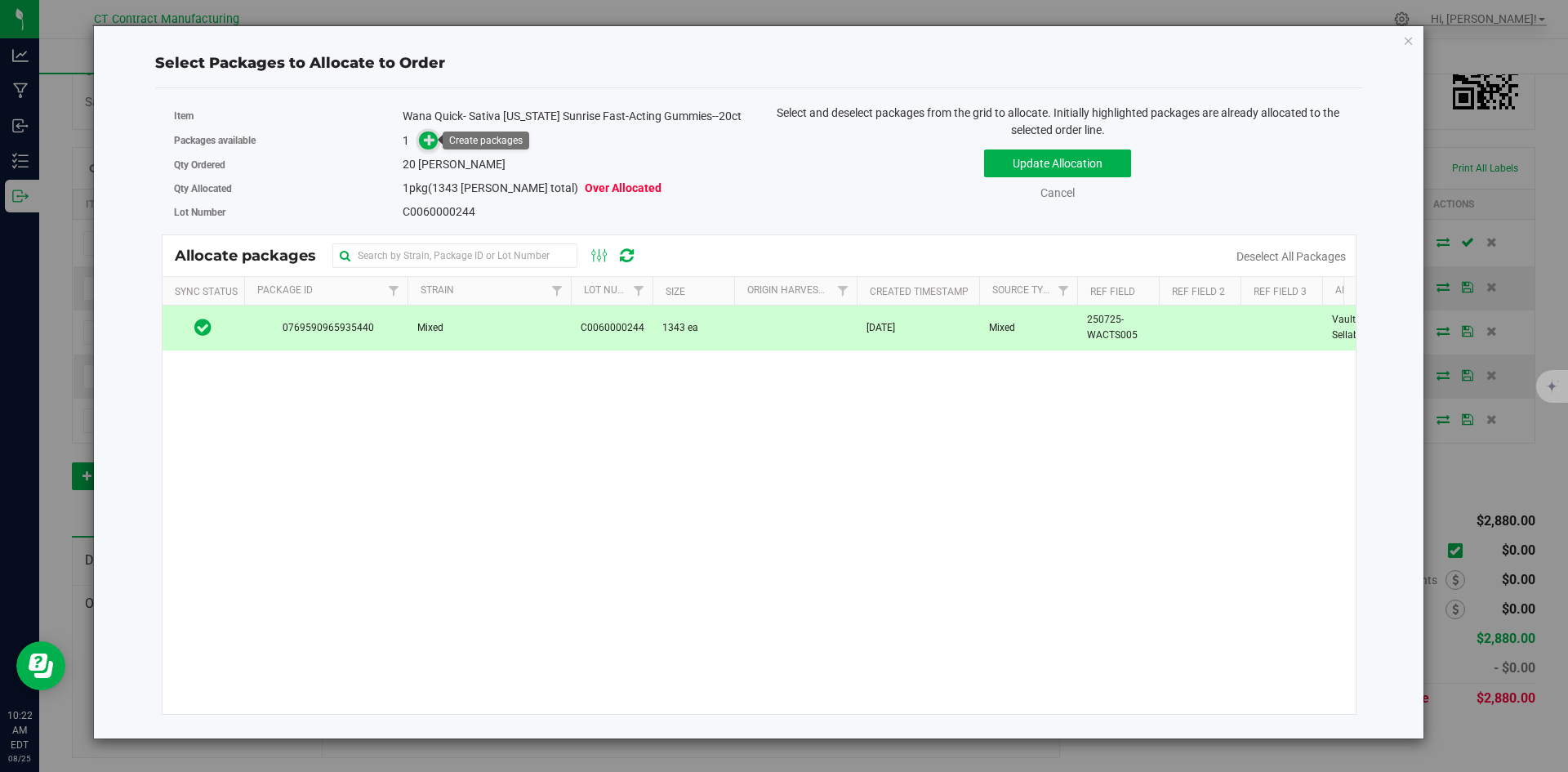
click at [427, 142] on icon at bounding box center [429, 139] width 11 height 11
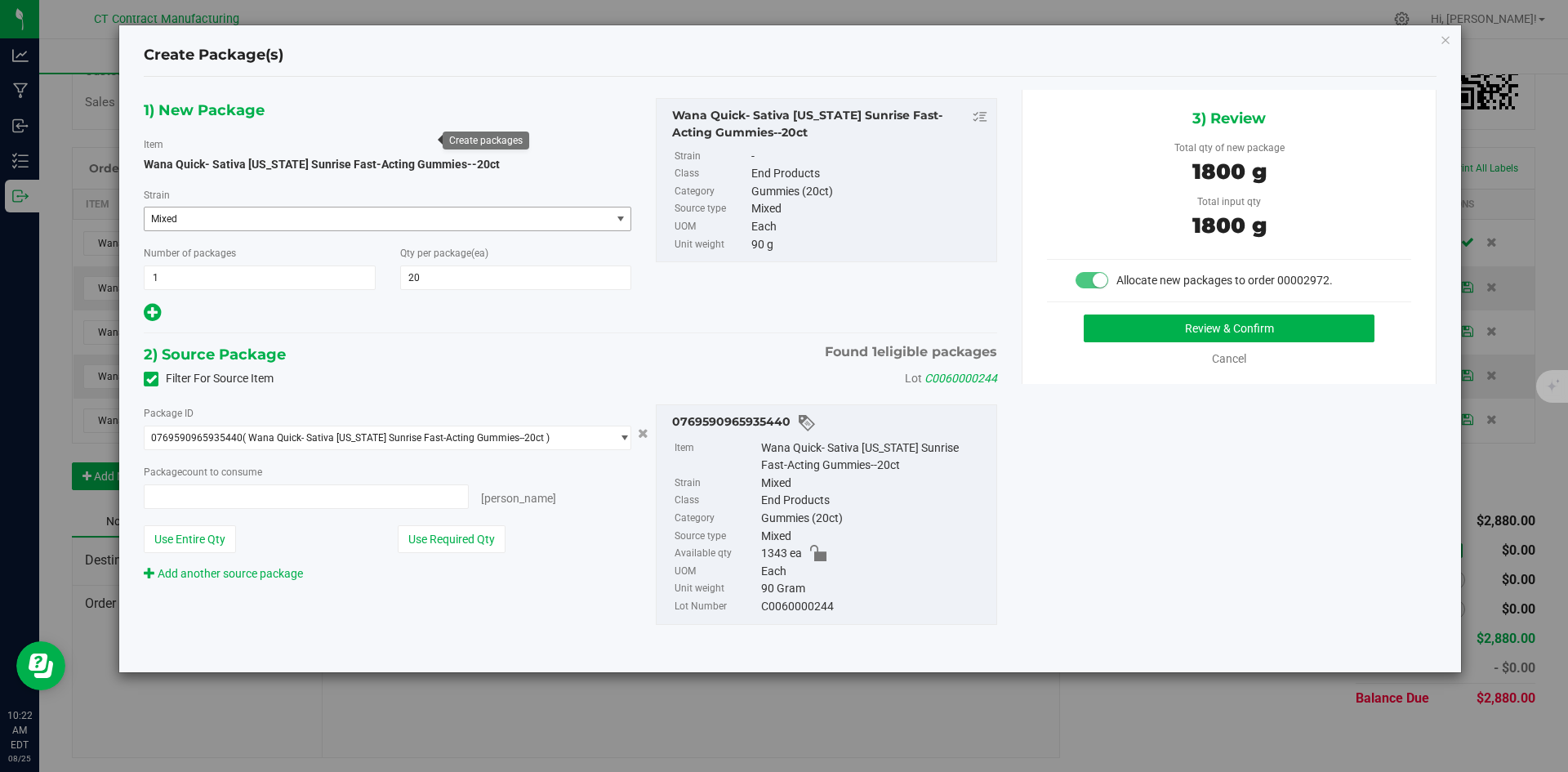
type input "20 ea"
click at [1150, 328] on button "Review & Confirm" at bounding box center [1228, 328] width 291 height 28
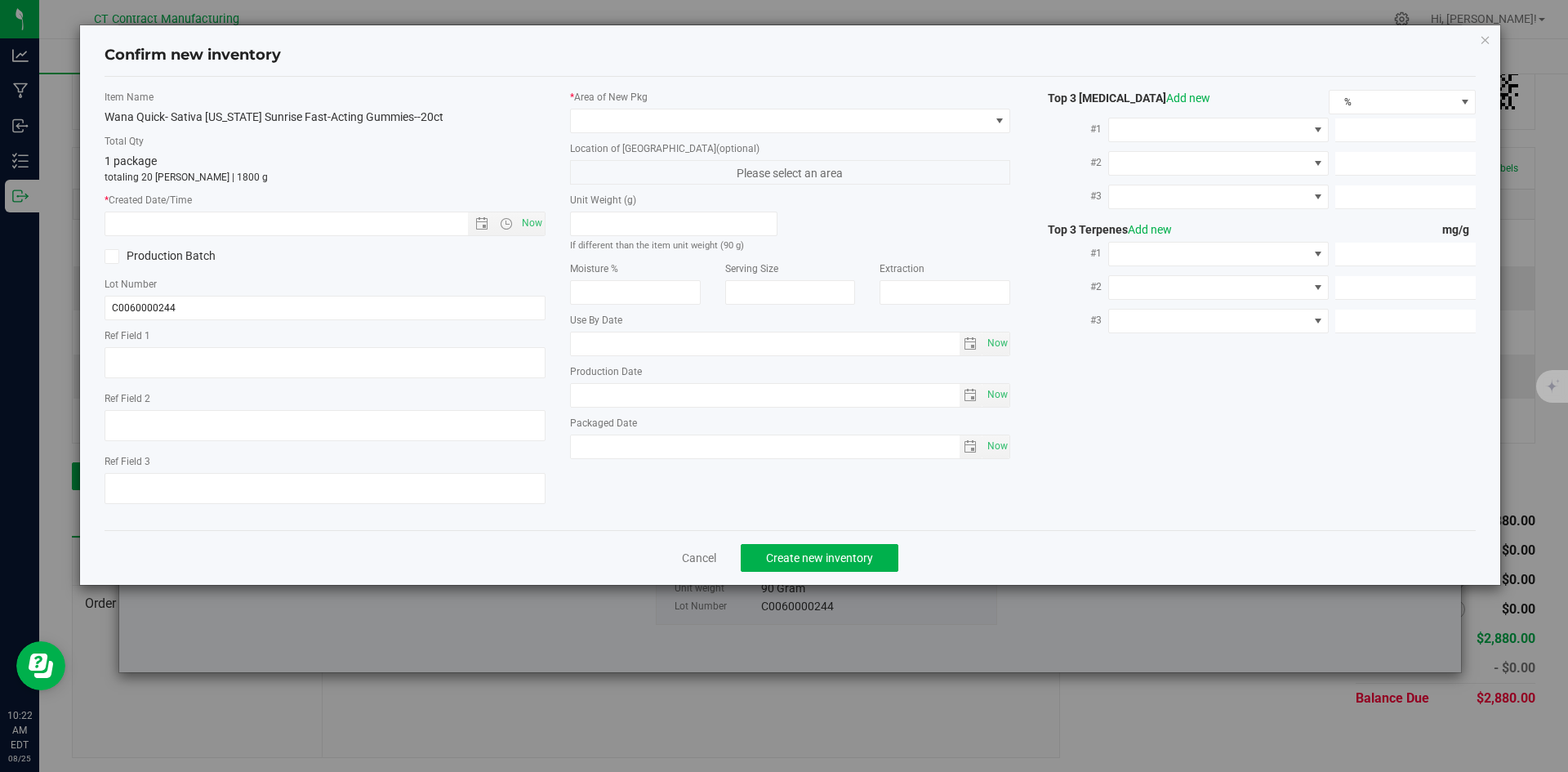
type textarea "250725-WACTS005"
click at [531, 226] on span "Now" at bounding box center [531, 223] width 28 height 23
type input "[DATE] 10:22 AM"
click at [626, 134] on div "* Area of [GEOGRAPHIC_DATA] Location of [GEOGRAPHIC_DATA] (optional) Please sel…" at bounding box center [790, 279] width 465 height 377
click at [631, 131] on span at bounding box center [779, 121] width 419 height 23
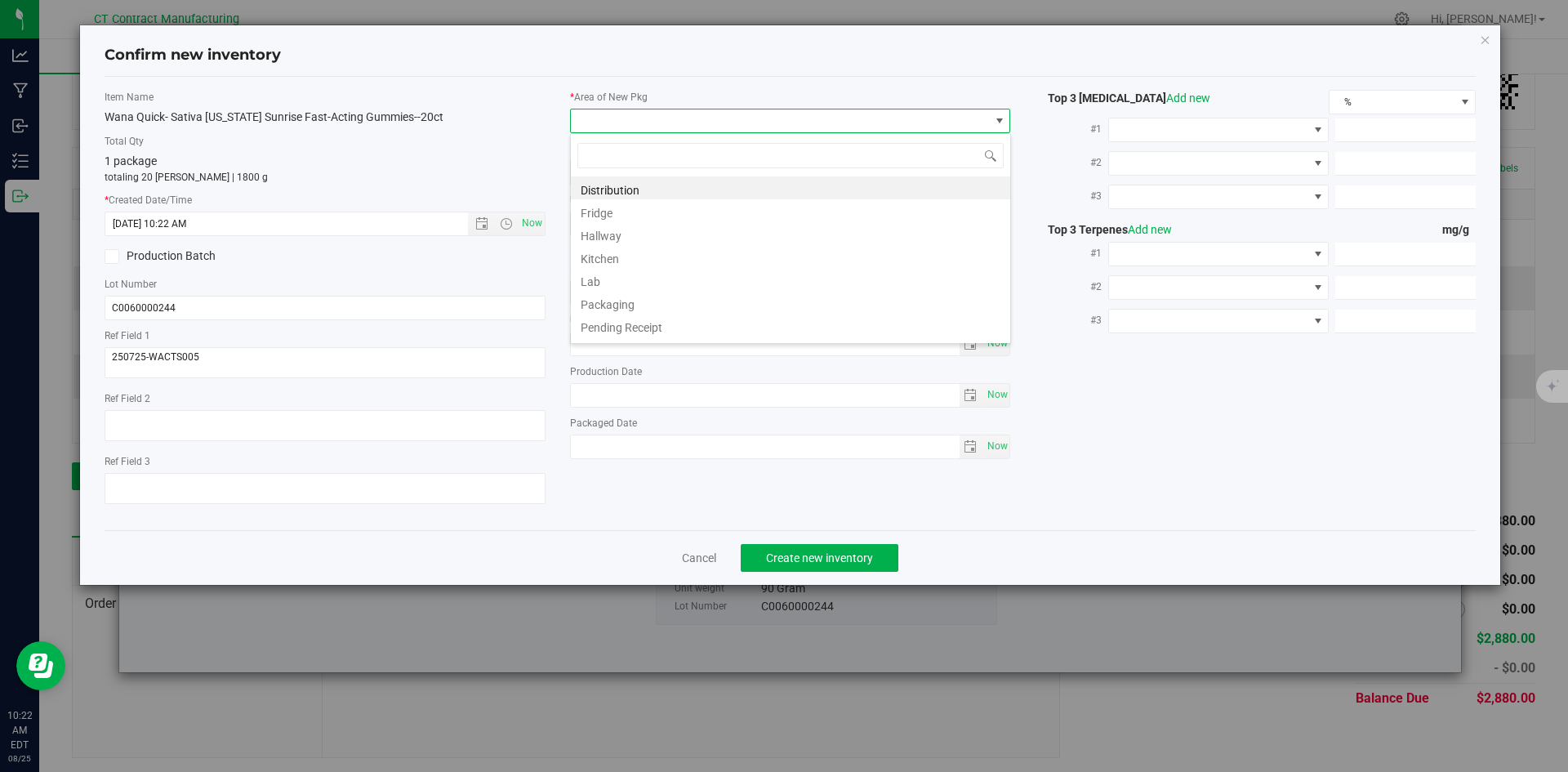
scroll to position [24, 441]
click at [642, 184] on li "Distribution" at bounding box center [790, 188] width 439 height 23
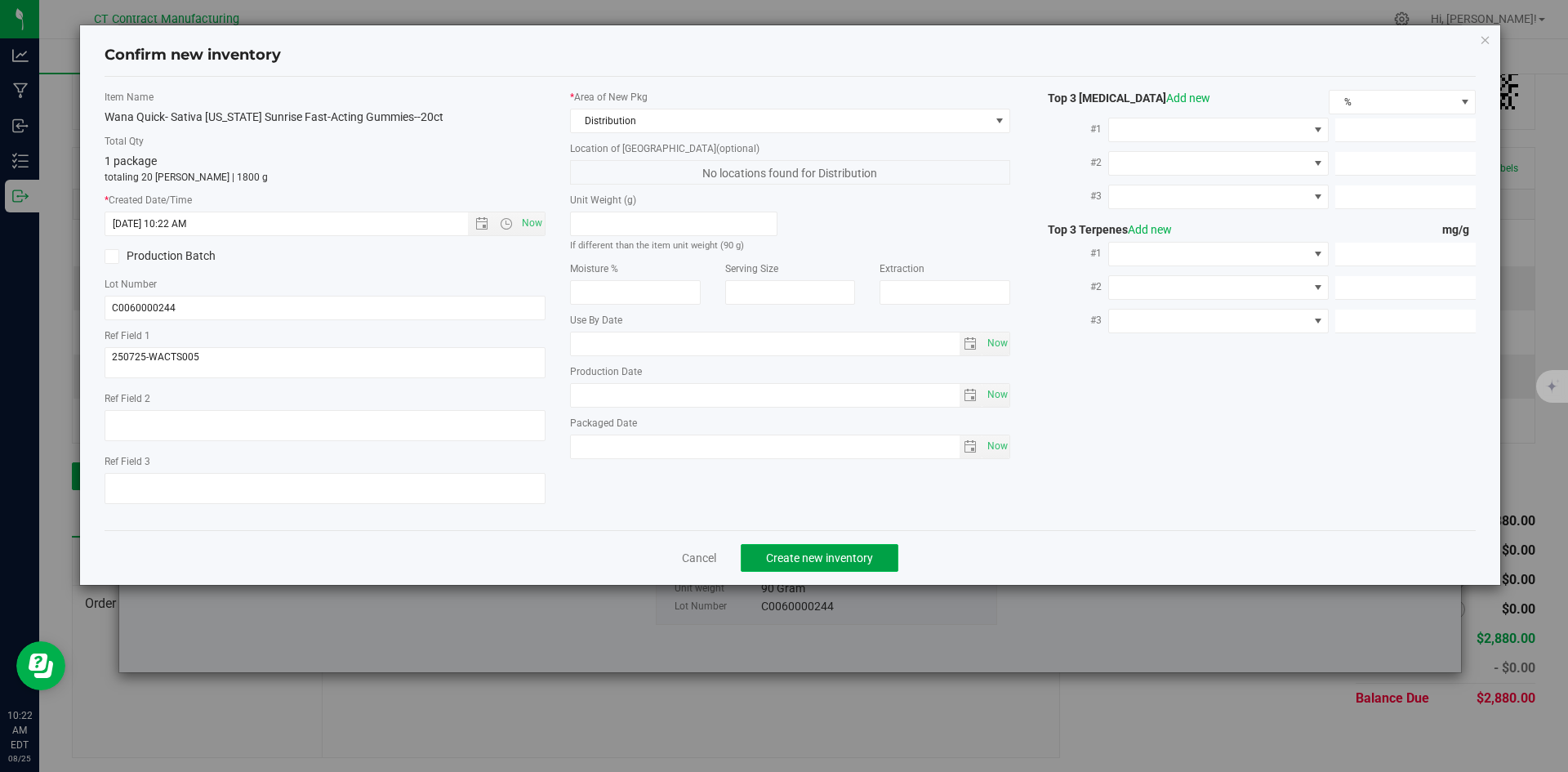
click at [806, 559] on span "Create new inventory" at bounding box center [818, 557] width 107 height 13
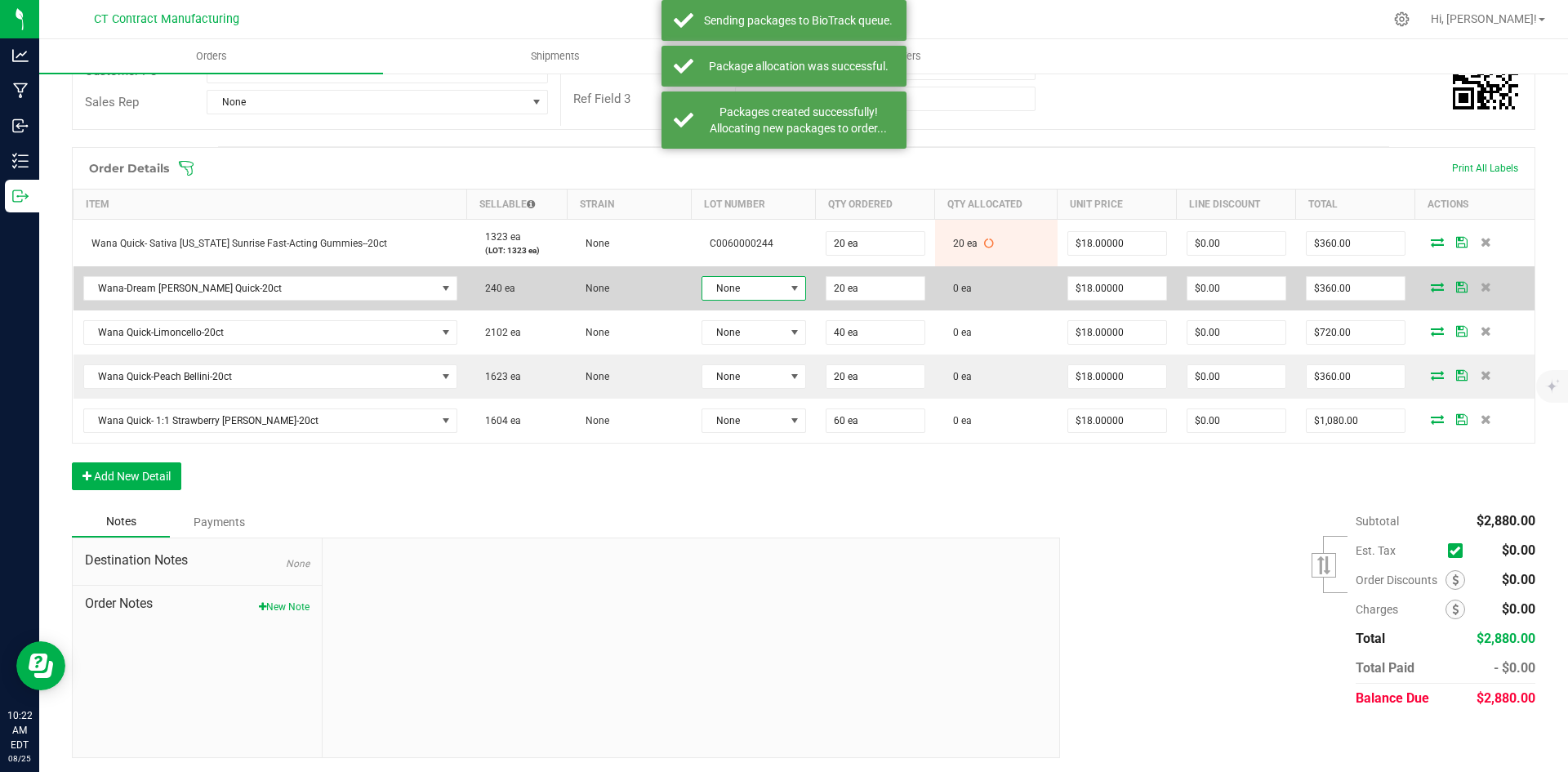
click at [788, 284] on span at bounding box center [794, 288] width 13 height 13
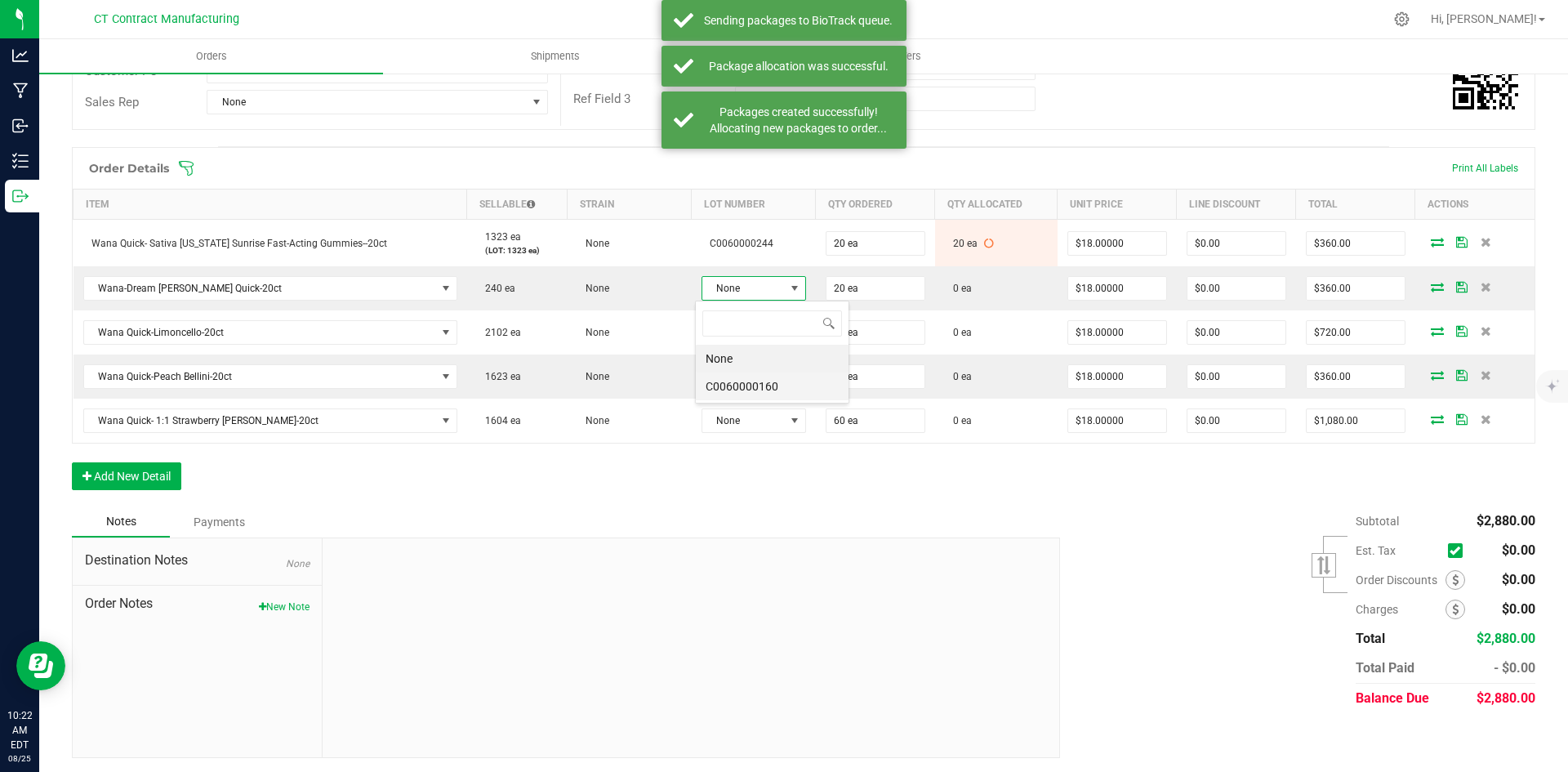
click at [770, 386] on li "C0060000160" at bounding box center [772, 386] width 152 height 28
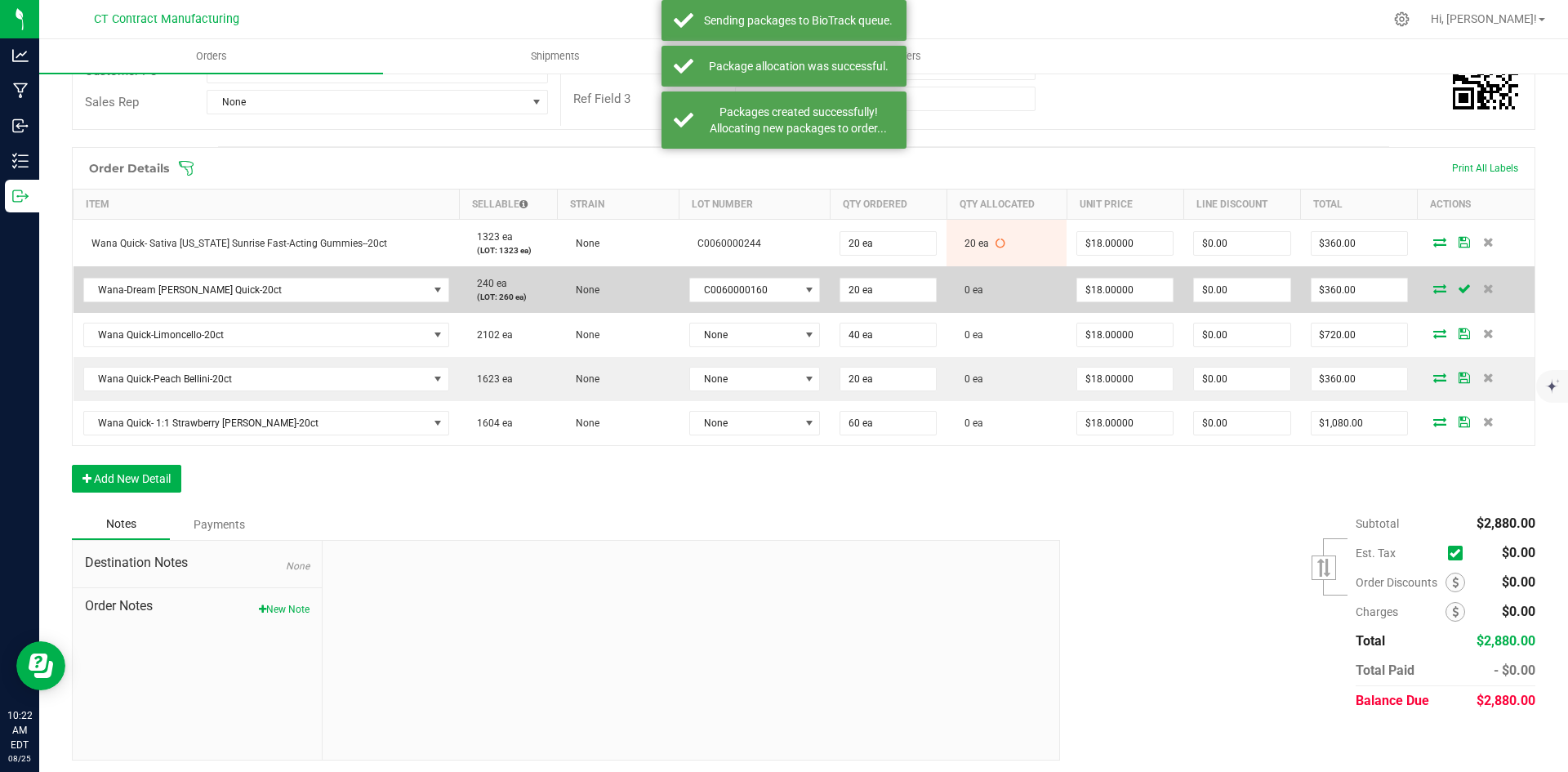
click at [1433, 288] on icon at bounding box center [1440, 288] width 13 height 10
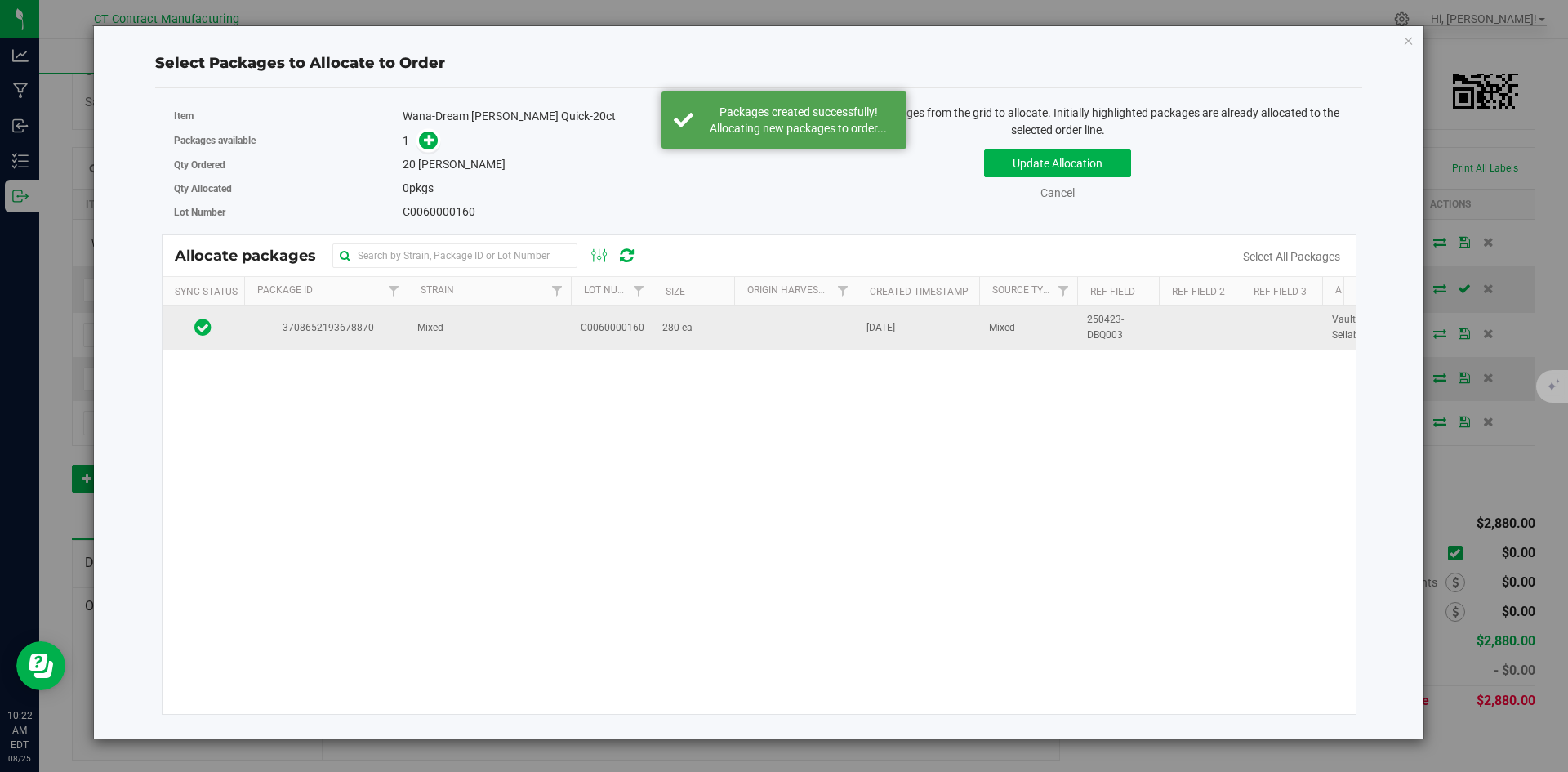
click at [381, 332] on span "3708652193678870" at bounding box center [325, 328] width 144 height 16
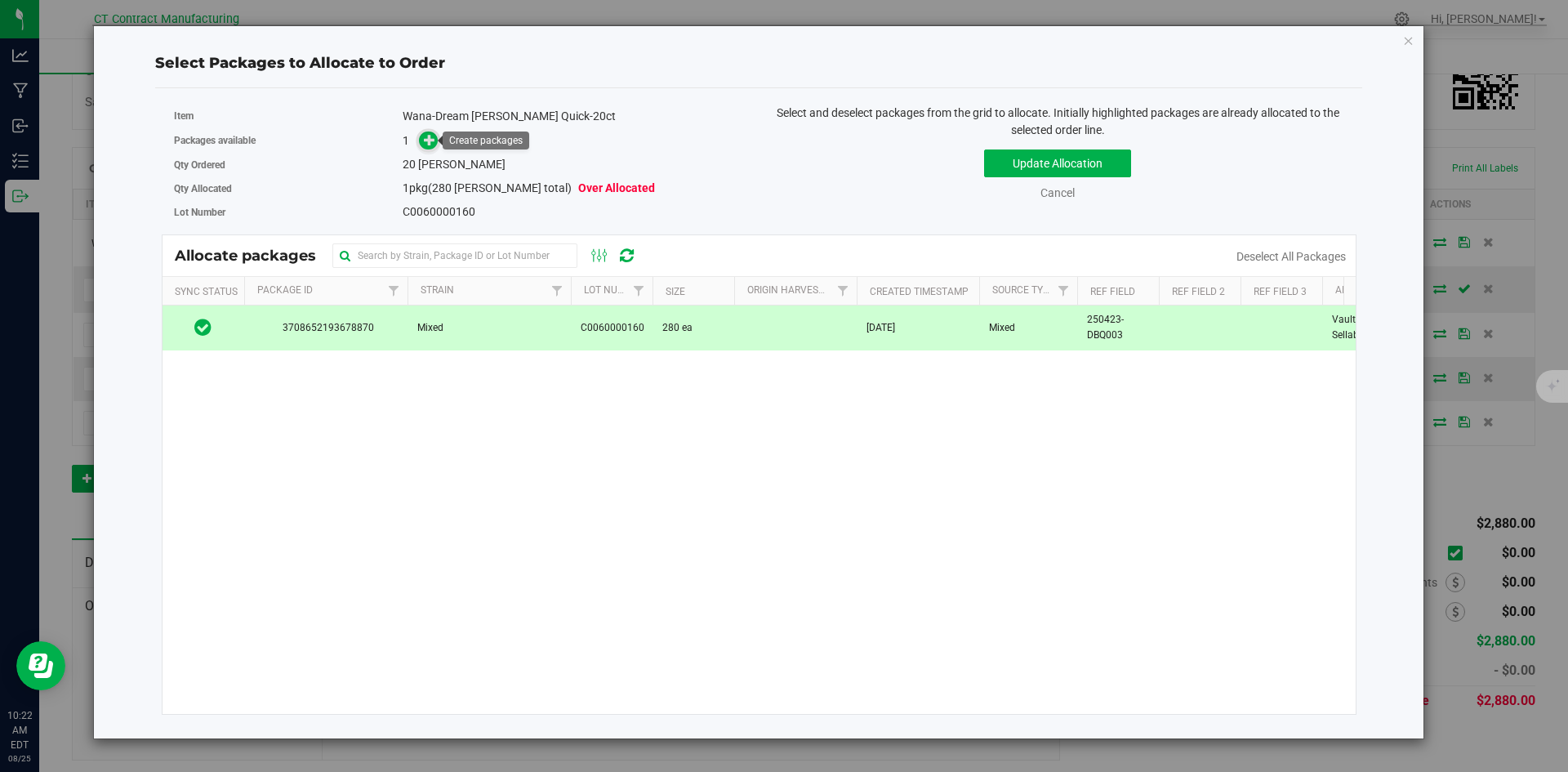
click at [437, 142] on span at bounding box center [428, 141] width 19 height 19
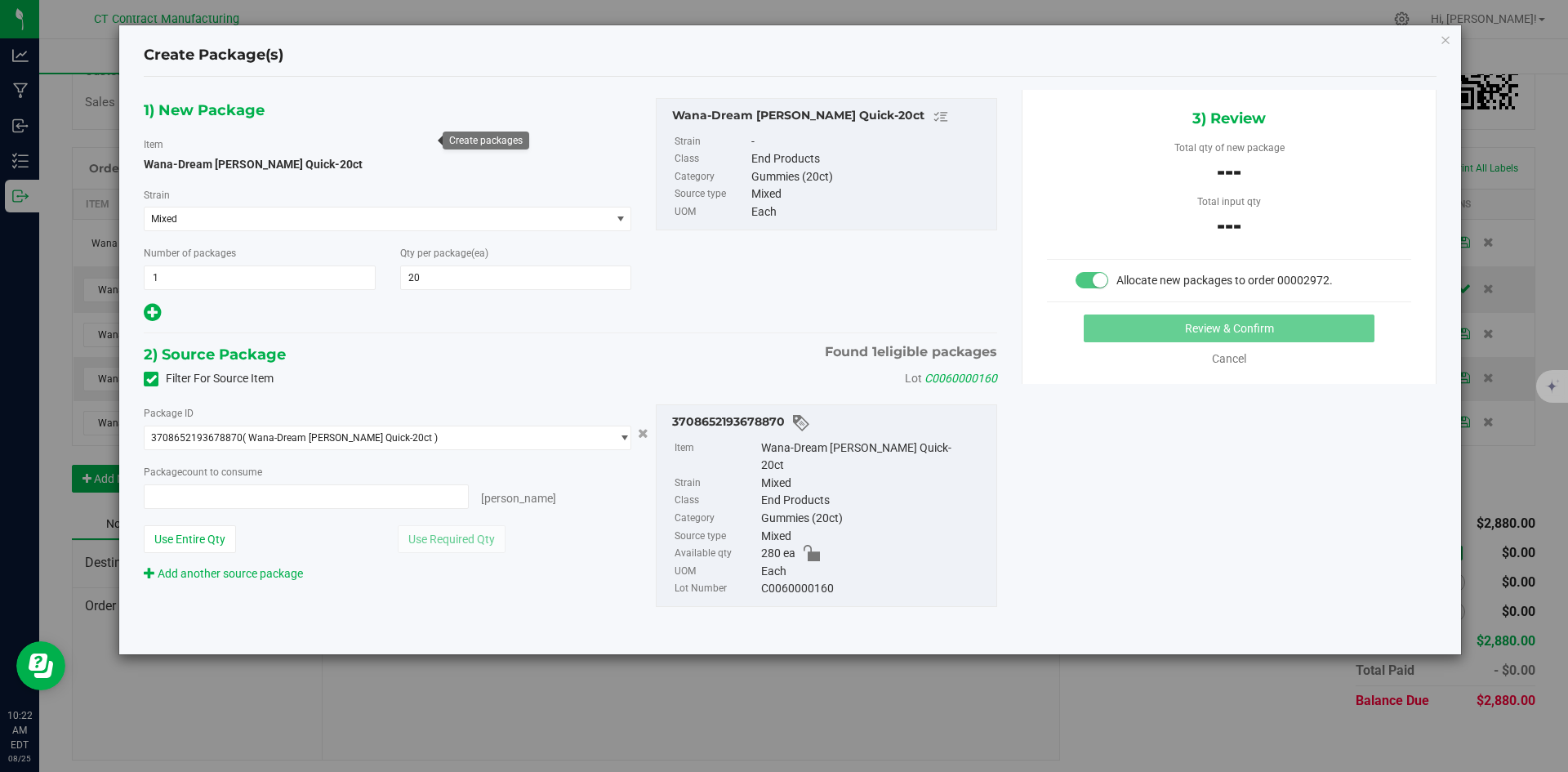
type input "0 ea"
type input "0"
click at [368, 498] on span at bounding box center [307, 496] width 325 height 24
type input "20"
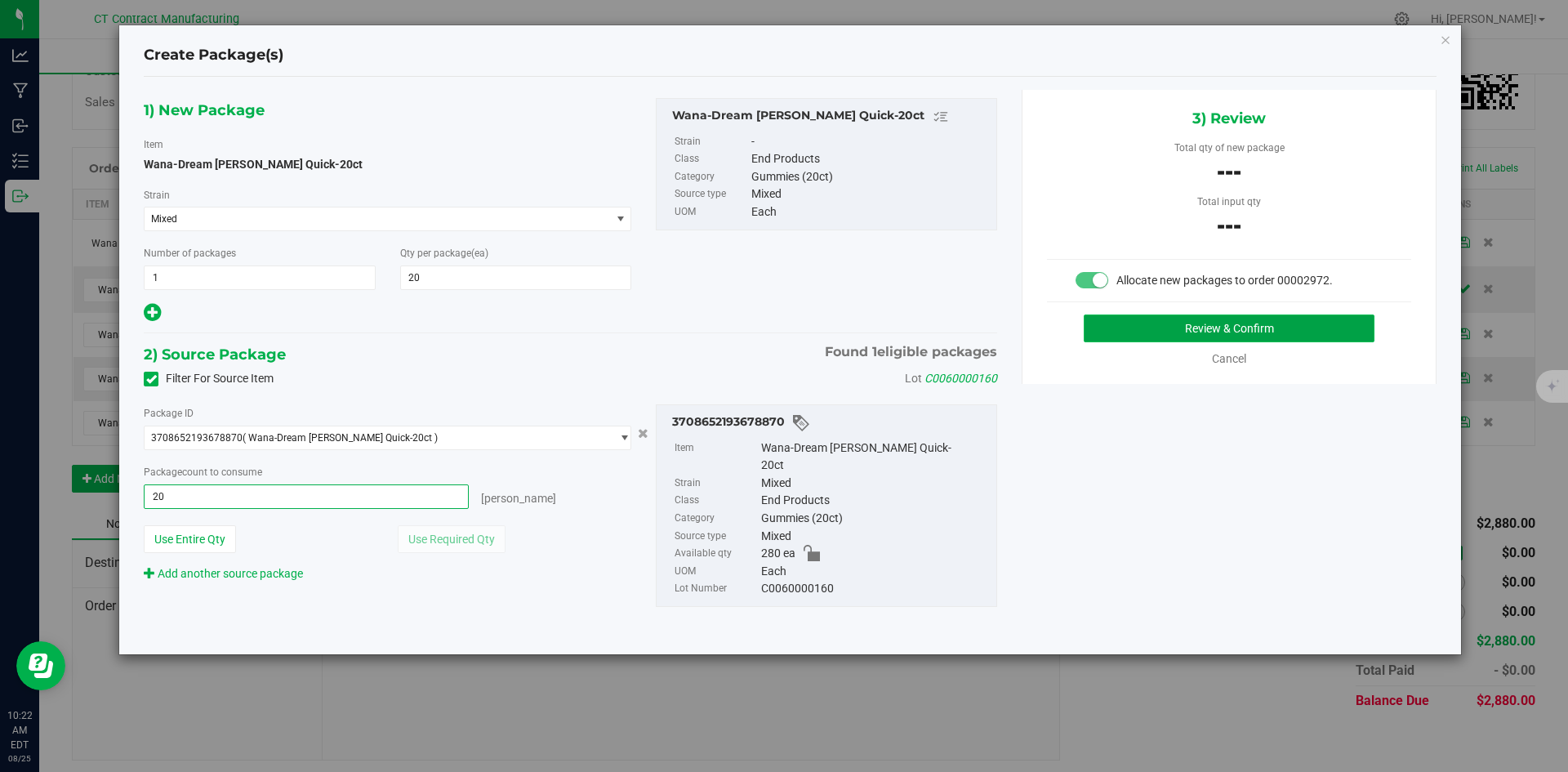
type input "20 ea"
click at [1188, 329] on button "Review & Confirm" at bounding box center [1228, 328] width 291 height 28
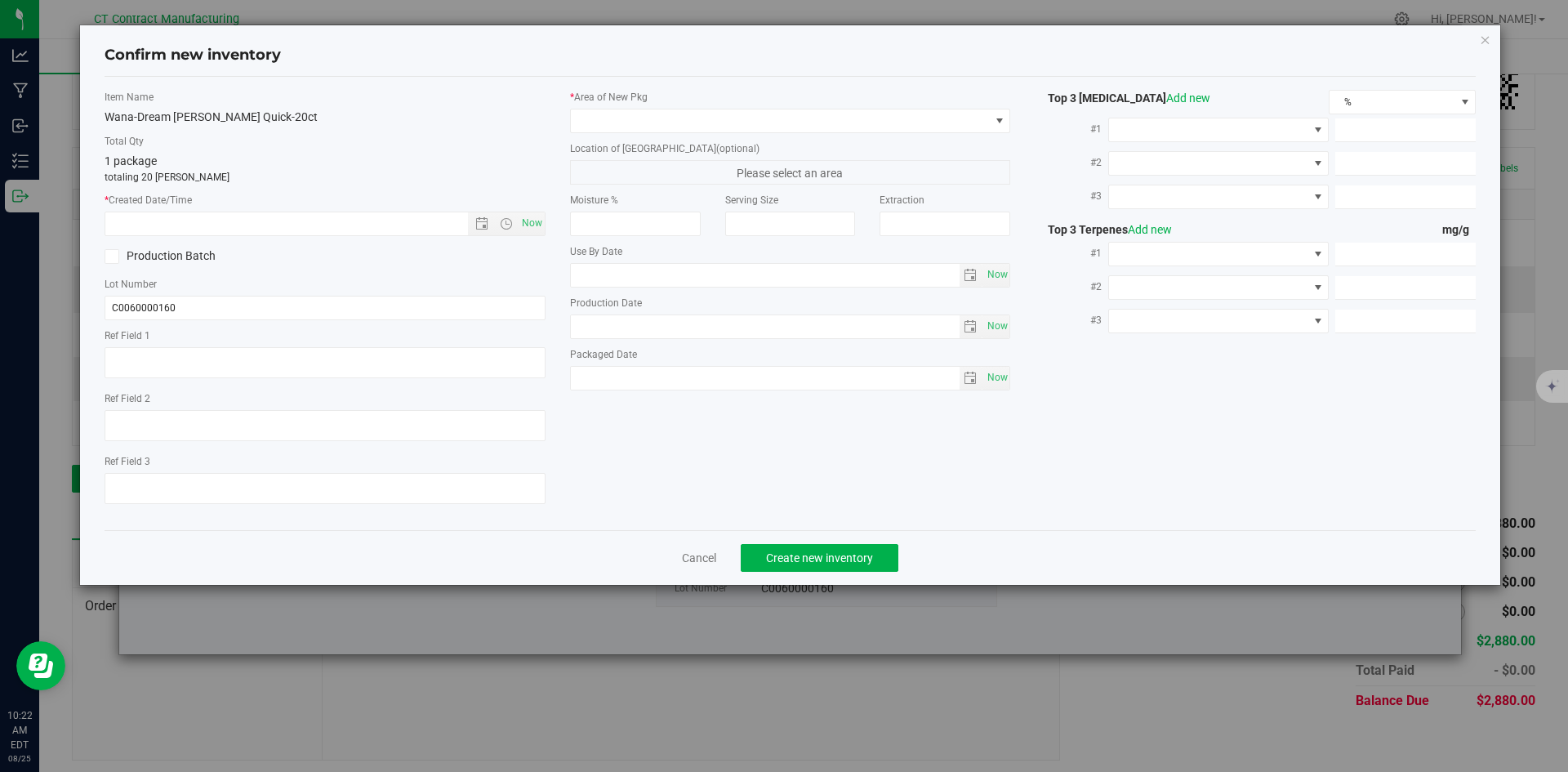
type textarea "250423-DBQ003"
click at [534, 221] on span "Now" at bounding box center [531, 223] width 28 height 23
type input "[DATE] 10:22 AM"
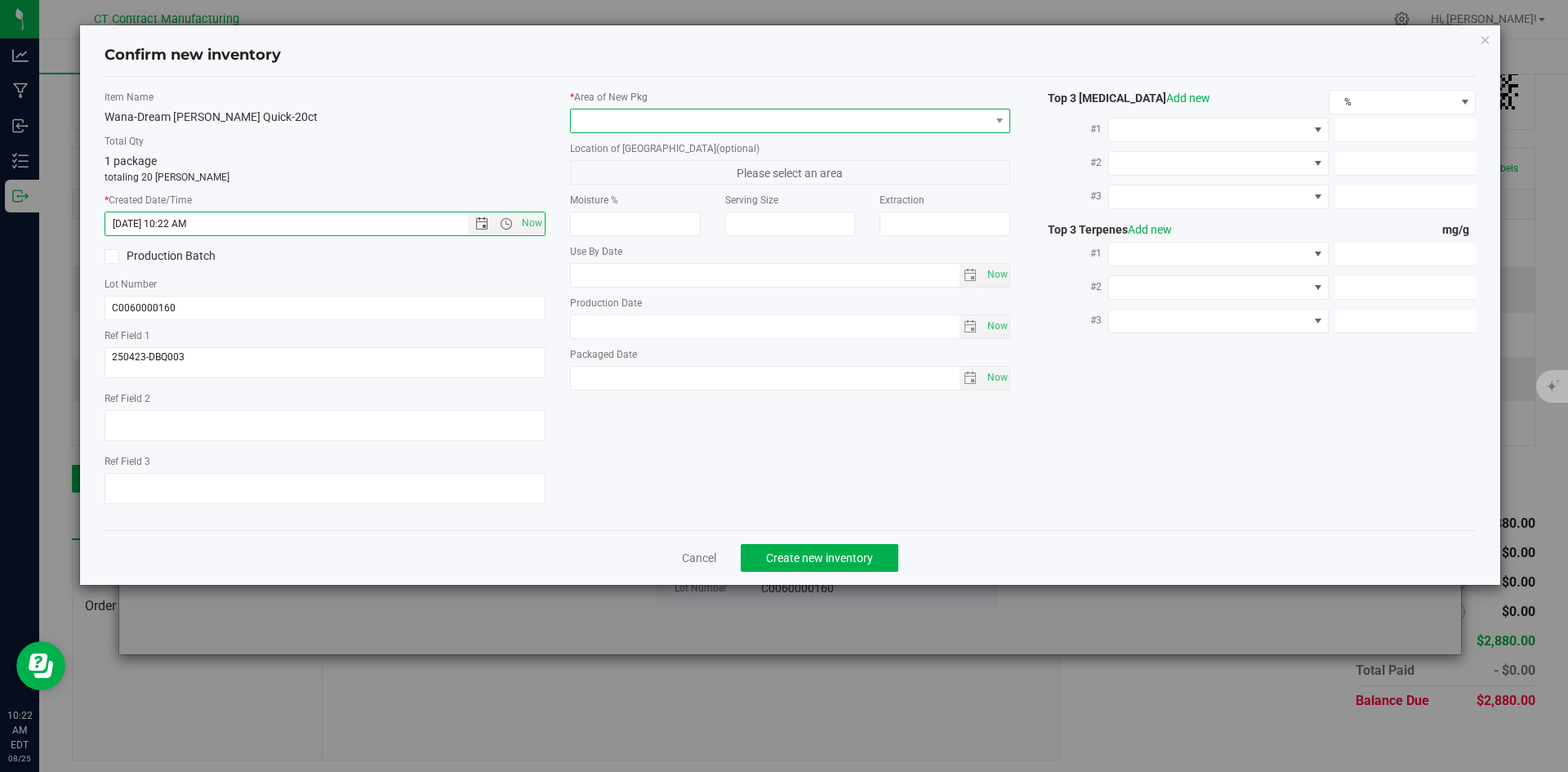
click at [608, 111] on span at bounding box center [779, 121] width 419 height 23
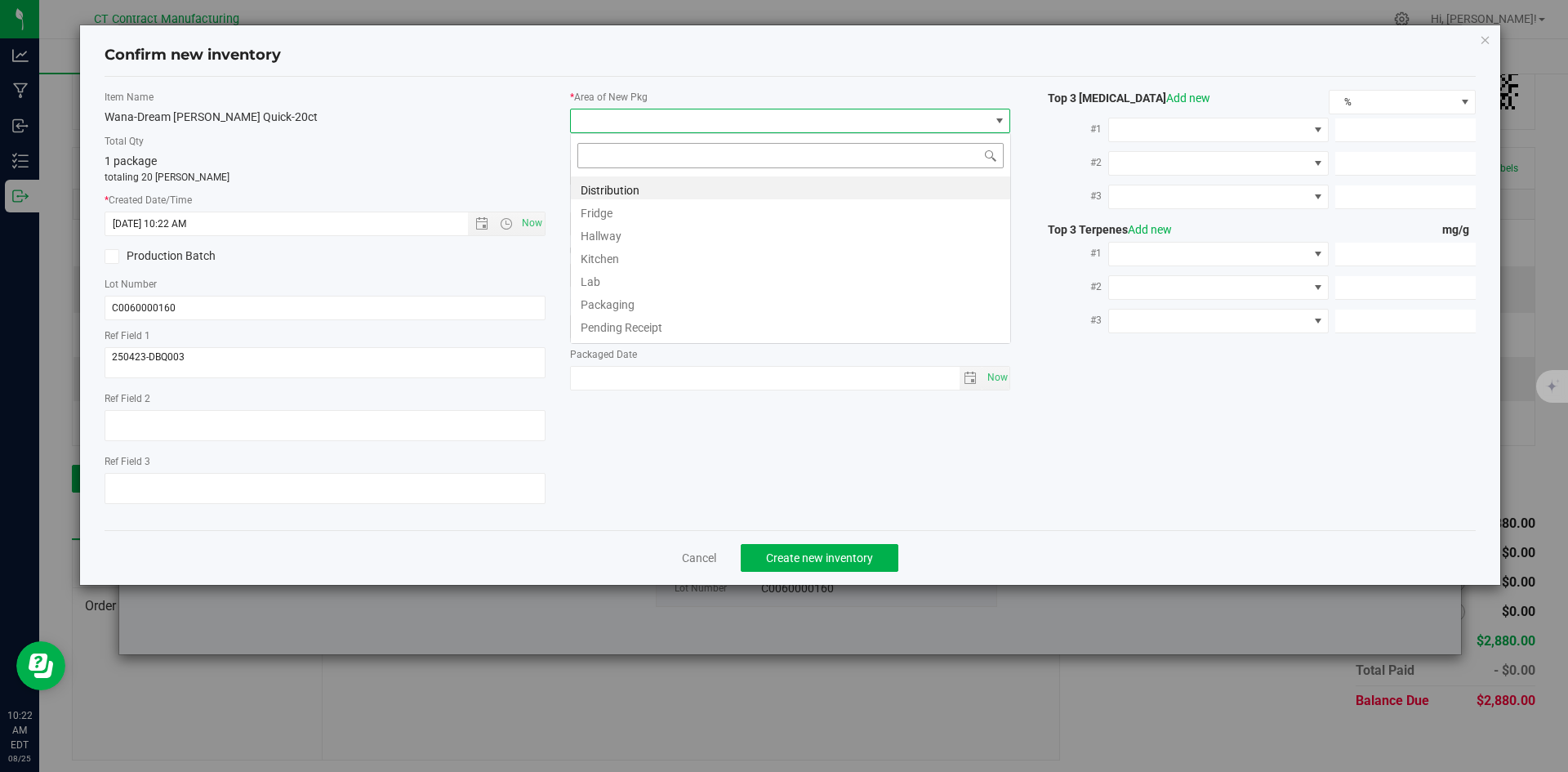
scroll to position [24, 441]
click at [612, 188] on li "Distribution" at bounding box center [790, 188] width 439 height 23
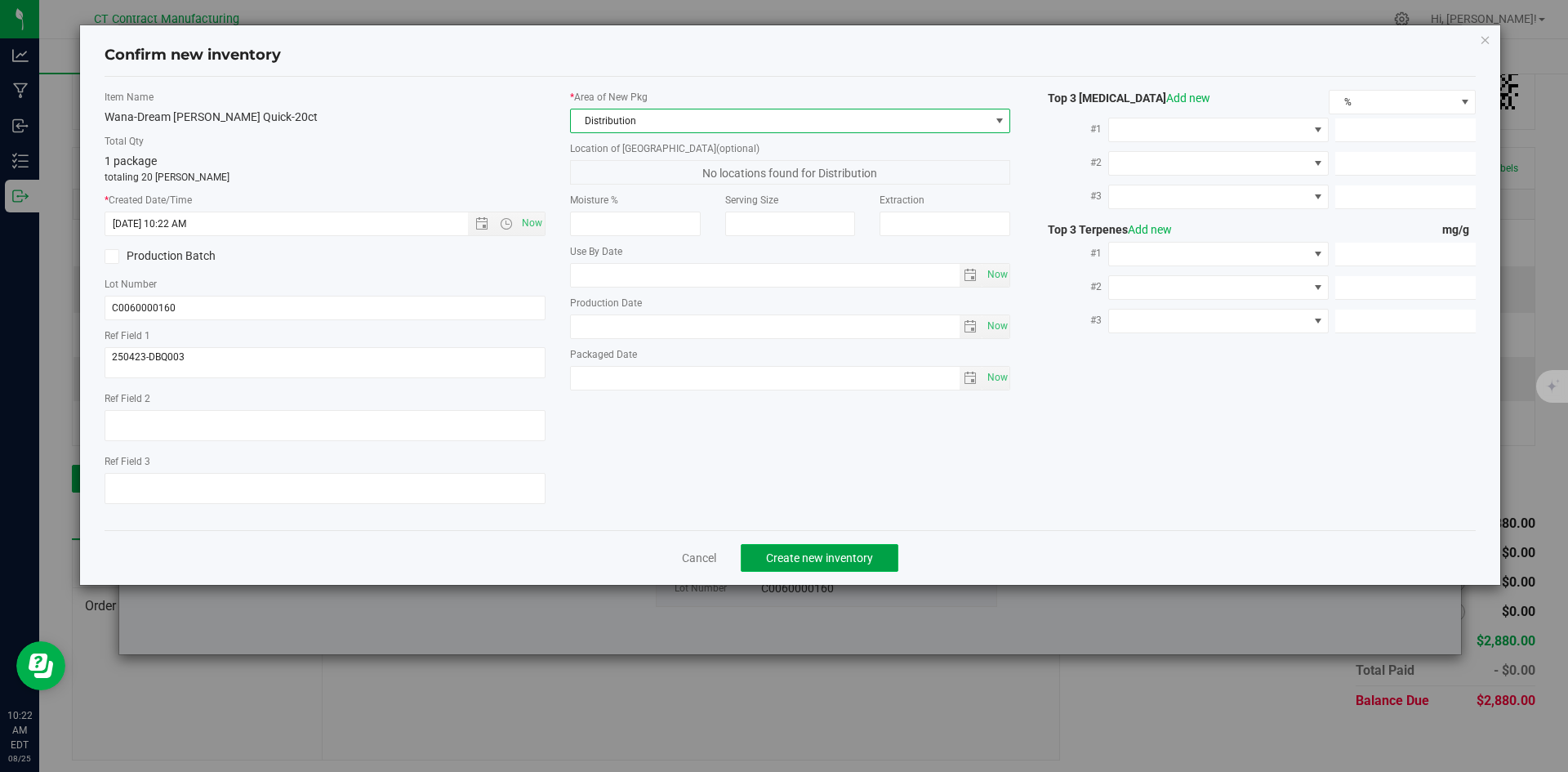
click at [777, 565] on button "Create new inventory" at bounding box center [819, 557] width 158 height 28
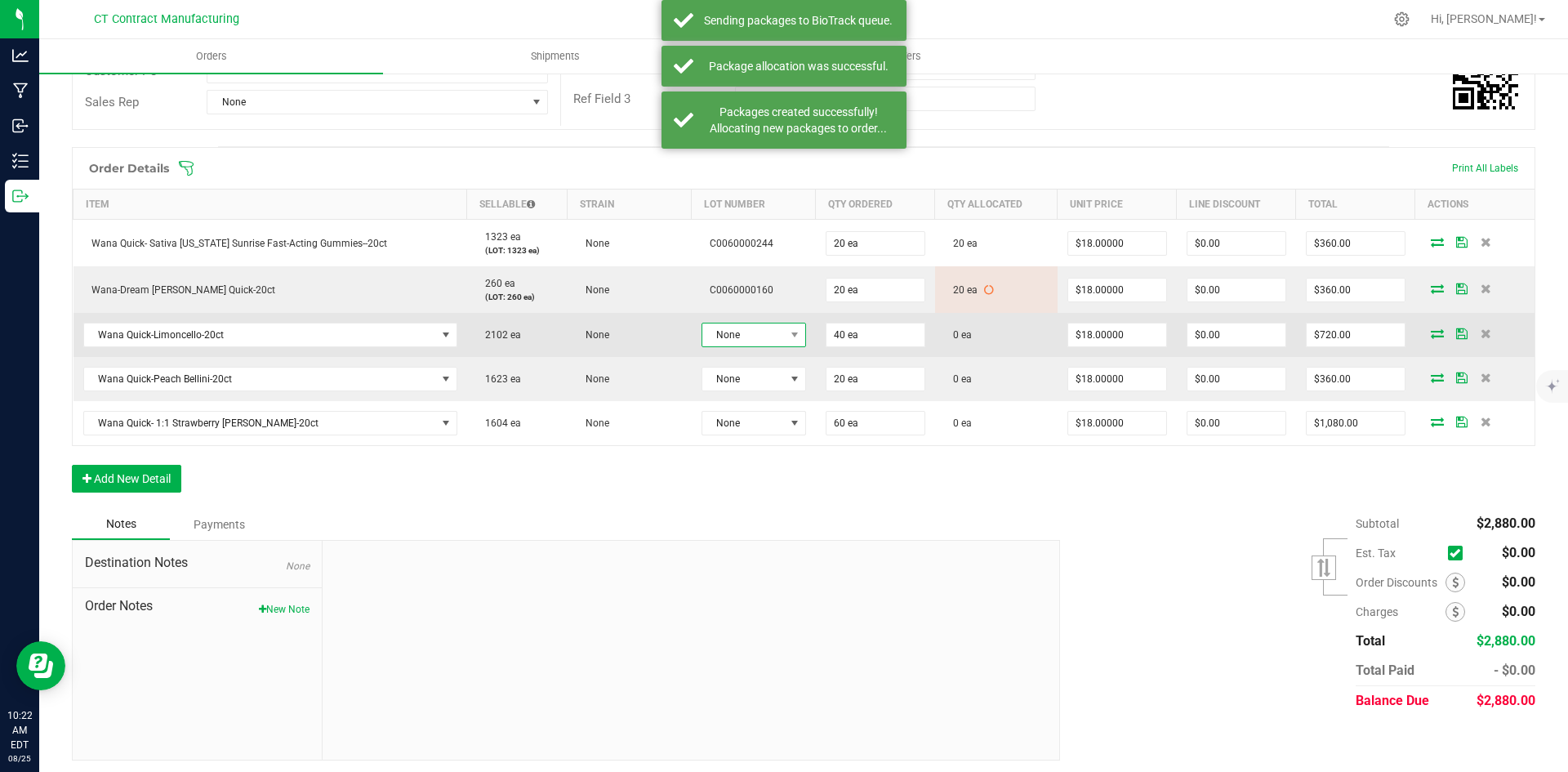
click at [735, 332] on span "None" at bounding box center [743, 334] width 83 height 23
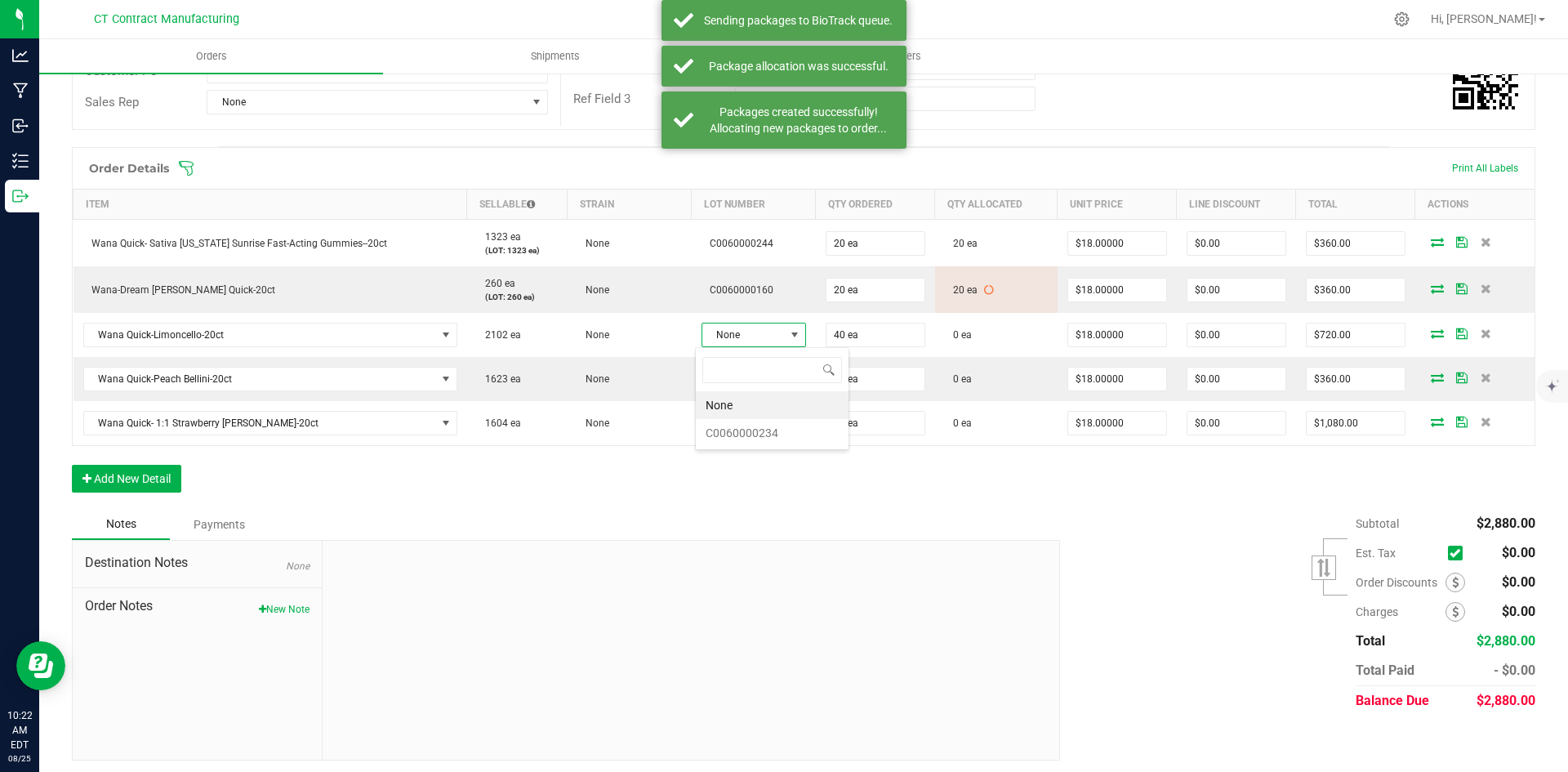
scroll to position [24, 104]
click at [754, 428] on li "C0060000234" at bounding box center [772, 433] width 152 height 28
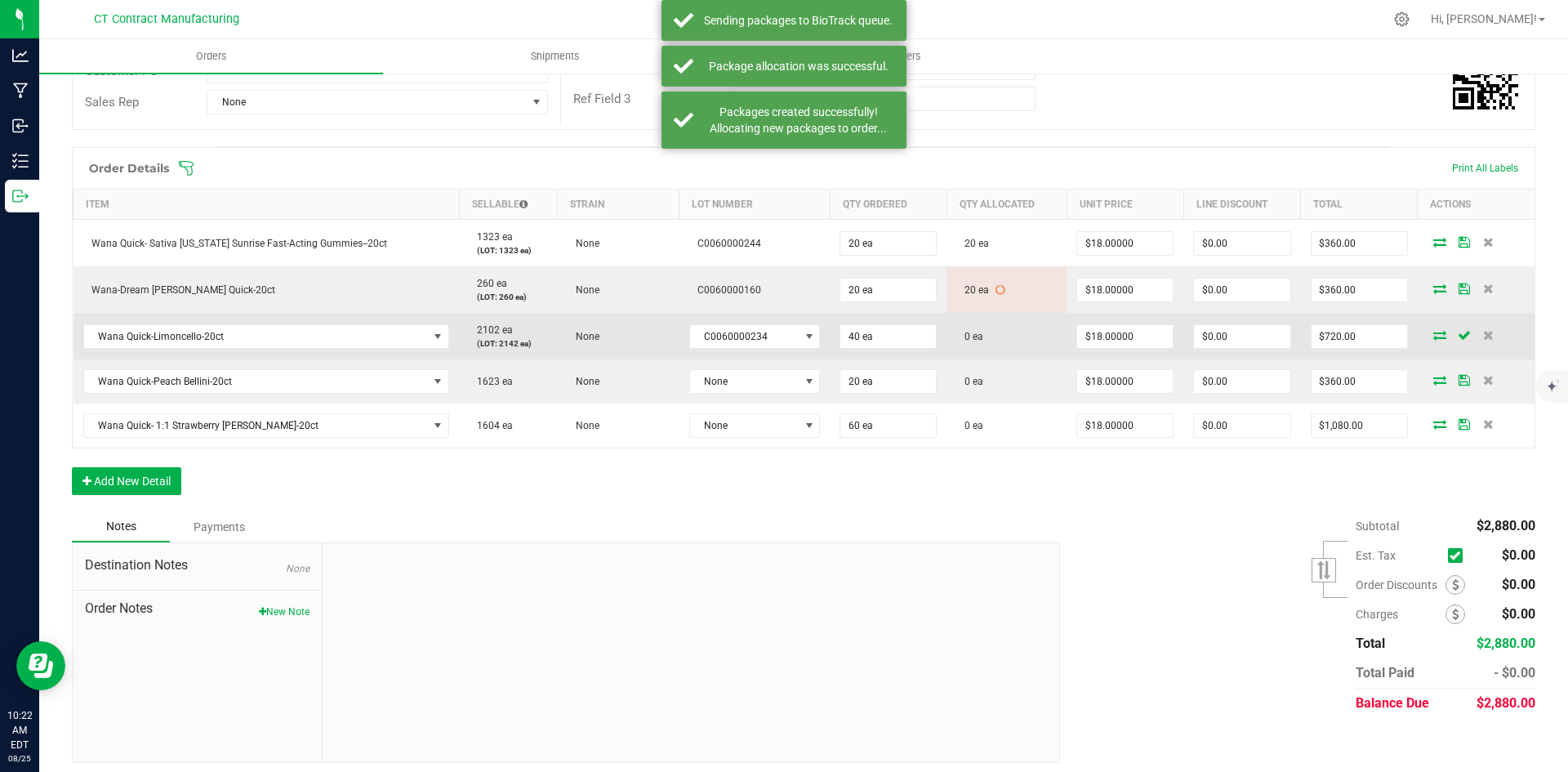
click at [1433, 331] on icon at bounding box center [1440, 334] width 13 height 10
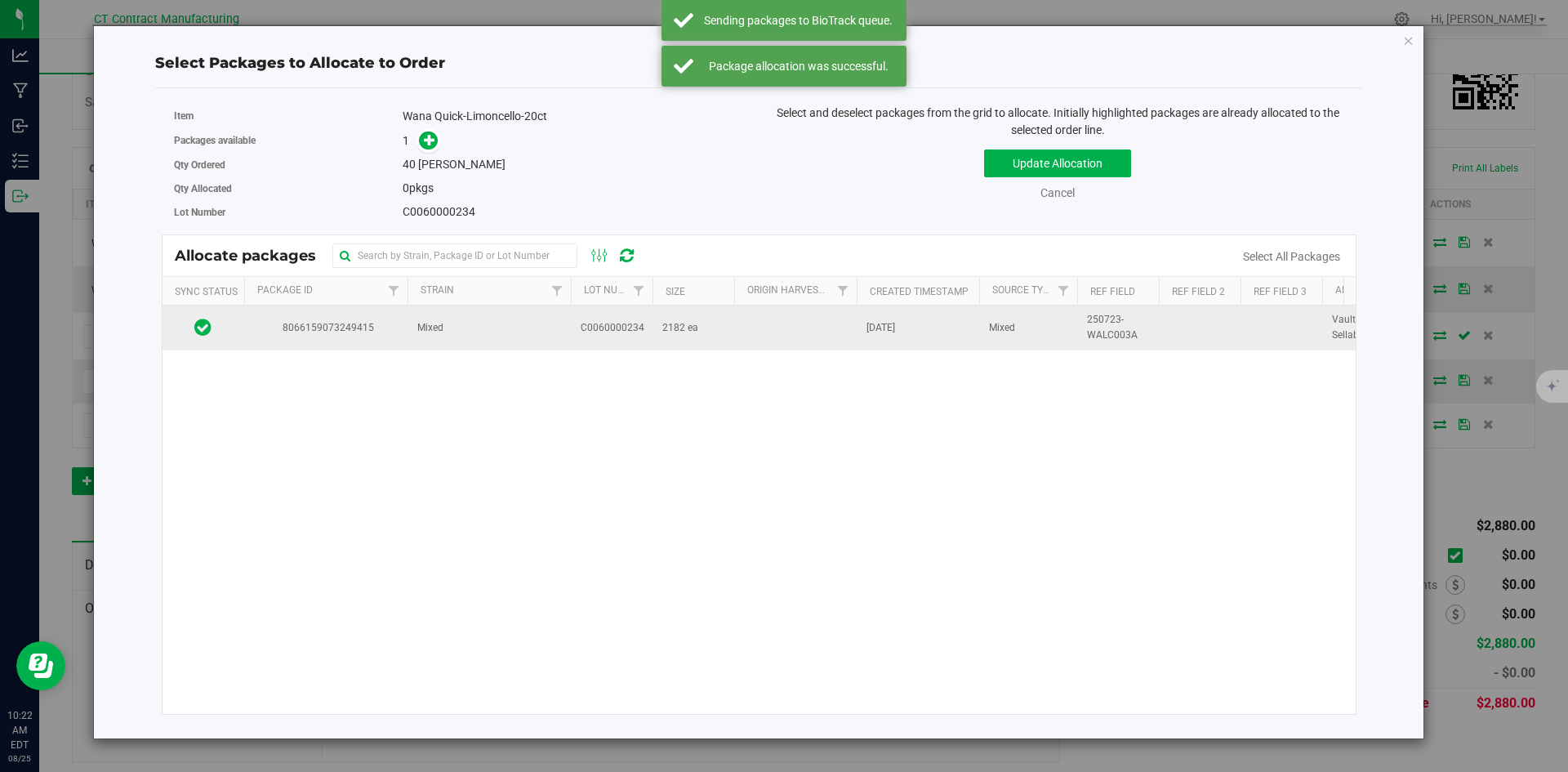
click at [413, 326] on td "Mixed" at bounding box center [490, 327] width 163 height 44
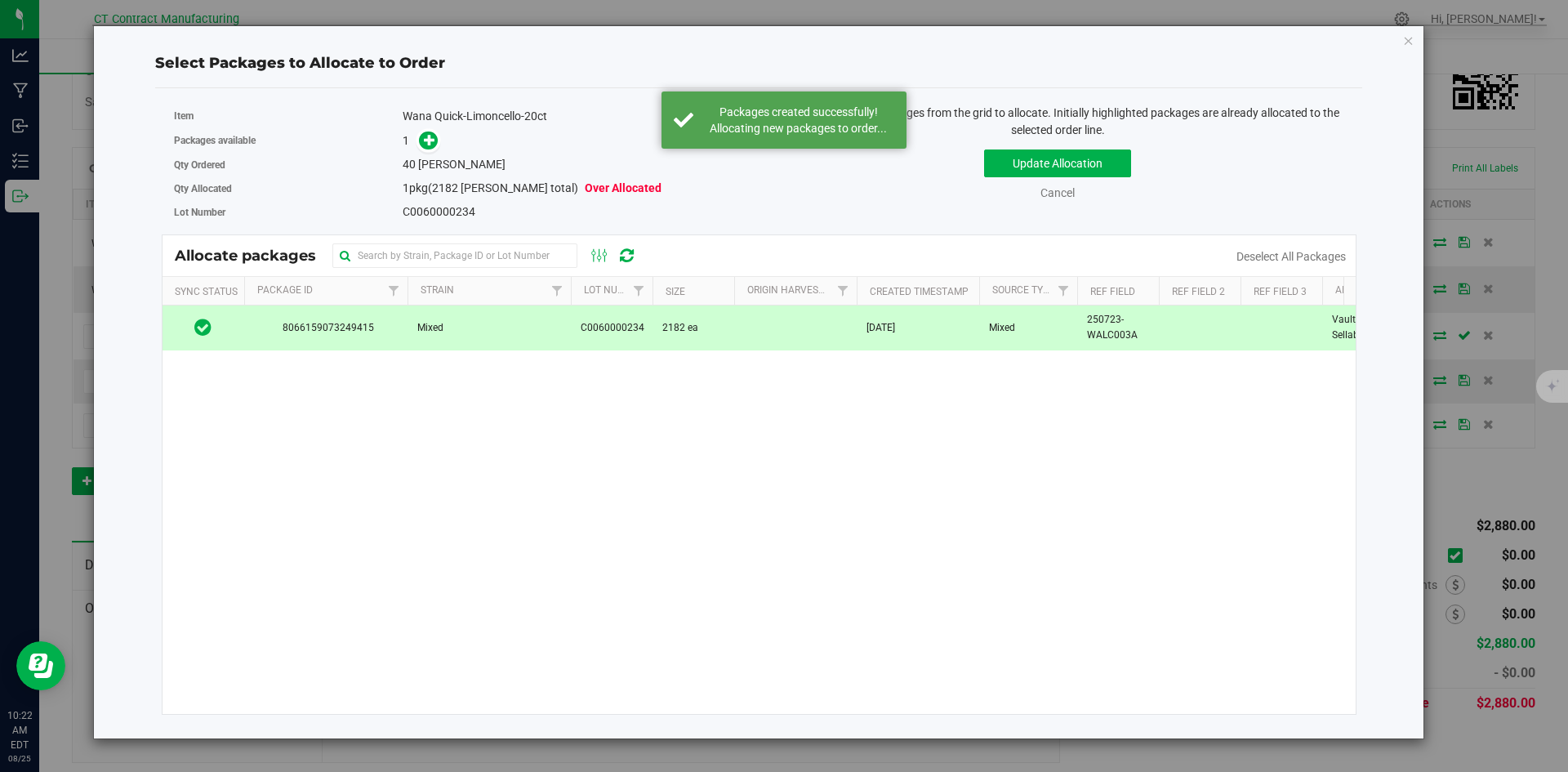
click at [427, 124] on div "Item Wana Quick-Limoncello-20ct" at bounding box center [460, 116] width 573 height 23
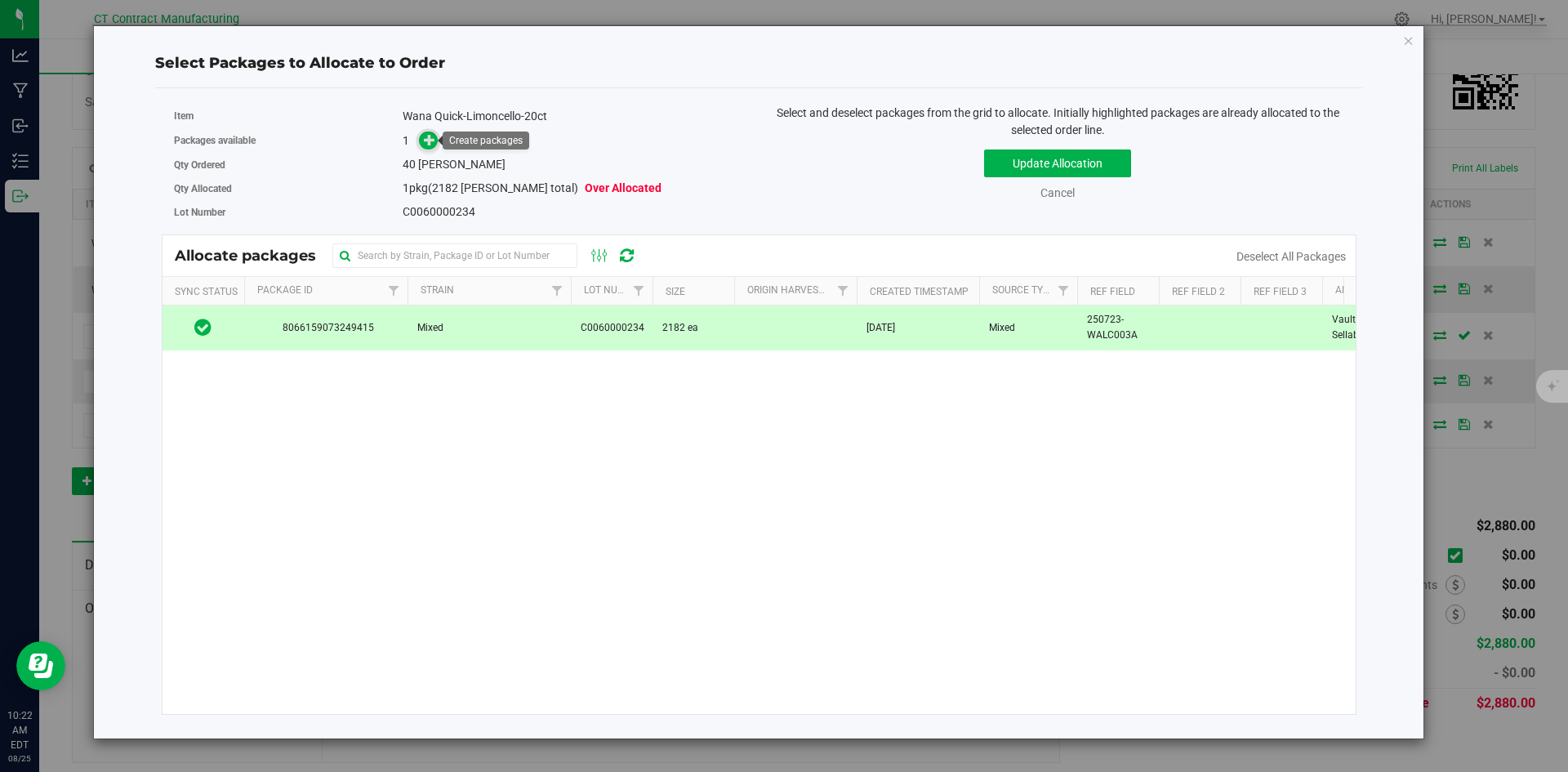
click at [429, 137] on icon at bounding box center [429, 139] width 11 height 11
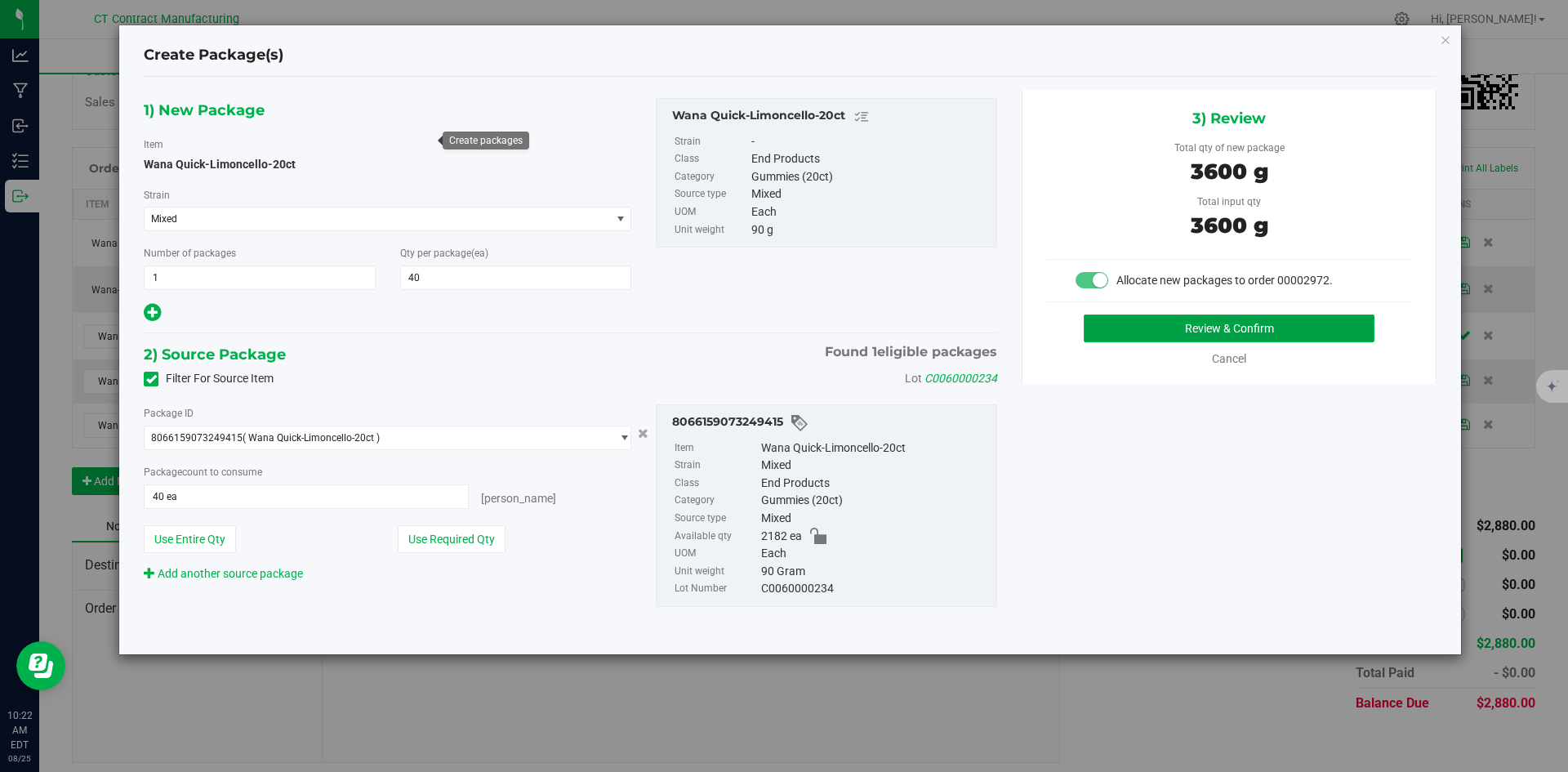
click at [1198, 327] on button "Review & Confirm" at bounding box center [1228, 328] width 291 height 28
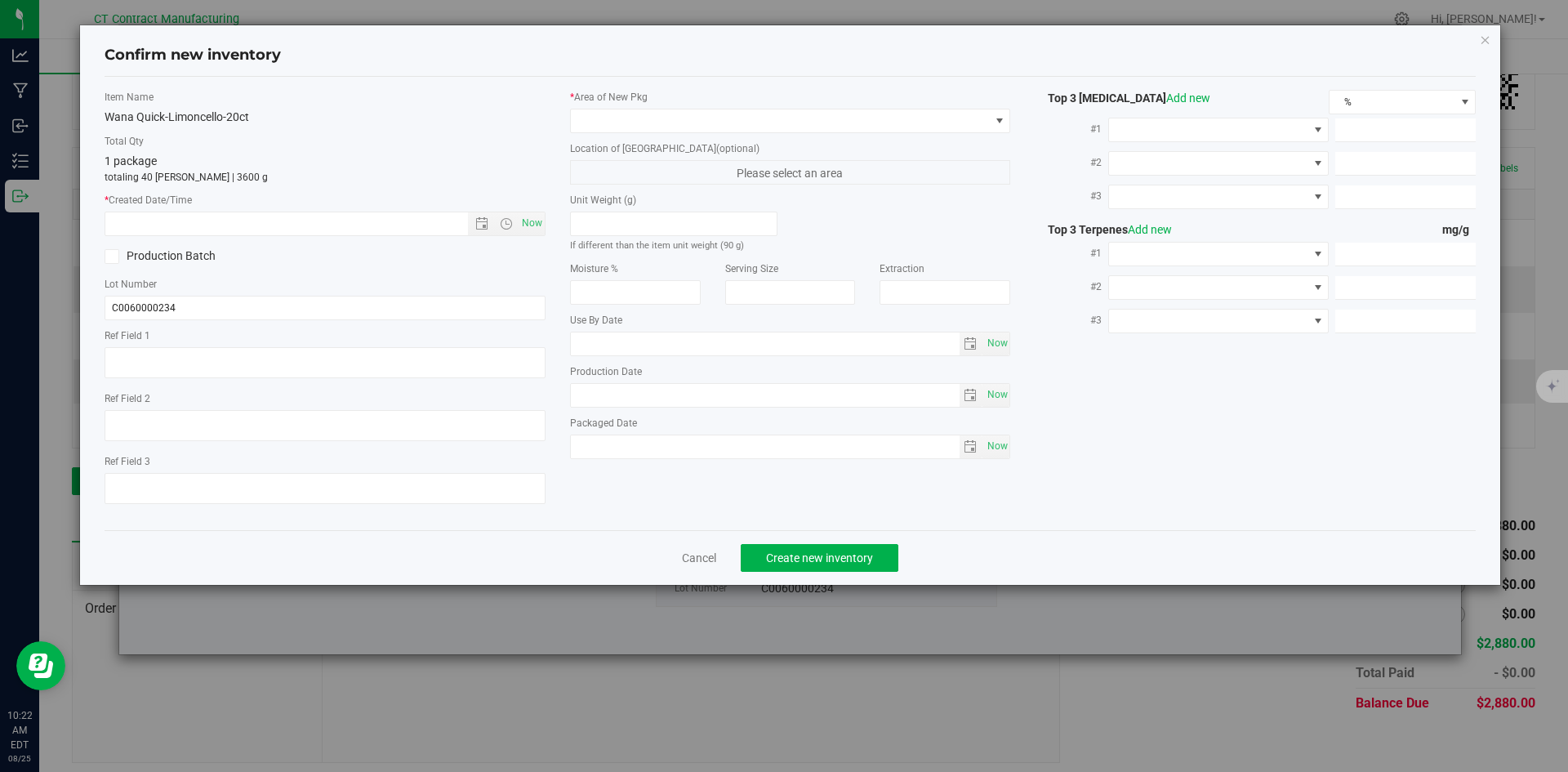
type textarea "250723-WALC003A"
drag, startPoint x: 533, startPoint y: 217, endPoint x: 563, endPoint y: 176, distance: 50.8
click at [533, 217] on span "Now" at bounding box center [531, 223] width 28 height 23
type input "[DATE] 10:22 AM"
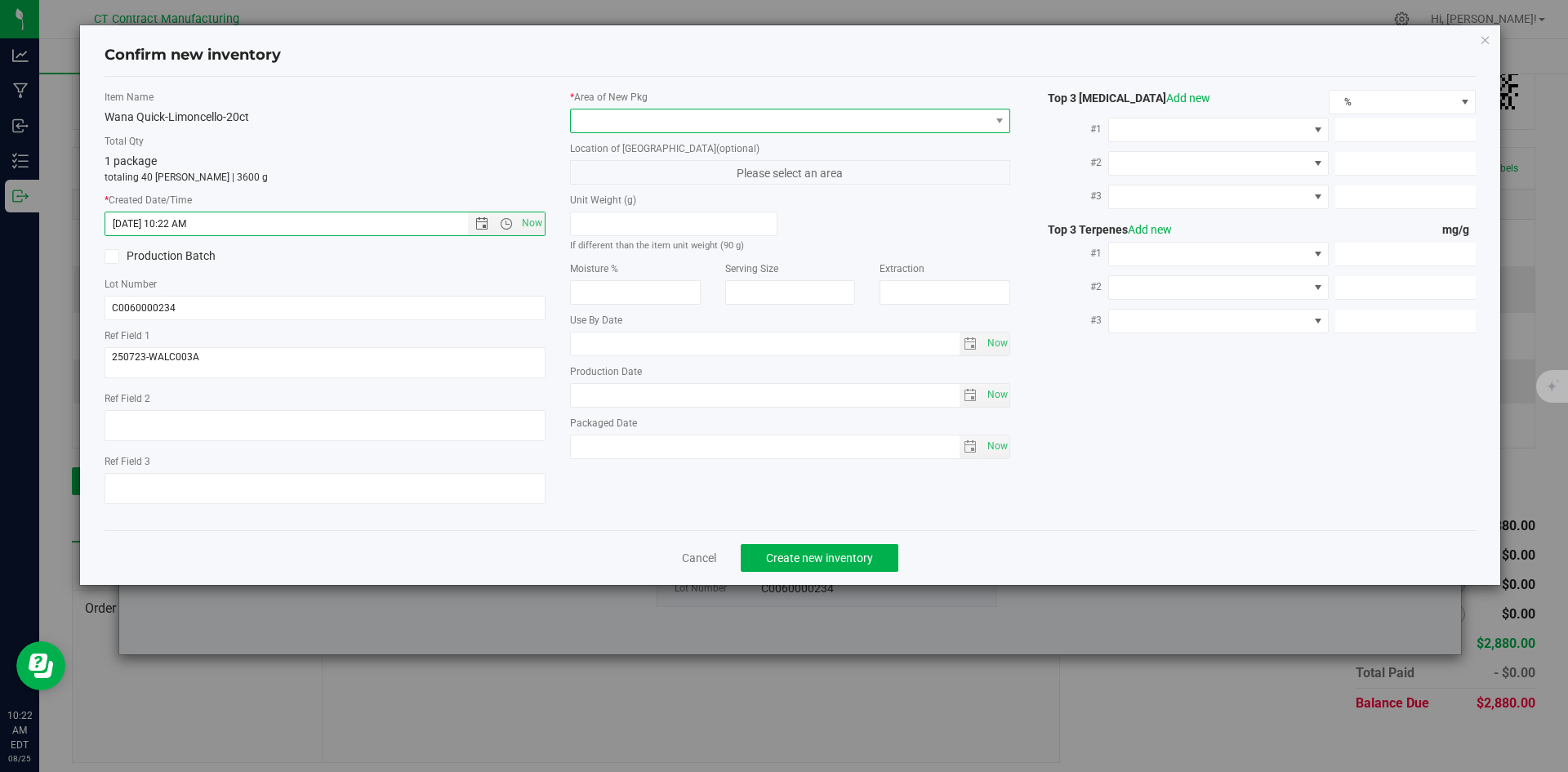
click at [606, 130] on span at bounding box center [779, 121] width 419 height 23
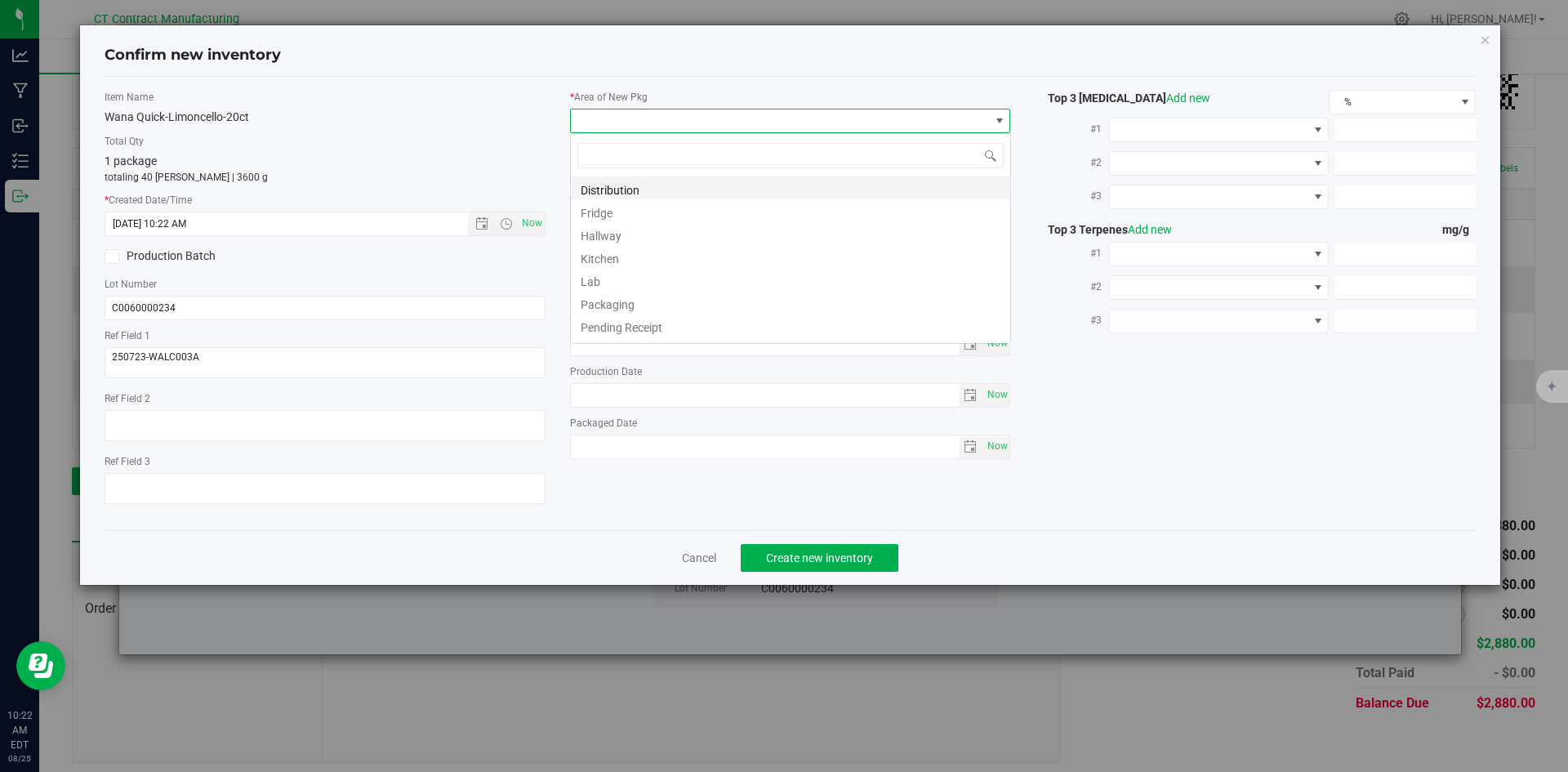
scroll to position [24, 441]
click at [620, 180] on li "Distribution" at bounding box center [790, 188] width 439 height 23
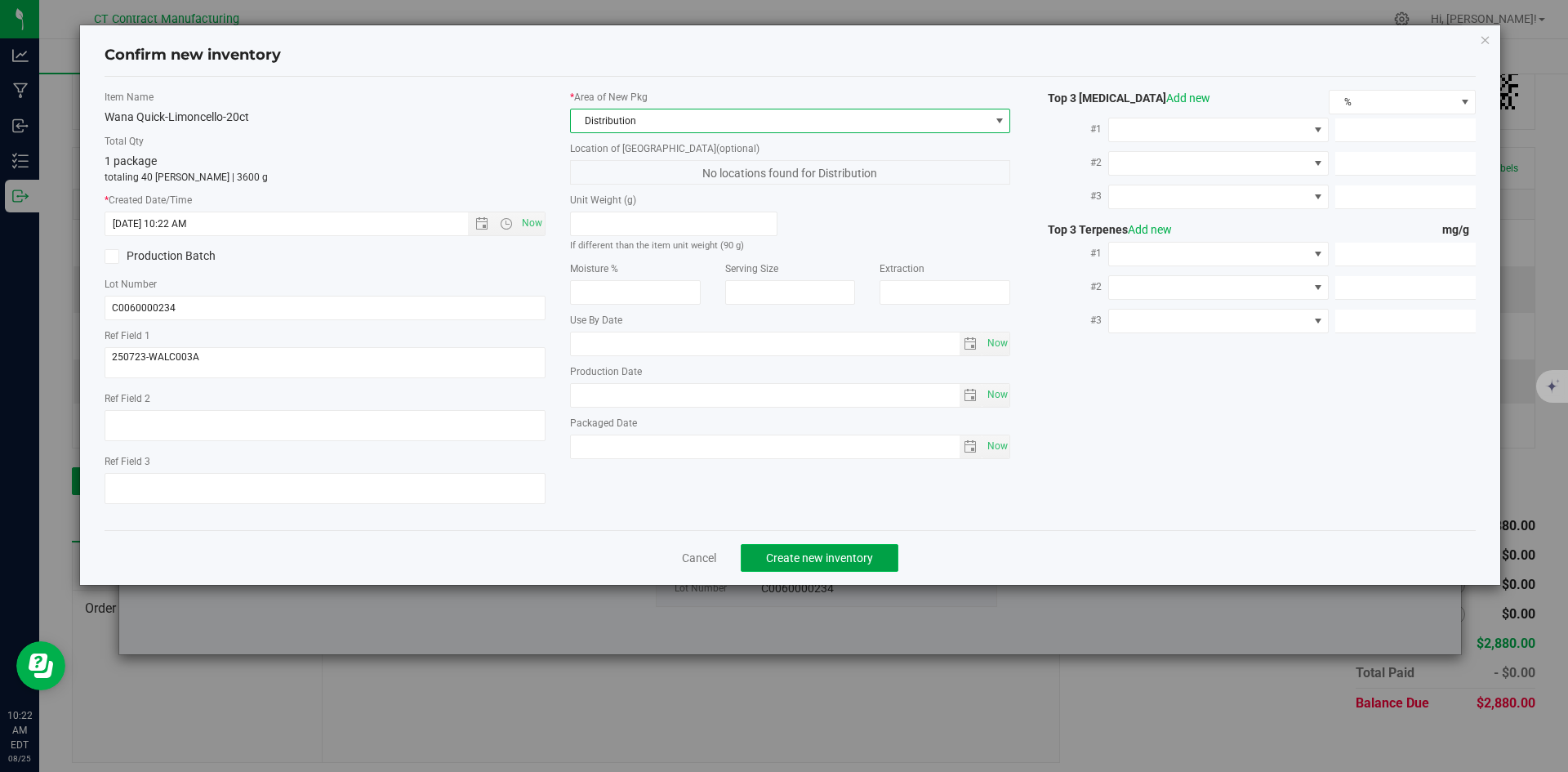
click at [785, 545] on button "Create new inventory" at bounding box center [819, 557] width 158 height 28
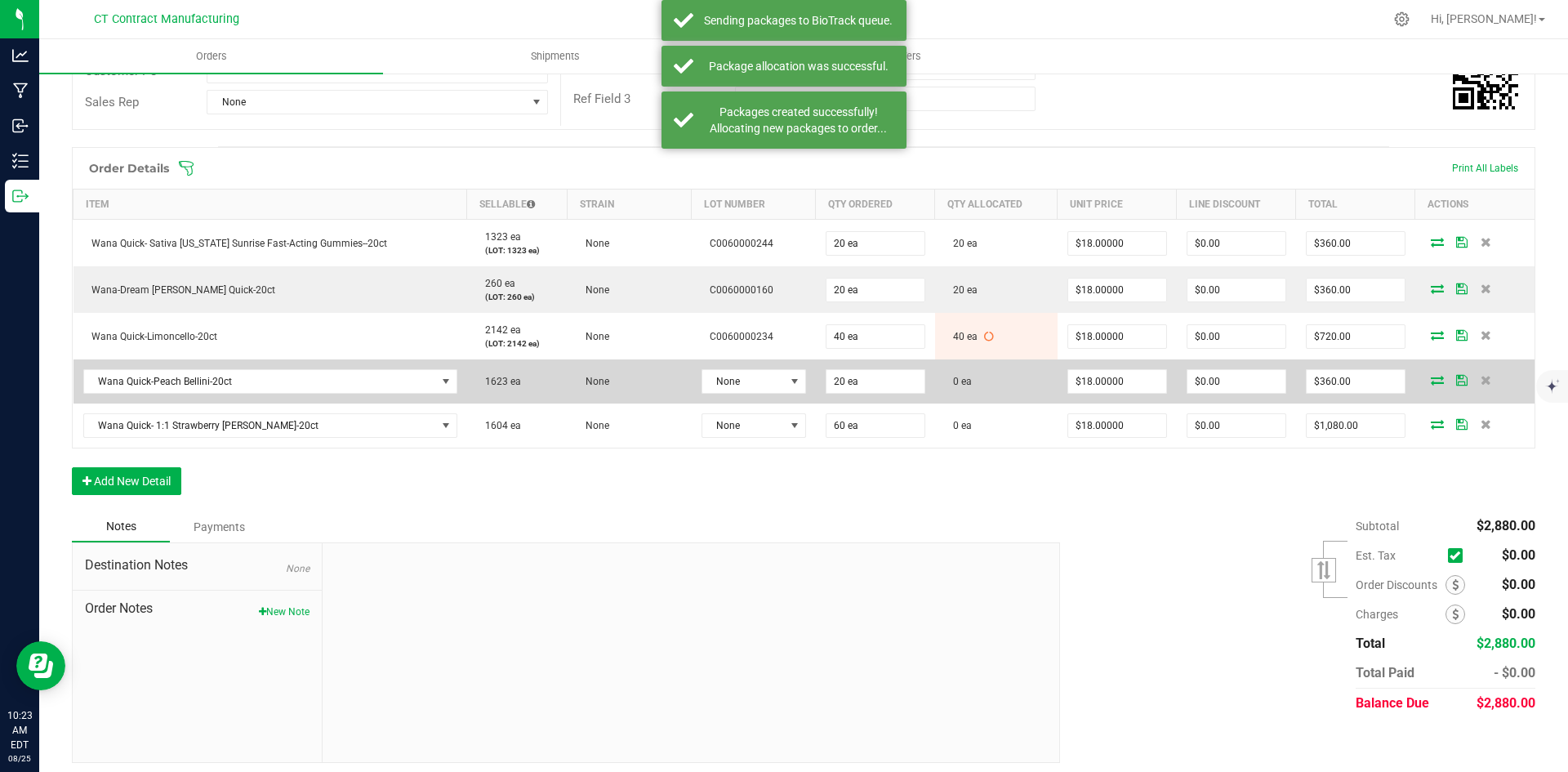
click at [752, 368] on td "None" at bounding box center [753, 381] width 124 height 44
click at [788, 381] on span at bounding box center [794, 381] width 13 height 13
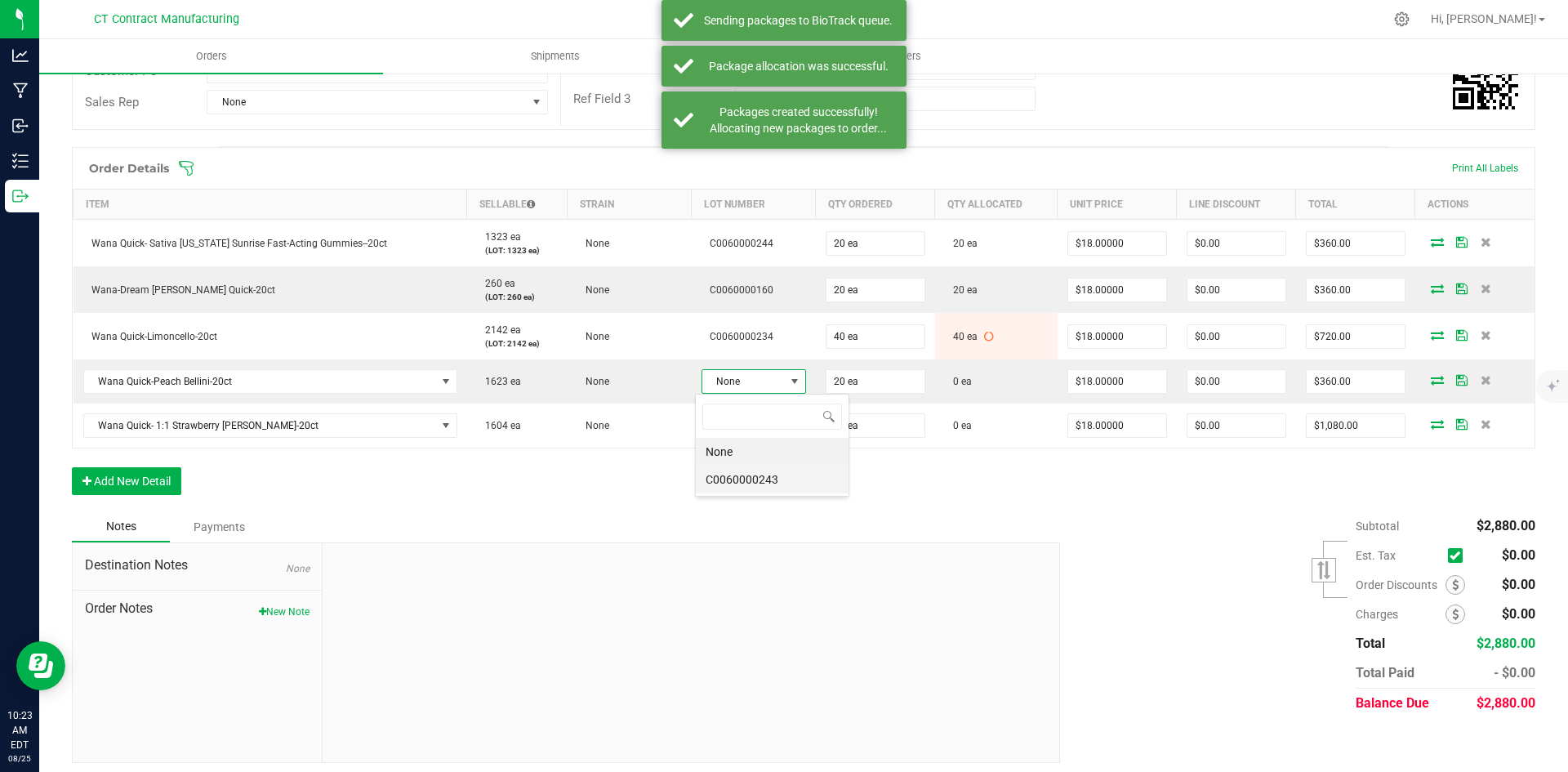
scroll to position [24, 104]
click at [775, 476] on li "C0060000243" at bounding box center [772, 479] width 152 height 28
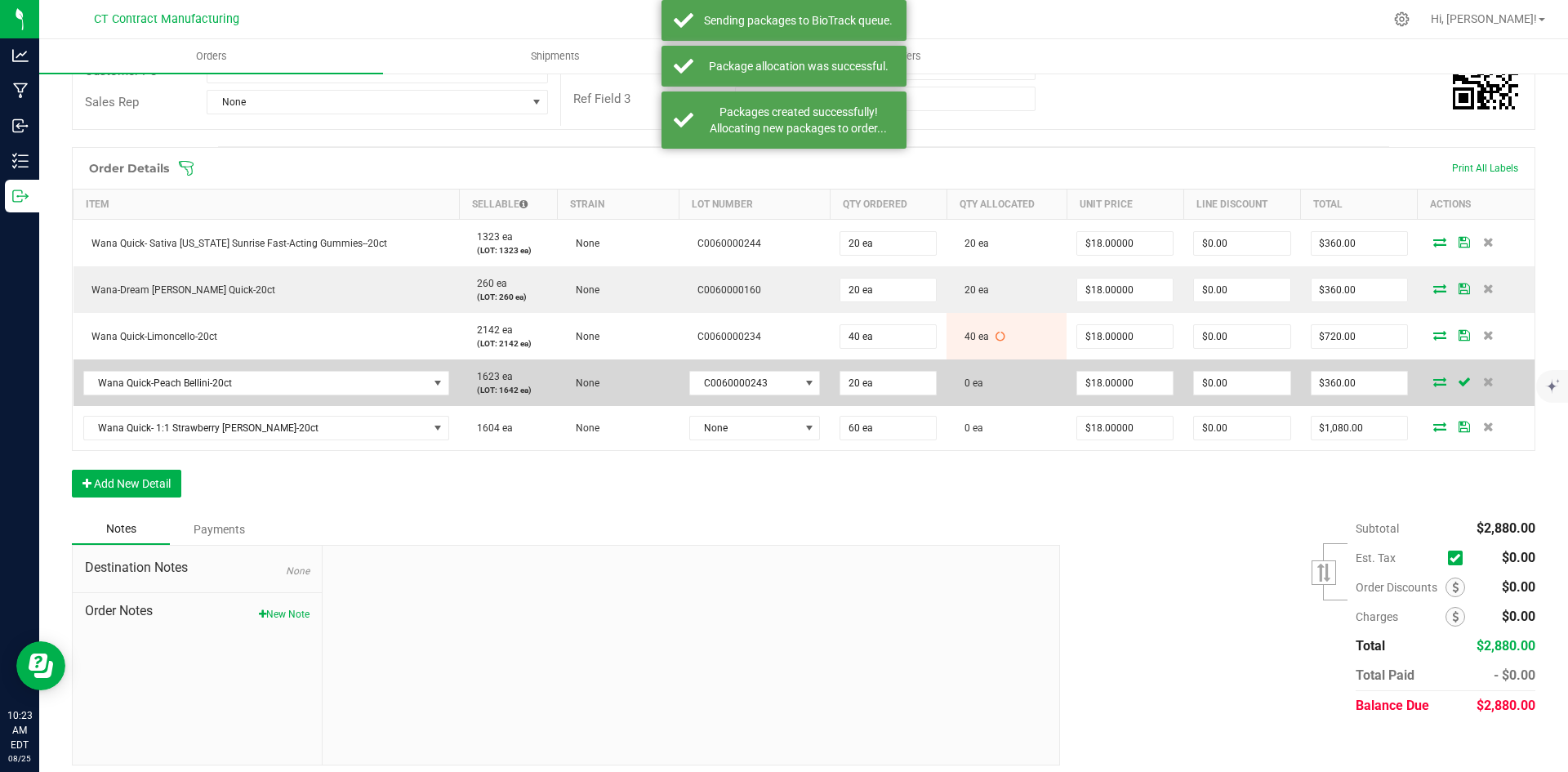
click at [1433, 384] on icon at bounding box center [1440, 381] width 13 height 10
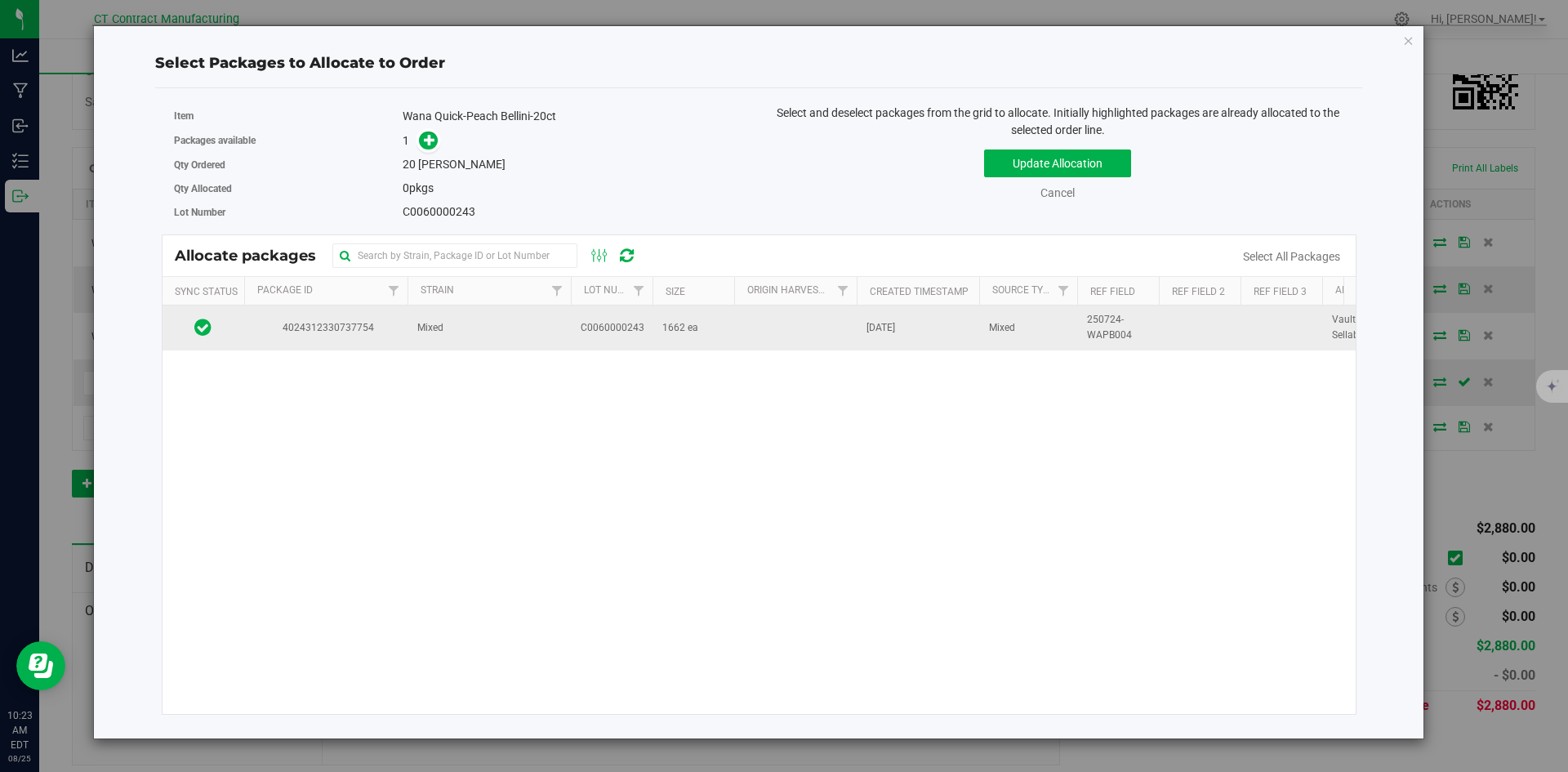
click at [611, 336] on td "C0060000243" at bounding box center [611, 327] width 82 height 44
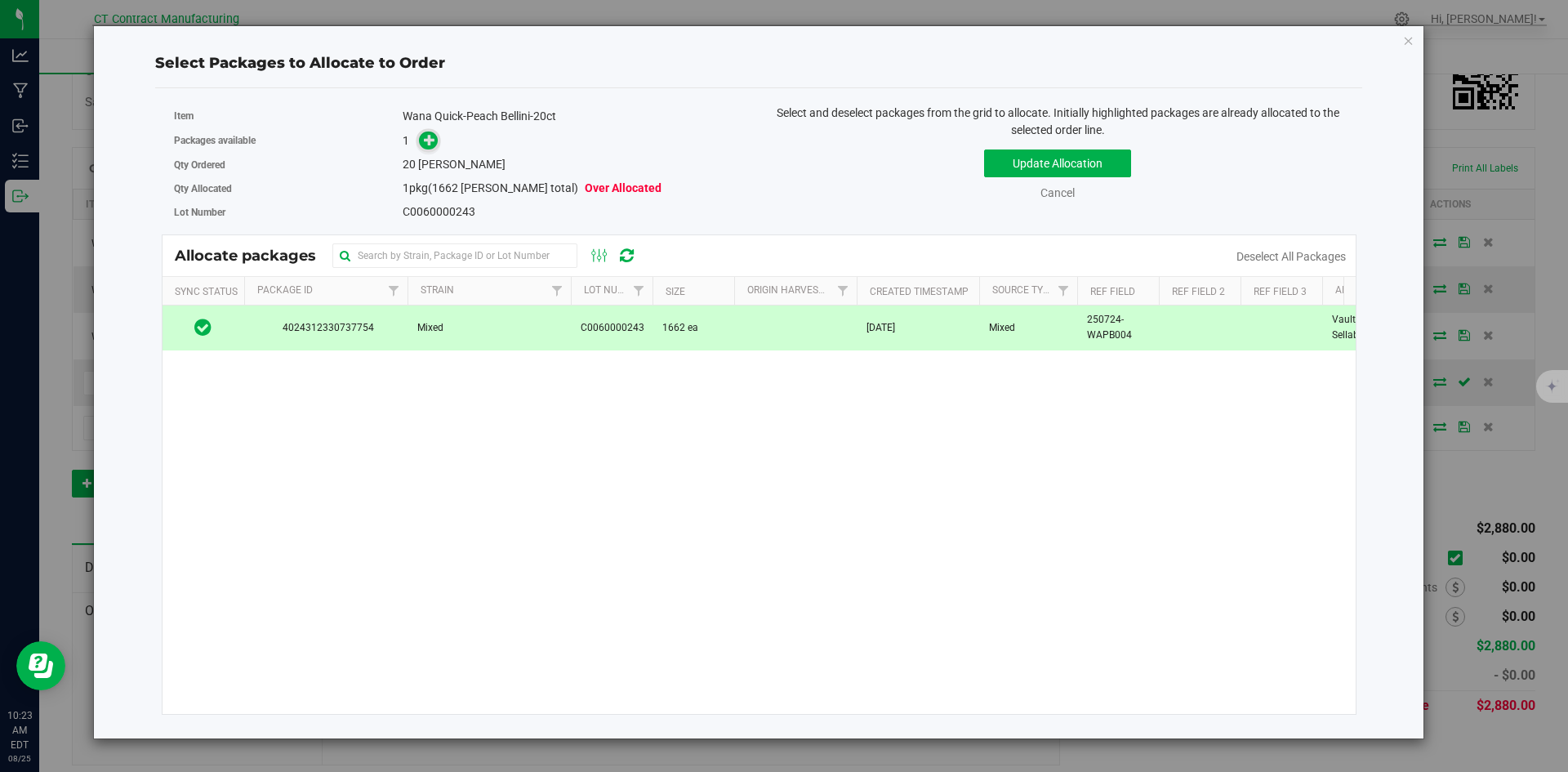
click at [429, 143] on icon at bounding box center [429, 139] width 11 height 11
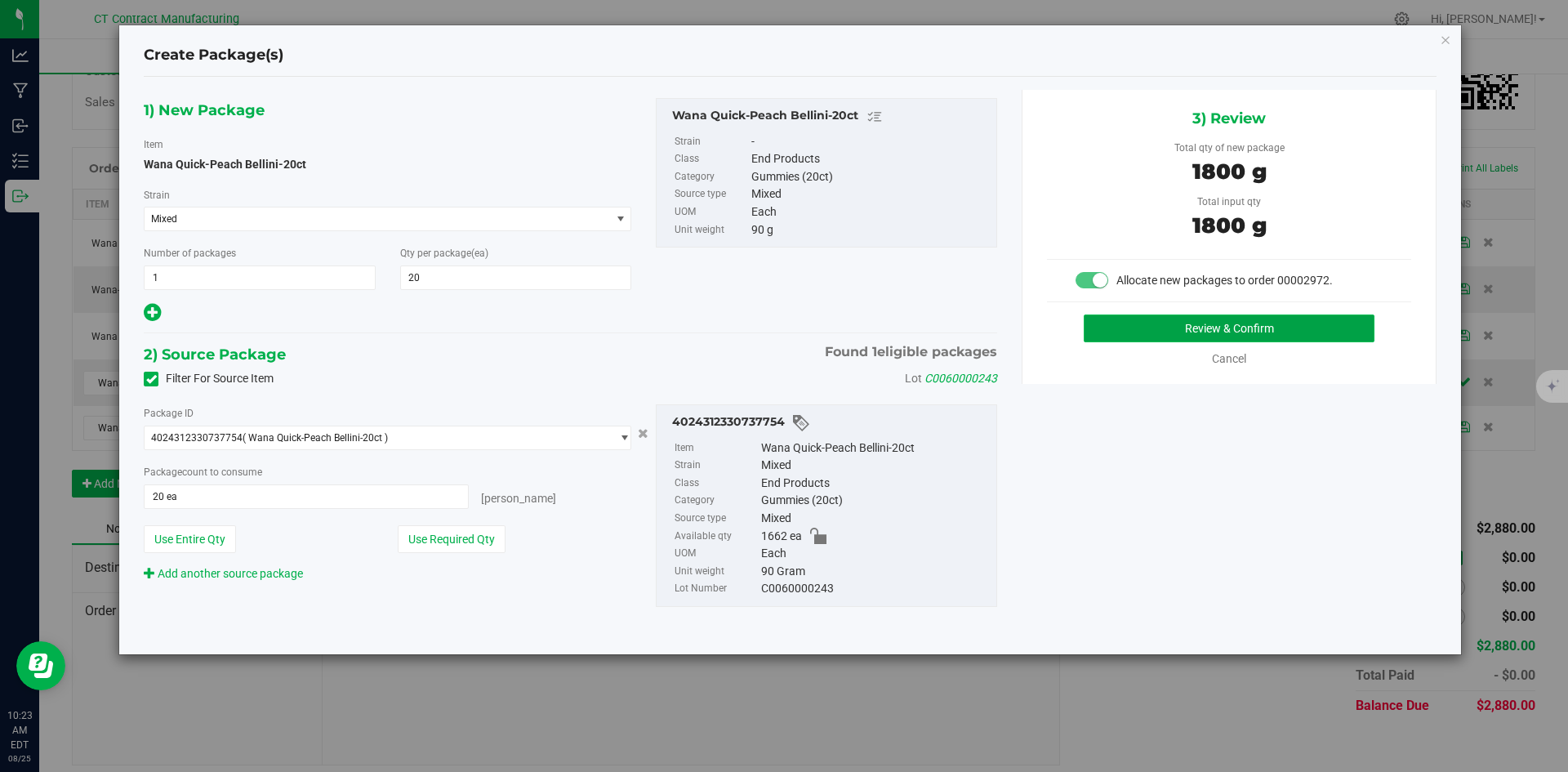
click at [1283, 321] on button "Review & Confirm" at bounding box center [1228, 328] width 291 height 28
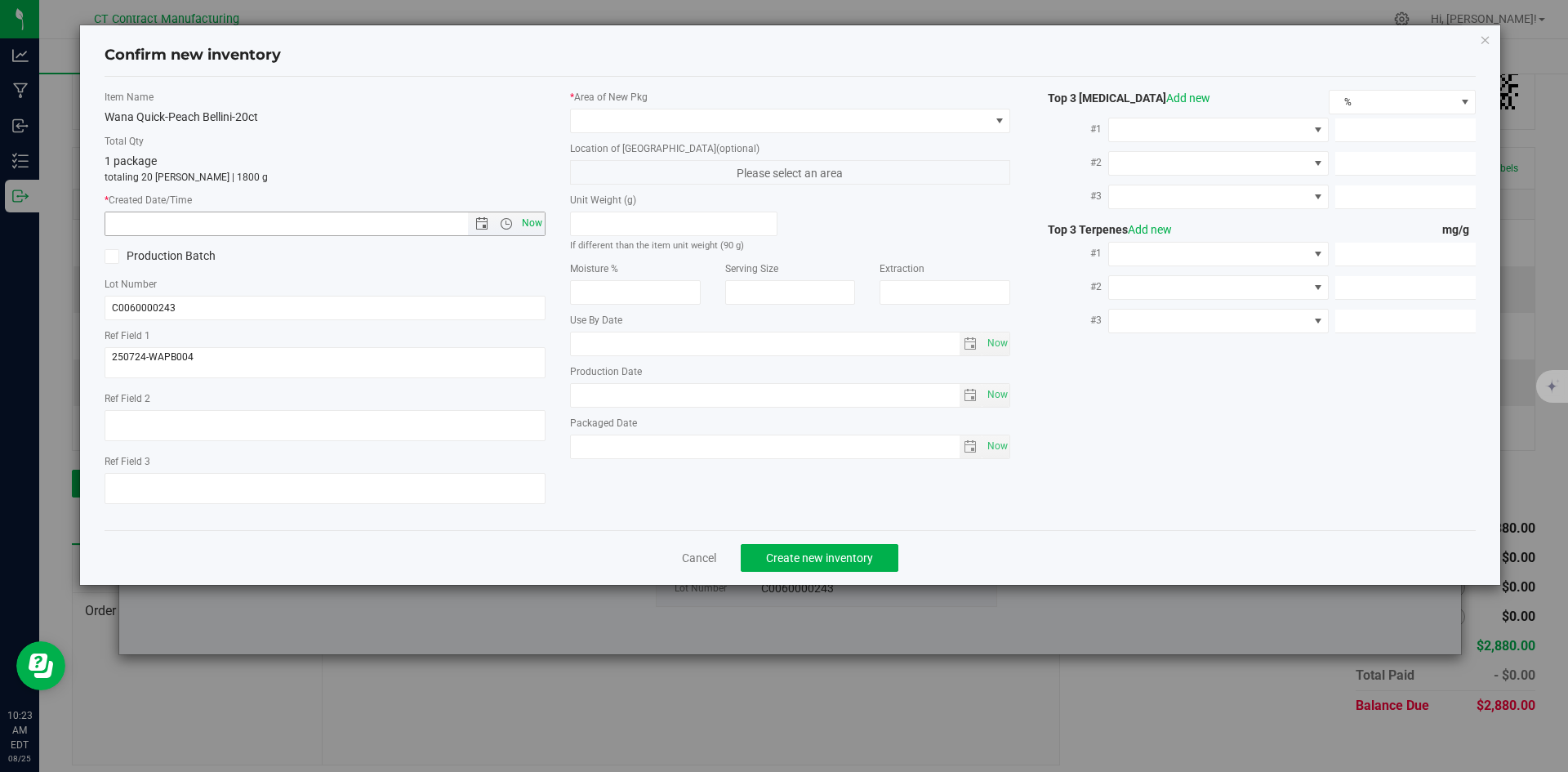
click at [540, 225] on span "Now" at bounding box center [531, 223] width 28 height 23
type input "[DATE] 10:23 AM"
click at [601, 127] on span at bounding box center [779, 121] width 419 height 23
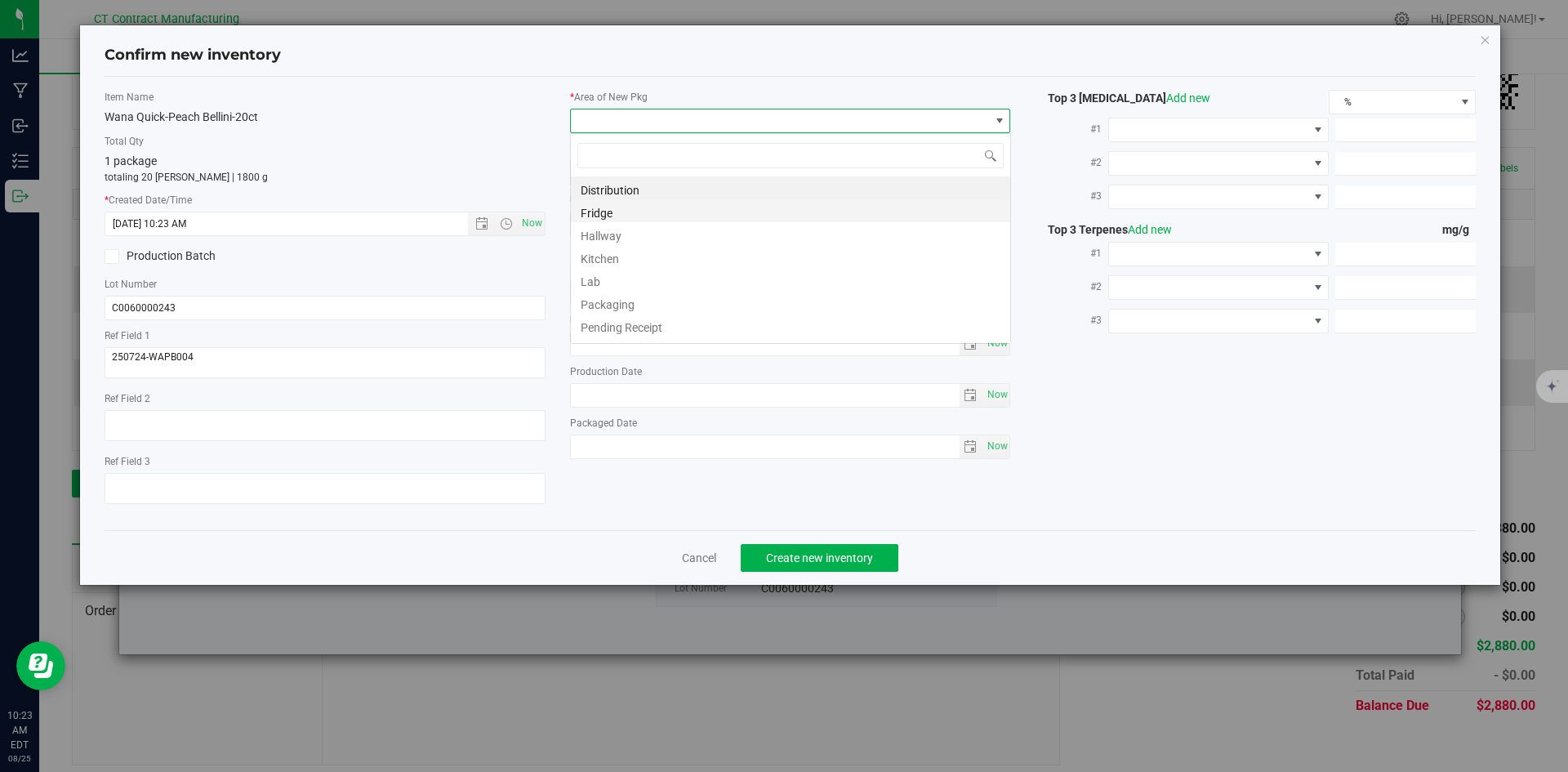
scroll to position [24, 441]
click at [640, 182] on li "Distribution" at bounding box center [790, 188] width 439 height 23
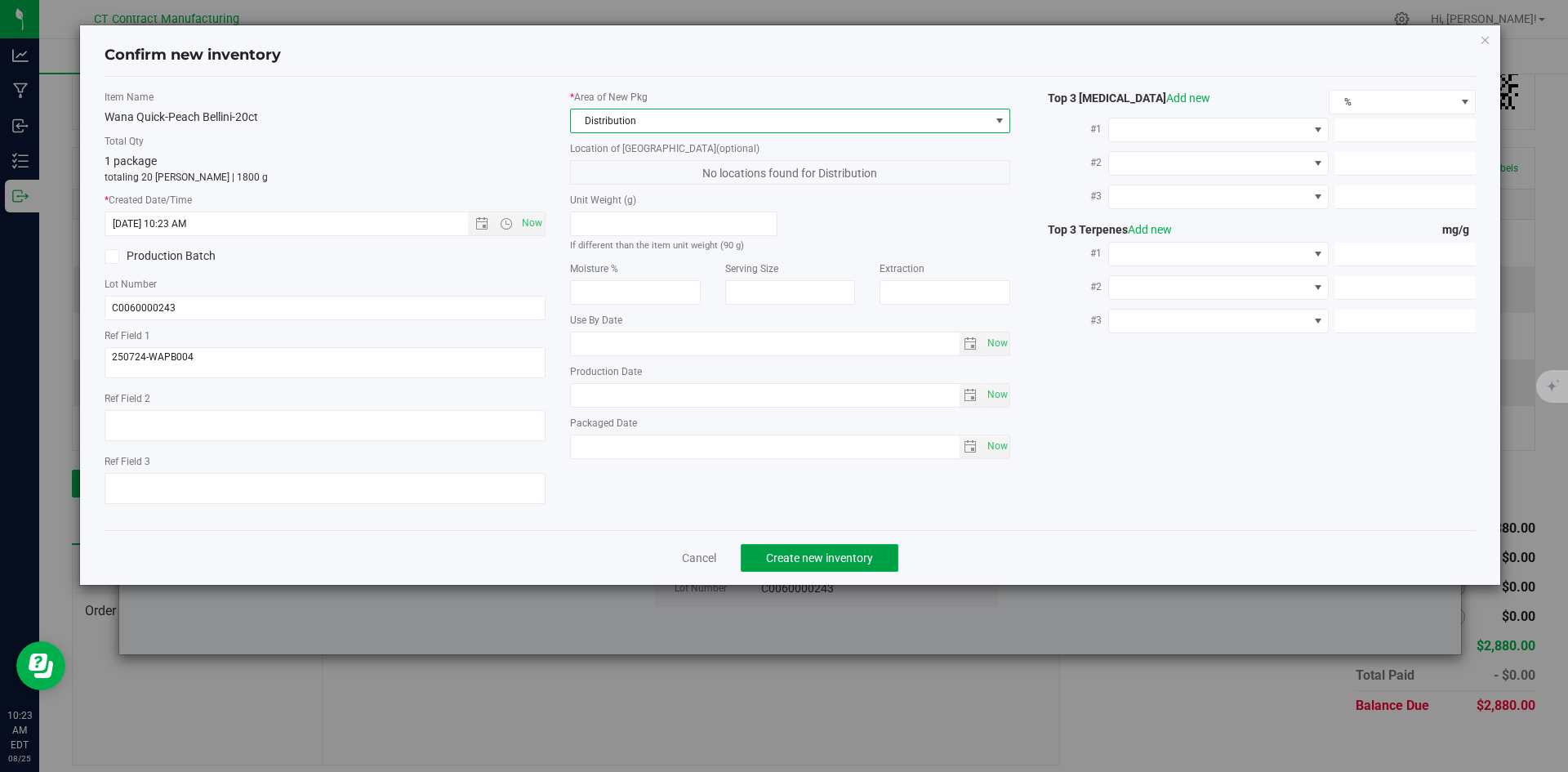
click at [854, 552] on span "Create new inventory" at bounding box center [818, 557] width 107 height 13
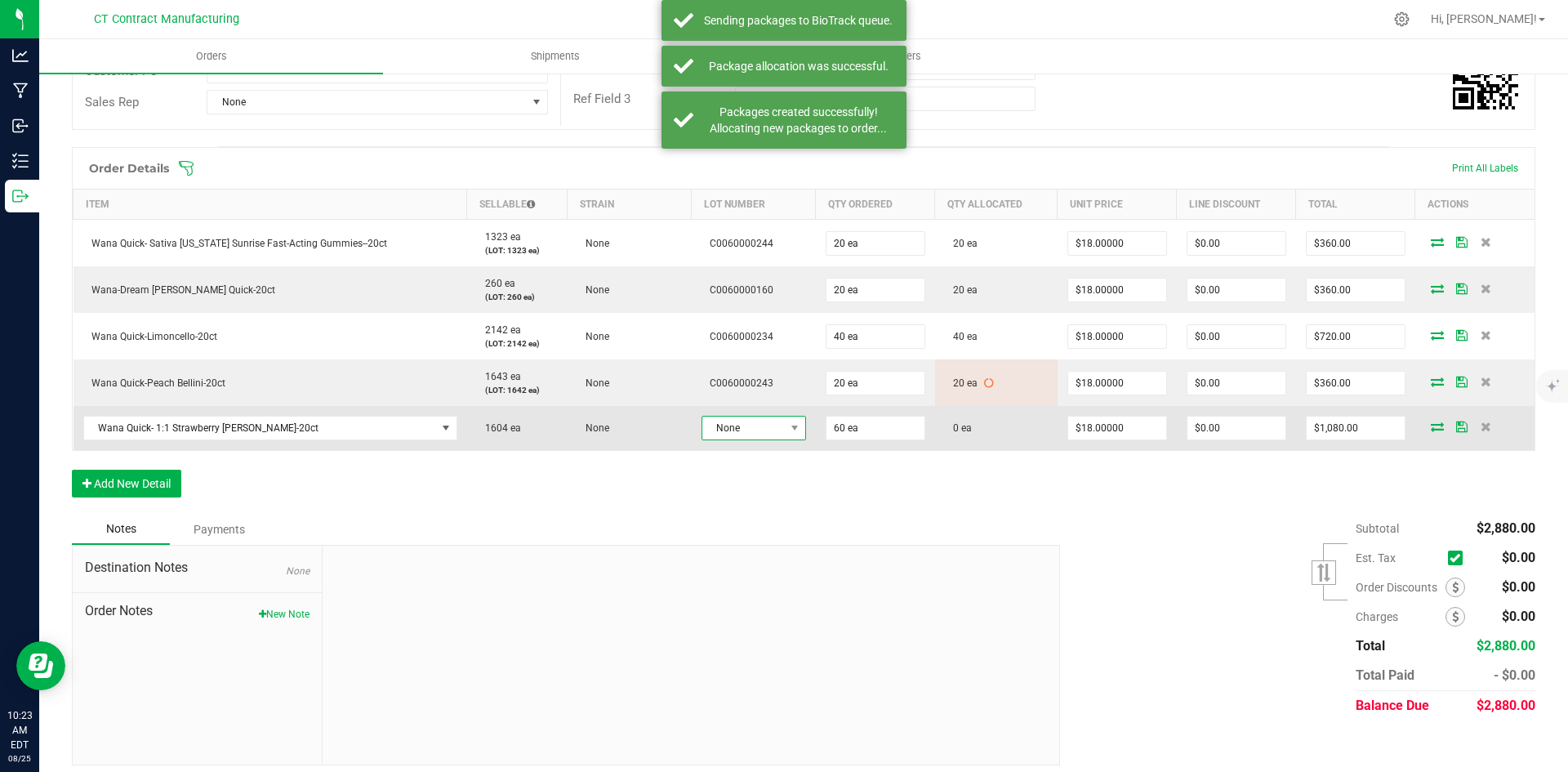
click at [752, 439] on span "None" at bounding box center [753, 427] width 105 height 24
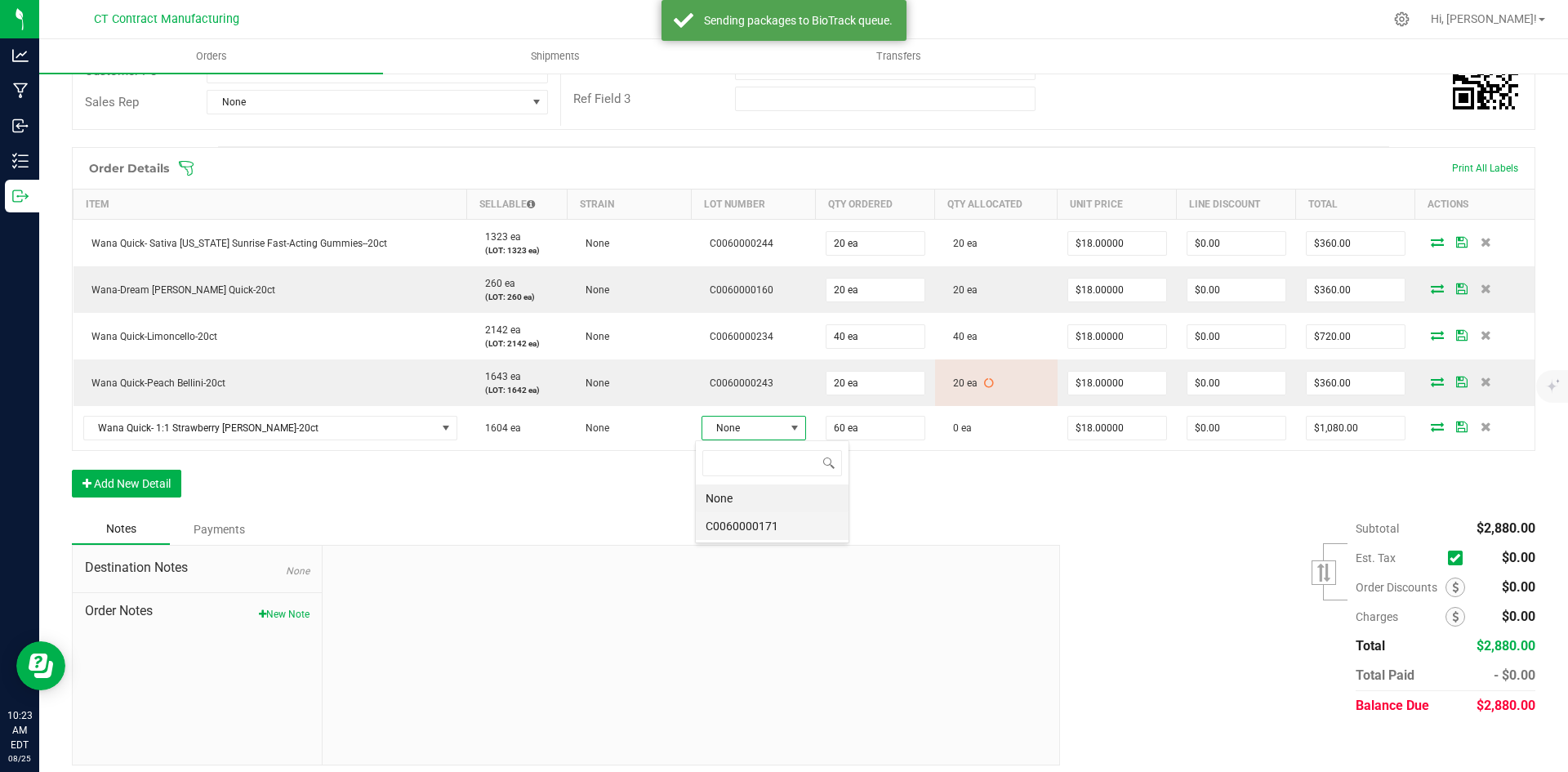
click at [765, 531] on li "C0060000171" at bounding box center [772, 526] width 152 height 28
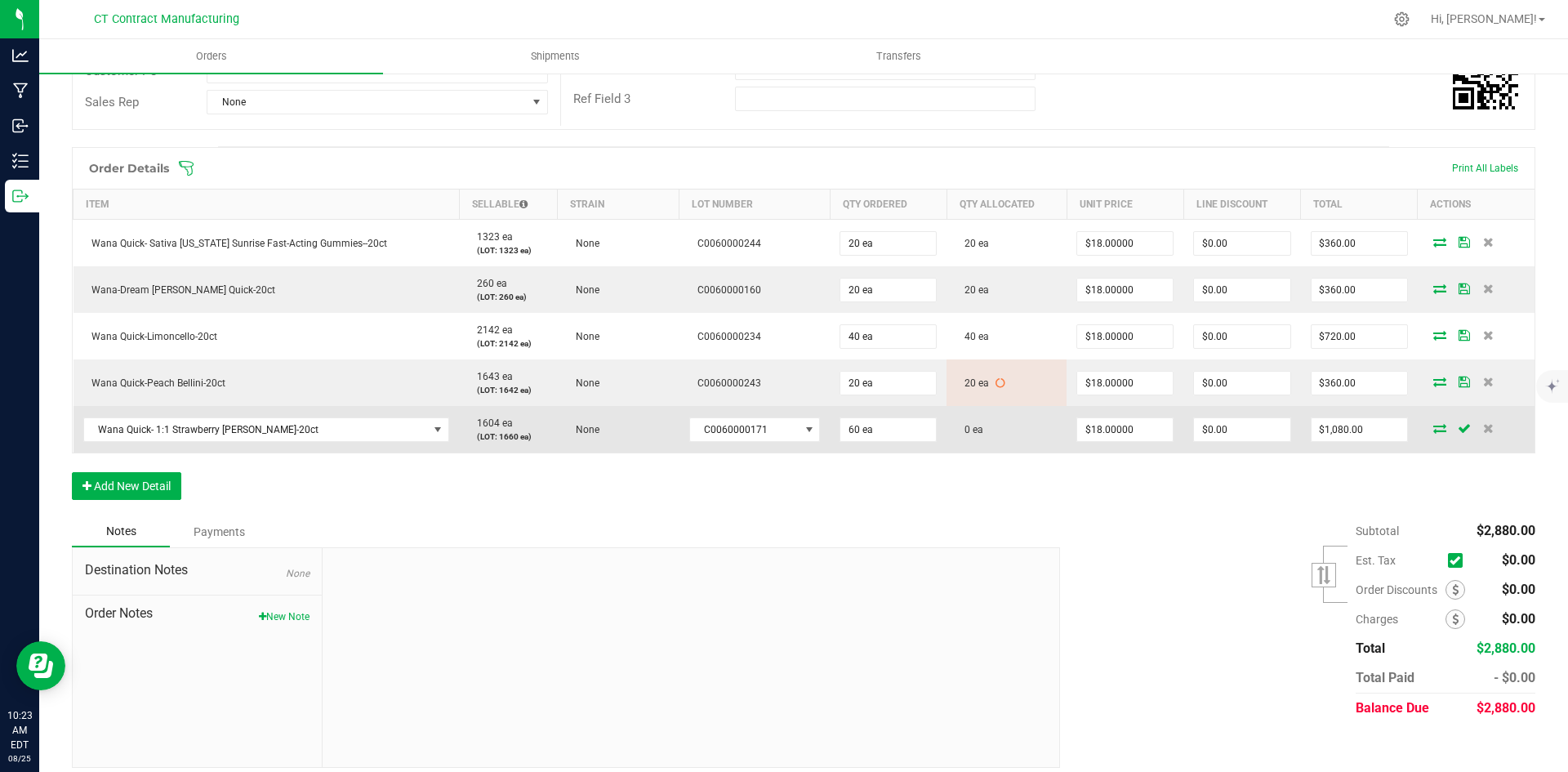
click at [1433, 429] on icon at bounding box center [1440, 427] width 13 height 10
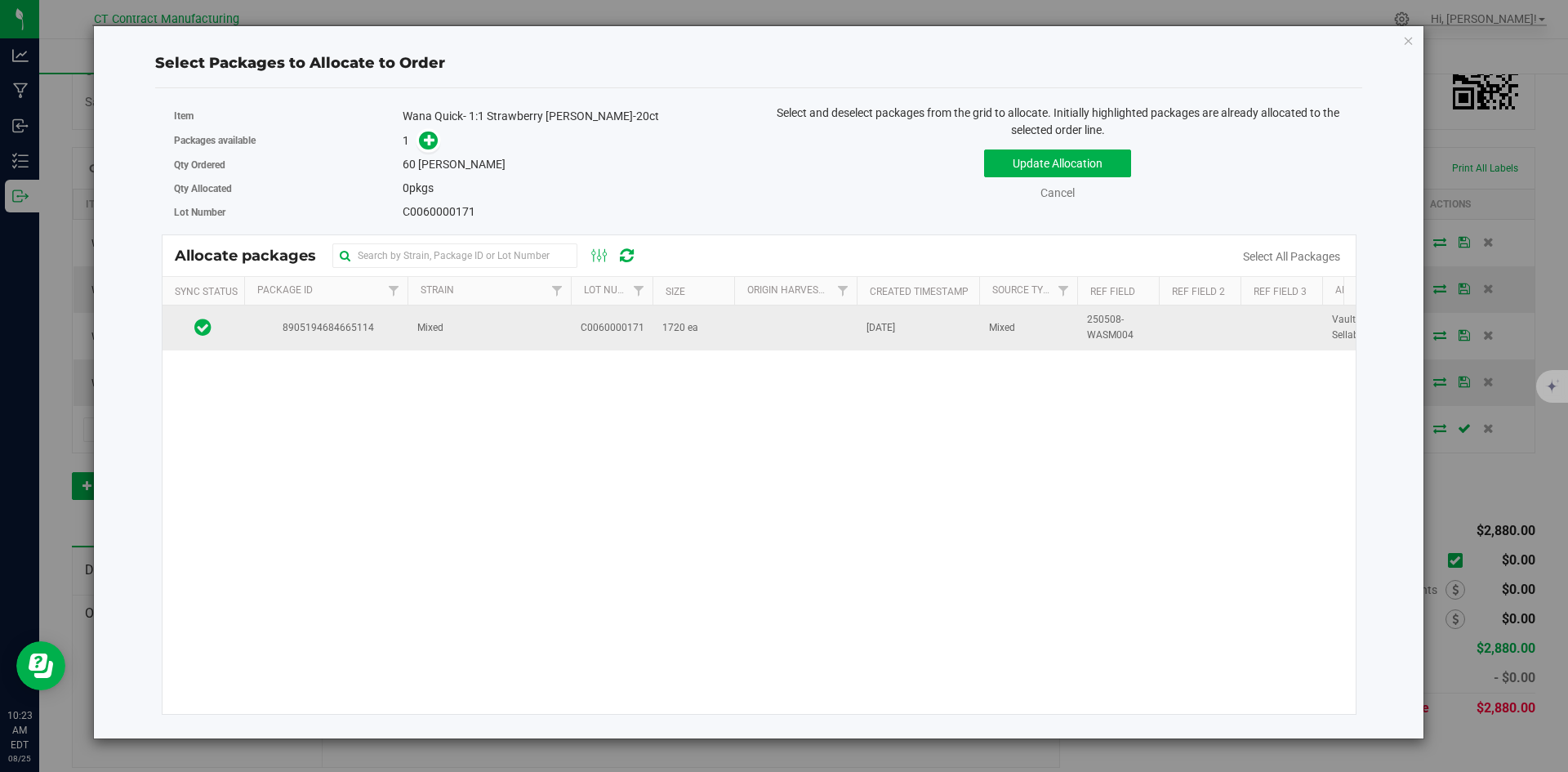
click at [401, 320] on td "8905194684665114" at bounding box center [326, 327] width 163 height 44
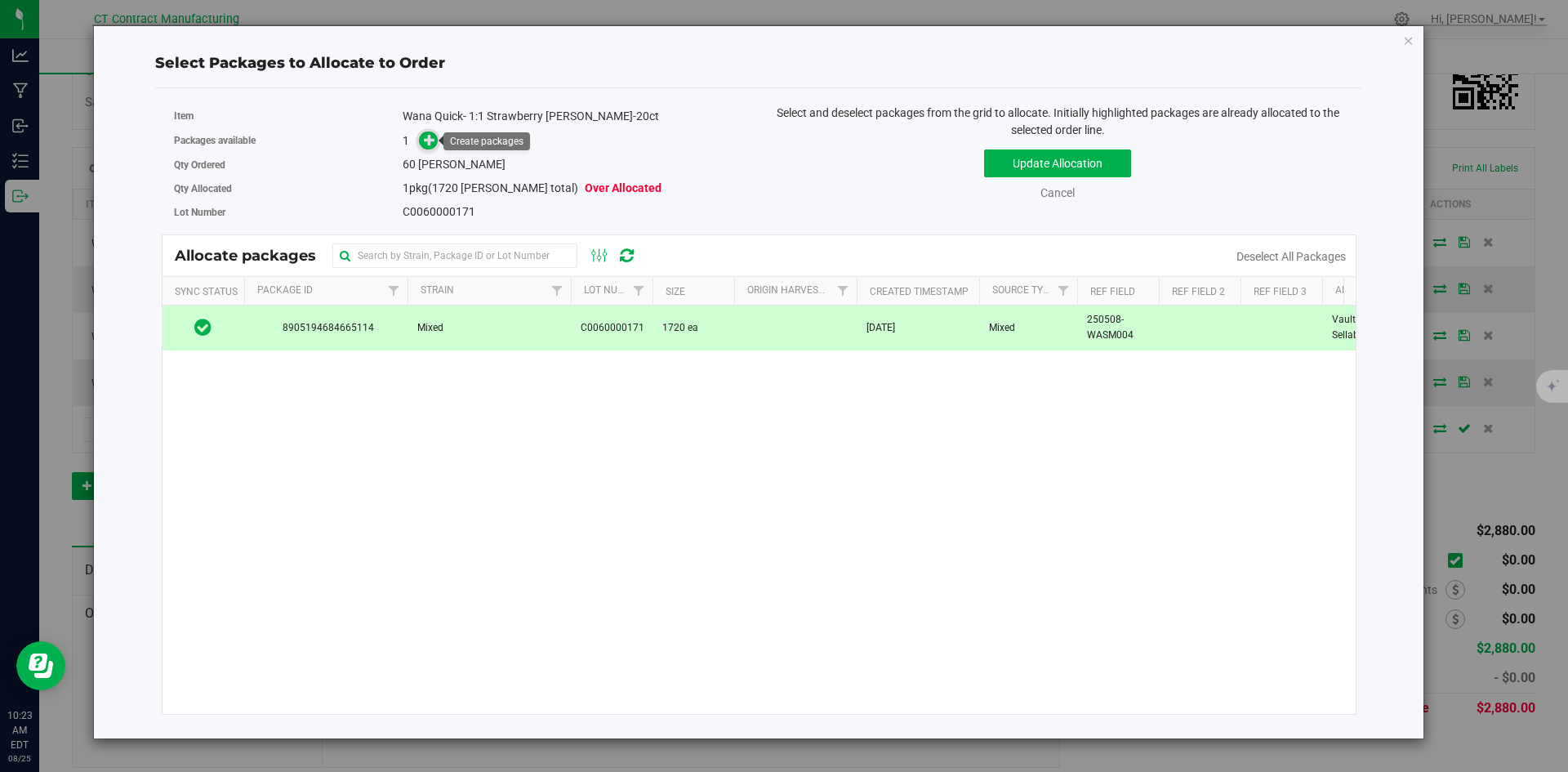
click at [426, 138] on icon at bounding box center [429, 139] width 11 height 11
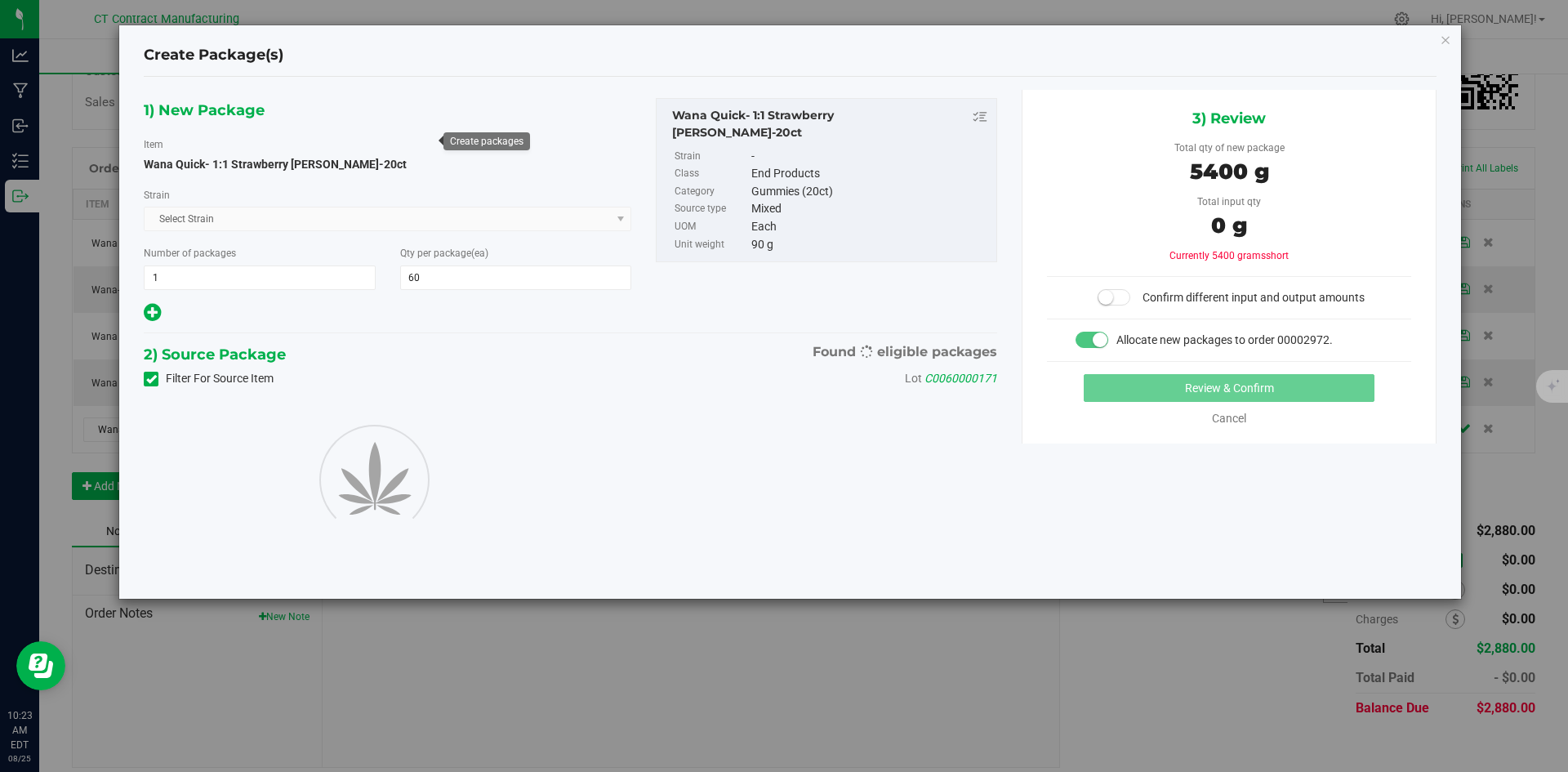
type input "60"
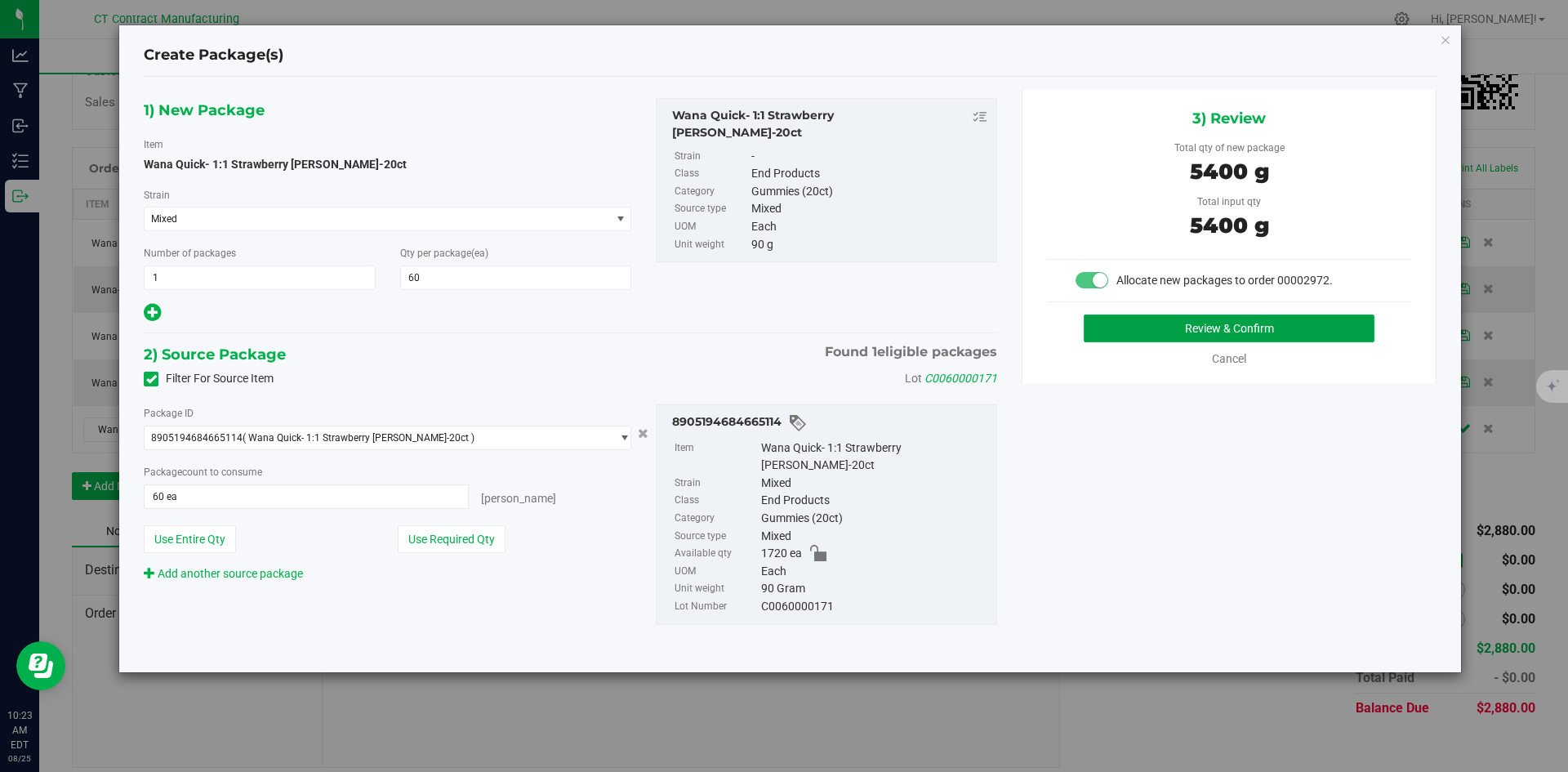
click at [1230, 327] on button "Review & Confirm" at bounding box center [1228, 328] width 291 height 28
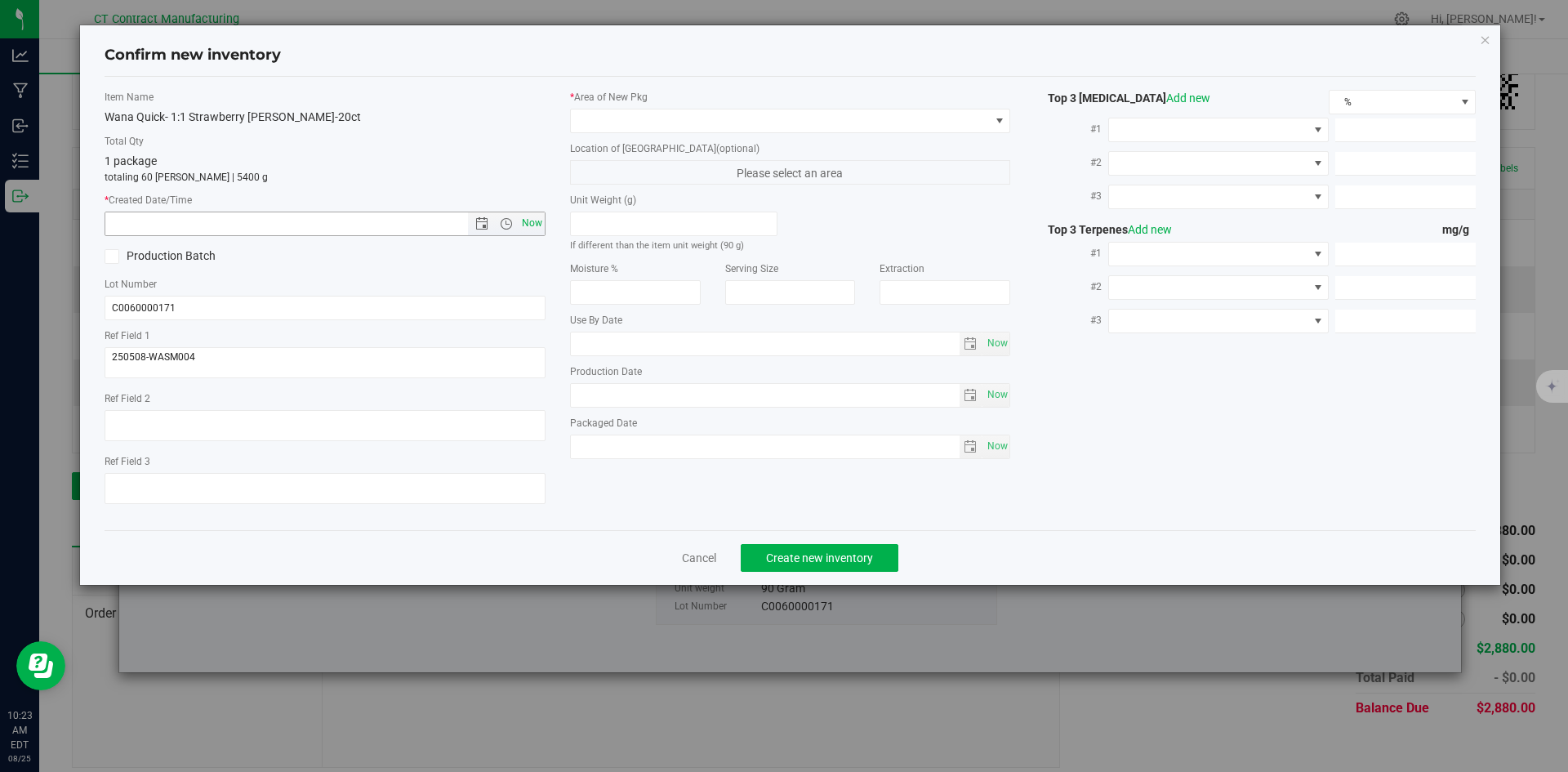
click at [542, 223] on span "Now" at bounding box center [531, 223] width 28 height 23
type input "[DATE] 10:23 AM"
click at [637, 124] on span at bounding box center [779, 121] width 419 height 23
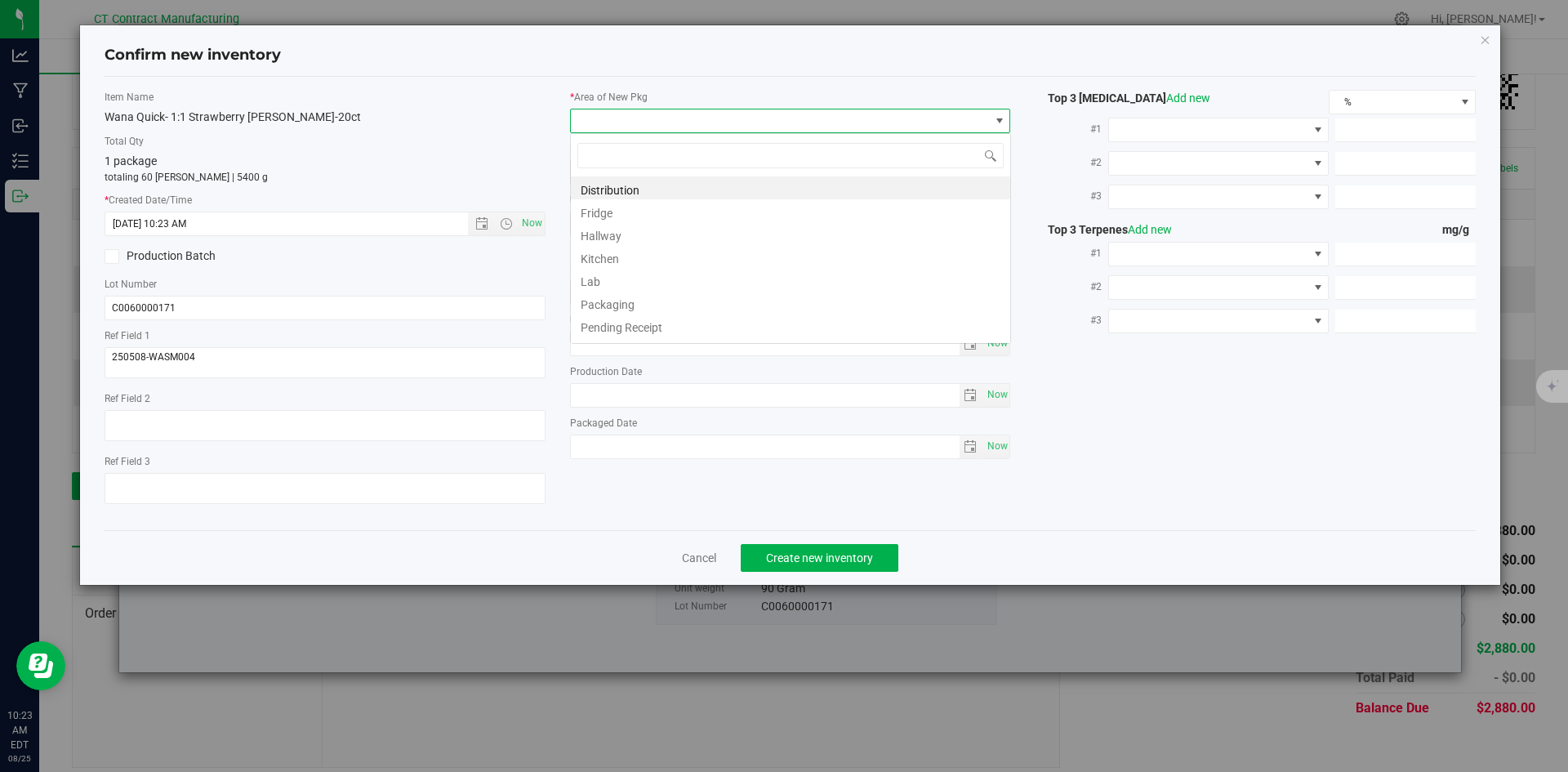
scroll to position [24, 441]
click at [668, 187] on li "Distribution" at bounding box center [790, 188] width 439 height 23
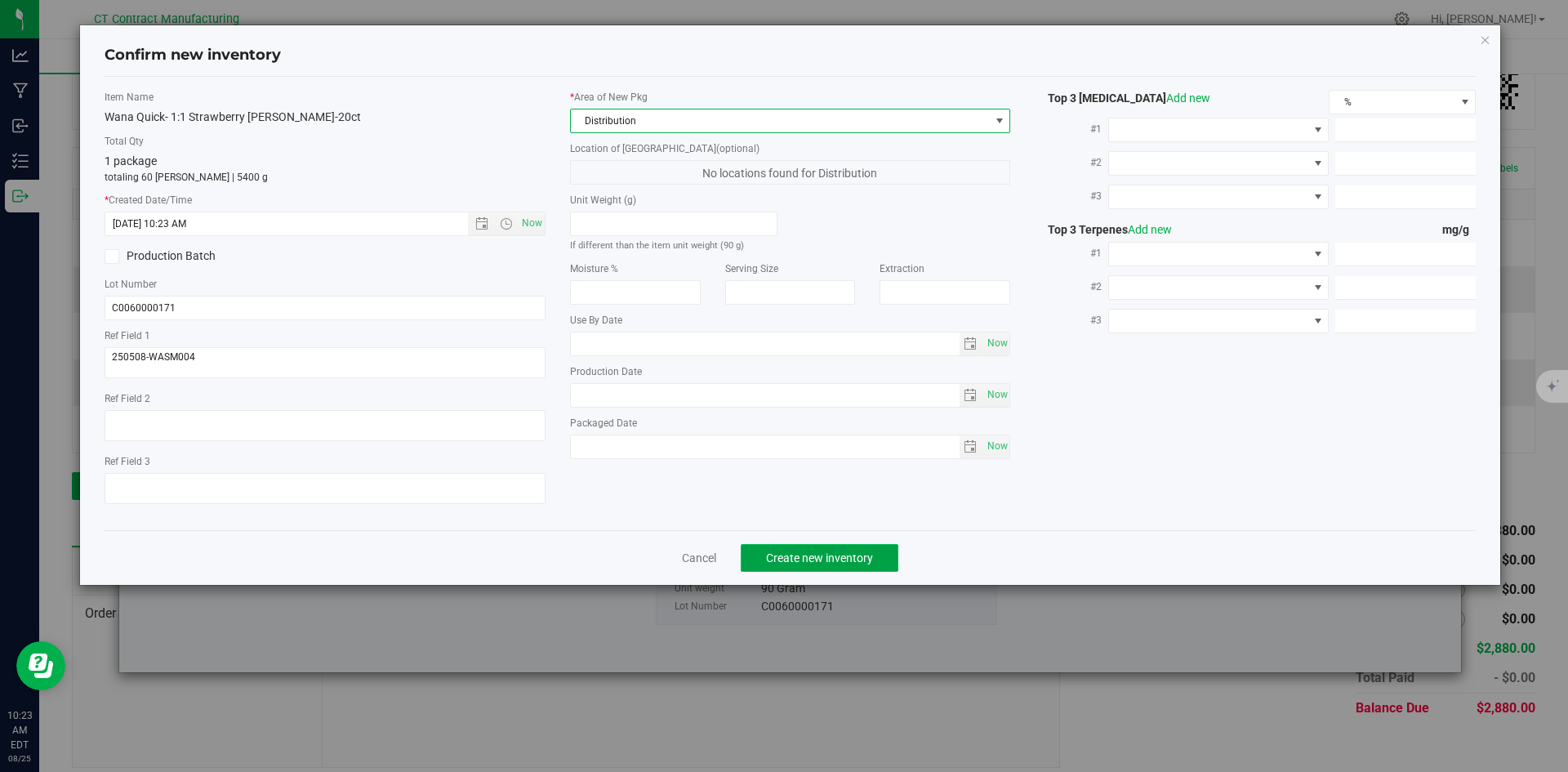
click at [861, 548] on button "Create new inventory" at bounding box center [819, 557] width 158 height 28
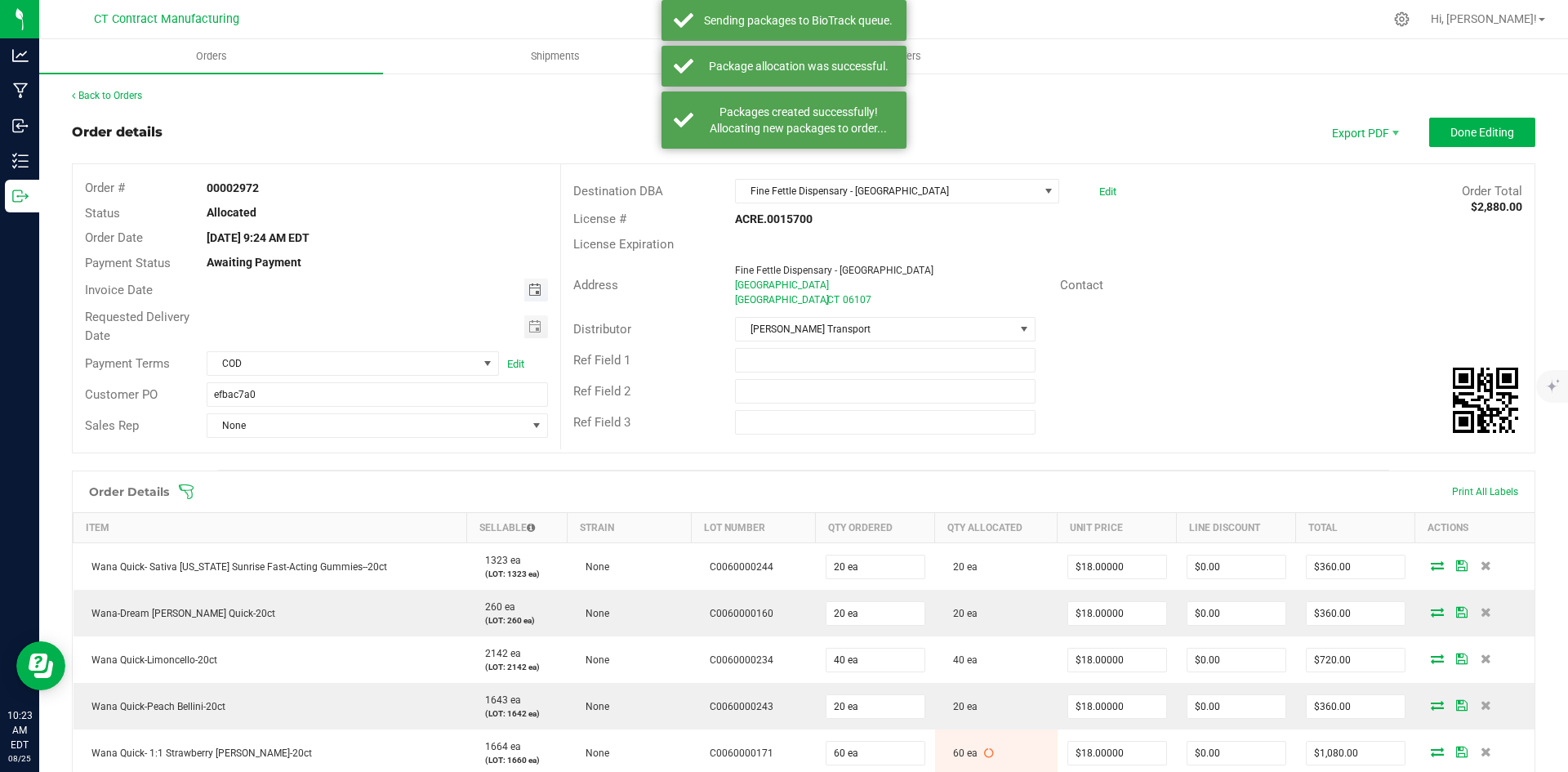
click at [537, 288] on span "Toggle calendar" at bounding box center [535, 290] width 13 height 13
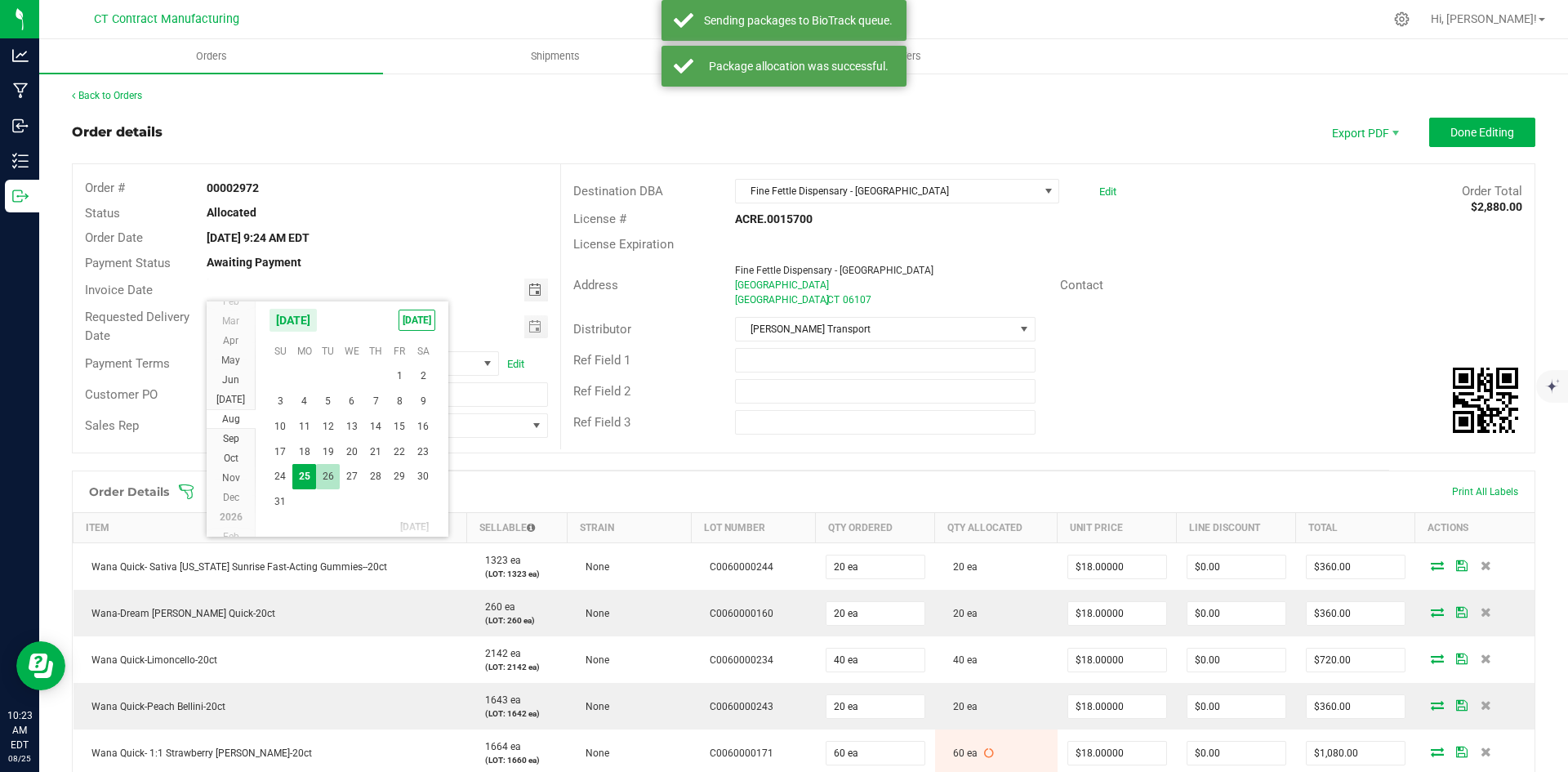
click at [327, 472] on span "26" at bounding box center [327, 476] width 23 height 25
type input "[DATE]"
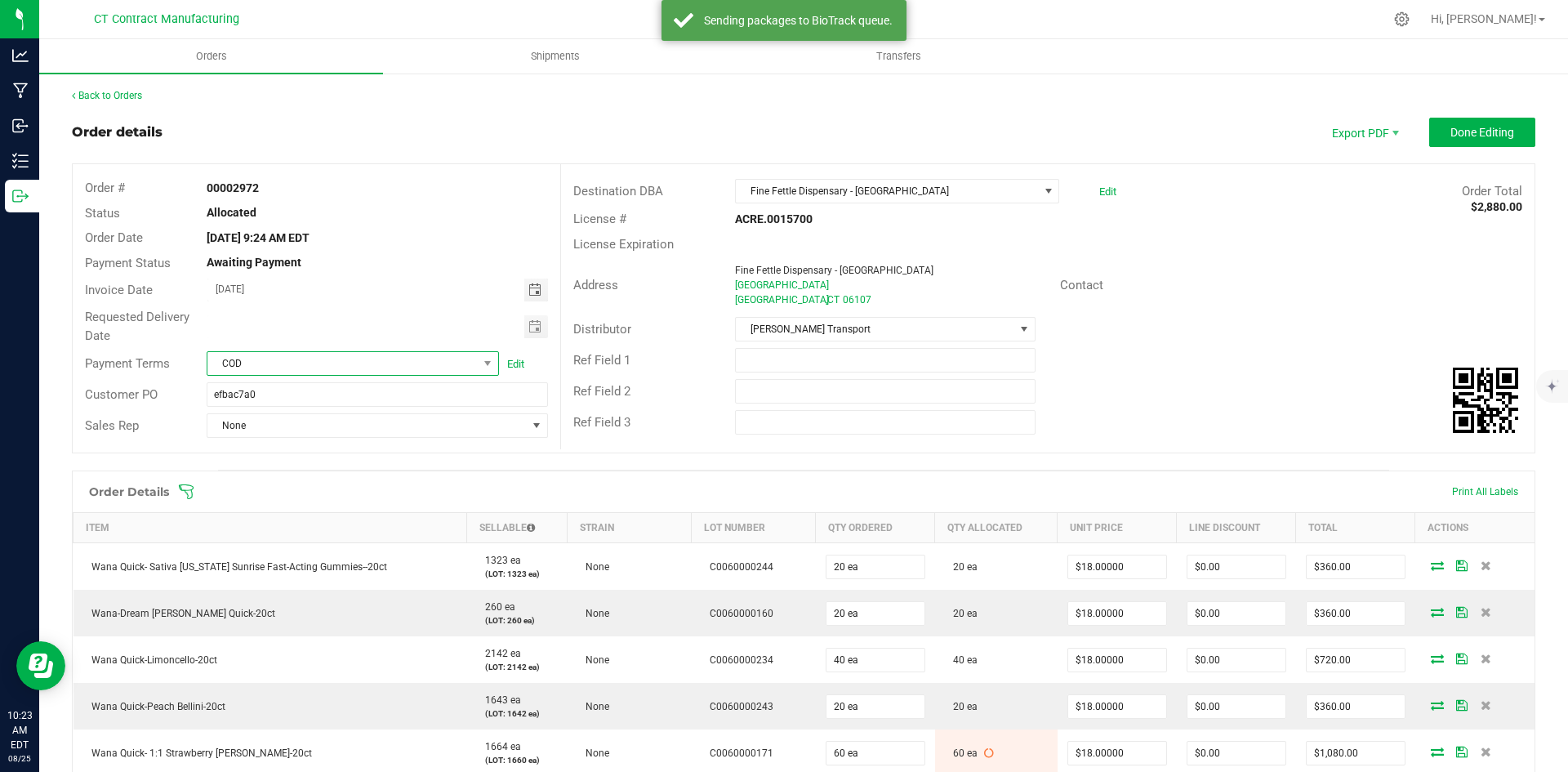
click at [466, 360] on span "COD" at bounding box center [342, 363] width 270 height 23
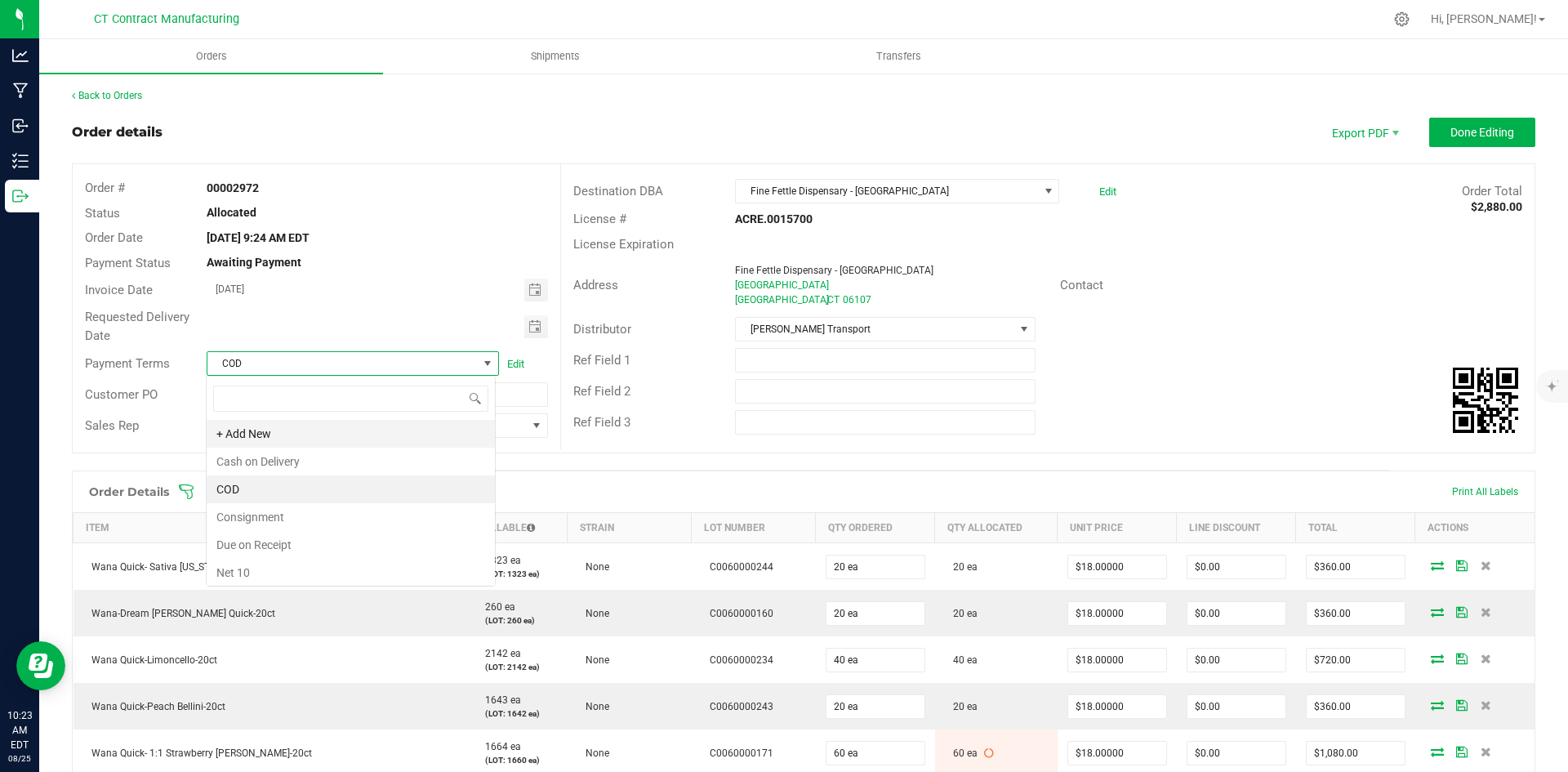
scroll to position [24, 290]
click at [374, 542] on li "Due on Receipt" at bounding box center [350, 544] width 288 height 28
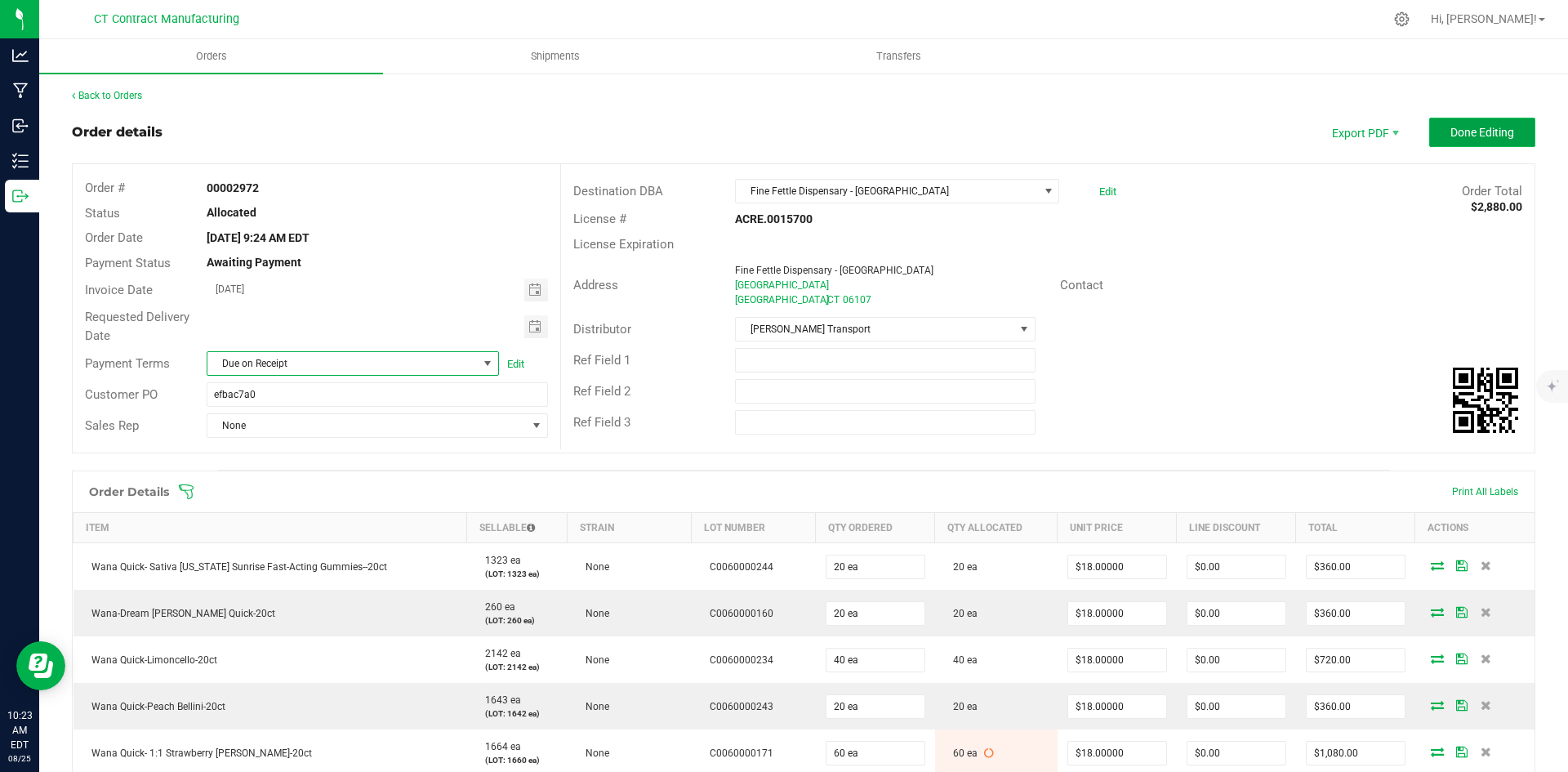
click at [1474, 127] on span "Done Editing" at bounding box center [1482, 132] width 64 height 13
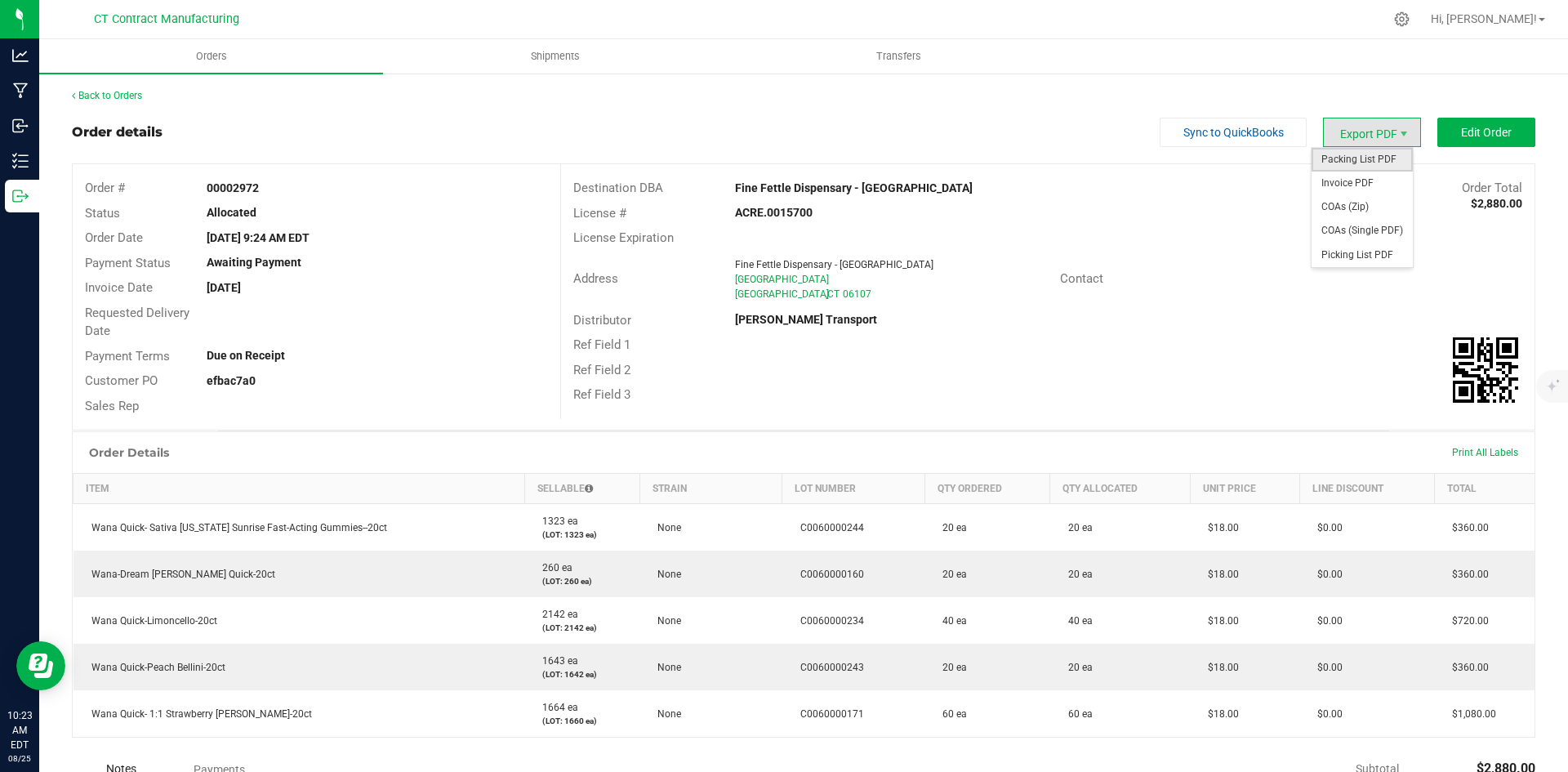
click at [1379, 160] on span "Packing List PDF" at bounding box center [1362, 159] width 101 height 23
click at [1368, 186] on span "Invoice PDF" at bounding box center [1362, 183] width 101 height 23
click at [73, 97] on icon at bounding box center [73, 96] width 4 height 10
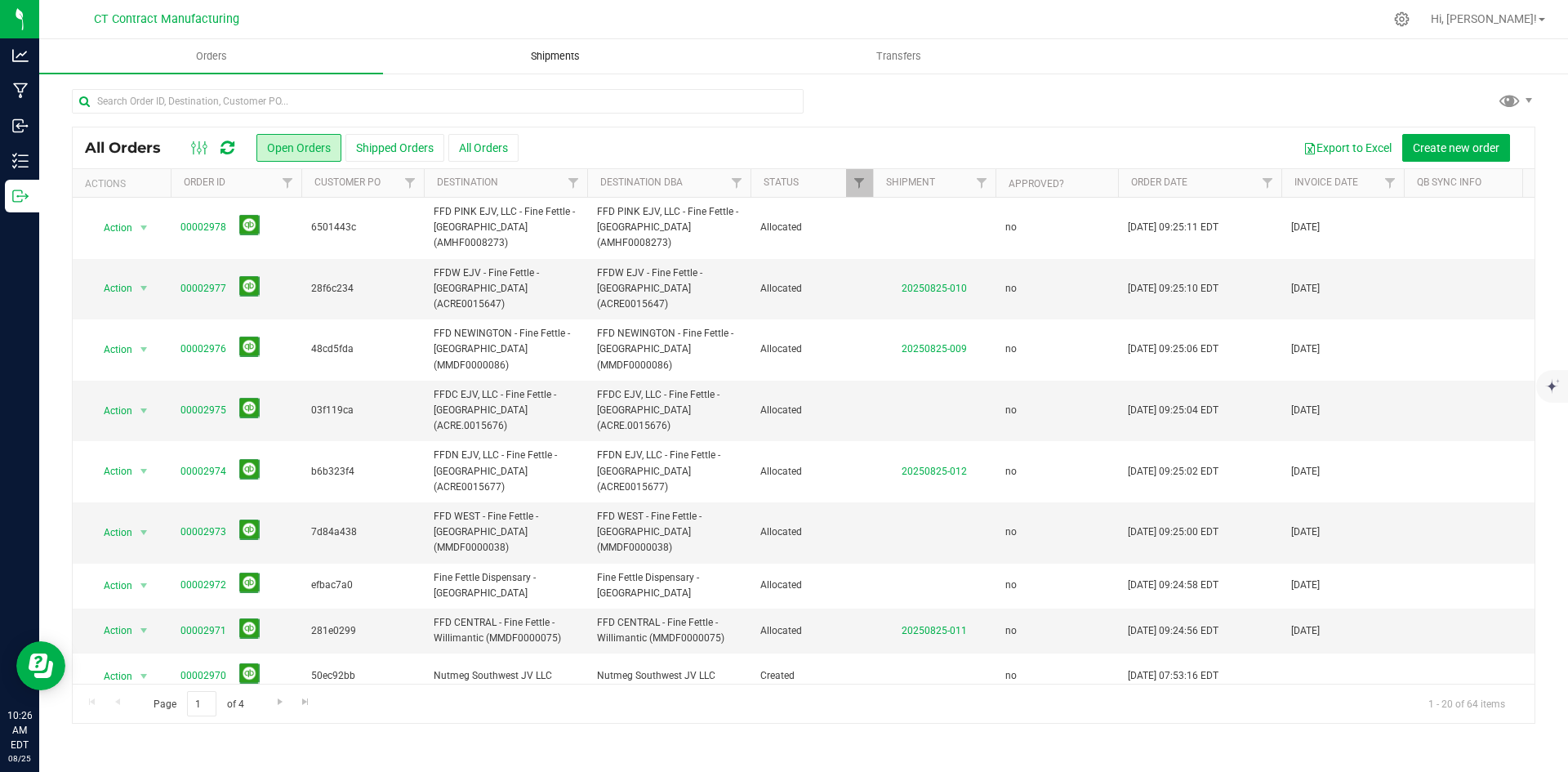
click at [588, 66] on uib-tab-heading "Shipments" at bounding box center [555, 56] width 342 height 33
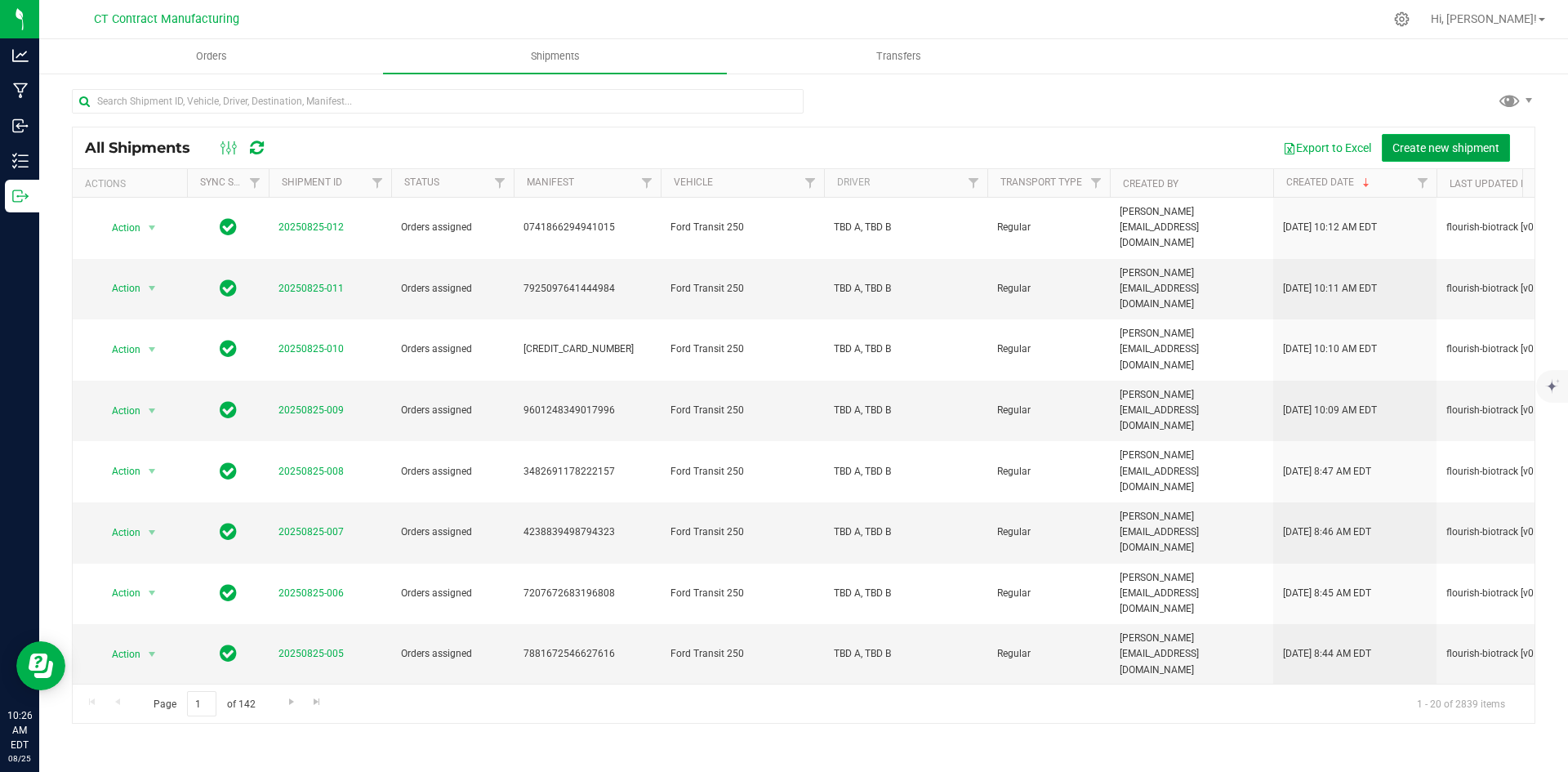
click at [1468, 148] on span "Create new shipment" at bounding box center [1445, 148] width 107 height 13
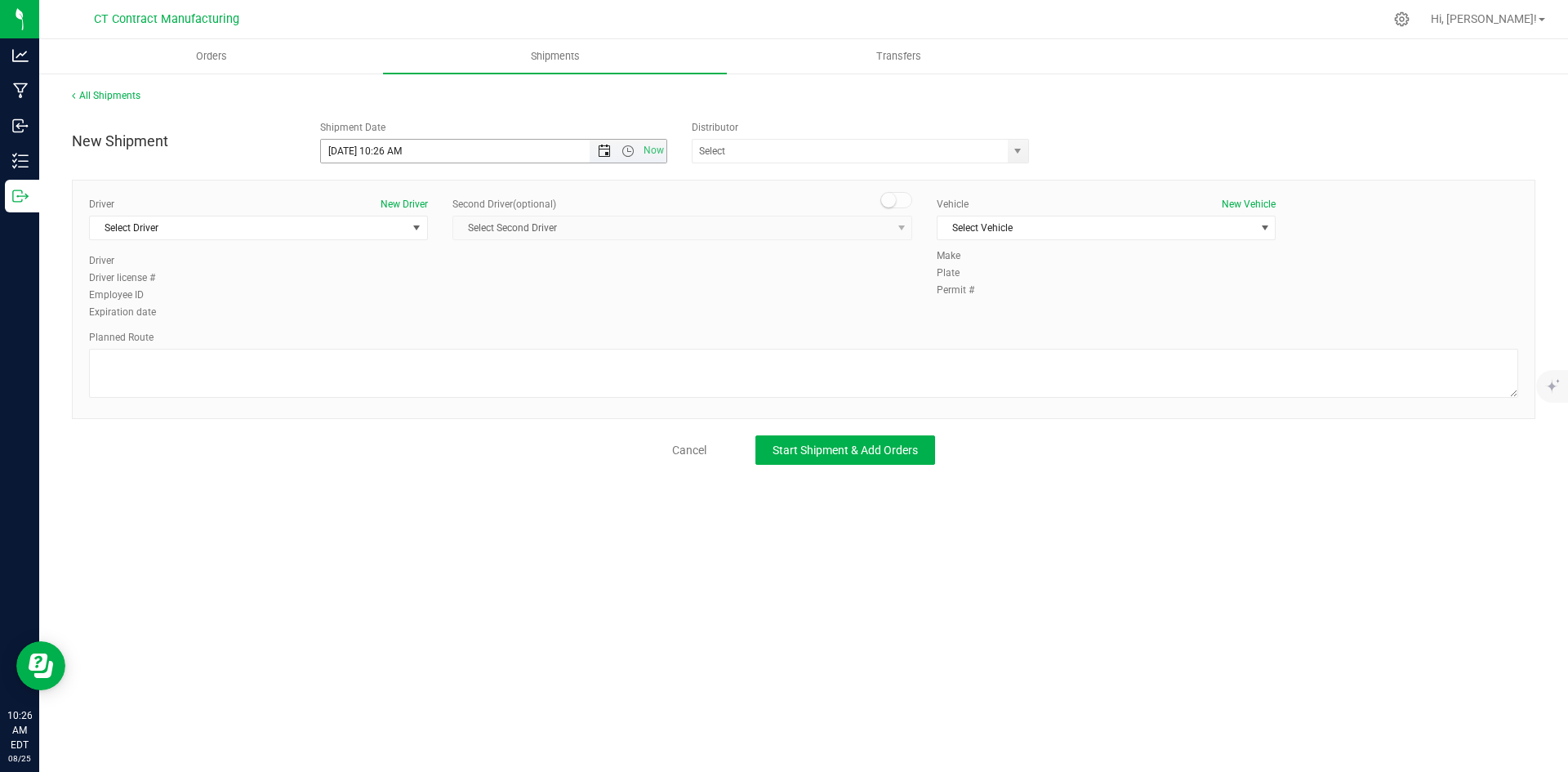
click at [611, 150] on span "Open the date view" at bounding box center [604, 151] width 28 height 13
click at [381, 341] on link "26" at bounding box center [382, 342] width 23 height 25
click at [626, 145] on span "Open the time view" at bounding box center [628, 151] width 13 height 13
click at [377, 258] on li "8:00 AM" at bounding box center [492, 268] width 345 height 21
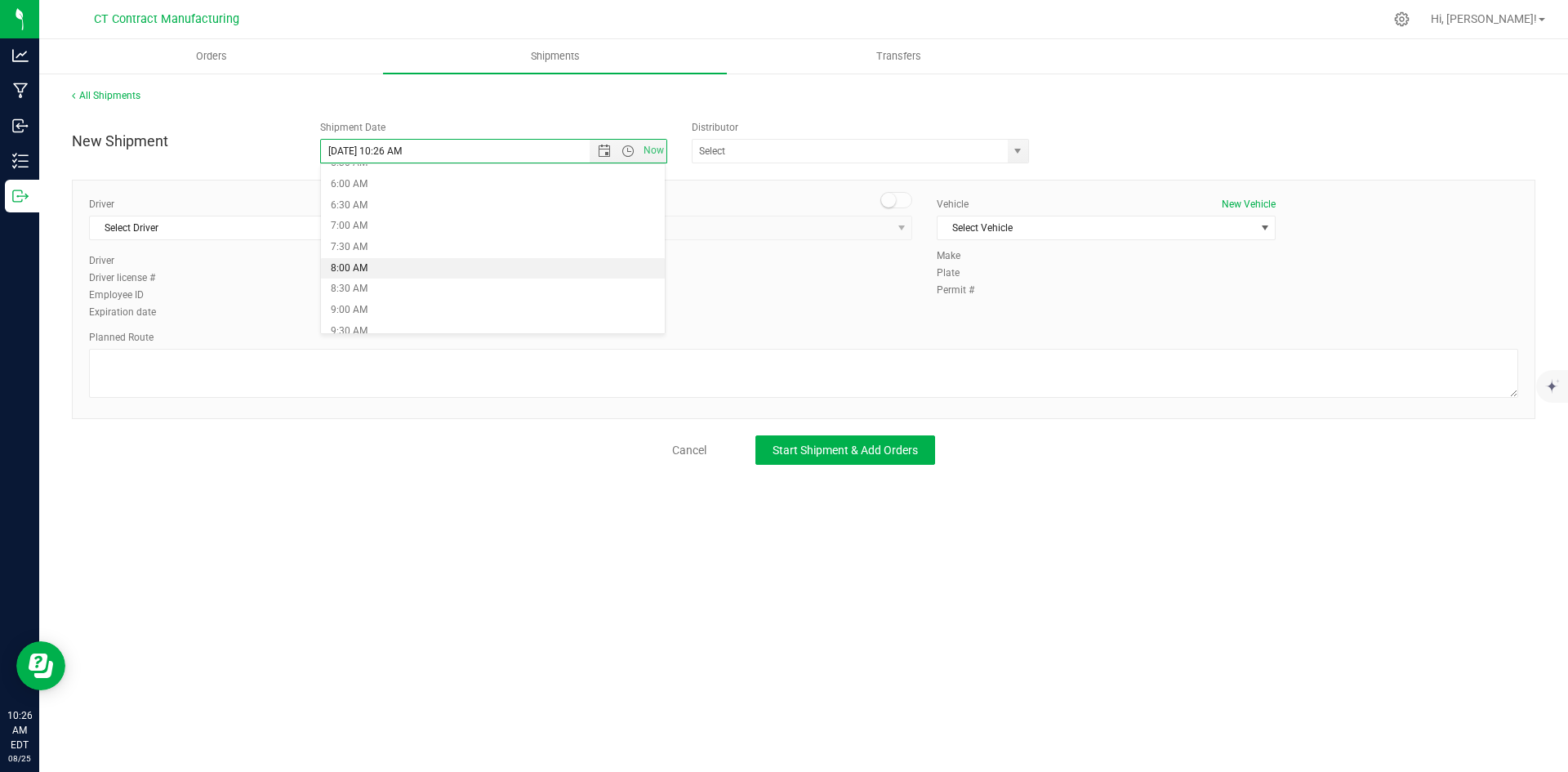
type input "[DATE] 8:00 AM"
click at [1017, 145] on span "select" at bounding box center [1017, 151] width 13 height 13
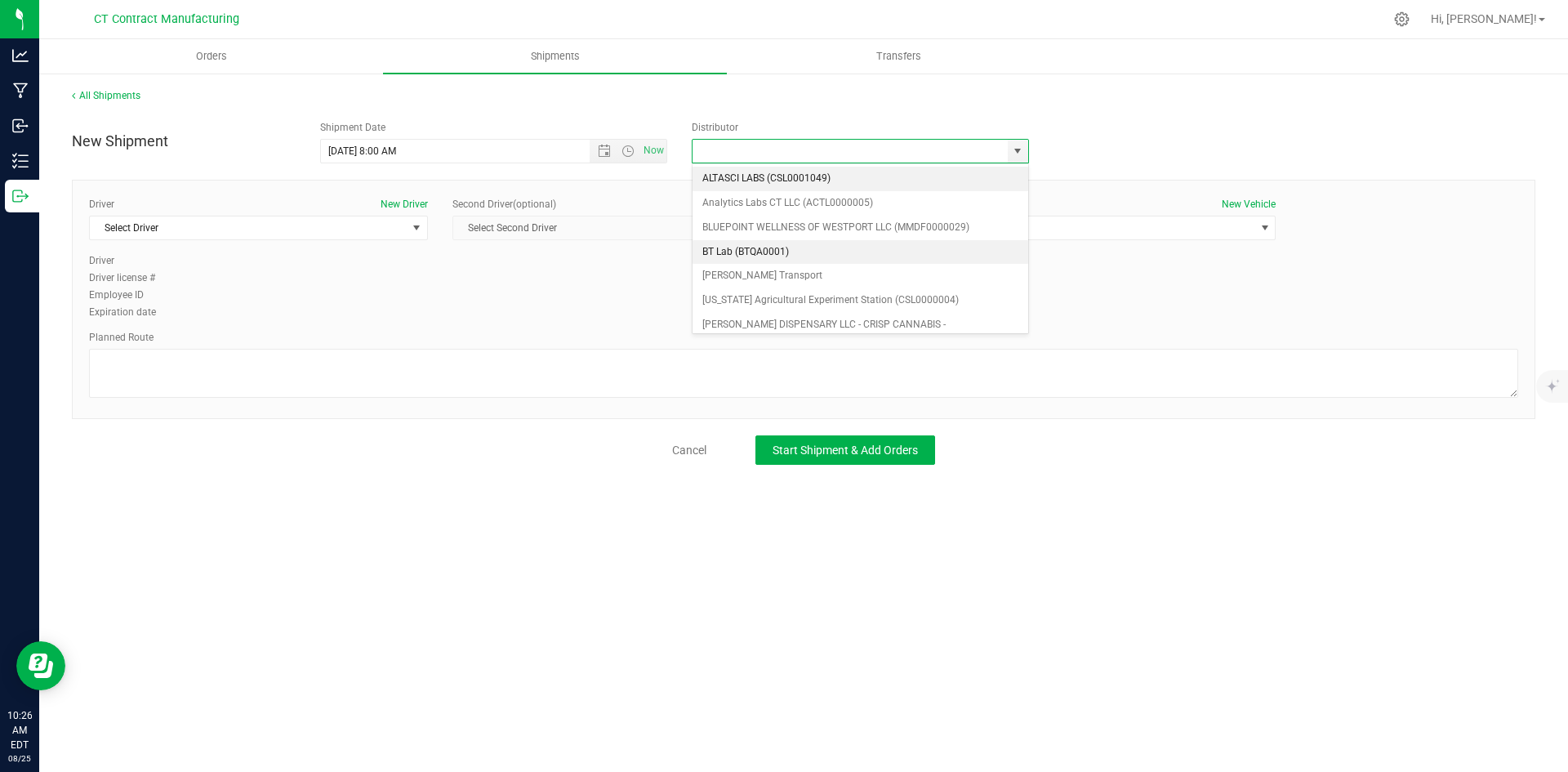
scroll to position [82, 0]
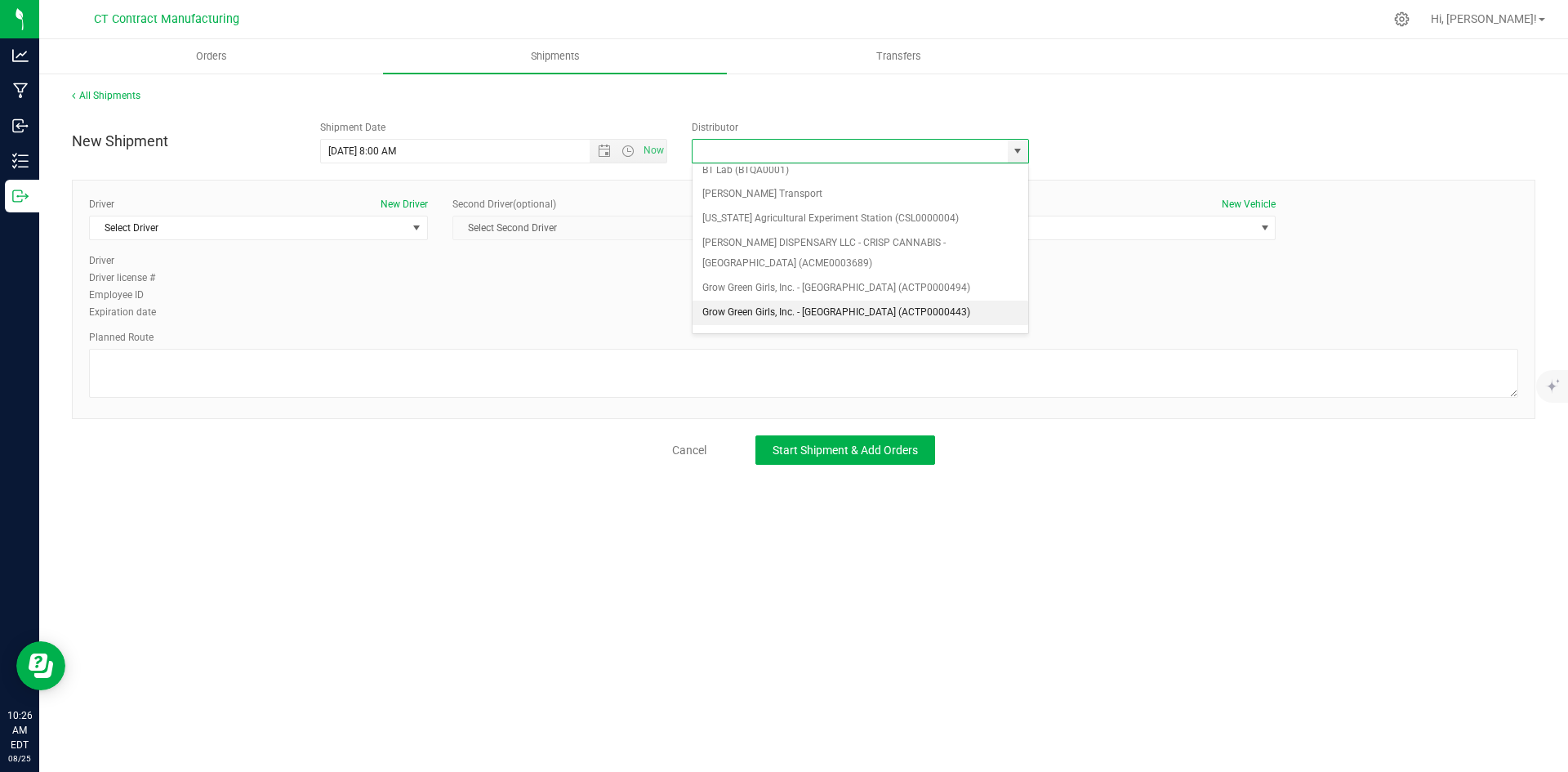
click at [835, 307] on li "Grow Green Girls, Inc. - [GEOGRAPHIC_DATA] (ACTP0000443)" at bounding box center [859, 312] width 335 height 24
type input "Grow Green Girls, Inc. - [GEOGRAPHIC_DATA] (ACTP0000443)"
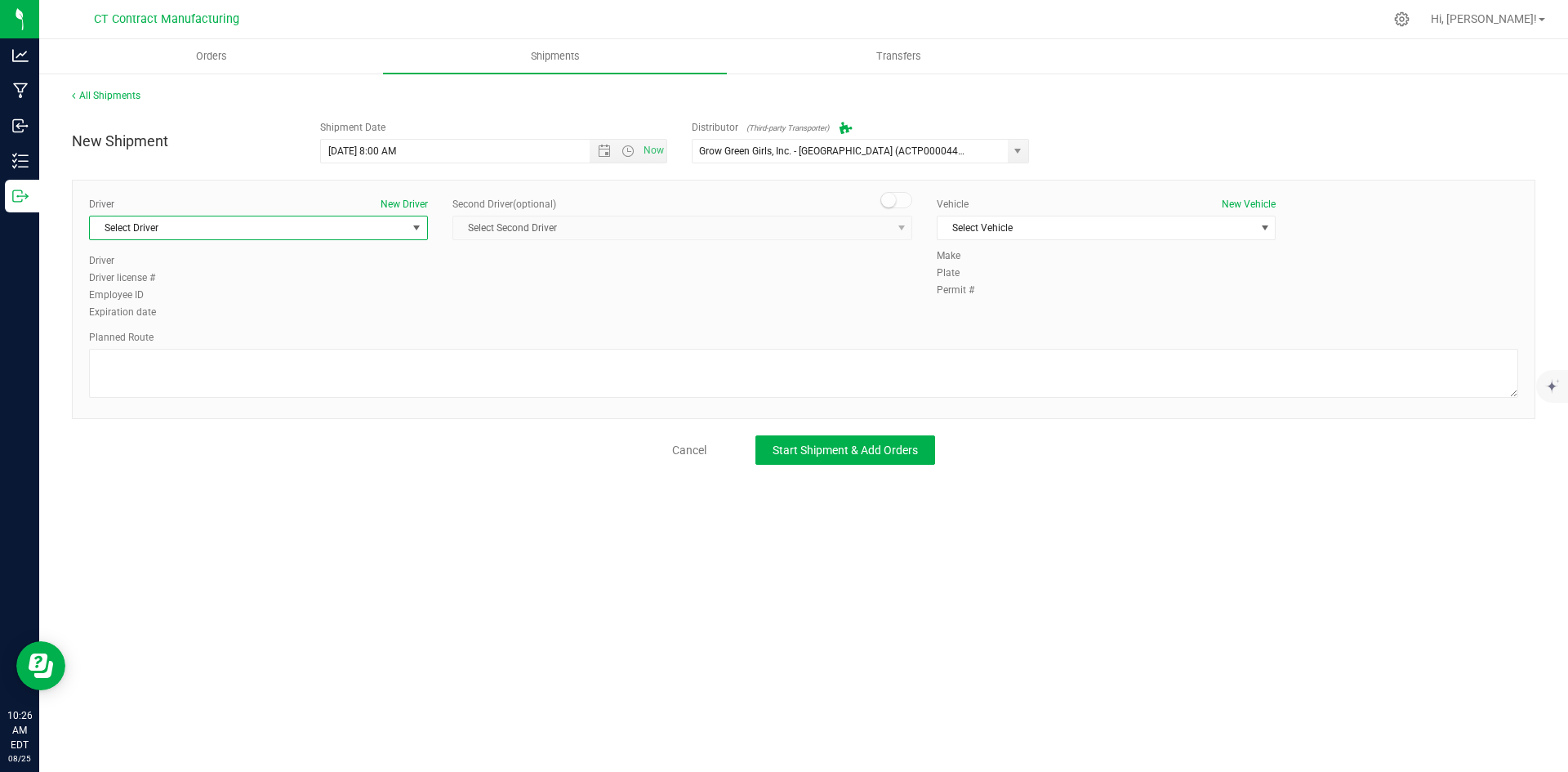
click at [419, 231] on span "select" at bounding box center [416, 228] width 13 height 13
click at [395, 294] on li "TBD A" at bounding box center [258, 296] width 337 height 24
click at [889, 202] on small at bounding box center [888, 200] width 15 height 15
click at [887, 229] on span "Select Second Driver" at bounding box center [672, 228] width 438 height 23
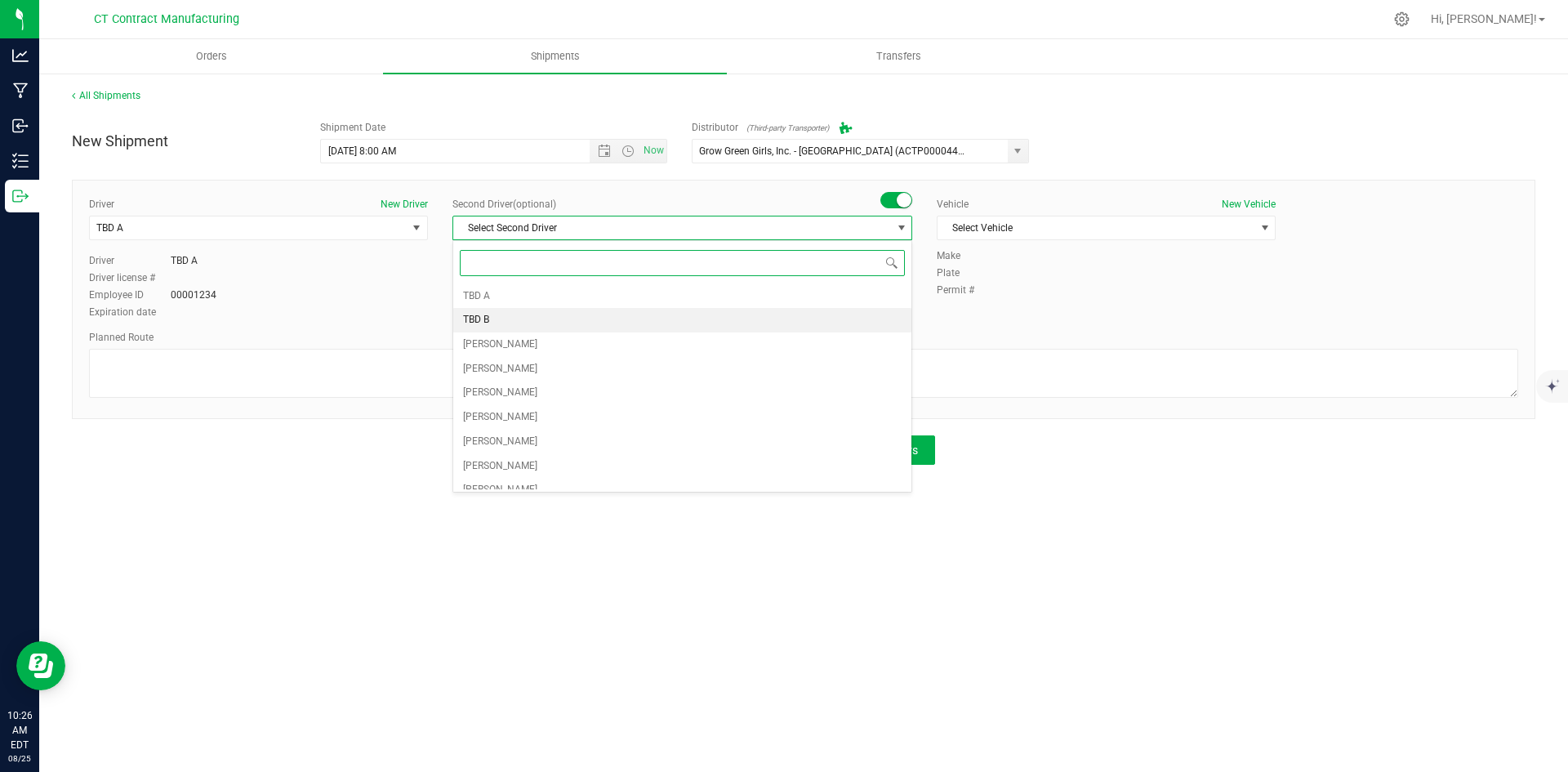
click at [556, 321] on li "TBD B" at bounding box center [682, 320] width 458 height 24
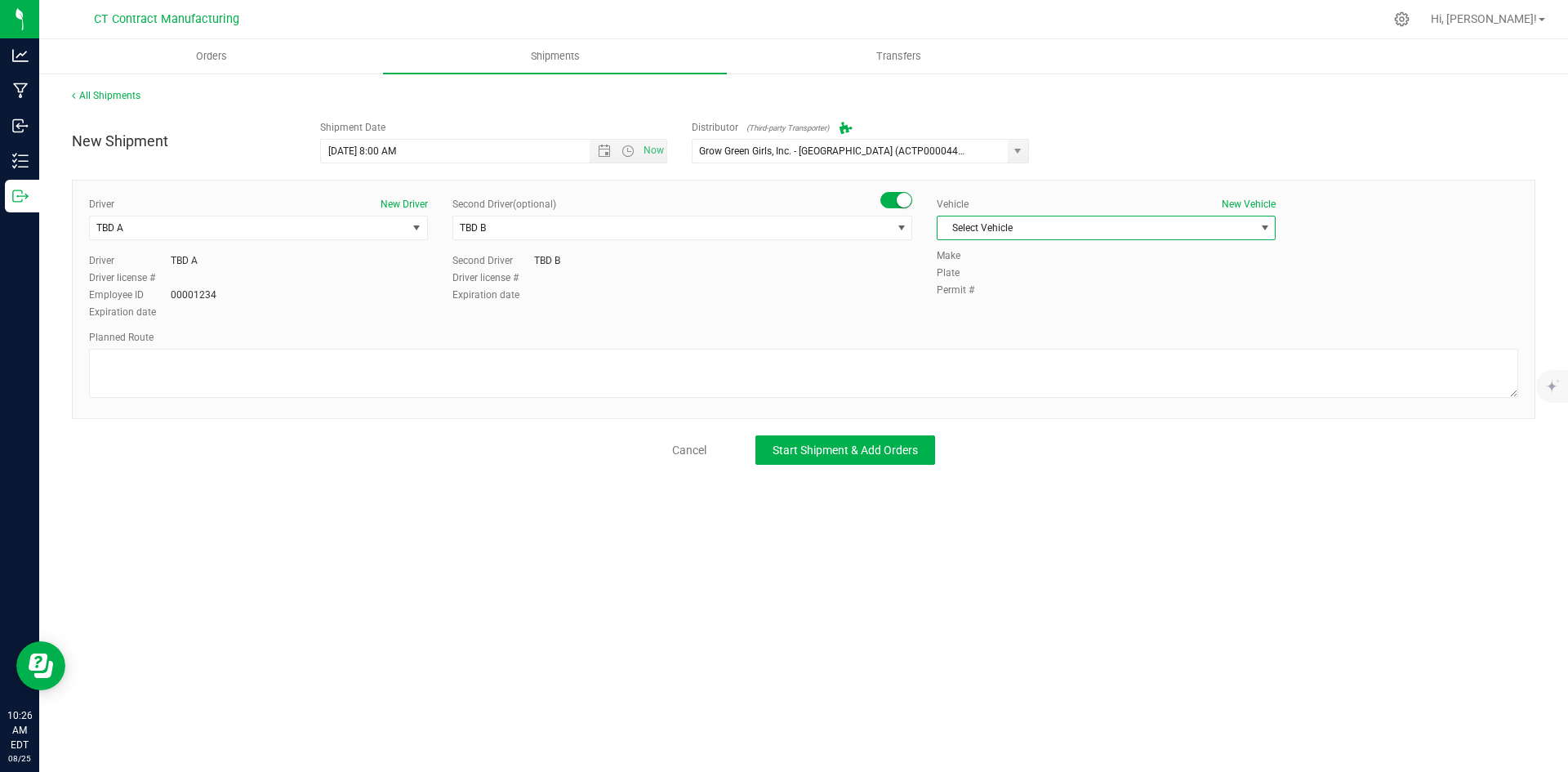
click at [1096, 219] on span "Select Vehicle" at bounding box center [1095, 228] width 317 height 23
click at [1020, 275] on li "Ford Transit 250" at bounding box center [1105, 280] width 337 height 24
click at [698, 361] on textarea at bounding box center [804, 373] width 1429 height 49
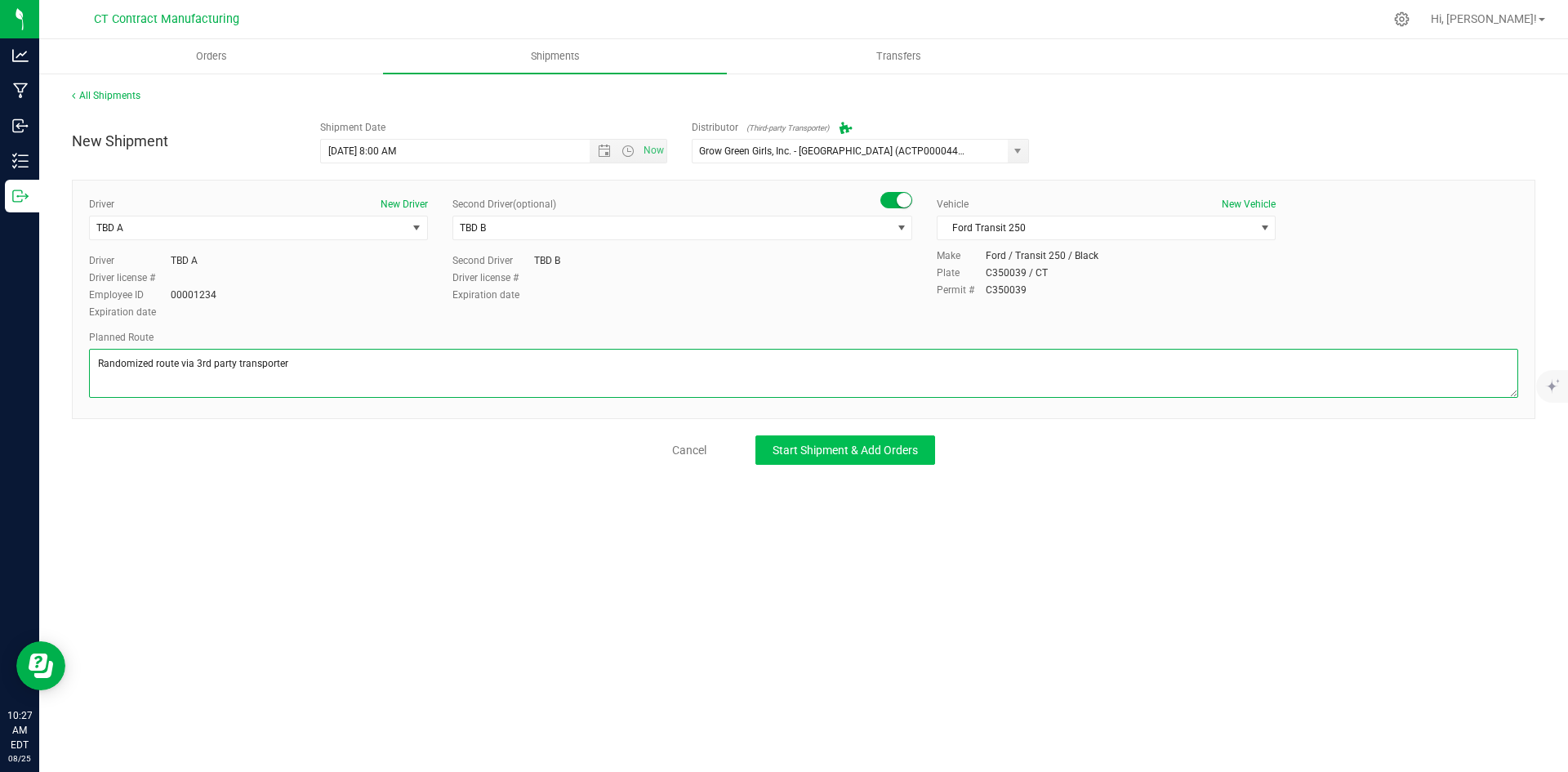
type textarea "Randomized route via 3rd party transporter"
click at [842, 447] on span "Start Shipment & Add Orders" at bounding box center [844, 450] width 145 height 13
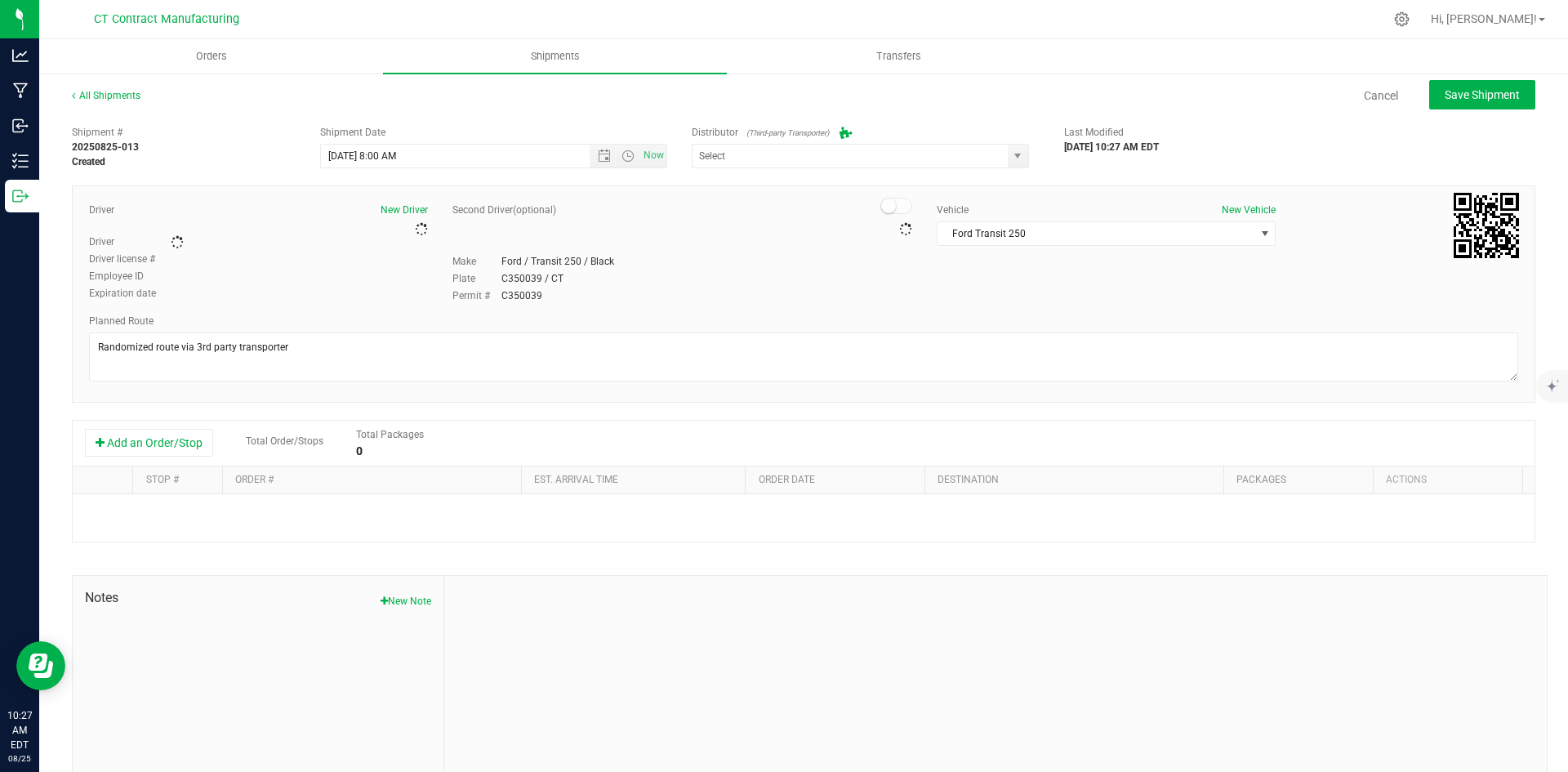
type input "Grow Green Girls, Inc. - [GEOGRAPHIC_DATA] (ACTP0000443)"
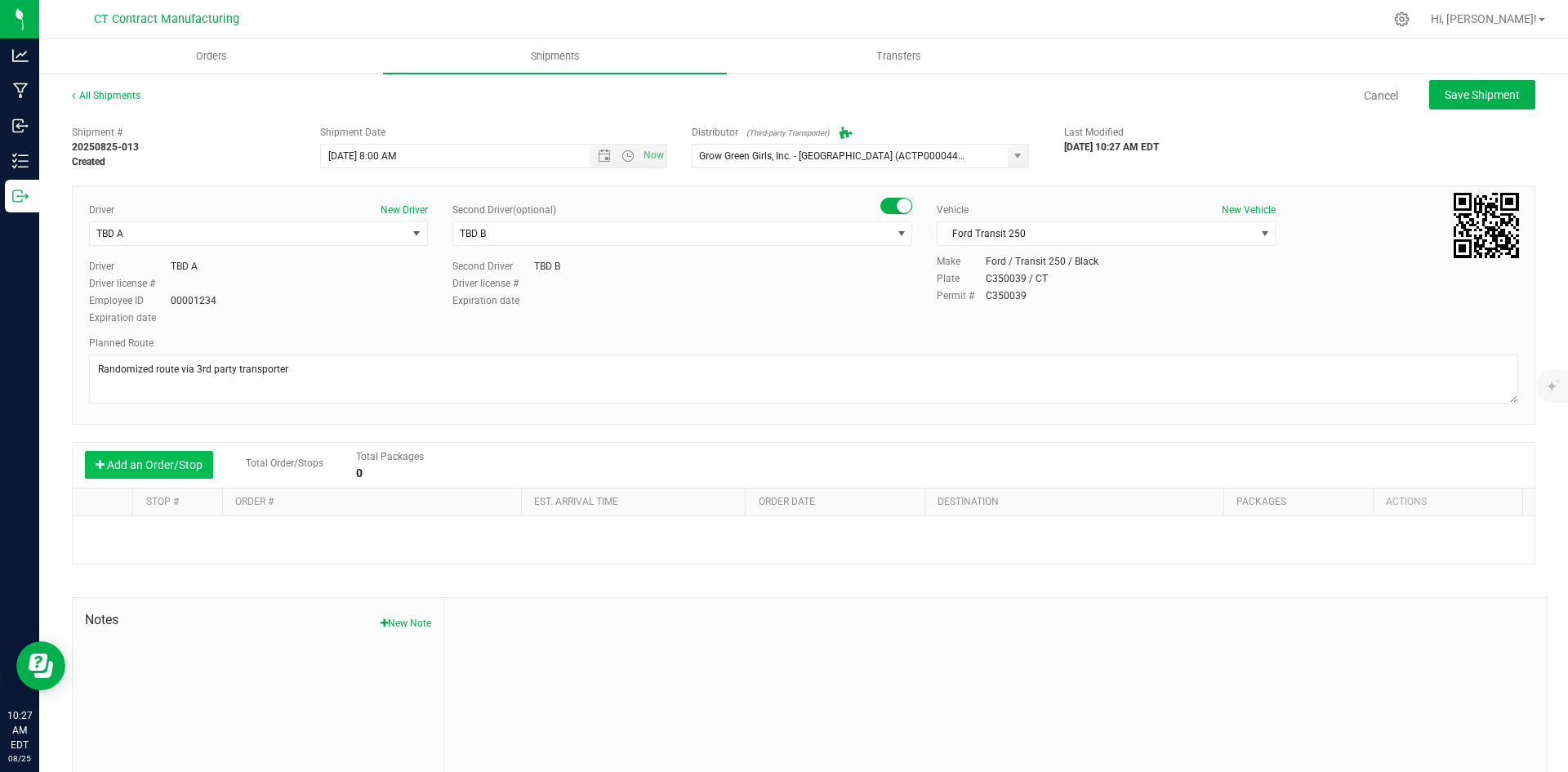
click at [163, 461] on button "Add an Order/Stop" at bounding box center [149, 465] width 128 height 28
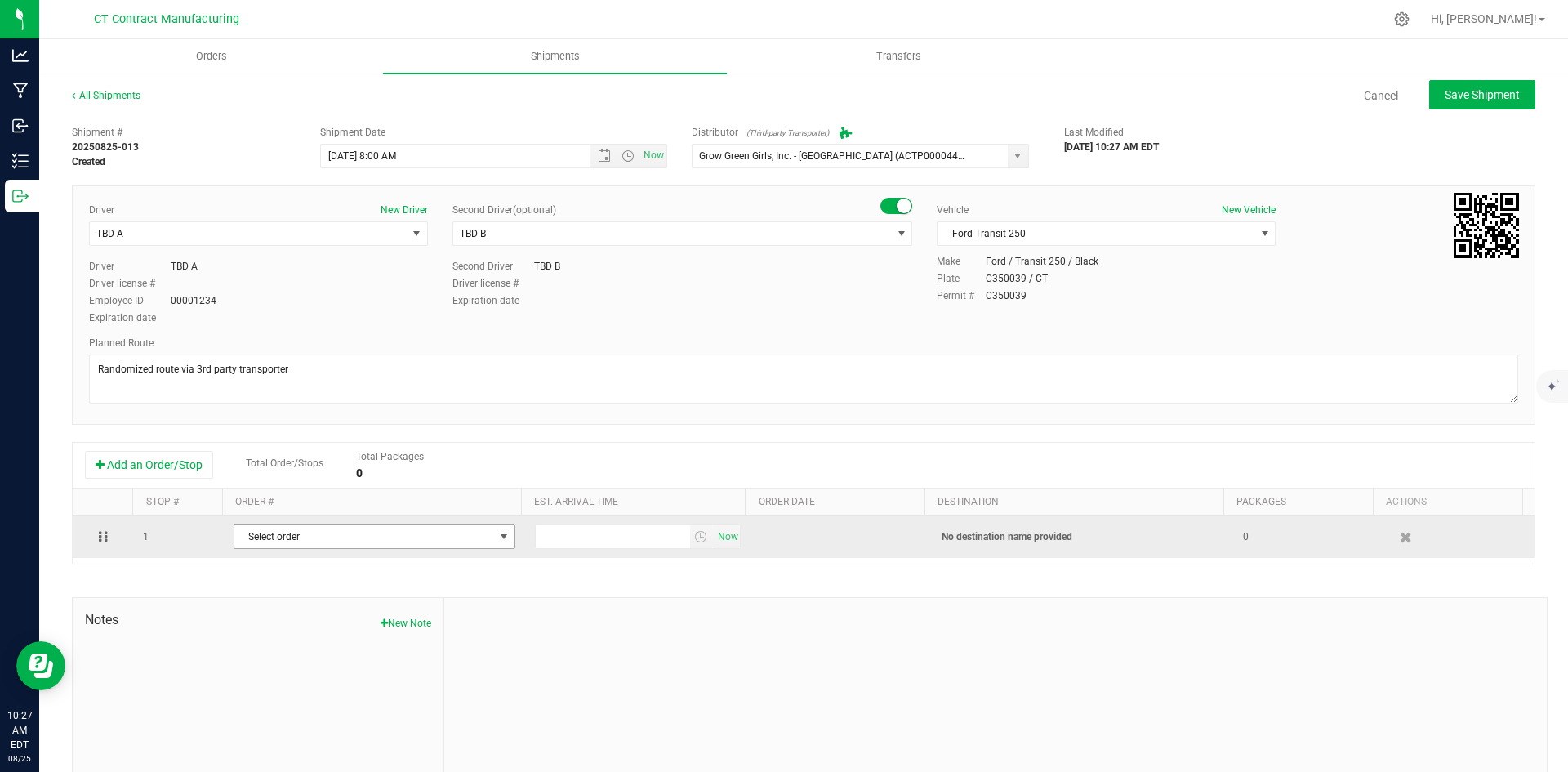
click at [346, 535] on span "Select order" at bounding box center [364, 536] width 260 height 23
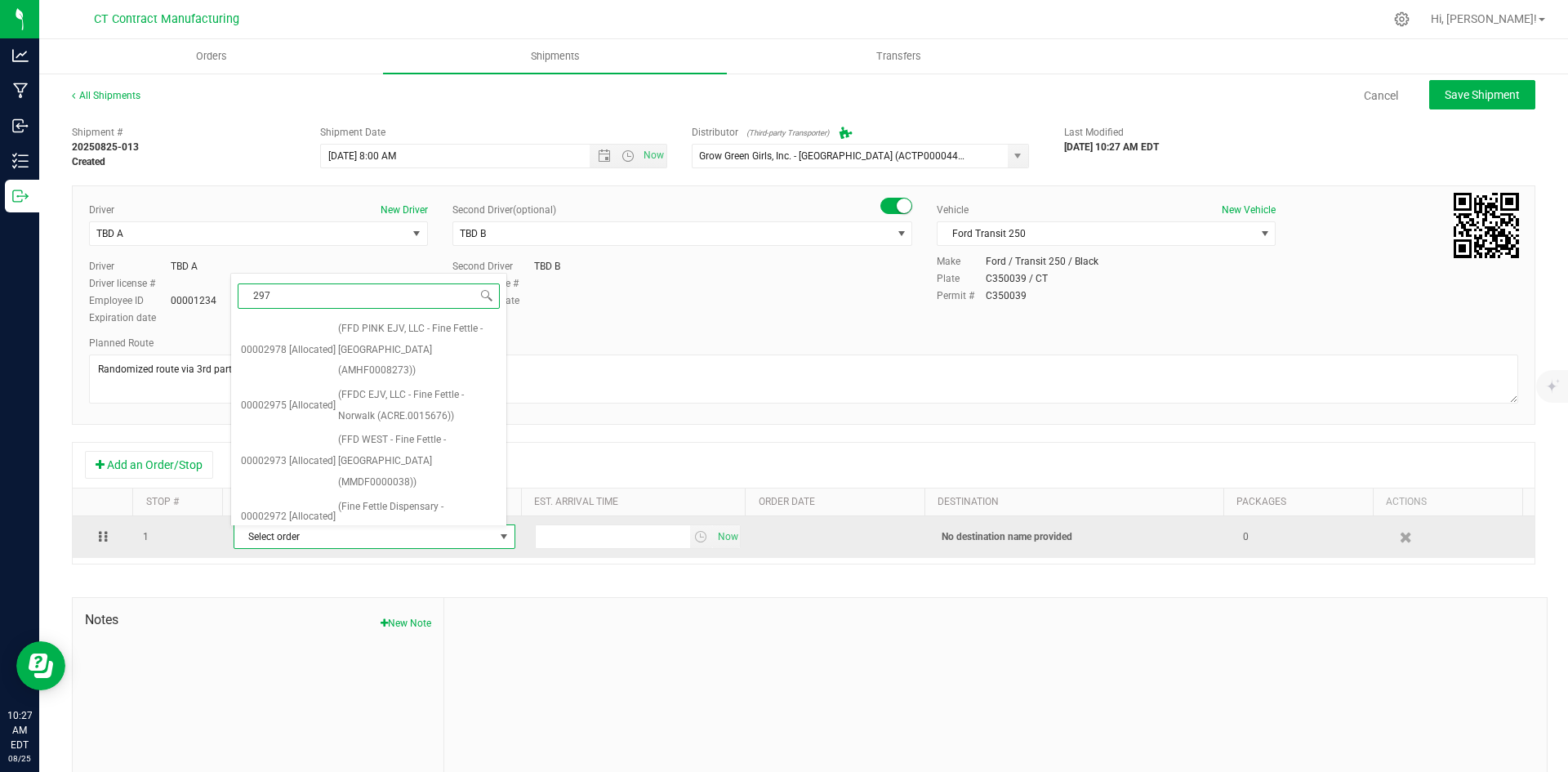
type input "2973"
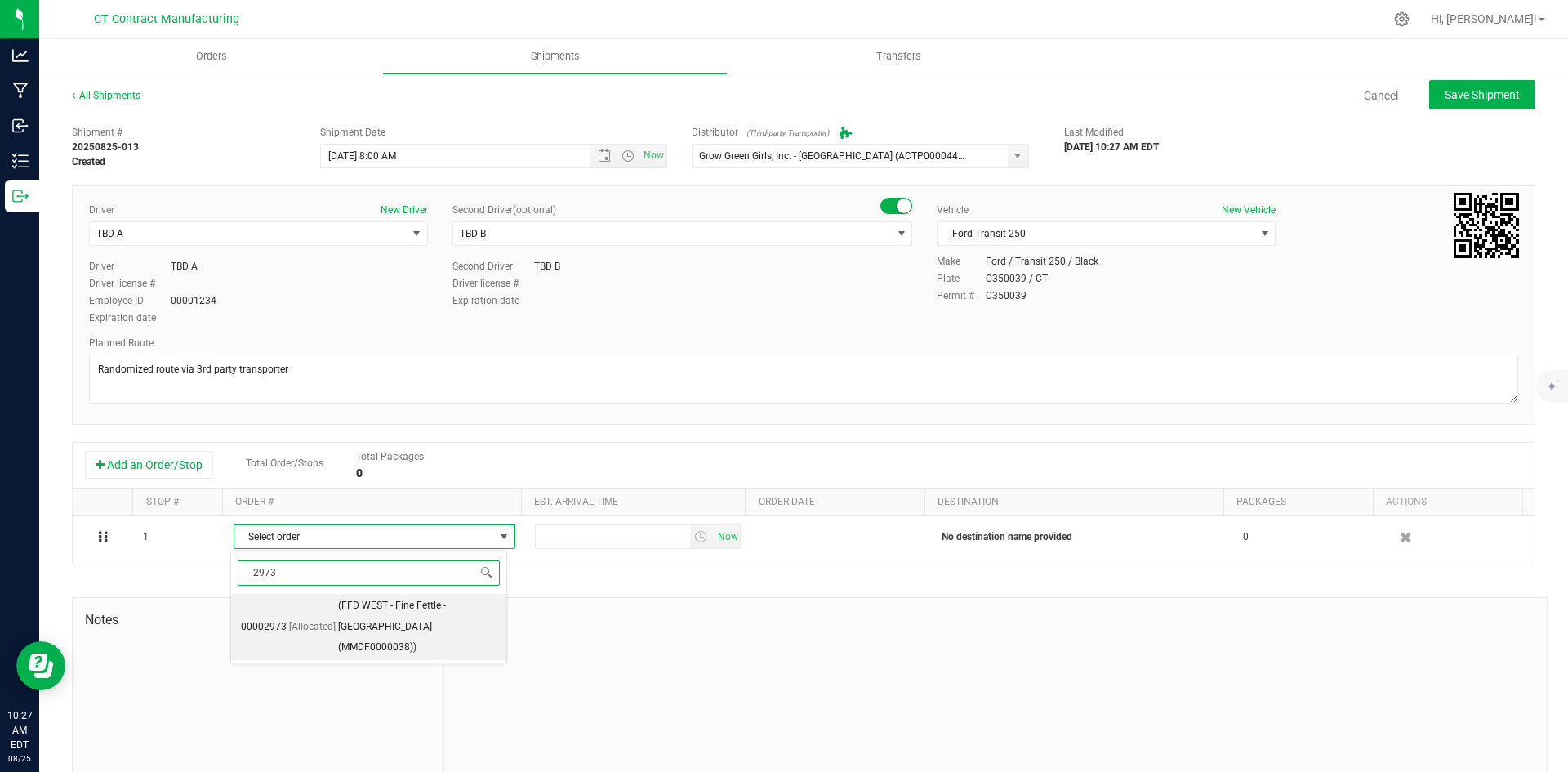
click at [346, 609] on span "(FFD WEST - Fine Fettle - [GEOGRAPHIC_DATA] (MMDF0000038))" at bounding box center [417, 627] width 159 height 63
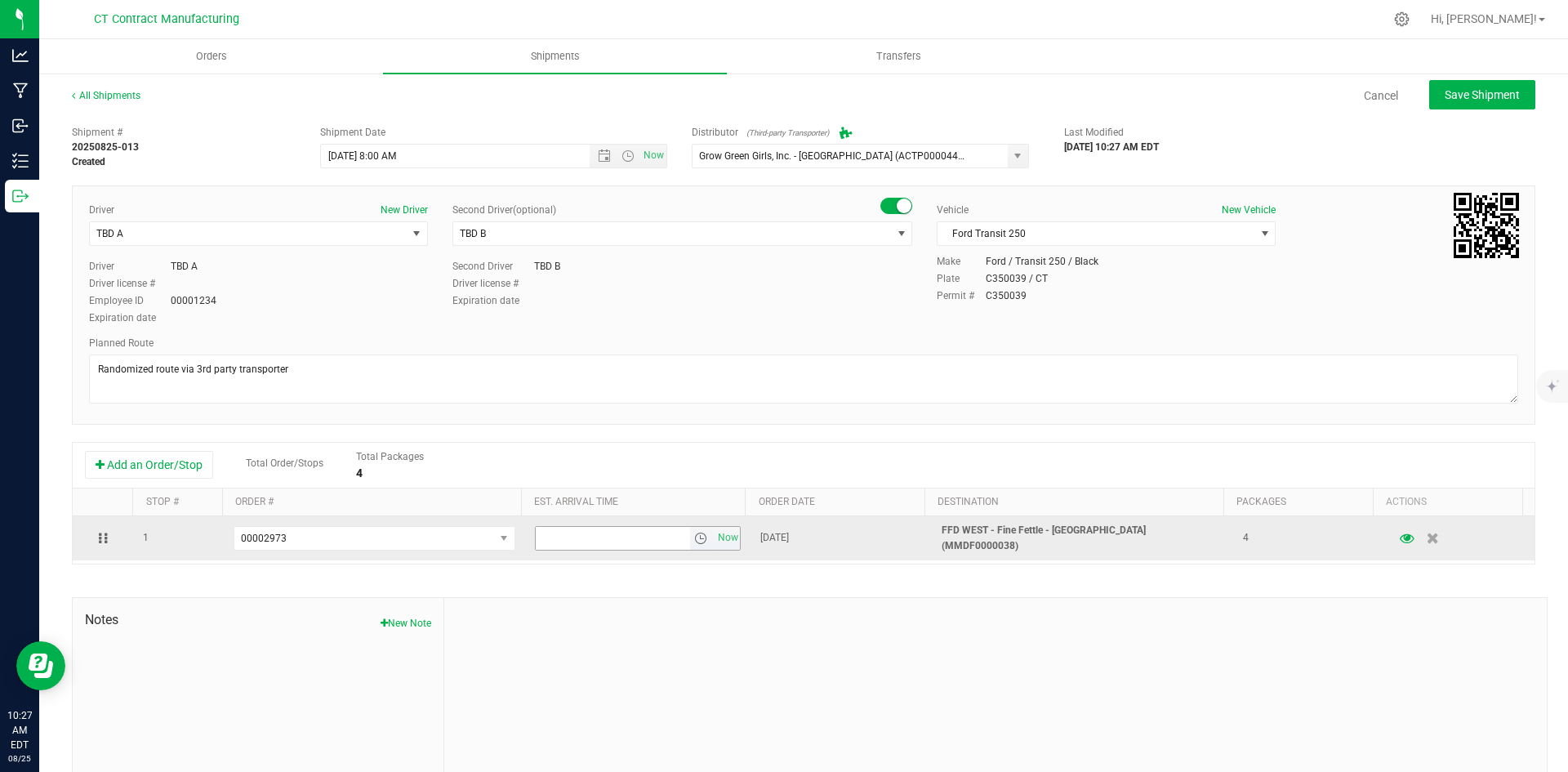
click at [694, 541] on span "select" at bounding box center [700, 538] width 13 height 13
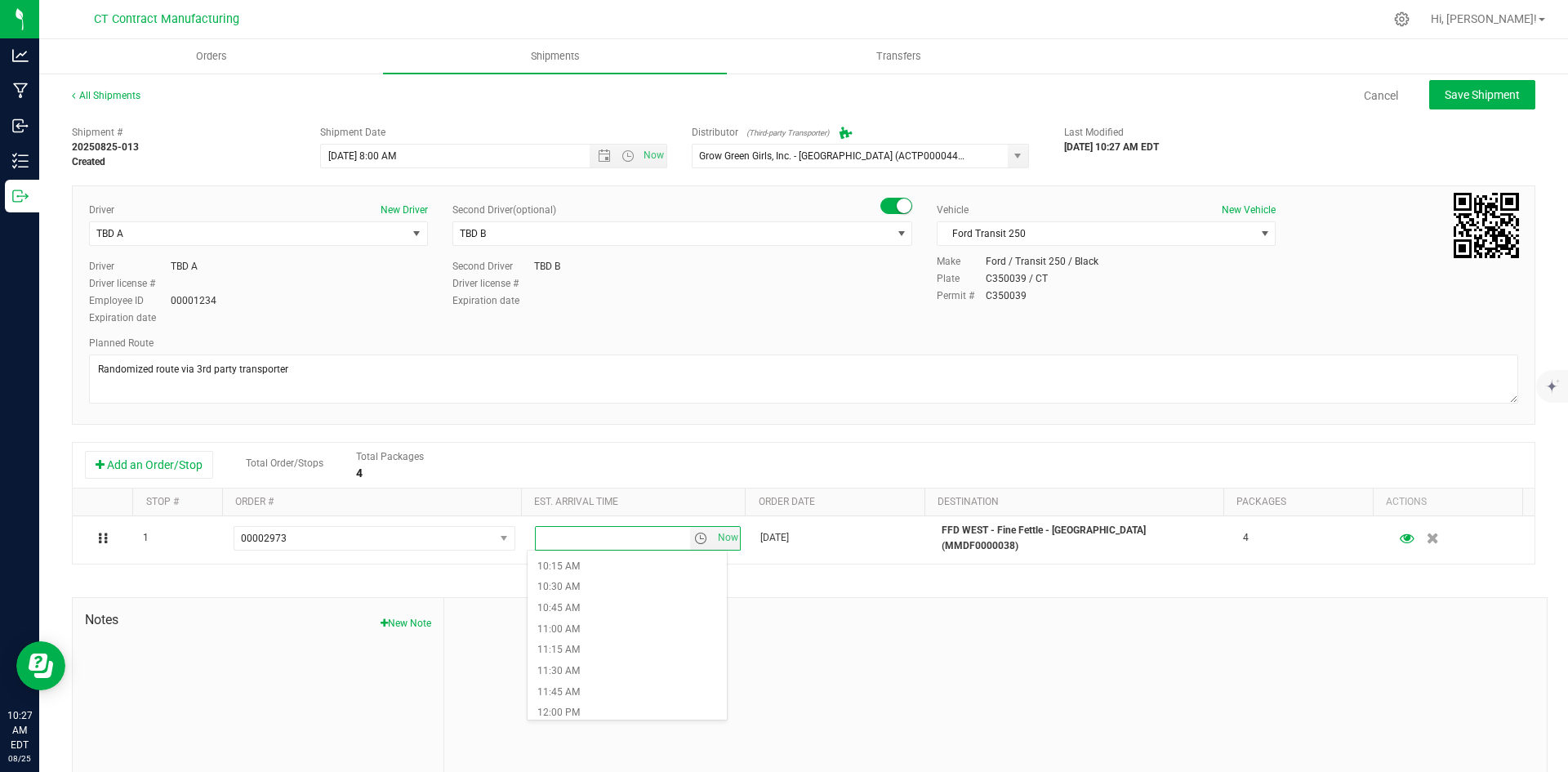
scroll to position [898, 0]
click at [600, 672] on li "12:00 PM" at bounding box center [627, 673] width 199 height 21
click at [1452, 100] on span "Save Shipment" at bounding box center [1482, 95] width 75 height 13
type input "[DATE] 12:00 PM"
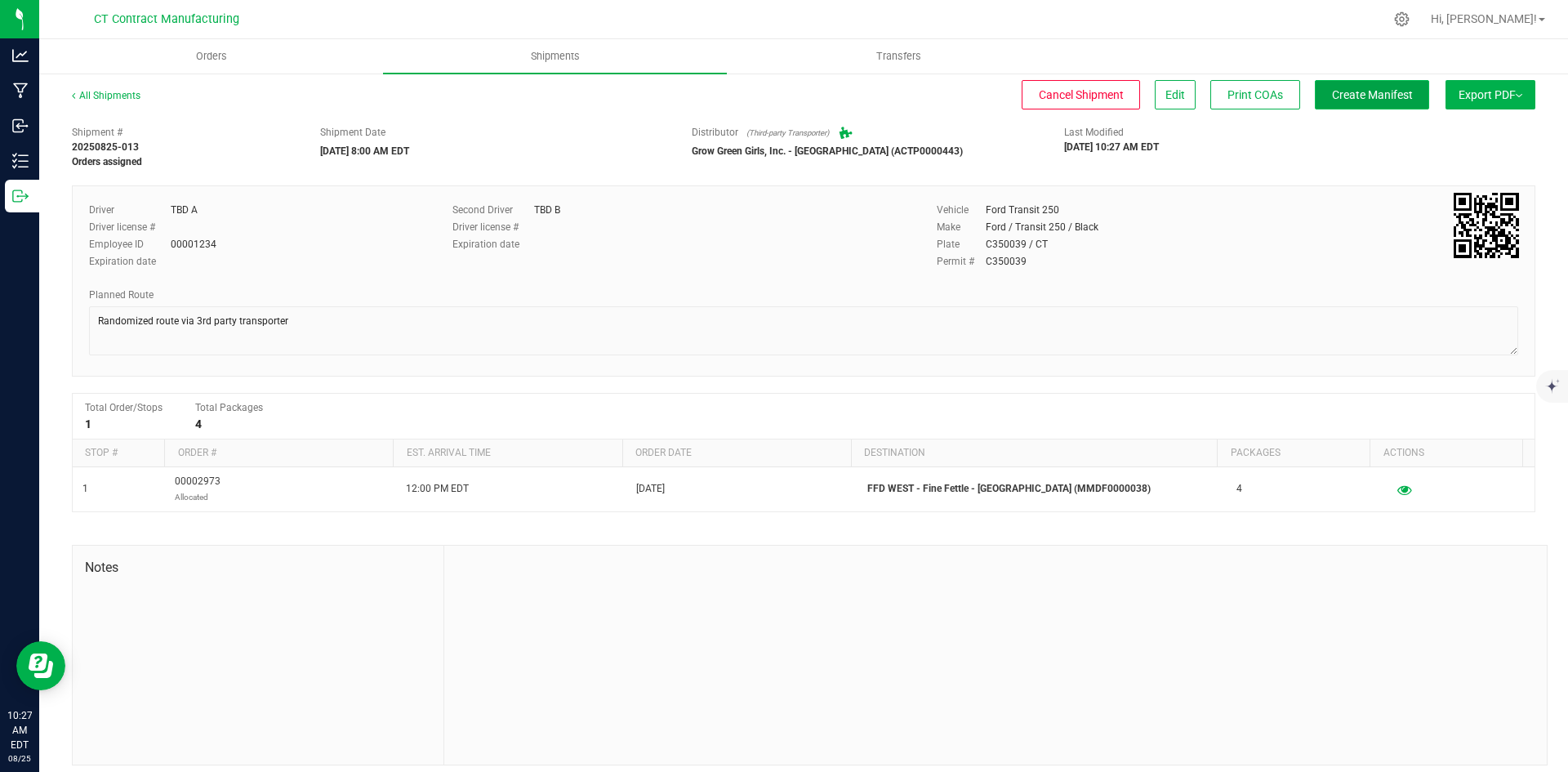
click at [1353, 96] on span "Create Manifest" at bounding box center [1372, 95] width 81 height 13
click at [123, 94] on link "All Shipments" at bounding box center [106, 96] width 69 height 11
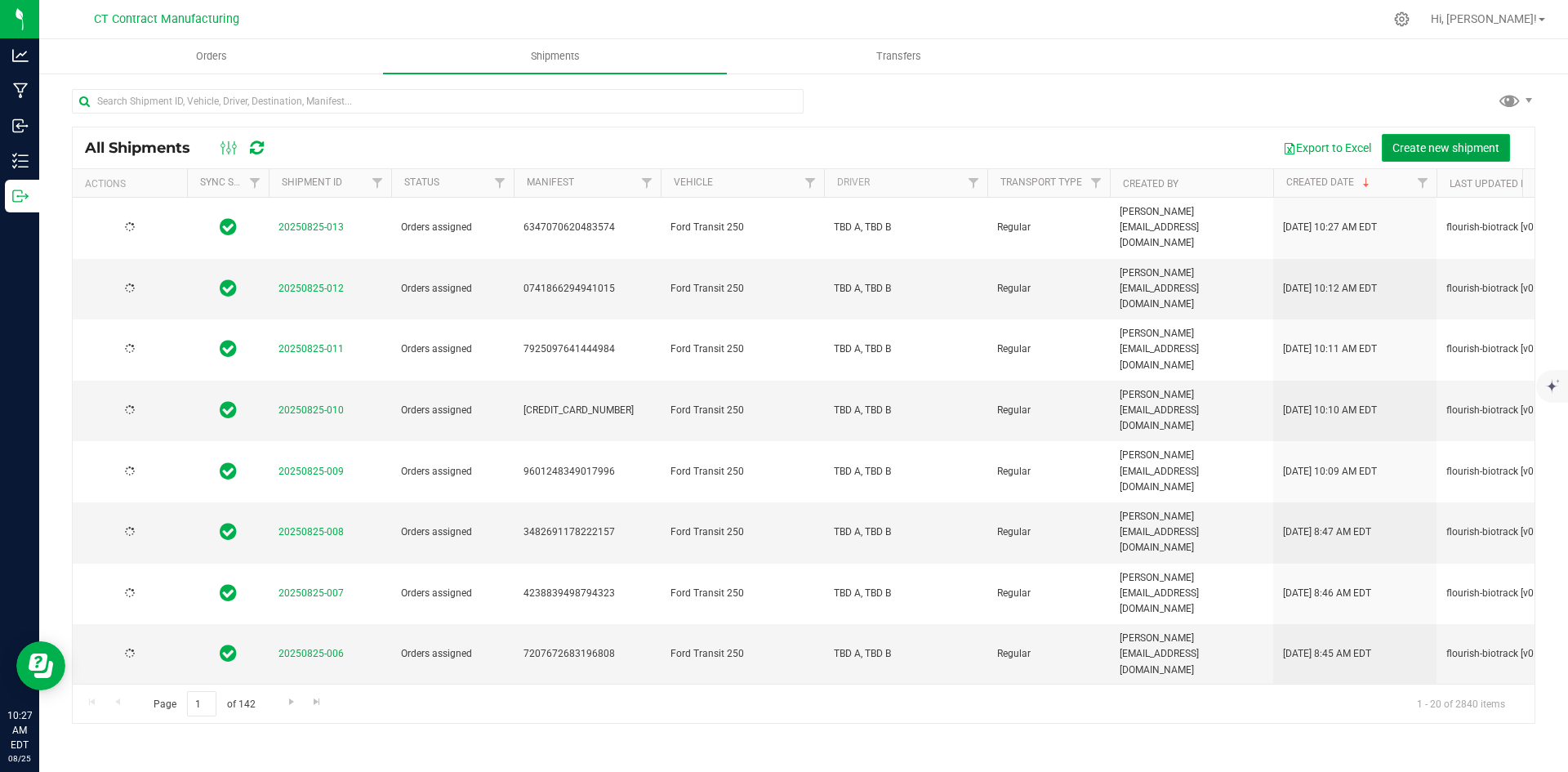
click at [1445, 154] on button "Create new shipment" at bounding box center [1445, 148] width 128 height 28
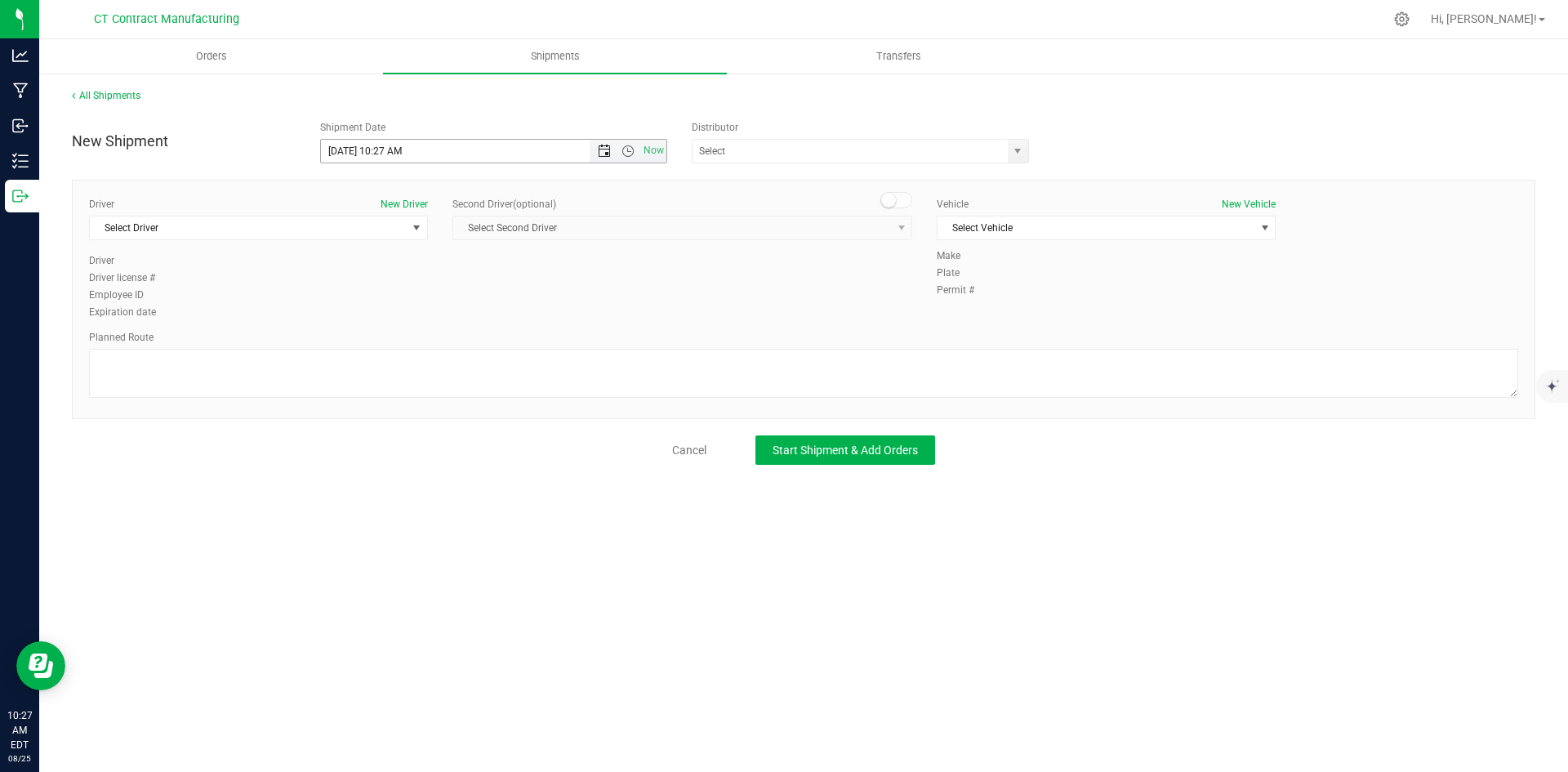
click at [604, 153] on span "Open the date view" at bounding box center [604, 151] width 13 height 13
click at [383, 343] on link "26" at bounding box center [382, 342] width 23 height 25
click at [630, 155] on span "Open the time view" at bounding box center [628, 151] width 13 height 13
click at [404, 277] on li "8:00 AM" at bounding box center [492, 268] width 345 height 21
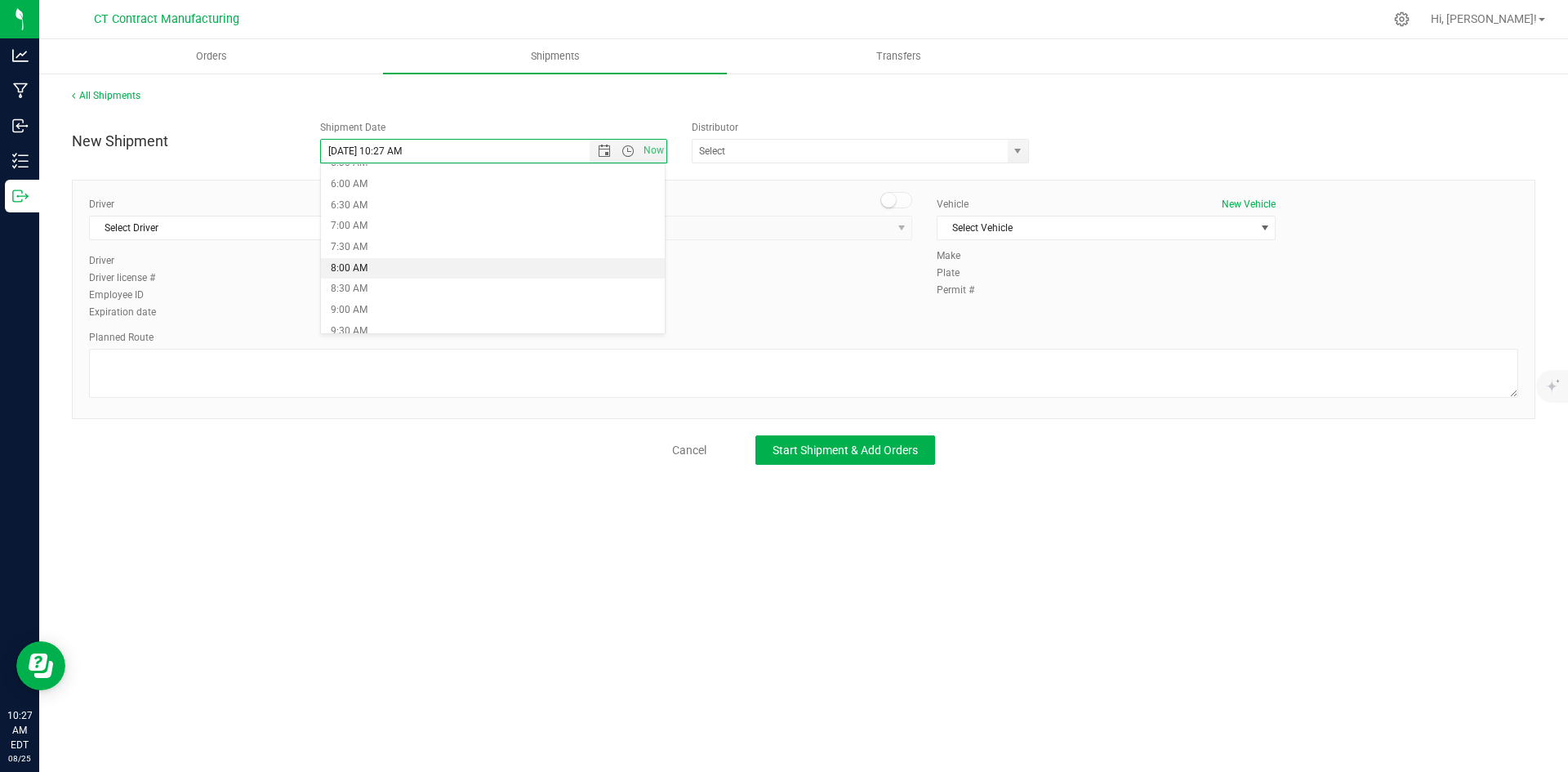
type input "[DATE] 8:00 AM"
click at [1013, 145] on span "select" at bounding box center [1017, 151] width 13 height 13
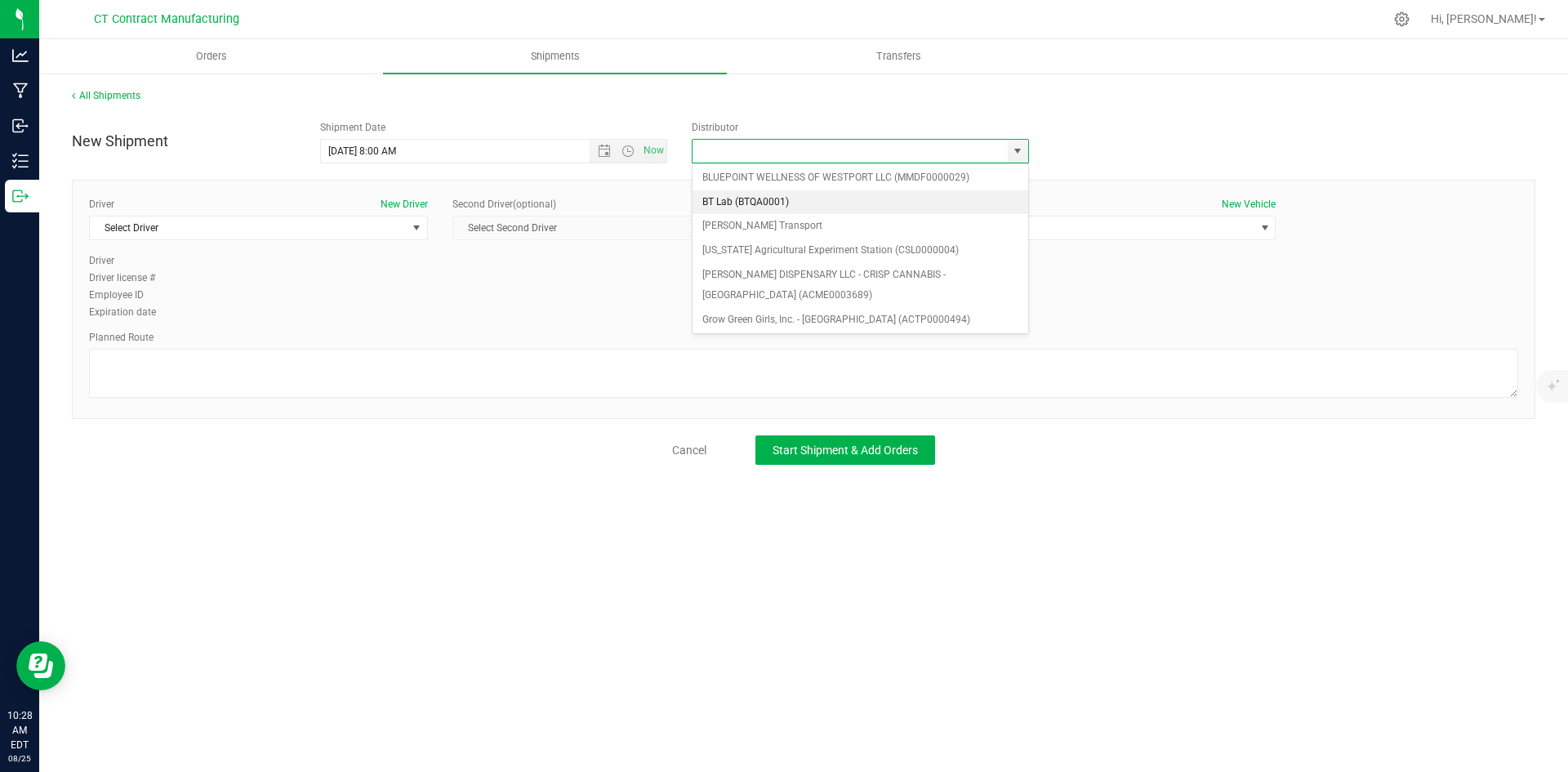
scroll to position [82, 0]
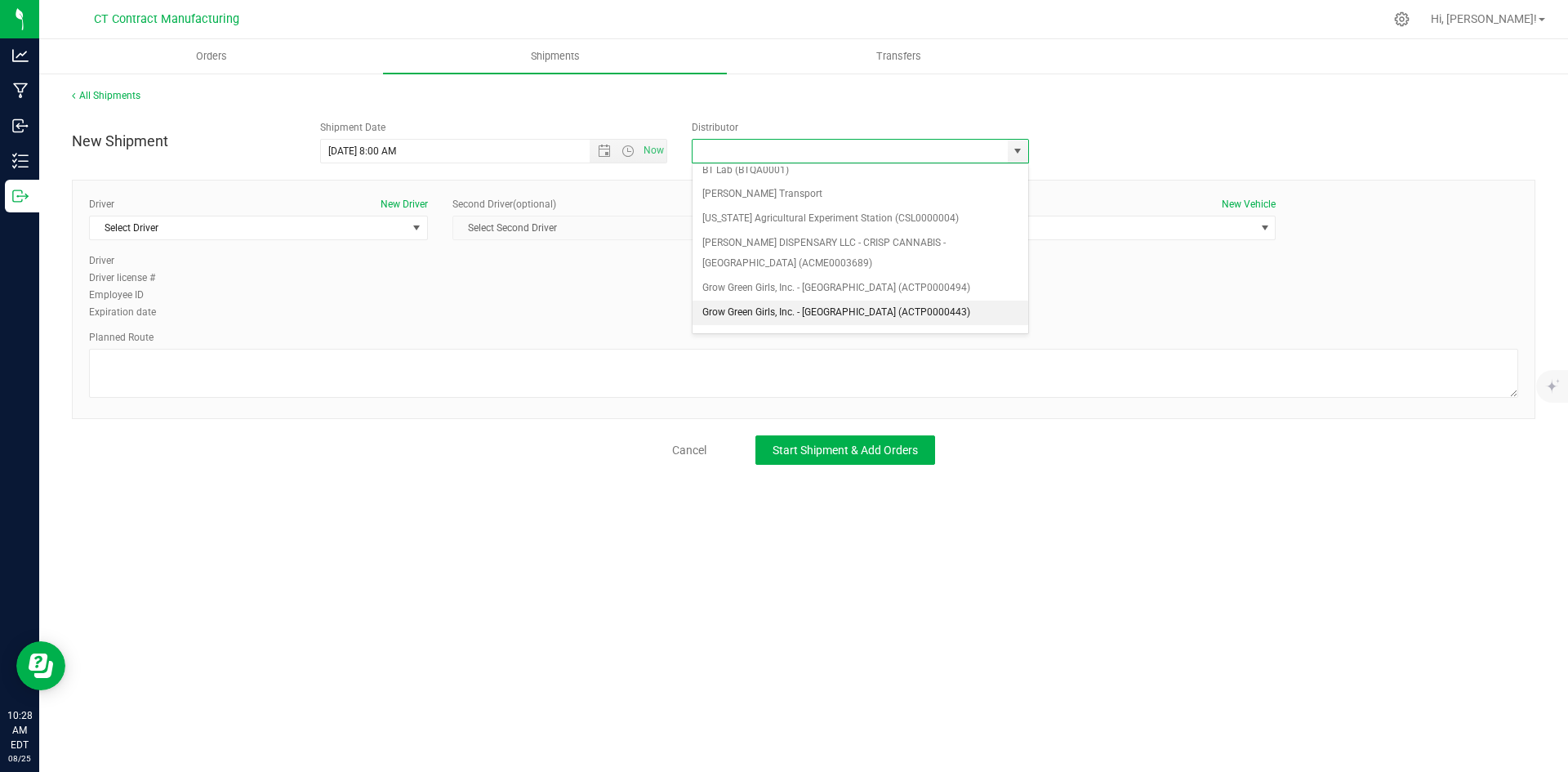
click at [870, 312] on li "Grow Green Girls, Inc. - [GEOGRAPHIC_DATA] (ACTP0000443)" at bounding box center [859, 312] width 335 height 24
type input "Grow Green Girls, Inc. - [GEOGRAPHIC_DATA] (ACTP0000443)"
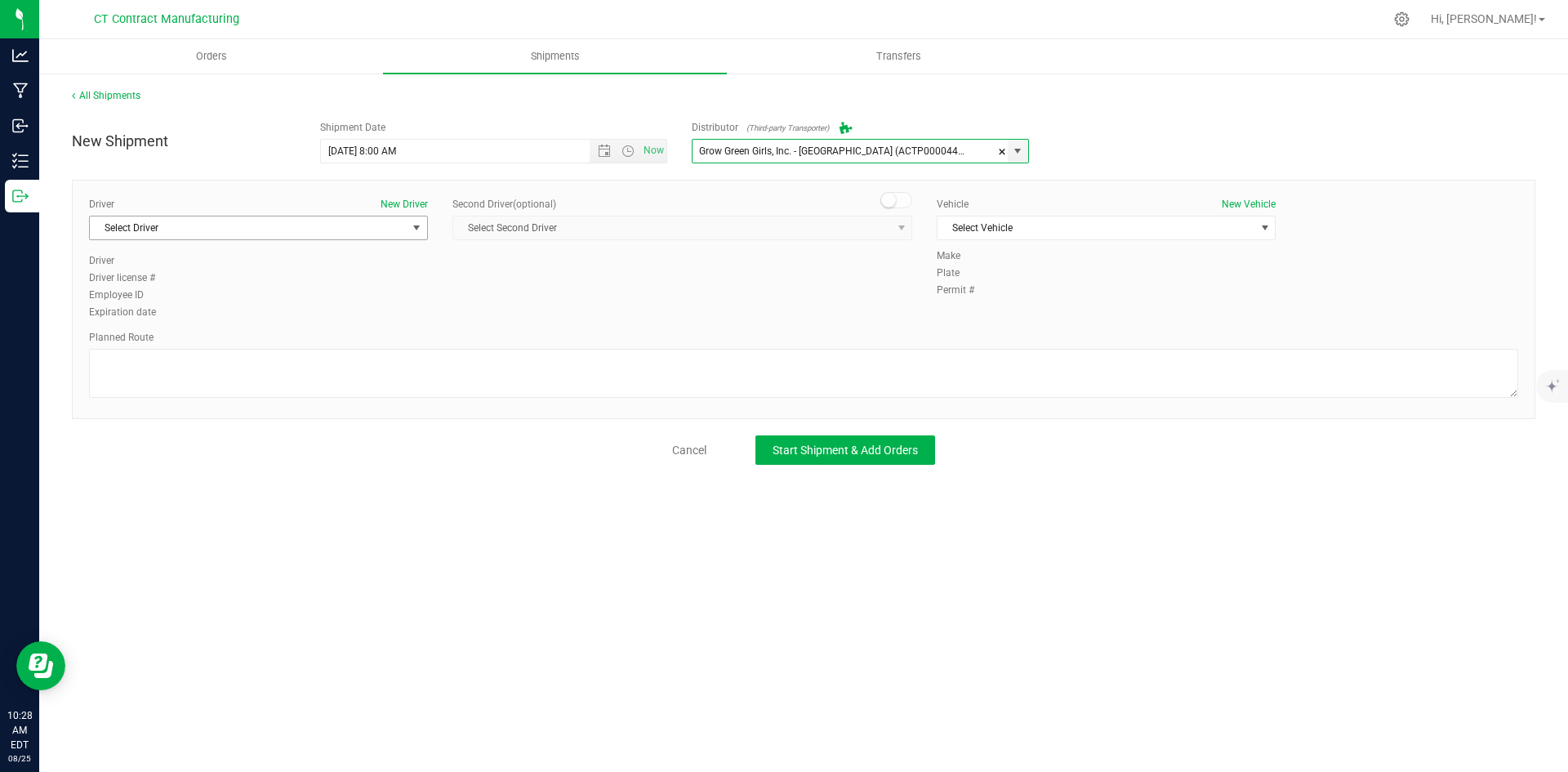
click at [379, 226] on span "Select Driver" at bounding box center [248, 228] width 317 height 23
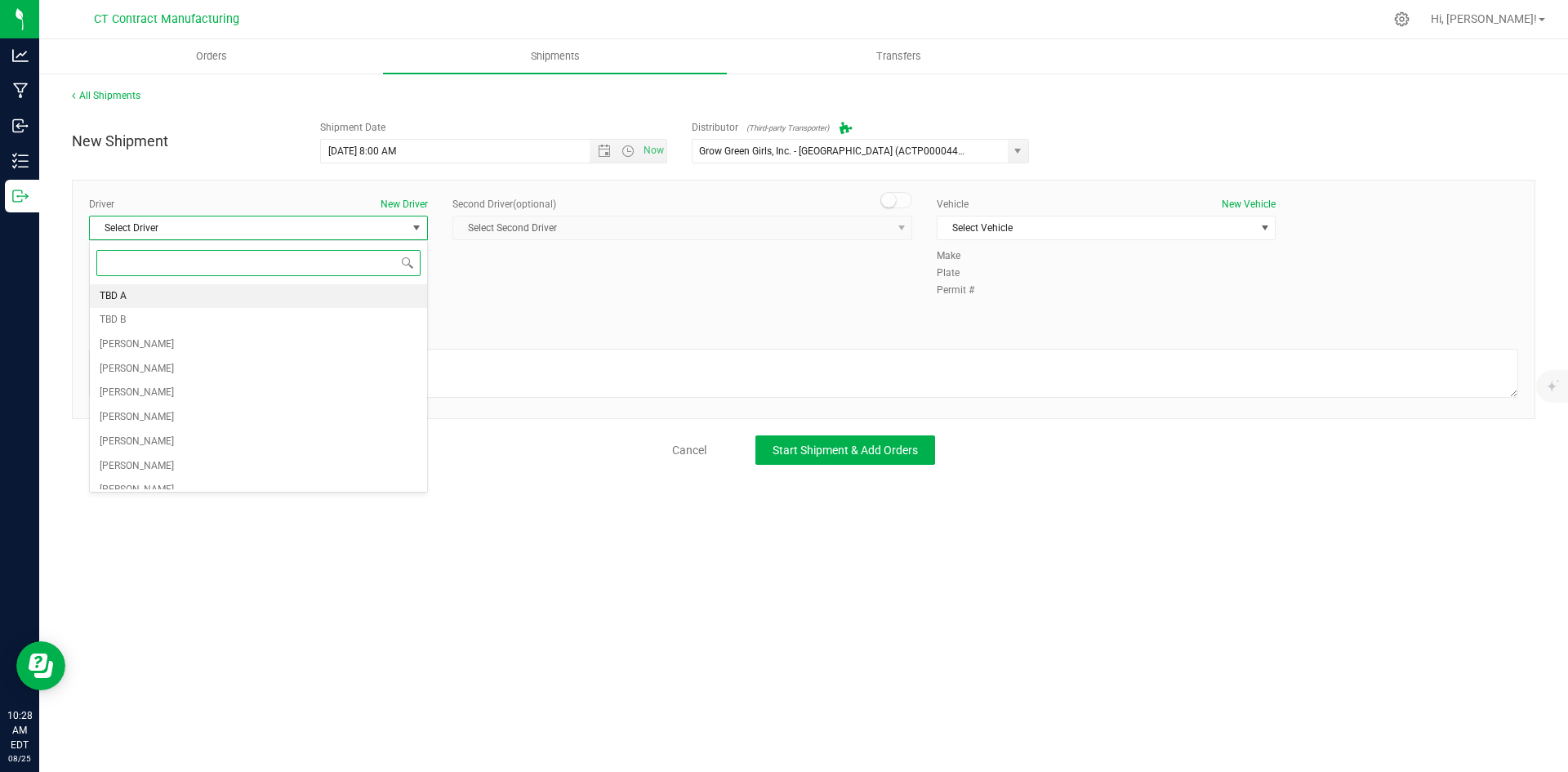
click at [211, 303] on li "TBD A" at bounding box center [258, 296] width 337 height 24
click at [894, 207] on span at bounding box center [896, 201] width 33 height 17
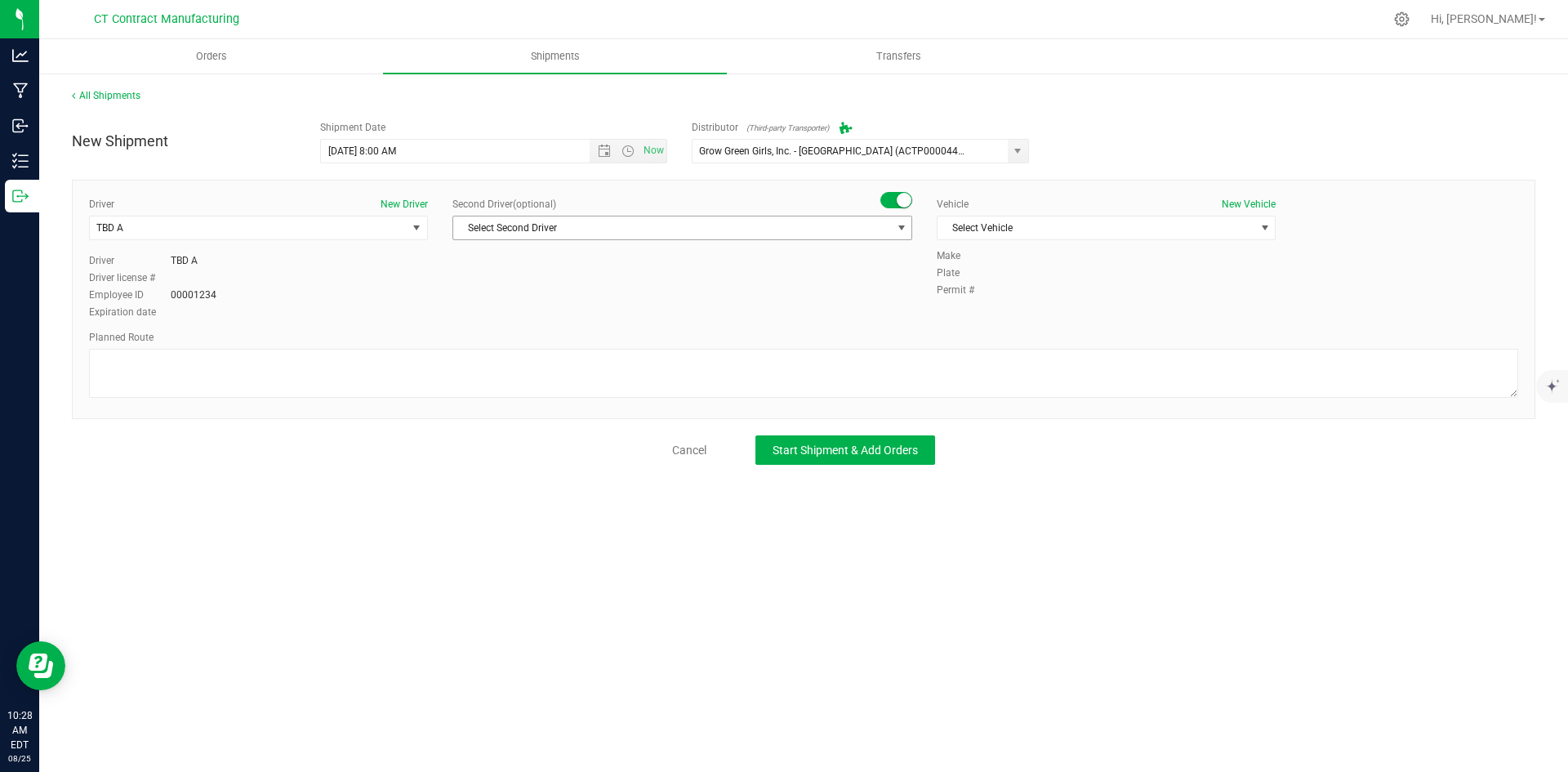
click at [888, 224] on span "Select Second Driver" at bounding box center [672, 228] width 438 height 23
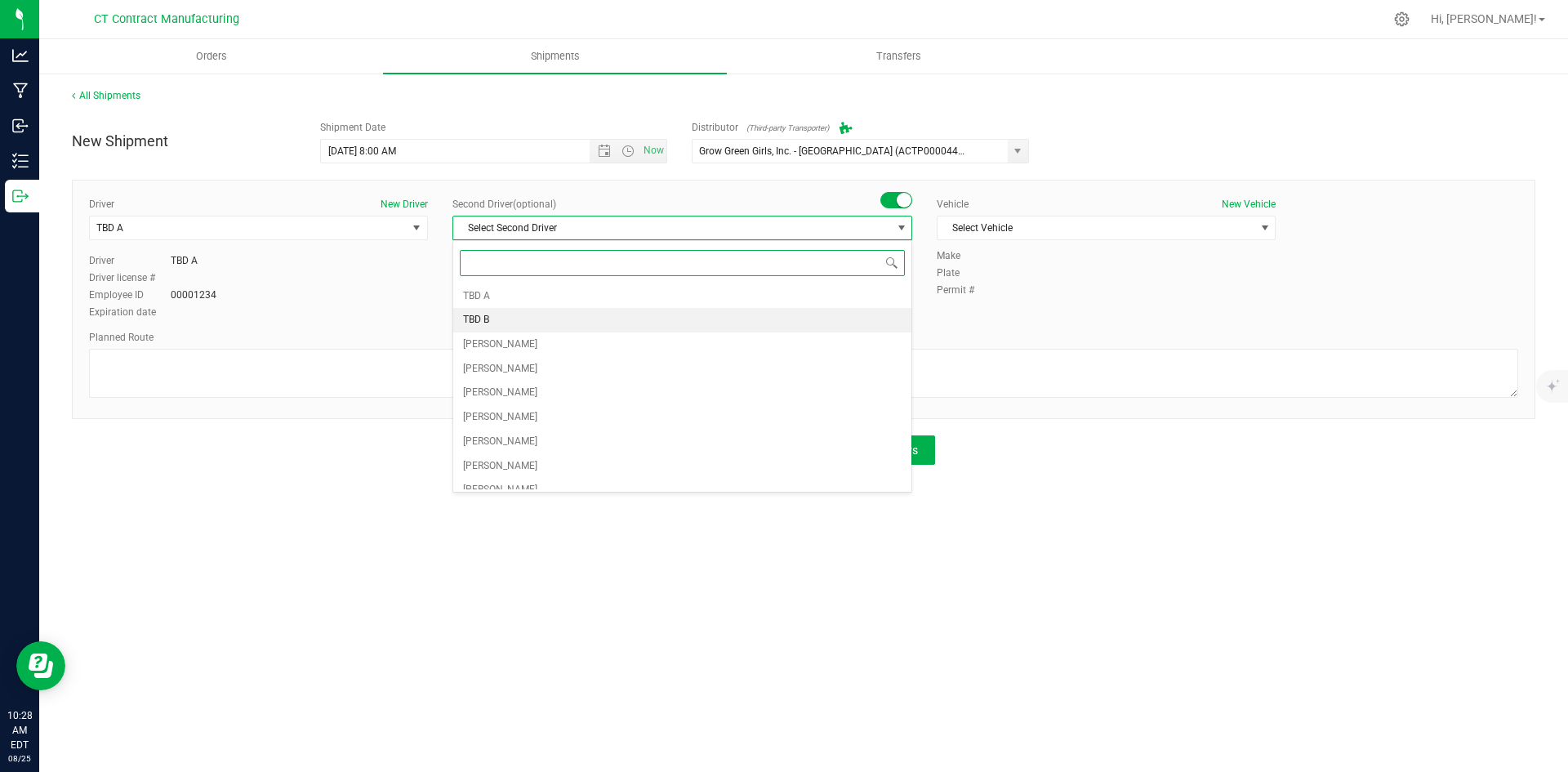
click at [529, 323] on li "TBD B" at bounding box center [682, 320] width 458 height 24
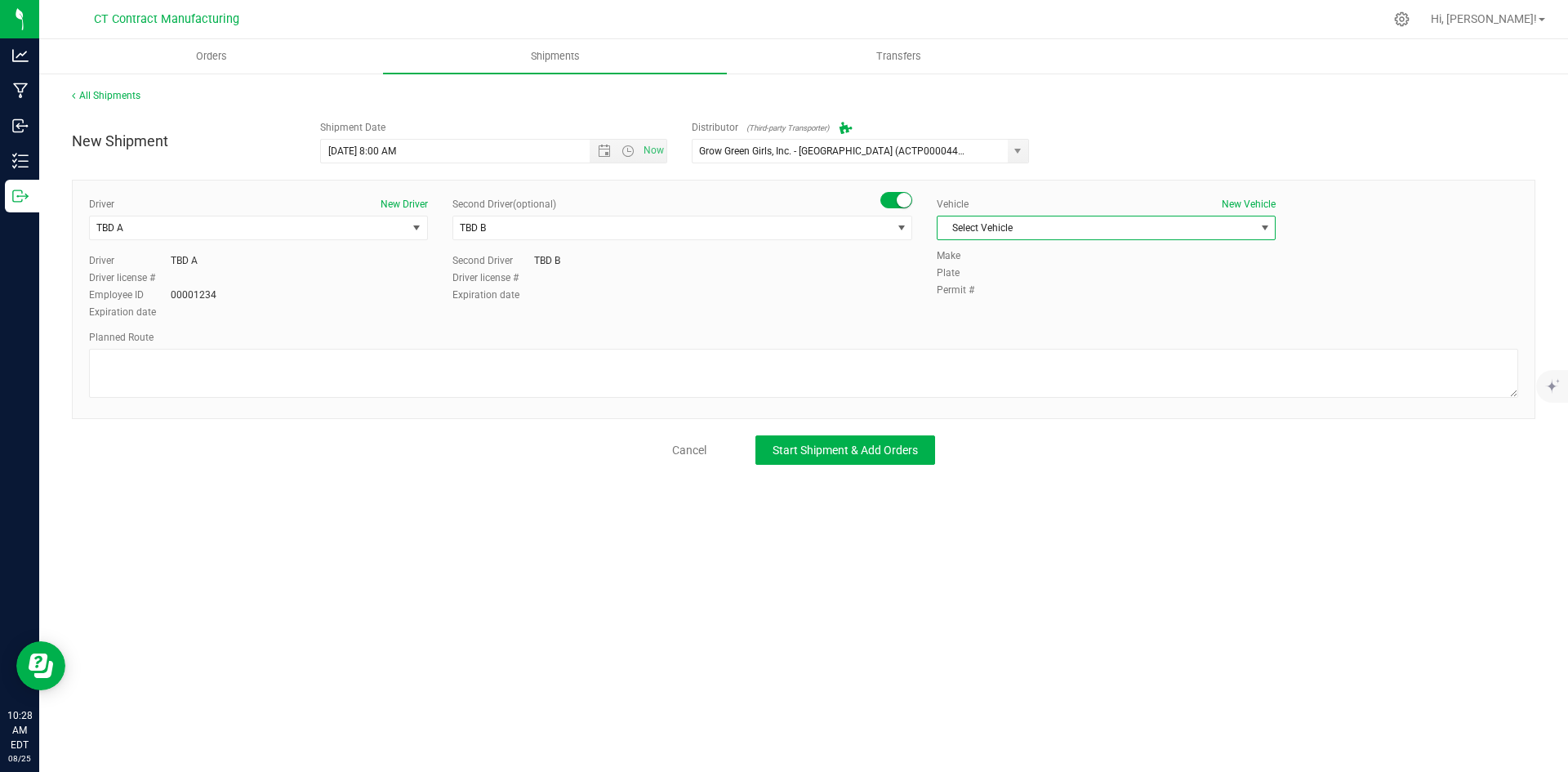
click at [1052, 217] on span "Select Vehicle" at bounding box center [1095, 228] width 317 height 23
click at [997, 274] on li "Ford Transit 250" at bounding box center [1105, 280] width 337 height 24
click at [851, 381] on textarea at bounding box center [804, 373] width 1429 height 49
paste textarea "00002972_FF_WESTHARTFORD"
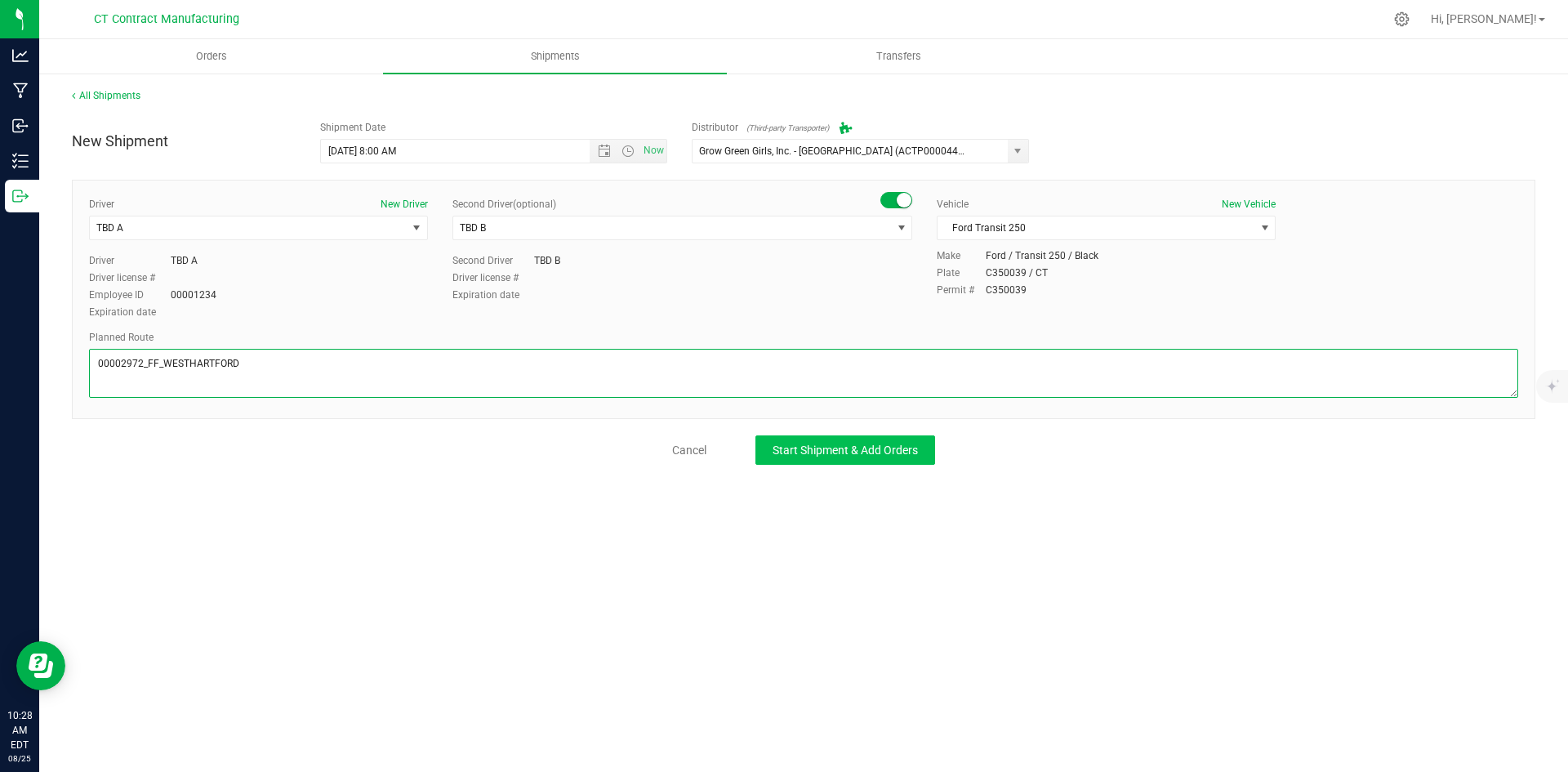
type textarea "00002972_FF_WESTHARTFORD"
click at [871, 462] on button "Start Shipment & Add Orders" at bounding box center [844, 450] width 179 height 30
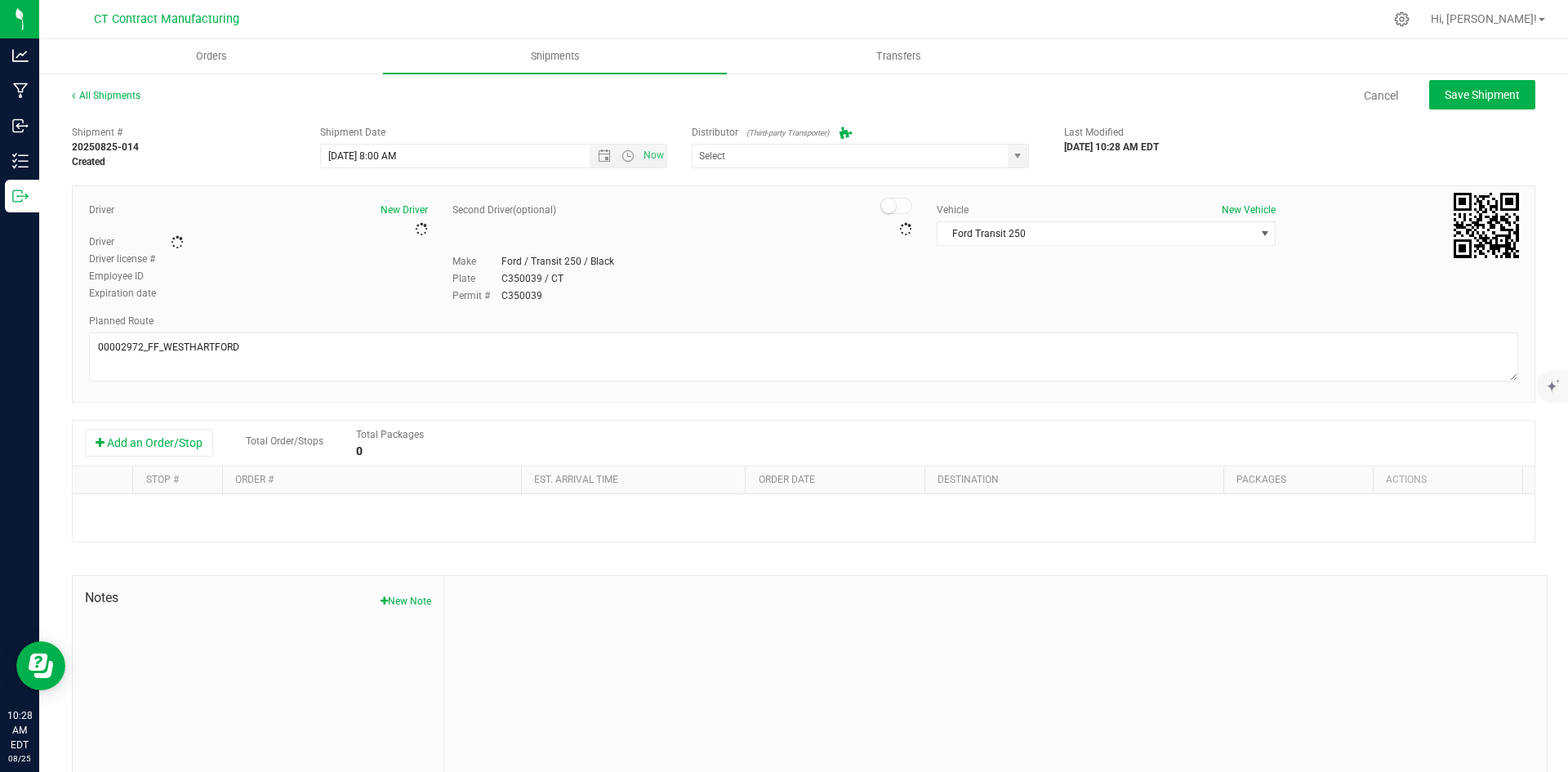
type input "Grow Green Girls, Inc. - [GEOGRAPHIC_DATA] (ACTP0000443)"
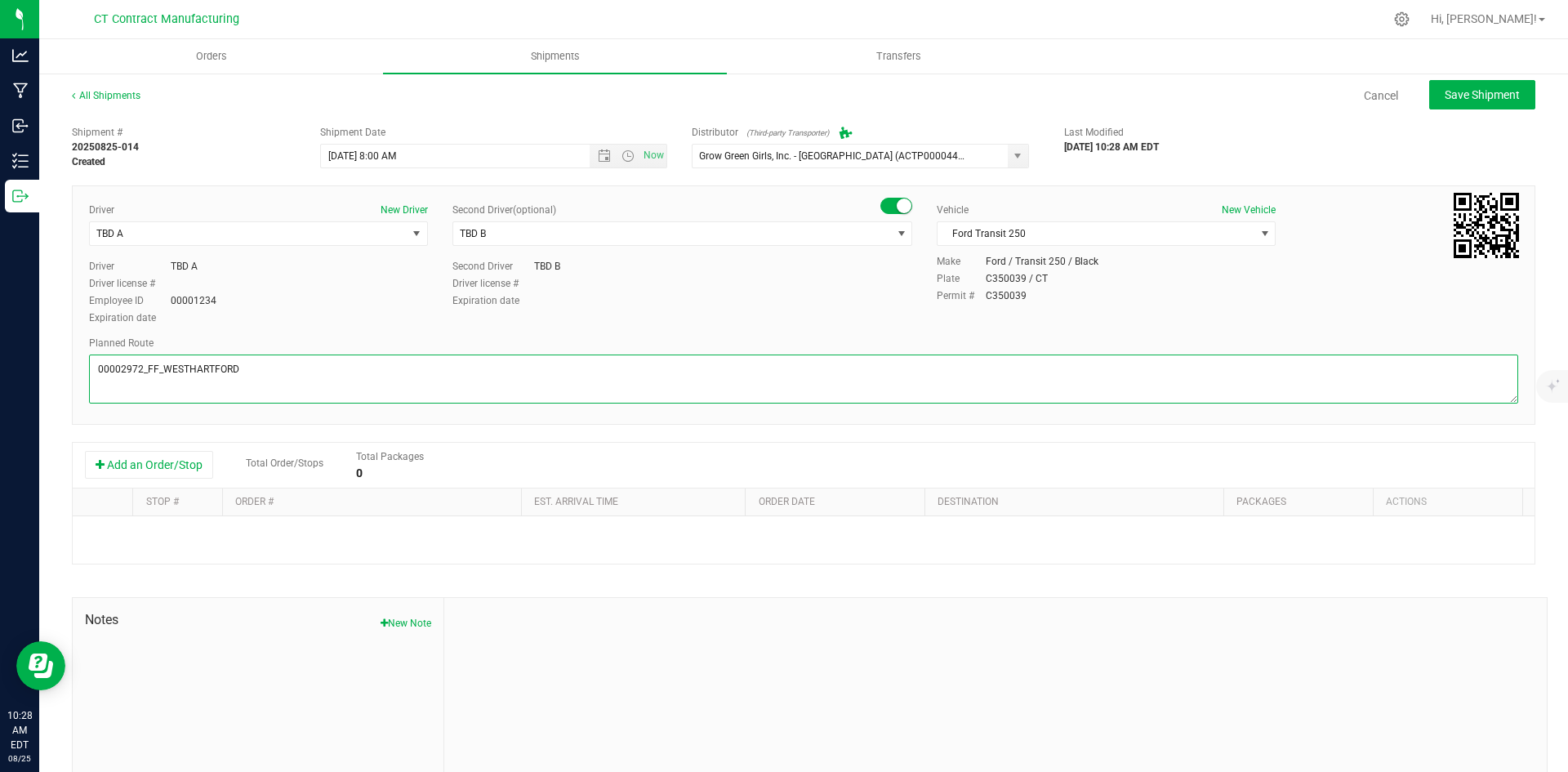
click at [354, 380] on textarea at bounding box center [804, 378] width 1429 height 49
click at [267, 373] on textarea at bounding box center [804, 378] width 1429 height 49
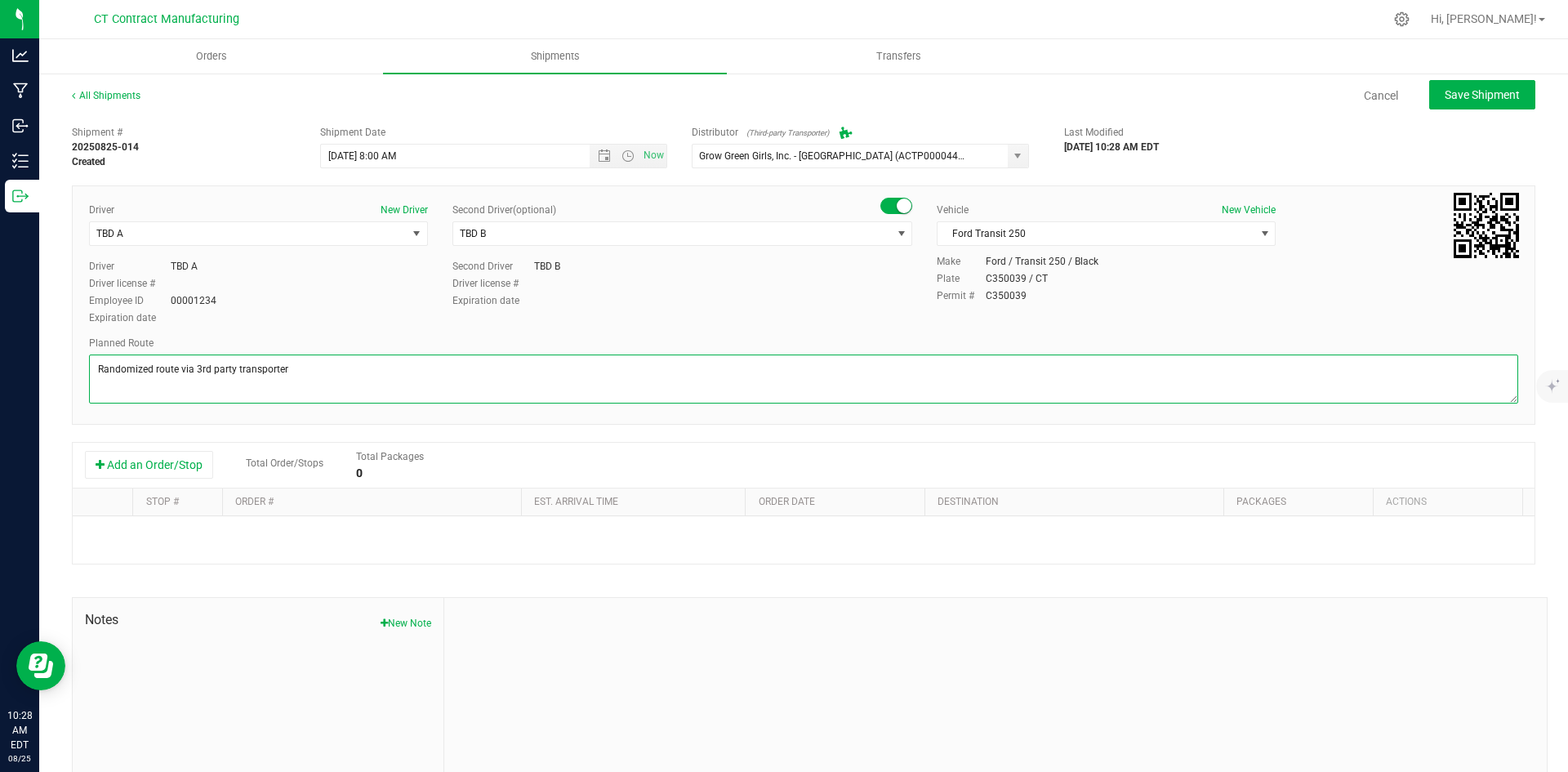
click at [267, 373] on textarea at bounding box center [804, 378] width 1429 height 49
type textarea "Randomized route via 3rd party transporter"
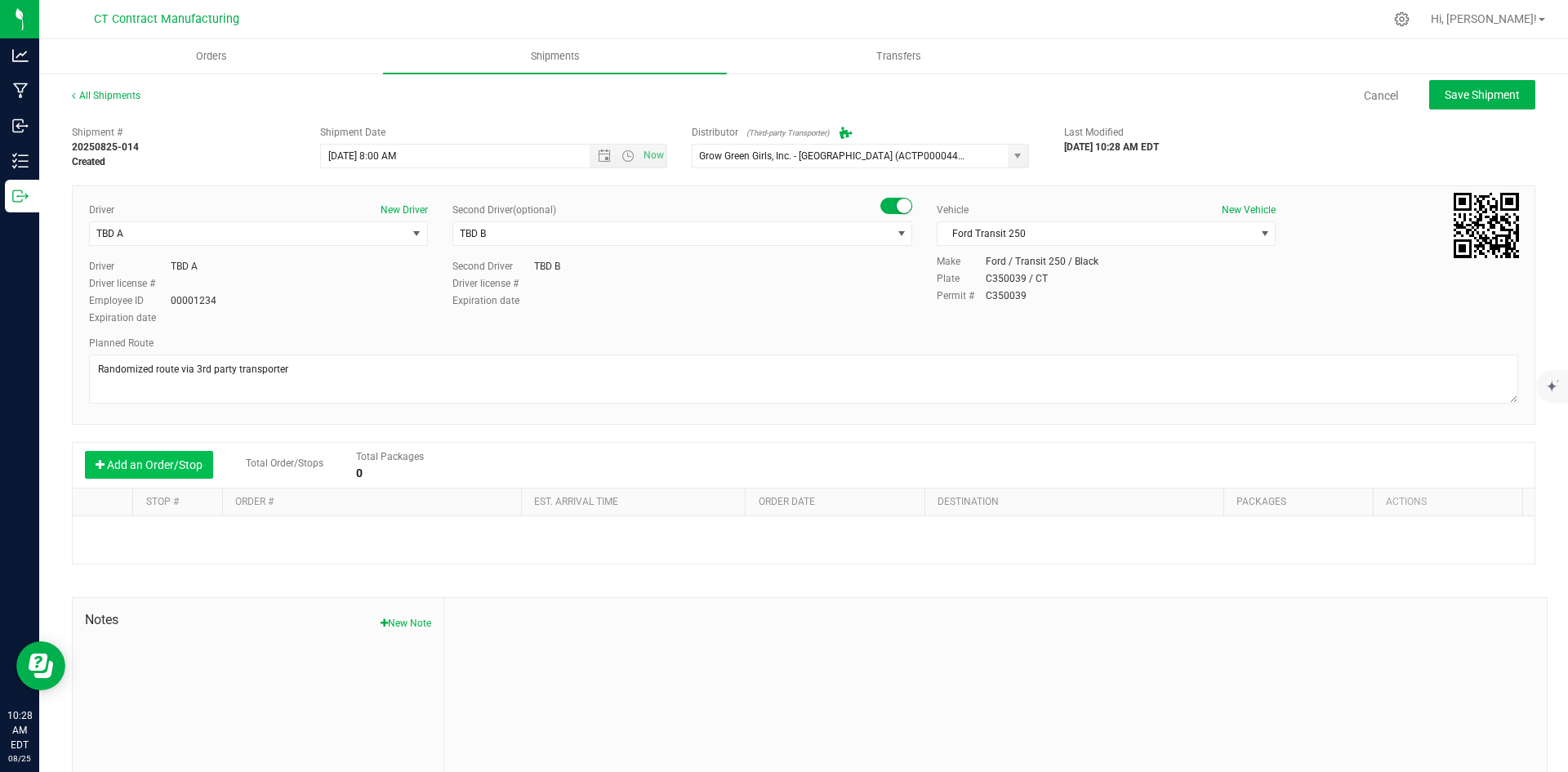
click at [196, 457] on button "Add an Order/Stop" at bounding box center [149, 465] width 128 height 28
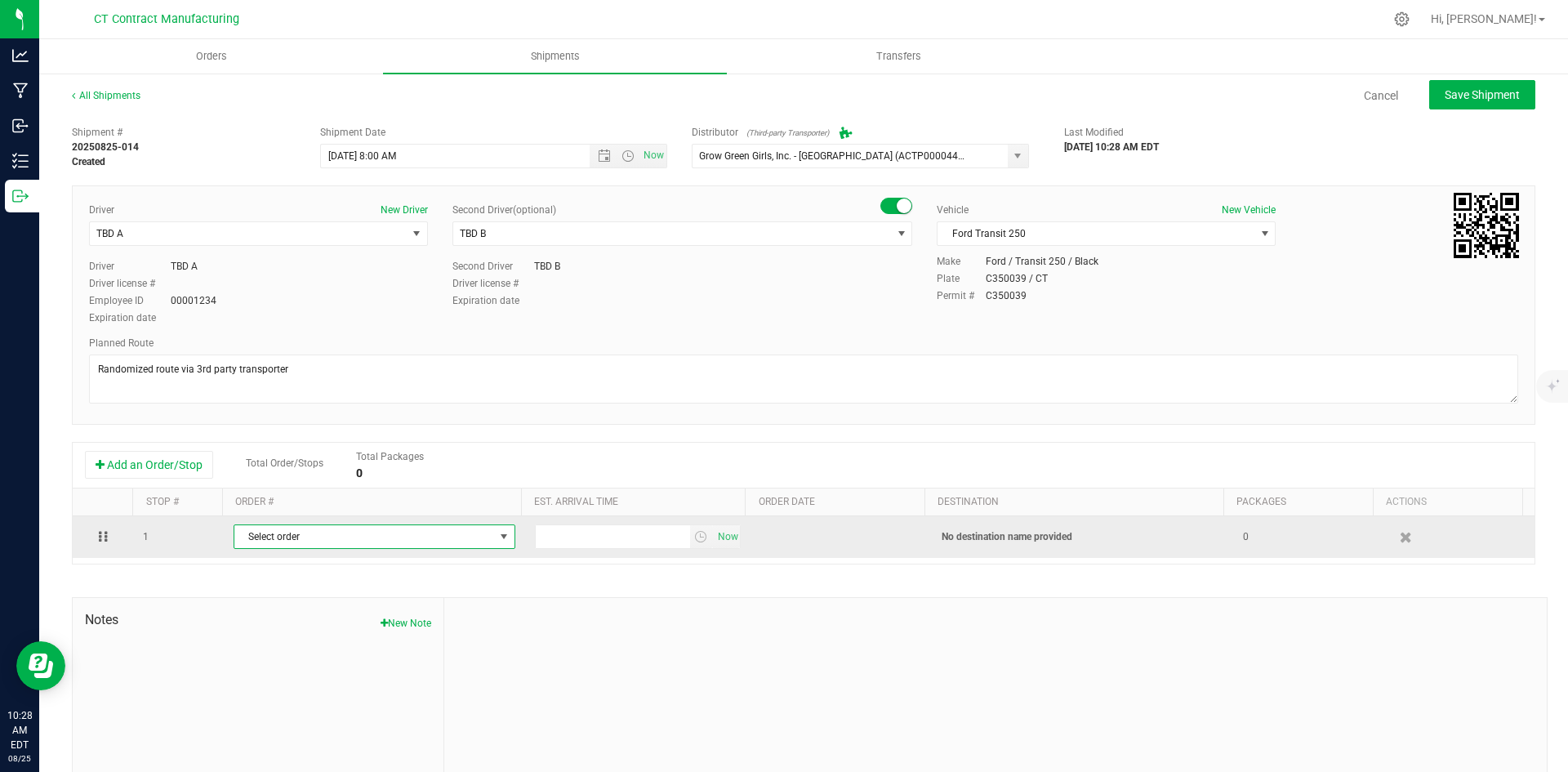
click at [437, 533] on span "Select order" at bounding box center [364, 536] width 260 height 23
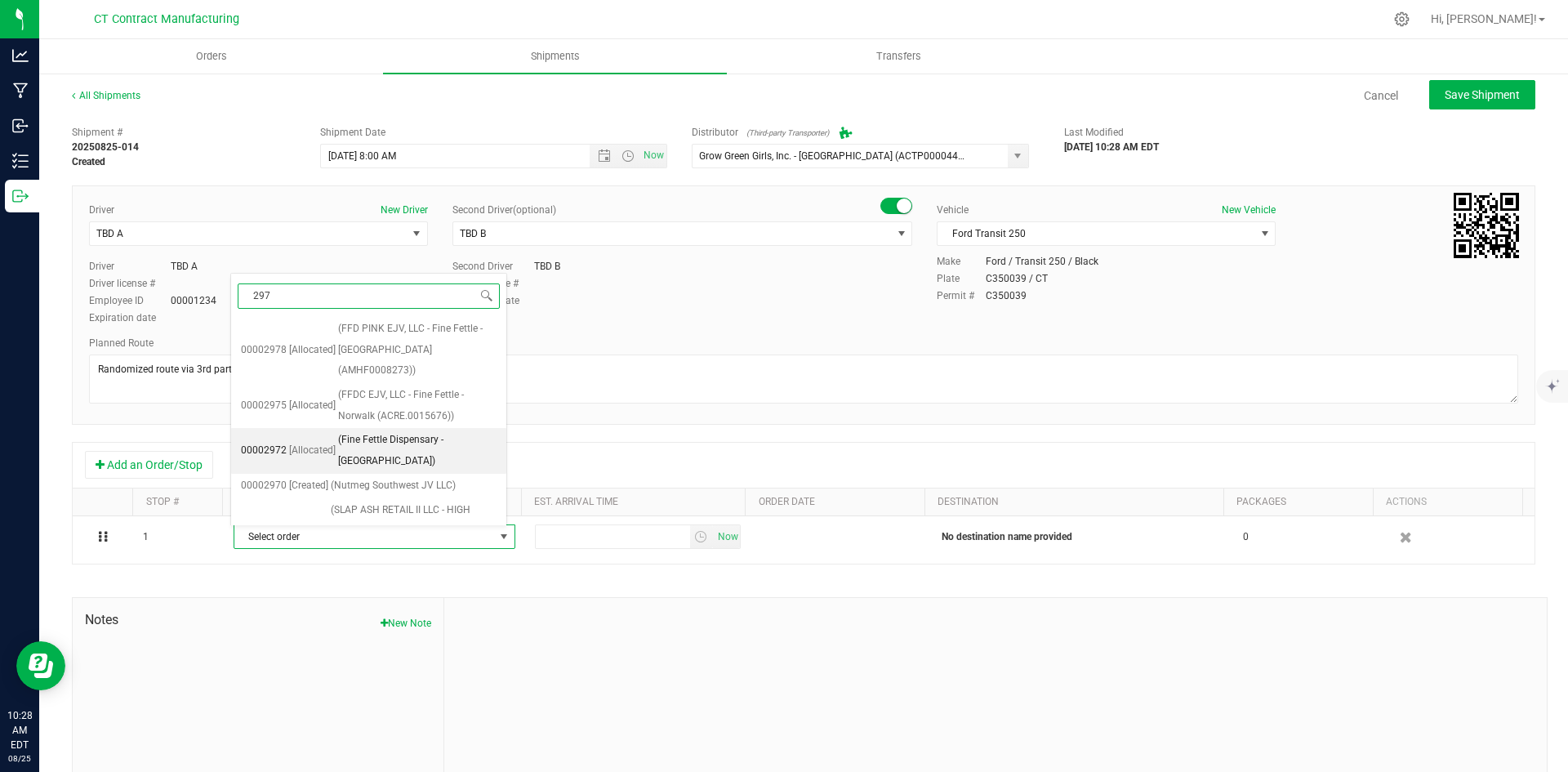
type input "2975"
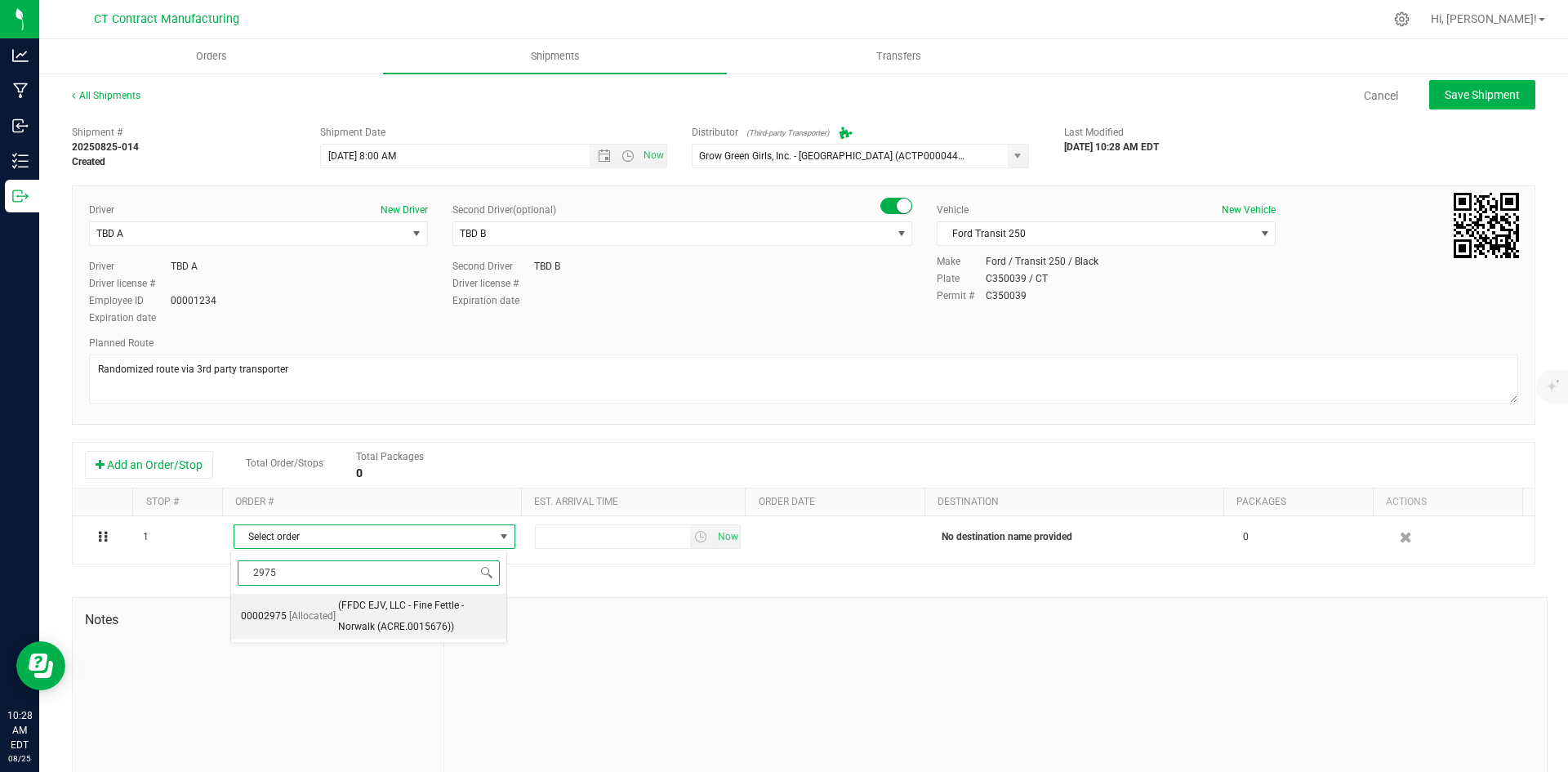
drag, startPoint x: 453, startPoint y: 606, endPoint x: 571, endPoint y: 577, distance: 121.5
click at [454, 606] on span "(FFDC EJV, LLC - Fine Fettle - Norwalk (ACRE.0015676))" at bounding box center [417, 616] width 159 height 42
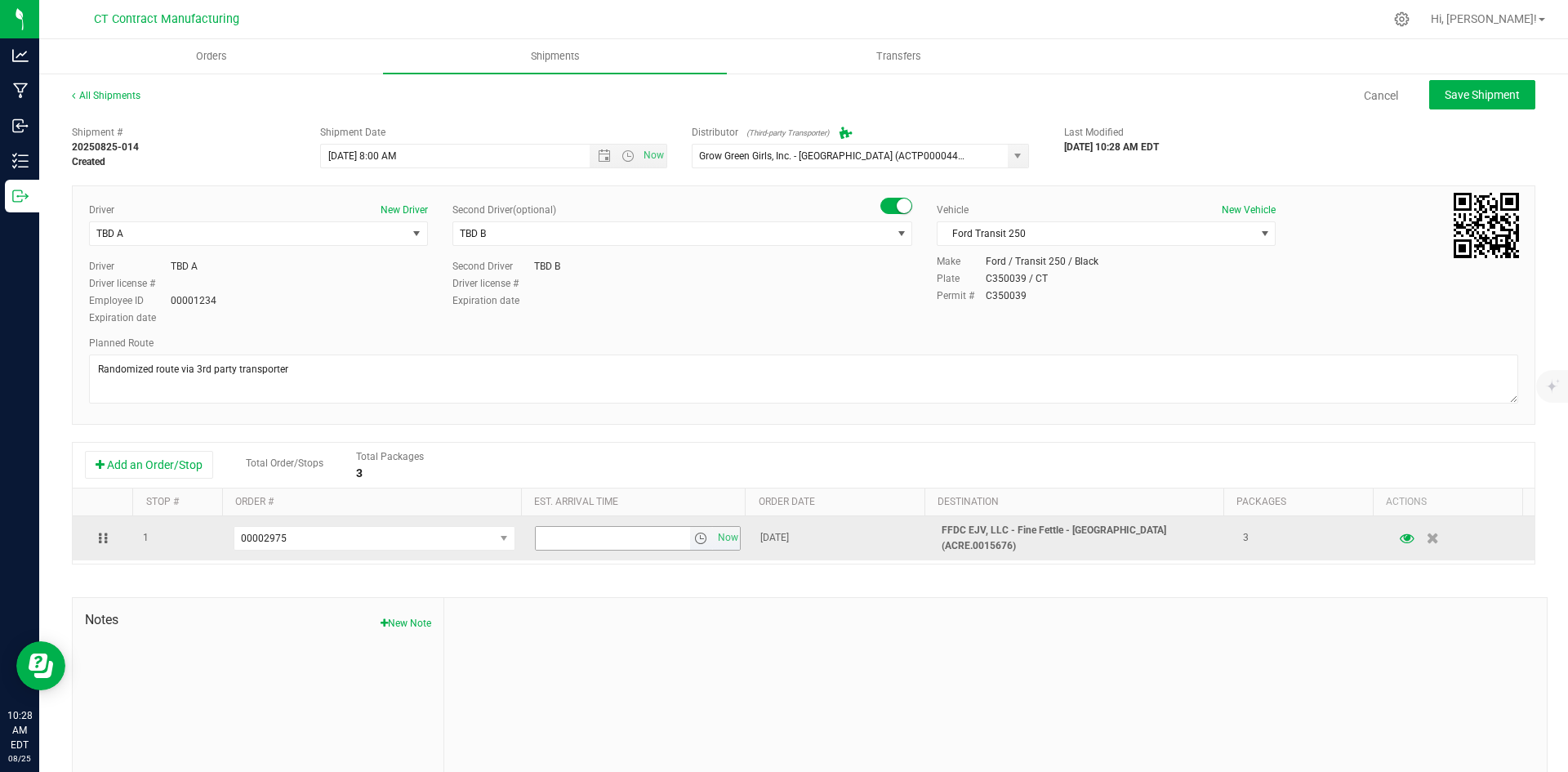
click at [694, 532] on span "select" at bounding box center [700, 538] width 13 height 13
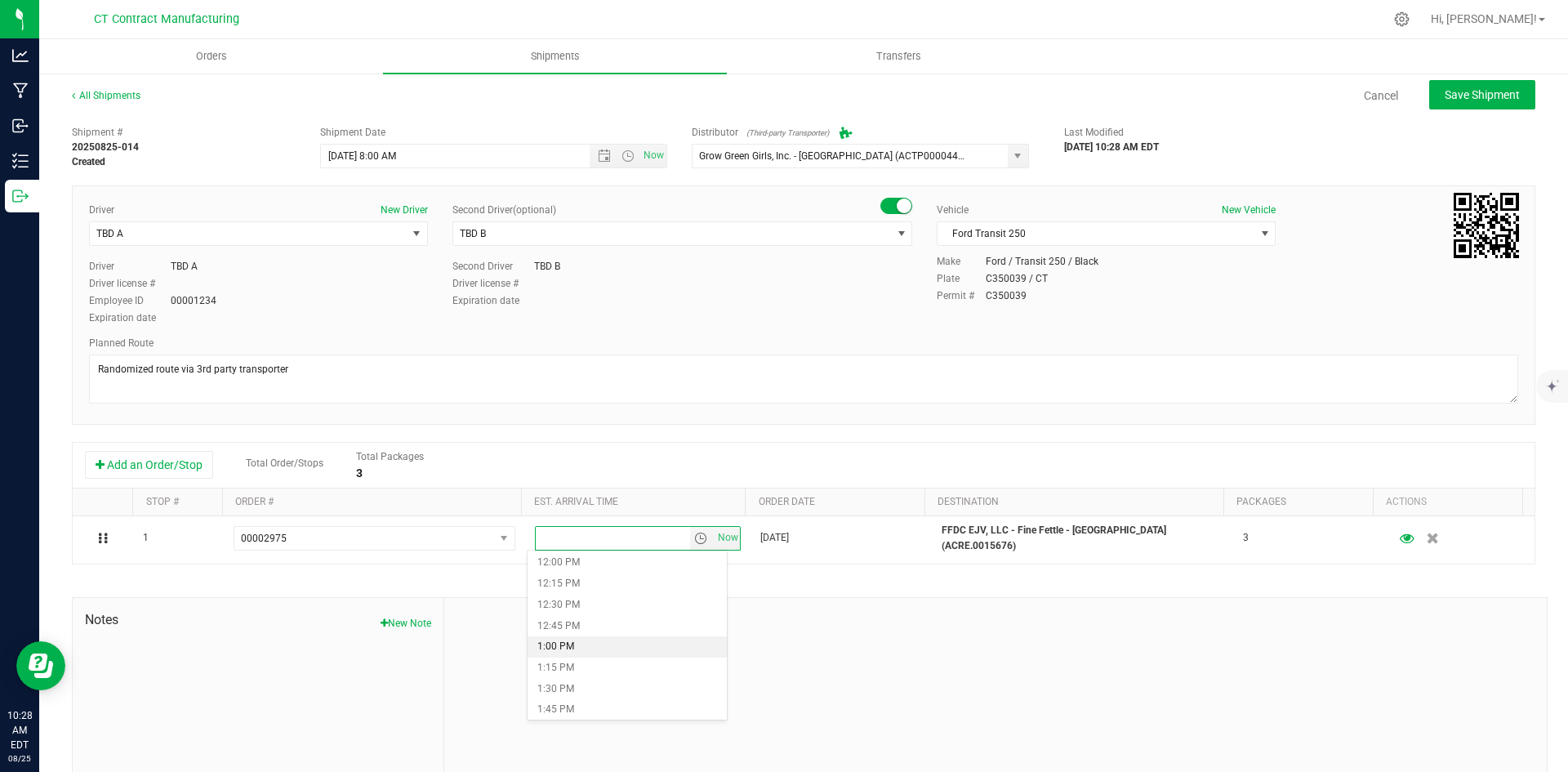
scroll to position [980, 0]
click at [590, 587] on li "12:00 PM" at bounding box center [627, 591] width 199 height 21
click at [1470, 85] on button "Save Shipment" at bounding box center [1482, 95] width 106 height 30
type input "[DATE] 12:00 PM"
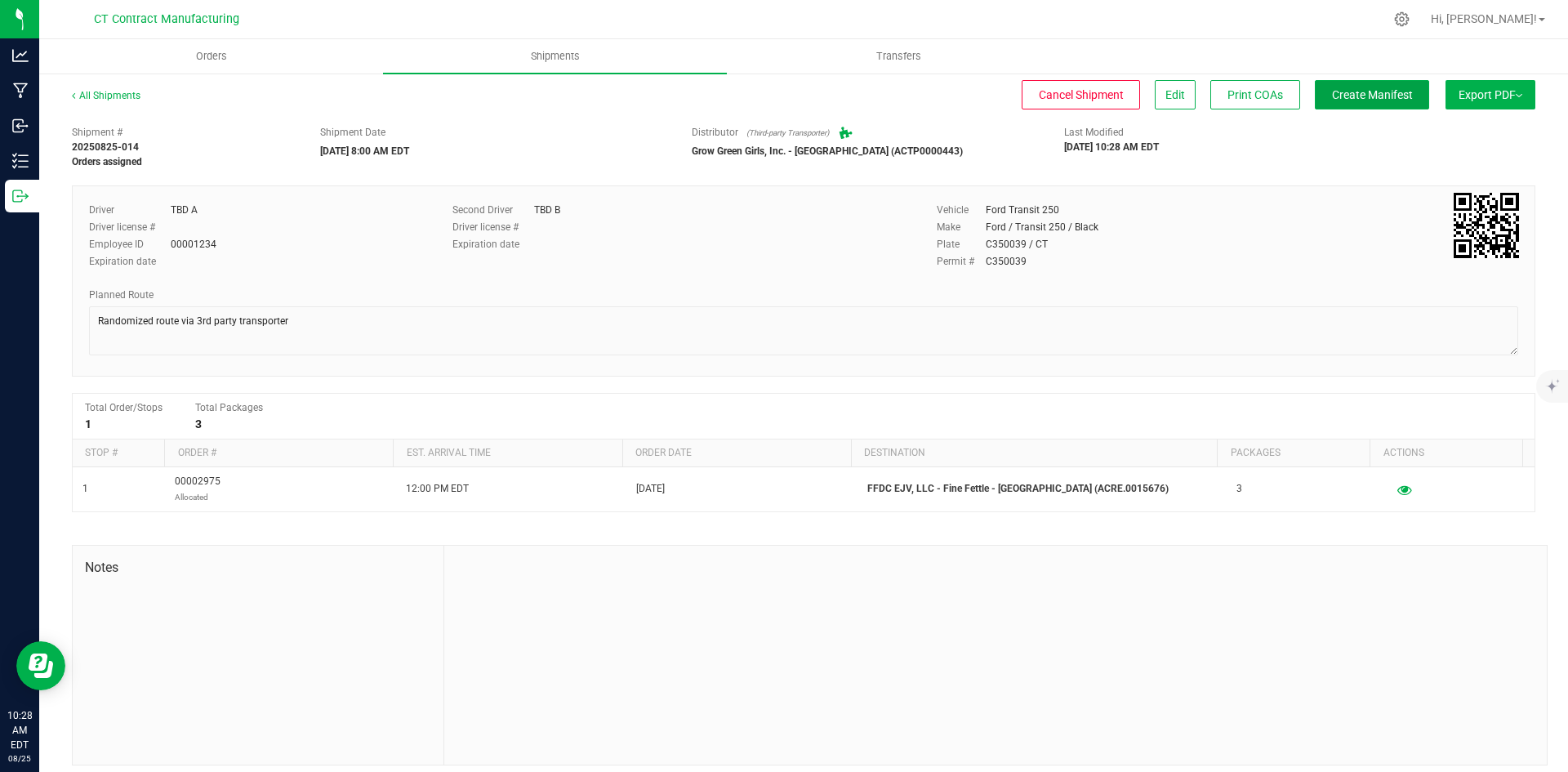
click at [1374, 91] on span "Create Manifest" at bounding box center [1372, 95] width 81 height 13
click at [110, 89] on div "All Shipments" at bounding box center [120, 100] width 98 height 24
click at [95, 96] on link "All Shipments" at bounding box center [106, 96] width 69 height 11
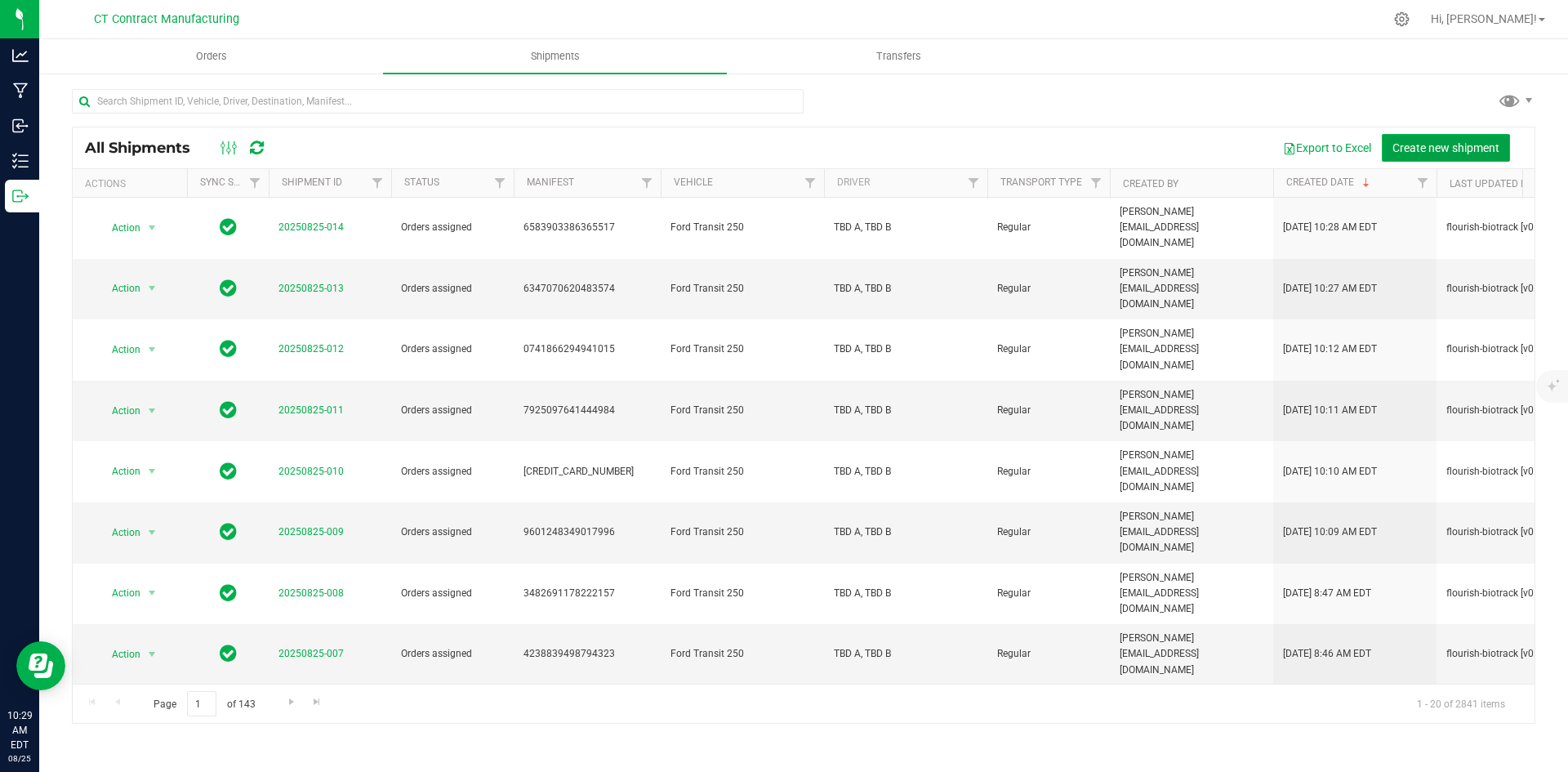
click at [1427, 144] on span "Create new shipment" at bounding box center [1445, 148] width 107 height 13
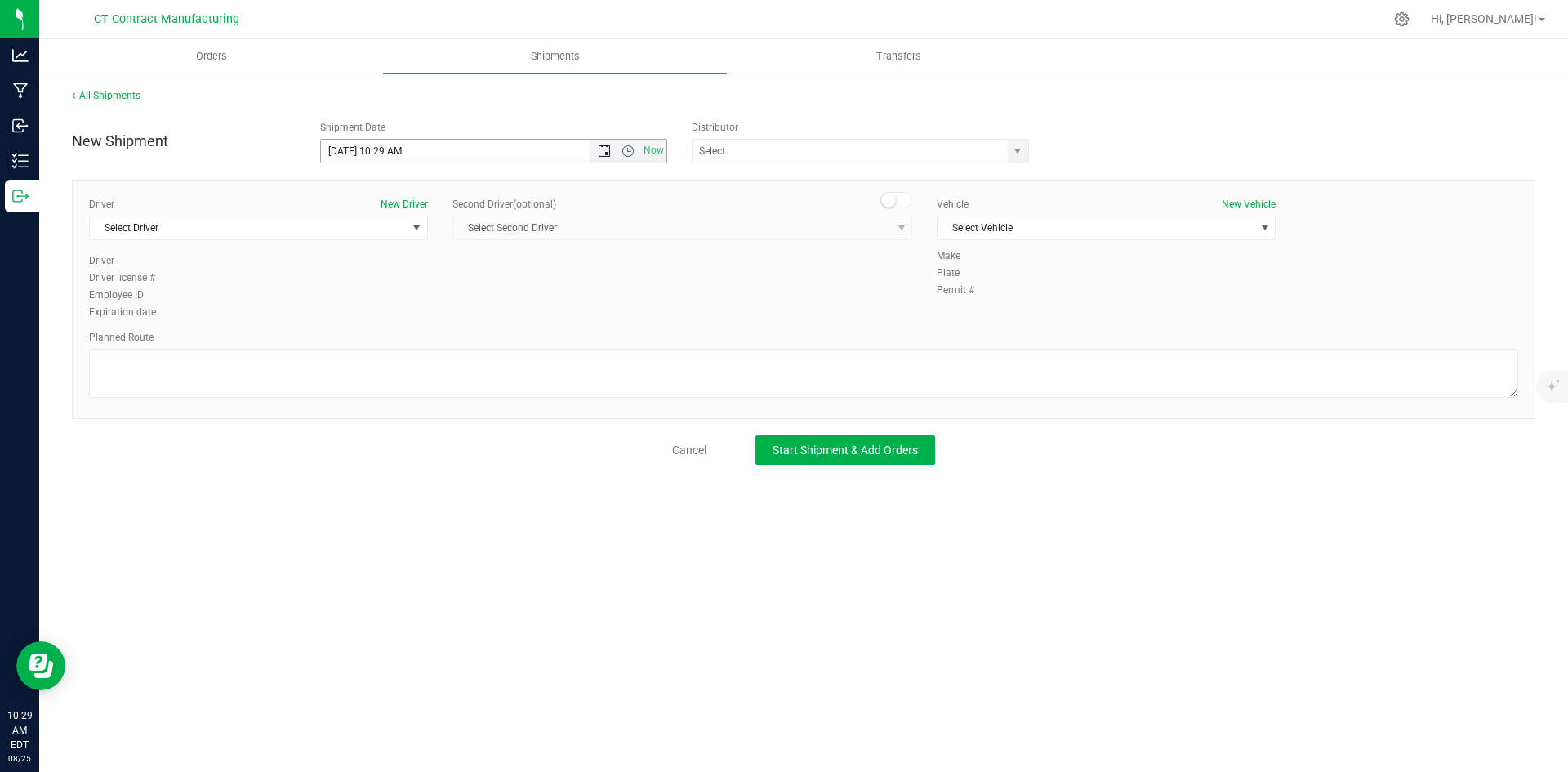
click at [604, 152] on span "Open the date view" at bounding box center [604, 151] width 13 height 13
click at [387, 343] on link "26" at bounding box center [382, 342] width 23 height 25
click at [625, 151] on span "Open the time view" at bounding box center [628, 151] width 13 height 13
click at [378, 271] on li "8:00 AM" at bounding box center [492, 268] width 345 height 21
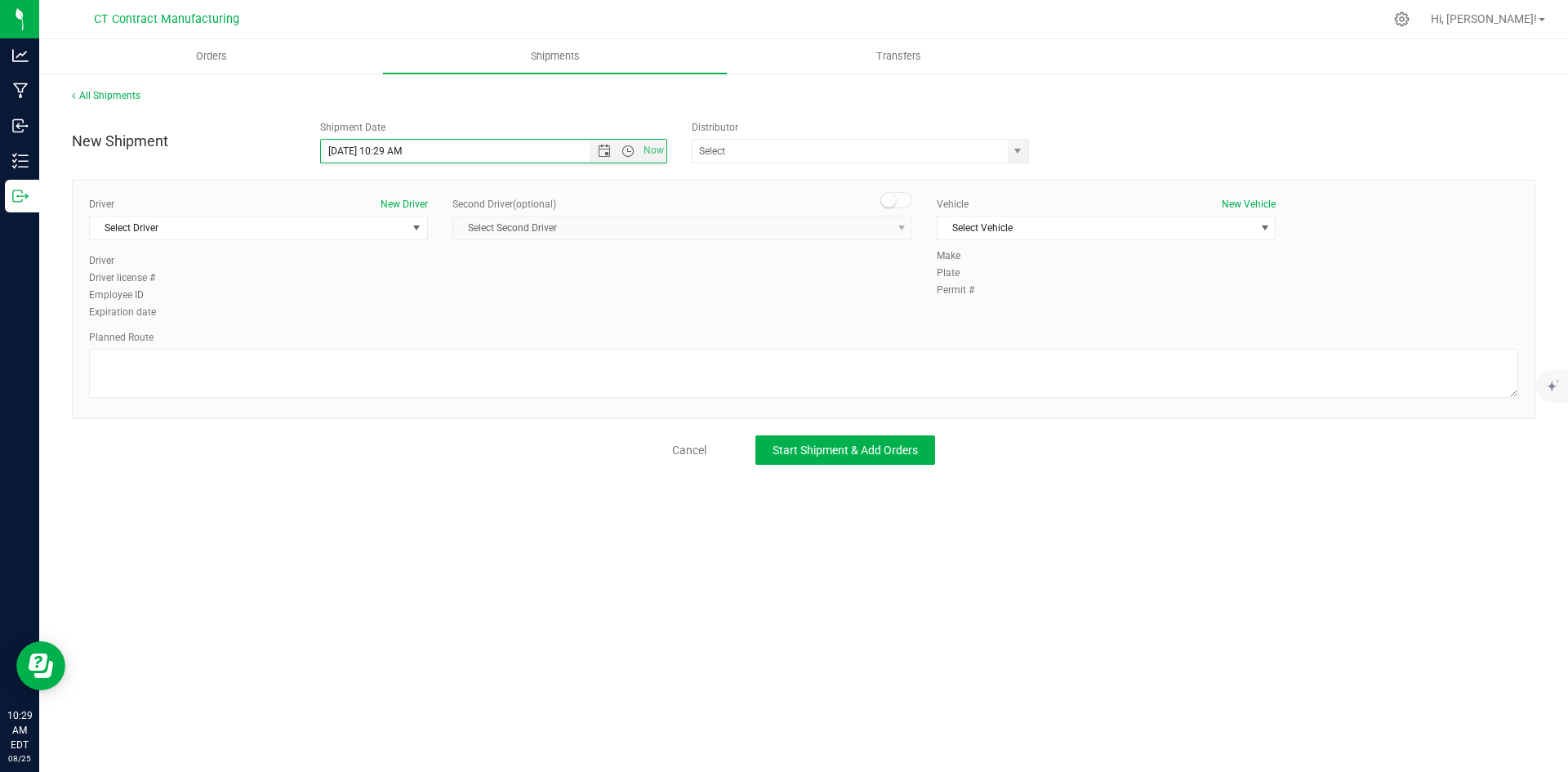
type input "[DATE] 8:00 AM"
click at [1015, 151] on span "select" at bounding box center [1017, 151] width 13 height 13
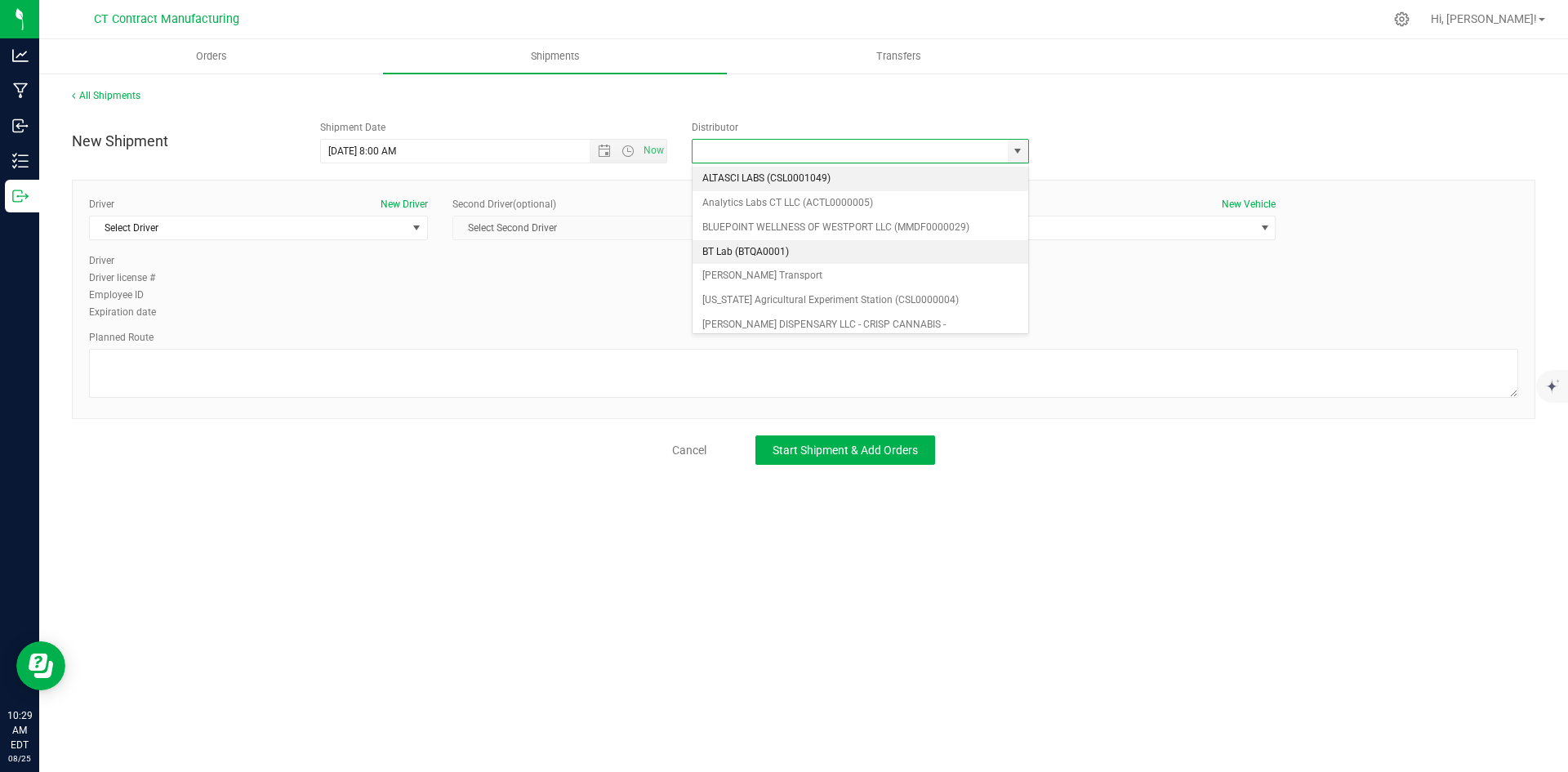
scroll to position [82, 0]
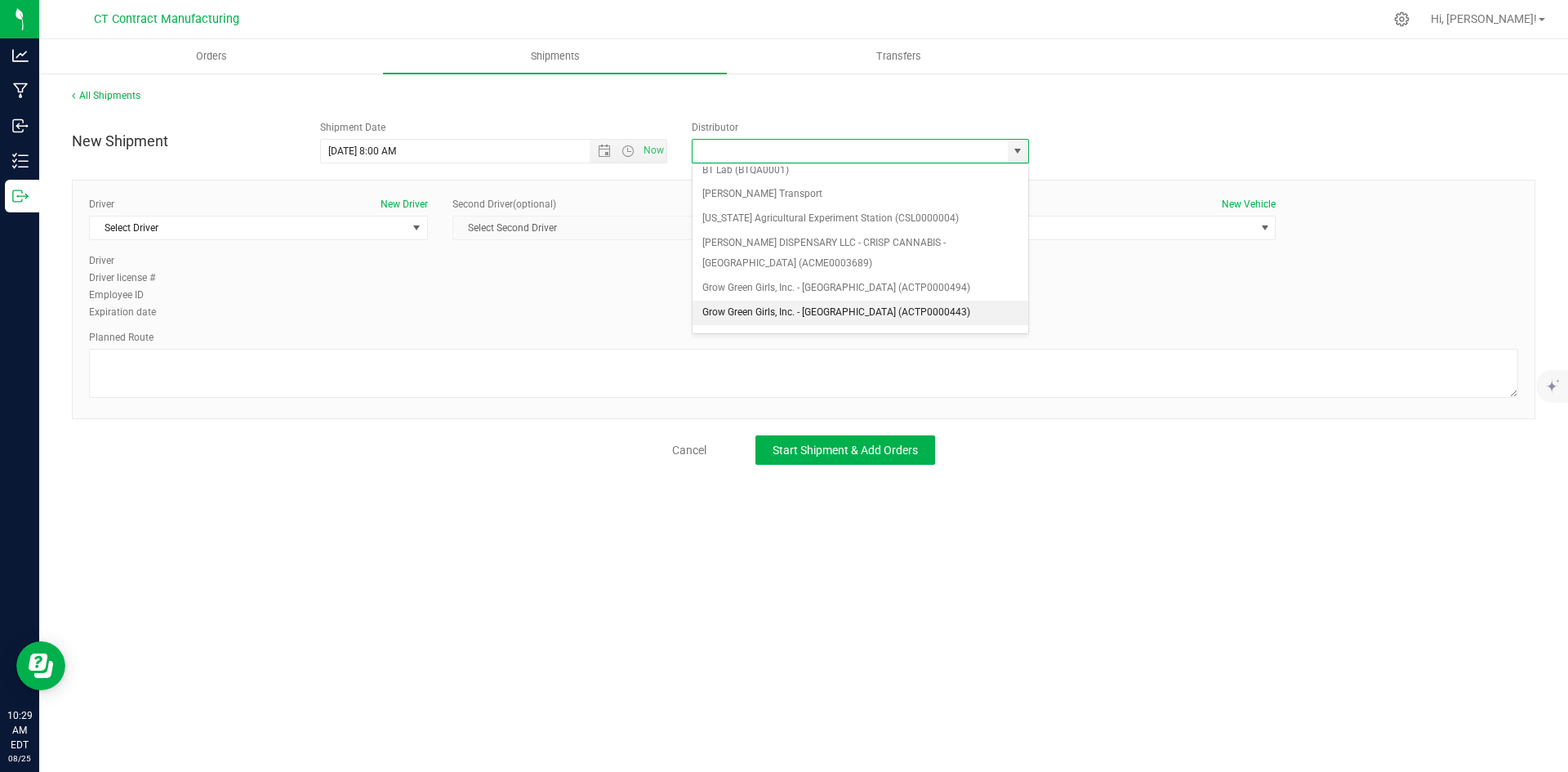
click at [891, 317] on li "Grow Green Girls, Inc. - [GEOGRAPHIC_DATA] (ACTP0000443)" at bounding box center [859, 312] width 335 height 24
type input "Grow Green Girls, Inc. - [GEOGRAPHIC_DATA] (ACTP0000443)"
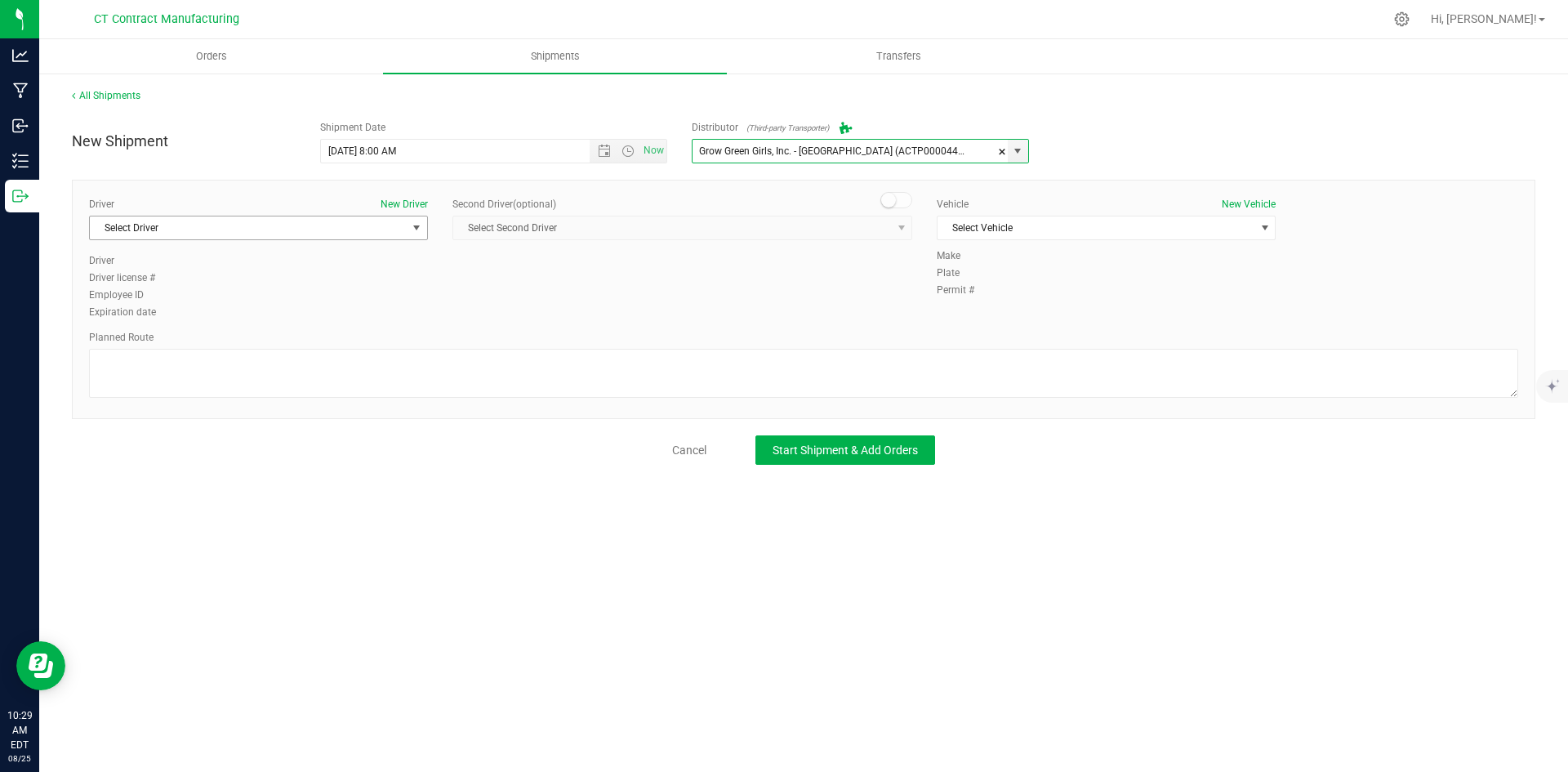
click at [385, 232] on span "Select Driver" at bounding box center [248, 228] width 317 height 23
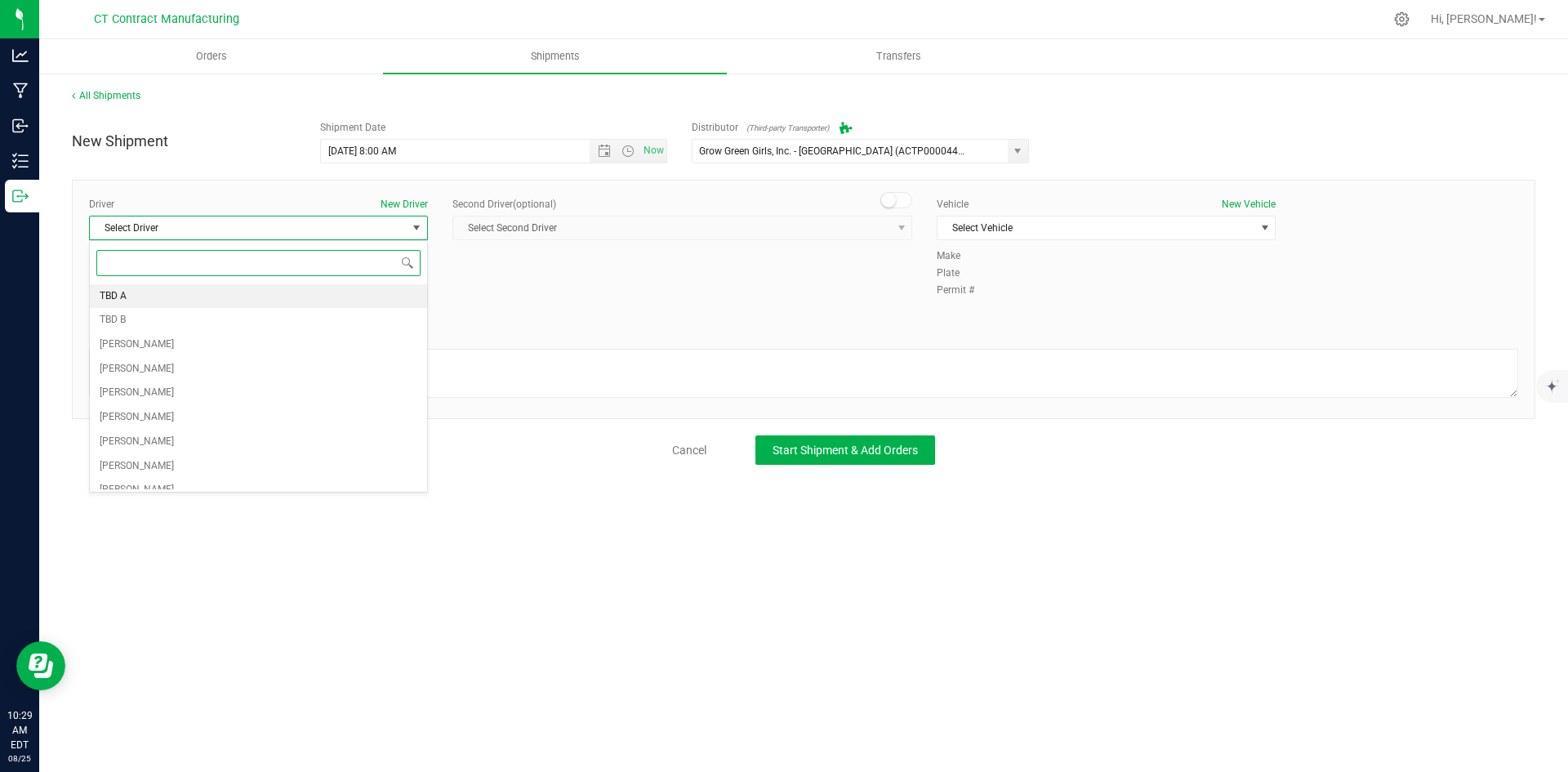
click at [216, 292] on li "TBD A" at bounding box center [258, 296] width 337 height 24
click at [892, 202] on small at bounding box center [888, 200] width 15 height 15
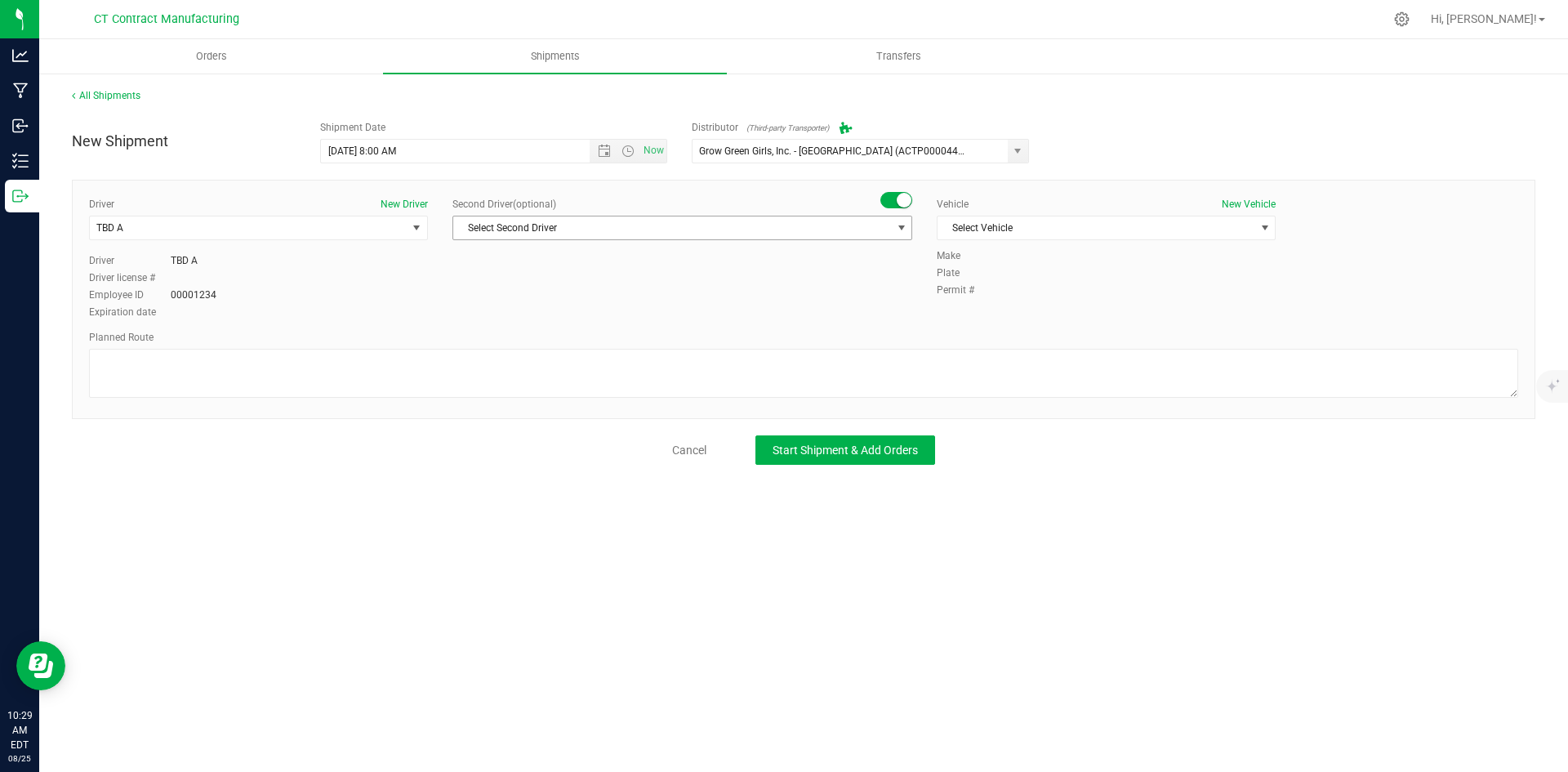
click at [881, 231] on span "Select Second Driver" at bounding box center [672, 228] width 438 height 23
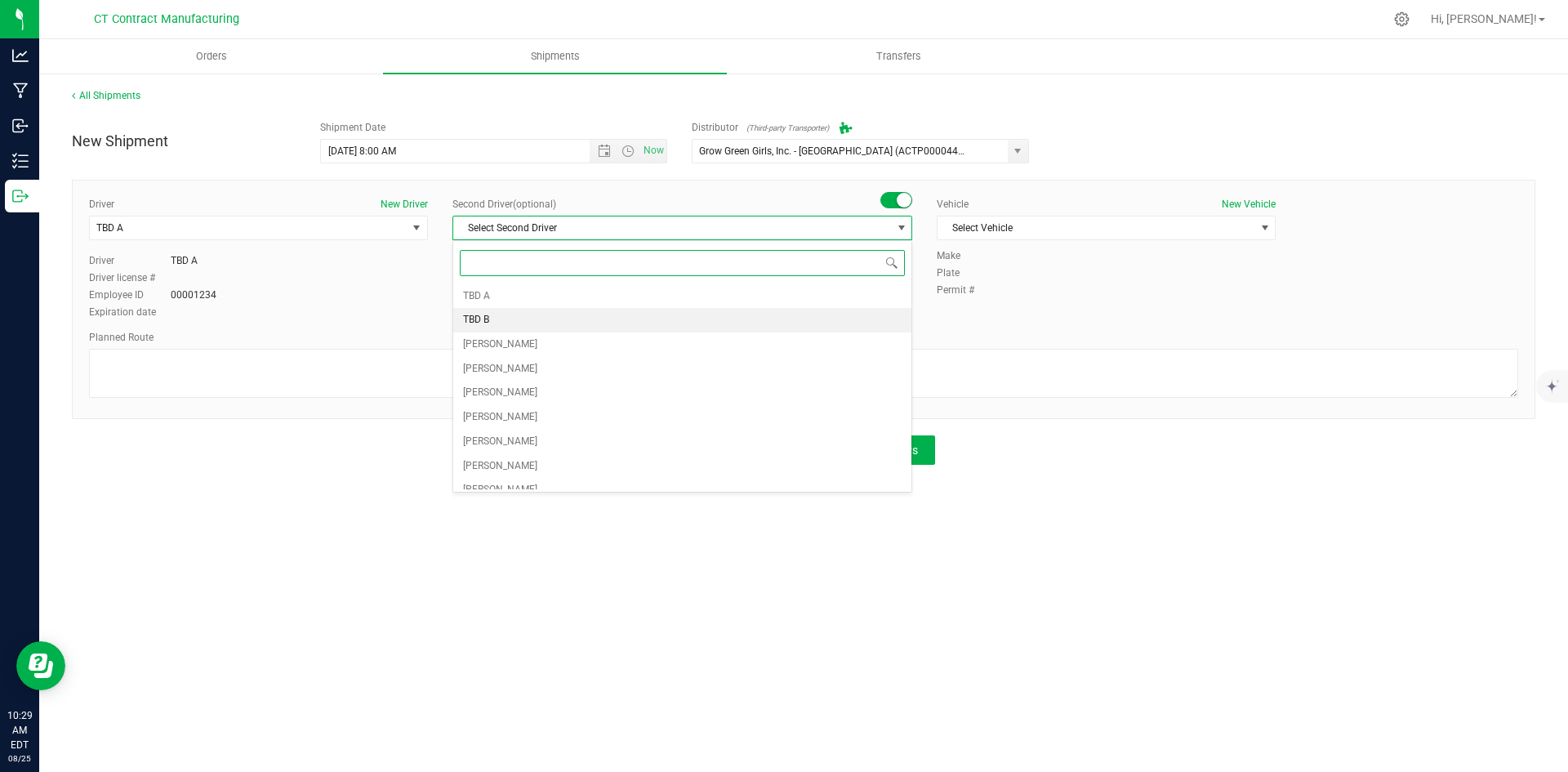
click at [542, 327] on li "TBD B" at bounding box center [682, 320] width 458 height 24
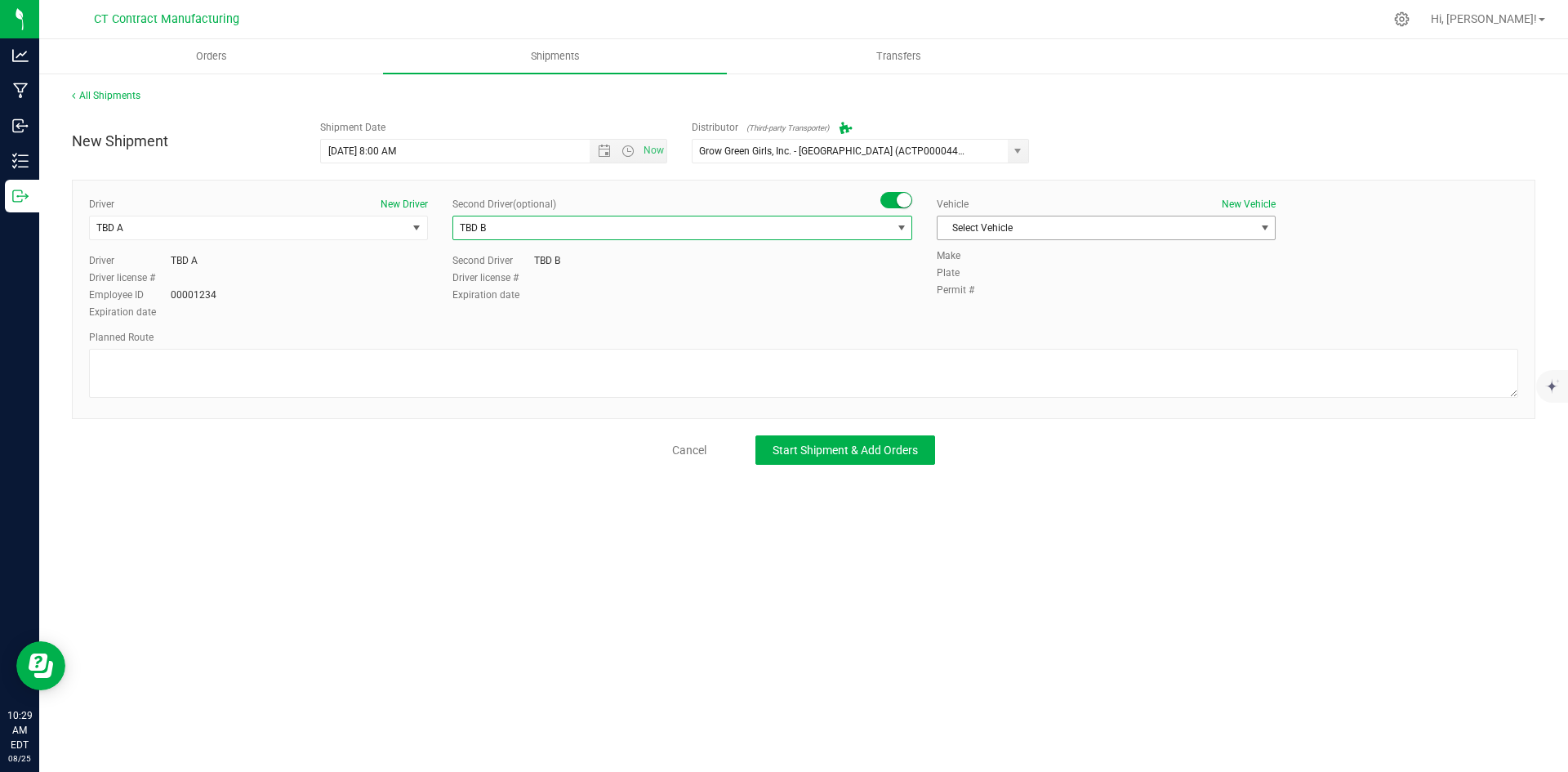
click at [1022, 233] on span "Select Vehicle" at bounding box center [1095, 228] width 317 height 23
click at [1009, 281] on li "Ford Transit 250" at bounding box center [1105, 280] width 337 height 24
click at [675, 386] on textarea at bounding box center [804, 373] width 1429 height 49
paste textarea "Randomized route via 3rd party transporter"
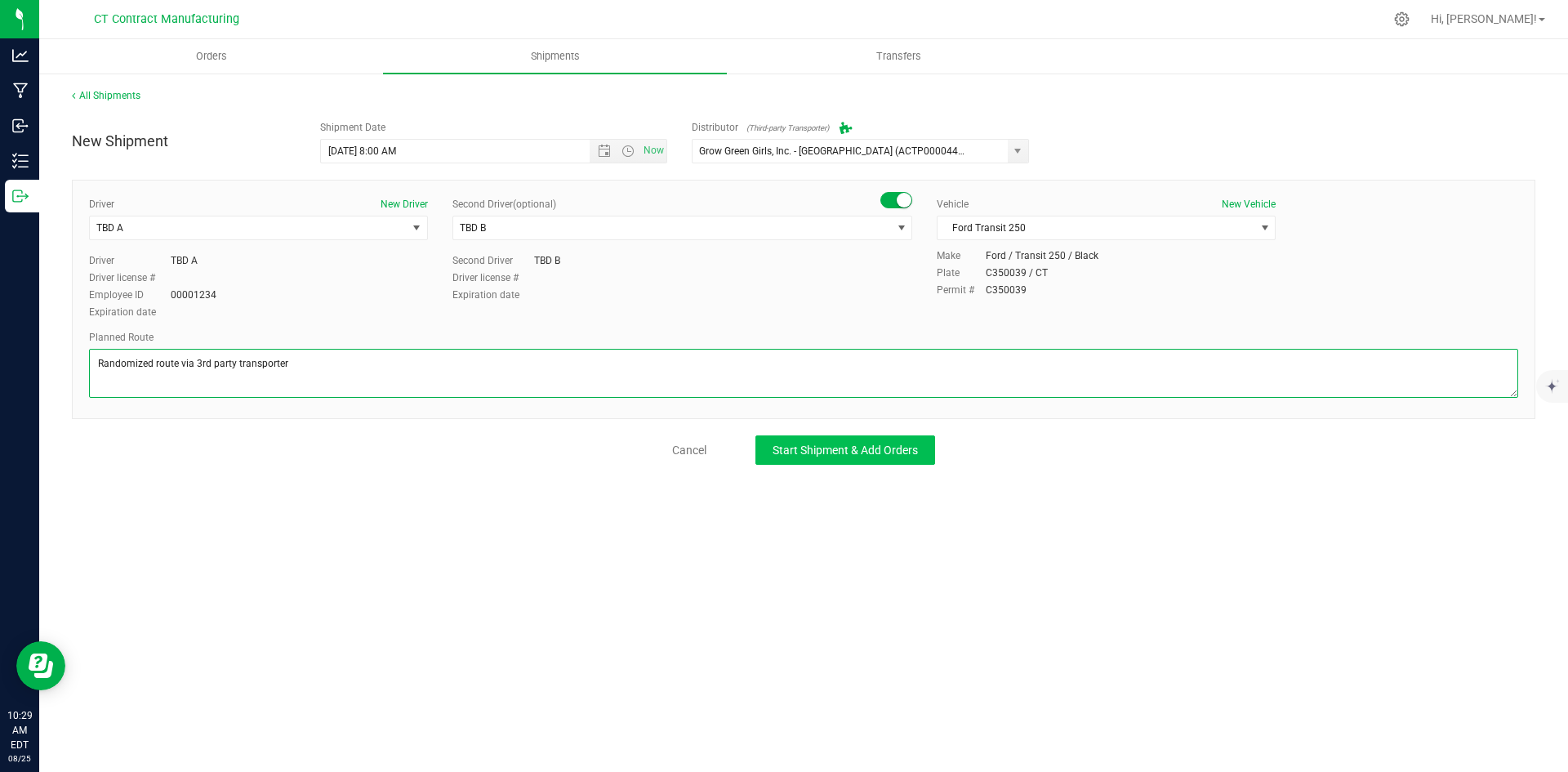
type textarea "Randomized route via 3rd party transporter"
click at [841, 438] on button "Start Shipment & Add Orders" at bounding box center [844, 450] width 179 height 30
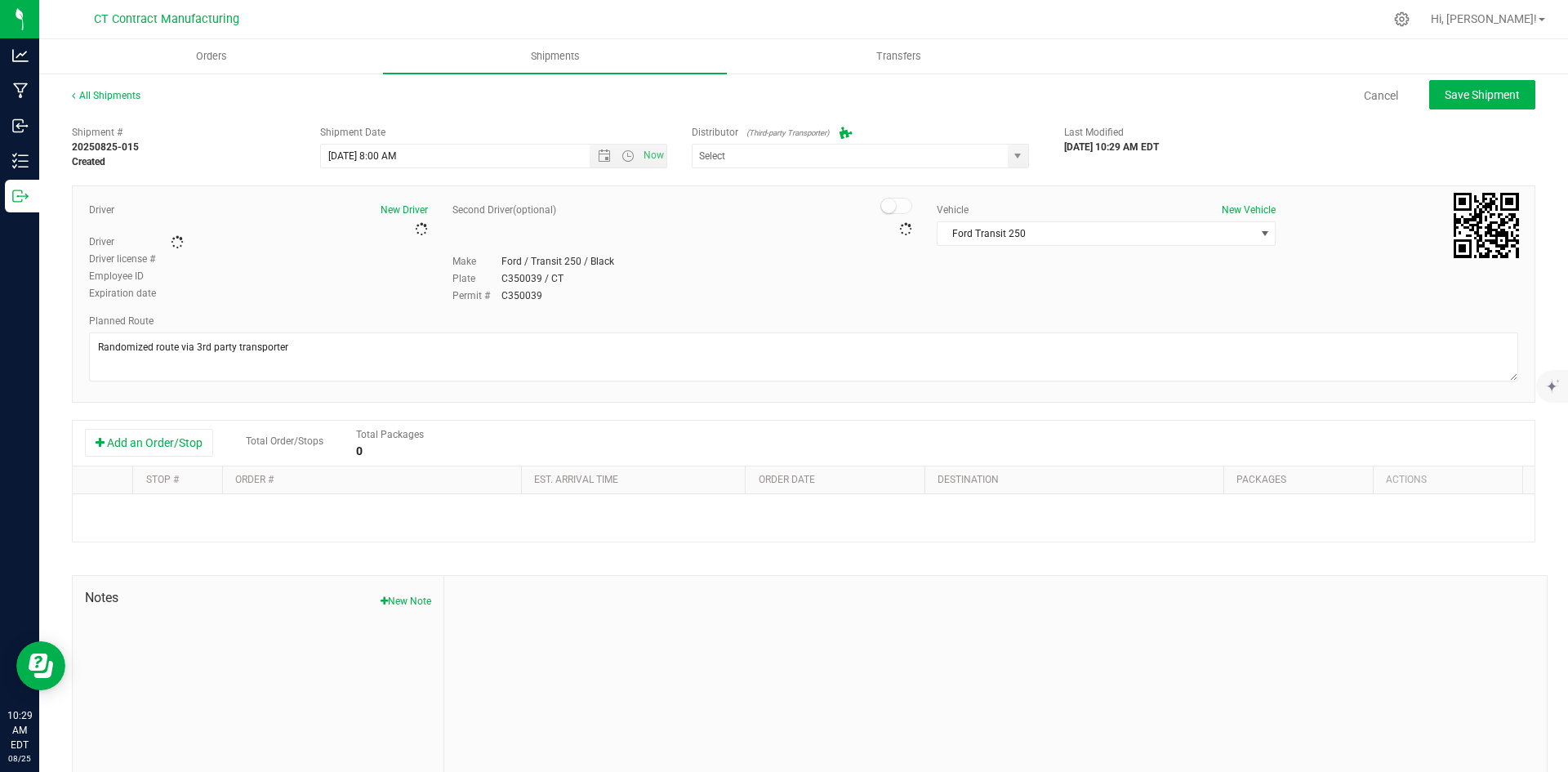
type input "Grow Green Girls, Inc. - [GEOGRAPHIC_DATA] (ACTP0000443)"
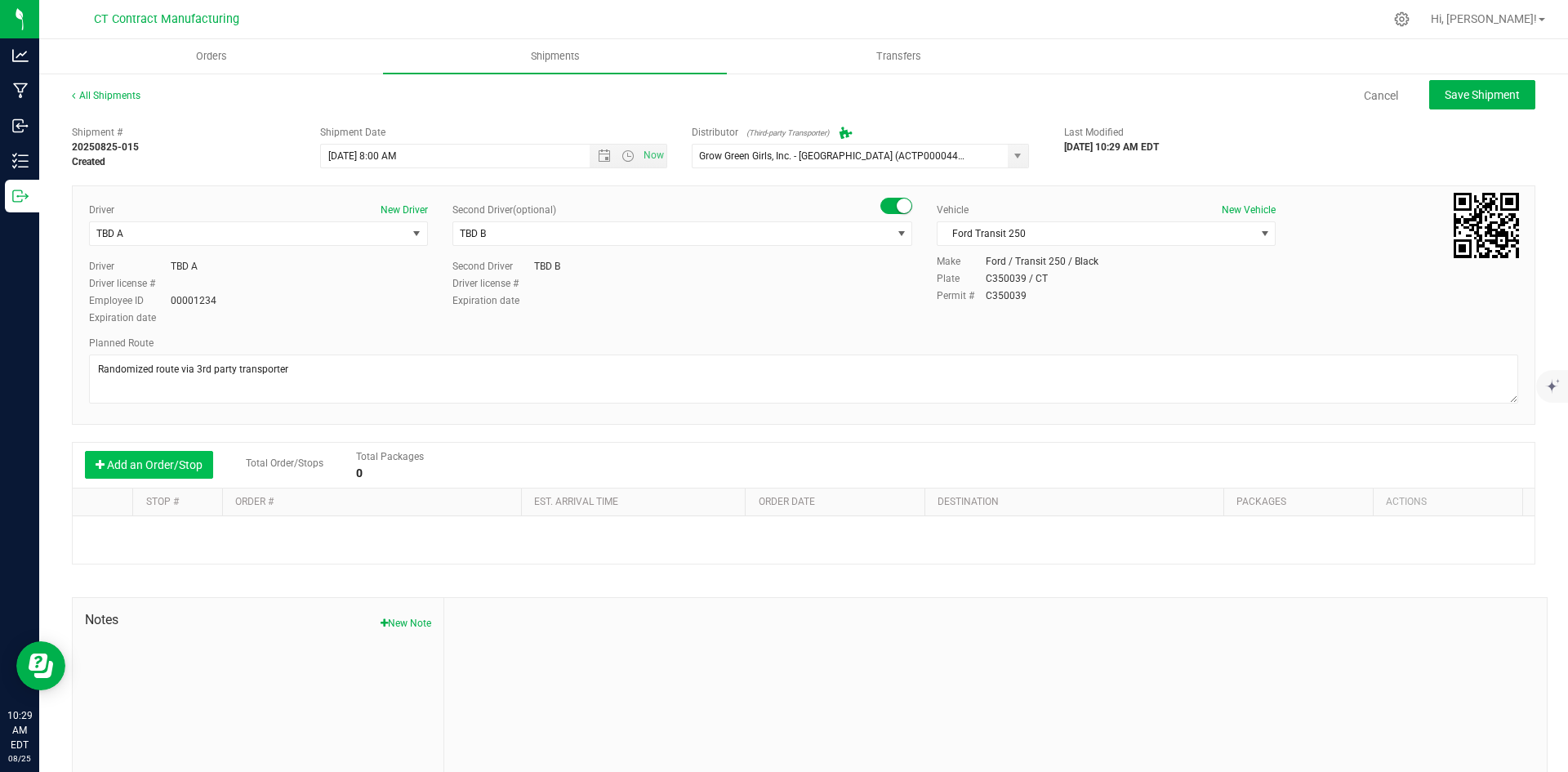
click at [159, 467] on button "Add an Order/Stop" at bounding box center [149, 465] width 128 height 28
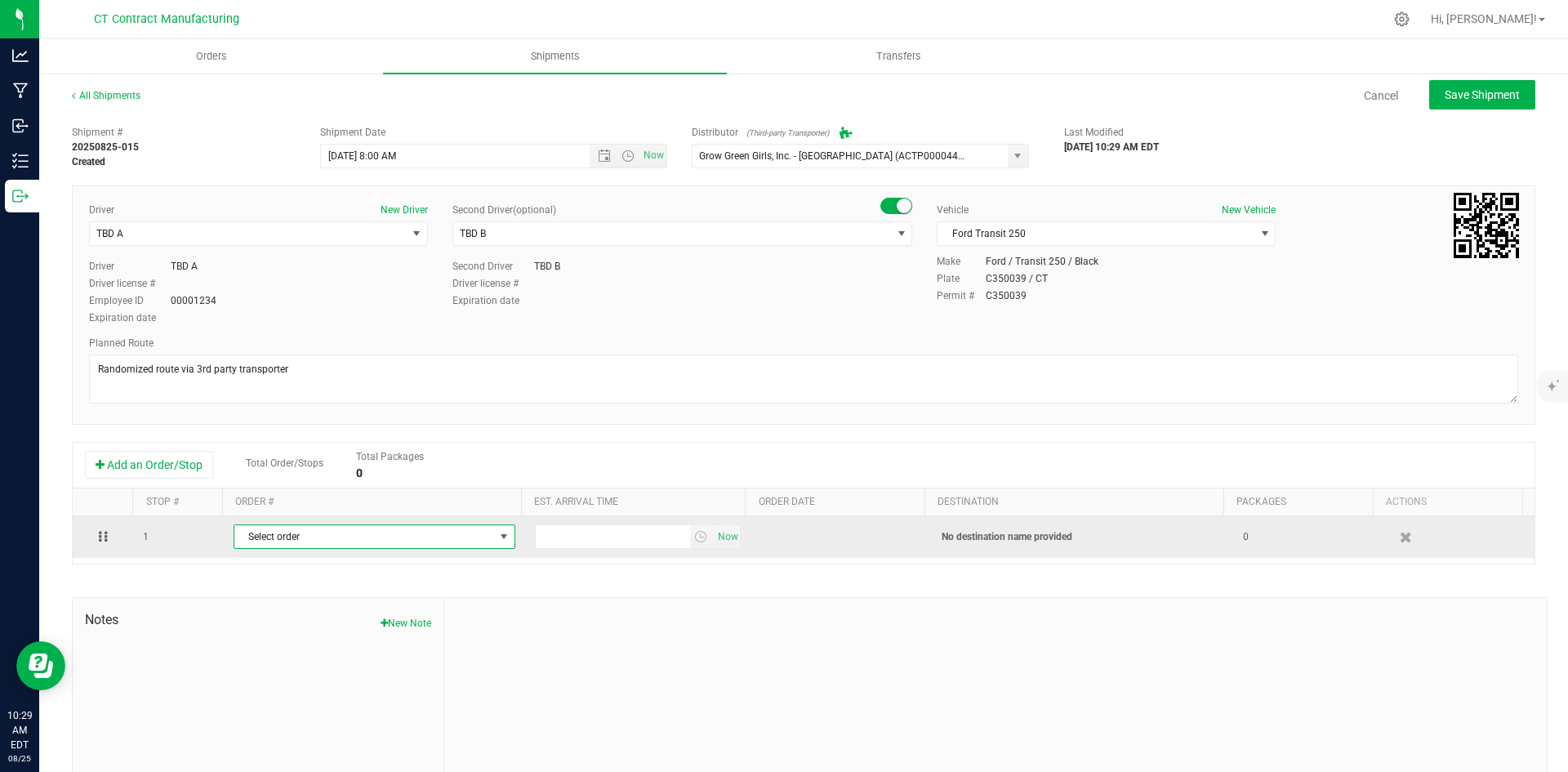
click at [304, 548] on span "Select order" at bounding box center [364, 536] width 260 height 23
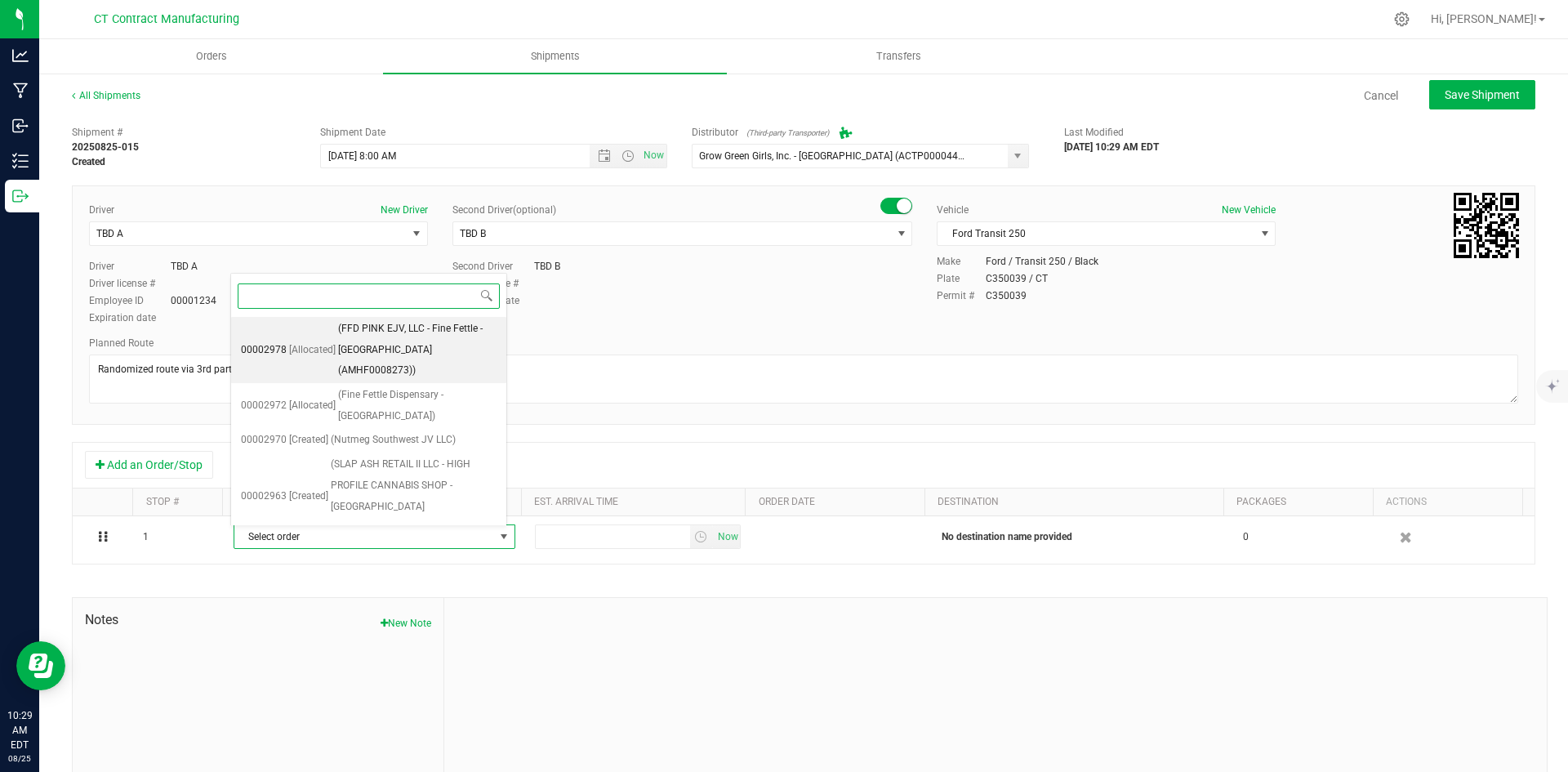
click at [425, 337] on span "(FFD PINK EJV, LLC - Fine Fettle - [GEOGRAPHIC_DATA] (AMHF0008273))" at bounding box center [417, 350] width 159 height 63
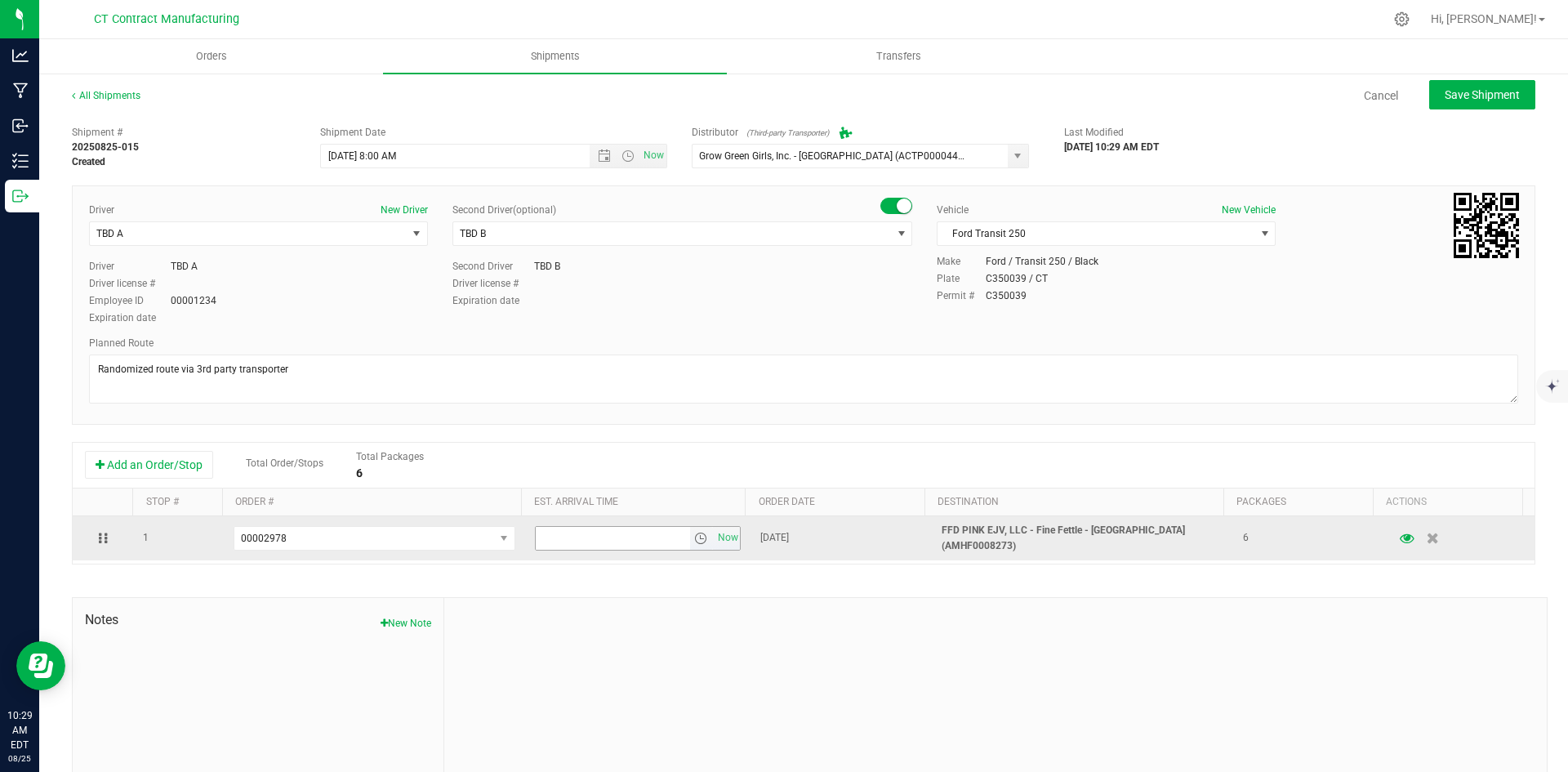
click at [694, 536] on span "select" at bounding box center [700, 538] width 13 height 13
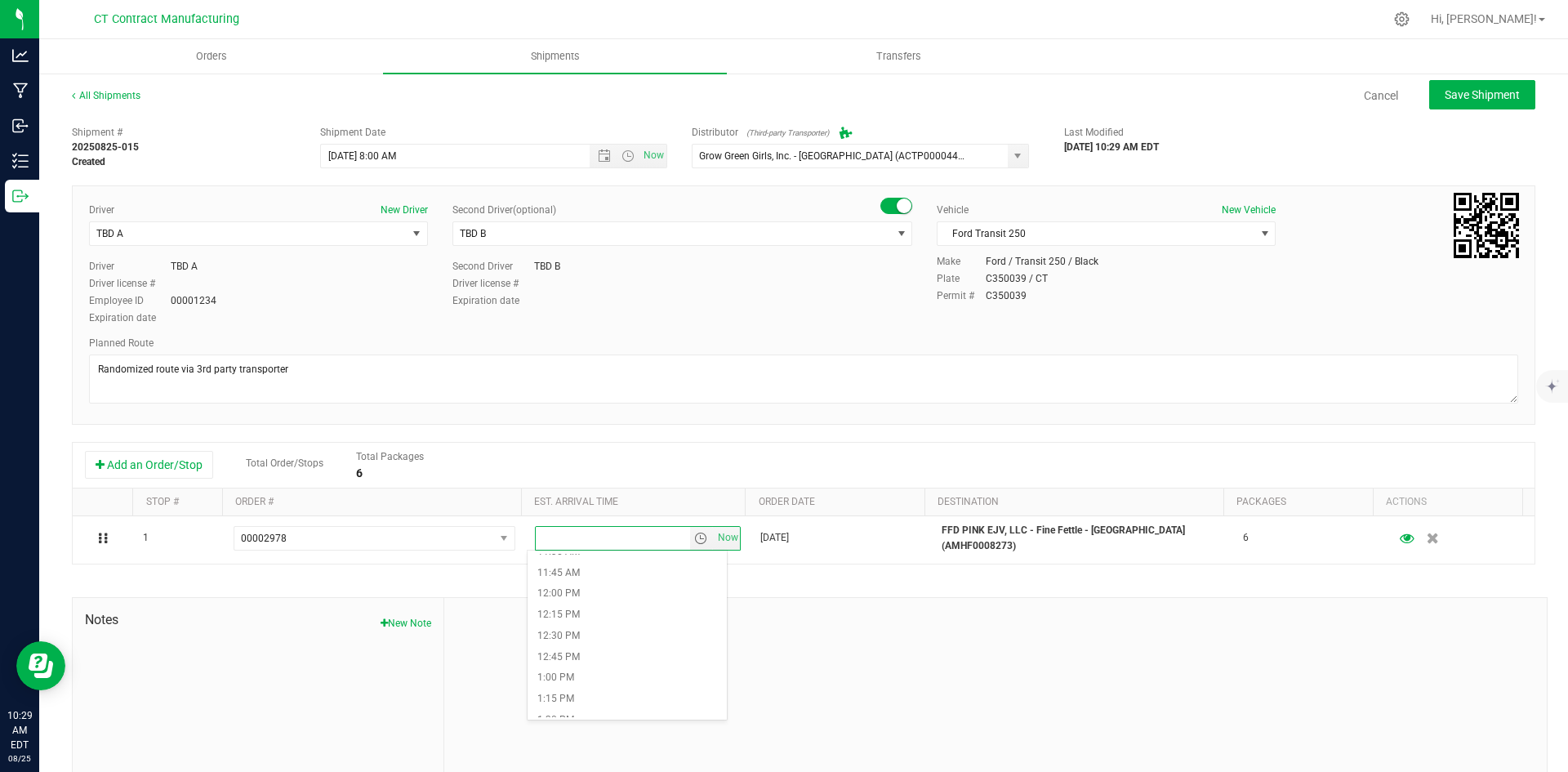
scroll to position [980, 0]
click at [582, 592] on li "12:00 PM" at bounding box center [627, 591] width 199 height 21
click at [1447, 96] on span "Save Shipment" at bounding box center [1482, 95] width 75 height 13
type input "[DATE] 12:00 PM"
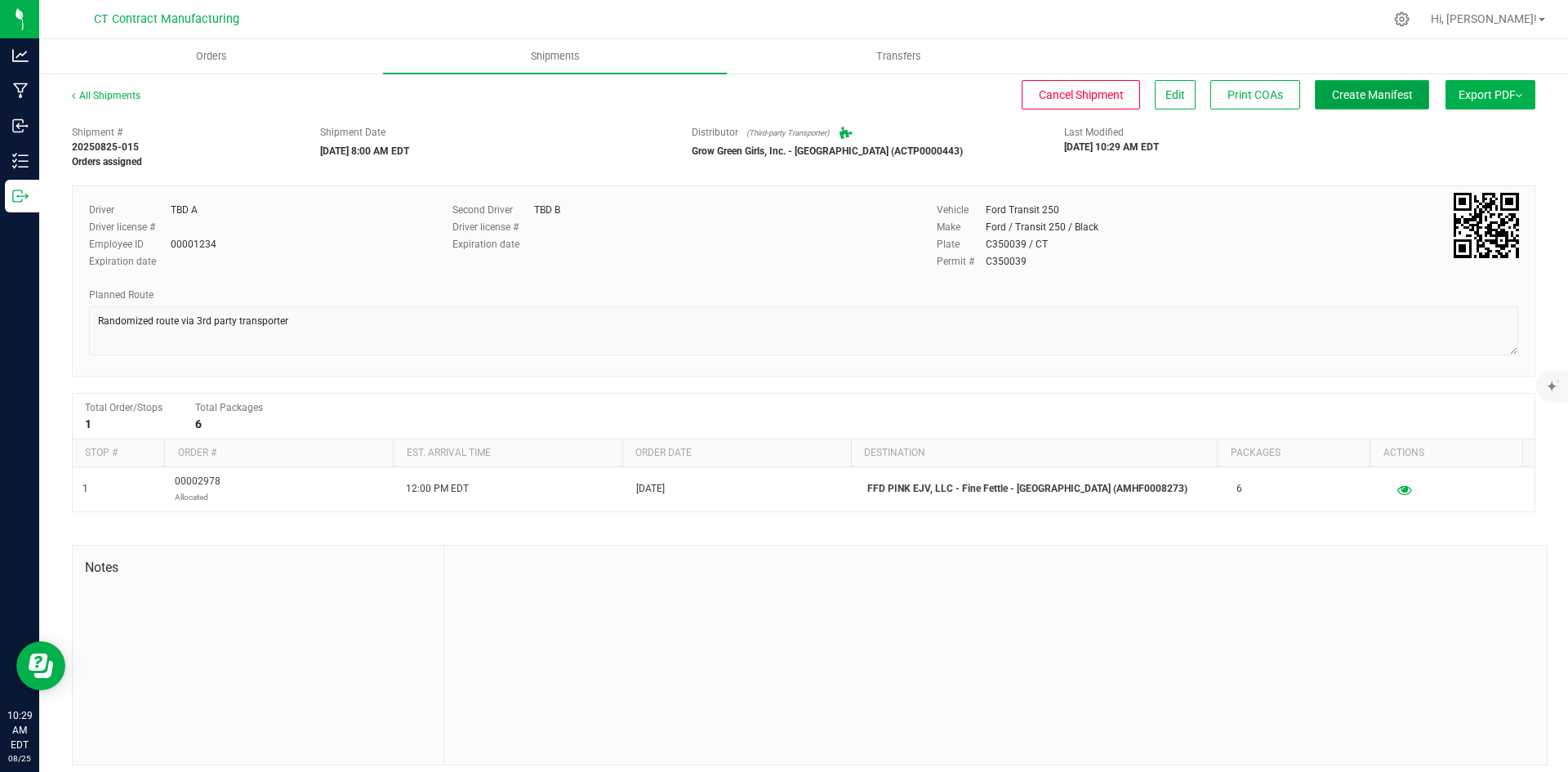
click at [1340, 92] on span "Create Manifest" at bounding box center [1372, 95] width 81 height 13
click at [111, 88] on div "All Shipments" at bounding box center [120, 100] width 98 height 24
click at [141, 97] on div "All Shipments" at bounding box center [120, 100] width 98 height 24
click at [131, 96] on link "All Shipments" at bounding box center [106, 96] width 69 height 11
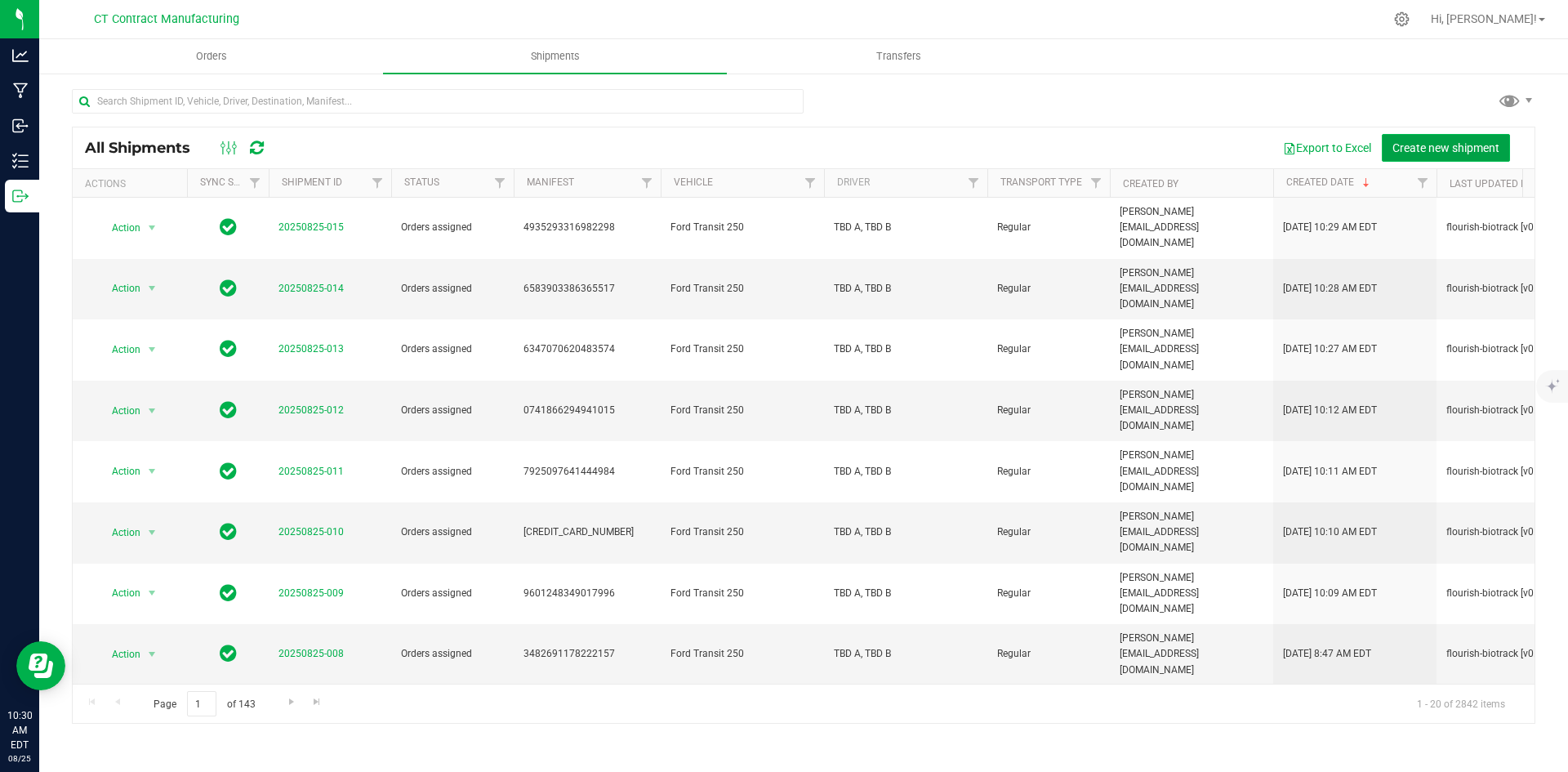
click at [1427, 149] on span "Create new shipment" at bounding box center [1445, 148] width 107 height 13
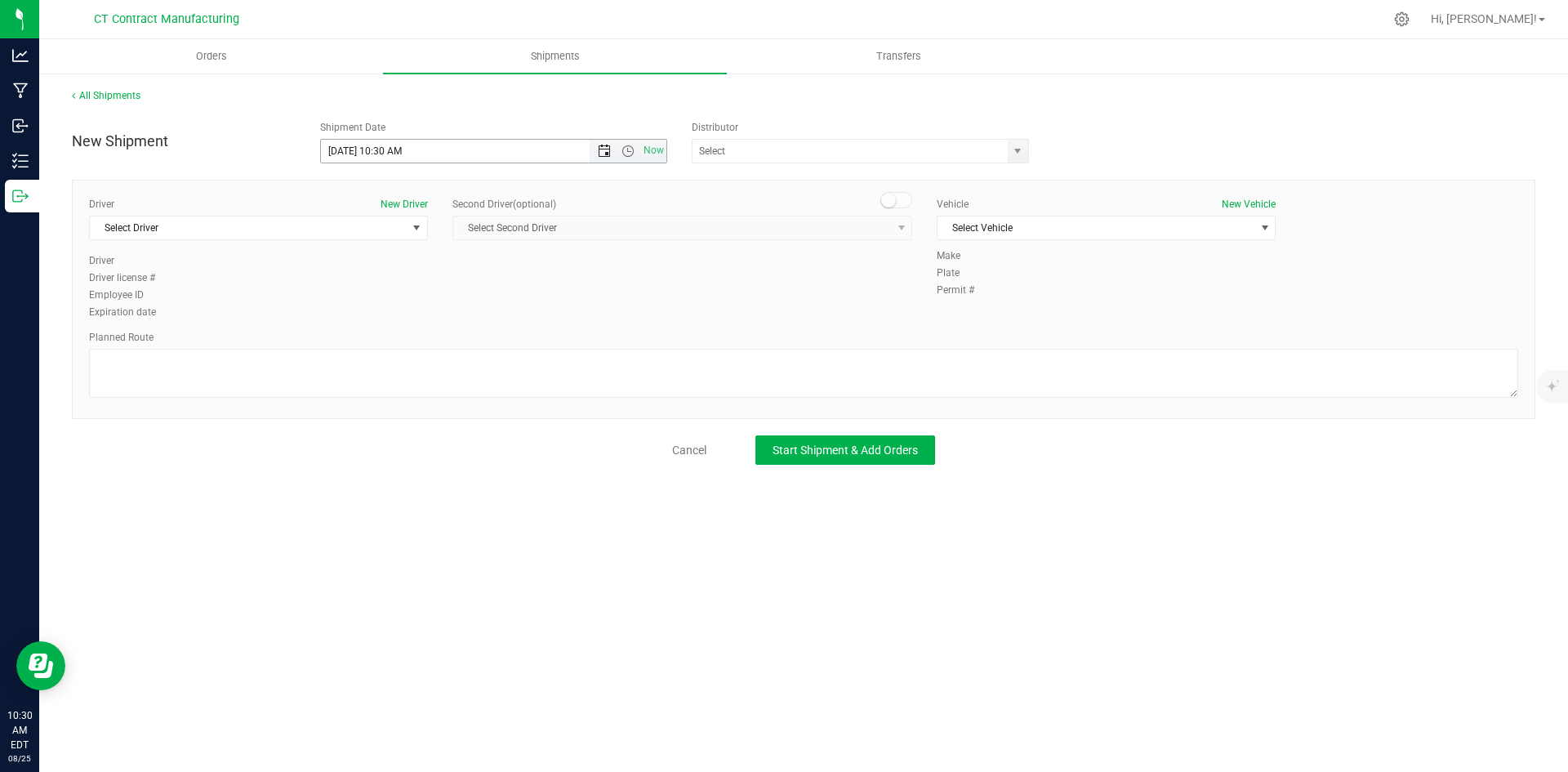
click at [604, 152] on span "Open the date view" at bounding box center [604, 151] width 13 height 13
click at [375, 343] on link "26" at bounding box center [382, 342] width 23 height 25
click at [628, 150] on span "Open the time view" at bounding box center [628, 151] width 13 height 13
click at [381, 300] on li "8:00 AM" at bounding box center [492, 302] width 345 height 21
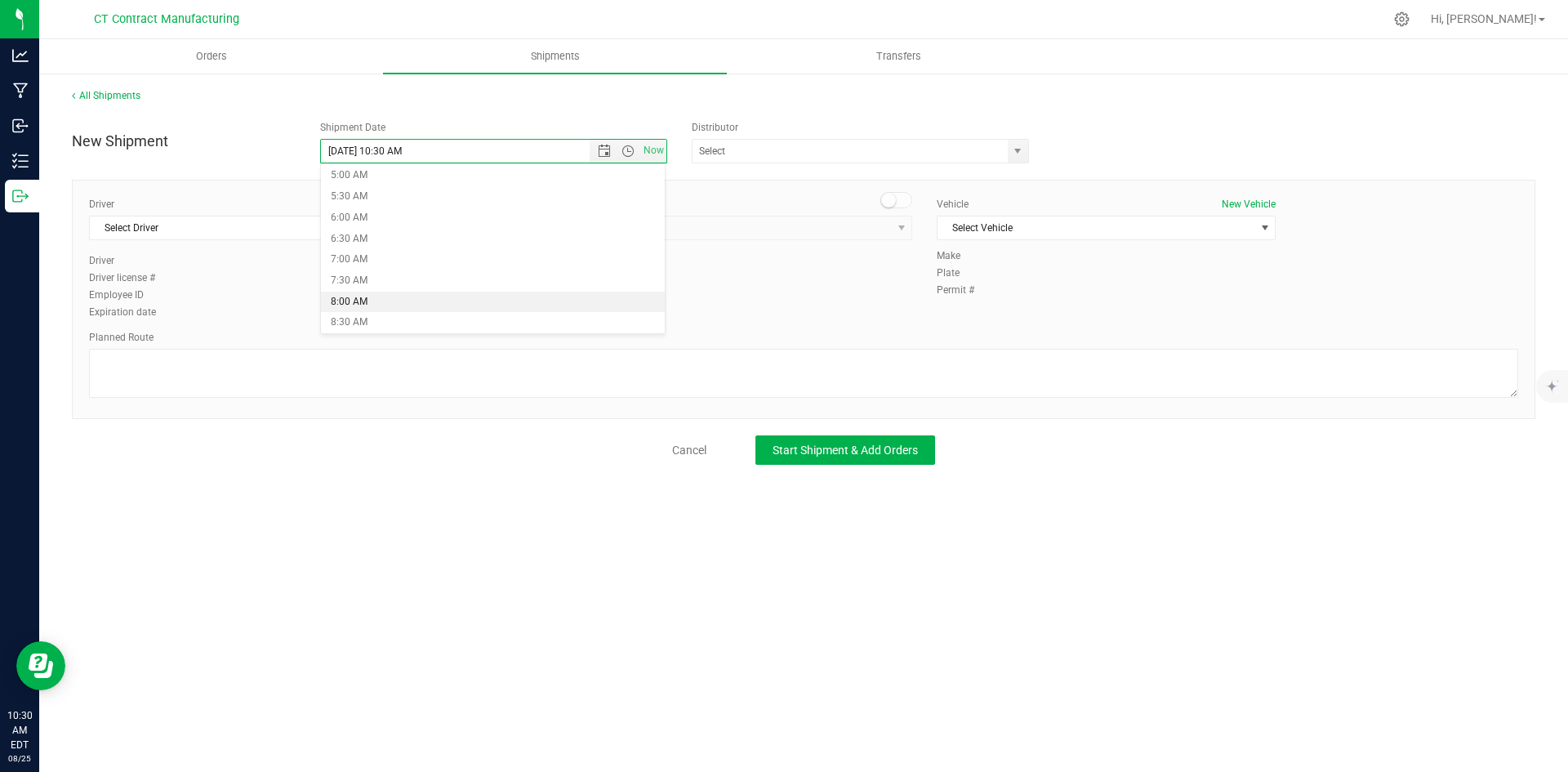
type input "[DATE] 8:00 AM"
click at [1015, 147] on span "select" at bounding box center [1017, 151] width 13 height 13
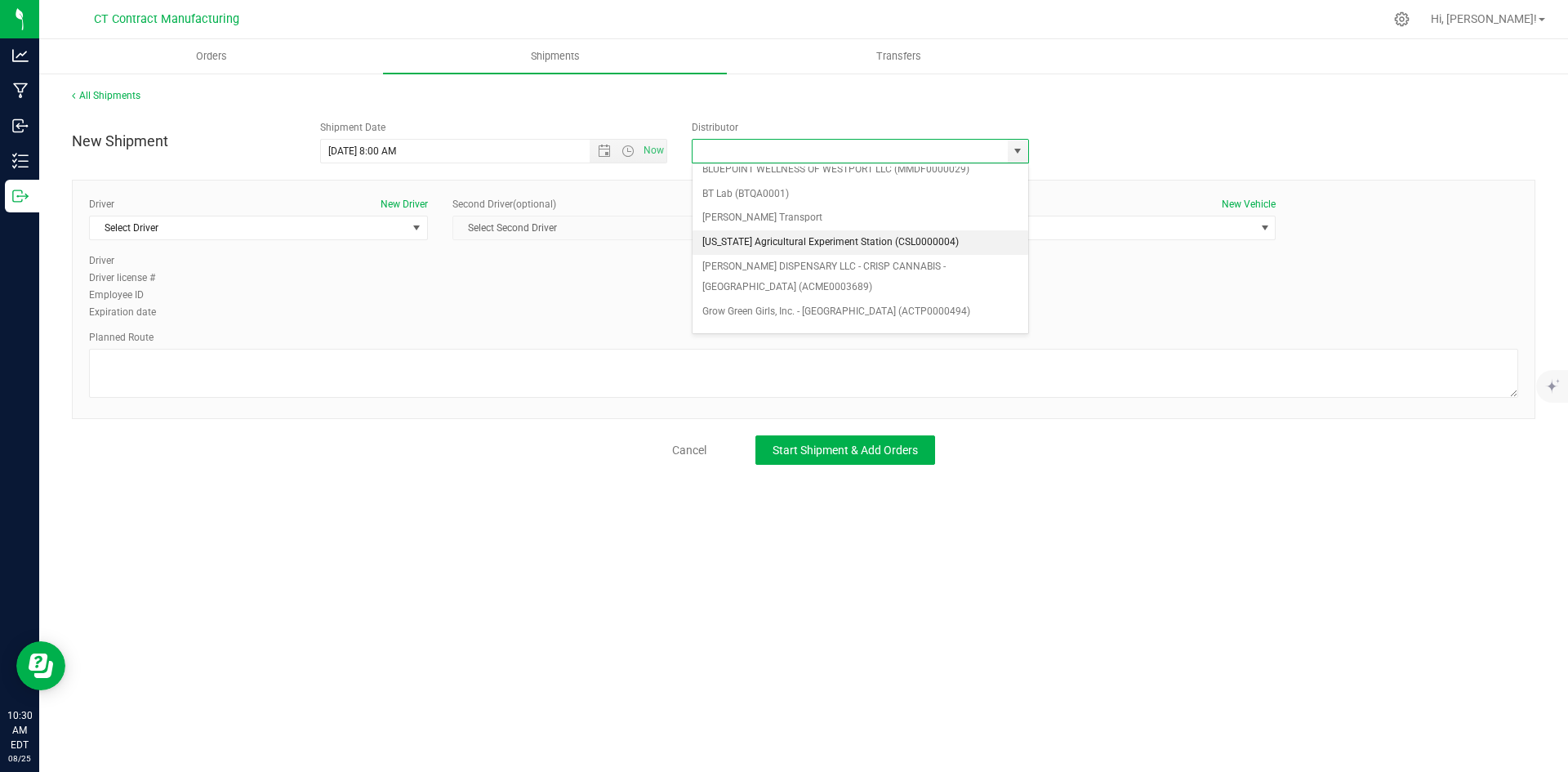
scroll to position [82, 0]
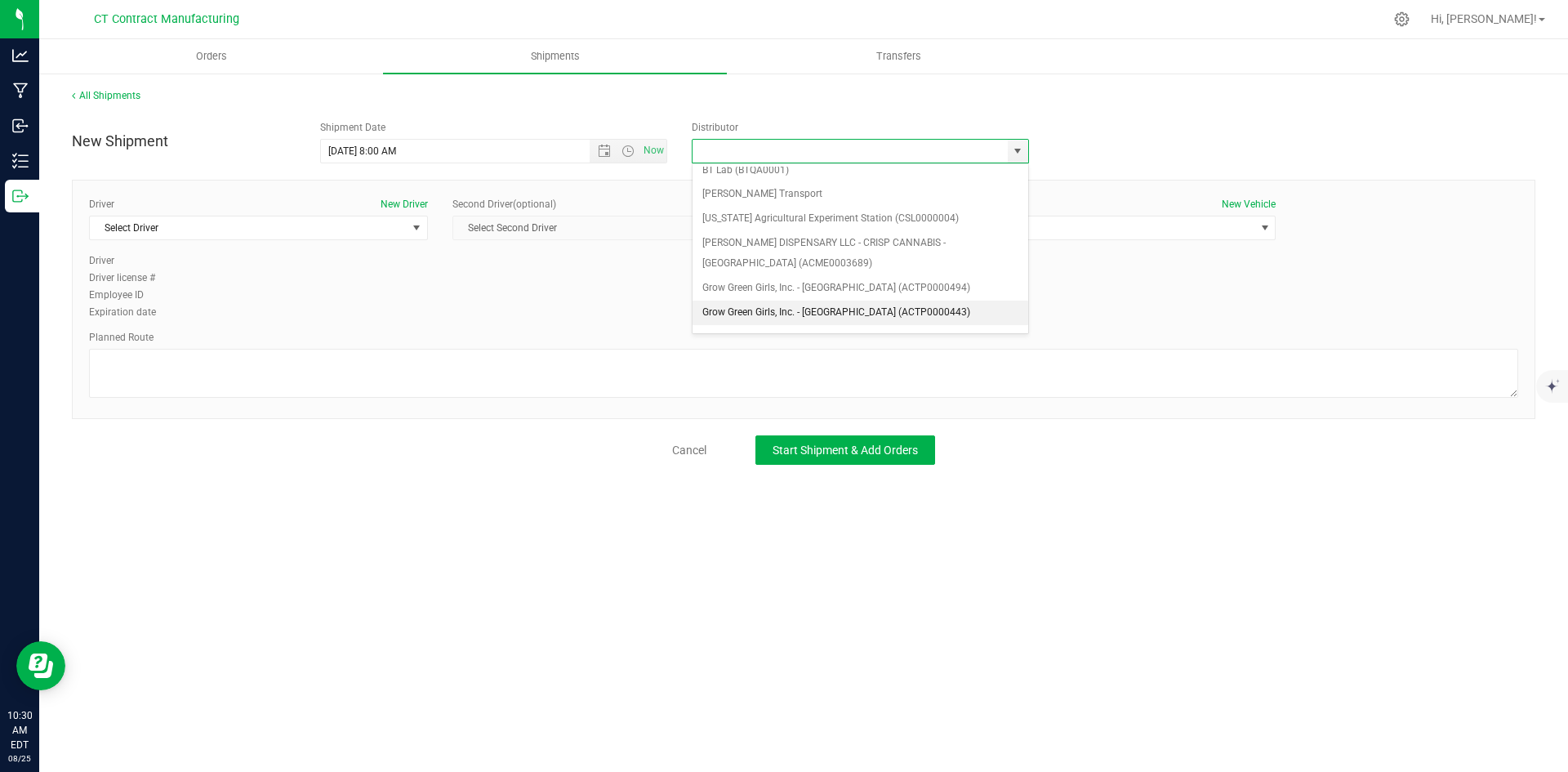
click at [883, 317] on li "Grow Green Girls, Inc. - [GEOGRAPHIC_DATA] (ACTP0000443)" at bounding box center [859, 312] width 335 height 24
type input "Grow Green Girls, Inc. - [GEOGRAPHIC_DATA] (ACTP0000443)"
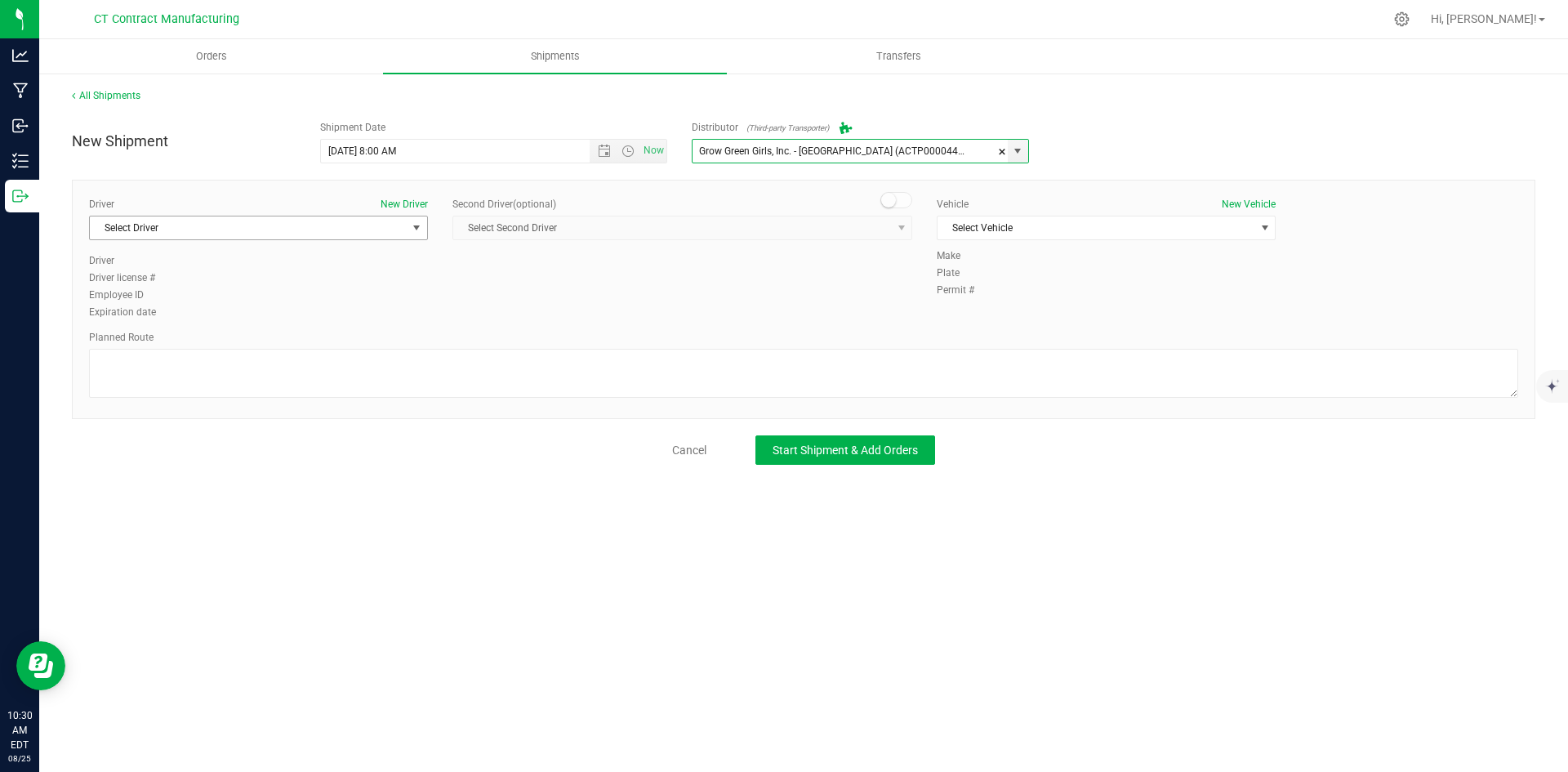
click at [374, 219] on span "Select Driver" at bounding box center [248, 228] width 317 height 23
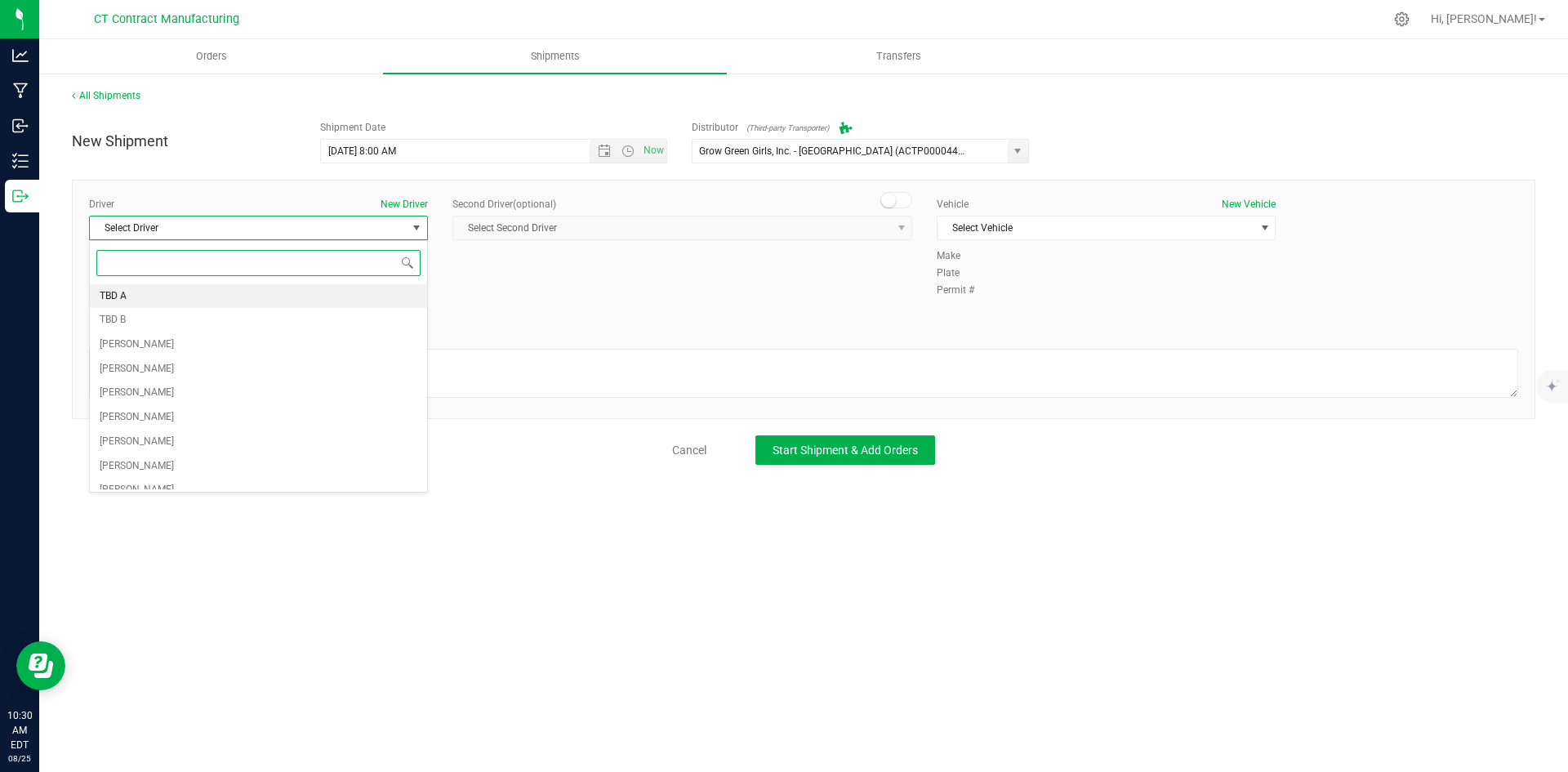
click at [171, 300] on li "TBD A" at bounding box center [258, 296] width 337 height 24
click at [908, 203] on span at bounding box center [896, 201] width 33 height 17
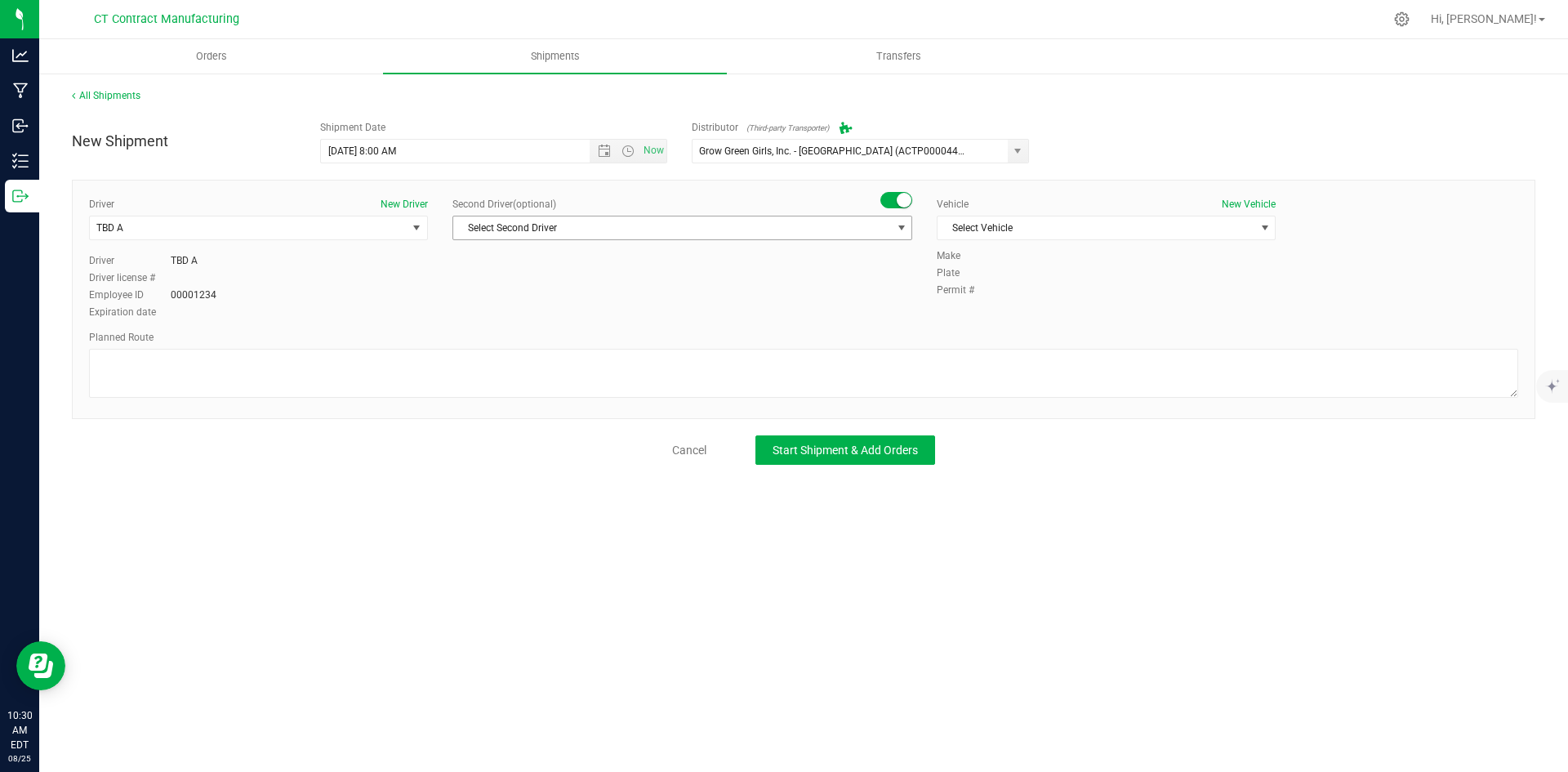
click at [901, 221] on span "select" at bounding box center [901, 228] width 13 height 13
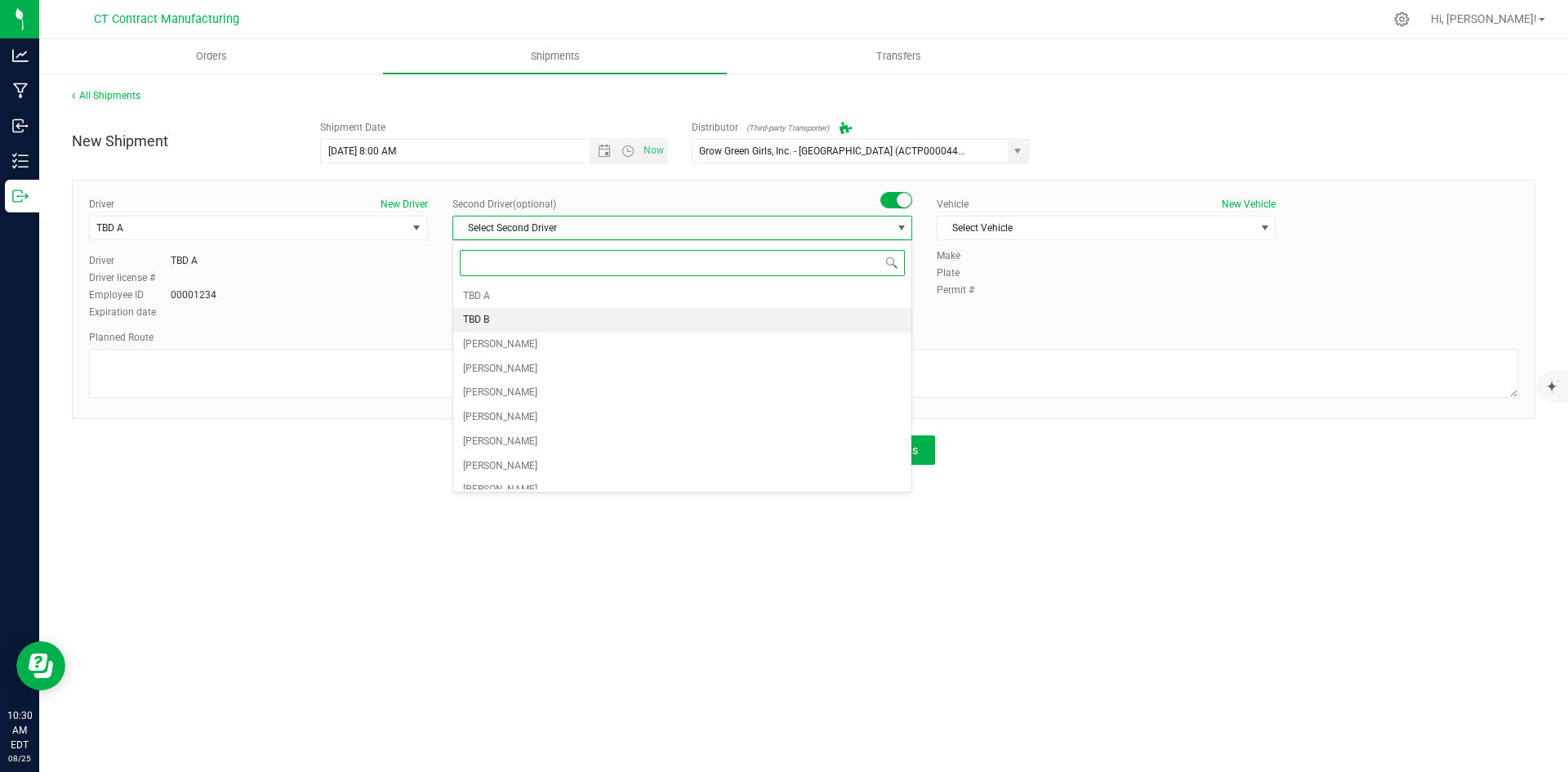
click at [567, 321] on li "TBD B" at bounding box center [682, 320] width 458 height 24
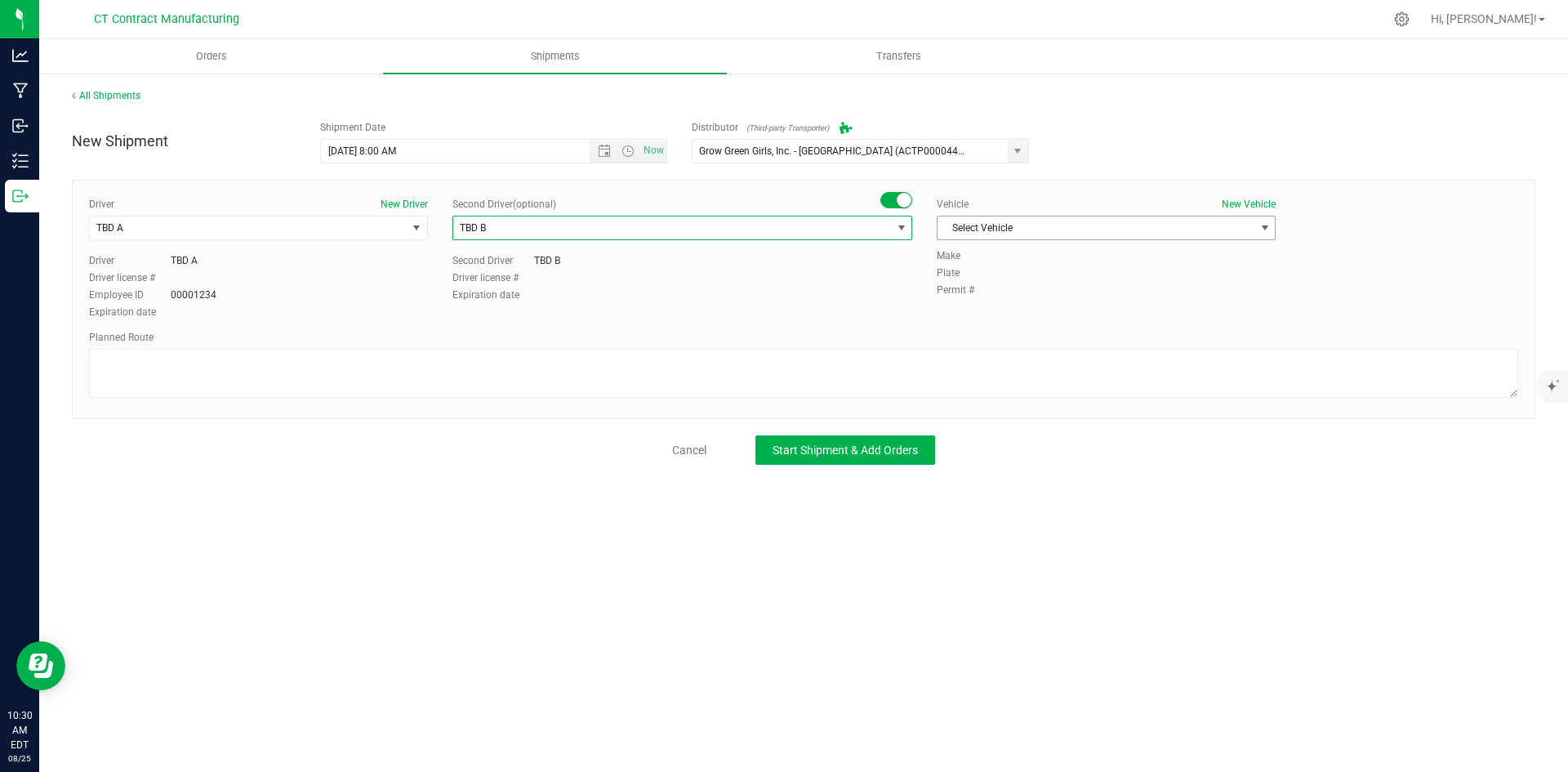
click at [1031, 224] on span "Select Vehicle" at bounding box center [1095, 228] width 317 height 23
click at [989, 283] on li "Ford Transit 250" at bounding box center [1105, 280] width 337 height 24
click at [911, 374] on textarea at bounding box center [804, 373] width 1429 height 49
paste textarea "Randomized route via 3rd party transporter"
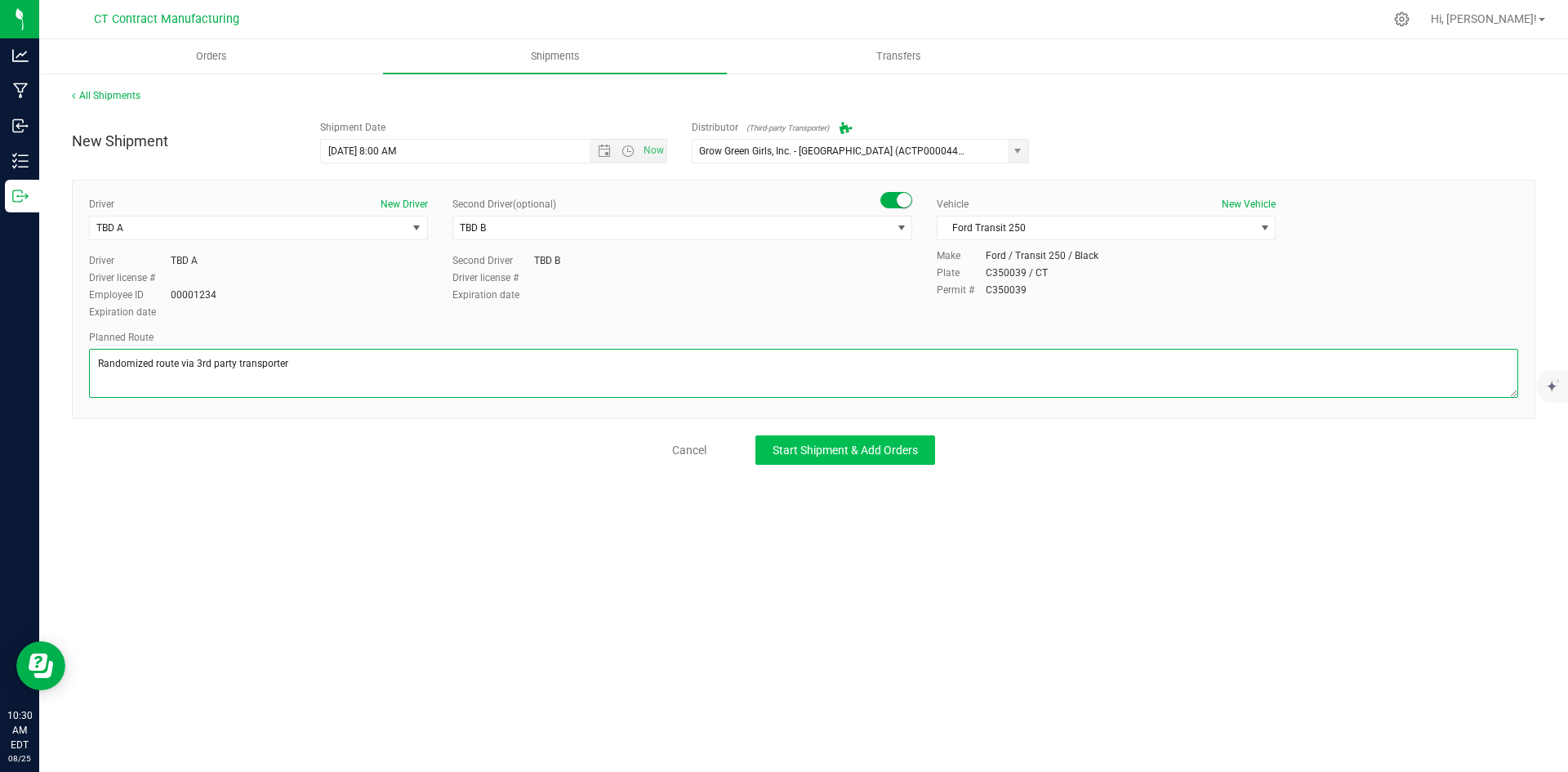
type textarea "Randomized route via 3rd party transporter"
click at [867, 454] on span "Start Shipment & Add Orders" at bounding box center [844, 450] width 145 height 13
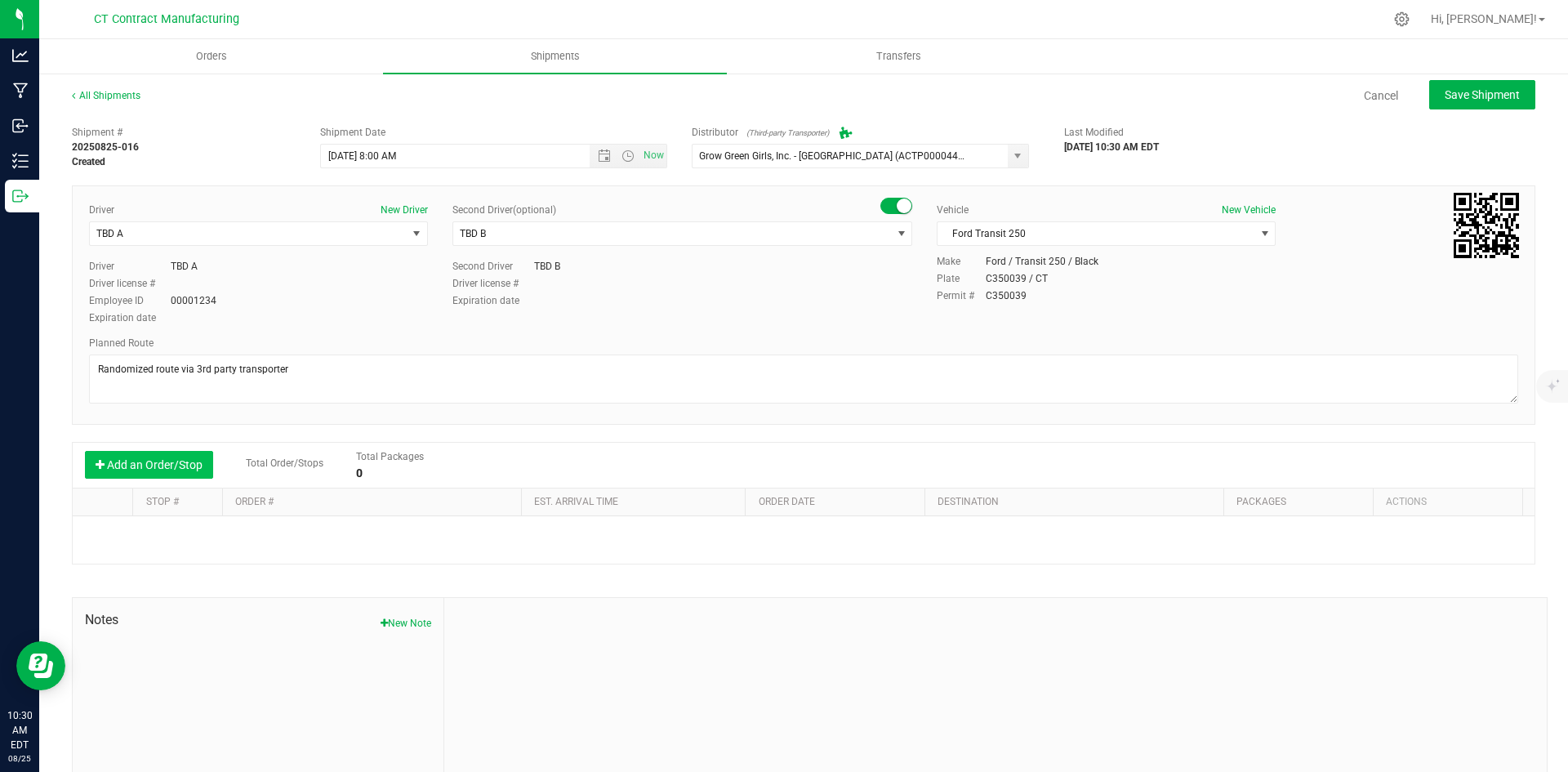
click at [188, 469] on button "Add an Order/Stop" at bounding box center [149, 465] width 128 height 28
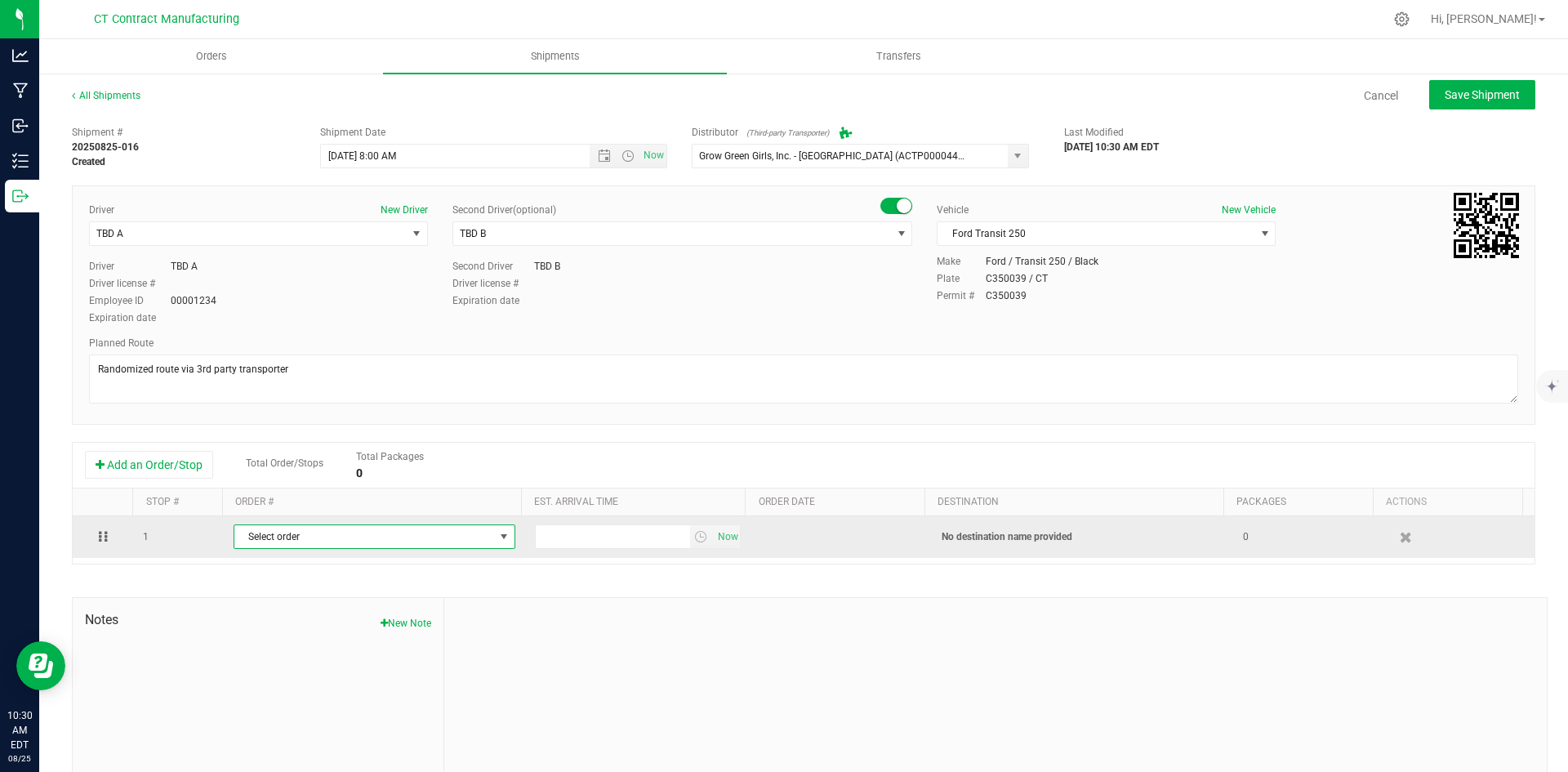
click at [381, 545] on span "Select order" at bounding box center [364, 536] width 260 height 23
type input "2972"
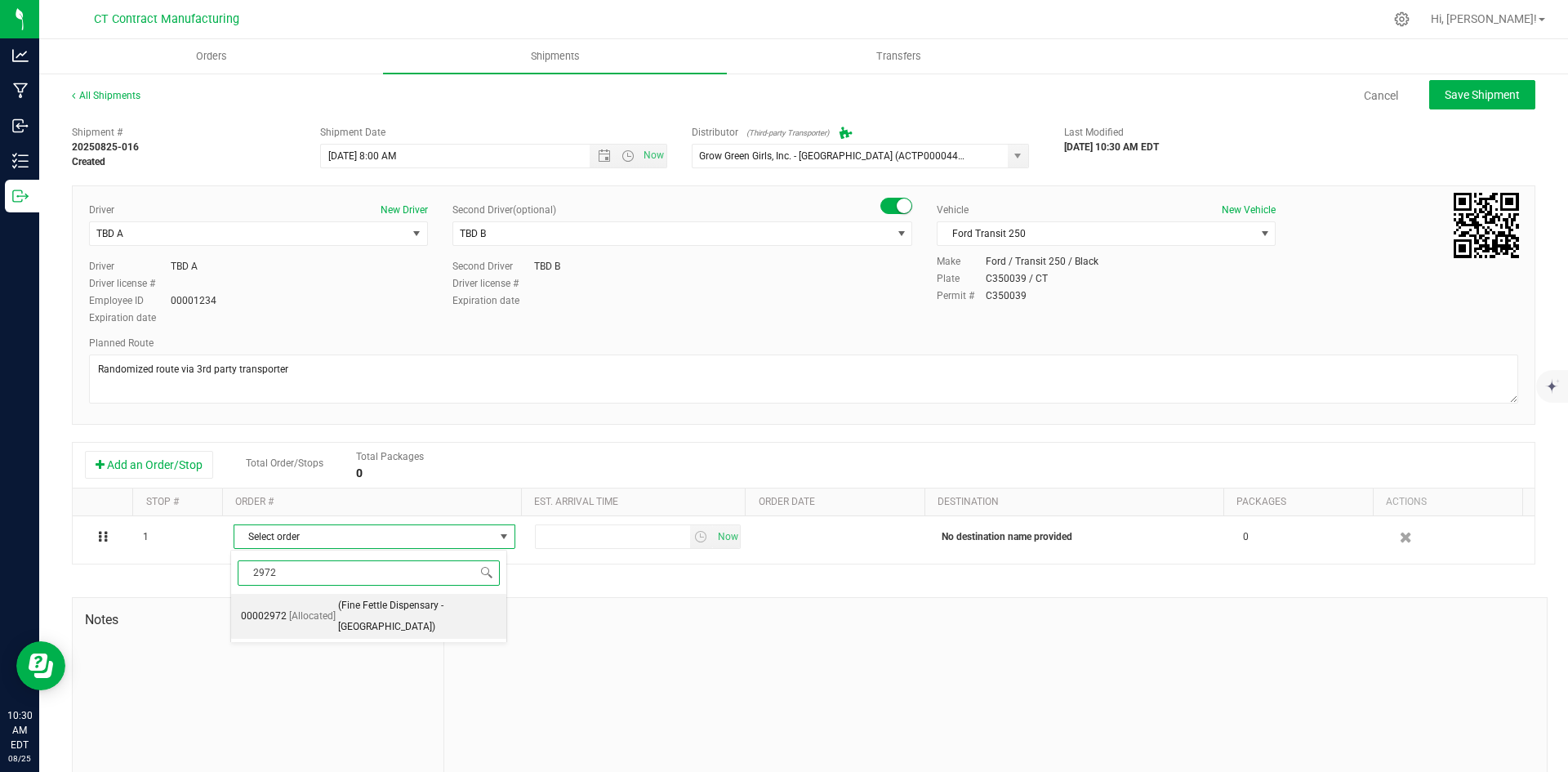
click at [394, 622] on span "(Fine Fettle Dispensary - [GEOGRAPHIC_DATA])" at bounding box center [417, 616] width 159 height 42
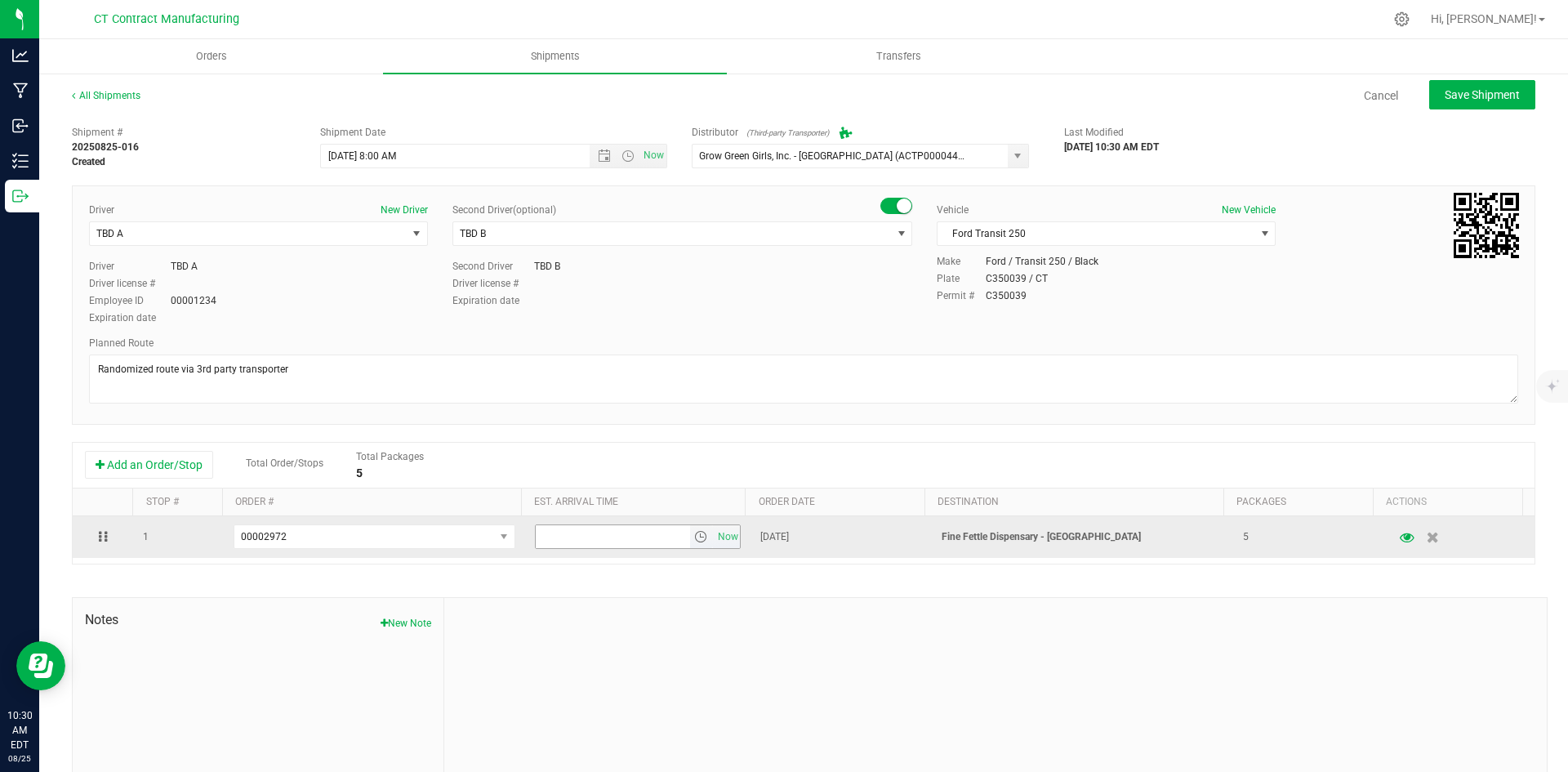
click at [697, 532] on span "select" at bounding box center [701, 536] width 23 height 23
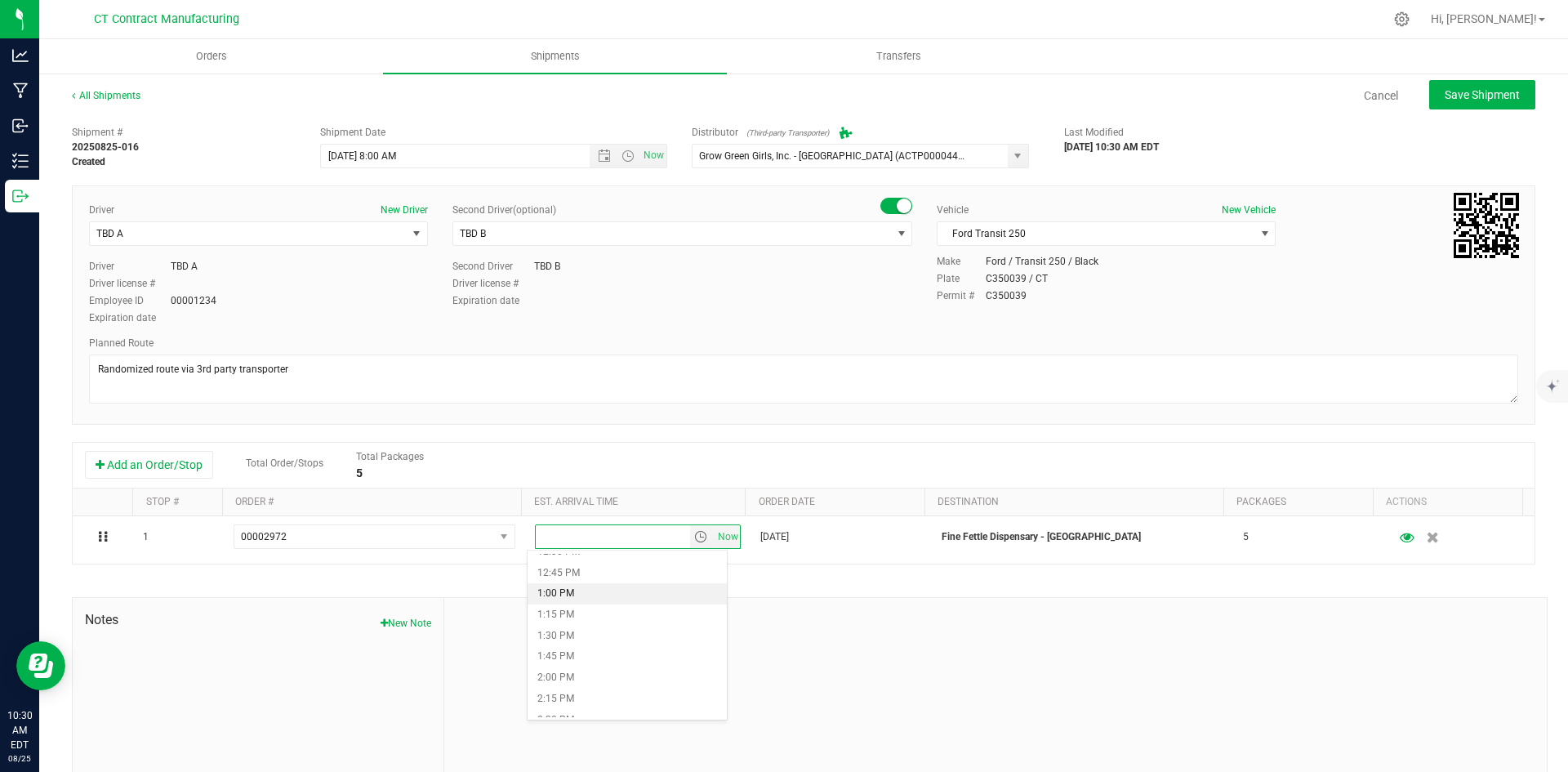
scroll to position [980, 0]
click at [582, 595] on li "12:00 PM" at bounding box center [627, 591] width 199 height 21
click at [1442, 86] on button "Save Shipment" at bounding box center [1482, 95] width 106 height 30
type input "[DATE] 12:00 PM"
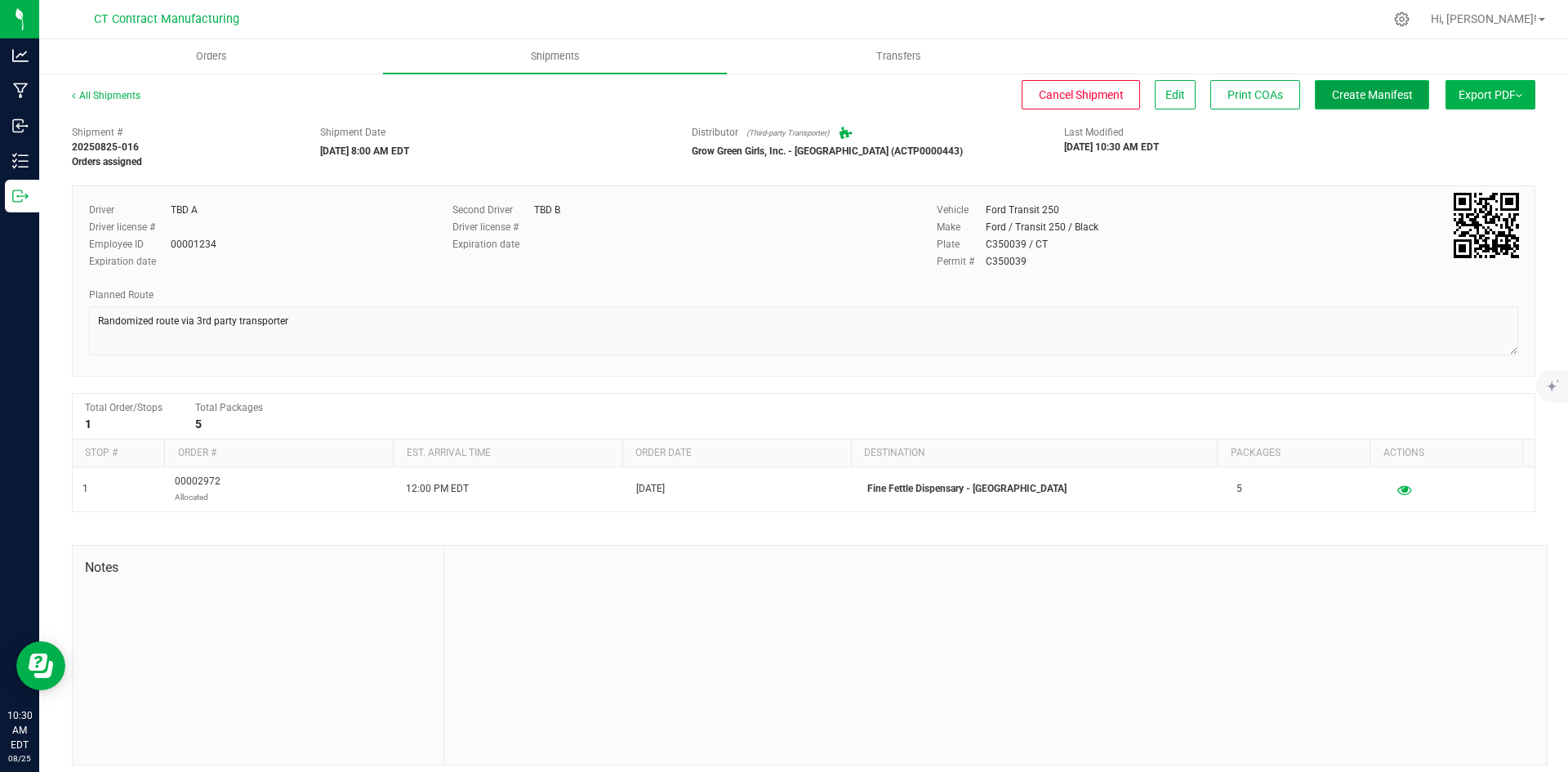
click at [1339, 88] on span "Create Manifest" at bounding box center [1372, 95] width 81 height 13
click at [141, 93] on div "All Shipments" at bounding box center [120, 100] width 98 height 24
click at [133, 94] on link "All Shipments" at bounding box center [106, 96] width 69 height 11
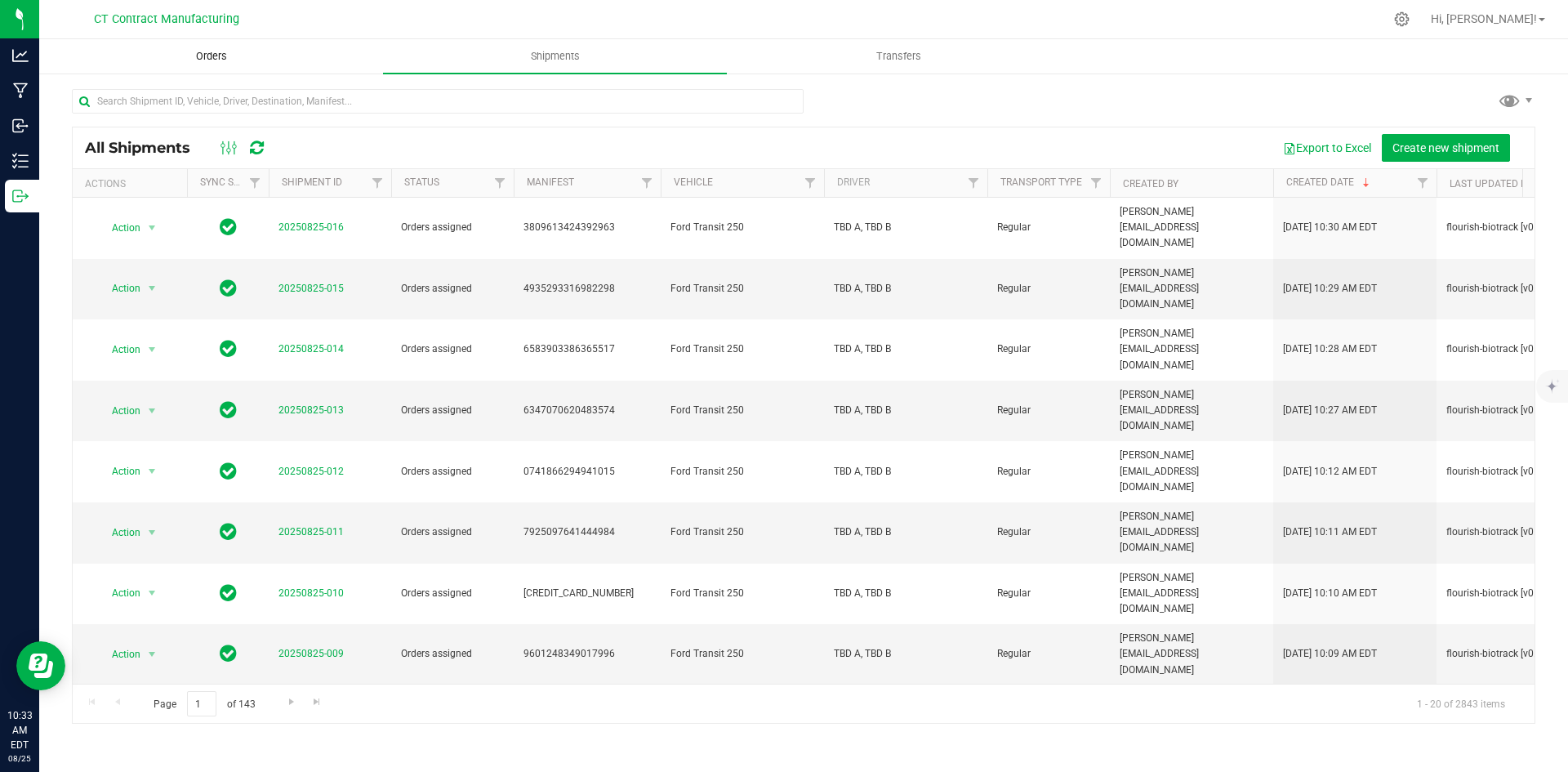
click at [214, 57] on span "Orders" at bounding box center [211, 57] width 75 height 15
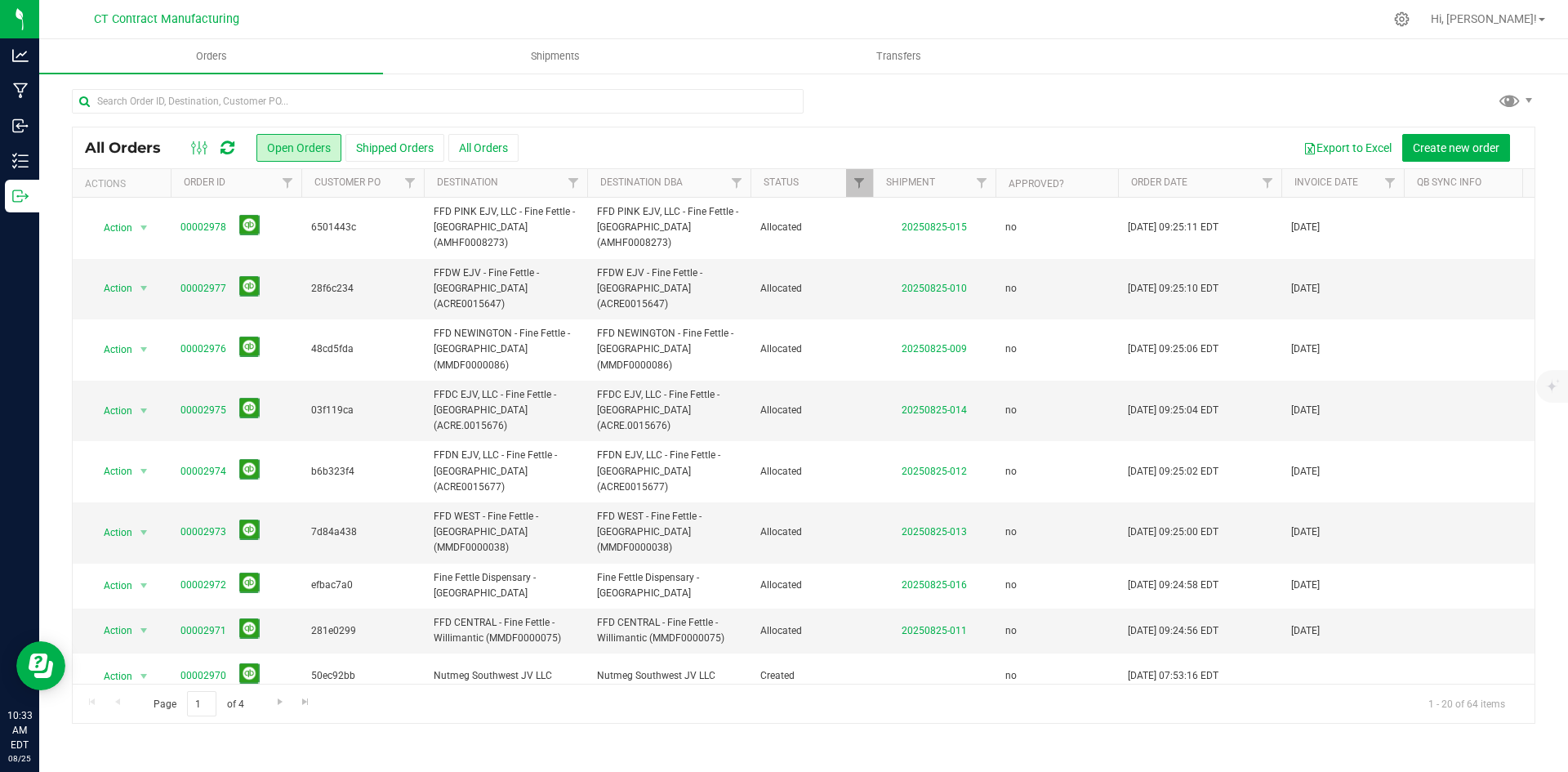
click at [229, 144] on icon at bounding box center [227, 148] width 14 height 17
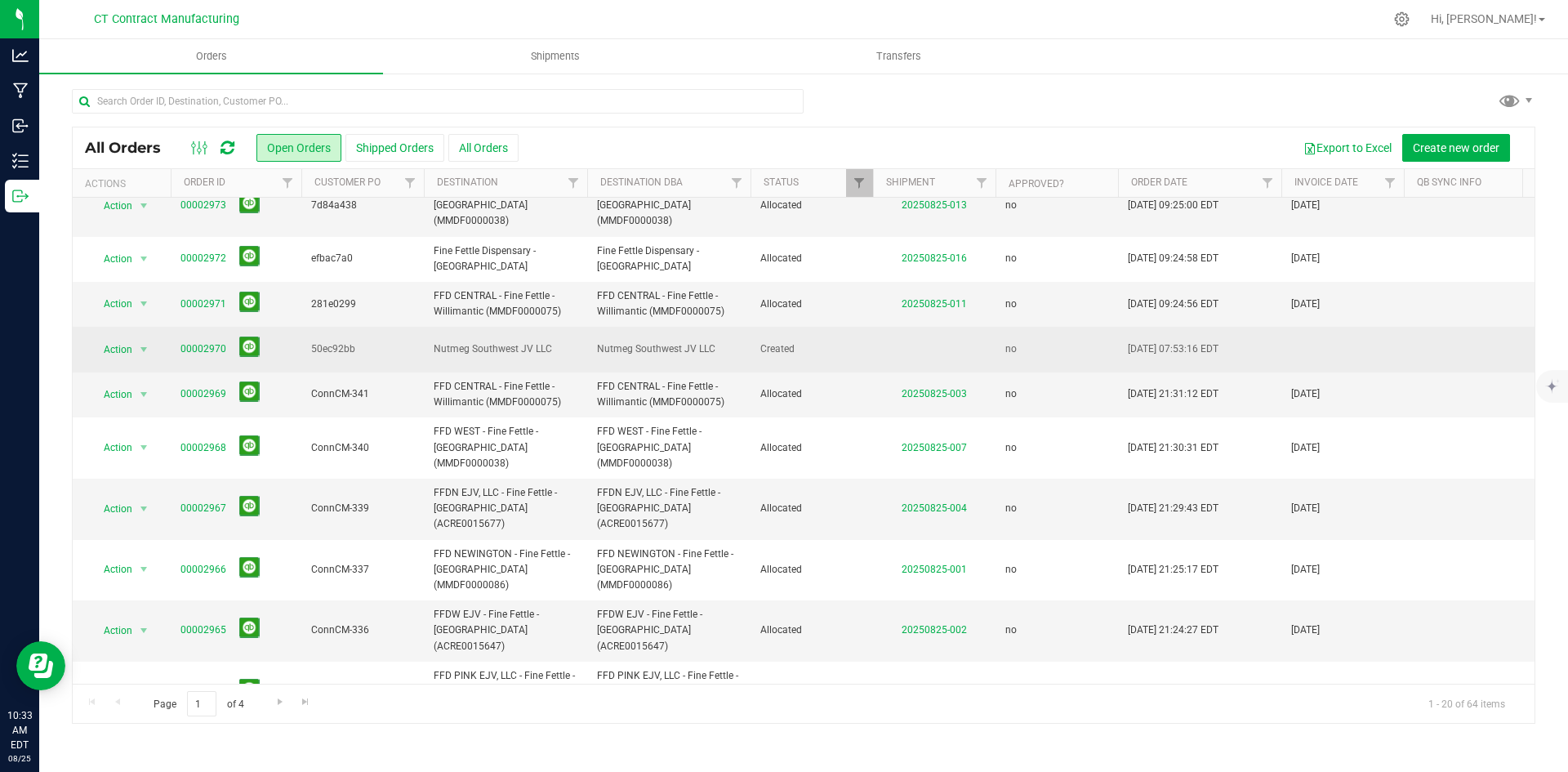
scroll to position [462, 0]
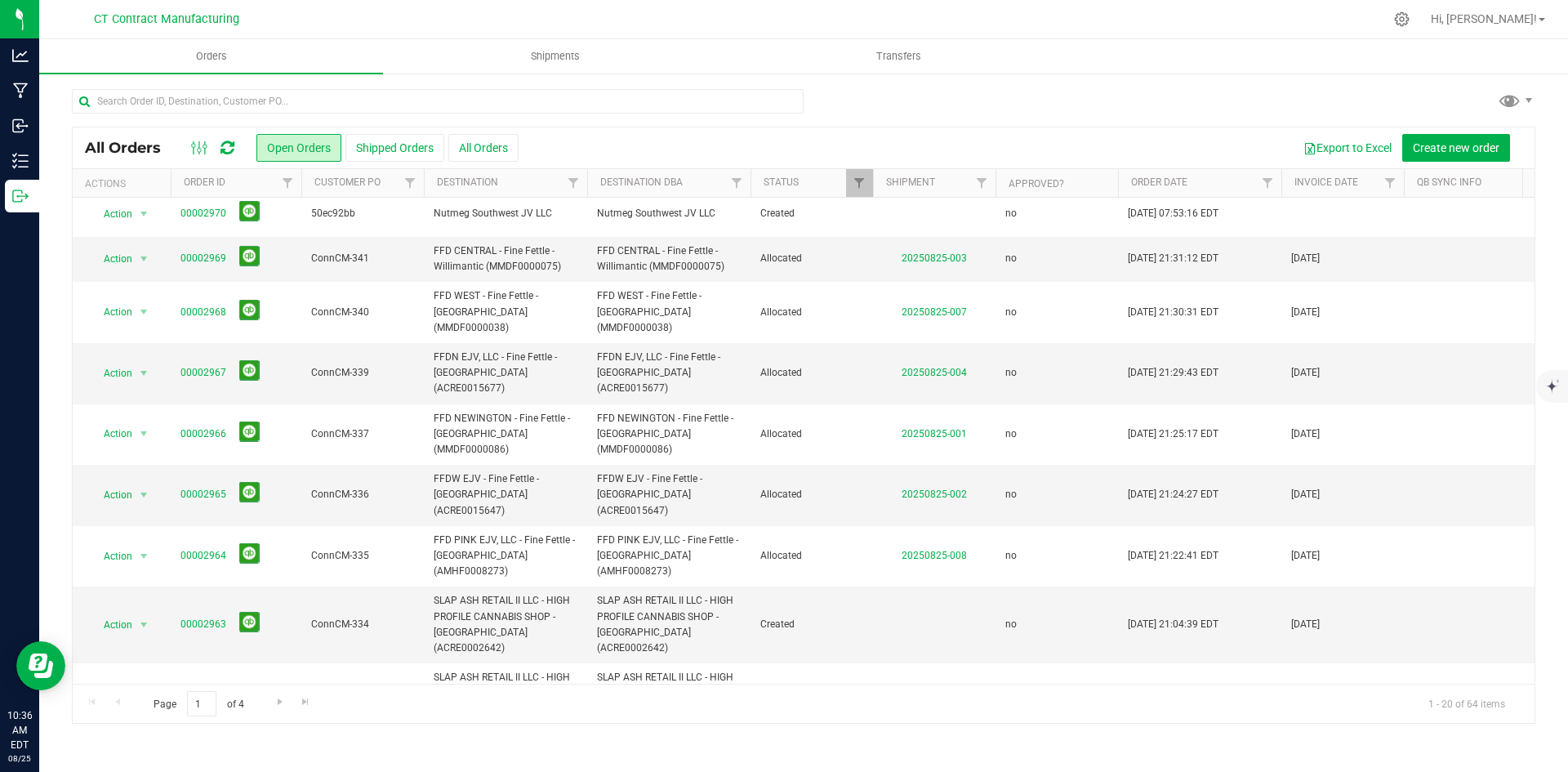
drag, startPoint x: 480, startPoint y: 10, endPoint x: 476, endPoint y: 1, distance: 9.8
click at [480, 10] on div at bounding box center [838, 20] width 1091 height 32
click at [311, 107] on input "text" at bounding box center [438, 101] width 732 height 24
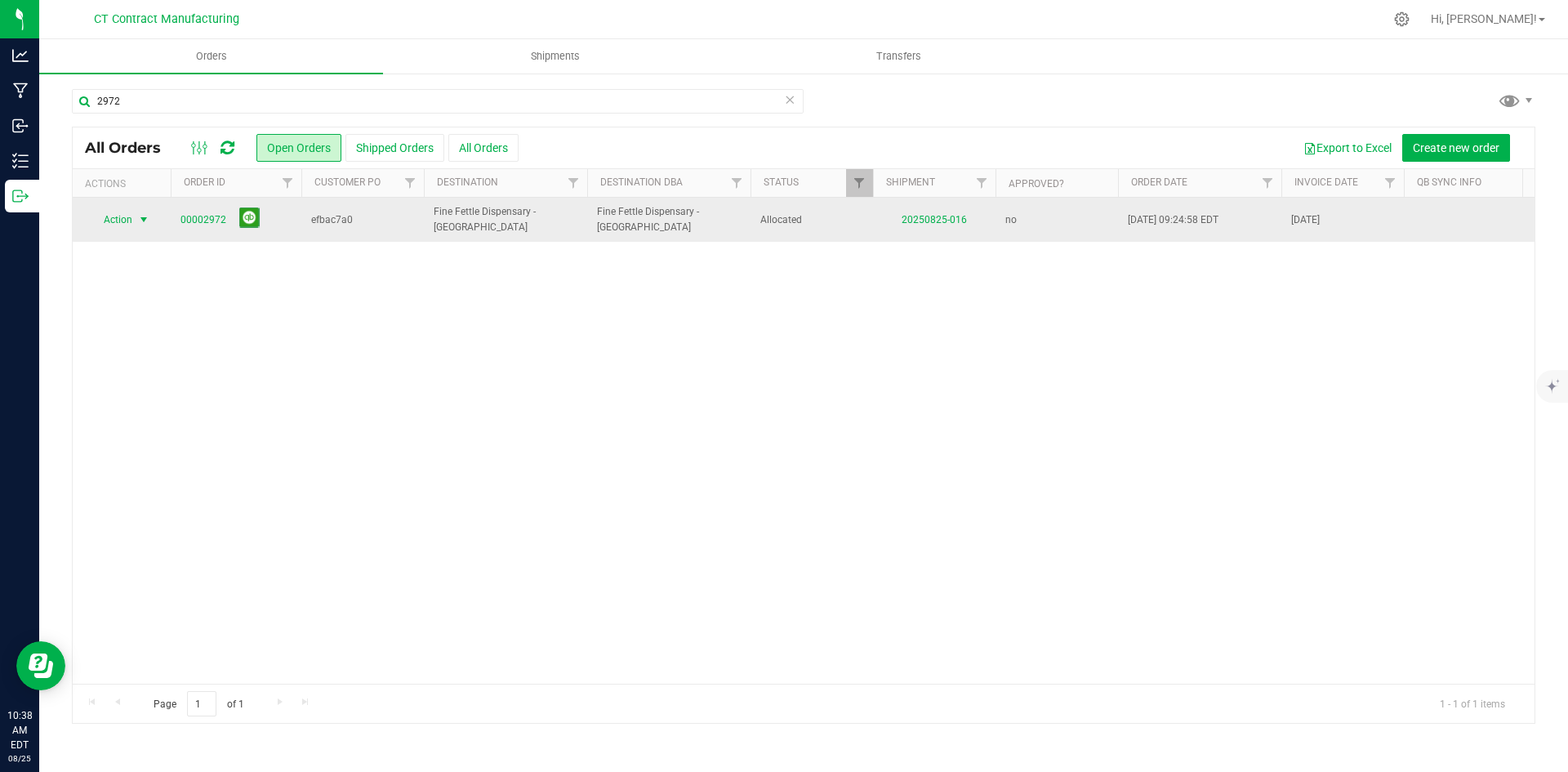
drag, startPoint x: 147, startPoint y: 216, endPoint x: 146, endPoint y: 226, distance: 10.0
click at [147, 216] on span "select" at bounding box center [144, 219] width 13 height 13
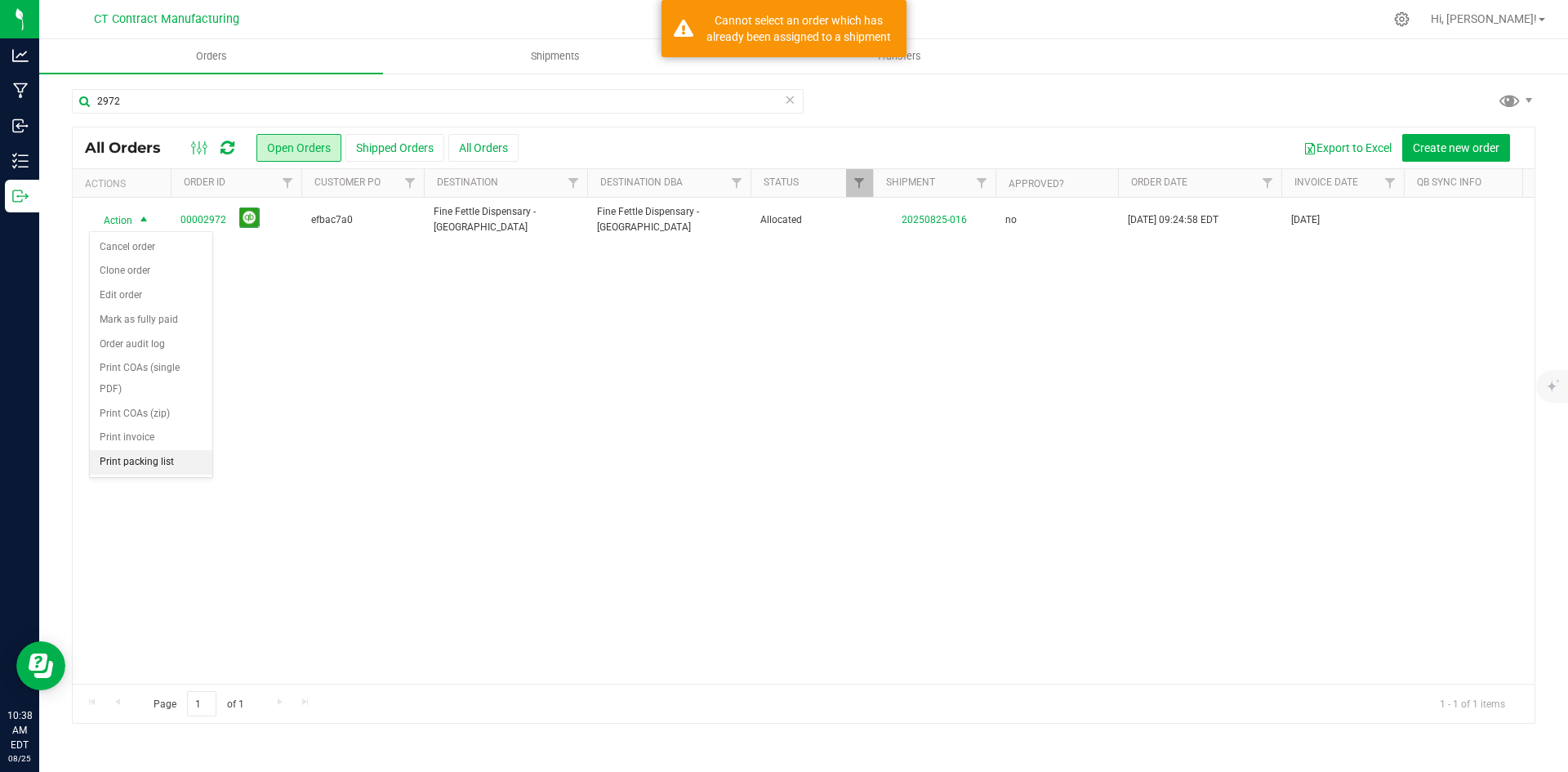
click at [150, 462] on li "Print packing list" at bounding box center [151, 462] width 123 height 24
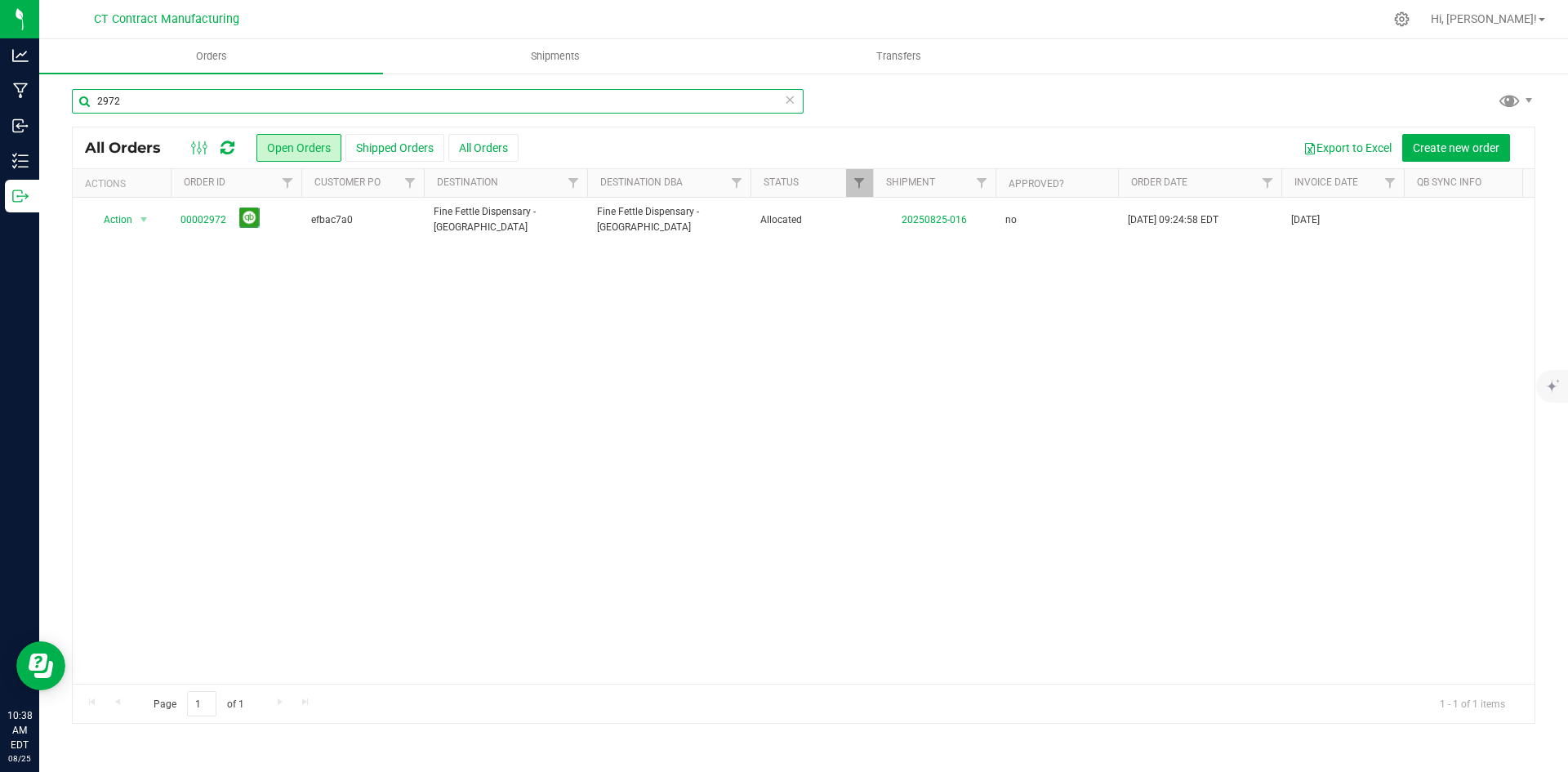
click at [183, 105] on input "2972" at bounding box center [438, 101] width 732 height 24
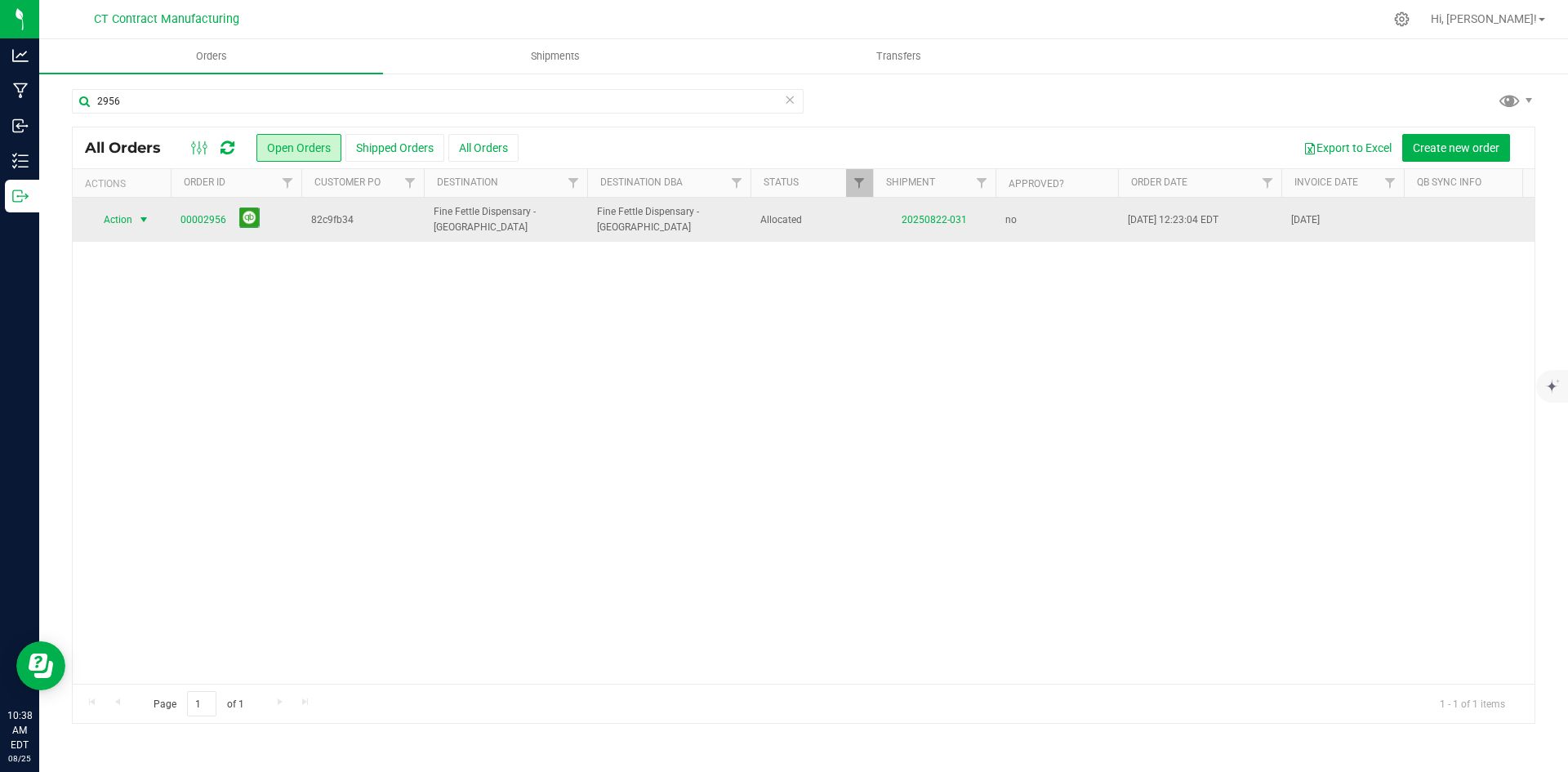
click at [147, 224] on span "select" at bounding box center [144, 219] width 13 height 13
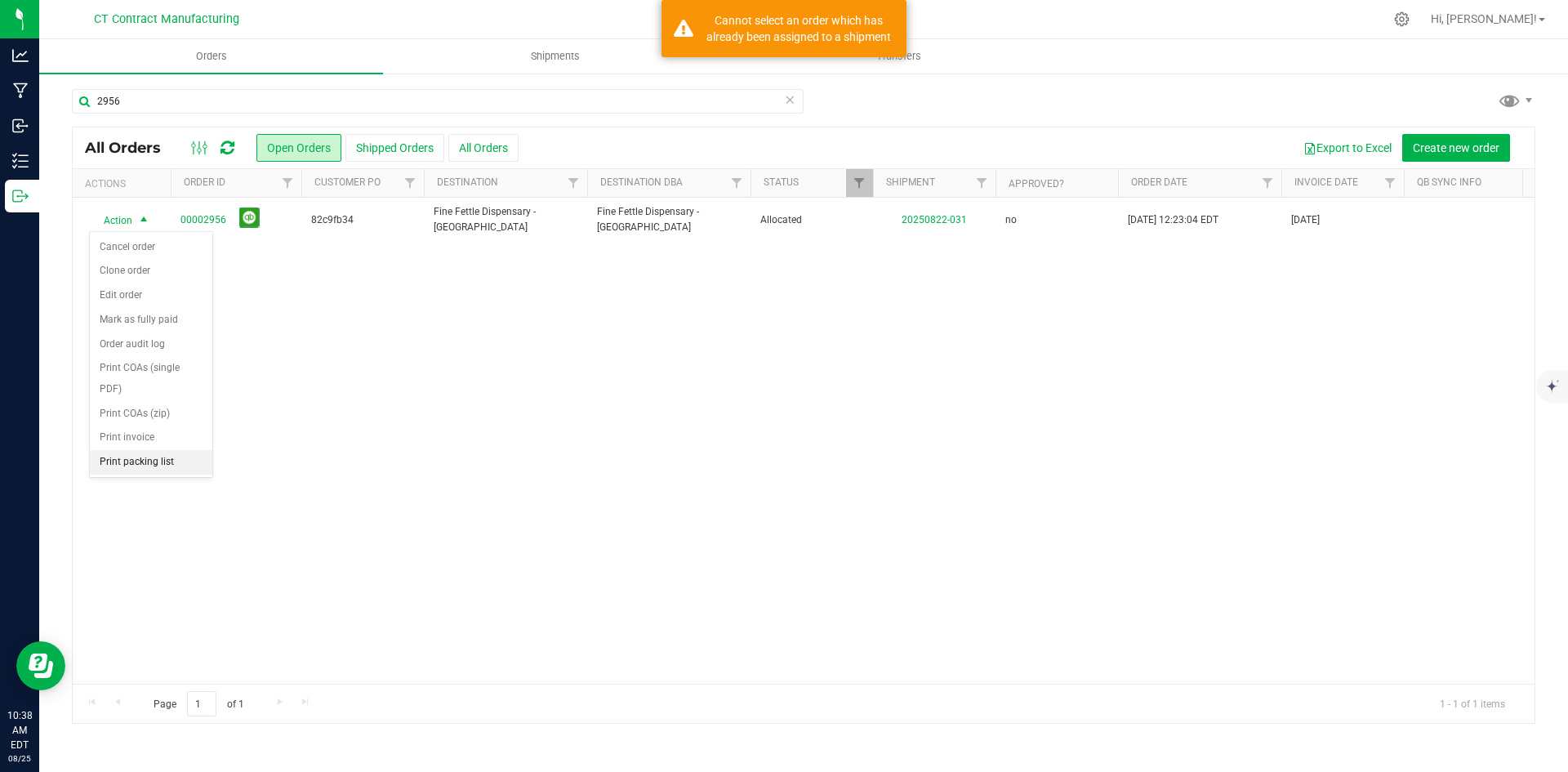
click at [165, 469] on li "Print packing list" at bounding box center [151, 462] width 123 height 24
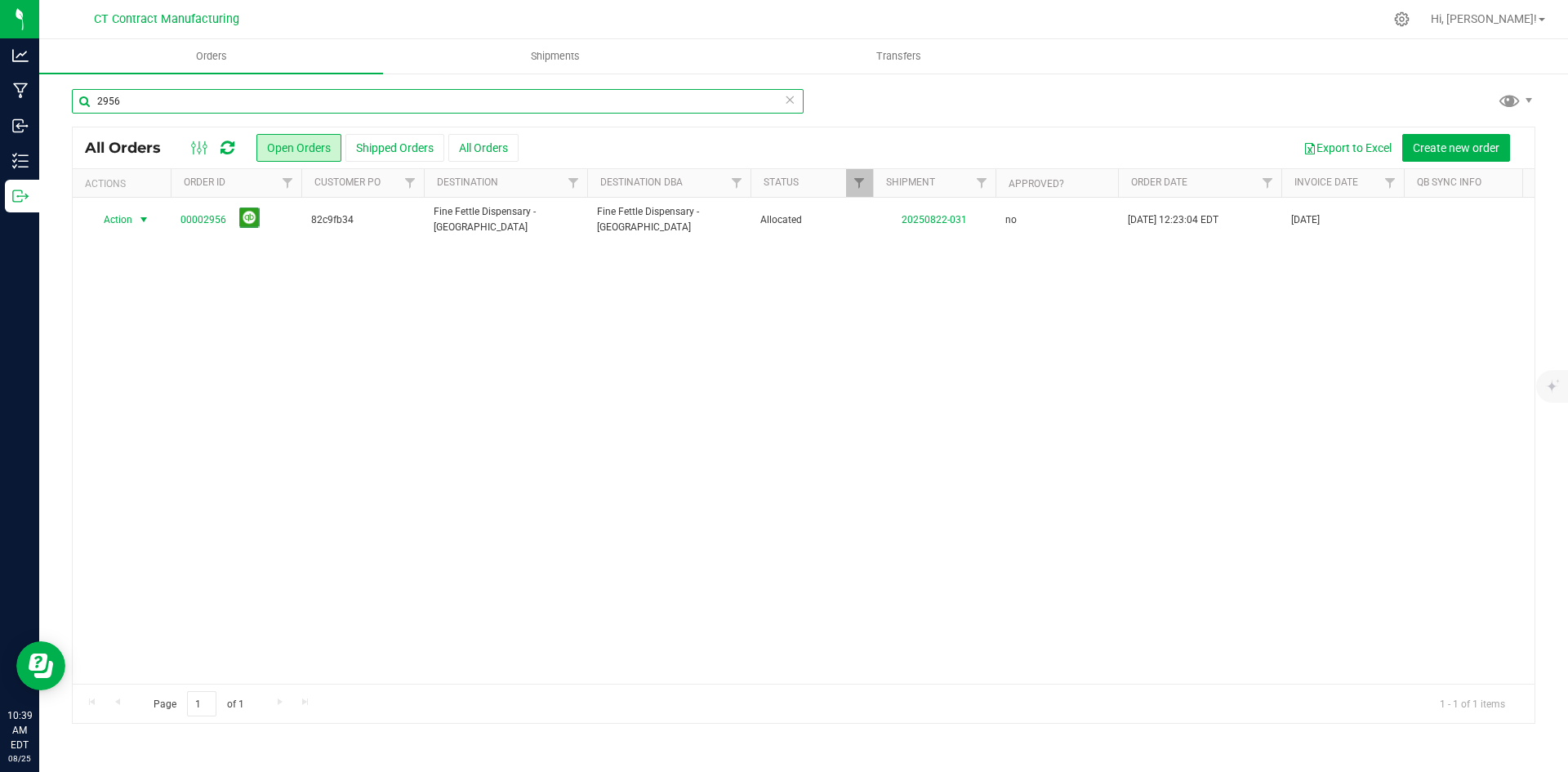
click at [138, 101] on input "2956" at bounding box center [438, 101] width 732 height 24
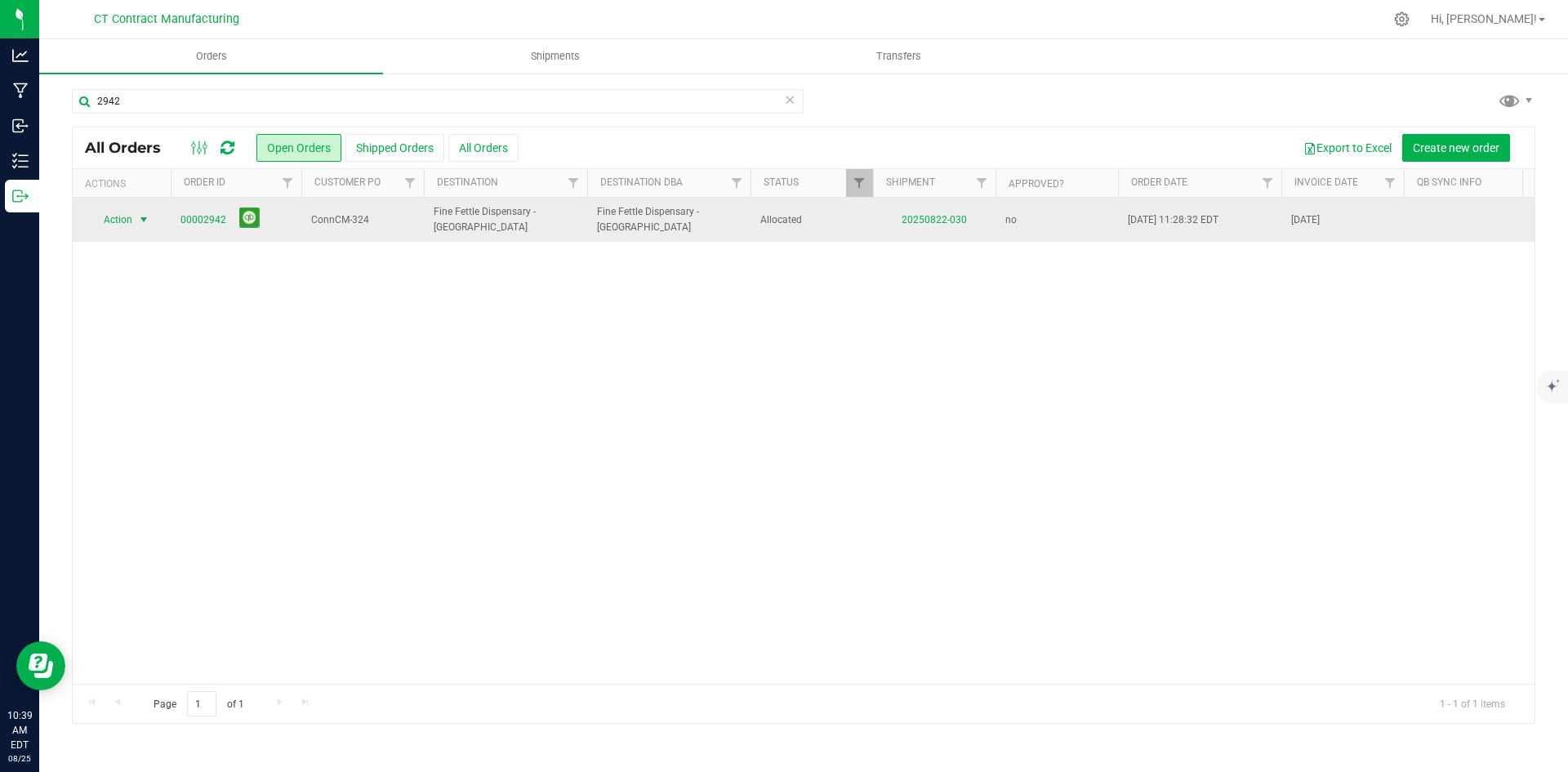
click at [141, 221] on span "select" at bounding box center [144, 219] width 13 height 13
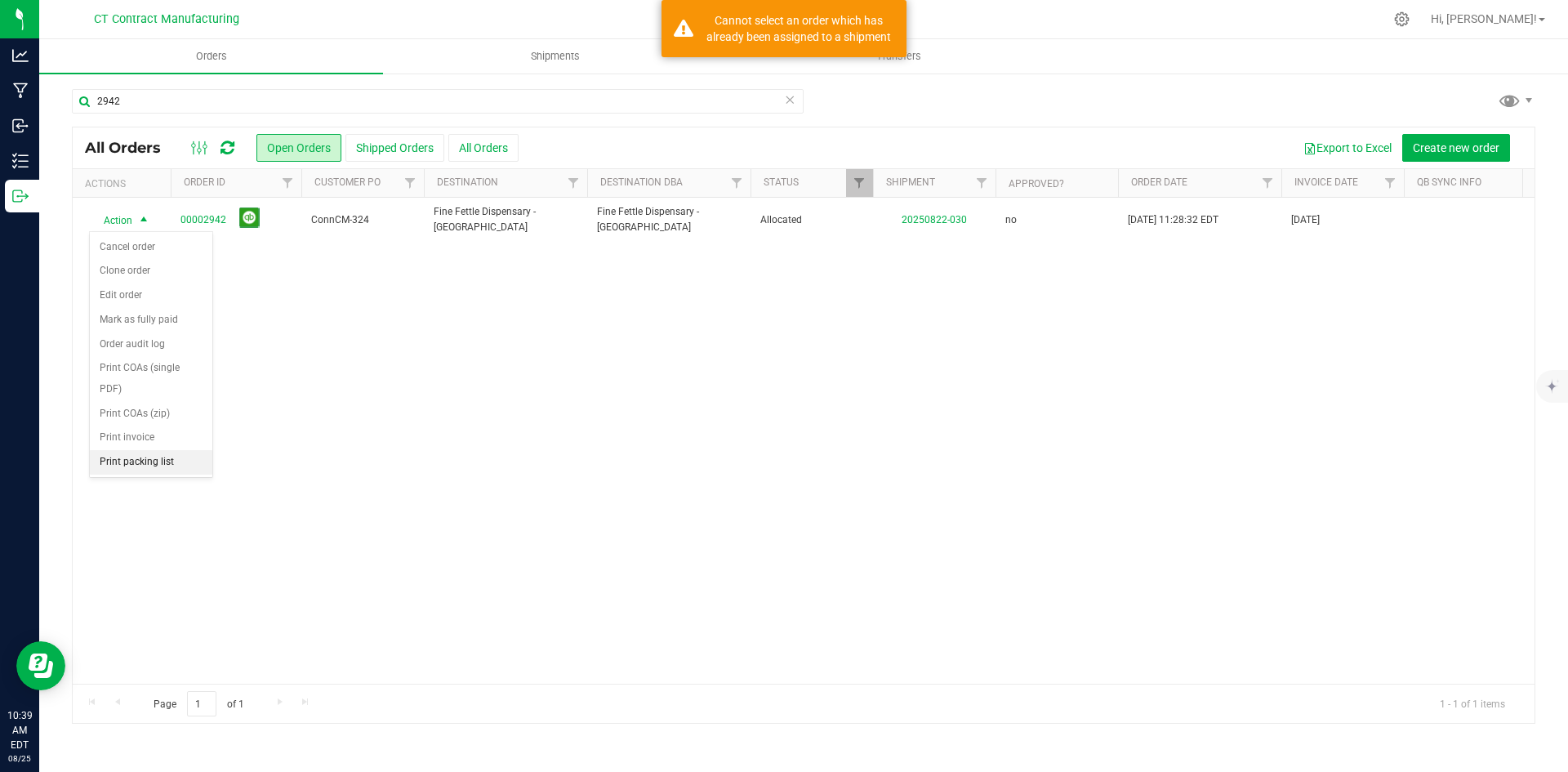
click at [155, 465] on li "Print packing list" at bounding box center [151, 462] width 123 height 24
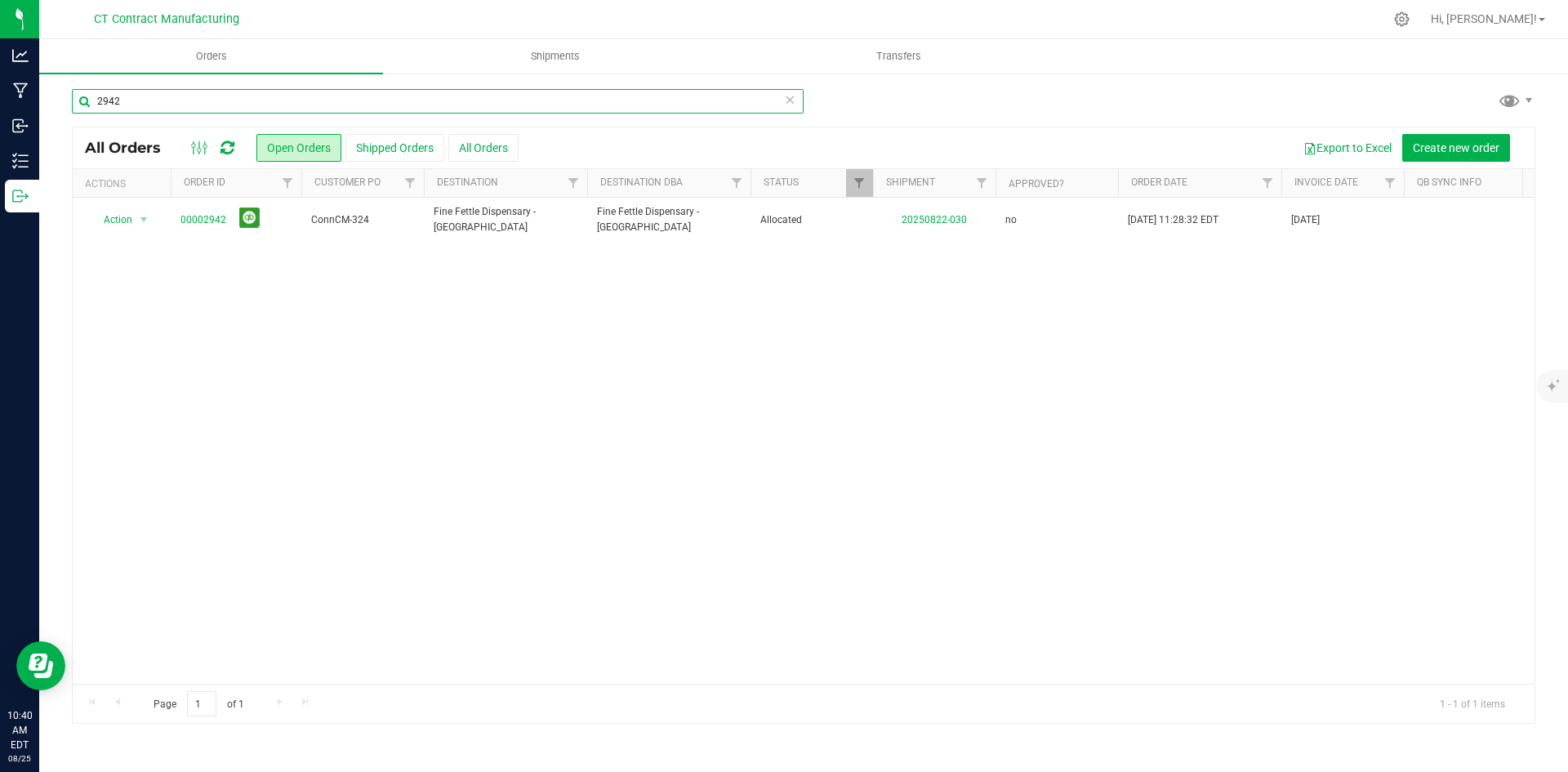
drag, startPoint x: 109, startPoint y: 105, endPoint x: 152, endPoint y: 105, distance: 43.0
click at [152, 105] on input "2942" at bounding box center [438, 101] width 732 height 24
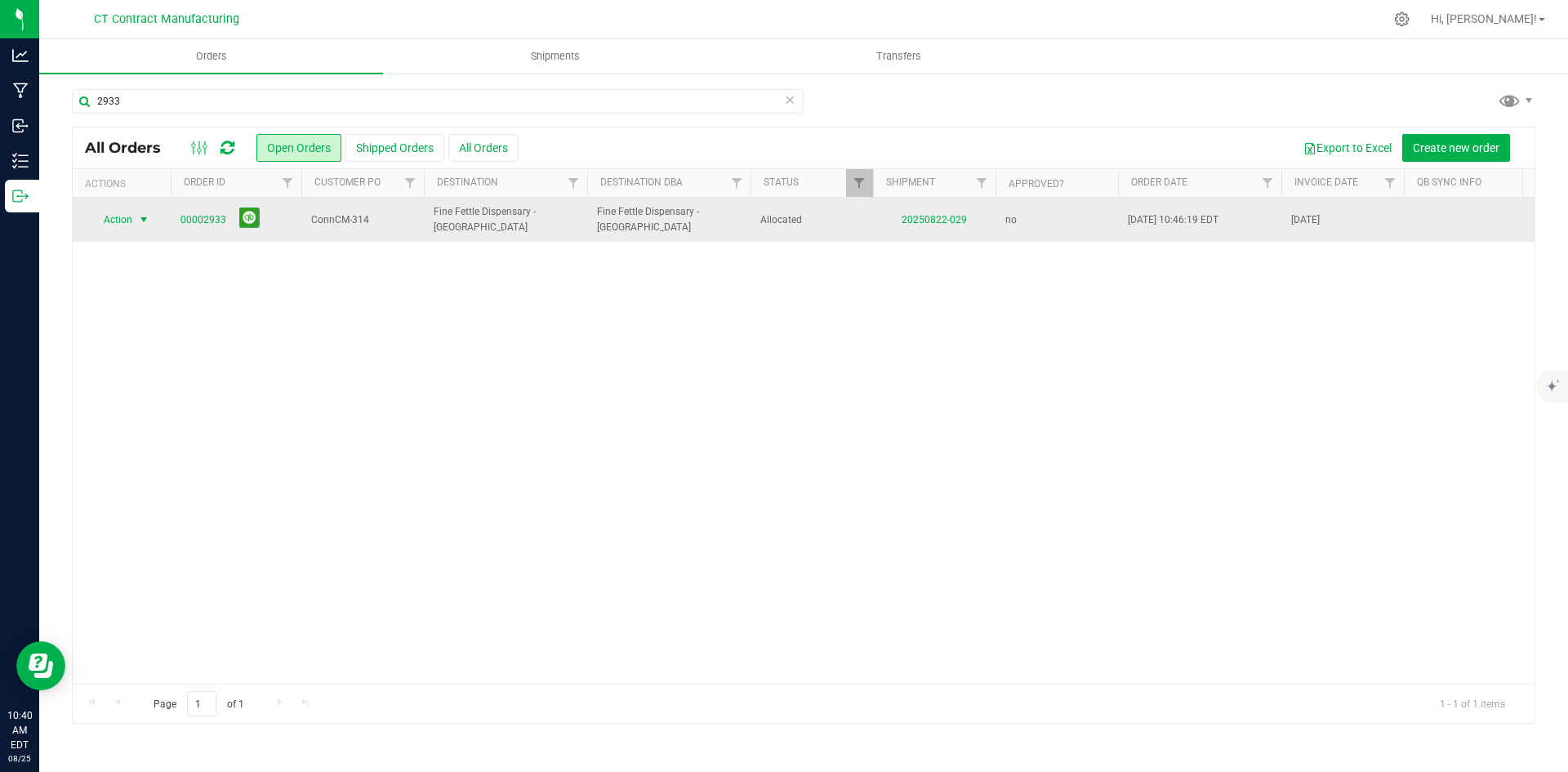
click at [146, 224] on span "select" at bounding box center [144, 219] width 13 height 13
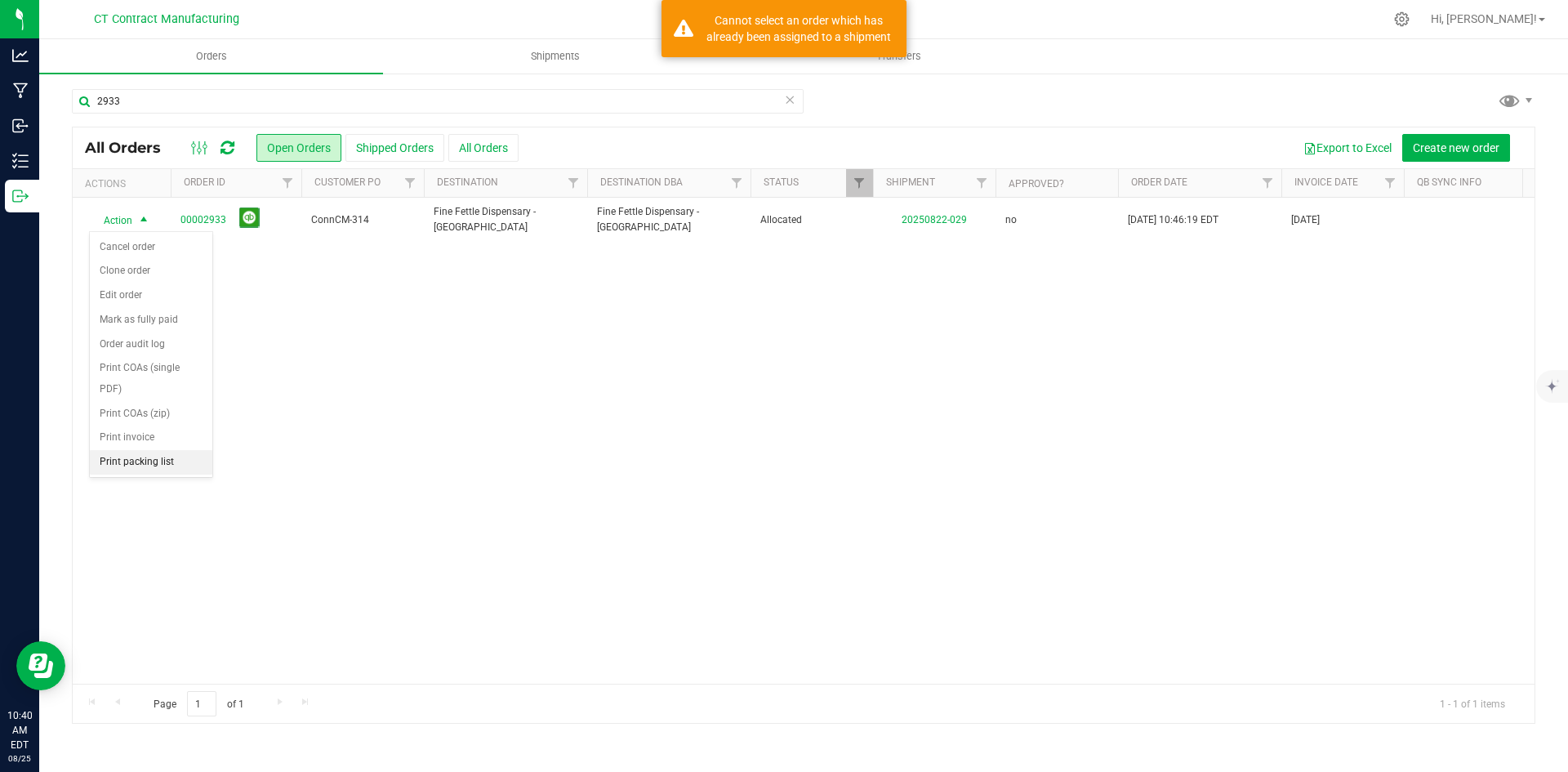
click at [149, 465] on li "Print packing list" at bounding box center [151, 462] width 123 height 24
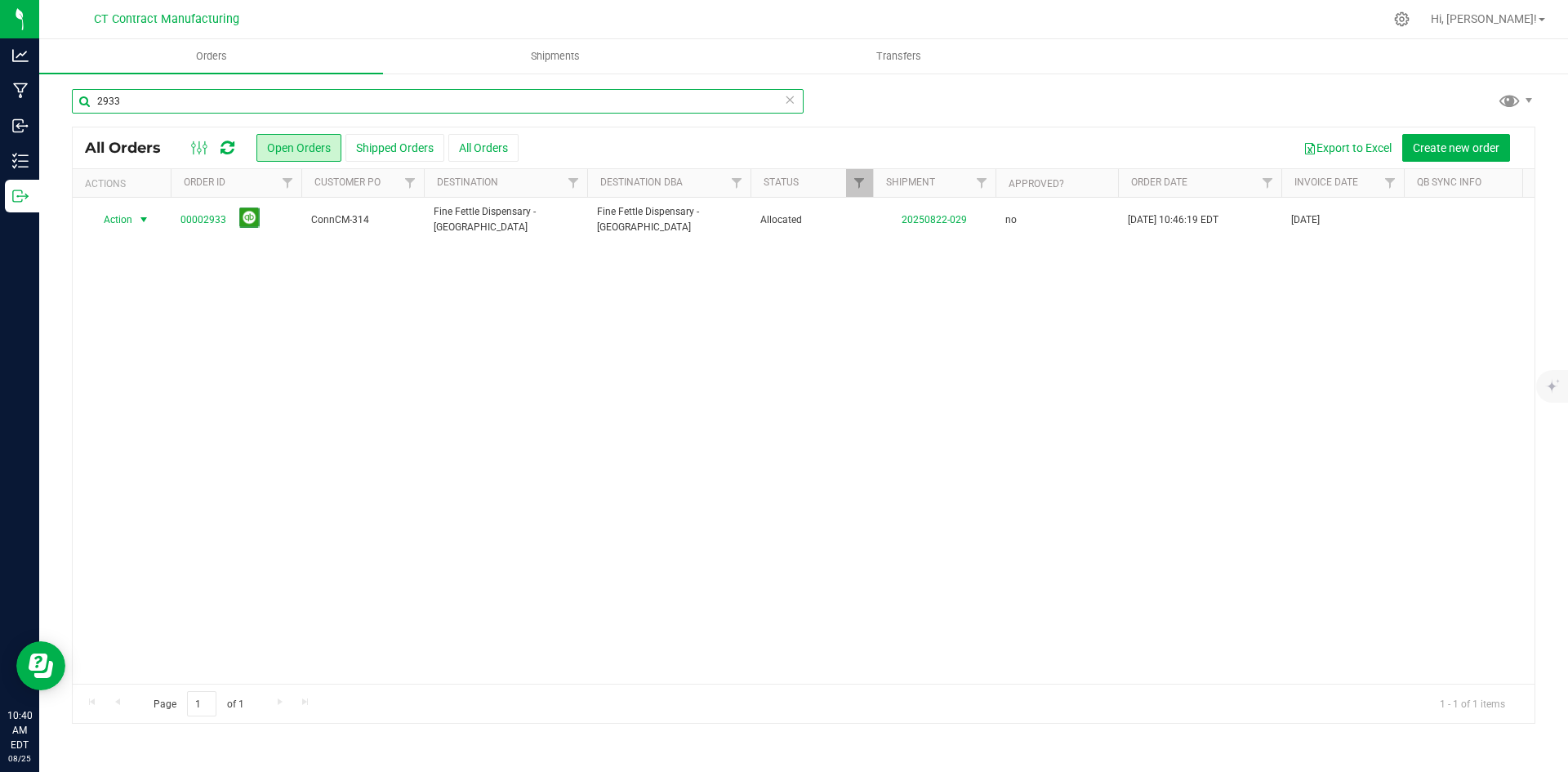
click at [158, 99] on input "2933" at bounding box center [438, 101] width 732 height 24
type input "2978"
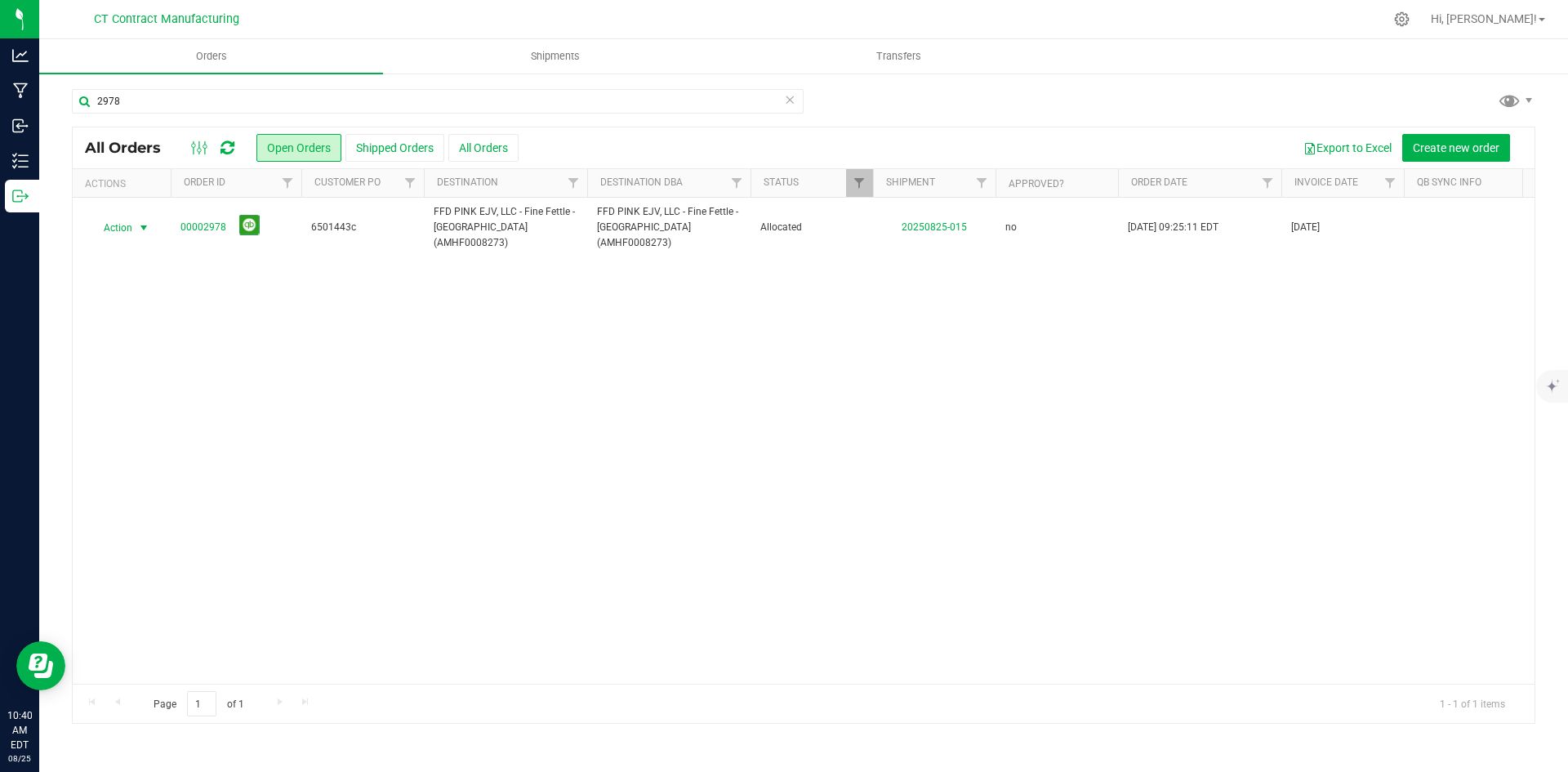
click at [141, 221] on span "select" at bounding box center [144, 228] width 13 height 13
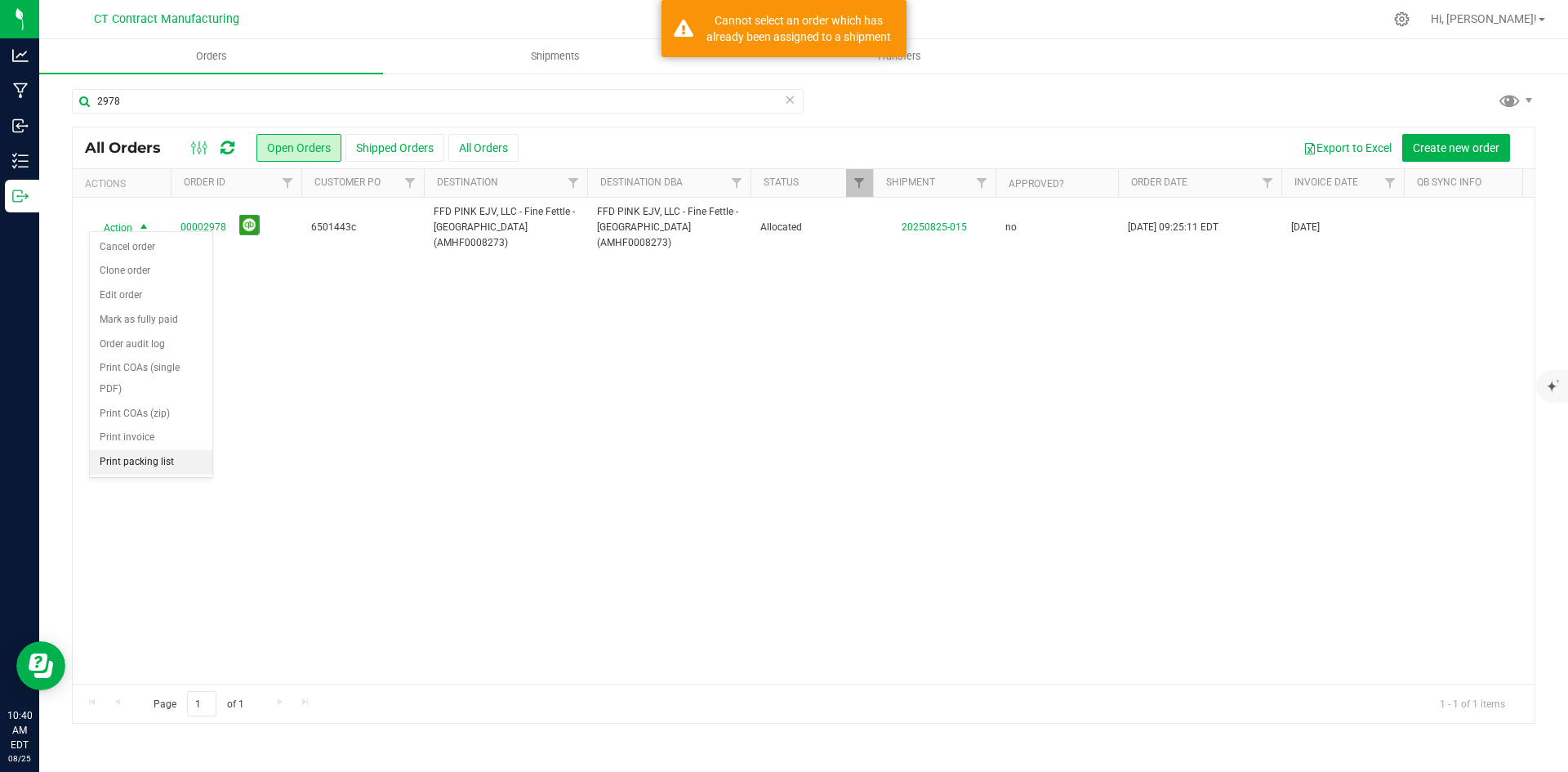
click at [151, 458] on li "Print packing list" at bounding box center [151, 462] width 123 height 24
